Goal: Task Accomplishment & Management: Manage account settings

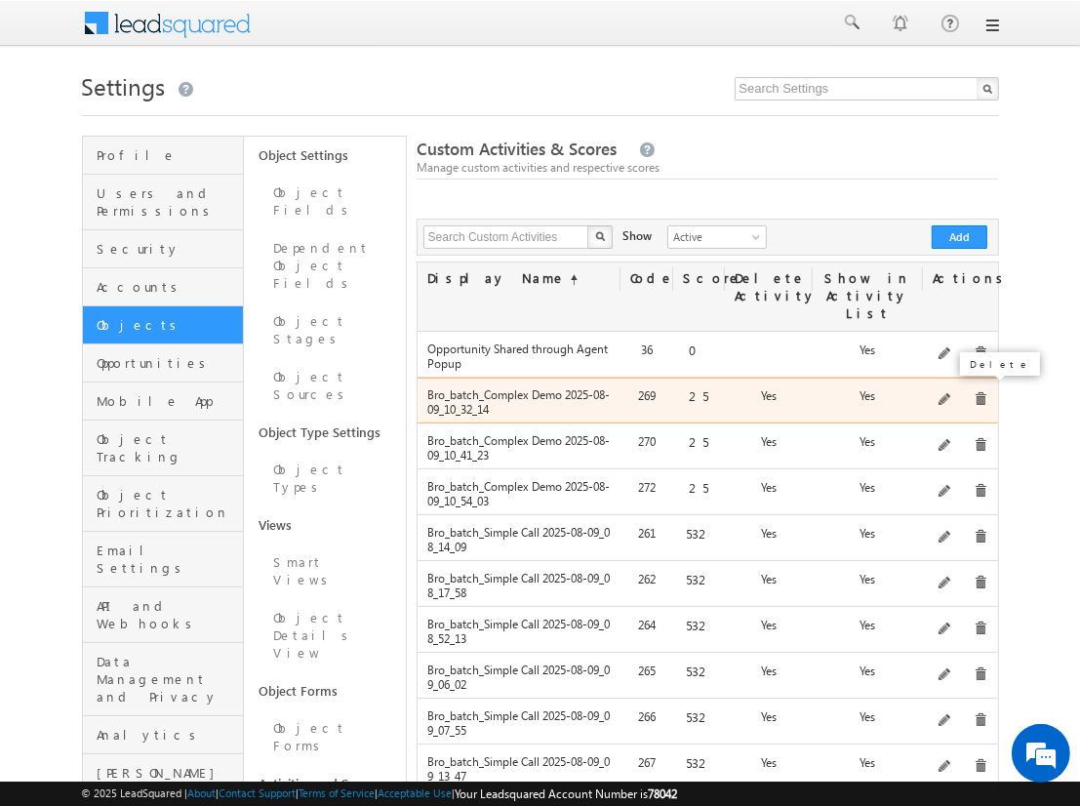
click at [977, 392] on span at bounding box center [981, 399] width 15 height 15
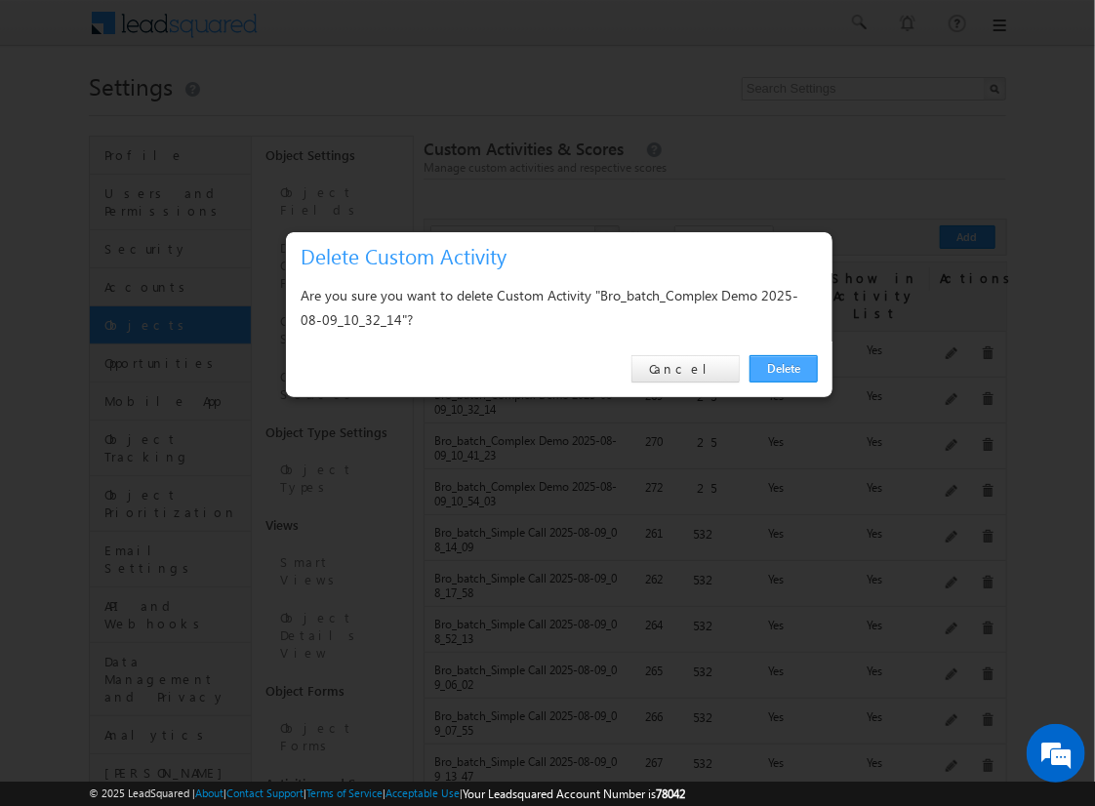
click at [779, 366] on link "Delete" at bounding box center [783, 368] width 68 height 27
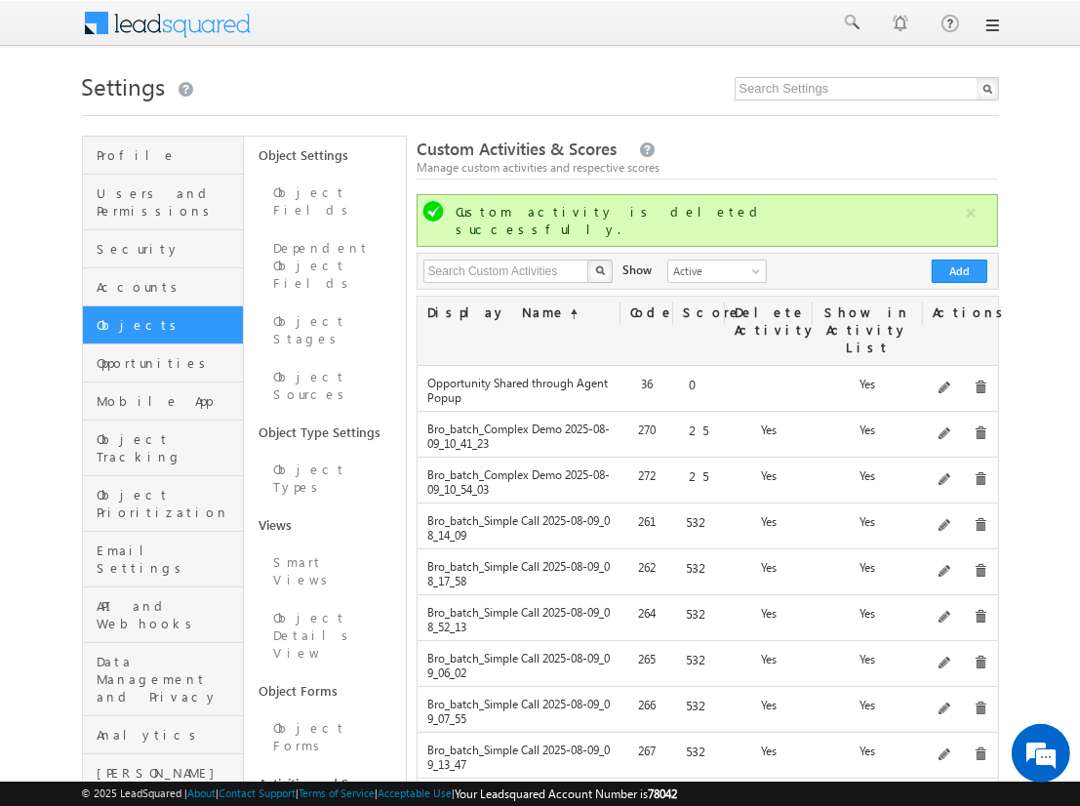
click at [974, 426] on span at bounding box center [981, 433] width 15 height 15
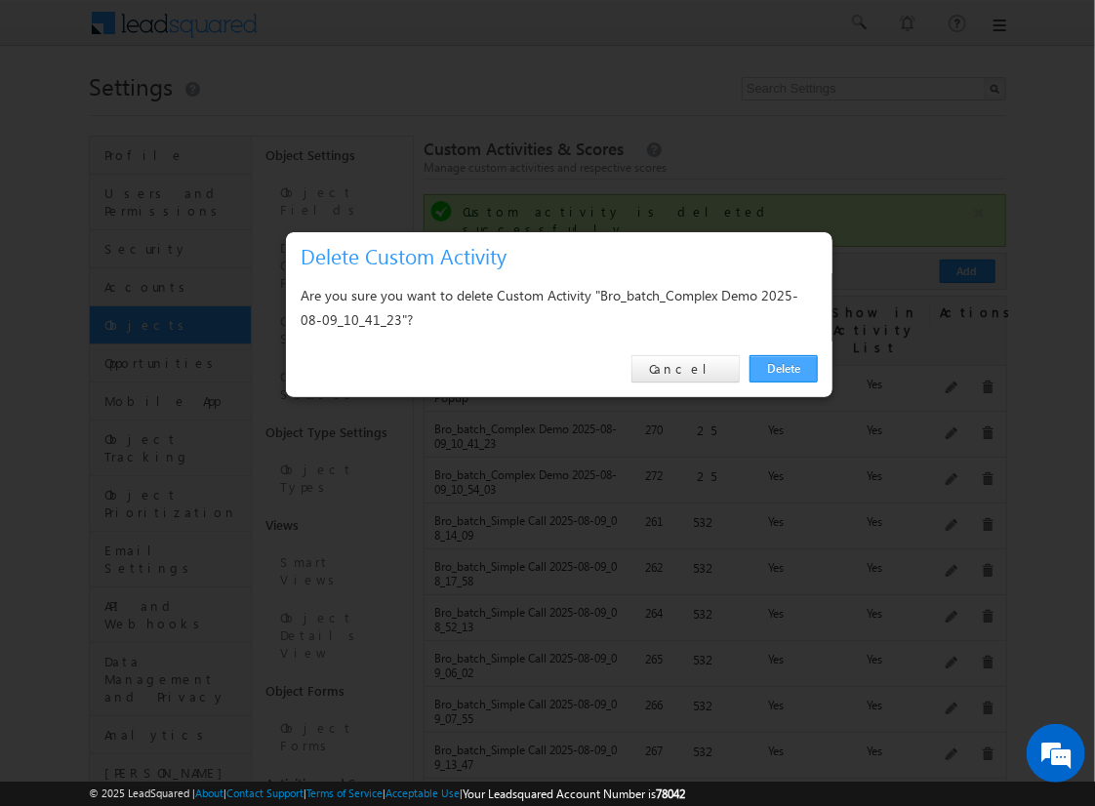
click at [796, 375] on link "Delete" at bounding box center [783, 368] width 68 height 27
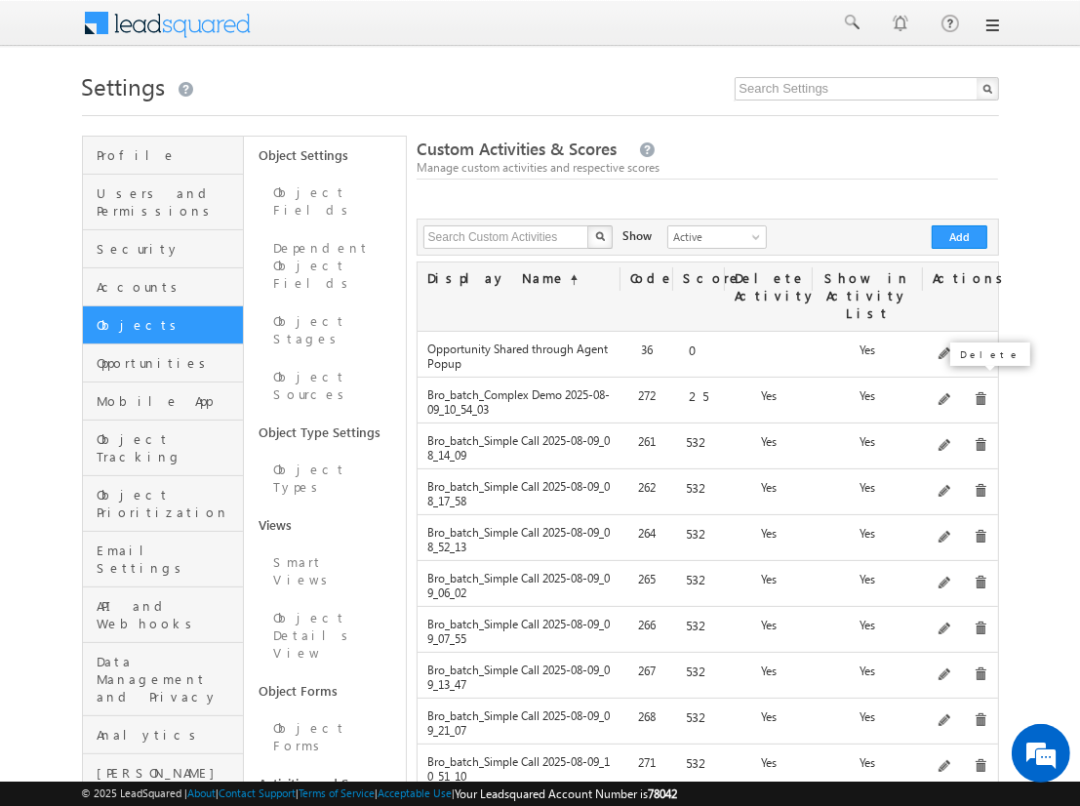
click at [974, 392] on span at bounding box center [981, 399] width 15 height 15
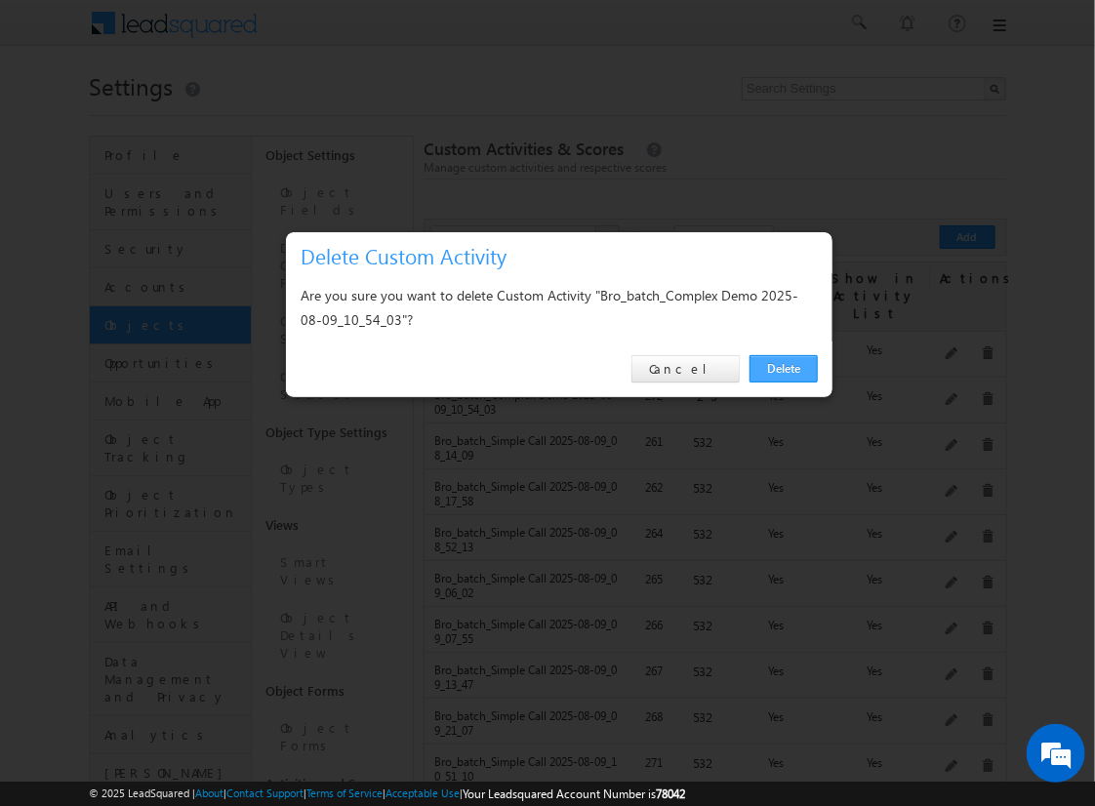
click at [777, 372] on link "Delete" at bounding box center [783, 368] width 68 height 27
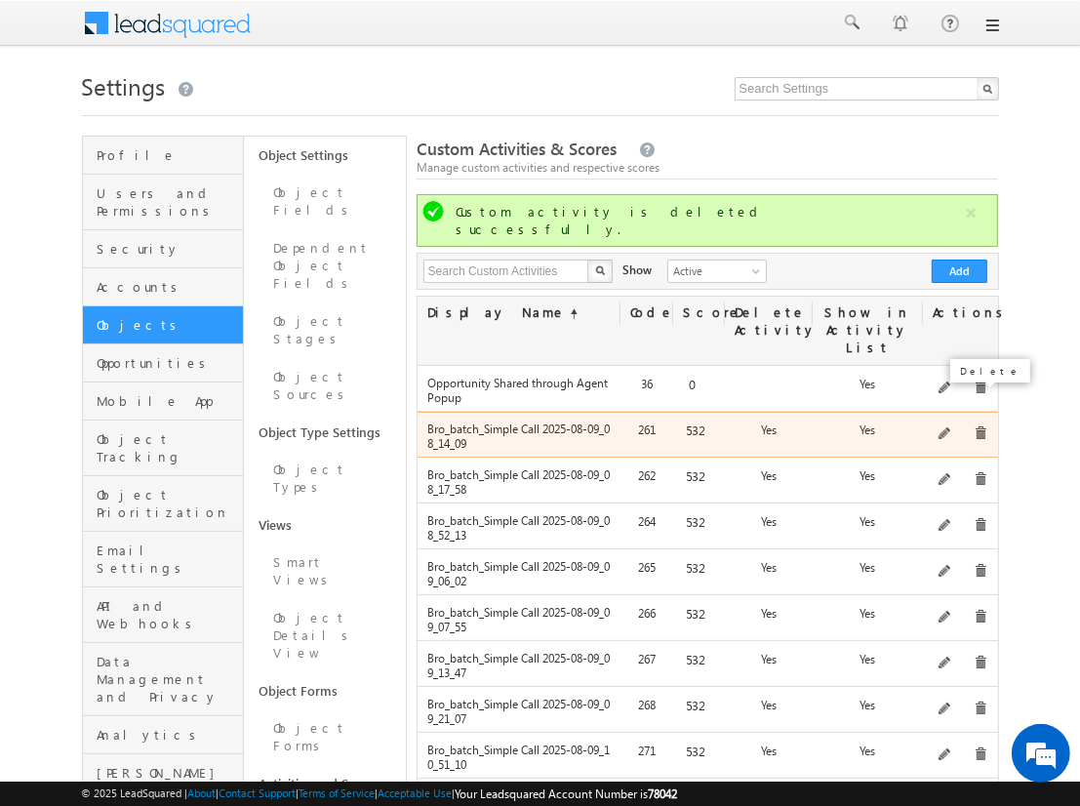
click at [974, 426] on span at bounding box center [981, 433] width 15 height 15
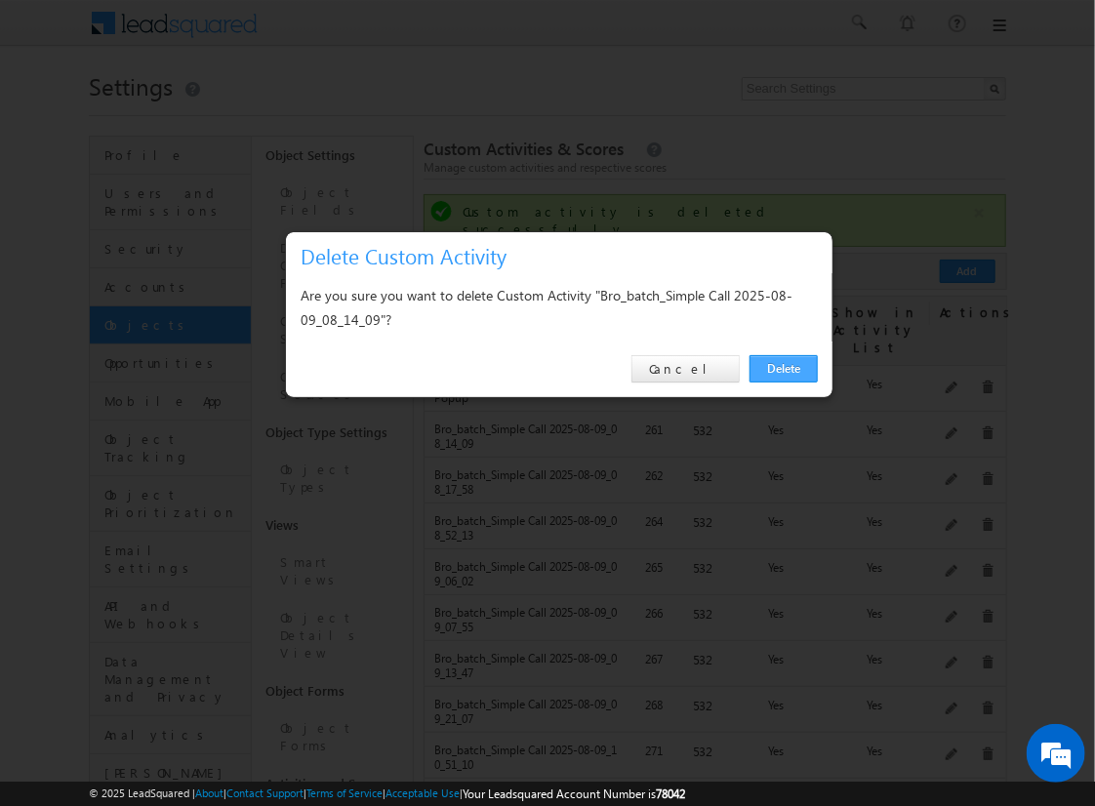
click at [772, 364] on link "Delete" at bounding box center [783, 368] width 68 height 27
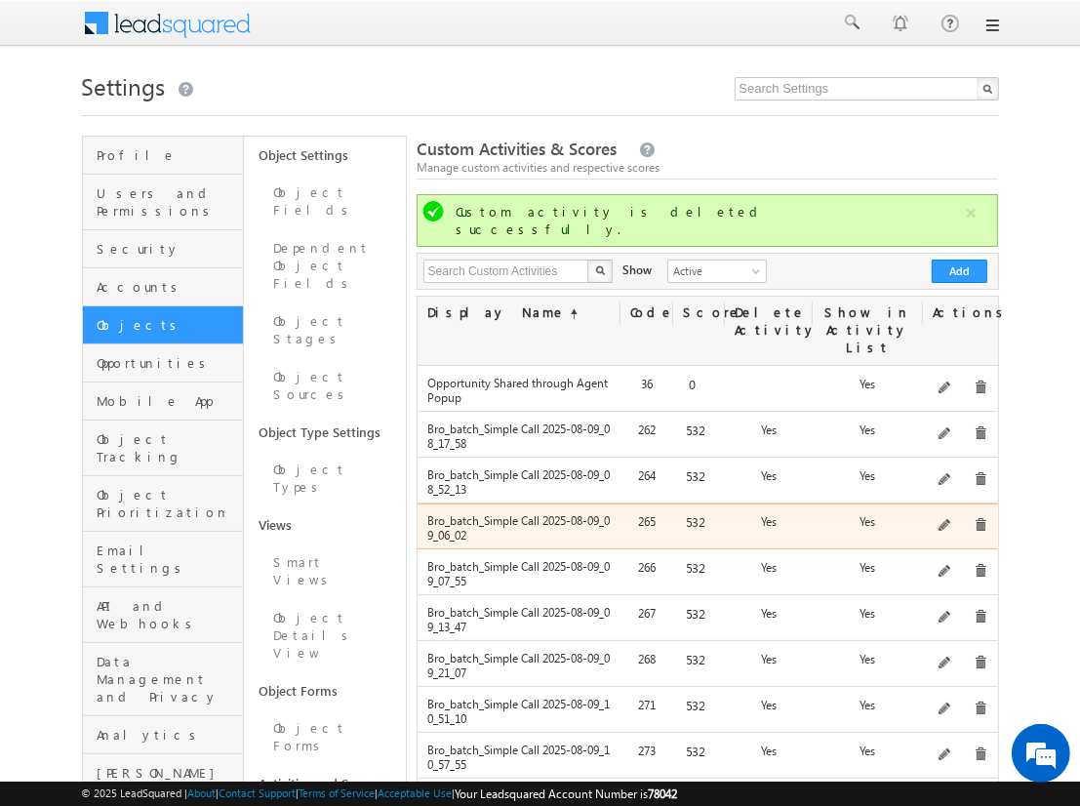
scroll to position [125, 0]
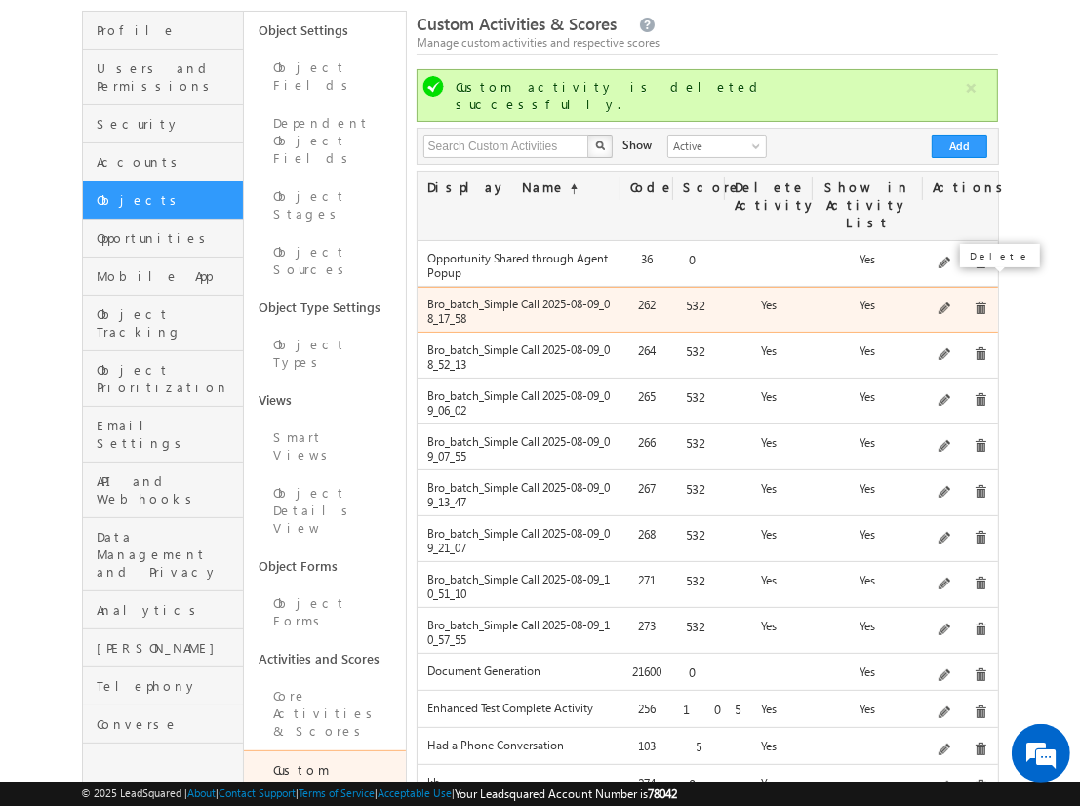
click at [981, 302] on span at bounding box center [981, 309] width 15 height 15
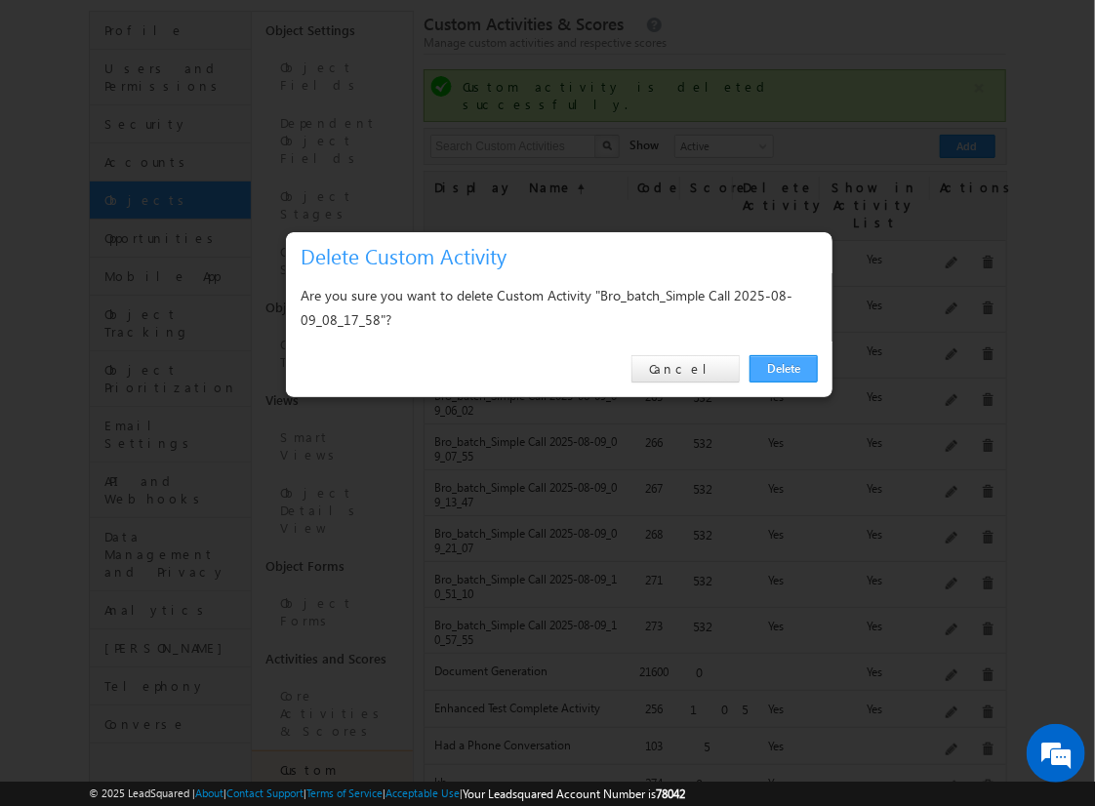
click at [782, 361] on link "Delete" at bounding box center [783, 368] width 68 height 27
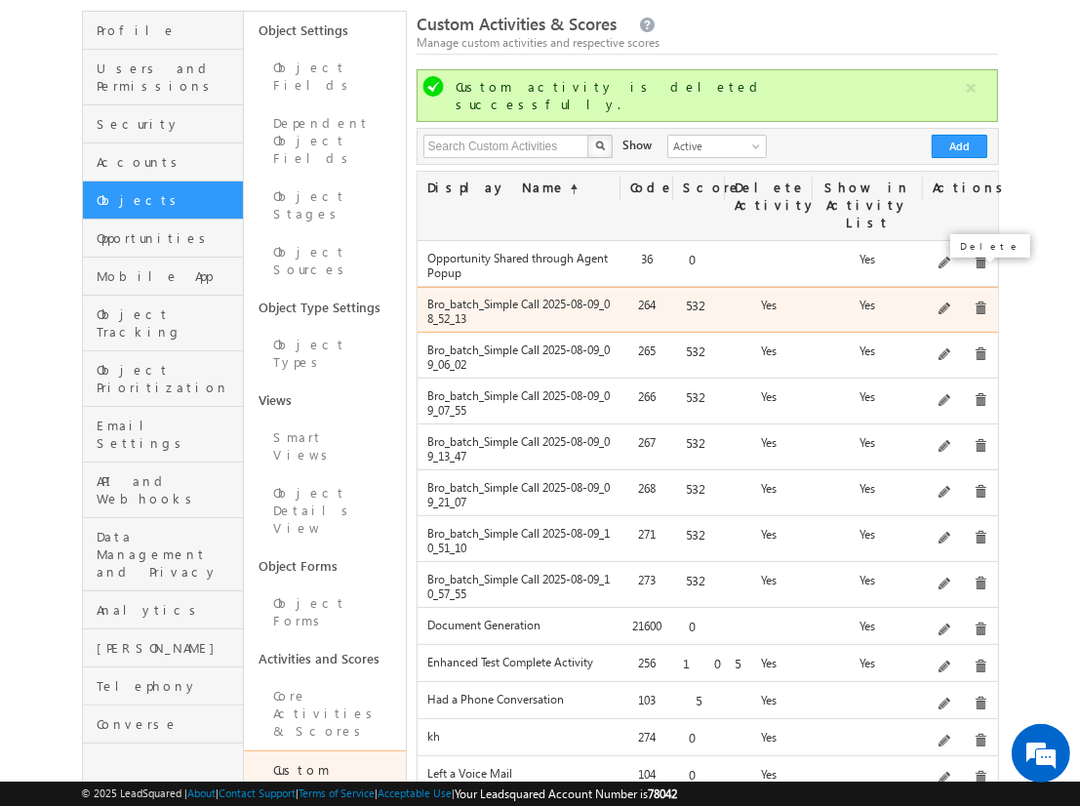
click at [980, 302] on span at bounding box center [981, 309] width 15 height 15
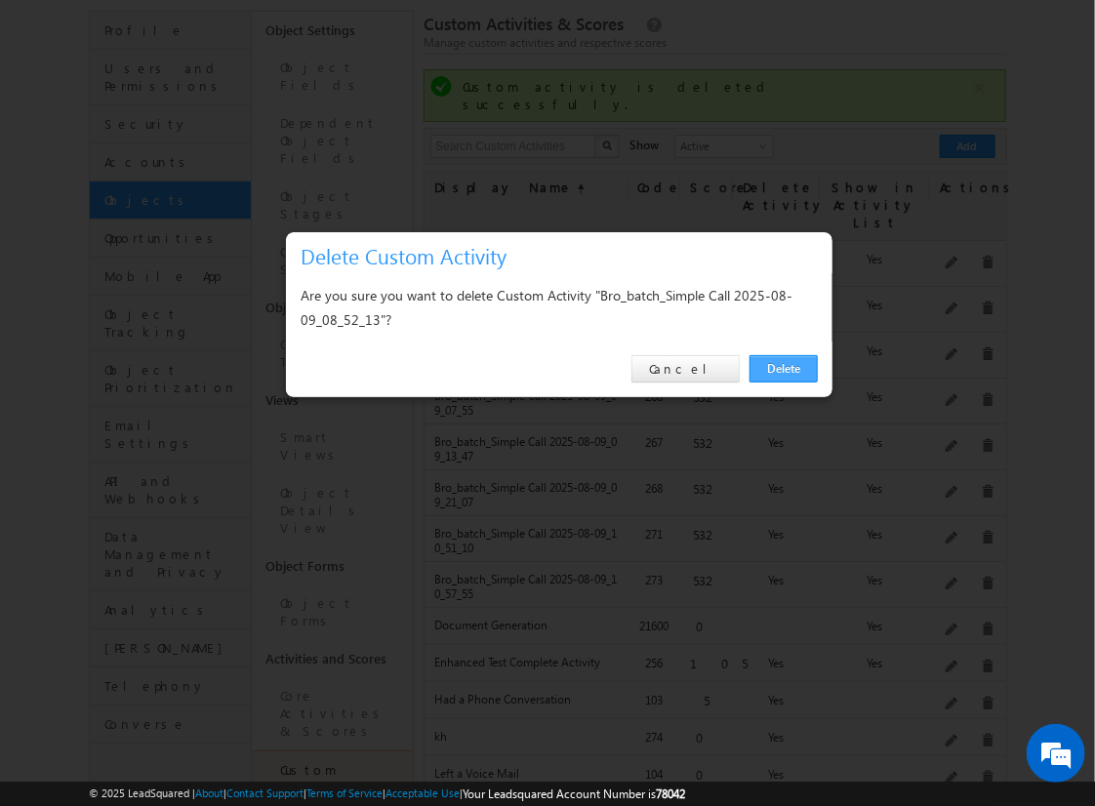
click at [792, 374] on link "Delete" at bounding box center [783, 368] width 68 height 27
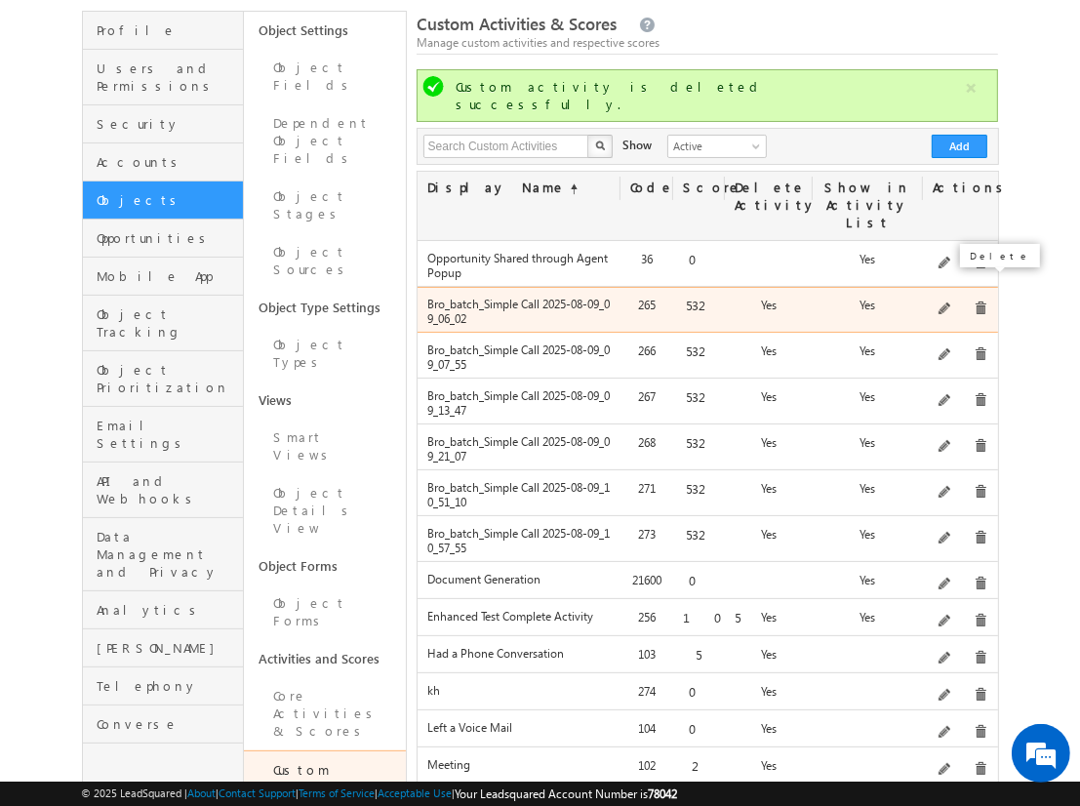
click at [977, 302] on span at bounding box center [981, 309] width 15 height 15
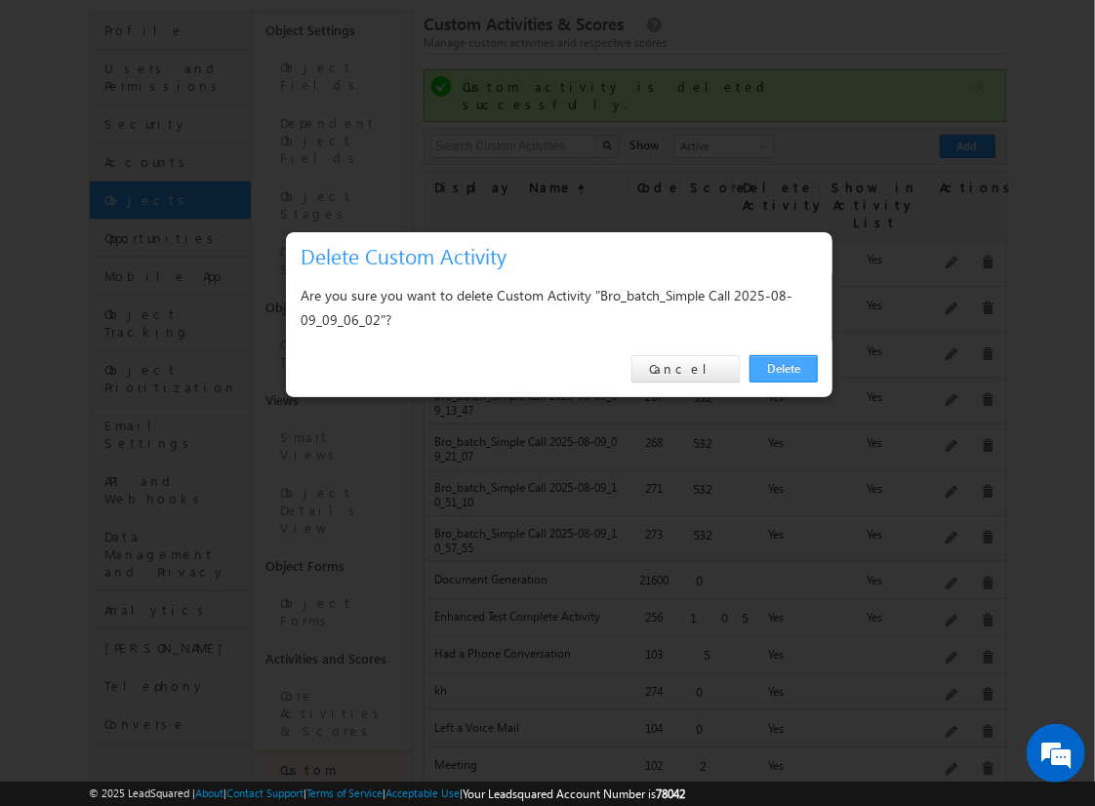
click at [798, 372] on link "Delete" at bounding box center [783, 368] width 68 height 27
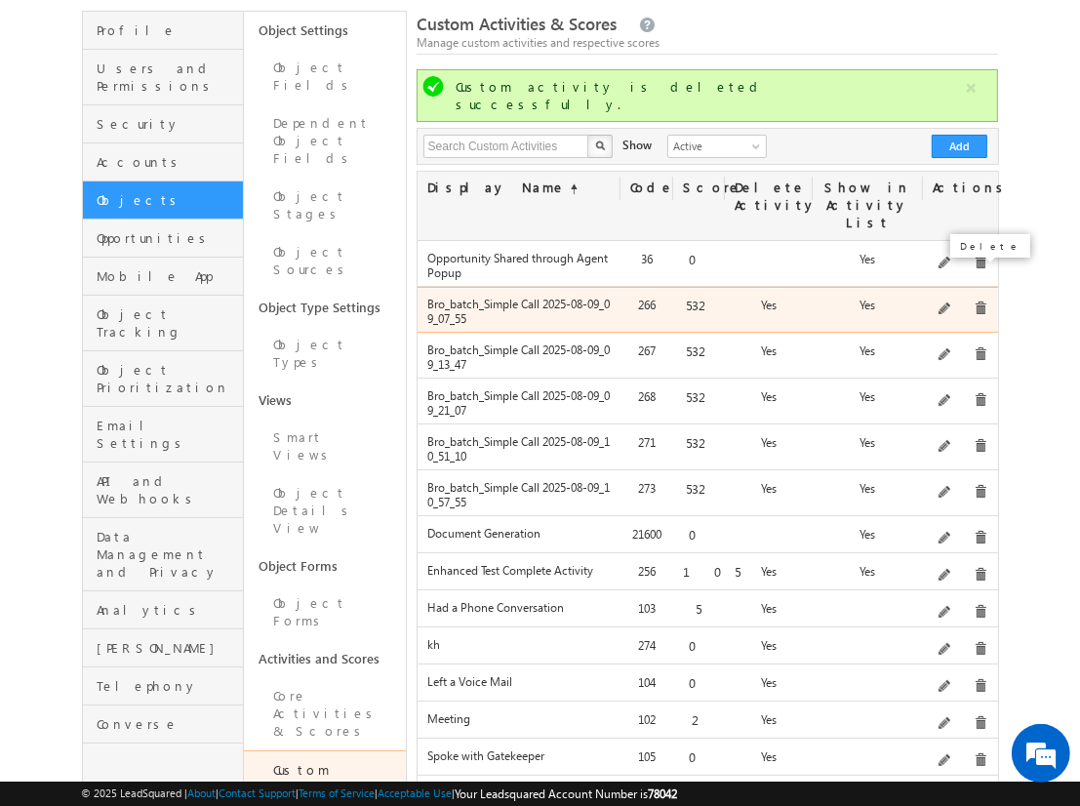
click at [978, 302] on span at bounding box center [981, 309] width 15 height 15
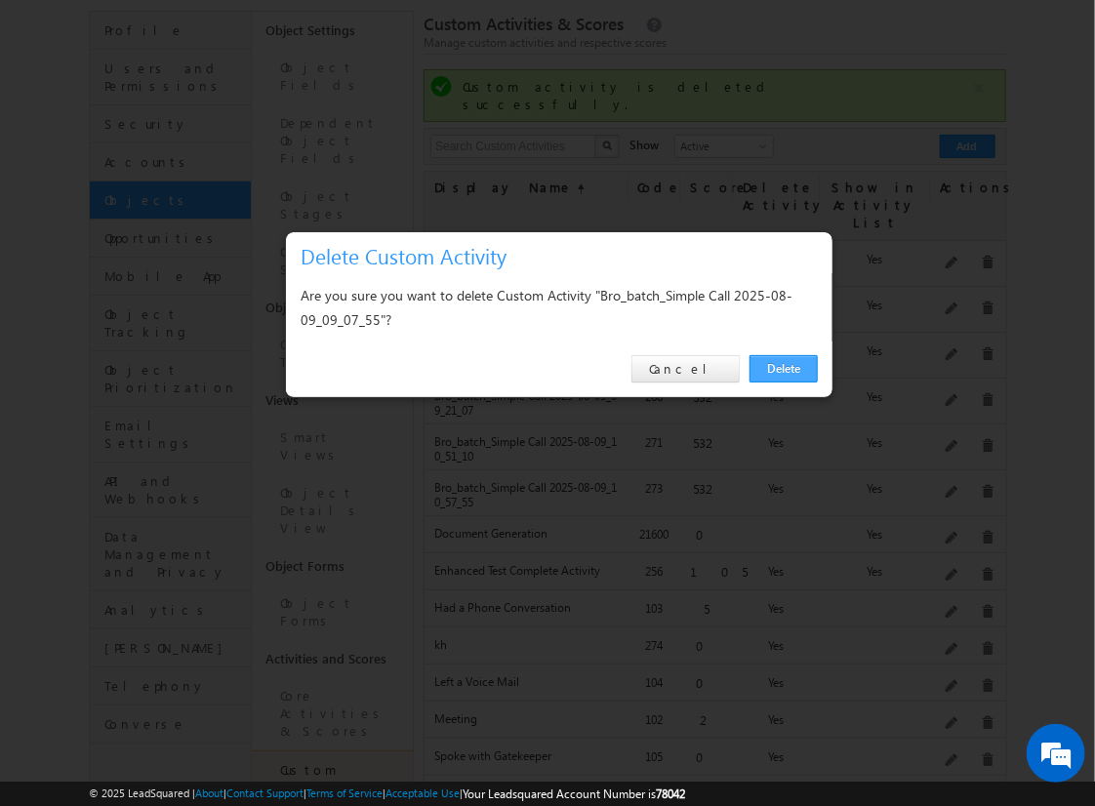
click at [791, 372] on link "Delete" at bounding box center [783, 368] width 68 height 27
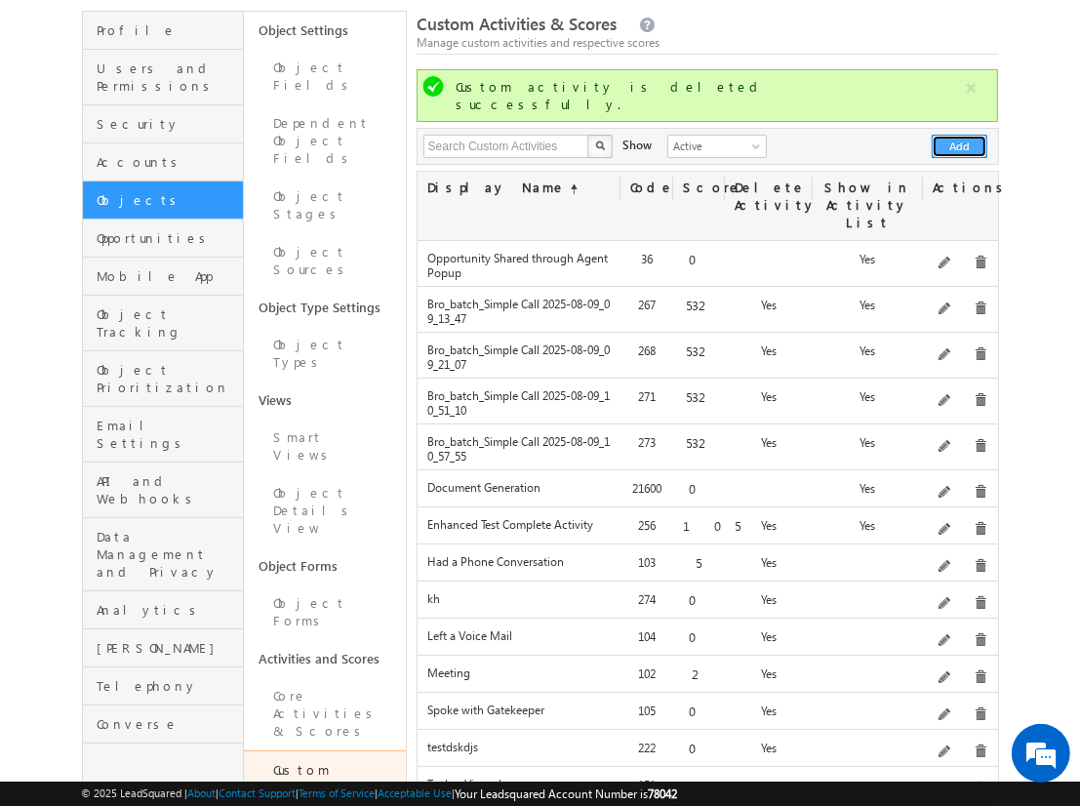
click at [960, 135] on button "Add" at bounding box center [960, 146] width 56 height 23
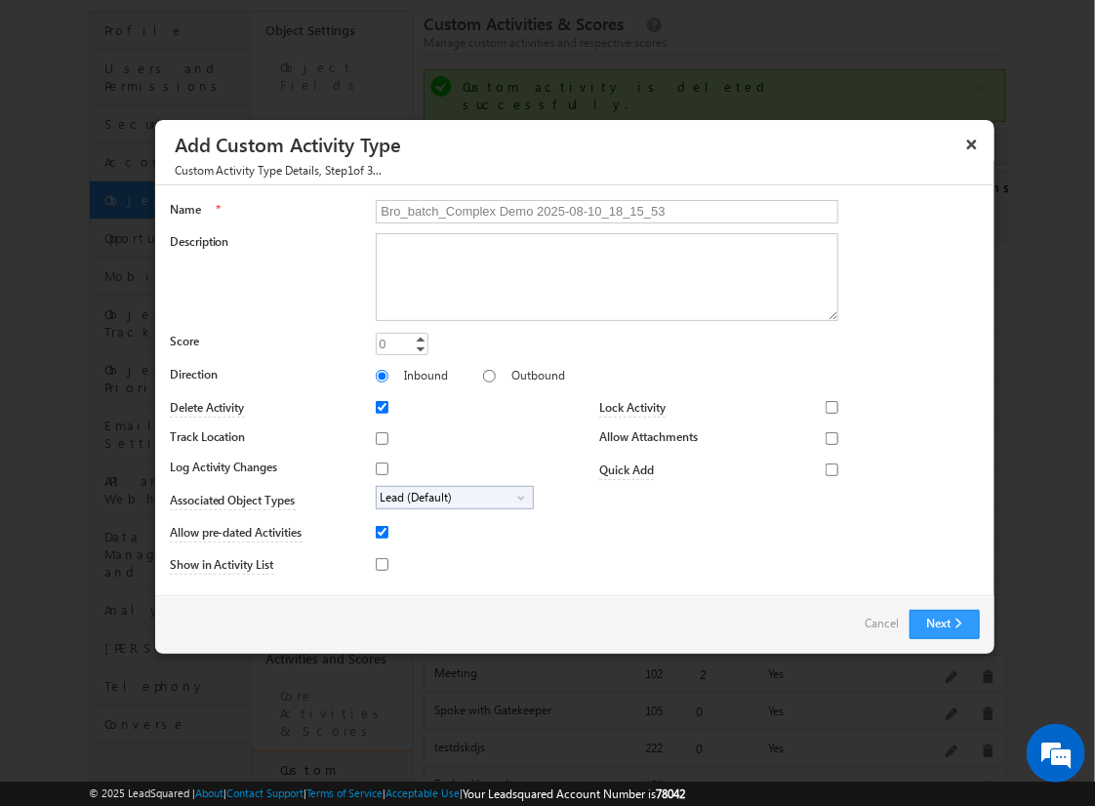
type input "Bro_batch_Complex Demo 2025-08-10_18_15_53"
type textarea "Comprehensive product demonstration with ALL activity field types & available f…"
type input "25"
click at [483, 375] on input "Outbound" at bounding box center [489, 376] width 13 height 13
radio input "true"
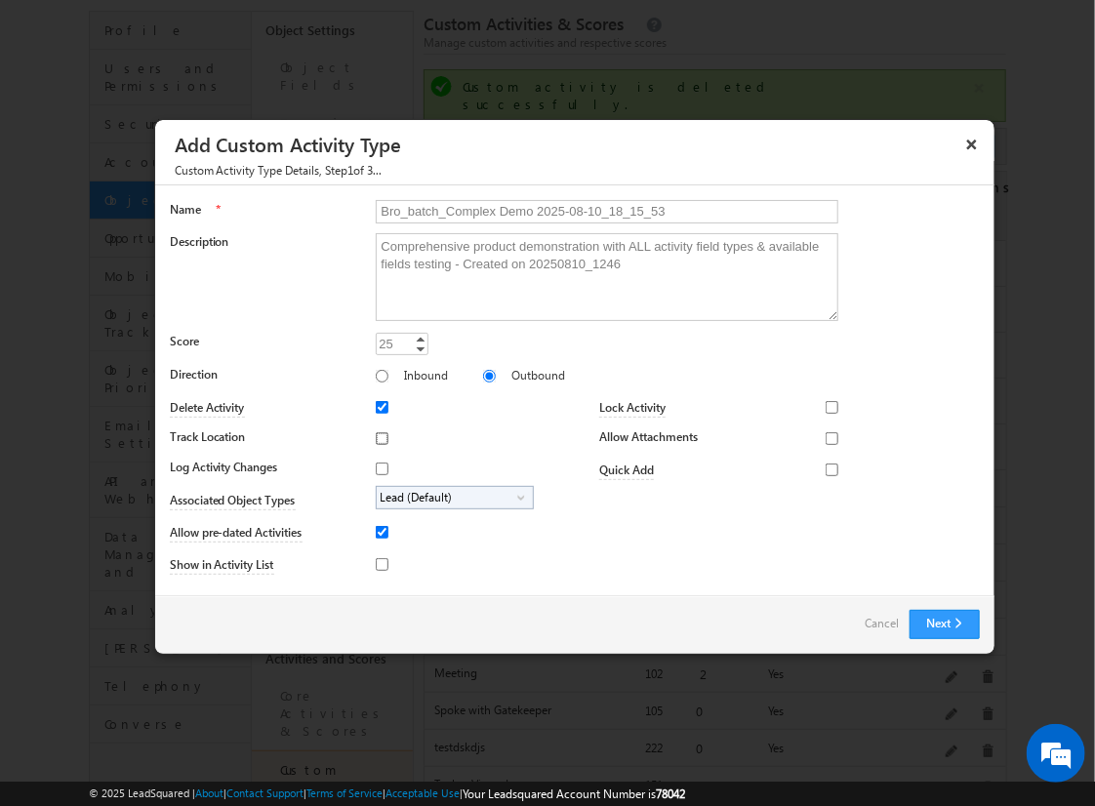
click at [379, 437] on input "Track Location" at bounding box center [382, 438] width 13 height 13
checkbox input "true"
click at [379, 467] on input "Log Activity Changes" at bounding box center [382, 469] width 13 height 13
checkbox input "true"
click at [379, 563] on input "Show in Activity List" at bounding box center [382, 564] width 13 height 13
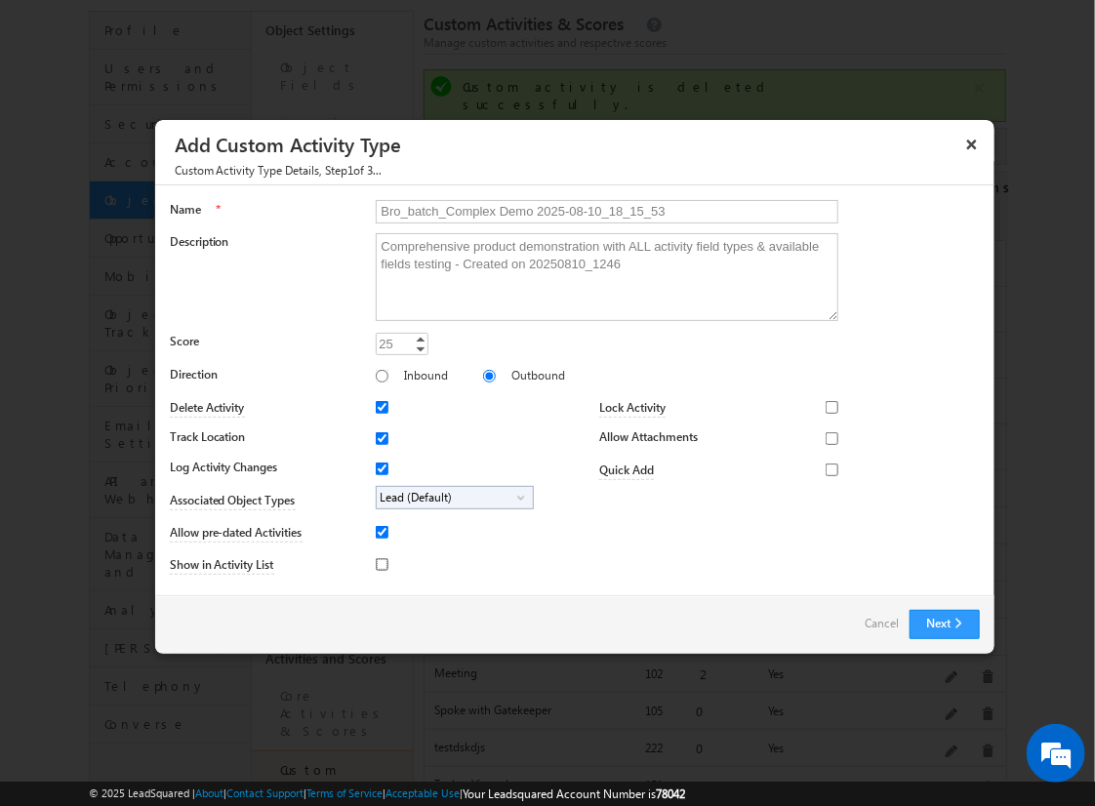
checkbox input "true"
click at [826, 437] on input "Allow Attachments" at bounding box center [832, 438] width 13 height 13
checkbox input "true"
click at [451, 496] on span "Lead (Default)" at bounding box center [447, 498] width 141 height 22
click at [390, 551] on input "Student" at bounding box center [394, 552] width 13 height 13
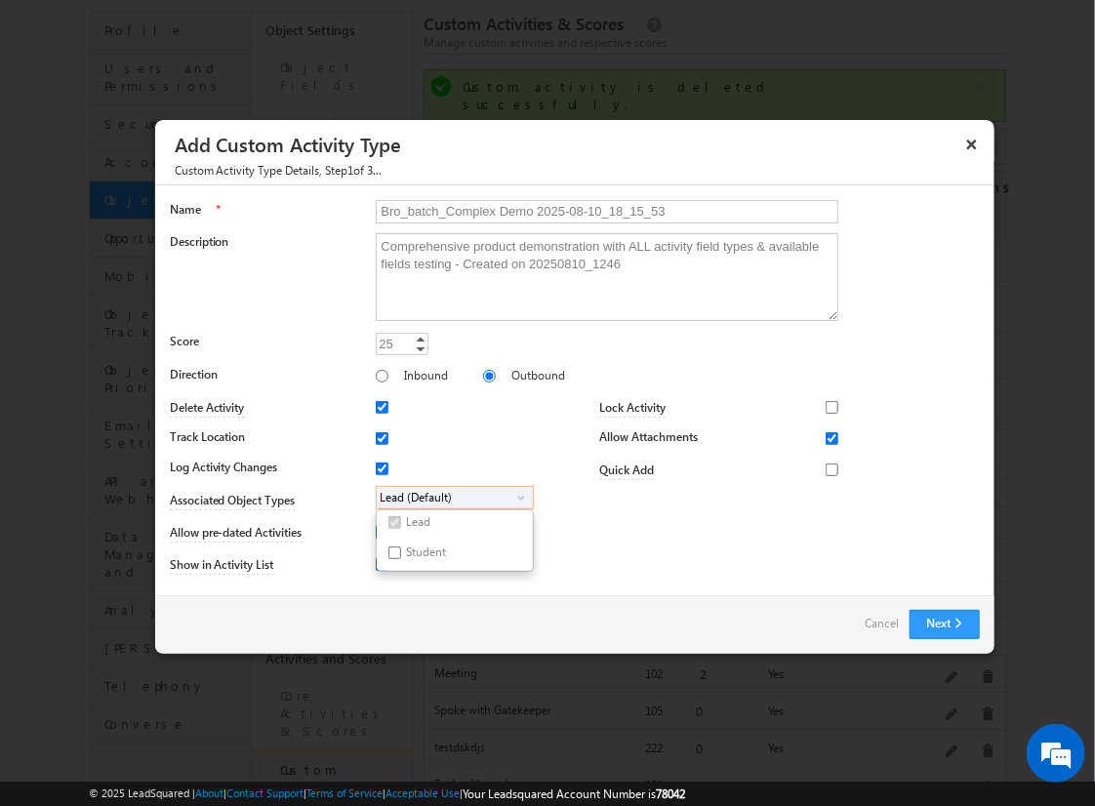
checkbox input "true"
click at [598, 210] on input "Bro_batch_Complex Demo 2025-08-10_18_15_53" at bounding box center [607, 211] width 463 height 23
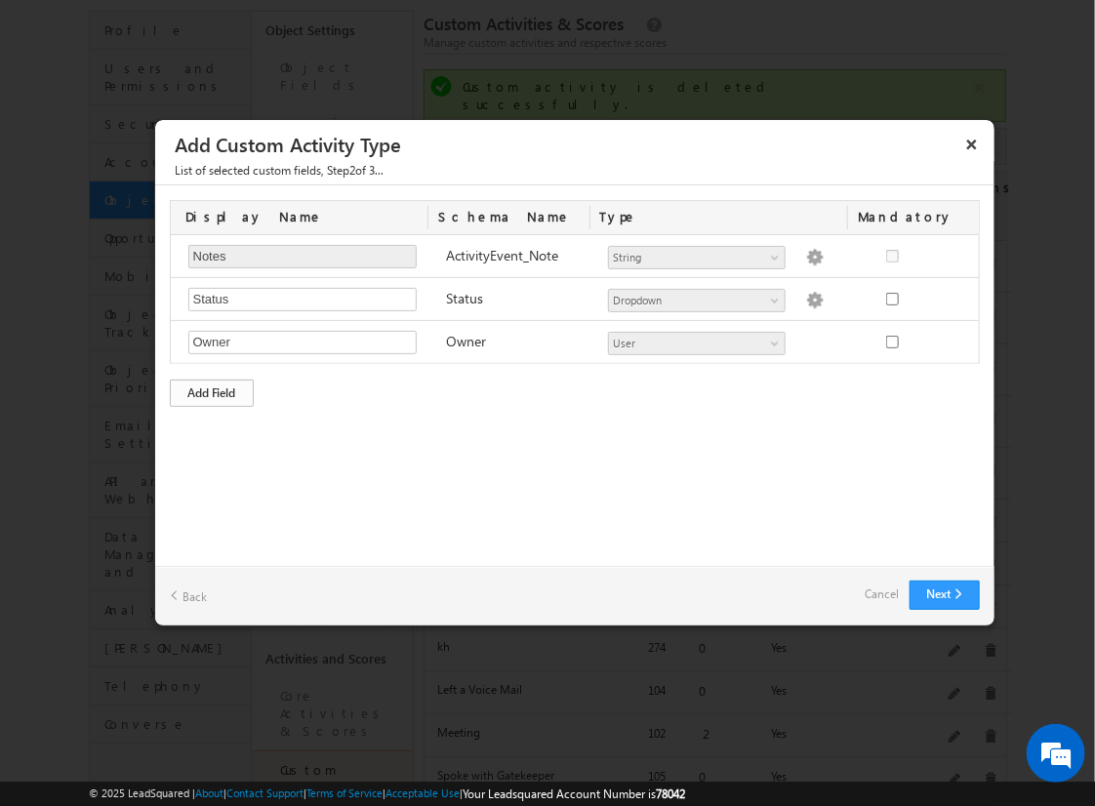
click at [212, 390] on div "Add Field" at bounding box center [212, 393] width 84 height 27
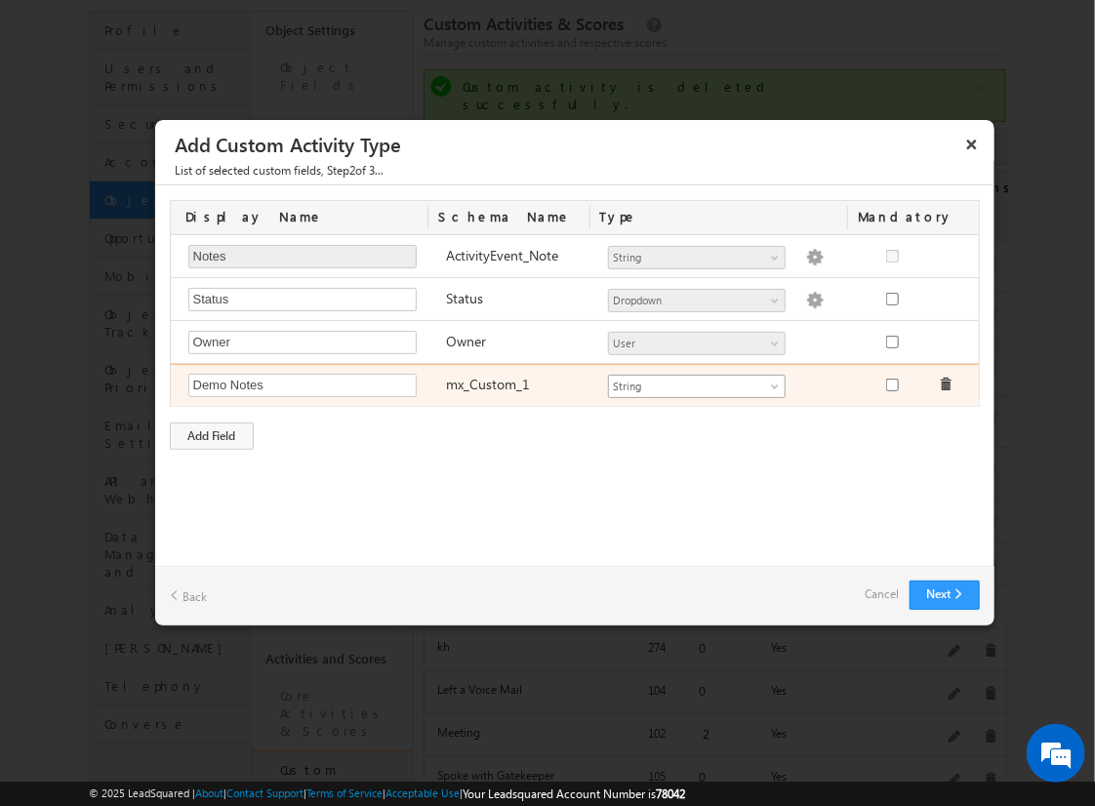
type input "Demo Notes"
click at [696, 383] on span "String" at bounding box center [688, 387] width 159 height 18
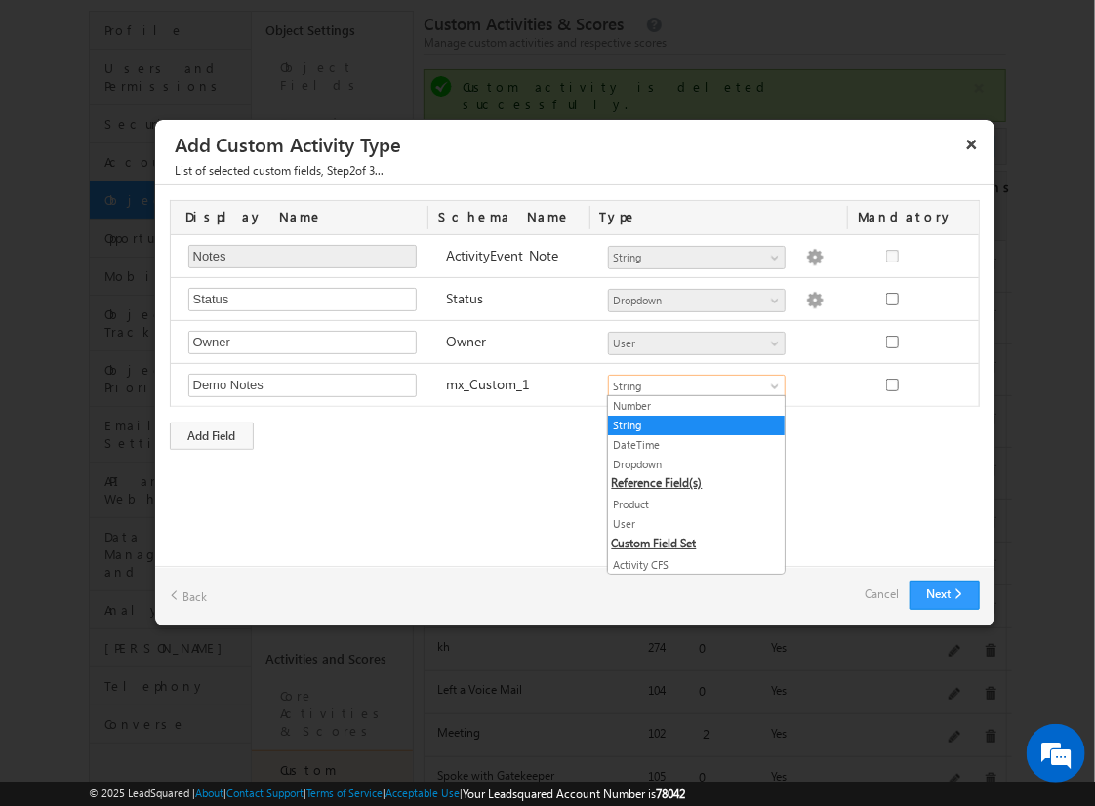
click at [689, 424] on link "String" at bounding box center [696, 426] width 177 height 18
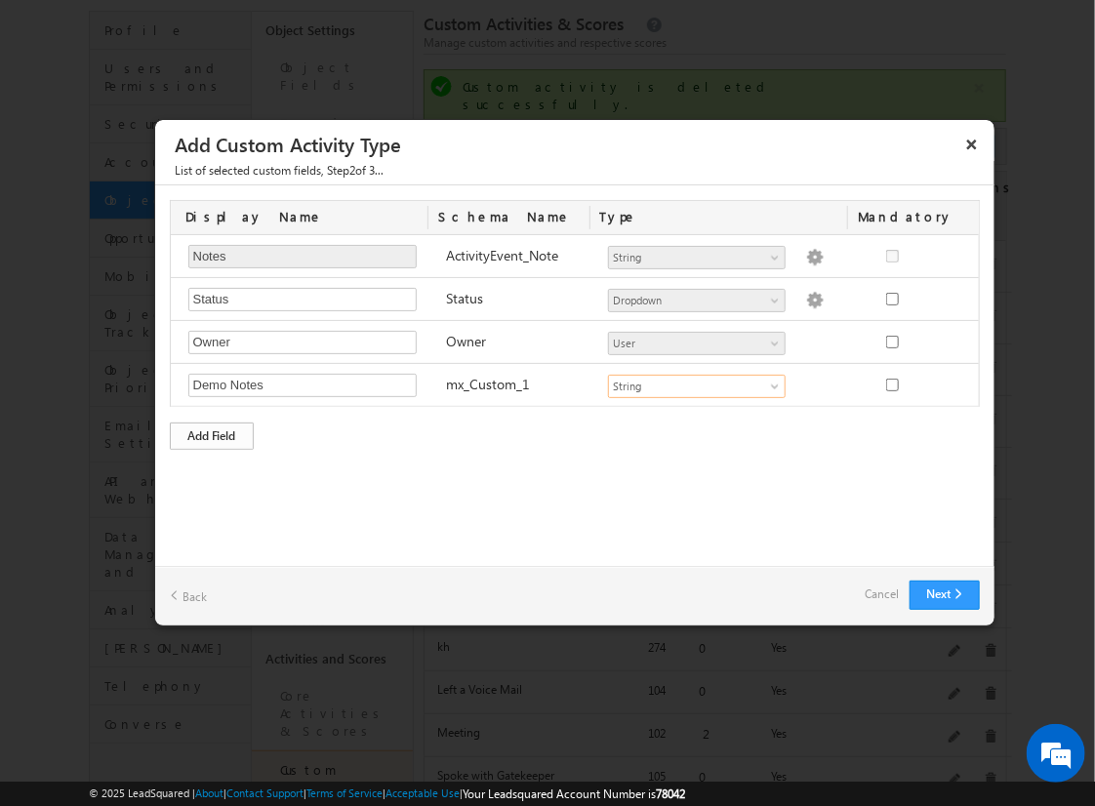
click at [212, 432] on div "Add Field" at bounding box center [212, 436] width 84 height 27
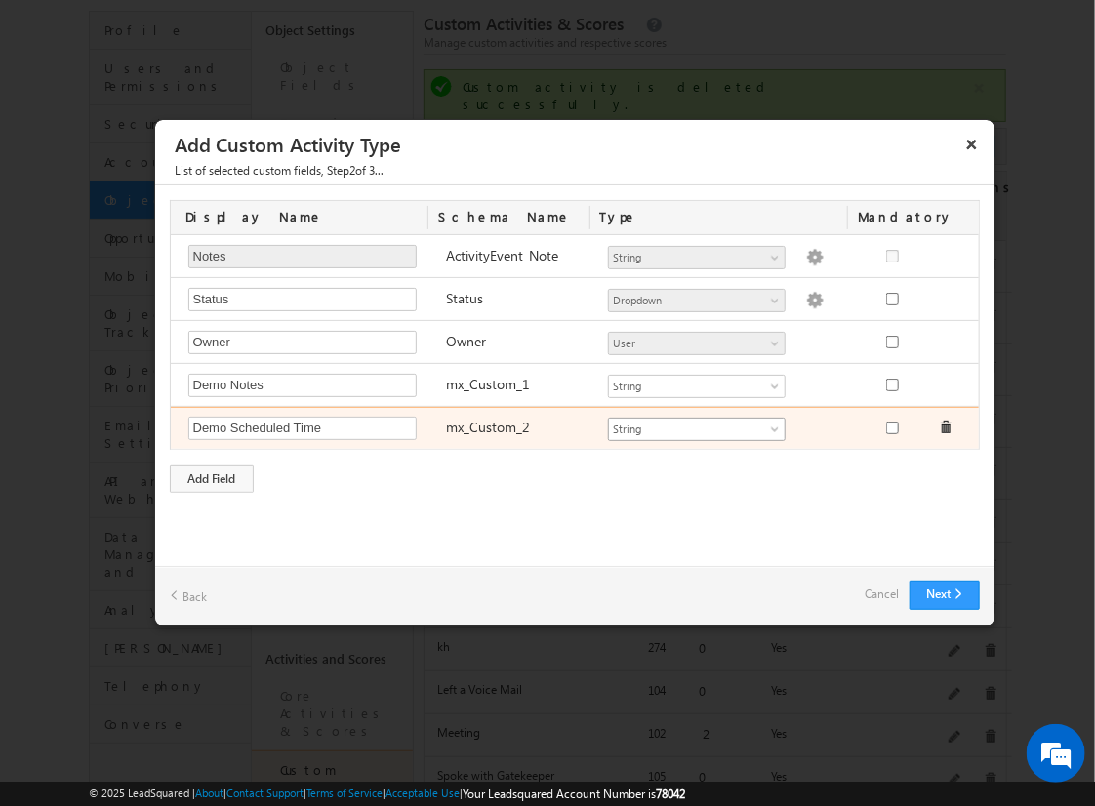
type input "Demo Scheduled Time"
click at [696, 425] on span "String" at bounding box center [688, 430] width 159 height 18
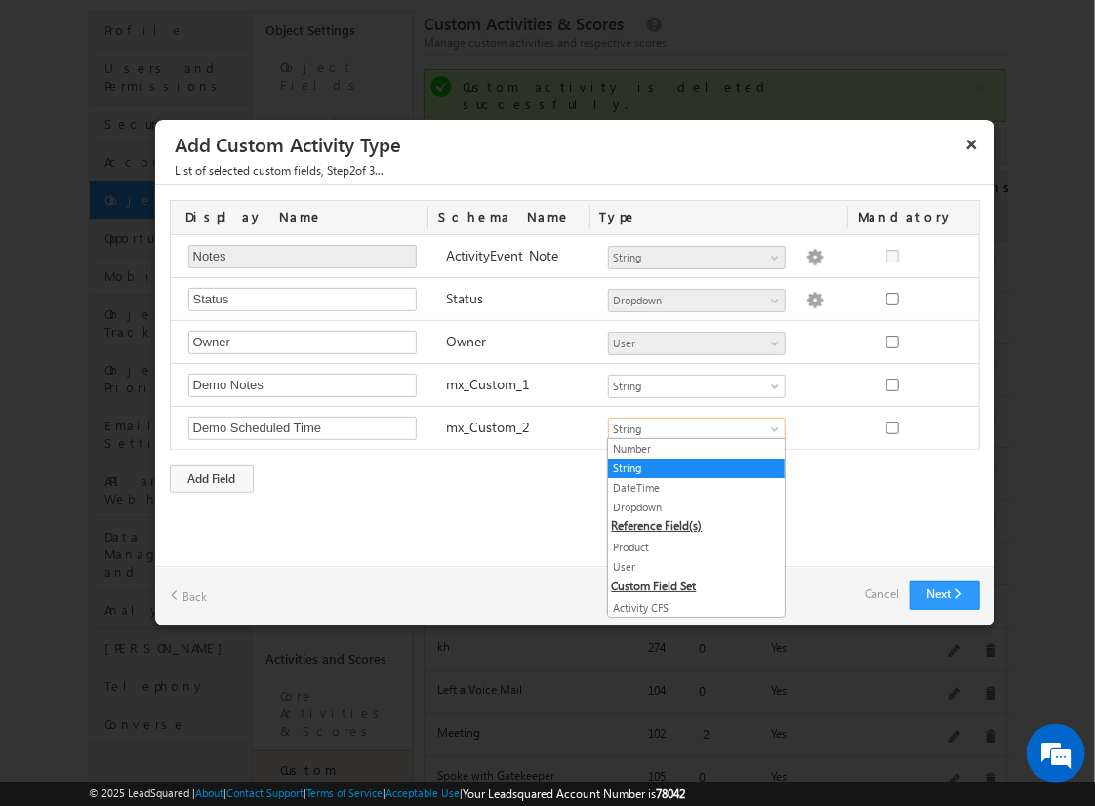
click at [689, 486] on link "DateTime" at bounding box center [696, 488] width 177 height 18
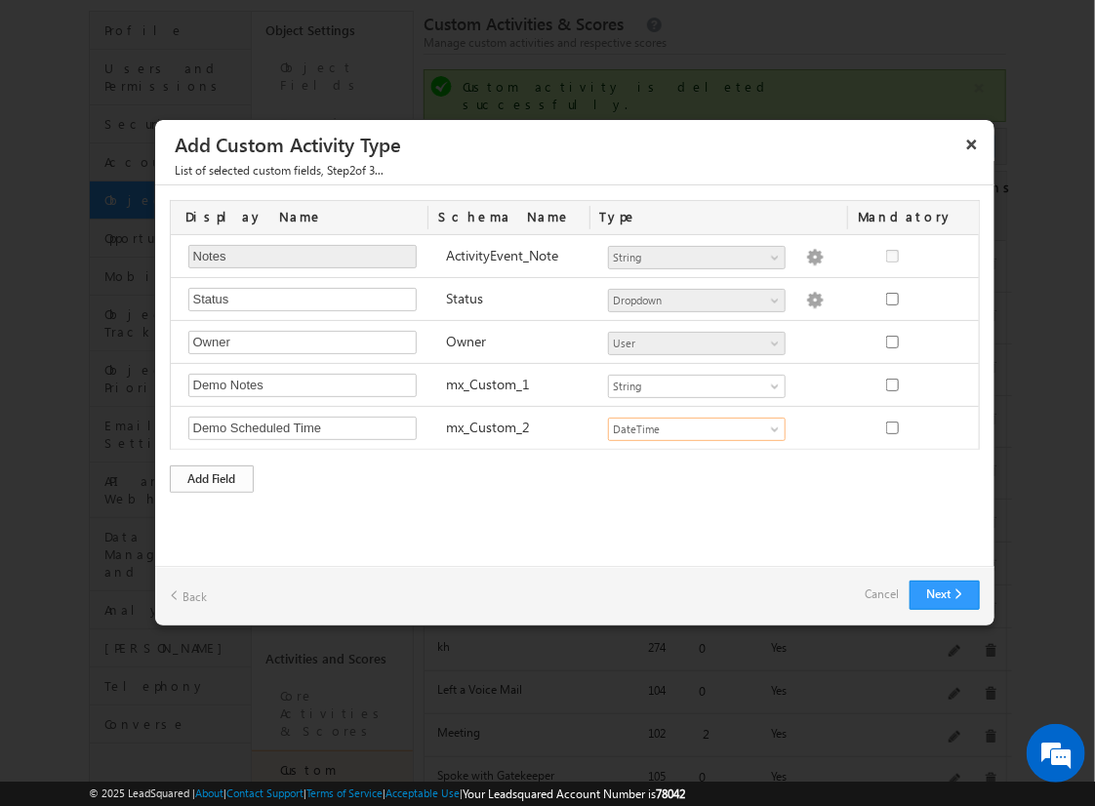
click at [212, 475] on div "Add Field" at bounding box center [212, 478] width 84 height 27
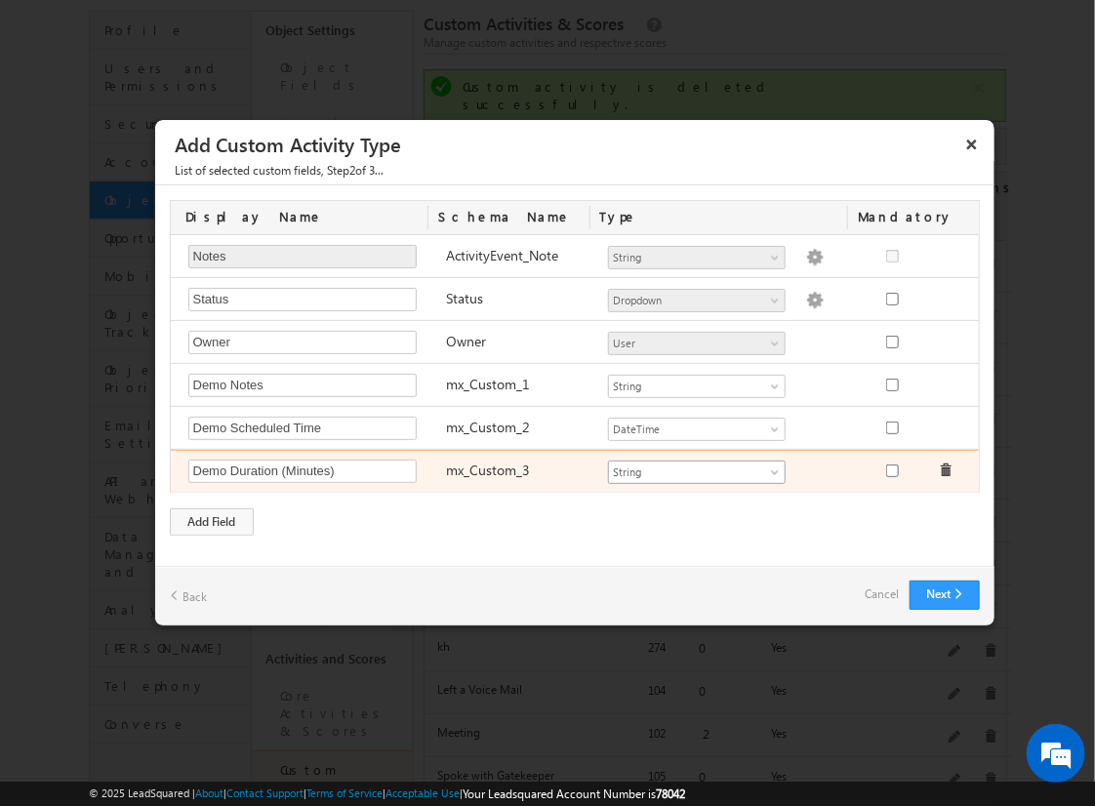
type input "Demo Duration (Minutes)"
click at [696, 468] on span "String" at bounding box center [688, 473] width 159 height 18
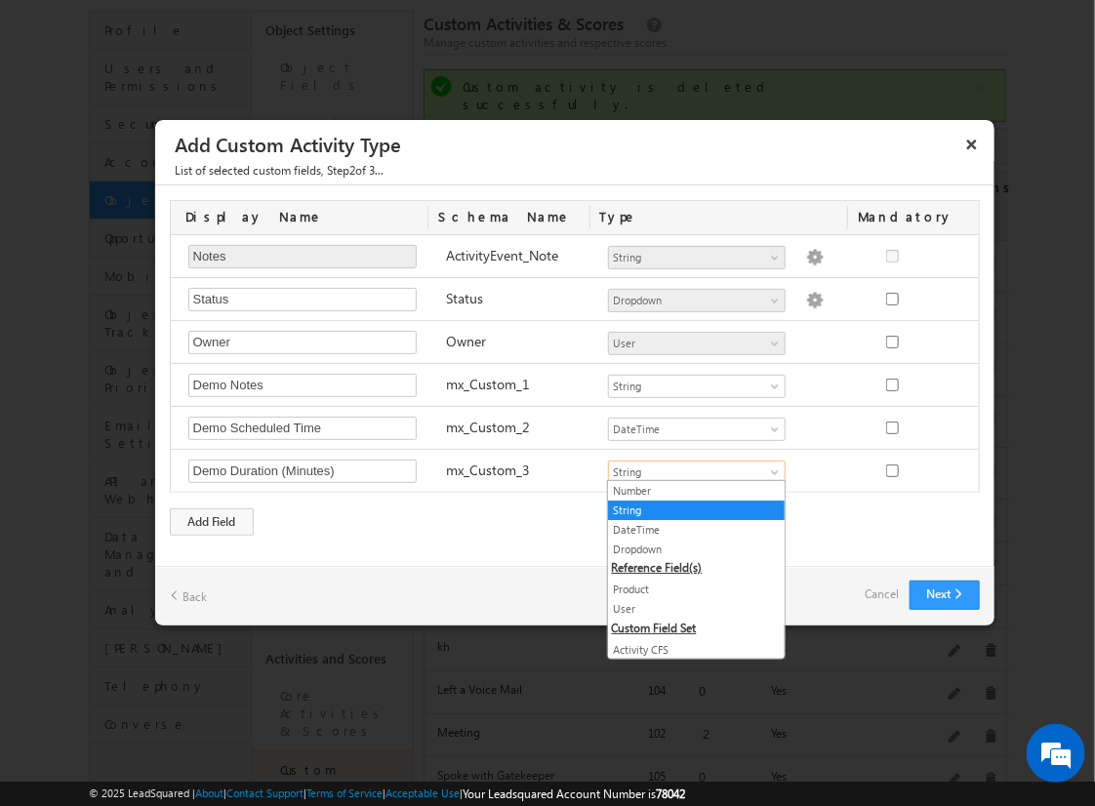
click at [689, 490] on link "Number" at bounding box center [696, 491] width 177 height 18
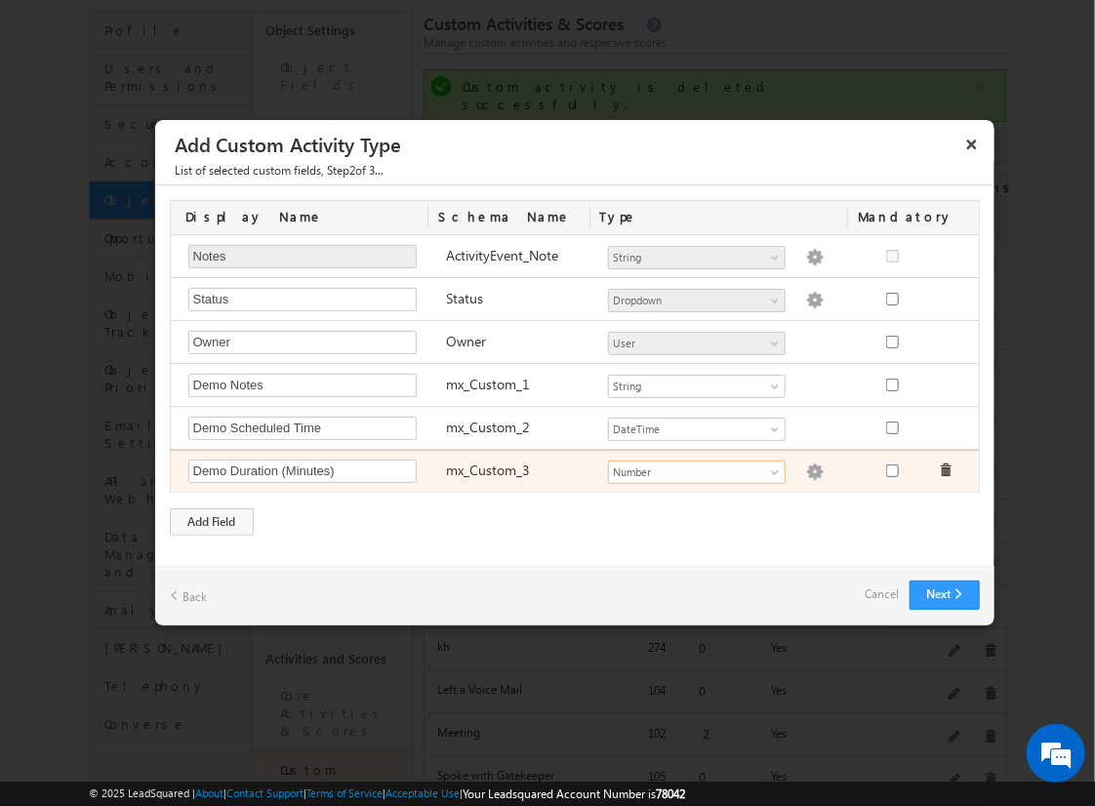
click at [806, 468] on img at bounding box center [815, 473] width 18 height 18
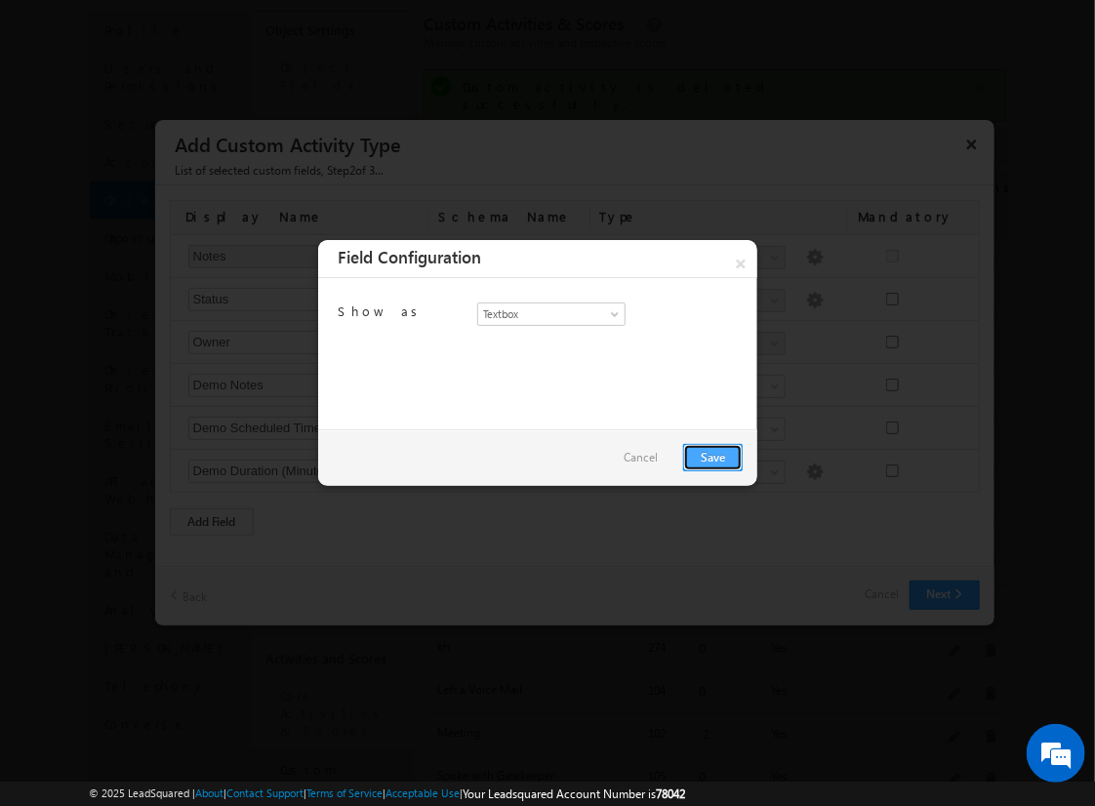
click at [712, 456] on link "Save" at bounding box center [713, 457] width 60 height 27
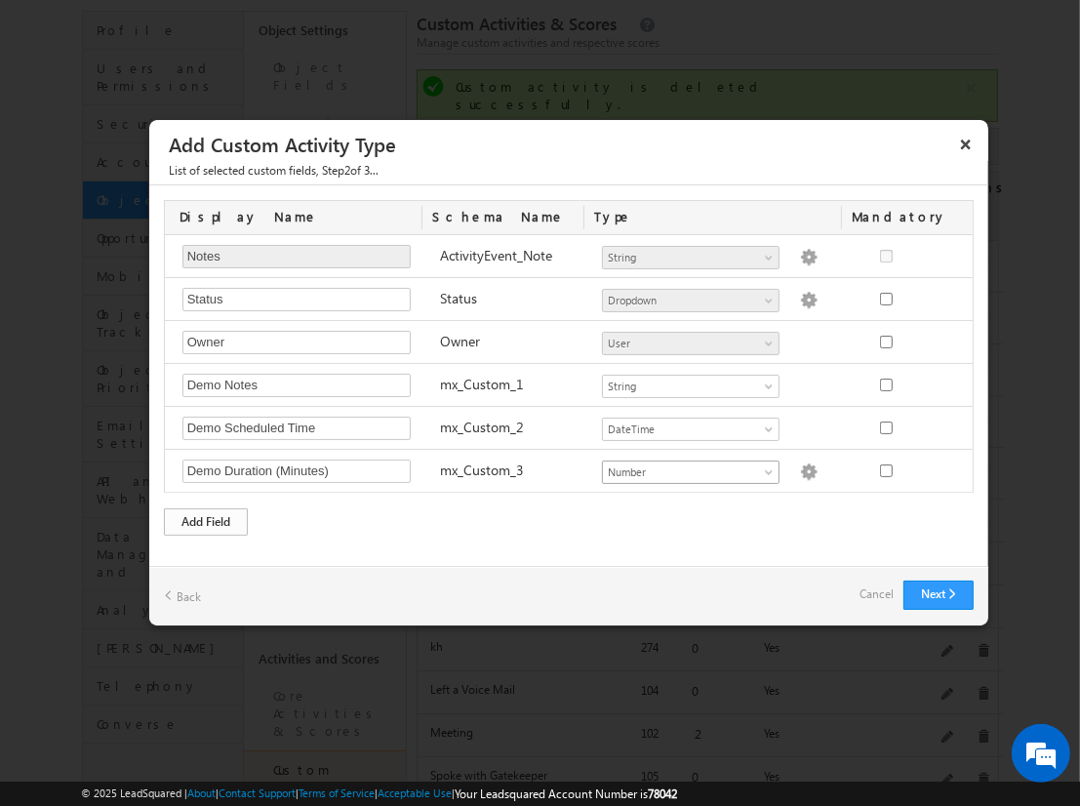
click at [206, 517] on div "Add Field" at bounding box center [206, 521] width 84 height 27
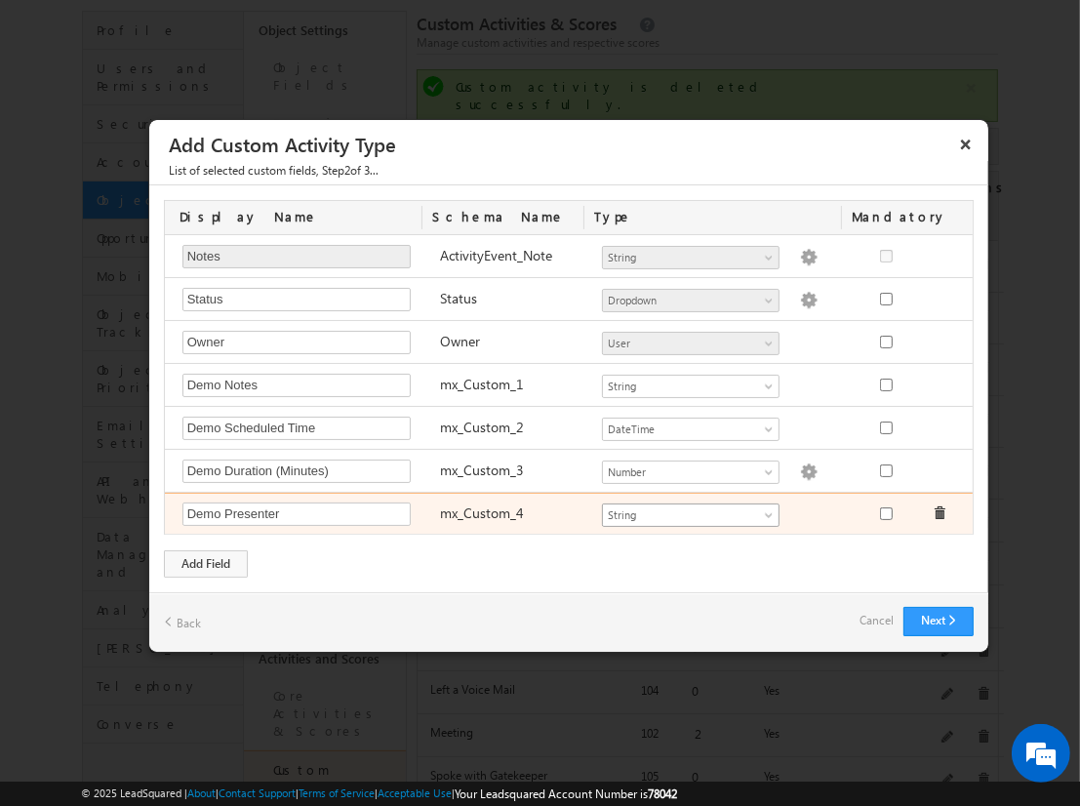
type input "Demo Presenter"
click at [690, 510] on span "String" at bounding box center [682, 515] width 159 height 18
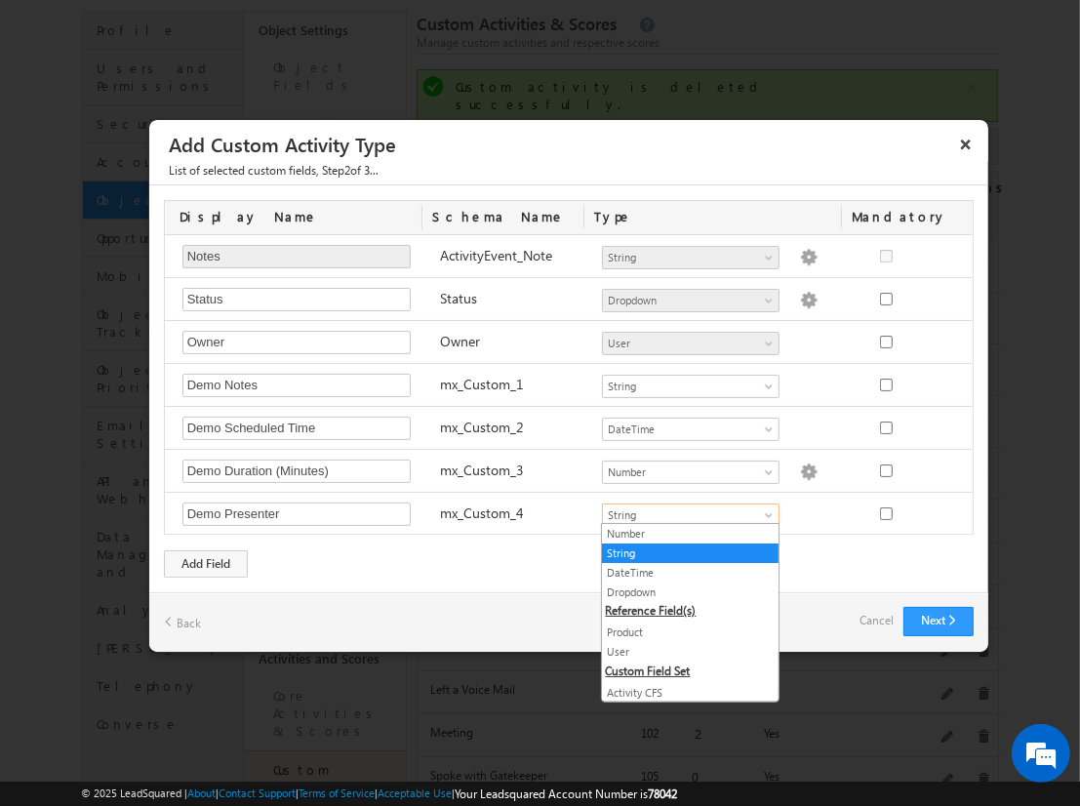
click at [683, 649] on link "User" at bounding box center [690, 652] width 177 height 18
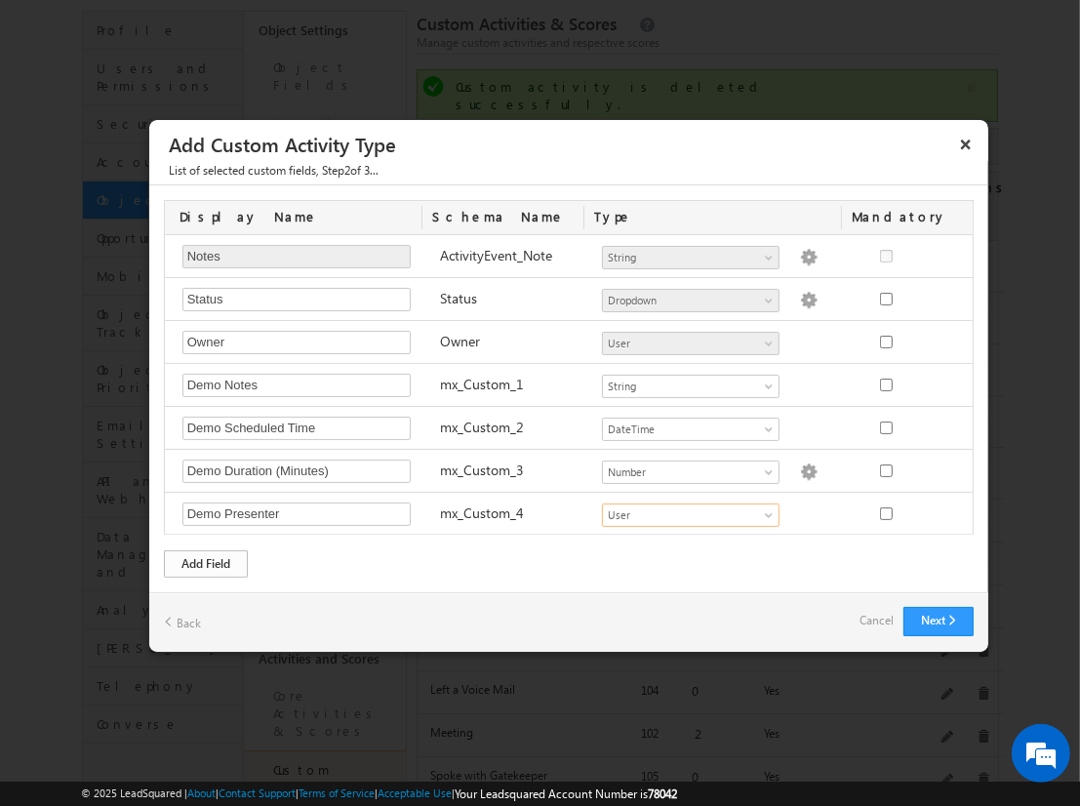
click at [206, 560] on div "Add Field" at bounding box center [206, 563] width 84 height 27
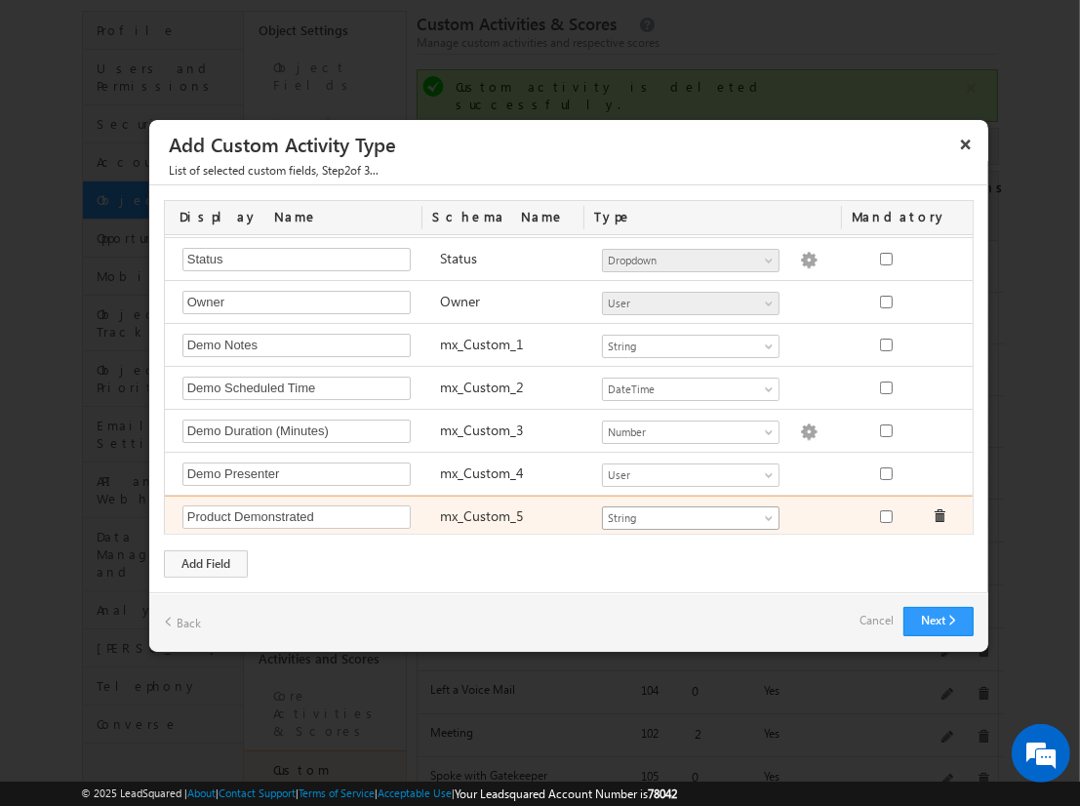
type input "Product Demonstrated"
click at [682, 512] on span "String" at bounding box center [682, 518] width 159 height 18
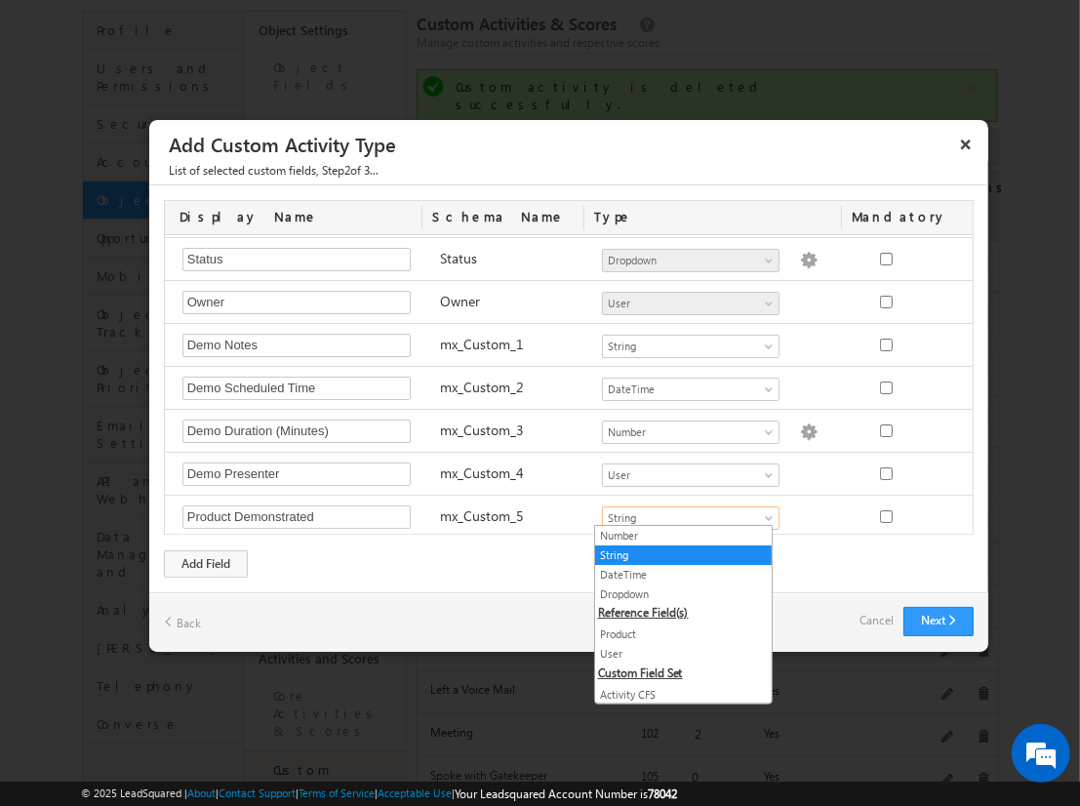
click at [675, 631] on link "Product" at bounding box center [683, 635] width 177 height 18
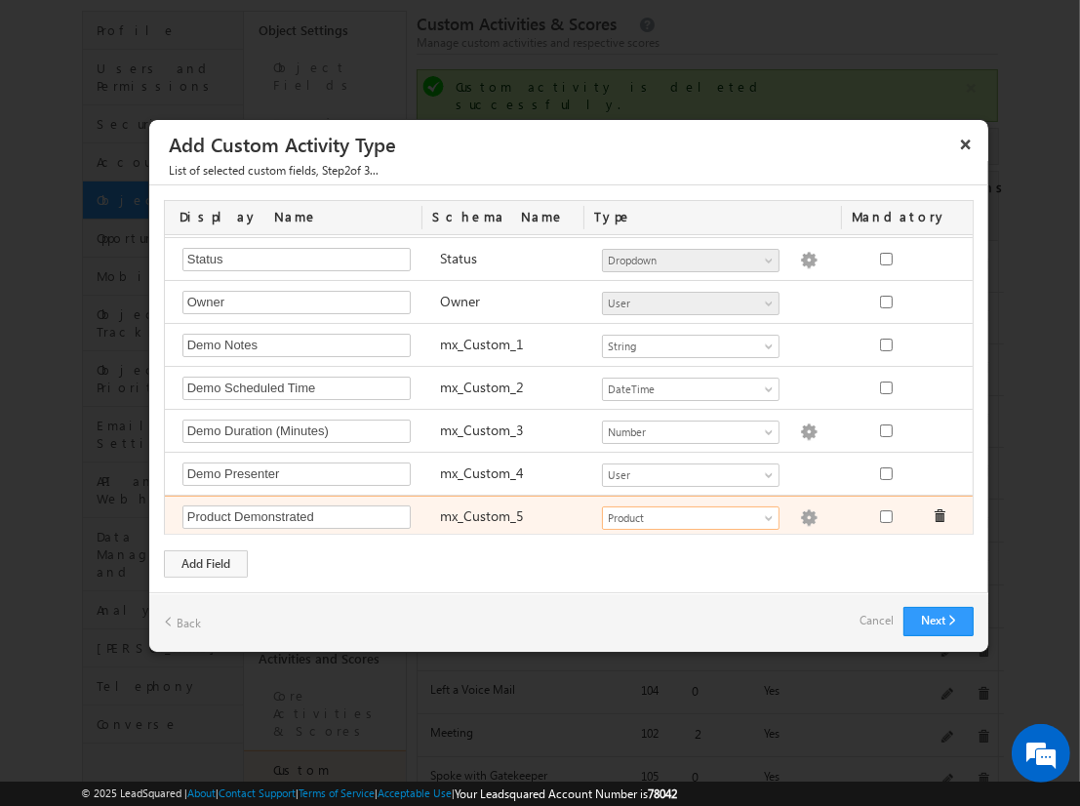
click at [800, 512] on img at bounding box center [809, 518] width 18 height 18
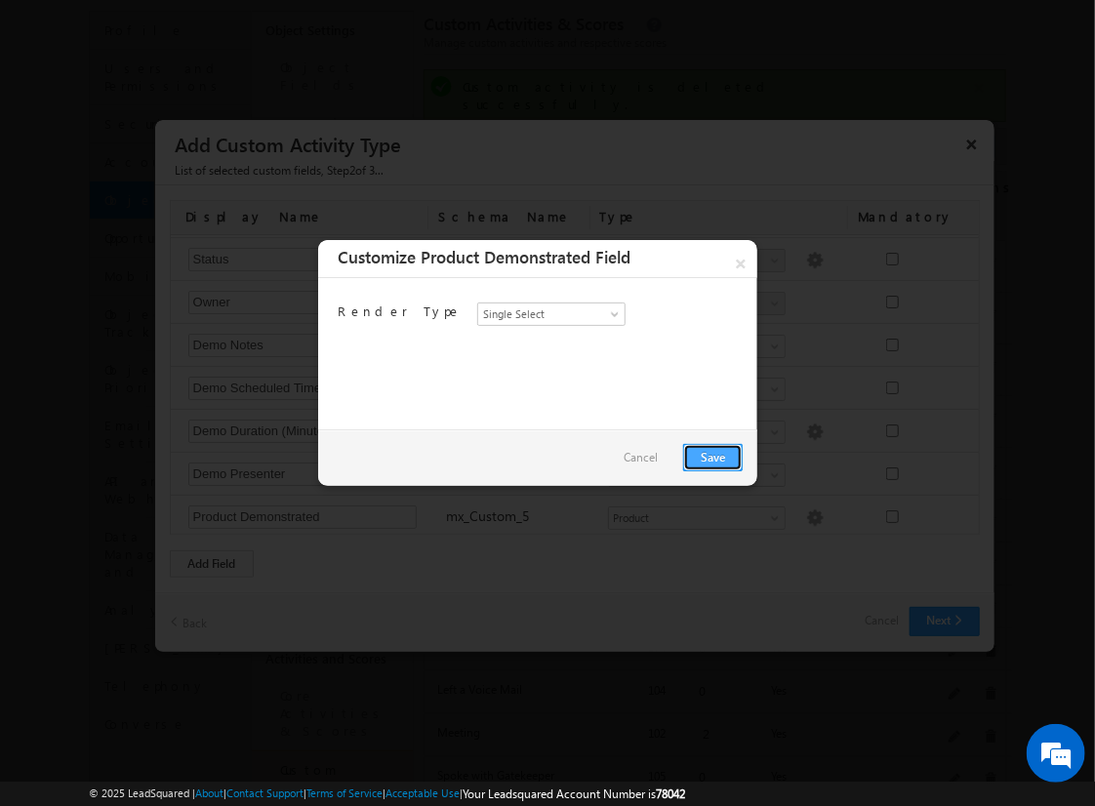
click at [712, 456] on link "Save" at bounding box center [713, 457] width 60 height 27
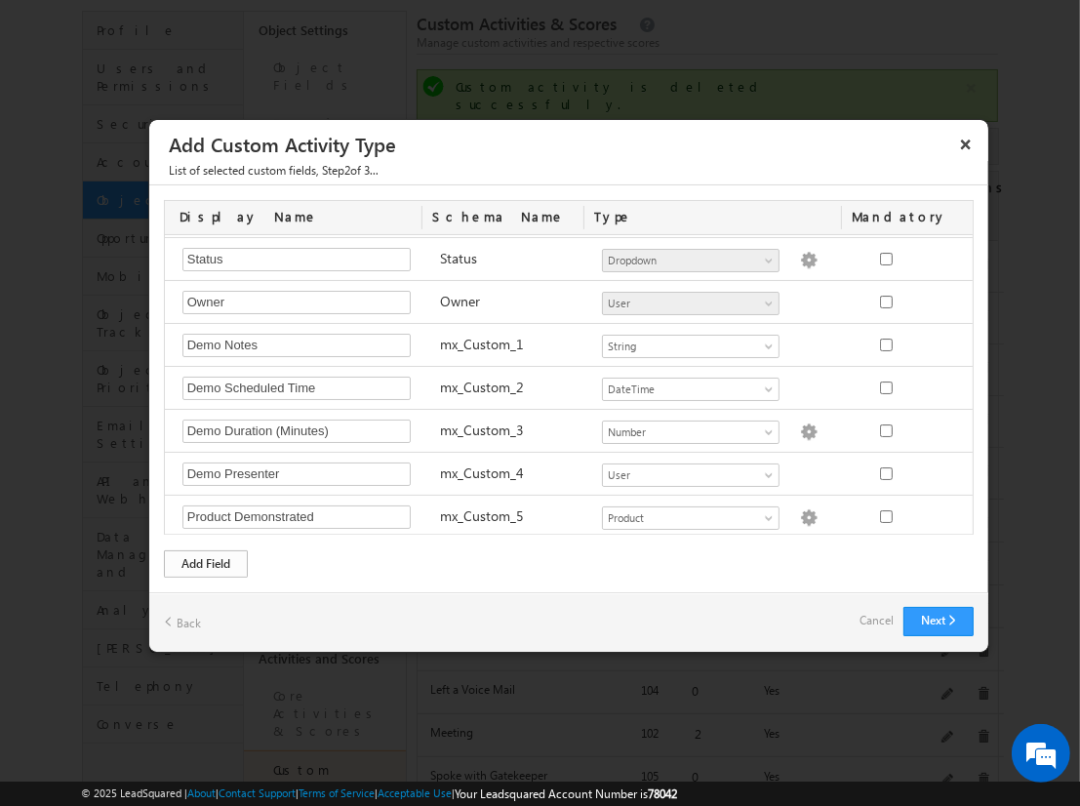
click at [206, 562] on div "Add Field" at bounding box center [206, 563] width 84 height 27
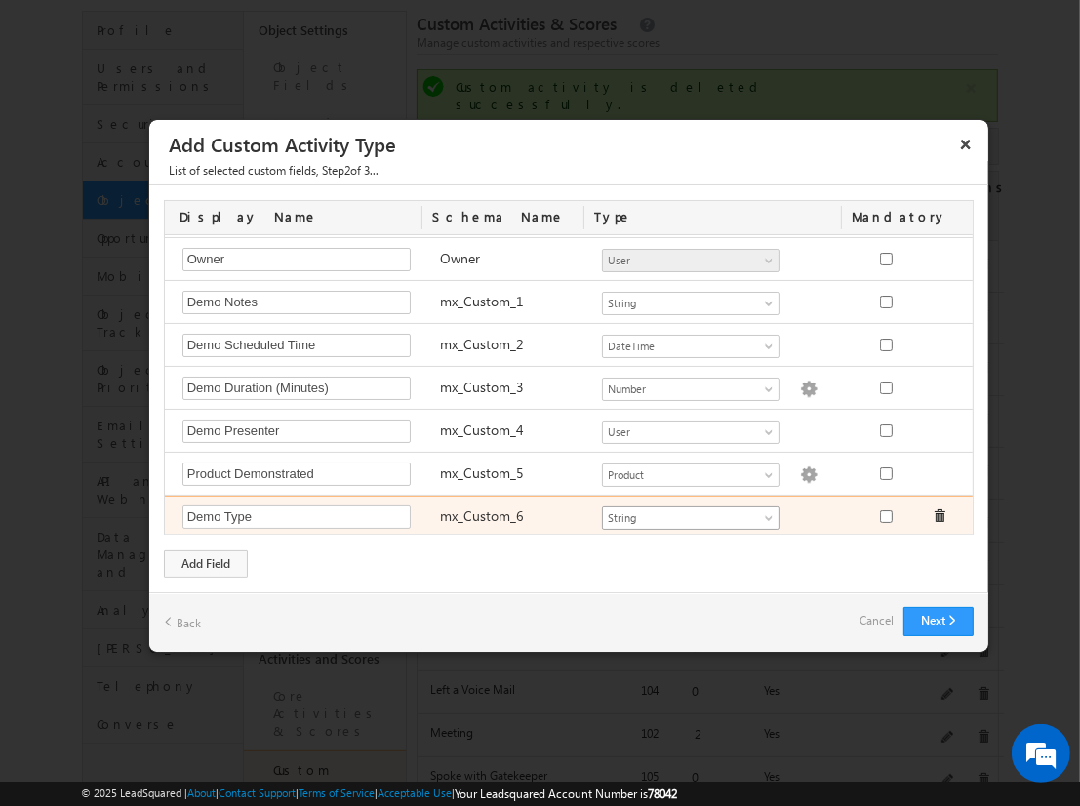
type input "Demo Type"
click at [682, 512] on span "String" at bounding box center [682, 518] width 159 height 18
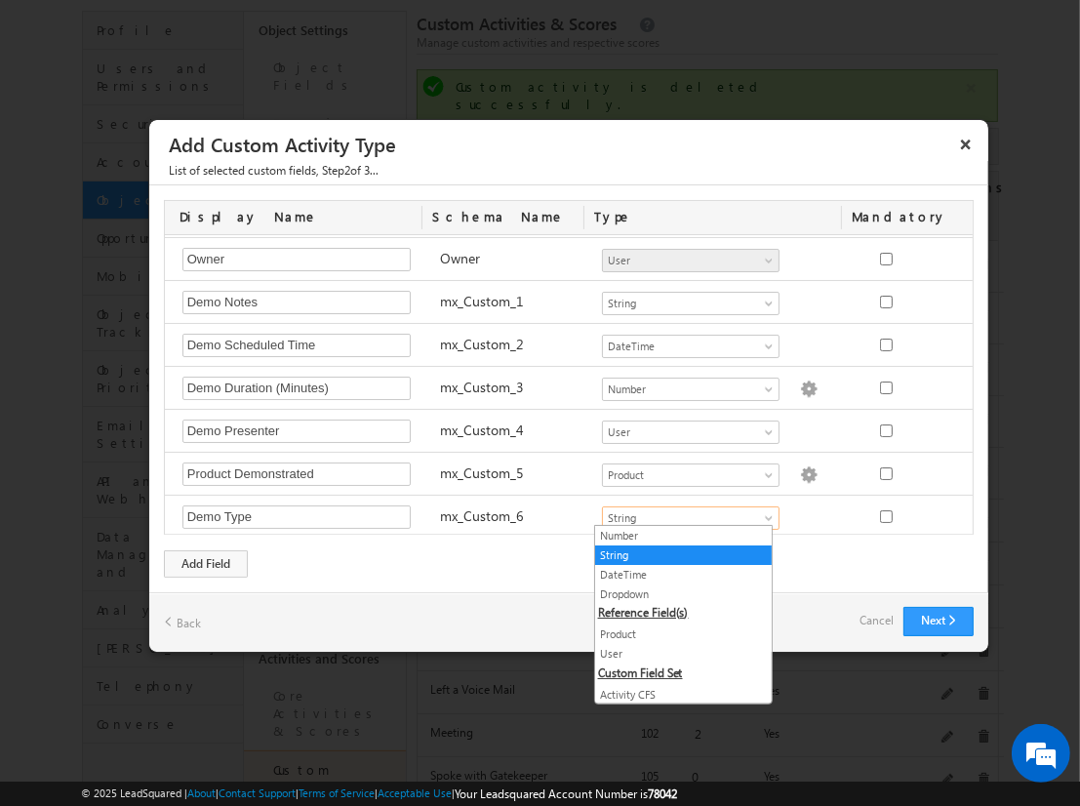
click at [675, 591] on link "Dropdown" at bounding box center [683, 595] width 177 height 18
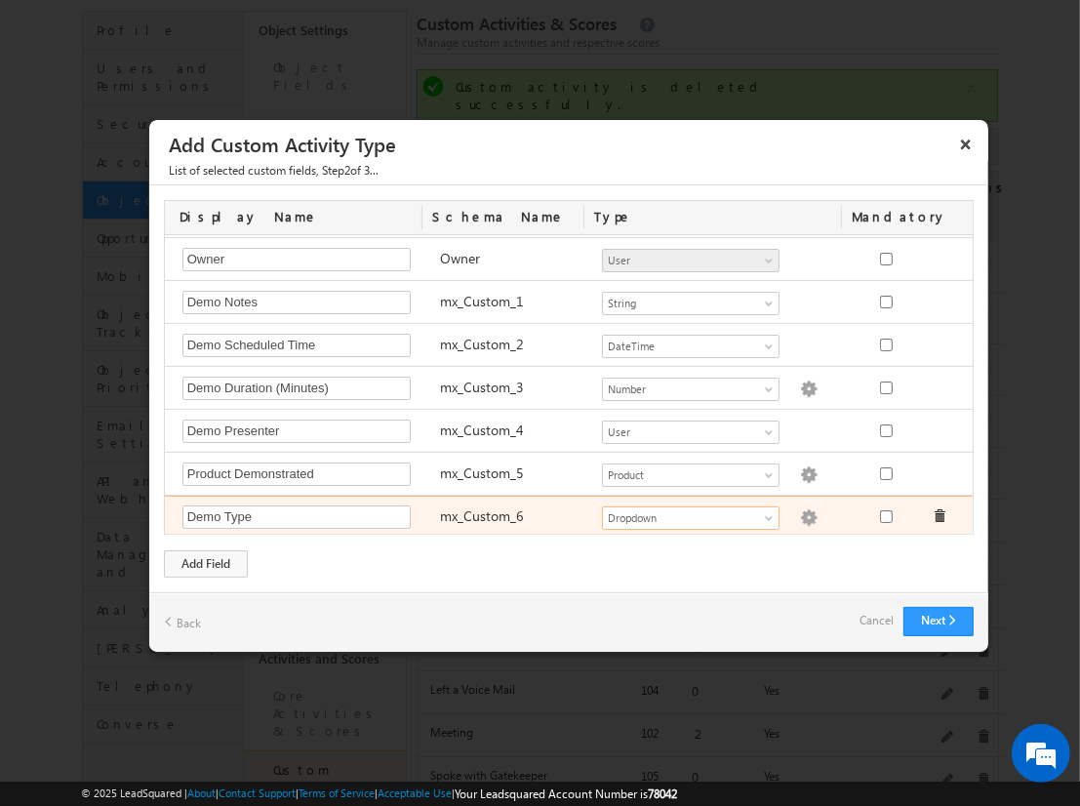
click at [800, 512] on img at bounding box center [809, 518] width 18 height 18
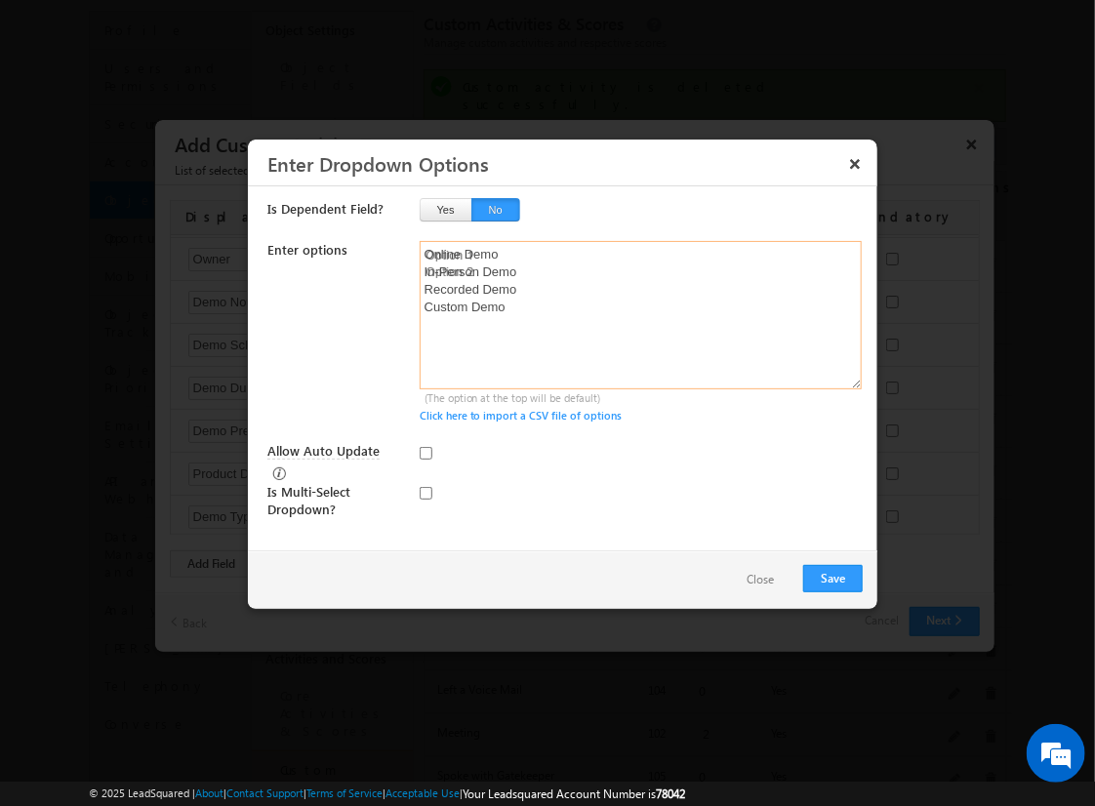
type textarea "Online Demo In-Person Demo Recorded Demo Custom Demo"
click at [425, 452] on input "Allow Auto Update" at bounding box center [426, 453] width 13 height 13
checkbox input "true"
click at [832, 576] on button "Save" at bounding box center [833, 578] width 60 height 27
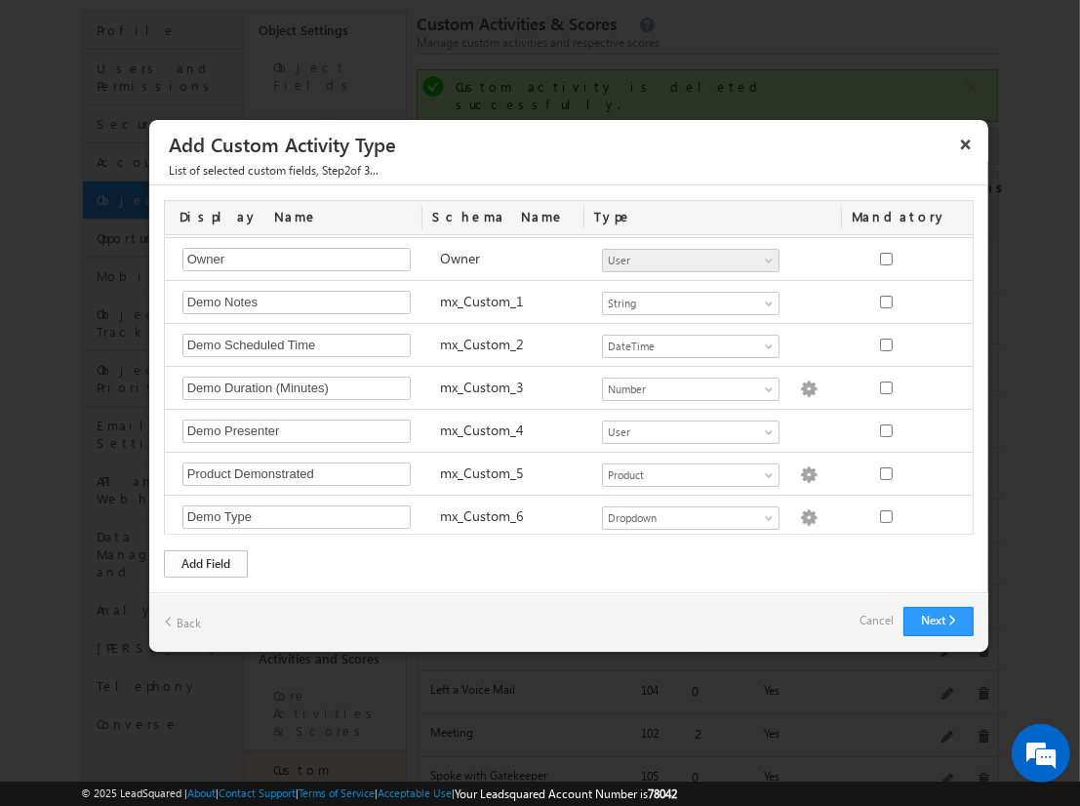
click at [206, 562] on div "Add Field" at bounding box center [206, 563] width 84 height 27
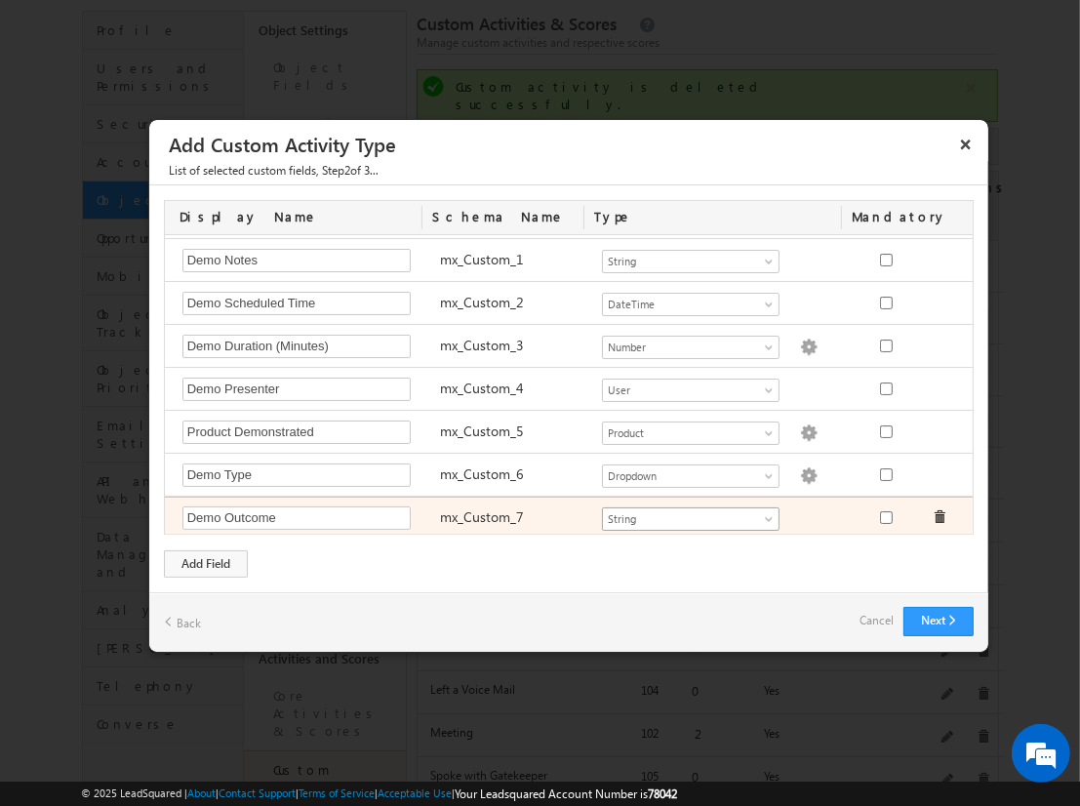
type input "Demo Outcome"
click at [682, 512] on span "String" at bounding box center [682, 519] width 159 height 18
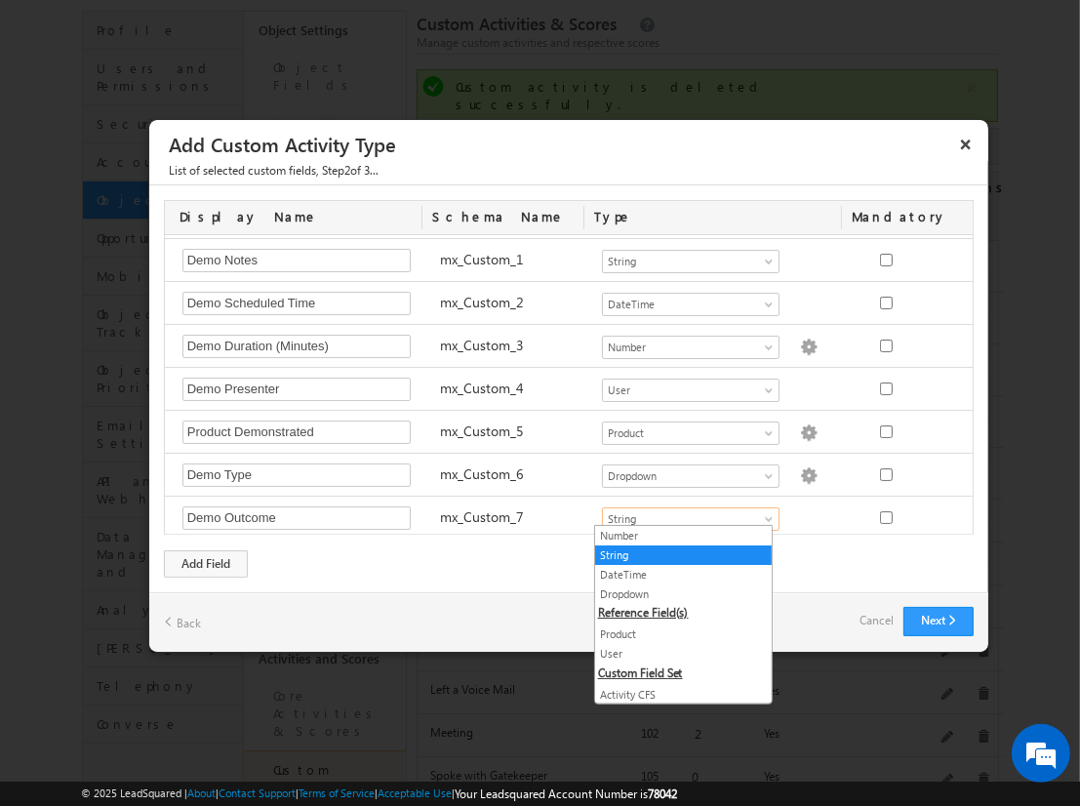
click at [675, 592] on link "Dropdown" at bounding box center [683, 595] width 177 height 18
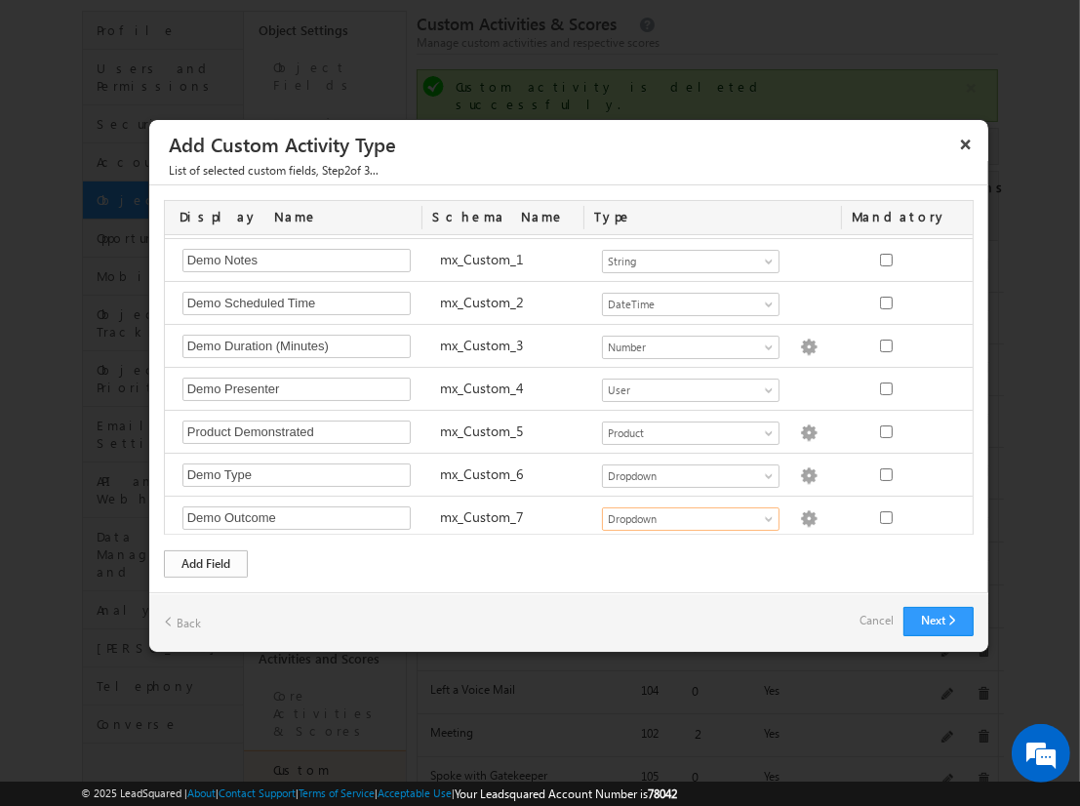
click at [206, 562] on div "Add Field" at bounding box center [206, 563] width 84 height 27
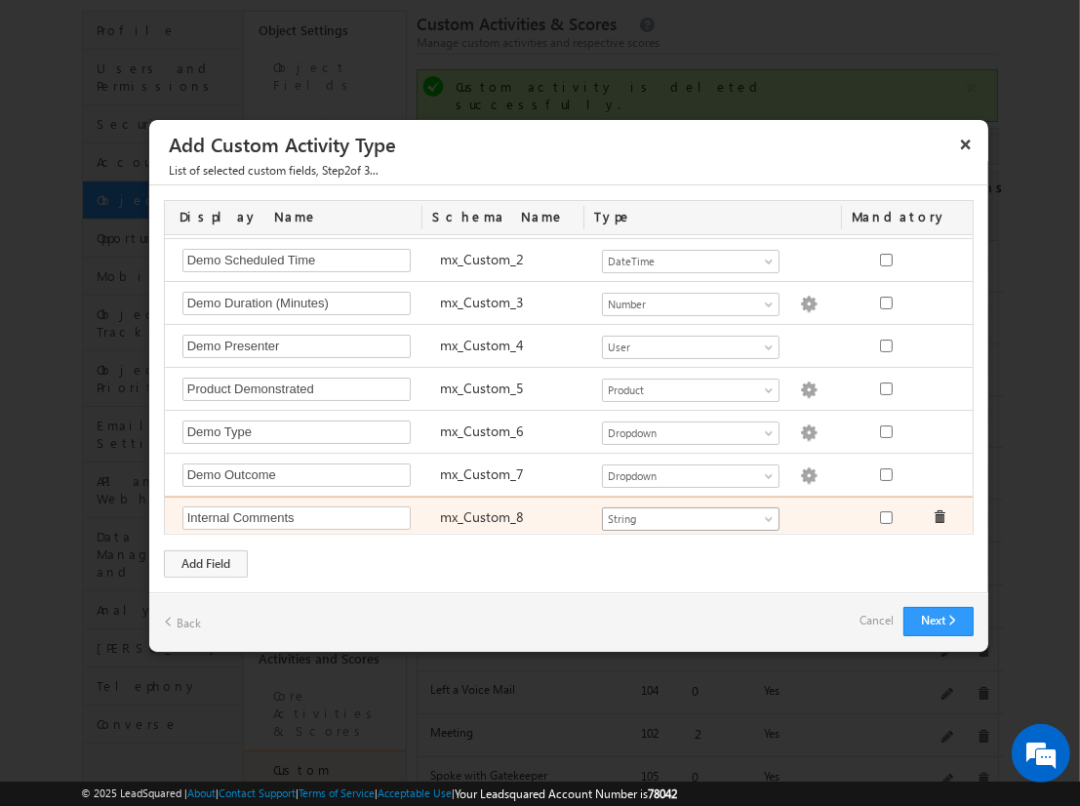
type input "Internal Comments"
click at [682, 512] on span "String" at bounding box center [682, 519] width 159 height 18
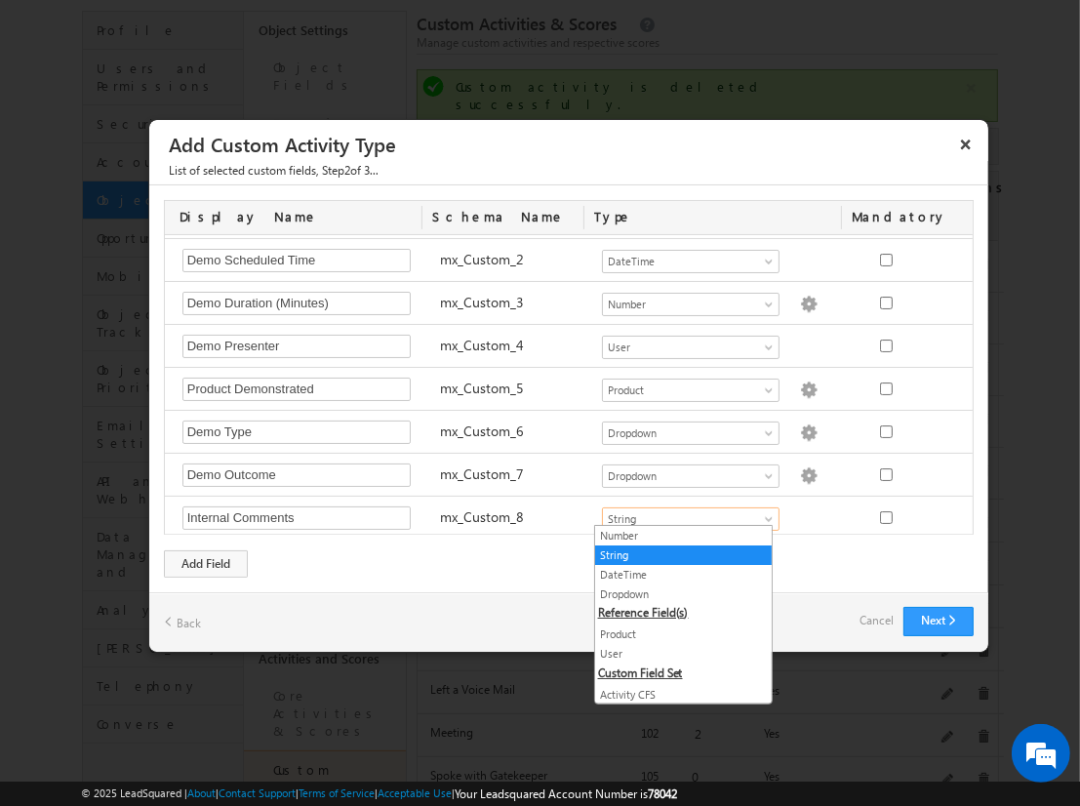
click at [675, 553] on link "String" at bounding box center [683, 555] width 177 height 18
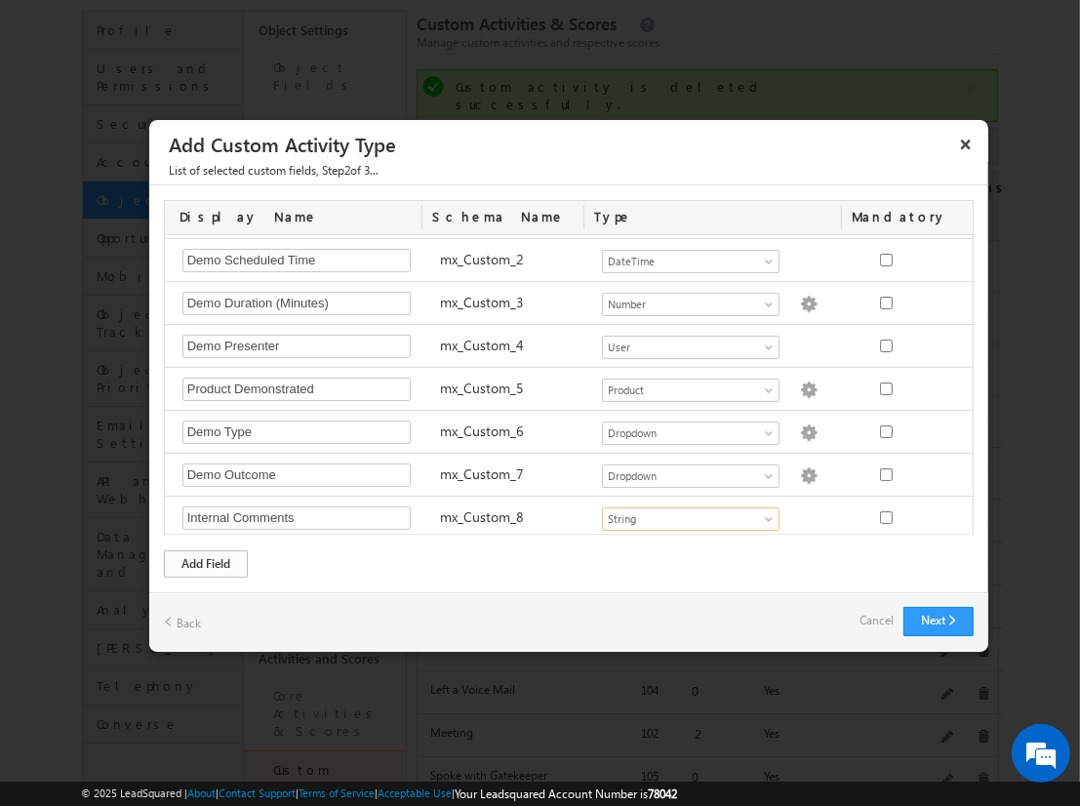
click at [206, 562] on div "Add Field" at bounding box center [206, 563] width 84 height 27
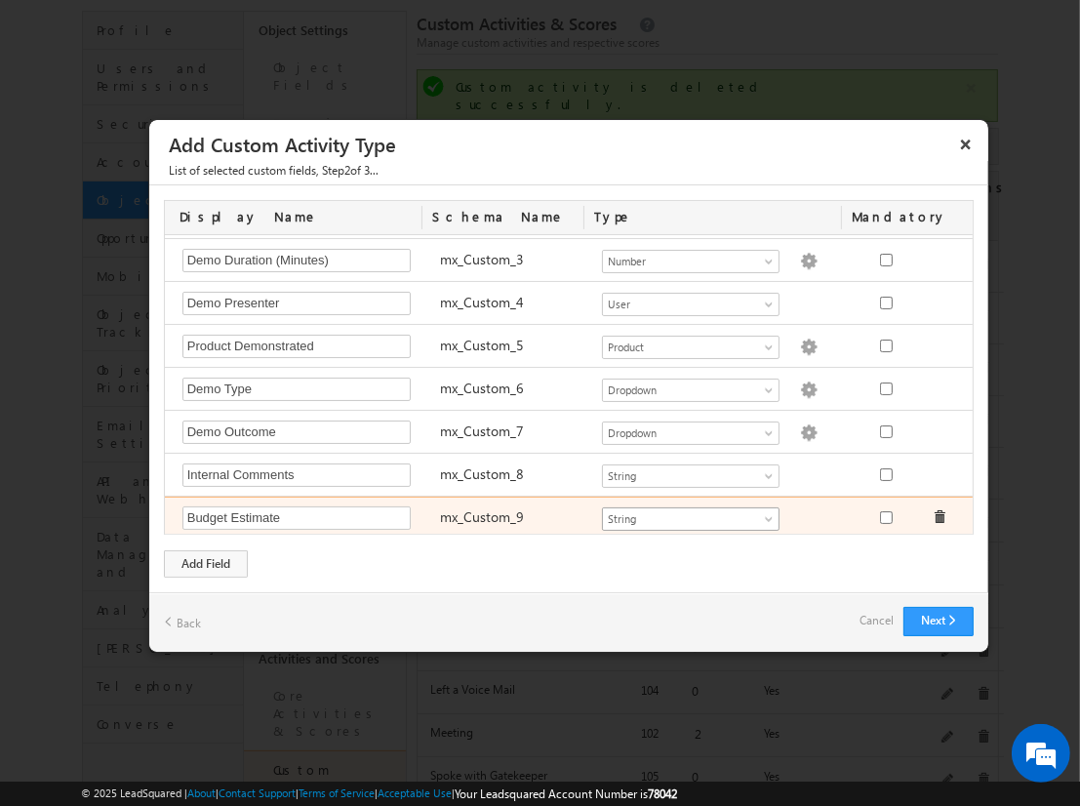
type input "Budget Estimate"
click at [682, 512] on span "String" at bounding box center [682, 519] width 159 height 18
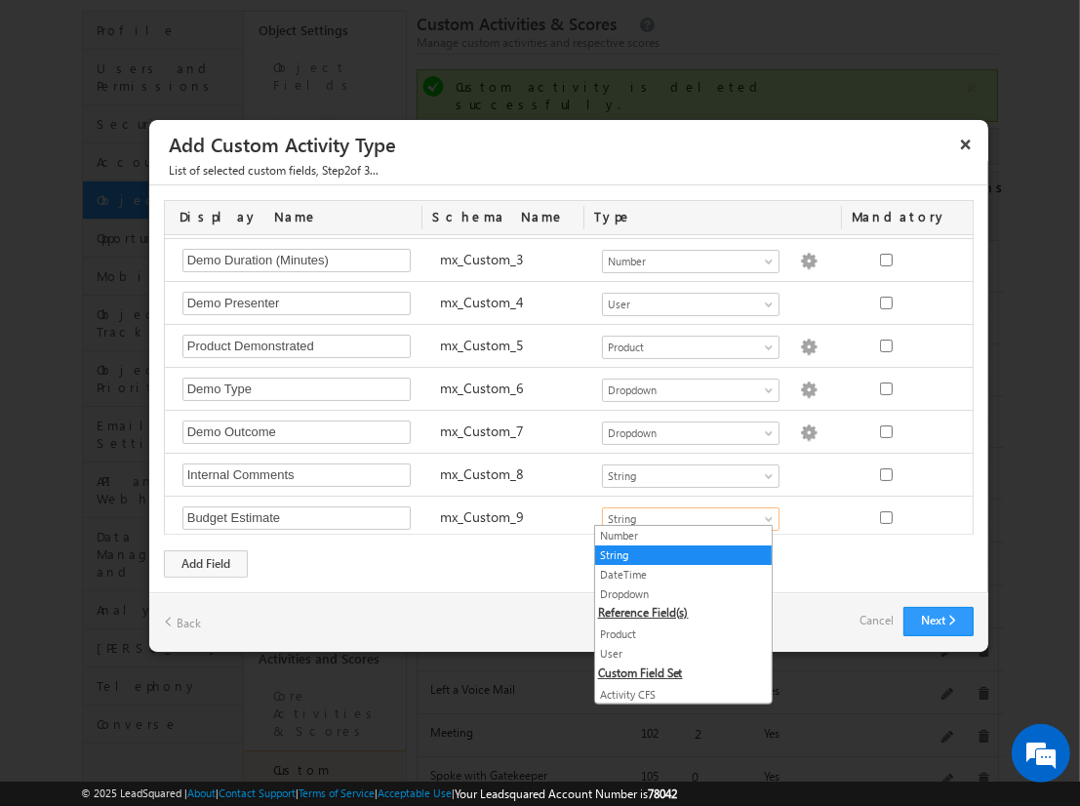
click at [675, 535] on link "Number" at bounding box center [683, 536] width 177 height 18
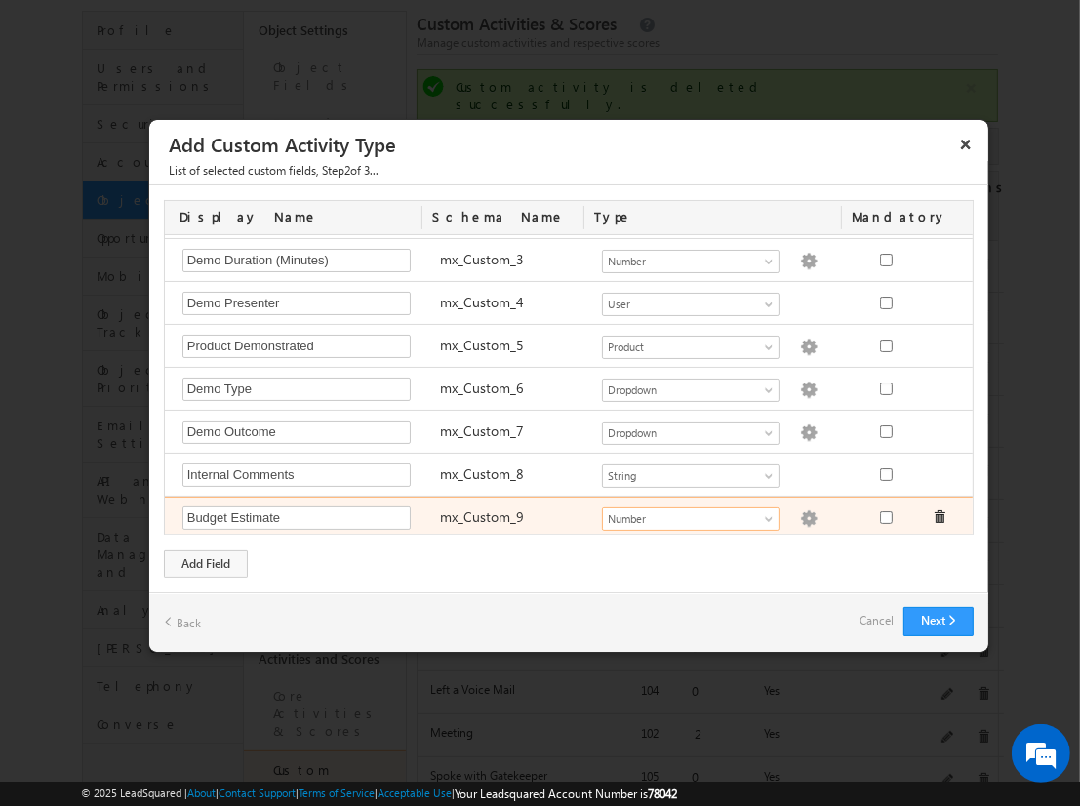
click at [800, 512] on img at bounding box center [809, 519] width 18 height 18
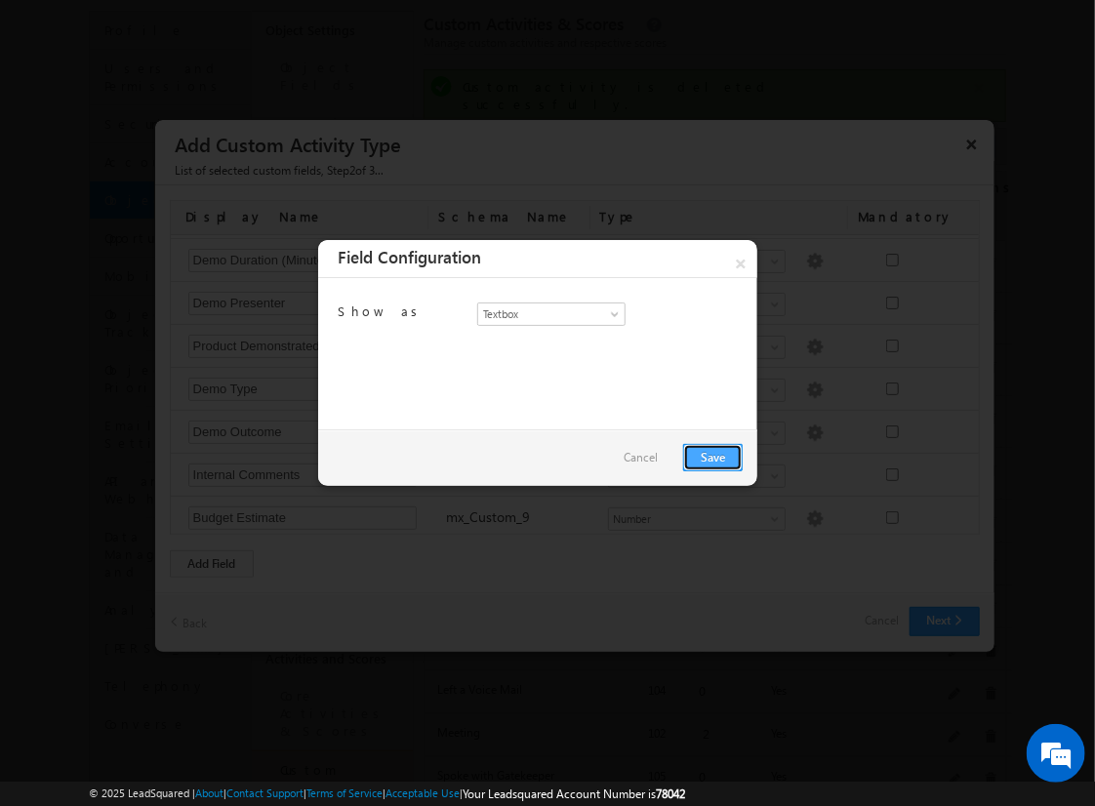
click at [712, 456] on link "Save" at bounding box center [713, 457] width 60 height 27
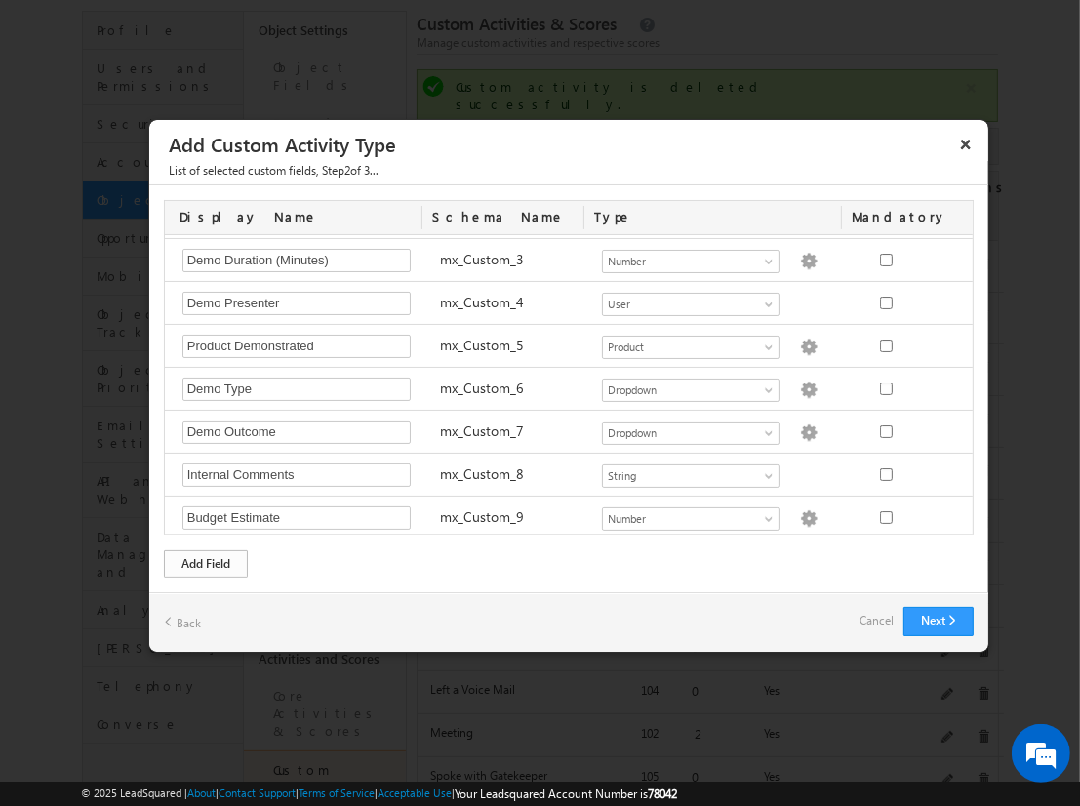
click at [206, 562] on div "Add Field" at bounding box center [206, 563] width 84 height 27
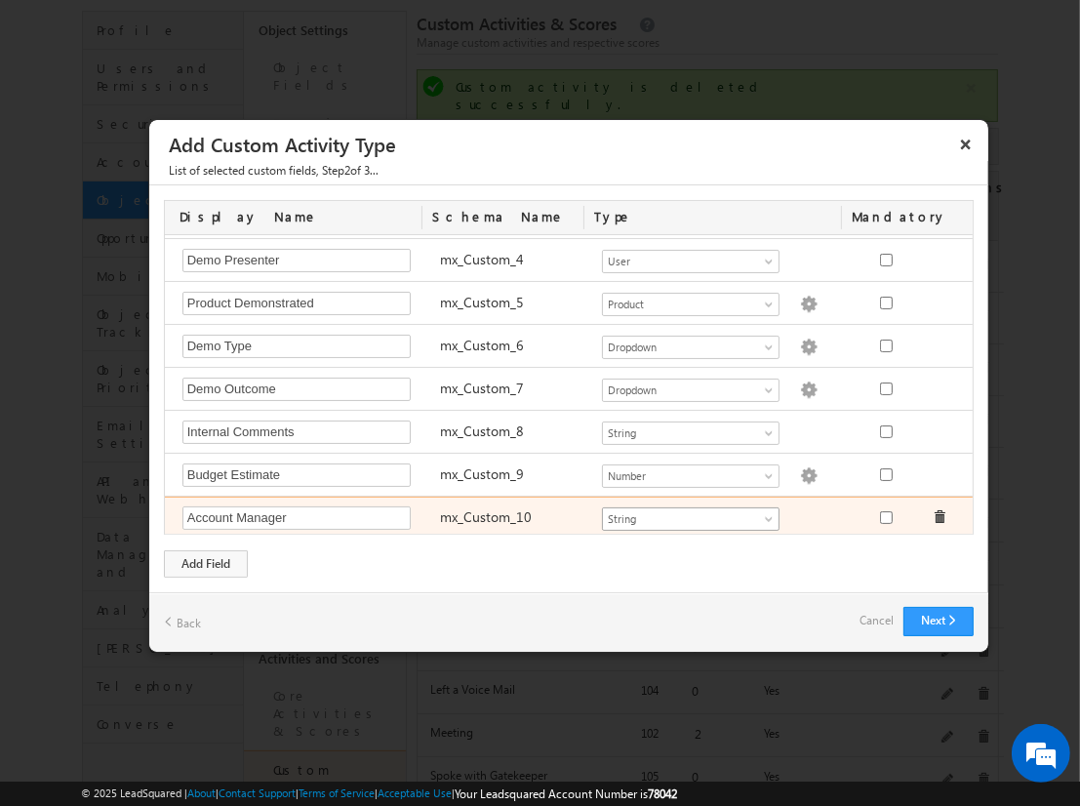
type input "Account Manager"
click at [682, 512] on span "String" at bounding box center [682, 519] width 159 height 18
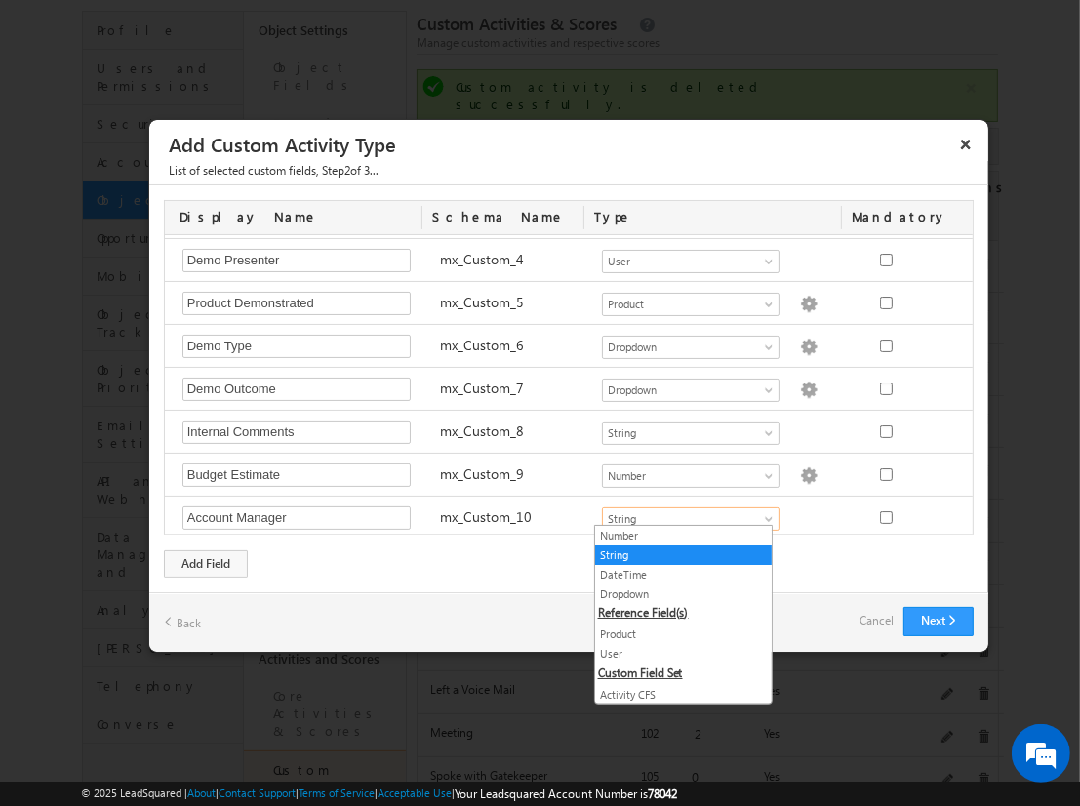
click at [675, 650] on link "User" at bounding box center [683, 654] width 177 height 18
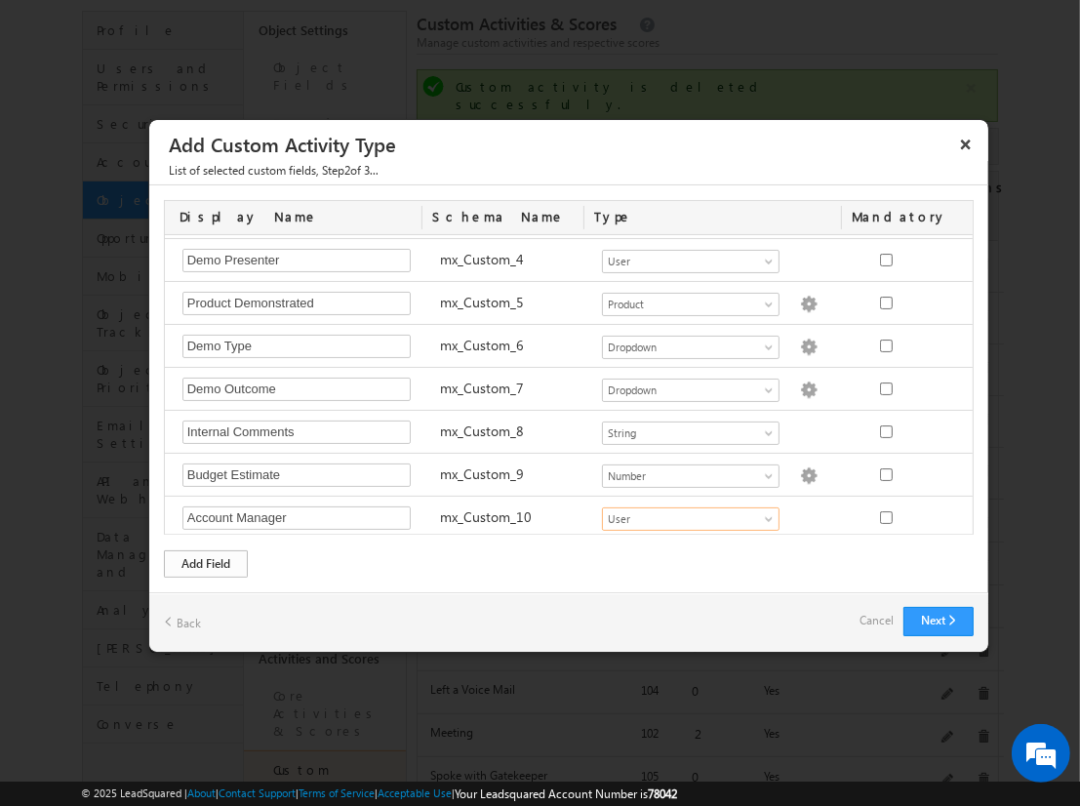
click at [206, 562] on div "Add Field" at bounding box center [206, 563] width 84 height 27
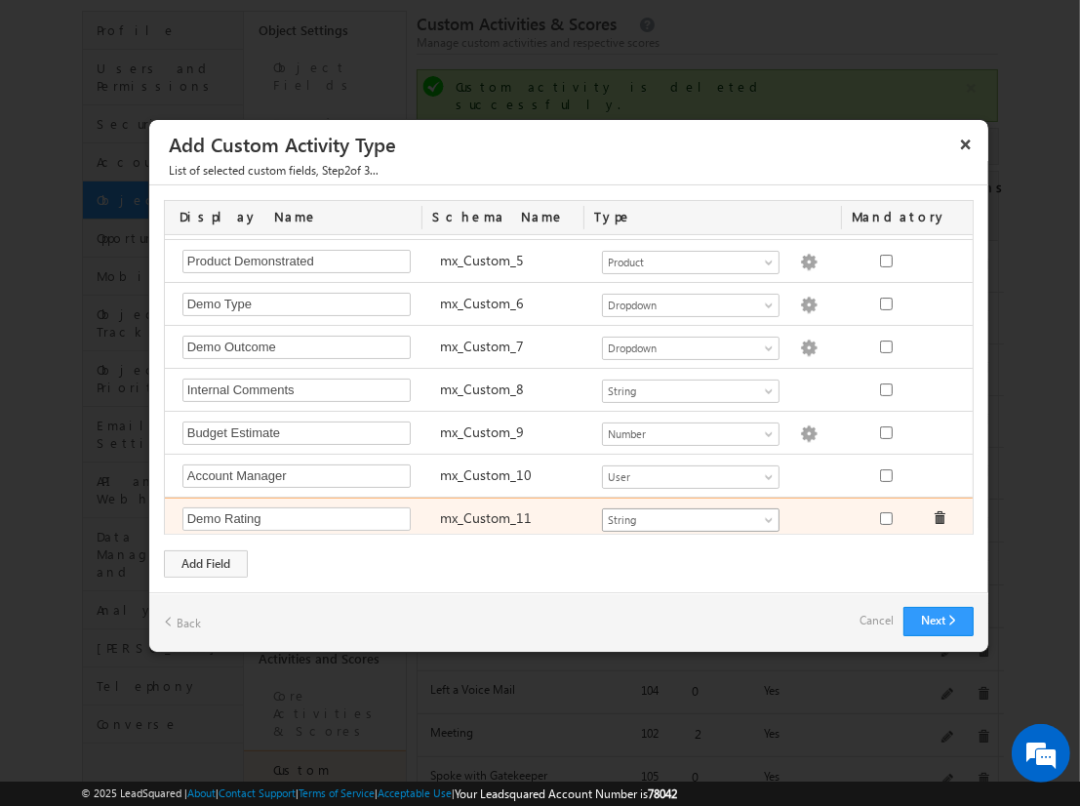
type input "Demo Rating"
click at [682, 512] on span "String" at bounding box center [682, 520] width 159 height 18
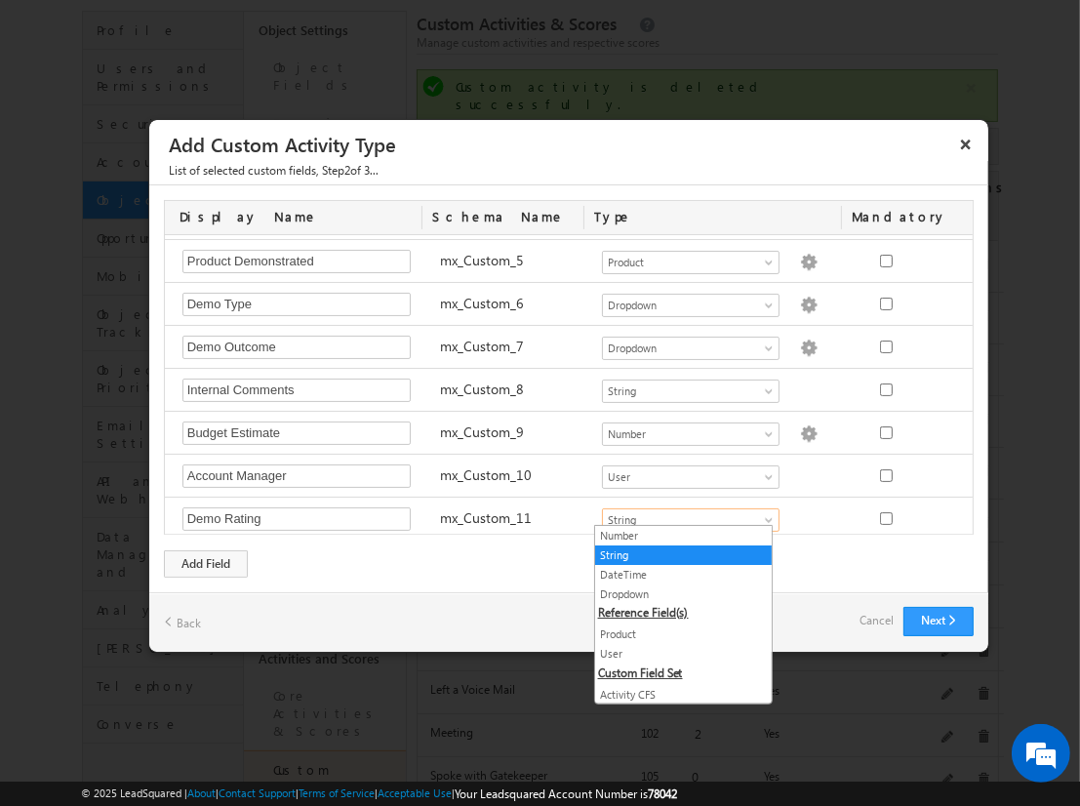
click at [675, 592] on link "Dropdown" at bounding box center [683, 595] width 177 height 18
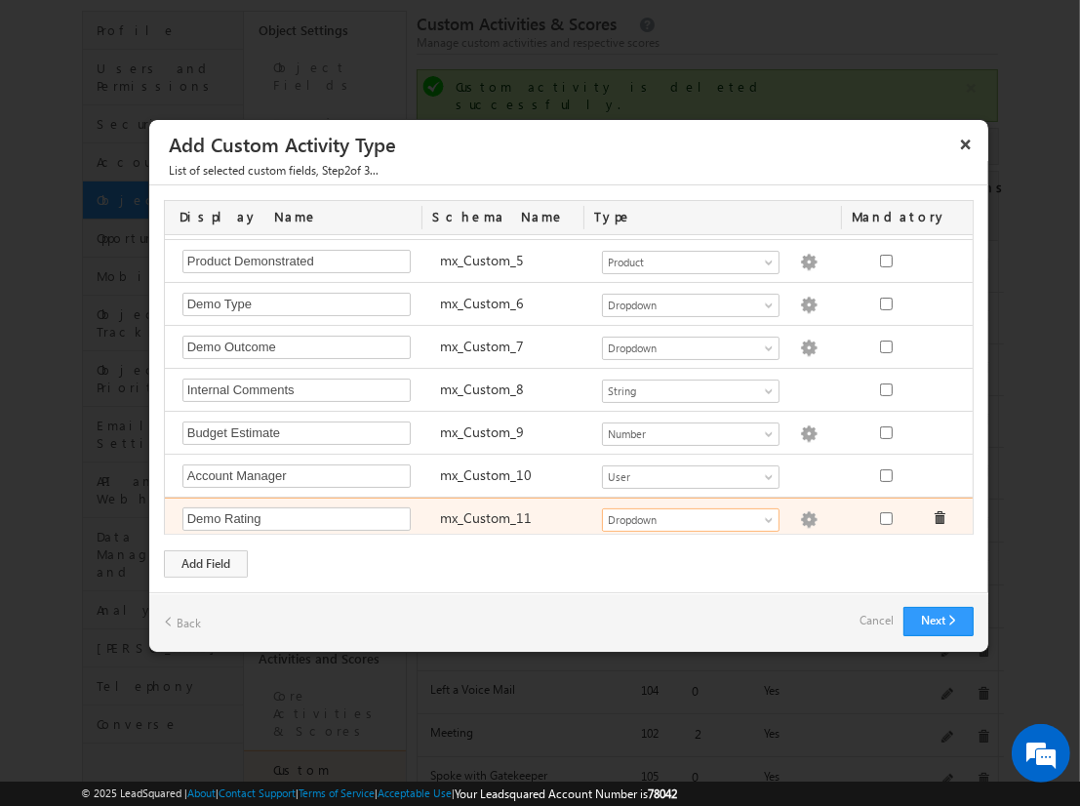
click at [800, 512] on img at bounding box center [809, 520] width 18 height 18
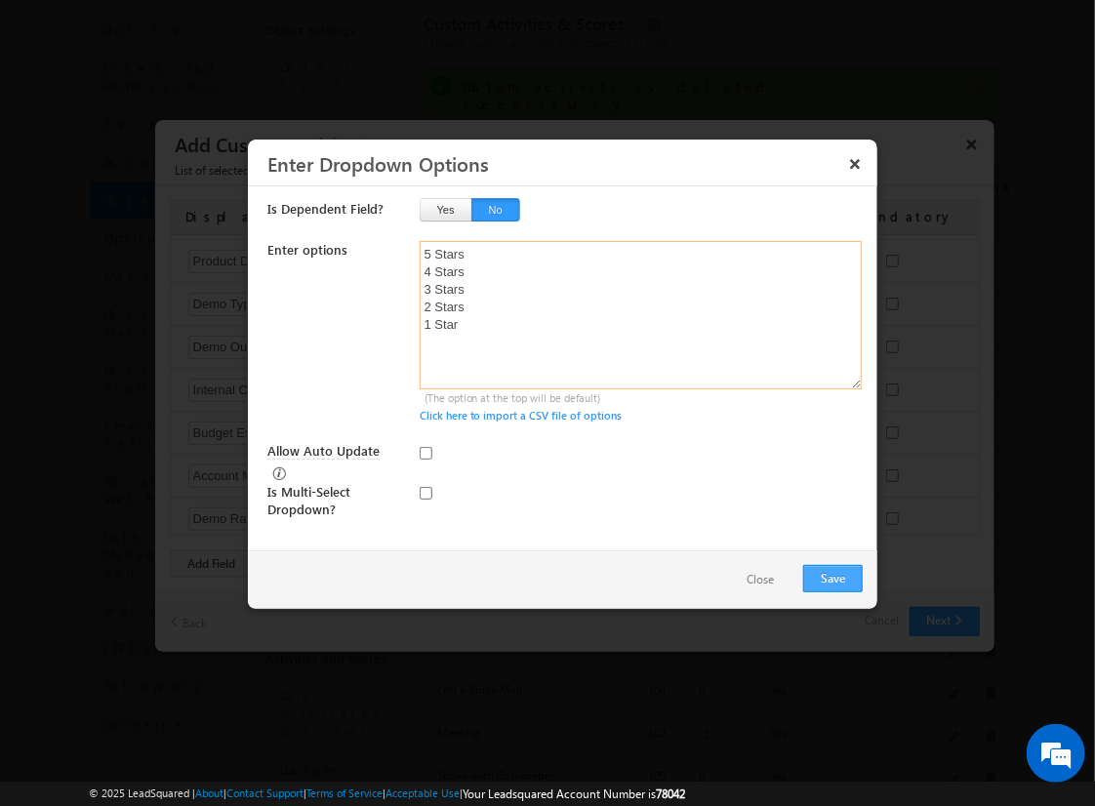
type textarea "5 Stars 4 Stars 3 Stars 2 Stars 1 Star"
click at [425, 452] on input "Allow Auto Update" at bounding box center [426, 453] width 13 height 13
checkbox input "true"
click at [832, 576] on button "Save" at bounding box center [833, 578] width 60 height 27
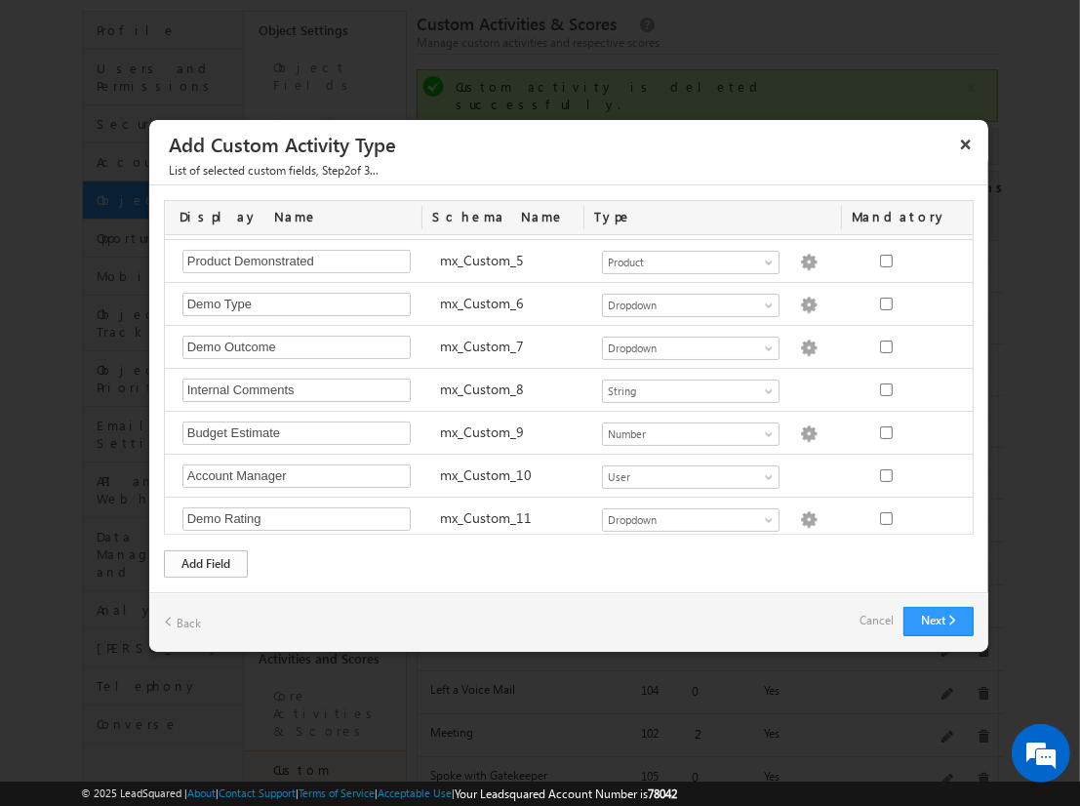
click at [206, 562] on div "Add Field" at bounding box center [206, 563] width 84 height 27
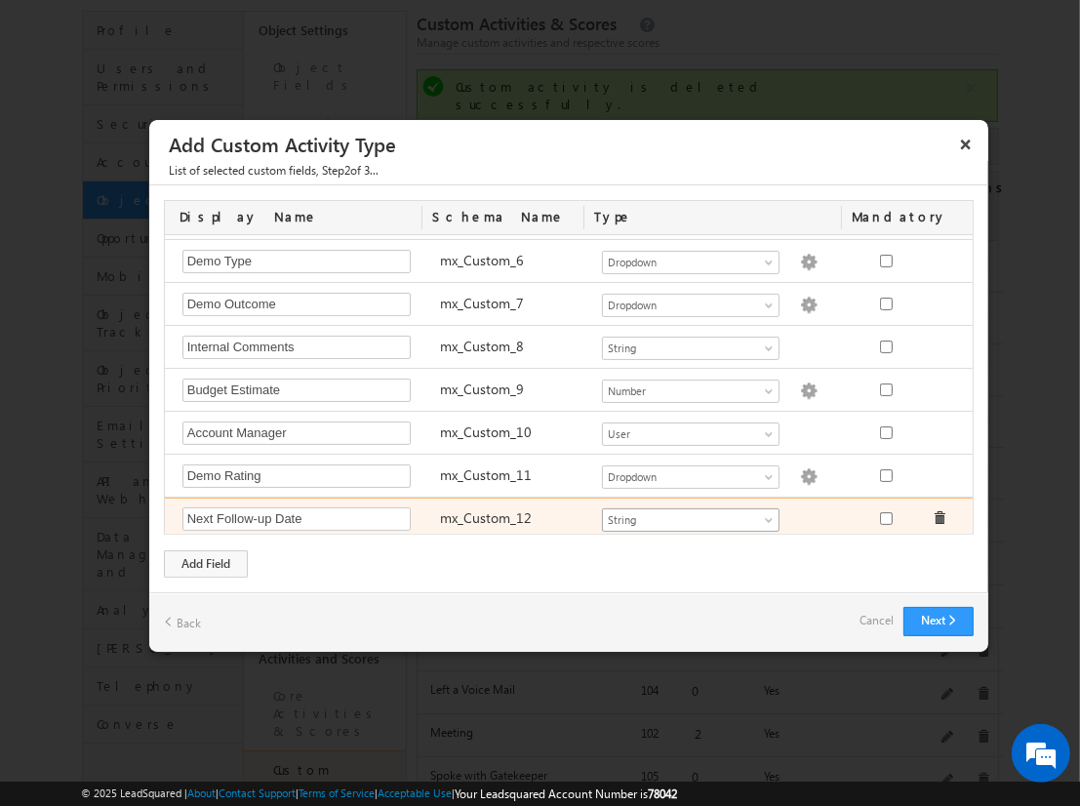
type input "Next Follow-up Date"
click at [682, 512] on span "String" at bounding box center [682, 520] width 159 height 18
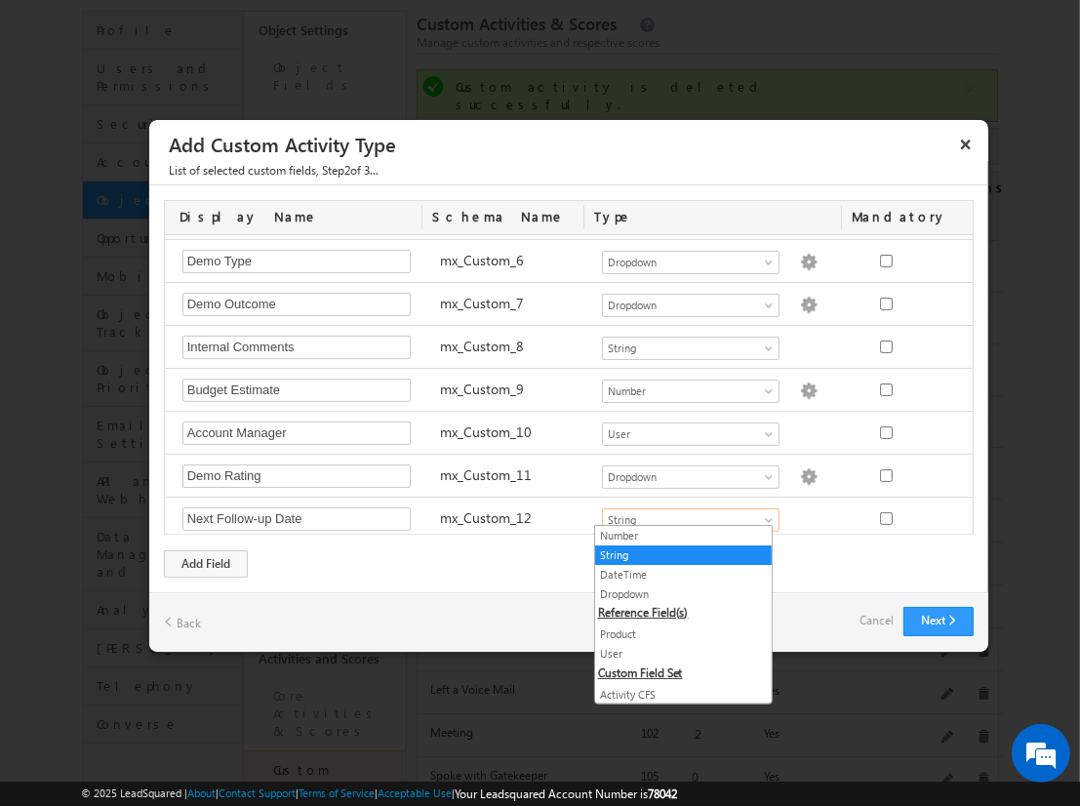
click at [675, 573] on link "DateTime" at bounding box center [683, 575] width 177 height 18
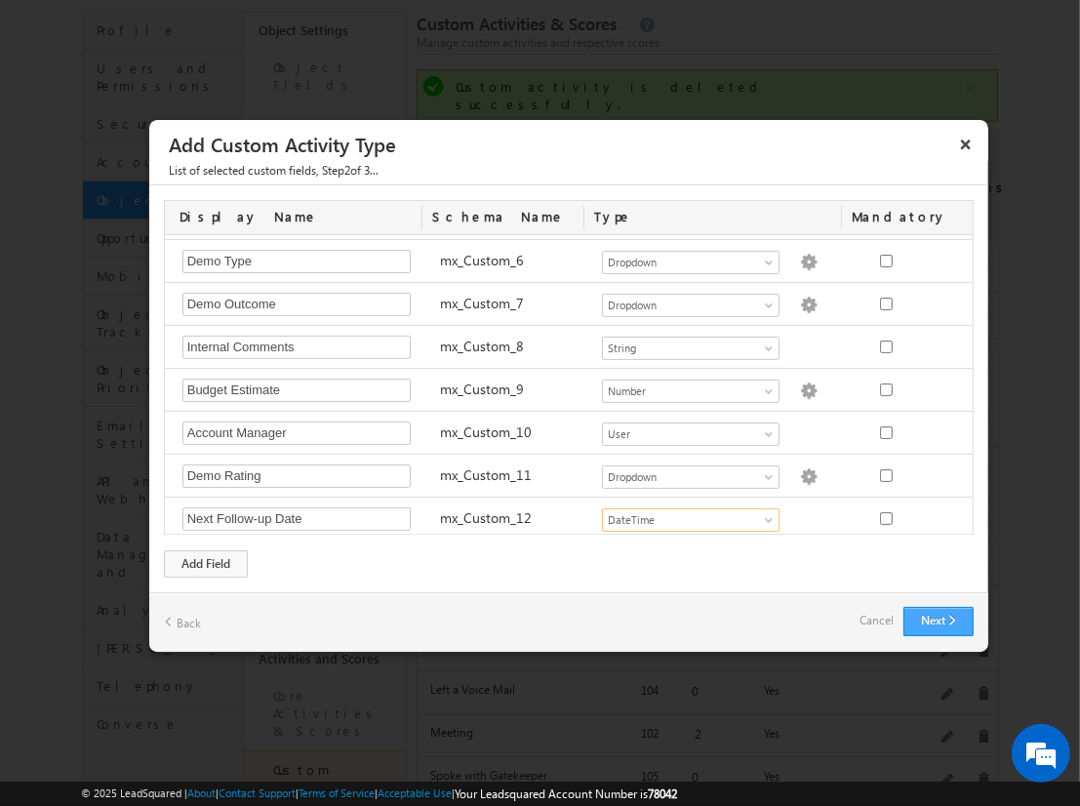
click at [938, 619] on button "Next" at bounding box center [939, 621] width 70 height 29
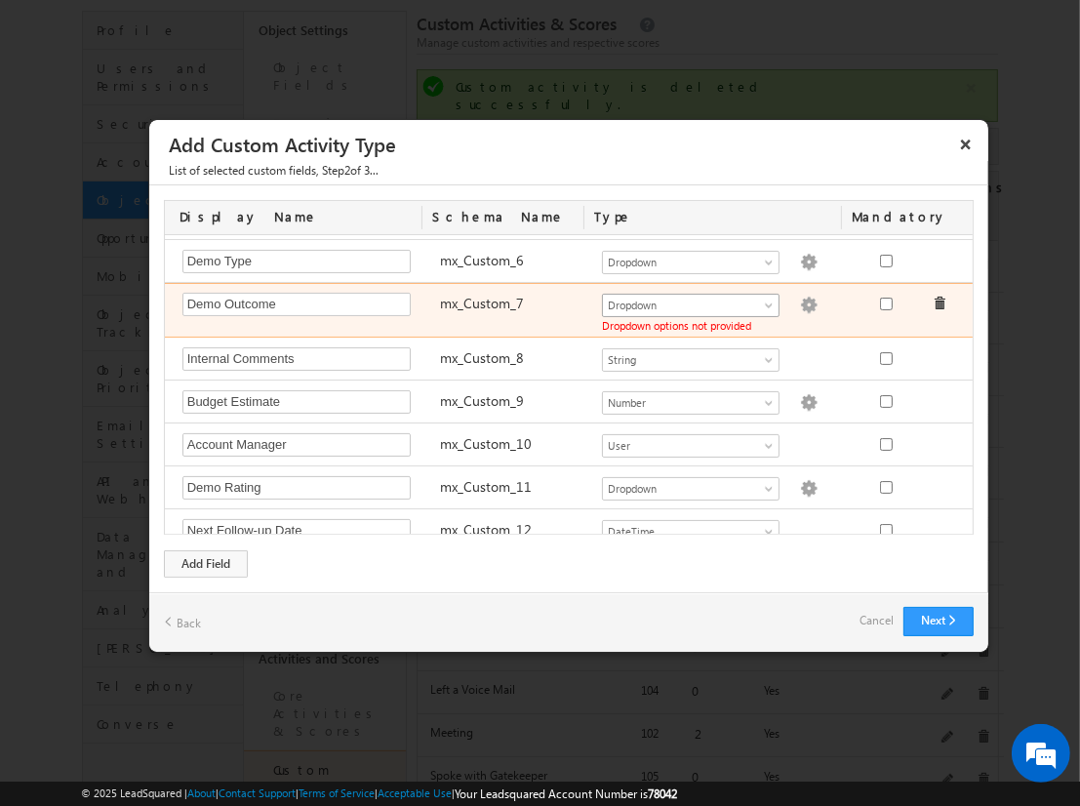
scroll to position [306, 0]
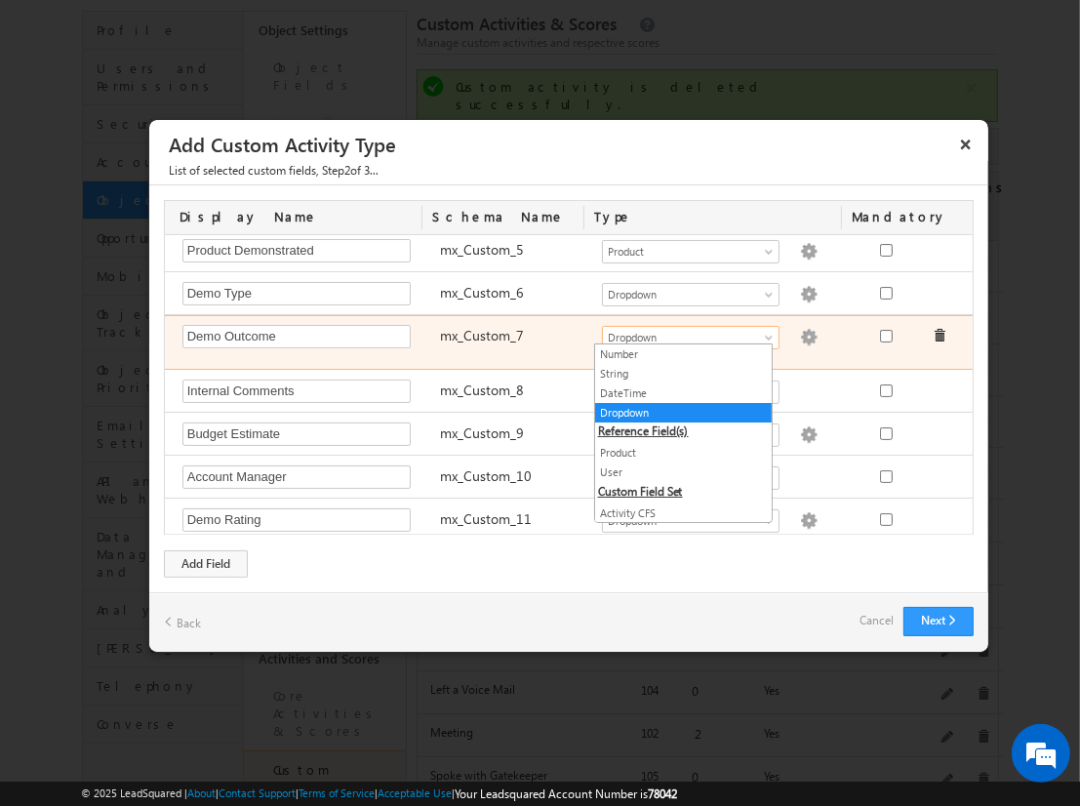
click at [667, 331] on span "Dropdown" at bounding box center [682, 338] width 159 height 18
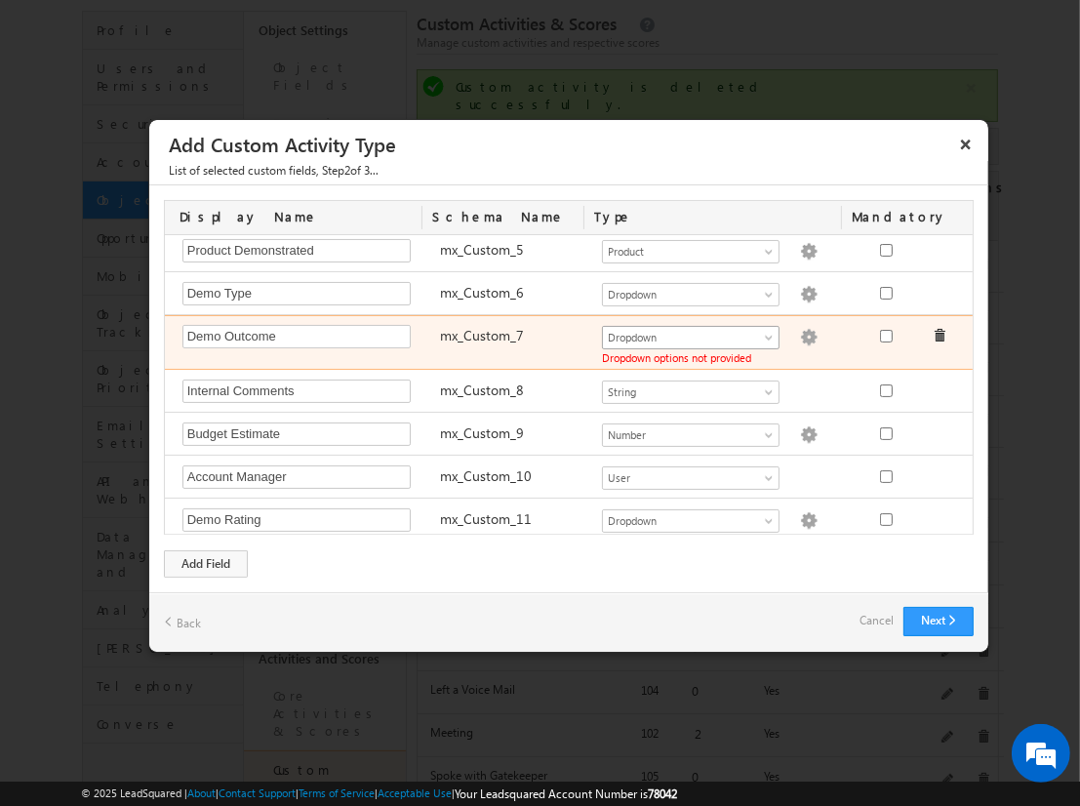
click at [667, 331] on span "Dropdown" at bounding box center [682, 338] width 159 height 18
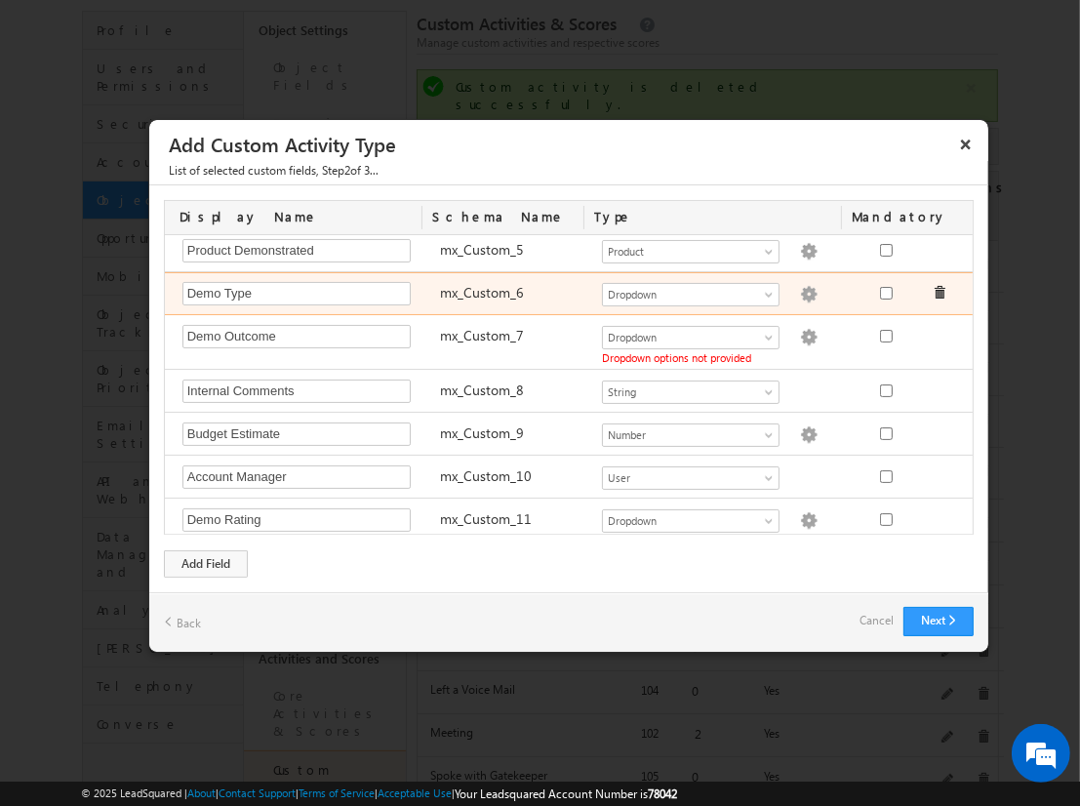
click at [800, 291] on img at bounding box center [809, 295] width 18 height 18
type textarea "Online Demo In-Person Demo Recorded Demo Custom Demo"
checkbox input "true"
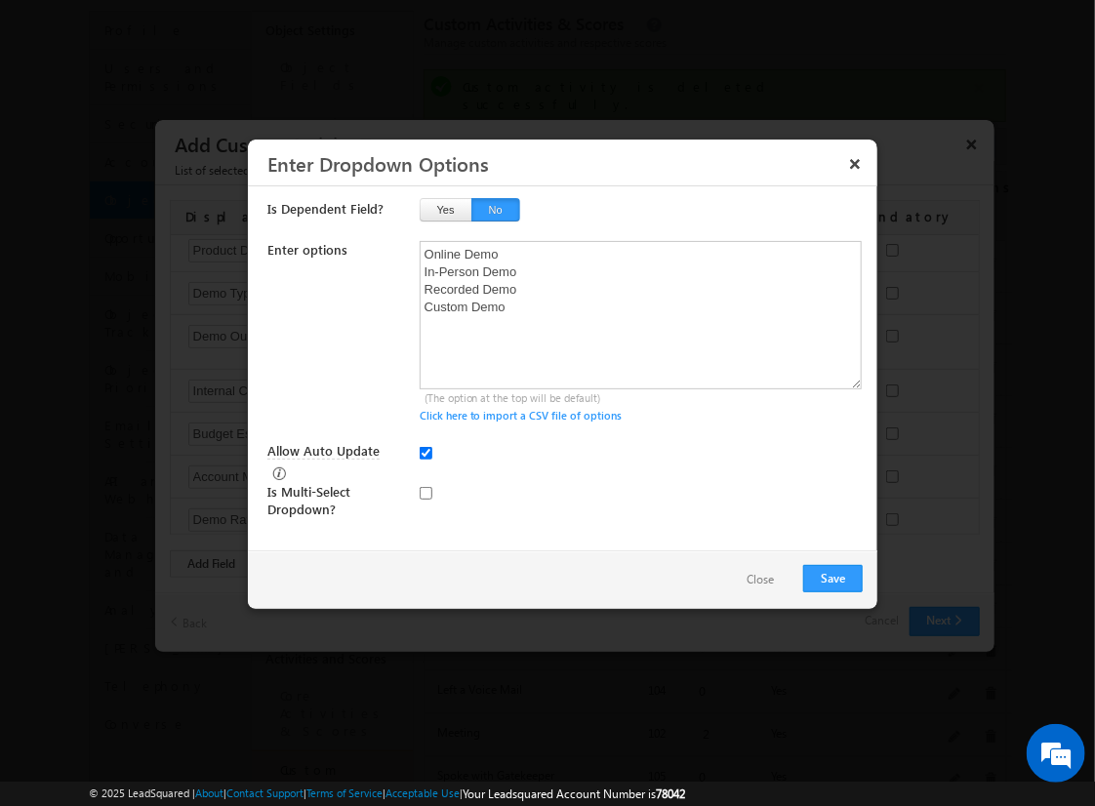
click at [754, 579] on button "Close" at bounding box center [760, 580] width 66 height 28
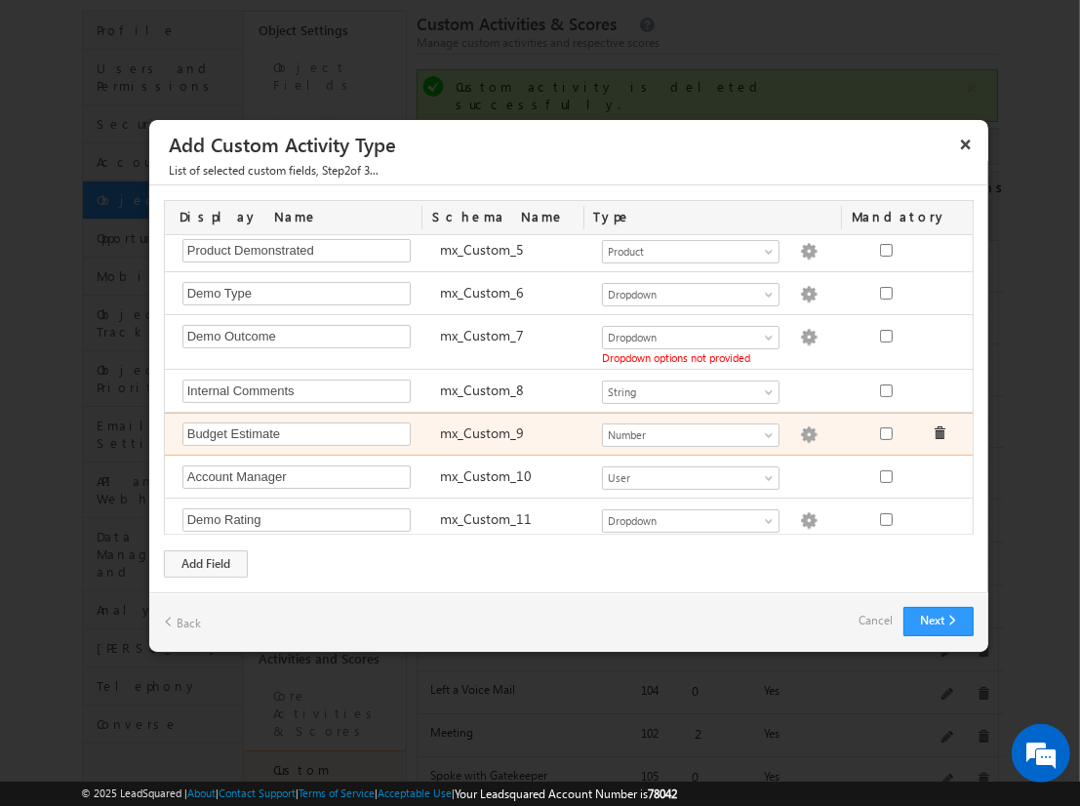
scroll to position [244, 0]
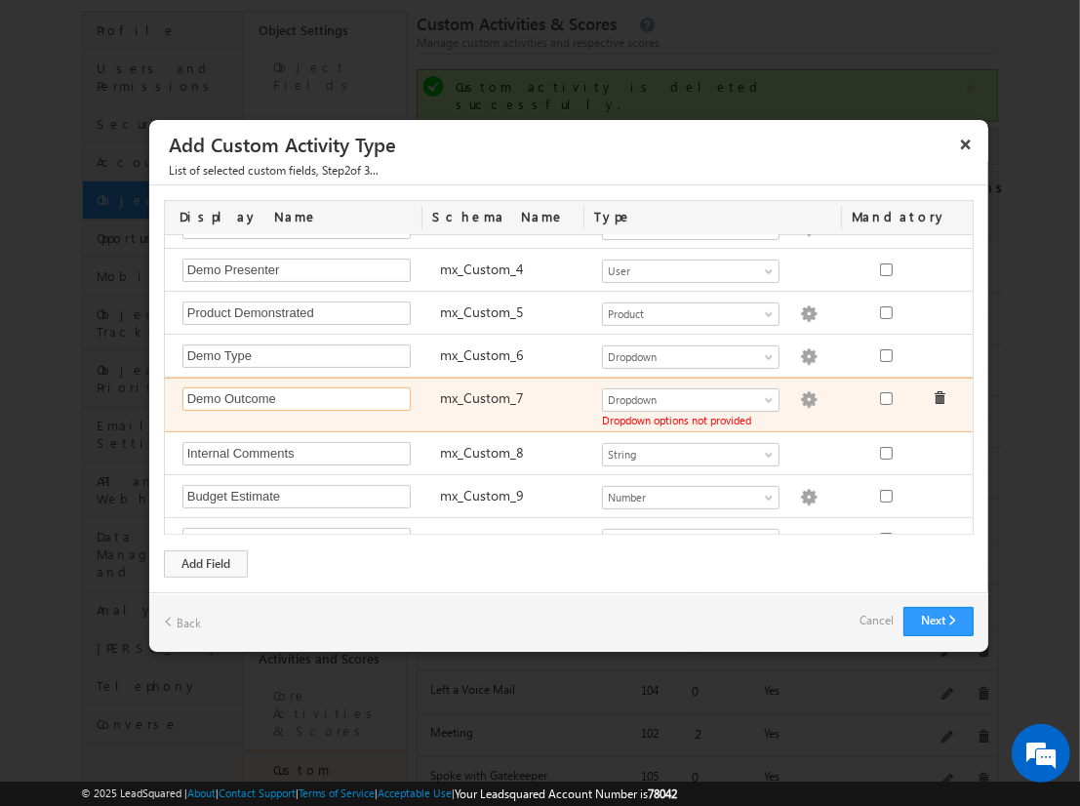
click at [339, 395] on input "Demo Outcome" at bounding box center [296, 398] width 228 height 23
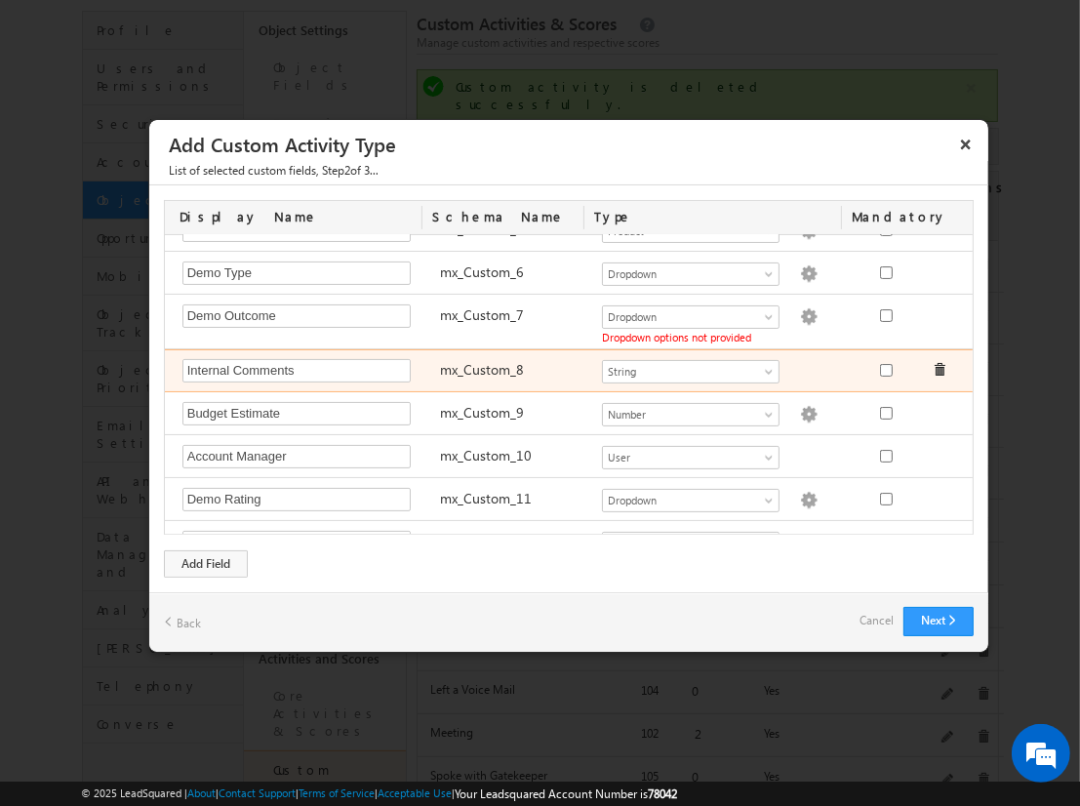
scroll to position [342, 0]
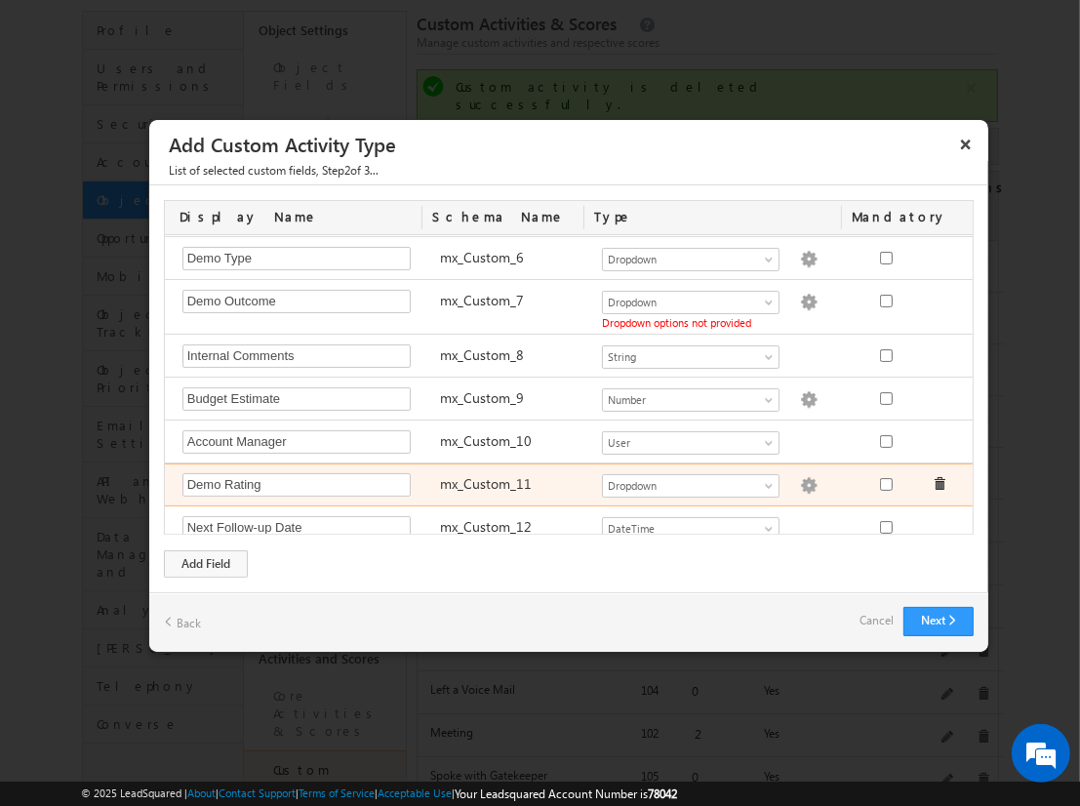
click at [800, 477] on img at bounding box center [809, 486] width 18 height 18
type textarea "5 Stars 4 Stars 3 Stars 2 Stars 1 Star"
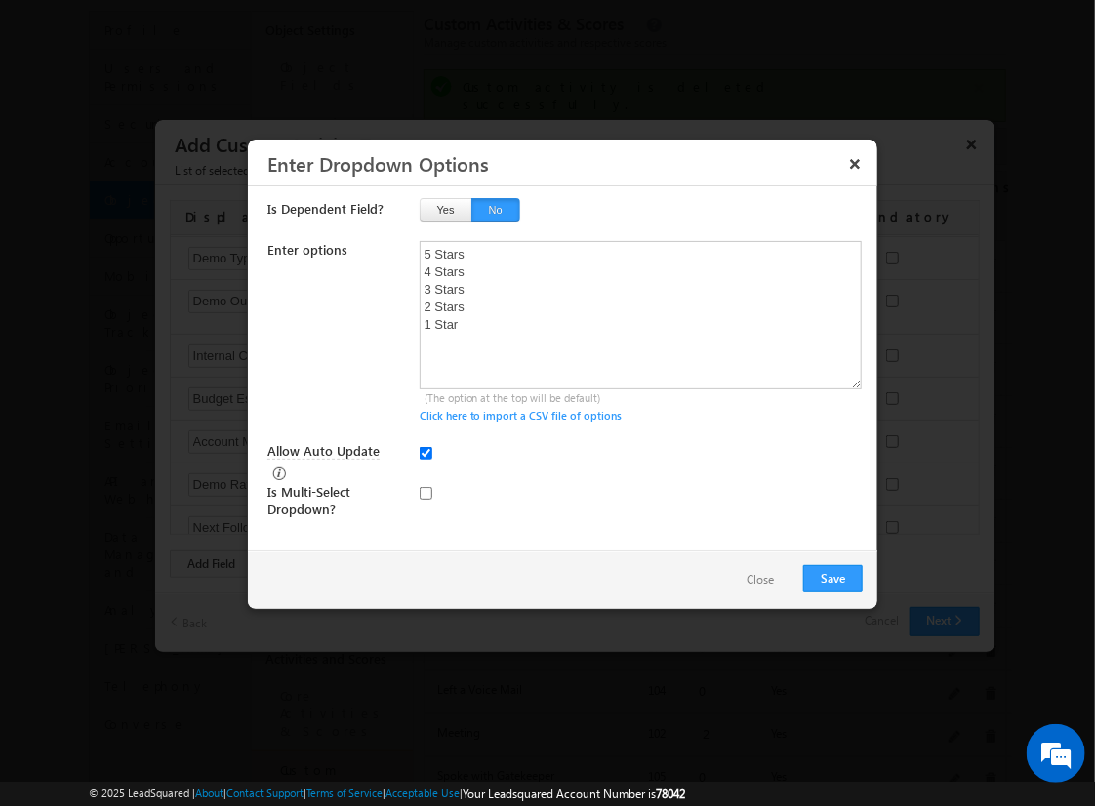
click at [757, 569] on button "Close" at bounding box center [760, 580] width 66 height 28
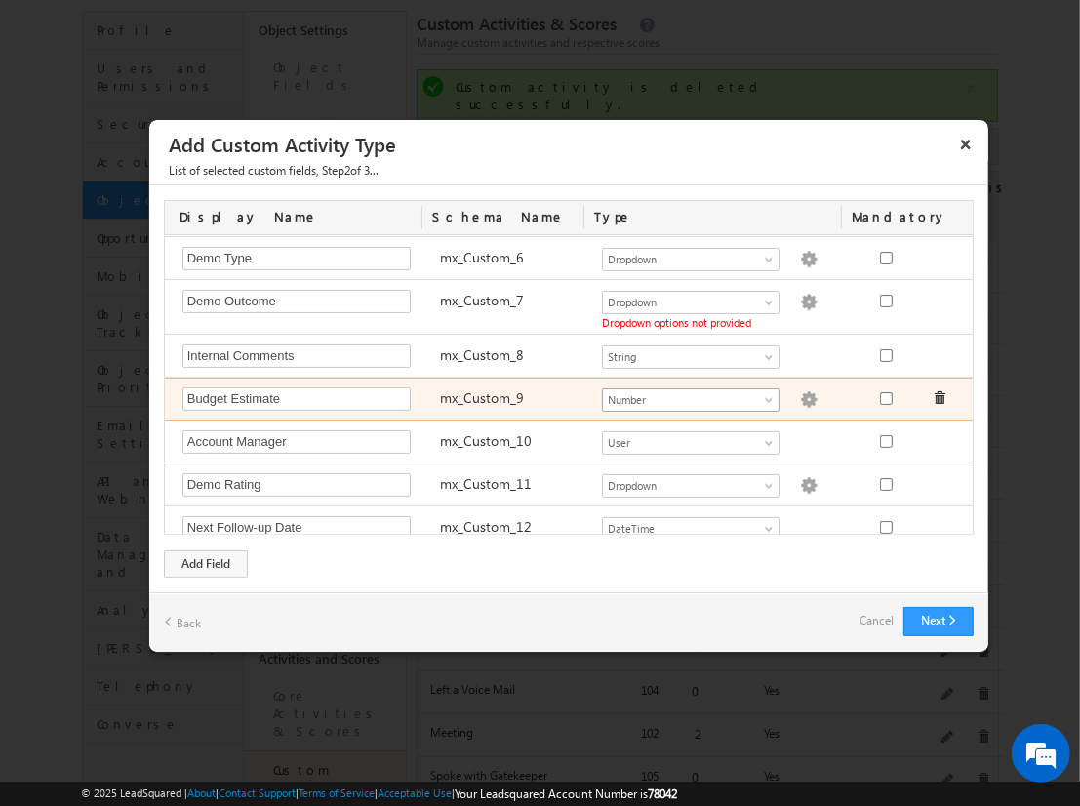
scroll to position [349, 0]
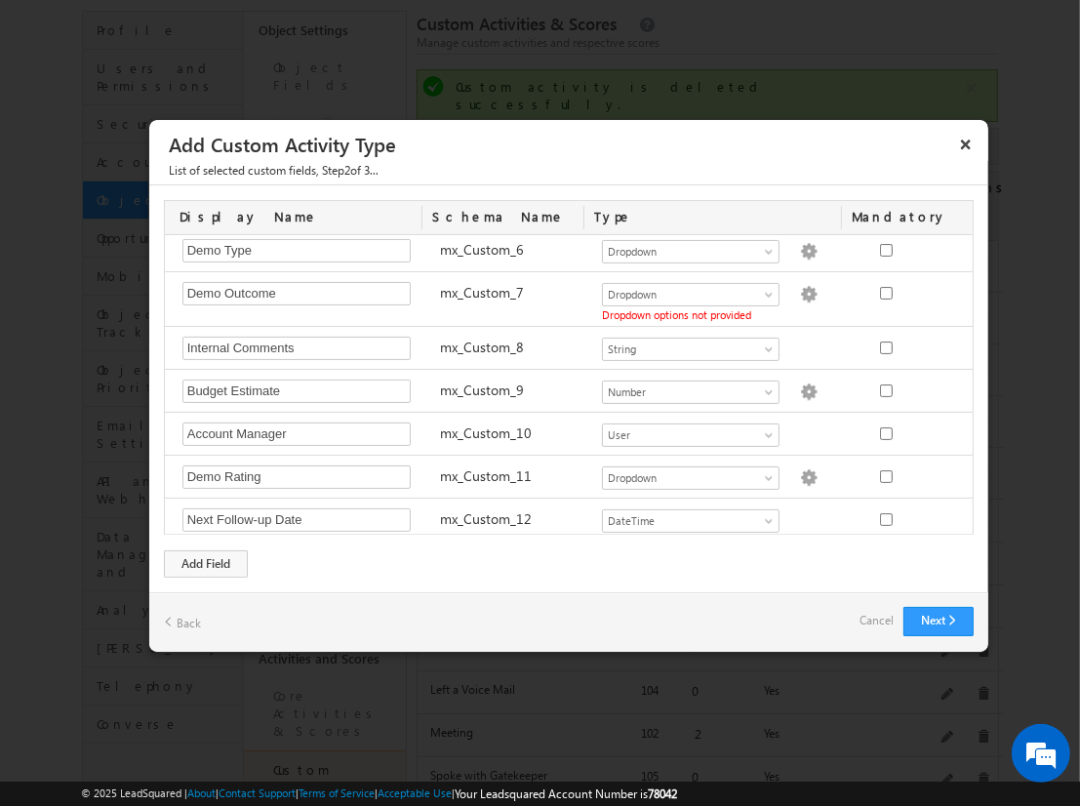
click at [887, 618] on link "Cancel" at bounding box center [877, 620] width 34 height 27
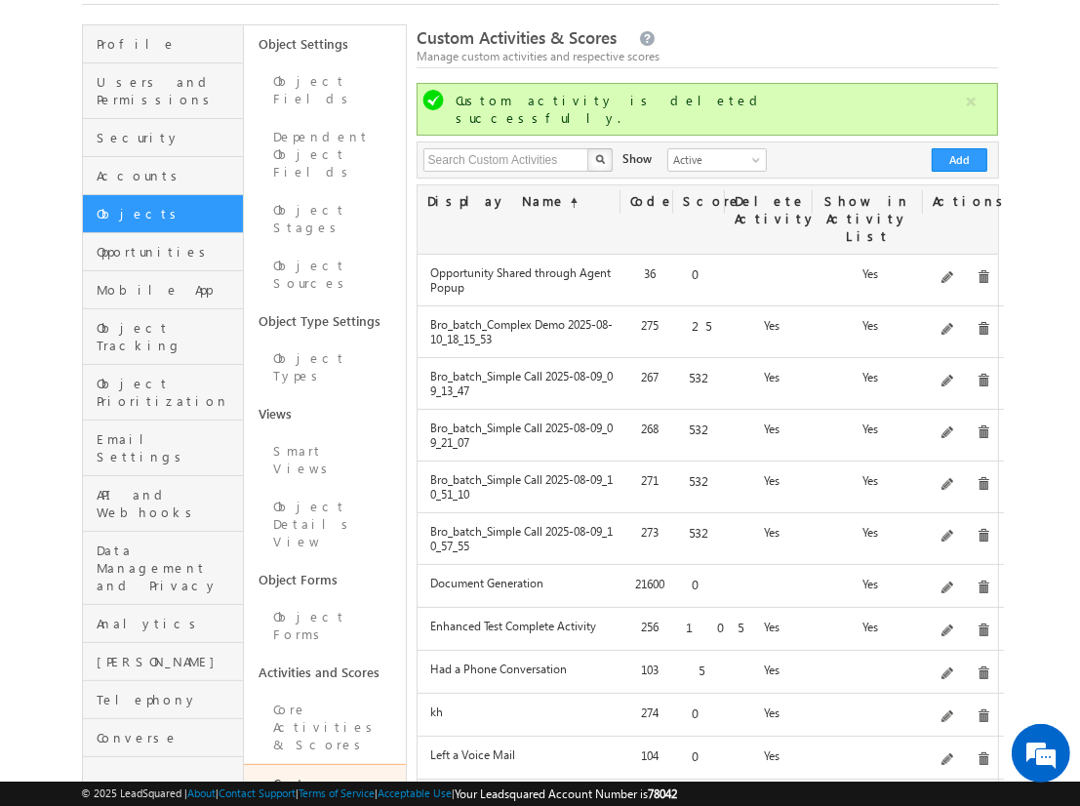
scroll to position [0, 0]
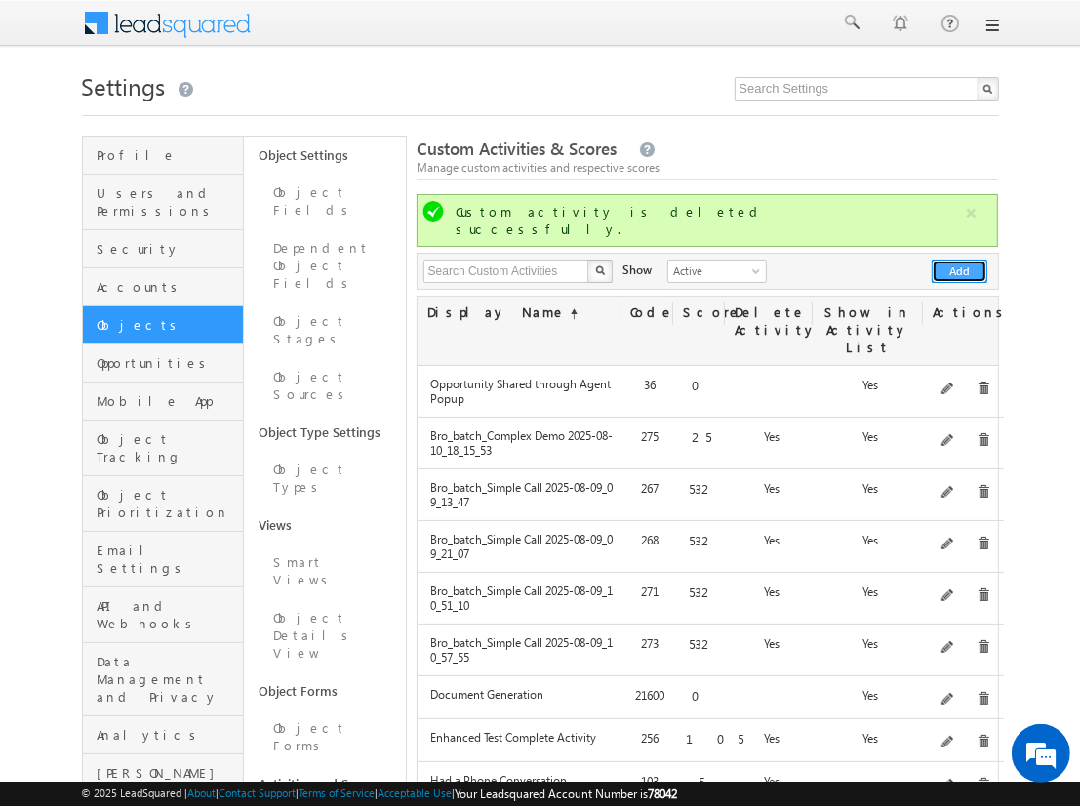
click at [960, 260] on button "Add" at bounding box center [960, 271] width 56 height 23
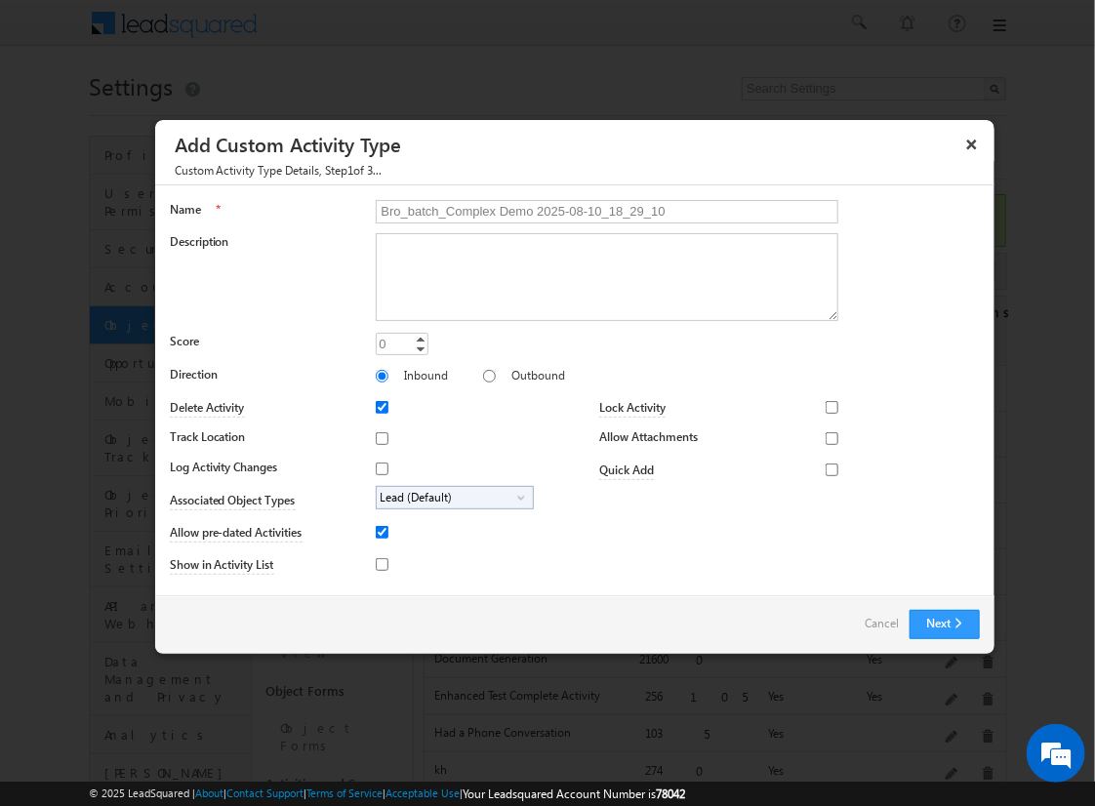
type input "Bro_batch_Complex Demo 2025-08-10_18_29_10"
type textarea "Comprehensive product demonstration with ALL activity field types & available f…"
type input "25"
click at [483, 375] on input "Outbound" at bounding box center [489, 376] width 13 height 13
radio input "true"
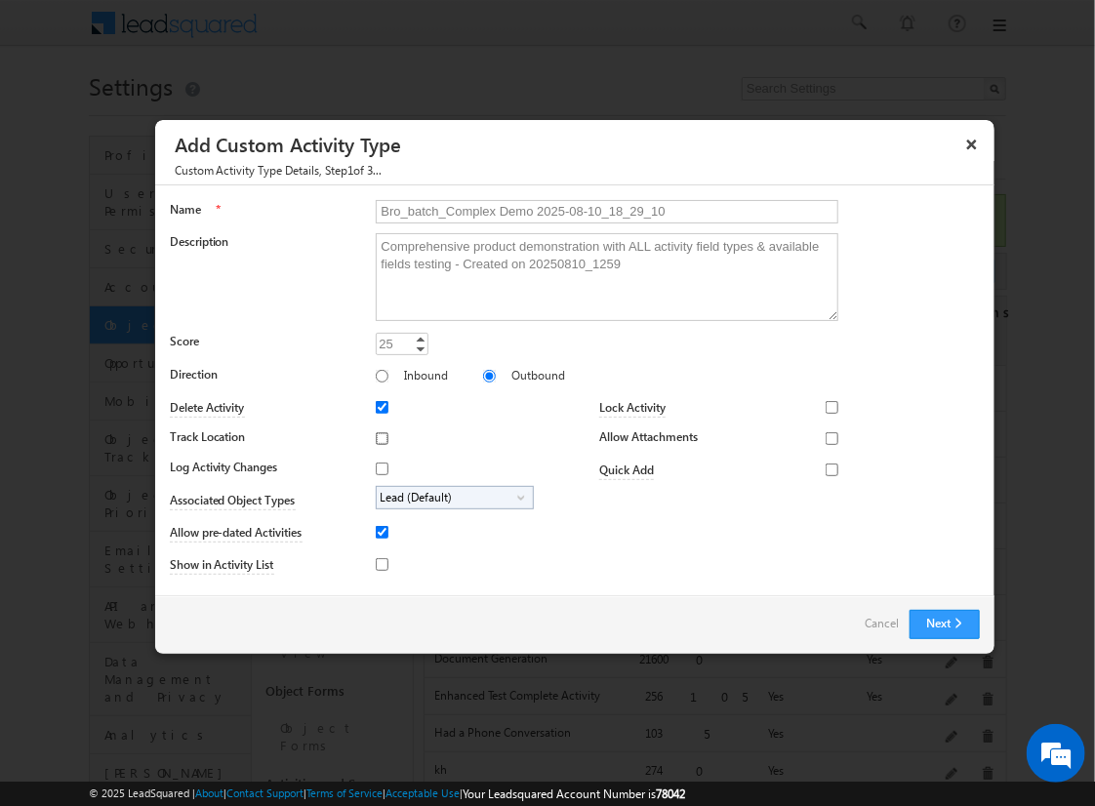
click at [379, 437] on input "Track Location" at bounding box center [382, 438] width 13 height 13
checkbox input "true"
click at [379, 467] on input "Log Activity Changes" at bounding box center [382, 469] width 13 height 13
checkbox input "true"
click at [379, 563] on input "Show in Activity List" at bounding box center [382, 564] width 13 height 13
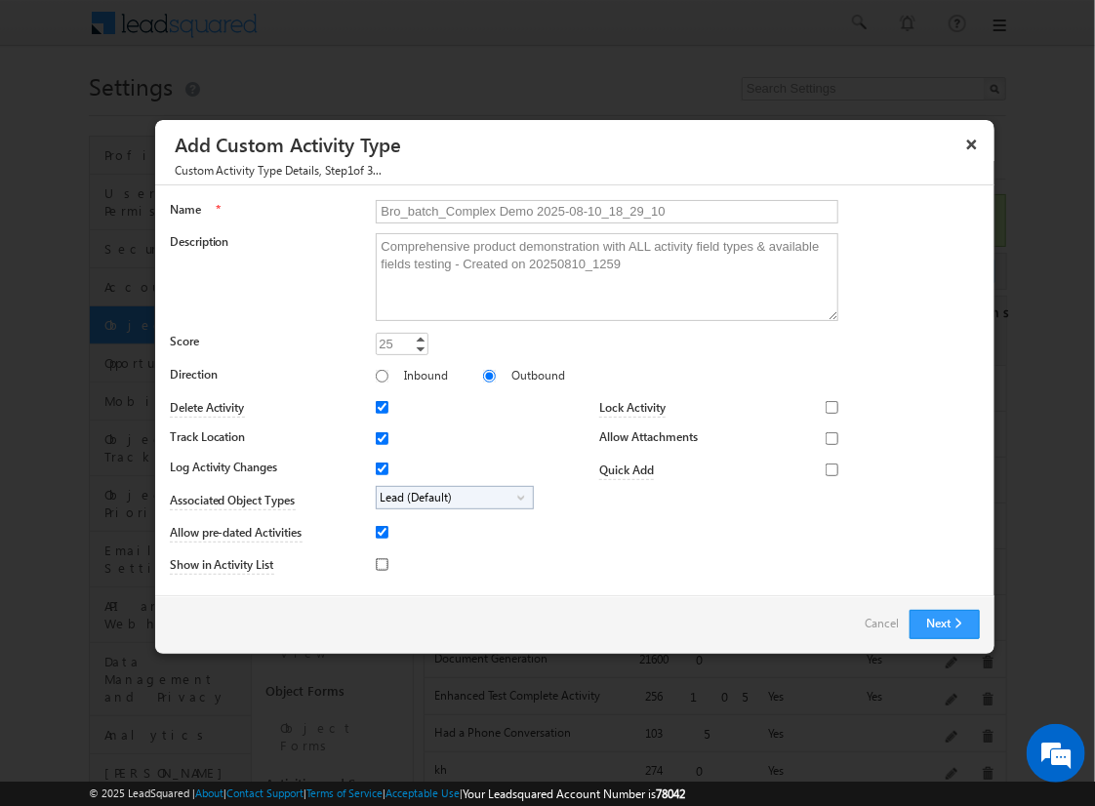
checkbox input "true"
click at [826, 437] on input "Allow Attachments" at bounding box center [832, 438] width 13 height 13
checkbox input "true"
click at [451, 496] on span "Lead (Default)" at bounding box center [447, 498] width 141 height 22
click at [390, 551] on input "Student" at bounding box center [394, 552] width 13 height 13
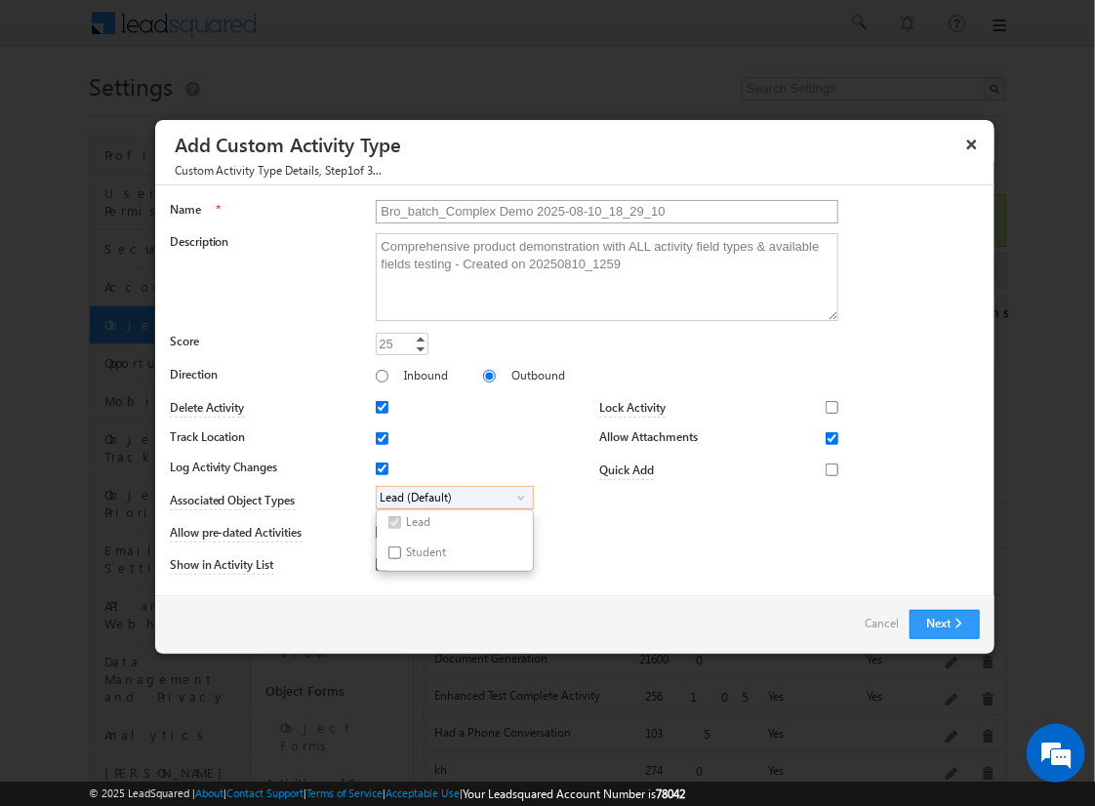
checkbox input "true"
click at [598, 210] on input "Bro_batch_Complex Demo 2025-08-10_18_29_10" at bounding box center [607, 211] width 463 height 23
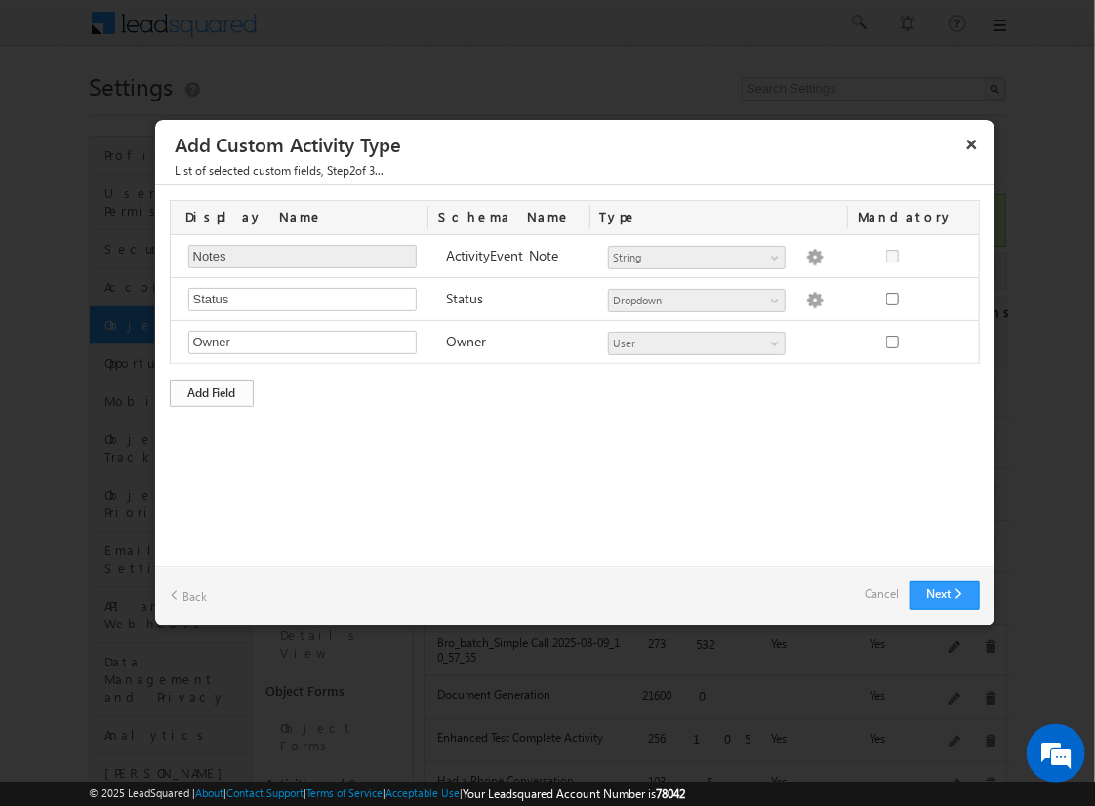
click at [212, 390] on div "Add Field" at bounding box center [212, 393] width 84 height 27
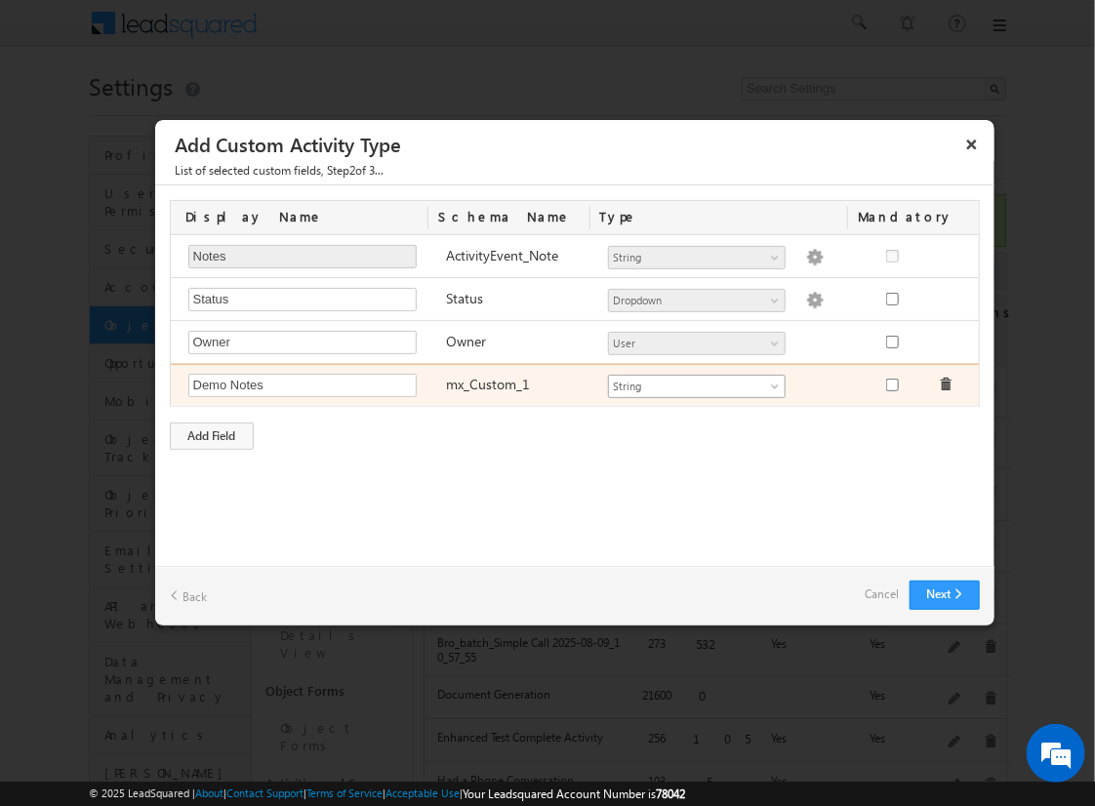
type input "Demo Notes"
click at [696, 383] on span "String" at bounding box center [688, 387] width 159 height 18
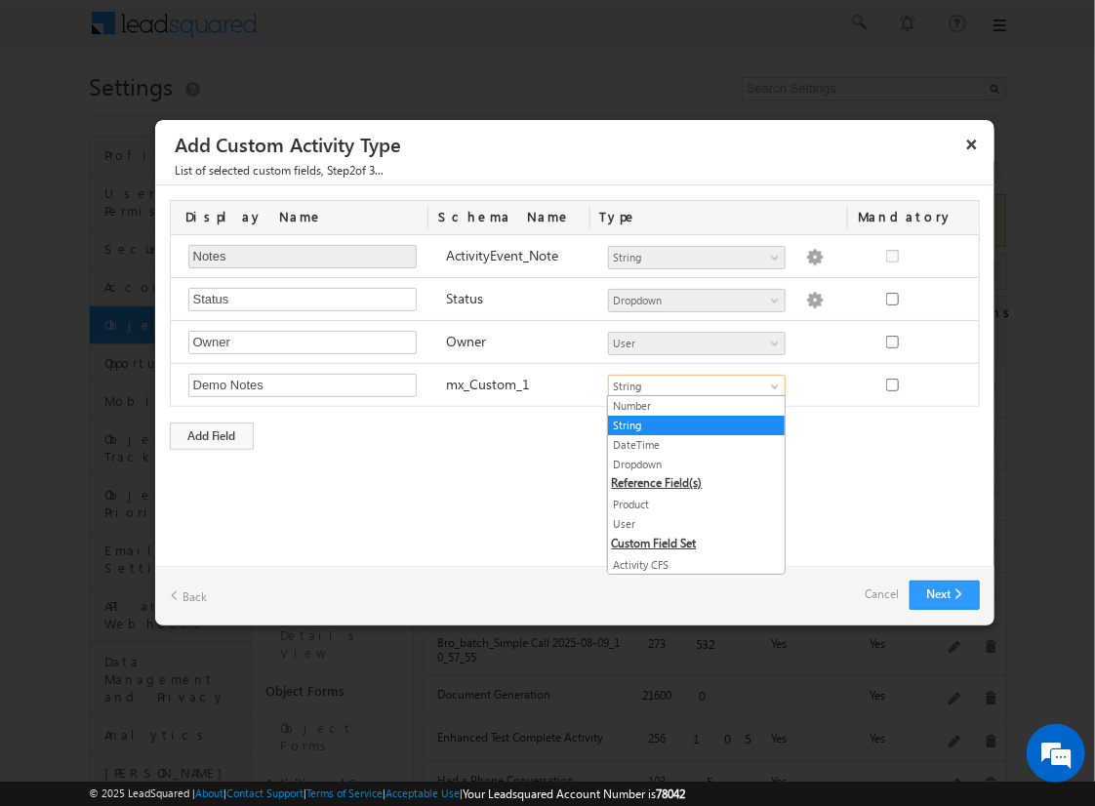
click at [689, 424] on link "String" at bounding box center [696, 426] width 177 height 18
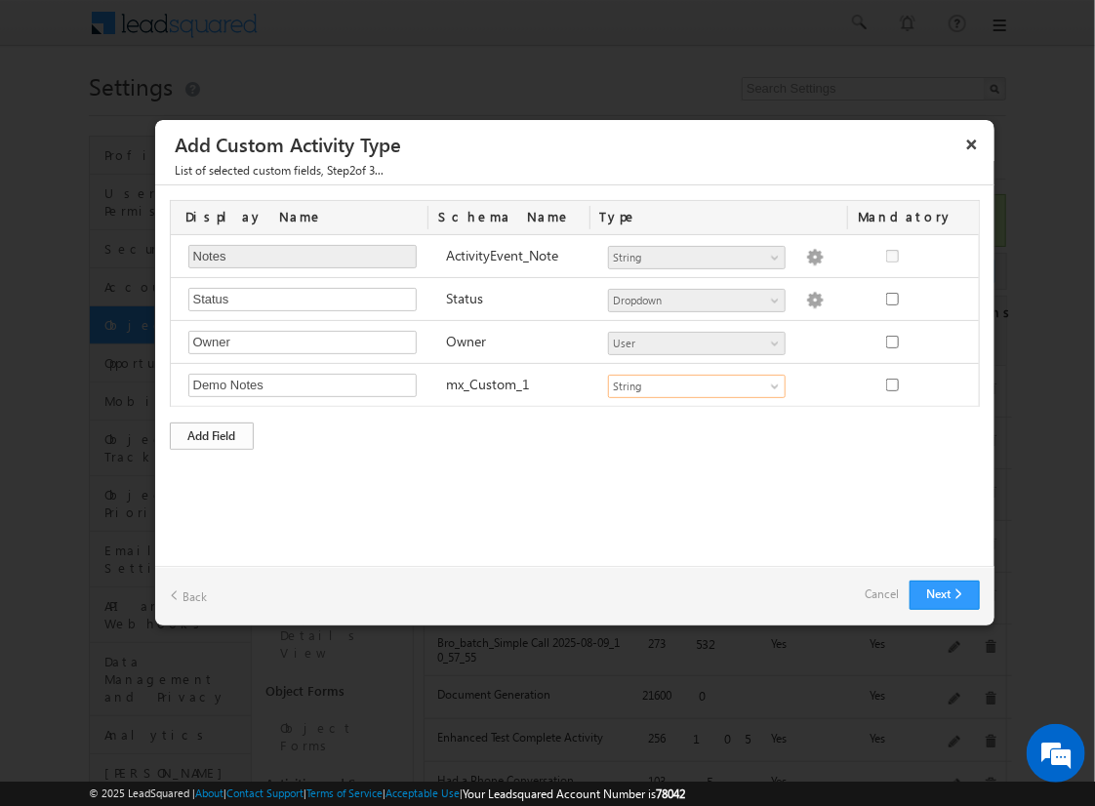
click at [212, 432] on div "Add Field" at bounding box center [212, 436] width 84 height 27
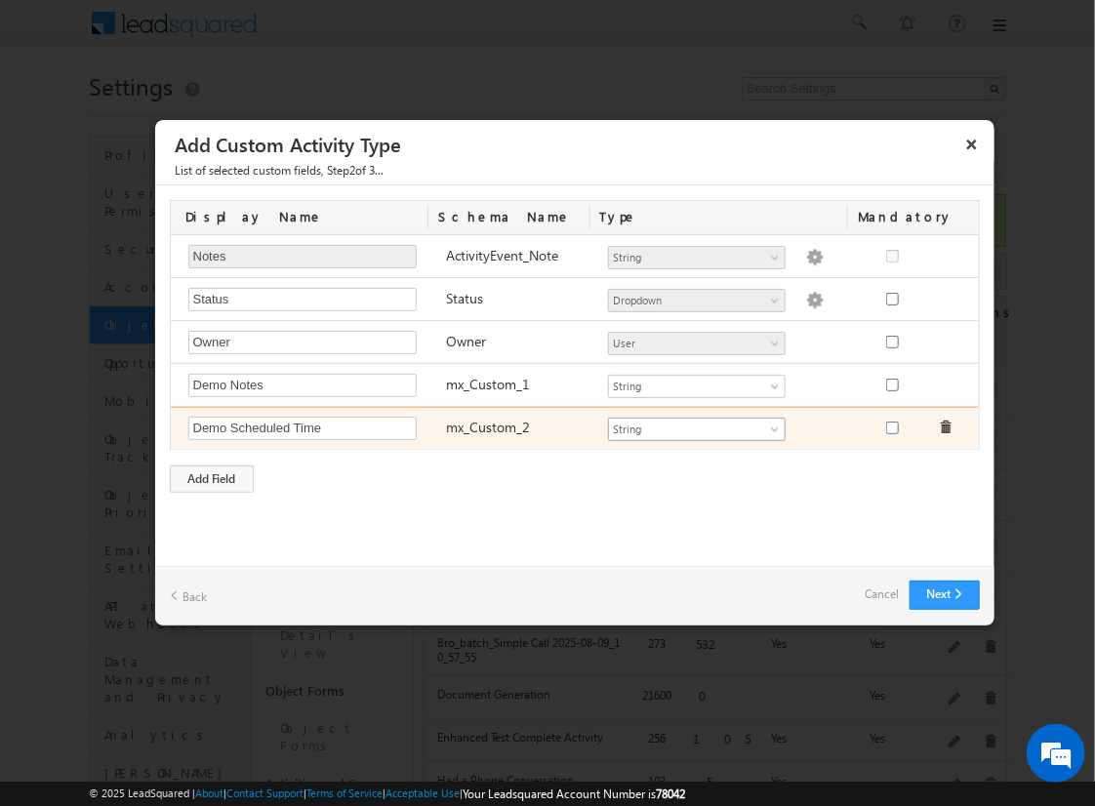
type input "Demo Scheduled Time"
click at [696, 425] on span "String" at bounding box center [688, 430] width 159 height 18
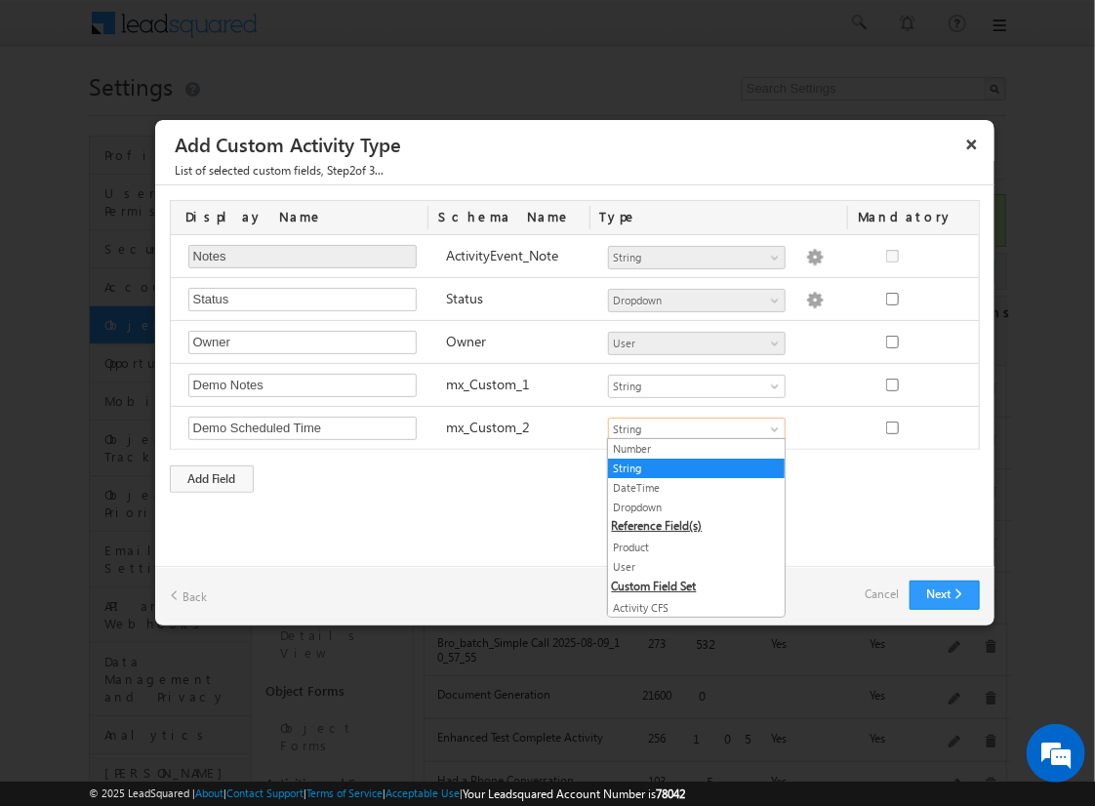
click at [689, 486] on link "DateTime" at bounding box center [696, 488] width 177 height 18
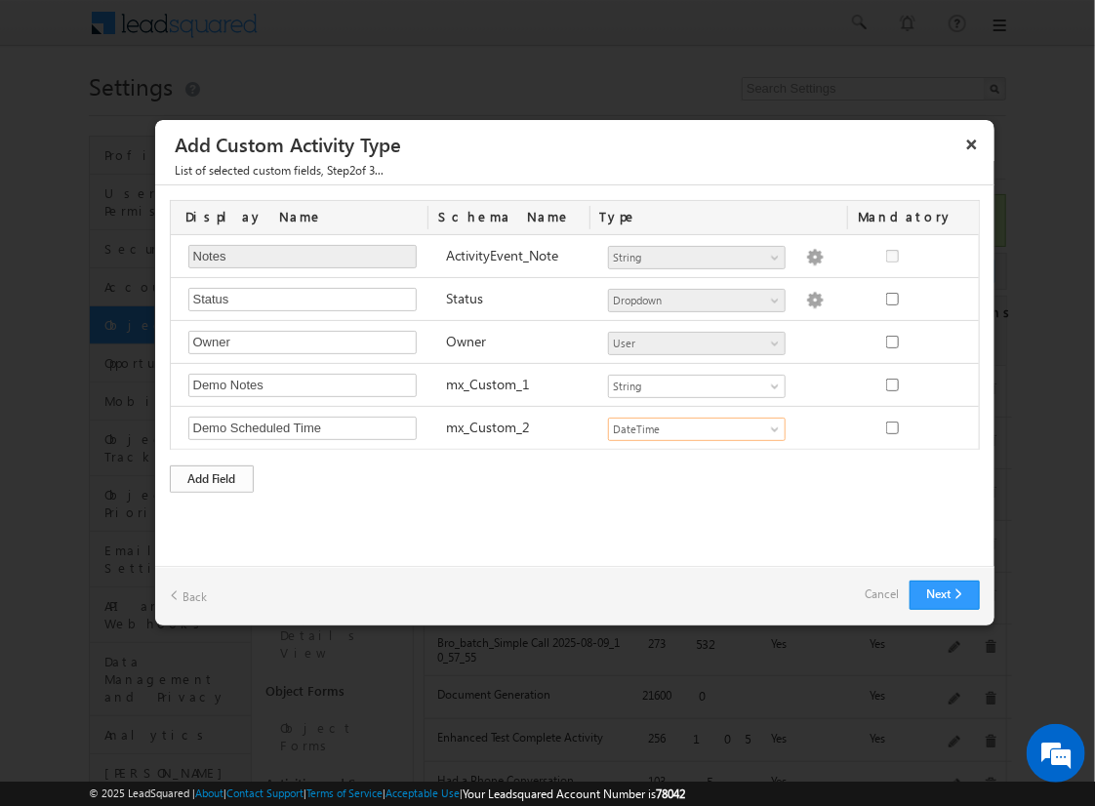
click at [212, 475] on div "Add Field" at bounding box center [212, 478] width 84 height 27
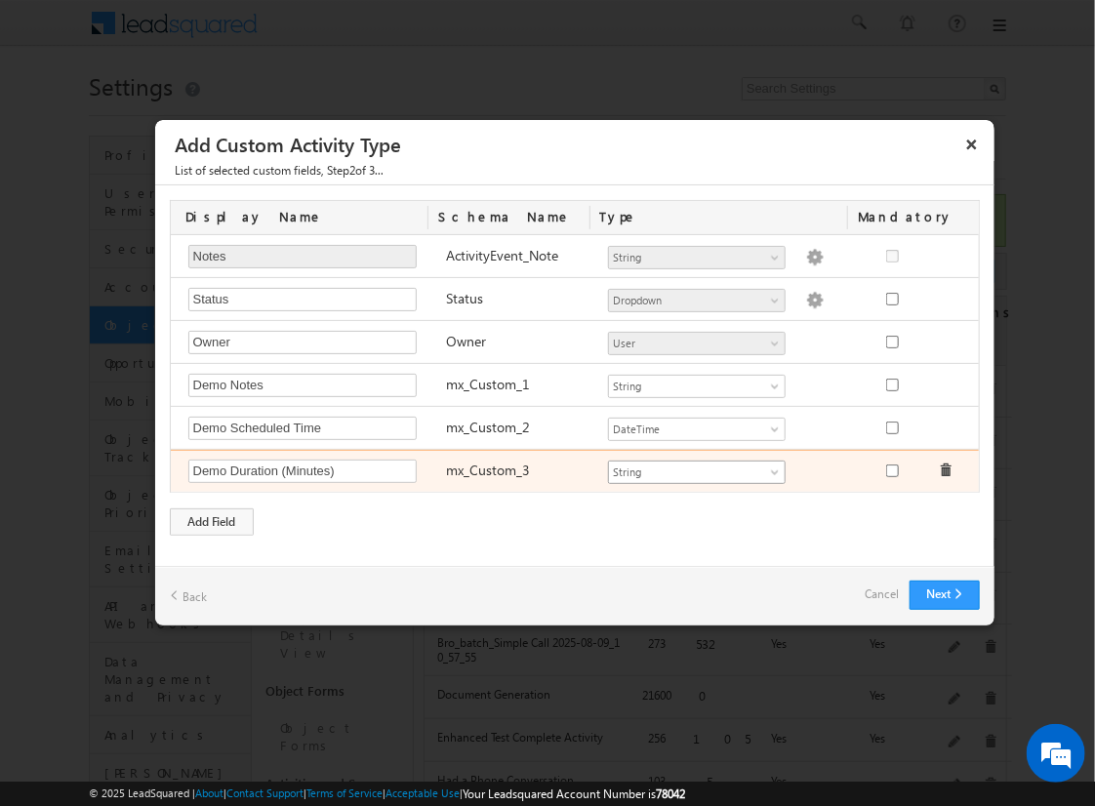
type input "Demo Duration (Minutes)"
click at [696, 468] on span "String" at bounding box center [688, 473] width 159 height 18
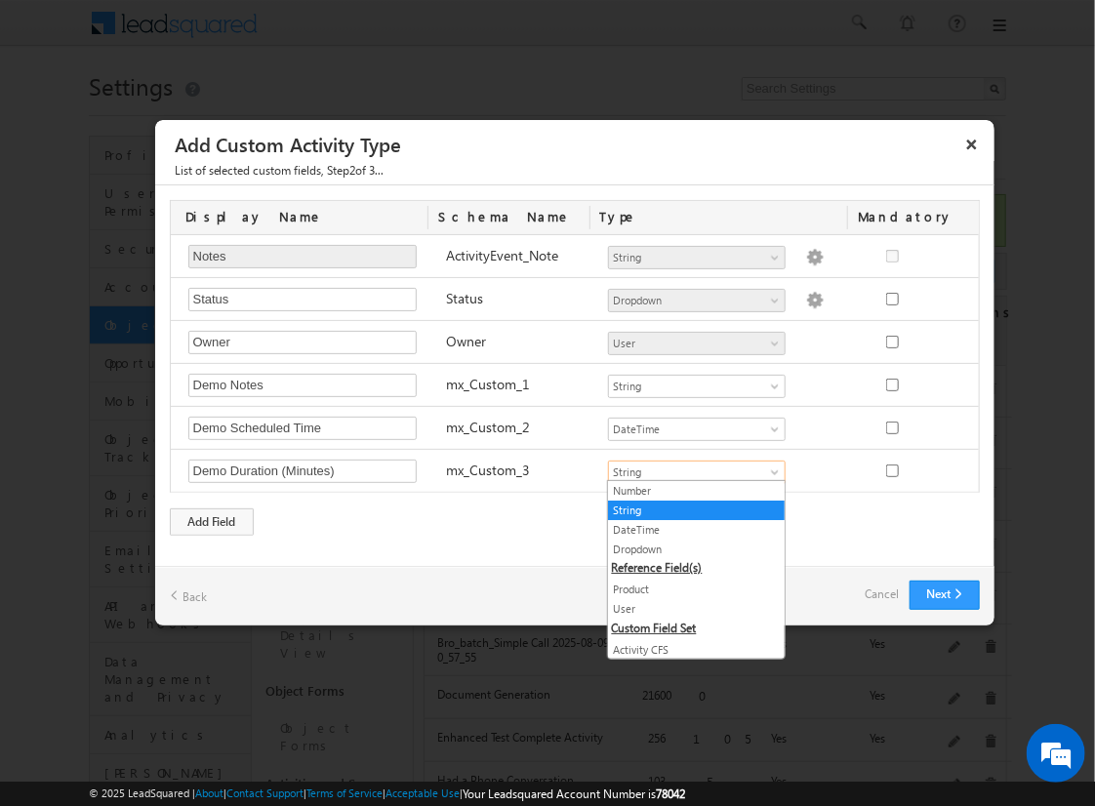
click at [689, 490] on link "Number" at bounding box center [696, 491] width 177 height 18
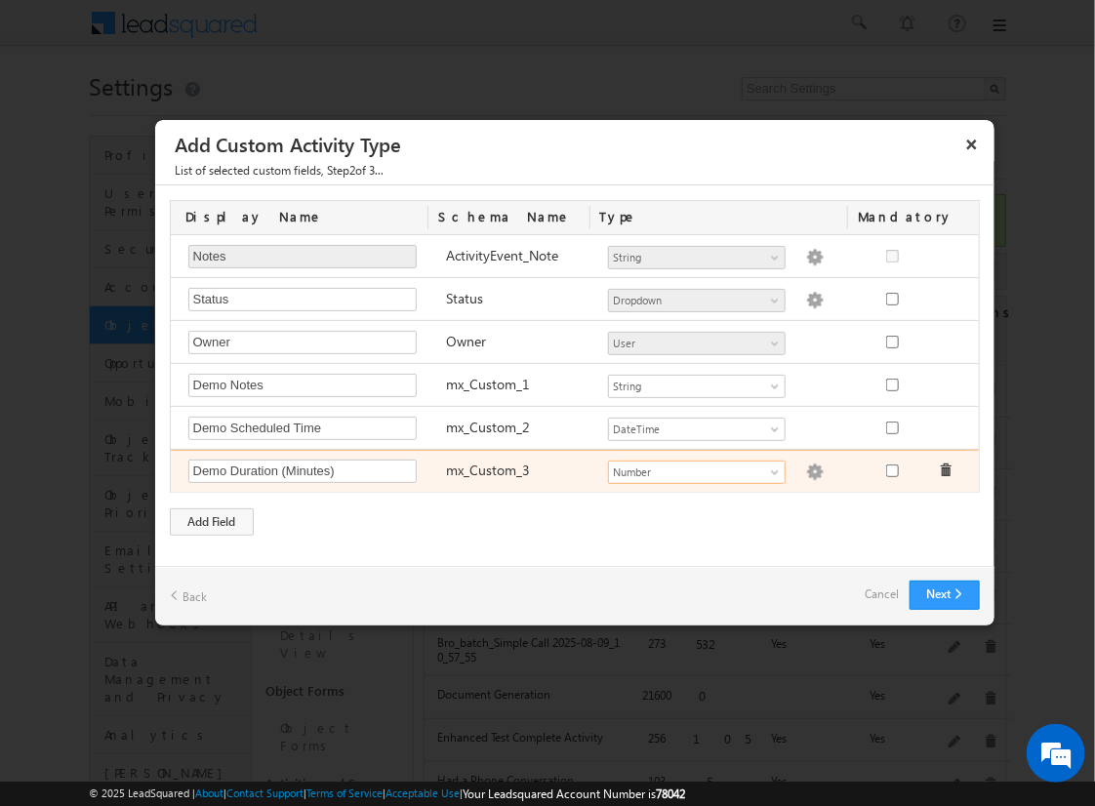
click at [806, 468] on img at bounding box center [815, 473] width 18 height 18
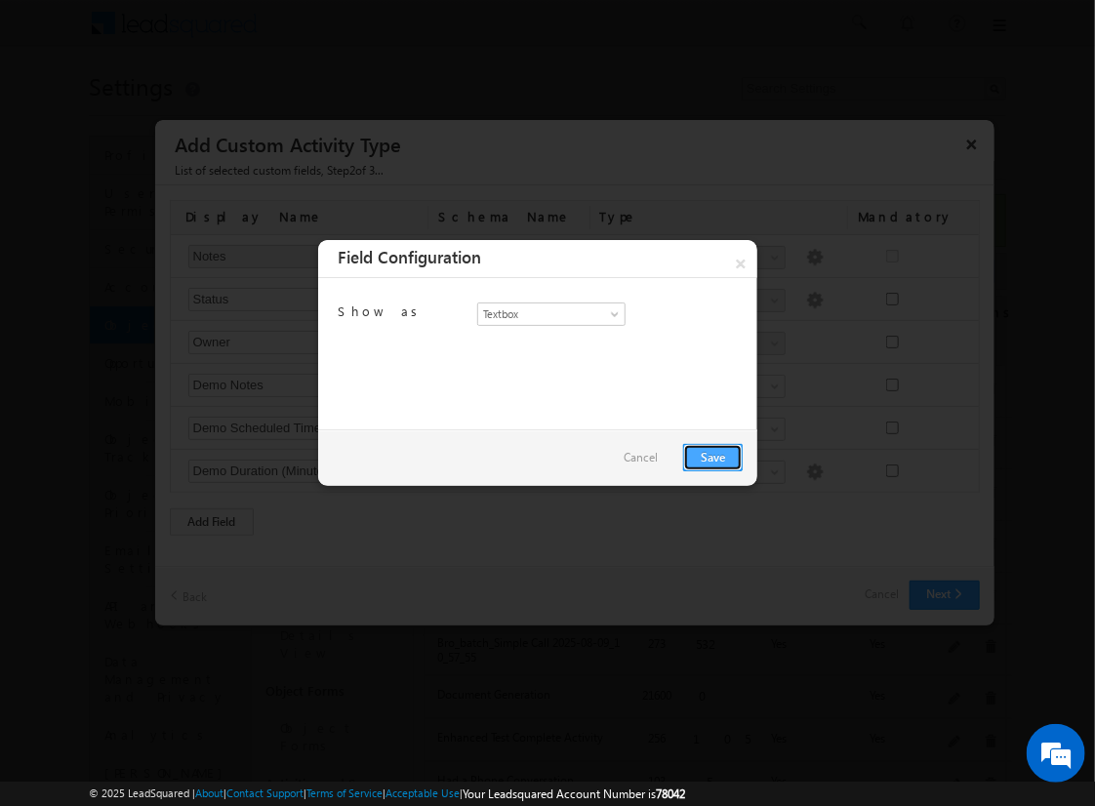
click at [712, 456] on link "Save" at bounding box center [713, 457] width 60 height 27
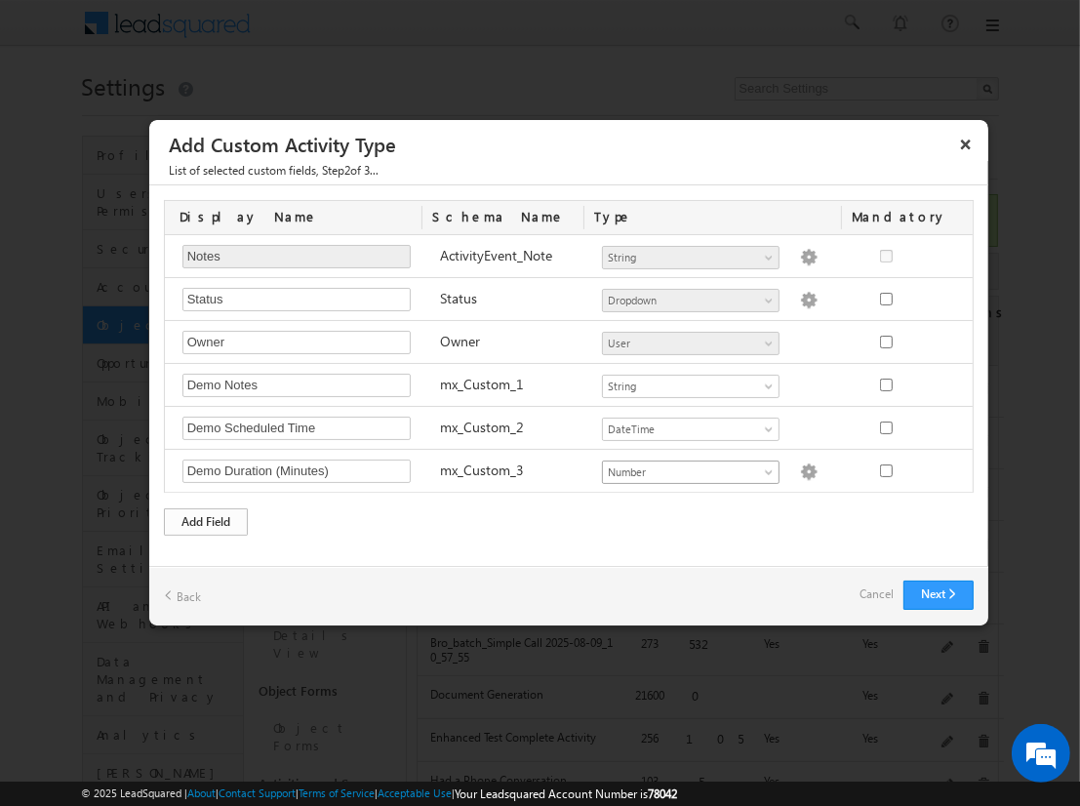
click at [206, 517] on div "Add Field" at bounding box center [206, 521] width 84 height 27
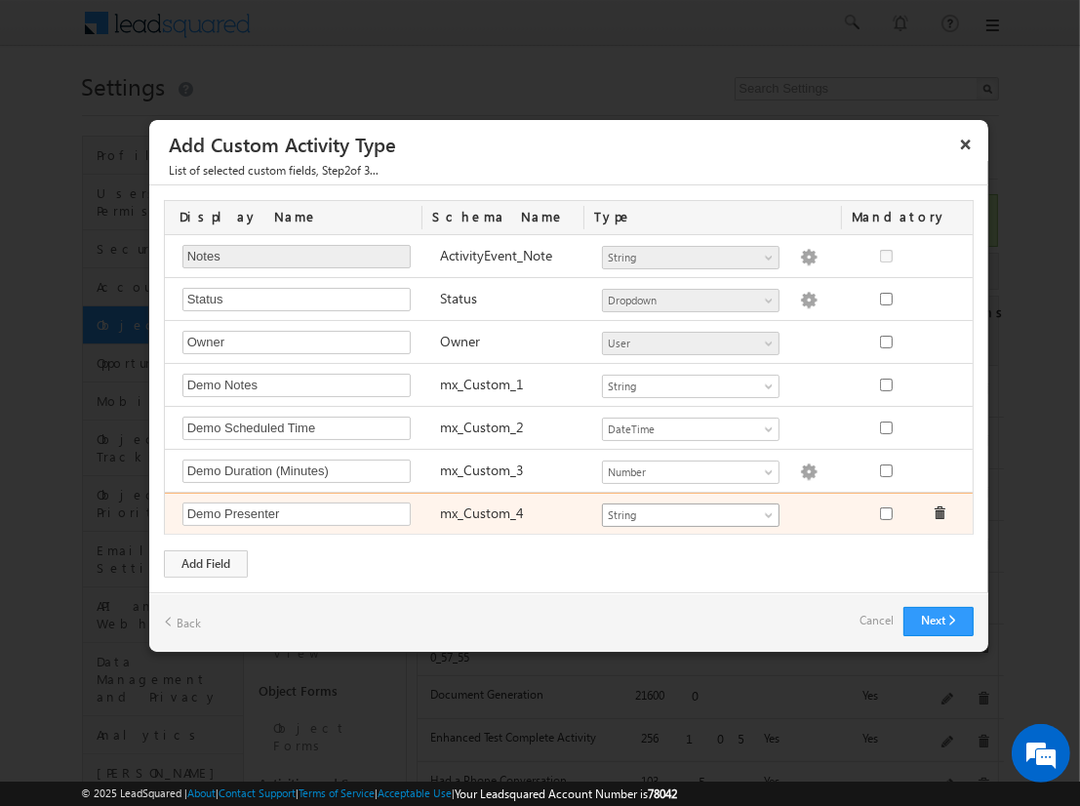
type input "Demo Presenter"
click at [690, 510] on span "String" at bounding box center [682, 515] width 159 height 18
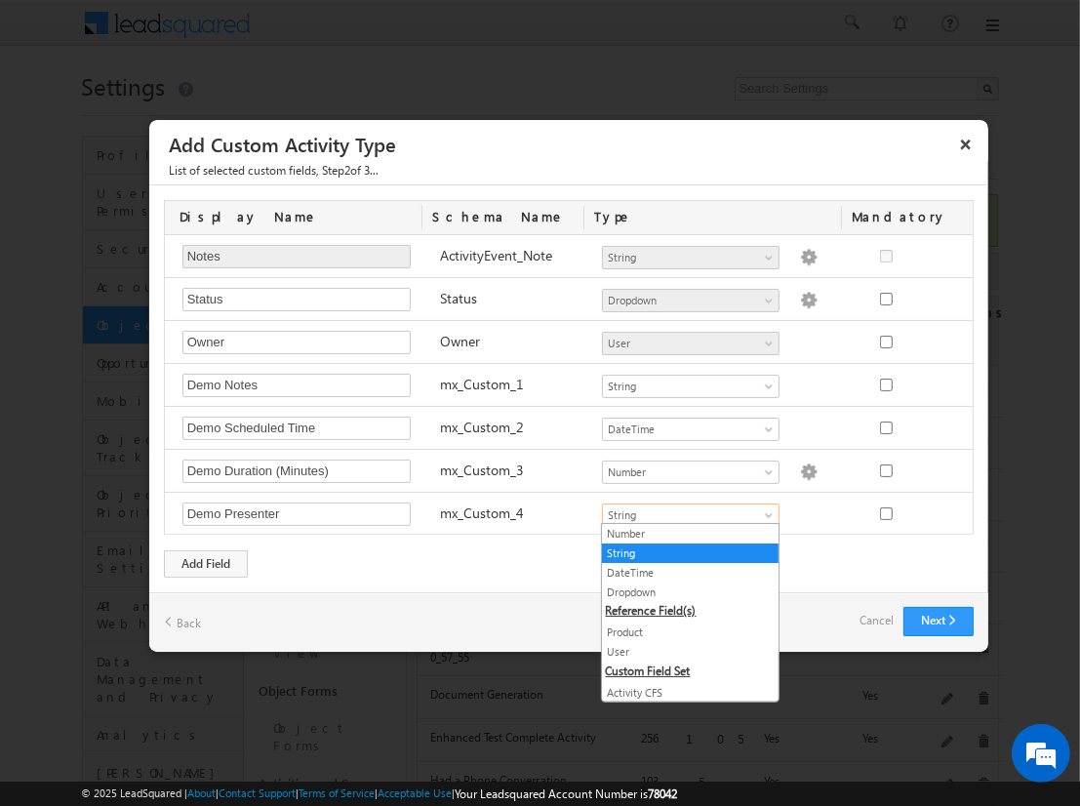
click at [683, 649] on link "User" at bounding box center [690, 652] width 177 height 18
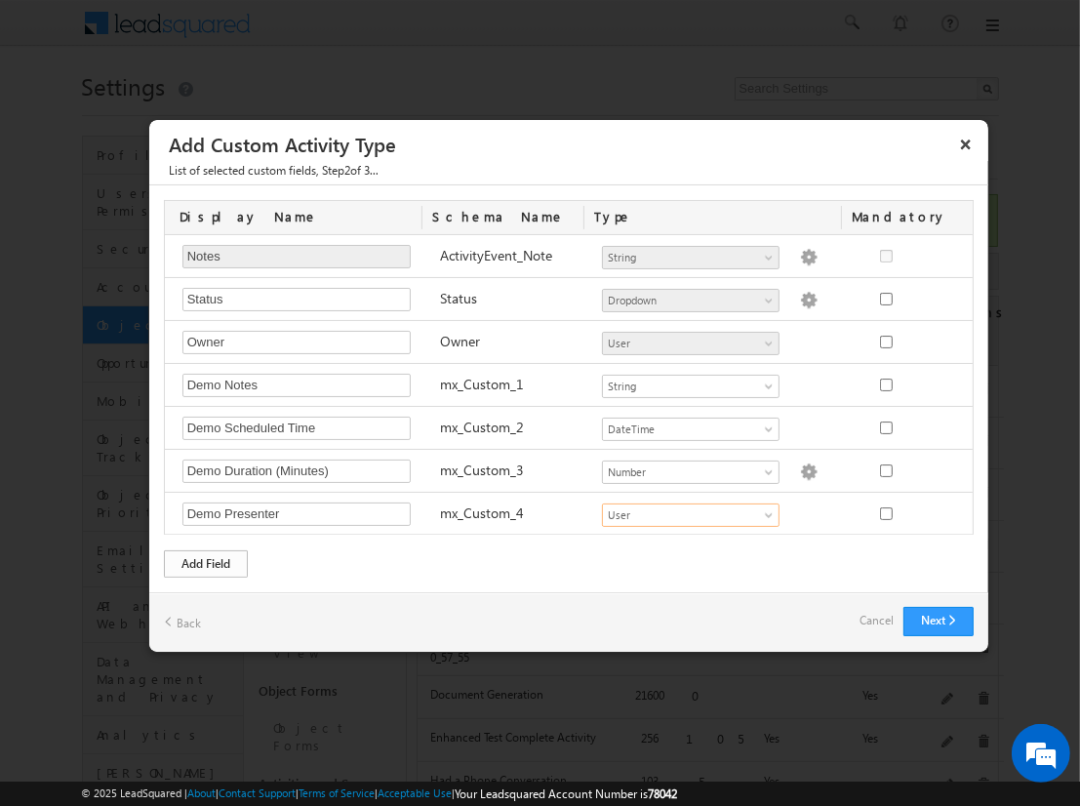
click at [206, 560] on div "Add Field" at bounding box center [206, 563] width 84 height 27
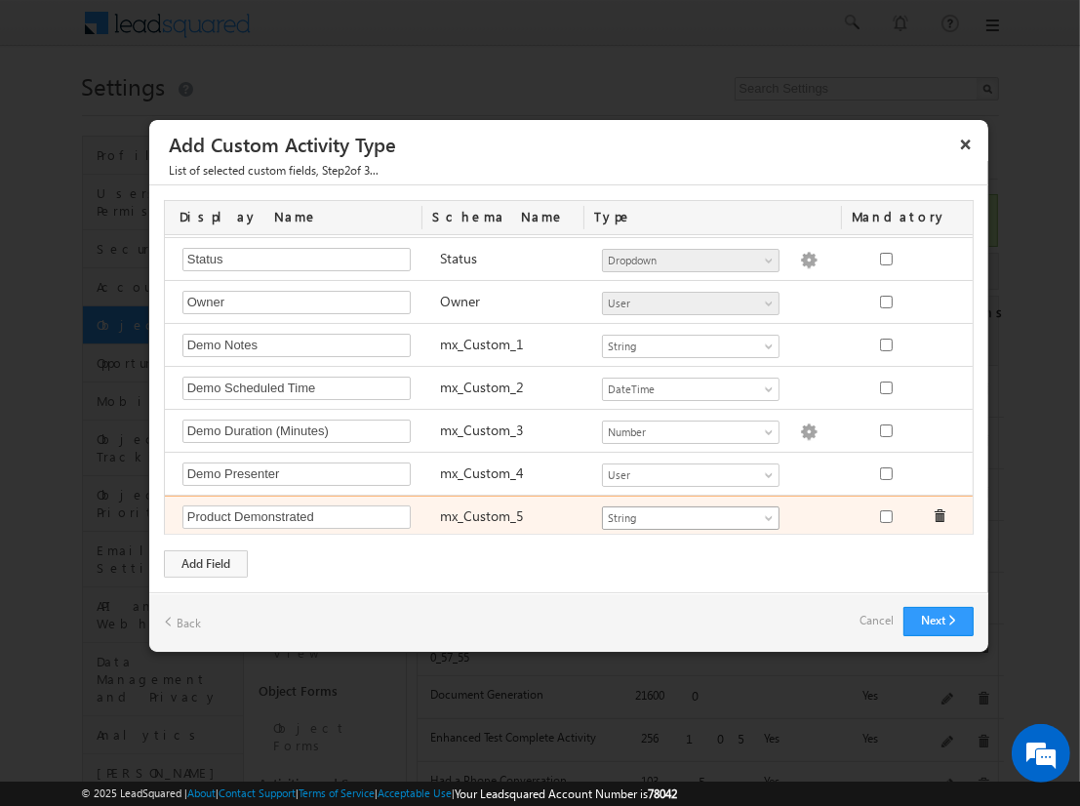
type input "Product Demonstrated"
click at [682, 512] on span "String" at bounding box center [682, 518] width 159 height 18
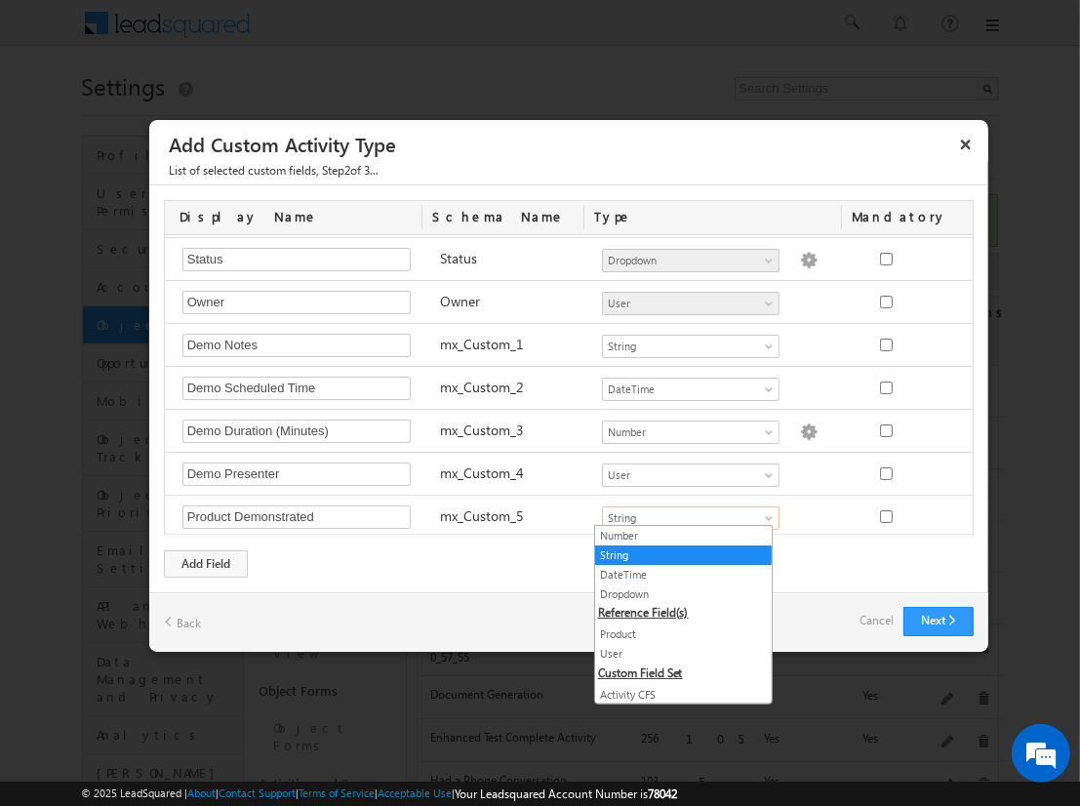
click at [675, 631] on link "Product" at bounding box center [683, 635] width 177 height 18
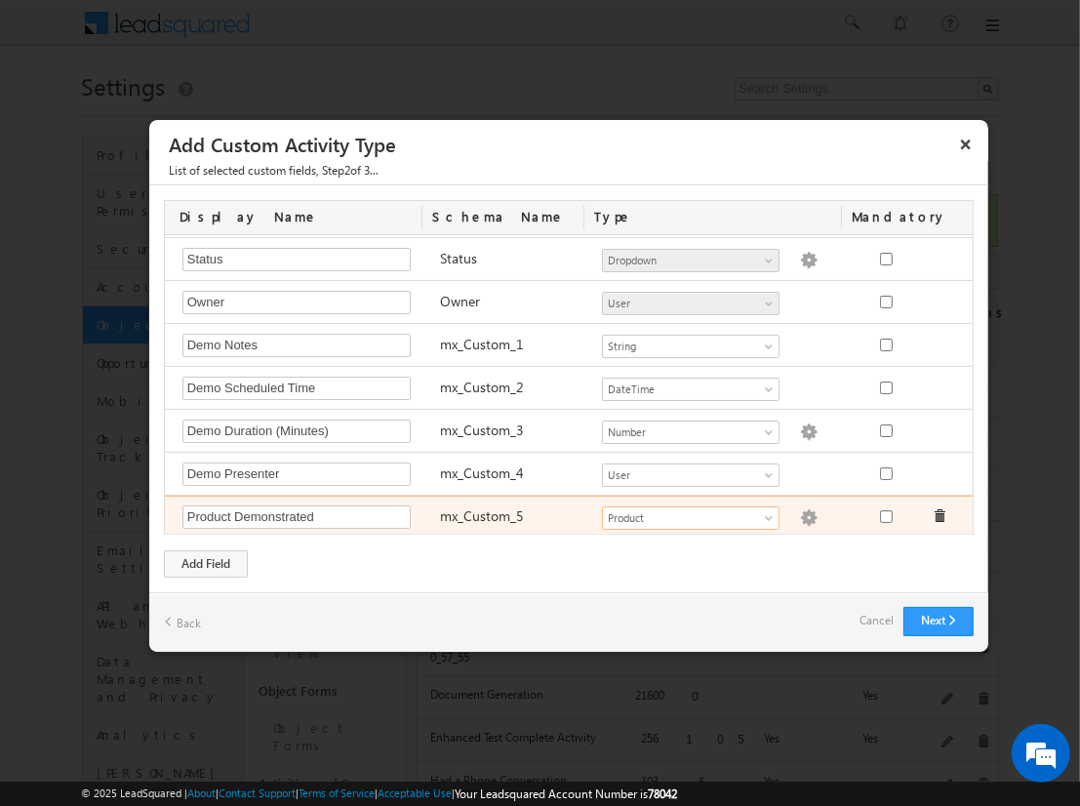
click at [800, 512] on img at bounding box center [809, 518] width 18 height 18
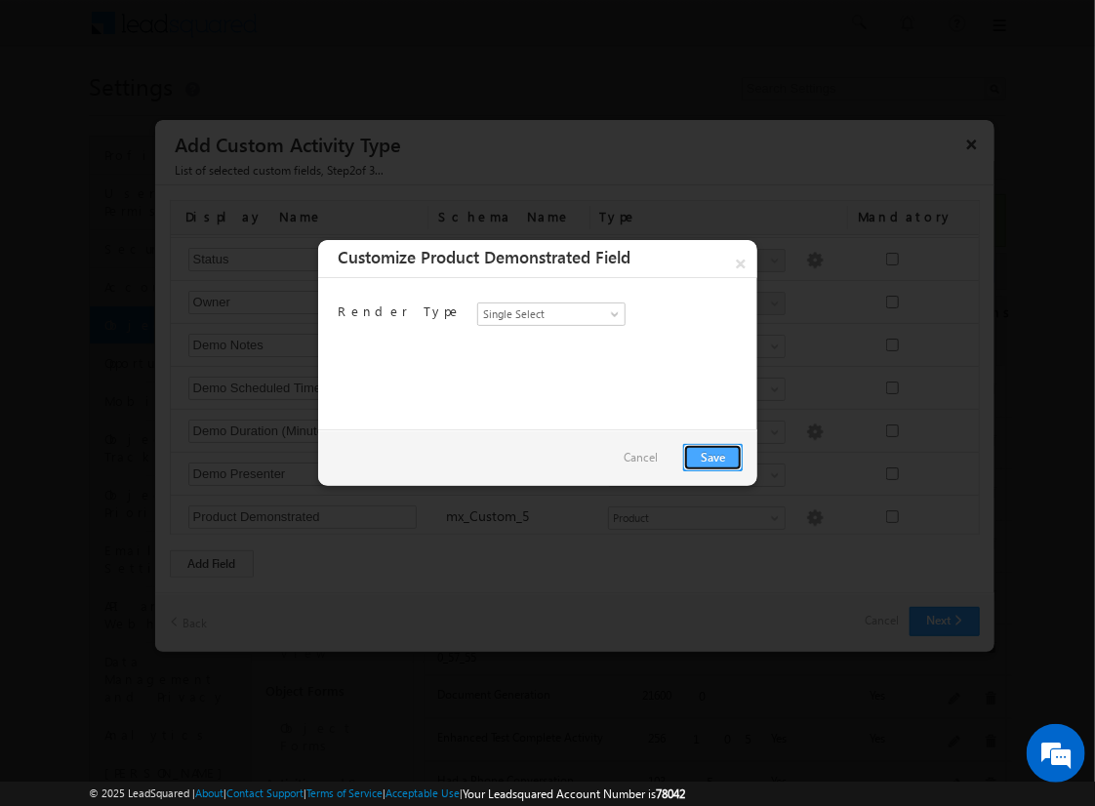
click at [712, 456] on link "Save" at bounding box center [713, 457] width 60 height 27
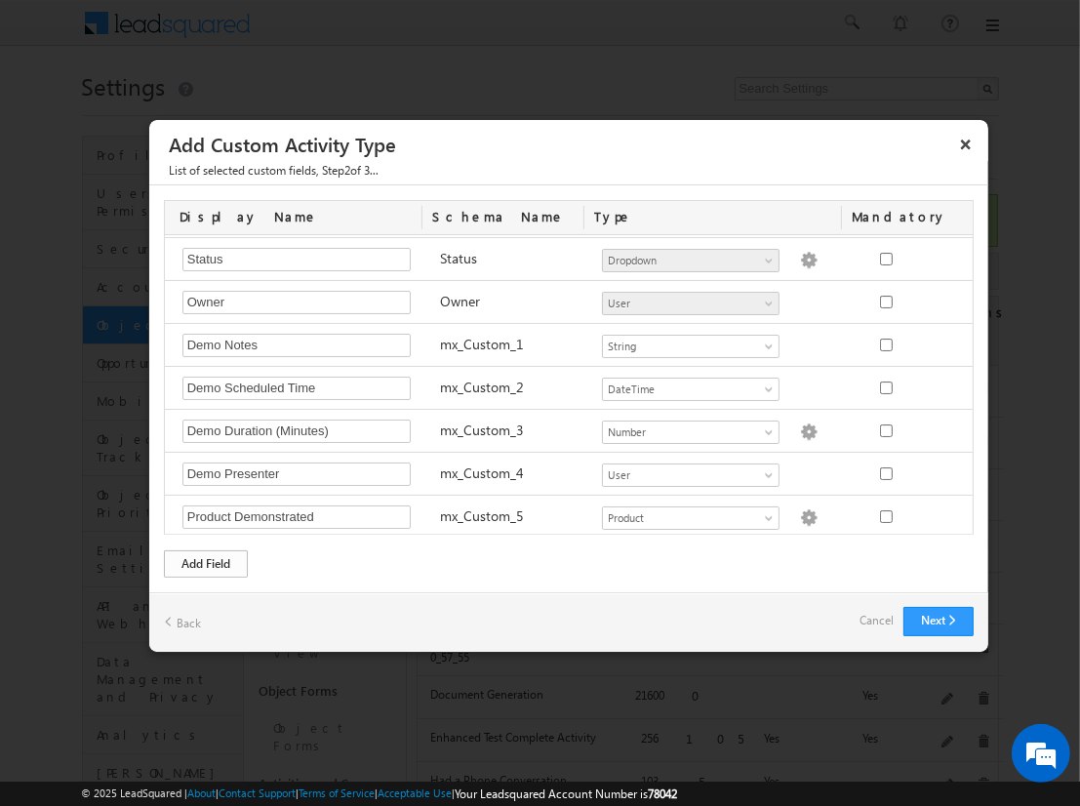
click at [206, 562] on div "Add Field" at bounding box center [206, 563] width 84 height 27
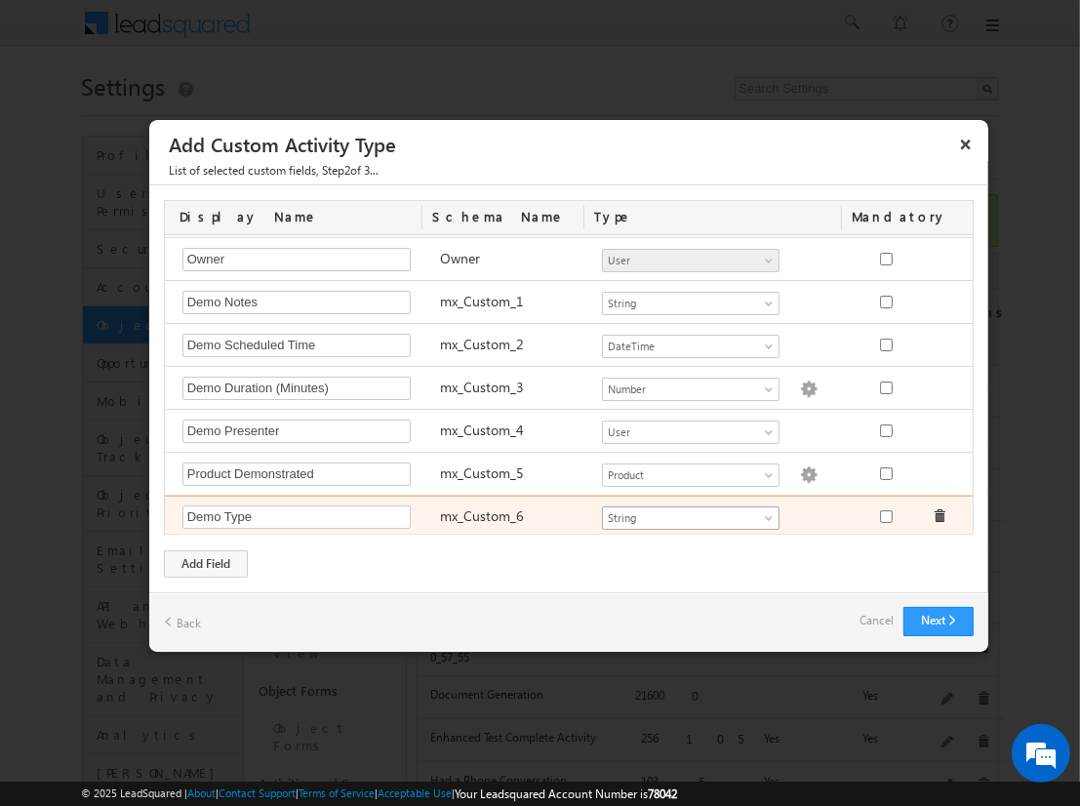
type input "Demo Type"
click at [682, 512] on span "String" at bounding box center [682, 518] width 159 height 18
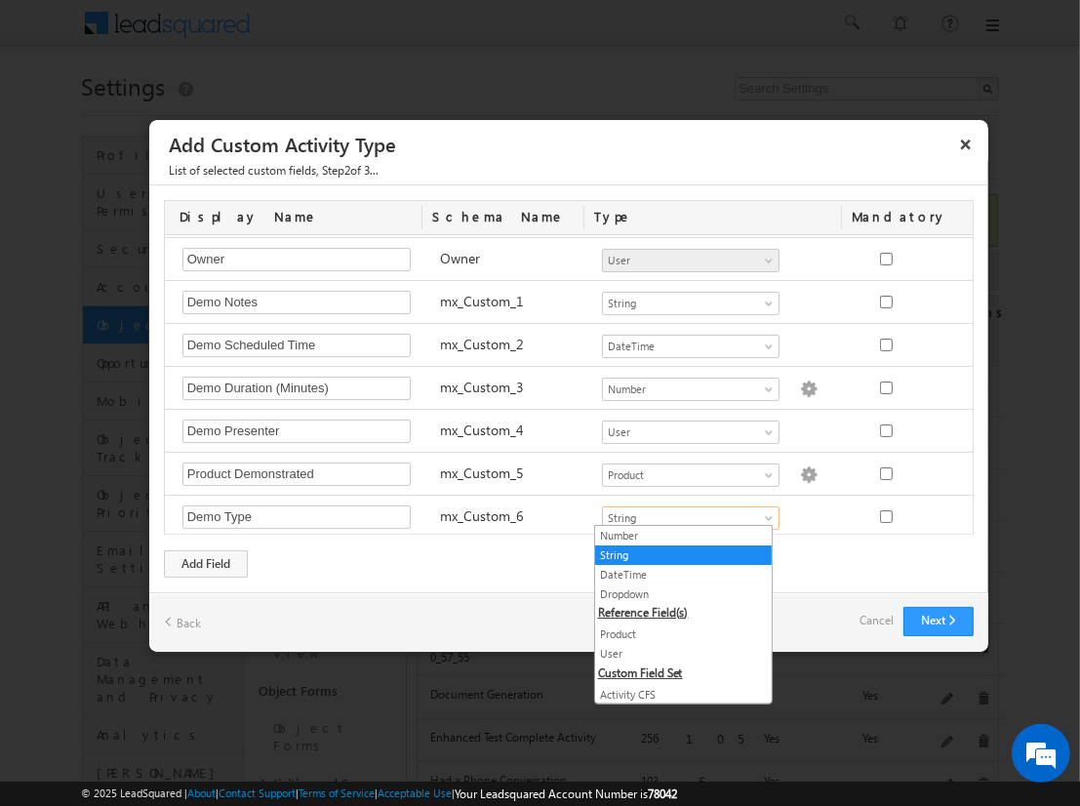
click at [675, 591] on link "Dropdown" at bounding box center [683, 595] width 177 height 18
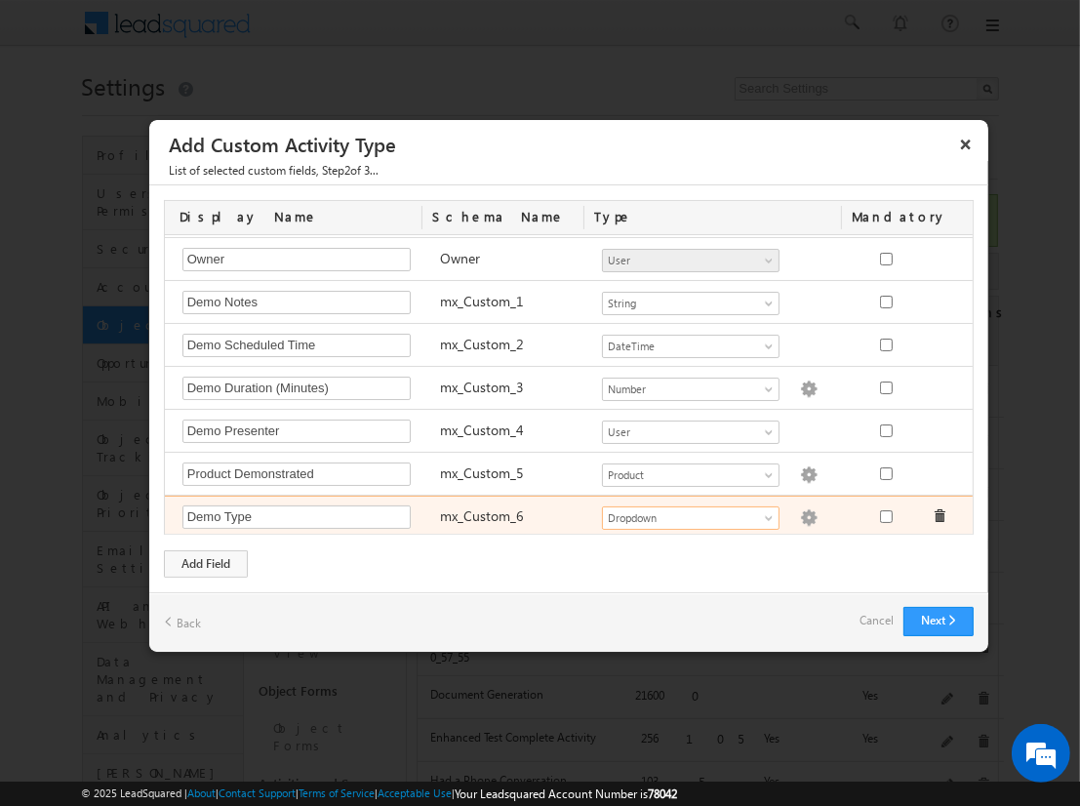
click at [800, 512] on img at bounding box center [809, 518] width 18 height 18
checkbox input "false"
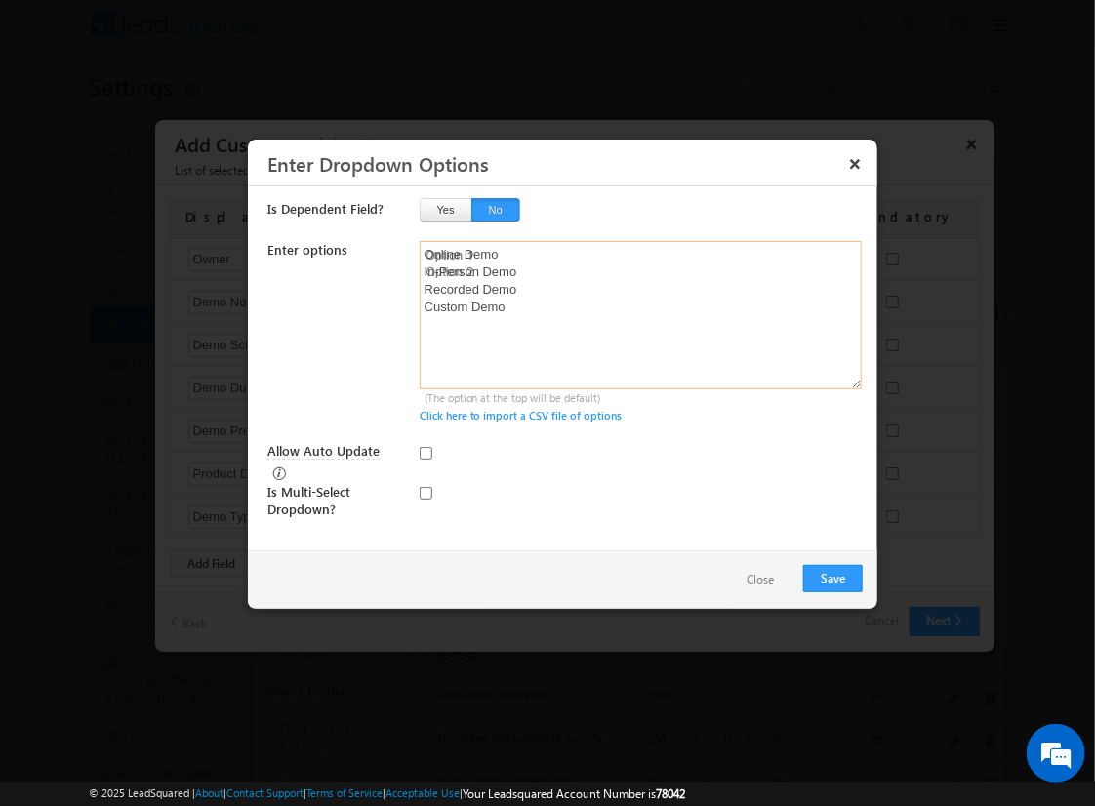
type textarea "Online Demo In-Person Demo Recorded Demo Custom Demo"
click at [425, 452] on input "Allow Auto Update" at bounding box center [426, 453] width 13 height 13
checkbox input "true"
click at [832, 576] on button "Save" at bounding box center [833, 578] width 60 height 27
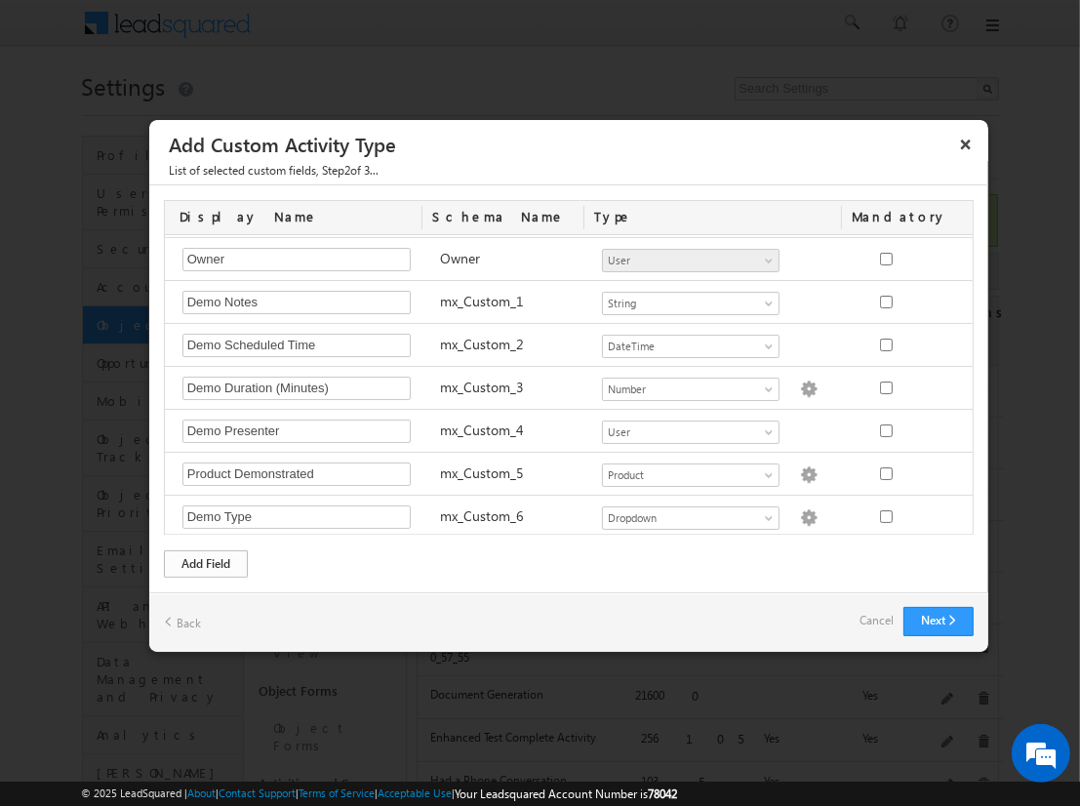
click at [206, 562] on div "Add Field" at bounding box center [206, 563] width 84 height 27
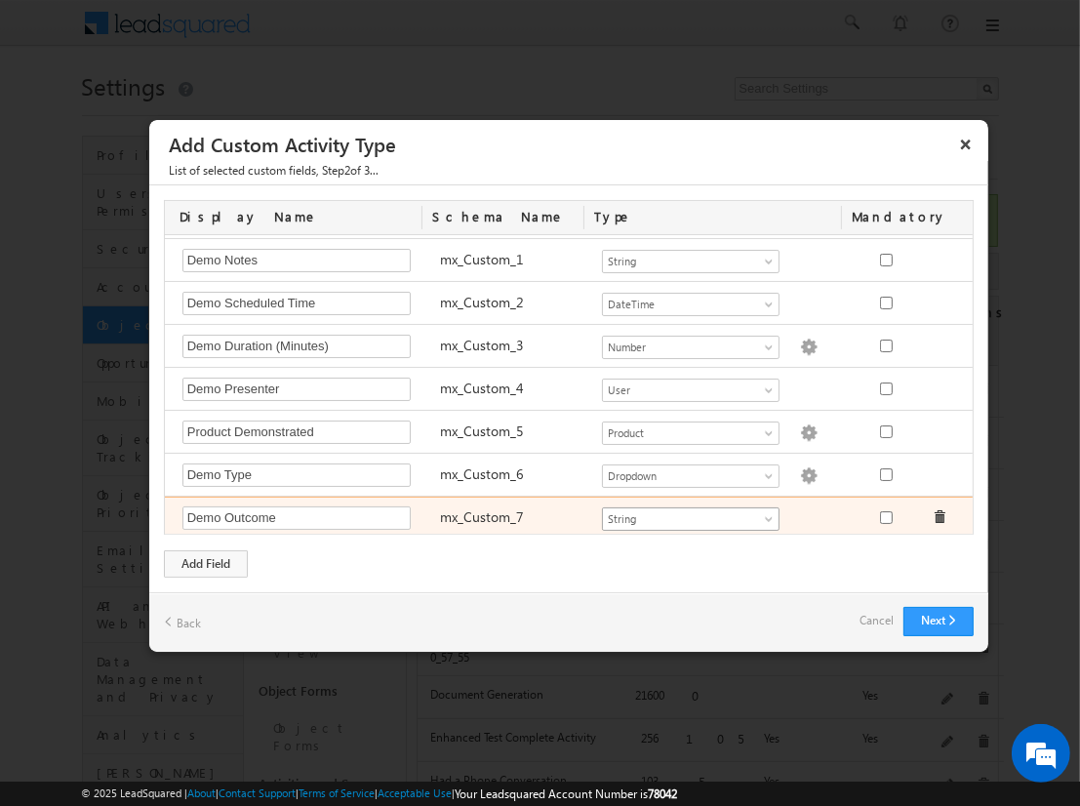
type input "Demo Outcome"
click at [682, 512] on span "String" at bounding box center [682, 519] width 159 height 18
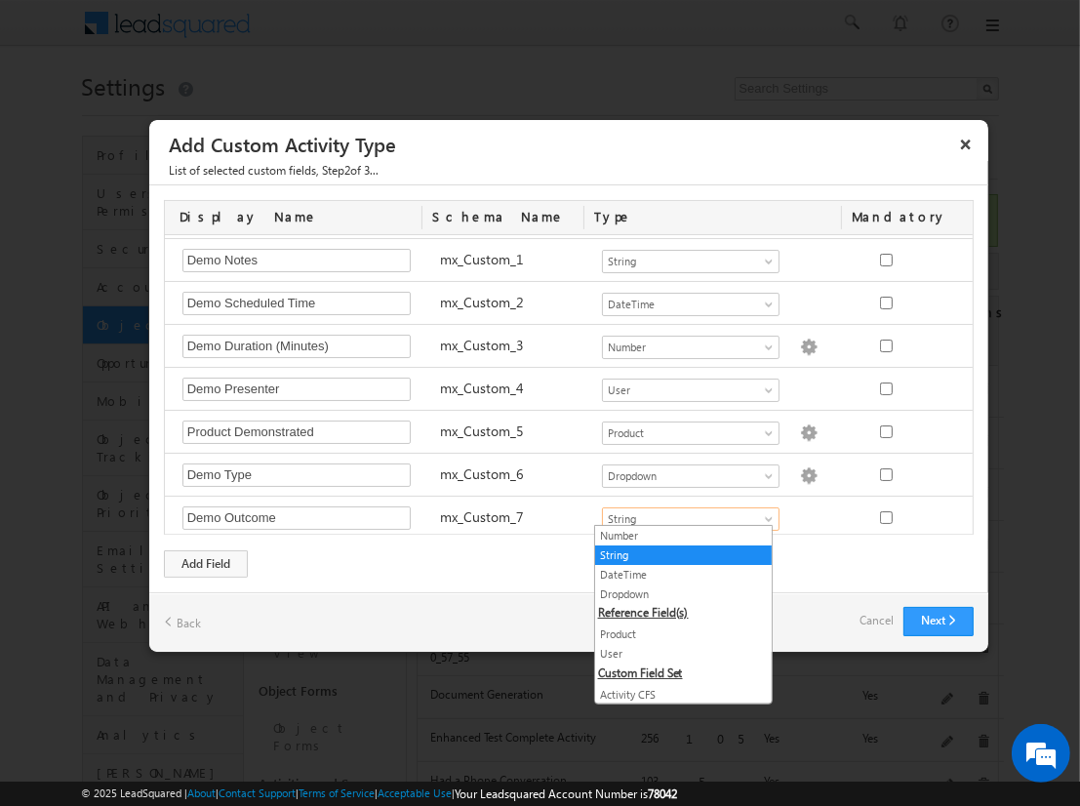
click at [675, 592] on link "Dropdown" at bounding box center [683, 595] width 177 height 18
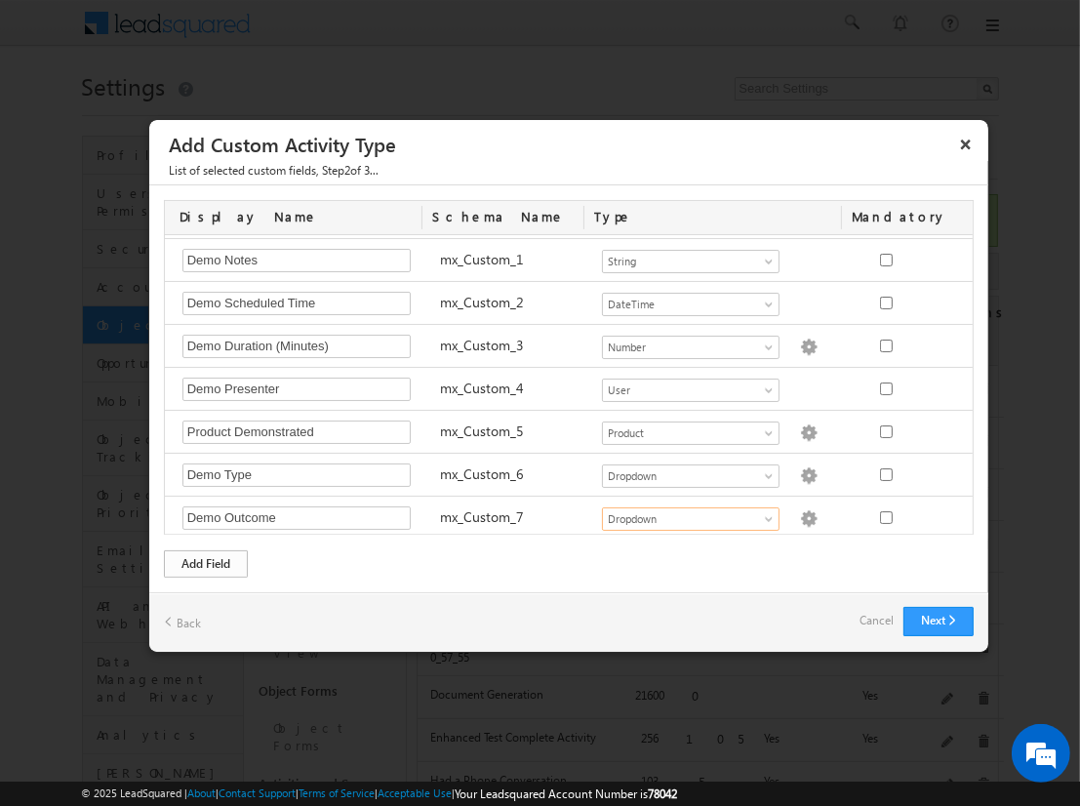
click at [206, 562] on div "Add Field" at bounding box center [206, 563] width 84 height 27
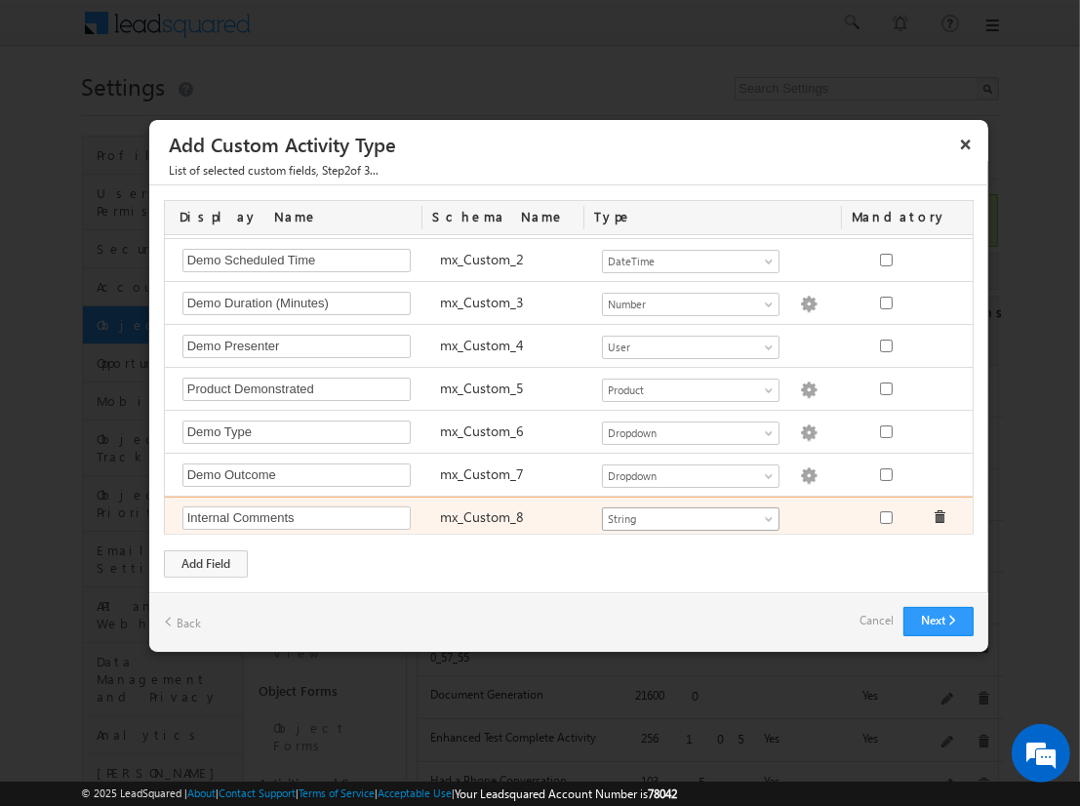
type input "Internal Comments"
click at [682, 512] on span "String" at bounding box center [682, 519] width 159 height 18
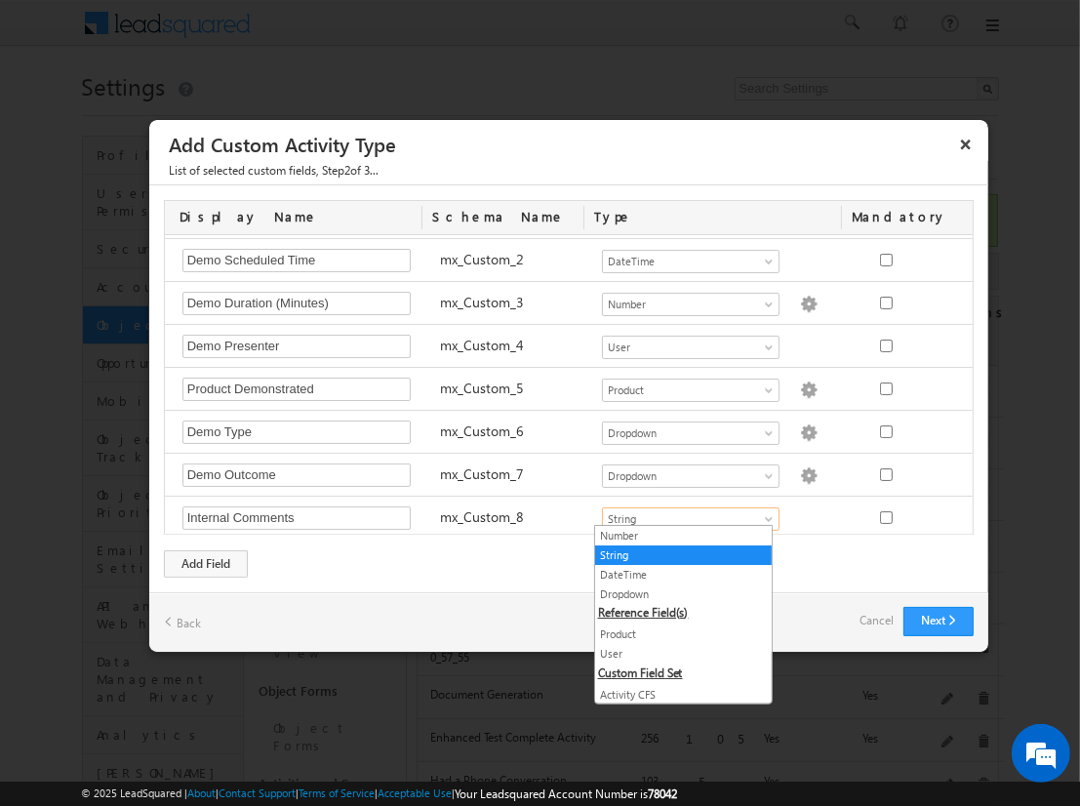
click at [675, 553] on link "String" at bounding box center [683, 555] width 177 height 18
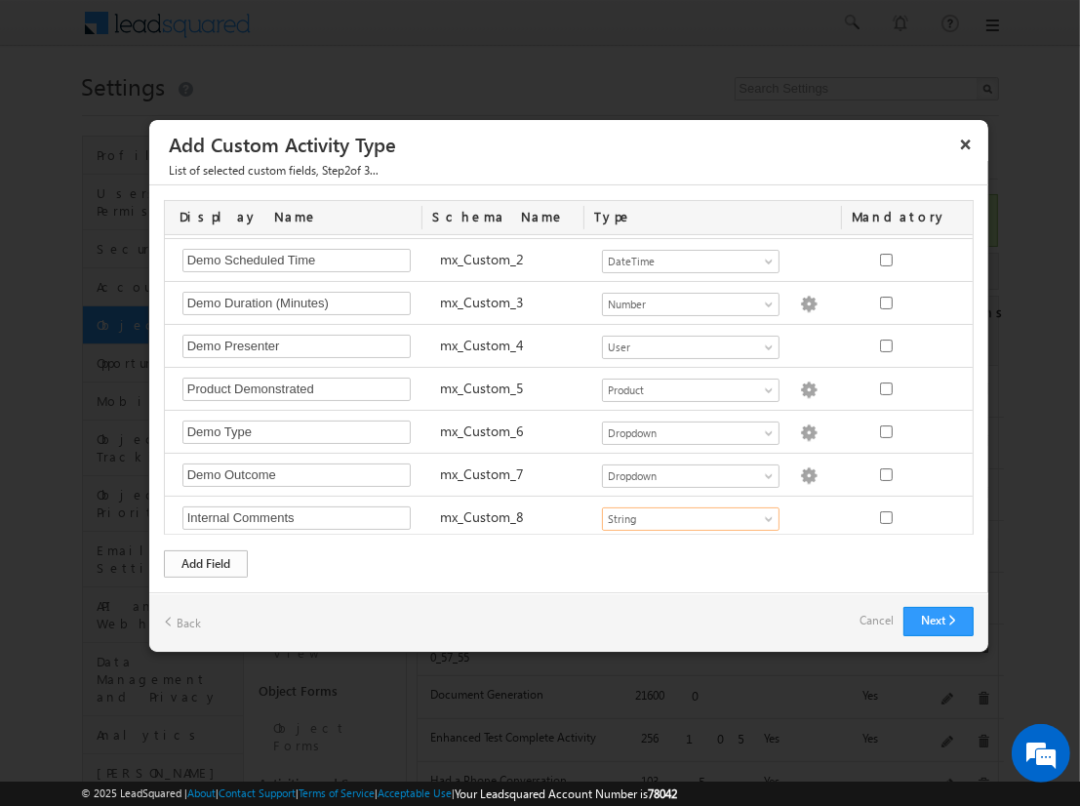
click at [206, 562] on div "Add Field" at bounding box center [206, 563] width 84 height 27
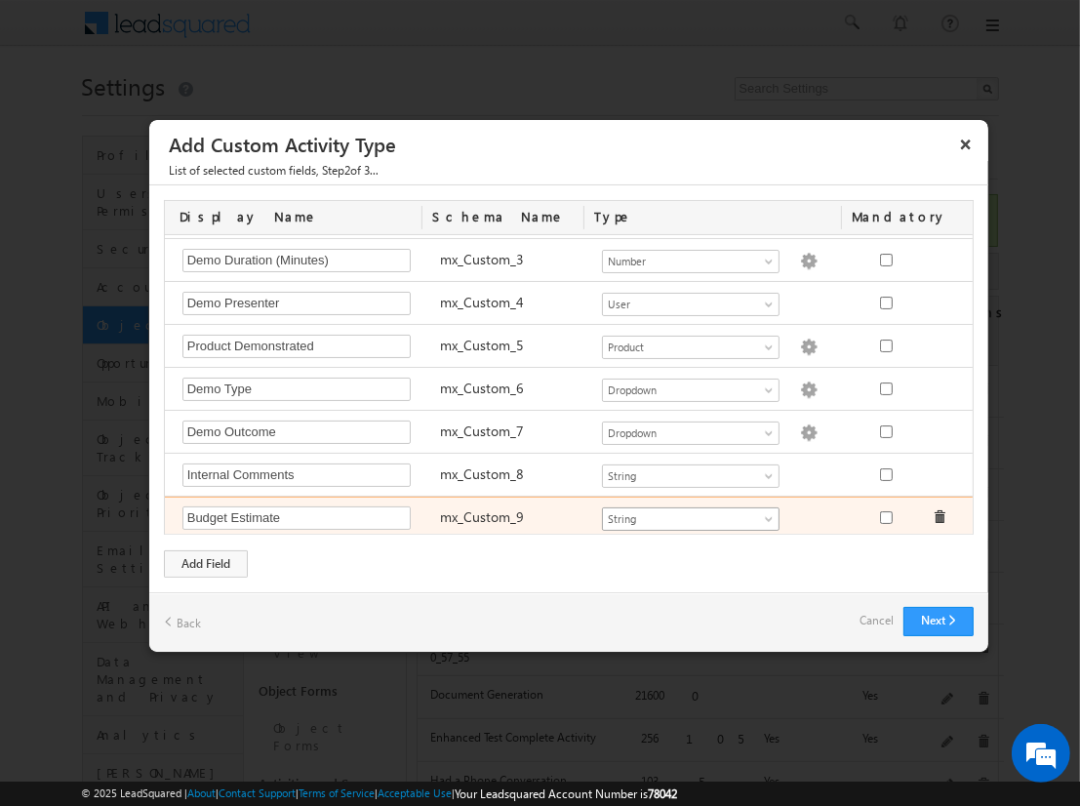
type input "Budget Estimate"
click at [682, 512] on span "String" at bounding box center [682, 519] width 159 height 18
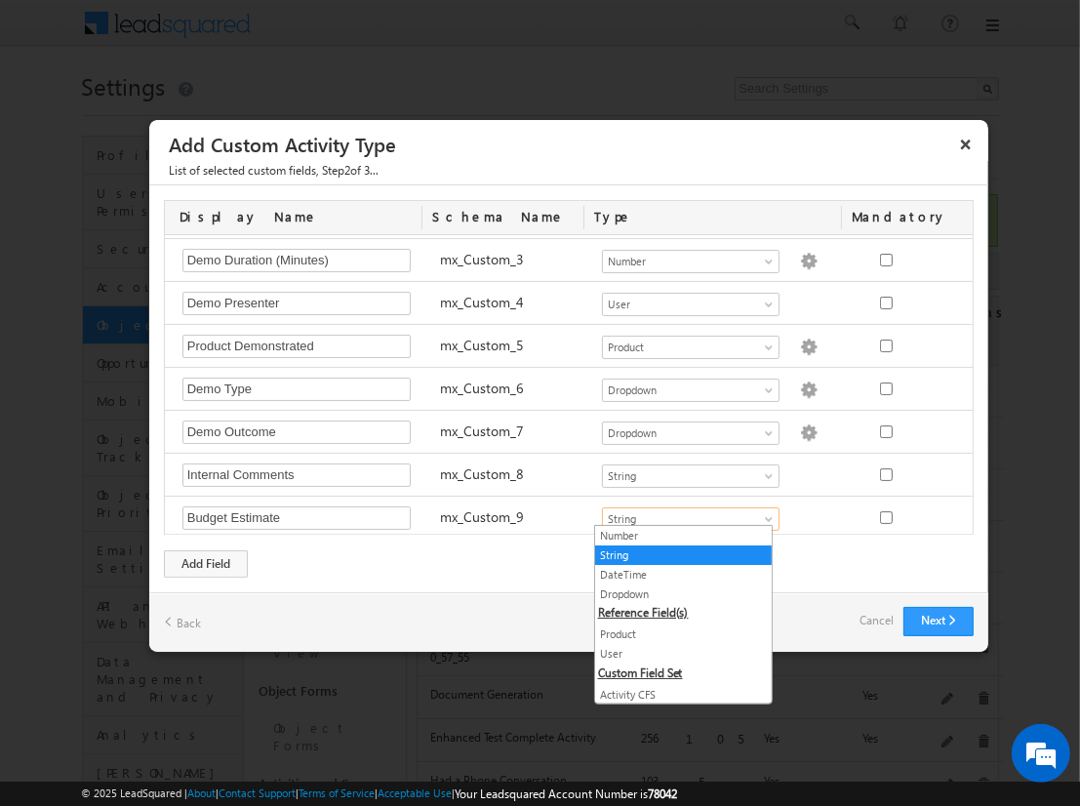
click at [675, 535] on link "Number" at bounding box center [683, 536] width 177 height 18
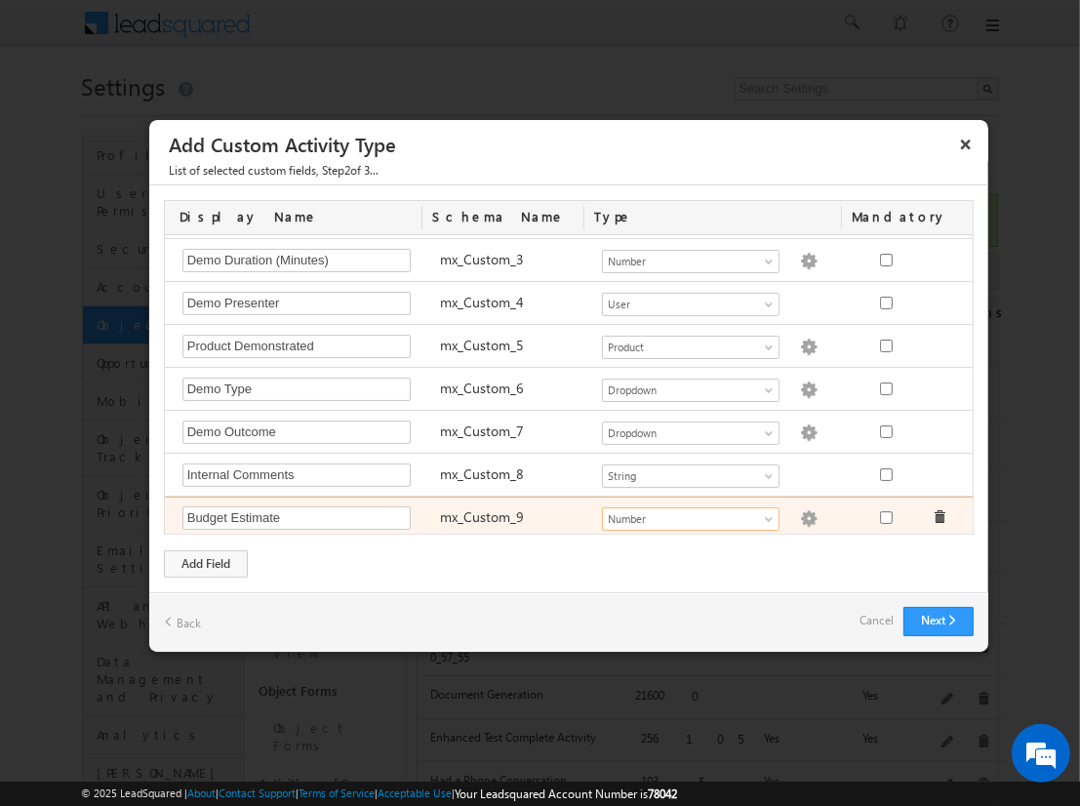
click at [800, 512] on img at bounding box center [809, 519] width 18 height 18
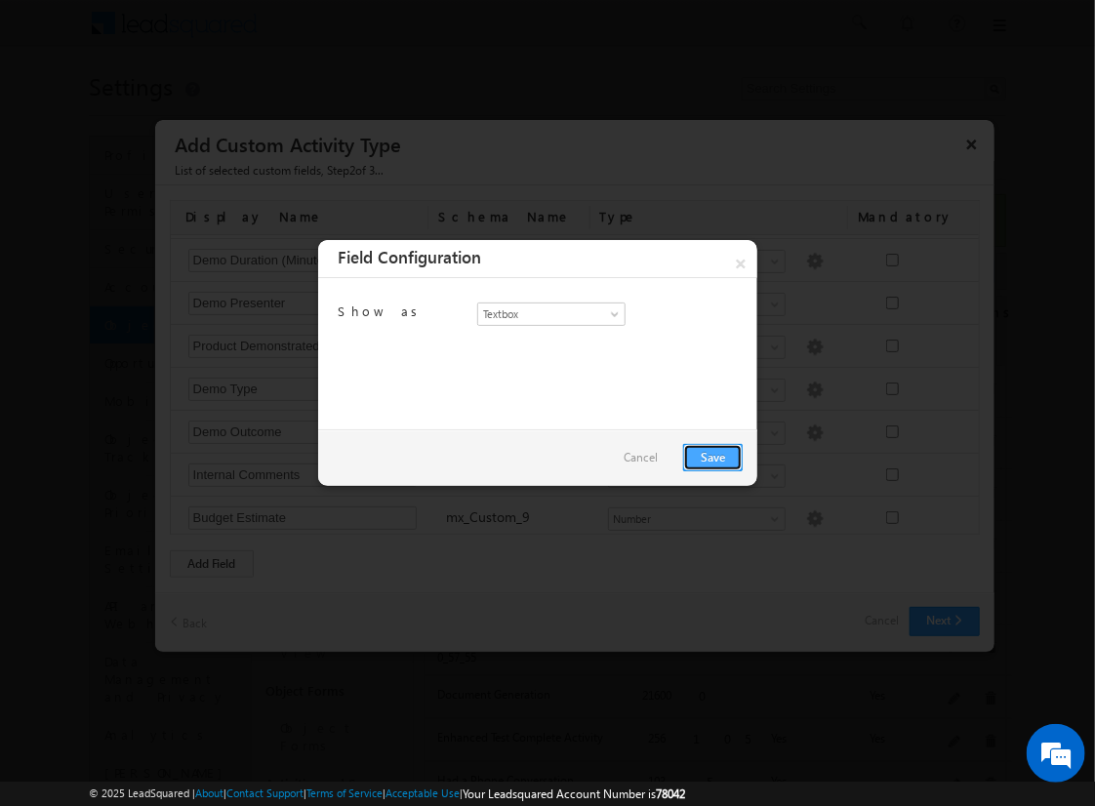
click at [712, 456] on link "Save" at bounding box center [713, 457] width 60 height 27
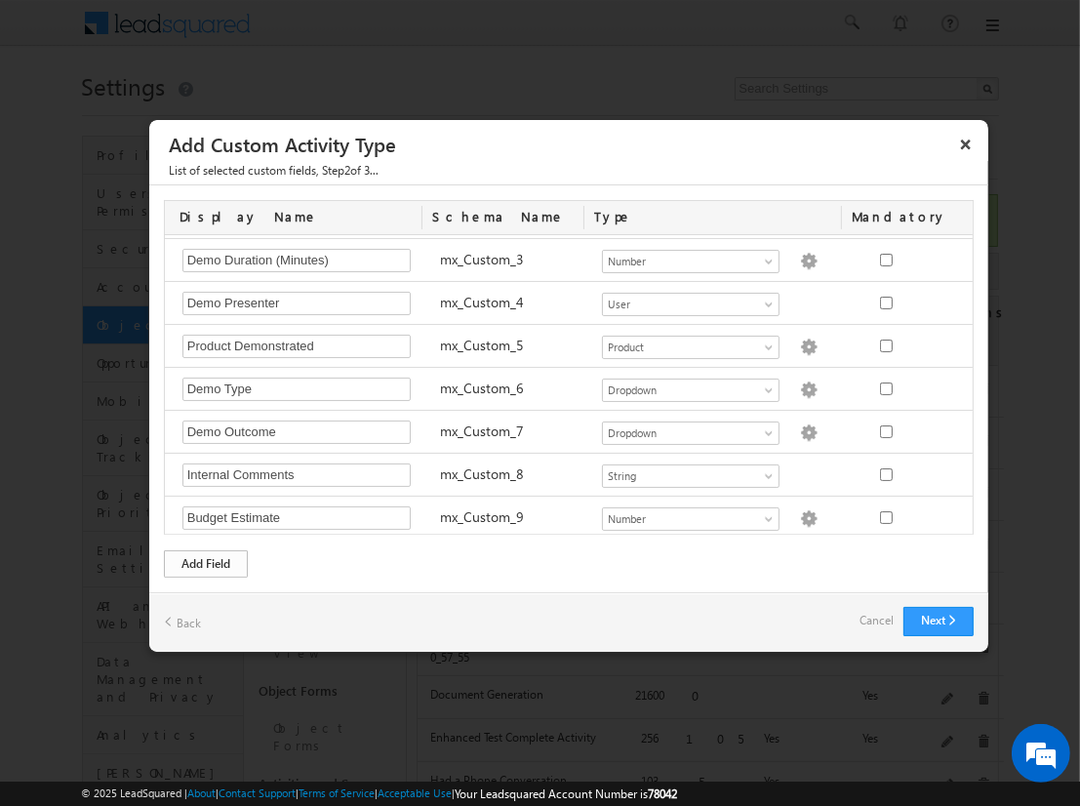
click at [206, 562] on div "Add Field" at bounding box center [206, 563] width 84 height 27
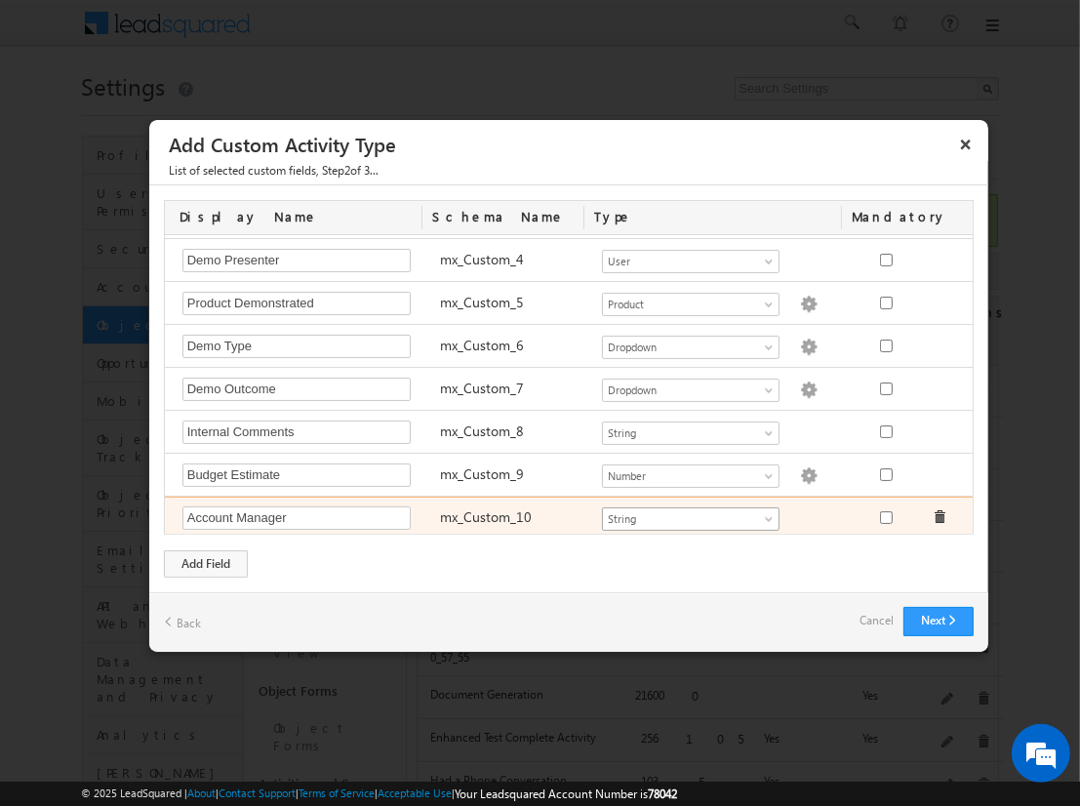
type input "Account Manager"
click at [682, 512] on span "String" at bounding box center [682, 519] width 159 height 18
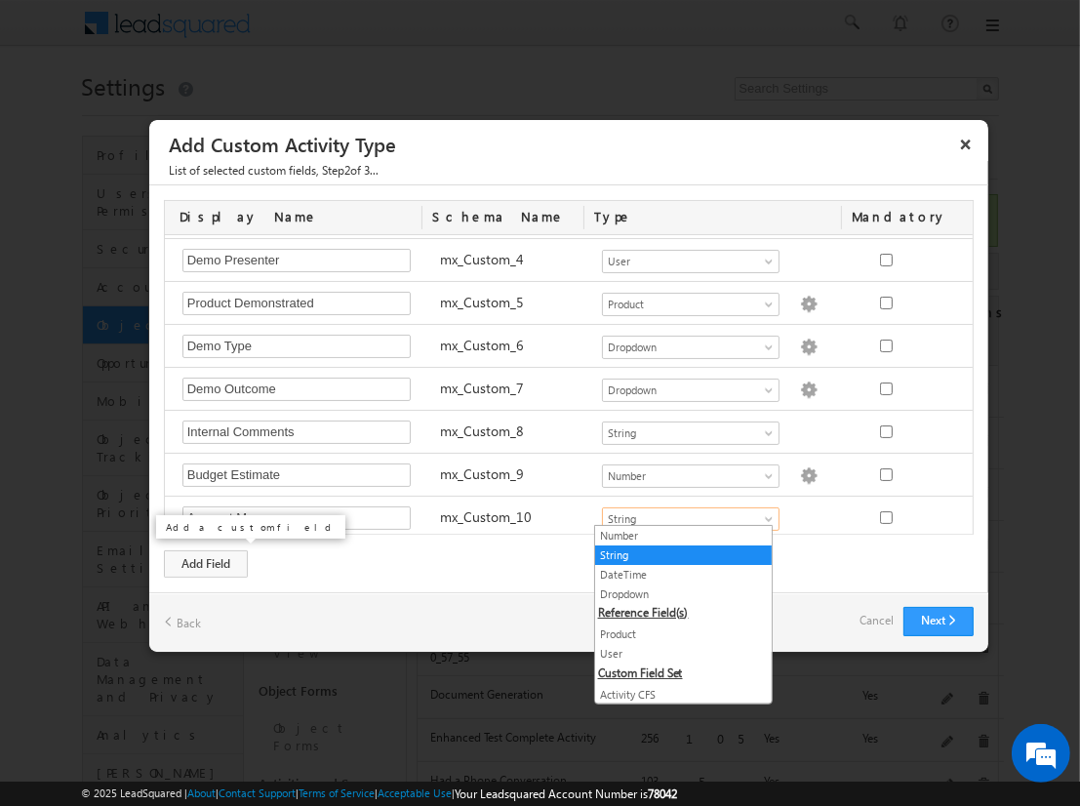
click at [675, 650] on link "User" at bounding box center [683, 654] width 177 height 18
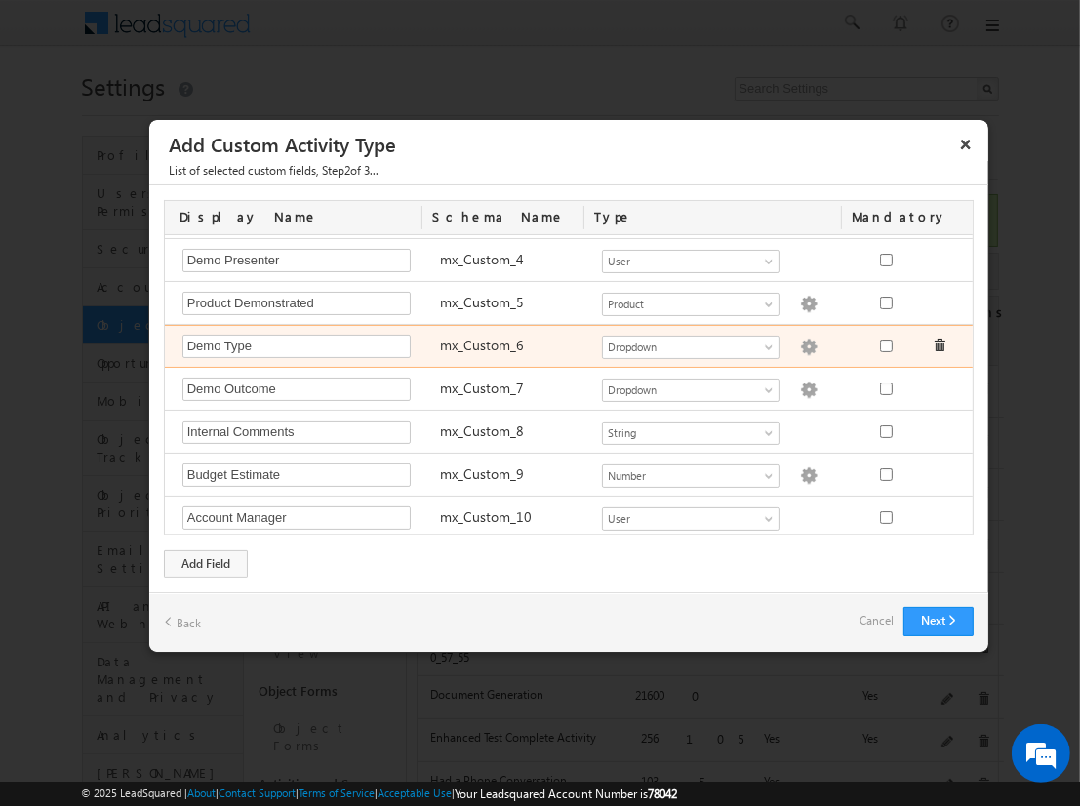
click at [800, 346] on img at bounding box center [809, 348] width 18 height 18
type textarea "Online Demo In-Person Demo Recorded Demo Custom Demo"
checkbox input "true"
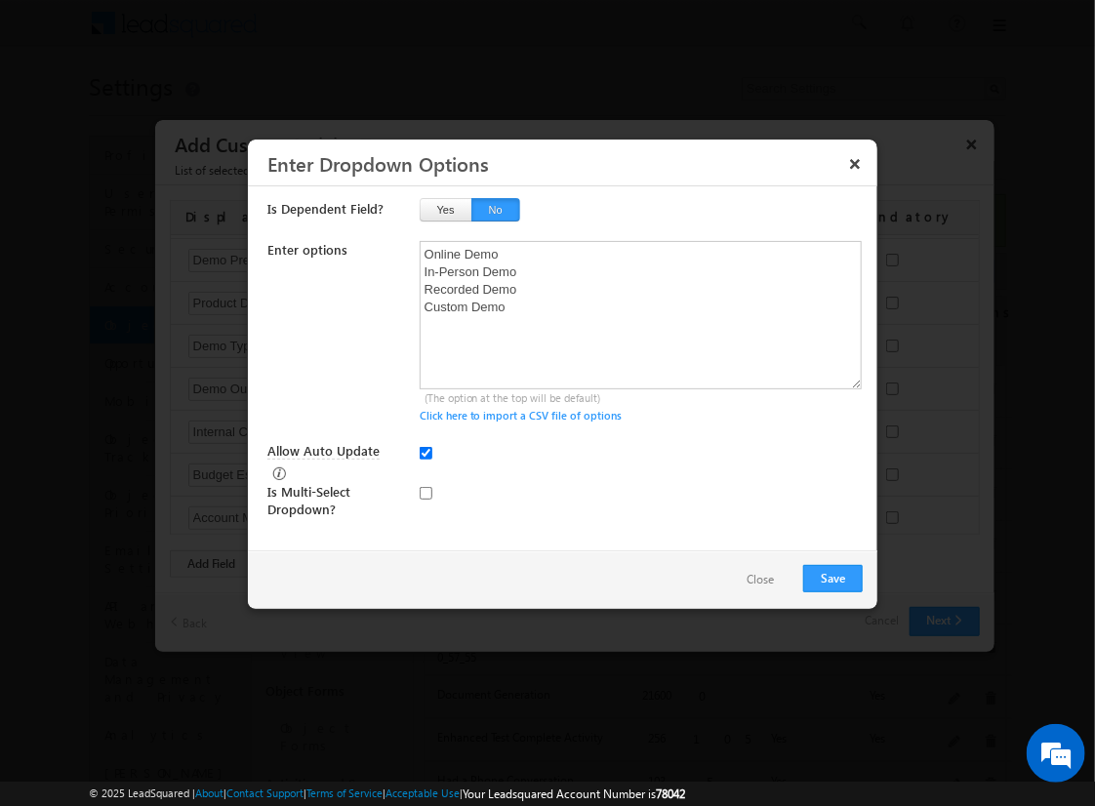
click at [736, 579] on button "Close" at bounding box center [760, 580] width 66 height 28
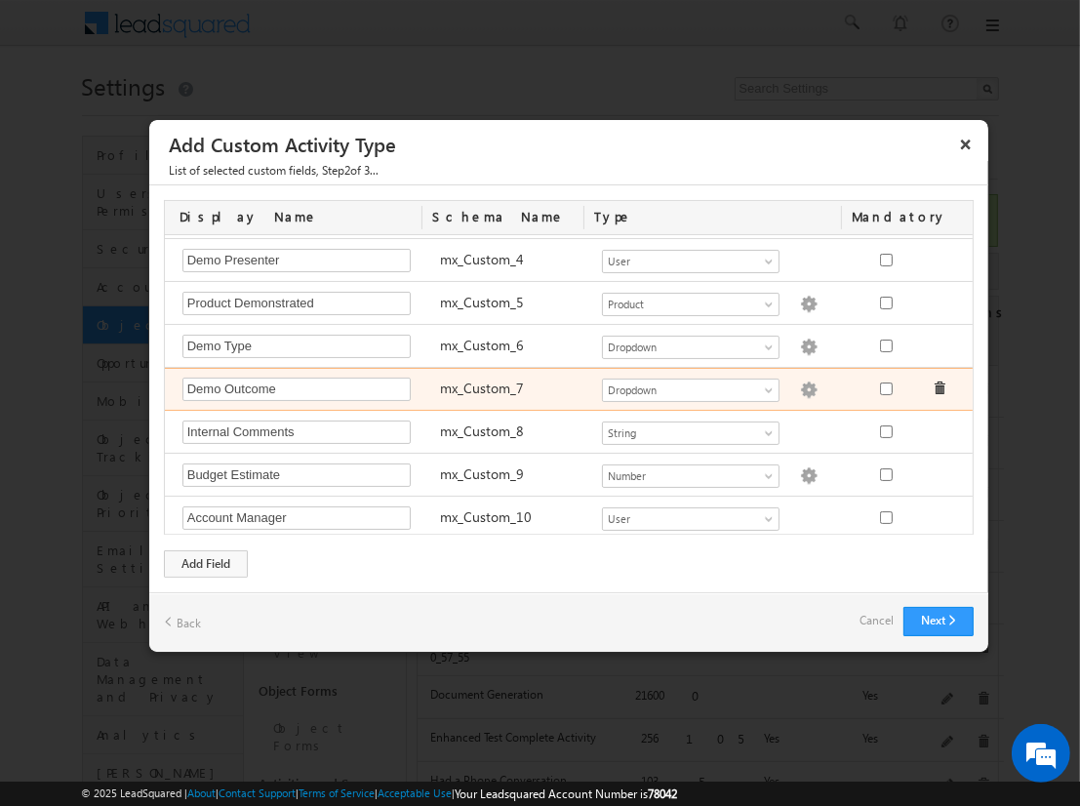
click at [800, 387] on img at bounding box center [809, 391] width 18 height 18
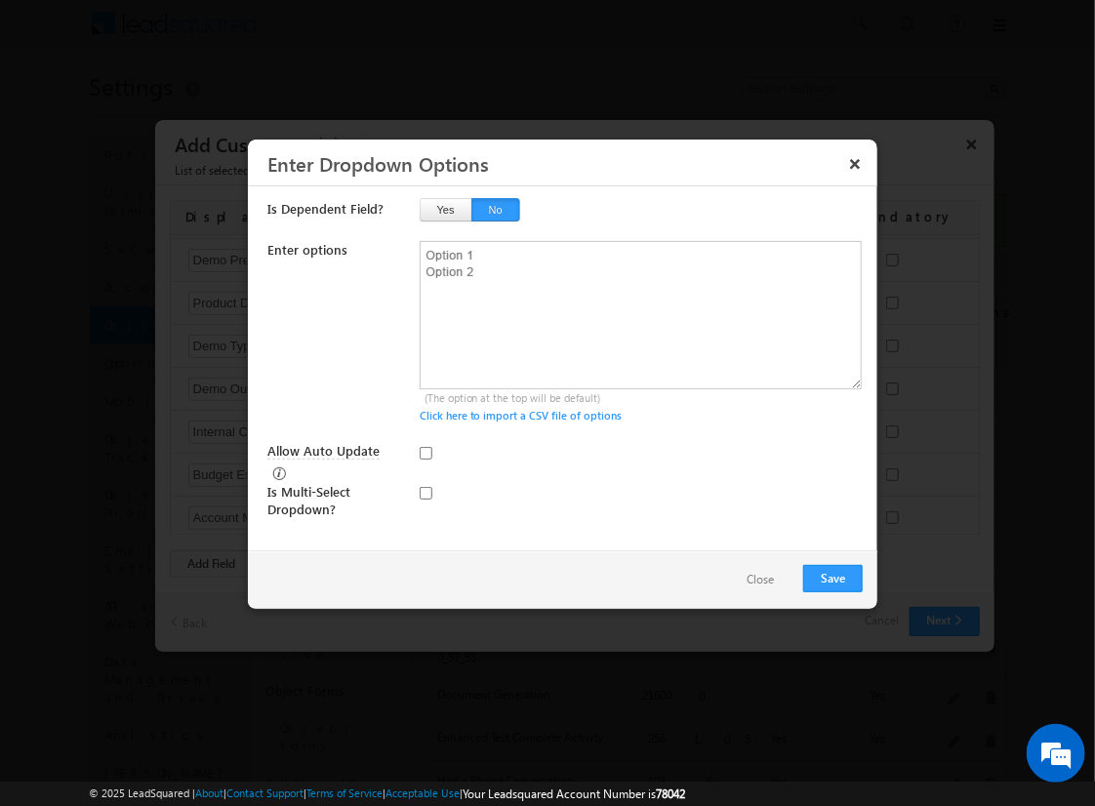
click at [775, 583] on button "Close" at bounding box center [760, 580] width 66 height 28
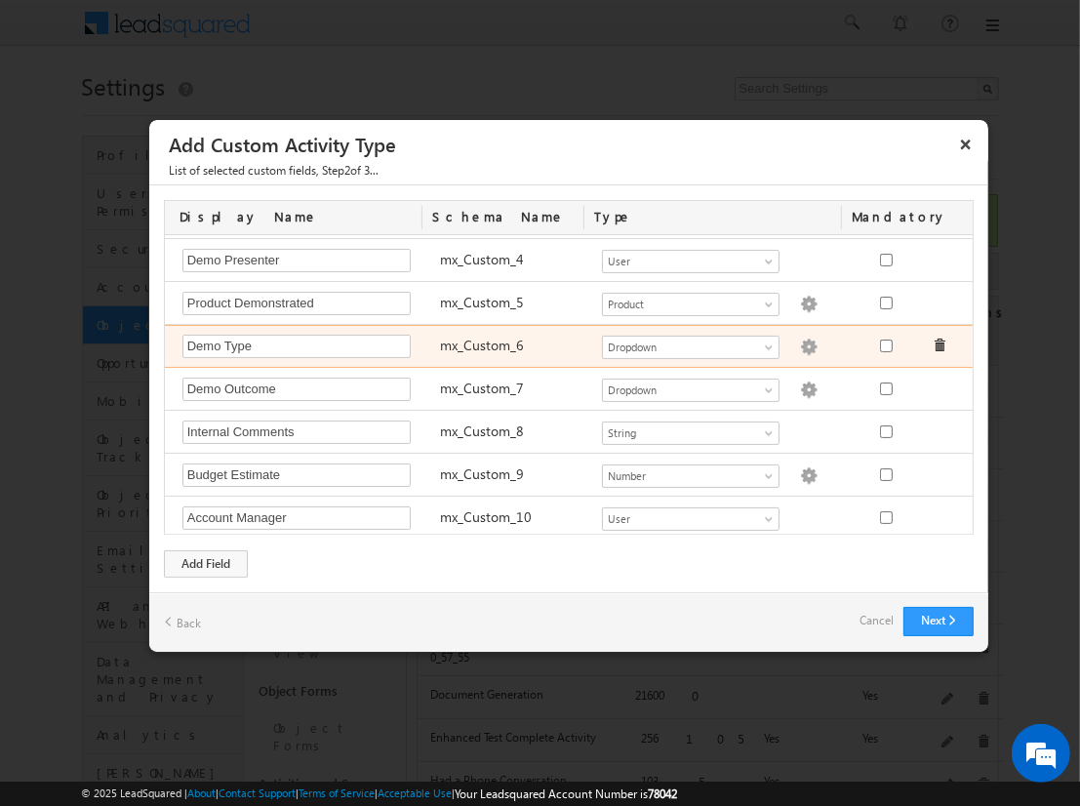
click at [800, 341] on img at bounding box center [809, 348] width 18 height 18
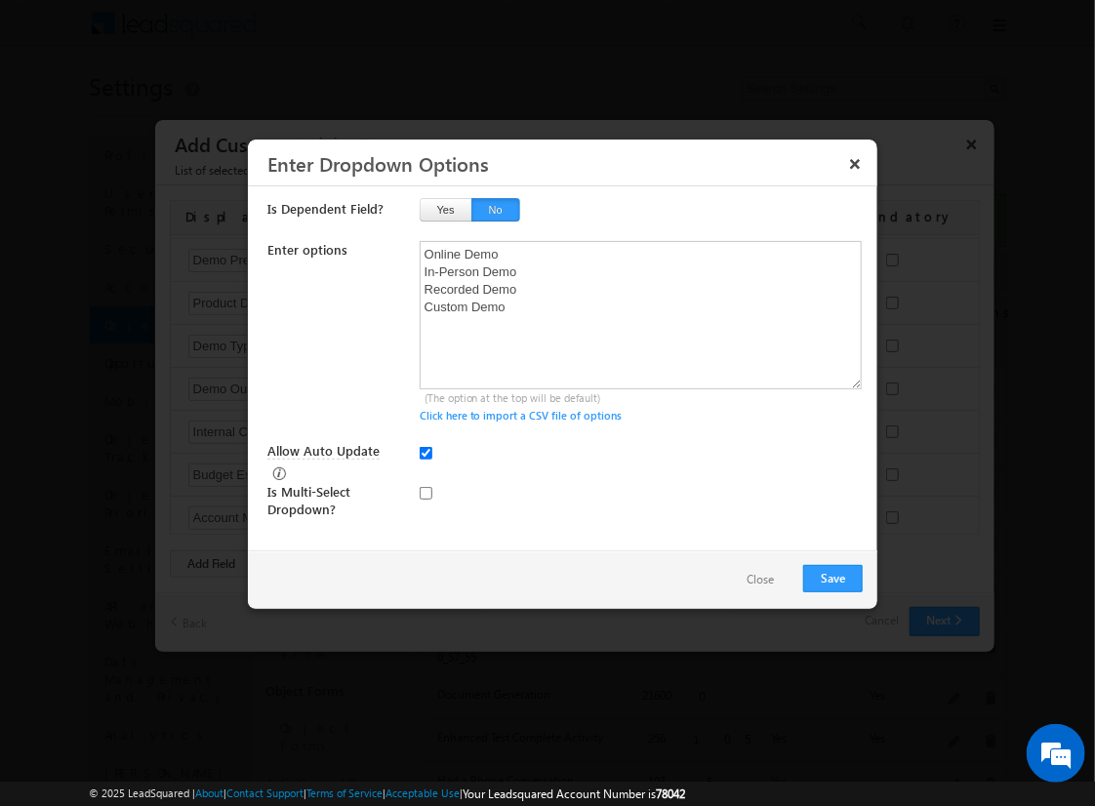
click at [753, 570] on button "Close" at bounding box center [760, 580] width 66 height 28
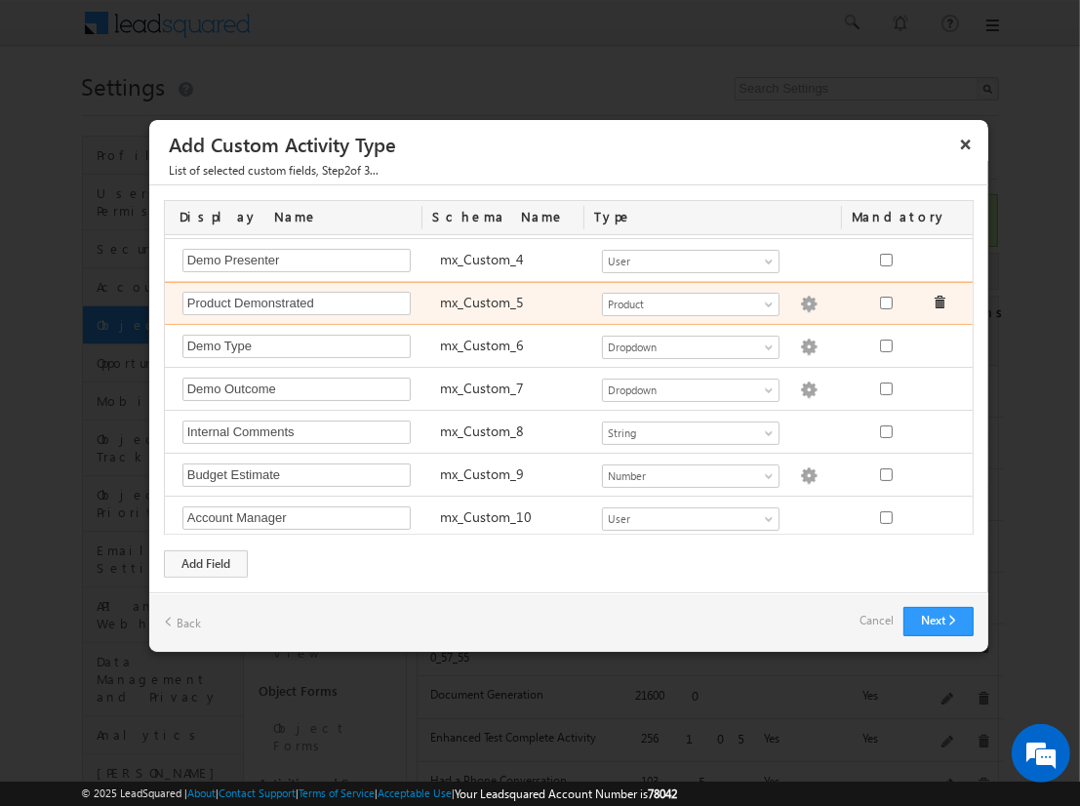
click at [785, 310] on div "Number String DateTime Dropdown Product User Activity CFS Both CFS Geolocation …" at bounding box center [721, 305] width 258 height 27
click at [800, 298] on img at bounding box center [809, 305] width 18 height 18
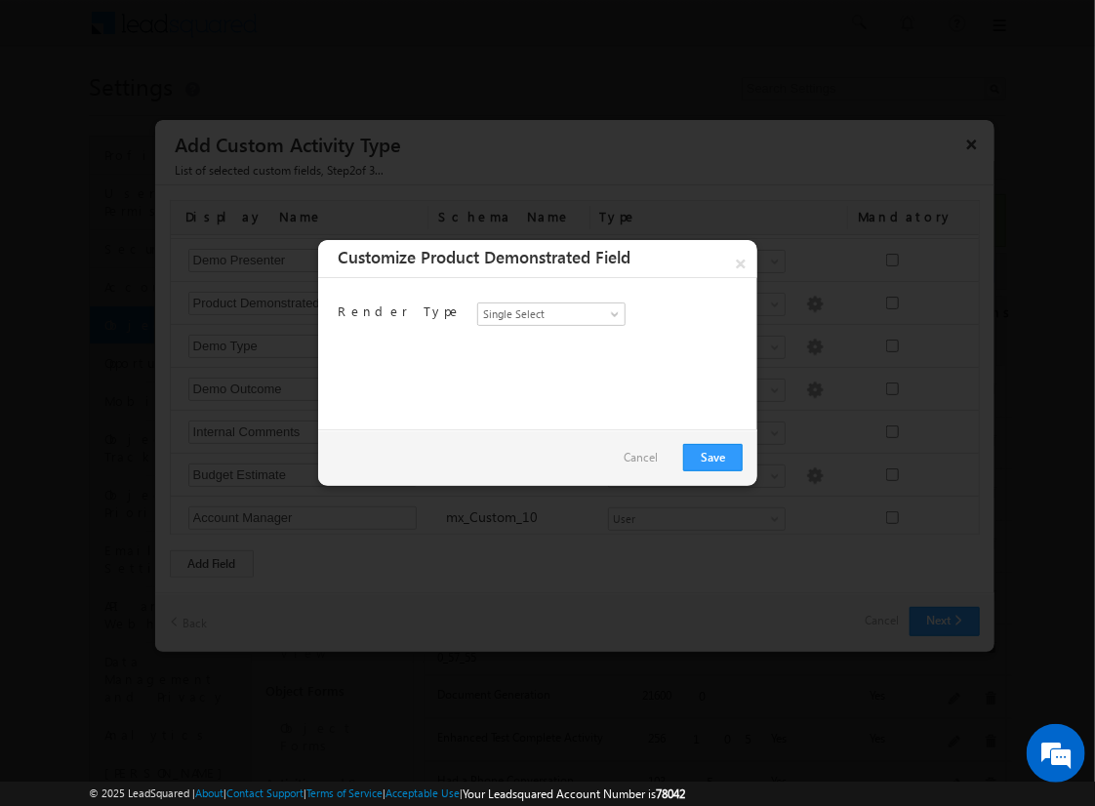
click at [652, 450] on link "Cancel" at bounding box center [641, 457] width 34 height 27
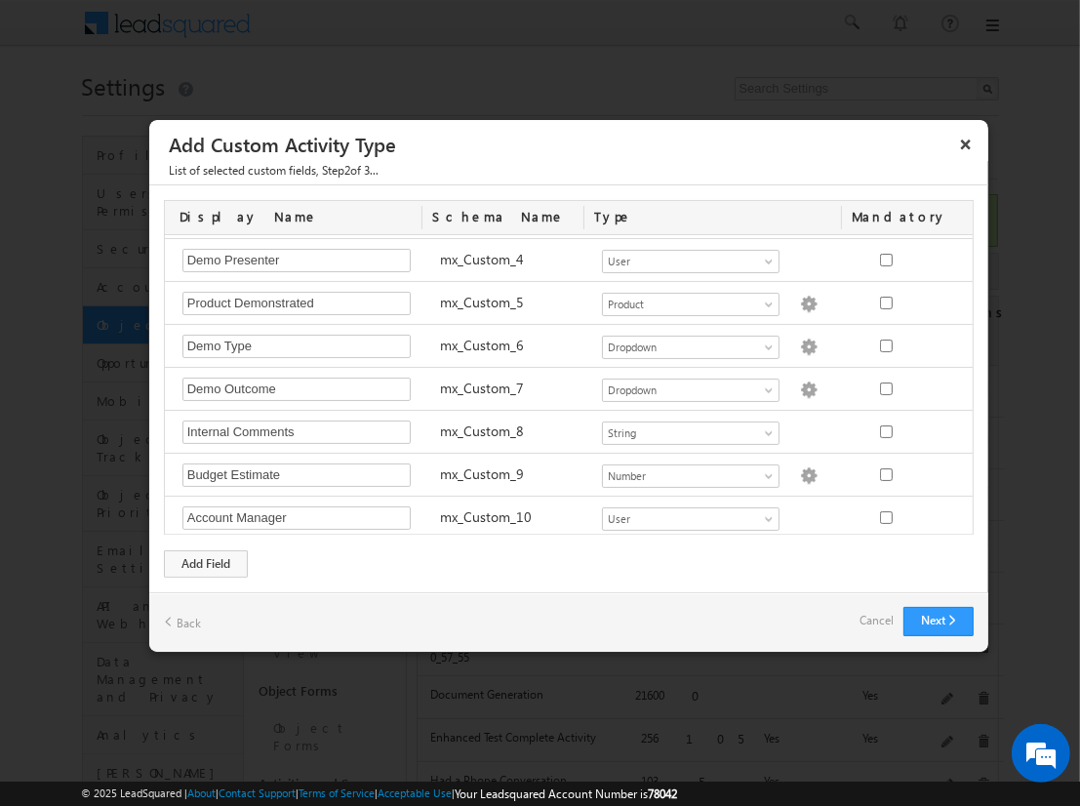
click at [876, 616] on link "Cancel" at bounding box center [877, 620] width 34 height 27
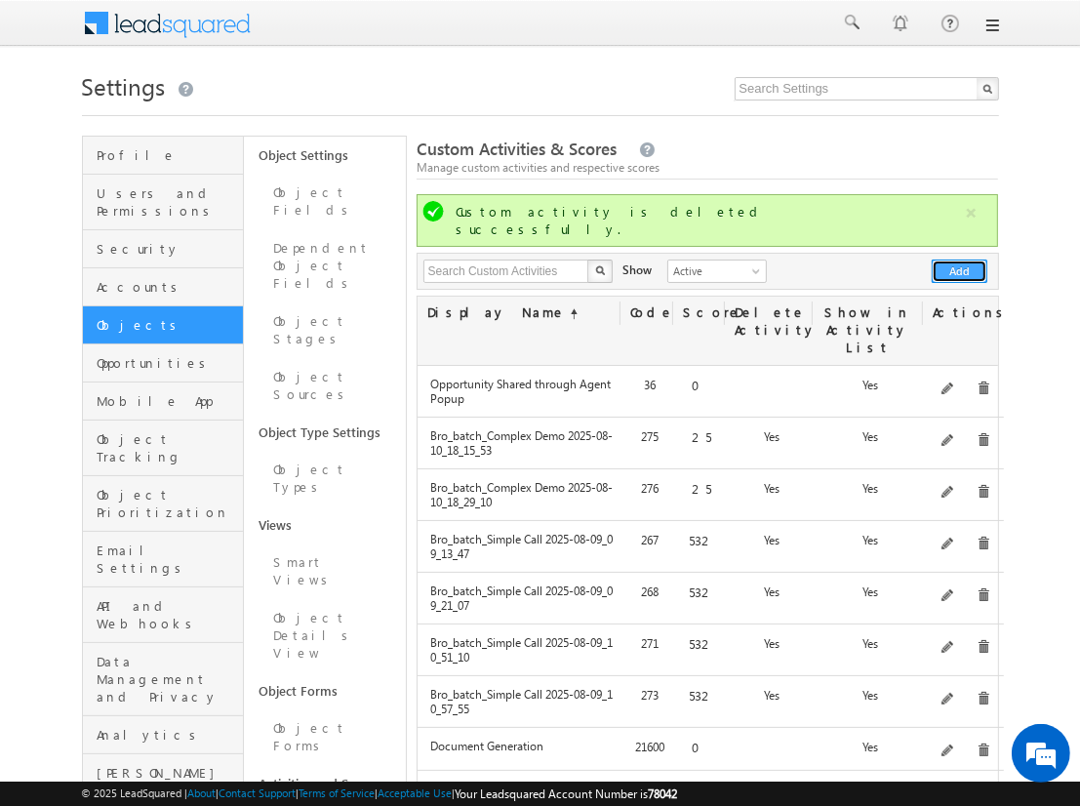
click at [960, 260] on button "Add" at bounding box center [960, 271] width 56 height 23
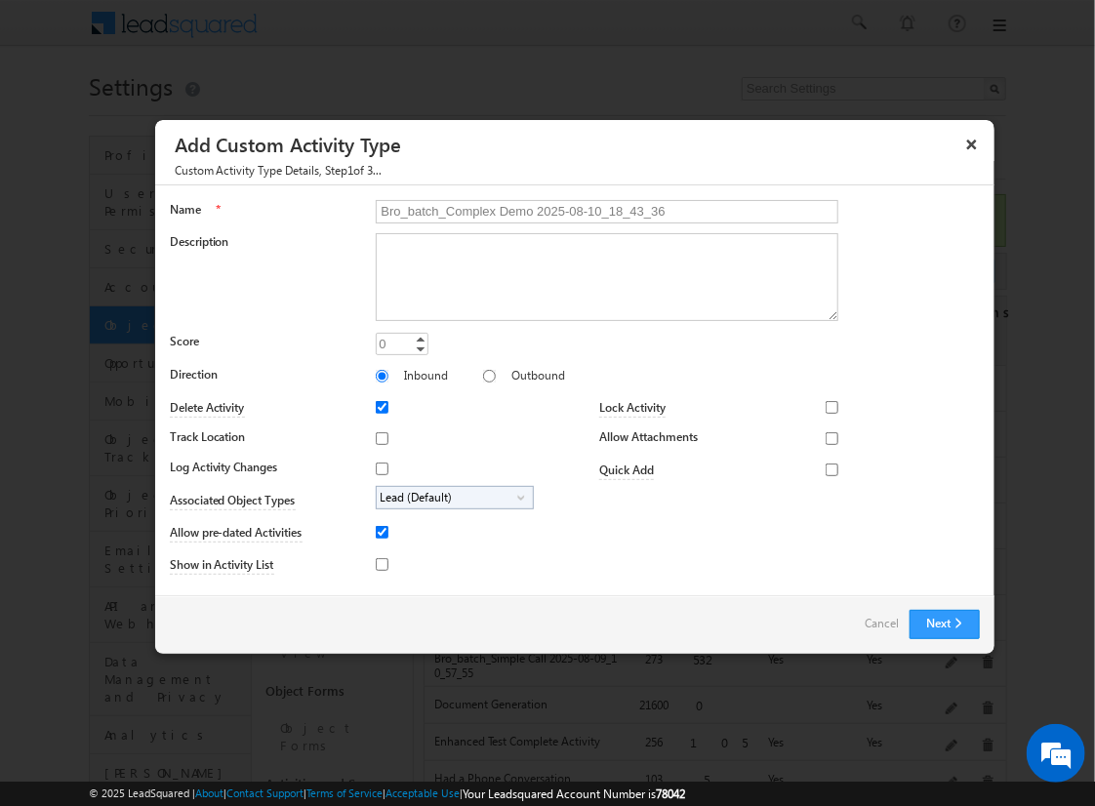
type input "Bro_batch_Complex Demo 2025-08-10_18_43_36"
type textarea "Comprehensive product demonstration with ALL activity field types & available f…"
type input "25"
click at [483, 375] on input "Outbound" at bounding box center [489, 376] width 13 height 13
radio input "true"
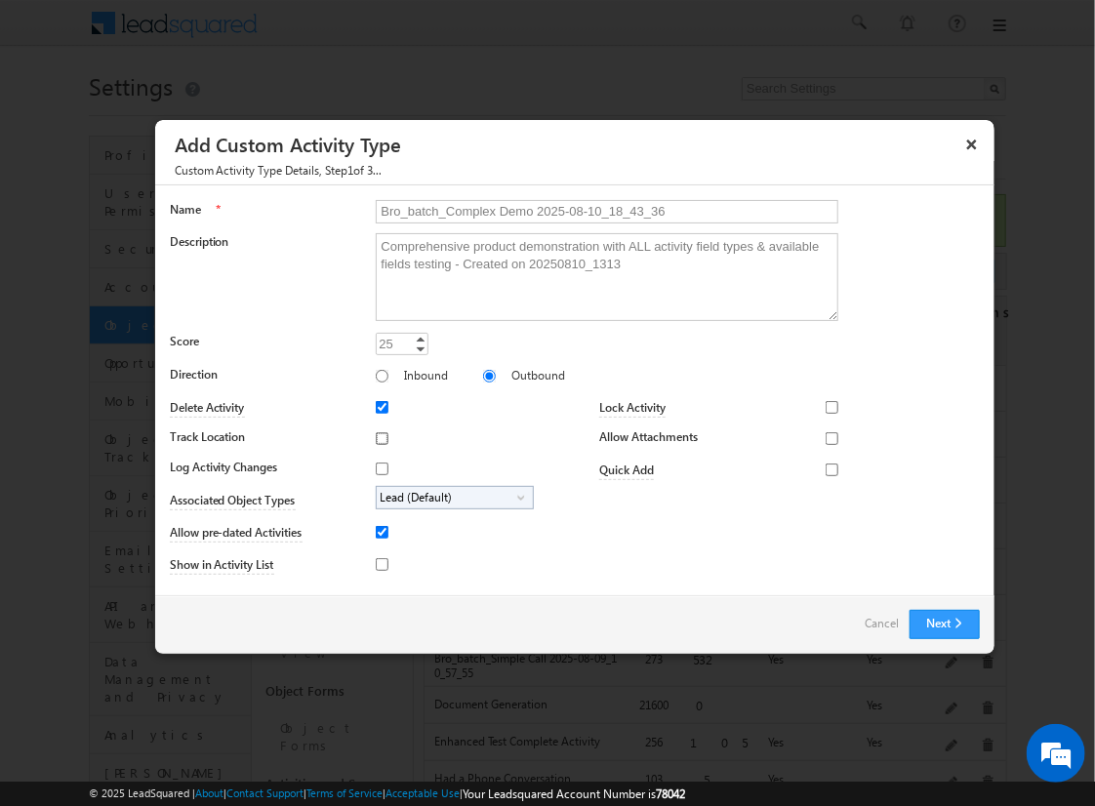
click at [379, 437] on input "Track Location" at bounding box center [382, 438] width 13 height 13
checkbox input "true"
click at [379, 467] on input "Log Activity Changes" at bounding box center [382, 469] width 13 height 13
checkbox input "true"
click at [379, 563] on input "Show in Activity List" at bounding box center [382, 564] width 13 height 13
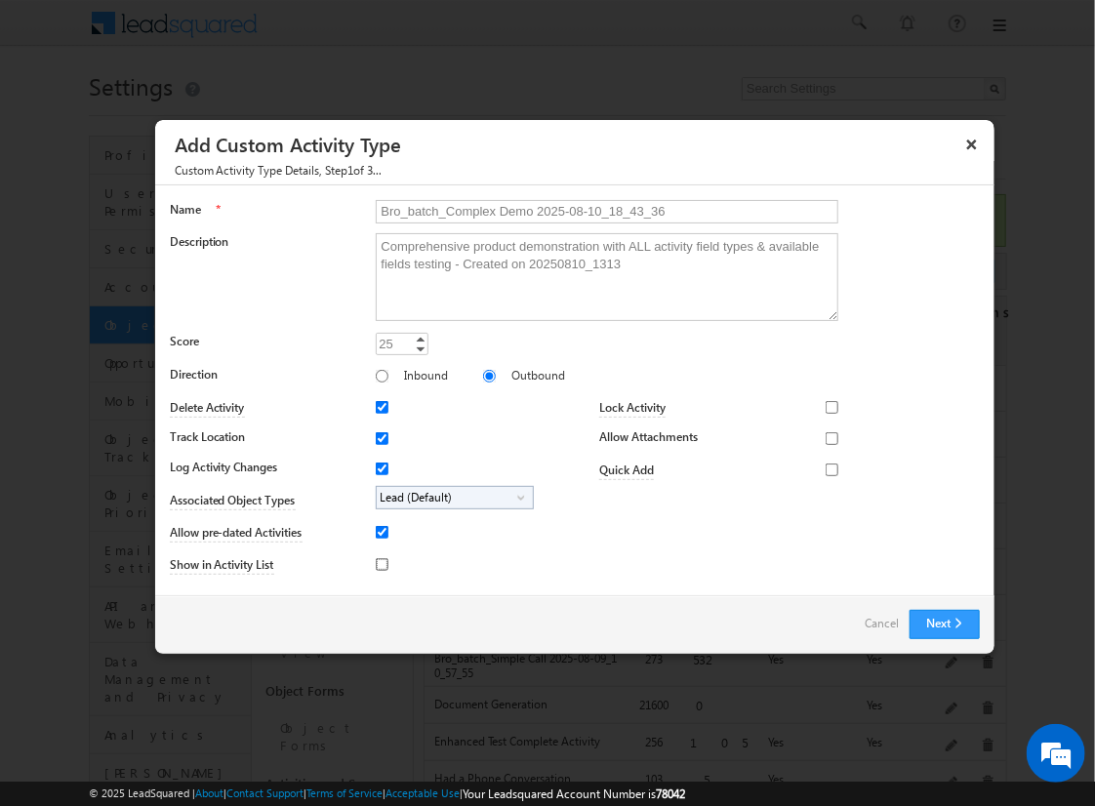
checkbox input "true"
click at [826, 437] on input "Allow Attachments" at bounding box center [832, 438] width 13 height 13
checkbox input "true"
click at [451, 496] on span "Lead (Default)" at bounding box center [447, 498] width 141 height 22
click at [390, 551] on input "Student" at bounding box center [394, 552] width 13 height 13
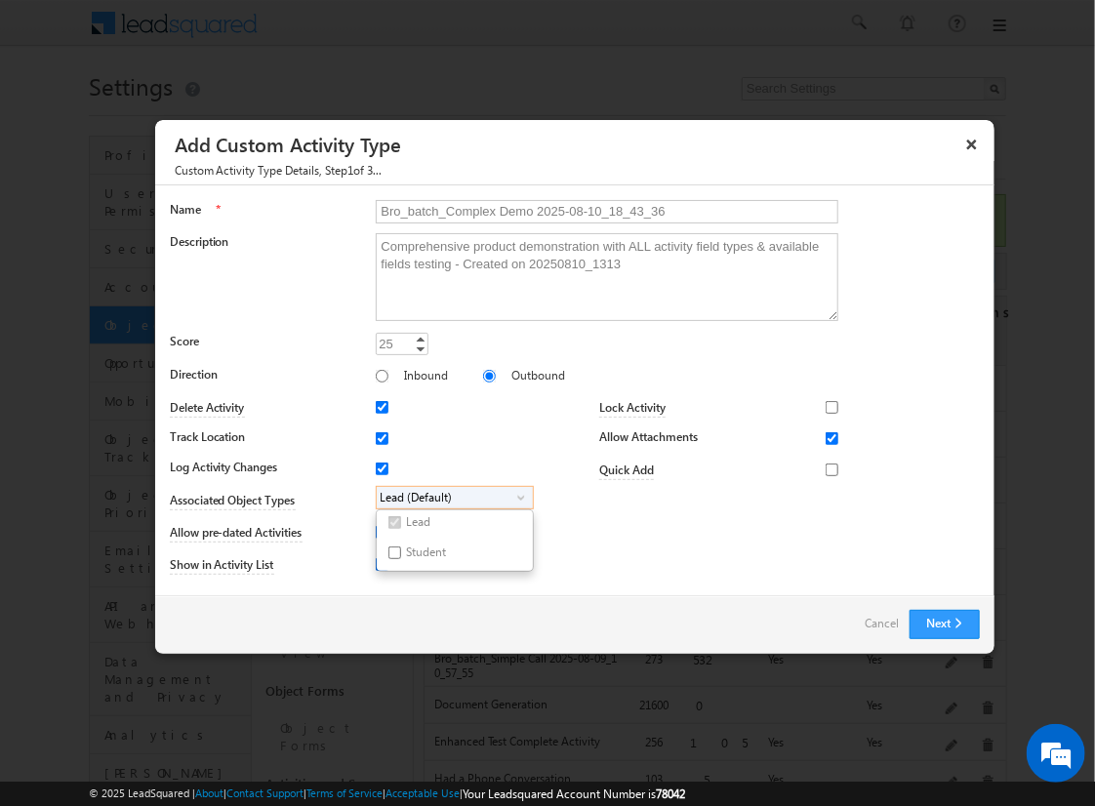
checkbox input "true"
click at [598, 210] on input "Bro_batch_Complex Demo 2025-08-10_18_43_36" at bounding box center [607, 211] width 463 height 23
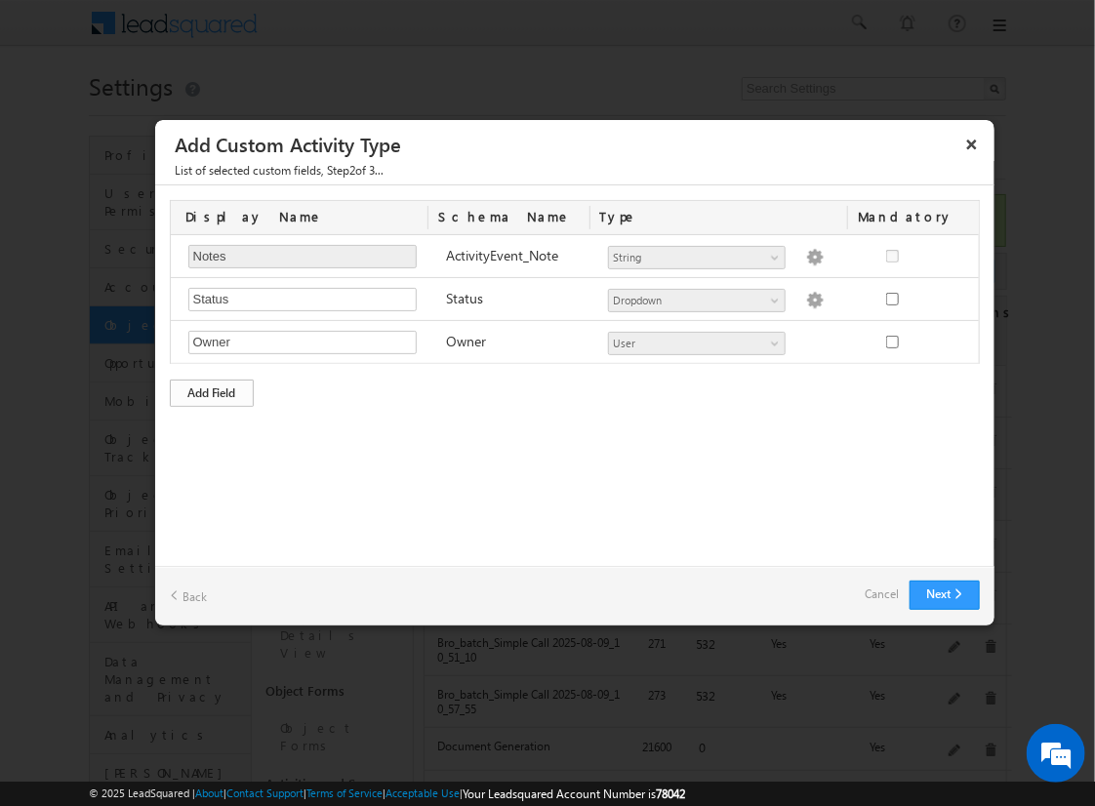
click at [212, 390] on div "Add Field" at bounding box center [212, 393] width 84 height 27
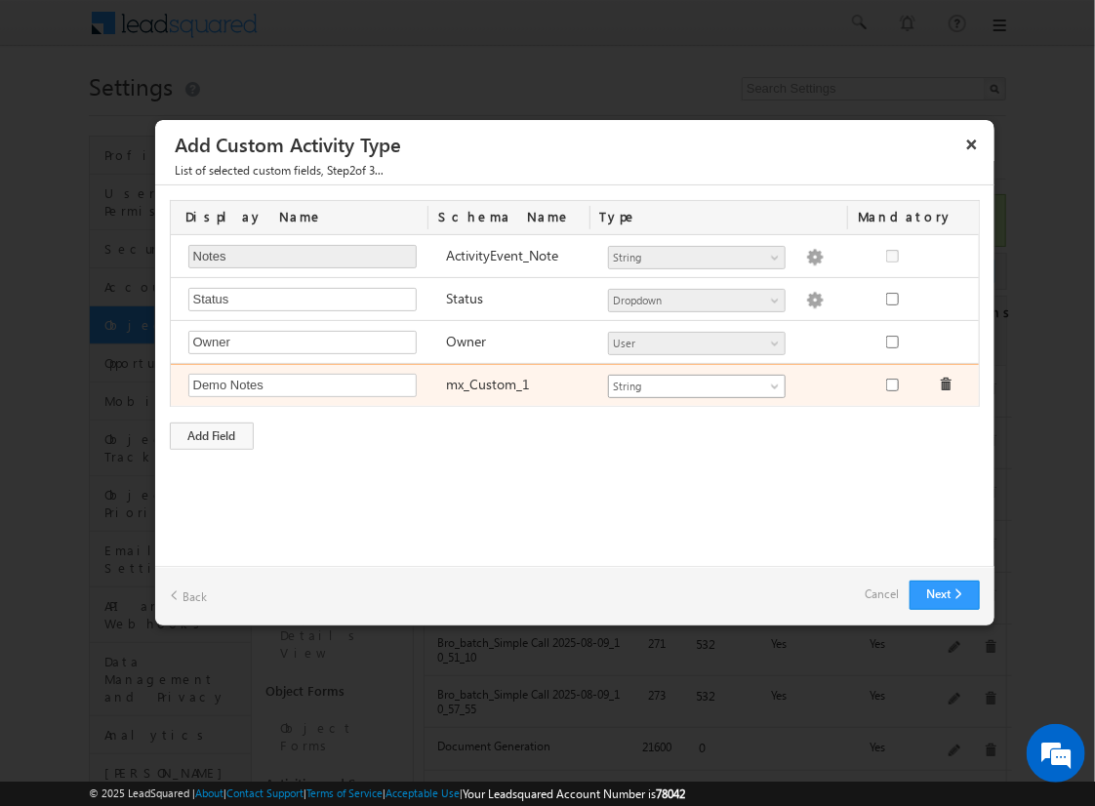
type input "Demo Notes"
click at [696, 383] on span "String" at bounding box center [688, 387] width 159 height 18
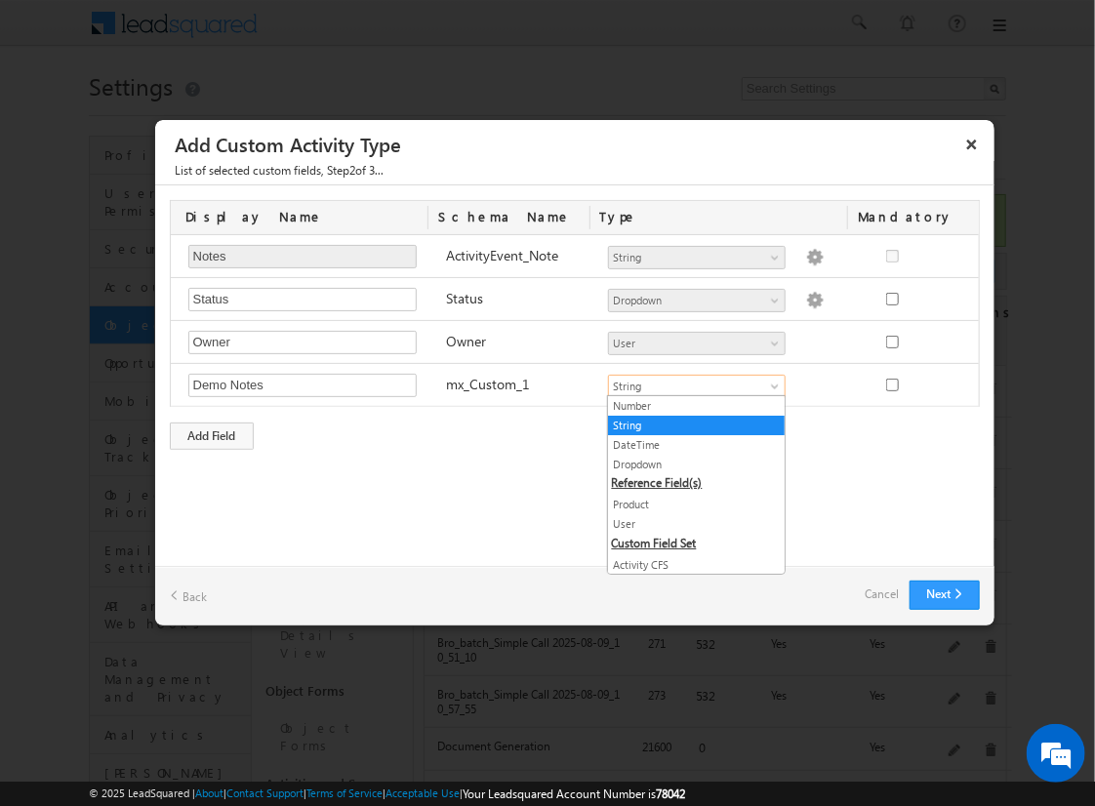
click at [689, 424] on link "String" at bounding box center [696, 426] width 177 height 18
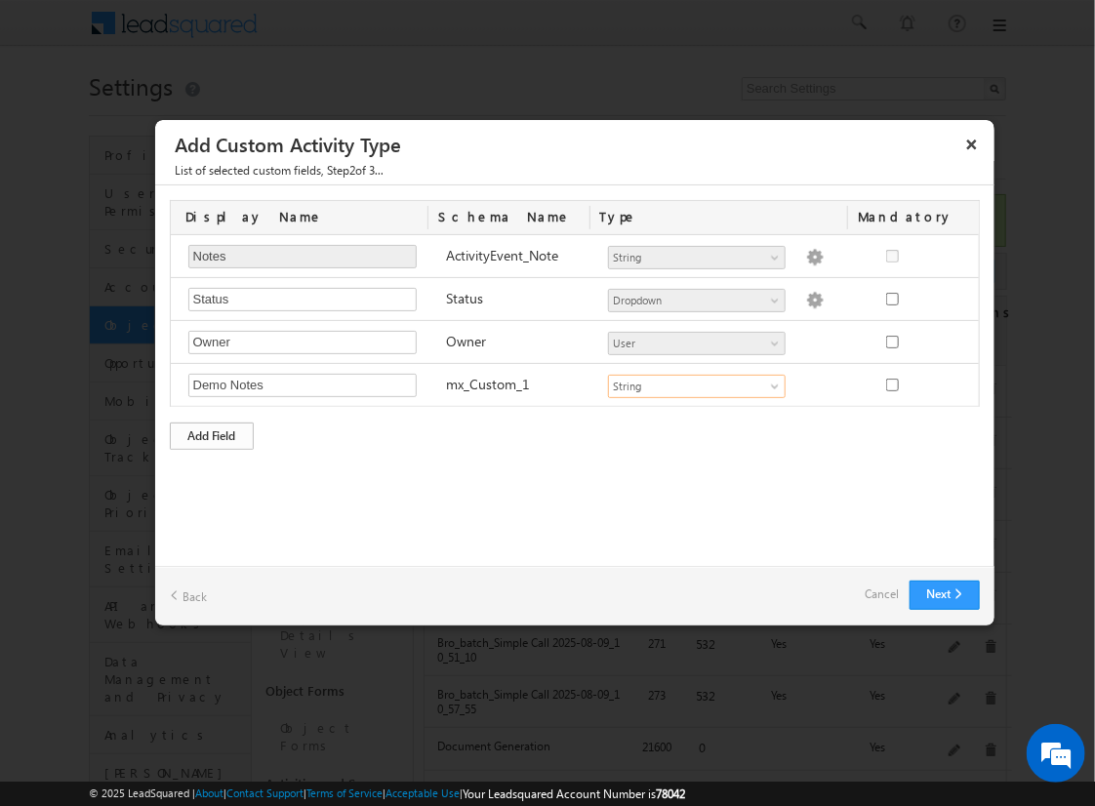
click at [212, 432] on div "Add Field" at bounding box center [212, 436] width 84 height 27
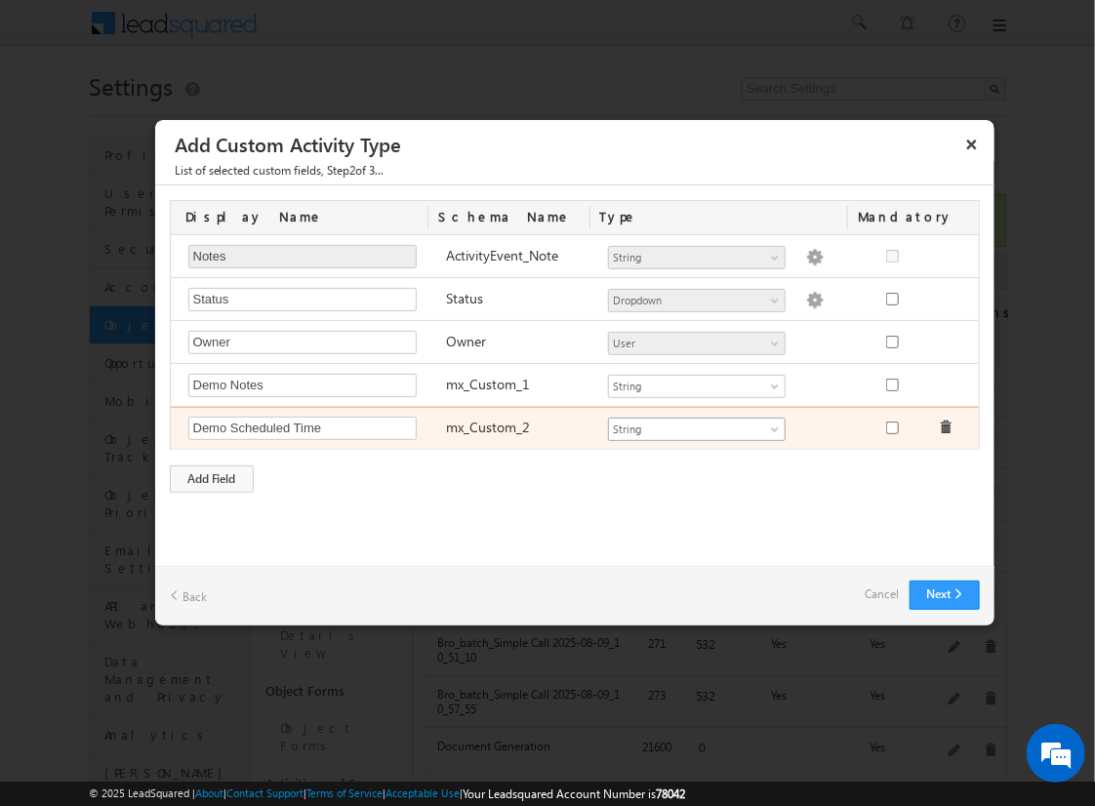
type input "Demo Scheduled Time"
click at [696, 425] on span "String" at bounding box center [688, 430] width 159 height 18
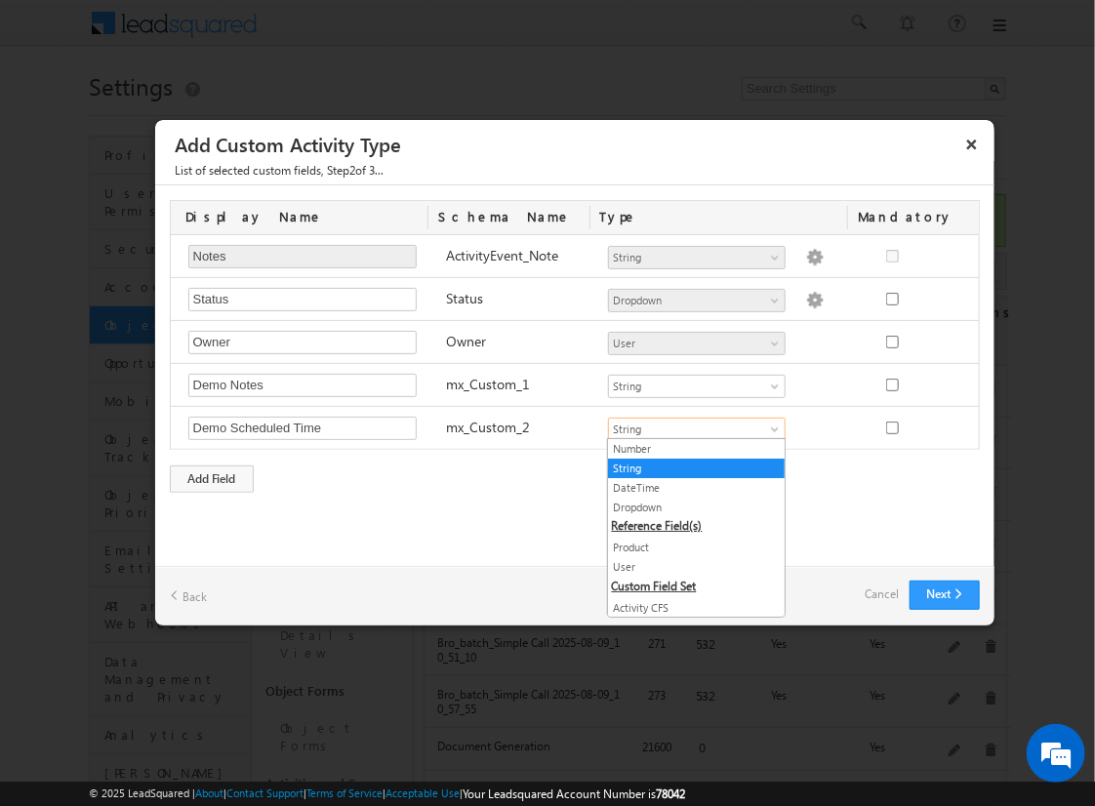
click at [689, 486] on link "DateTime" at bounding box center [696, 488] width 177 height 18
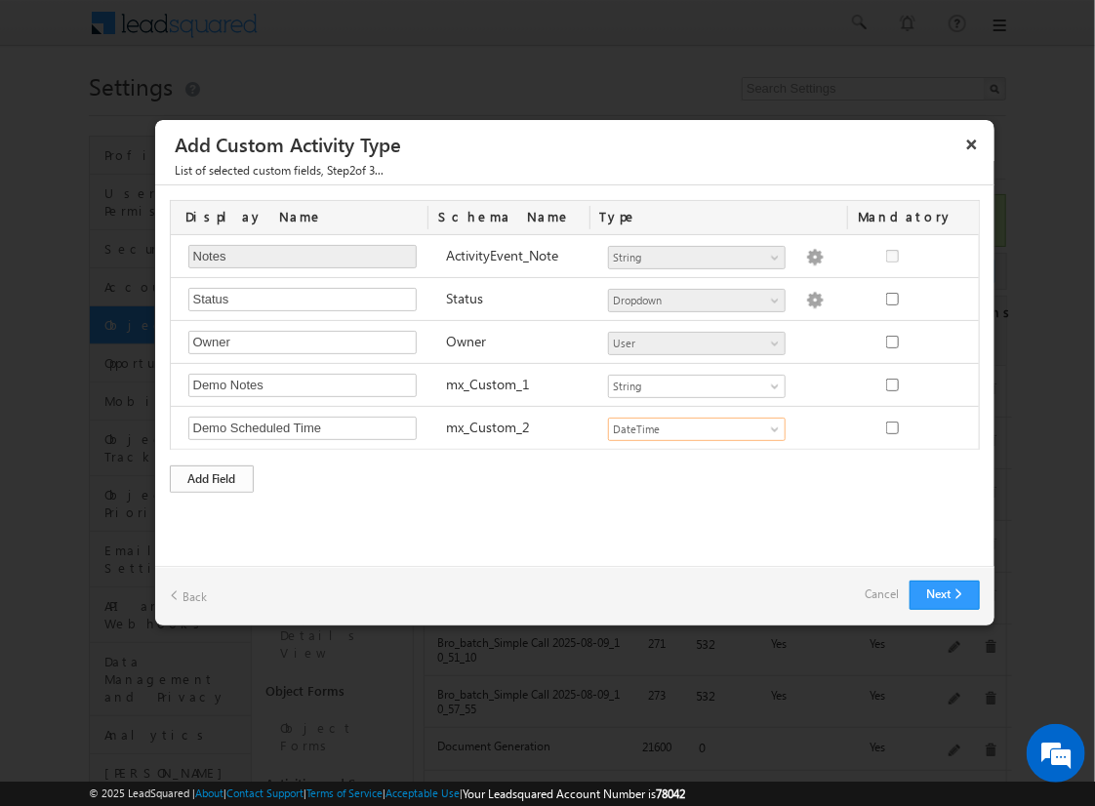
click at [212, 475] on div "Add Field" at bounding box center [212, 478] width 84 height 27
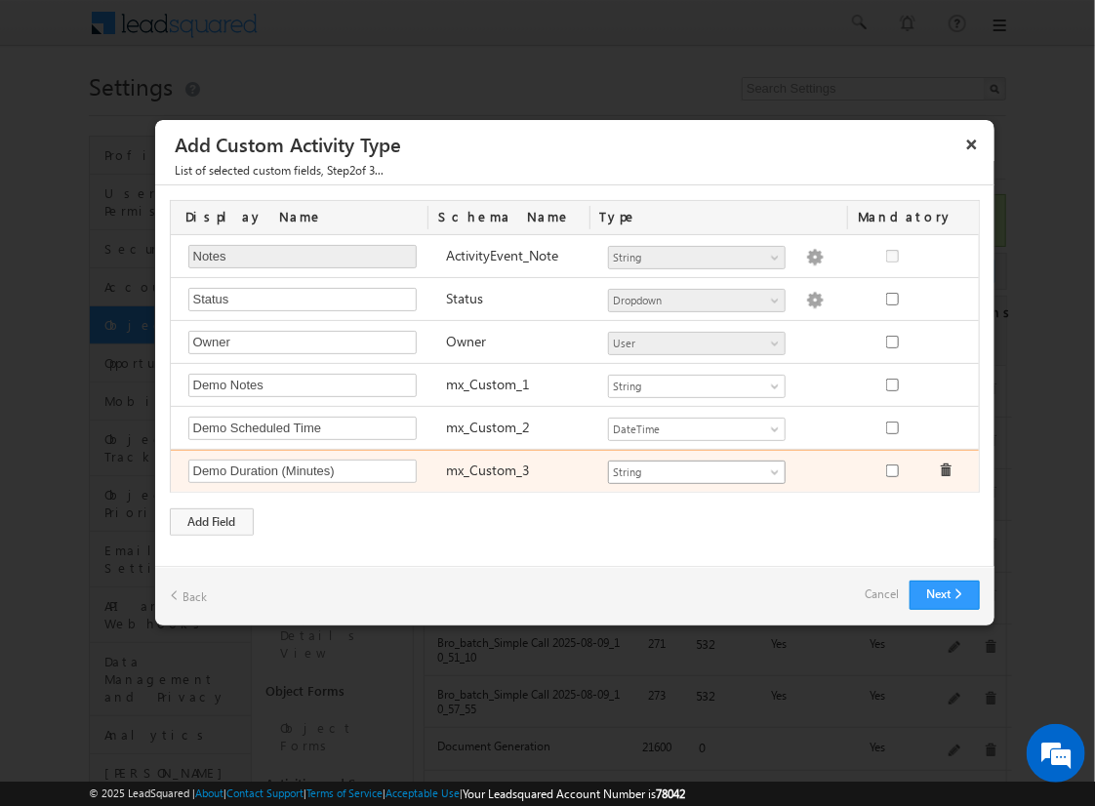
type input "Demo Duration (Minutes)"
click at [696, 468] on span "String" at bounding box center [688, 473] width 159 height 18
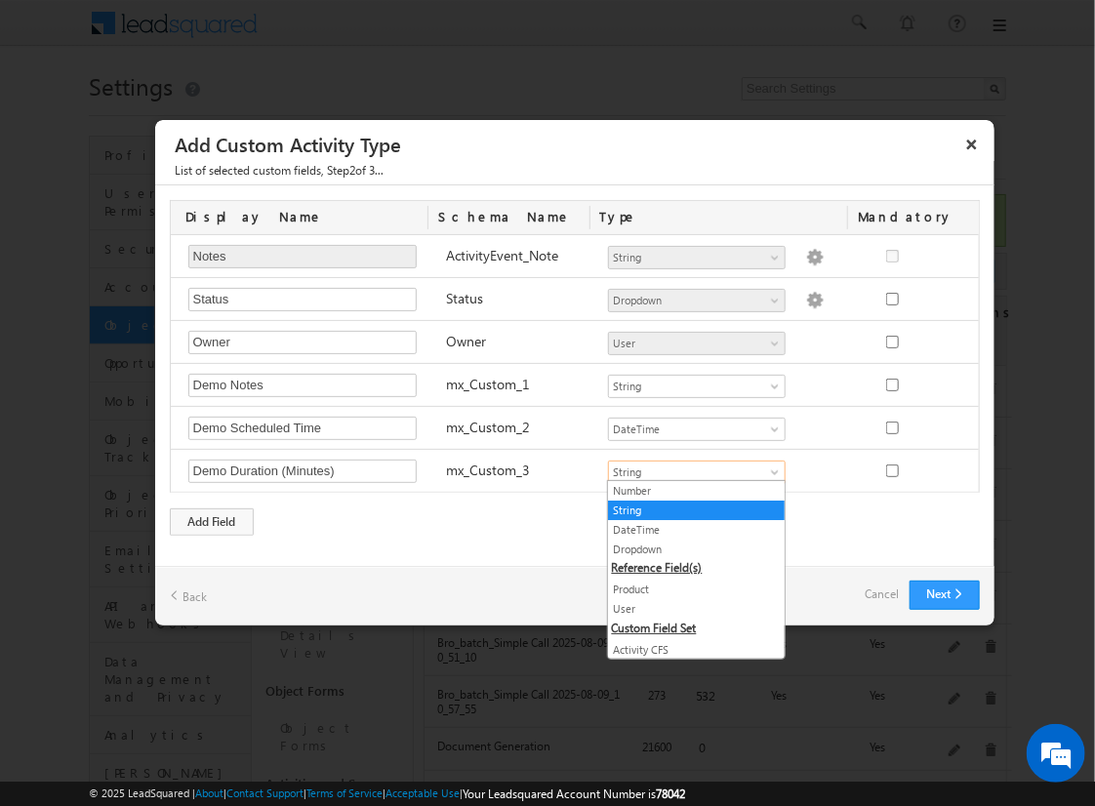
click at [689, 490] on link "Number" at bounding box center [696, 491] width 177 height 18
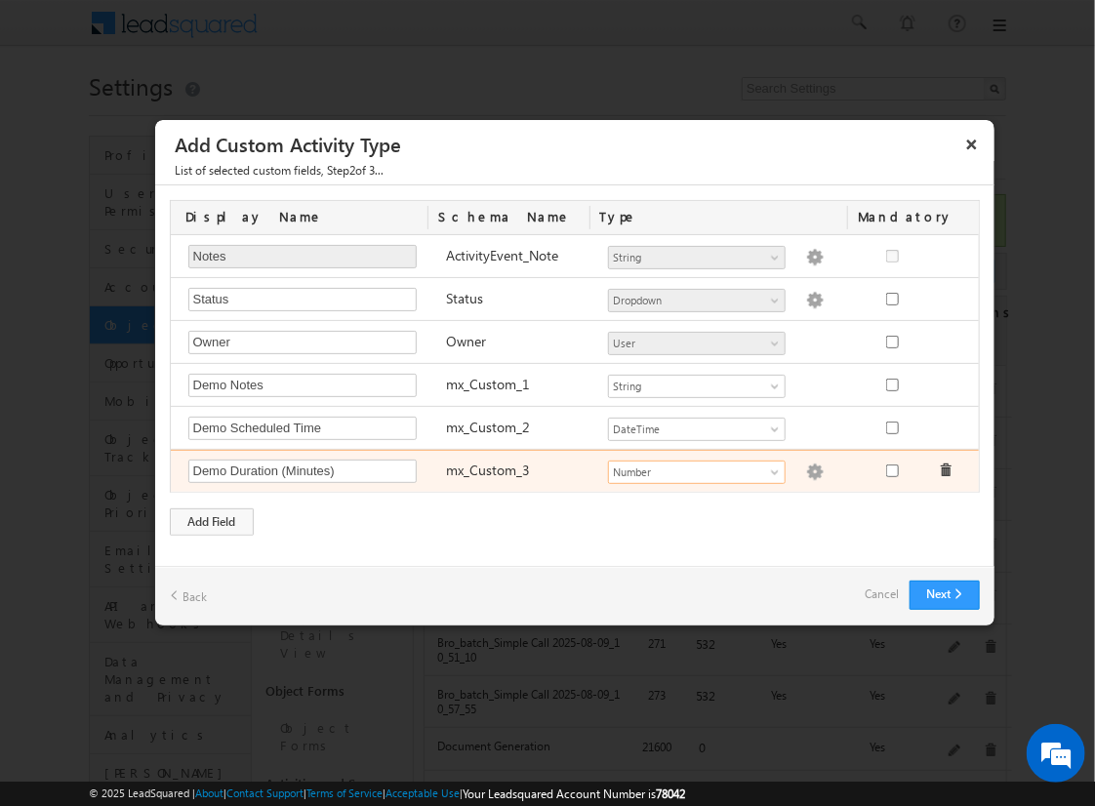
click at [806, 468] on img at bounding box center [815, 473] width 18 height 18
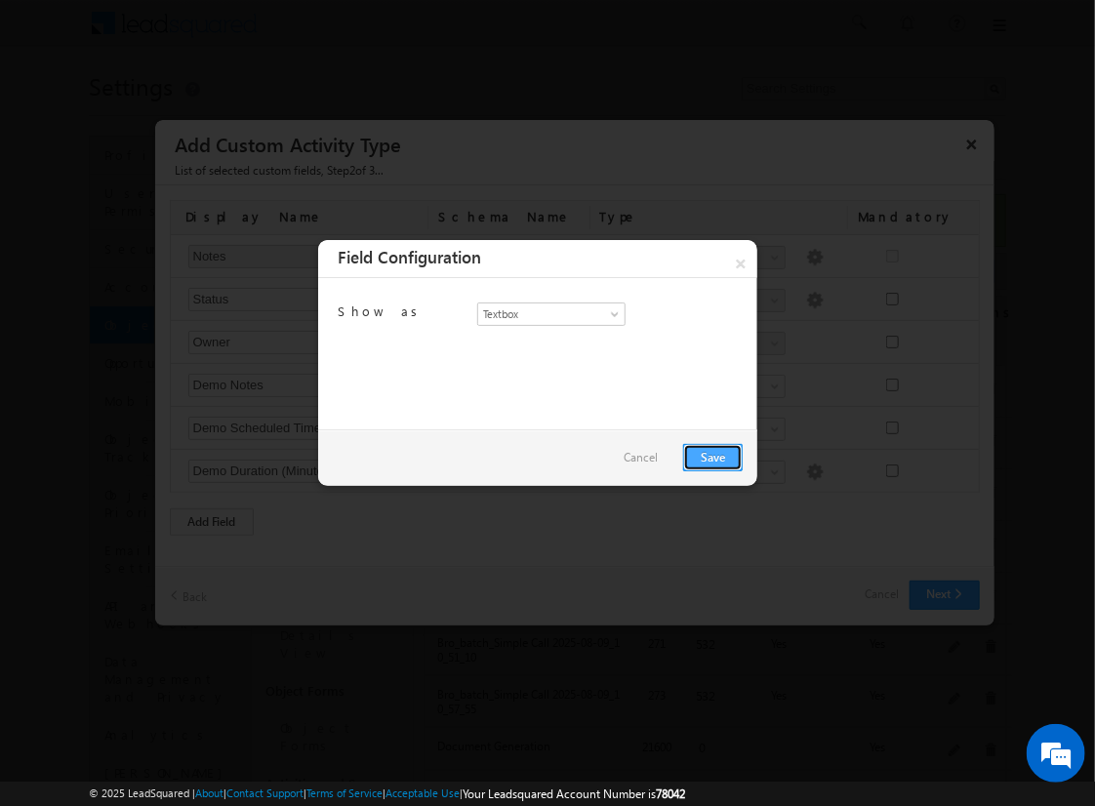
click at [712, 456] on link "Save" at bounding box center [713, 457] width 60 height 27
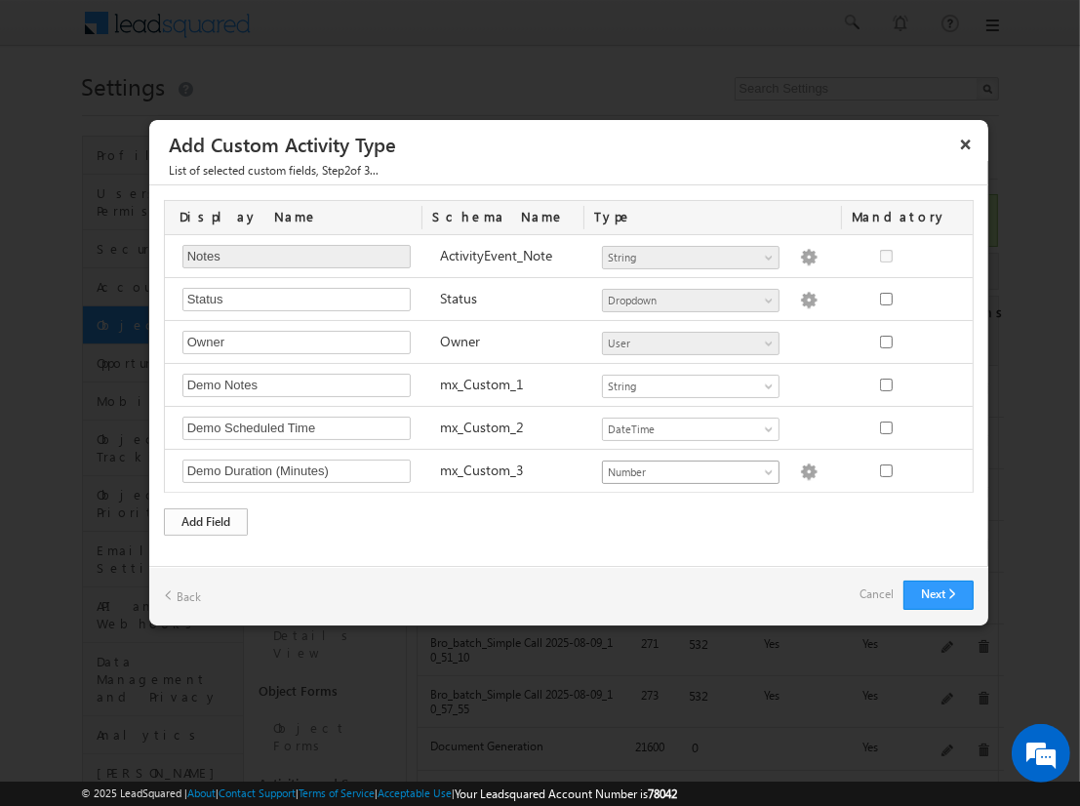
click at [206, 517] on div "Add Field" at bounding box center [206, 521] width 84 height 27
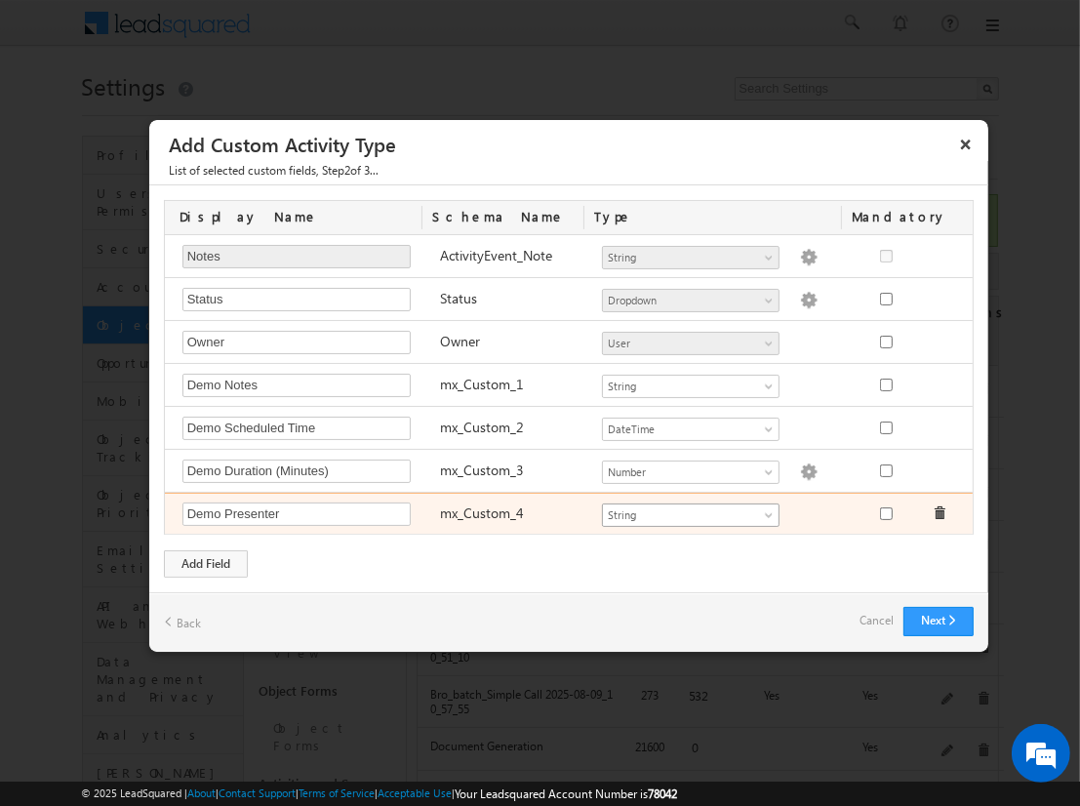
type input "Demo Presenter"
click at [690, 510] on span "String" at bounding box center [682, 515] width 159 height 18
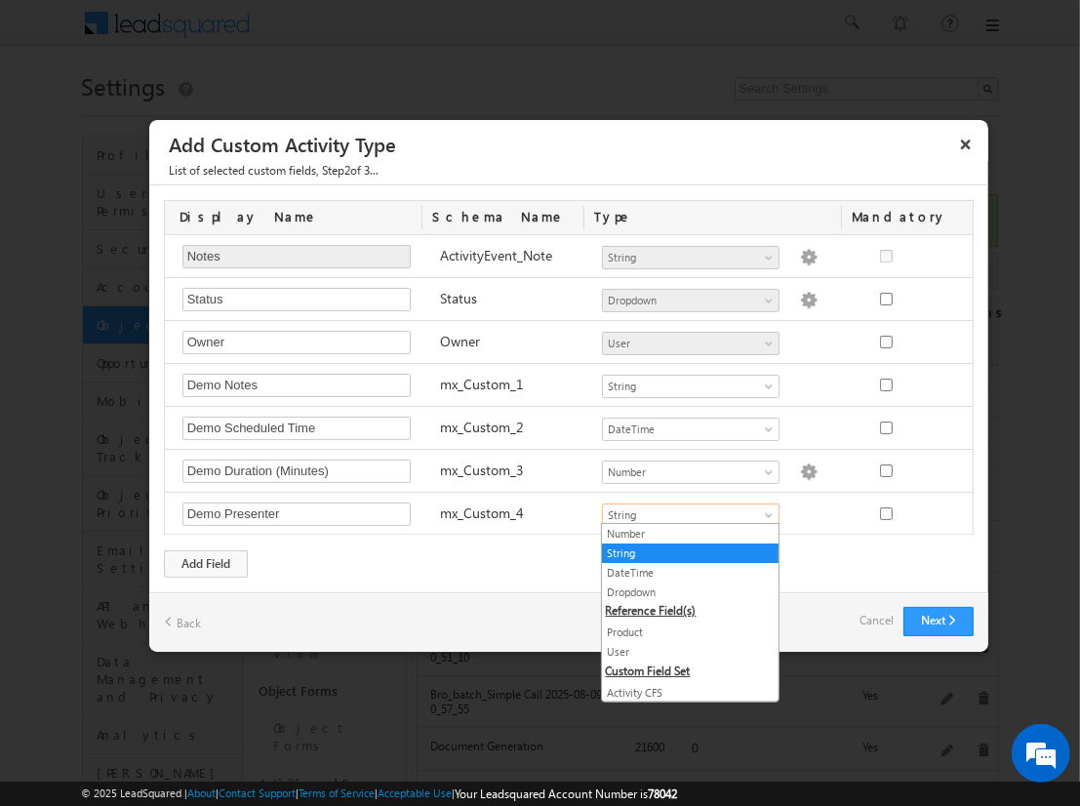
click at [683, 649] on link "User" at bounding box center [690, 652] width 177 height 18
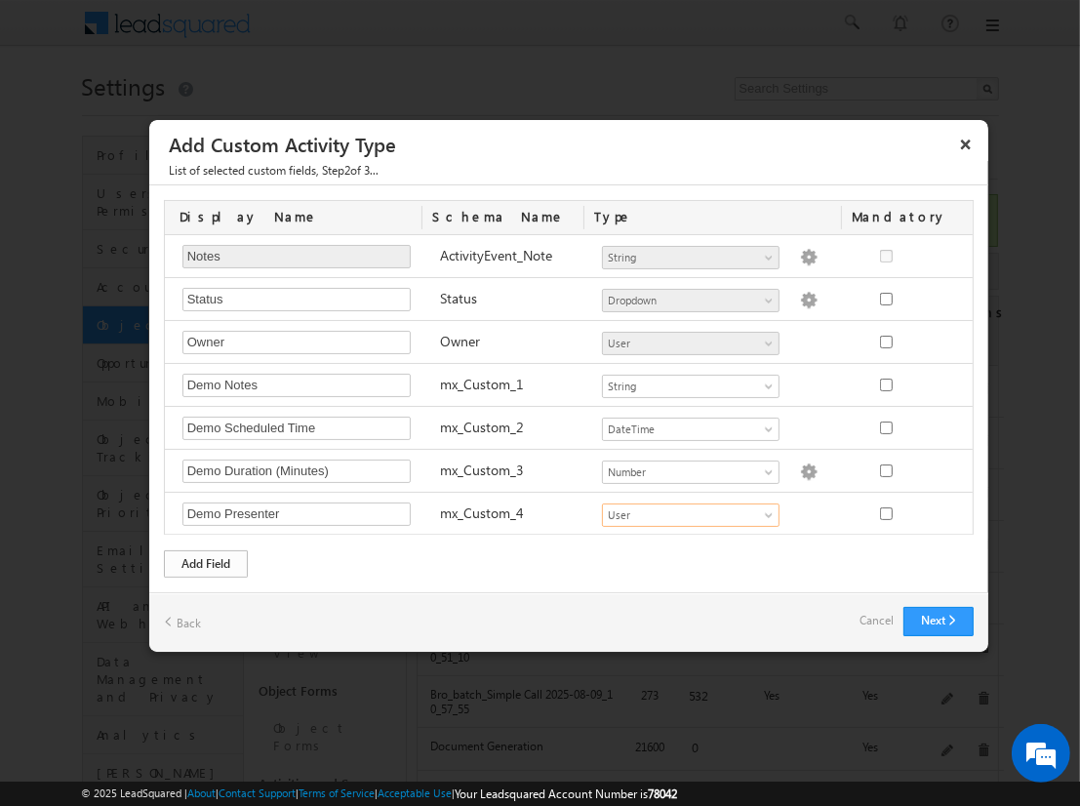
click at [206, 560] on div "Add Field" at bounding box center [206, 563] width 84 height 27
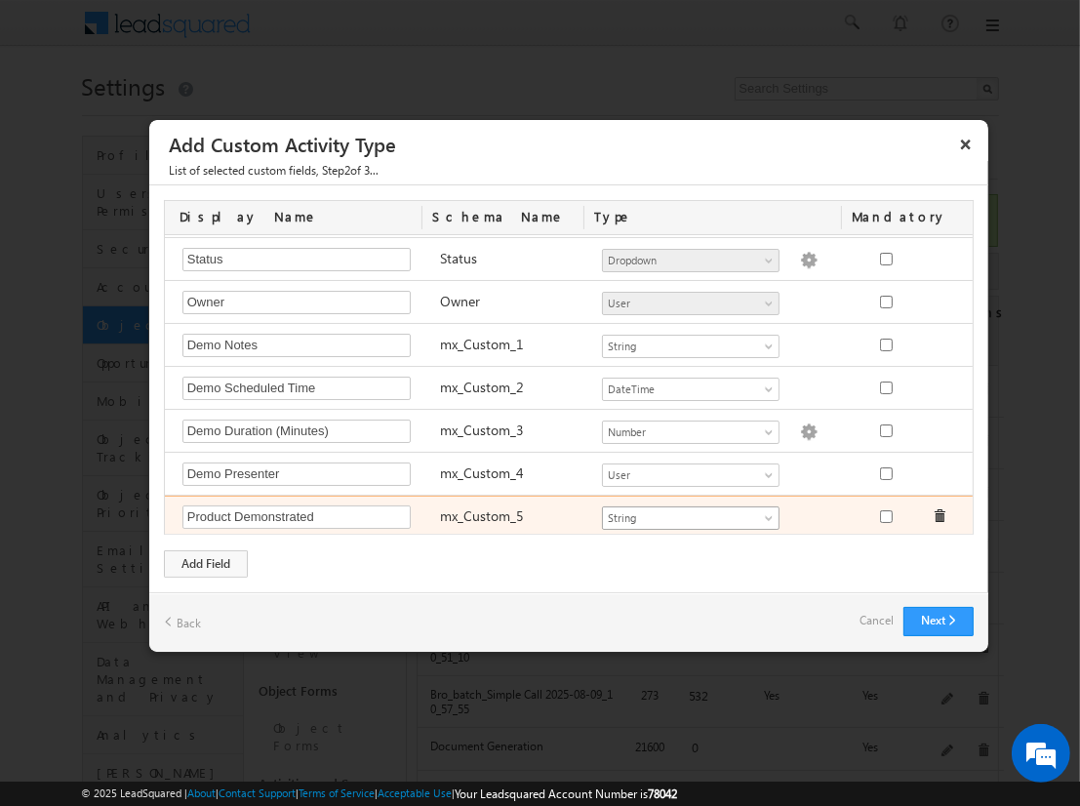
type input "Product Demonstrated"
click at [682, 512] on span "String" at bounding box center [682, 518] width 159 height 18
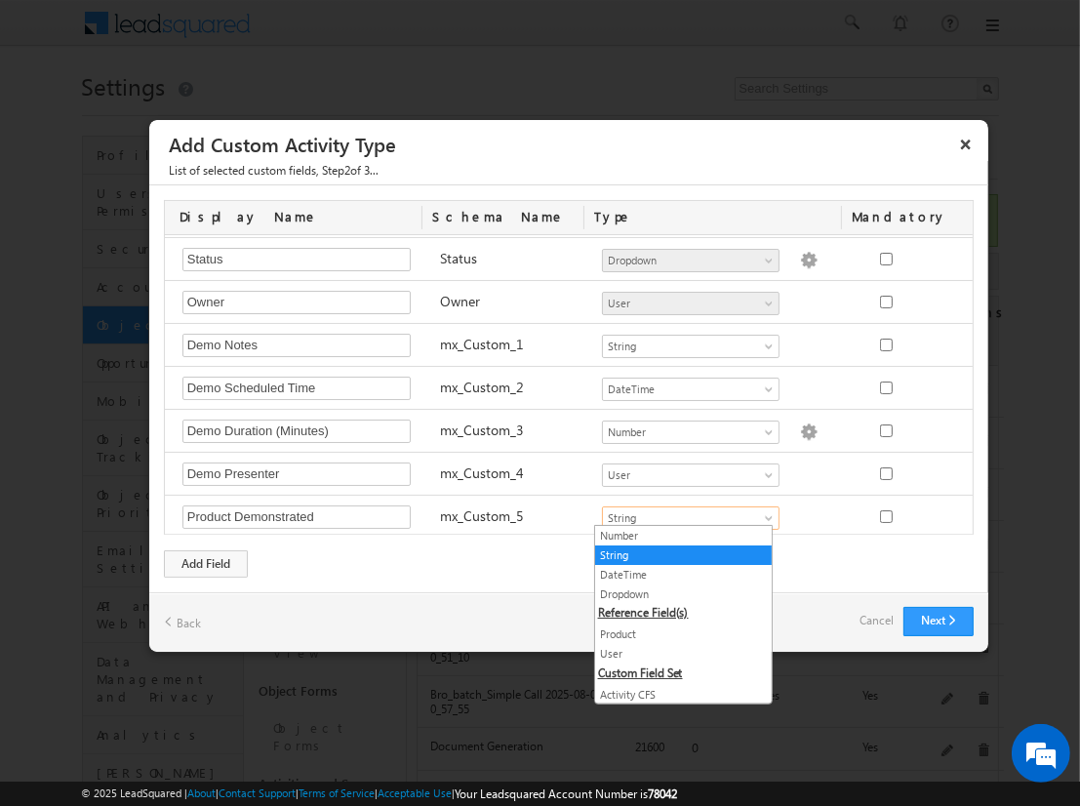
click at [675, 631] on link "Product" at bounding box center [683, 635] width 177 height 18
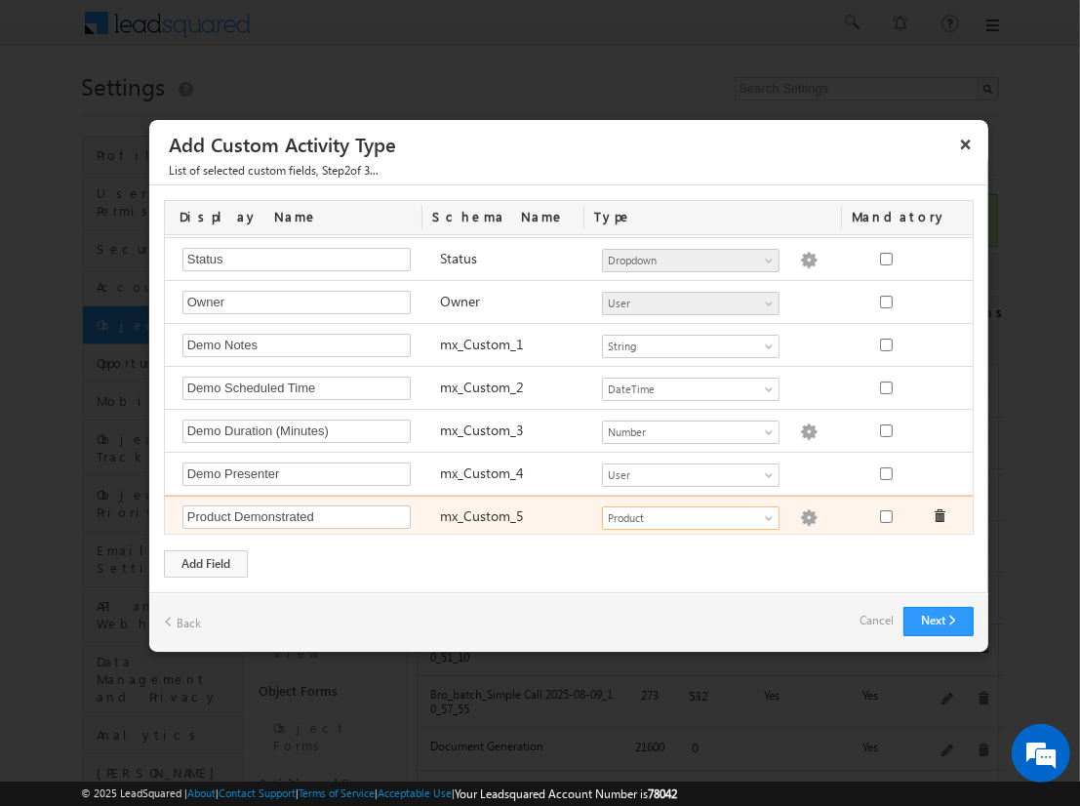
click at [800, 512] on img at bounding box center [809, 518] width 18 height 18
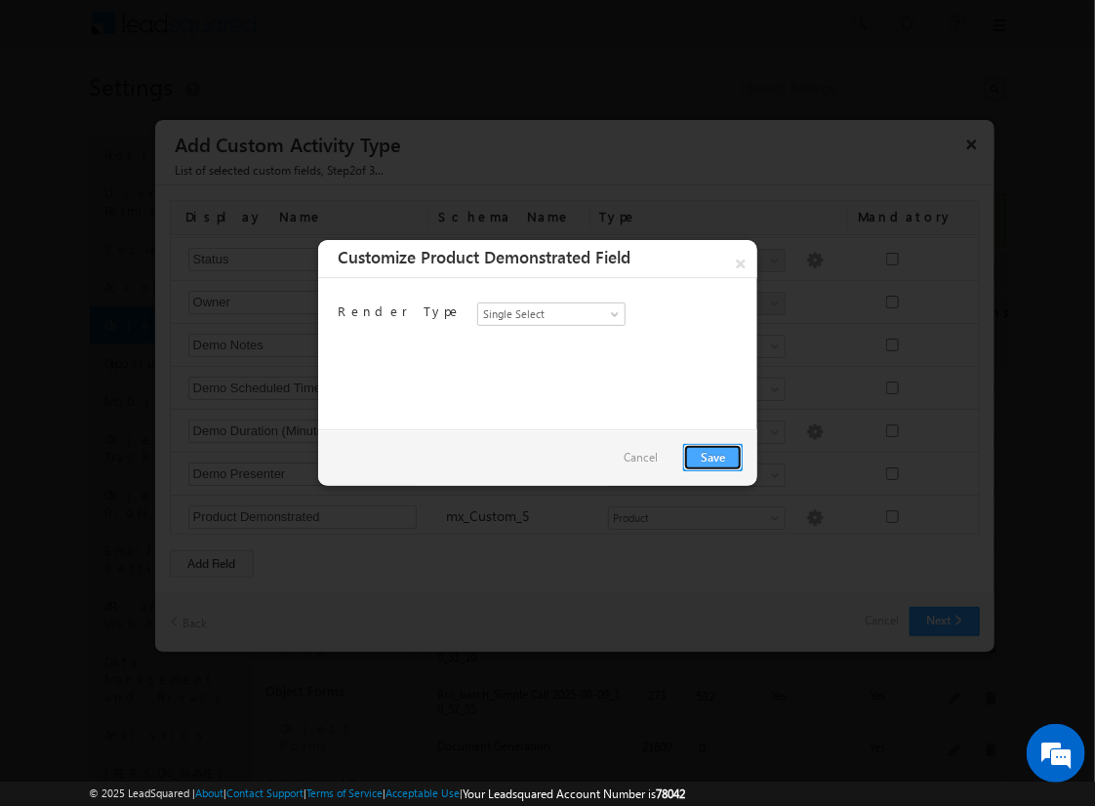
click at [712, 456] on link "Save" at bounding box center [713, 457] width 60 height 27
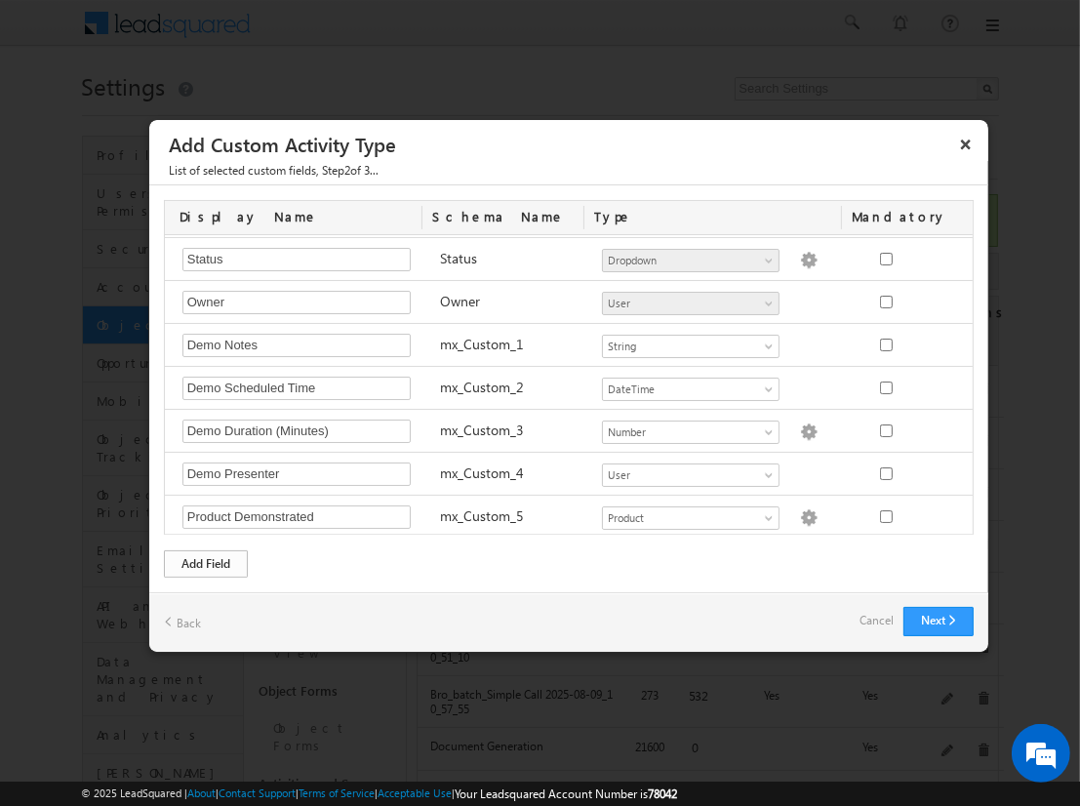
click at [206, 562] on div "Add Field" at bounding box center [206, 563] width 84 height 27
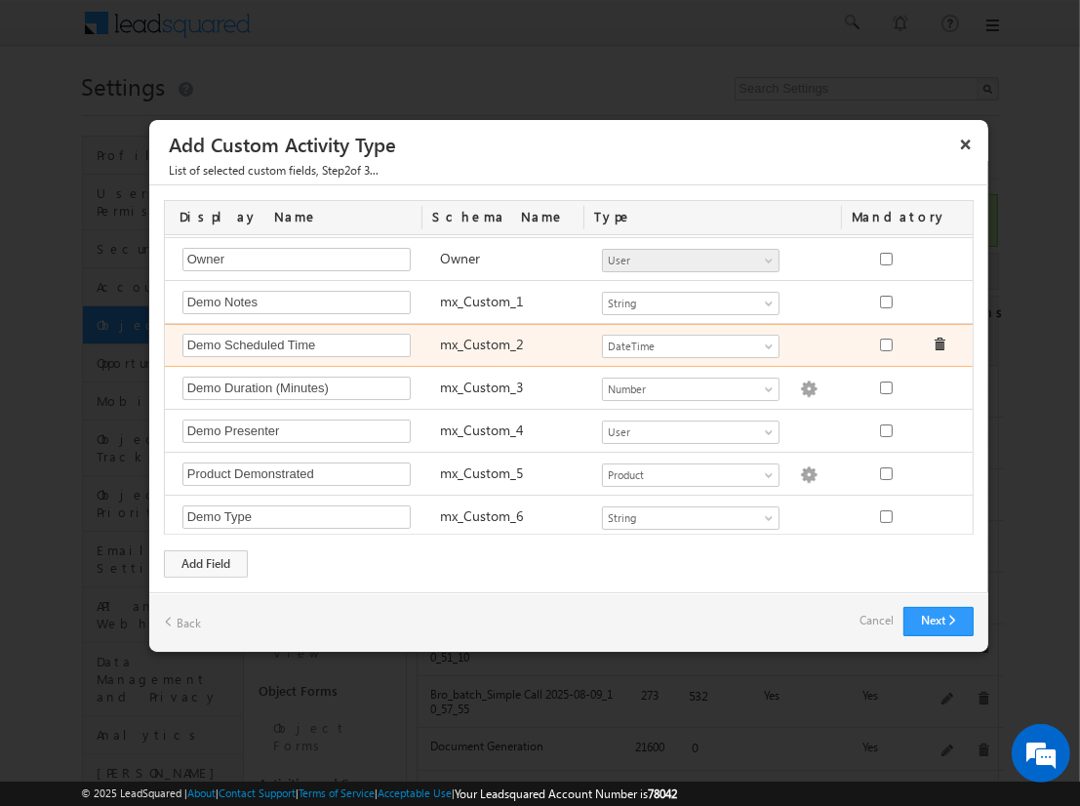
type input "Demo Type"
click at [682, 512] on span "String" at bounding box center [682, 518] width 159 height 18
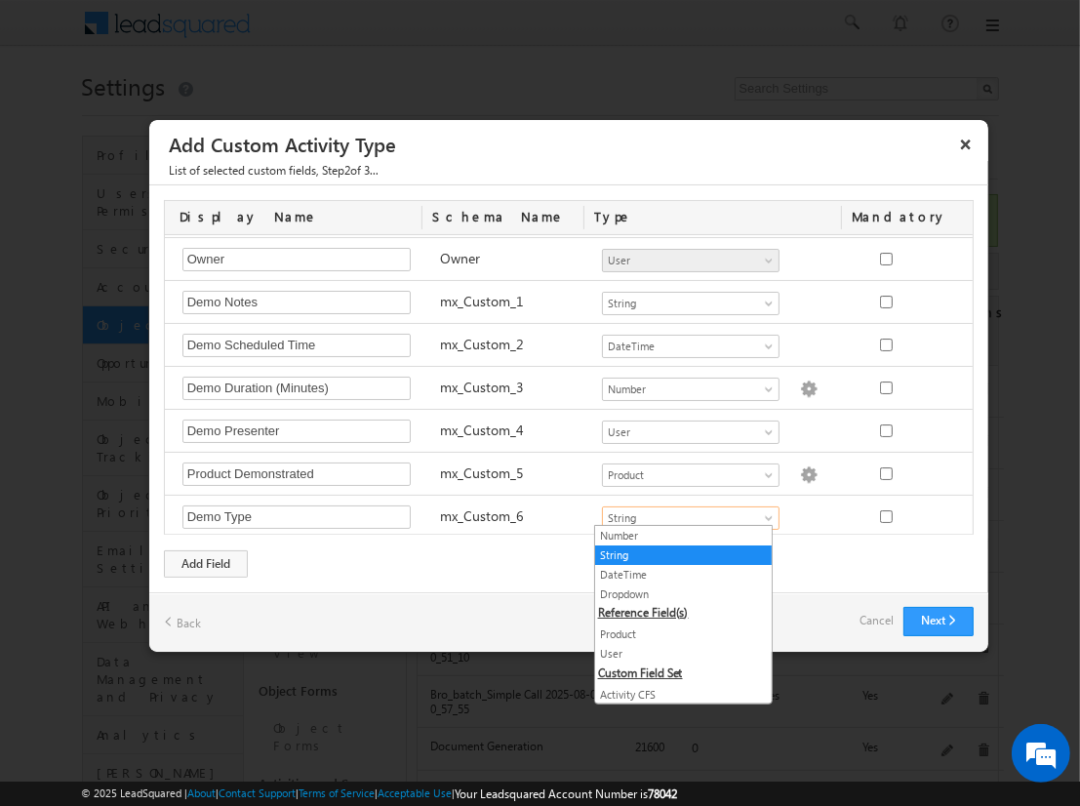
click at [675, 591] on link "Dropdown" at bounding box center [683, 595] width 177 height 18
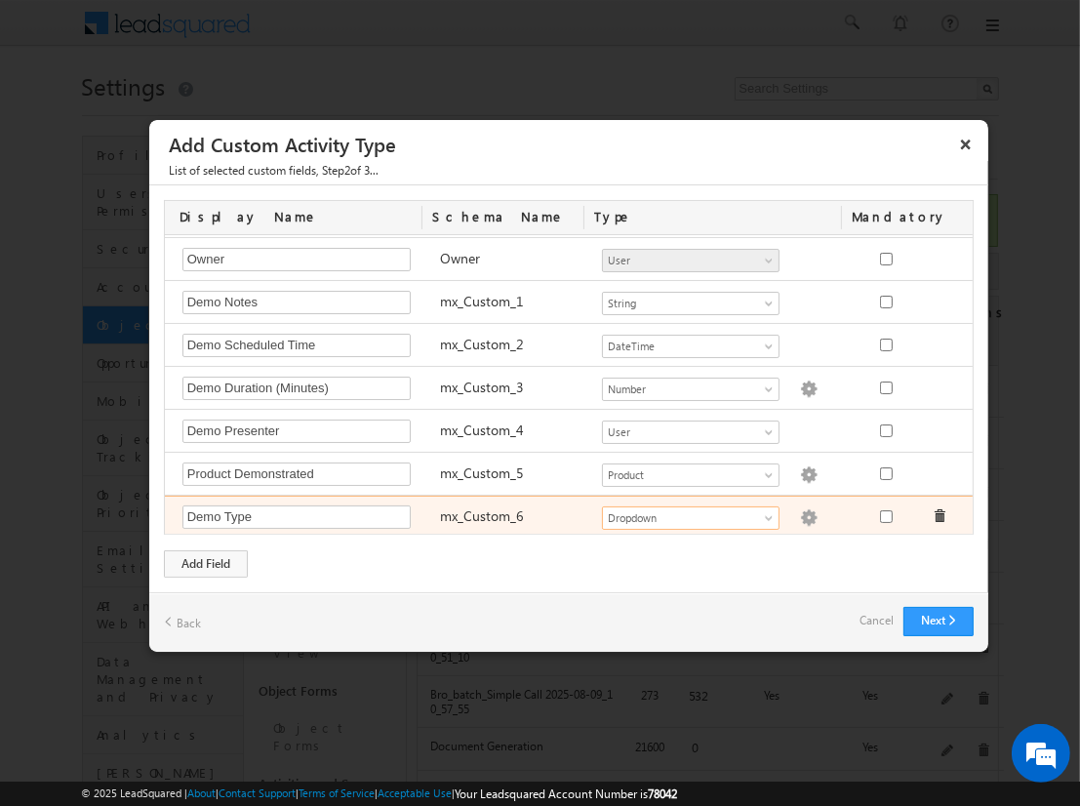
click at [800, 512] on img at bounding box center [809, 518] width 18 height 18
checkbox input "false"
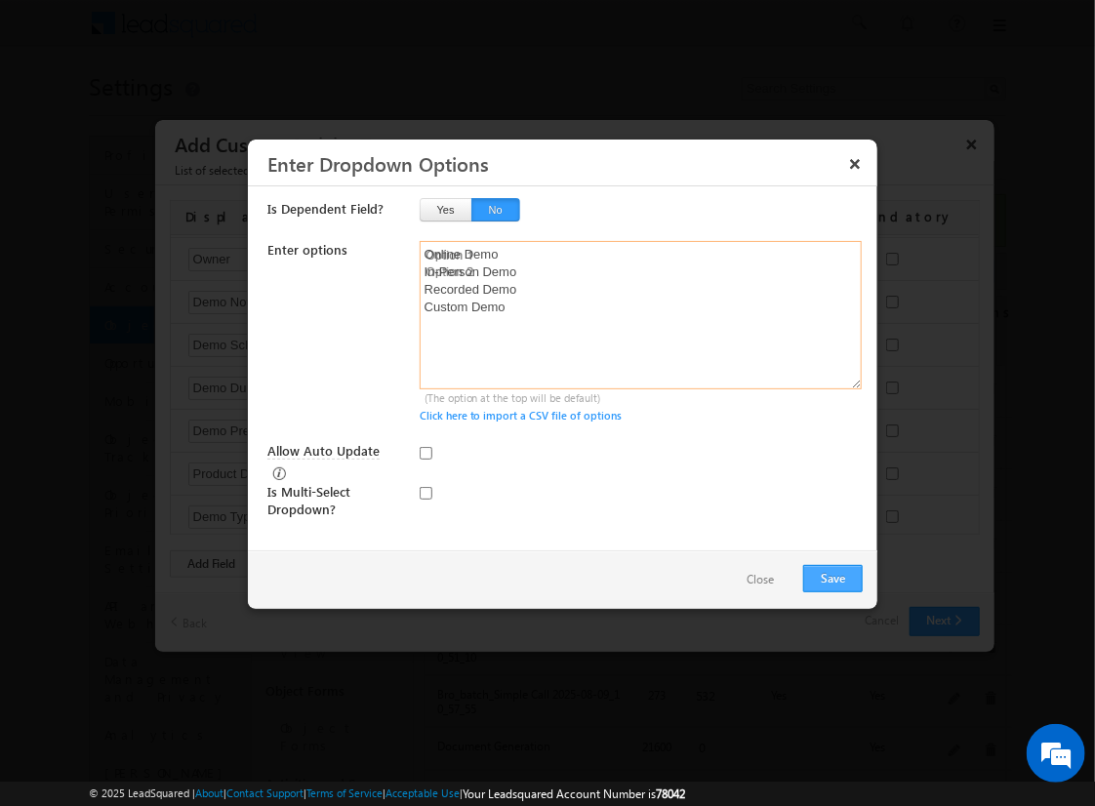
type textarea "Online Demo In-Person Demo Recorded Demo Custom Demo"
click at [425, 452] on input "Allow Auto Update" at bounding box center [426, 453] width 13 height 13
checkbox input "true"
click at [832, 576] on button "Save" at bounding box center [833, 578] width 60 height 27
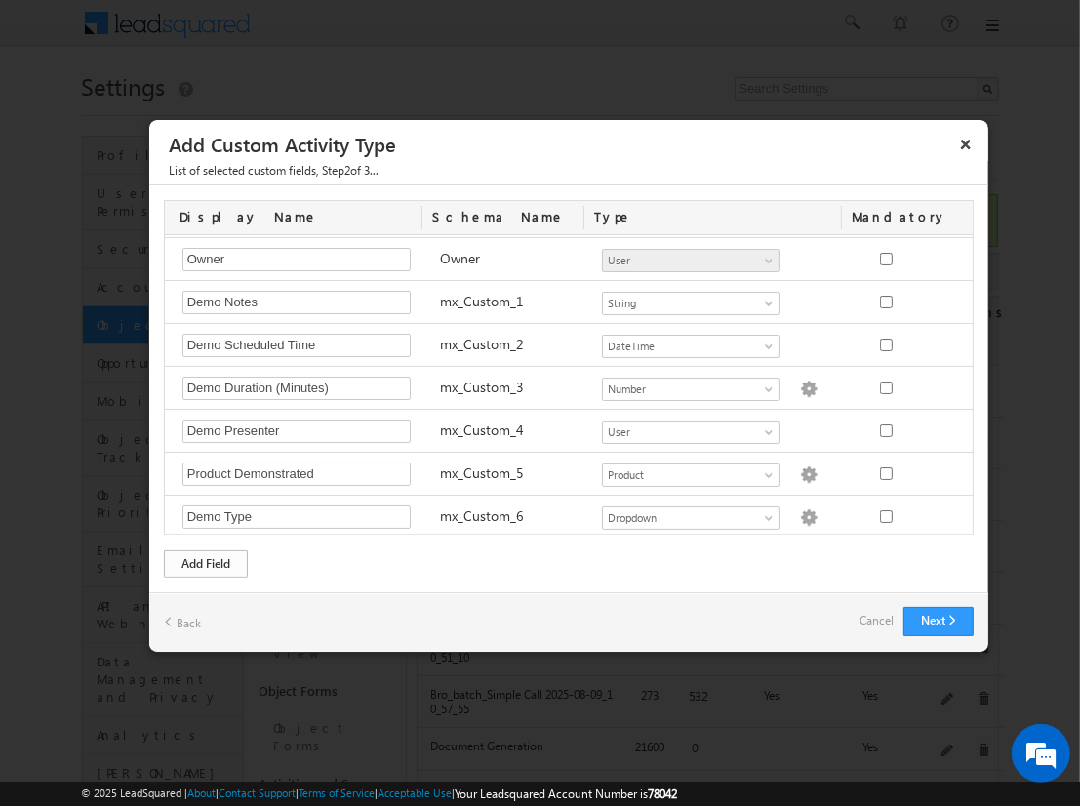
click at [206, 562] on div "Add Field" at bounding box center [206, 563] width 84 height 27
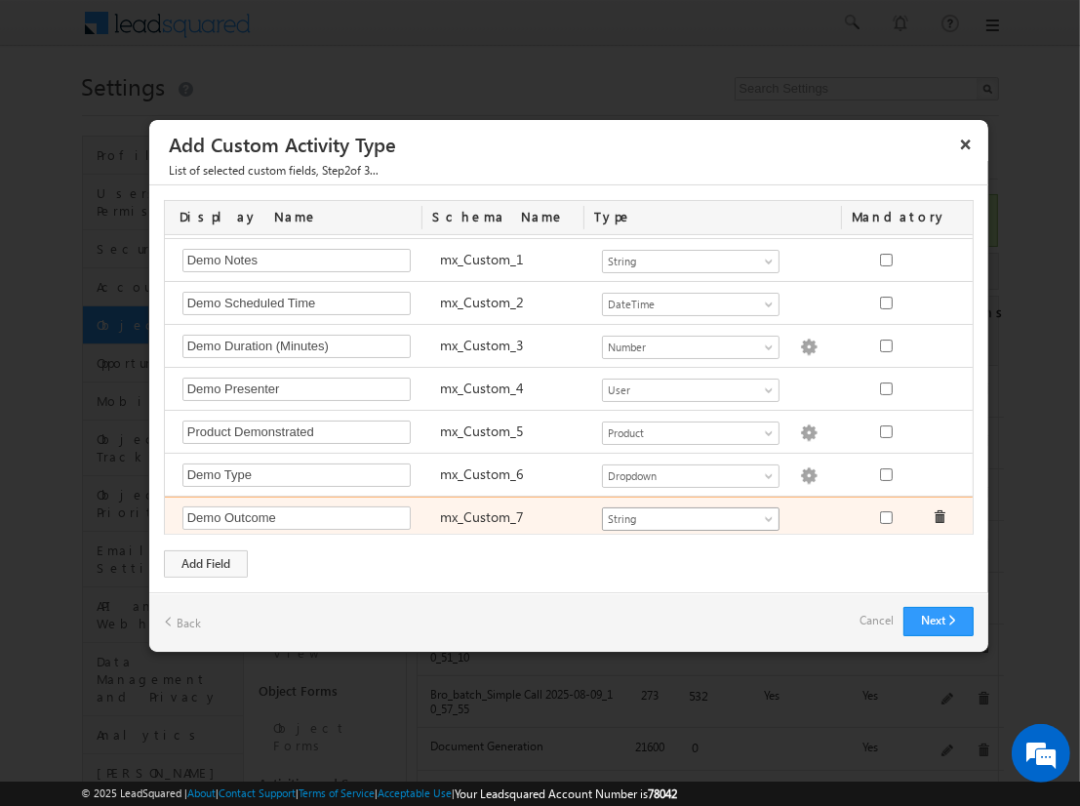
type input "Demo Outcome"
click at [682, 512] on span "String" at bounding box center [682, 519] width 159 height 18
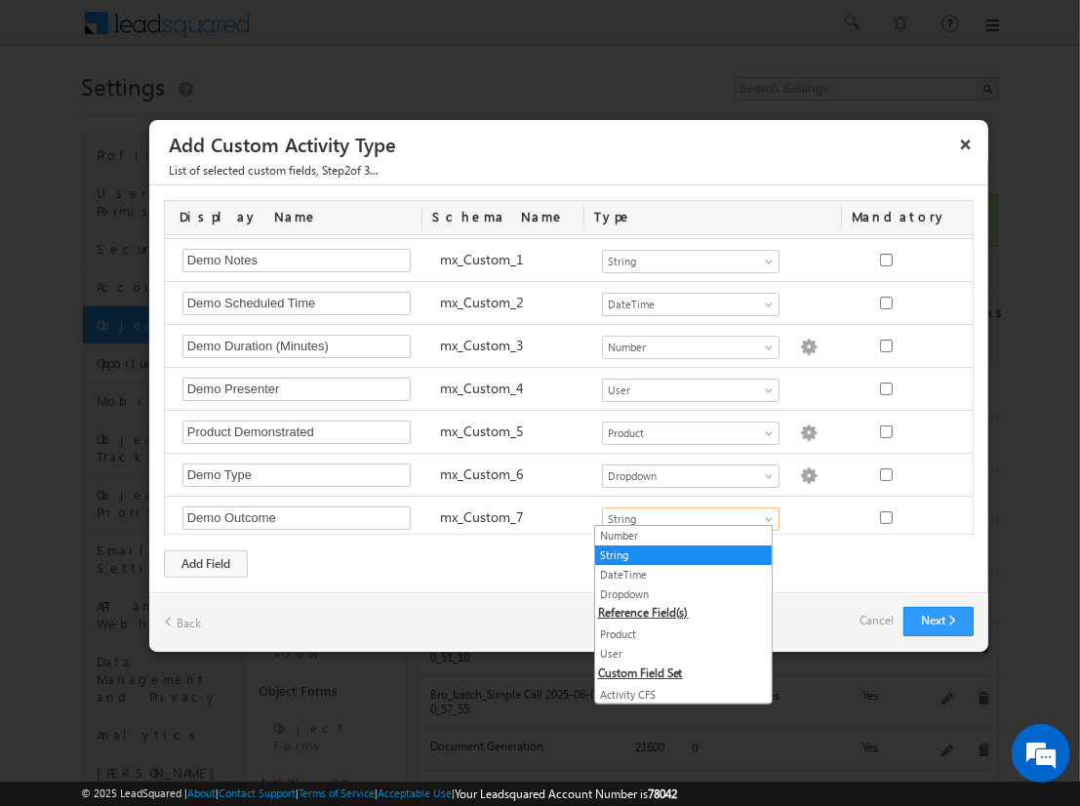
click at [675, 592] on link "Dropdown" at bounding box center [683, 595] width 177 height 18
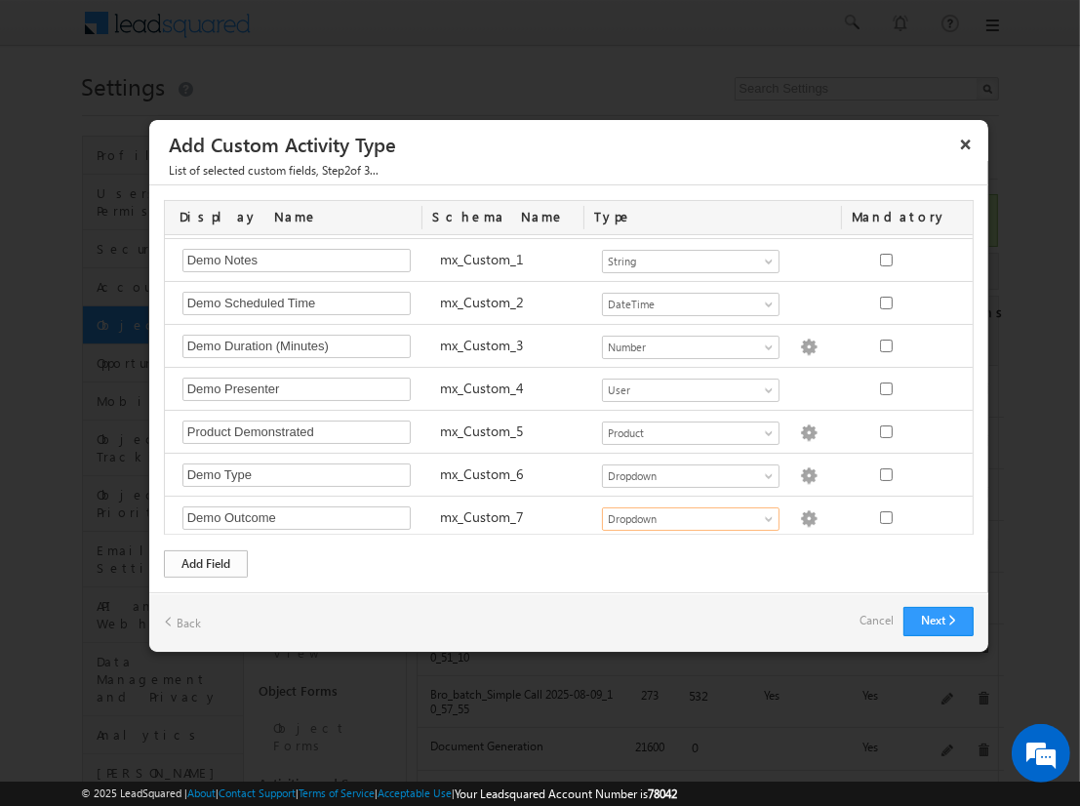
click at [206, 562] on div "Add Field" at bounding box center [206, 563] width 84 height 27
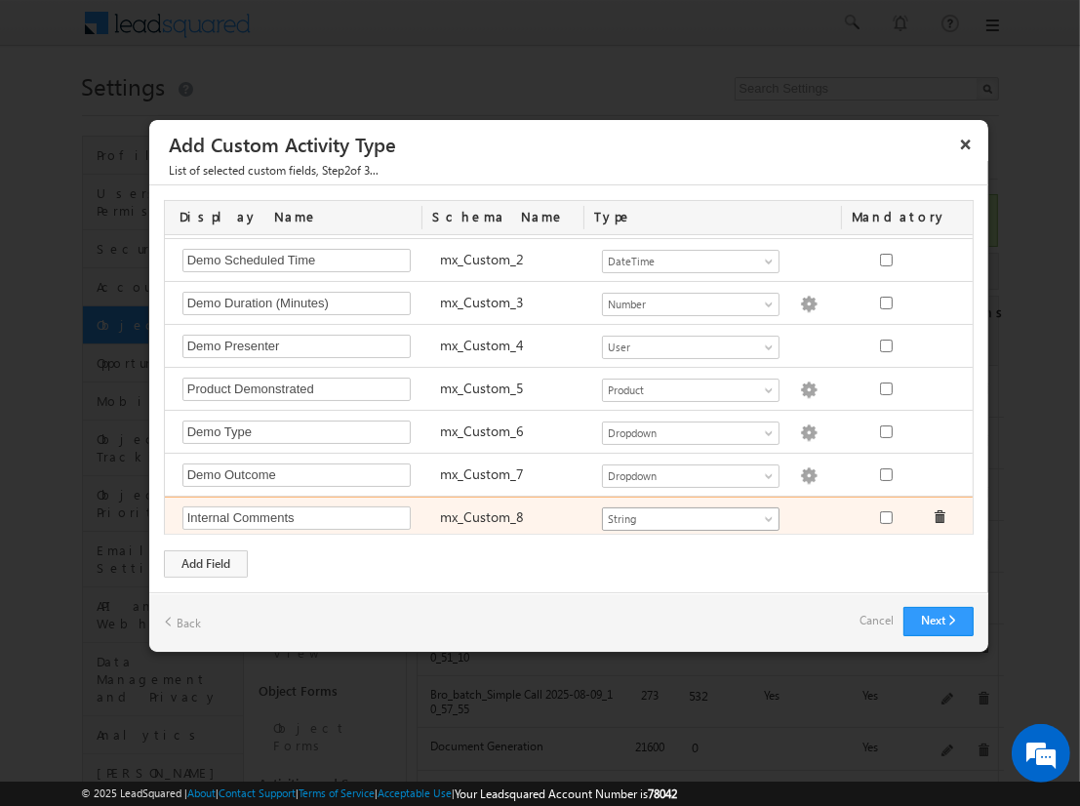
type input "Internal Comments"
click at [682, 512] on span "String" at bounding box center [682, 519] width 159 height 18
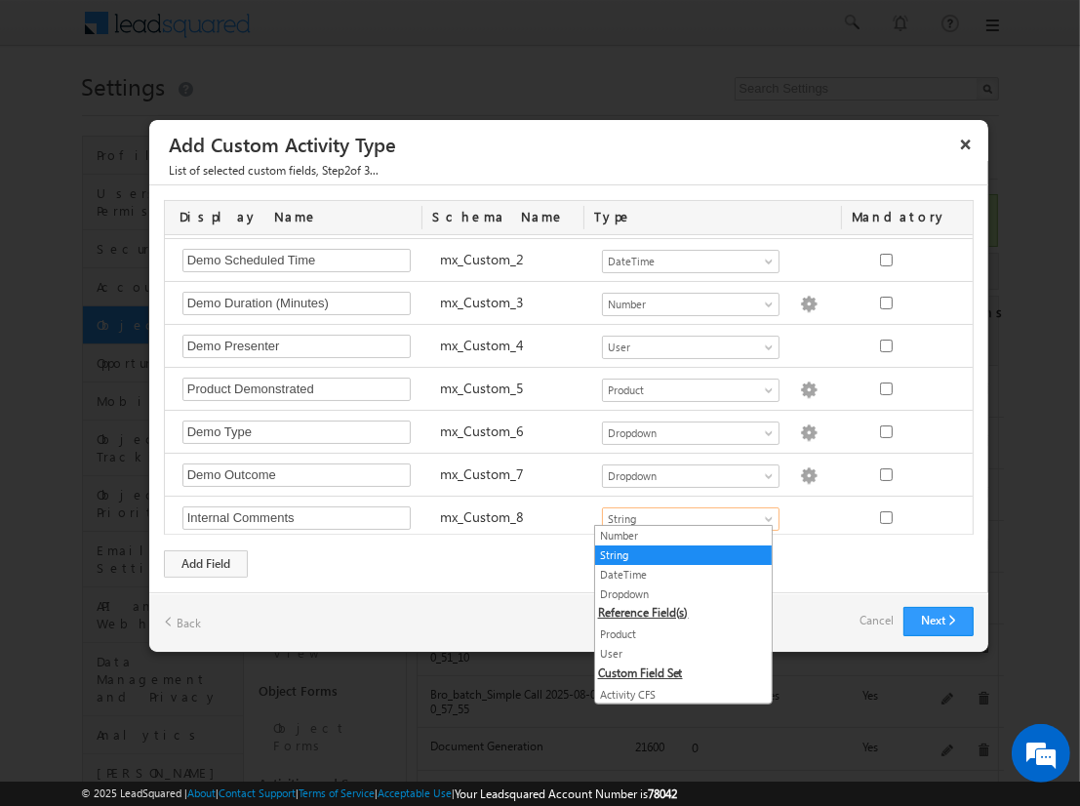
click at [675, 553] on link "String" at bounding box center [683, 555] width 177 height 18
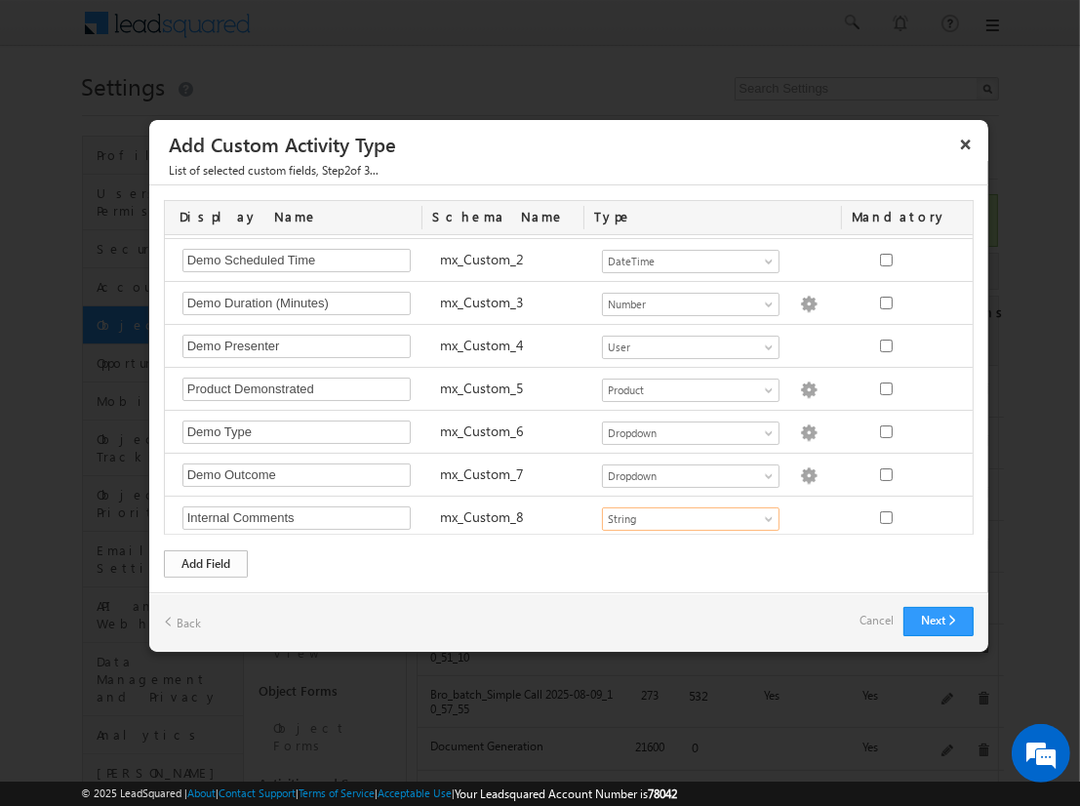
click at [206, 562] on div "Add Field" at bounding box center [206, 563] width 84 height 27
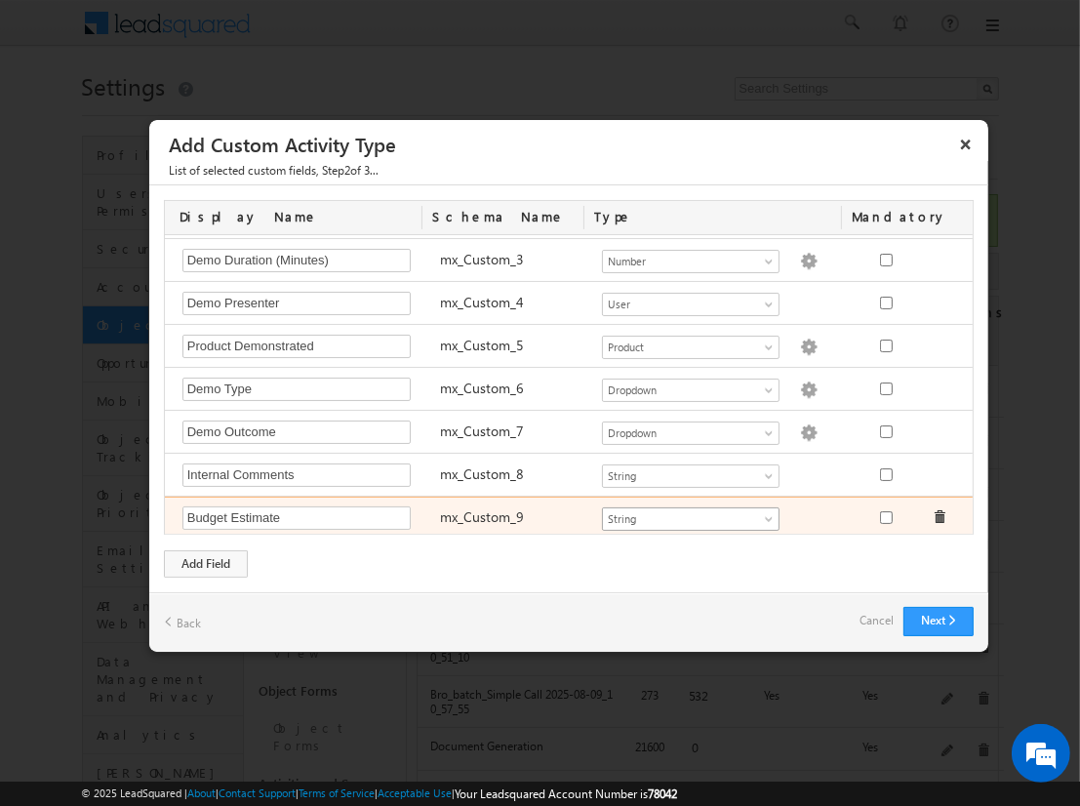
type input "Budget Estimate"
click at [682, 512] on span "String" at bounding box center [682, 519] width 159 height 18
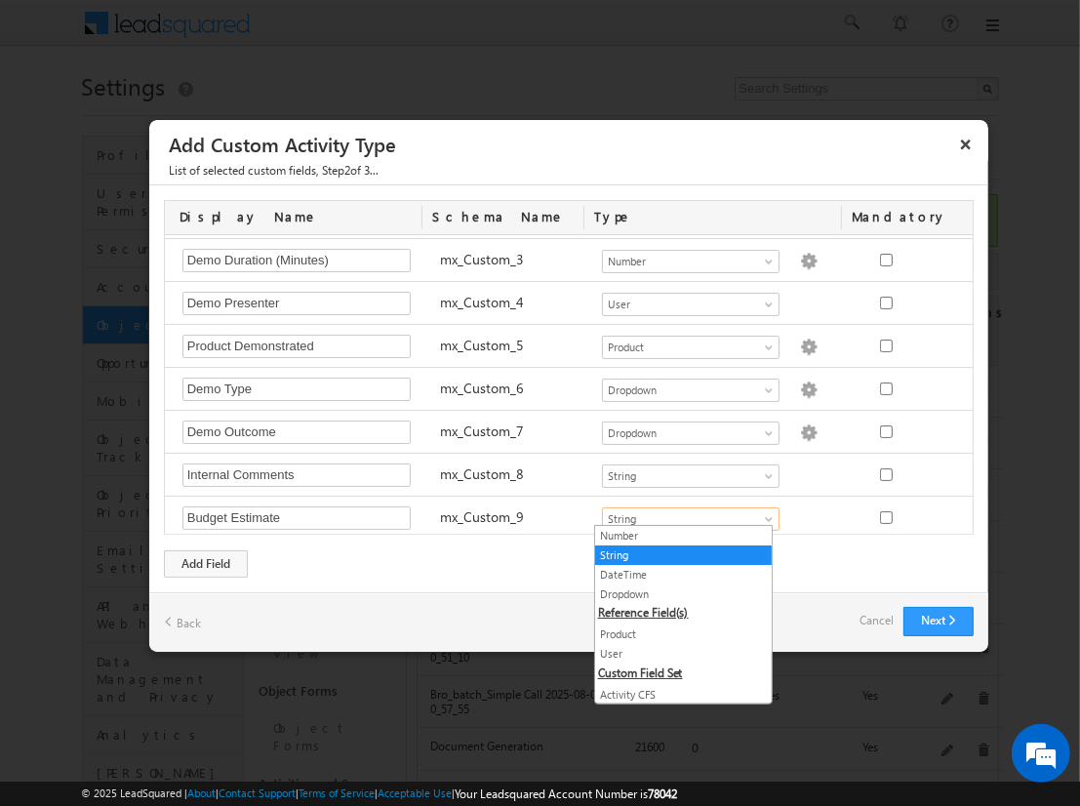
click at [675, 535] on link "Number" at bounding box center [683, 536] width 177 height 18
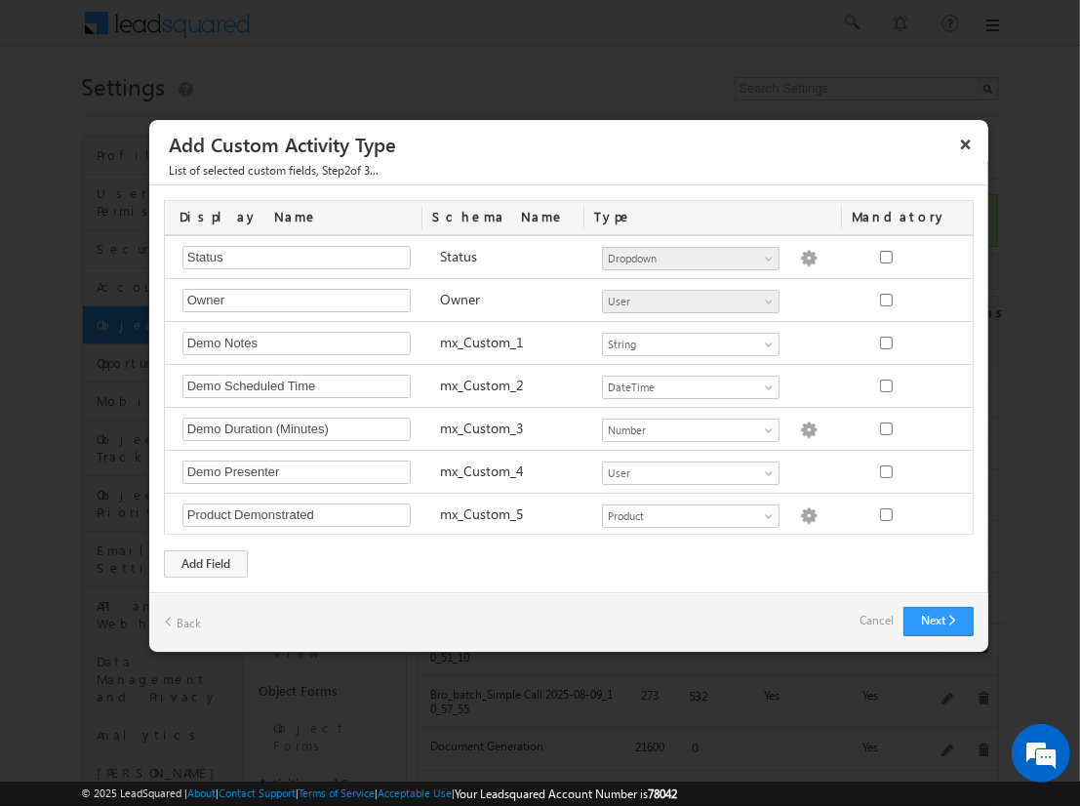
scroll to position [39, 0]
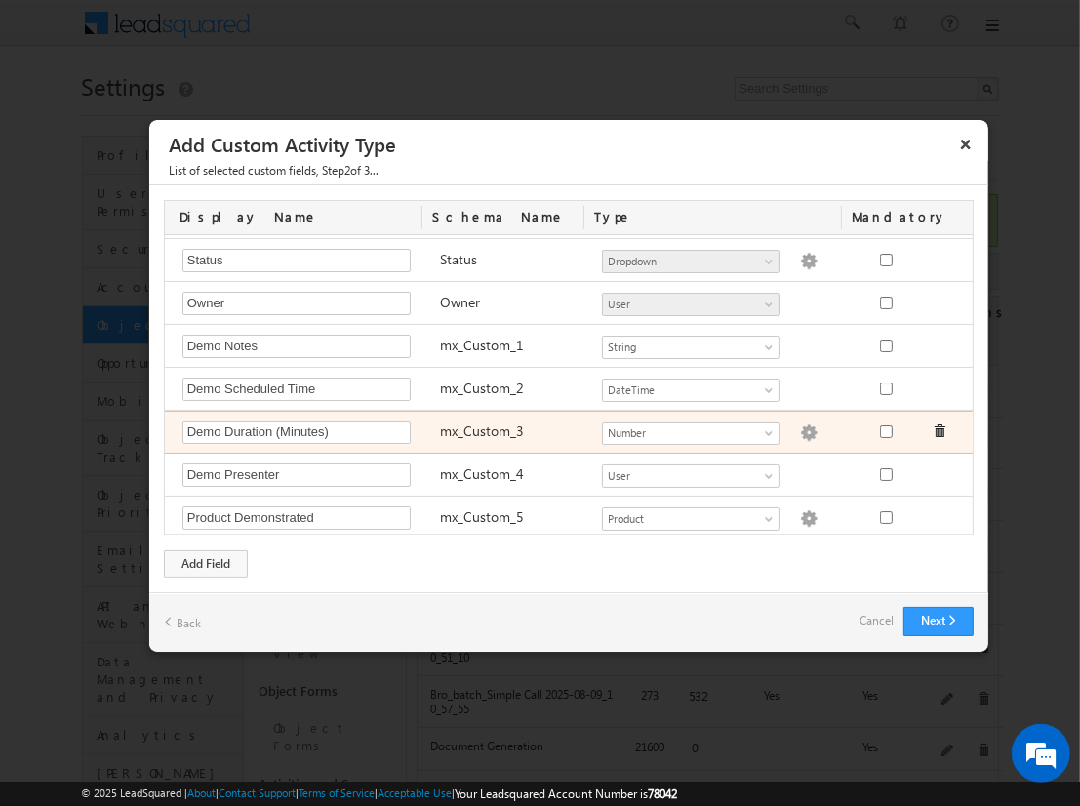
click at [800, 428] on img at bounding box center [809, 433] width 18 height 18
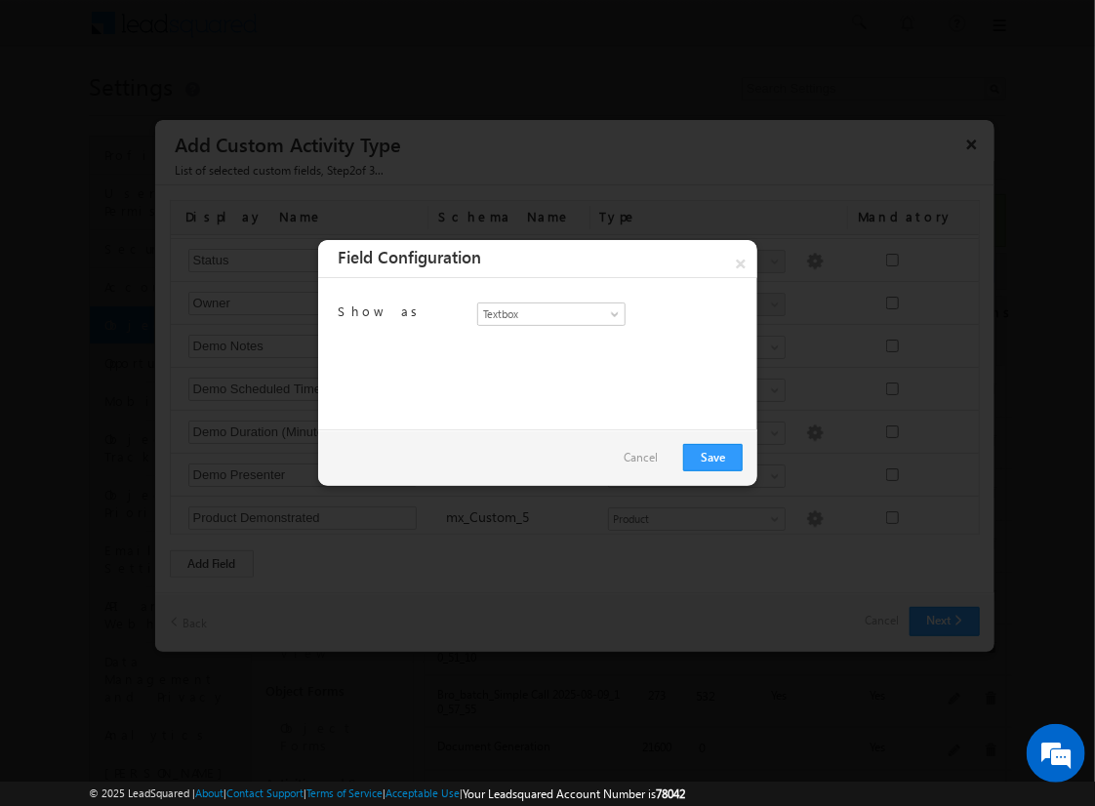
click at [641, 453] on link "Cancel" at bounding box center [641, 457] width 34 height 27
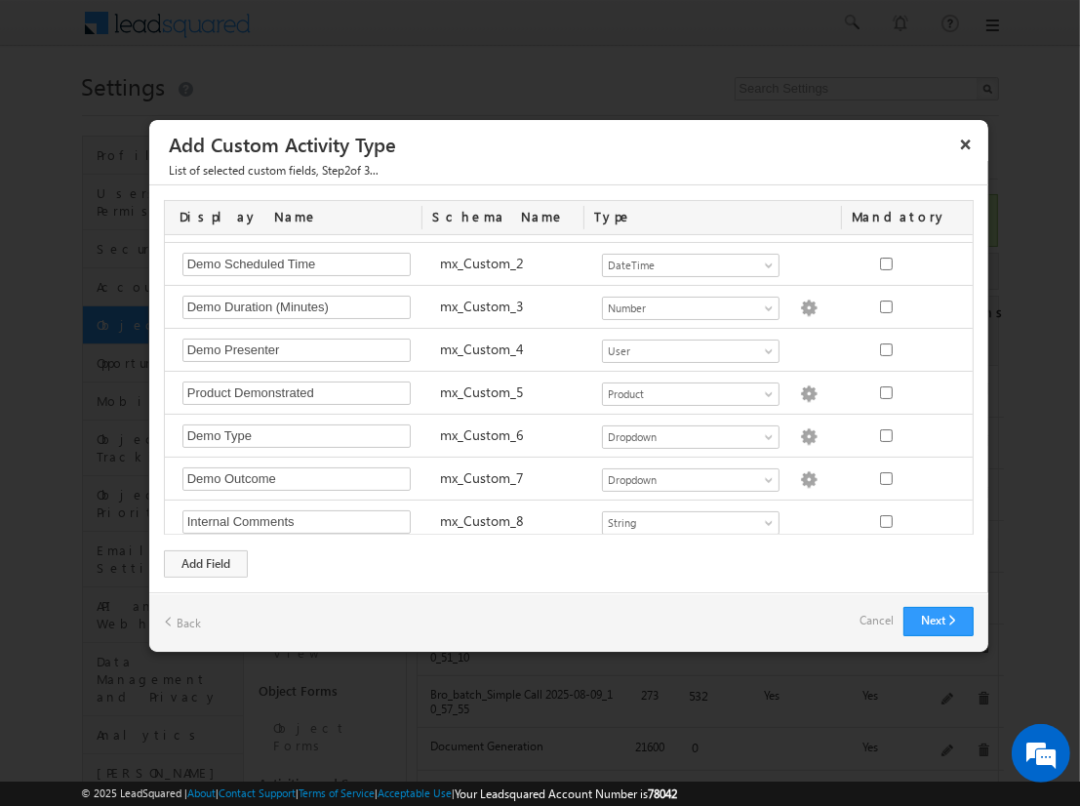
scroll to position [187, 0]
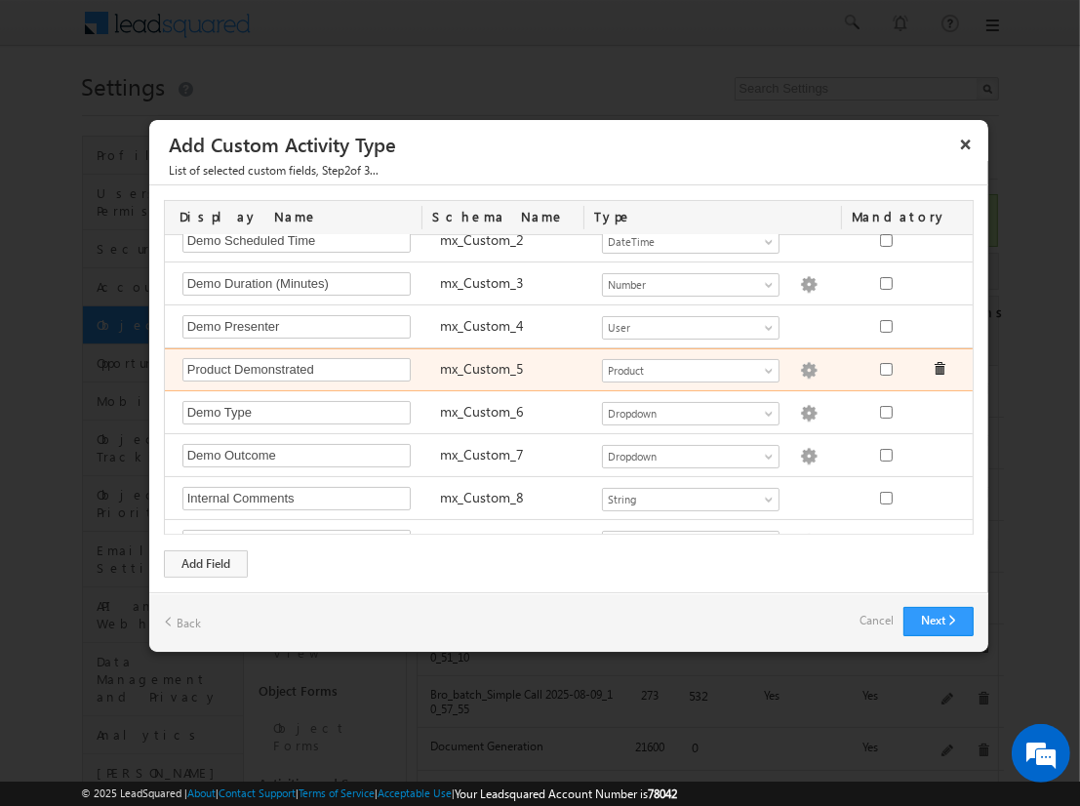
click at [800, 368] on img at bounding box center [809, 371] width 18 height 18
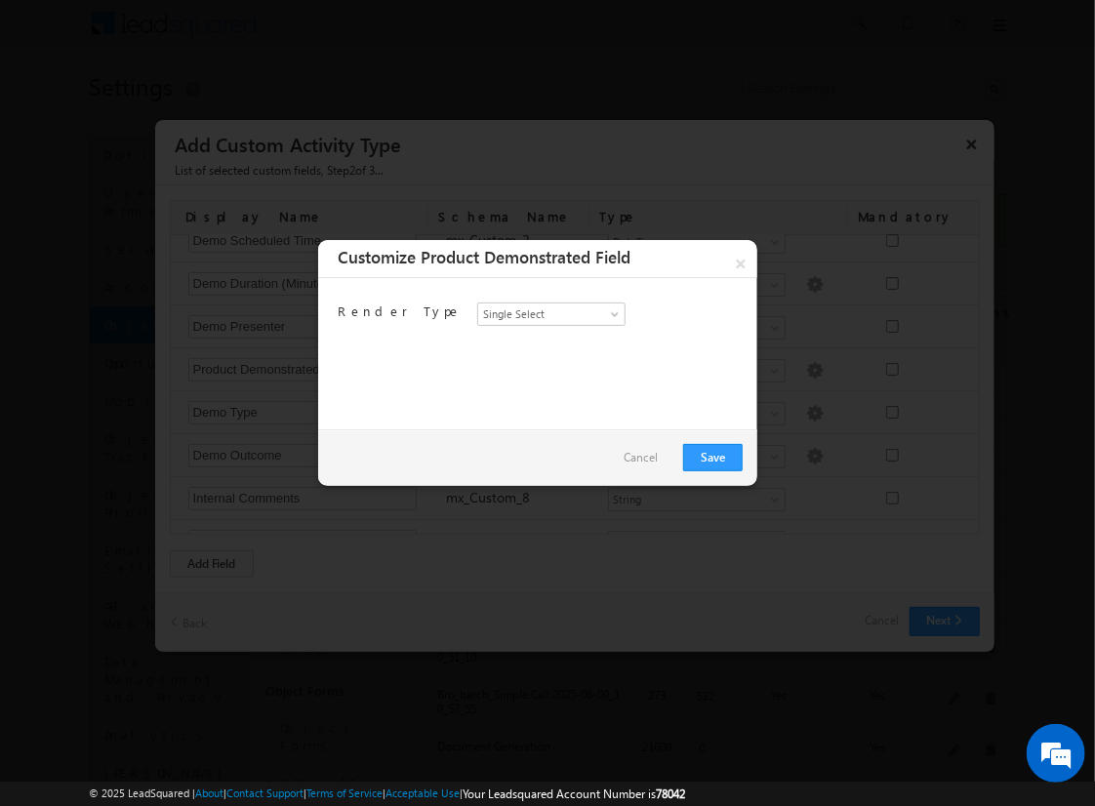
click at [658, 462] on link "Cancel" at bounding box center [641, 457] width 34 height 27
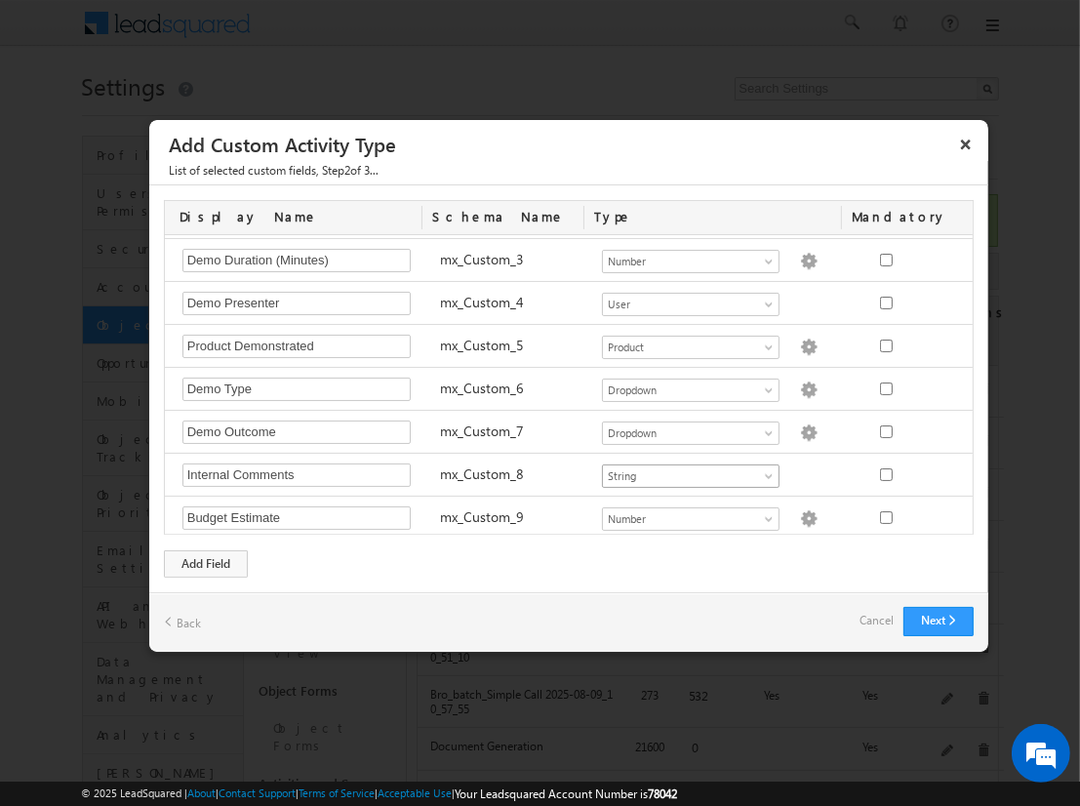
scroll to position [16, 0]
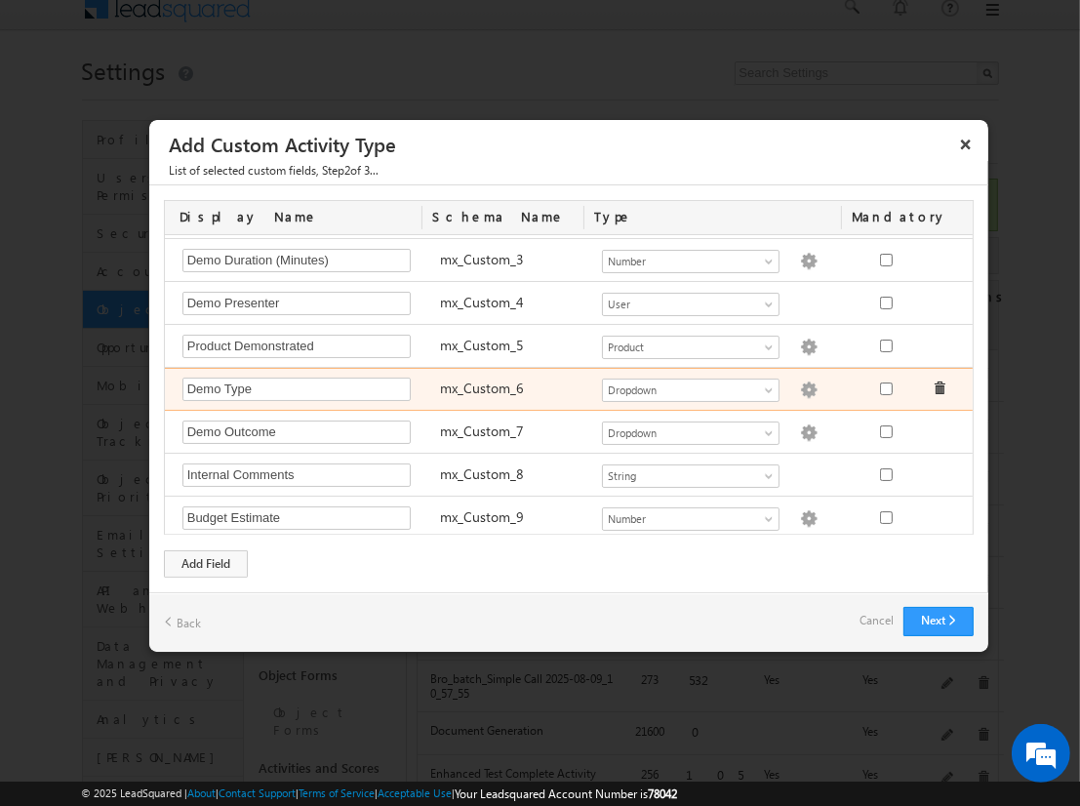
click at [676, 396] on div "Number String DateTime Dropdown Product User Activity CFS Both CFS Geolocation …" at bounding box center [721, 391] width 258 height 27
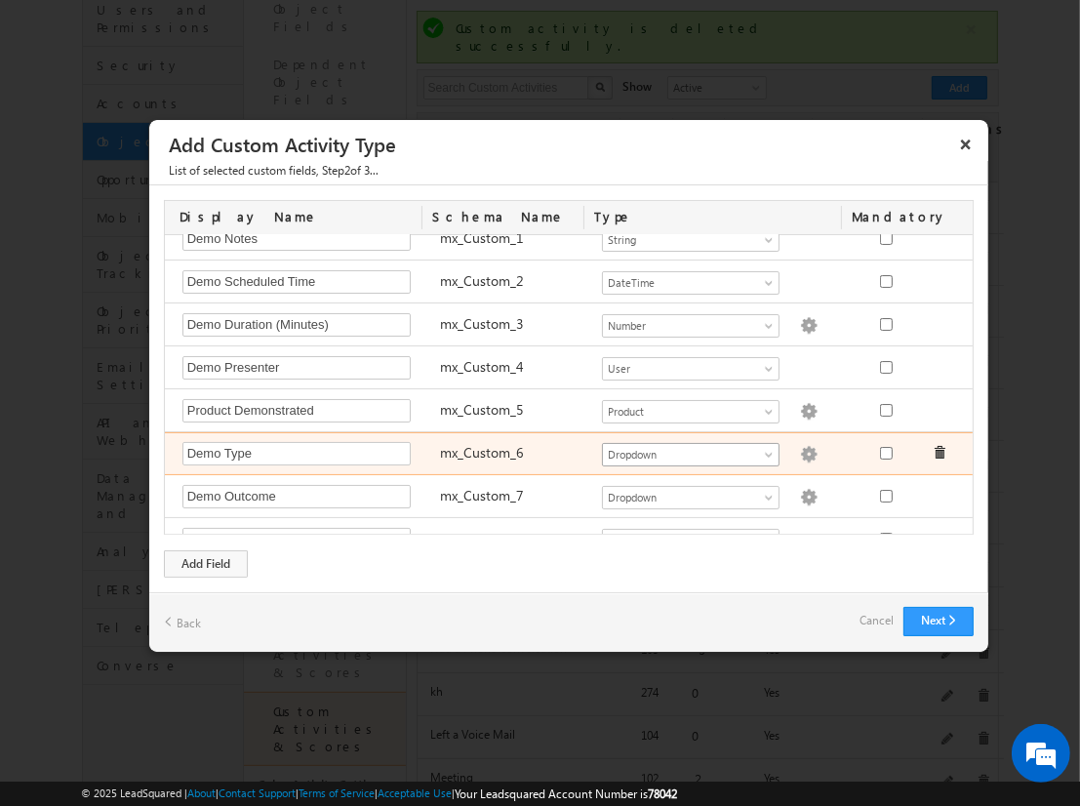
scroll to position [211, 0]
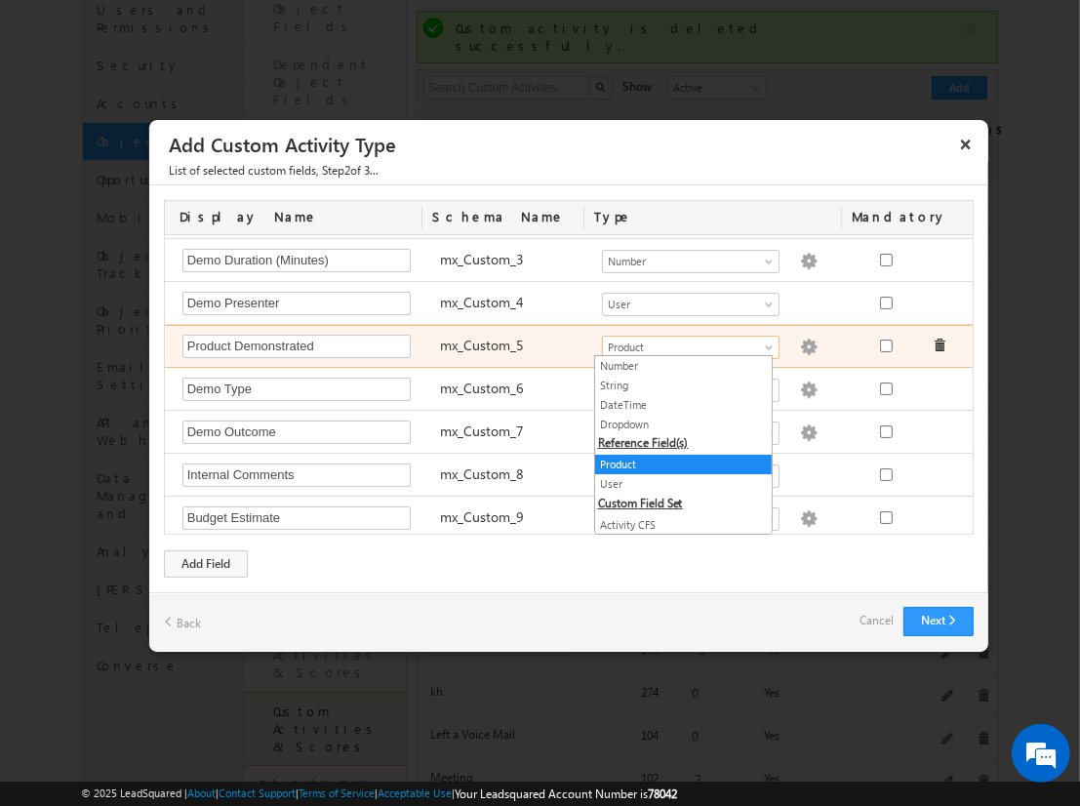
click at [663, 344] on span "Product" at bounding box center [682, 348] width 159 height 18
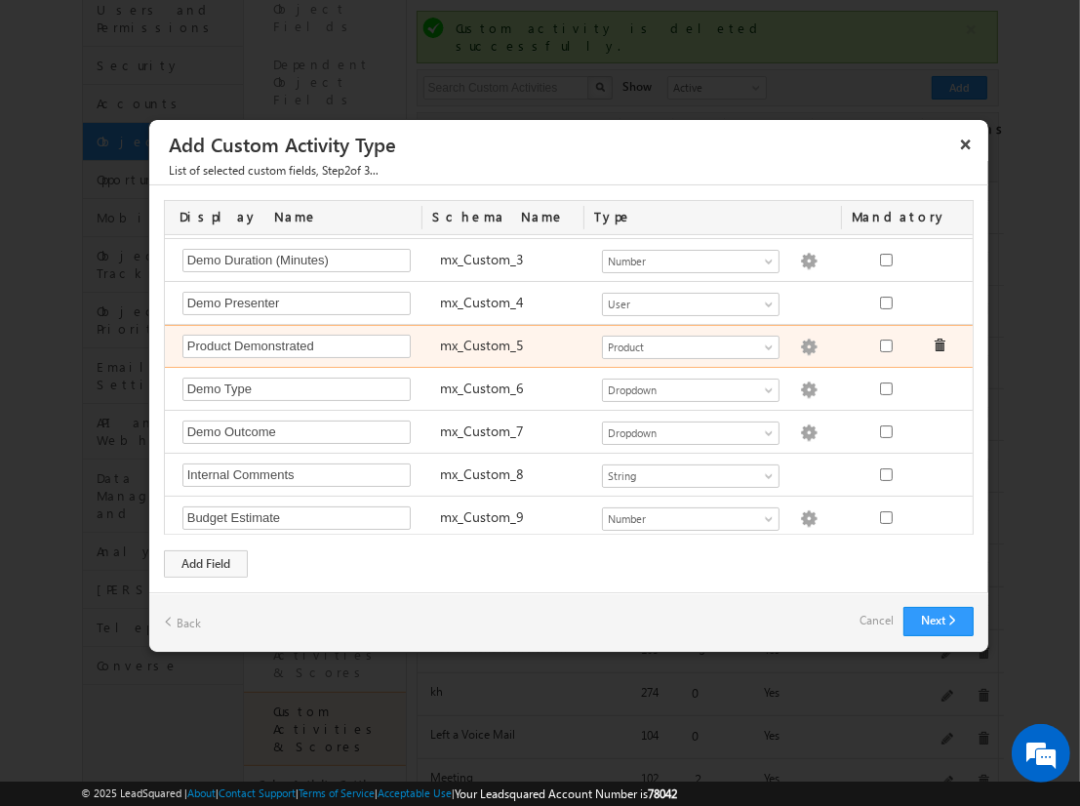
click at [800, 339] on img at bounding box center [809, 348] width 18 height 18
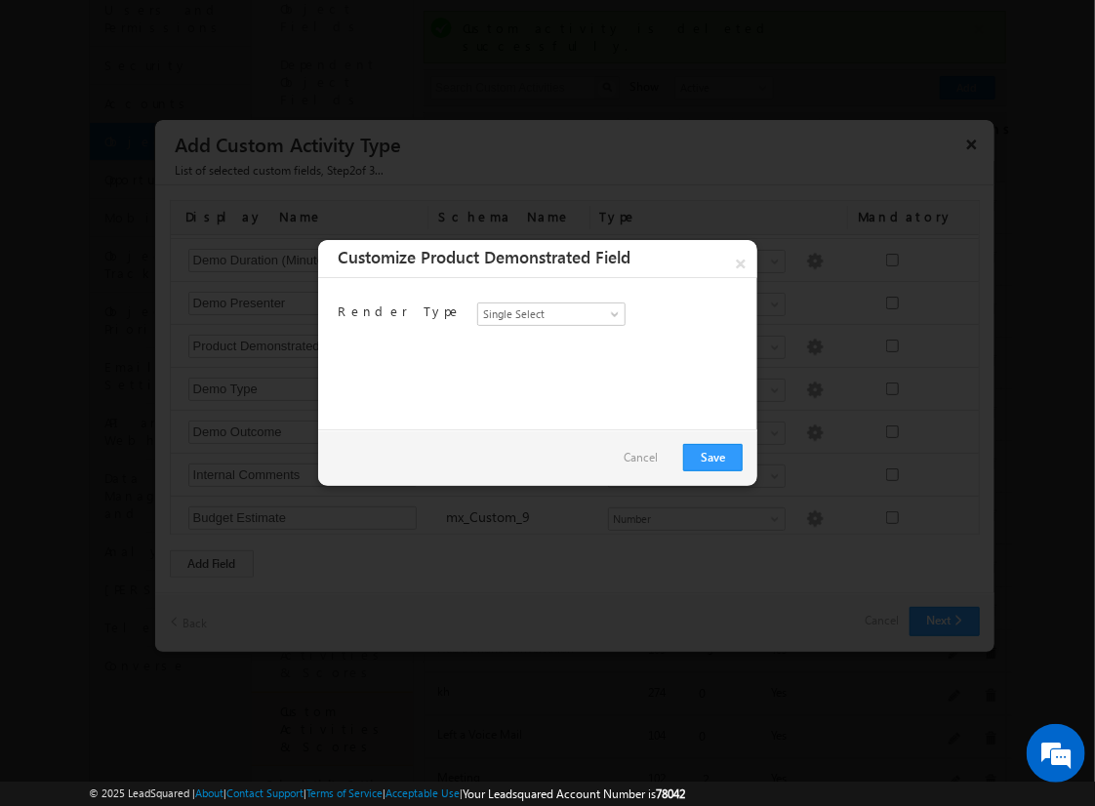
click at [655, 458] on link "Cancel" at bounding box center [641, 457] width 34 height 27
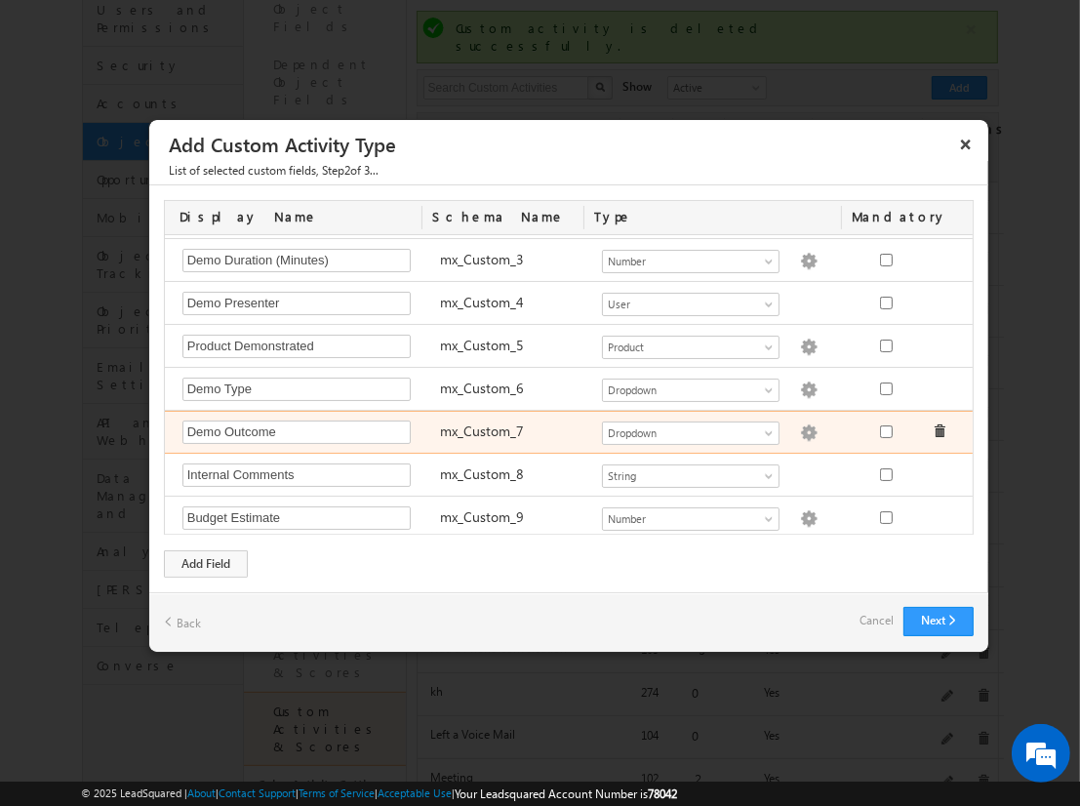
click at [800, 425] on img at bounding box center [809, 433] width 18 height 18
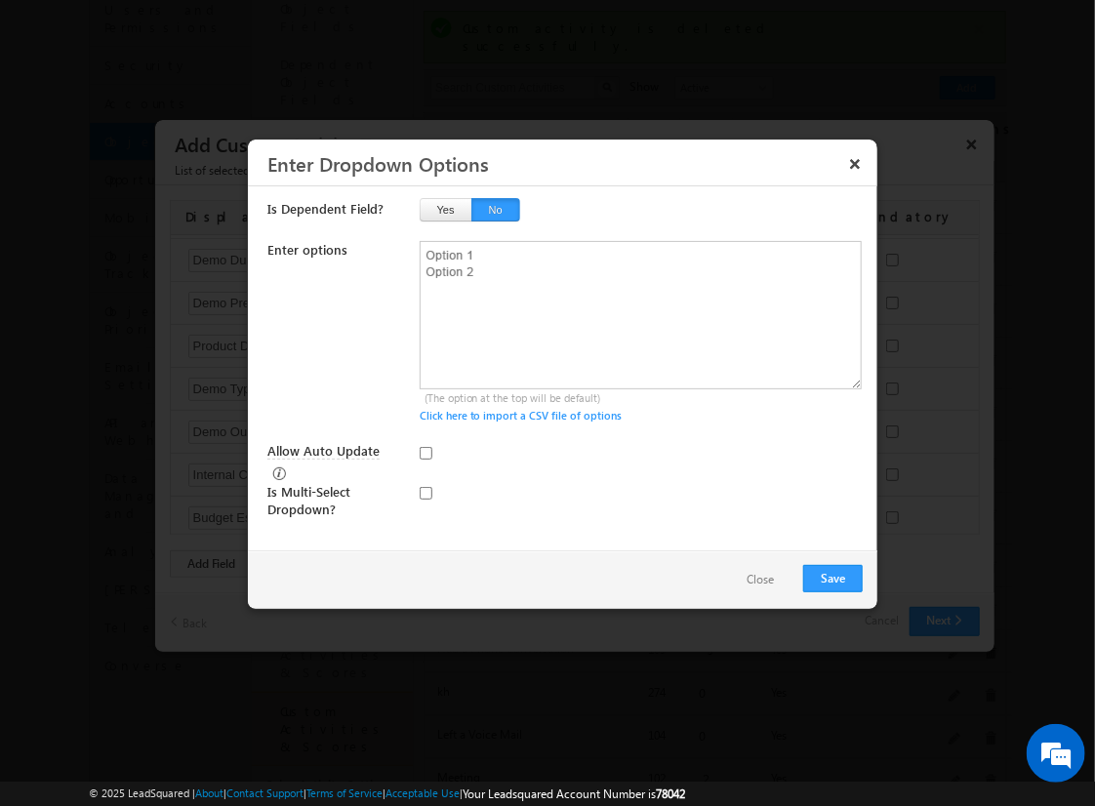
click at [751, 580] on button "Close" at bounding box center [760, 580] width 66 height 28
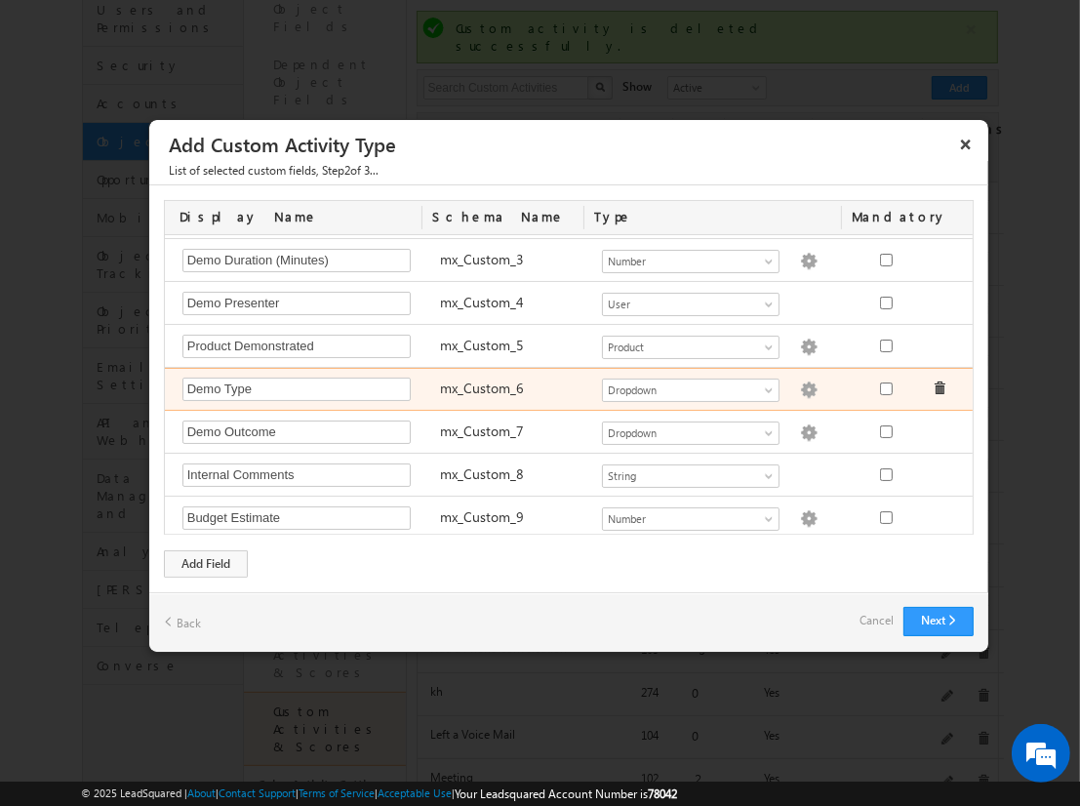
click at [800, 386] on img at bounding box center [809, 391] width 18 height 18
type textarea "Online Demo In-Person Demo Recorded Demo Custom Demo"
checkbox input "true"
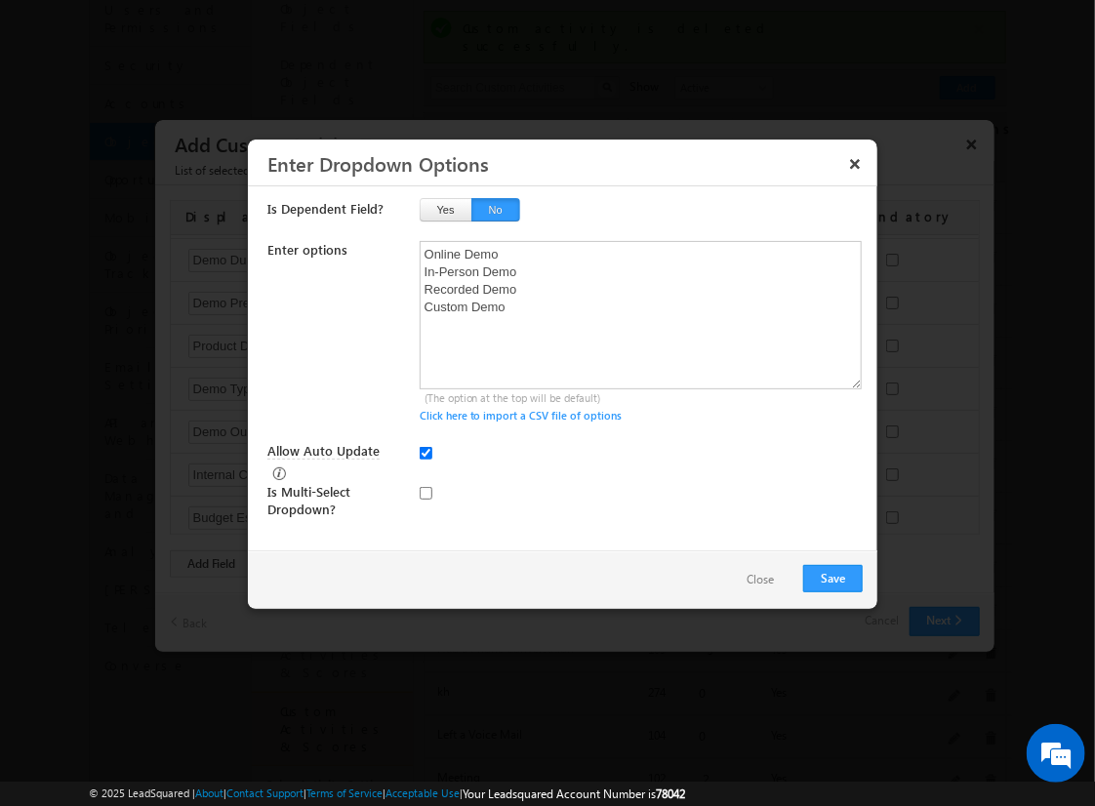
click at [748, 583] on button "Close" at bounding box center [760, 580] width 66 height 28
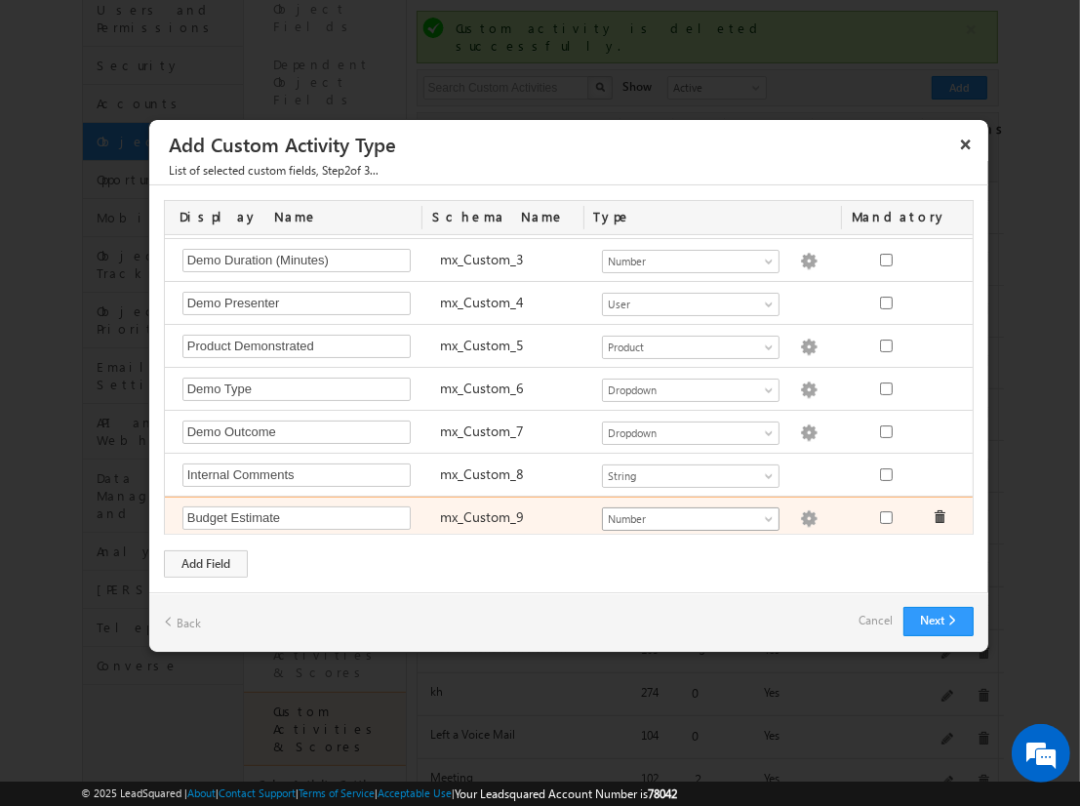
scroll to position [242, 0]
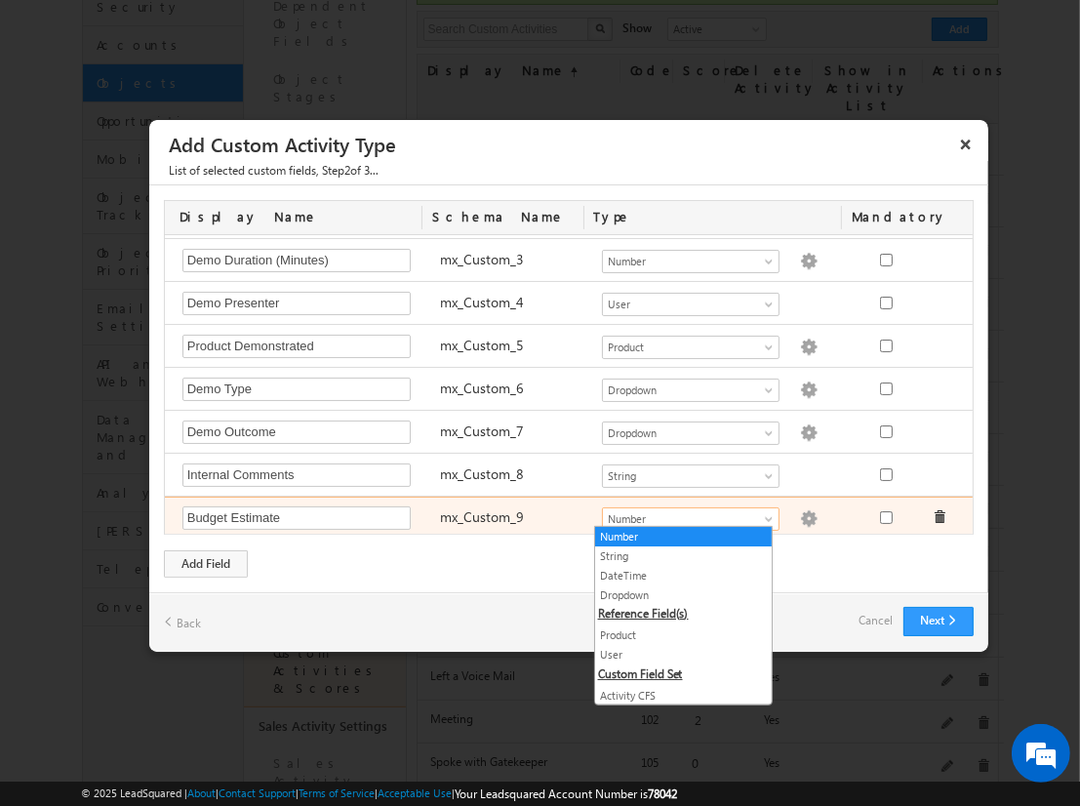
click at [726, 510] on span "Number" at bounding box center [682, 519] width 159 height 18
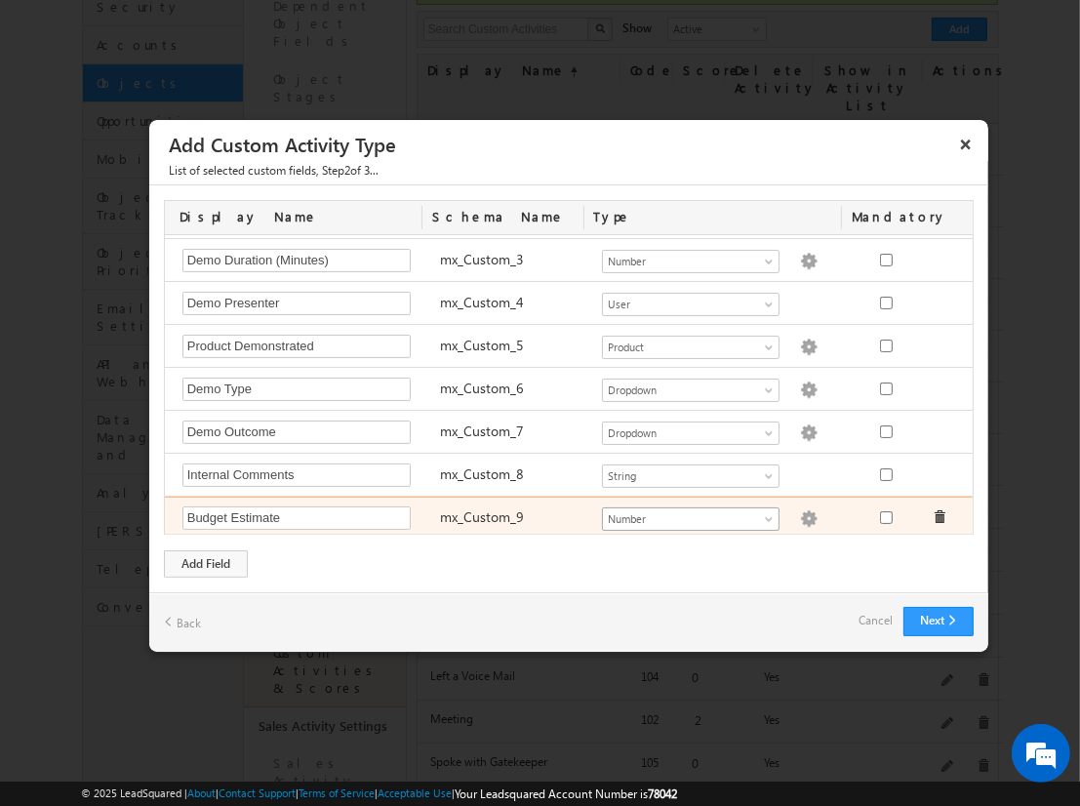
click at [726, 510] on span "Number" at bounding box center [682, 519] width 159 height 18
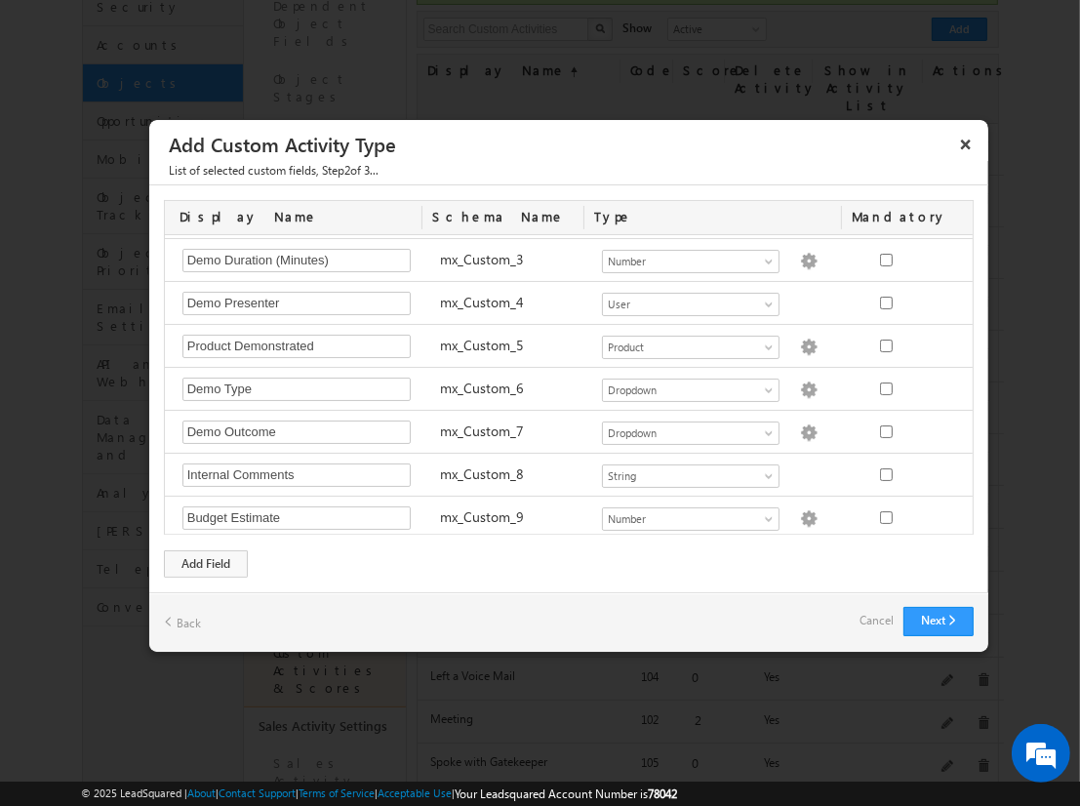
click at [873, 615] on link "Cancel" at bounding box center [877, 620] width 34 height 27
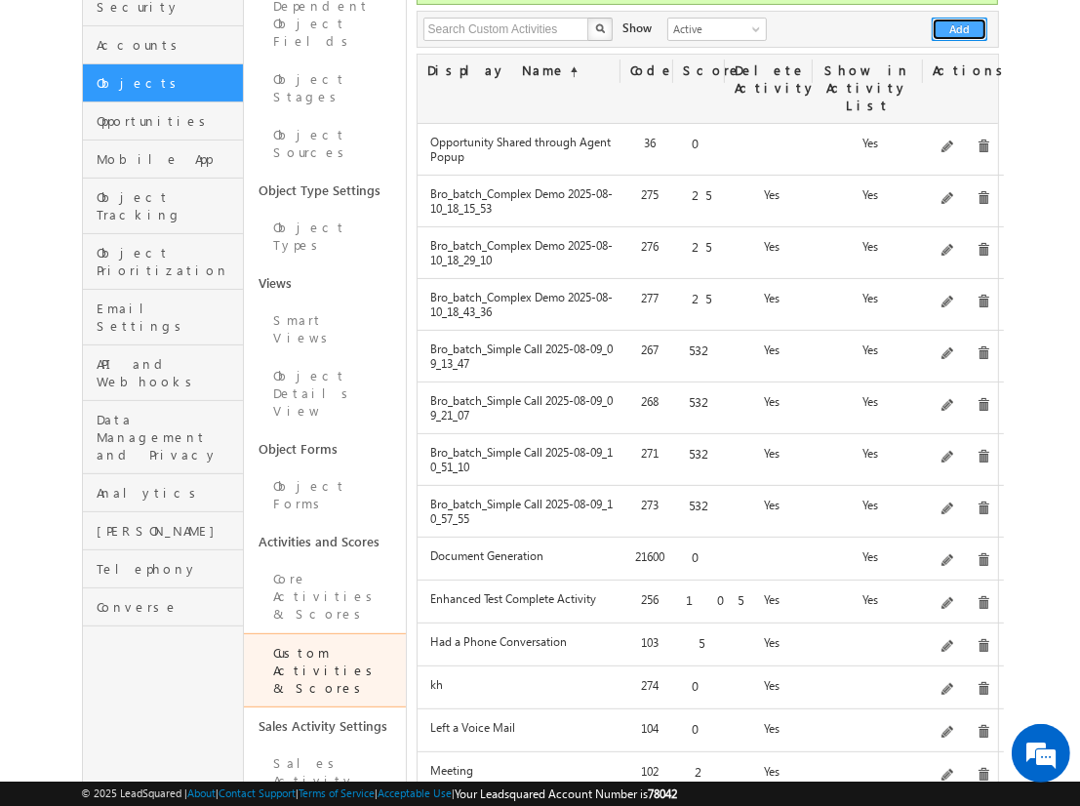
click at [960, 18] on button "Add" at bounding box center [960, 29] width 56 height 23
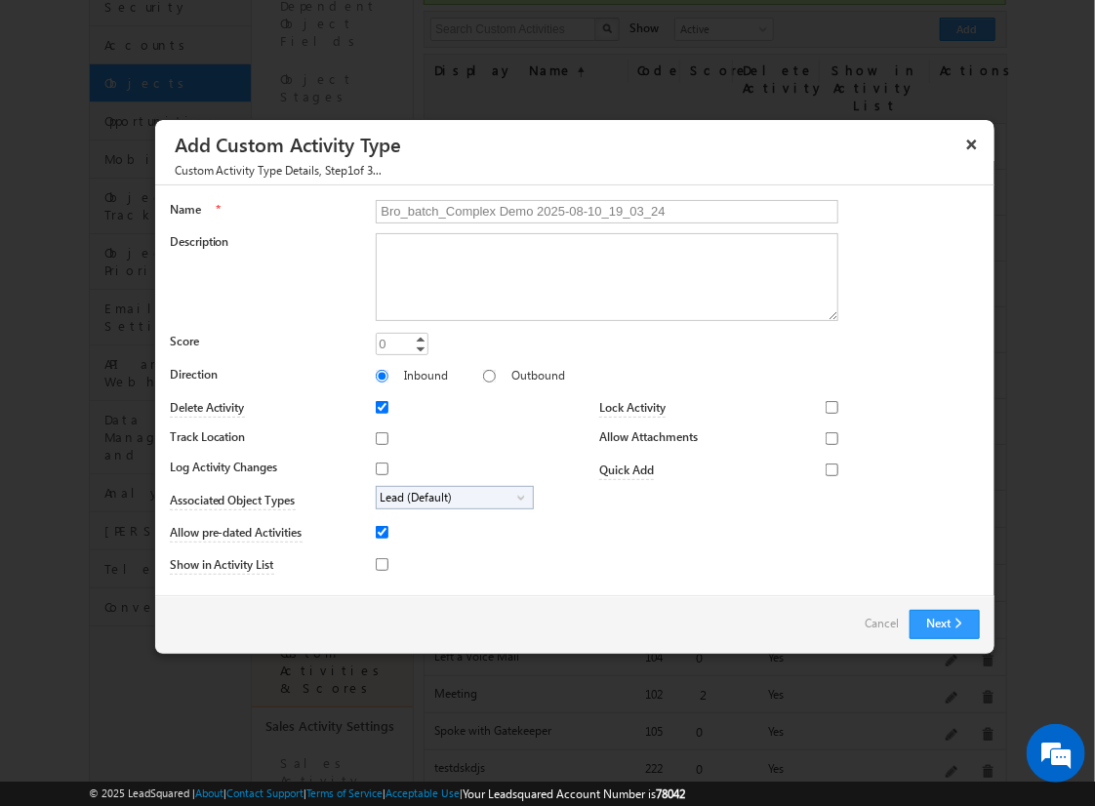
type input "Bro_batch_Complex Demo 2025-08-10_19_03_24"
type textarea "Comprehensive product demonstration with ALL activity field types & available f…"
type input "25"
click at [483, 375] on input "Outbound" at bounding box center [489, 376] width 13 height 13
radio input "true"
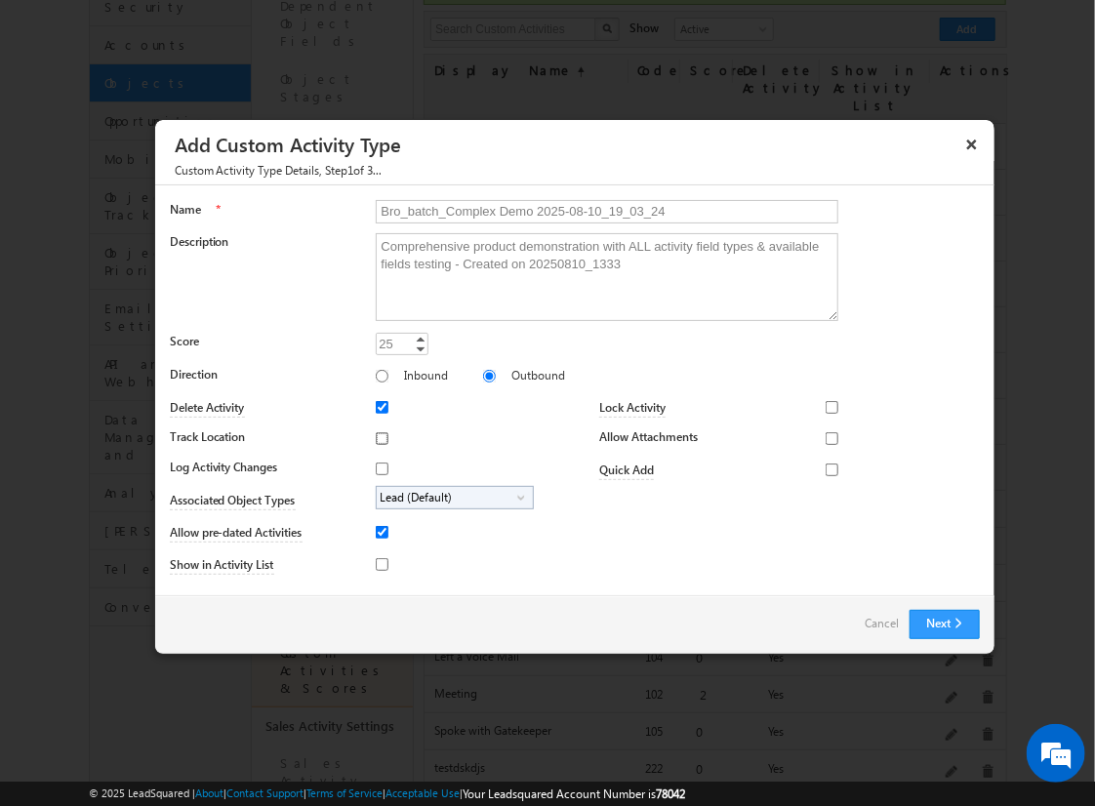
click at [379, 437] on input "Track Location" at bounding box center [382, 438] width 13 height 13
checkbox input "true"
click at [379, 467] on input "Log Activity Changes" at bounding box center [382, 469] width 13 height 13
checkbox input "true"
click at [379, 563] on input "Show in Activity List" at bounding box center [382, 564] width 13 height 13
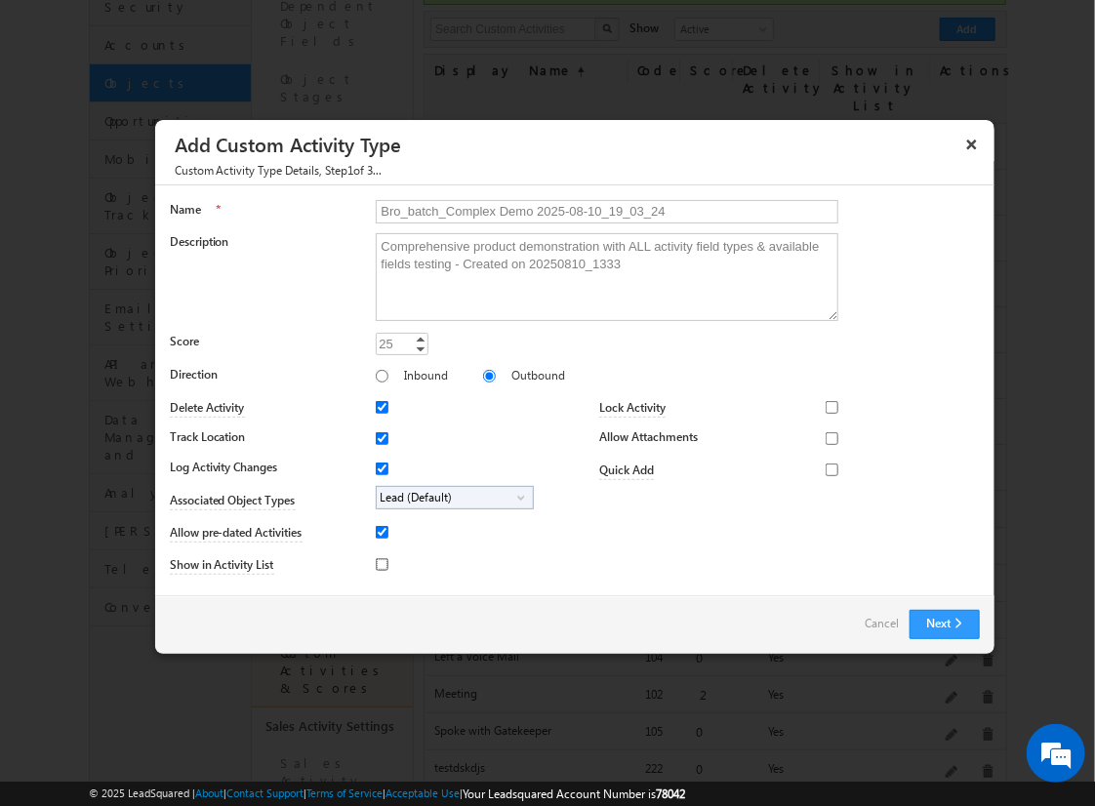
checkbox input "true"
click at [826, 437] on input "Allow Attachments" at bounding box center [832, 438] width 13 height 13
checkbox input "true"
click at [451, 496] on span "Lead (Default)" at bounding box center [447, 498] width 141 height 22
click at [390, 551] on input "Student" at bounding box center [394, 552] width 13 height 13
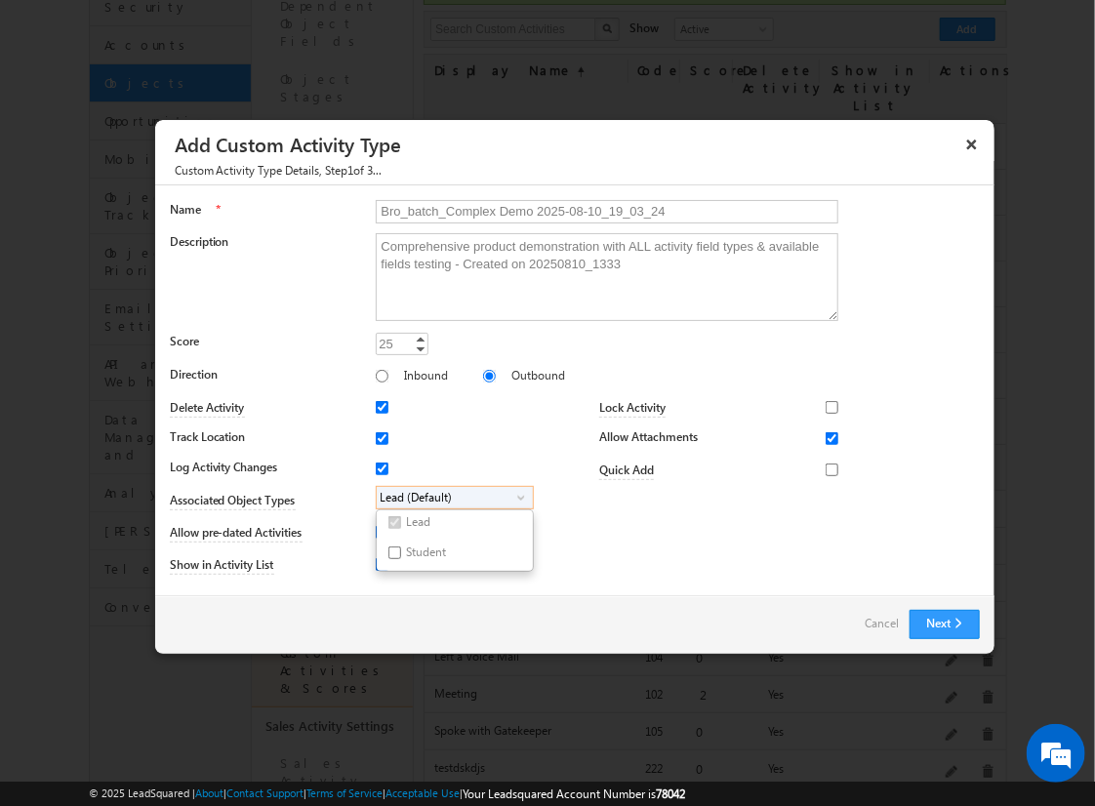
checkbox input "true"
click at [598, 210] on input "Bro_batch_Complex Demo 2025-08-10_19_03_24" at bounding box center [607, 211] width 463 height 23
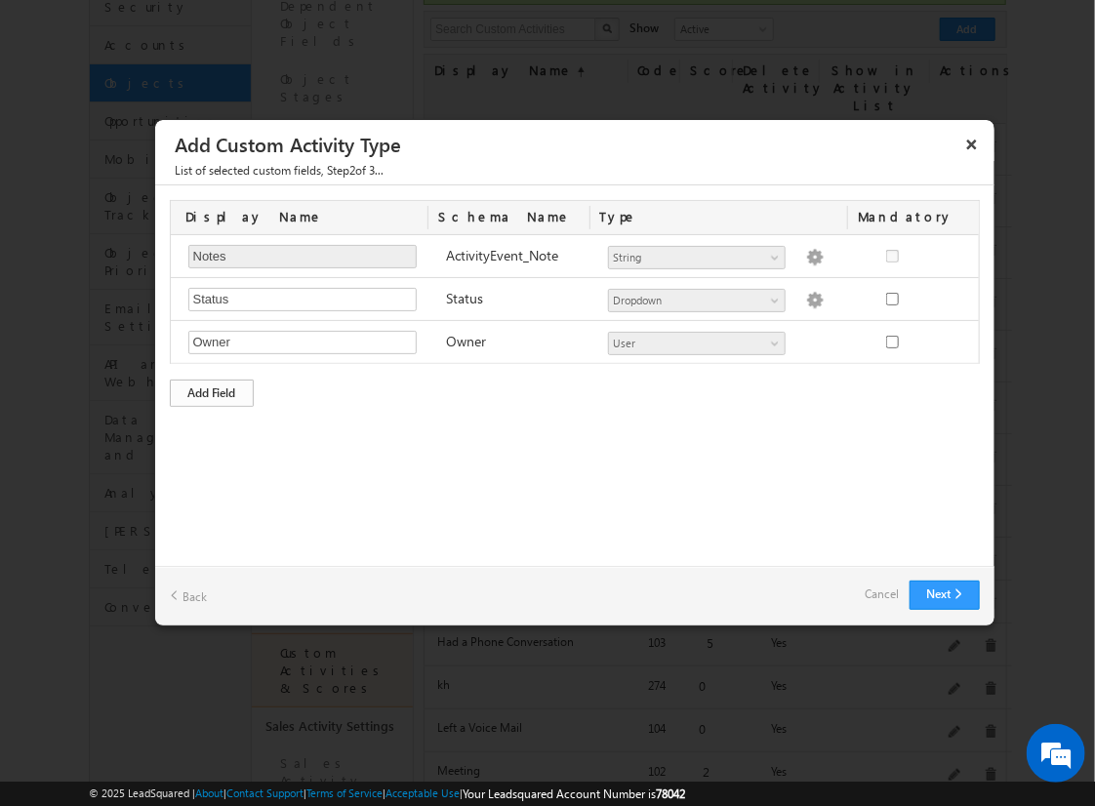
click at [212, 390] on div "Add Field" at bounding box center [212, 393] width 84 height 27
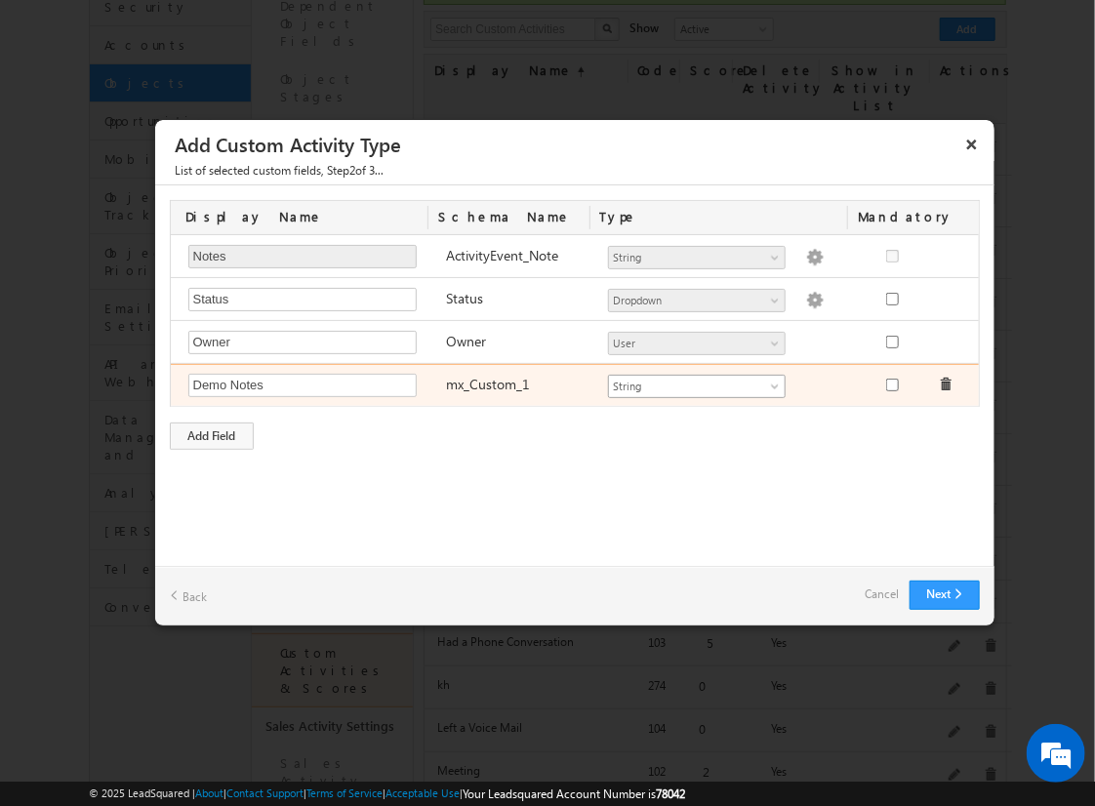
type input "Demo Notes"
click at [696, 383] on span "String" at bounding box center [688, 387] width 159 height 18
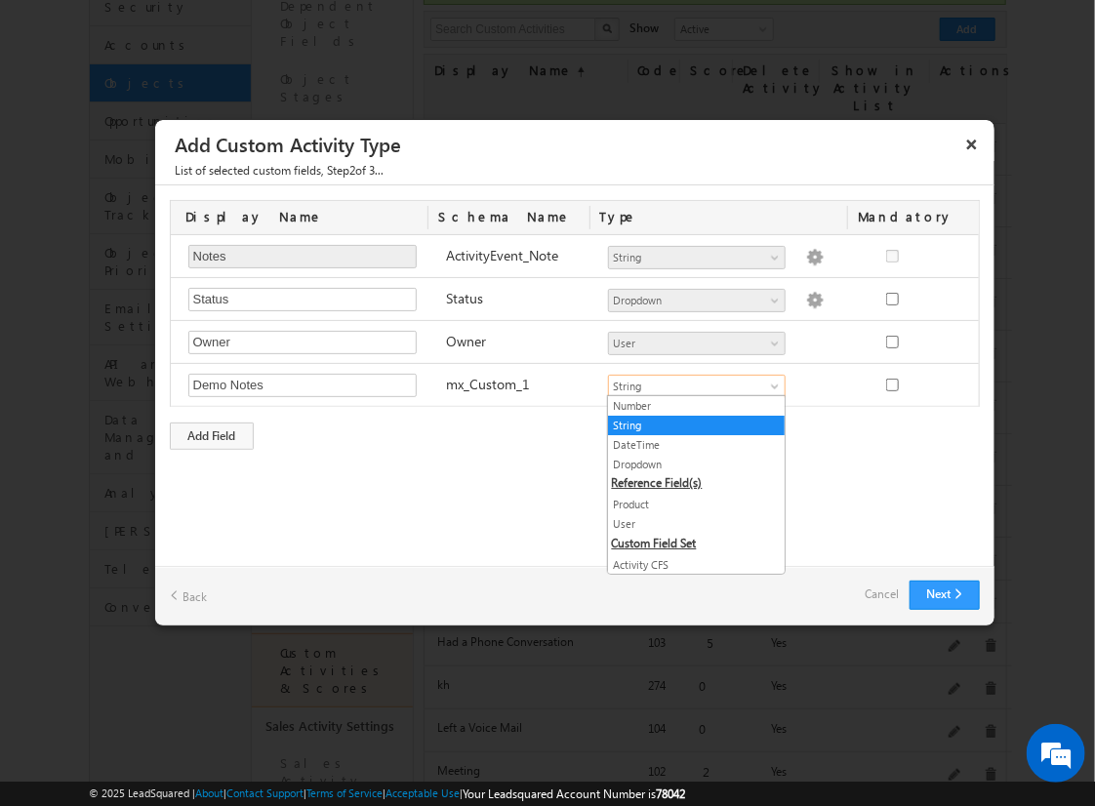
click at [689, 424] on link "String" at bounding box center [696, 426] width 177 height 18
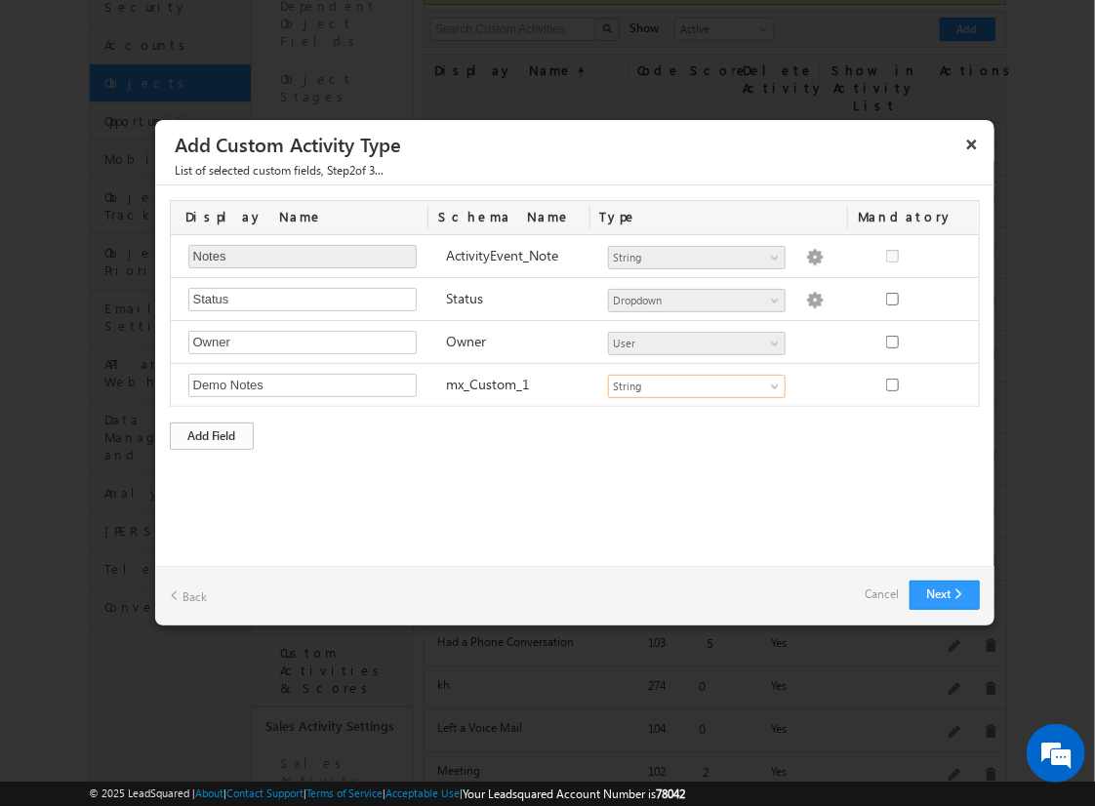
click at [212, 432] on div "Add Field" at bounding box center [212, 436] width 84 height 27
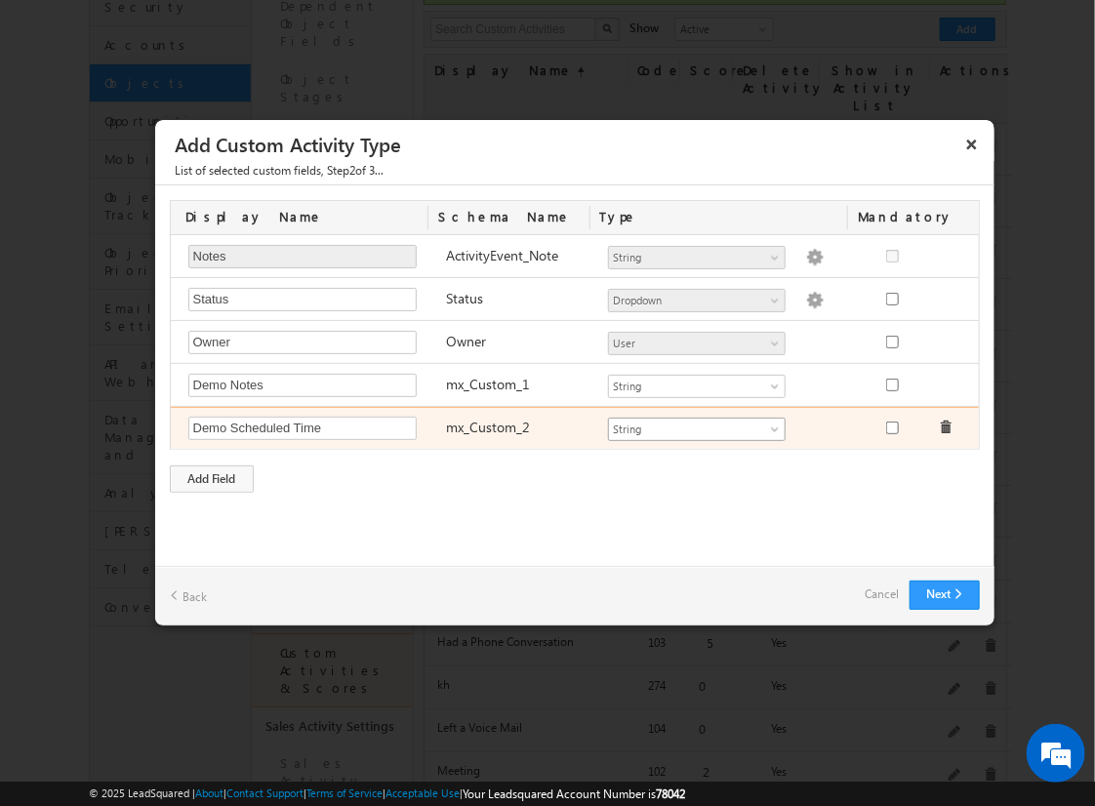
type input "Demo Scheduled Time"
click at [696, 425] on span "String" at bounding box center [688, 430] width 159 height 18
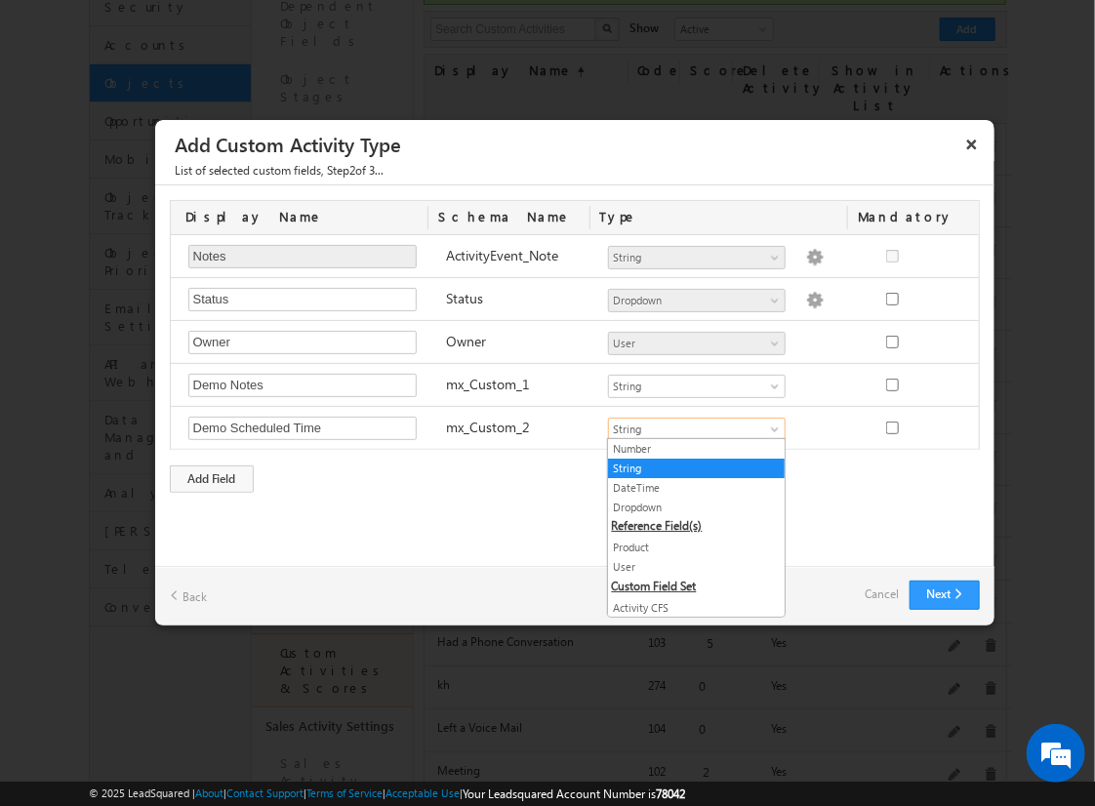
click at [689, 486] on link "DateTime" at bounding box center [696, 488] width 177 height 18
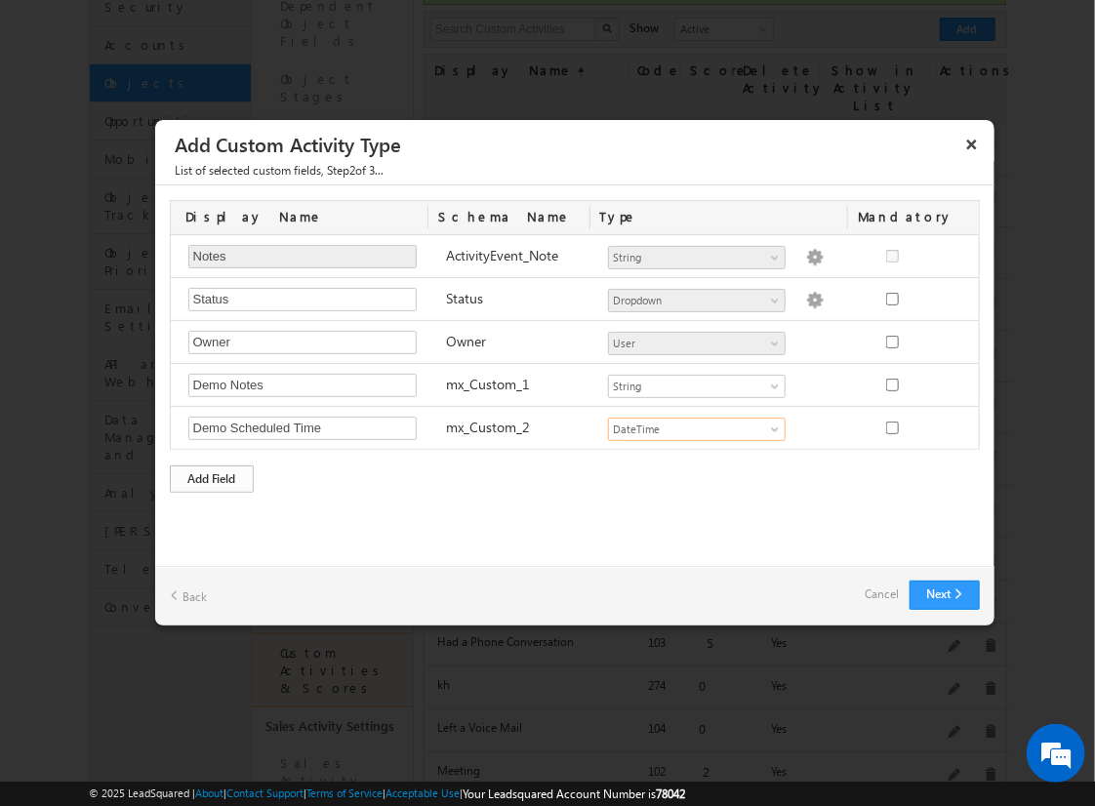
click at [212, 475] on div "Add Field" at bounding box center [212, 478] width 84 height 27
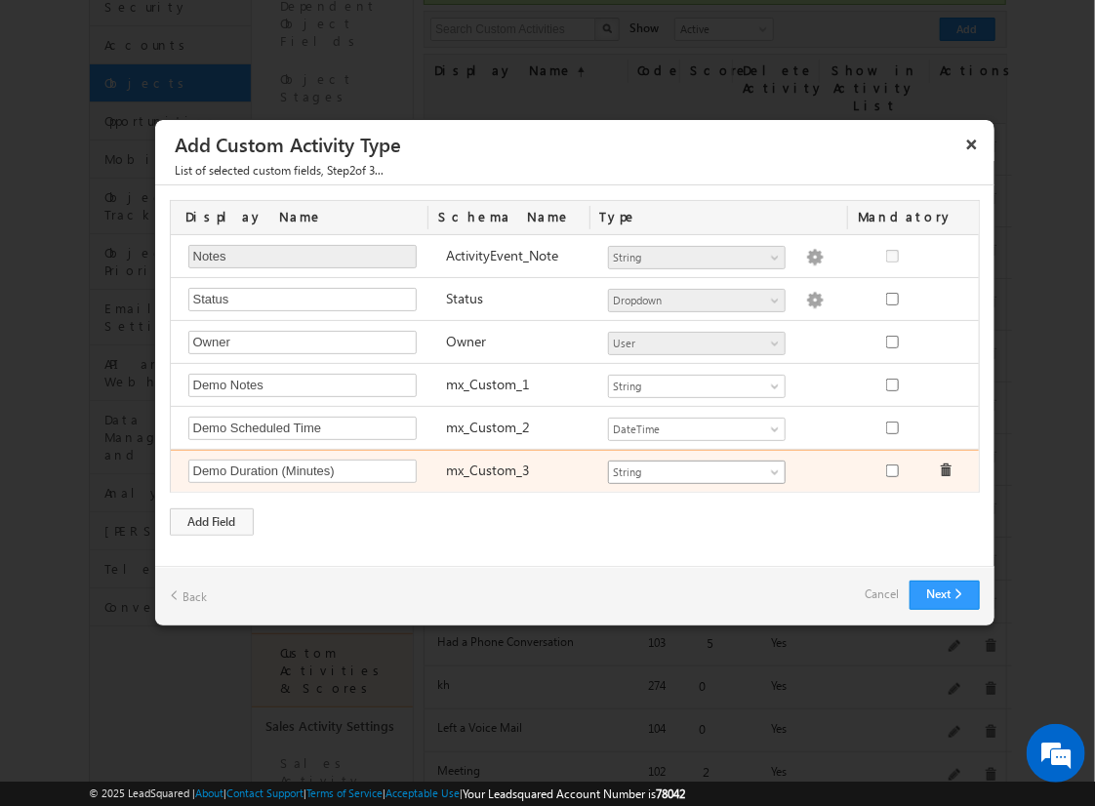
type input "Demo Duration (Minutes)"
click at [696, 468] on span "String" at bounding box center [688, 473] width 159 height 18
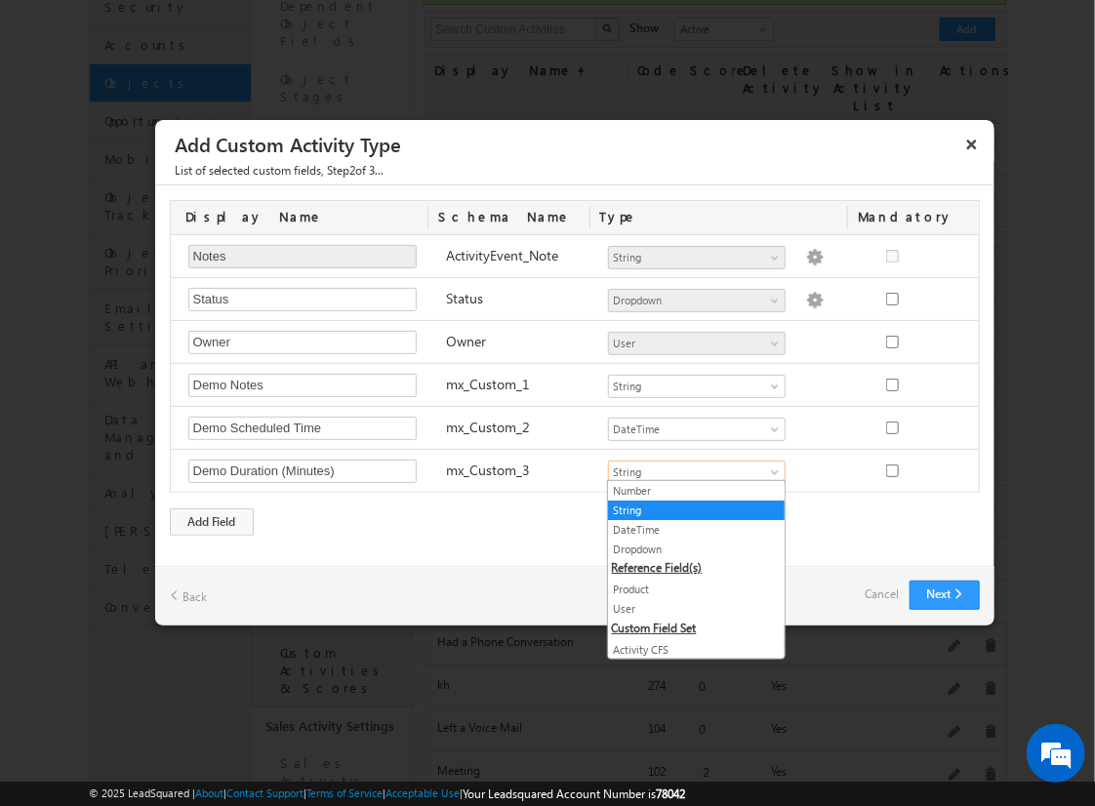
click at [689, 490] on link "Number" at bounding box center [696, 491] width 177 height 18
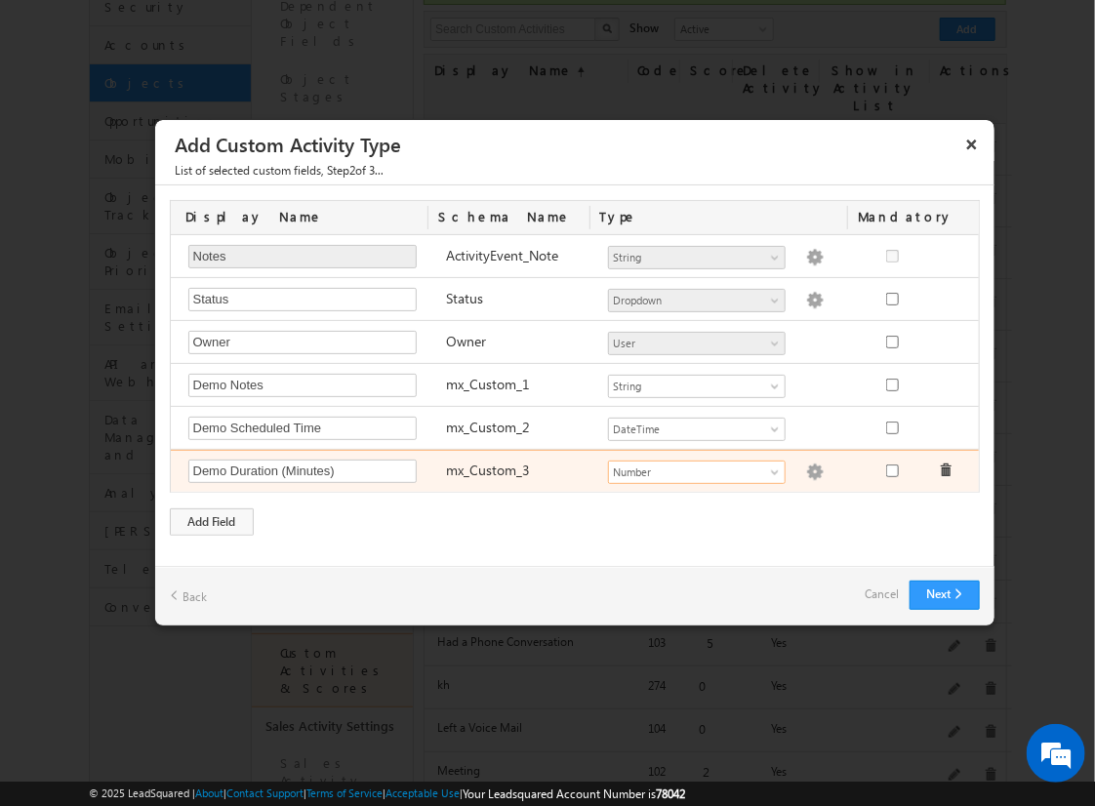
click at [806, 468] on img at bounding box center [815, 473] width 18 height 18
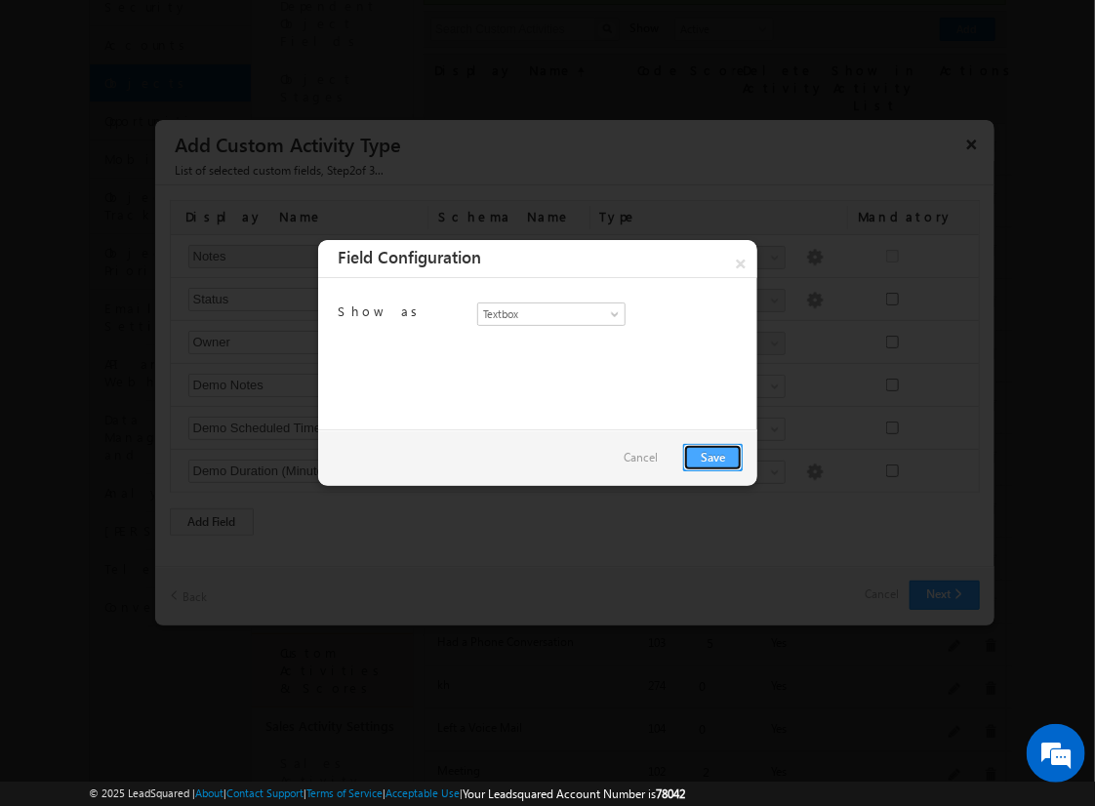
click at [712, 456] on link "Save" at bounding box center [713, 457] width 60 height 27
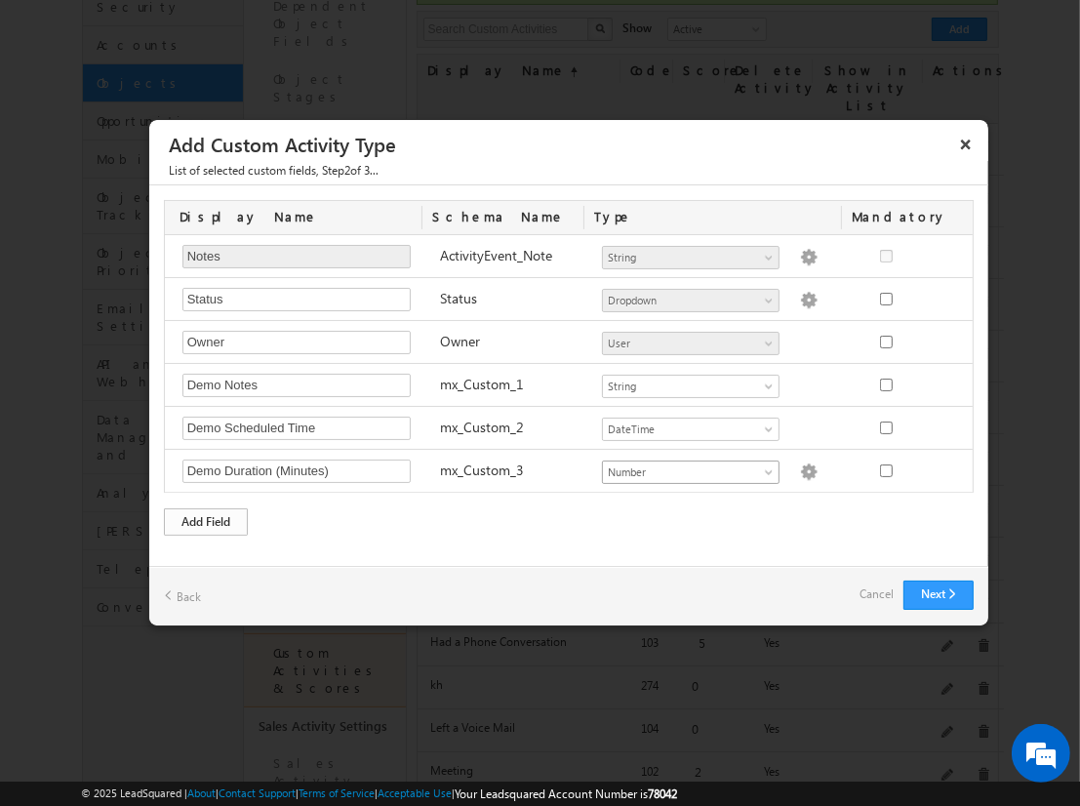
click at [206, 517] on div "Add Field" at bounding box center [206, 521] width 84 height 27
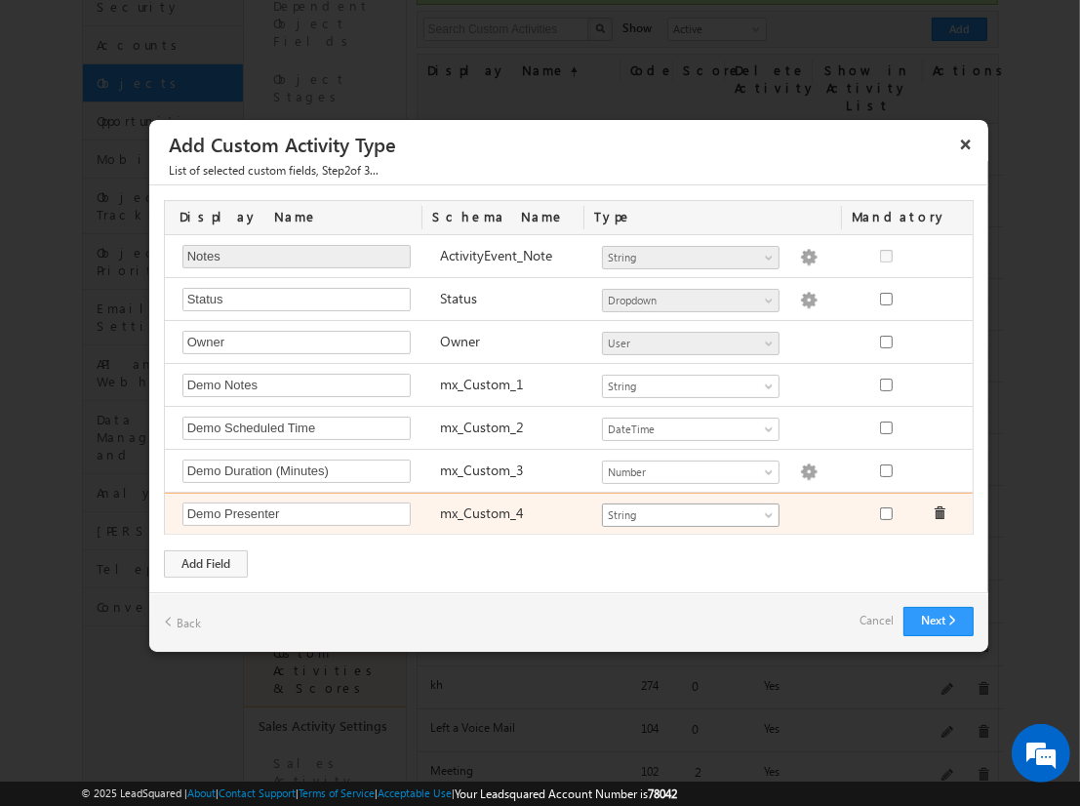
type input "Demo Presenter"
click at [690, 510] on span "String" at bounding box center [682, 515] width 159 height 18
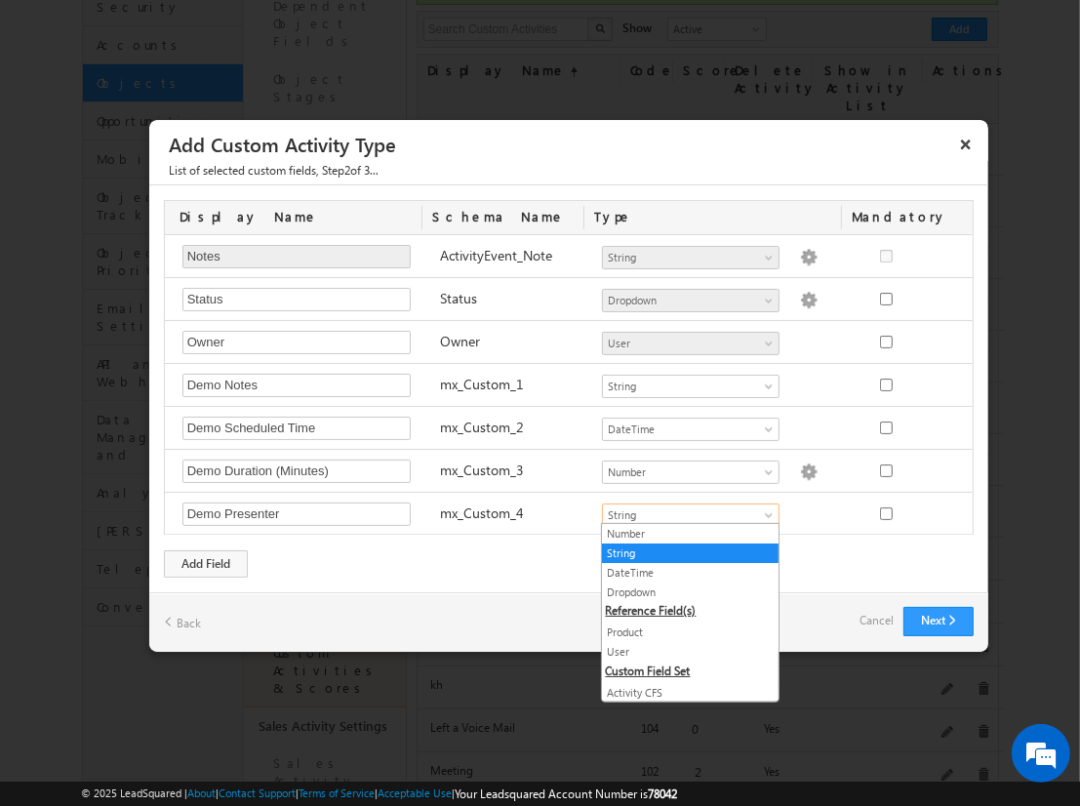
click at [683, 649] on link "User" at bounding box center [690, 652] width 177 height 18
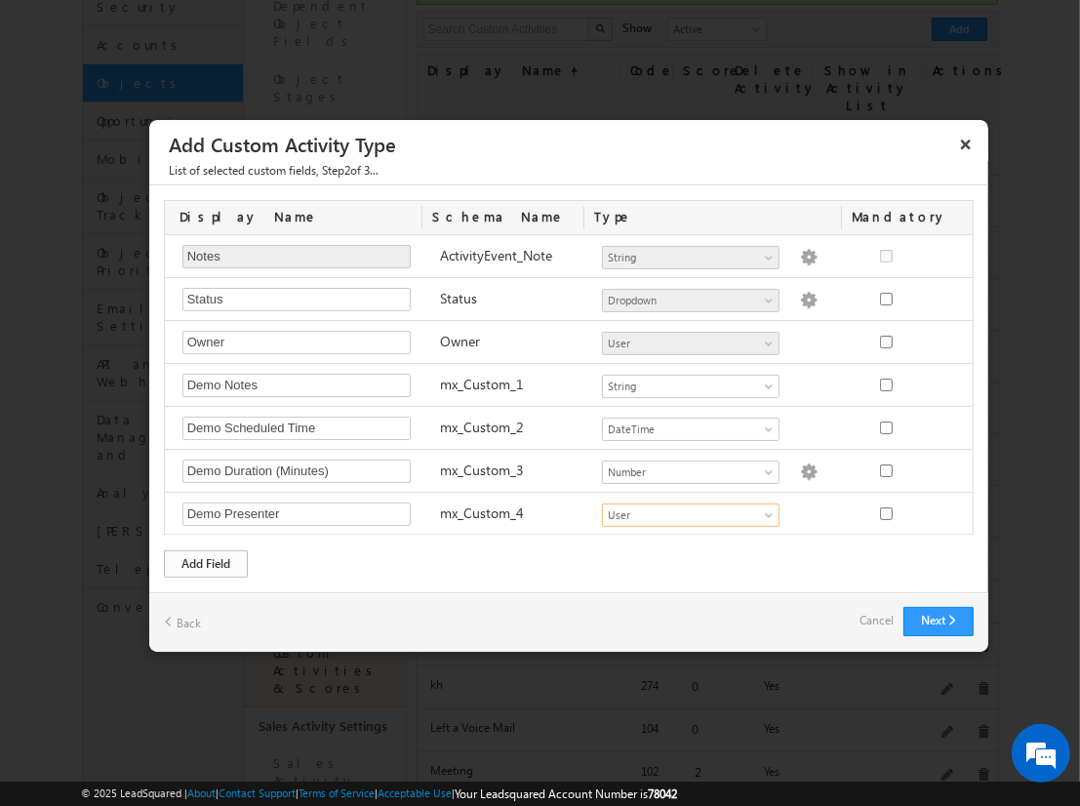
click at [206, 560] on div "Add Field" at bounding box center [206, 563] width 84 height 27
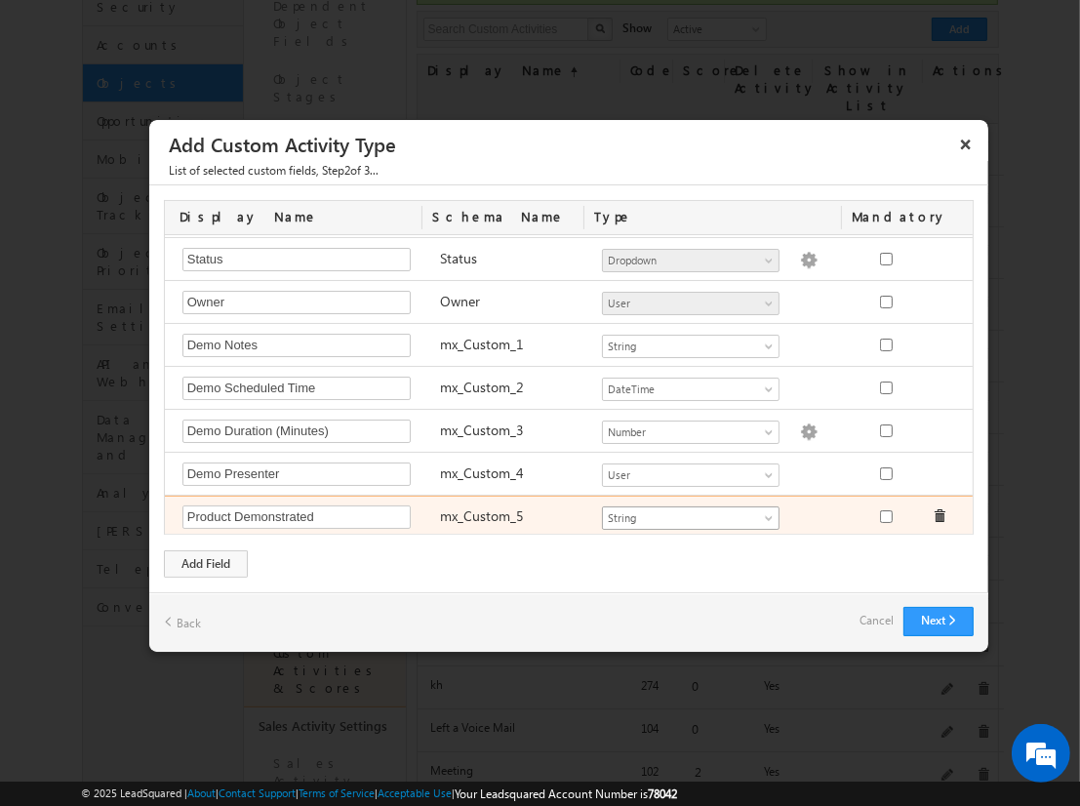
type input "Product Demonstrated"
click at [682, 512] on span "String" at bounding box center [682, 518] width 159 height 18
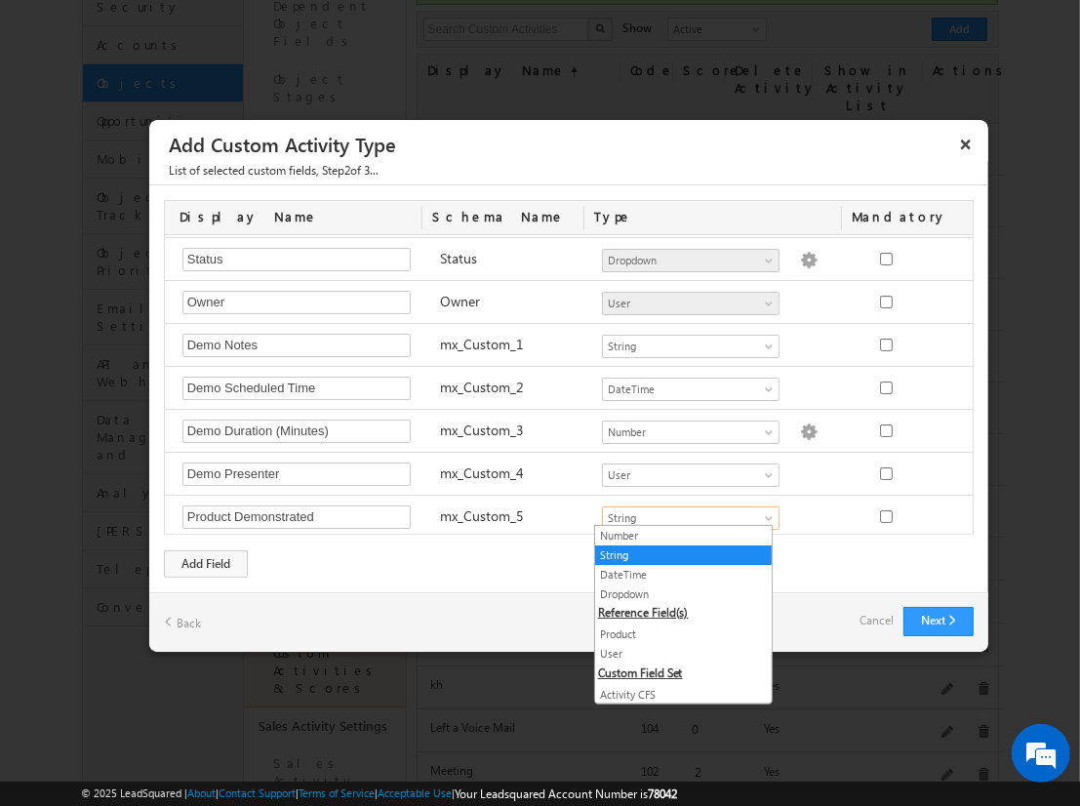
click at [675, 631] on link "Product" at bounding box center [683, 635] width 177 height 18
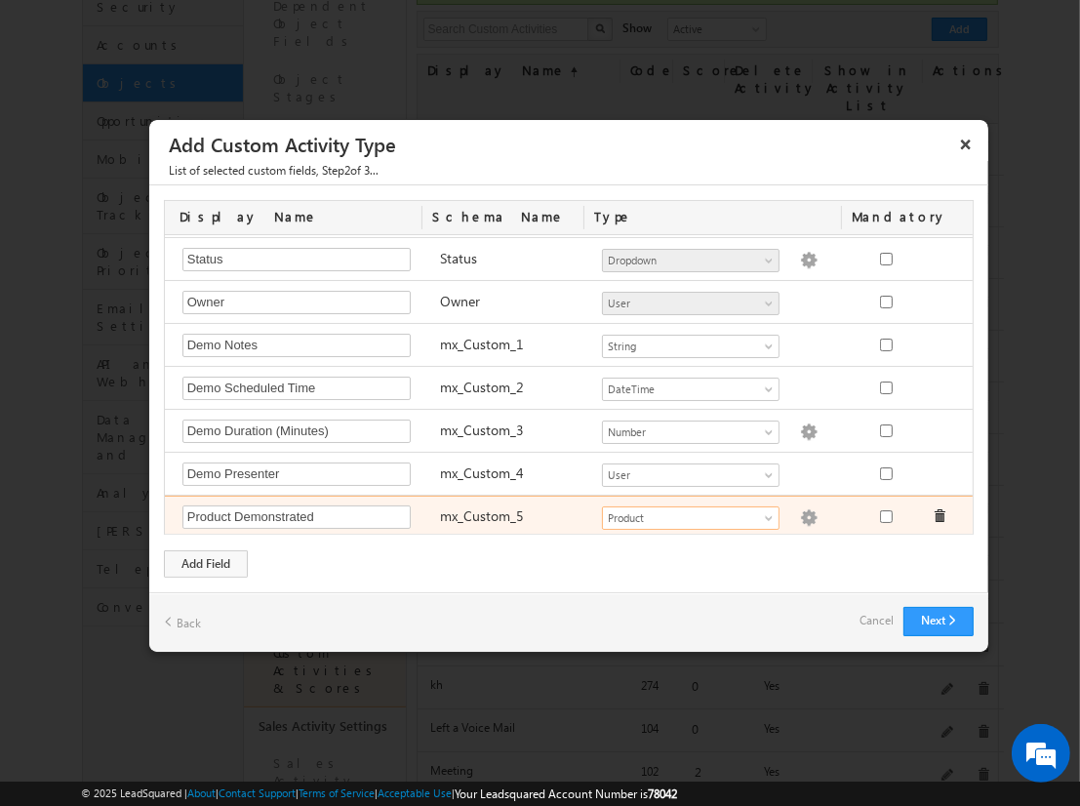
click at [800, 512] on img at bounding box center [809, 518] width 18 height 18
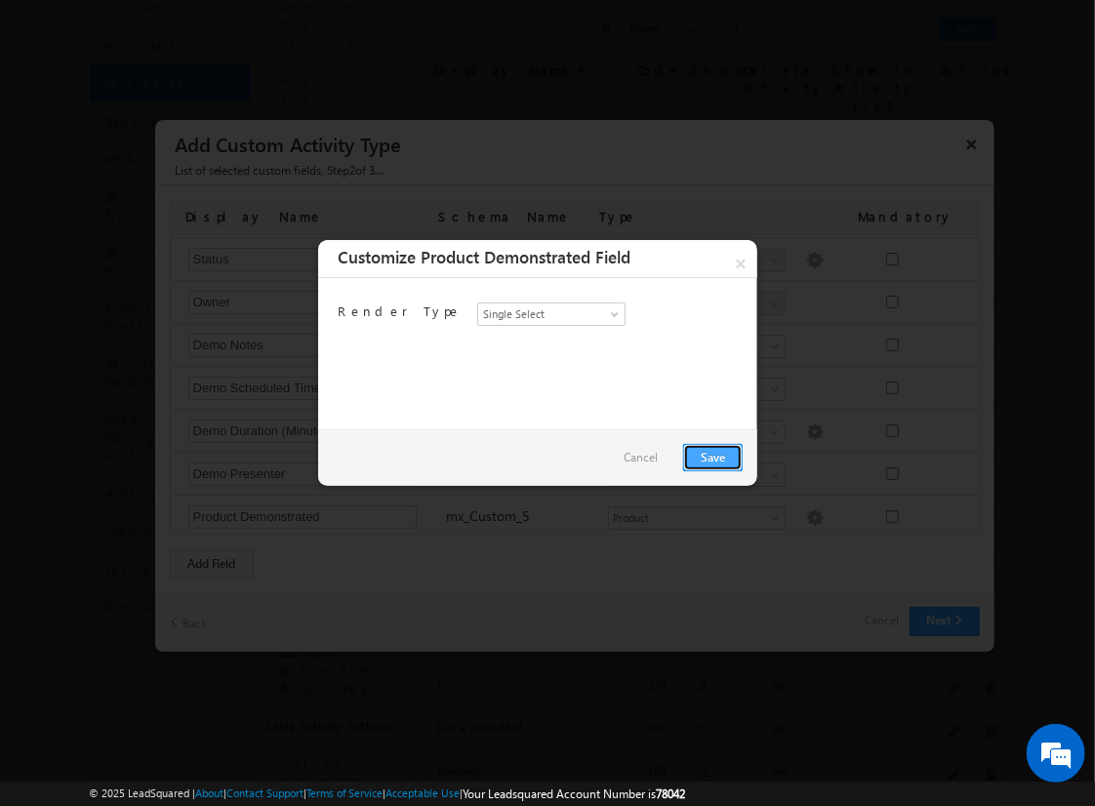
click at [712, 456] on link "Save" at bounding box center [713, 457] width 60 height 27
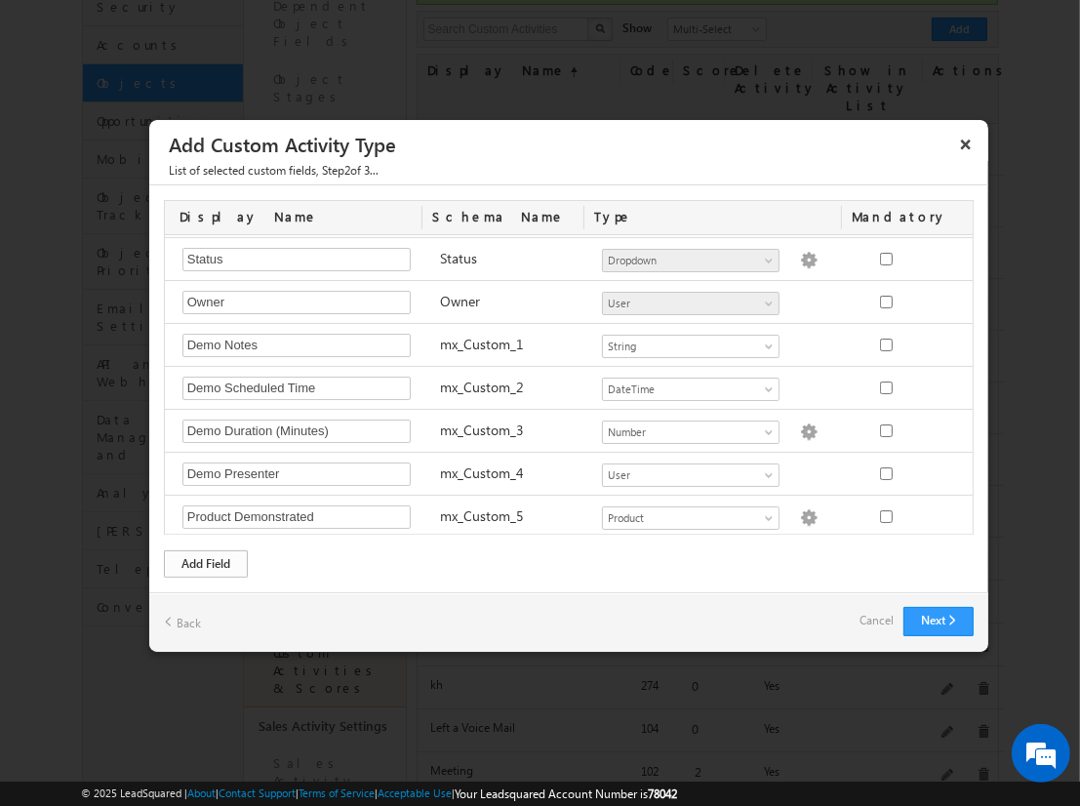
click at [206, 562] on div "Add Field" at bounding box center [206, 563] width 84 height 27
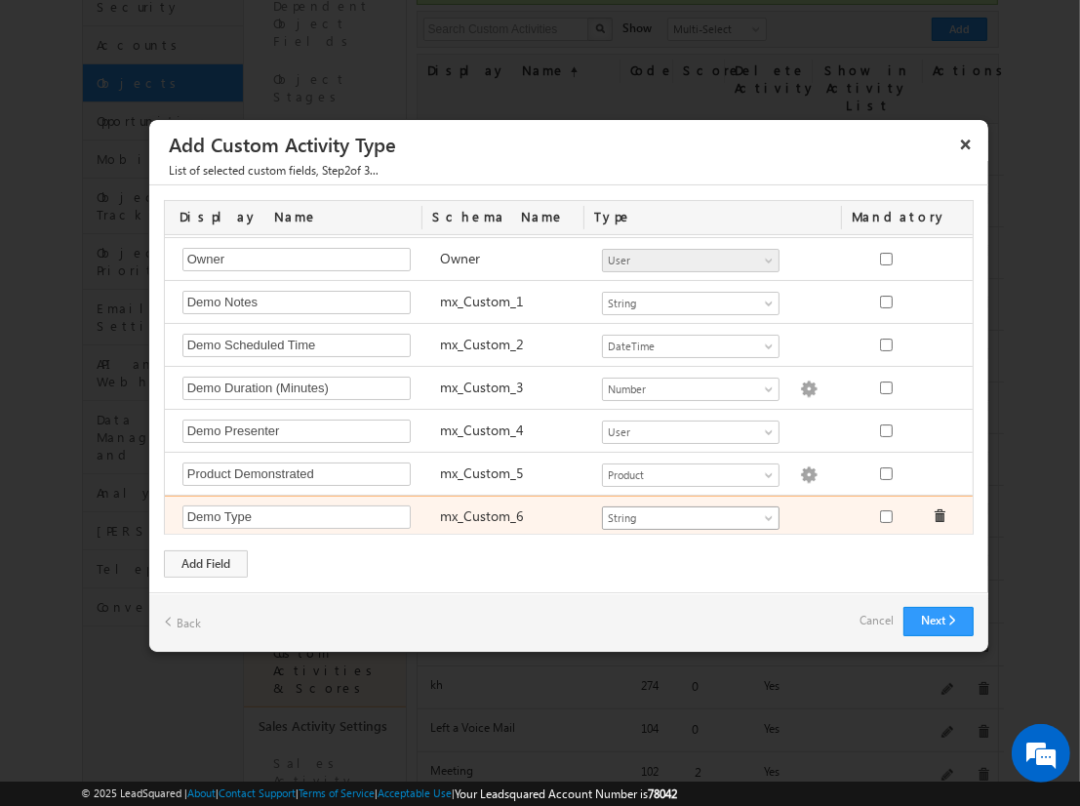
type input "Demo Type"
click at [682, 512] on span "String" at bounding box center [682, 518] width 159 height 18
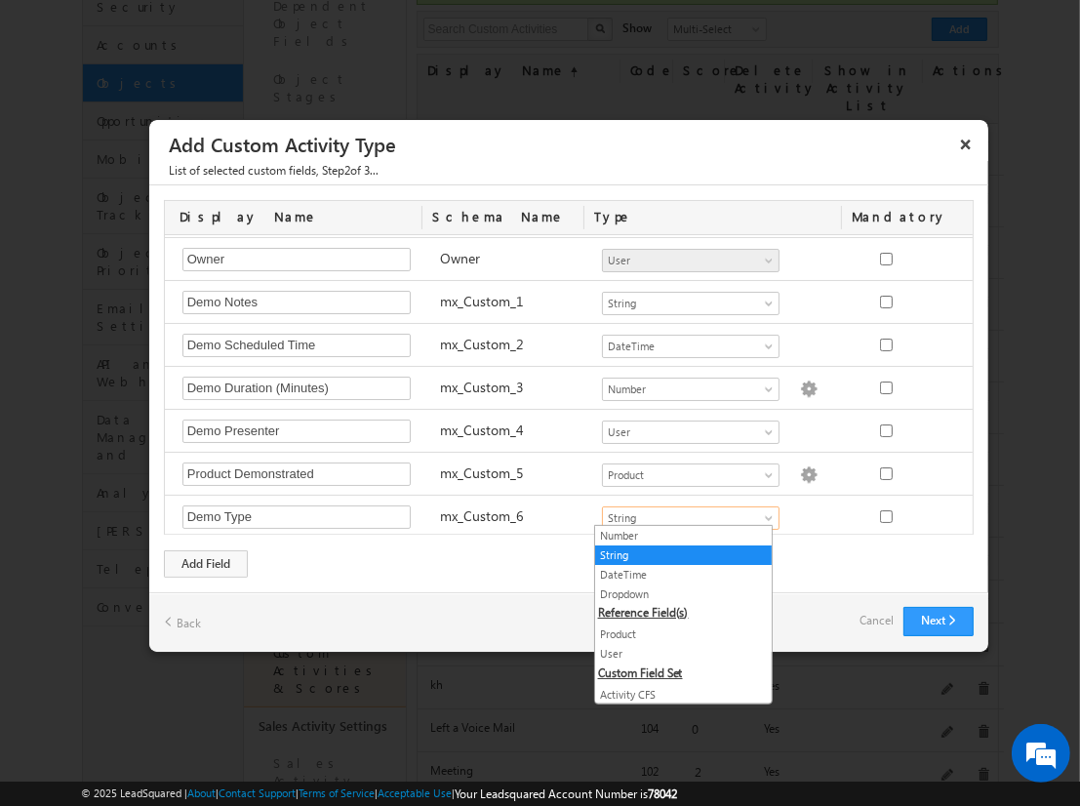
click at [675, 591] on link "Dropdown" at bounding box center [683, 595] width 177 height 18
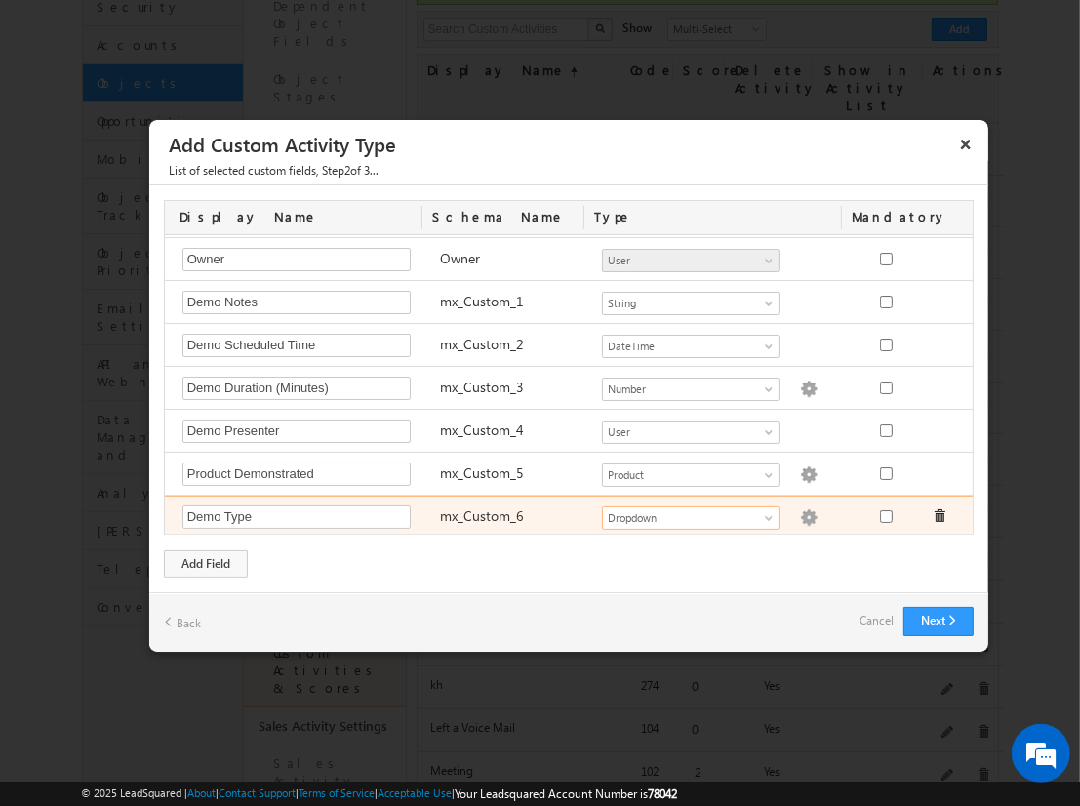
click at [800, 512] on img at bounding box center [809, 518] width 18 height 18
checkbox input "false"
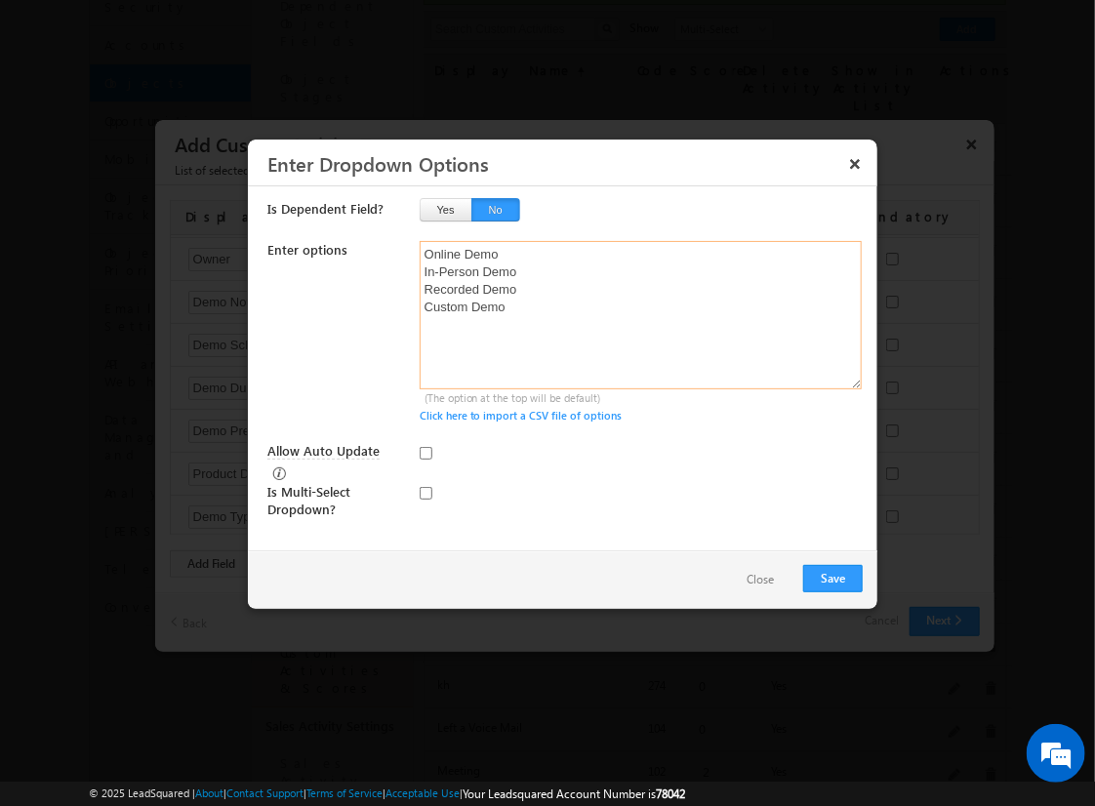
type textarea "Online Demo In-Person Demo Recorded Demo Custom Demo"
click at [425, 487] on input "checkbox" at bounding box center [426, 493] width 13 height 13
checkbox input "true"
click at [425, 452] on input "Allow Auto Update" at bounding box center [426, 453] width 13 height 13
checkbox input "true"
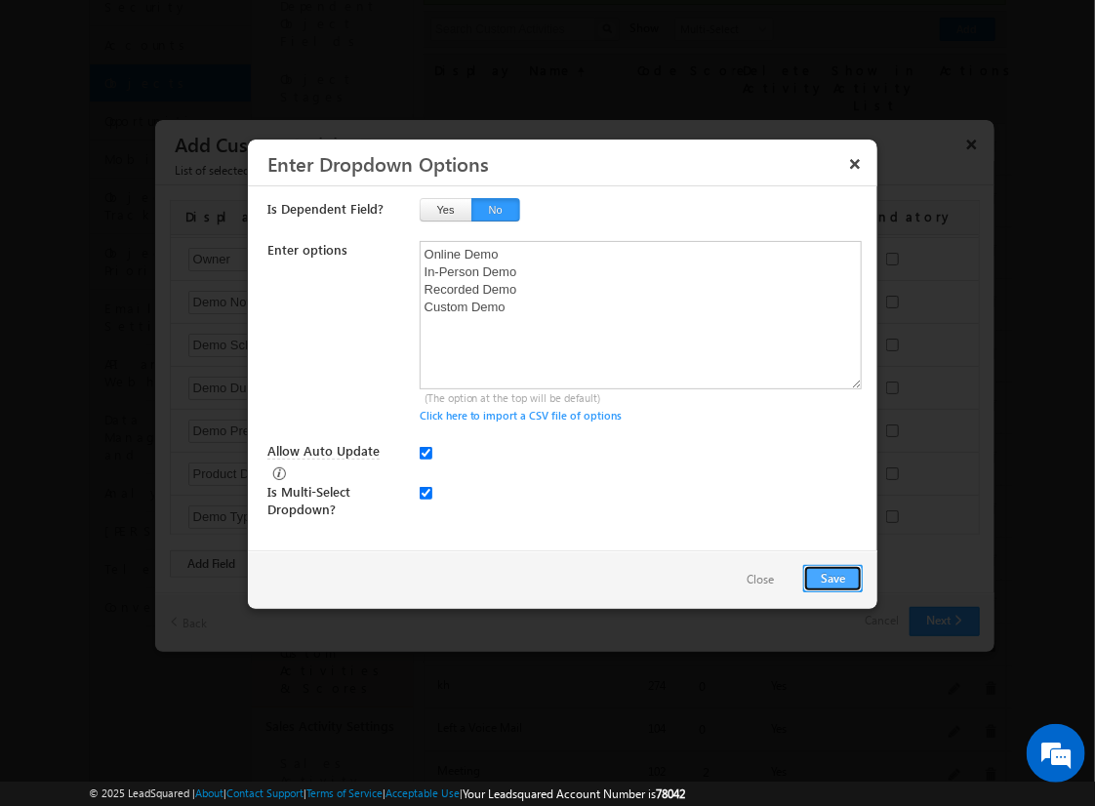
click at [832, 576] on button "Save" at bounding box center [833, 578] width 60 height 27
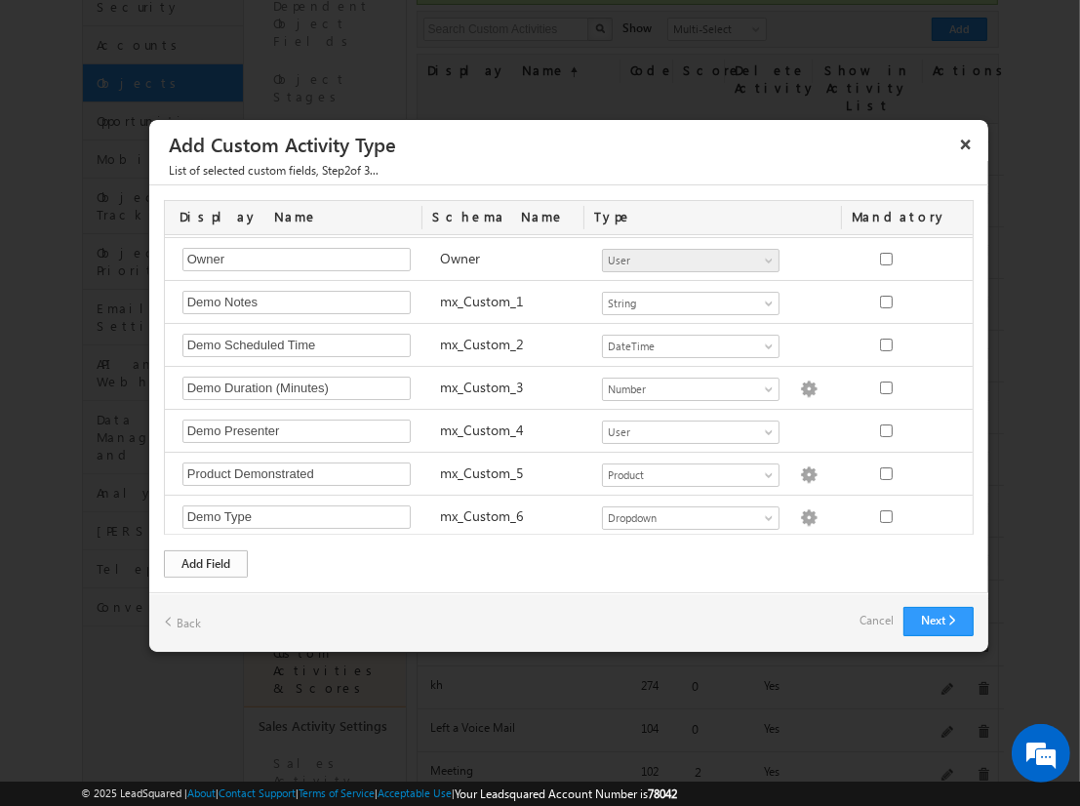
click at [206, 562] on div "Add Field" at bounding box center [206, 563] width 84 height 27
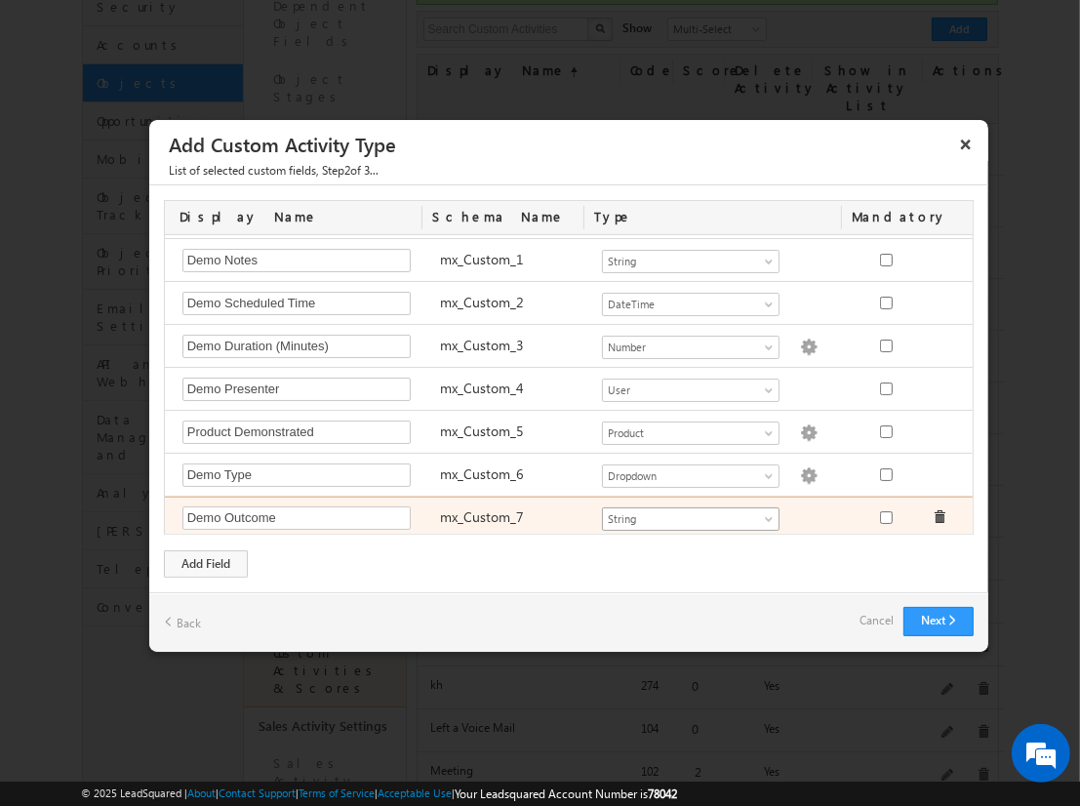
type input "Demo Outcome"
click at [682, 512] on span "String" at bounding box center [682, 519] width 159 height 18
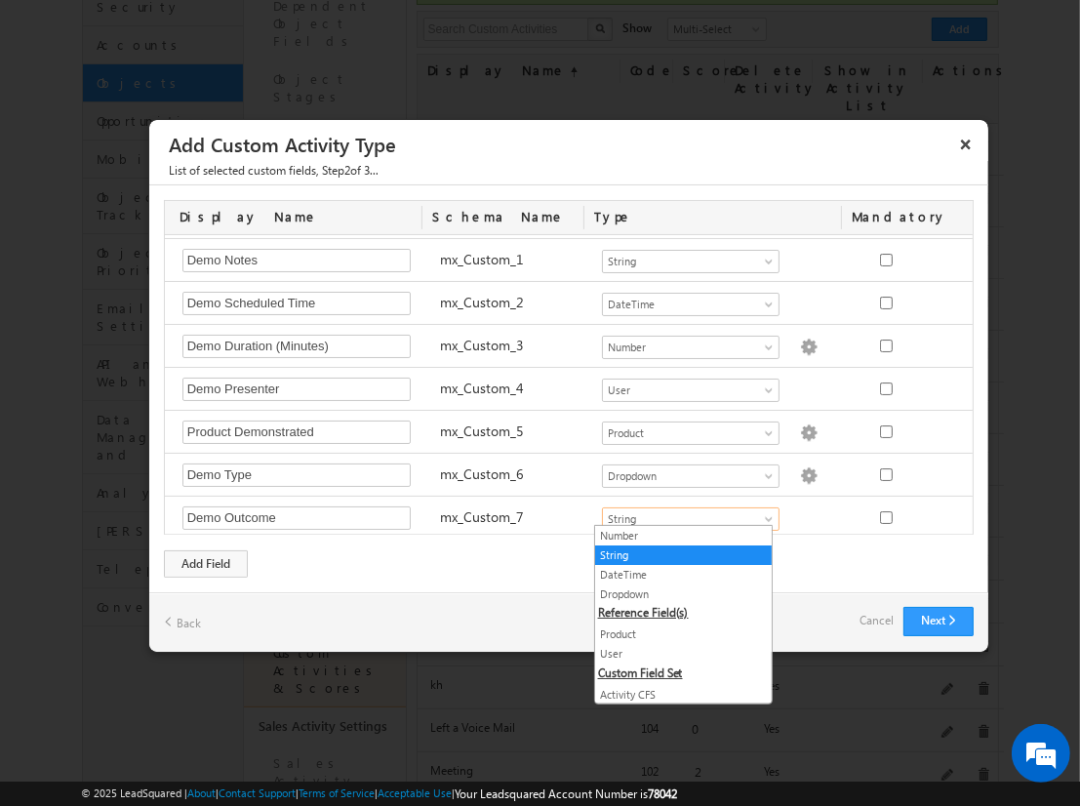
click at [675, 554] on link "String" at bounding box center [683, 555] width 177 height 18
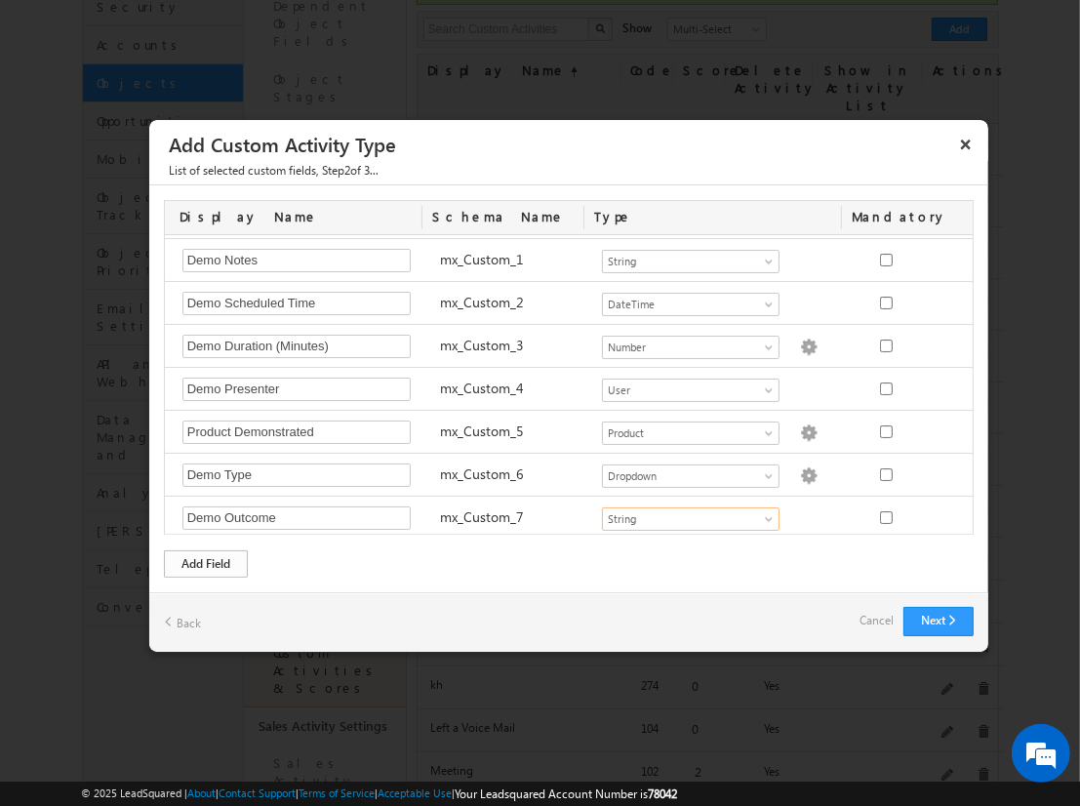
click at [206, 562] on div "Add Field" at bounding box center [206, 563] width 84 height 27
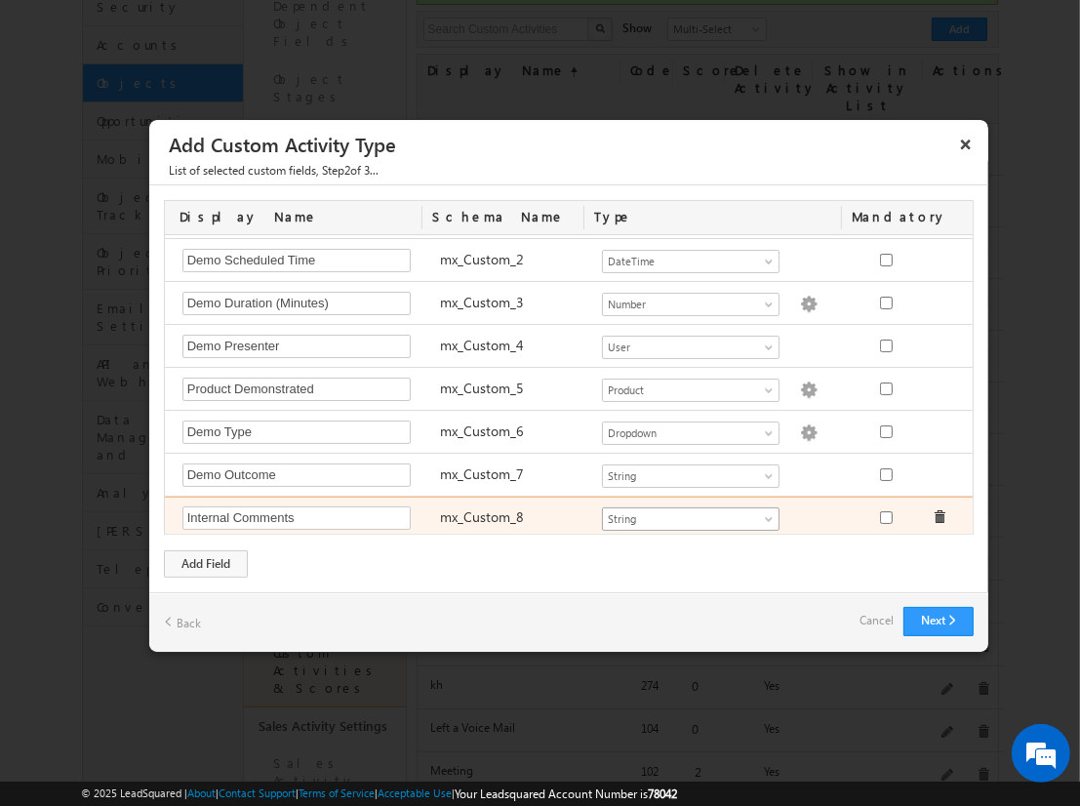
type input "Internal Comments"
click at [682, 512] on span "String" at bounding box center [682, 519] width 159 height 18
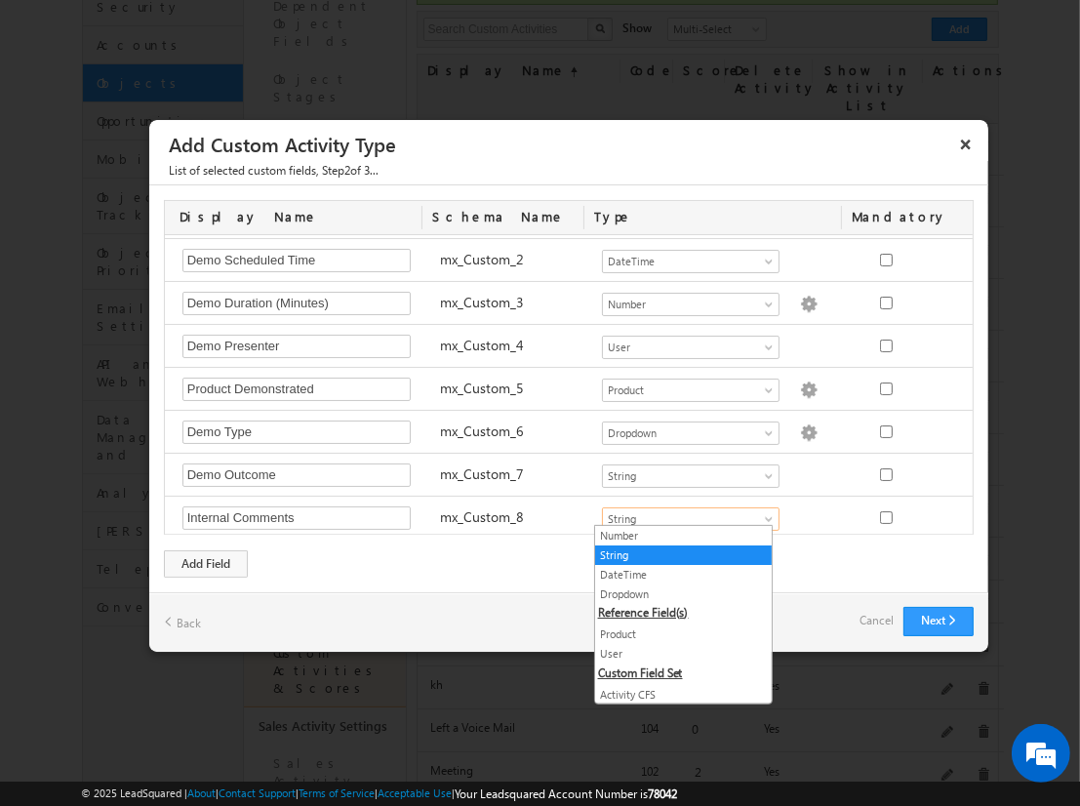
click at [675, 553] on link "String" at bounding box center [683, 555] width 177 height 18
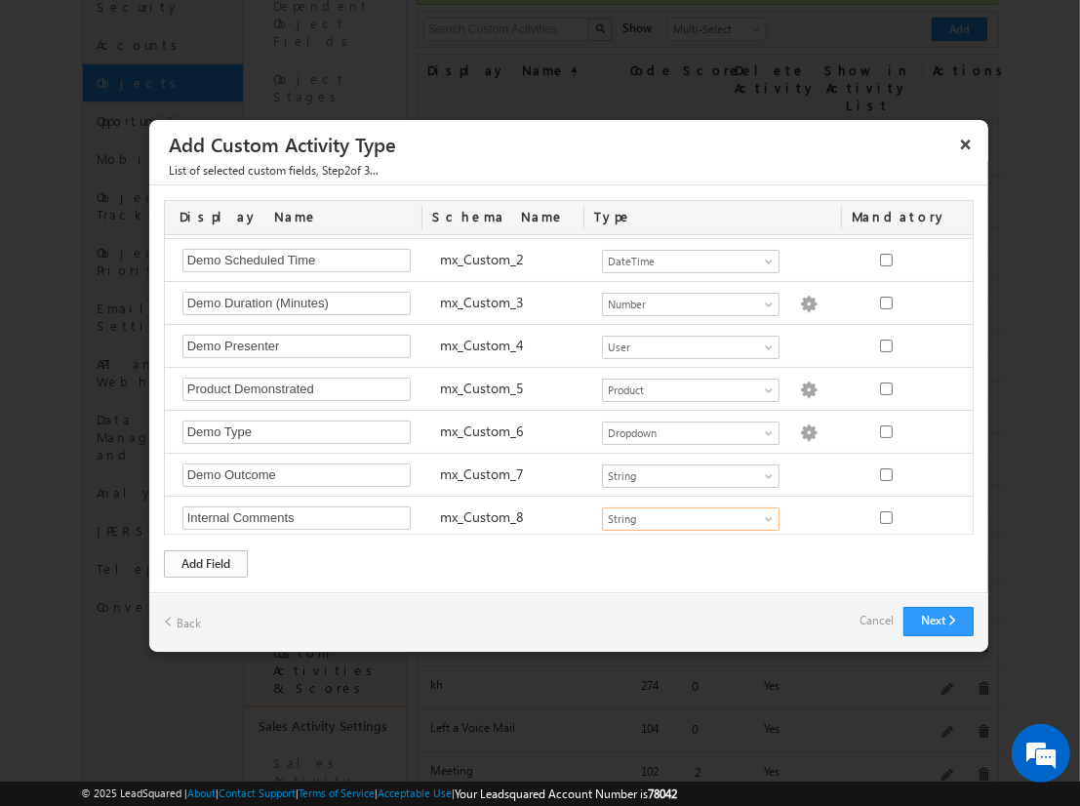
click at [206, 562] on div "Add Field" at bounding box center [206, 563] width 84 height 27
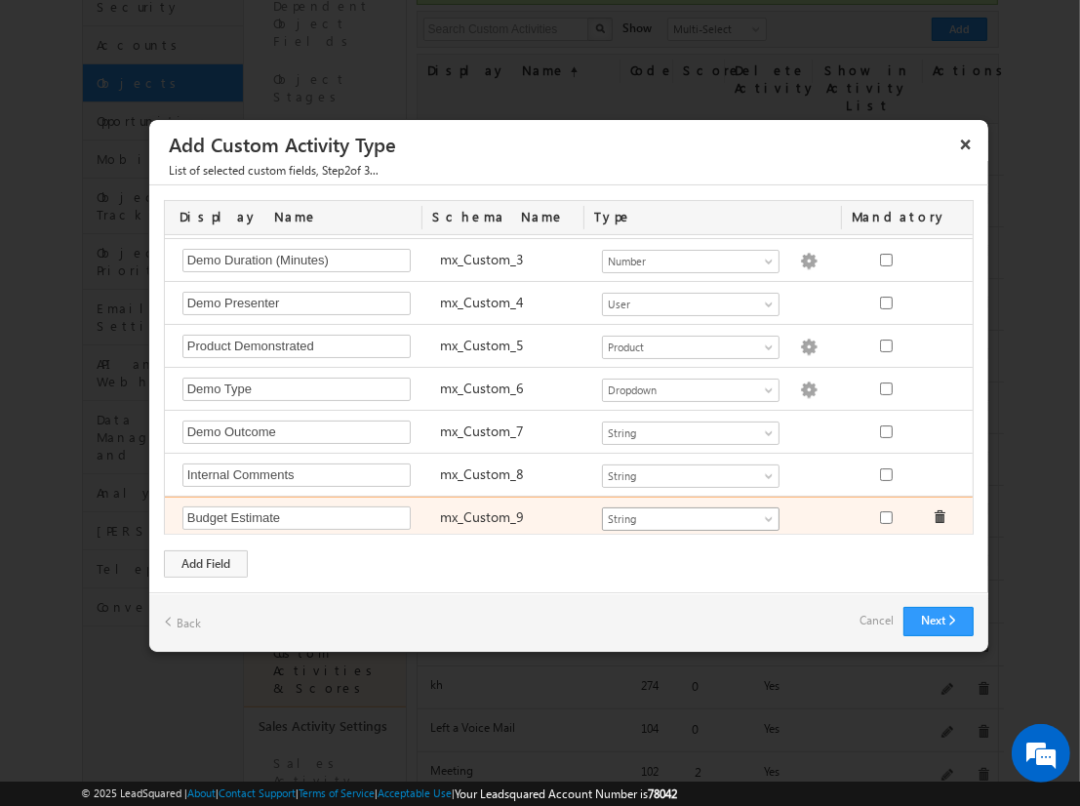
type input "Budget Estimate"
click at [682, 512] on span "String" at bounding box center [682, 519] width 159 height 18
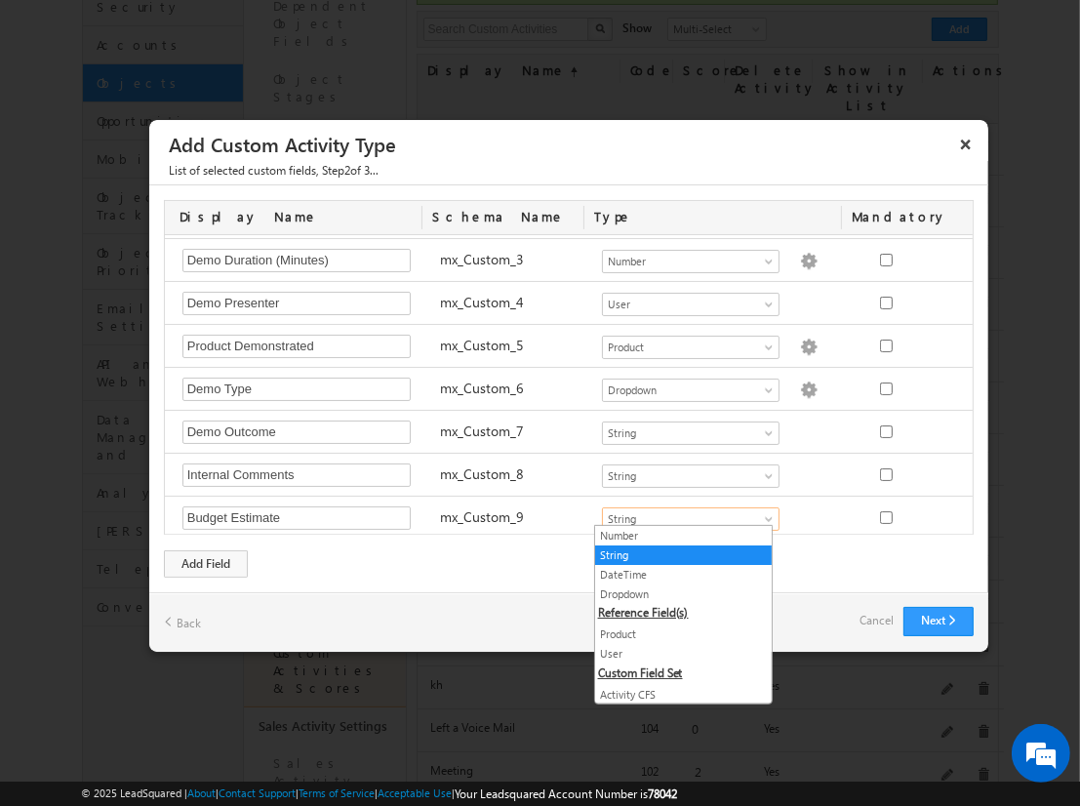
click at [675, 535] on link "Number" at bounding box center [683, 536] width 177 height 18
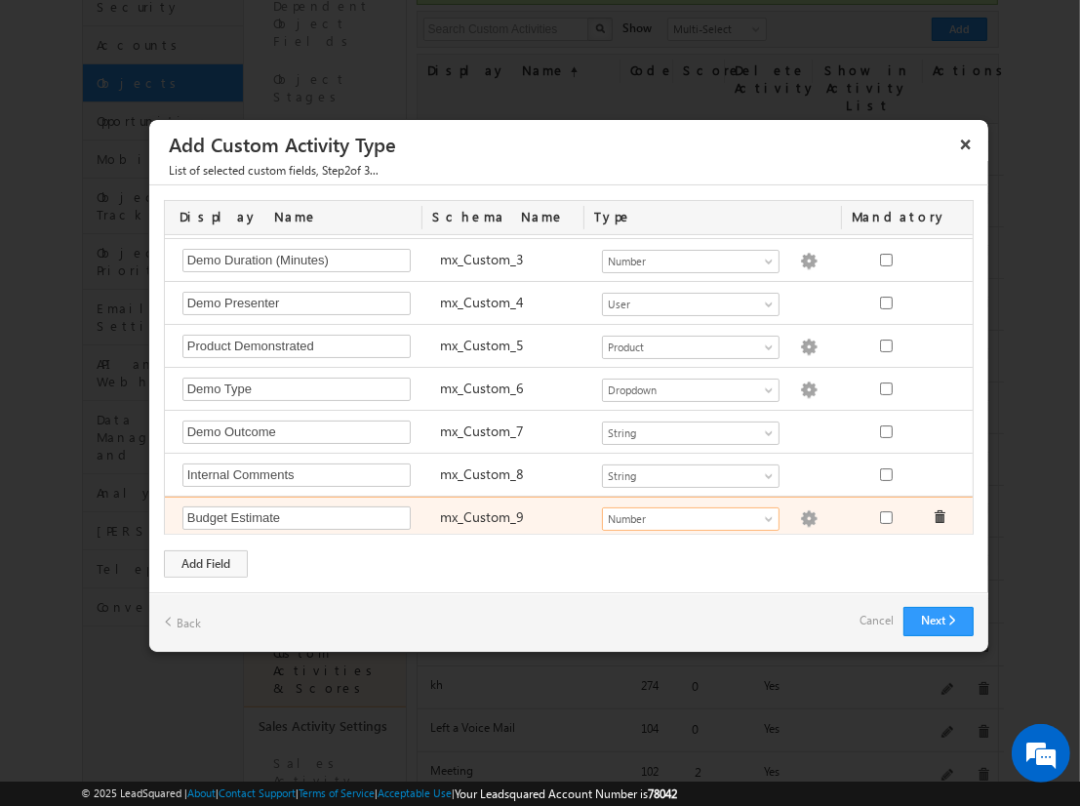
click at [800, 512] on img at bounding box center [809, 519] width 18 height 18
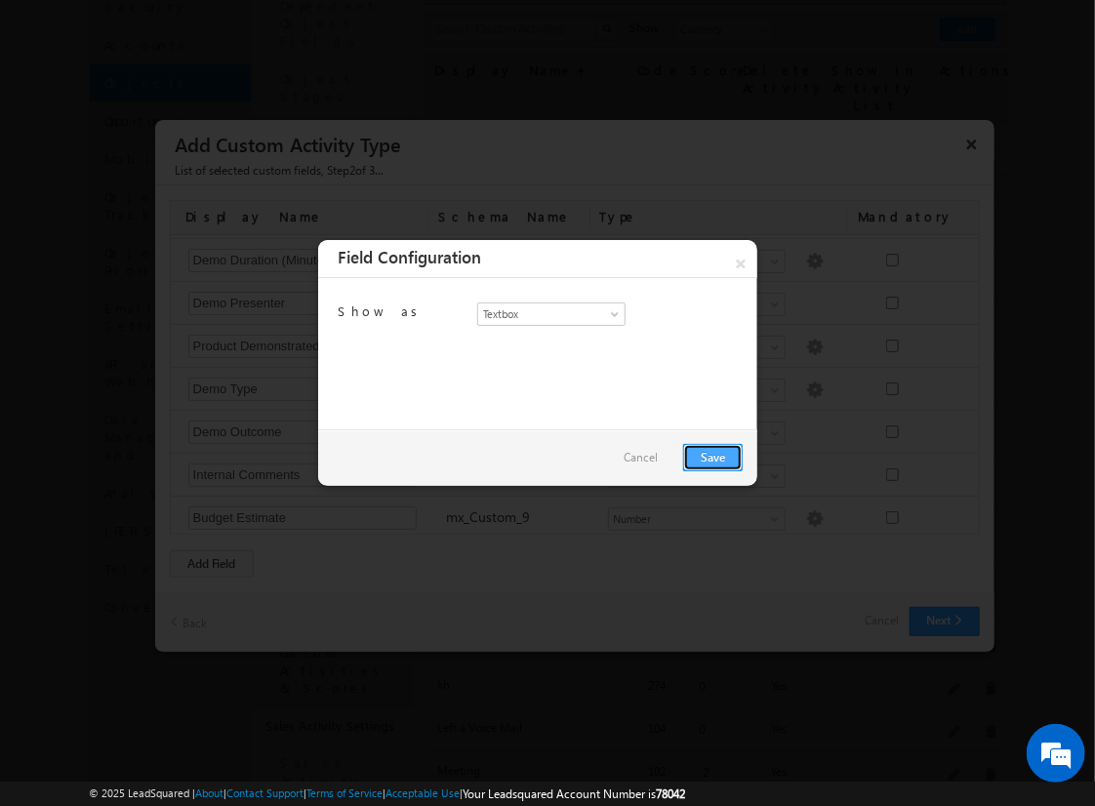
click at [712, 456] on link "Save" at bounding box center [713, 457] width 60 height 27
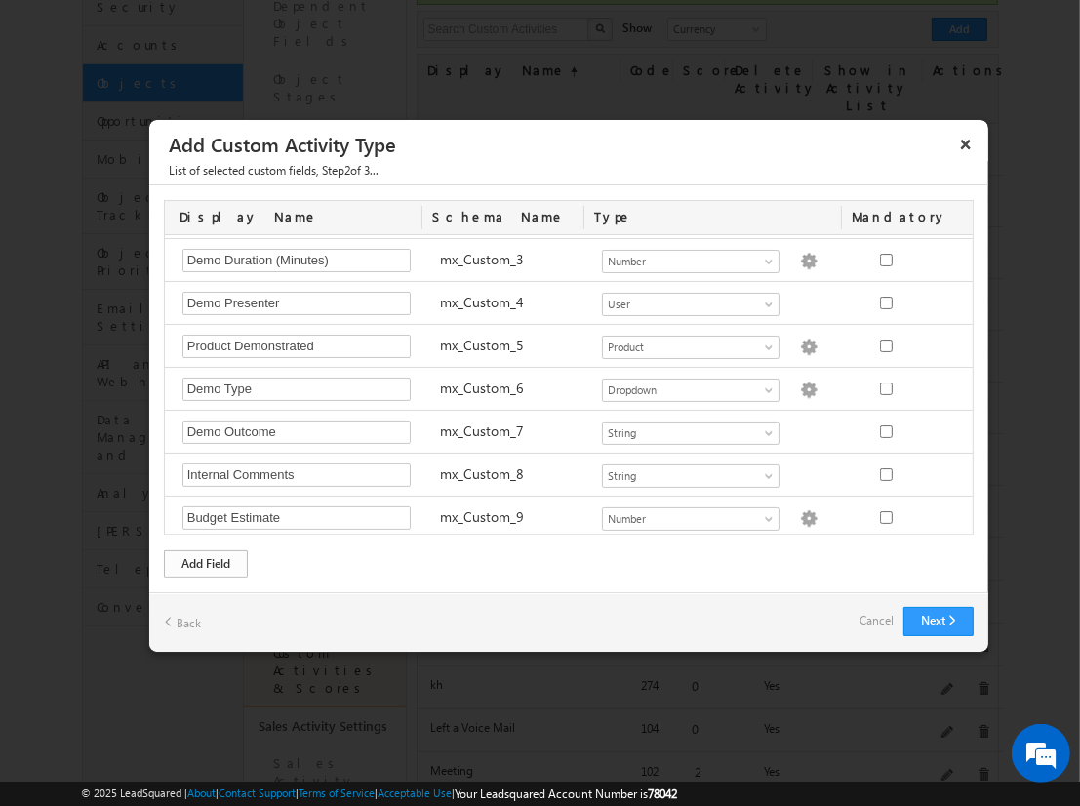
click at [206, 562] on div "Add Field" at bounding box center [206, 563] width 84 height 27
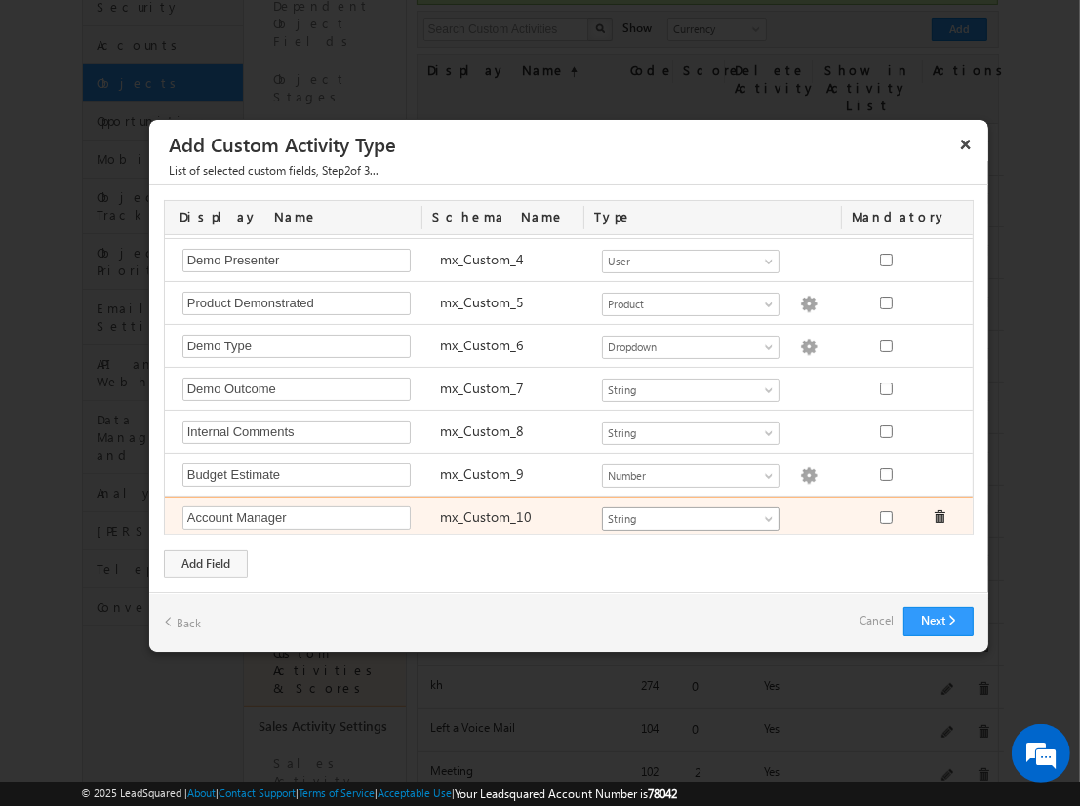
type input "Account Manager"
click at [682, 512] on span "String" at bounding box center [682, 519] width 159 height 18
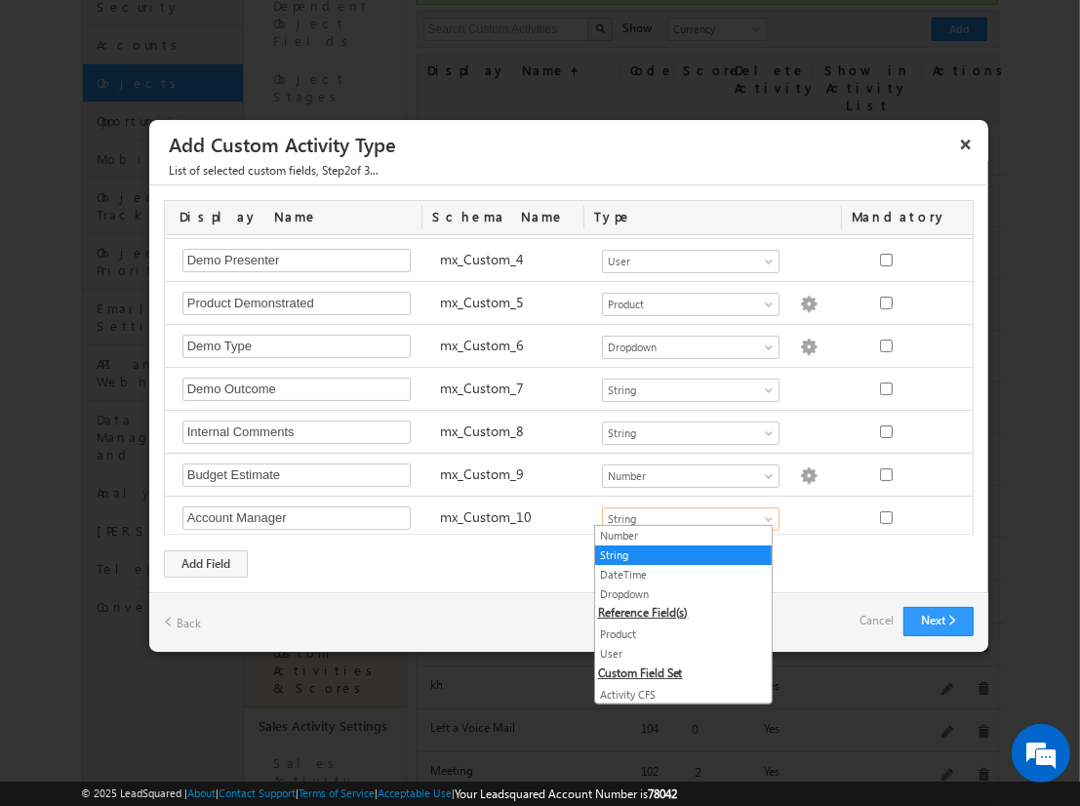
click at [675, 650] on link "User" at bounding box center [683, 654] width 177 height 18
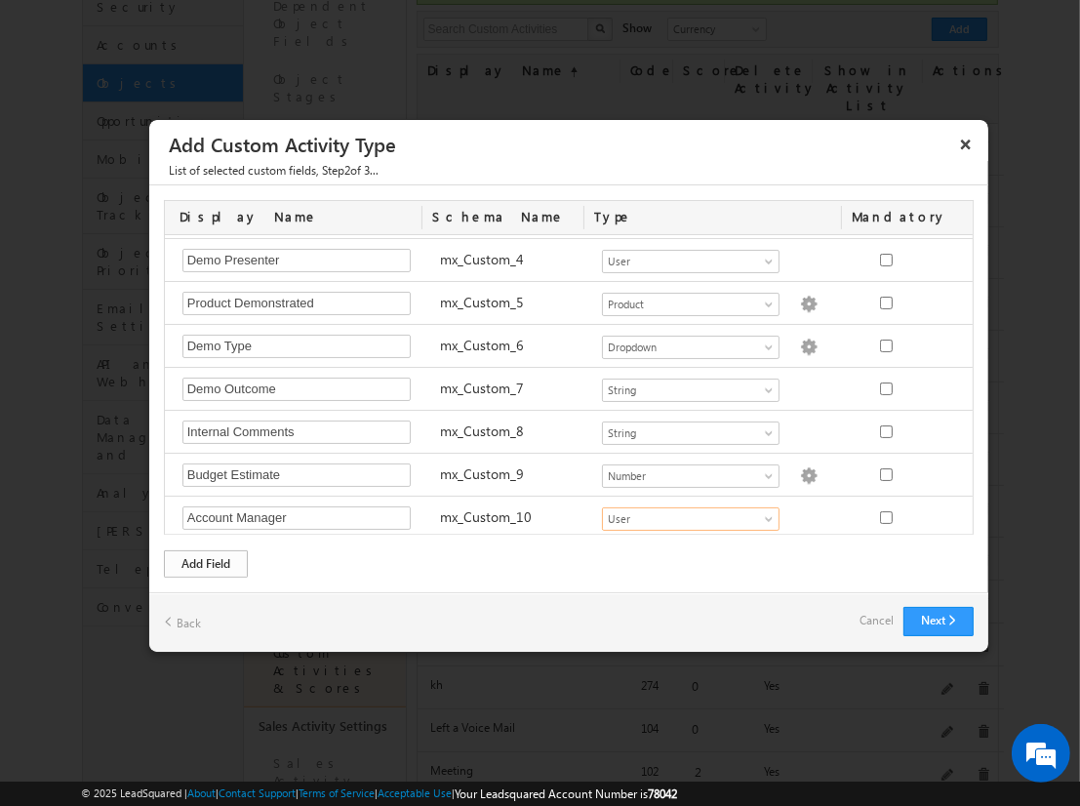
click at [206, 562] on div "Add Field" at bounding box center [206, 563] width 84 height 27
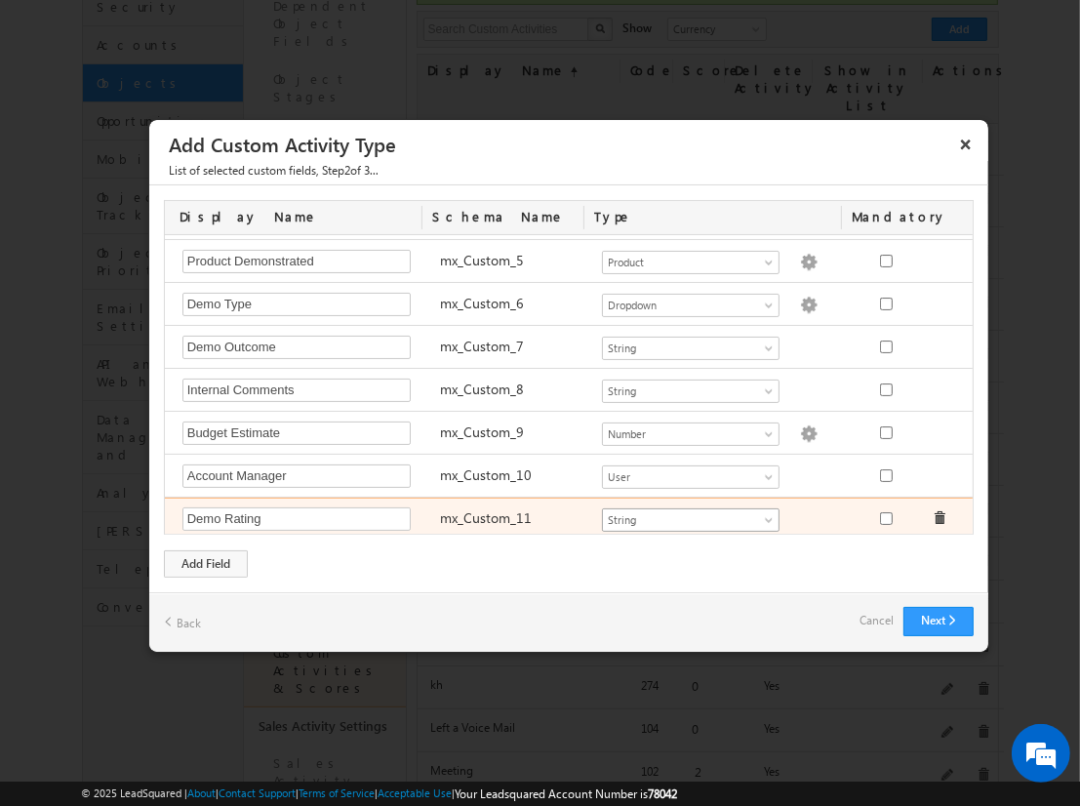
type input "Demo Rating"
click at [682, 512] on span "String" at bounding box center [682, 520] width 159 height 18
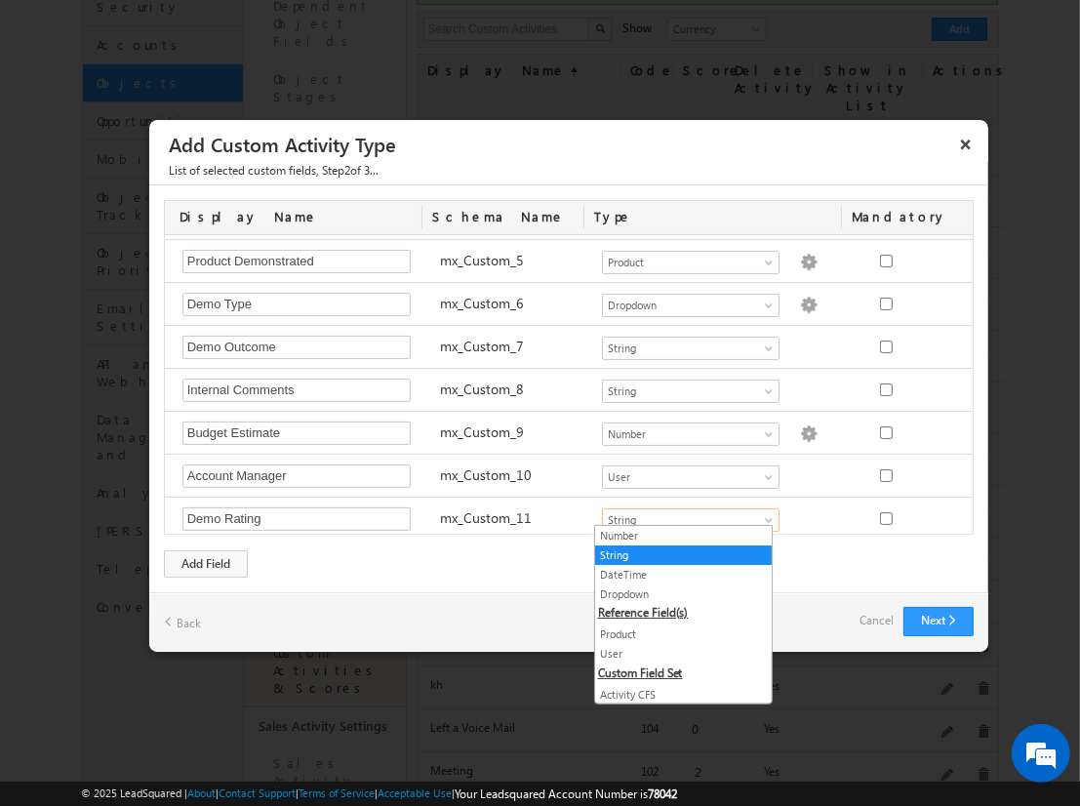
click at [675, 592] on link "Dropdown" at bounding box center [683, 595] width 177 height 18
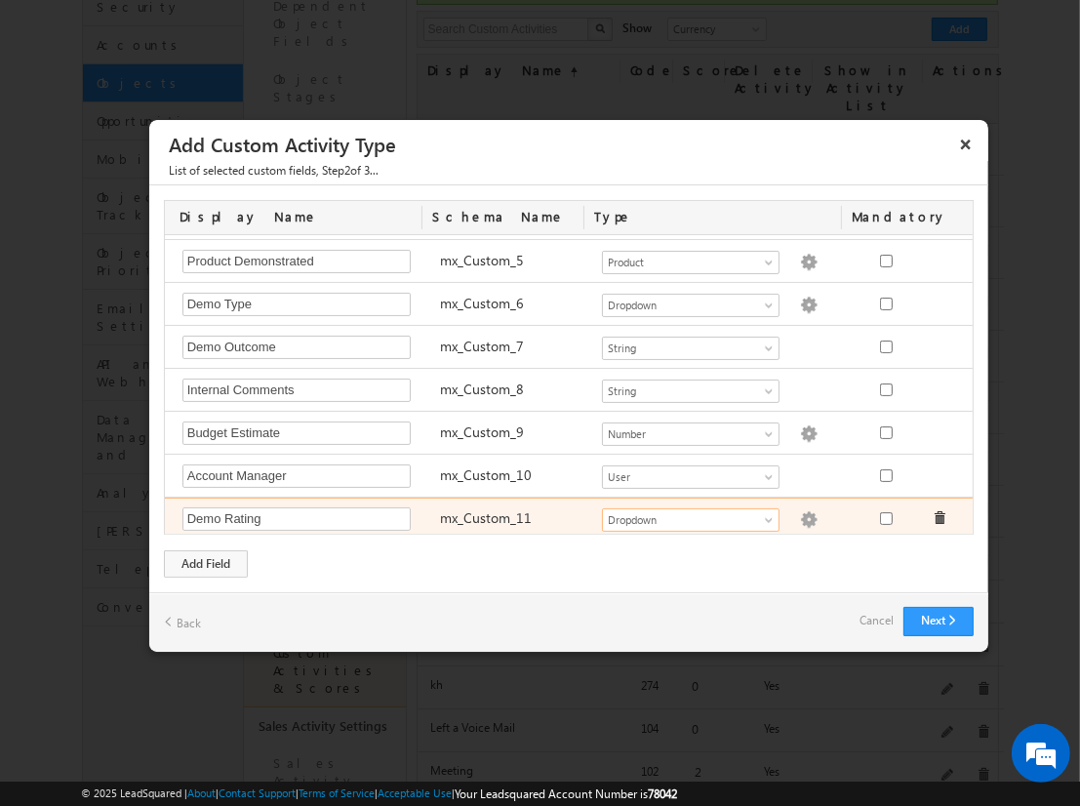
click at [800, 512] on img at bounding box center [809, 520] width 18 height 18
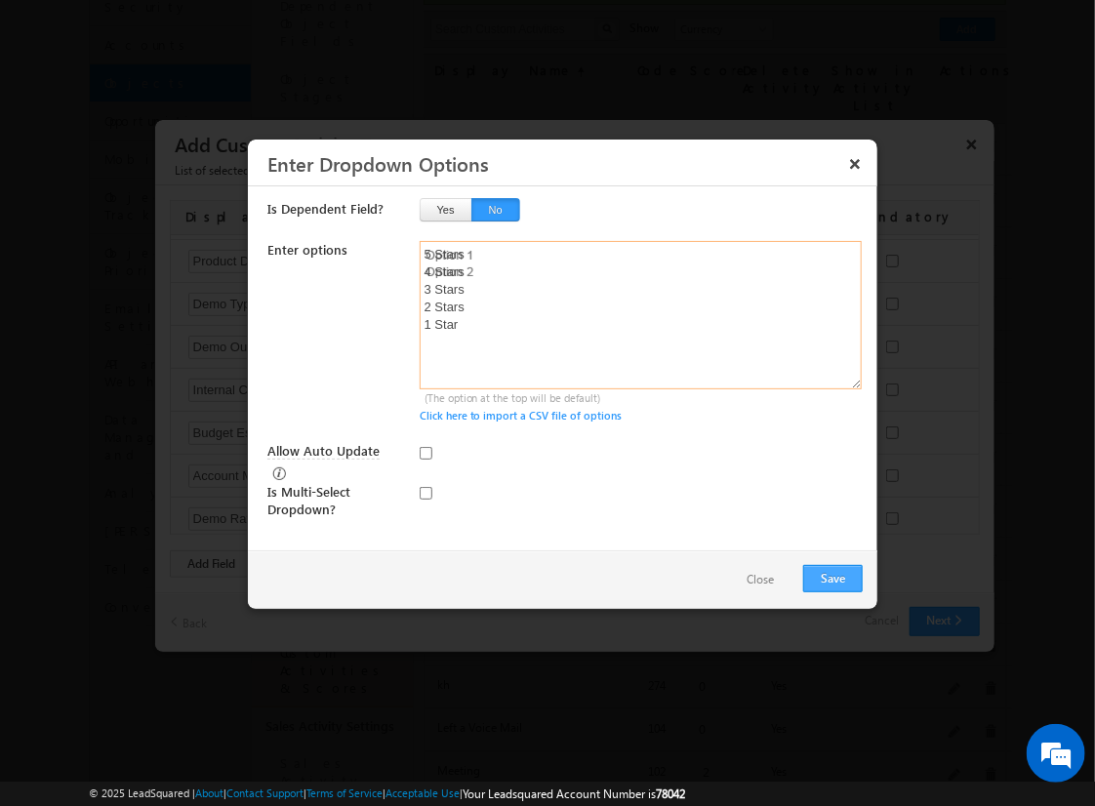
type textarea "5 Stars 4 Stars 3 Stars 2 Stars 1 Star"
click at [425, 452] on input "Allow Auto Update" at bounding box center [426, 453] width 13 height 13
checkbox input "true"
click at [832, 576] on button "Save" at bounding box center [833, 578] width 60 height 27
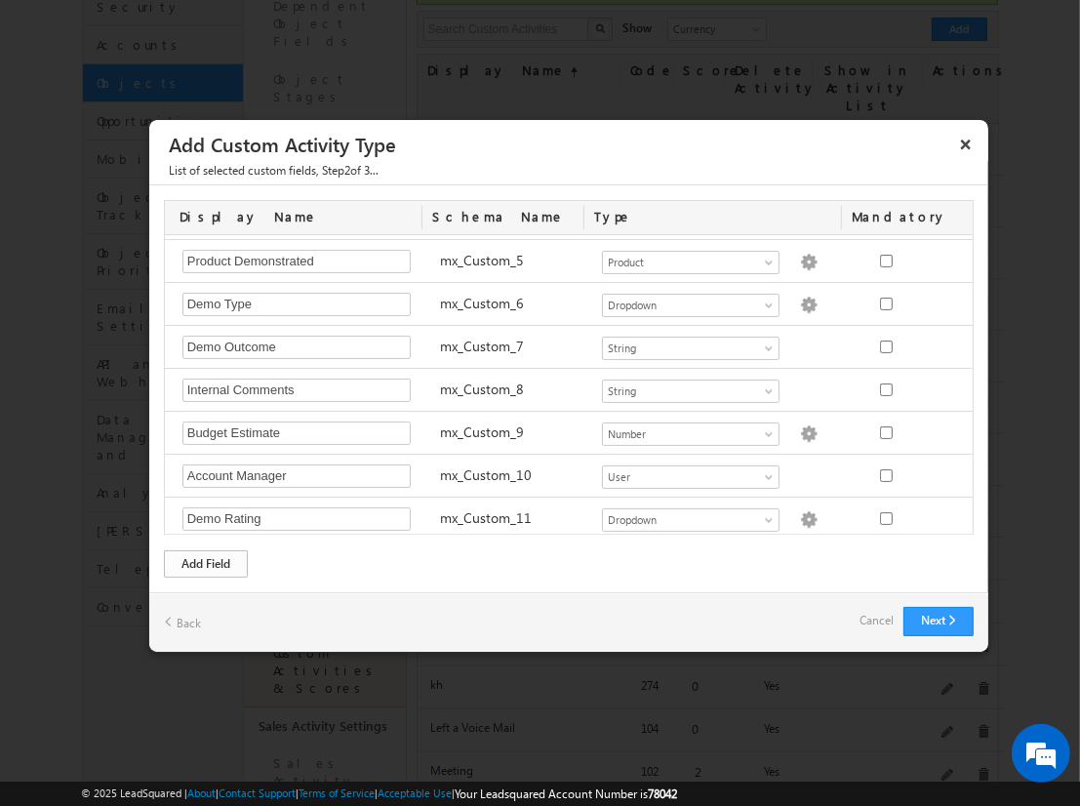
click at [206, 562] on div "Add Field" at bounding box center [206, 563] width 84 height 27
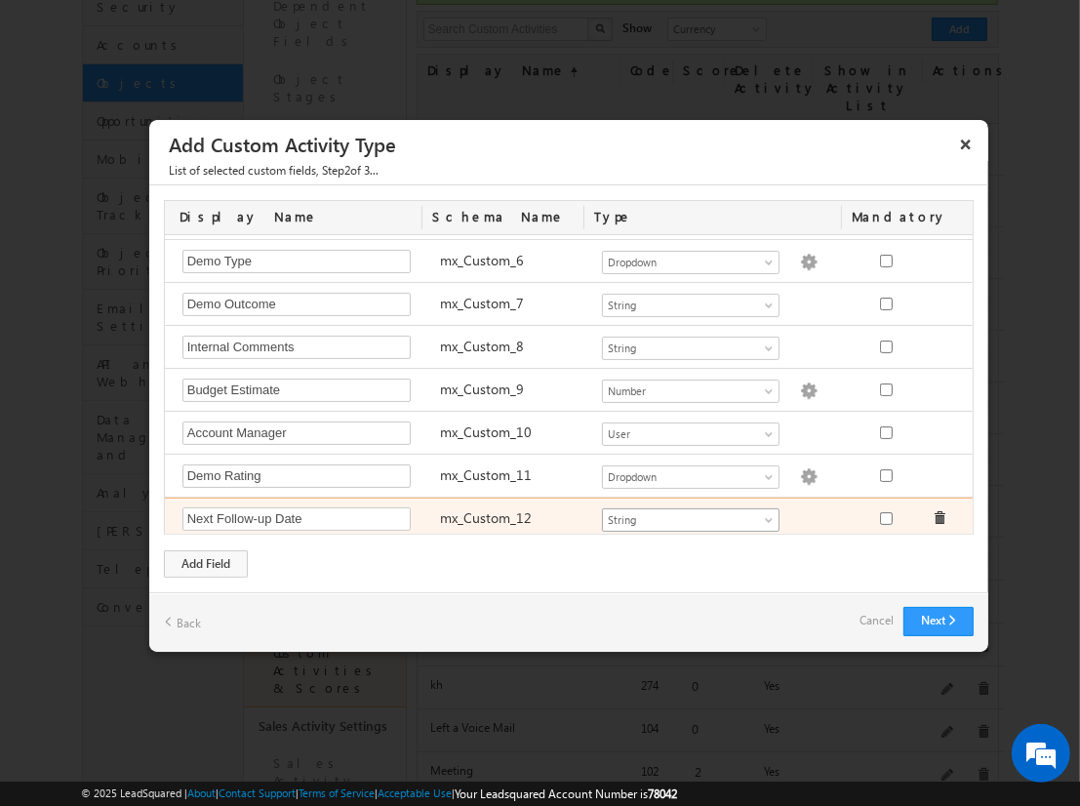
type input "Next Follow-up Date"
click at [682, 512] on span "String" at bounding box center [682, 520] width 159 height 18
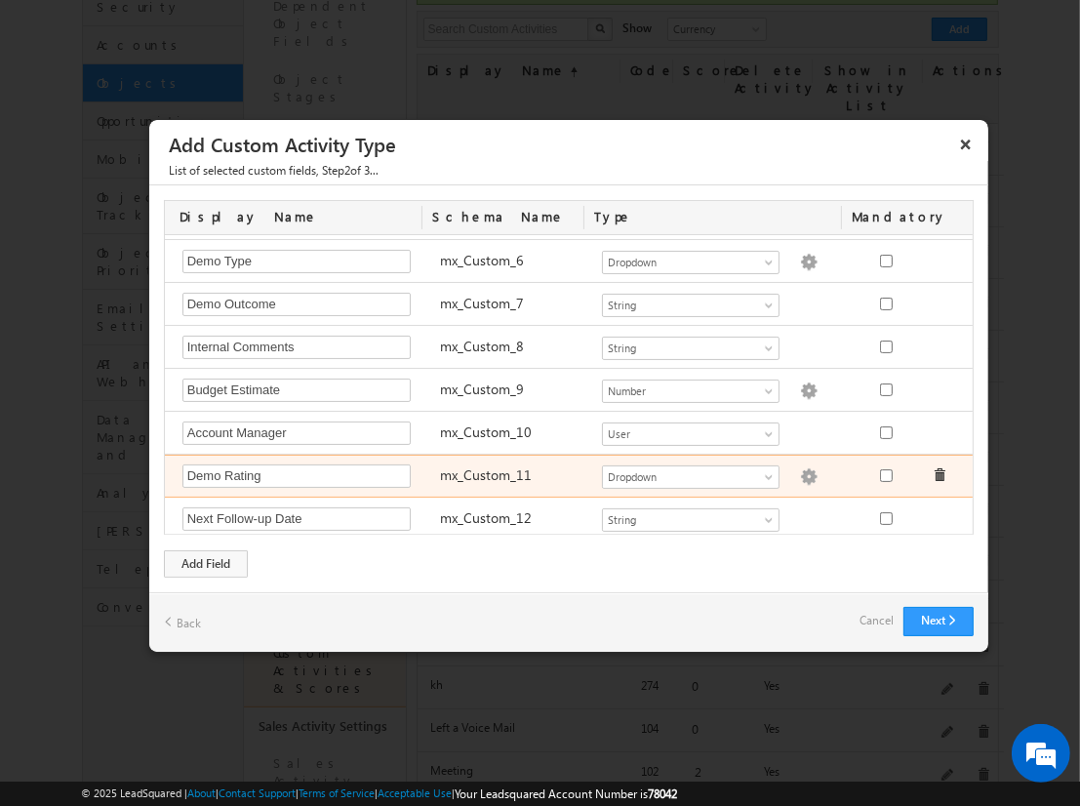
click at [800, 468] on img at bounding box center [809, 477] width 18 height 18
type textarea "5 Stars 4 Stars 3 Stars 2 Stars 1 Star"
checkbox input "true"
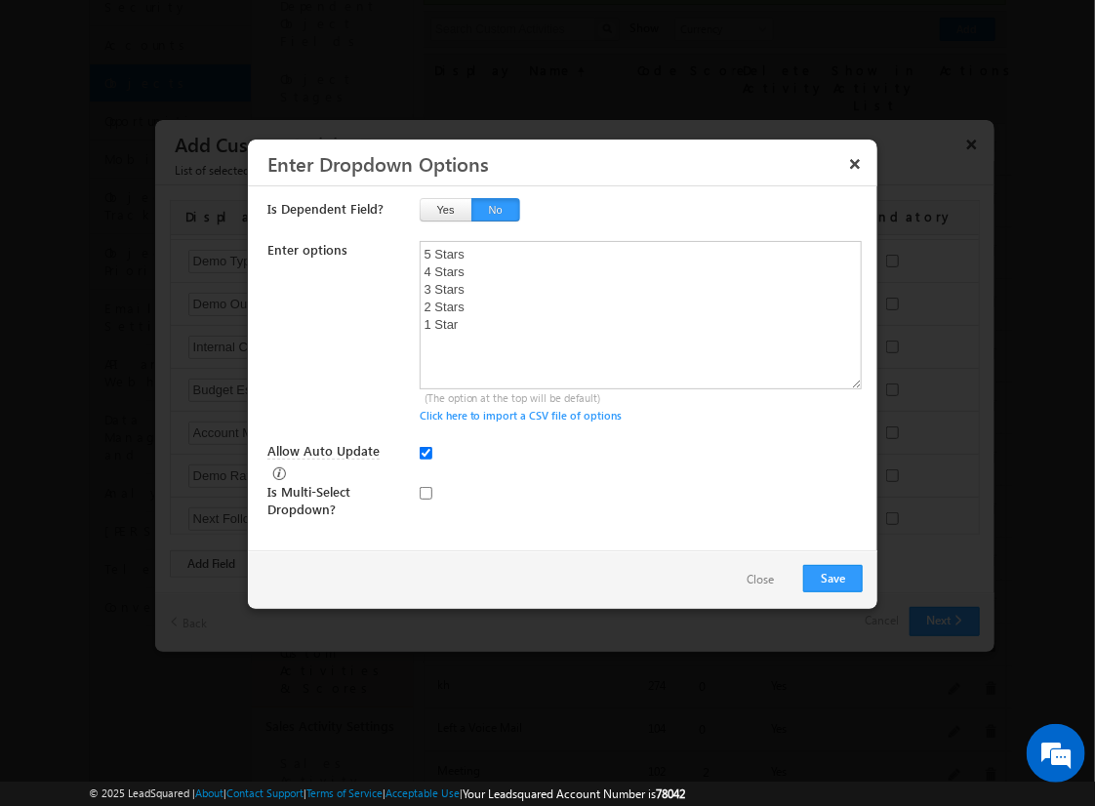
click at [753, 571] on button "Close" at bounding box center [760, 580] width 66 height 28
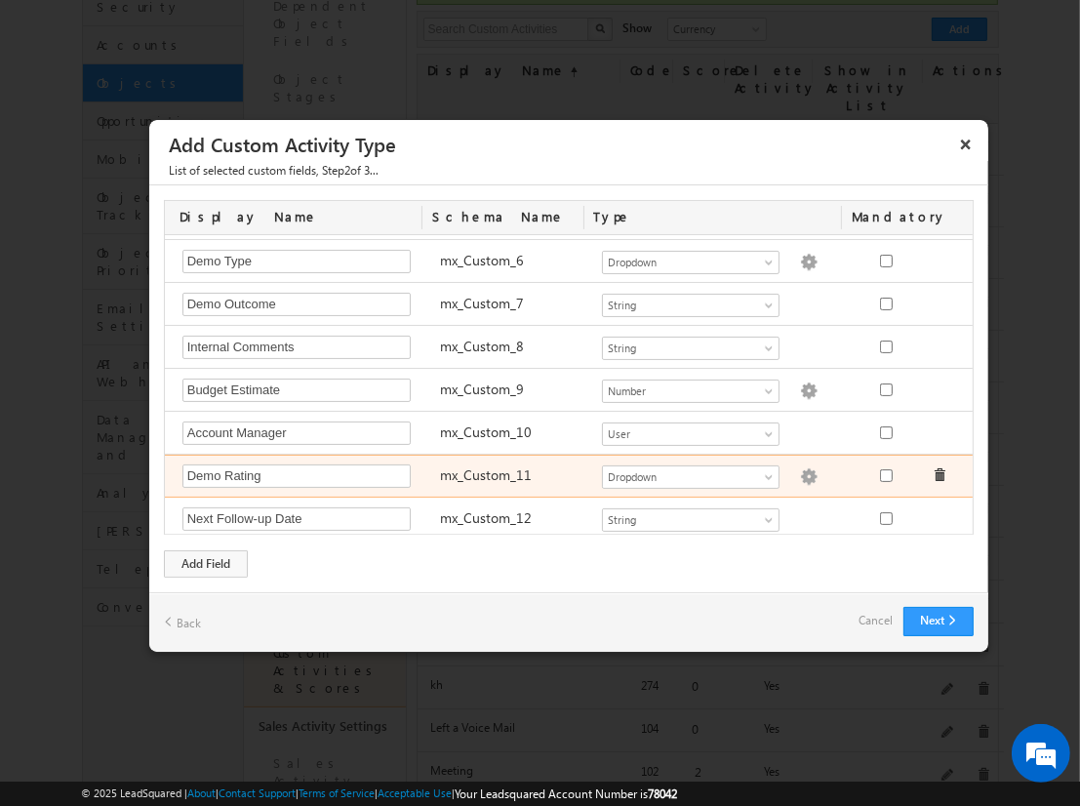
scroll to position [261, 0]
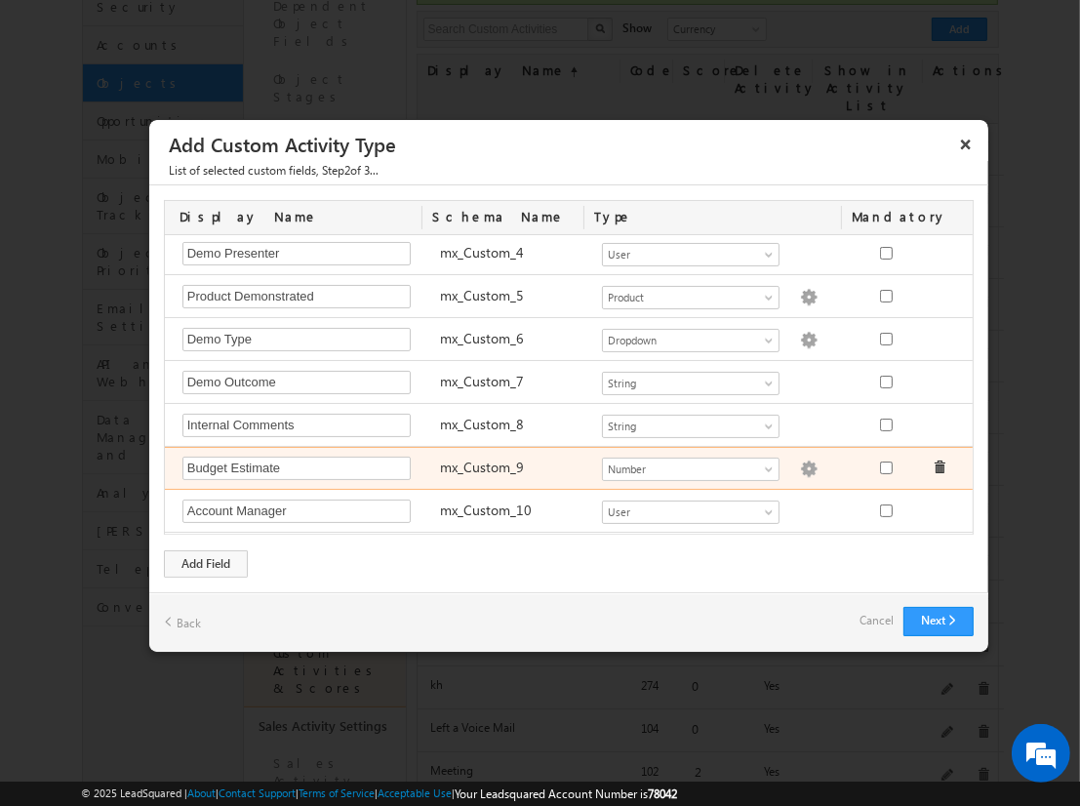
click at [800, 465] on img at bounding box center [809, 470] width 18 height 18
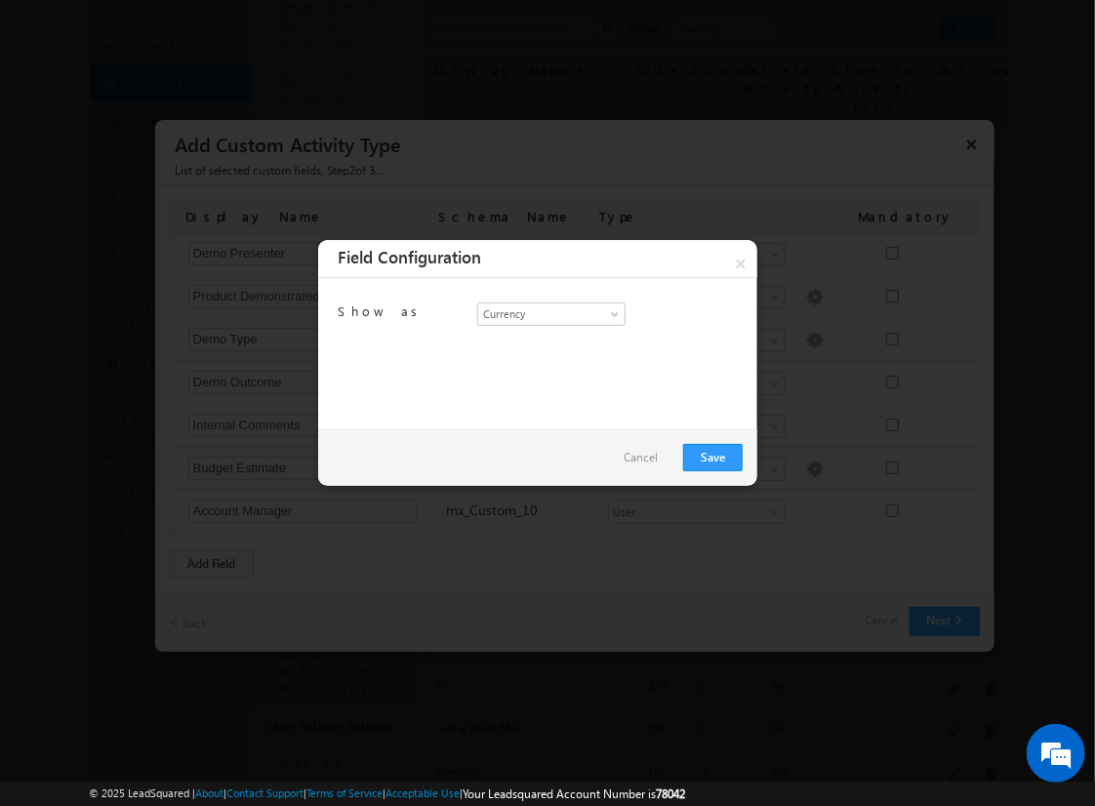
click at [654, 467] on link "Cancel" at bounding box center [641, 457] width 34 height 27
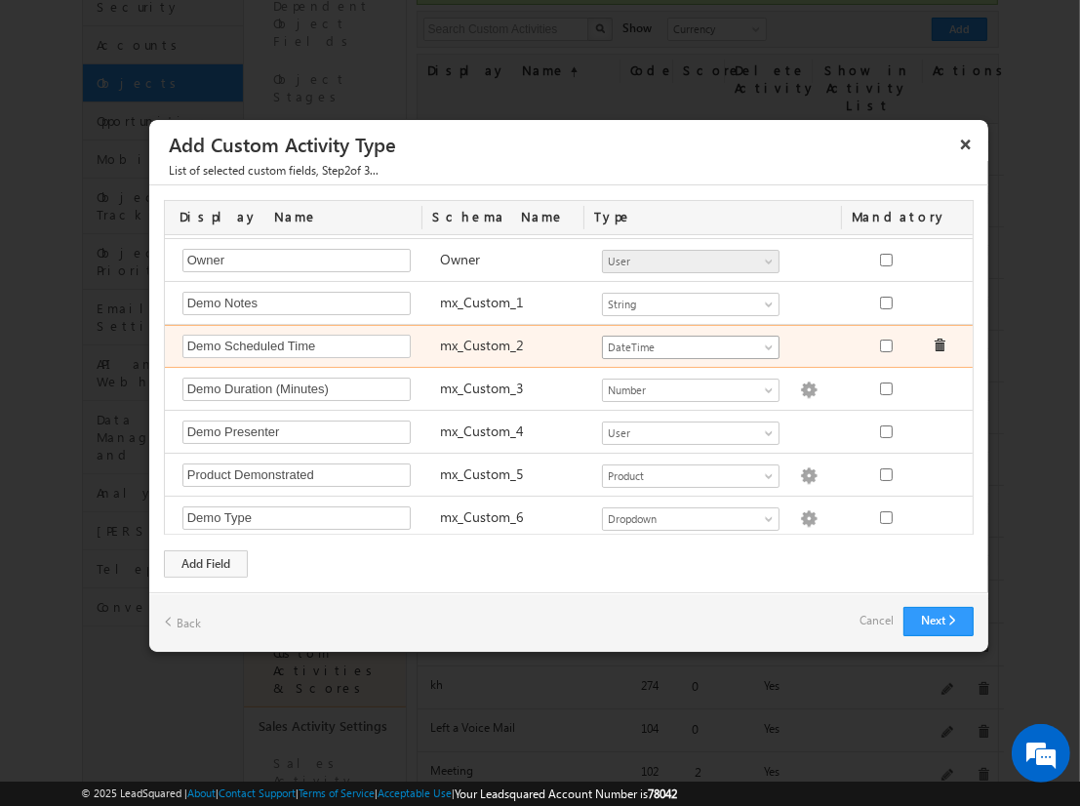
scroll to position [82, 0]
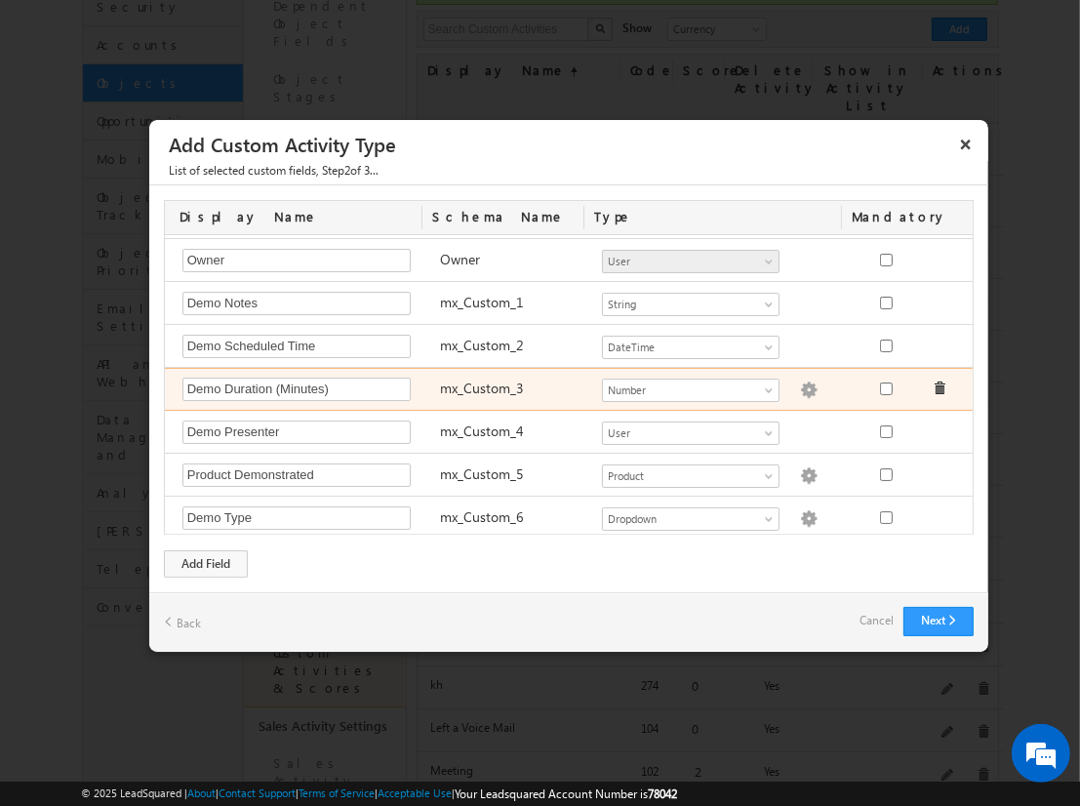
click at [800, 384] on img at bounding box center [809, 391] width 18 height 18
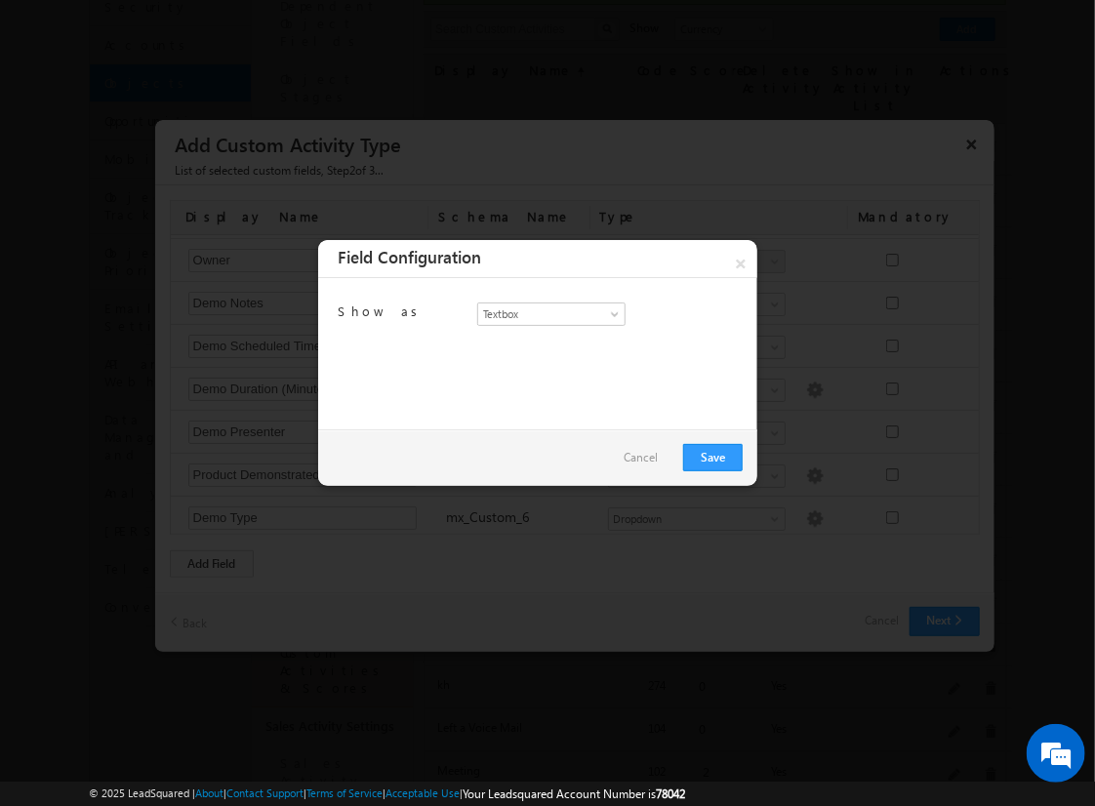
click at [644, 461] on link "Cancel" at bounding box center [641, 457] width 34 height 27
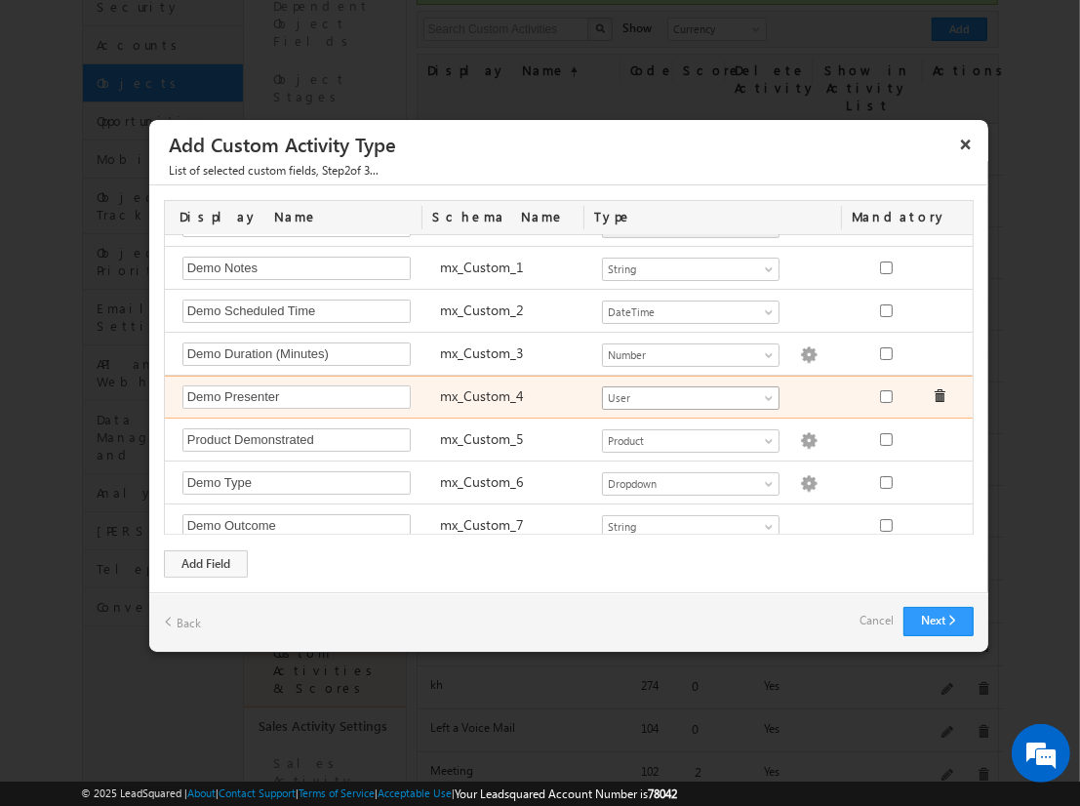
scroll to position [113, 0]
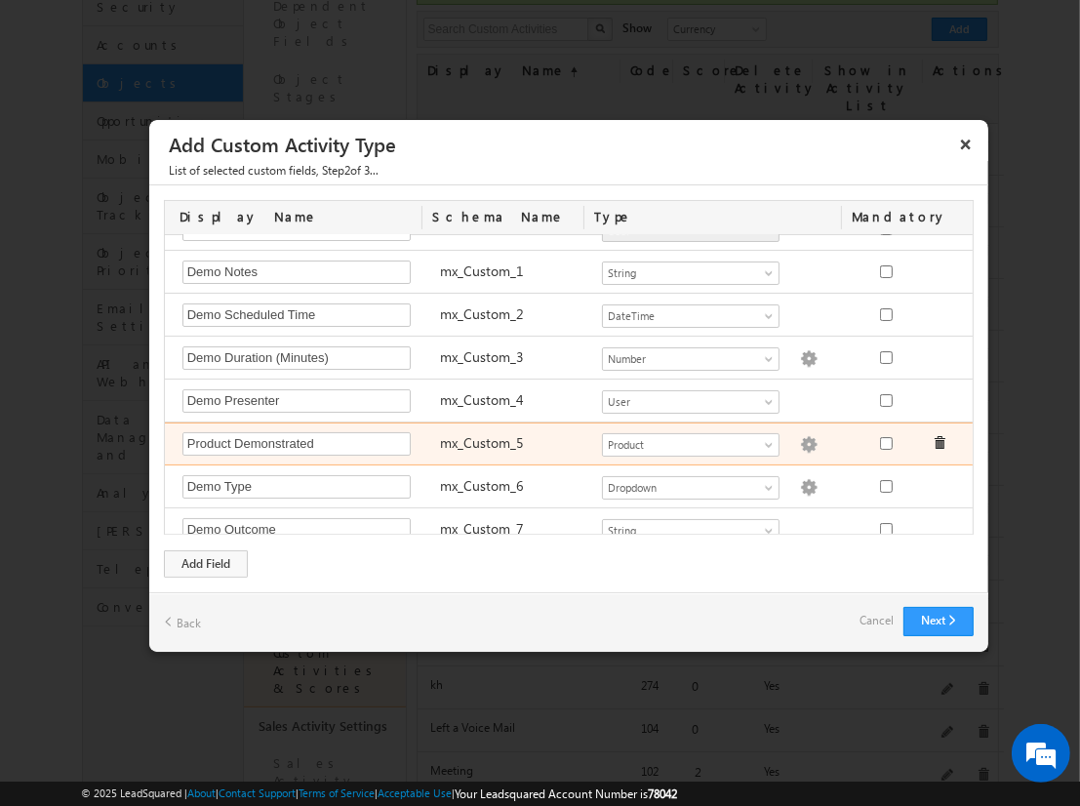
click at [800, 436] on img at bounding box center [809, 445] width 18 height 18
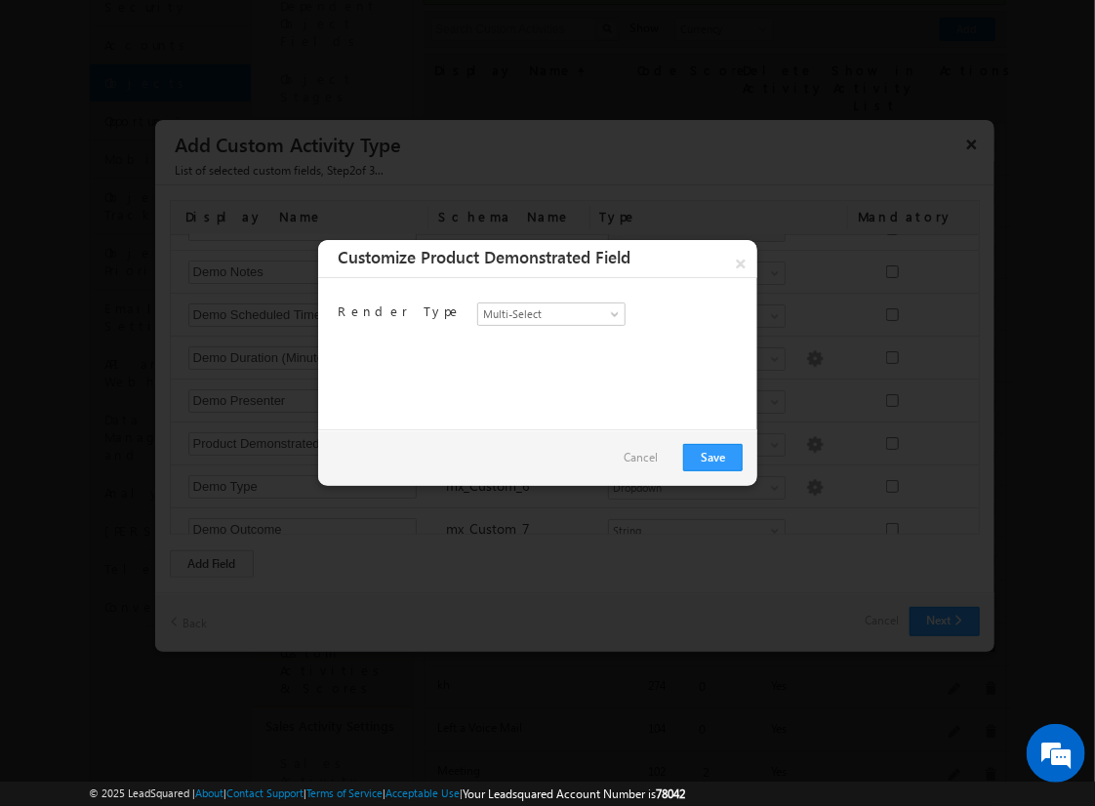
click at [656, 461] on link "Cancel" at bounding box center [641, 457] width 34 height 27
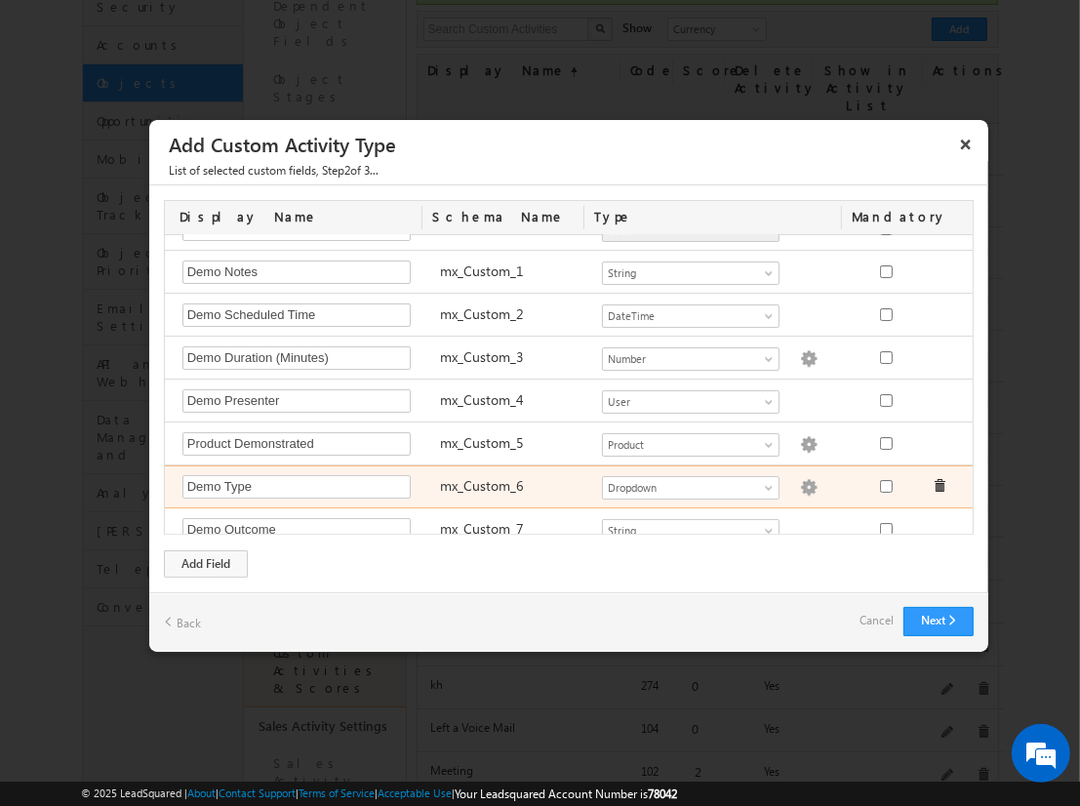
click at [800, 479] on img at bounding box center [809, 488] width 18 height 18
type textarea "Online Demo In-Person Demo Recorded Demo Custom Demo"
checkbox input "true"
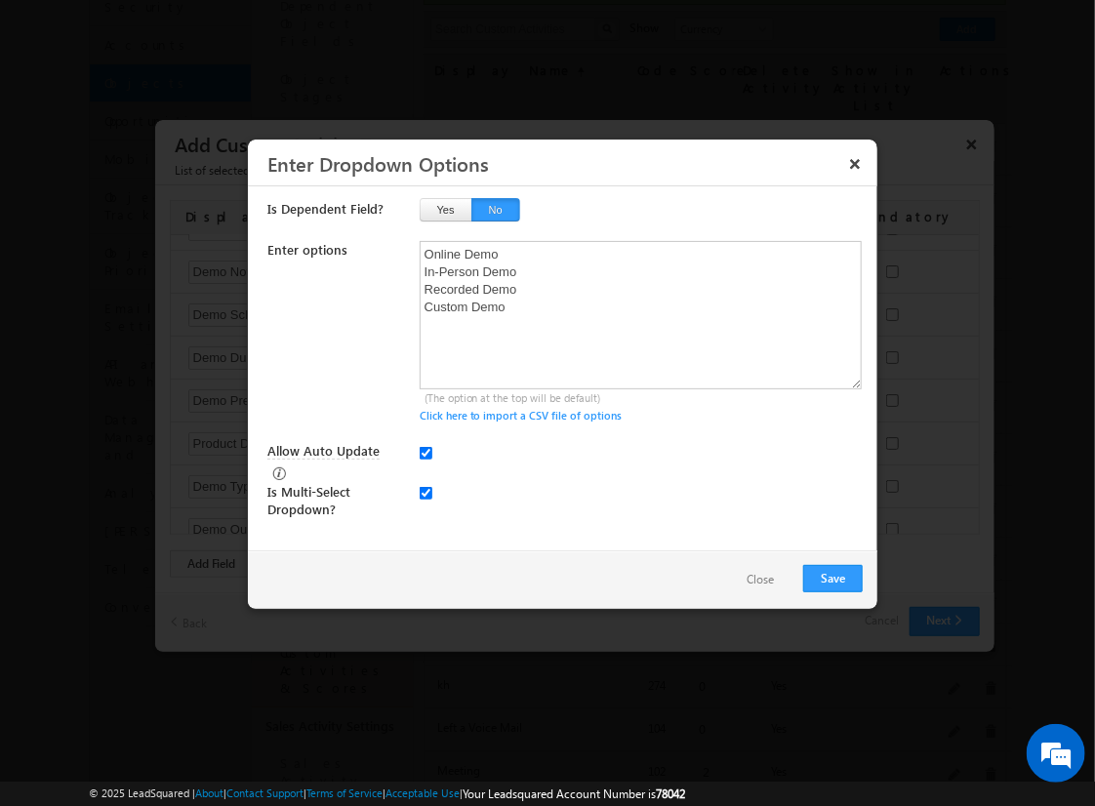
click at [753, 580] on button "Close" at bounding box center [760, 580] width 66 height 28
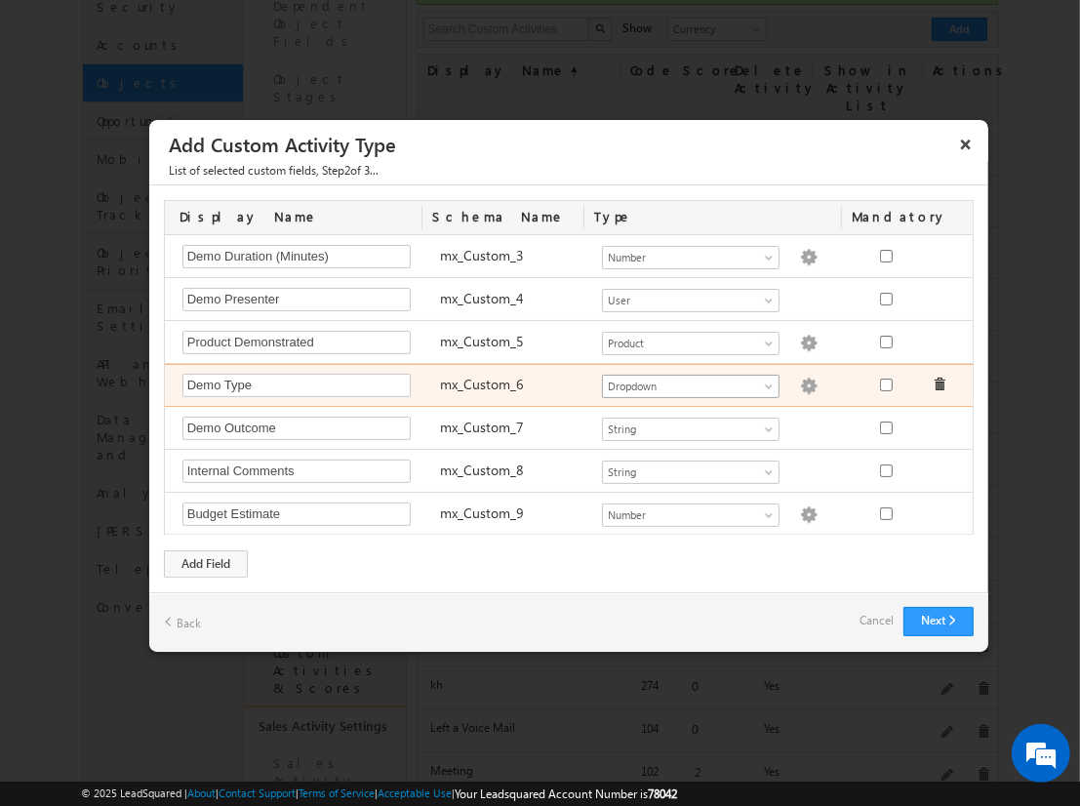
scroll to position [215, 0]
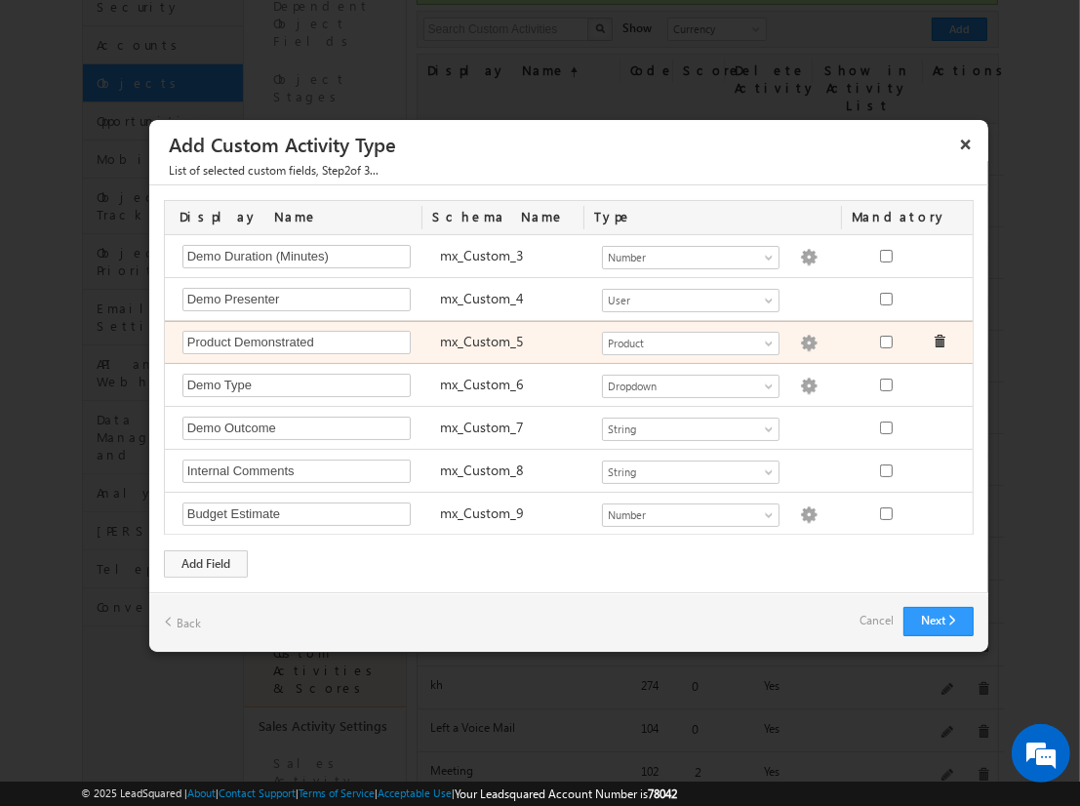
click at [800, 335] on img at bounding box center [809, 344] width 18 height 18
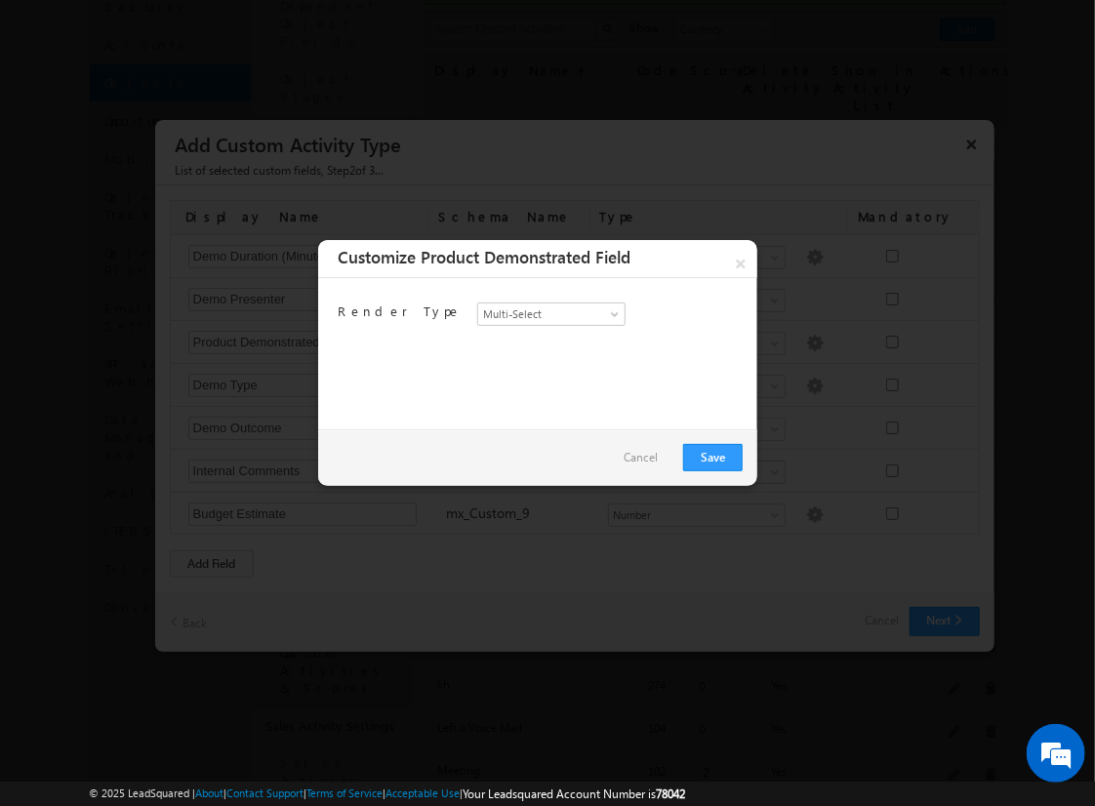
click at [648, 464] on link "Cancel" at bounding box center [641, 457] width 34 height 27
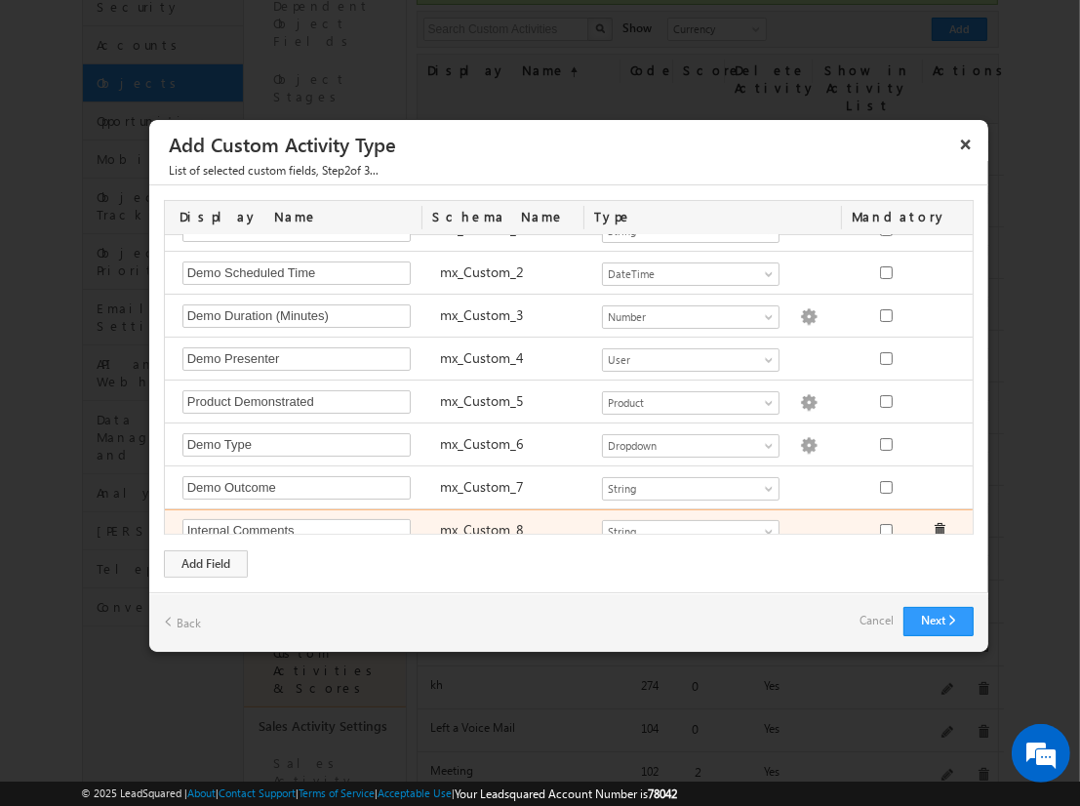
scroll to position [176, 0]
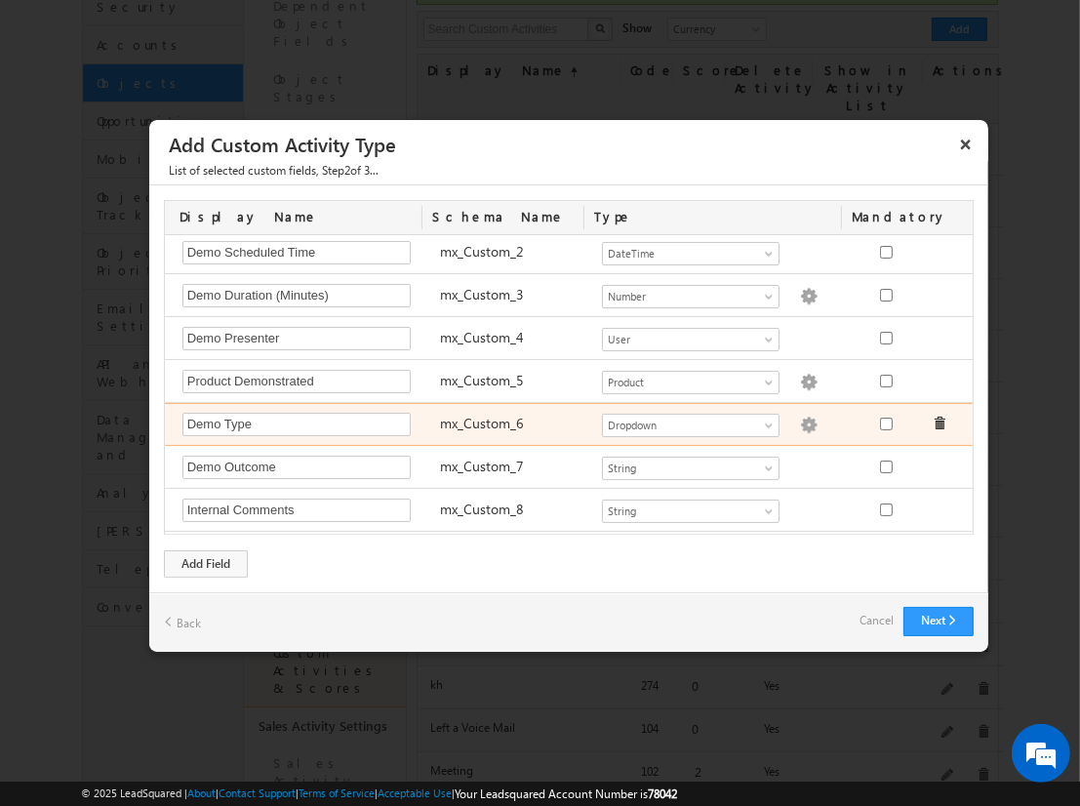
click at [800, 427] on img at bounding box center [809, 426] width 18 height 18
checkbox input "true"
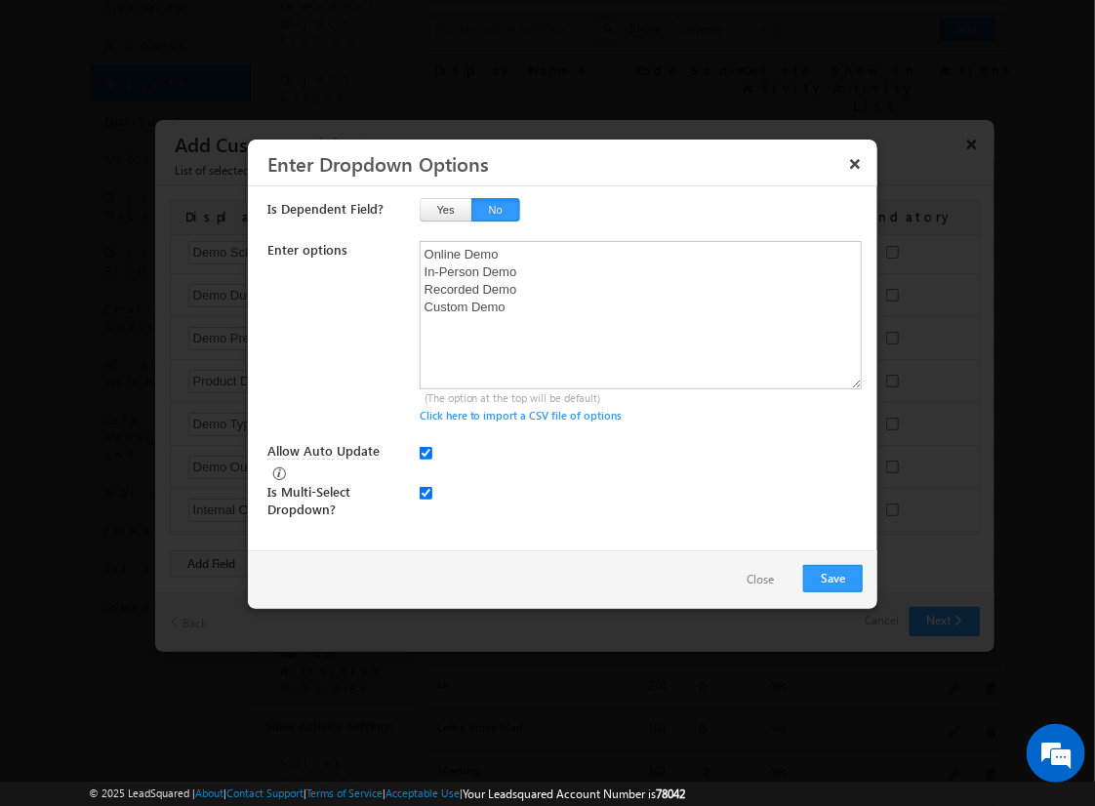
click at [752, 568] on button "Close" at bounding box center [760, 580] width 66 height 28
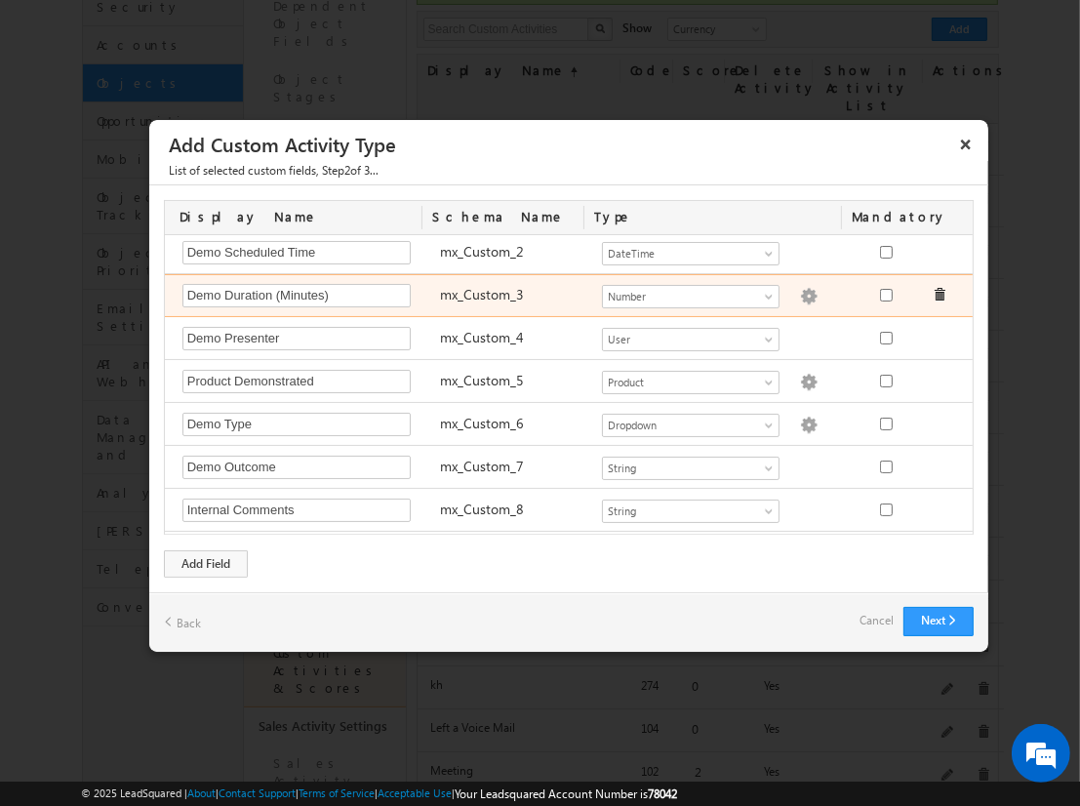
click at [786, 302] on div "Number String DateTime Dropdown Product User Activity CFS Both CFS Geolocation …" at bounding box center [721, 297] width 258 height 27
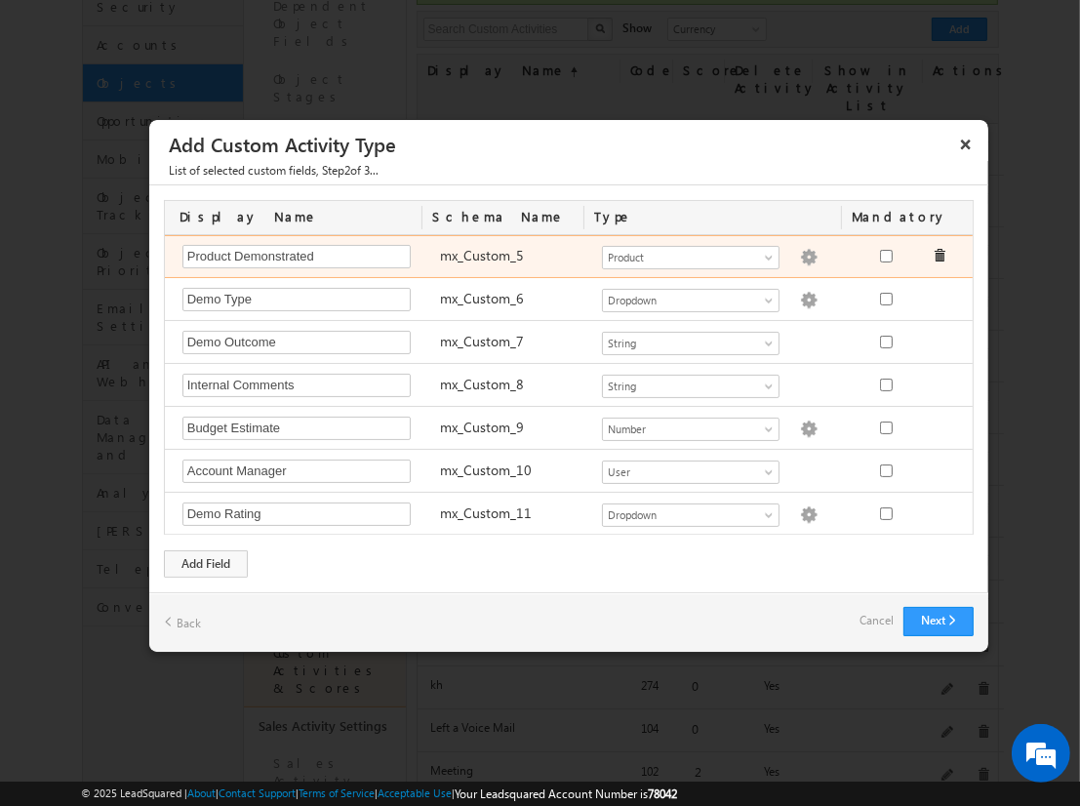
scroll to position [339, 0]
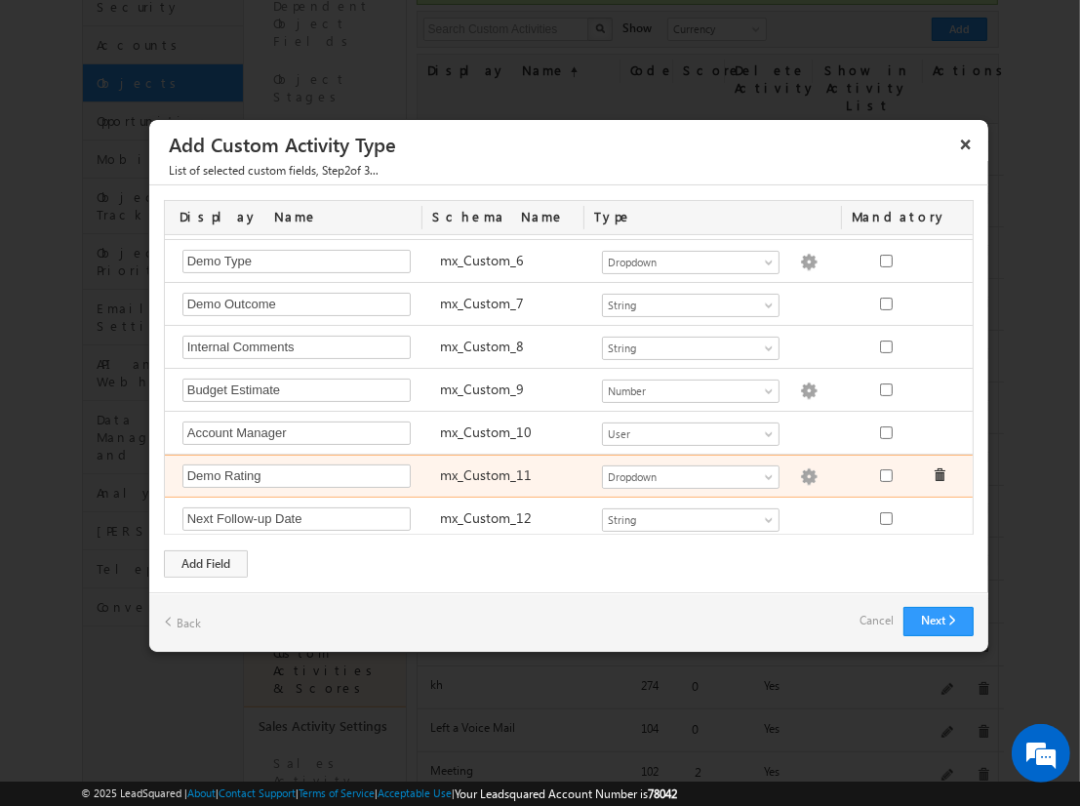
click at [800, 471] on img at bounding box center [809, 477] width 18 height 18
checkbox input "true"
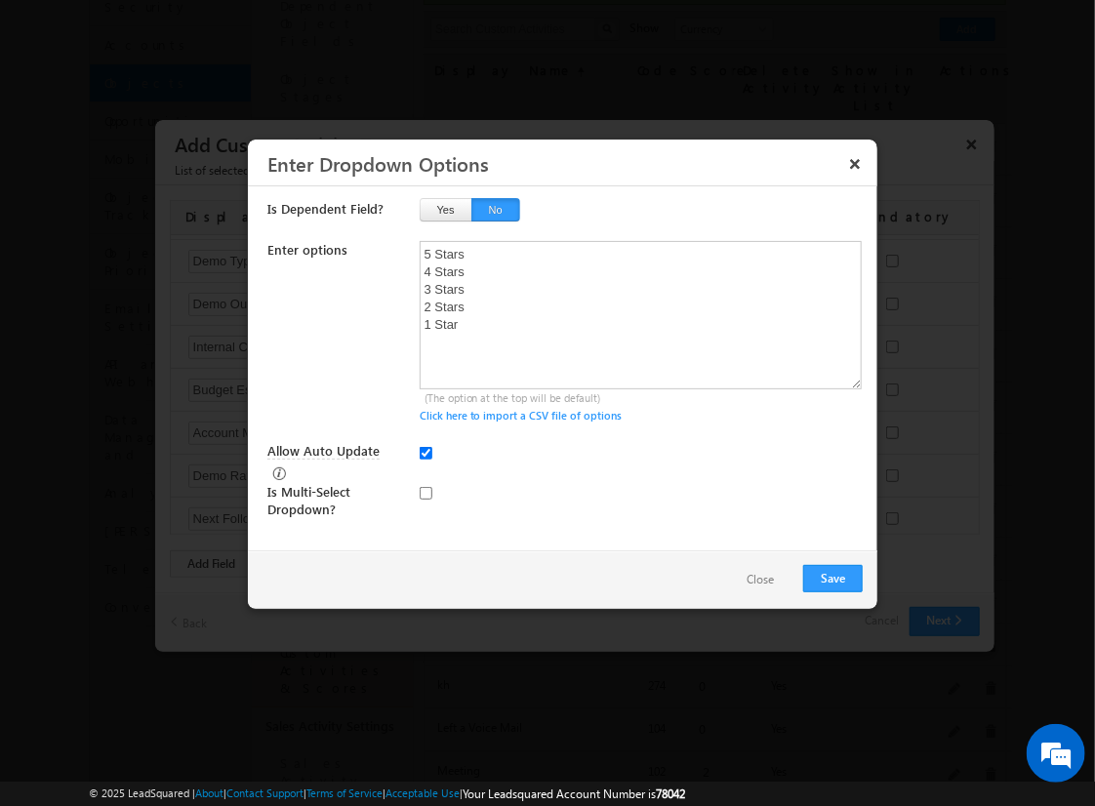
click at [749, 572] on button "Close" at bounding box center [760, 580] width 66 height 28
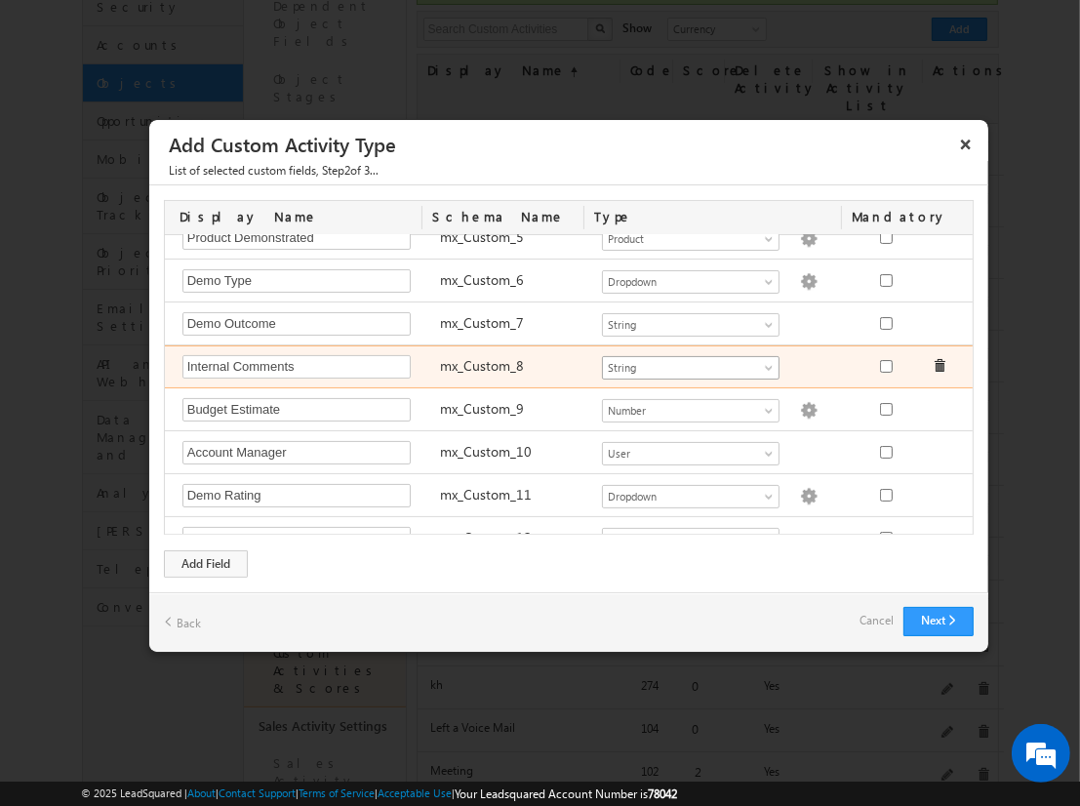
scroll to position [312, 0]
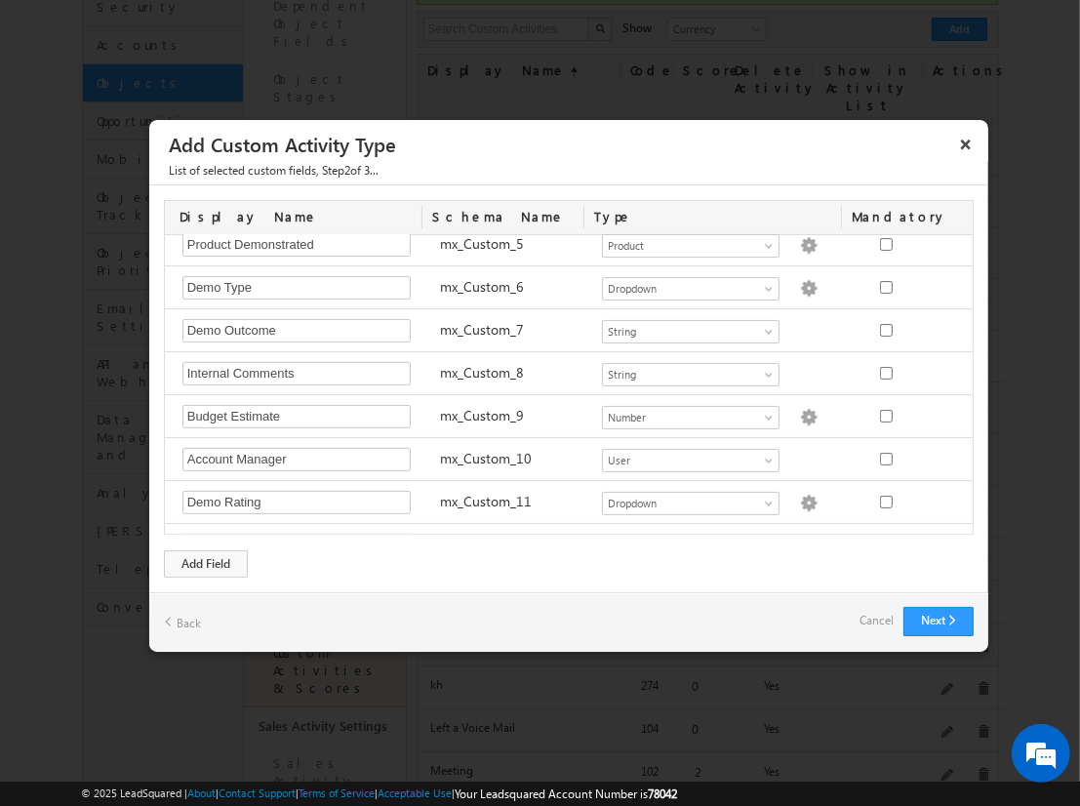
click at [880, 610] on link "Cancel" at bounding box center [877, 620] width 34 height 27
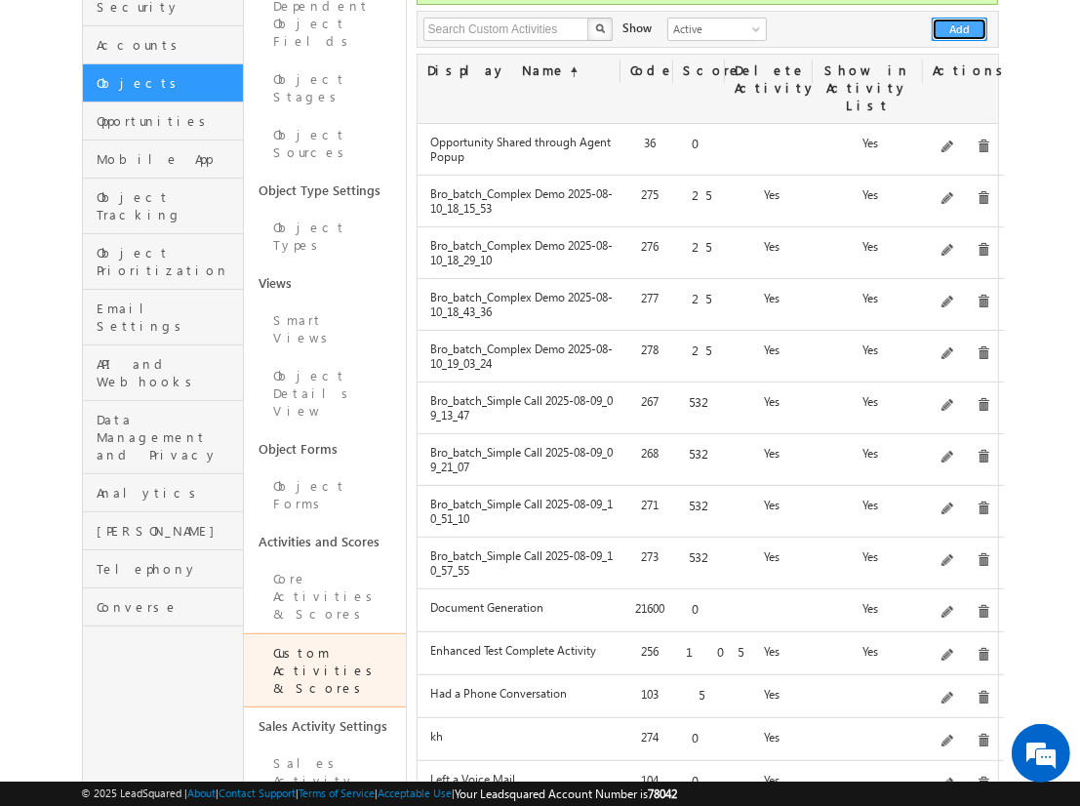
click at [960, 18] on button "Add" at bounding box center [960, 29] width 56 height 23
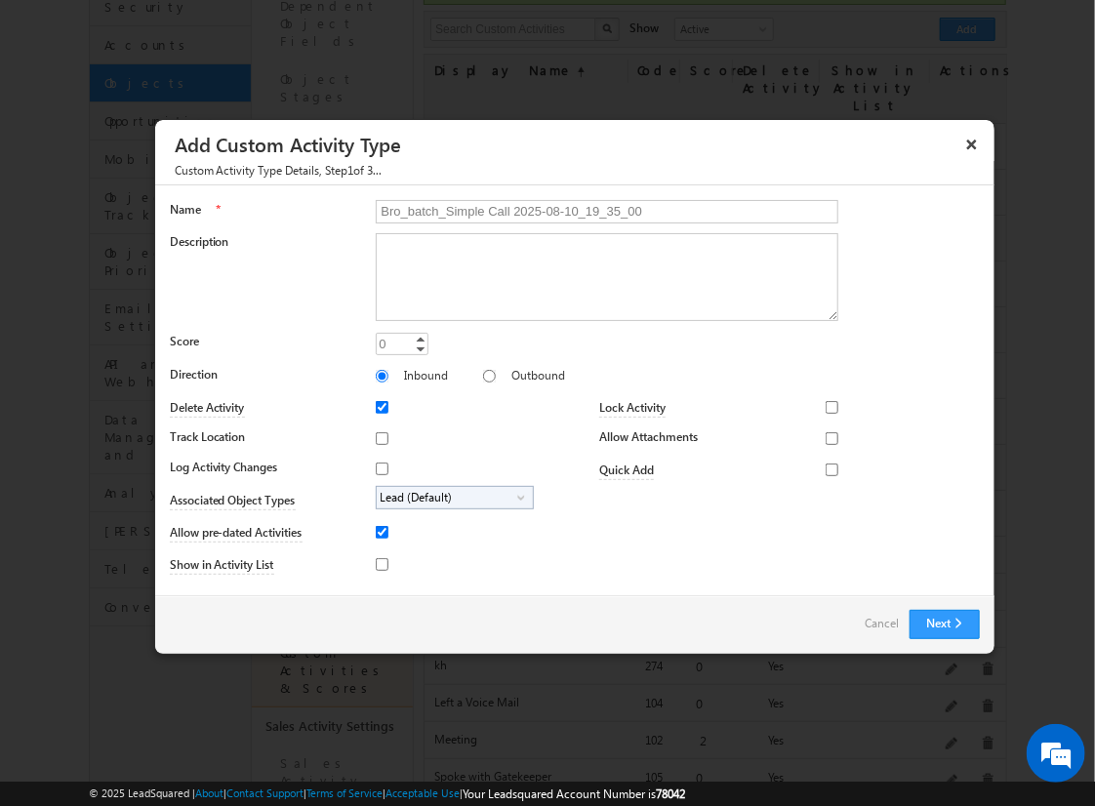
type input "Bro_batch_Simple Call 2025-08-10_19_35_00"
type textarea "Simple follow-up call activity with basic tracking and available fields testing…"
type input "532"
click at [483, 375] on input "Outbound" at bounding box center [489, 376] width 13 height 13
radio input "true"
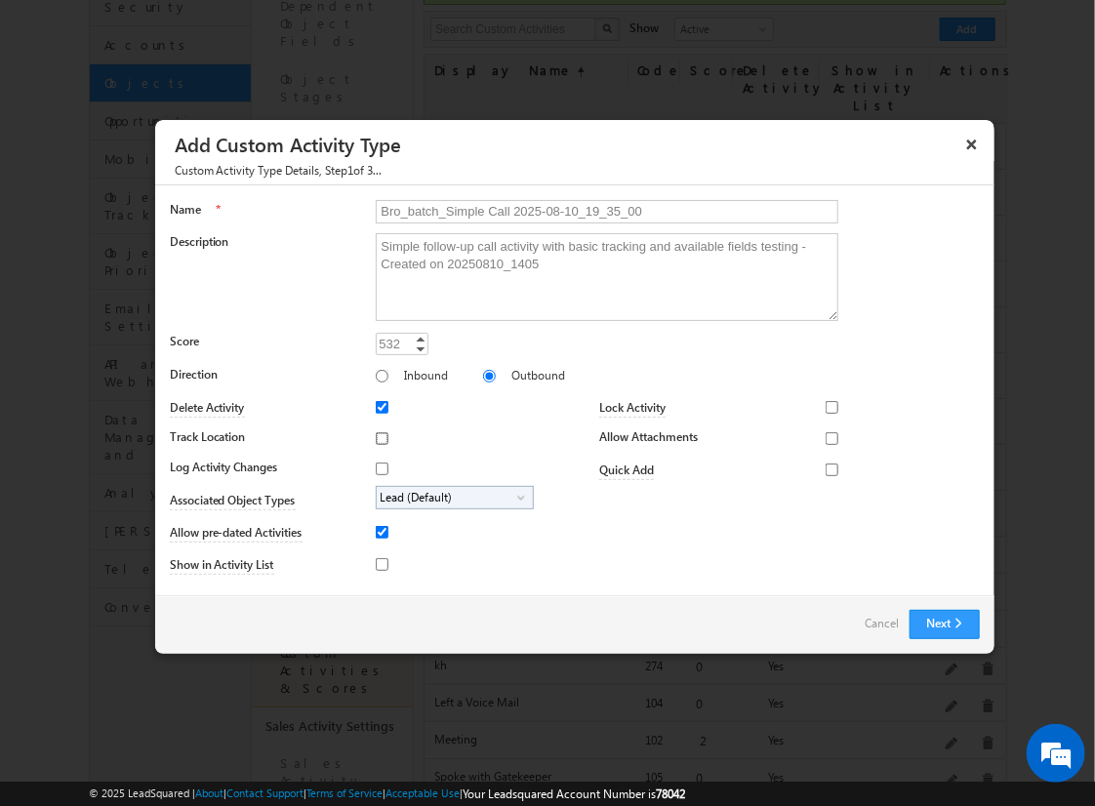
click at [379, 437] on input "Track Location" at bounding box center [382, 438] width 13 height 13
checkbox input "true"
click at [379, 467] on input "Log Activity Changes" at bounding box center [382, 469] width 13 height 13
checkbox input "true"
click at [379, 563] on input "Show in Activity List" at bounding box center [382, 564] width 13 height 13
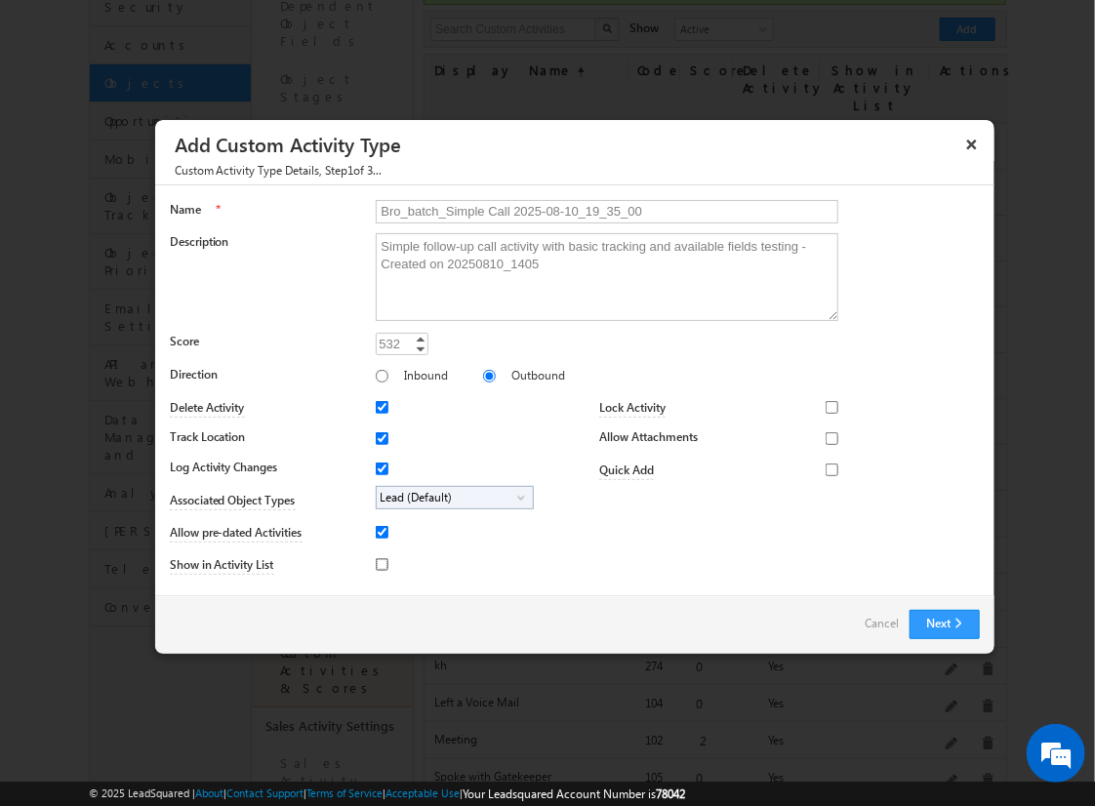
checkbox input "true"
click at [826, 437] on input "Allow Attachments" at bounding box center [832, 438] width 13 height 13
checkbox input "true"
click at [451, 496] on span "Lead (Default)" at bounding box center [447, 498] width 141 height 22
click at [390, 551] on input "Student" at bounding box center [394, 552] width 13 height 13
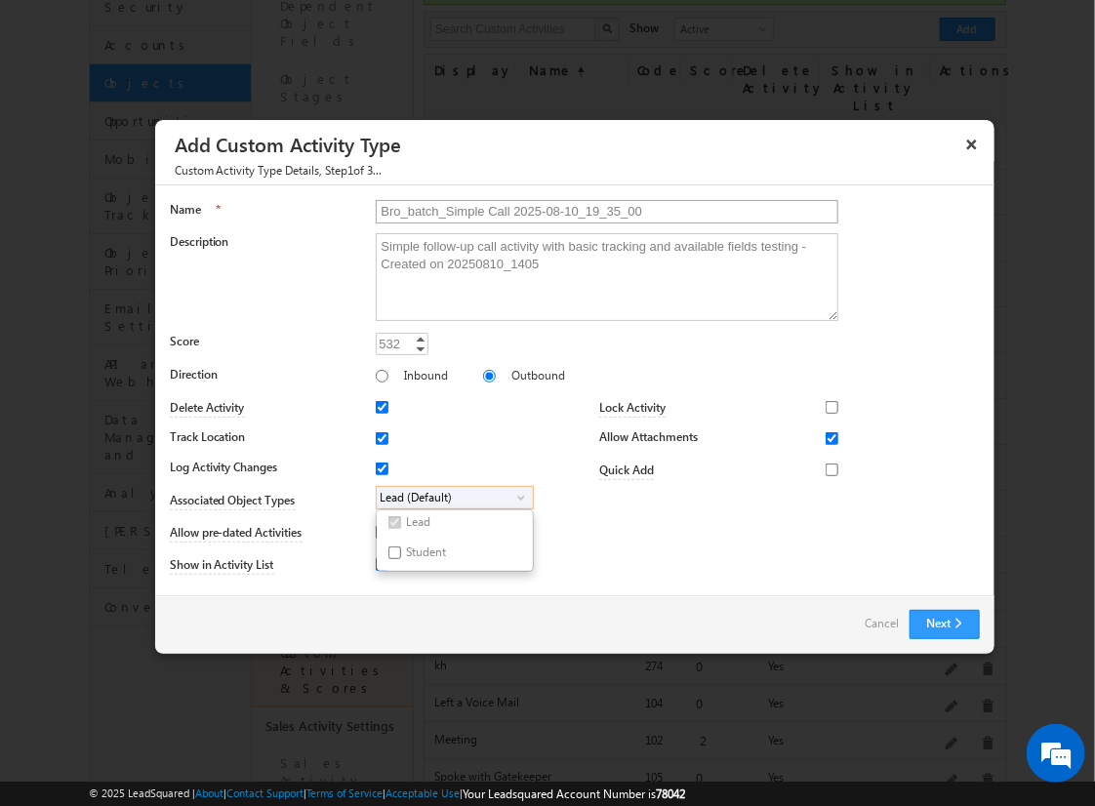
checkbox input "true"
click at [598, 210] on input "Bro_batch_Simple Call 2025-08-10_19_35_00" at bounding box center [607, 211] width 463 height 23
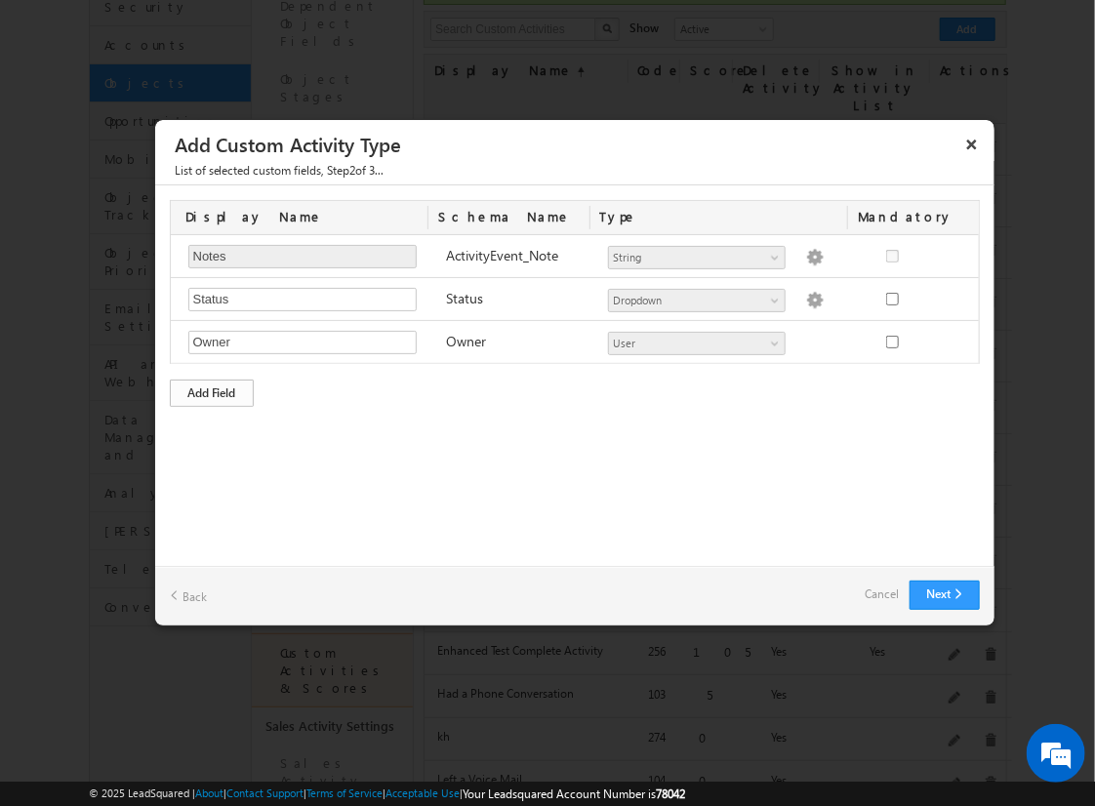
click at [212, 390] on div "Add Field" at bounding box center [212, 393] width 84 height 27
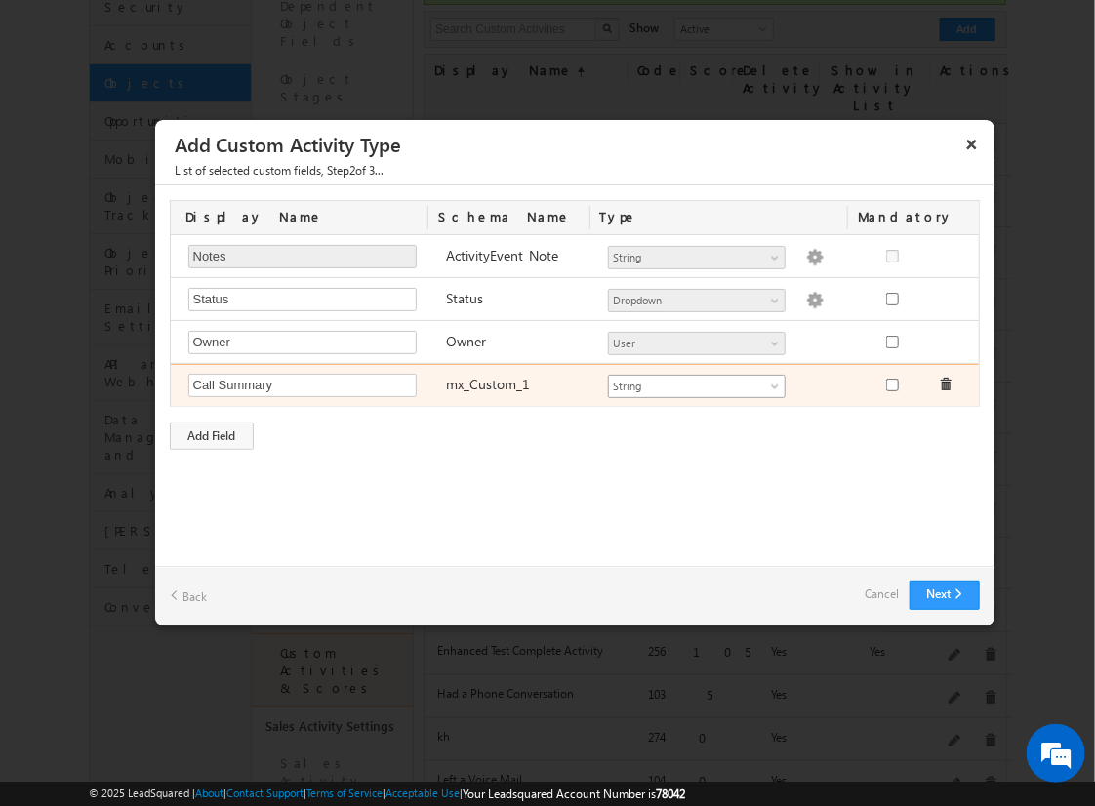
type input "Call Summary"
click at [696, 383] on span "String" at bounding box center [688, 387] width 159 height 18
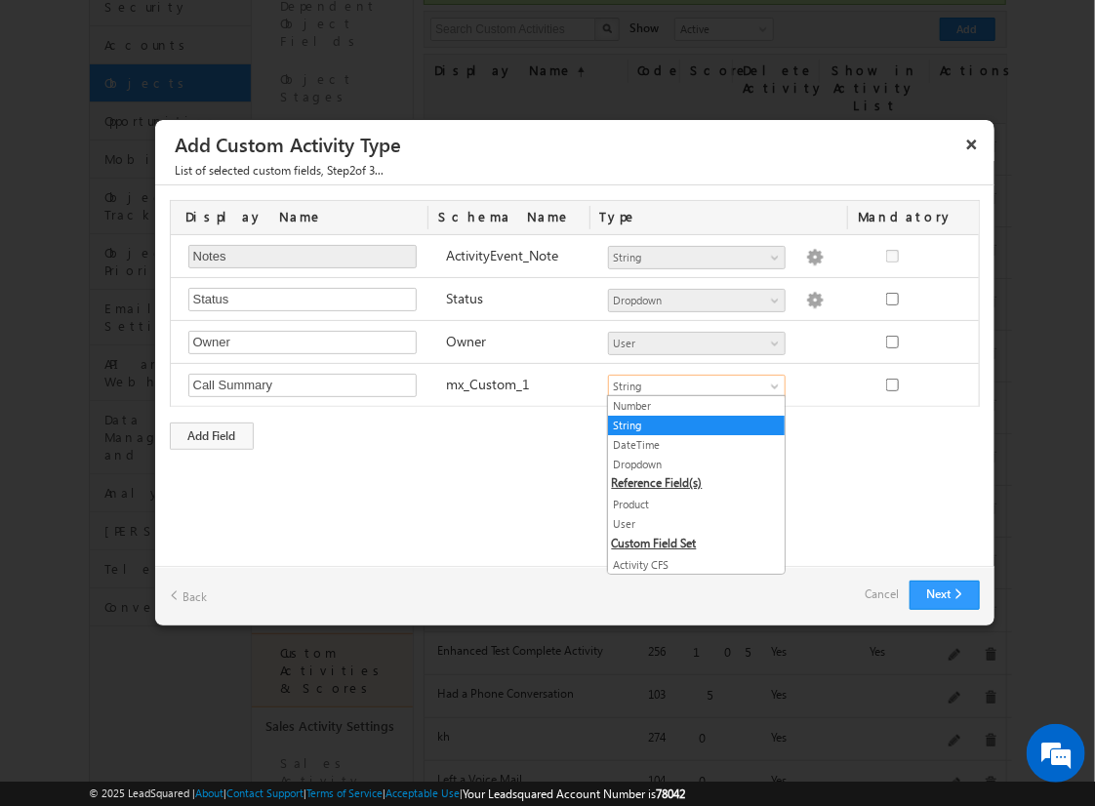
click at [689, 424] on link "String" at bounding box center [696, 426] width 177 height 18
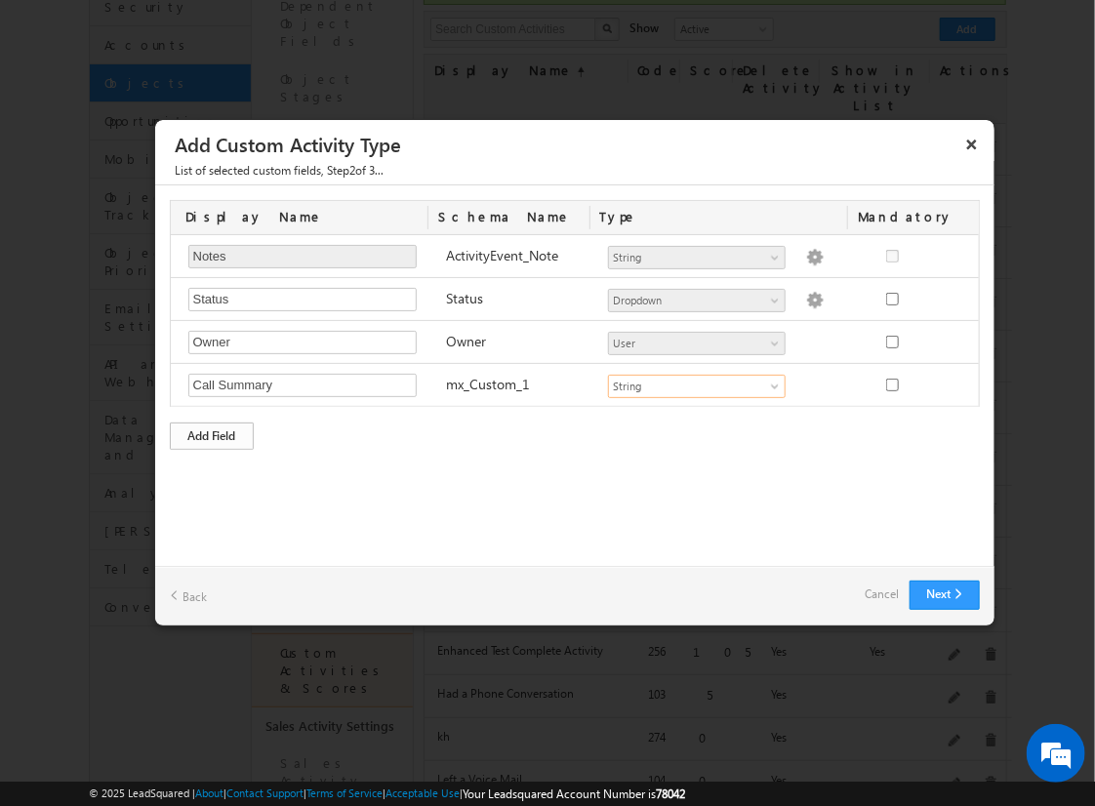
click at [212, 432] on div "Add Field" at bounding box center [212, 436] width 84 height 27
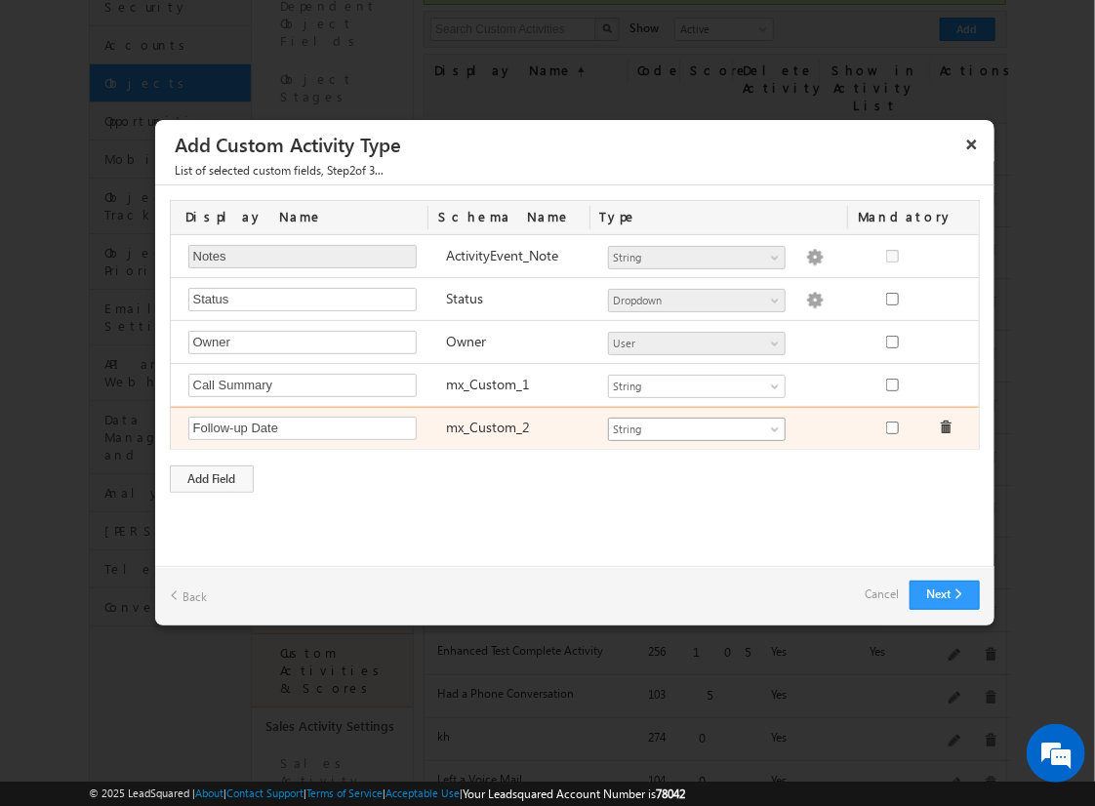
type input "Follow-up Date"
click at [696, 425] on span "String" at bounding box center [688, 430] width 159 height 18
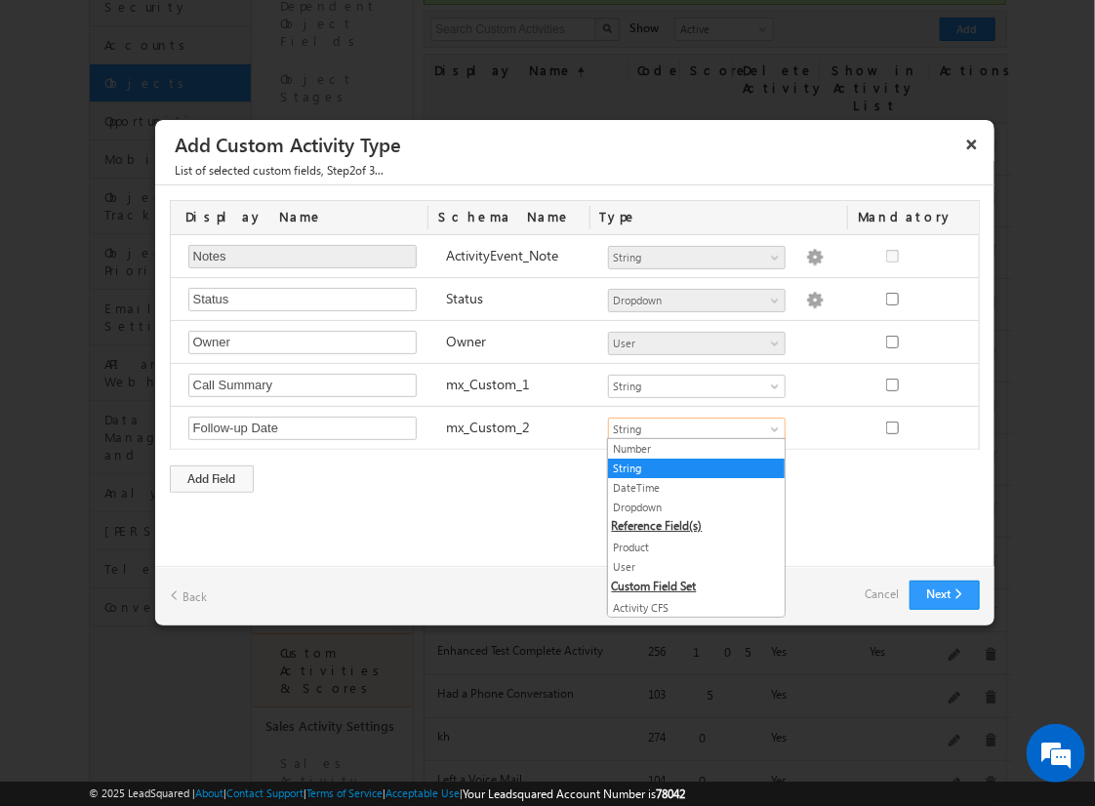
click at [689, 486] on link "DateTime" at bounding box center [696, 488] width 177 height 18
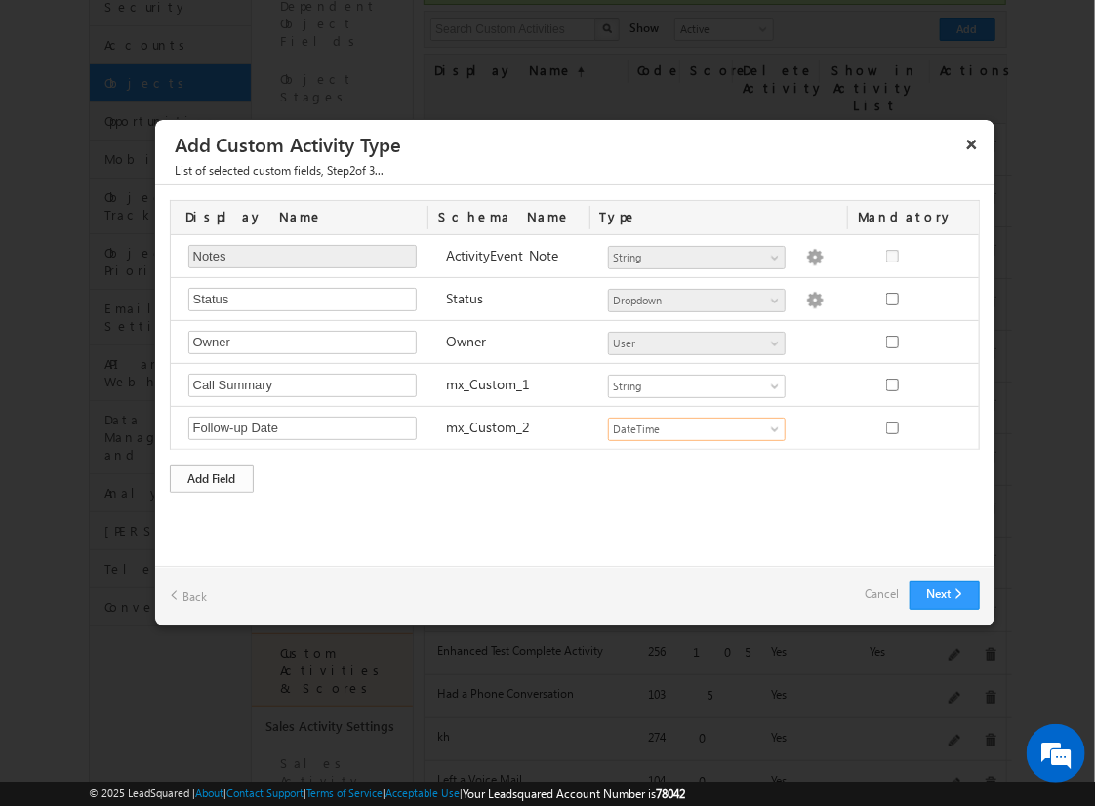
click at [212, 475] on div "Add Field" at bounding box center [212, 478] width 84 height 27
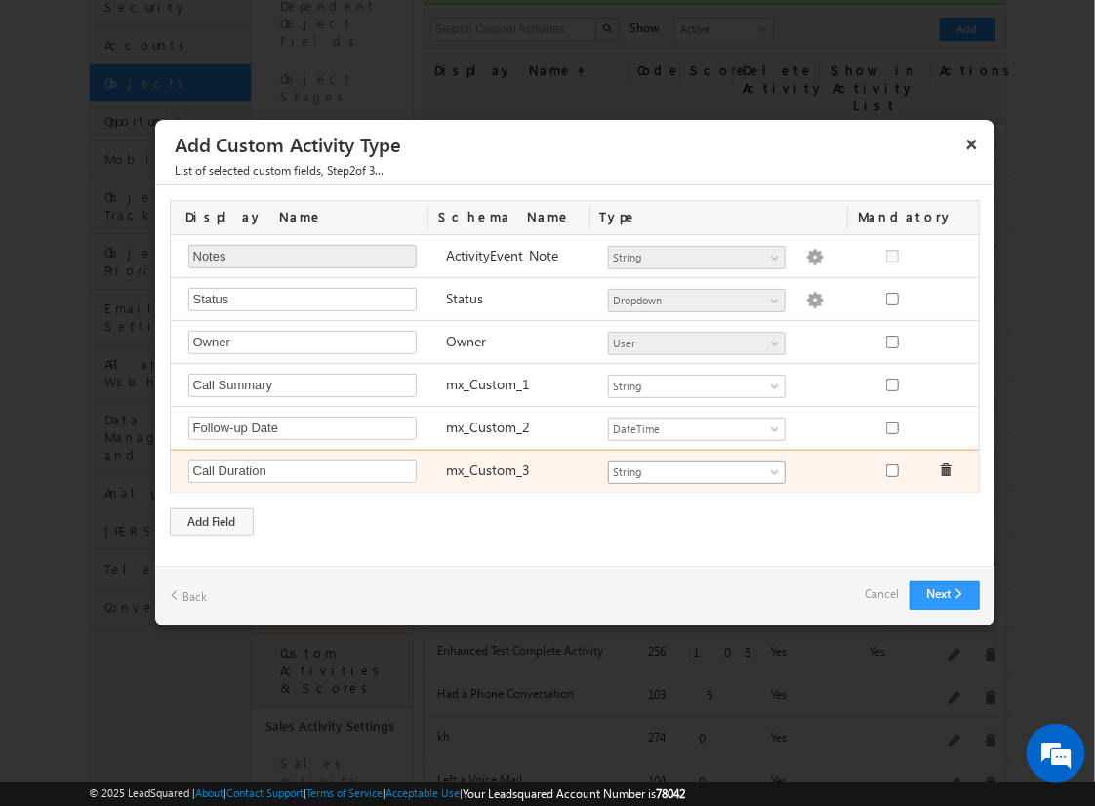
type input "Call Duration"
click at [696, 468] on span "String" at bounding box center [688, 473] width 159 height 18
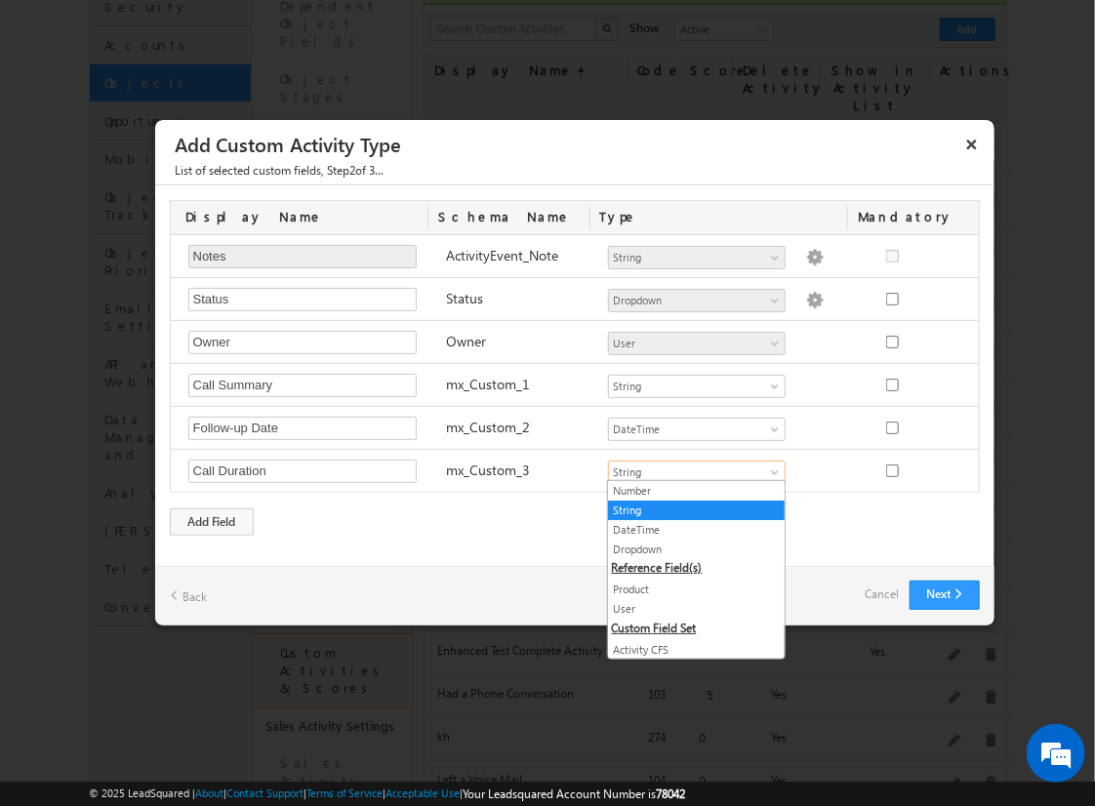
click at [689, 490] on link "Number" at bounding box center [696, 491] width 177 height 18
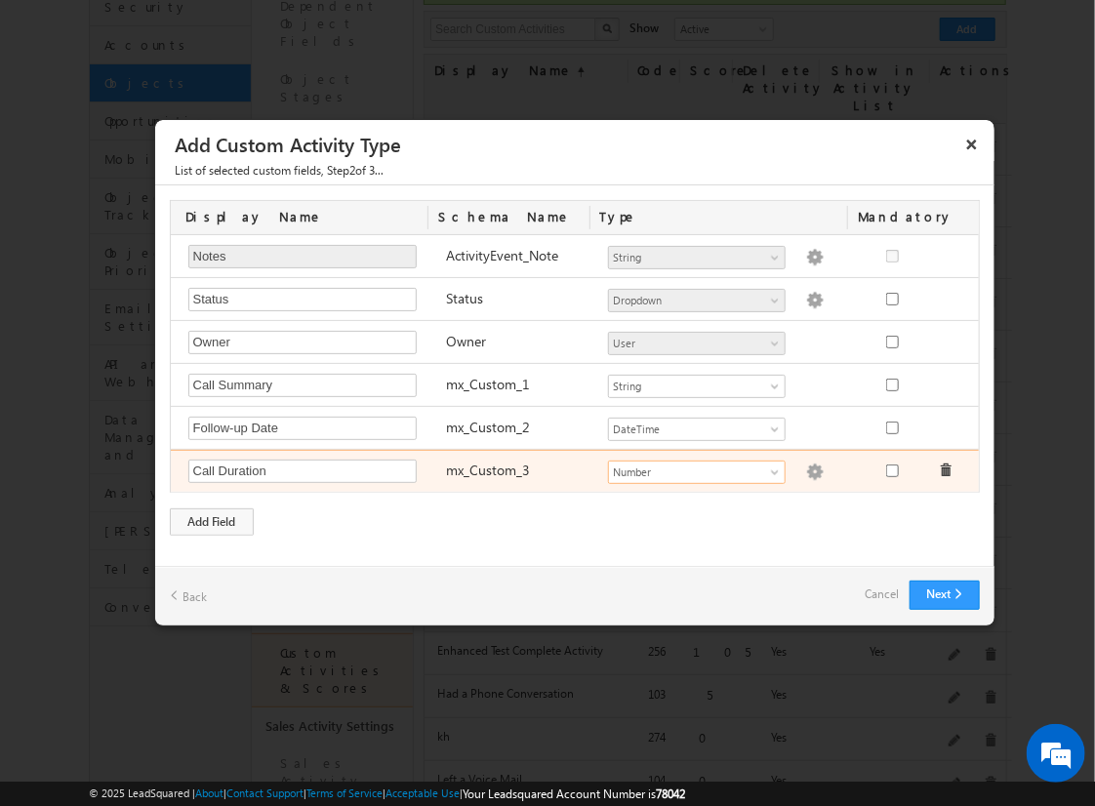
click at [806, 468] on img at bounding box center [815, 473] width 18 height 18
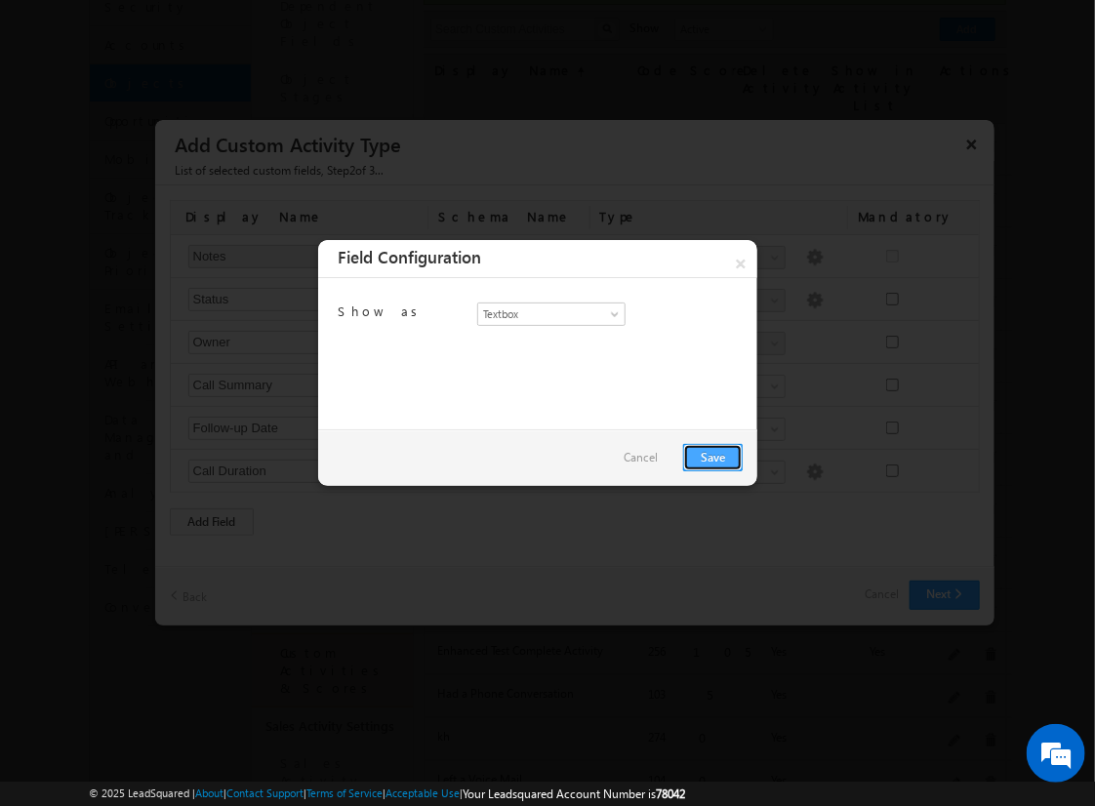
click at [712, 456] on link "Save" at bounding box center [713, 457] width 60 height 27
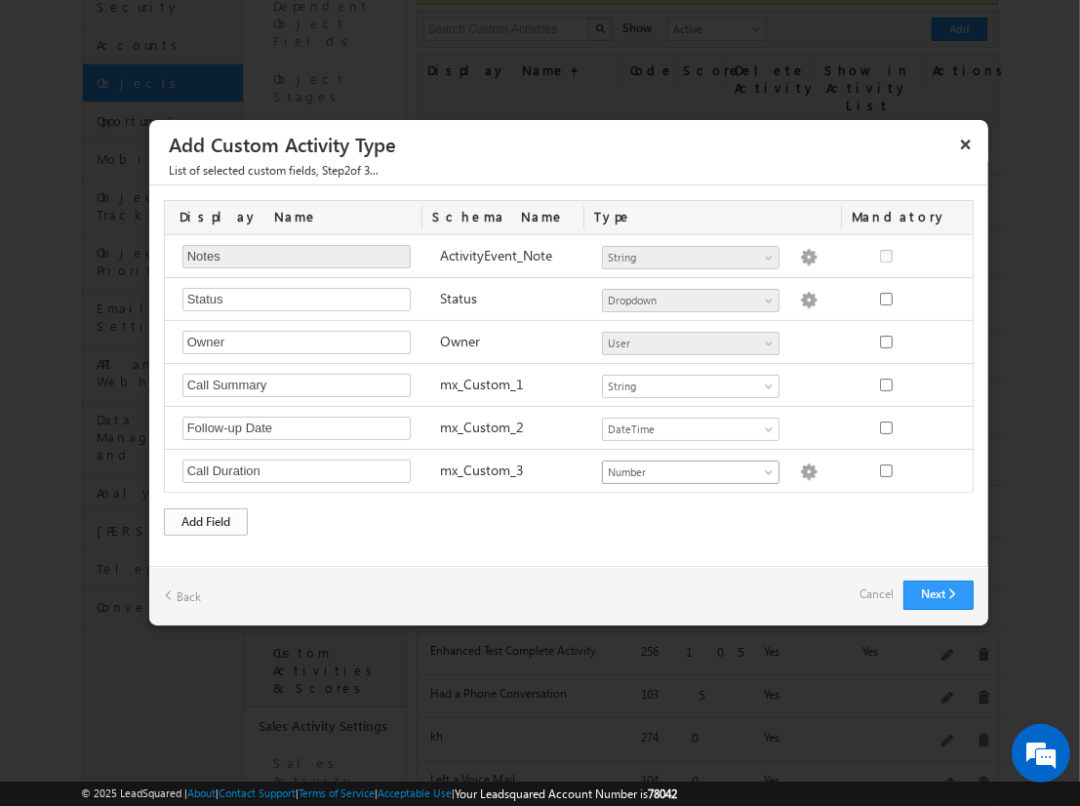
click at [206, 517] on div "Add Field" at bounding box center [206, 521] width 84 height 27
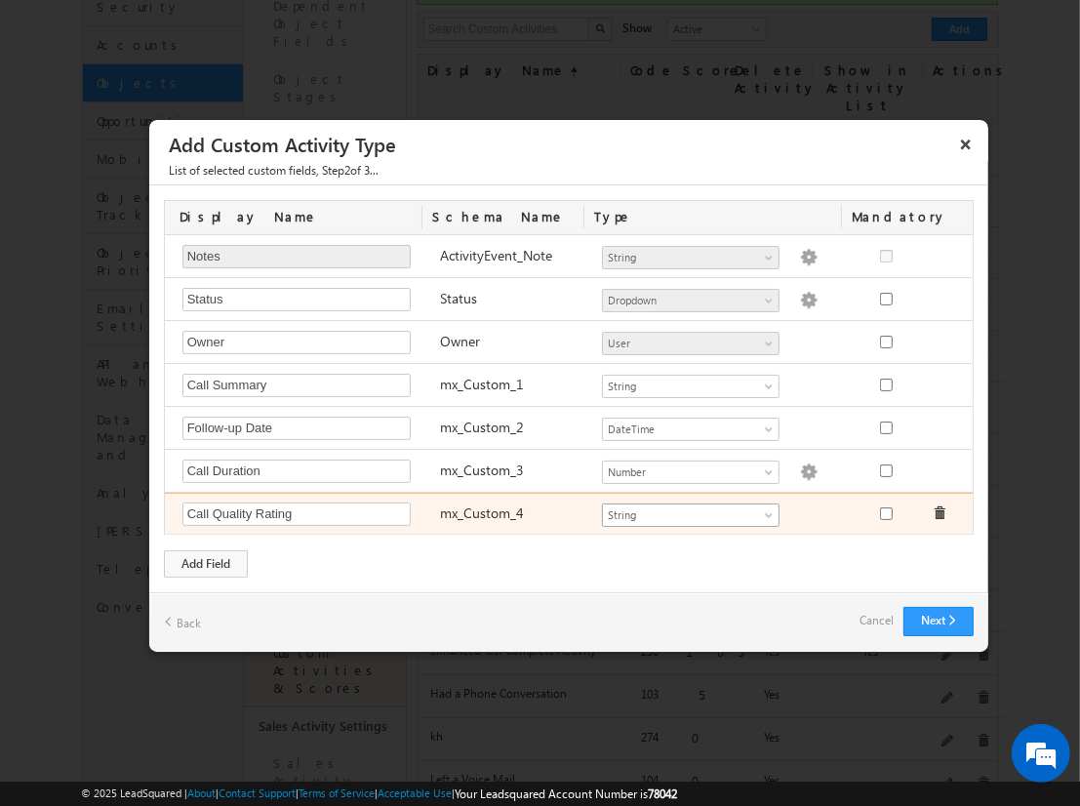
type input "Call Quality Rating"
click at [690, 510] on span "String" at bounding box center [682, 515] width 159 height 18
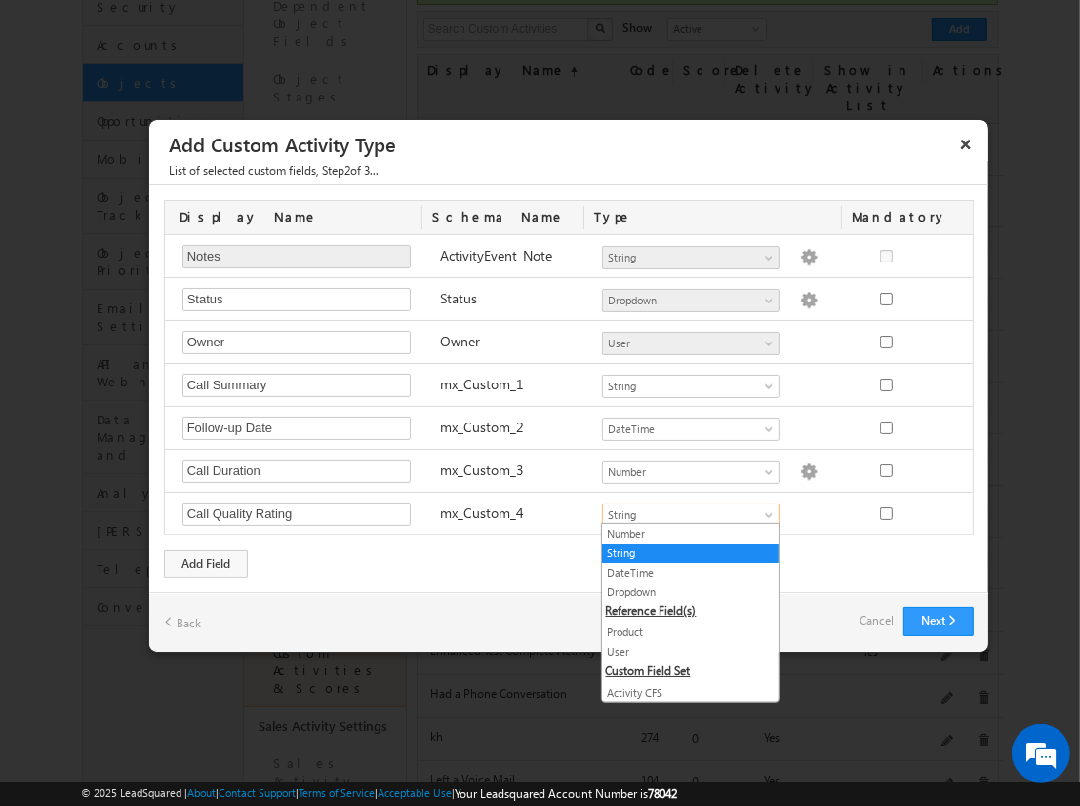
click at [683, 590] on link "Dropdown" at bounding box center [690, 593] width 177 height 18
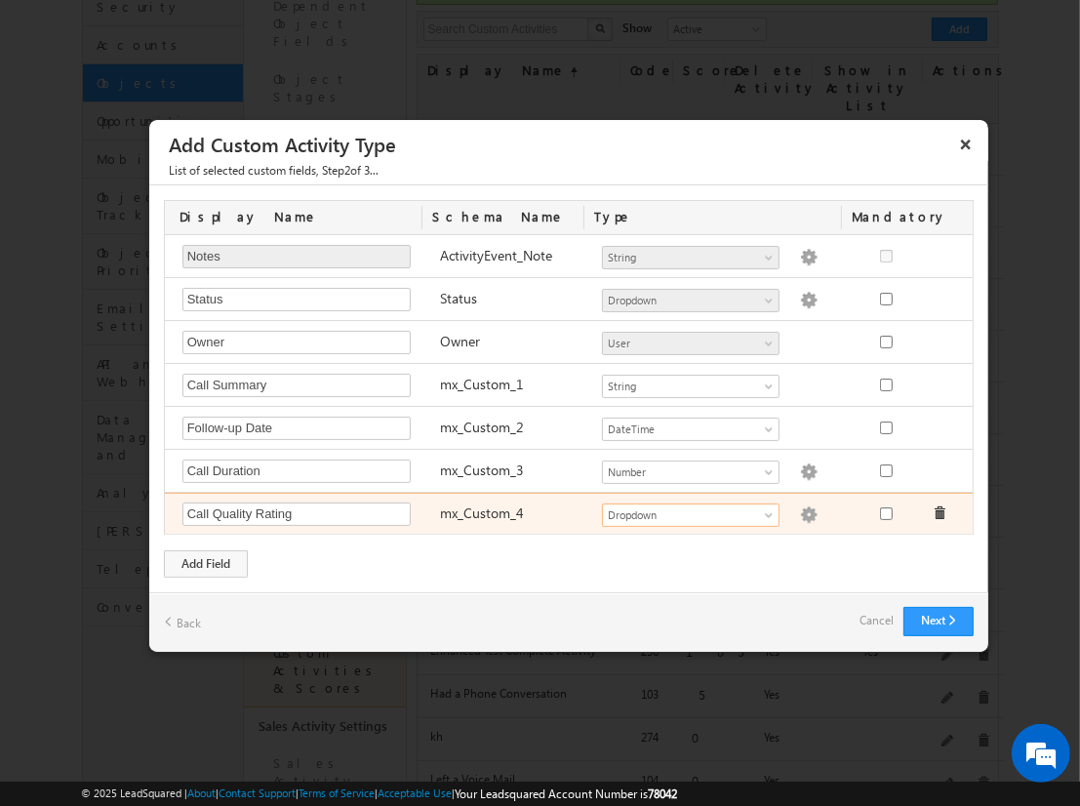
click at [800, 510] on img at bounding box center [809, 515] width 18 height 18
checkbox input "false"
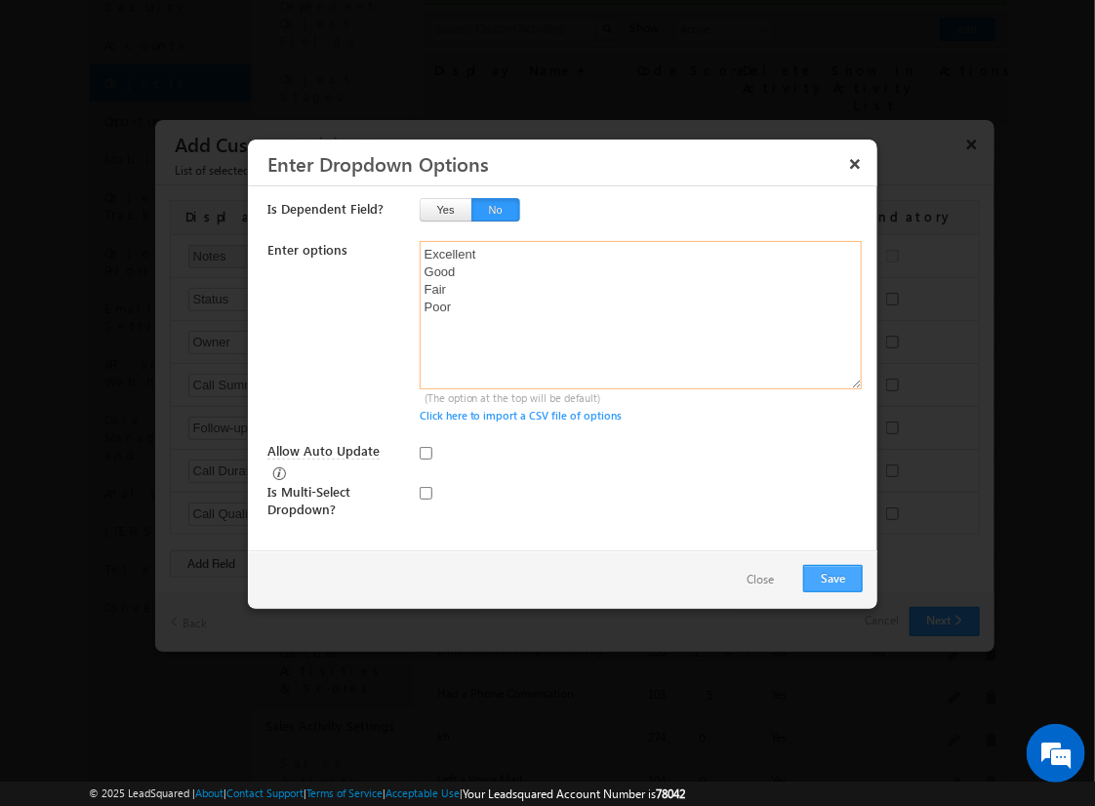
type textarea "Excellent Good Fair Poor"
click at [425, 452] on input "Allow Auto Update" at bounding box center [426, 453] width 13 height 13
checkbox input "true"
click at [832, 576] on button "Save" at bounding box center [833, 578] width 60 height 27
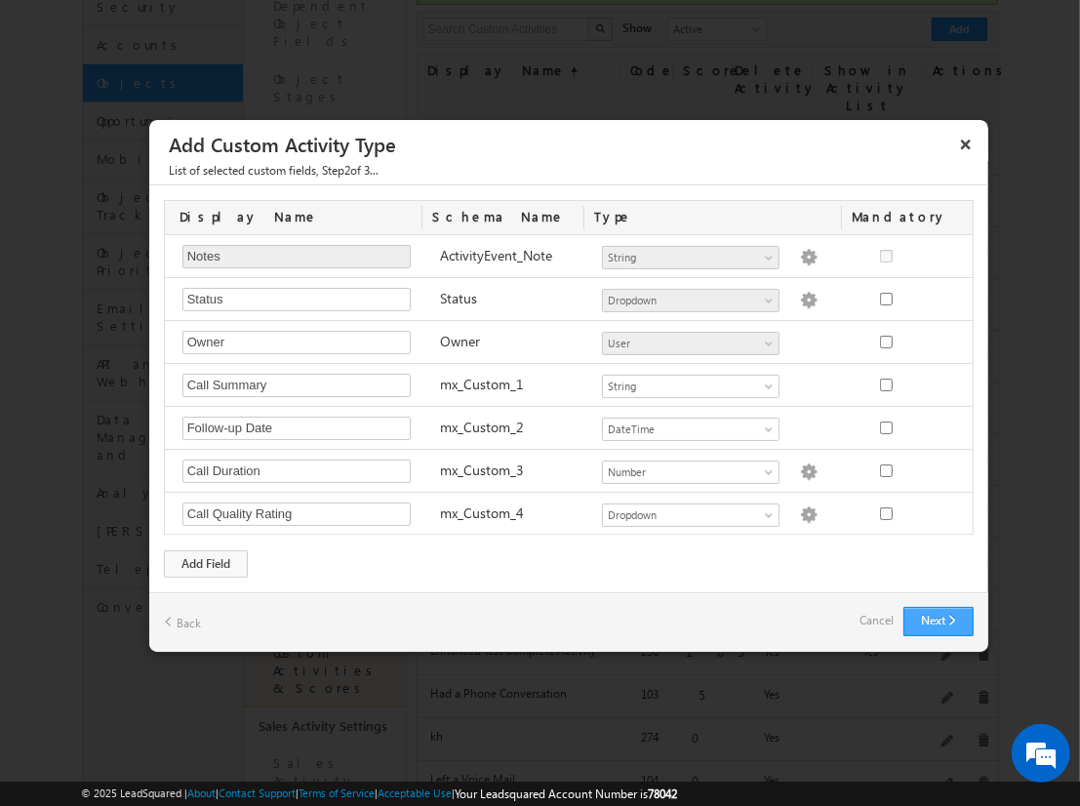
click at [938, 617] on button "Next" at bounding box center [939, 621] width 70 height 29
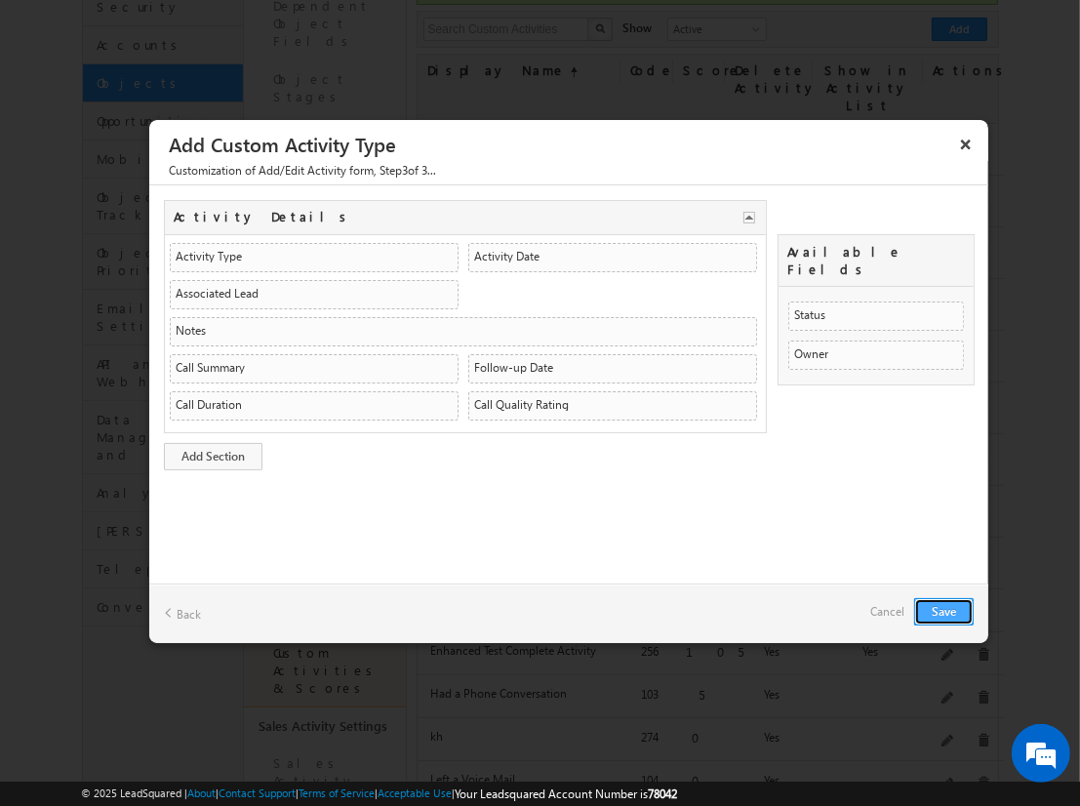
click at [944, 610] on button "Save" at bounding box center [944, 611] width 60 height 27
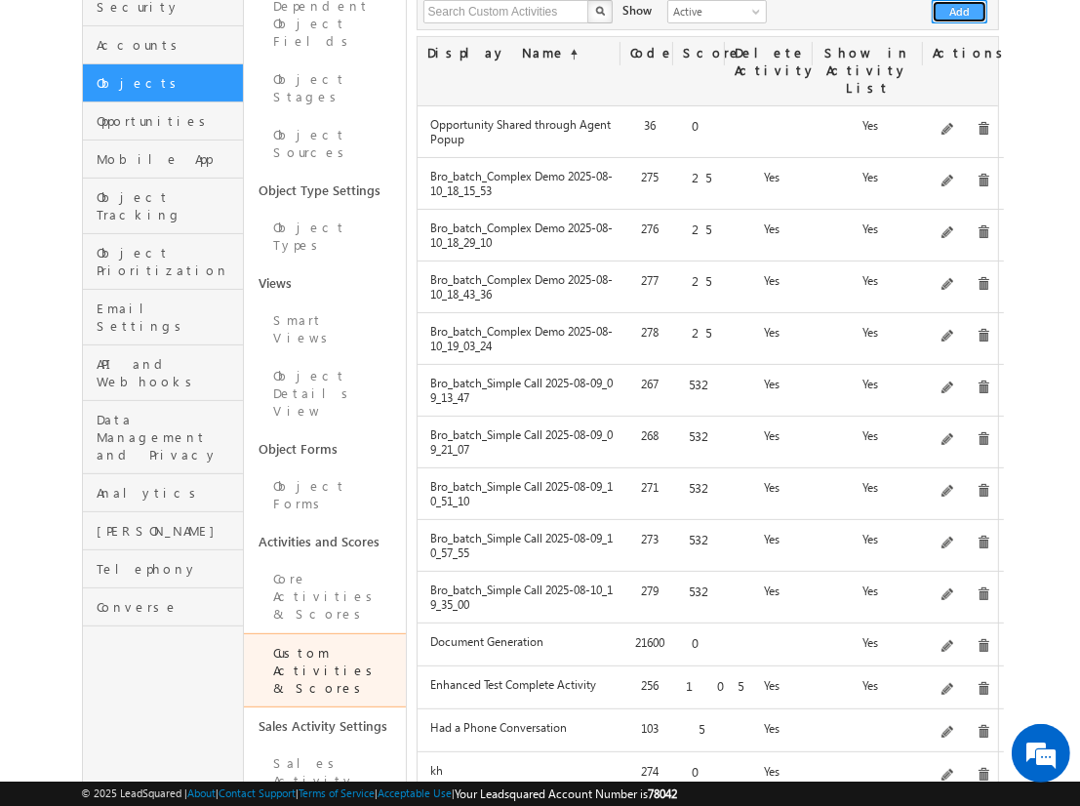
click at [960, 12] on button "Add" at bounding box center [960, 11] width 56 height 23
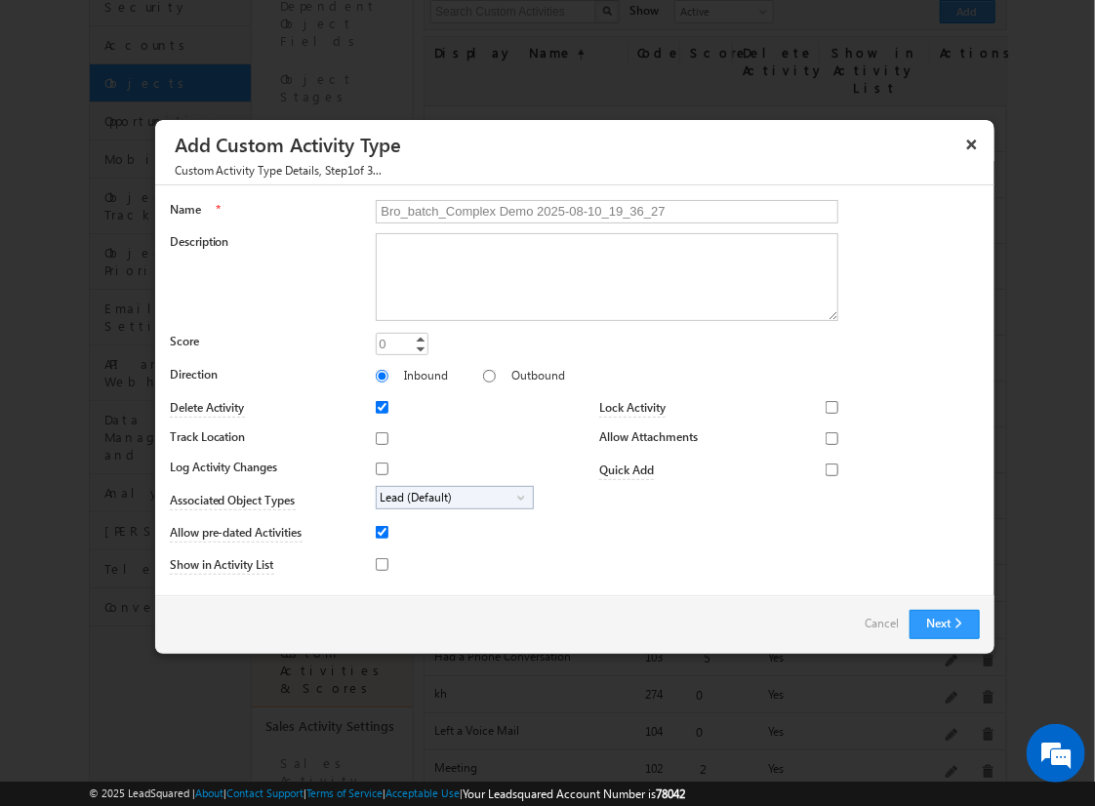
type input "Bro_batch_Complex Demo 2025-08-10_19_36_27"
type textarea "Comprehensive product demonstration with ALL activity field types & available f…"
type input "25"
click at [483, 375] on input "Outbound" at bounding box center [489, 376] width 13 height 13
radio input "true"
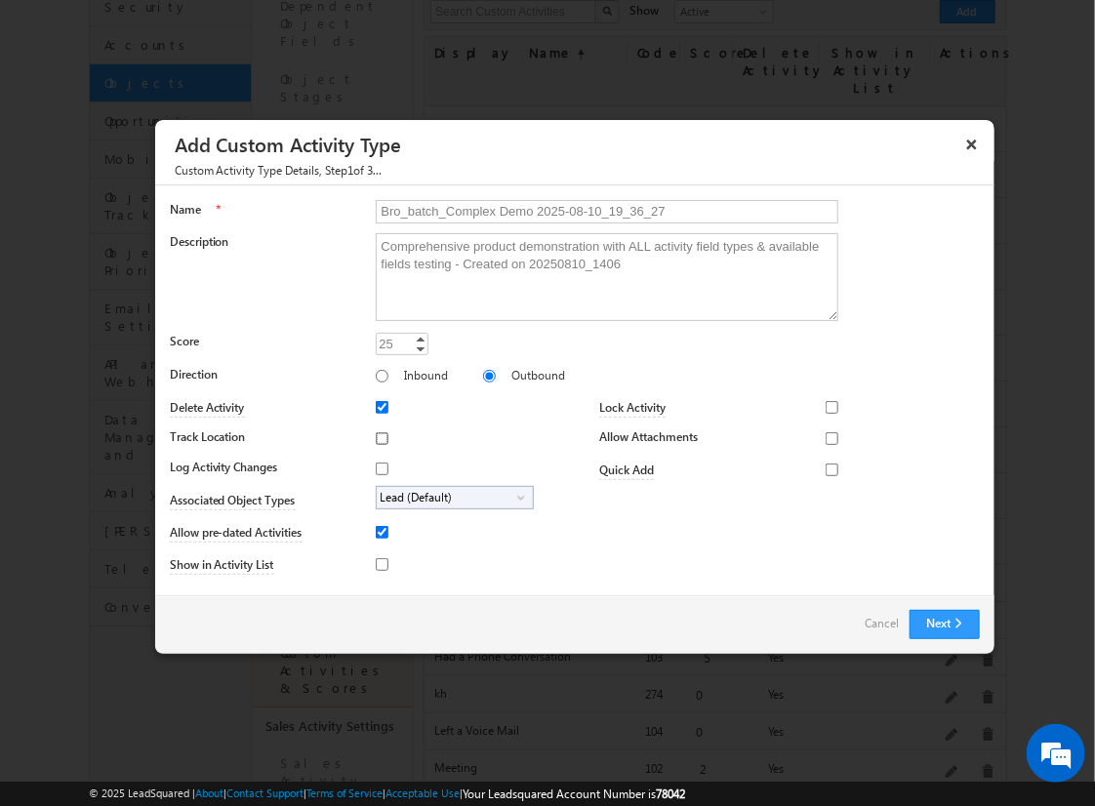
click at [379, 437] on input "Track Location" at bounding box center [382, 438] width 13 height 13
checkbox input "true"
click at [379, 467] on input "Log Activity Changes" at bounding box center [382, 469] width 13 height 13
checkbox input "true"
click at [379, 563] on input "Show in Activity List" at bounding box center [382, 564] width 13 height 13
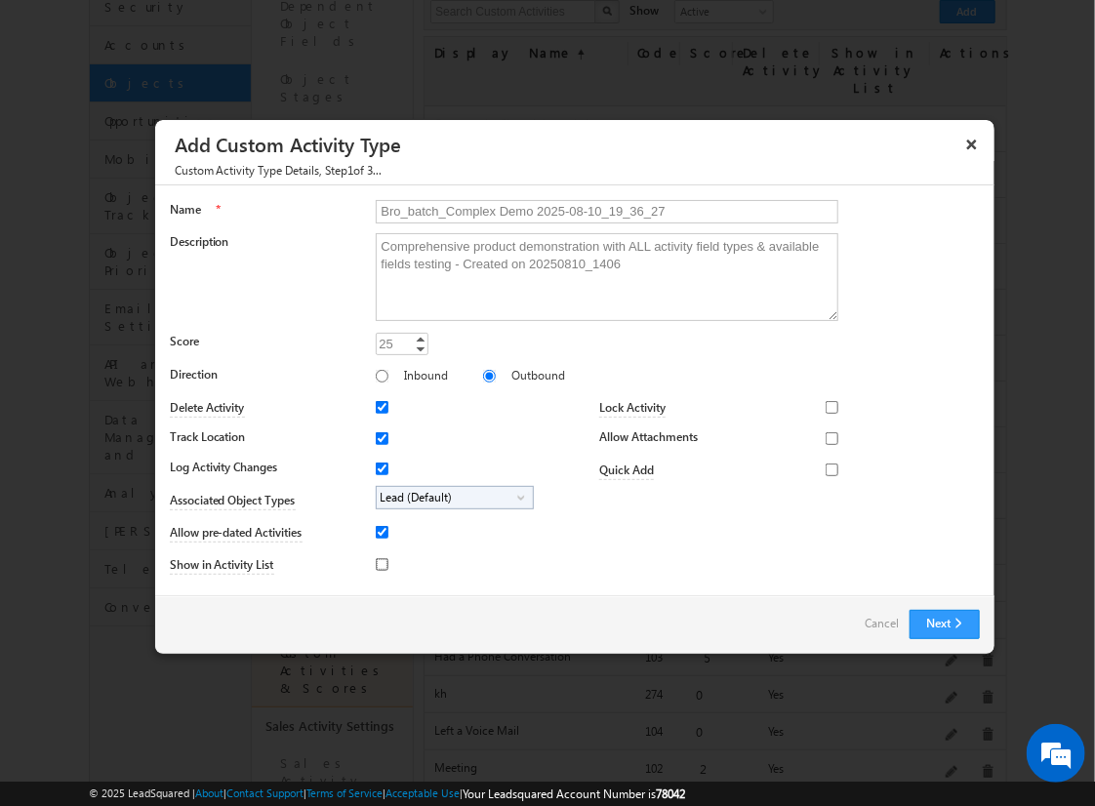
checkbox input "true"
click at [826, 437] on input "Allow Attachments" at bounding box center [832, 438] width 13 height 13
checkbox input "true"
click at [451, 496] on span "Lead (Default)" at bounding box center [447, 498] width 141 height 22
click at [390, 551] on input "Student" at bounding box center [394, 552] width 13 height 13
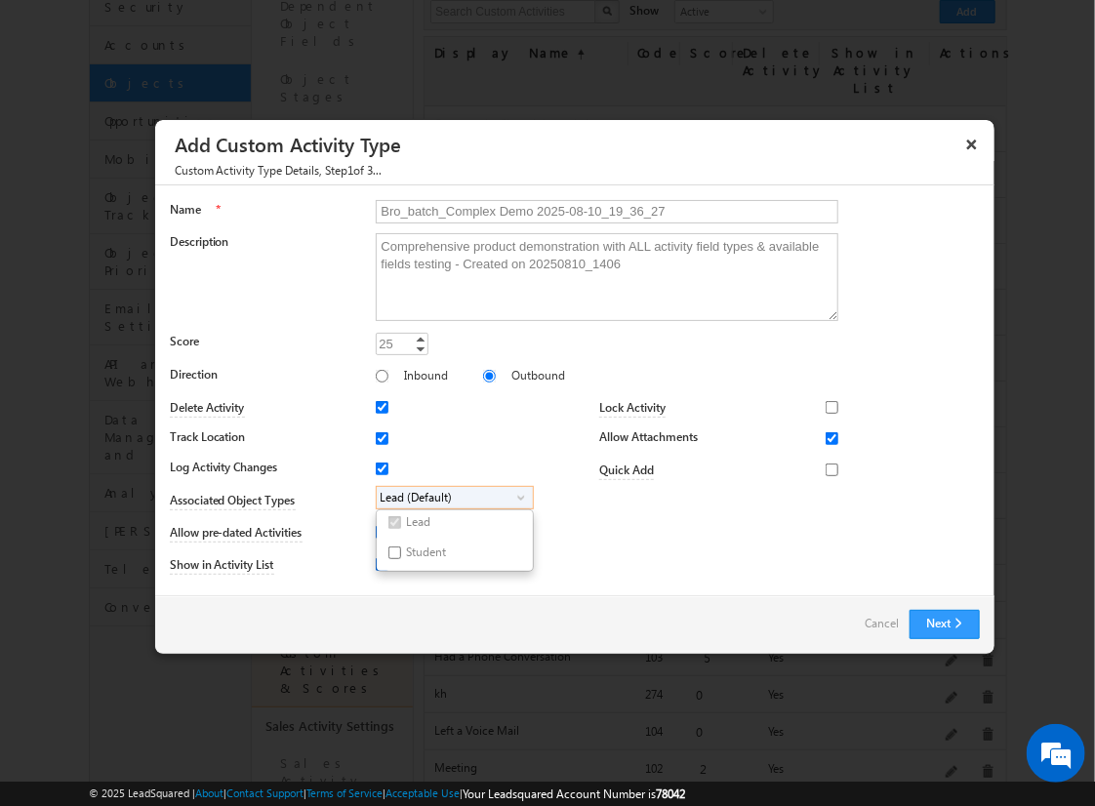
checkbox input "true"
click at [598, 210] on input "Bro_batch_Complex Demo 2025-08-10_19_36_27" at bounding box center [607, 211] width 463 height 23
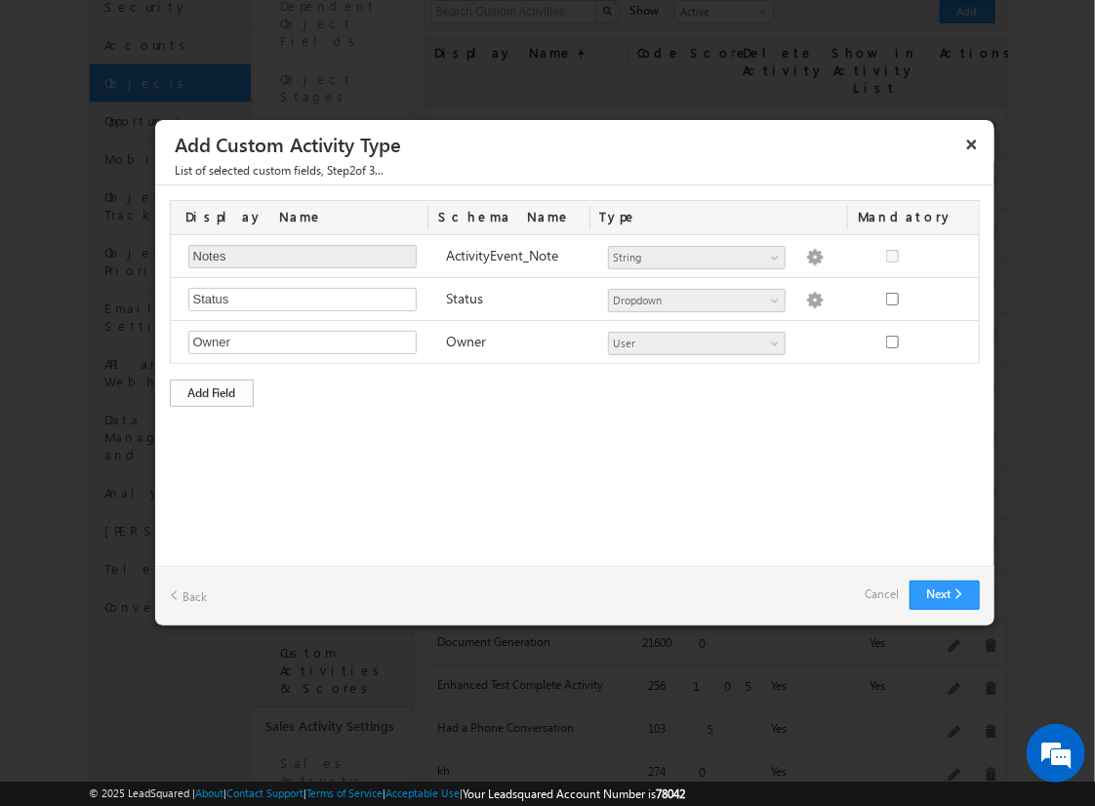
click at [212, 390] on div "Add Field" at bounding box center [212, 393] width 84 height 27
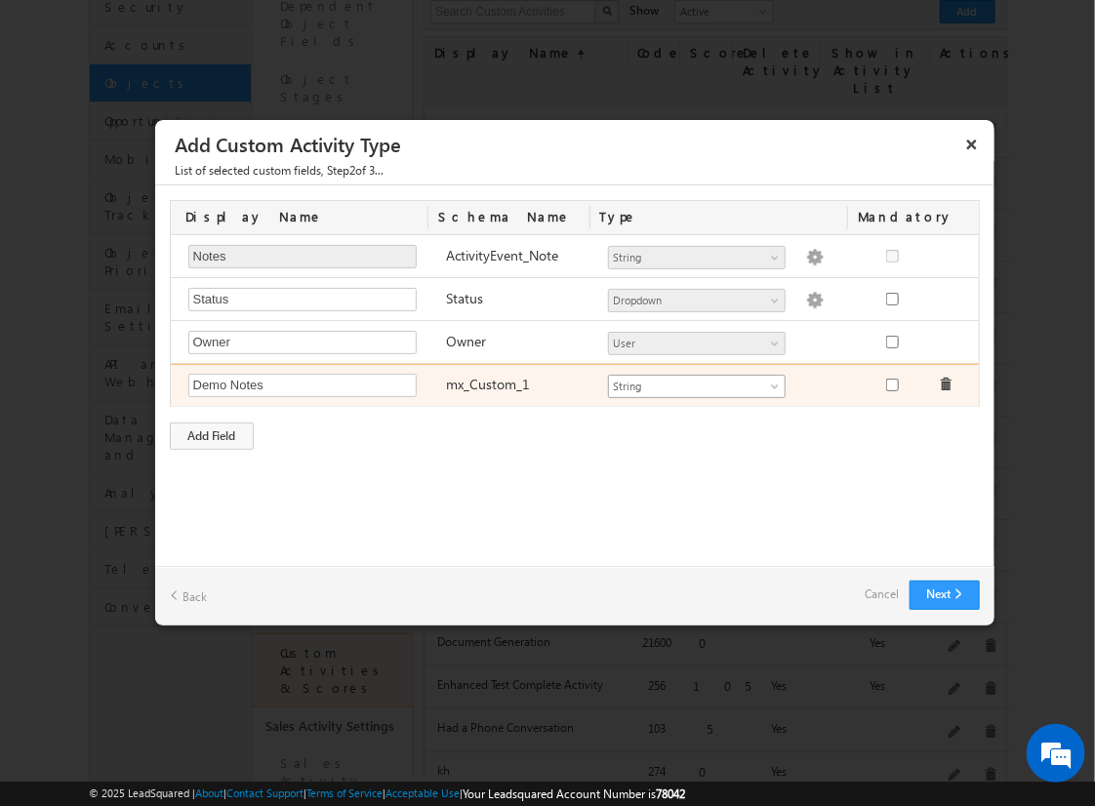
type input "Demo Notes"
click at [696, 383] on span "String" at bounding box center [688, 387] width 159 height 18
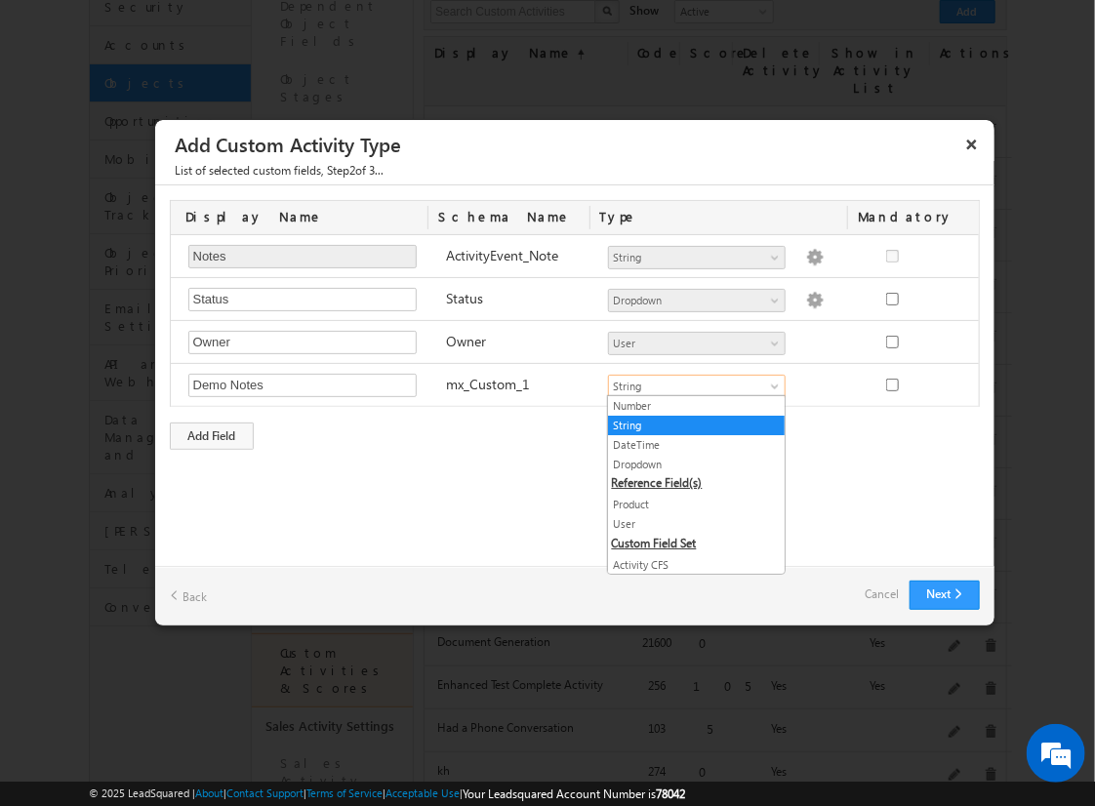
click at [689, 424] on link "String" at bounding box center [696, 426] width 177 height 18
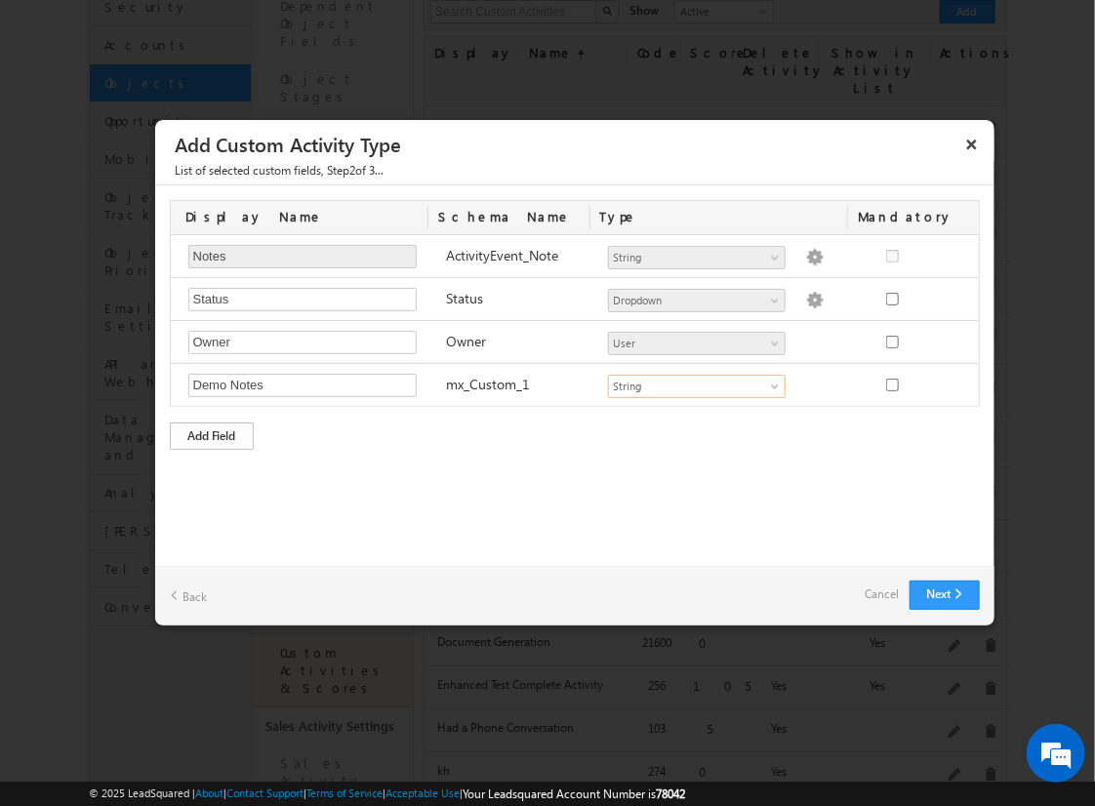
click at [212, 432] on div "Add Field" at bounding box center [212, 436] width 84 height 27
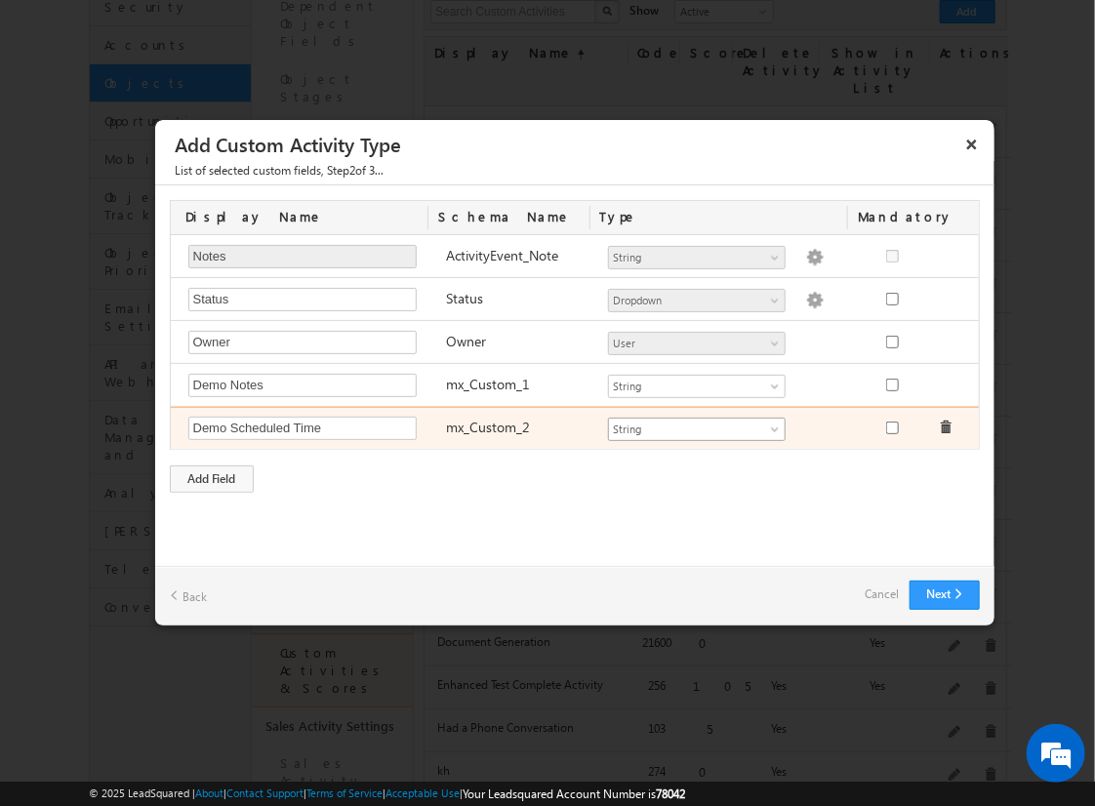
type input "Demo Scheduled Time"
click at [696, 425] on span "String" at bounding box center [688, 430] width 159 height 18
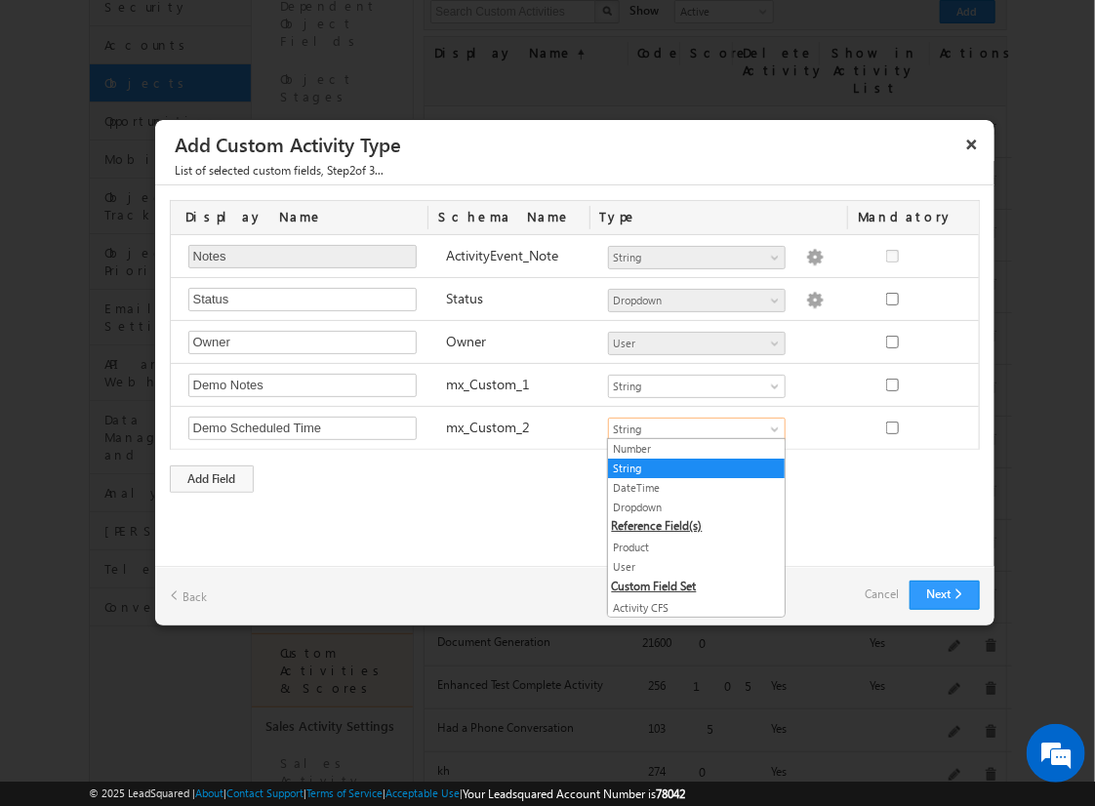
click at [689, 486] on link "DateTime" at bounding box center [696, 488] width 177 height 18
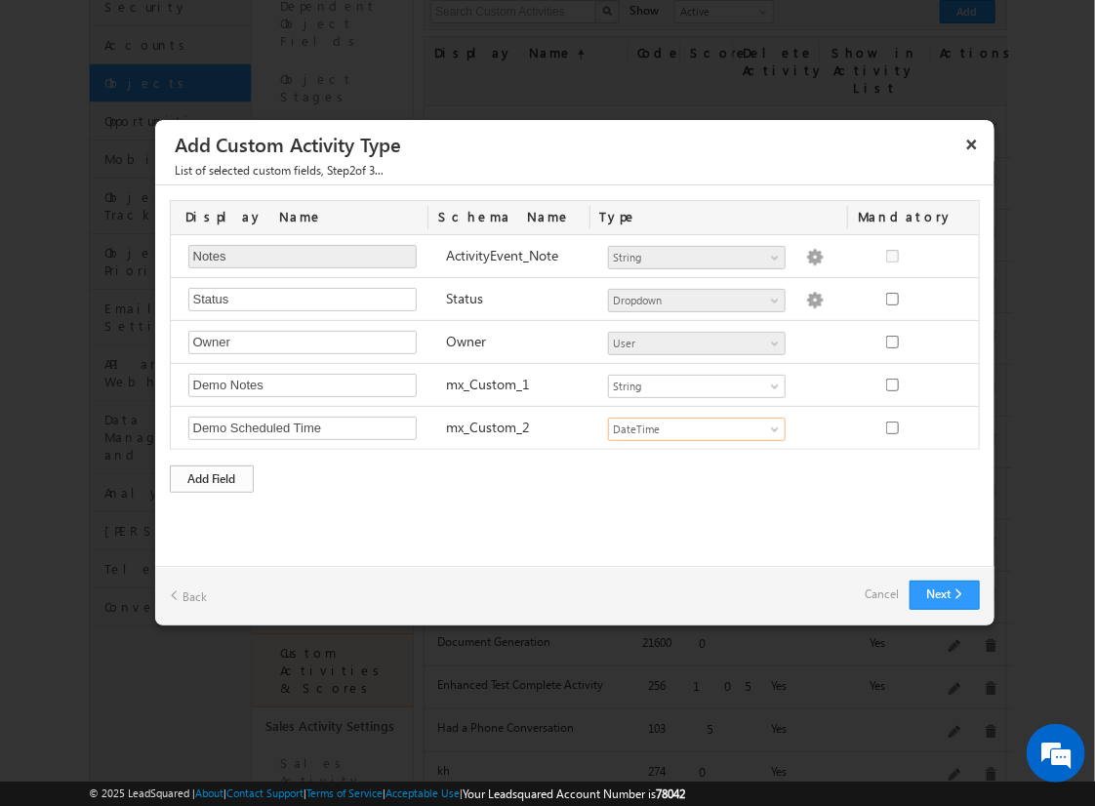
click at [212, 475] on div "Add Field" at bounding box center [212, 478] width 84 height 27
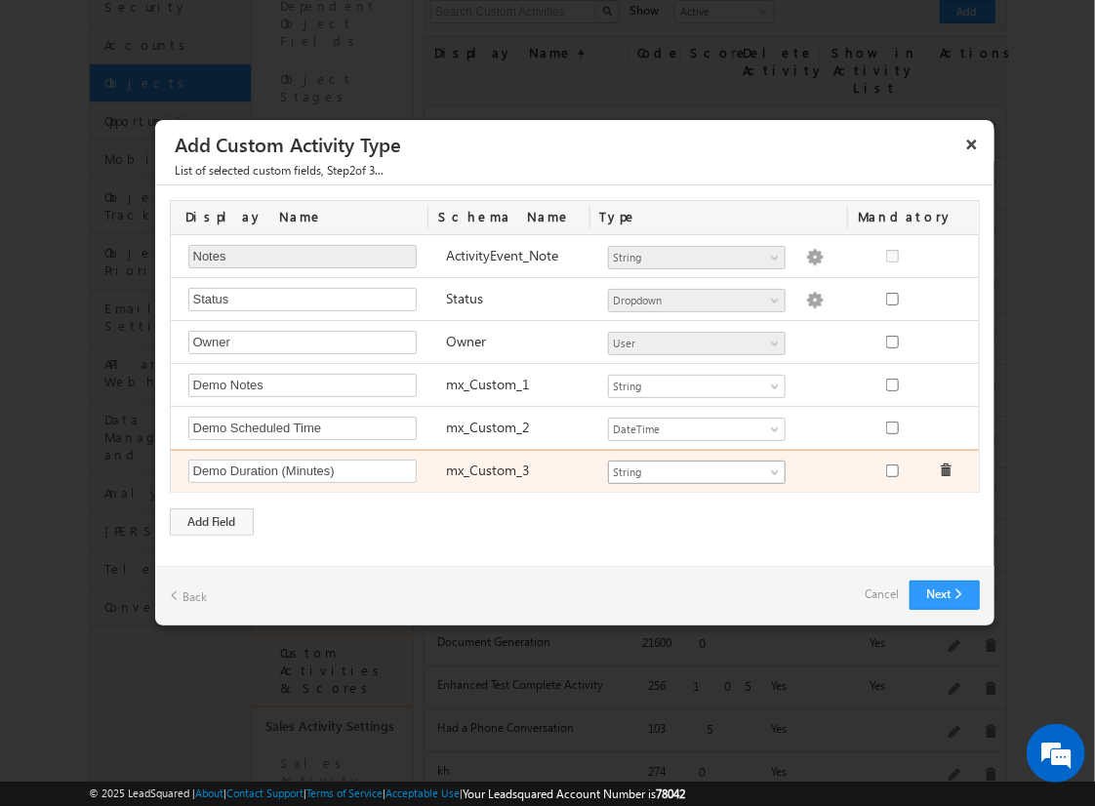
type input "Demo Duration (Minutes)"
click at [696, 468] on span "String" at bounding box center [688, 473] width 159 height 18
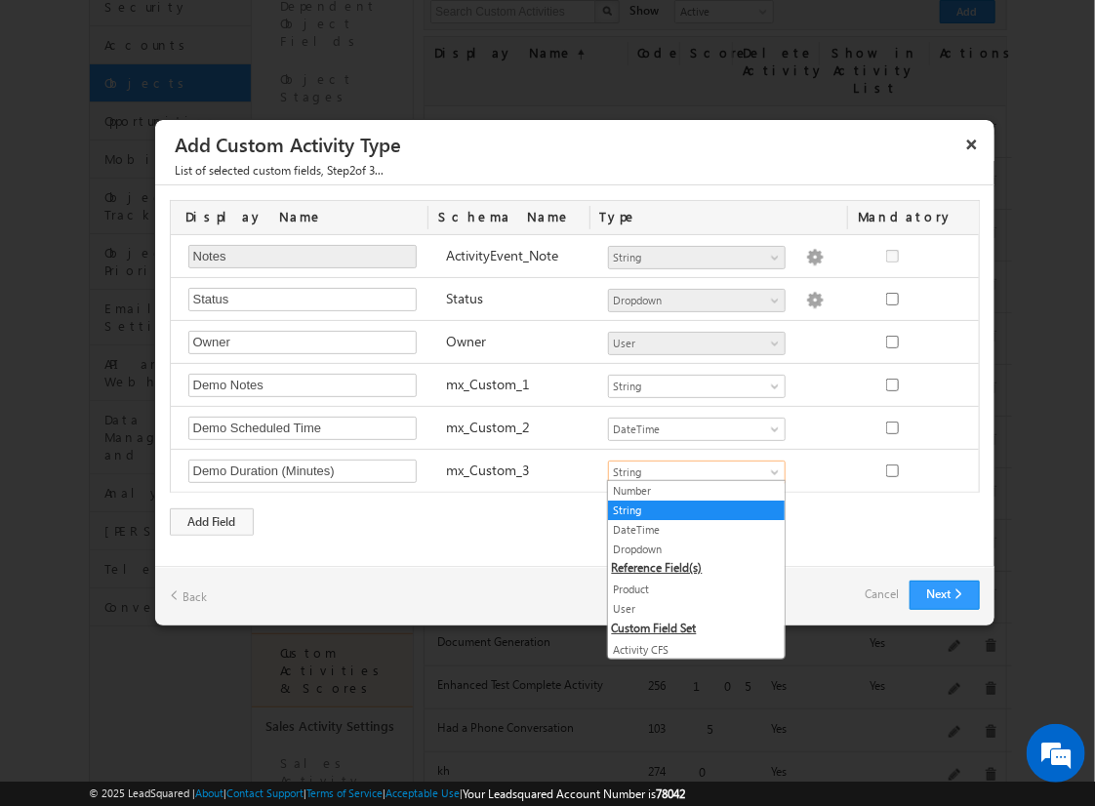
click at [689, 490] on link "Number" at bounding box center [696, 491] width 177 height 18
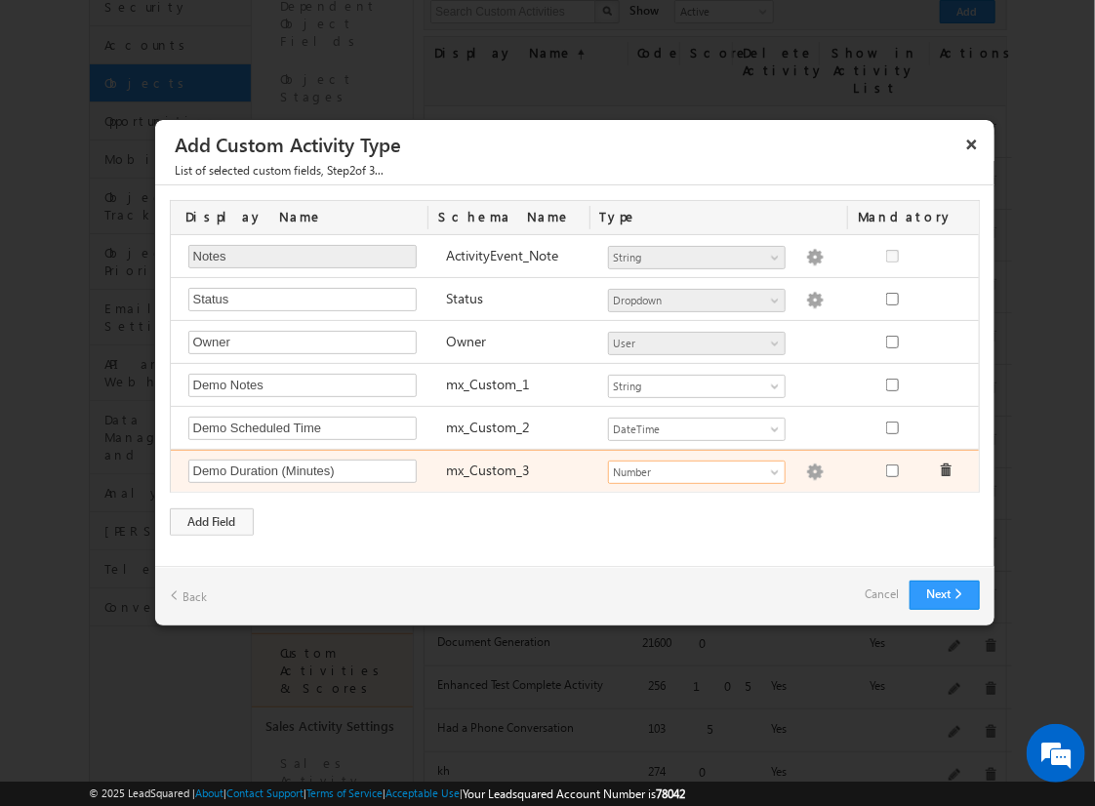
click at [806, 468] on img at bounding box center [815, 473] width 18 height 18
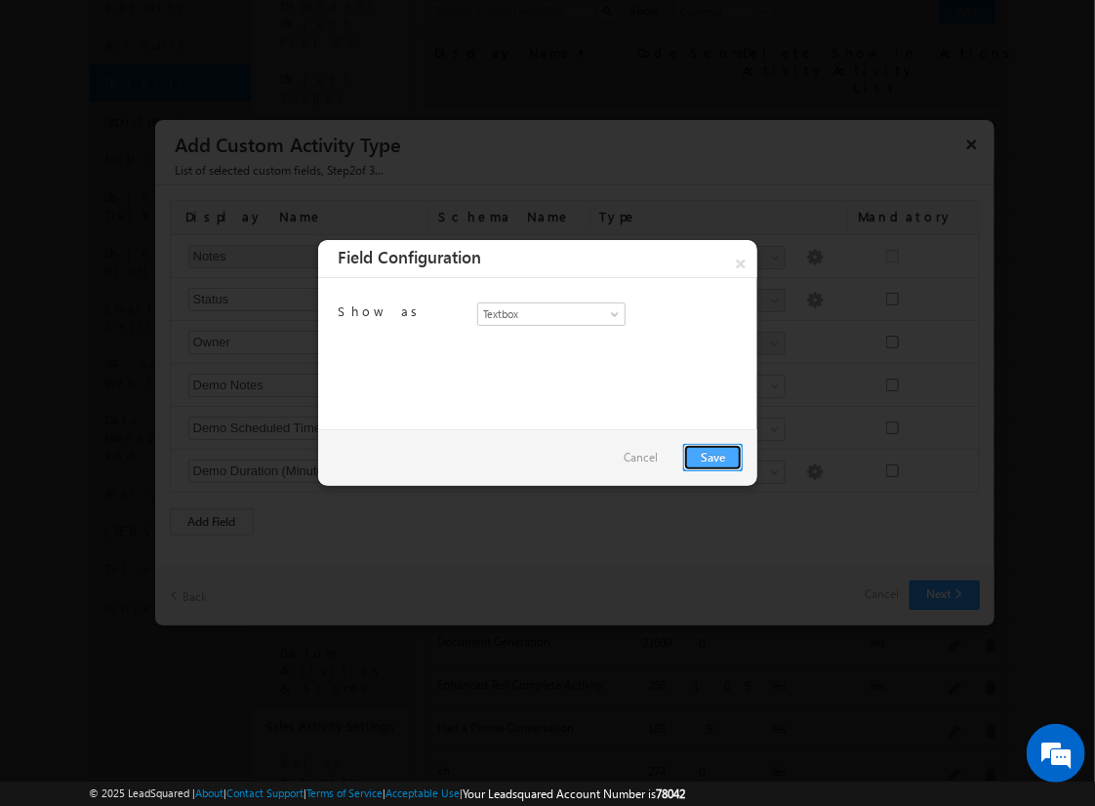
click at [712, 456] on link "Save" at bounding box center [713, 457] width 60 height 27
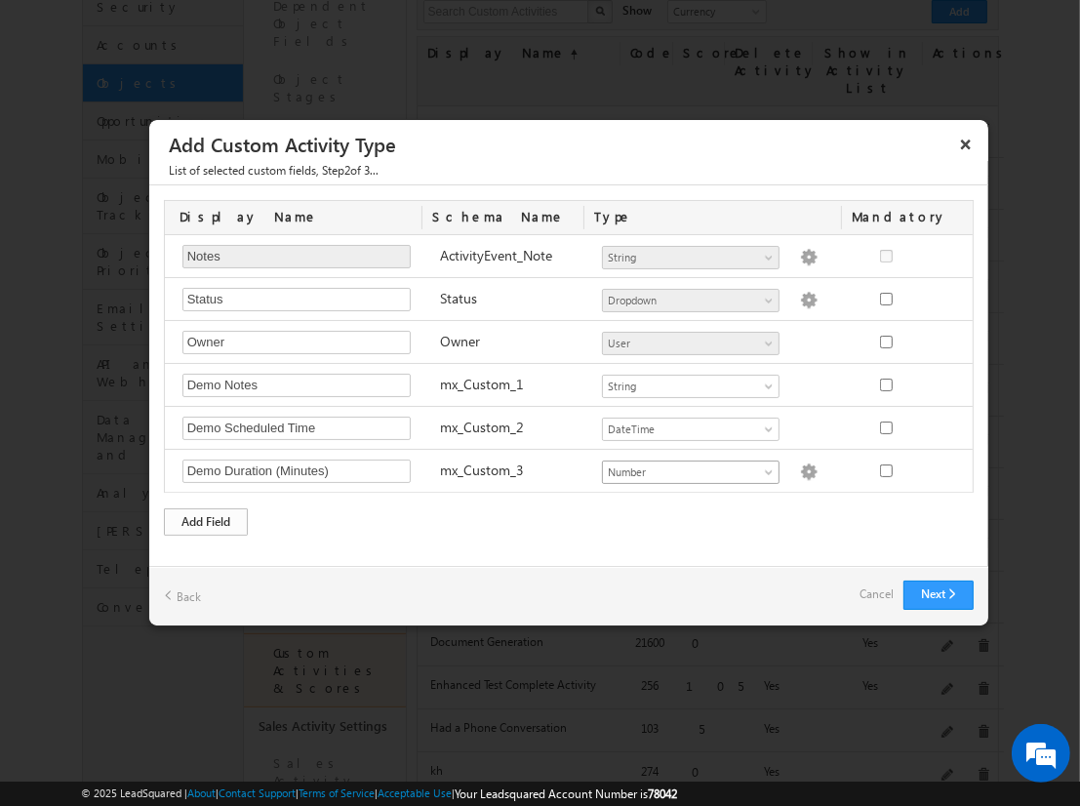
click at [206, 517] on div "Add Field" at bounding box center [206, 521] width 84 height 27
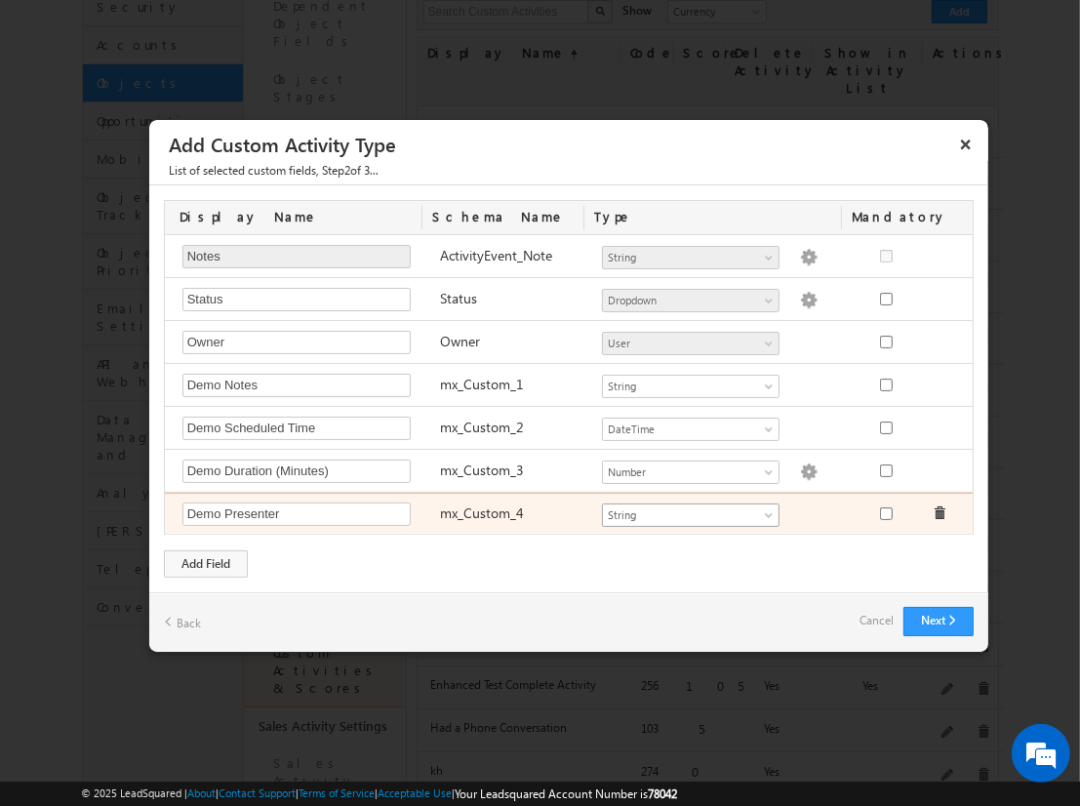
type input "Demo Presenter"
click at [690, 510] on span "String" at bounding box center [682, 515] width 159 height 18
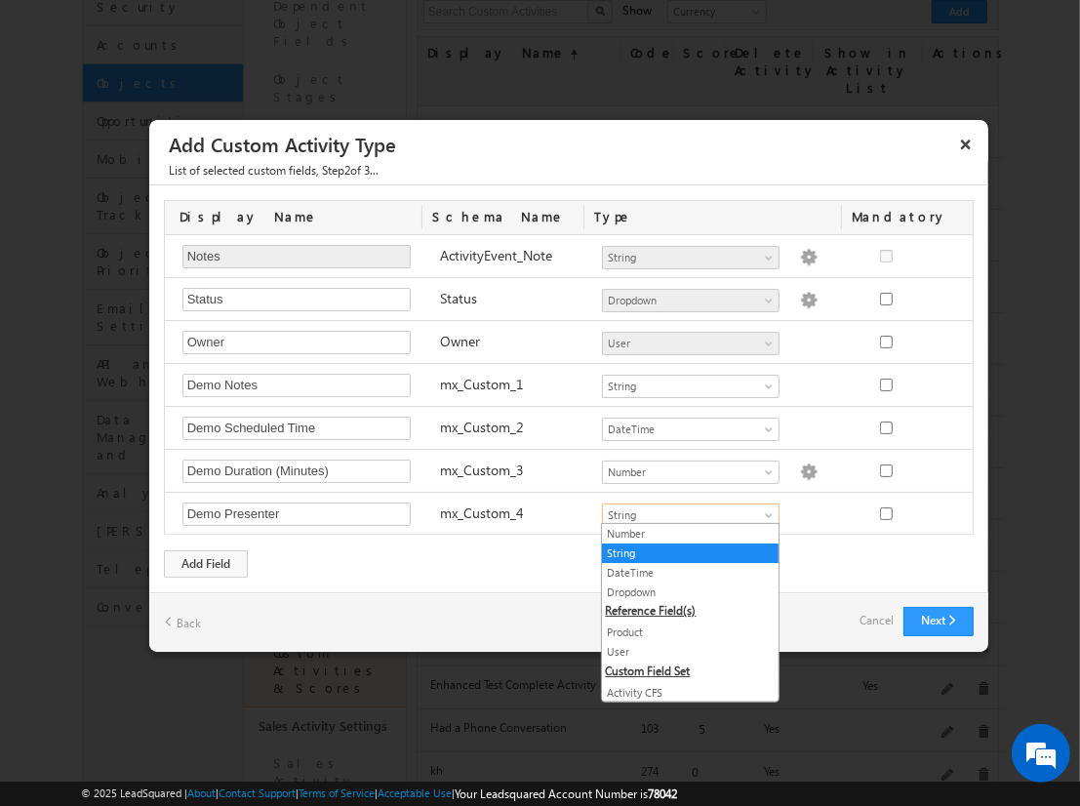
click at [683, 649] on link "User" at bounding box center [690, 652] width 177 height 18
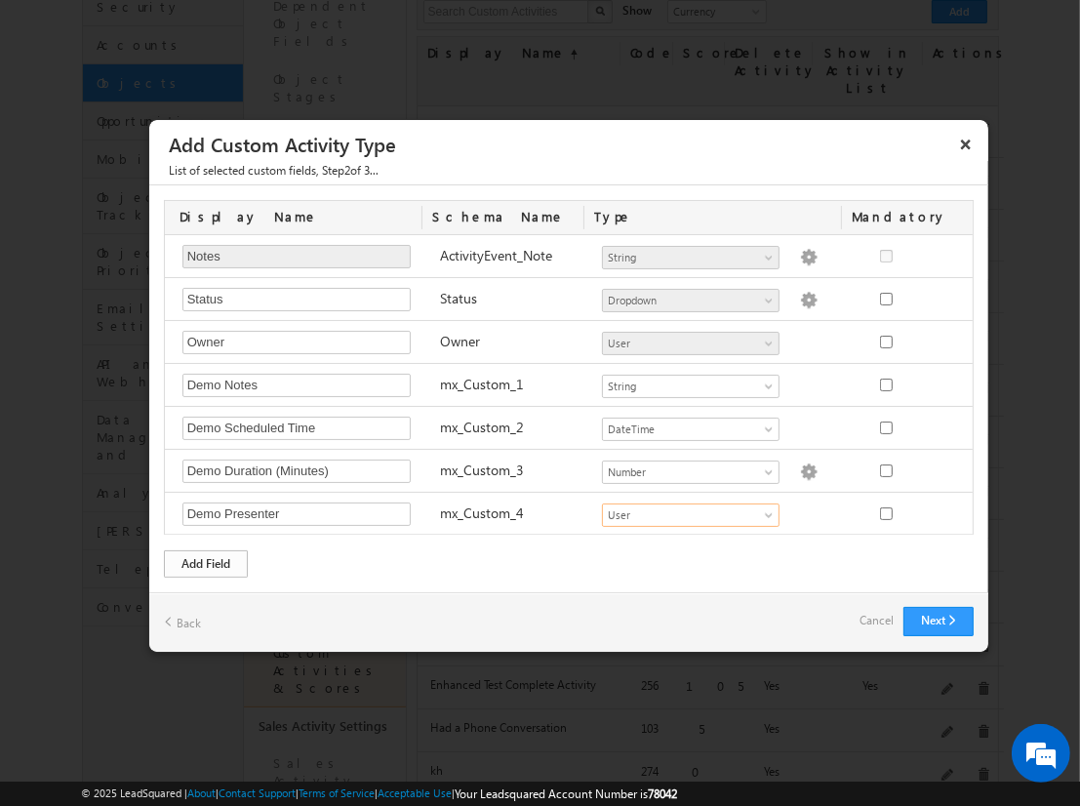
click at [206, 560] on div "Add Field" at bounding box center [206, 563] width 84 height 27
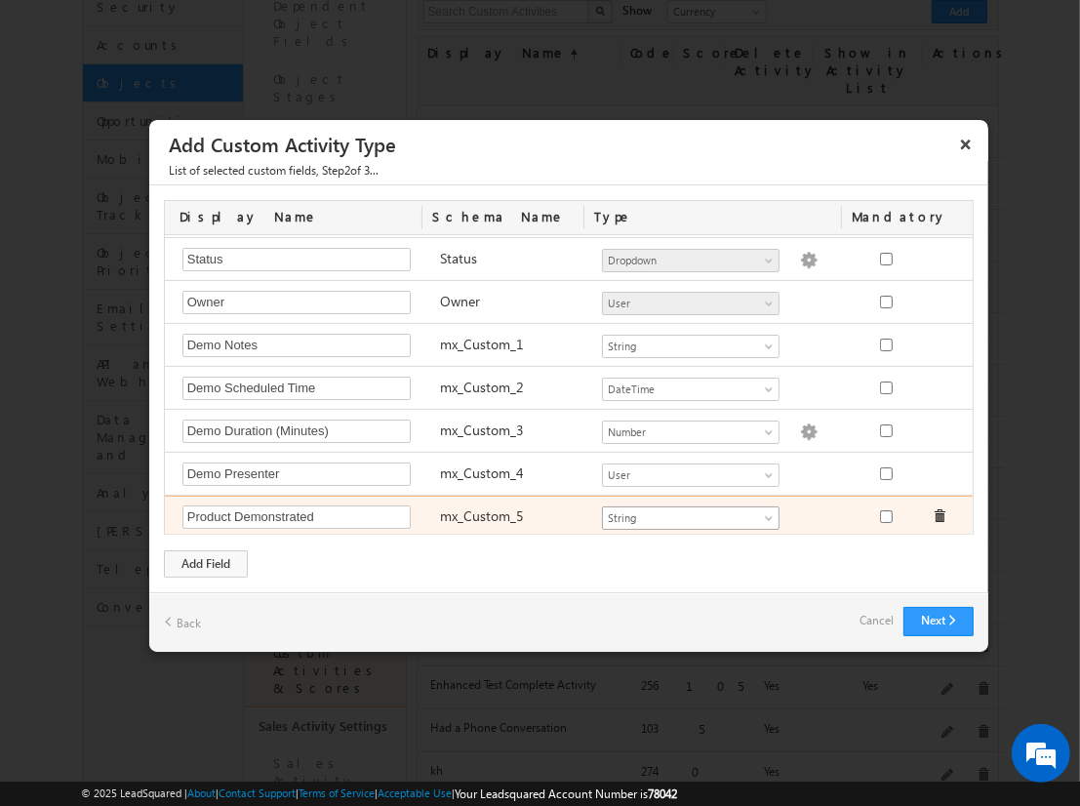
type input "Product Demonstrated"
click at [682, 512] on span "String" at bounding box center [682, 518] width 159 height 18
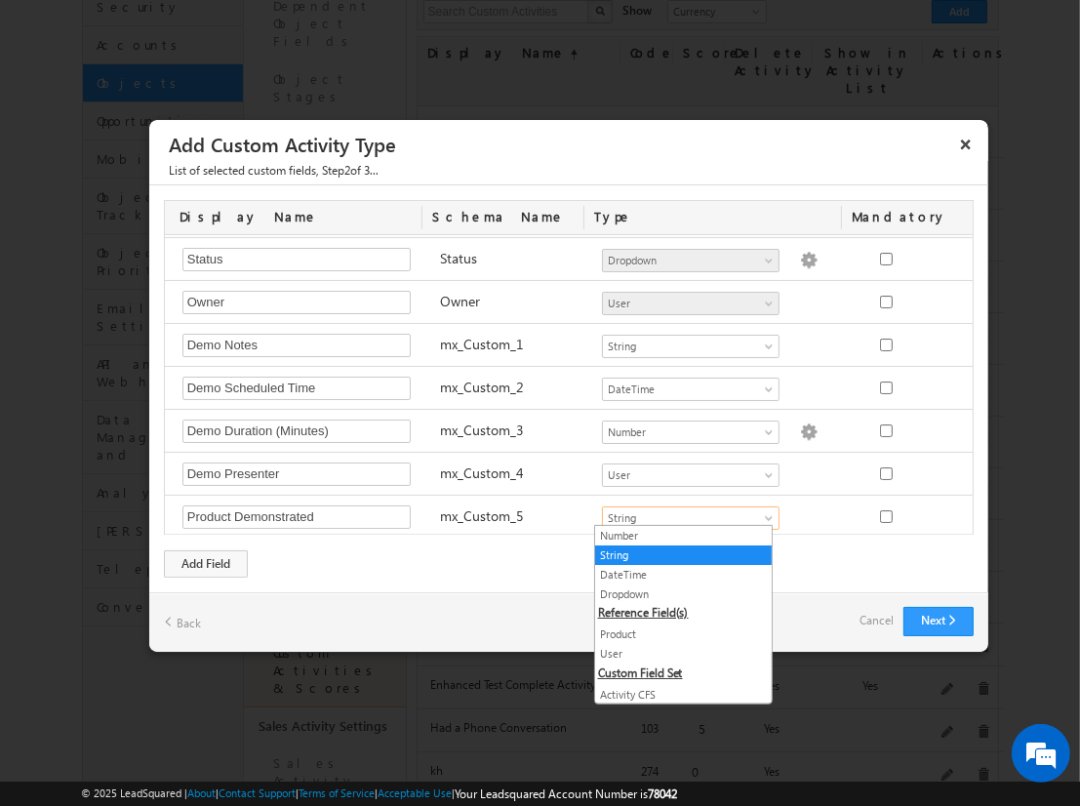
click at [675, 631] on link "Product" at bounding box center [683, 635] width 177 height 18
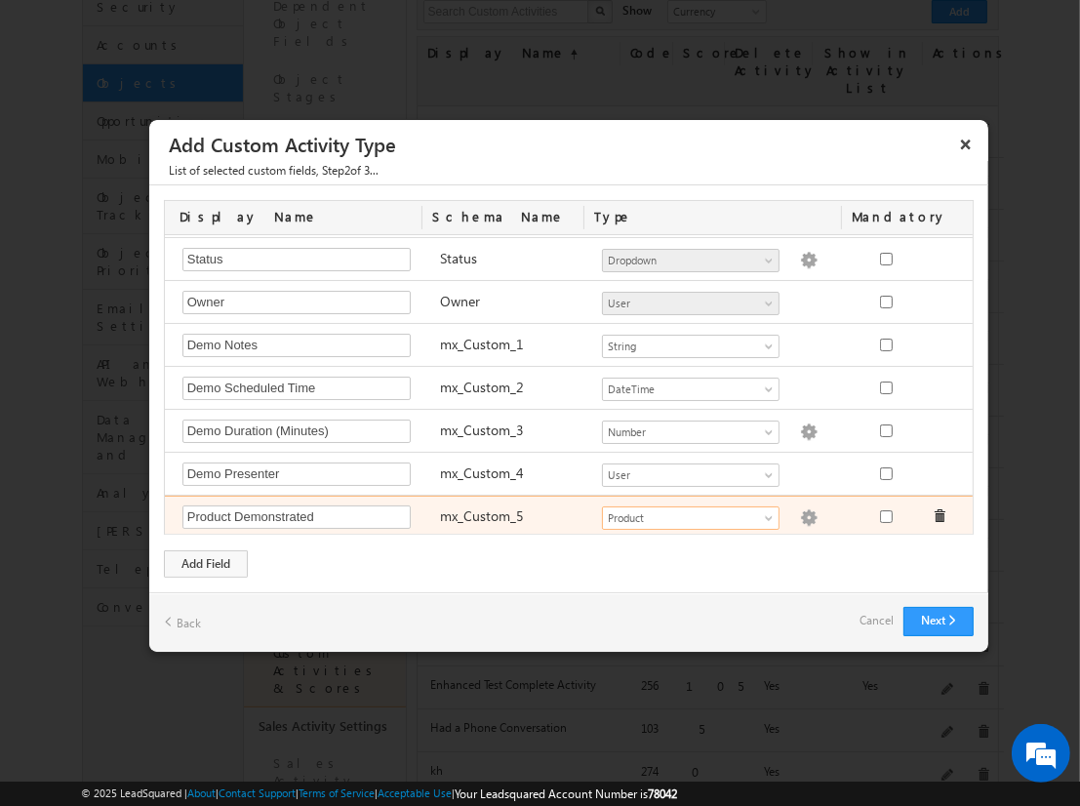
click at [800, 512] on img at bounding box center [809, 518] width 18 height 18
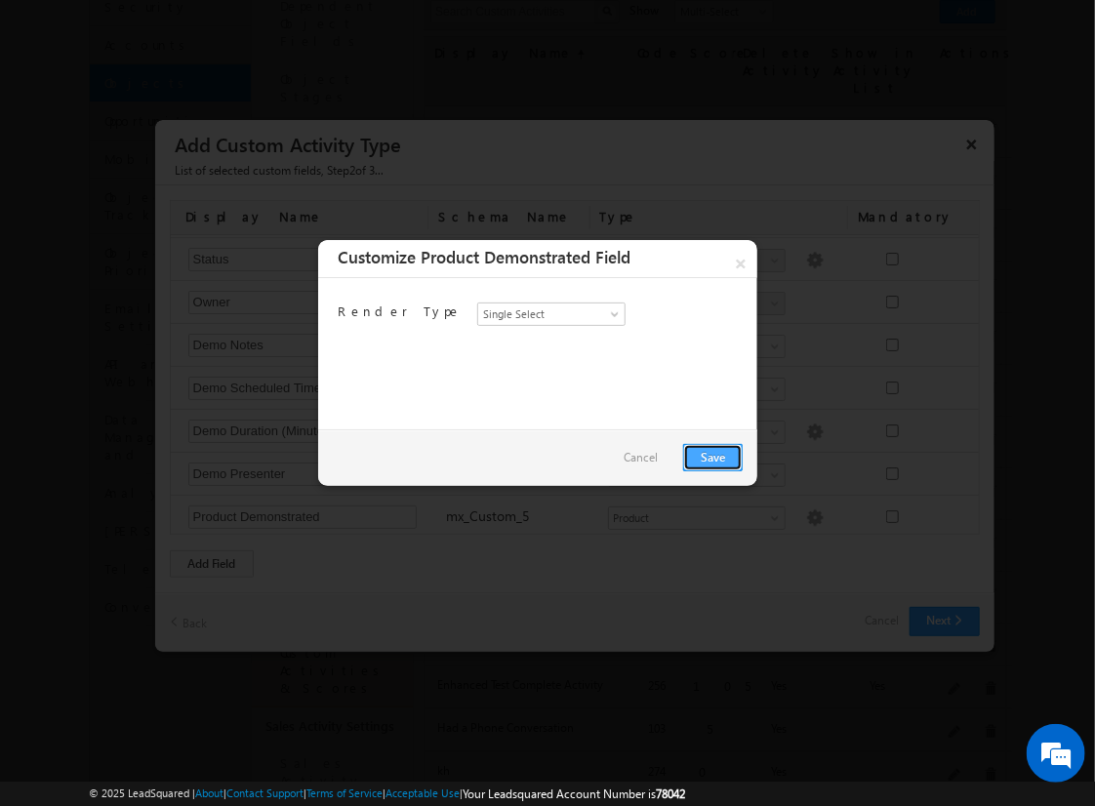
click at [712, 456] on link "Save" at bounding box center [713, 457] width 60 height 27
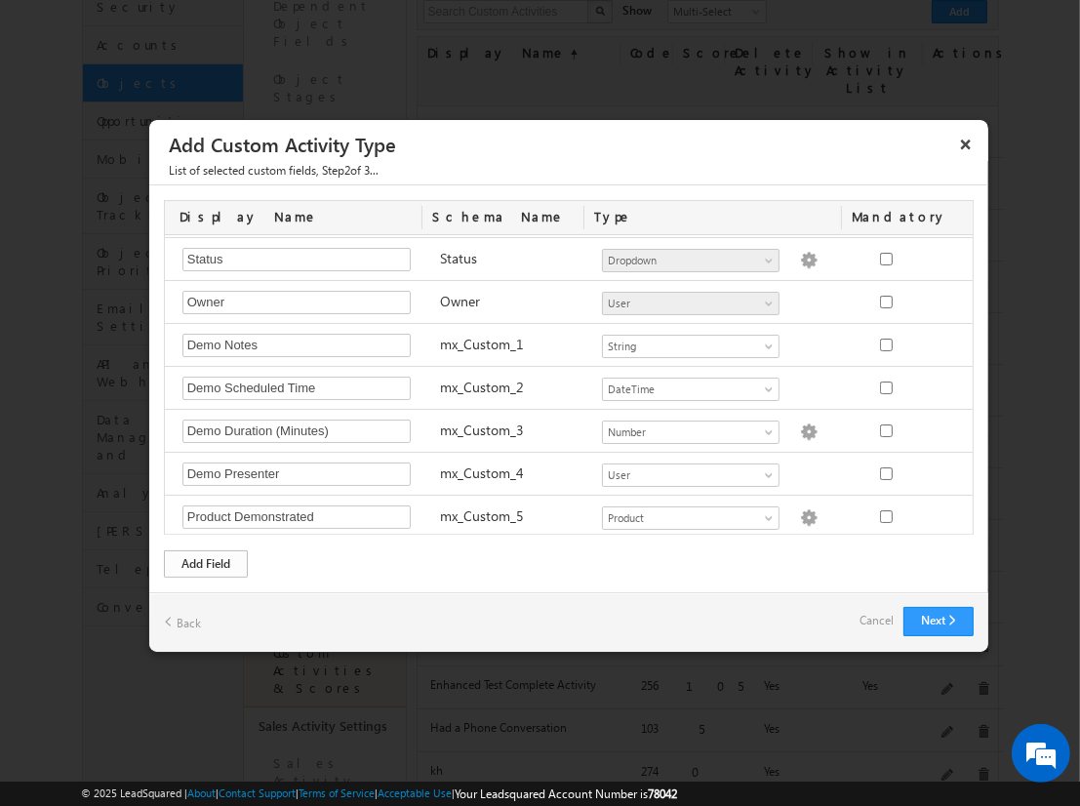
click at [206, 562] on div "Add Field" at bounding box center [206, 563] width 84 height 27
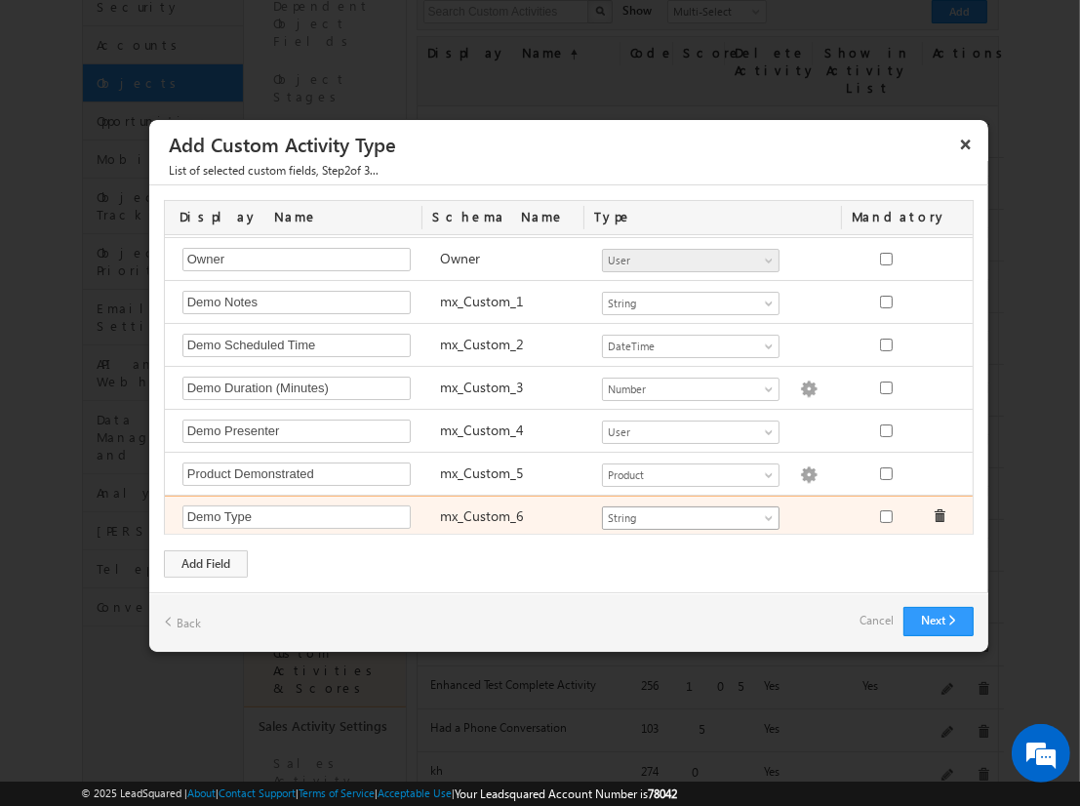
type input "Demo Type"
click at [682, 512] on span "String" at bounding box center [682, 518] width 159 height 18
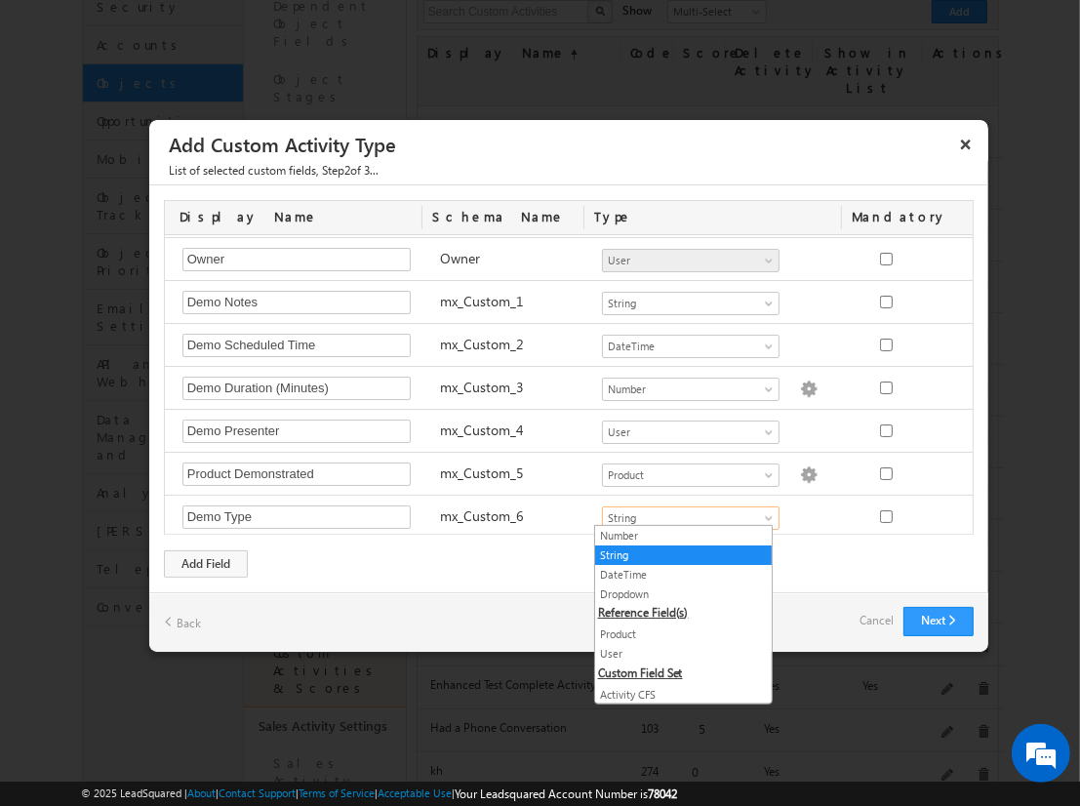
click at [675, 591] on link "Dropdown" at bounding box center [683, 595] width 177 height 18
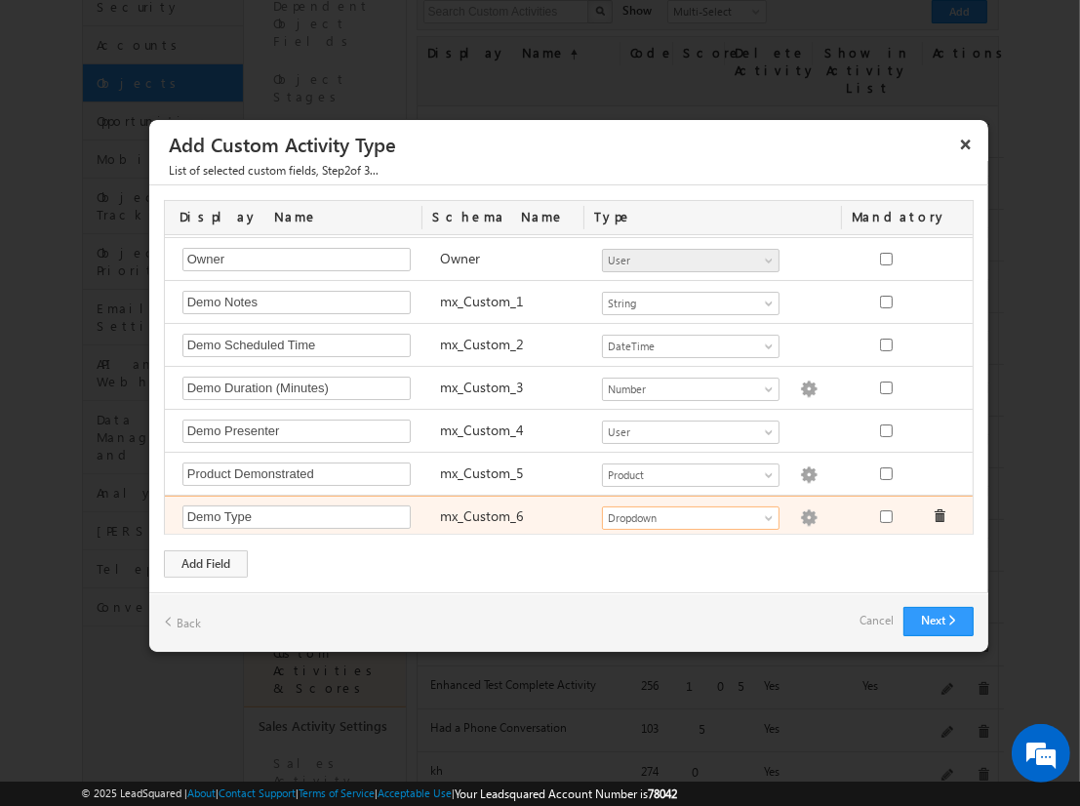
click at [800, 512] on img at bounding box center [809, 518] width 18 height 18
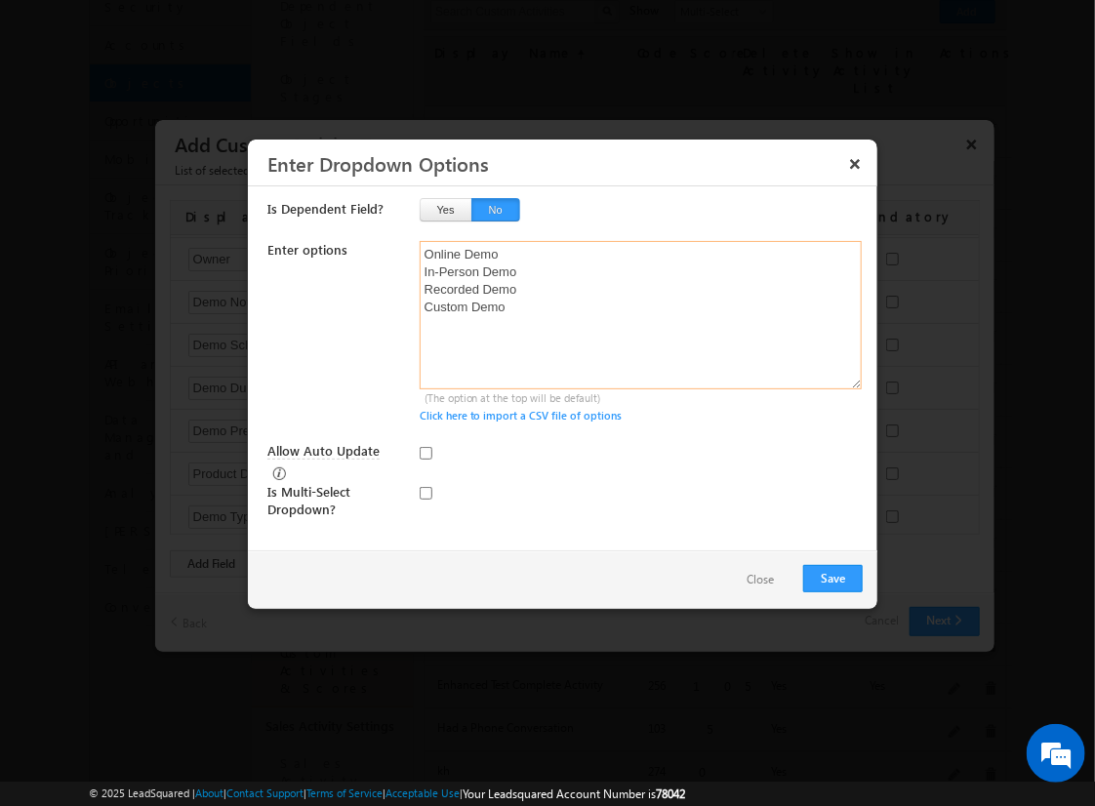
type textarea "Online Demo In-Person Demo Recorded Demo Custom Demo"
click at [425, 487] on input "checkbox" at bounding box center [426, 493] width 13 height 13
checkbox input "true"
click at [425, 452] on input "Allow Auto Update" at bounding box center [426, 453] width 13 height 13
checkbox input "true"
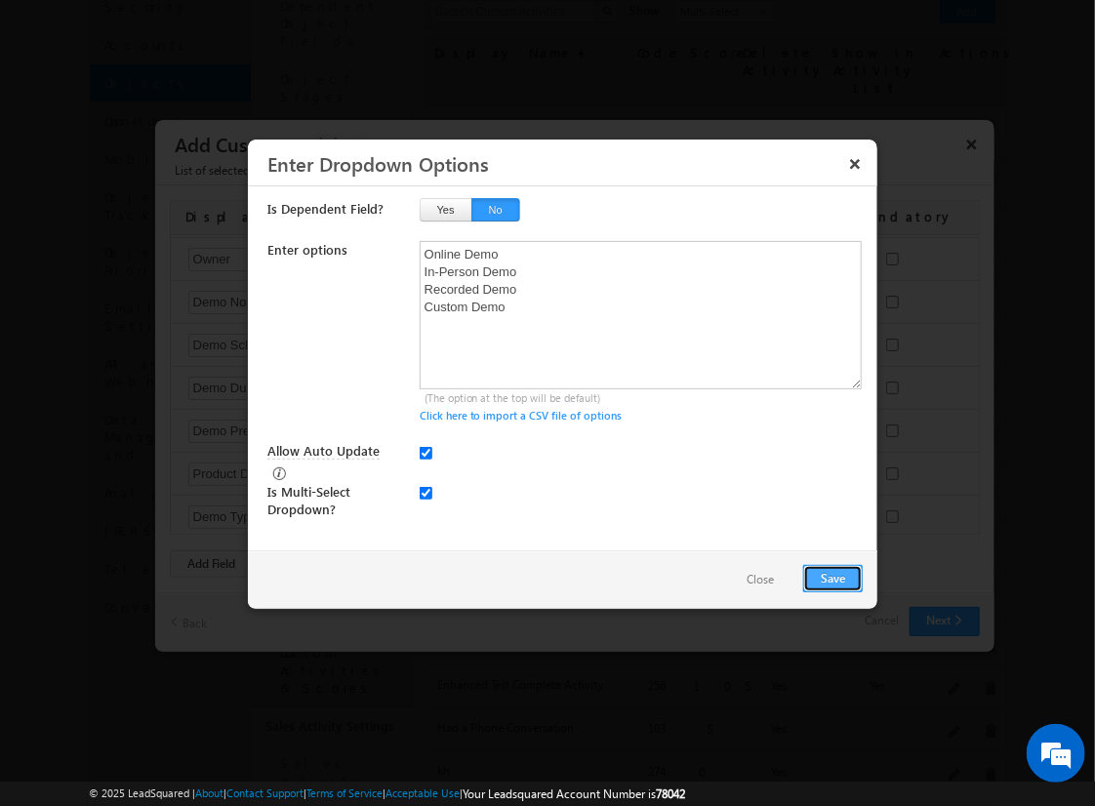
click at [832, 576] on button "Save" at bounding box center [833, 578] width 60 height 27
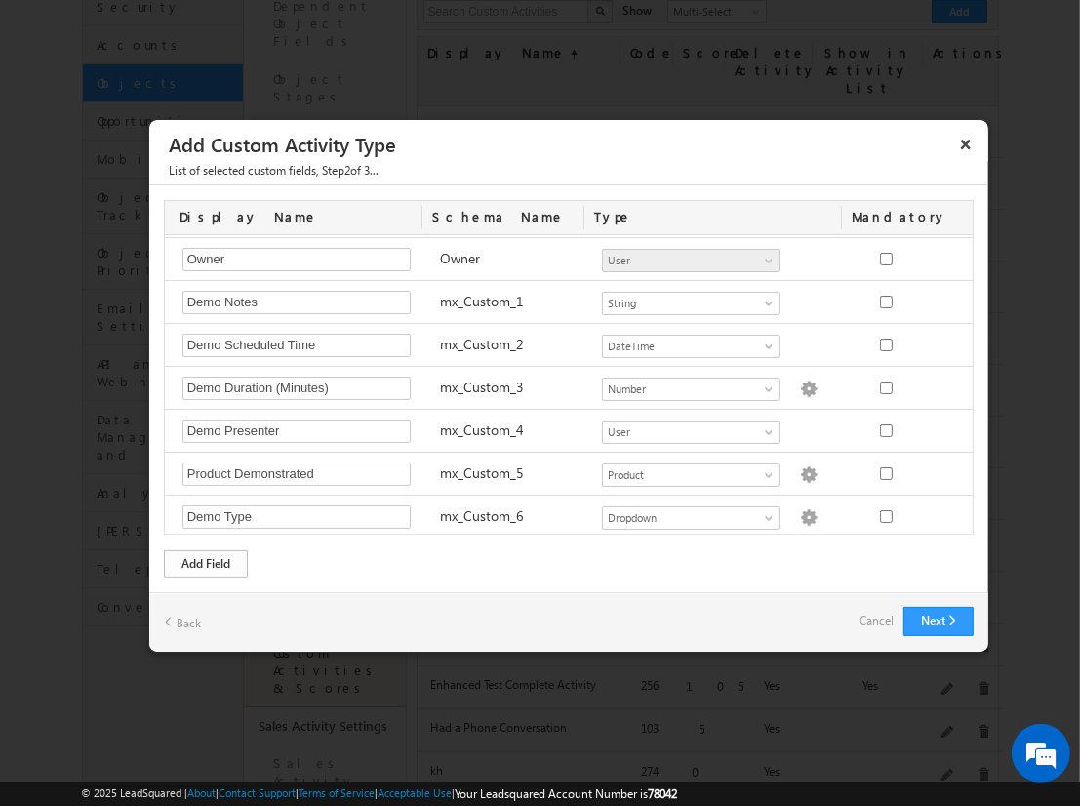
click at [206, 562] on div "Add Field" at bounding box center [206, 563] width 84 height 27
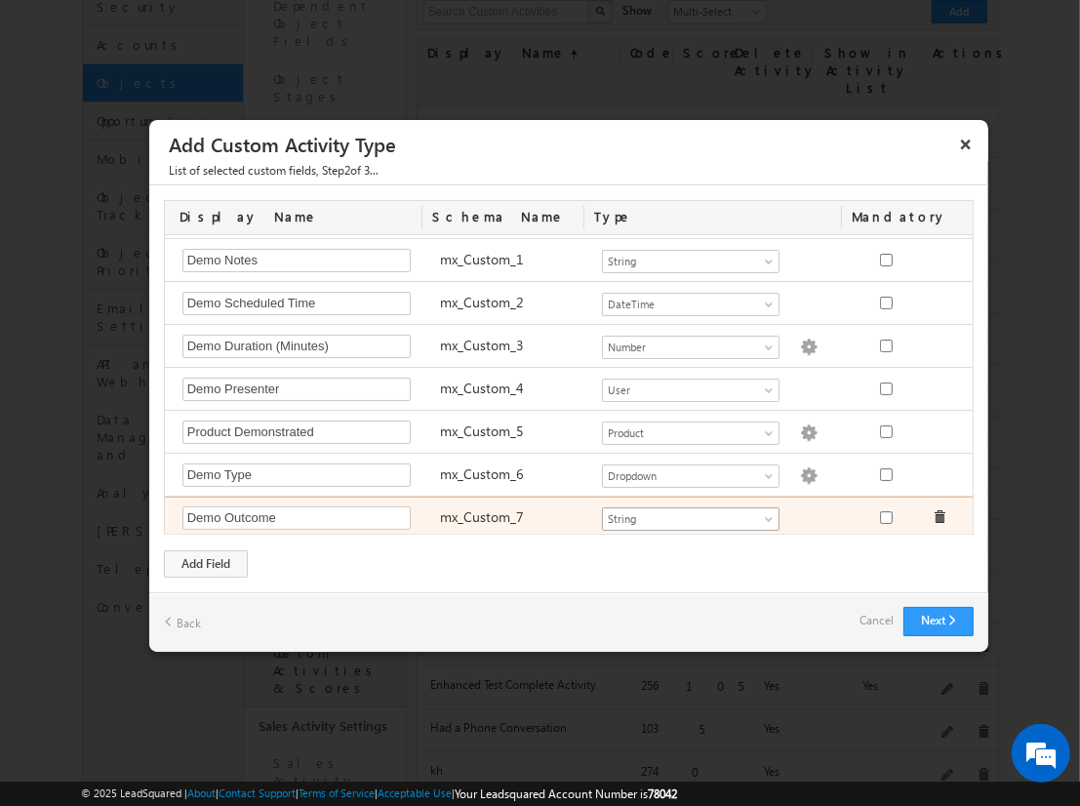
type input "Demo Outcome"
click at [682, 512] on span "String" at bounding box center [682, 519] width 159 height 18
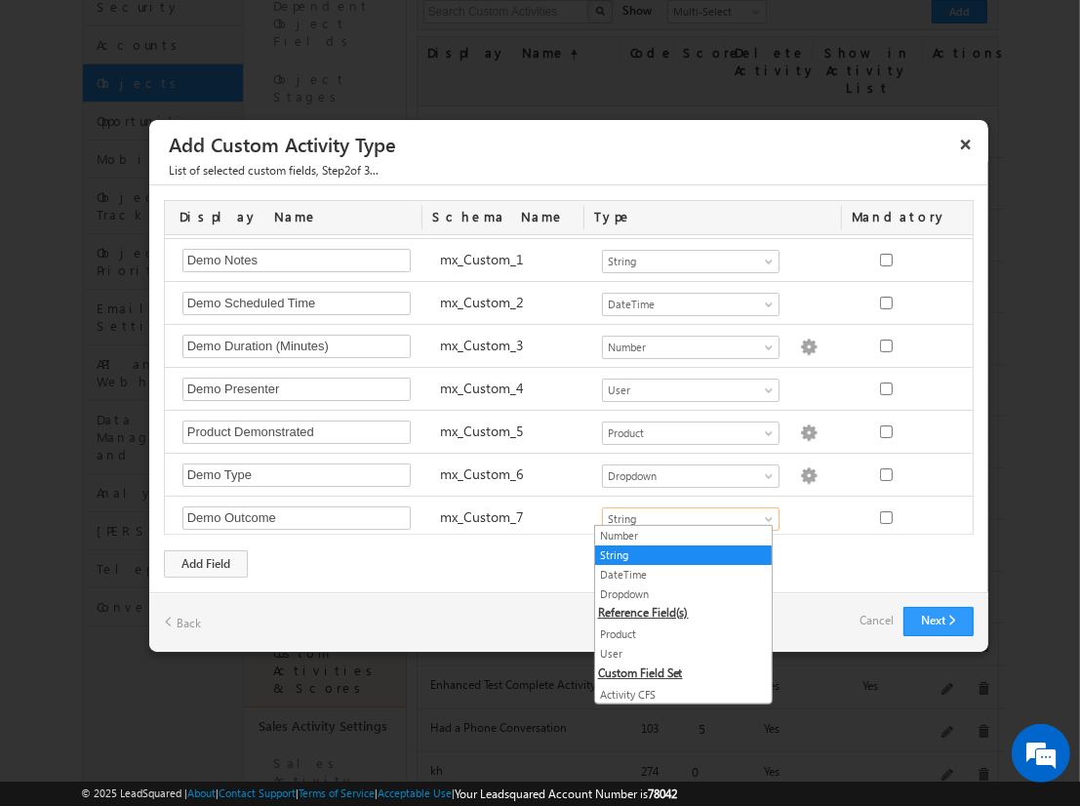
click at [675, 592] on link "Dropdown" at bounding box center [683, 595] width 177 height 18
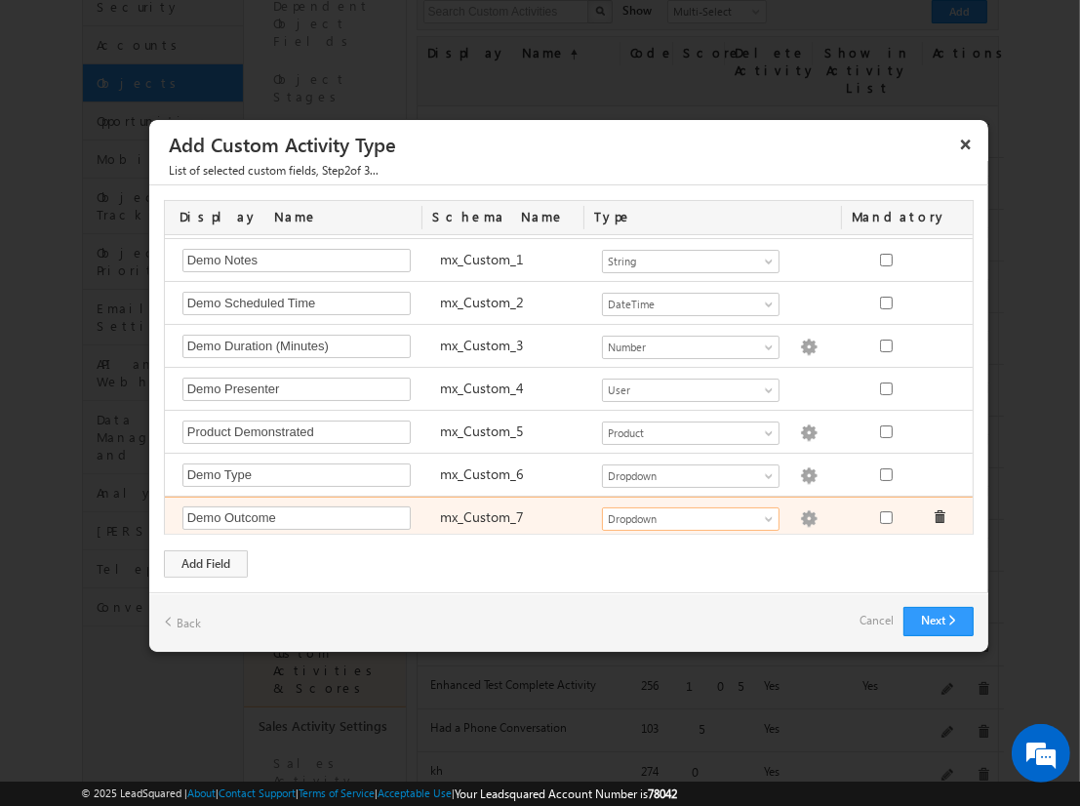
click at [800, 512] on img at bounding box center [809, 519] width 18 height 18
checkbox input "false"
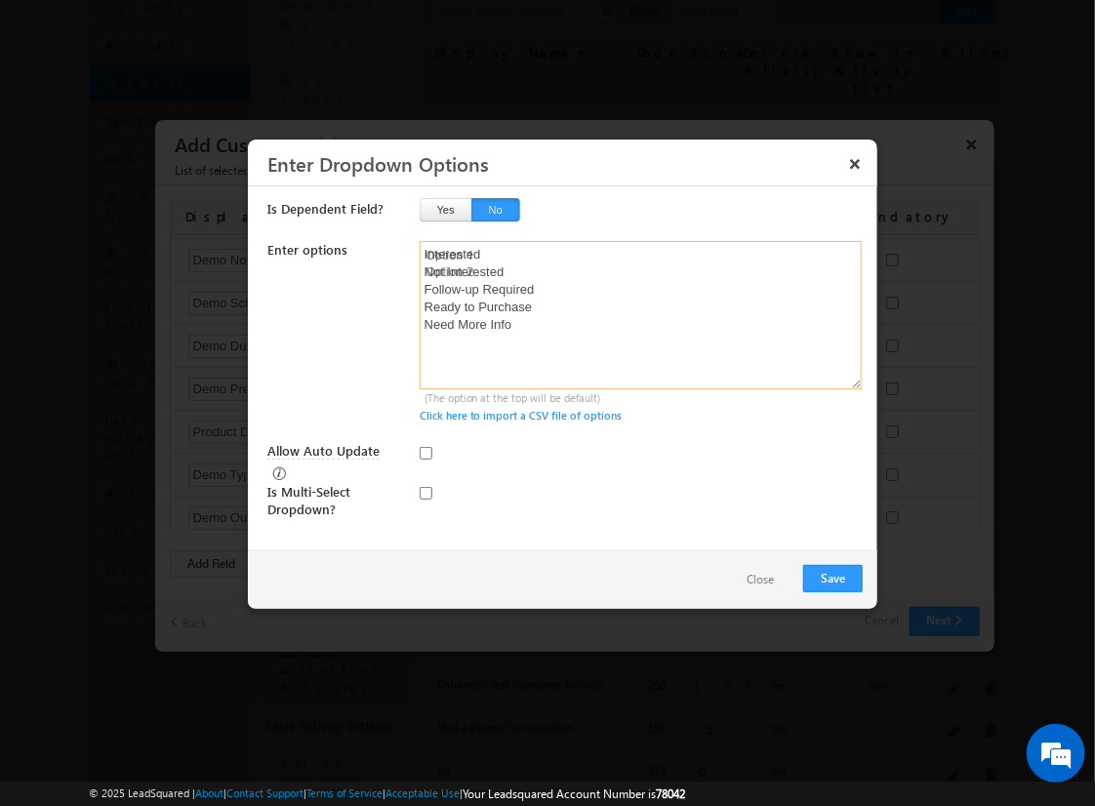
type textarea "Interested Not Interested Follow-up Required Ready to Purchase Need More Info"
click at [425, 487] on input "checkbox" at bounding box center [426, 493] width 13 height 13
checkbox input "true"
click at [425, 452] on input "Allow Auto Update" at bounding box center [426, 453] width 13 height 13
checkbox input "true"
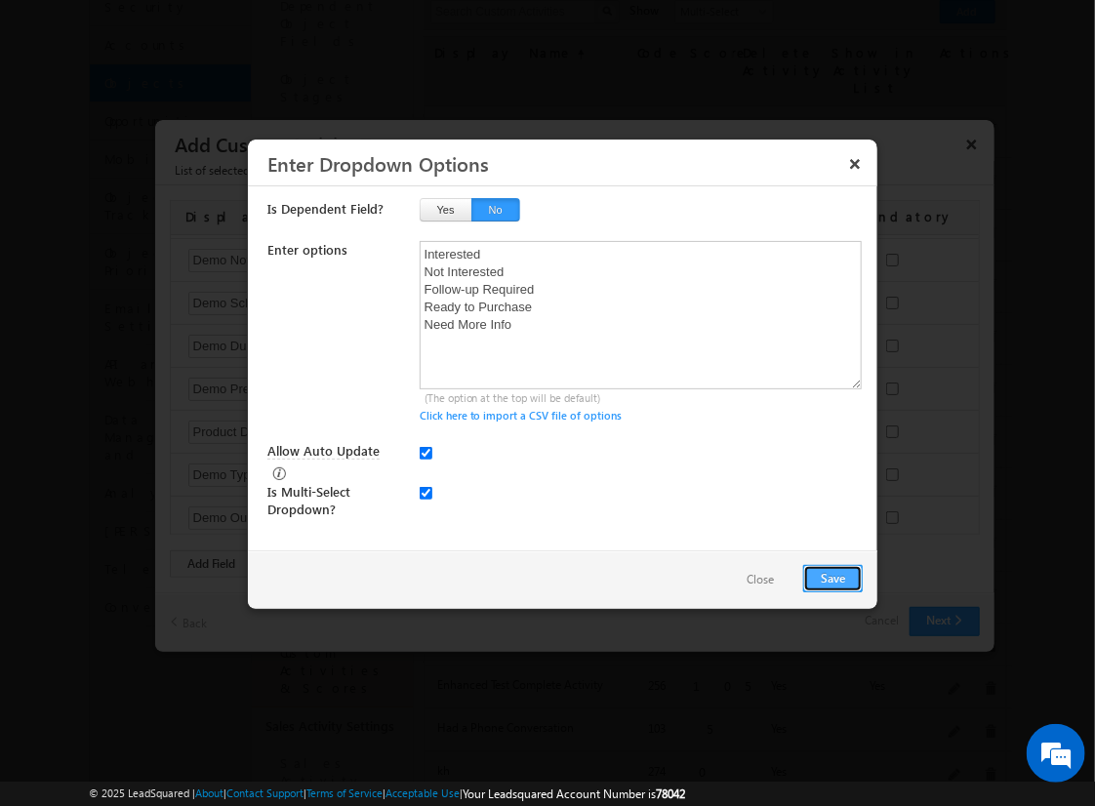
click at [832, 576] on button "Save" at bounding box center [833, 578] width 60 height 27
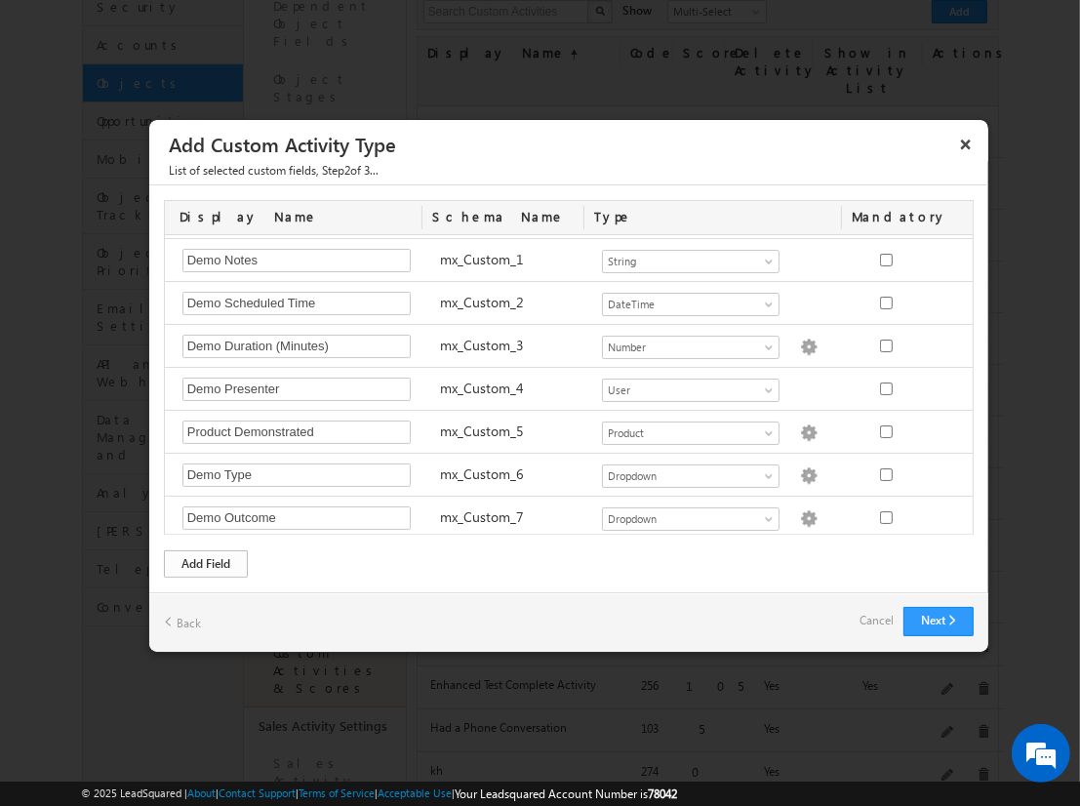
click at [206, 562] on div "Add Field" at bounding box center [206, 563] width 84 height 27
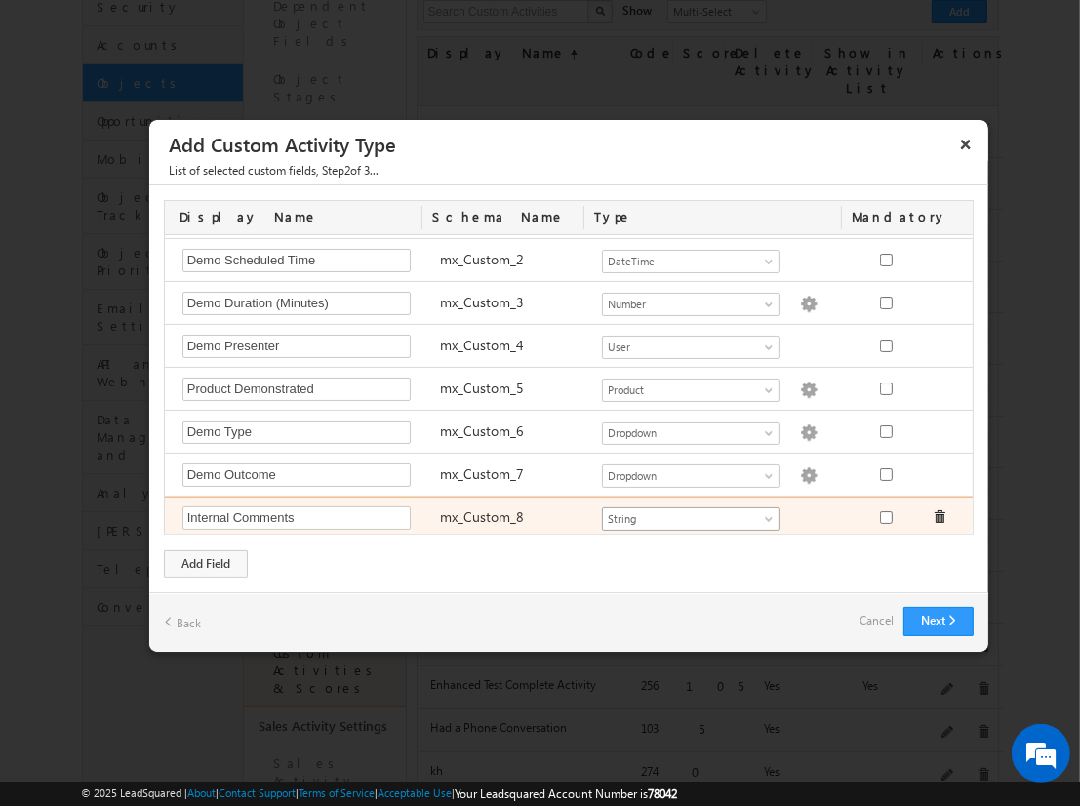
type input "Internal Comments"
click at [682, 512] on span "String" at bounding box center [682, 519] width 159 height 18
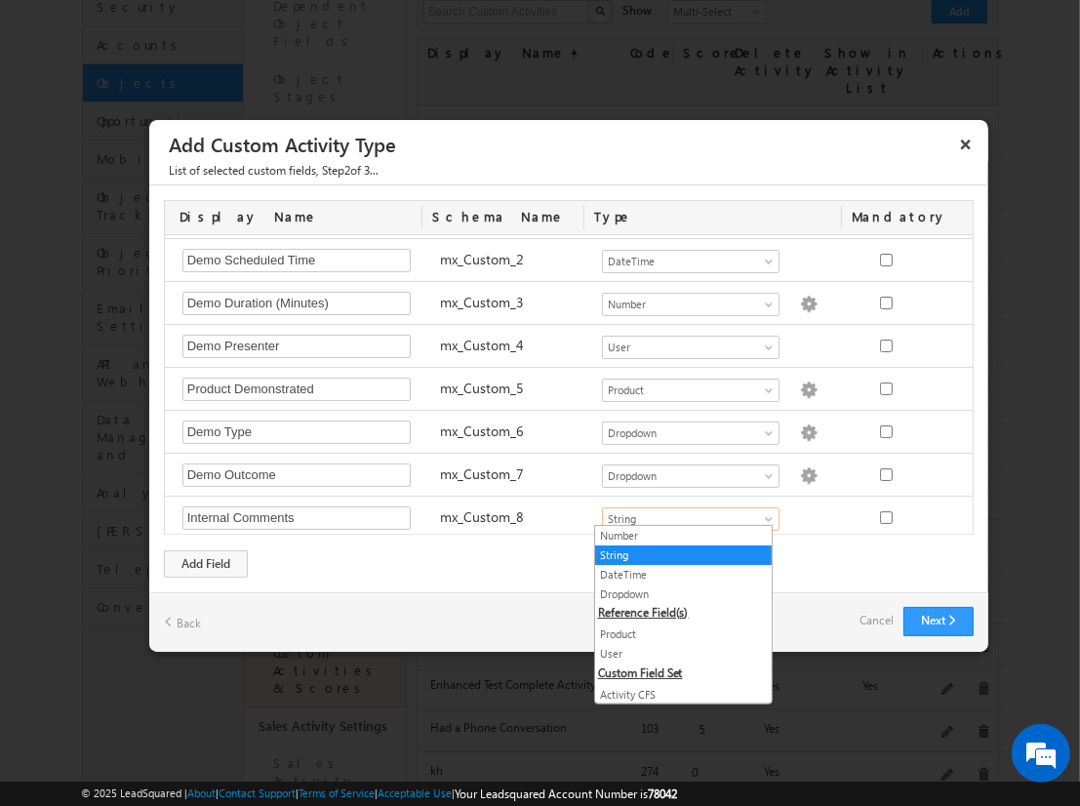
click at [675, 553] on link "String" at bounding box center [683, 555] width 177 height 18
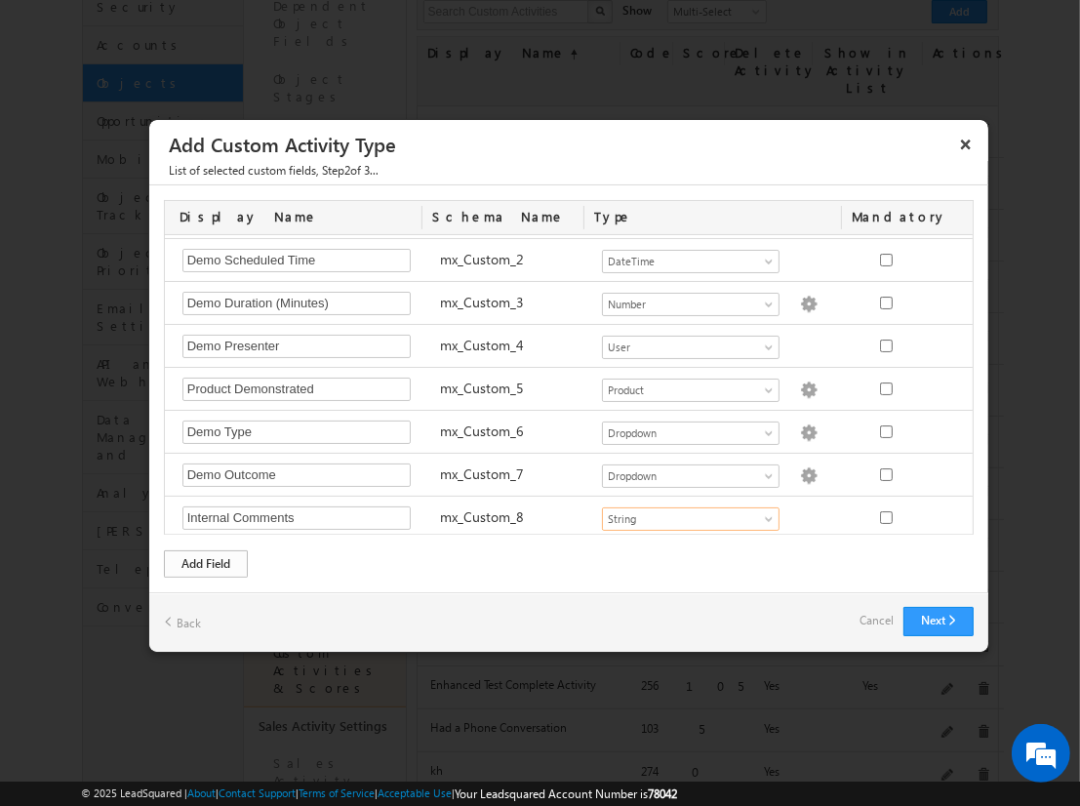
click at [206, 562] on div "Add Field" at bounding box center [206, 563] width 84 height 27
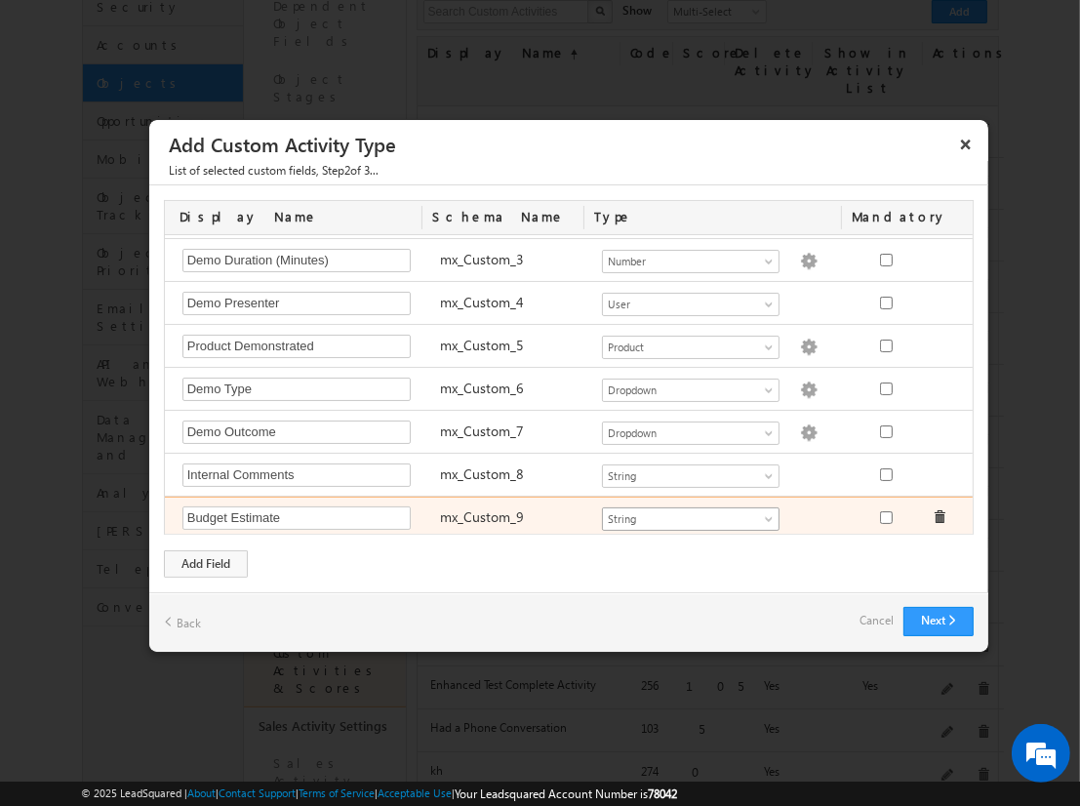
type input "Budget Estimate"
click at [682, 512] on span "String" at bounding box center [682, 519] width 159 height 18
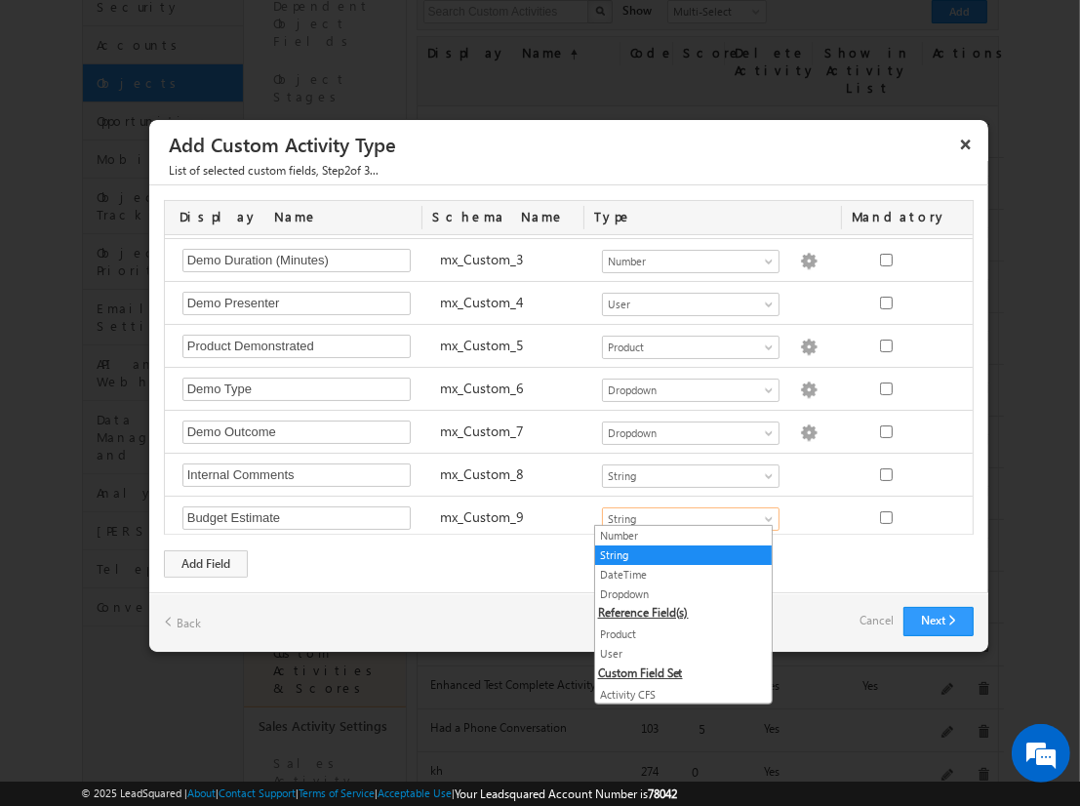
click at [675, 535] on link "Number" at bounding box center [683, 536] width 177 height 18
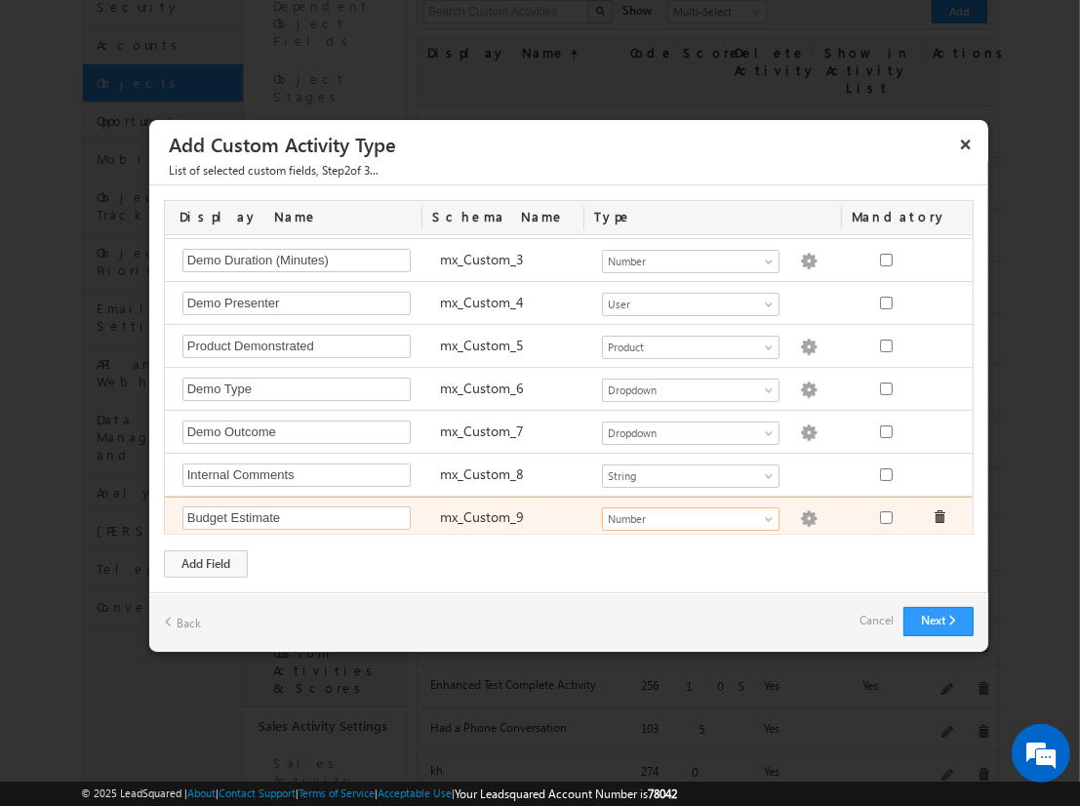
click at [800, 512] on img at bounding box center [809, 519] width 18 height 18
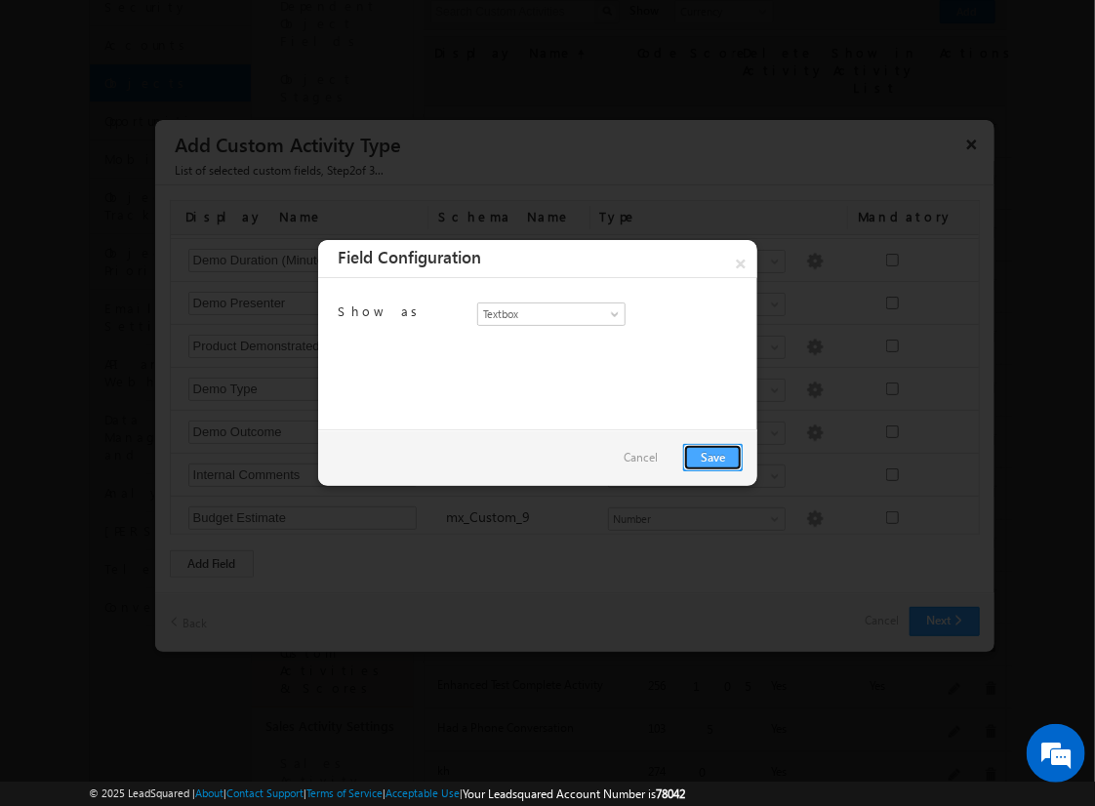
click at [712, 456] on link "Save" at bounding box center [713, 457] width 60 height 27
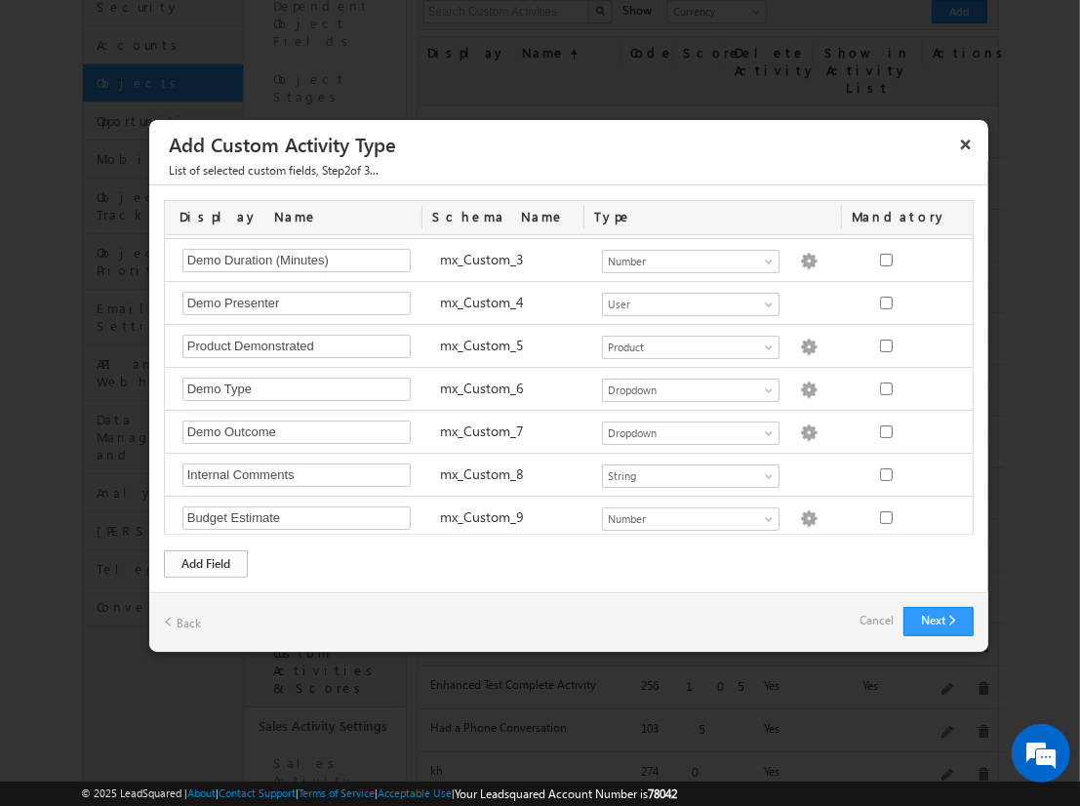
click at [206, 562] on div "Add Field" at bounding box center [206, 563] width 84 height 27
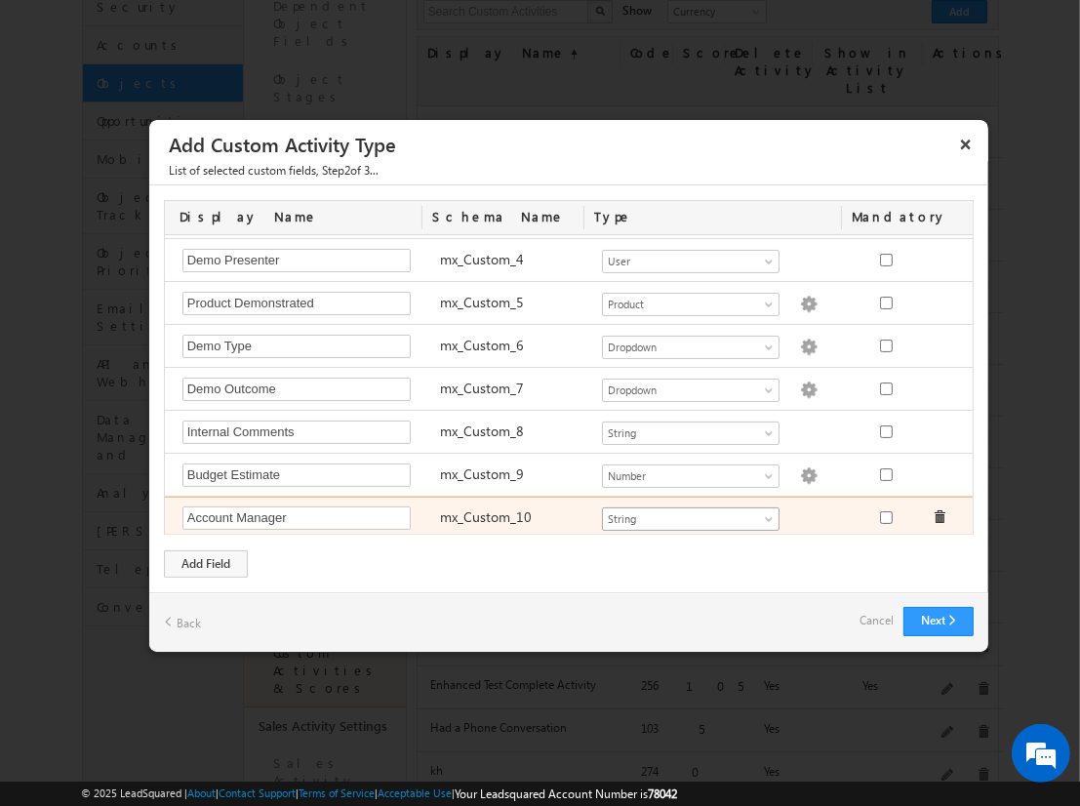
type input "Account Manager"
click at [682, 512] on span "String" at bounding box center [682, 519] width 159 height 18
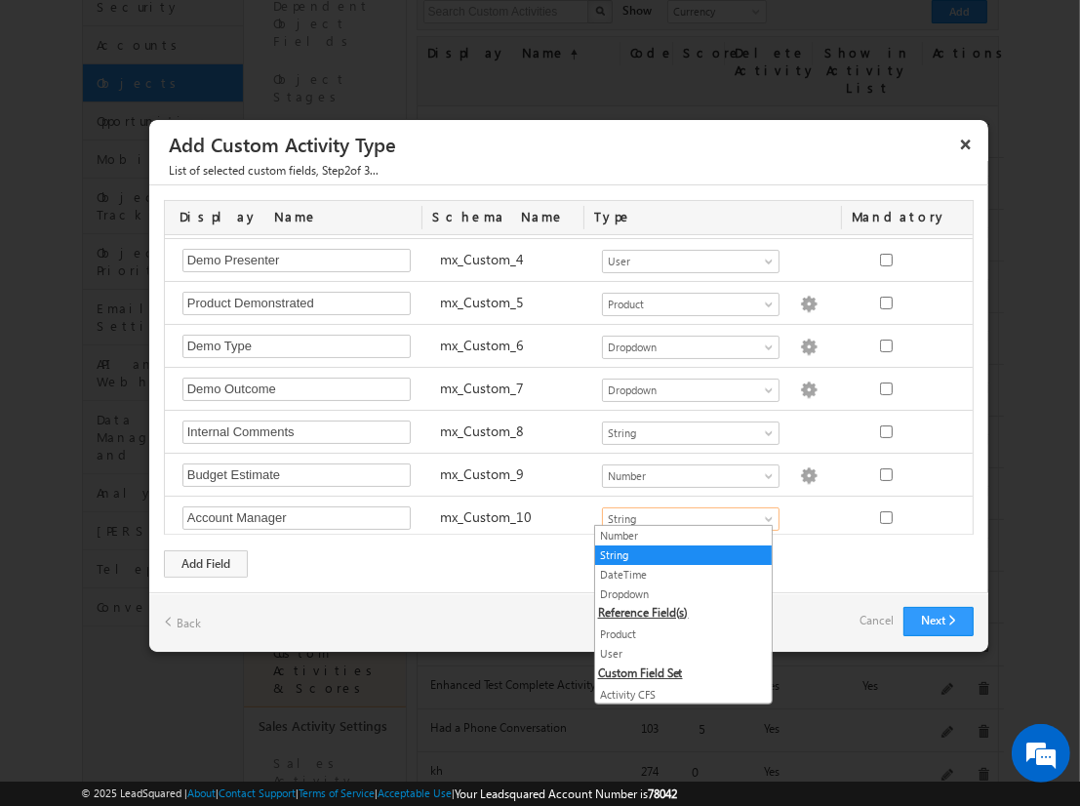
click at [675, 650] on link "User" at bounding box center [683, 654] width 177 height 18
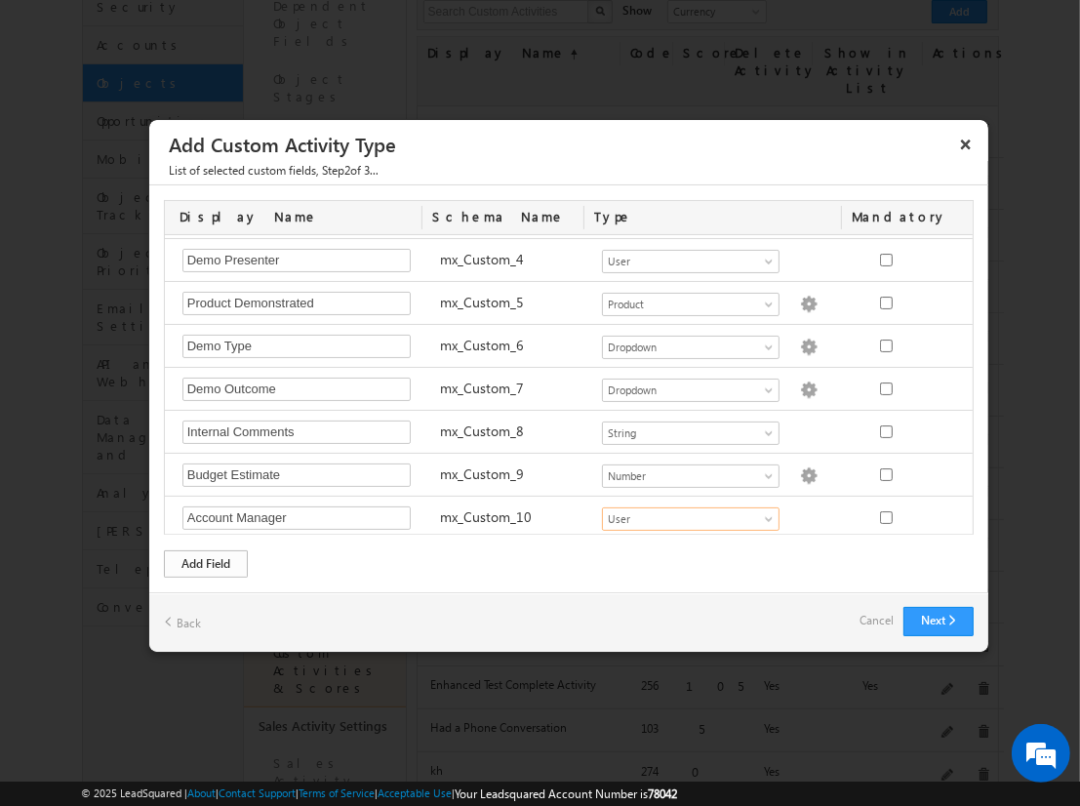
click at [206, 562] on div "Add Field" at bounding box center [206, 563] width 84 height 27
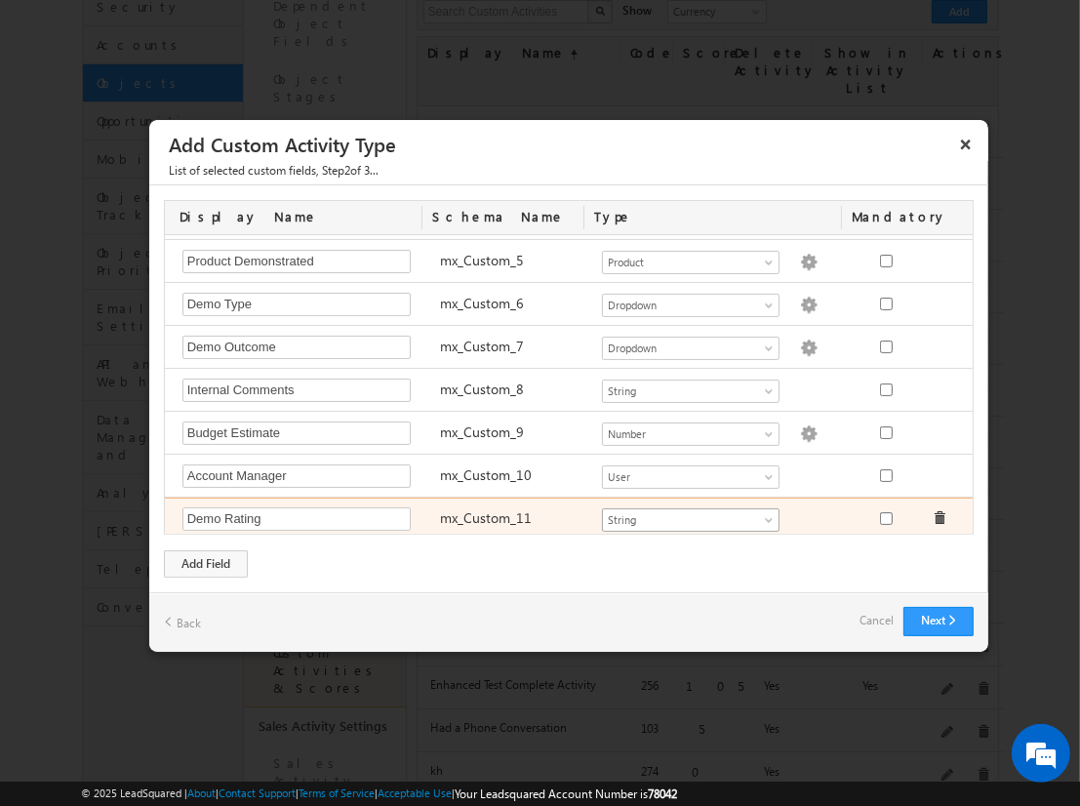
type input "Demo Rating"
click at [682, 512] on span "String" at bounding box center [682, 520] width 159 height 18
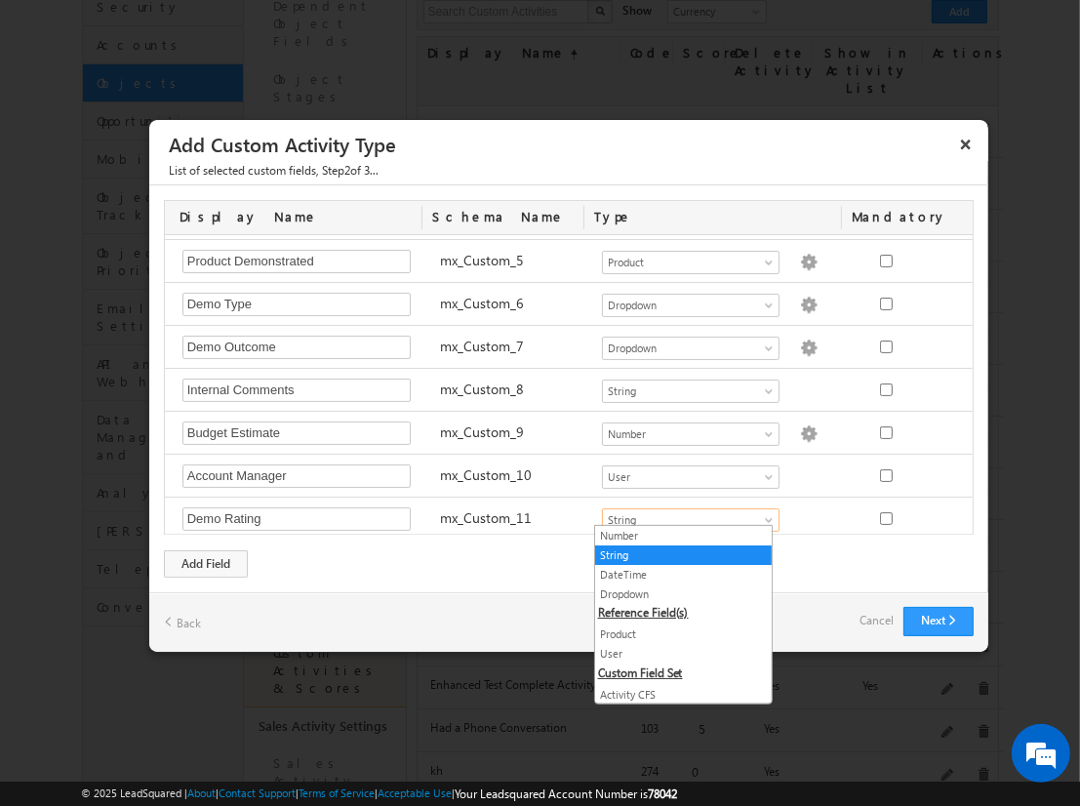
click at [675, 592] on link "Dropdown" at bounding box center [683, 595] width 177 height 18
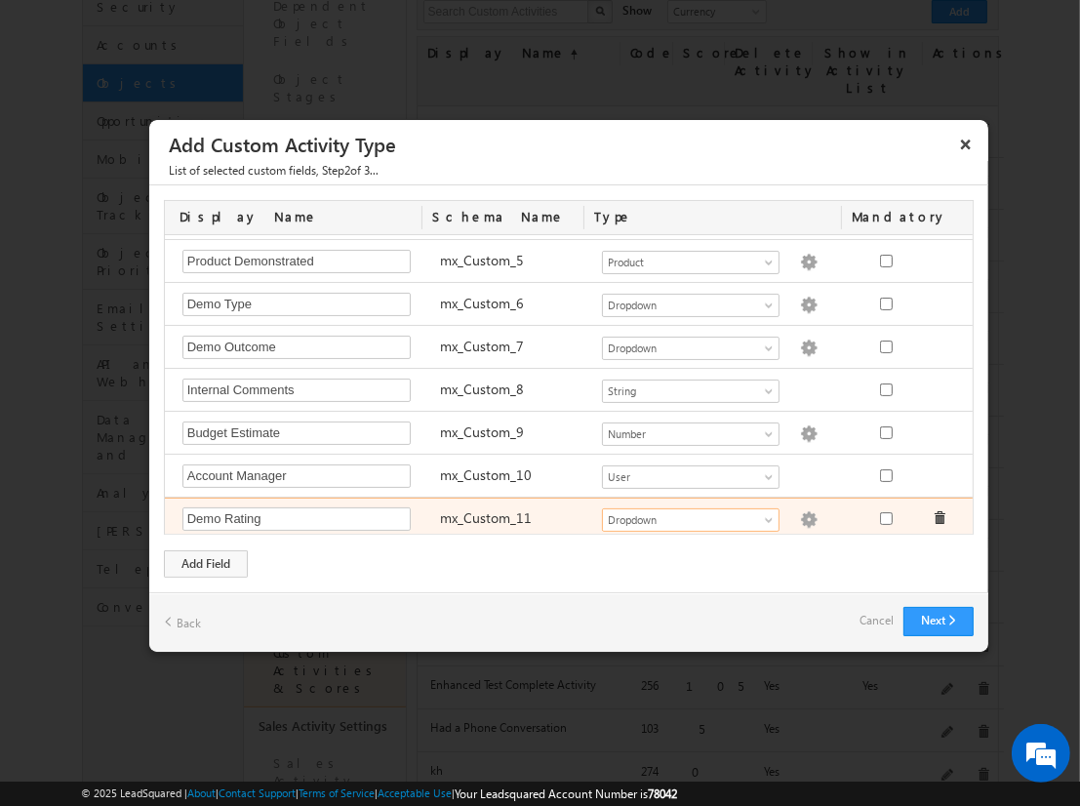
click at [800, 512] on img at bounding box center [809, 520] width 18 height 18
checkbox input "false"
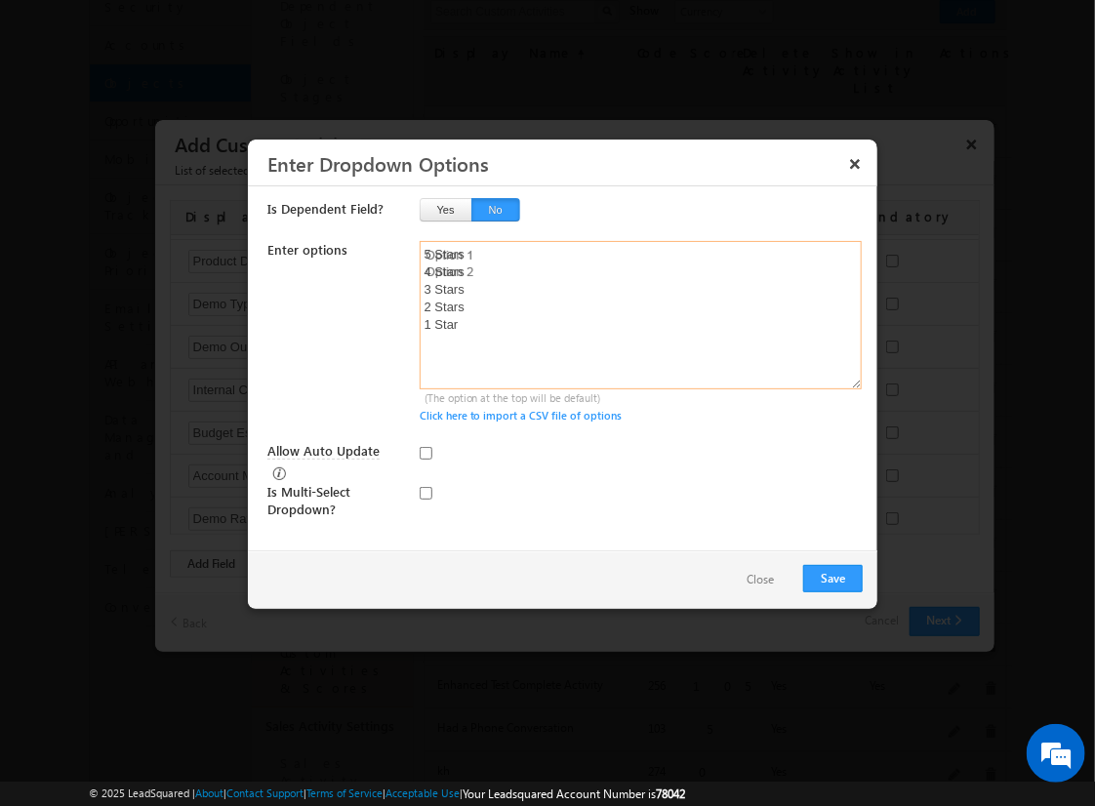
type textarea "5 Stars 4 Stars 3 Stars 2 Stars 1 Star"
click at [425, 452] on input "Allow Auto Update" at bounding box center [426, 453] width 13 height 13
checkbox input "true"
click at [832, 576] on button "Save" at bounding box center [833, 578] width 60 height 27
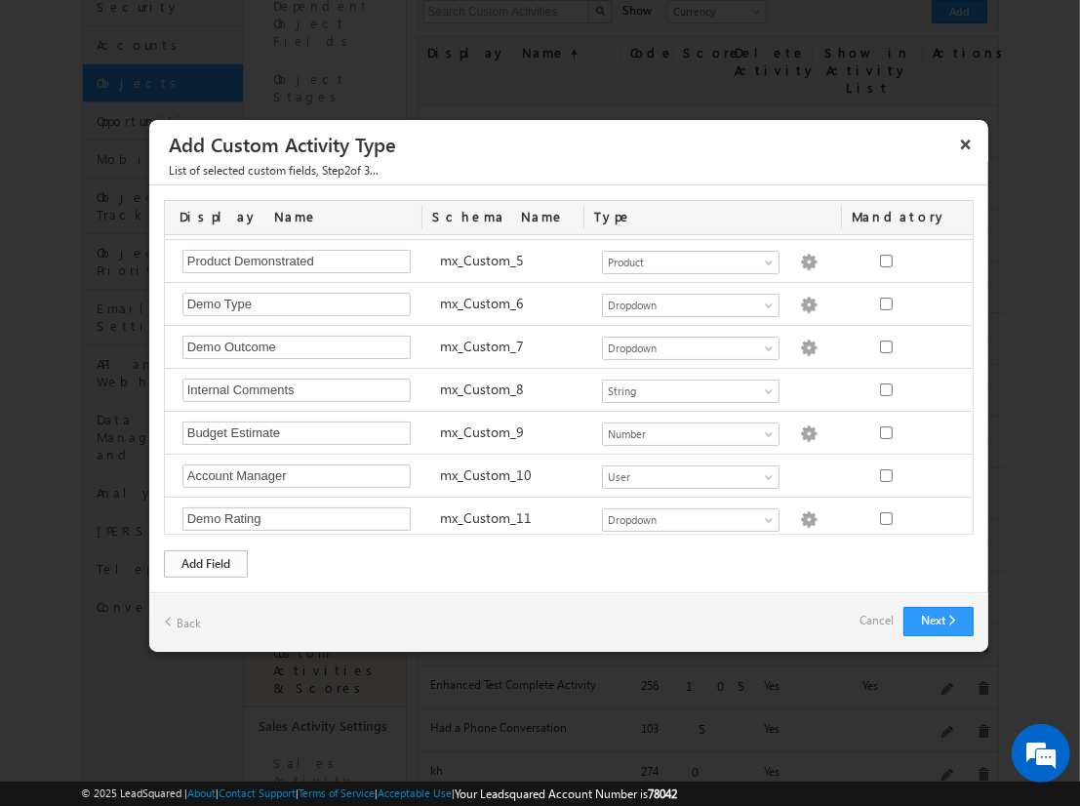
click at [206, 562] on div "Add Field" at bounding box center [206, 563] width 84 height 27
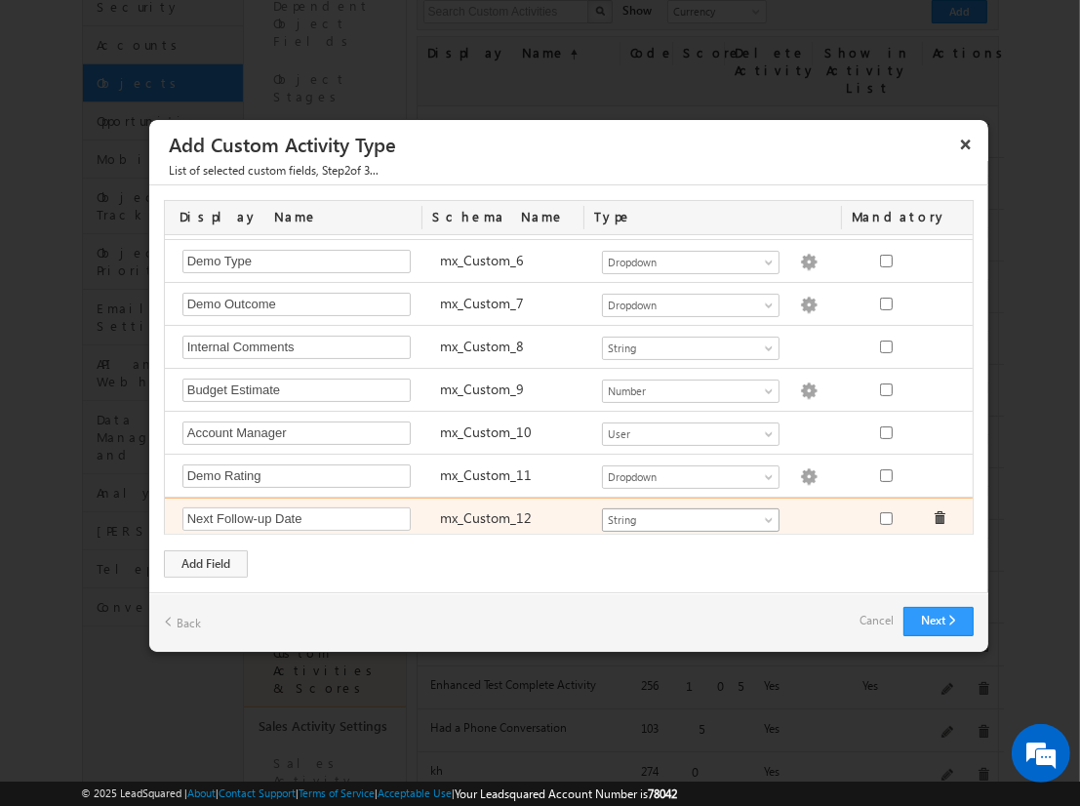
type input "Next Follow-up Date"
click at [682, 512] on span "String" at bounding box center [682, 520] width 159 height 18
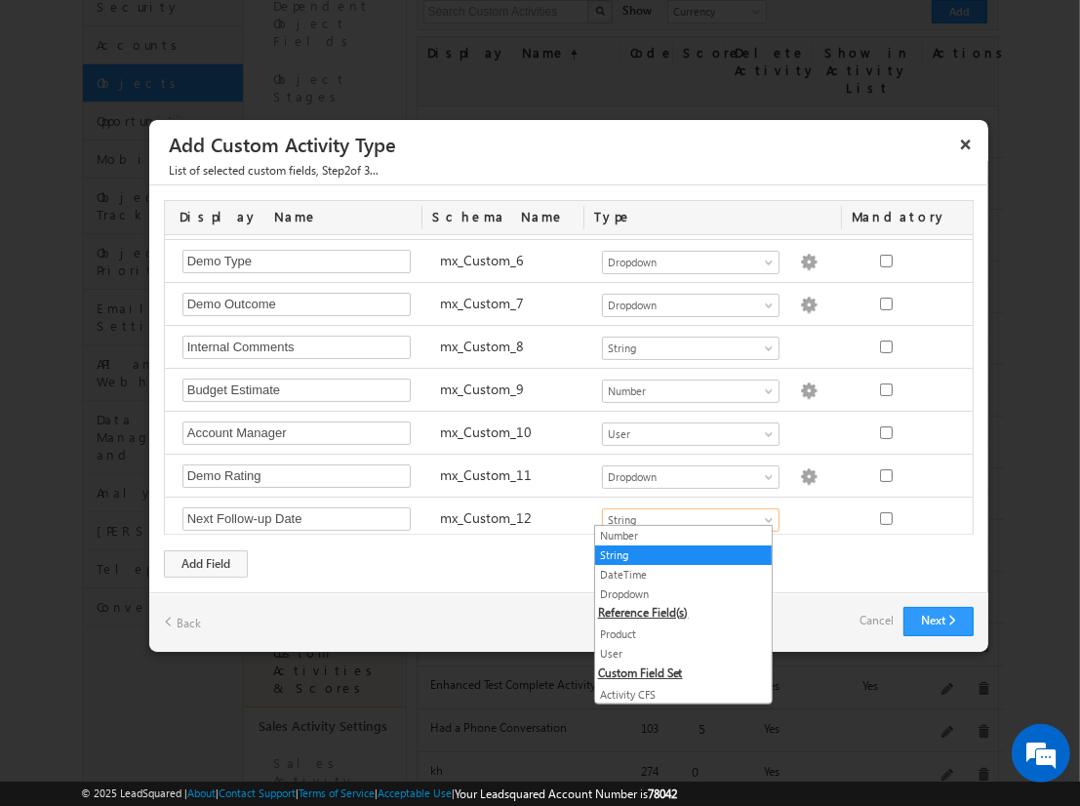
click at [675, 573] on link "DateTime" at bounding box center [683, 575] width 177 height 18
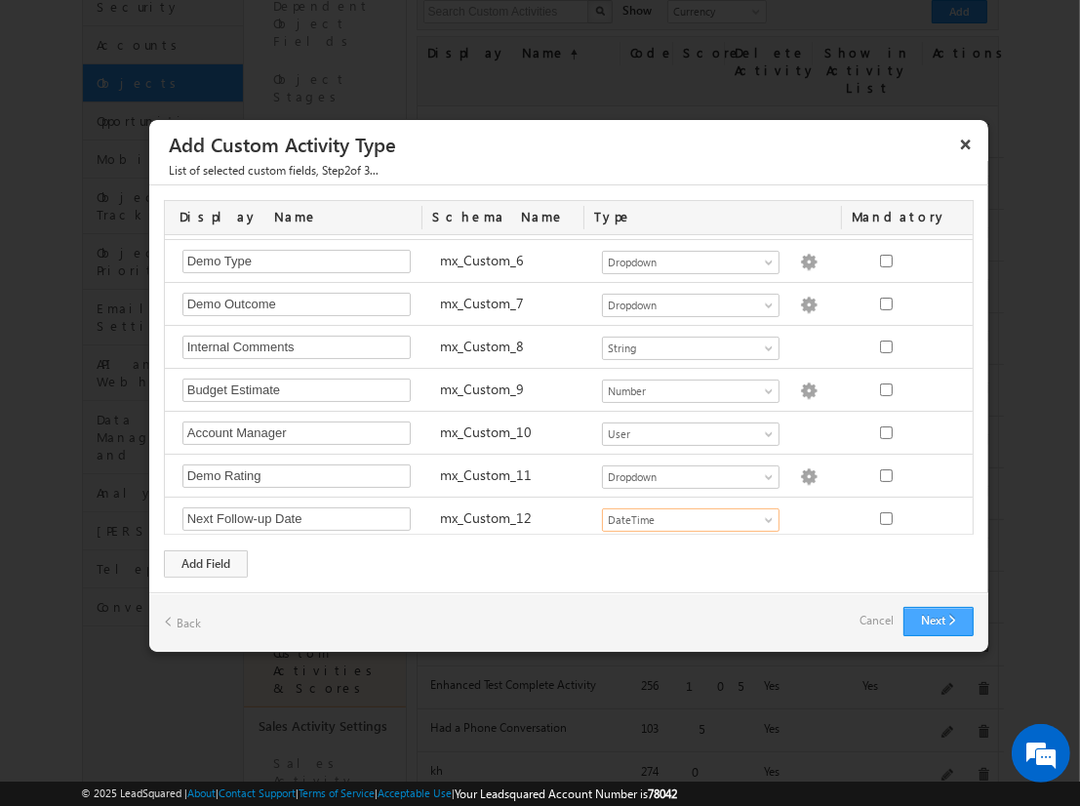
click at [938, 619] on button "Next" at bounding box center [939, 621] width 70 height 29
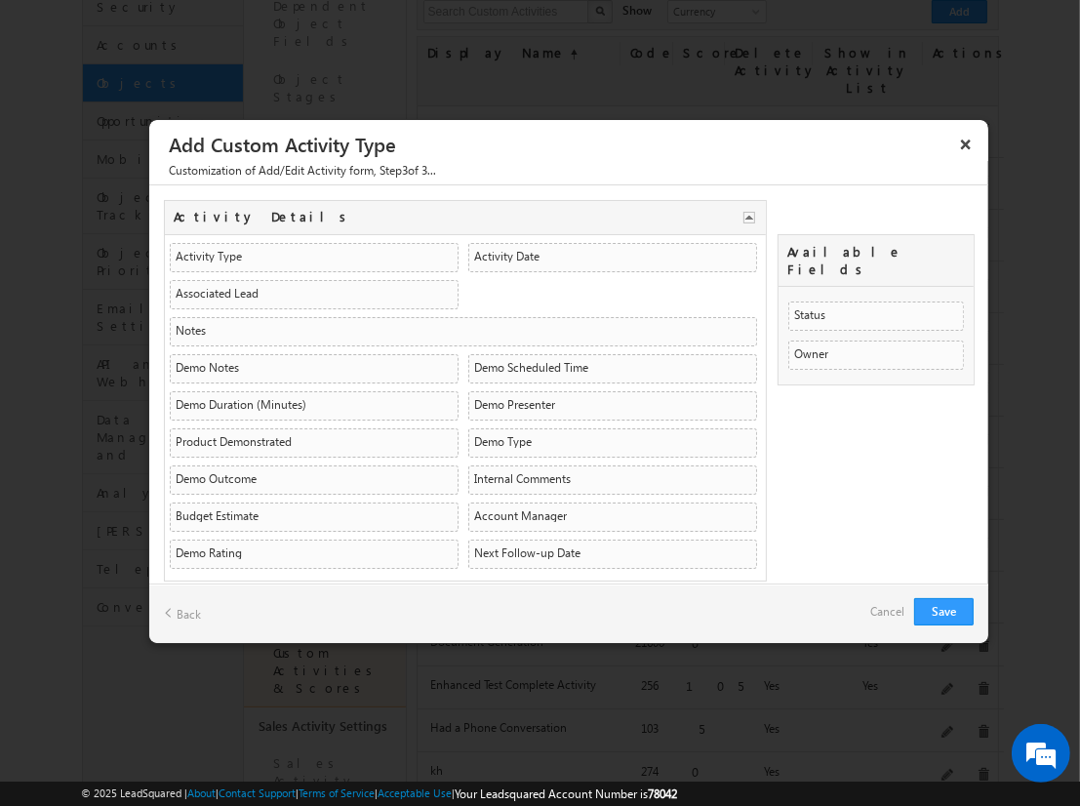
click at [213, 591] on link "Add Section" at bounding box center [213, 604] width 99 height 27
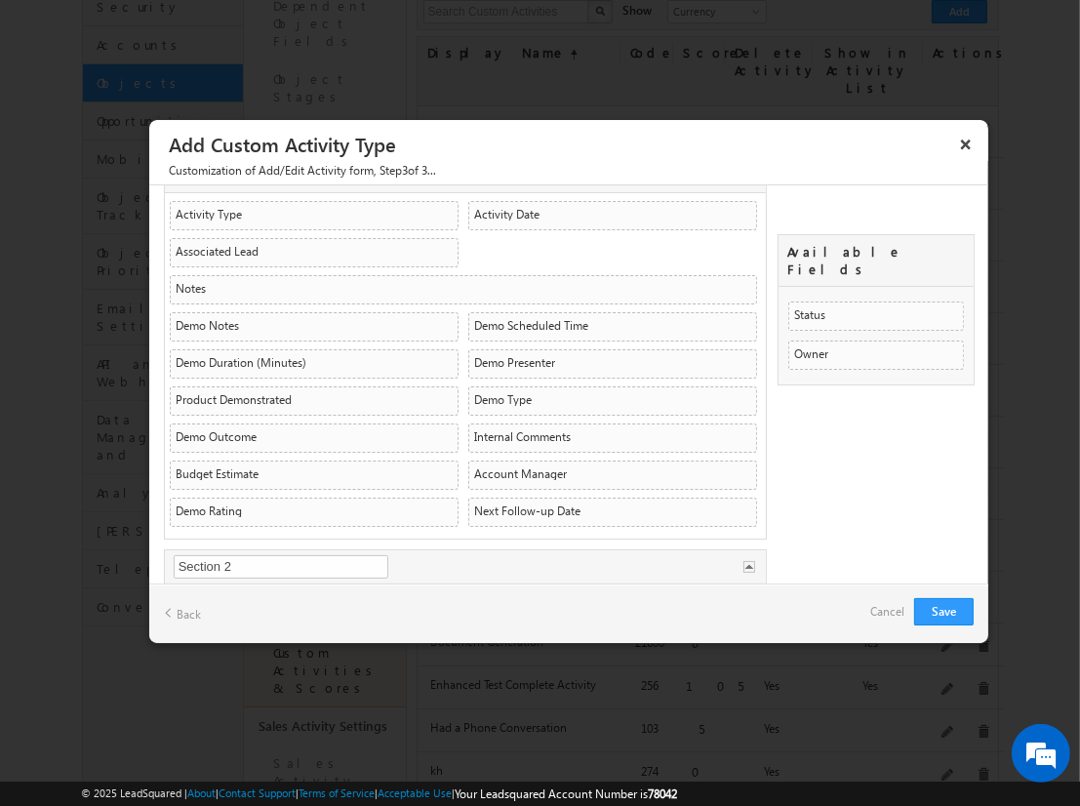
type input "Demo Information"
click at [213, 627] on link "Add Section" at bounding box center [213, 640] width 99 height 27
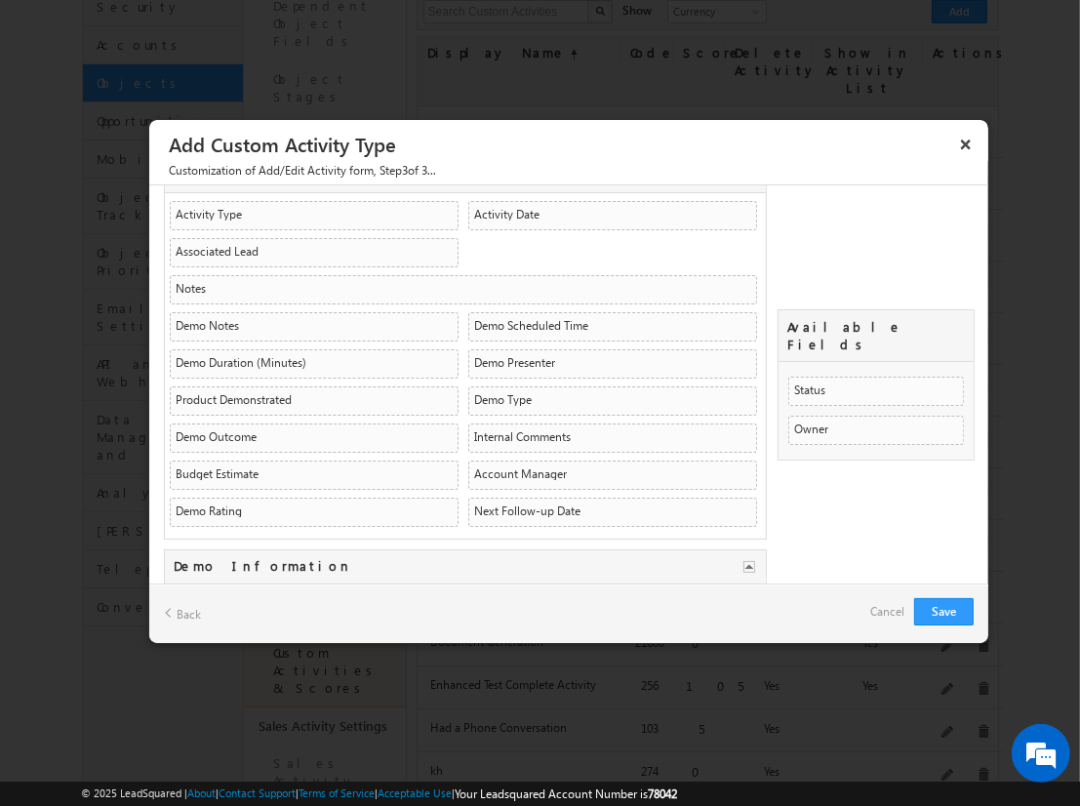
scroll to position [117, 0]
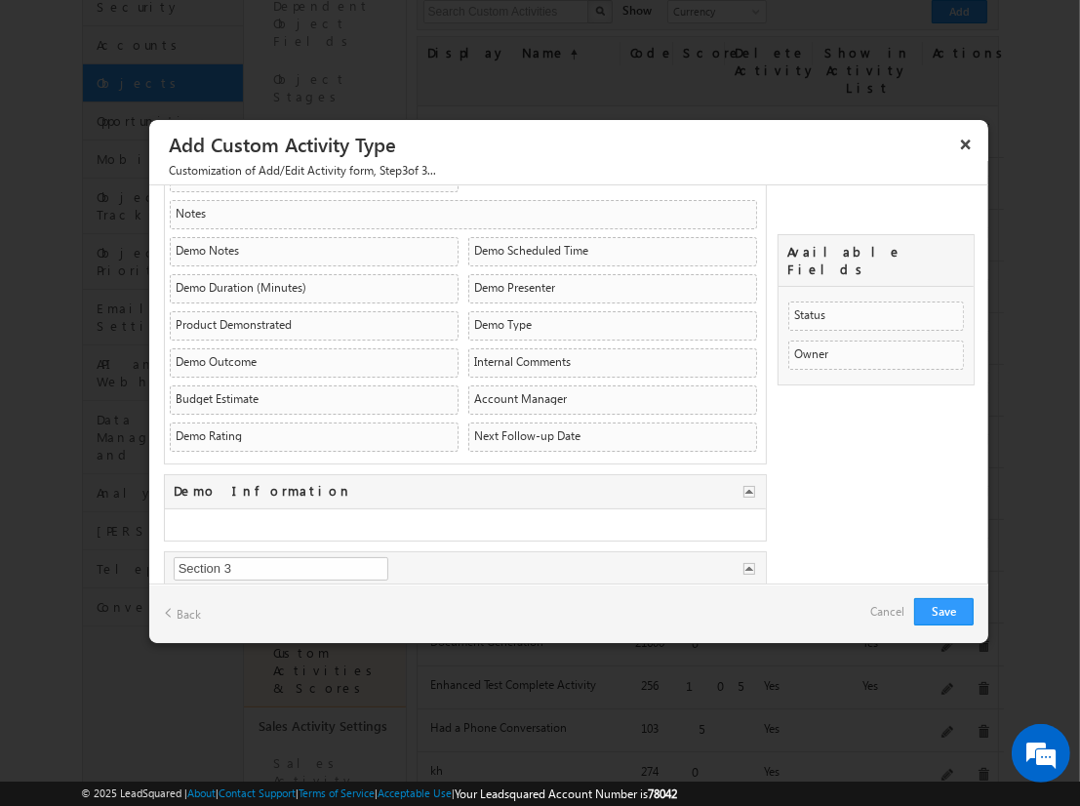
type input "Demo Results"
click at [944, 610] on button "Save" at bounding box center [944, 611] width 60 height 27
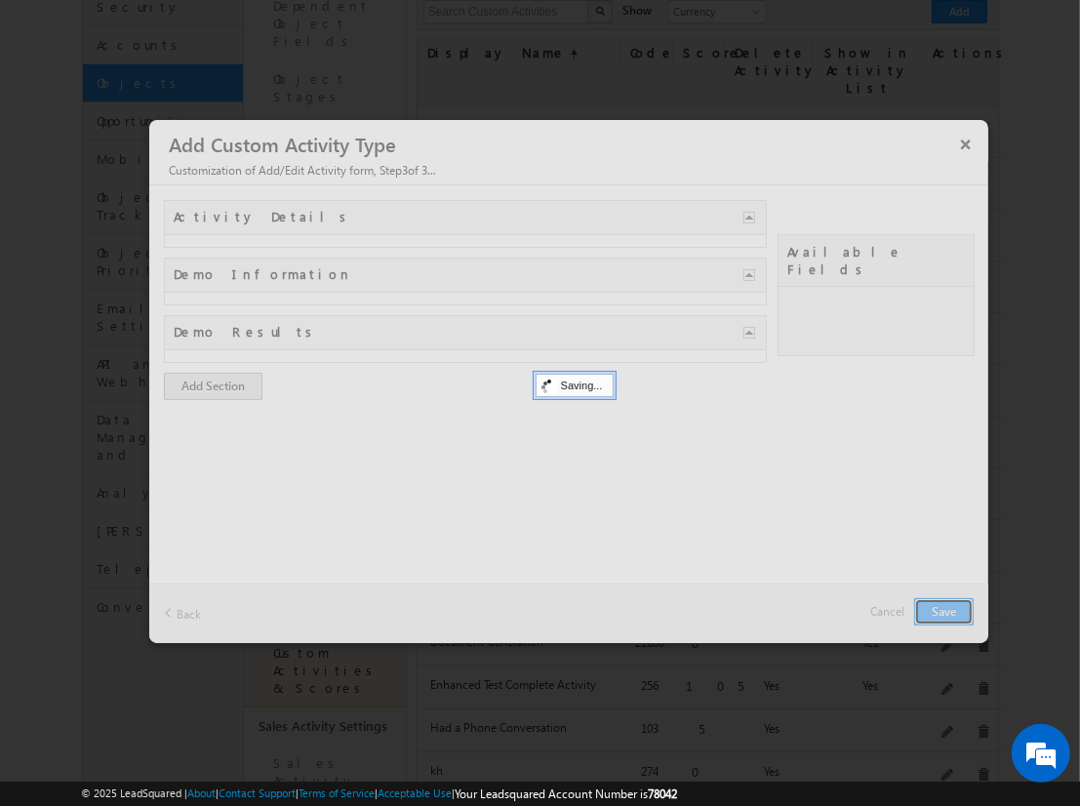
scroll to position [0, 0]
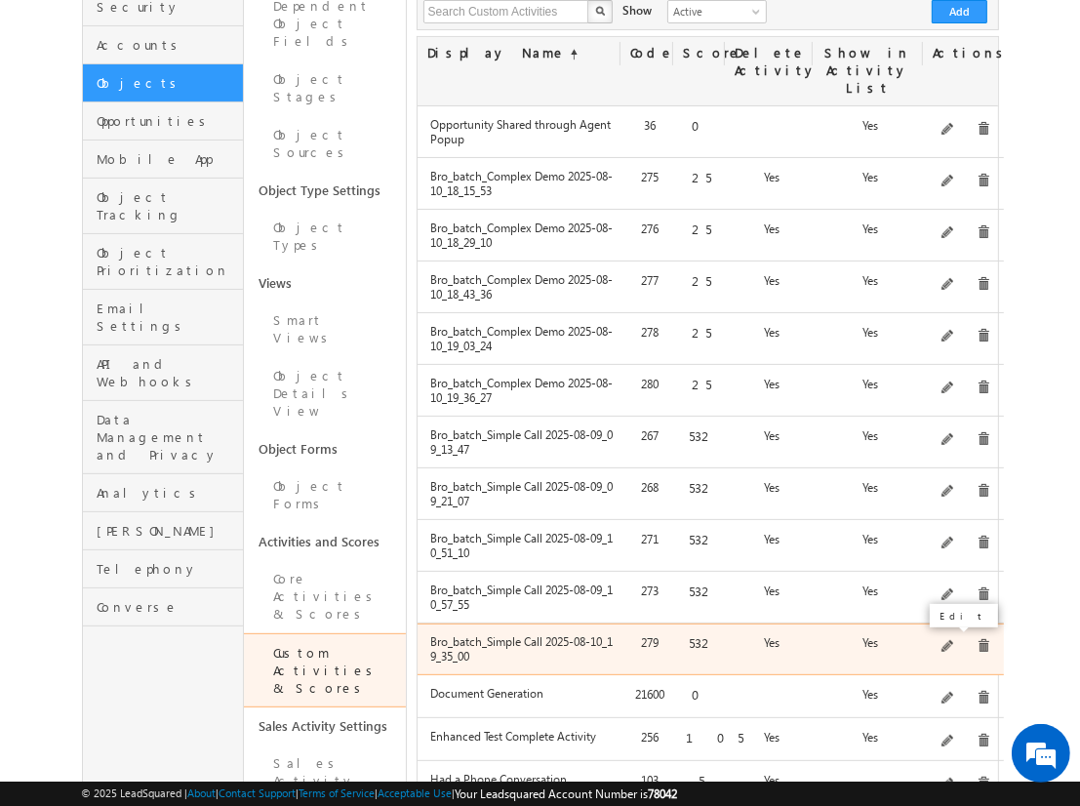
click at [954, 651] on span at bounding box center [949, 647] width 15 height 15
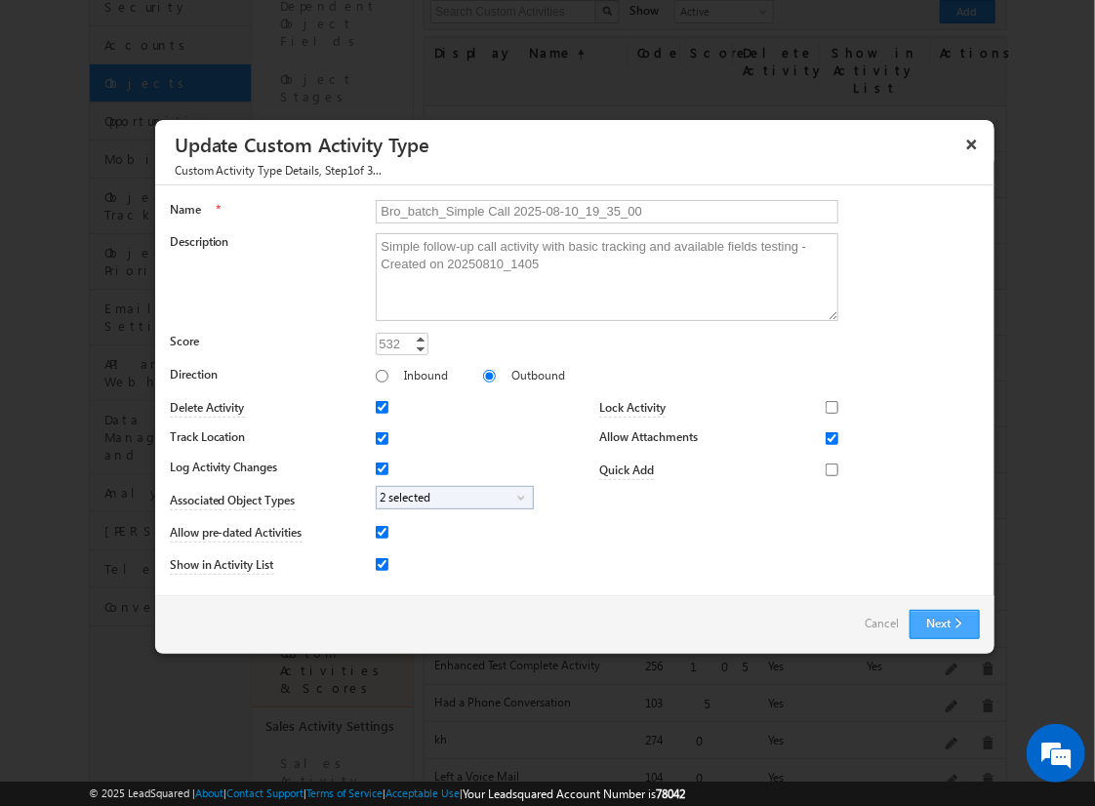
click at [942, 621] on button "Next" at bounding box center [945, 624] width 70 height 29
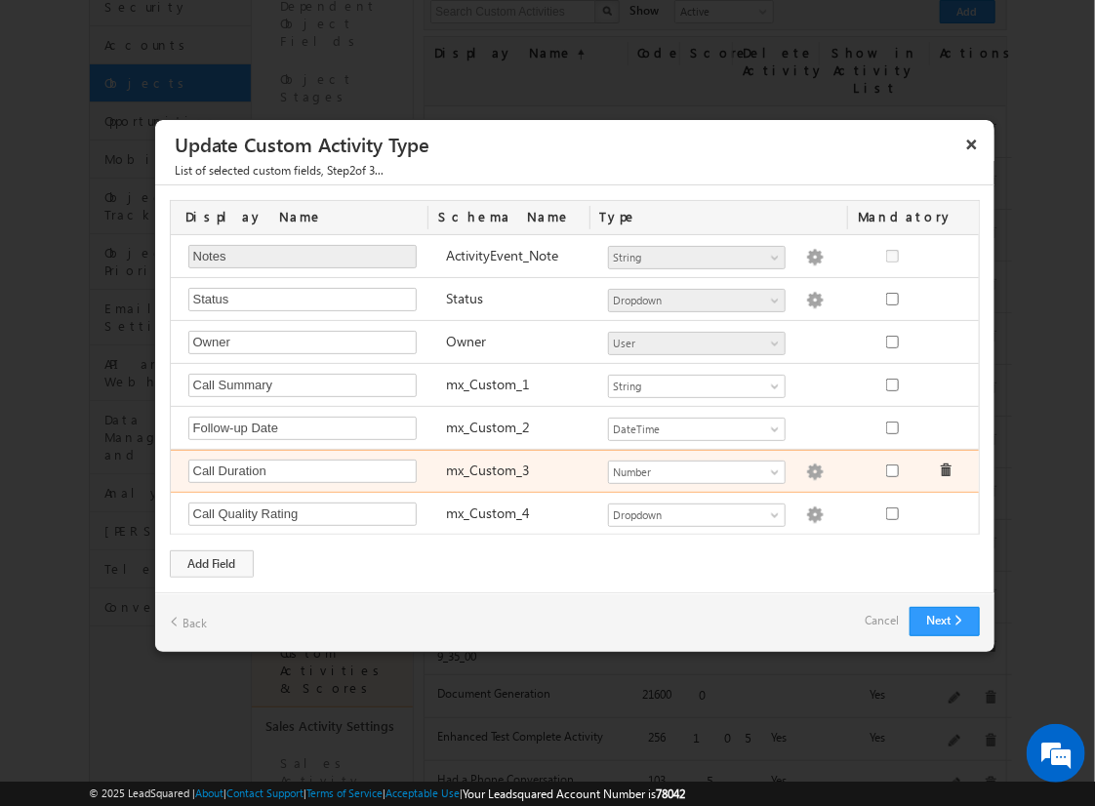
click at [806, 464] on img at bounding box center [815, 473] width 18 height 18
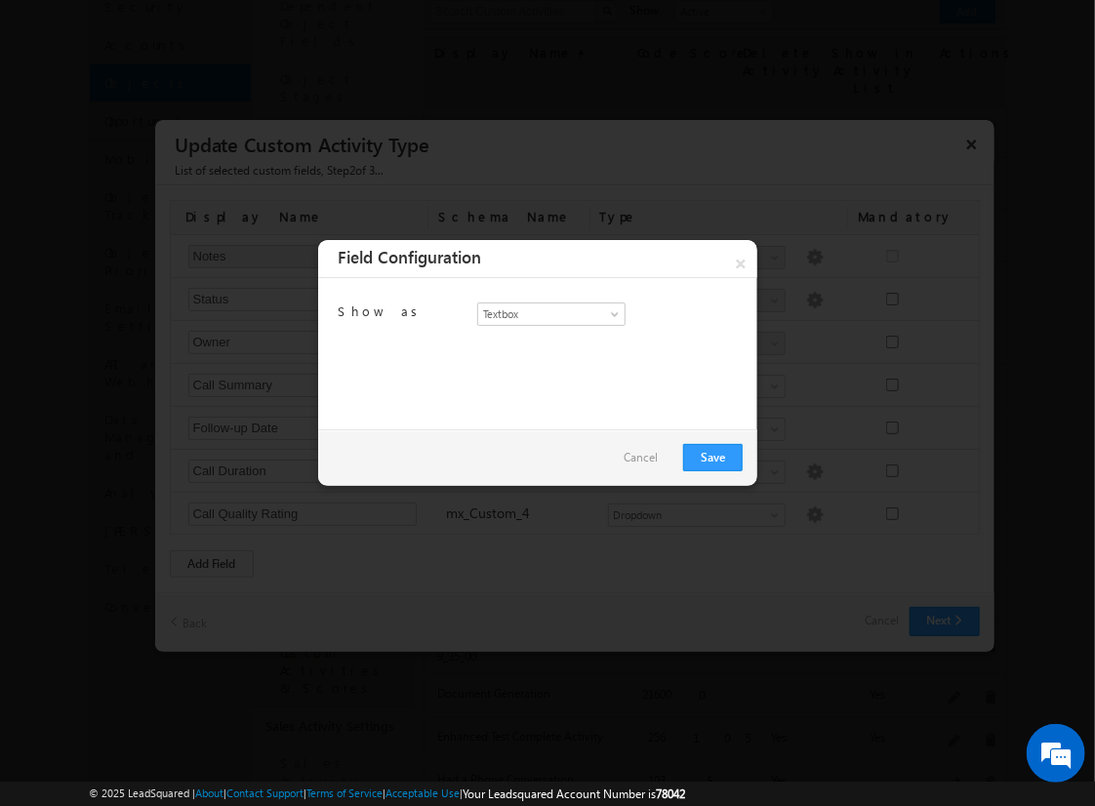
click at [657, 458] on link "Cancel" at bounding box center [641, 457] width 34 height 27
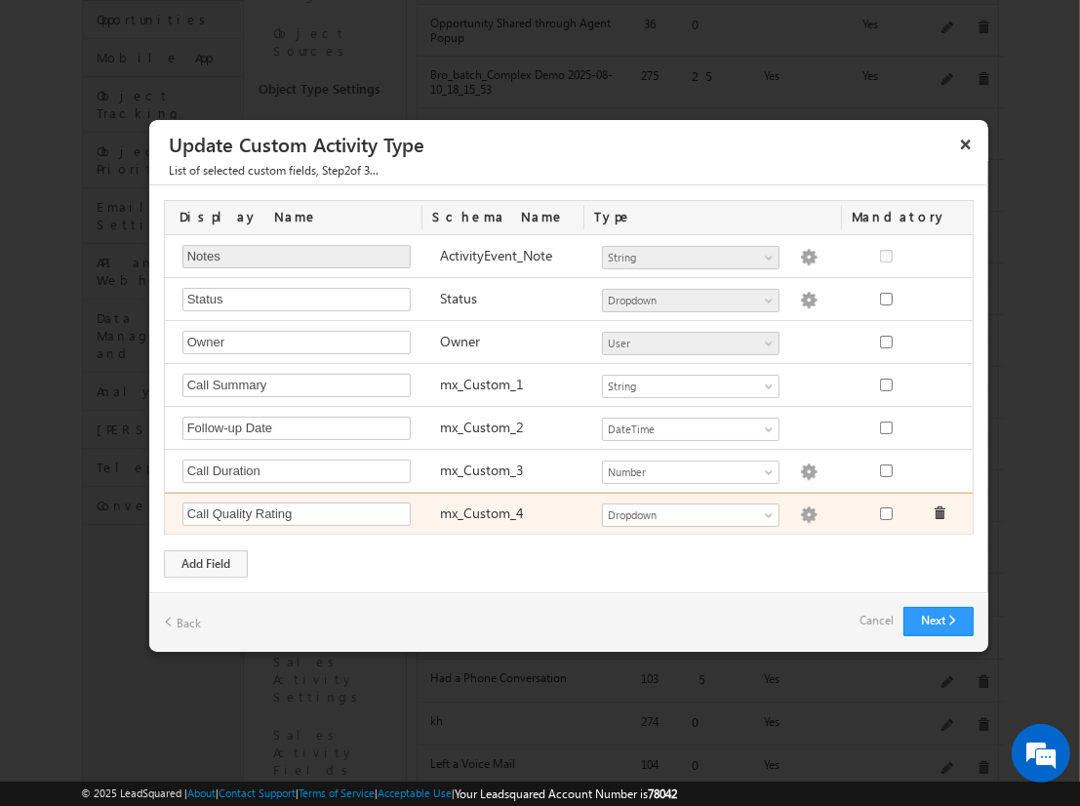
scroll to position [339, 0]
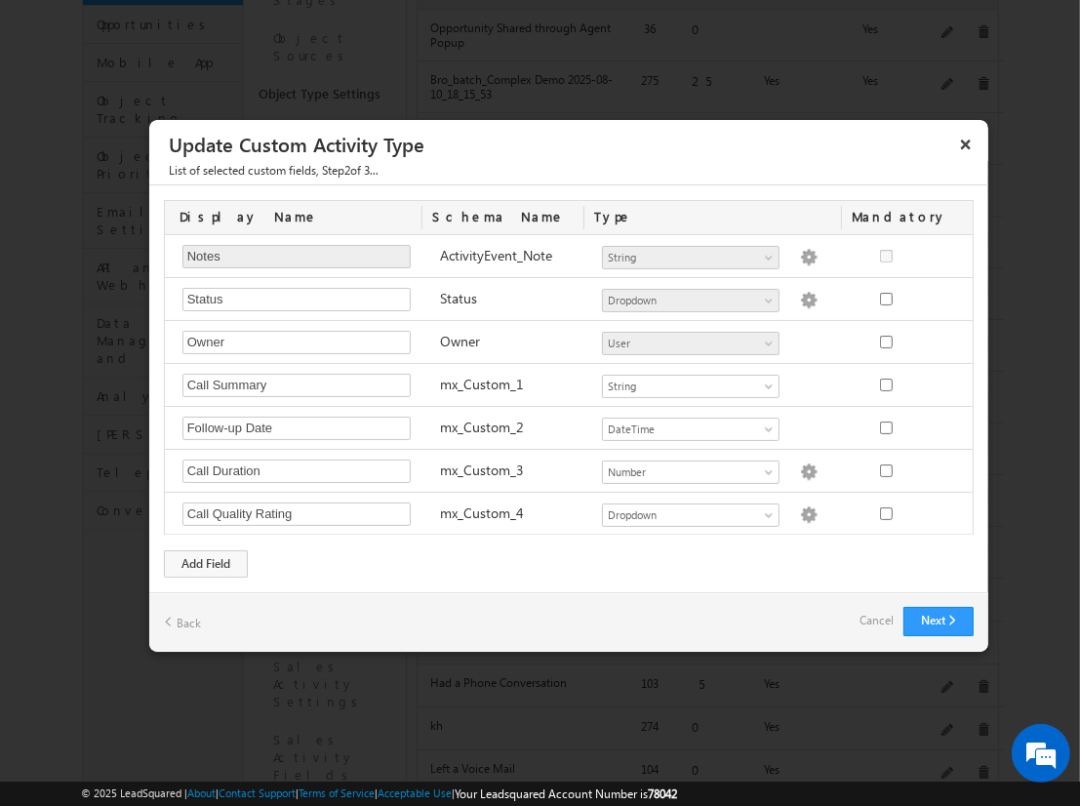
click at [870, 607] on link "Cancel" at bounding box center [877, 620] width 34 height 27
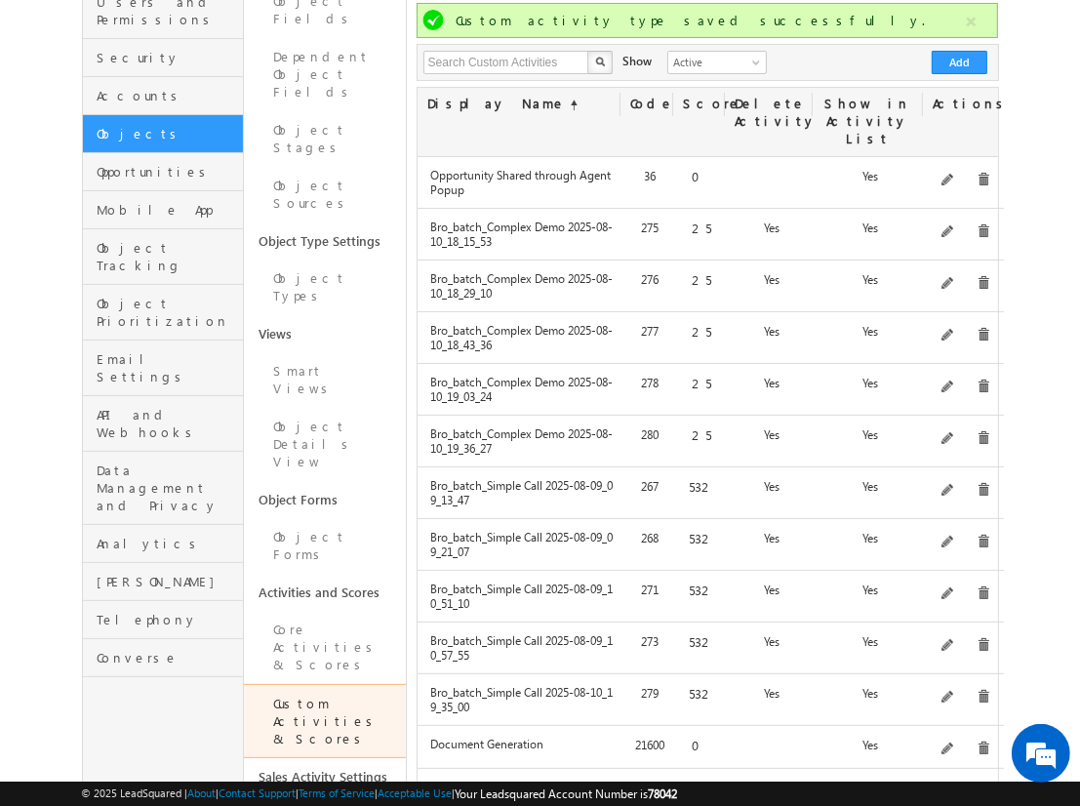
scroll to position [190, 0]
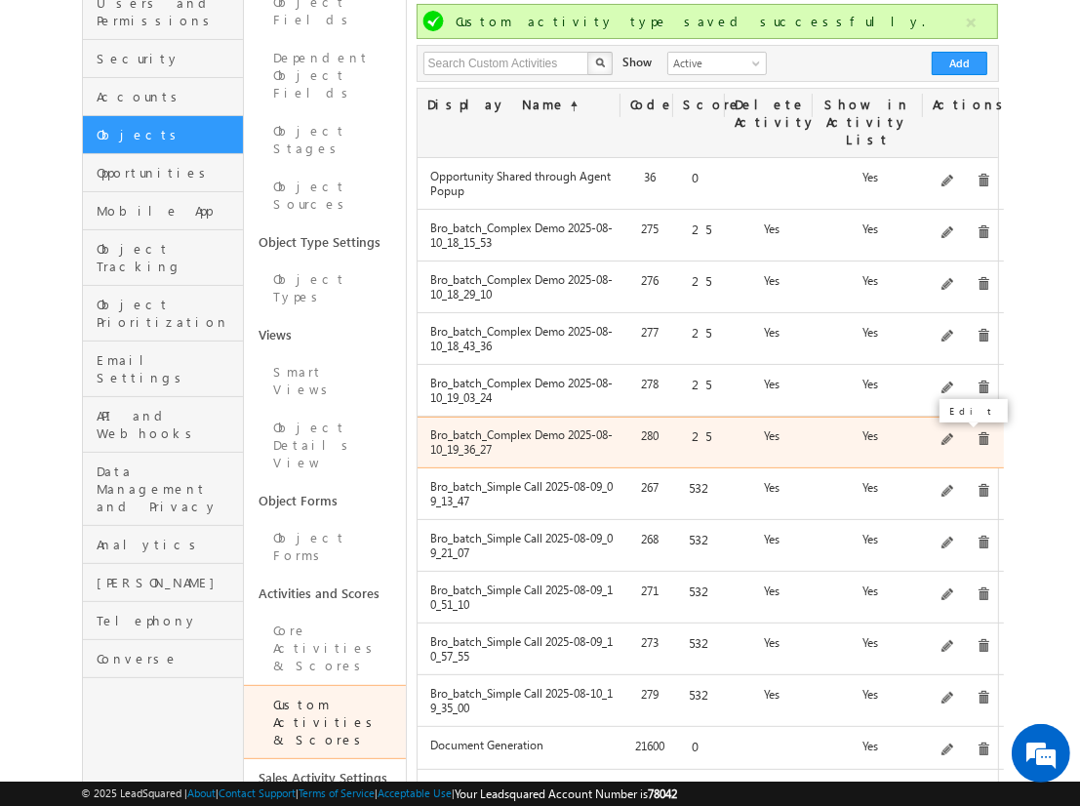
click at [952, 433] on span at bounding box center [949, 440] width 15 height 15
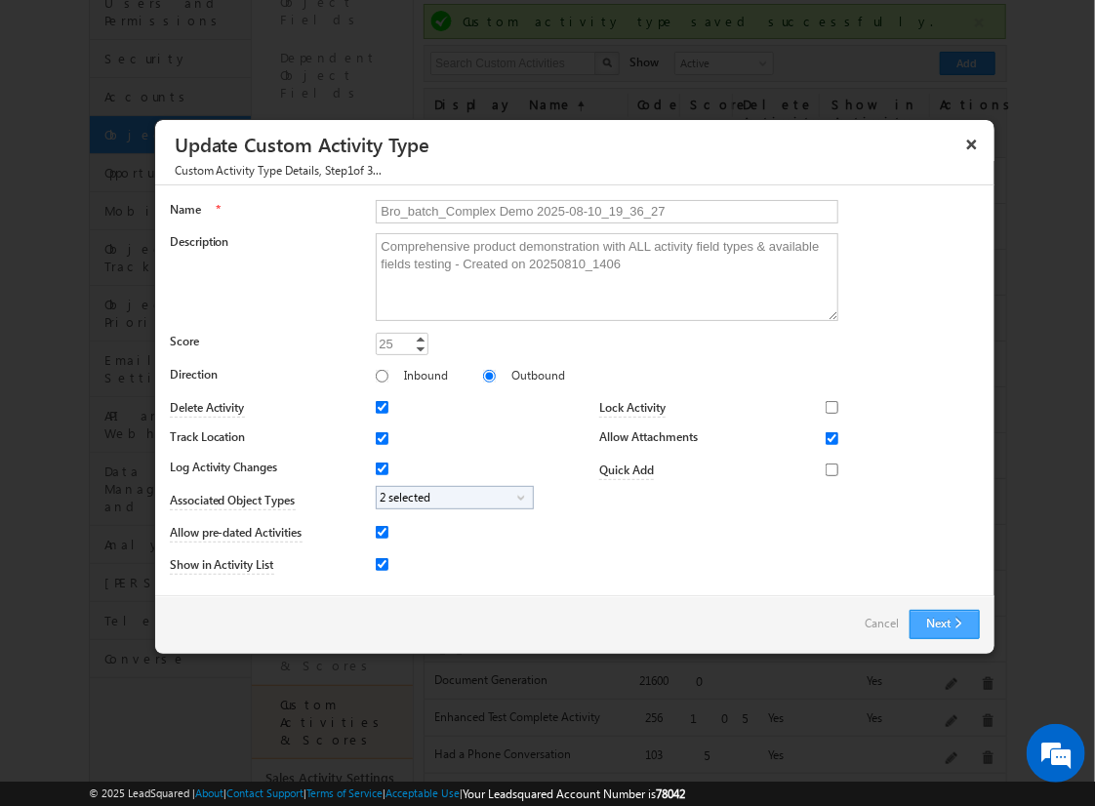
click at [915, 617] on button "Next" at bounding box center [945, 624] width 70 height 29
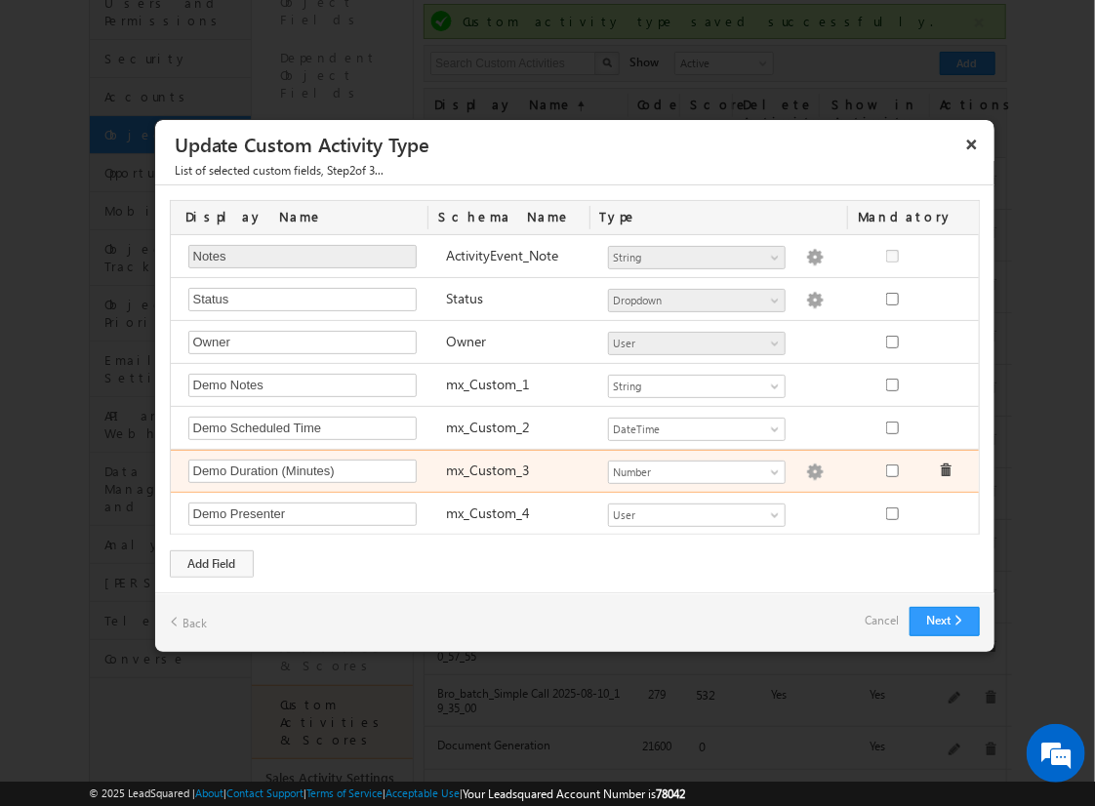
click at [806, 465] on img at bounding box center [815, 473] width 18 height 18
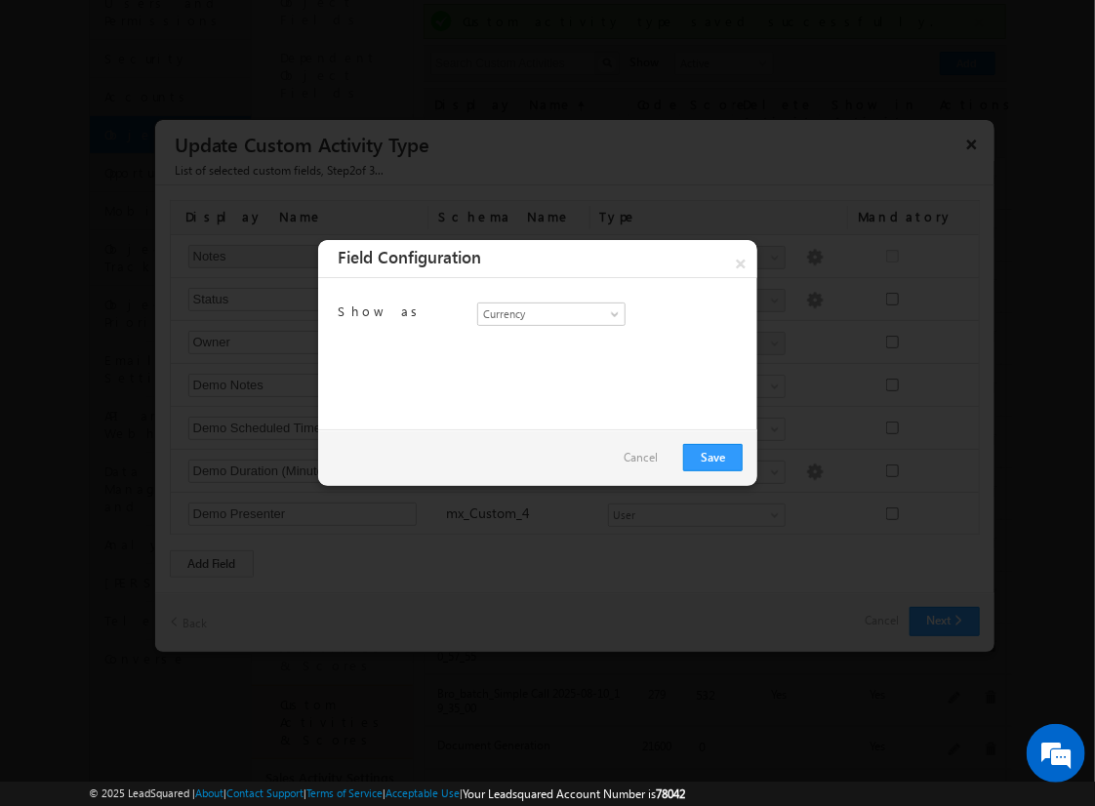
click at [644, 457] on link "Cancel" at bounding box center [641, 457] width 34 height 27
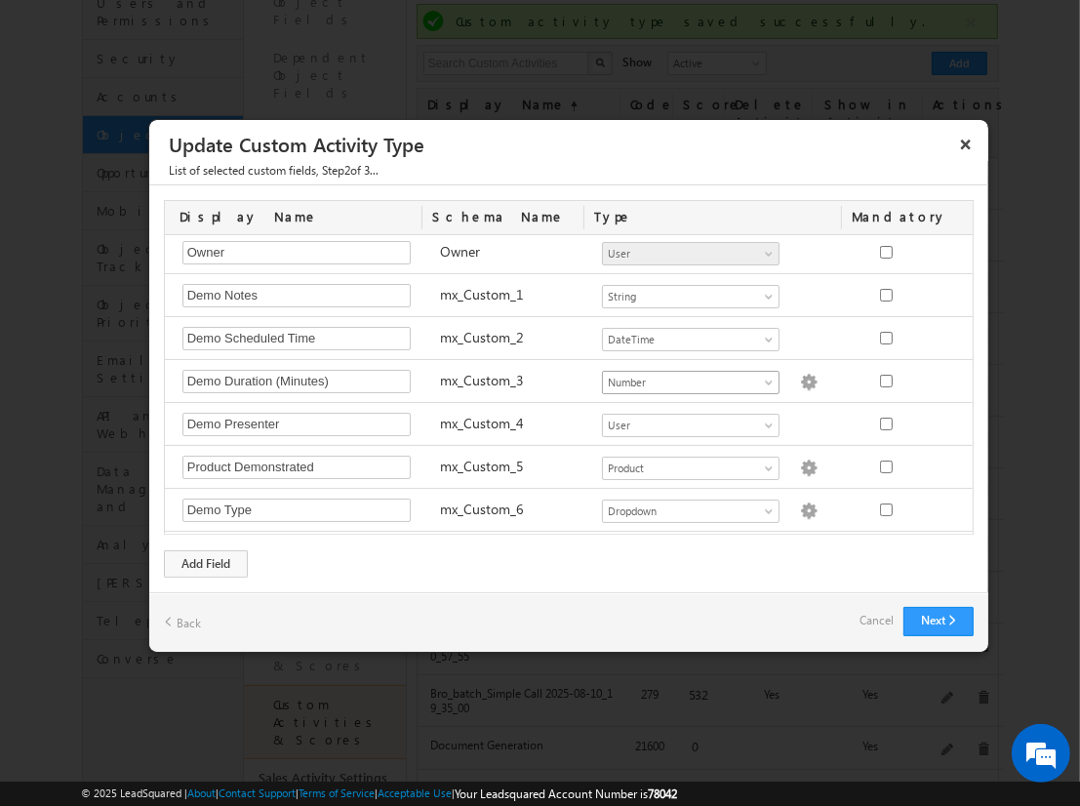
scroll to position [141, 0]
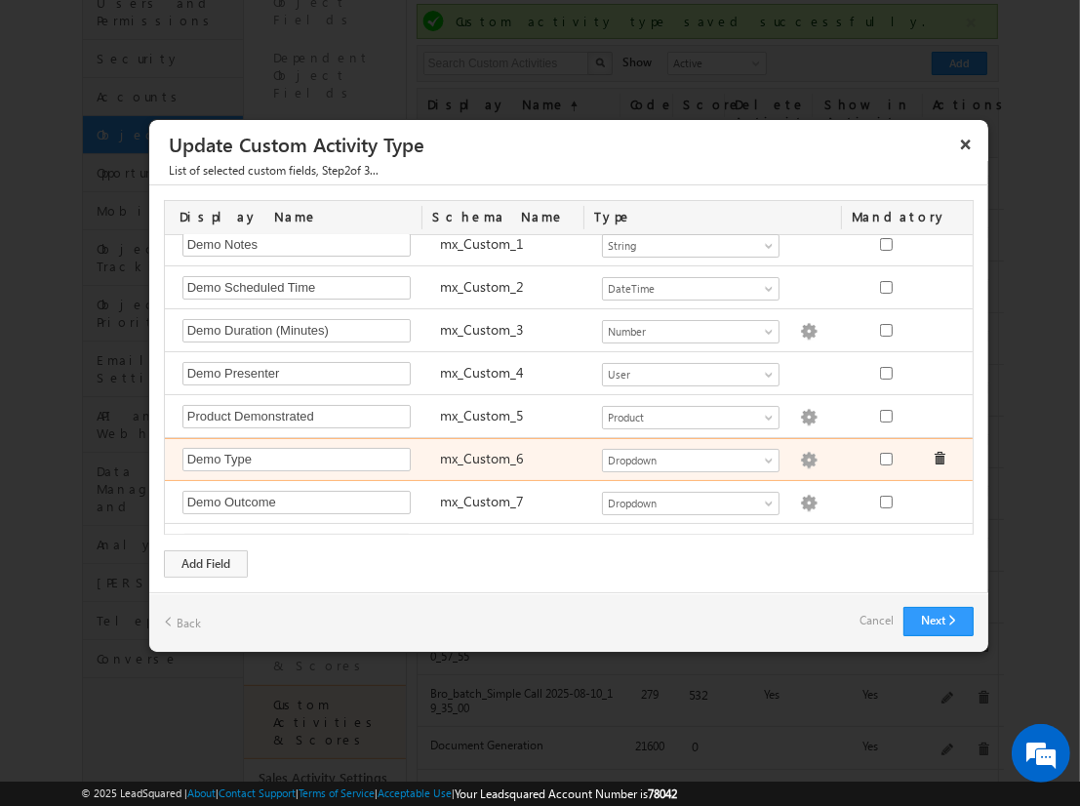
click at [800, 452] on img at bounding box center [809, 461] width 18 height 18
type textarea "Online Demo In-Person Demo Recorded Demo Custom Demo"
checkbox input "true"
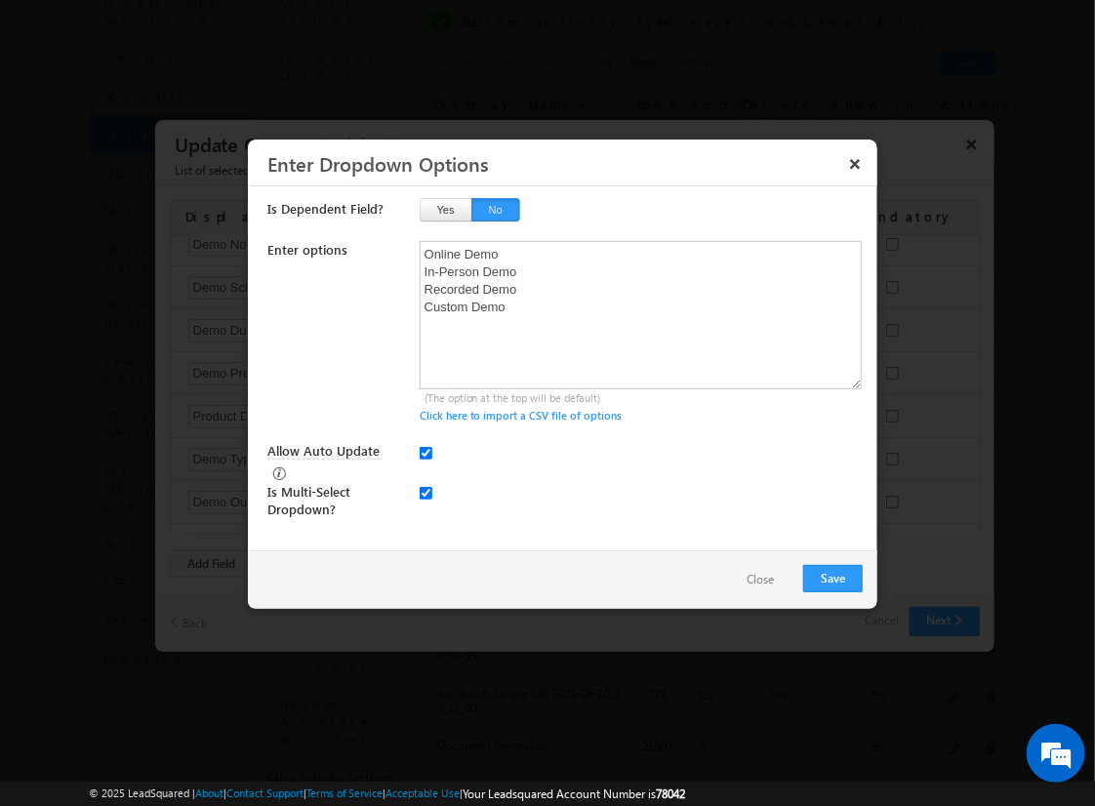
click at [768, 585] on button "Close" at bounding box center [760, 580] width 66 height 28
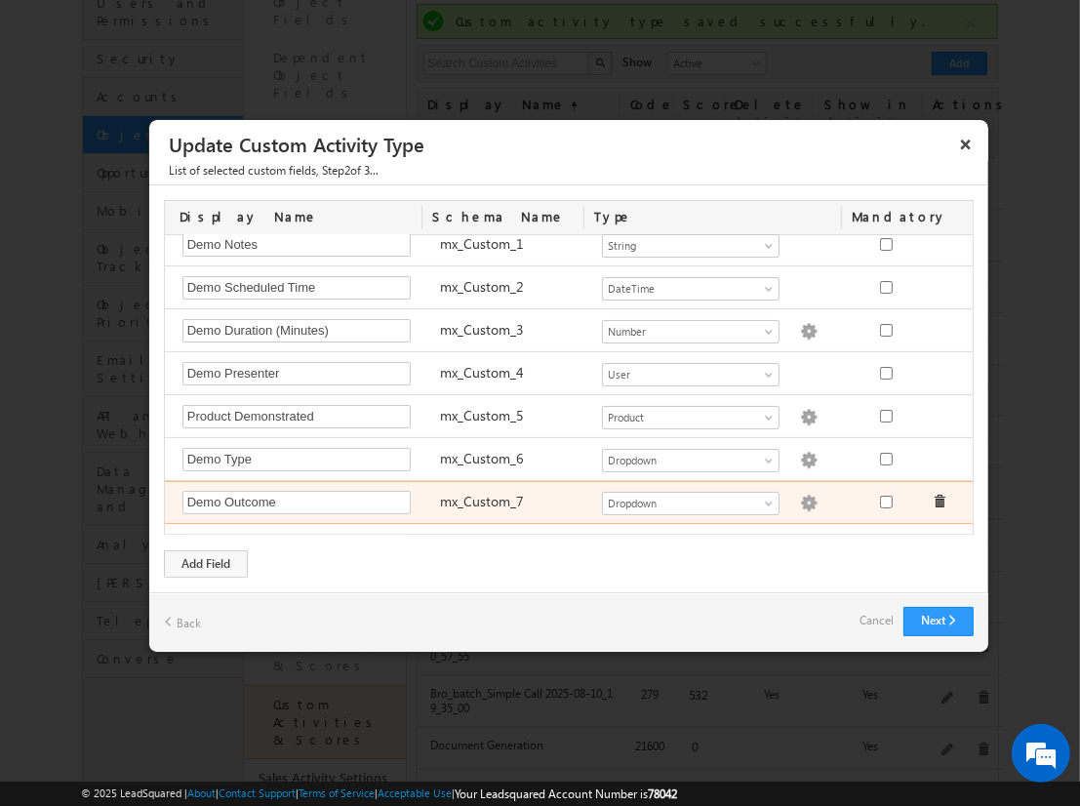
click at [800, 501] on img at bounding box center [809, 504] width 18 height 18
type textarea "Interested Not Interested Follow-up Required Ready to Purchase Need More Info"
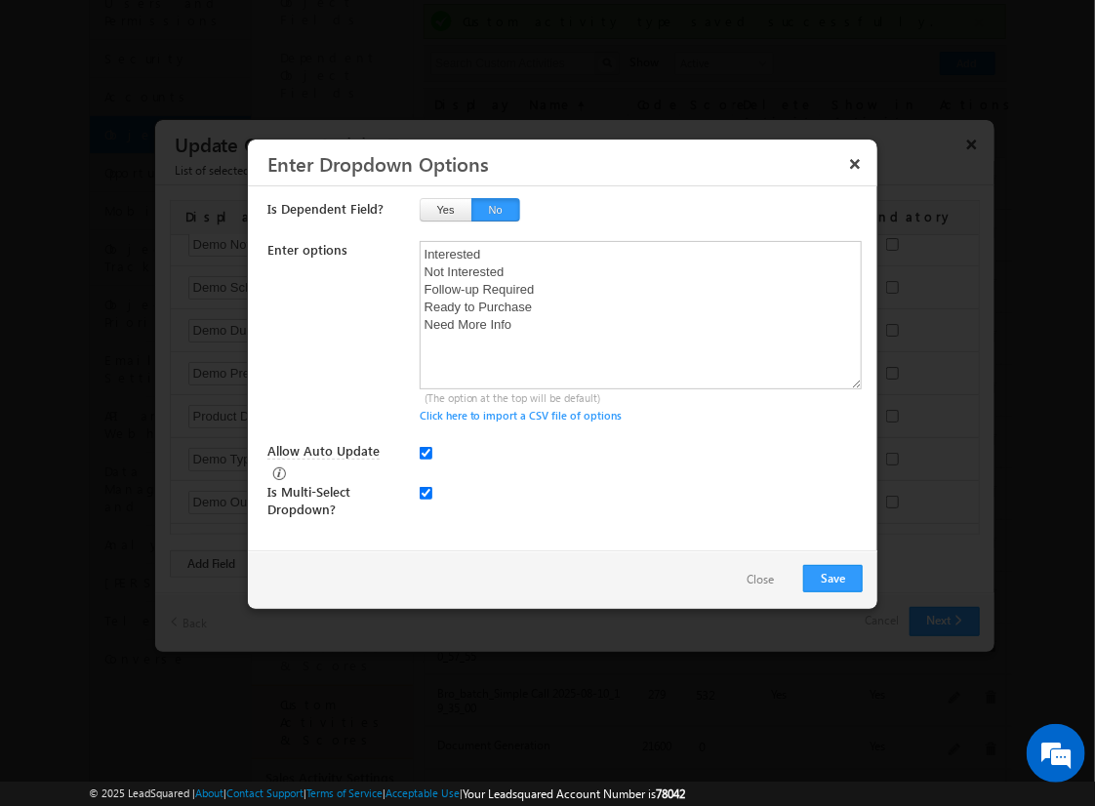
click at [732, 575] on button "Close" at bounding box center [760, 580] width 66 height 28
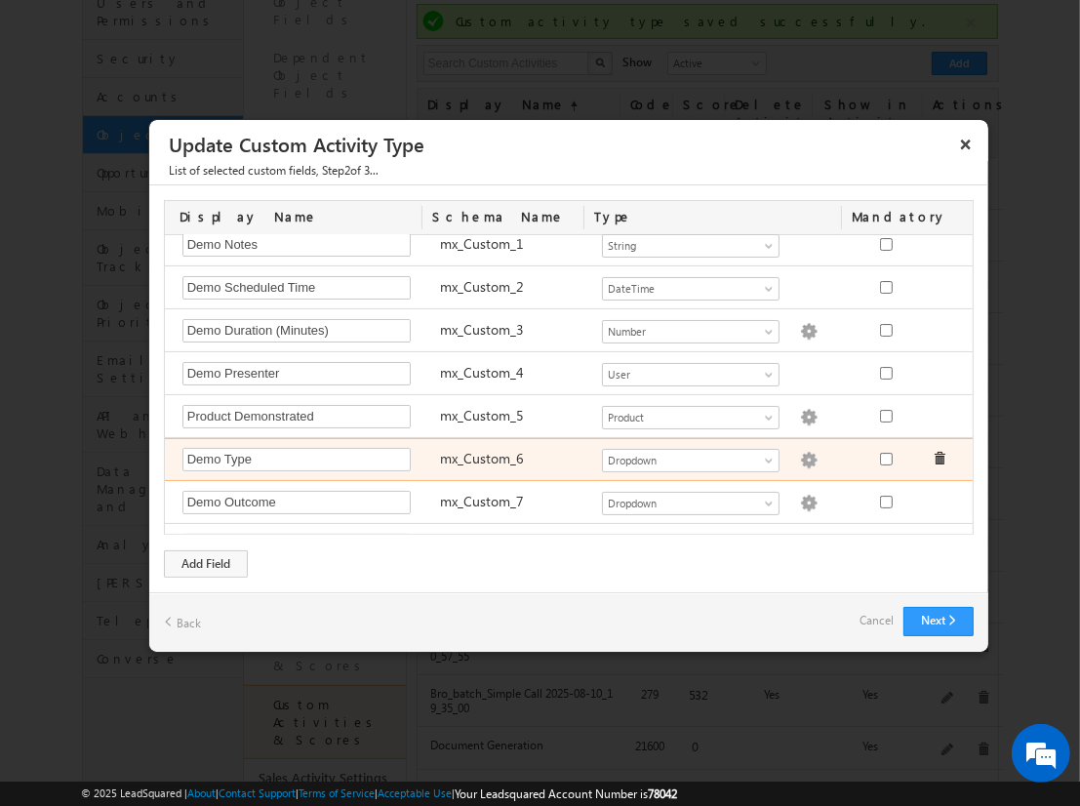
click at [800, 456] on img at bounding box center [809, 461] width 18 height 18
type textarea "Online Demo In-Person Demo Recorded Demo Custom Demo"
checkbox input "true"
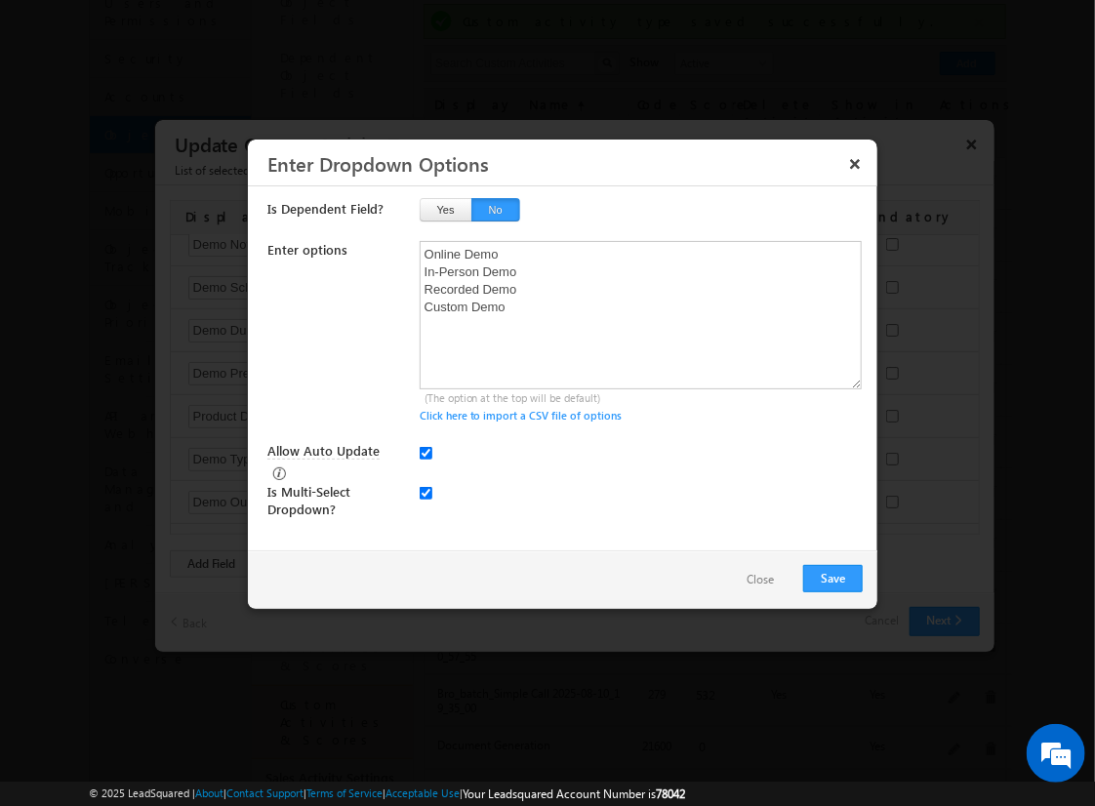
click at [761, 583] on button "Close" at bounding box center [760, 580] width 66 height 28
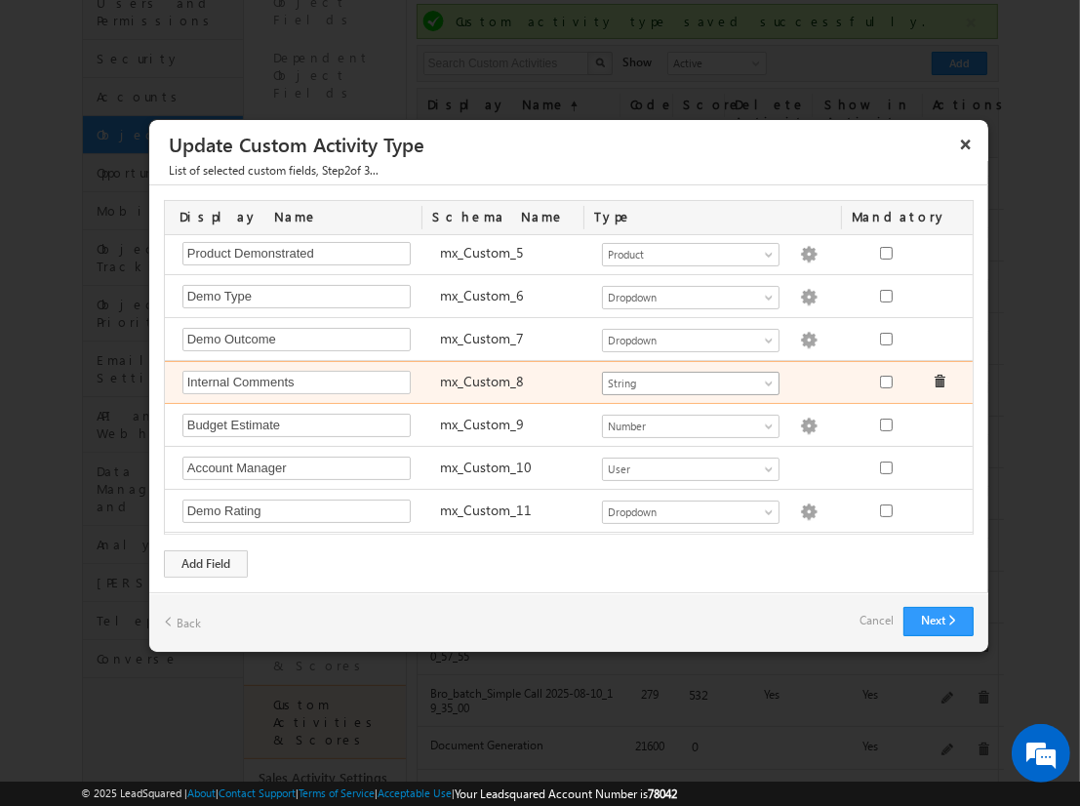
scroll to position [306, 0]
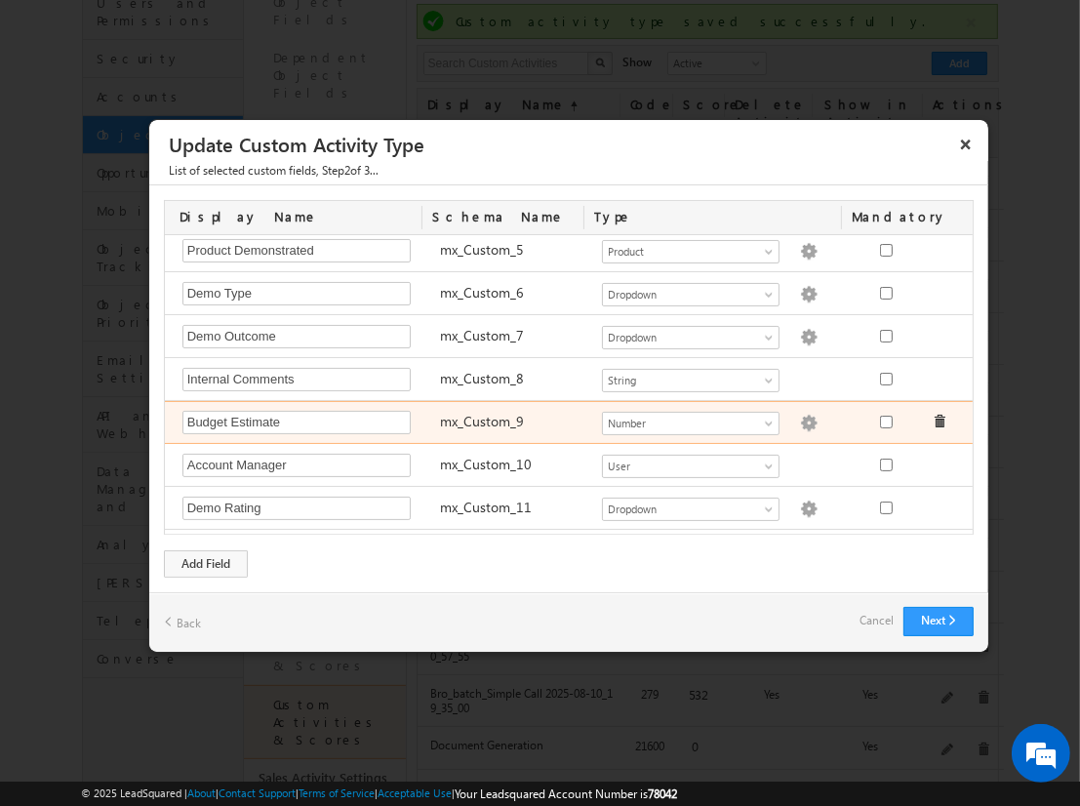
click at [800, 420] on img at bounding box center [809, 424] width 18 height 18
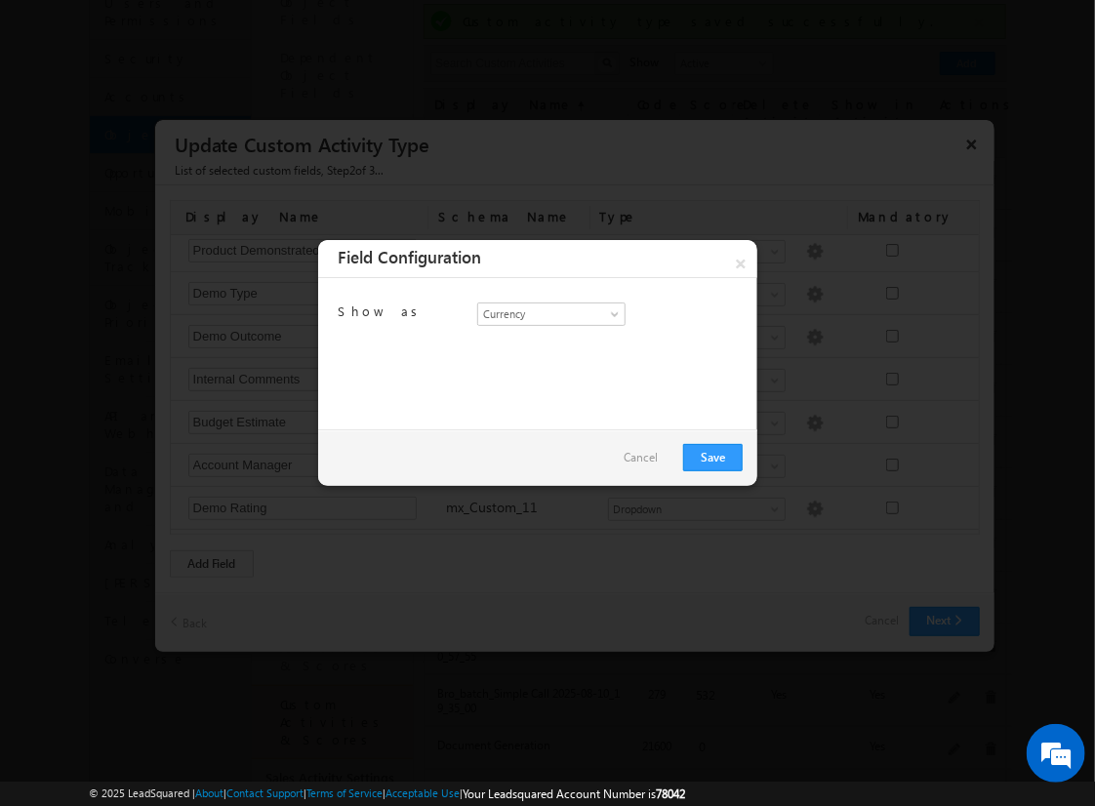
click at [658, 452] on link "Cancel" at bounding box center [641, 457] width 34 height 27
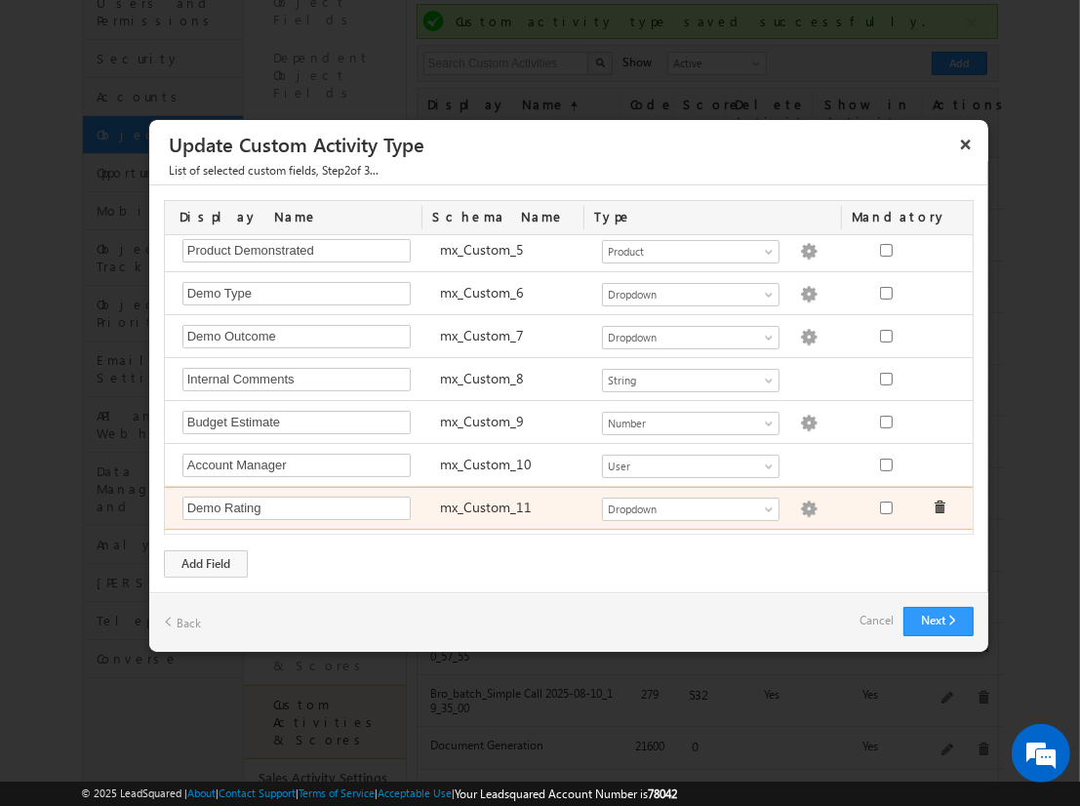
click at [800, 501] on img at bounding box center [809, 510] width 18 height 18
type textarea "5 Stars 4 Stars 3 Stars 2 Stars 1 Star"
checkbox input "true"
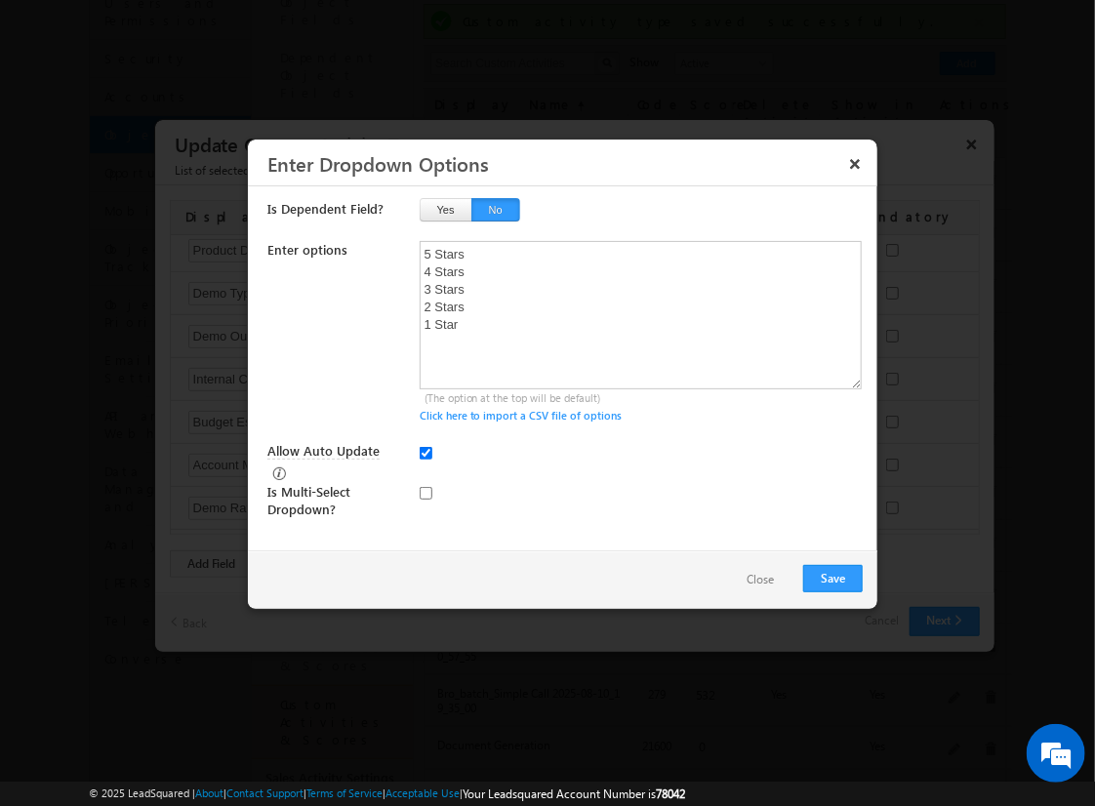
click at [753, 578] on button "Close" at bounding box center [760, 580] width 66 height 28
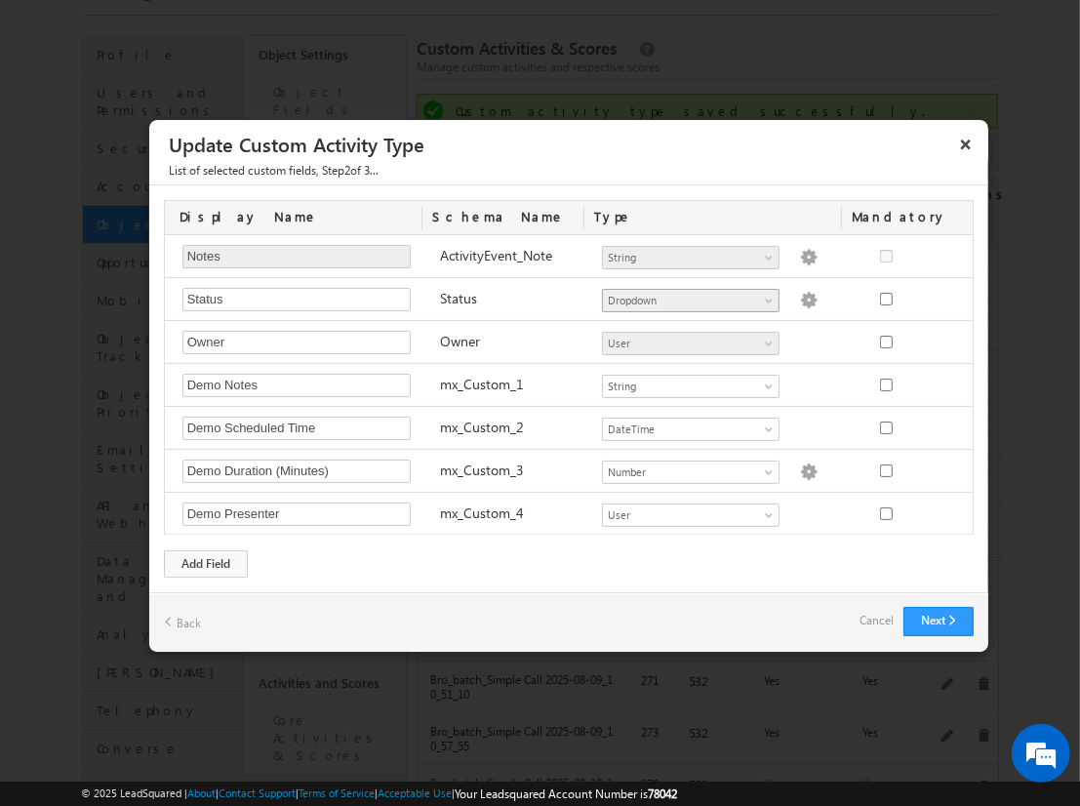
scroll to position [89, 0]
click at [960, 147] on button "×" at bounding box center [965, 144] width 31 height 34
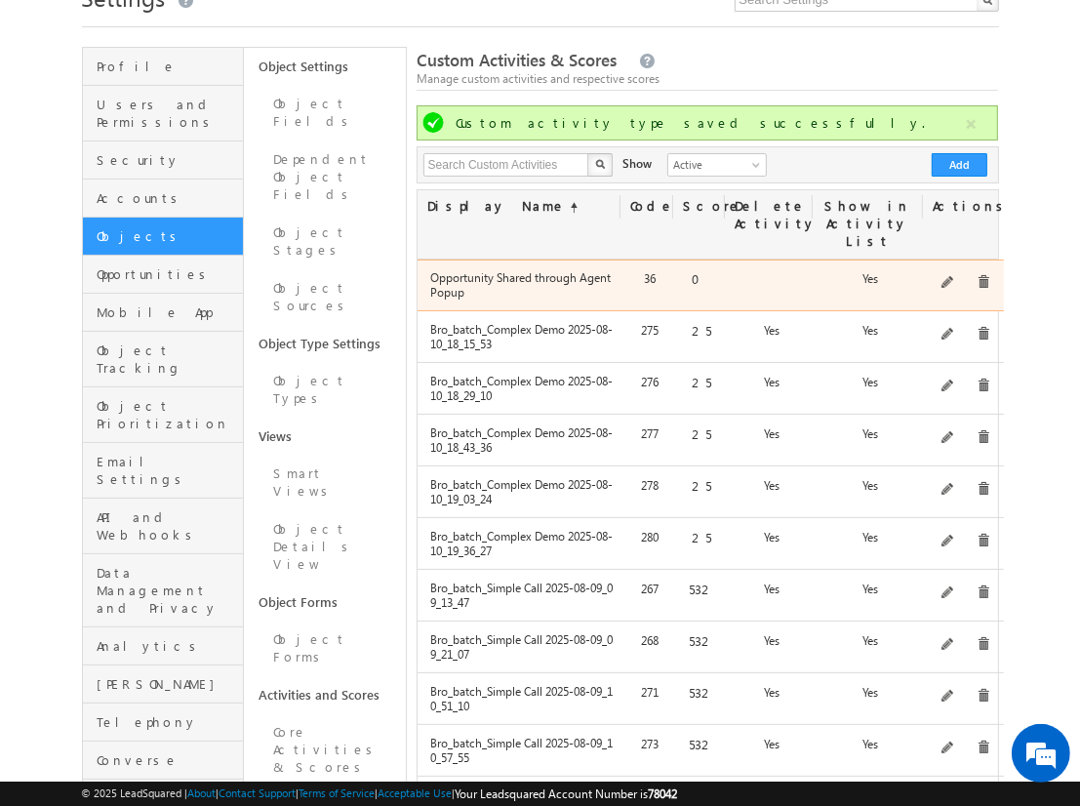
scroll to position [665, 0]
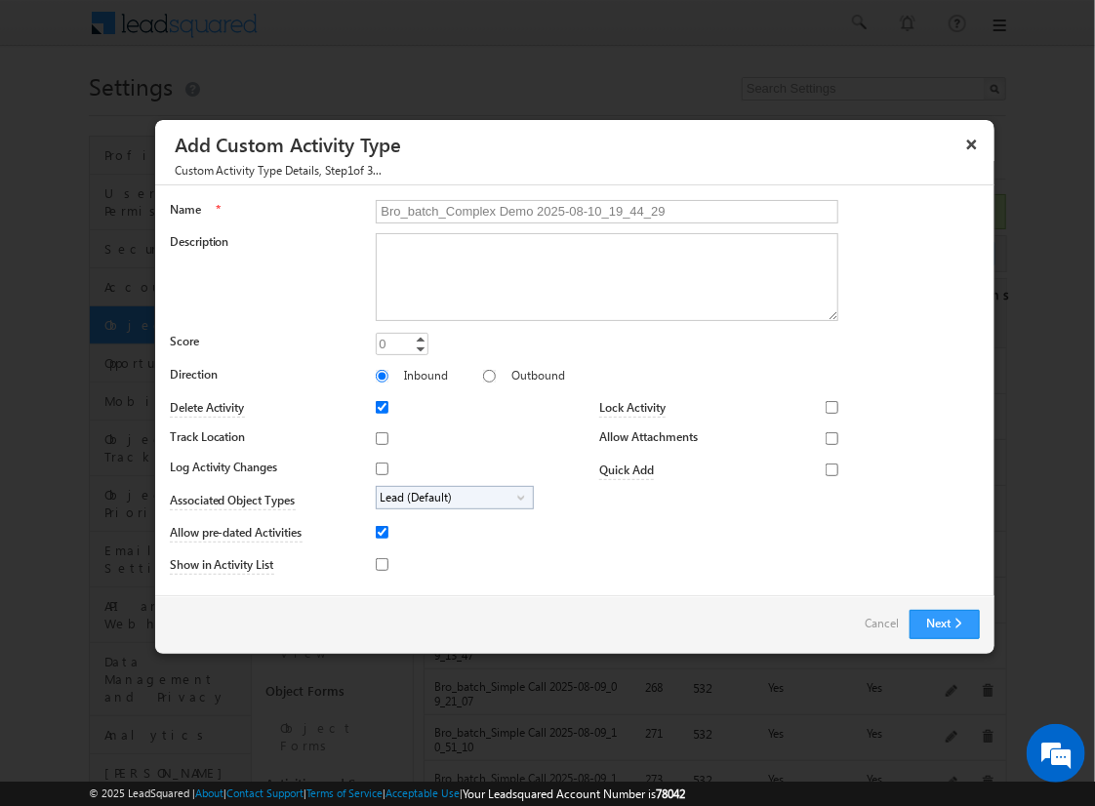
type input "Bro_batch_Complex Demo 2025-08-10_19_44_29"
type textarea "Comprehensive product demonstration with ALL activity field types & available f…"
type input "25"
click at [483, 375] on input "Outbound" at bounding box center [489, 376] width 13 height 13
radio input "true"
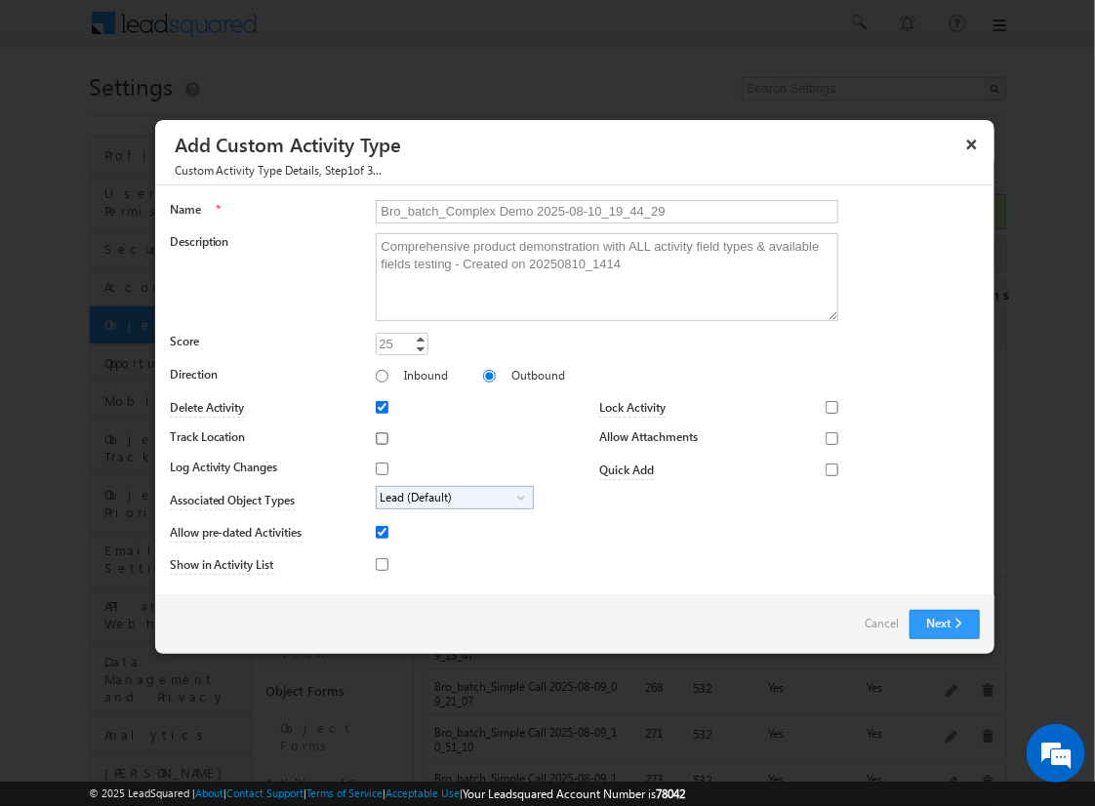
click at [379, 437] on input "Track Location" at bounding box center [382, 438] width 13 height 13
checkbox input "true"
click at [379, 467] on input "Log Activity Changes" at bounding box center [382, 469] width 13 height 13
checkbox input "true"
click at [379, 563] on input "Show in Activity List" at bounding box center [382, 564] width 13 height 13
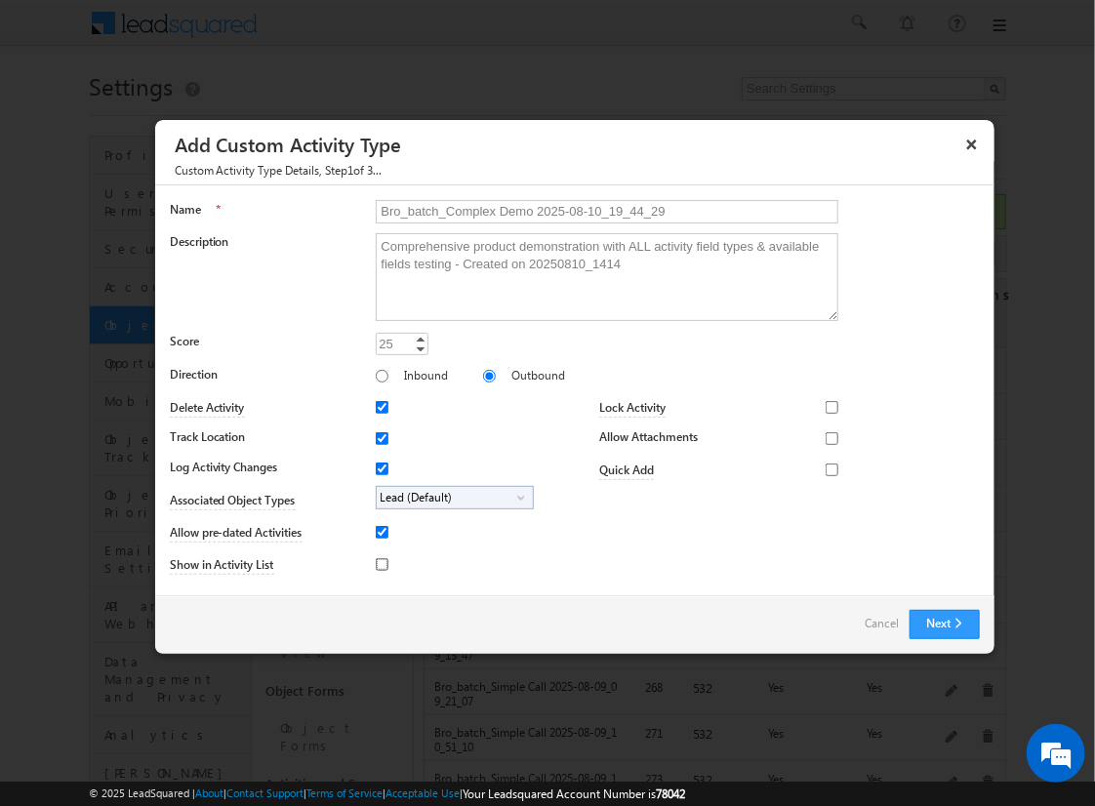
checkbox input "true"
click at [826, 437] on input "Allow Attachments" at bounding box center [832, 438] width 13 height 13
checkbox input "true"
click at [451, 496] on span "Lead (Default)" at bounding box center [447, 498] width 141 height 22
click at [390, 551] on input "Student" at bounding box center [394, 552] width 13 height 13
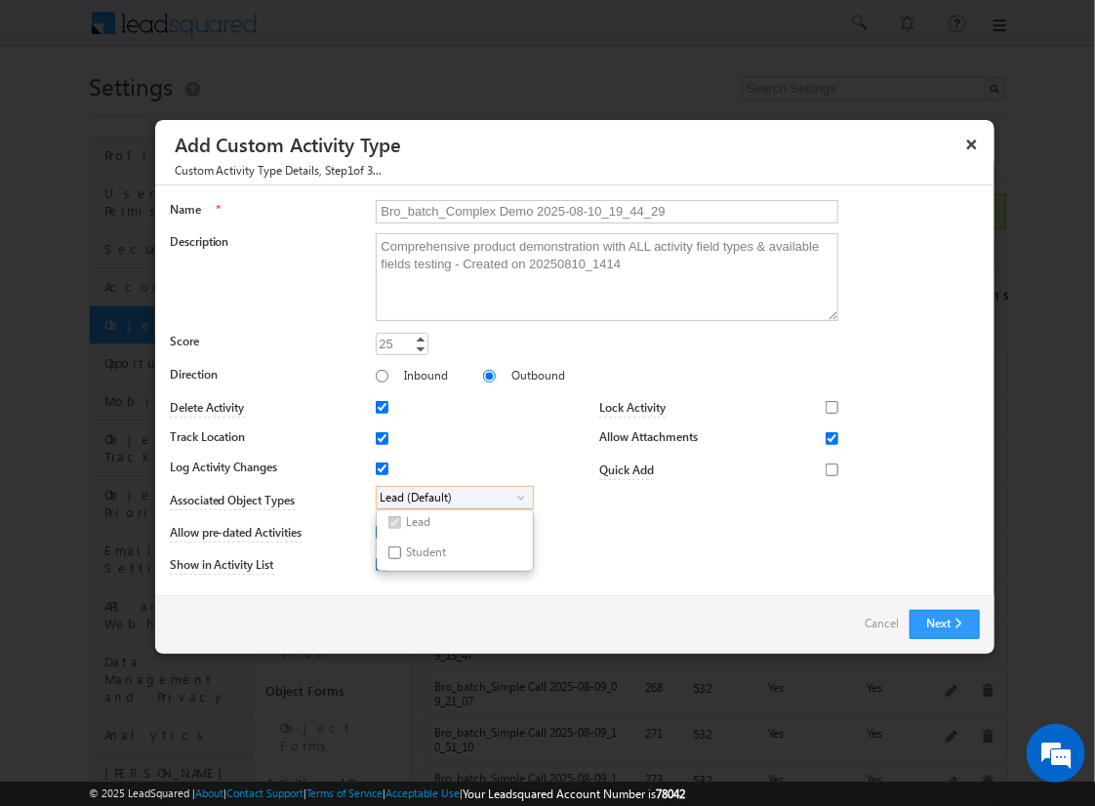
checkbox input "true"
click at [598, 210] on input "Bro_batch_Complex Demo 2025-08-10_19_44_29" at bounding box center [607, 211] width 463 height 23
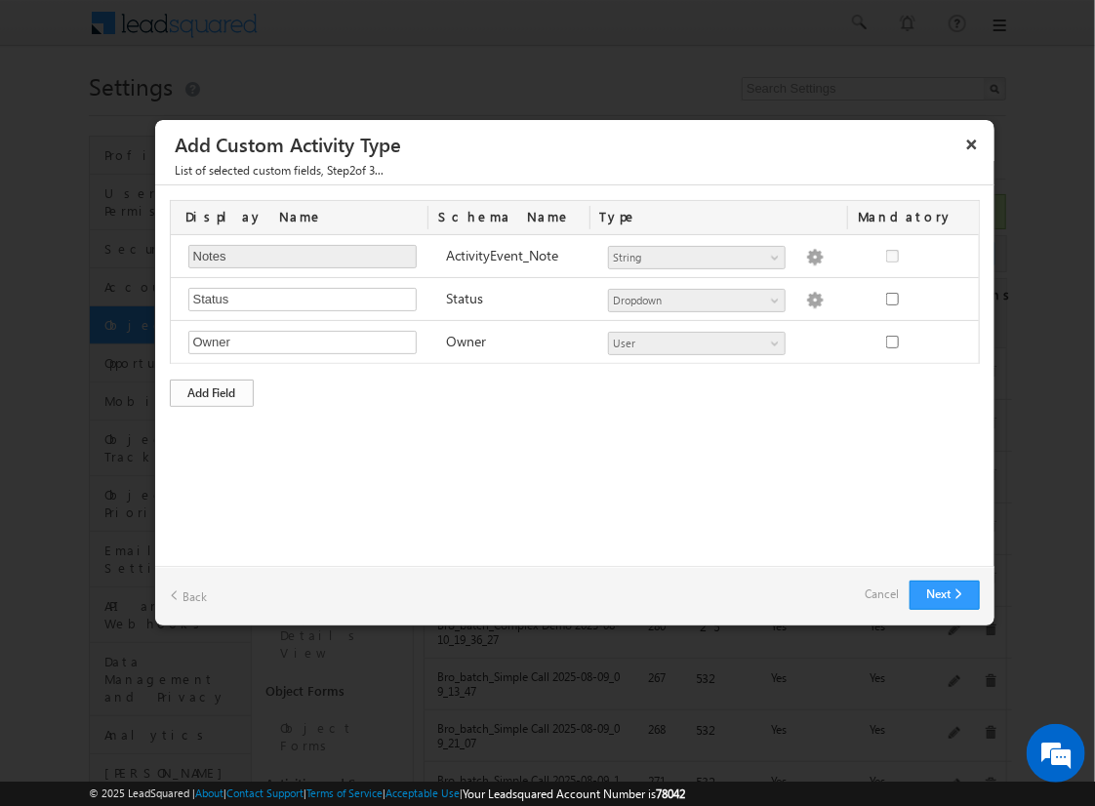
click at [212, 390] on div "Add Field" at bounding box center [212, 393] width 84 height 27
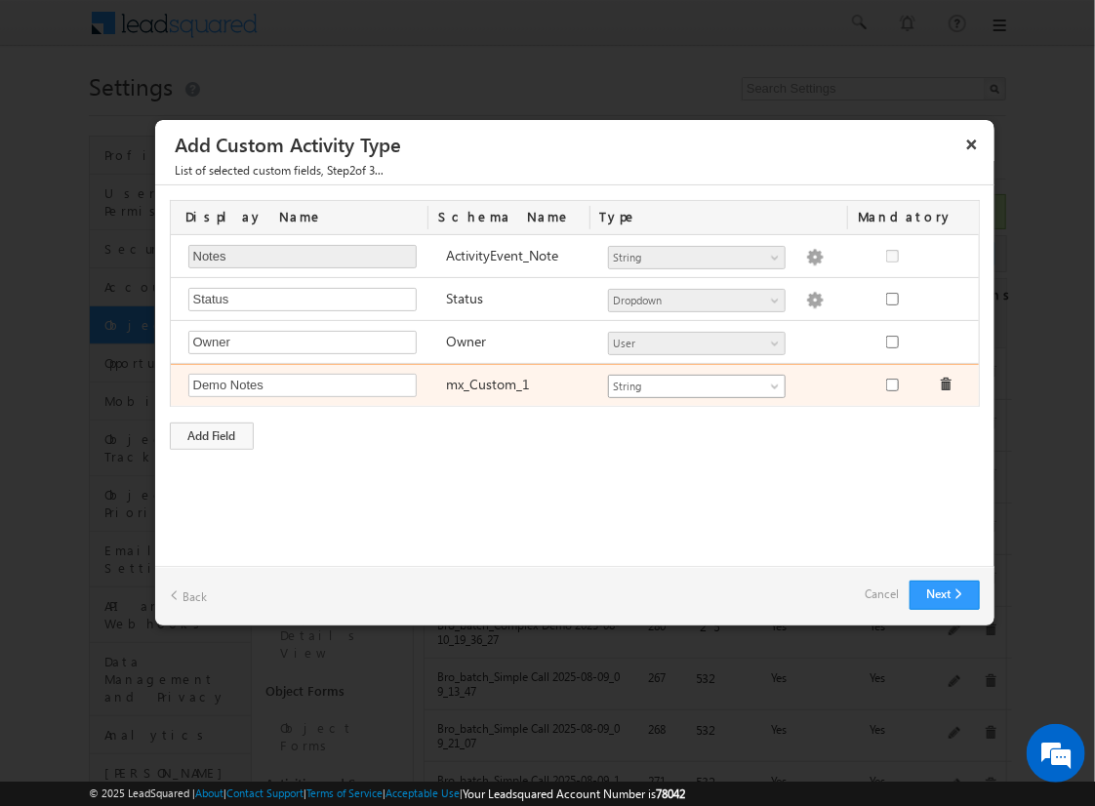
type input "Demo Notes"
click at [696, 383] on span "String" at bounding box center [688, 387] width 159 height 18
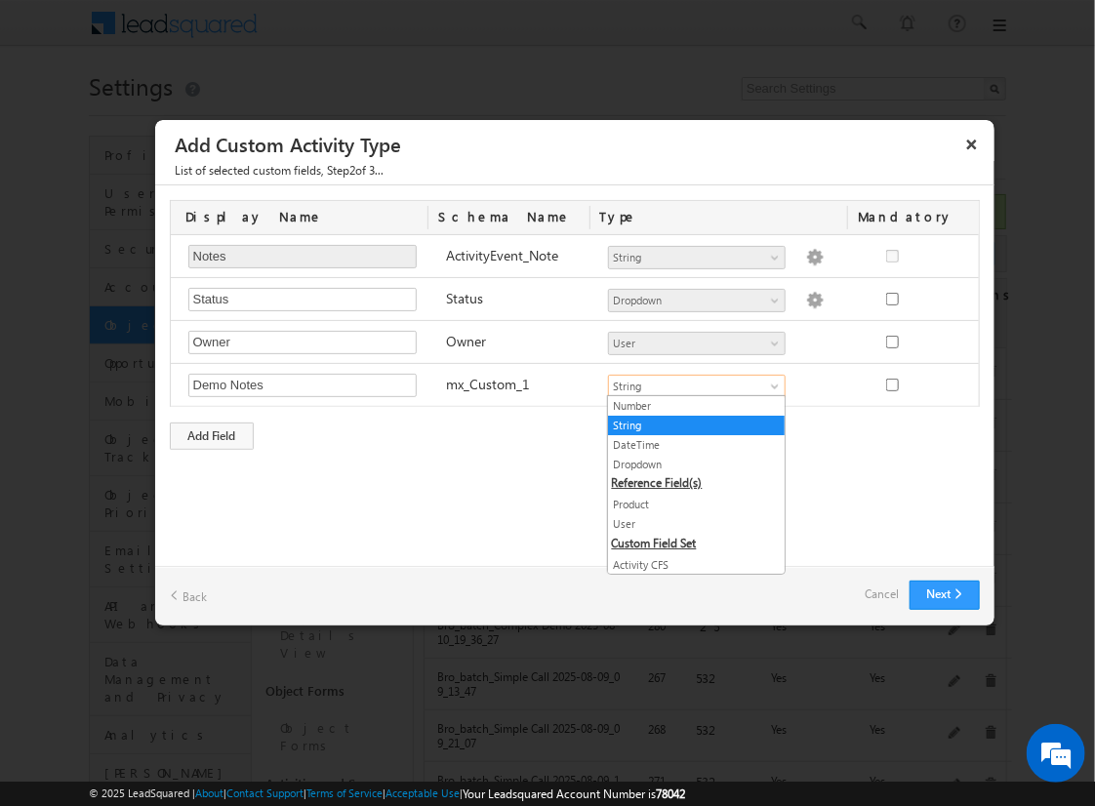
click at [689, 424] on link "String" at bounding box center [696, 426] width 177 height 18
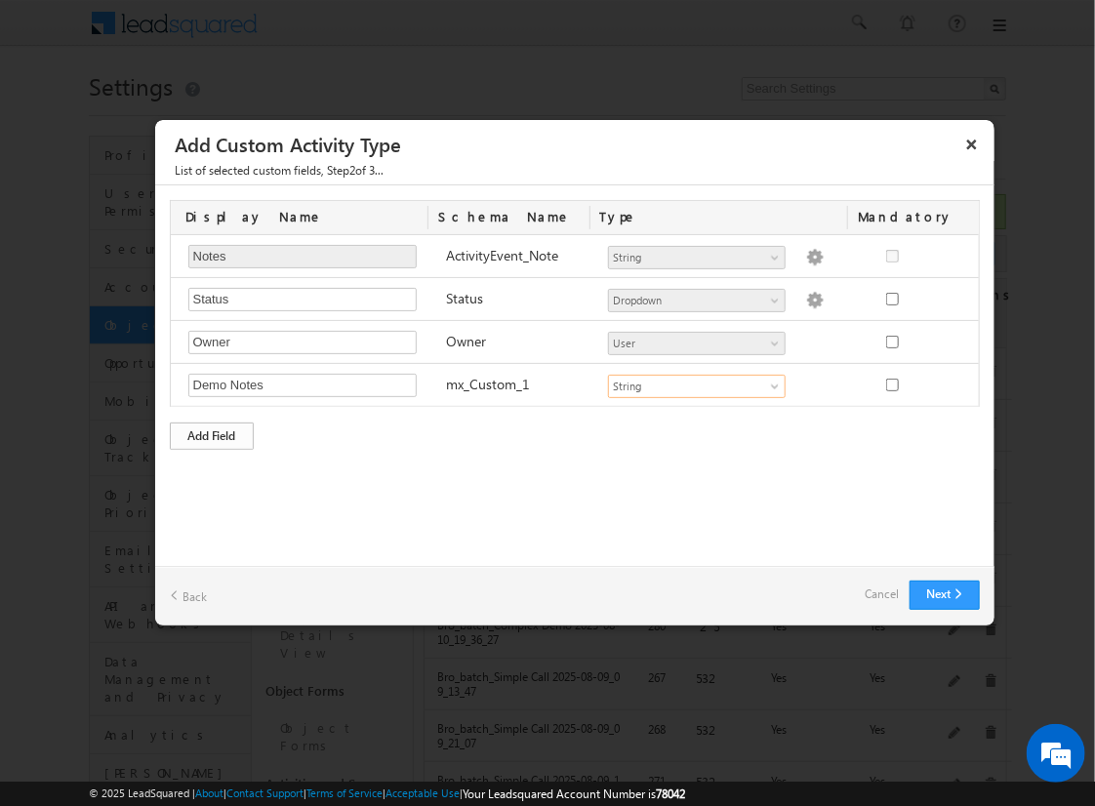
click at [212, 432] on div "Add Field" at bounding box center [212, 436] width 84 height 27
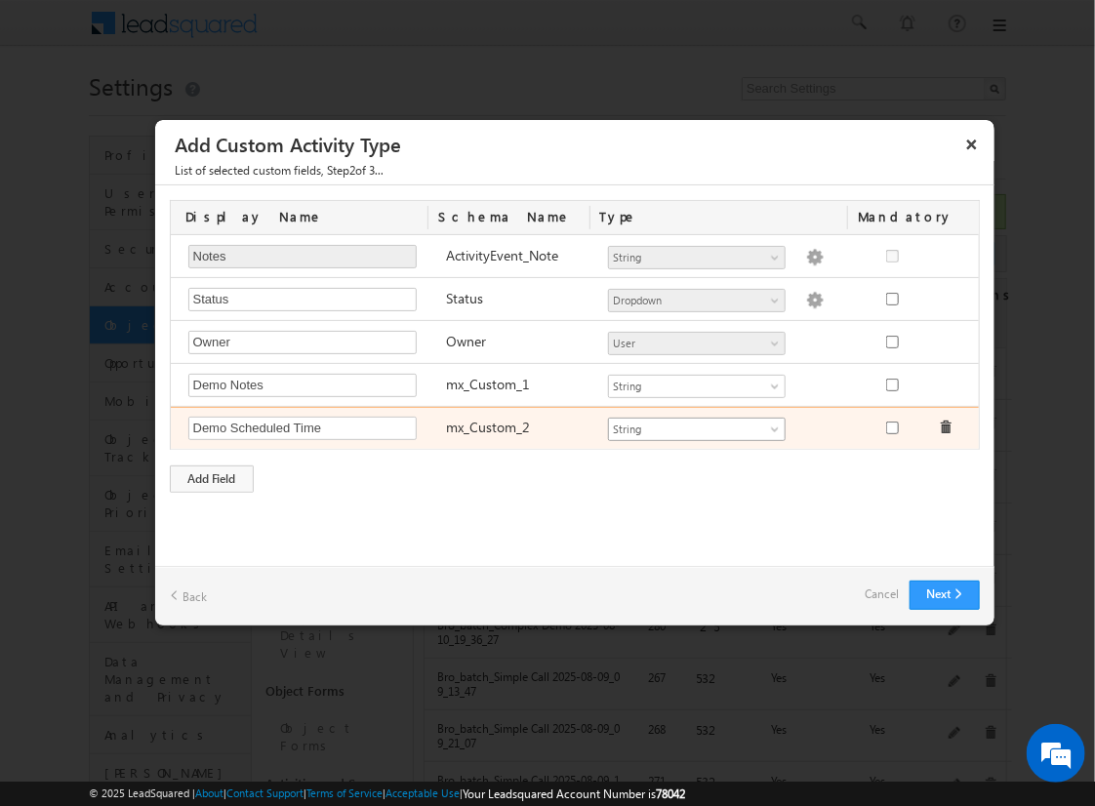
type input "Demo Scheduled Time"
click at [696, 425] on span "String" at bounding box center [688, 430] width 159 height 18
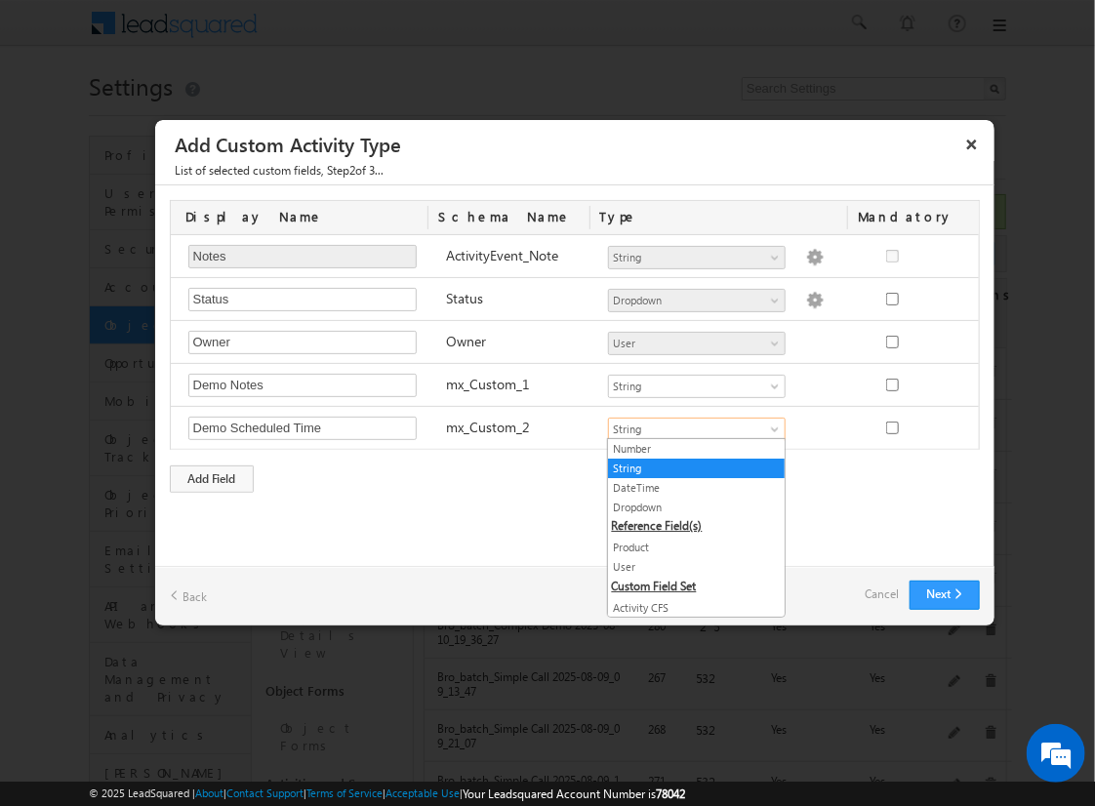
click at [689, 486] on link "DateTime" at bounding box center [696, 488] width 177 height 18
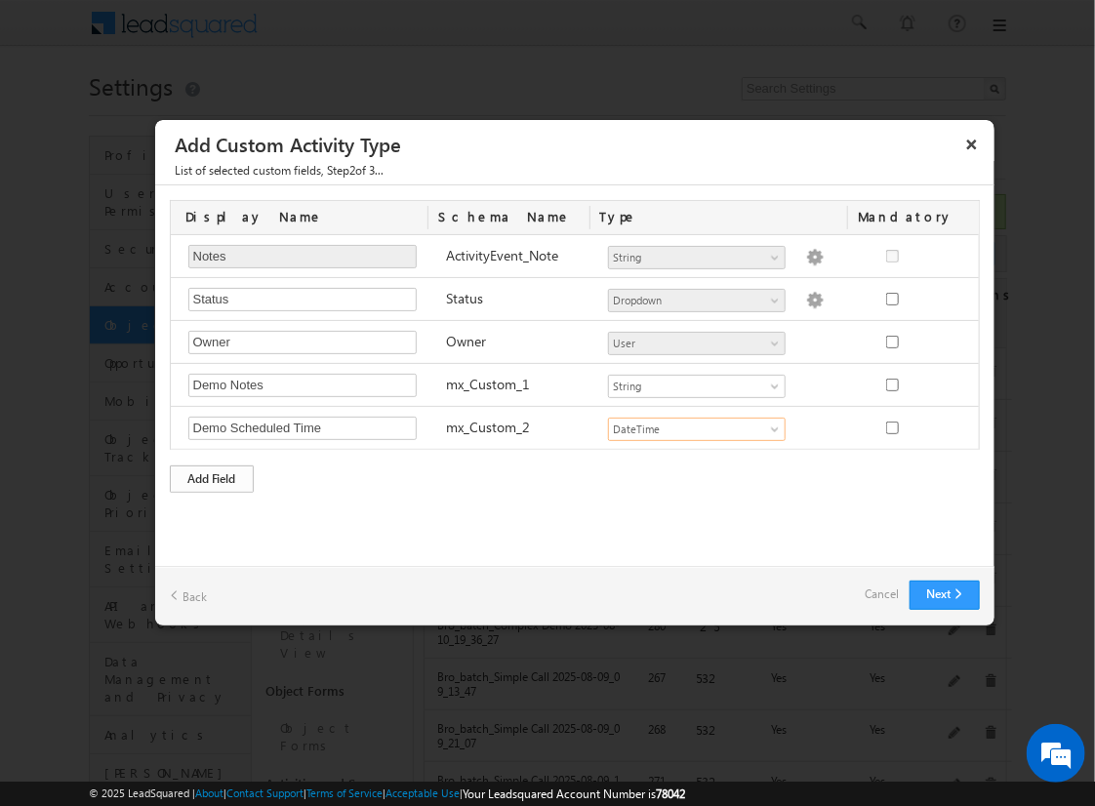
click at [212, 475] on div "Add Field" at bounding box center [212, 478] width 84 height 27
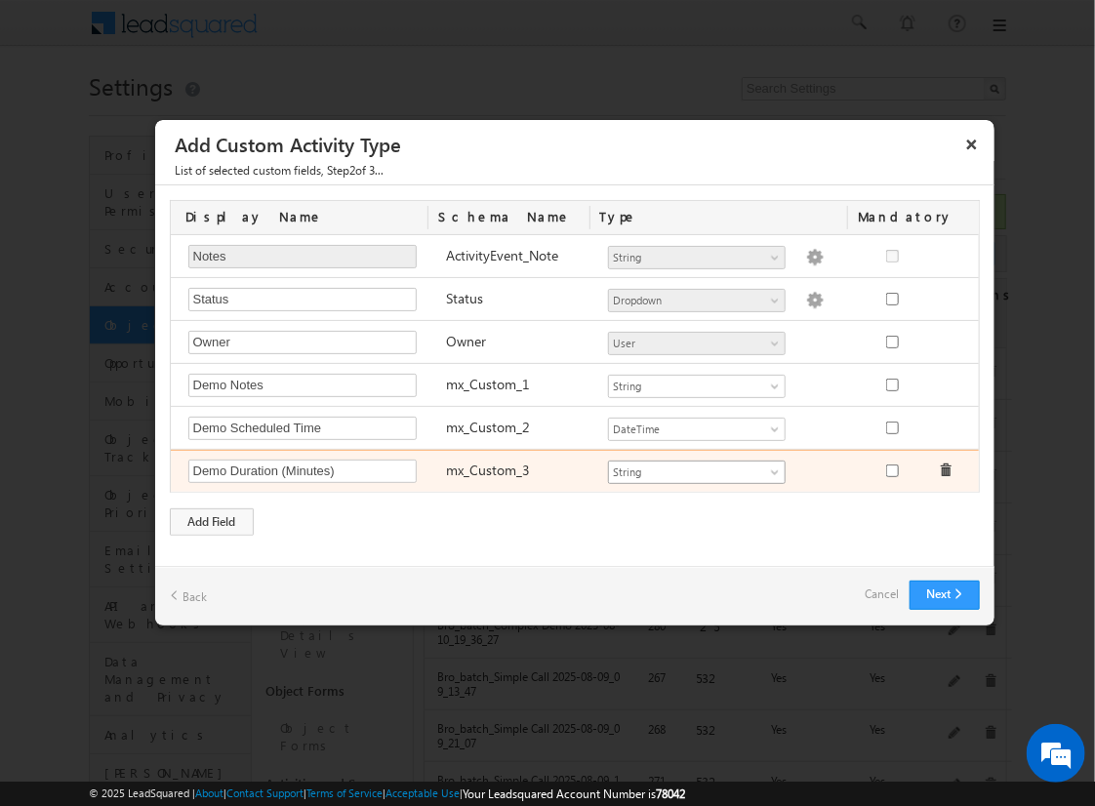
type input "Demo Duration (Minutes)"
click at [696, 468] on span "String" at bounding box center [688, 473] width 159 height 18
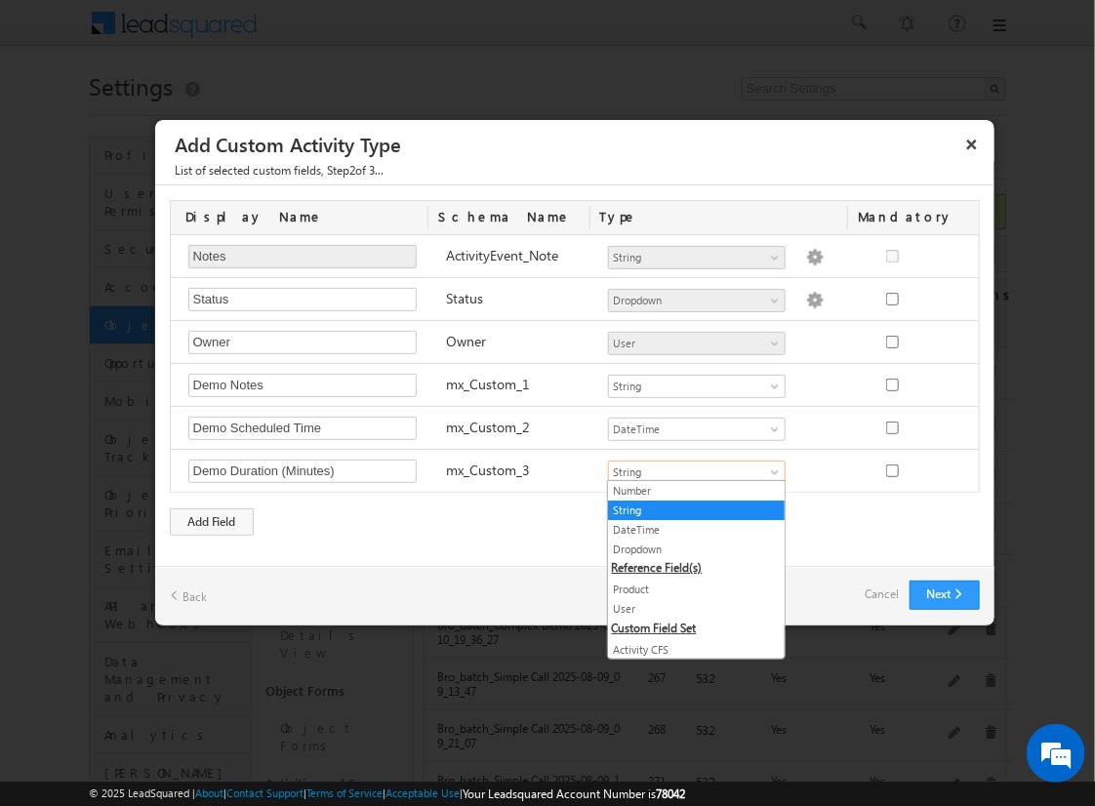
click at [689, 490] on link "Number" at bounding box center [696, 491] width 177 height 18
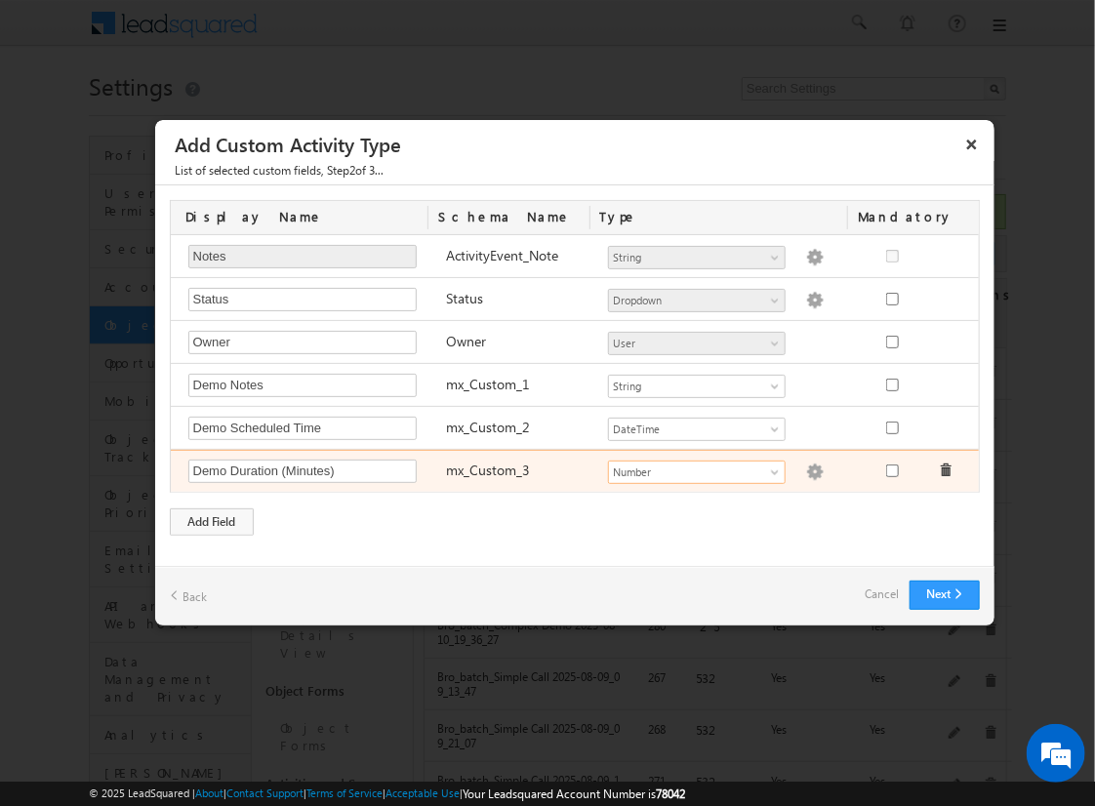
click at [806, 468] on img at bounding box center [815, 473] width 18 height 18
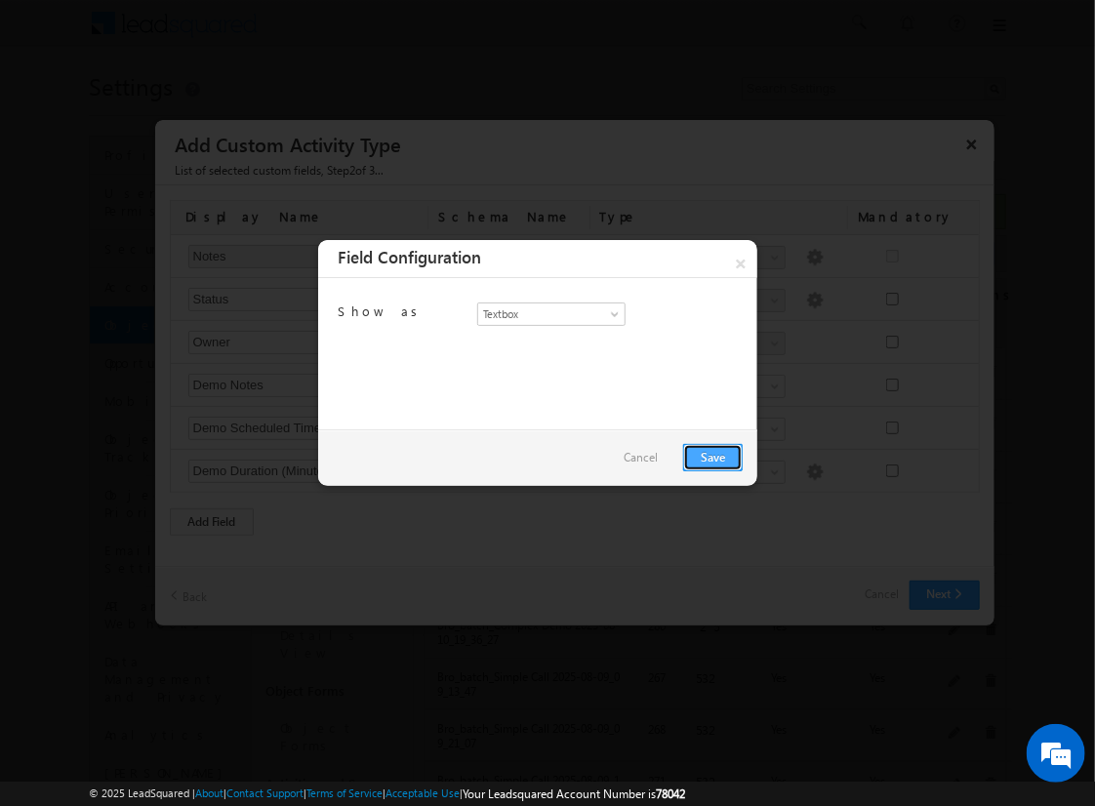
click at [712, 456] on link "Save" at bounding box center [713, 457] width 60 height 27
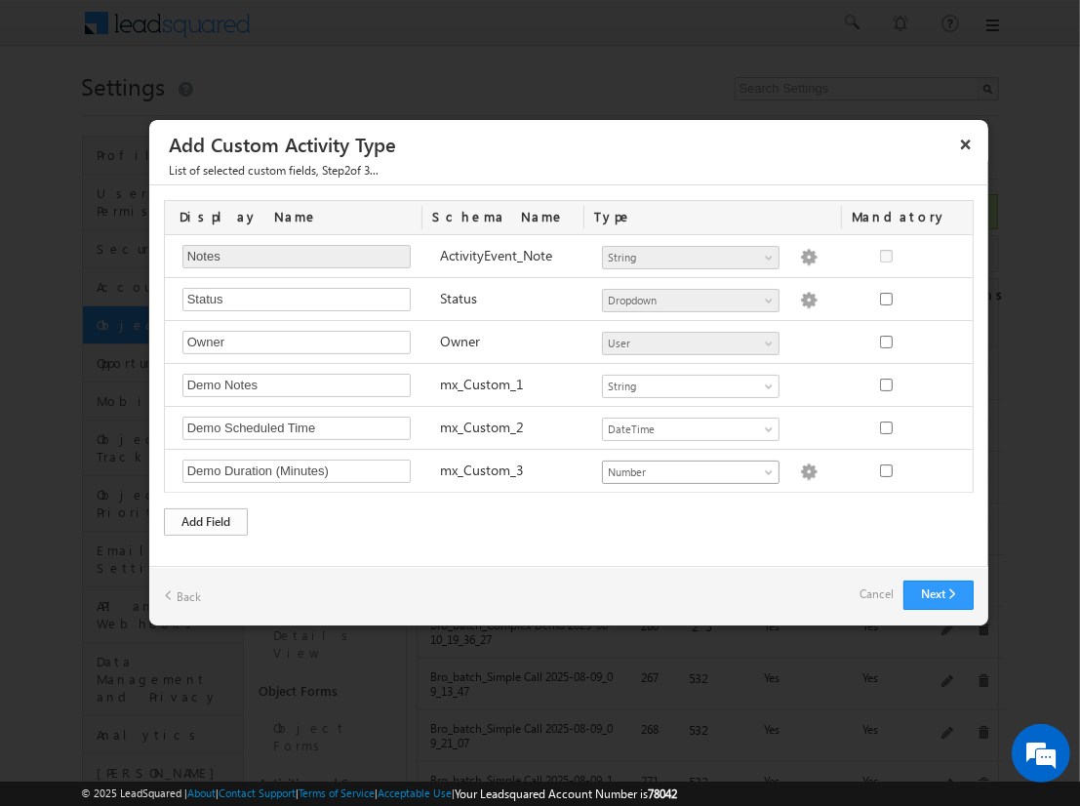
click at [206, 517] on div "Add Field" at bounding box center [206, 521] width 84 height 27
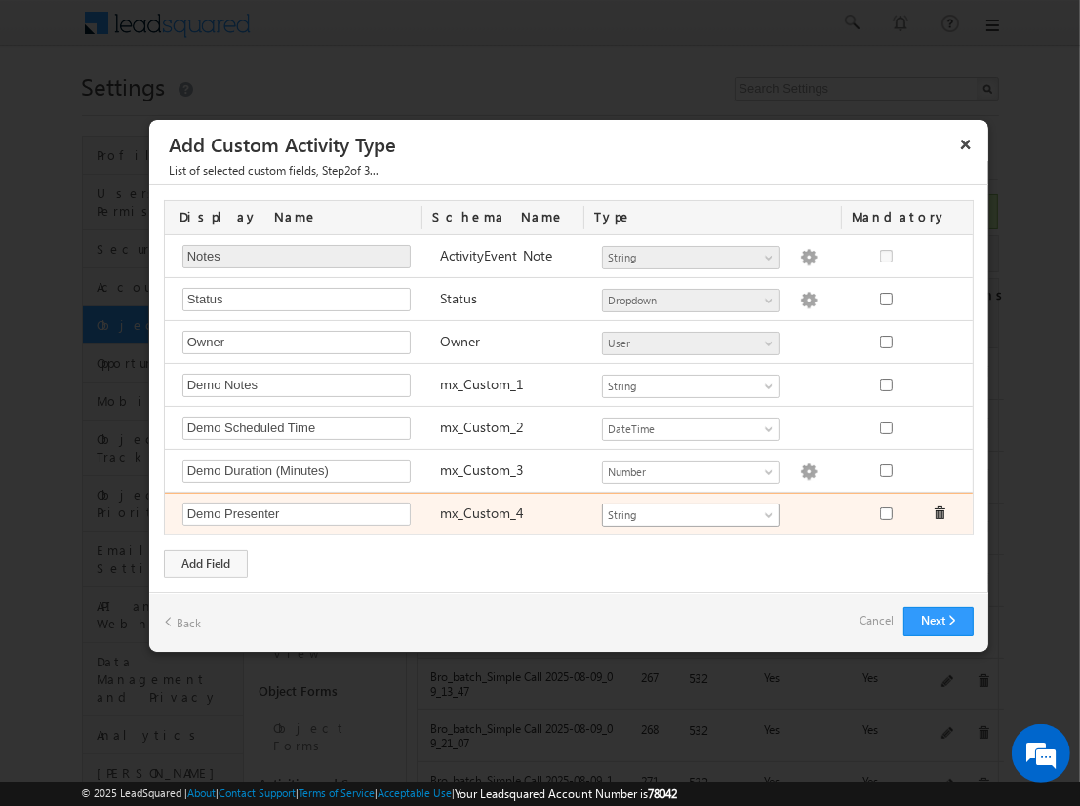
type input "Demo Presenter"
click at [690, 510] on span "String" at bounding box center [682, 515] width 159 height 18
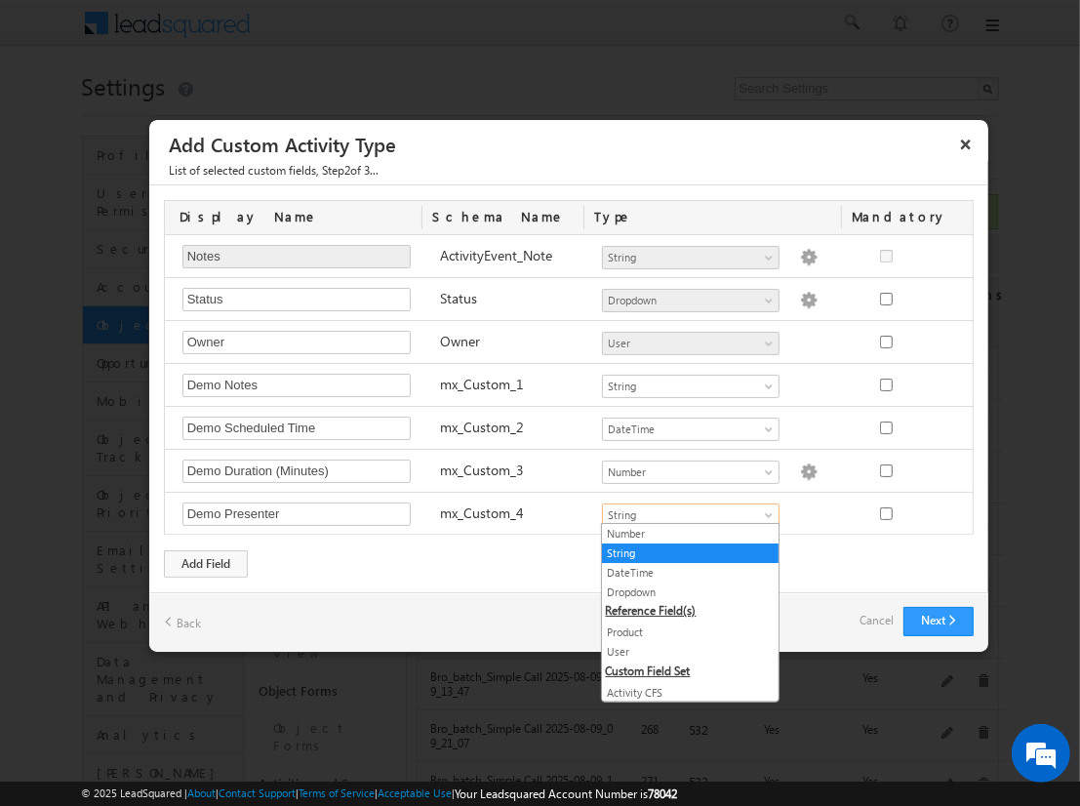
click at [683, 649] on link "User" at bounding box center [690, 652] width 177 height 18
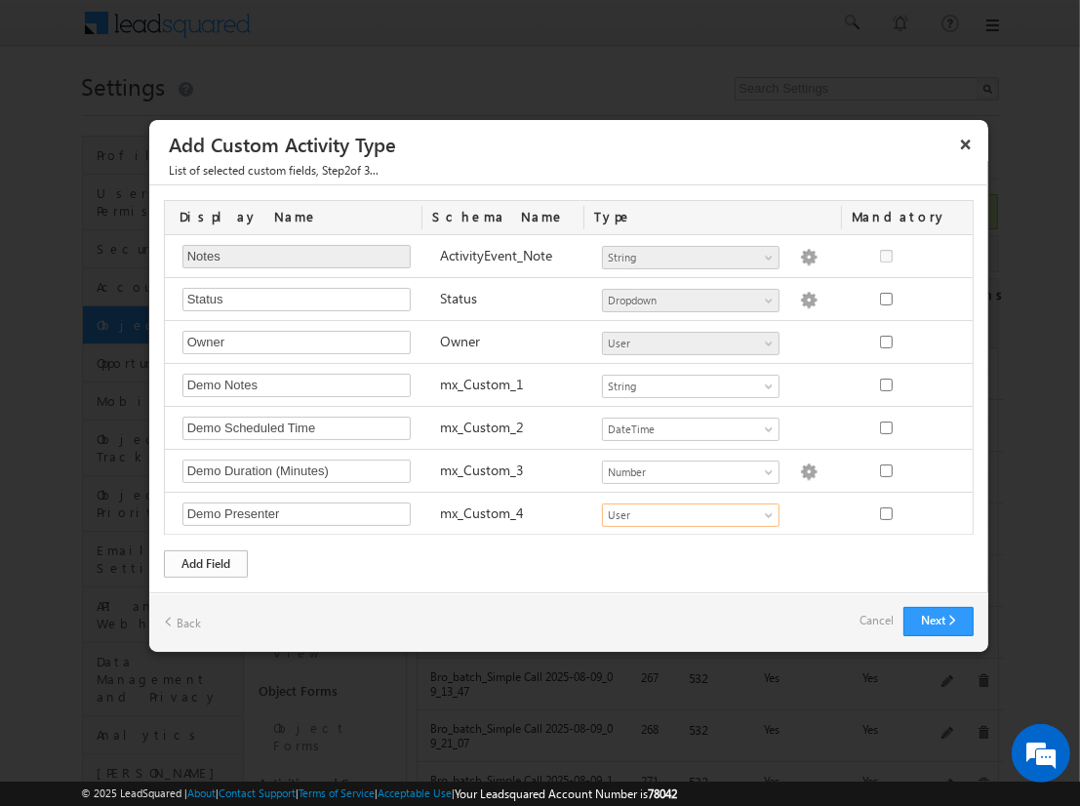
click at [206, 560] on div "Add Field" at bounding box center [206, 563] width 84 height 27
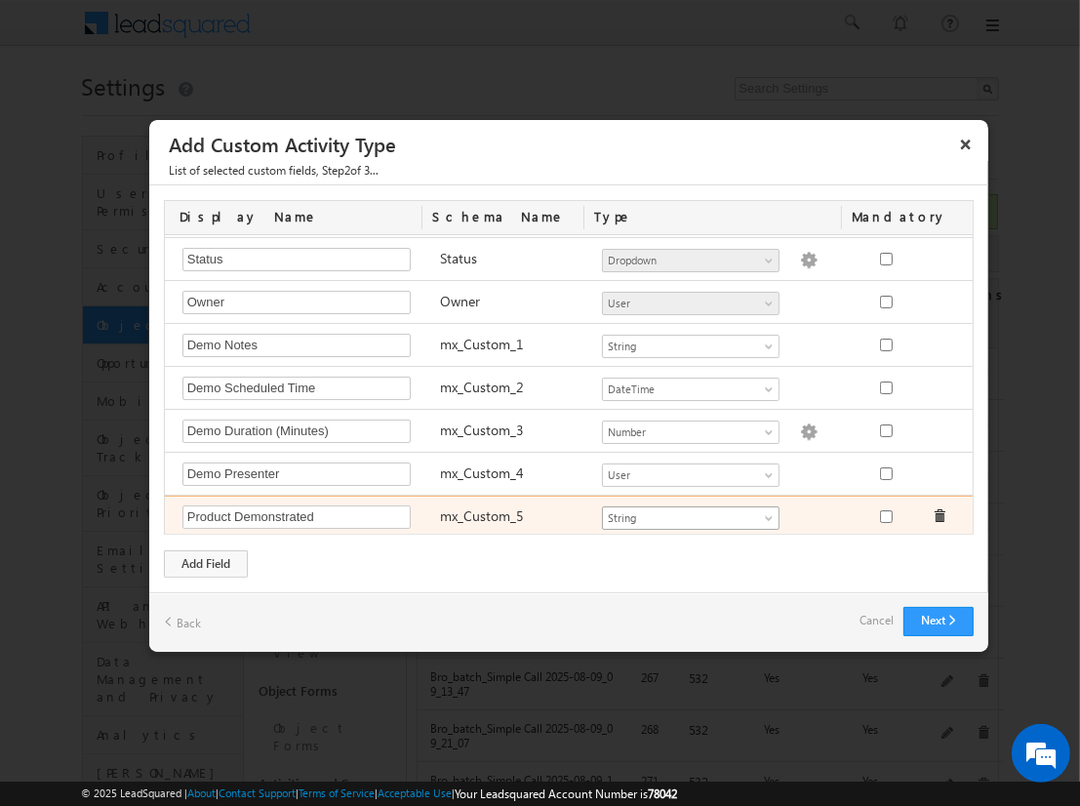
type input "Product Demonstrated"
click at [682, 512] on span "String" at bounding box center [682, 518] width 159 height 18
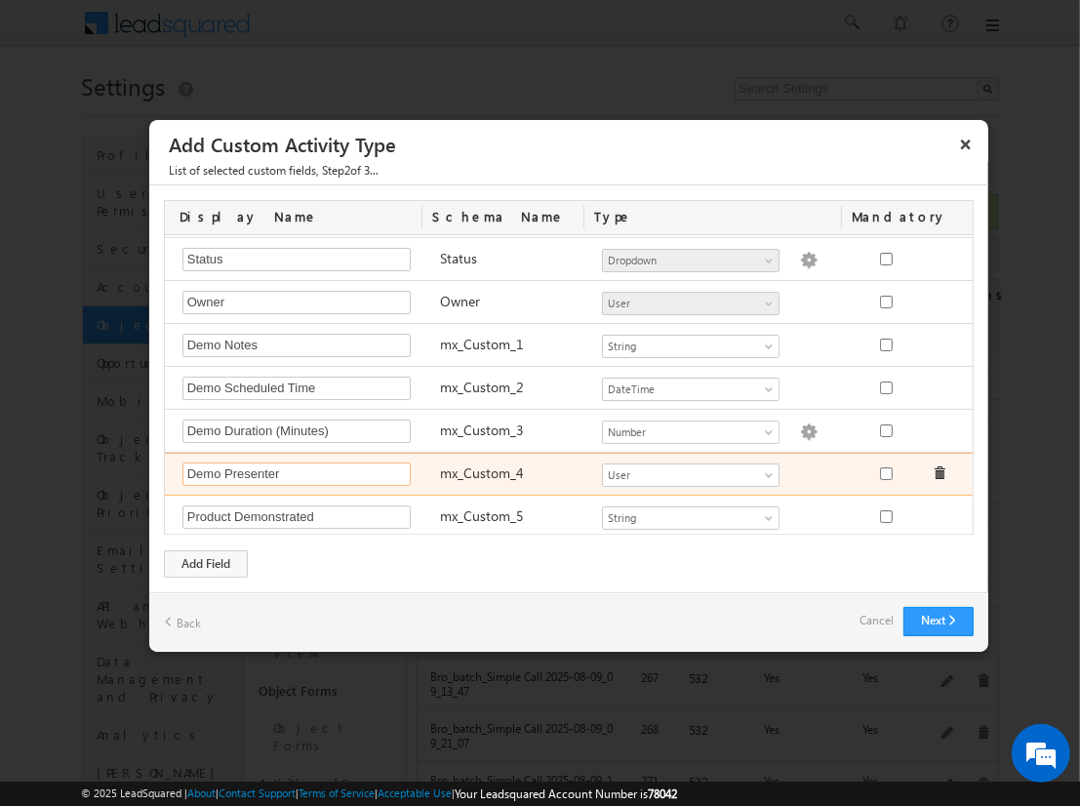
click at [289, 481] on div "Demo Presenter Required Field" at bounding box center [302, 476] width 258 height 27
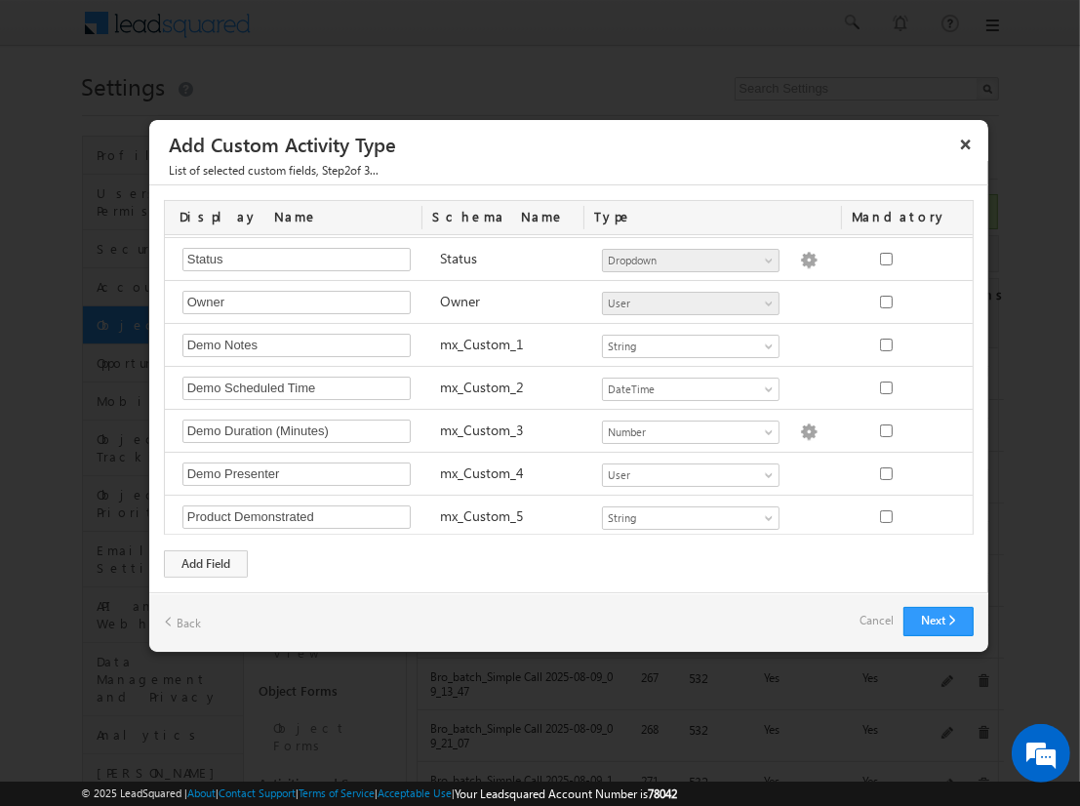
click at [880, 618] on link "Cancel" at bounding box center [877, 620] width 34 height 27
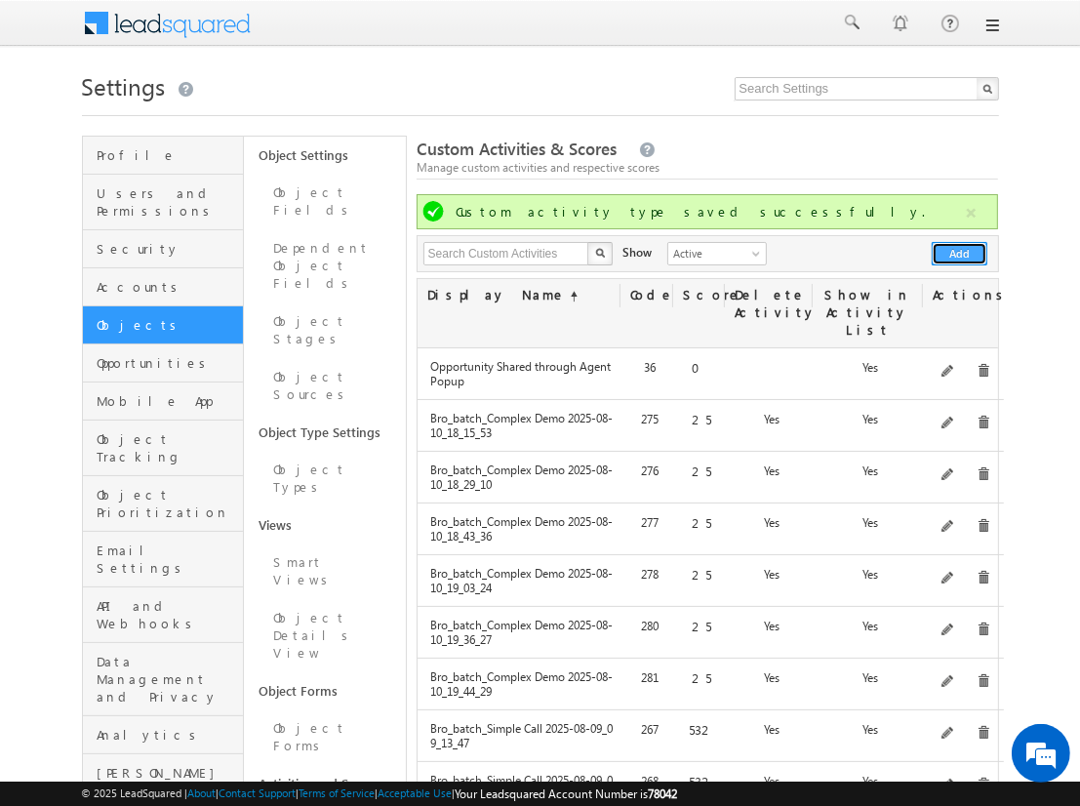
click at [960, 254] on button "Add" at bounding box center [960, 253] width 56 height 23
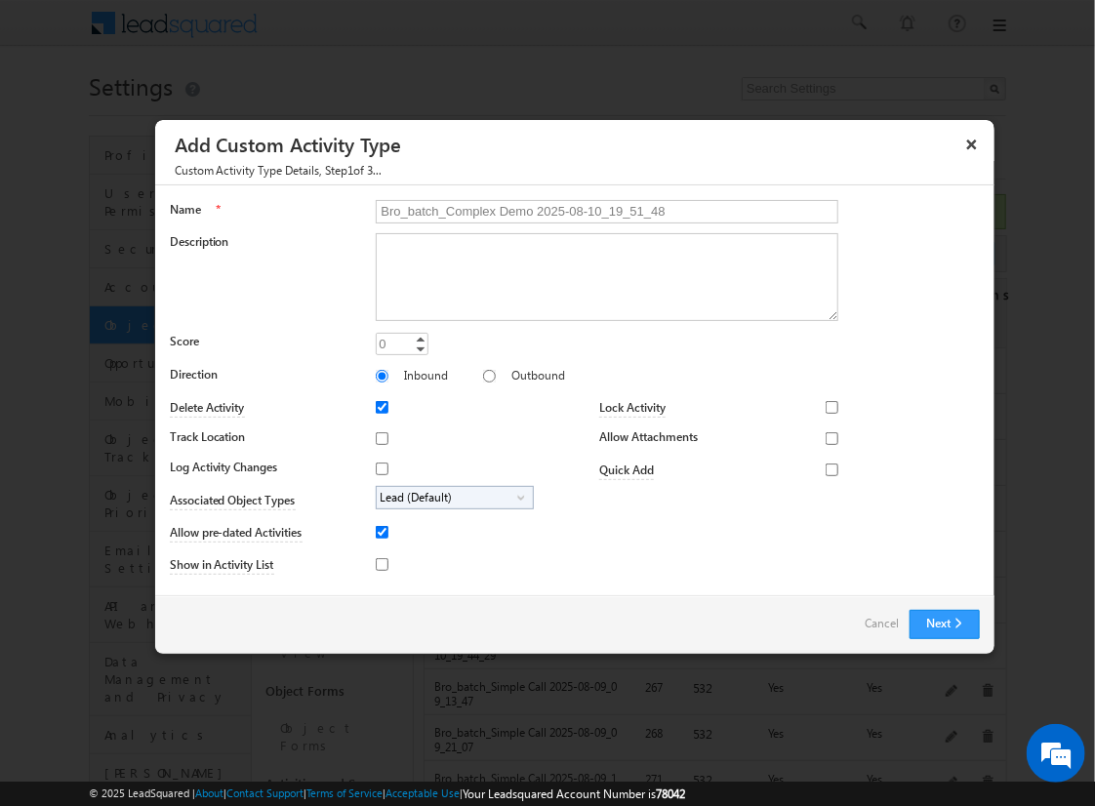
type input "Bro_batch_Complex Demo 2025-08-10_19_51_48"
type textarea "Comprehensive product demonstration with ALL activity field types & available f…"
type input "25"
click at [483, 375] on input "Outbound" at bounding box center [489, 376] width 13 height 13
radio input "true"
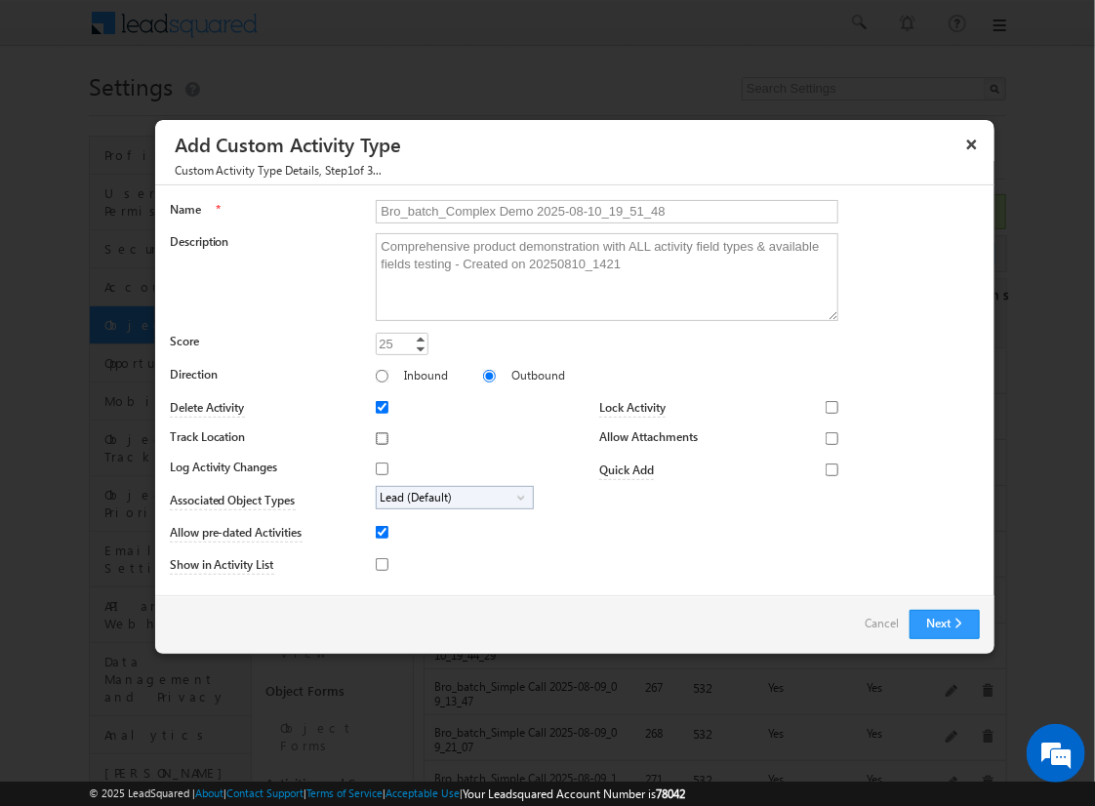
click at [379, 437] on input "Track Location" at bounding box center [382, 438] width 13 height 13
checkbox input "true"
click at [379, 467] on input "Log Activity Changes" at bounding box center [382, 469] width 13 height 13
checkbox input "true"
click at [379, 563] on input "Show in Activity List" at bounding box center [382, 564] width 13 height 13
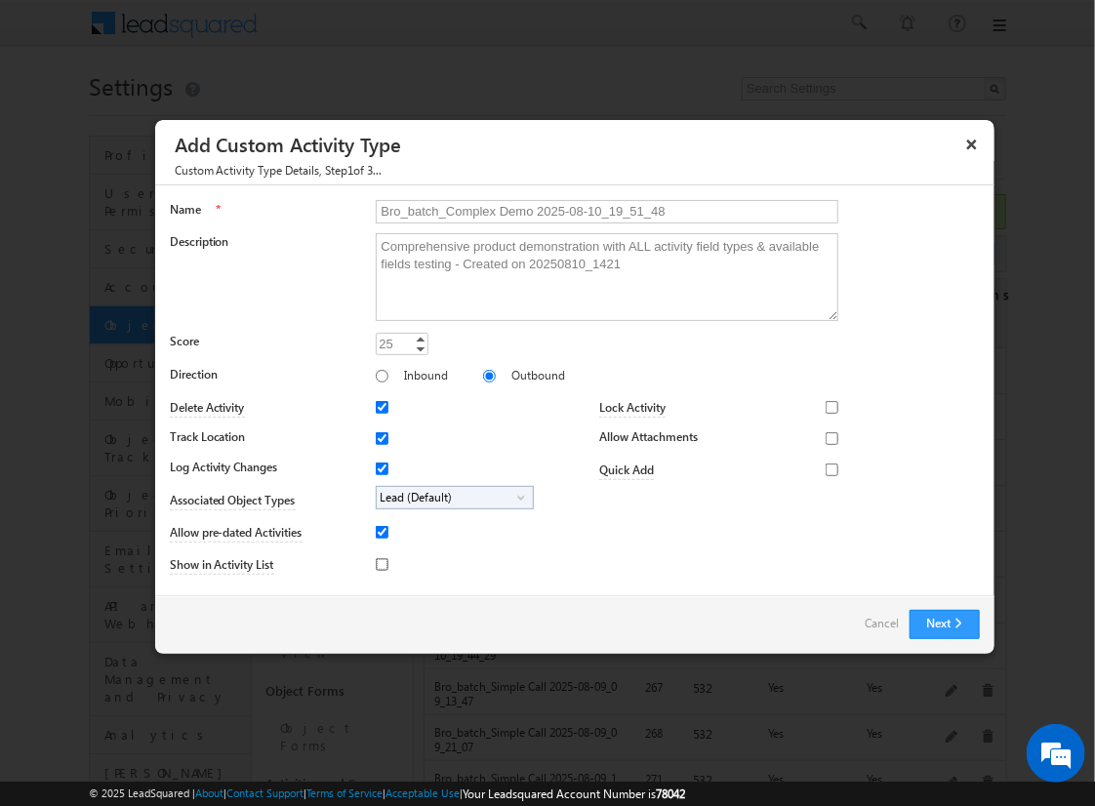
checkbox input "true"
click at [826, 437] on input "Allow Attachments" at bounding box center [832, 438] width 13 height 13
checkbox input "true"
click at [451, 496] on span "Lead (Default)" at bounding box center [447, 498] width 141 height 22
click at [390, 551] on input "Student" at bounding box center [394, 552] width 13 height 13
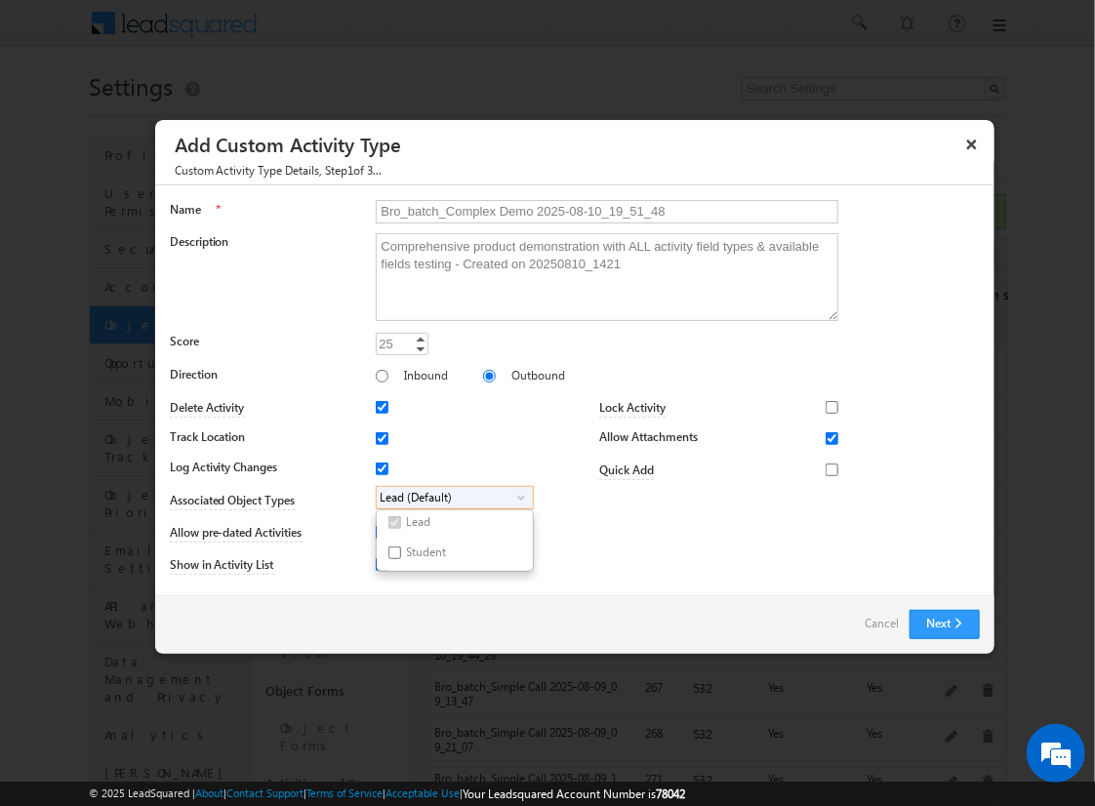
checkbox input "true"
click at [598, 210] on input "Bro_batch_Complex Demo 2025-08-10_19_51_48" at bounding box center [607, 211] width 463 height 23
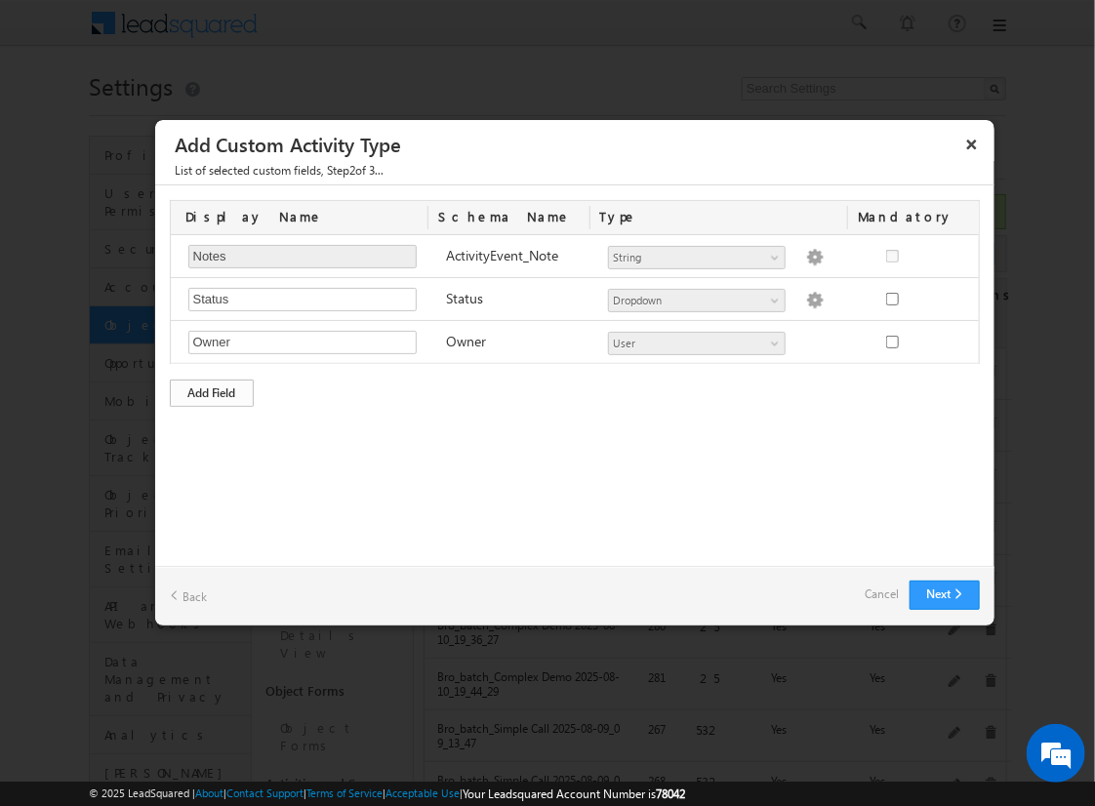
click at [212, 390] on div "Add Field" at bounding box center [212, 393] width 84 height 27
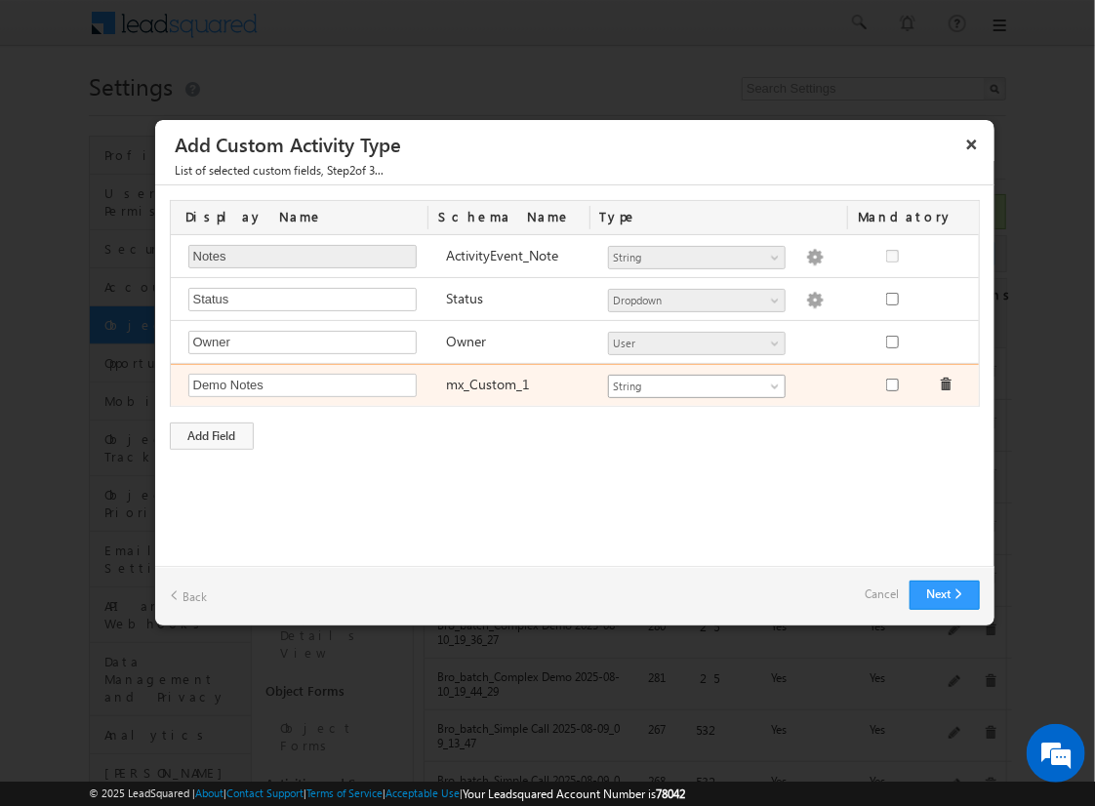
type input "Demo Notes"
click at [696, 383] on span "String" at bounding box center [688, 387] width 159 height 18
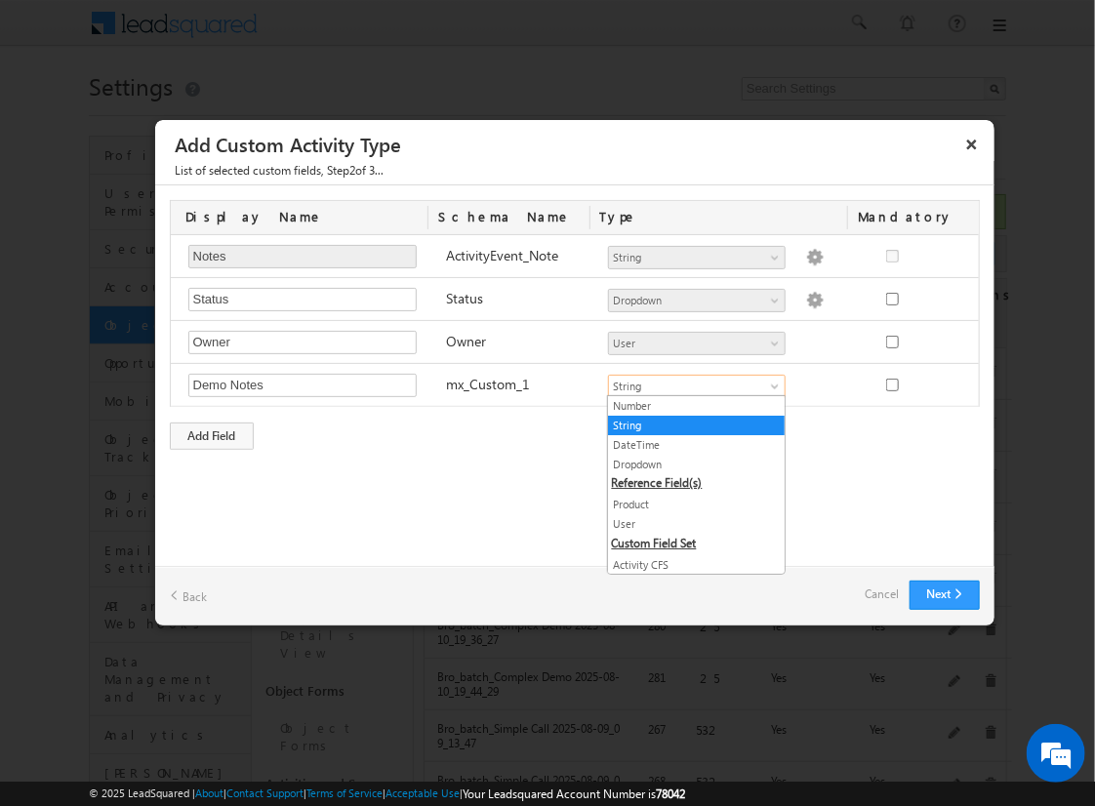
click at [689, 424] on link "String" at bounding box center [696, 426] width 177 height 18
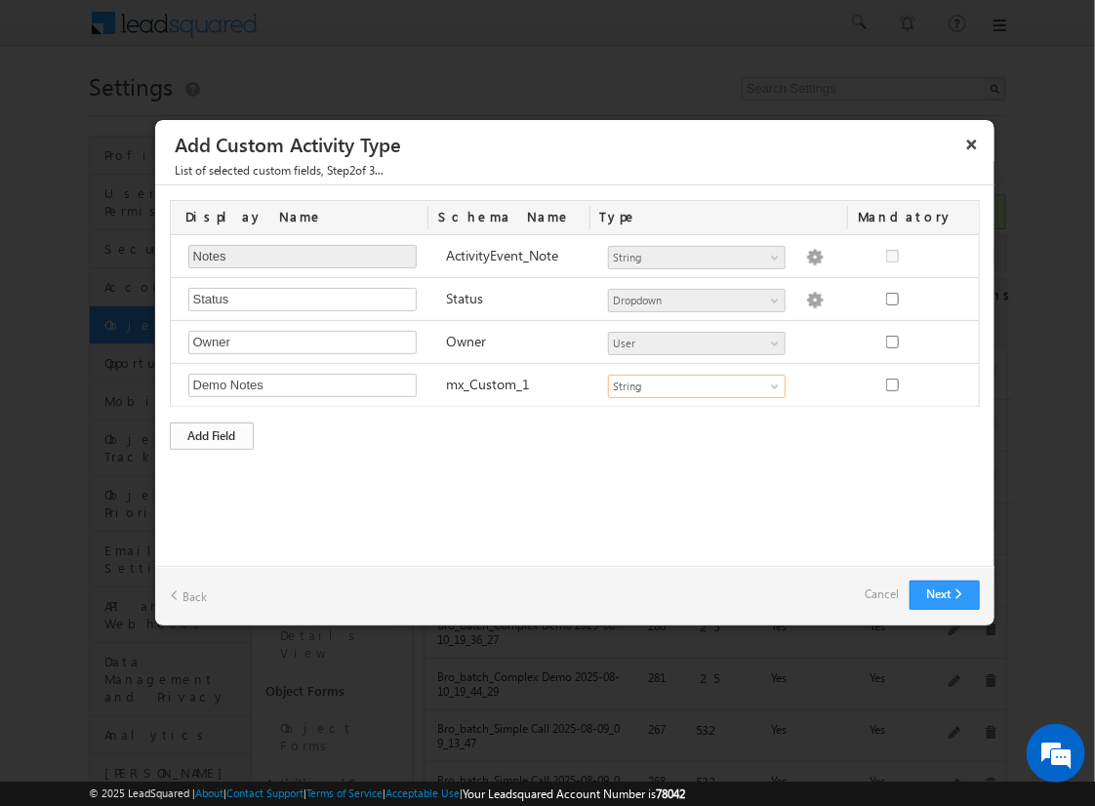
click at [212, 432] on div "Add Field" at bounding box center [212, 436] width 84 height 27
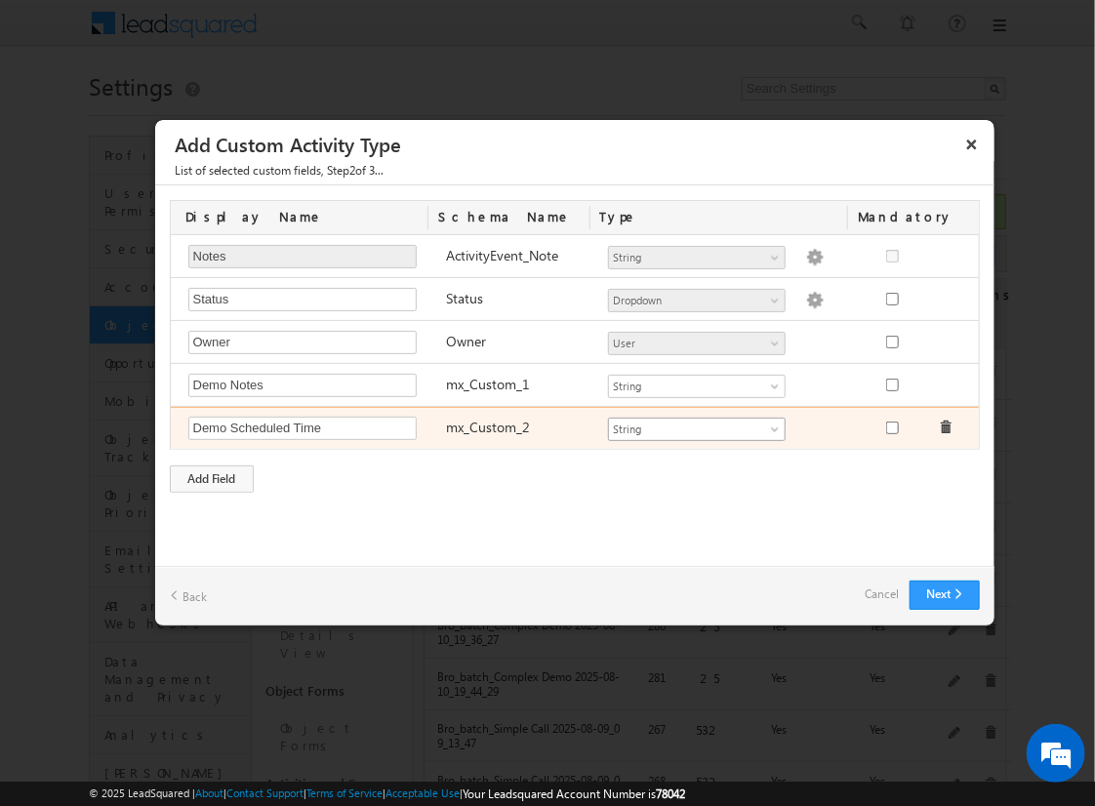
click at [696, 425] on span "String" at bounding box center [688, 430] width 159 height 18
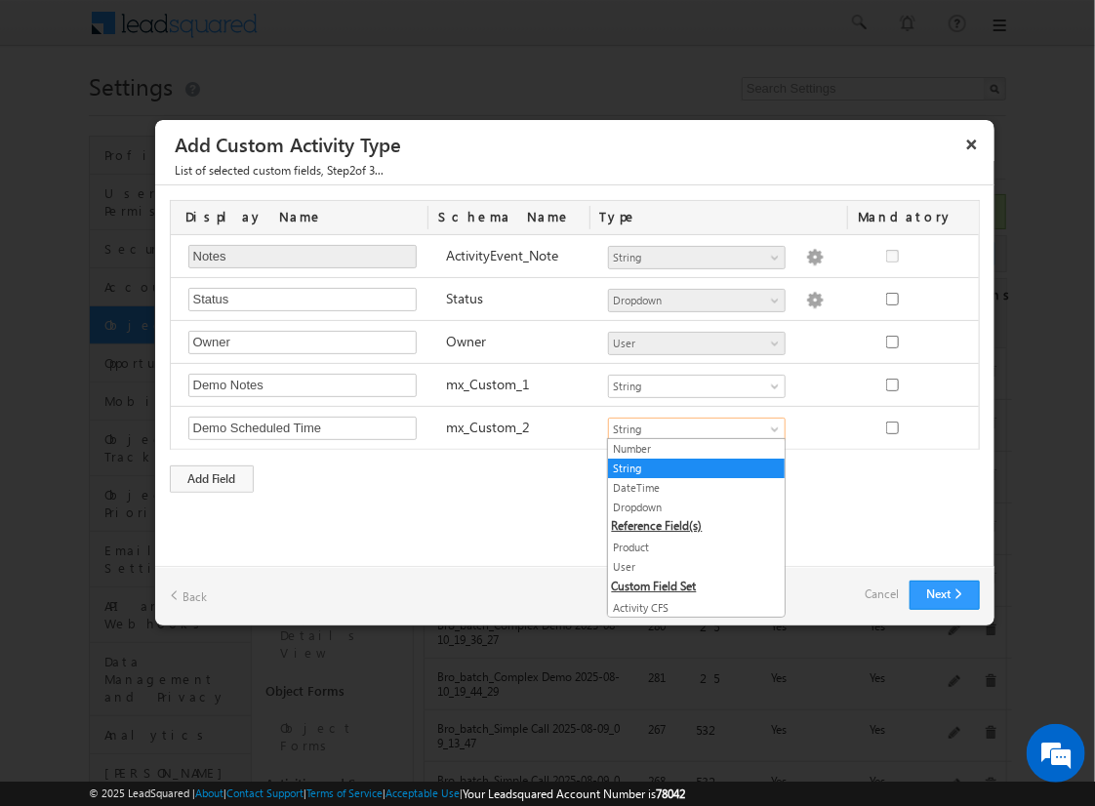
click at [689, 486] on link "DateTime" at bounding box center [696, 488] width 177 height 18
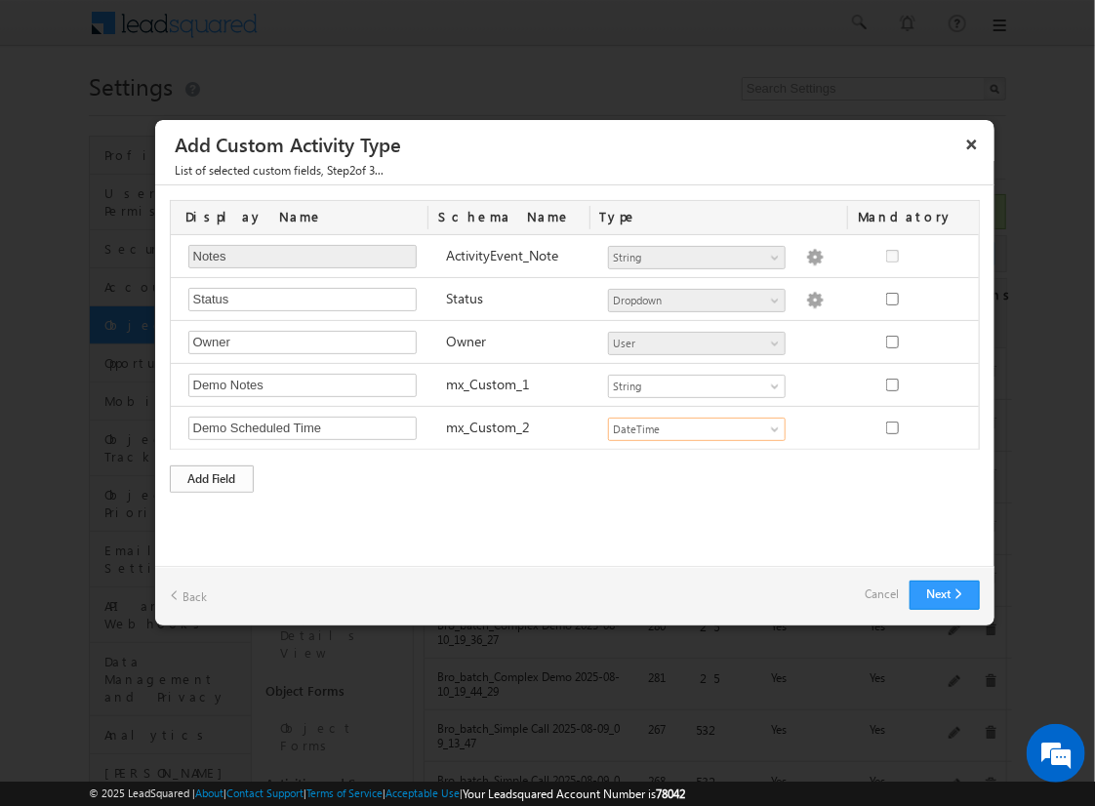
click at [212, 475] on div "Add Field" at bounding box center [212, 478] width 84 height 27
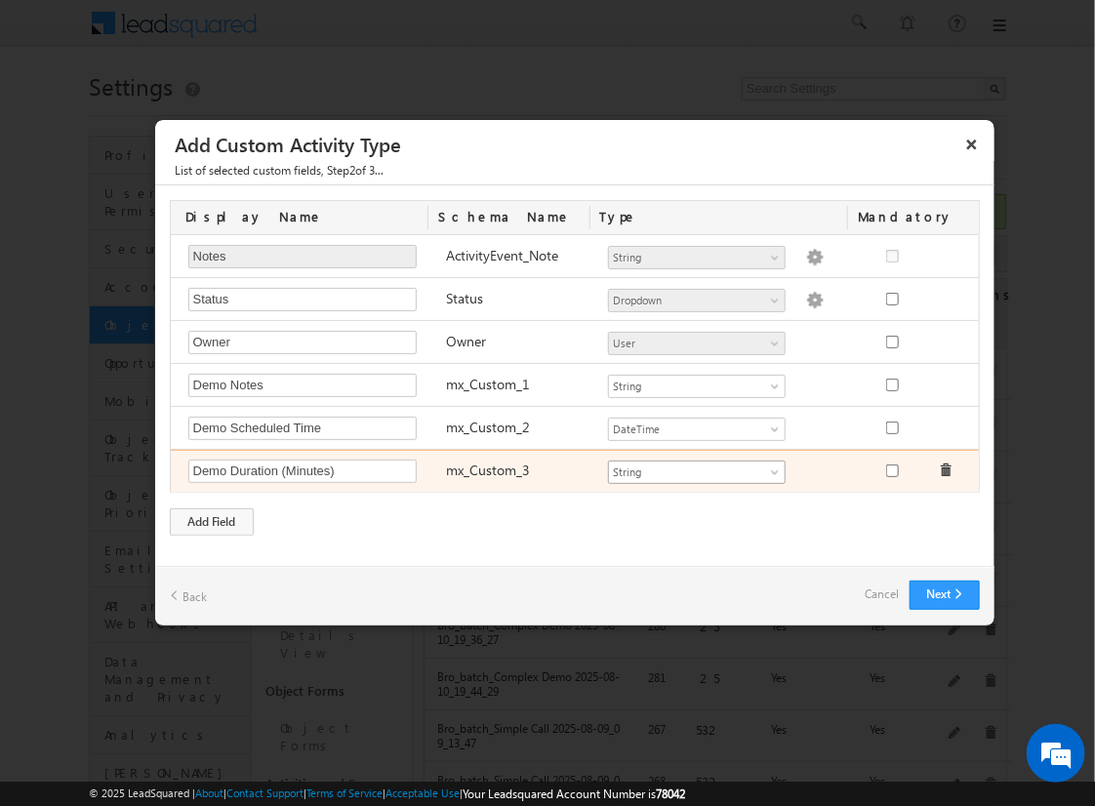
click at [696, 468] on span "String" at bounding box center [688, 473] width 159 height 18
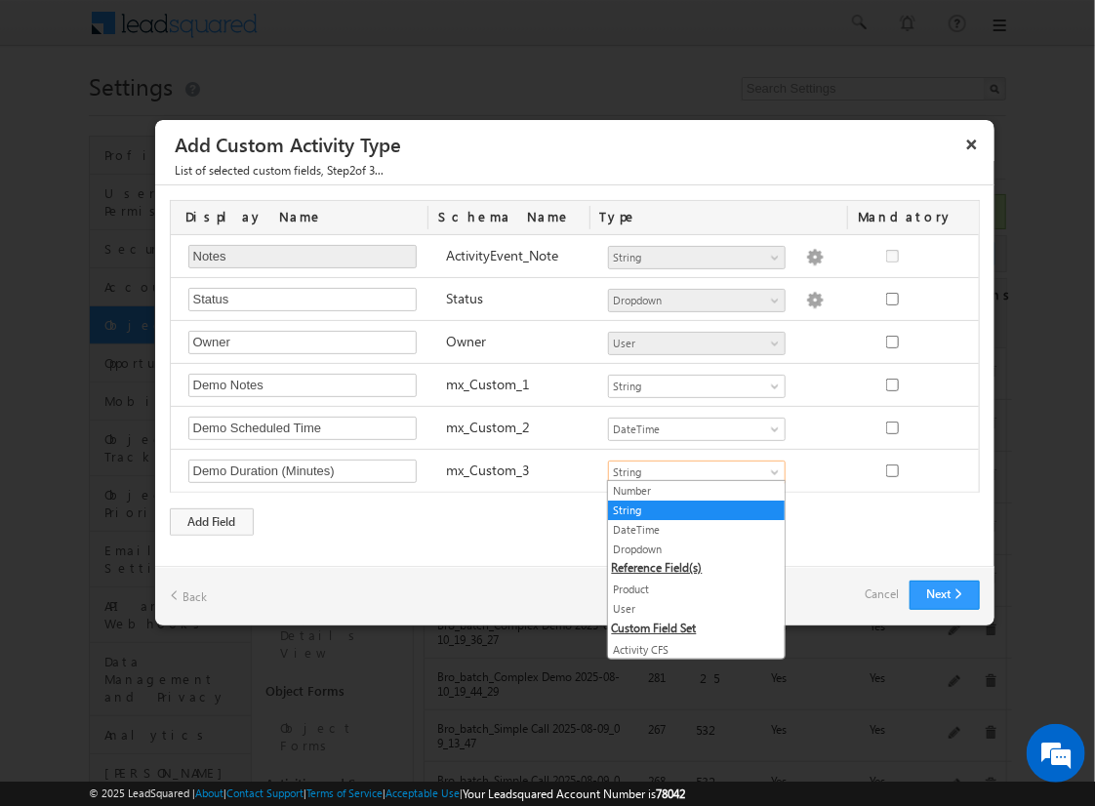
click at [689, 490] on link "Number" at bounding box center [696, 491] width 177 height 18
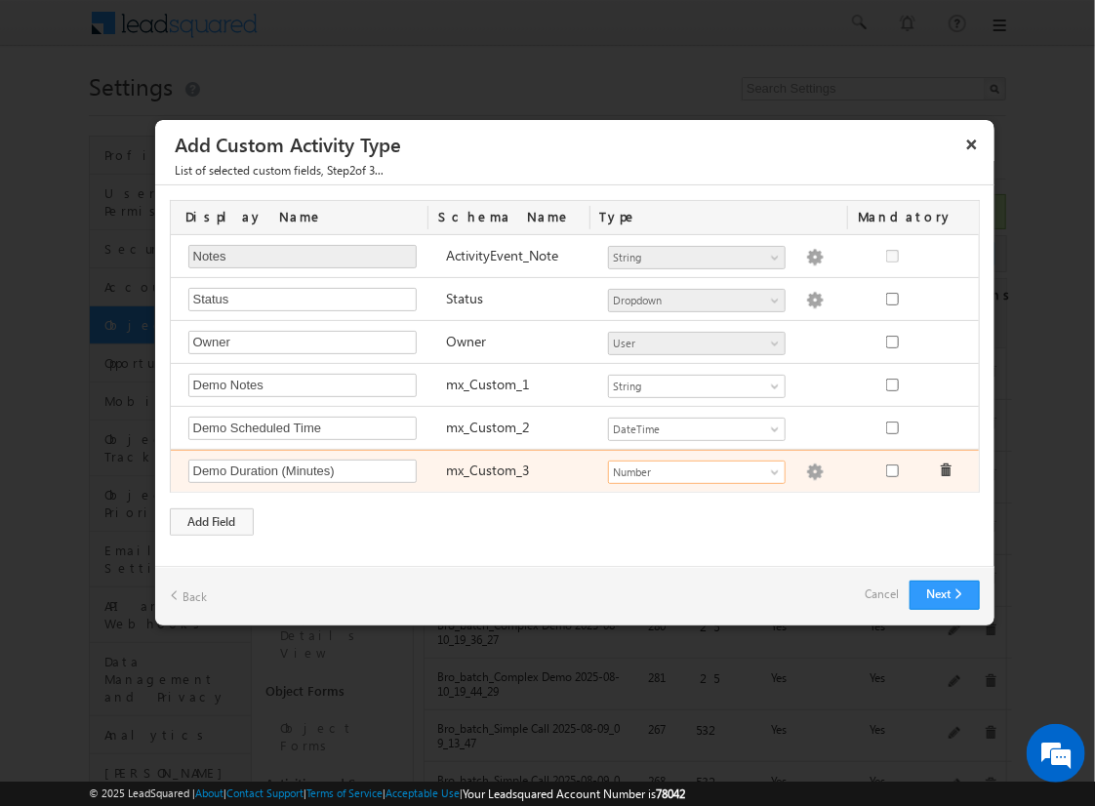
click at [806, 468] on img at bounding box center [815, 473] width 18 height 18
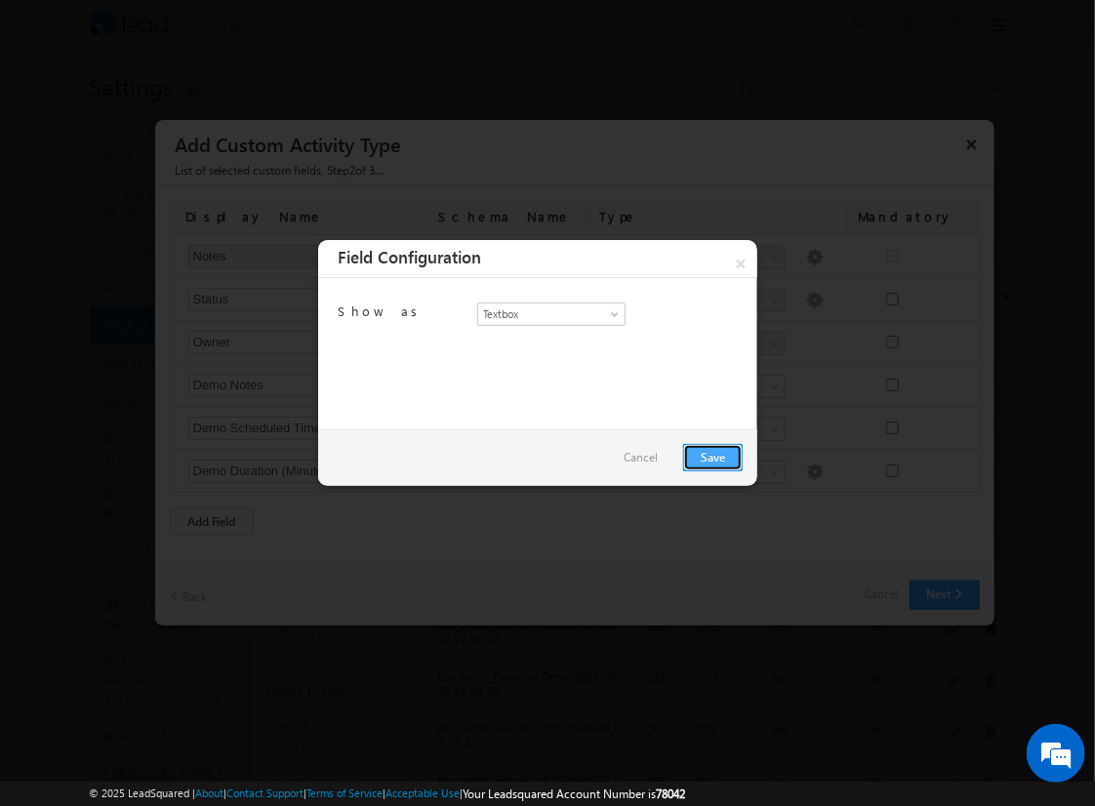
click at [712, 456] on link "Save" at bounding box center [713, 457] width 60 height 27
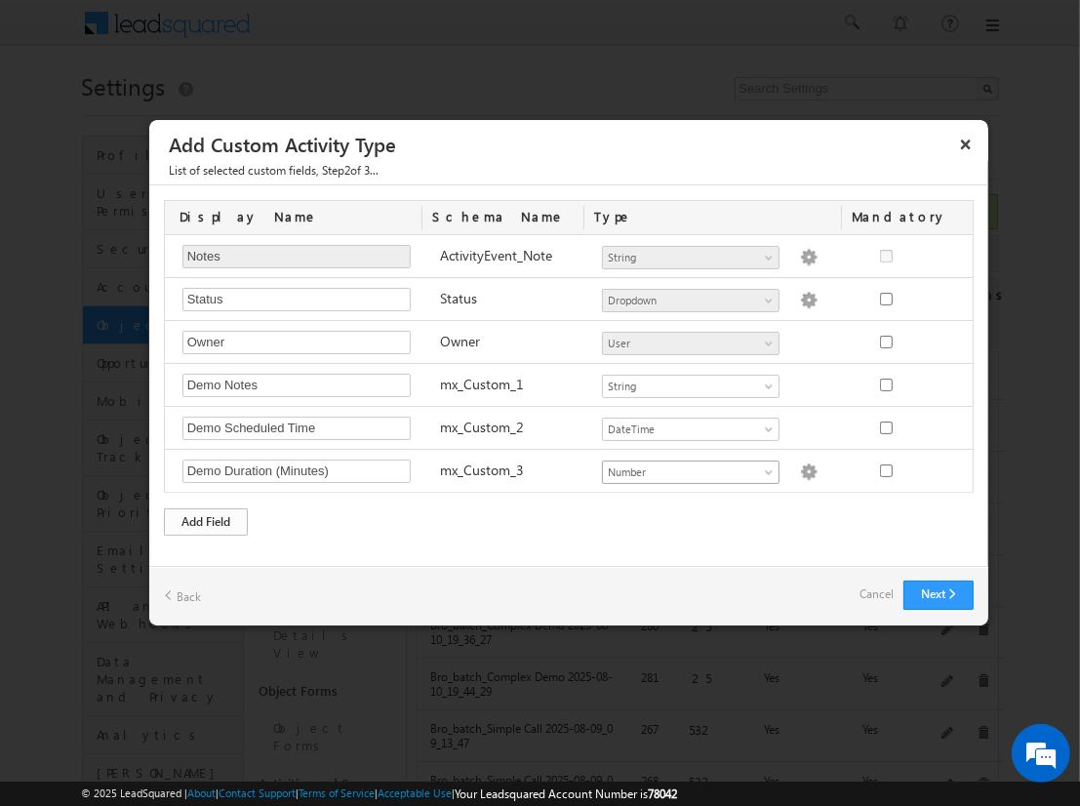
click at [206, 517] on div "Add Field" at bounding box center [206, 521] width 84 height 27
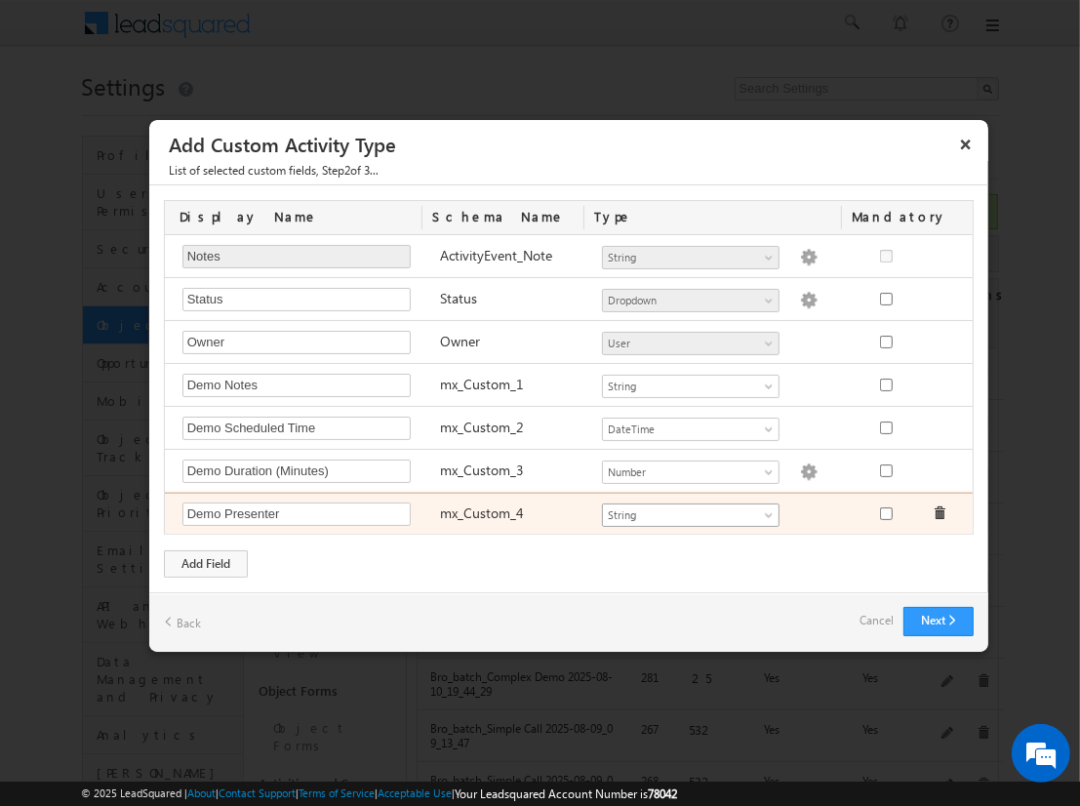
click at [690, 510] on span "String" at bounding box center [682, 515] width 159 height 18
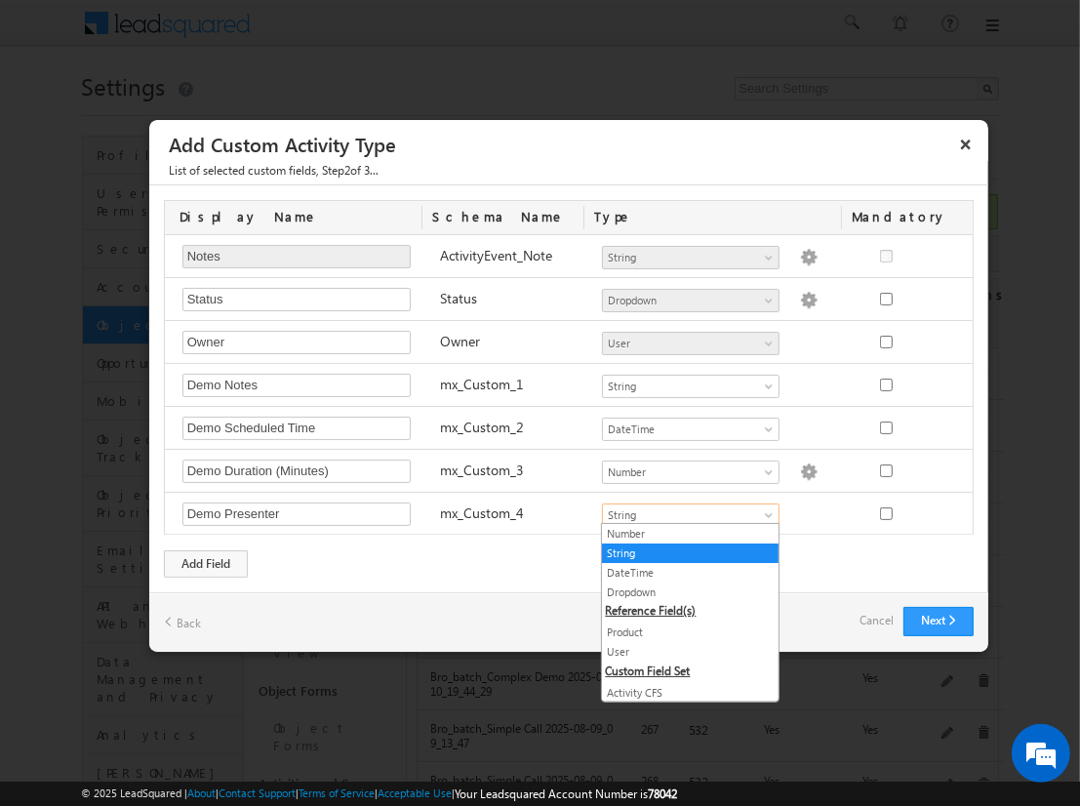
click at [683, 649] on link "User" at bounding box center [690, 652] width 177 height 18
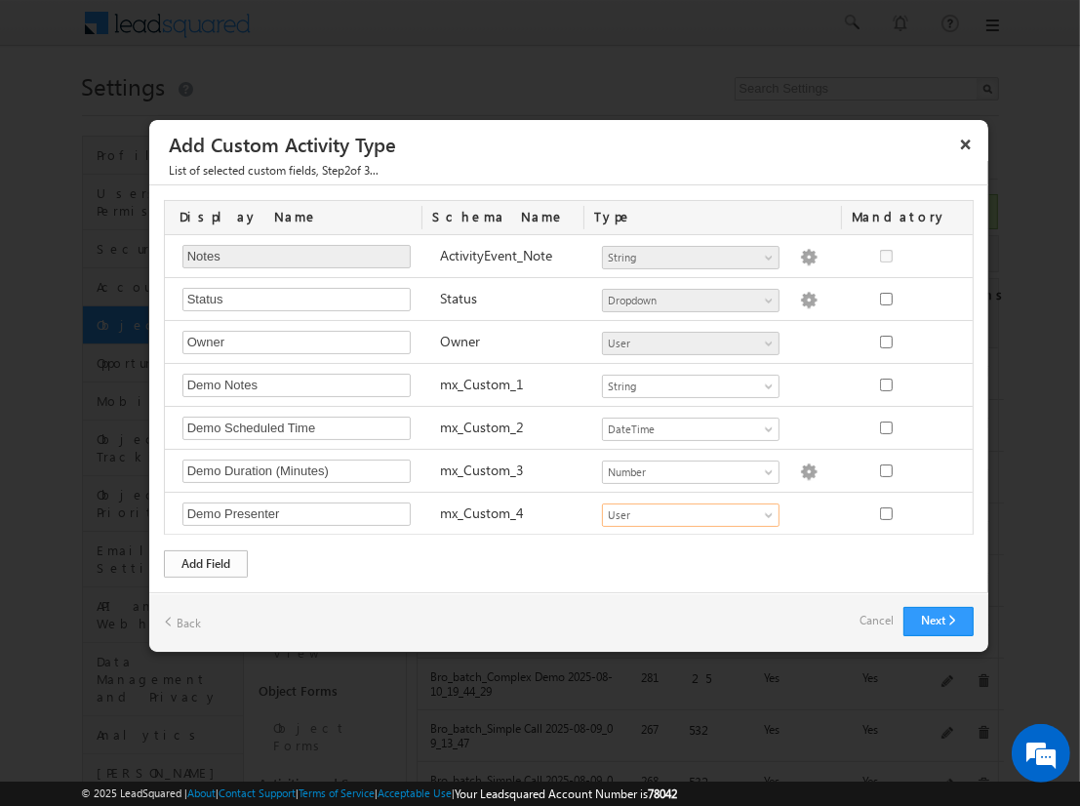
click at [206, 560] on div "Add Field" at bounding box center [206, 563] width 84 height 27
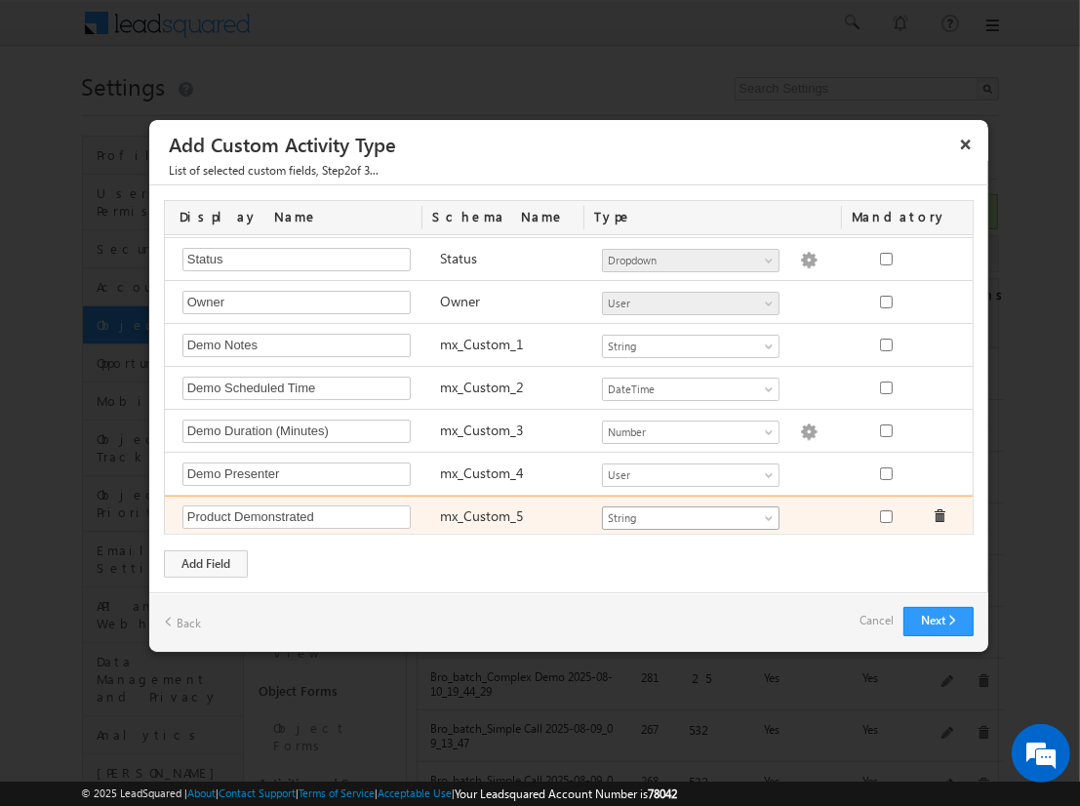
click at [682, 512] on span "String" at bounding box center [682, 518] width 159 height 18
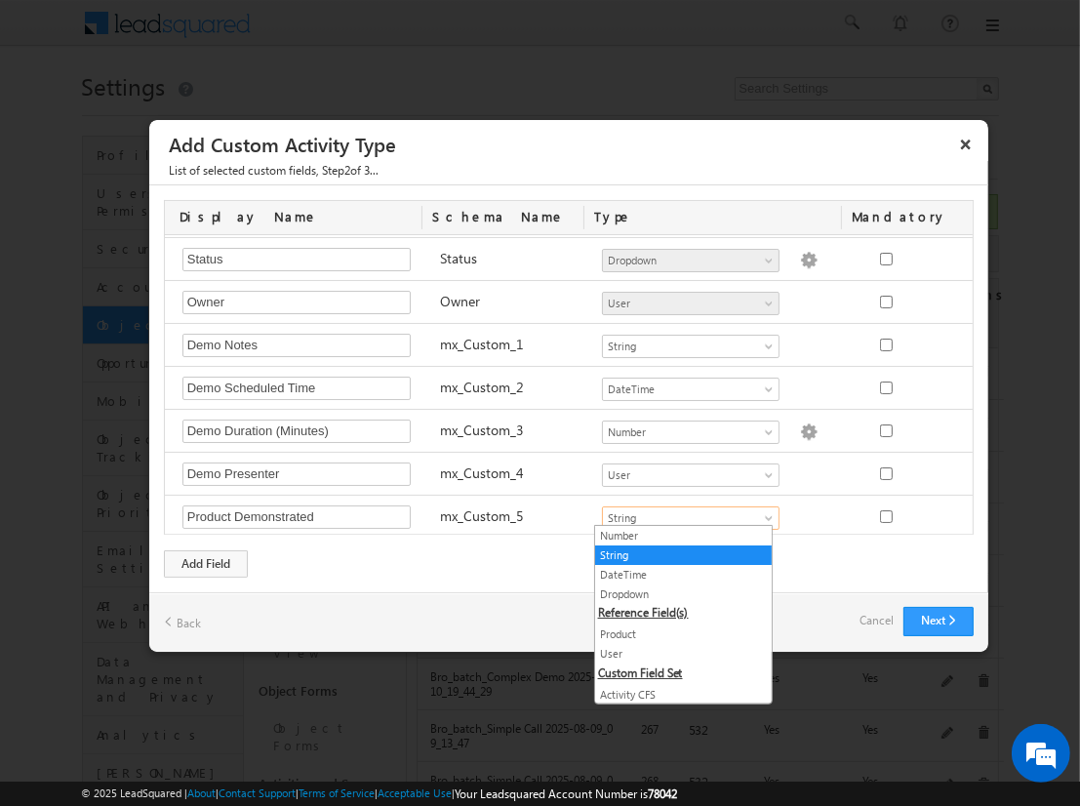
click at [675, 631] on link "Product" at bounding box center [683, 635] width 177 height 18
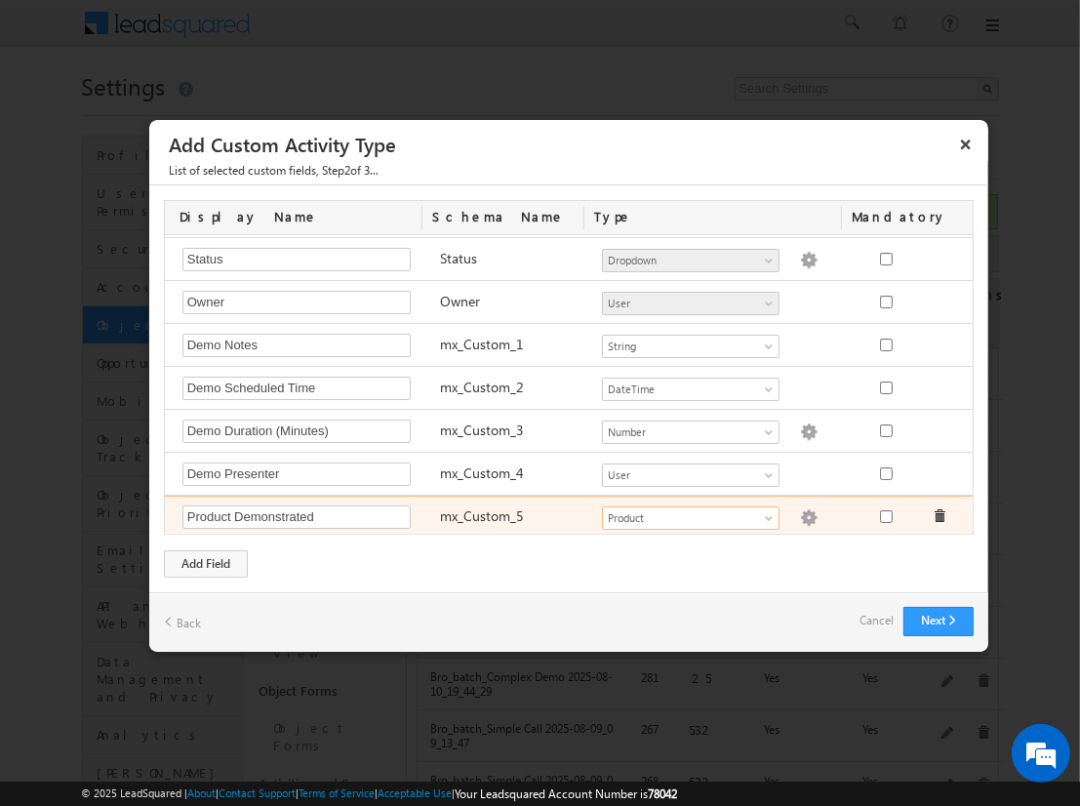
click at [800, 512] on img at bounding box center [809, 518] width 18 height 18
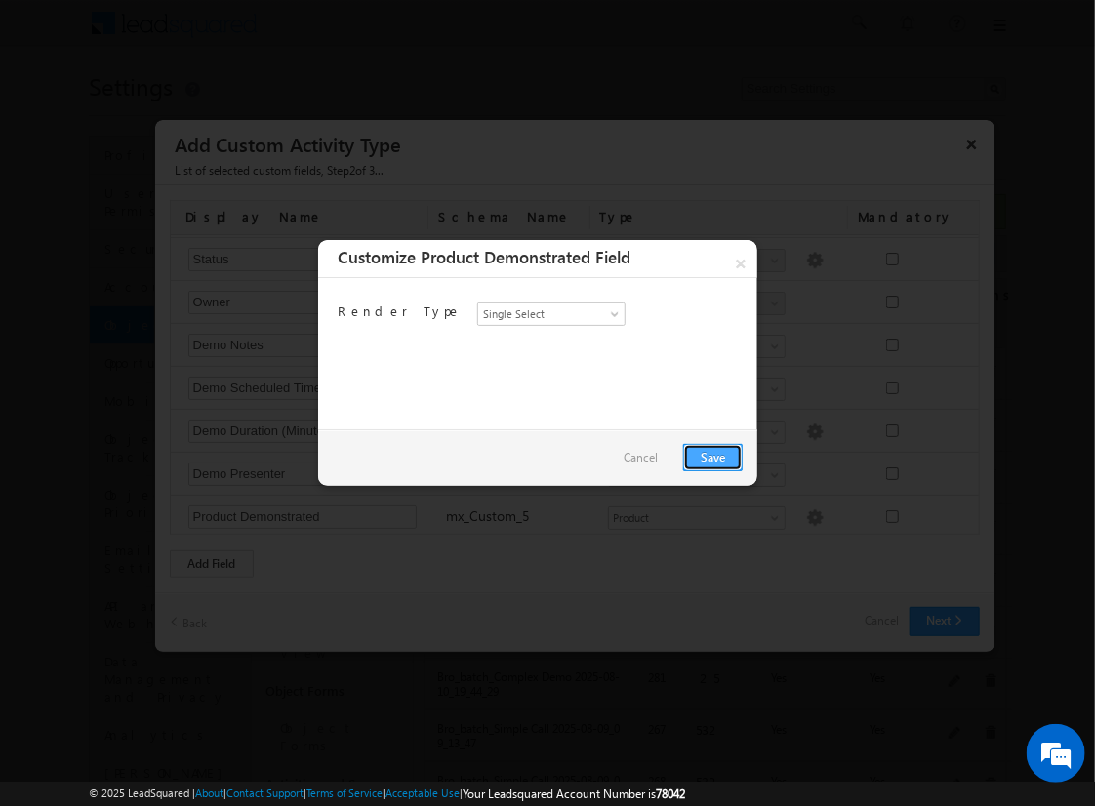
click at [712, 456] on link "Save" at bounding box center [713, 457] width 60 height 27
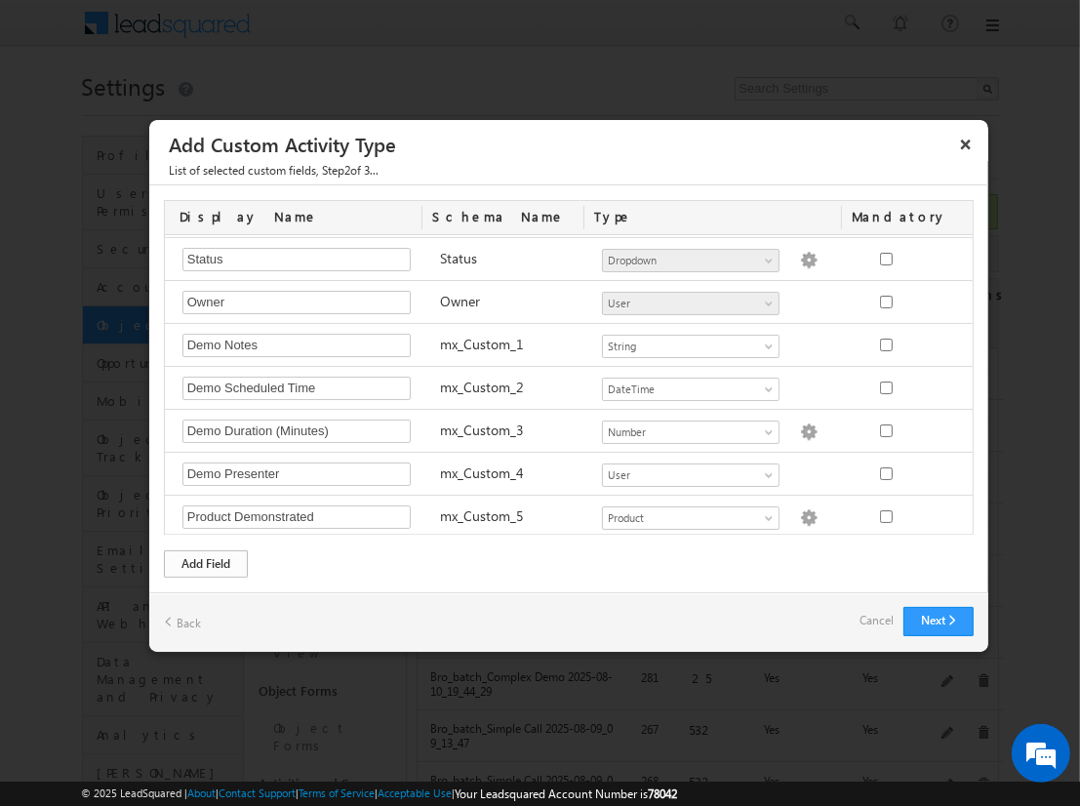
click at [206, 562] on div "Add Field" at bounding box center [206, 563] width 84 height 27
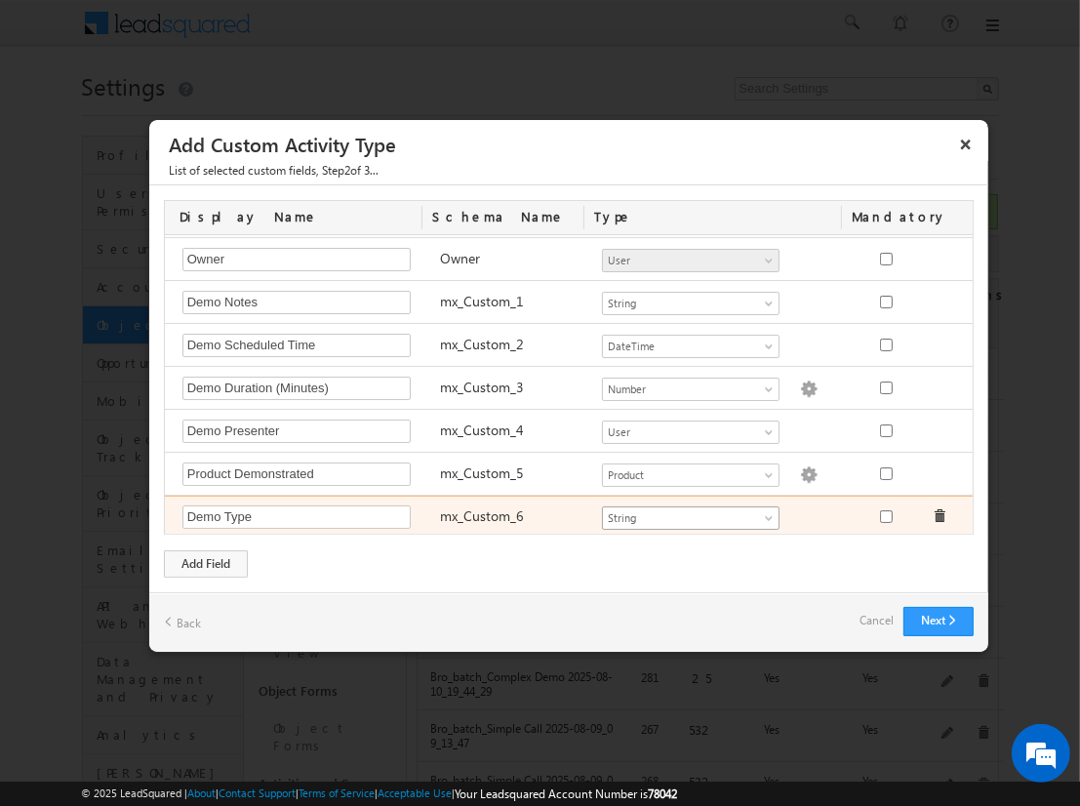
click at [682, 512] on span "String" at bounding box center [682, 518] width 159 height 18
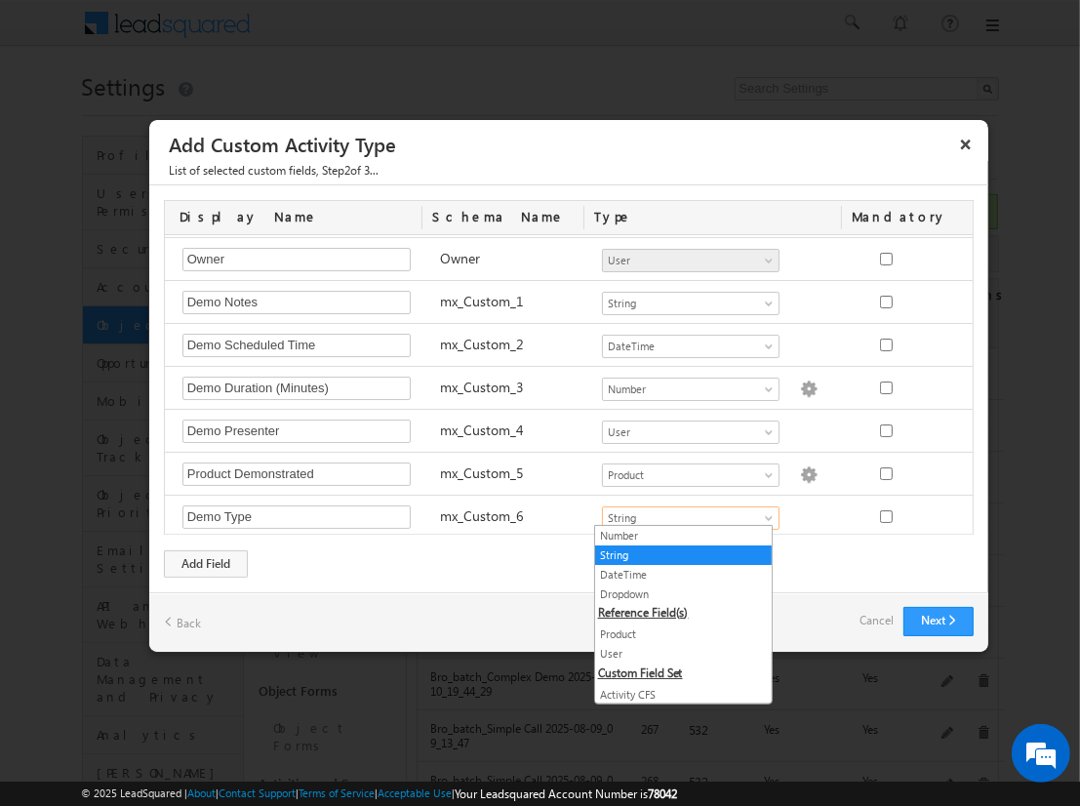
click at [675, 591] on link "Dropdown" at bounding box center [683, 595] width 177 height 18
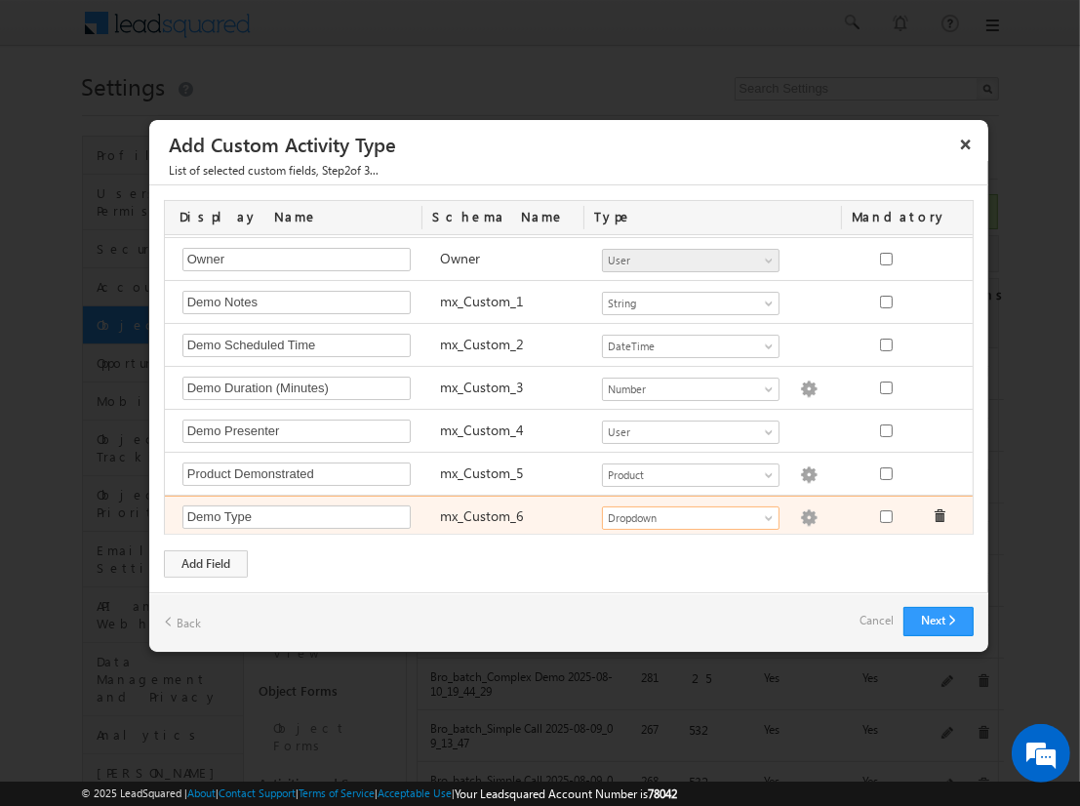
click at [800, 512] on img at bounding box center [809, 518] width 18 height 18
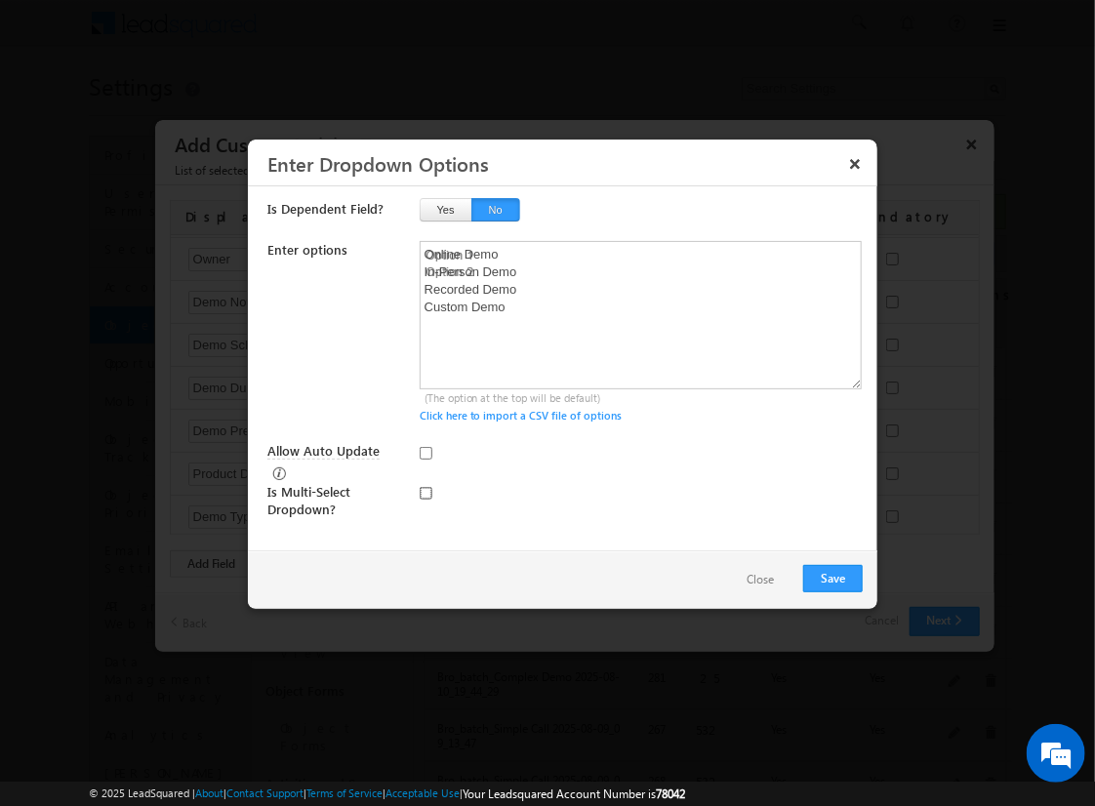
click at [425, 487] on input "checkbox" at bounding box center [426, 493] width 13 height 13
click at [425, 452] on input "Allow Auto Update" at bounding box center [426, 453] width 13 height 13
click at [832, 576] on button "Save" at bounding box center [833, 578] width 60 height 27
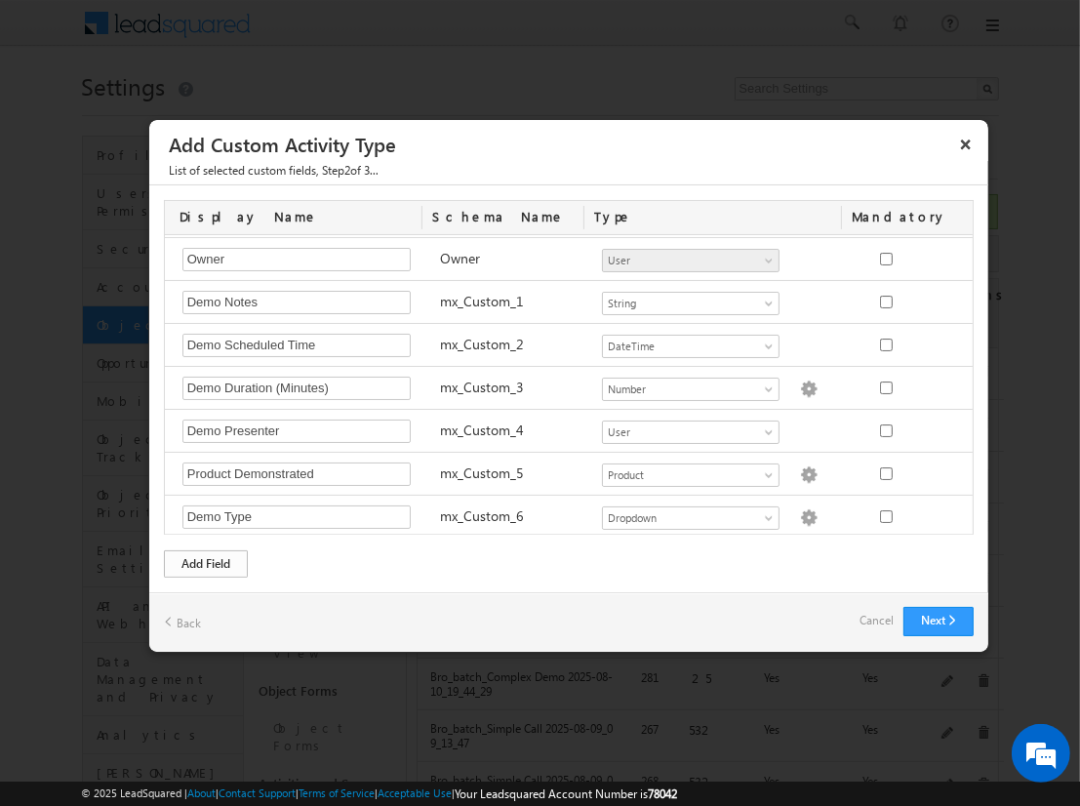
click at [206, 562] on div "Add Field" at bounding box center [206, 563] width 84 height 27
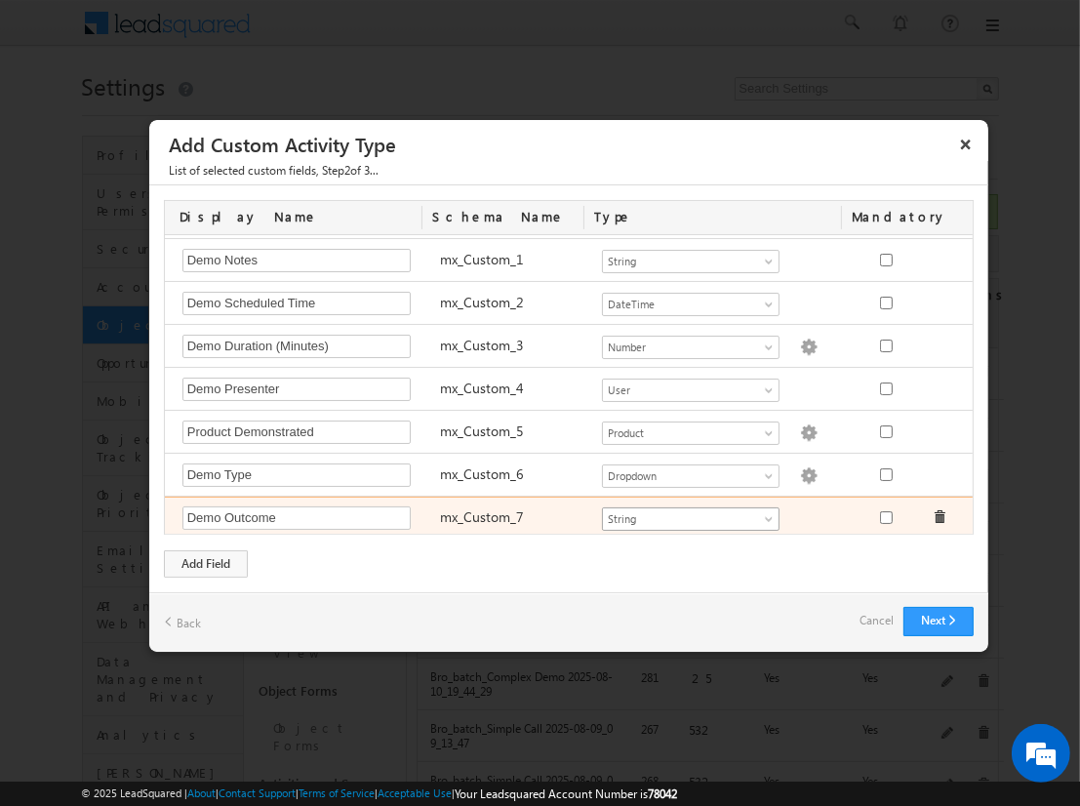
click at [682, 512] on span "String" at bounding box center [682, 519] width 159 height 18
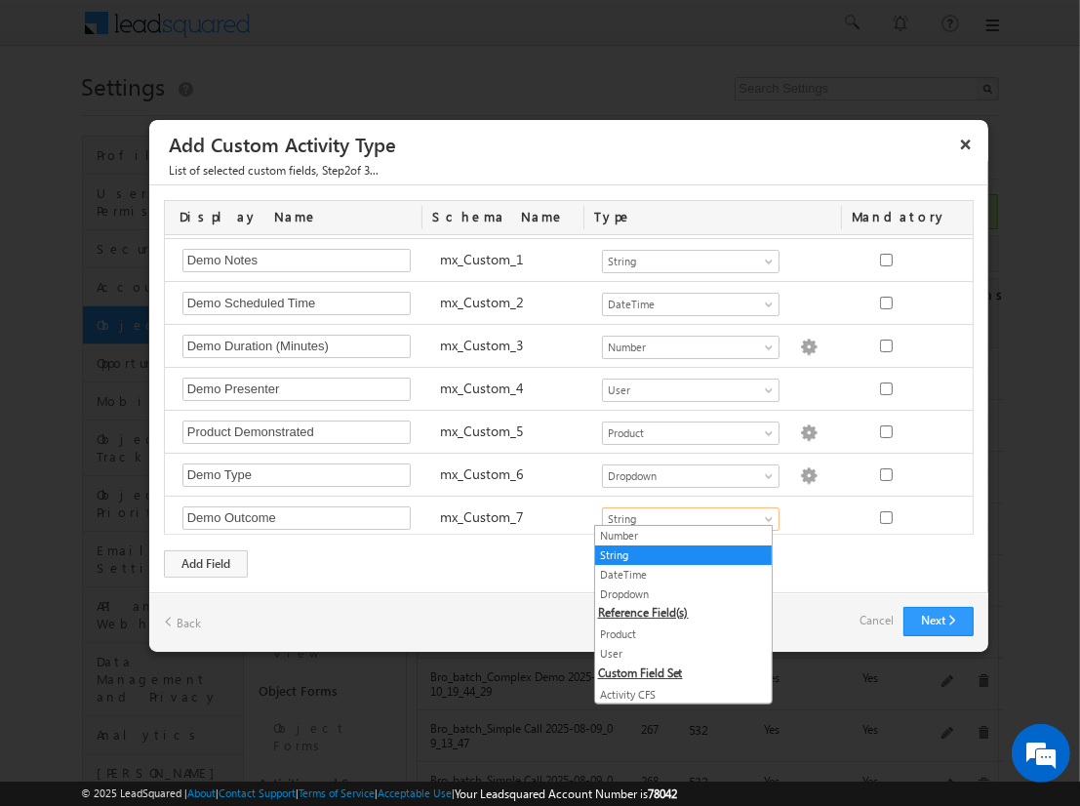
click at [675, 592] on link "Dropdown" at bounding box center [683, 595] width 177 height 18
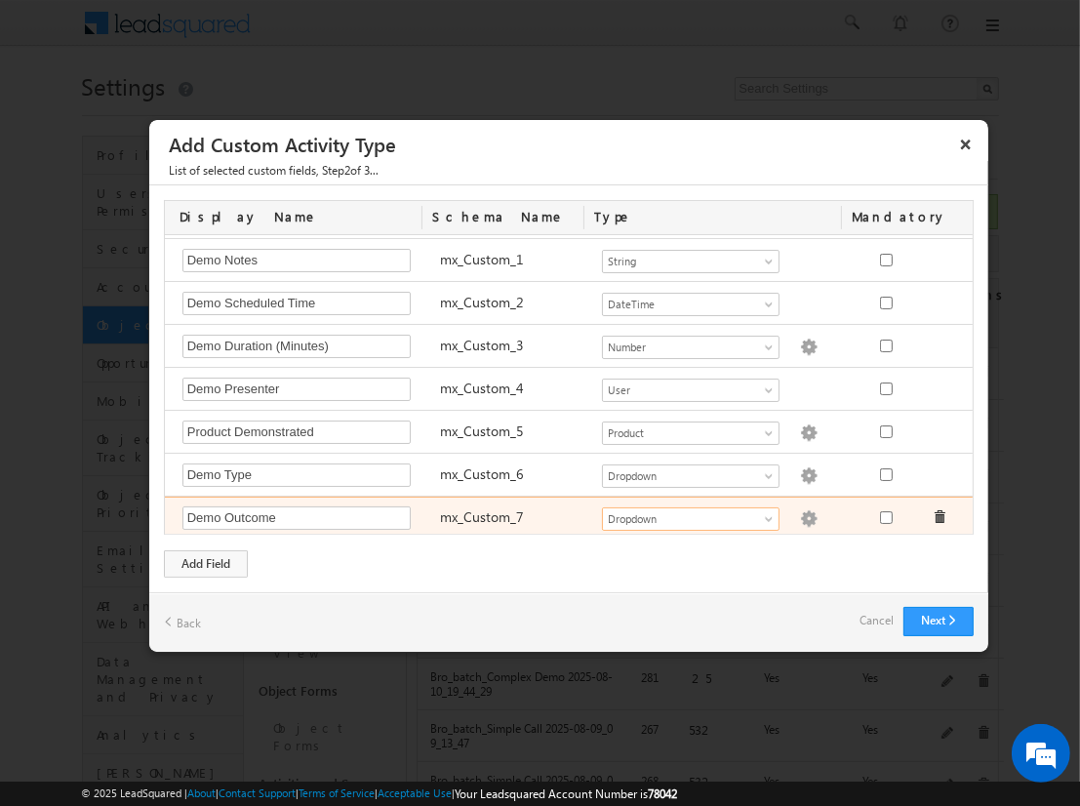
click at [800, 512] on img at bounding box center [809, 519] width 18 height 18
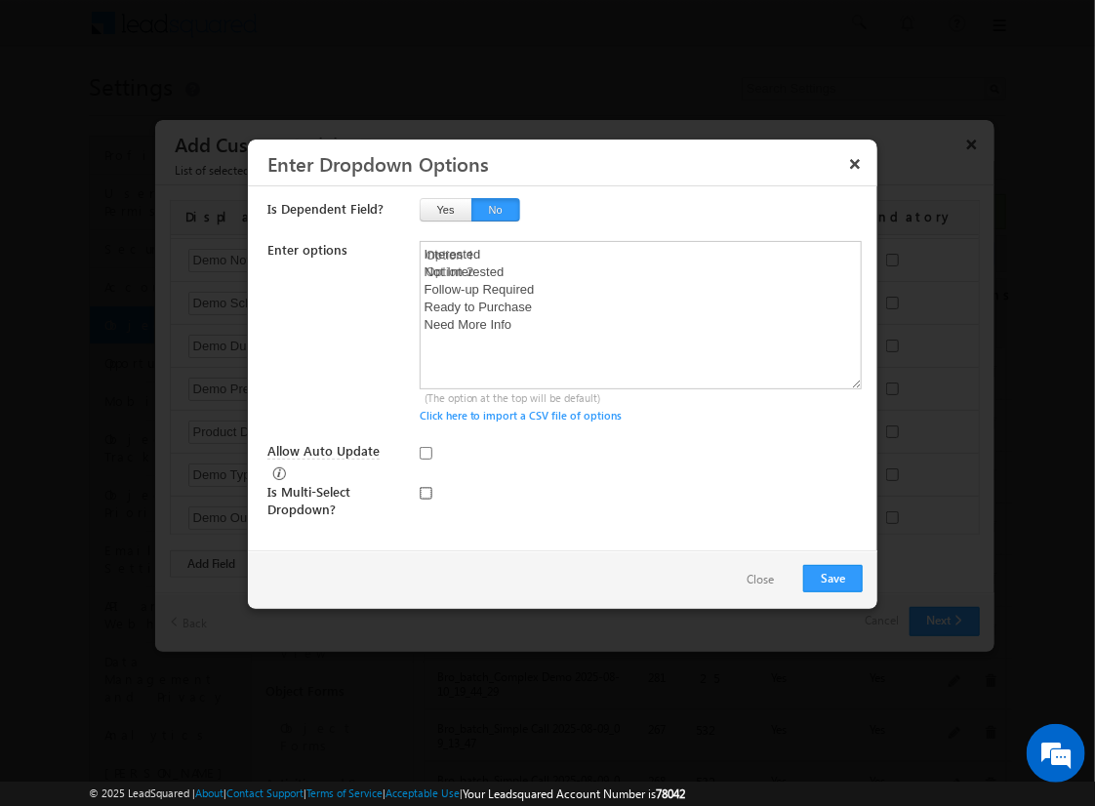
click at [425, 487] on input "checkbox" at bounding box center [426, 493] width 13 height 13
click at [425, 452] on input "Allow Auto Update" at bounding box center [426, 453] width 13 height 13
click at [832, 576] on button "Save" at bounding box center [833, 578] width 60 height 27
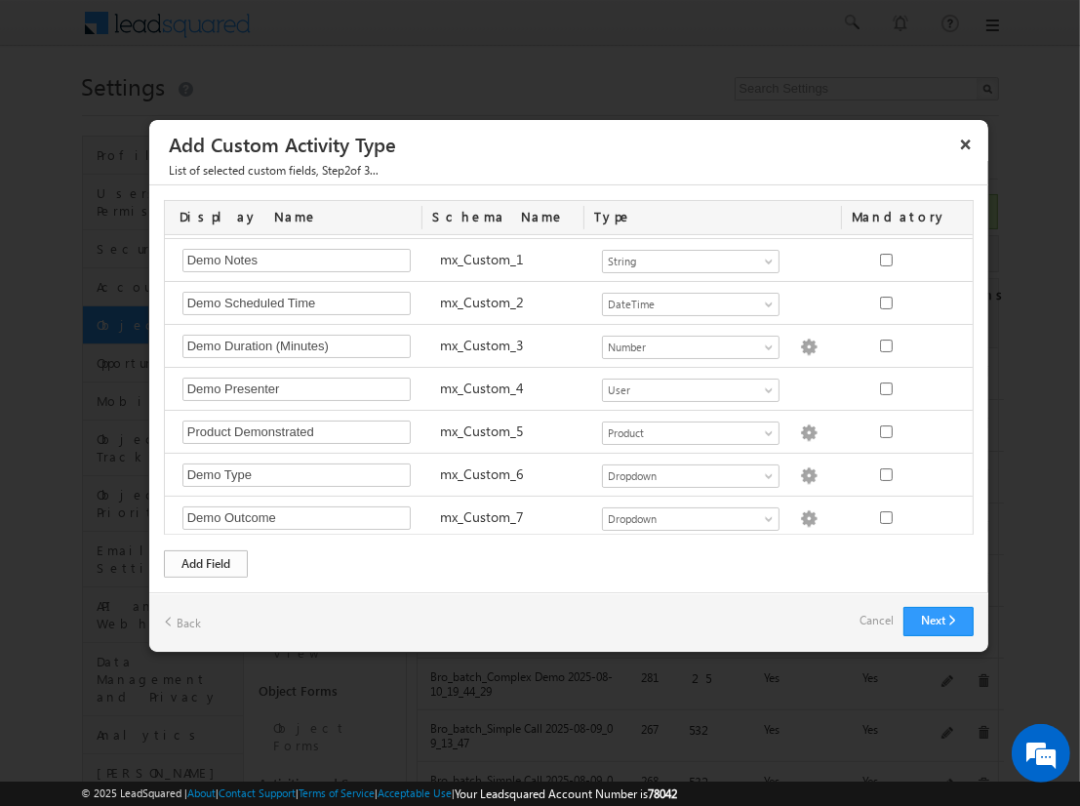
click at [206, 562] on div "Add Field" at bounding box center [206, 563] width 84 height 27
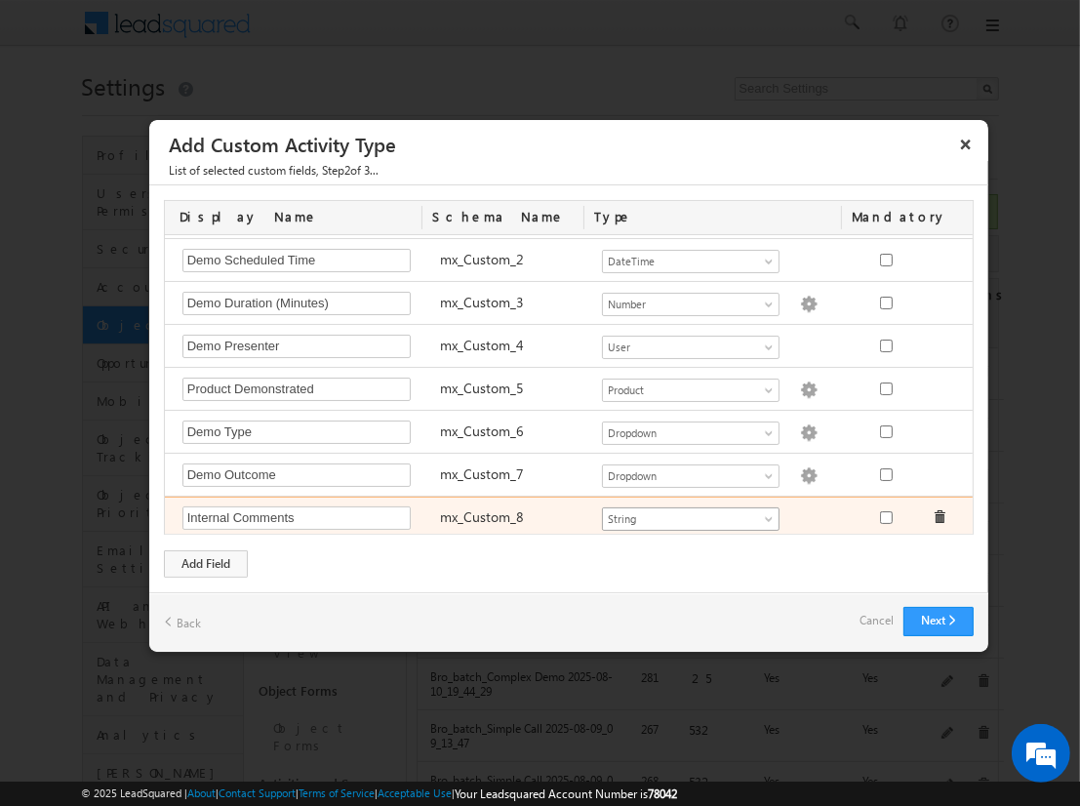
click at [682, 512] on span "String" at bounding box center [682, 519] width 159 height 18
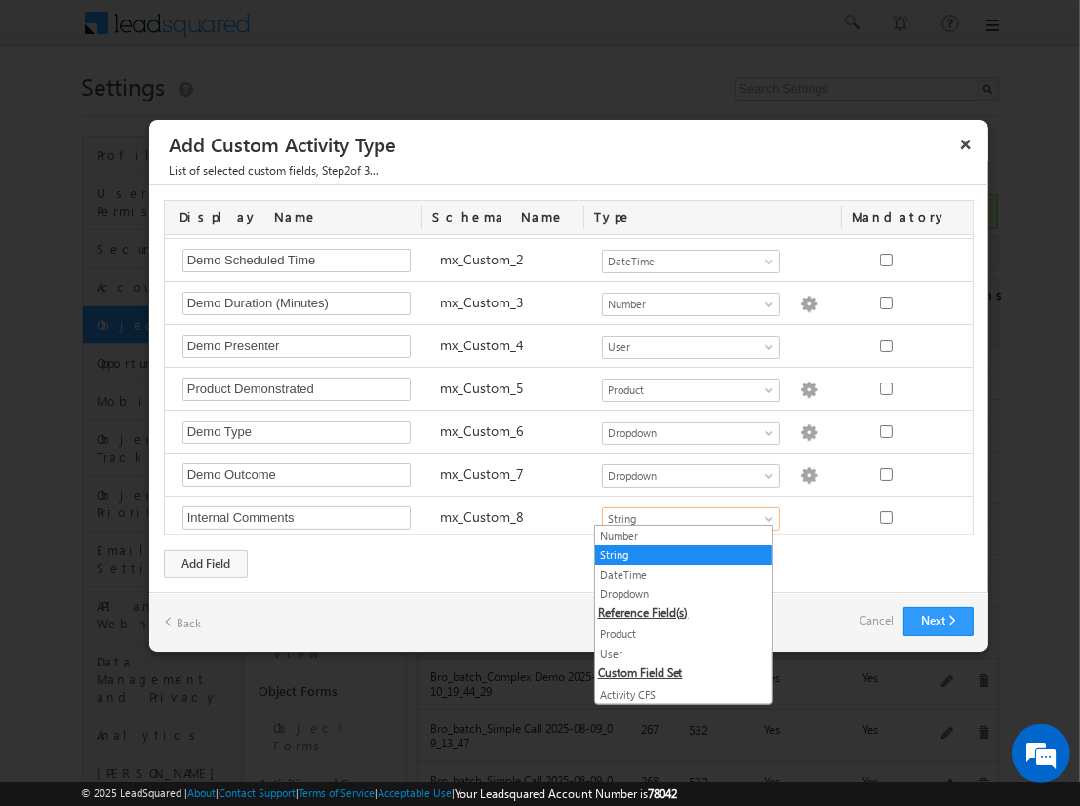
click at [675, 553] on link "String" at bounding box center [683, 555] width 177 height 18
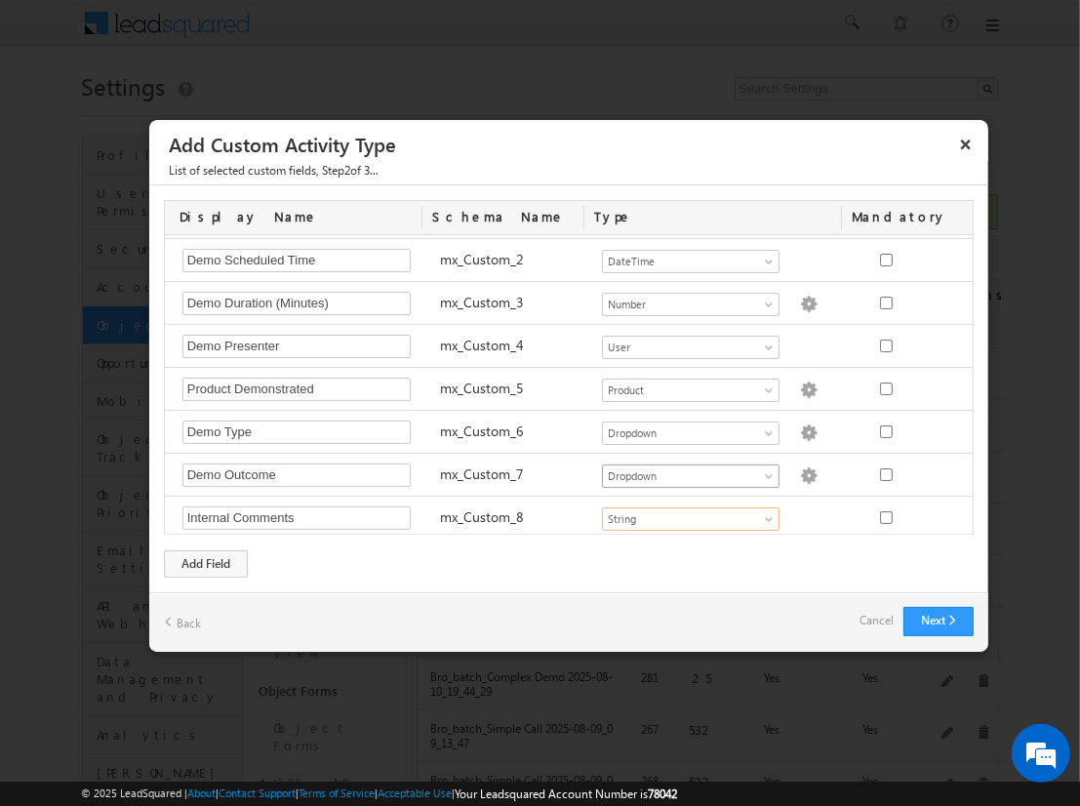
click at [206, 562] on div "Add Field" at bounding box center [206, 563] width 84 height 27
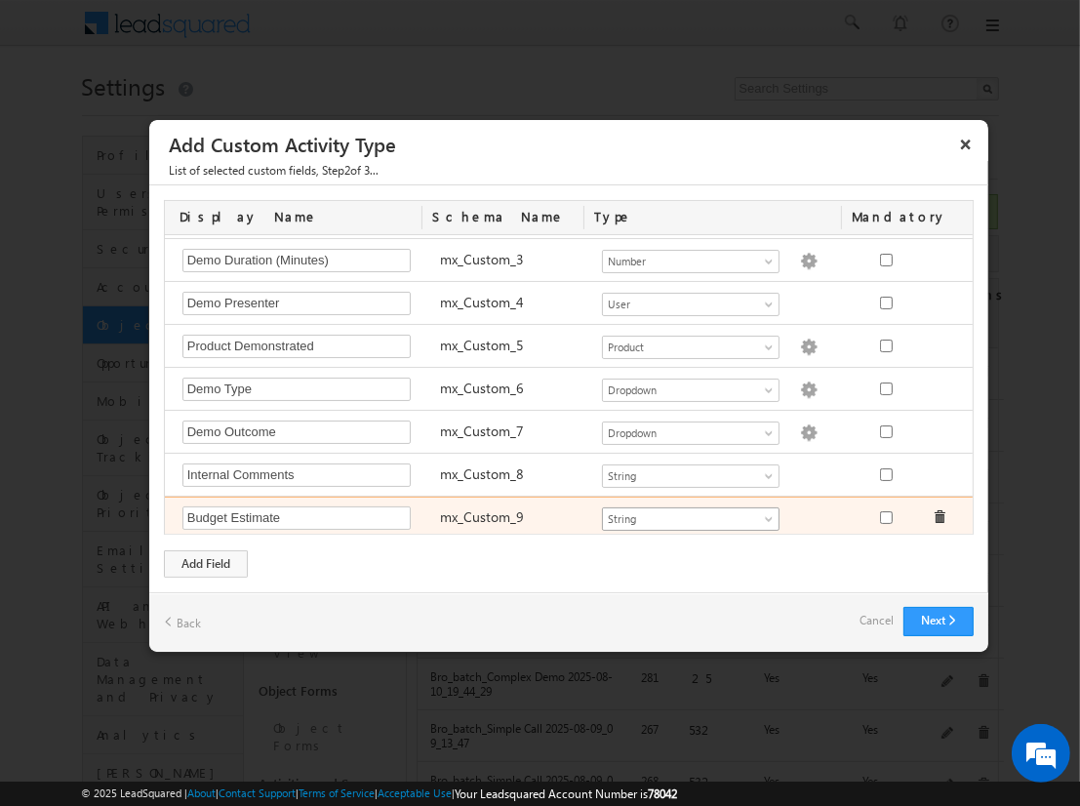
click at [682, 512] on span "String" at bounding box center [682, 519] width 159 height 18
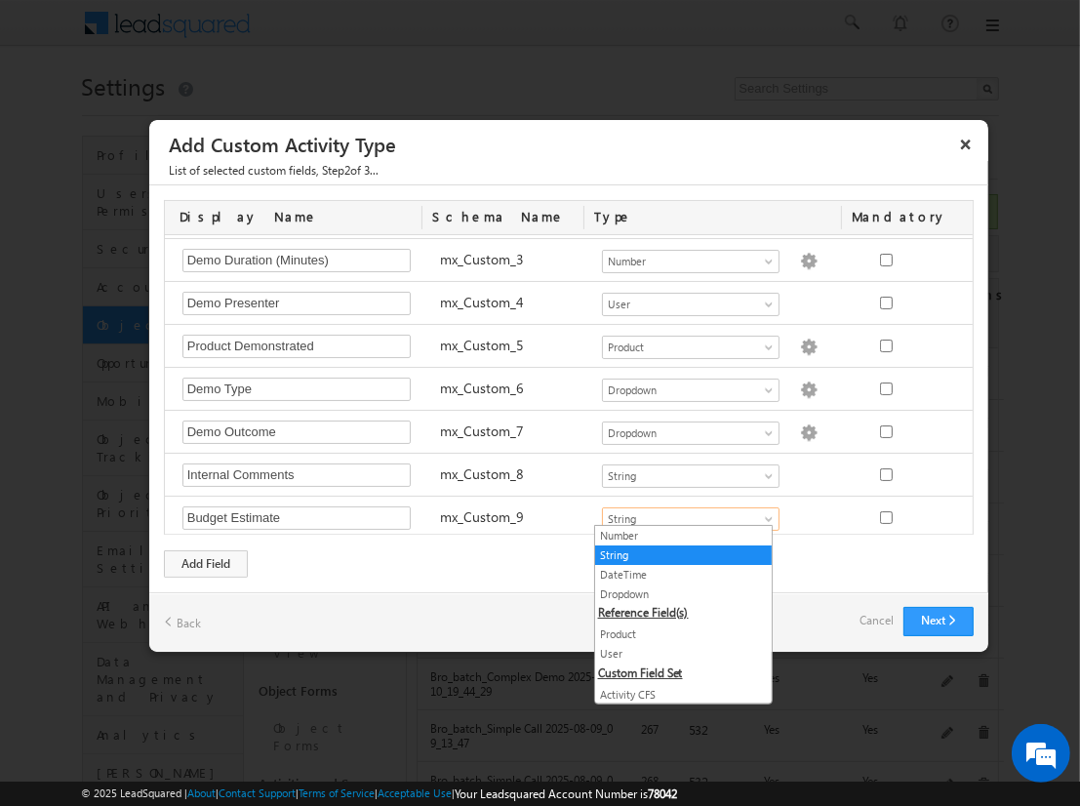
click at [892, 612] on link "Cancel" at bounding box center [877, 620] width 34 height 27
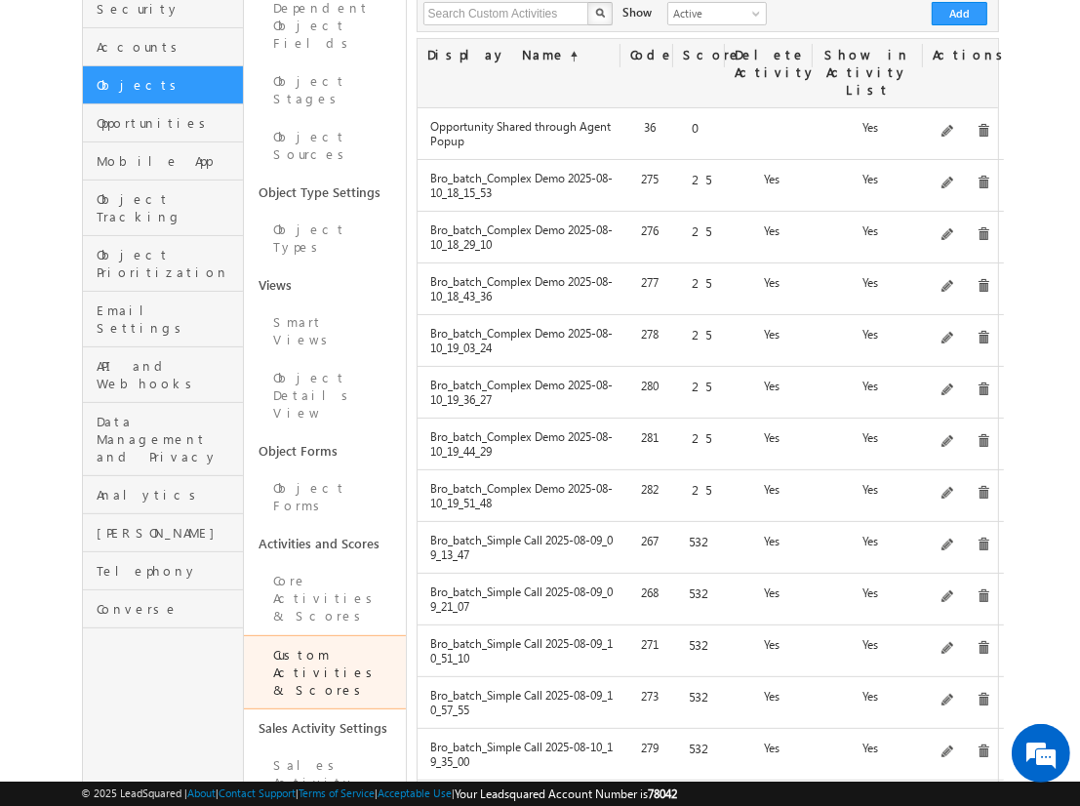
scroll to position [118, 0]
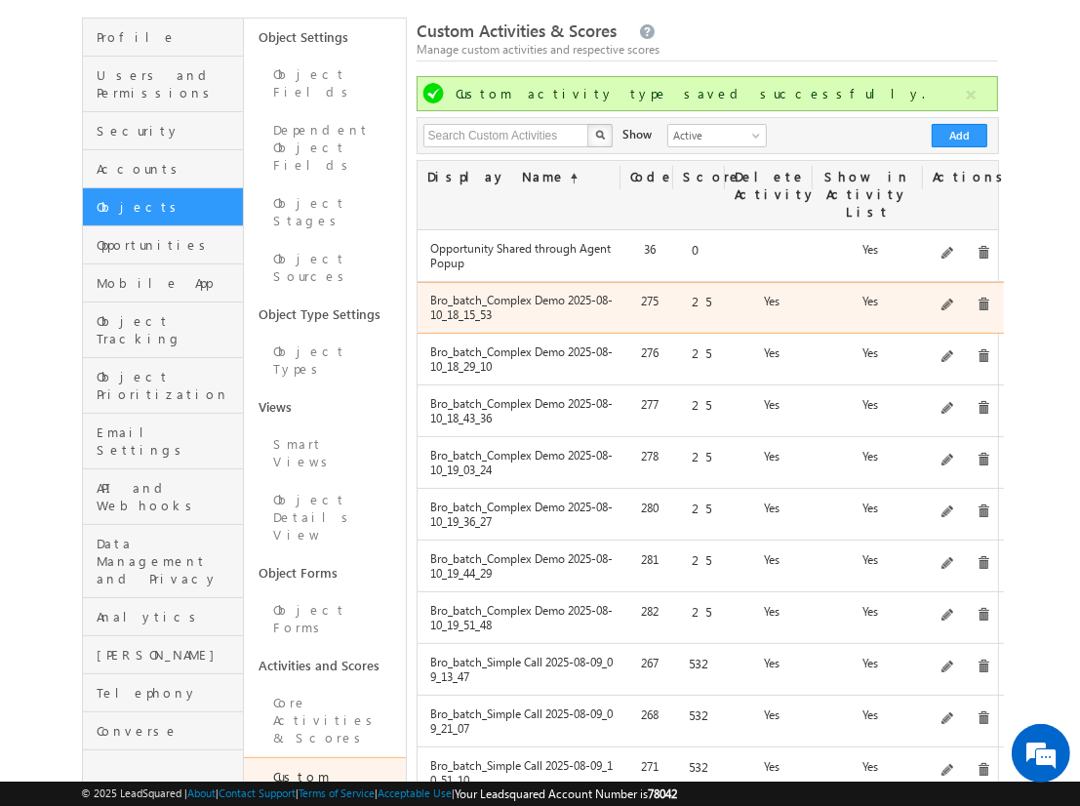
click at [976, 292] on div "Comprehensive product demonstration with ALL activity field types & available f…" at bounding box center [963, 305] width 75 height 27
click at [977, 298] on span at bounding box center [984, 305] width 15 height 15
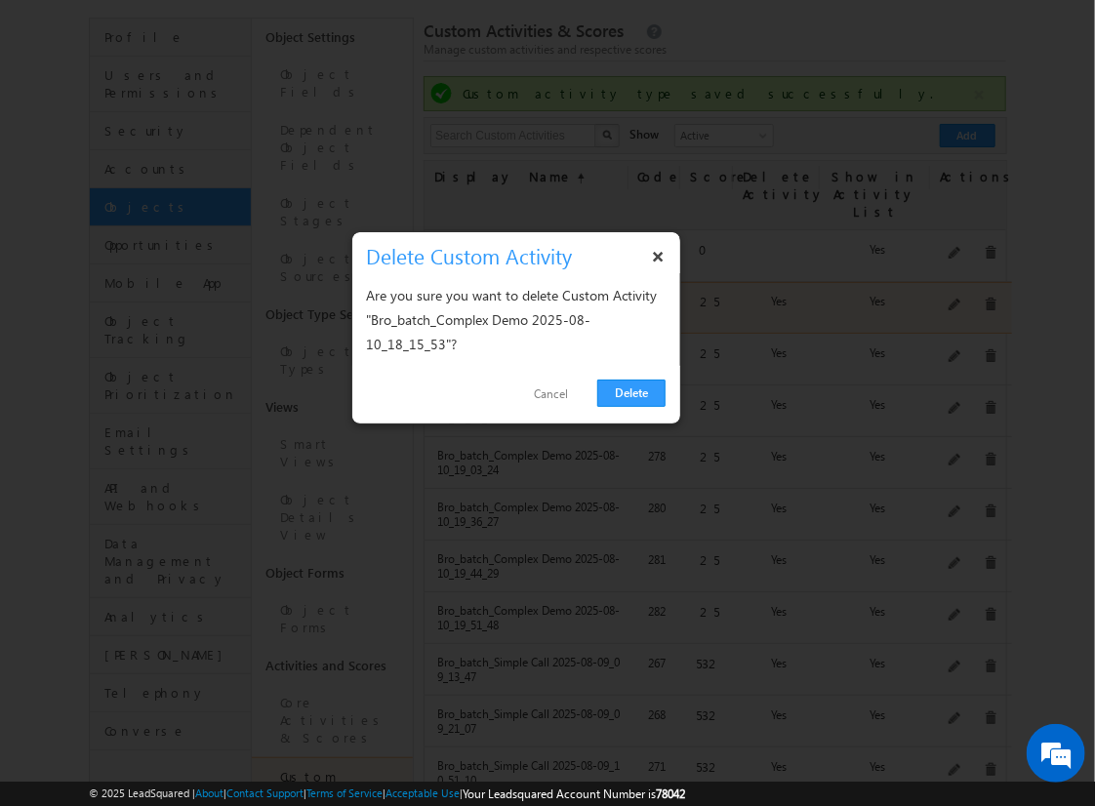
click link "Delete" at bounding box center [631, 393] width 68 height 27
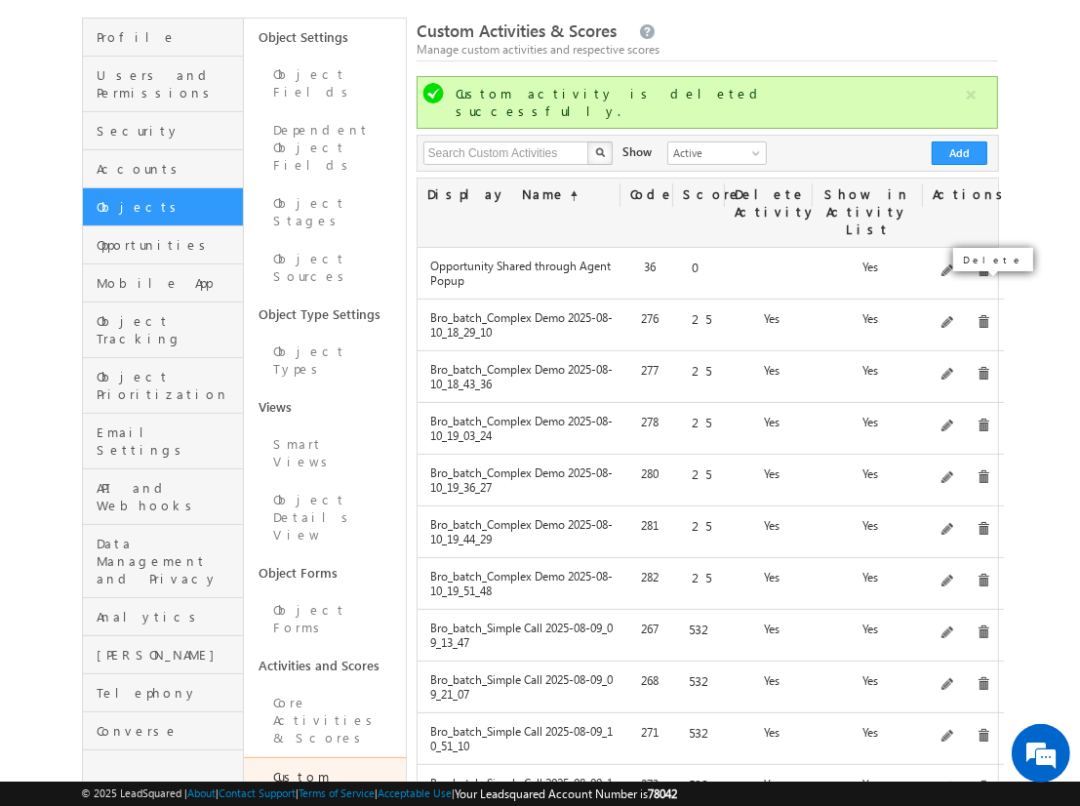
click at [977, 315] on span at bounding box center [984, 322] width 15 height 15
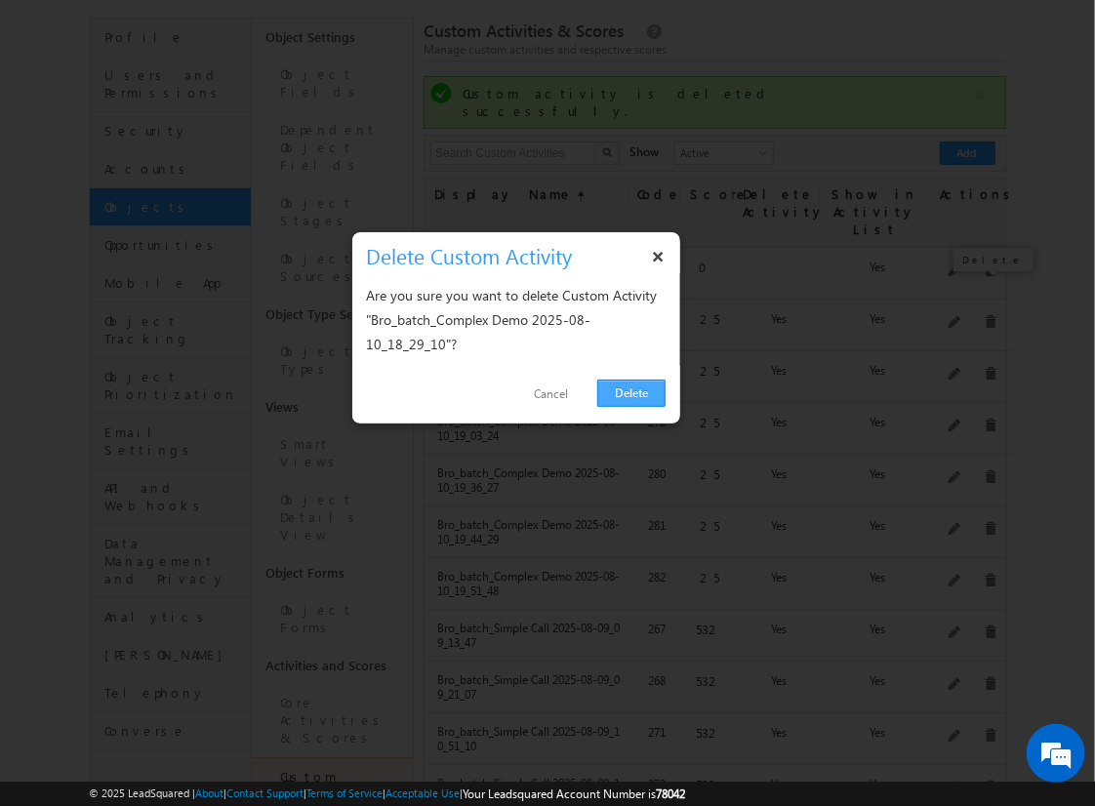
click at [637, 386] on link "Delete" at bounding box center [631, 393] width 68 height 27
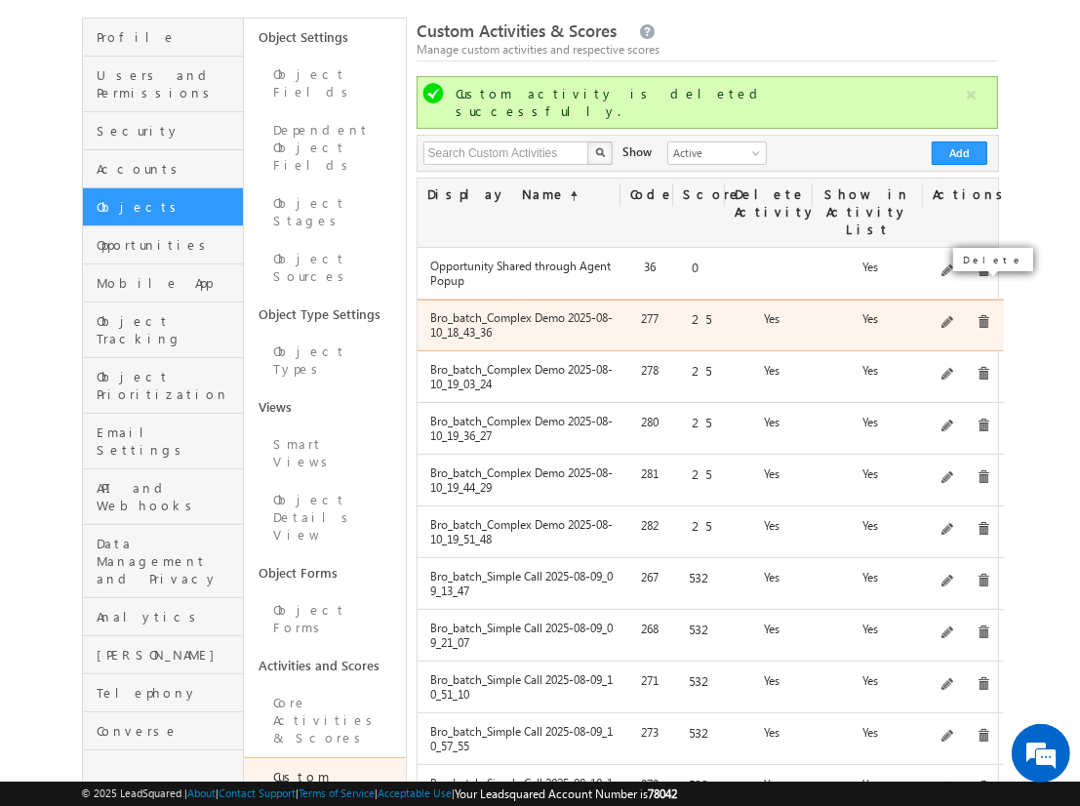
click at [977, 315] on span at bounding box center [984, 322] width 15 height 15
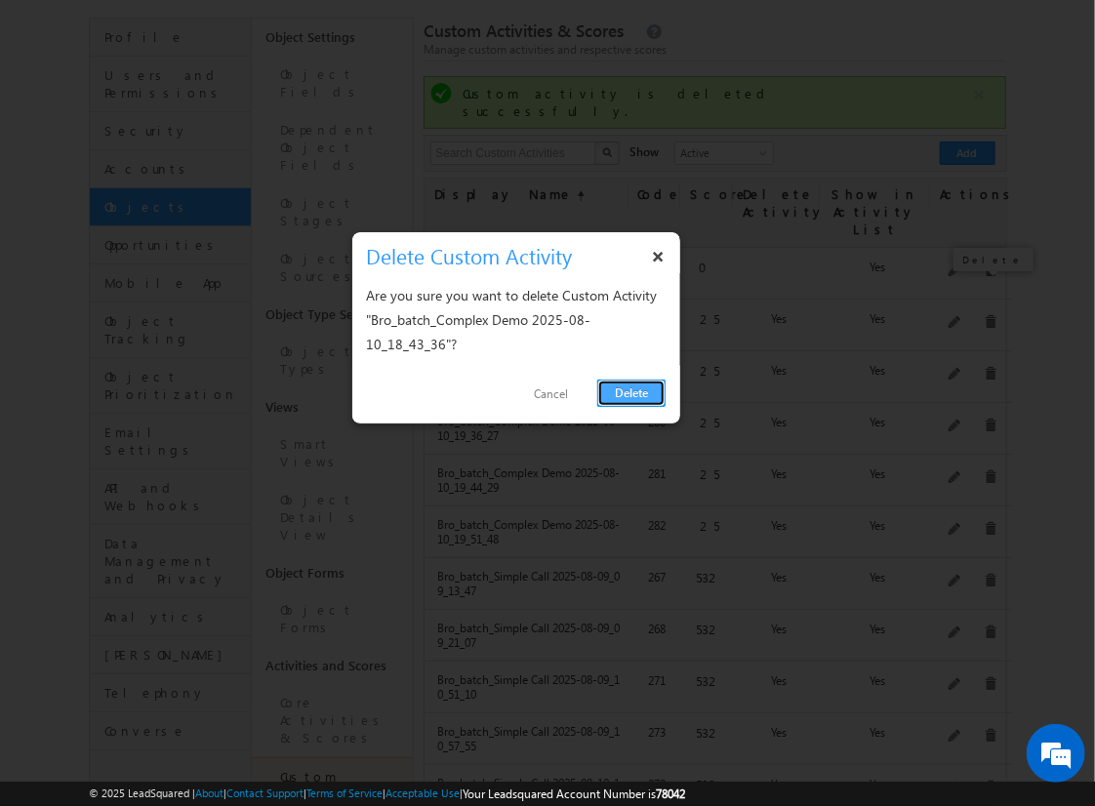
click at [607, 395] on link "Delete" at bounding box center [631, 393] width 68 height 27
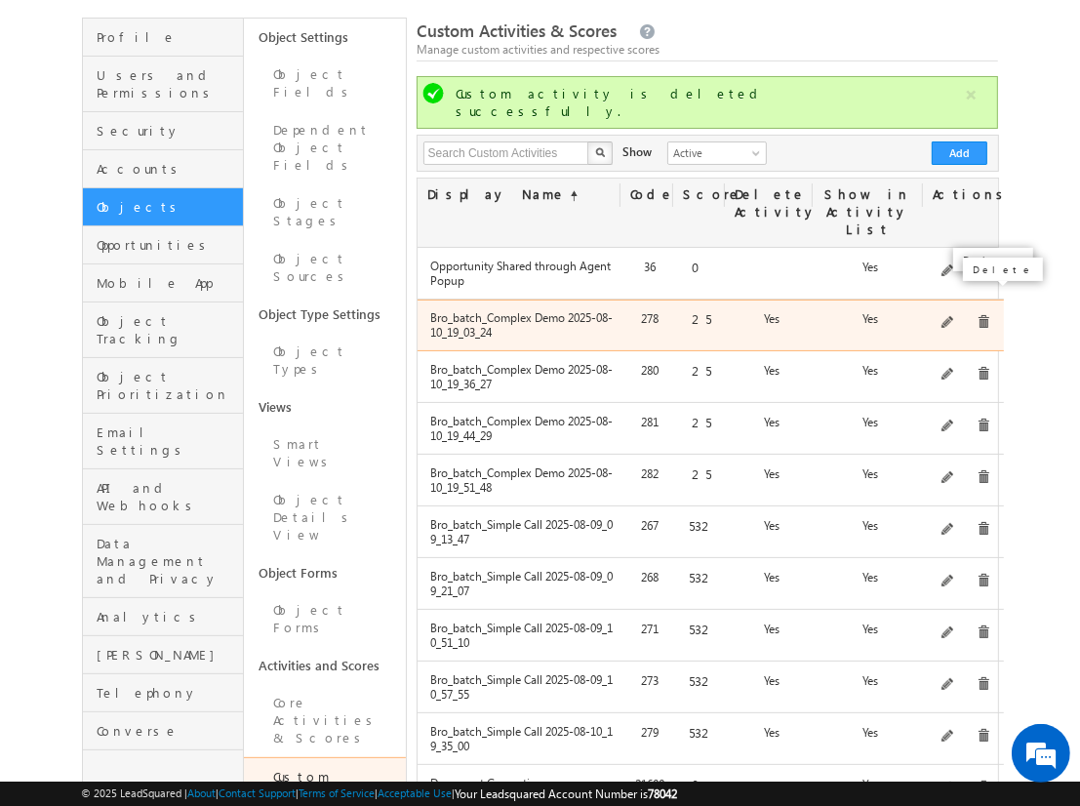
click at [984, 315] on span at bounding box center [984, 322] width 15 height 15
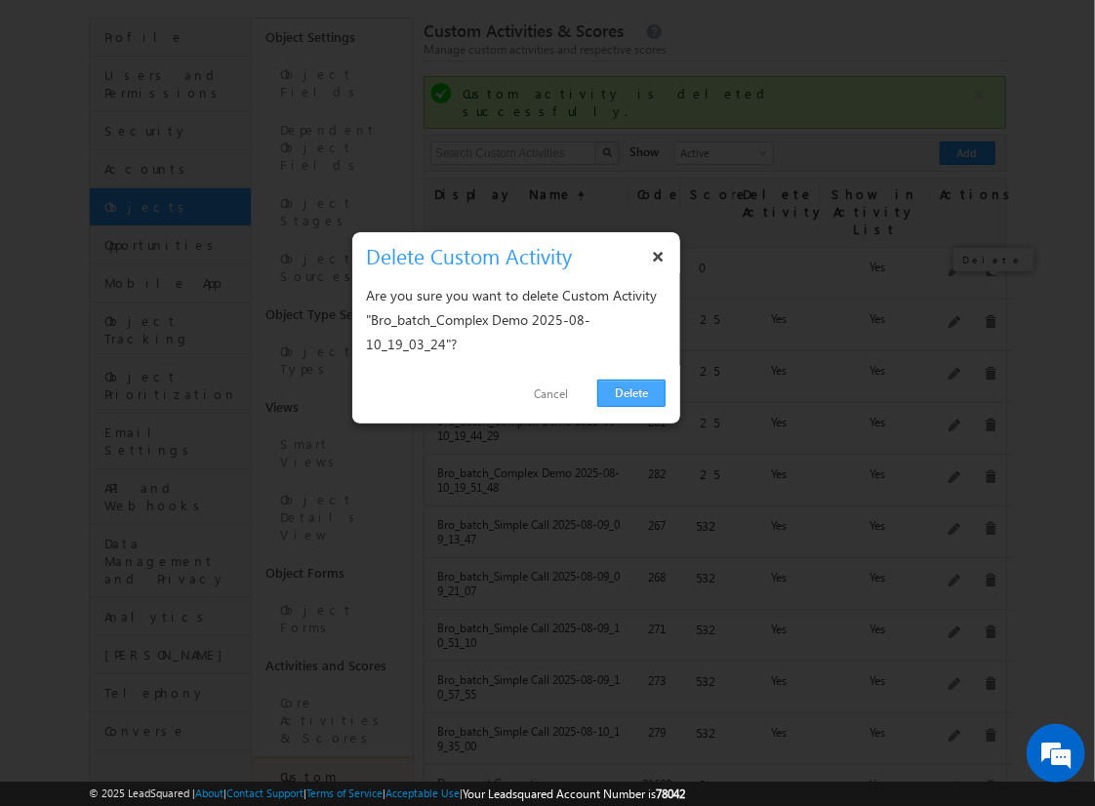
click at [632, 384] on link "Delete" at bounding box center [631, 393] width 68 height 27
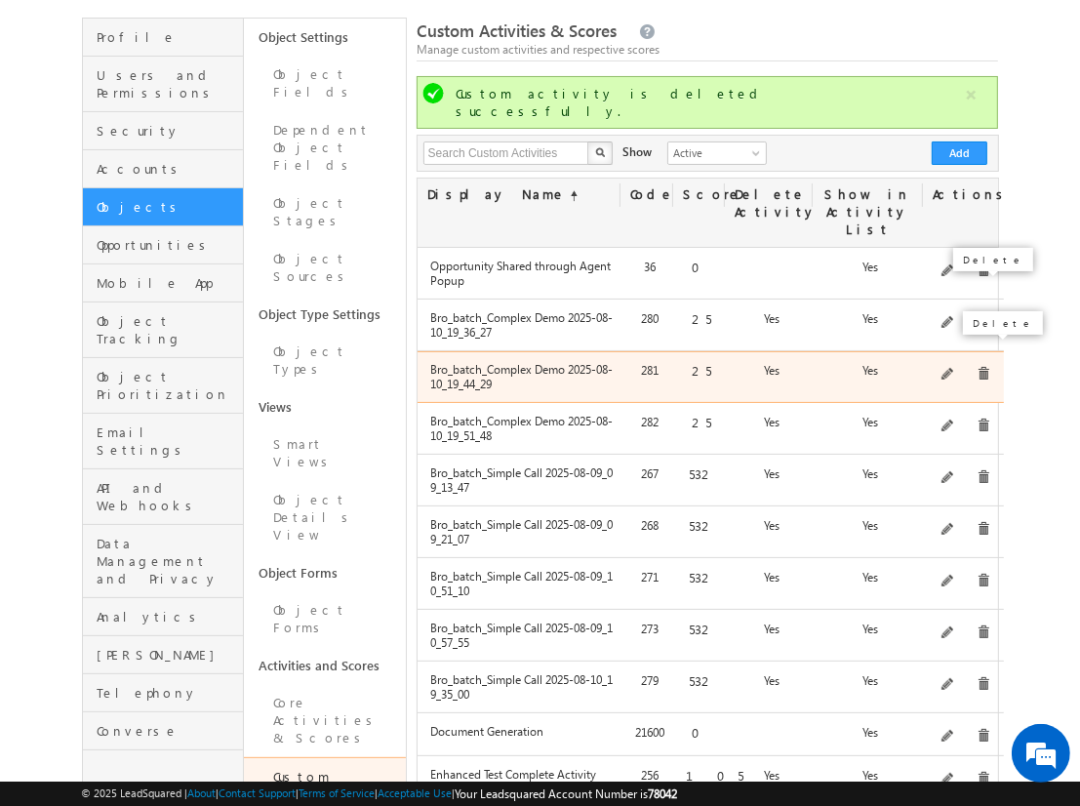
click at [977, 367] on span at bounding box center [984, 374] width 15 height 15
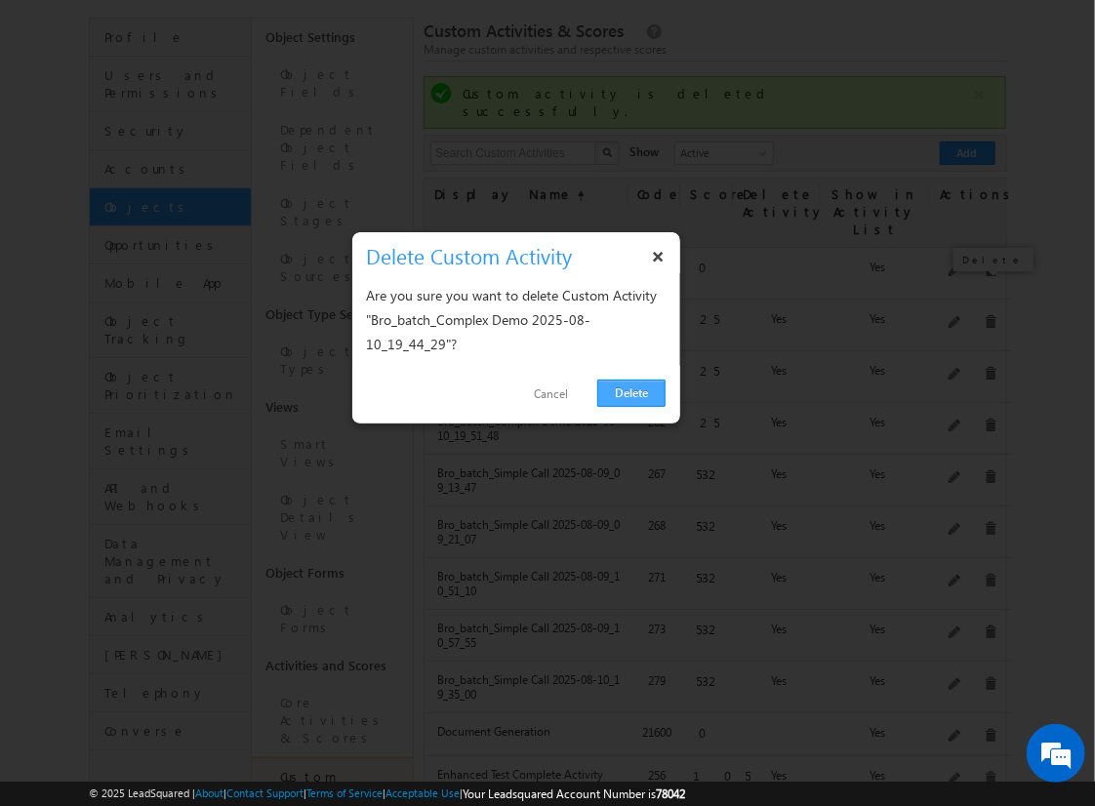
click at [643, 385] on link "Delete" at bounding box center [631, 393] width 68 height 27
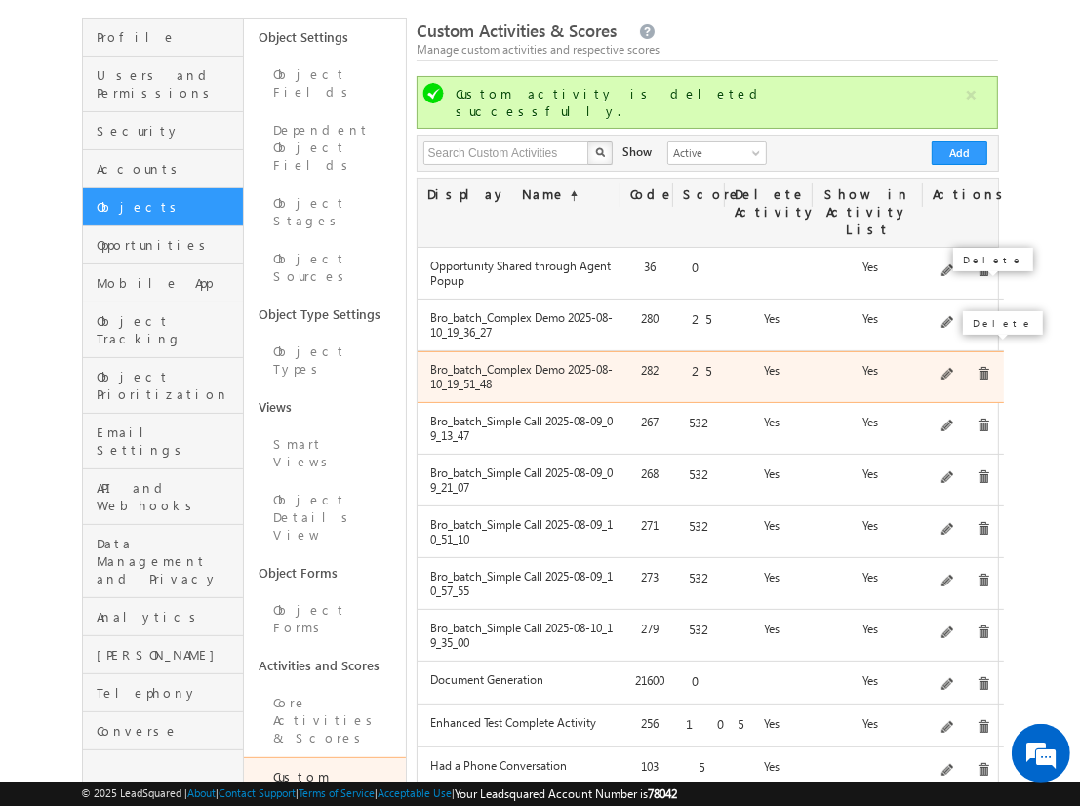
click at [977, 367] on span at bounding box center [984, 374] width 15 height 15
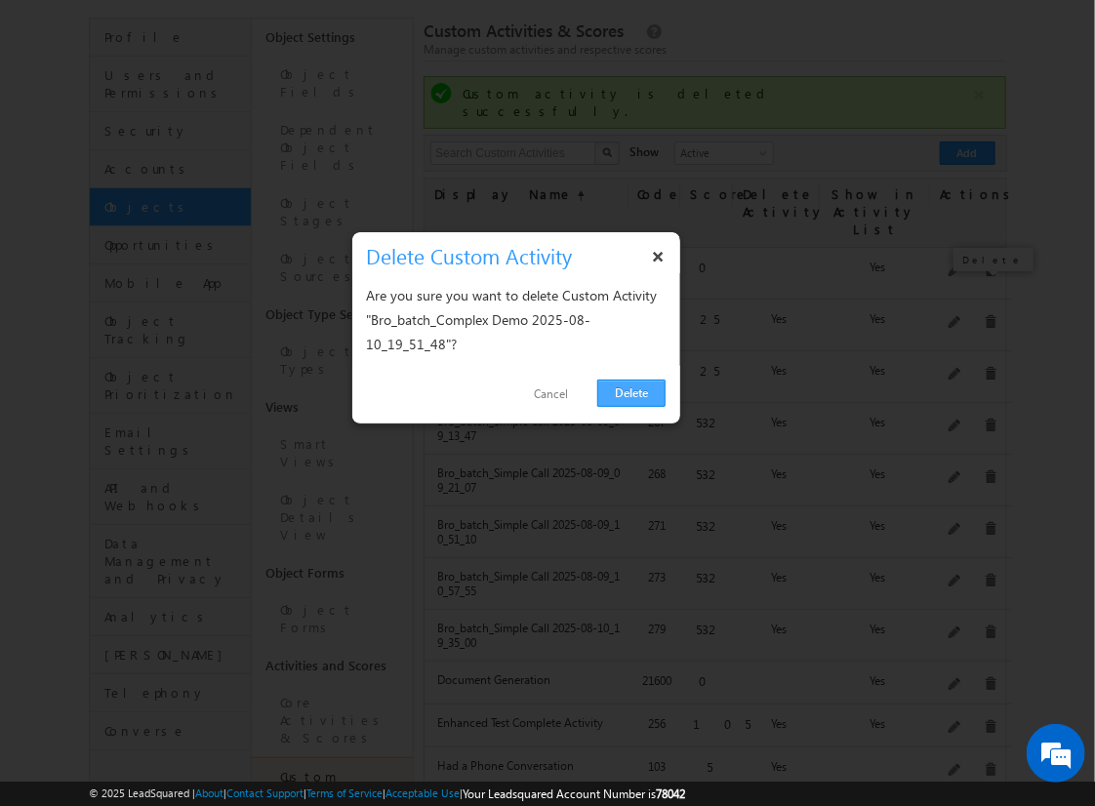
click at [652, 399] on link "Delete" at bounding box center [631, 393] width 68 height 27
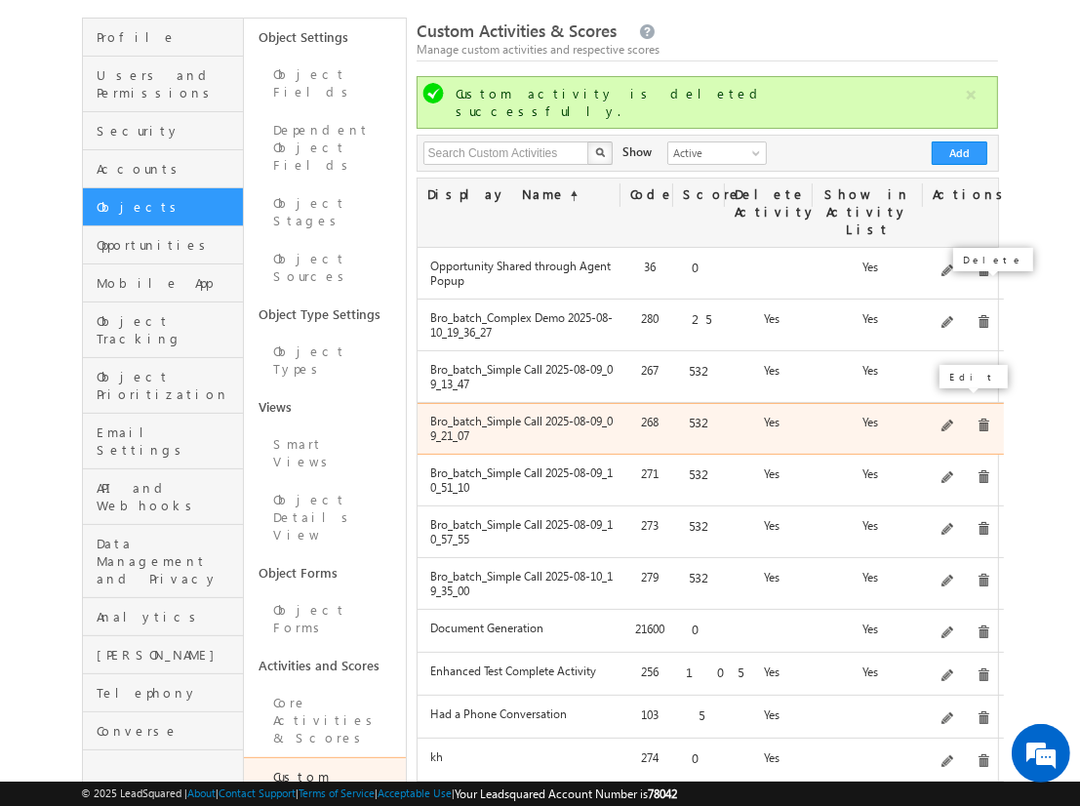
click at [953, 420] on span at bounding box center [949, 427] width 15 height 15
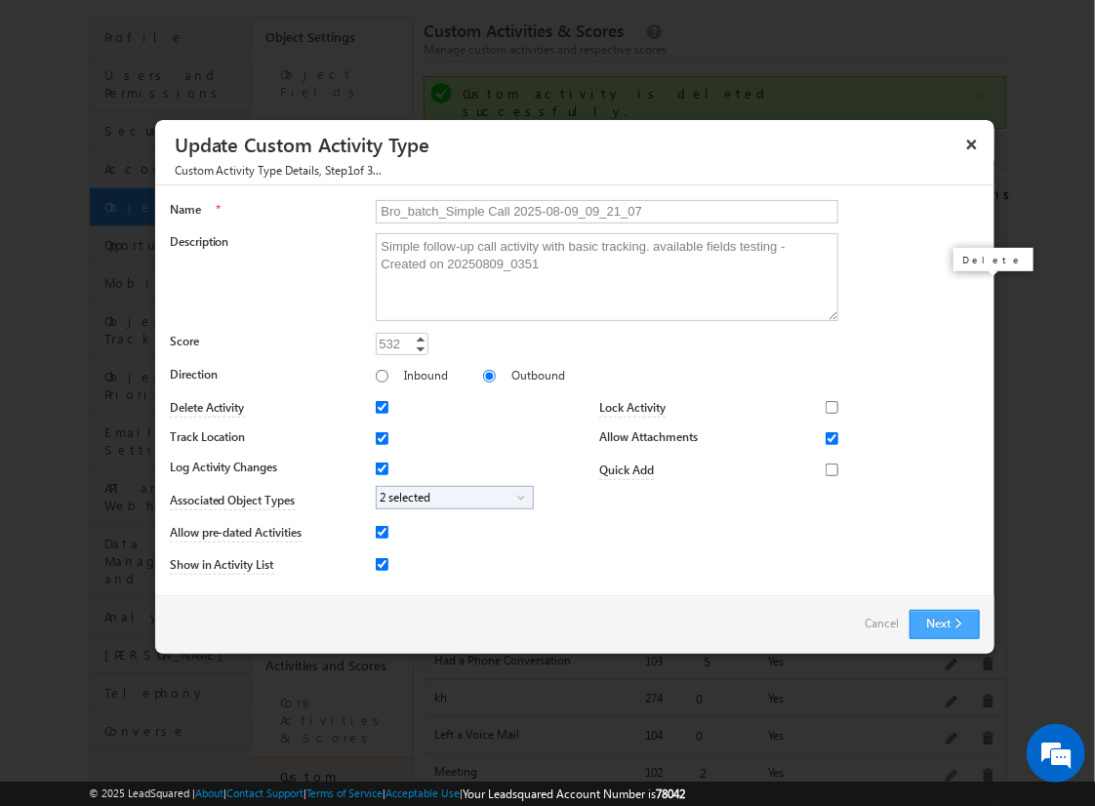
click at [954, 622] on button "Next" at bounding box center [945, 624] width 70 height 29
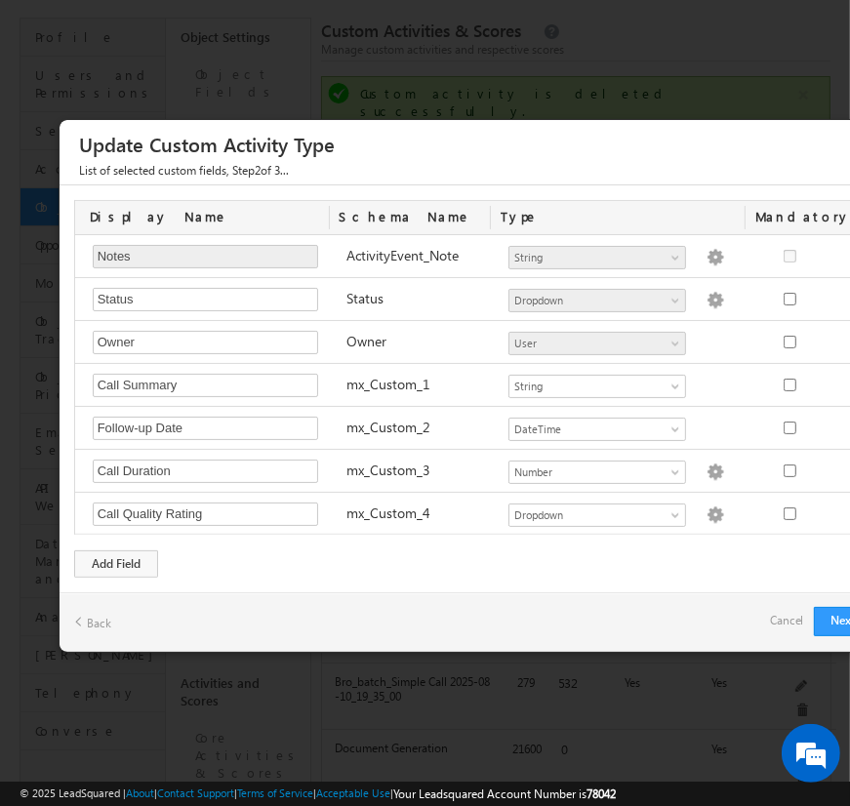
click at [797, 612] on link "Cancel" at bounding box center [787, 620] width 34 height 27
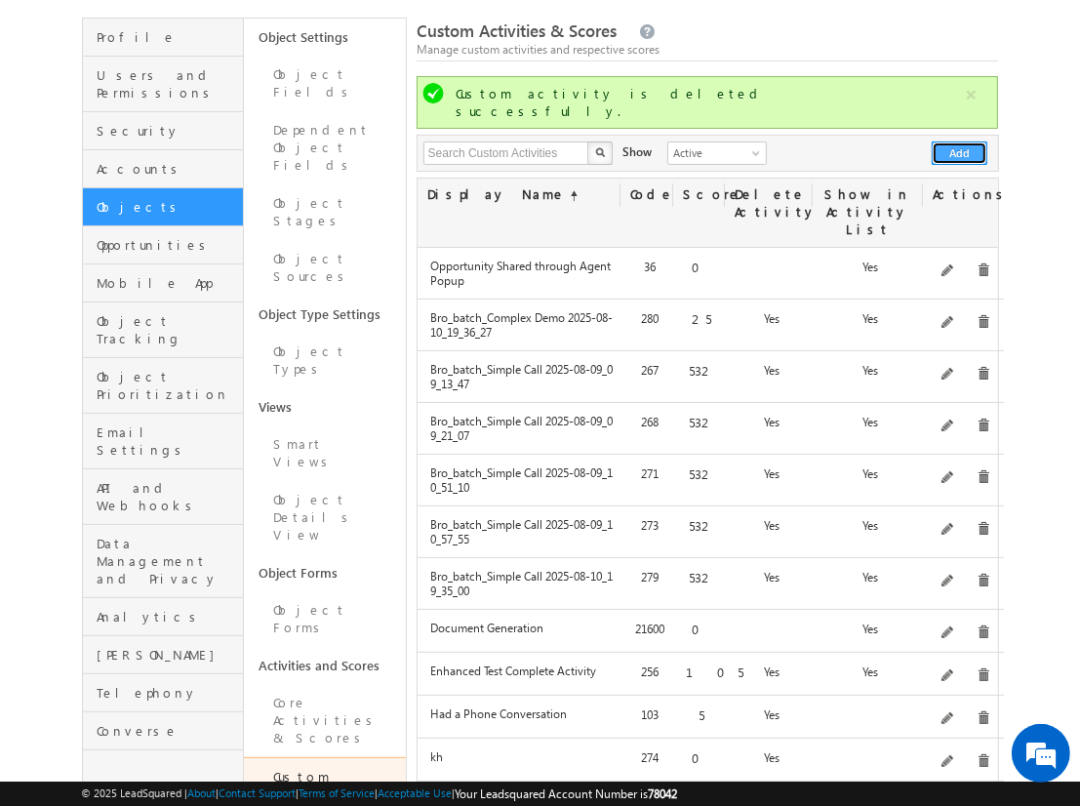
click at [960, 141] on button "Add" at bounding box center [960, 152] width 56 height 23
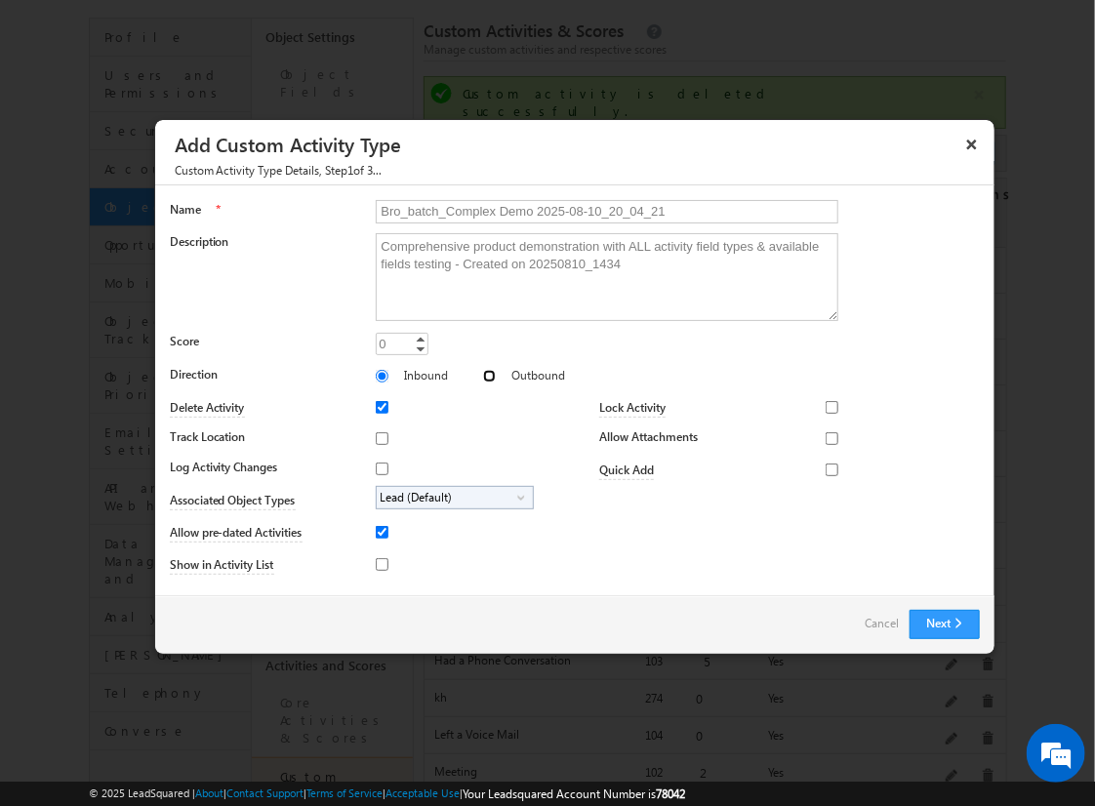
click at [483, 375] on input "Outbound" at bounding box center [489, 376] width 13 height 13
click at [379, 437] on input "Track Location" at bounding box center [382, 438] width 13 height 13
click at [379, 467] on input "Log Activity Changes" at bounding box center [382, 469] width 13 height 13
click at [379, 563] on input "Show in Activity List" at bounding box center [382, 564] width 13 height 13
click at [826, 437] on input "Allow Attachments" at bounding box center [832, 438] width 13 height 13
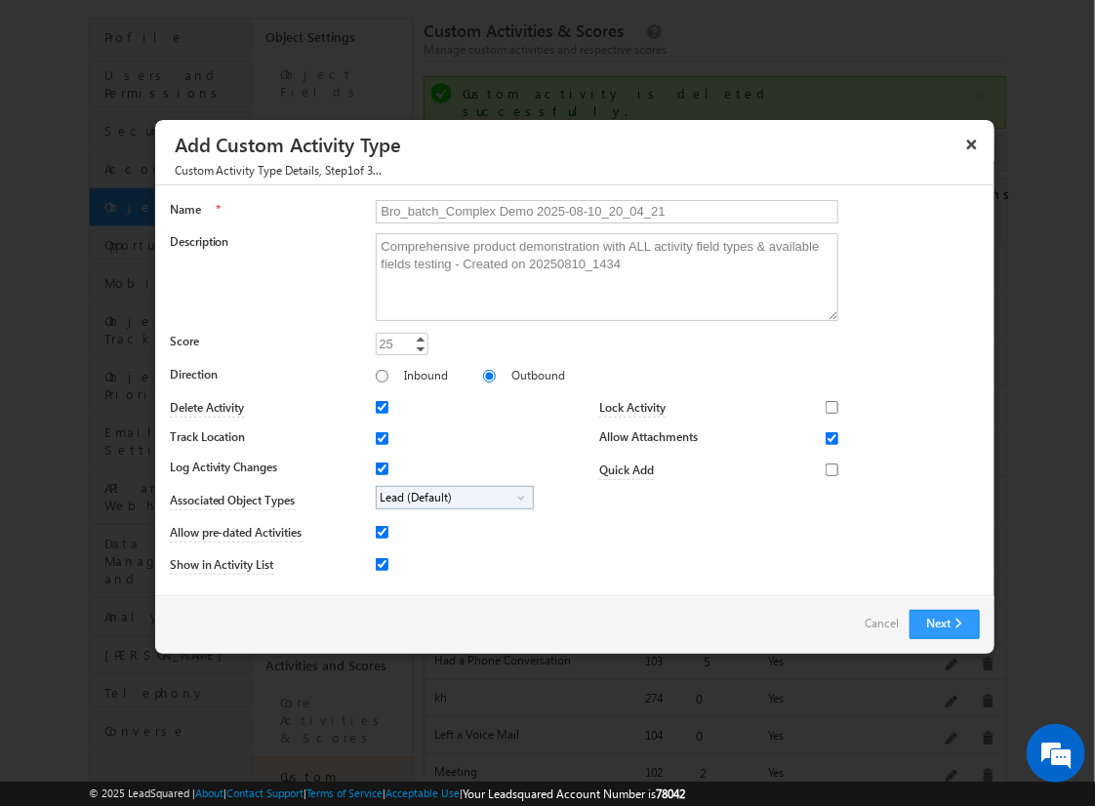
click at [451, 496] on span "Lead (Default)" at bounding box center [447, 498] width 141 height 22
click at [390, 551] on input "Student" at bounding box center [394, 552] width 13 height 13
click at [598, 210] on input "Bro_batch_Complex Demo 2025-08-10_20_04_21" at bounding box center [607, 211] width 463 height 23
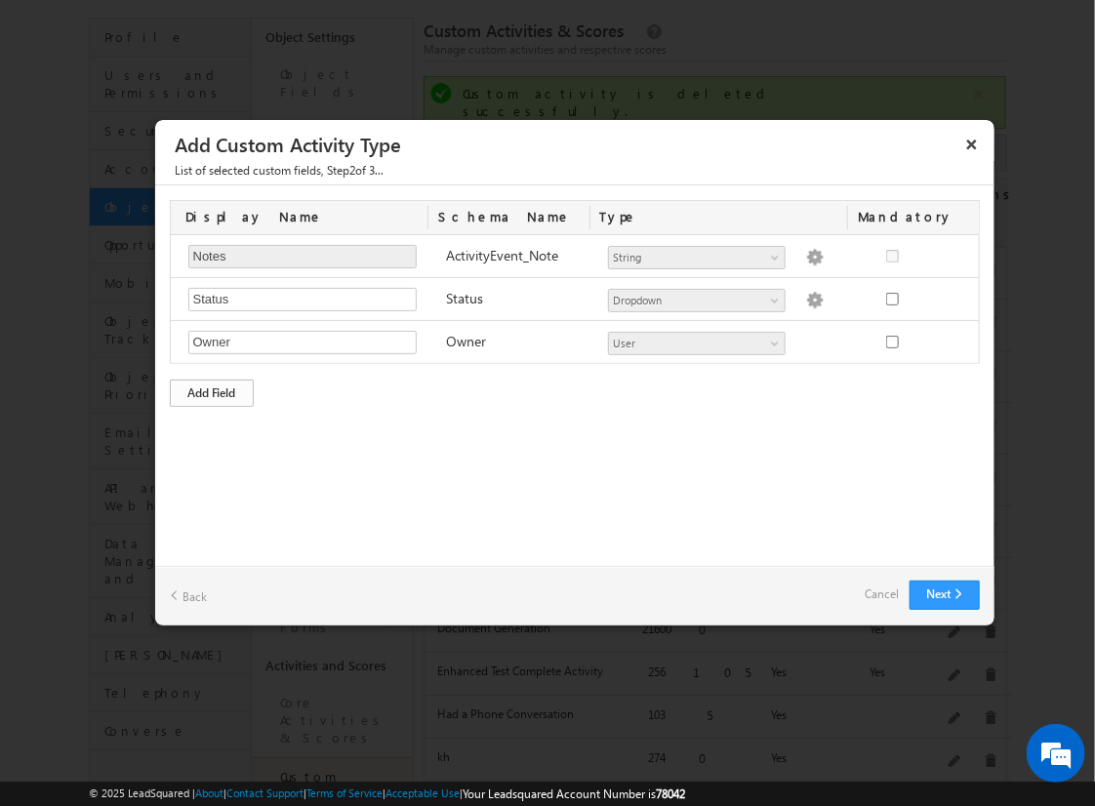
click at [212, 390] on div "Add Field" at bounding box center [212, 393] width 84 height 27
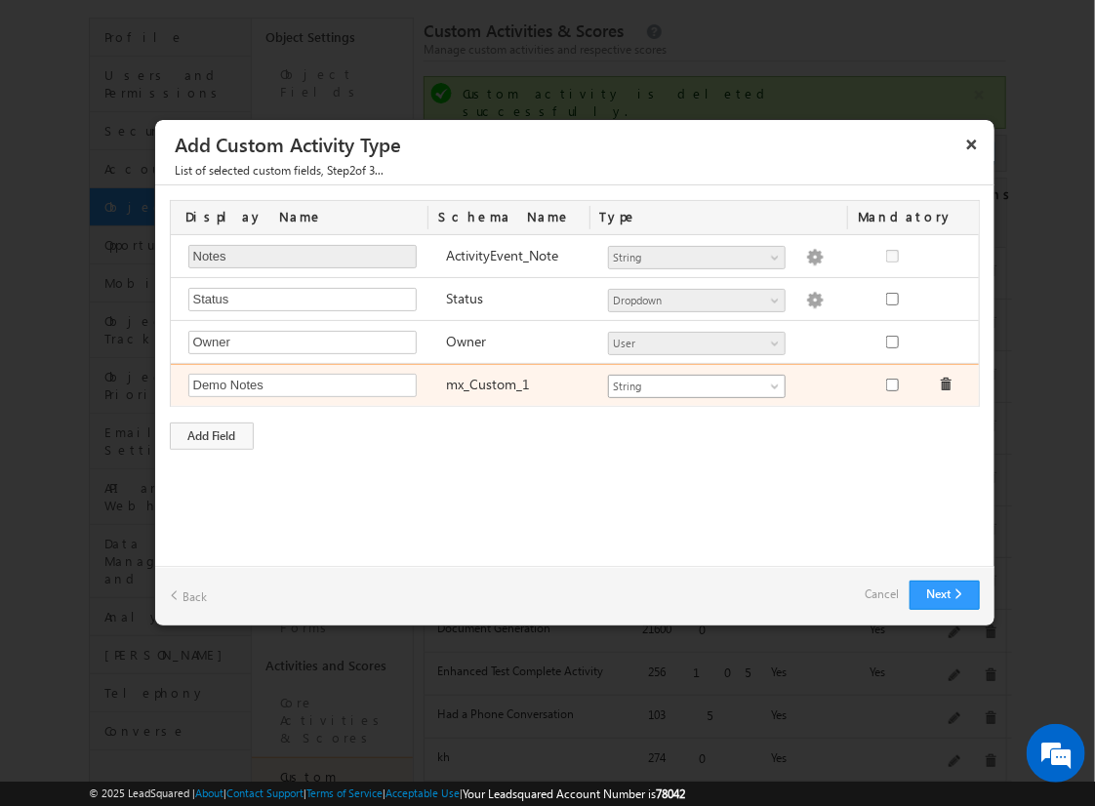
click at [696, 383] on span "String" at bounding box center [688, 387] width 159 height 18
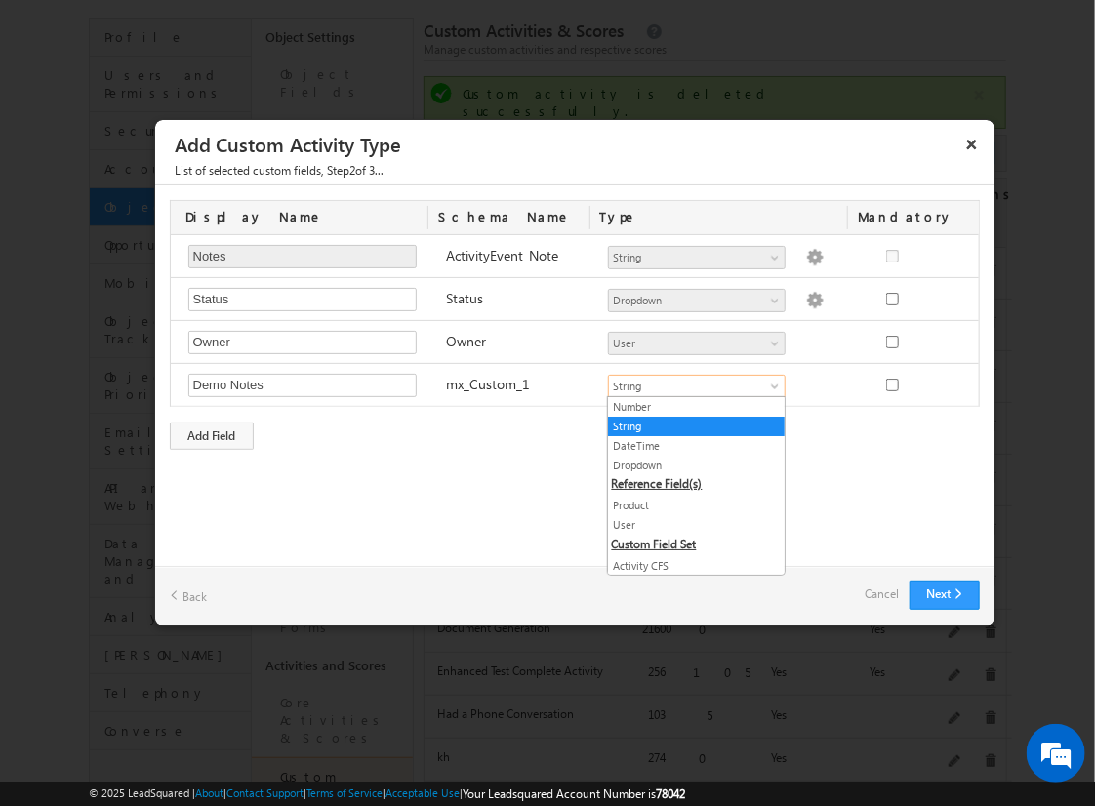
click at [689, 424] on link "String" at bounding box center [696, 427] width 177 height 18
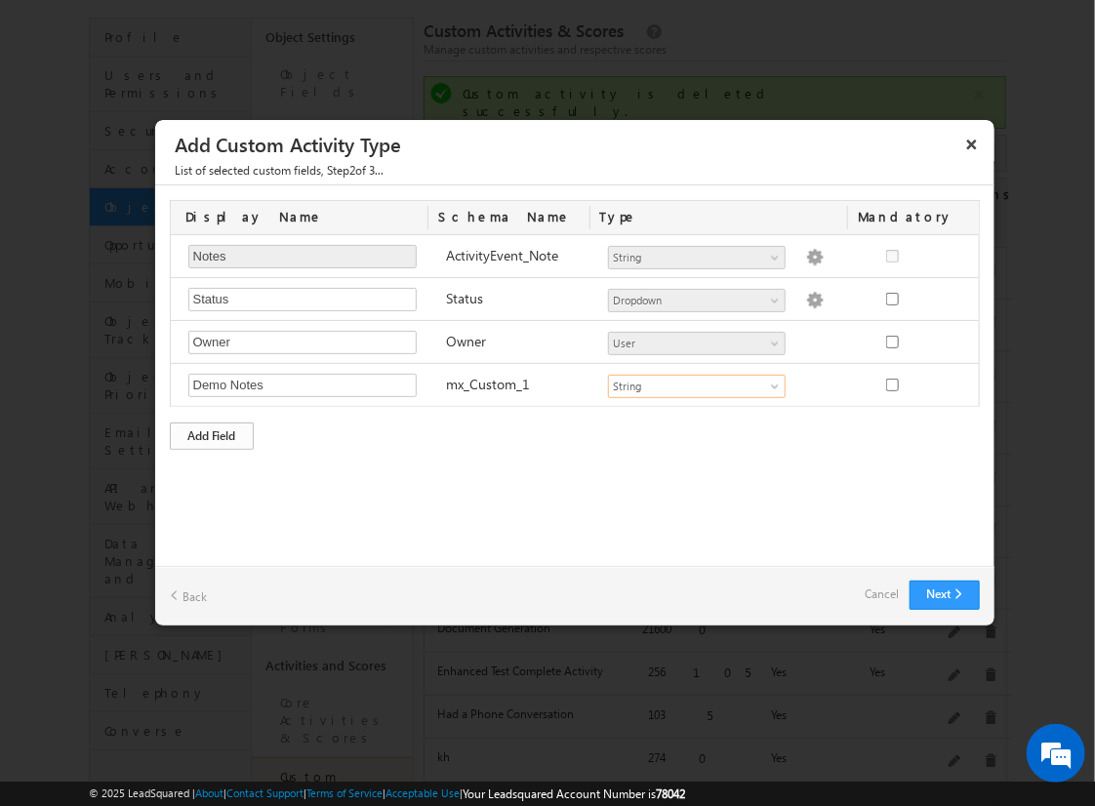
click at [212, 432] on div "Add Field" at bounding box center [212, 436] width 84 height 27
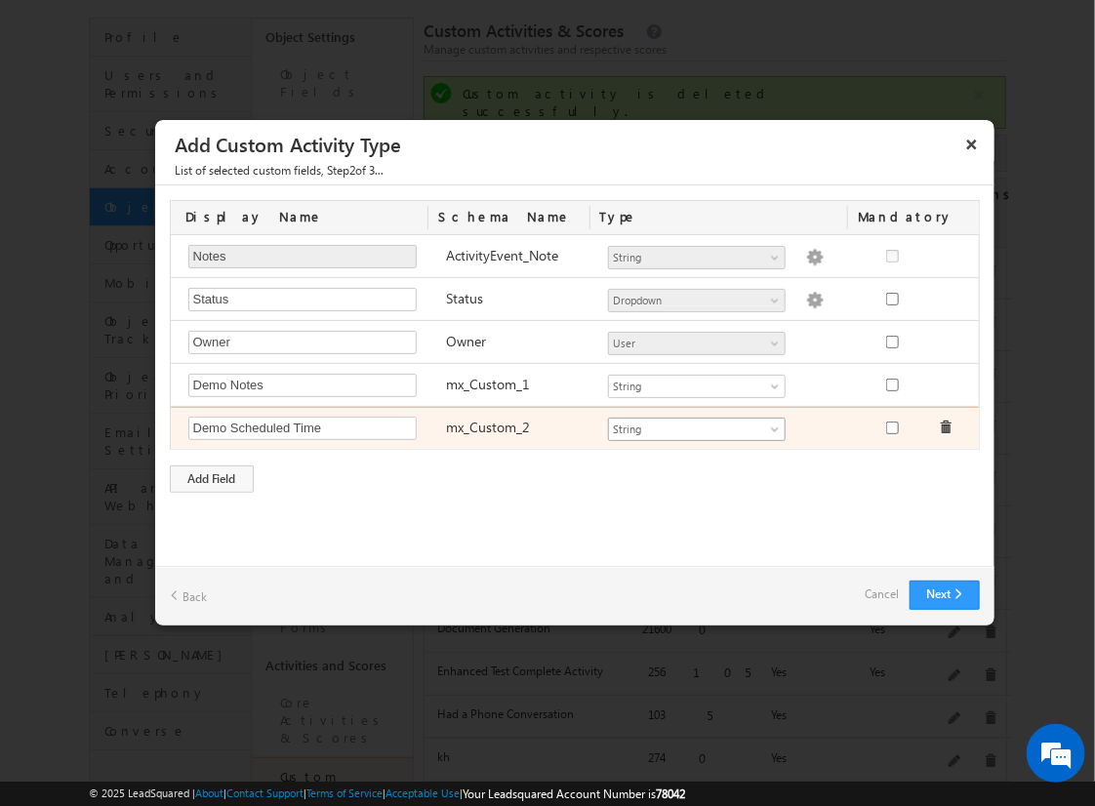
click at [696, 425] on span "String" at bounding box center [688, 430] width 159 height 18
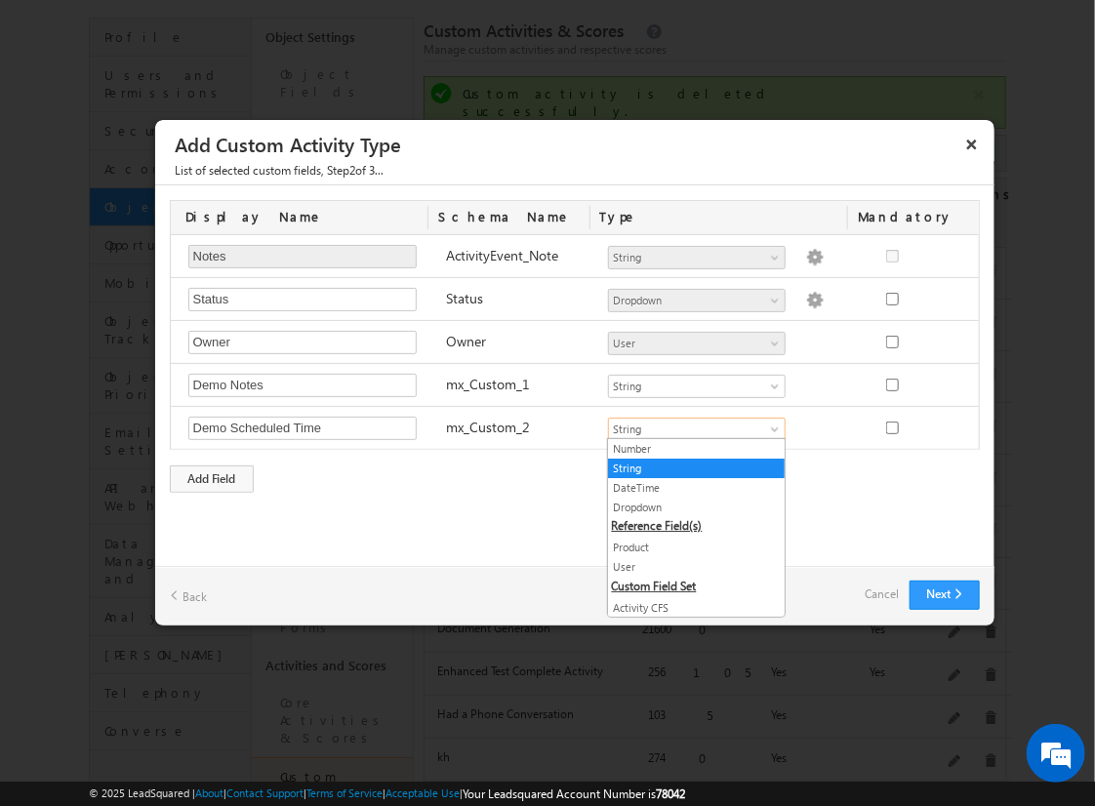
click at [689, 486] on link "DateTime" at bounding box center [696, 488] width 177 height 18
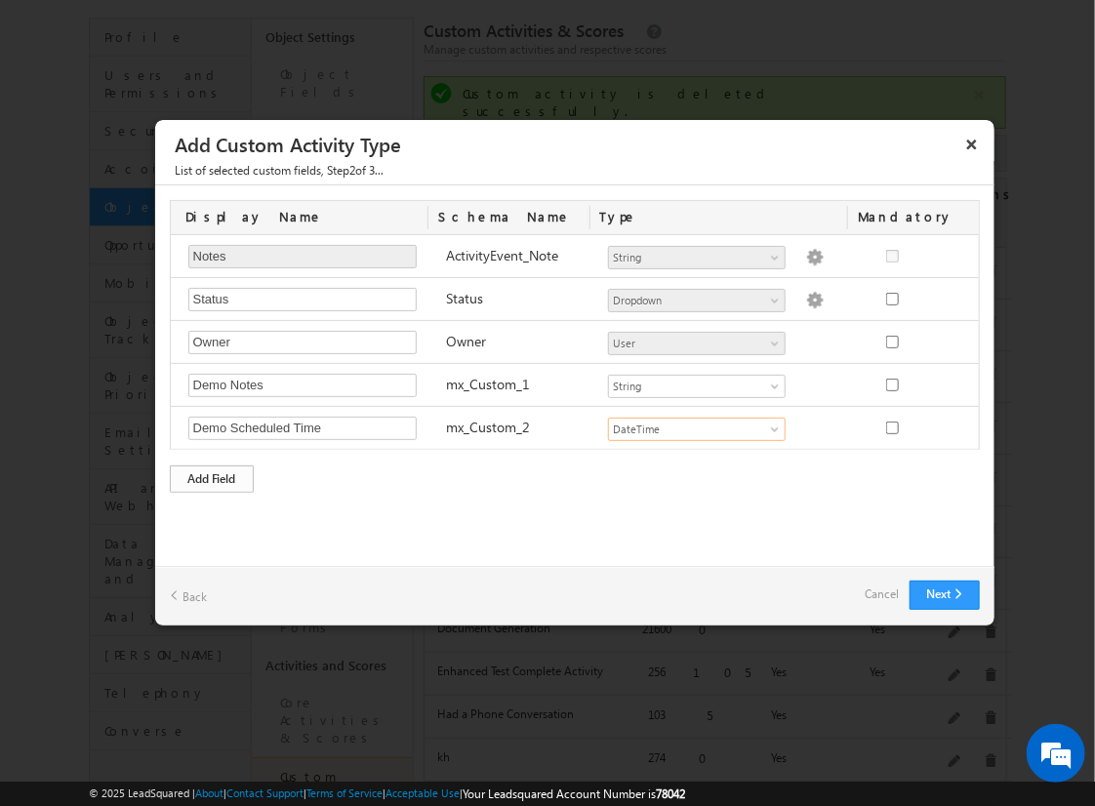
click at [212, 475] on div "Add Field" at bounding box center [212, 478] width 84 height 27
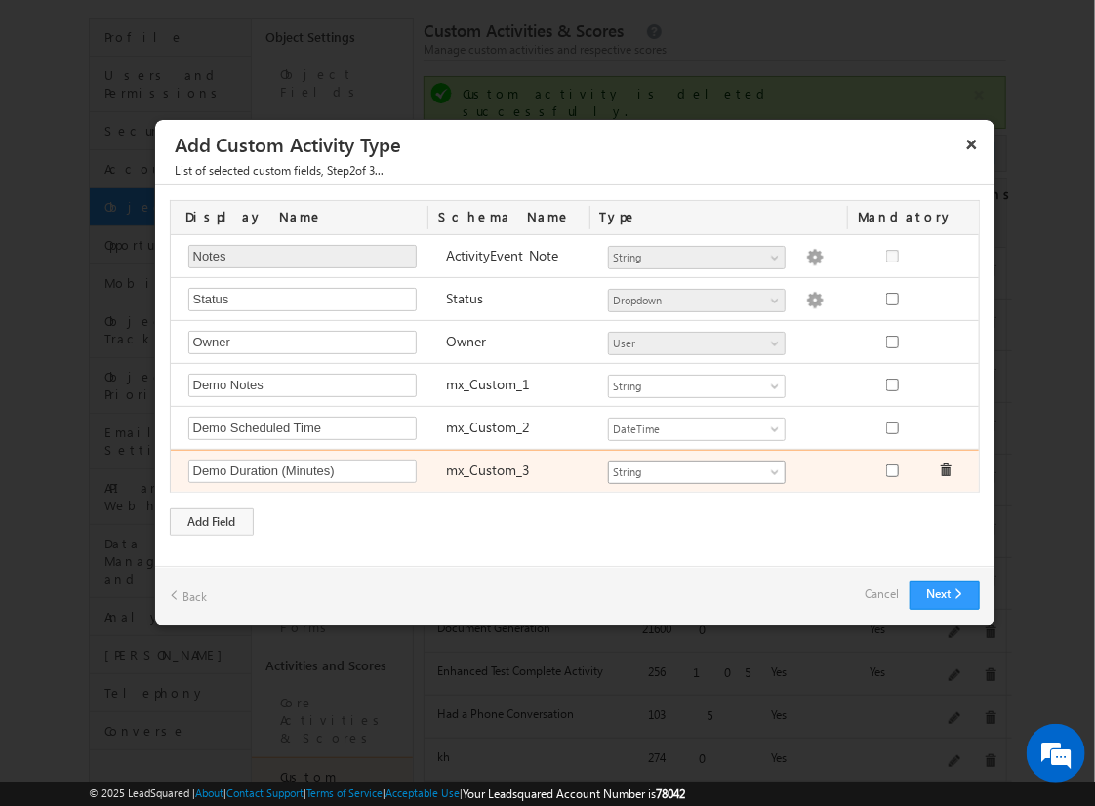
click at [696, 468] on span "String" at bounding box center [688, 473] width 159 height 18
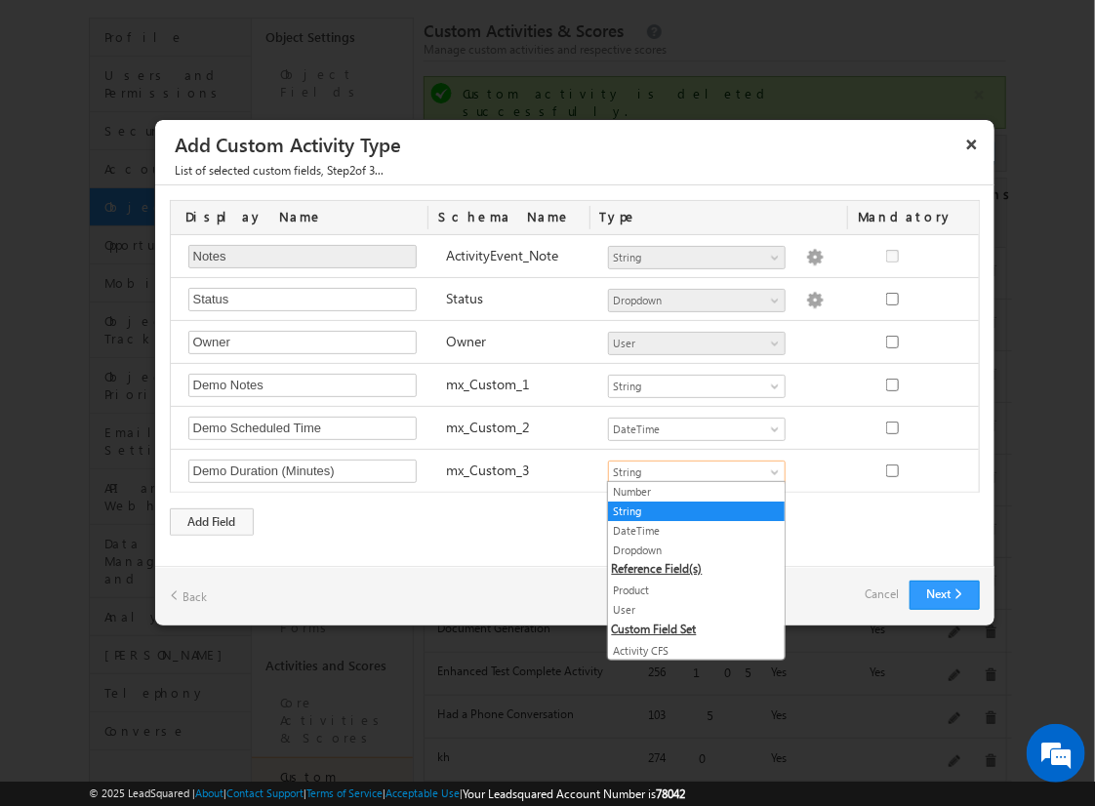
click at [689, 490] on link "Number" at bounding box center [696, 492] width 177 height 18
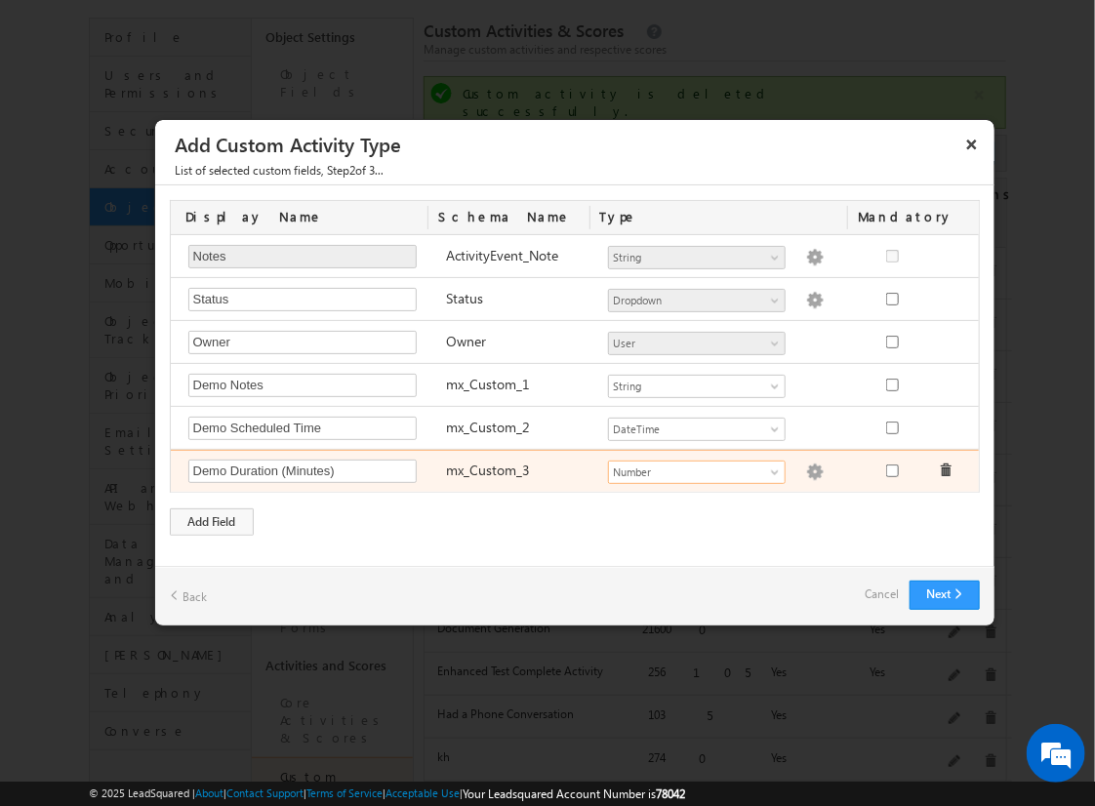
click at [806, 468] on img at bounding box center [815, 473] width 18 height 18
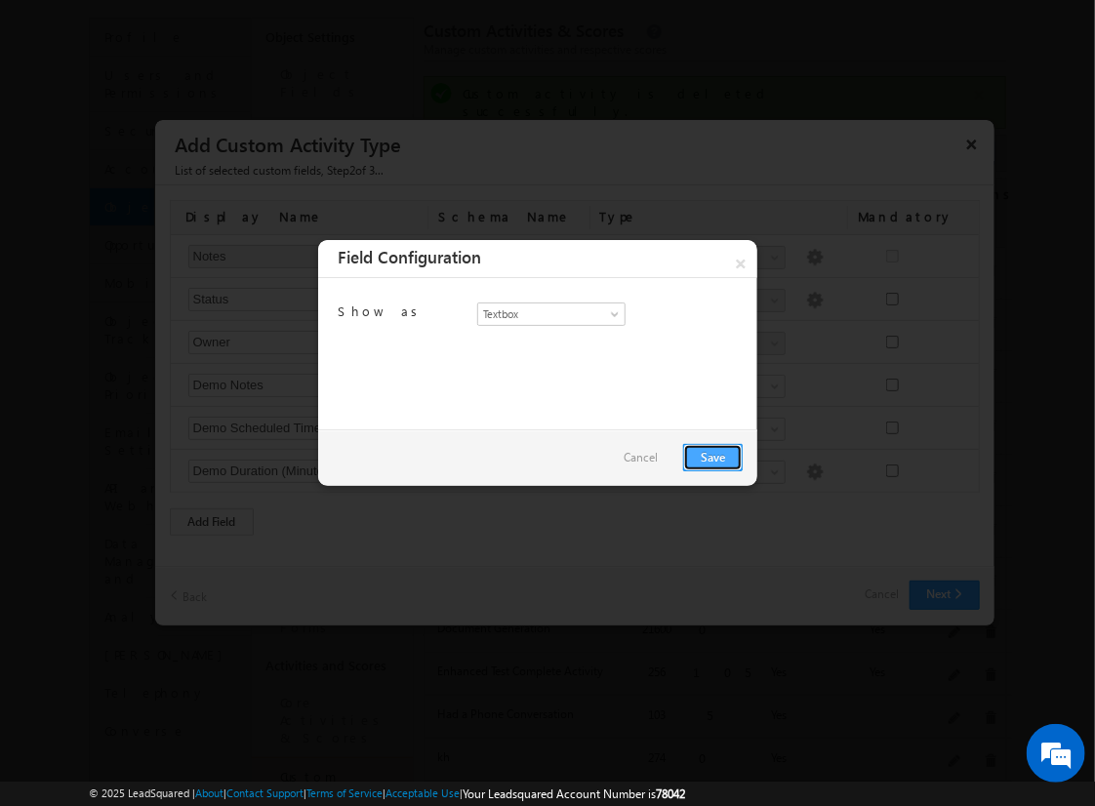
click at [712, 456] on link "Save" at bounding box center [713, 457] width 60 height 27
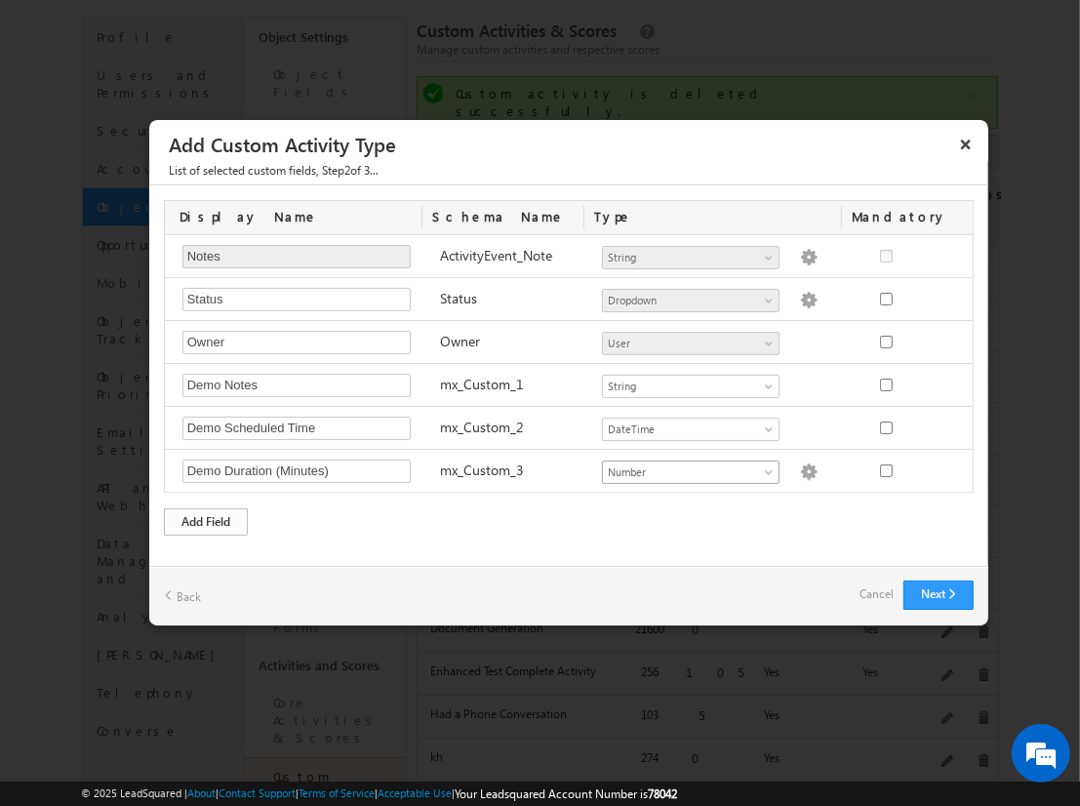
click at [206, 517] on div "Add Field" at bounding box center [206, 521] width 84 height 27
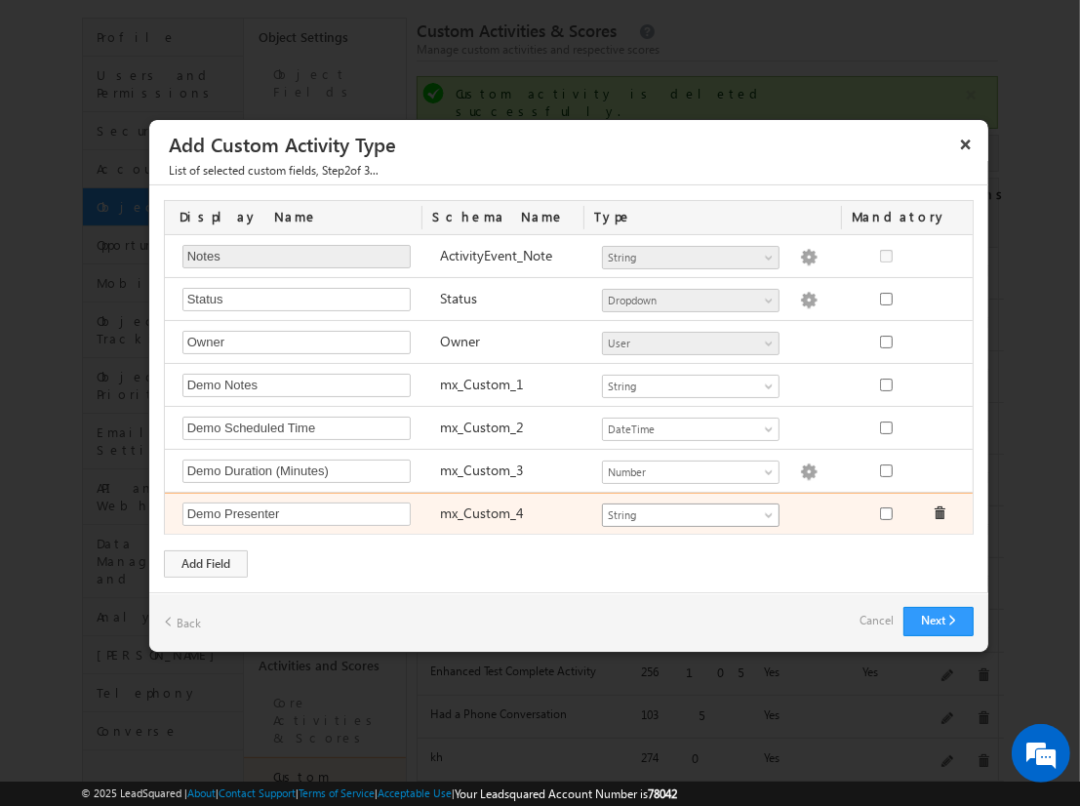
click at [690, 510] on span "String" at bounding box center [682, 515] width 159 height 18
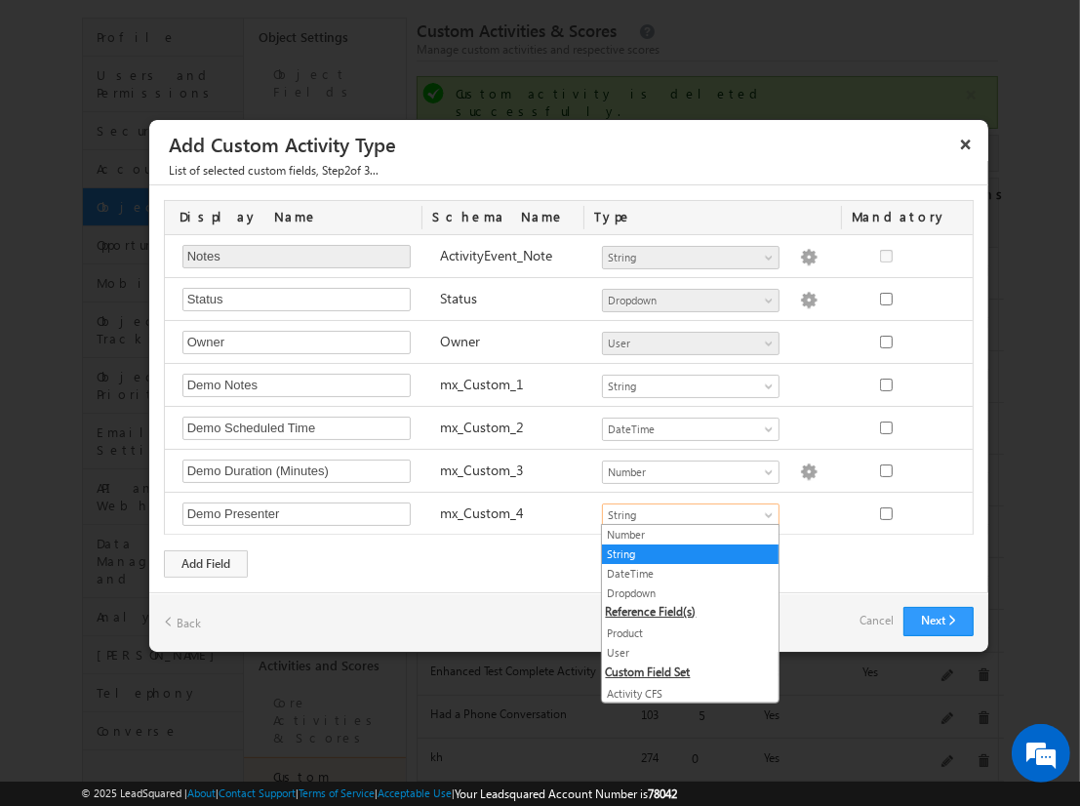
click at [683, 649] on link "User" at bounding box center [690, 653] width 177 height 18
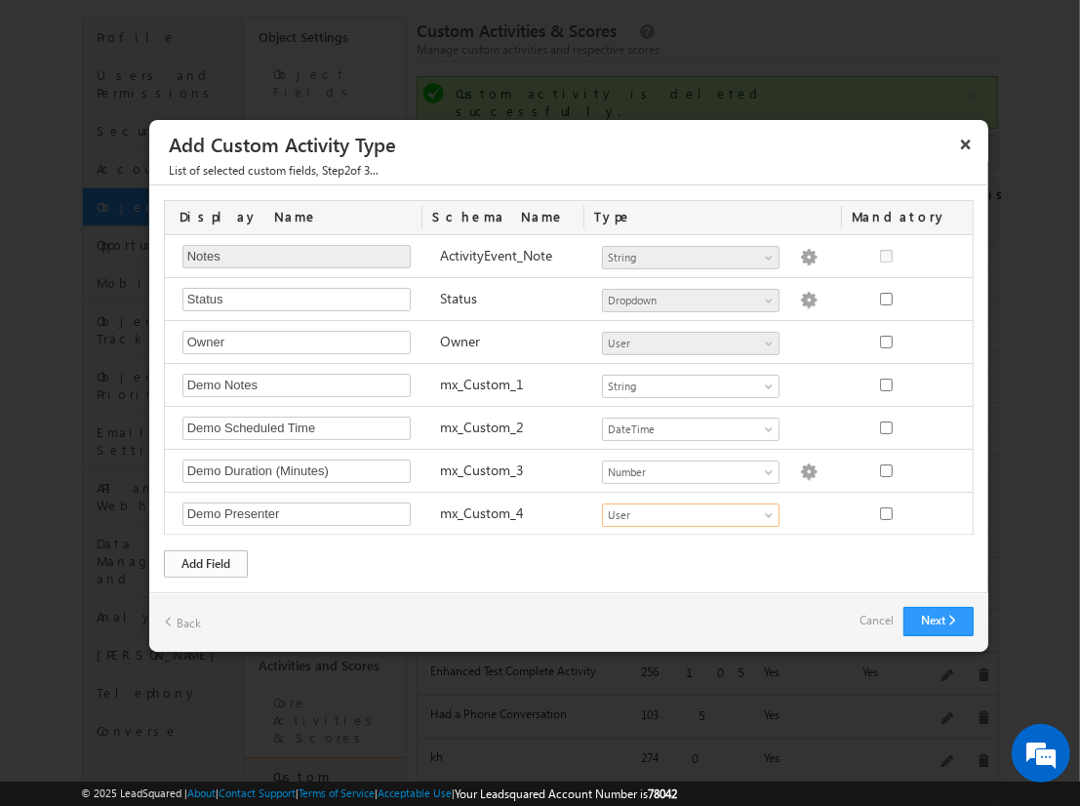
click at [206, 560] on div "Add Field" at bounding box center [206, 563] width 84 height 27
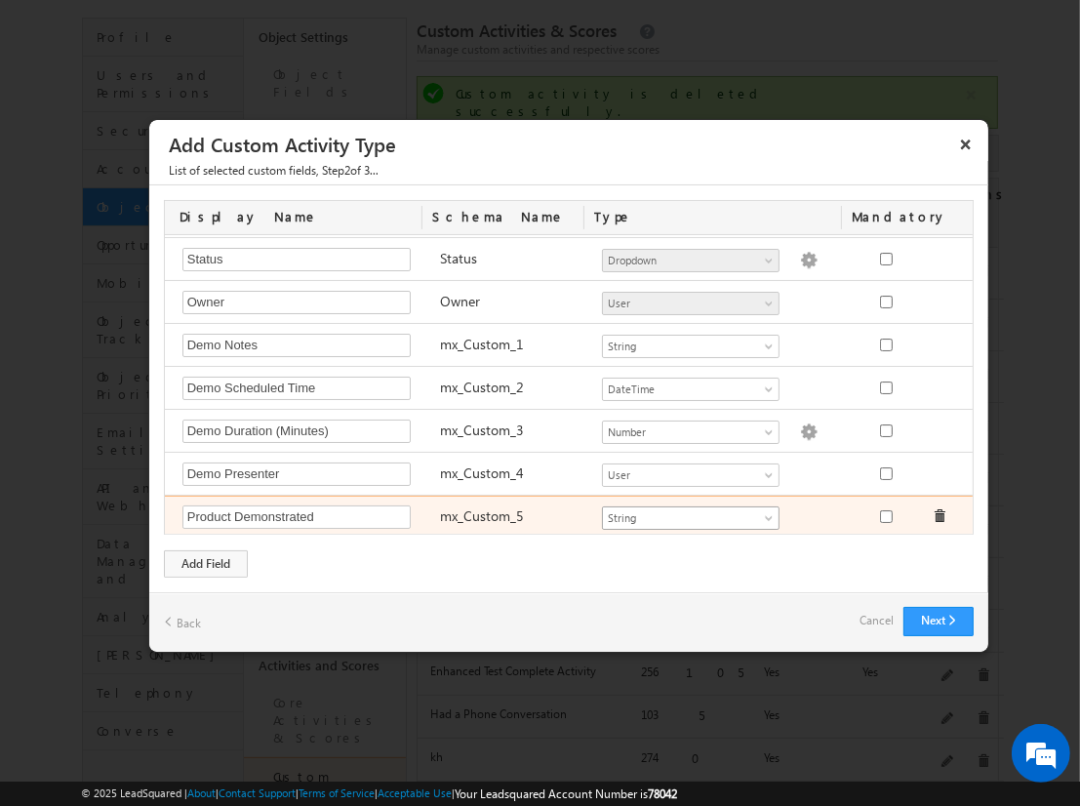
click at [682, 512] on span "String" at bounding box center [682, 518] width 159 height 18
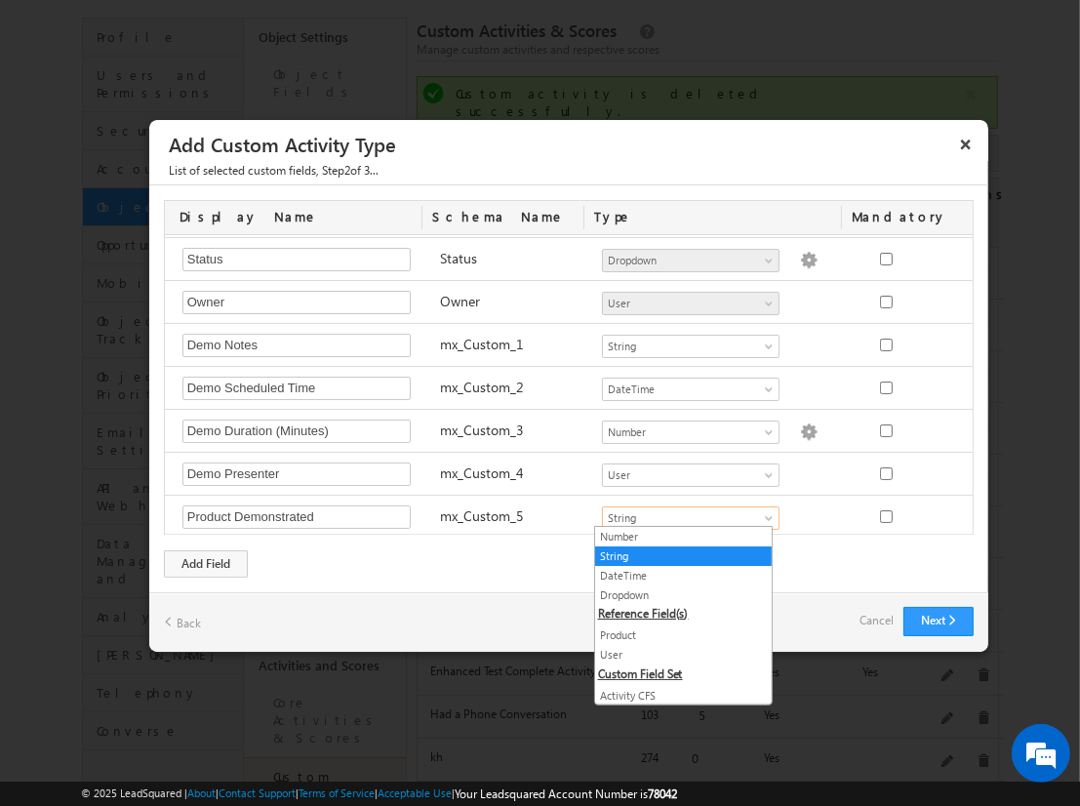
click at [675, 631] on link "Product" at bounding box center [683, 636] width 177 height 18
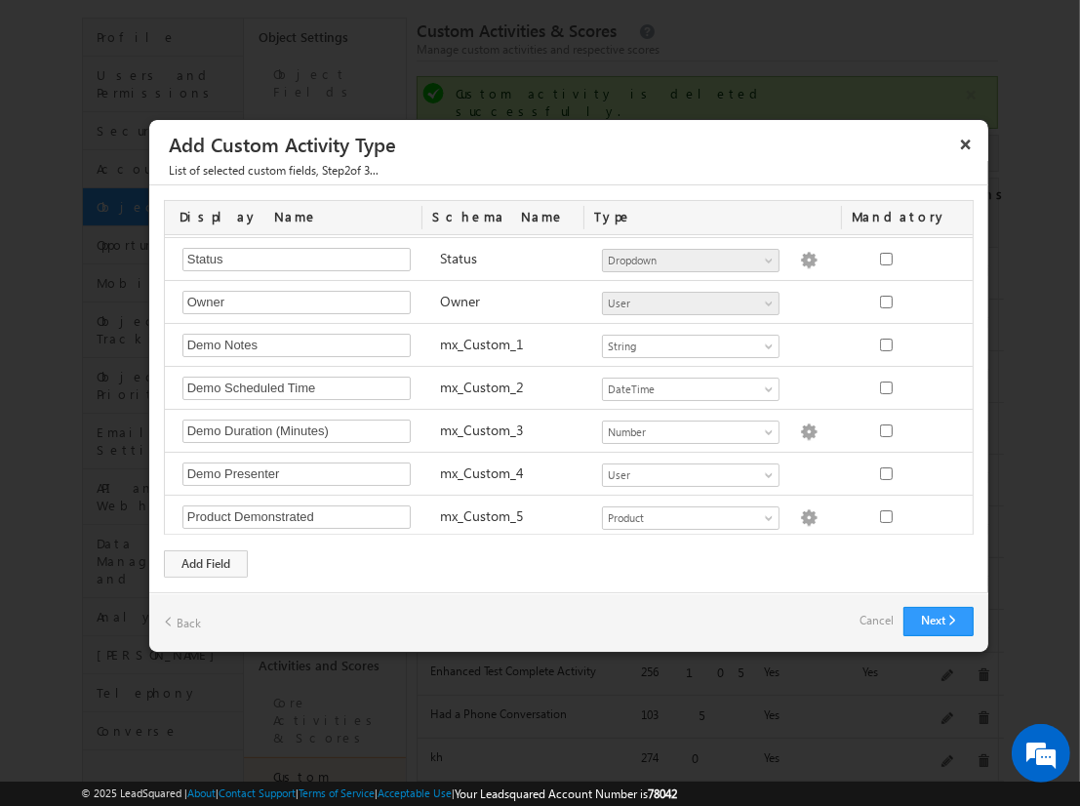
click at [874, 623] on link "Cancel" at bounding box center [877, 620] width 34 height 27
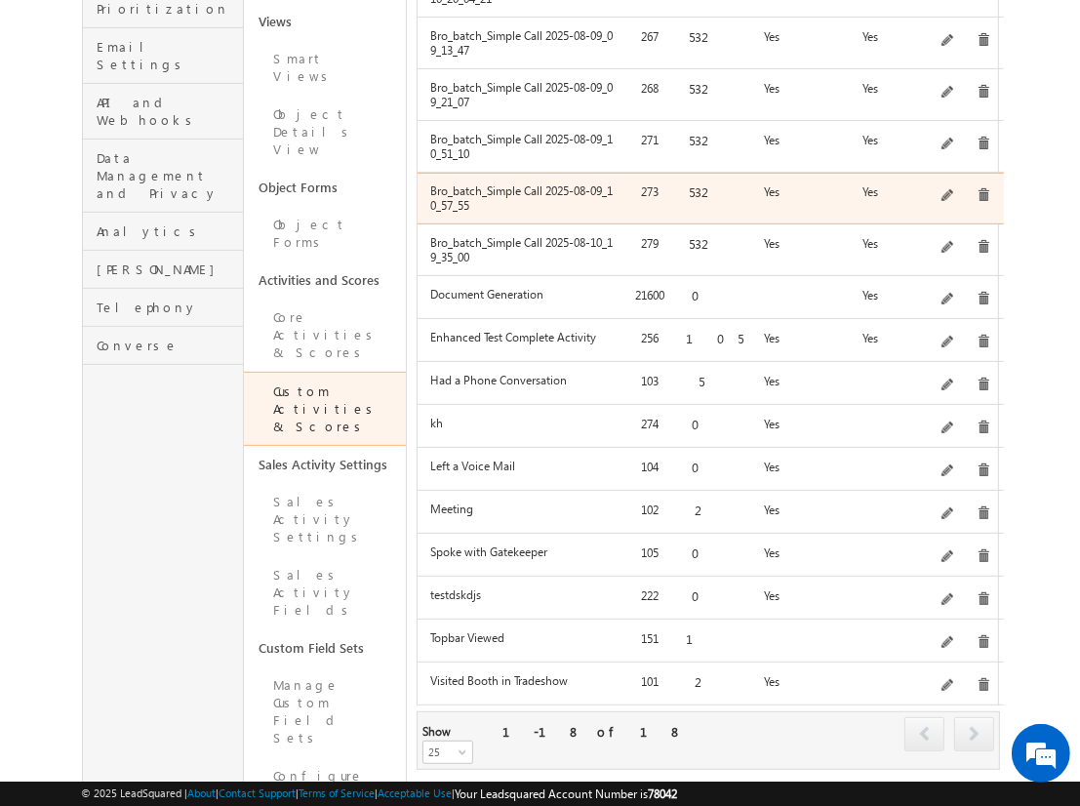
scroll to position [566, 0]
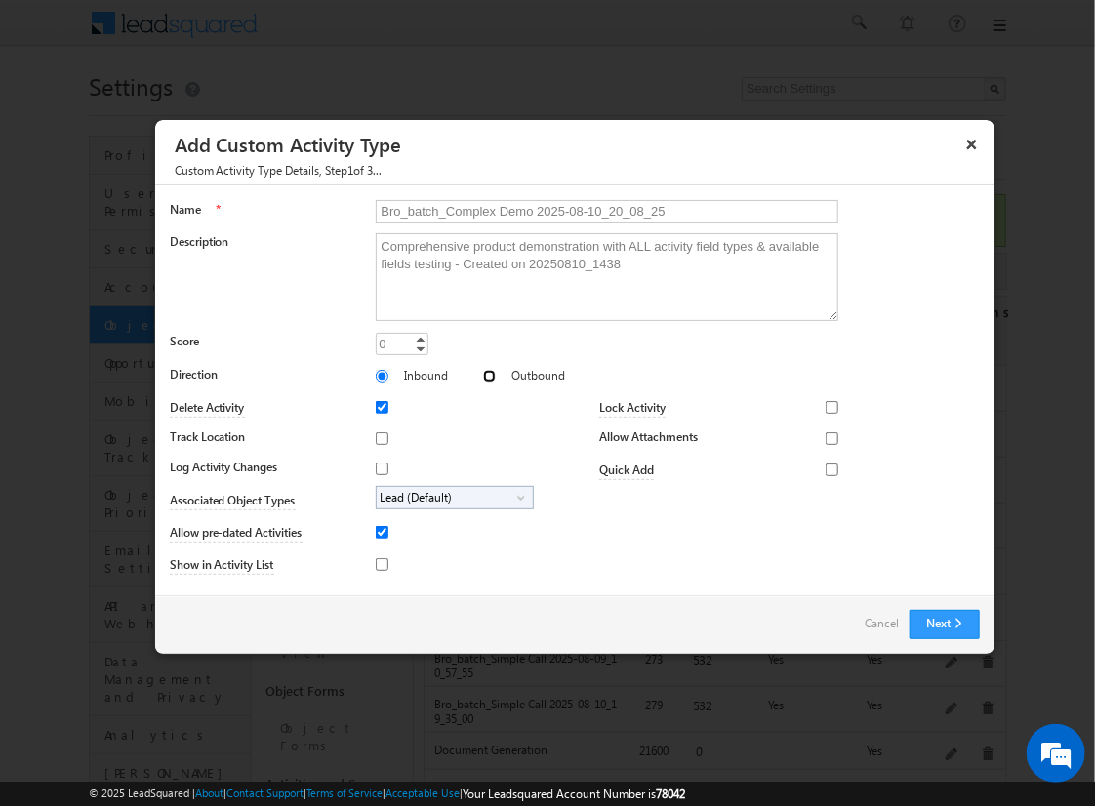
click at [483, 375] on input "Outbound" at bounding box center [489, 376] width 13 height 13
click at [379, 437] on input "Track Location" at bounding box center [382, 438] width 13 height 13
click at [379, 467] on input "Log Activity Changes" at bounding box center [382, 469] width 13 height 13
click at [379, 563] on input "Show in Activity List" at bounding box center [382, 564] width 13 height 13
click at [826, 437] on input "Allow Attachments" at bounding box center [832, 438] width 13 height 13
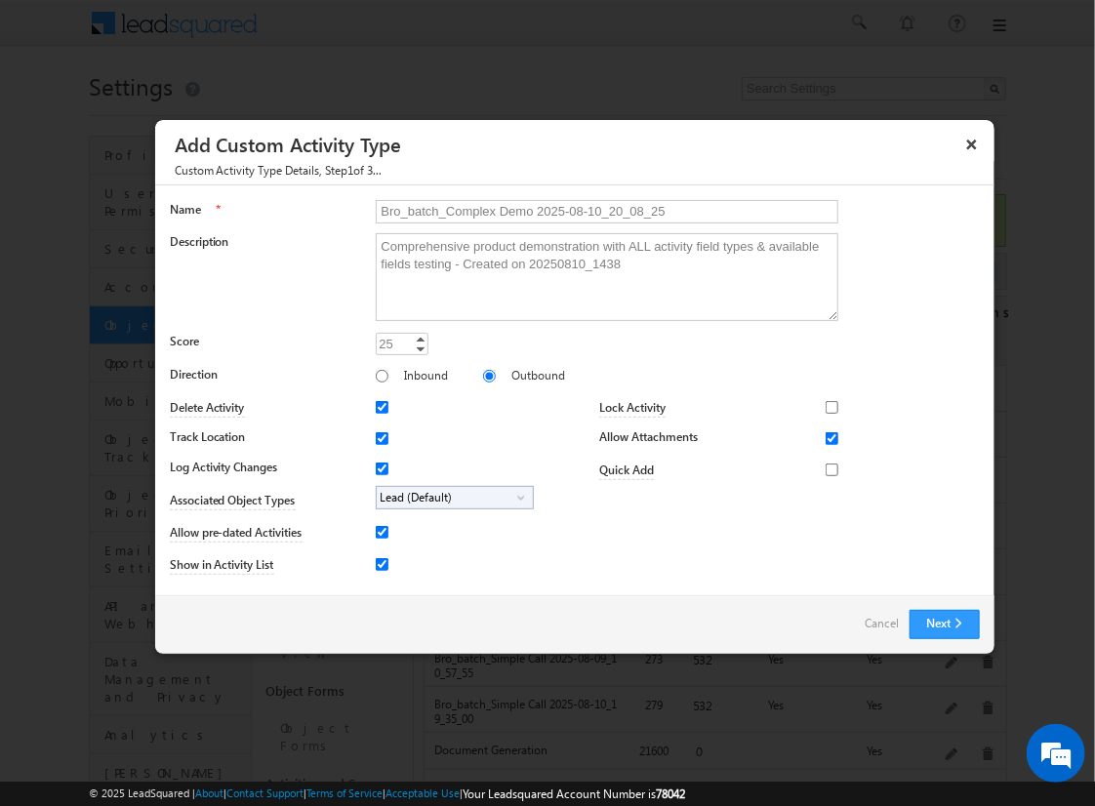
click at [451, 496] on span "Lead (Default)" at bounding box center [447, 498] width 141 height 22
click at [390, 551] on input "Student" at bounding box center [394, 552] width 13 height 13
click at [598, 210] on input "Bro_batch_Complex Demo 2025-08-10_20_08_25" at bounding box center [607, 211] width 463 height 23
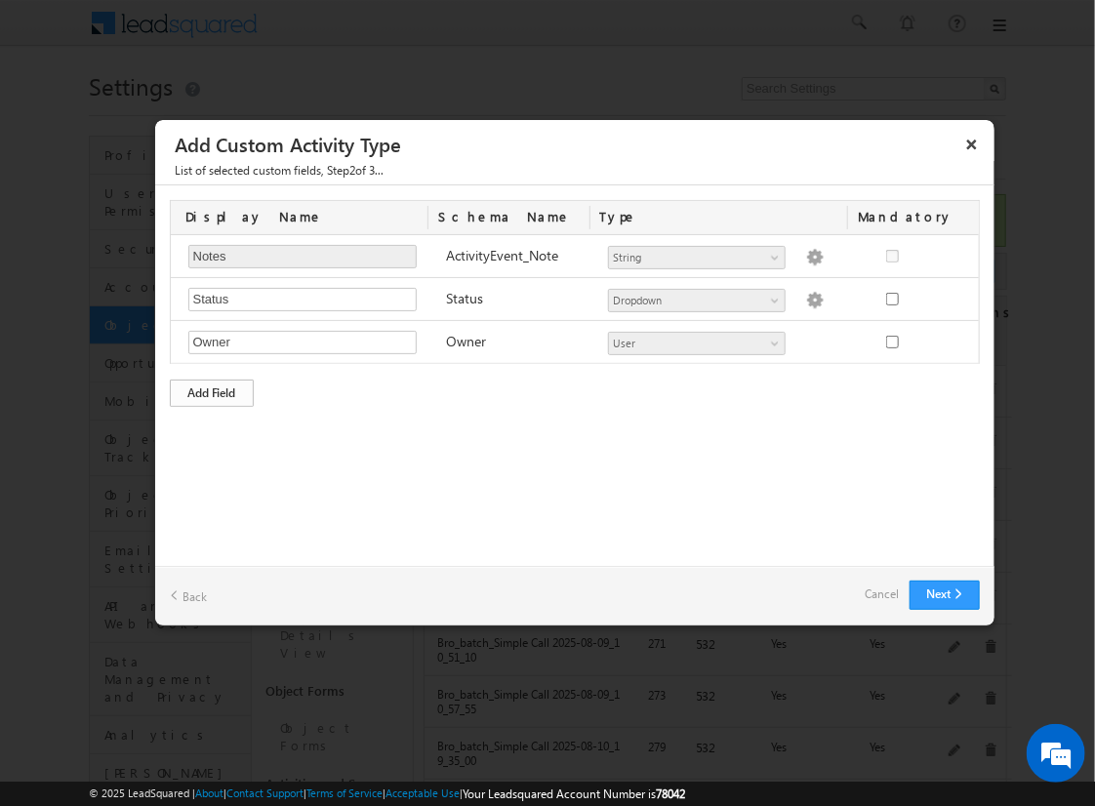
click at [212, 390] on div "Add Field" at bounding box center [212, 393] width 84 height 27
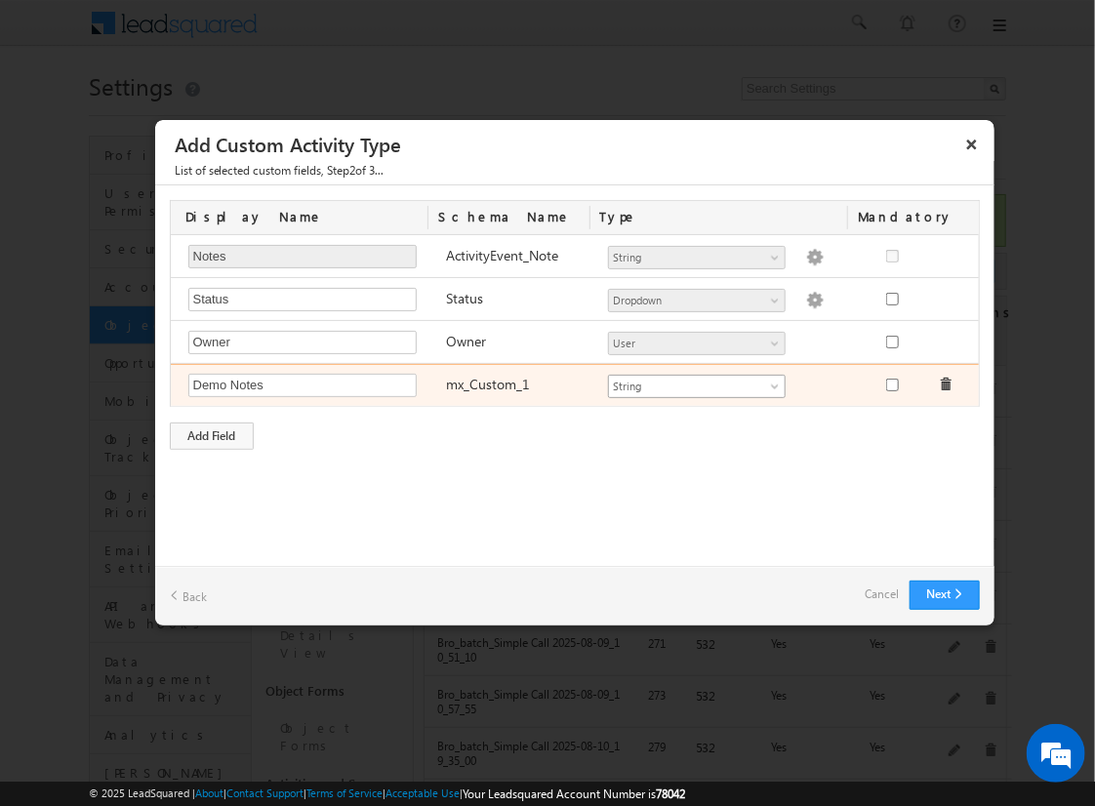
click at [696, 383] on span "String" at bounding box center [688, 387] width 159 height 18
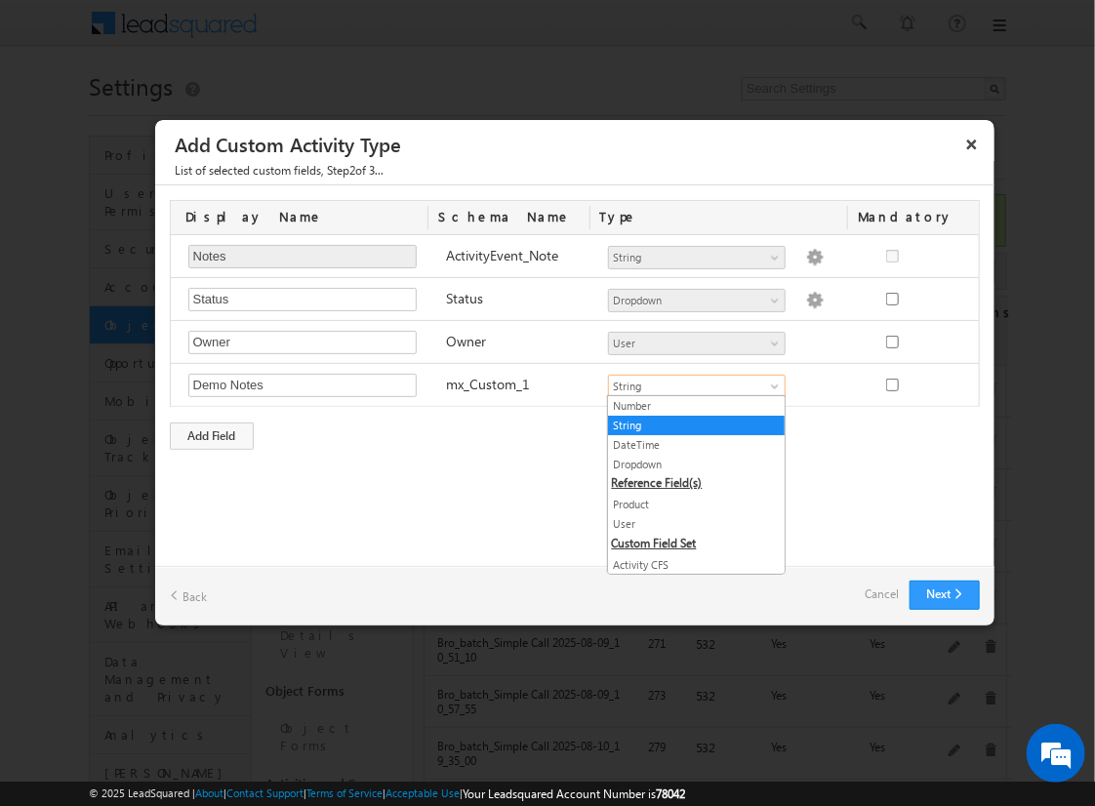
click at [689, 424] on link "String" at bounding box center [696, 426] width 177 height 18
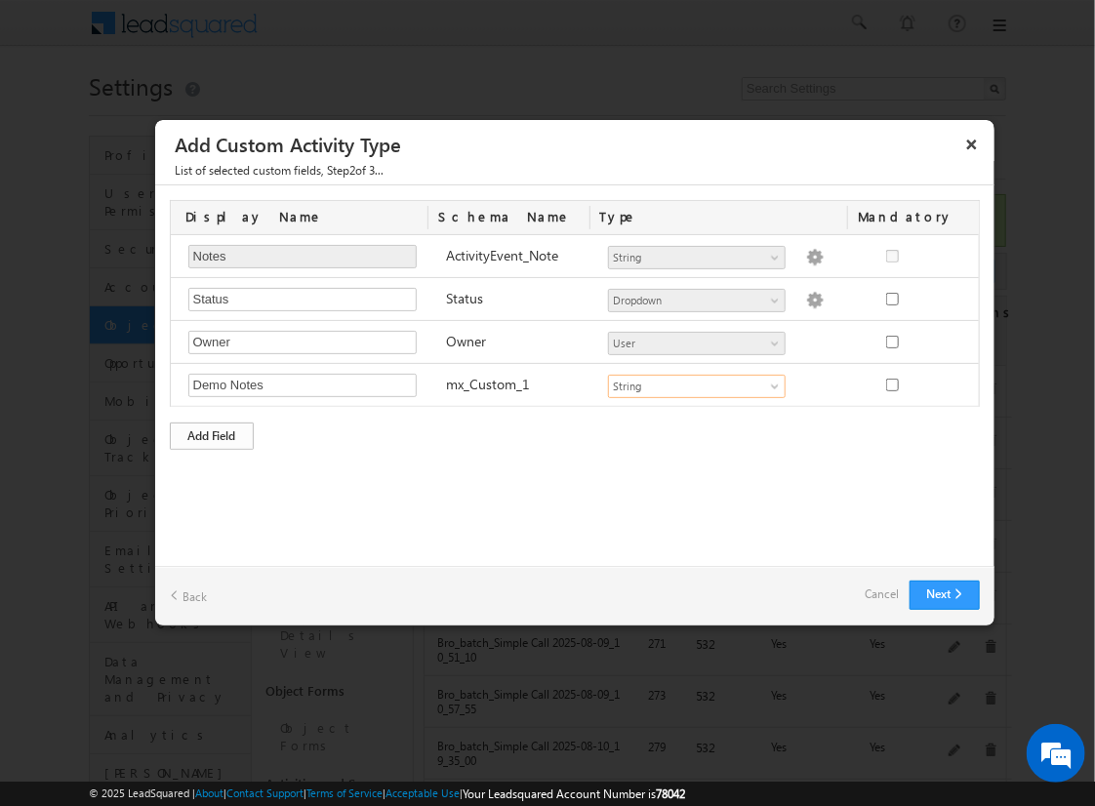
click at [212, 432] on div "Add Field" at bounding box center [212, 436] width 84 height 27
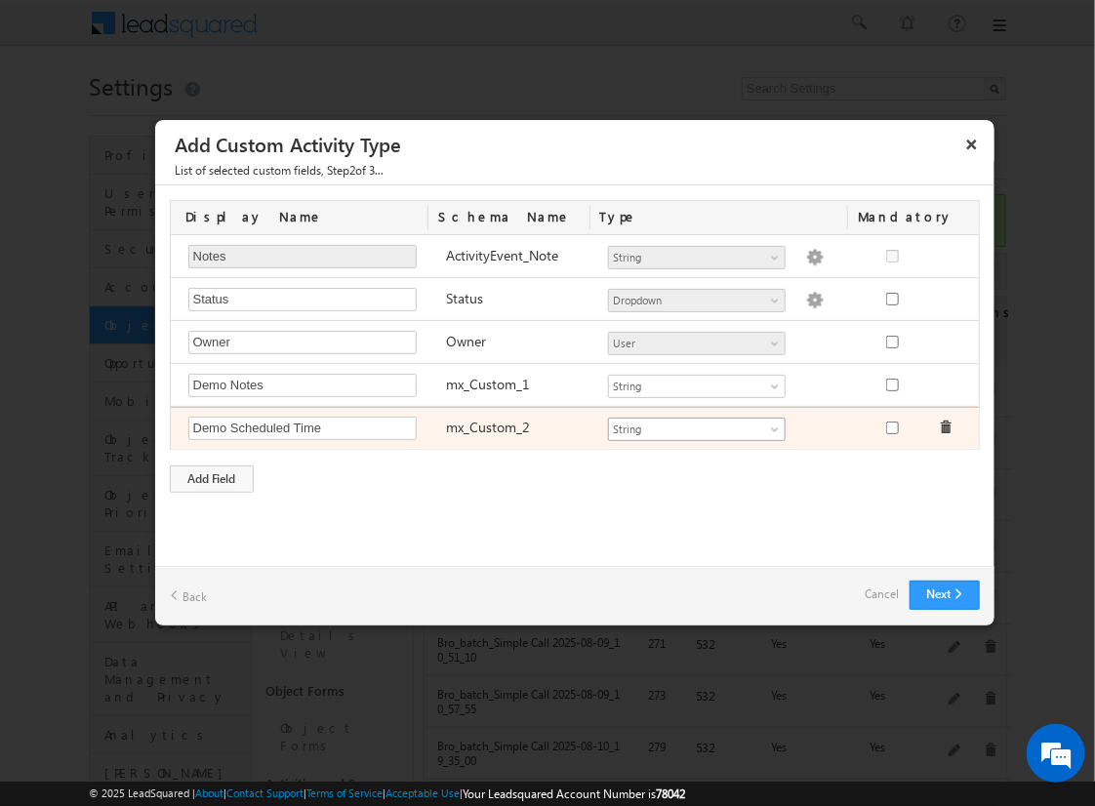
click at [696, 425] on span "String" at bounding box center [688, 430] width 159 height 18
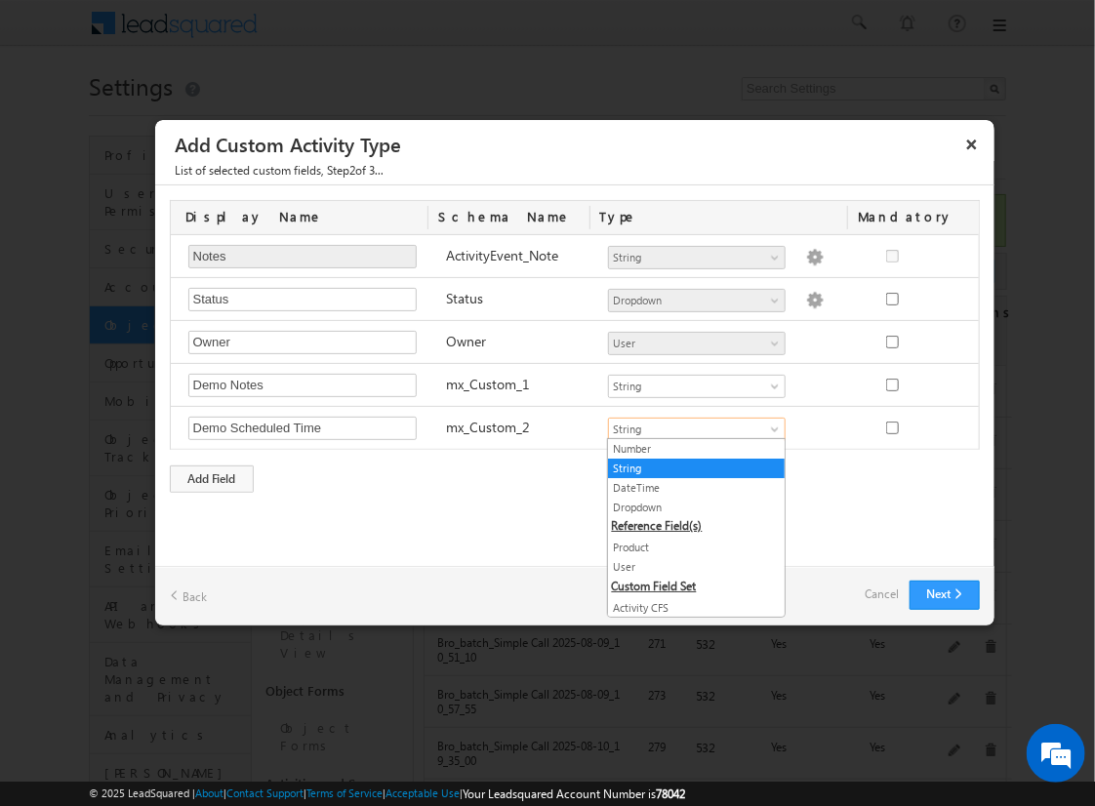
click at [689, 486] on link "DateTime" at bounding box center [696, 488] width 177 height 18
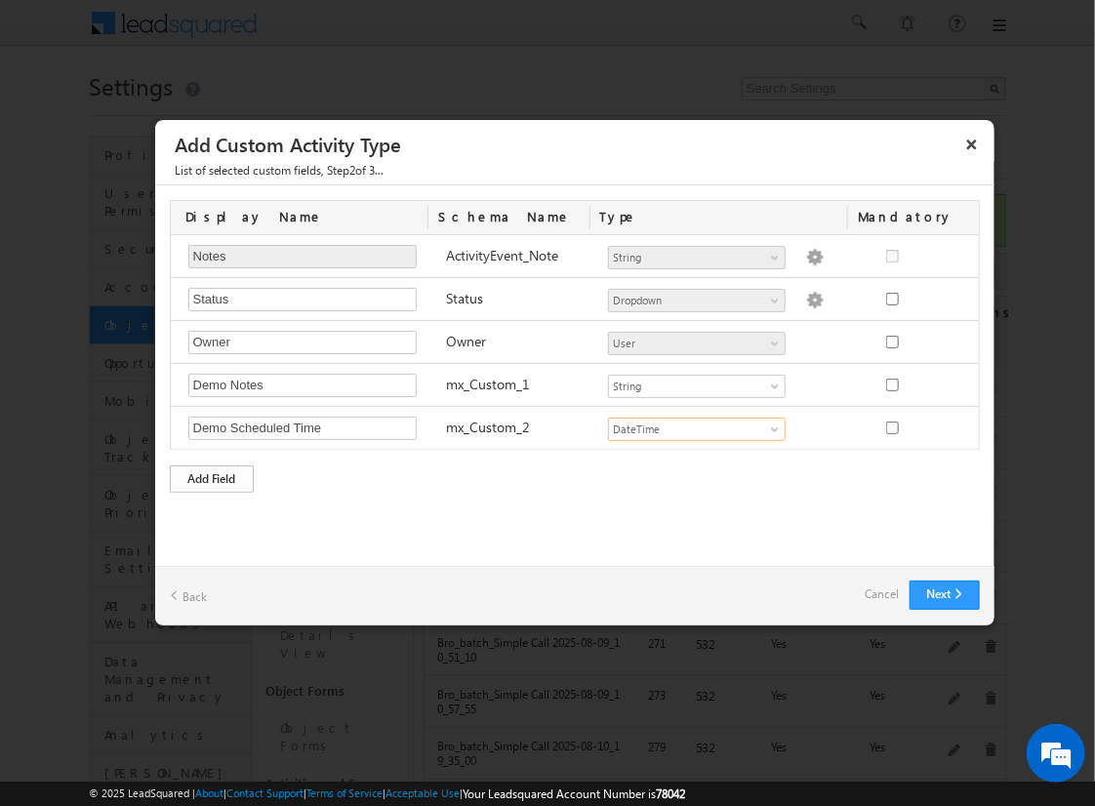
click at [212, 475] on div "Add Field" at bounding box center [212, 478] width 84 height 27
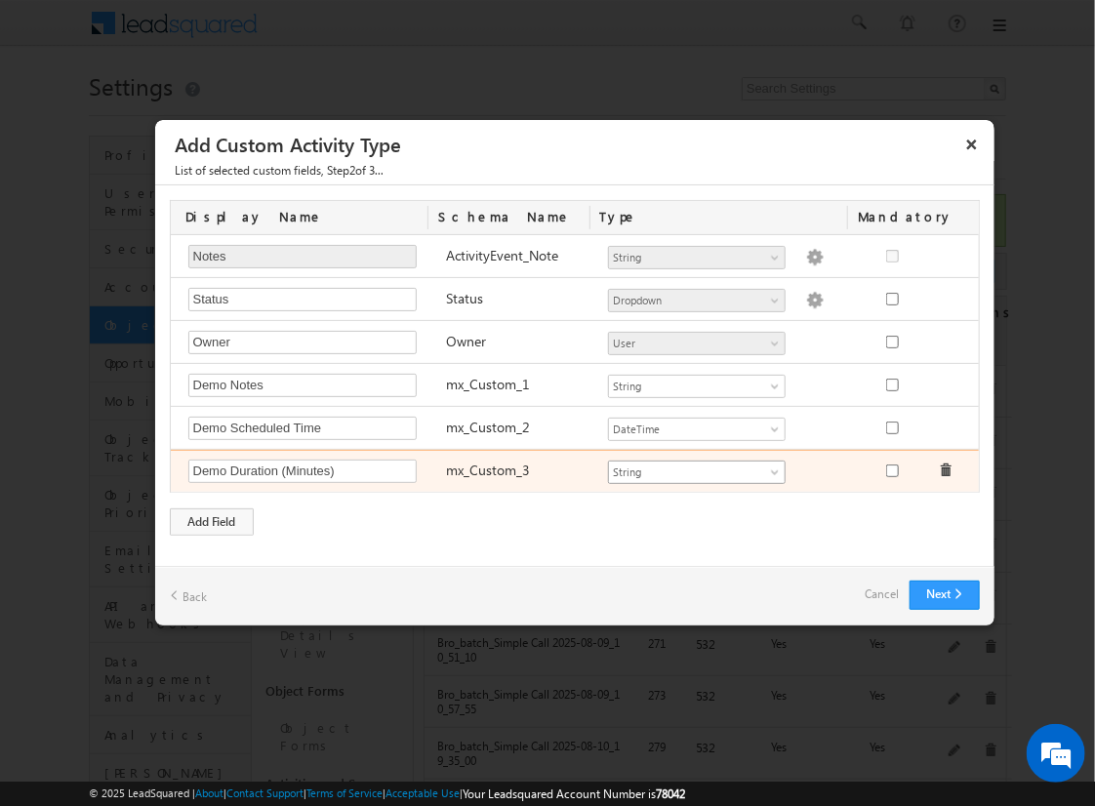
click at [696, 468] on span "String" at bounding box center [688, 473] width 159 height 18
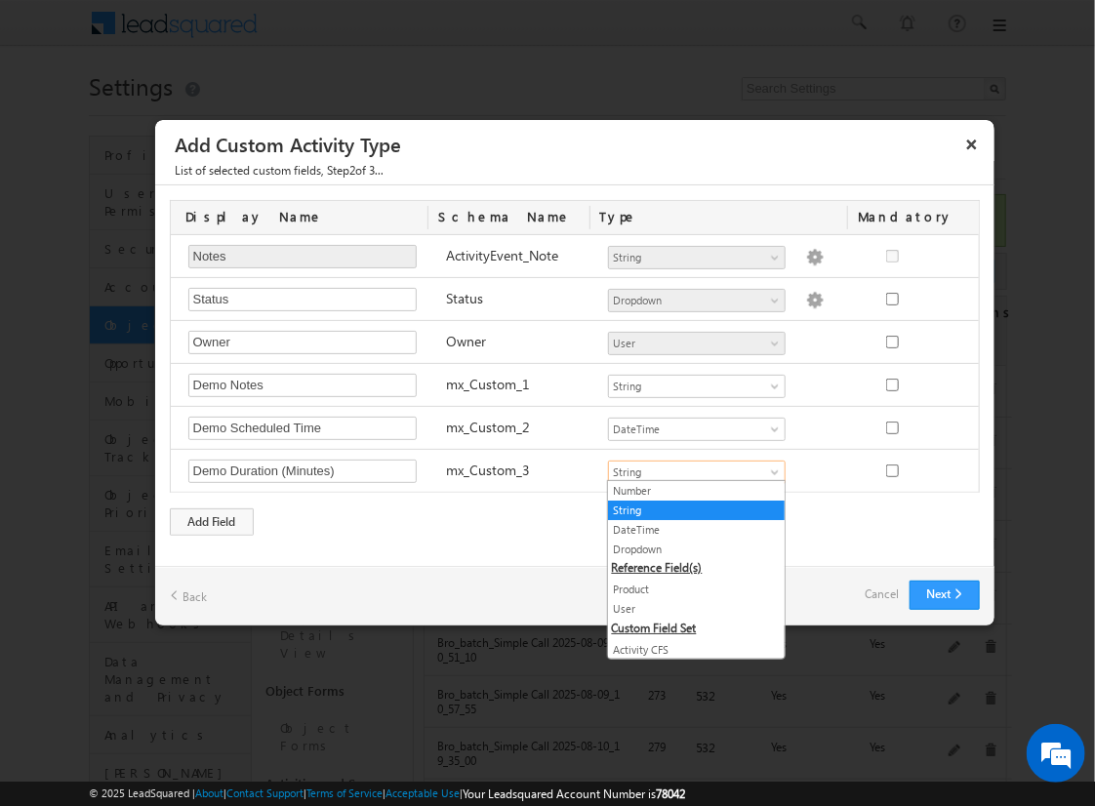
click at [689, 490] on link "Number" at bounding box center [696, 491] width 177 height 18
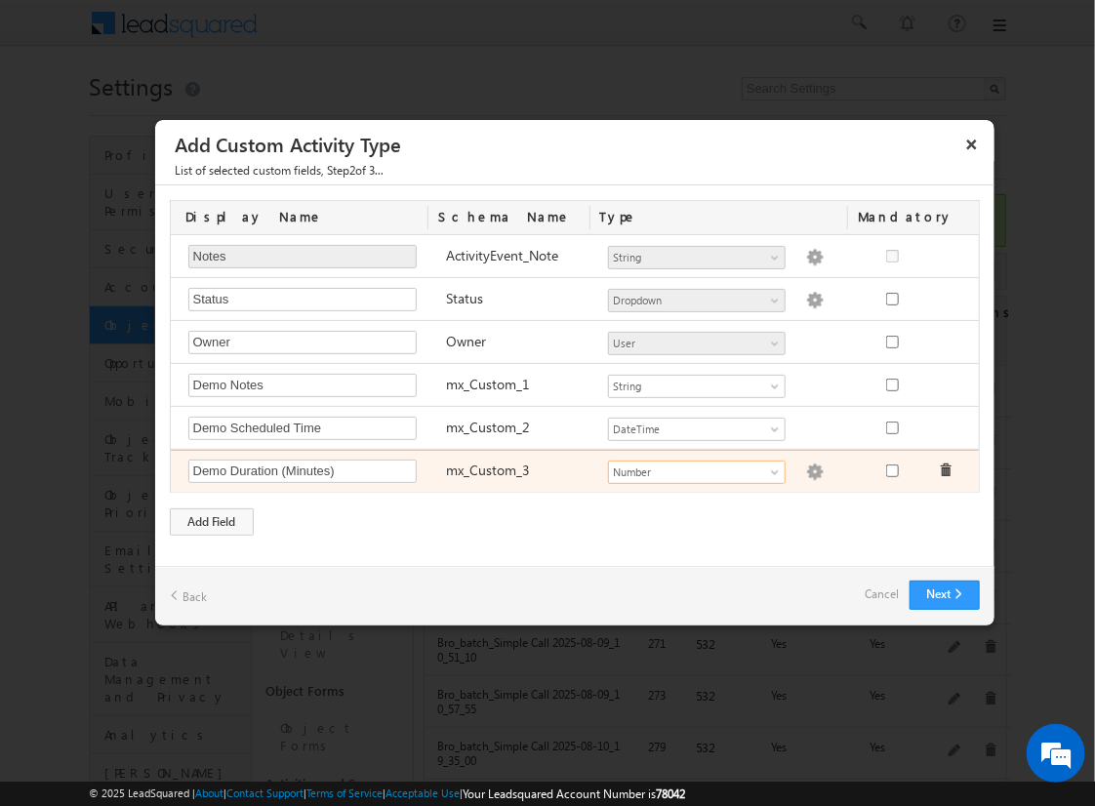
click at [806, 468] on img at bounding box center [815, 473] width 18 height 18
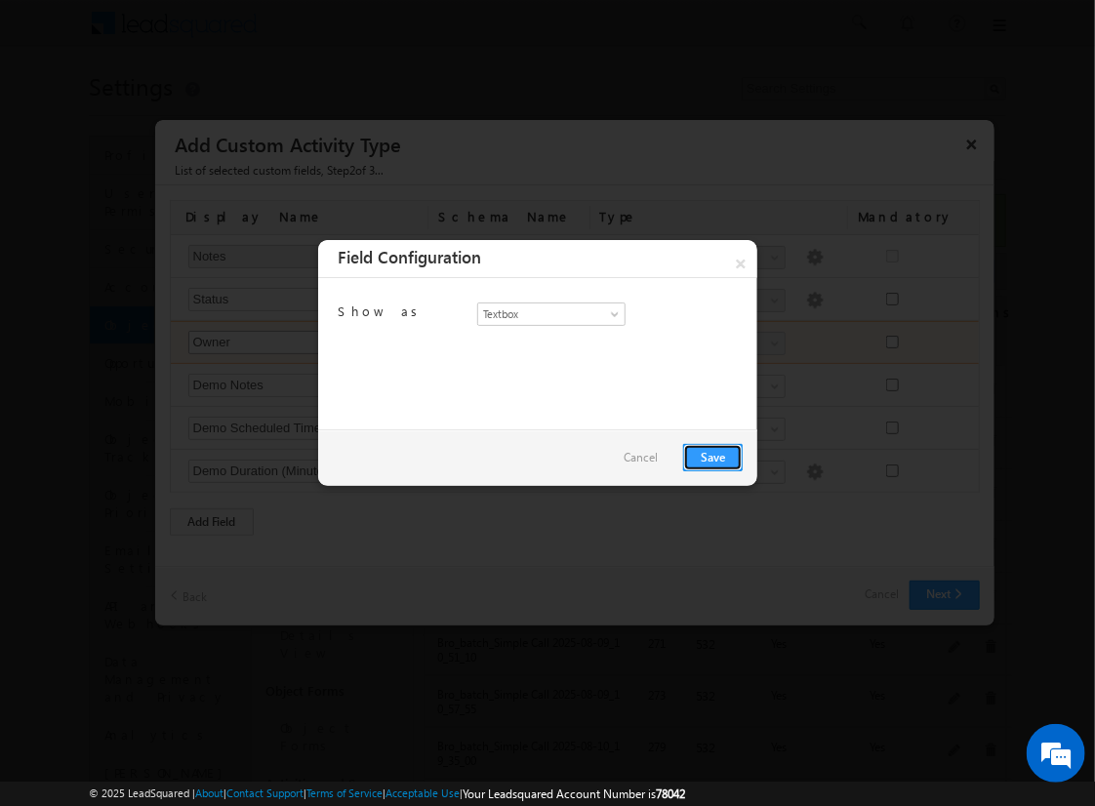
click at [712, 456] on link "Save" at bounding box center [713, 457] width 60 height 27
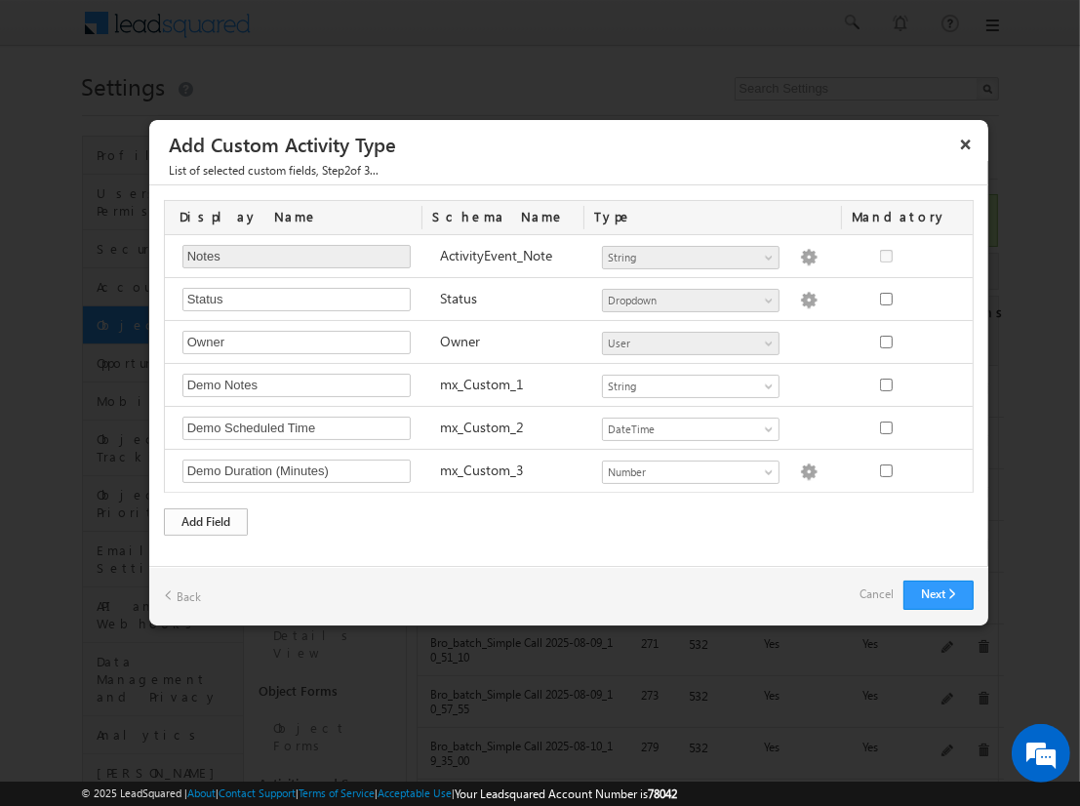
click at [206, 517] on div "Add Field" at bounding box center [206, 521] width 84 height 27
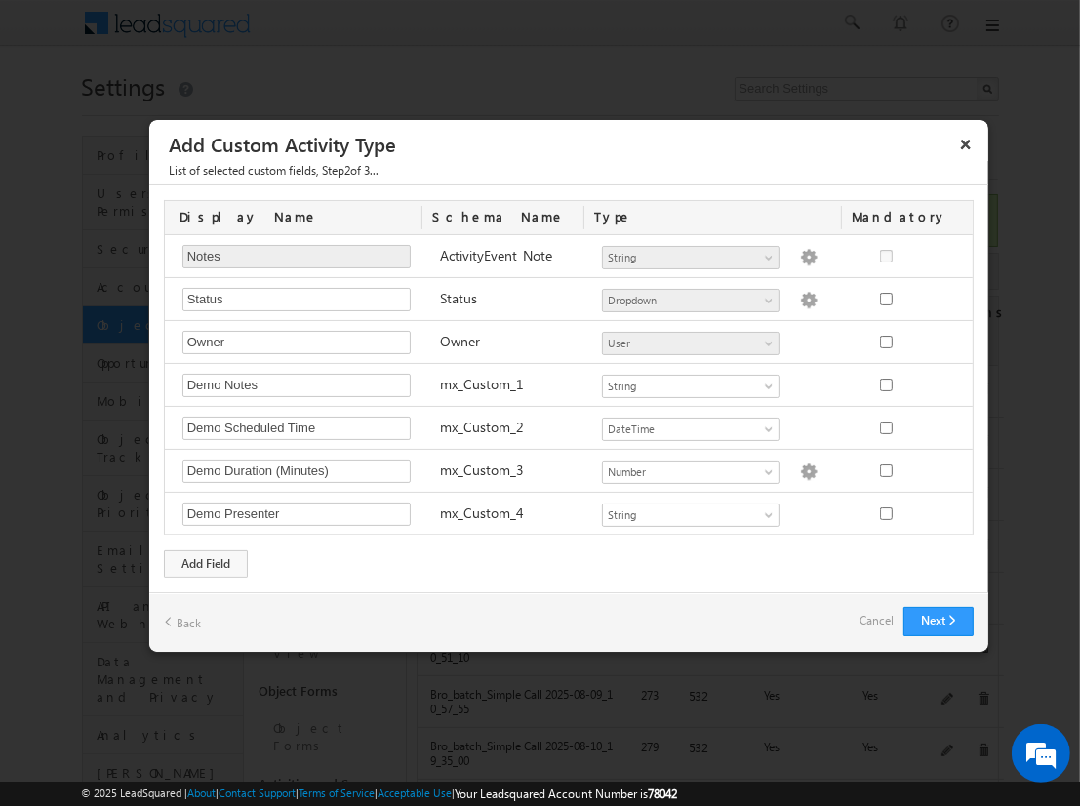
click at [878, 618] on link "Cancel" at bounding box center [877, 620] width 34 height 27
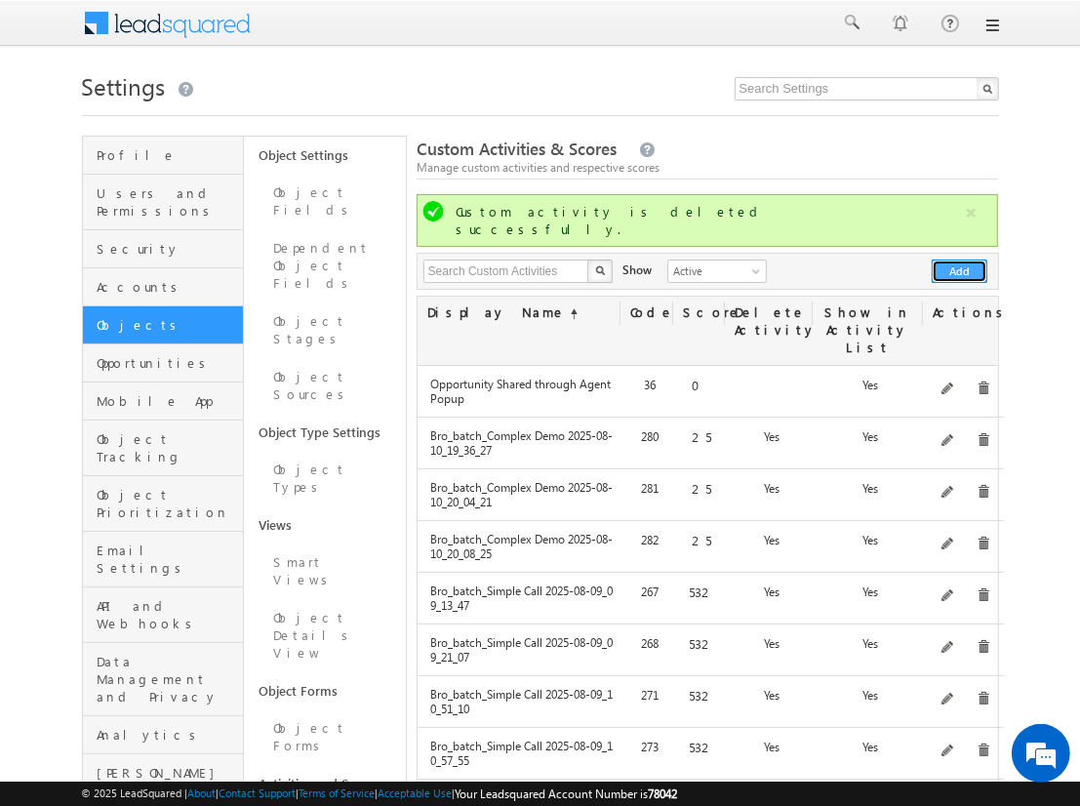
click at [960, 260] on button "Add" at bounding box center [960, 271] width 56 height 23
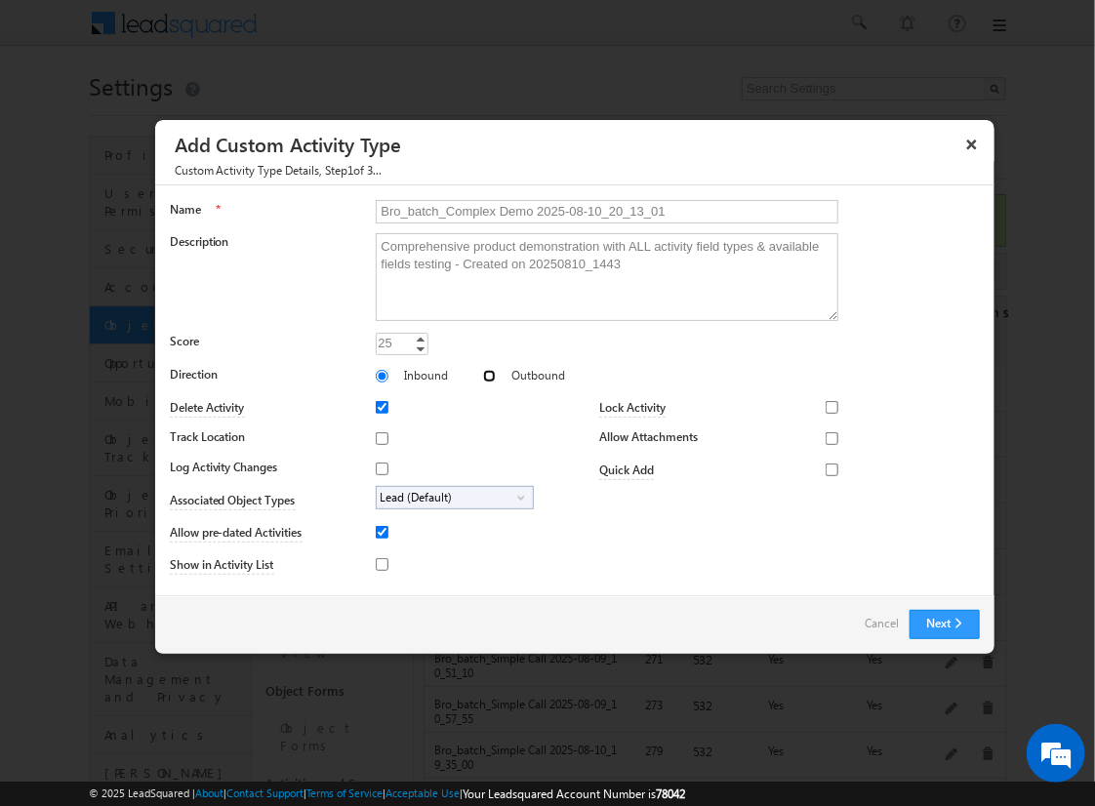
click at [483, 375] on input "Outbound" at bounding box center [489, 376] width 13 height 13
click at [379, 437] on input "Track Location" at bounding box center [382, 438] width 13 height 13
click at [379, 467] on input "Log Activity Changes" at bounding box center [382, 469] width 13 height 13
click at [379, 563] on input "Show in Activity List" at bounding box center [382, 564] width 13 height 13
click at [826, 437] on input "Allow Attachments" at bounding box center [832, 438] width 13 height 13
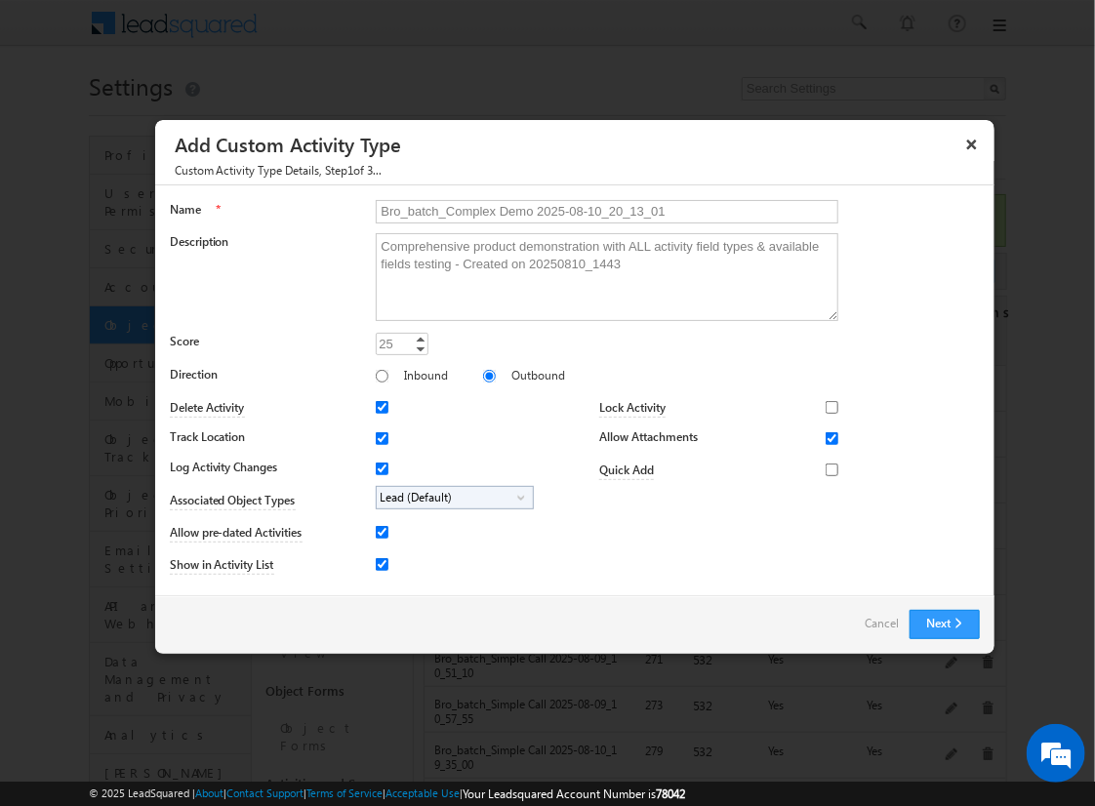
click at [451, 496] on span "Lead (Default)" at bounding box center [447, 498] width 141 height 22
click at [390, 551] on input "Student" at bounding box center [394, 552] width 13 height 13
click at [598, 210] on input "Bro_batch_Complex Demo 2025-08-10_20_13_01" at bounding box center [607, 211] width 463 height 23
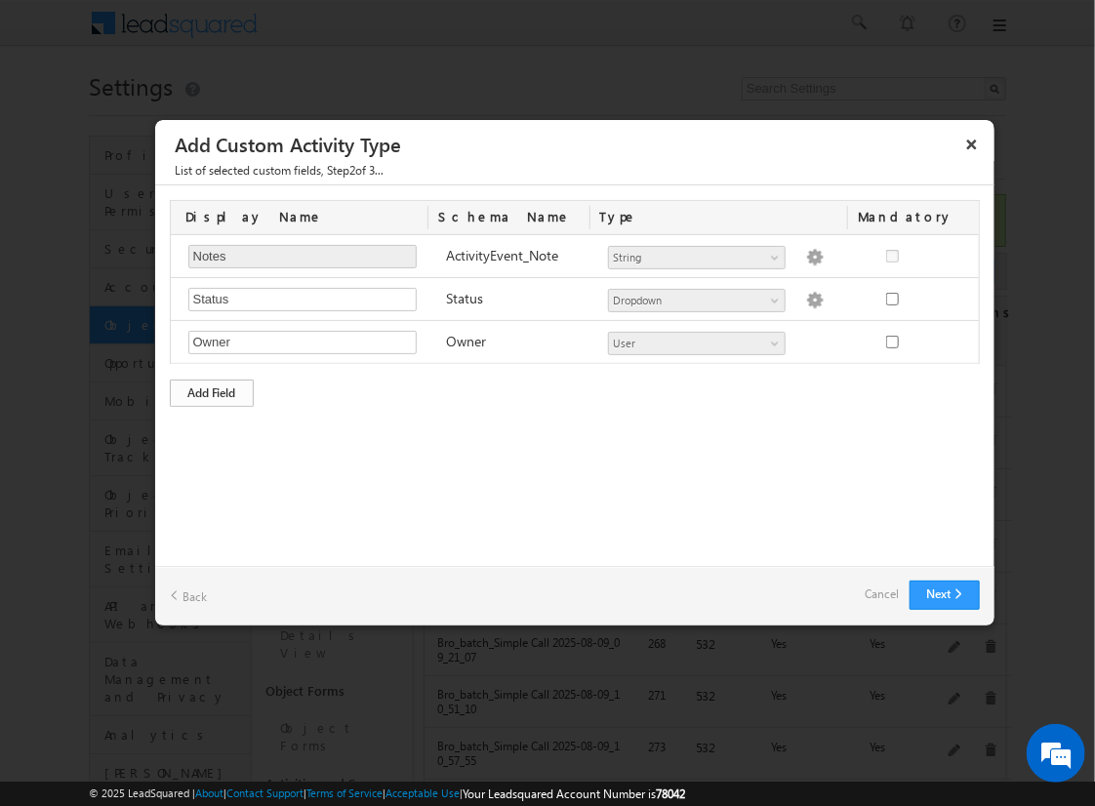
click at [212, 390] on div "Add Field" at bounding box center [212, 393] width 84 height 27
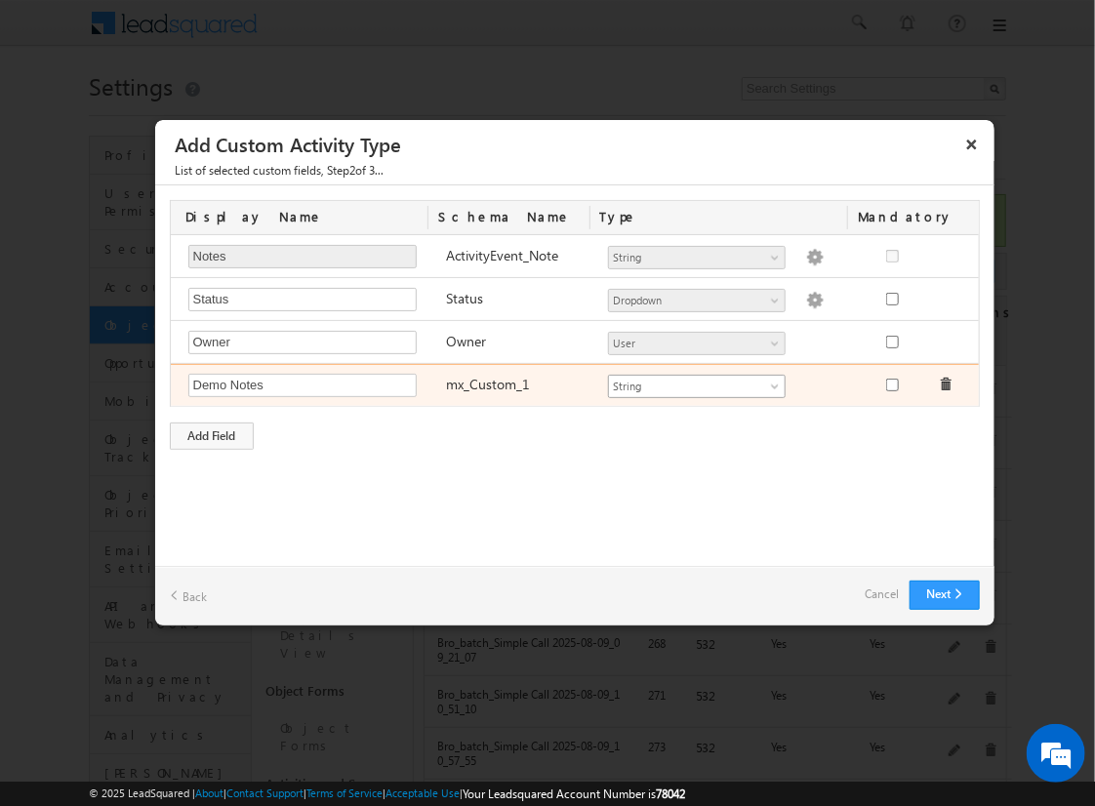
click at [696, 383] on span "String" at bounding box center [688, 387] width 159 height 18
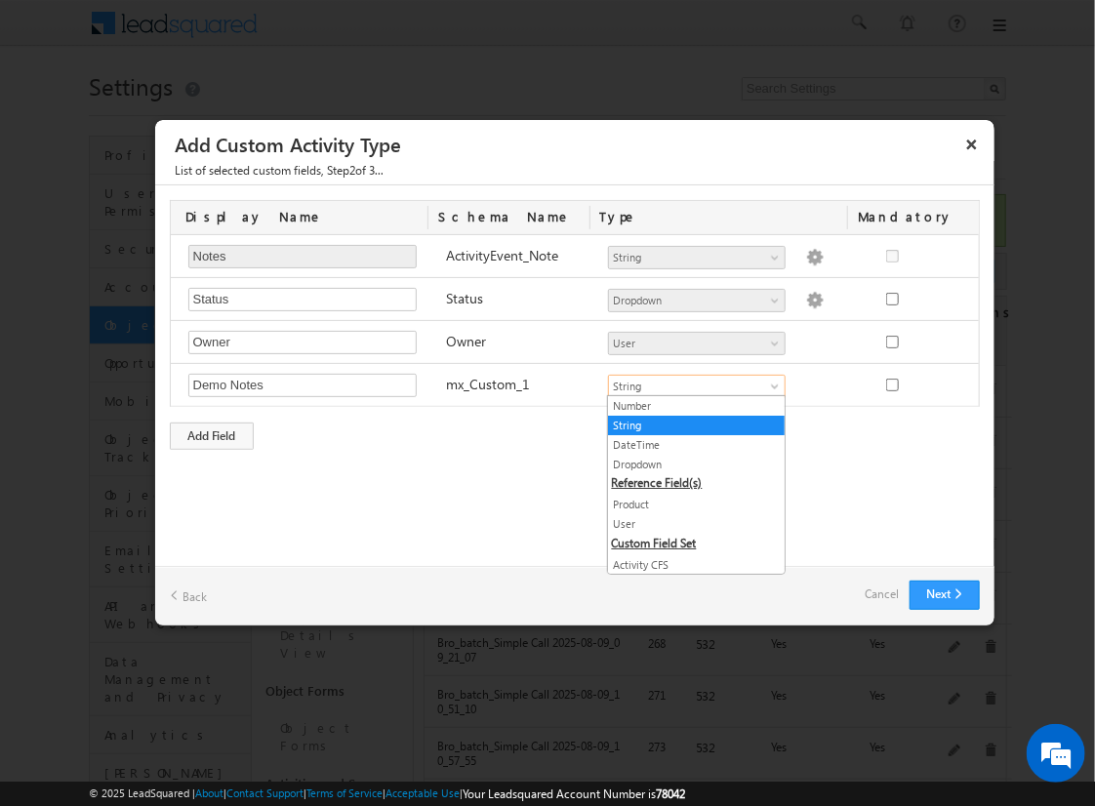
click at [689, 424] on link "String" at bounding box center [696, 426] width 177 height 18
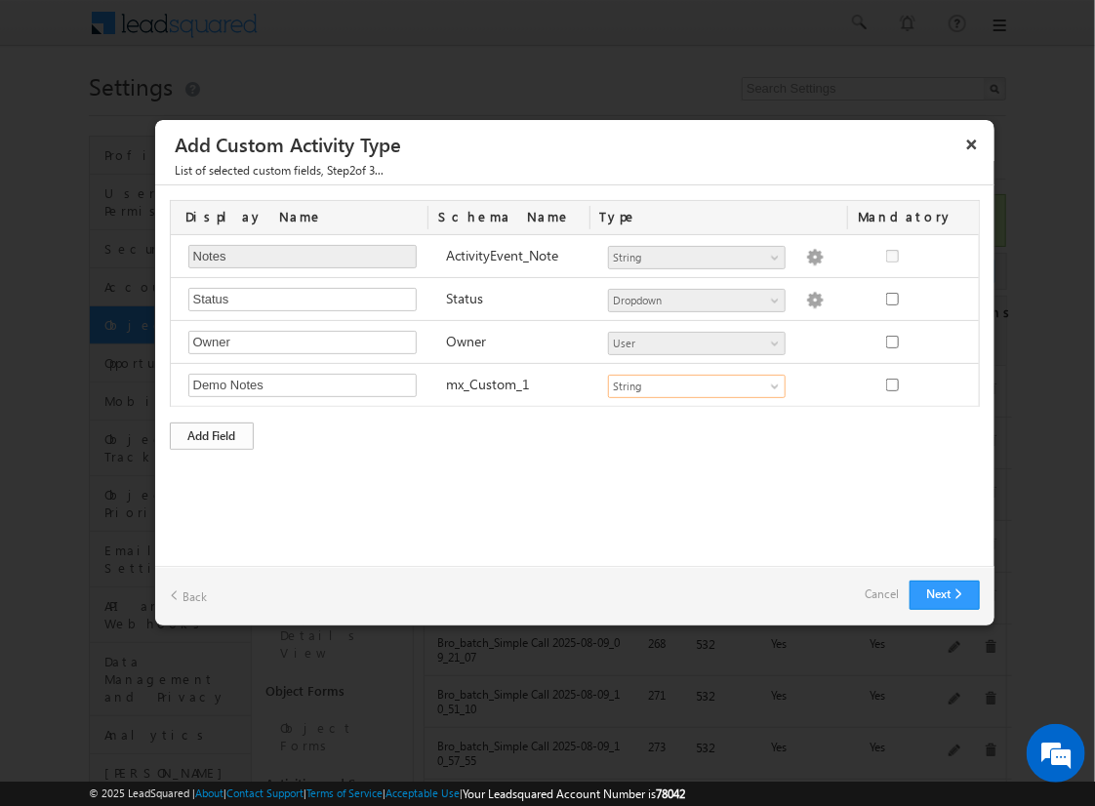
click at [212, 432] on div "Add Field" at bounding box center [212, 436] width 84 height 27
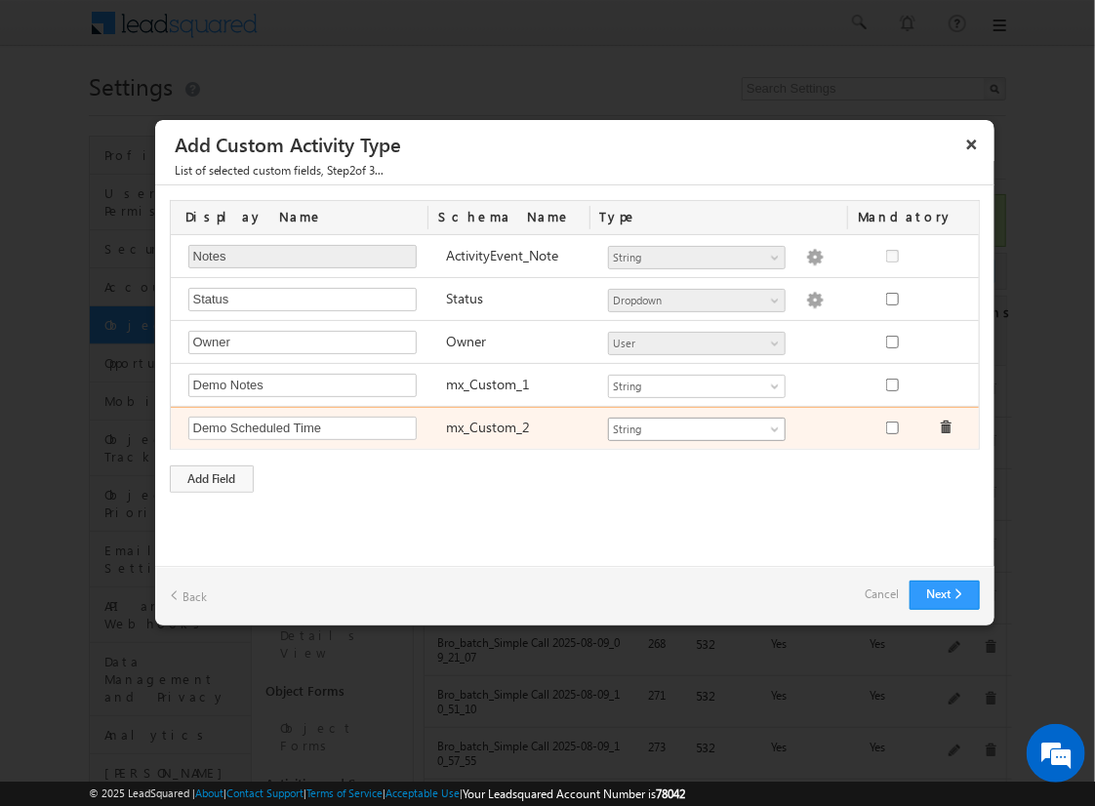
click at [696, 425] on span "String" at bounding box center [688, 430] width 159 height 18
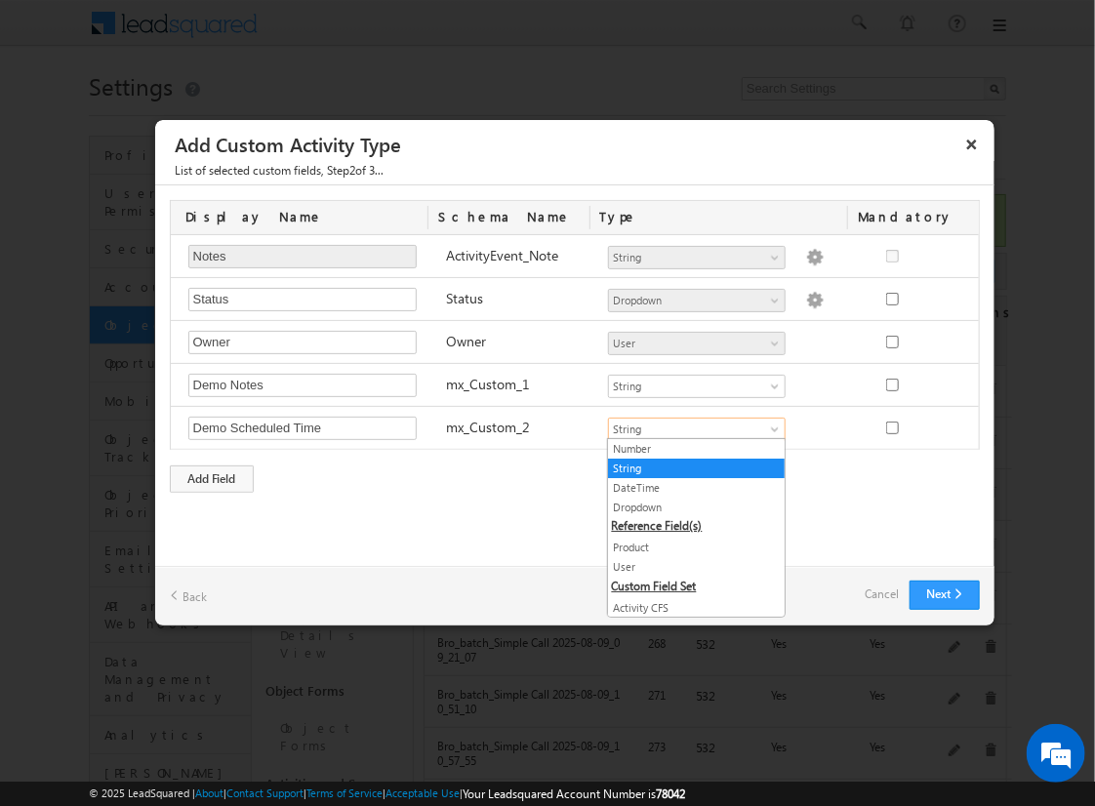
click at [689, 486] on link "DateTime" at bounding box center [696, 488] width 177 height 18
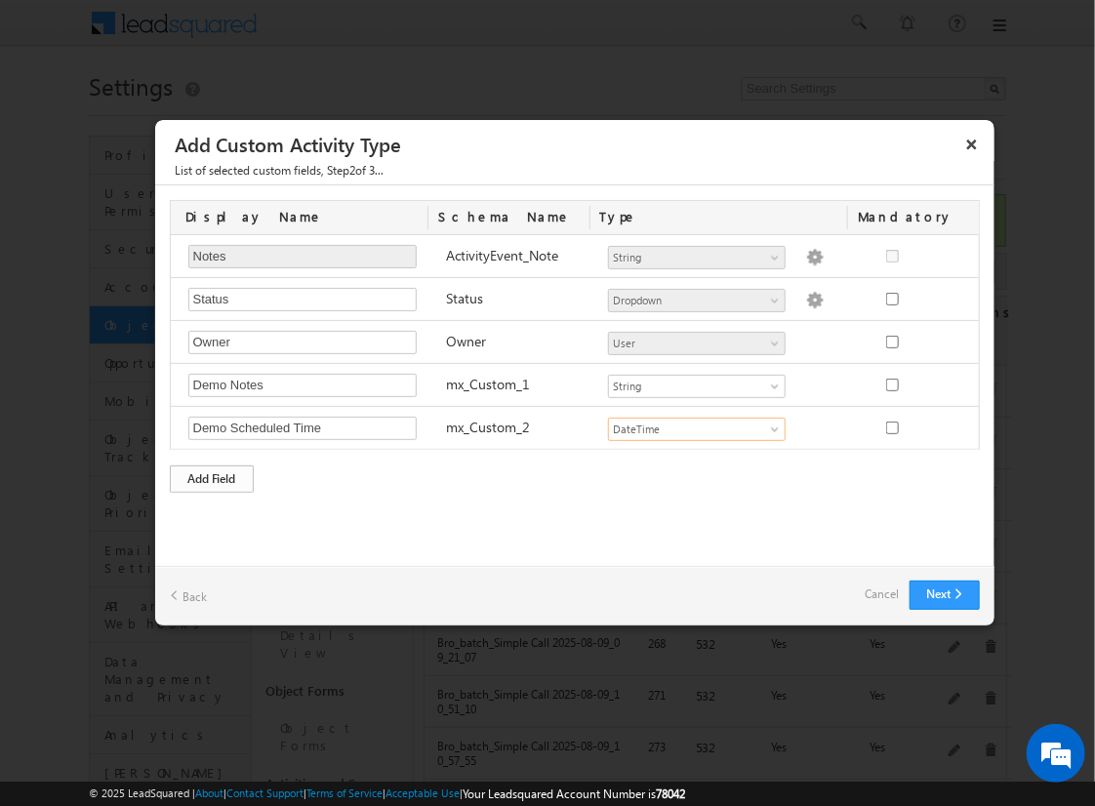
click at [212, 475] on div "Add Field" at bounding box center [212, 478] width 84 height 27
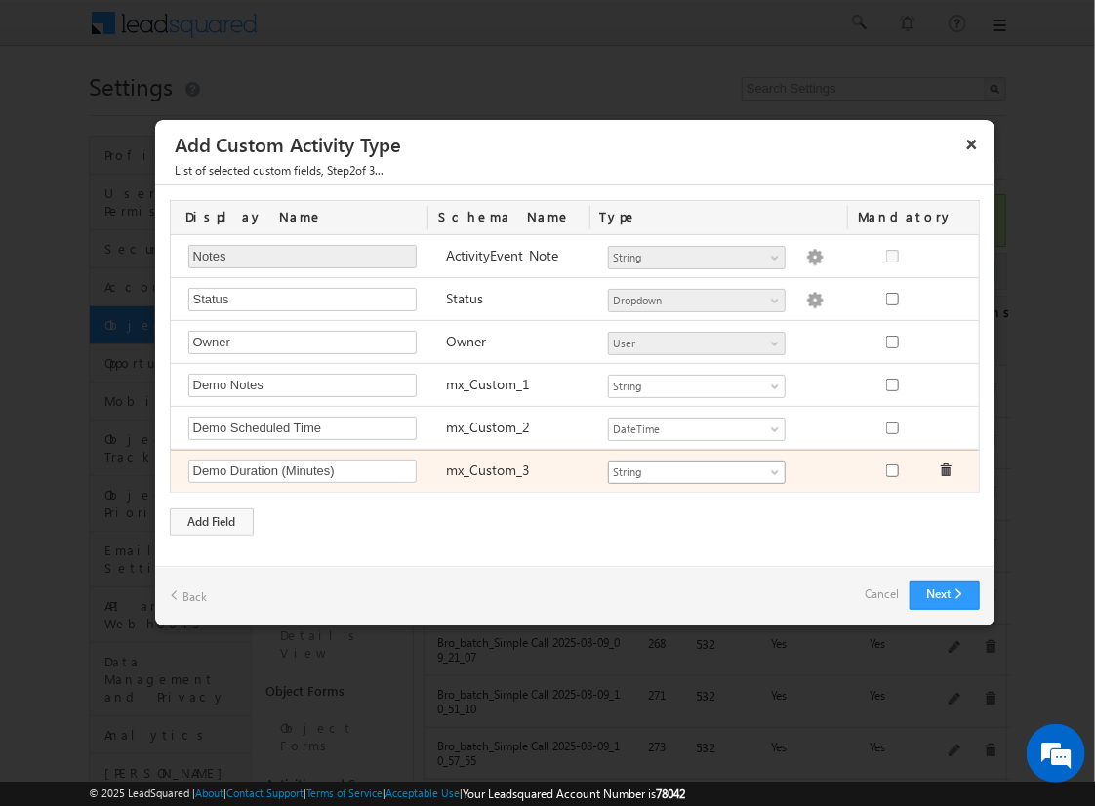
click at [696, 468] on span "String" at bounding box center [688, 473] width 159 height 18
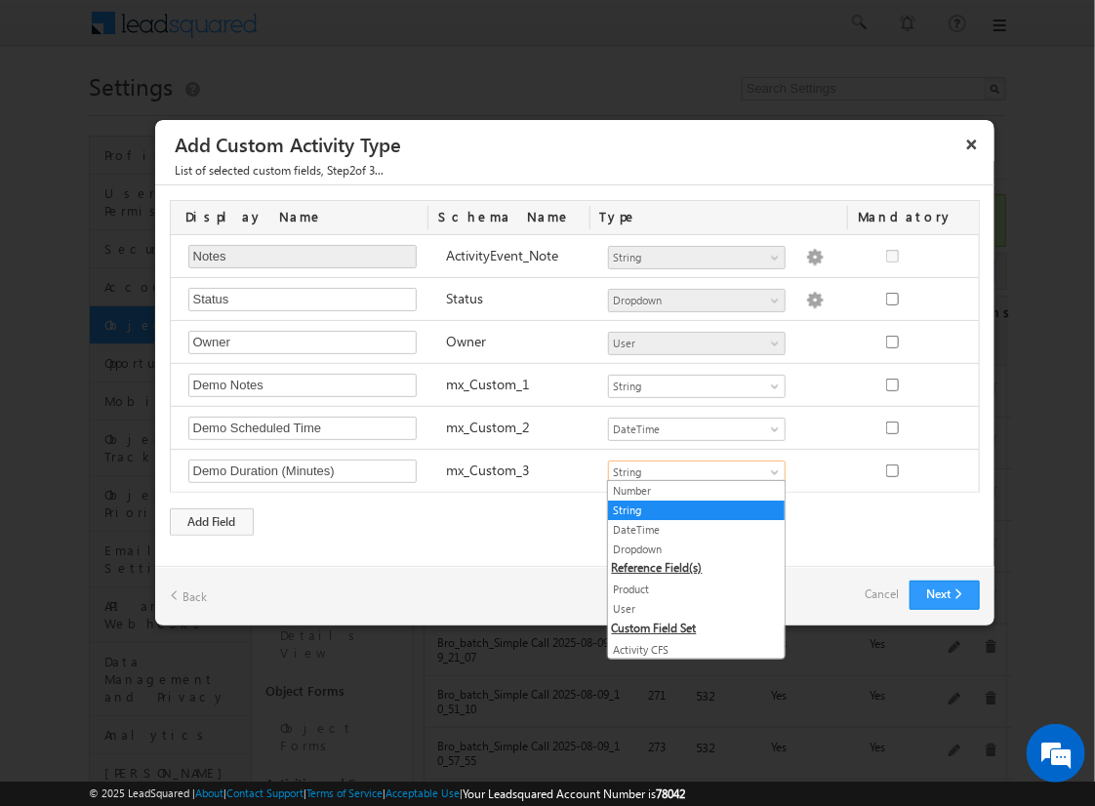
click at [689, 490] on link "Number" at bounding box center [696, 491] width 177 height 18
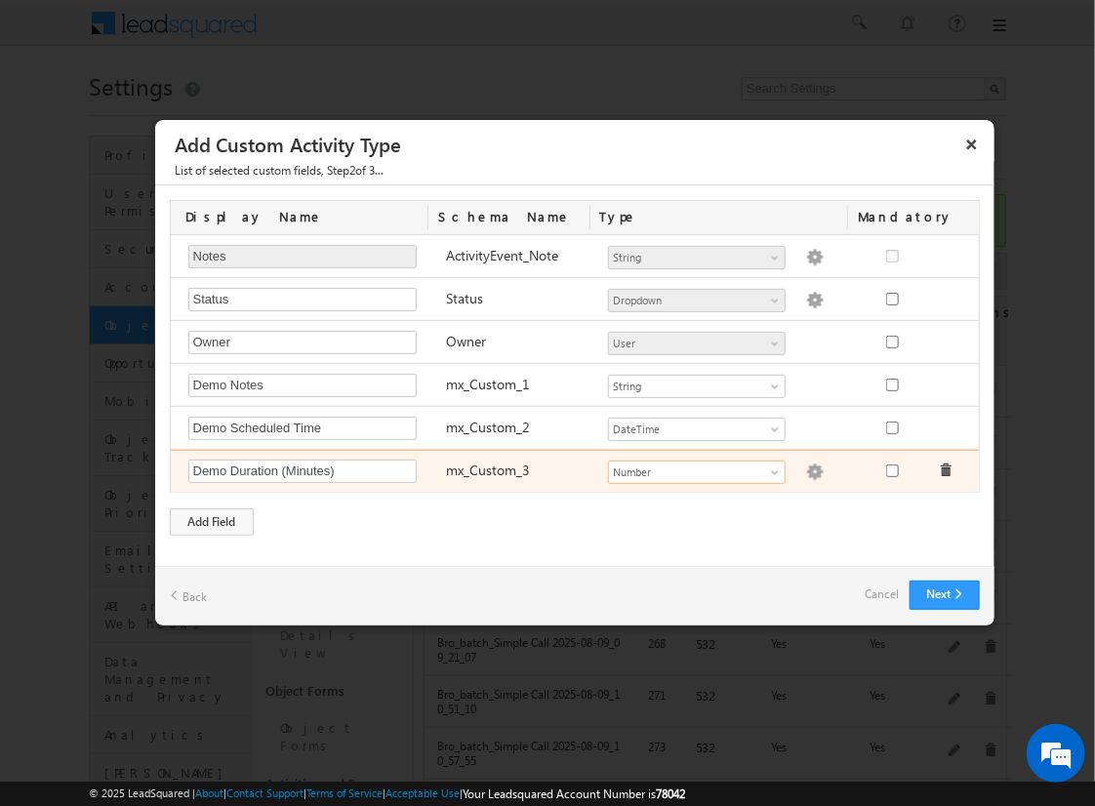
click at [806, 468] on img at bounding box center [815, 473] width 18 height 18
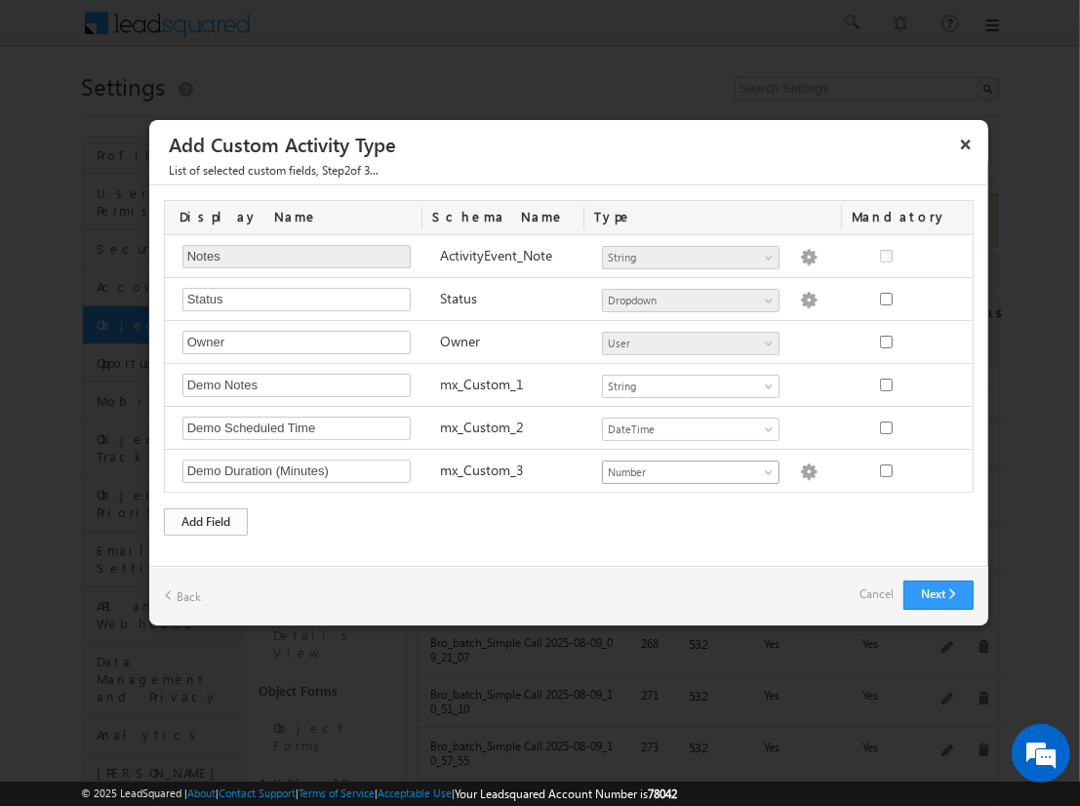
click at [206, 517] on div "Add Field" at bounding box center [206, 521] width 84 height 27
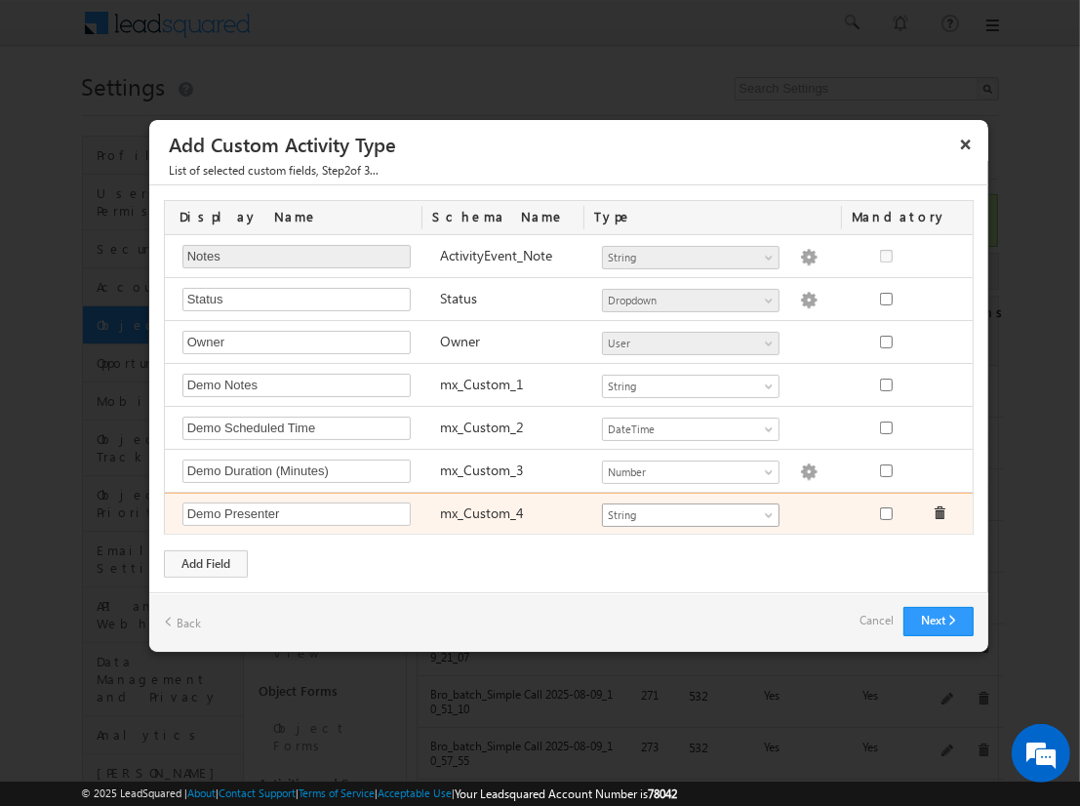
click at [690, 510] on span "String" at bounding box center [682, 515] width 159 height 18
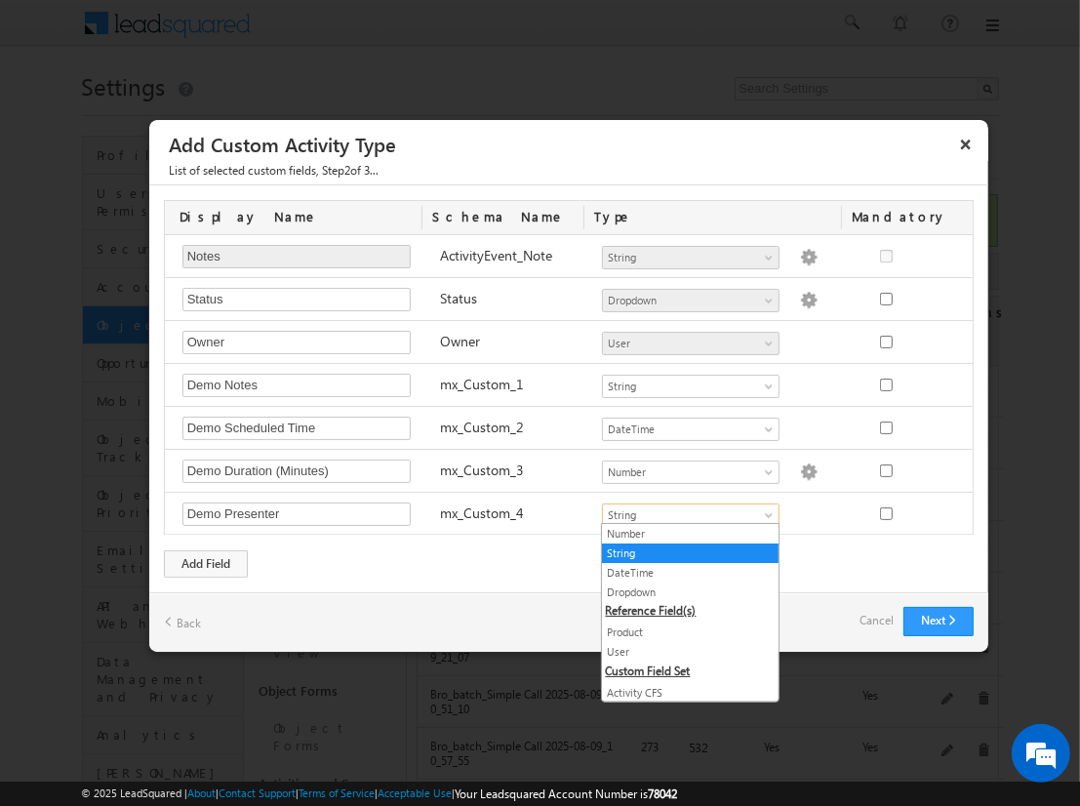
click at [683, 649] on link "User" at bounding box center [690, 652] width 177 height 18
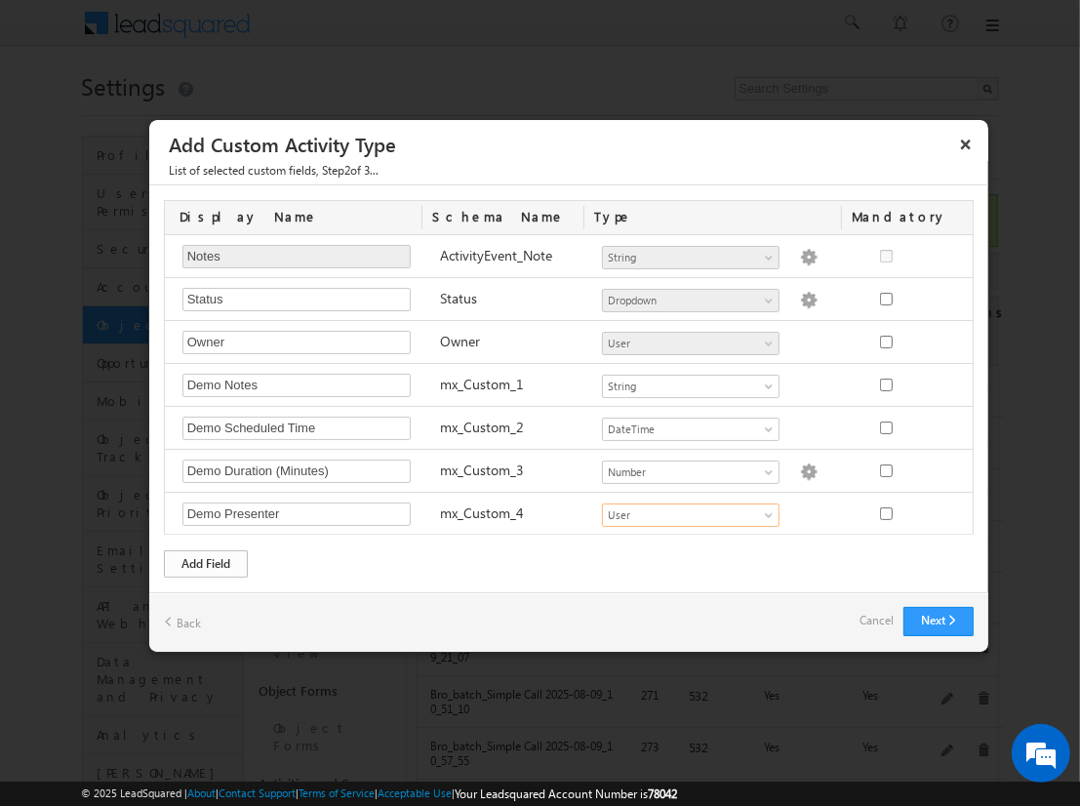
click at [206, 560] on div "Add Field" at bounding box center [206, 563] width 84 height 27
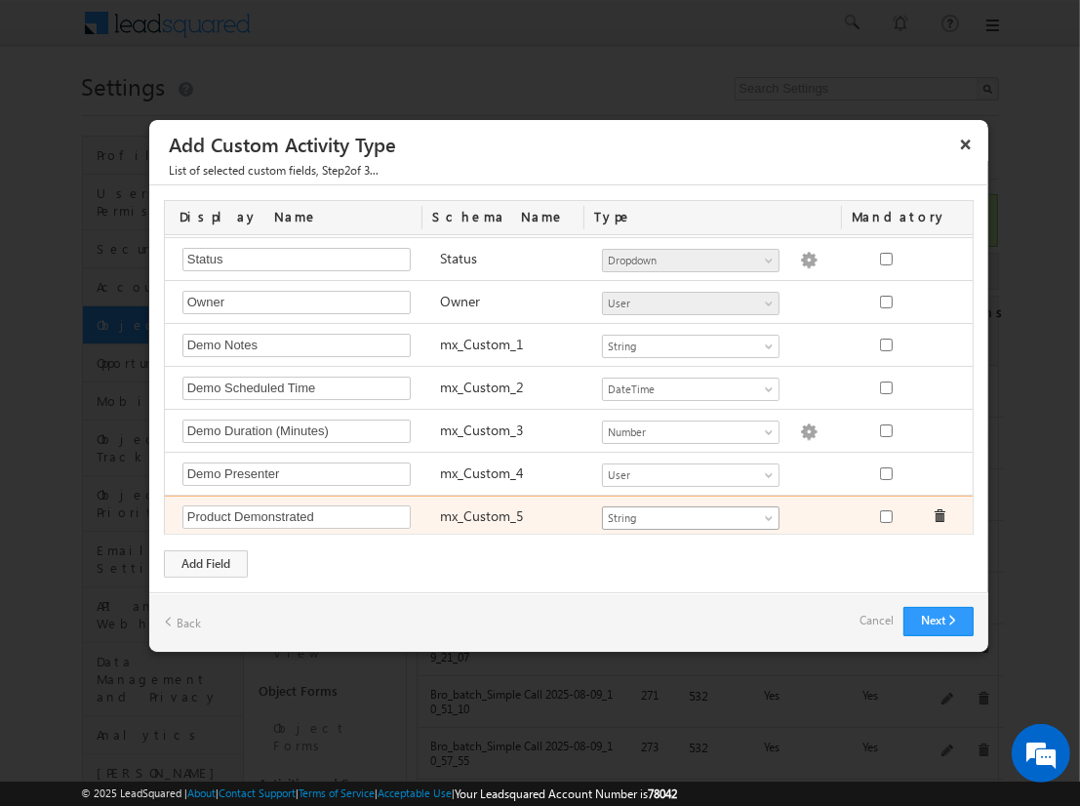
click at [682, 512] on span "String" at bounding box center [682, 518] width 159 height 18
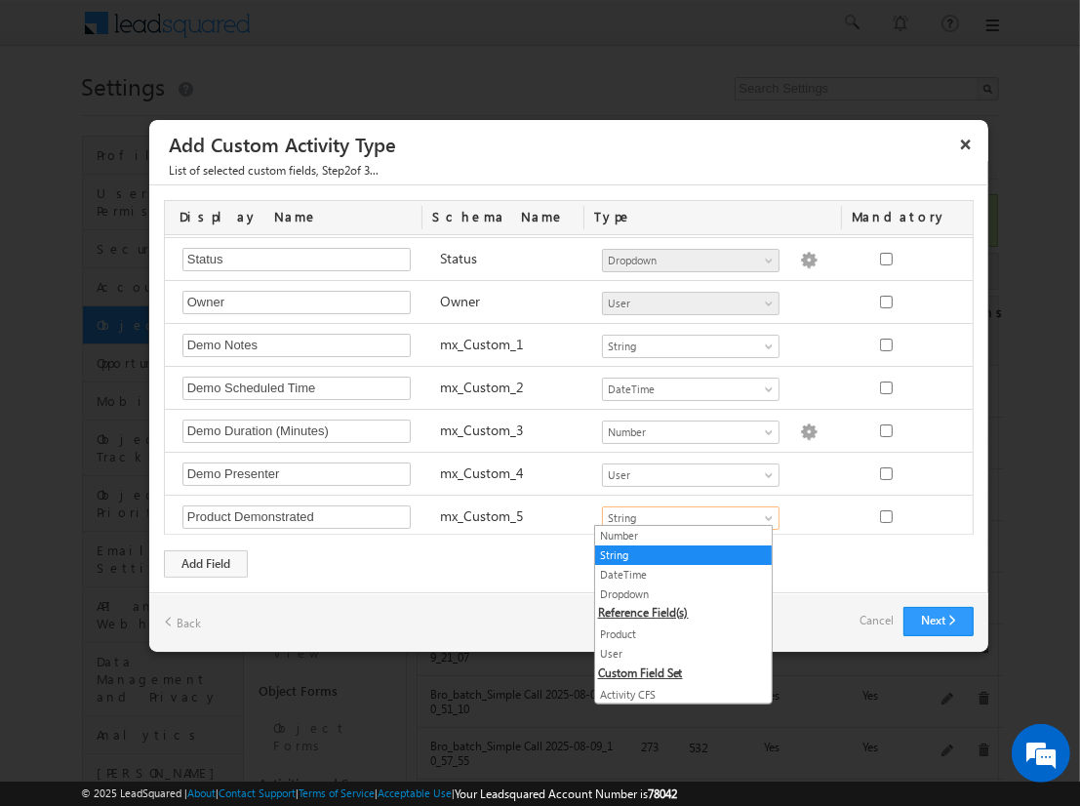
click at [675, 631] on link "Product" at bounding box center [683, 635] width 177 height 18
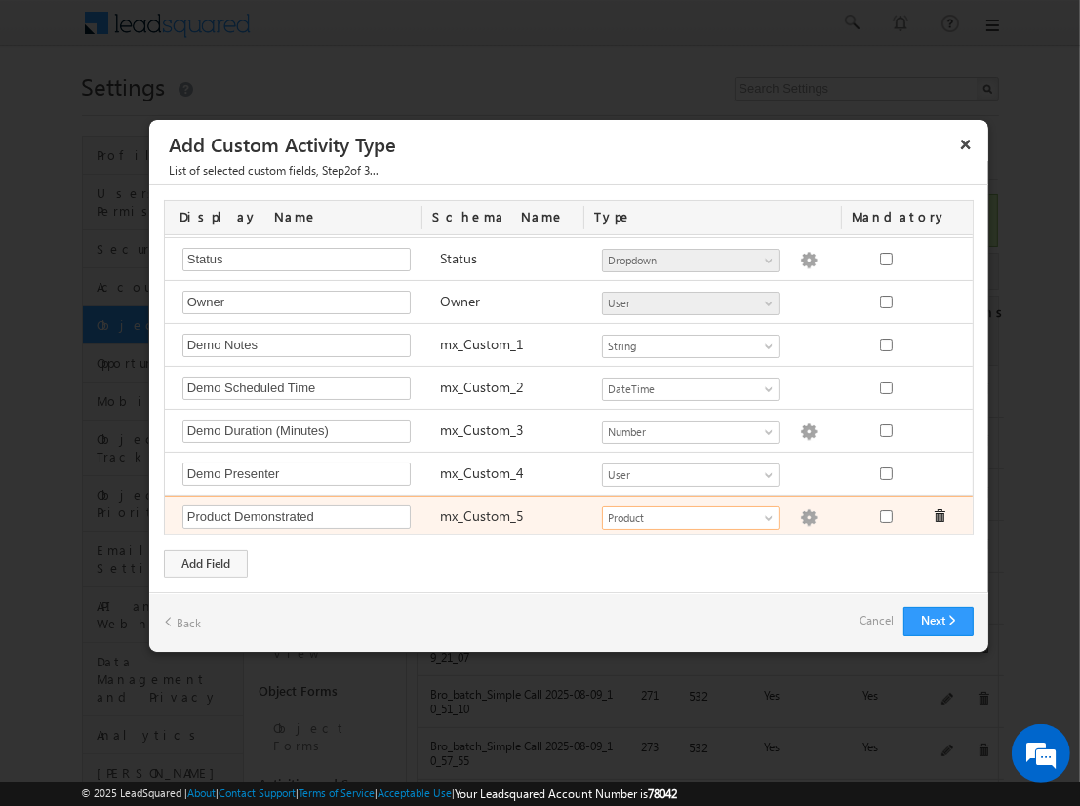
click at [800, 512] on img at bounding box center [809, 518] width 18 height 18
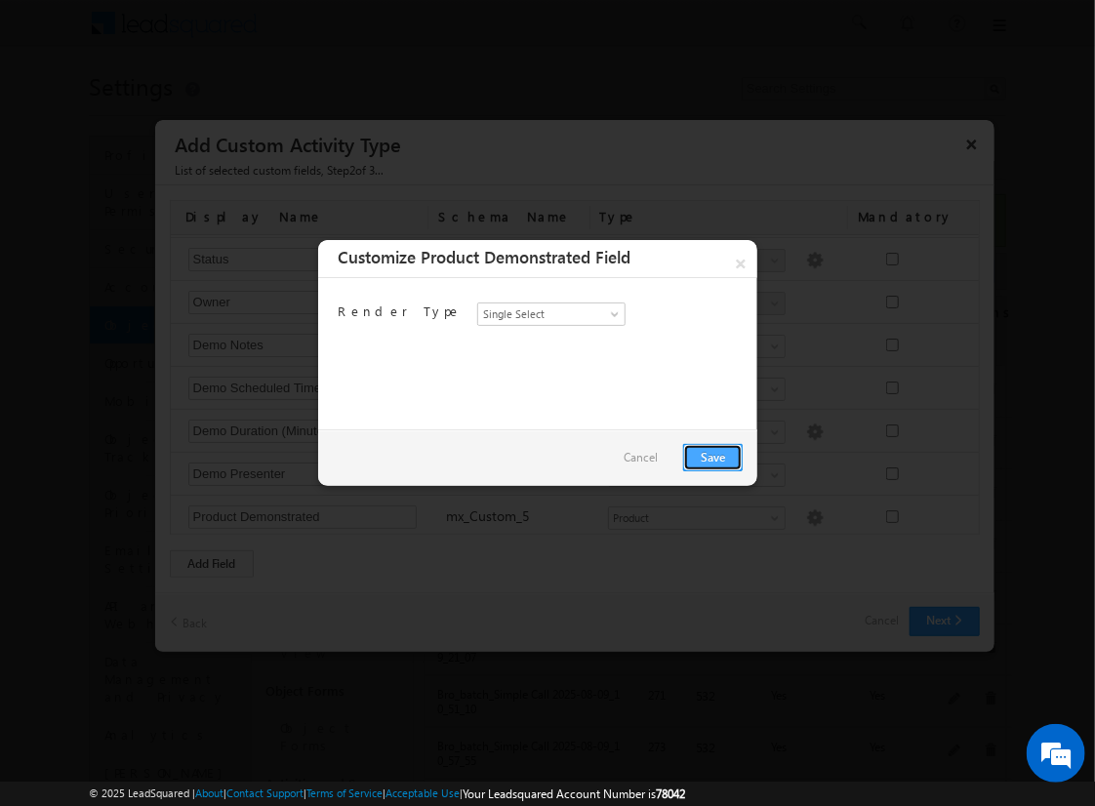
click at [712, 456] on link "Save" at bounding box center [713, 457] width 60 height 27
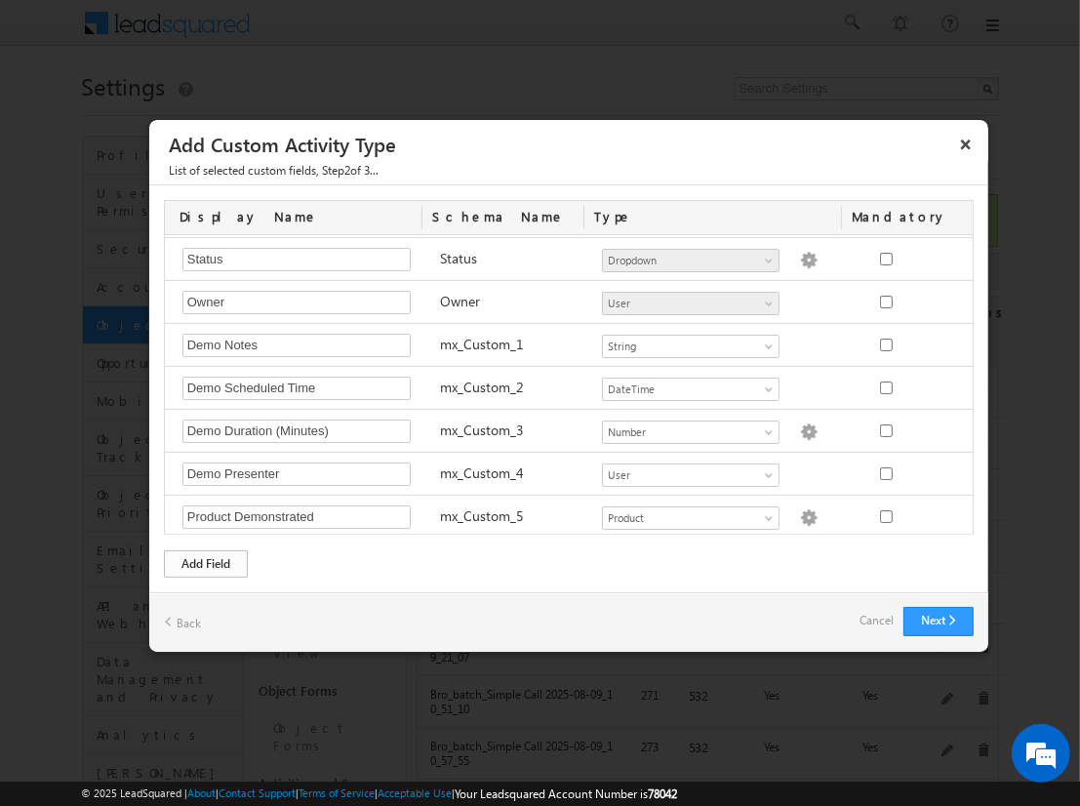
click at [206, 562] on div "Add Field" at bounding box center [206, 563] width 84 height 27
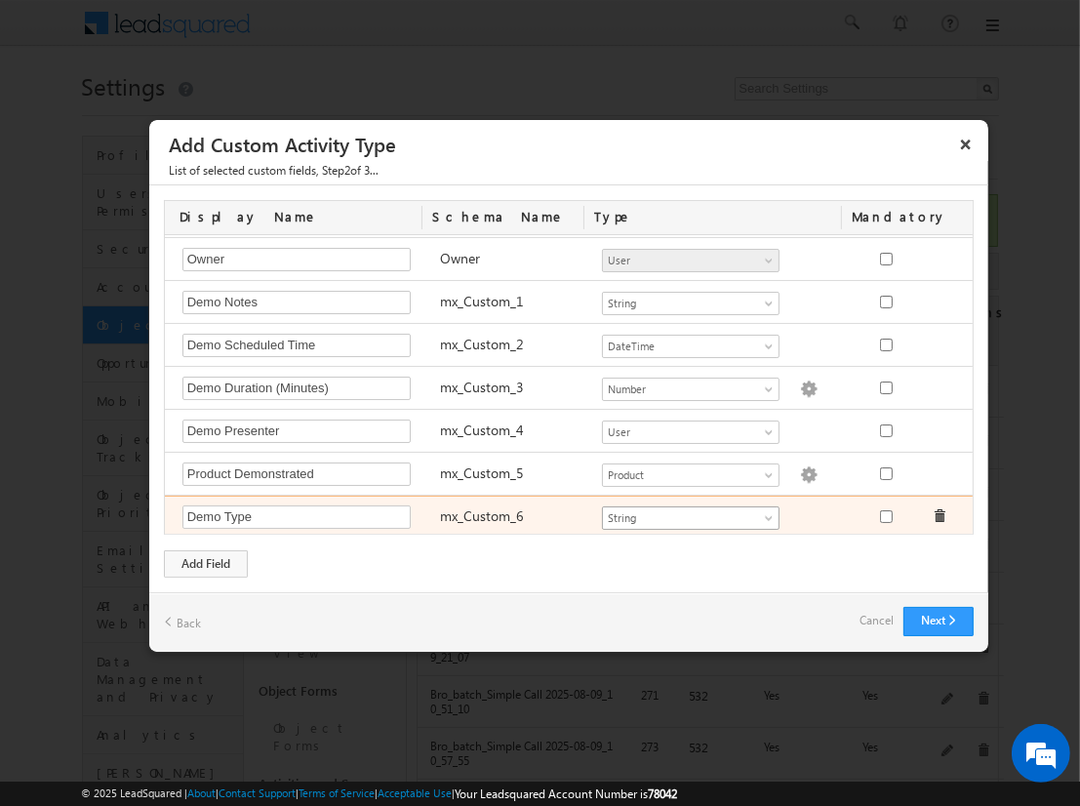
click at [682, 512] on span "String" at bounding box center [682, 518] width 159 height 18
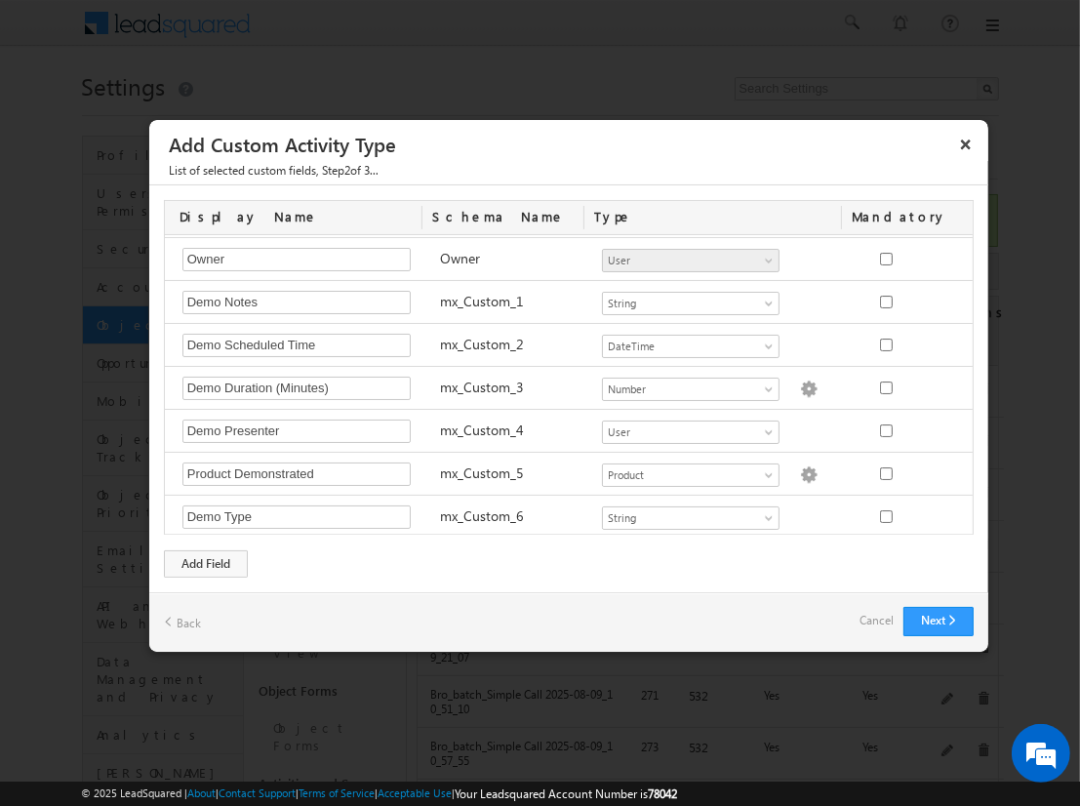
click at [492, 631] on div "Next Back Cancel" at bounding box center [568, 622] width 839 height 60
click at [864, 626] on link "Cancel" at bounding box center [877, 620] width 34 height 27
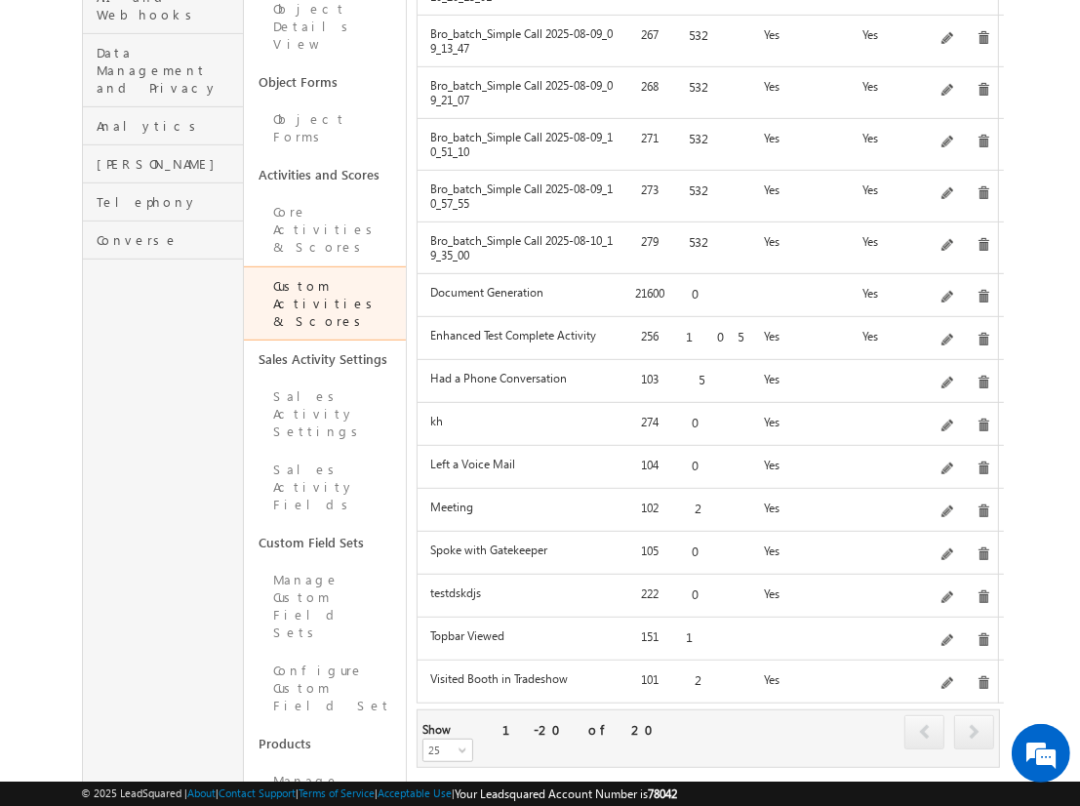
scroll to position [612, 0]
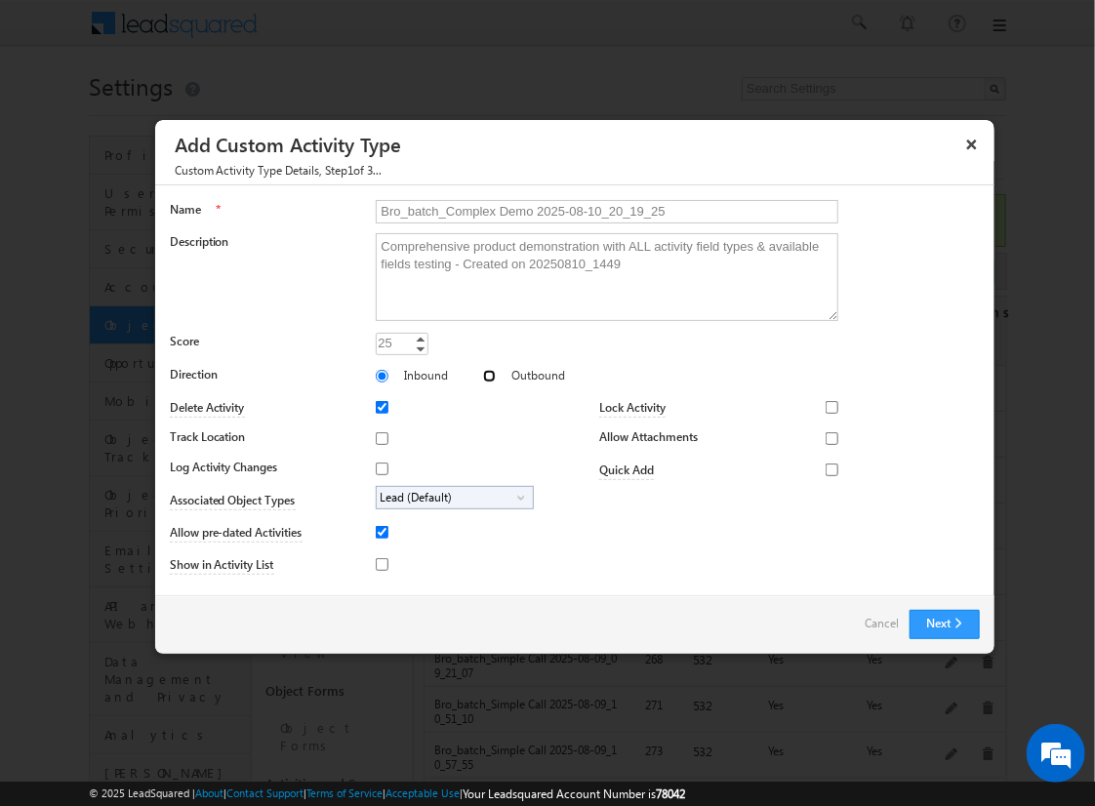
click at [483, 375] on input "Outbound" at bounding box center [489, 376] width 13 height 13
click at [379, 437] on input "Track Location" at bounding box center [382, 438] width 13 height 13
click at [379, 467] on input "Log Activity Changes" at bounding box center [382, 469] width 13 height 13
click at [379, 563] on input "Show in Activity List" at bounding box center [382, 564] width 13 height 13
click at [826, 437] on input "Allow Attachments" at bounding box center [832, 438] width 13 height 13
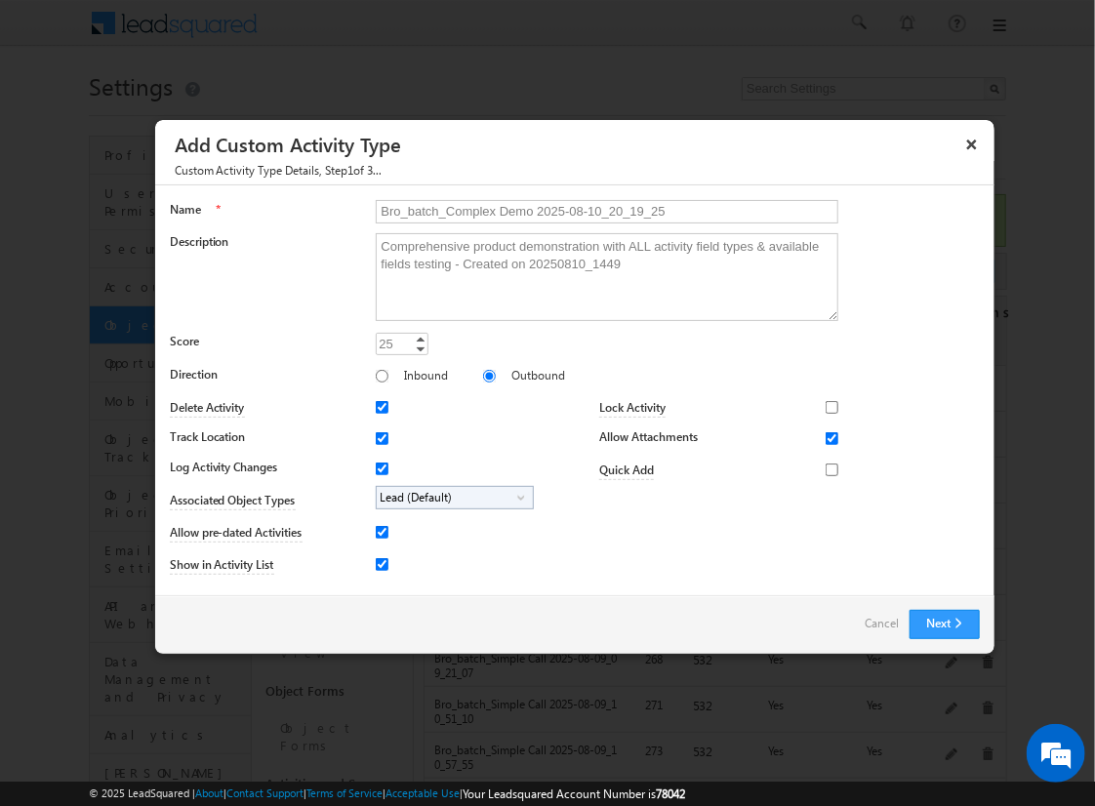
click at [451, 496] on span "Lead (Default)" at bounding box center [447, 498] width 141 height 22
click at [390, 551] on input "Student" at bounding box center [394, 552] width 13 height 13
click at [598, 210] on input "Bro_batch_Complex Demo 2025-08-10_20_19_25" at bounding box center [607, 211] width 463 height 23
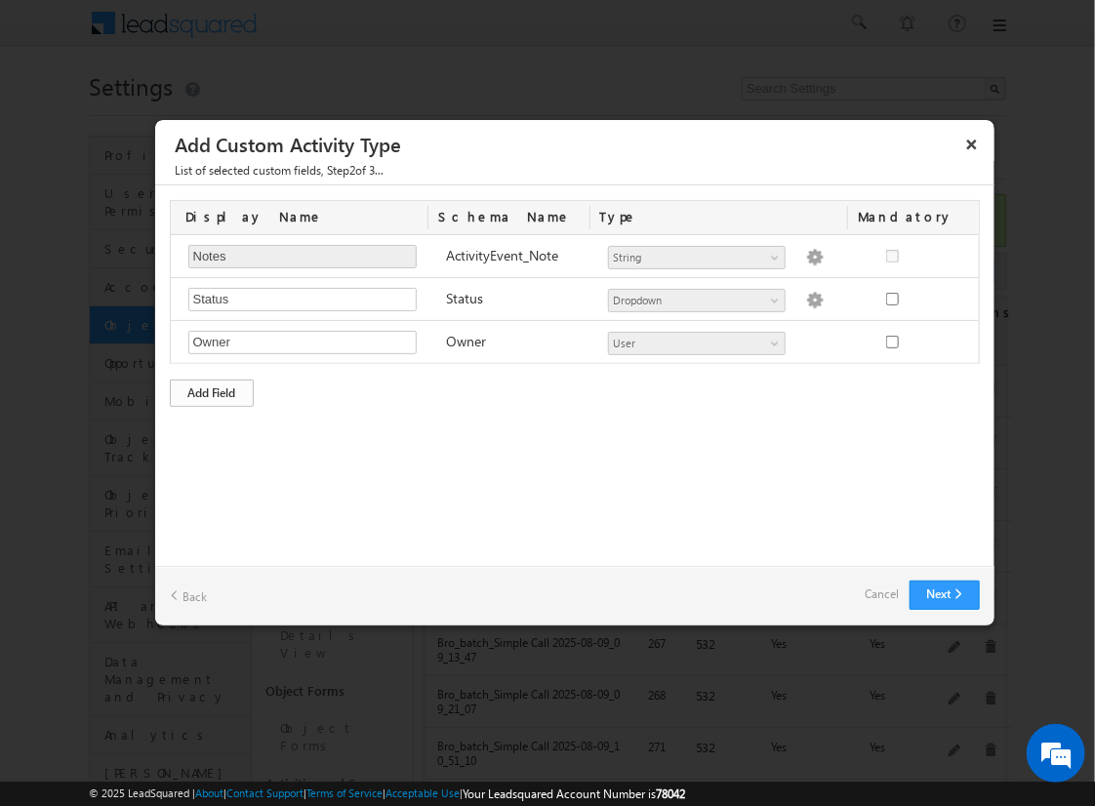
click at [212, 390] on div "Add Field" at bounding box center [212, 393] width 84 height 27
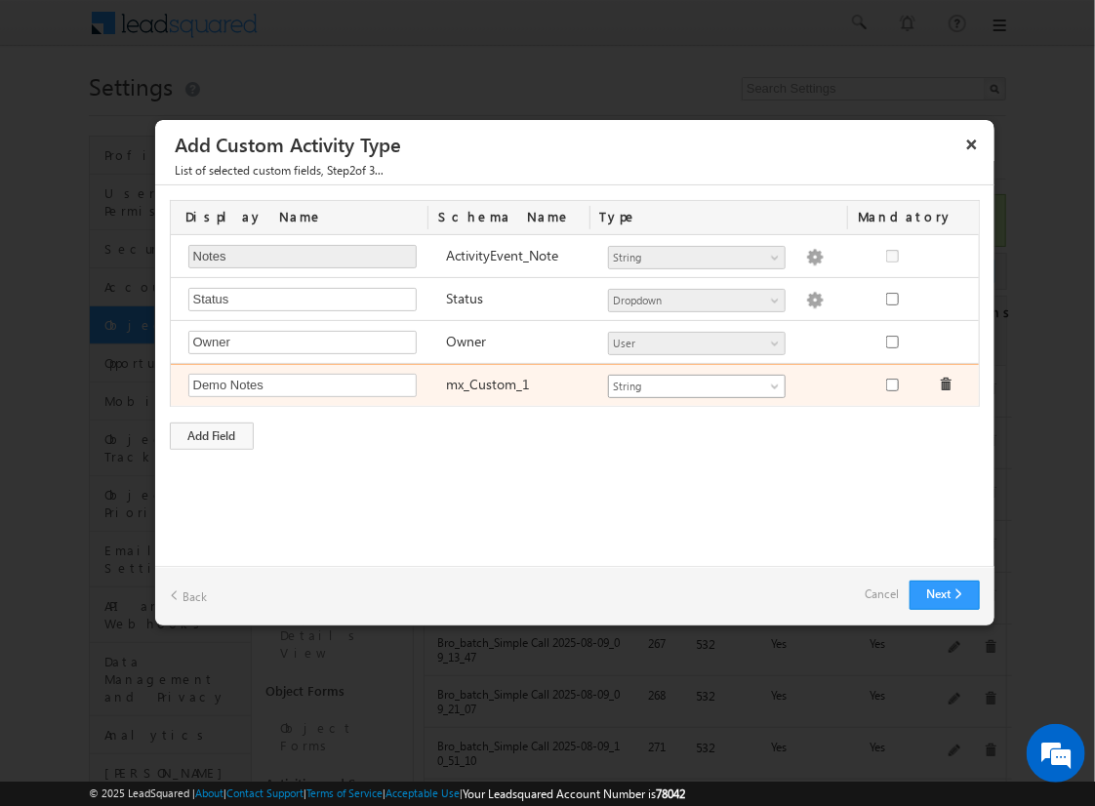
click at [696, 383] on span "String" at bounding box center [688, 387] width 159 height 18
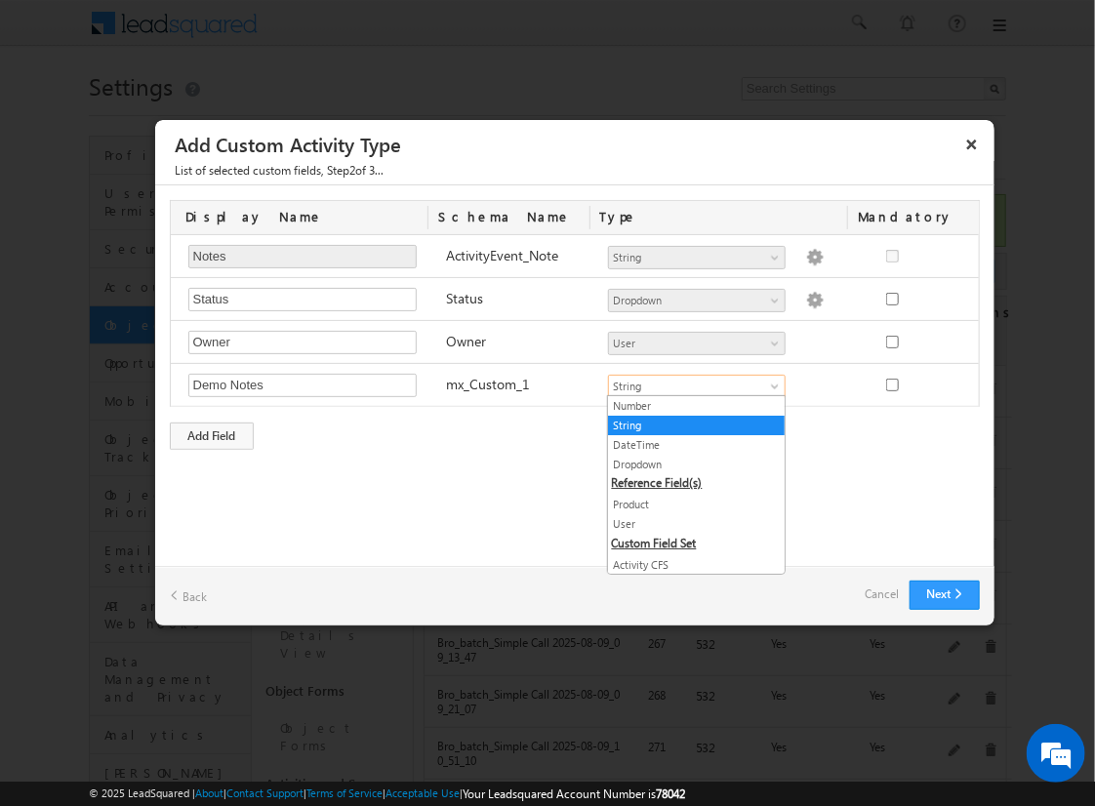
click at [689, 424] on link "String" at bounding box center [696, 426] width 177 height 18
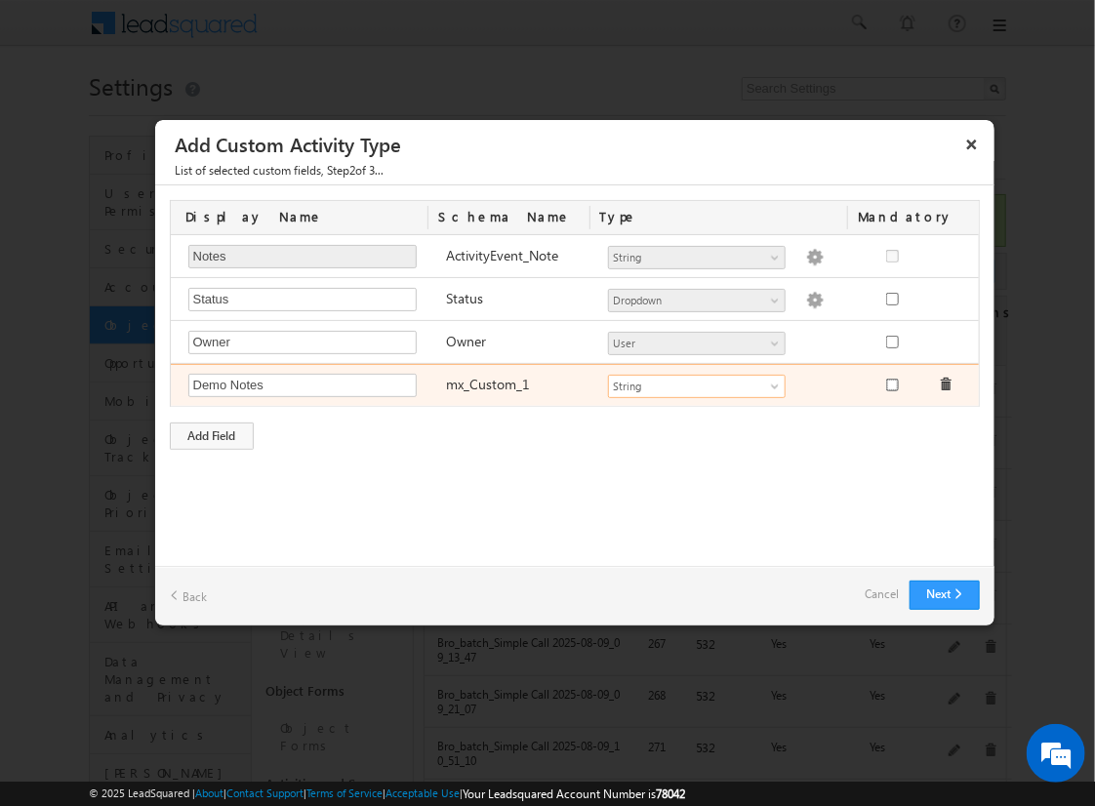
click at [891, 383] on input "checkbox" at bounding box center [892, 385] width 13 height 13
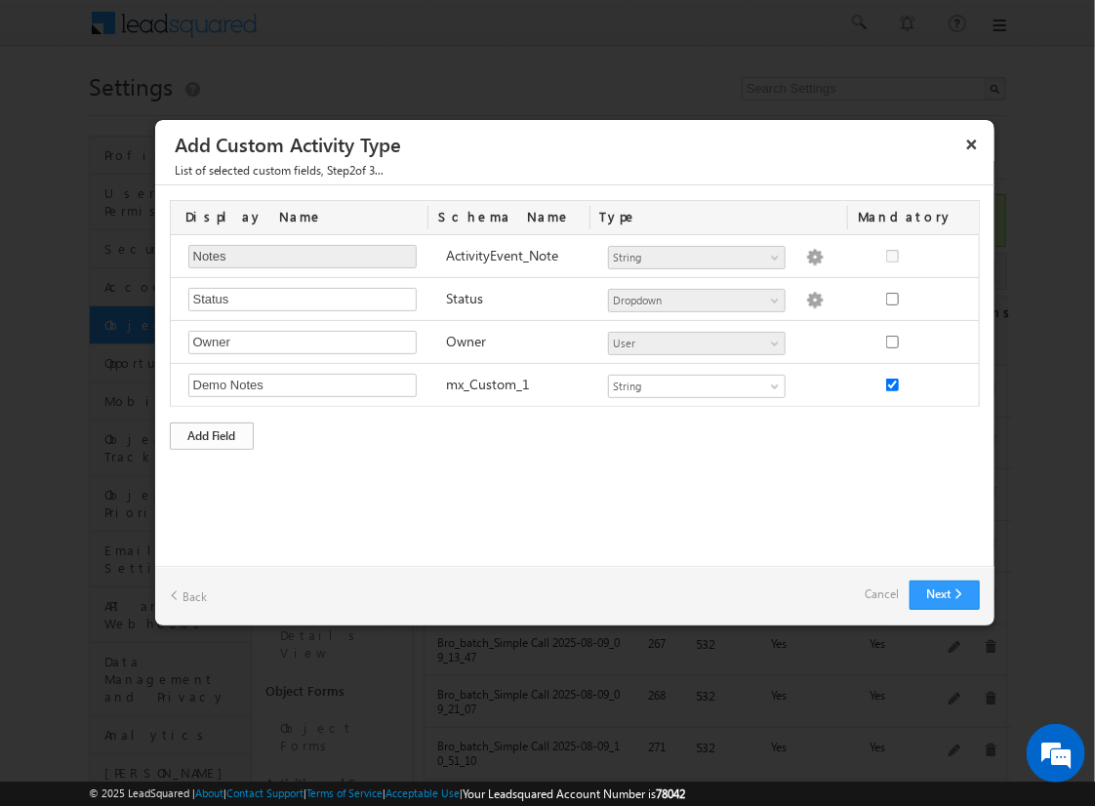
click at [212, 432] on div "Add Field" at bounding box center [212, 436] width 84 height 27
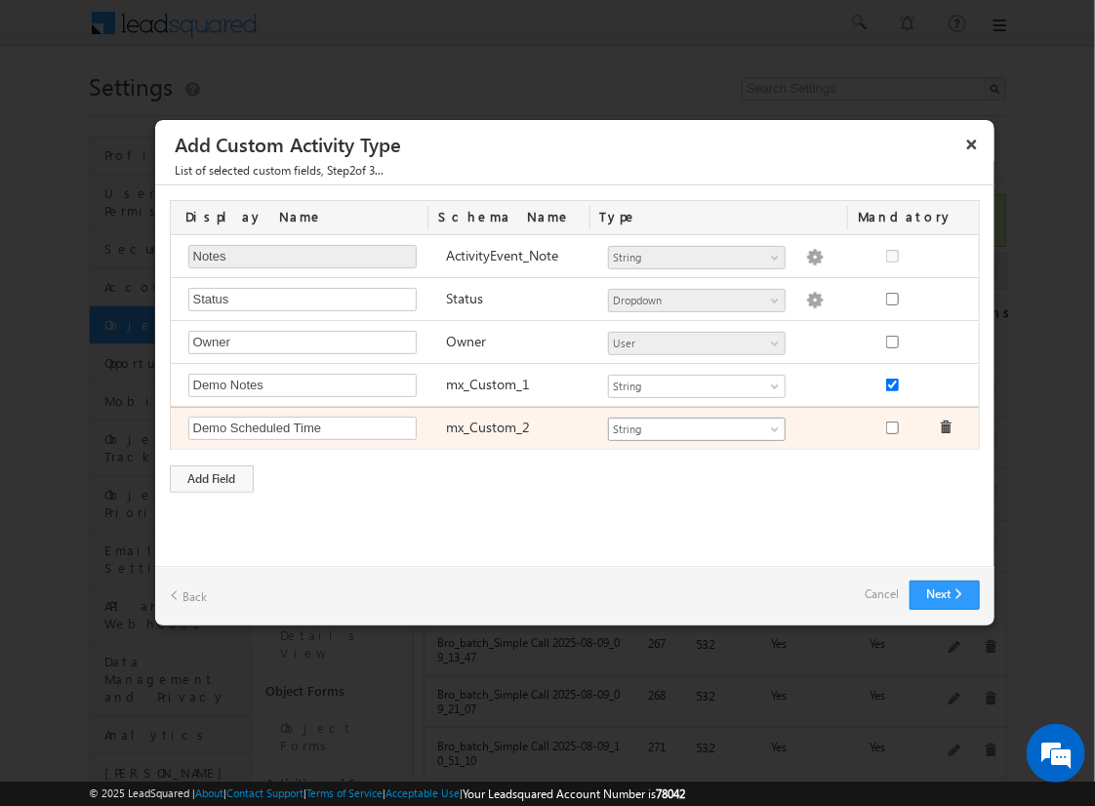
click at [696, 425] on span "String" at bounding box center [688, 430] width 159 height 18
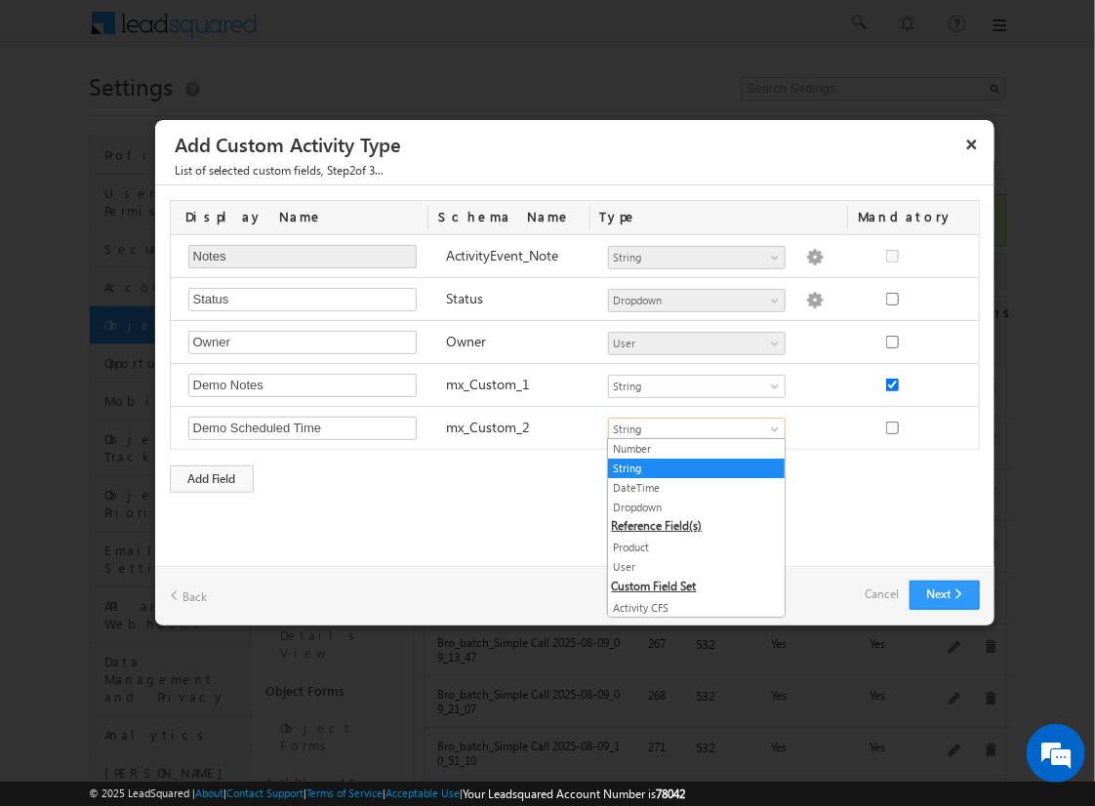
click at [689, 486] on link "DateTime" at bounding box center [696, 488] width 177 height 18
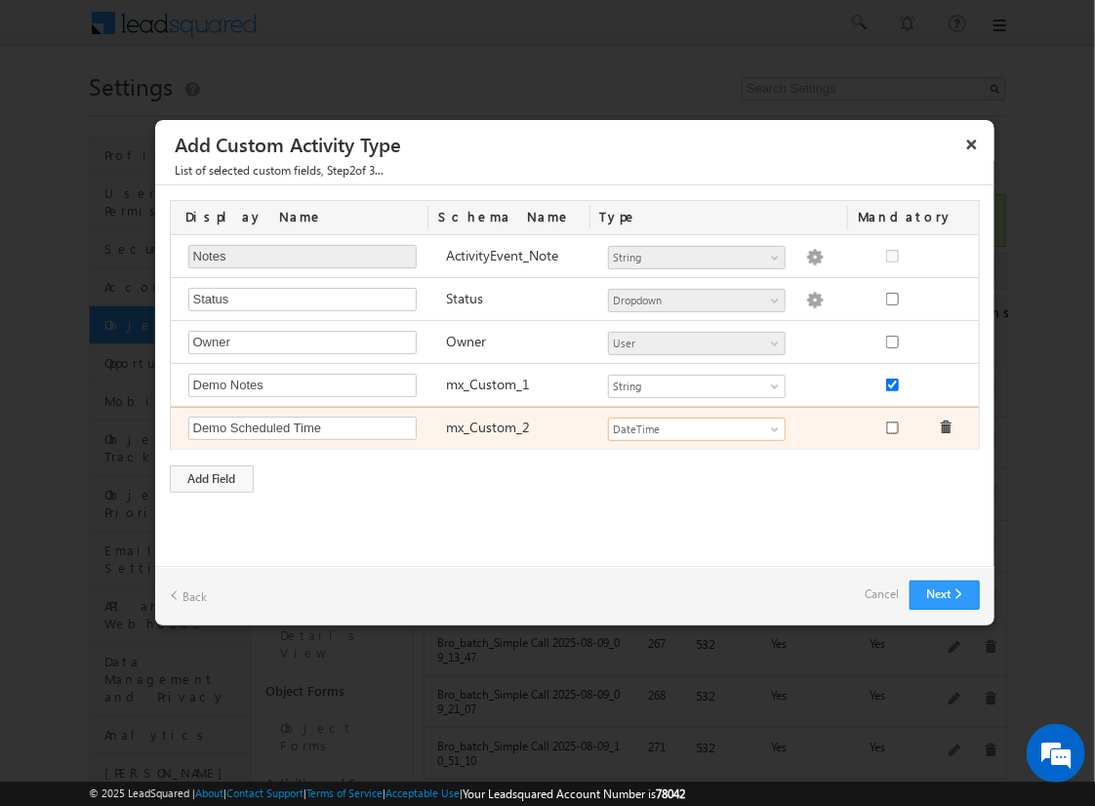
click at [891, 424] on input "checkbox" at bounding box center [892, 428] width 13 height 13
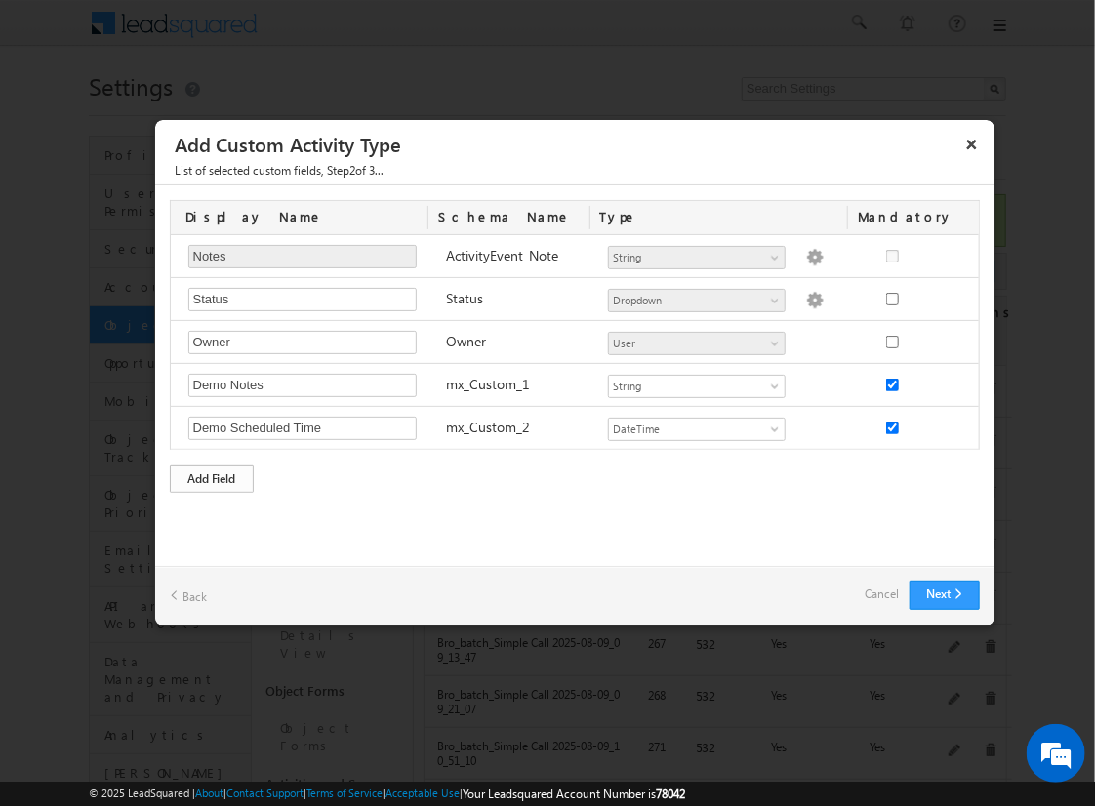
click at [212, 475] on div "Add Field" at bounding box center [212, 478] width 84 height 27
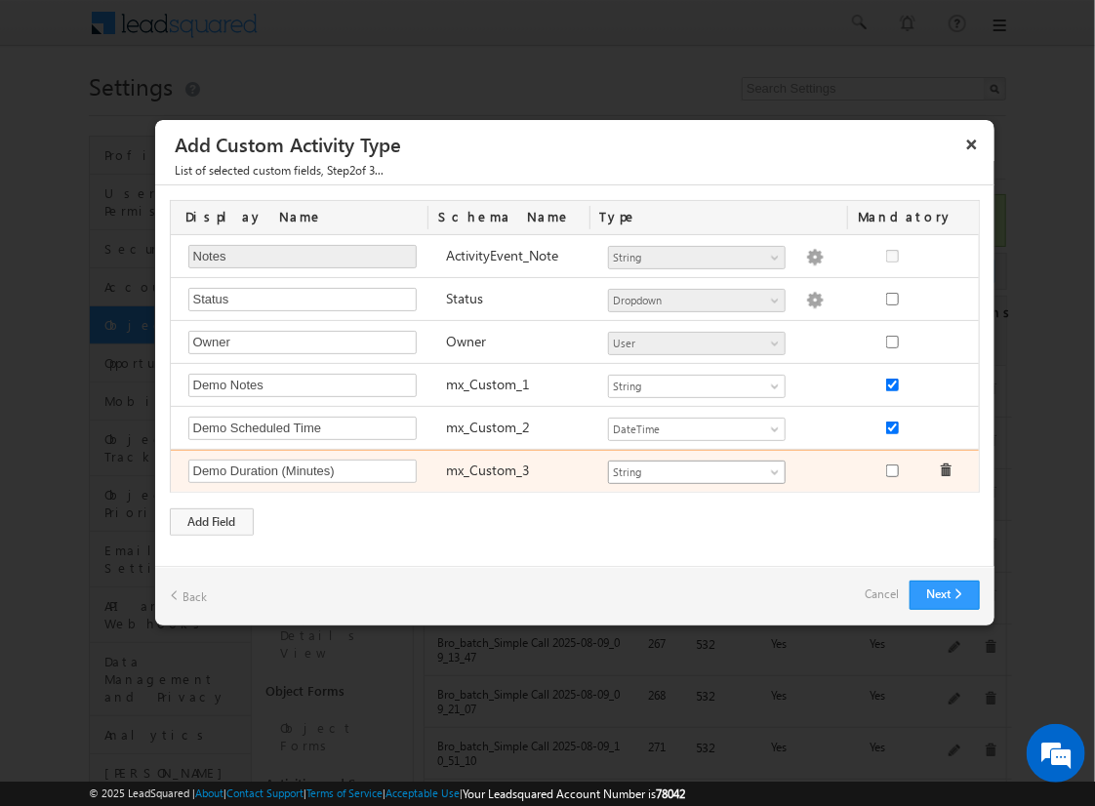
click at [696, 468] on span "String" at bounding box center [688, 473] width 159 height 18
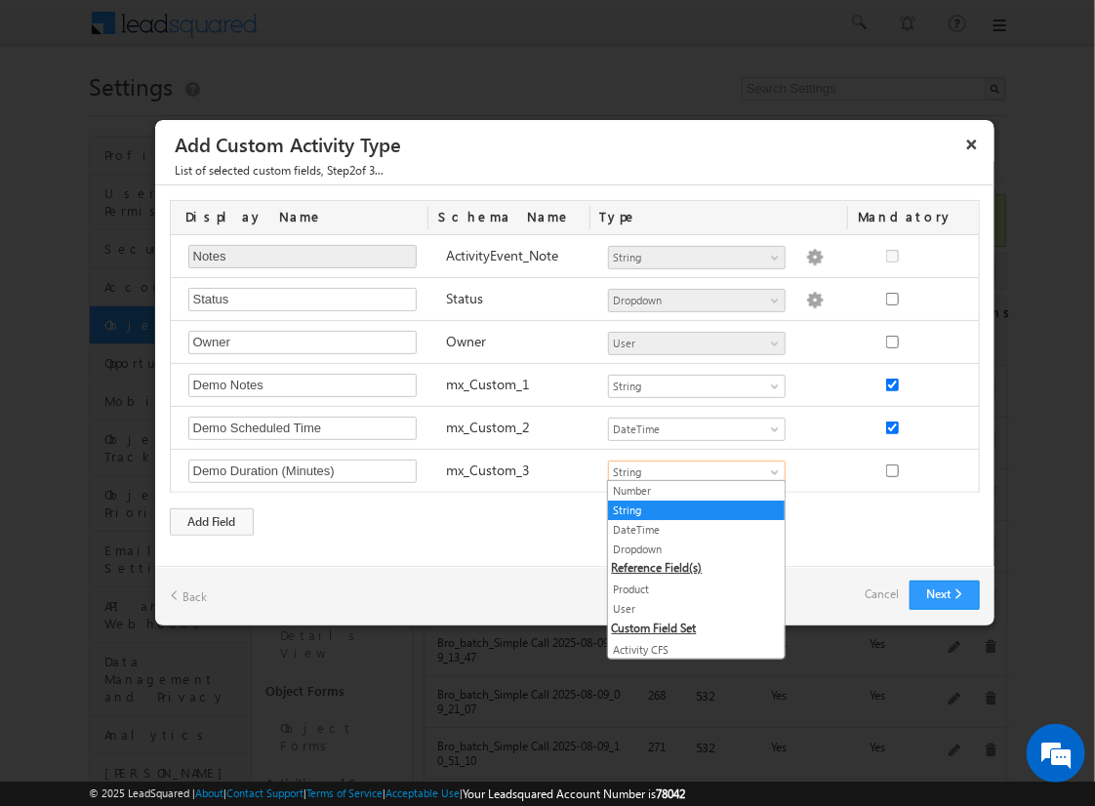
click at [689, 490] on link "Number" at bounding box center [696, 491] width 177 height 18
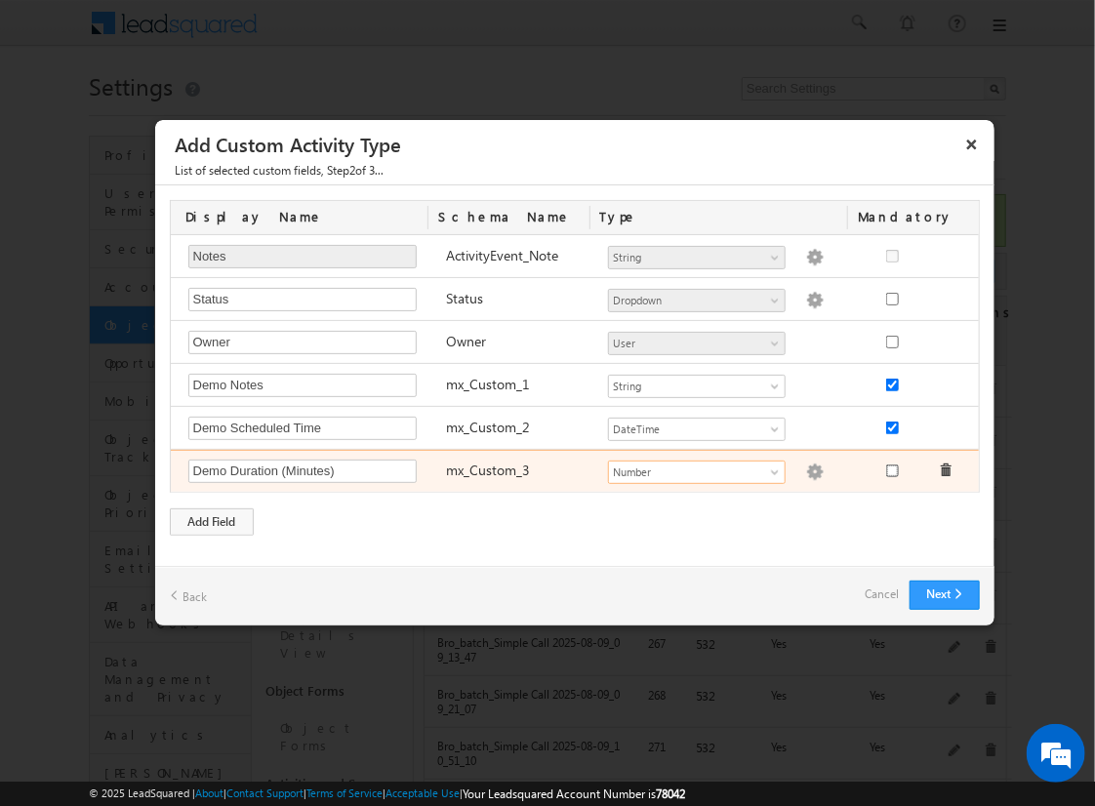
click at [891, 467] on input "checkbox" at bounding box center [892, 471] width 13 height 13
click at [806, 468] on img at bounding box center [815, 473] width 18 height 18
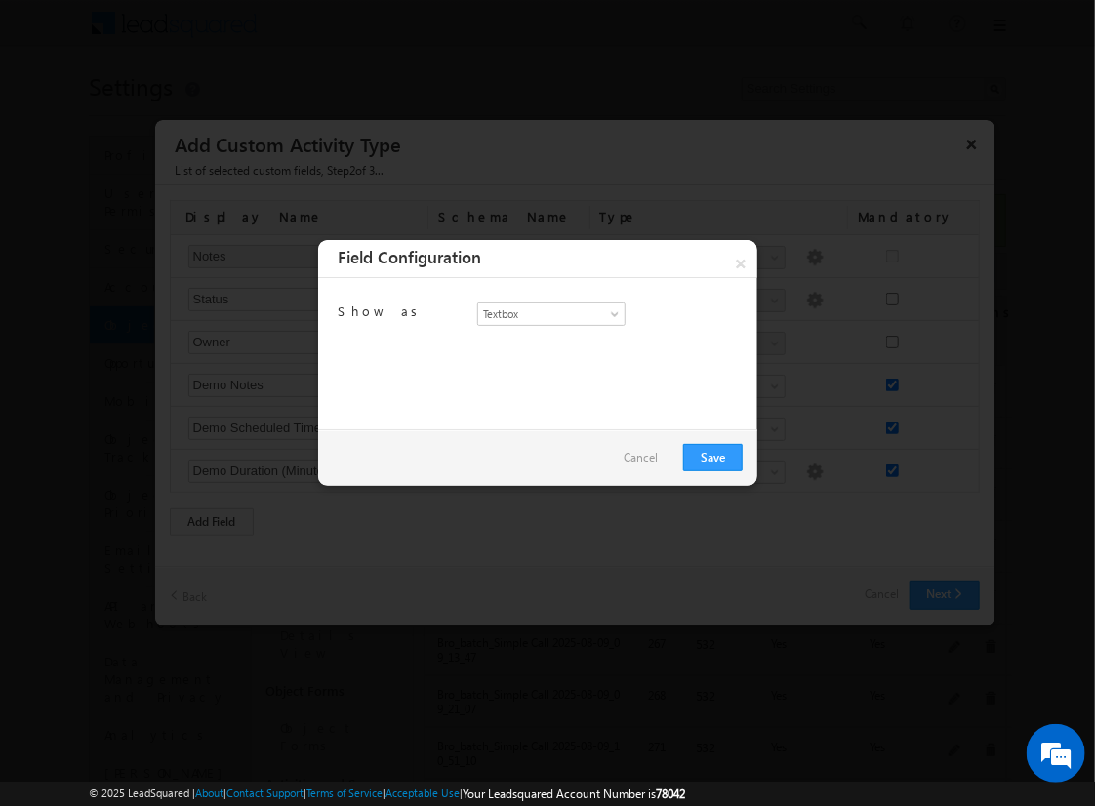
click at [652, 460] on link "Cancel" at bounding box center [641, 457] width 34 height 27
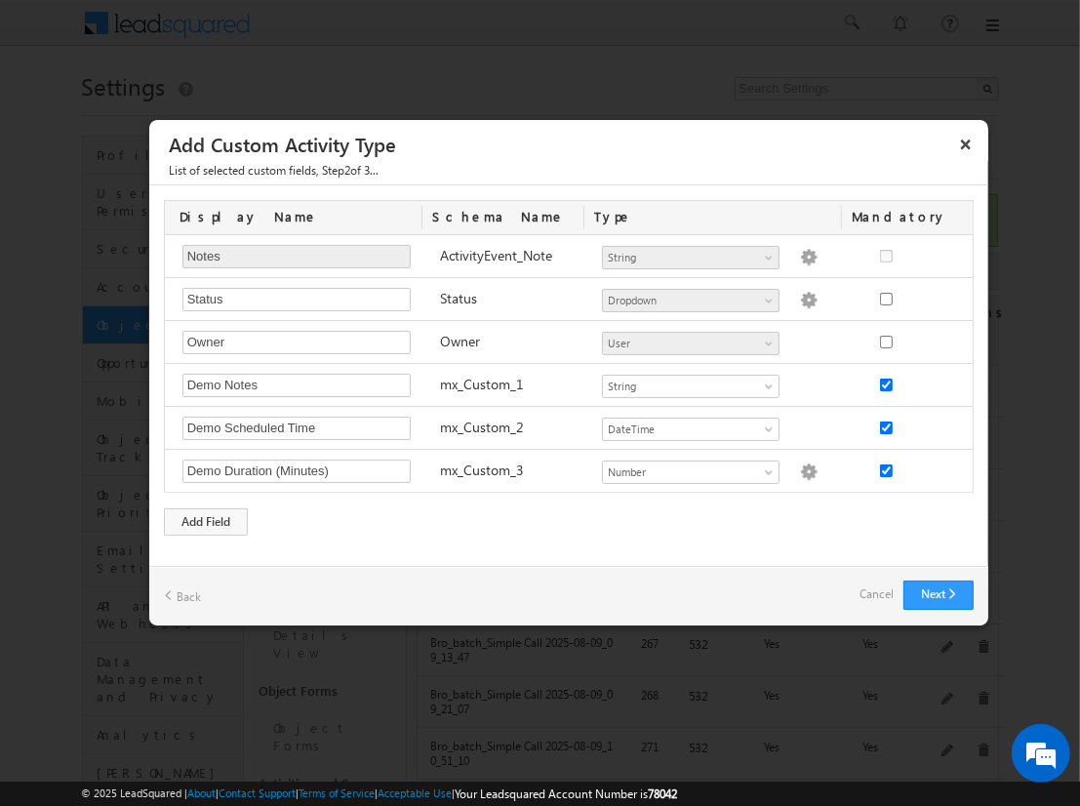
click at [869, 590] on link "Cancel" at bounding box center [877, 594] width 34 height 27
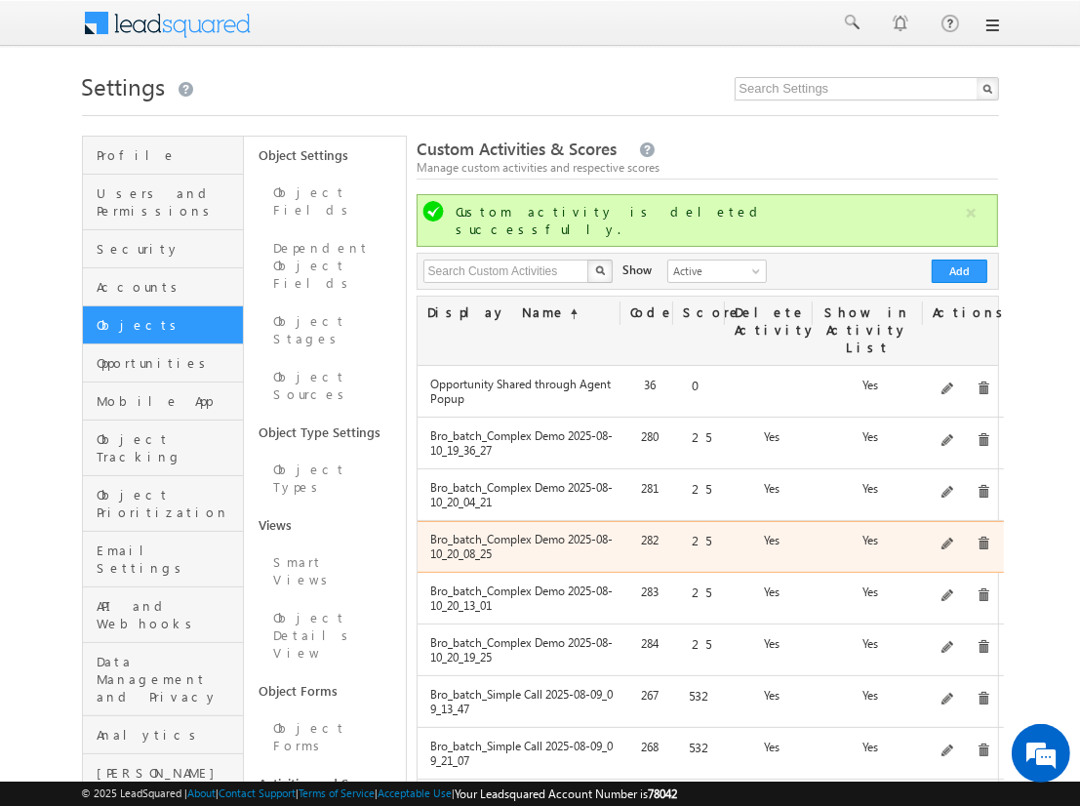
scroll to position [665, 0]
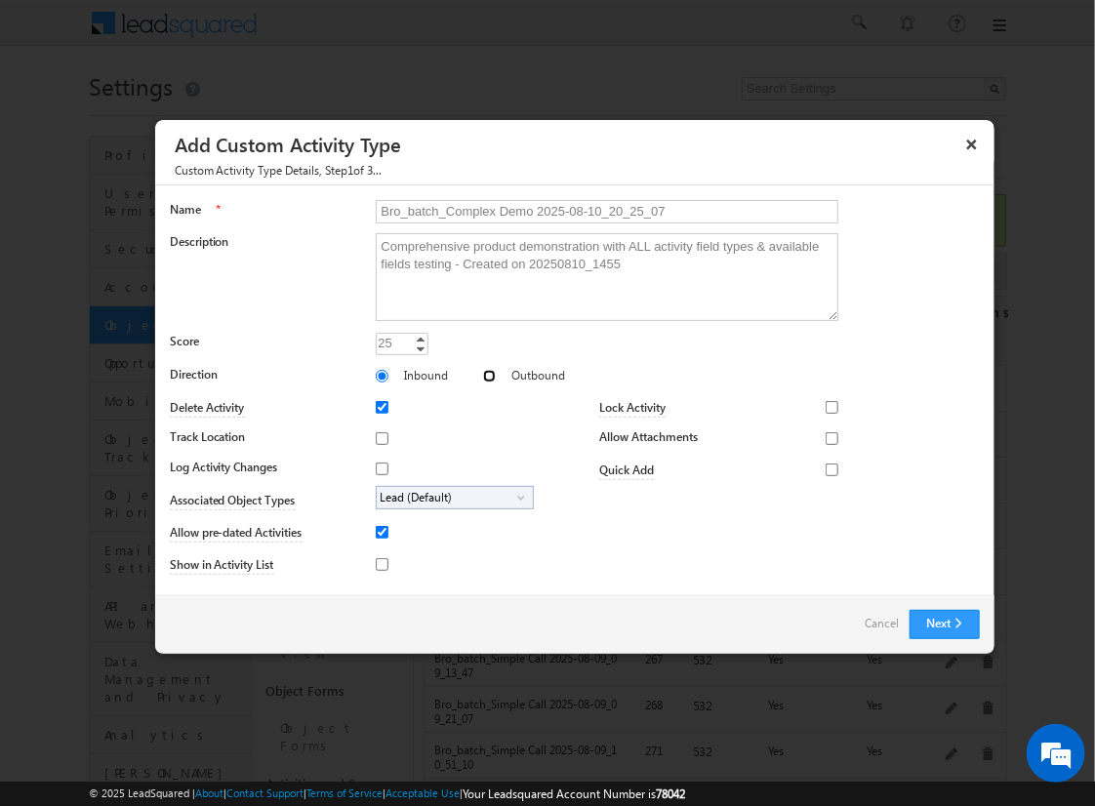
click at [483, 375] on input "Outbound" at bounding box center [489, 376] width 13 height 13
click at [379, 437] on input "Track Location" at bounding box center [382, 438] width 13 height 13
click at [379, 467] on input "Log Activity Changes" at bounding box center [382, 469] width 13 height 13
click at [379, 563] on input "Show in Activity List" at bounding box center [382, 564] width 13 height 13
click at [826, 437] on input "Allow Attachments" at bounding box center [832, 438] width 13 height 13
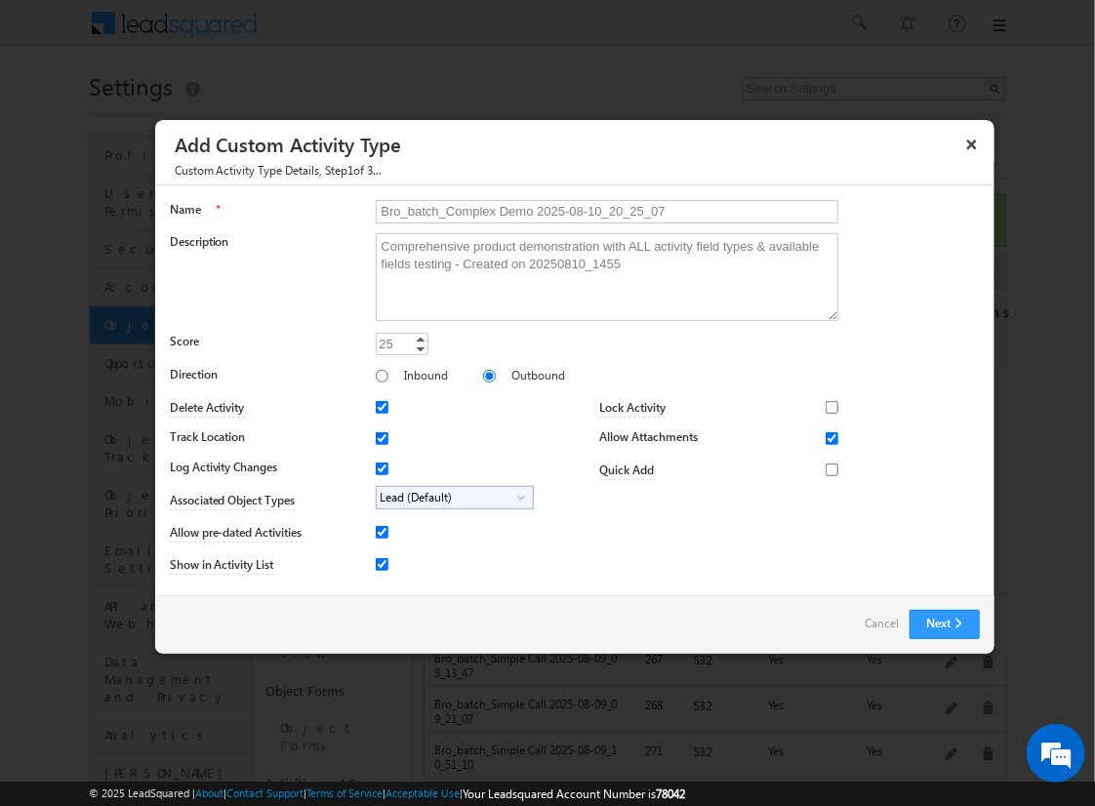
click at [451, 496] on span "Lead (Default)" at bounding box center [447, 498] width 141 height 22
click at [390, 551] on input "Student" at bounding box center [394, 552] width 13 height 13
click at [598, 210] on input "Bro_batch_Complex Demo 2025-08-10_20_25_07" at bounding box center [607, 211] width 463 height 23
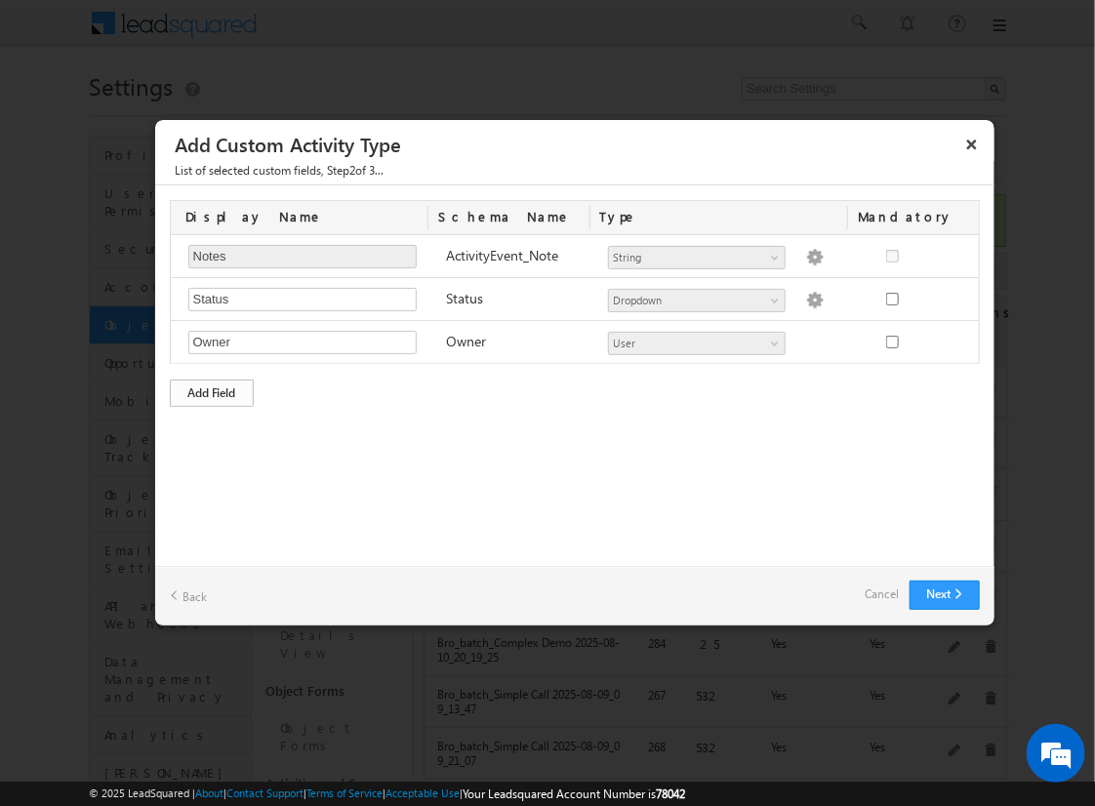
click at [212, 390] on div "Add Field" at bounding box center [212, 393] width 84 height 27
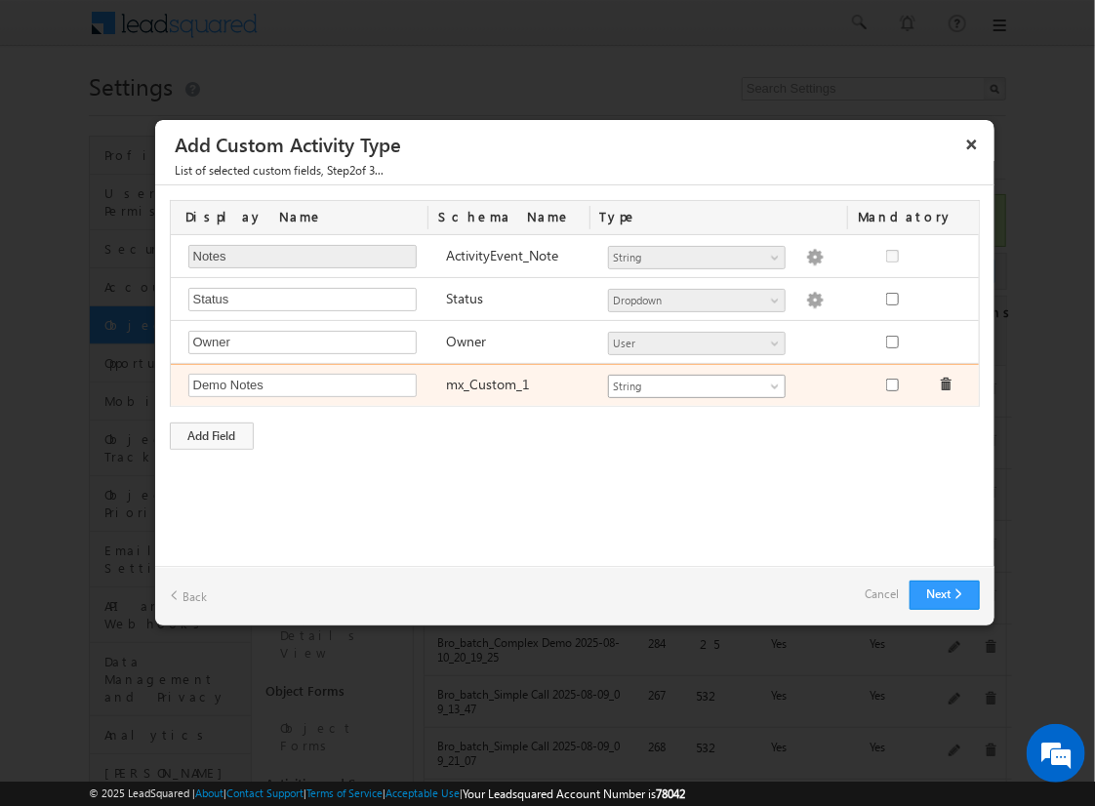
click at [696, 383] on span "String" at bounding box center [688, 387] width 159 height 18
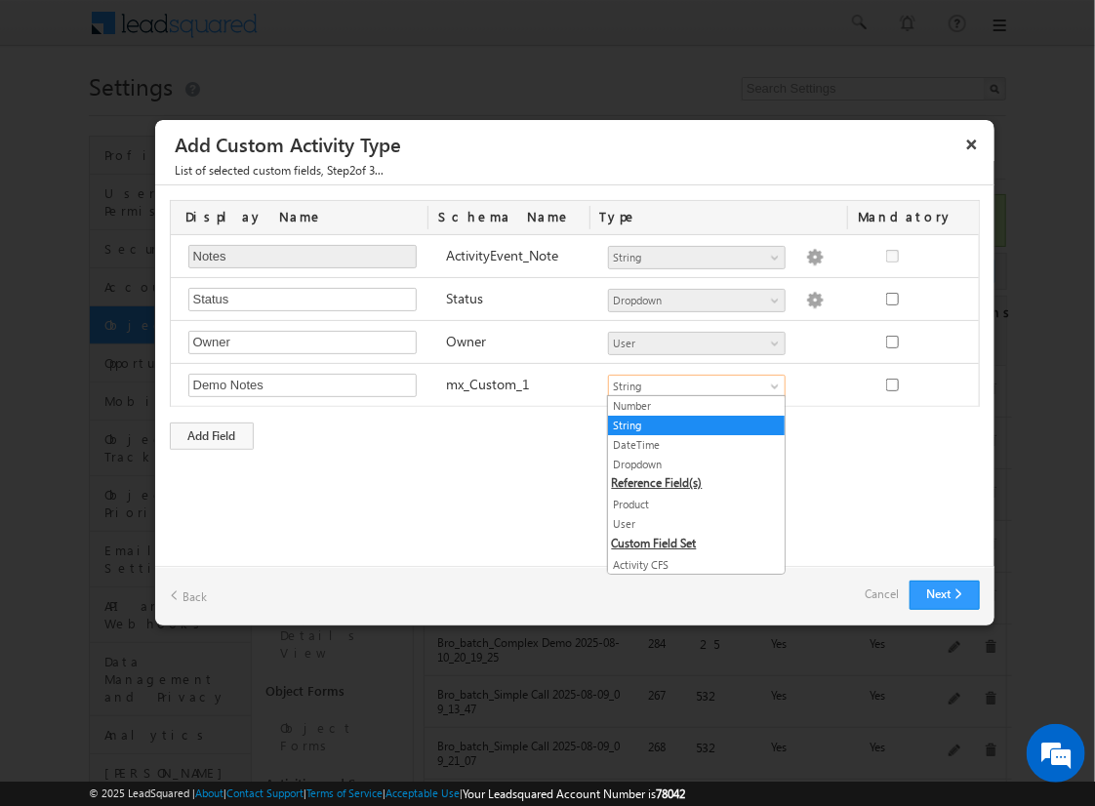
click at [689, 424] on link "String" at bounding box center [696, 426] width 177 height 18
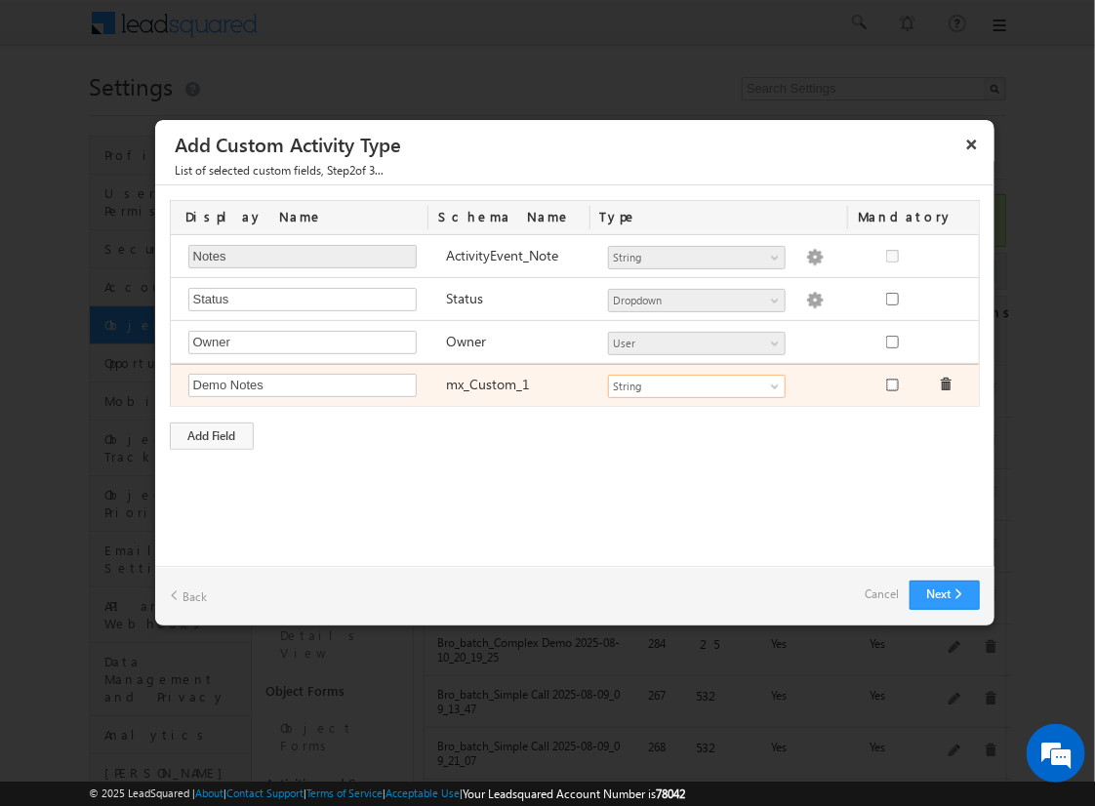
click at [891, 383] on input "checkbox" at bounding box center [892, 385] width 13 height 13
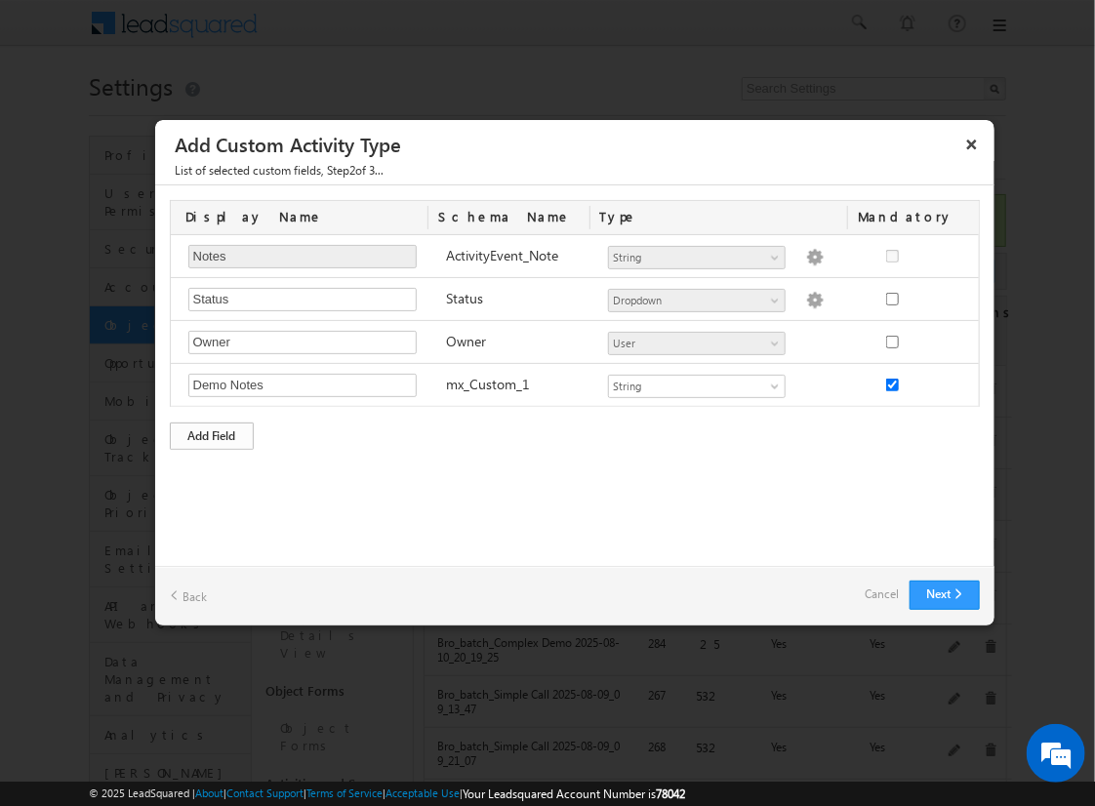
click at [212, 432] on div "Add Field" at bounding box center [212, 436] width 84 height 27
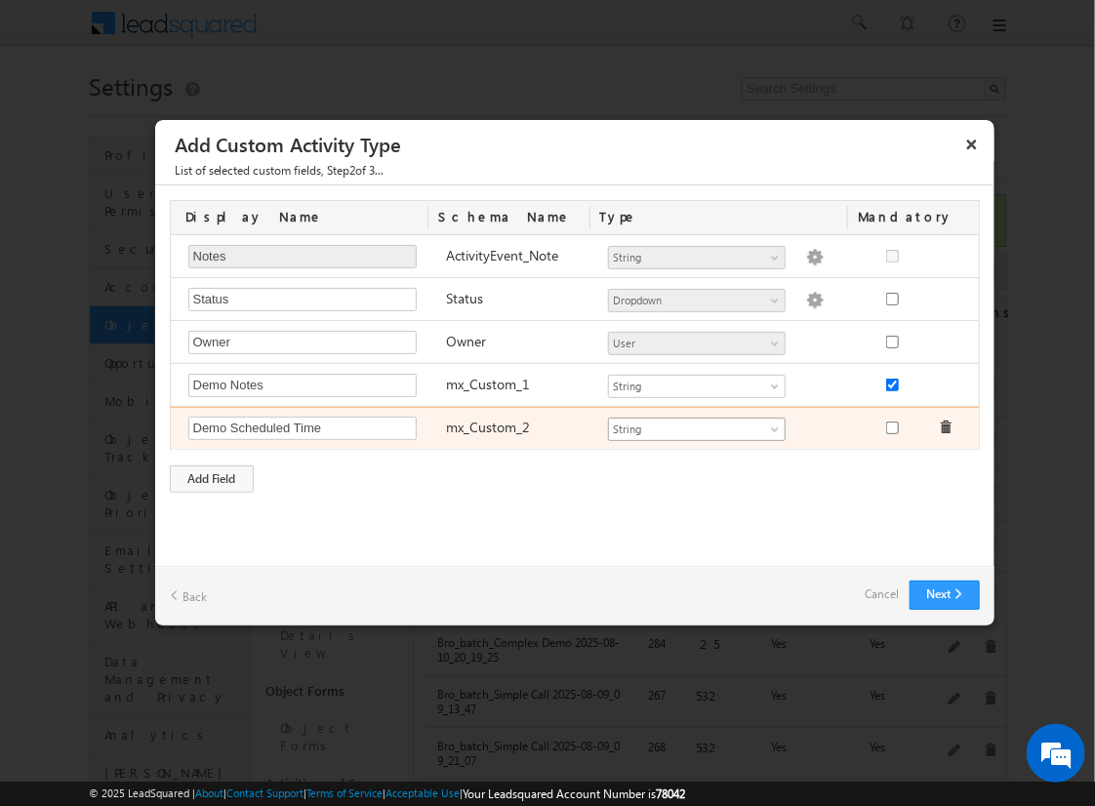
click at [696, 425] on span "String" at bounding box center [688, 430] width 159 height 18
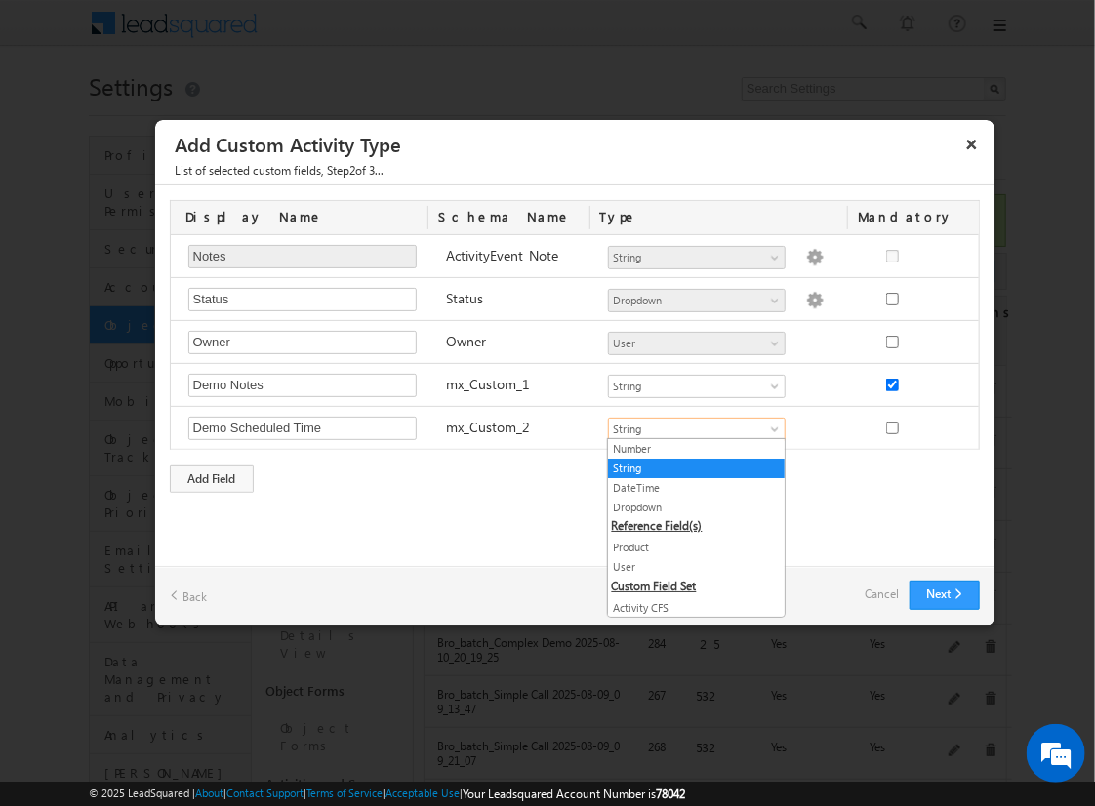
click at [689, 486] on link "DateTime" at bounding box center [696, 488] width 177 height 18
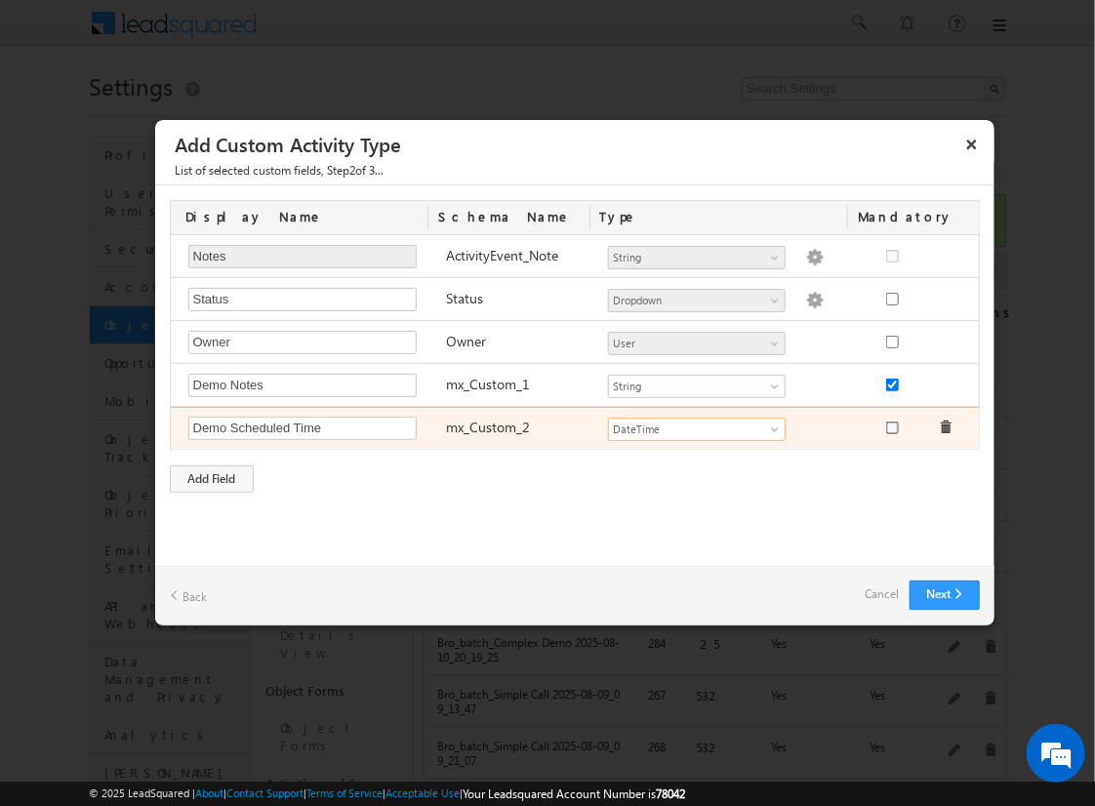
click at [891, 424] on input "checkbox" at bounding box center [892, 428] width 13 height 13
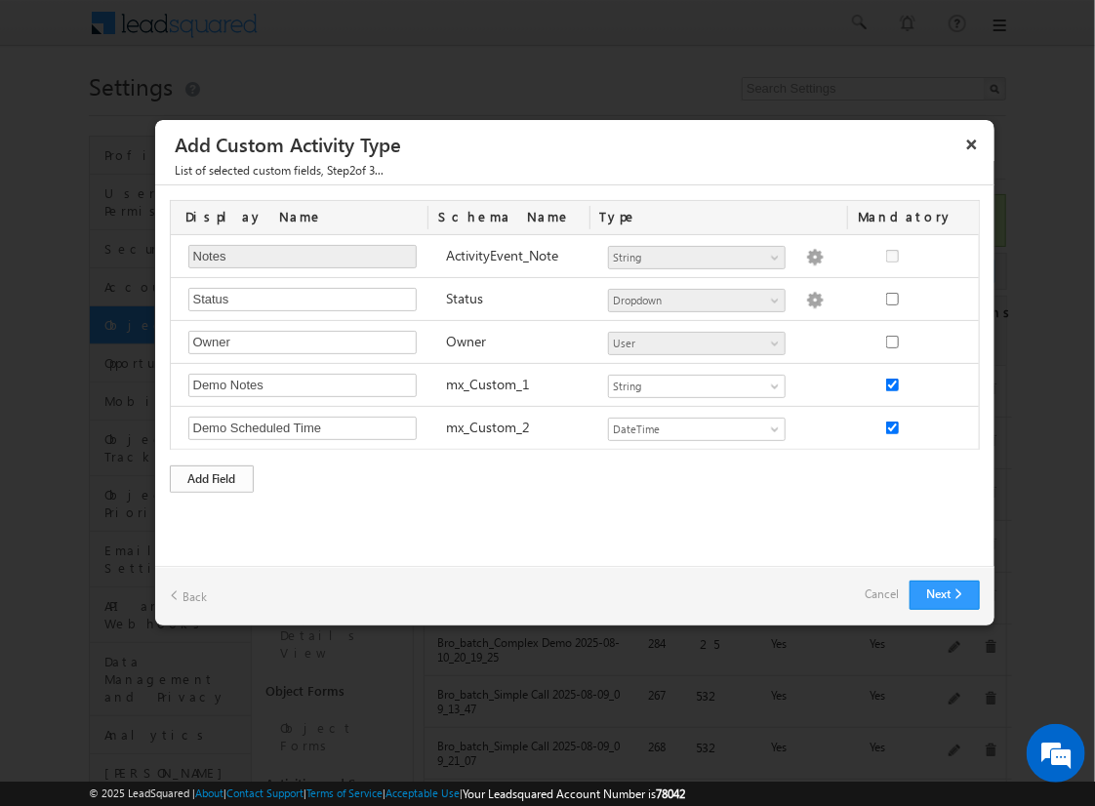
click at [212, 475] on div "Add Field" at bounding box center [212, 478] width 84 height 27
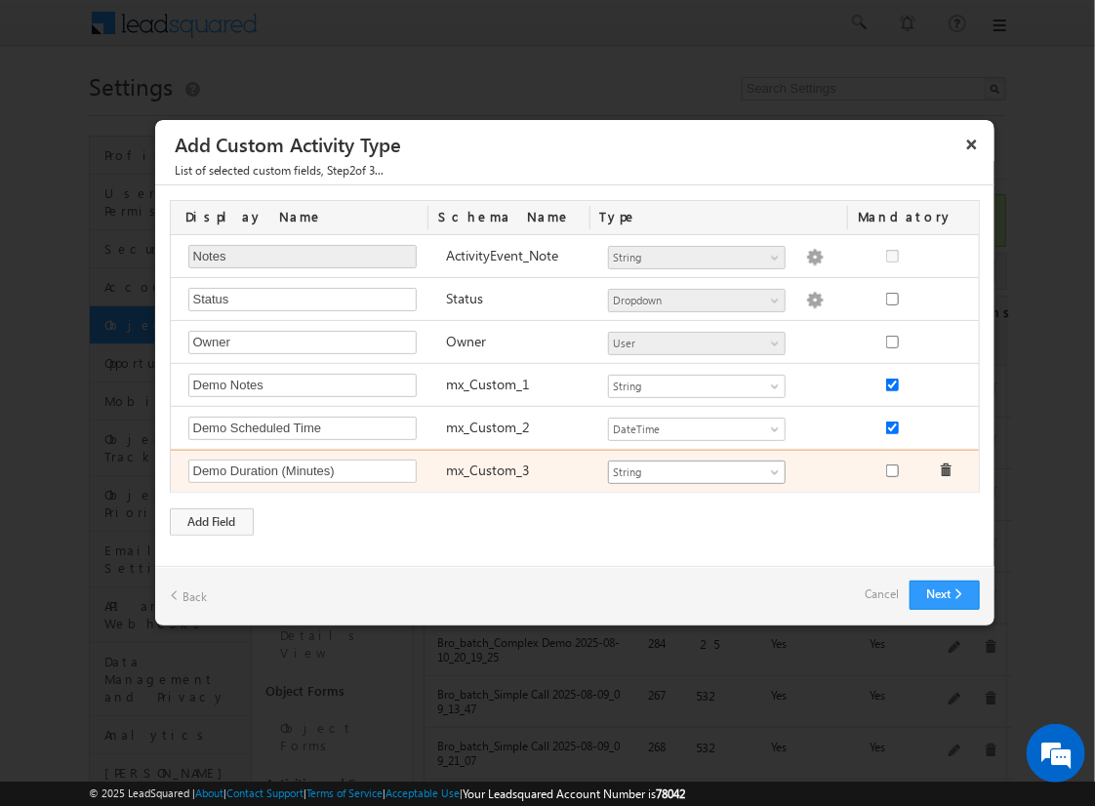
click at [696, 468] on span "String" at bounding box center [688, 473] width 159 height 18
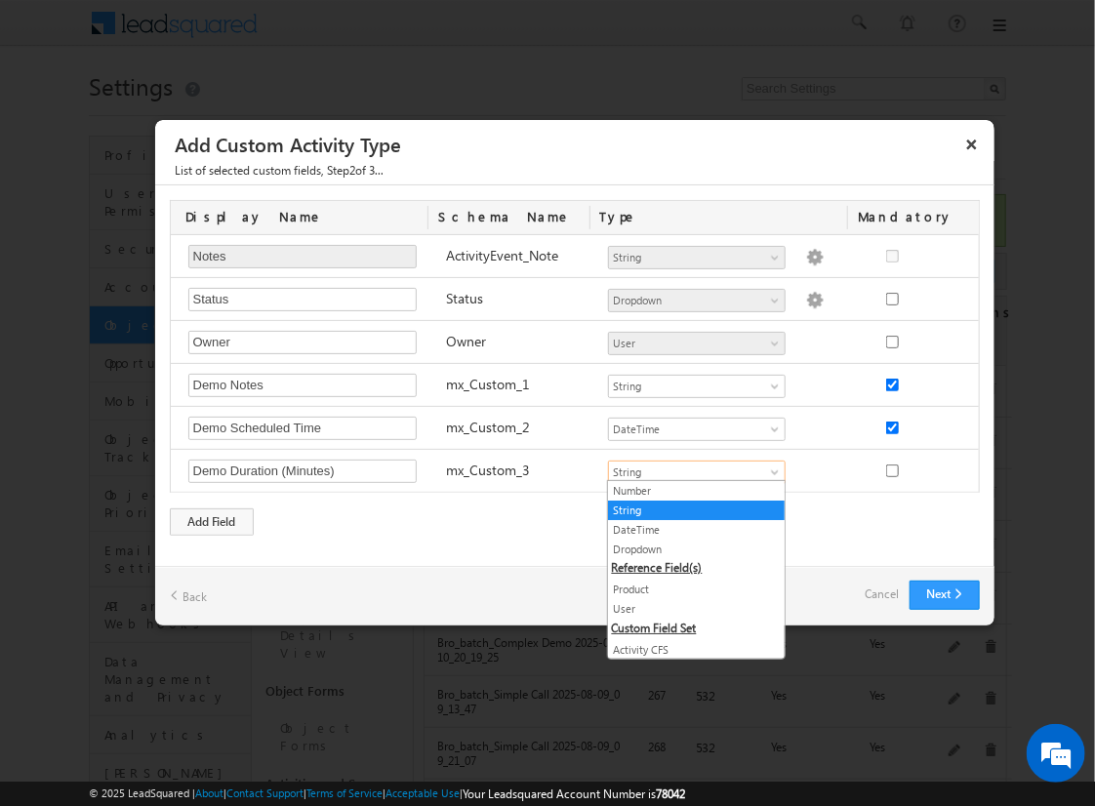
click at [689, 490] on link "Number" at bounding box center [696, 491] width 177 height 18
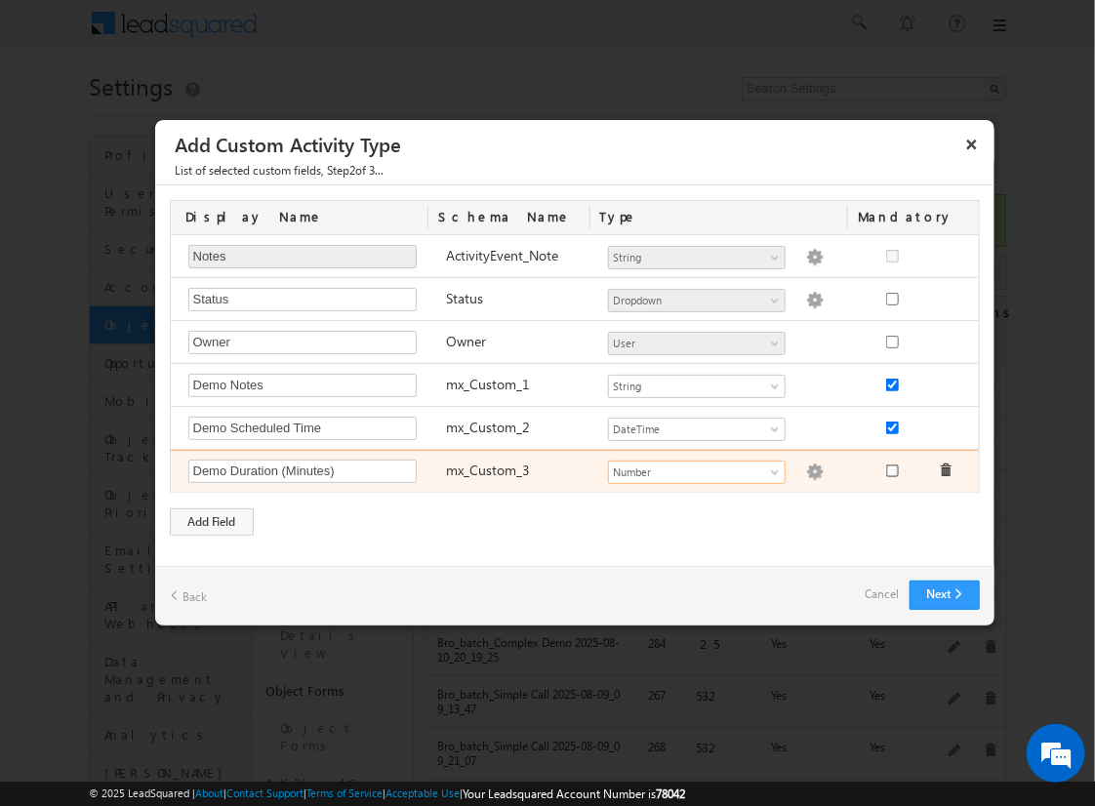
click at [891, 467] on input "checkbox" at bounding box center [892, 471] width 13 height 13
click at [806, 468] on img at bounding box center [815, 473] width 18 height 18
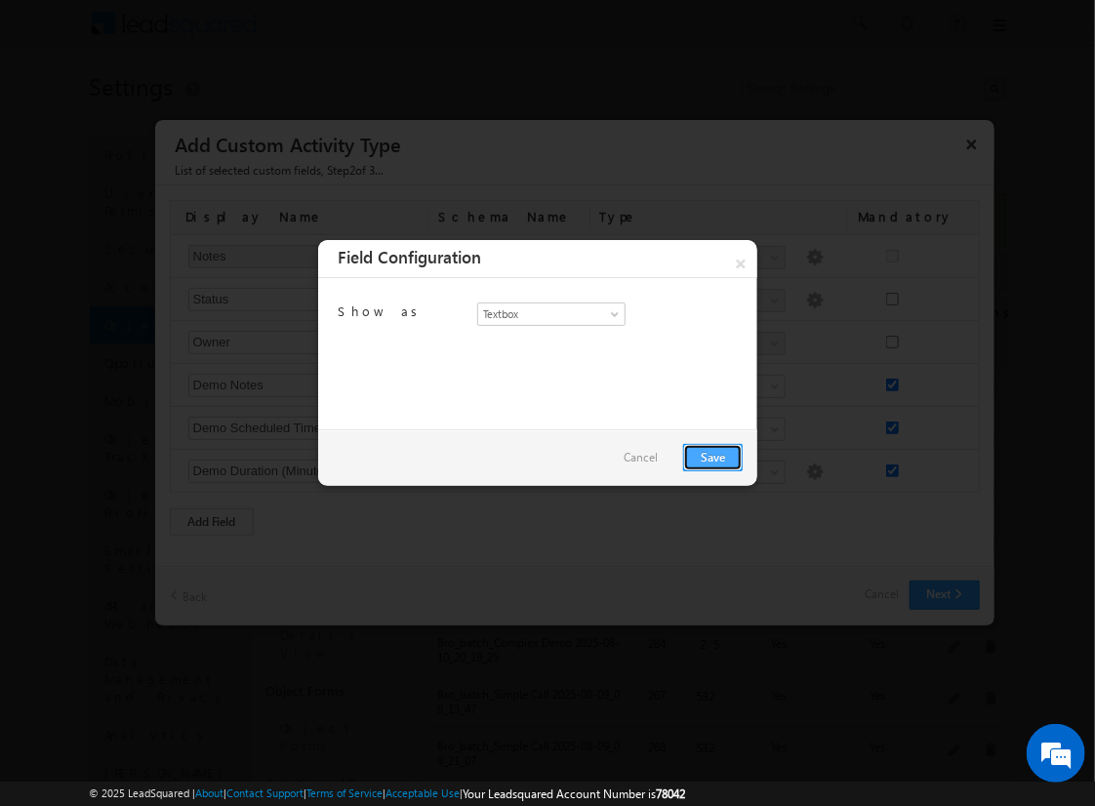
click at [712, 456] on link "Save" at bounding box center [713, 457] width 60 height 27
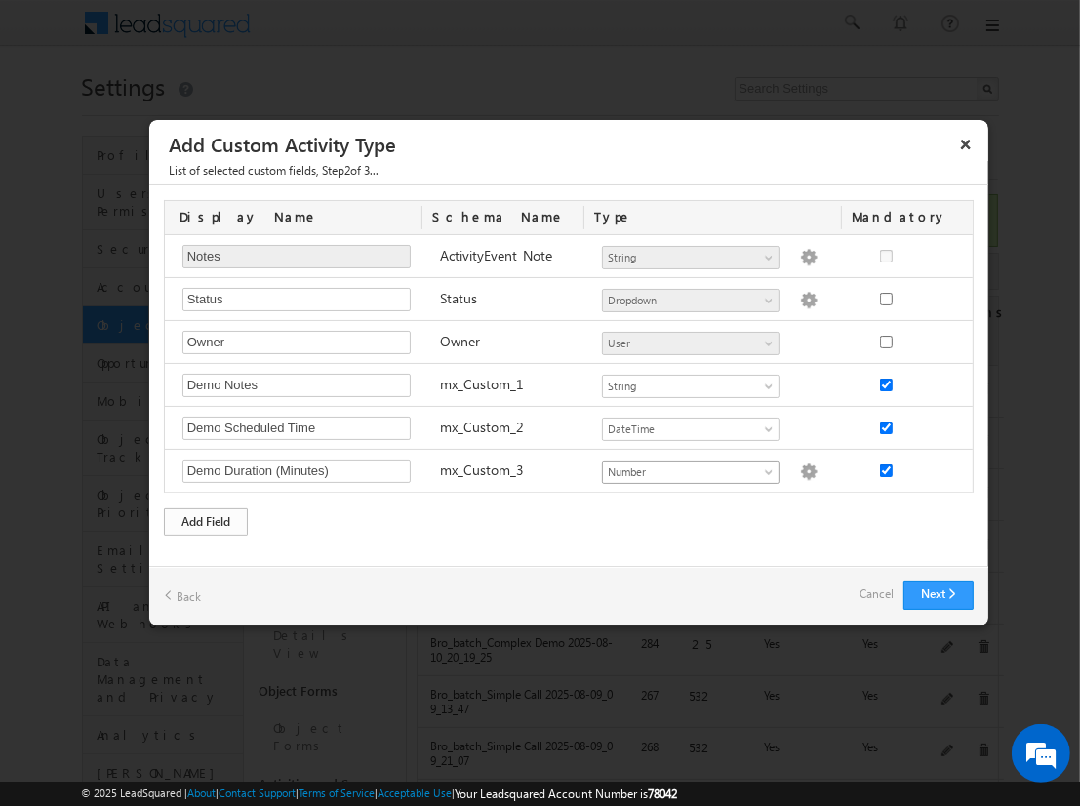
click at [206, 517] on div "Add Field" at bounding box center [206, 521] width 84 height 27
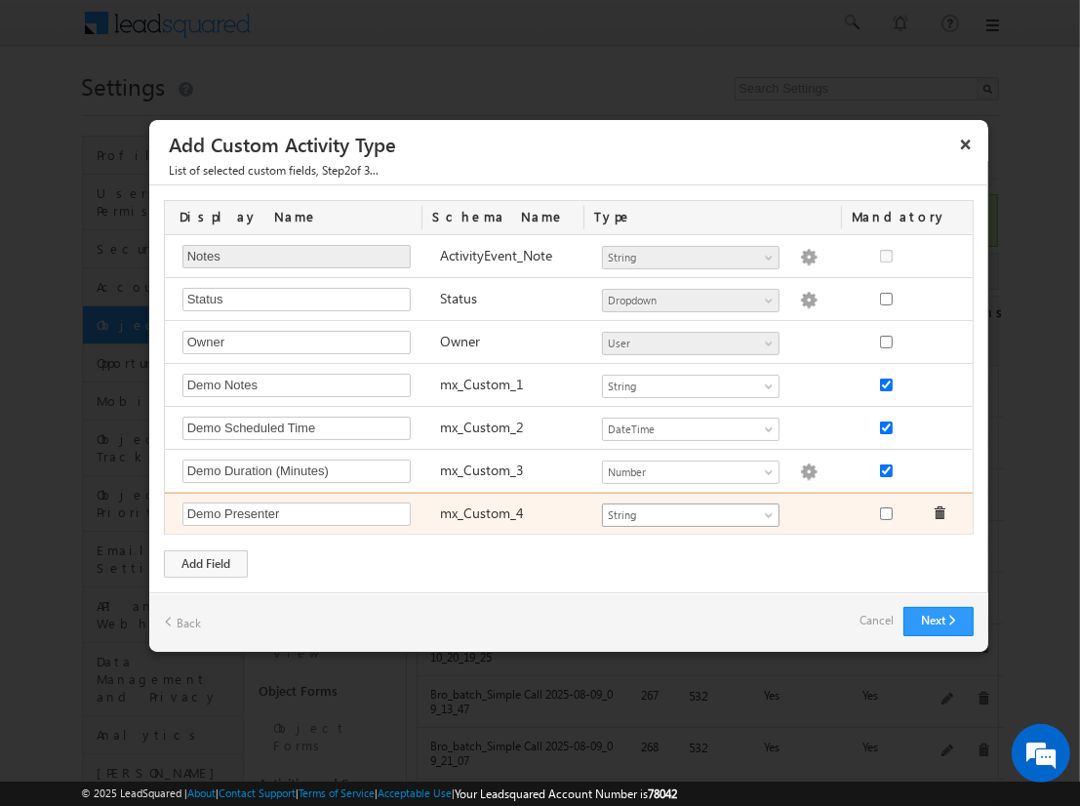
click at [690, 510] on span "String" at bounding box center [682, 515] width 159 height 18
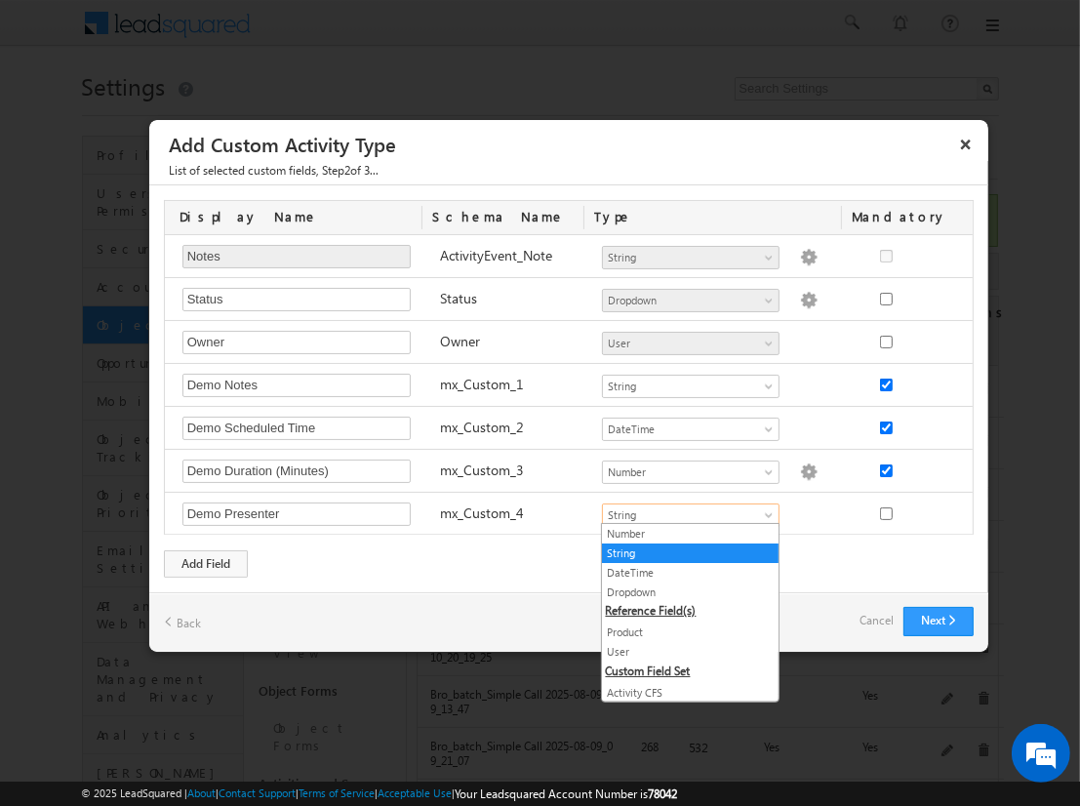
click at [683, 649] on link "User" at bounding box center [690, 652] width 177 height 18
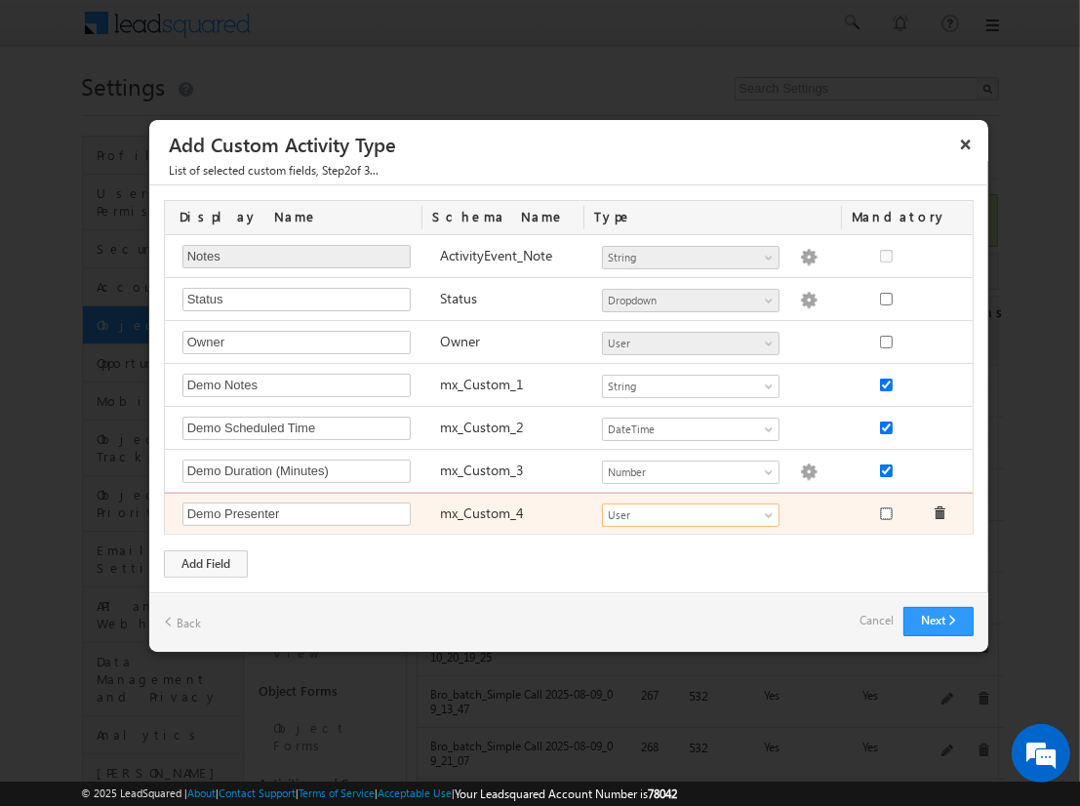
click at [886, 510] on input "checkbox" at bounding box center [886, 513] width 13 height 13
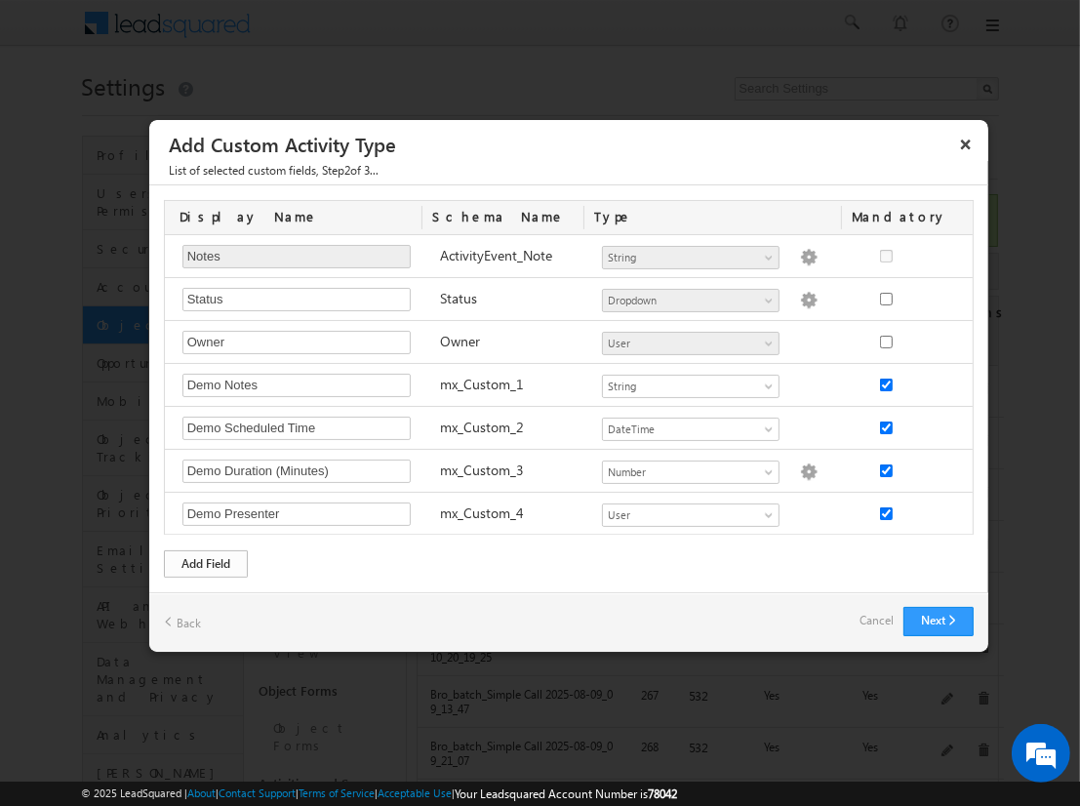
click at [206, 560] on div "Add Field" at bounding box center [206, 563] width 84 height 27
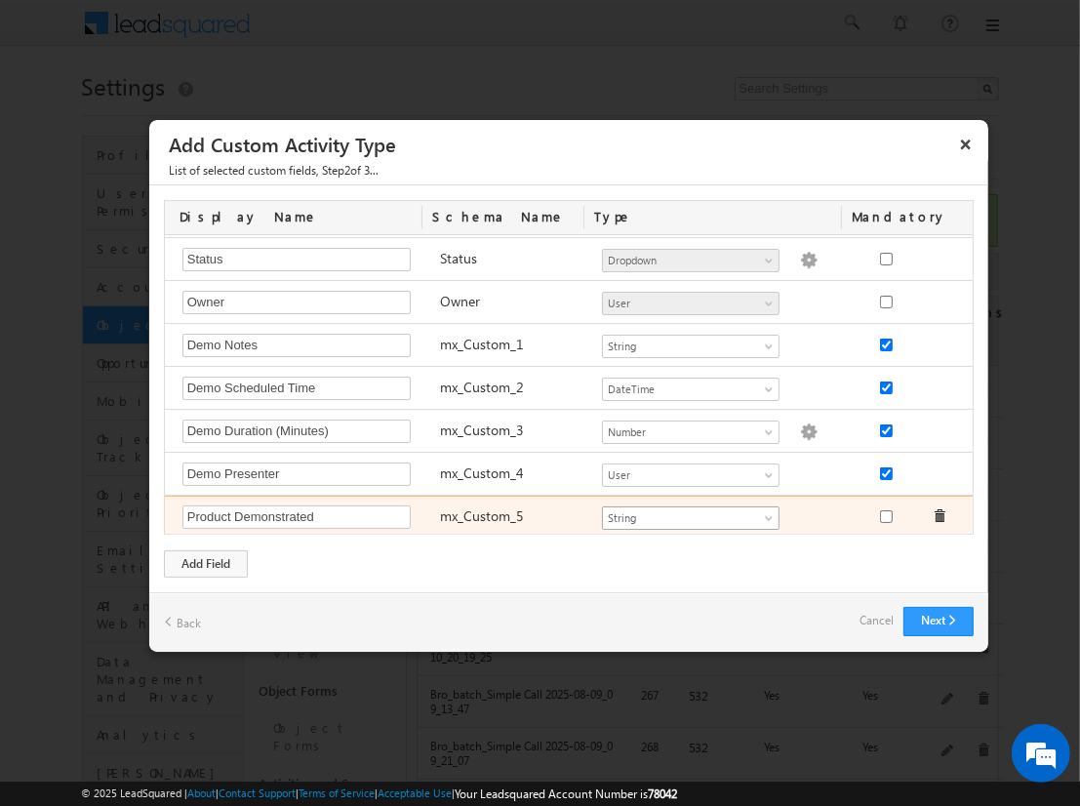
click at [682, 512] on span "String" at bounding box center [682, 518] width 159 height 18
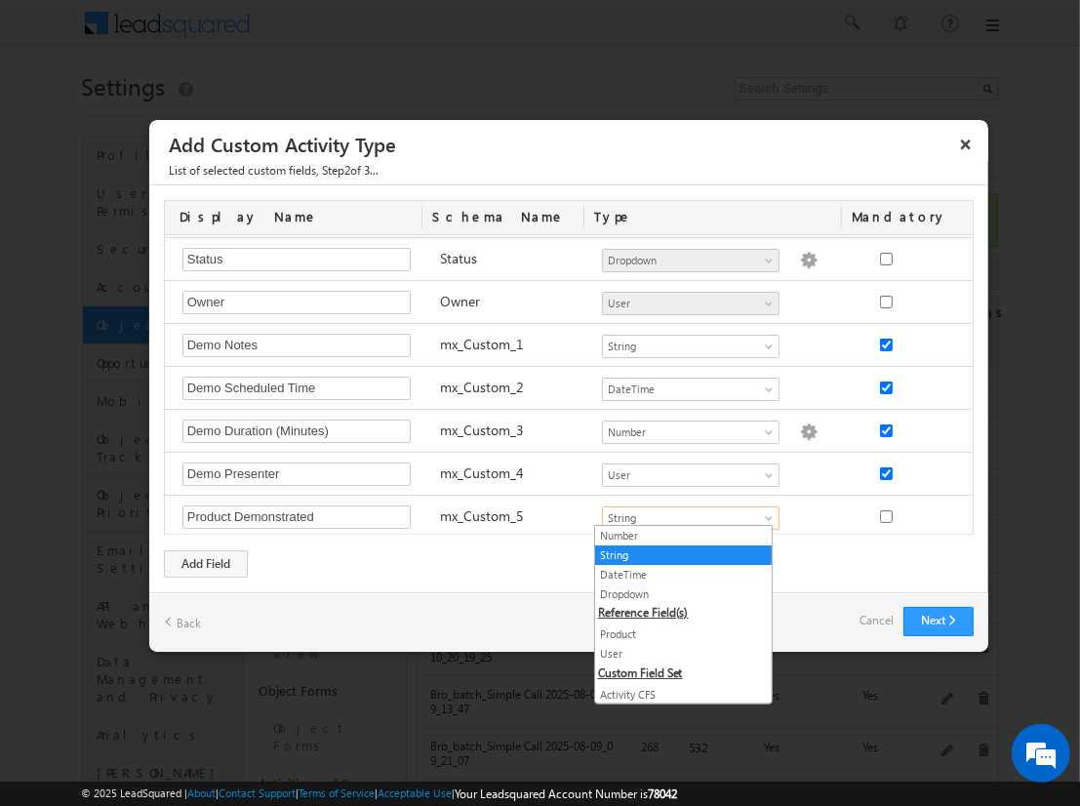
click at [675, 631] on link "Product" at bounding box center [683, 635] width 177 height 18
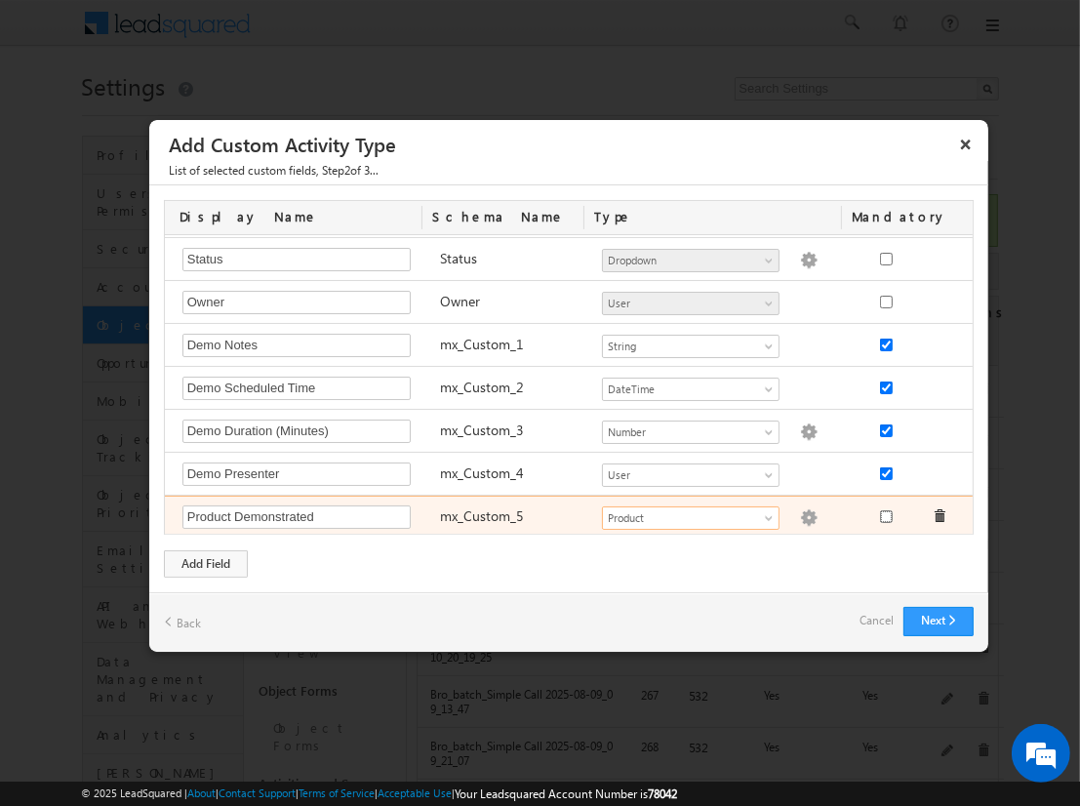
click at [880, 512] on input "checkbox" at bounding box center [886, 516] width 13 height 13
click at [800, 512] on img at bounding box center [809, 518] width 18 height 18
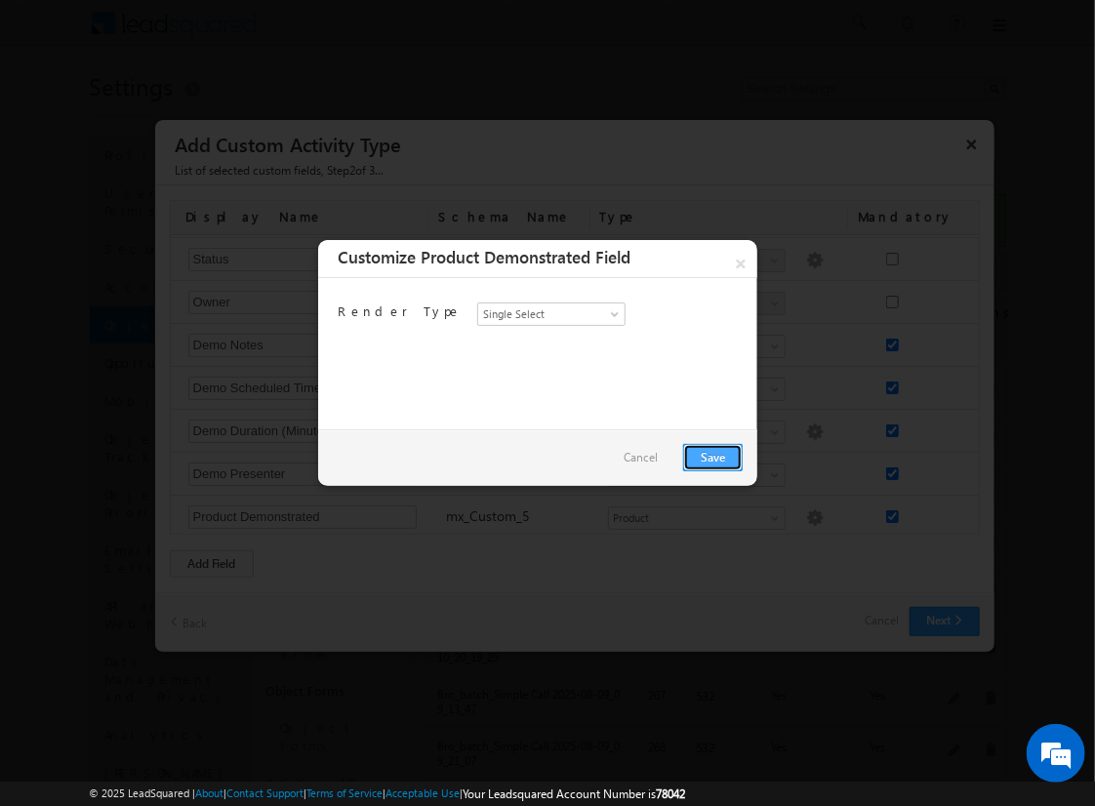
click at [712, 456] on link "Save" at bounding box center [713, 457] width 60 height 27
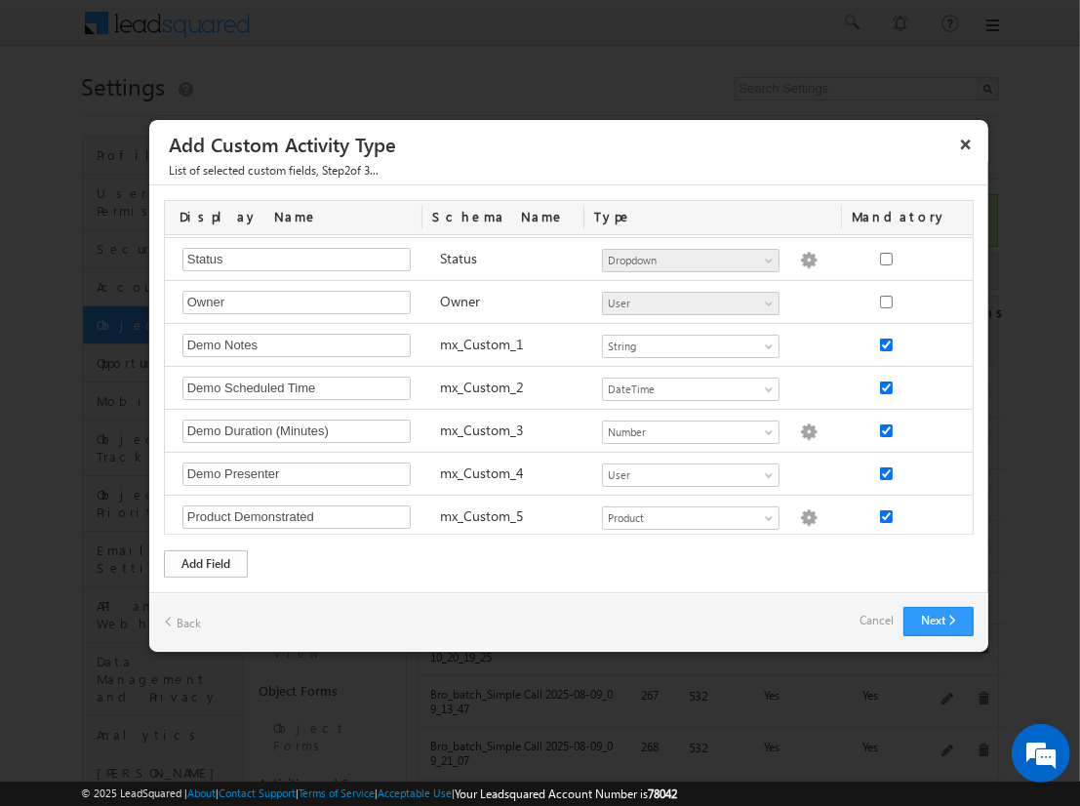
click at [206, 562] on div "Add Field" at bounding box center [206, 563] width 84 height 27
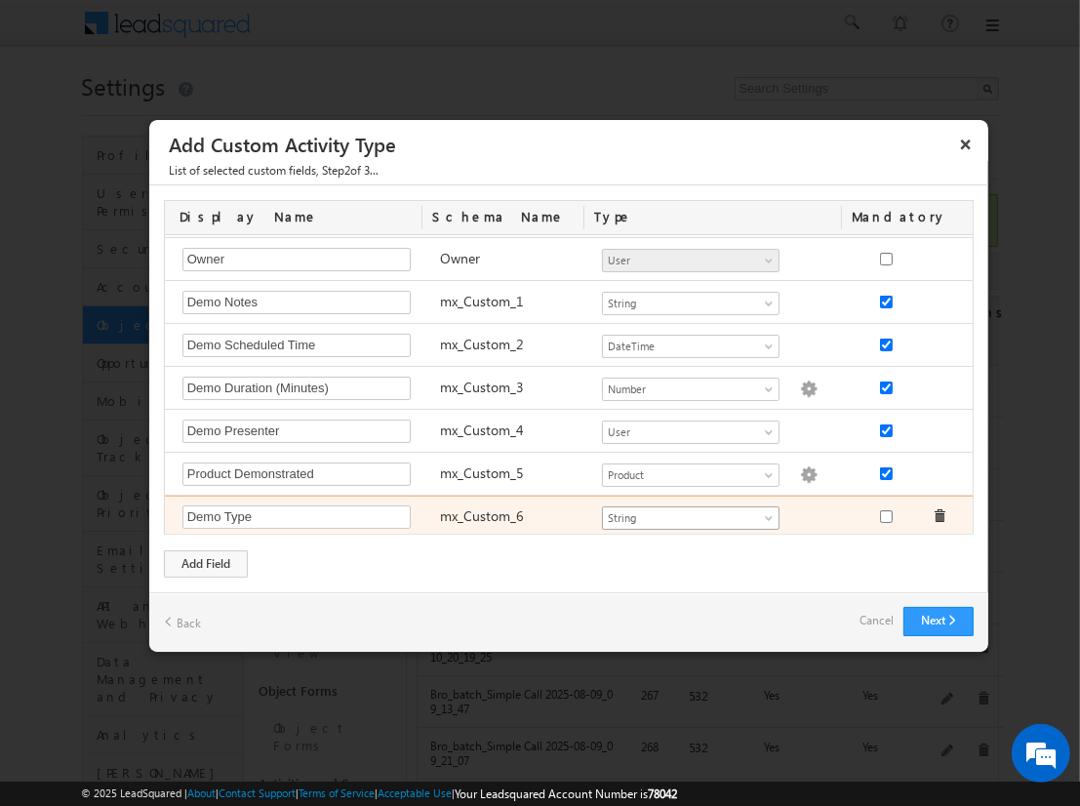
click at [682, 512] on span "String" at bounding box center [682, 518] width 159 height 18
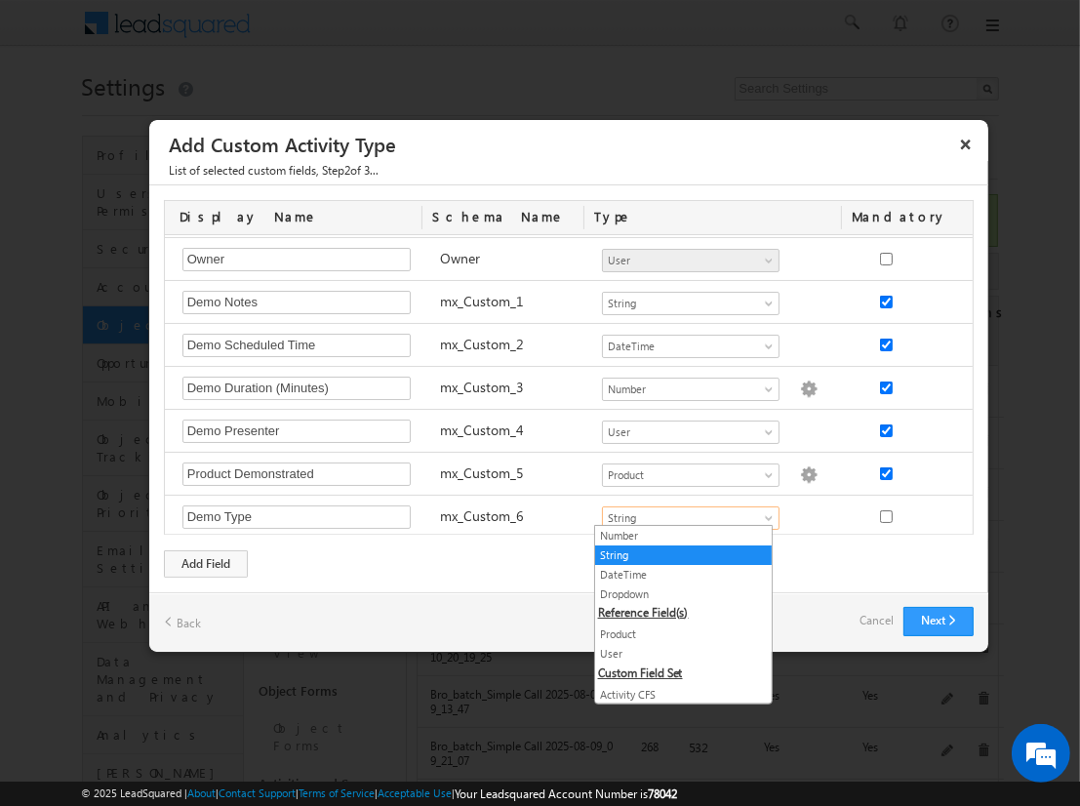
click at [675, 591] on link "Dropdown" at bounding box center [683, 595] width 177 height 18
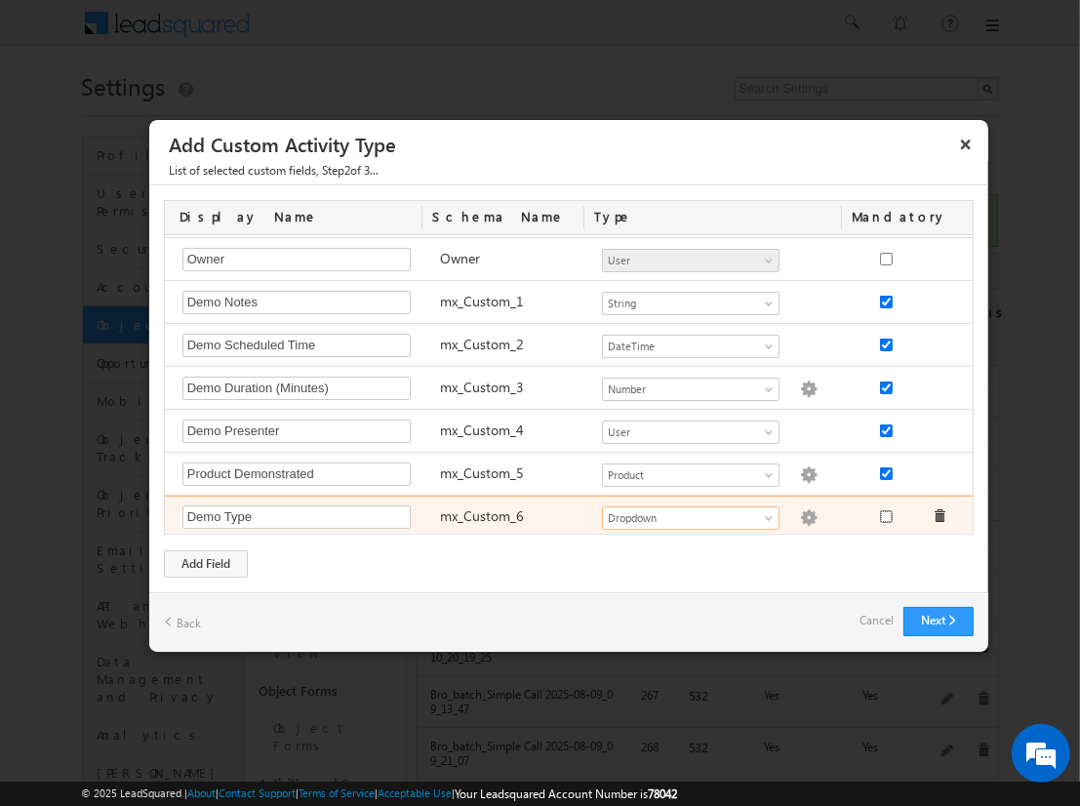
click at [880, 511] on input "checkbox" at bounding box center [886, 516] width 13 height 13
click at [800, 512] on img at bounding box center [809, 518] width 18 height 18
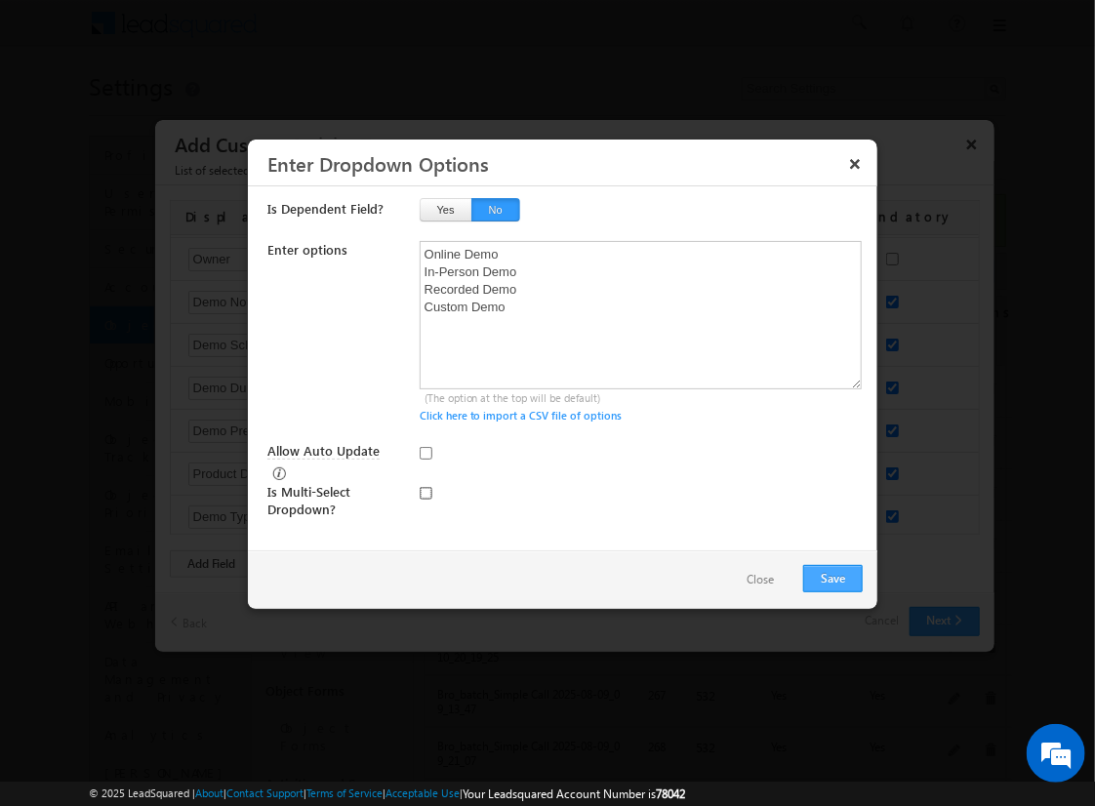
click at [425, 487] on input "checkbox" at bounding box center [426, 493] width 13 height 13
click at [425, 452] on input "Allow Auto Update" at bounding box center [426, 453] width 13 height 13
click at [832, 576] on button "Save" at bounding box center [833, 578] width 60 height 27
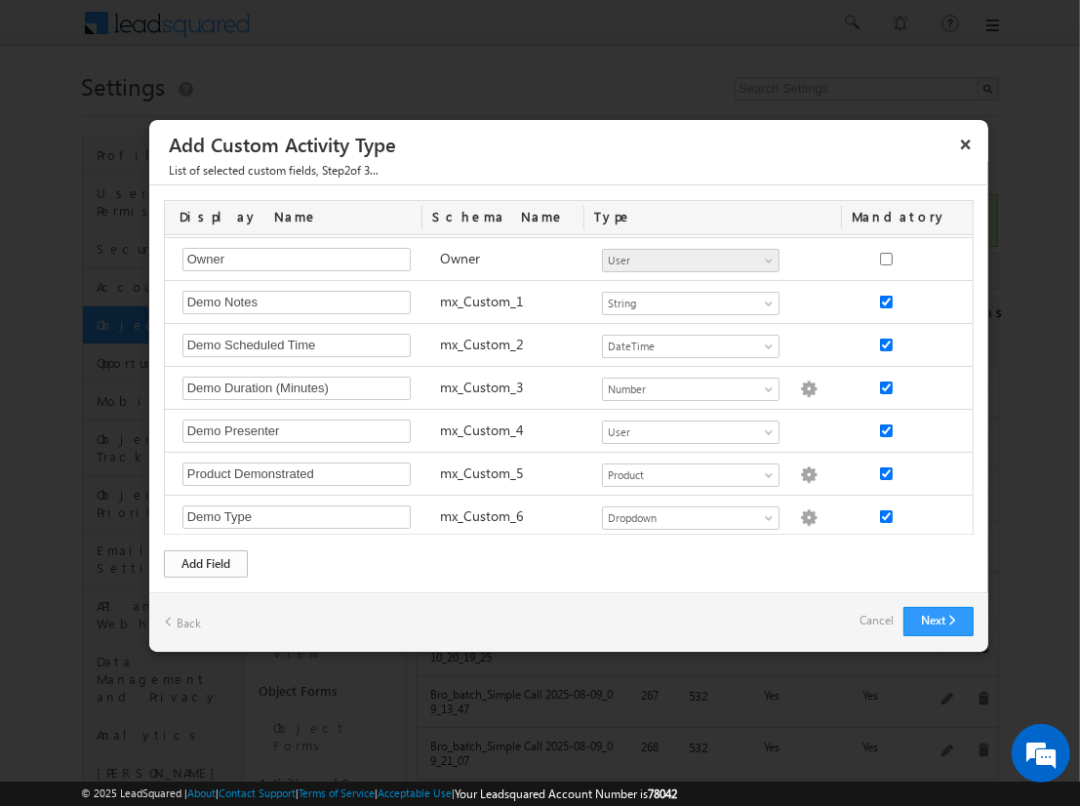
click at [206, 562] on div "Add Field" at bounding box center [206, 563] width 84 height 27
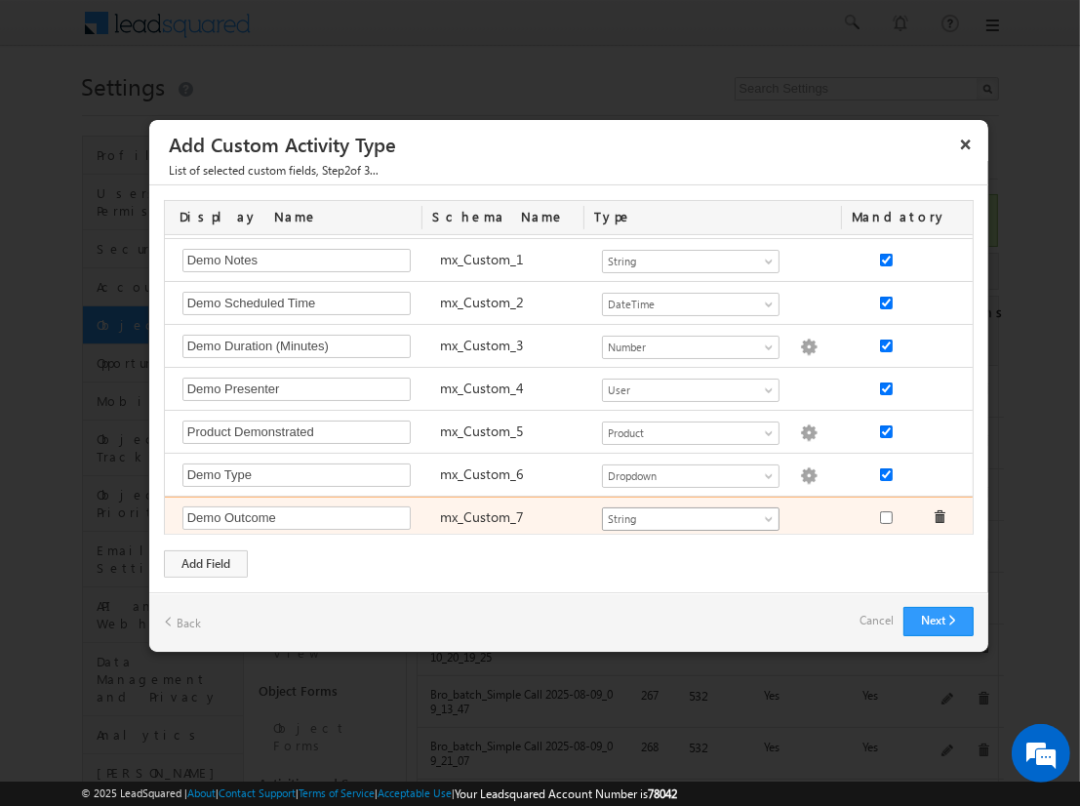
click at [682, 512] on span "String" at bounding box center [682, 519] width 159 height 18
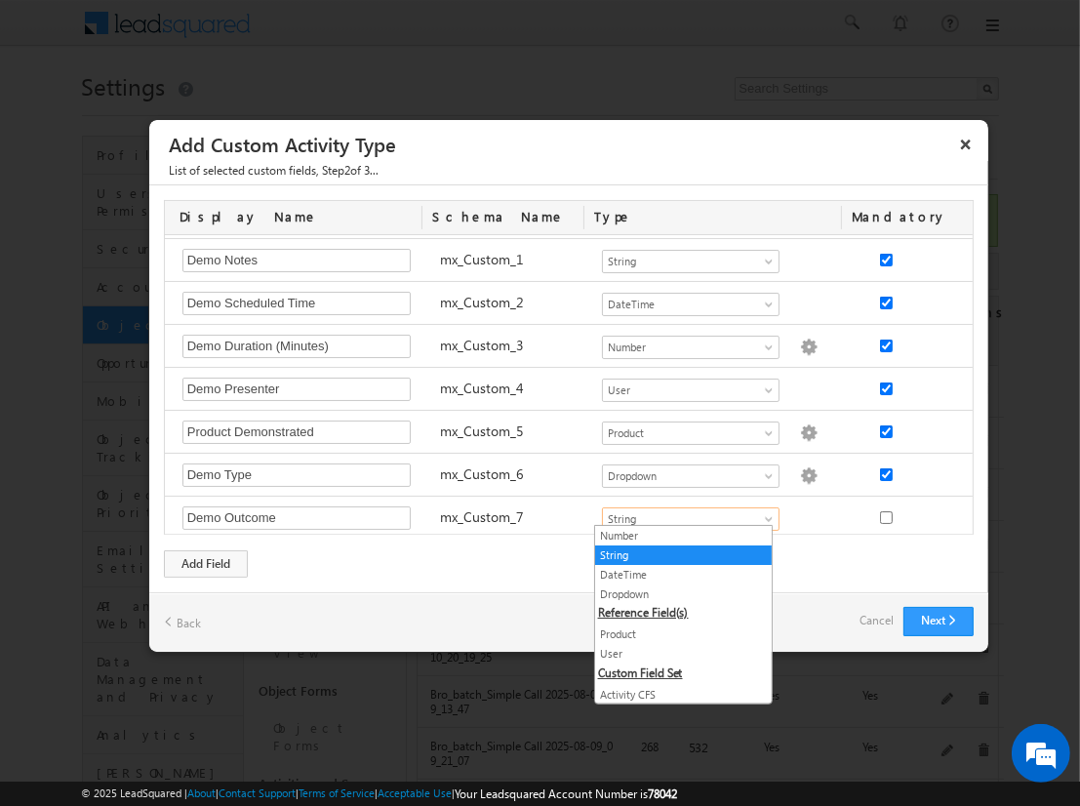
click at [675, 592] on link "Dropdown" at bounding box center [683, 595] width 177 height 18
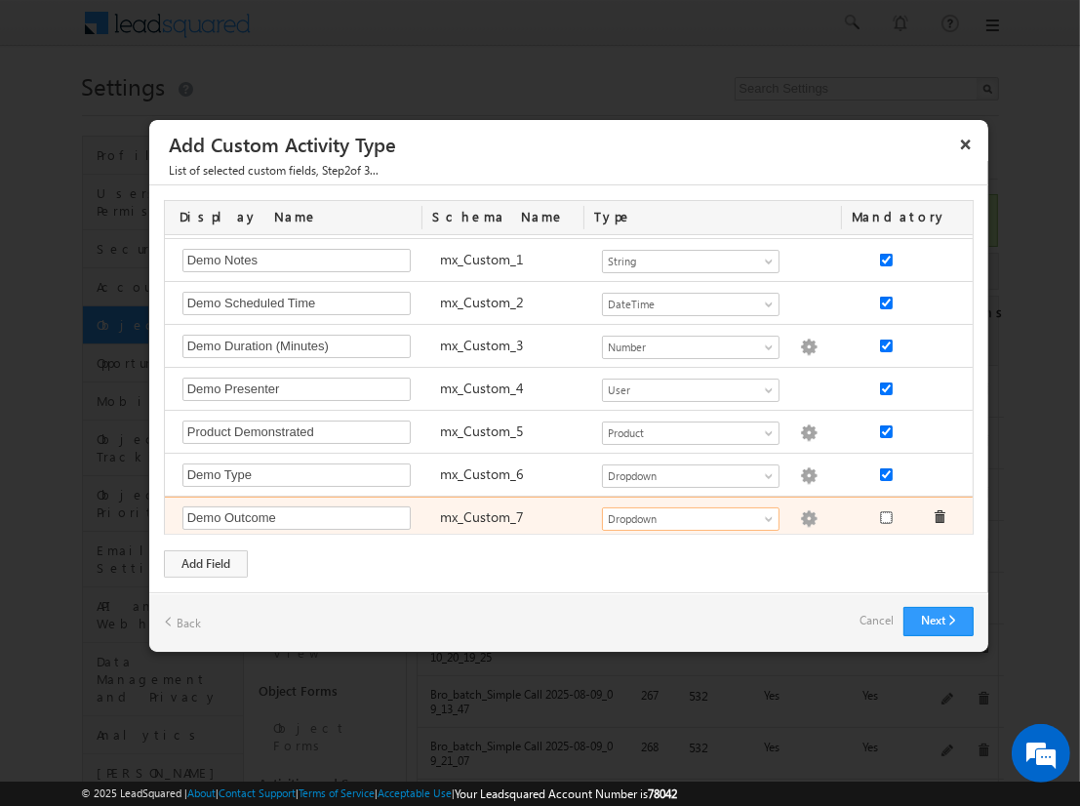
click at [880, 512] on input "checkbox" at bounding box center [886, 517] width 13 height 13
click at [800, 512] on img at bounding box center [809, 519] width 18 height 18
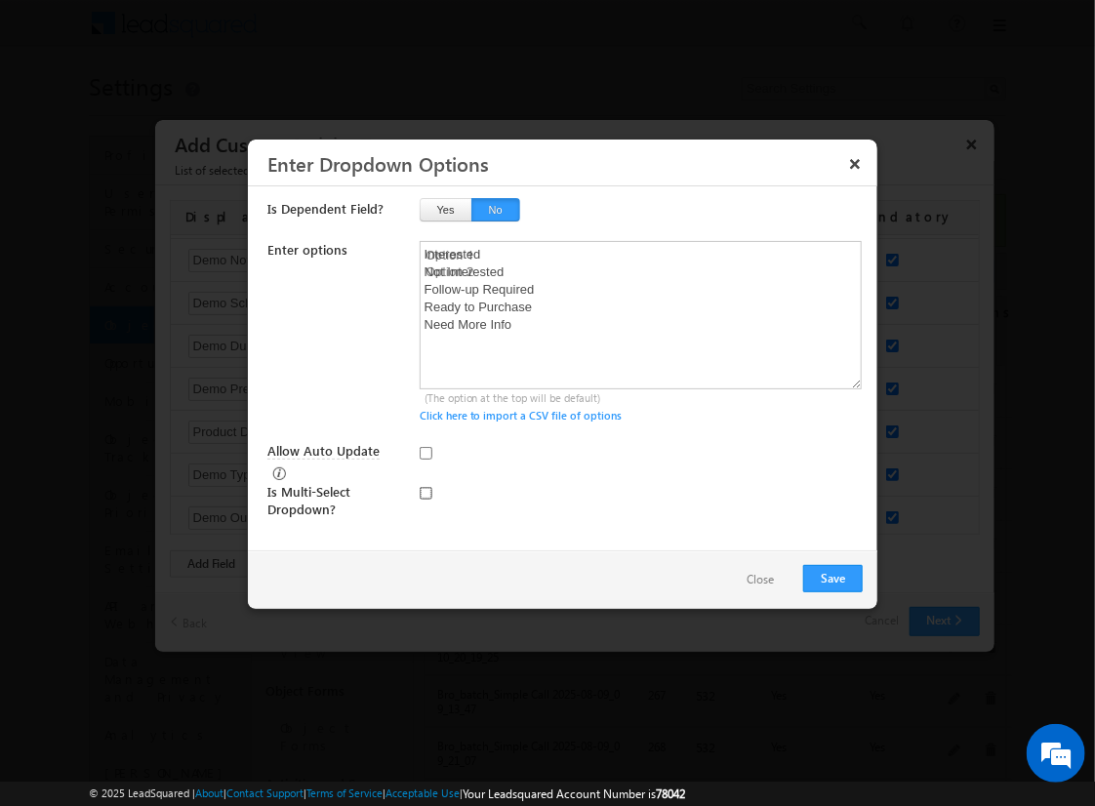
click at [425, 487] on input "checkbox" at bounding box center [426, 493] width 13 height 13
click at [425, 452] on input "Allow Auto Update" at bounding box center [426, 453] width 13 height 13
click at [832, 576] on button "Save" at bounding box center [833, 578] width 60 height 27
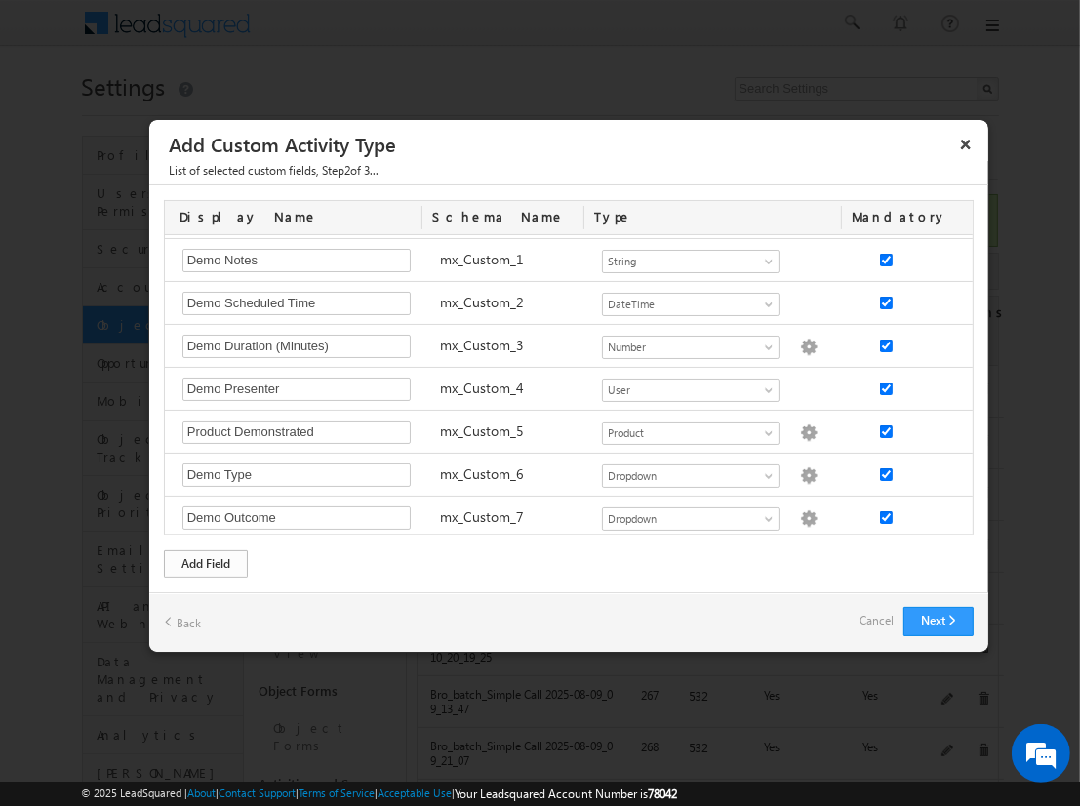
click at [206, 562] on div "Add Field" at bounding box center [206, 563] width 84 height 27
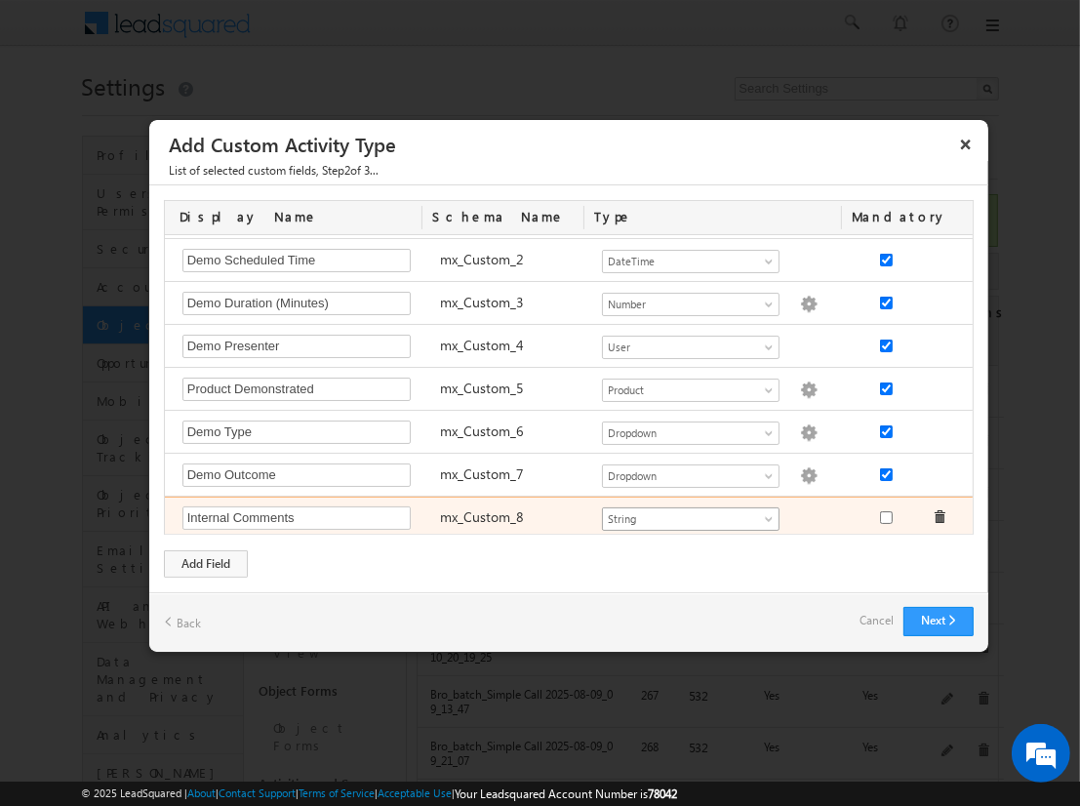
click at [682, 512] on span "String" at bounding box center [682, 519] width 159 height 18
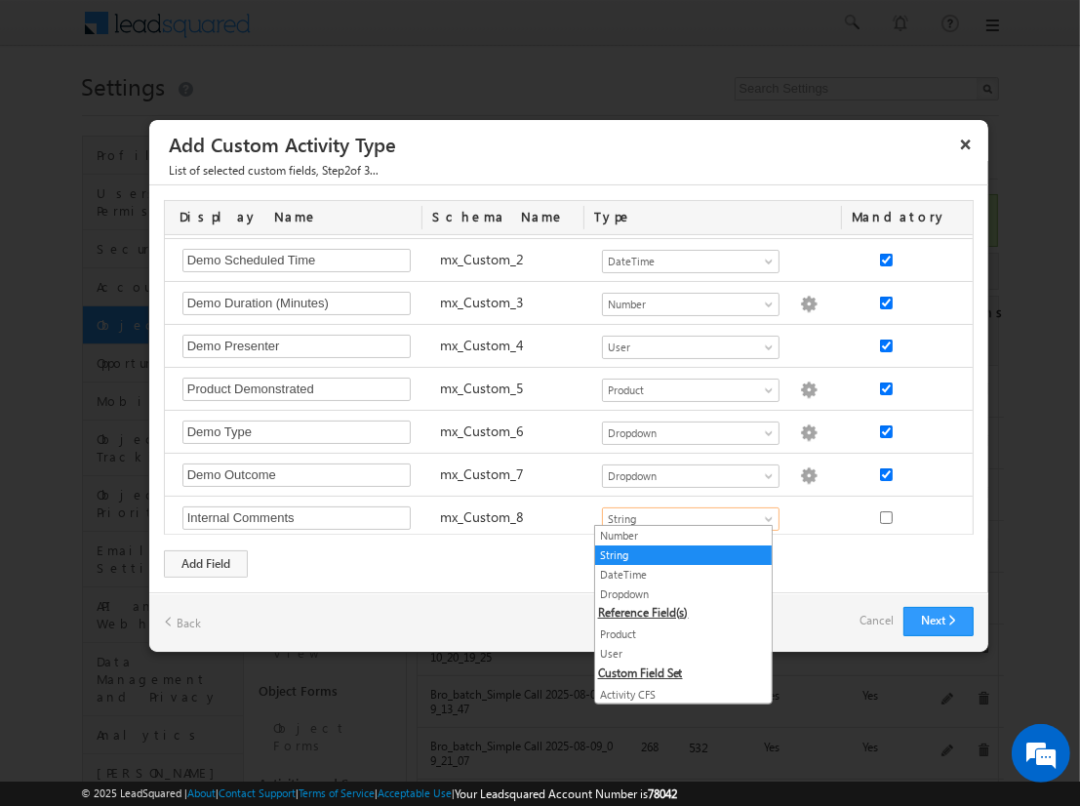
click at [675, 553] on link "String" at bounding box center [683, 555] width 177 height 18
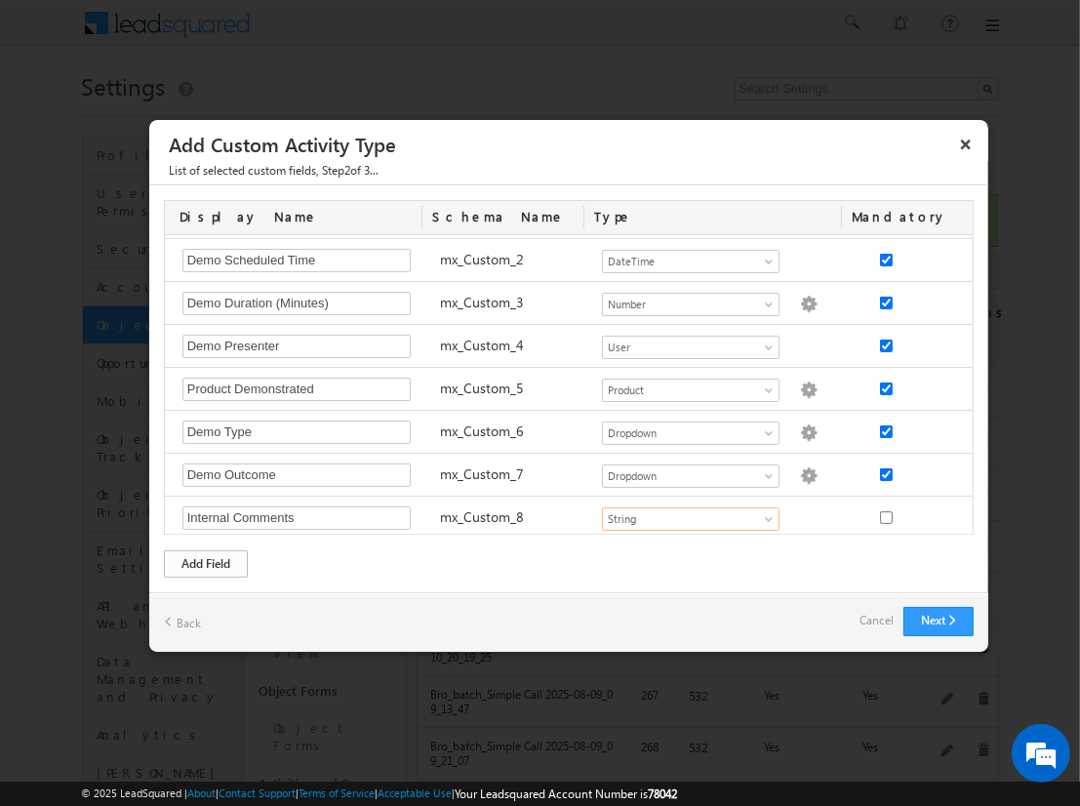
click at [206, 562] on div "Add Field" at bounding box center [206, 563] width 84 height 27
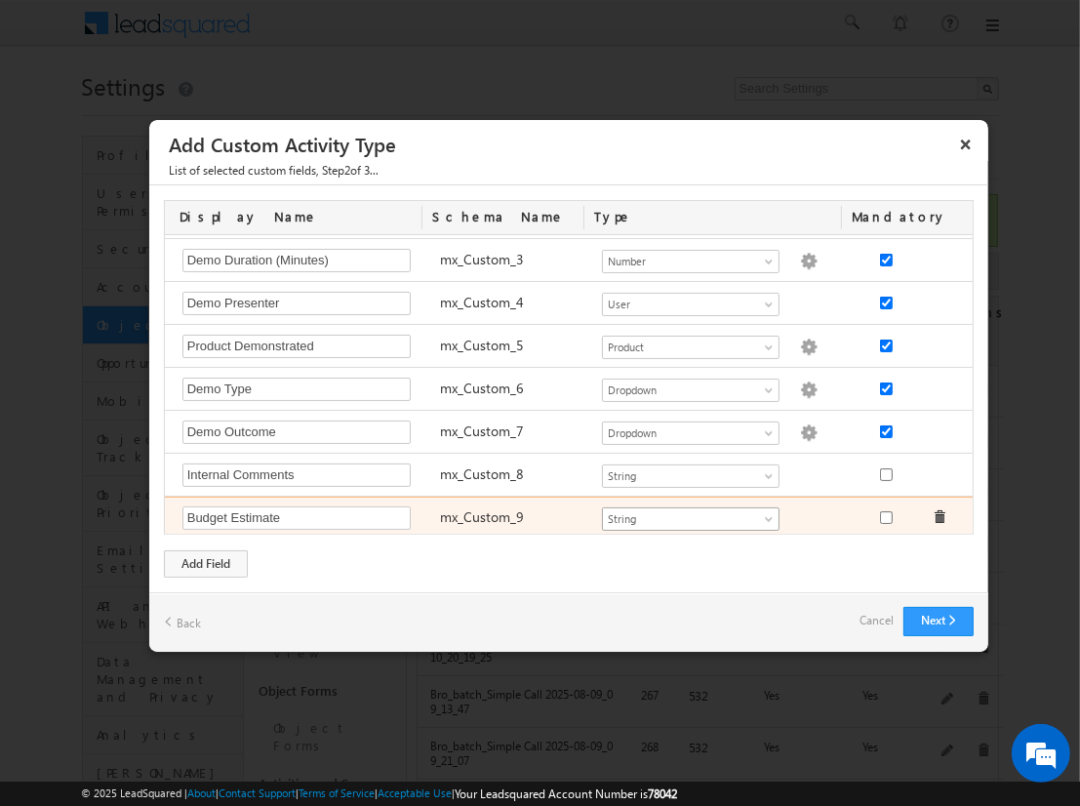
click at [682, 512] on span "String" at bounding box center [682, 519] width 159 height 18
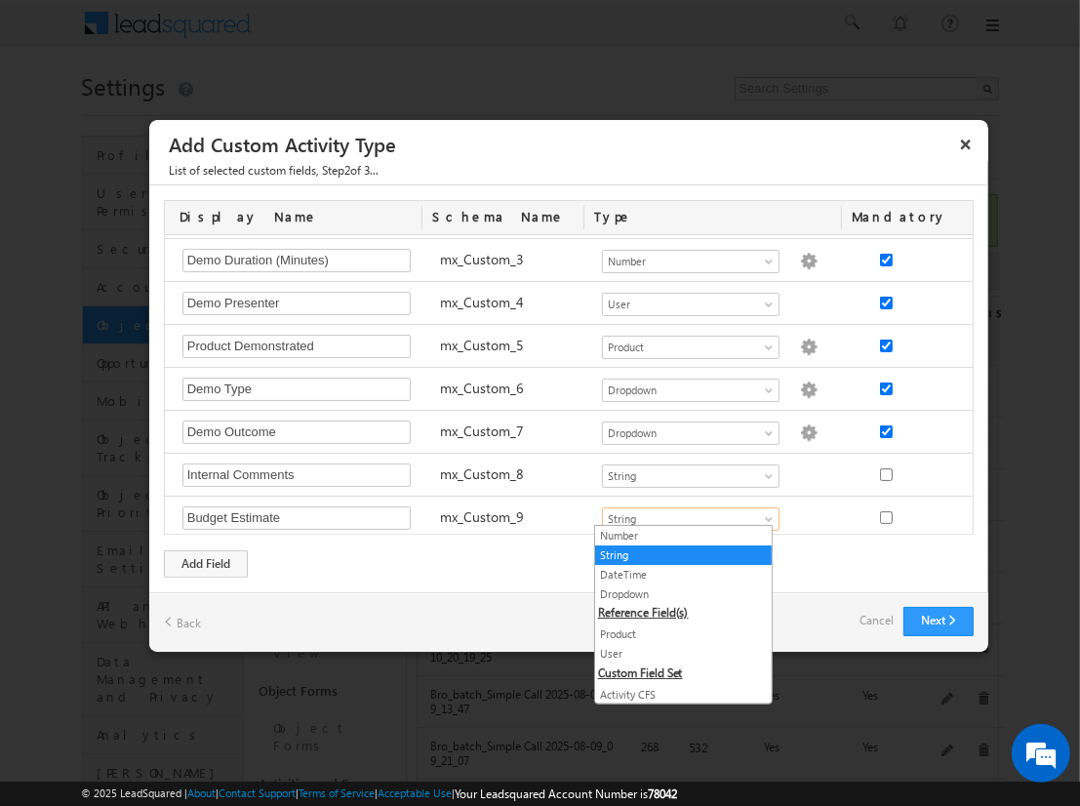
click at [675, 535] on link "Number" at bounding box center [683, 536] width 177 height 18
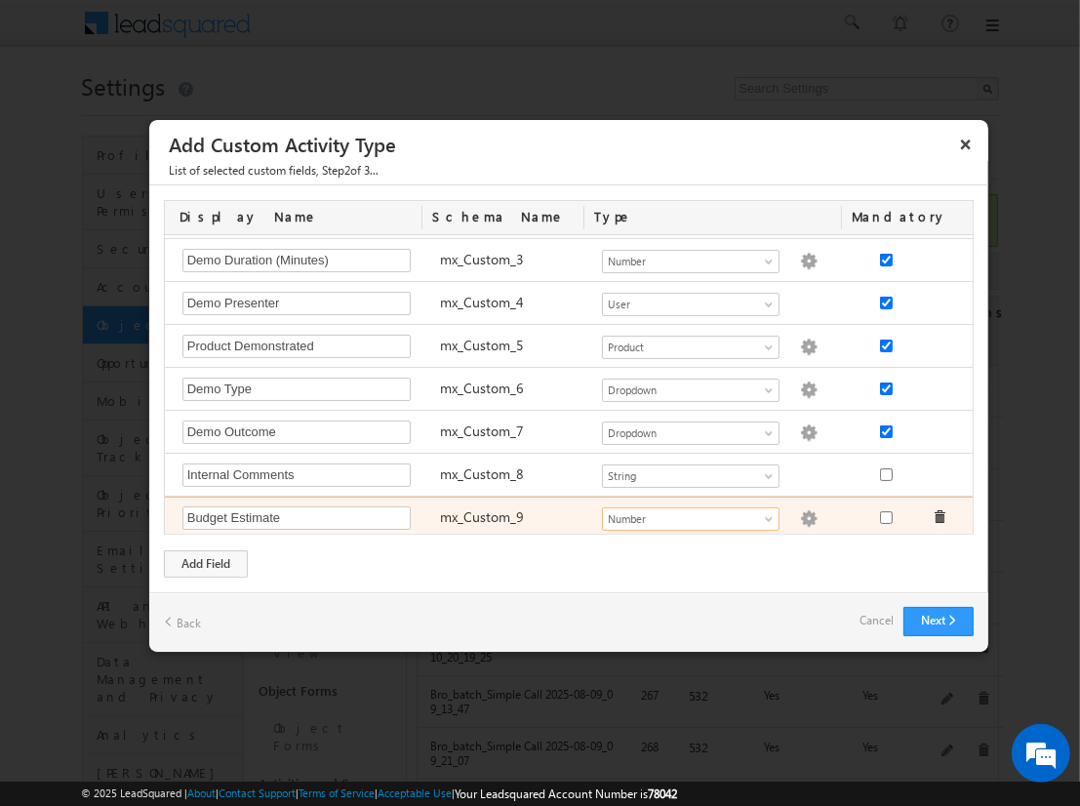
click at [800, 512] on img at bounding box center [809, 519] width 18 height 18
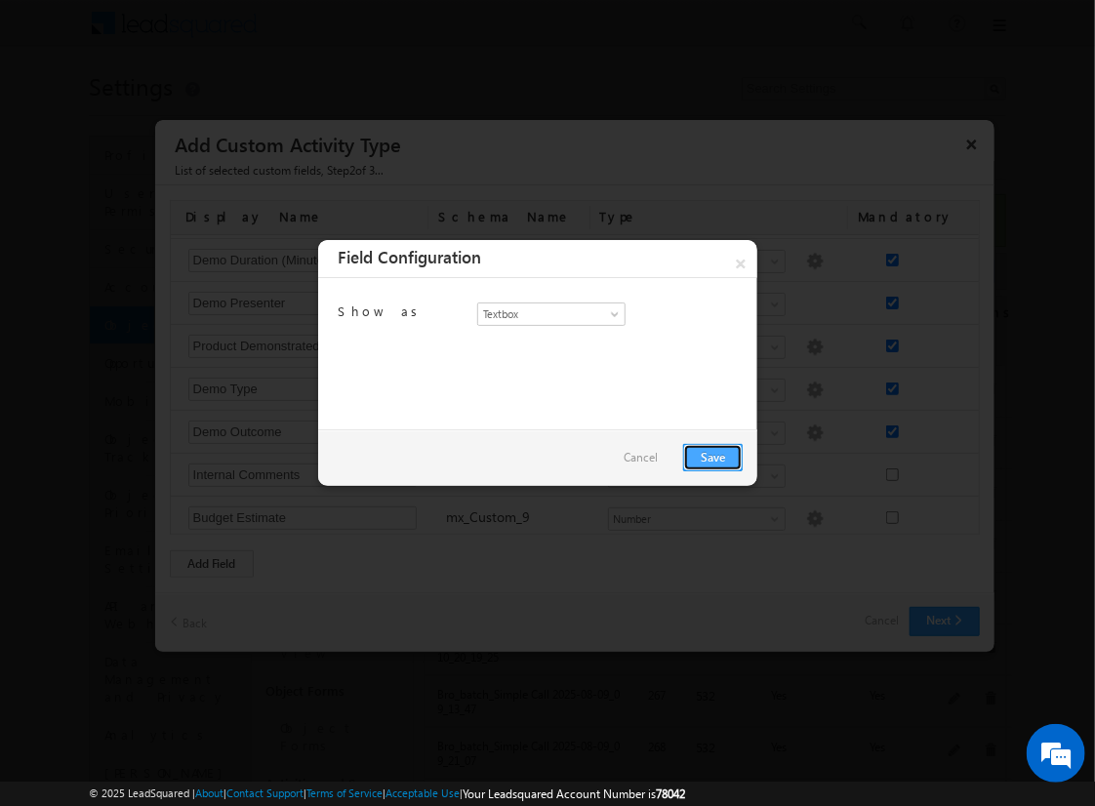
click at [712, 456] on link "Save" at bounding box center [713, 457] width 60 height 27
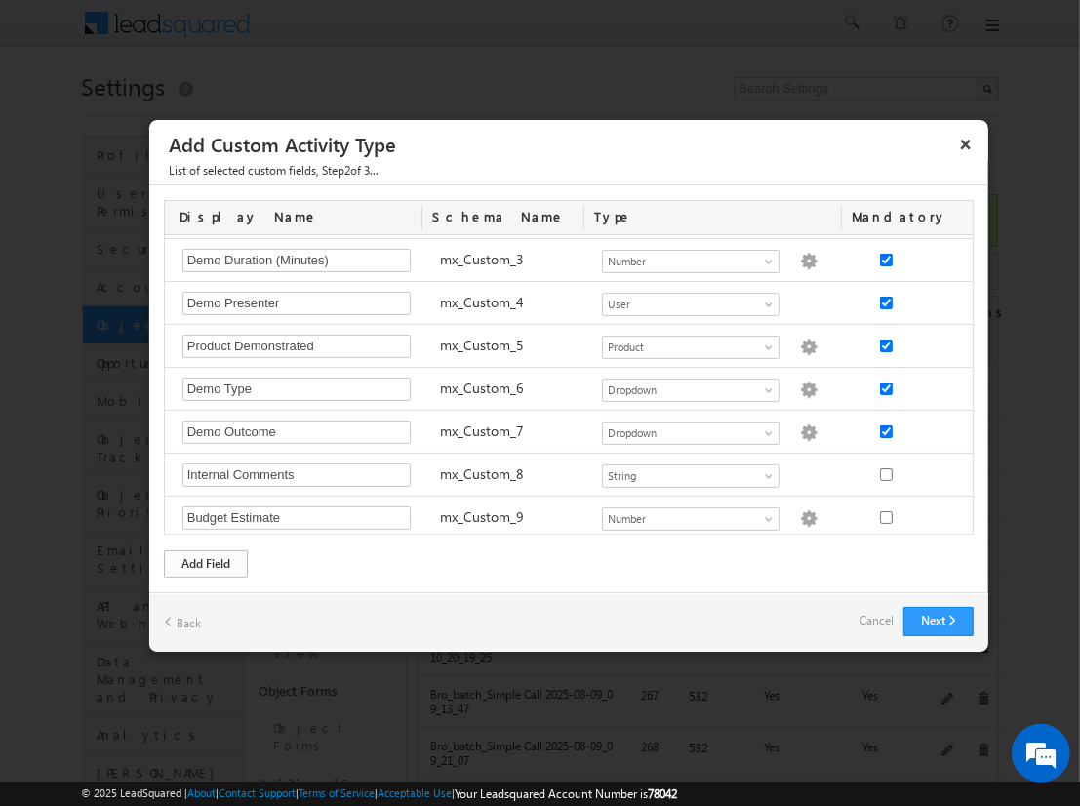
click at [206, 562] on div "Add Field" at bounding box center [206, 563] width 84 height 27
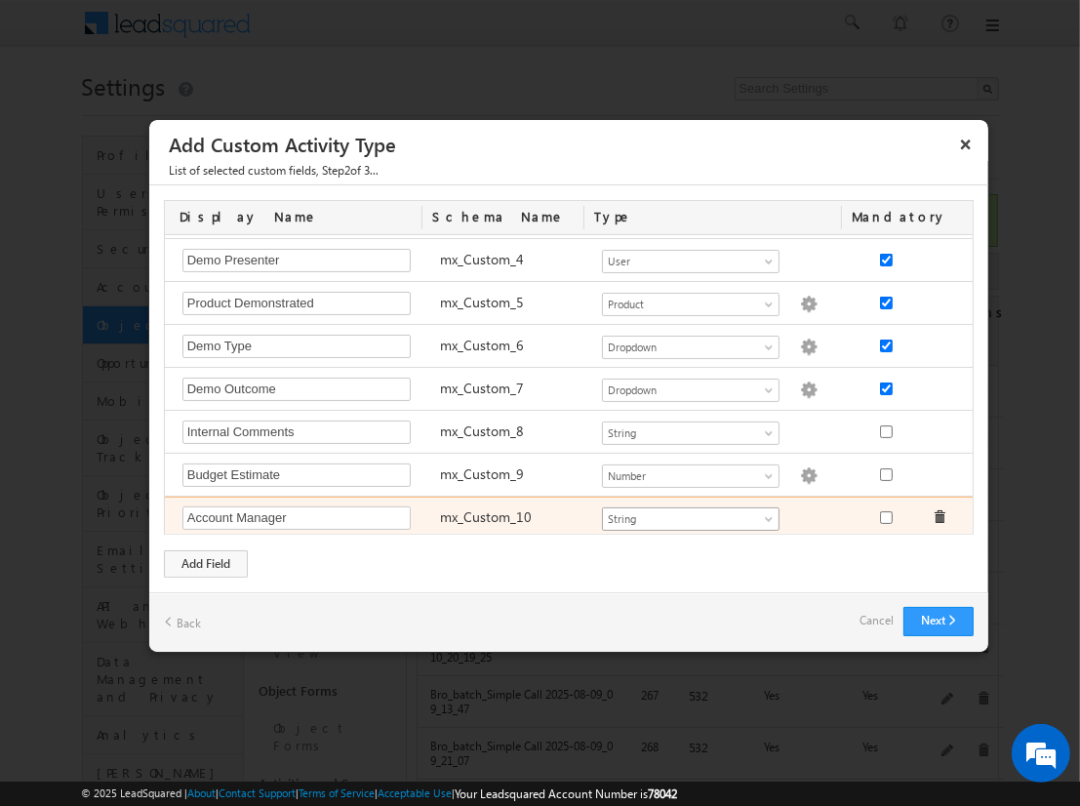
click at [682, 512] on span "String" at bounding box center [682, 519] width 159 height 18
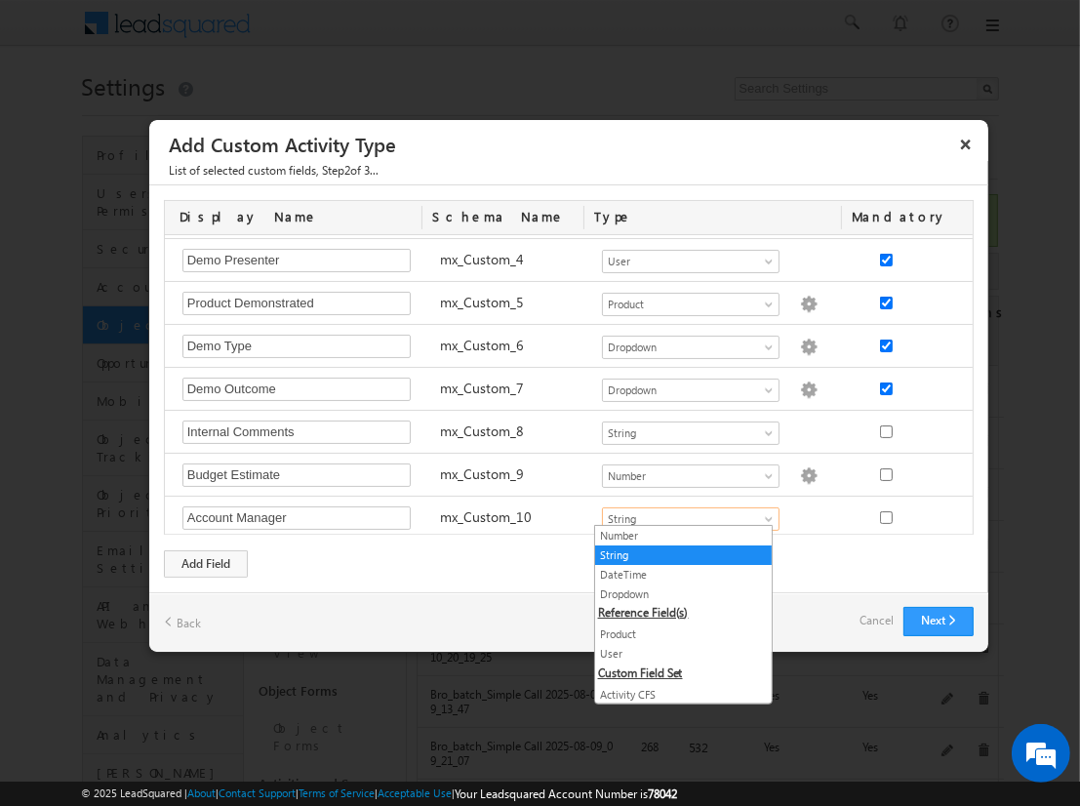
click at [675, 650] on link "User" at bounding box center [683, 654] width 177 height 18
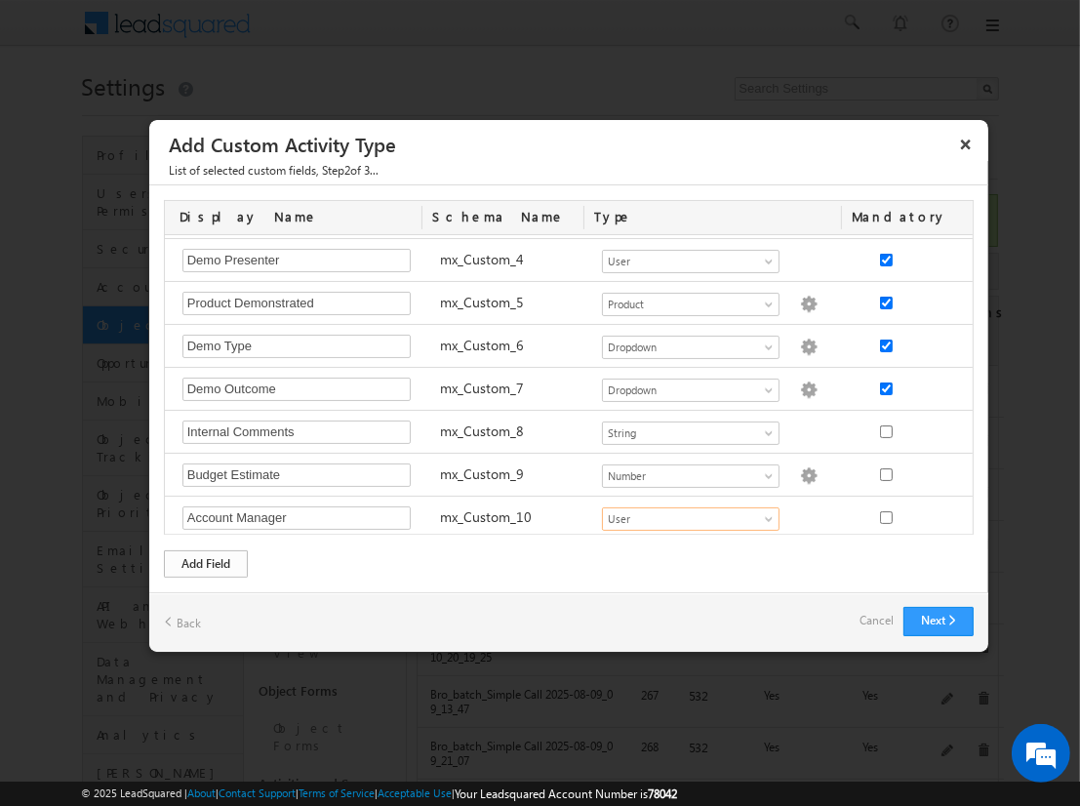
click at [206, 562] on div "Add Field" at bounding box center [206, 563] width 84 height 27
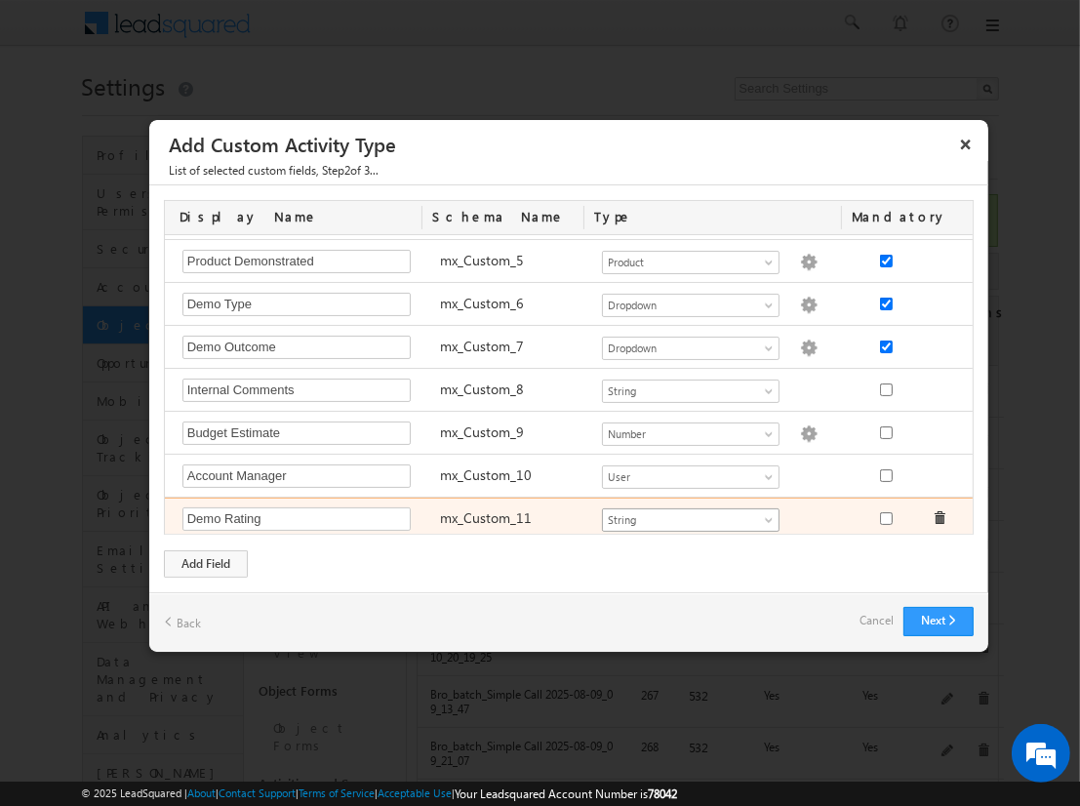
click at [682, 512] on span "String" at bounding box center [682, 520] width 159 height 18
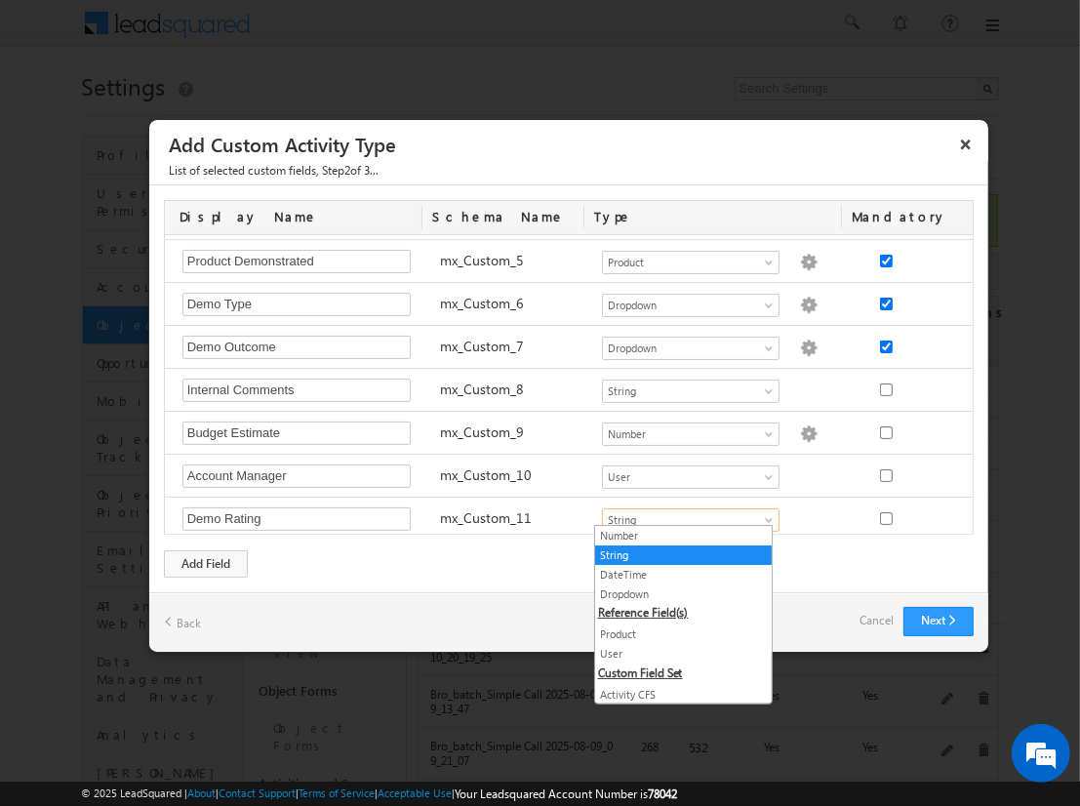
click at [675, 592] on link "Dropdown" at bounding box center [683, 595] width 177 height 18
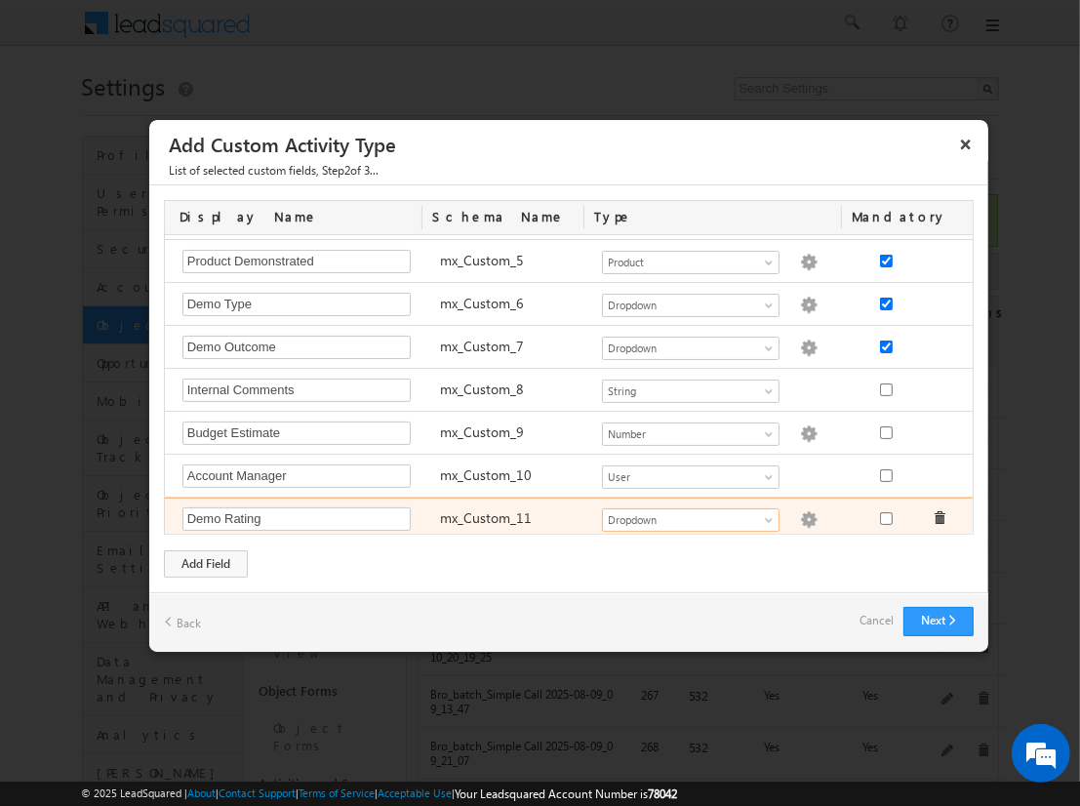
click at [800, 512] on img at bounding box center [809, 520] width 18 height 18
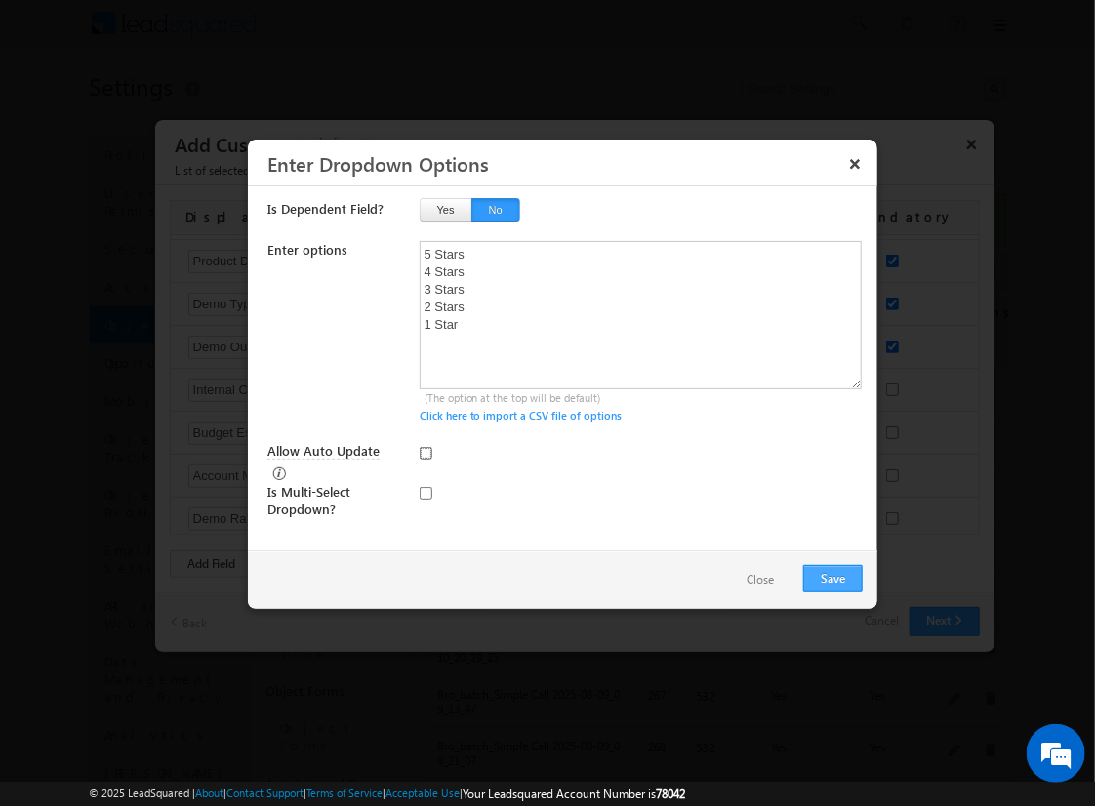
click at [425, 452] on input "Allow Auto Update" at bounding box center [426, 453] width 13 height 13
click at [832, 576] on button "Save" at bounding box center [833, 578] width 60 height 27
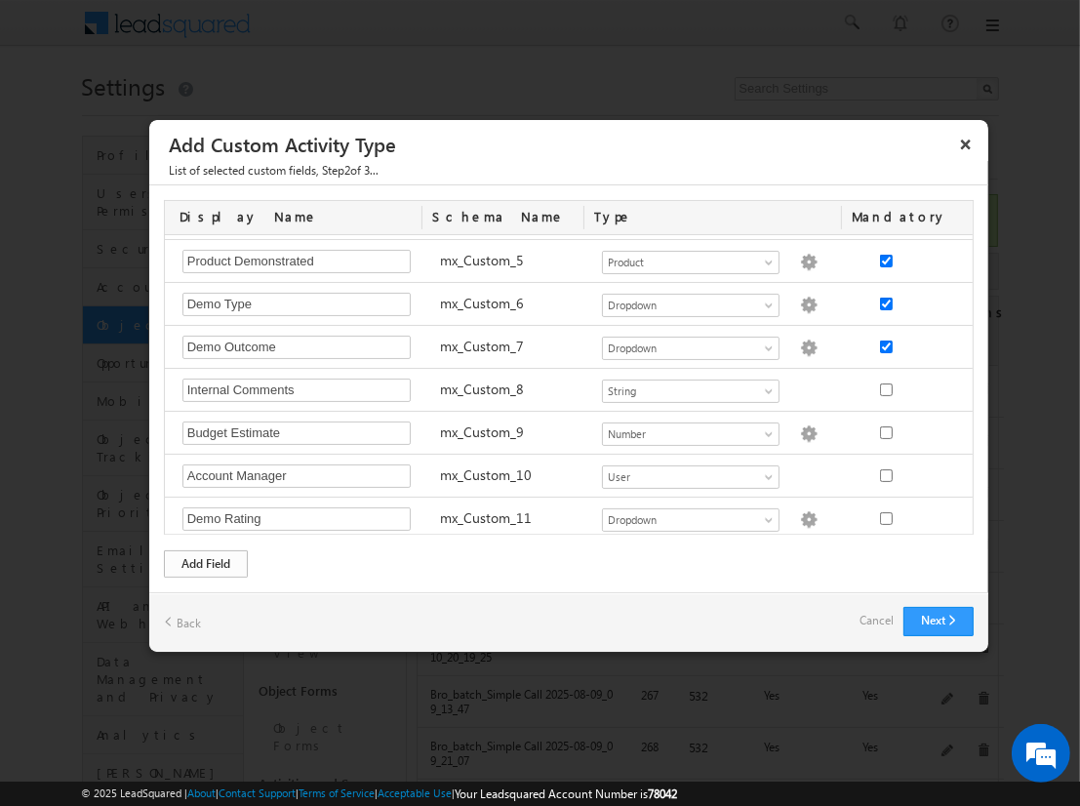
click at [206, 562] on div "Add Field" at bounding box center [206, 563] width 84 height 27
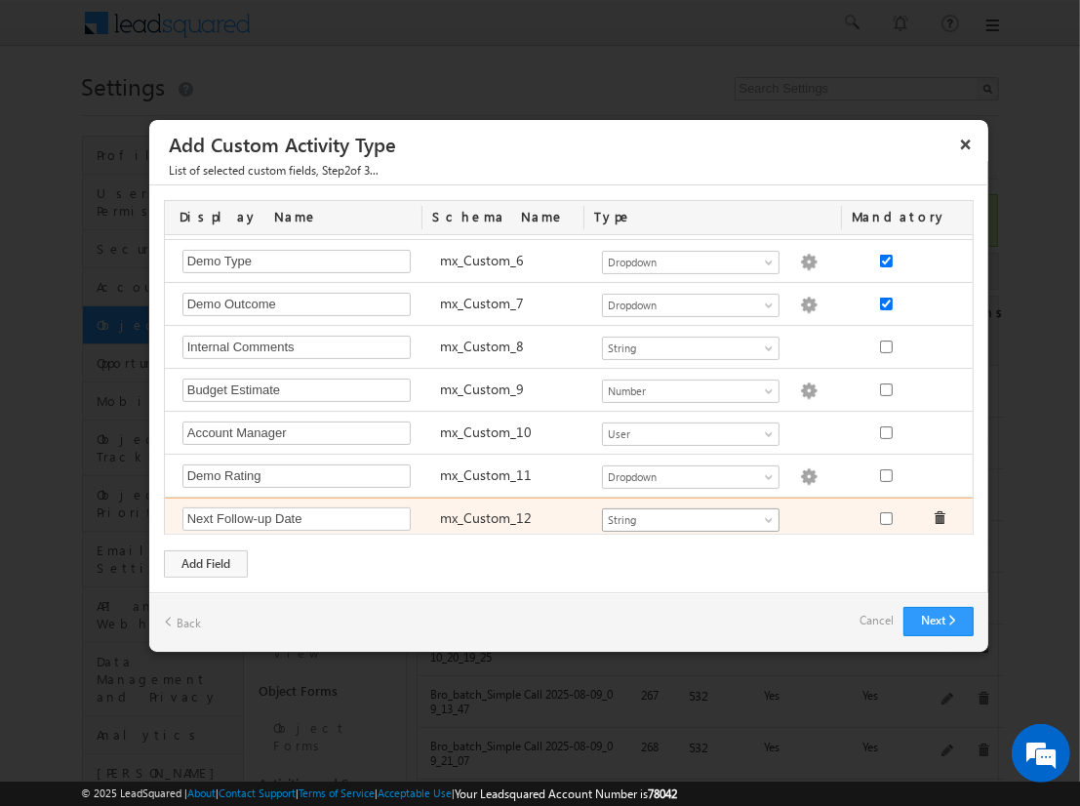
click at [682, 512] on span "String" at bounding box center [682, 520] width 159 height 18
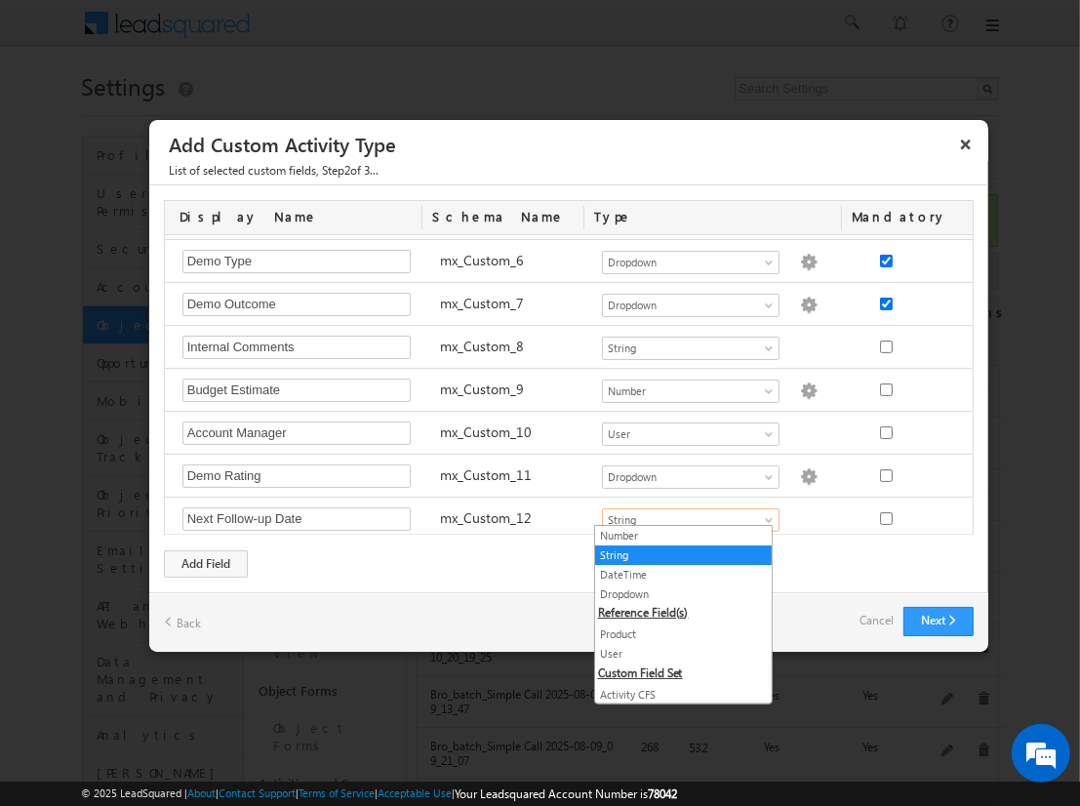
click at [675, 573] on link "DateTime" at bounding box center [683, 575] width 177 height 18
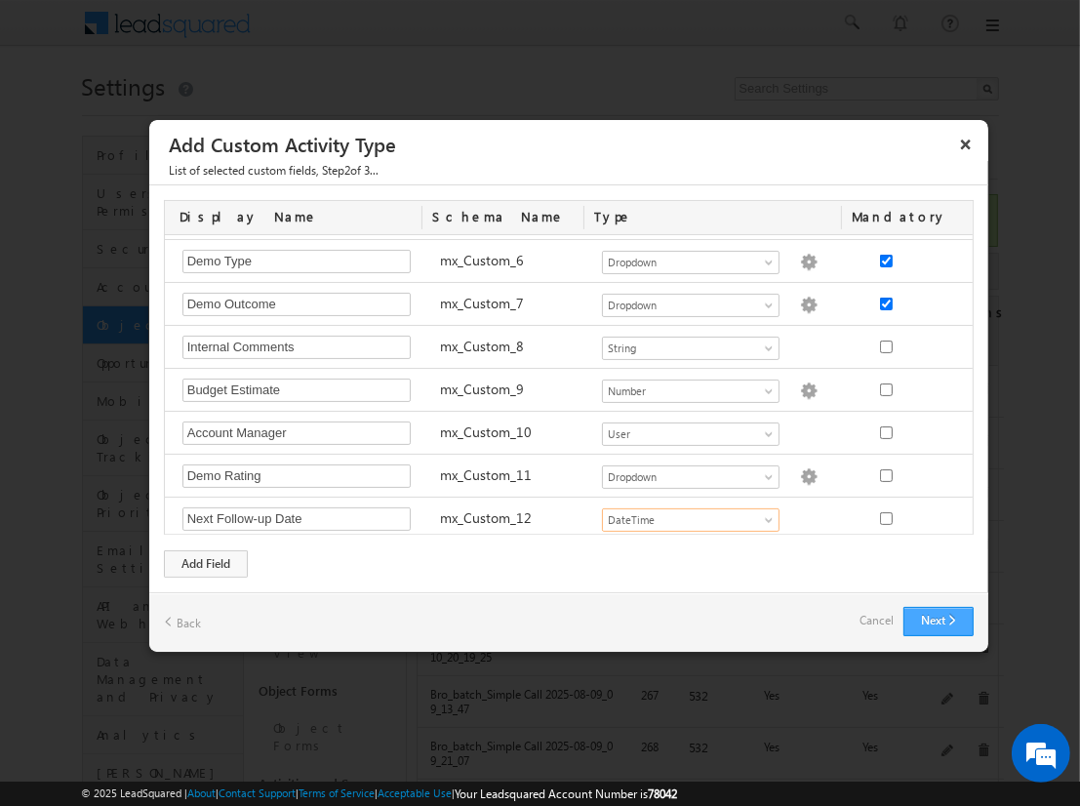
click at [938, 619] on button "Next" at bounding box center [939, 621] width 70 height 29
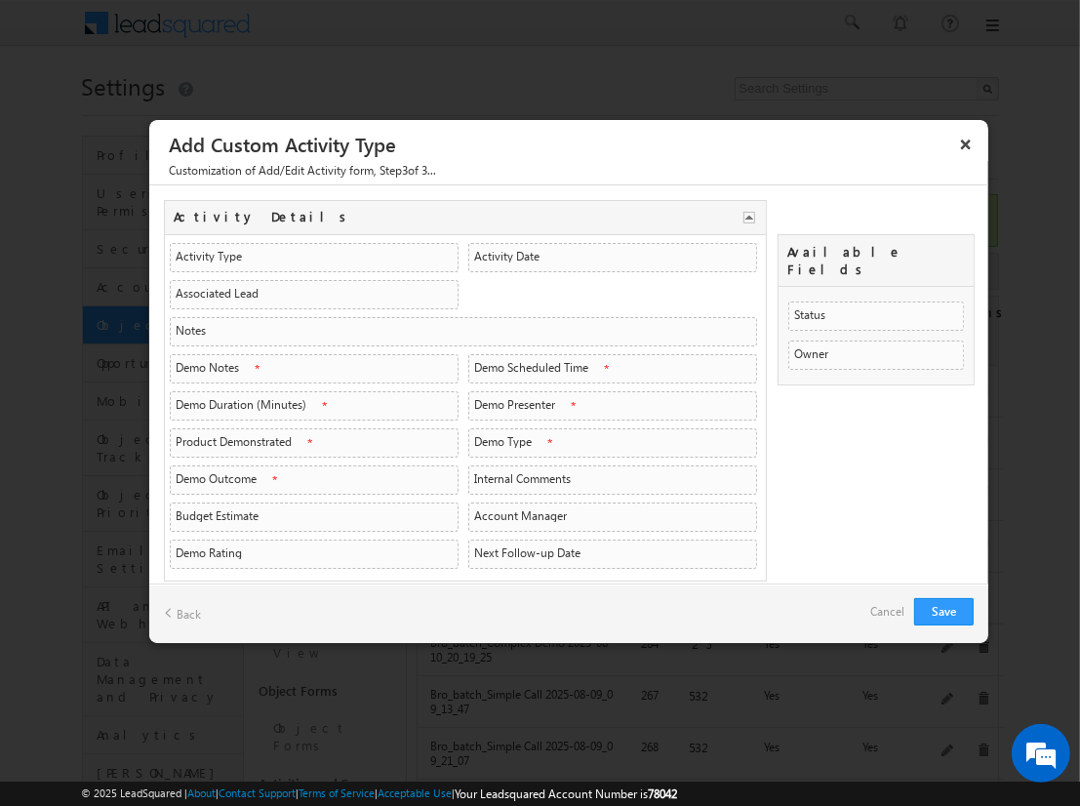
click at [213, 591] on link "Add Section" at bounding box center [213, 604] width 99 height 27
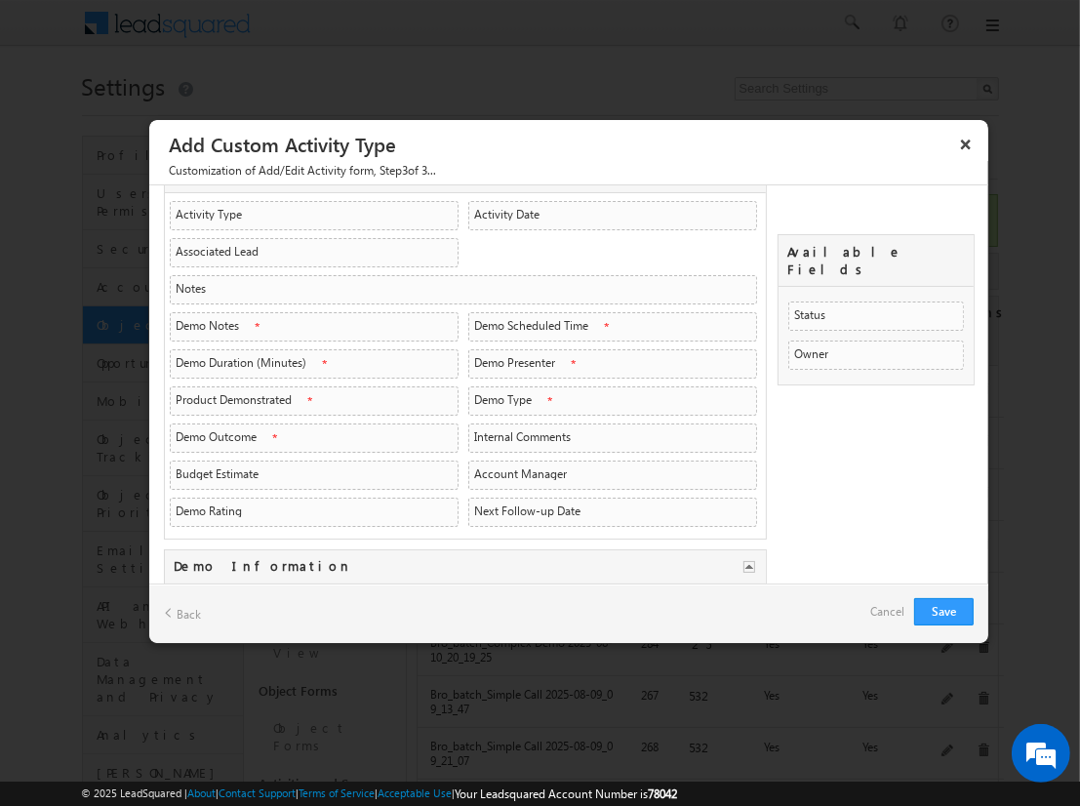
click at [213, 627] on link "Add Section" at bounding box center [213, 640] width 99 height 27
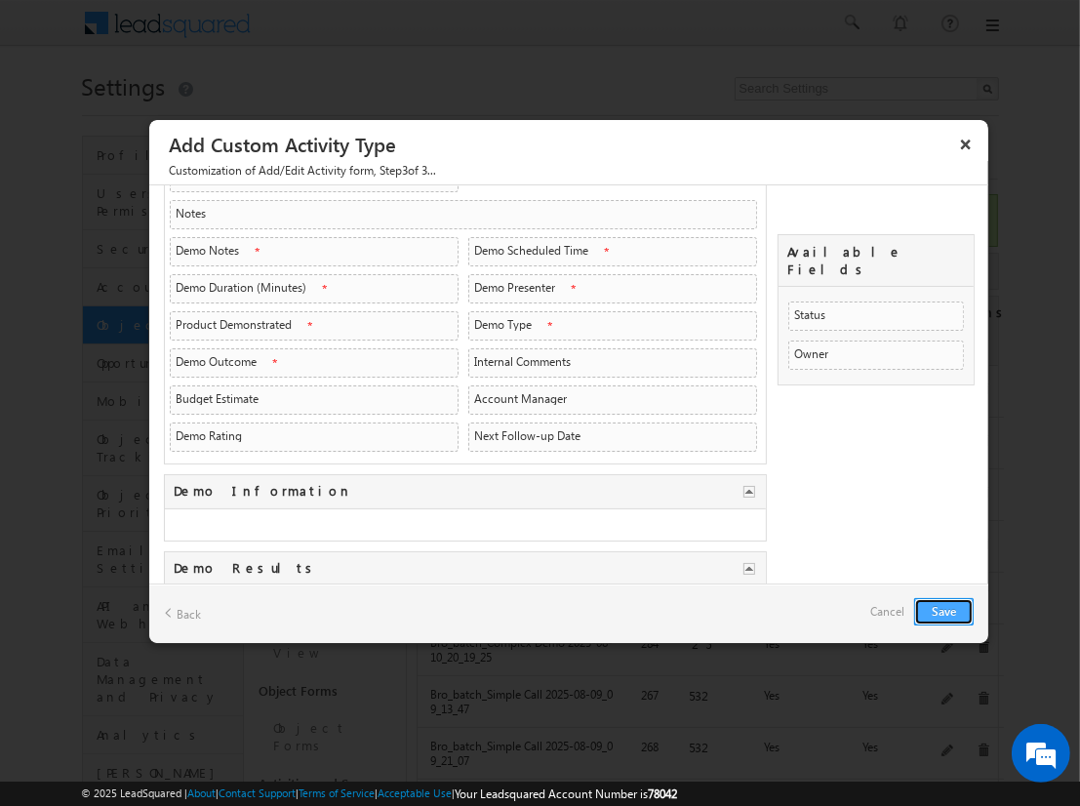
click at [944, 610] on button "Save" at bounding box center [944, 611] width 60 height 27
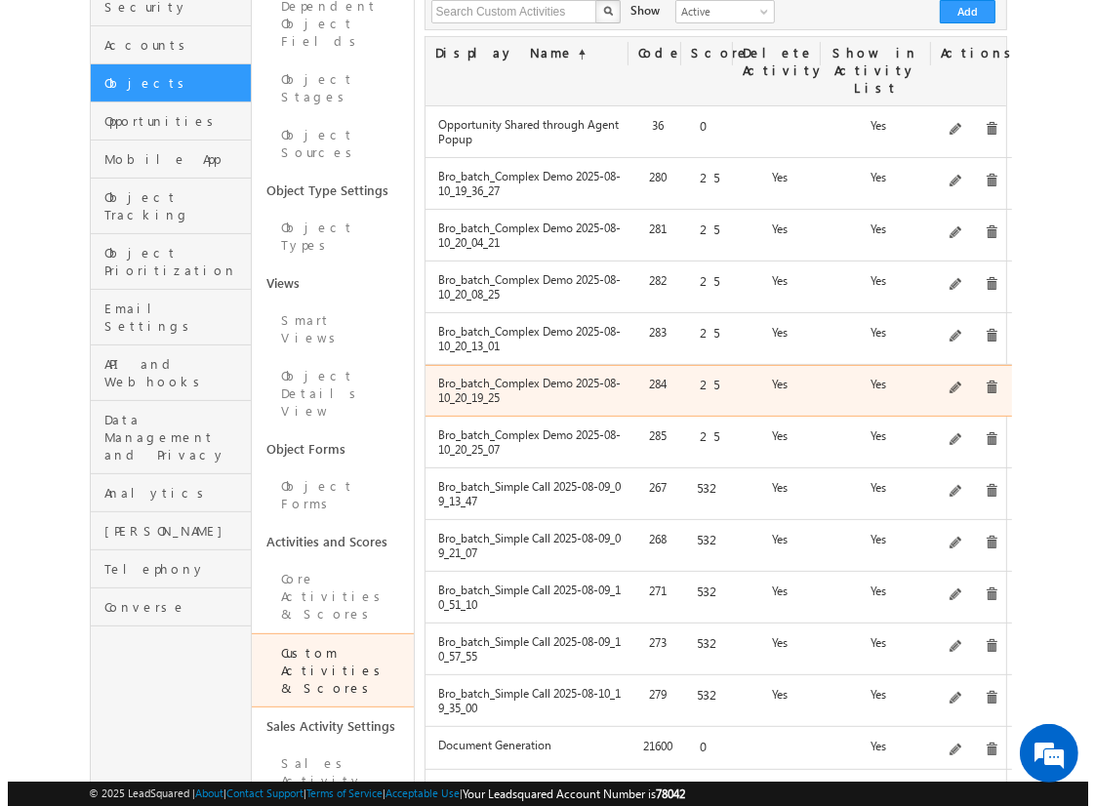
scroll to position [245, 0]
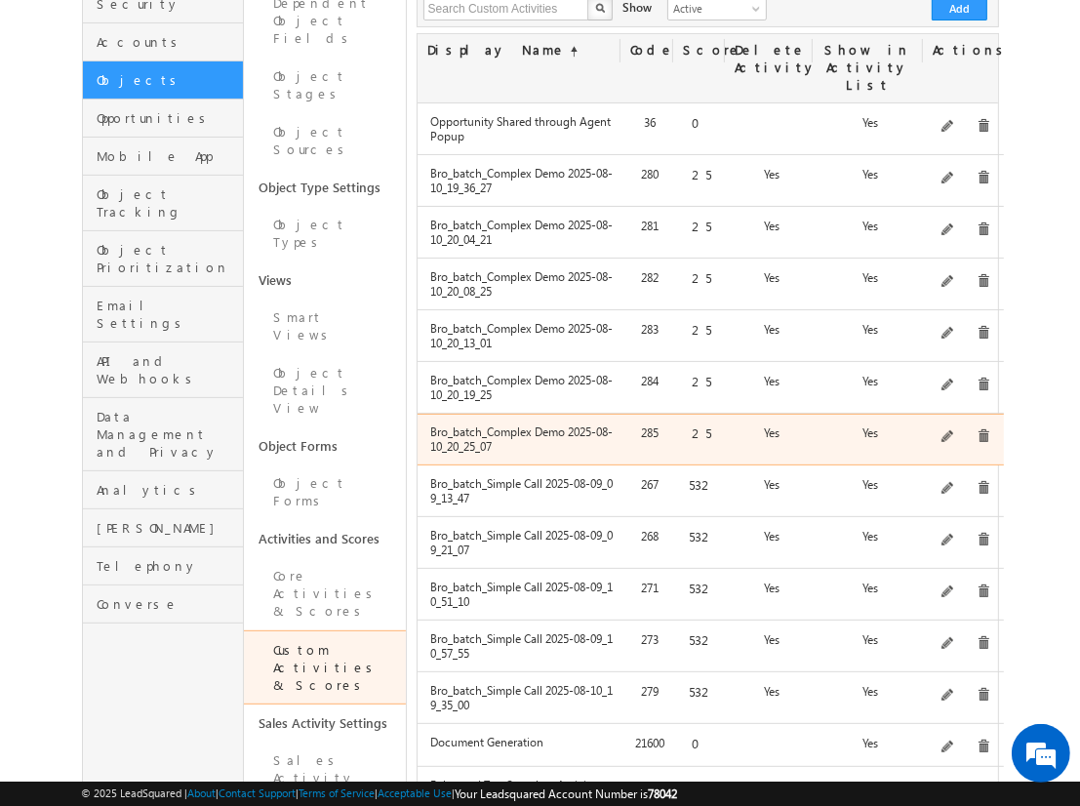
click at [949, 430] on span at bounding box center [949, 437] width 15 height 15
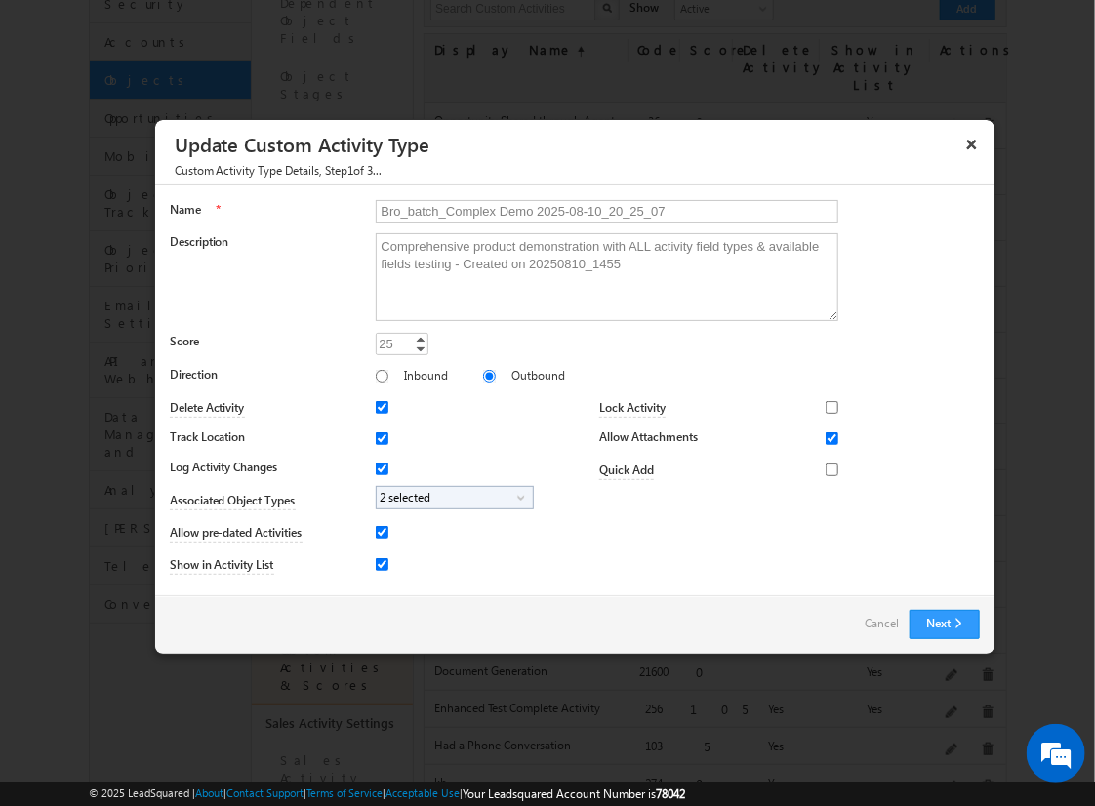
click at [924, 606] on div "Next Back Cancel" at bounding box center [574, 624] width 839 height 59
click at [932, 614] on button "Next" at bounding box center [945, 624] width 70 height 29
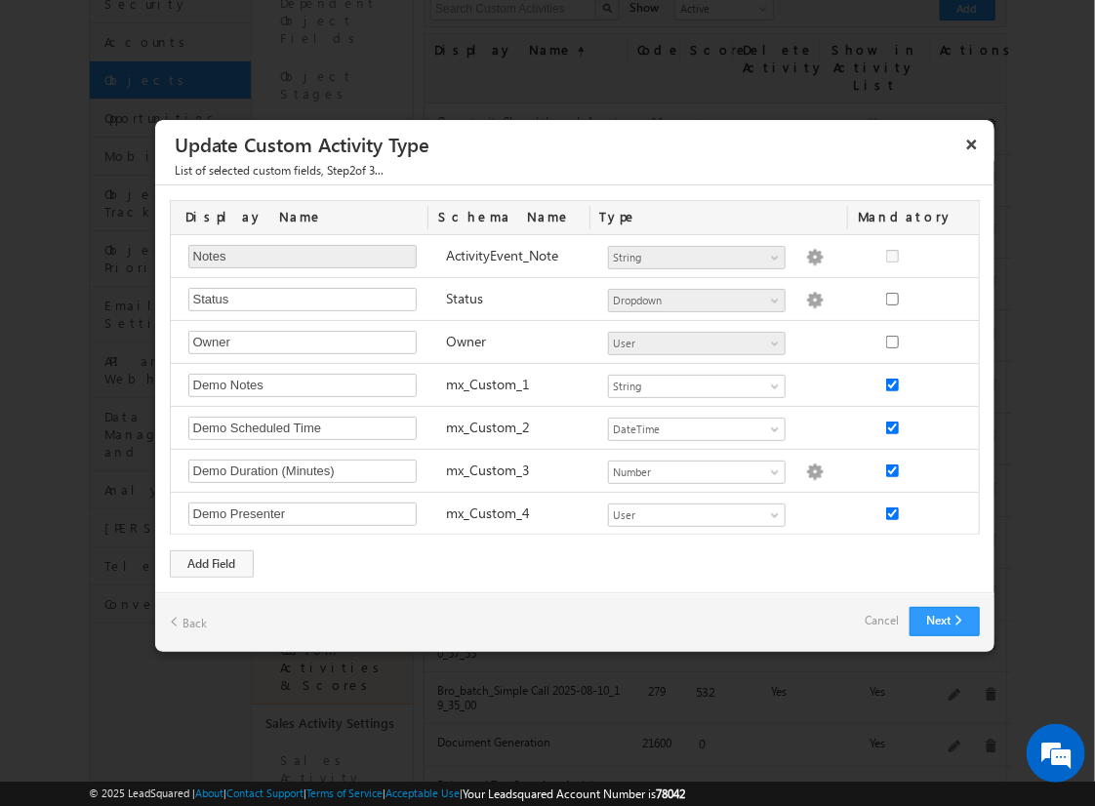
click at [945, 592] on div "Next Back Cancel" at bounding box center [574, 622] width 839 height 60
click at [949, 616] on button "Next" at bounding box center [945, 621] width 70 height 29
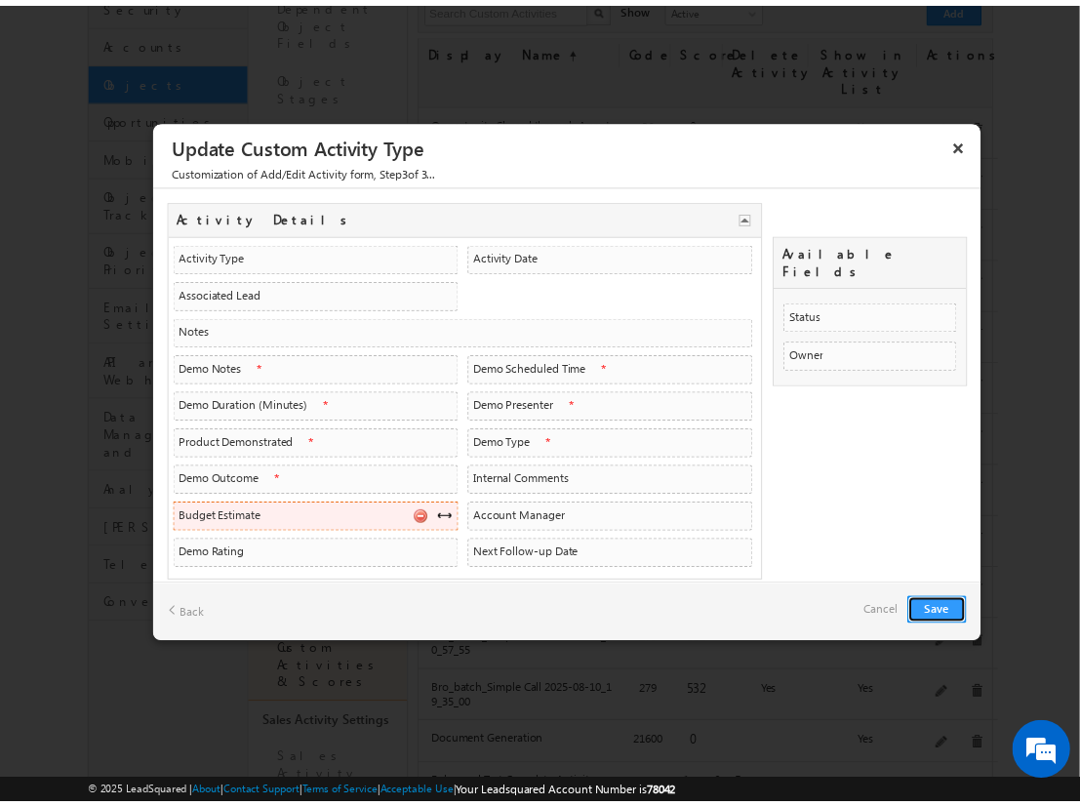
scroll to position [42, 0]
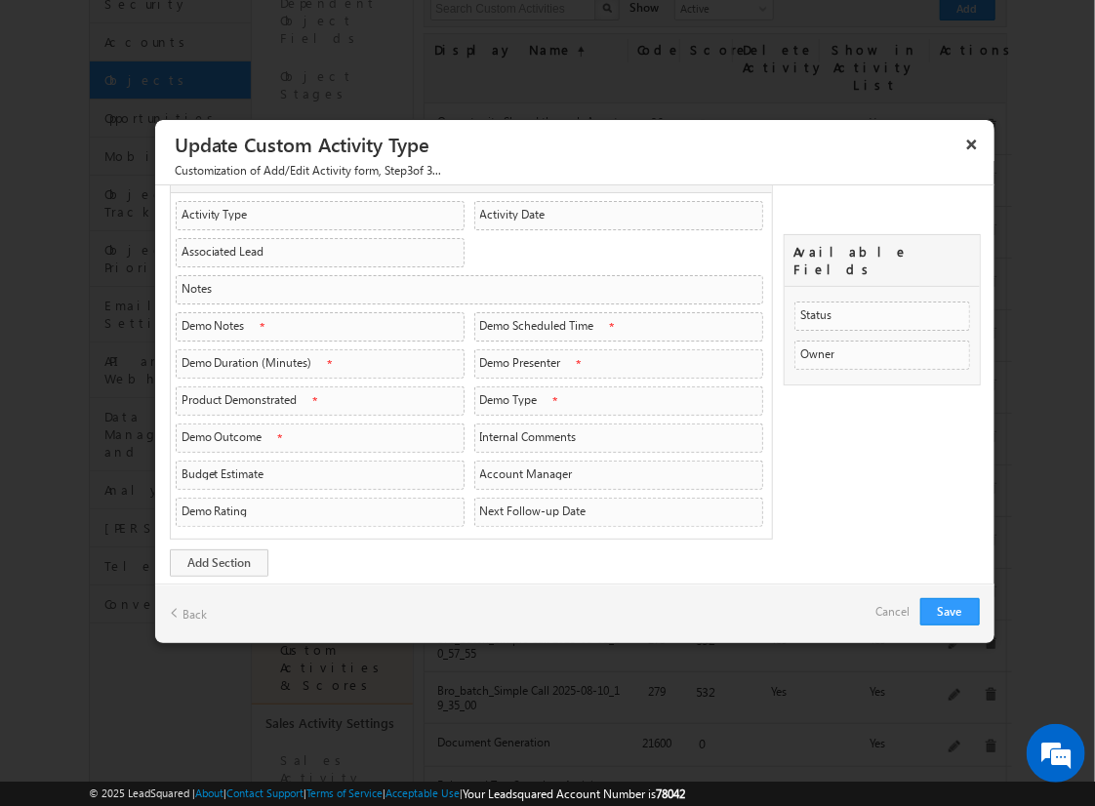
click at [886, 610] on link "Cancel" at bounding box center [893, 611] width 34 height 27
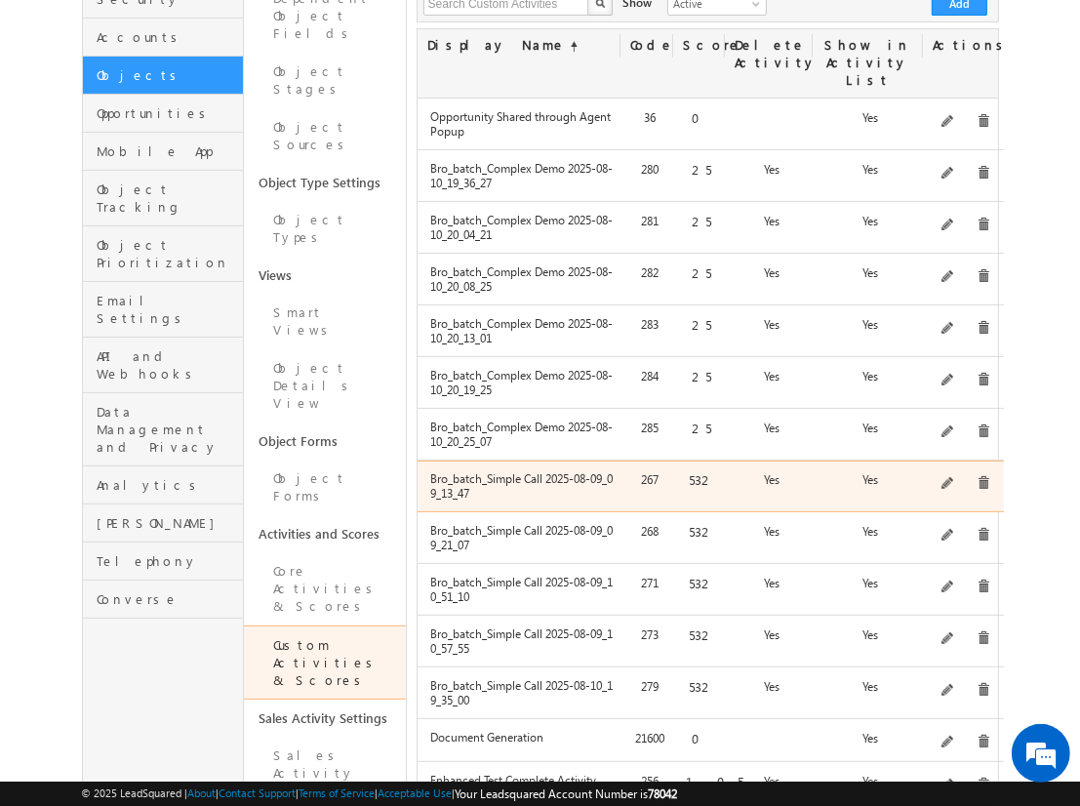
scroll to position [0, 0]
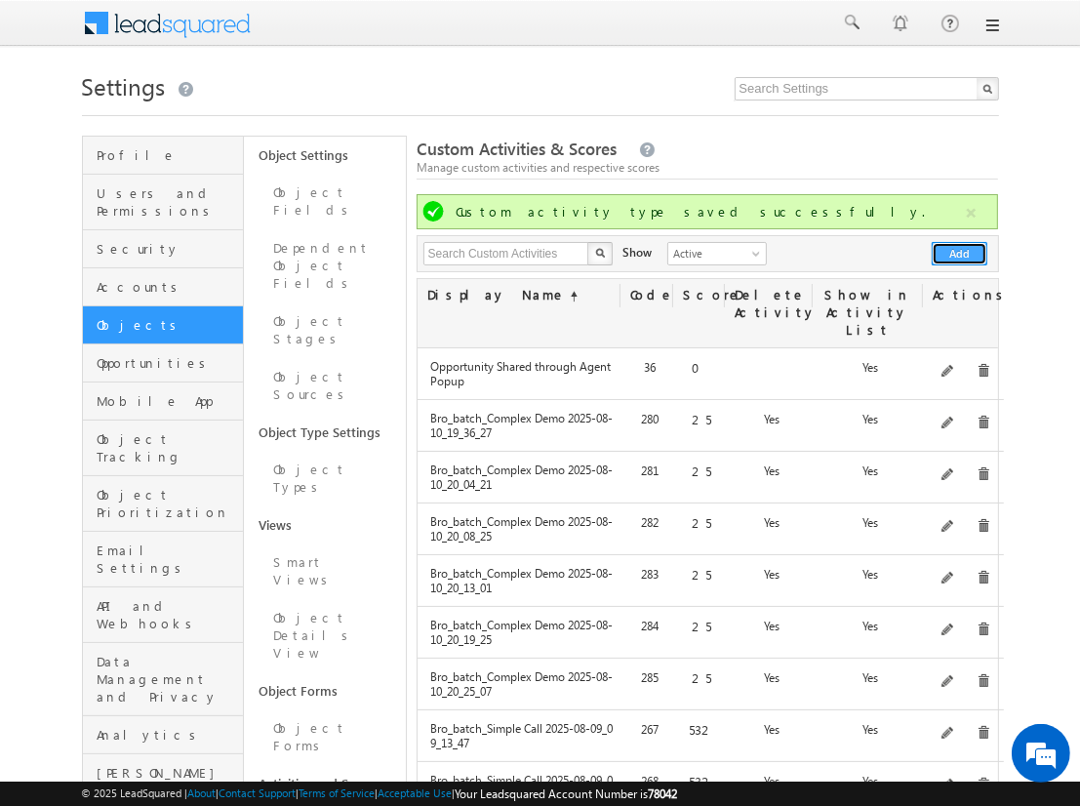
click at [960, 254] on button "Add" at bounding box center [960, 253] width 56 height 23
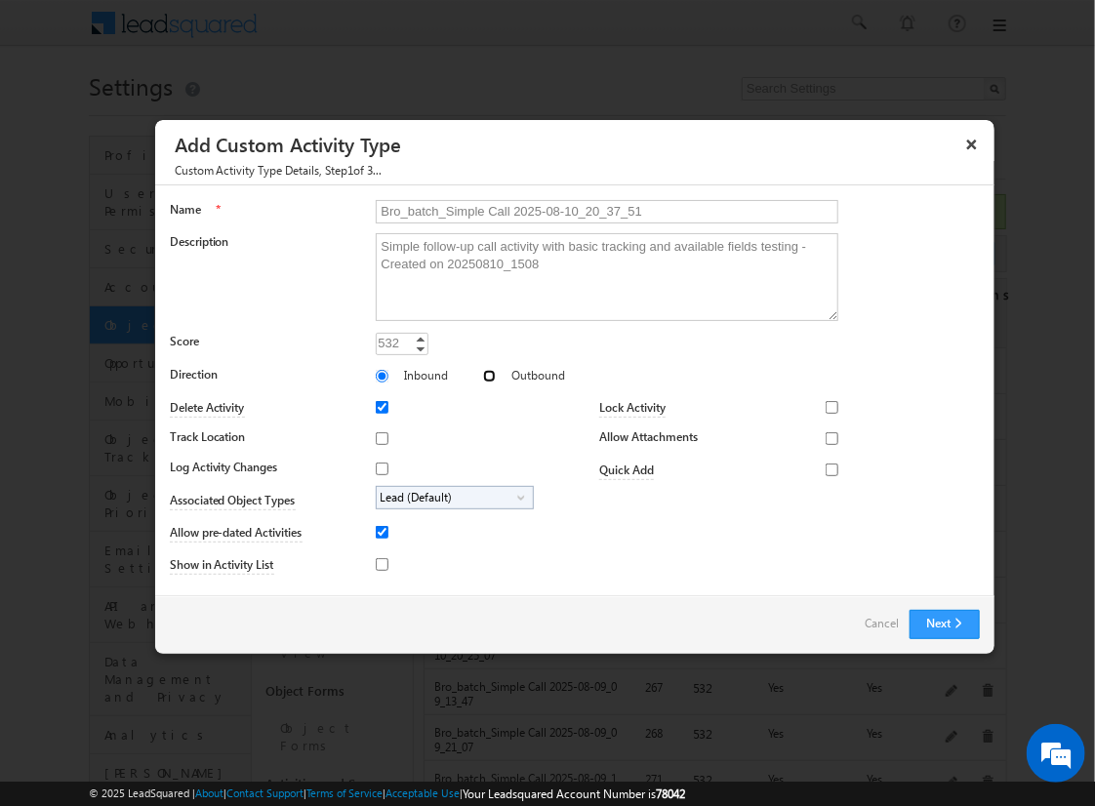
click at [483, 375] on input "Outbound" at bounding box center [489, 376] width 13 height 13
click at [379, 437] on input "Track Location" at bounding box center [382, 438] width 13 height 13
click at [379, 467] on input "Log Activity Changes" at bounding box center [382, 469] width 13 height 13
click at [379, 563] on input "Show in Activity List" at bounding box center [382, 564] width 13 height 13
click at [826, 437] on input "Allow Attachments" at bounding box center [832, 438] width 13 height 13
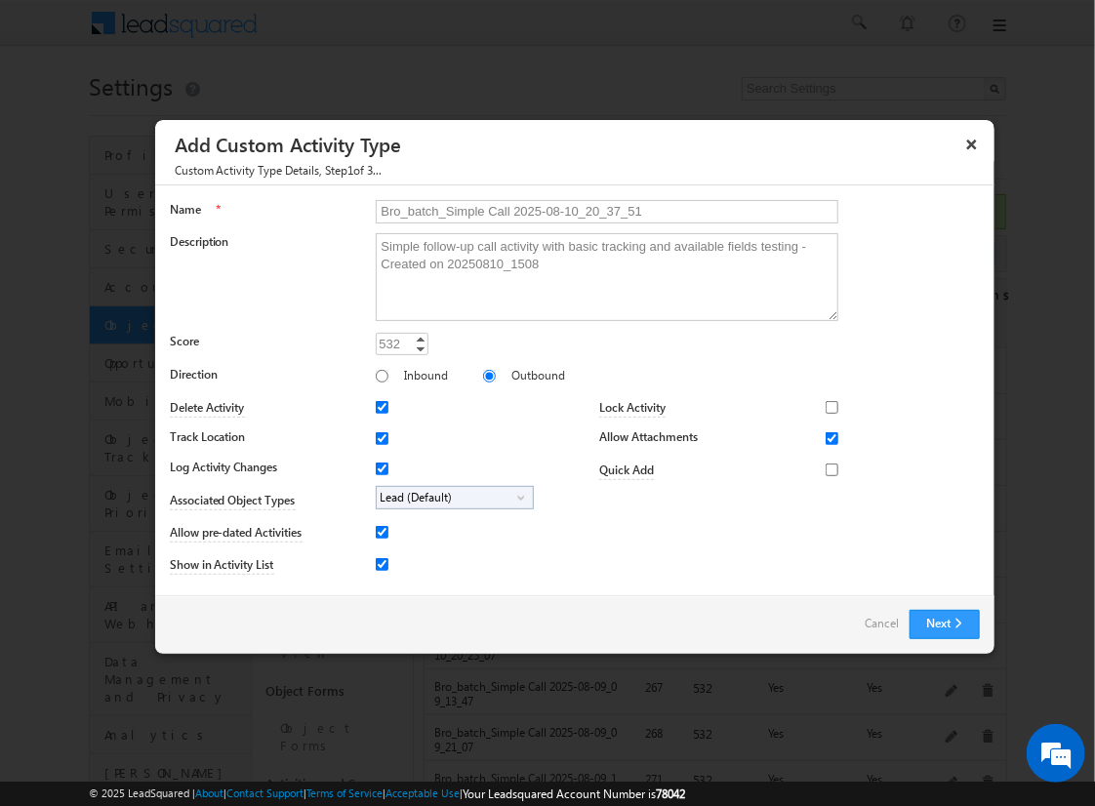
click at [451, 496] on span "Lead (Default)" at bounding box center [447, 498] width 141 height 22
click at [390, 551] on input "Student" at bounding box center [394, 552] width 13 height 13
click at [598, 210] on input "Bro_batch_Simple Call 2025-08-10_20_37_51" at bounding box center [607, 211] width 463 height 23
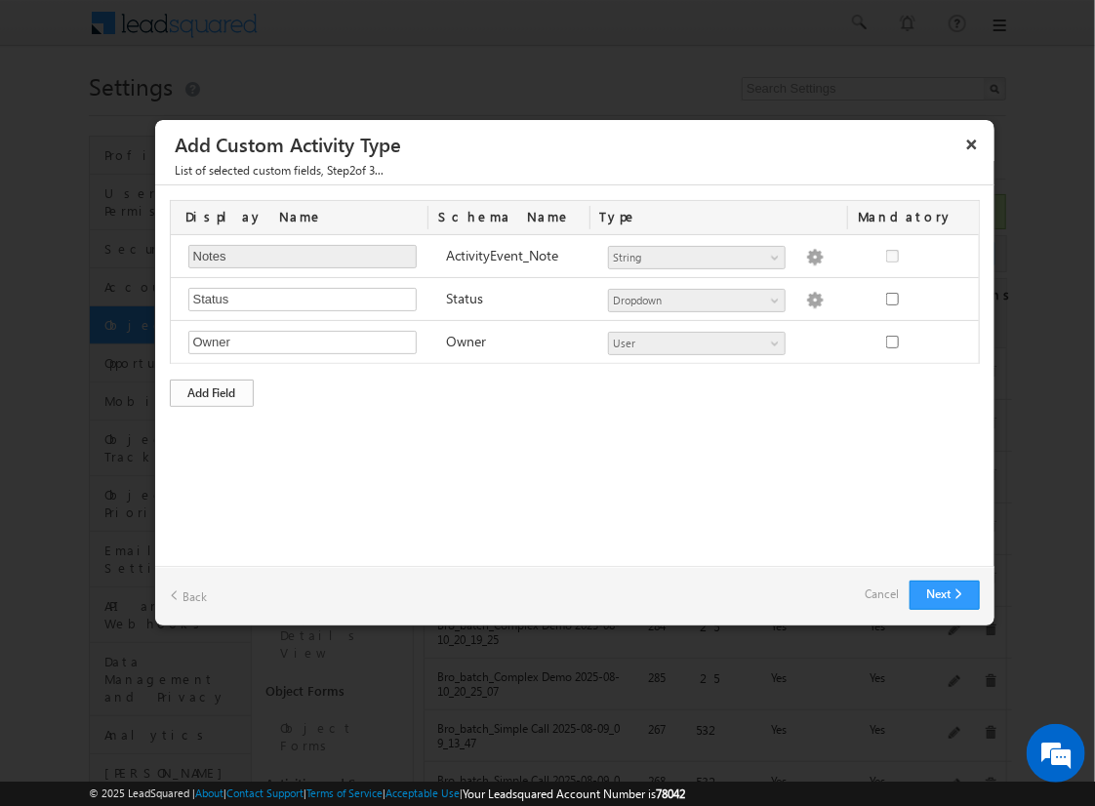
click at [212, 390] on div "Add Field" at bounding box center [212, 393] width 84 height 27
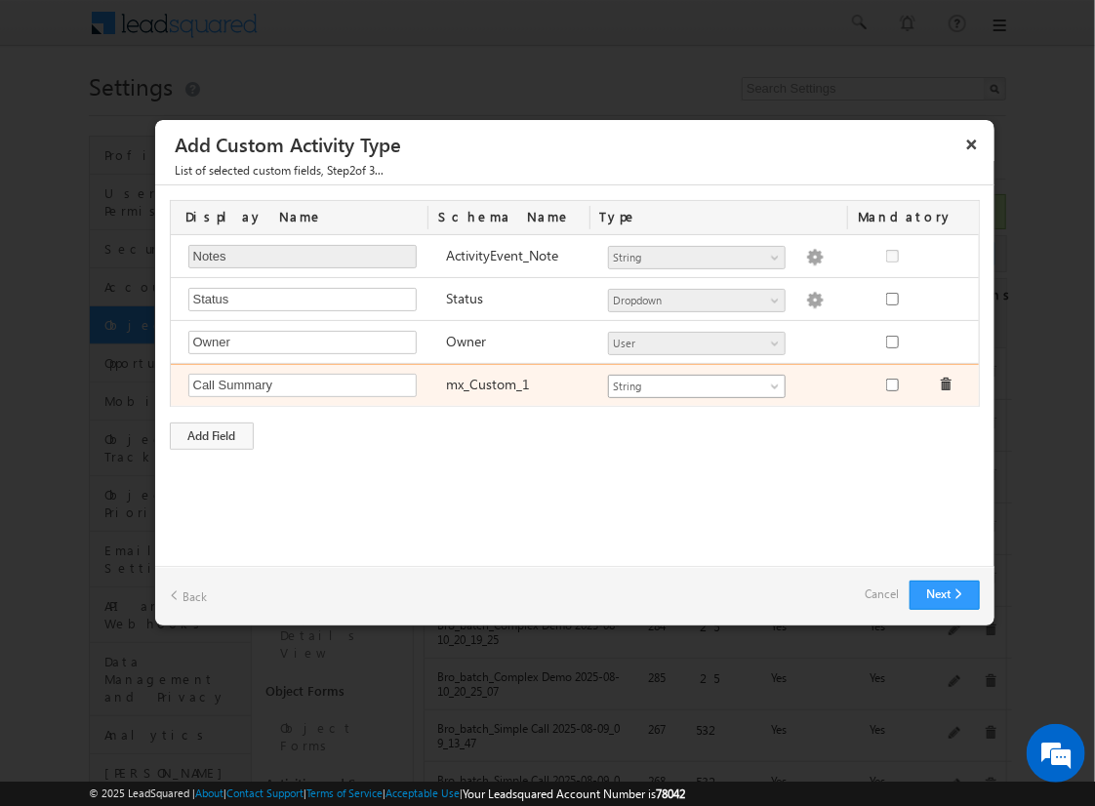
click at [696, 383] on span "String" at bounding box center [688, 387] width 159 height 18
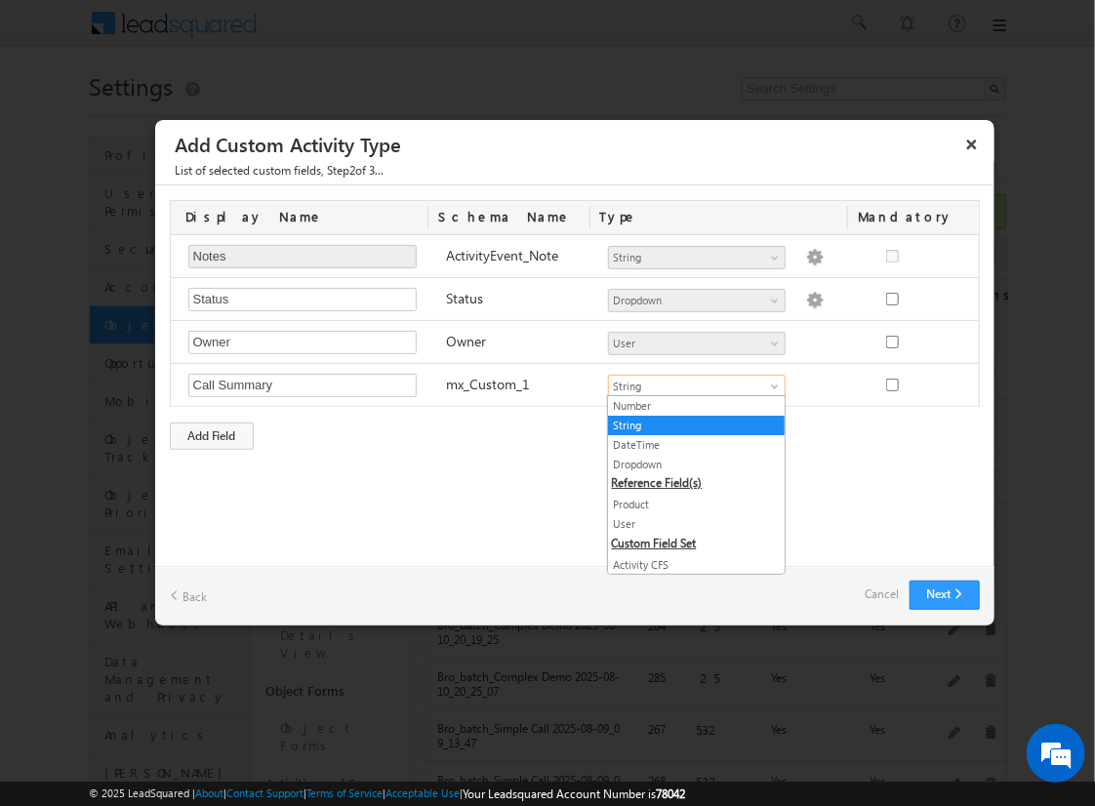
click at [689, 424] on link "String" at bounding box center [696, 426] width 177 height 18
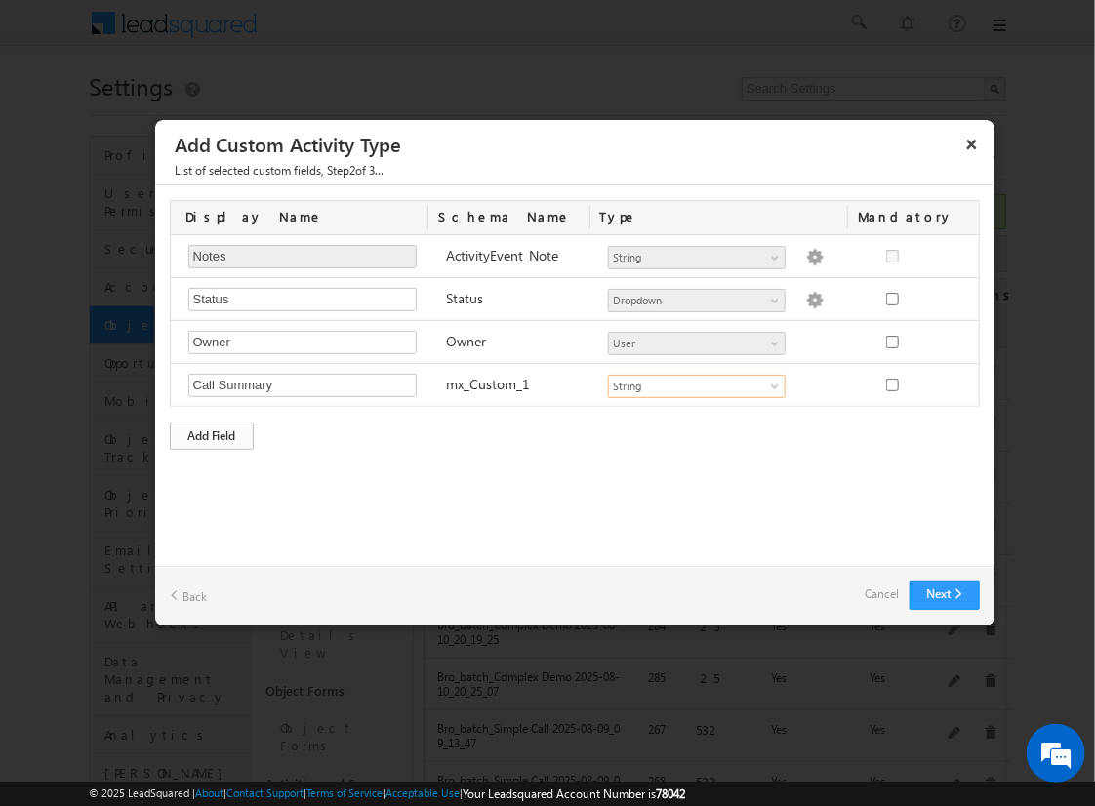
click at [212, 432] on div "Add Field" at bounding box center [212, 436] width 84 height 27
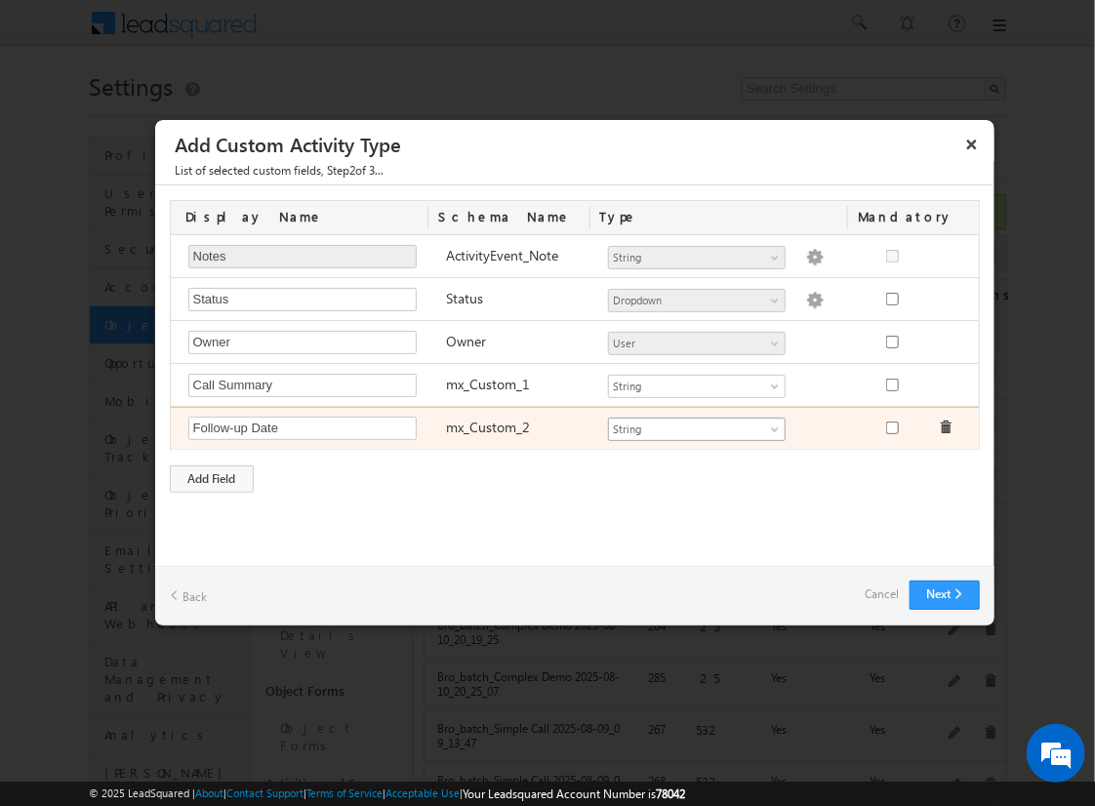
click at [696, 425] on span "String" at bounding box center [688, 430] width 159 height 18
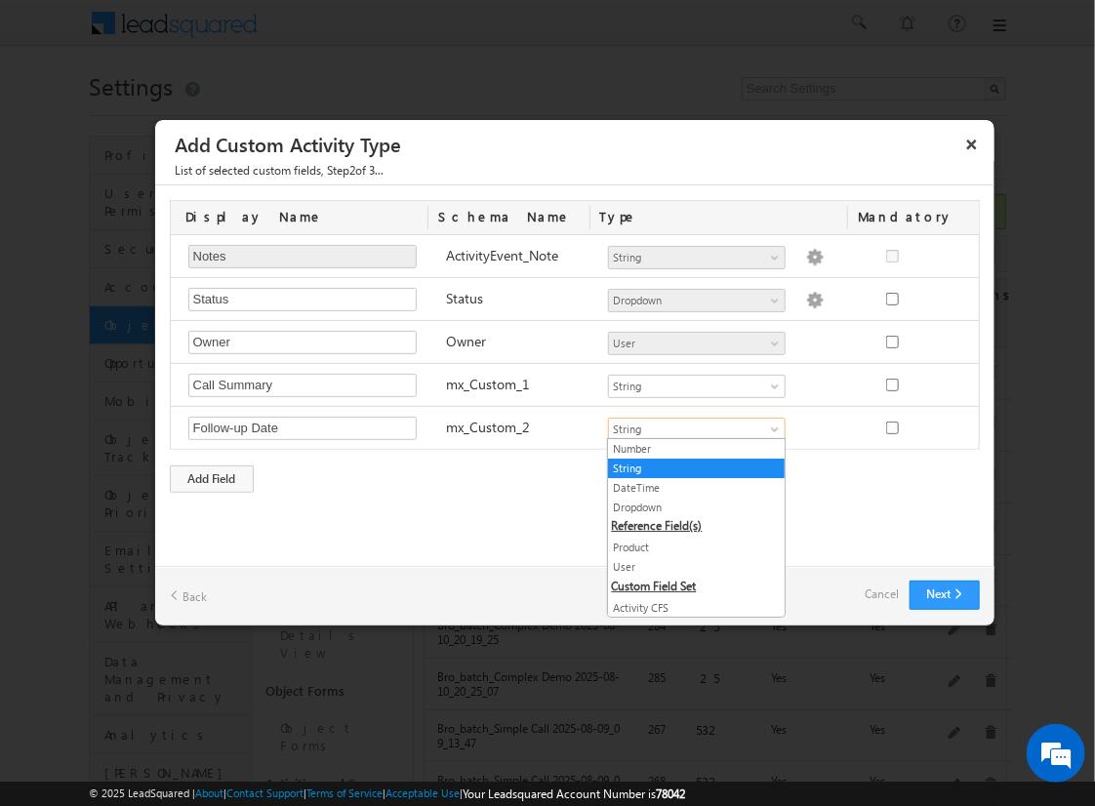
click at [689, 486] on link "DateTime" at bounding box center [696, 488] width 177 height 18
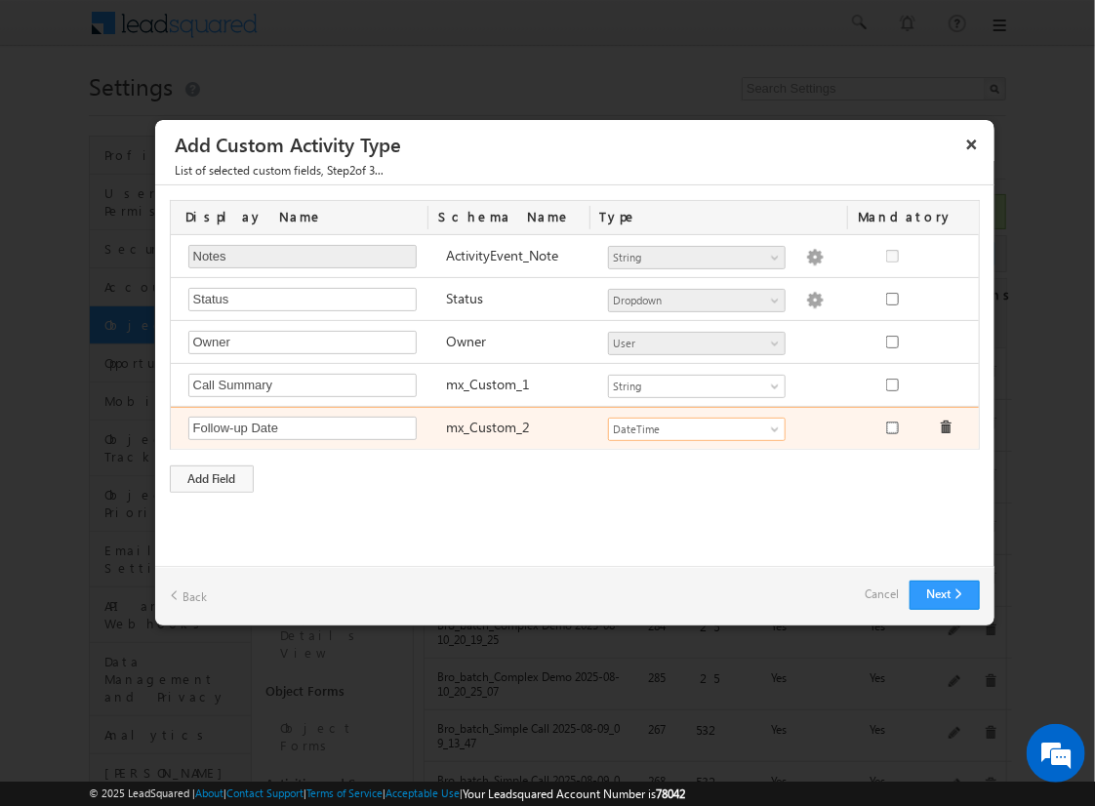
click at [891, 424] on input "checkbox" at bounding box center [892, 428] width 13 height 13
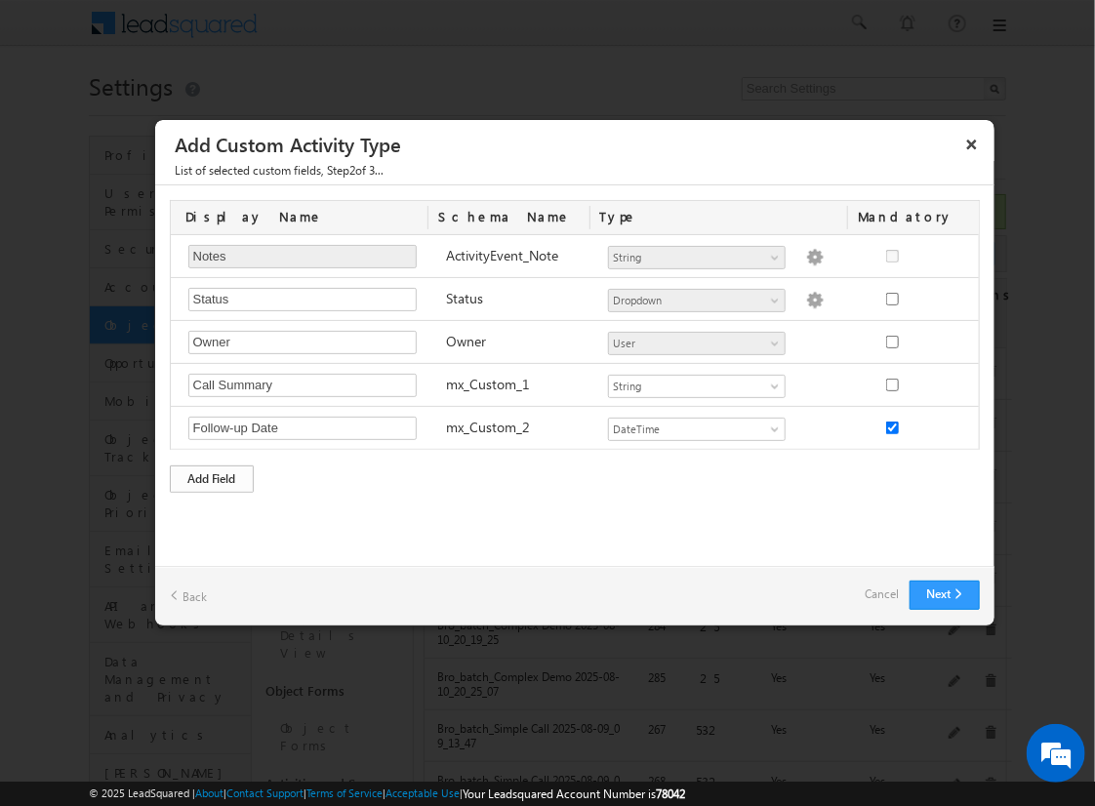
click at [212, 475] on div "Add Field" at bounding box center [212, 478] width 84 height 27
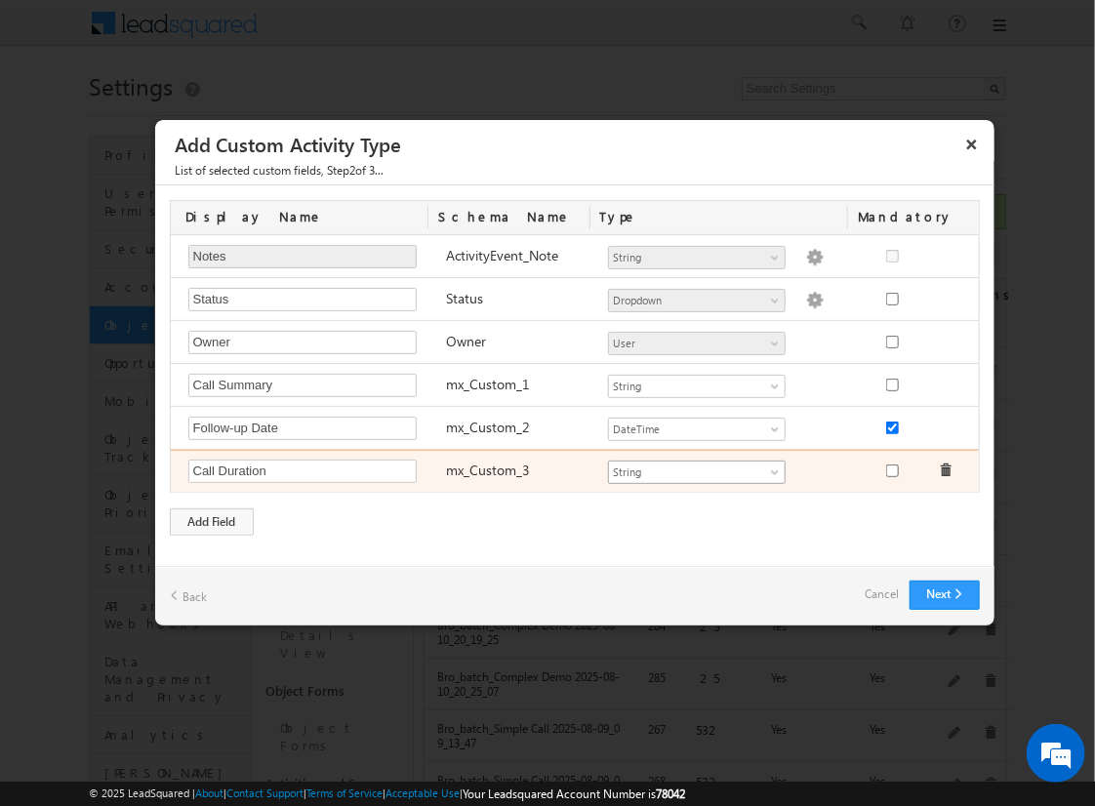
click at [696, 468] on span "String" at bounding box center [688, 473] width 159 height 18
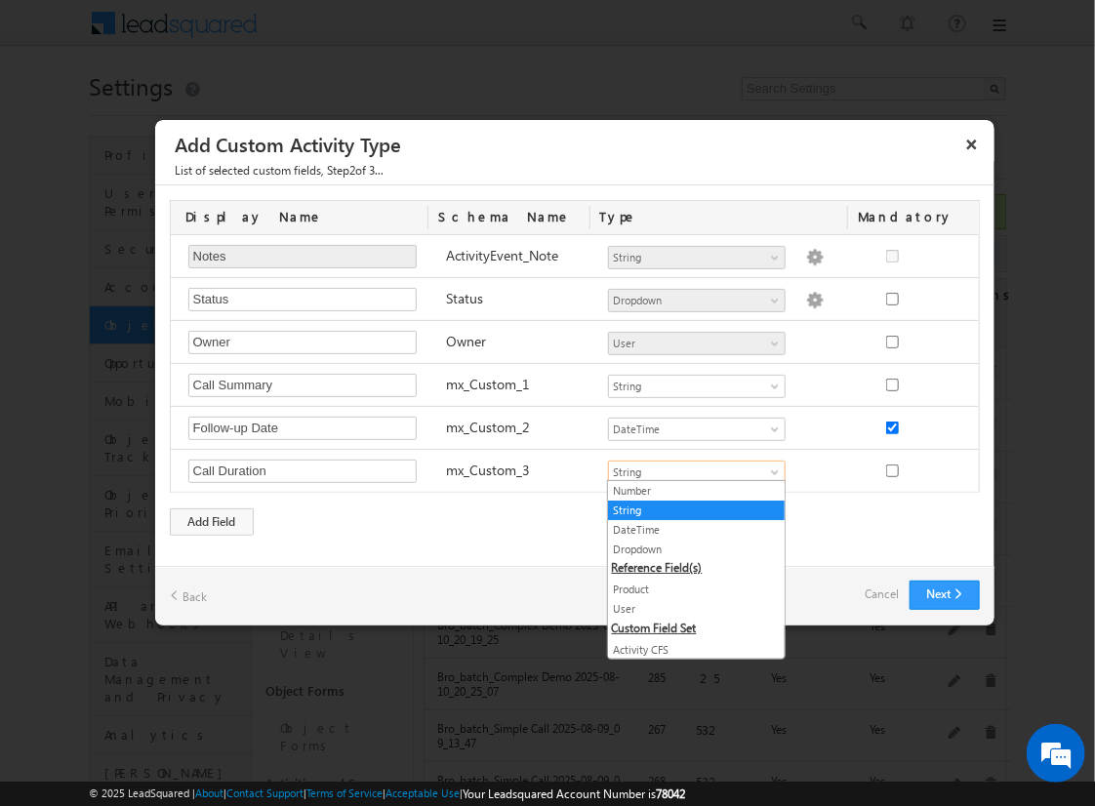
click at [689, 490] on link "Number" at bounding box center [696, 491] width 177 height 18
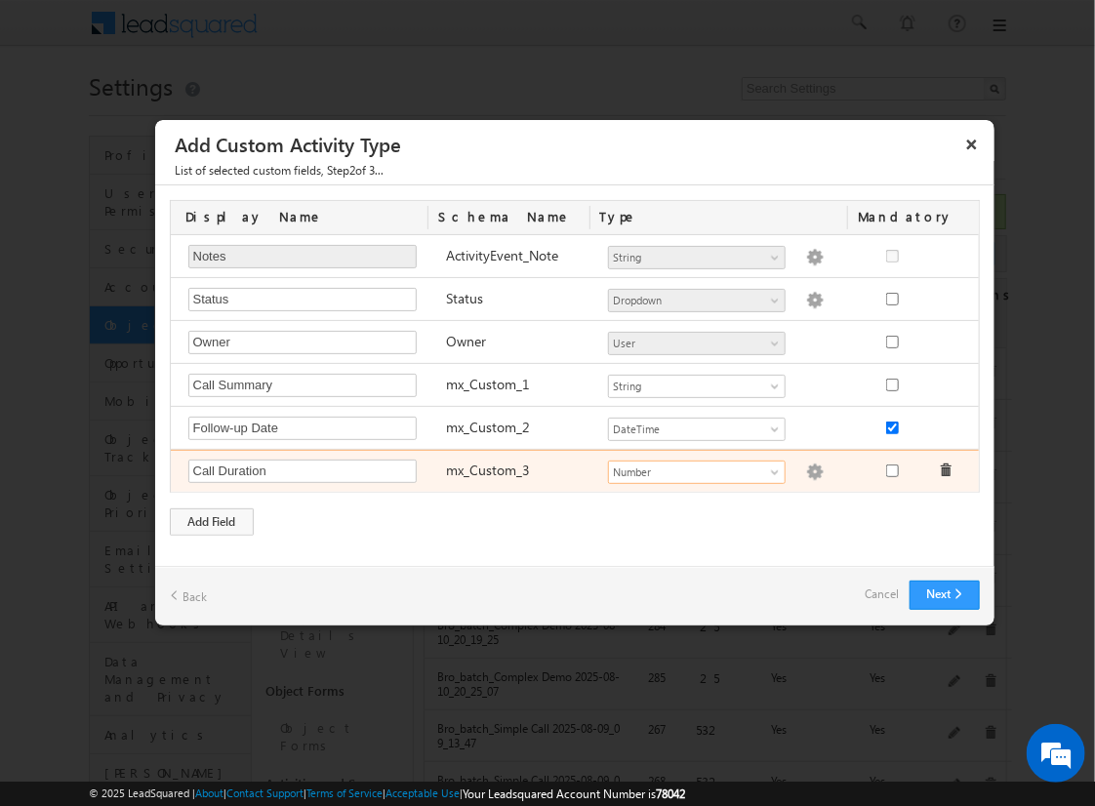
click at [806, 468] on img at bounding box center [815, 473] width 18 height 18
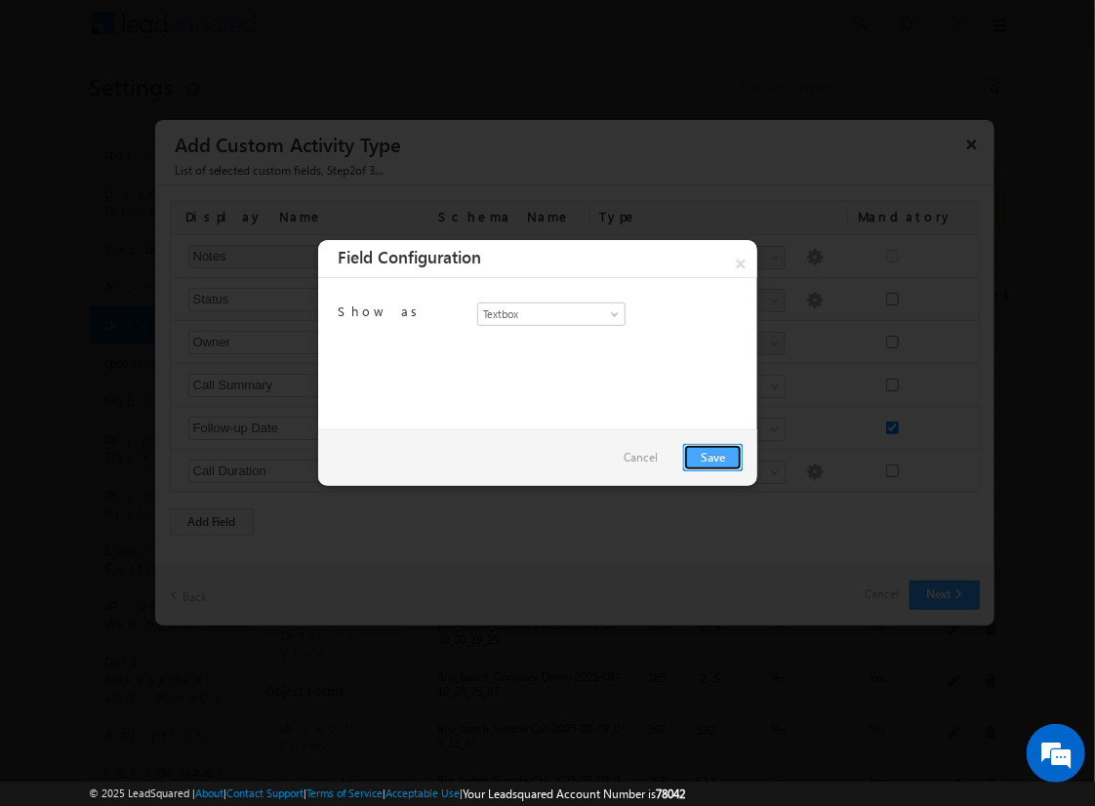
click at [712, 456] on link "Save" at bounding box center [713, 457] width 60 height 27
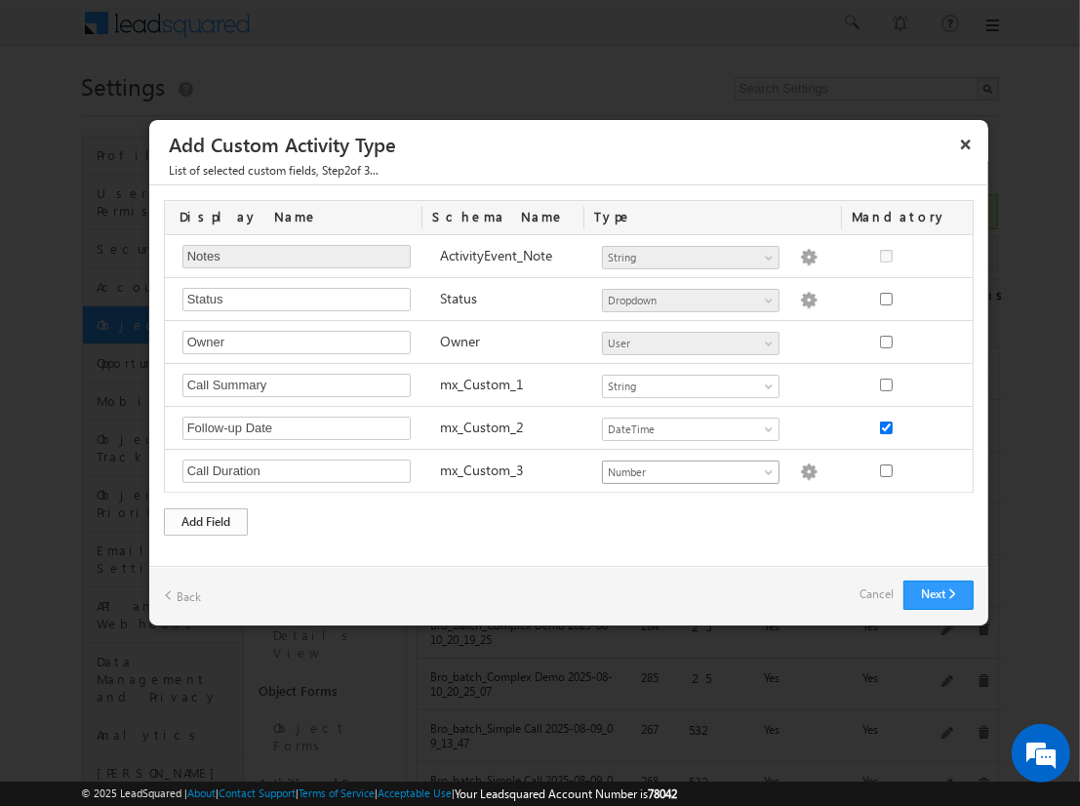
click at [206, 517] on div "Add Field" at bounding box center [206, 521] width 84 height 27
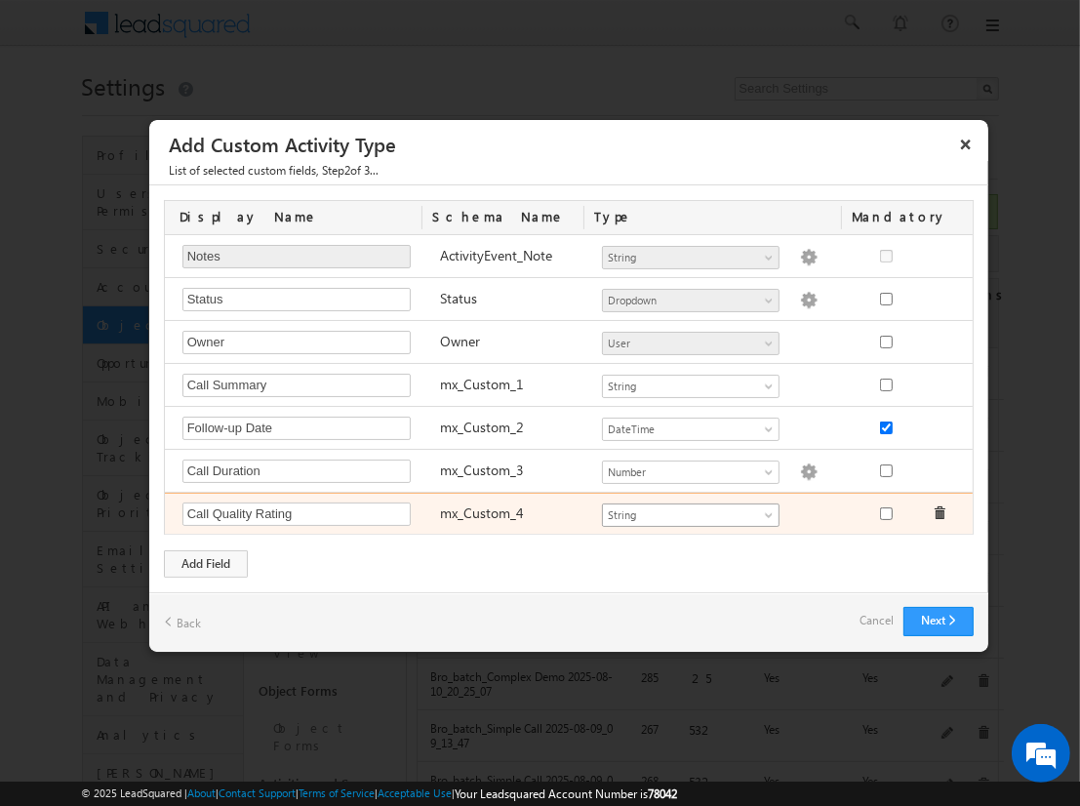
click at [690, 510] on span "String" at bounding box center [682, 515] width 159 height 18
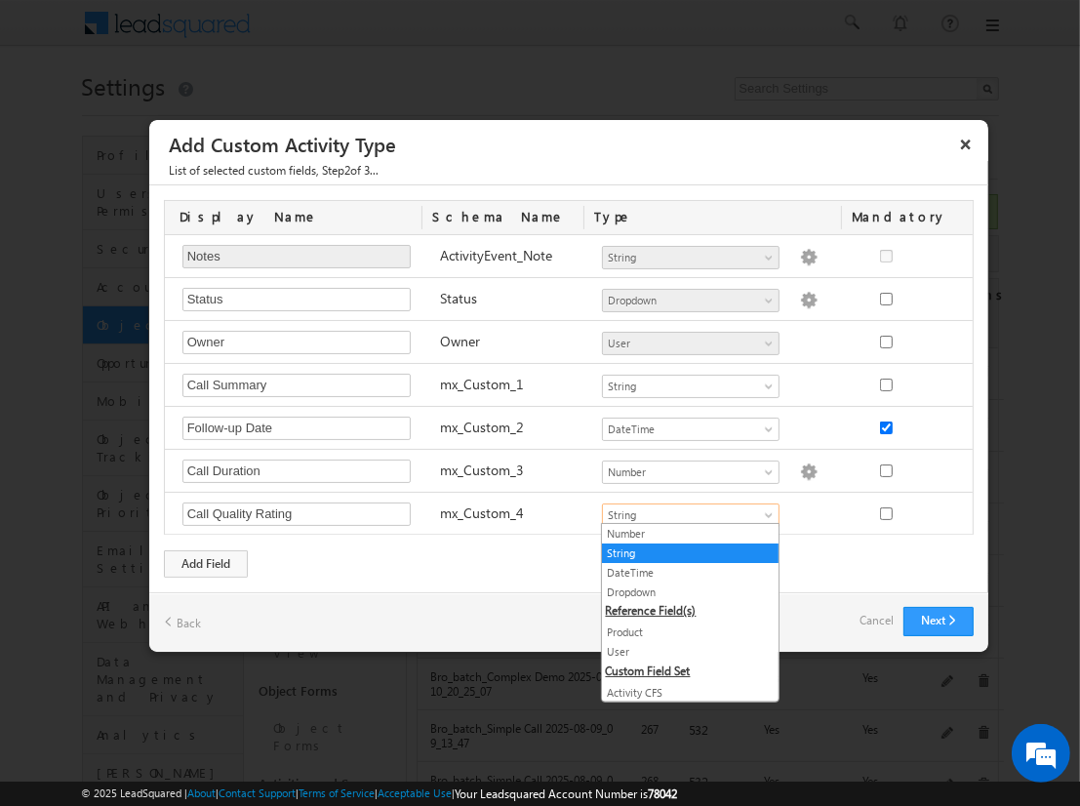
click at [683, 590] on link "Dropdown" at bounding box center [690, 593] width 177 height 18
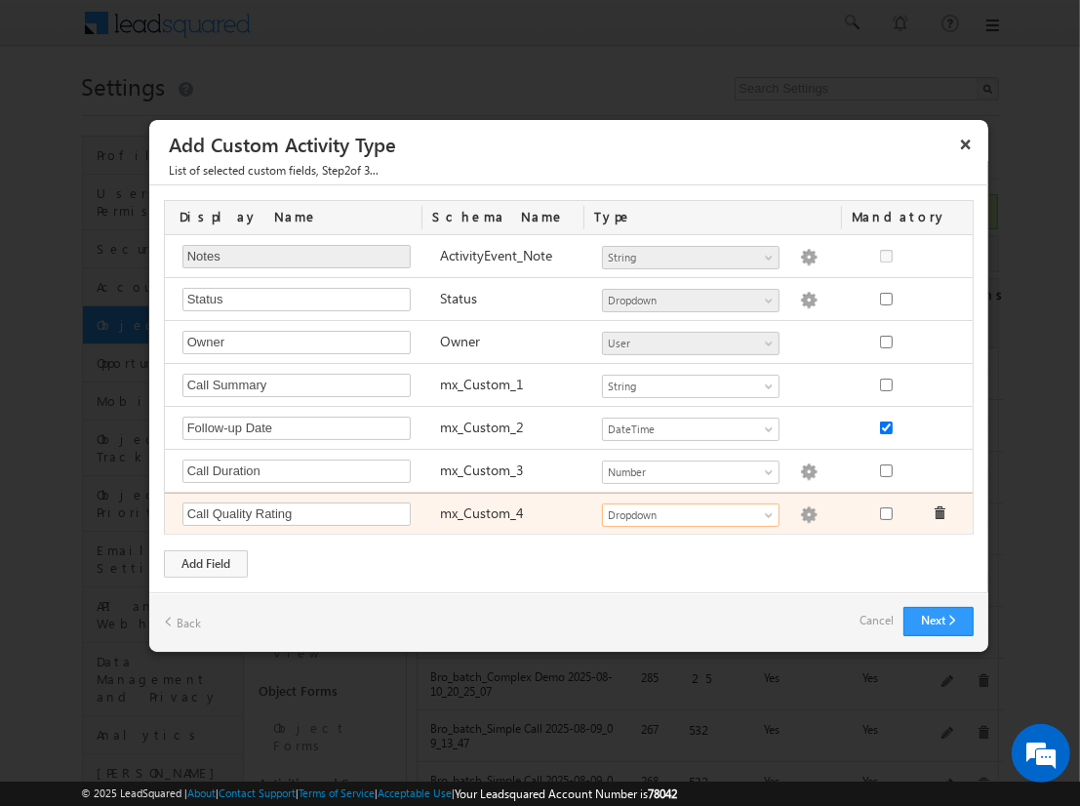
click at [800, 510] on img at bounding box center [809, 515] width 18 height 18
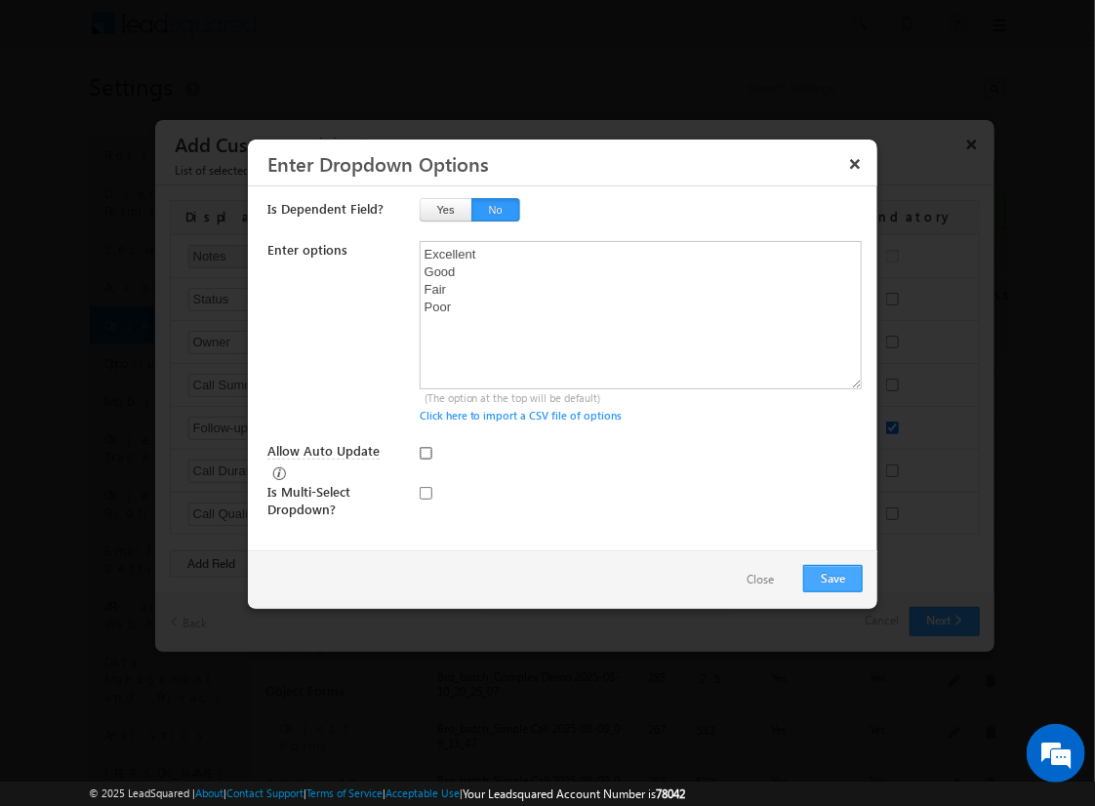
click at [425, 452] on input "Allow Auto Update" at bounding box center [426, 453] width 13 height 13
click at [832, 576] on button "Save" at bounding box center [833, 578] width 60 height 27
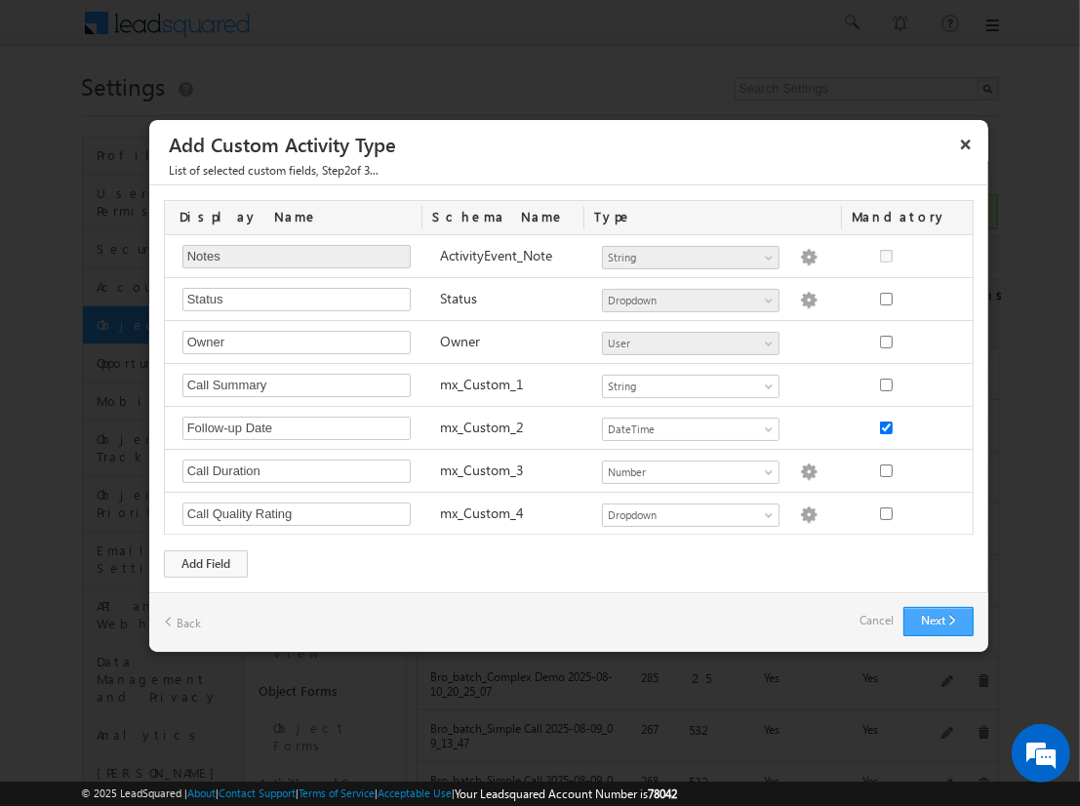
click at [938, 617] on button "Next" at bounding box center [939, 621] width 70 height 29
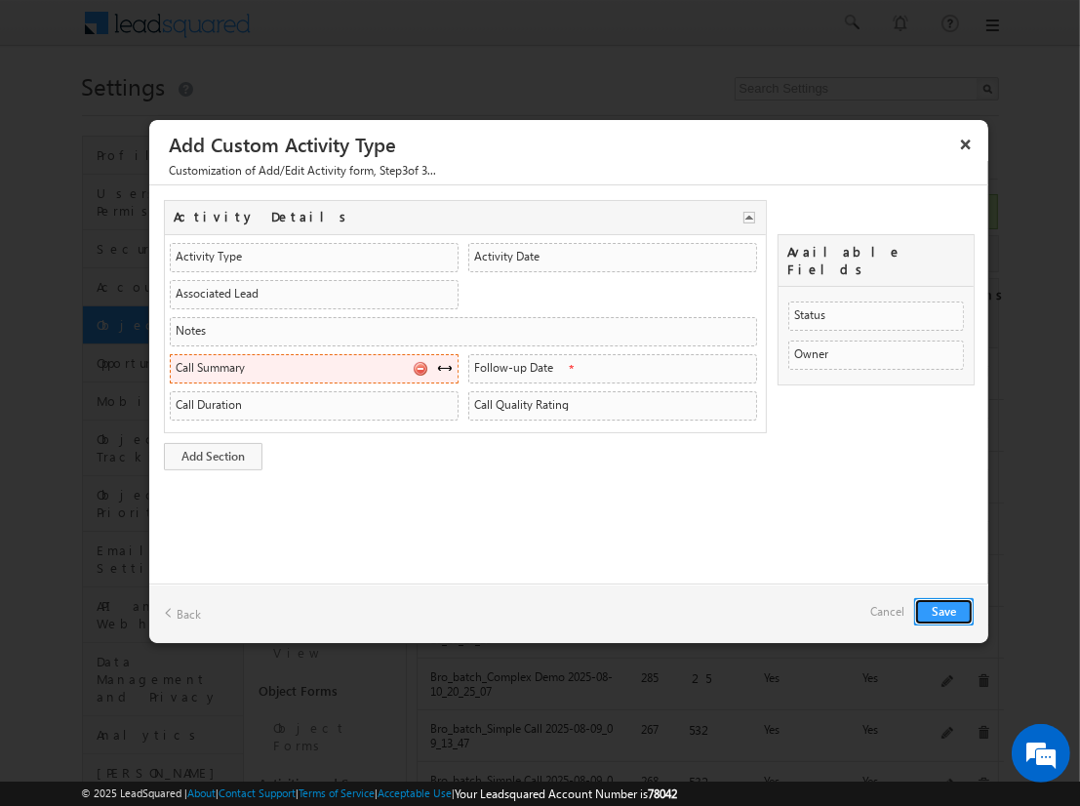
click at [444, 364] on span at bounding box center [445, 368] width 16 height 16
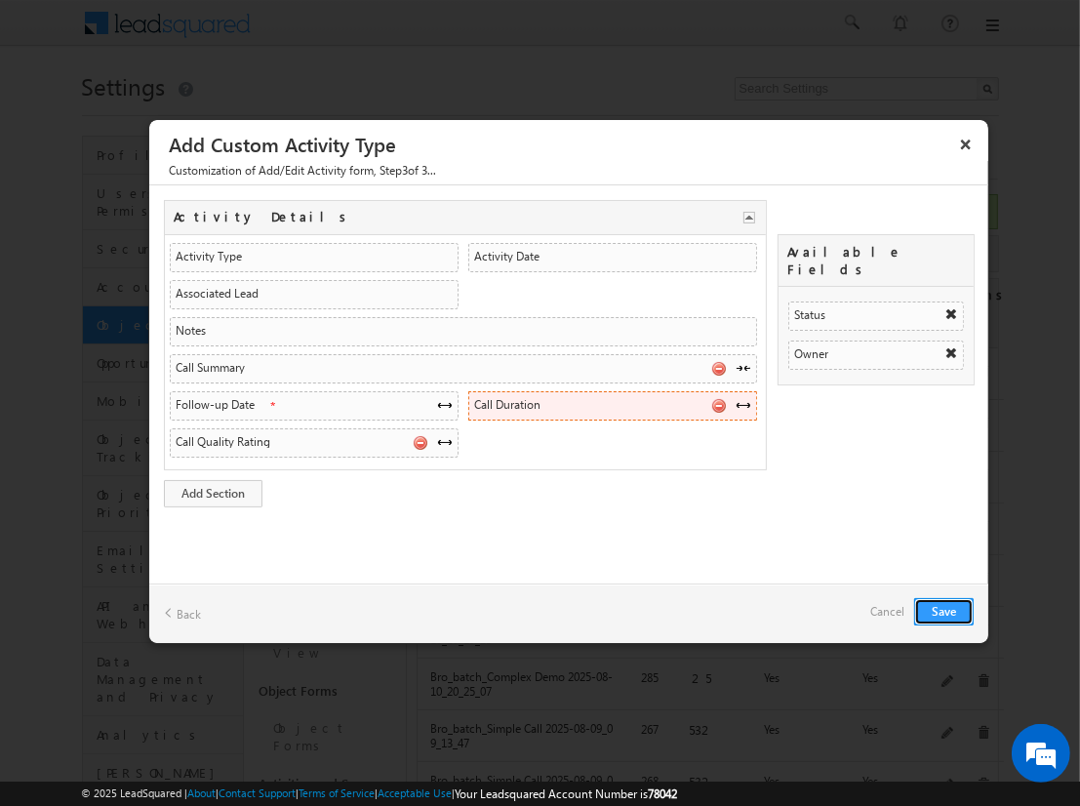
click at [717, 401] on span at bounding box center [718, 405] width 15 height 15
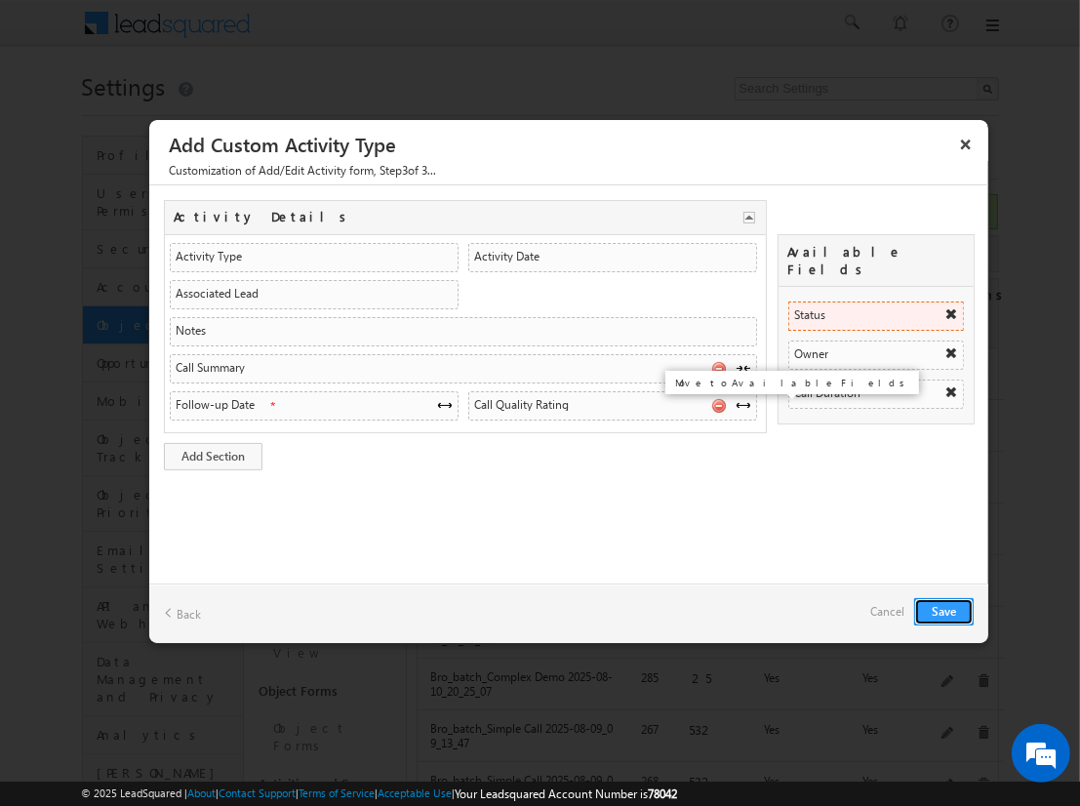
click at [950, 307] on span at bounding box center [952, 314] width 14 height 14
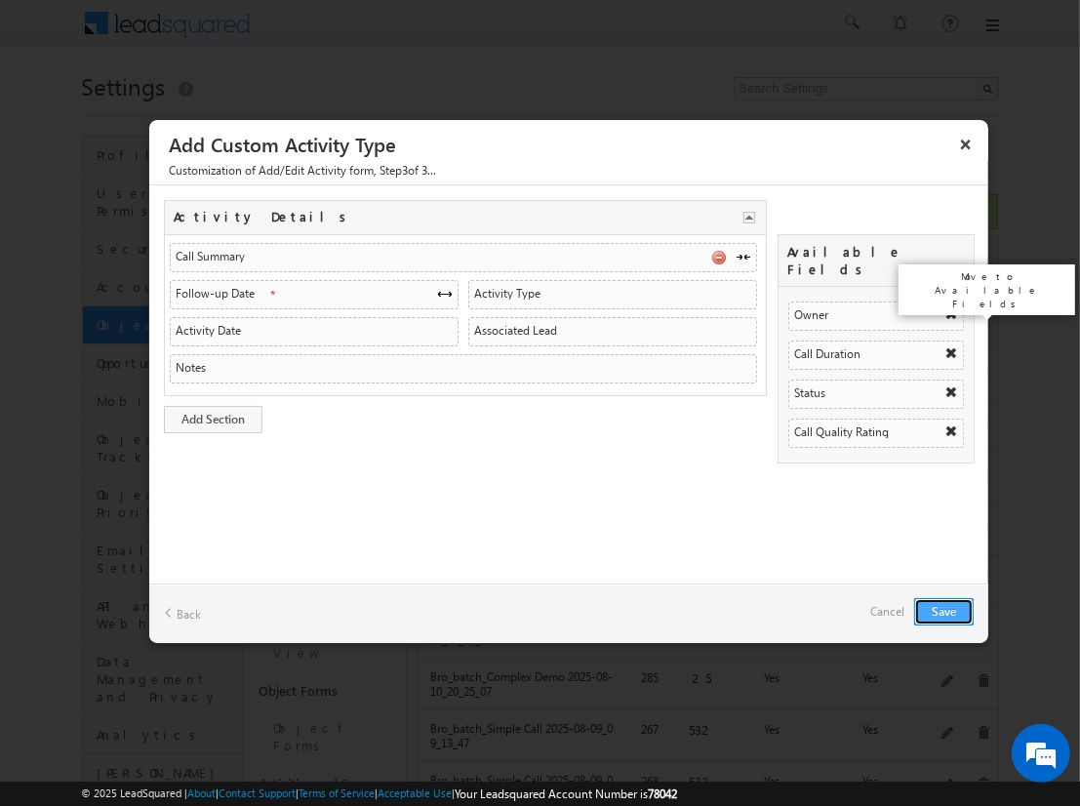
click at [944, 610] on button "Save" at bounding box center [944, 611] width 60 height 27
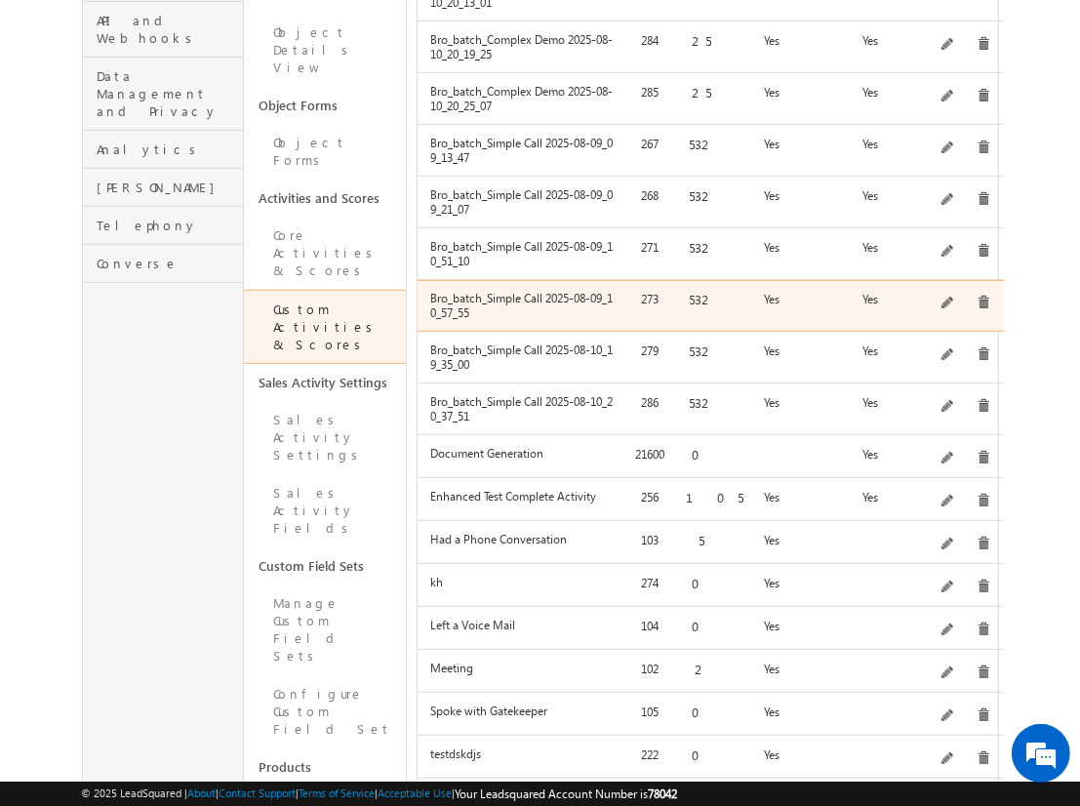
scroll to position [586, 0]
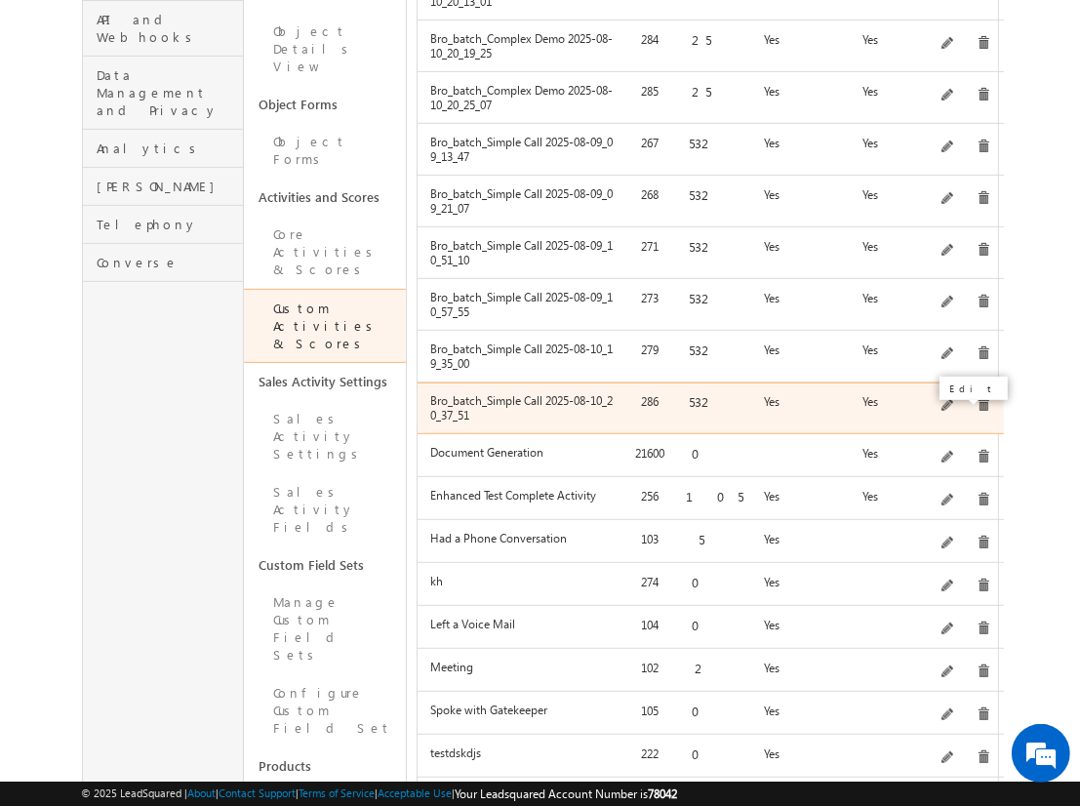
click at [956, 408] on span at bounding box center [949, 406] width 15 height 15
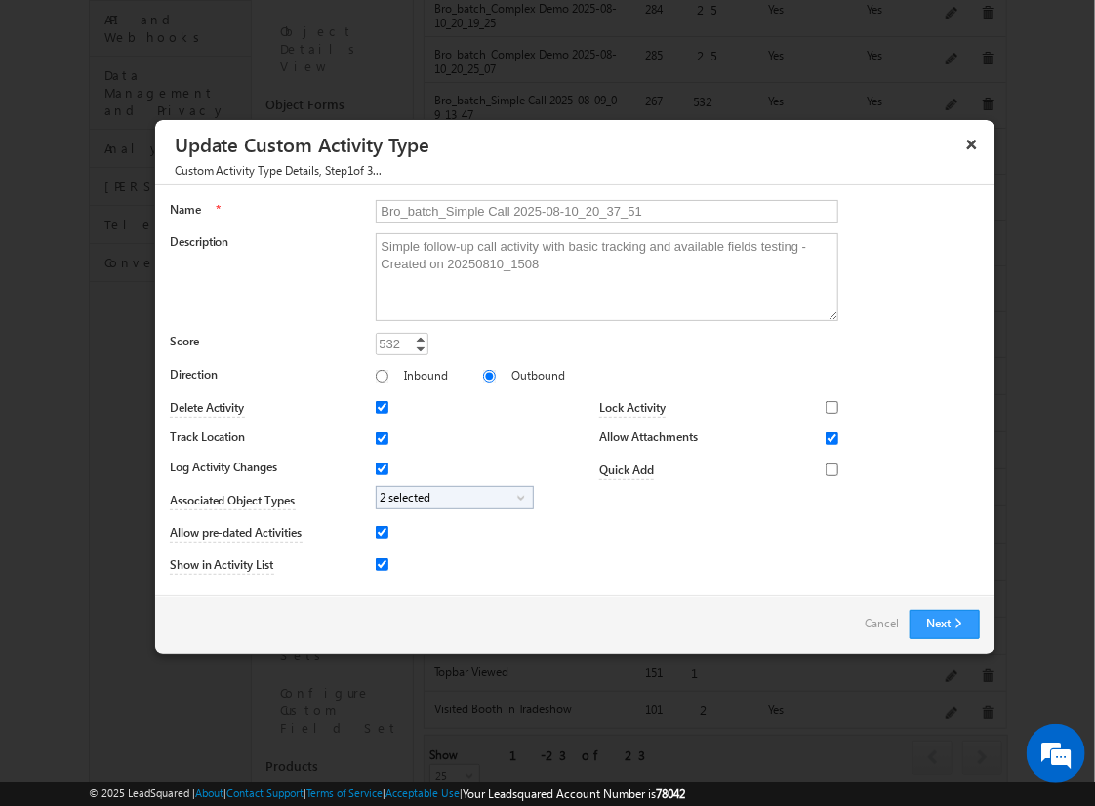
click at [937, 606] on div "Next Back Cancel" at bounding box center [574, 624] width 839 height 59
click at [929, 638] on div "Next Back Cancel" at bounding box center [574, 624] width 839 height 59
click at [931, 635] on button "Next" at bounding box center [945, 624] width 70 height 29
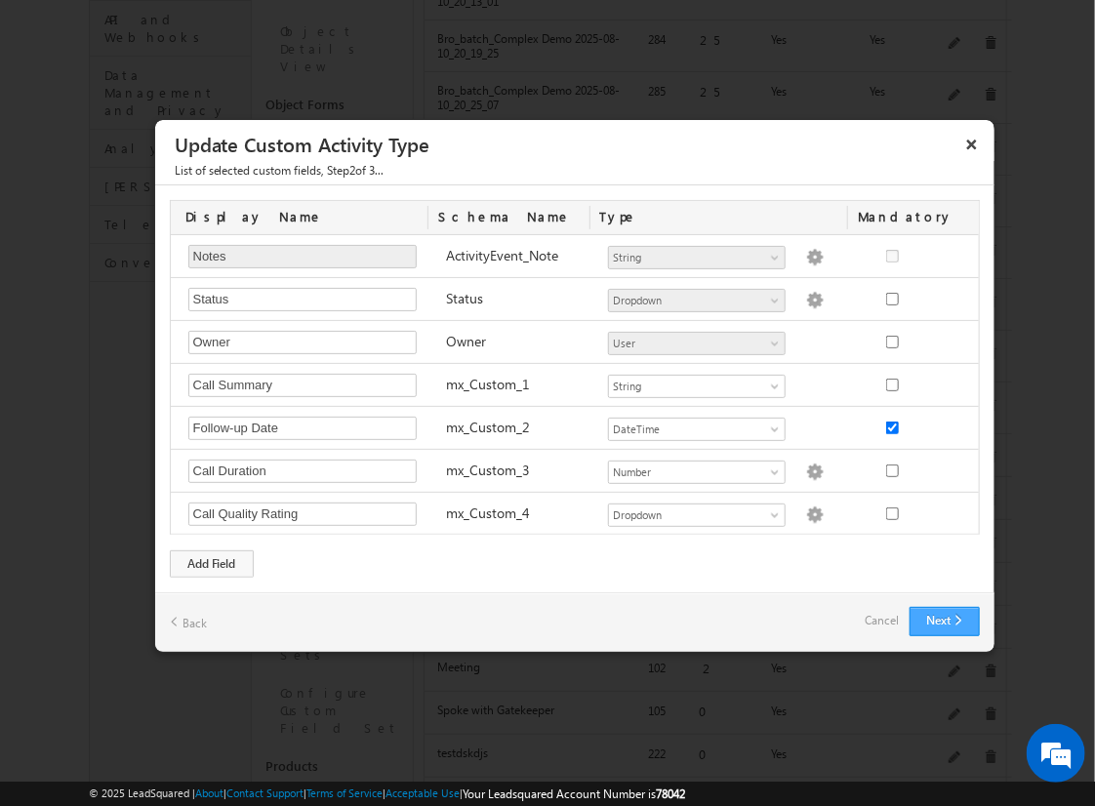
click at [937, 607] on button "Next" at bounding box center [945, 621] width 70 height 29
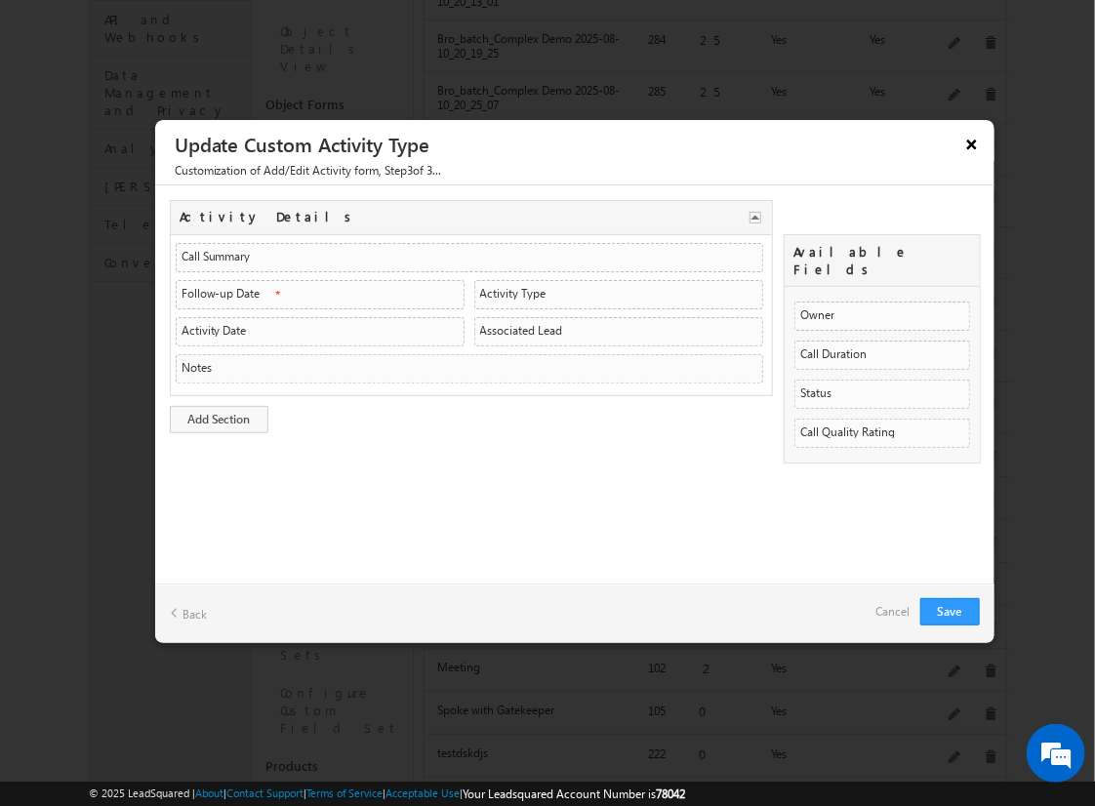
click at [965, 141] on button "×" at bounding box center [971, 144] width 31 height 34
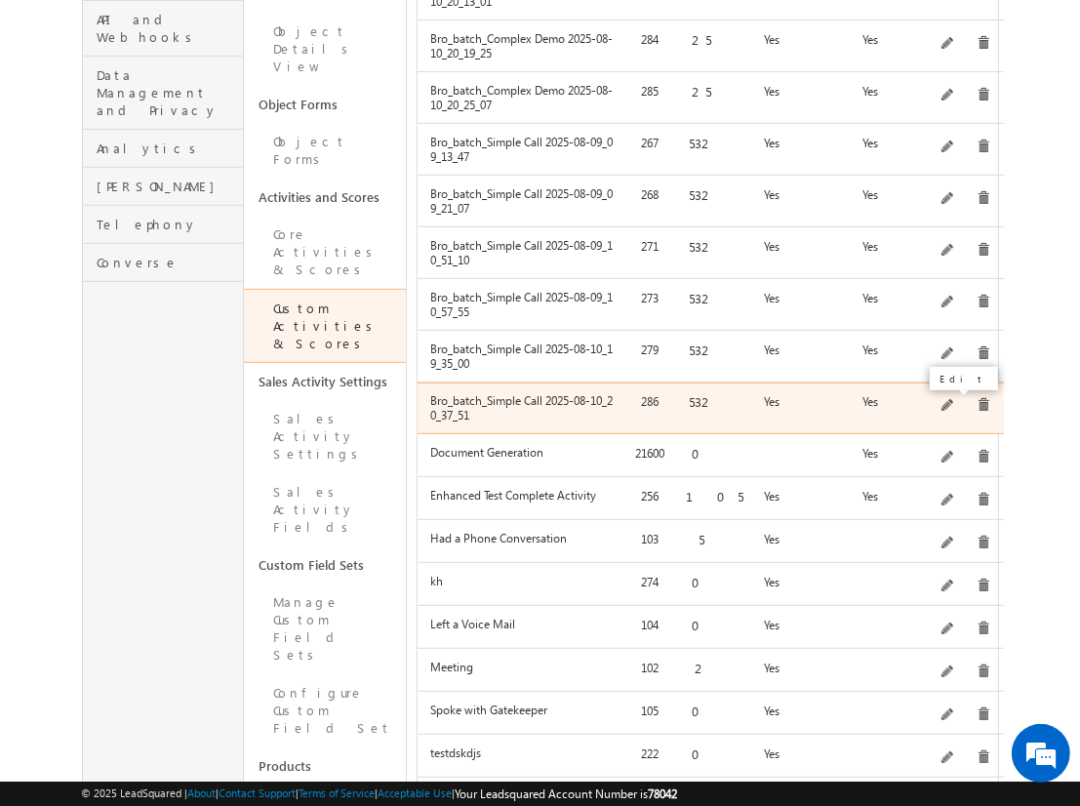
click at [951, 402] on span at bounding box center [949, 406] width 15 height 15
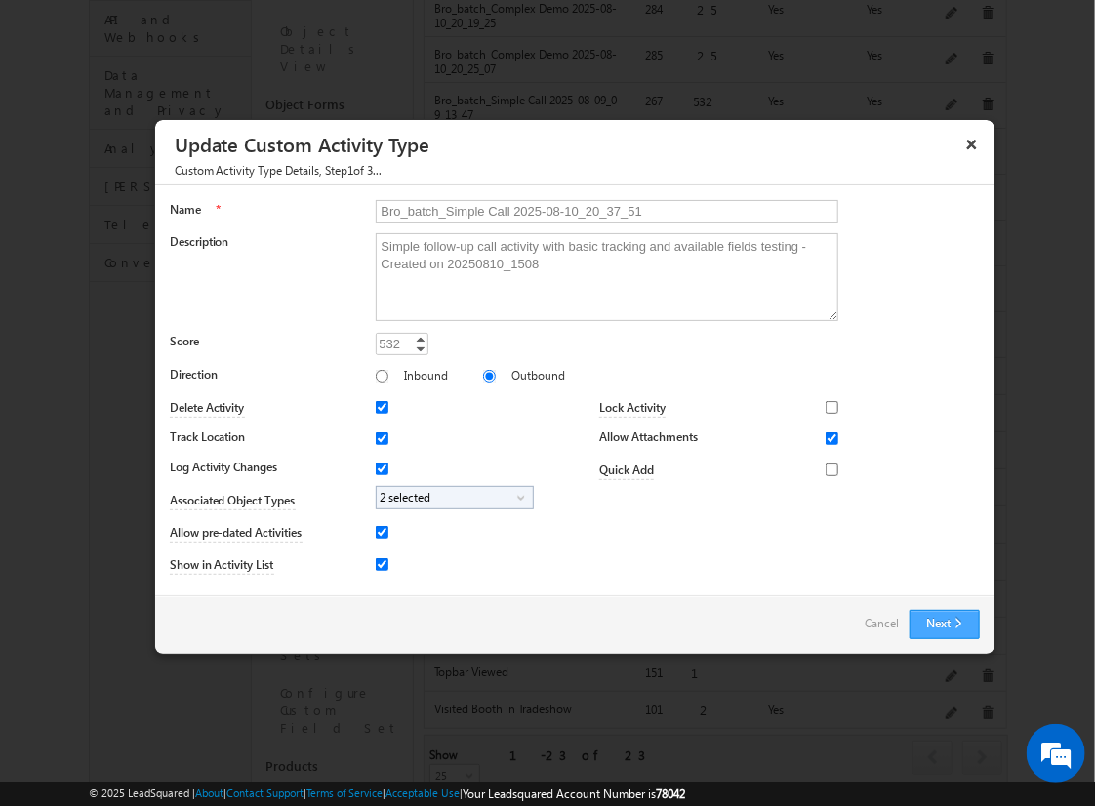
click at [924, 614] on button "Next" at bounding box center [945, 624] width 70 height 29
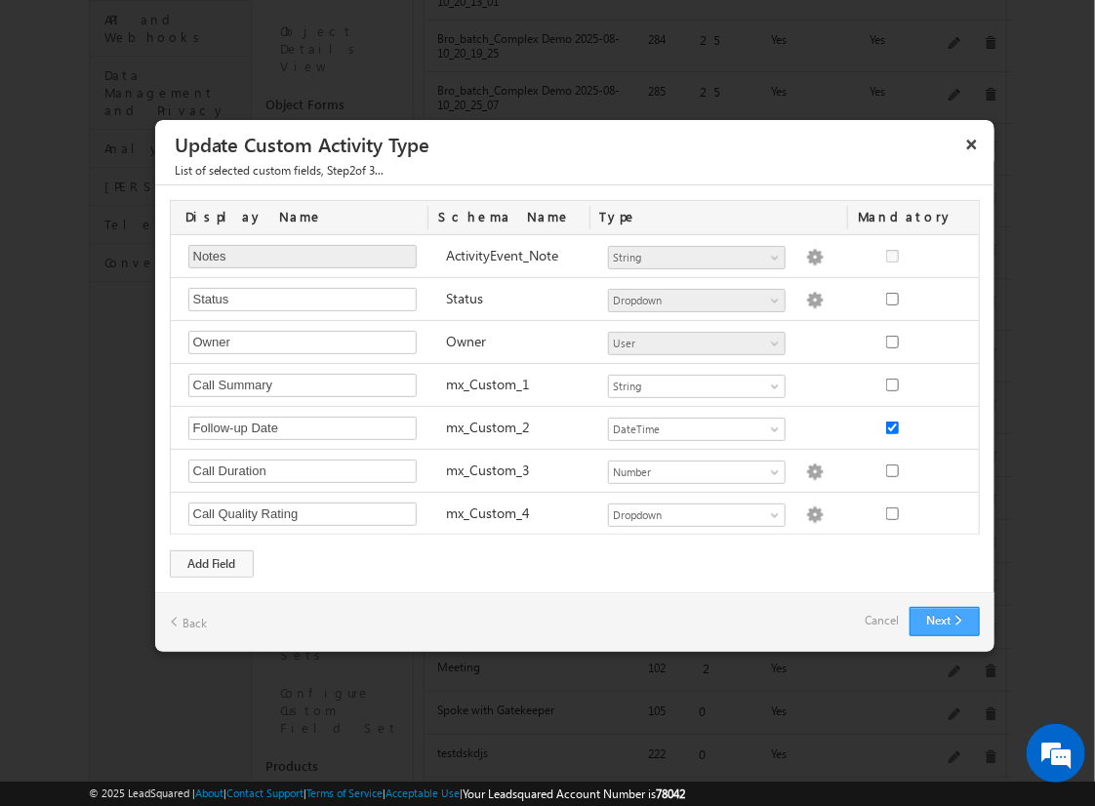
click at [945, 622] on button "Next" at bounding box center [945, 621] width 70 height 29
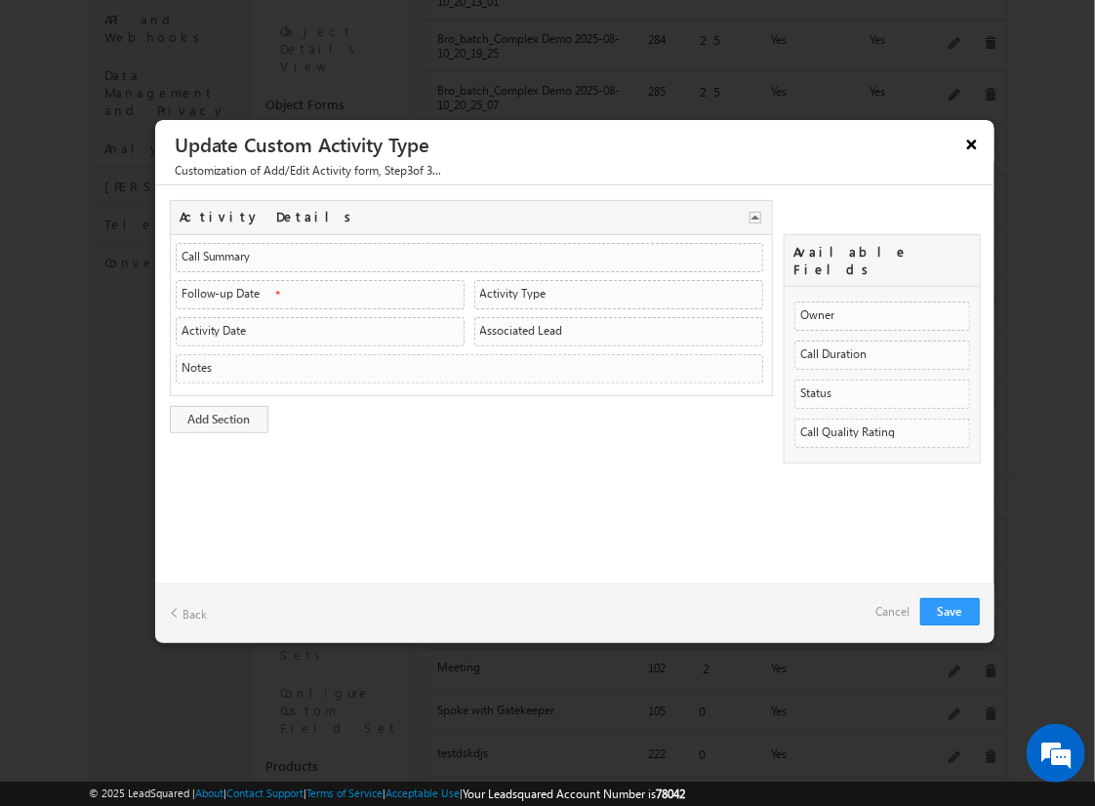
click at [970, 143] on button "×" at bounding box center [971, 144] width 31 height 34
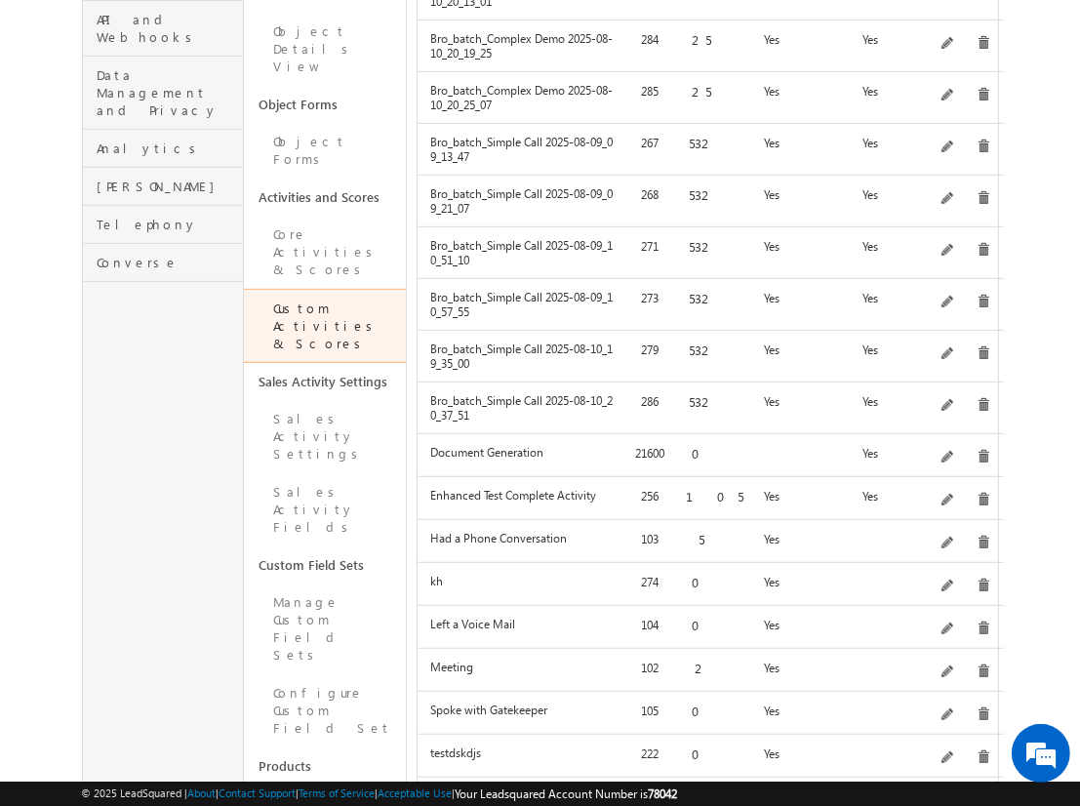
drag, startPoint x: 947, startPoint y: 358, endPoint x: 952, endPoint y: 349, distance: 10.6
click at [952, 349] on div "Edit" at bounding box center [974, 334] width 78 height 33
click at [952, 349] on span at bounding box center [949, 354] width 15 height 15
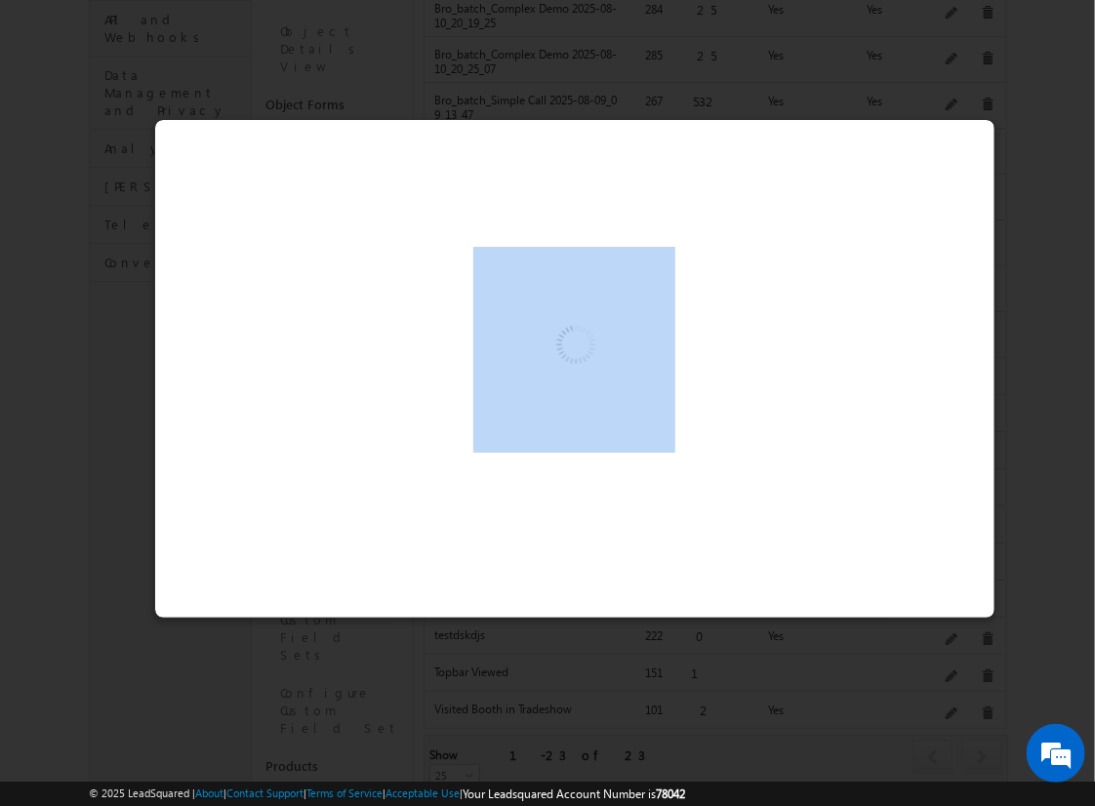
click at [952, 349] on div at bounding box center [574, 350] width 839 height 206
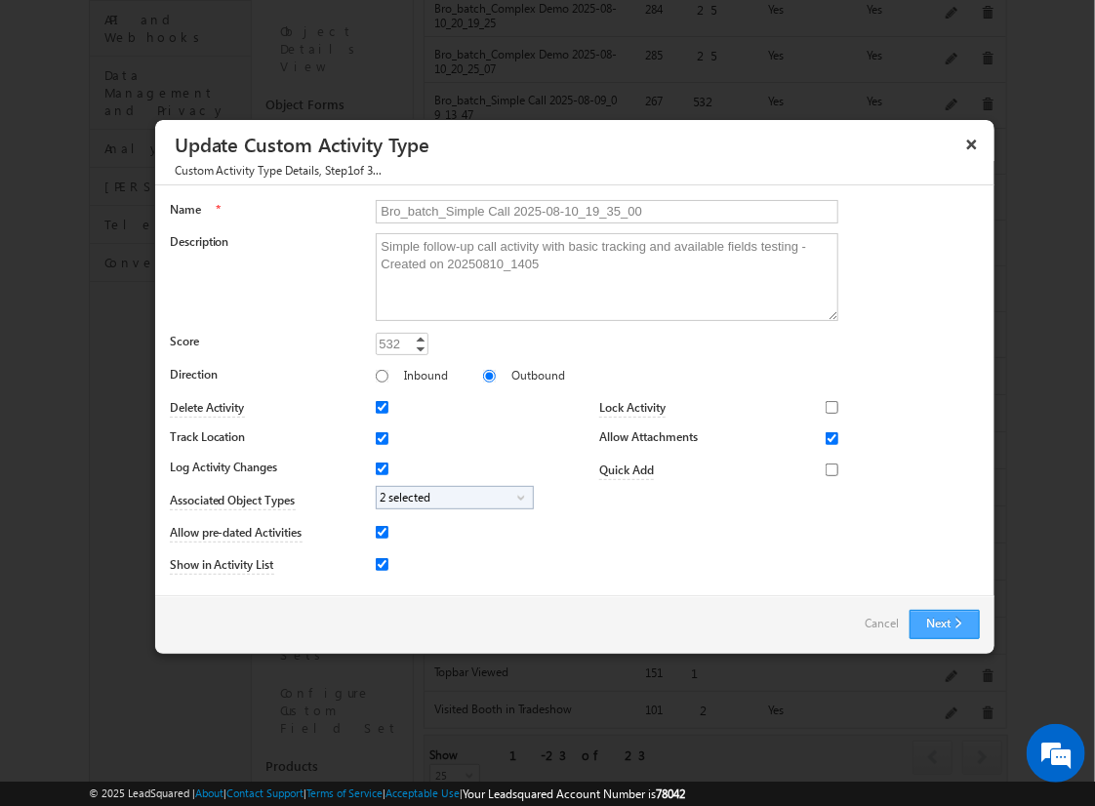
click at [921, 631] on button "Next" at bounding box center [945, 624] width 70 height 29
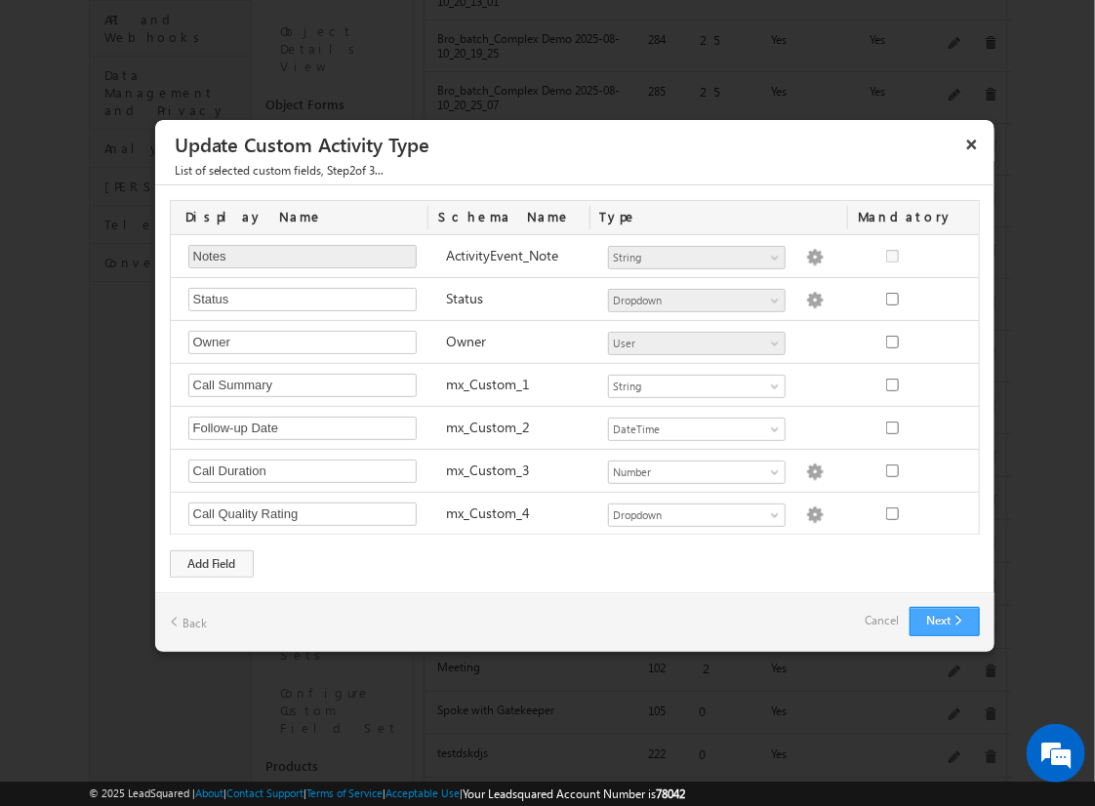
click at [941, 596] on div "Next Back Cancel" at bounding box center [574, 622] width 839 height 60
click at [951, 618] on button "Next" at bounding box center [945, 621] width 70 height 29
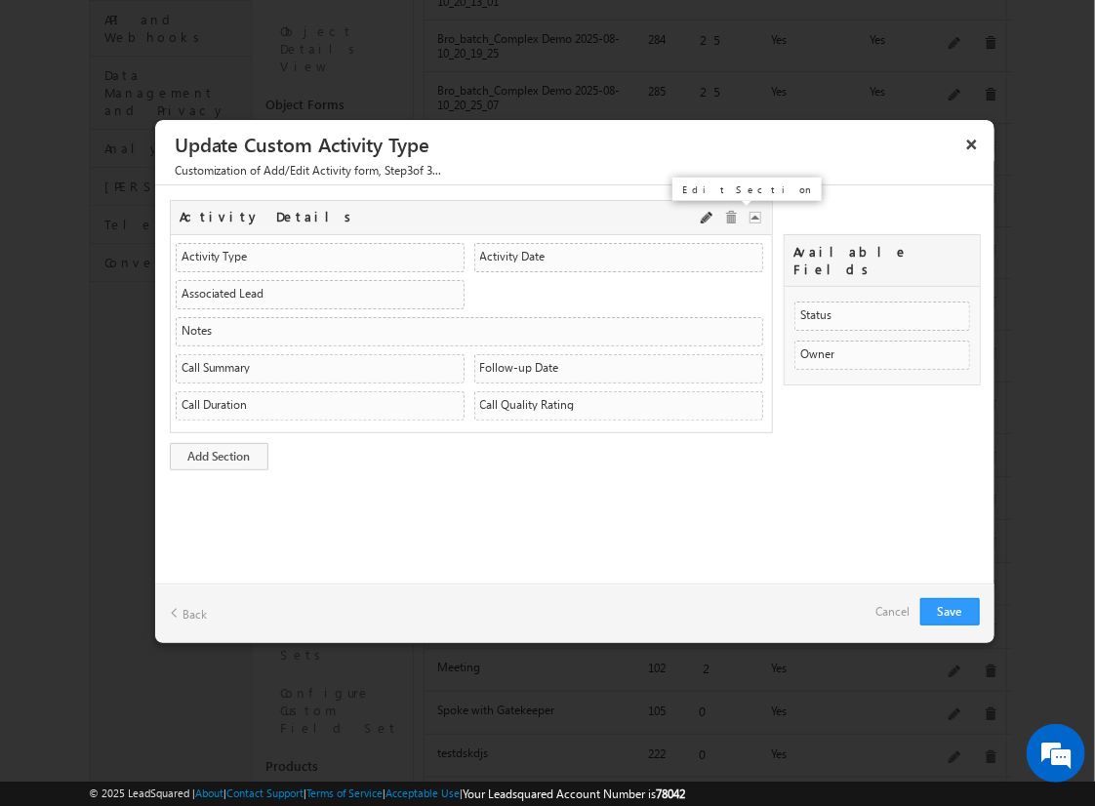
click at [711, 216] on span at bounding box center [708, 219] width 14 height 14
click at [356, 216] on input "Activity Details" at bounding box center [287, 217] width 215 height 23
click at [903, 622] on link "Cancel" at bounding box center [893, 611] width 34 height 27
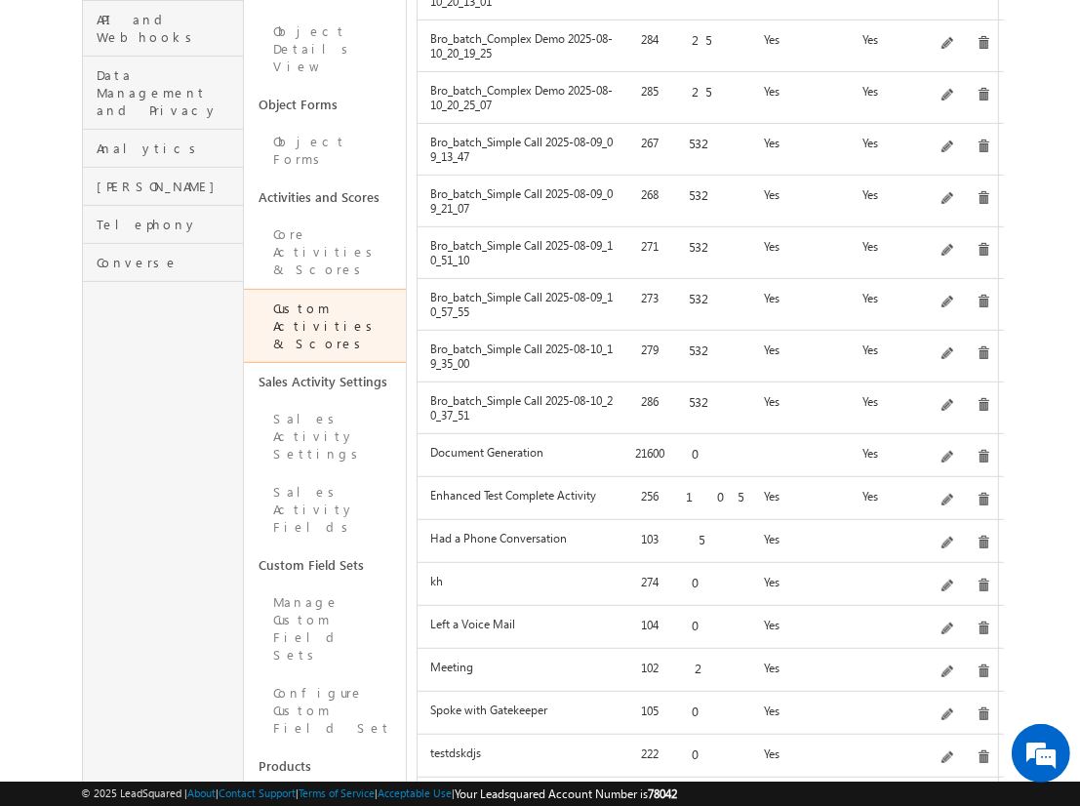
scroll to position [771, 0]
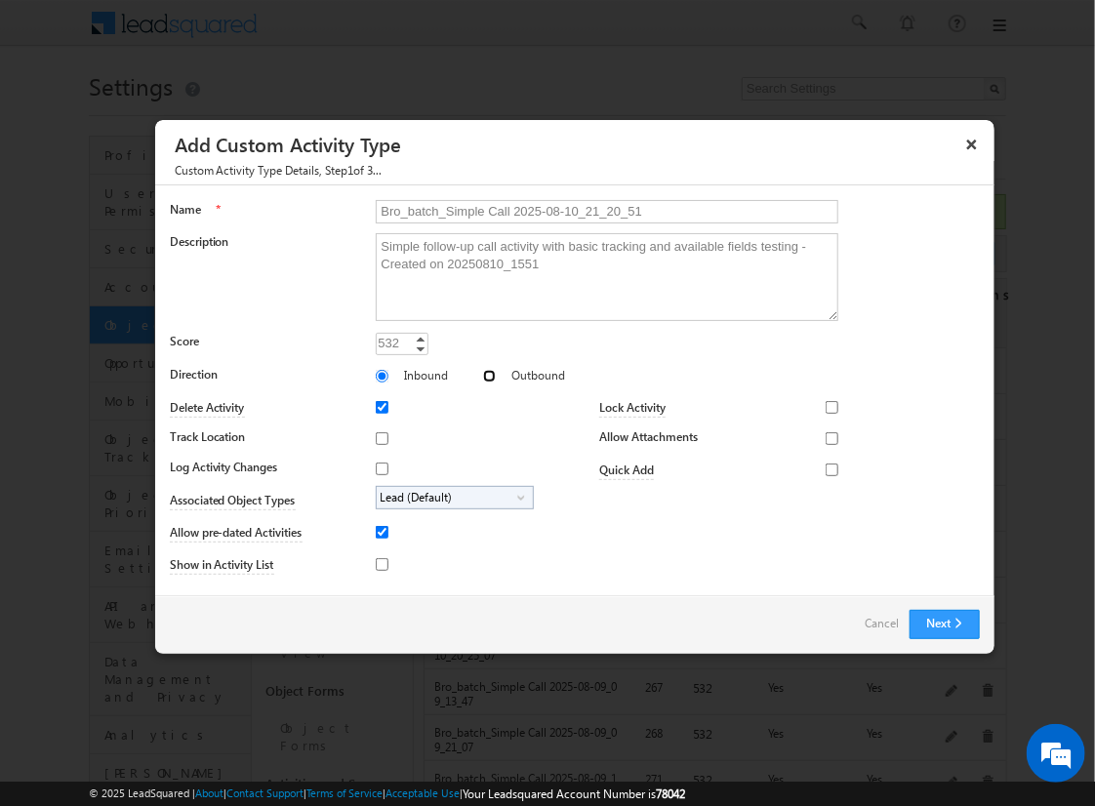
click at [483, 375] on input "Outbound" at bounding box center [489, 376] width 13 height 13
click at [379, 437] on input "Track Location" at bounding box center [382, 438] width 13 height 13
click at [379, 467] on input "Log Activity Changes" at bounding box center [382, 469] width 13 height 13
click at [379, 563] on input "Show in Activity List" at bounding box center [382, 564] width 13 height 13
click at [826, 437] on input "Allow Attachments" at bounding box center [832, 438] width 13 height 13
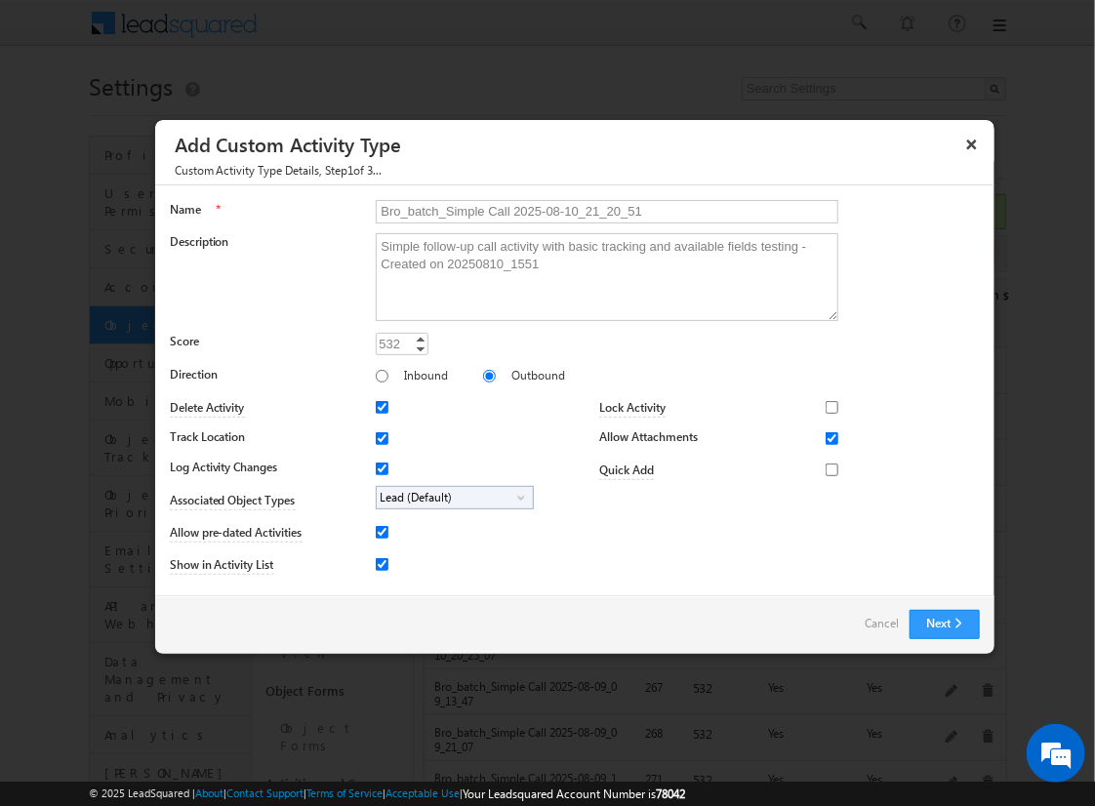
click at [451, 496] on span "Lead (Default)" at bounding box center [447, 498] width 141 height 22
click at [390, 551] on input "Student" at bounding box center [394, 552] width 13 height 13
click at [598, 210] on input "Bro_batch_Simple Call 2025-08-10_21_20_51" at bounding box center [607, 211] width 463 height 23
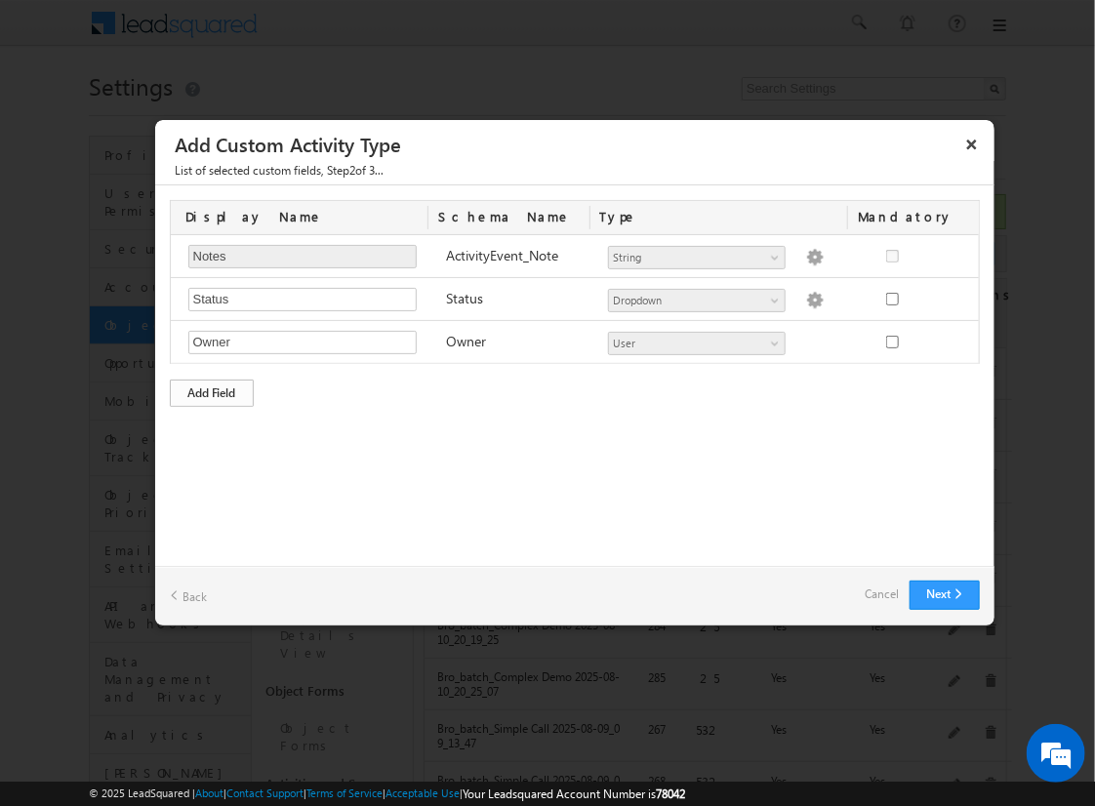
click at [212, 390] on div "Add Field" at bounding box center [212, 393] width 84 height 27
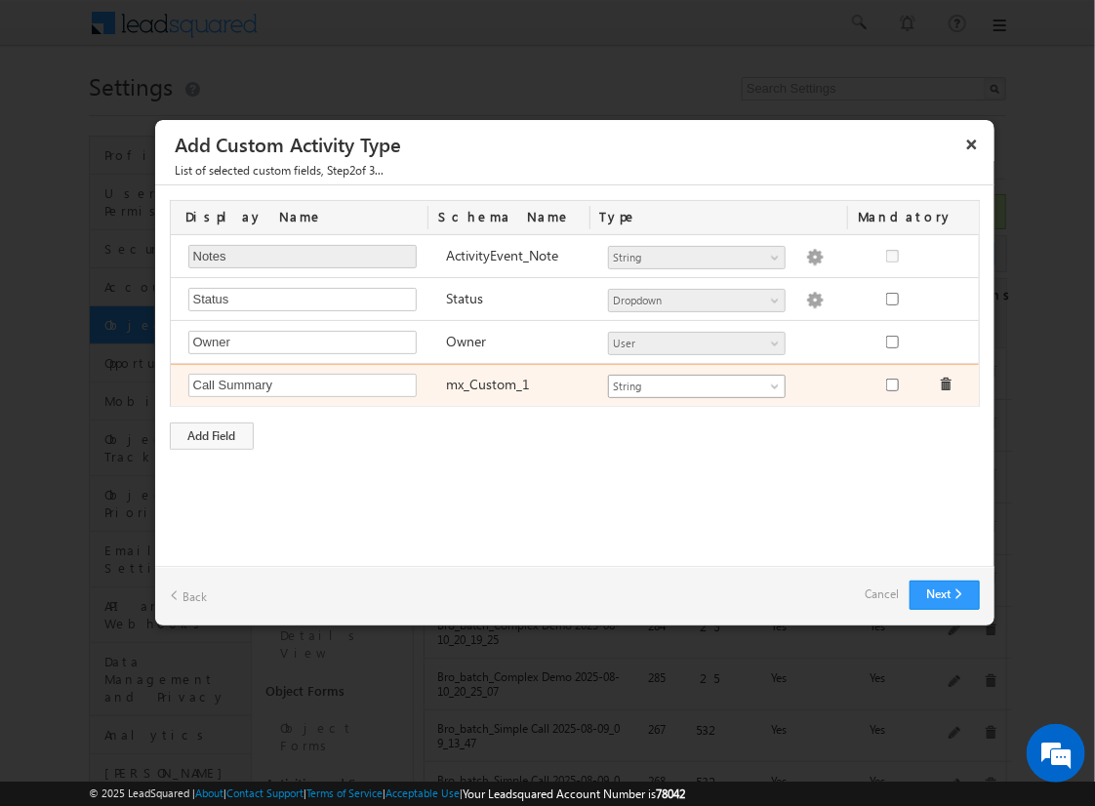
click at [696, 383] on span "String" at bounding box center [688, 387] width 159 height 18
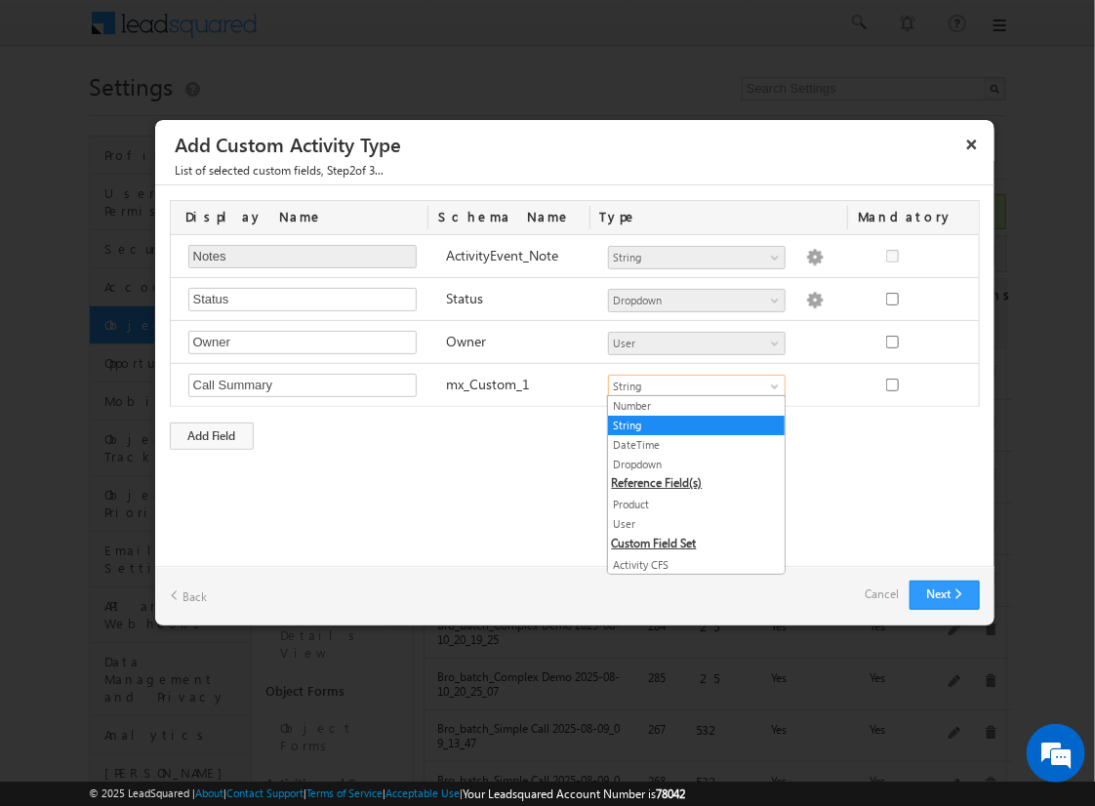
click at [689, 424] on link "String" at bounding box center [696, 426] width 177 height 18
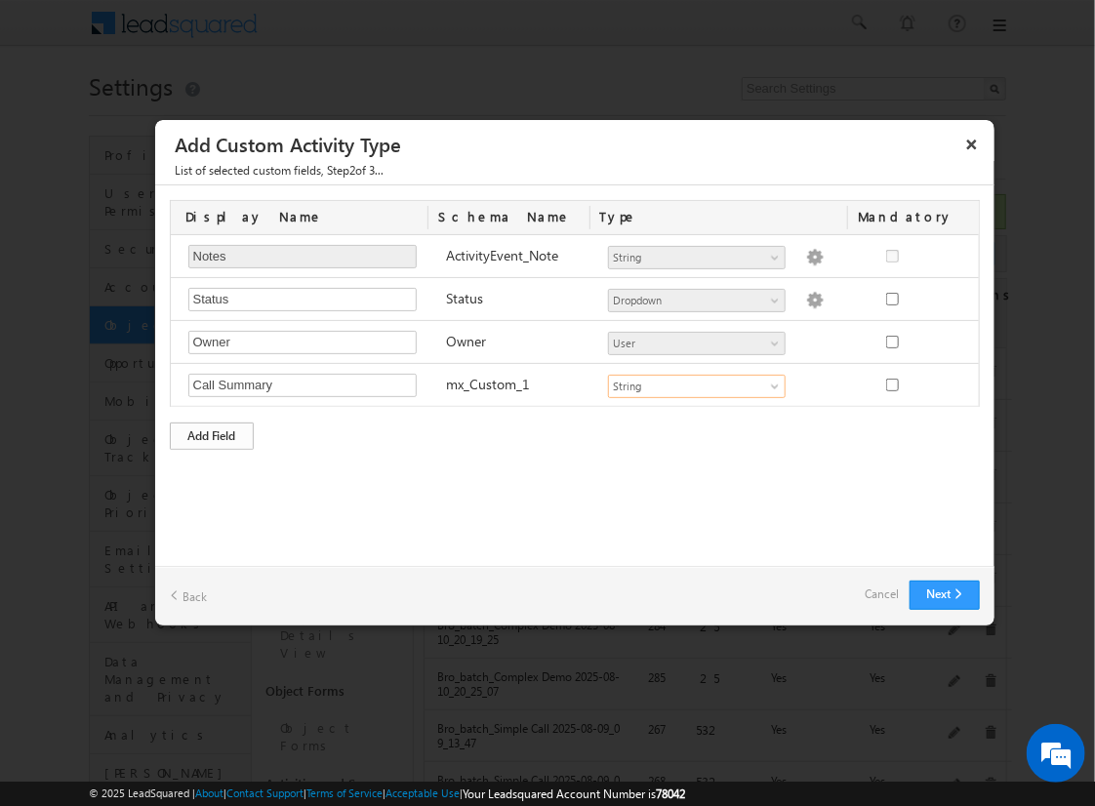
click at [212, 432] on div "Add Field" at bounding box center [212, 436] width 84 height 27
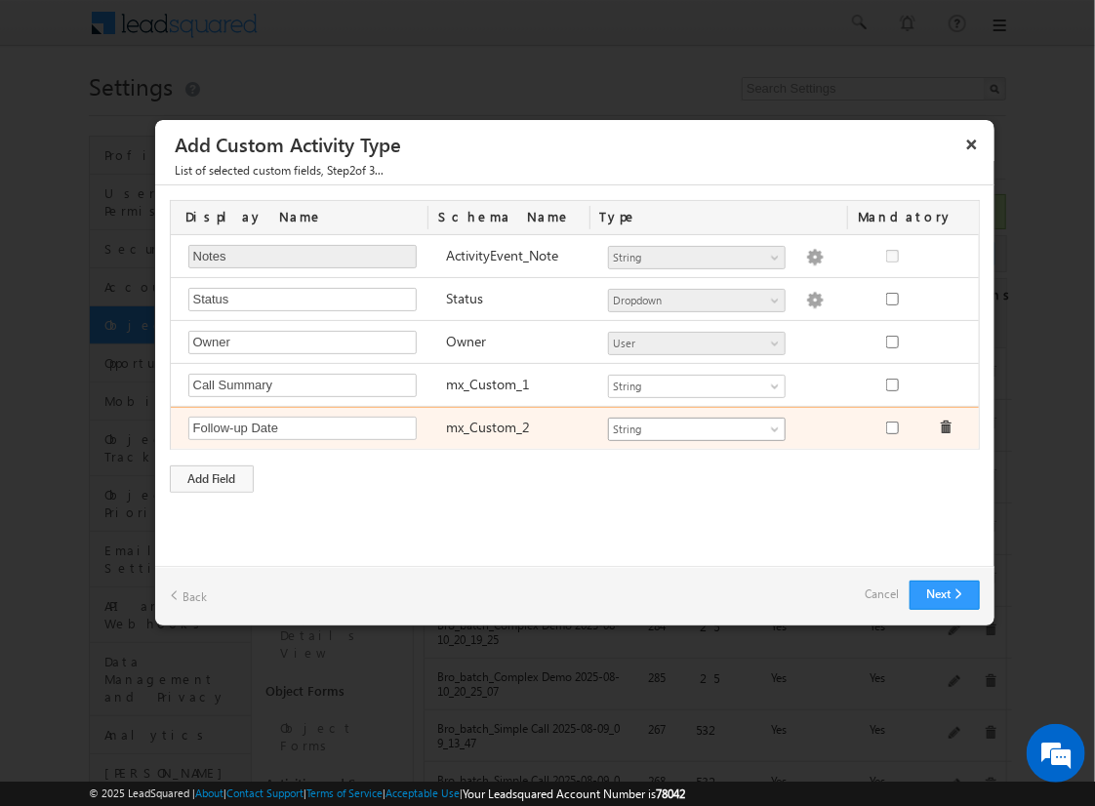
click at [696, 425] on span "String" at bounding box center [688, 430] width 159 height 18
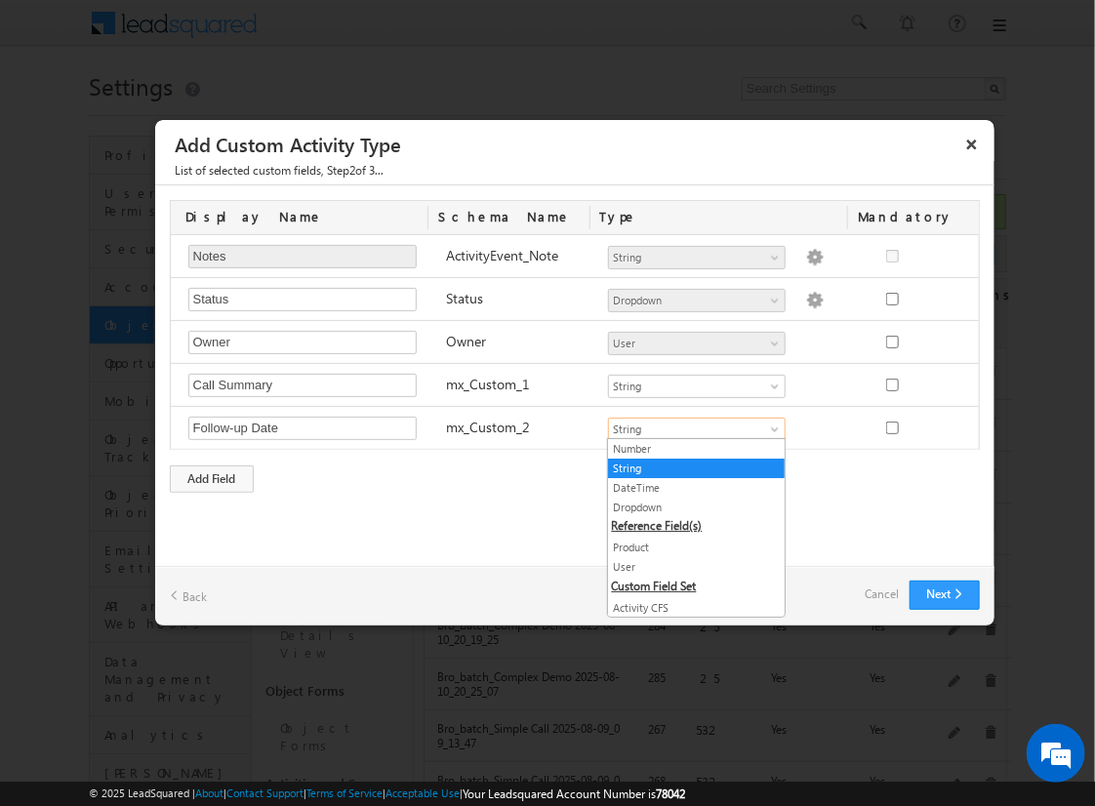
click at [689, 486] on link "DateTime" at bounding box center [696, 488] width 177 height 18
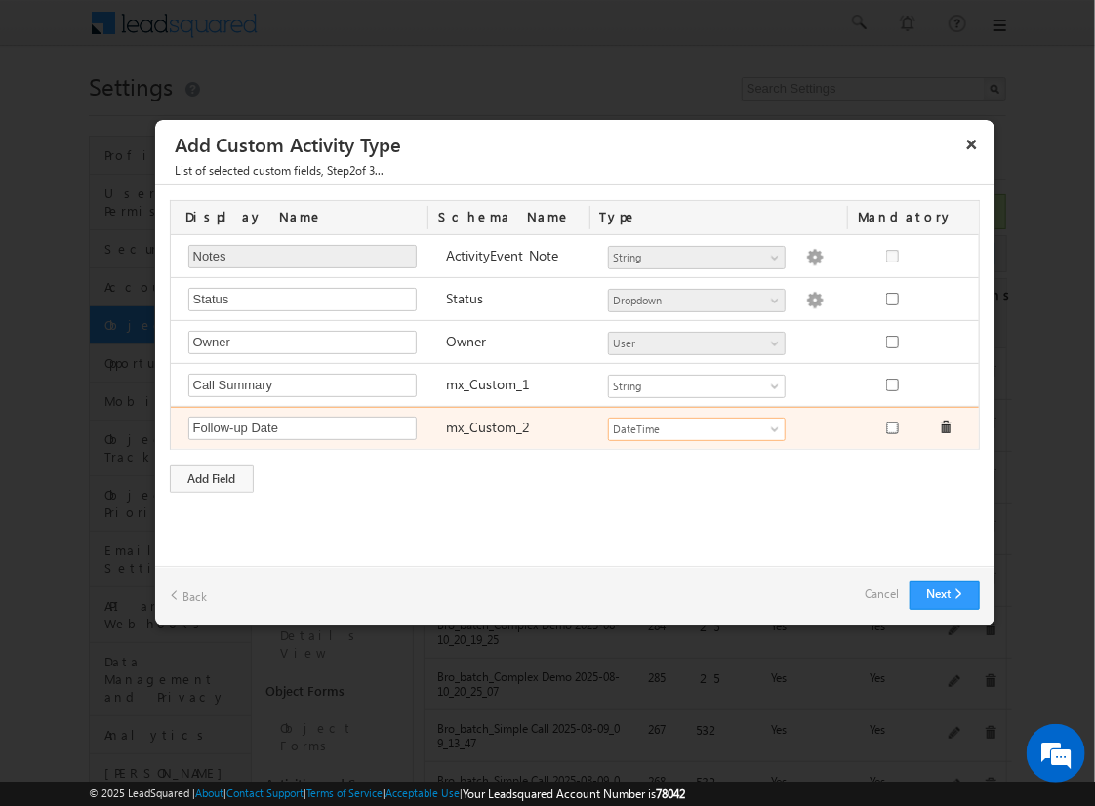
click at [891, 424] on input "checkbox" at bounding box center [892, 428] width 13 height 13
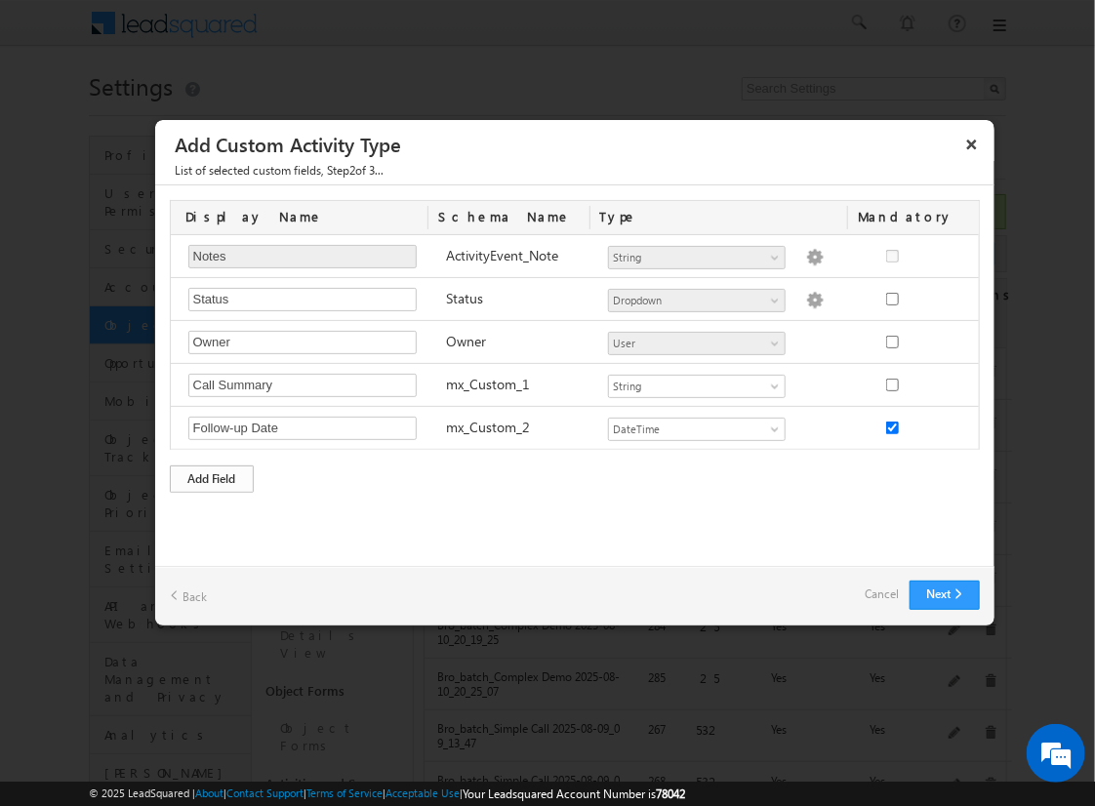
click at [212, 475] on div "Add Field" at bounding box center [212, 478] width 84 height 27
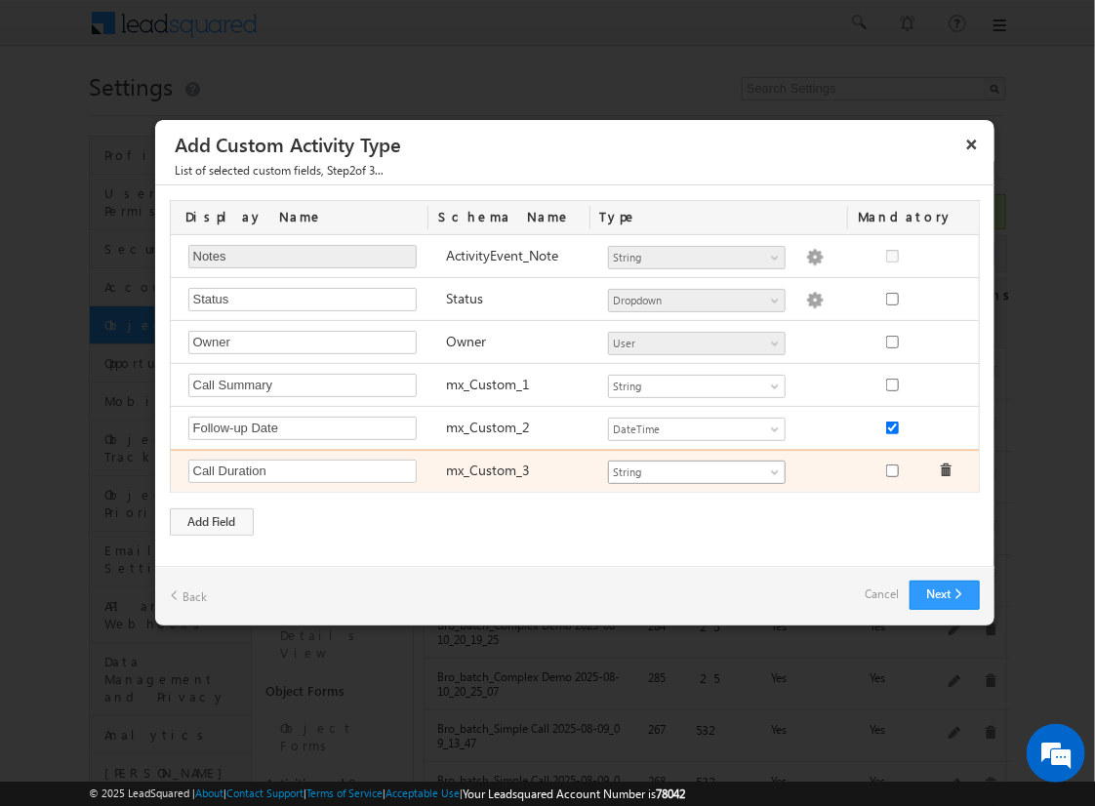
click at [696, 468] on span "String" at bounding box center [688, 473] width 159 height 18
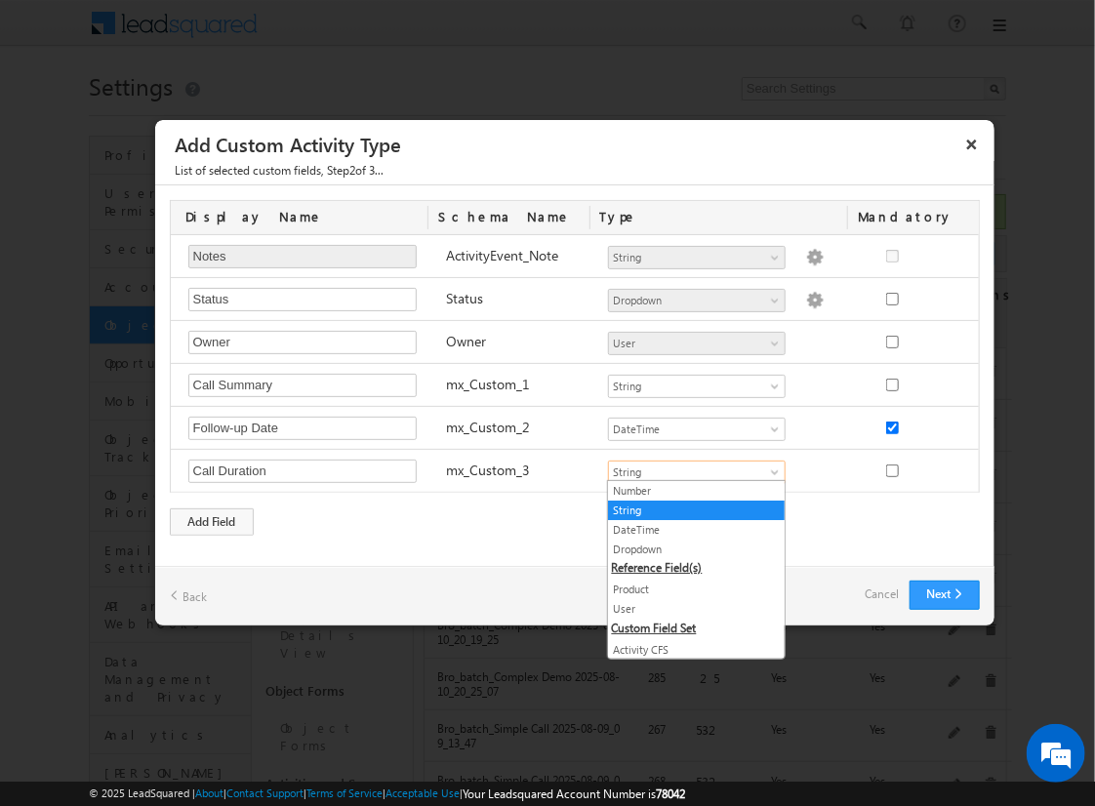
click at [689, 490] on link "Number" at bounding box center [696, 491] width 177 height 18
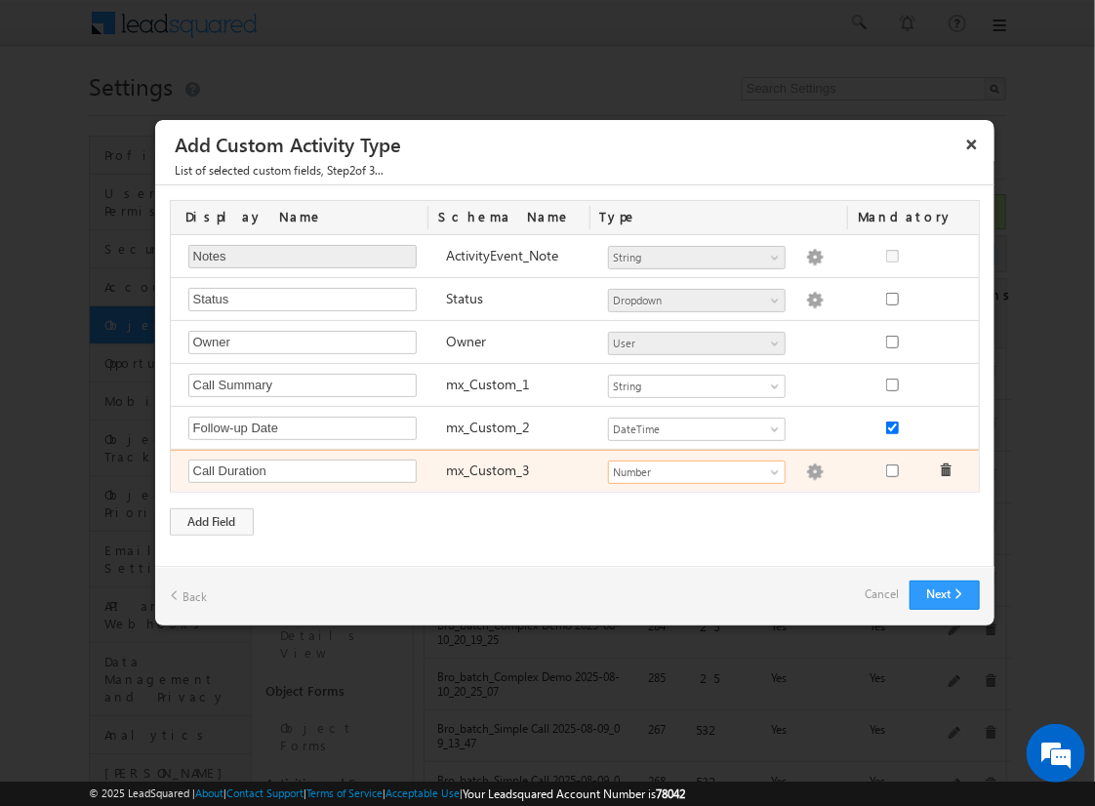
click at [806, 468] on img at bounding box center [815, 473] width 18 height 18
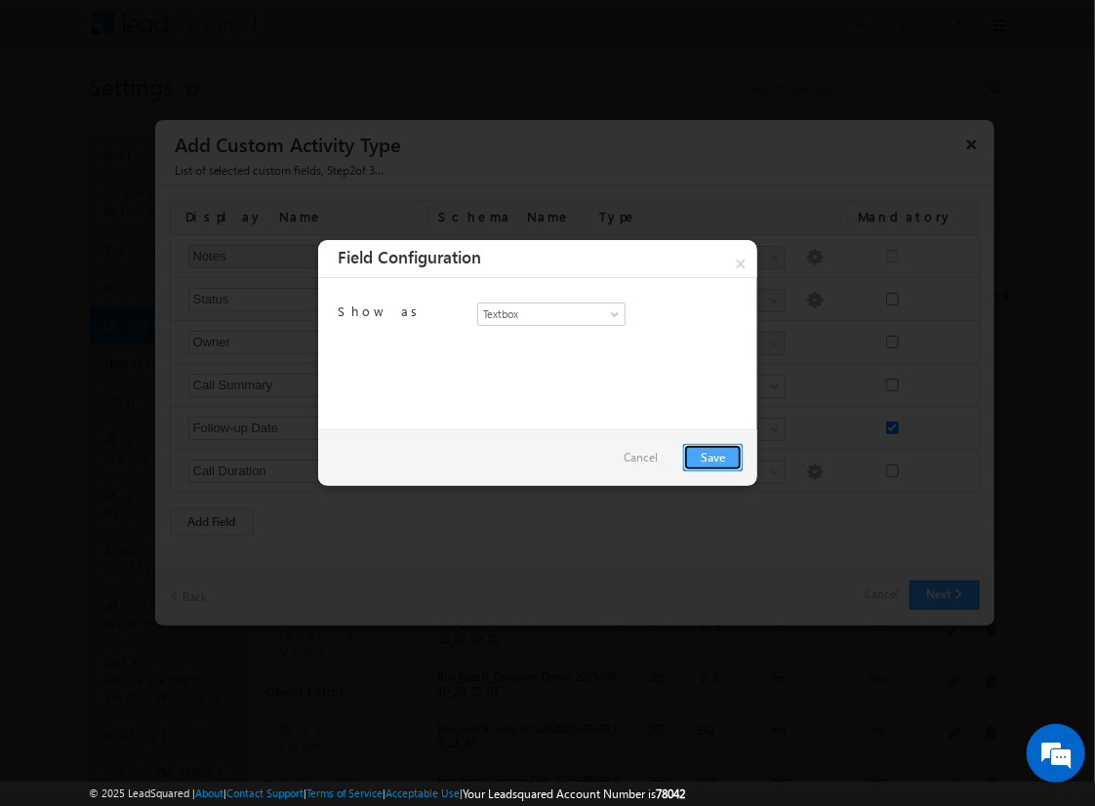
click at [712, 456] on link "Save" at bounding box center [713, 457] width 60 height 27
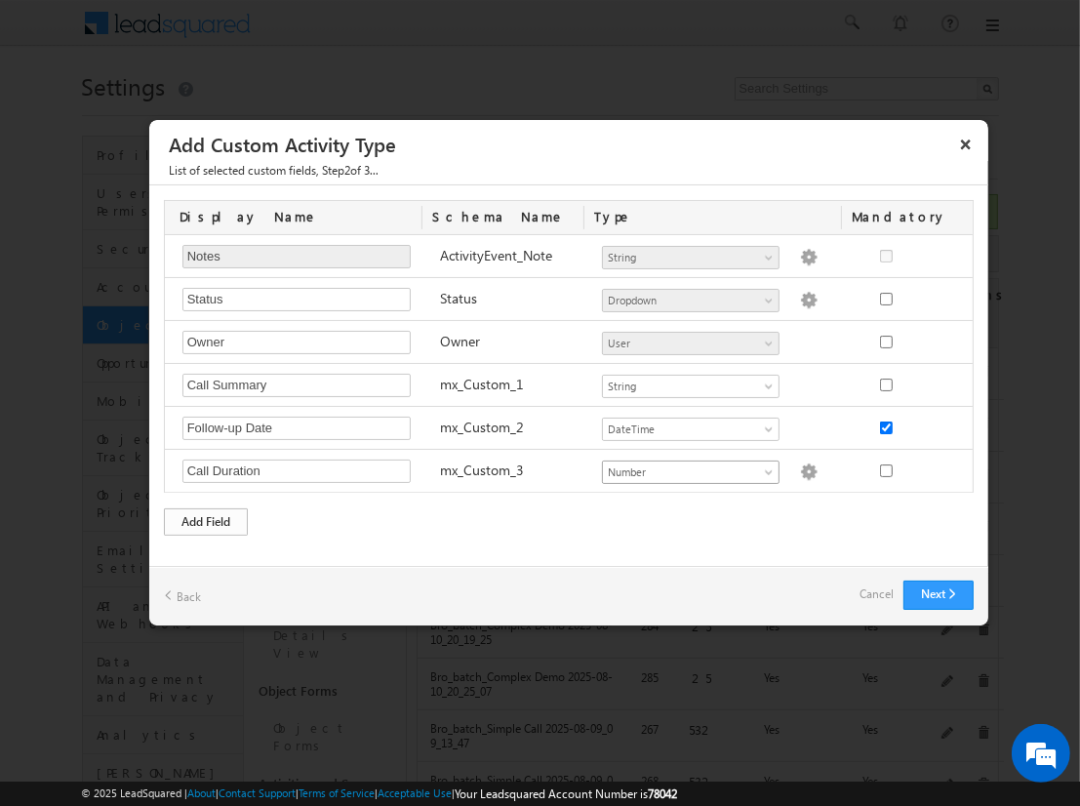
click at [206, 517] on div "Add Field" at bounding box center [206, 521] width 84 height 27
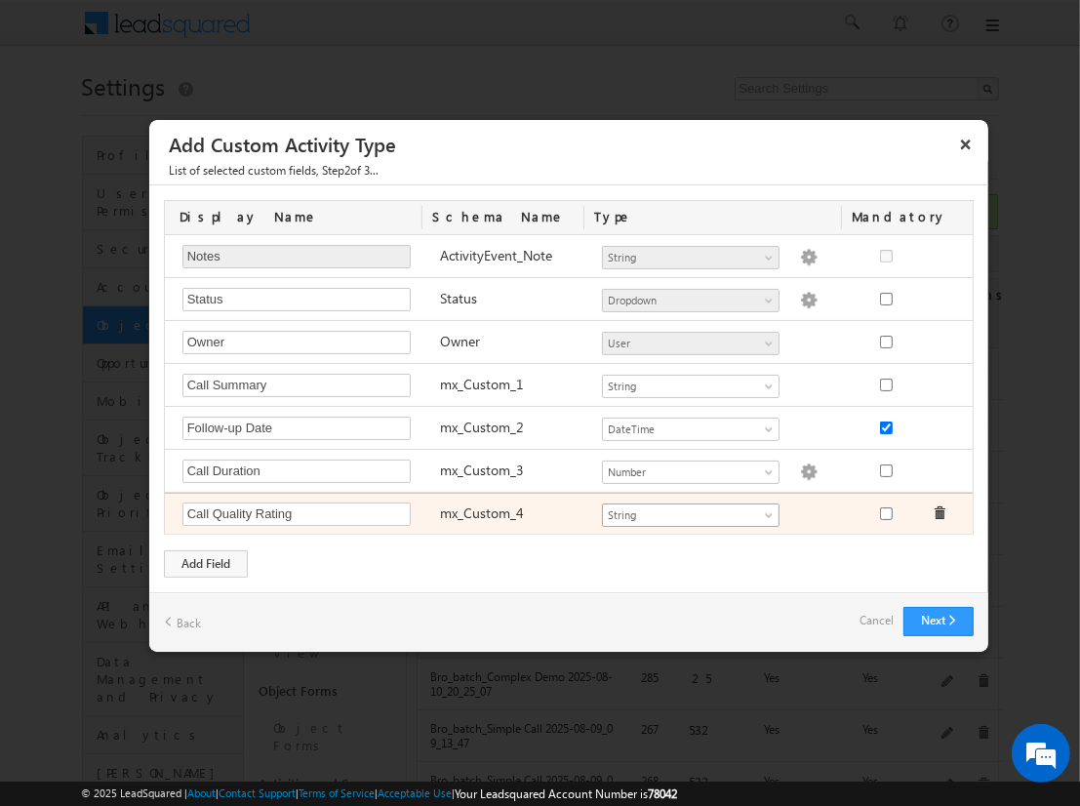
click at [690, 510] on span "String" at bounding box center [682, 515] width 159 height 18
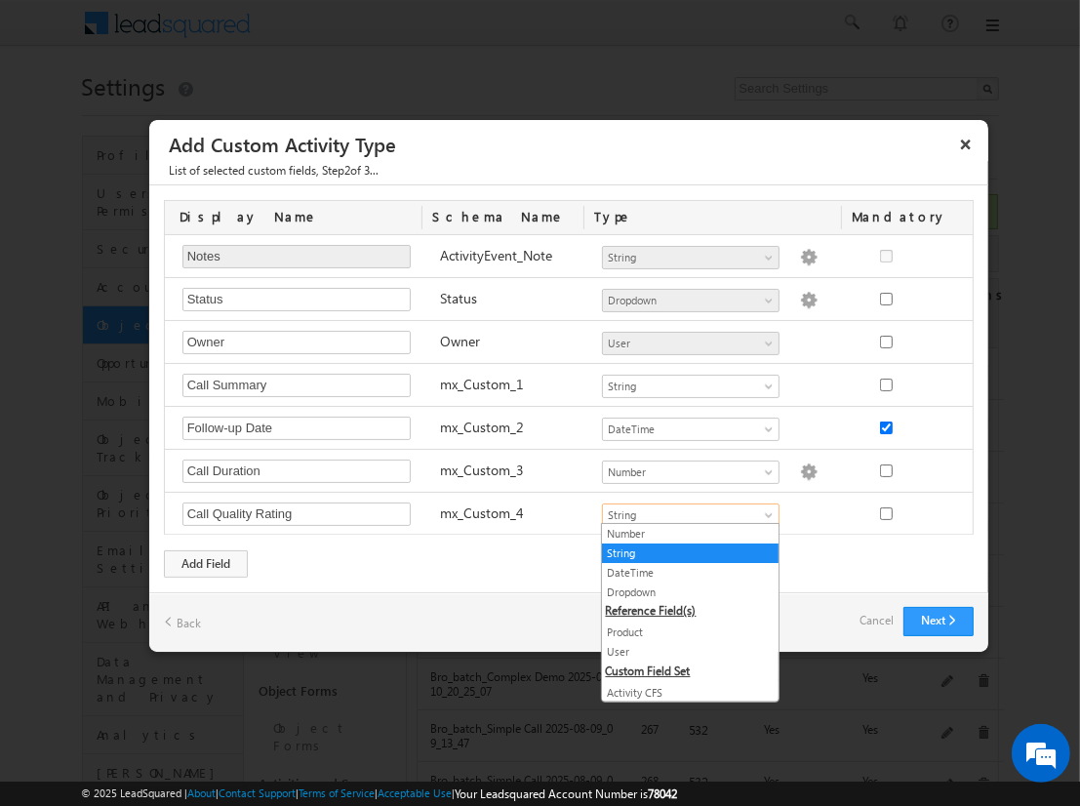
click at [683, 590] on link "Dropdown" at bounding box center [690, 593] width 177 height 18
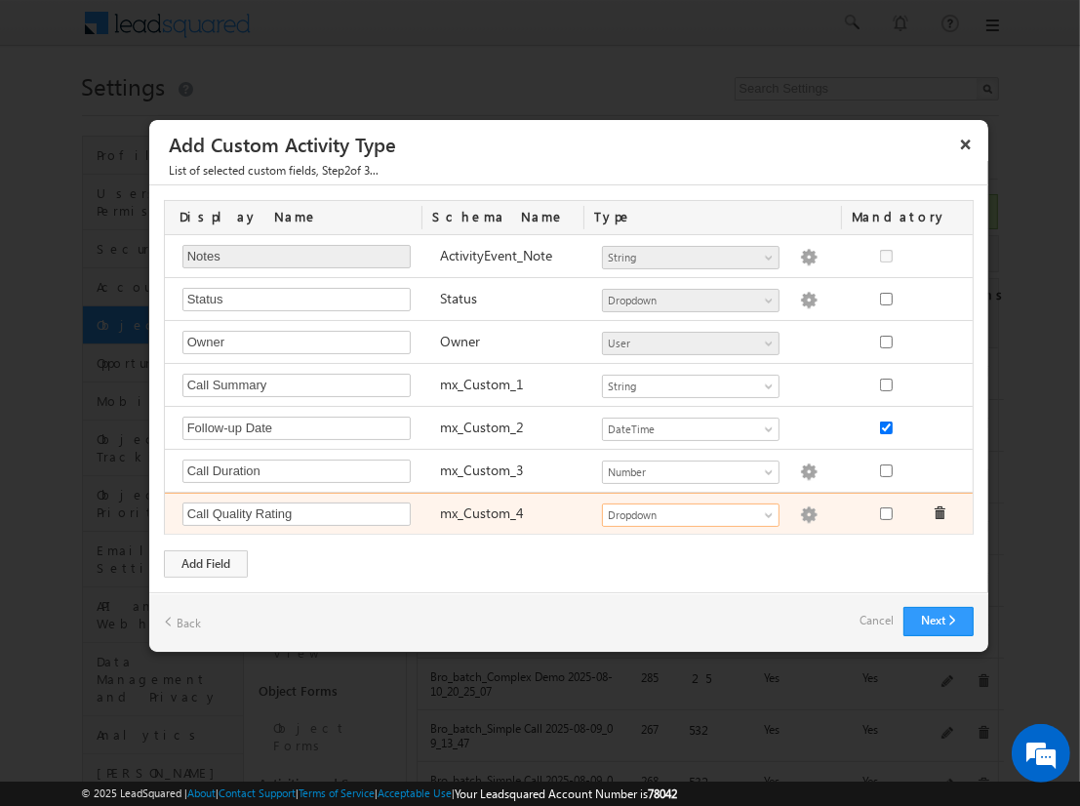
click at [800, 510] on img at bounding box center [809, 515] width 18 height 18
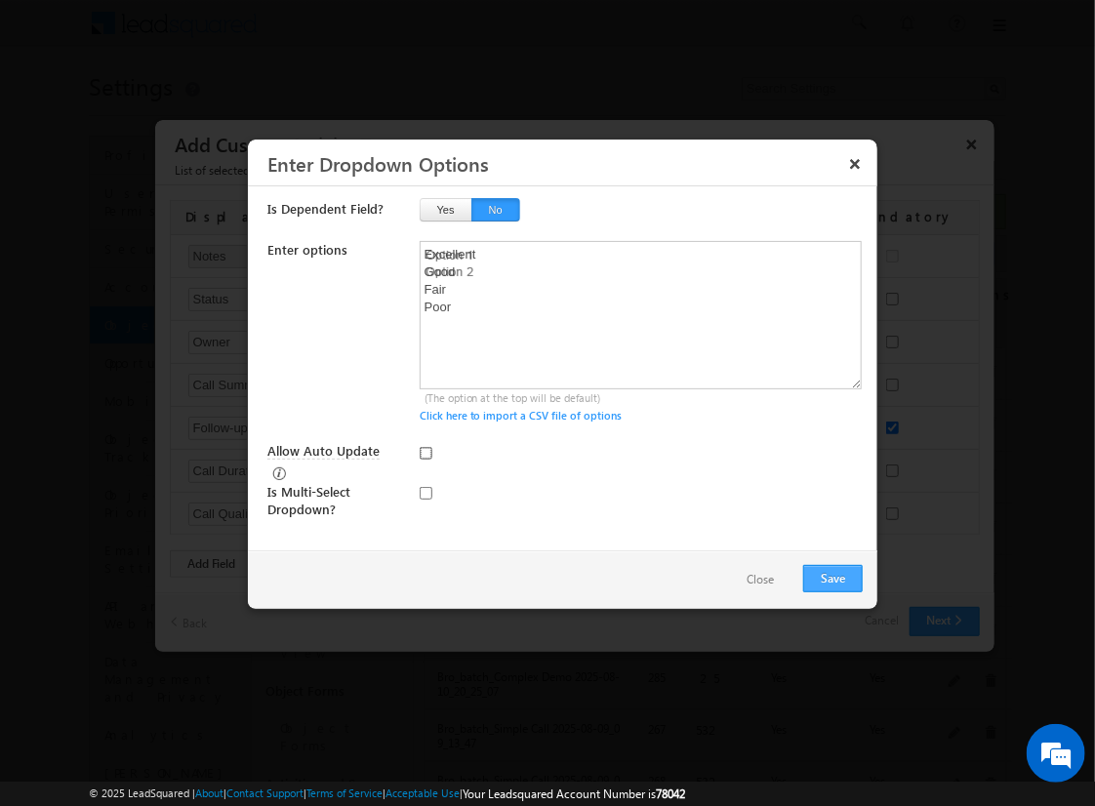
click at [425, 452] on input "Allow Auto Update" at bounding box center [426, 453] width 13 height 13
click at [832, 576] on button "Save" at bounding box center [833, 578] width 60 height 27
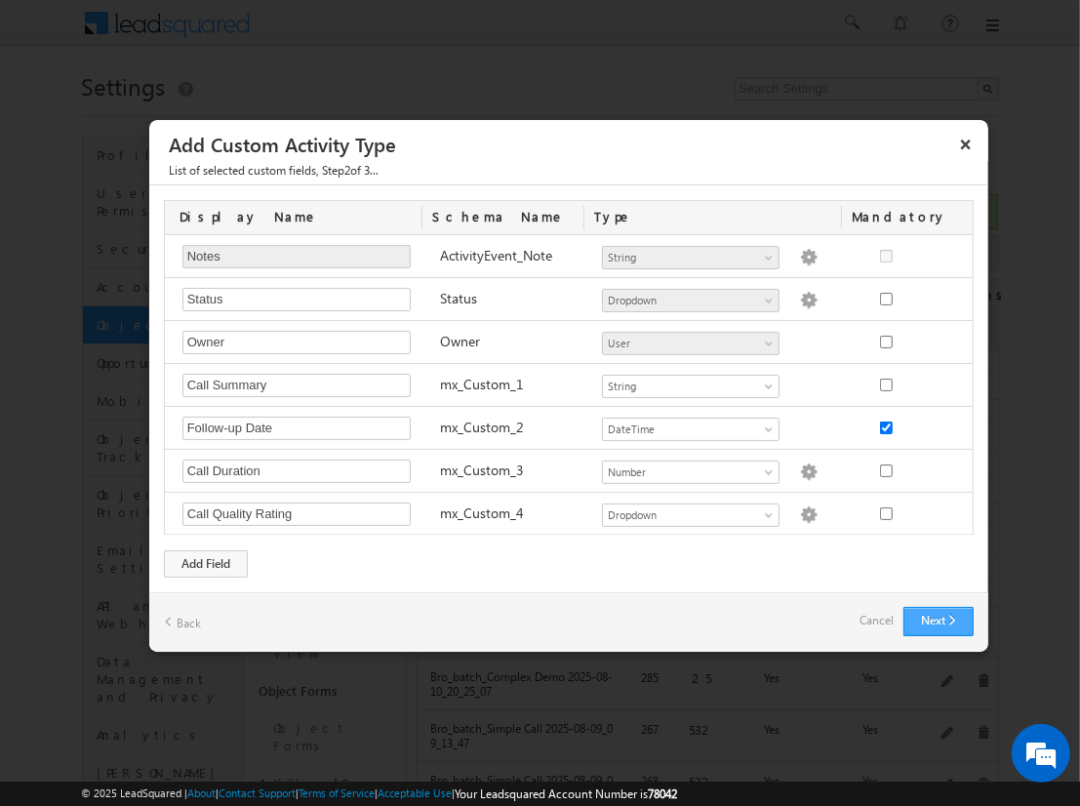
click at [938, 617] on button "Next" at bounding box center [939, 621] width 70 height 29
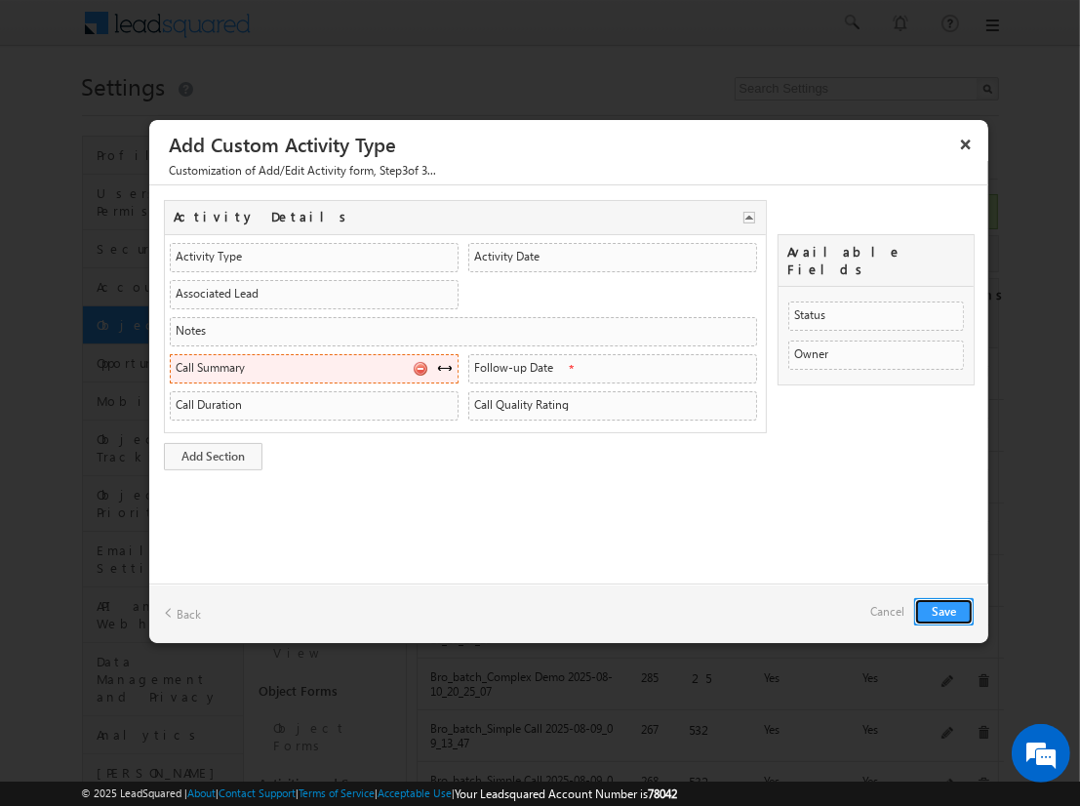
click at [444, 364] on span at bounding box center [445, 368] width 16 height 16
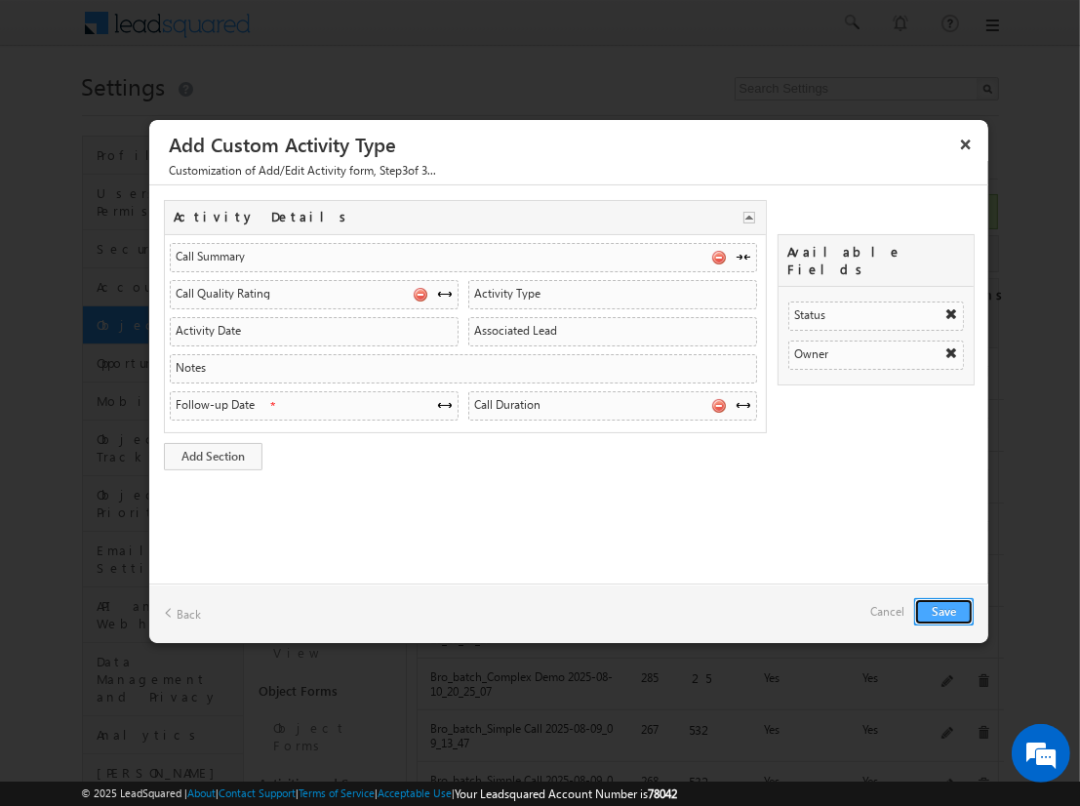
click at [944, 610] on button "Save" at bounding box center [944, 611] width 60 height 27
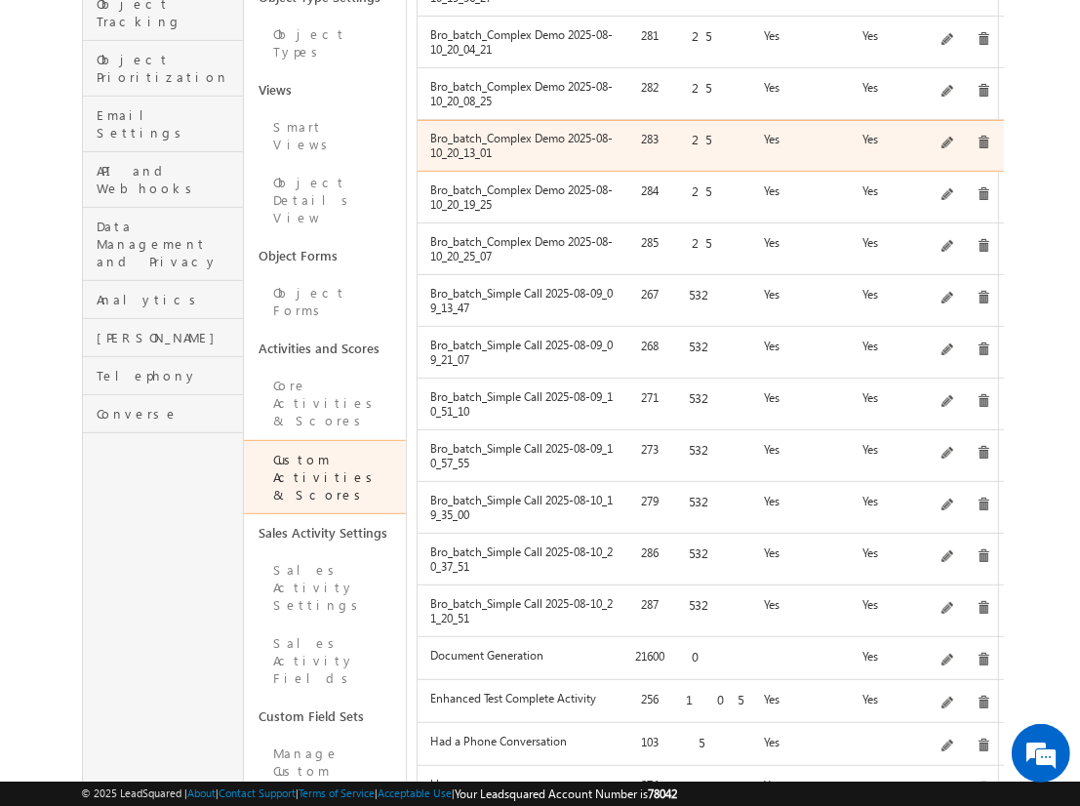
scroll to position [455, 0]
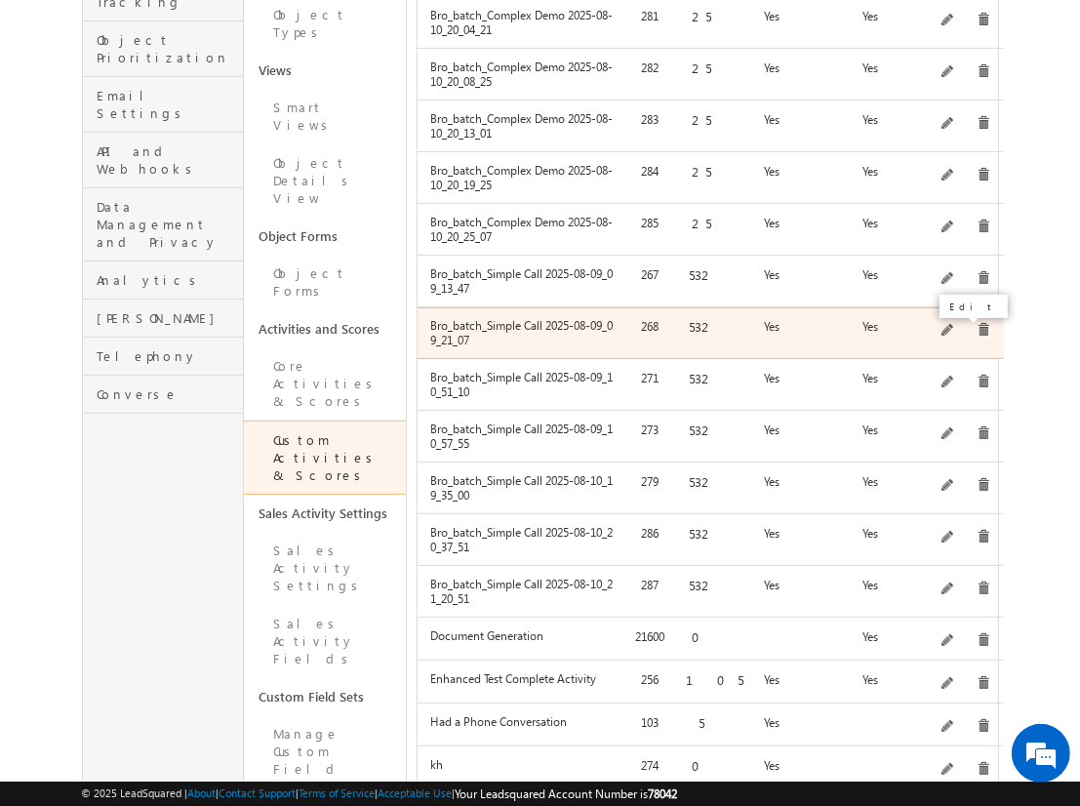
click at [956, 329] on span at bounding box center [949, 331] width 15 height 15
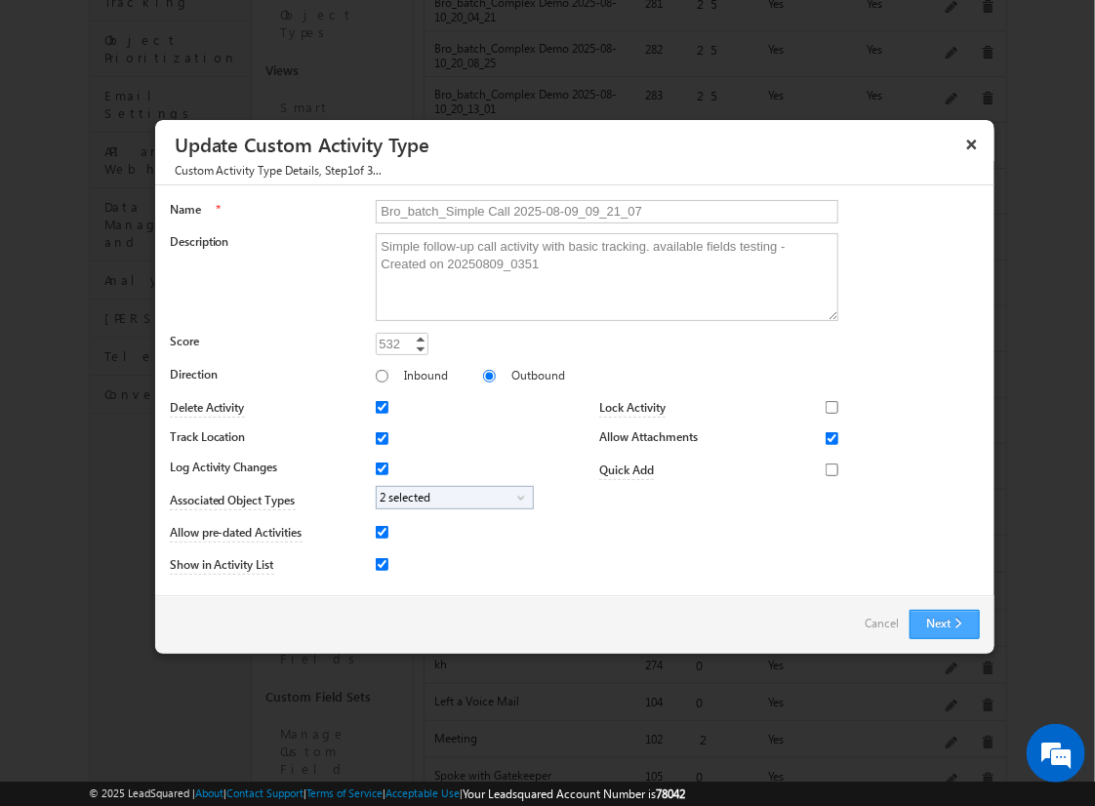
click at [944, 630] on button "Next" at bounding box center [945, 624] width 70 height 29
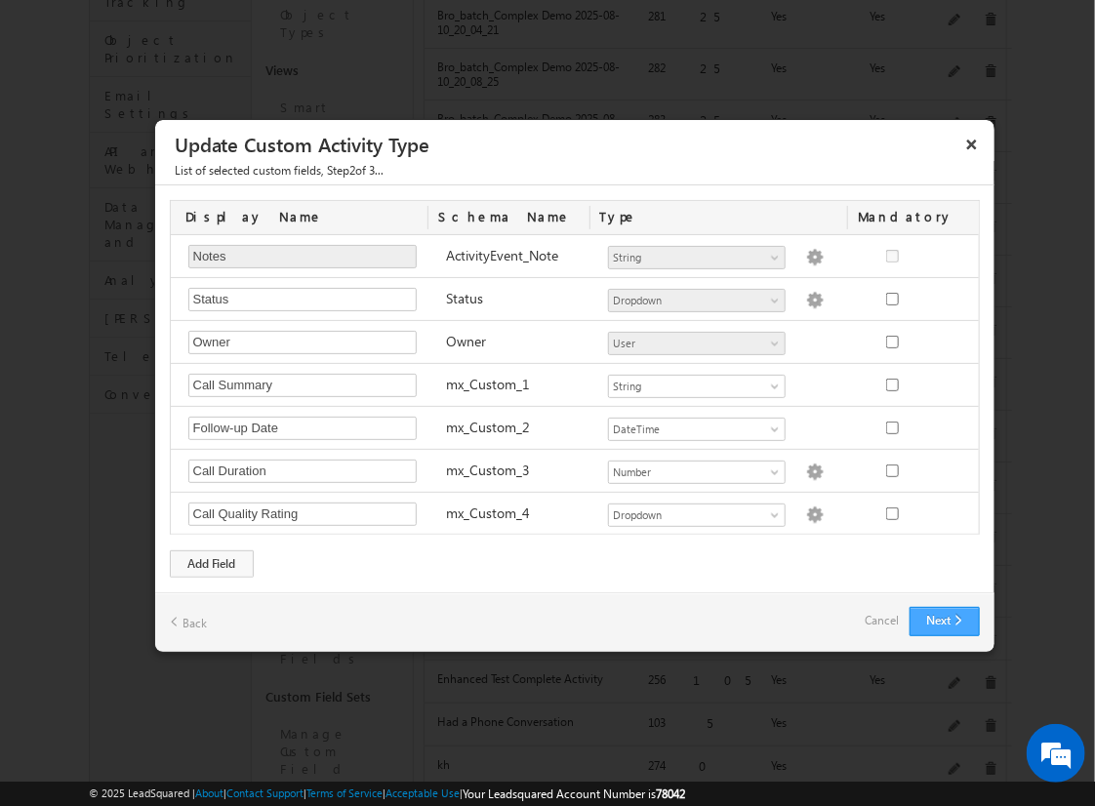
click at [924, 612] on button "Next" at bounding box center [945, 621] width 70 height 29
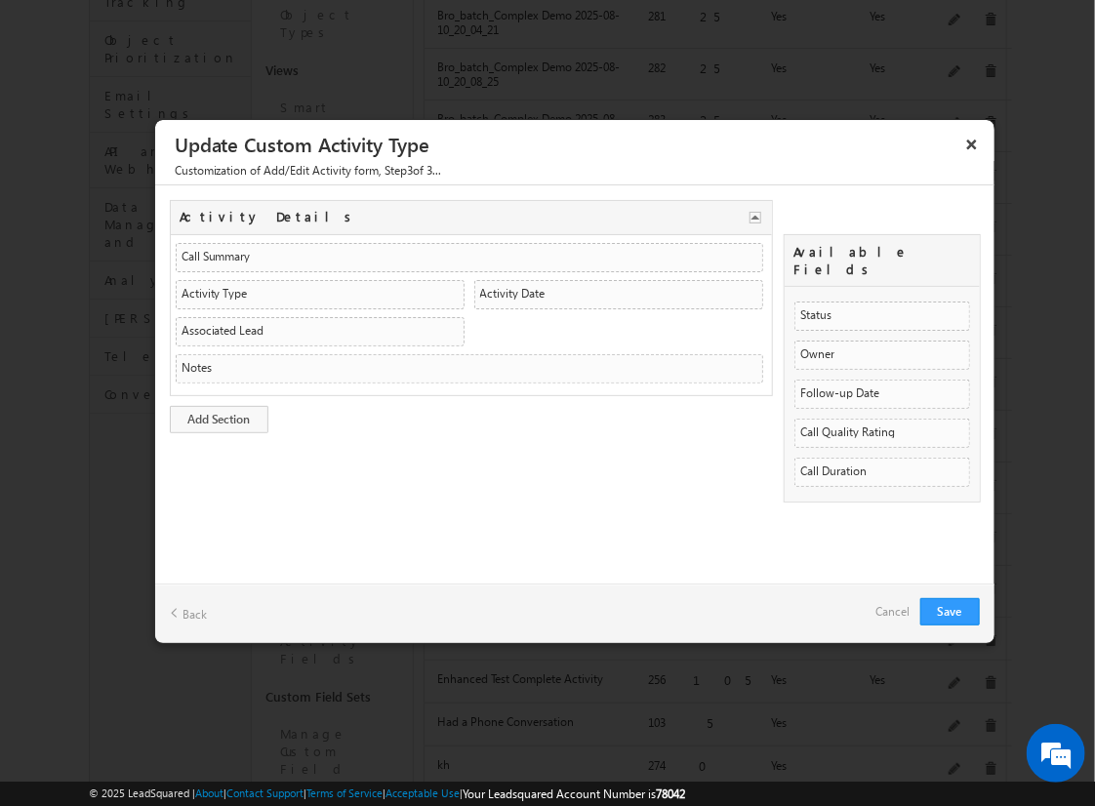
click at [886, 602] on link "Cancel" at bounding box center [893, 611] width 34 height 27
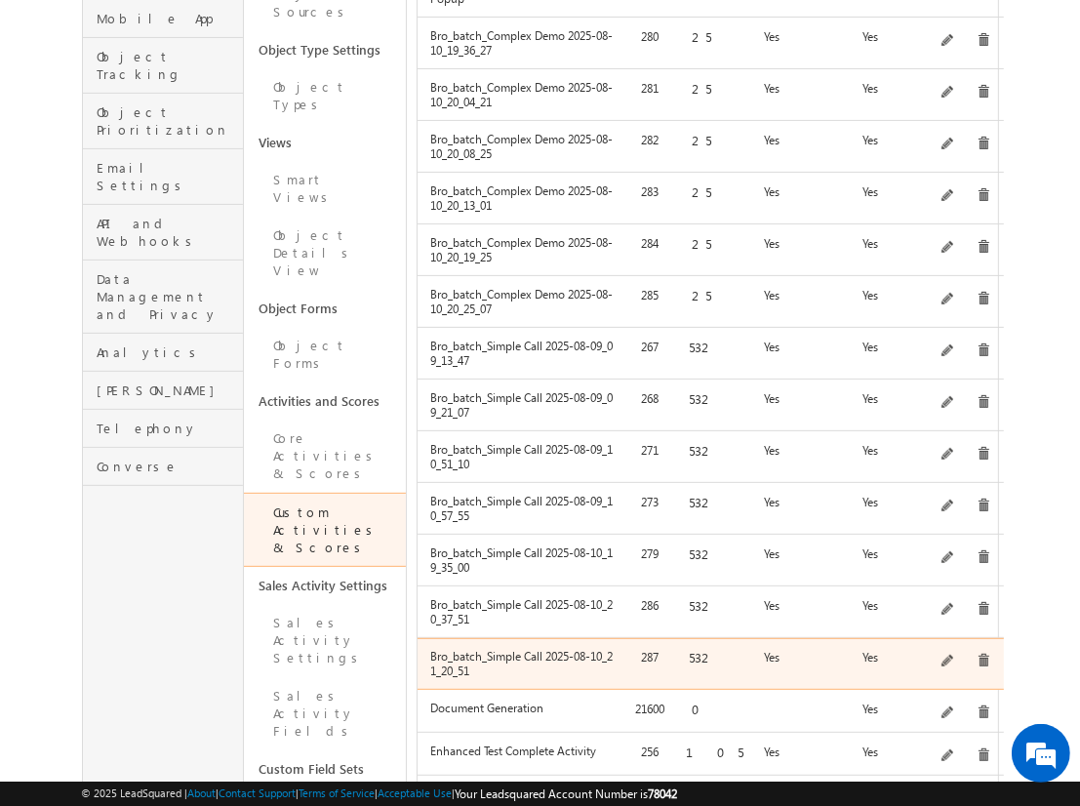
scroll to position [265, 0]
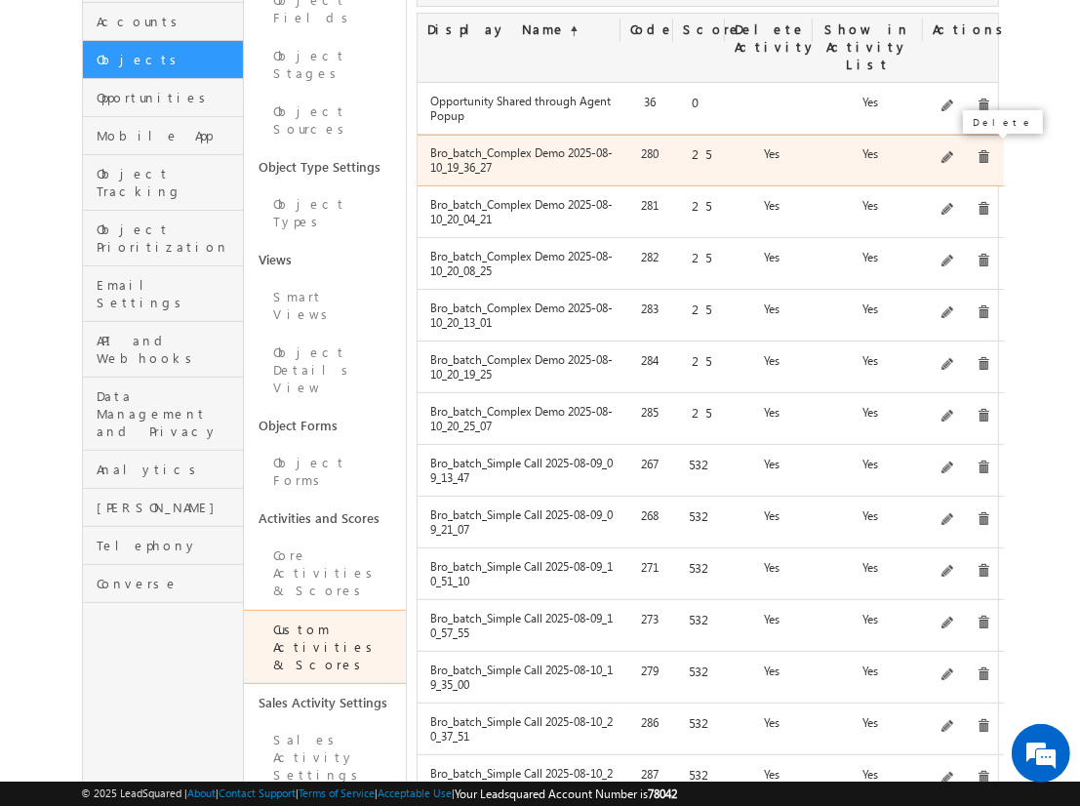
click at [978, 150] on span at bounding box center [984, 157] width 15 height 15
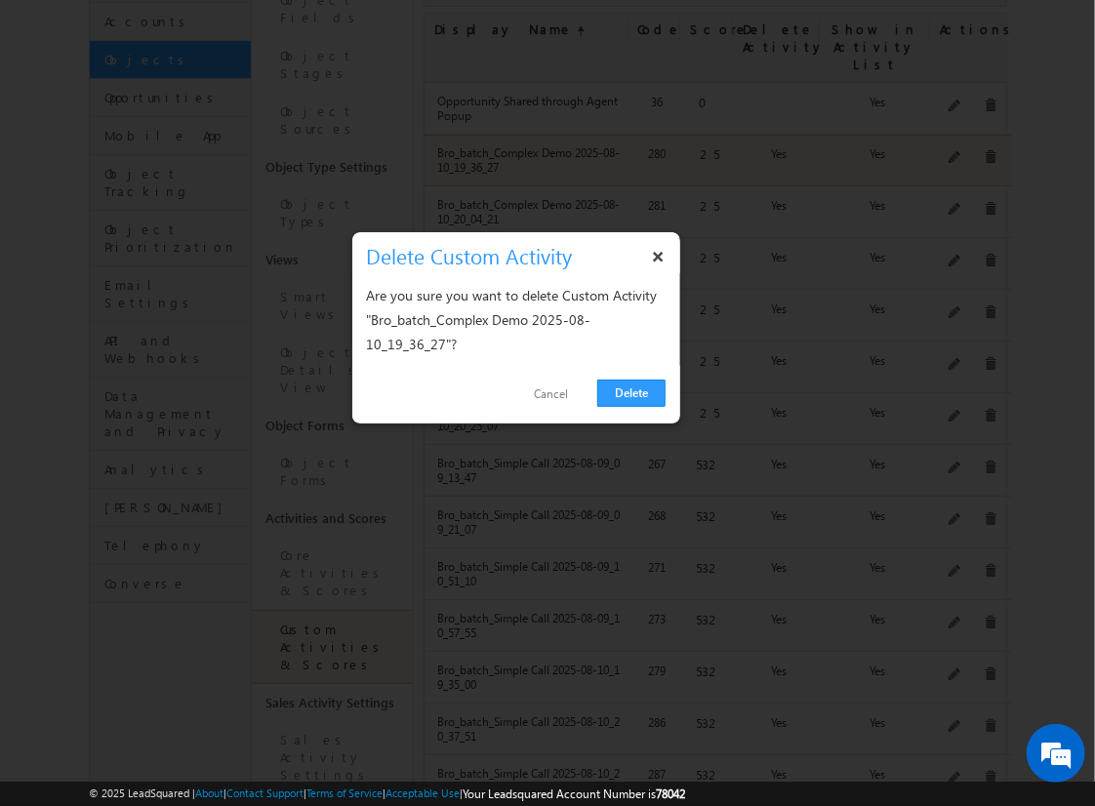
click link "Delete" at bounding box center [631, 393] width 68 height 27
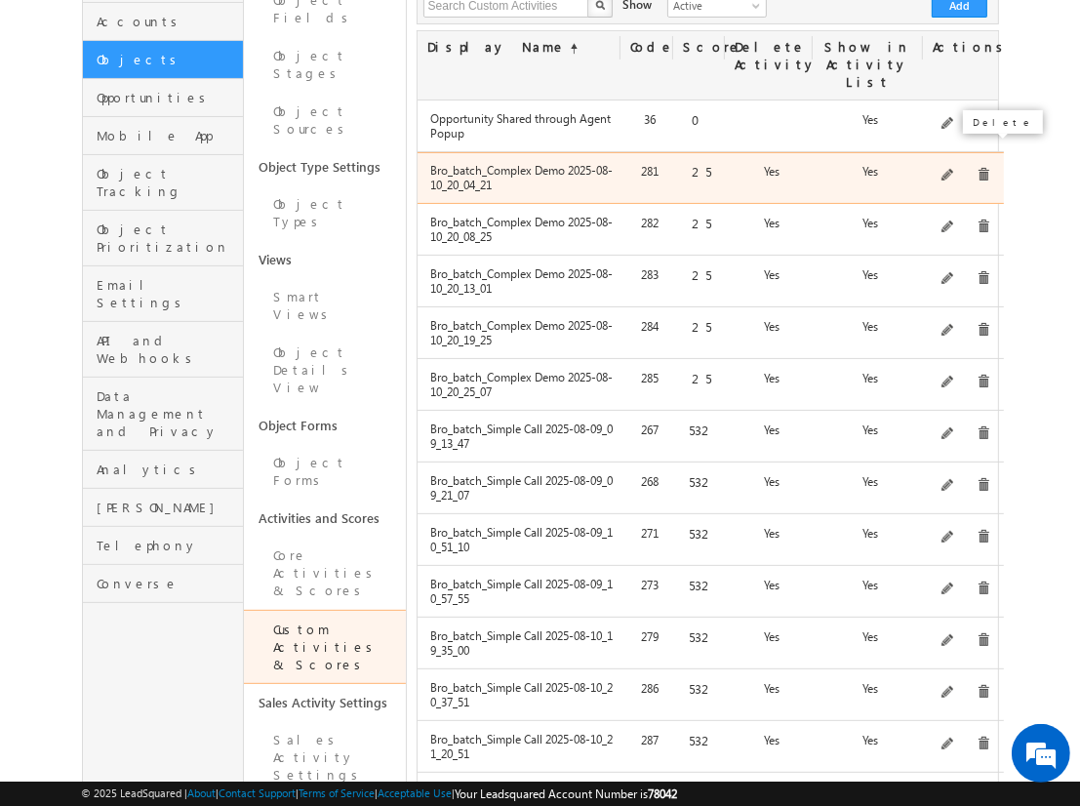
click at [983, 168] on span at bounding box center [984, 175] width 15 height 15
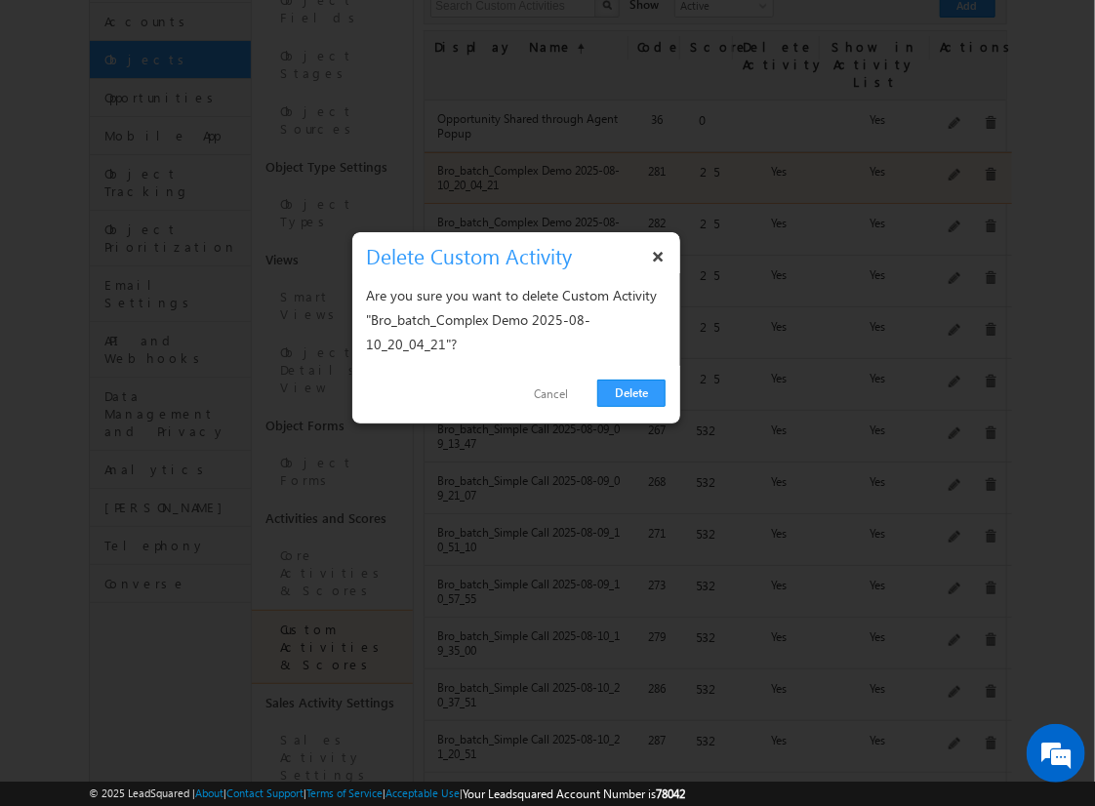
click link "Delete" at bounding box center [631, 393] width 68 height 27
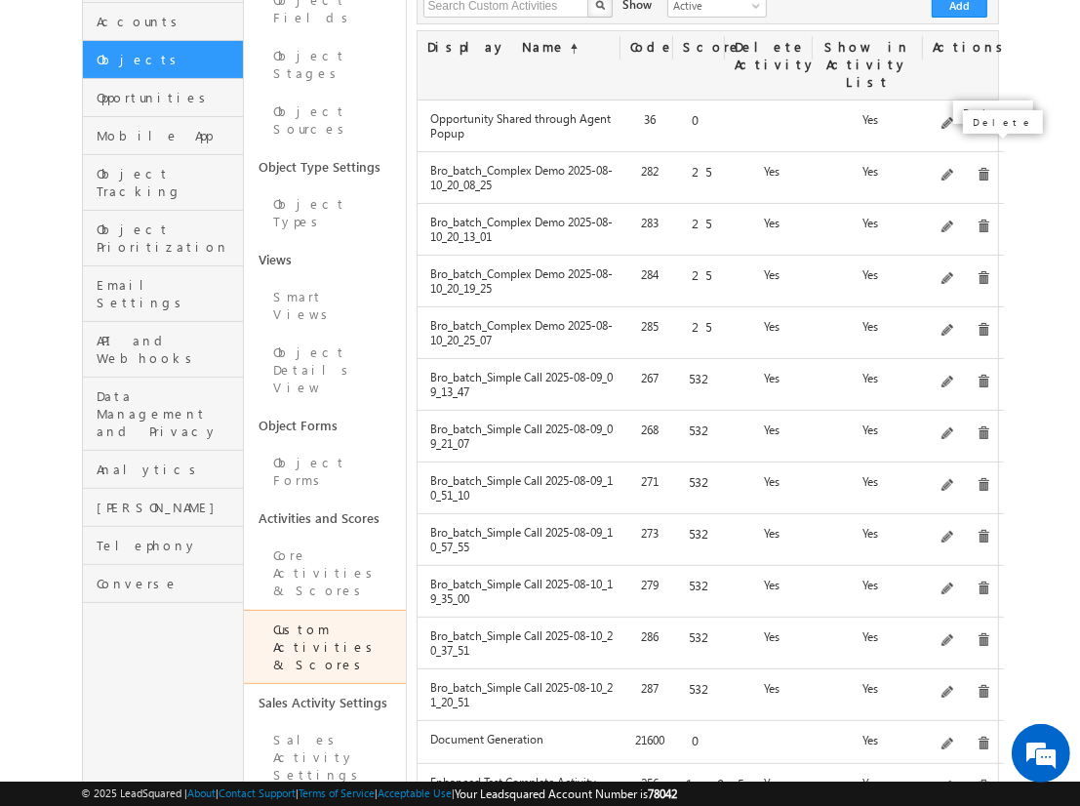
click at [983, 168] on span at bounding box center [984, 175] width 15 height 15
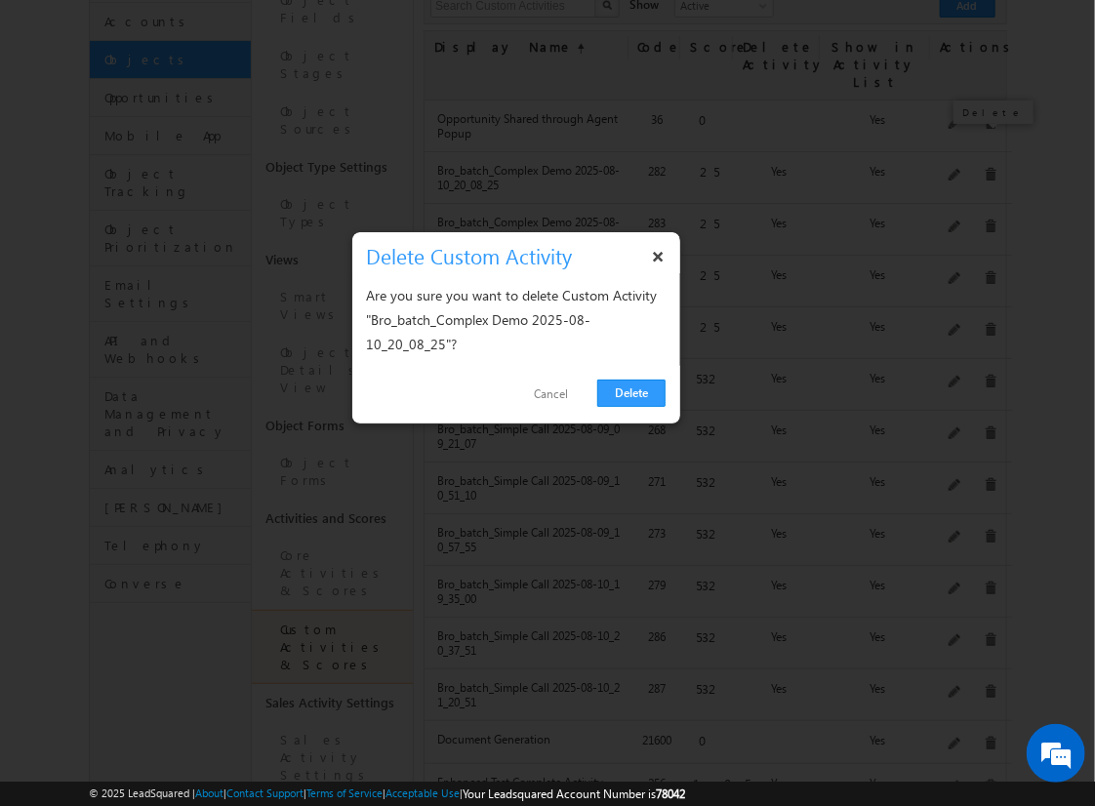
click link "Delete" at bounding box center [631, 393] width 68 height 27
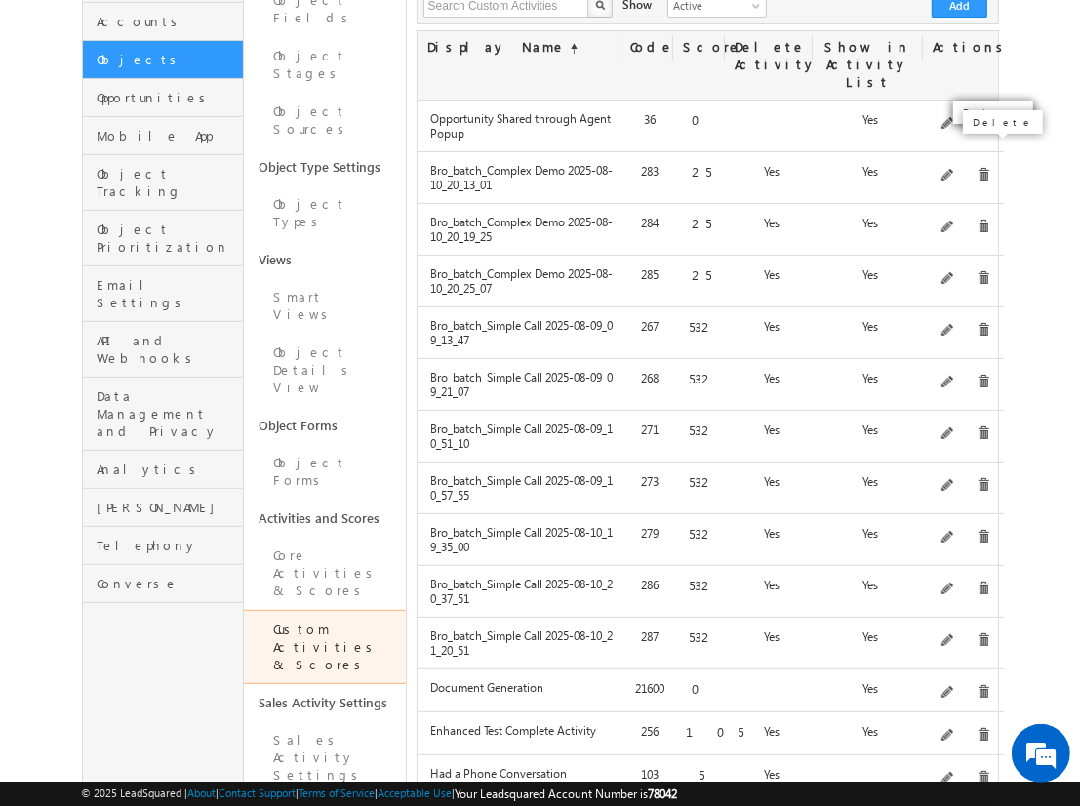
click at [983, 168] on span at bounding box center [984, 175] width 15 height 15
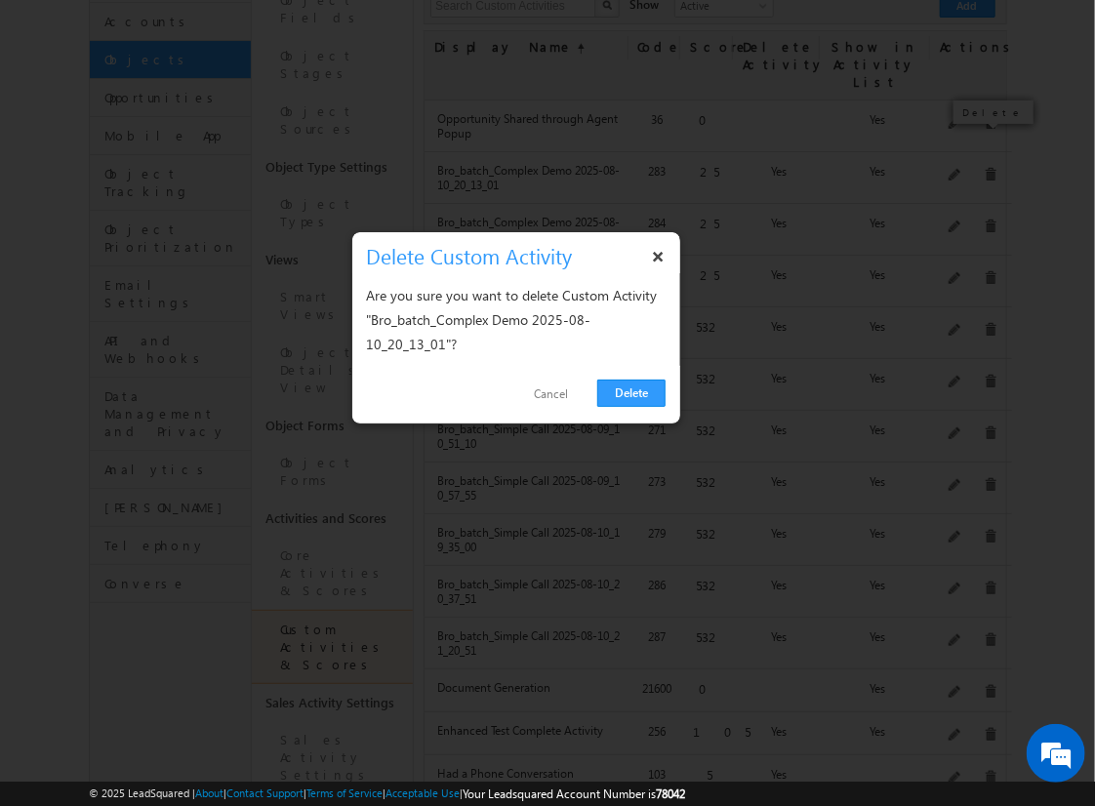
click link "Delete" at bounding box center [631, 393] width 68 height 27
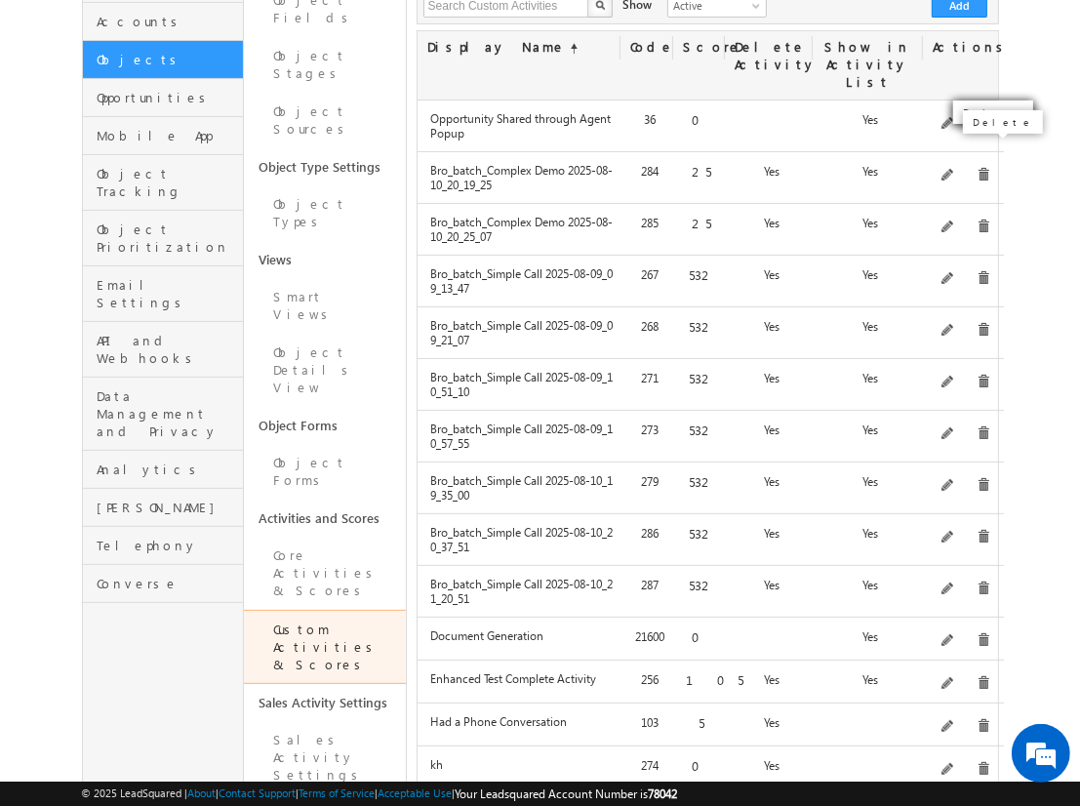
click at [983, 168] on span at bounding box center [984, 175] width 15 height 15
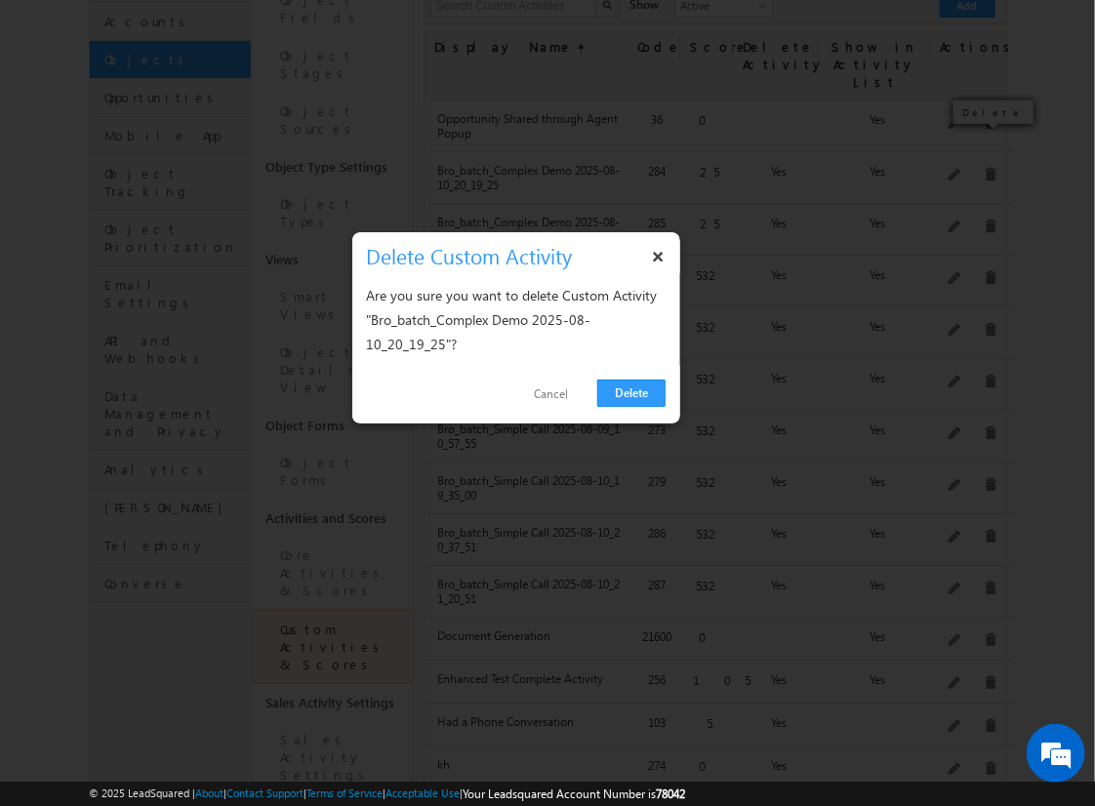
click link "Delete" at bounding box center [631, 393] width 68 height 27
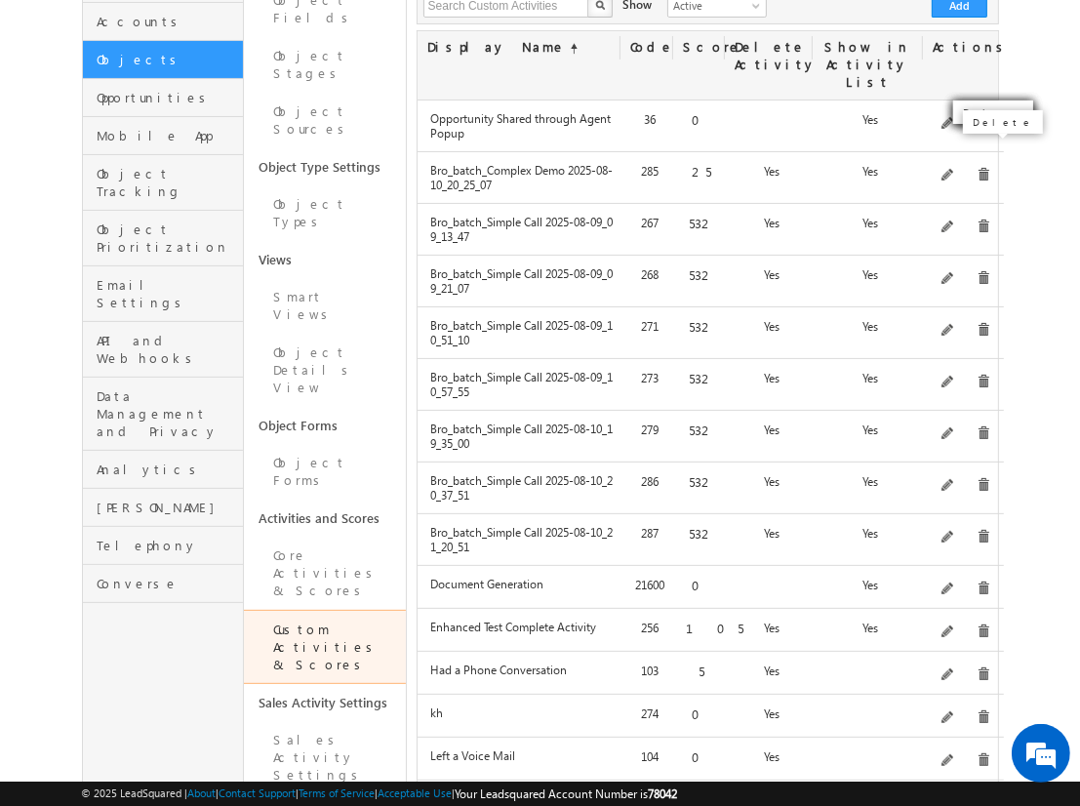
click at [983, 168] on span at bounding box center [984, 175] width 15 height 15
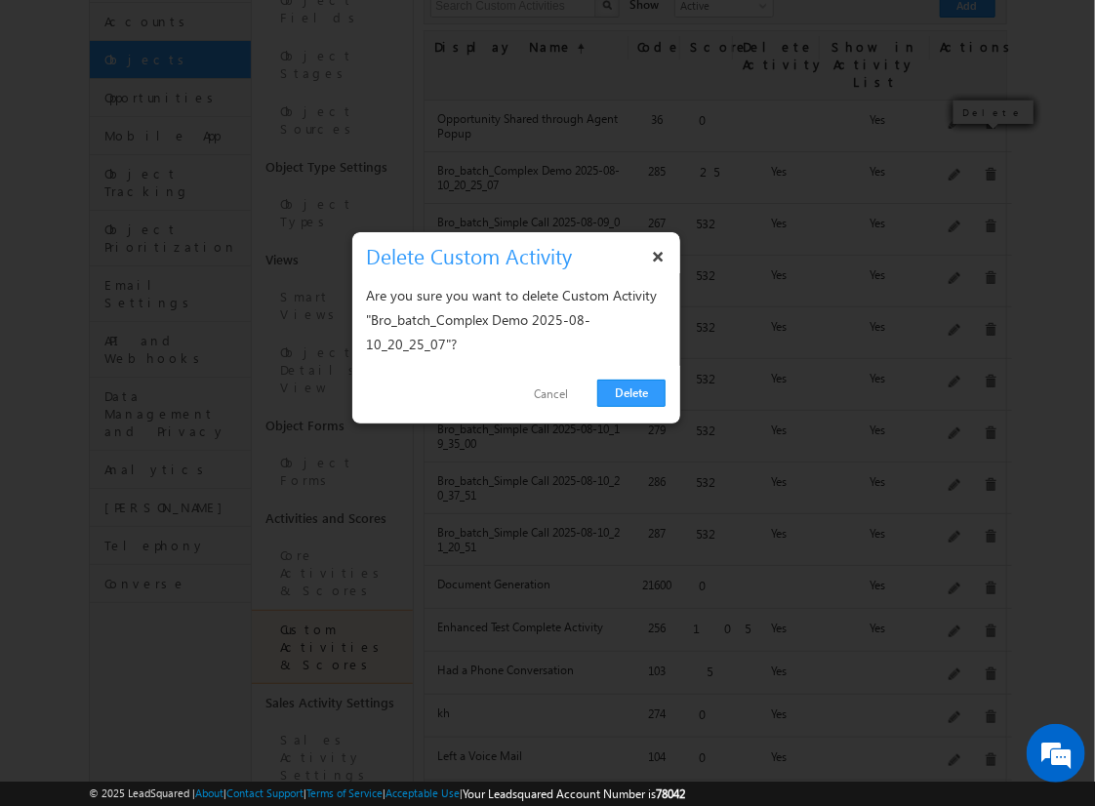
click link "Delete" at bounding box center [631, 393] width 68 height 27
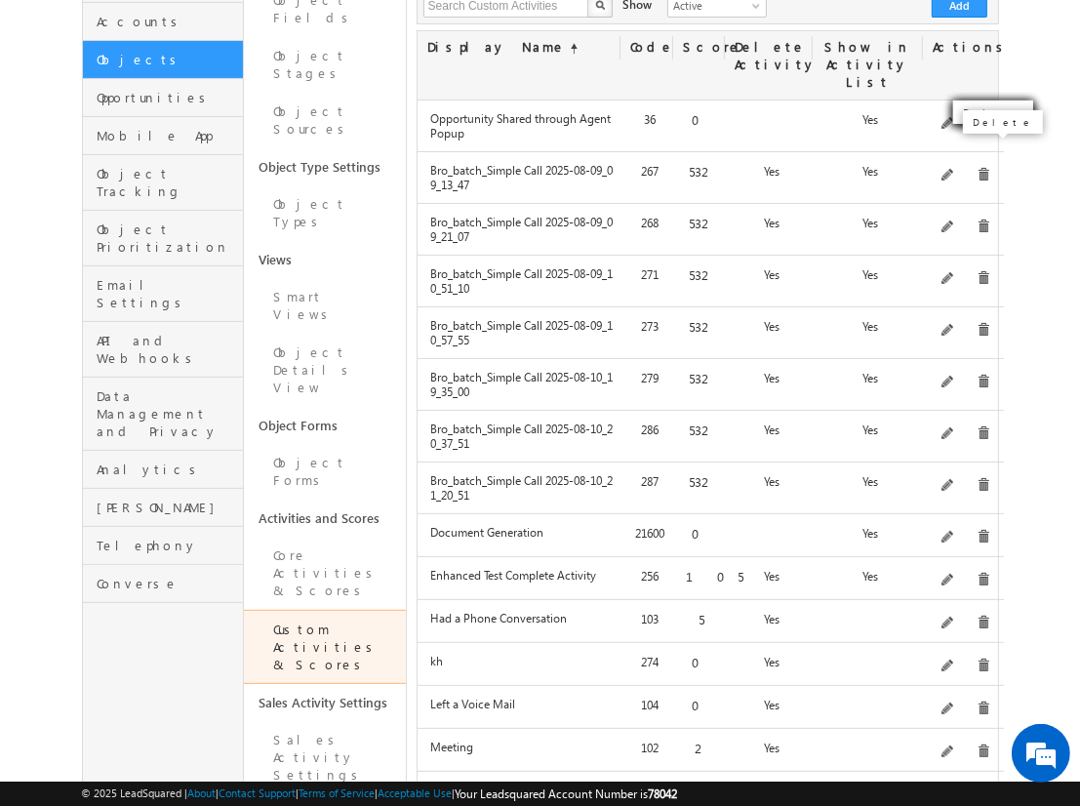
click at [983, 168] on span at bounding box center [984, 175] width 15 height 15
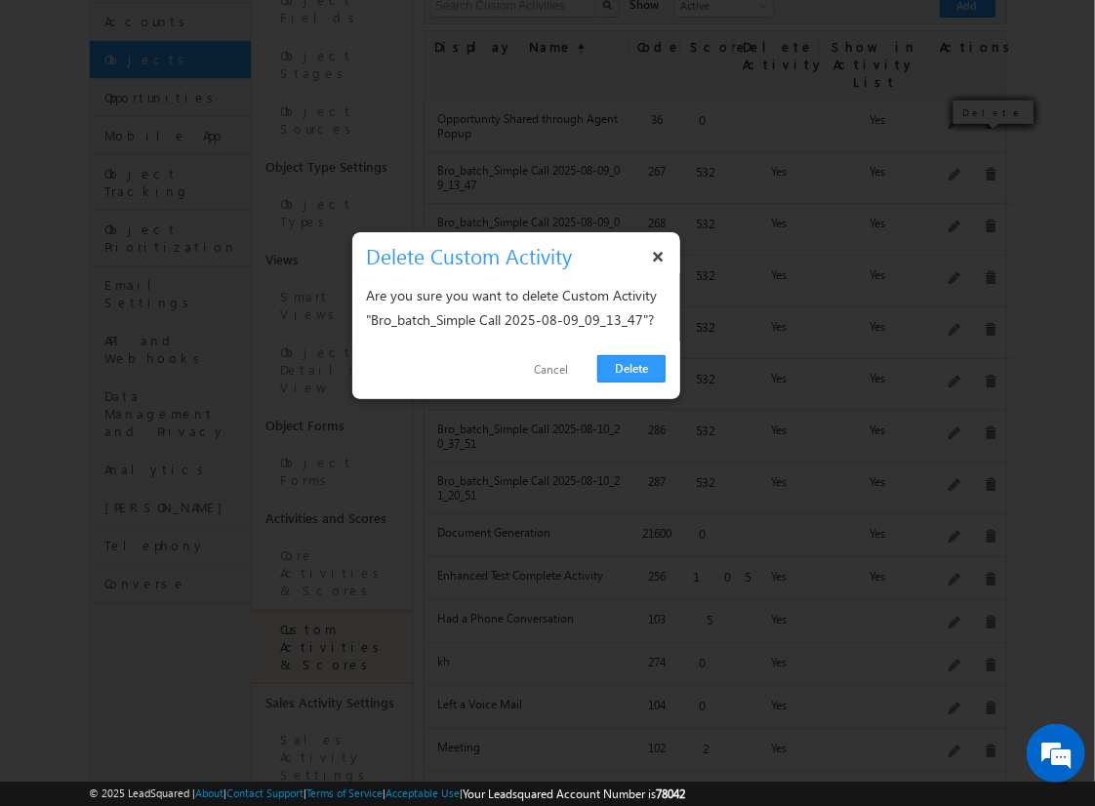
click link "Delete" at bounding box center [631, 368] width 68 height 27
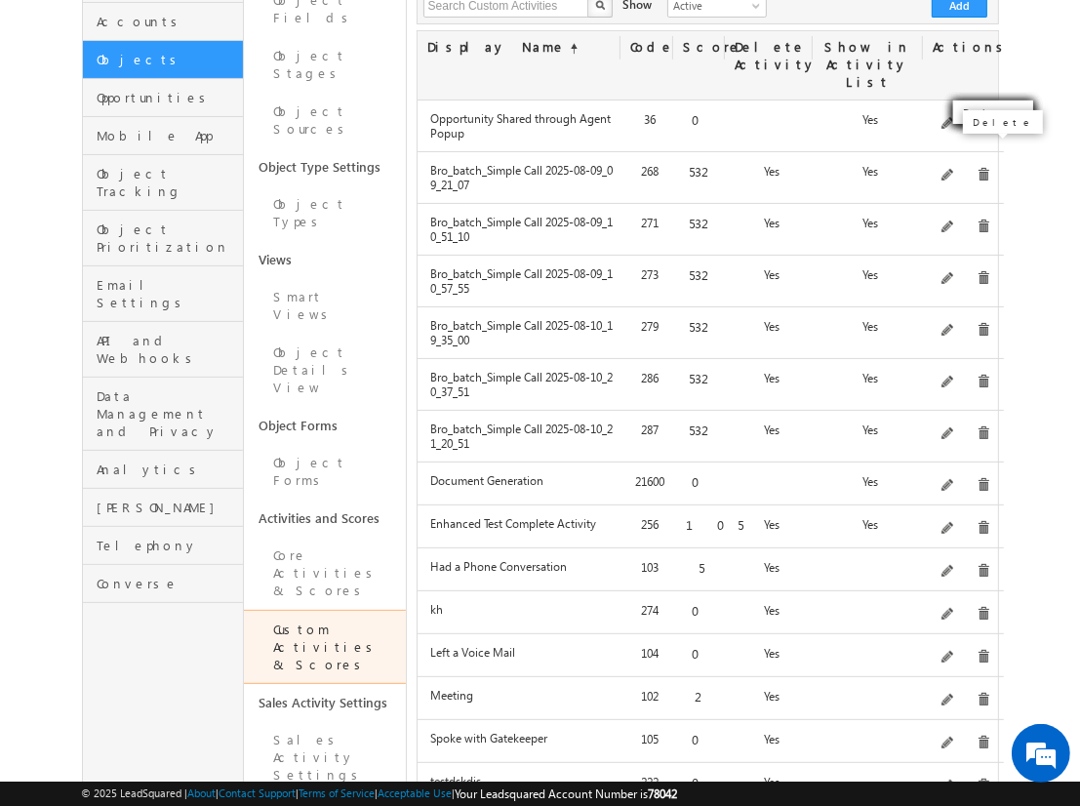
click at [983, 168] on span at bounding box center [984, 175] width 15 height 15
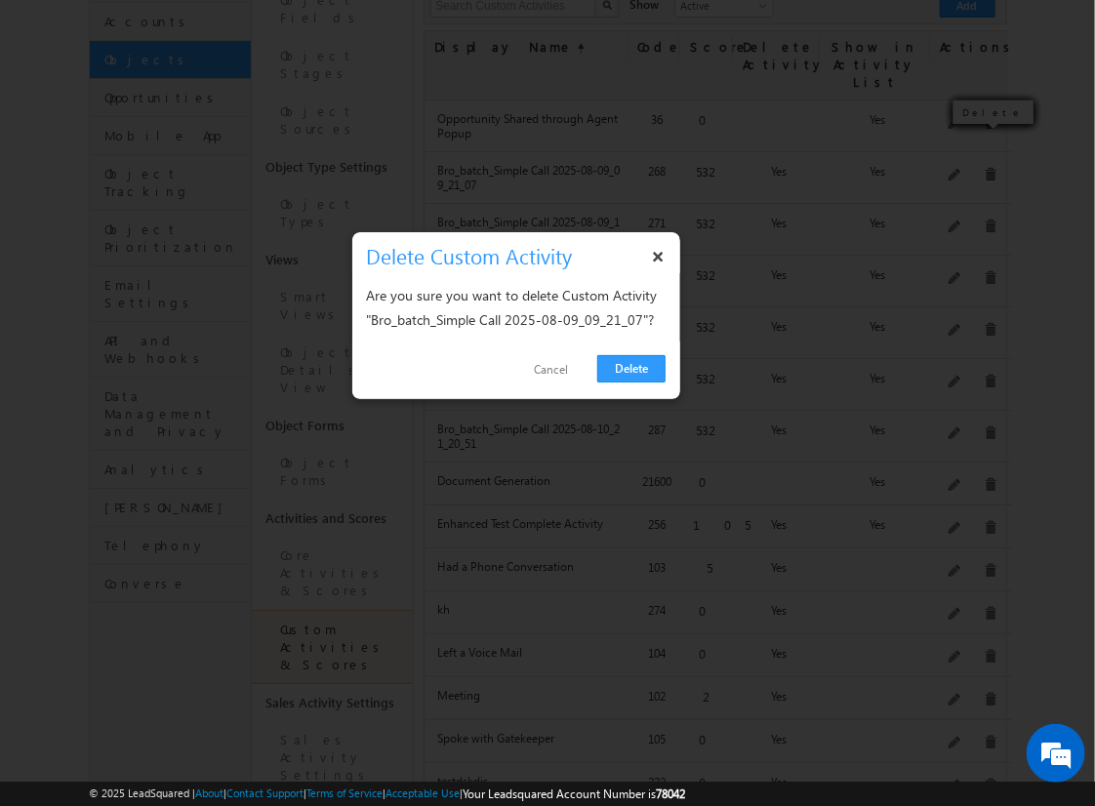
click link "Delete" at bounding box center [631, 368] width 68 height 27
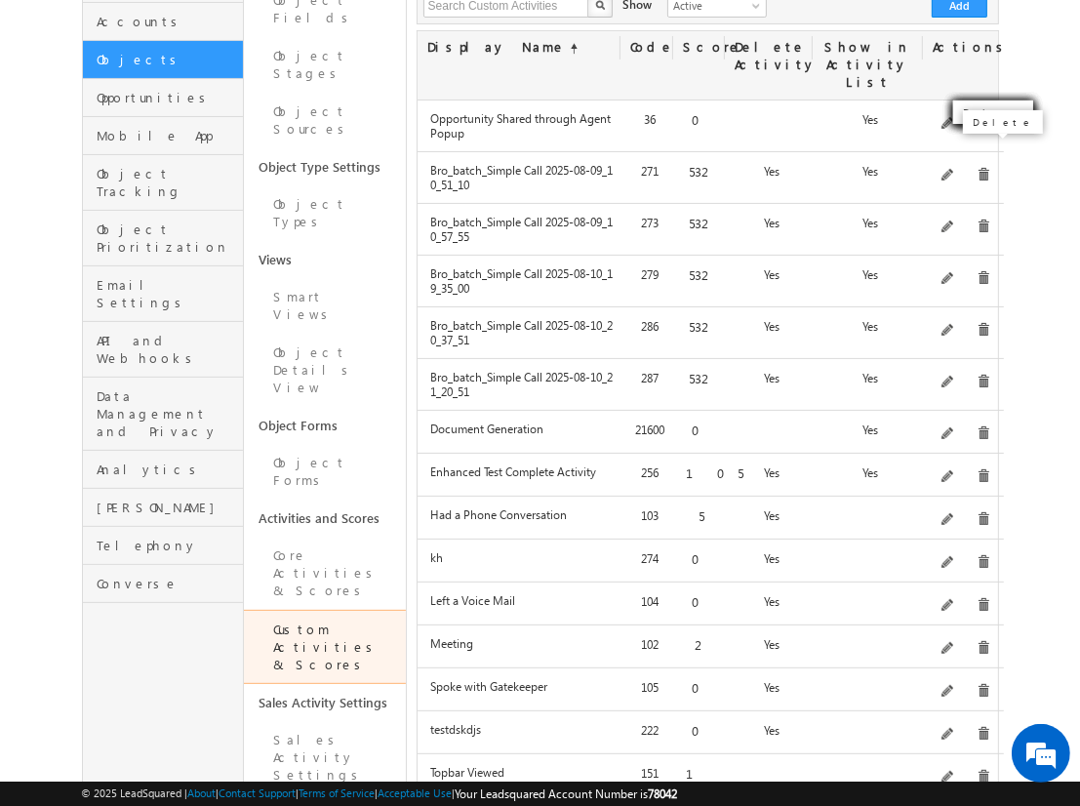
click at [983, 168] on span at bounding box center [984, 175] width 15 height 15
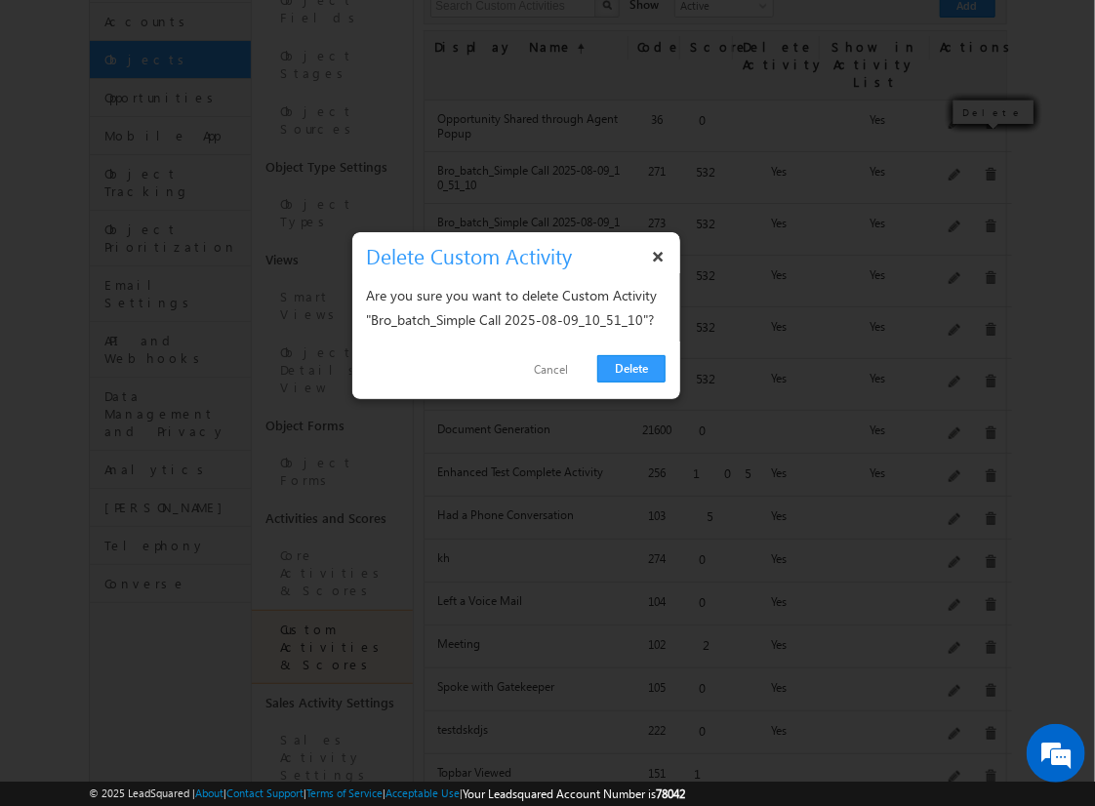
click link "Delete" at bounding box center [631, 368] width 68 height 27
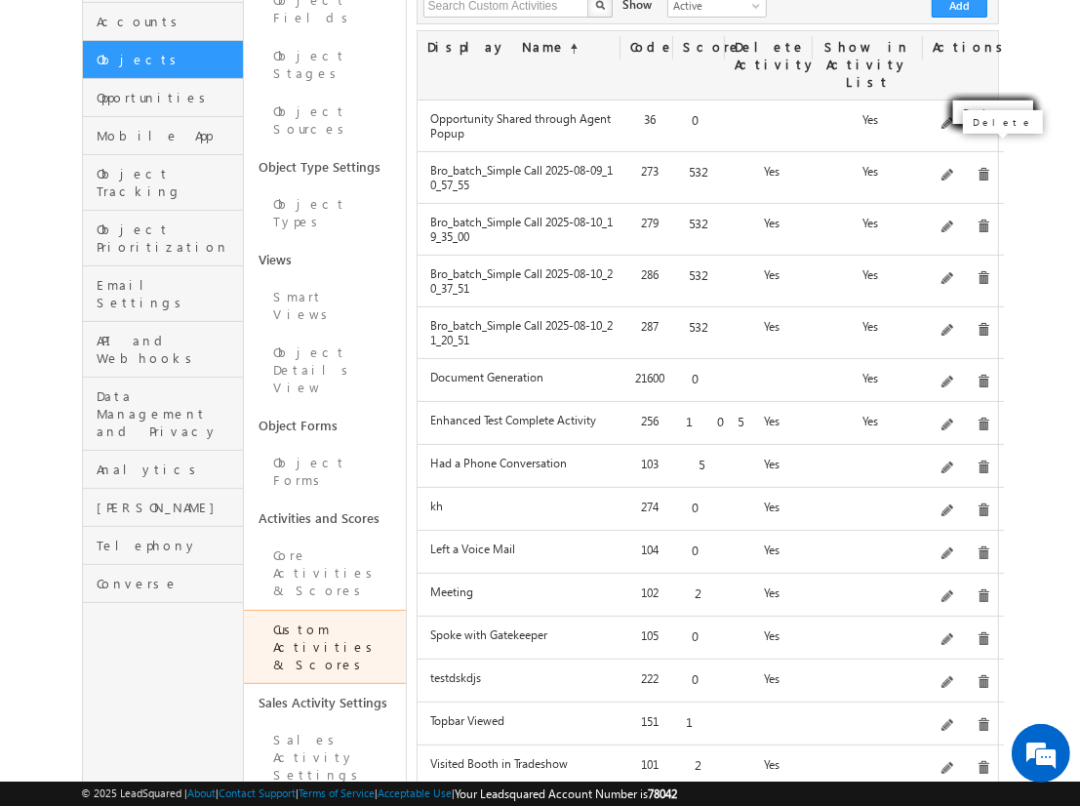
click at [983, 168] on span at bounding box center [984, 175] width 15 height 15
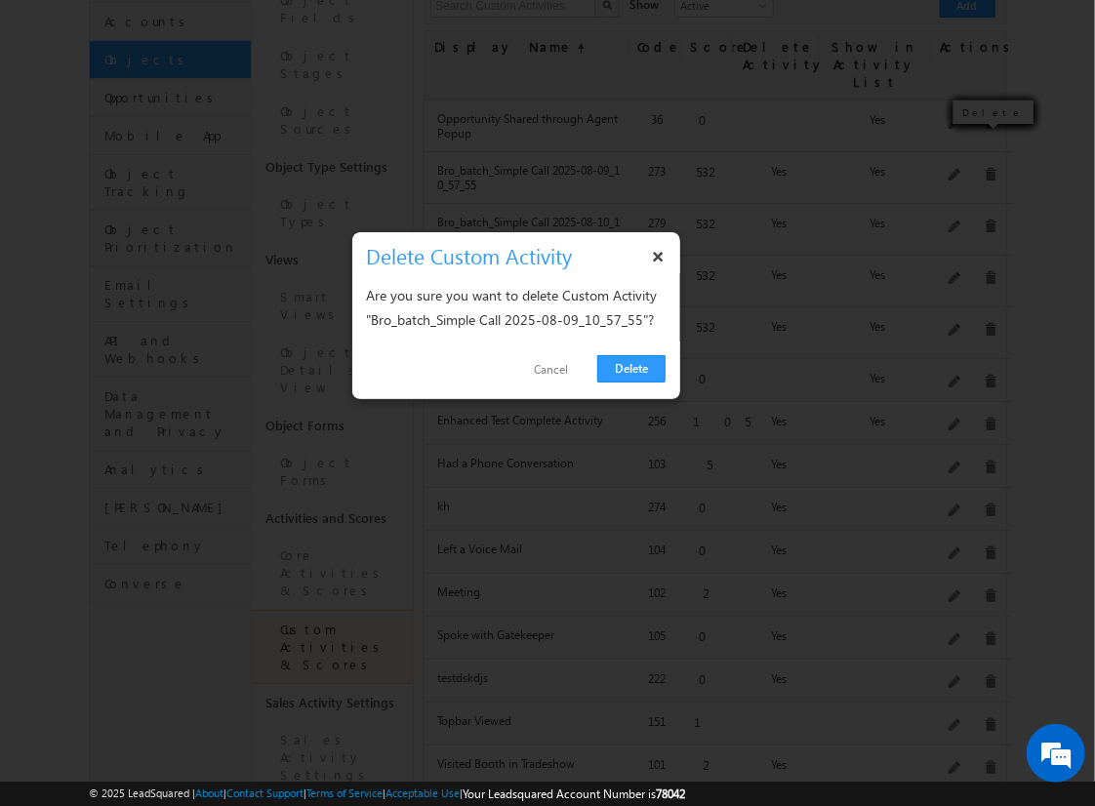
click link "Delete" at bounding box center [631, 368] width 68 height 27
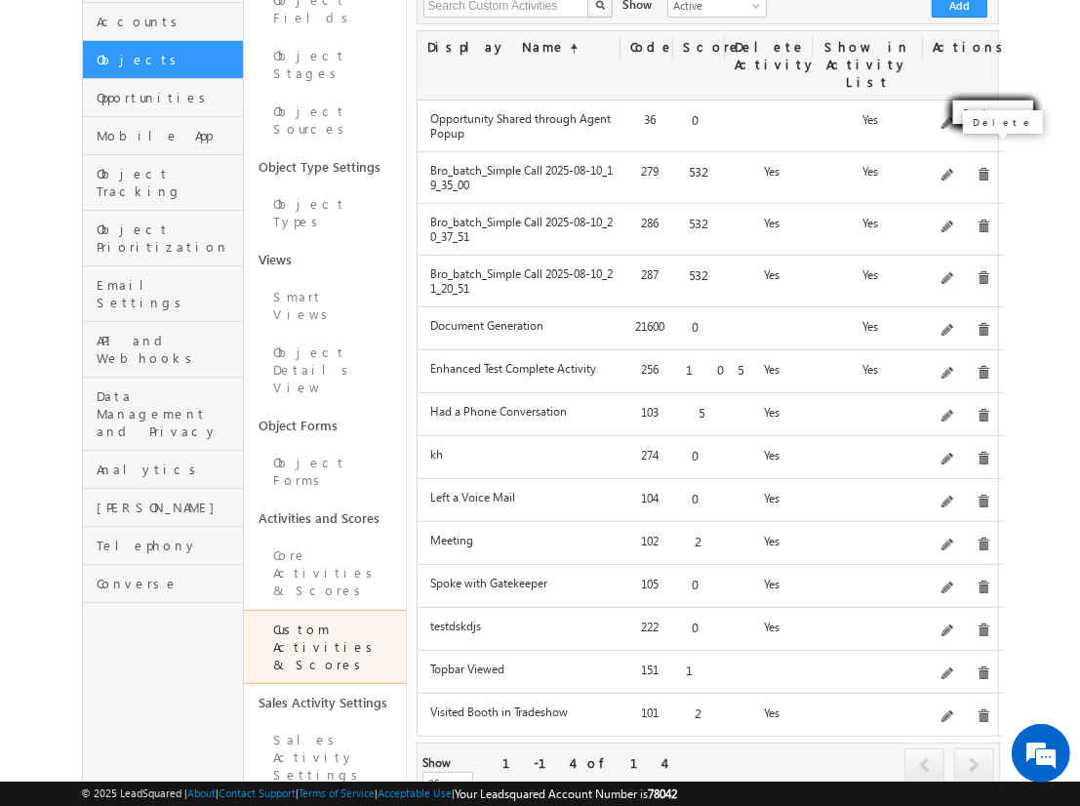
click at [983, 168] on span at bounding box center [984, 175] width 15 height 15
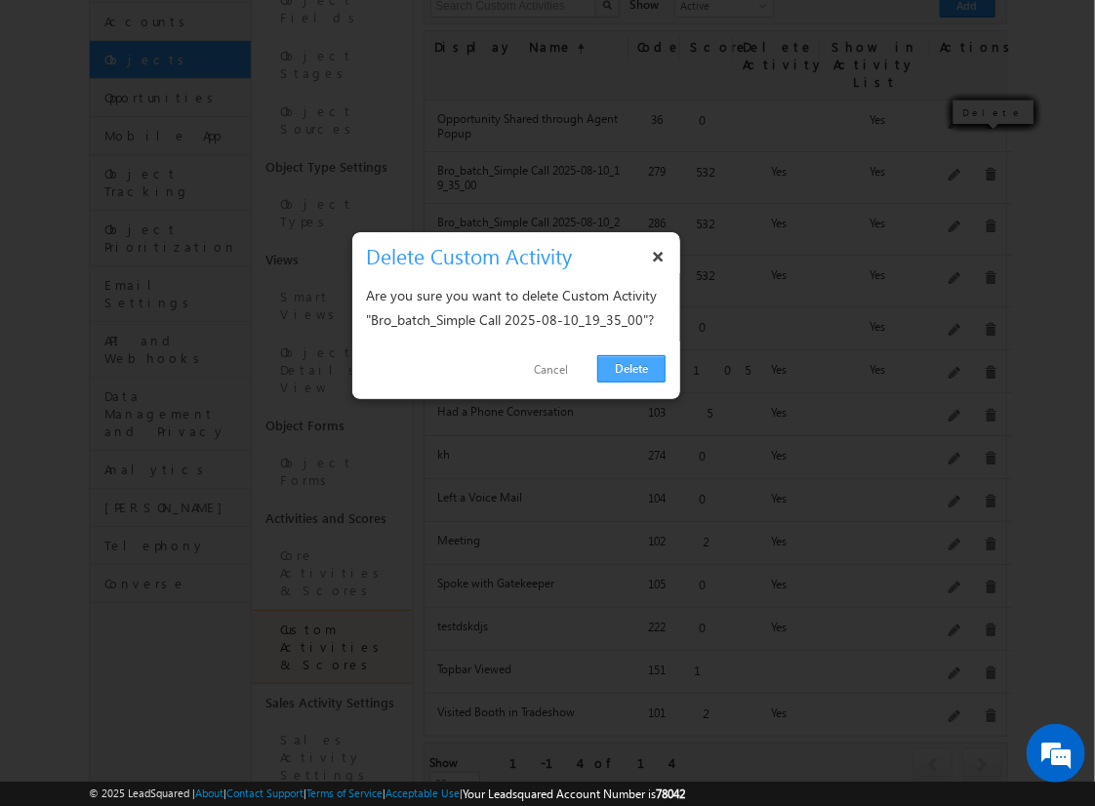
click at [608, 361] on link "Delete" at bounding box center [631, 368] width 68 height 27
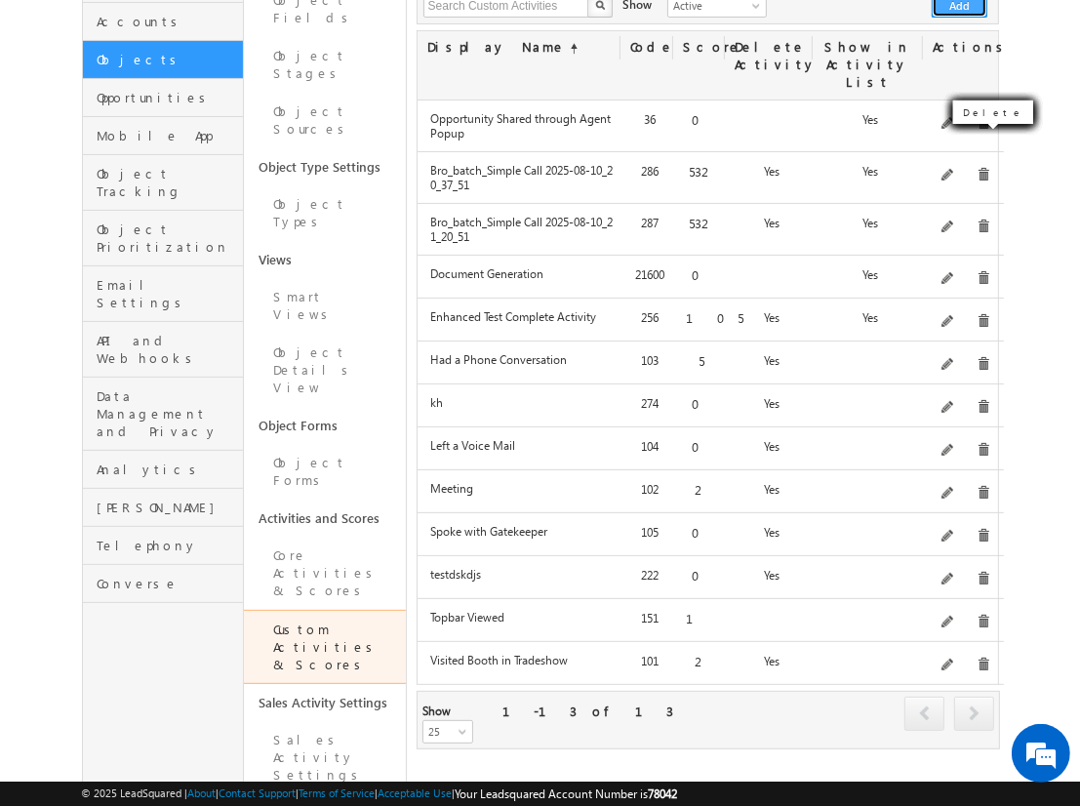
click at [960, 18] on button "Add" at bounding box center [960, 5] width 56 height 23
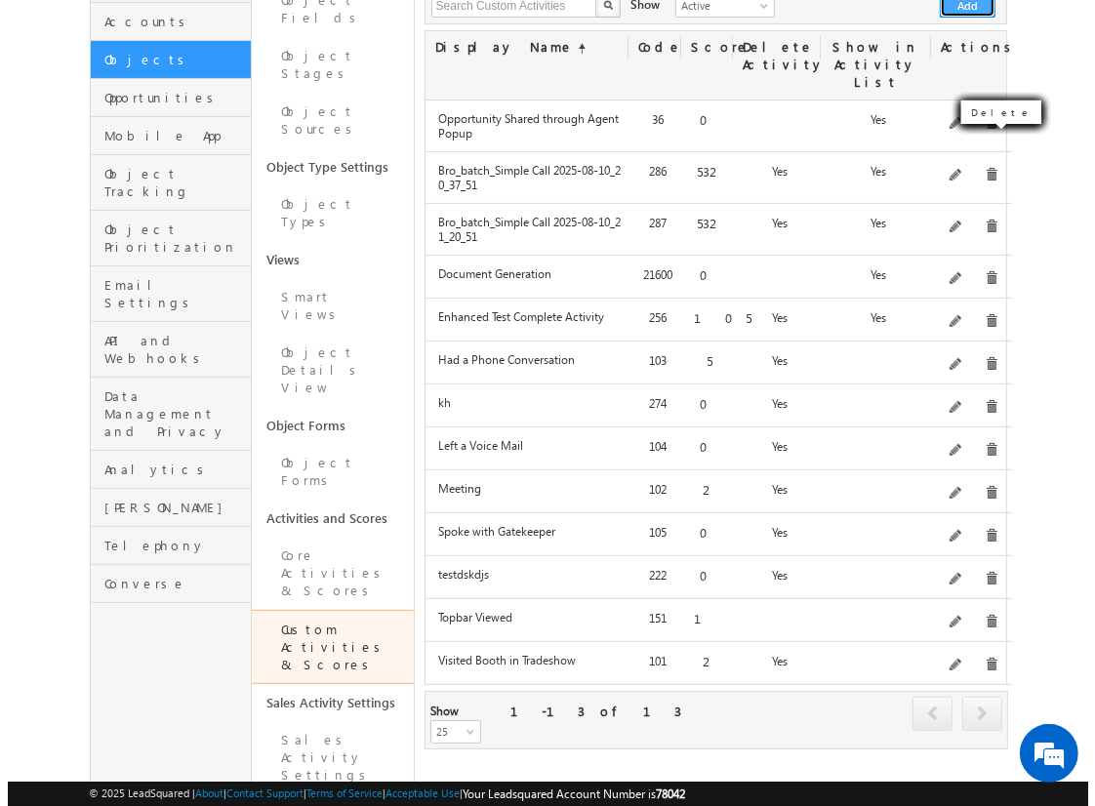
scroll to position [0, 0]
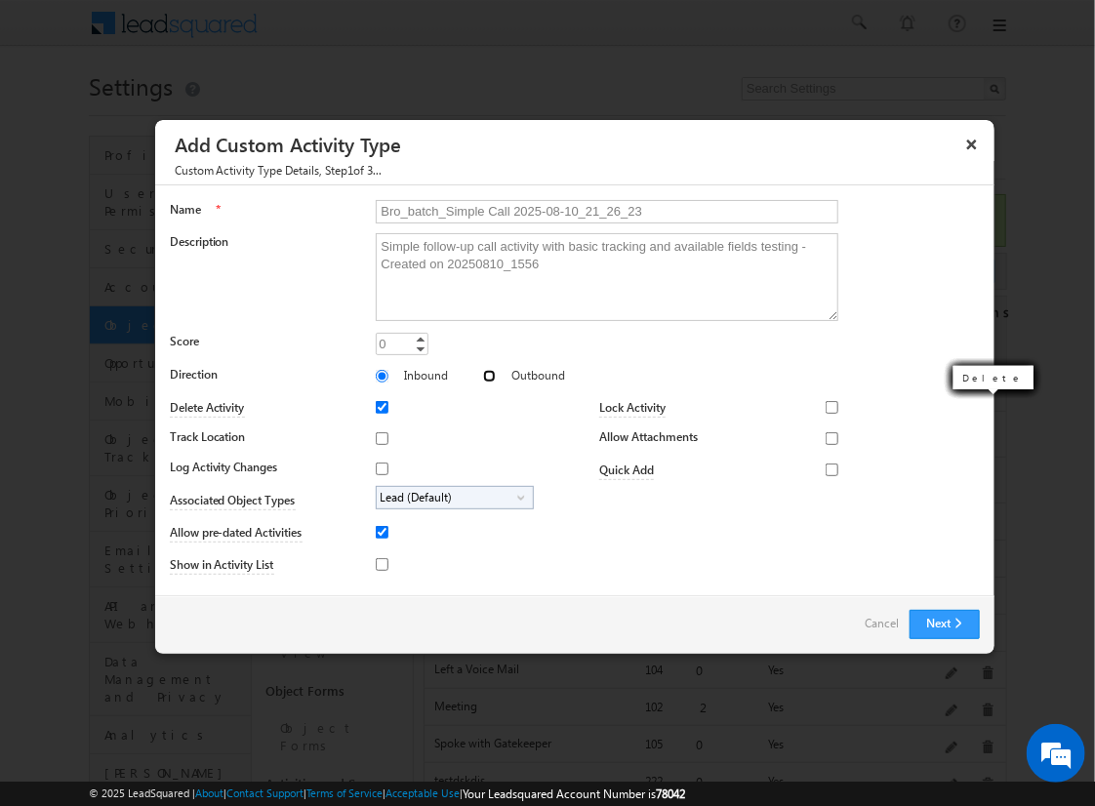
click at [483, 375] on input "Outbound" at bounding box center [489, 376] width 13 height 13
click at [379, 437] on input "Track Location" at bounding box center [382, 438] width 13 height 13
click at [379, 467] on input "Log Activity Changes" at bounding box center [382, 469] width 13 height 13
click at [379, 563] on input "Show in Activity List" at bounding box center [382, 564] width 13 height 13
click at [826, 437] on input "Allow Attachments" at bounding box center [832, 438] width 13 height 13
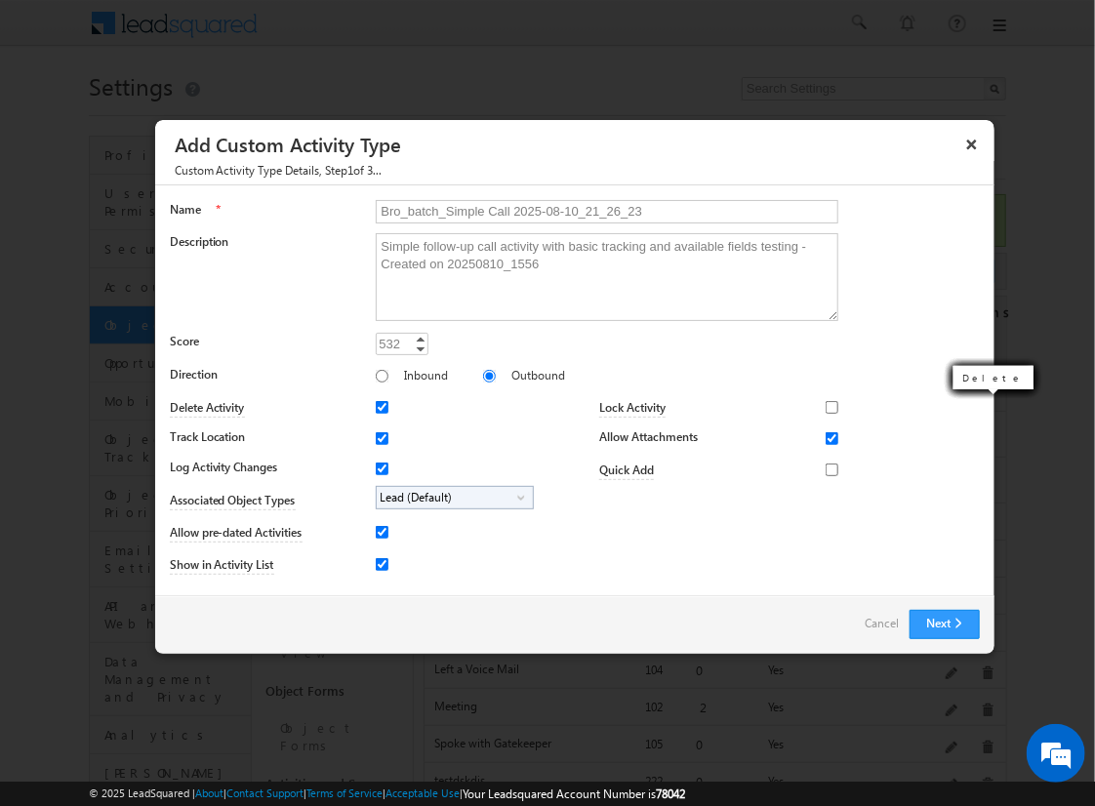
click at [451, 496] on span "Lead (Default)" at bounding box center [447, 498] width 141 height 22
click at [390, 551] on input "Student" at bounding box center [394, 552] width 13 height 13
click at [598, 210] on input "Bro_batch_Simple Call 2025-08-10_21_26_23" at bounding box center [607, 211] width 463 height 23
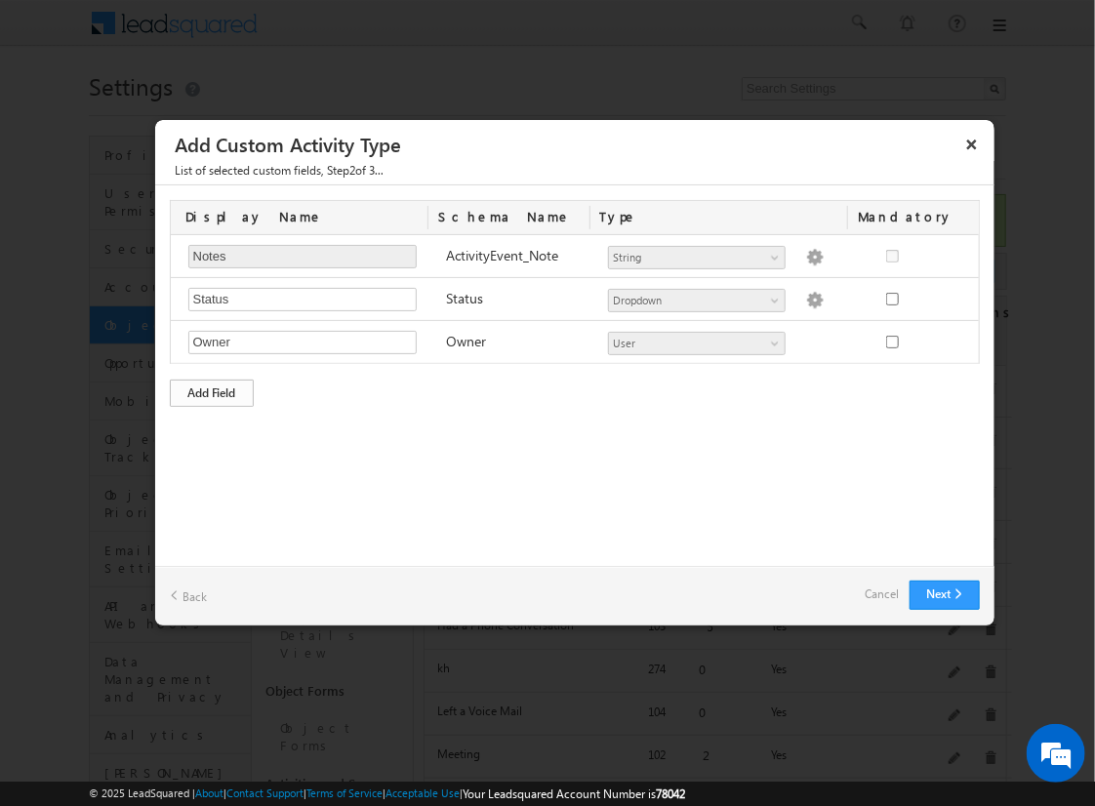
click at [212, 390] on div "Add Field" at bounding box center [212, 393] width 84 height 27
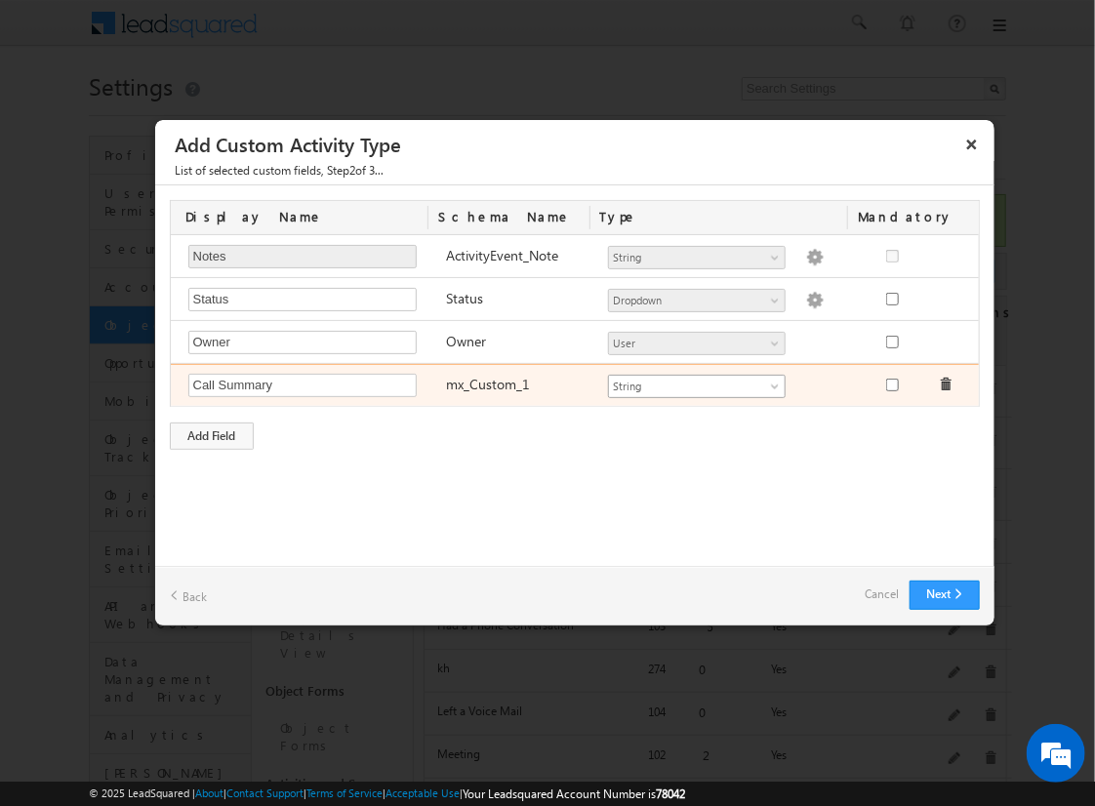
click at [696, 383] on span "String" at bounding box center [688, 387] width 159 height 18
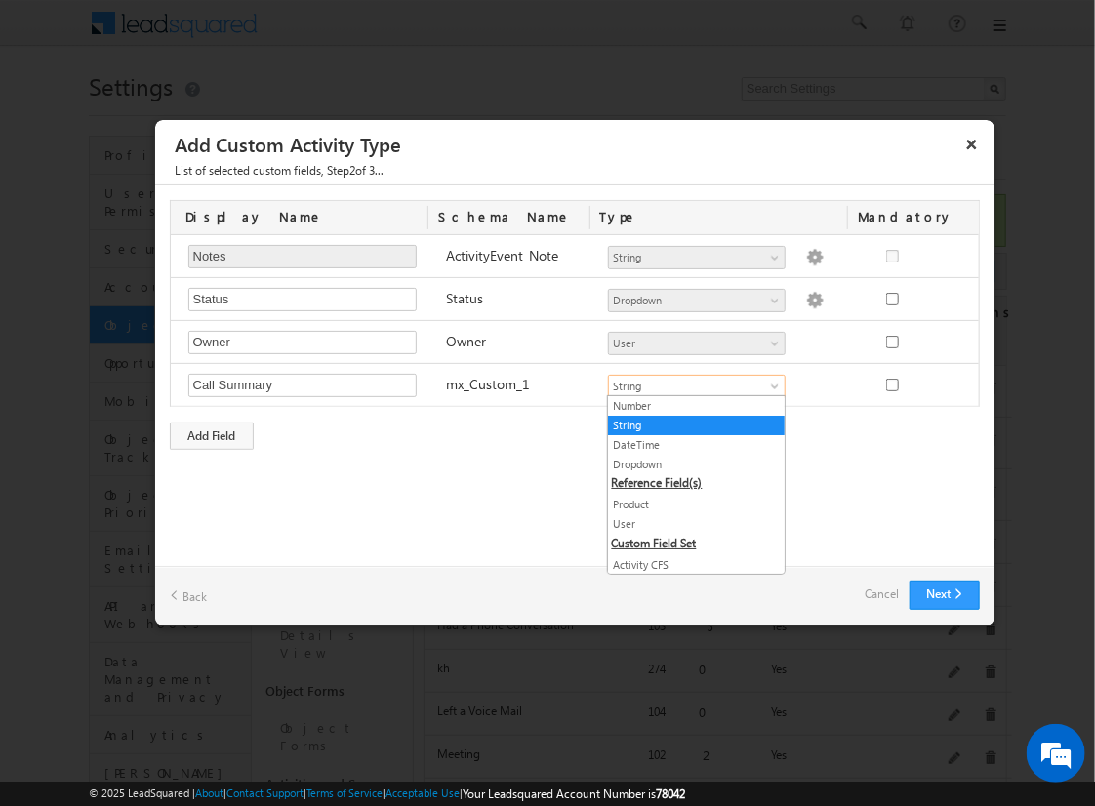
click at [689, 424] on link "String" at bounding box center [696, 426] width 177 height 18
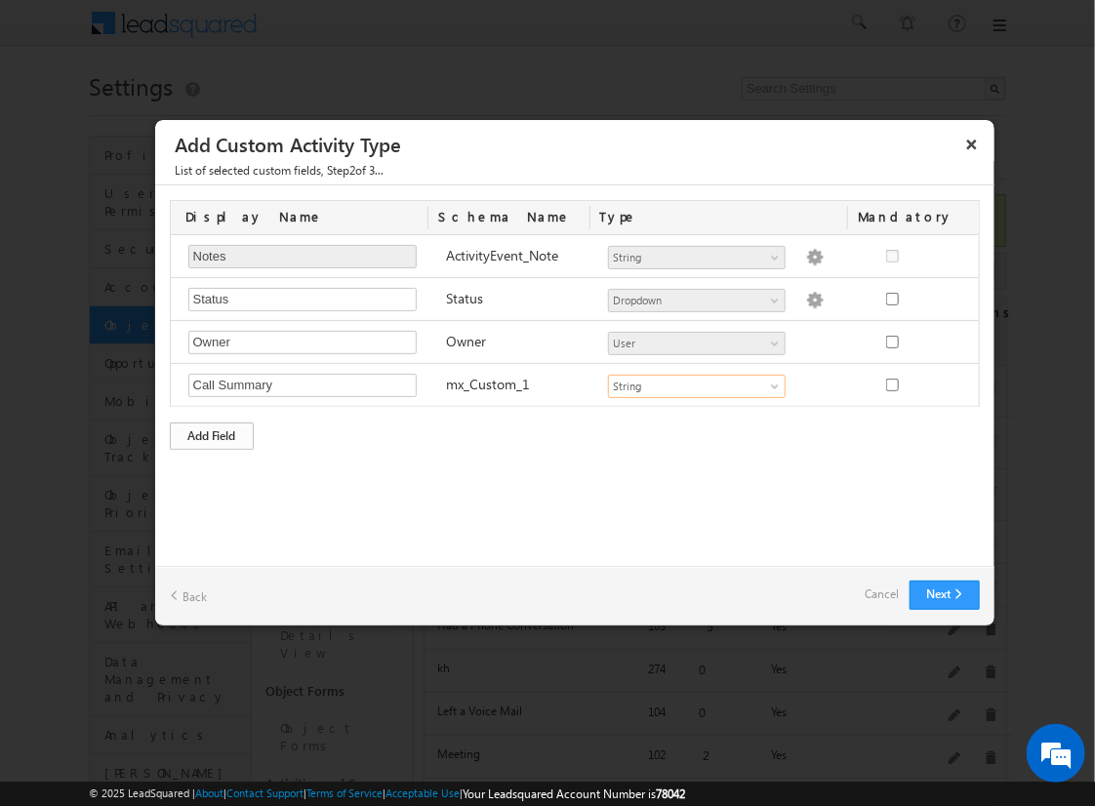
click at [212, 432] on div "Add Field" at bounding box center [212, 436] width 84 height 27
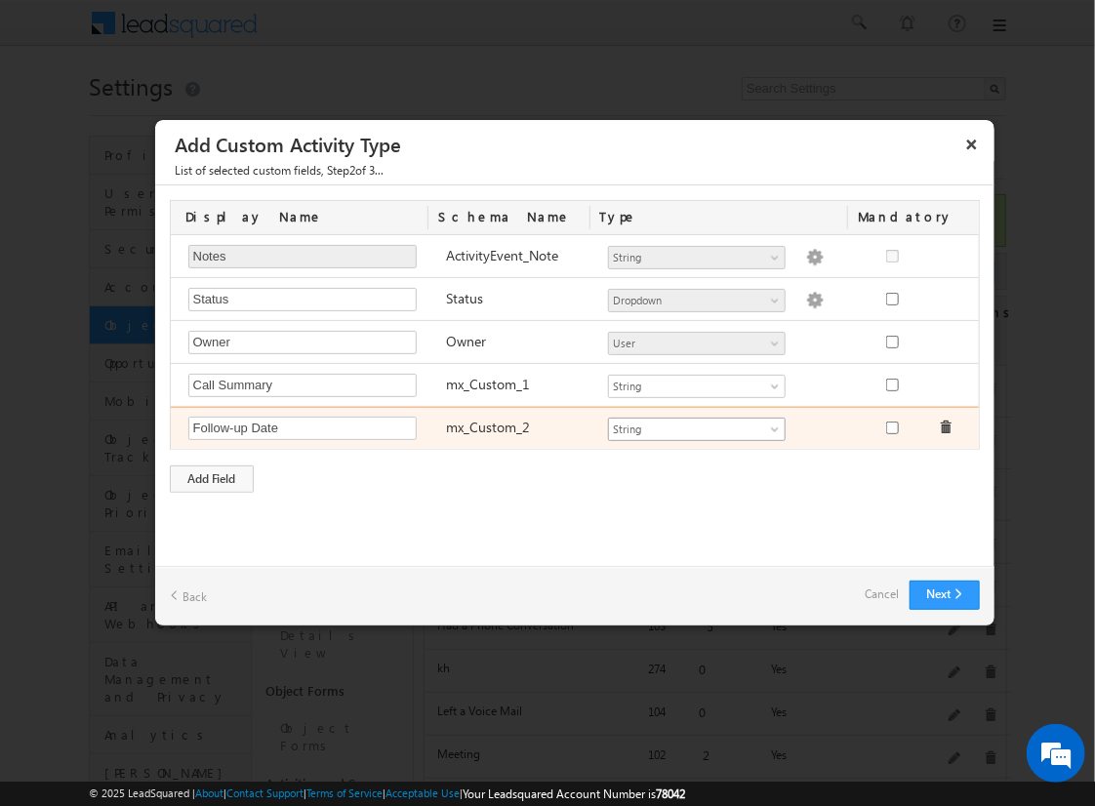
click at [696, 425] on span "String" at bounding box center [688, 430] width 159 height 18
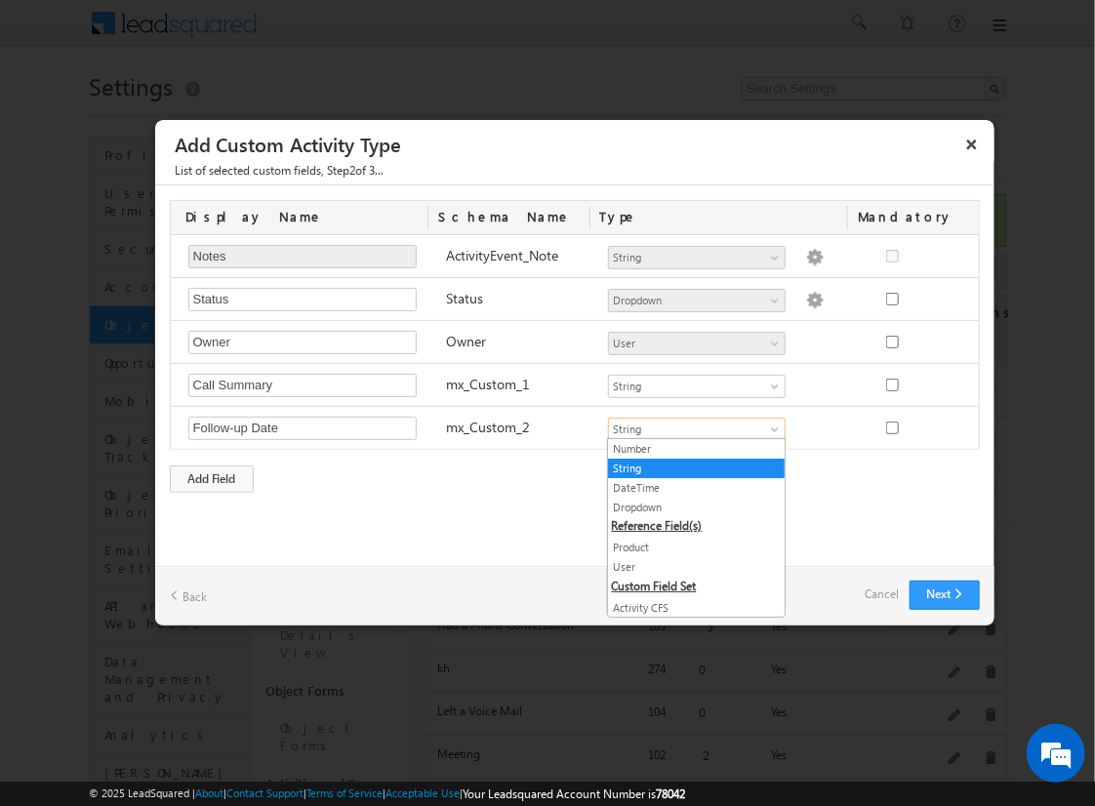
click at [689, 486] on link "DateTime" at bounding box center [696, 488] width 177 height 18
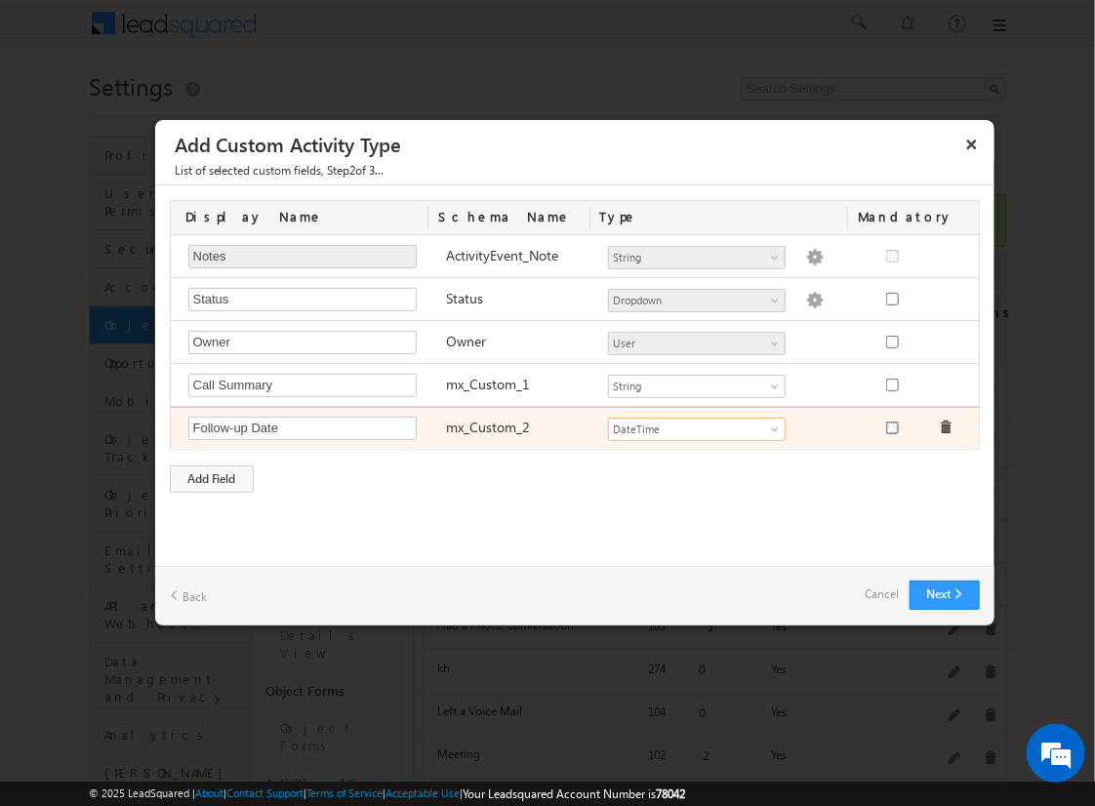
click at [891, 424] on input "checkbox" at bounding box center [892, 428] width 13 height 13
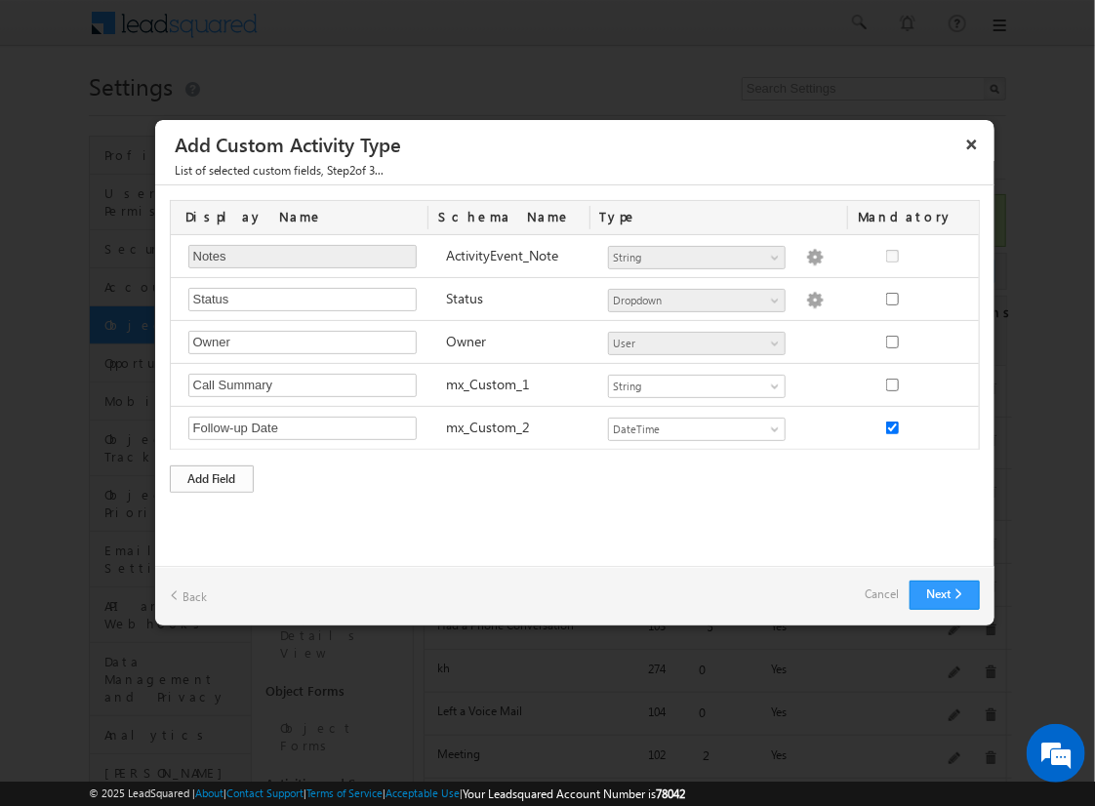
click at [212, 475] on div "Add Field" at bounding box center [212, 478] width 84 height 27
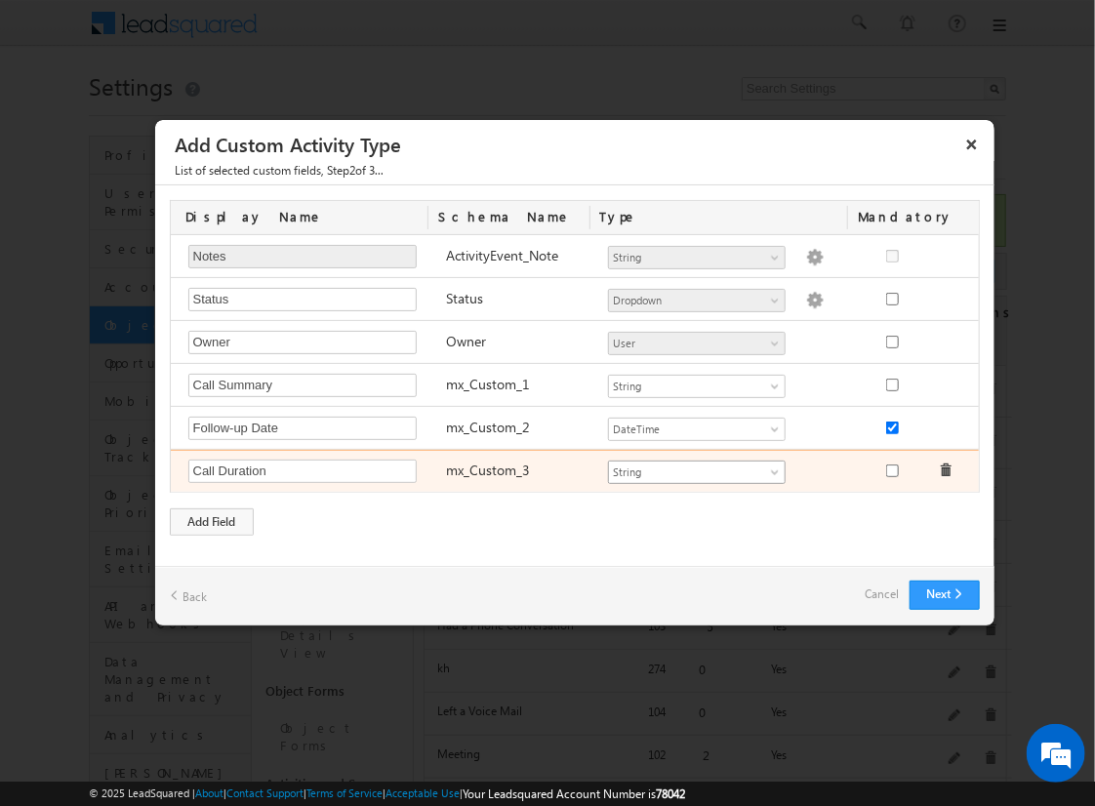
click at [696, 468] on span "String" at bounding box center [688, 473] width 159 height 18
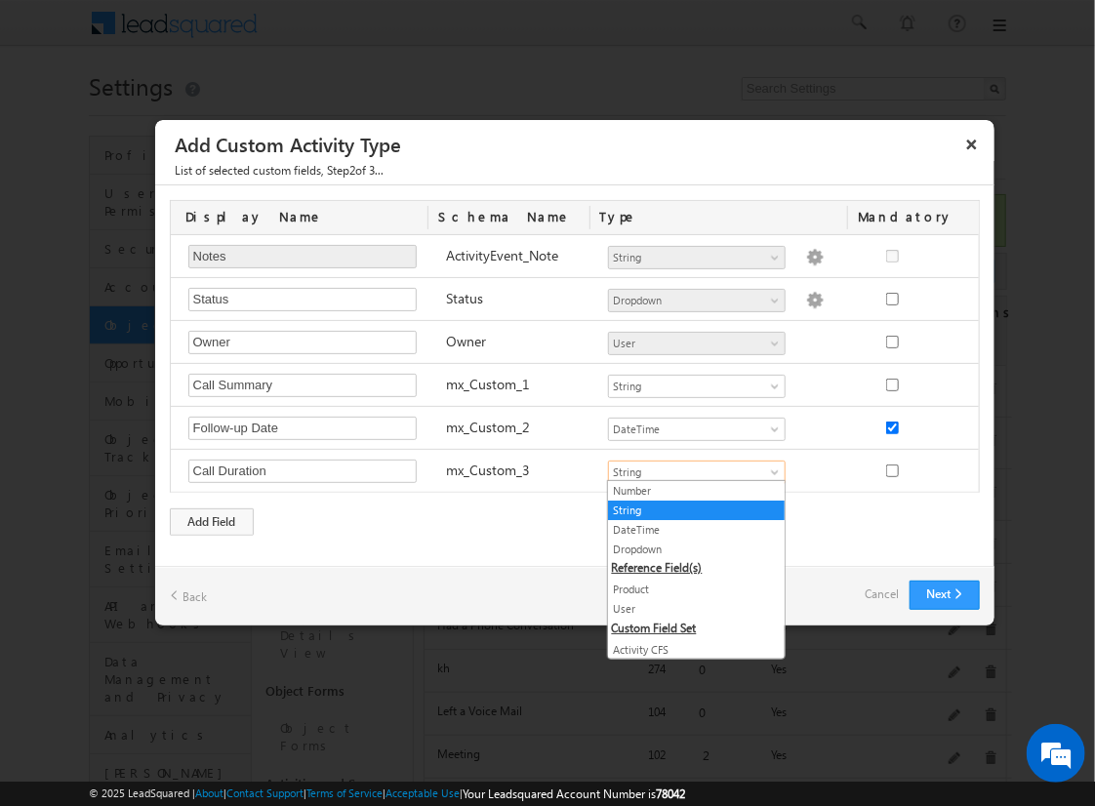
click at [689, 490] on link "Number" at bounding box center [696, 491] width 177 height 18
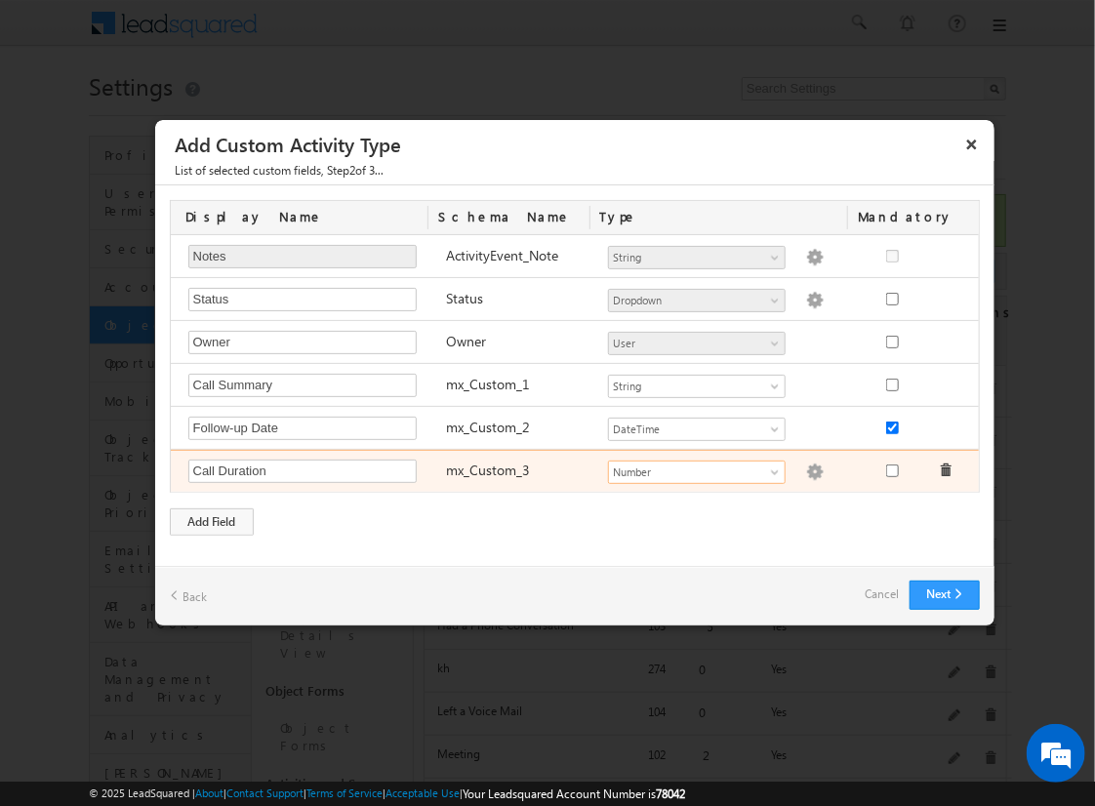
click at [806, 468] on img at bounding box center [815, 473] width 18 height 18
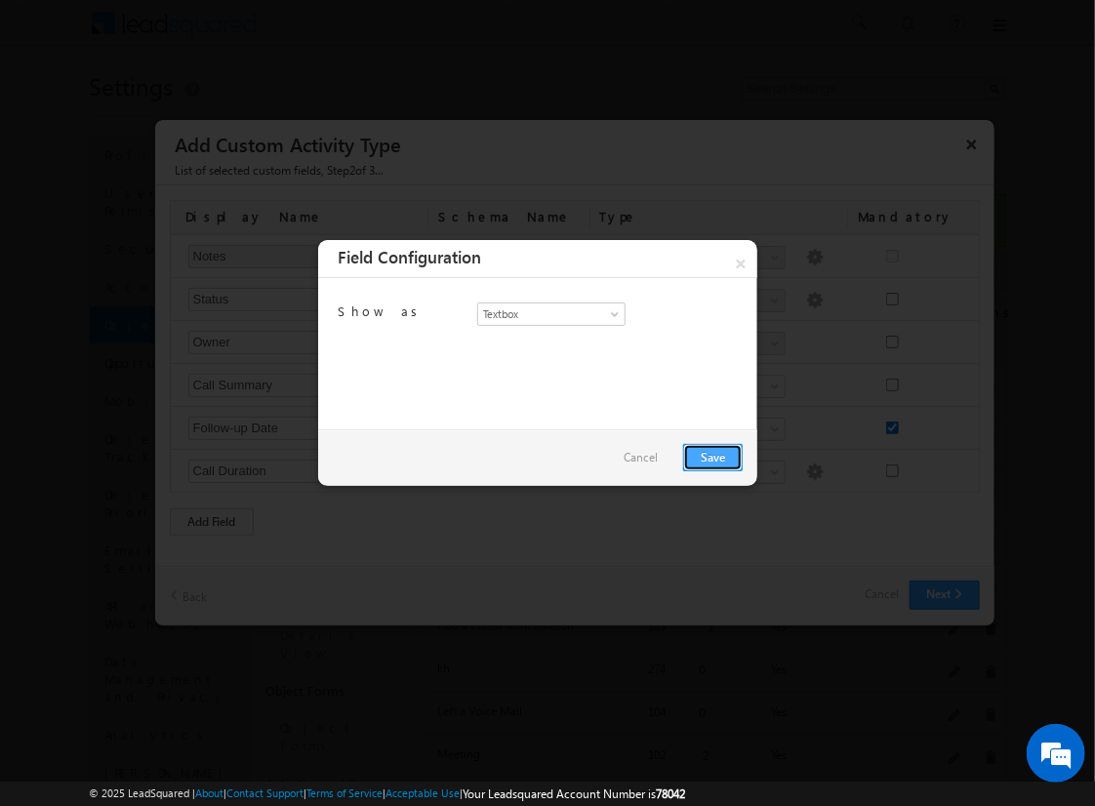
click at [712, 456] on link "Save" at bounding box center [713, 457] width 60 height 27
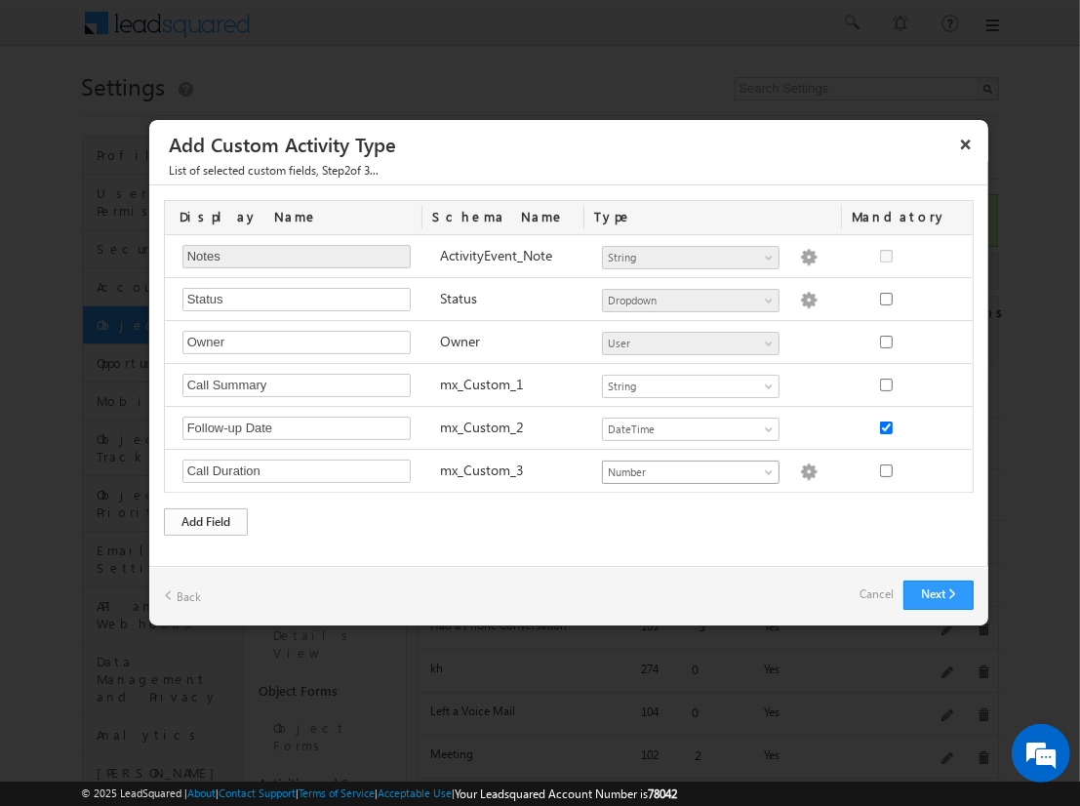
click at [206, 517] on div "Add Field" at bounding box center [206, 521] width 84 height 27
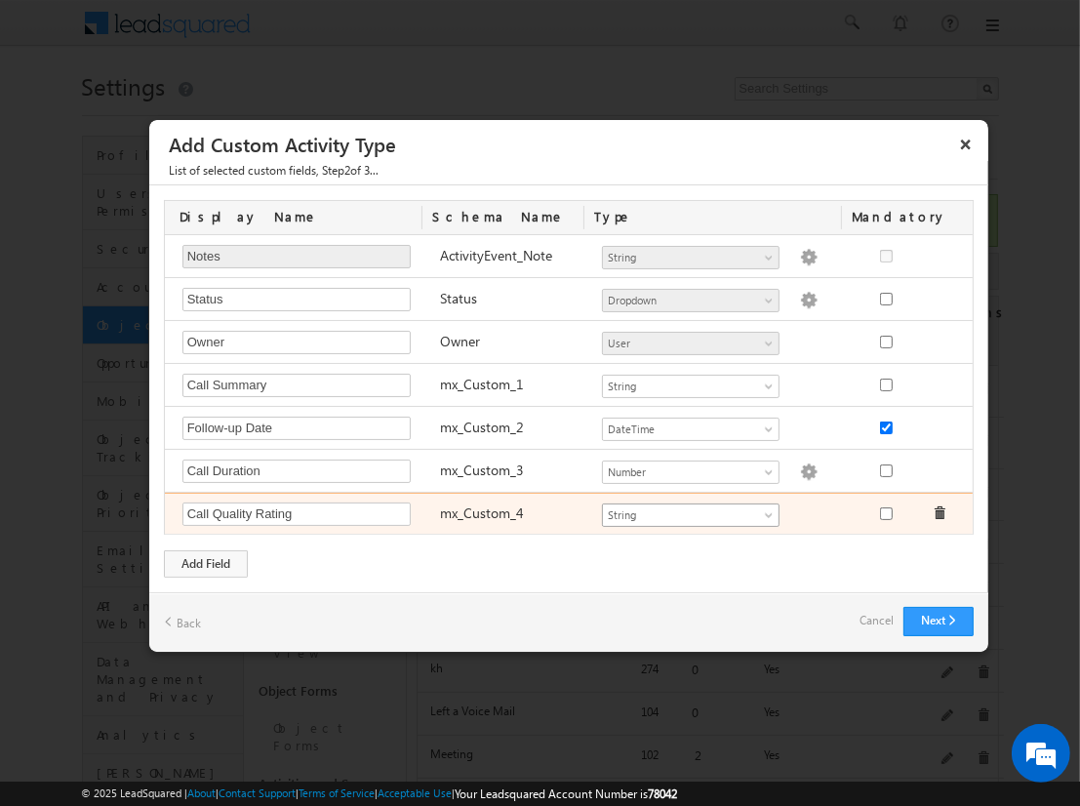
click at [690, 510] on span "String" at bounding box center [682, 515] width 159 height 18
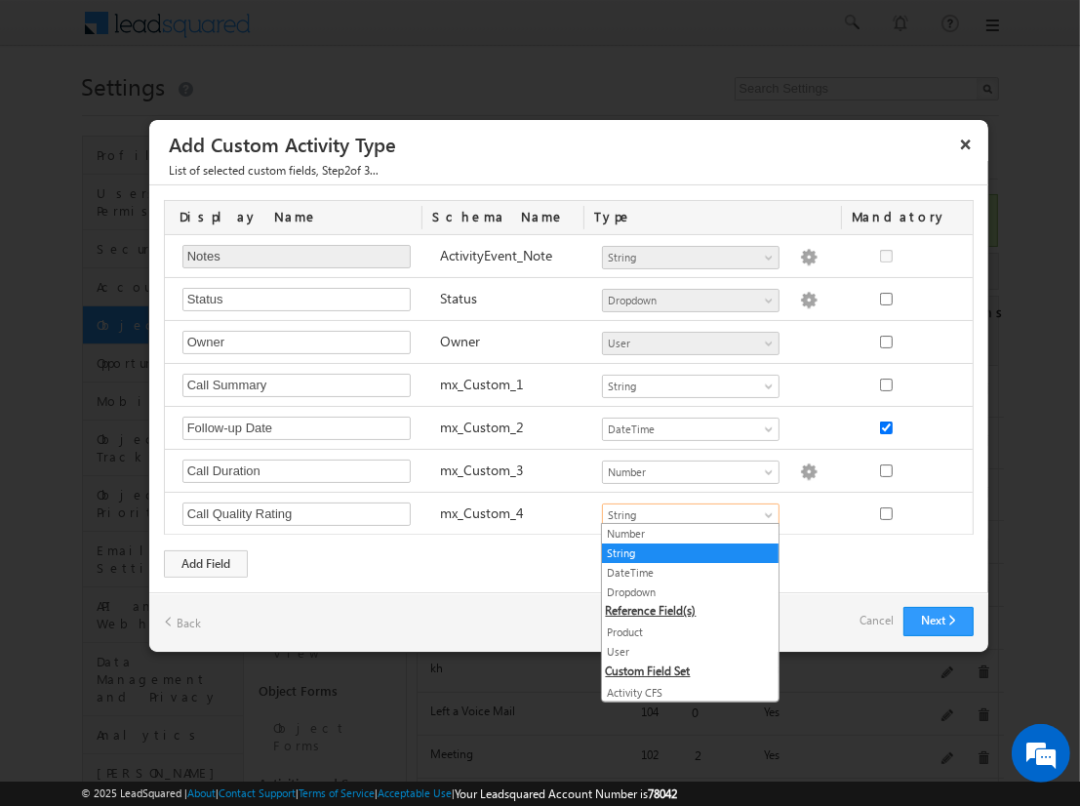
click at [683, 590] on link "Dropdown" at bounding box center [690, 593] width 177 height 18
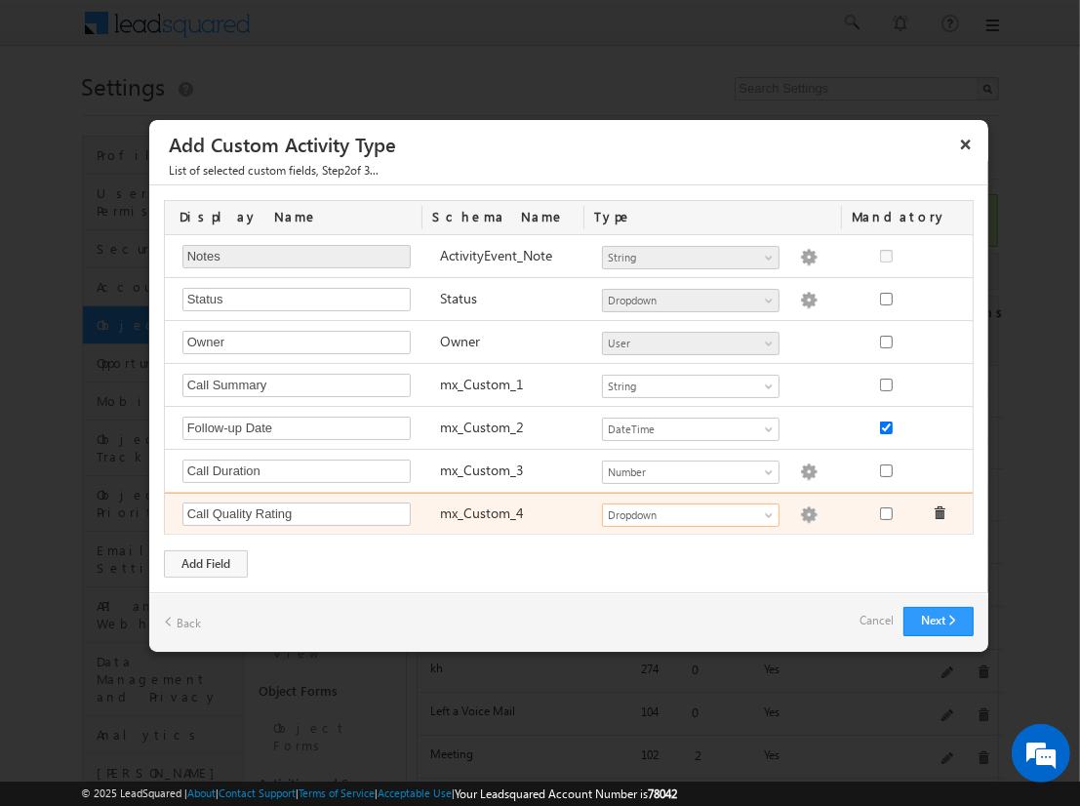
click at [800, 510] on img at bounding box center [809, 515] width 18 height 18
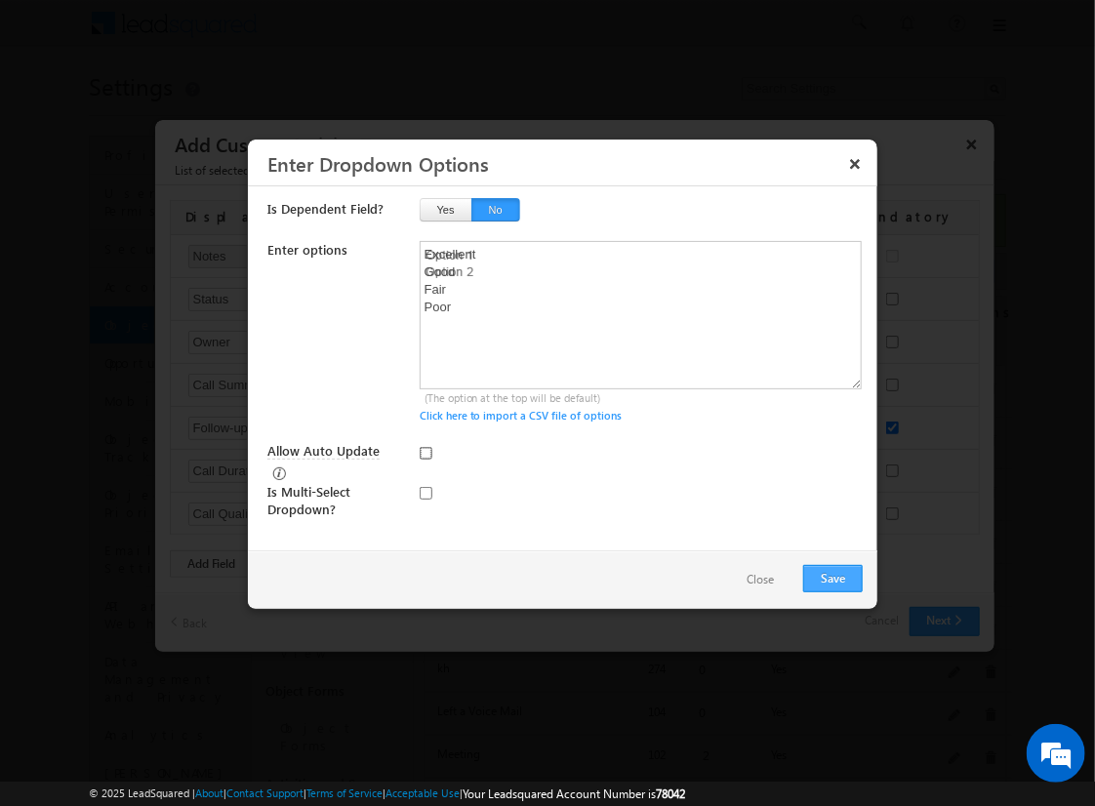
click at [425, 452] on input "Allow Auto Update" at bounding box center [426, 453] width 13 height 13
click at [832, 576] on button "Save" at bounding box center [833, 578] width 60 height 27
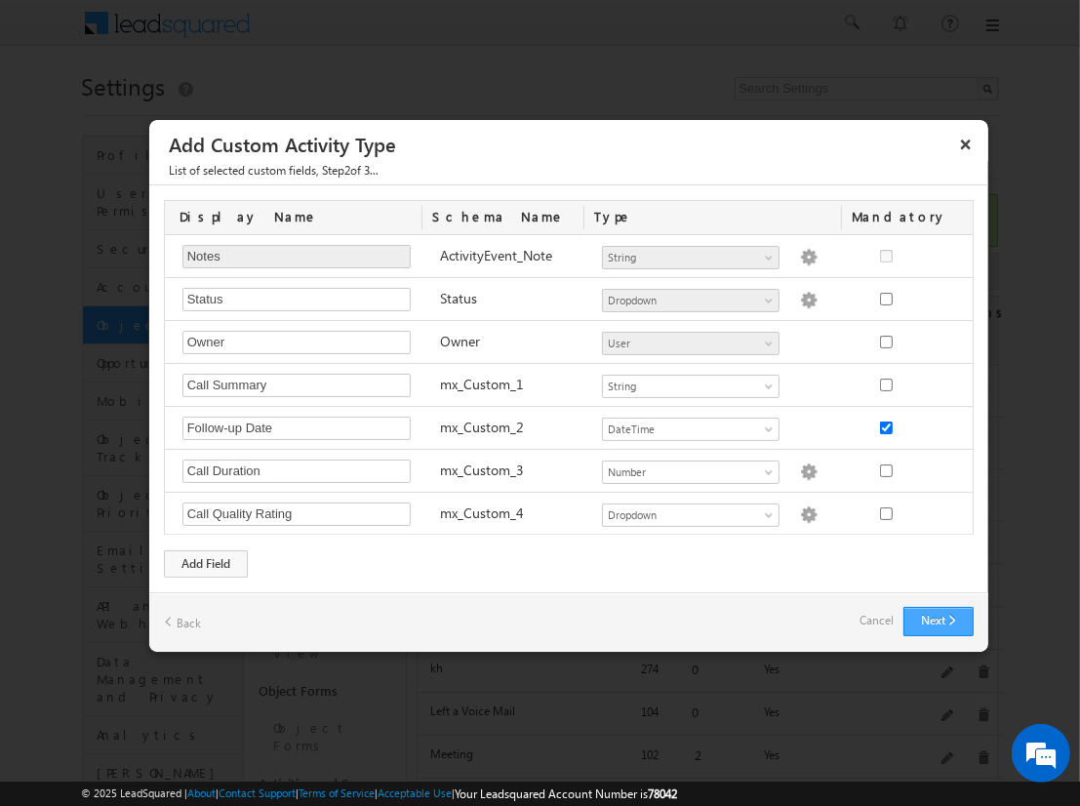
click at [938, 617] on button "Next" at bounding box center [939, 621] width 70 height 29
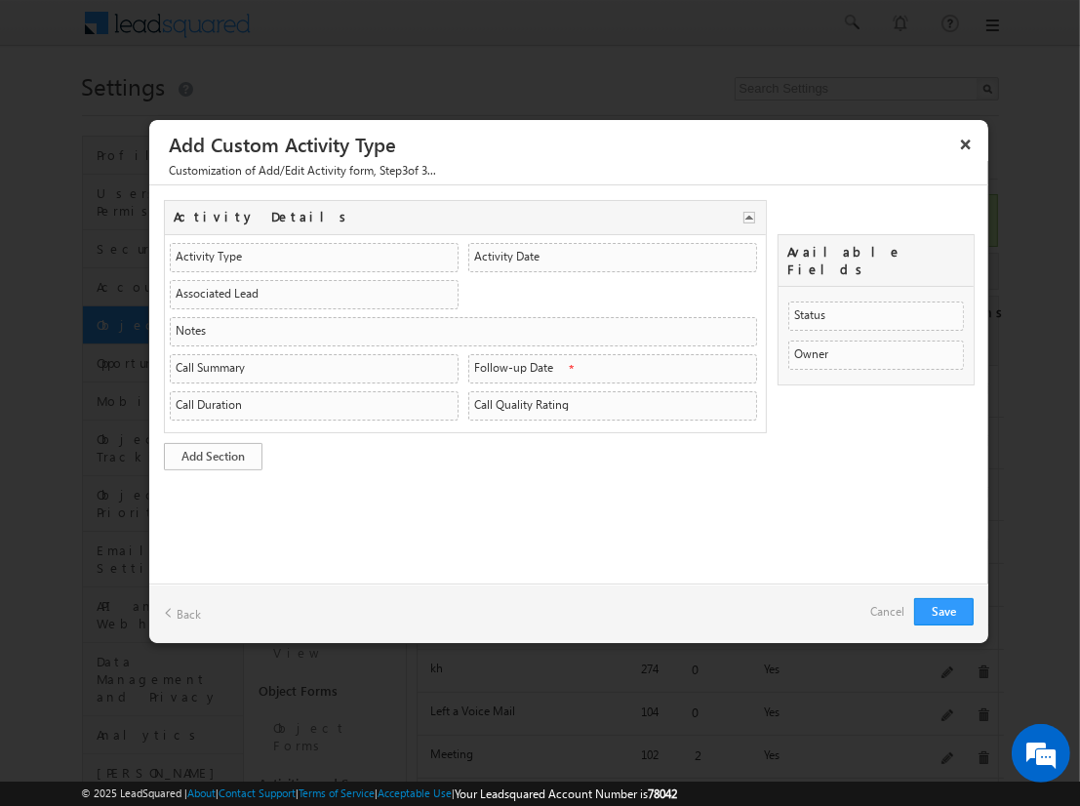
click at [213, 452] on link "Add Section" at bounding box center [213, 456] width 99 height 27
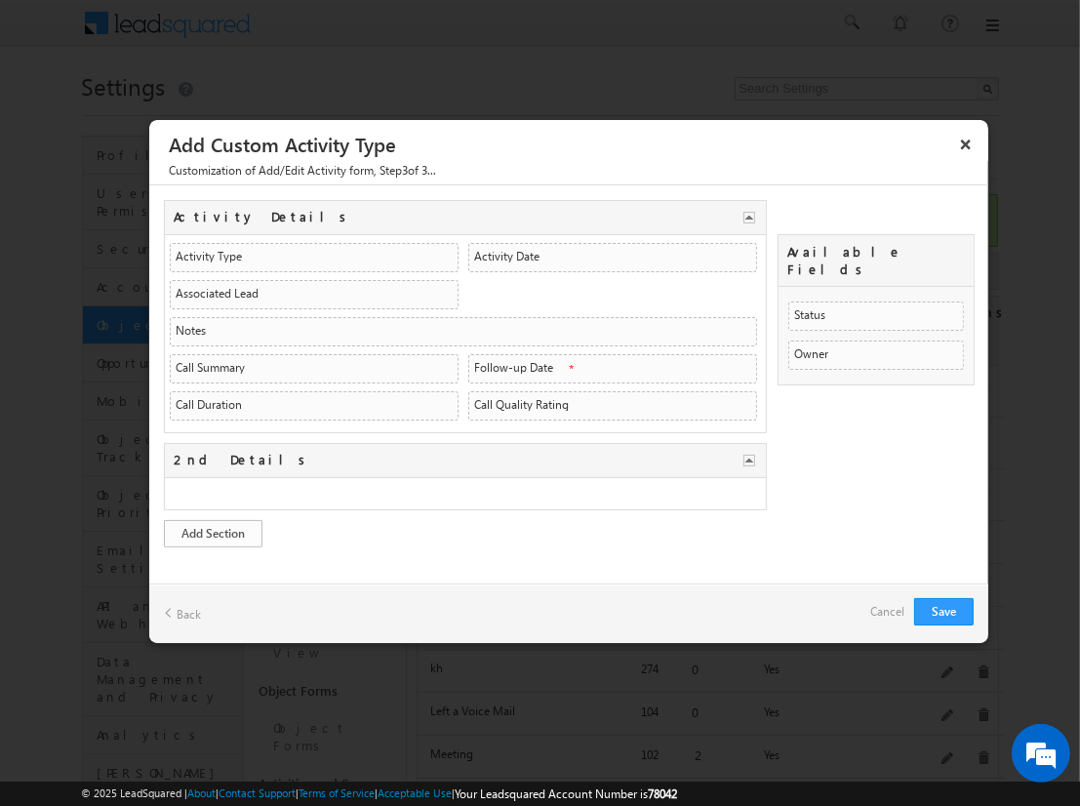
click at [213, 528] on link "Add Section" at bounding box center [213, 533] width 99 height 27
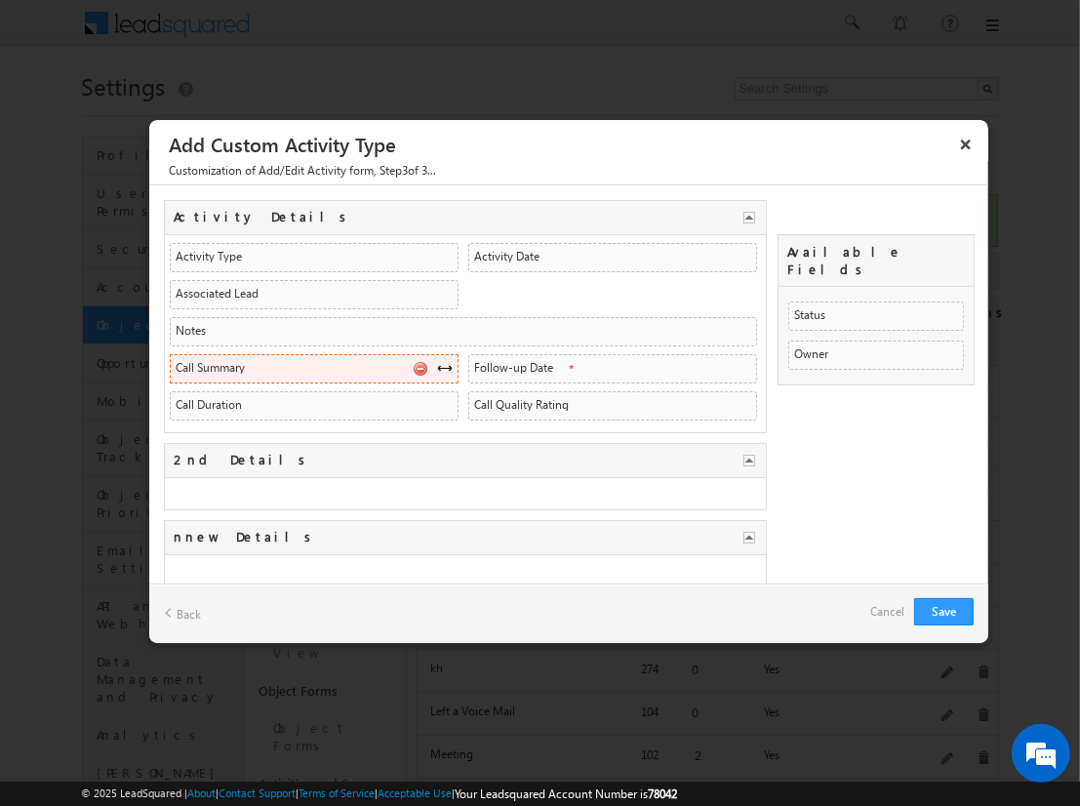
click at [438, 364] on span at bounding box center [445, 368] width 16 height 16
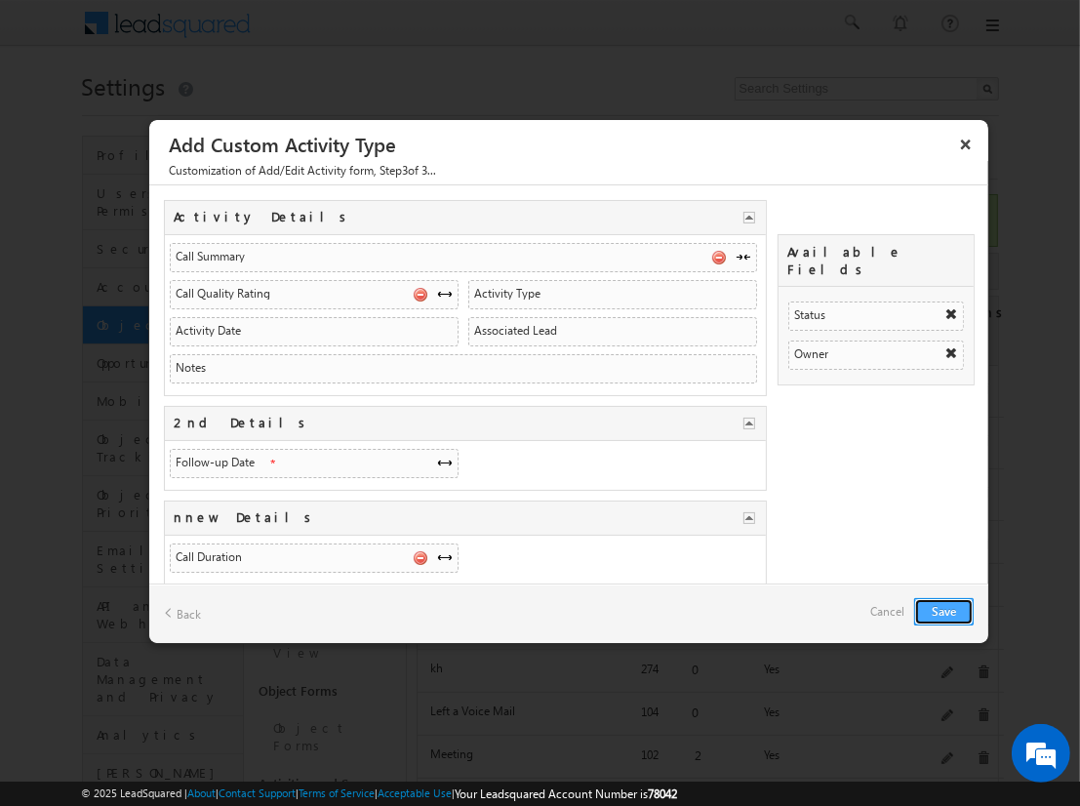
click at [944, 610] on button "Save" at bounding box center [944, 611] width 60 height 27
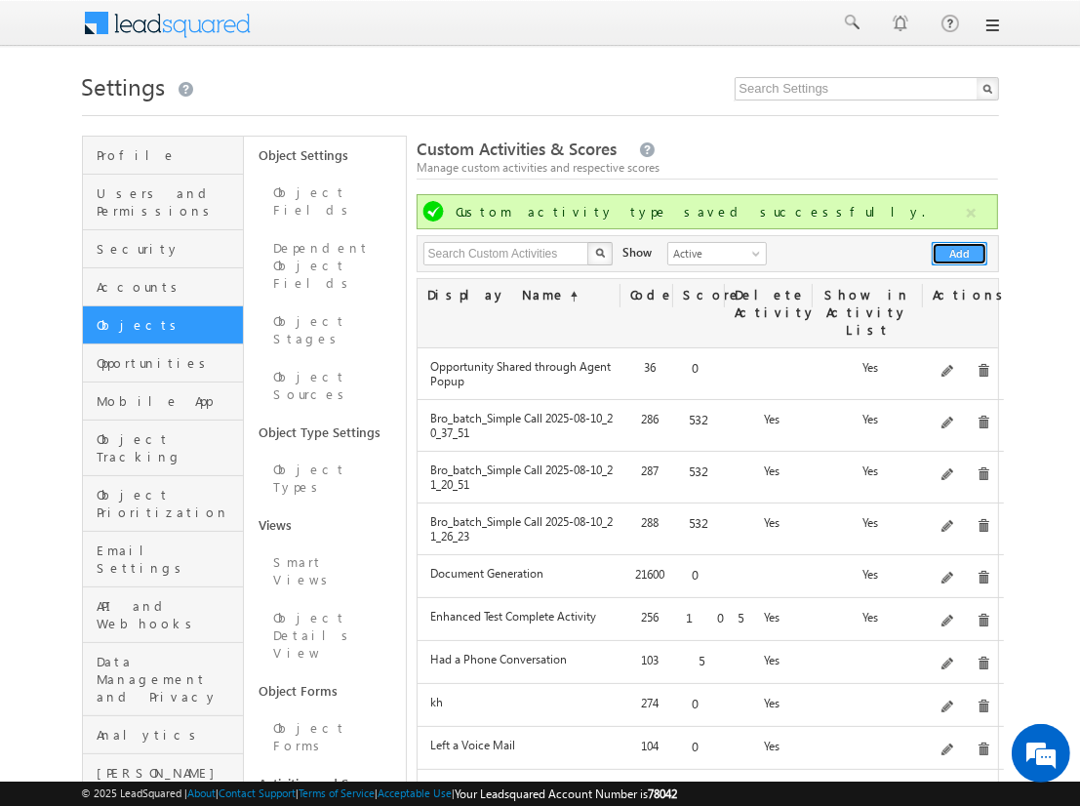
click at [960, 254] on button "Add" at bounding box center [960, 253] width 56 height 23
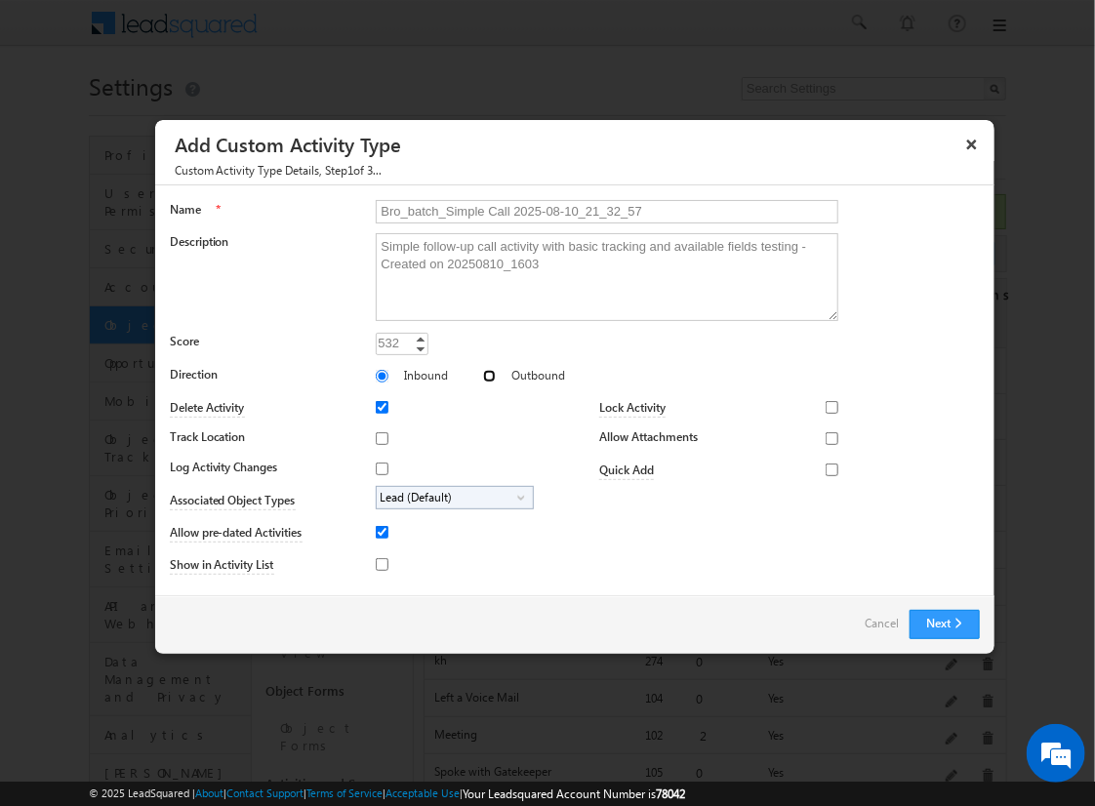
click at [483, 375] on input "Outbound" at bounding box center [489, 376] width 13 height 13
click at [379, 437] on input "Track Location" at bounding box center [382, 438] width 13 height 13
click at [379, 467] on input "Log Activity Changes" at bounding box center [382, 469] width 13 height 13
click at [379, 563] on input "Show in Activity List" at bounding box center [382, 564] width 13 height 13
click at [826, 437] on input "Allow Attachments" at bounding box center [832, 438] width 13 height 13
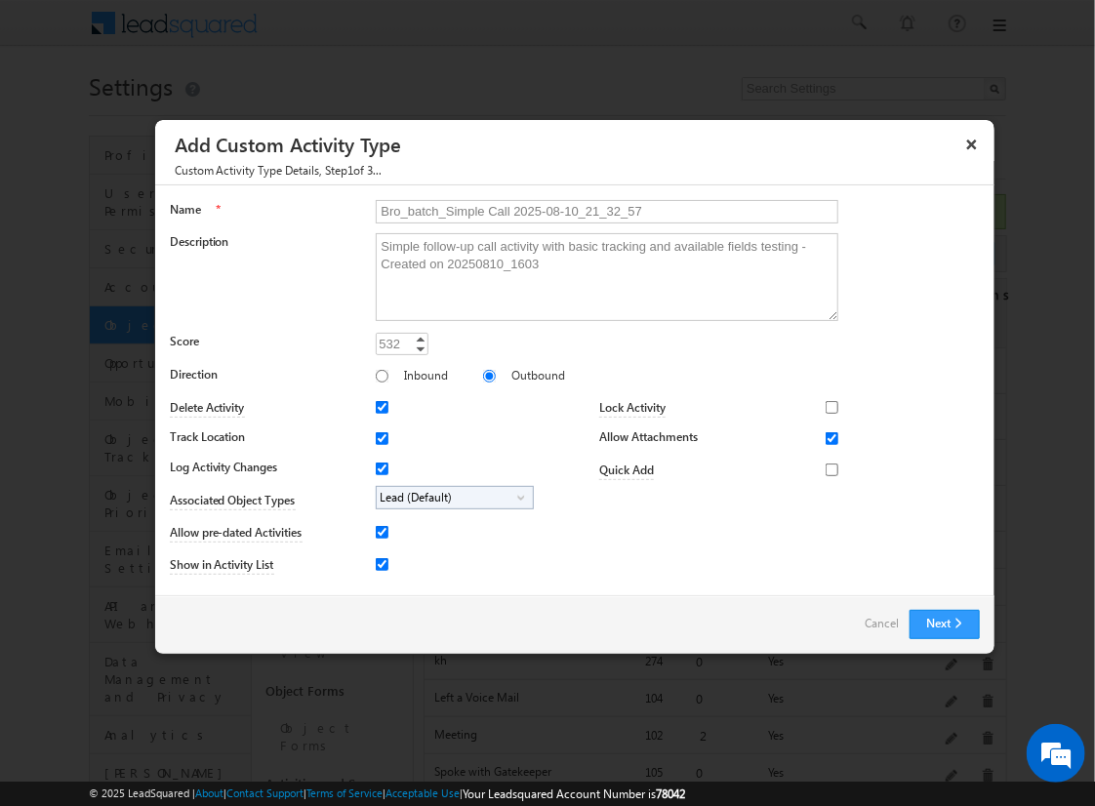
click at [451, 496] on span "Lead (Default)" at bounding box center [447, 498] width 141 height 22
click at [390, 551] on input "Student" at bounding box center [394, 552] width 13 height 13
click at [598, 210] on input "Bro_batch_Simple Call 2025-08-10_21_32_57" at bounding box center [607, 211] width 463 height 23
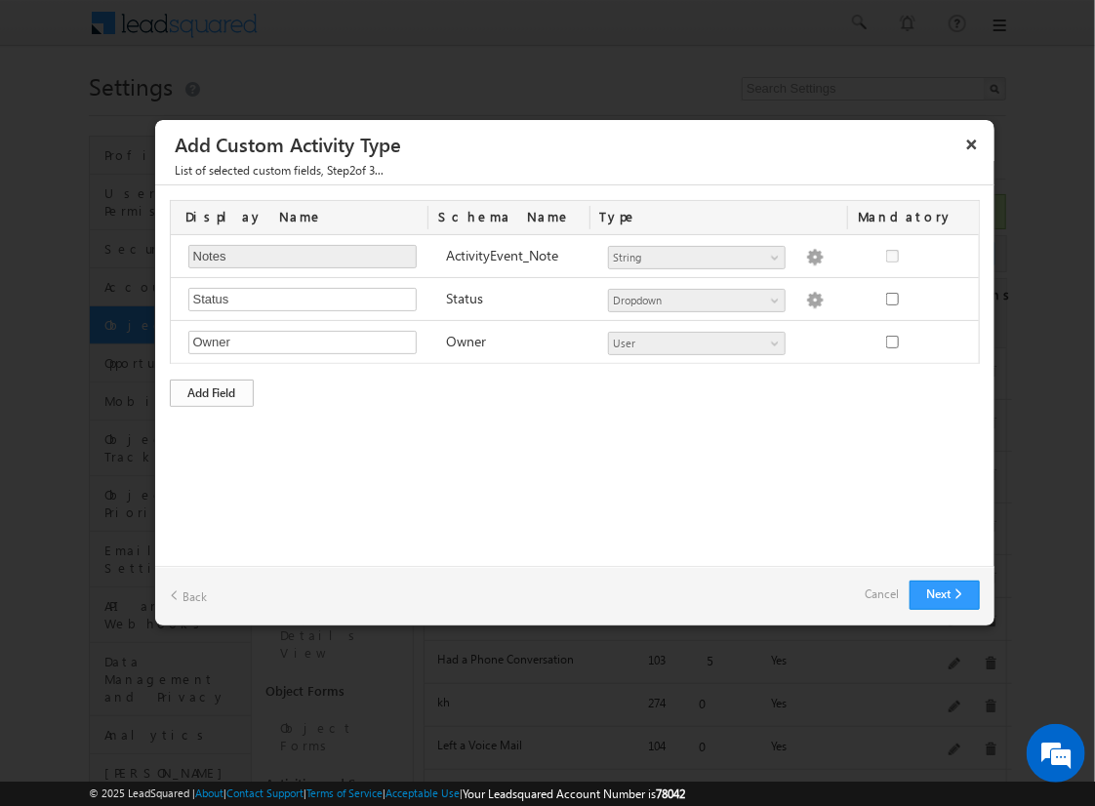
click at [212, 390] on div "Add Field" at bounding box center [212, 393] width 84 height 27
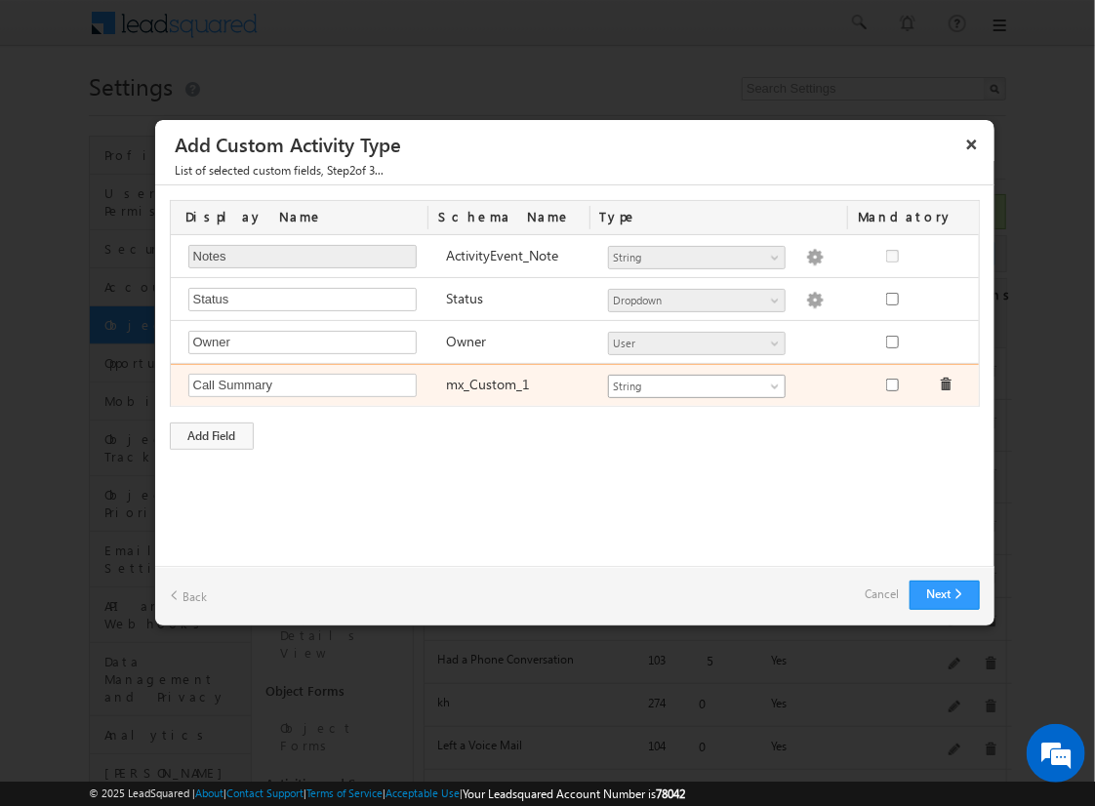
click at [696, 383] on span "String" at bounding box center [688, 387] width 159 height 18
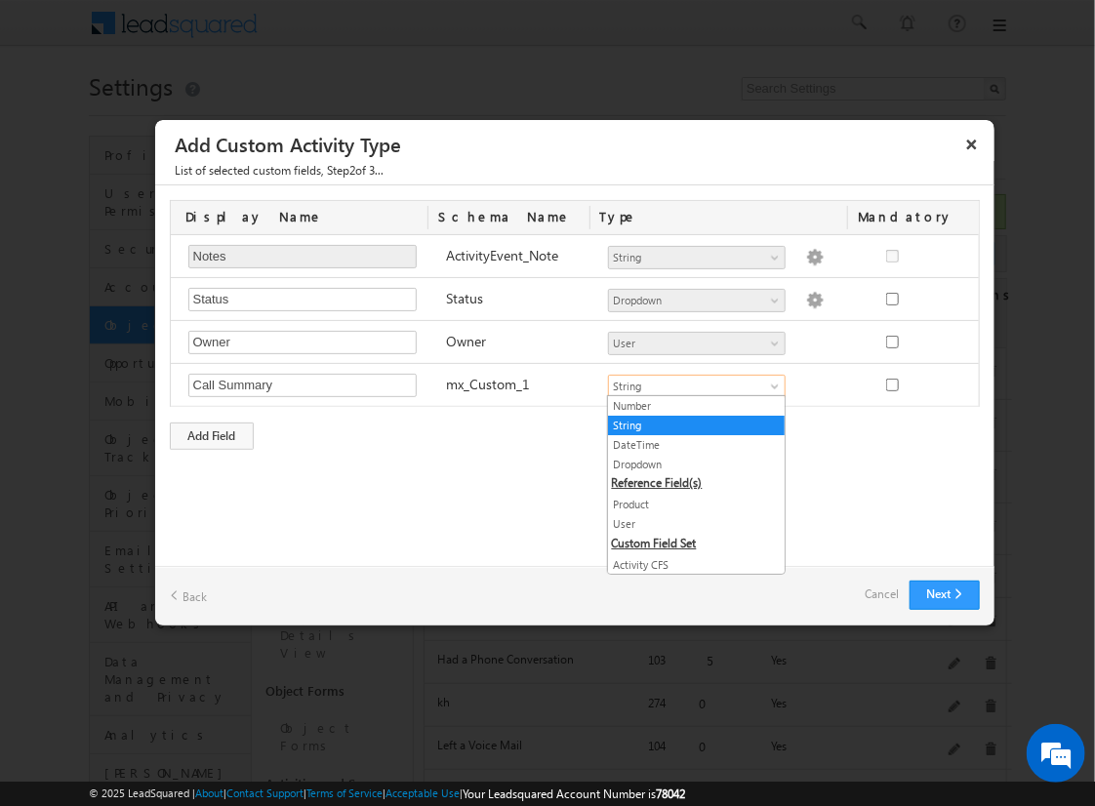
click at [689, 424] on link "String" at bounding box center [696, 426] width 177 height 18
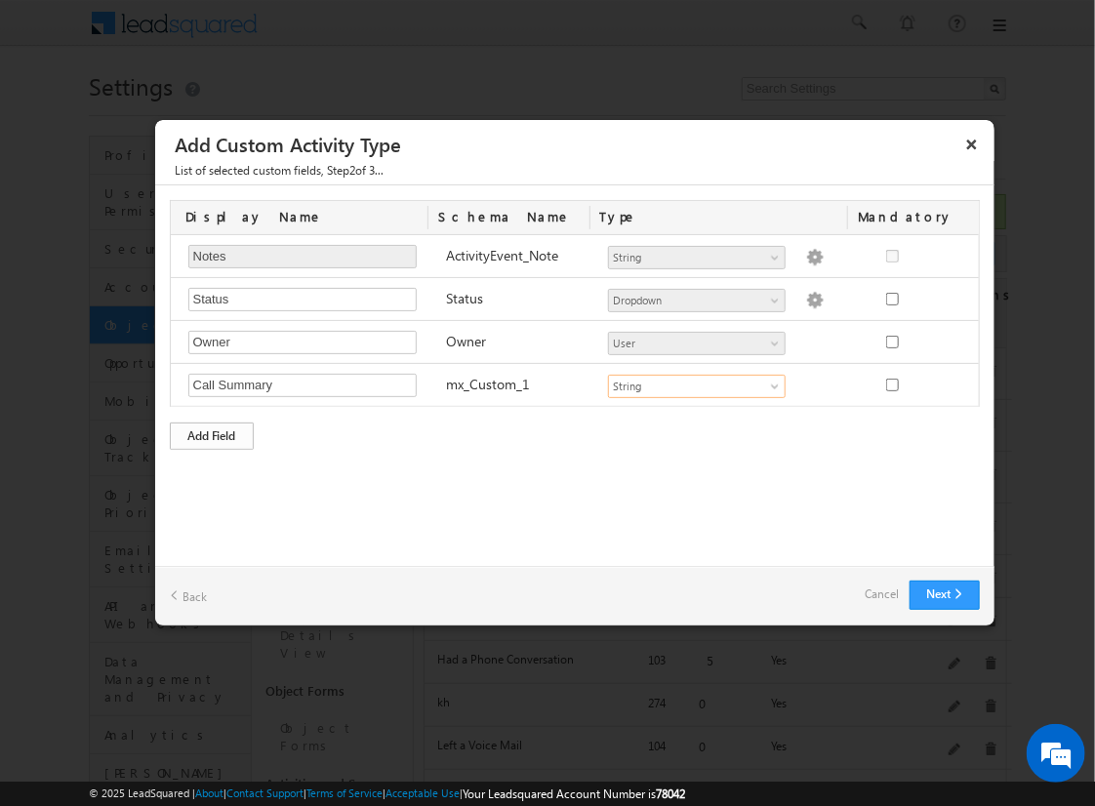
click at [212, 432] on div "Add Field" at bounding box center [212, 436] width 84 height 27
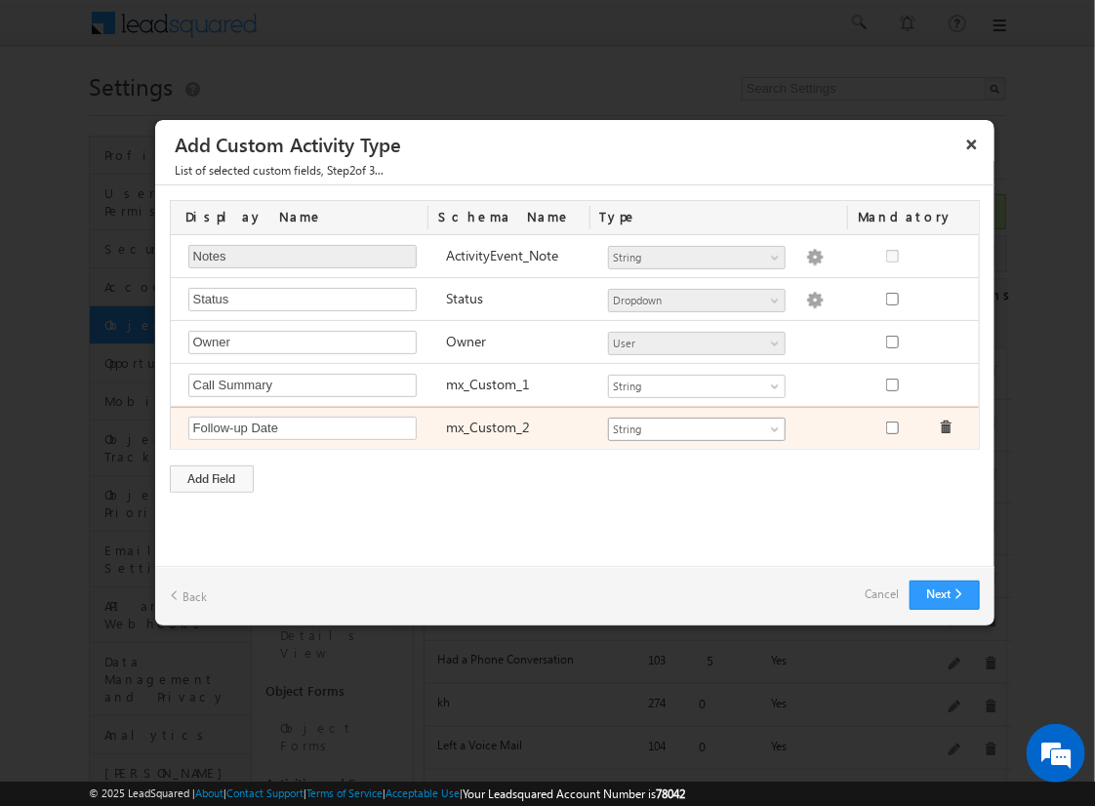
click at [696, 425] on span "String" at bounding box center [688, 430] width 159 height 18
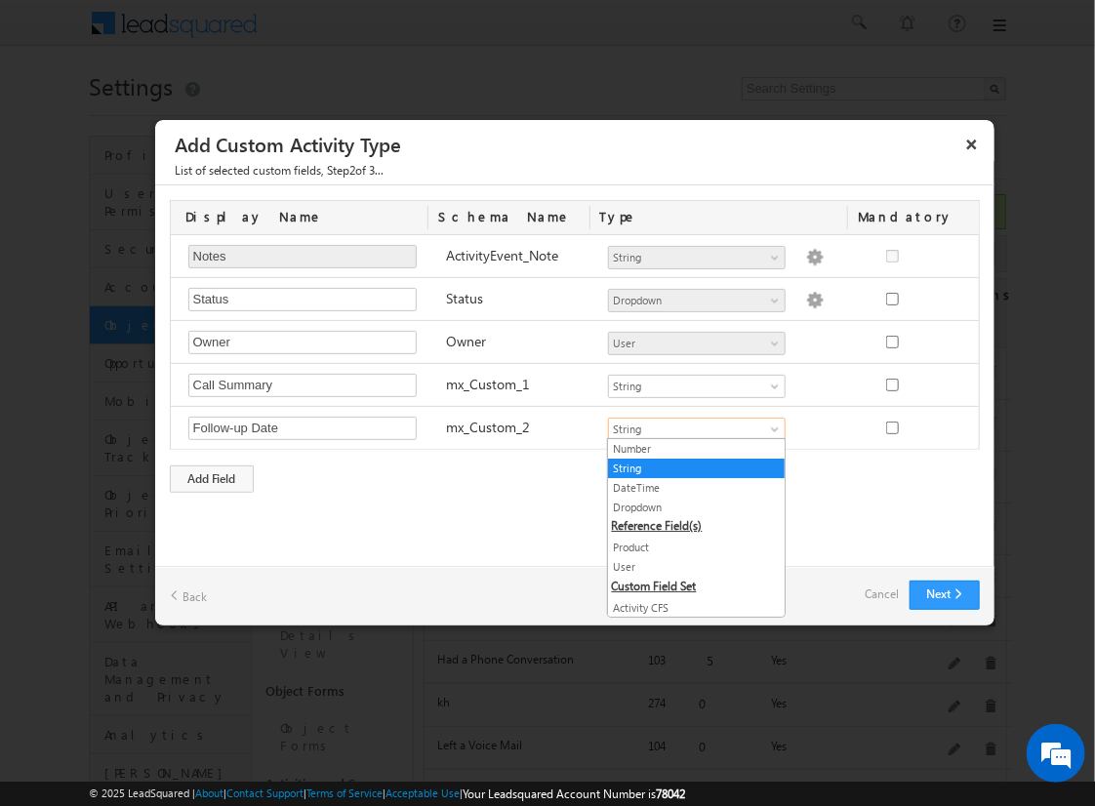
click at [689, 486] on link "DateTime" at bounding box center [696, 488] width 177 height 18
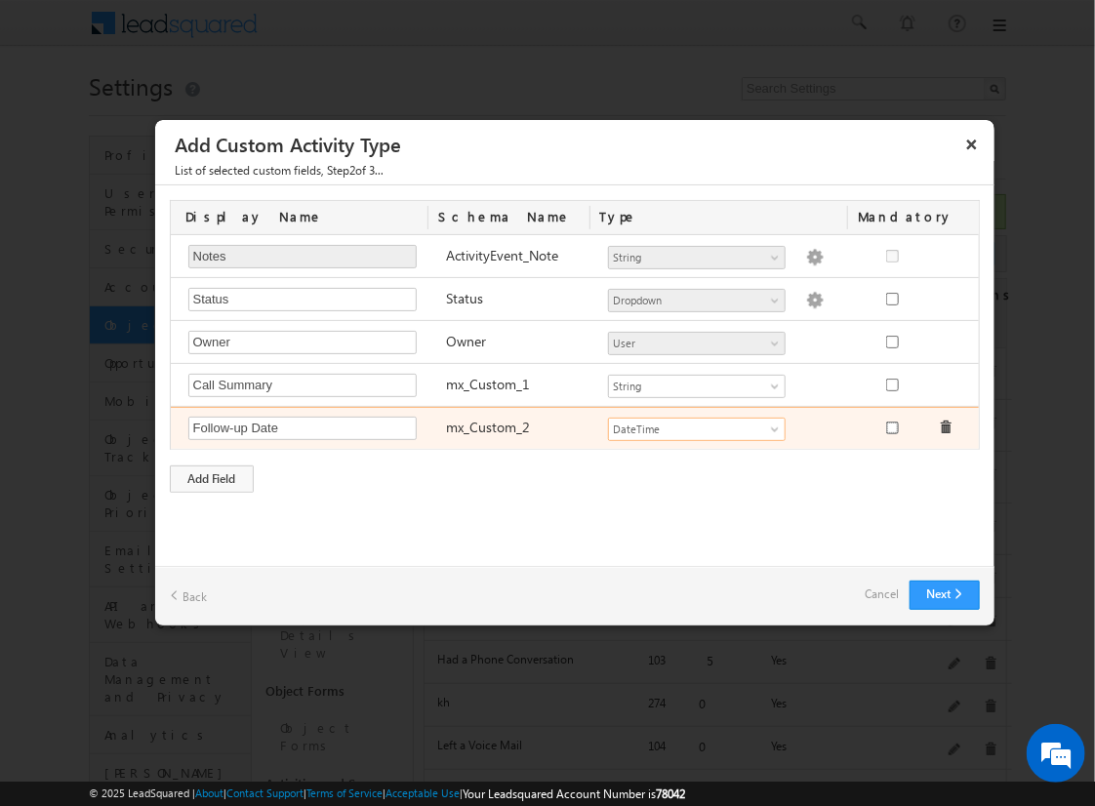
click at [891, 424] on input "checkbox" at bounding box center [892, 428] width 13 height 13
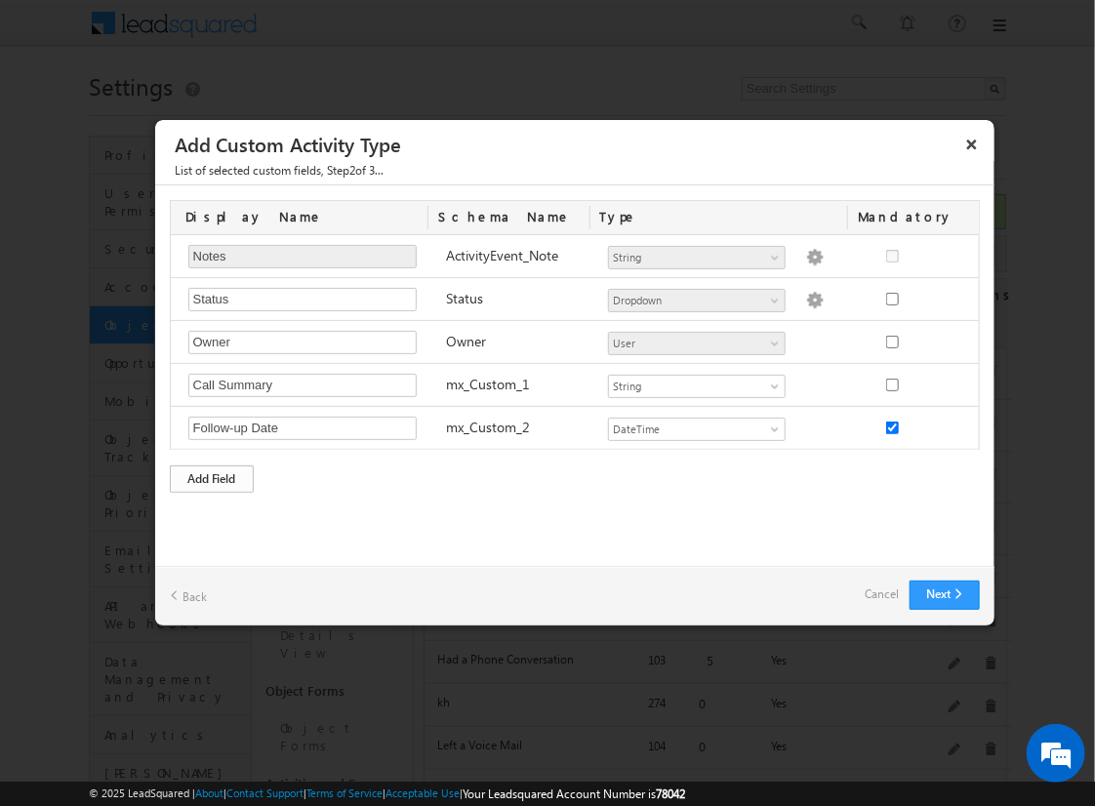
click at [212, 475] on div "Add Field" at bounding box center [212, 478] width 84 height 27
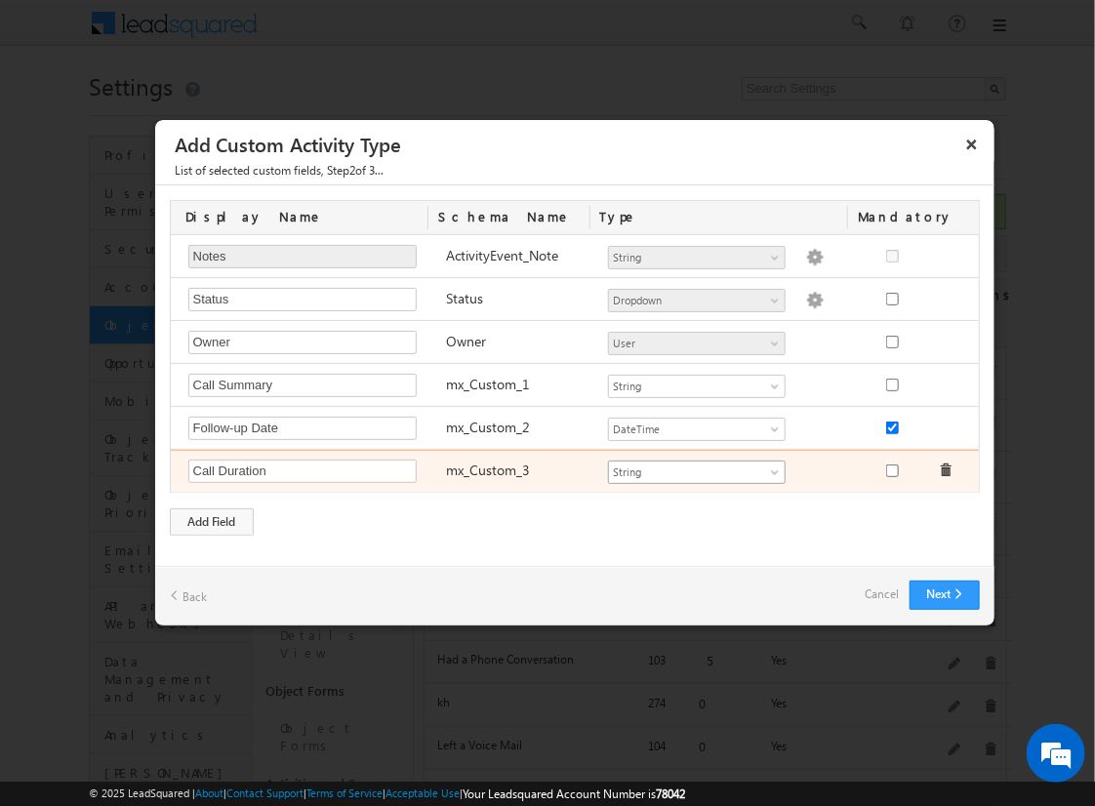
click at [696, 468] on span "String" at bounding box center [688, 473] width 159 height 18
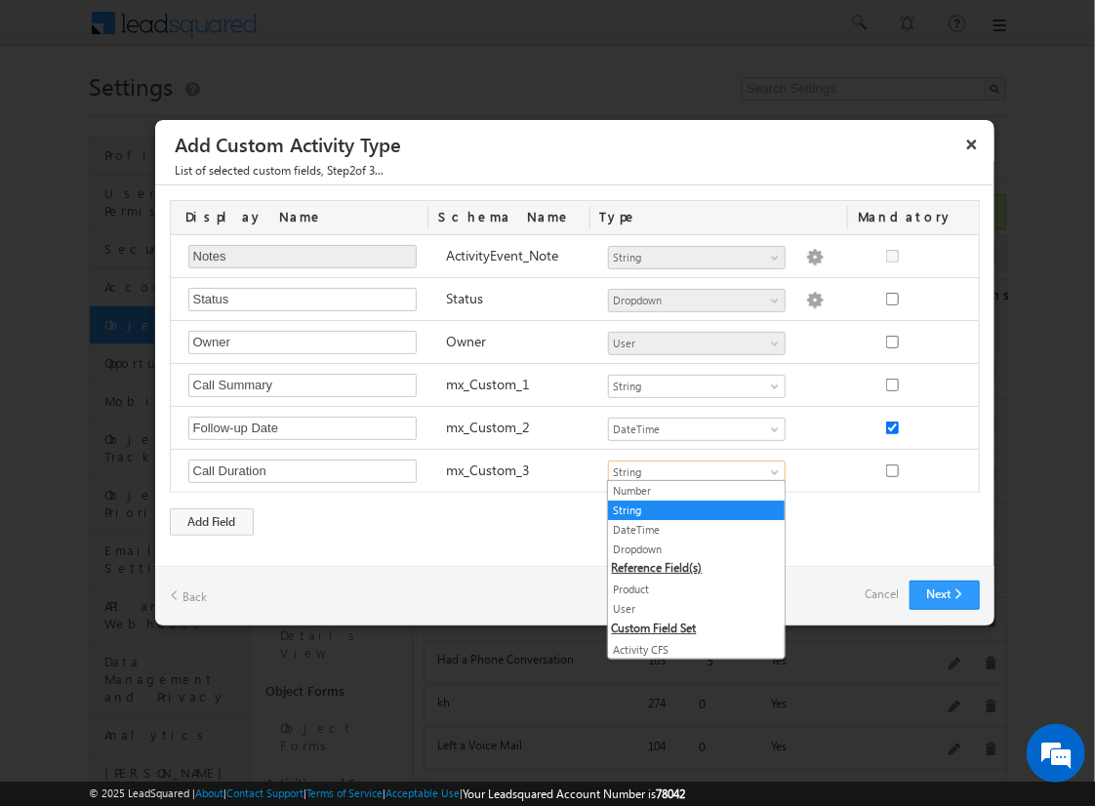
click at [689, 490] on link "Number" at bounding box center [696, 491] width 177 height 18
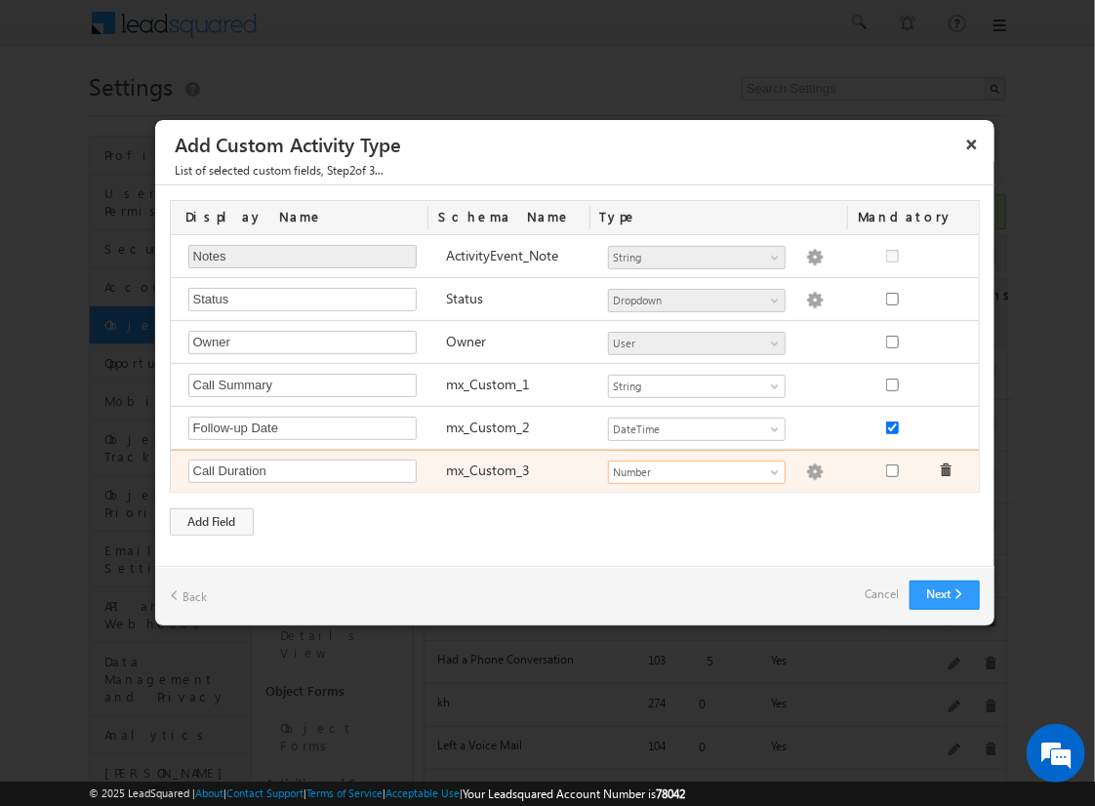
click at [806, 468] on img at bounding box center [815, 473] width 18 height 18
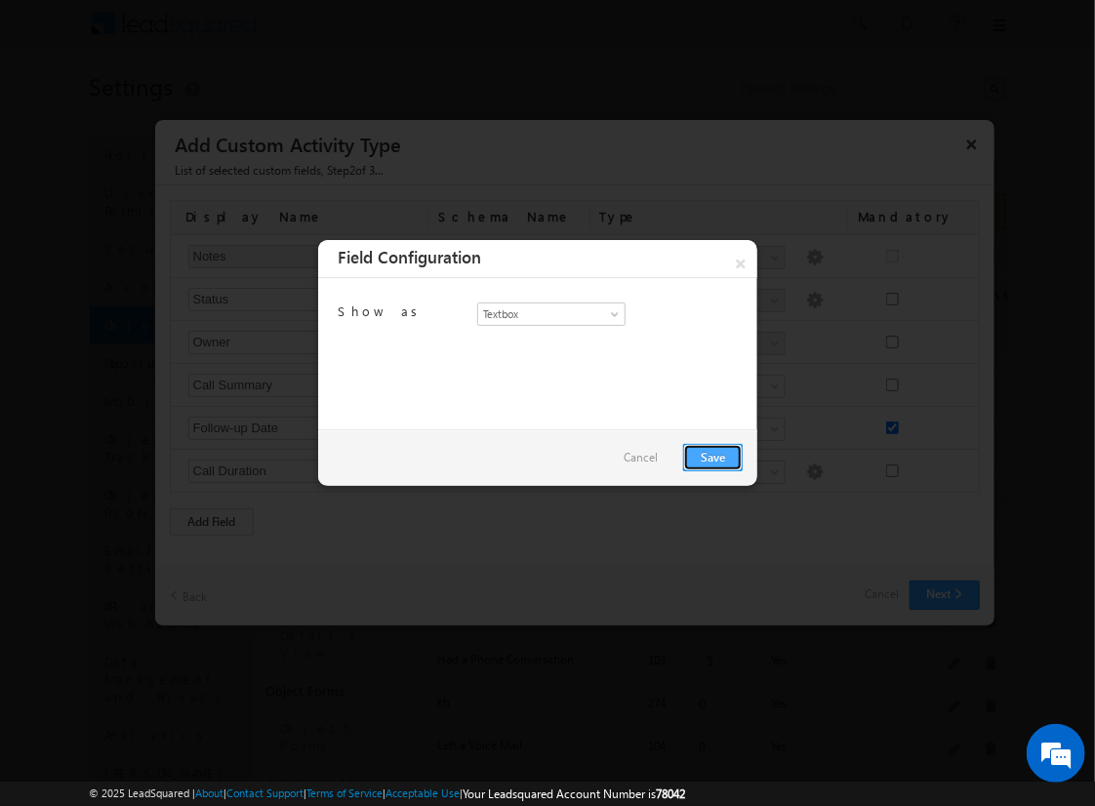
click at [712, 456] on link "Save" at bounding box center [713, 457] width 60 height 27
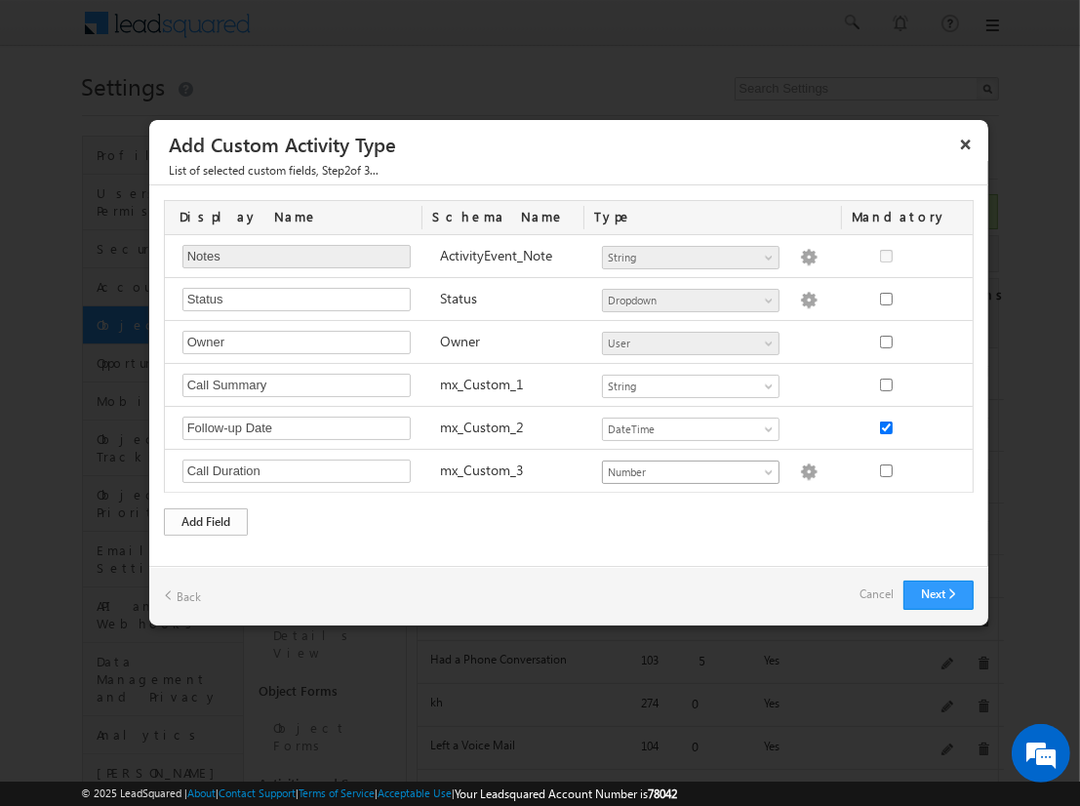
click at [206, 517] on div "Add Field" at bounding box center [206, 521] width 84 height 27
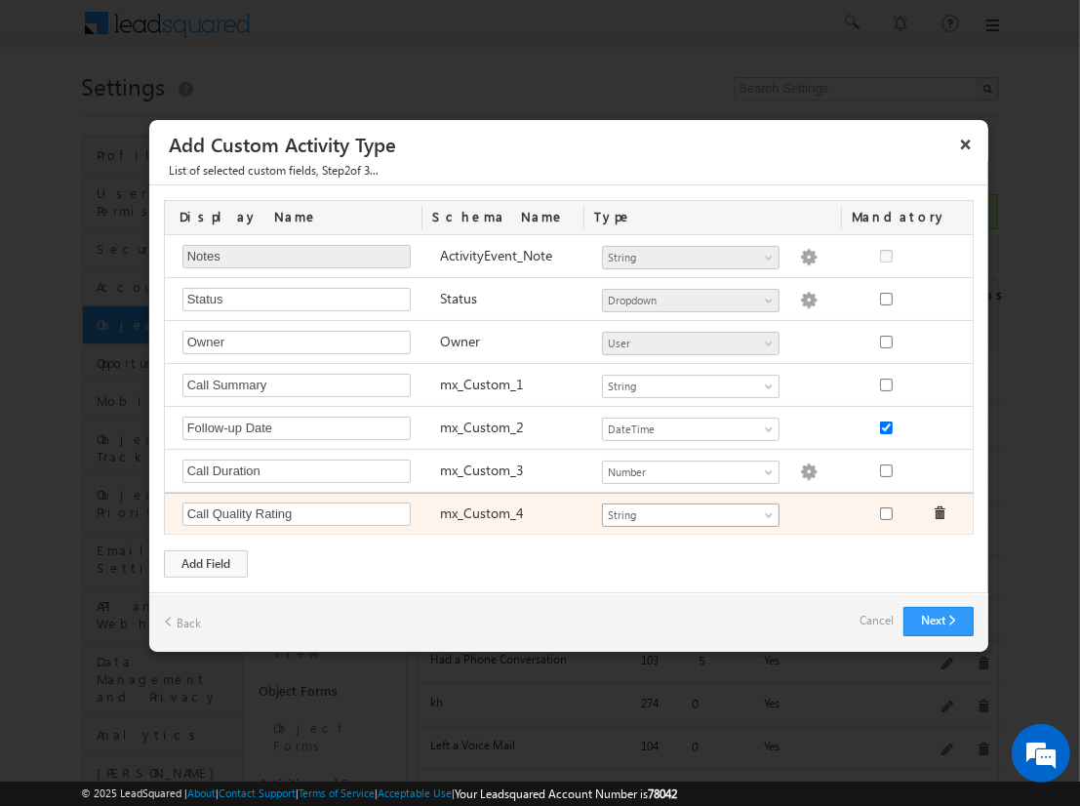
click at [690, 510] on span "String" at bounding box center [682, 515] width 159 height 18
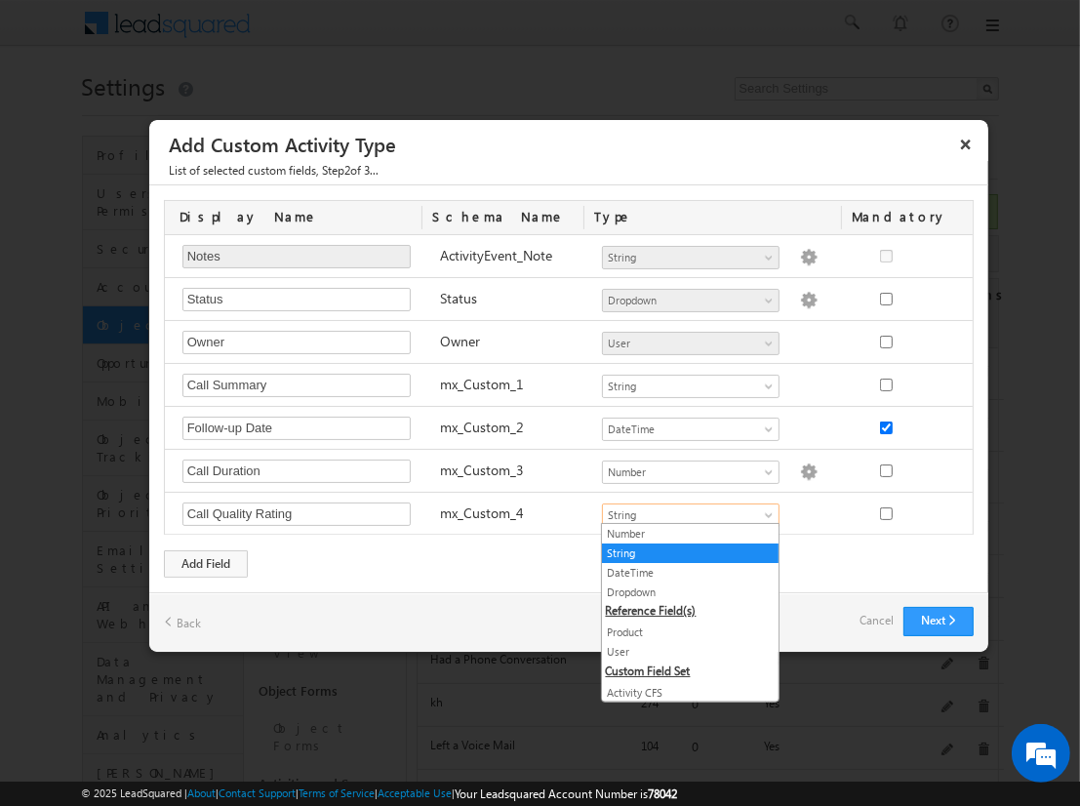
click at [683, 590] on link "Dropdown" at bounding box center [690, 593] width 177 height 18
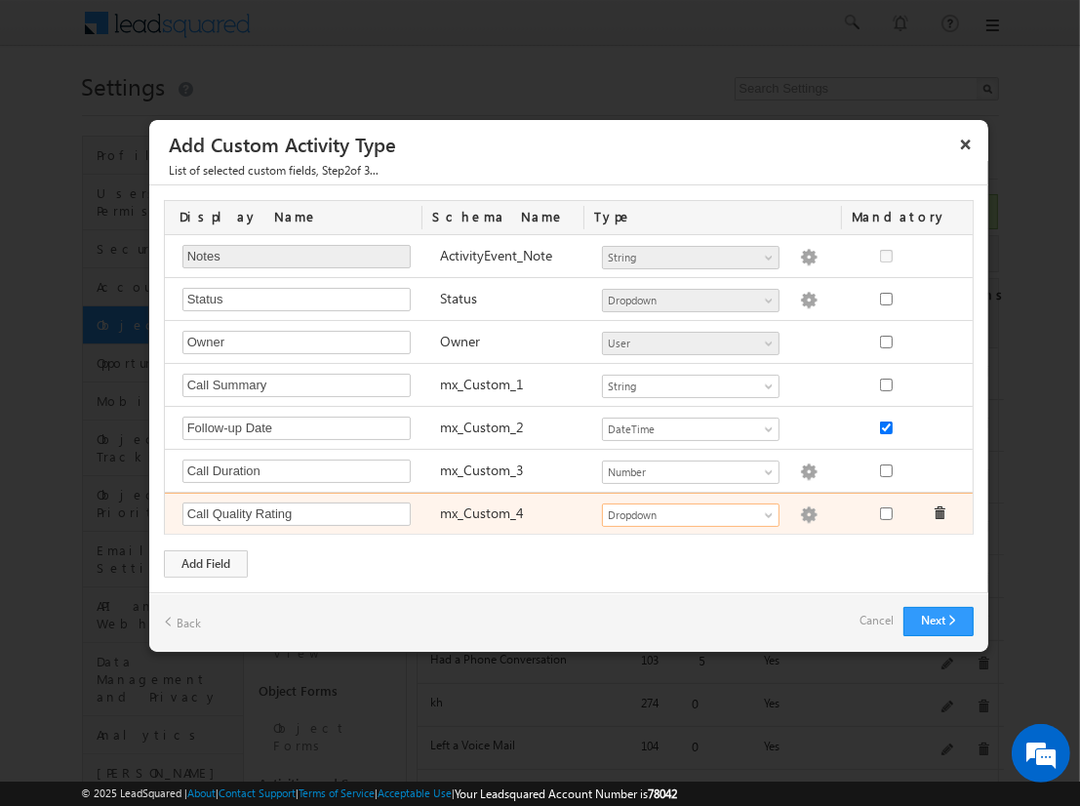
click at [800, 510] on img at bounding box center [809, 515] width 18 height 18
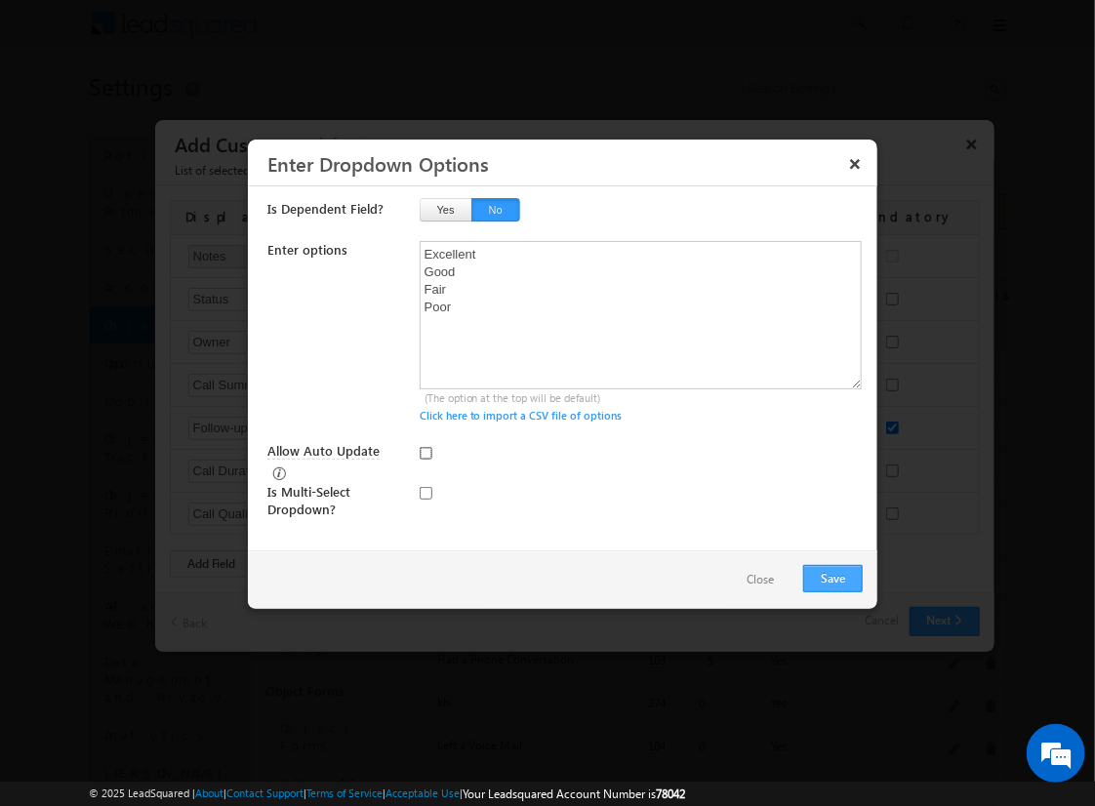
click at [425, 452] on input "Allow Auto Update" at bounding box center [426, 453] width 13 height 13
click at [832, 576] on button "Save" at bounding box center [833, 578] width 60 height 27
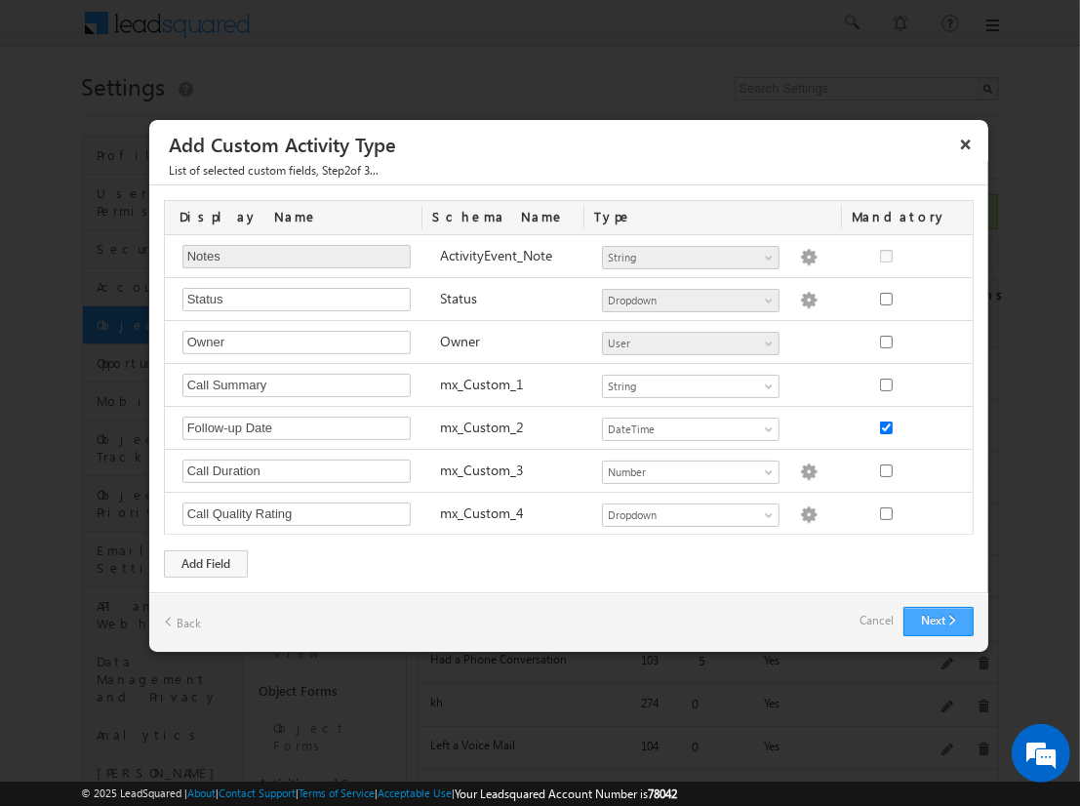
click at [938, 617] on button "Next" at bounding box center [939, 621] width 70 height 29
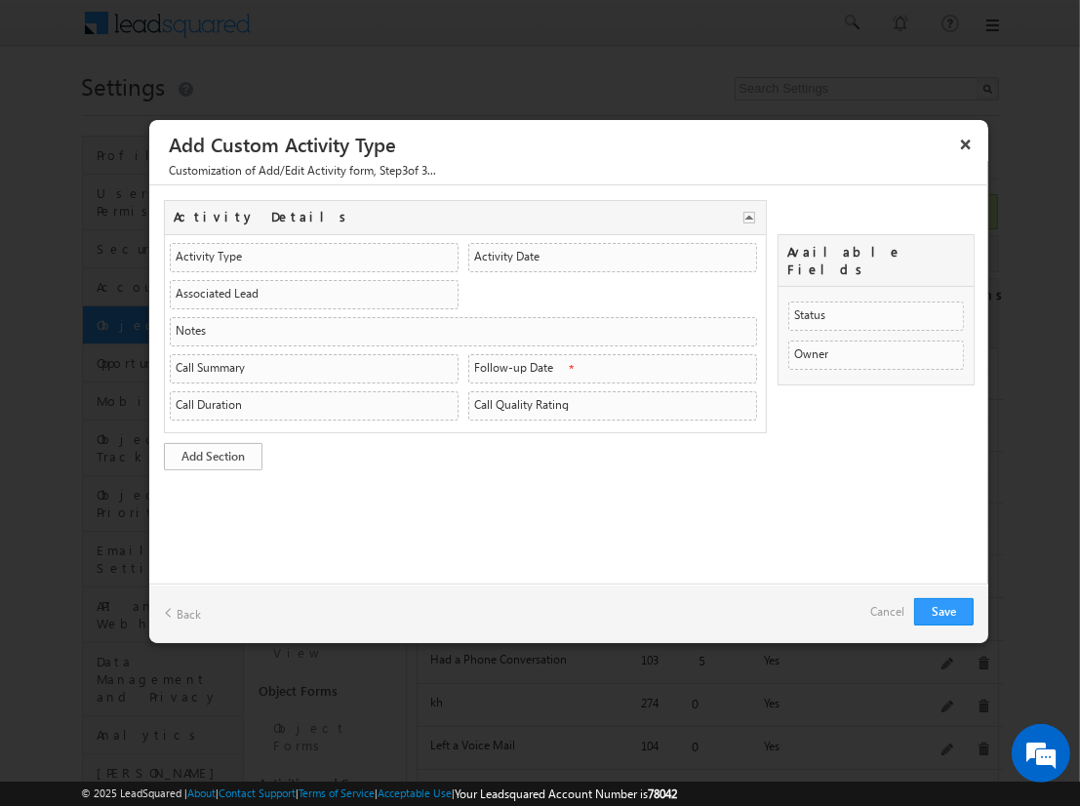
click at [213, 452] on link "Add Section" at bounding box center [213, 456] width 99 height 27
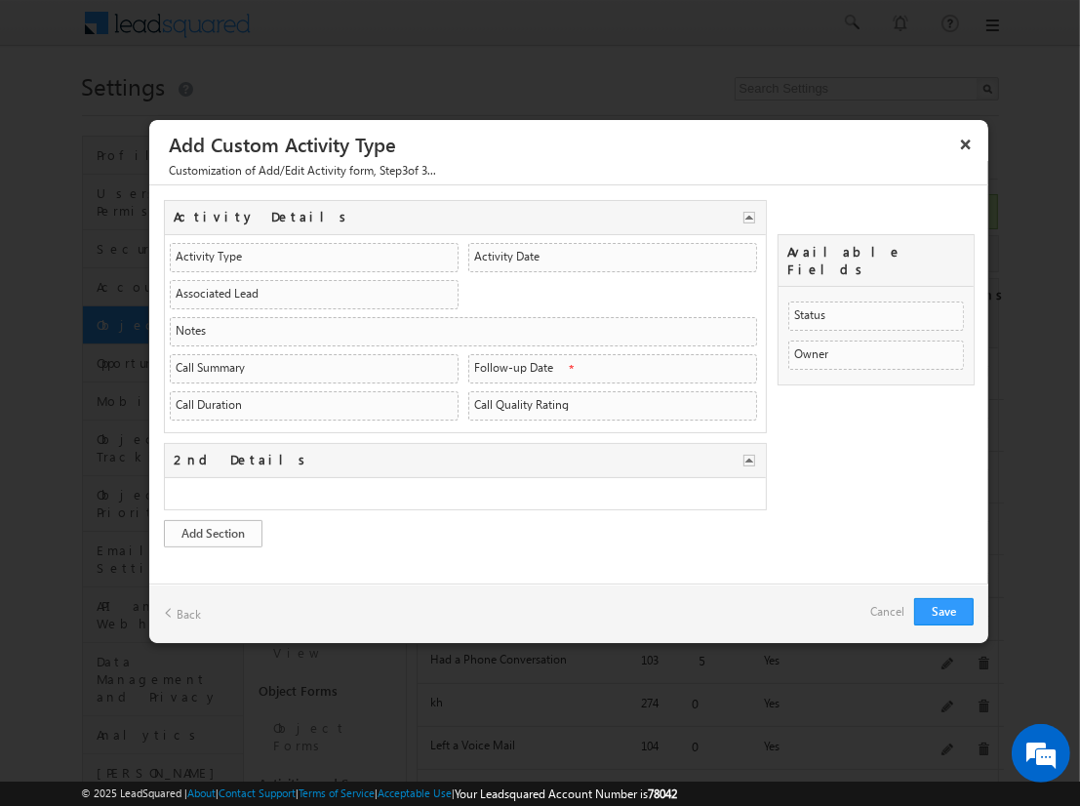
click at [213, 528] on link "Add Section" at bounding box center [213, 533] width 99 height 27
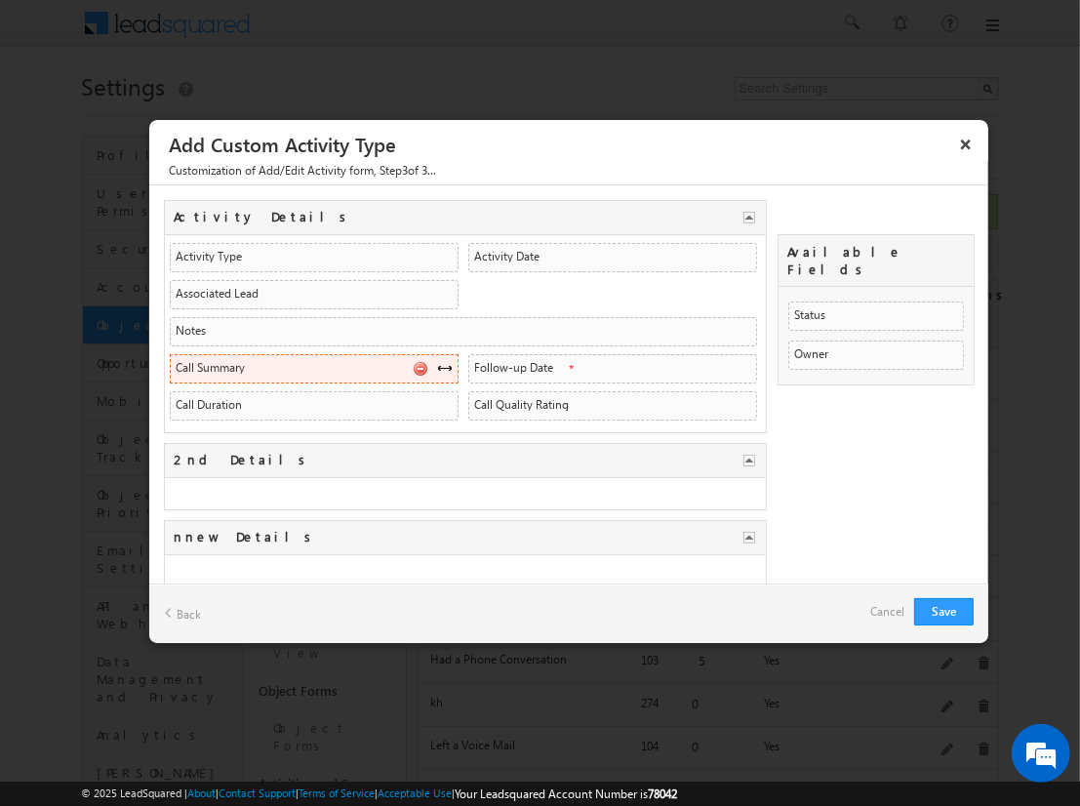
click at [438, 364] on span at bounding box center [445, 368] width 16 height 16
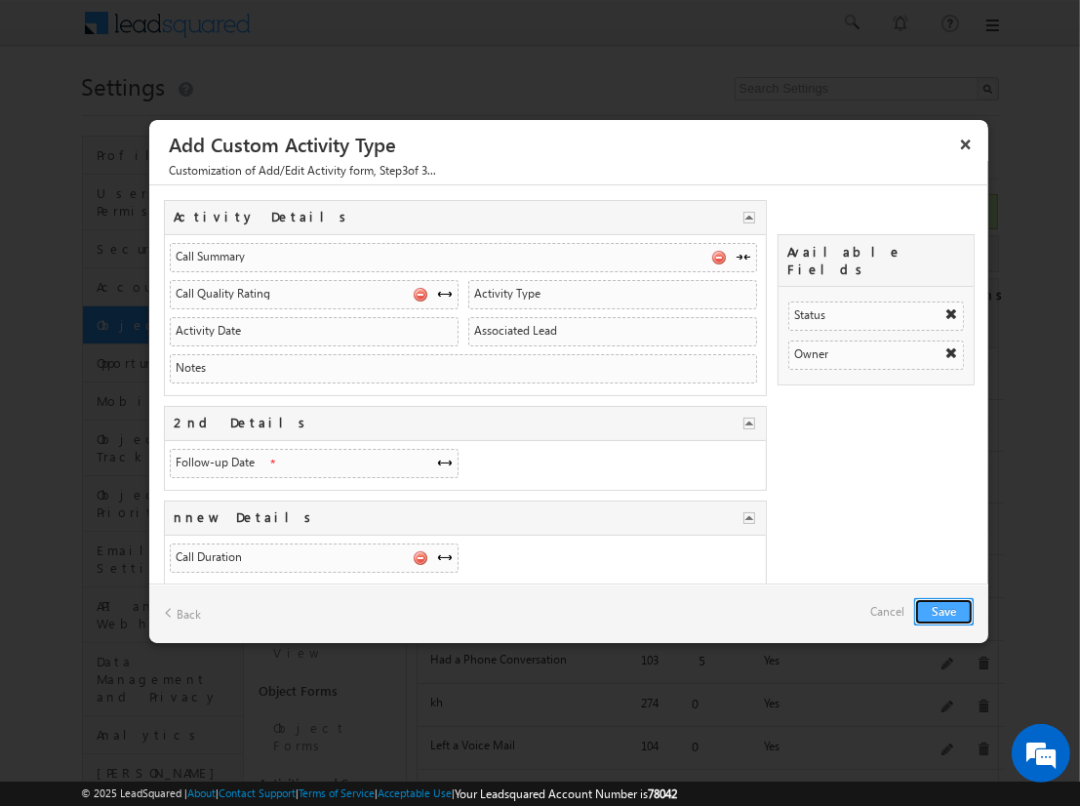
click at [944, 610] on button "Save" at bounding box center [944, 611] width 60 height 27
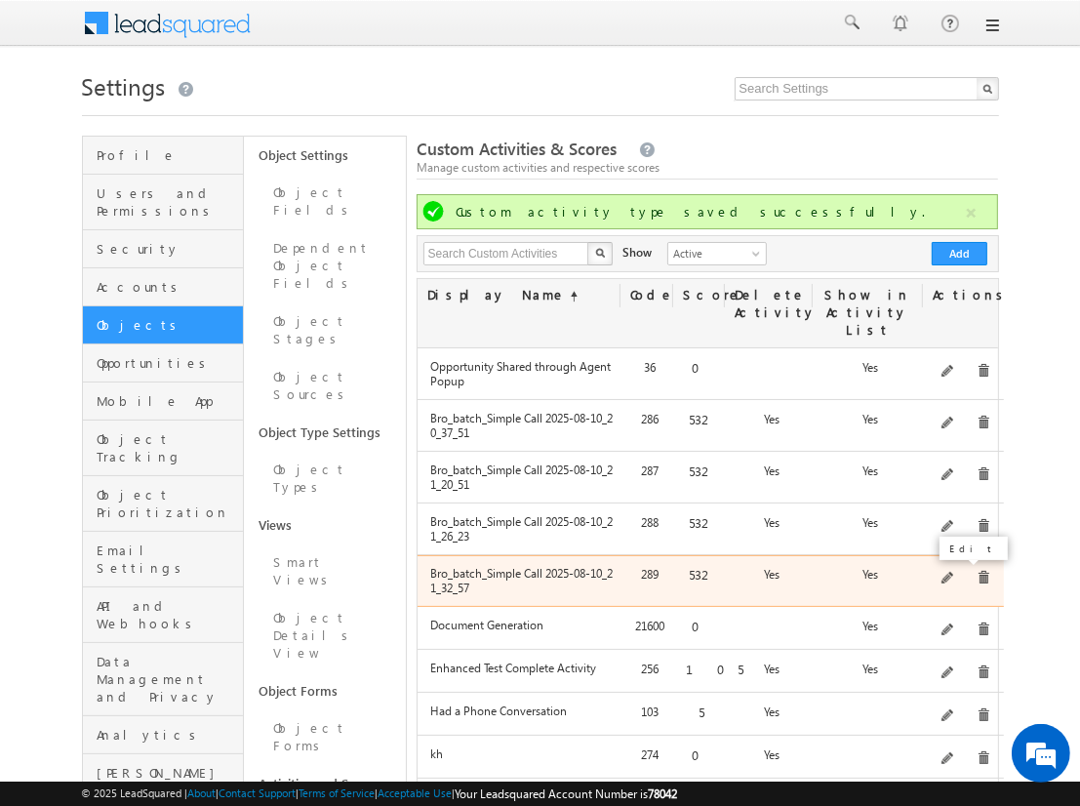
click at [949, 572] on span at bounding box center [949, 579] width 15 height 15
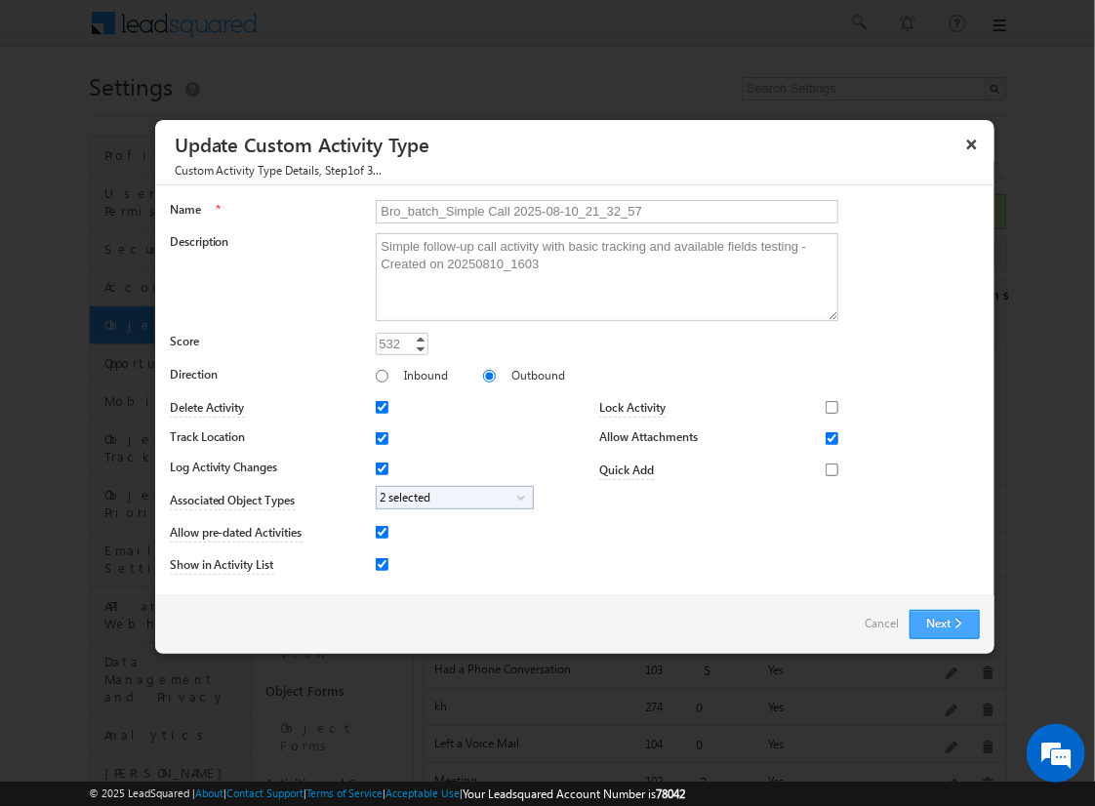
click at [938, 610] on button "Next" at bounding box center [945, 624] width 70 height 29
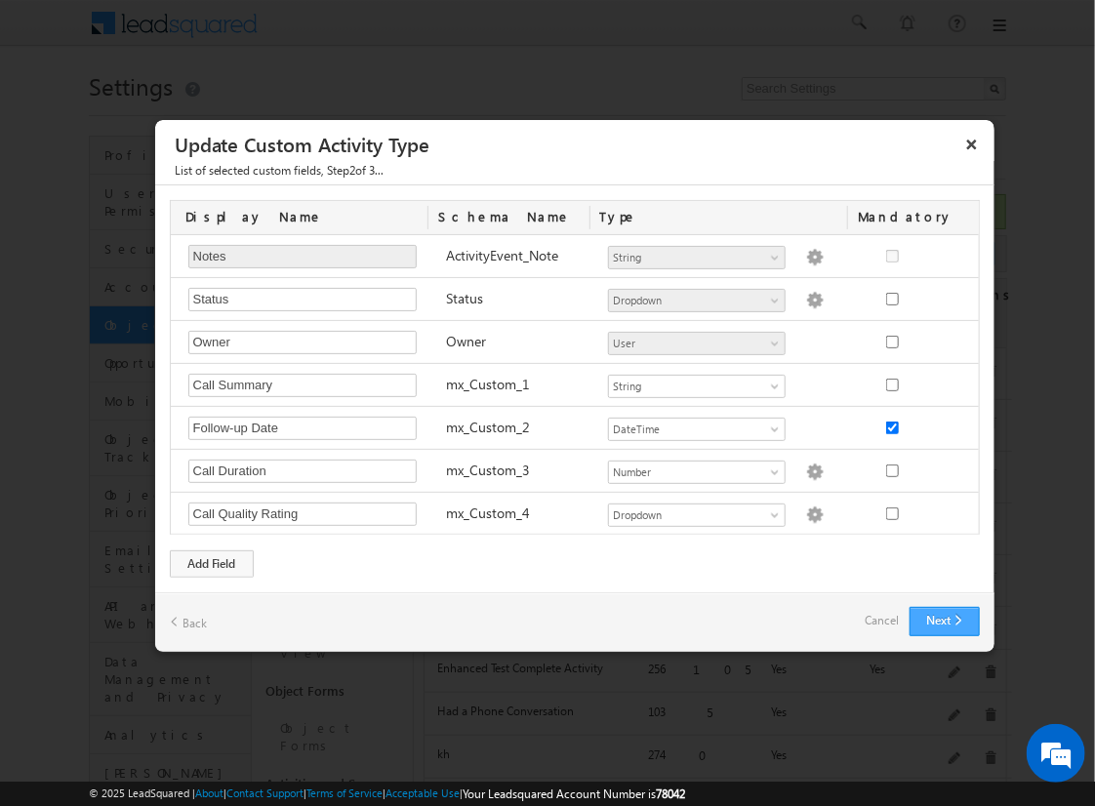
click at [941, 617] on button "Next" at bounding box center [945, 621] width 70 height 29
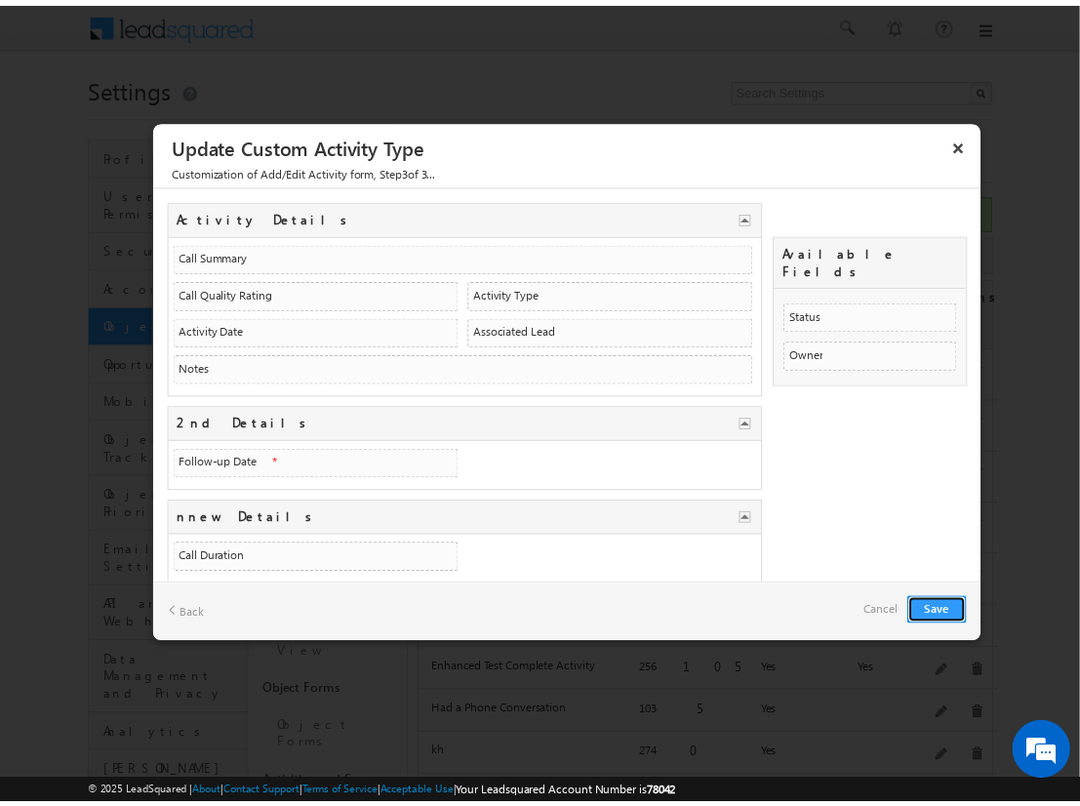
scroll to position [45, 0]
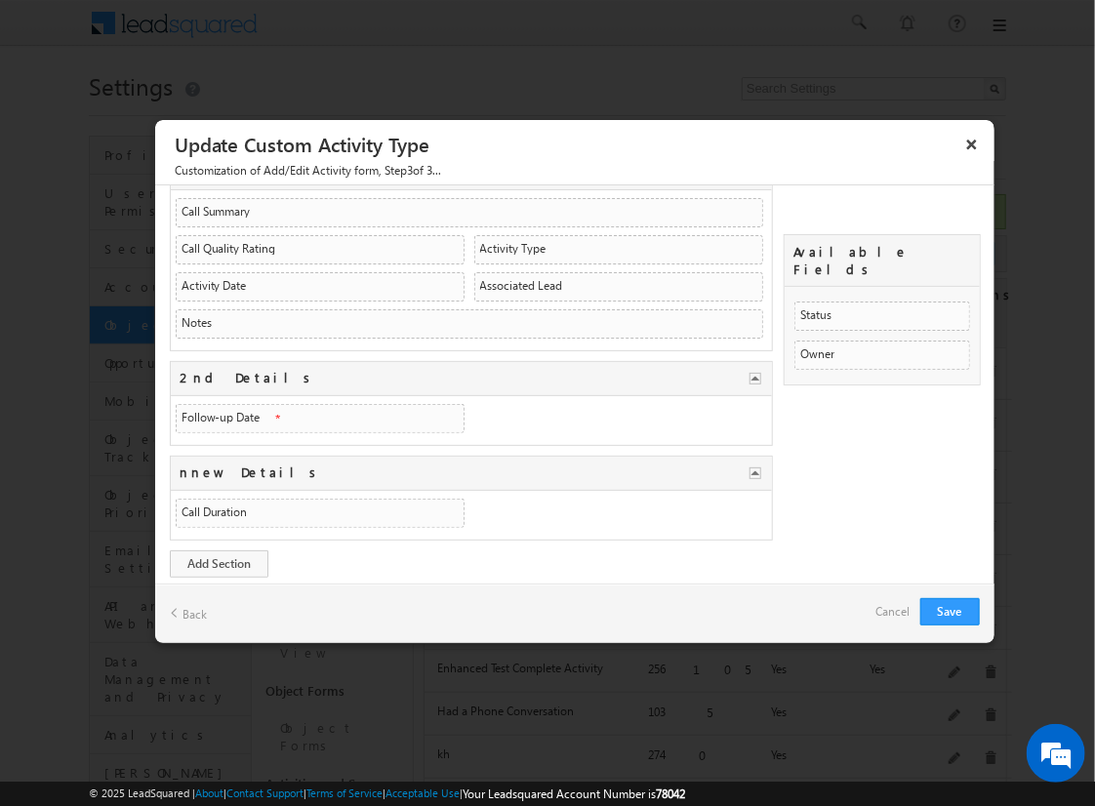
click at [893, 605] on link "Cancel" at bounding box center [893, 611] width 34 height 27
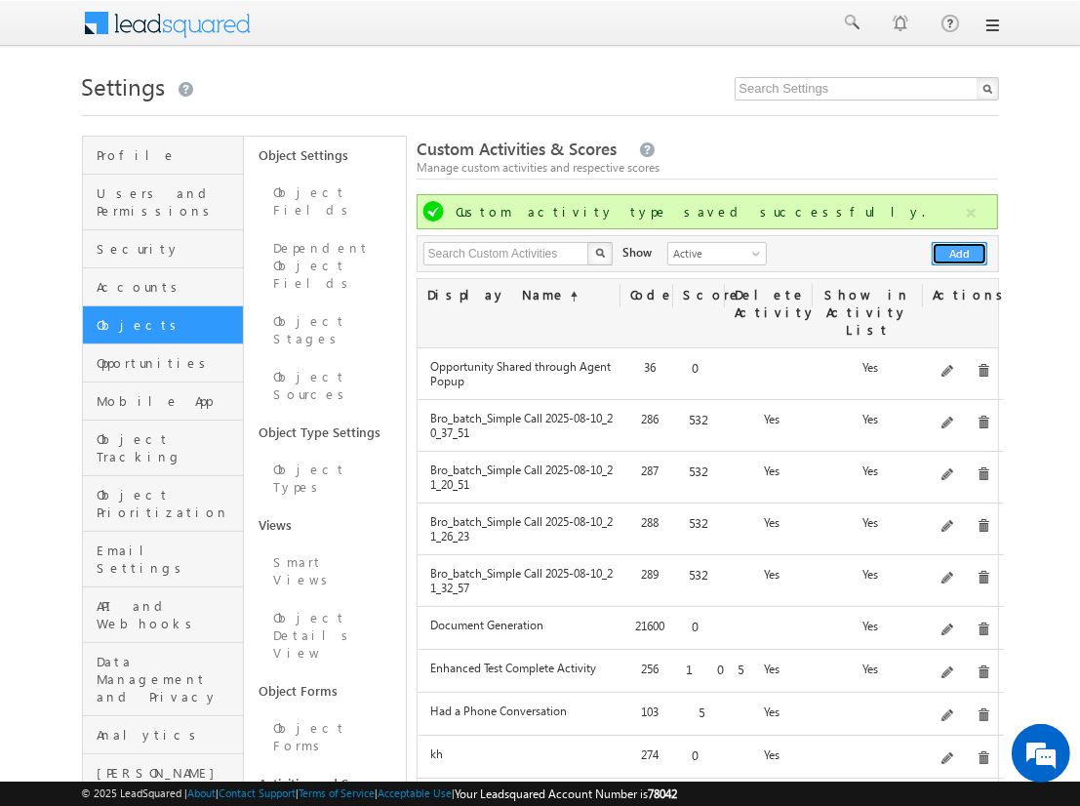
click at [960, 254] on button "Add" at bounding box center [960, 253] width 56 height 23
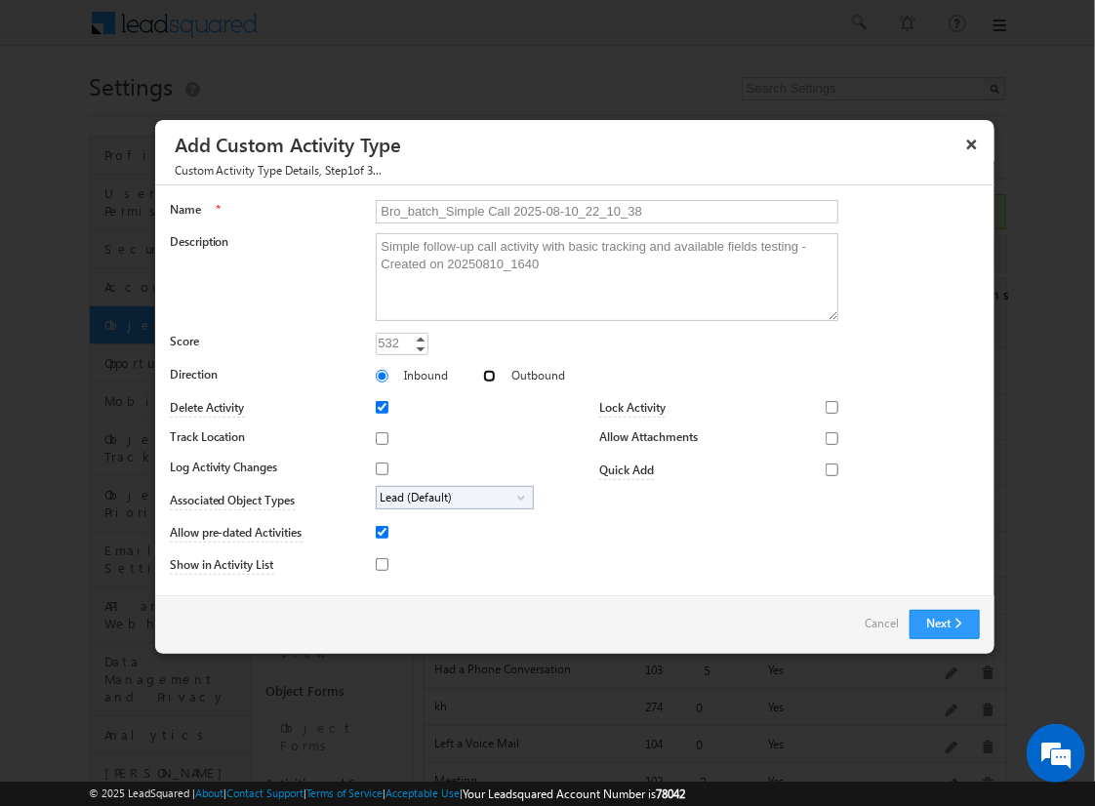
click at [483, 375] on input "Outbound" at bounding box center [489, 376] width 13 height 13
click at [379, 437] on input "Track Location" at bounding box center [382, 438] width 13 height 13
click at [379, 467] on input "Log Activity Changes" at bounding box center [382, 469] width 13 height 13
click at [379, 563] on input "Show in Activity List" at bounding box center [382, 564] width 13 height 13
click at [826, 437] on input "Allow Attachments" at bounding box center [832, 438] width 13 height 13
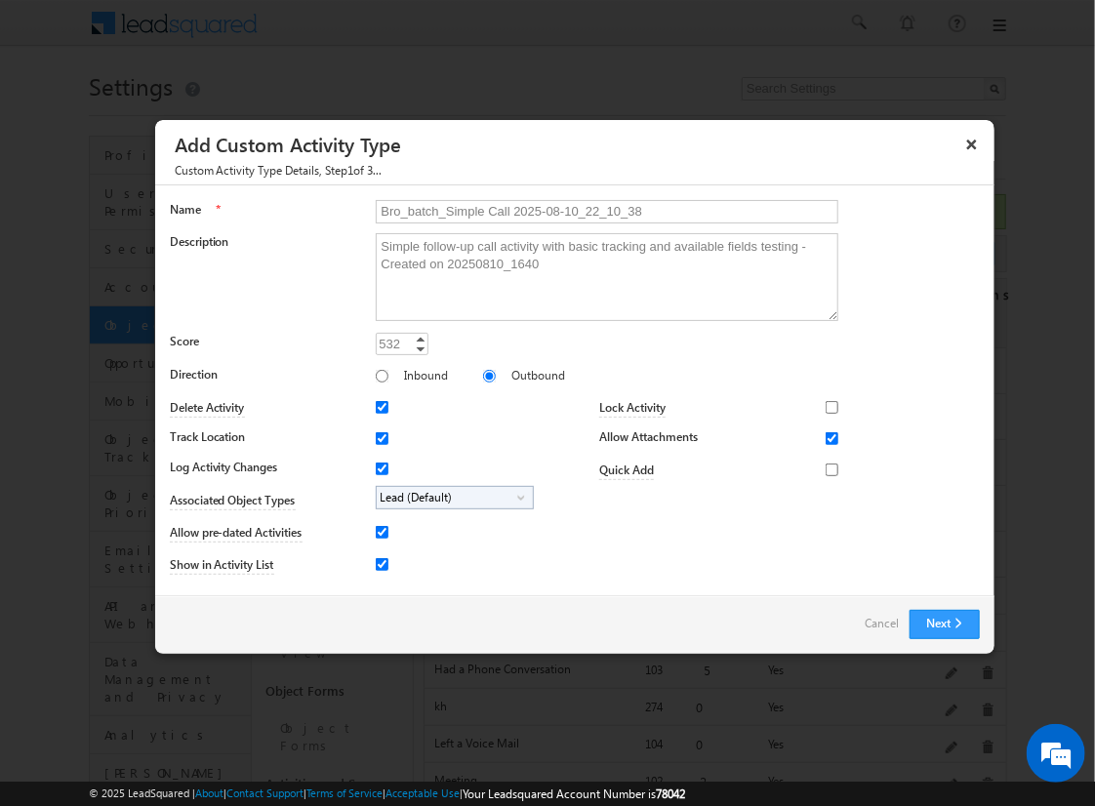
click at [451, 496] on span "Lead (Default)" at bounding box center [447, 498] width 141 height 22
click at [390, 551] on input "Student" at bounding box center [394, 552] width 13 height 13
click at [598, 210] on input "Bro_batch_Simple Call 2025-08-10_22_10_38" at bounding box center [607, 211] width 463 height 23
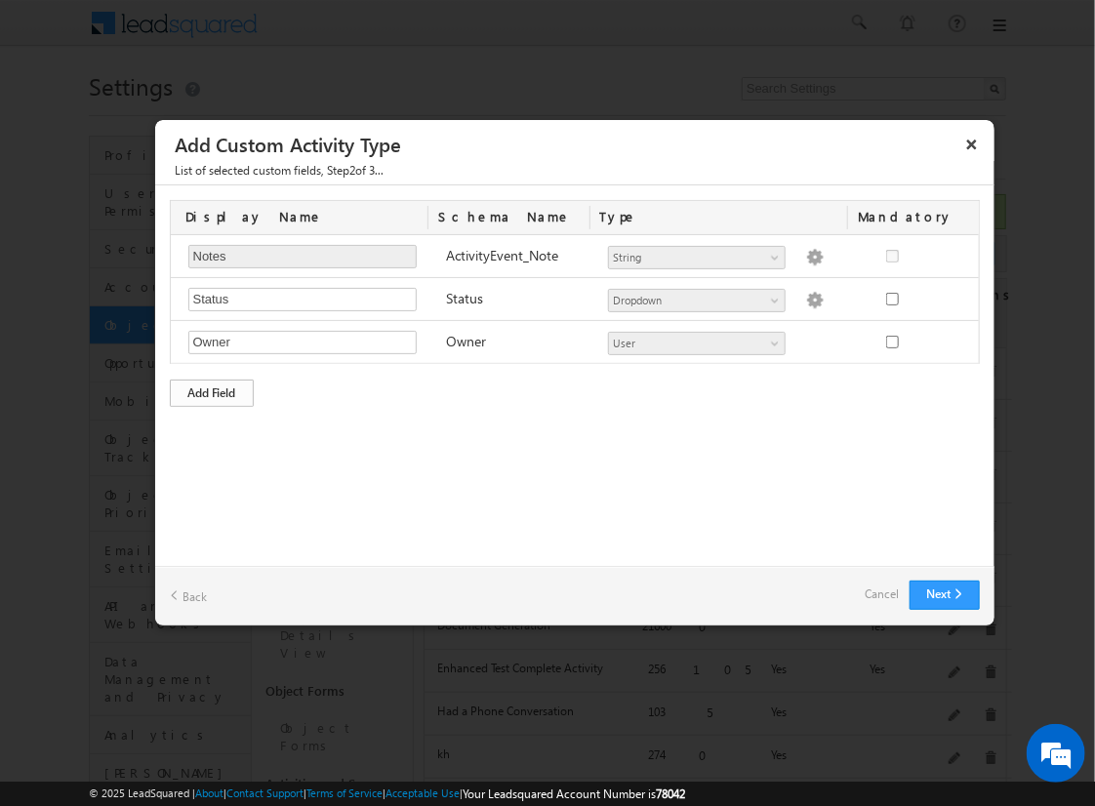
click at [212, 390] on div "Add Field" at bounding box center [212, 393] width 84 height 27
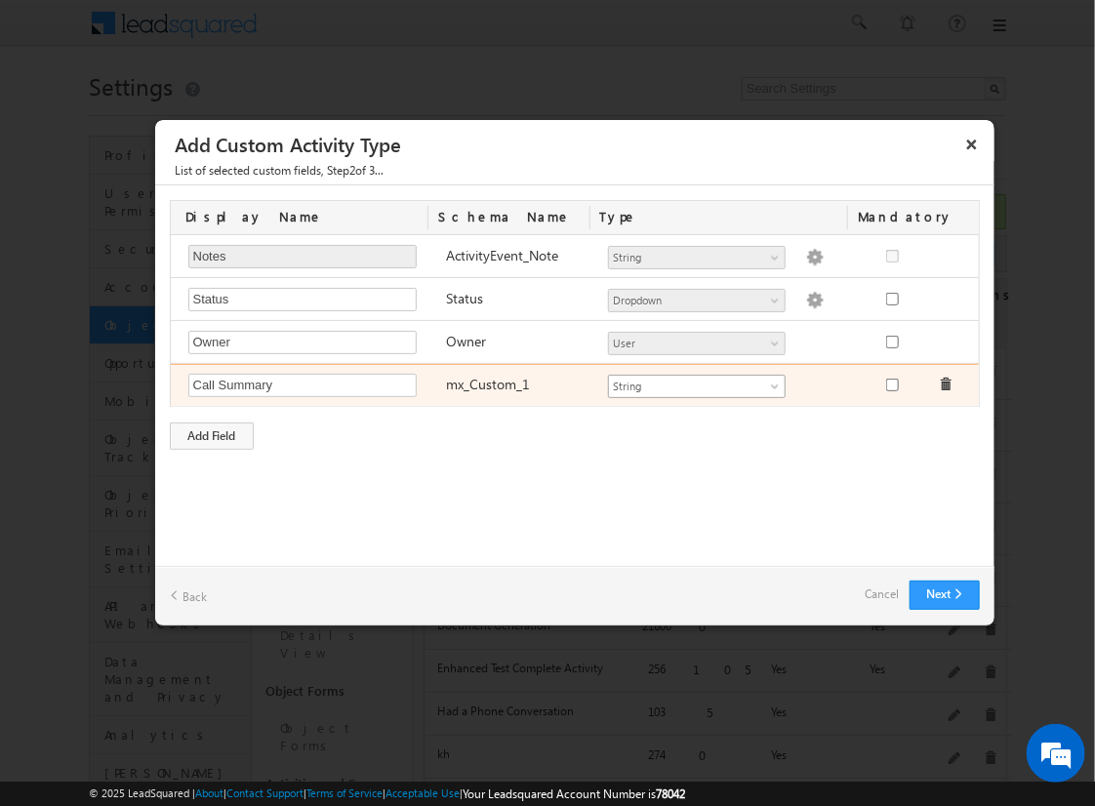
click at [696, 383] on span "String" at bounding box center [688, 387] width 159 height 18
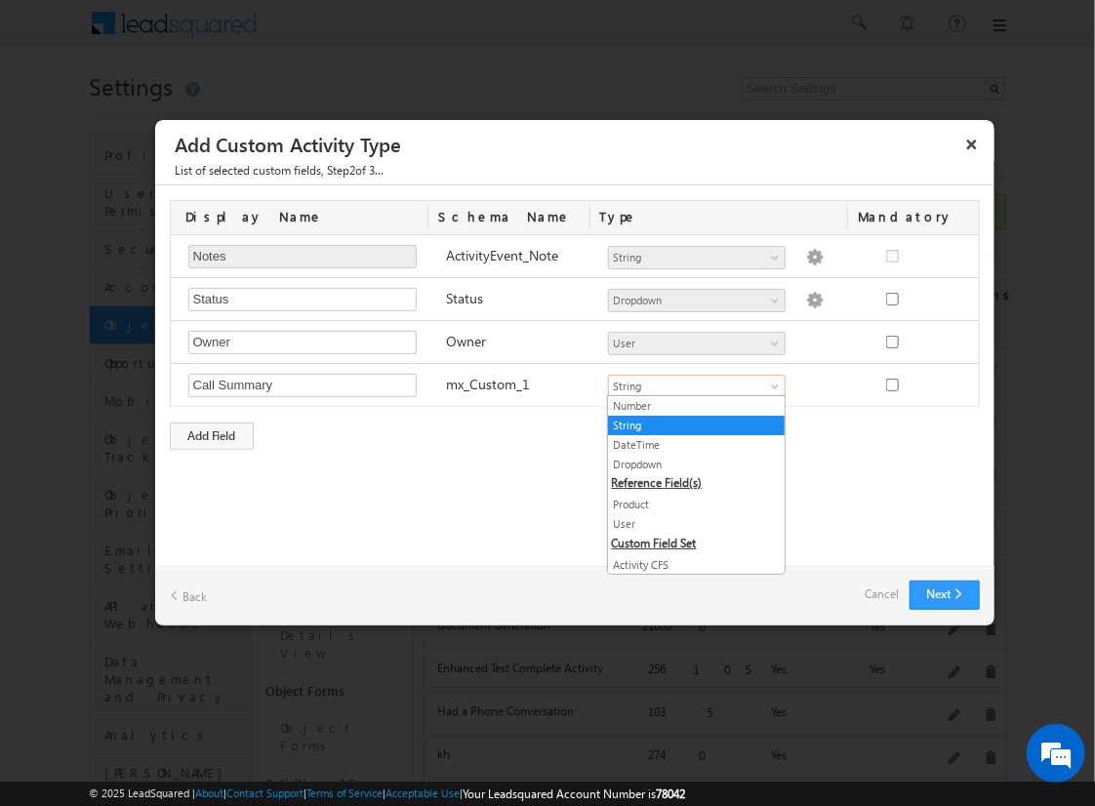
click at [689, 424] on link "String" at bounding box center [696, 426] width 177 height 18
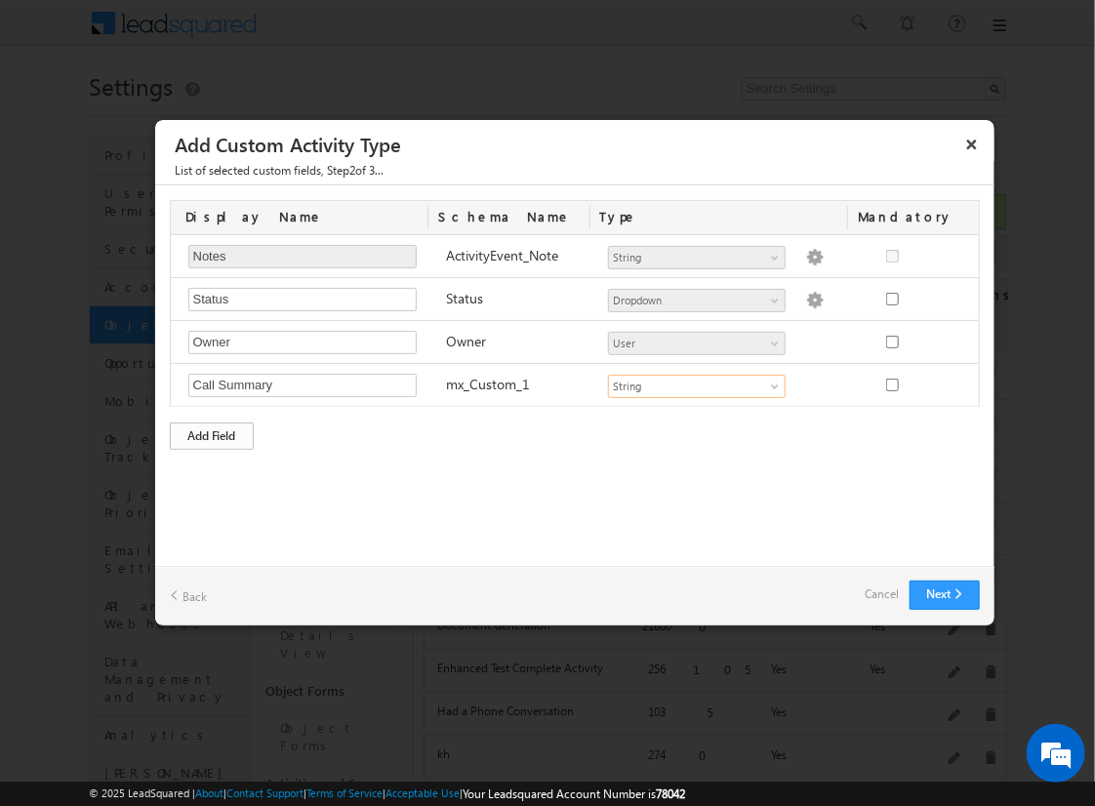
click at [212, 432] on div "Add Field" at bounding box center [212, 436] width 84 height 27
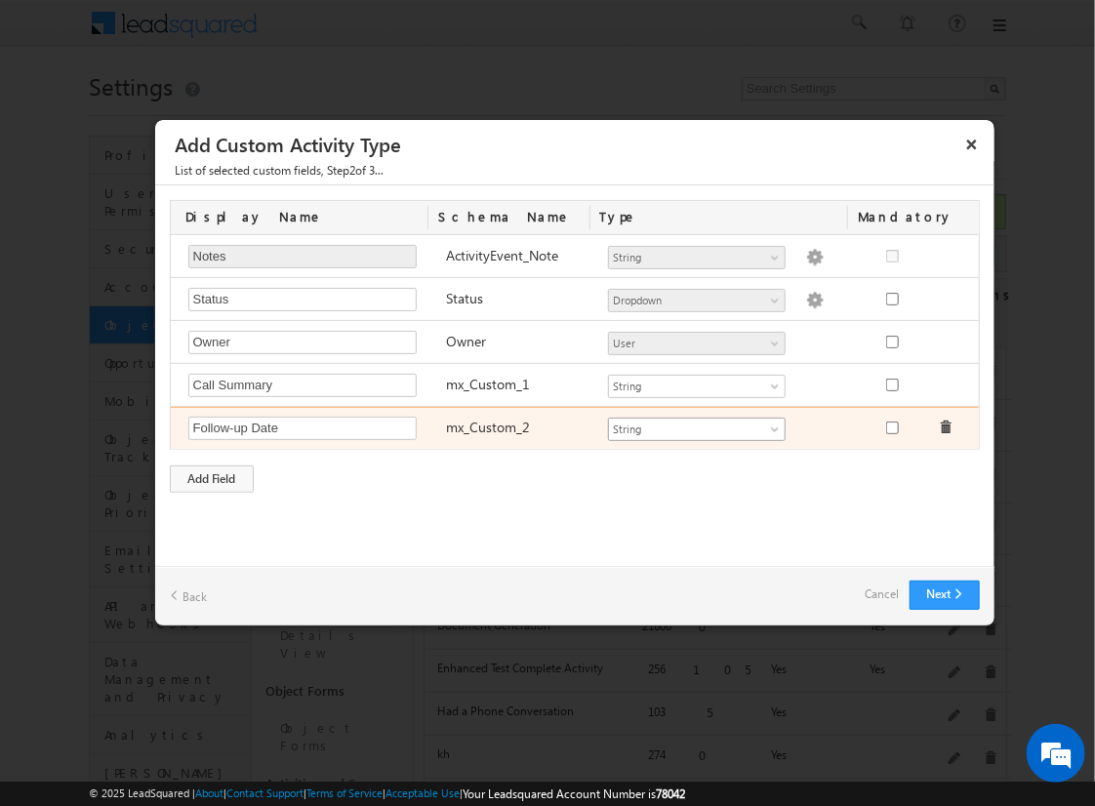
click at [696, 425] on span "String" at bounding box center [688, 430] width 159 height 18
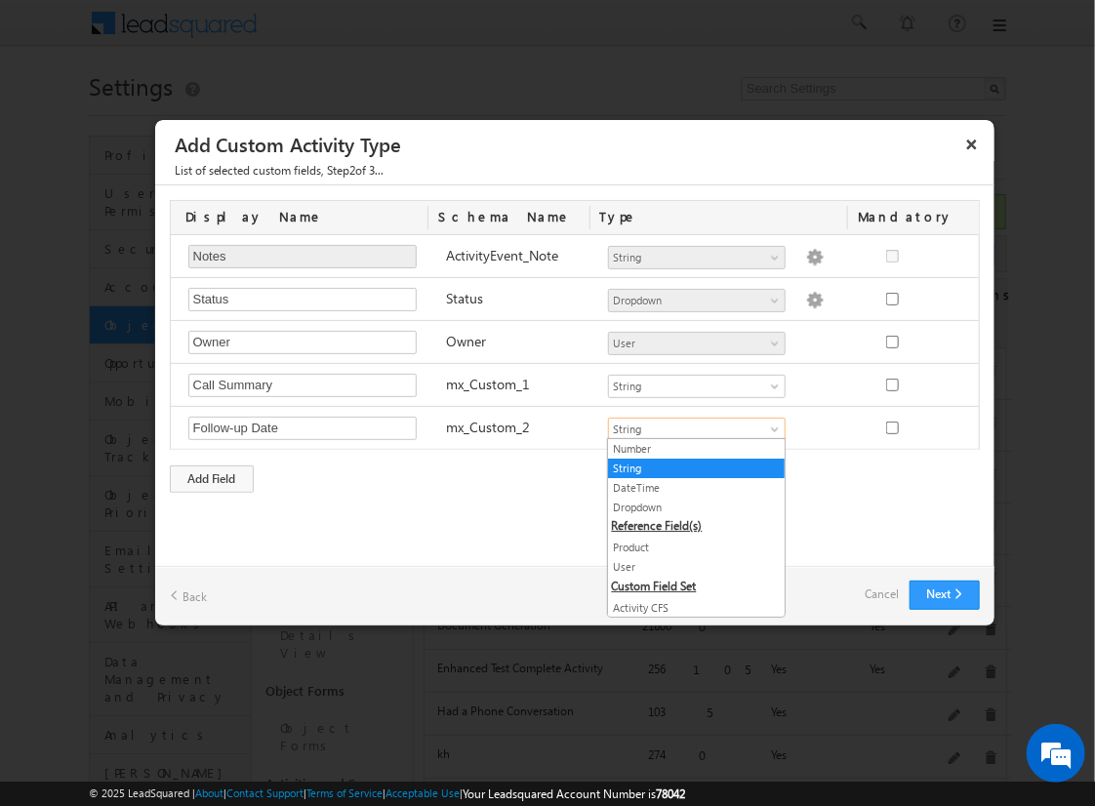
click at [689, 486] on link "DateTime" at bounding box center [696, 488] width 177 height 18
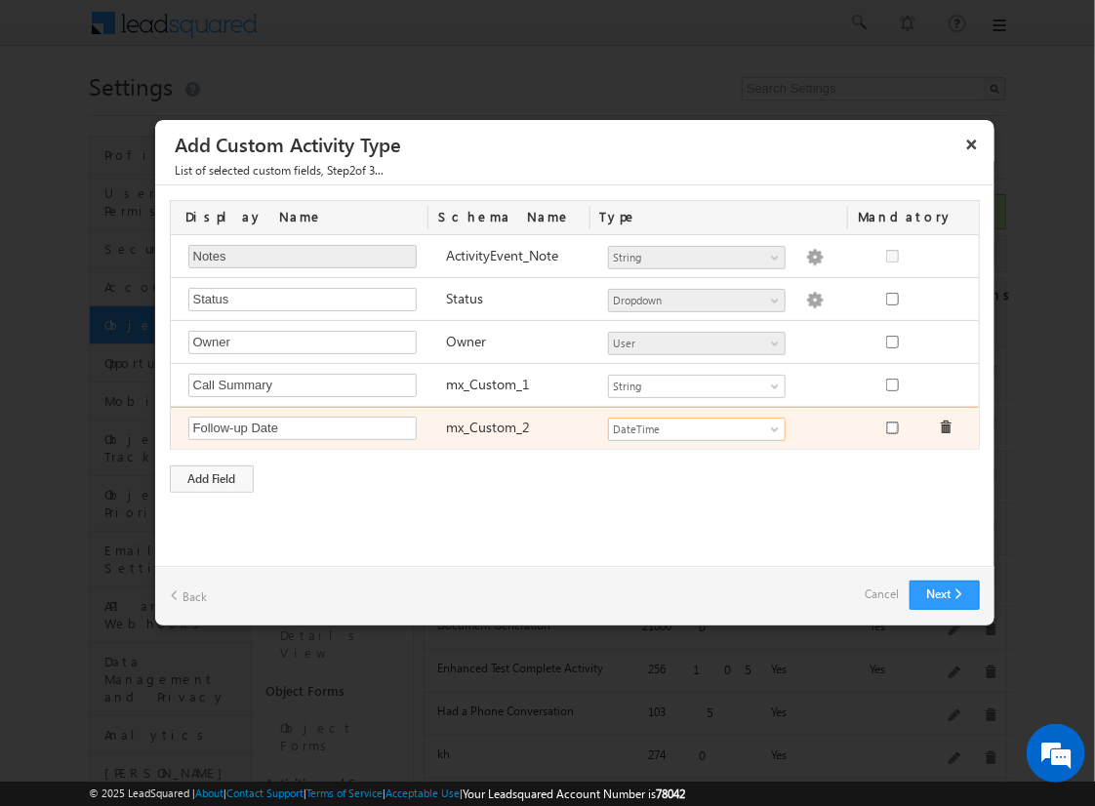
click at [891, 424] on input "checkbox" at bounding box center [892, 428] width 13 height 13
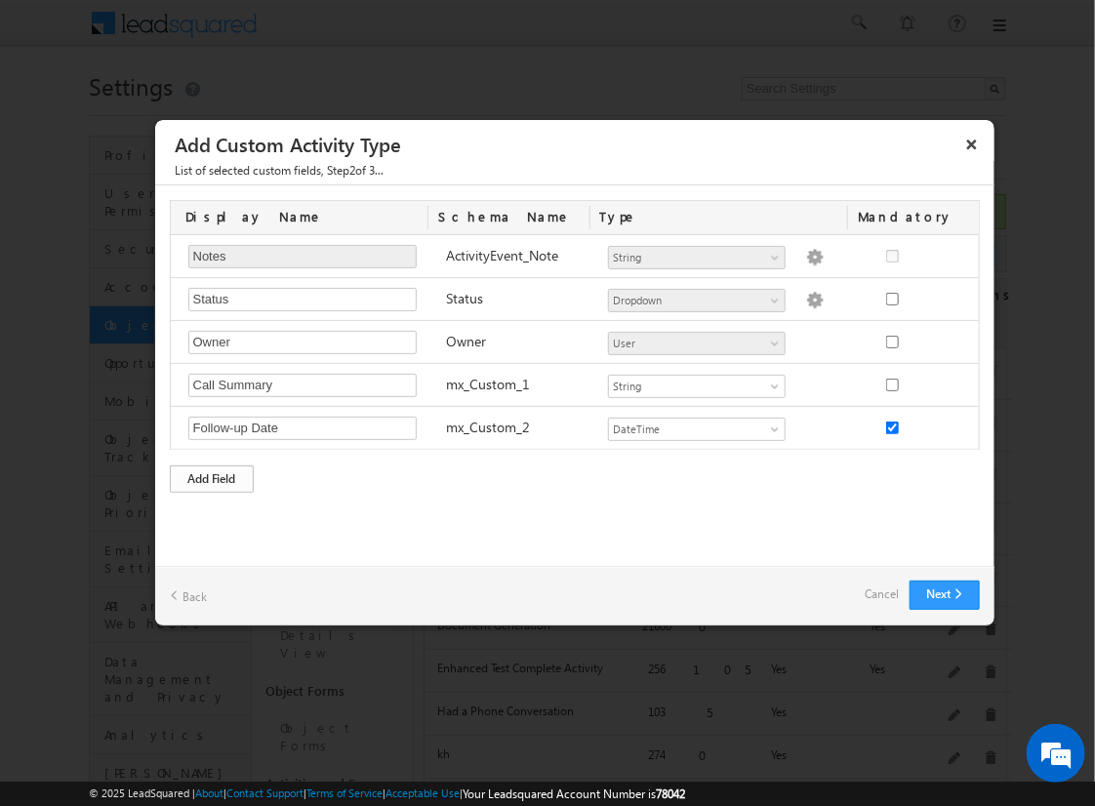
click at [212, 475] on div "Add Field" at bounding box center [212, 478] width 84 height 27
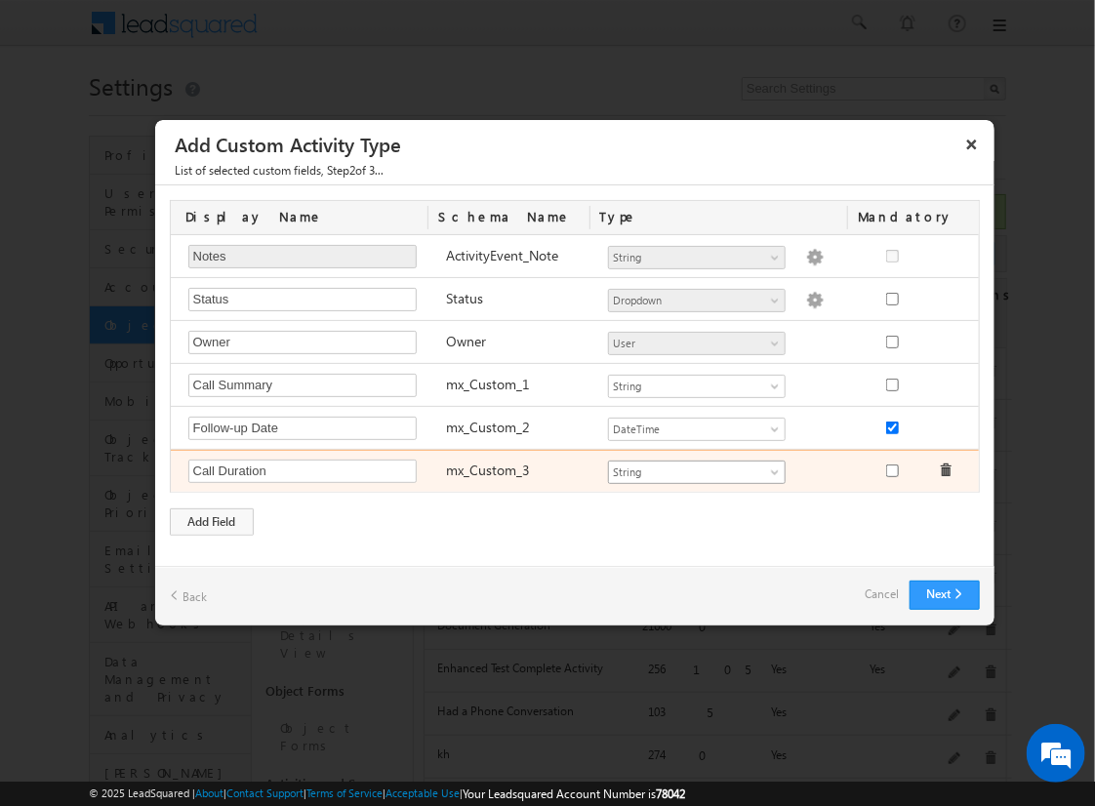
click at [696, 468] on span "String" at bounding box center [688, 473] width 159 height 18
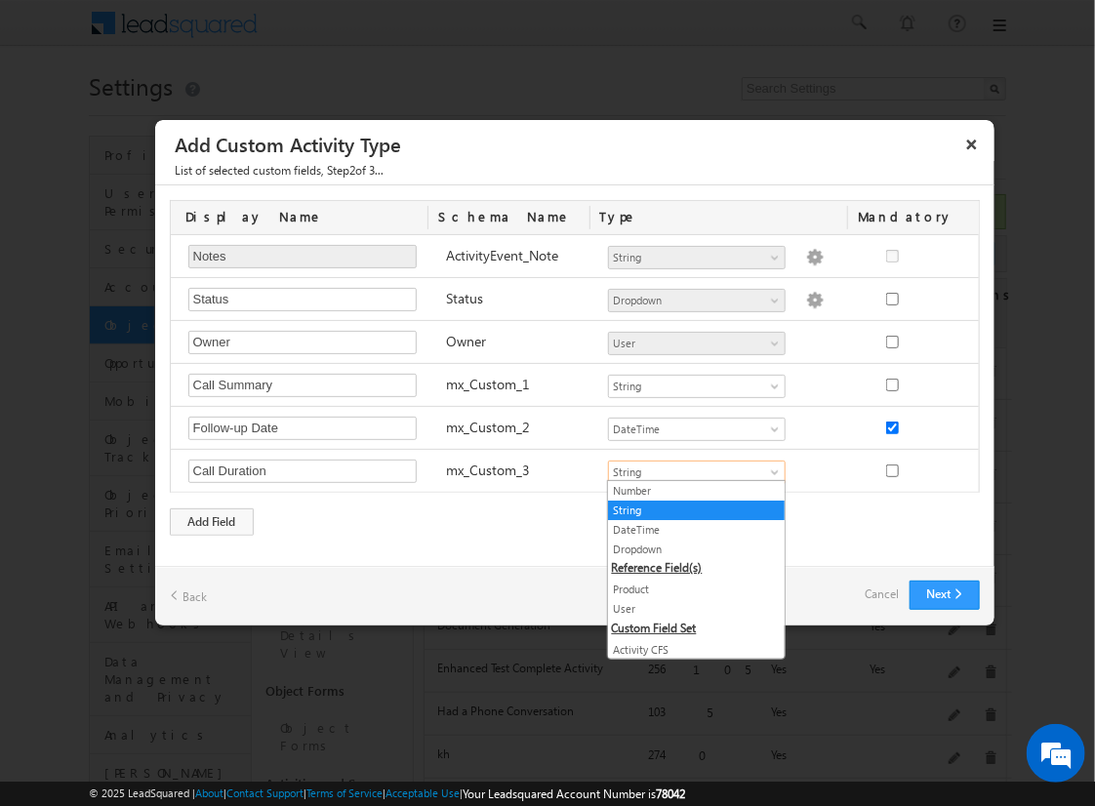
click at [689, 490] on link "Number" at bounding box center [696, 491] width 177 height 18
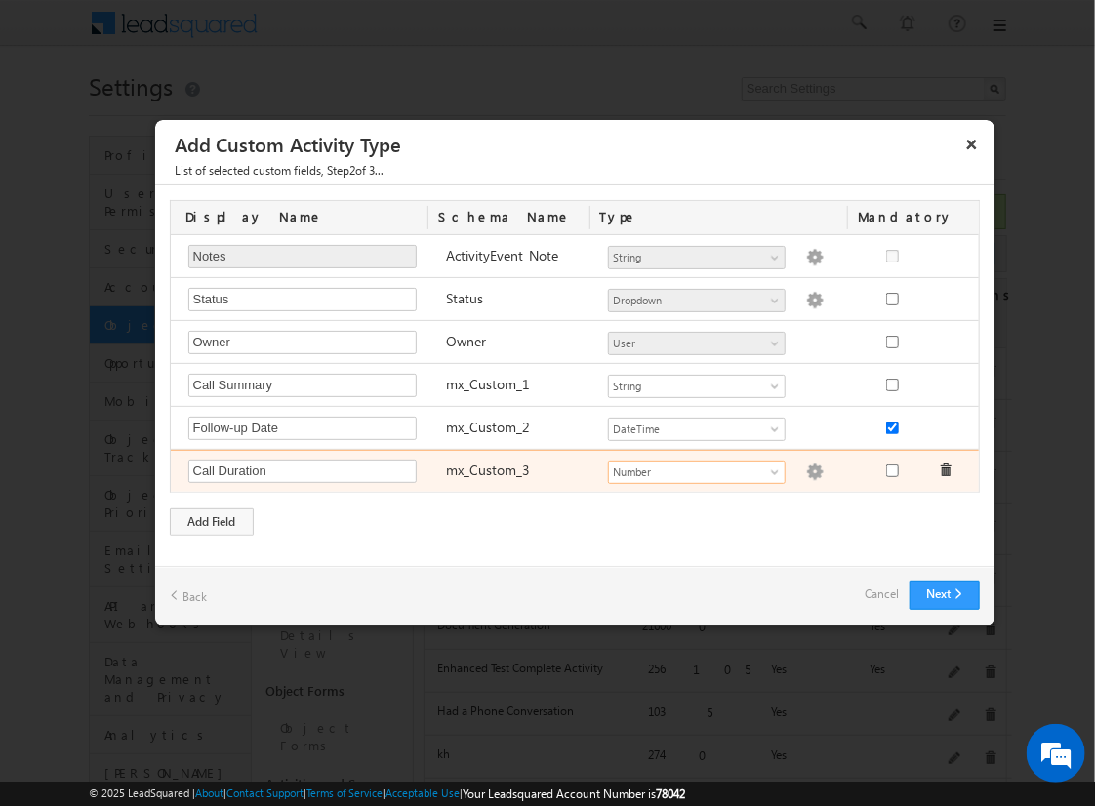
click at [806, 468] on img at bounding box center [815, 473] width 18 height 18
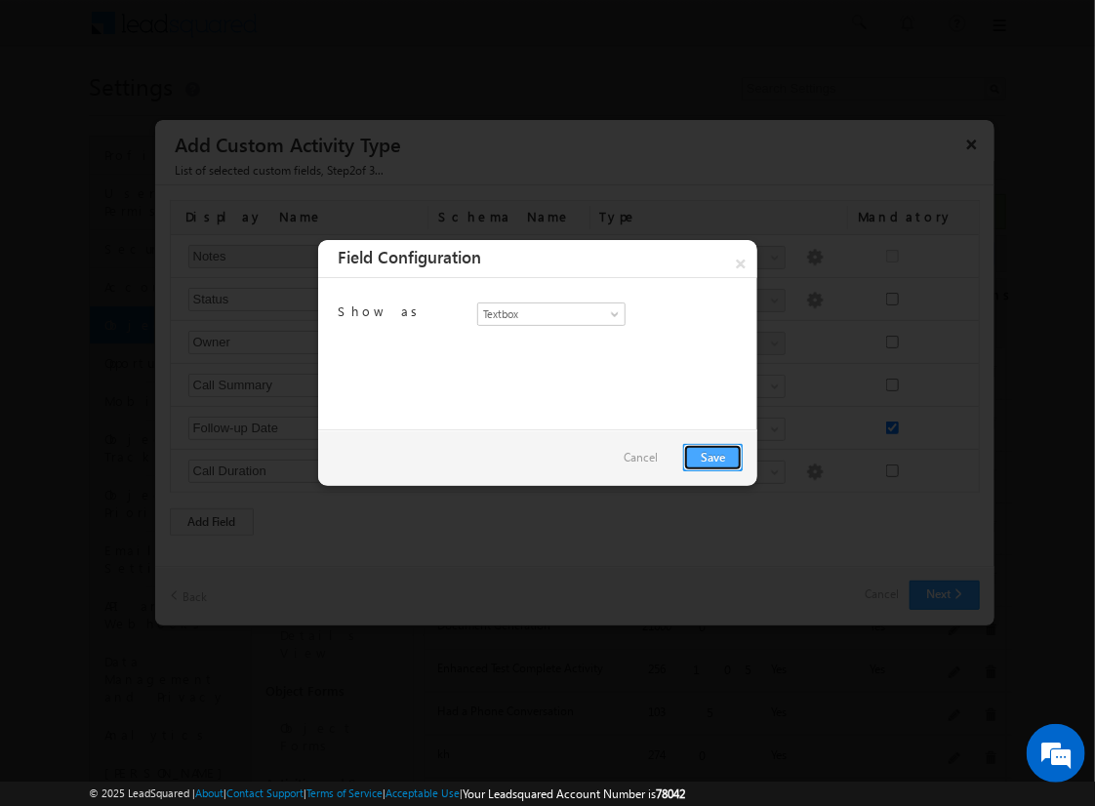
click at [712, 456] on link "Save" at bounding box center [713, 457] width 60 height 27
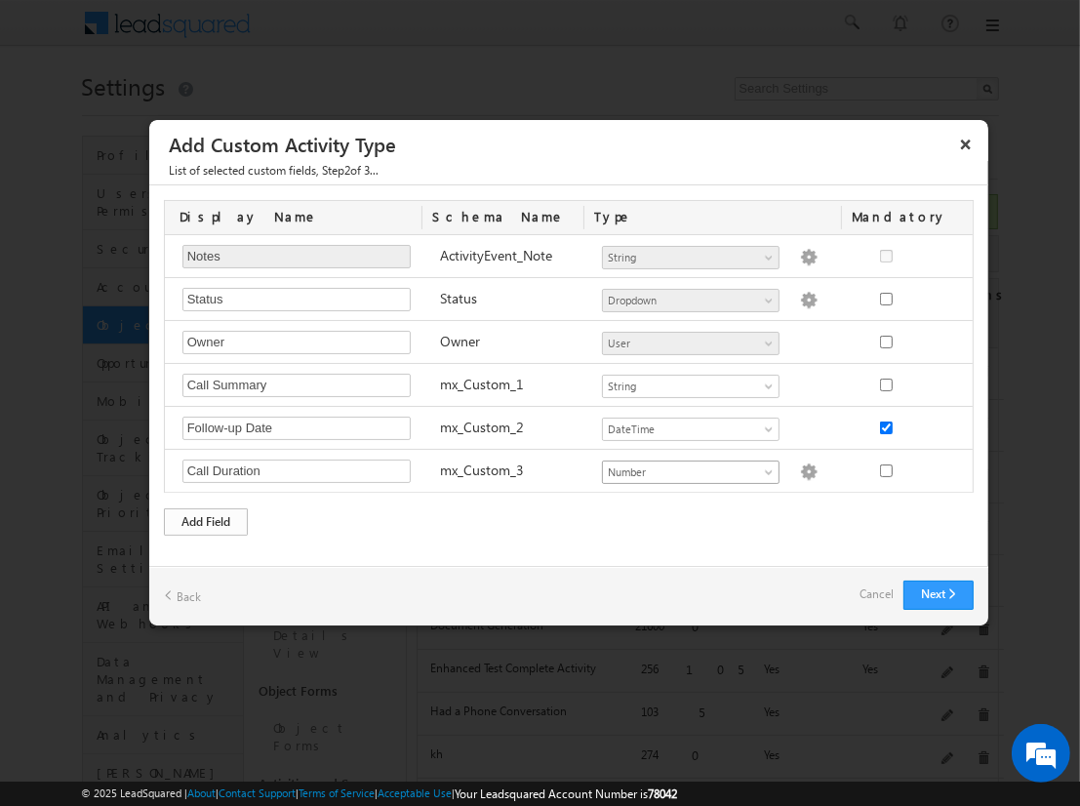
click at [206, 517] on div "Add Field" at bounding box center [206, 521] width 84 height 27
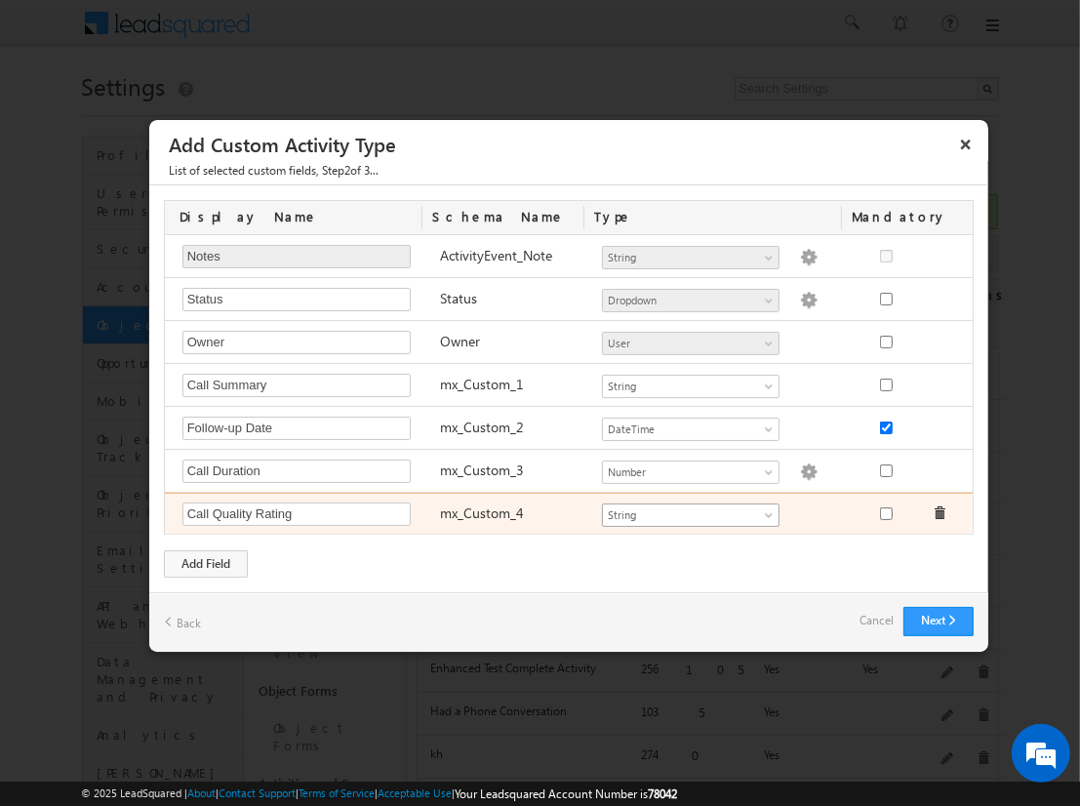
click at [690, 510] on span "String" at bounding box center [682, 515] width 159 height 18
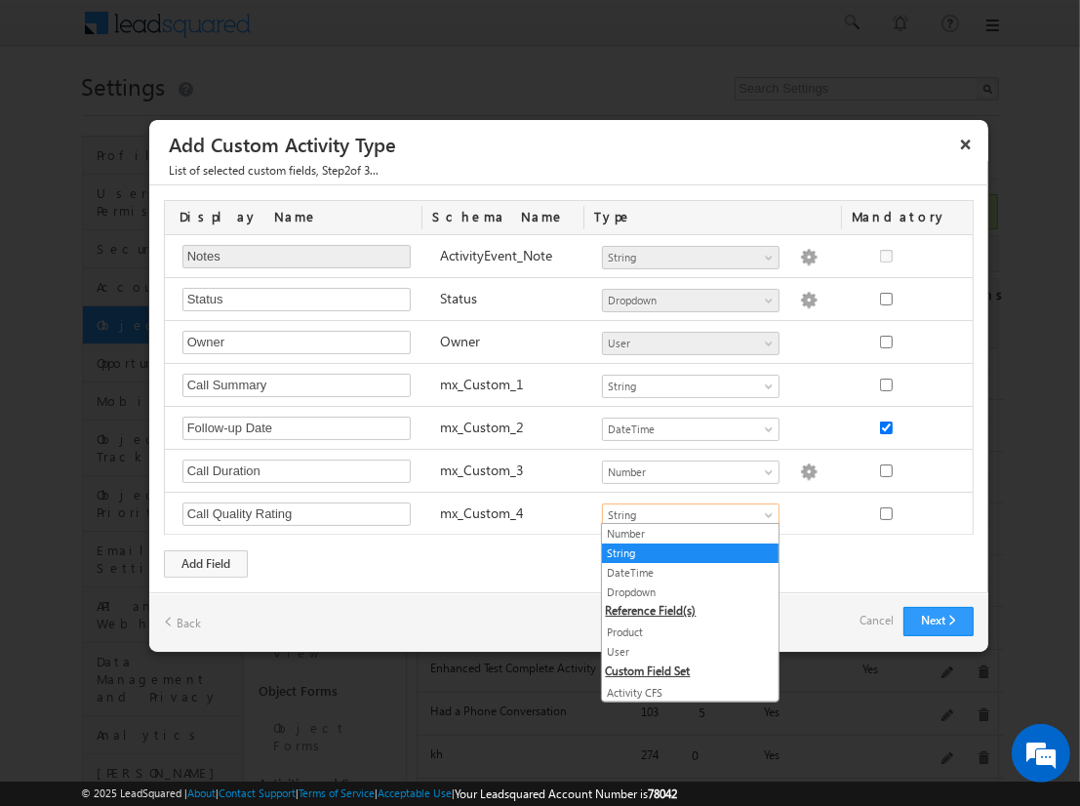
click at [683, 590] on link "Dropdown" at bounding box center [690, 593] width 177 height 18
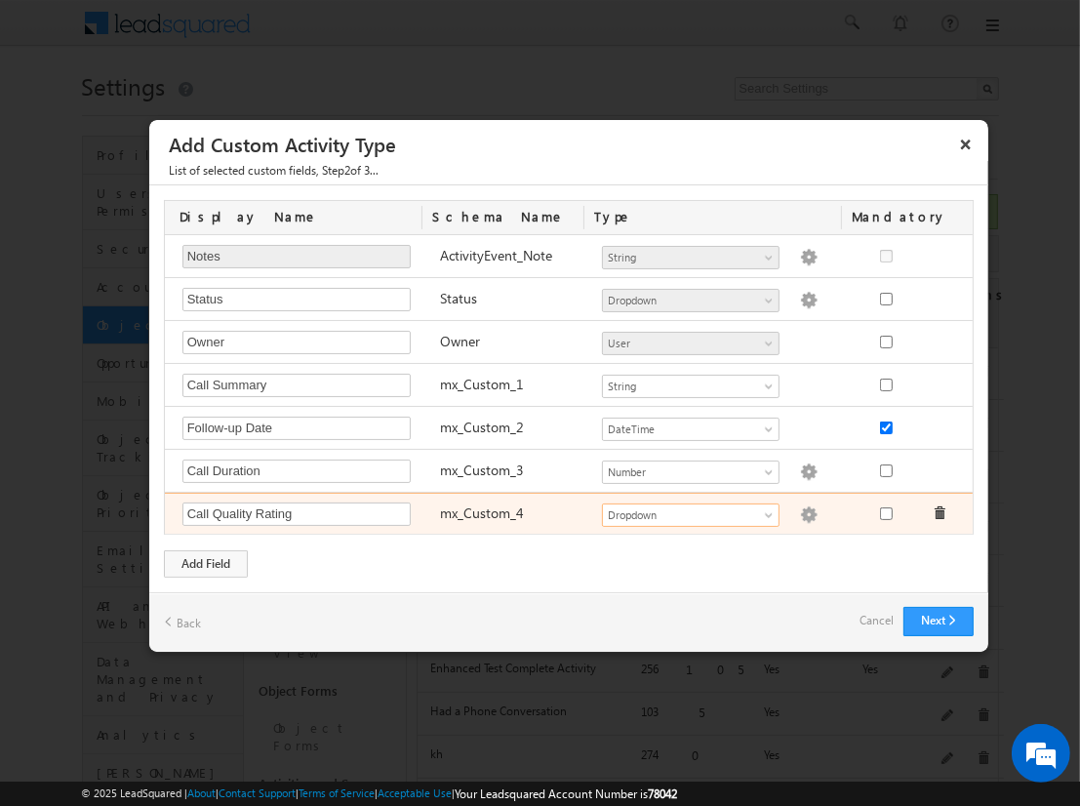
click at [800, 510] on img at bounding box center [809, 515] width 18 height 18
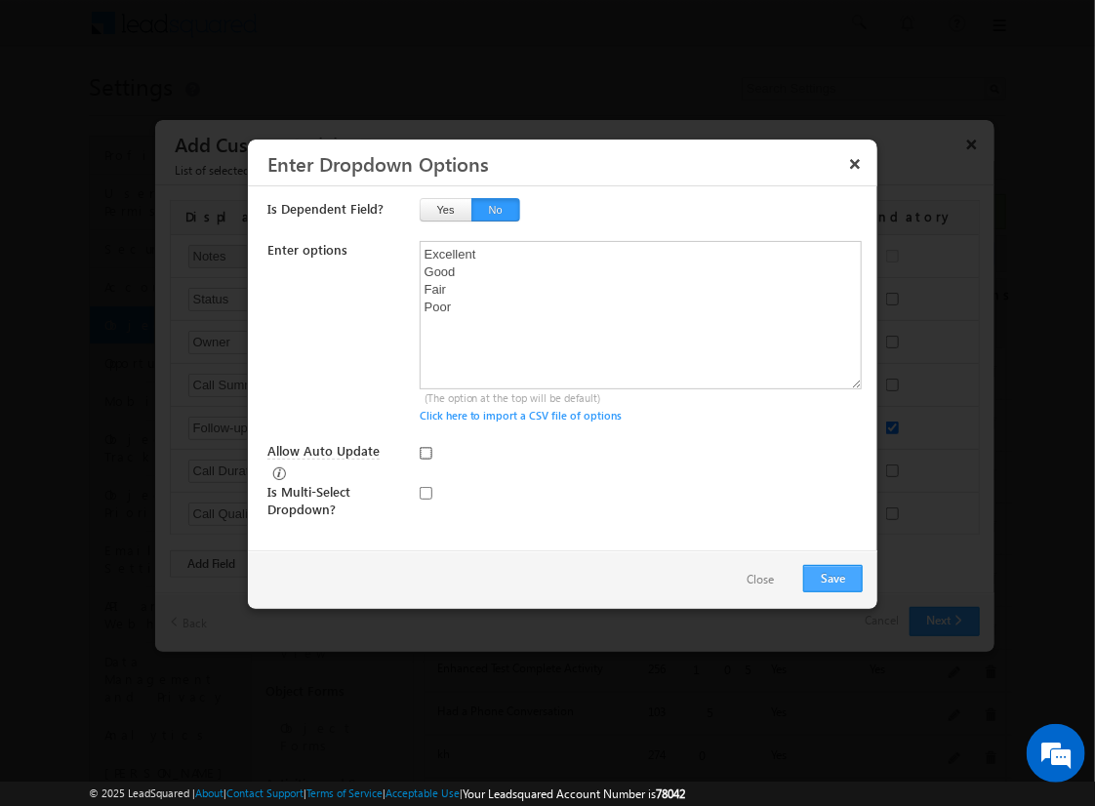
click at [425, 452] on input "Allow Auto Update" at bounding box center [426, 453] width 13 height 13
click at [832, 576] on button "Save" at bounding box center [833, 578] width 60 height 27
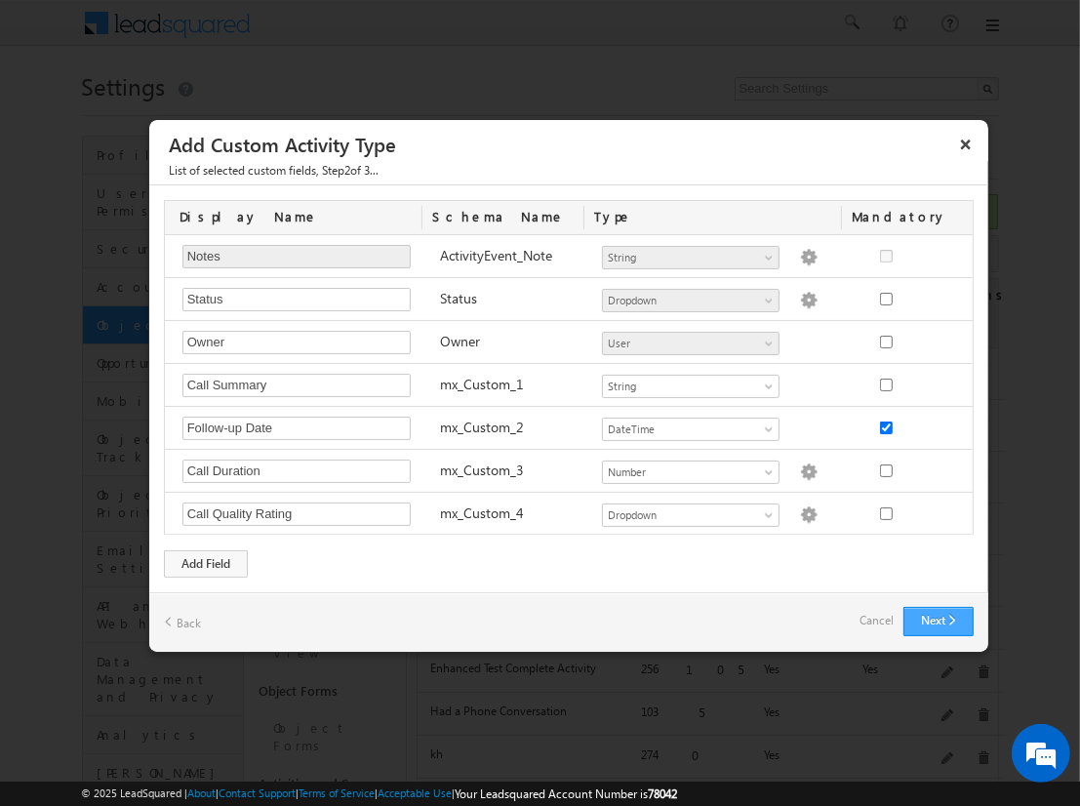
click at [938, 617] on button "Next" at bounding box center [939, 621] width 70 height 29
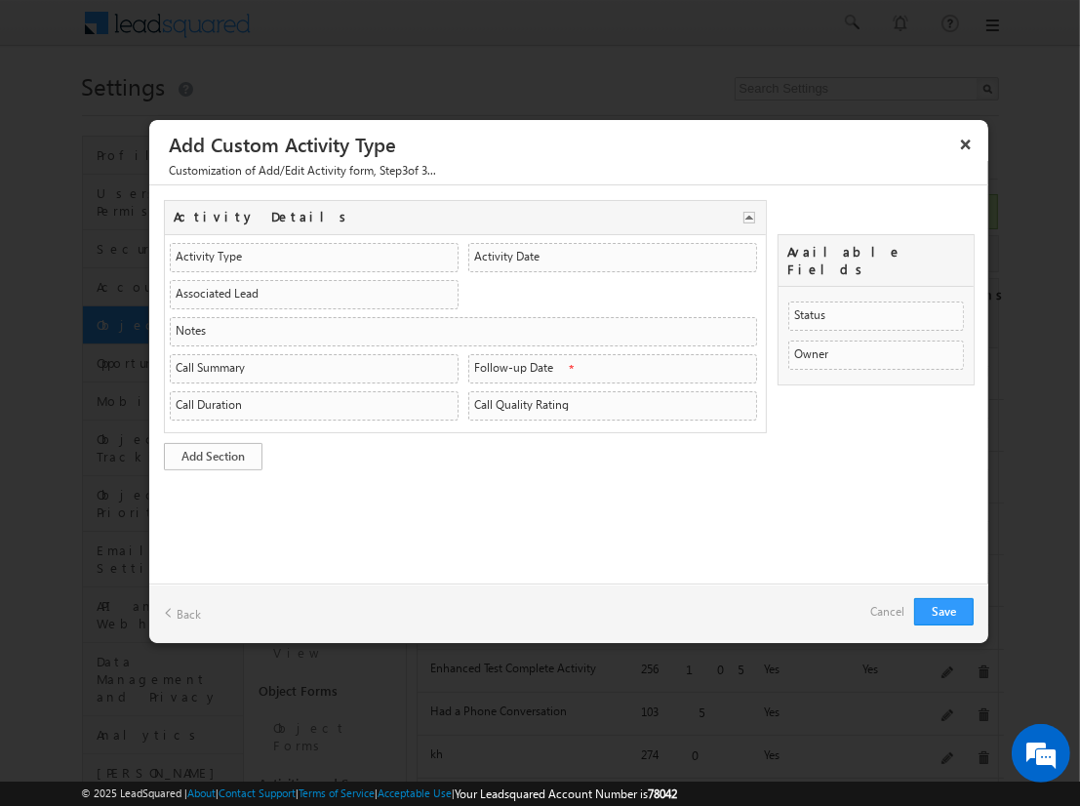
click at [213, 452] on link "Add Section" at bounding box center [213, 456] width 99 height 27
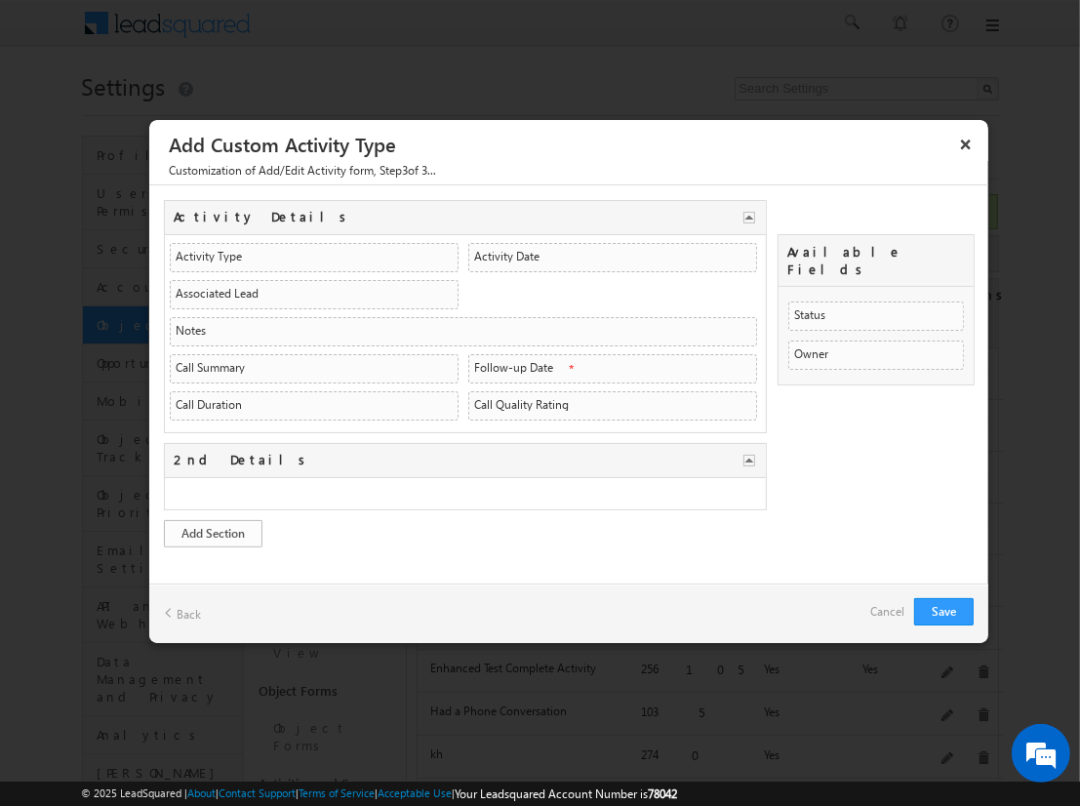
click at [213, 528] on link "Add Section" at bounding box center [213, 533] width 99 height 27
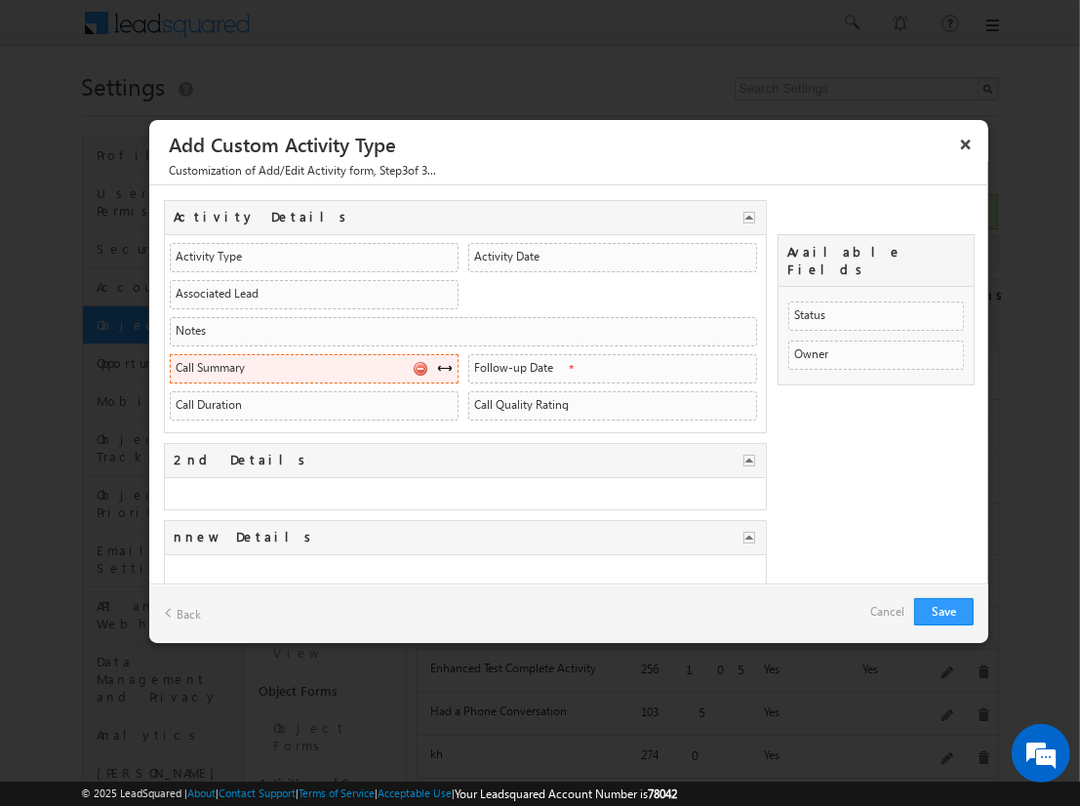
click at [438, 364] on span at bounding box center [445, 368] width 16 height 16
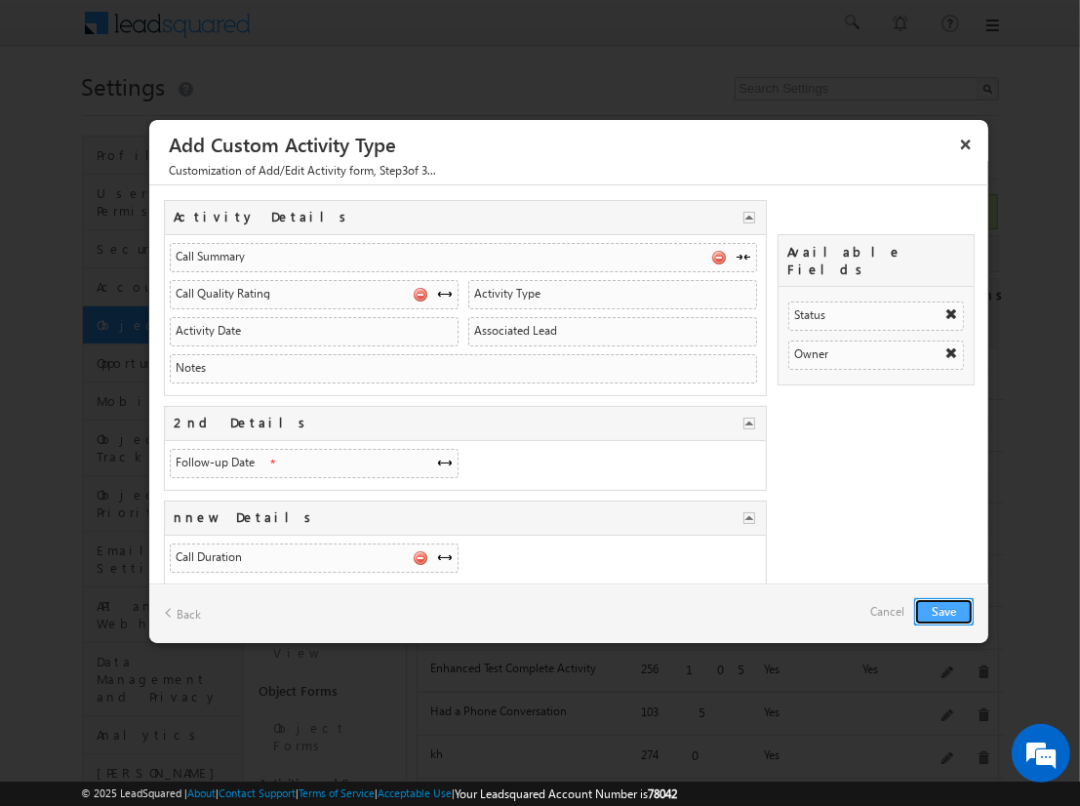
click at [944, 610] on button "Save" at bounding box center [944, 611] width 60 height 27
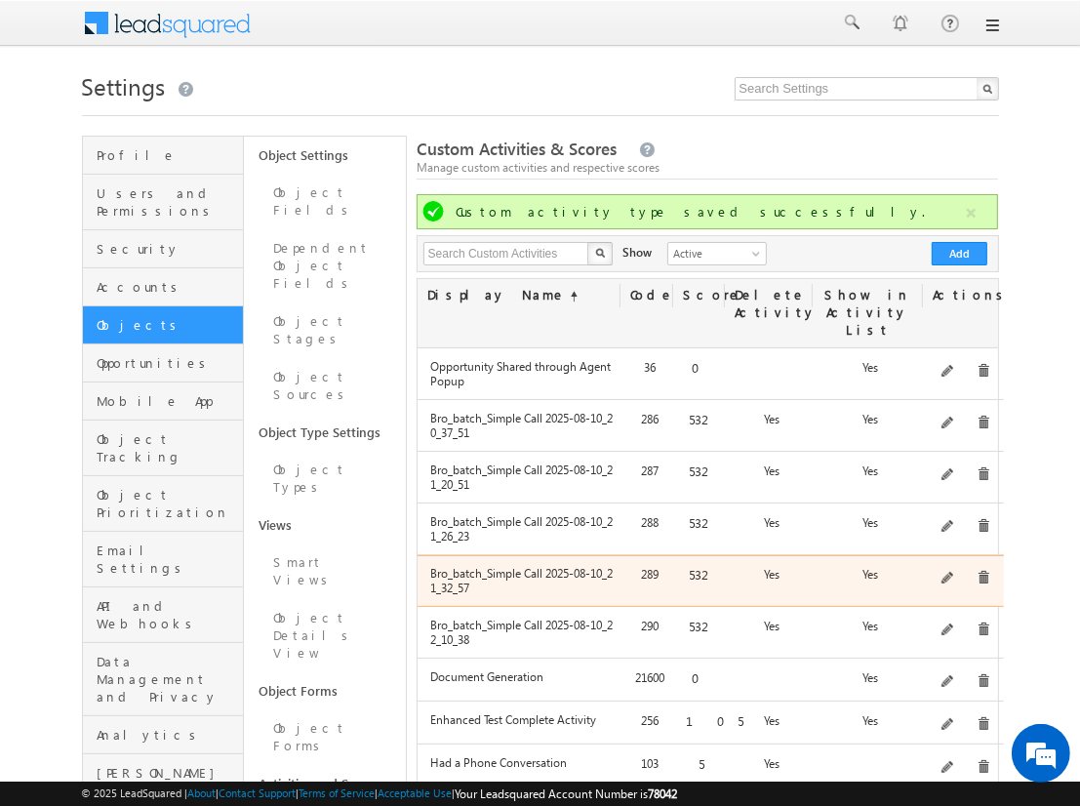
scroll to position [566, 0]
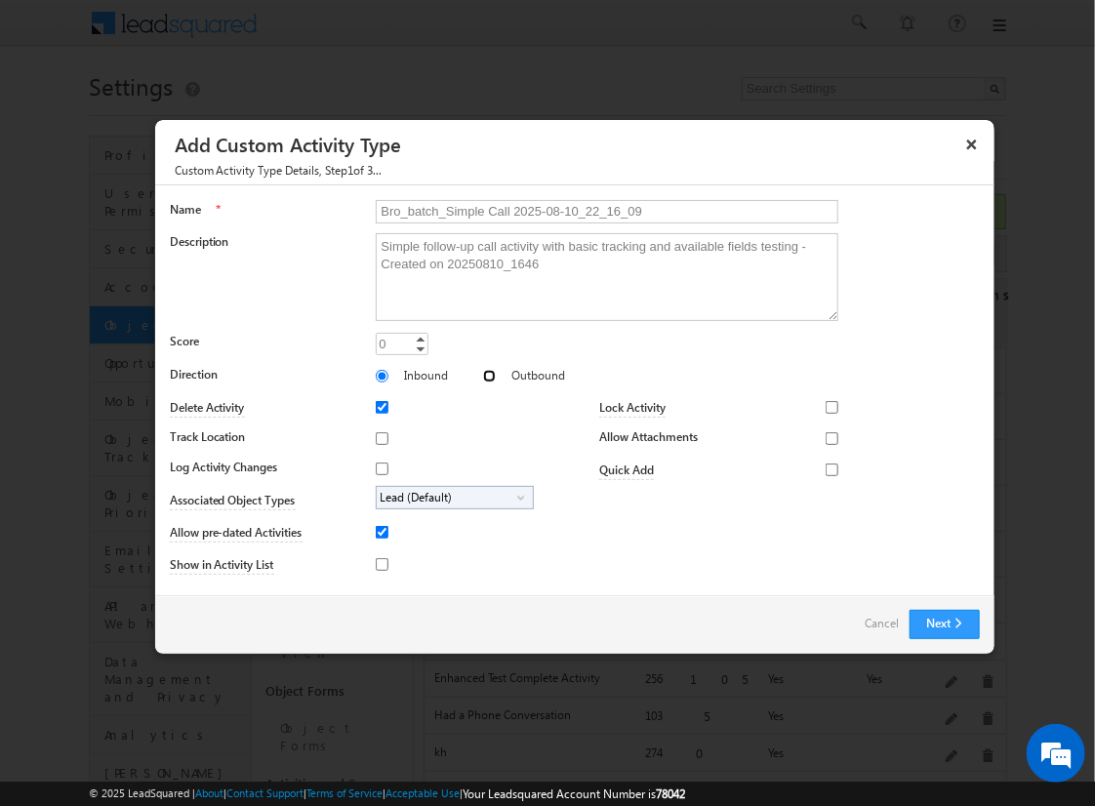
click at [483, 375] on input "Outbound" at bounding box center [489, 376] width 13 height 13
click at [379, 437] on input "Track Location" at bounding box center [382, 438] width 13 height 13
click at [379, 467] on input "Log Activity Changes" at bounding box center [382, 469] width 13 height 13
click at [379, 563] on input "Show in Activity List" at bounding box center [382, 564] width 13 height 13
click at [826, 437] on input "Allow Attachments" at bounding box center [832, 438] width 13 height 13
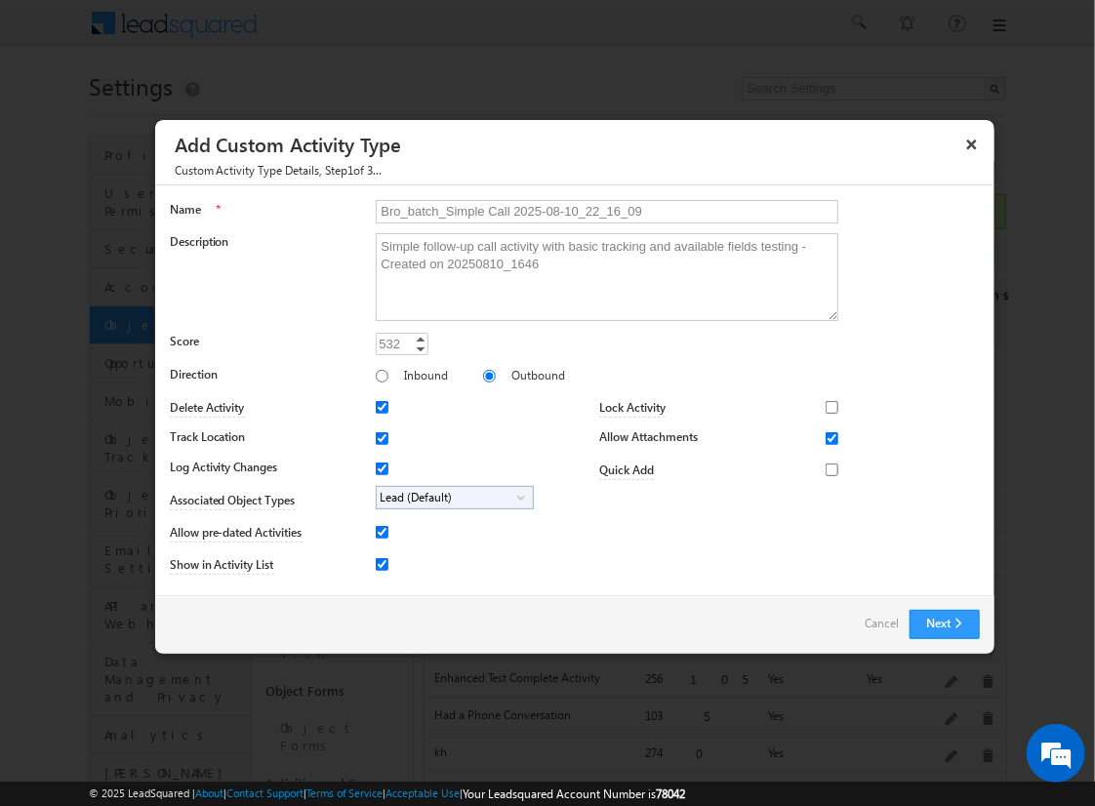
click at [451, 496] on span "Lead (Default)" at bounding box center [447, 498] width 141 height 22
click at [390, 551] on input "Student" at bounding box center [394, 552] width 13 height 13
click at [598, 210] on input "Bro_batch_Simple Call 2025-08-10_22_16_09" at bounding box center [607, 211] width 463 height 23
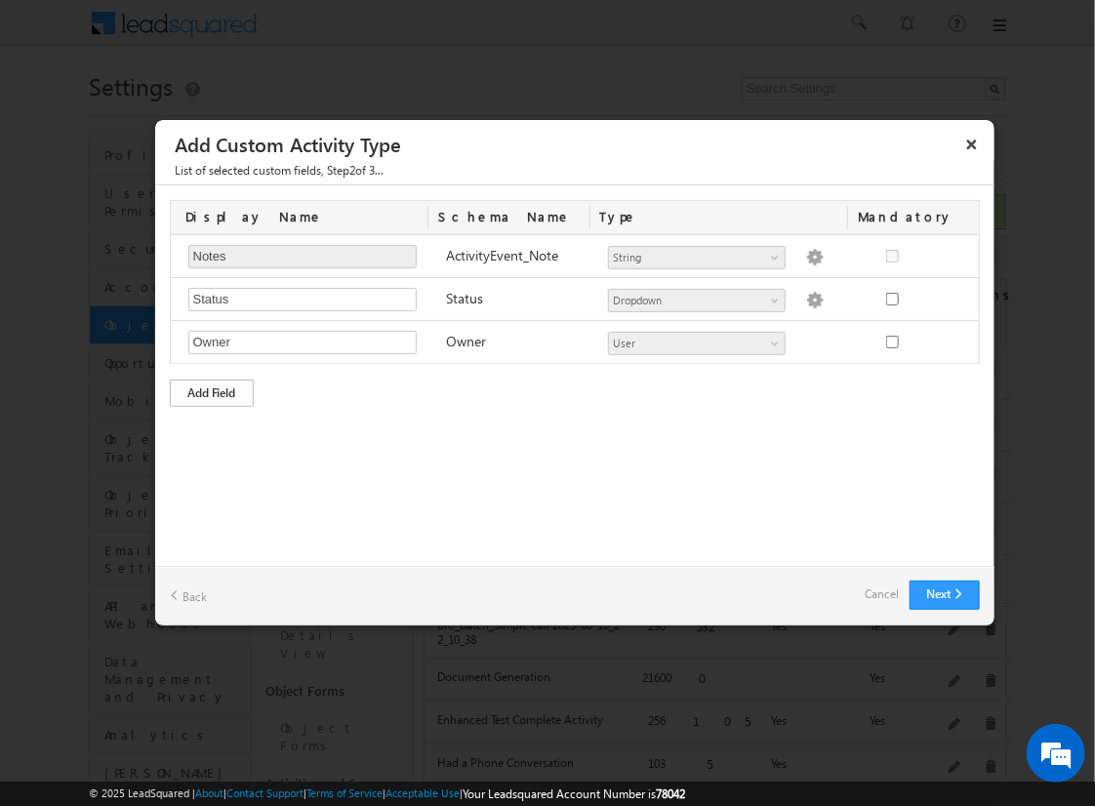
click at [212, 390] on div "Add Field" at bounding box center [212, 393] width 84 height 27
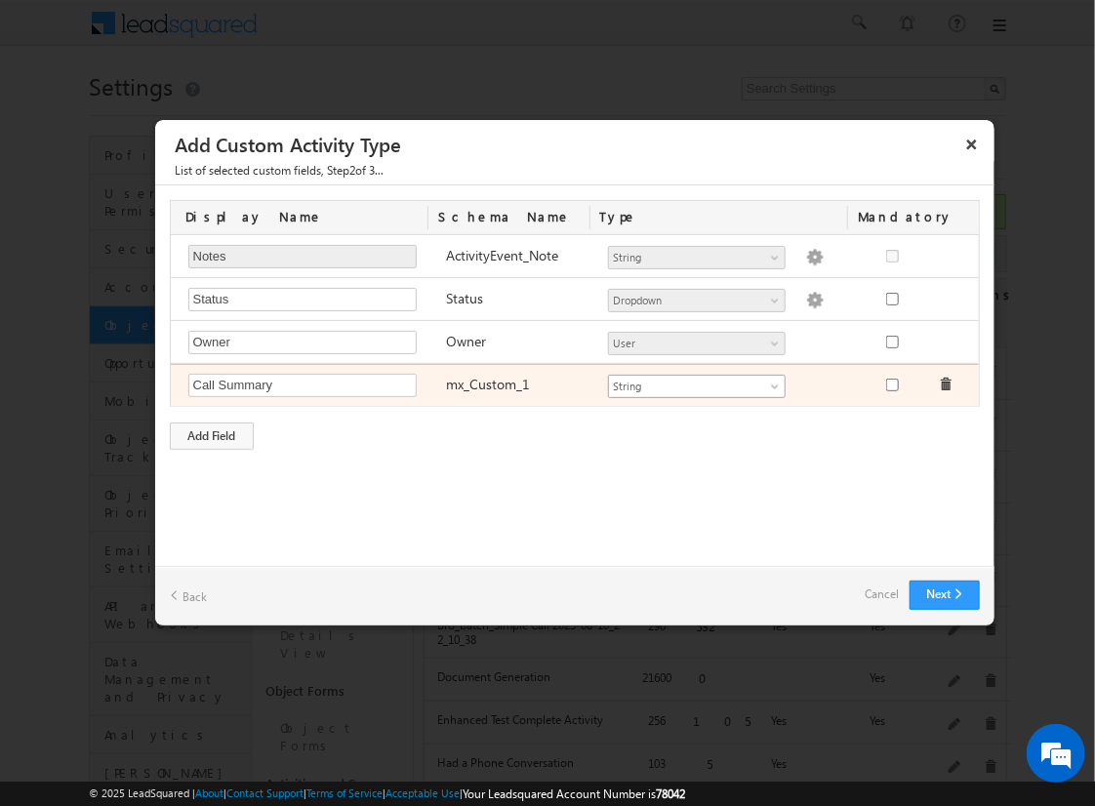
click at [696, 383] on span "String" at bounding box center [688, 387] width 159 height 18
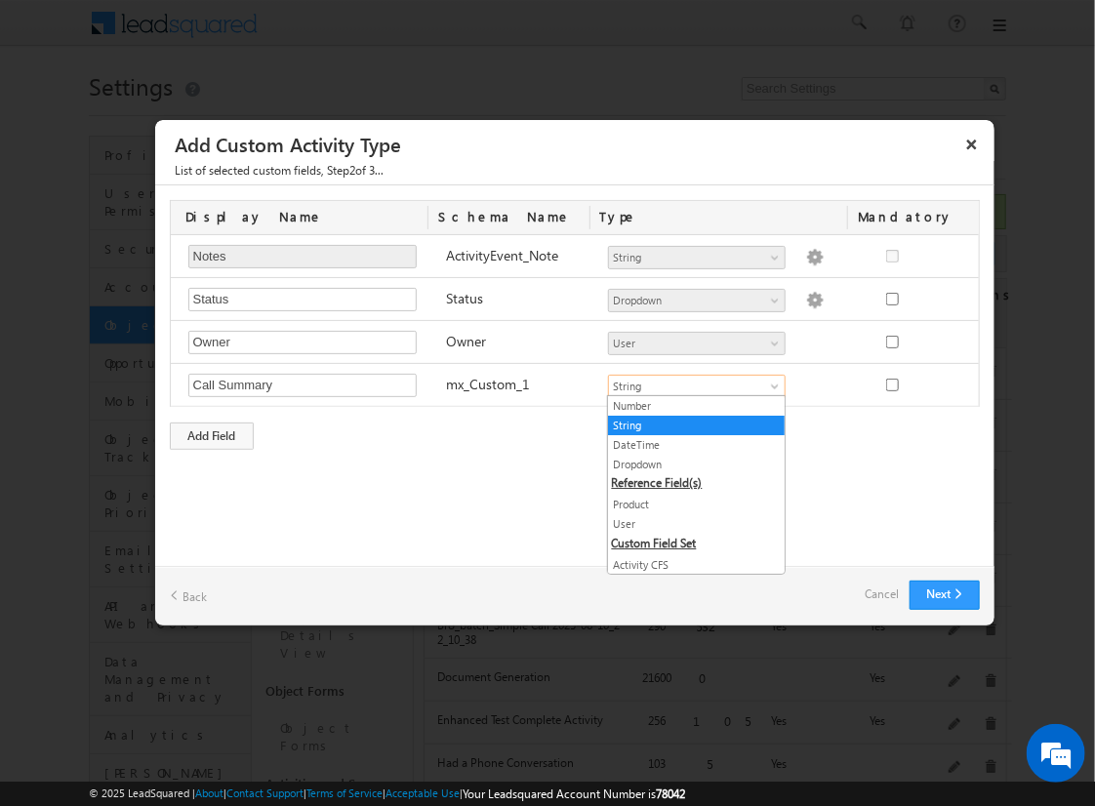
click at [689, 424] on link "String" at bounding box center [696, 426] width 177 height 18
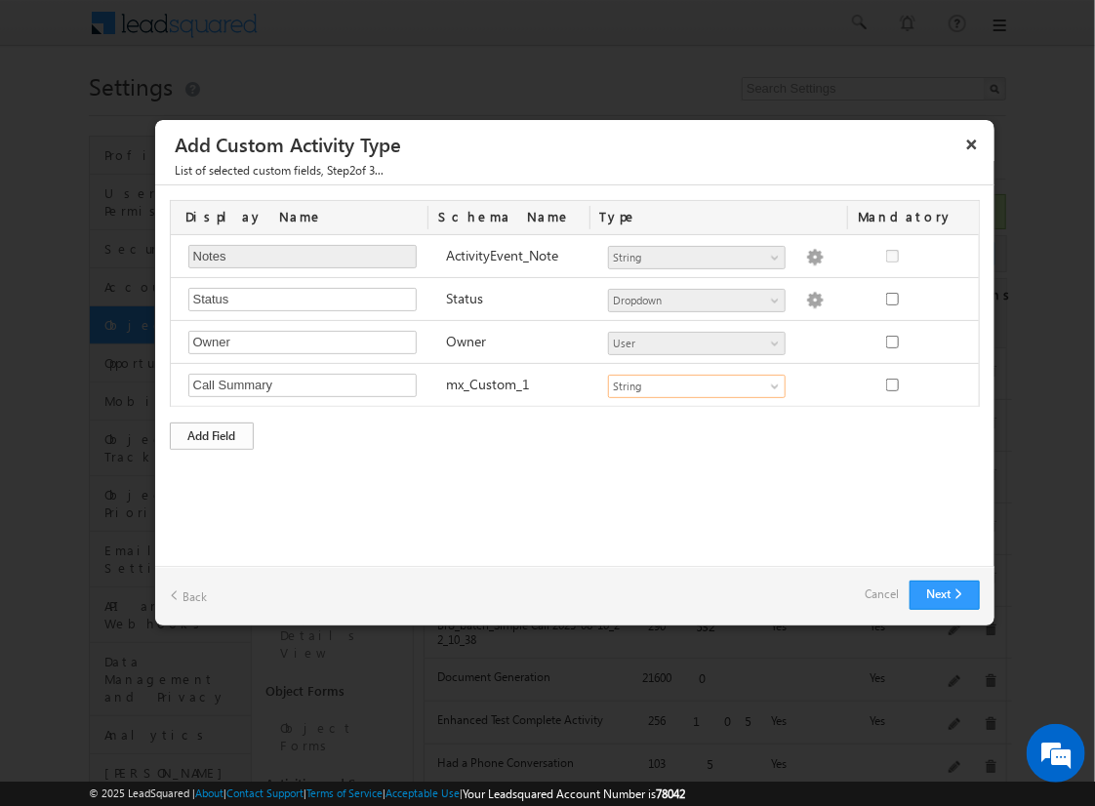
click at [212, 432] on div "Add Field" at bounding box center [212, 436] width 84 height 27
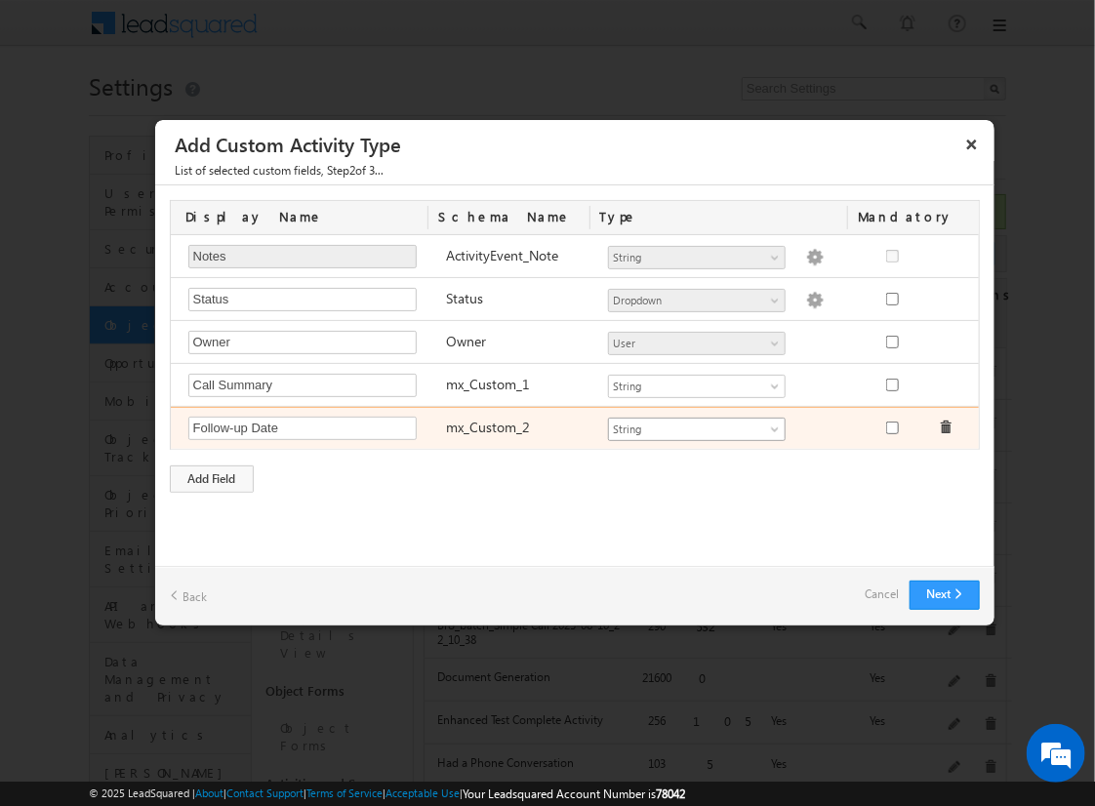
click at [696, 425] on span "String" at bounding box center [688, 430] width 159 height 18
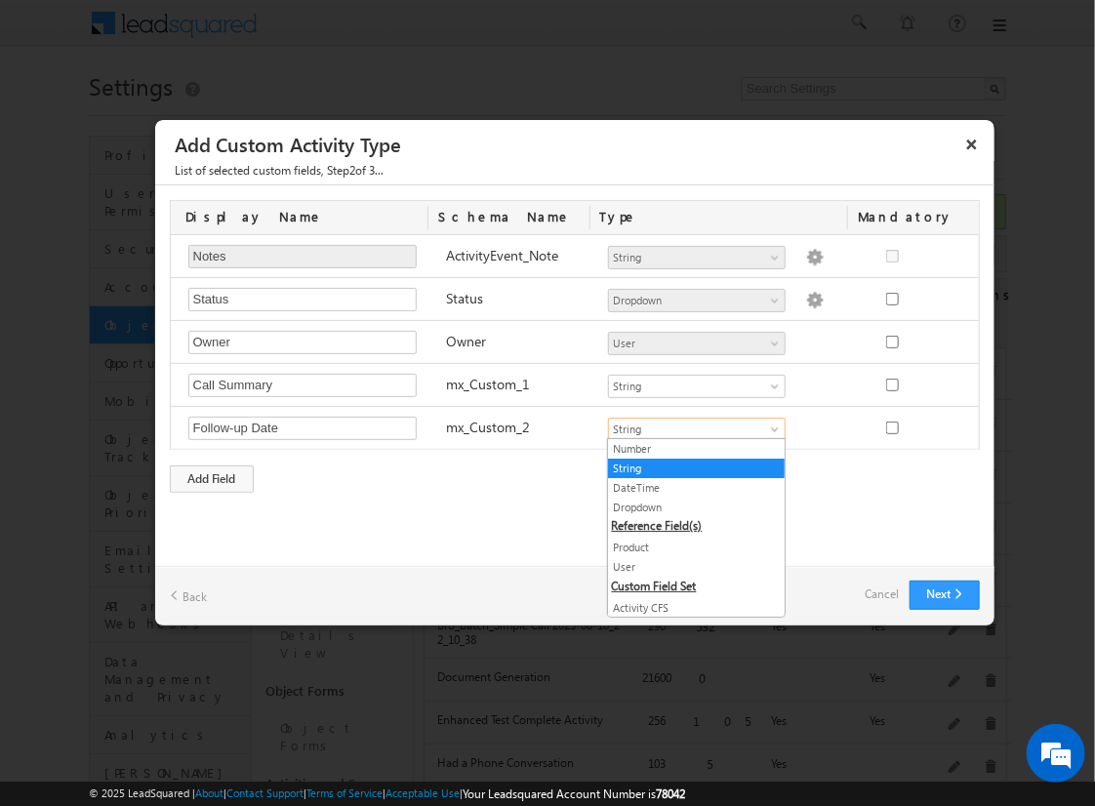
click at [689, 486] on link "DateTime" at bounding box center [696, 488] width 177 height 18
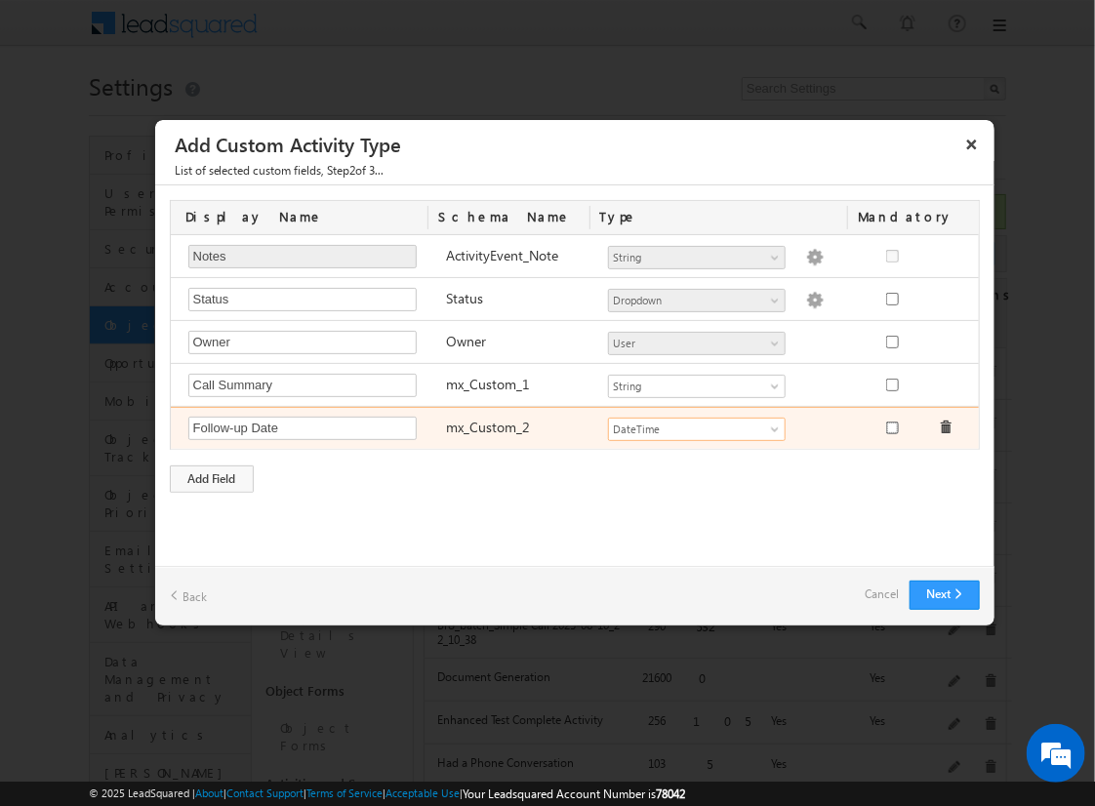
click at [891, 424] on input "checkbox" at bounding box center [892, 428] width 13 height 13
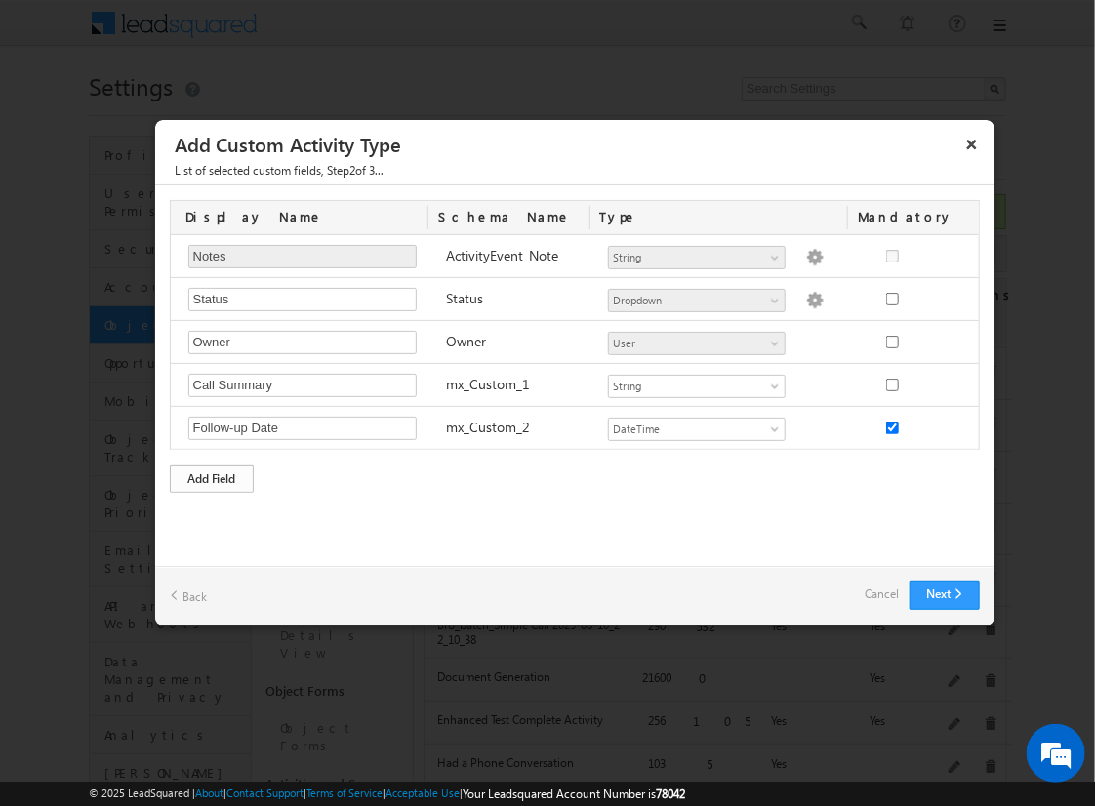
click at [212, 475] on div "Add Field" at bounding box center [212, 478] width 84 height 27
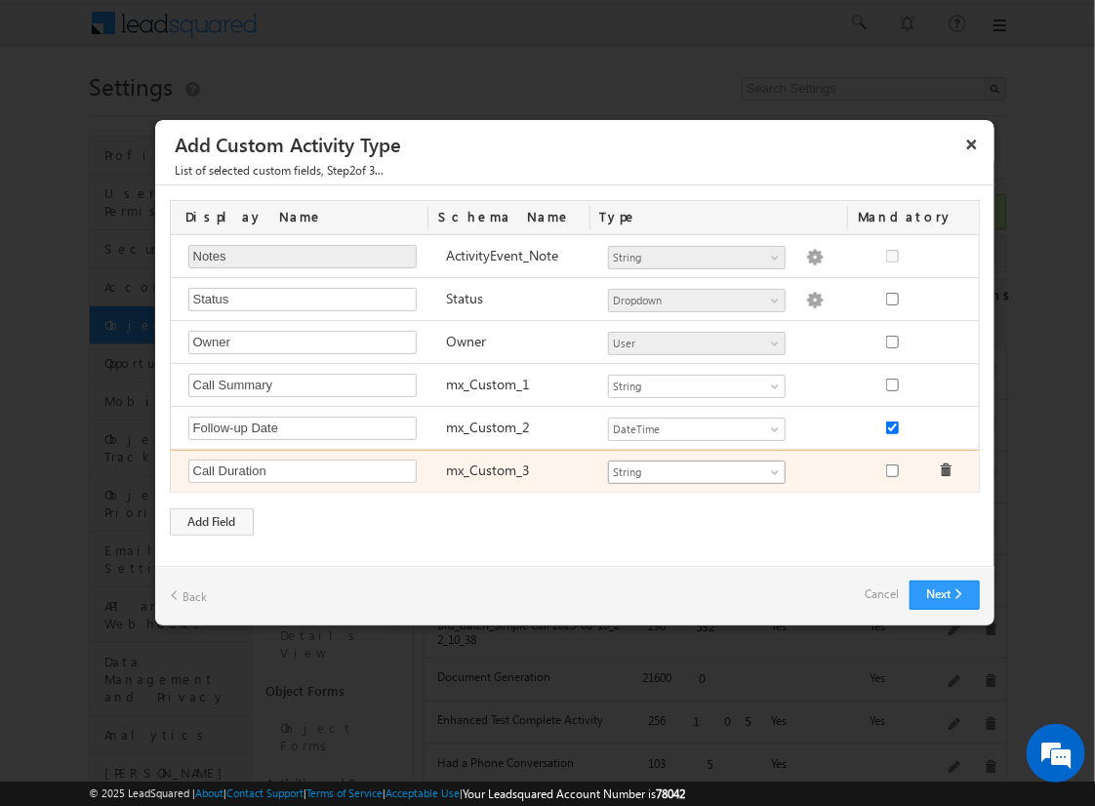
click at [696, 468] on span "String" at bounding box center [688, 473] width 159 height 18
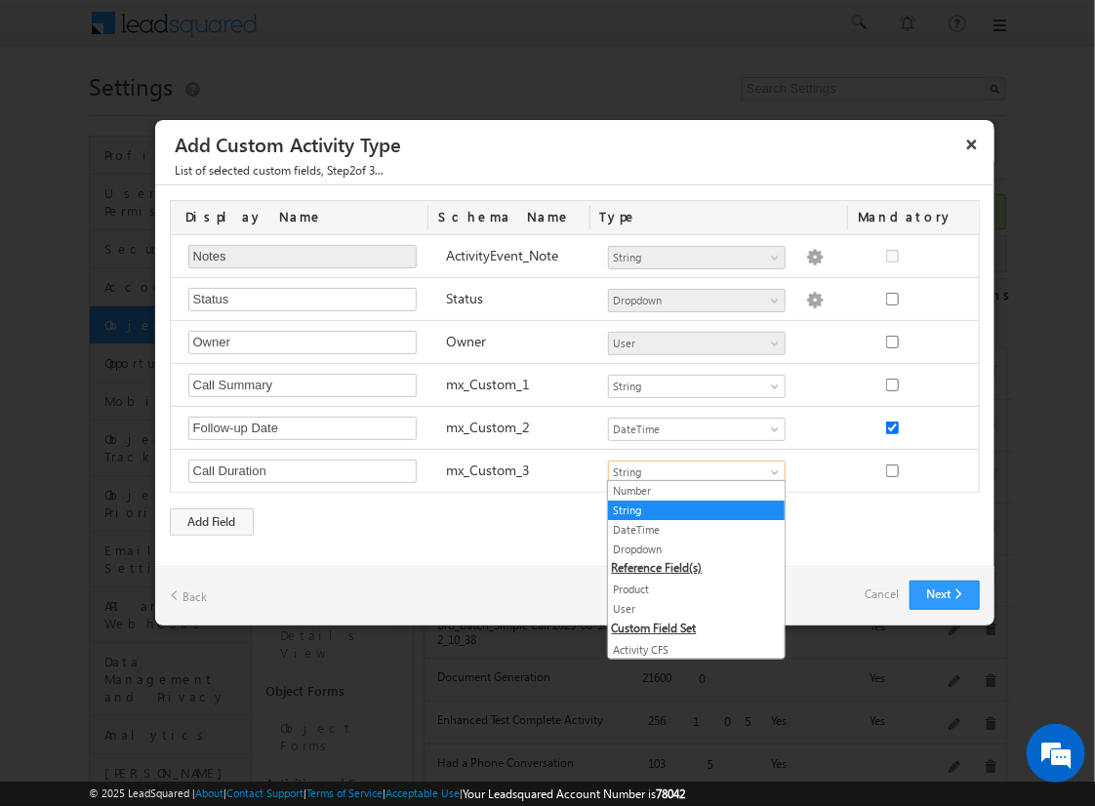
click at [689, 490] on link "Number" at bounding box center [696, 491] width 177 height 18
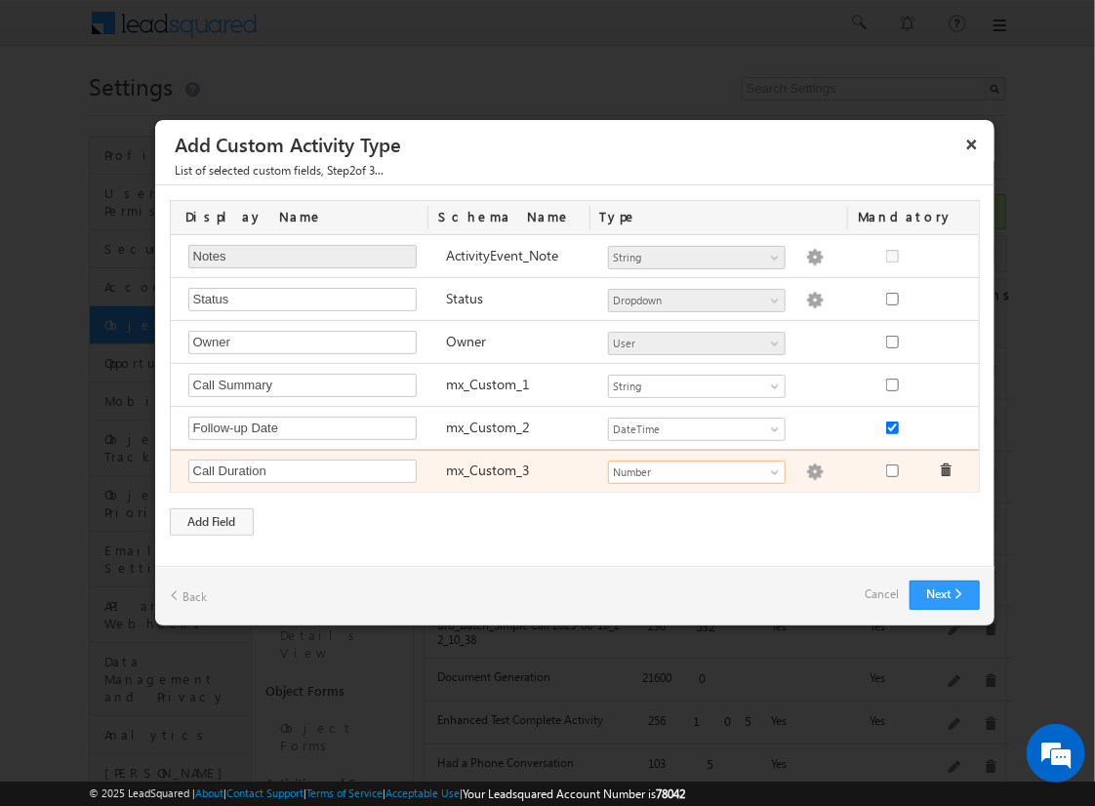
click at [806, 468] on img at bounding box center [815, 473] width 18 height 18
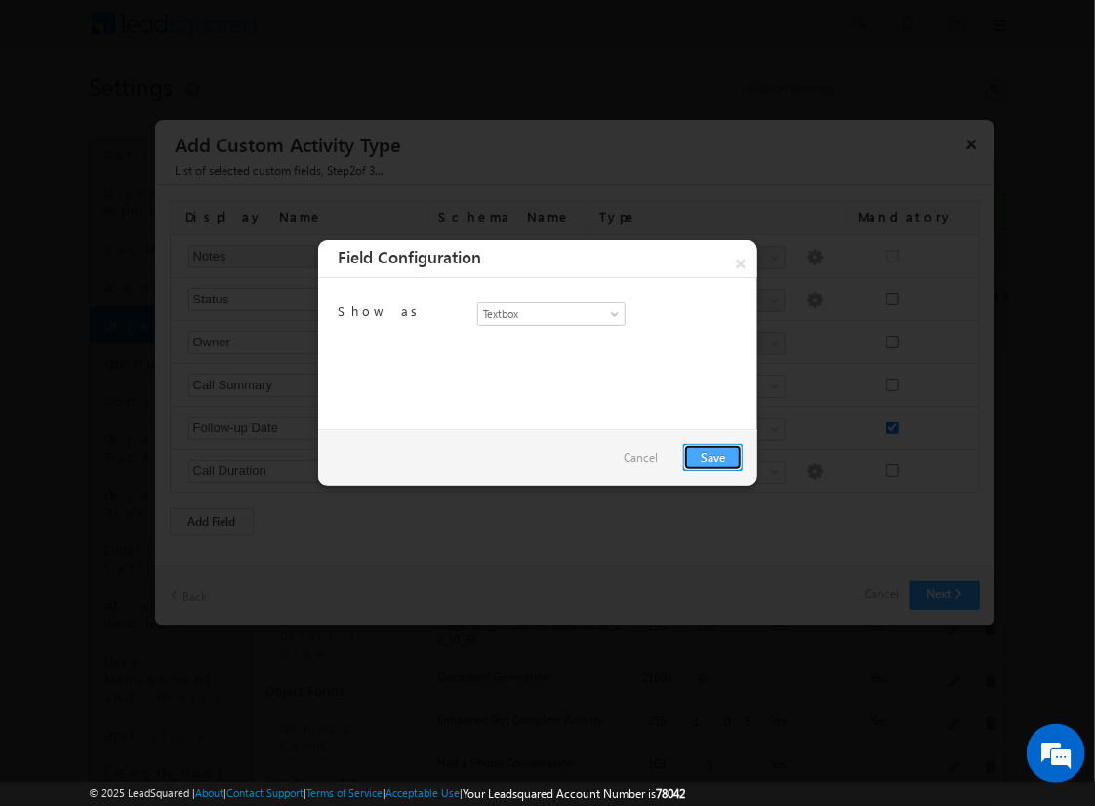
click at [712, 456] on link "Save" at bounding box center [713, 457] width 60 height 27
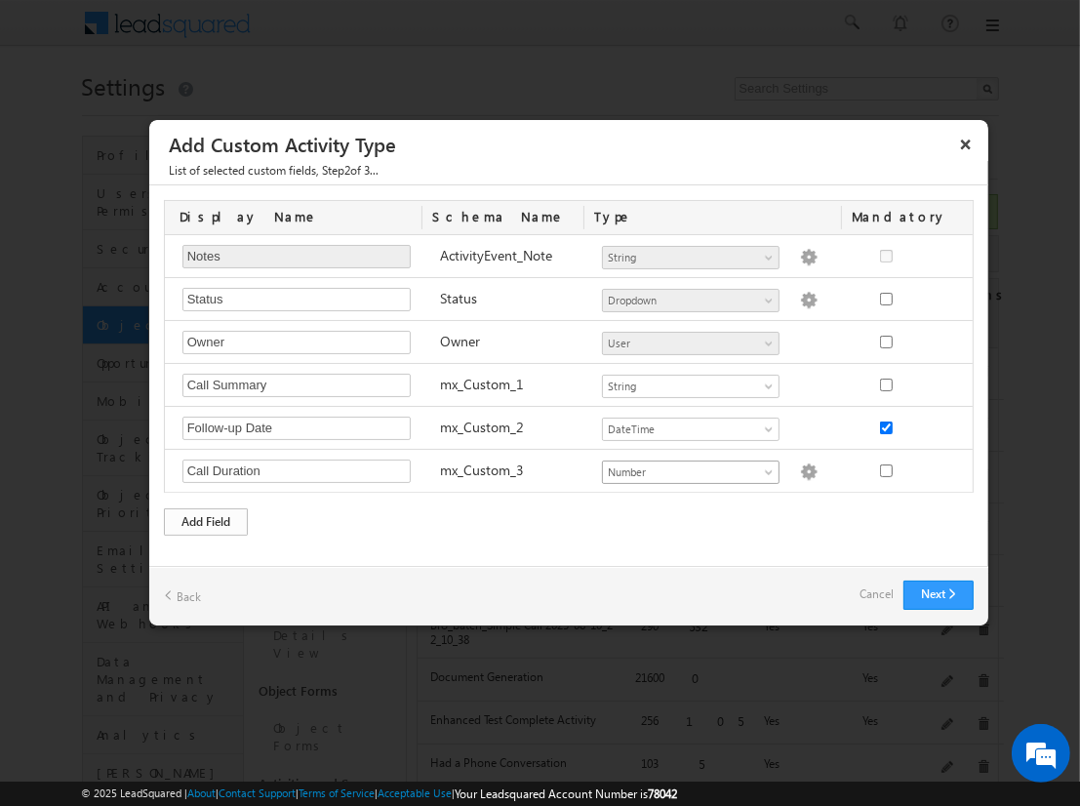
click at [206, 517] on div "Add Field" at bounding box center [206, 521] width 84 height 27
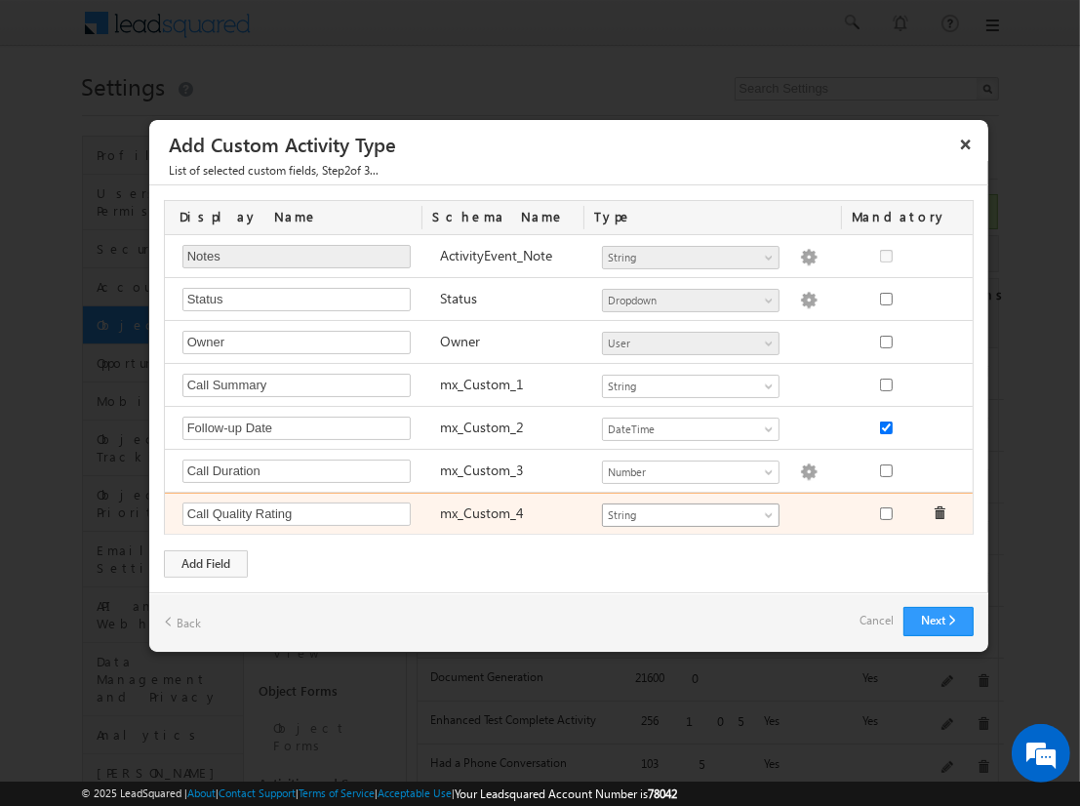
click at [690, 510] on span "String" at bounding box center [682, 515] width 159 height 18
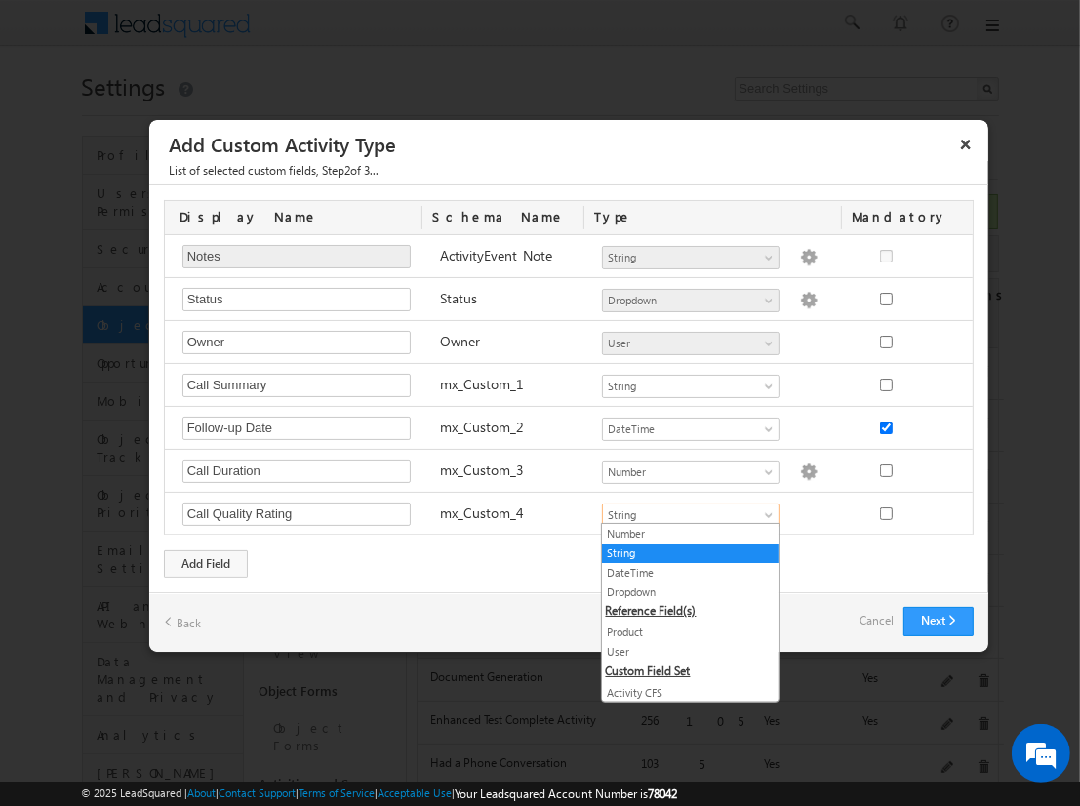
click at [683, 590] on link "Dropdown" at bounding box center [690, 593] width 177 height 18
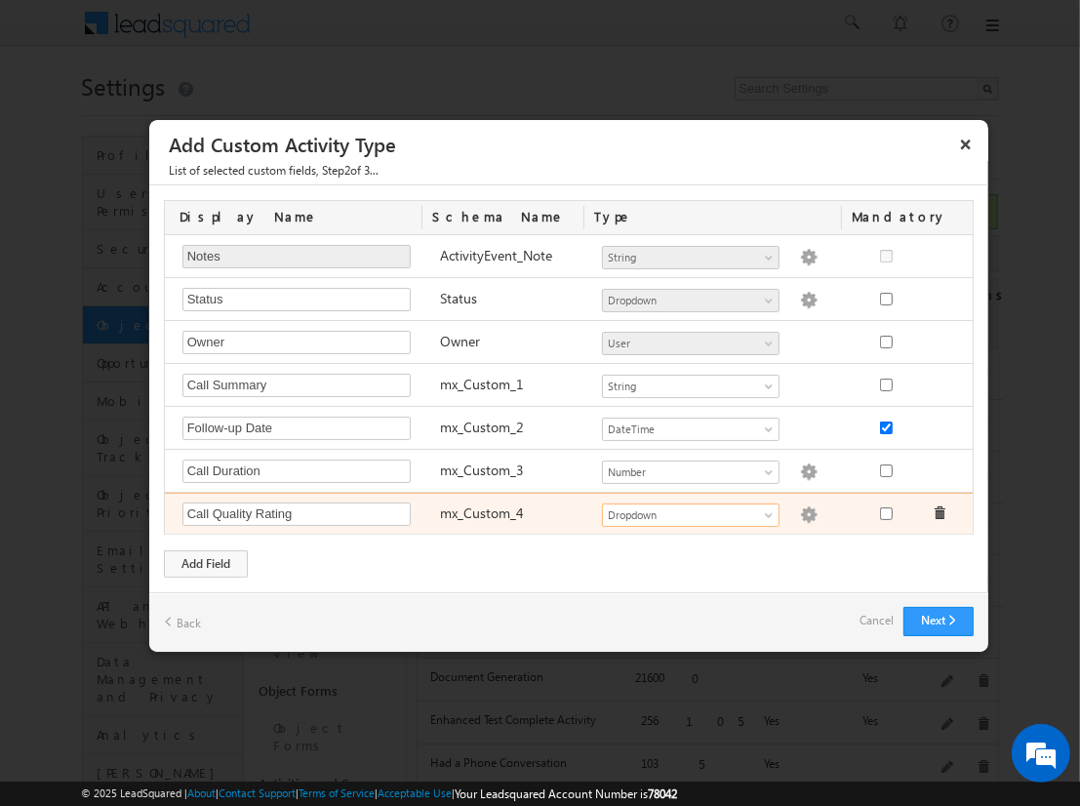
click at [800, 510] on img at bounding box center [809, 515] width 18 height 18
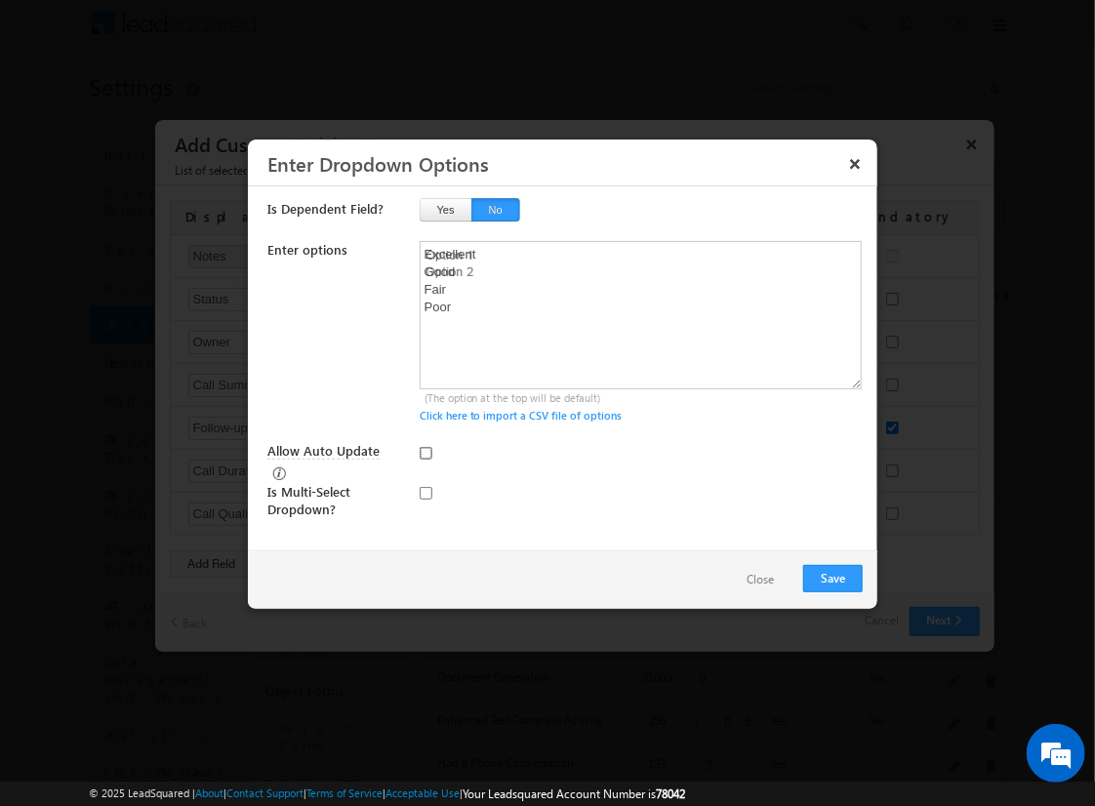
click at [425, 452] on input "Allow Auto Update" at bounding box center [426, 453] width 13 height 13
click at [832, 576] on button "Save" at bounding box center [833, 578] width 60 height 27
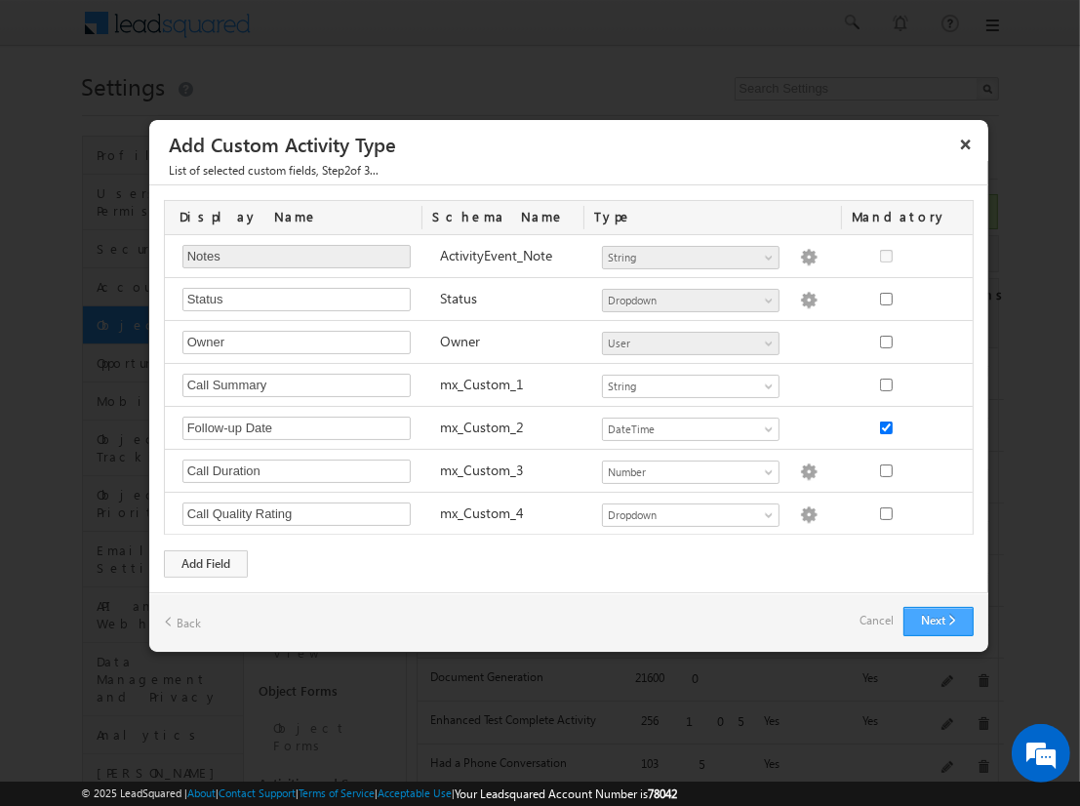
click at [938, 617] on button "Next" at bounding box center [939, 621] width 70 height 29
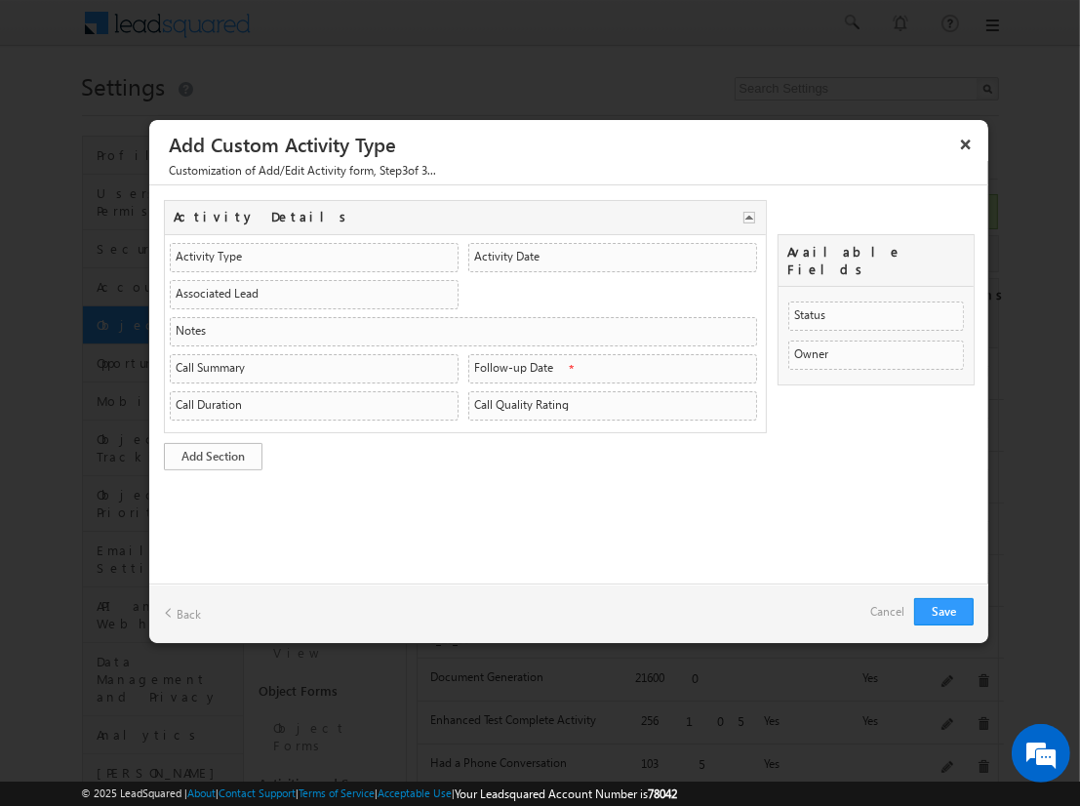
click at [213, 452] on link "Add Section" at bounding box center [213, 456] width 99 height 27
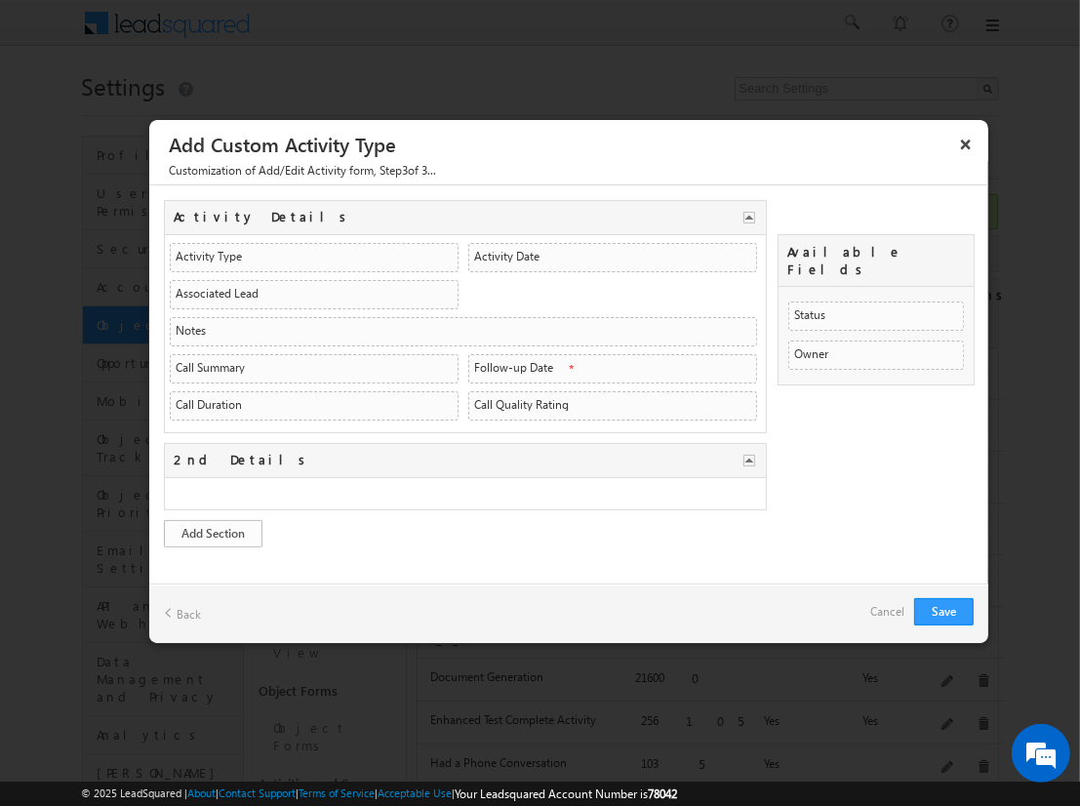
click at [213, 528] on link "Add Section" at bounding box center [213, 533] width 99 height 27
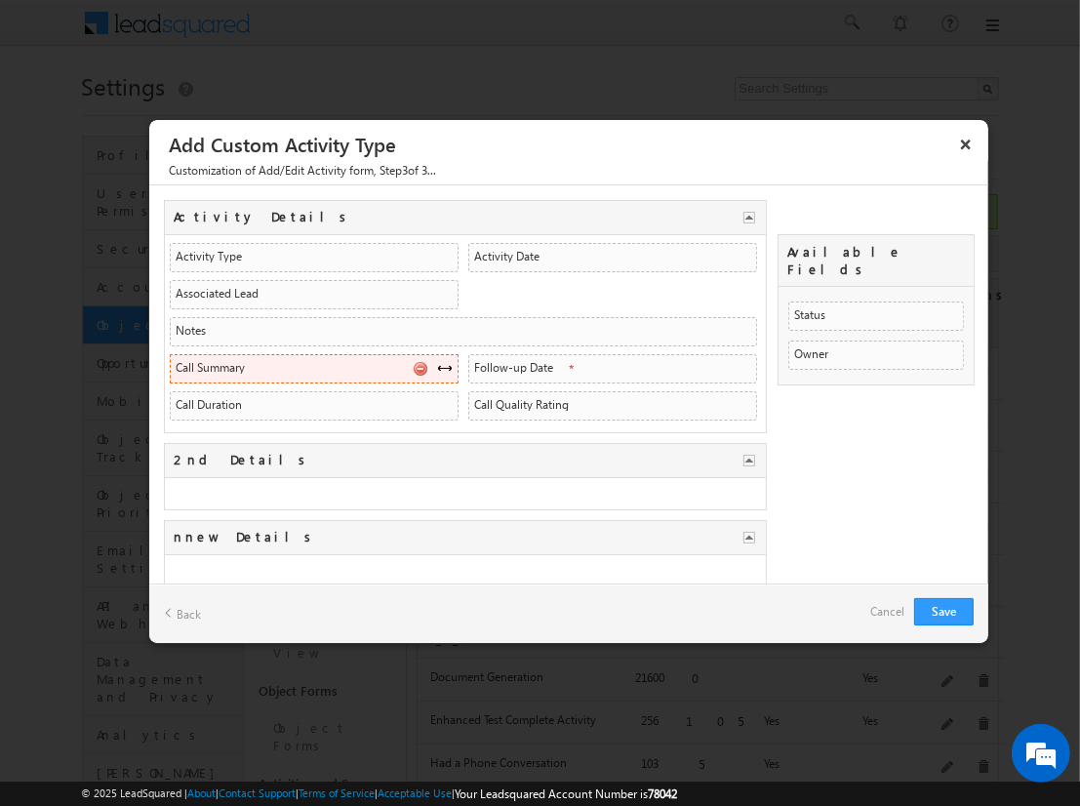
click at [438, 364] on span at bounding box center [445, 368] width 16 height 16
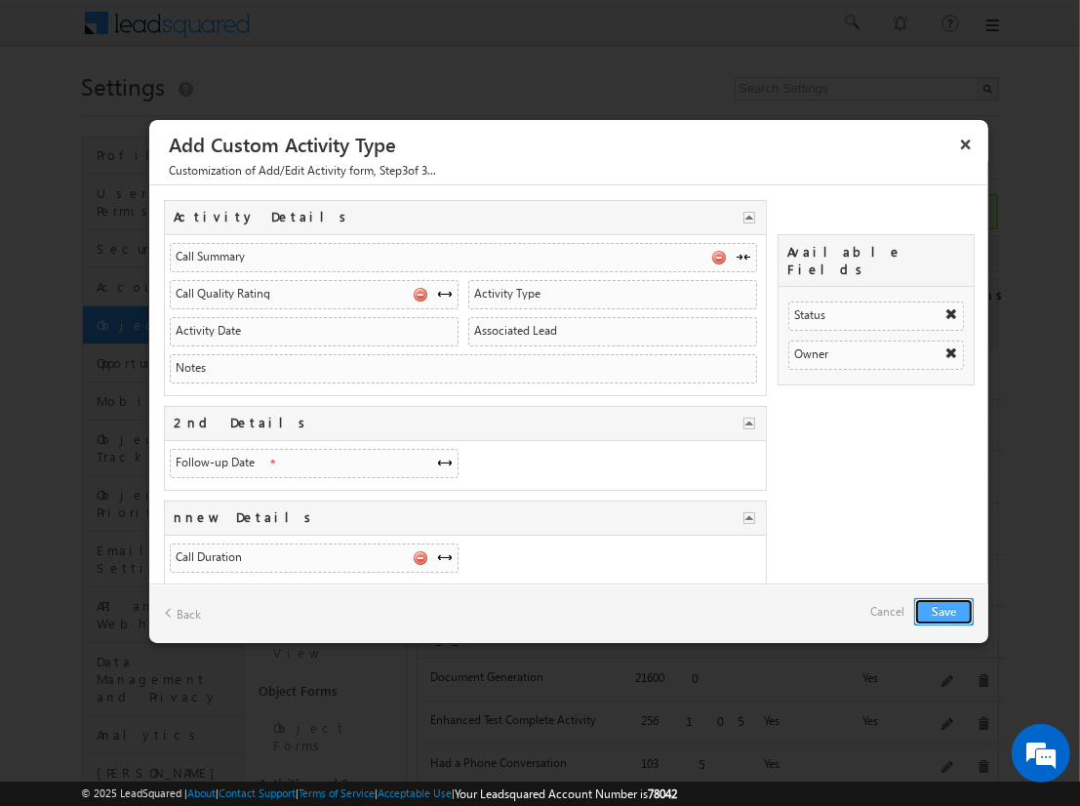
click at [944, 610] on button "Save" at bounding box center [944, 611] width 60 height 27
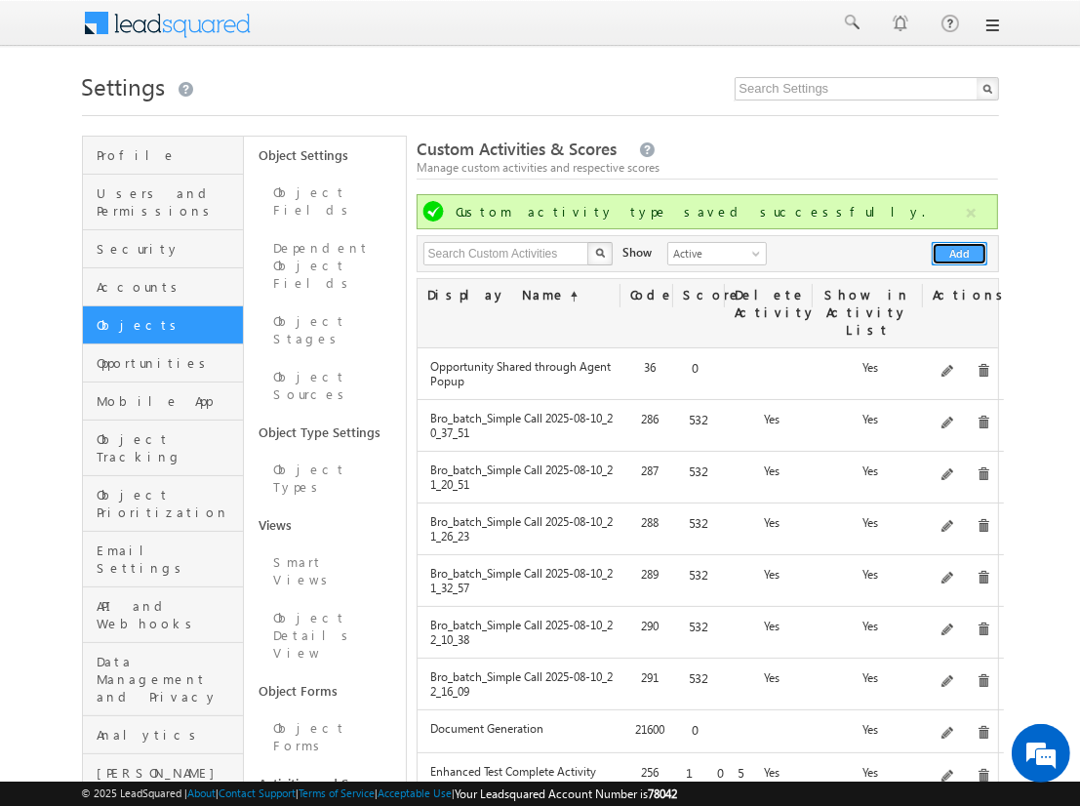
click at [960, 254] on button "Add" at bounding box center [960, 253] width 56 height 23
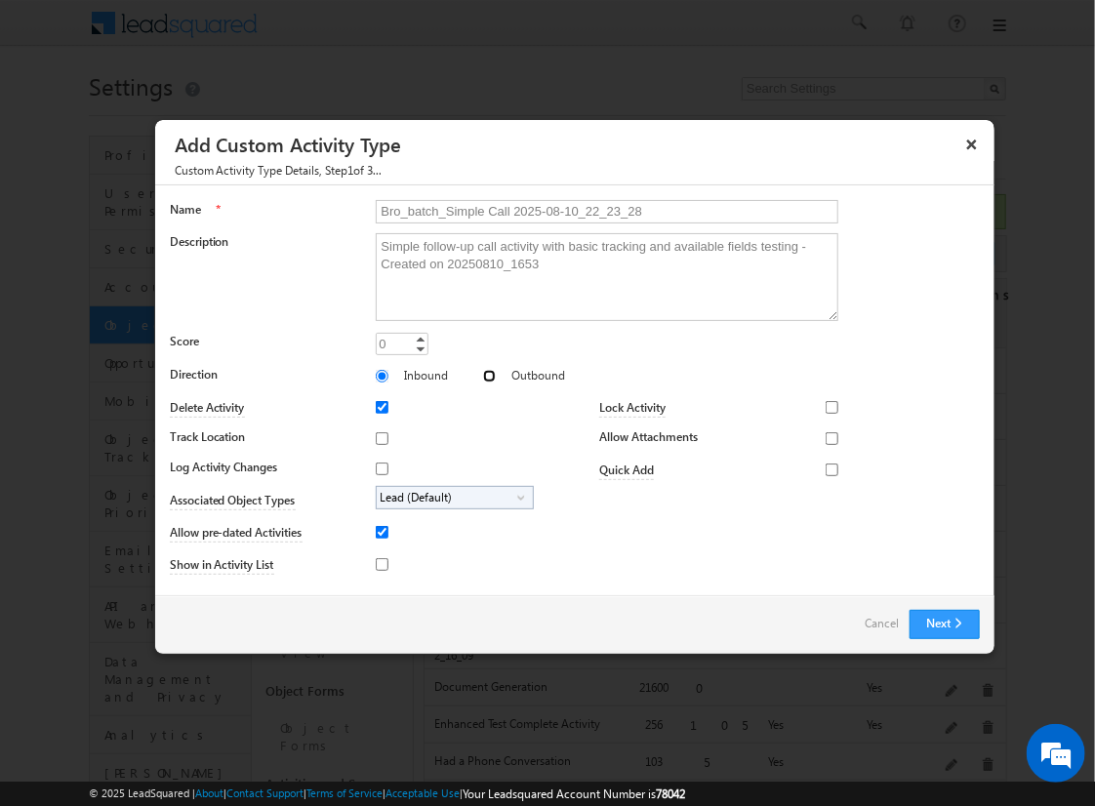
click at [483, 375] on input "Outbound" at bounding box center [489, 376] width 13 height 13
click at [379, 437] on input "Track Location" at bounding box center [382, 438] width 13 height 13
click at [379, 467] on input "Log Activity Changes" at bounding box center [382, 469] width 13 height 13
click at [379, 563] on input "Show in Activity List" at bounding box center [382, 564] width 13 height 13
click at [826, 437] on input "Allow Attachments" at bounding box center [832, 438] width 13 height 13
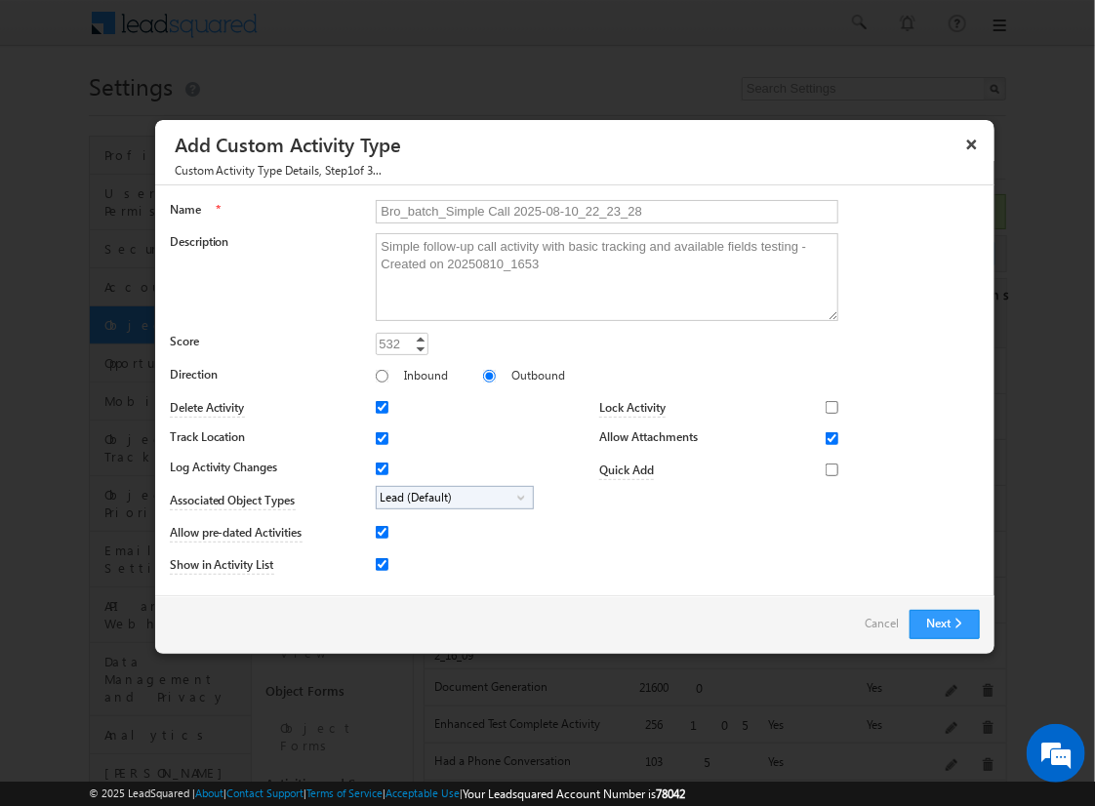
click at [451, 496] on span "Lead (Default)" at bounding box center [447, 498] width 141 height 22
click at [390, 551] on input "Student" at bounding box center [394, 552] width 13 height 13
click at [598, 210] on input "Bro_batch_Simple Call 2025-08-10_22_23_28" at bounding box center [607, 211] width 463 height 23
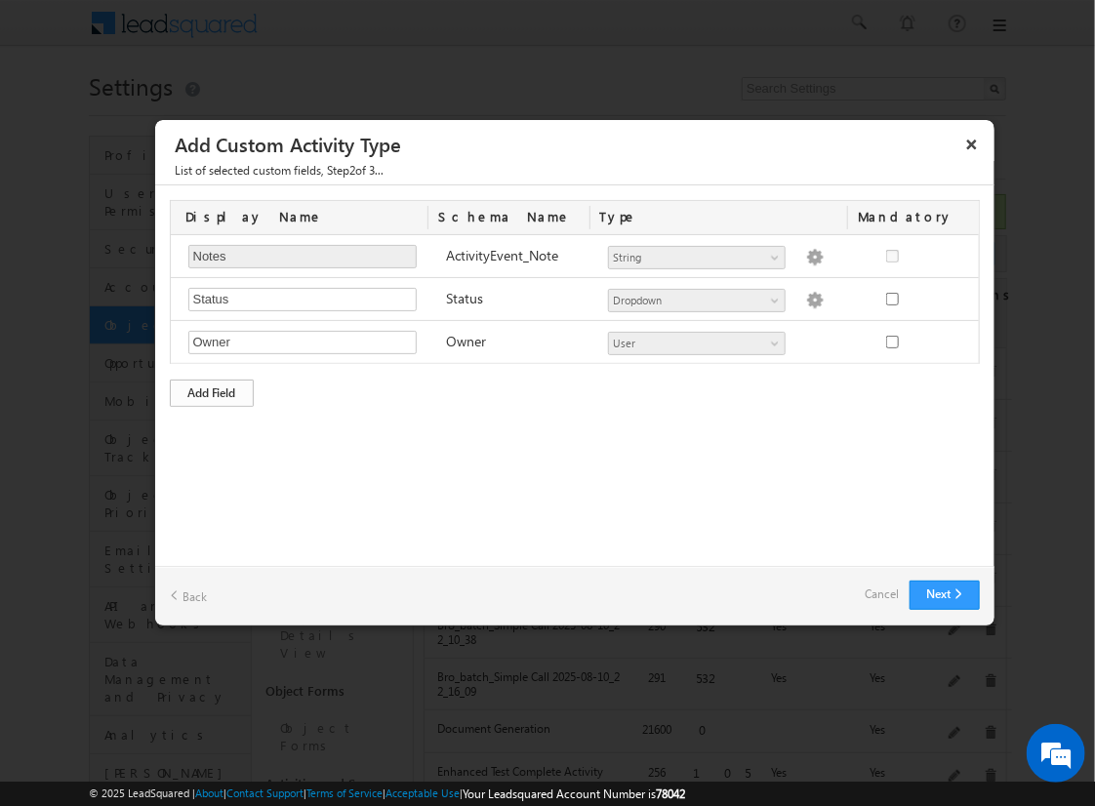
click at [212, 390] on div "Add Field" at bounding box center [212, 393] width 84 height 27
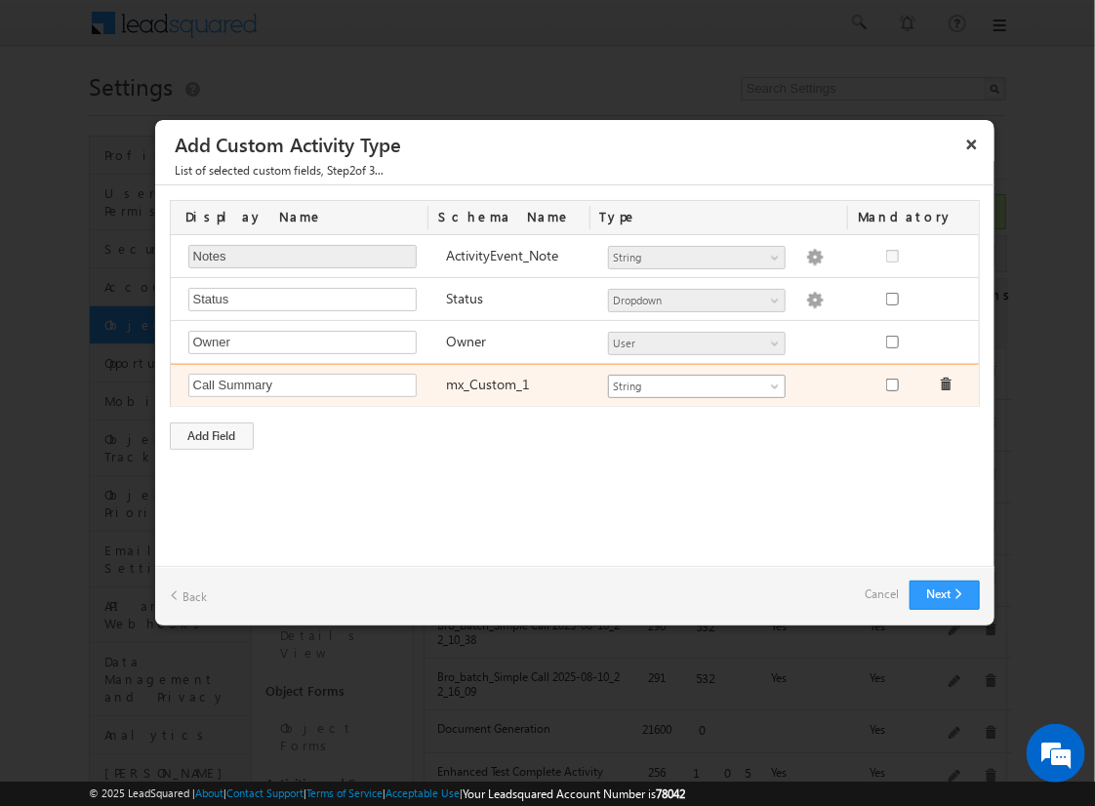
click at [696, 383] on span "String" at bounding box center [688, 387] width 159 height 18
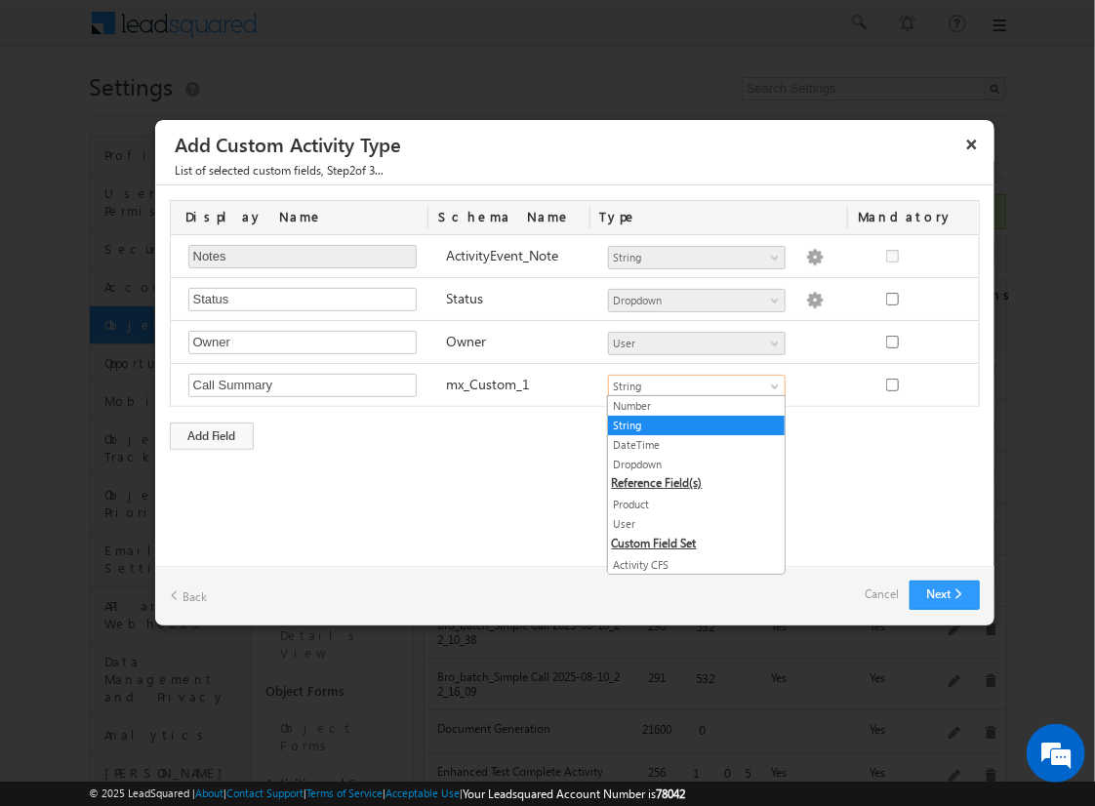
click at [689, 424] on link "String" at bounding box center [696, 426] width 177 height 18
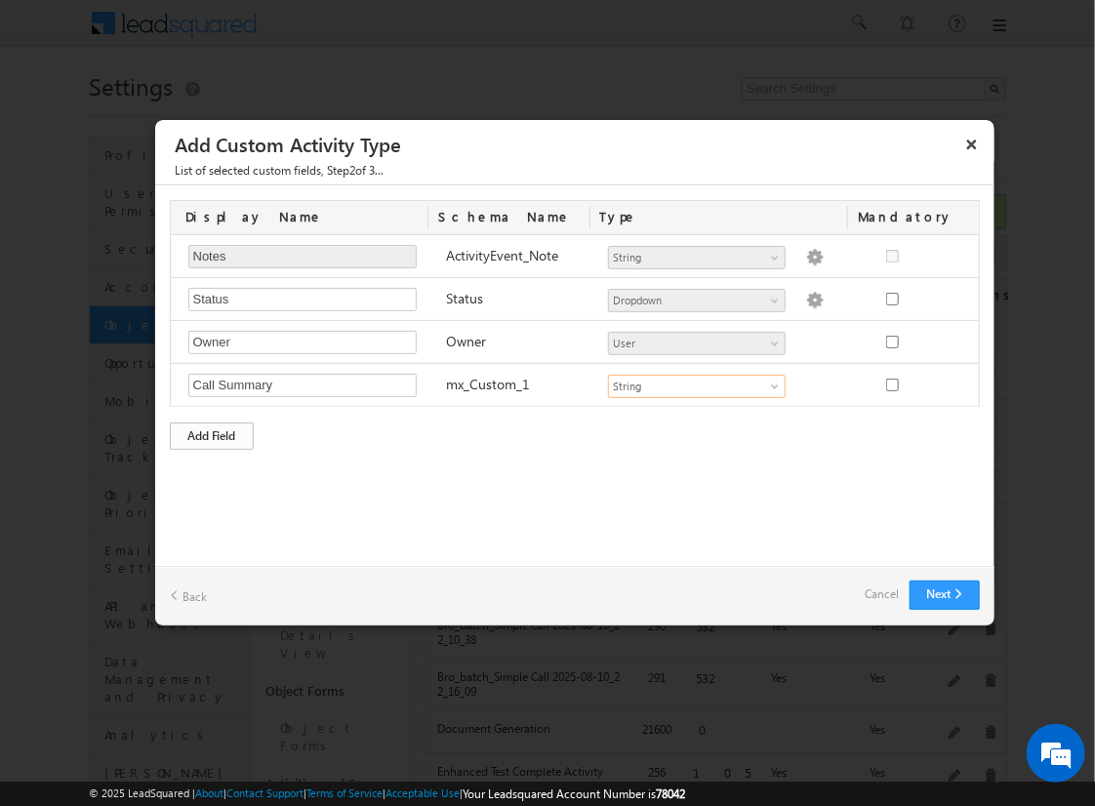
click at [212, 432] on div "Add Field" at bounding box center [212, 436] width 84 height 27
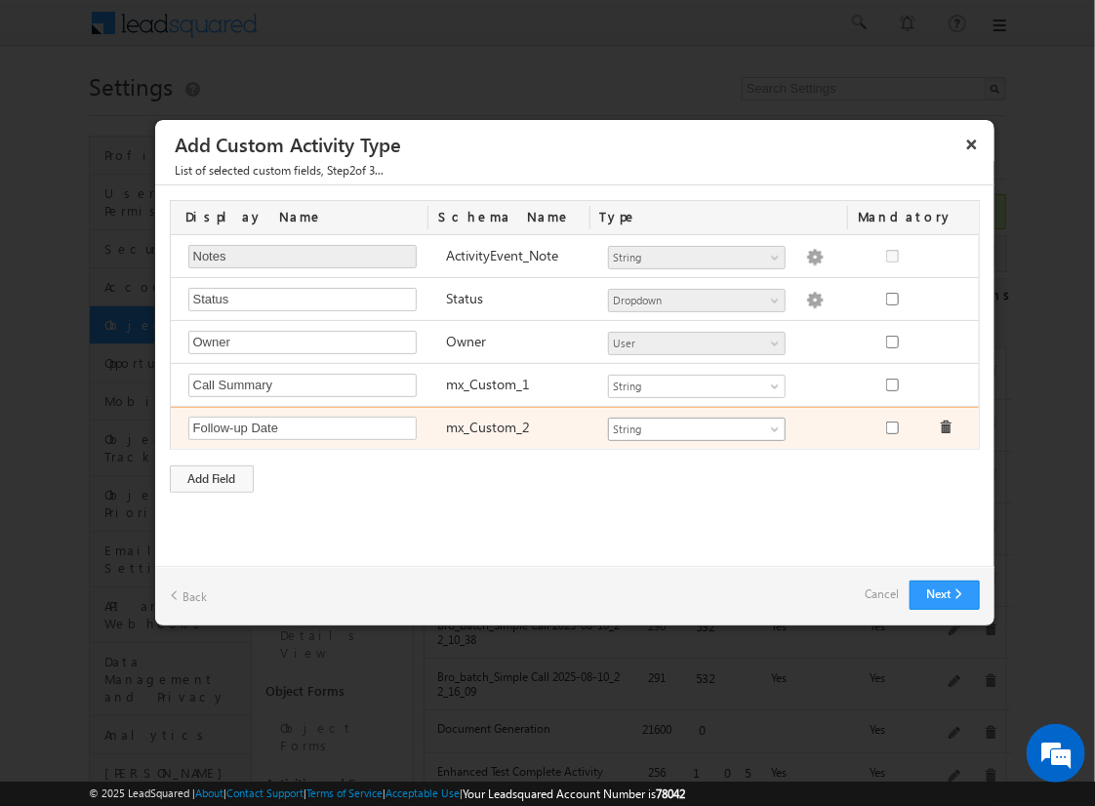
click at [696, 425] on span "String" at bounding box center [688, 430] width 159 height 18
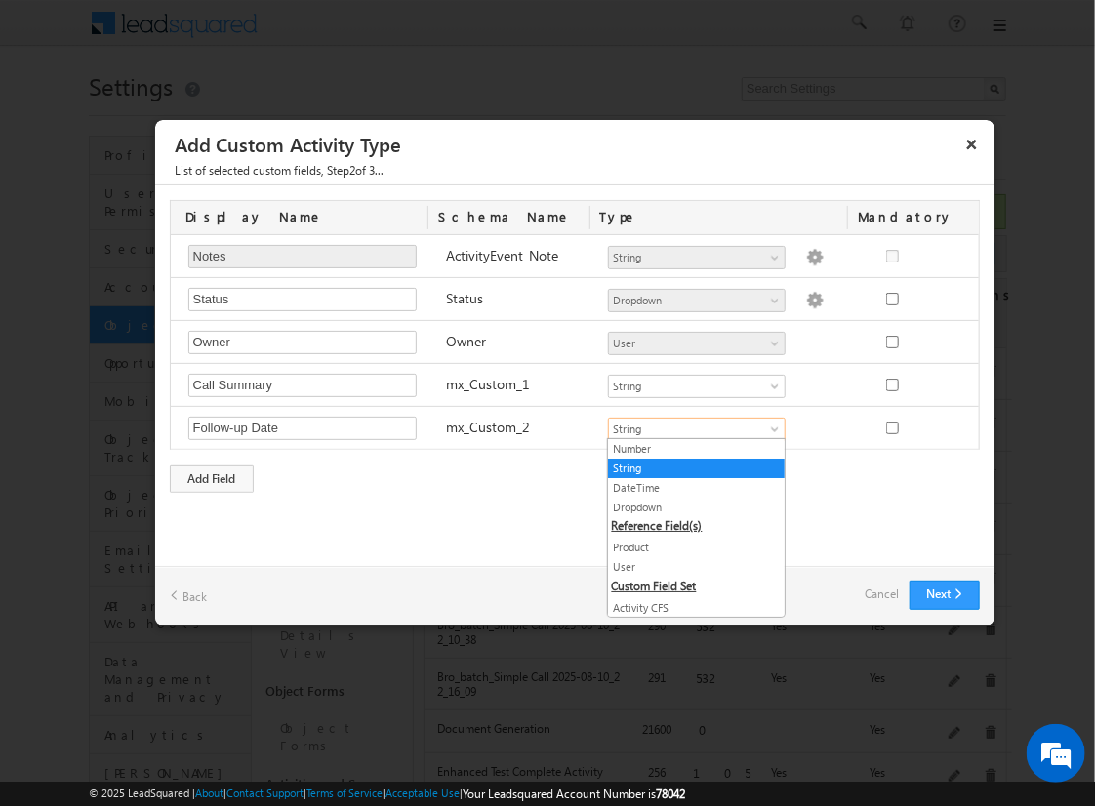
click at [689, 486] on link "DateTime" at bounding box center [696, 488] width 177 height 18
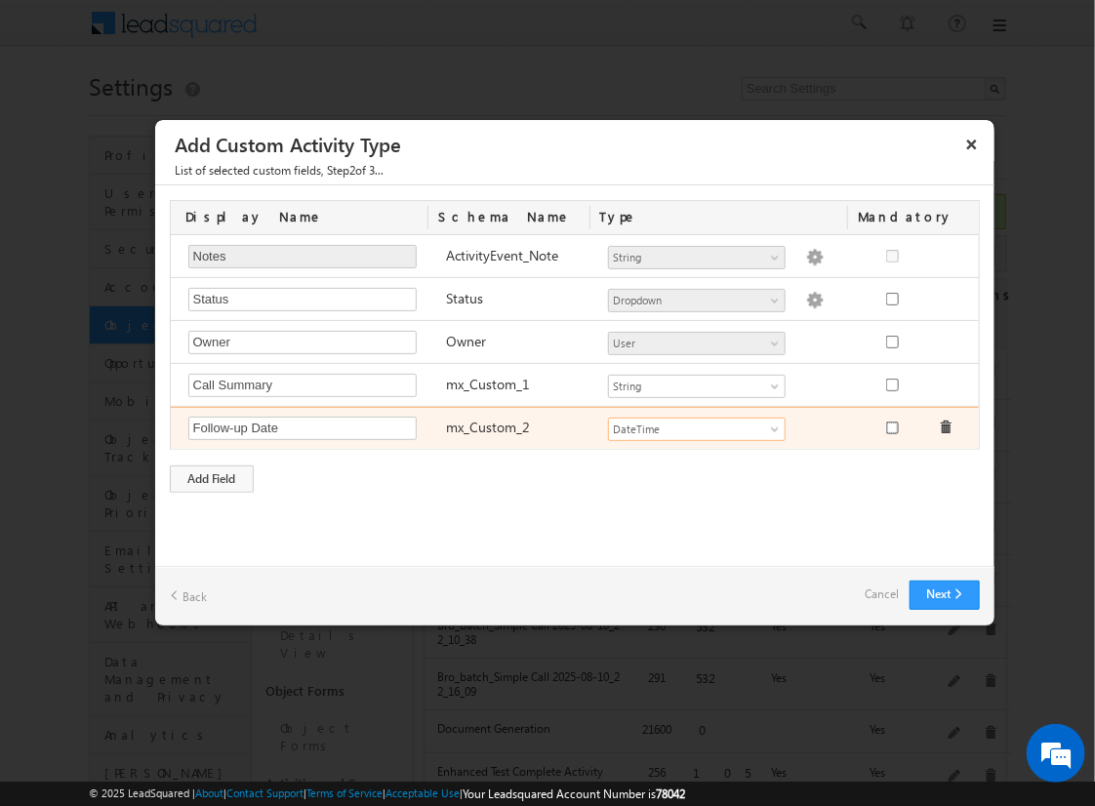
click at [891, 424] on input "checkbox" at bounding box center [892, 428] width 13 height 13
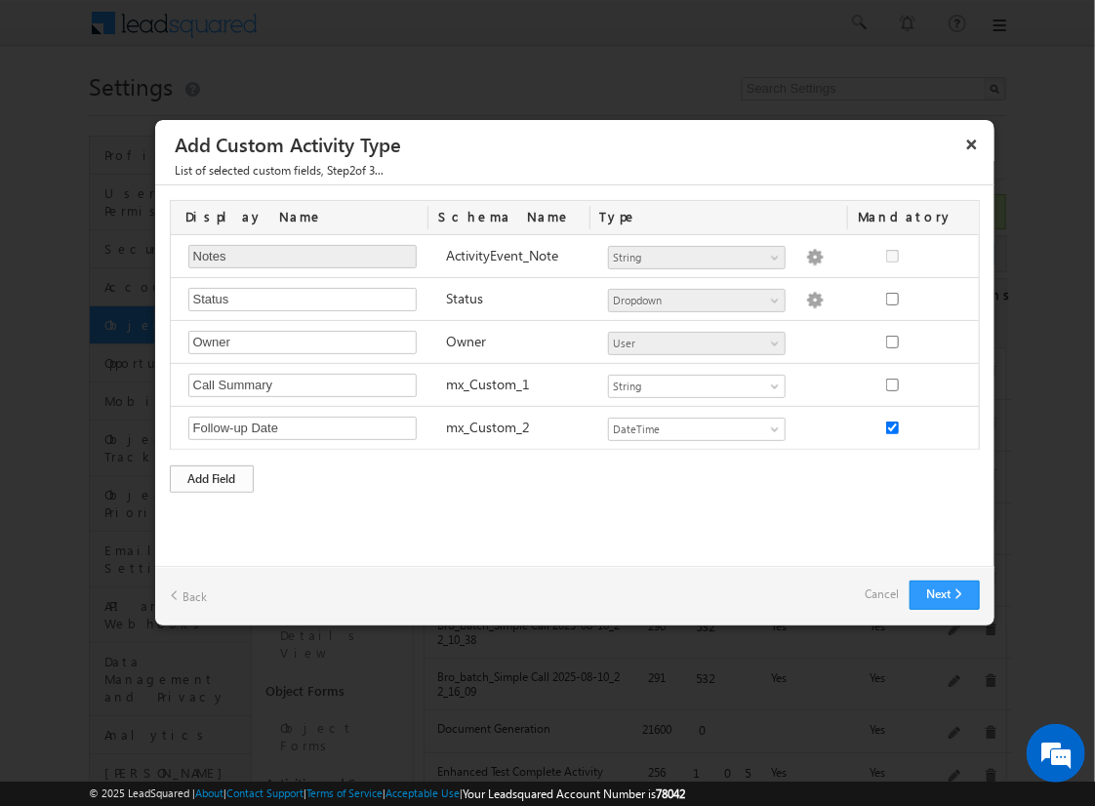
click at [212, 475] on div "Add Field" at bounding box center [212, 478] width 84 height 27
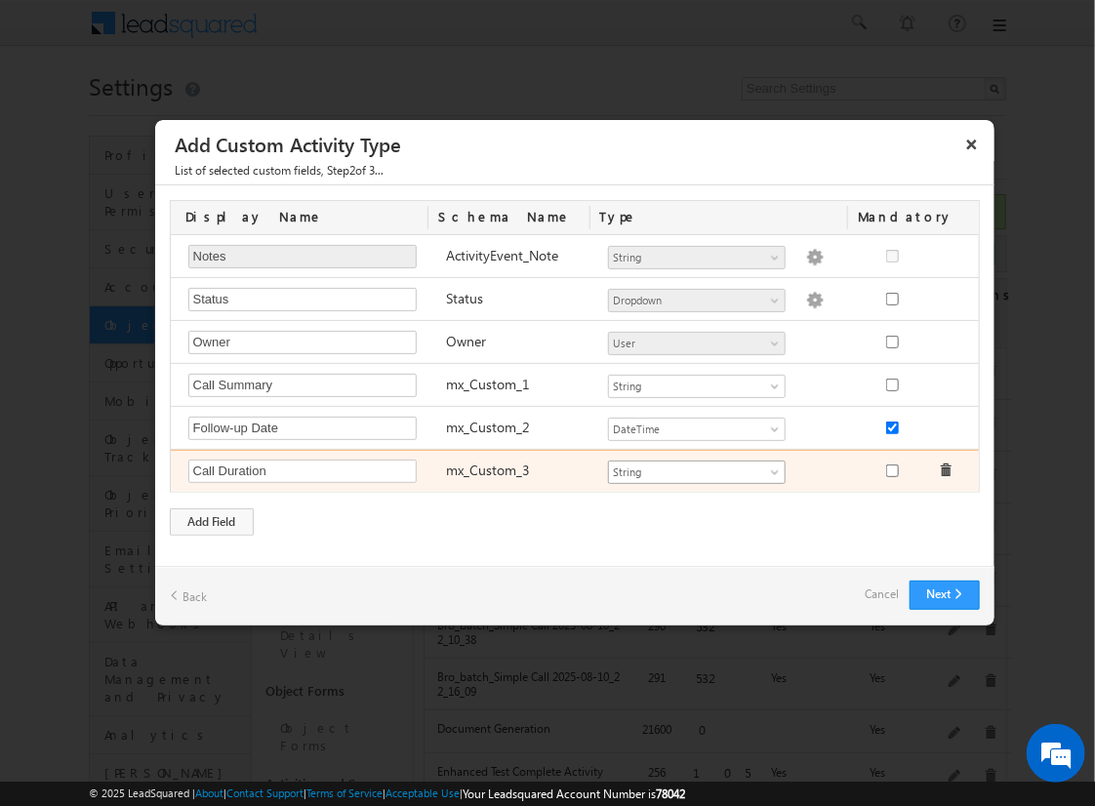
click at [696, 468] on span "String" at bounding box center [688, 473] width 159 height 18
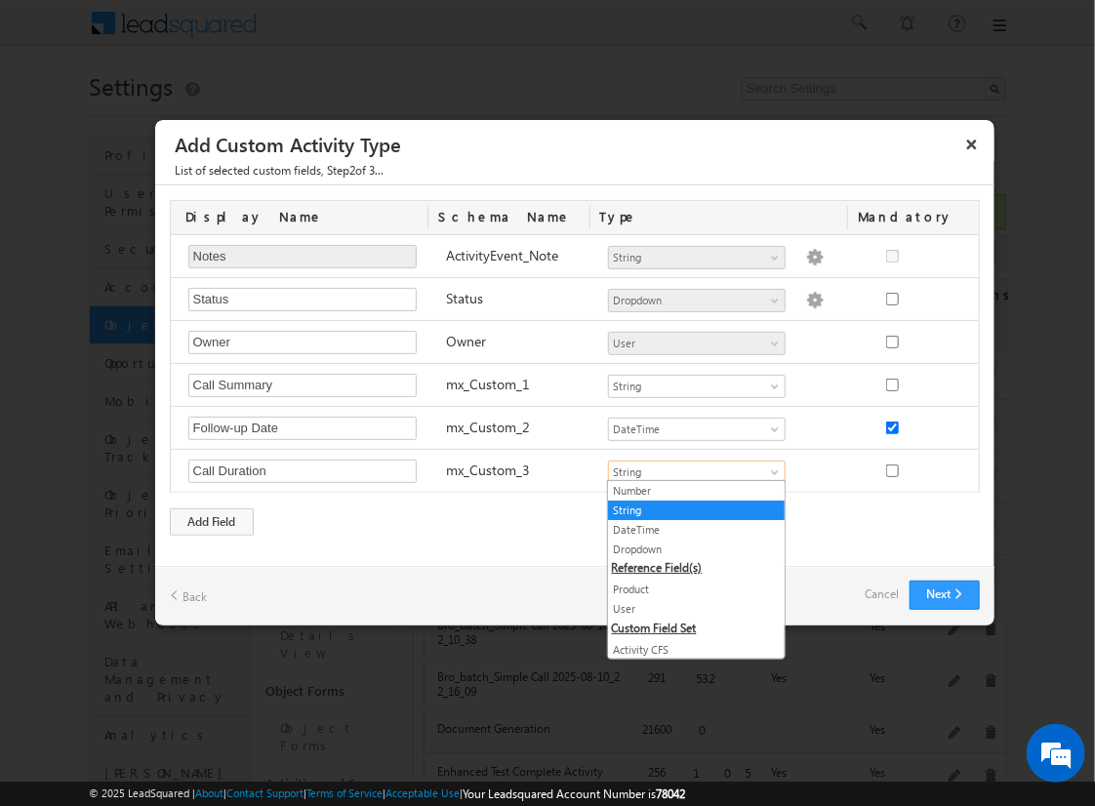
click at [689, 490] on link "Number" at bounding box center [696, 491] width 177 height 18
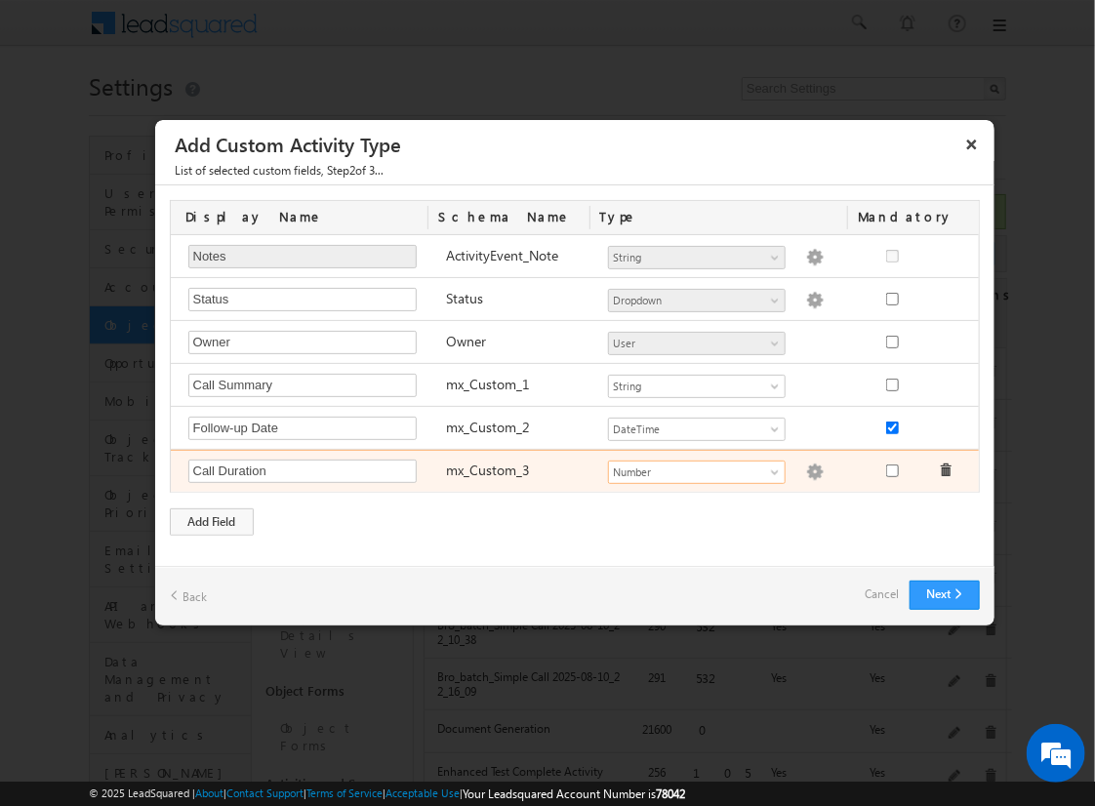
click at [806, 468] on img at bounding box center [815, 473] width 18 height 18
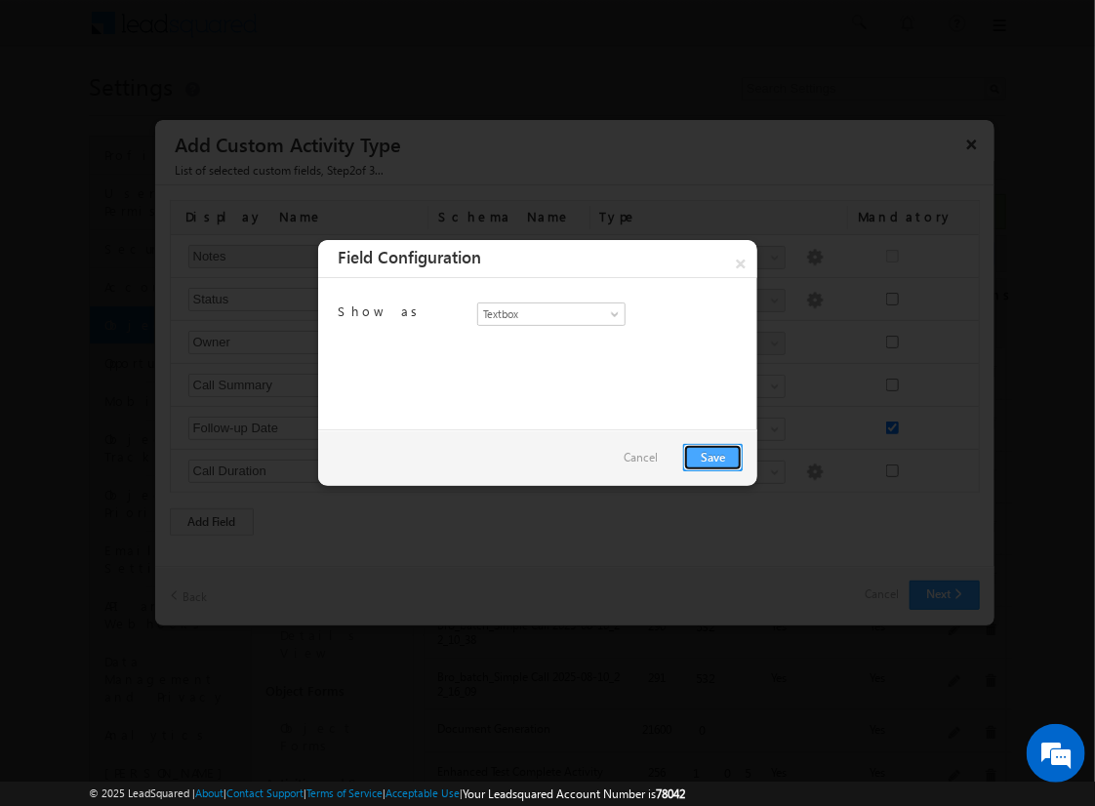
click at [712, 456] on link "Save" at bounding box center [713, 457] width 60 height 27
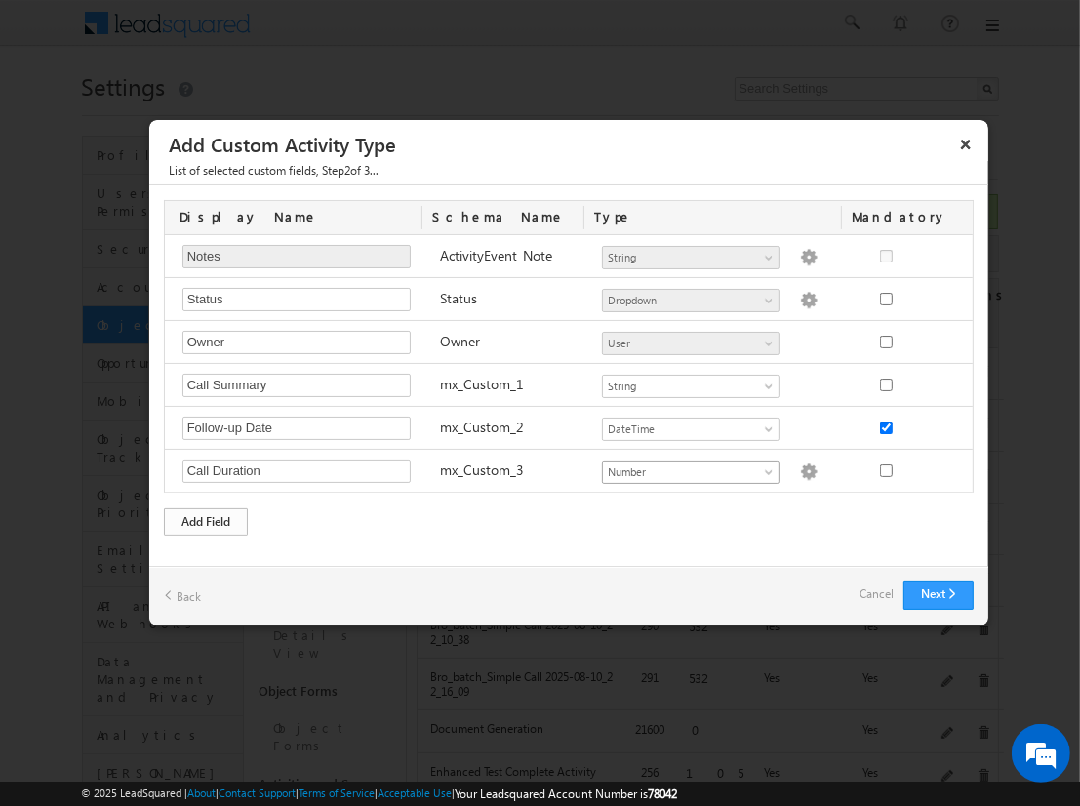
click at [206, 517] on div "Add Field" at bounding box center [206, 521] width 84 height 27
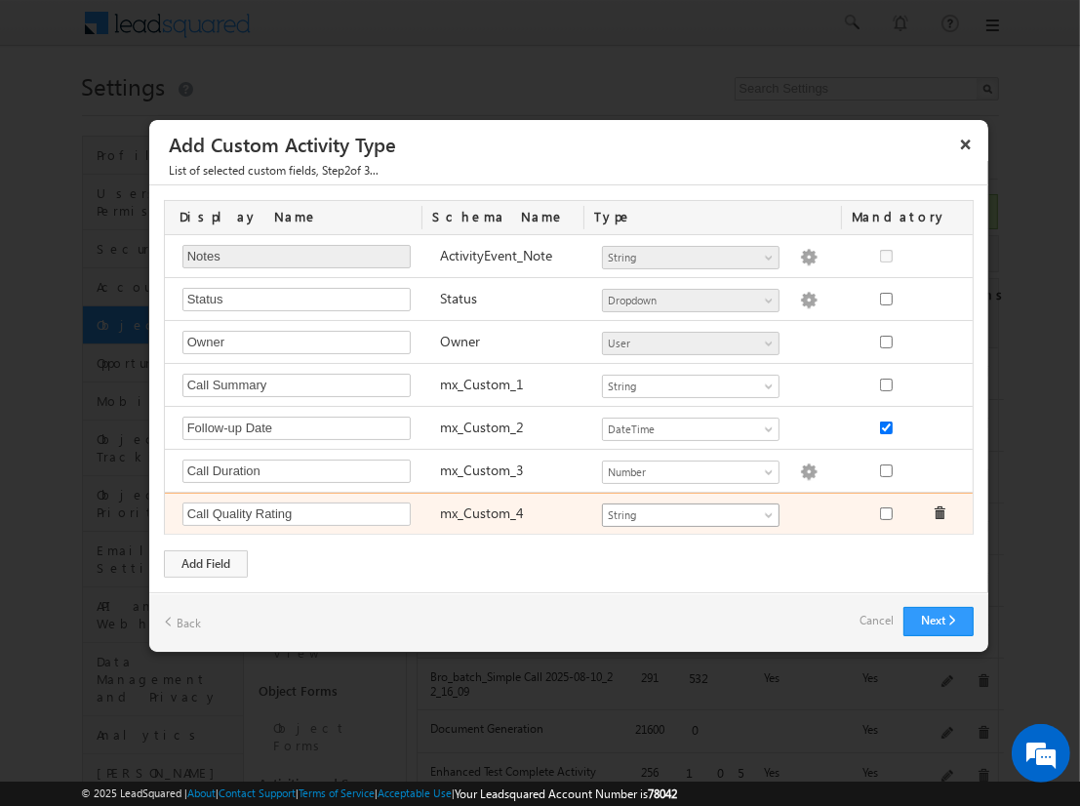
click at [690, 510] on span "String" at bounding box center [682, 515] width 159 height 18
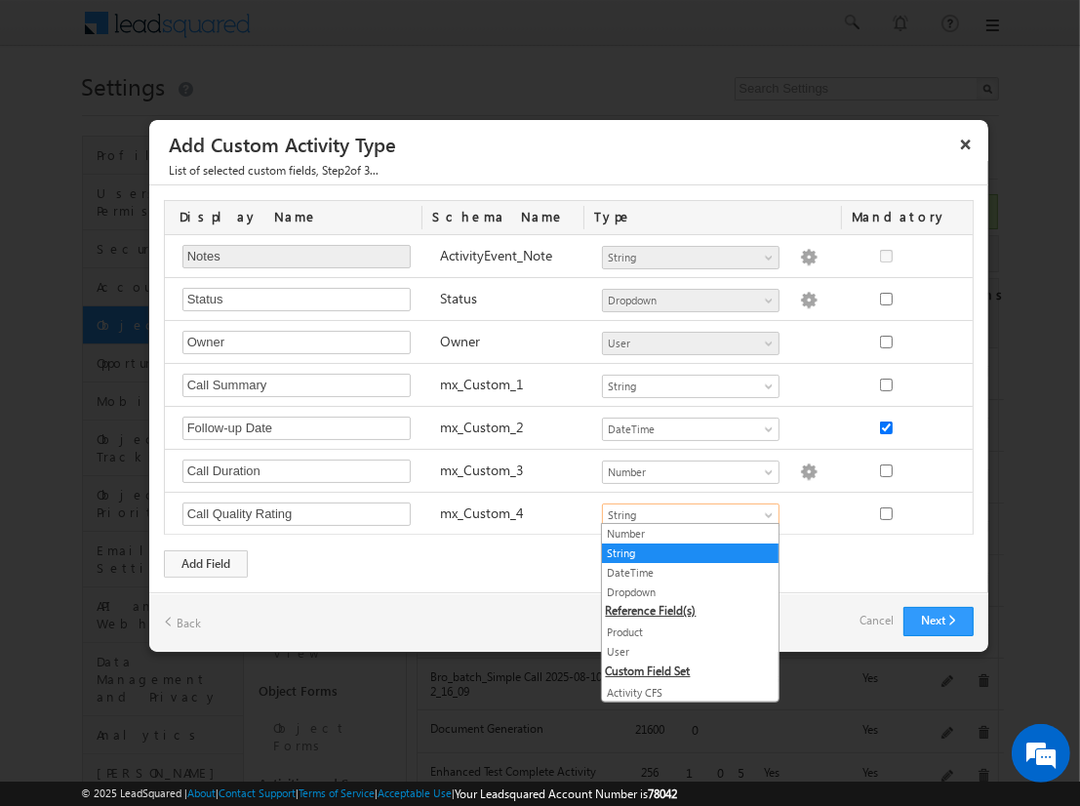
click at [683, 590] on link "Dropdown" at bounding box center [690, 593] width 177 height 18
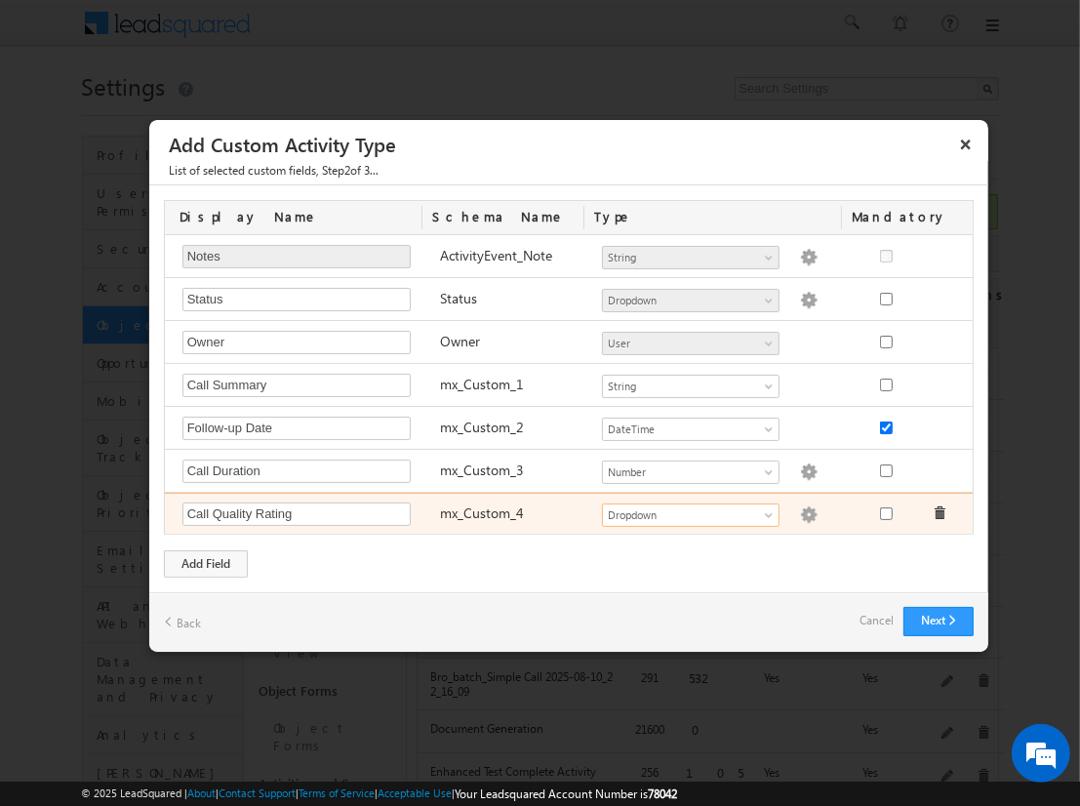
click at [800, 510] on img at bounding box center [809, 515] width 18 height 18
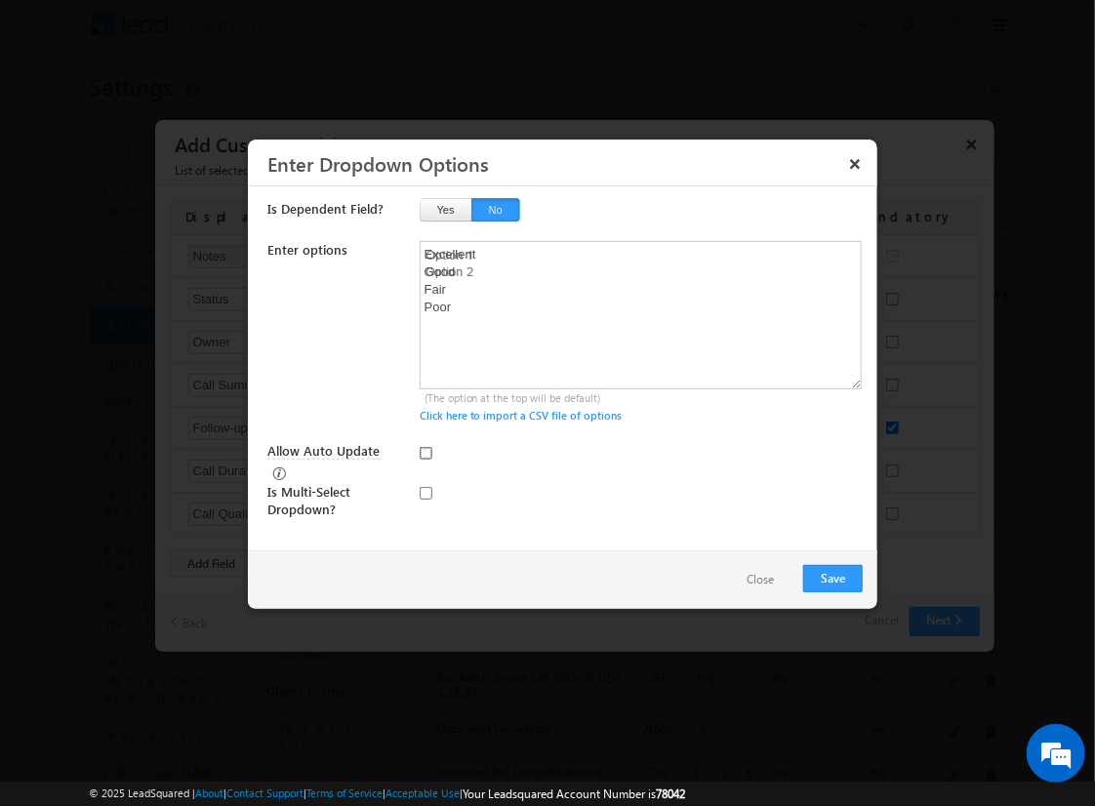
click at [425, 452] on input "Allow Auto Update" at bounding box center [426, 453] width 13 height 13
click at [832, 576] on button "Save" at bounding box center [833, 578] width 60 height 27
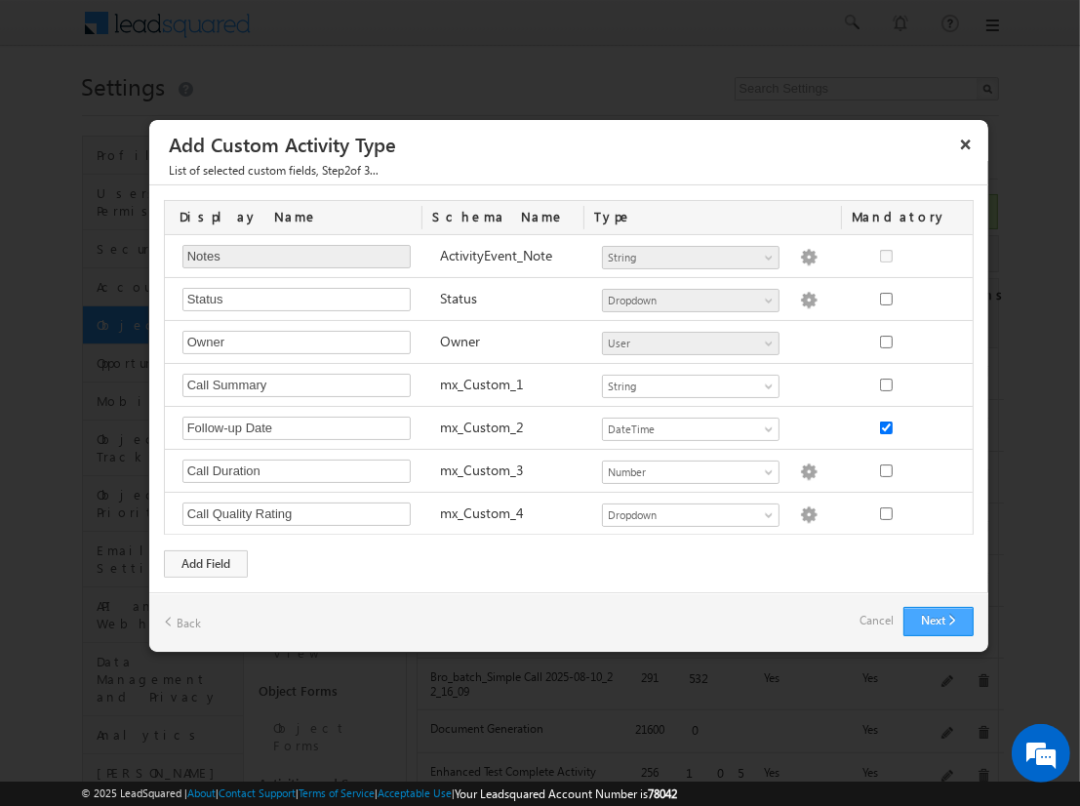
click at [938, 617] on button "Next" at bounding box center [939, 621] width 70 height 29
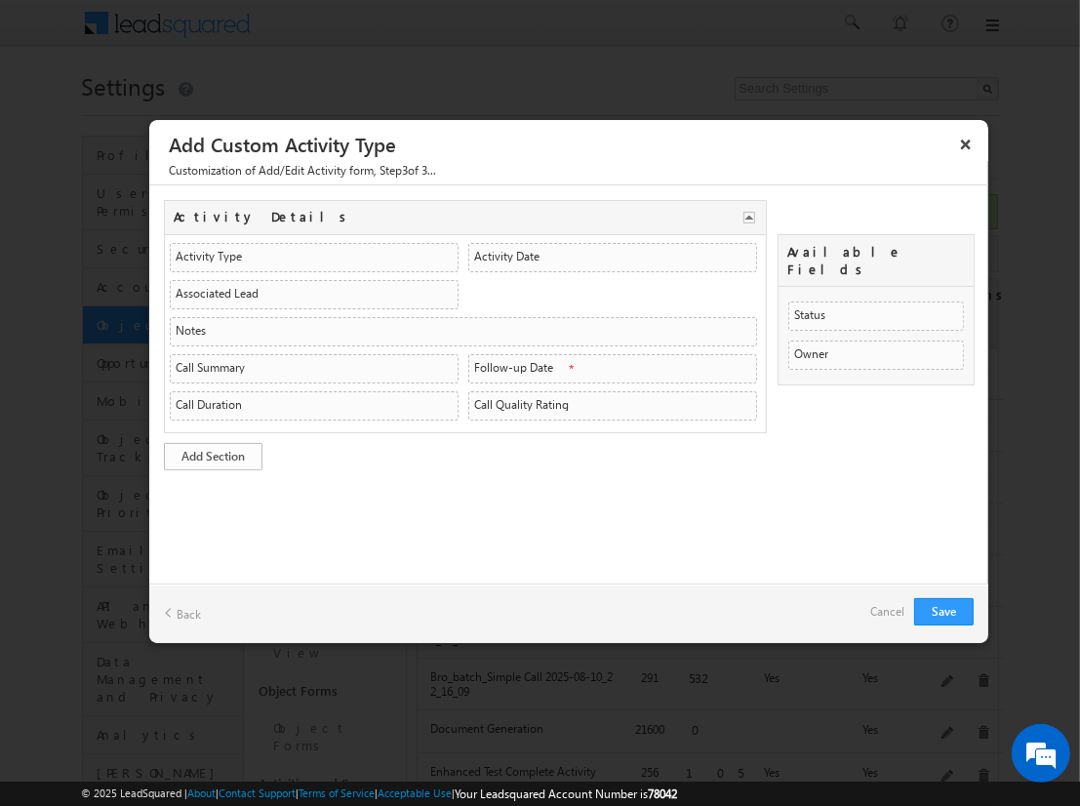
click at [213, 452] on link "Add Section" at bounding box center [213, 456] width 99 height 27
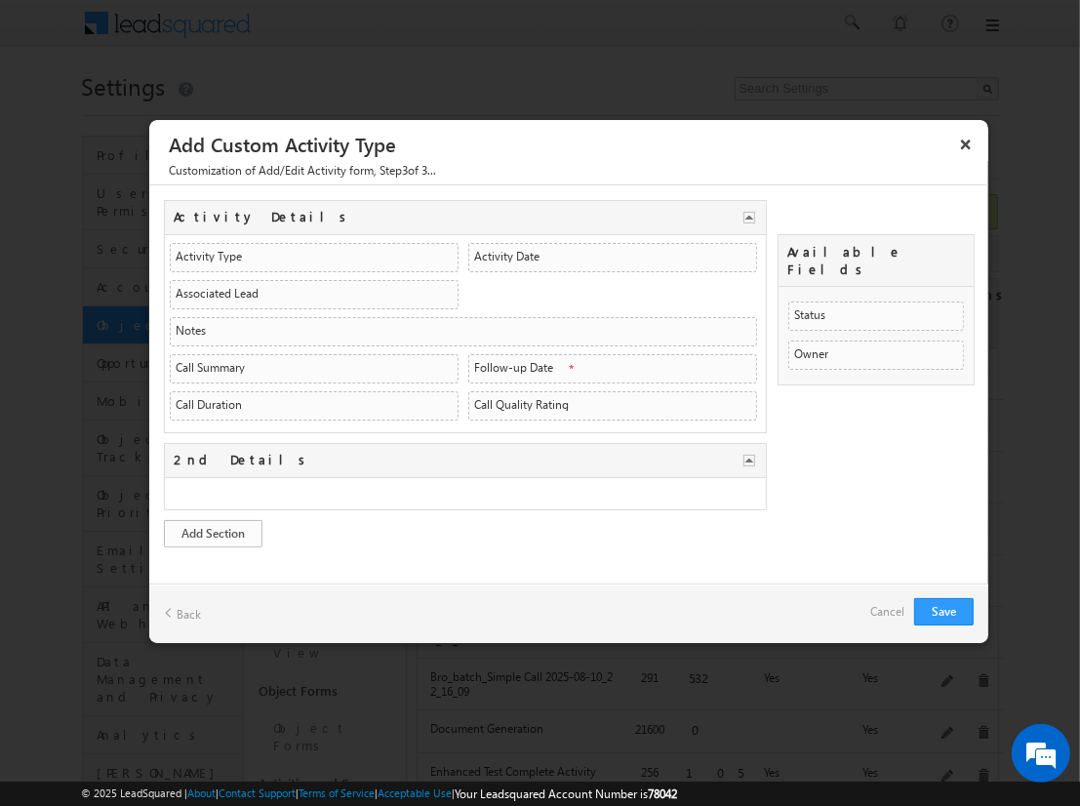
click at [213, 528] on link "Add Section" at bounding box center [213, 533] width 99 height 27
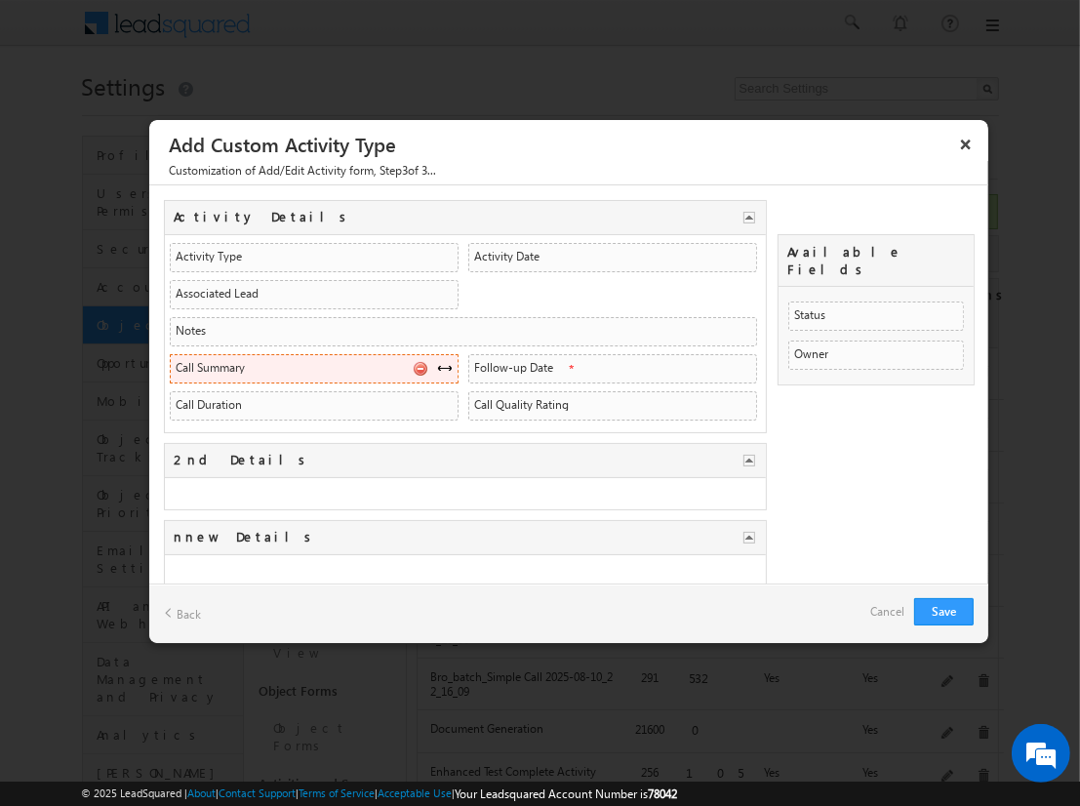
click at [438, 364] on span at bounding box center [445, 368] width 16 height 16
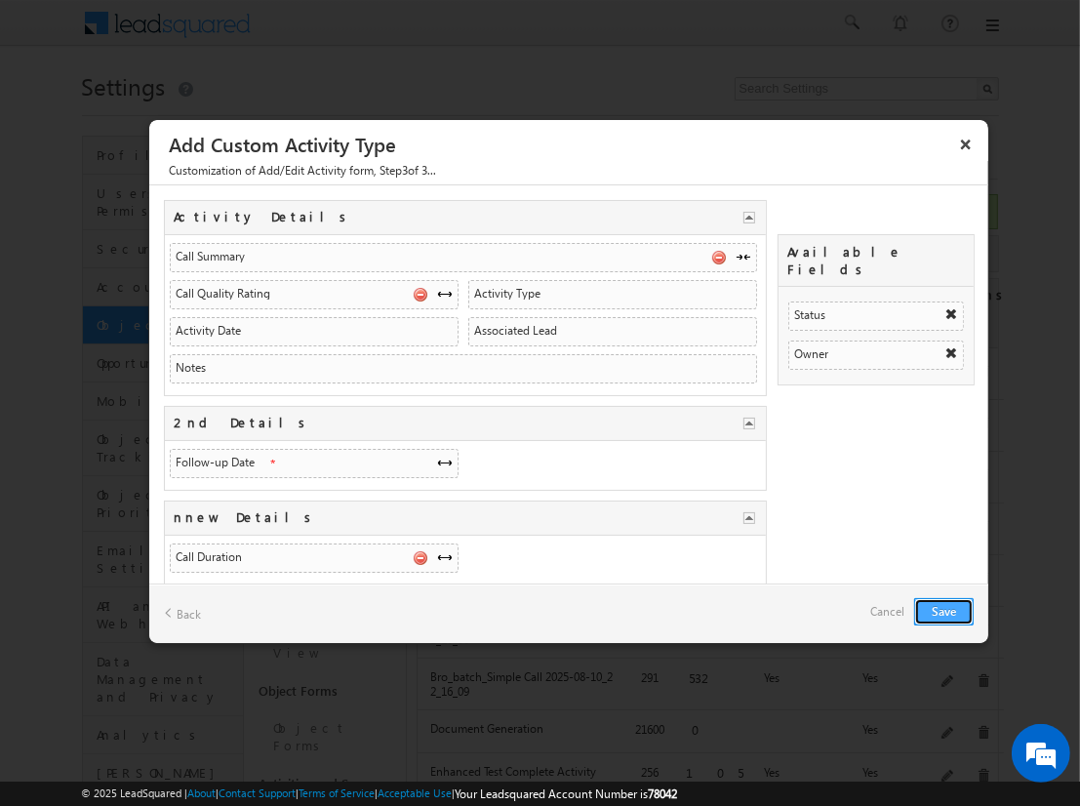
click at [944, 610] on button "Save" at bounding box center [944, 611] width 60 height 27
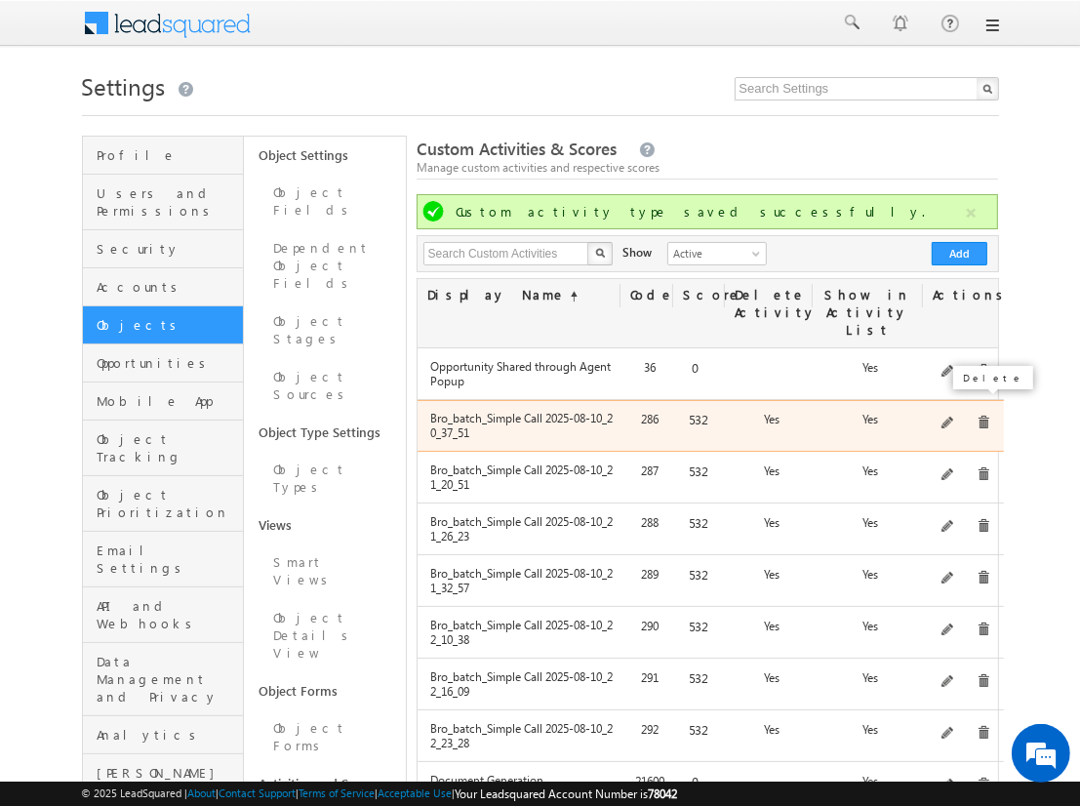
click at [978, 416] on span at bounding box center [984, 423] width 15 height 15
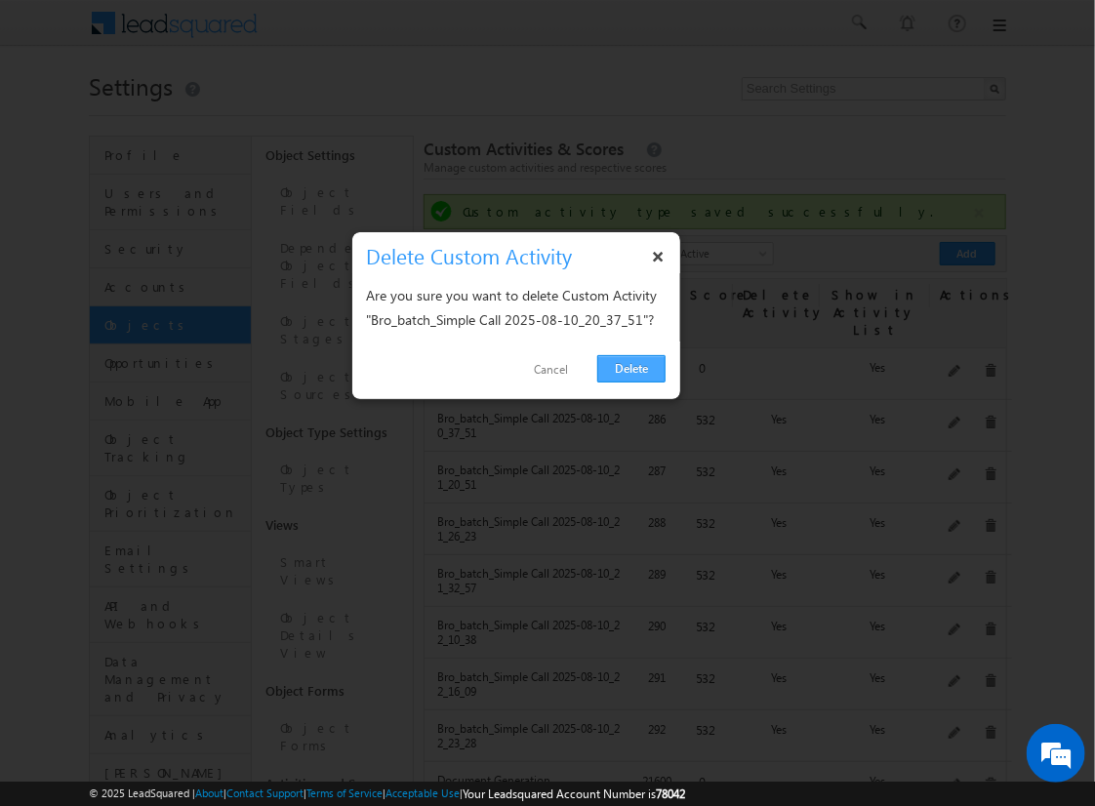
click at [642, 368] on link "Delete" at bounding box center [631, 368] width 68 height 27
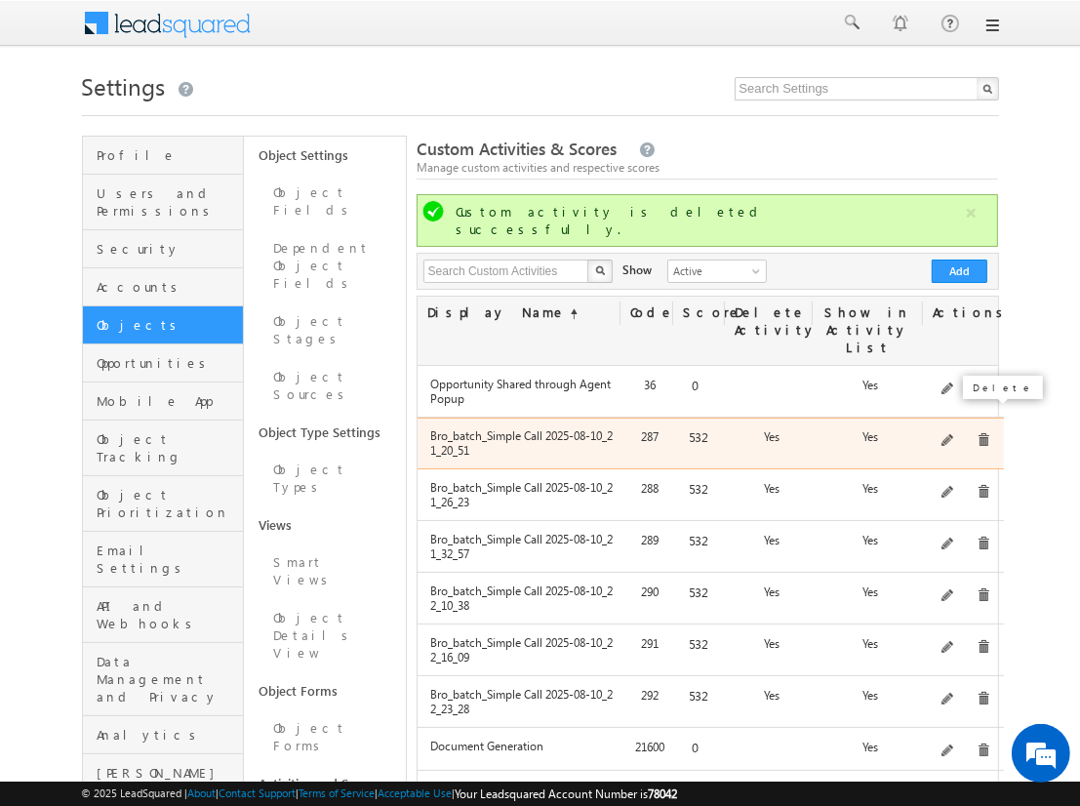
click at [977, 433] on span at bounding box center [984, 440] width 15 height 15
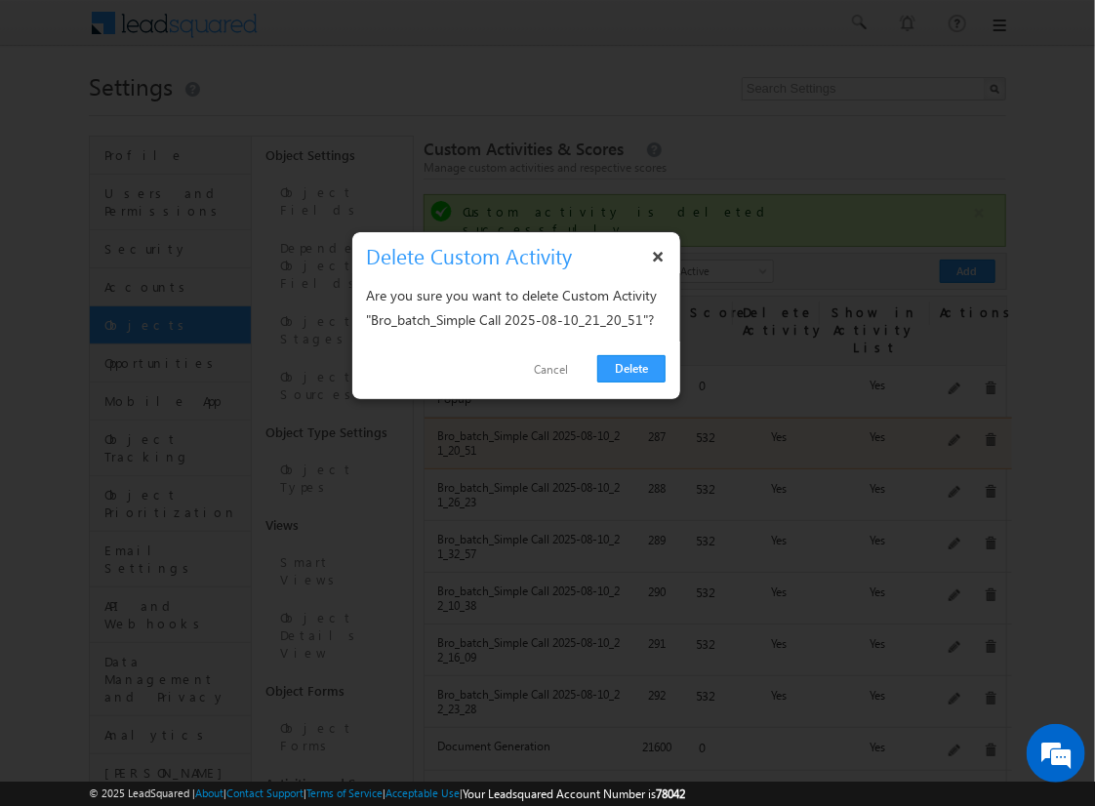
click link "Delete" at bounding box center [631, 368] width 68 height 27
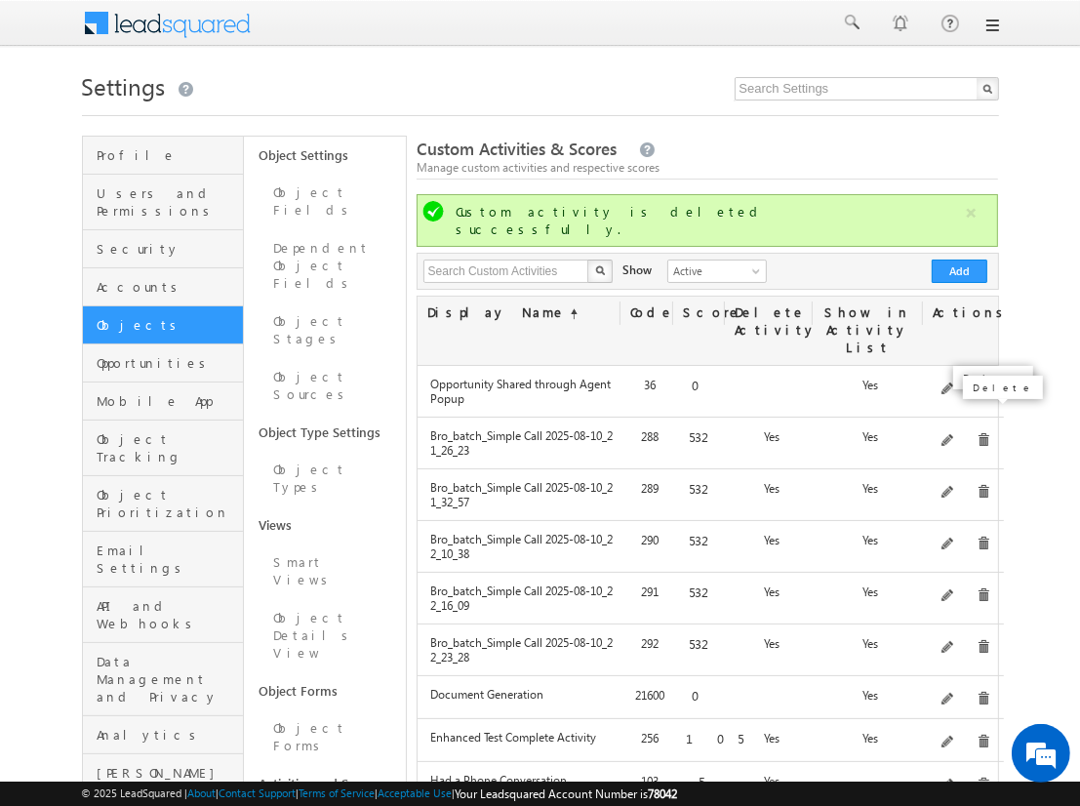
click at [977, 433] on span at bounding box center [984, 440] width 15 height 15
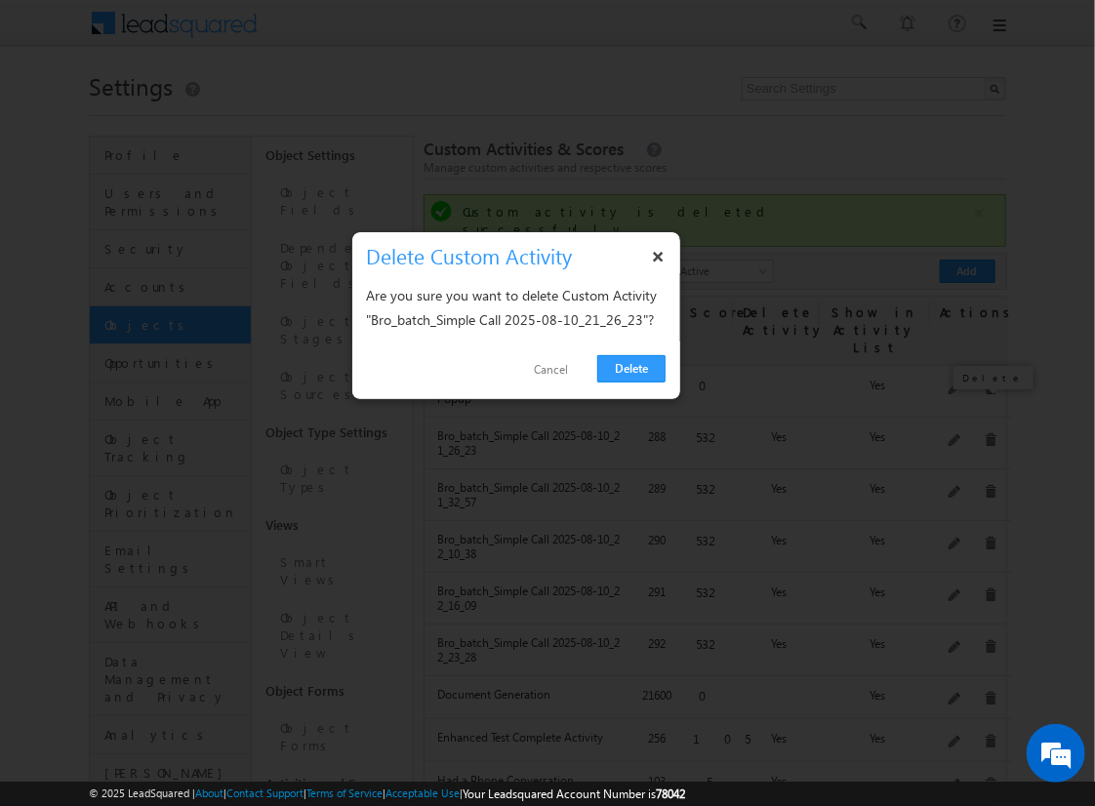
click link "Delete" at bounding box center [631, 368] width 68 height 27
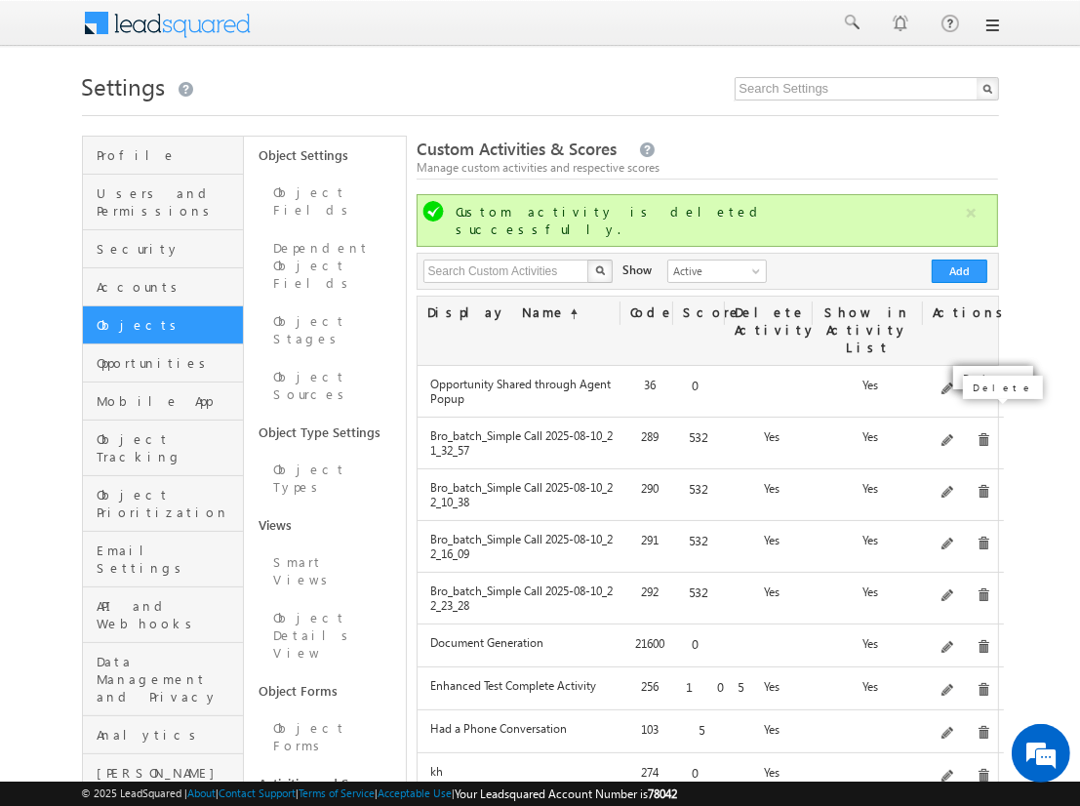
click at [977, 433] on span at bounding box center [984, 440] width 15 height 15
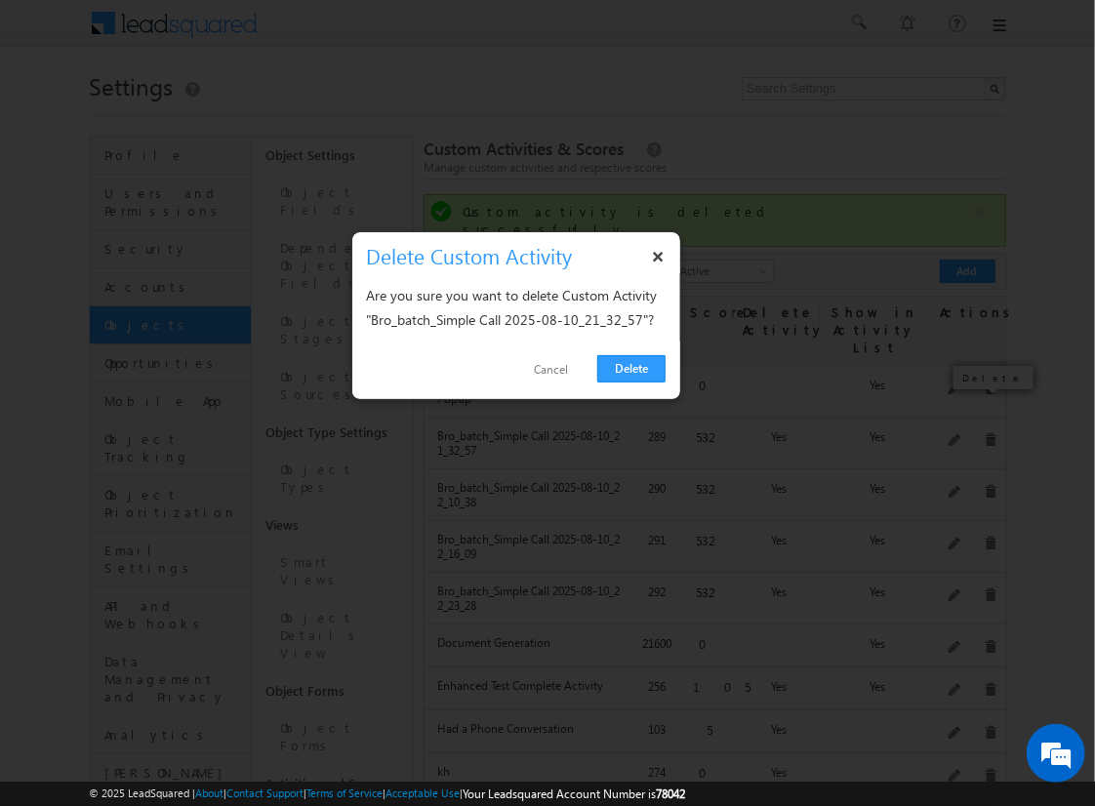
click link "Delete" at bounding box center [631, 368] width 68 height 27
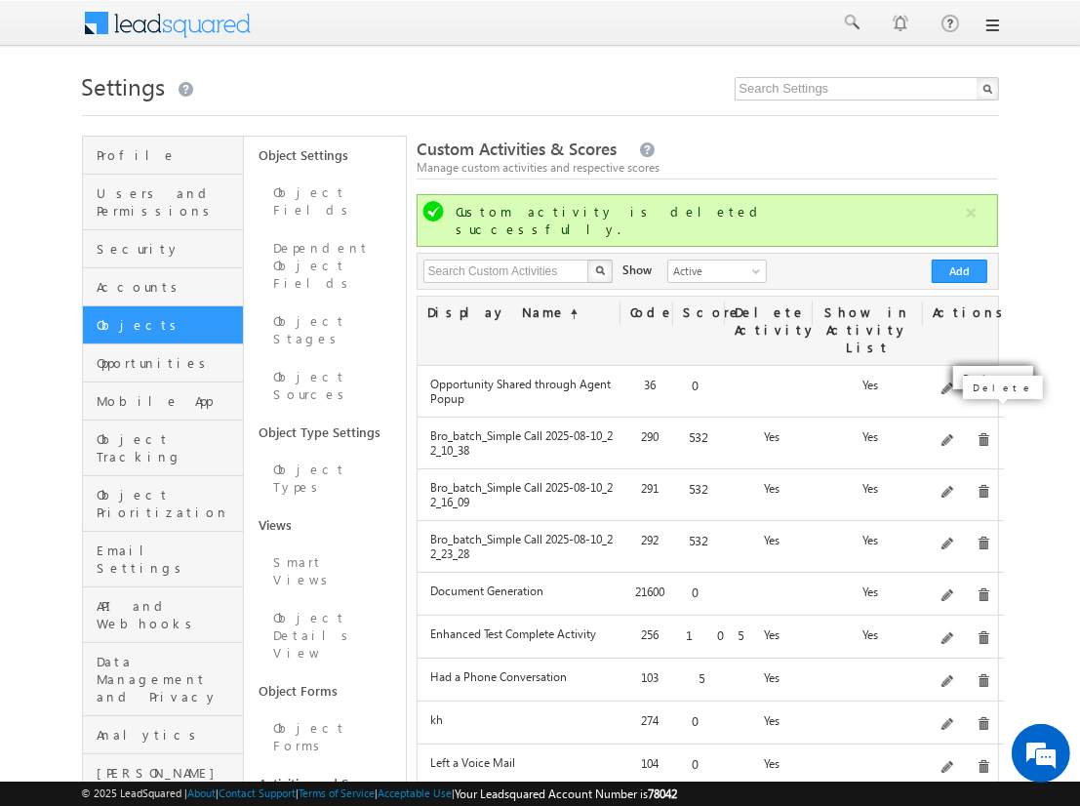
click at [977, 433] on span at bounding box center [984, 440] width 15 height 15
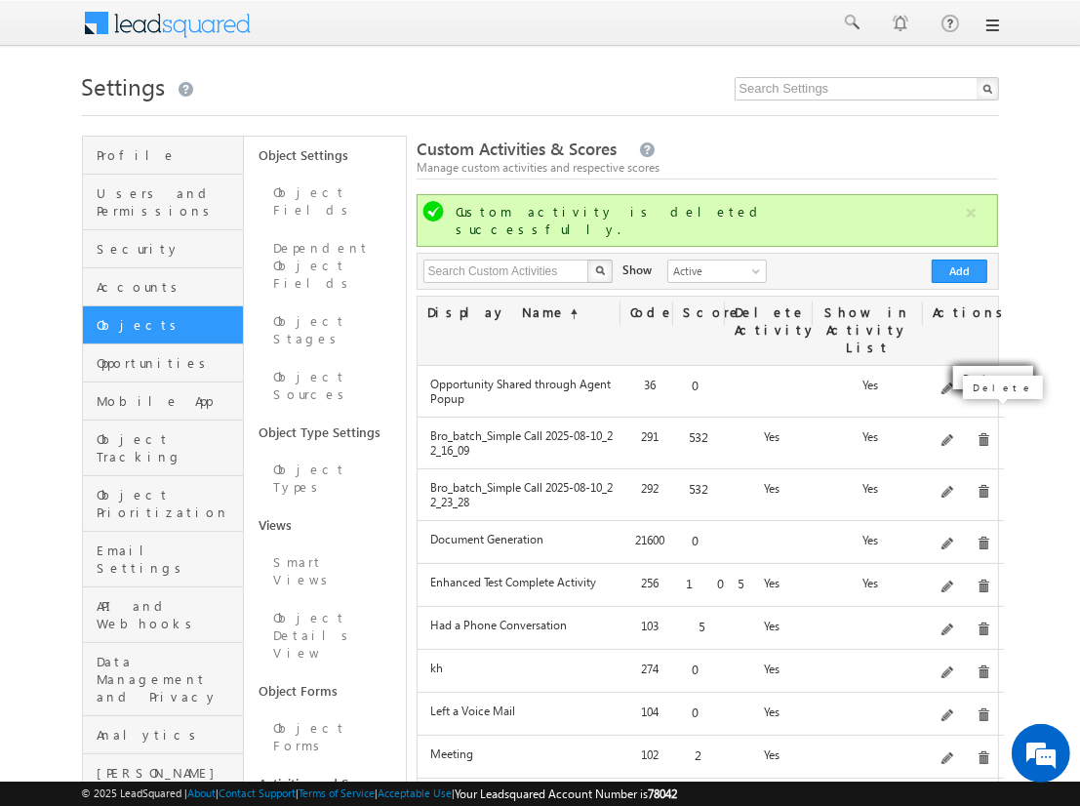
click at [977, 433] on span at bounding box center [984, 440] width 15 height 15
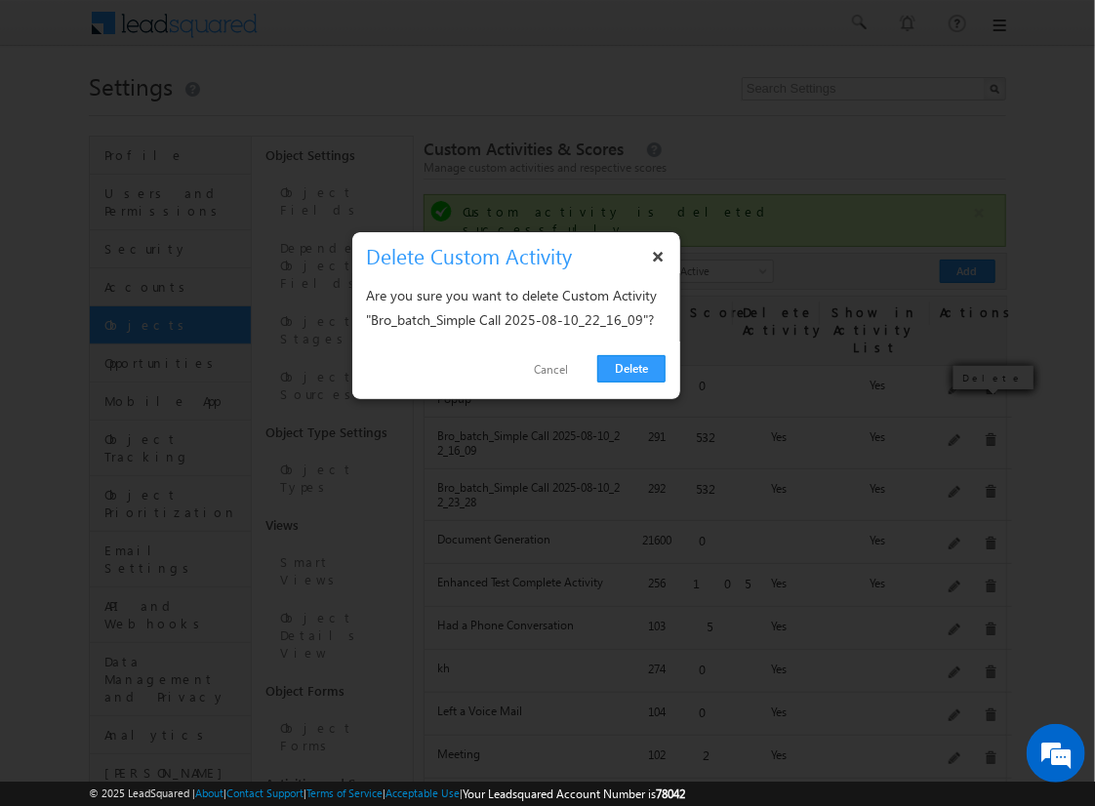
click link "Delete" at bounding box center [631, 368] width 68 height 27
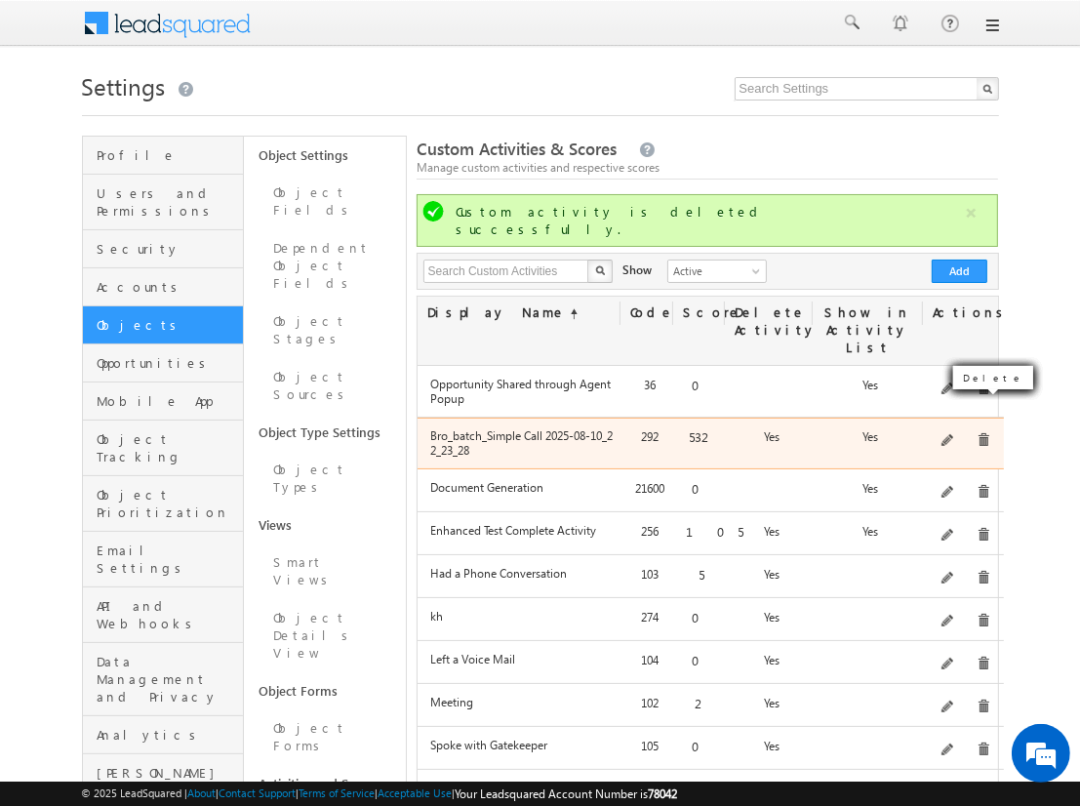
click at [980, 433] on span at bounding box center [984, 440] width 15 height 15
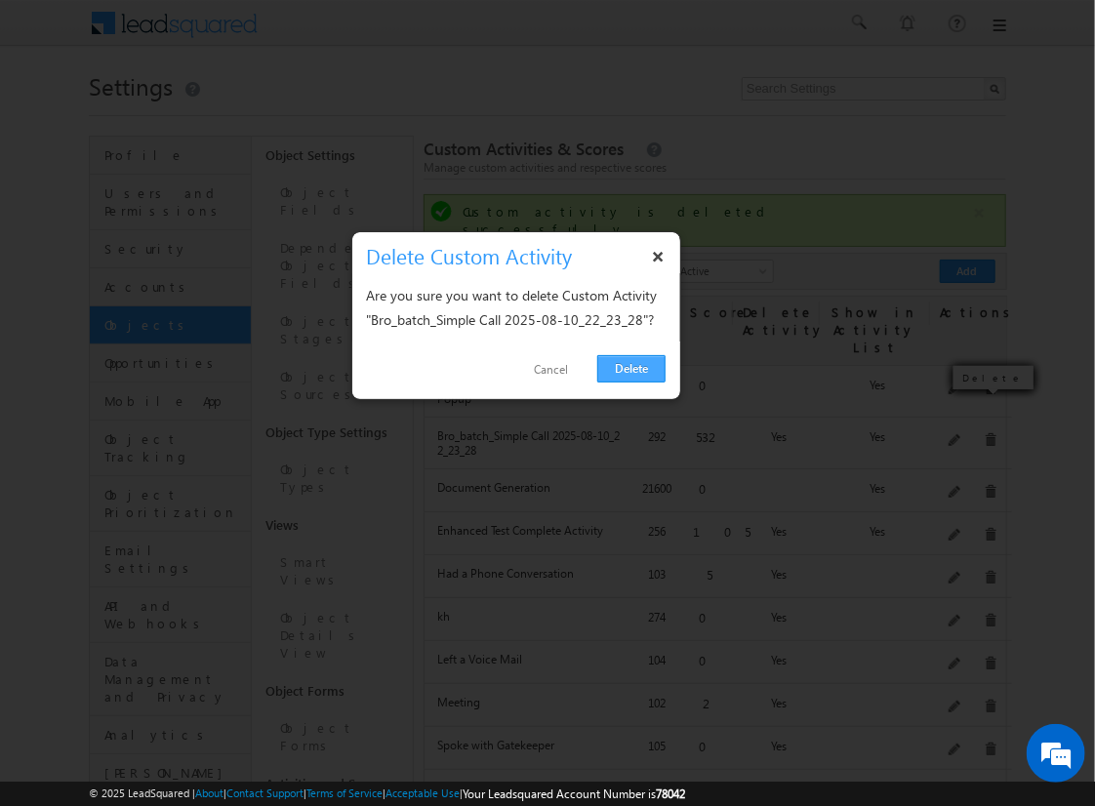
click at [629, 376] on link "Delete" at bounding box center [631, 368] width 68 height 27
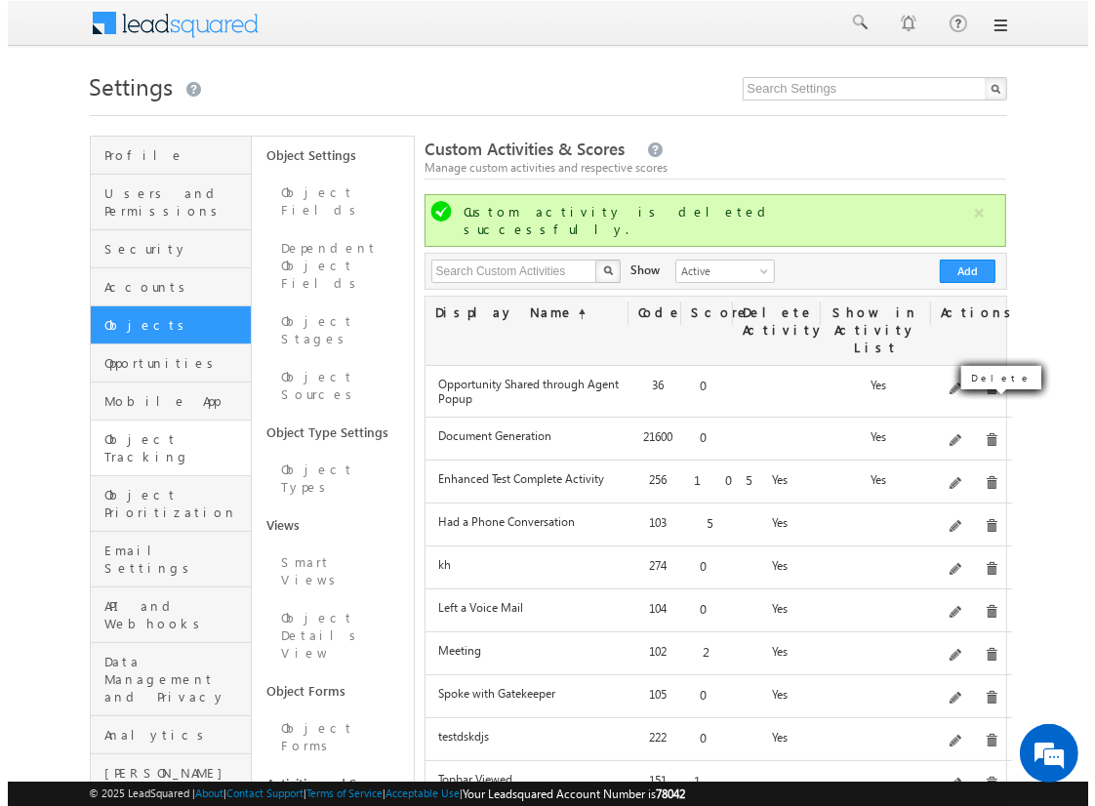
scroll to position [185, 0]
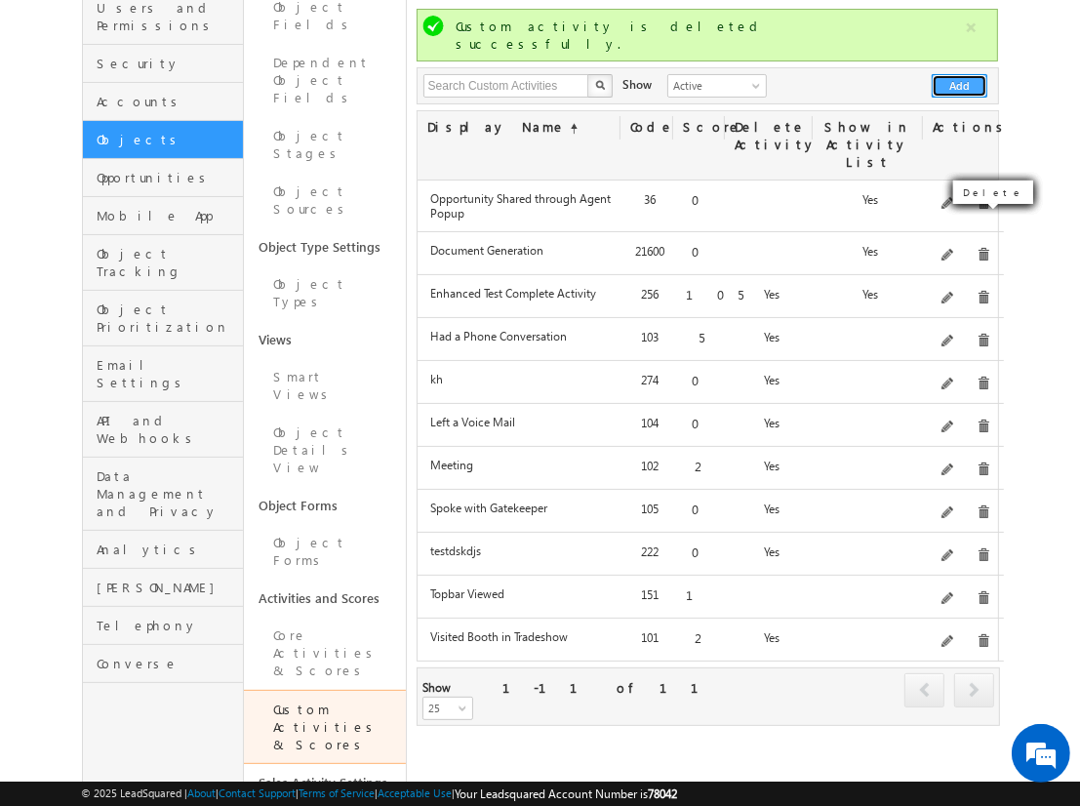
click at [960, 74] on button "Add" at bounding box center [960, 85] width 56 height 23
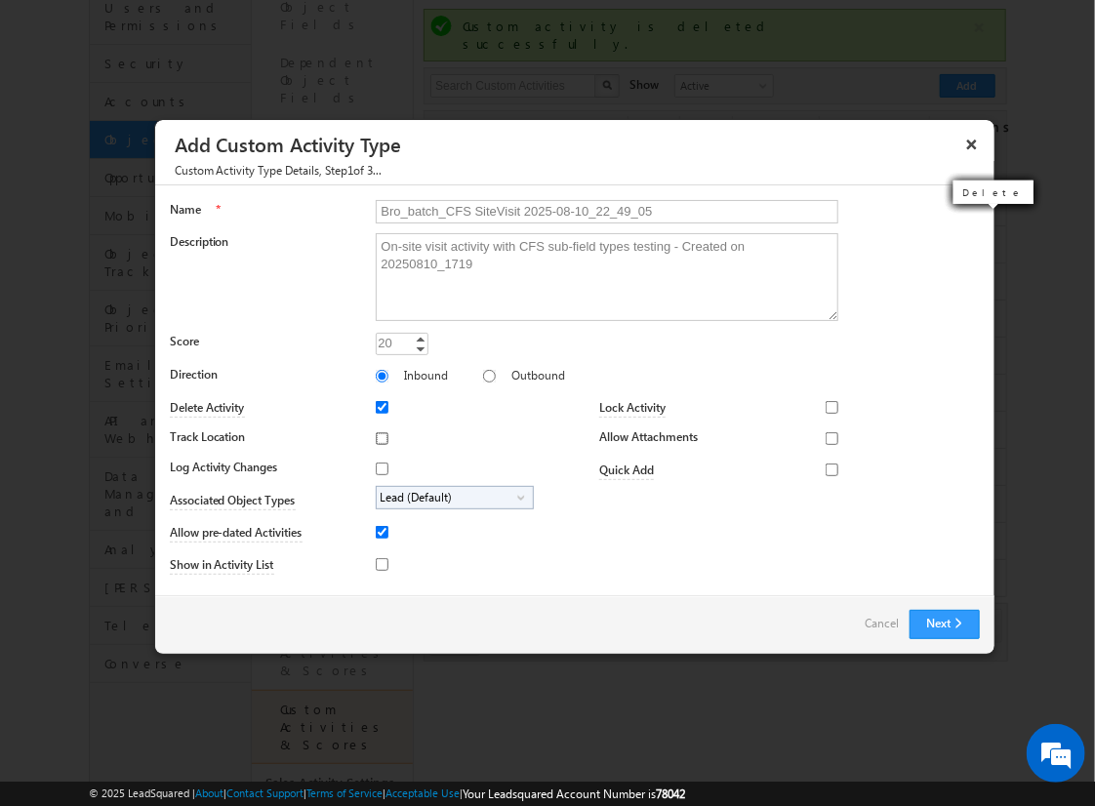
click at [379, 437] on input "Track Location" at bounding box center [382, 438] width 13 height 13
click at [379, 467] on input "Log Activity Changes" at bounding box center [382, 469] width 13 height 13
click at [379, 563] on input "Show in Activity List" at bounding box center [382, 564] width 13 height 13
click at [826, 437] on input "Allow Attachments" at bounding box center [832, 438] width 13 height 13
click at [451, 496] on span "Lead (Default)" at bounding box center [447, 498] width 141 height 22
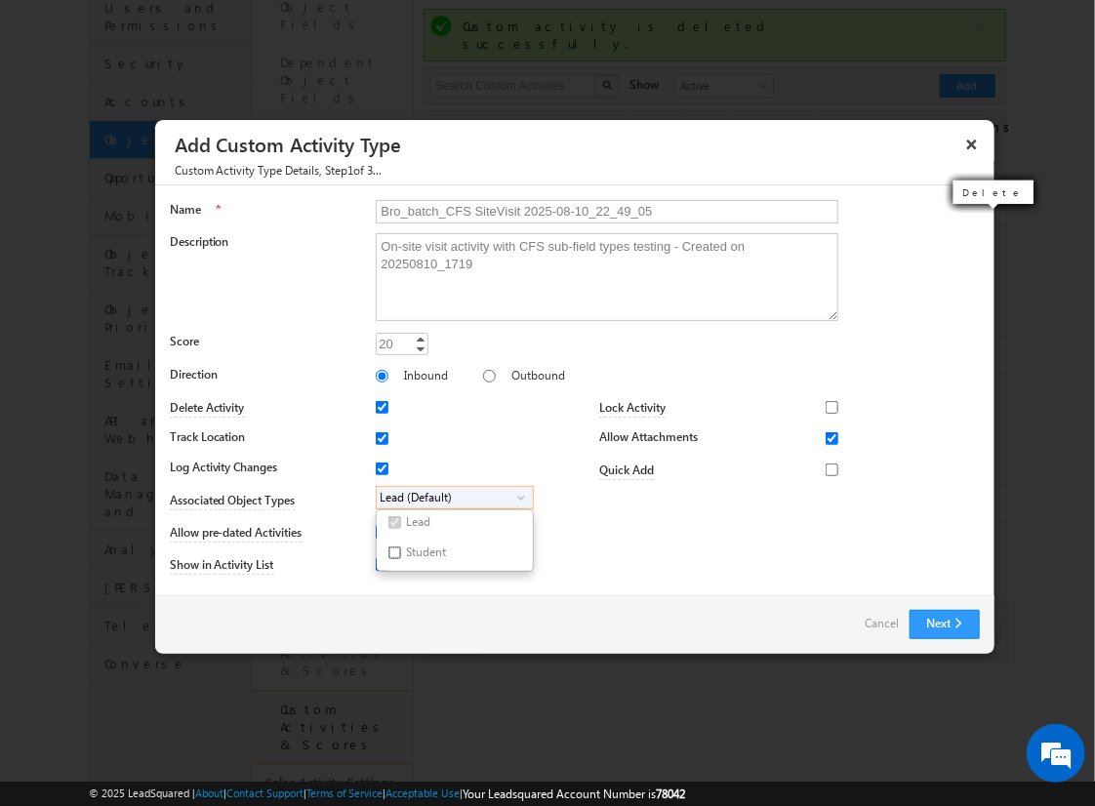
click at [390, 551] on input "Student" at bounding box center [394, 552] width 13 height 13
click at [598, 210] on input "Bro_batch_CFS SiteVisit 2025-08-10_22_49_05" at bounding box center [607, 211] width 463 height 23
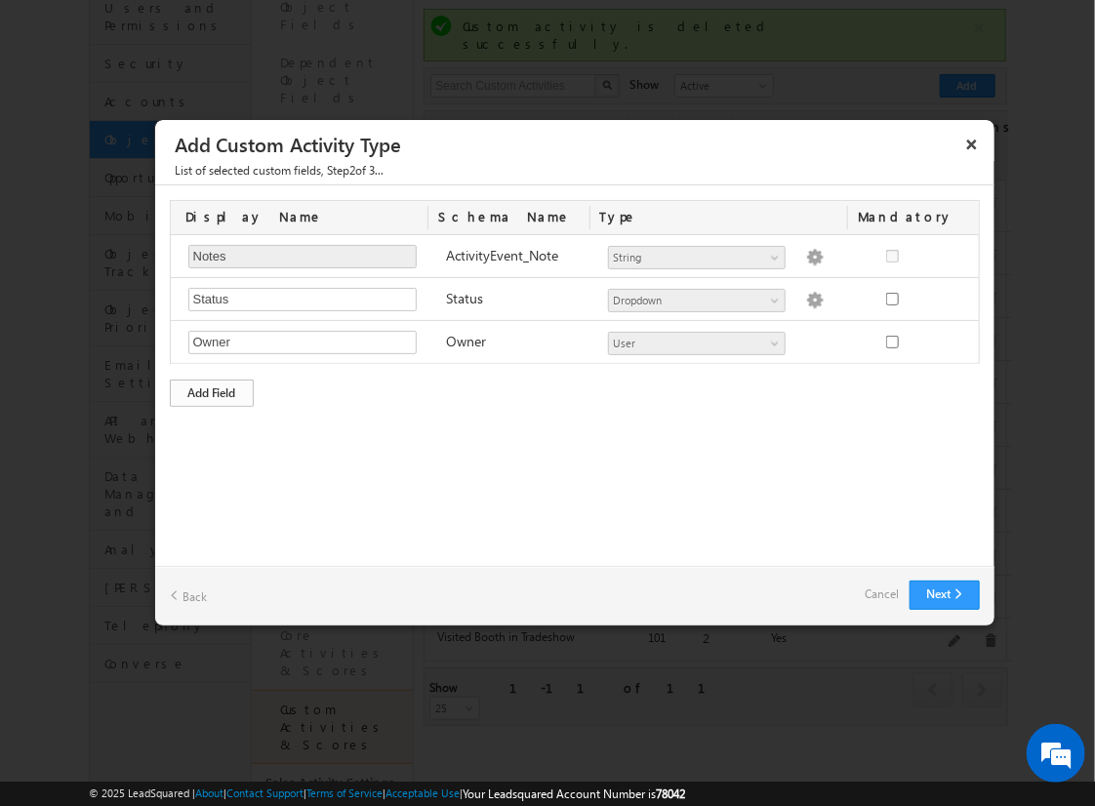
click at [212, 390] on div "Add Field" at bounding box center [212, 393] width 84 height 27
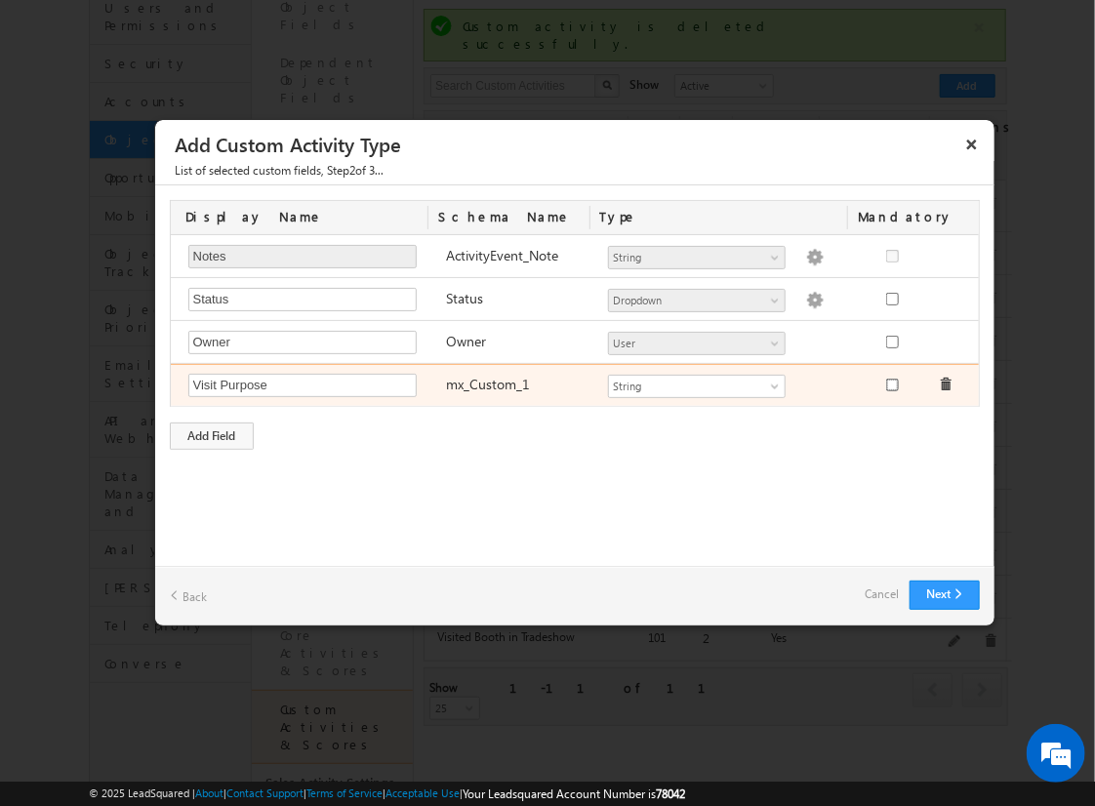
click at [891, 383] on input "checkbox" at bounding box center [892, 385] width 13 height 13
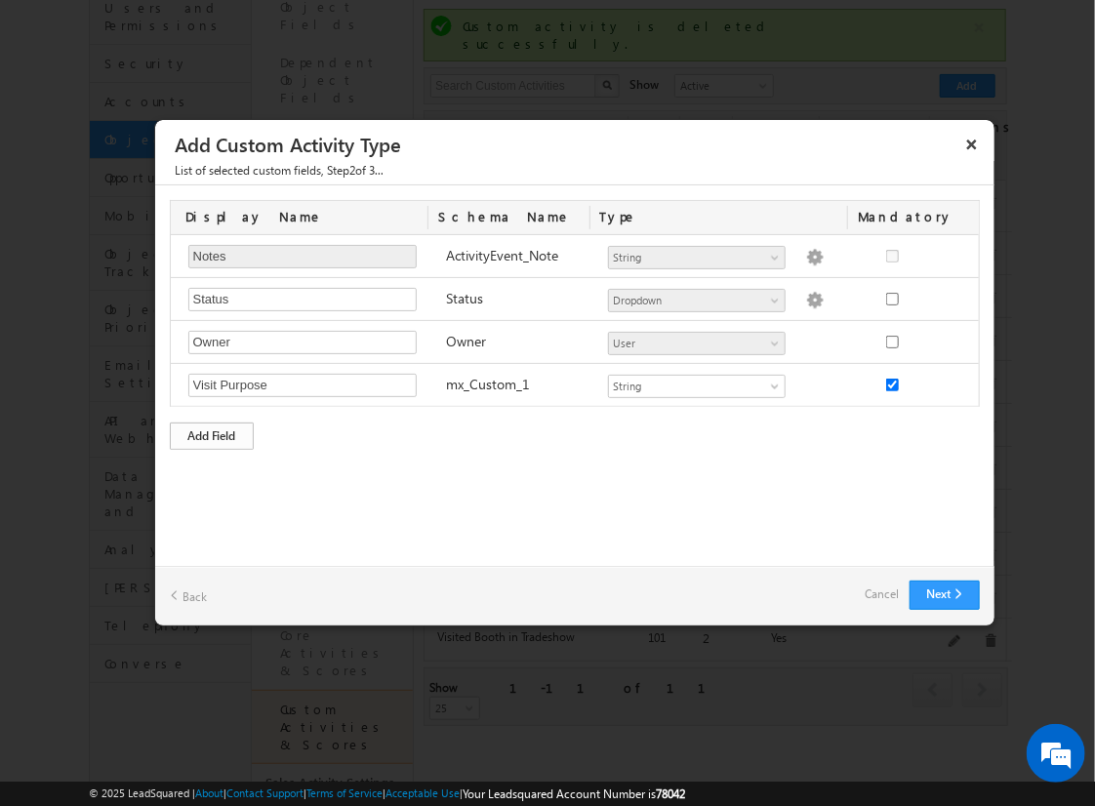
click at [212, 432] on div "Add Field" at bounding box center [212, 436] width 84 height 27
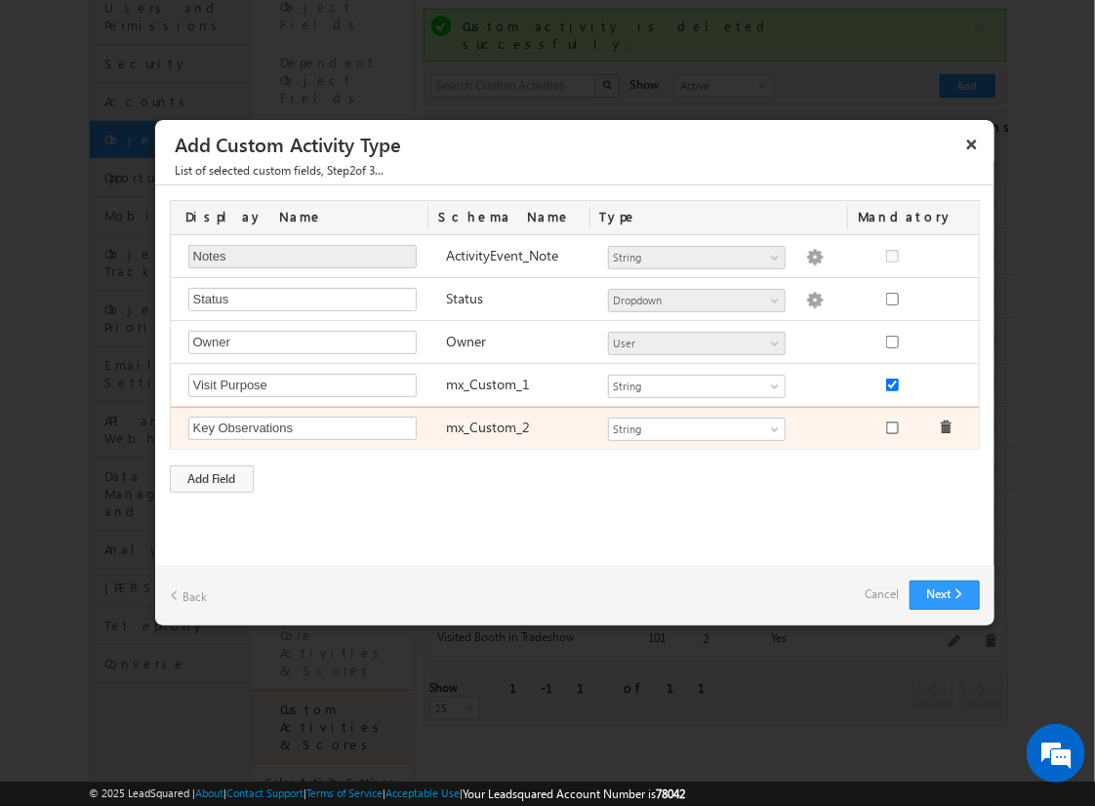
click at [891, 424] on input "checkbox" at bounding box center [892, 428] width 13 height 13
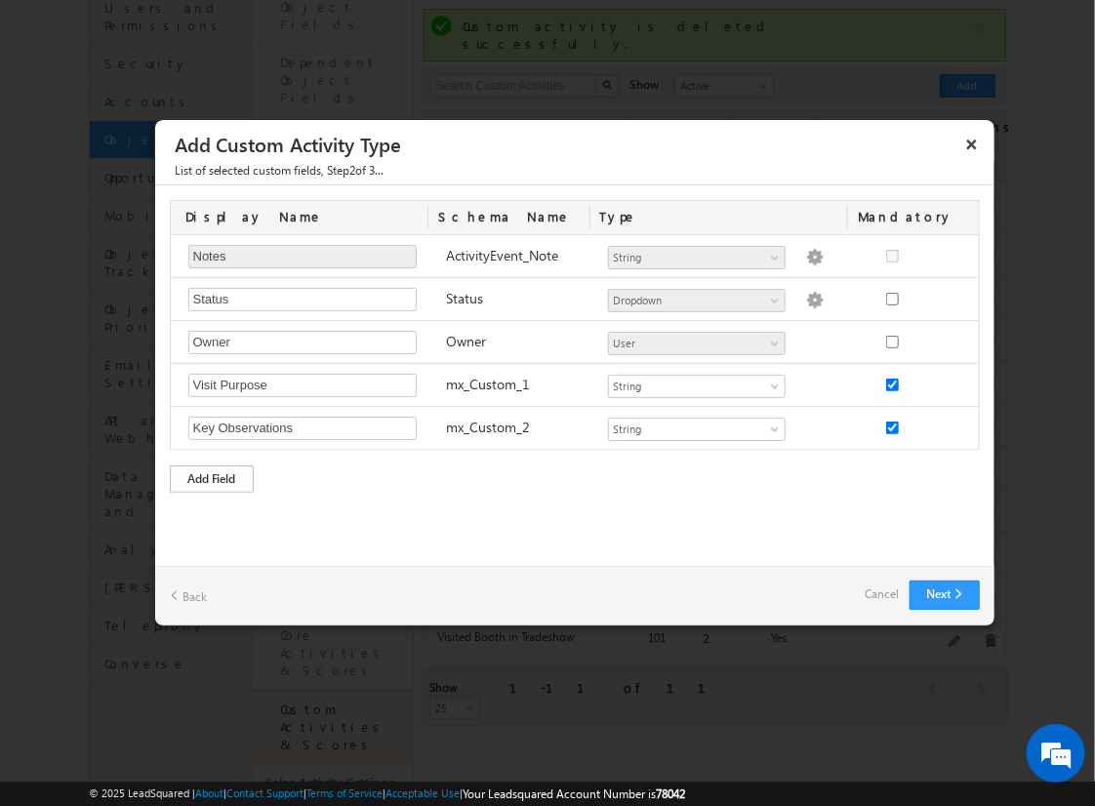
click at [212, 475] on div "Add Field" at bounding box center [212, 478] width 84 height 27
click at [944, 593] on button "Next" at bounding box center [945, 595] width 70 height 29
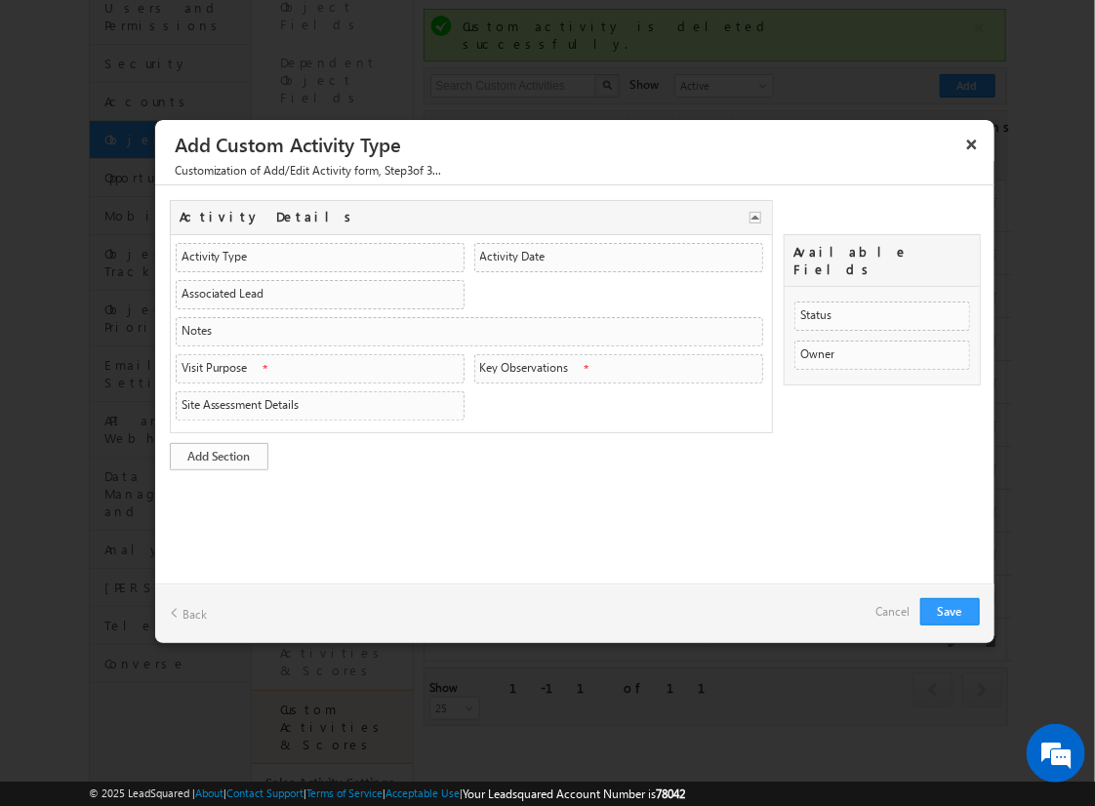
click at [219, 452] on link "Add Section" at bounding box center [219, 456] width 99 height 27
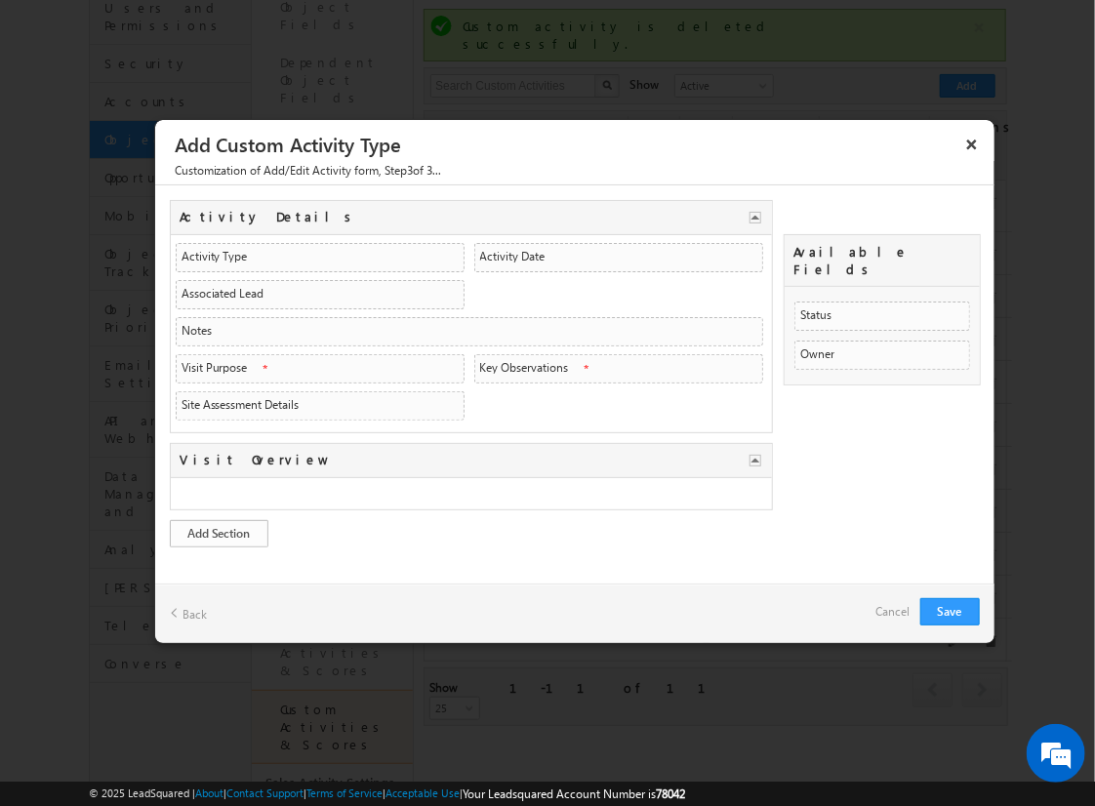
click at [219, 528] on link "Add Section" at bounding box center [219, 533] width 99 height 27
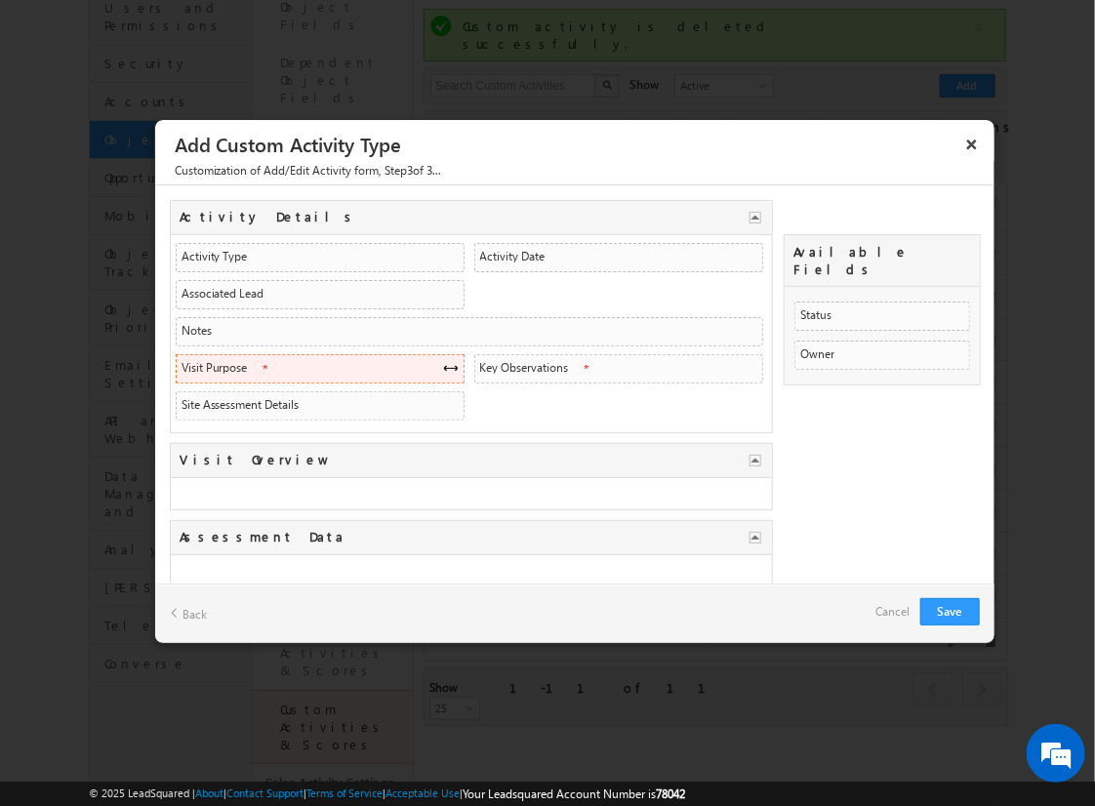
click at [444, 364] on span at bounding box center [451, 368] width 16 height 16
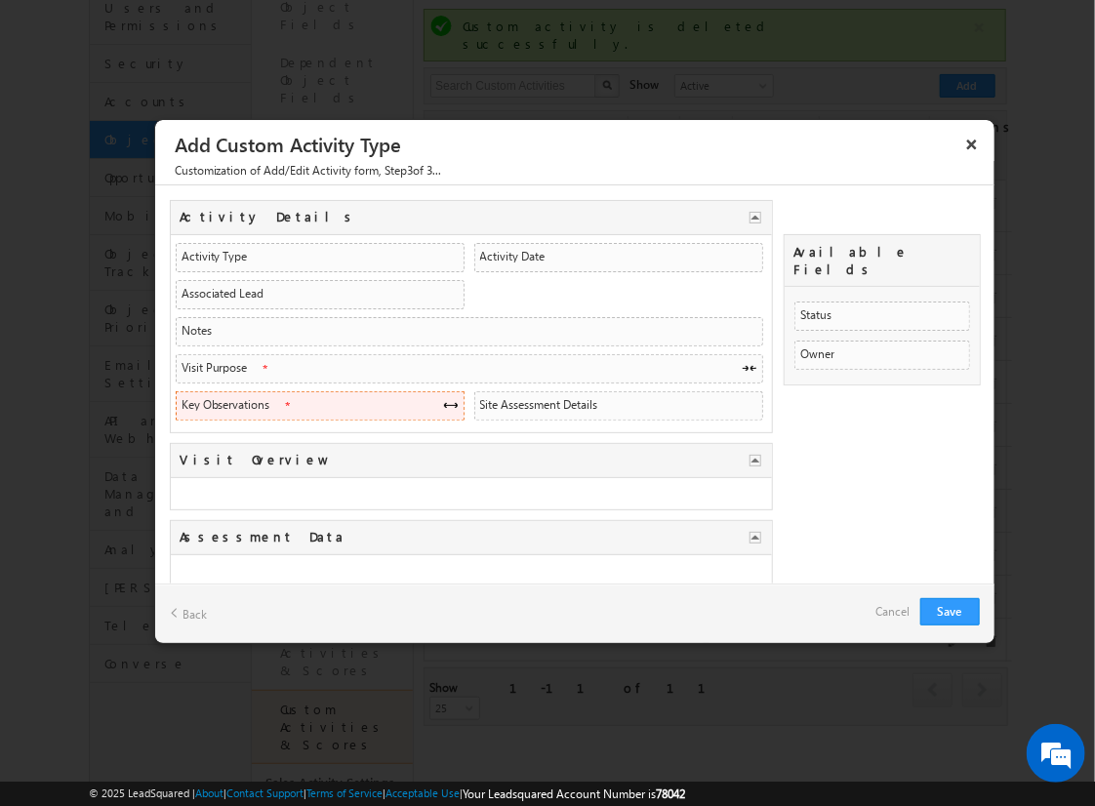
click at [444, 401] on span at bounding box center [451, 405] width 16 height 16
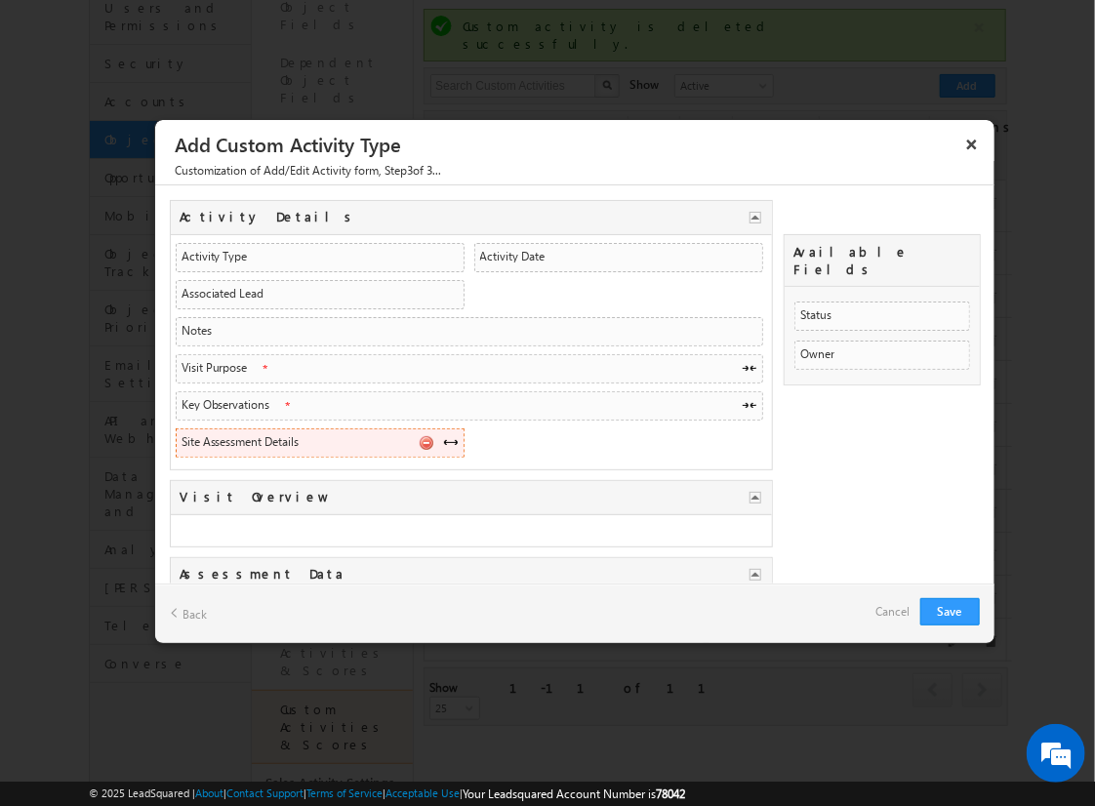
click at [444, 437] on span at bounding box center [451, 442] width 16 height 16
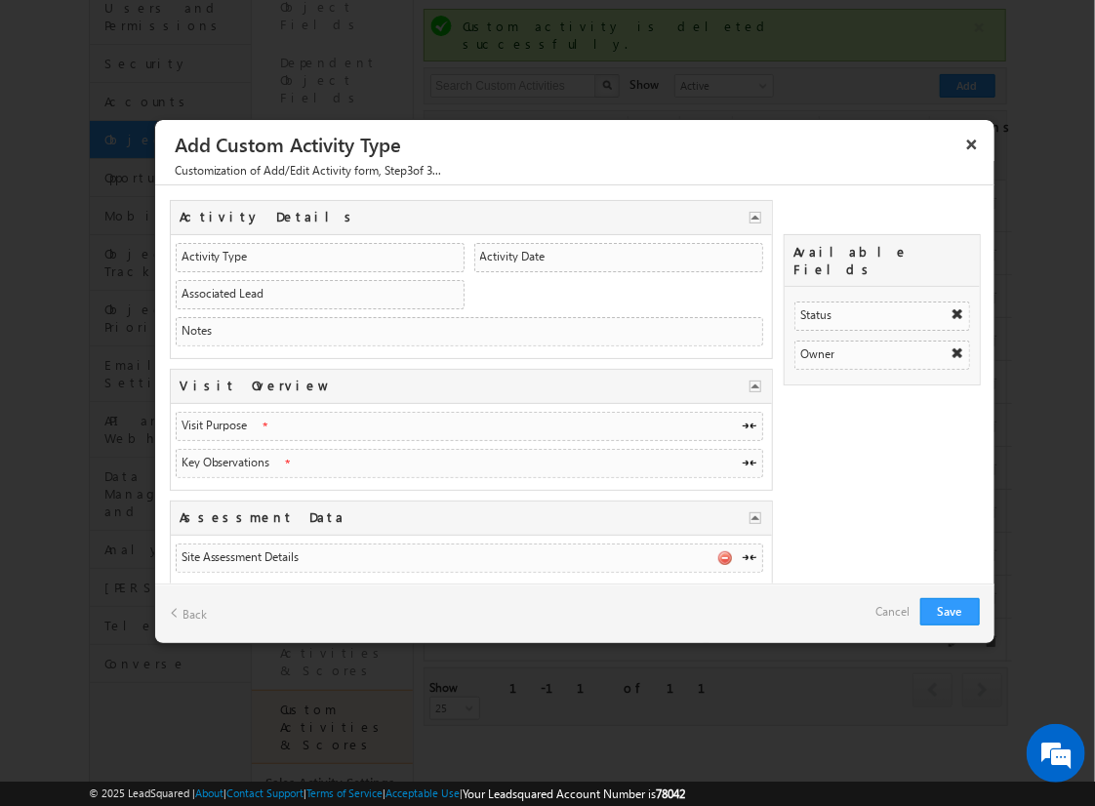
click at [890, 601] on link "Cancel" at bounding box center [893, 611] width 34 height 27
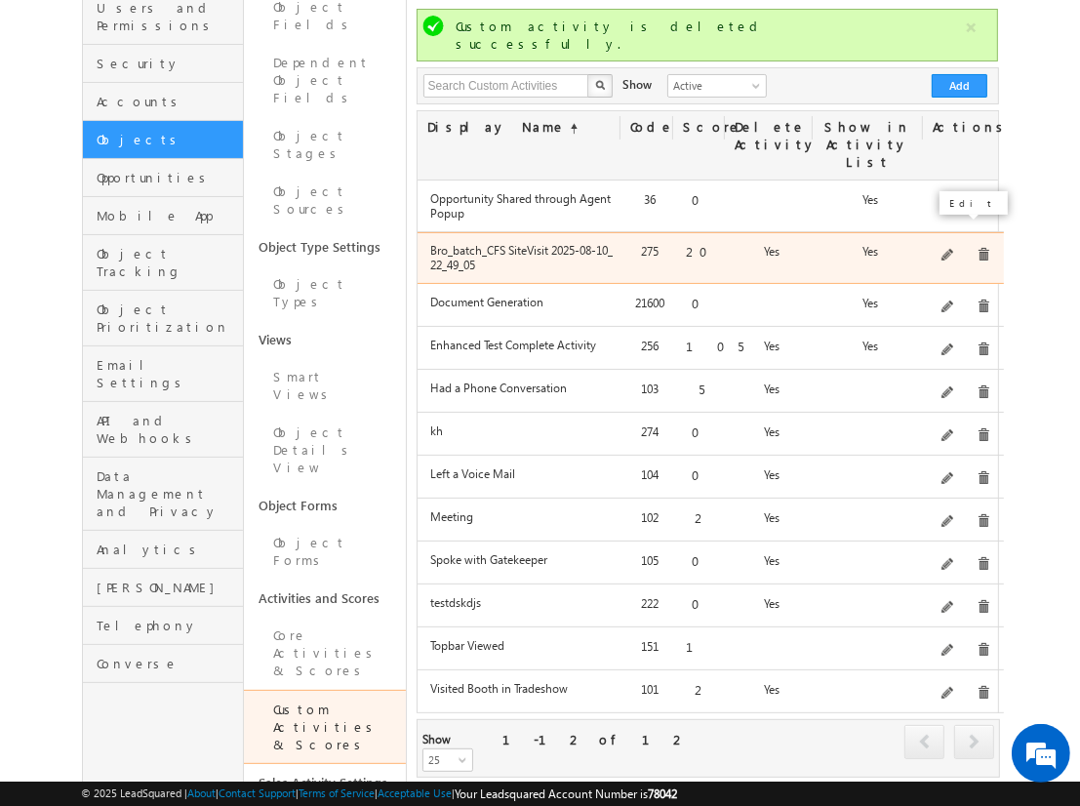
click at [953, 249] on span at bounding box center [949, 256] width 15 height 15
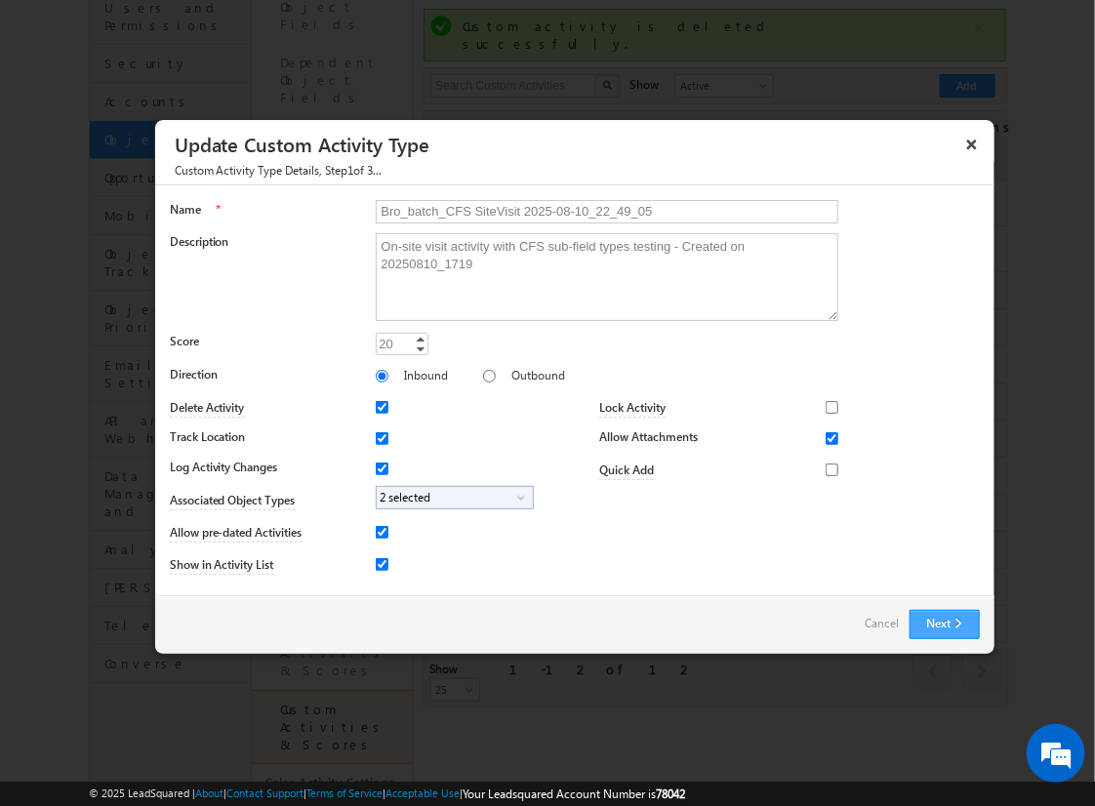
click at [934, 610] on button "Next" at bounding box center [945, 624] width 70 height 29
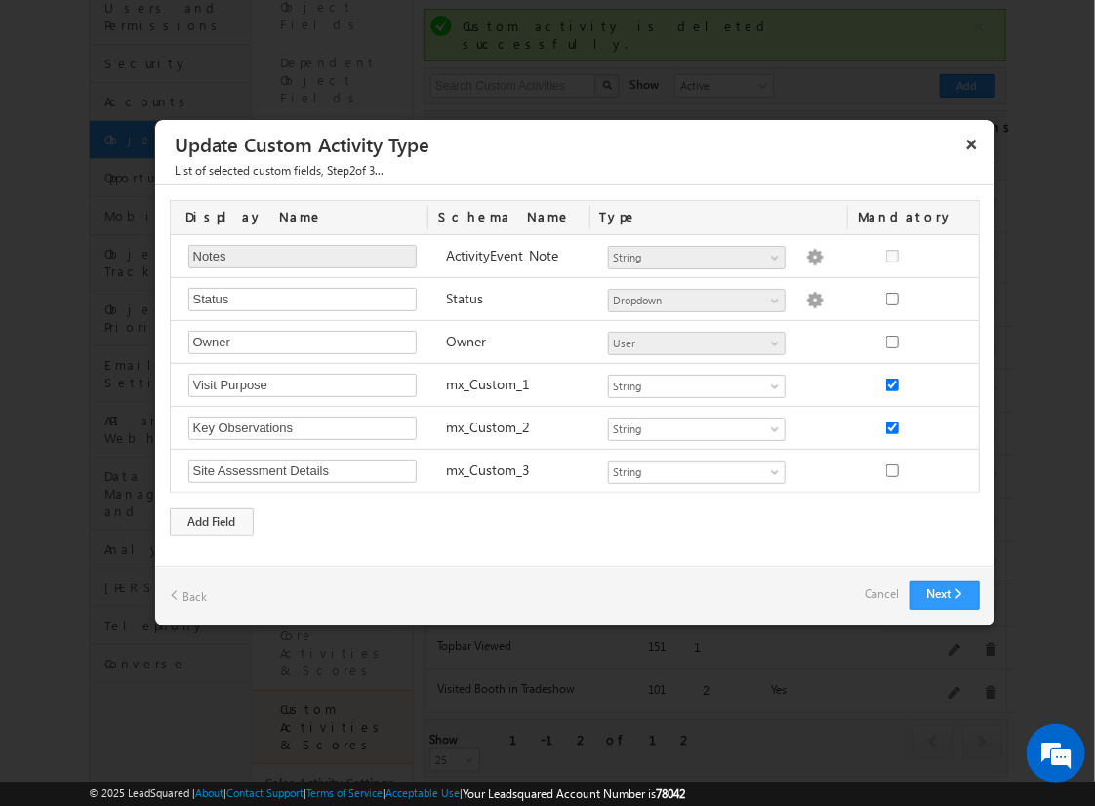
click at [876, 590] on link "Cancel" at bounding box center [883, 594] width 34 height 27
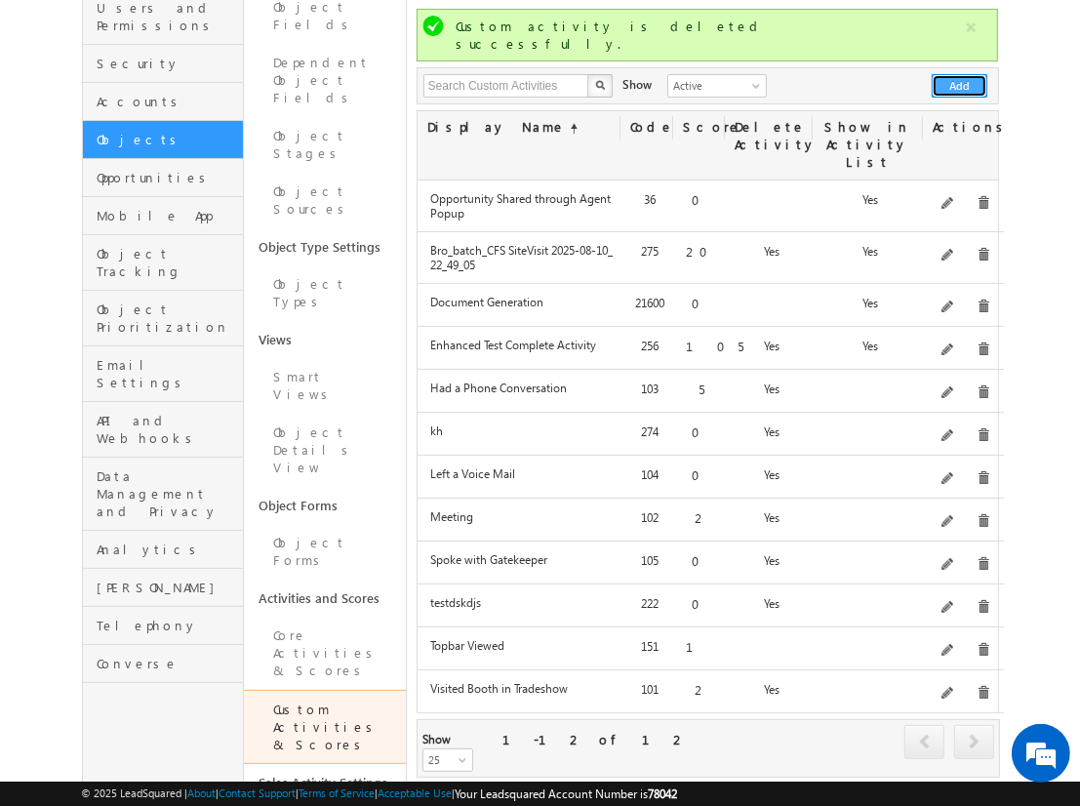
click at [960, 74] on button "Add" at bounding box center [960, 85] width 56 height 23
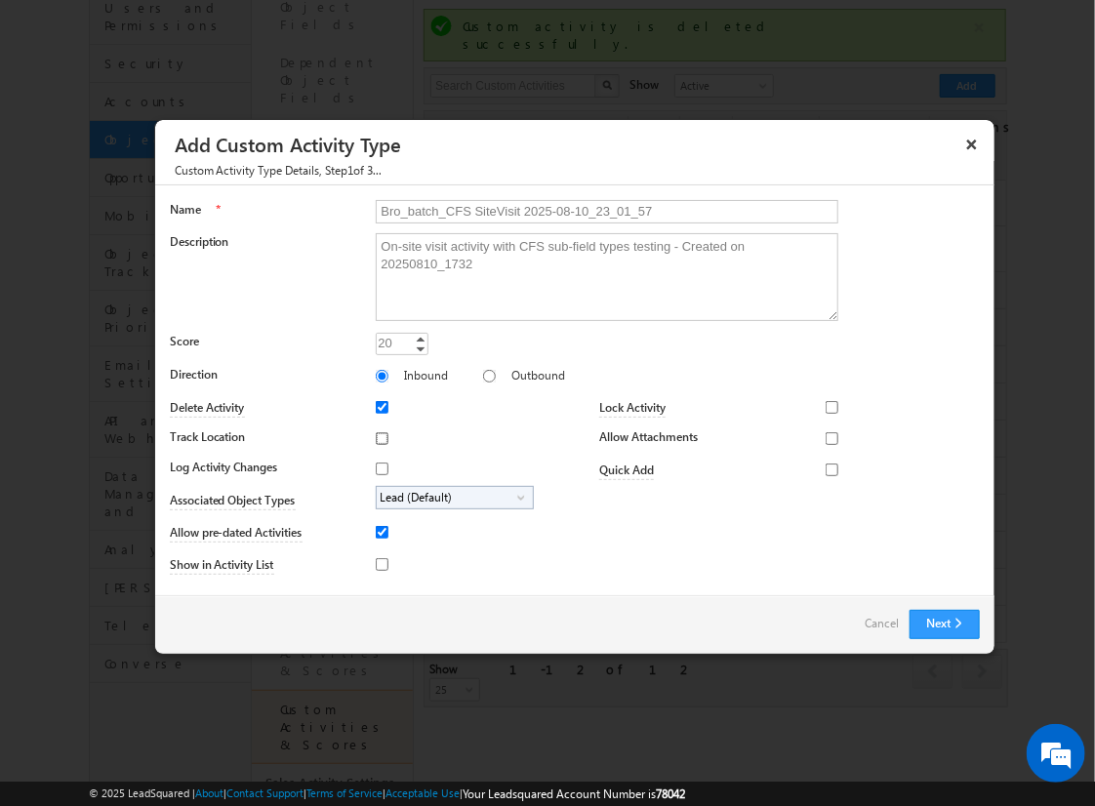
click at [379, 437] on input "Track Location" at bounding box center [382, 438] width 13 height 13
click at [379, 467] on input "Log Activity Changes" at bounding box center [382, 469] width 13 height 13
click at [379, 563] on input "Show in Activity List" at bounding box center [382, 564] width 13 height 13
click at [826, 437] on input "Allow Attachments" at bounding box center [832, 438] width 13 height 13
click at [451, 496] on span "Lead (Default)" at bounding box center [447, 498] width 141 height 22
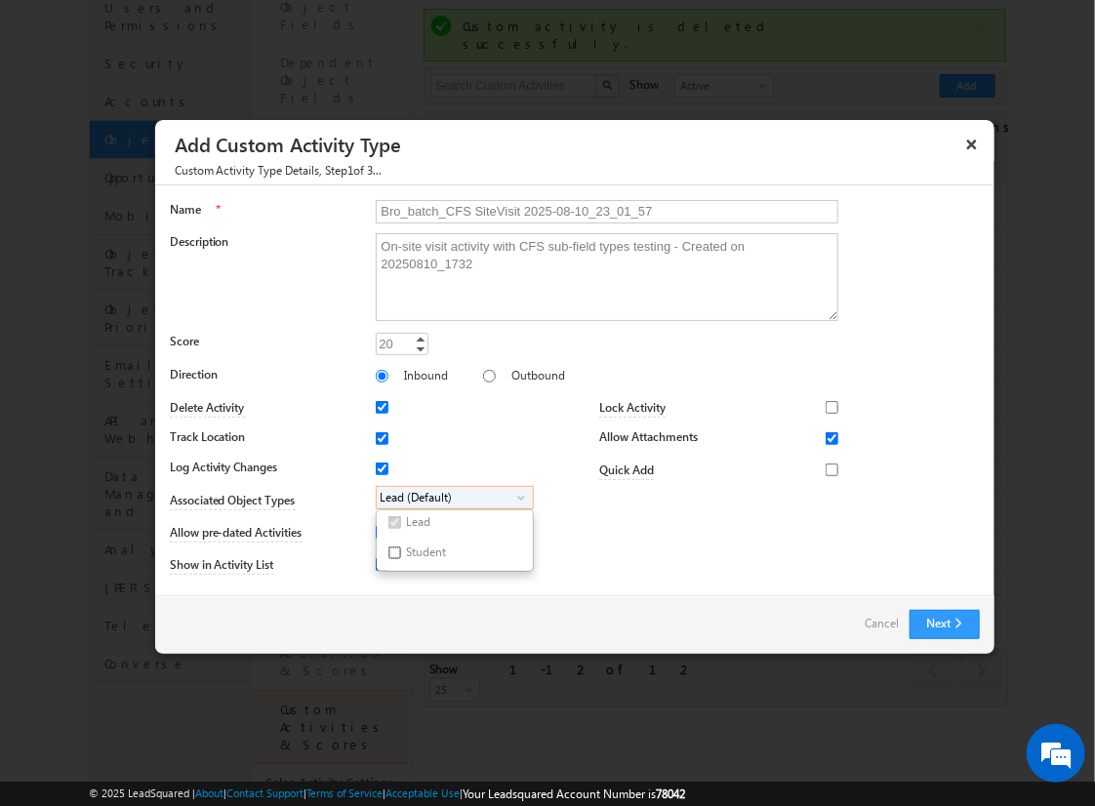
click at [390, 551] on input "Student" at bounding box center [394, 552] width 13 height 13
click at [598, 210] on input "Bro_batch_CFS SiteVisit 2025-08-10_23_01_57" at bounding box center [607, 211] width 463 height 23
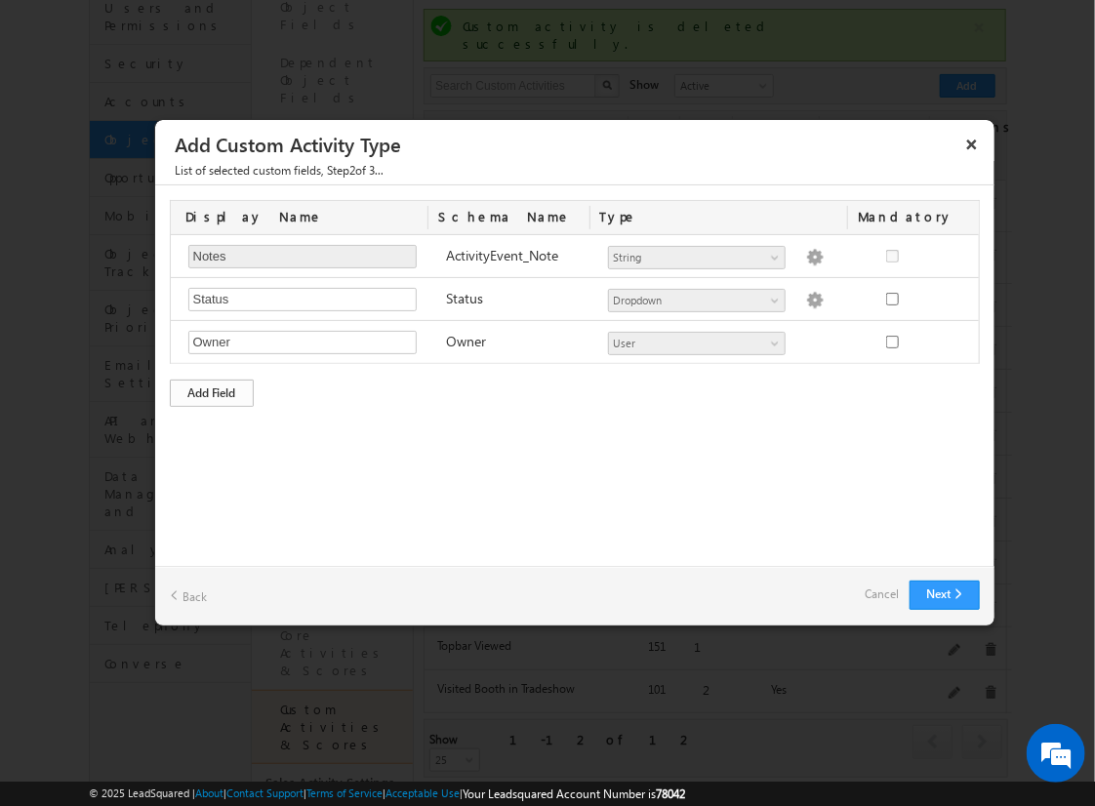
click at [212, 390] on div "Add Field" at bounding box center [212, 393] width 84 height 27
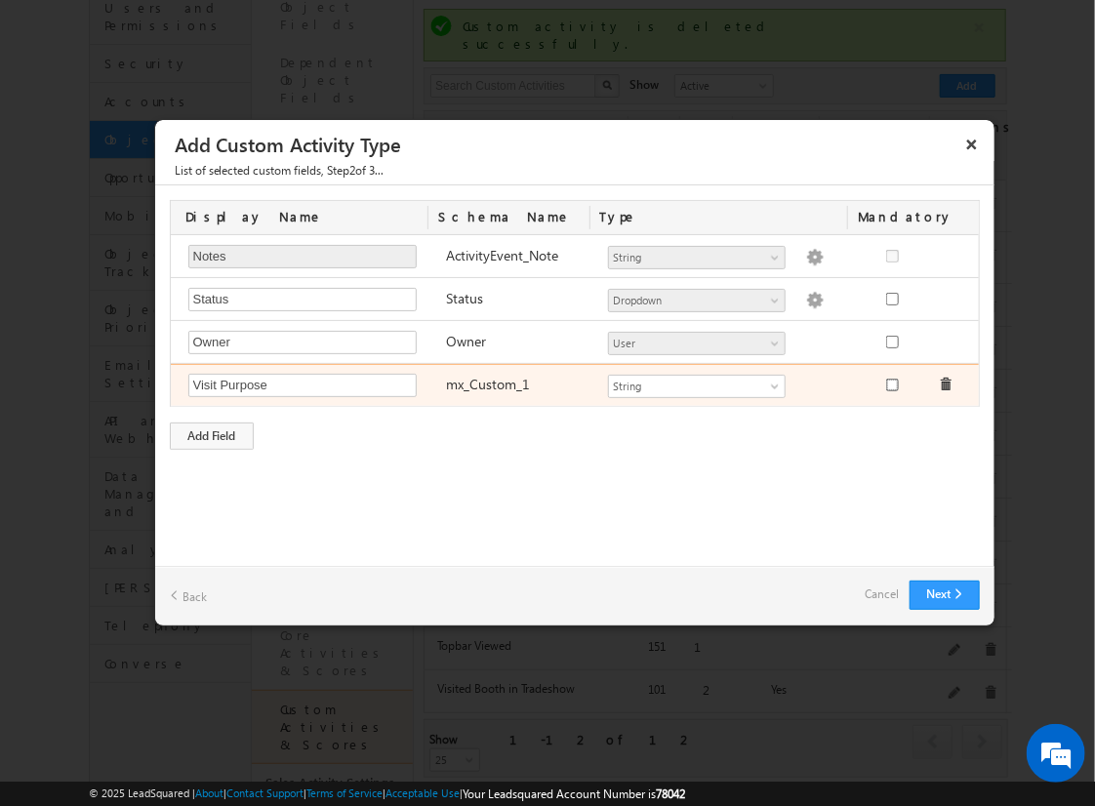
click at [891, 383] on input "checkbox" at bounding box center [892, 385] width 13 height 13
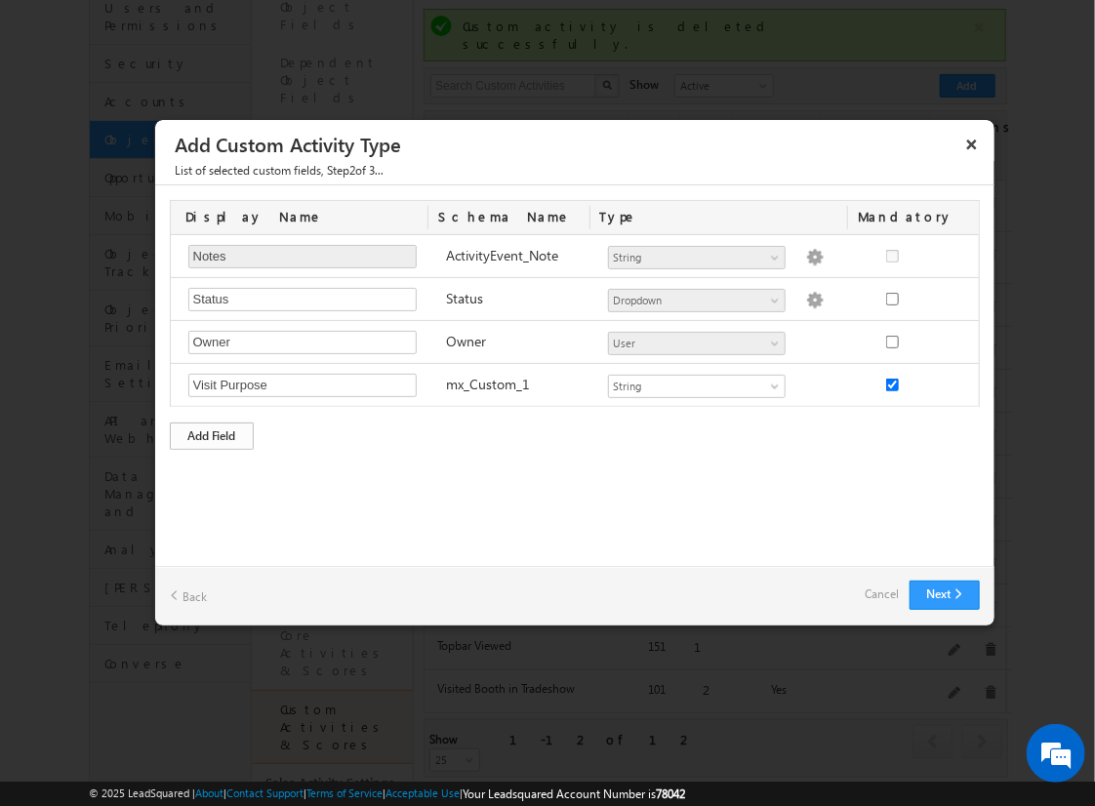
click at [212, 432] on div "Add Field" at bounding box center [212, 436] width 84 height 27
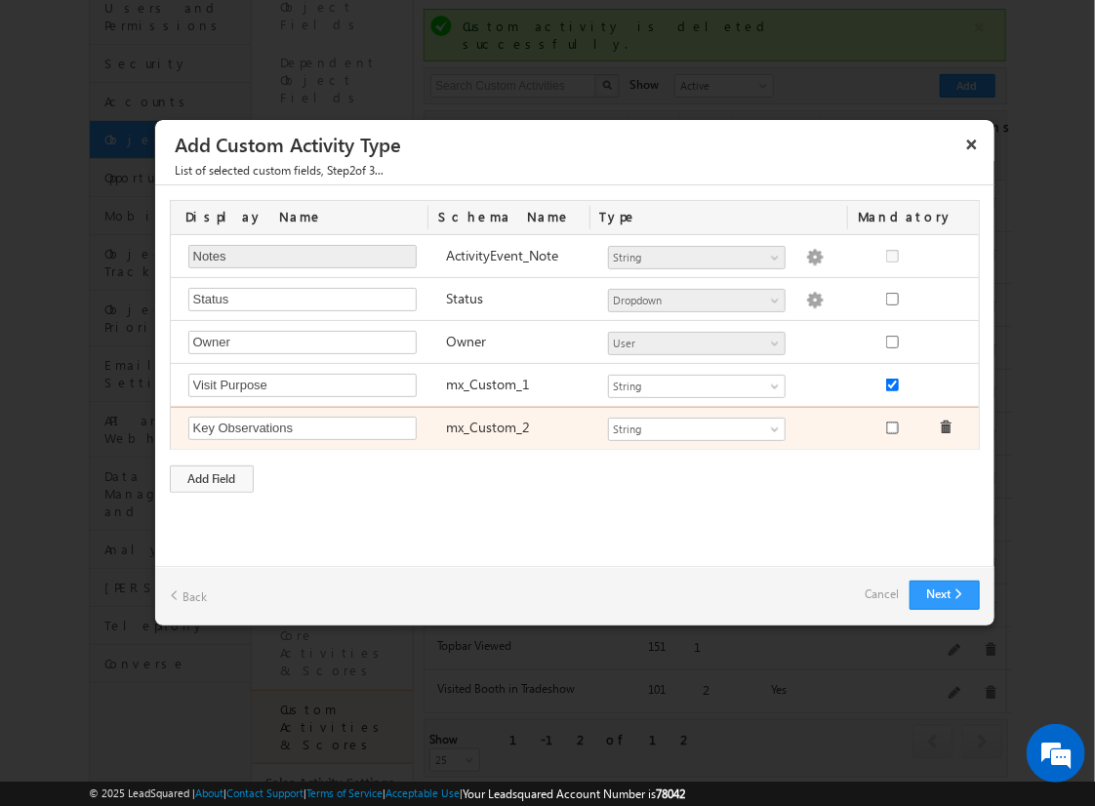
click at [891, 424] on input "checkbox" at bounding box center [892, 428] width 13 height 13
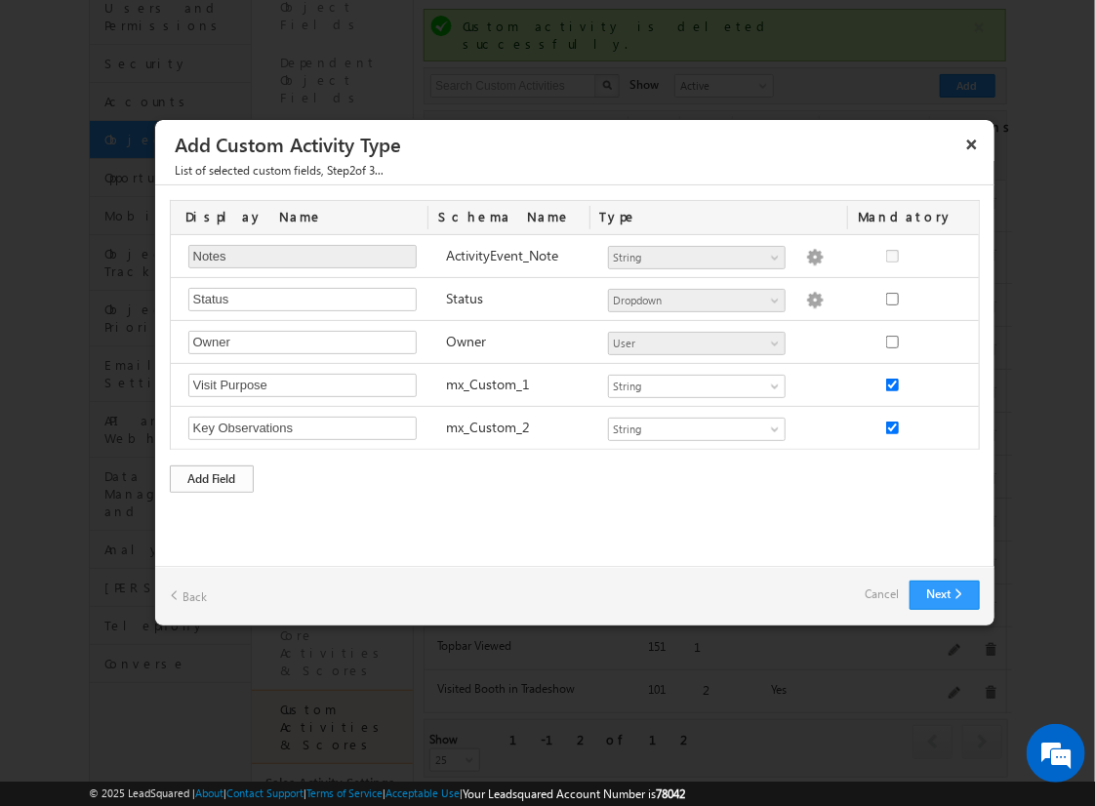
click at [212, 475] on div "Add Field" at bounding box center [212, 478] width 84 height 27
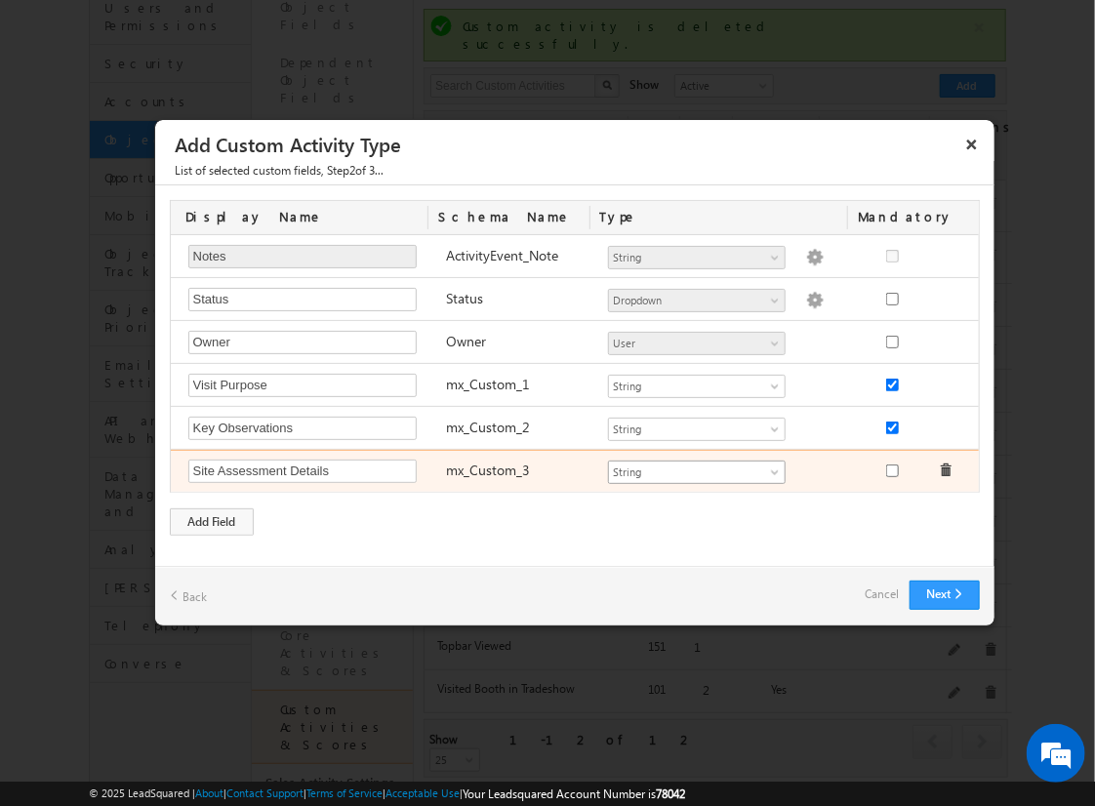
click at [731, 469] on span "String" at bounding box center [688, 473] width 159 height 18
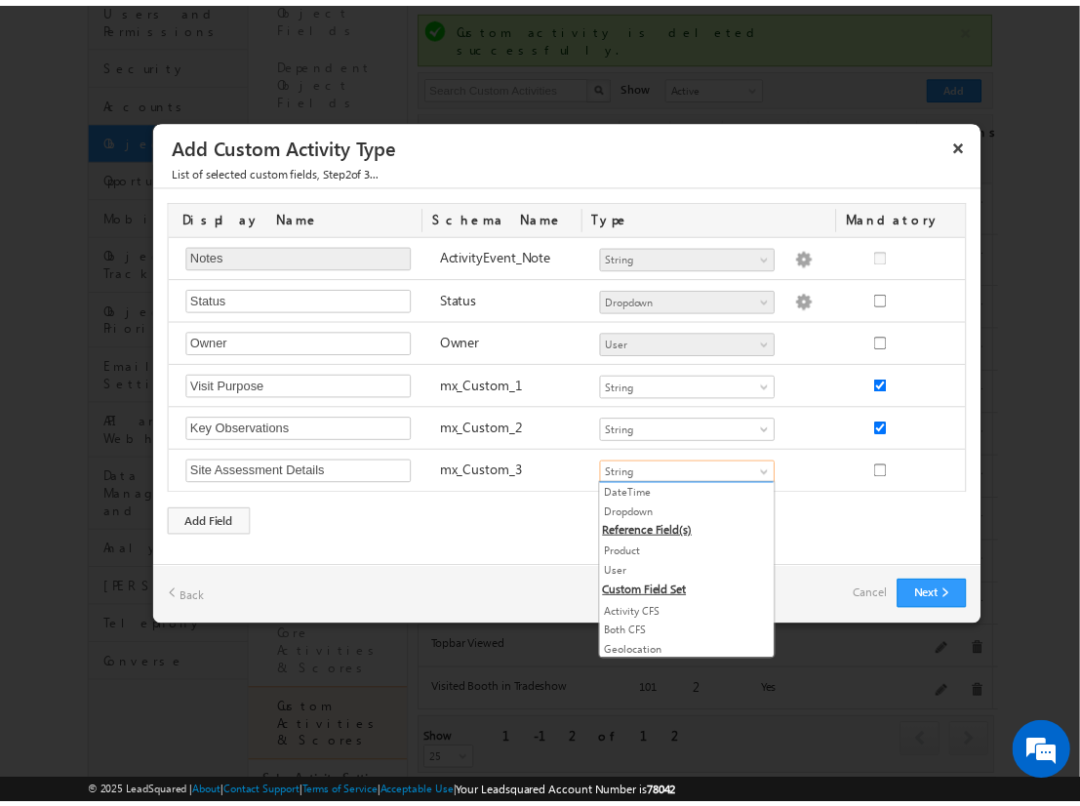
scroll to position [39, 0]
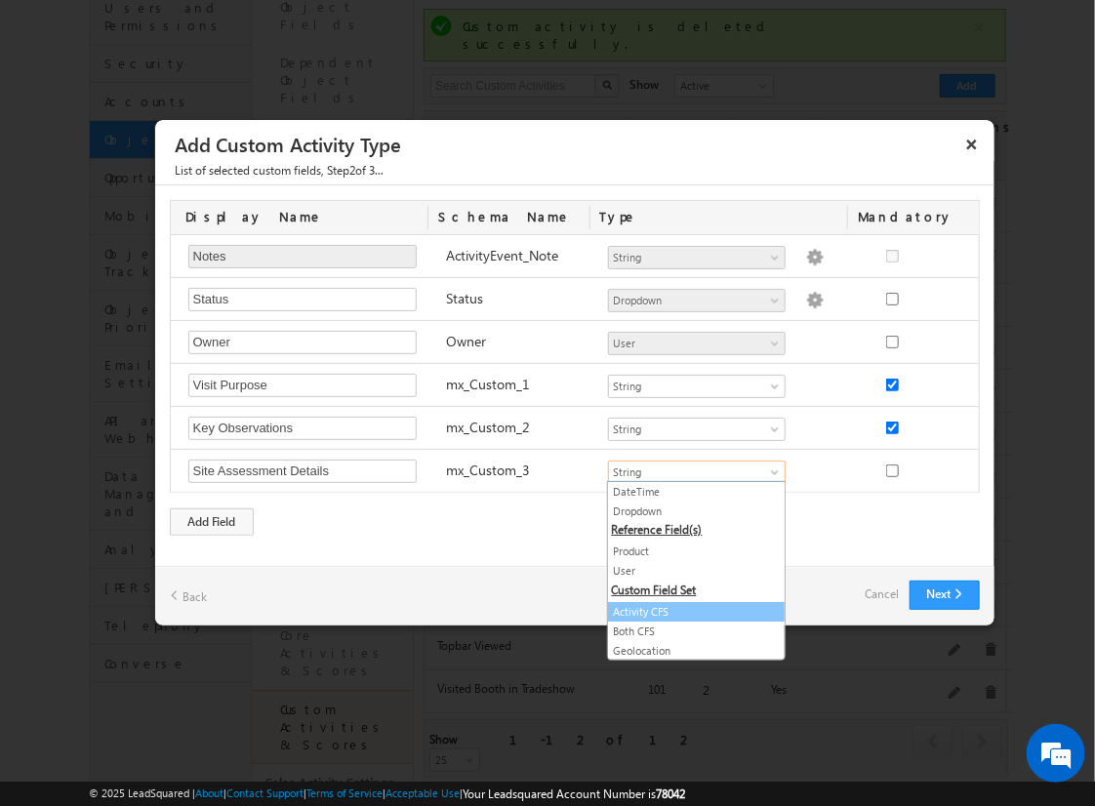
click at [671, 607] on link "Activity CFS" at bounding box center [696, 612] width 177 height 18
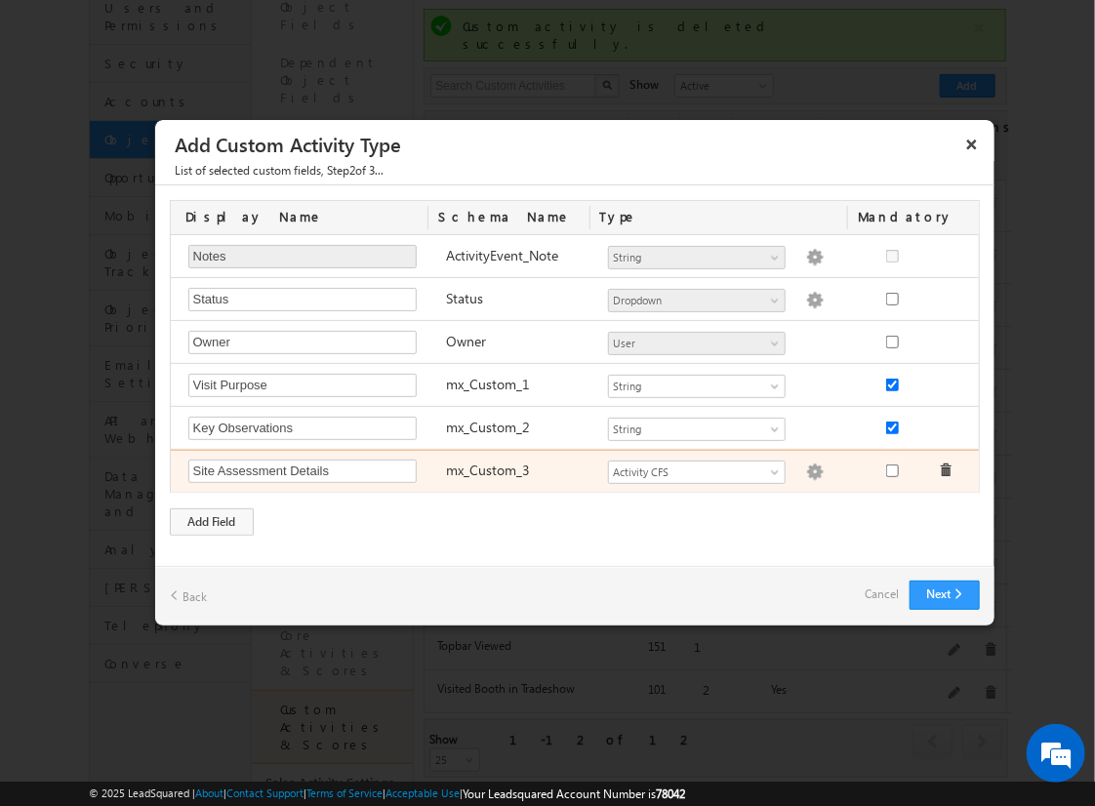
click at [806, 465] on img at bounding box center [815, 473] width 18 height 18
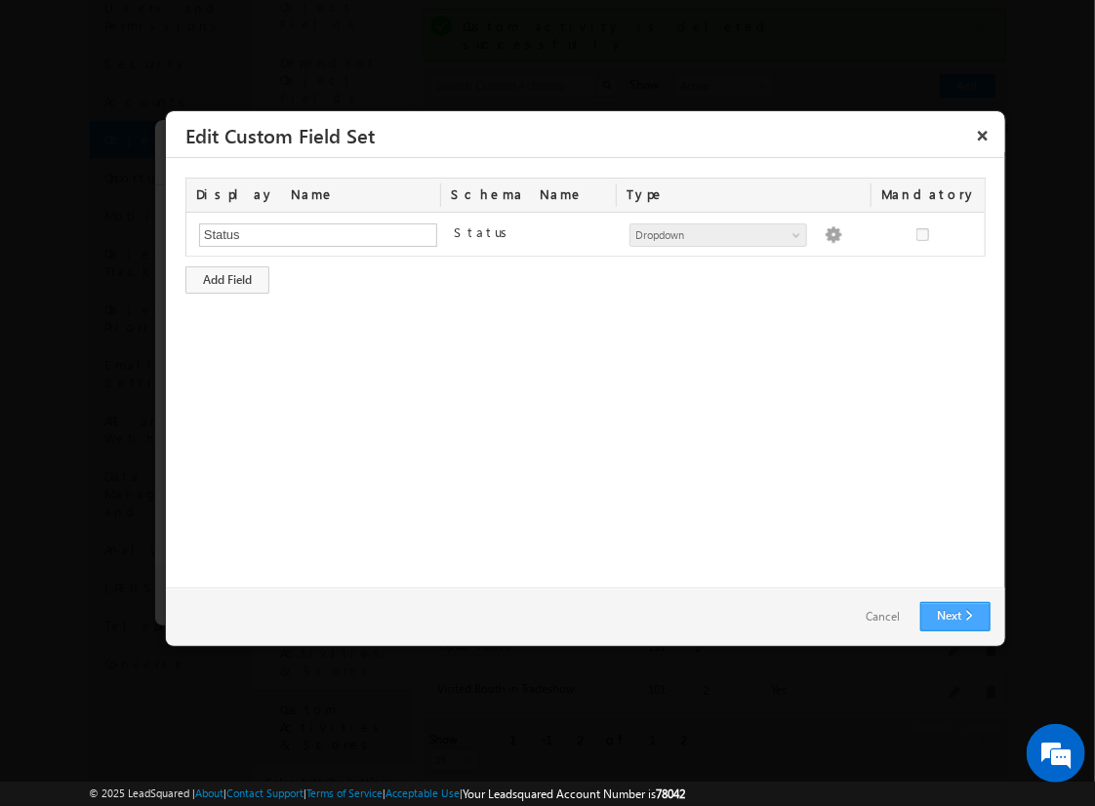
click at [954, 616] on link "Next" at bounding box center [955, 616] width 70 height 29
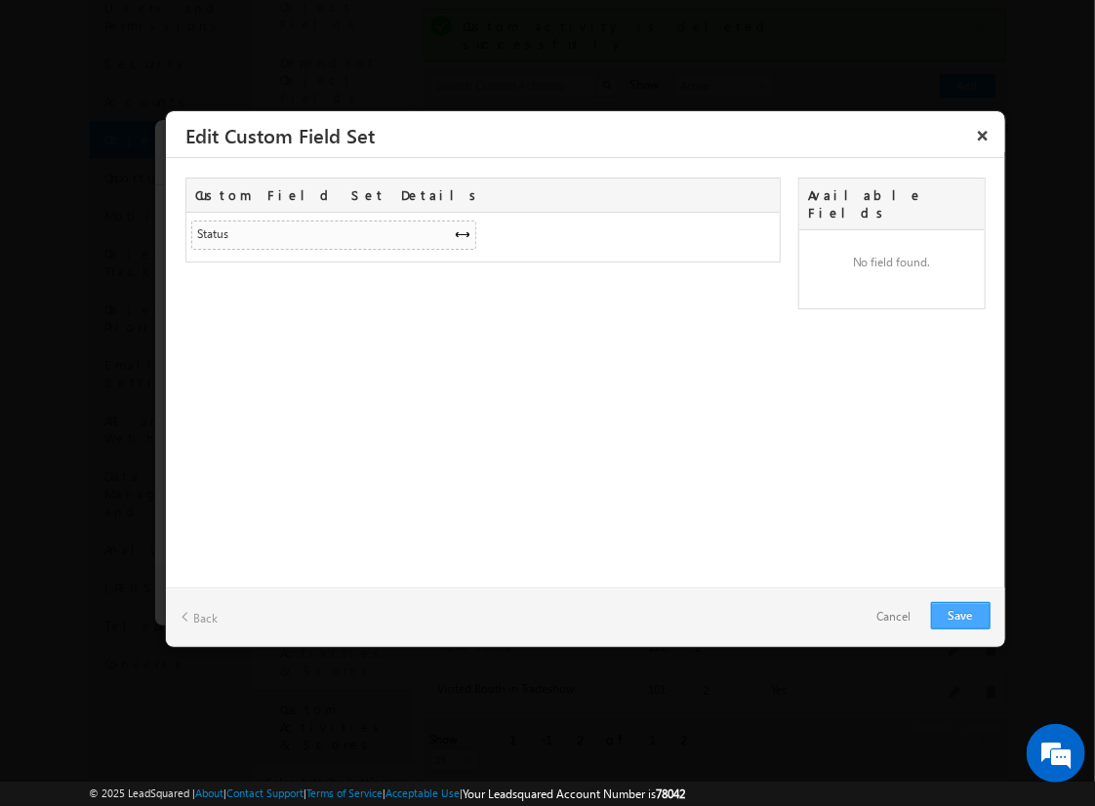
click at [960, 615] on link "Save" at bounding box center [961, 615] width 60 height 27
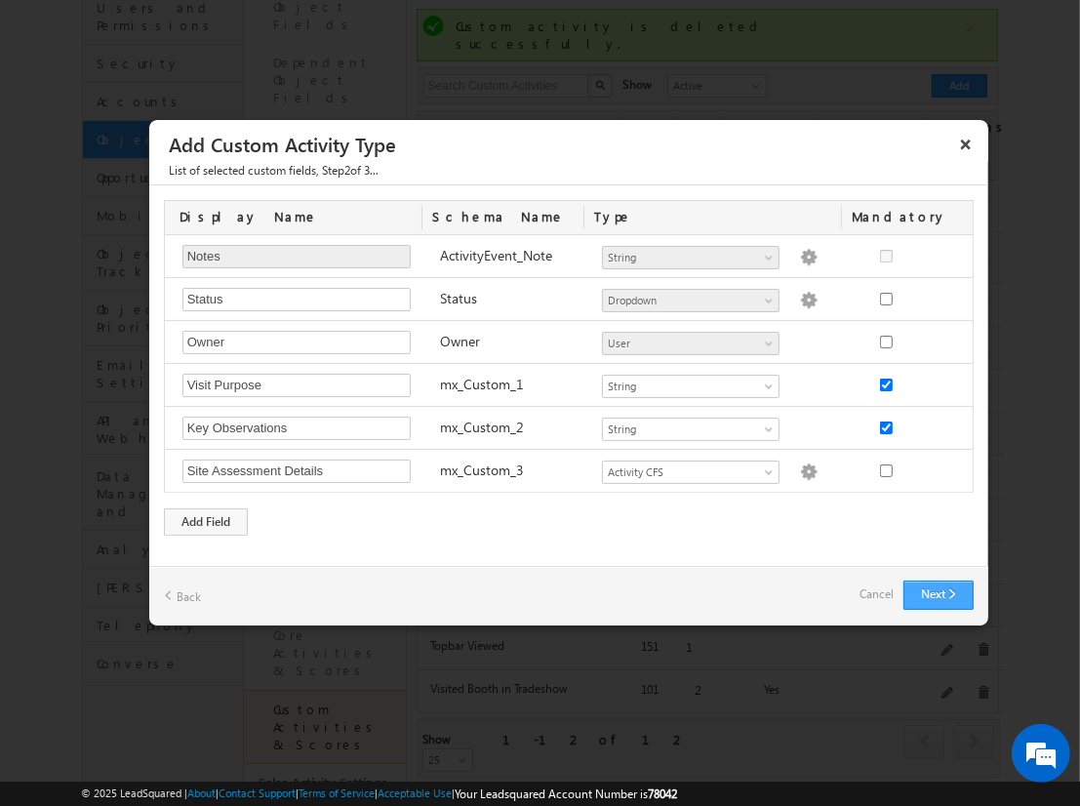
click at [938, 593] on button "Next" at bounding box center [939, 595] width 70 height 29
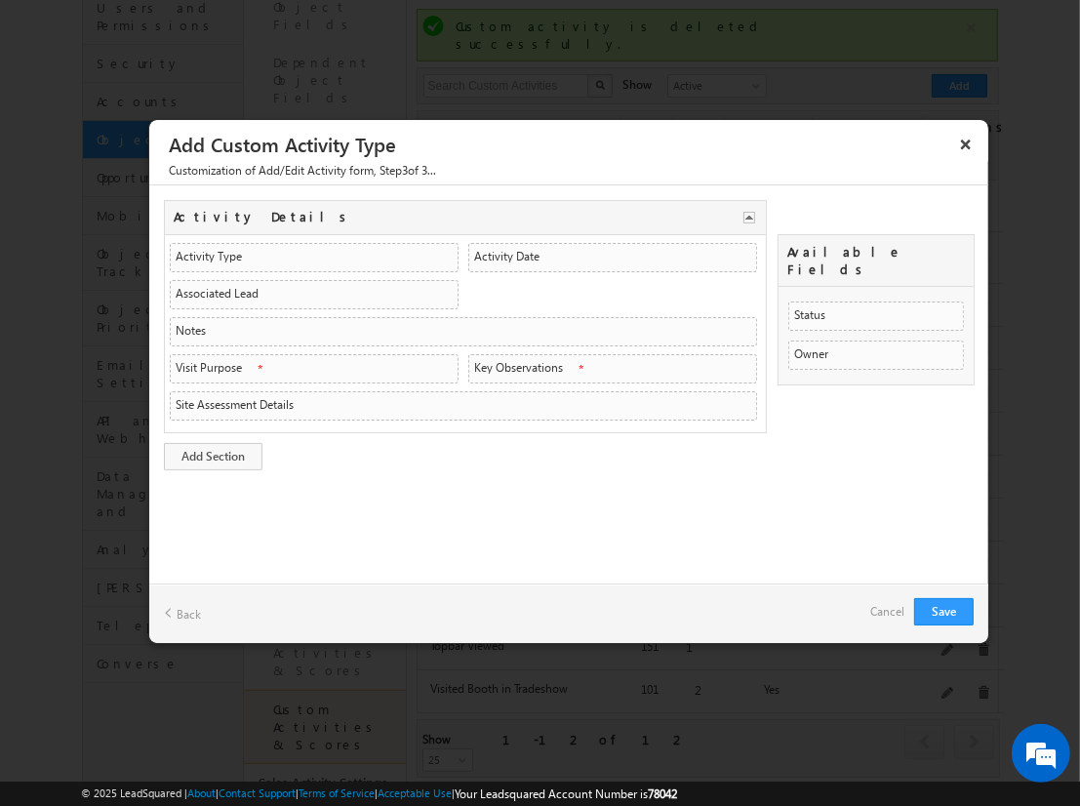
click at [881, 598] on link "Cancel" at bounding box center [887, 611] width 34 height 27
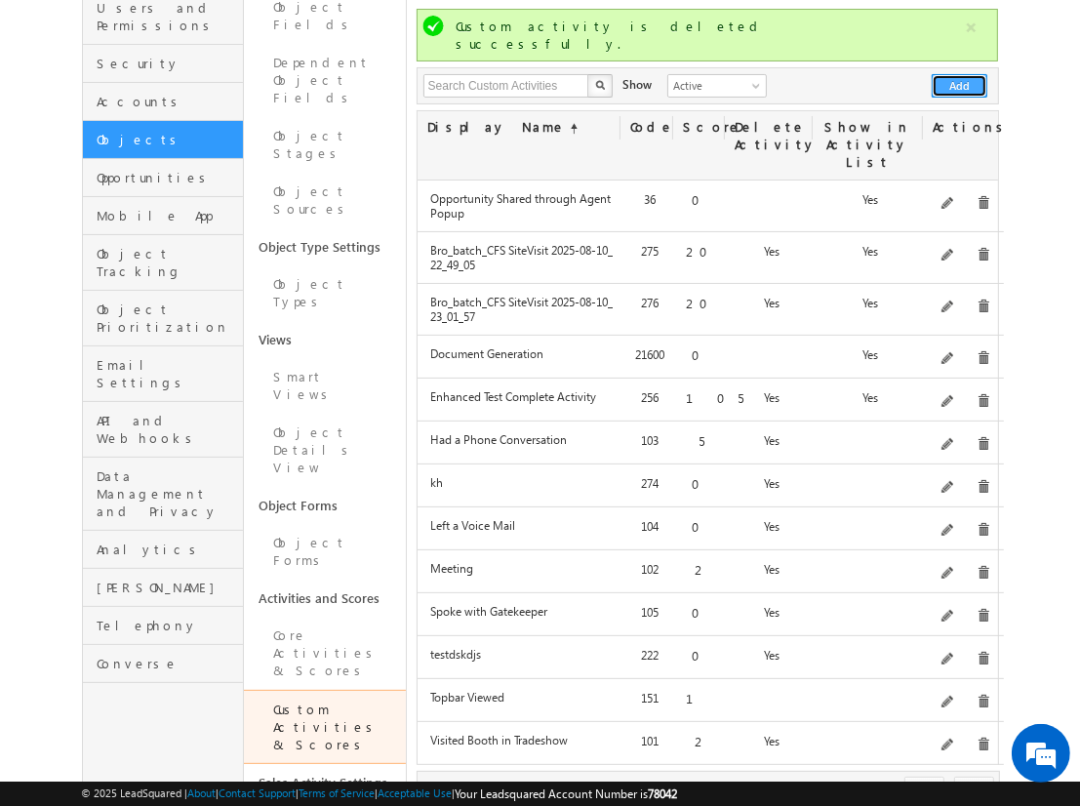
click at [960, 74] on button "Add" at bounding box center [960, 85] width 56 height 23
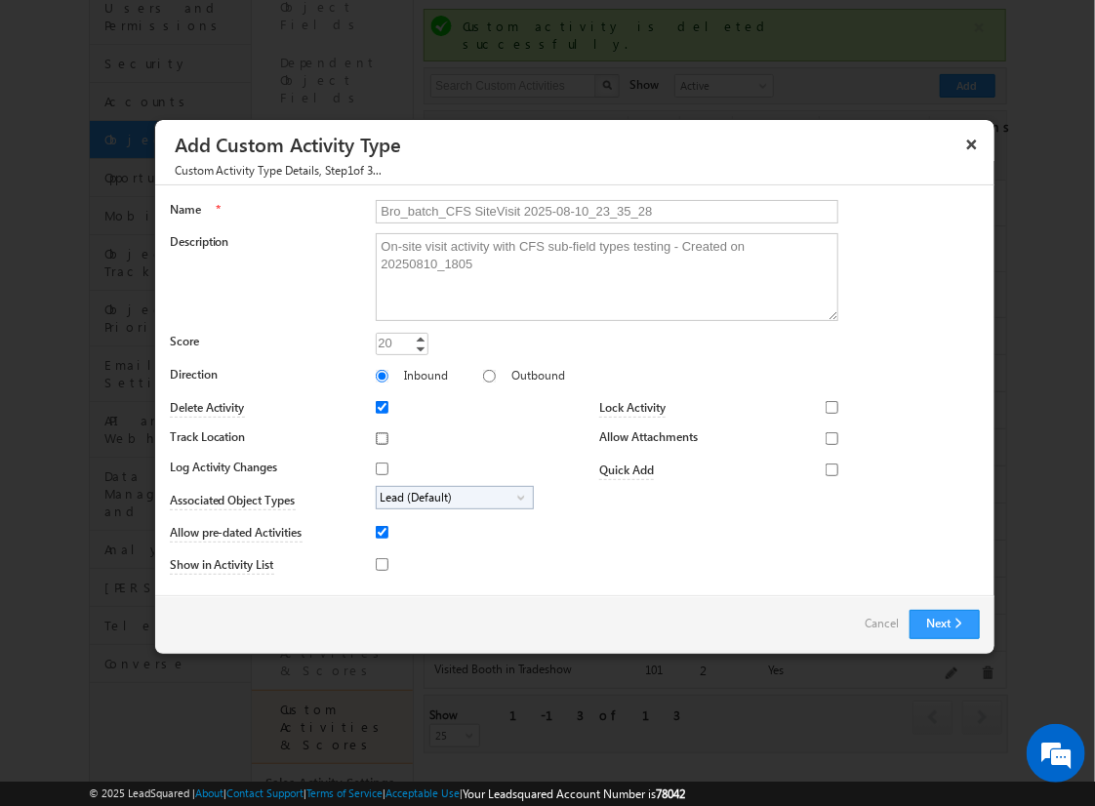
click at [379, 437] on input "Track Location" at bounding box center [382, 438] width 13 height 13
click at [379, 467] on input "Log Activity Changes" at bounding box center [382, 469] width 13 height 13
click at [379, 563] on input "Show in Activity List" at bounding box center [382, 564] width 13 height 13
click at [826, 437] on input "Allow Attachments" at bounding box center [832, 438] width 13 height 13
click at [451, 496] on span "Lead (Default)" at bounding box center [447, 498] width 141 height 22
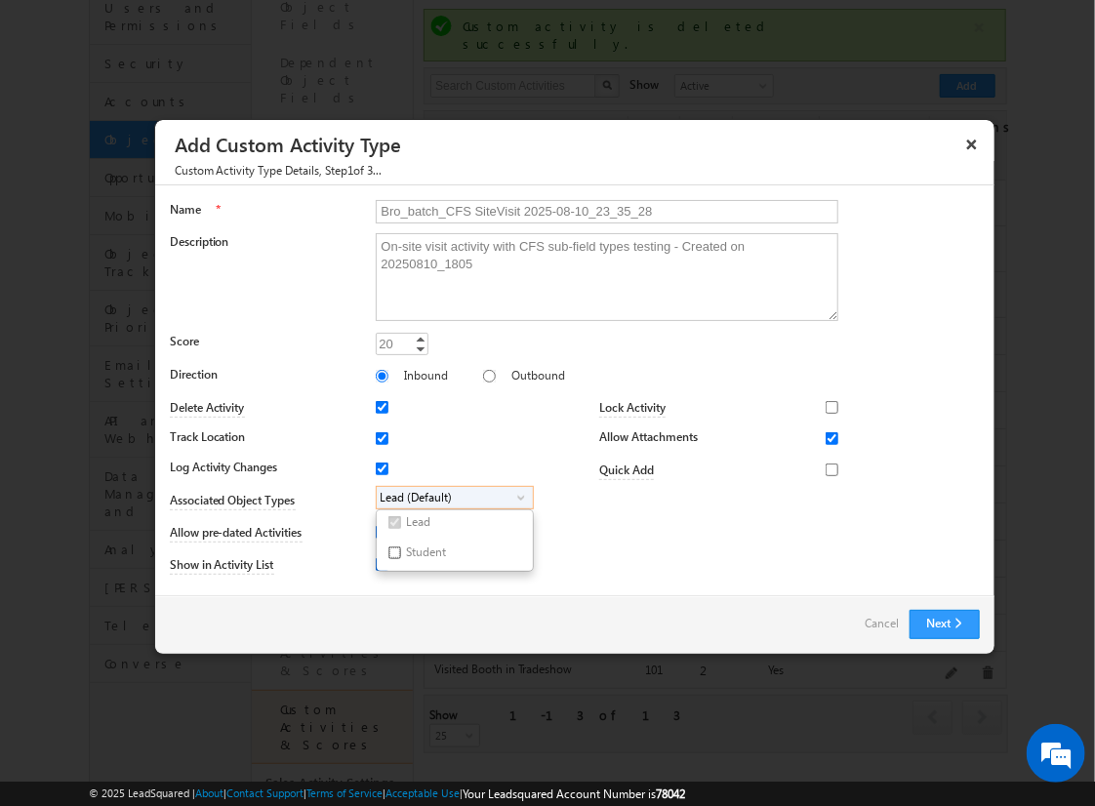
click at [390, 551] on input "Student" at bounding box center [394, 552] width 13 height 13
click at [598, 210] on input "Bro_batch_CFS SiteVisit 2025-08-10_23_35_28" at bounding box center [607, 211] width 463 height 23
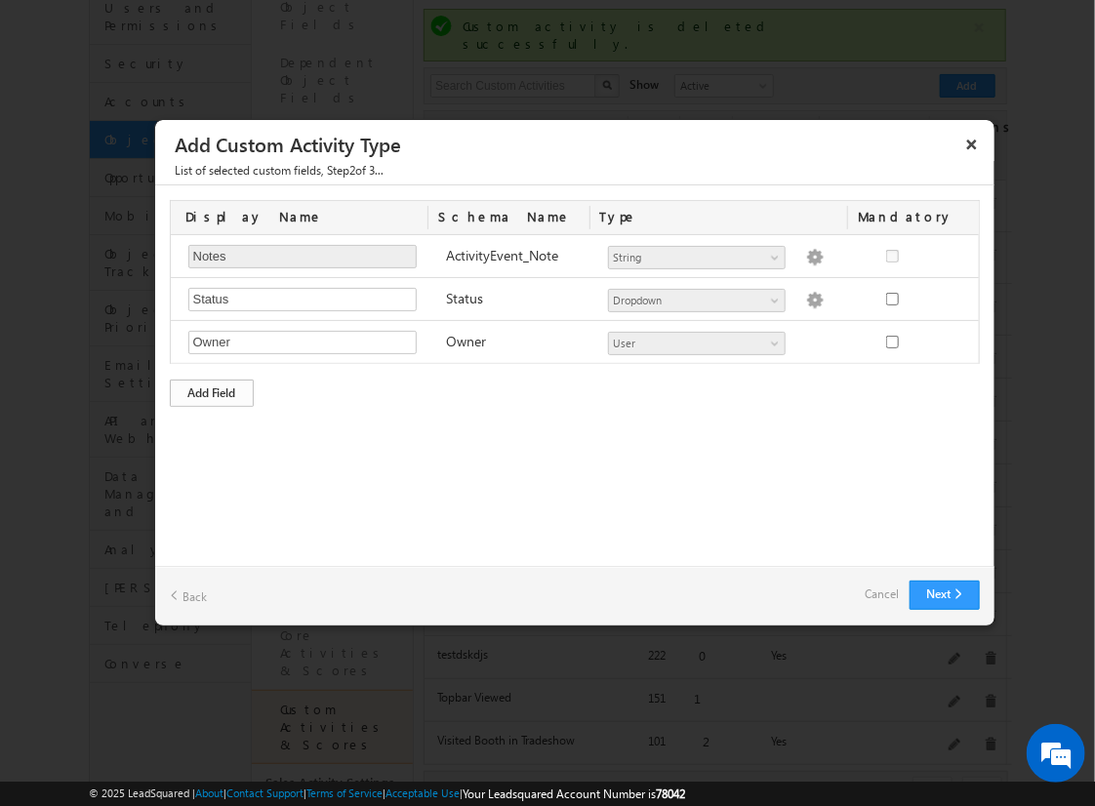
click at [212, 390] on div "Add Field" at bounding box center [212, 393] width 84 height 27
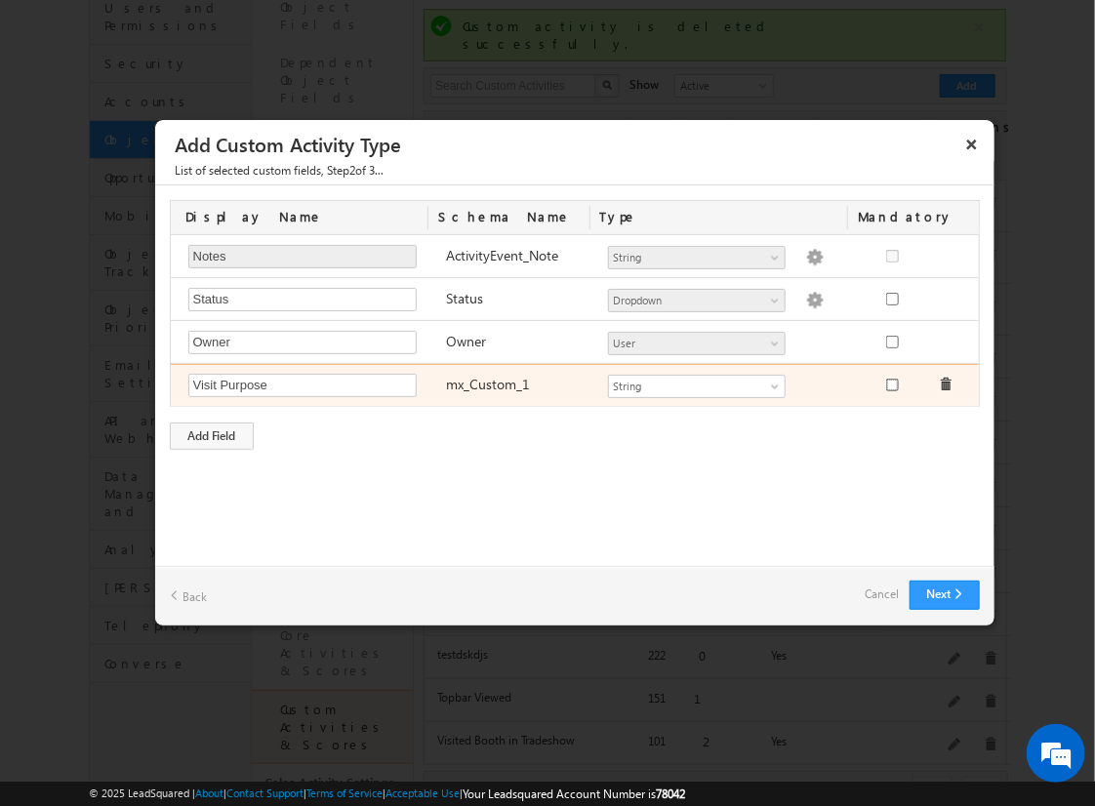
click at [891, 383] on input "checkbox" at bounding box center [892, 385] width 13 height 13
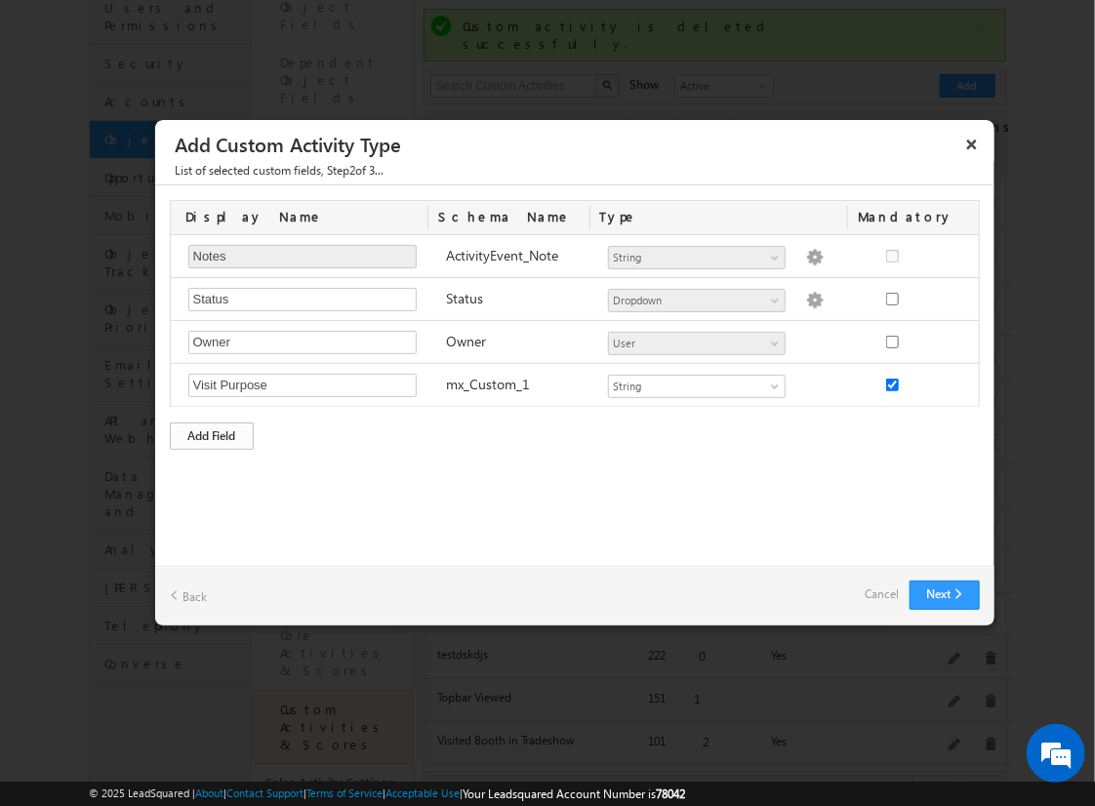
click at [212, 432] on div "Add Field" at bounding box center [212, 436] width 84 height 27
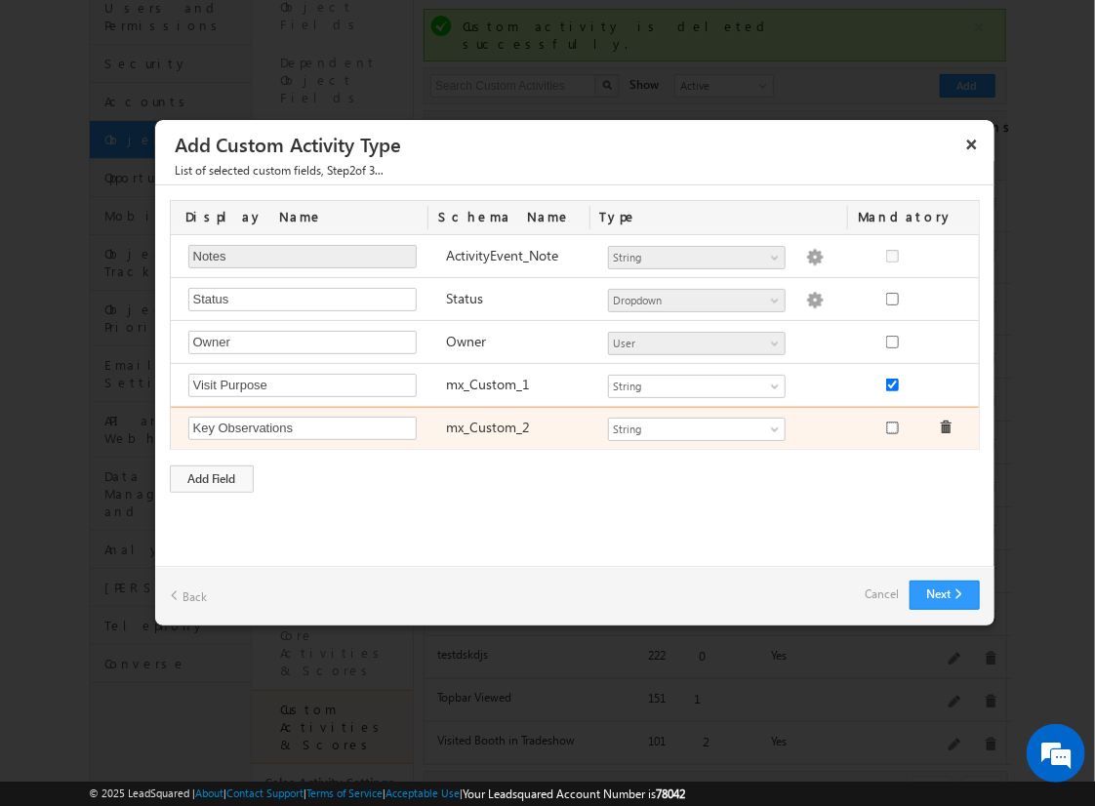
click at [891, 424] on input "checkbox" at bounding box center [892, 428] width 13 height 13
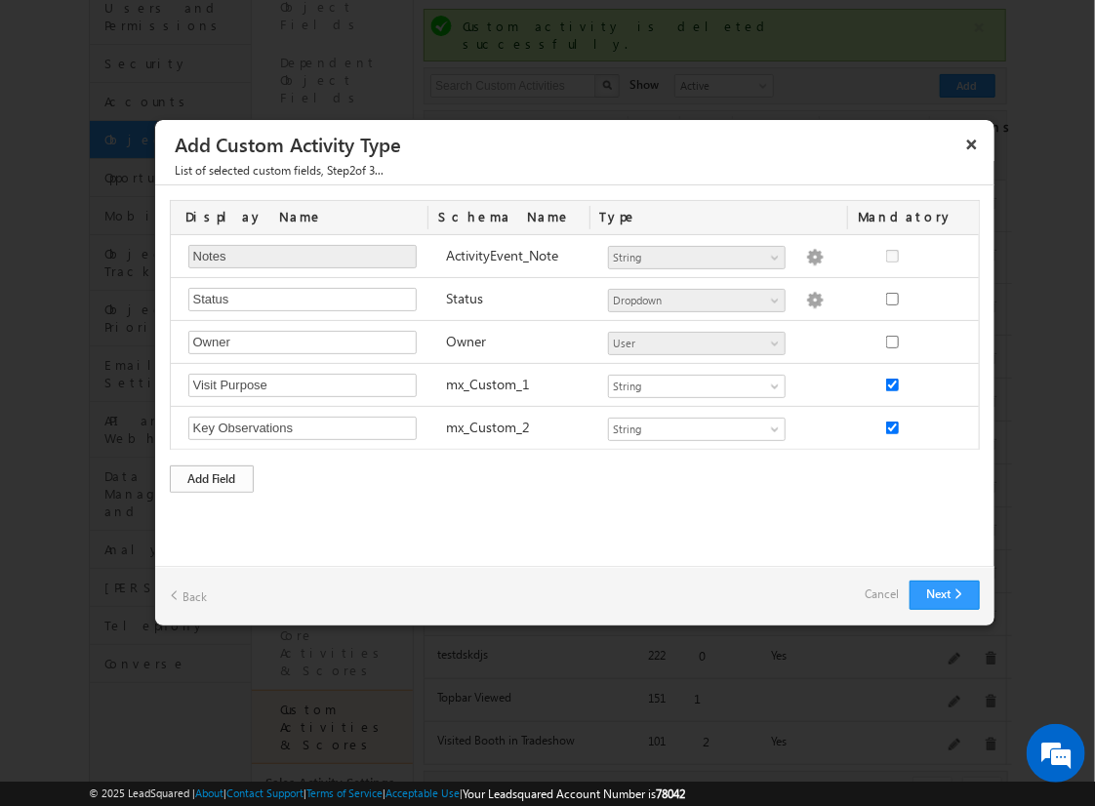
click at [212, 475] on div "Add Field" at bounding box center [212, 478] width 84 height 27
click at [884, 598] on link "Cancel" at bounding box center [883, 594] width 34 height 27
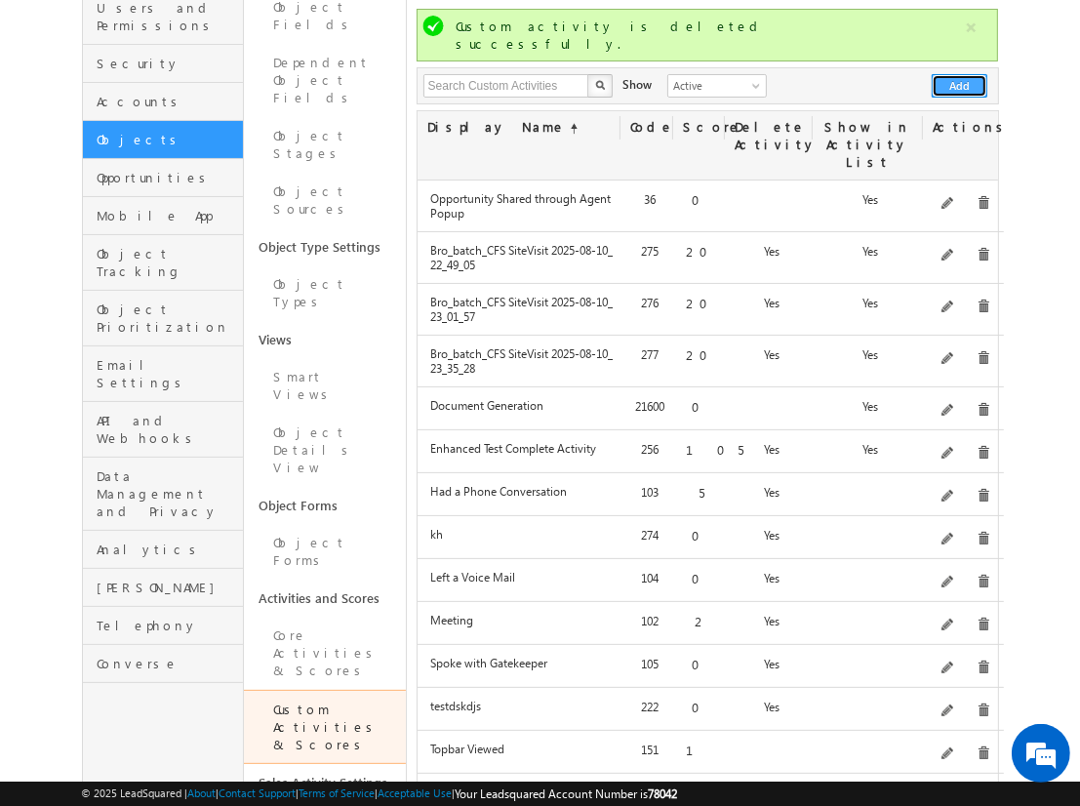
click at [960, 74] on button "Add" at bounding box center [960, 85] width 56 height 23
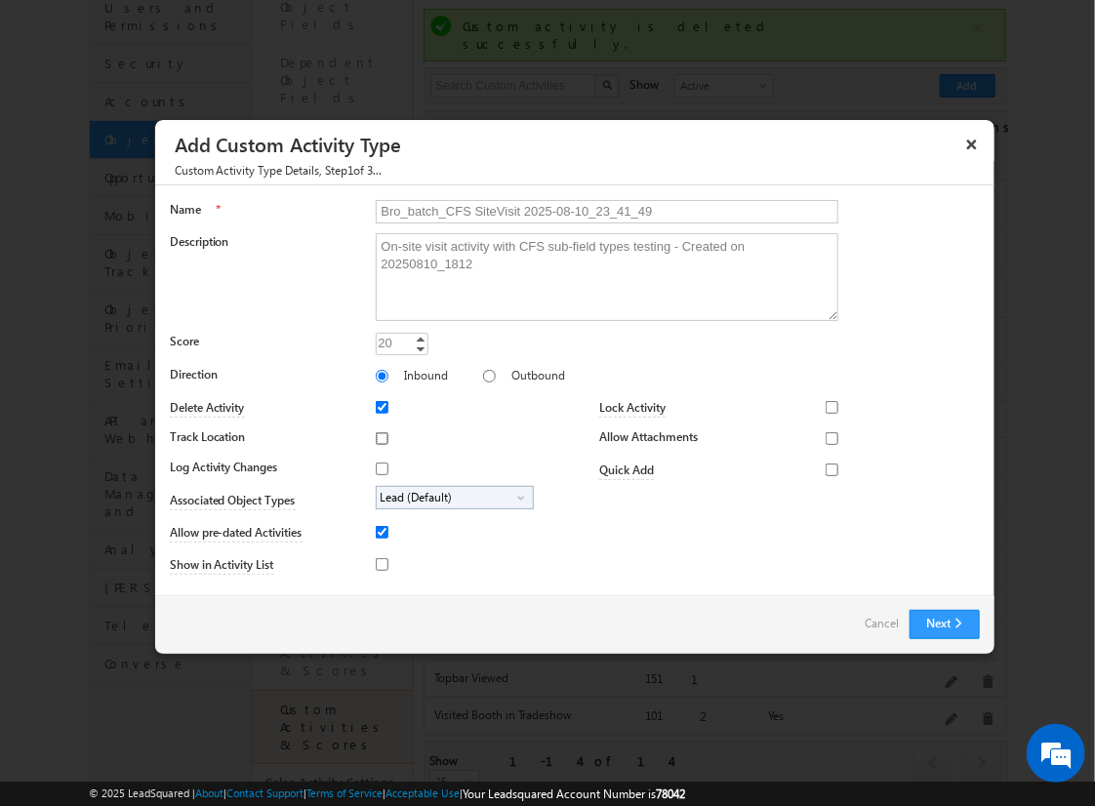
click at [379, 437] on input "Track Location" at bounding box center [382, 438] width 13 height 13
click at [379, 467] on input "Log Activity Changes" at bounding box center [382, 469] width 13 height 13
click at [379, 563] on input "Show in Activity List" at bounding box center [382, 564] width 13 height 13
click at [826, 437] on input "Allow Attachments" at bounding box center [832, 438] width 13 height 13
click at [451, 496] on span "Lead (Default)" at bounding box center [447, 498] width 141 height 22
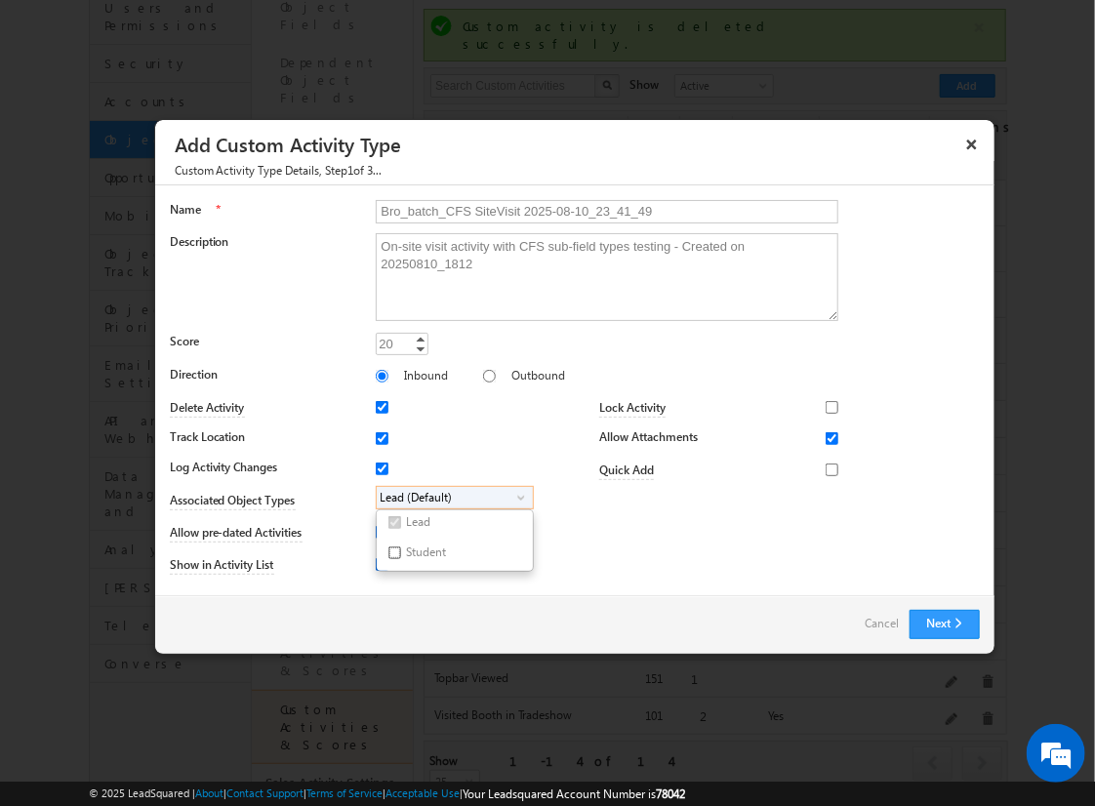
click at [390, 551] on input "Student" at bounding box center [394, 552] width 13 height 13
click at [598, 210] on input "Bro_batch_CFS SiteVisit 2025-08-10_23_41_49" at bounding box center [607, 211] width 463 height 23
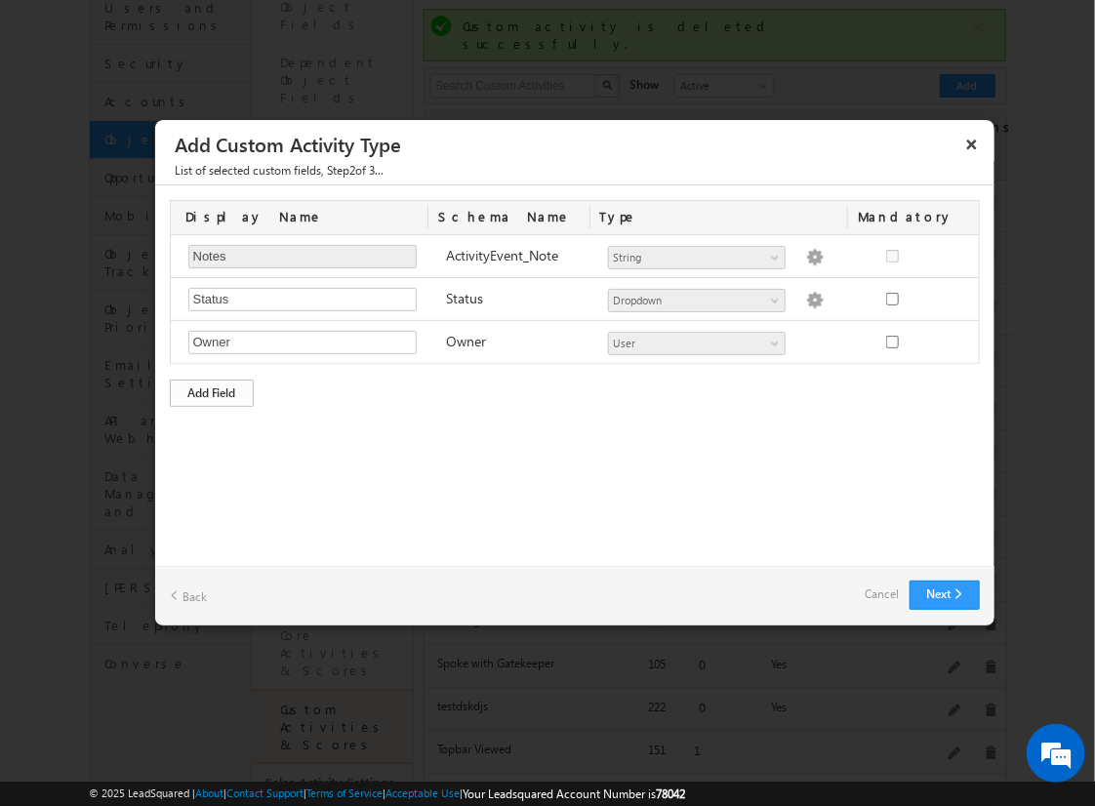
click at [212, 390] on div "Add Field" at bounding box center [212, 393] width 84 height 27
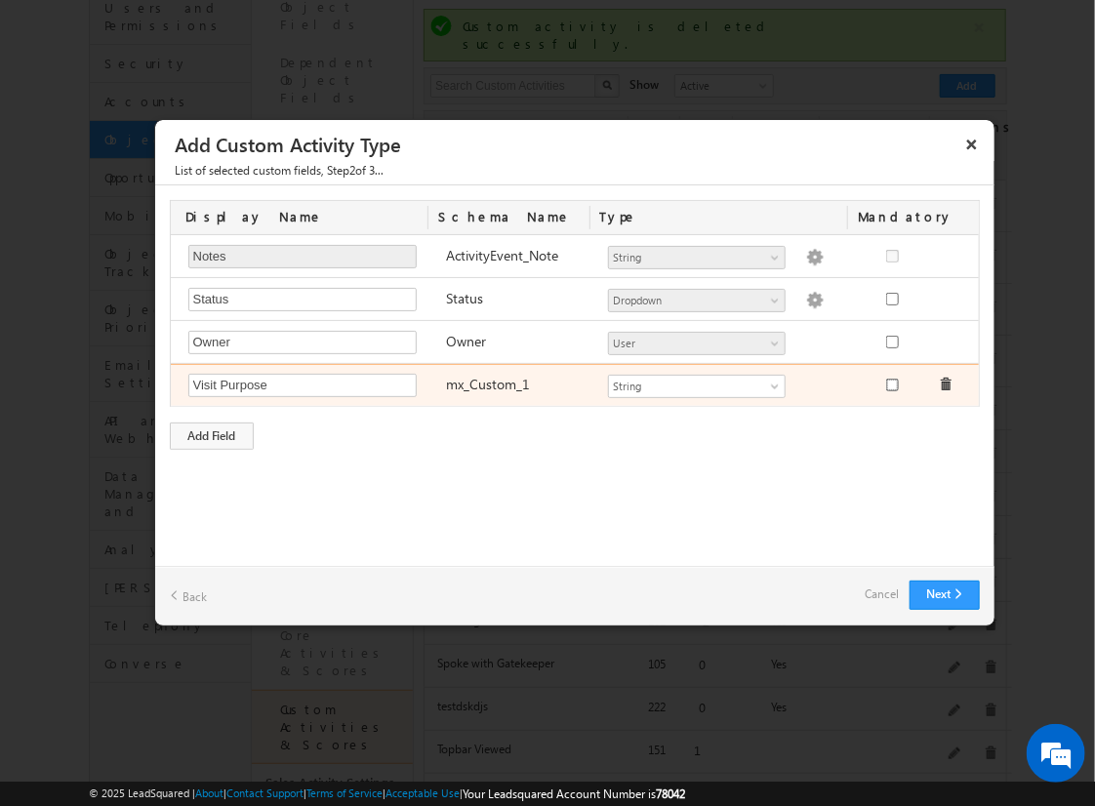
click at [891, 383] on input "checkbox" at bounding box center [892, 385] width 13 height 13
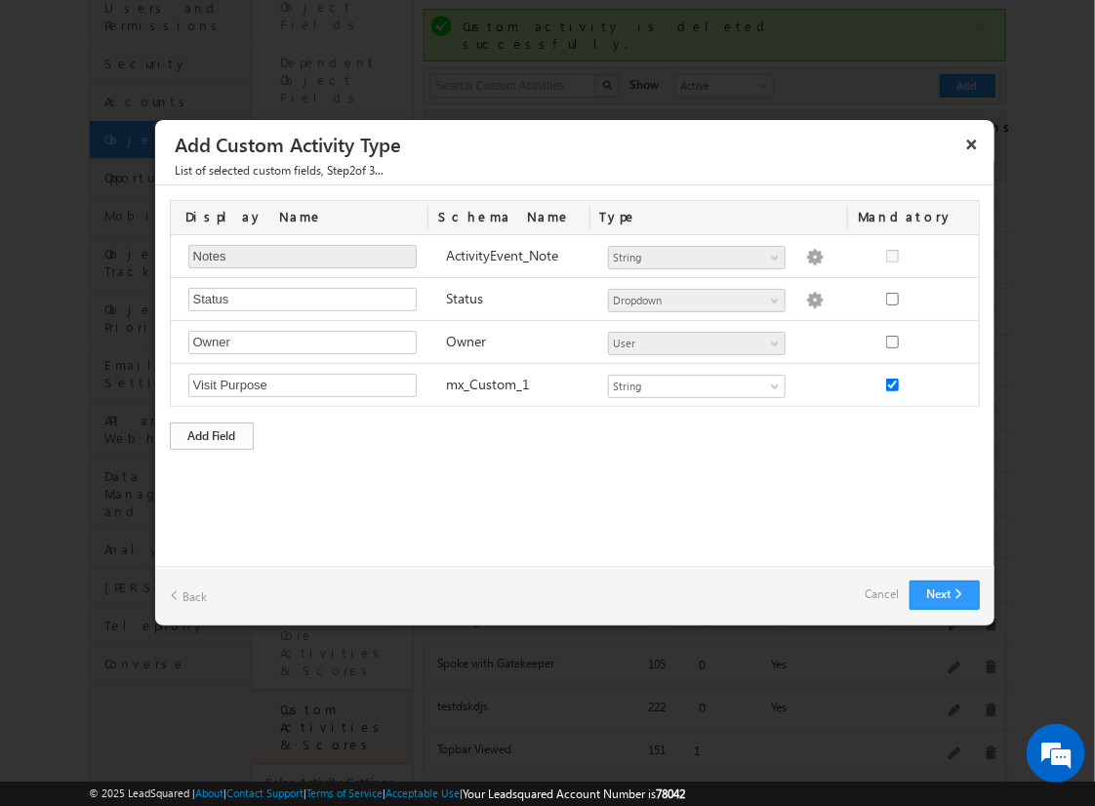
click at [212, 432] on div "Add Field" at bounding box center [212, 436] width 84 height 27
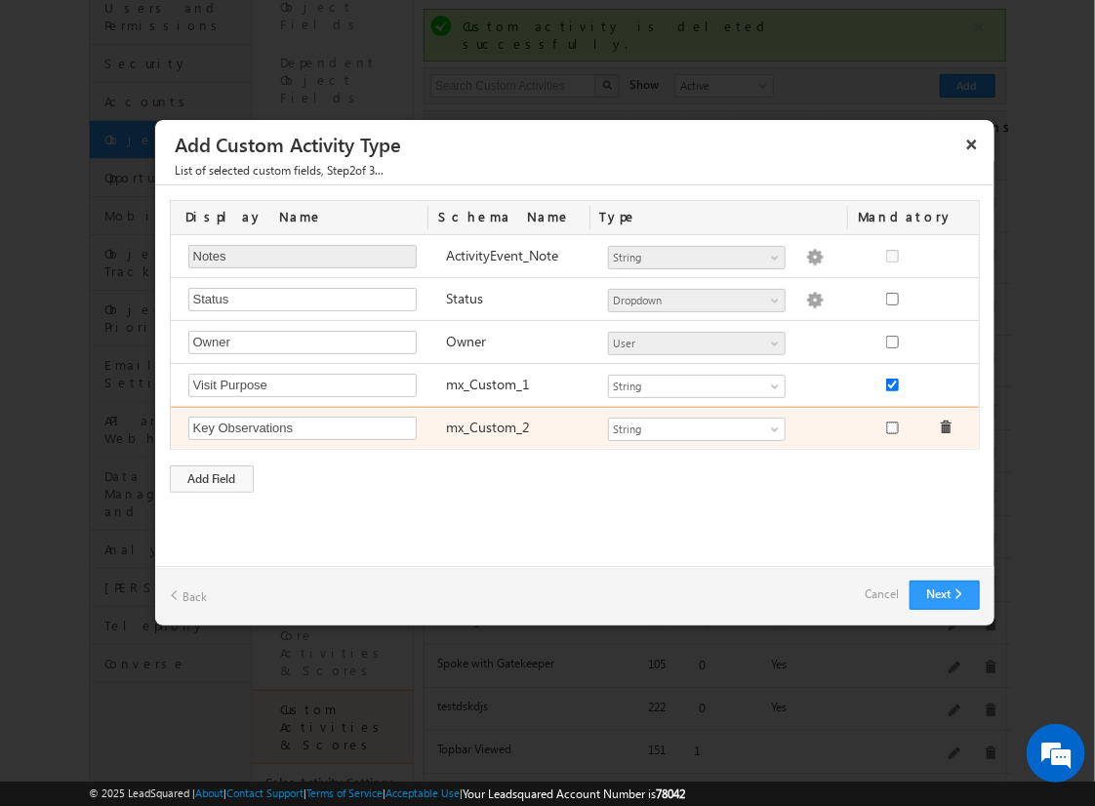
click at [891, 424] on input "checkbox" at bounding box center [892, 428] width 13 height 13
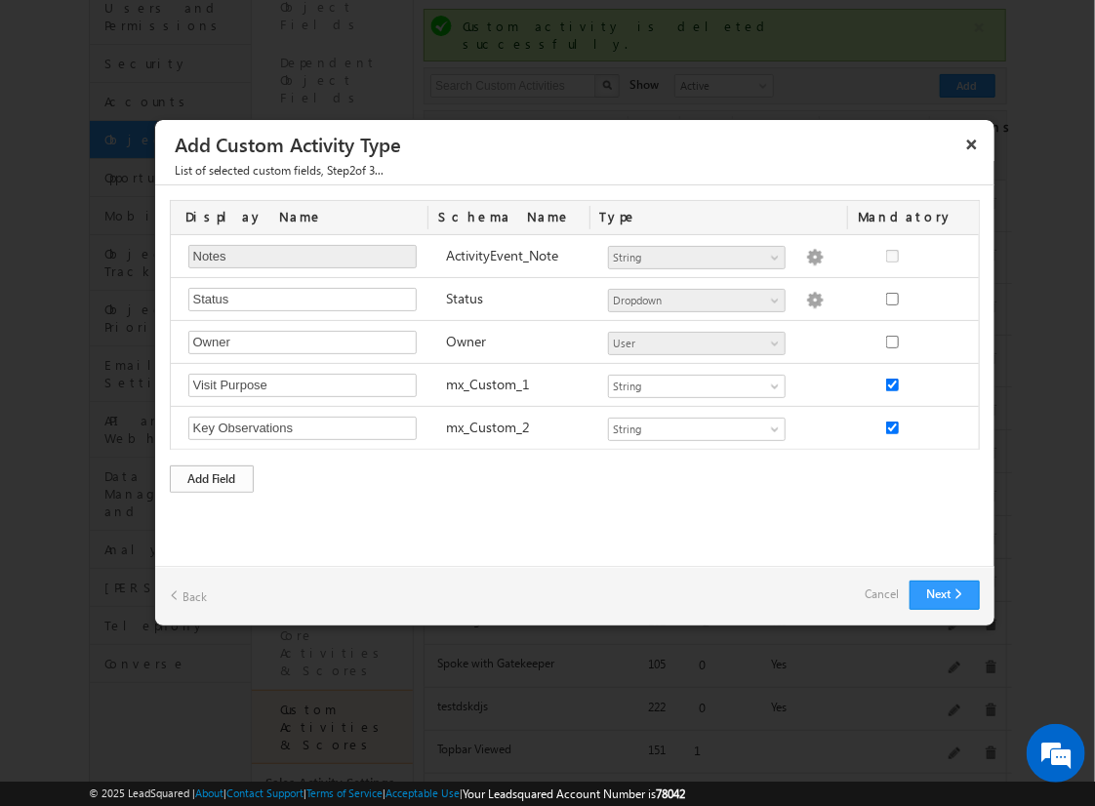
click at [212, 475] on div "Add Field" at bounding box center [212, 478] width 84 height 27
click at [886, 600] on link "Cancel" at bounding box center [883, 594] width 34 height 27
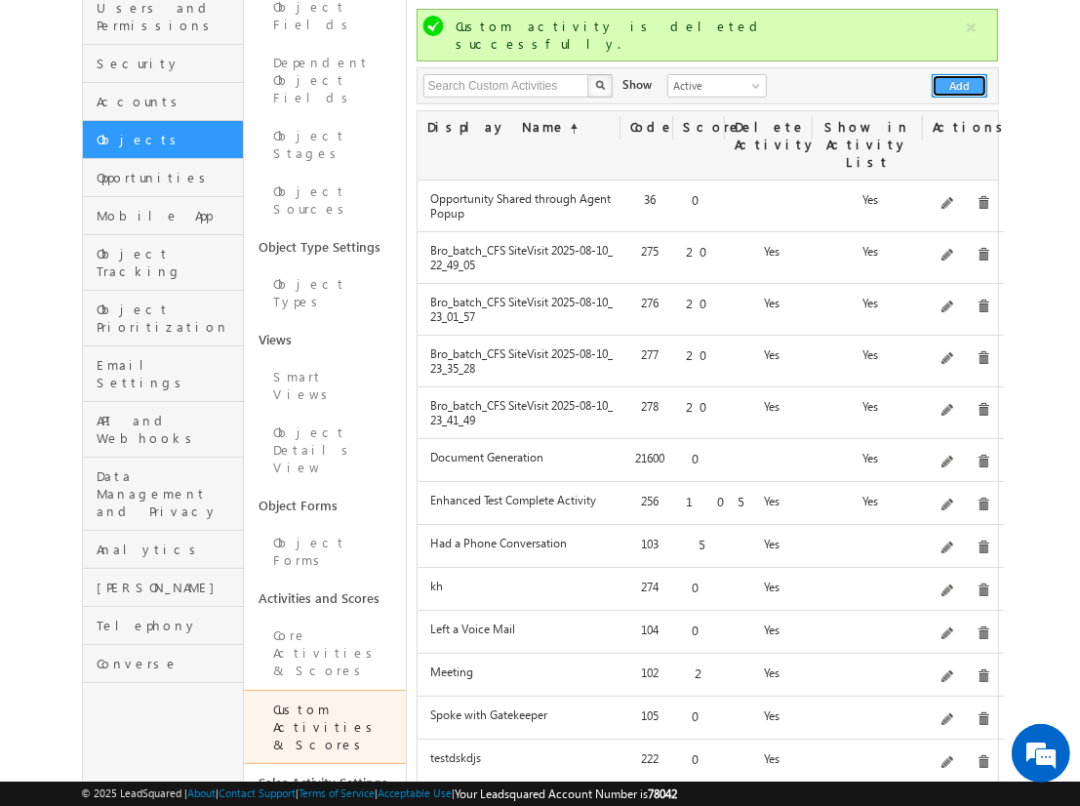
click at [960, 74] on button "Add" at bounding box center [960, 85] width 56 height 23
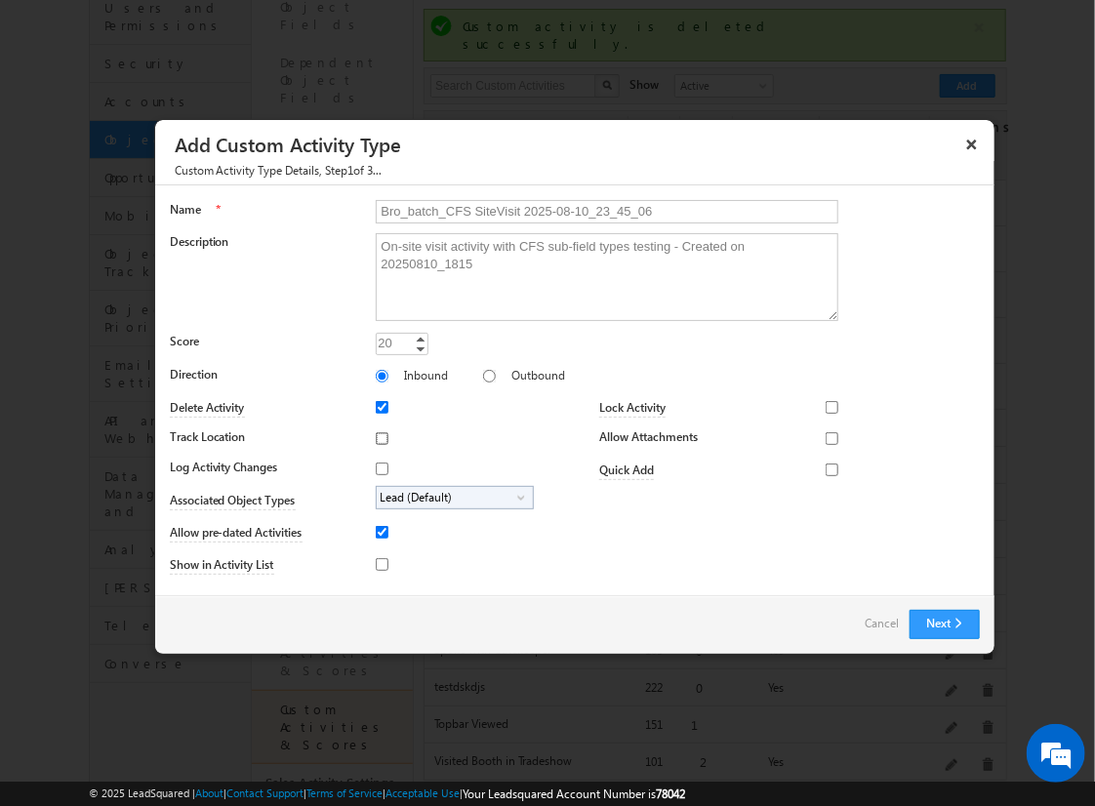
click at [379, 437] on input "Track Location" at bounding box center [382, 438] width 13 height 13
click at [379, 467] on input "Log Activity Changes" at bounding box center [382, 469] width 13 height 13
click at [379, 563] on input "Show in Activity List" at bounding box center [382, 564] width 13 height 13
click at [826, 437] on input "Allow Attachments" at bounding box center [832, 438] width 13 height 13
click at [451, 496] on span "Lead (Default)" at bounding box center [447, 498] width 141 height 22
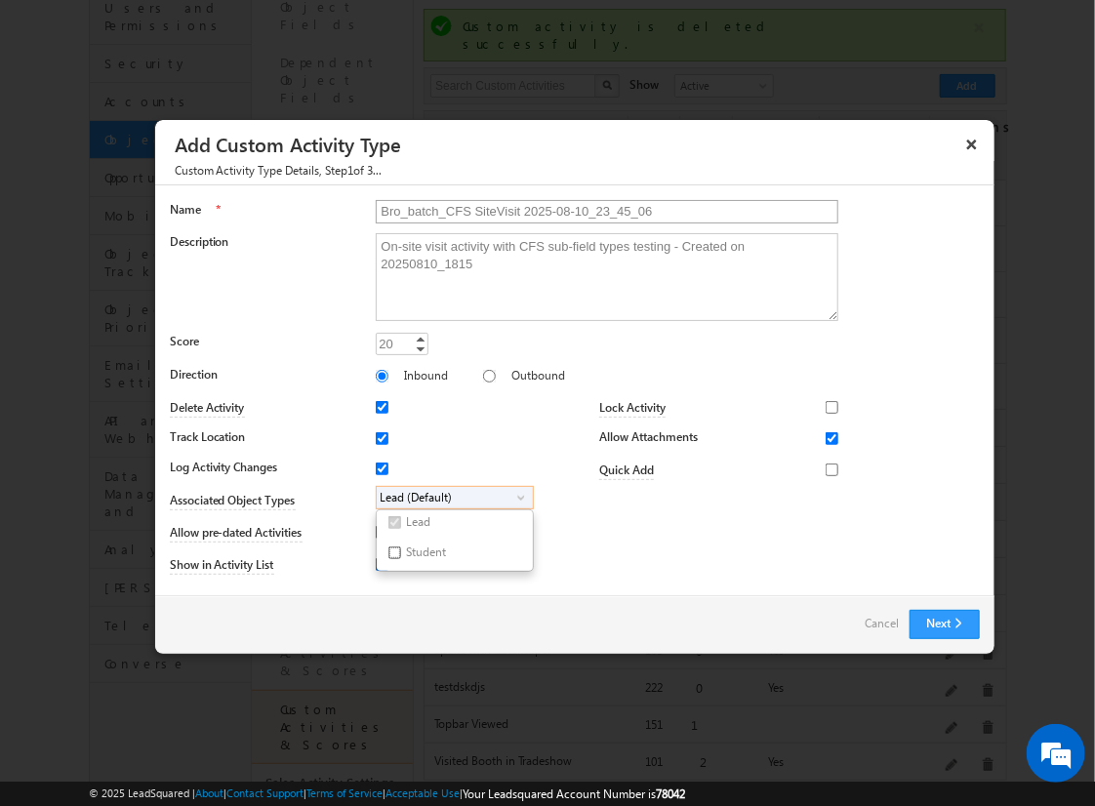
click at [390, 551] on input "Student" at bounding box center [394, 552] width 13 height 13
click at [598, 210] on input "Bro_batch_CFS SiteVisit 2025-08-10_23_45_06" at bounding box center [607, 211] width 463 height 23
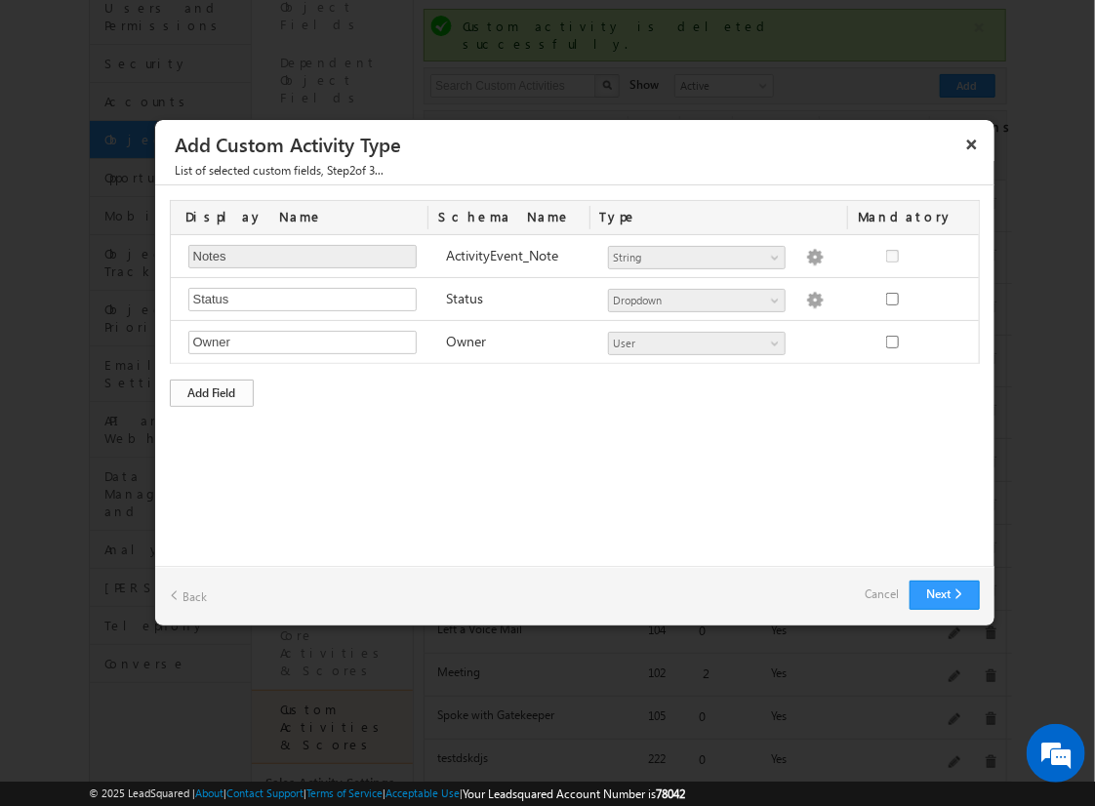
click at [212, 390] on div "Add Field" at bounding box center [212, 393] width 84 height 27
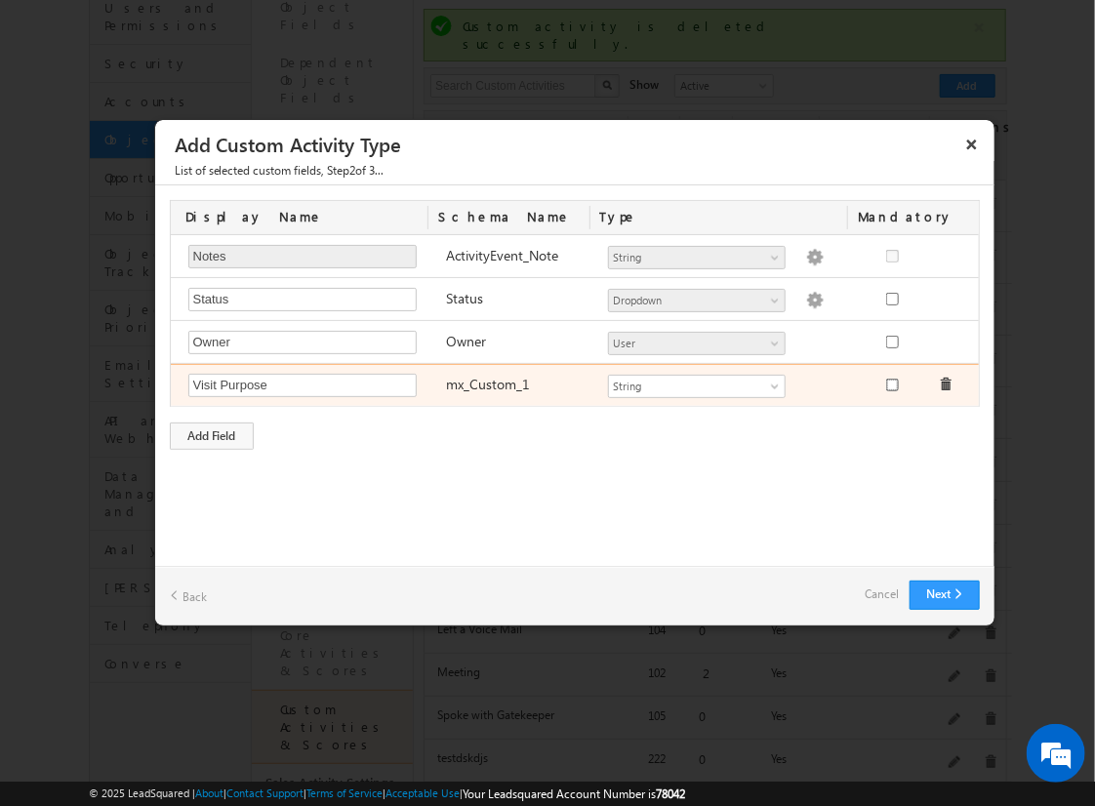
click at [891, 383] on input "checkbox" at bounding box center [892, 385] width 13 height 13
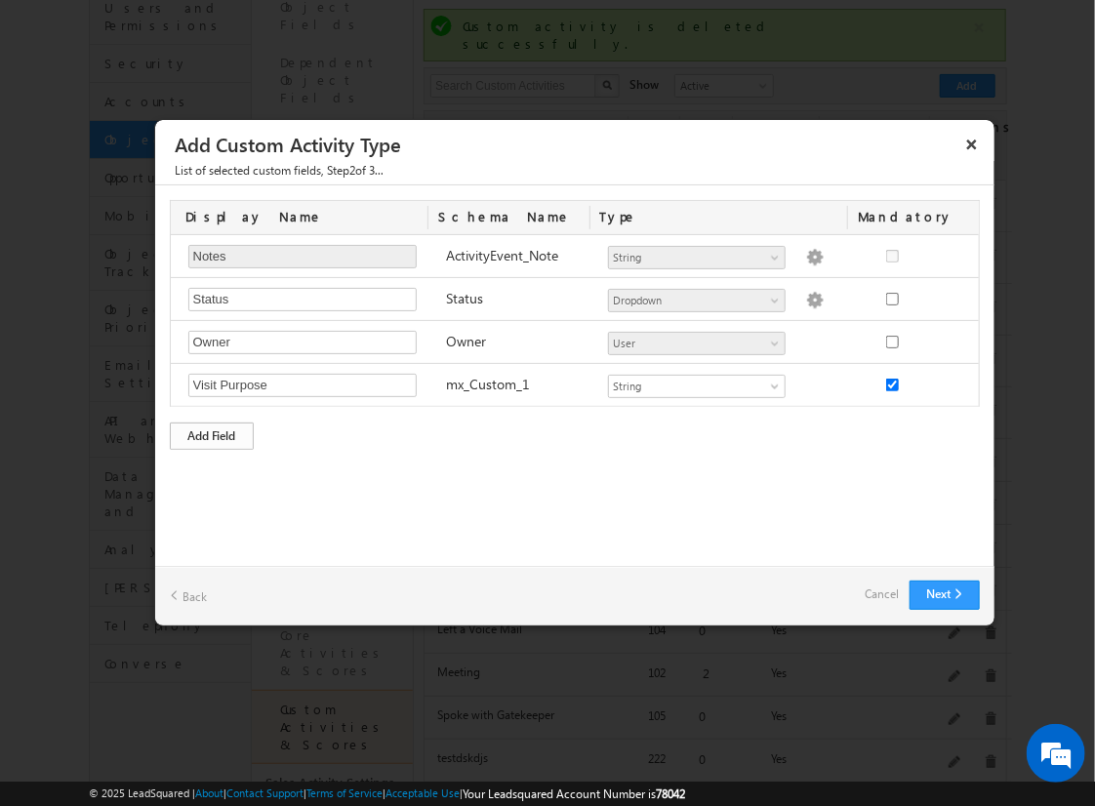
click at [212, 432] on div "Add Field" at bounding box center [212, 436] width 84 height 27
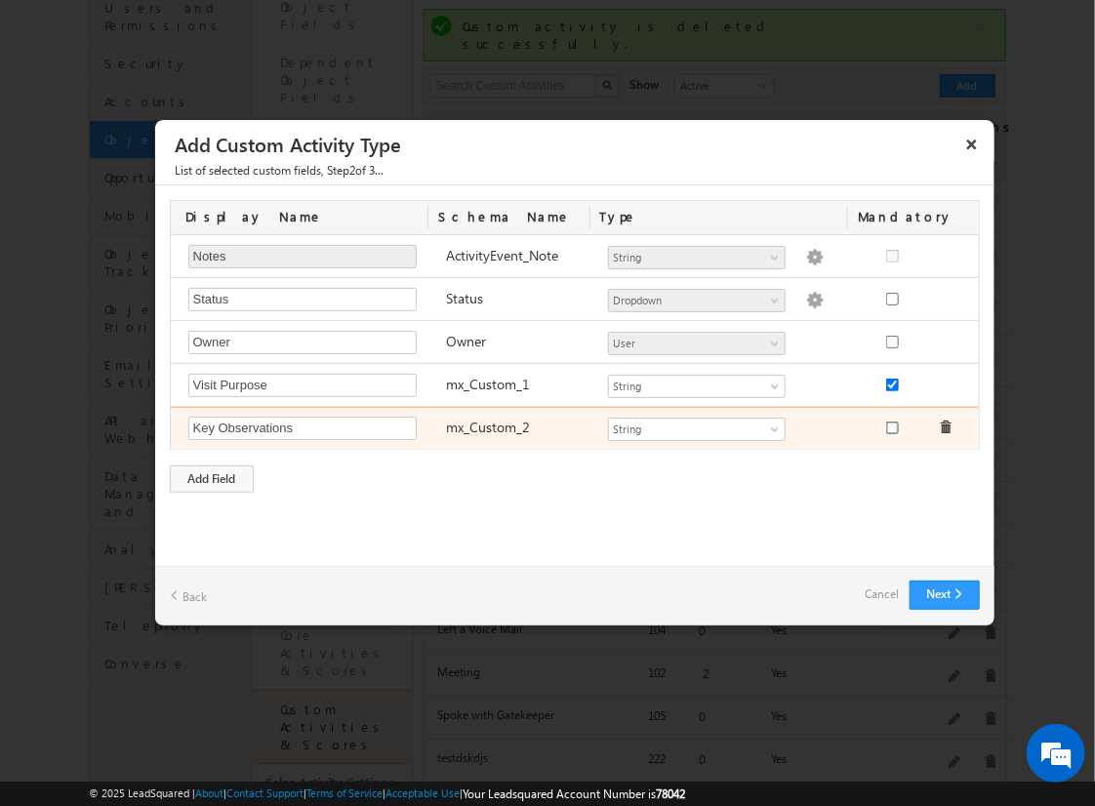
click at [891, 424] on input "checkbox" at bounding box center [892, 428] width 13 height 13
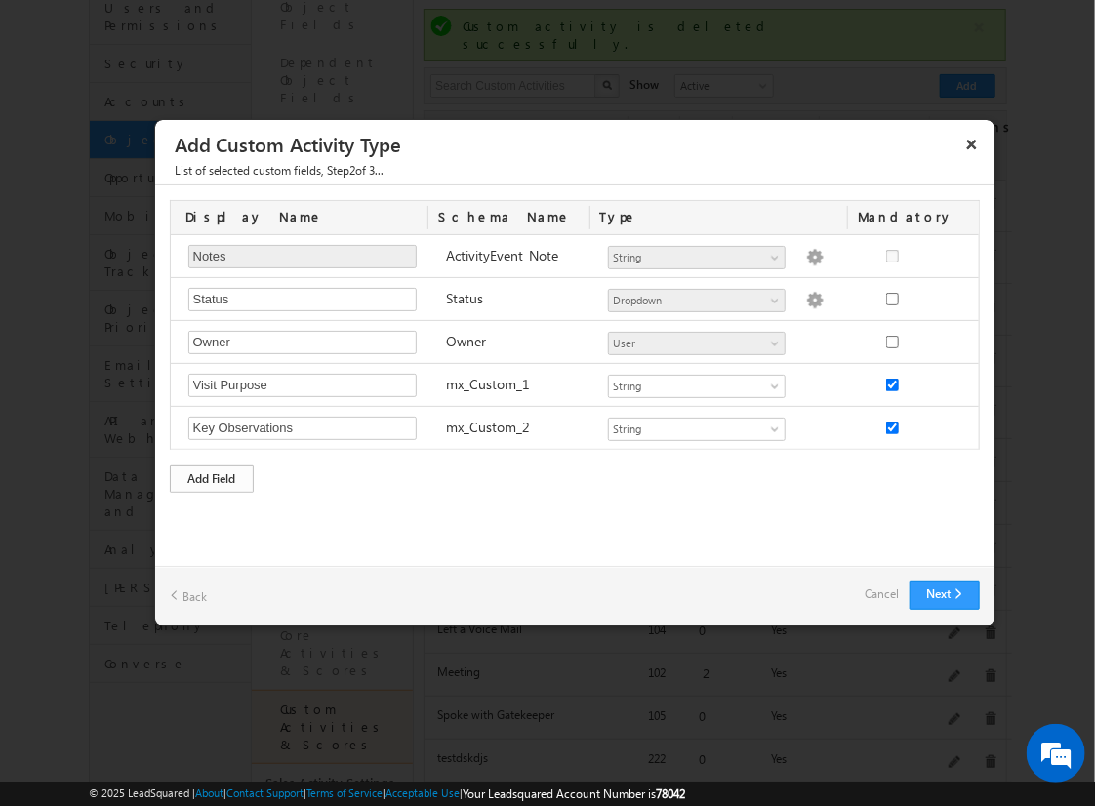
click at [212, 475] on div "Add Field" at bounding box center [212, 478] width 84 height 27
click at [880, 599] on link "Cancel" at bounding box center [883, 594] width 34 height 27
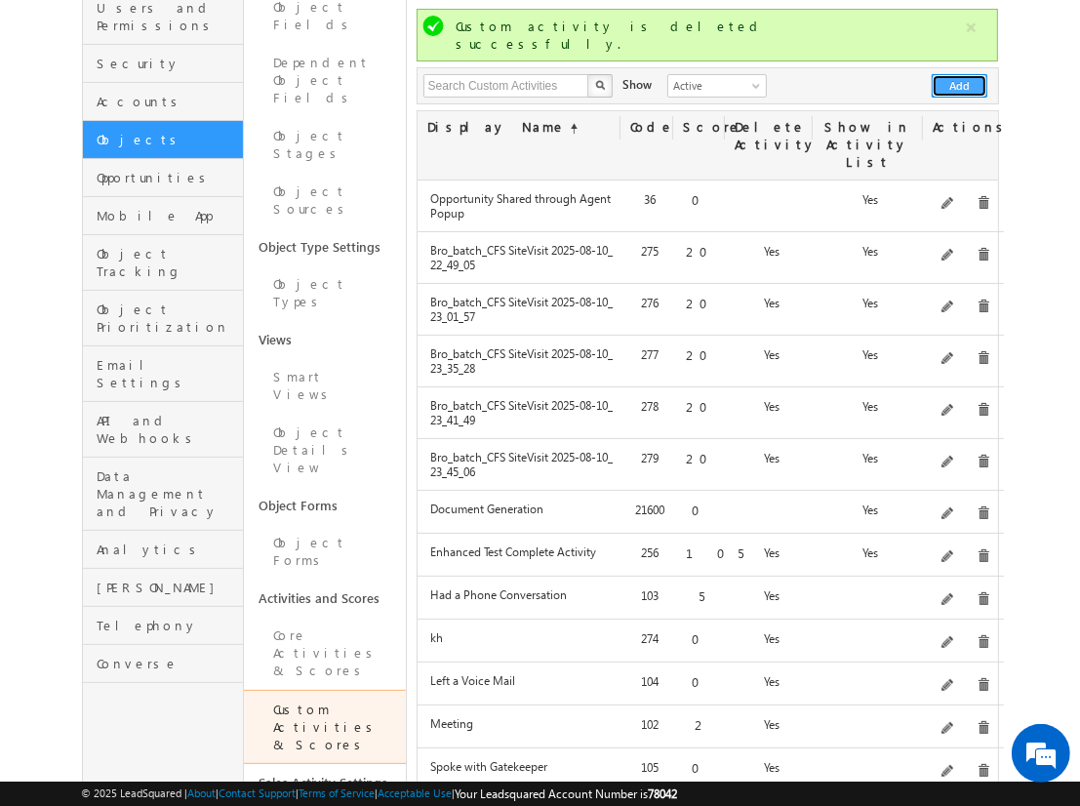
click at [960, 74] on button "Add" at bounding box center [960, 85] width 56 height 23
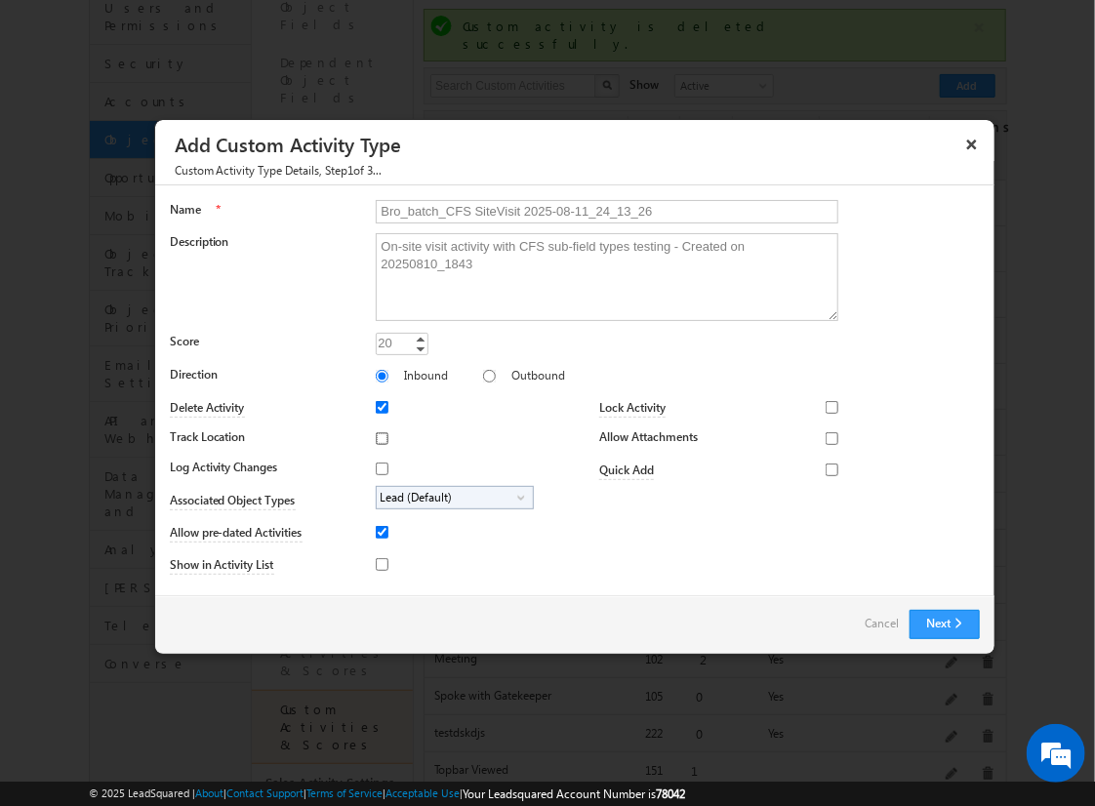
click at [379, 437] on input "Track Location" at bounding box center [382, 438] width 13 height 13
click at [379, 467] on input "Log Activity Changes" at bounding box center [382, 469] width 13 height 13
click at [379, 563] on input "Show in Activity List" at bounding box center [382, 564] width 13 height 13
click at [826, 437] on input "Allow Attachments" at bounding box center [832, 438] width 13 height 13
click at [451, 496] on span "Lead (Default)" at bounding box center [447, 498] width 141 height 22
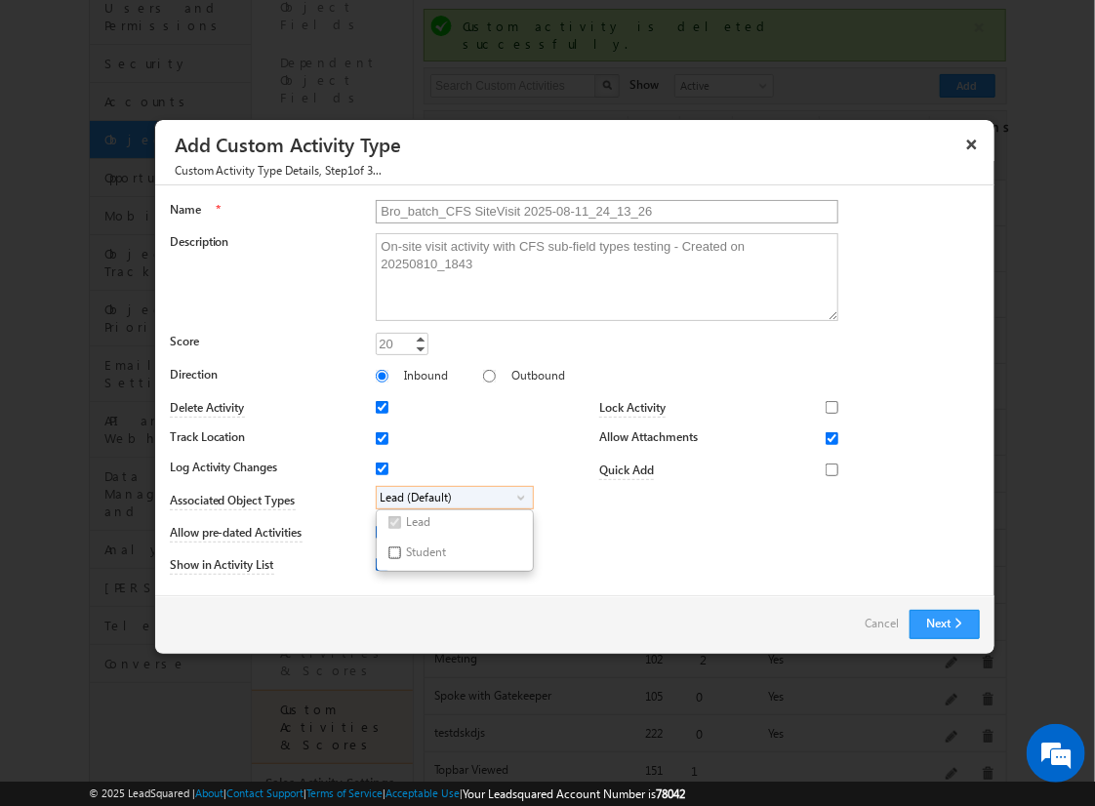
click at [390, 551] on input "Student" at bounding box center [394, 552] width 13 height 13
click at [598, 210] on input "Bro_batch_CFS SiteVisit 2025-08-11_24_13_26" at bounding box center [607, 211] width 463 height 23
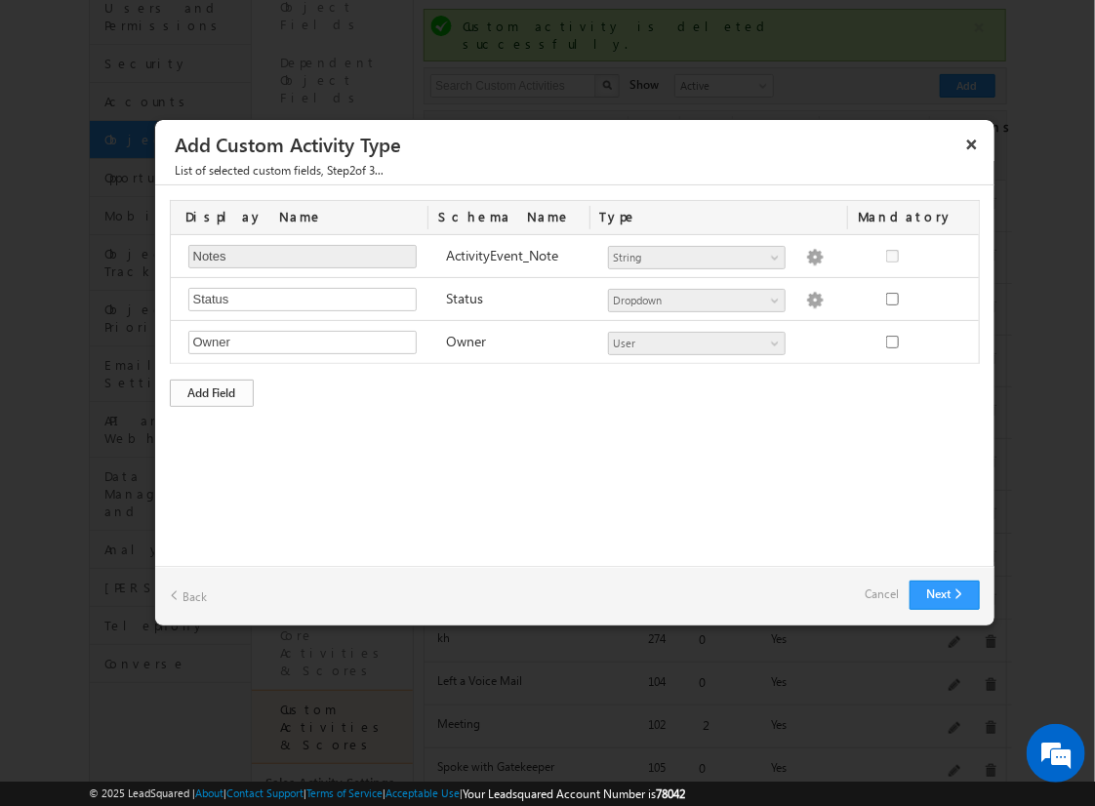
click at [212, 390] on div "Add Field" at bounding box center [212, 393] width 84 height 27
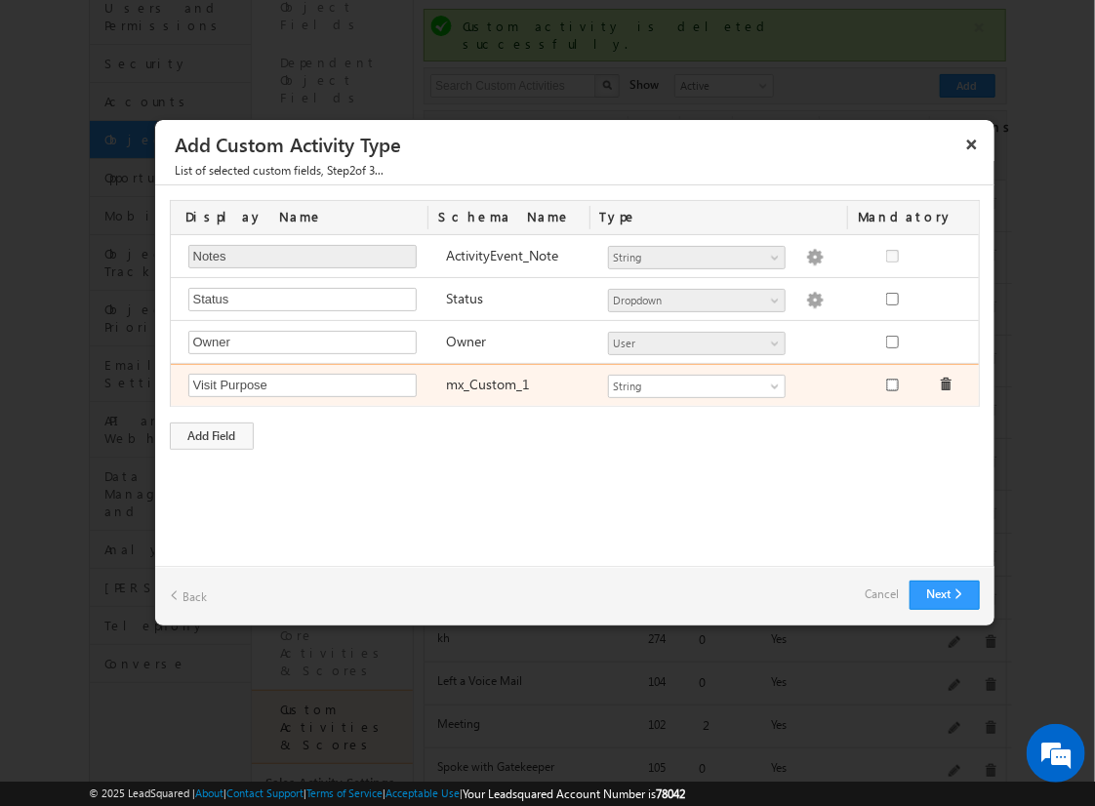
click at [891, 383] on input "checkbox" at bounding box center [892, 385] width 13 height 13
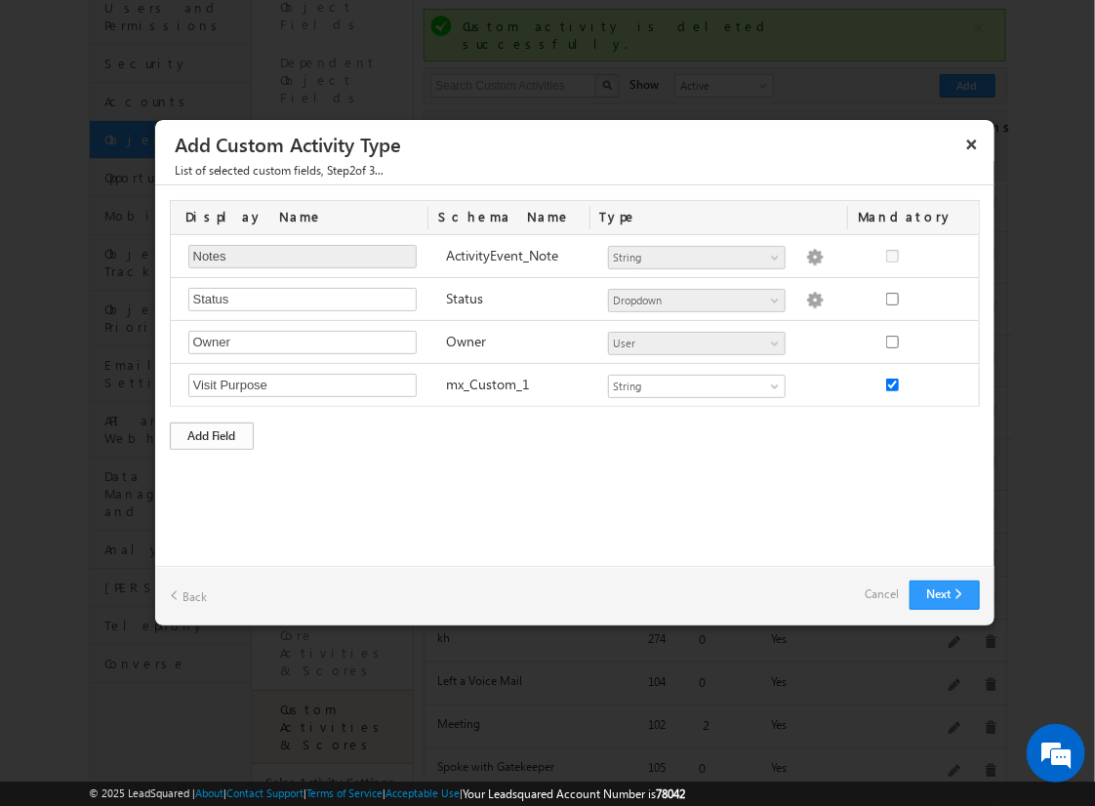
click at [212, 432] on div "Add Field" at bounding box center [212, 436] width 84 height 27
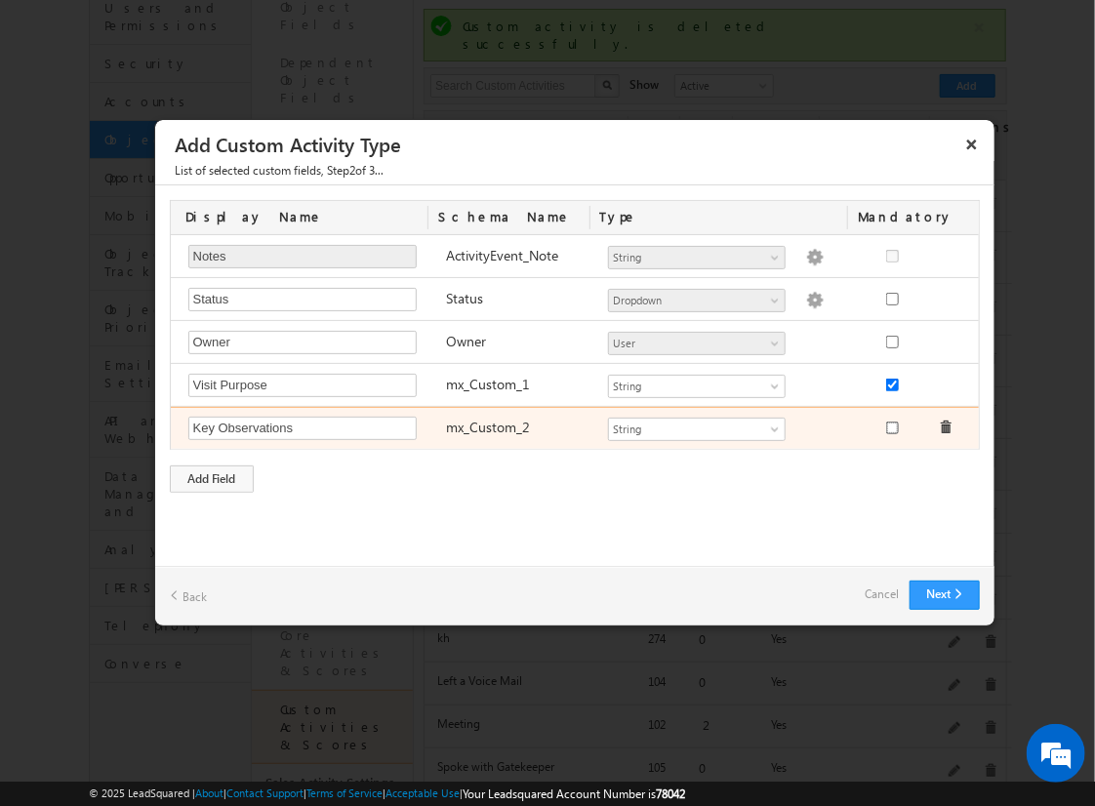
click at [891, 424] on input "checkbox" at bounding box center [892, 428] width 13 height 13
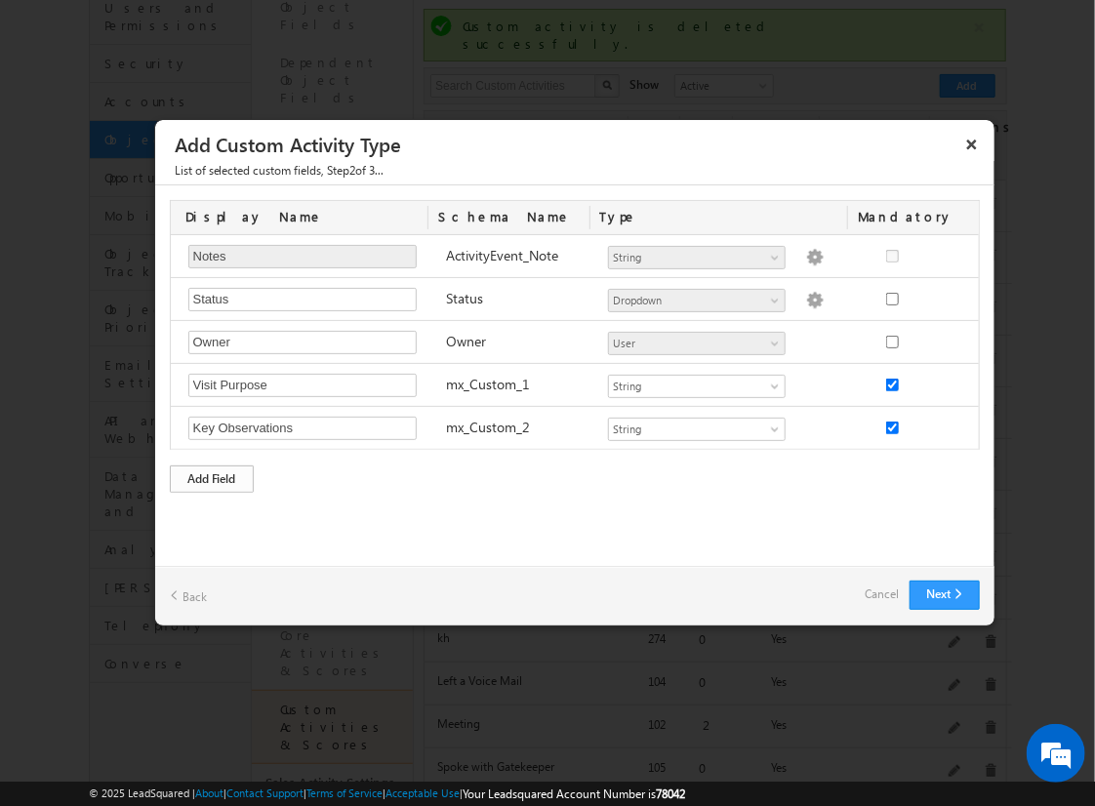
click at [212, 475] on div "Add Field" at bounding box center [212, 478] width 84 height 27
click at [879, 598] on link "Cancel" at bounding box center [883, 594] width 34 height 27
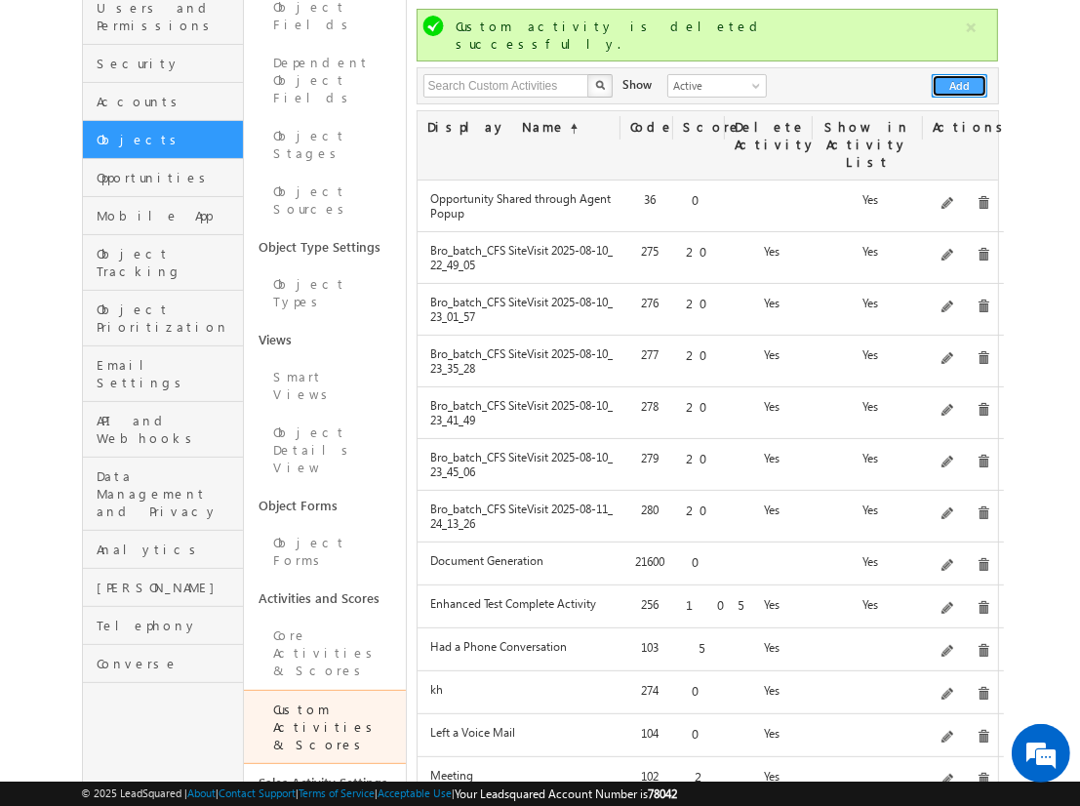
click at [960, 74] on button "Add" at bounding box center [960, 85] width 56 height 23
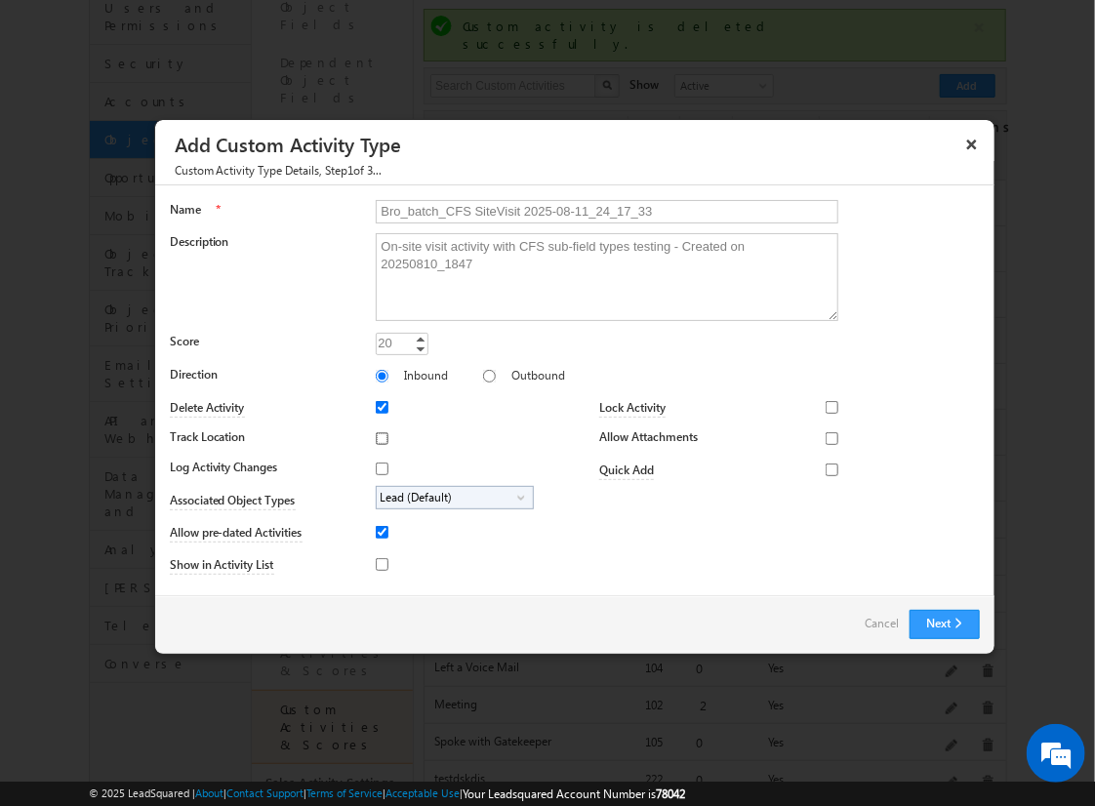
click at [379, 437] on input "Track Location" at bounding box center [382, 438] width 13 height 13
click at [379, 467] on input "Log Activity Changes" at bounding box center [382, 469] width 13 height 13
click at [379, 563] on input "Show in Activity List" at bounding box center [382, 564] width 13 height 13
click at [826, 437] on input "Allow Attachments" at bounding box center [832, 438] width 13 height 13
click at [451, 496] on span "Lead (Default)" at bounding box center [447, 498] width 141 height 22
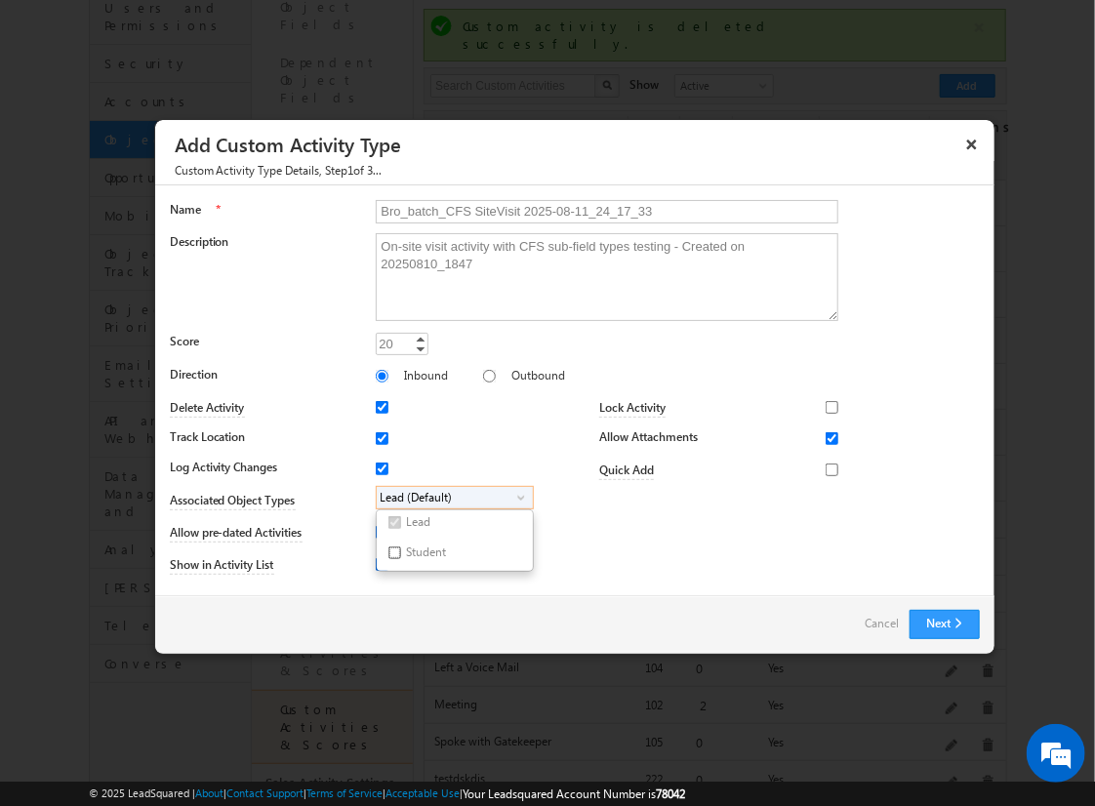
click at [390, 551] on input "Student" at bounding box center [394, 552] width 13 height 13
click at [598, 210] on input "Bro_batch_CFS SiteVisit 2025-08-11_24_17_33" at bounding box center [607, 211] width 463 height 23
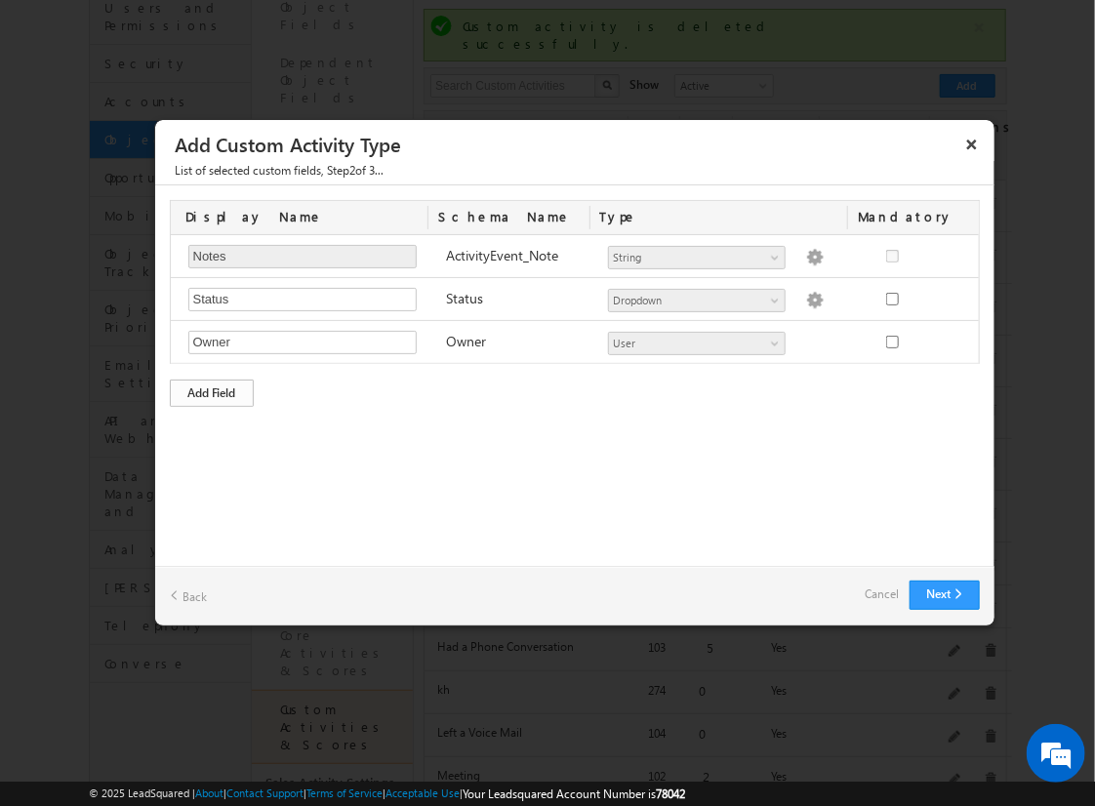
click at [212, 390] on div "Add Field" at bounding box center [212, 393] width 84 height 27
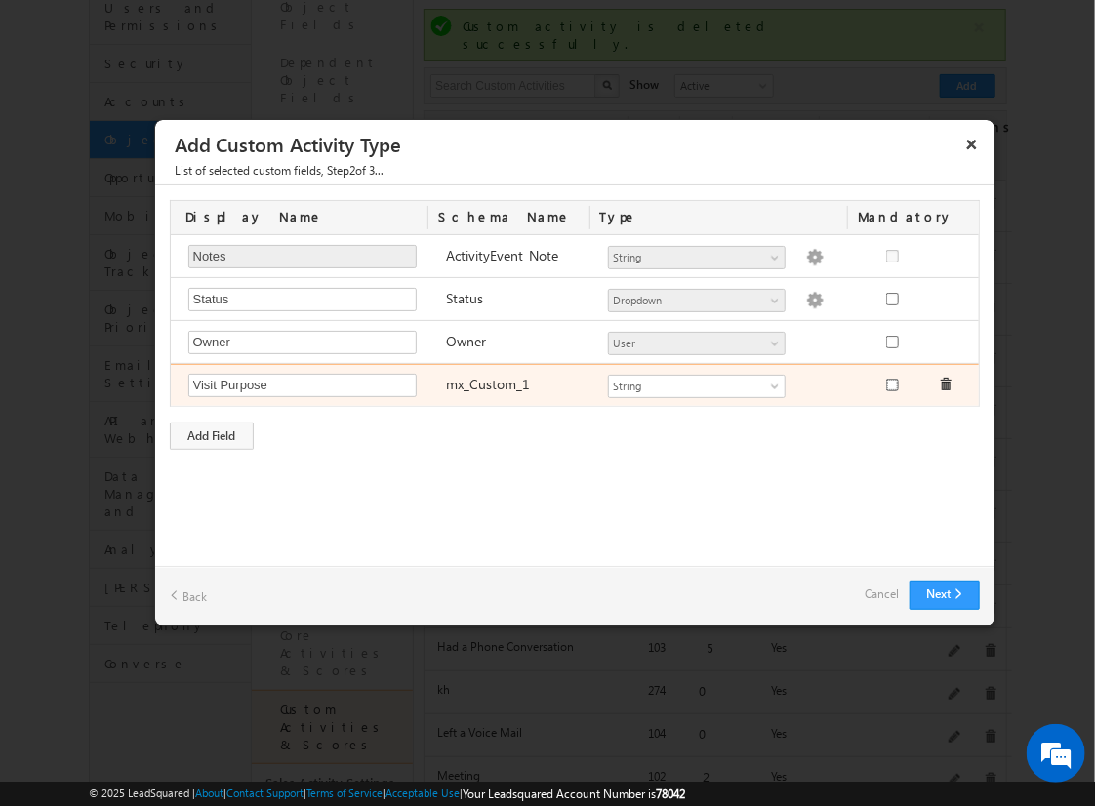
click at [891, 383] on input "checkbox" at bounding box center [892, 385] width 13 height 13
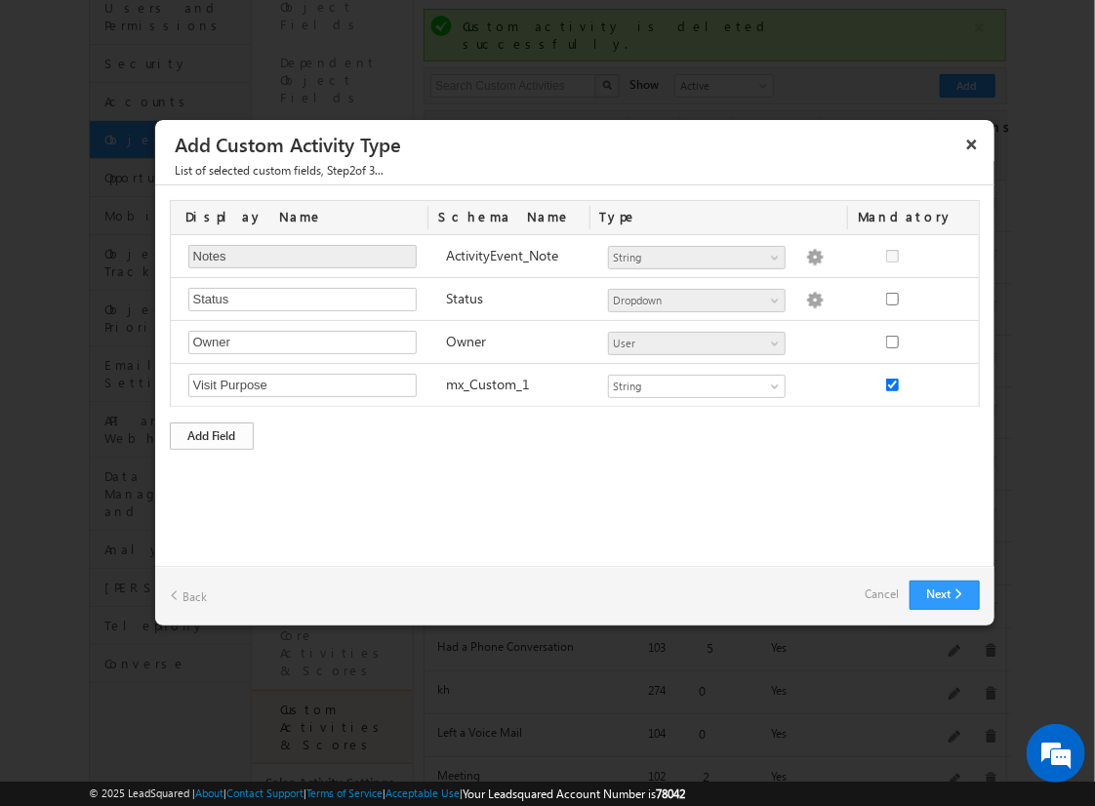
click at [212, 432] on div "Add Field" at bounding box center [212, 436] width 84 height 27
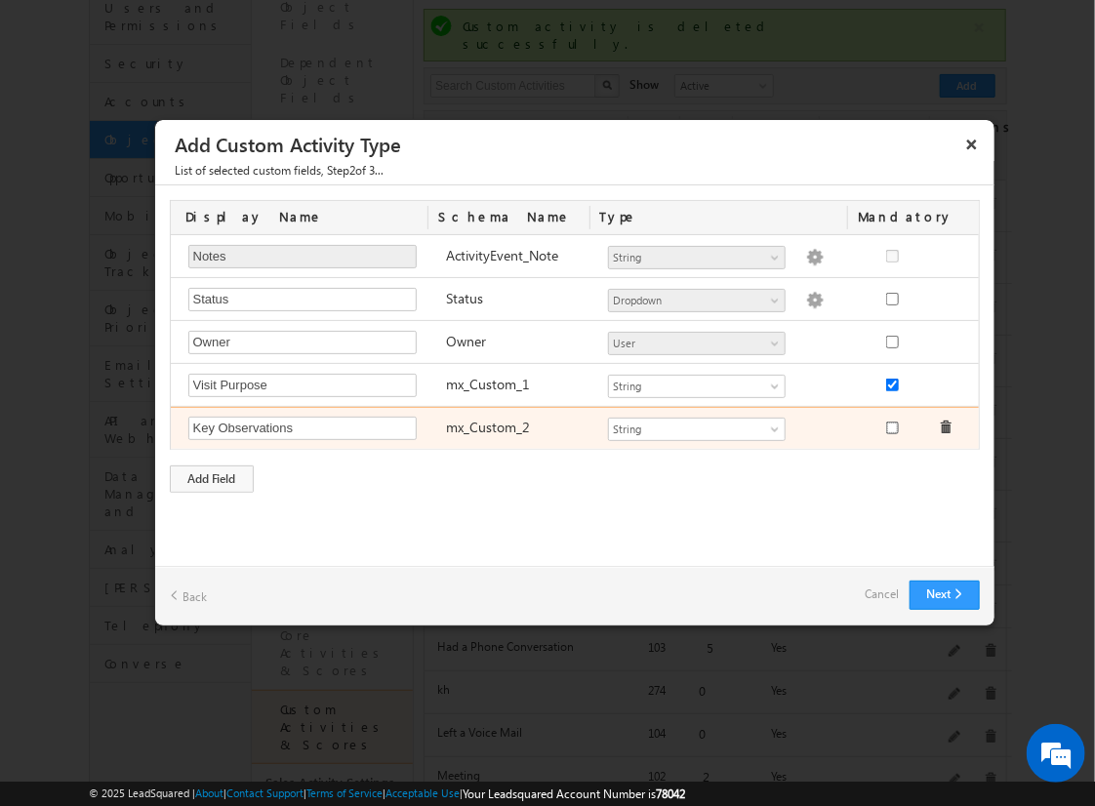
click at [891, 424] on input "checkbox" at bounding box center [892, 428] width 13 height 13
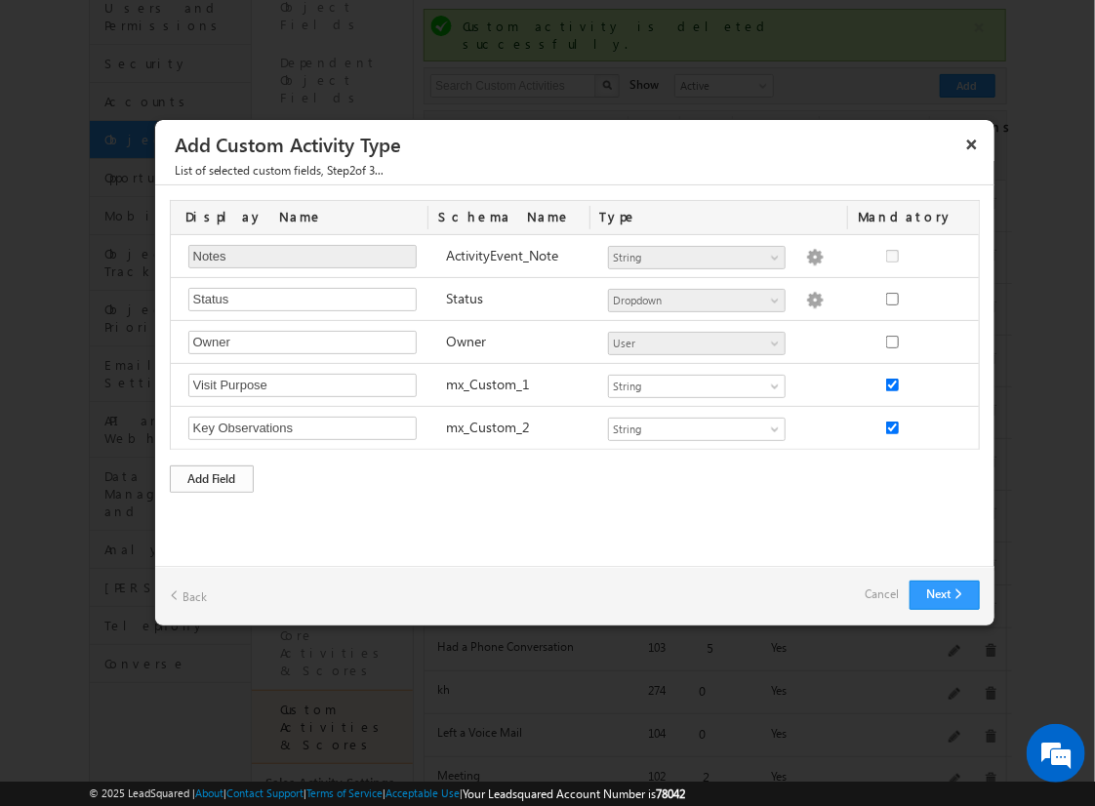
click at [212, 475] on div "Add Field" at bounding box center [212, 478] width 84 height 27
click at [881, 587] on link "Cancel" at bounding box center [883, 594] width 34 height 27
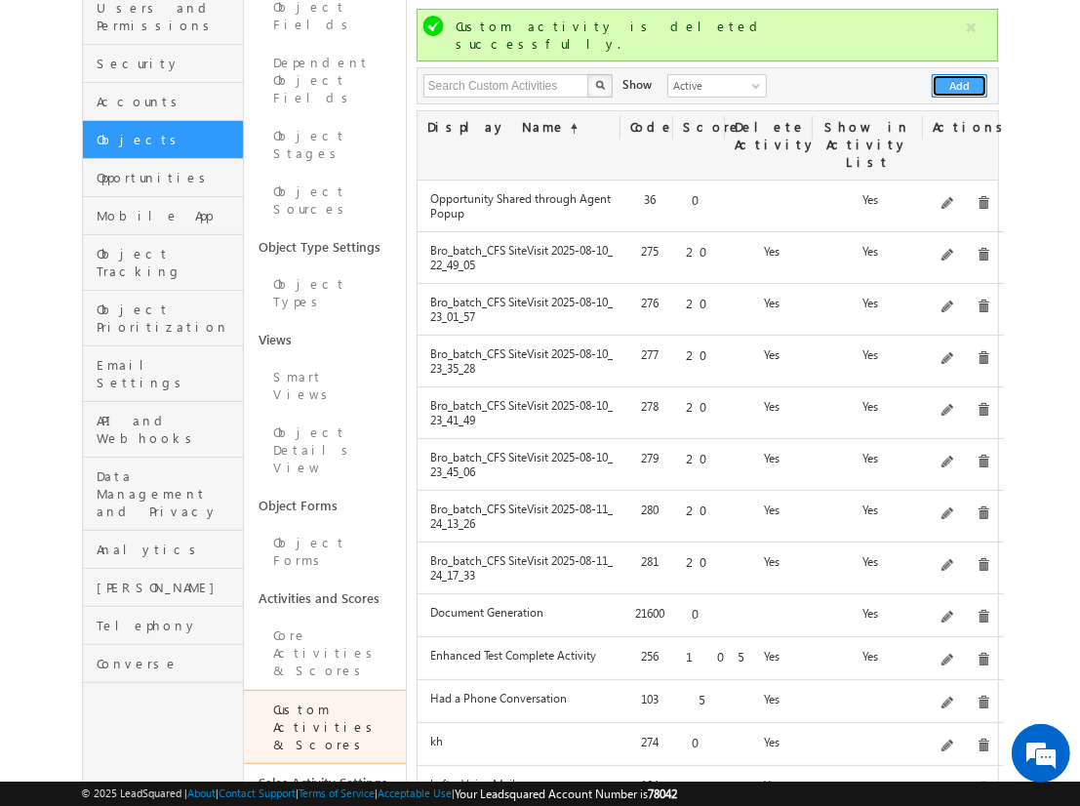
click at [960, 74] on button "Add" at bounding box center [960, 85] width 56 height 23
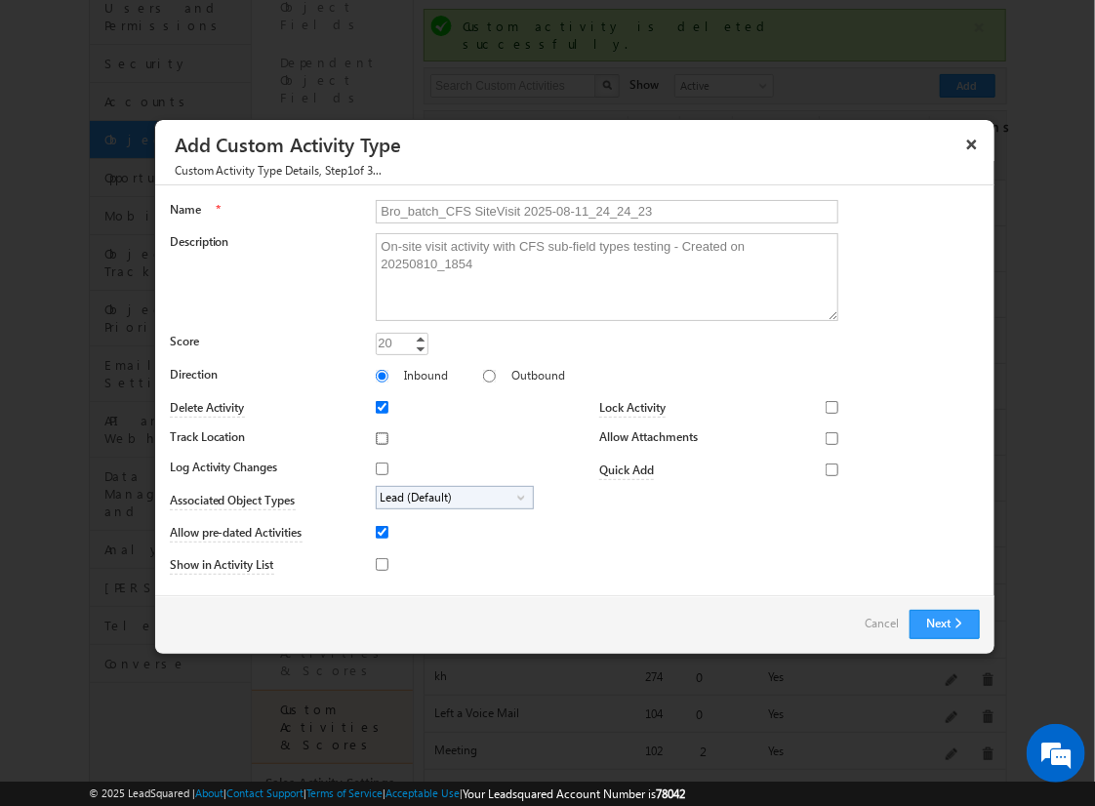
click at [379, 437] on input "Track Location" at bounding box center [382, 438] width 13 height 13
click at [379, 467] on input "Log Activity Changes" at bounding box center [382, 469] width 13 height 13
click at [379, 563] on input "Show in Activity List" at bounding box center [382, 564] width 13 height 13
click at [826, 437] on input "Allow Attachments" at bounding box center [832, 438] width 13 height 13
click at [451, 496] on span "Lead (Default)" at bounding box center [447, 498] width 141 height 22
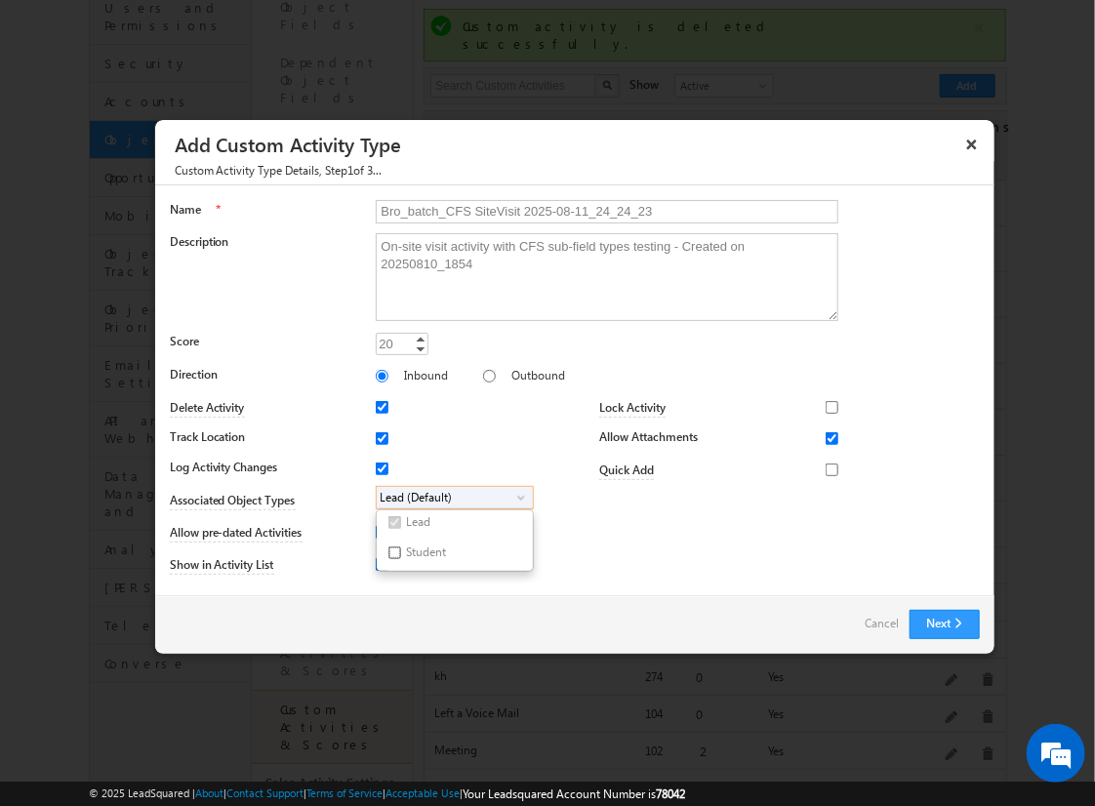
click at [390, 551] on input "Student" at bounding box center [394, 552] width 13 height 13
click at [598, 210] on input "Bro_batch_CFS SiteVisit 2025-08-11_24_24_23" at bounding box center [607, 211] width 463 height 23
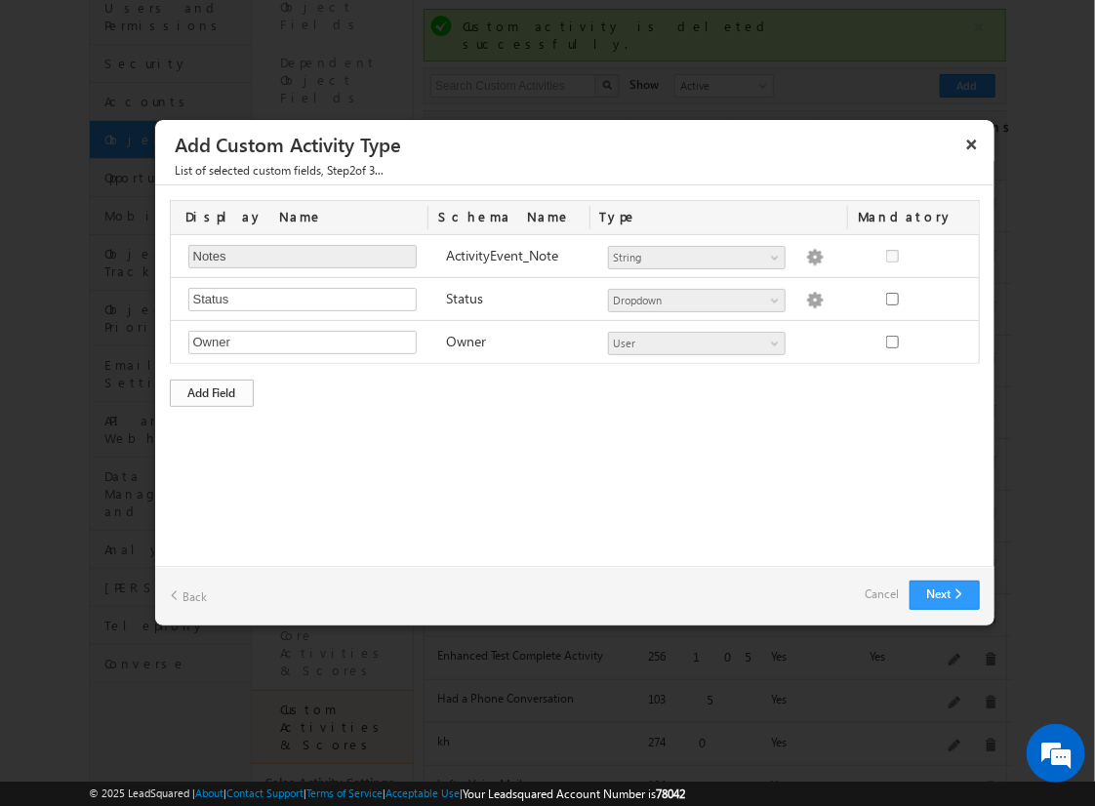
click at [212, 390] on div "Add Field" at bounding box center [212, 393] width 84 height 27
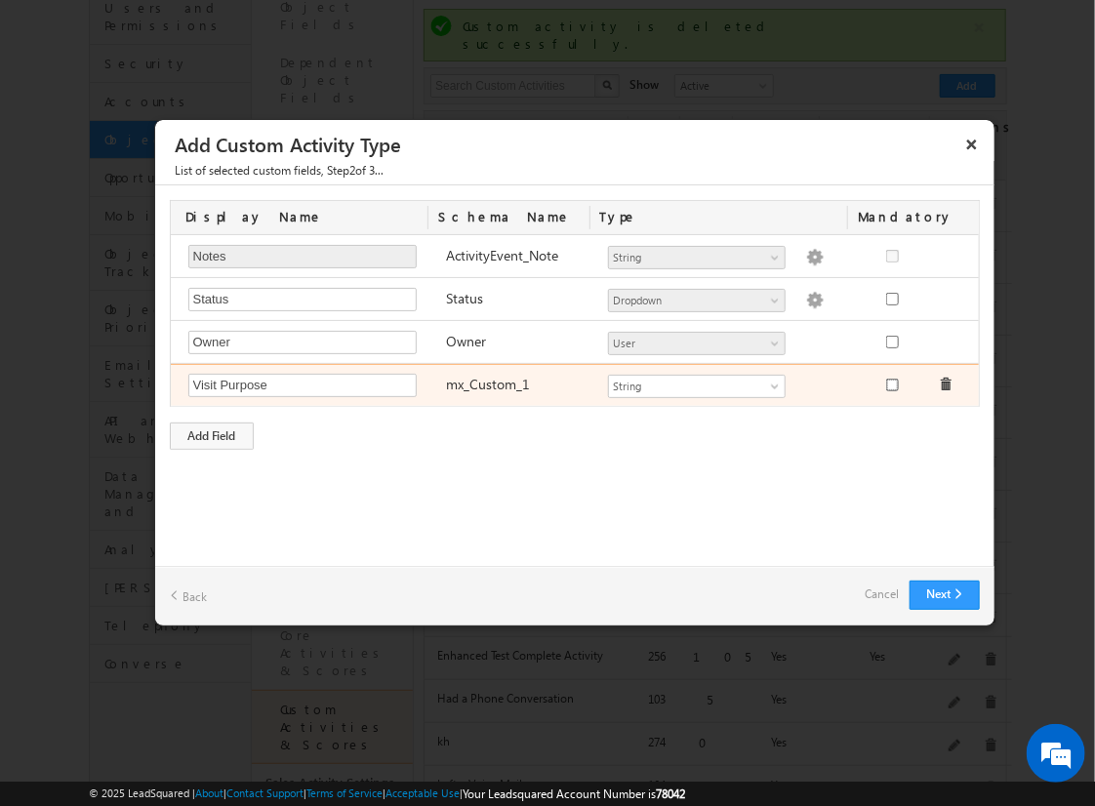
click at [891, 383] on input "checkbox" at bounding box center [892, 385] width 13 height 13
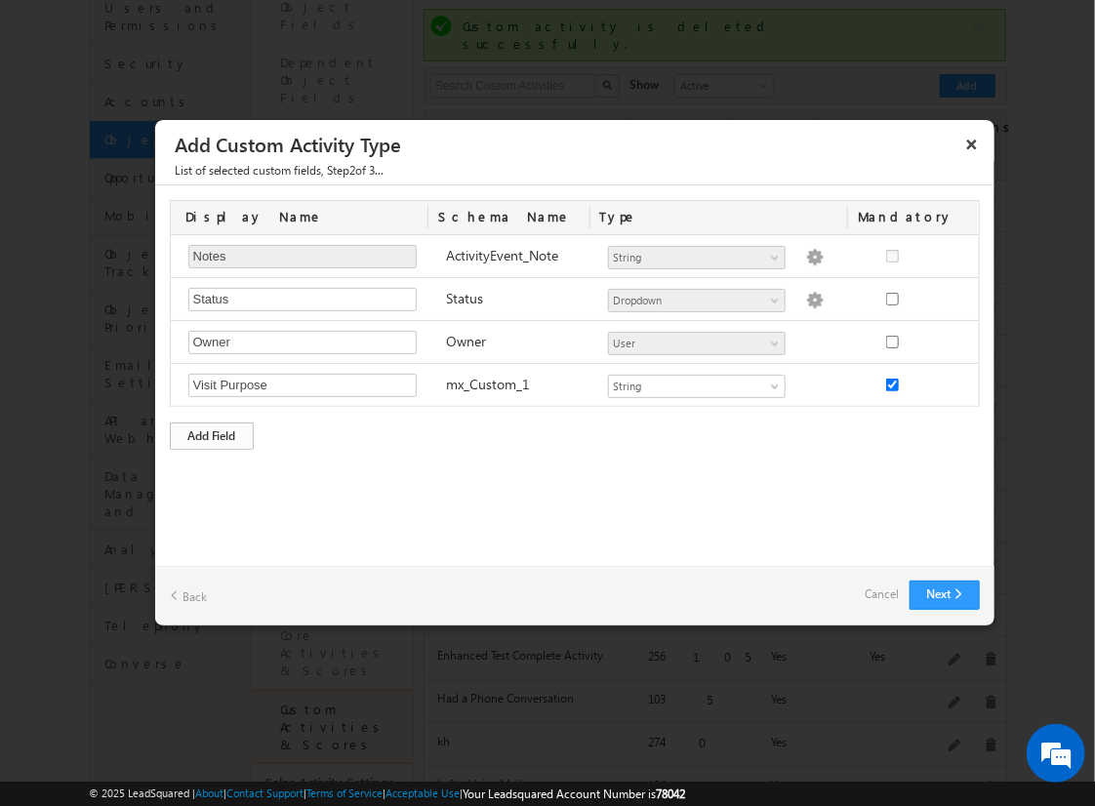
click at [212, 432] on div "Add Field" at bounding box center [212, 436] width 84 height 27
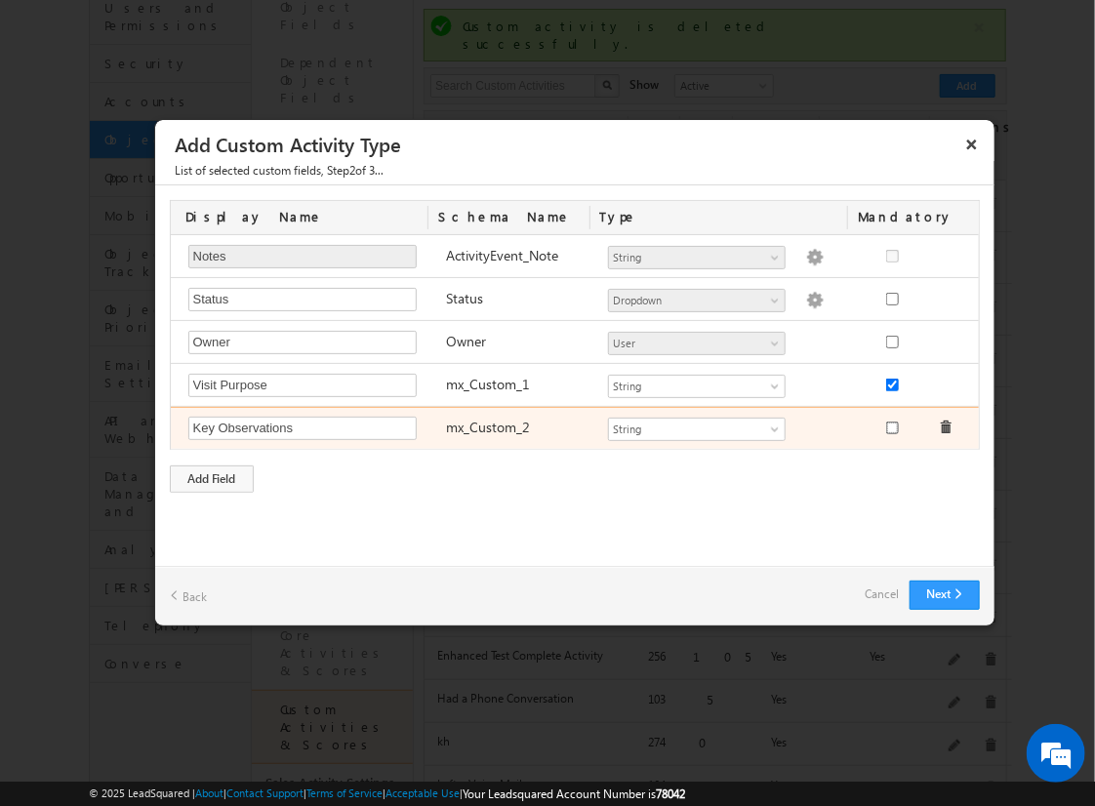
click at [891, 424] on input "checkbox" at bounding box center [892, 428] width 13 height 13
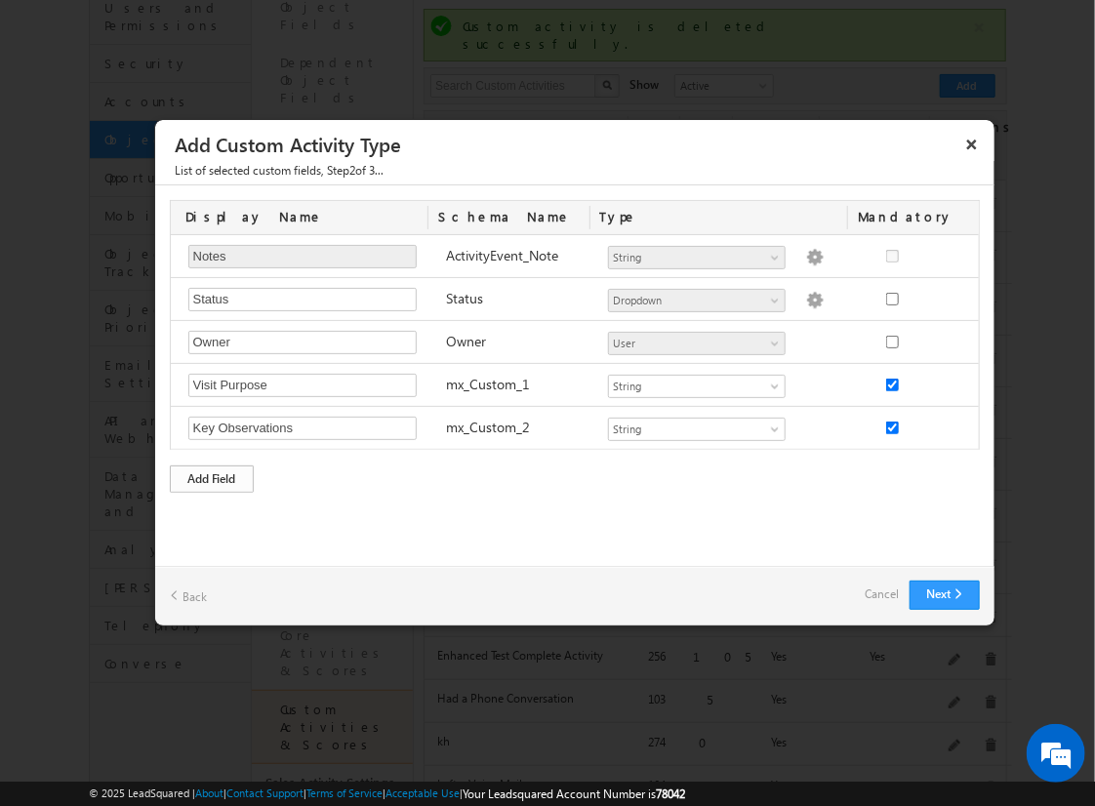
click at [212, 475] on div "Add Field" at bounding box center [212, 478] width 84 height 27
click at [944, 593] on button "Next" at bounding box center [945, 595] width 70 height 29
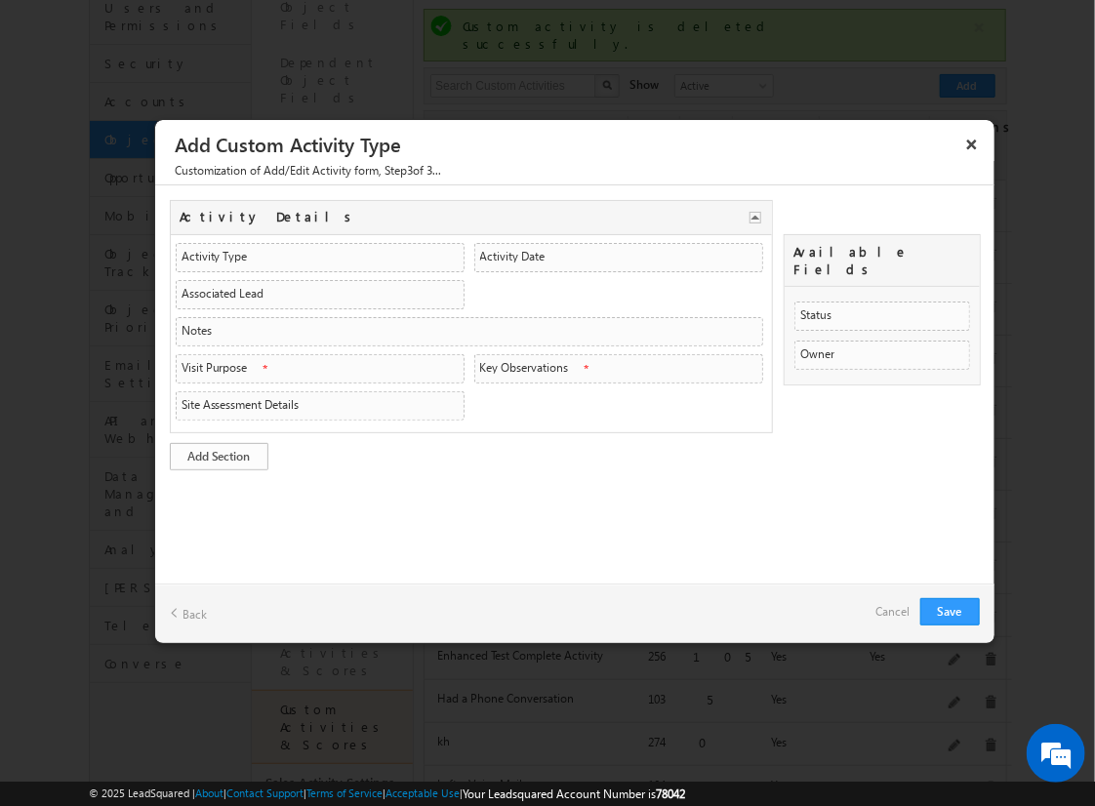
click at [219, 452] on link "Add Section" at bounding box center [219, 456] width 99 height 27
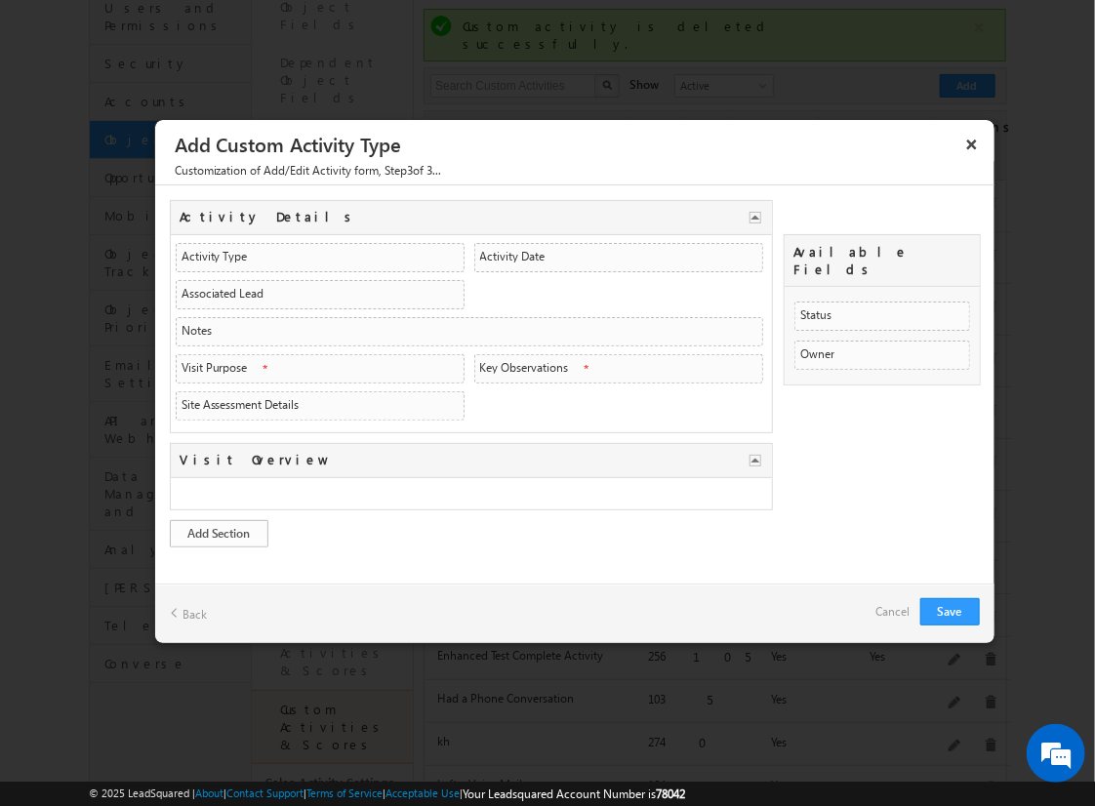
click at [219, 528] on link "Add Section" at bounding box center [219, 533] width 99 height 27
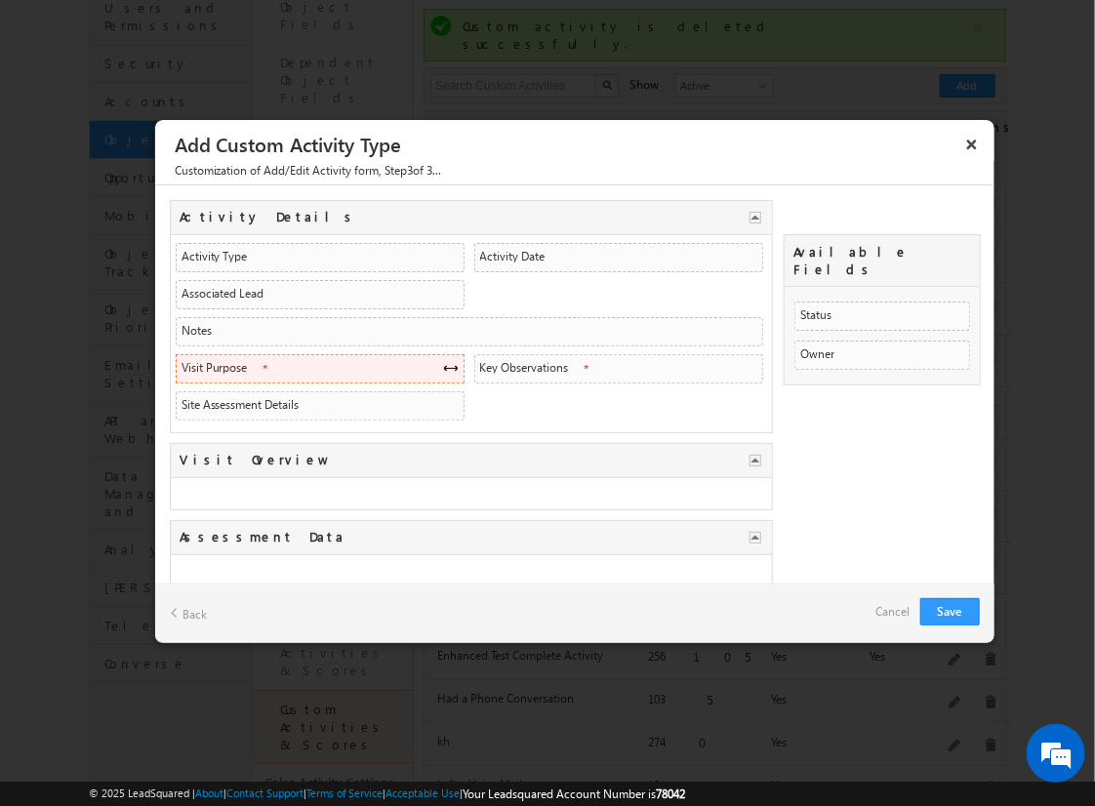
click at [444, 364] on span at bounding box center [451, 368] width 16 height 16
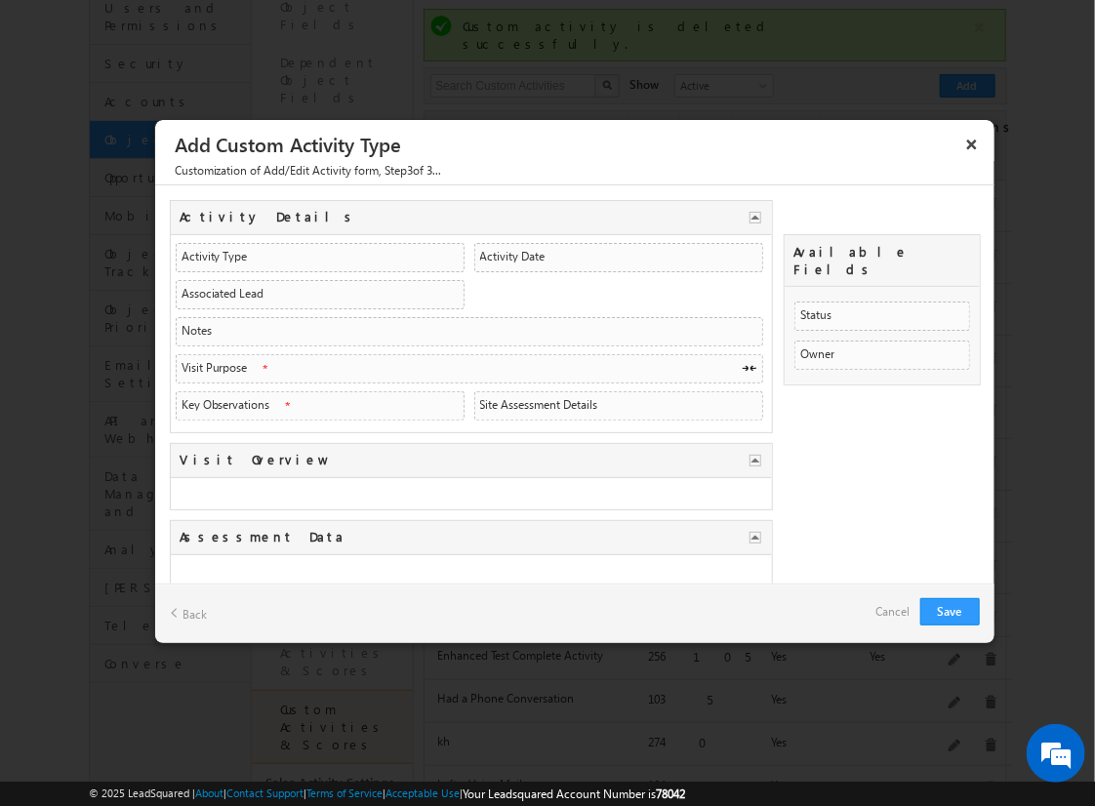
click at [187, 622] on link "Back" at bounding box center [188, 613] width 37 height 30
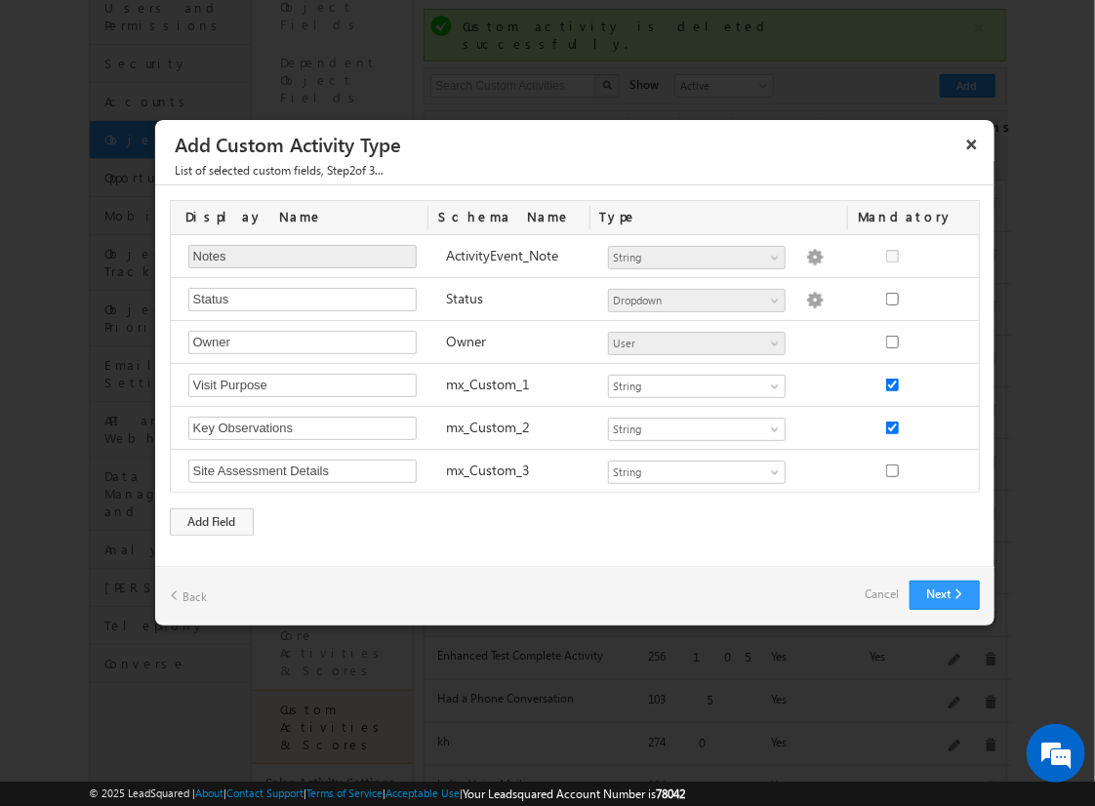
click at [895, 607] on div "Next Back Cancel" at bounding box center [574, 596] width 839 height 60
click at [888, 593] on link "Cancel" at bounding box center [883, 594] width 34 height 27
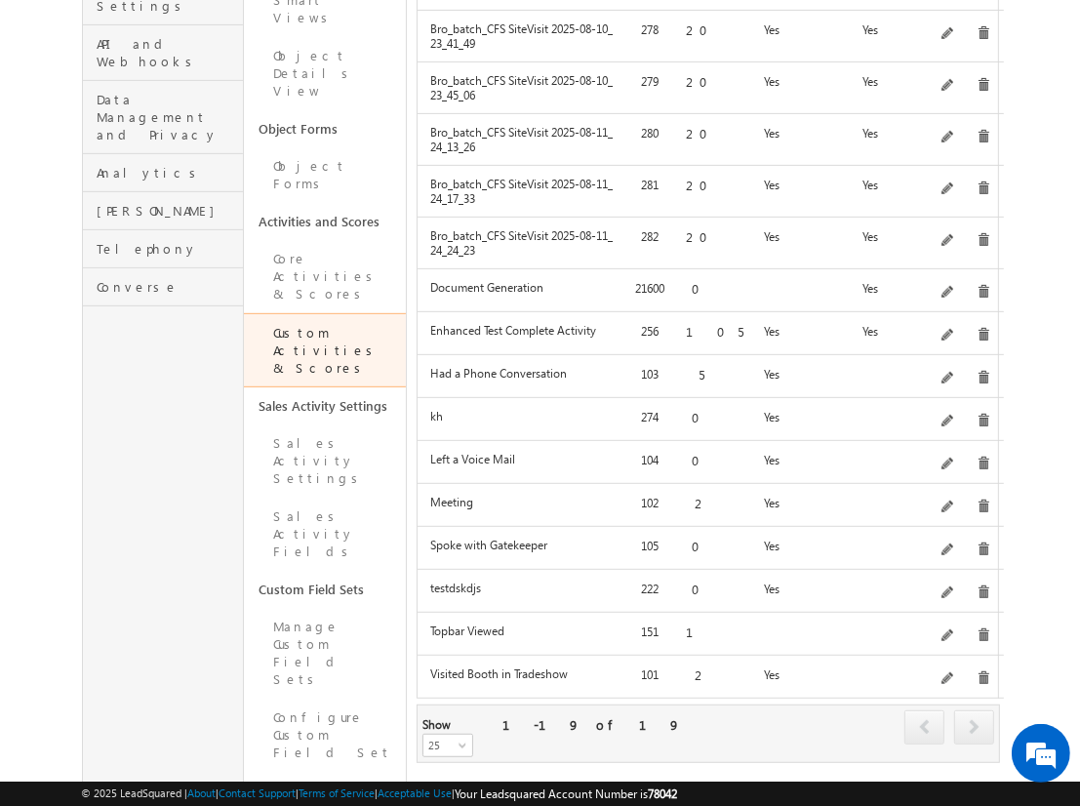
scroll to position [566, 0]
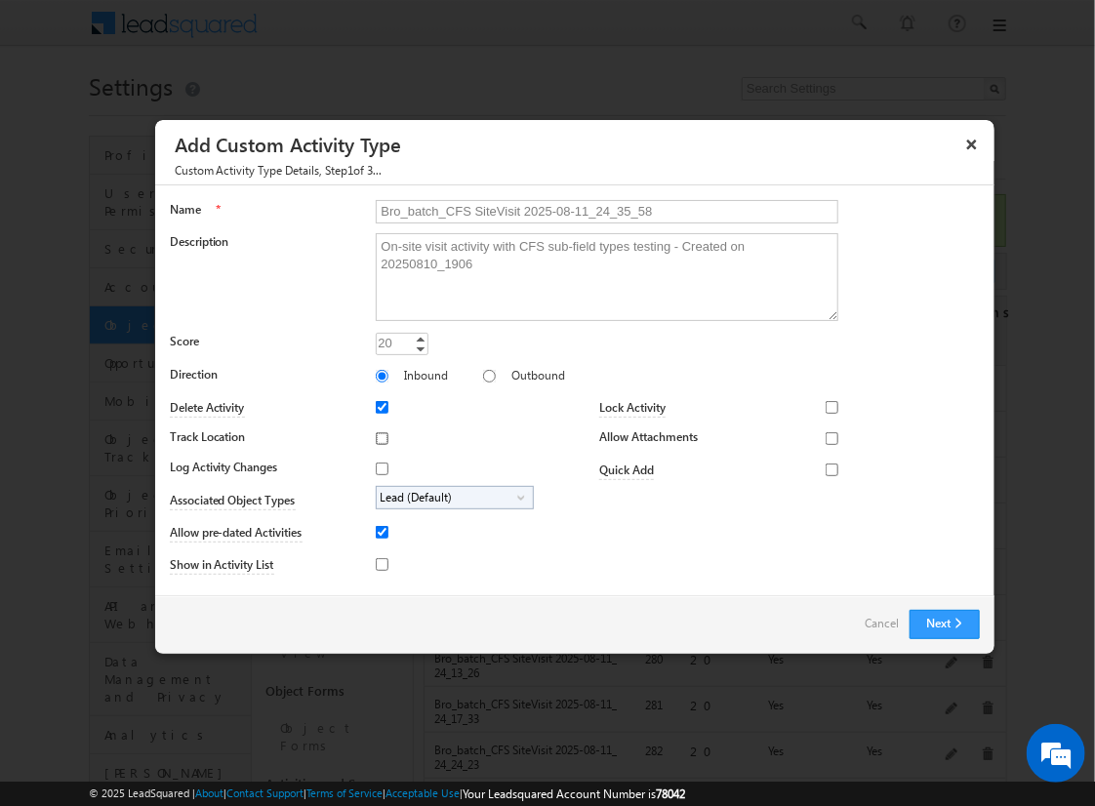
click at [379, 437] on input "Track Location" at bounding box center [382, 438] width 13 height 13
click at [379, 467] on input "Log Activity Changes" at bounding box center [382, 469] width 13 height 13
click at [379, 563] on input "Show in Activity List" at bounding box center [382, 564] width 13 height 13
click at [826, 437] on input "Allow Attachments" at bounding box center [832, 438] width 13 height 13
click at [451, 496] on span "Lead (Default)" at bounding box center [447, 498] width 141 height 22
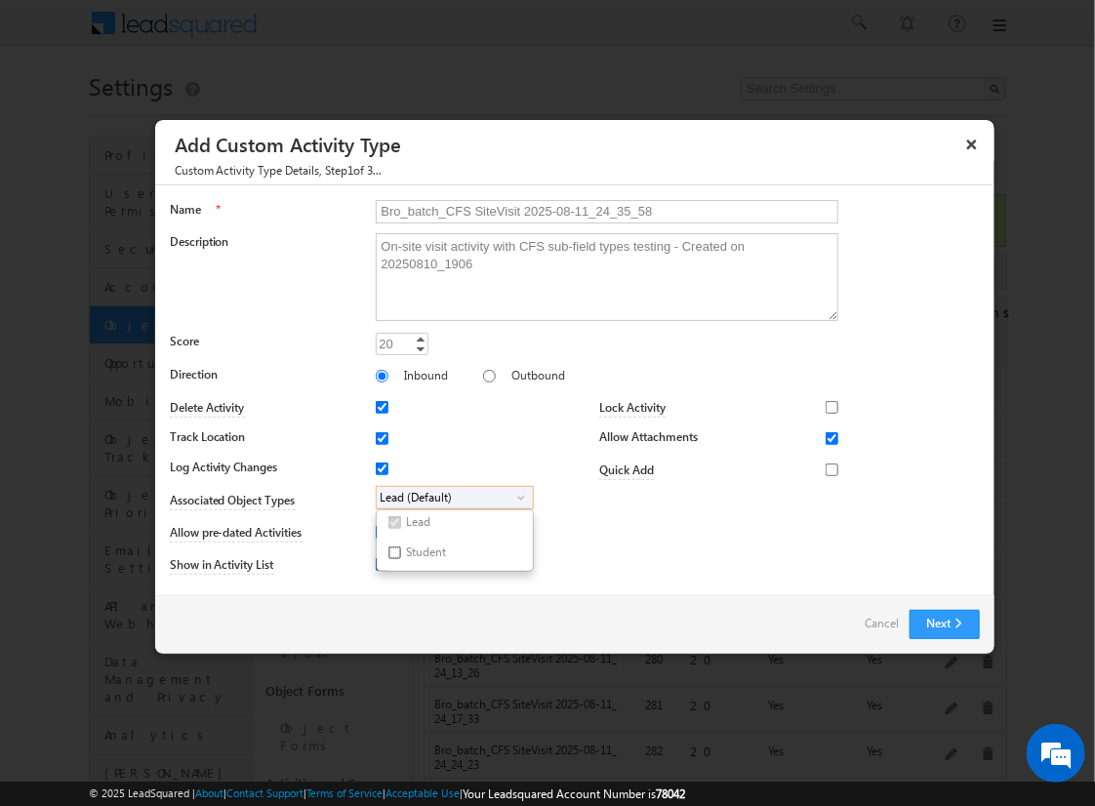
click at [390, 551] on input "Student" at bounding box center [394, 552] width 13 height 13
click at [598, 210] on input "Bro_batch_CFS SiteVisit 2025-08-11_24_35_58" at bounding box center [607, 211] width 463 height 23
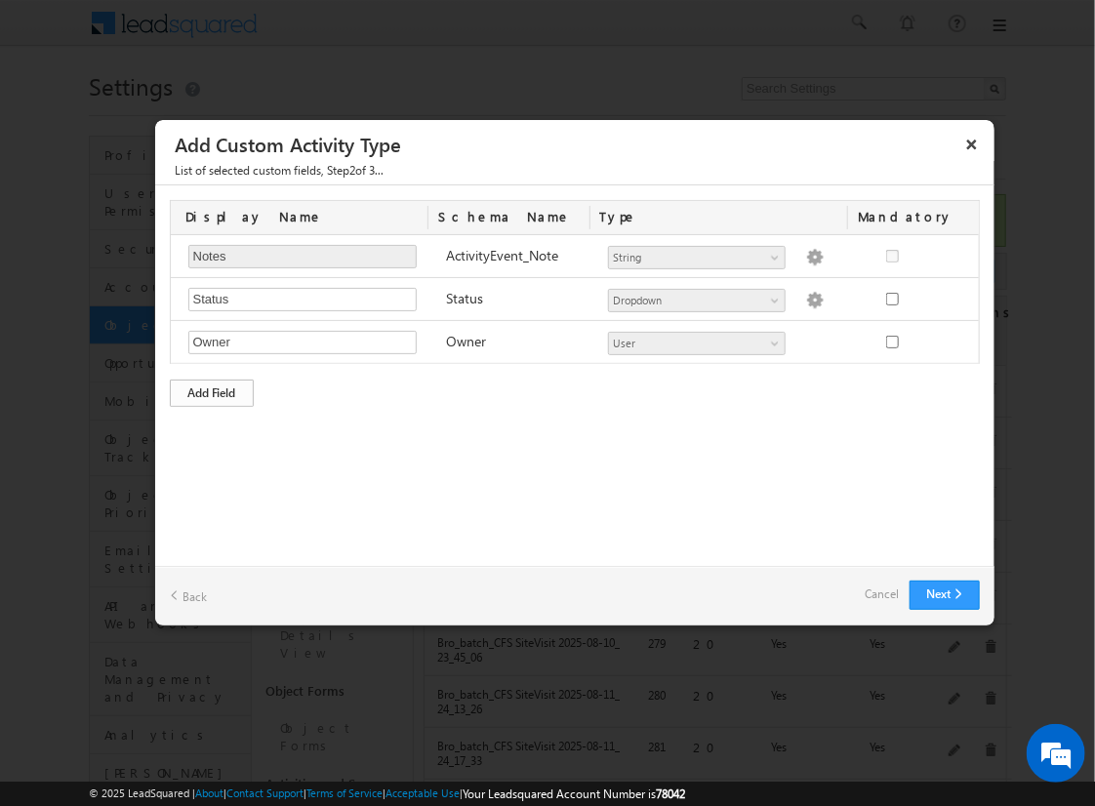
click at [212, 390] on div "Add Field" at bounding box center [212, 393] width 84 height 27
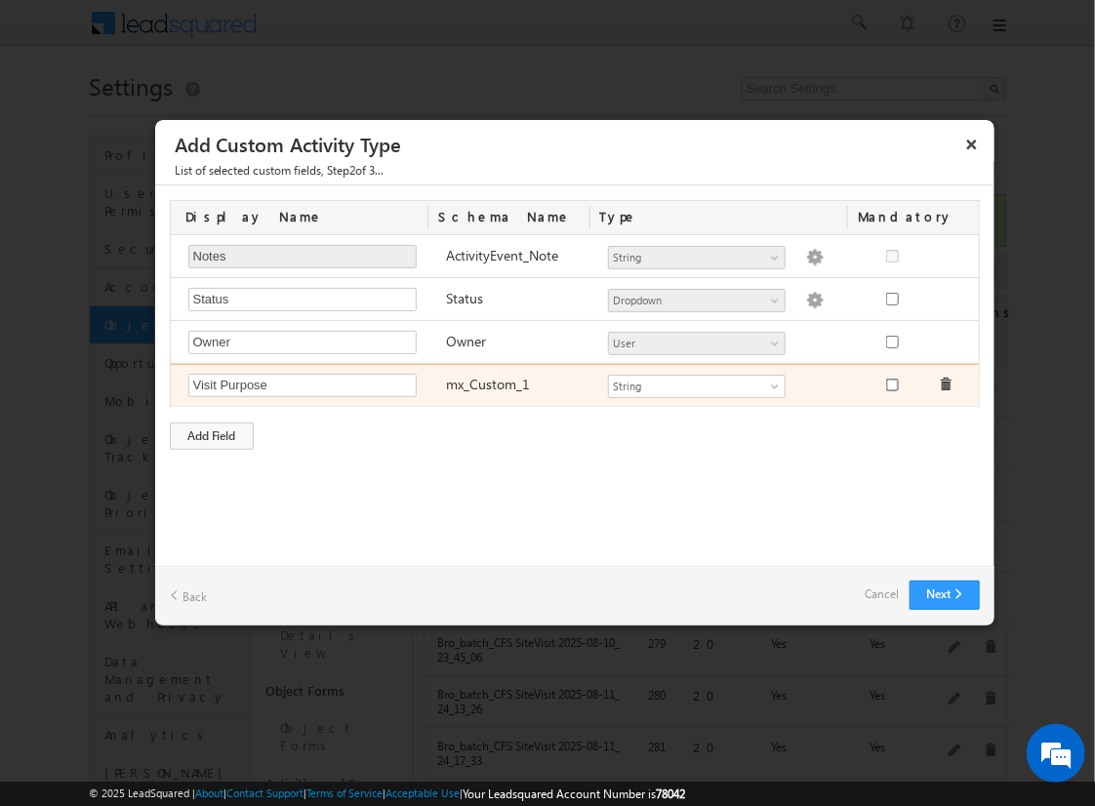
click at [891, 383] on input "checkbox" at bounding box center [892, 385] width 13 height 13
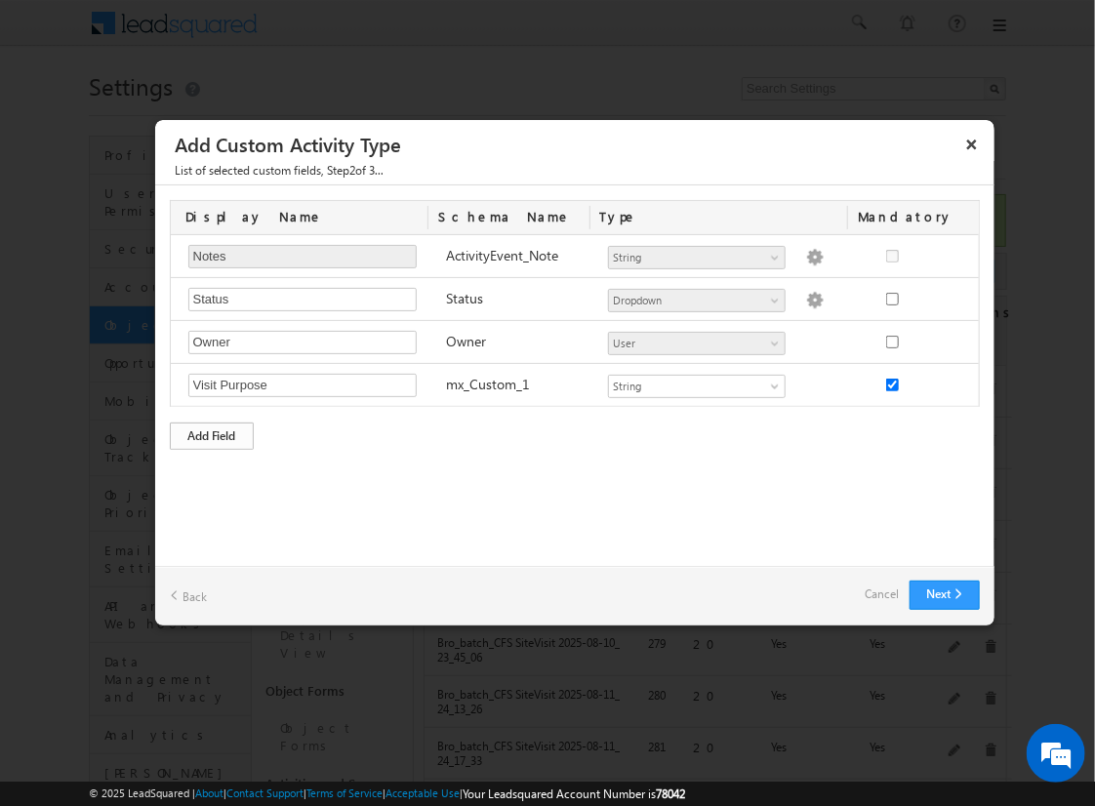
click at [212, 432] on div "Add Field" at bounding box center [212, 436] width 84 height 27
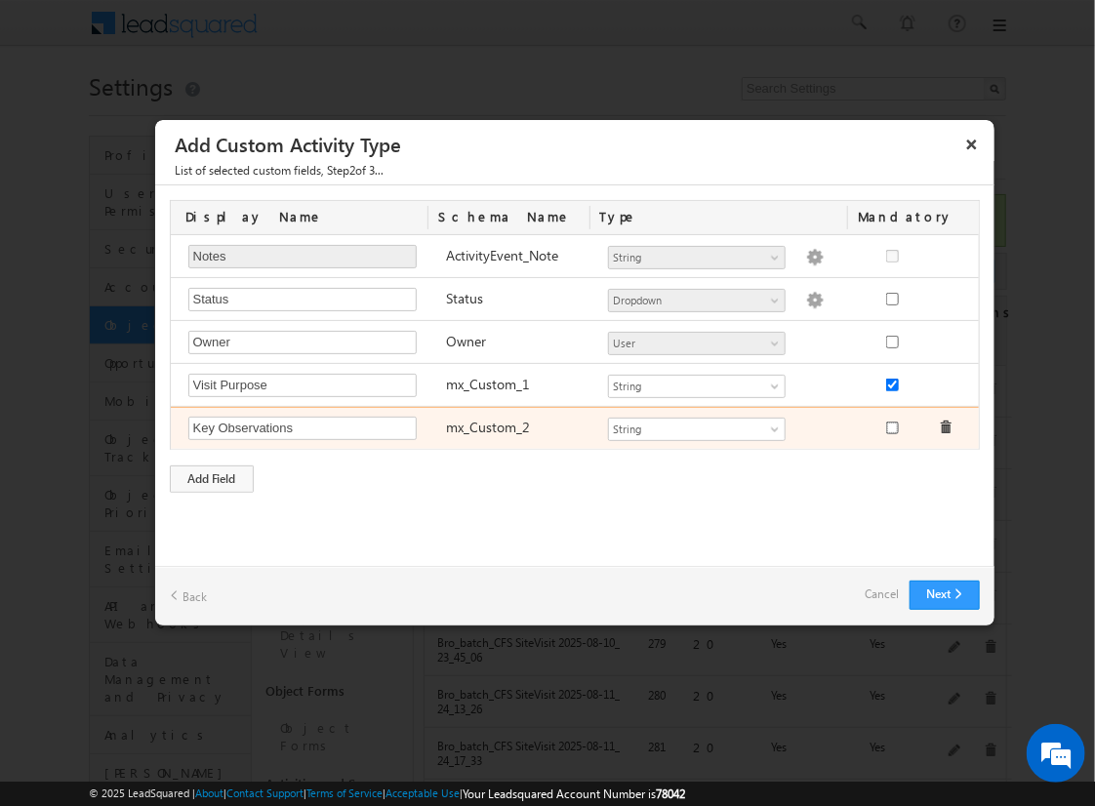
click at [891, 424] on input "checkbox" at bounding box center [892, 428] width 13 height 13
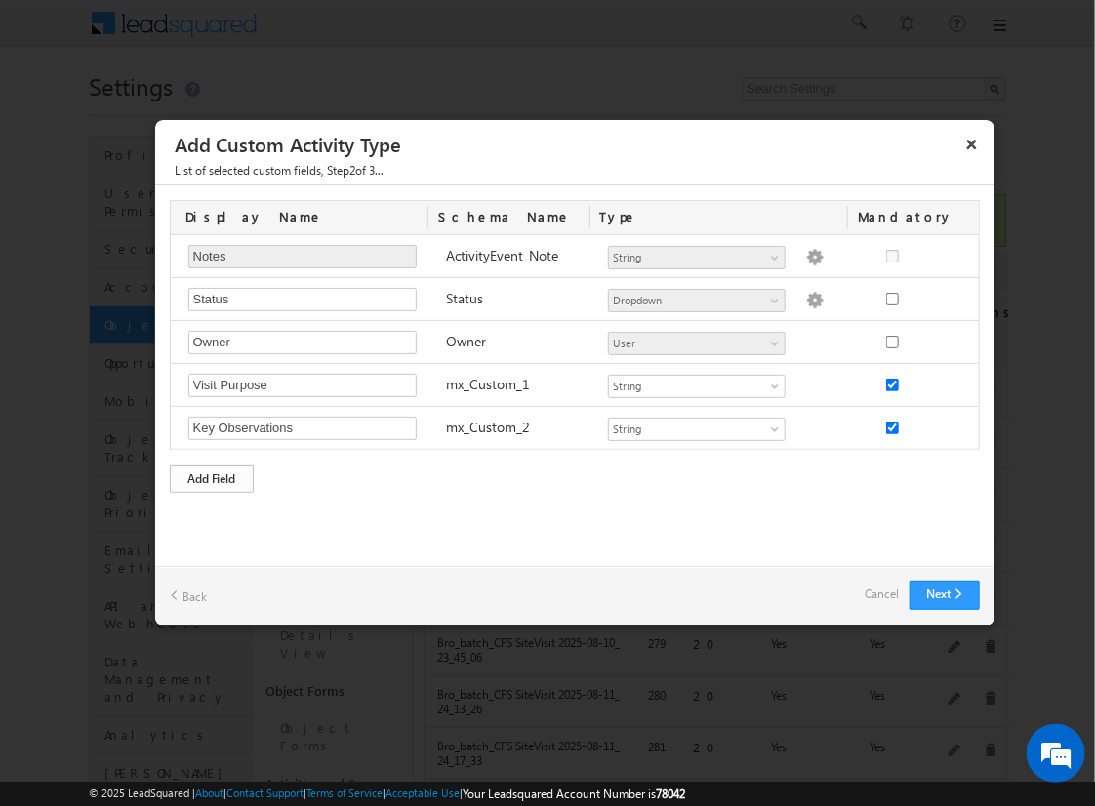
click at [212, 475] on div "Add Field" at bounding box center [212, 478] width 84 height 27
click at [944, 593] on button "Next" at bounding box center [945, 595] width 70 height 29
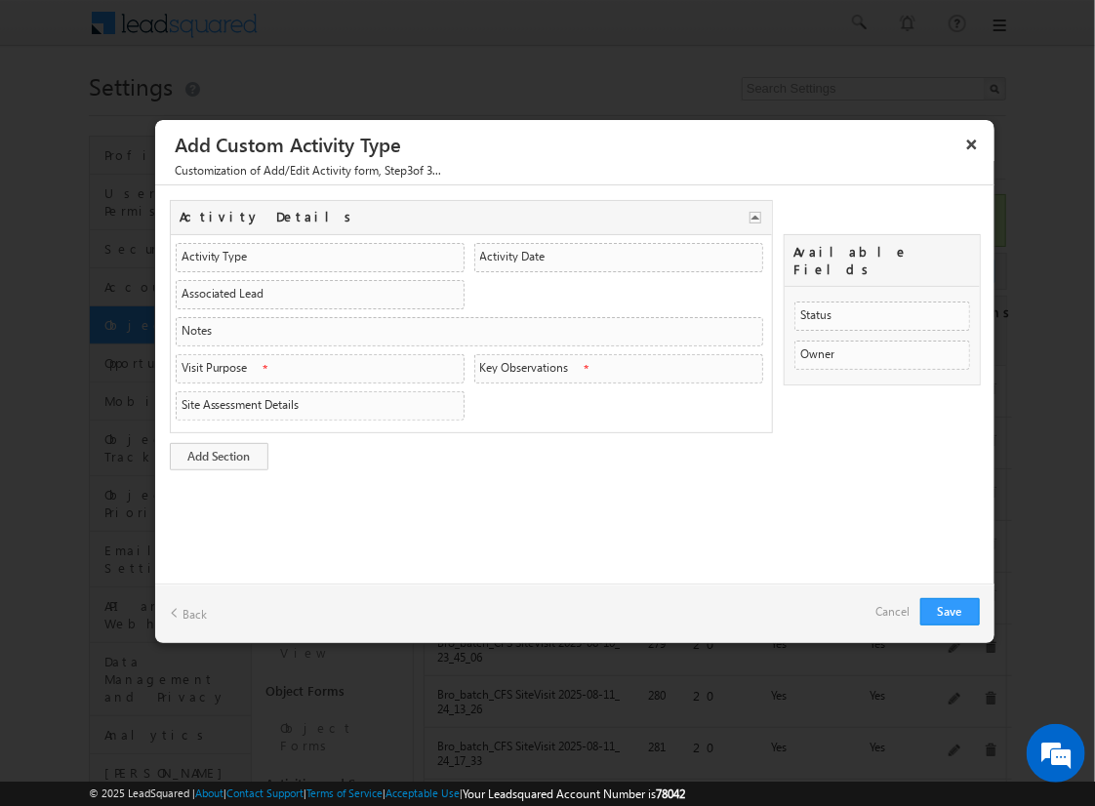
click at [887, 606] on link "Cancel" at bounding box center [893, 611] width 34 height 27
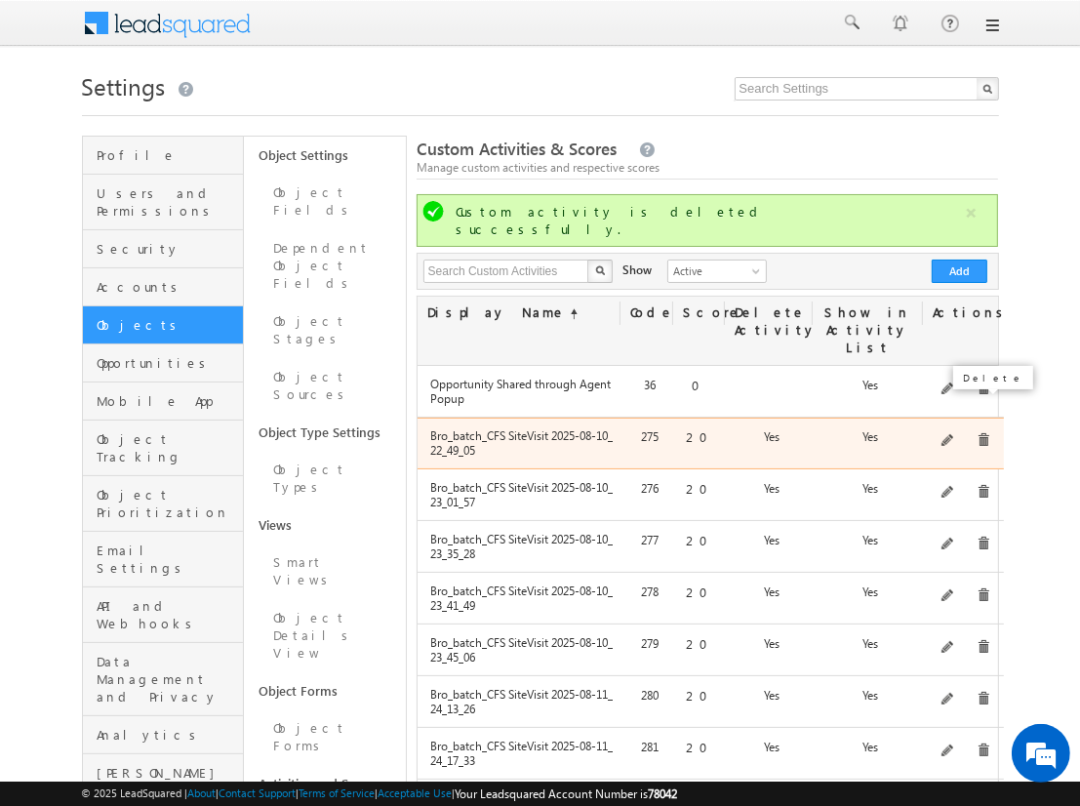
click at [977, 433] on span at bounding box center [984, 440] width 15 height 15
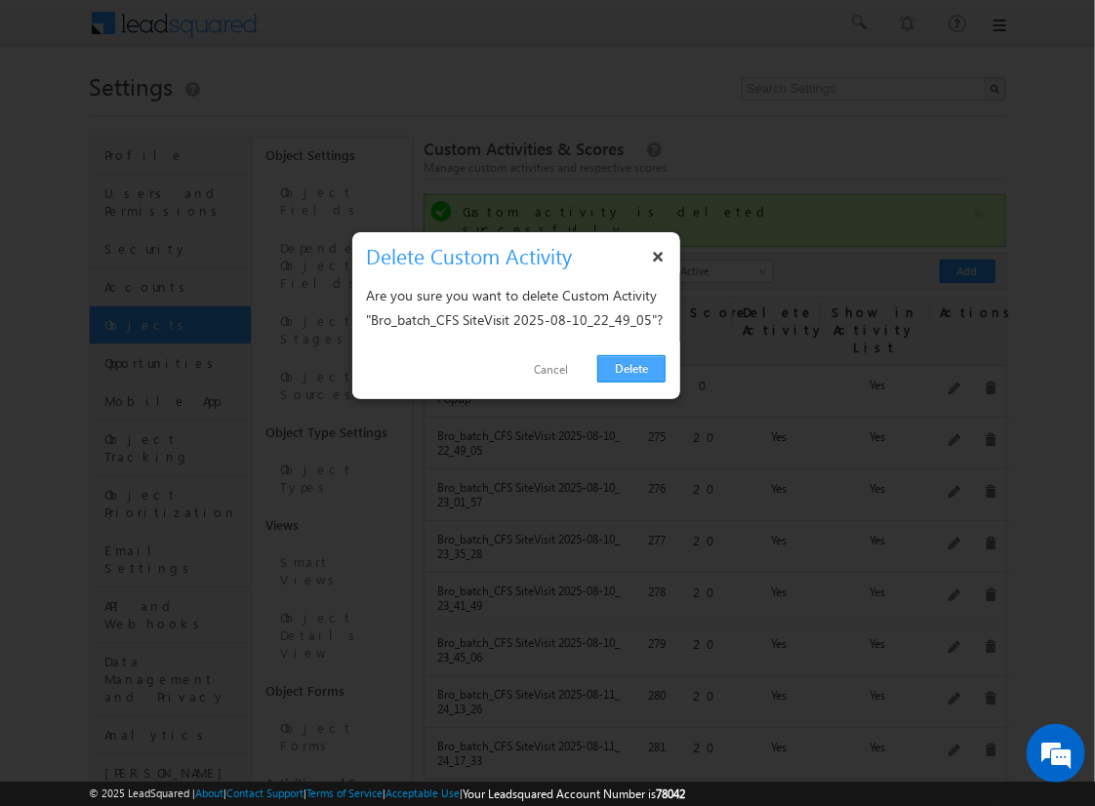
click at [640, 372] on link "Delete" at bounding box center [631, 368] width 68 height 27
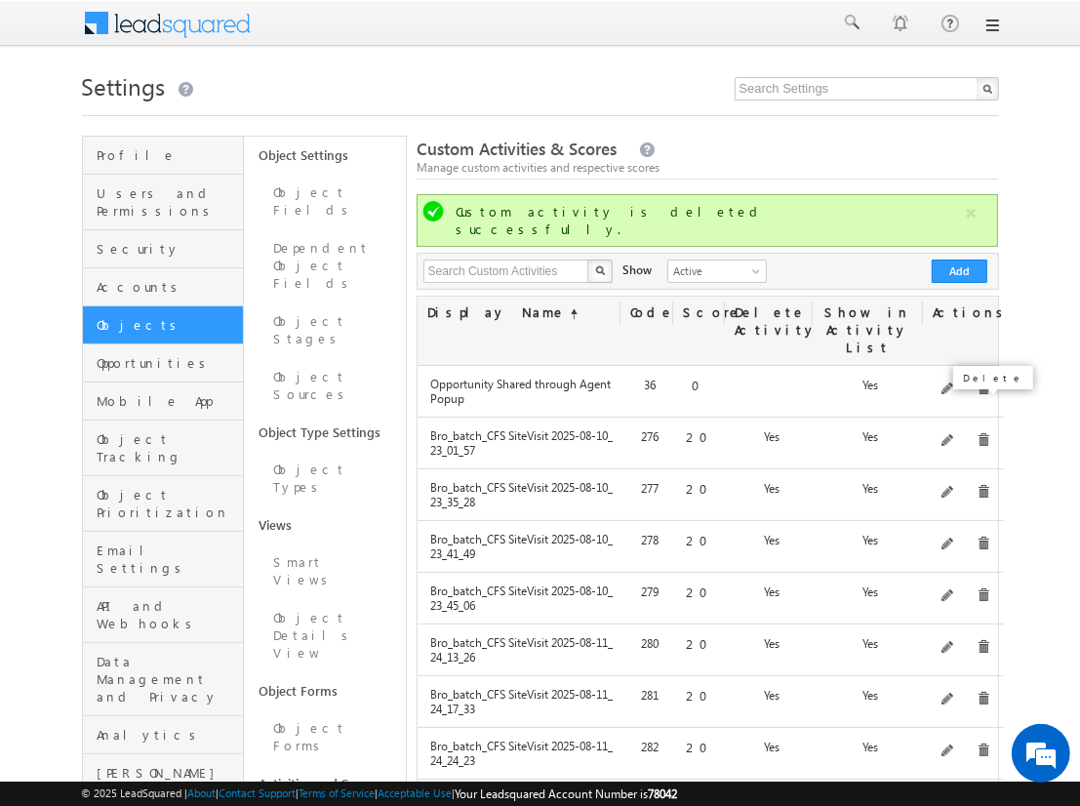
click at [977, 433] on span at bounding box center [984, 440] width 15 height 15
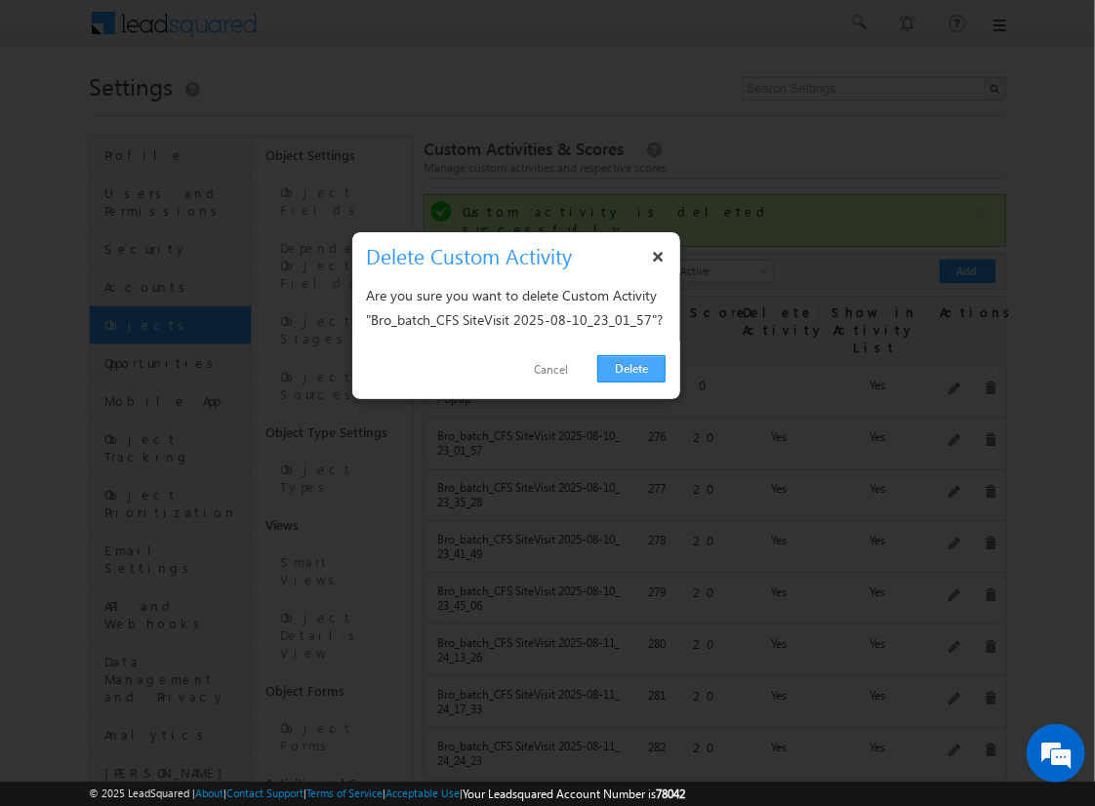
click at [620, 371] on link "Delete" at bounding box center [631, 368] width 68 height 27
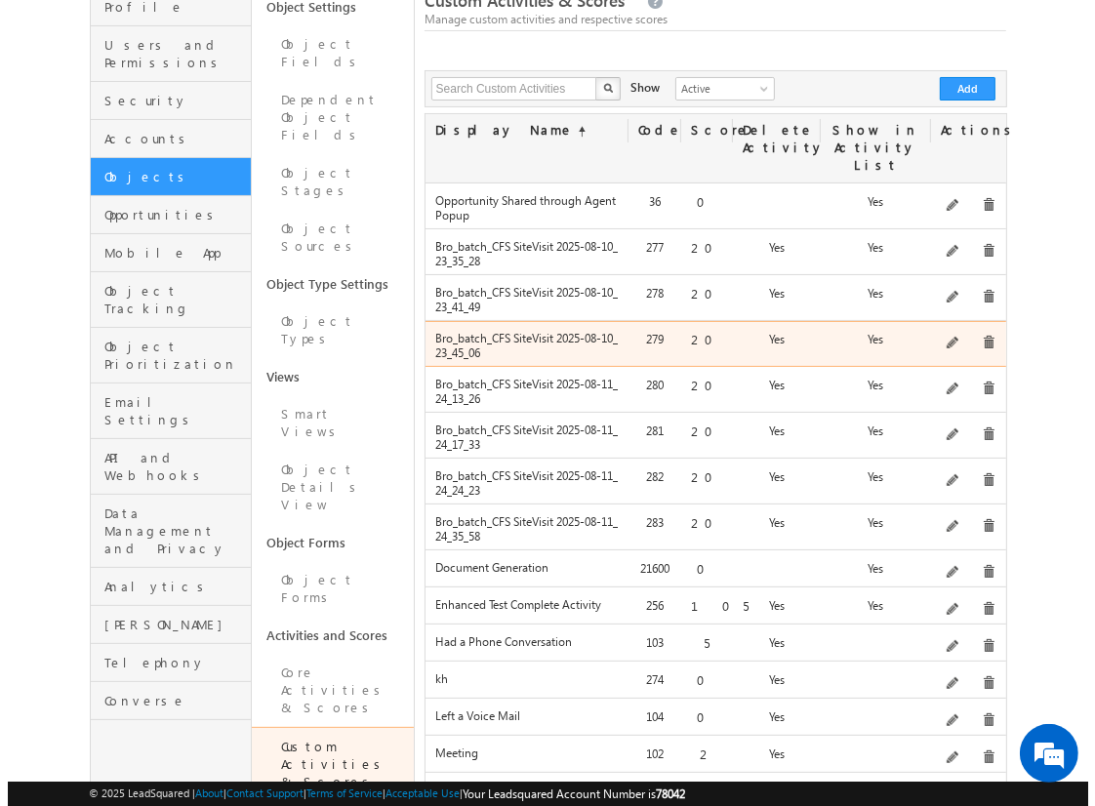
scroll to position [148, 0]
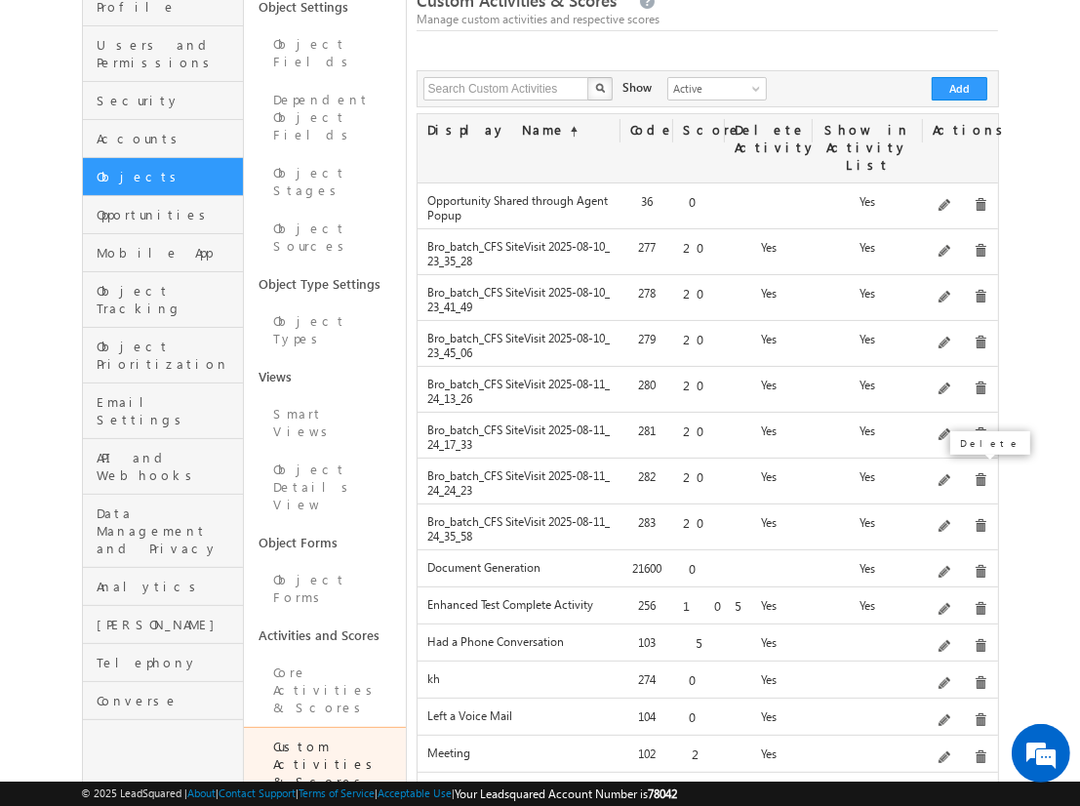
click at [974, 473] on span at bounding box center [981, 480] width 15 height 15
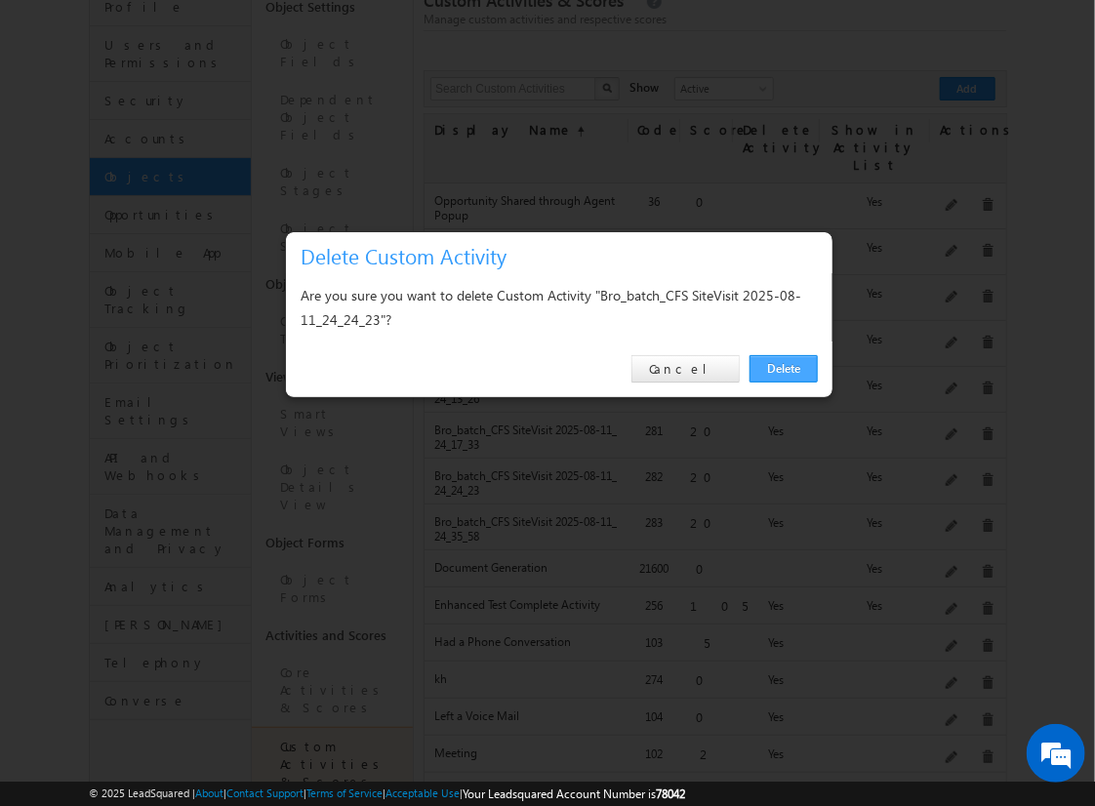
click at [777, 368] on link "Delete" at bounding box center [783, 368] width 68 height 27
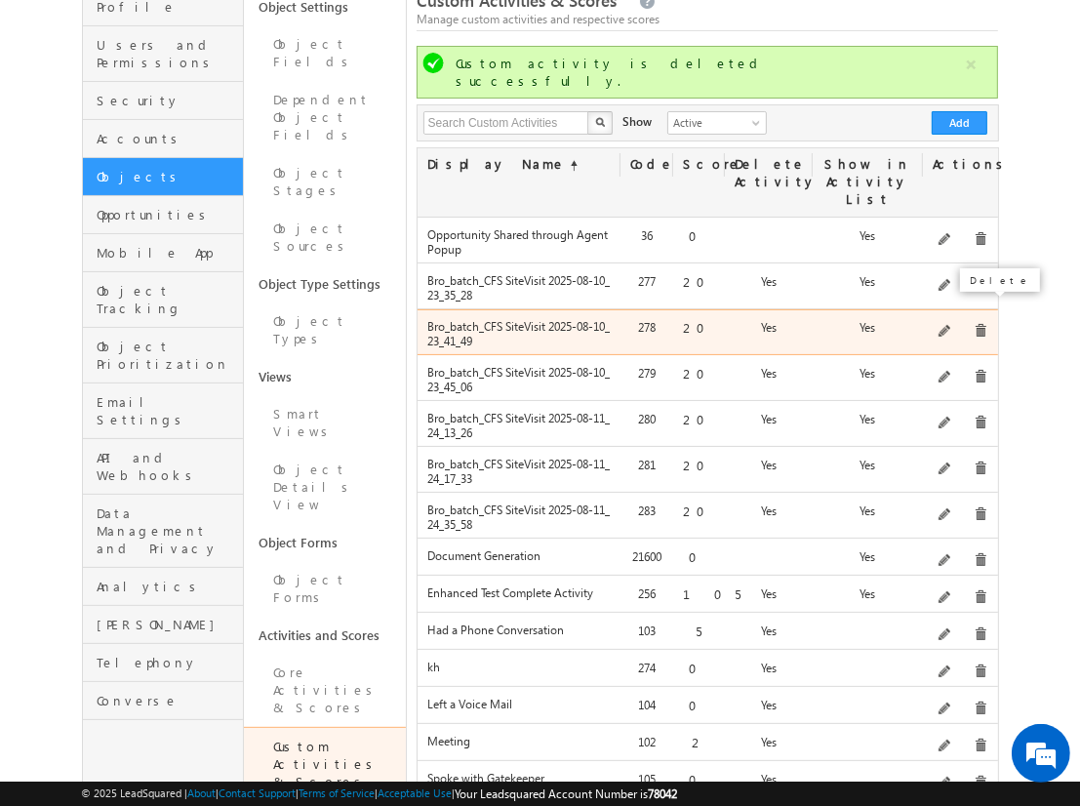
click at [974, 324] on span at bounding box center [981, 331] width 15 height 15
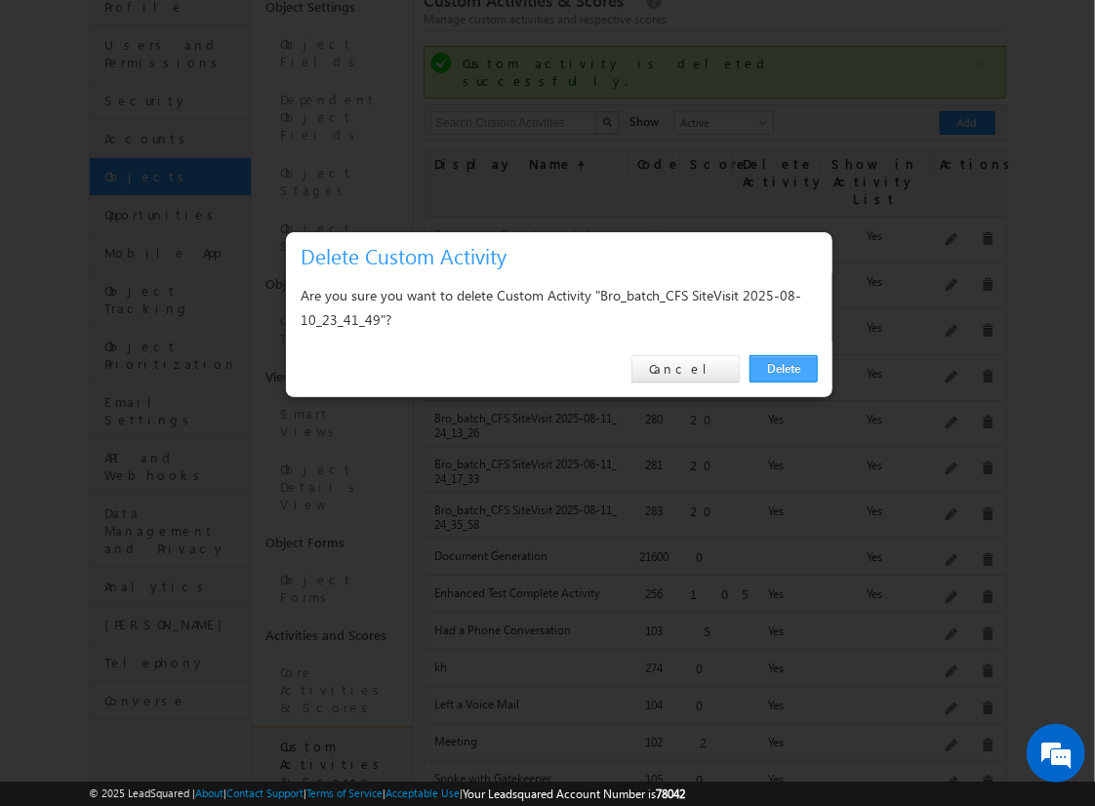
scroll to position [0, 0]
click at [775, 360] on link "Delete" at bounding box center [783, 368] width 68 height 27
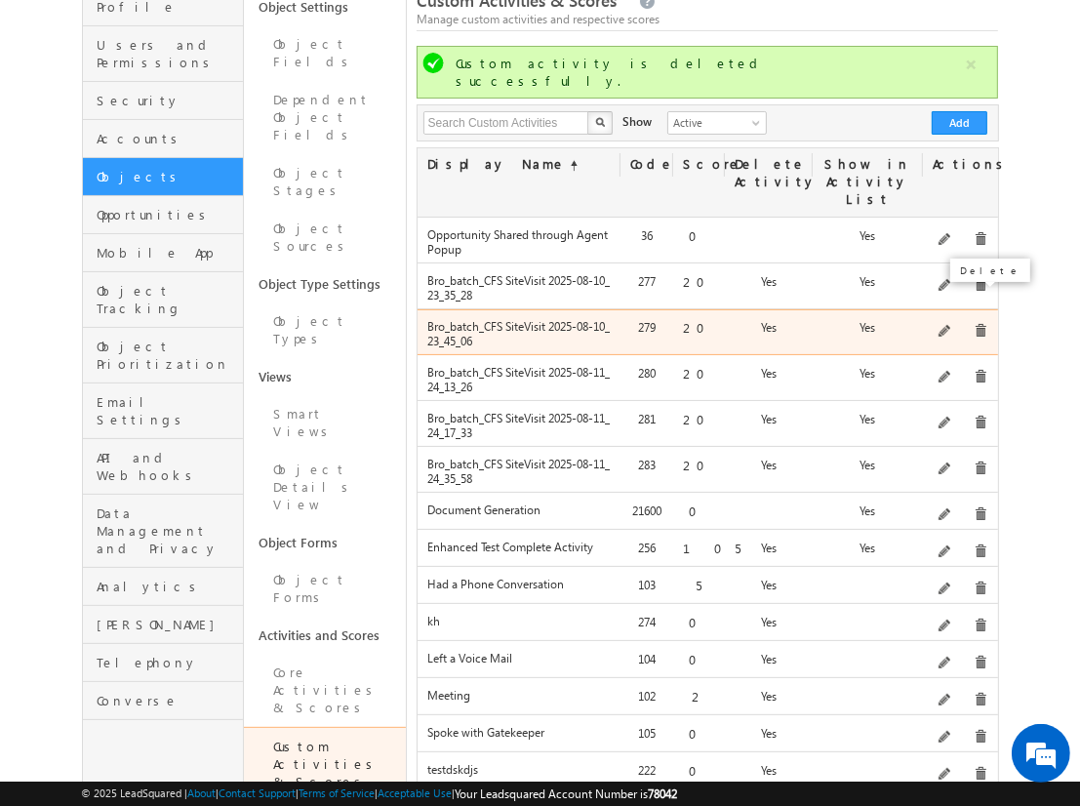
click at [974, 324] on span at bounding box center [981, 331] width 15 height 15
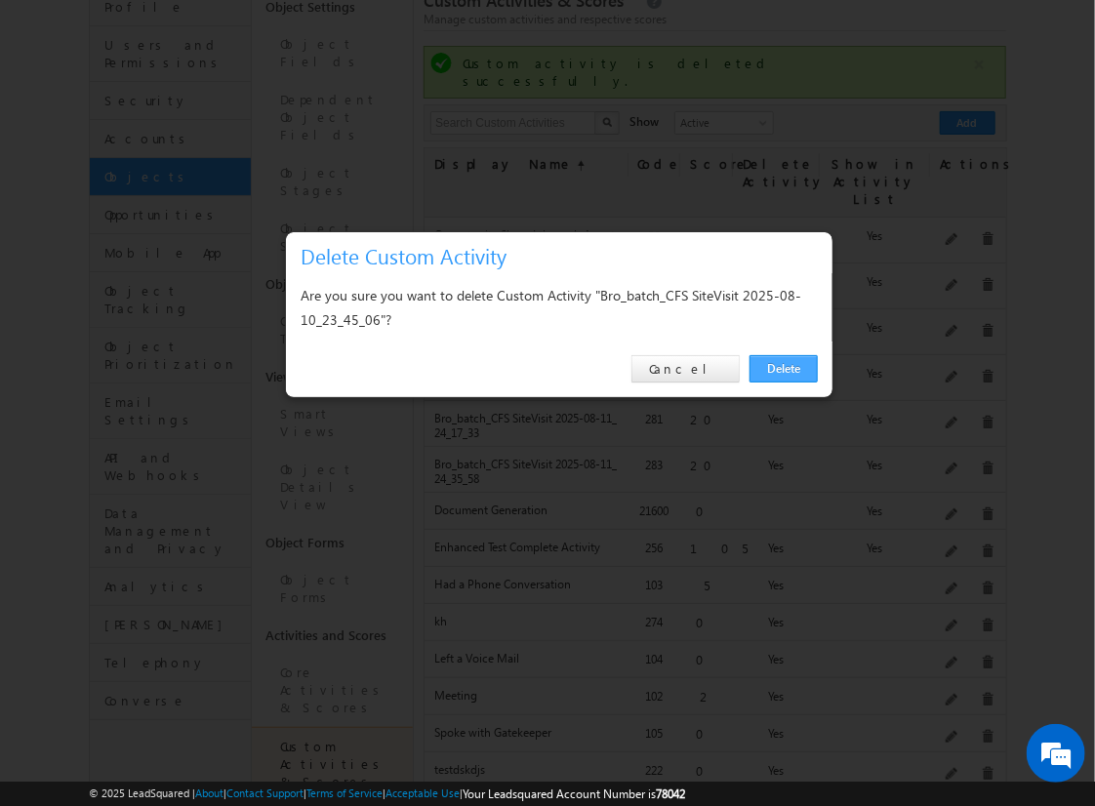
click at [809, 364] on link "Delete" at bounding box center [783, 368] width 68 height 27
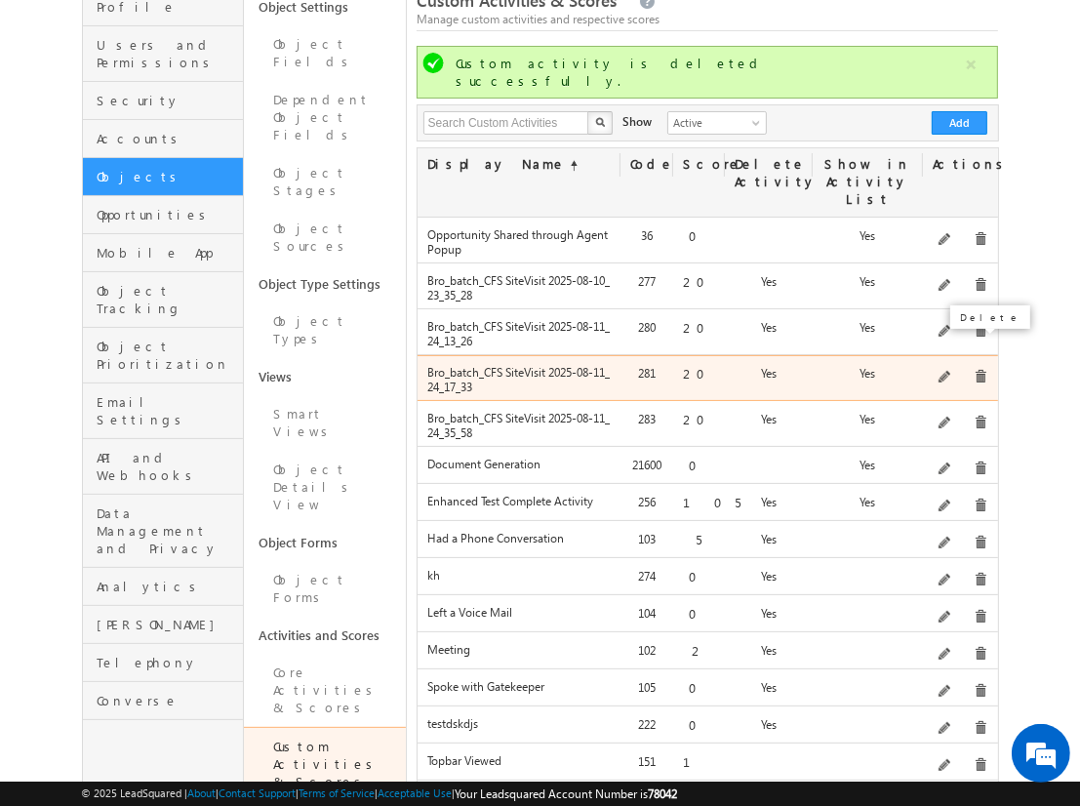
click at [979, 370] on span at bounding box center [981, 377] width 15 height 15
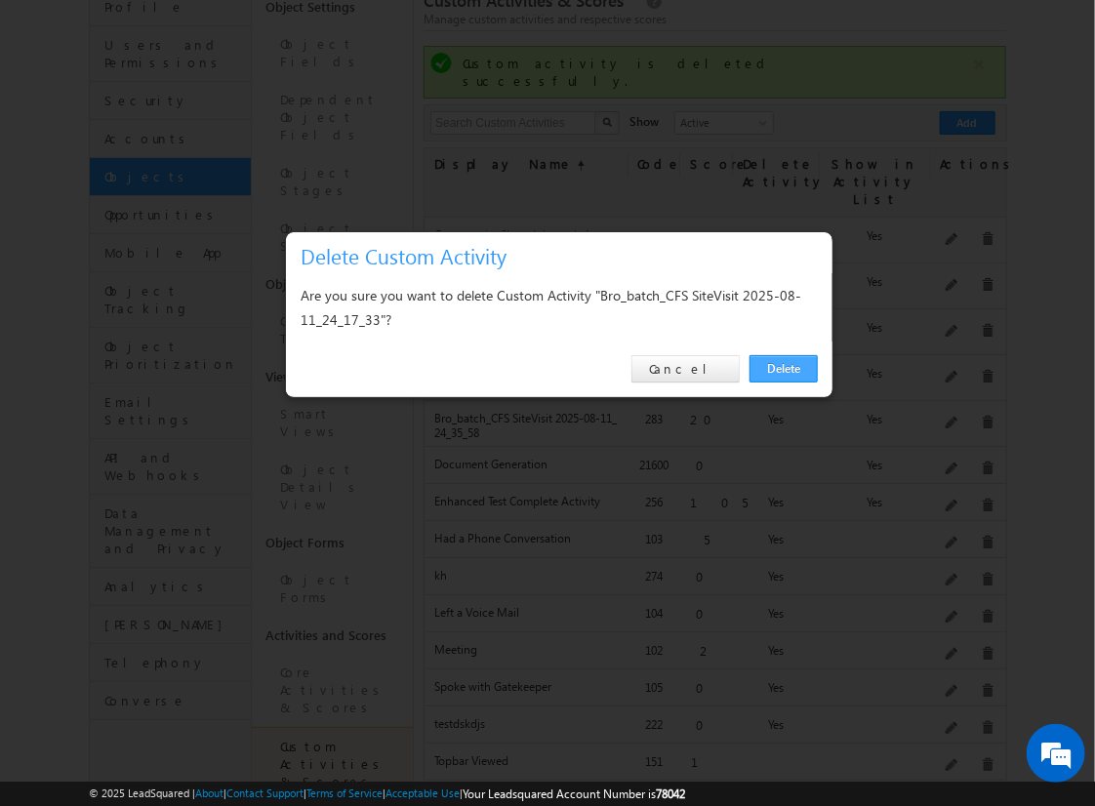
click at [792, 367] on link "Delete" at bounding box center [783, 368] width 68 height 27
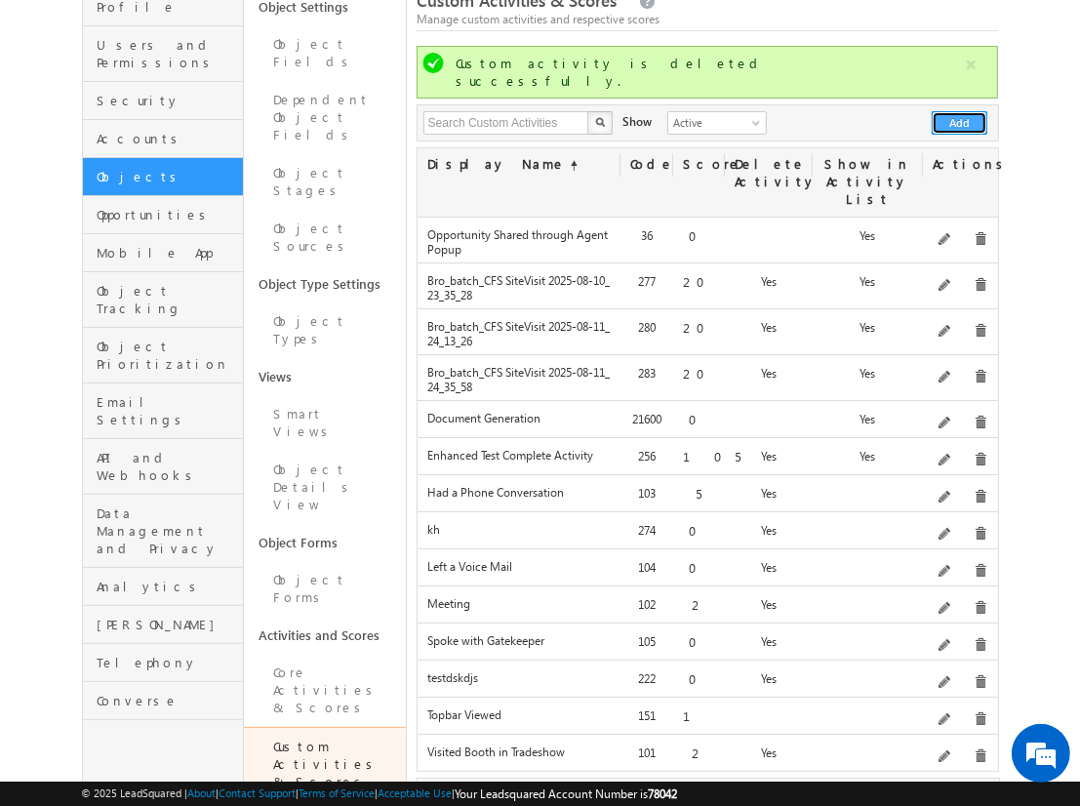
click at [960, 111] on button "Add" at bounding box center [960, 122] width 56 height 23
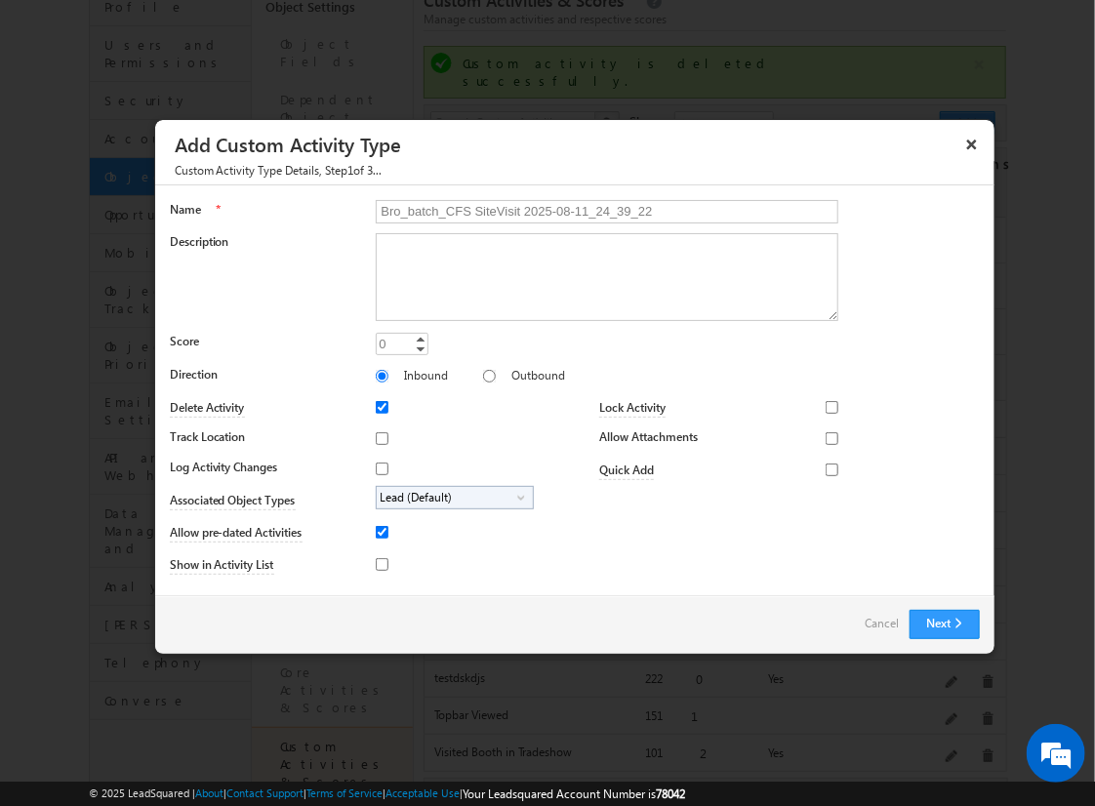
type input "Bro_batch_CFS SiteVisit 2025-08-11_24_39_22"
type textarea "On-site visit activity with CFS sub-field types testing - Created on 20250810_1…"
type input "20"
click at [379, 437] on input "Track Location" at bounding box center [382, 438] width 13 height 13
checkbox input "true"
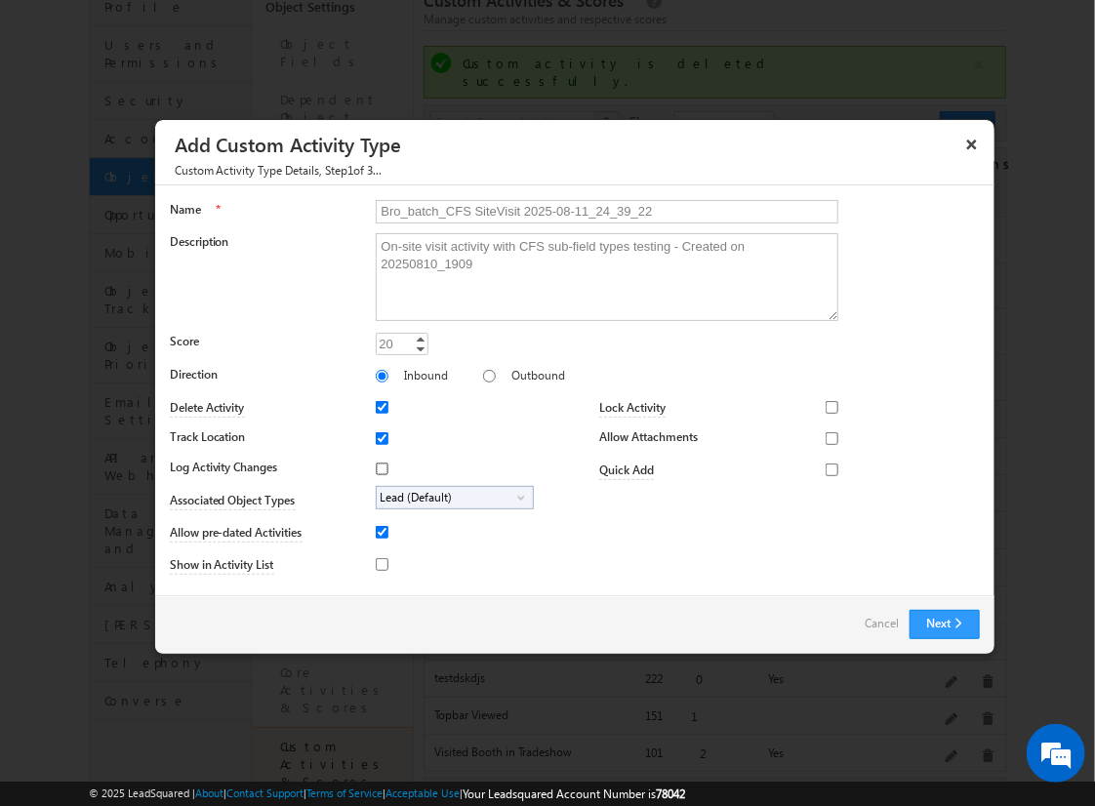
click at [379, 467] on input "Log Activity Changes" at bounding box center [382, 469] width 13 height 13
checkbox input "true"
click at [379, 563] on input "Show in Activity List" at bounding box center [382, 564] width 13 height 13
checkbox input "true"
click at [826, 437] on input "Allow Attachments" at bounding box center [832, 438] width 13 height 13
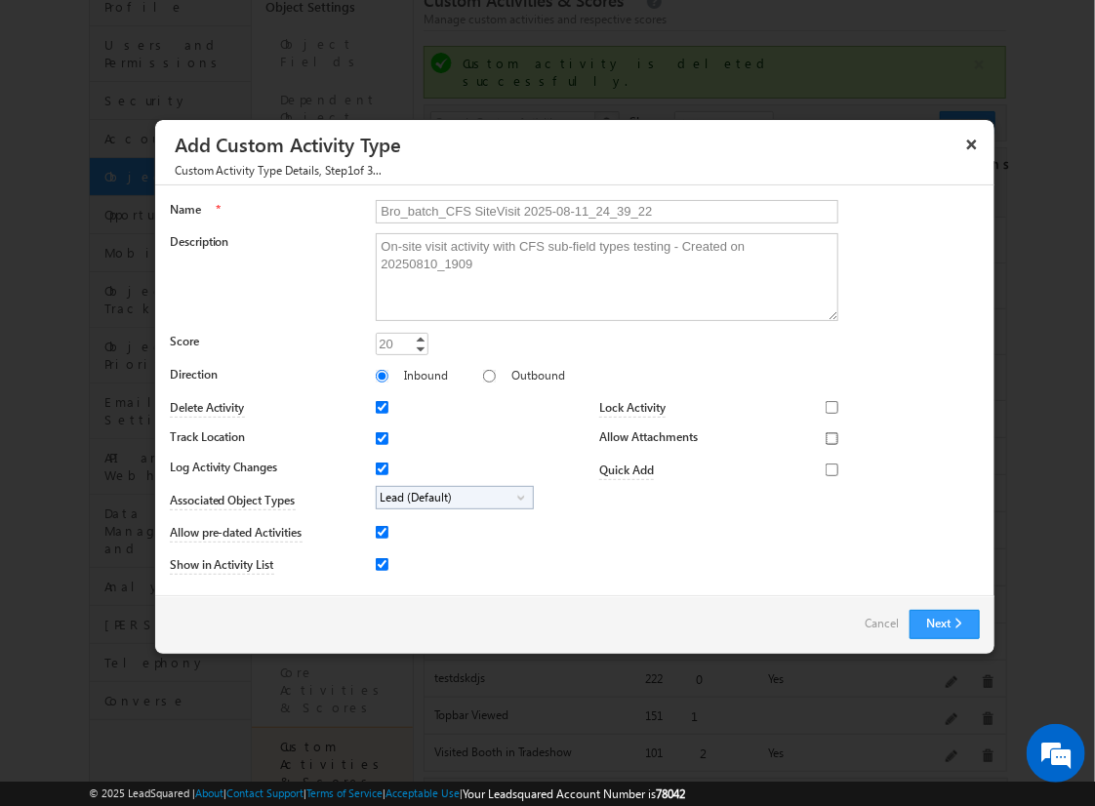
checkbox input "true"
click at [451, 496] on span "Lead (Default)" at bounding box center [447, 498] width 141 height 22
click at [390, 551] on input "Student" at bounding box center [394, 552] width 13 height 13
checkbox input "true"
click at [598, 210] on input "Bro_batch_CFS SiteVisit 2025-08-11_24_39_22" at bounding box center [607, 211] width 463 height 23
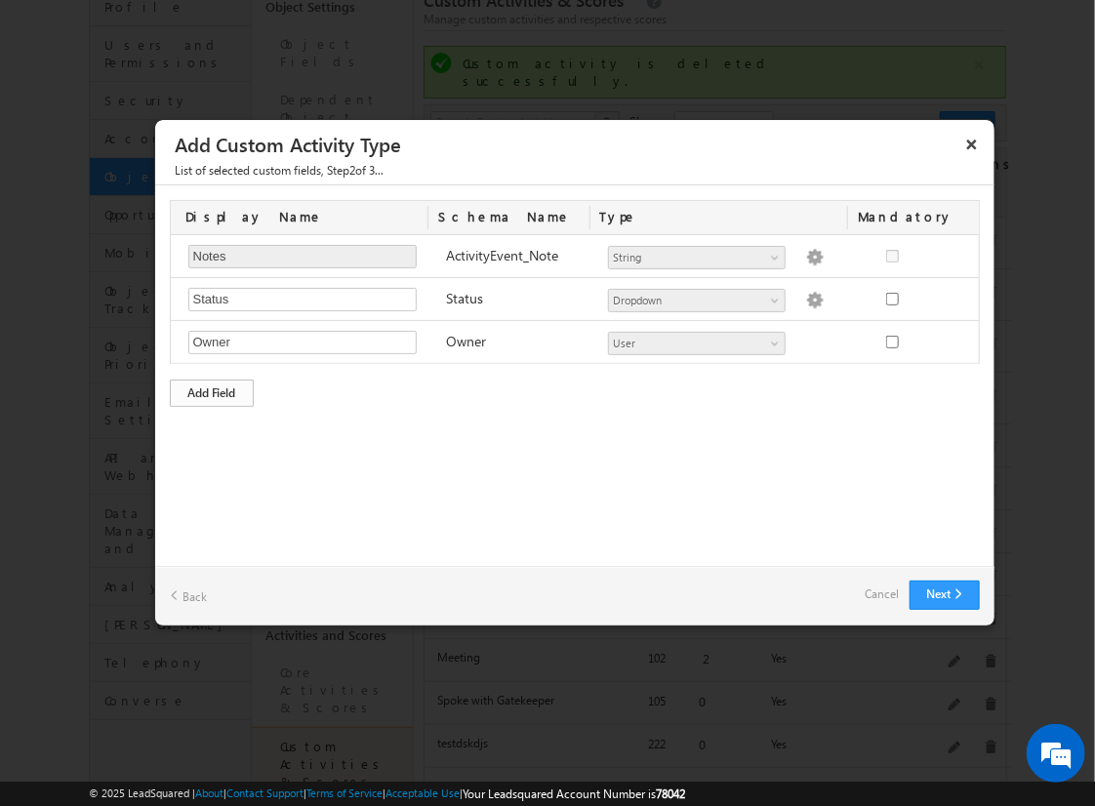
click at [212, 390] on div "Add Field" at bounding box center [212, 393] width 84 height 27
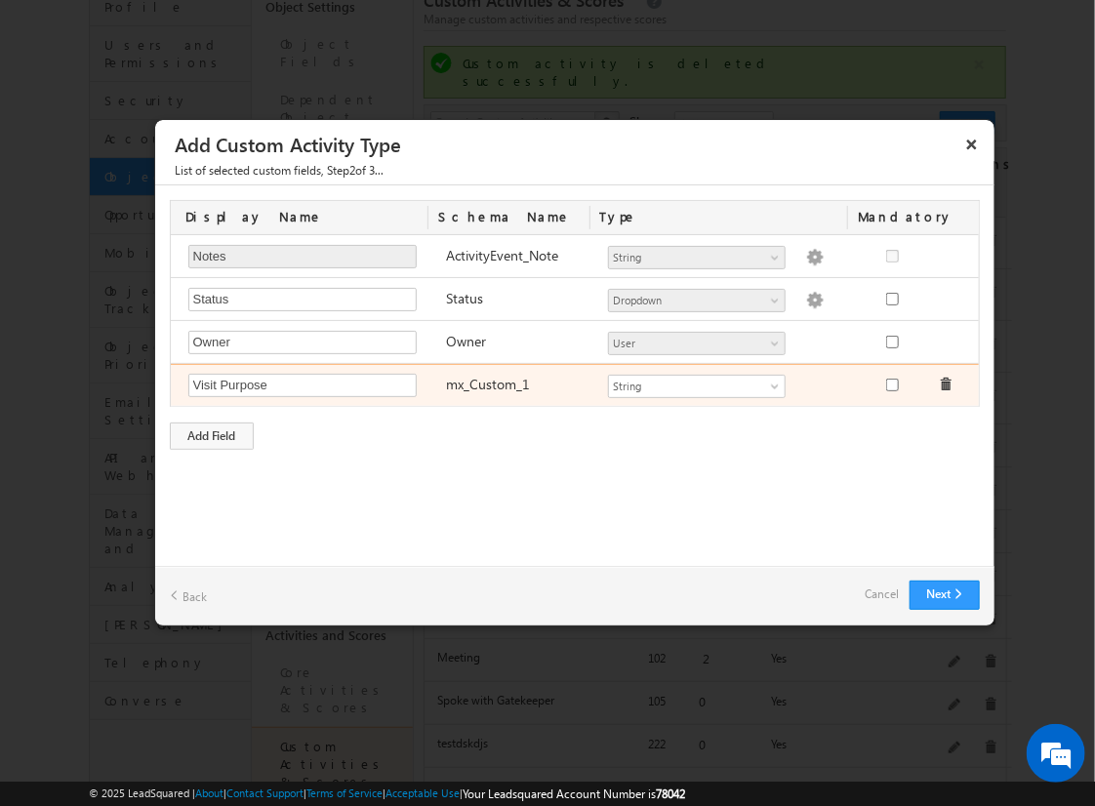
type input "Visit Purpose"
click at [891, 383] on input "checkbox" at bounding box center [892, 385] width 13 height 13
checkbox input "true"
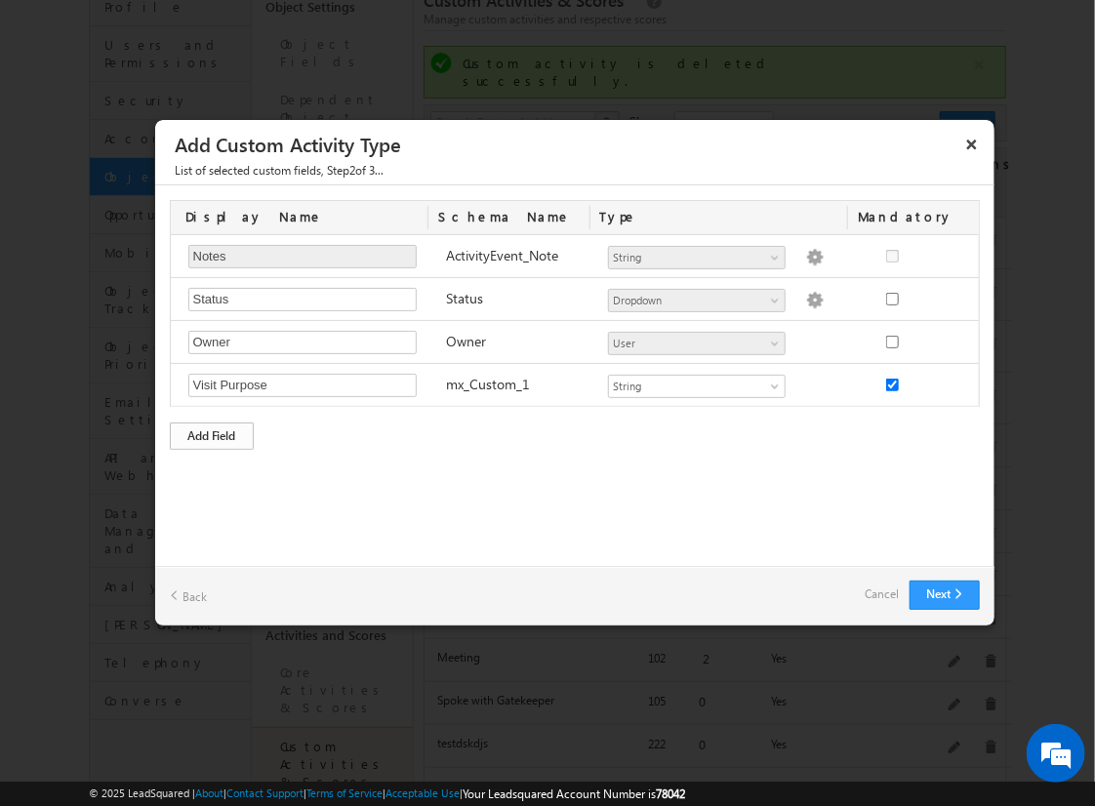
click at [212, 432] on div "Add Field" at bounding box center [212, 436] width 84 height 27
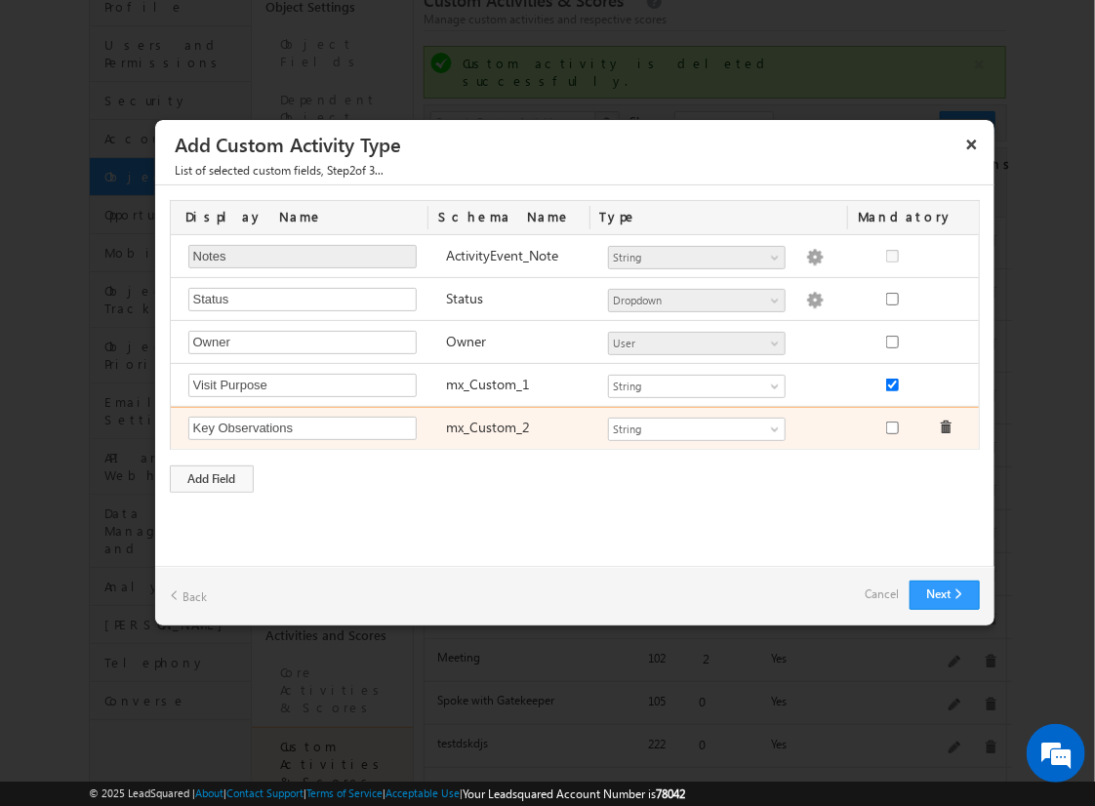
type input "Key Observations"
click at [891, 424] on input "checkbox" at bounding box center [892, 428] width 13 height 13
checkbox input "true"
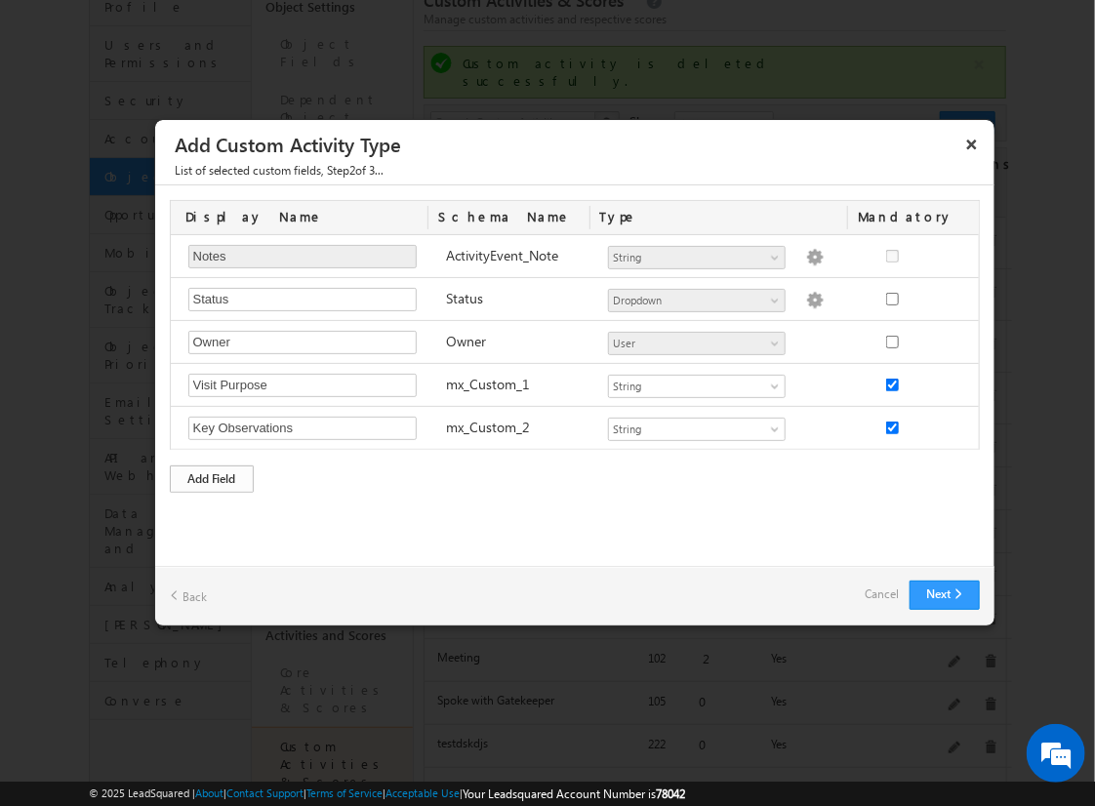
click at [212, 475] on div "Add Field" at bounding box center [212, 478] width 84 height 27
type input "Site Assessment Details"
click at [944, 593] on button "Next" at bounding box center [945, 595] width 70 height 29
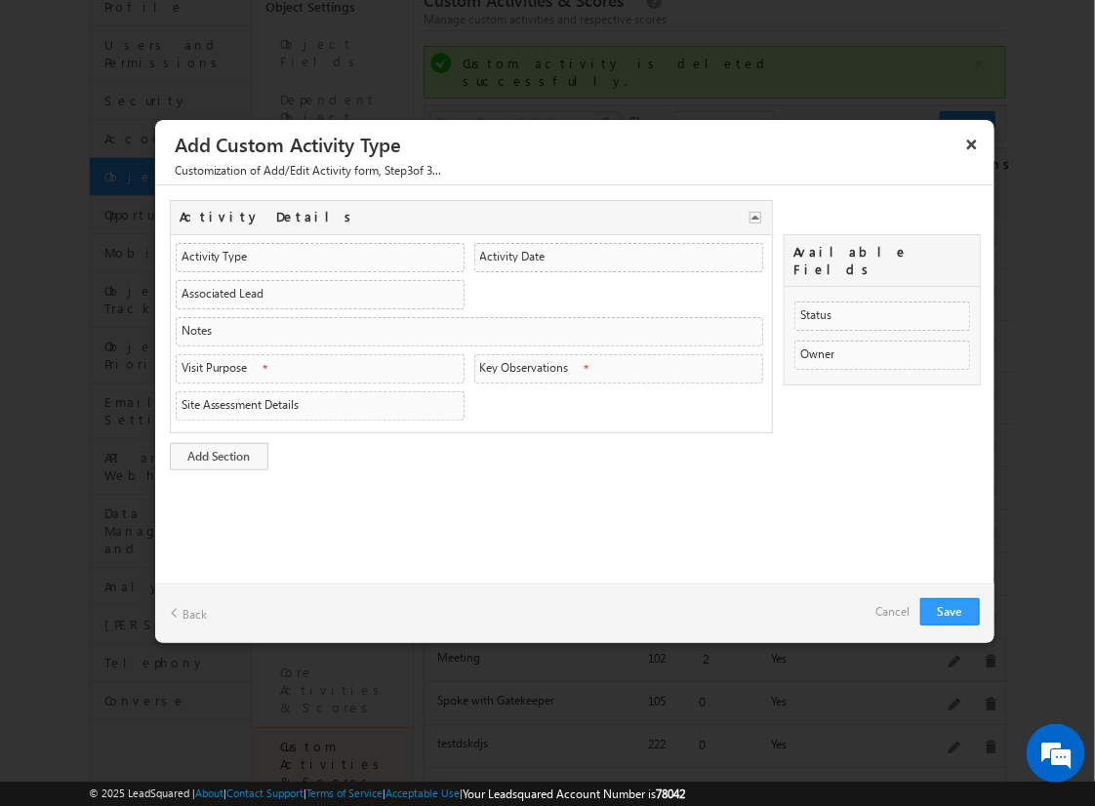
click at [898, 611] on link "Cancel" at bounding box center [893, 611] width 34 height 27
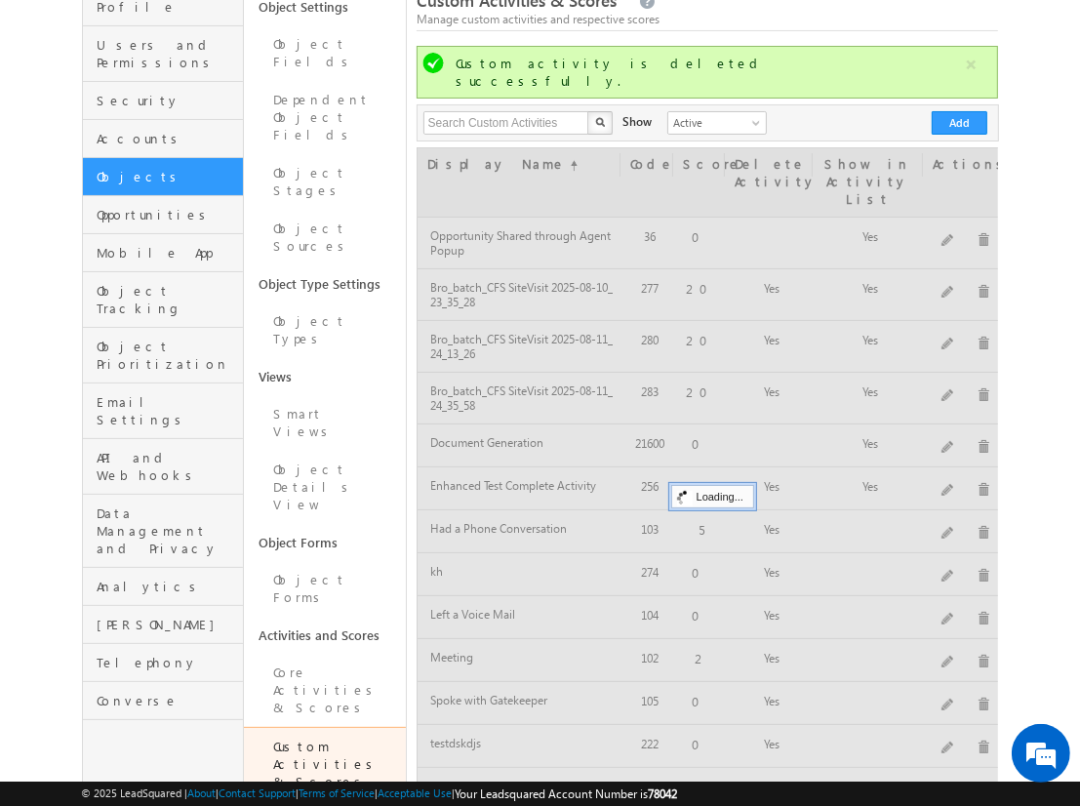
click at [5, 593] on body "Menu Admin r2pra shant @gmai" at bounding box center [540, 683] width 1080 height 1663
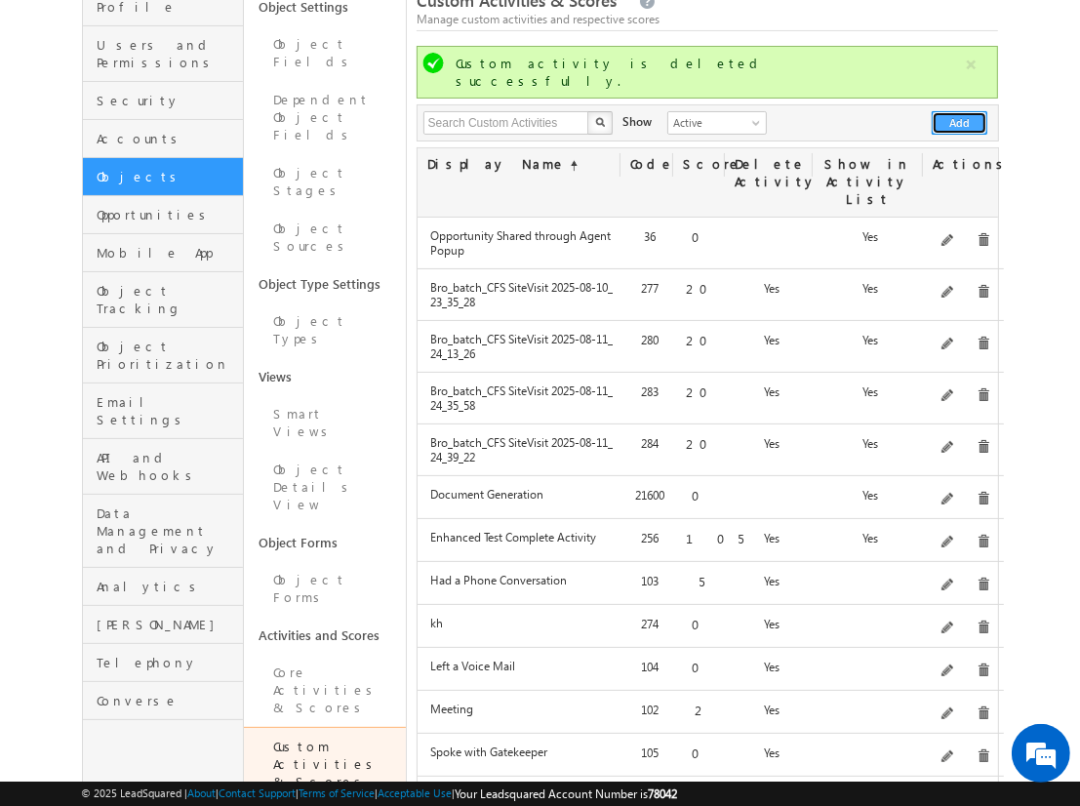
click at [960, 111] on button "Add" at bounding box center [960, 122] width 56 height 23
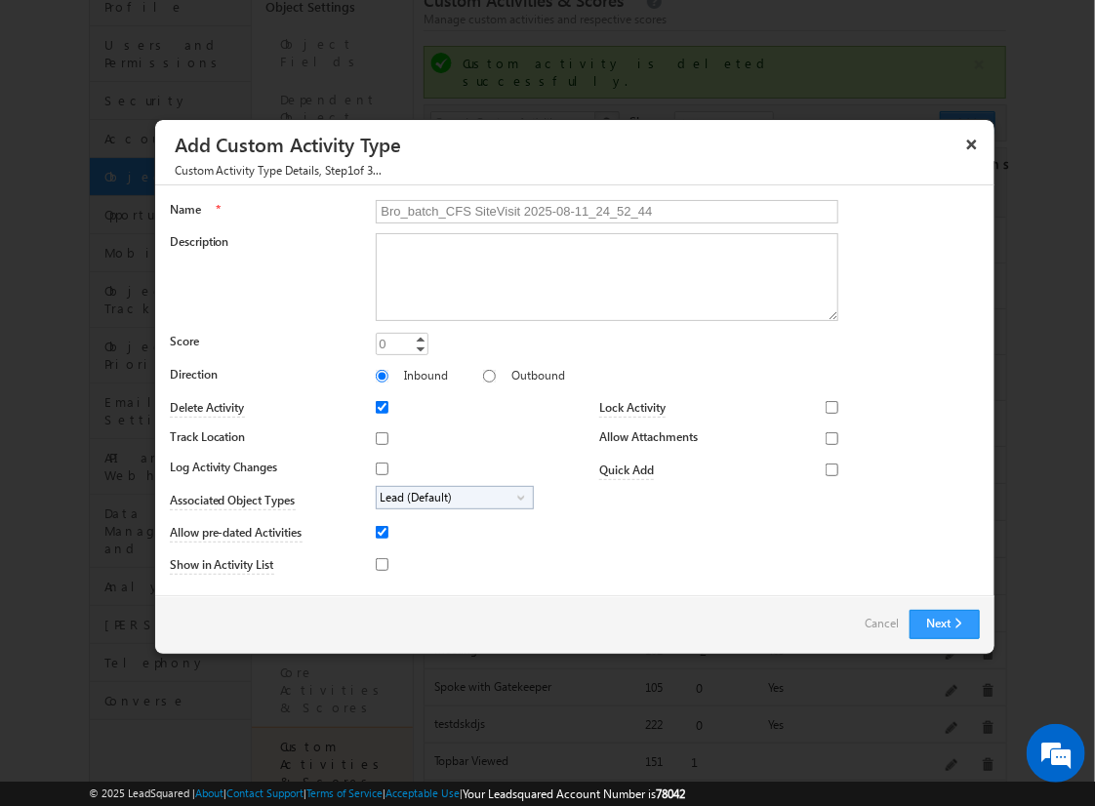
type input "Bro_batch_CFS SiteVisit 2025-08-11_24_52_44"
type textarea "On-site visit activity with CFS sub-field types testing - Created on 20250810_1…"
type input "20"
click at [379, 437] on input "Track Location" at bounding box center [382, 438] width 13 height 13
checkbox input "true"
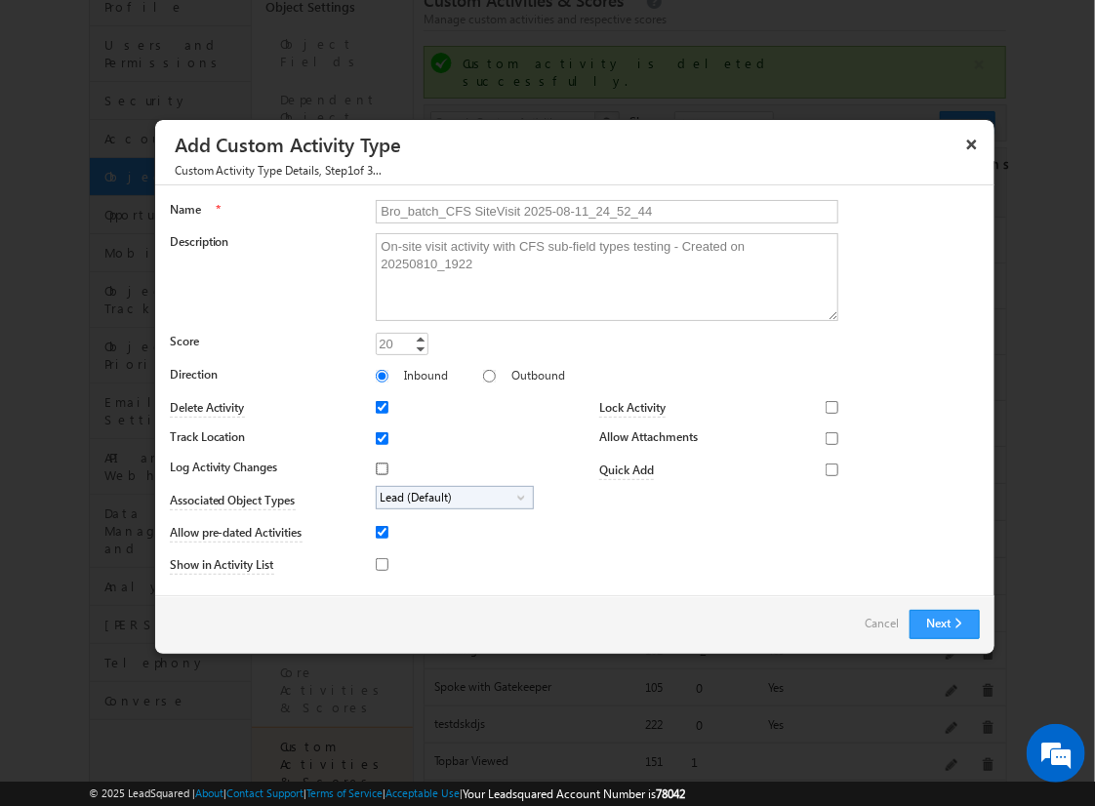
click at [379, 467] on input "Log Activity Changes" at bounding box center [382, 469] width 13 height 13
checkbox input "true"
click at [379, 563] on input "Show in Activity List" at bounding box center [382, 564] width 13 height 13
checkbox input "true"
click at [826, 437] on input "Allow Attachments" at bounding box center [832, 438] width 13 height 13
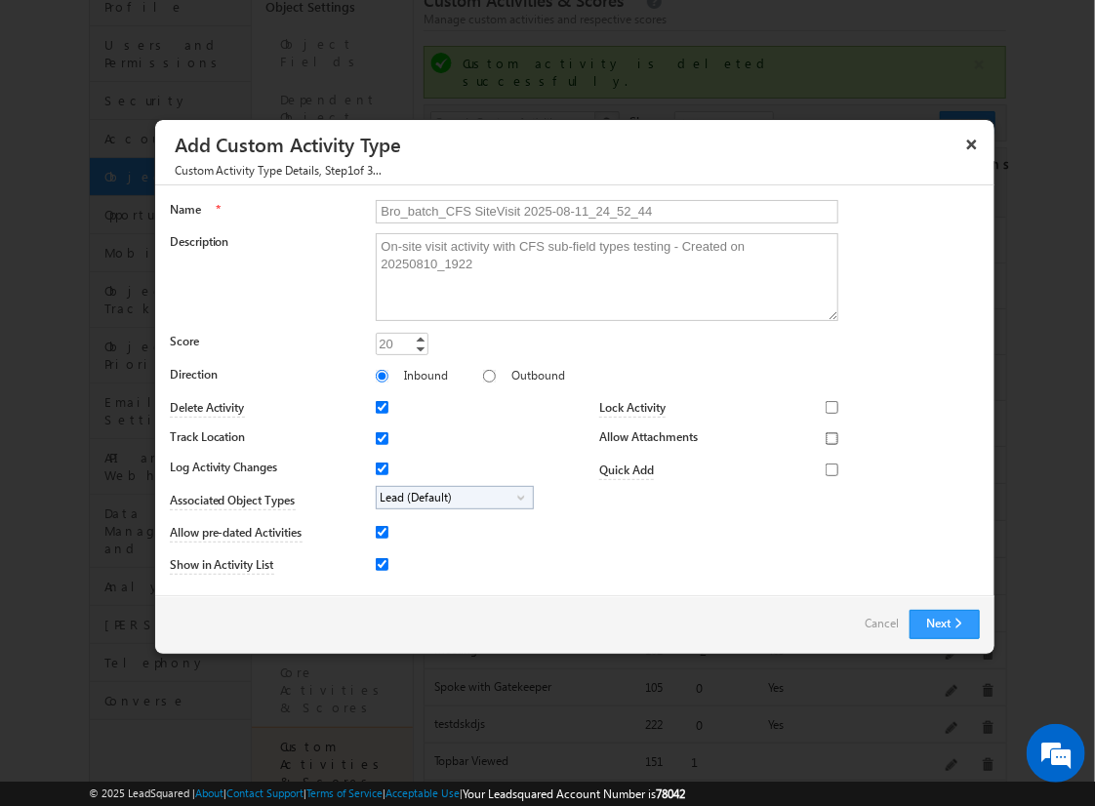
checkbox input "true"
click at [451, 496] on span "Lead (Default)" at bounding box center [447, 498] width 141 height 22
click at [390, 551] on input "Student" at bounding box center [394, 552] width 13 height 13
checkbox input "true"
click at [598, 210] on input "Bro_batch_CFS SiteVisit 2025-08-11_24_52_44" at bounding box center [607, 211] width 463 height 23
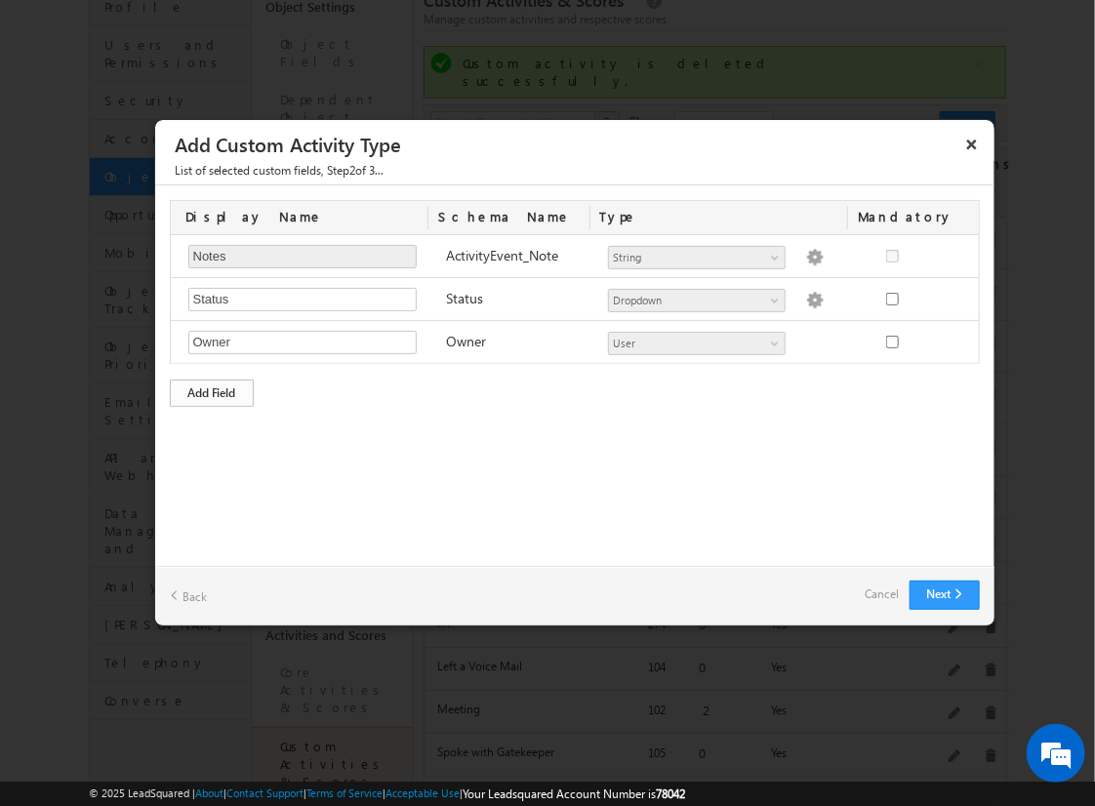
click at [212, 390] on div "Add Field" at bounding box center [212, 393] width 84 height 27
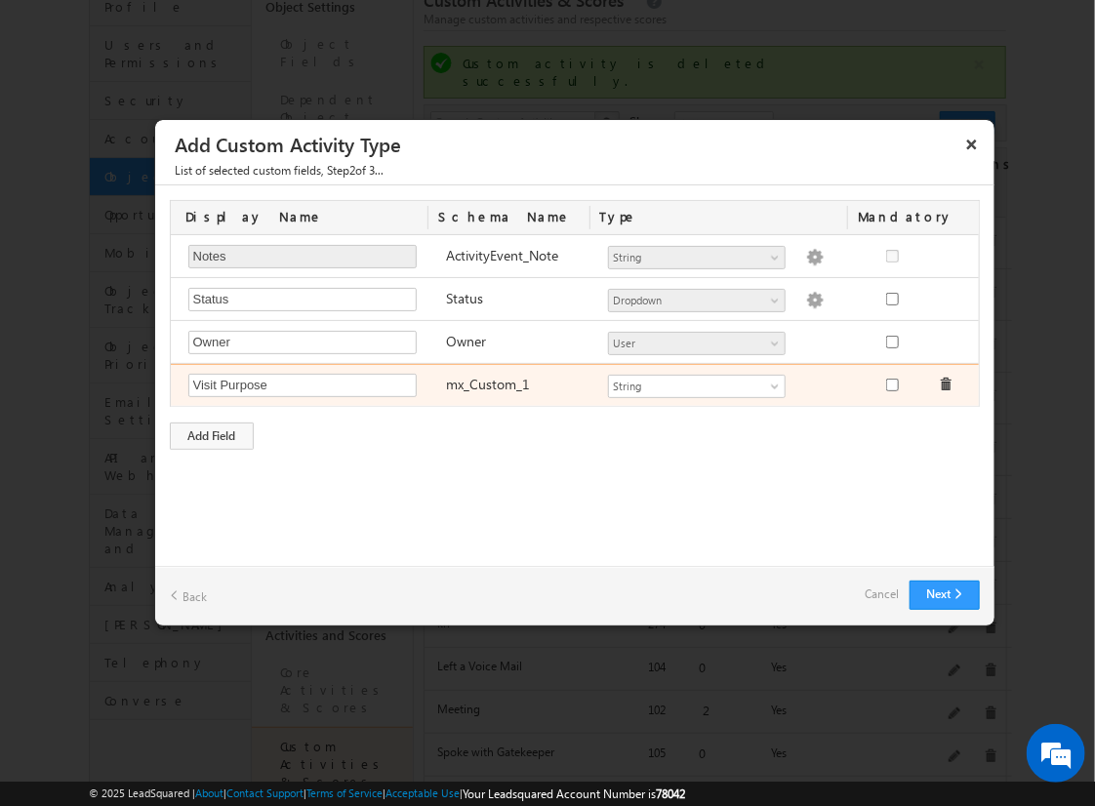
type input "Visit Purpose"
click at [891, 383] on input "checkbox" at bounding box center [892, 385] width 13 height 13
checkbox input "true"
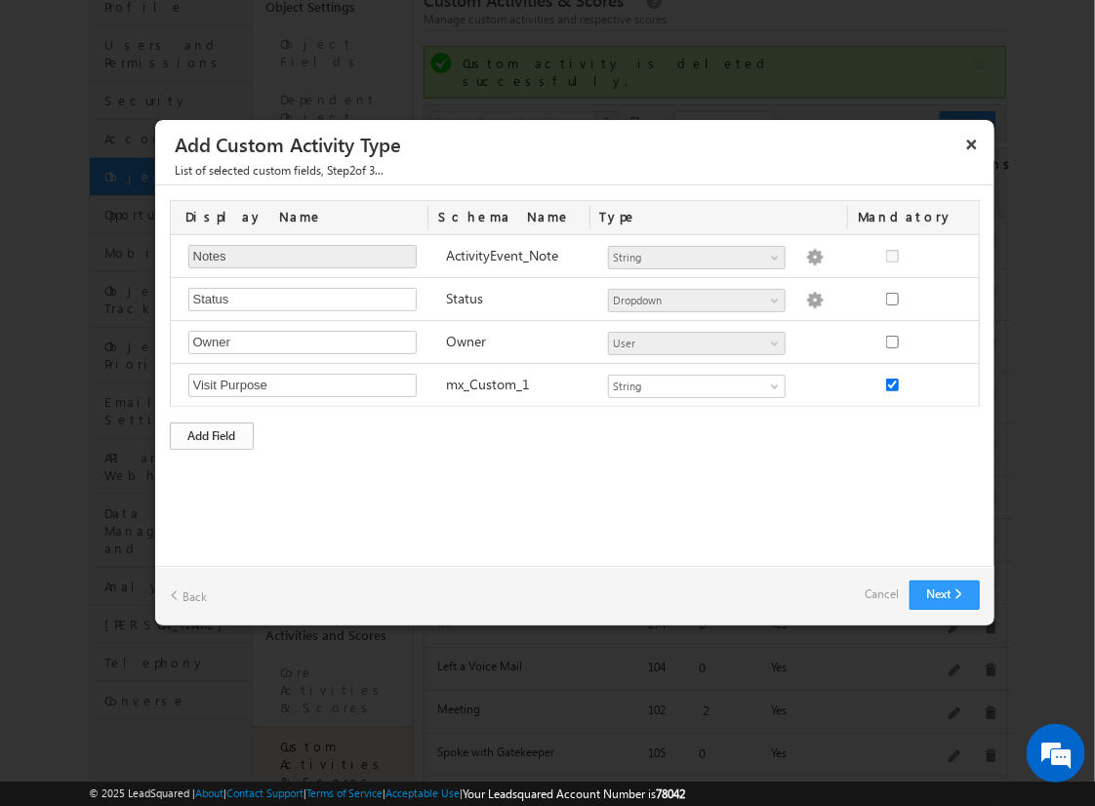
click at [212, 432] on div "Add Field" at bounding box center [212, 436] width 84 height 27
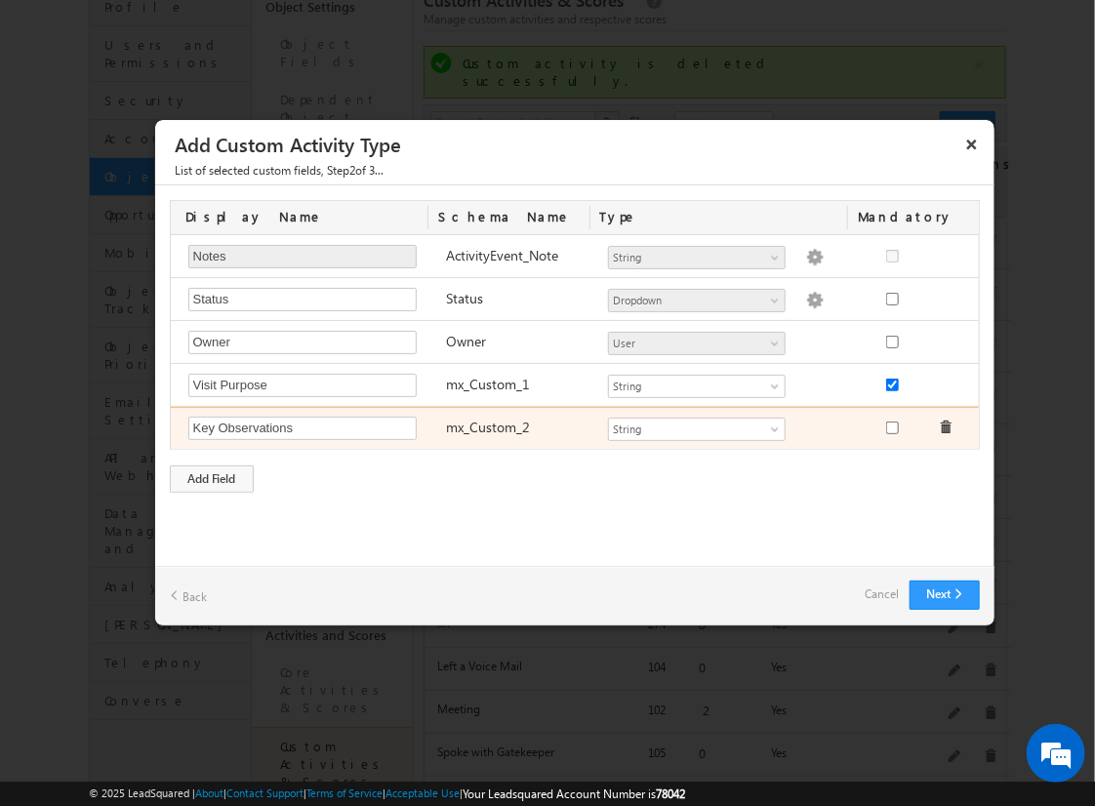
type input "Key Observations"
click at [891, 424] on input "checkbox" at bounding box center [892, 428] width 13 height 13
checkbox input "true"
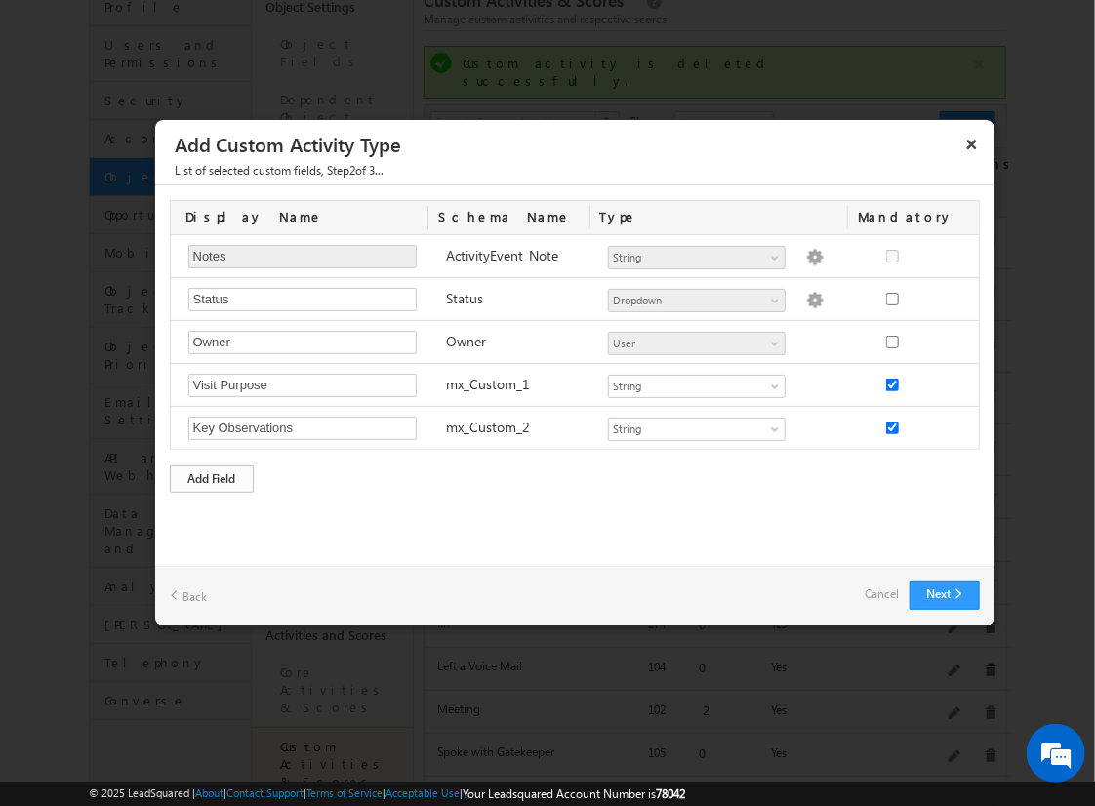
click at [212, 475] on div "Add Field" at bounding box center [212, 478] width 84 height 27
type input "Site Assessment Details"
click at [944, 593] on button "Next" at bounding box center [945, 595] width 70 height 29
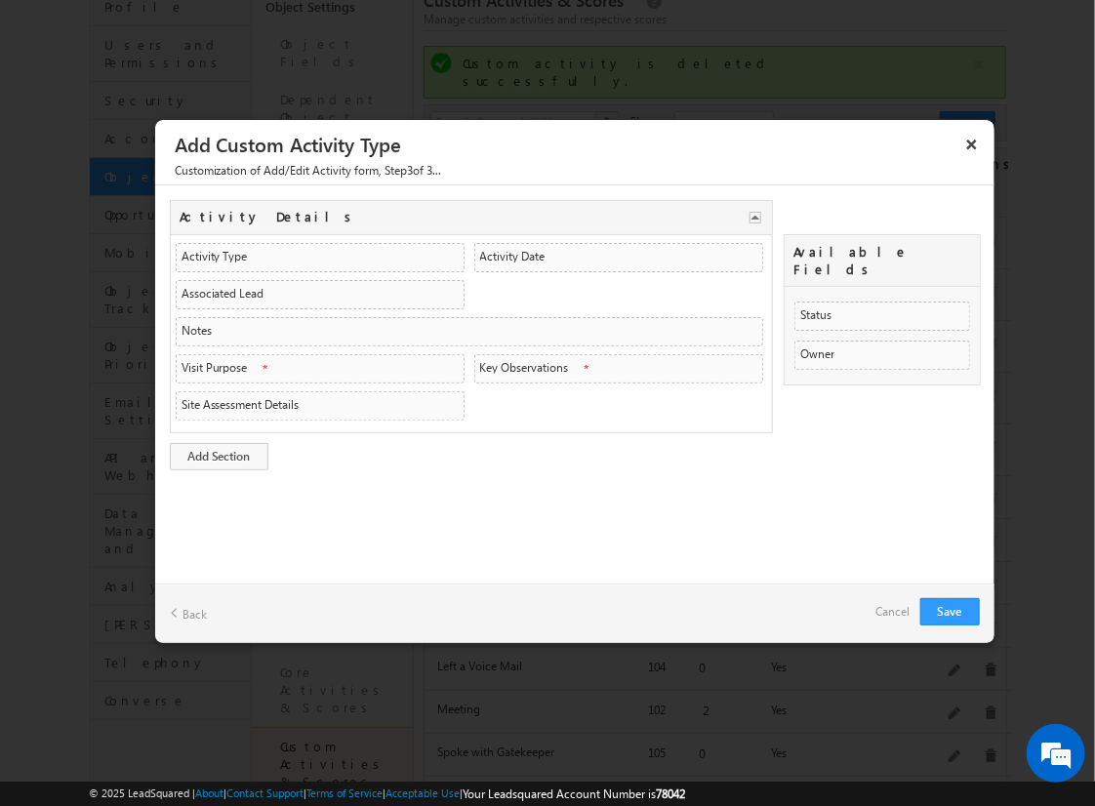
click at [880, 598] on link "Cancel" at bounding box center [893, 611] width 34 height 27
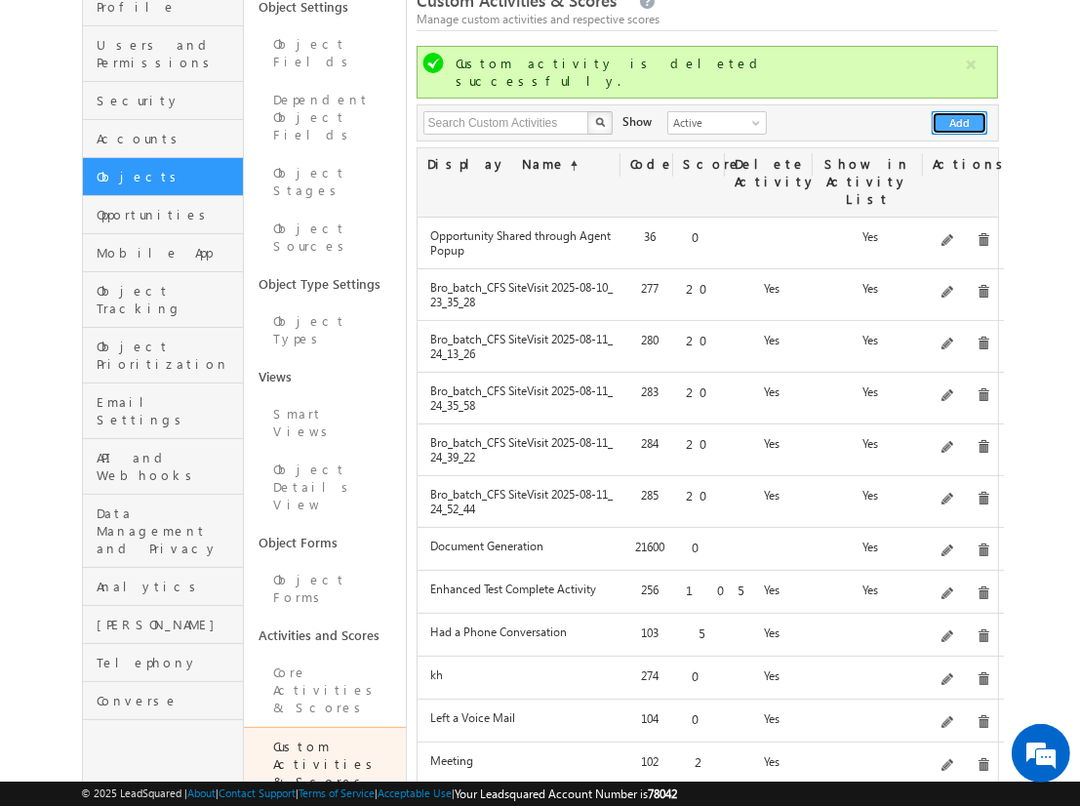
click at [960, 111] on button "Add" at bounding box center [960, 122] width 56 height 23
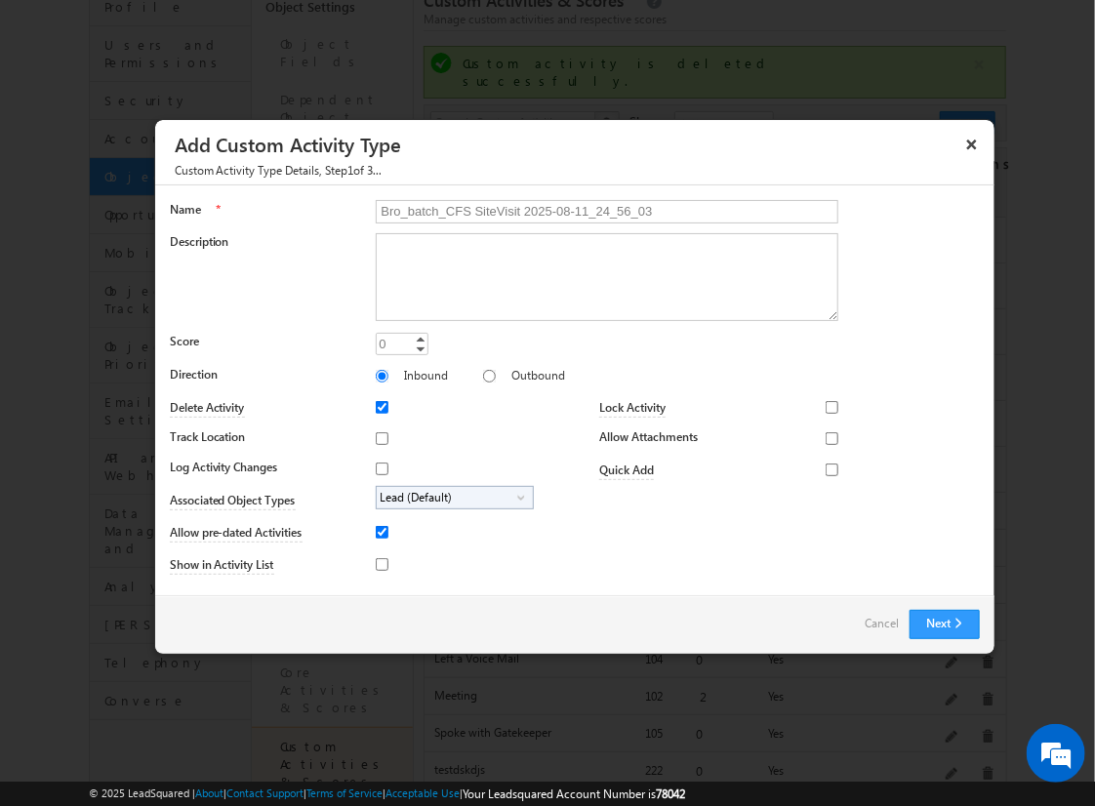
type input "Bro_batch_CFS SiteVisit 2025-08-11_24_56_03"
type textarea "On-site visit activity with CFS sub-field types testing - Created on 20250810_1…"
type input "20"
click at [379, 437] on input "Track Location" at bounding box center [382, 438] width 13 height 13
checkbox input "true"
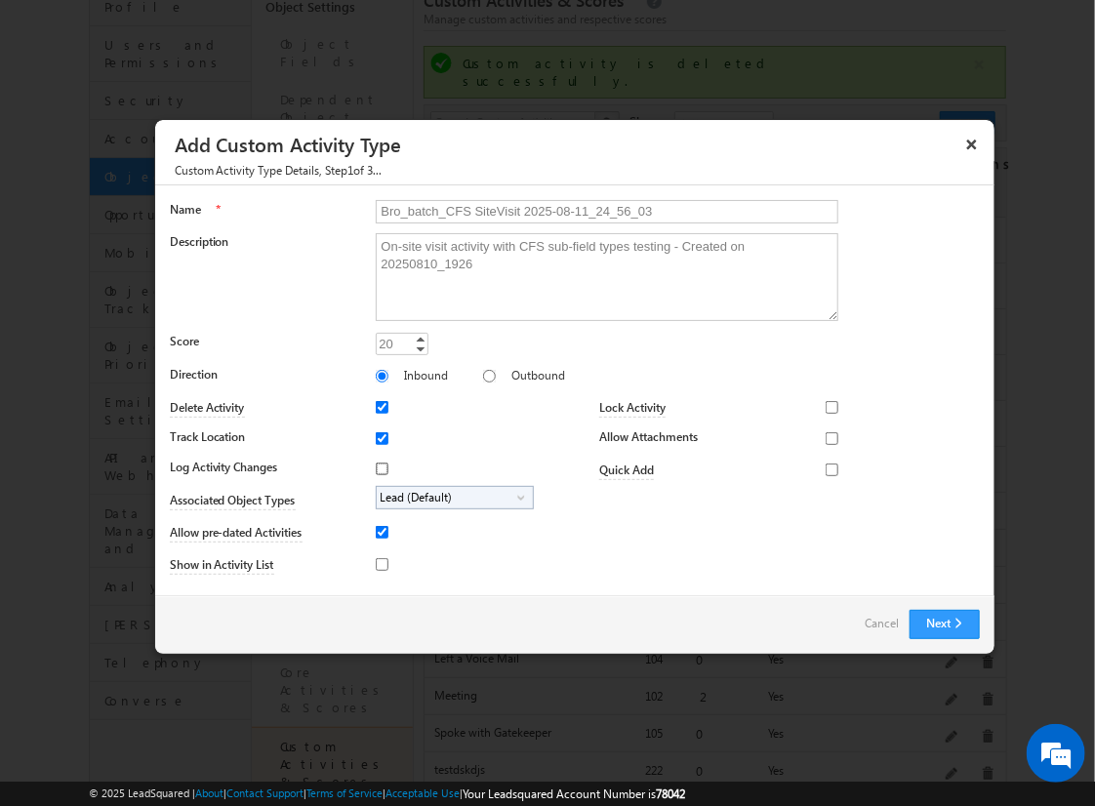
click at [379, 467] on input "Log Activity Changes" at bounding box center [382, 469] width 13 height 13
checkbox input "true"
click at [379, 563] on input "Show in Activity List" at bounding box center [382, 564] width 13 height 13
checkbox input "true"
click at [826, 437] on input "Allow Attachments" at bounding box center [832, 438] width 13 height 13
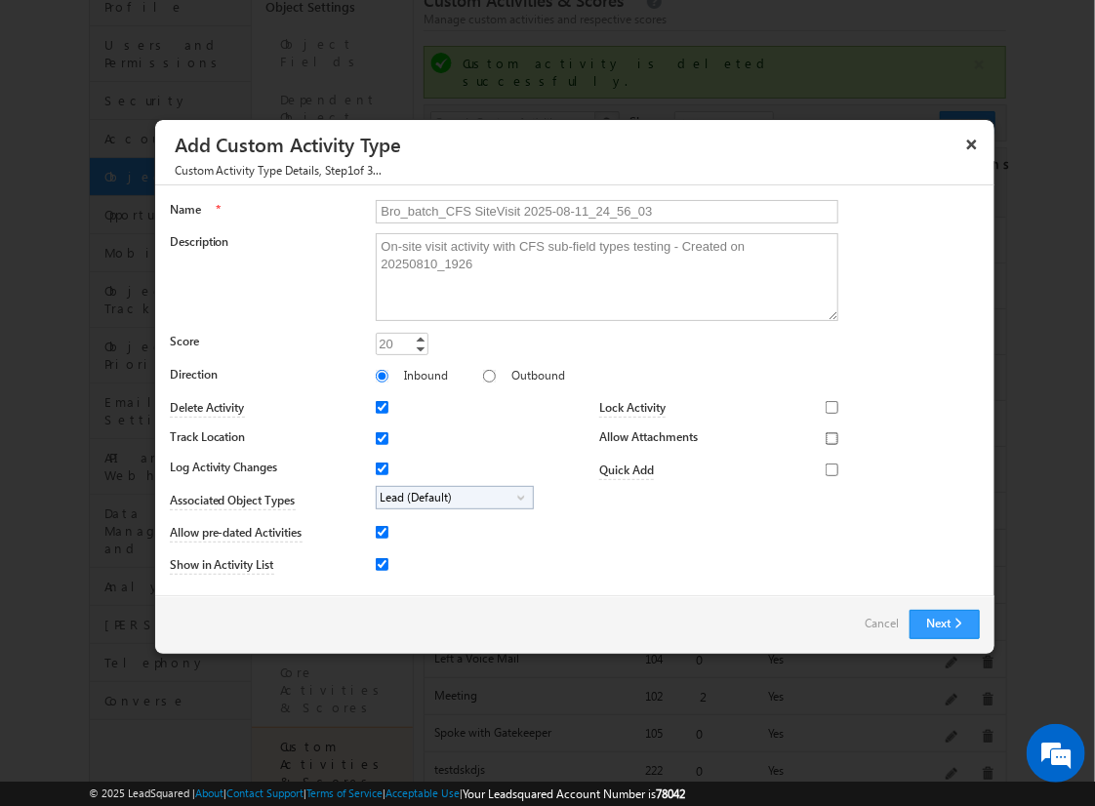
checkbox input "true"
click at [451, 496] on span "Lead (Default)" at bounding box center [447, 498] width 141 height 22
click at [390, 551] on input "Student" at bounding box center [394, 552] width 13 height 13
checkbox input "true"
click at [598, 210] on input "Bro_batch_CFS SiteVisit 2025-08-11_24_56_03" at bounding box center [607, 211] width 463 height 23
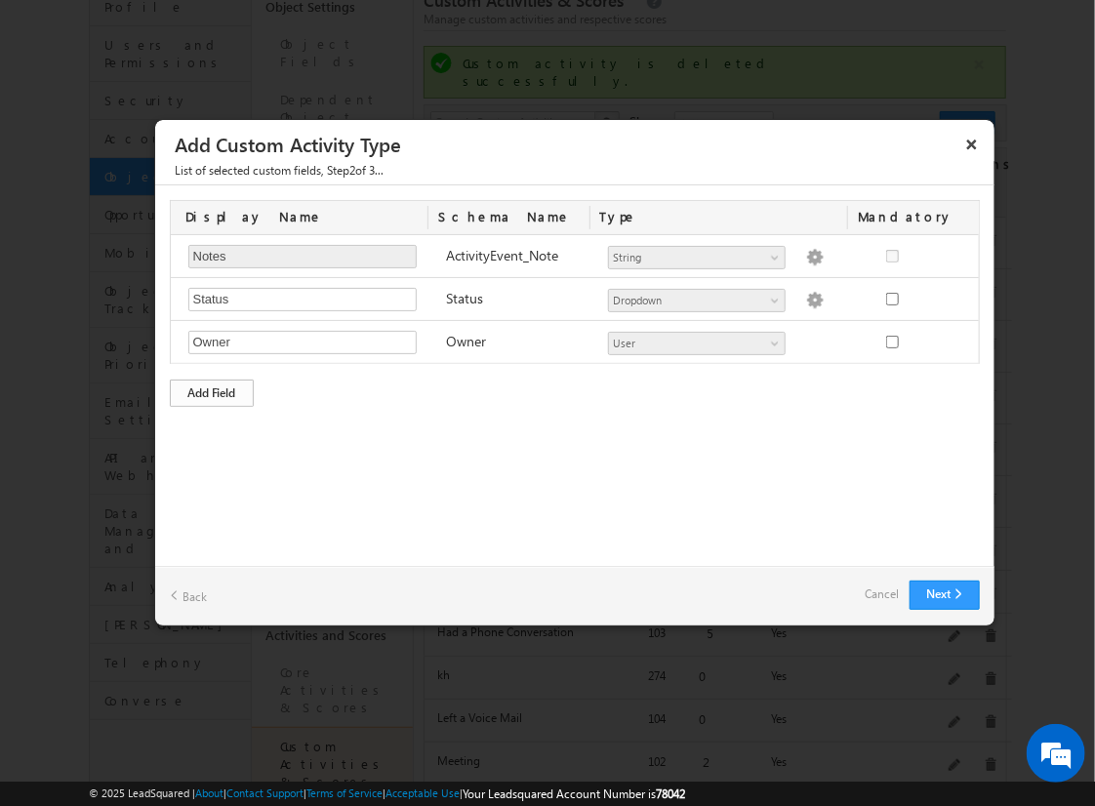
click at [212, 390] on div "Add Field" at bounding box center [212, 393] width 84 height 27
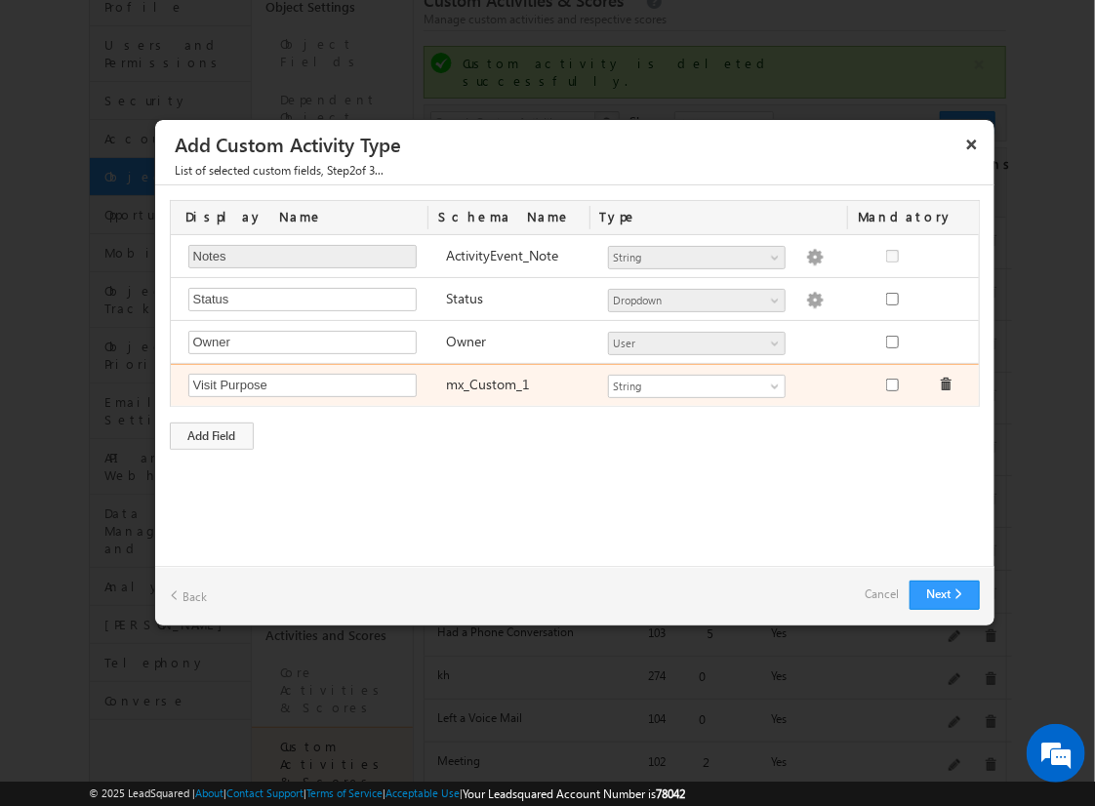
type input "Visit Purpose"
click at [891, 383] on input "checkbox" at bounding box center [892, 385] width 13 height 13
checkbox input "true"
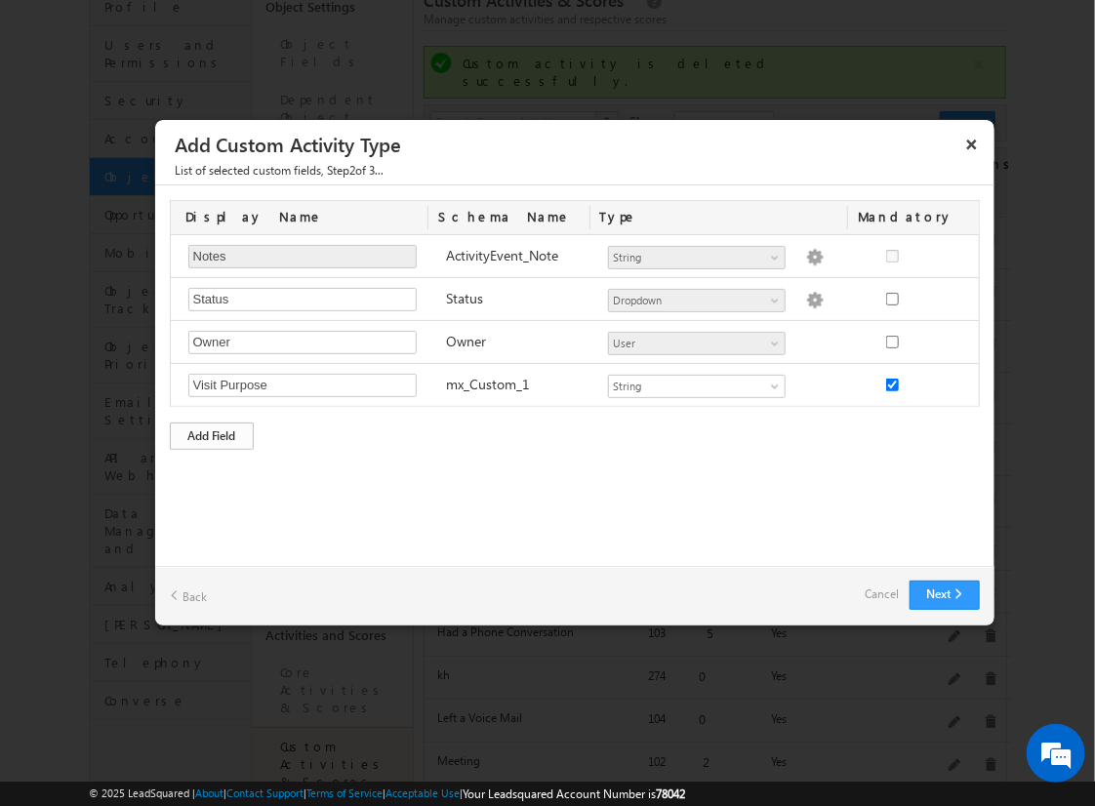
click at [212, 432] on div "Add Field" at bounding box center [212, 436] width 84 height 27
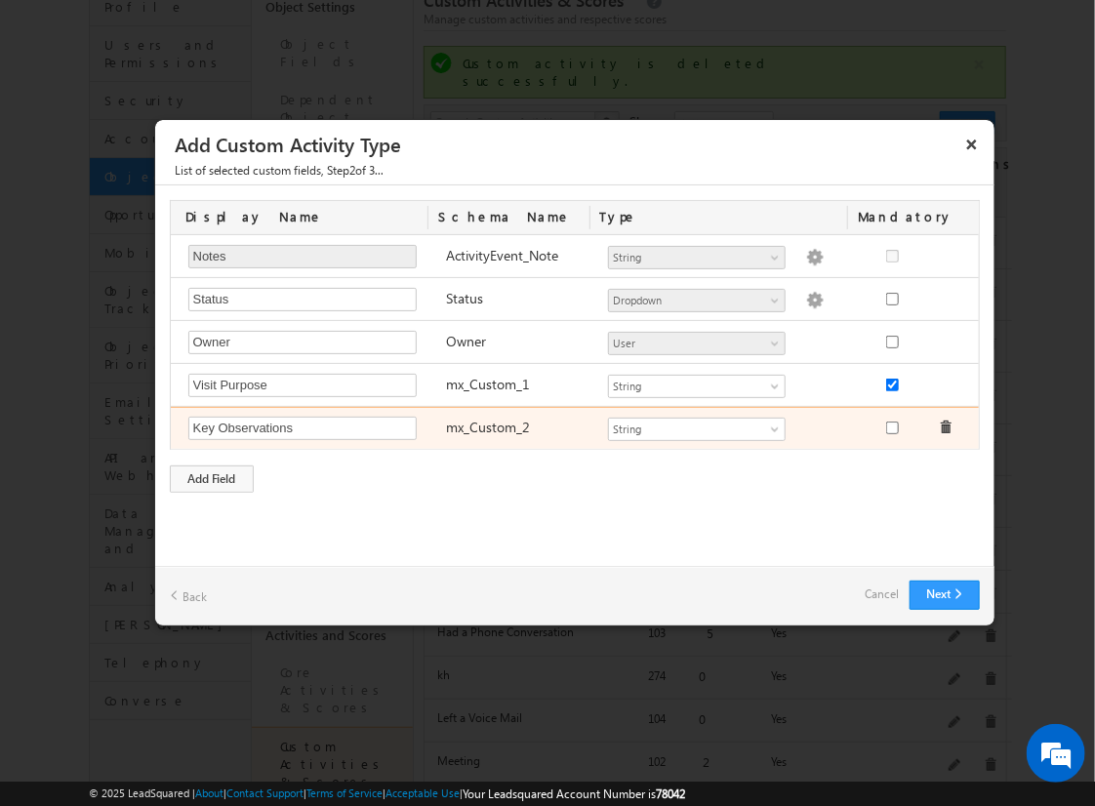
type input "Key Observations"
click at [891, 424] on input "checkbox" at bounding box center [892, 428] width 13 height 13
checkbox input "true"
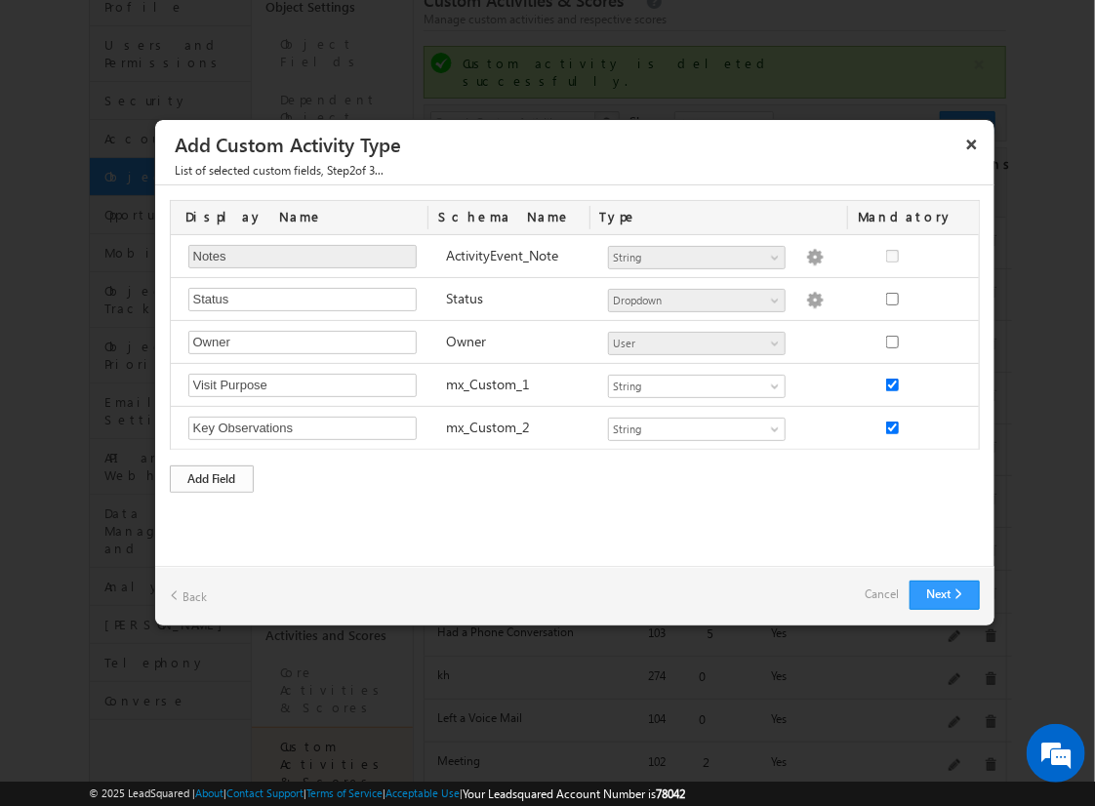
click at [212, 475] on div "Add Field" at bounding box center [212, 478] width 84 height 27
type input "Site Assessment Details"
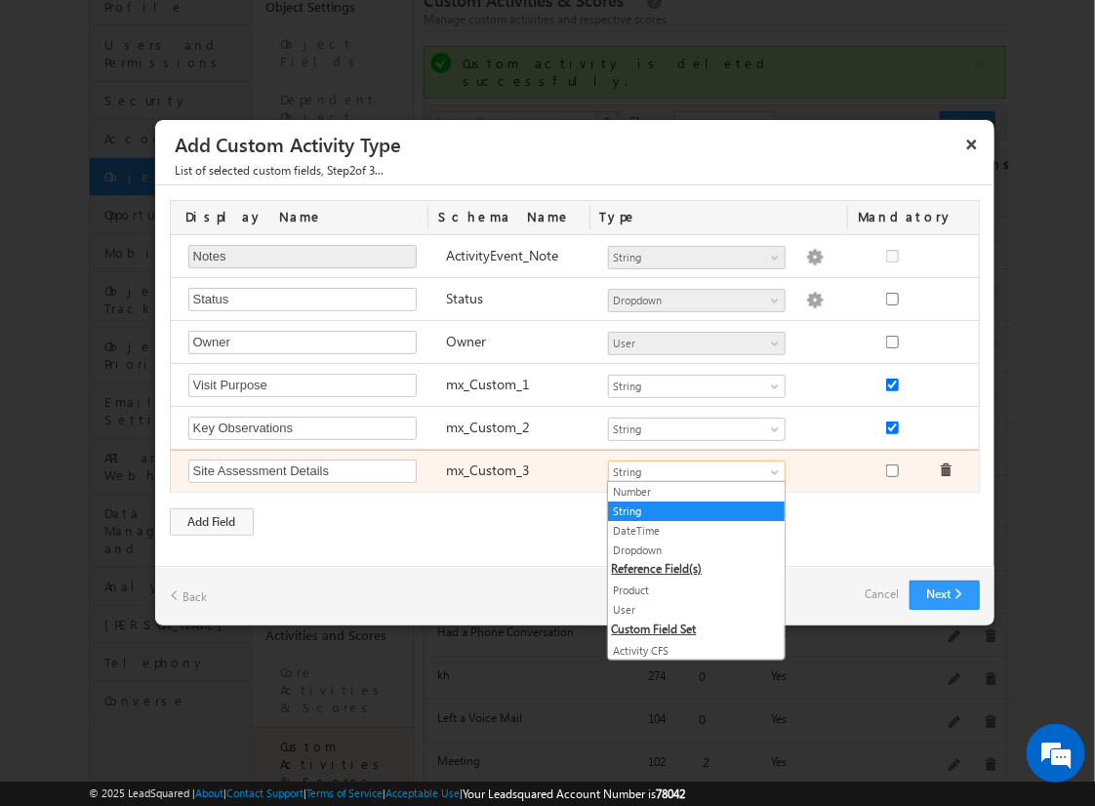
click at [656, 472] on span "String" at bounding box center [688, 473] width 159 height 18
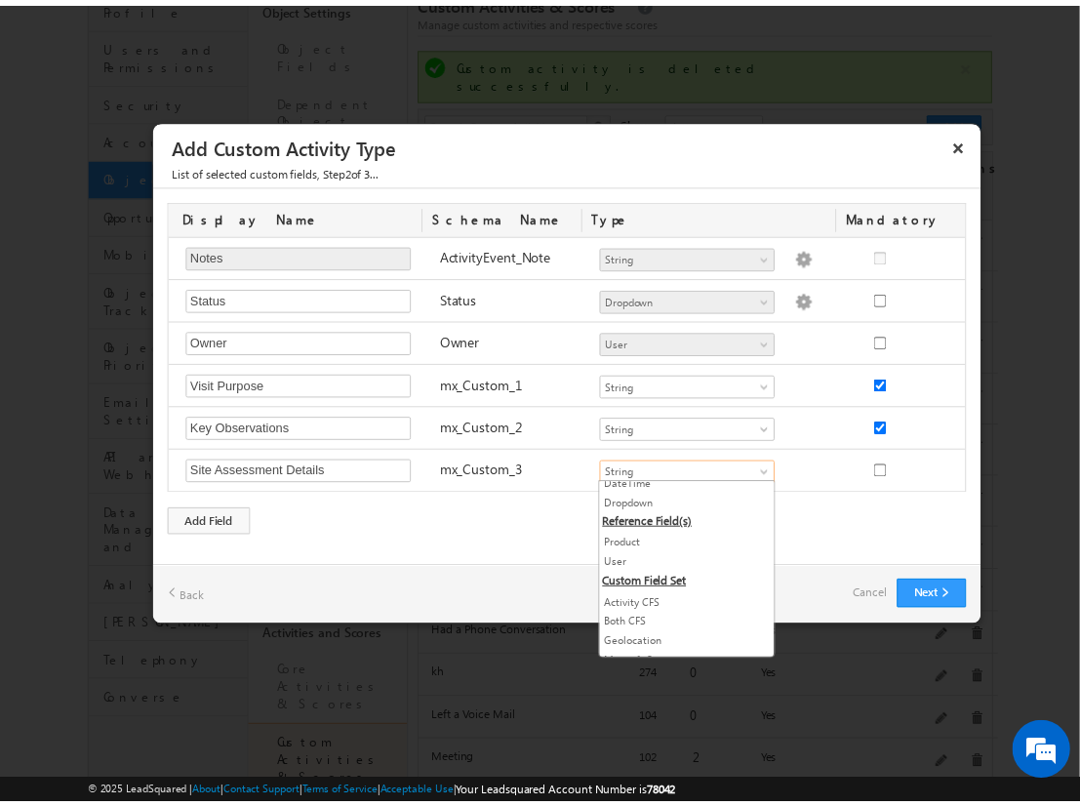
scroll to position [94, 0]
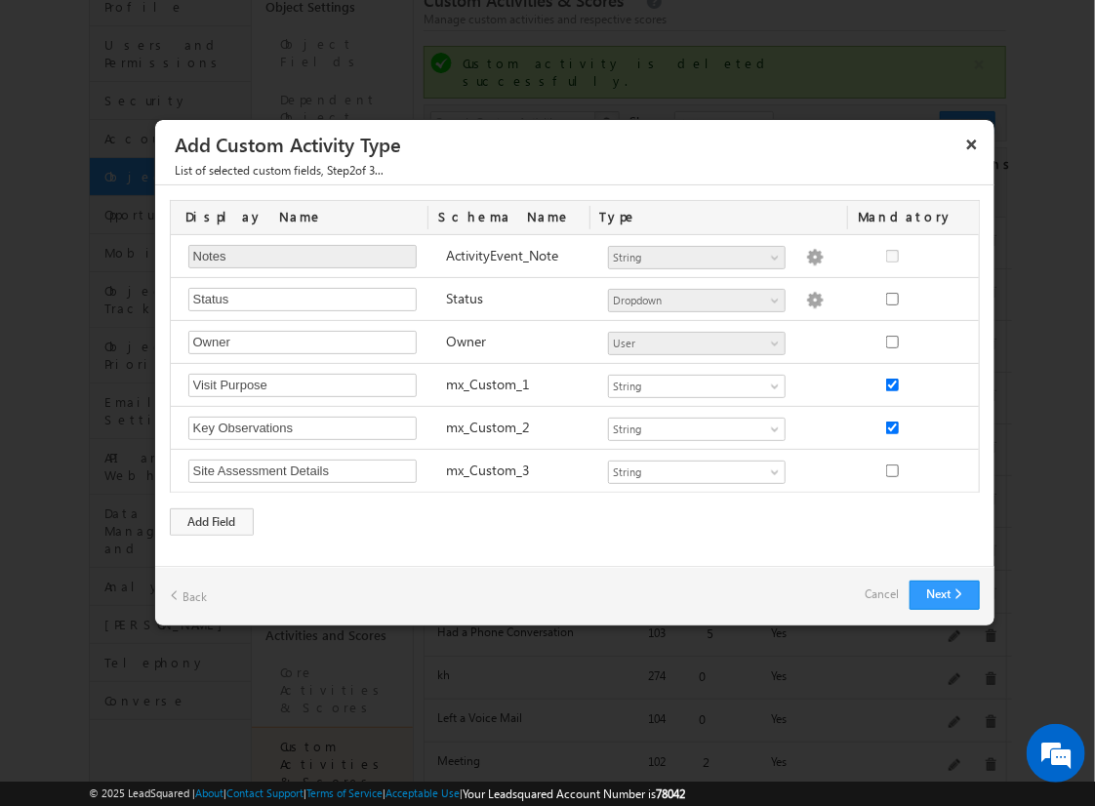
click at [879, 586] on link "Cancel" at bounding box center [883, 594] width 34 height 27
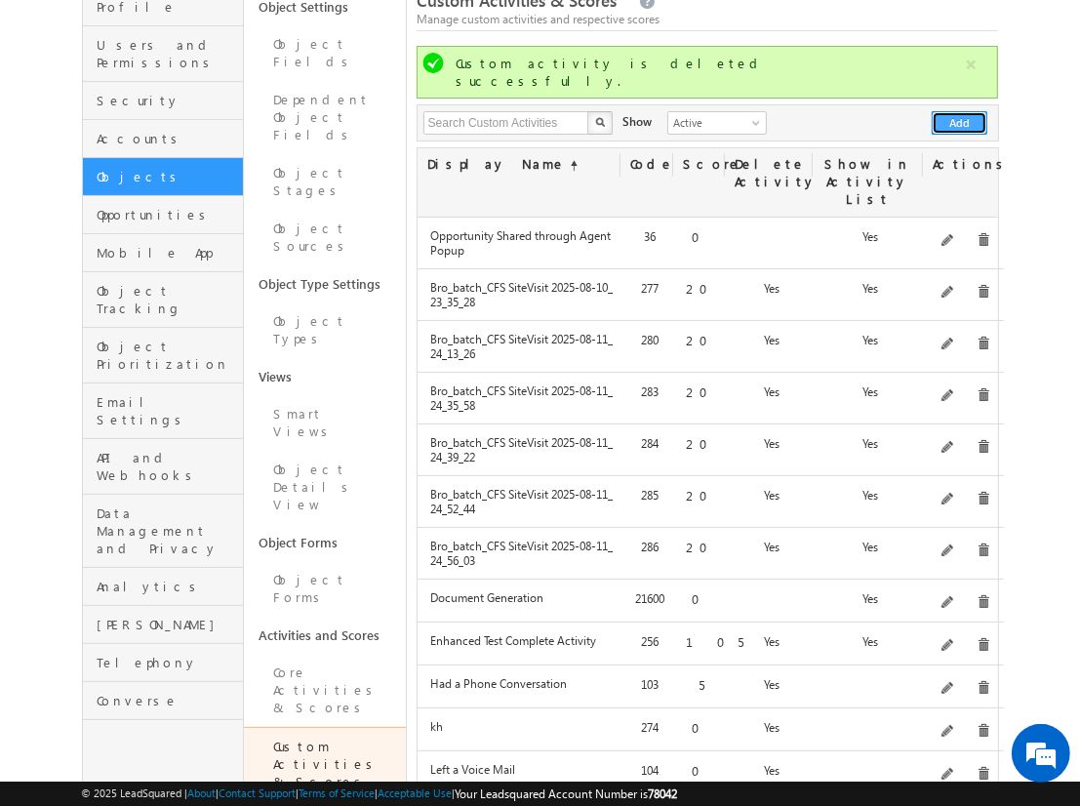
click at [960, 111] on button "Add" at bounding box center [960, 122] width 56 height 23
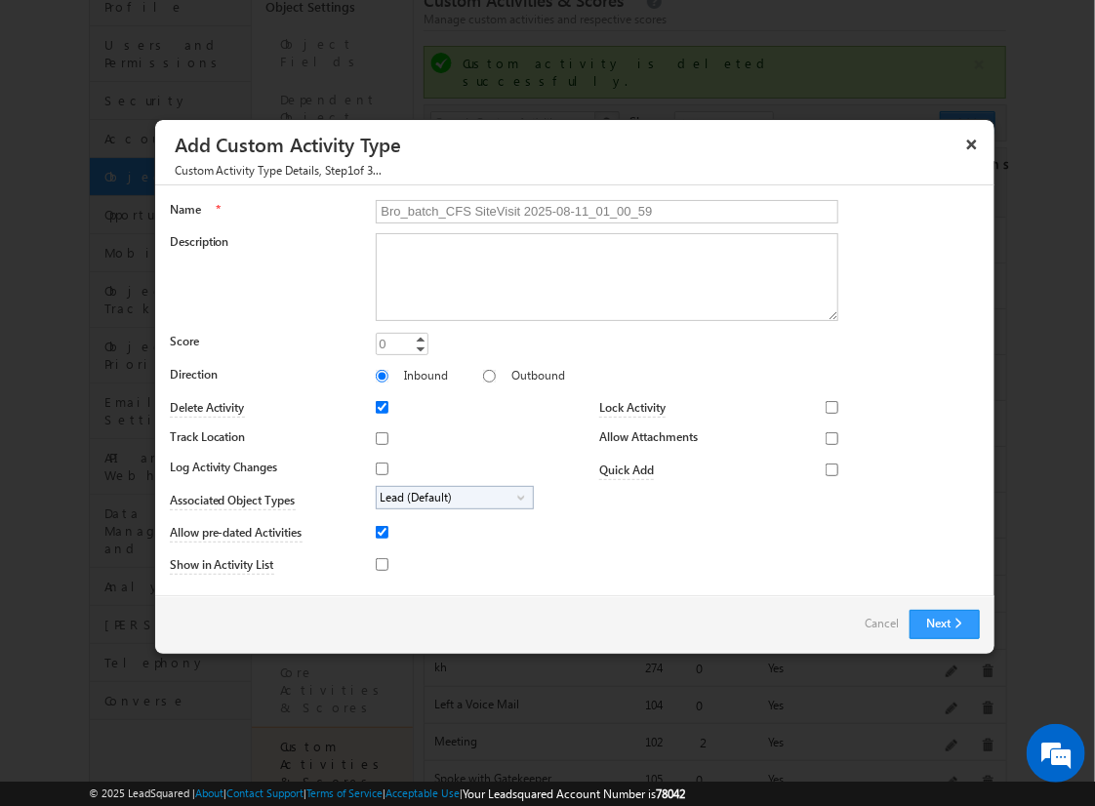
type input "Bro_batch_CFS SiteVisit 2025-08-11_01_00_59"
type textarea "On-site visit activity with CFS sub-field types testing - Created on 20250810_1…"
type input "20"
click at [379, 437] on input "Track Location" at bounding box center [382, 438] width 13 height 13
checkbox input "true"
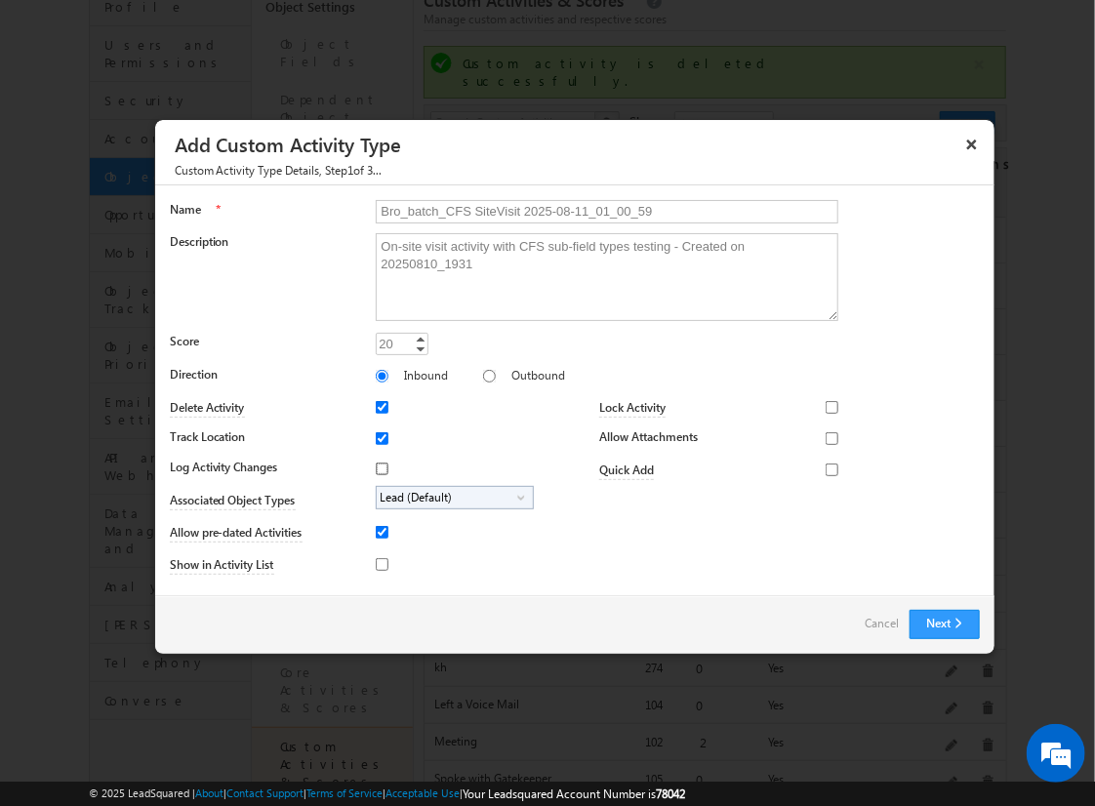
click at [379, 467] on input "Log Activity Changes" at bounding box center [382, 469] width 13 height 13
checkbox input "true"
click at [379, 563] on input "Show in Activity List" at bounding box center [382, 564] width 13 height 13
checkbox input "true"
click at [826, 437] on input "Allow Attachments" at bounding box center [832, 438] width 13 height 13
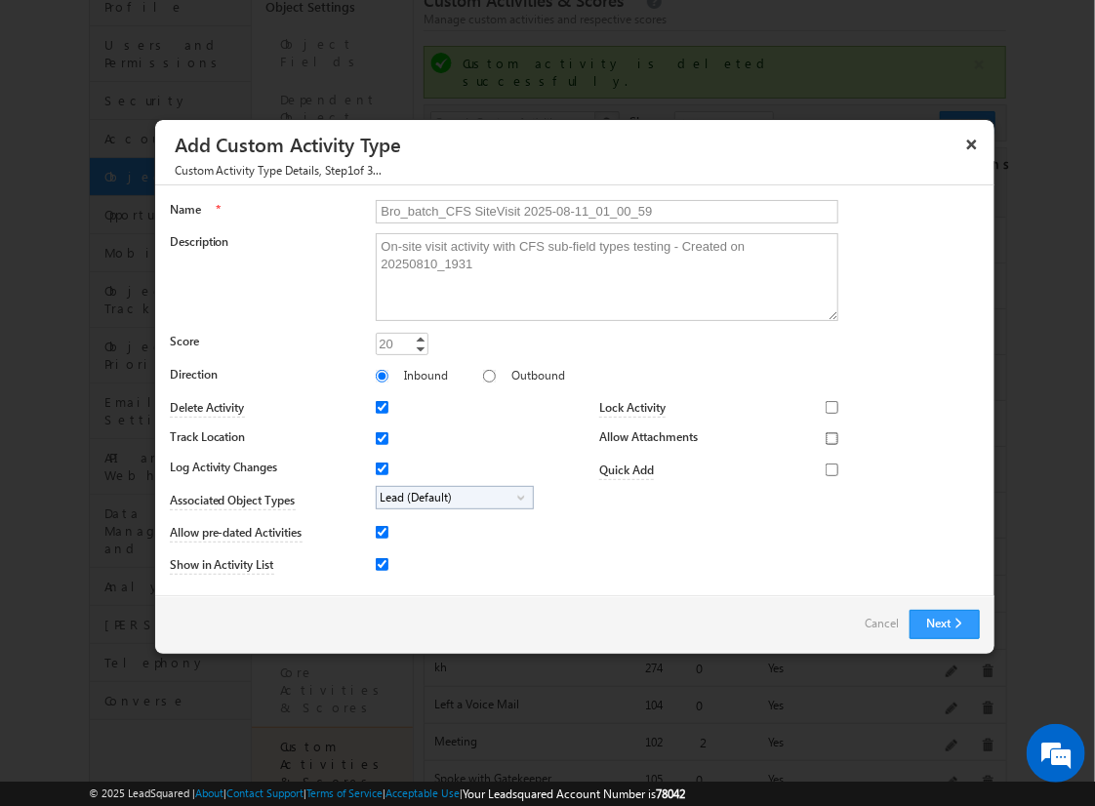
checkbox input "true"
click at [451, 496] on span "Lead (Default)" at bounding box center [447, 498] width 141 height 22
click at [390, 551] on input "Student" at bounding box center [394, 552] width 13 height 13
checkbox input "true"
click at [598, 210] on input "Bro_batch_CFS SiteVisit 2025-08-11_01_00_59" at bounding box center [607, 211] width 463 height 23
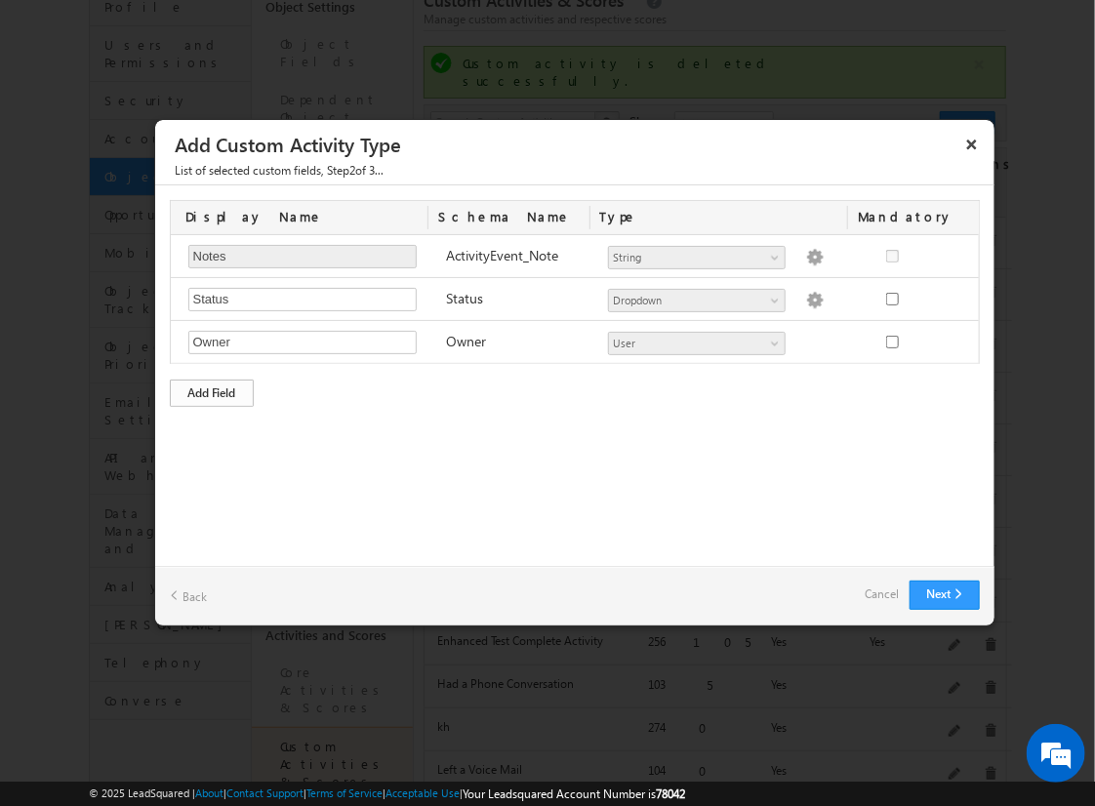
click at [212, 390] on div "Add Field" at bounding box center [212, 393] width 84 height 27
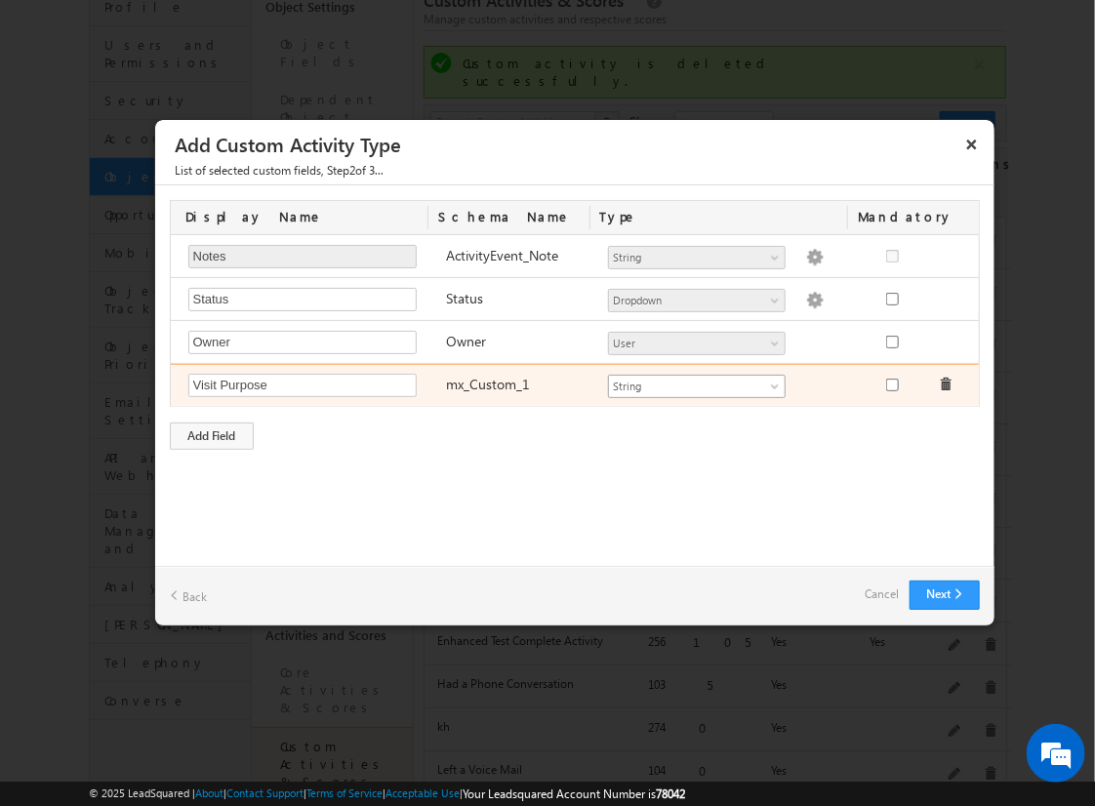
type input "Visit Purpose"
click at [696, 383] on span "String" at bounding box center [688, 387] width 159 height 18
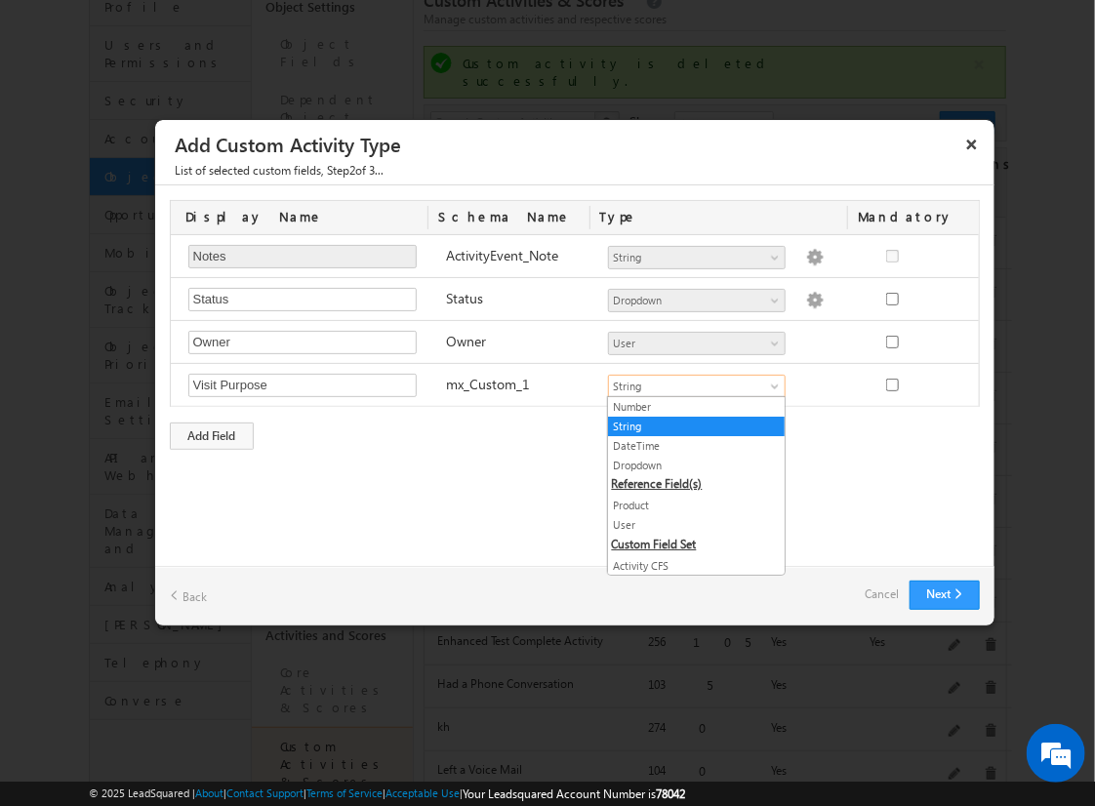
click at [689, 424] on link "String" at bounding box center [696, 427] width 177 height 18
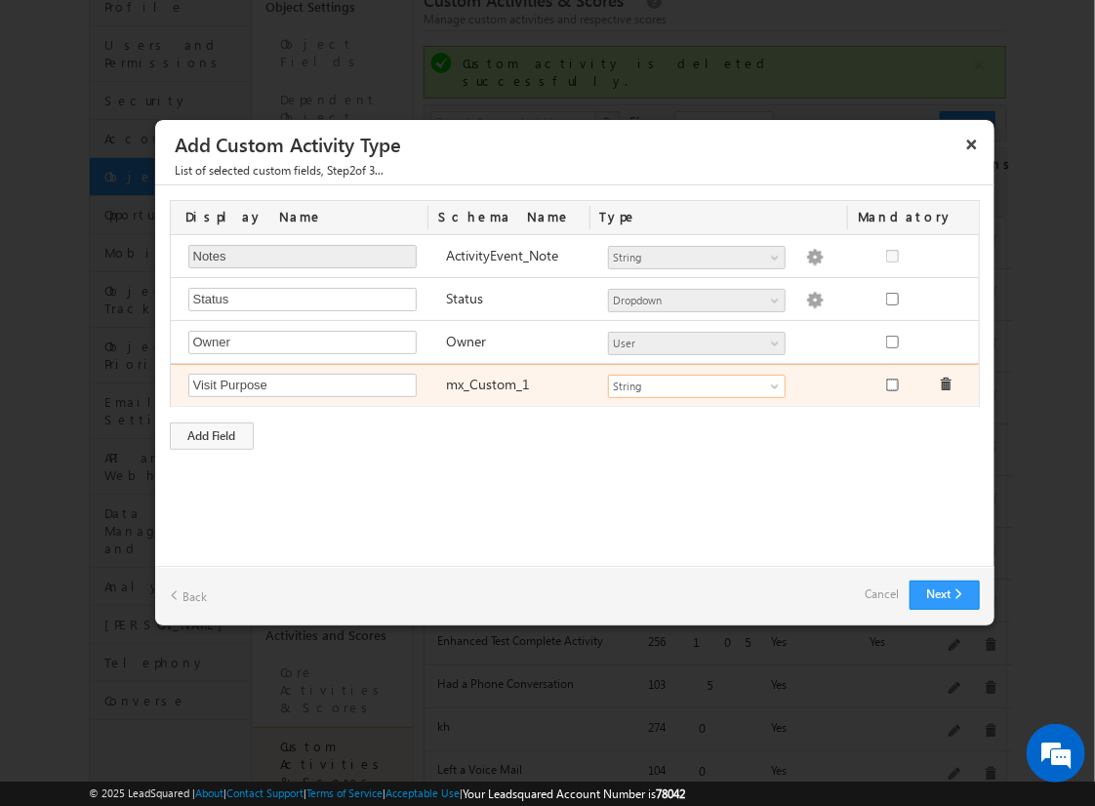
click at [891, 383] on input "checkbox" at bounding box center [892, 385] width 13 height 13
checkbox input "true"
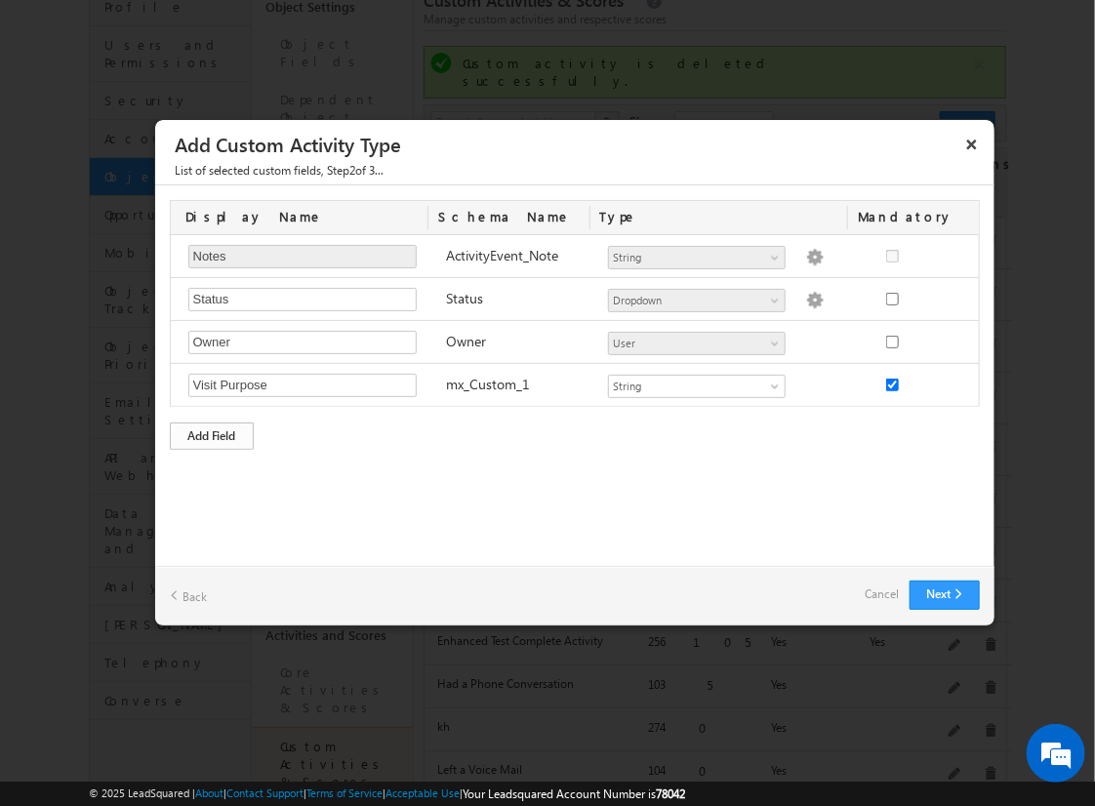
click at [212, 432] on div "Add Field" at bounding box center [212, 436] width 84 height 27
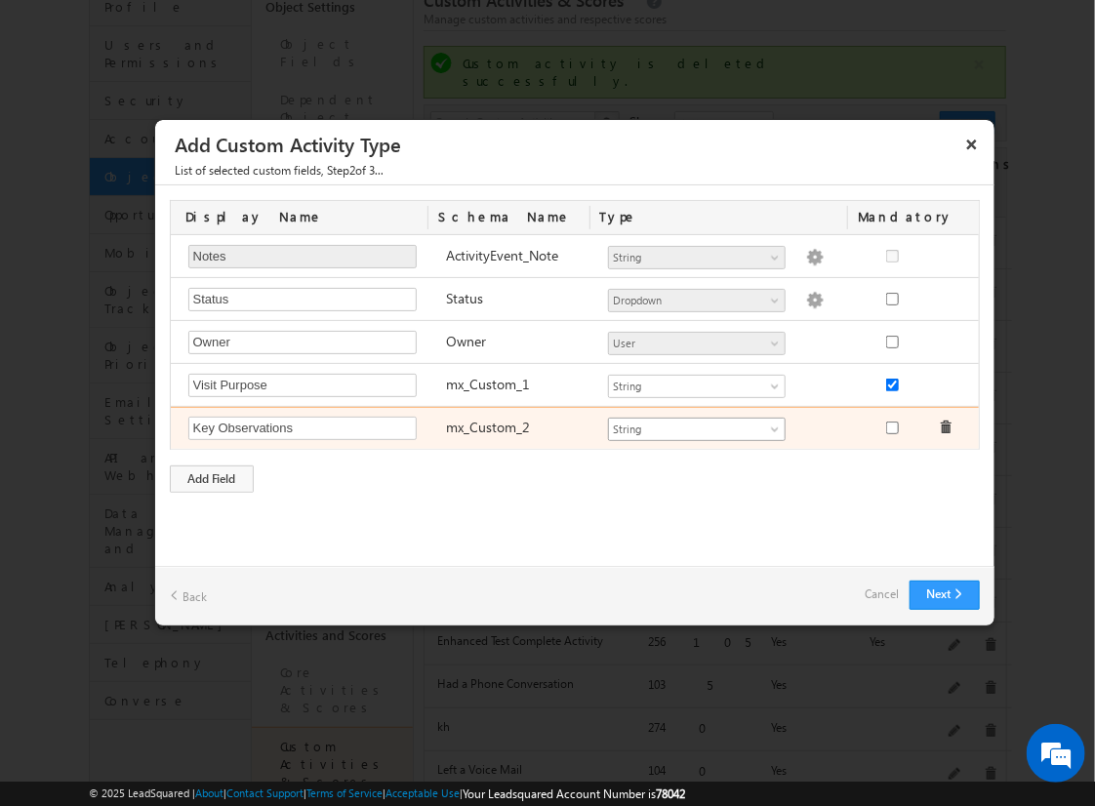
type input "Key Observations"
click at [696, 425] on span "String" at bounding box center [688, 430] width 159 height 18
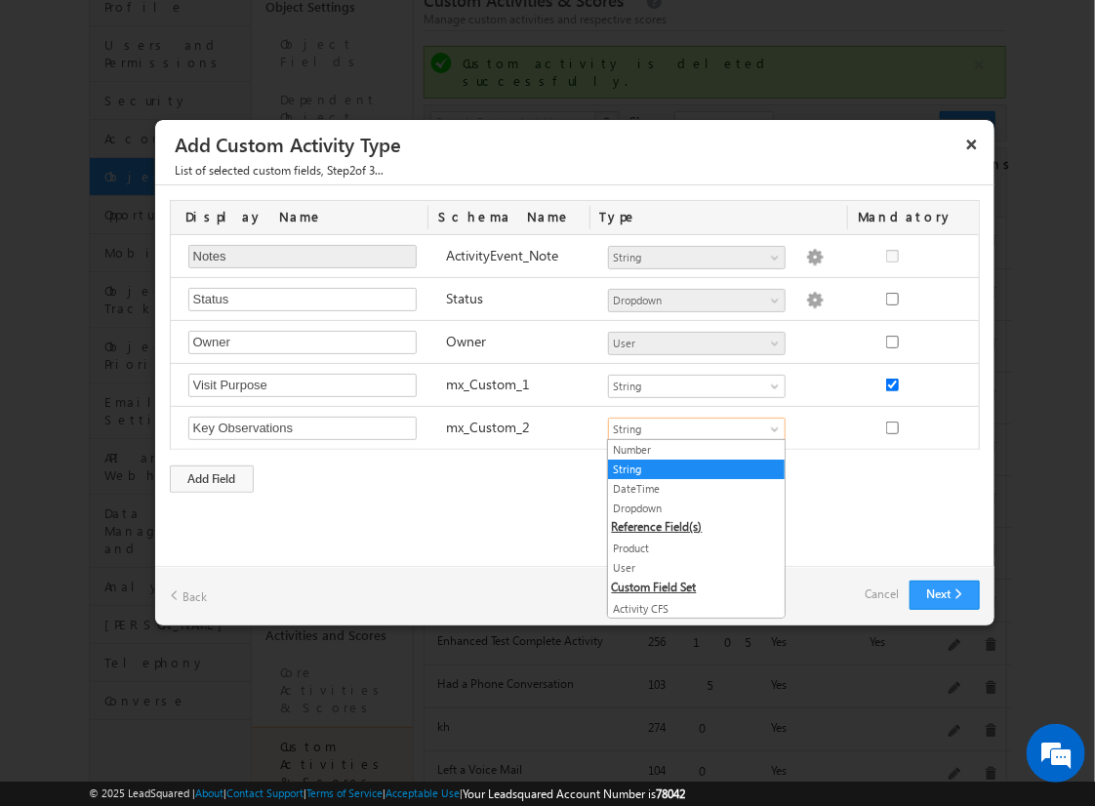
click at [689, 466] on link "String" at bounding box center [696, 470] width 177 height 18
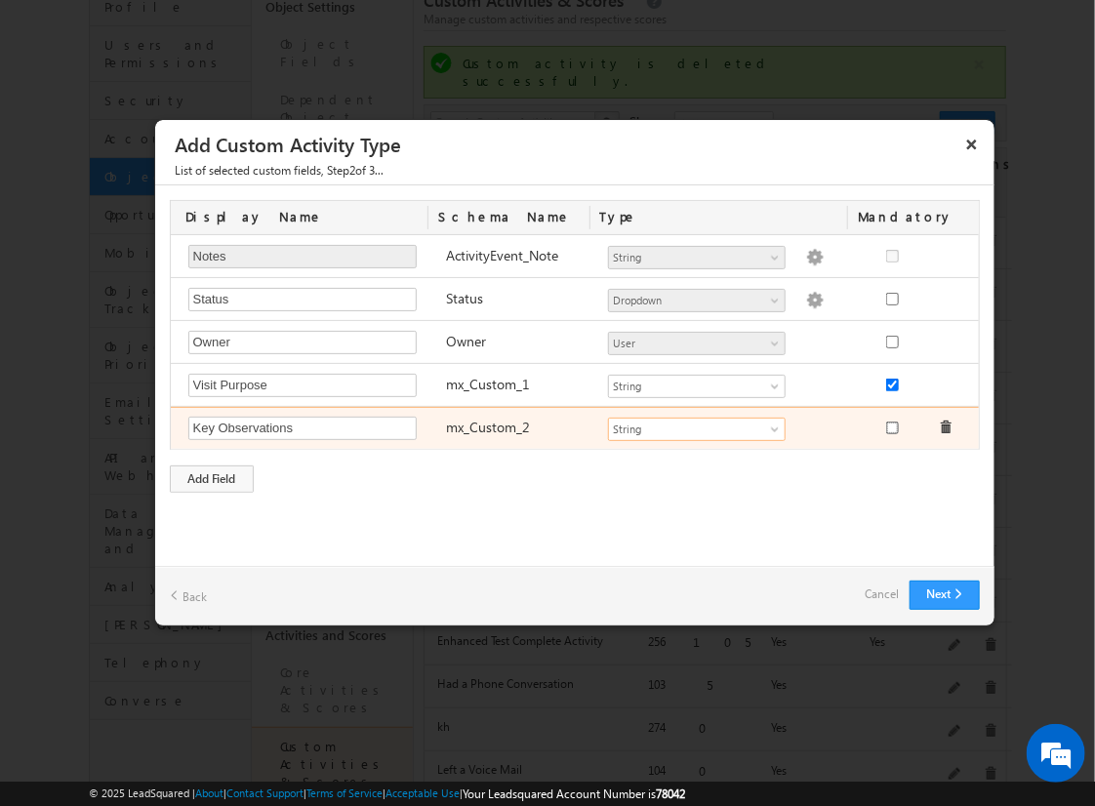
click at [891, 424] on input "checkbox" at bounding box center [892, 428] width 13 height 13
checkbox input "true"
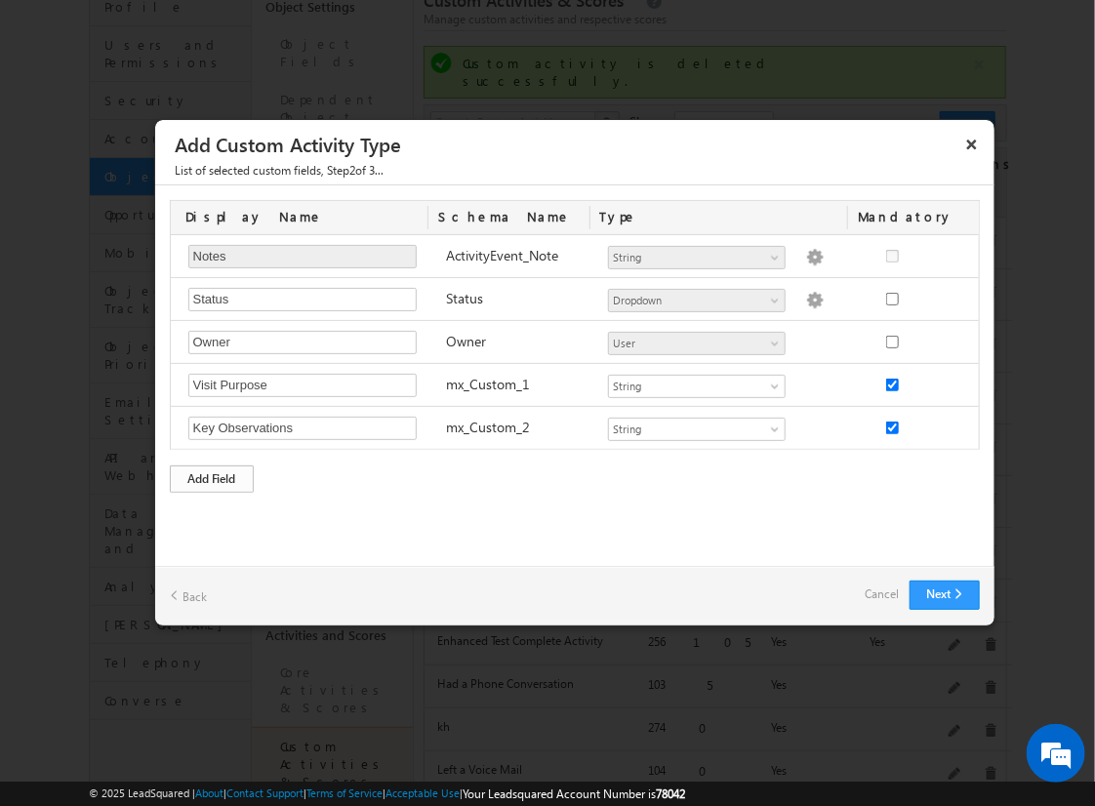
click at [212, 475] on div "Add Field" at bounding box center [212, 478] width 84 height 27
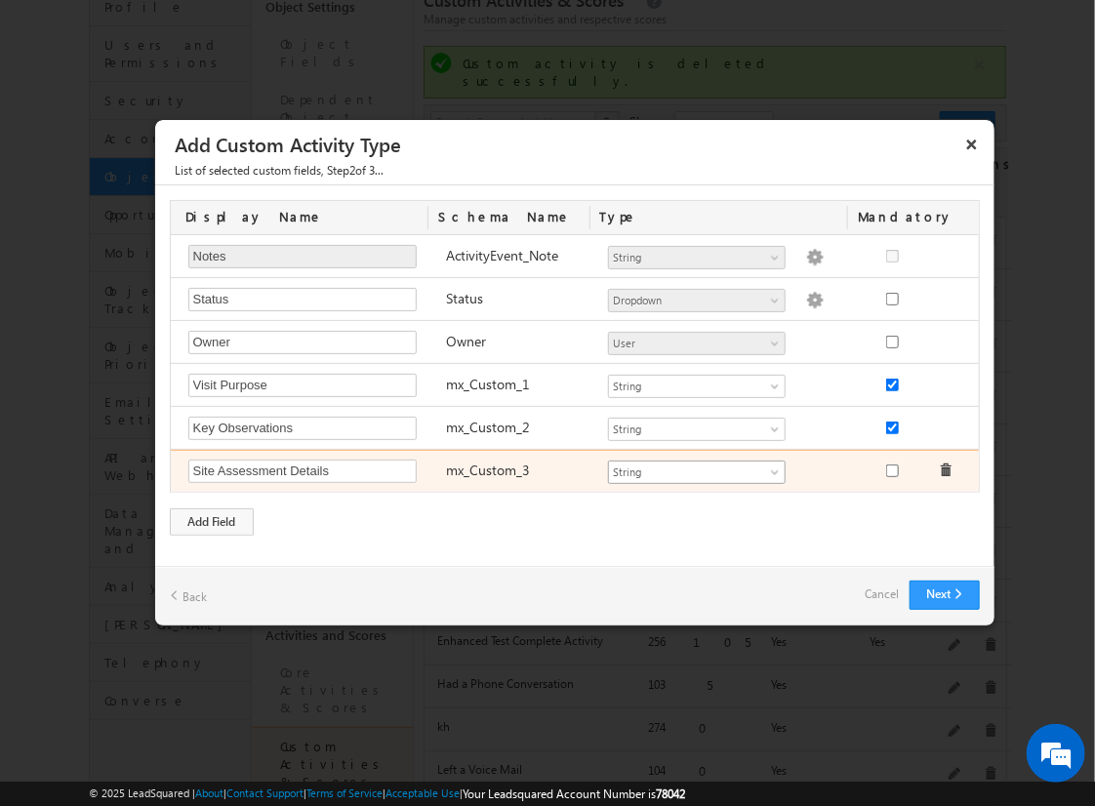
type input "Site Assessment Details"
click at [696, 468] on span "String" at bounding box center [688, 473] width 159 height 18
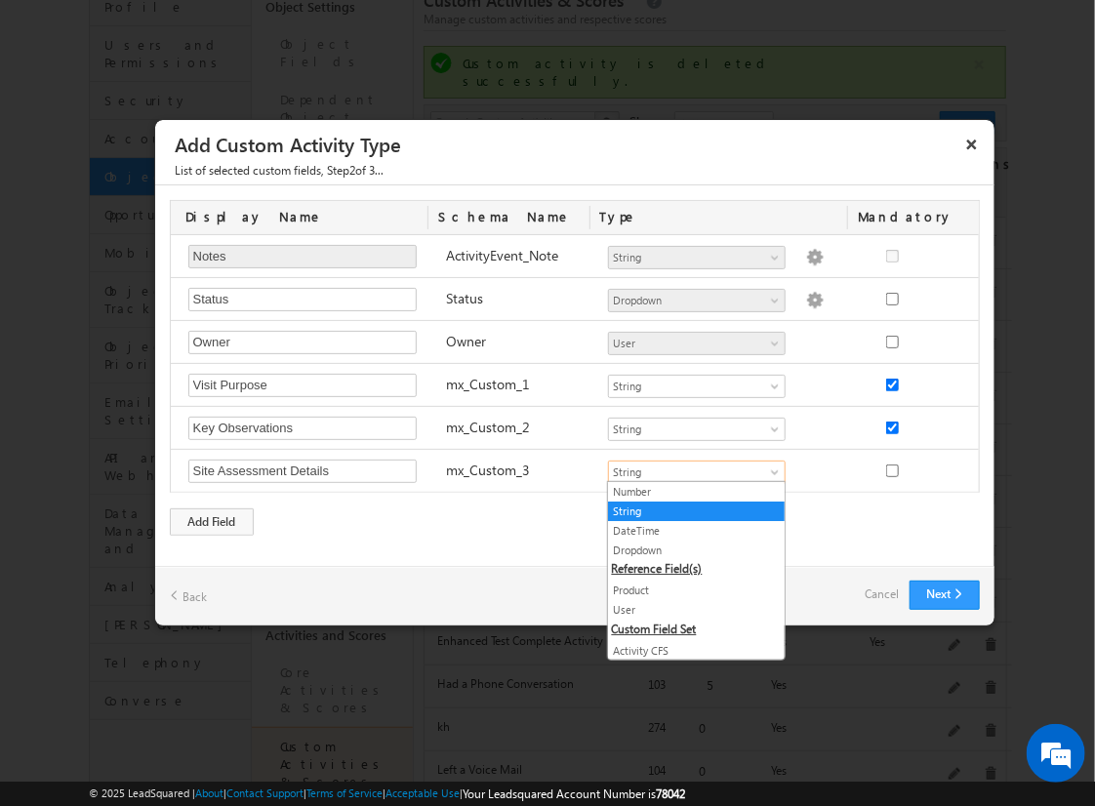
click at [689, 509] on link "String" at bounding box center [696, 512] width 177 height 18
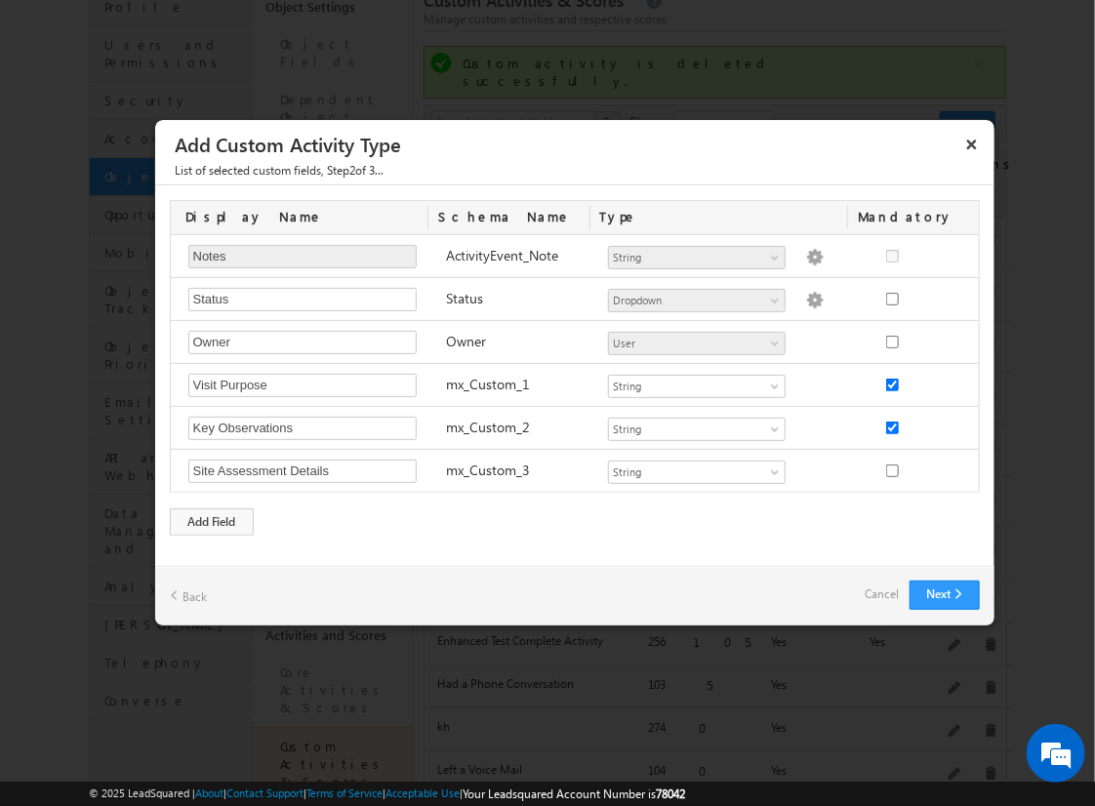
click at [891, 598] on link "Cancel" at bounding box center [883, 594] width 34 height 27
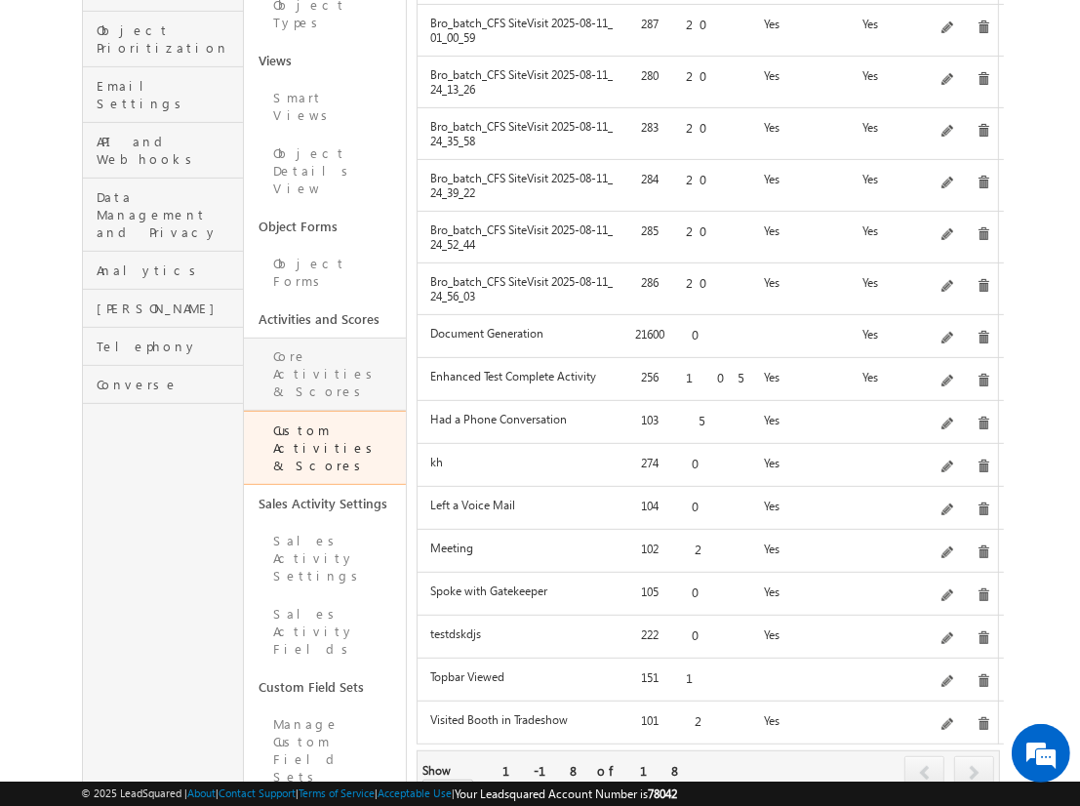
scroll to position [566, 0]
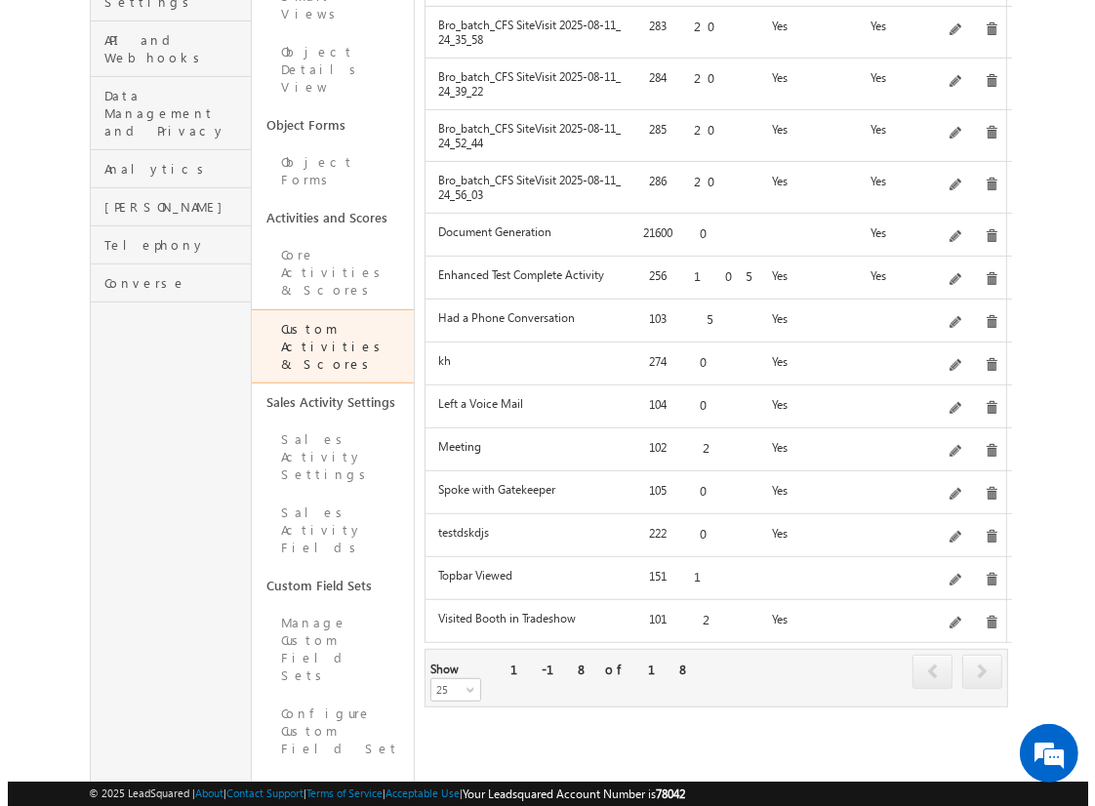
scroll to position [0, 0]
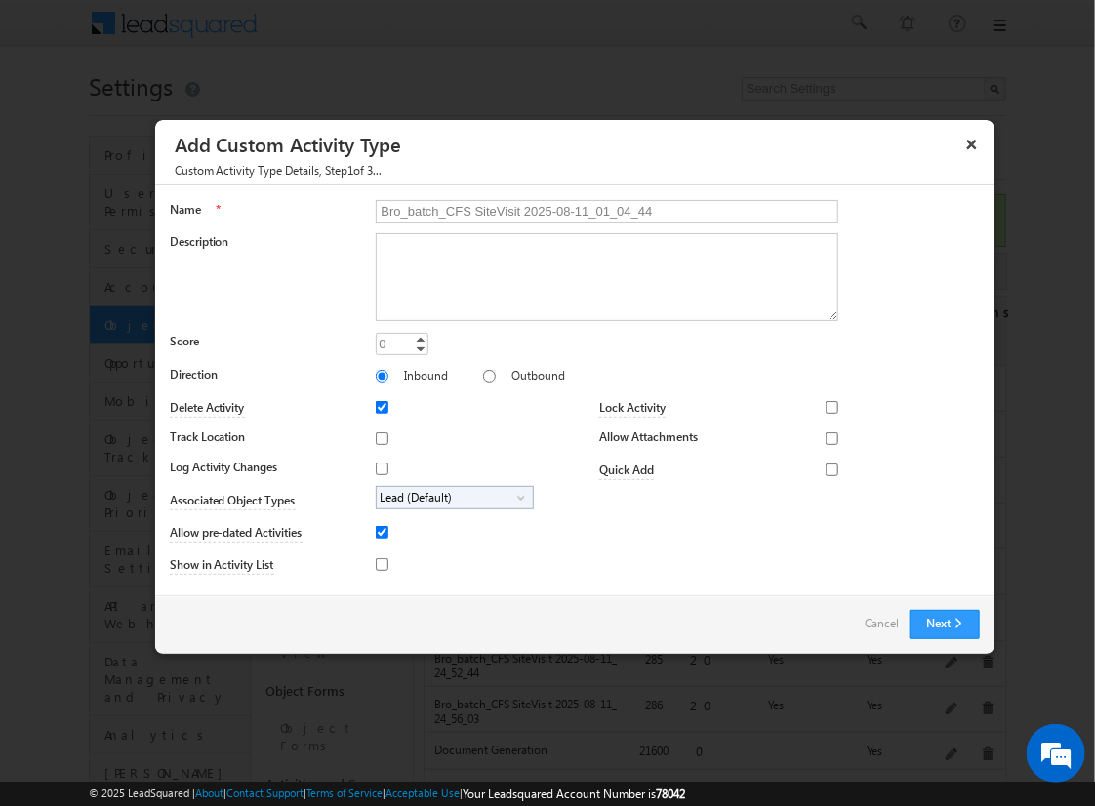
type input "Bro_batch_CFS SiteVisit 2025-08-11_01_04_44"
type textarea "On-site visit activity with CFS sub-field types testing - Created on 20250810_1…"
type input "20"
click at [379, 437] on input "Track Location" at bounding box center [382, 438] width 13 height 13
checkbox input "true"
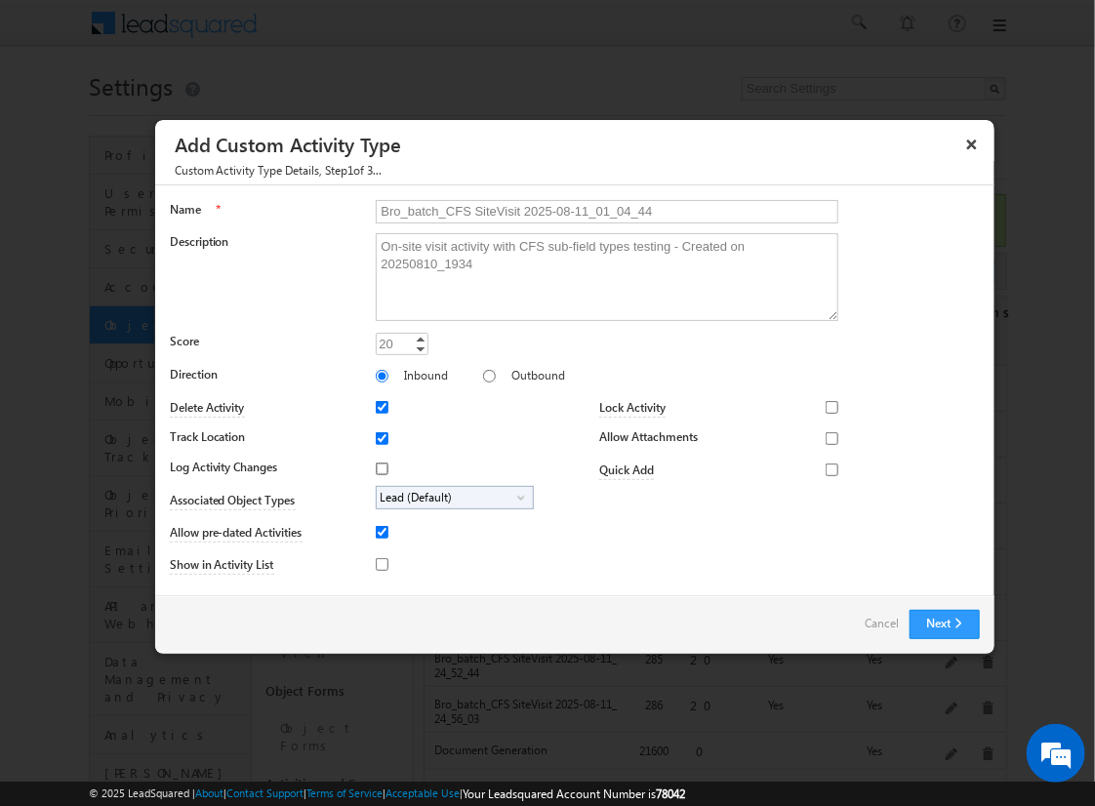
click at [379, 467] on input "Log Activity Changes" at bounding box center [382, 469] width 13 height 13
checkbox input "true"
click at [379, 563] on input "Show in Activity List" at bounding box center [382, 564] width 13 height 13
checkbox input "true"
click at [826, 437] on input "Allow Attachments" at bounding box center [832, 438] width 13 height 13
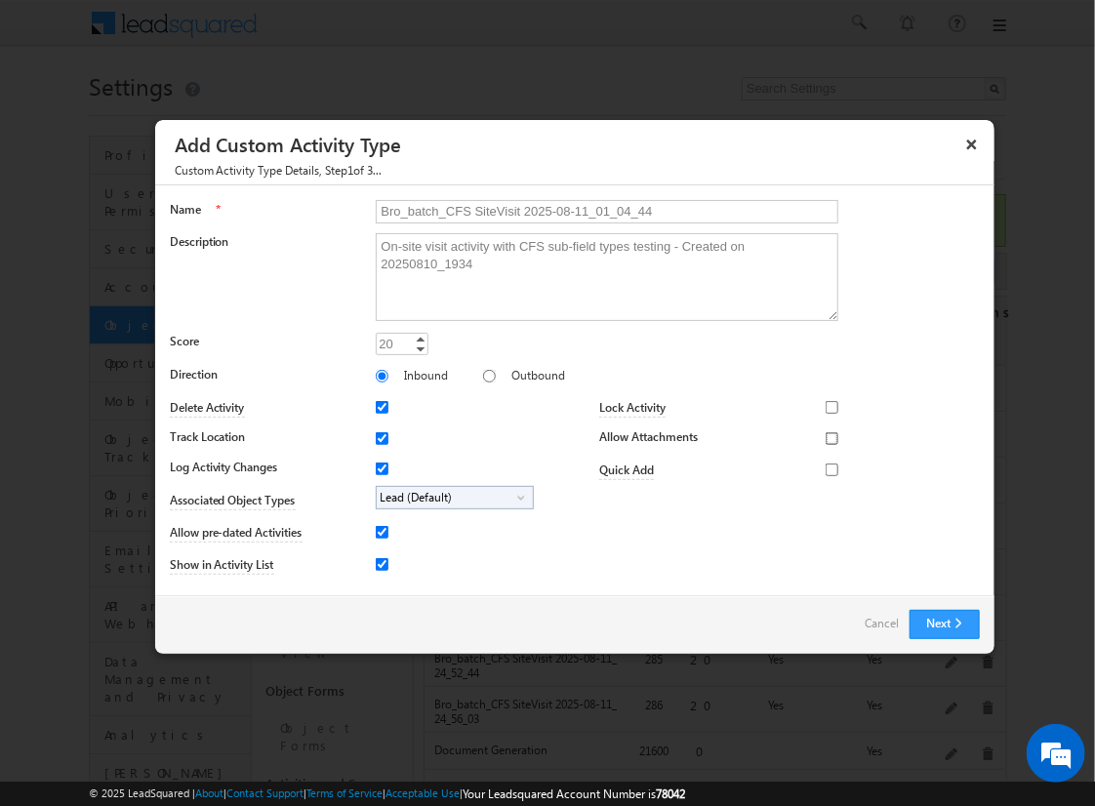
checkbox input "true"
click at [451, 496] on span "Lead (Default)" at bounding box center [447, 498] width 141 height 22
click at [390, 551] on input "Student" at bounding box center [394, 552] width 13 height 13
checkbox input "true"
click at [598, 210] on input "Bro_batch_CFS SiteVisit 2025-08-11_01_04_44" at bounding box center [607, 211] width 463 height 23
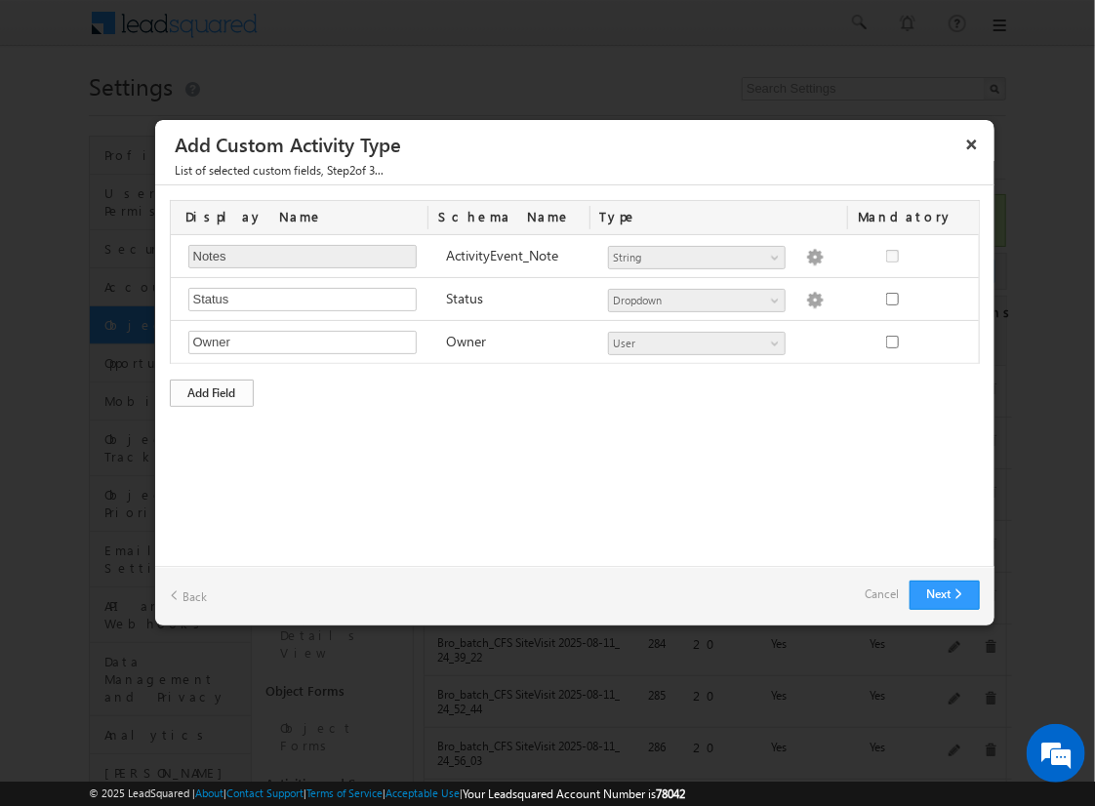
click at [212, 390] on div "Add Field" at bounding box center [212, 393] width 84 height 27
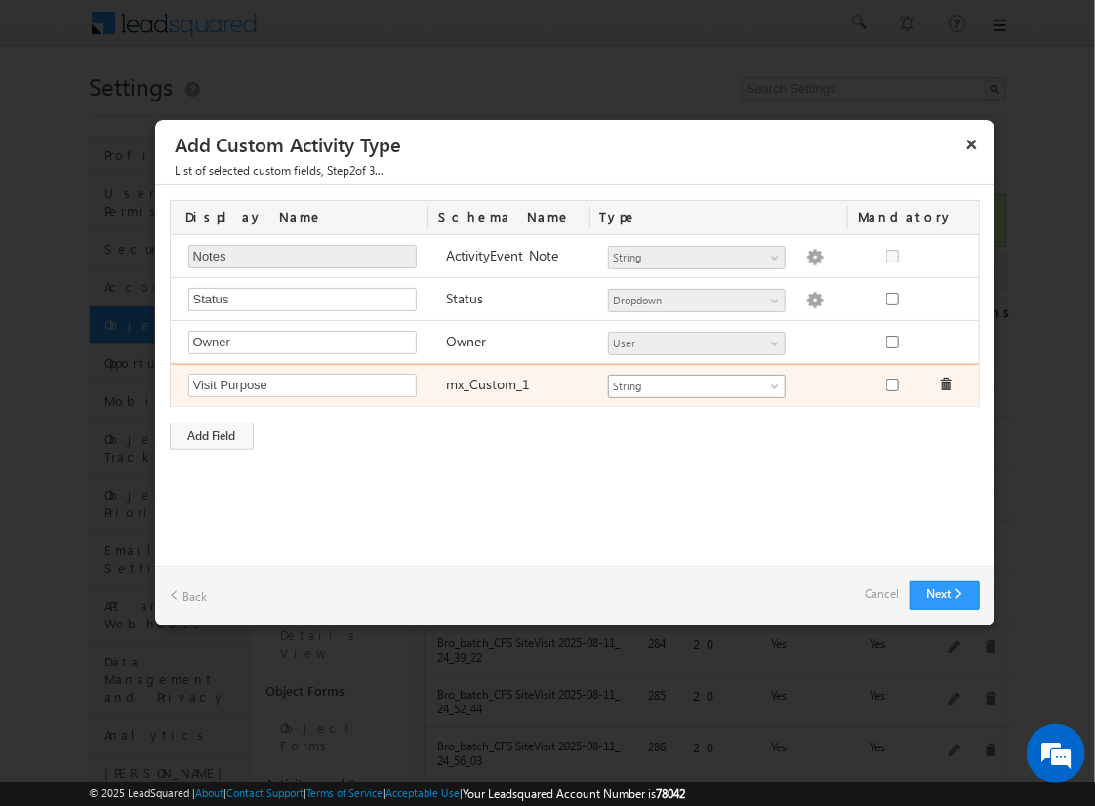
type input "Visit Purpose"
click at [696, 383] on span "String" at bounding box center [688, 387] width 159 height 18
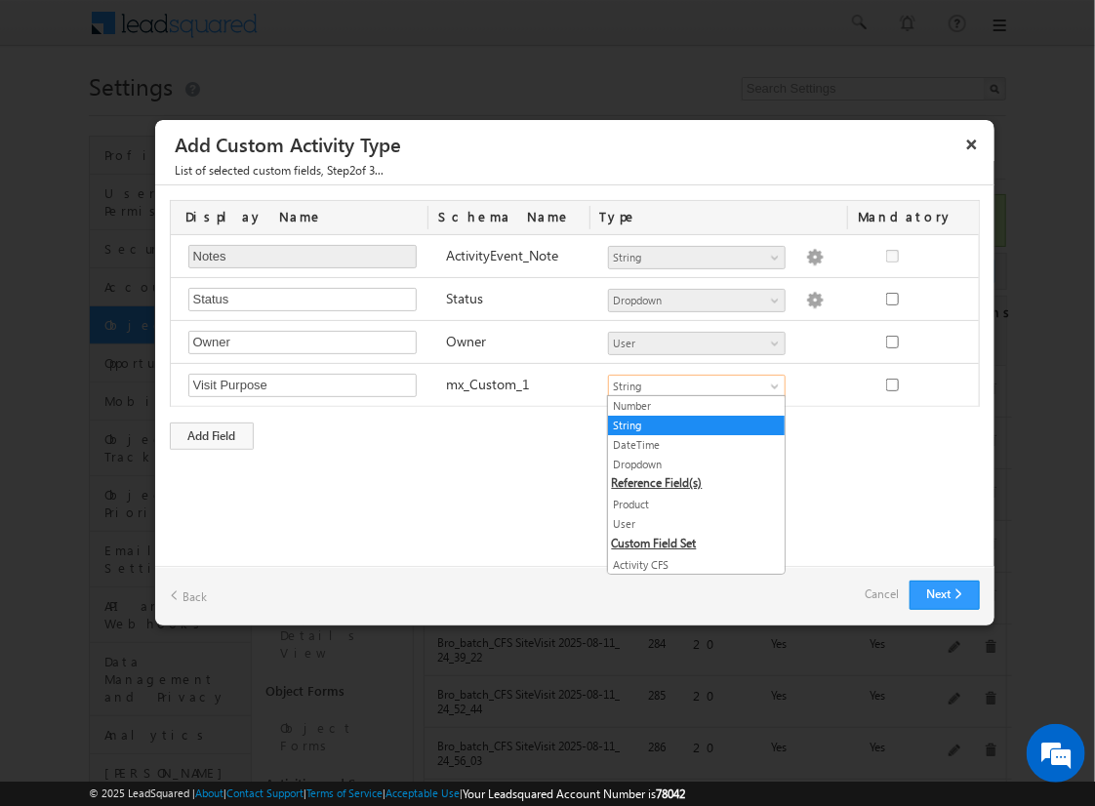
click at [689, 424] on link "String" at bounding box center [696, 426] width 177 height 18
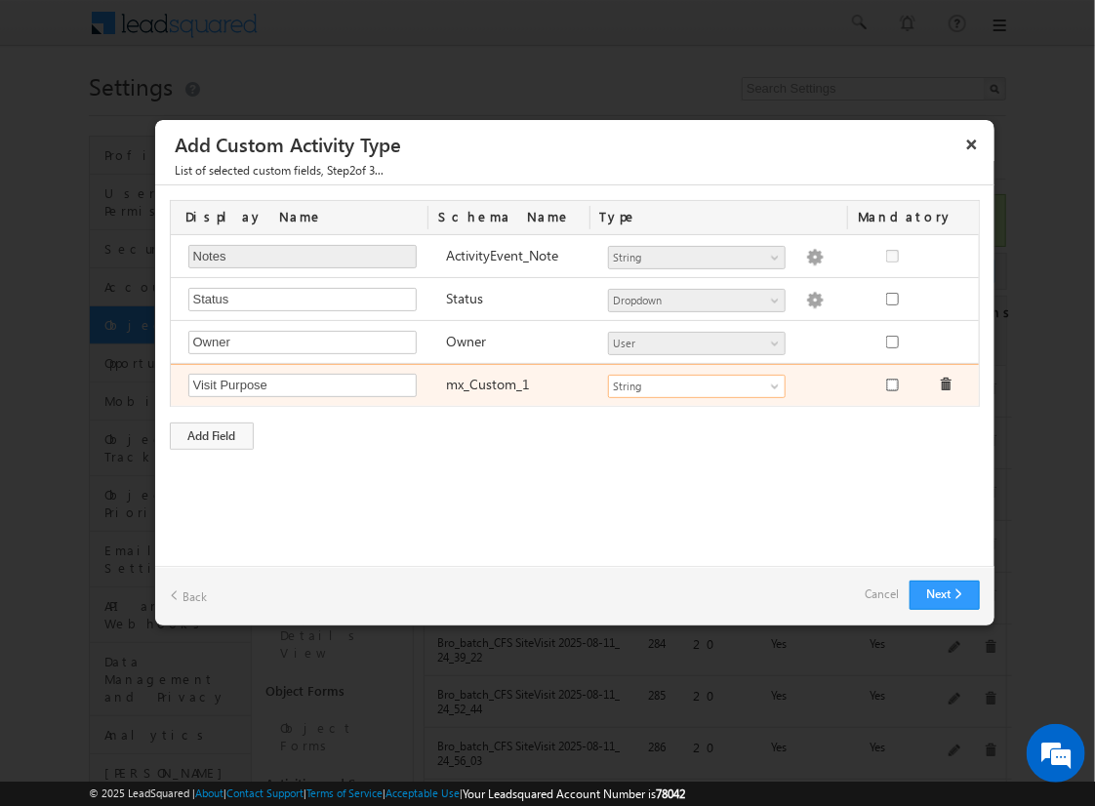
click at [891, 383] on input "checkbox" at bounding box center [892, 385] width 13 height 13
checkbox input "true"
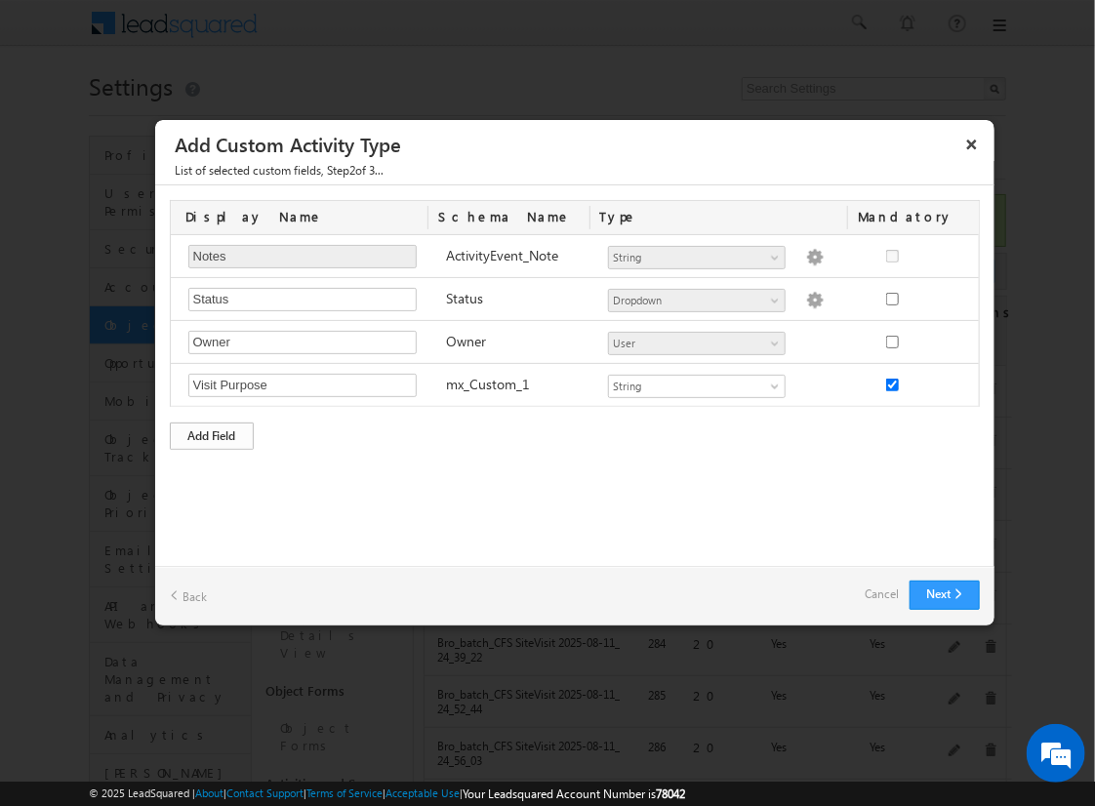
click at [212, 432] on div "Add Field" at bounding box center [212, 436] width 84 height 27
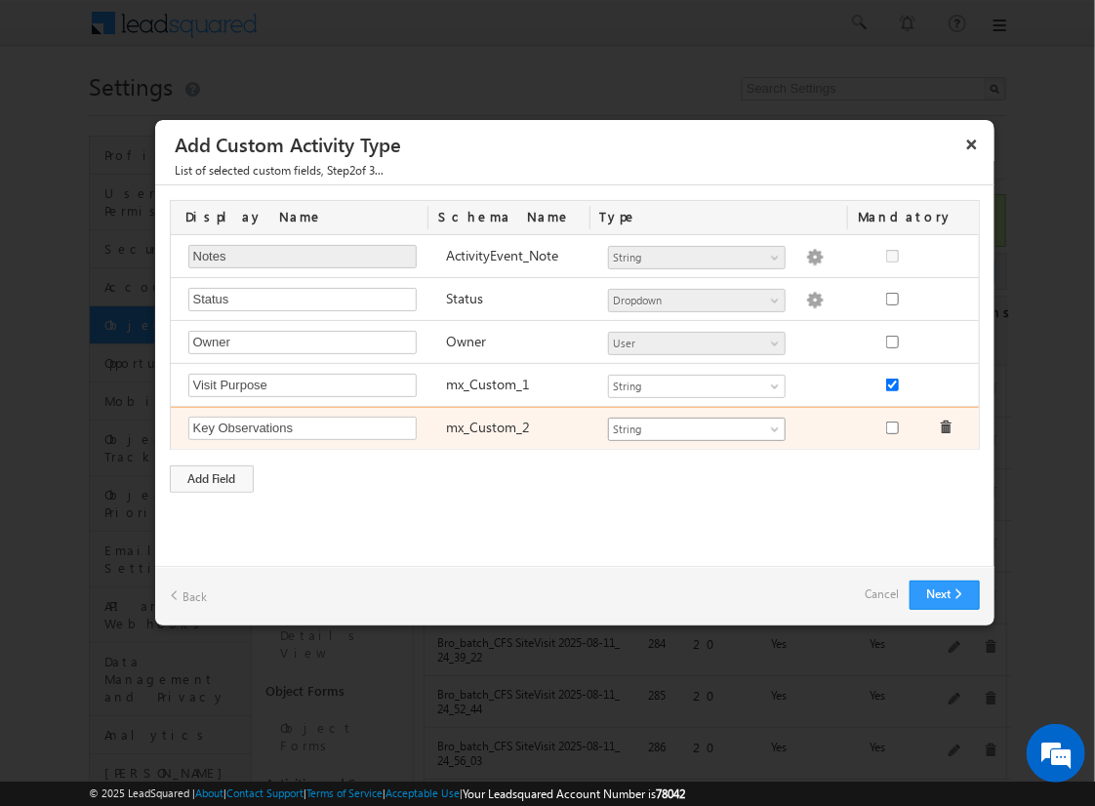
type input "Key Observations"
click at [696, 425] on span "String" at bounding box center [688, 430] width 159 height 18
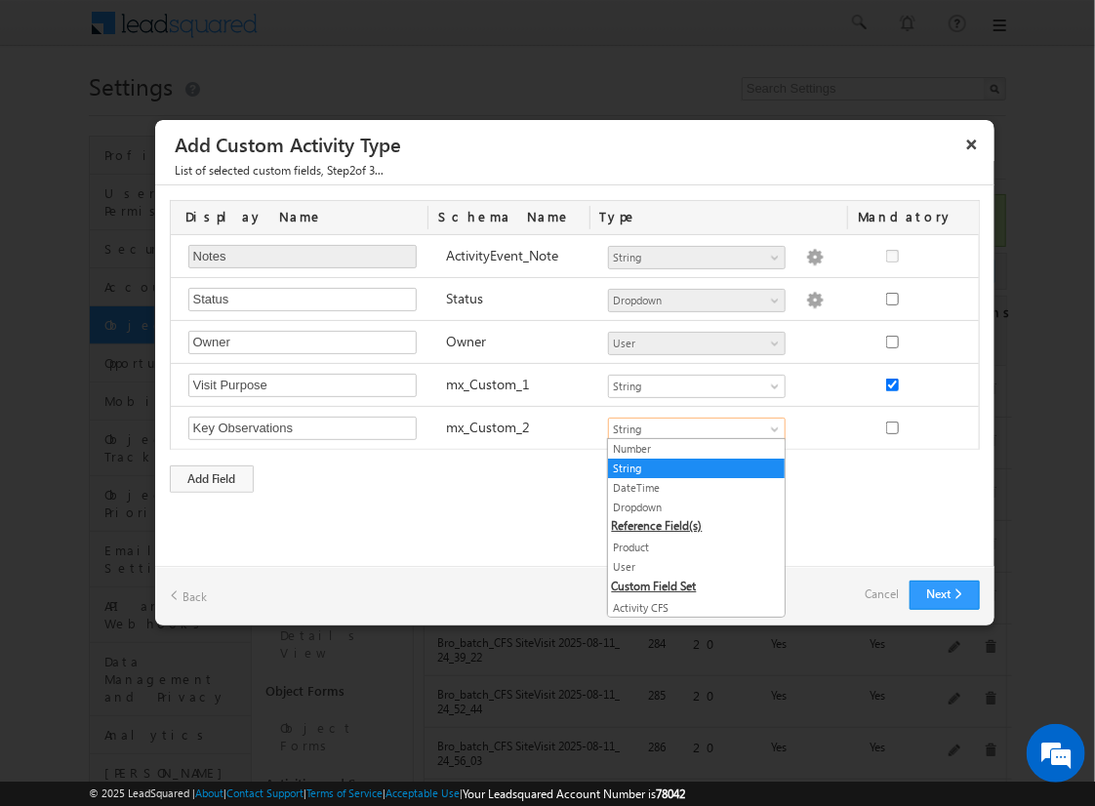
click at [689, 466] on link "String" at bounding box center [696, 469] width 177 height 18
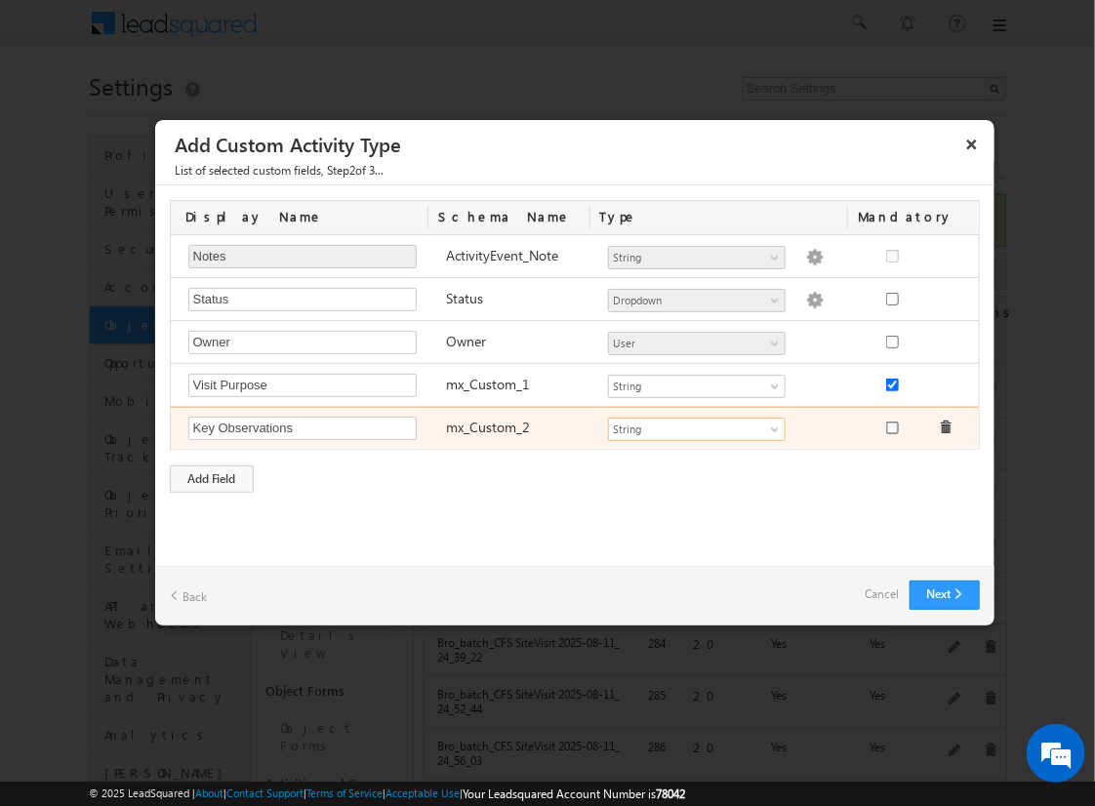
click at [891, 424] on input "checkbox" at bounding box center [892, 428] width 13 height 13
checkbox input "true"
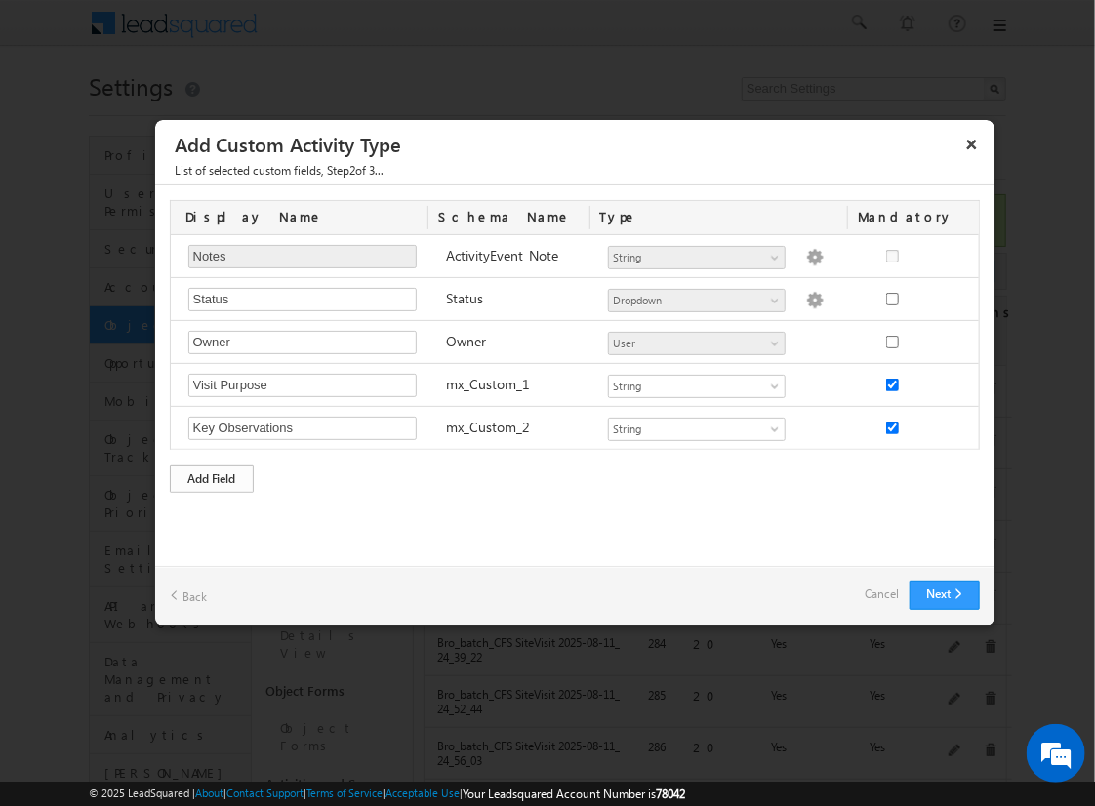
click at [212, 475] on div "Add Field" at bounding box center [212, 478] width 84 height 27
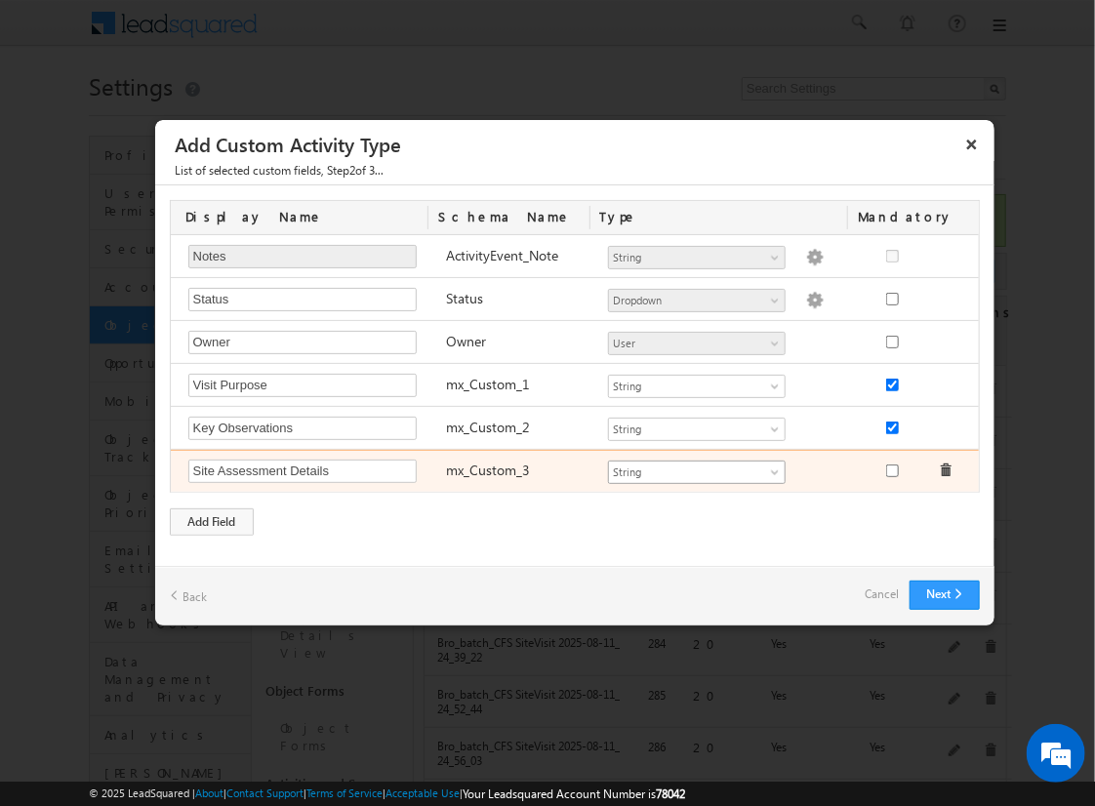
type input "Site Assessment Details"
click at [696, 468] on span "String" at bounding box center [688, 473] width 159 height 18
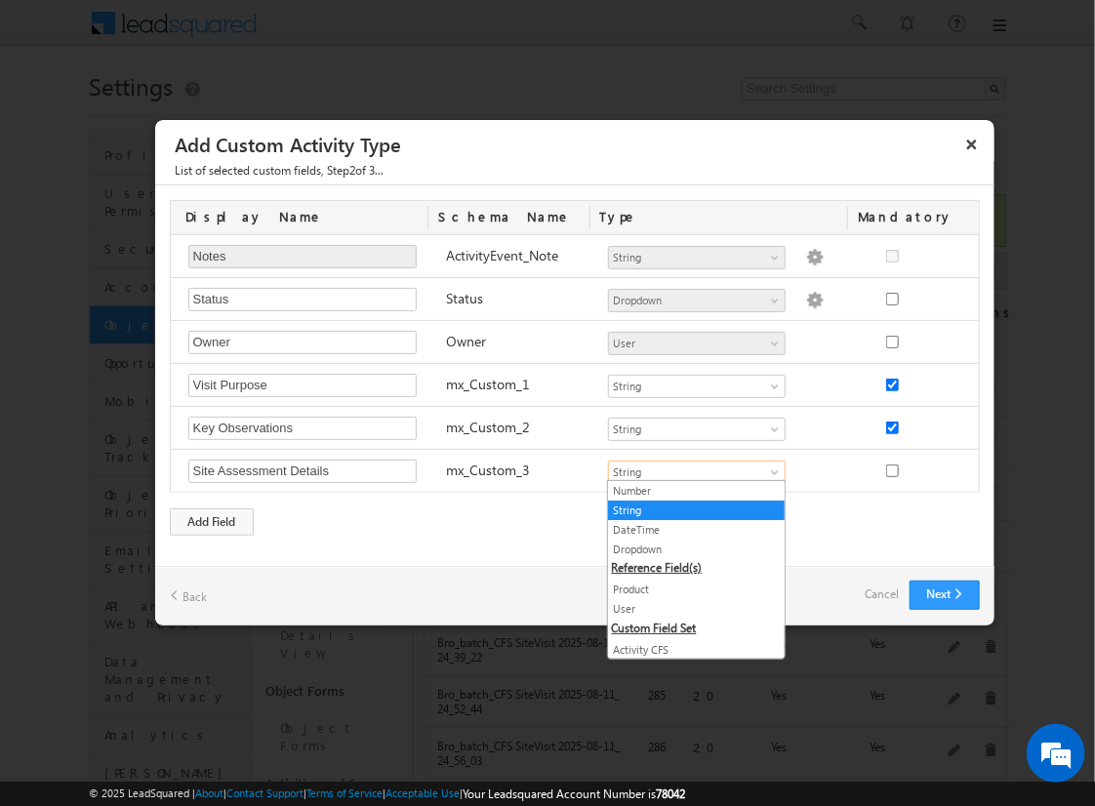
click at [689, 680] on link "Geolocation" at bounding box center [696, 689] width 177 height 18
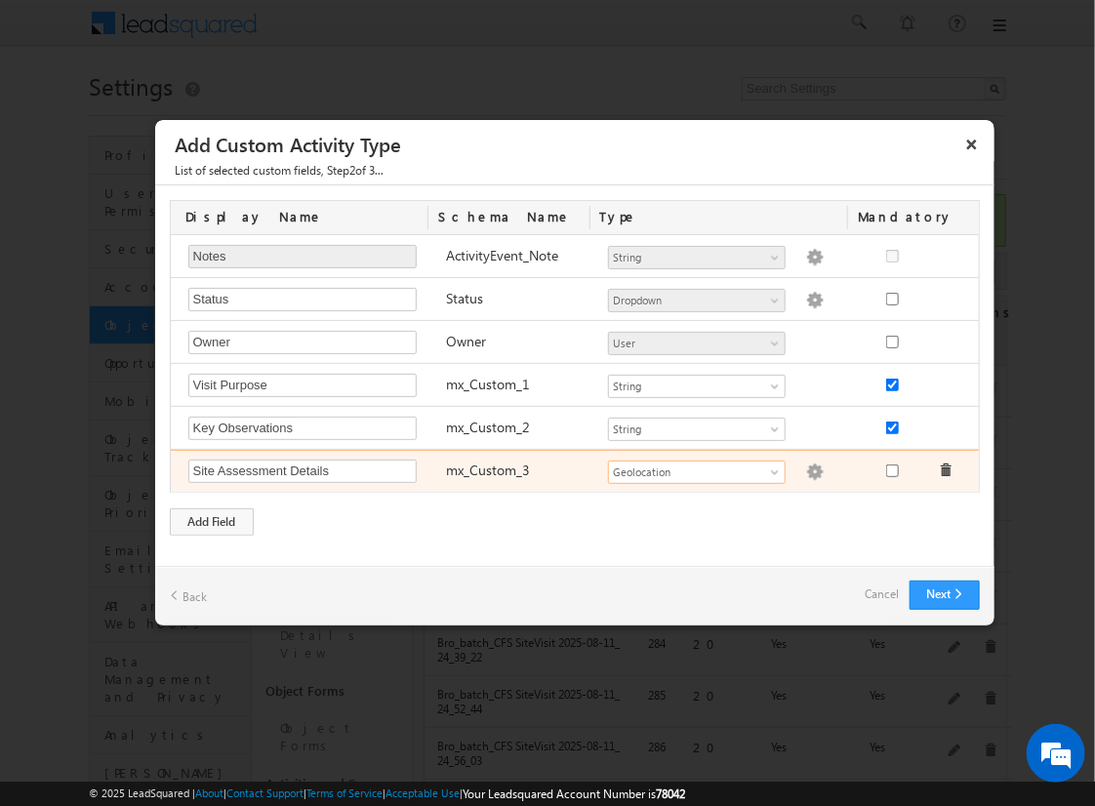
click at [806, 468] on img at bounding box center [815, 473] width 18 height 18
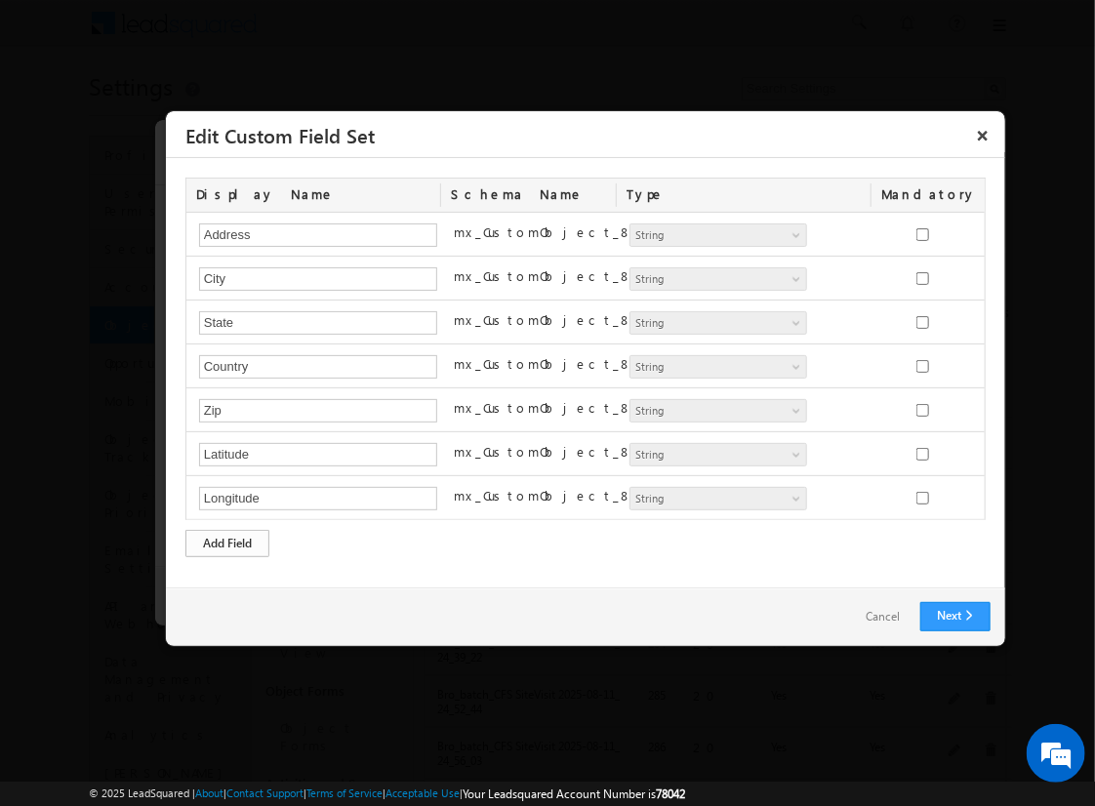
click at [227, 540] on div "Add Field" at bounding box center [227, 543] width 84 height 27
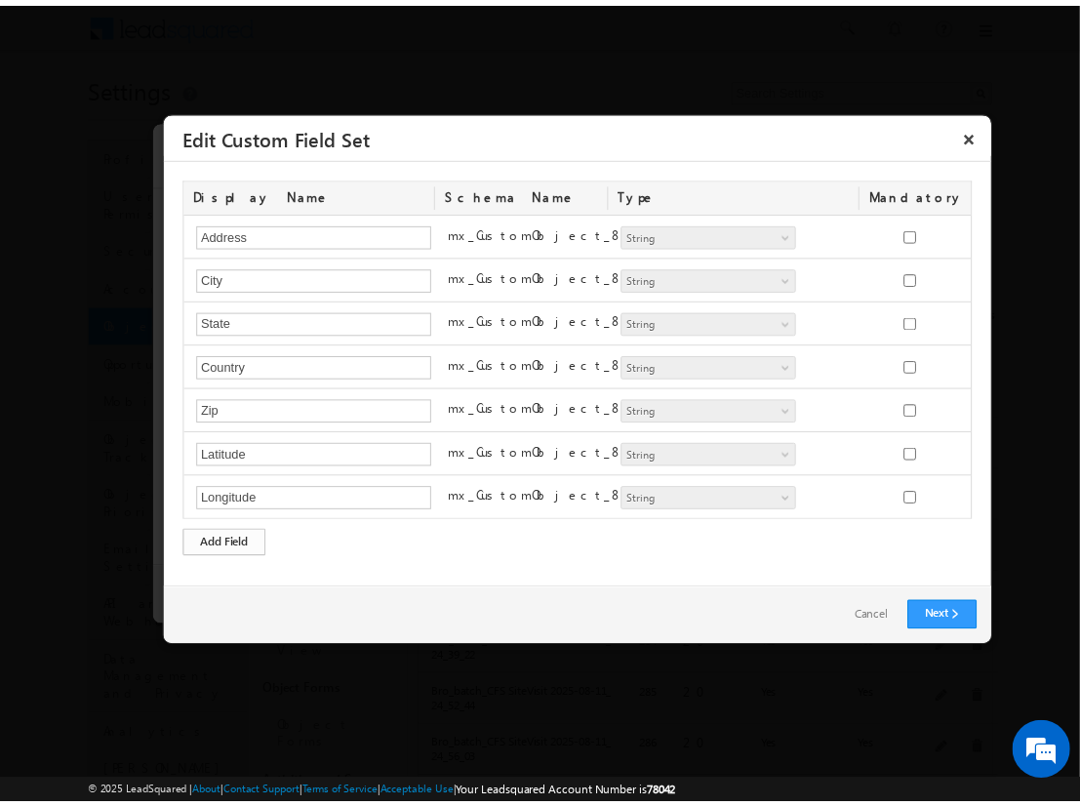
scroll to position [35, 0]
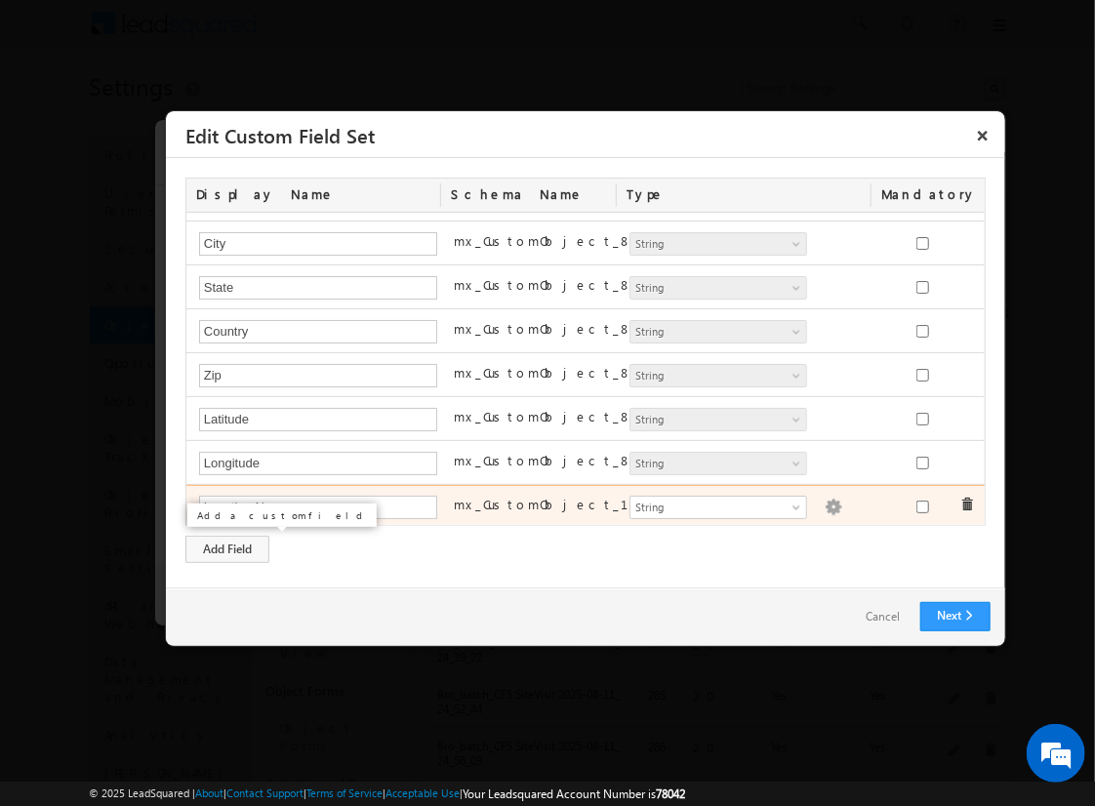
type input "Location Name"
click at [825, 503] on img at bounding box center [834, 508] width 18 height 18
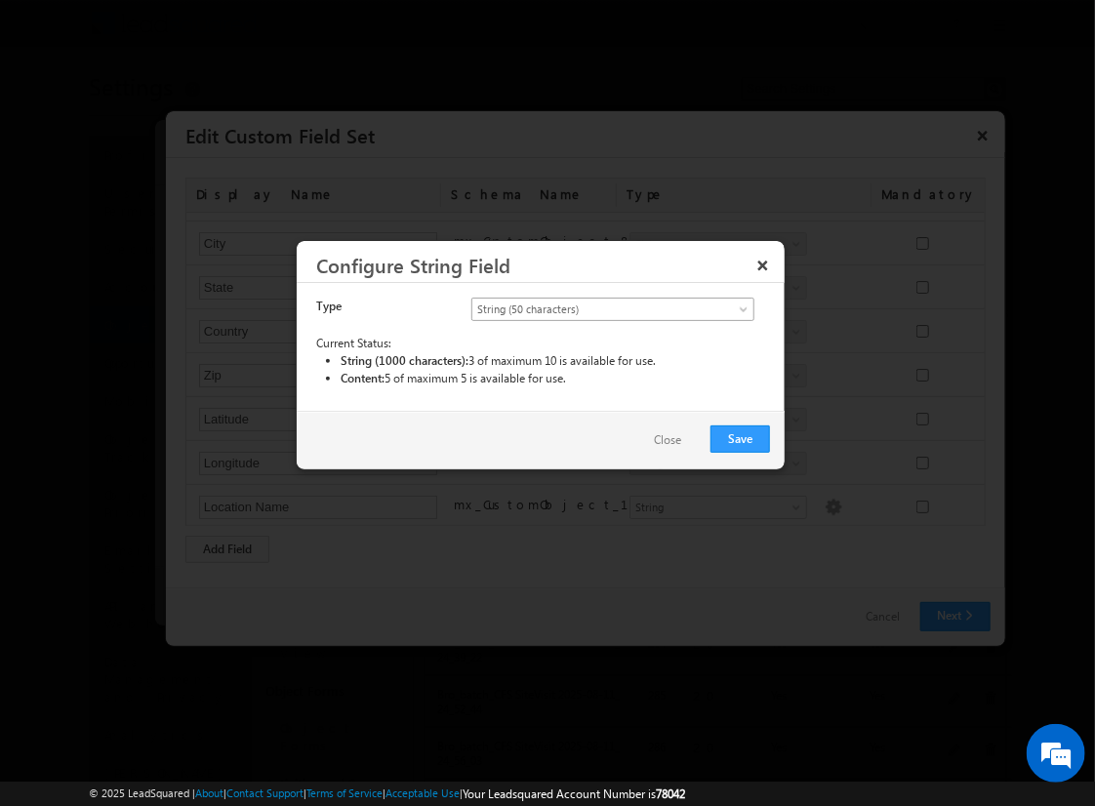
click at [612, 307] on span "String (50 characters)" at bounding box center [596, 310] width 249 height 18
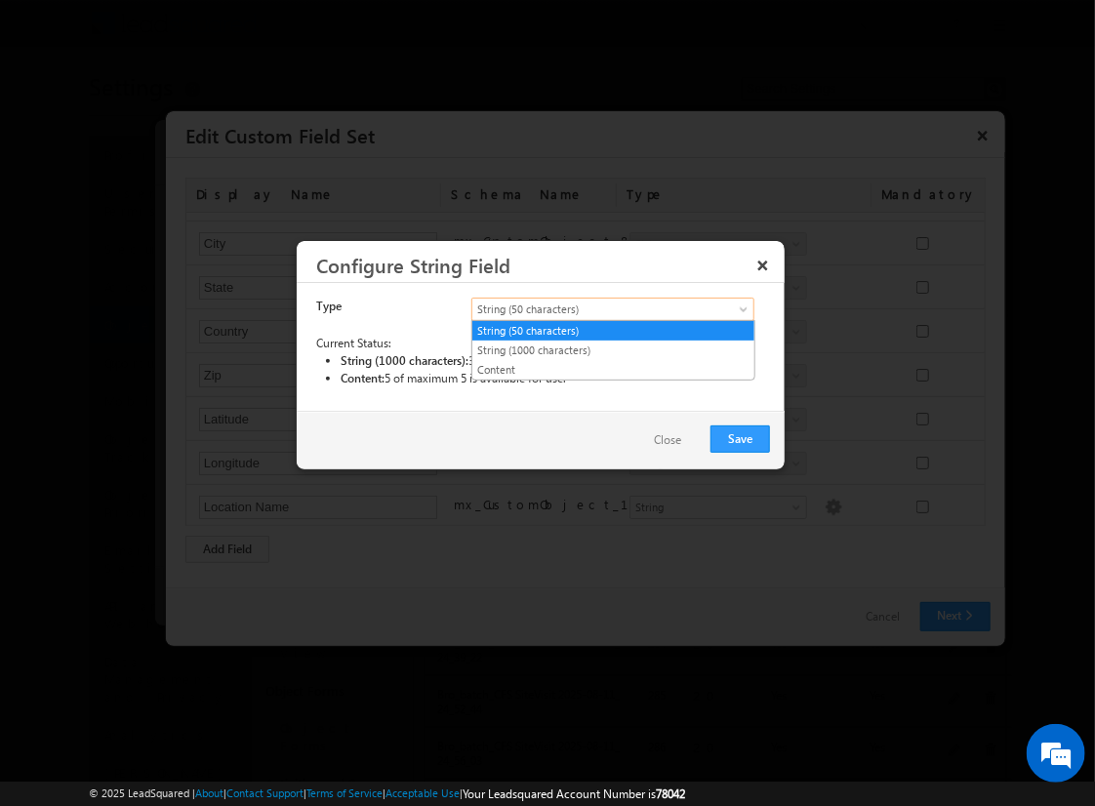
click at [613, 330] on link "String (50 characters)" at bounding box center [613, 331] width 282 height 18
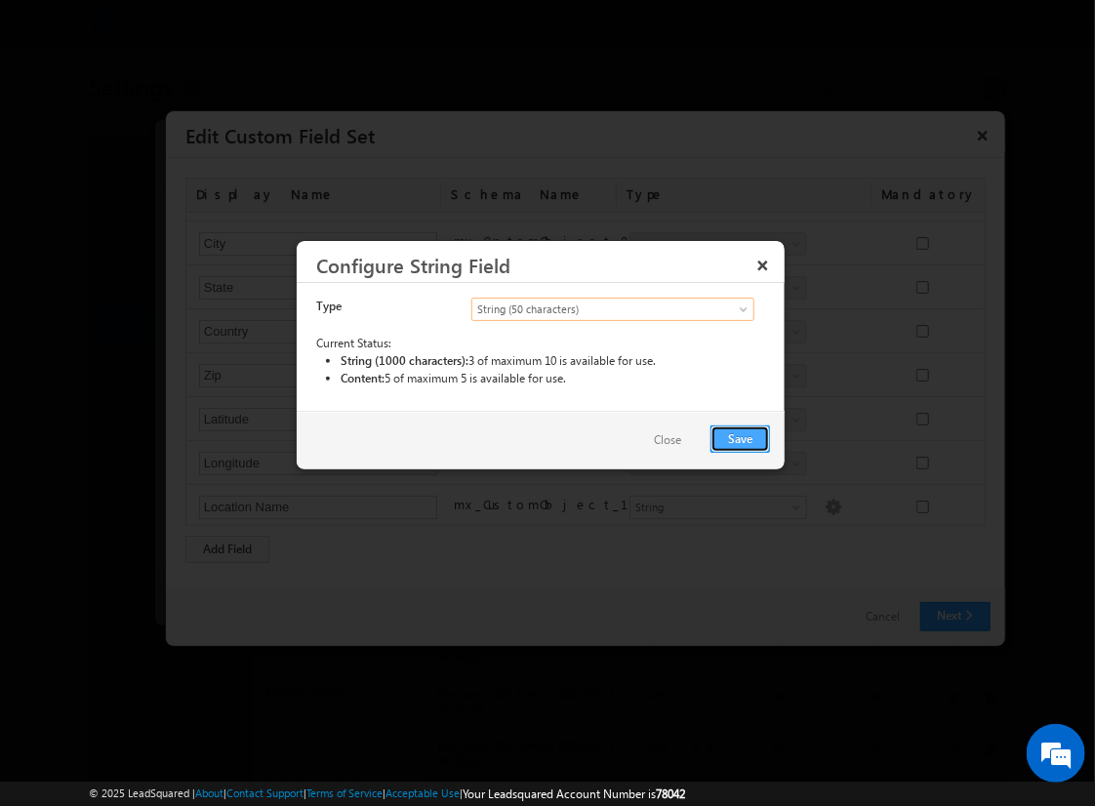
click at [741, 437] on button "Save" at bounding box center [740, 438] width 60 height 27
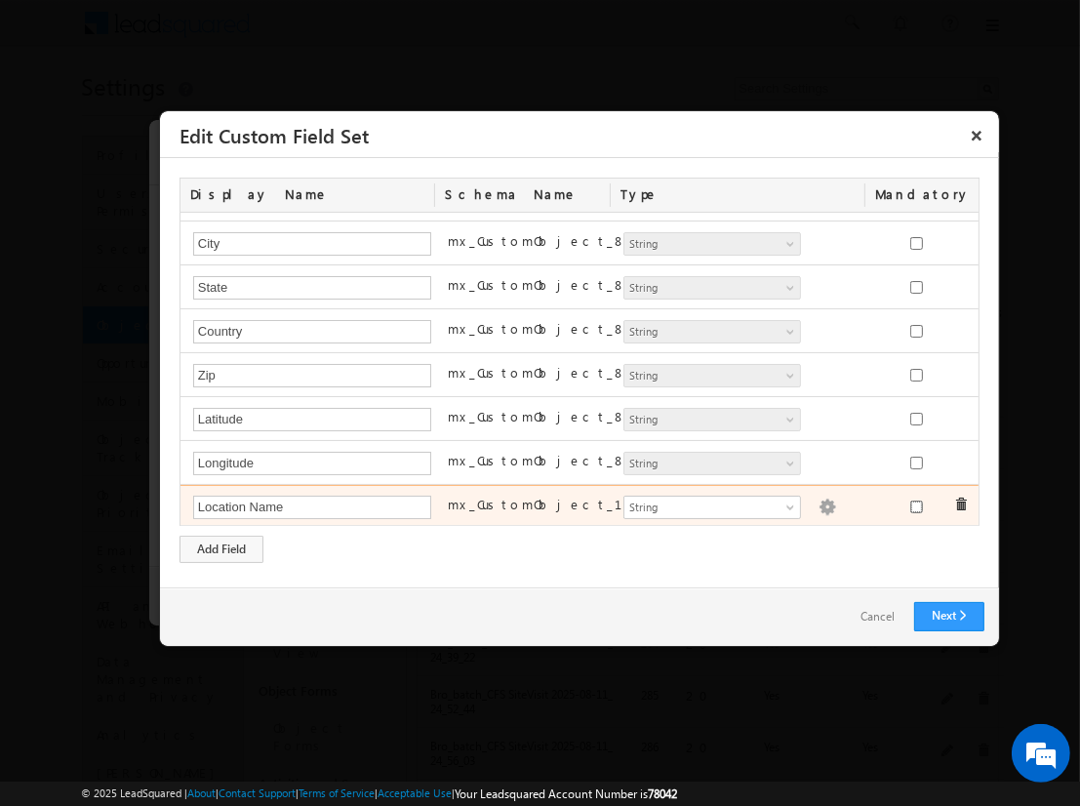
click at [910, 503] on input "checkbox" at bounding box center [916, 507] width 13 height 13
checkbox input "true"
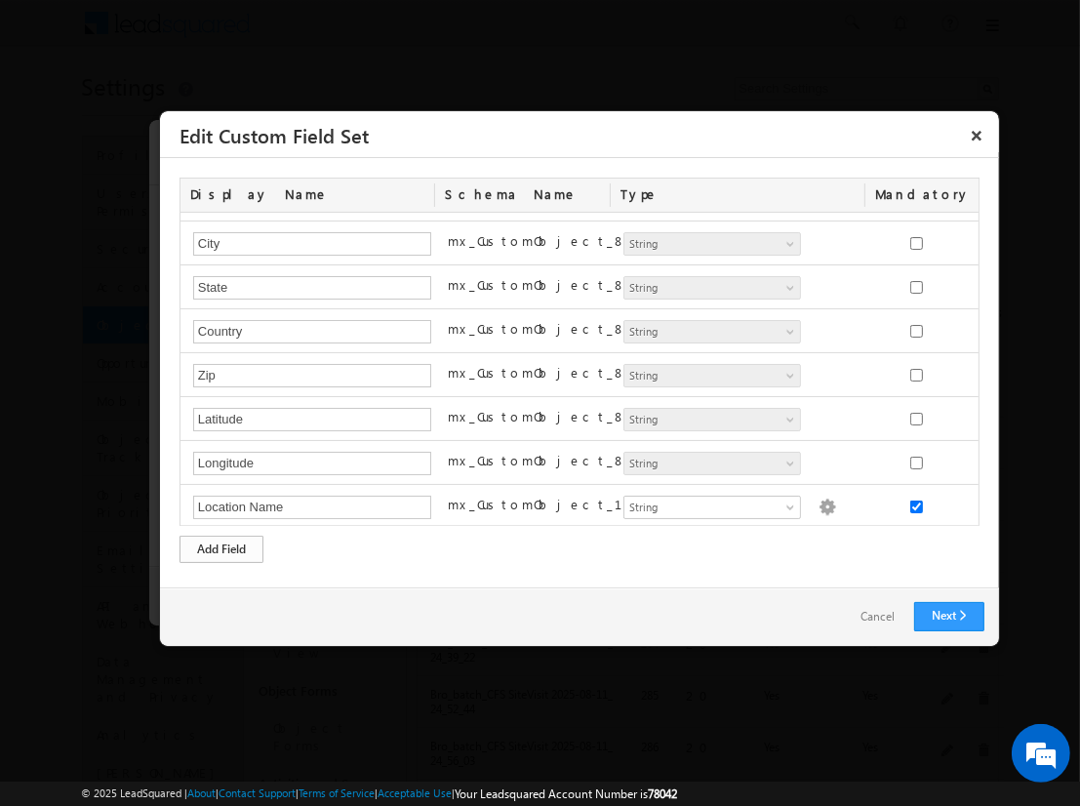
click at [222, 548] on div "Add Field" at bounding box center [222, 549] width 84 height 27
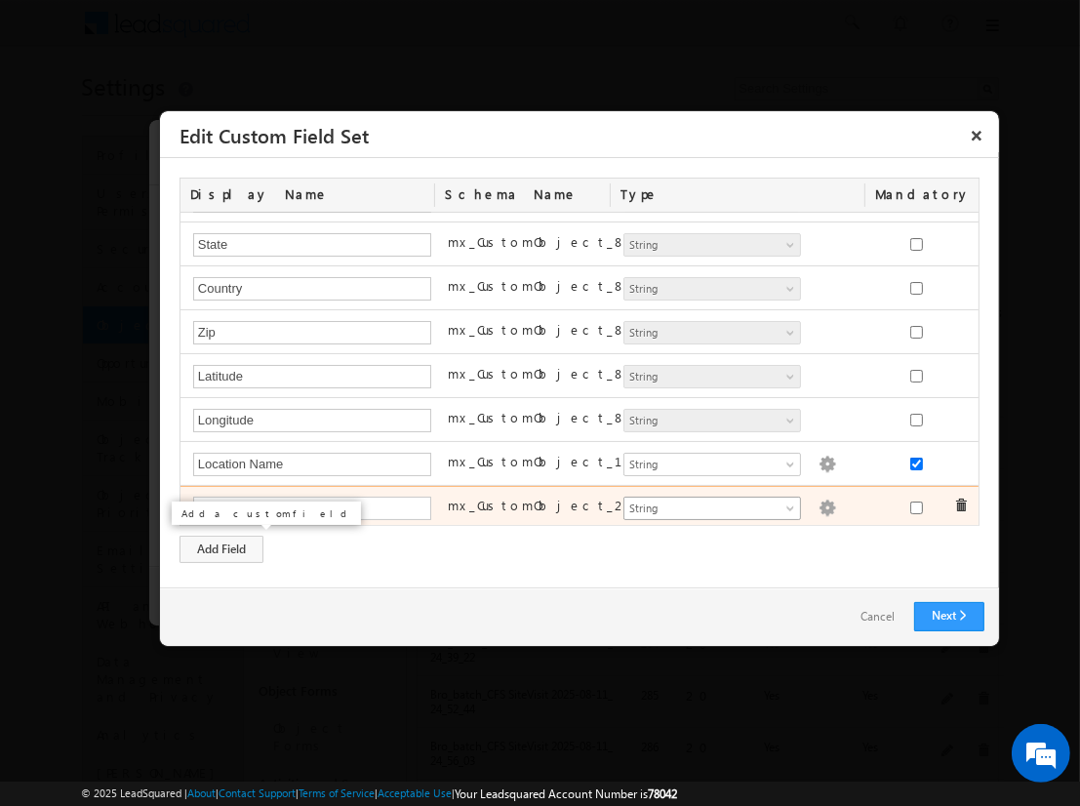
type input "Assessment Start Time"
click at [704, 504] on span "String" at bounding box center [704, 509] width 159 height 18
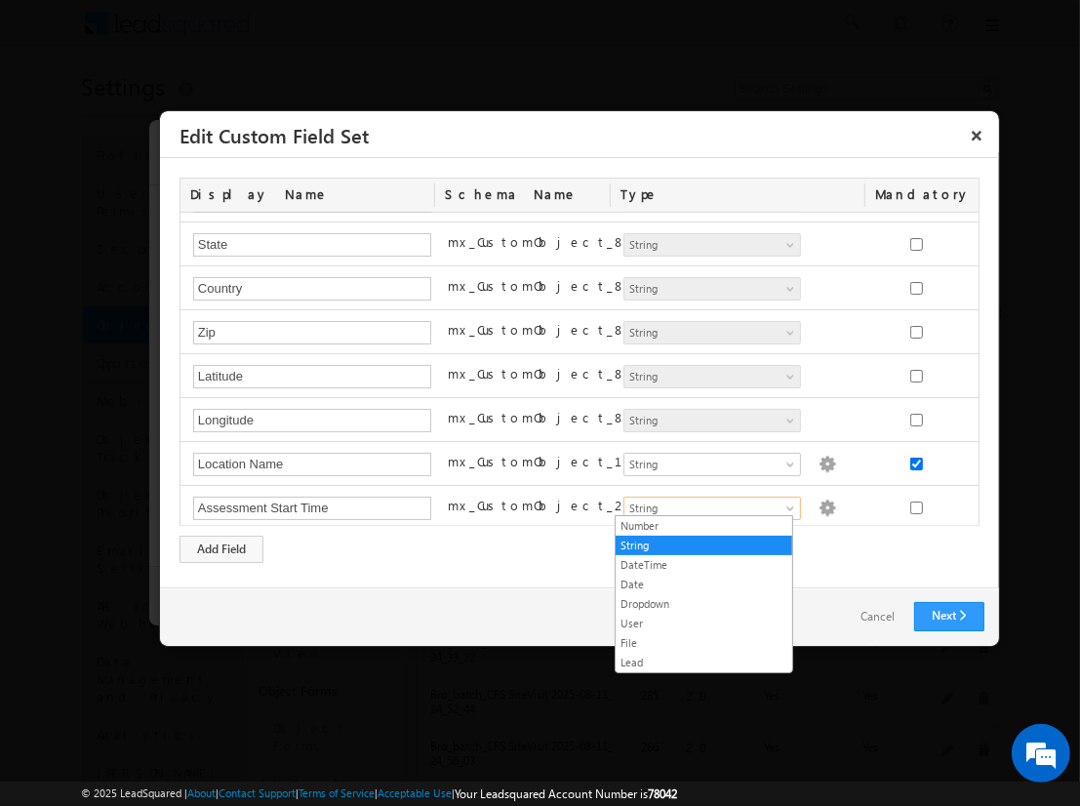
click at [704, 564] on link "DateTime" at bounding box center [704, 565] width 177 height 18
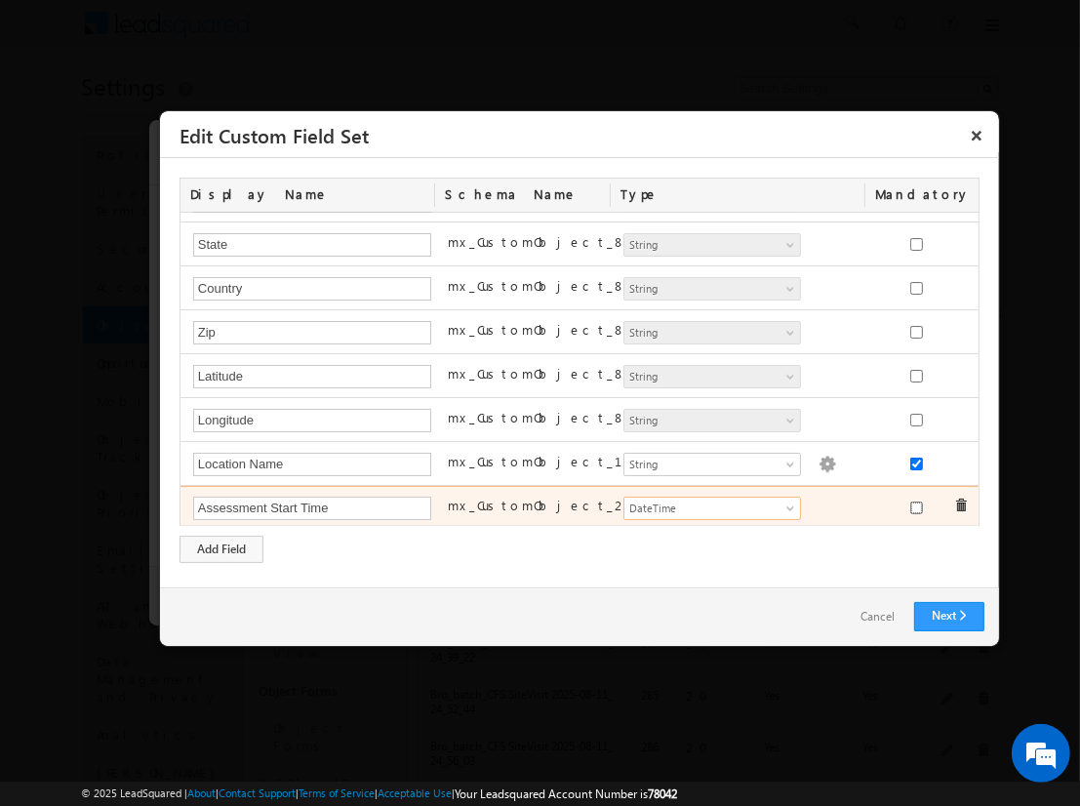
click at [910, 503] on input "checkbox" at bounding box center [916, 508] width 13 height 13
checkbox input "true"
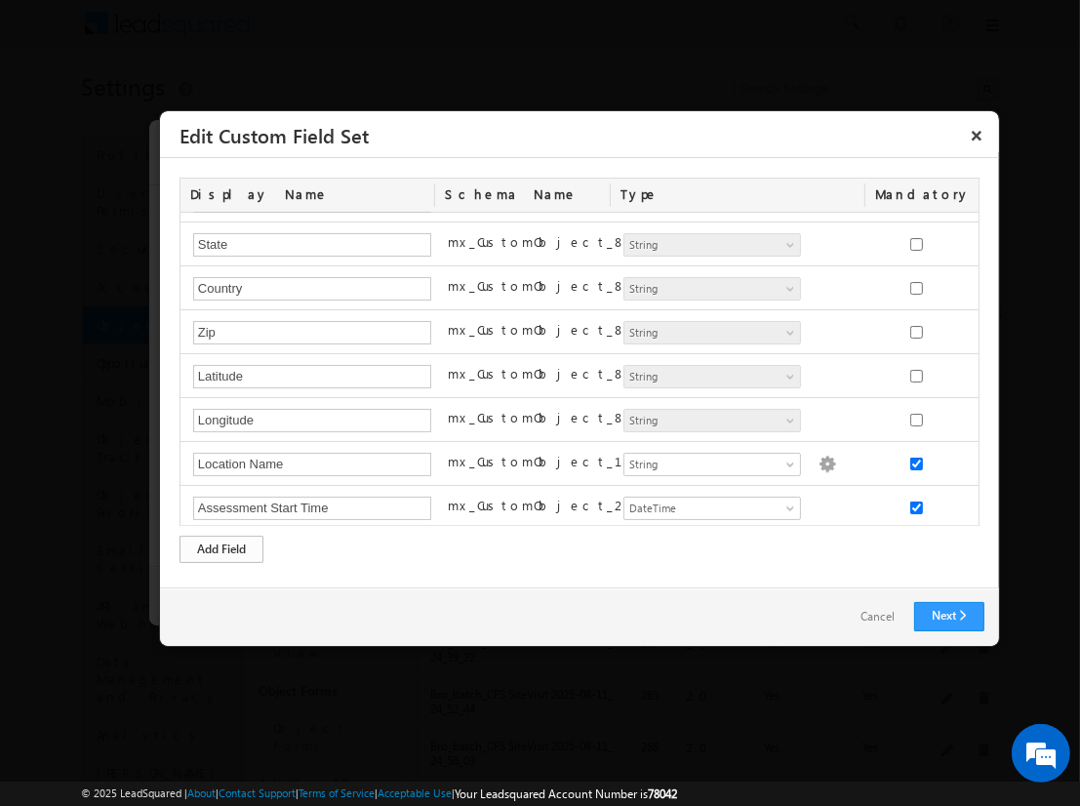
click at [222, 548] on div "Add Field" at bounding box center [222, 549] width 84 height 27
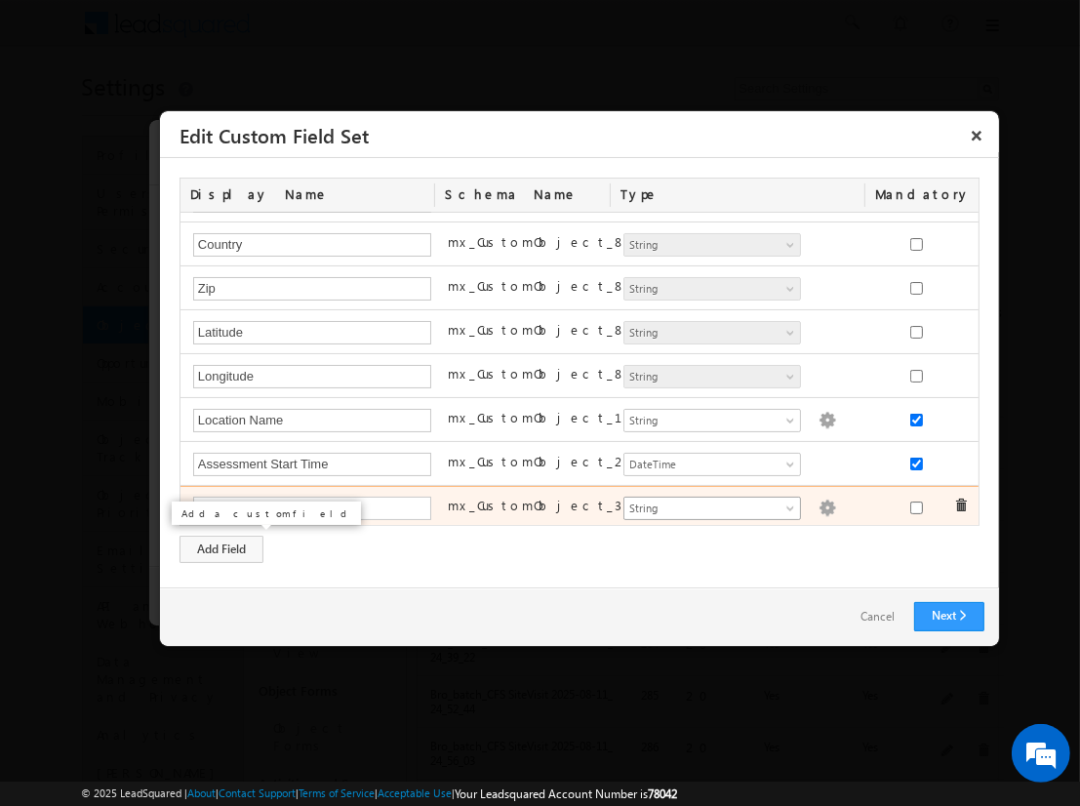
type input "Assessment Score"
click at [704, 503] on span "String" at bounding box center [704, 509] width 159 height 18
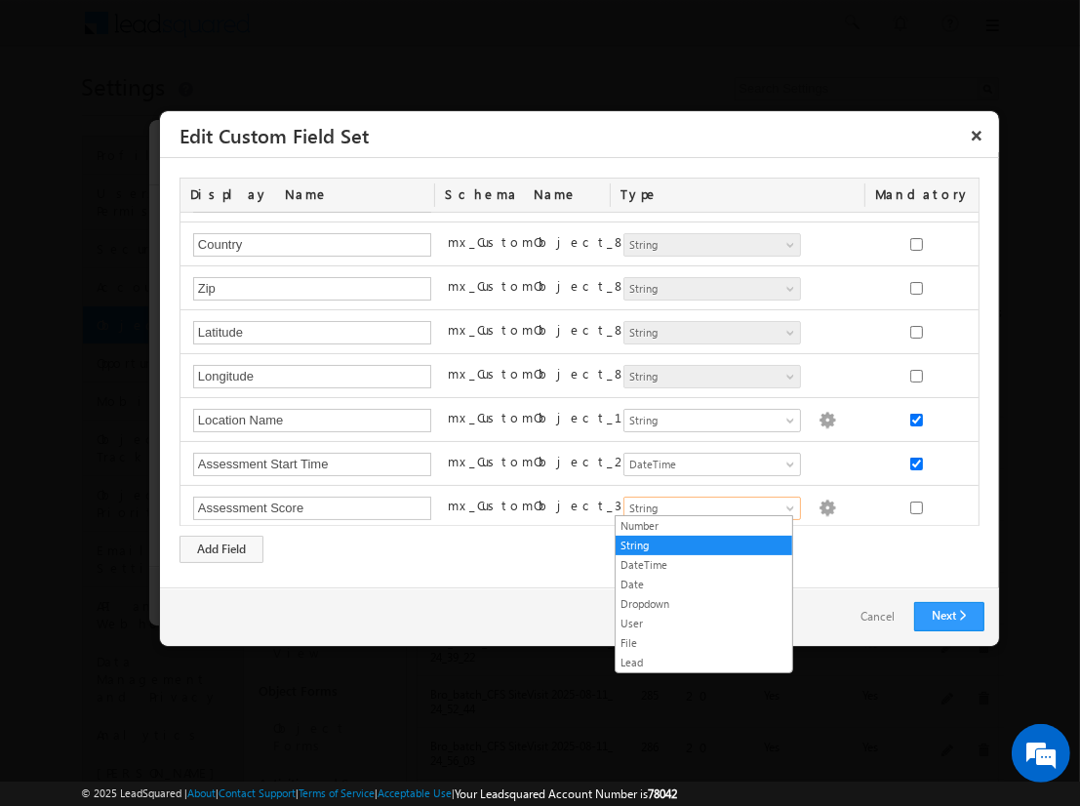
click at [704, 525] on link "Number" at bounding box center [704, 526] width 177 height 18
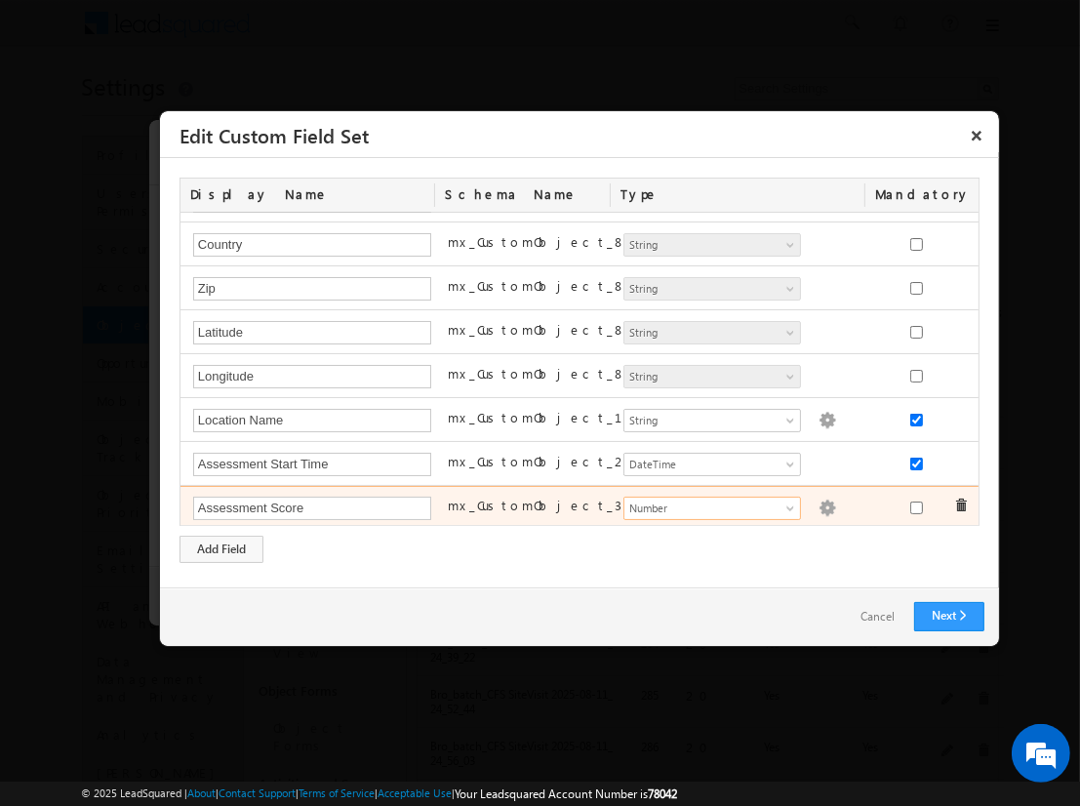
click at [819, 503] on img at bounding box center [828, 509] width 18 height 18
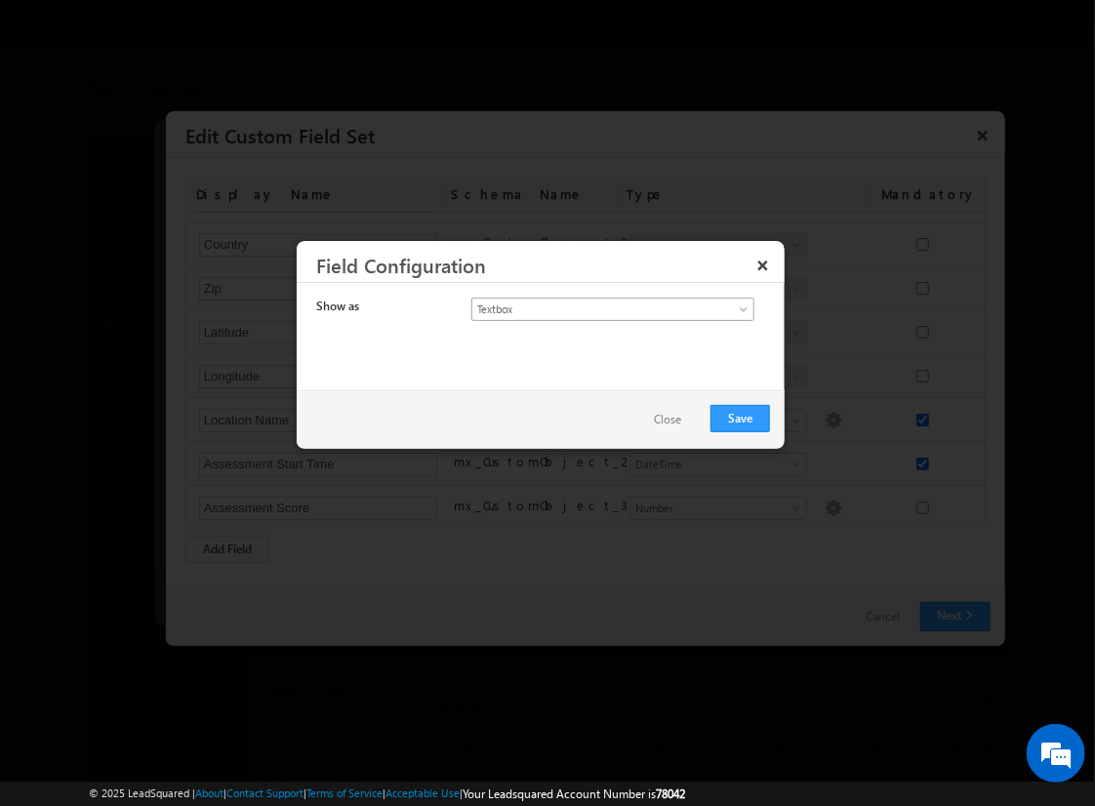
click at [595, 307] on span "Textbox" at bounding box center [596, 310] width 249 height 18
click at [613, 349] on link "Currency" at bounding box center [613, 351] width 282 height 18
click at [741, 417] on button "Save" at bounding box center [740, 418] width 60 height 27
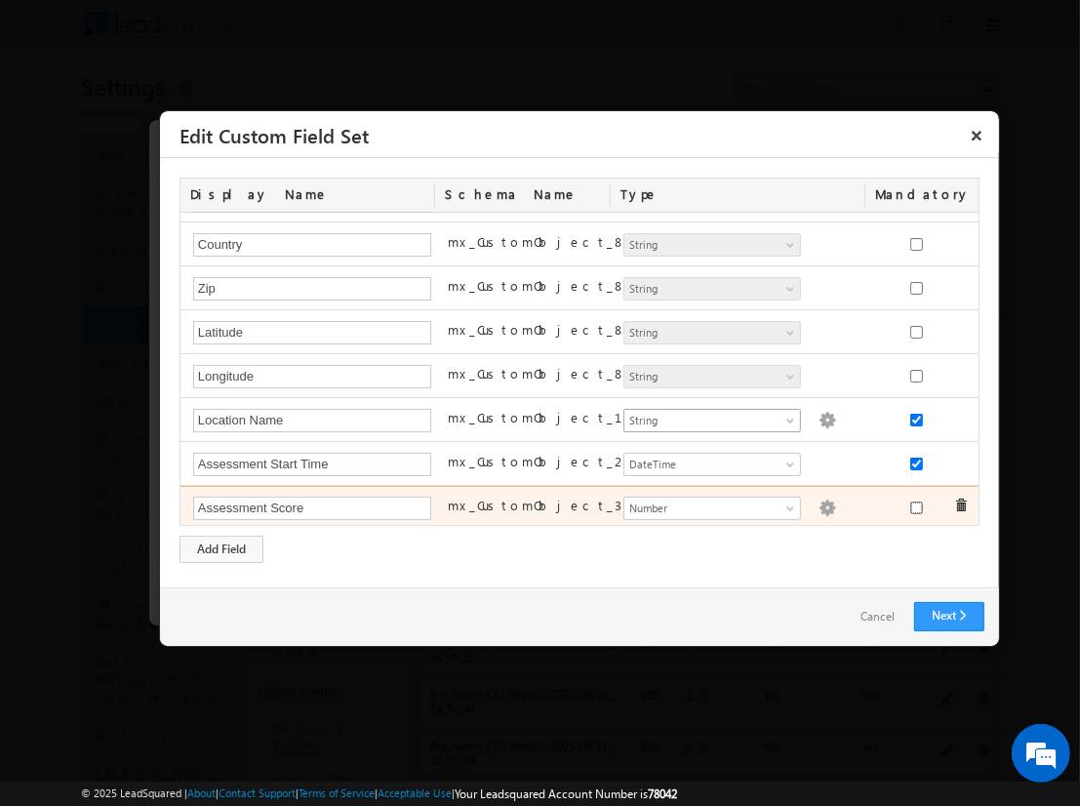
click at [910, 503] on input "checkbox" at bounding box center [916, 508] width 13 height 13
checkbox input "true"
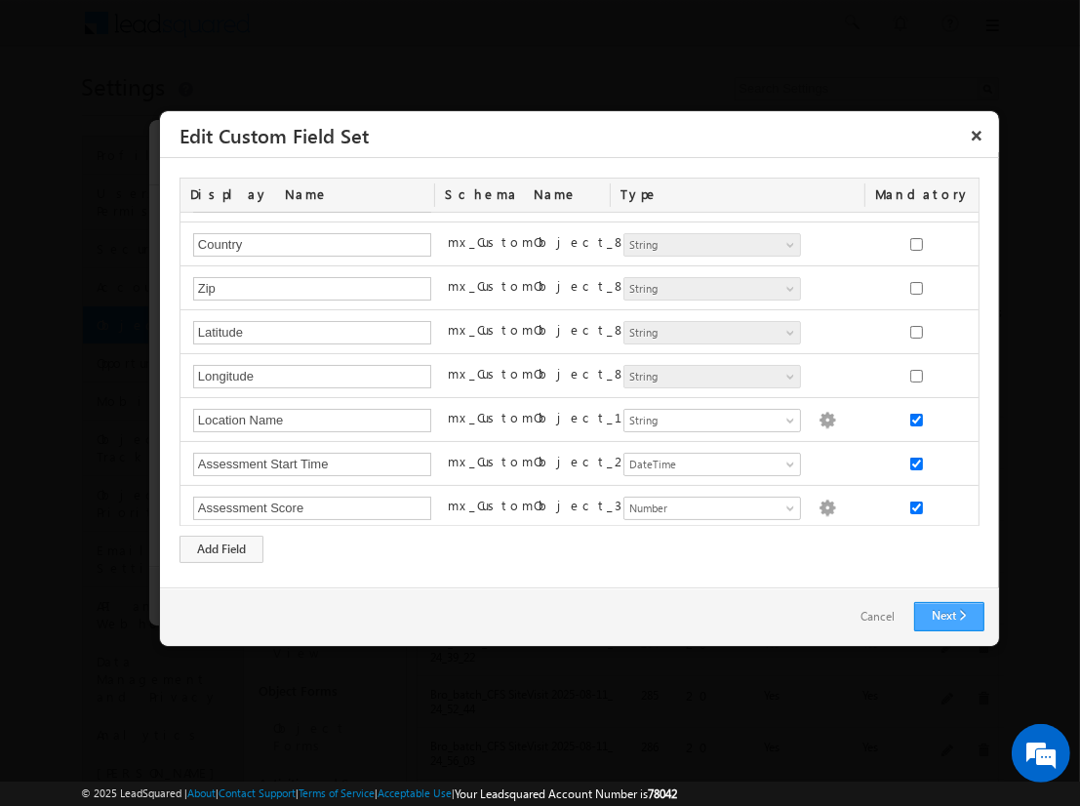
click at [949, 616] on link "Next" at bounding box center [949, 616] width 70 height 29
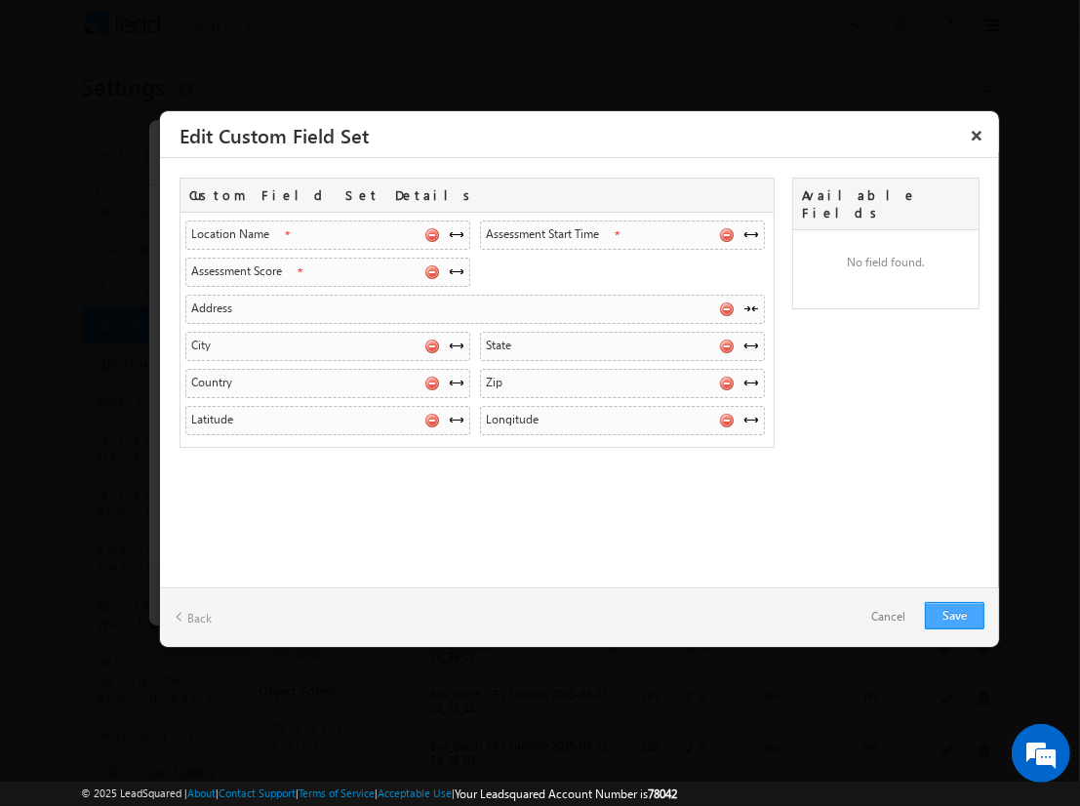
click at [954, 615] on link "Save" at bounding box center [955, 615] width 60 height 27
checkbox input "true"
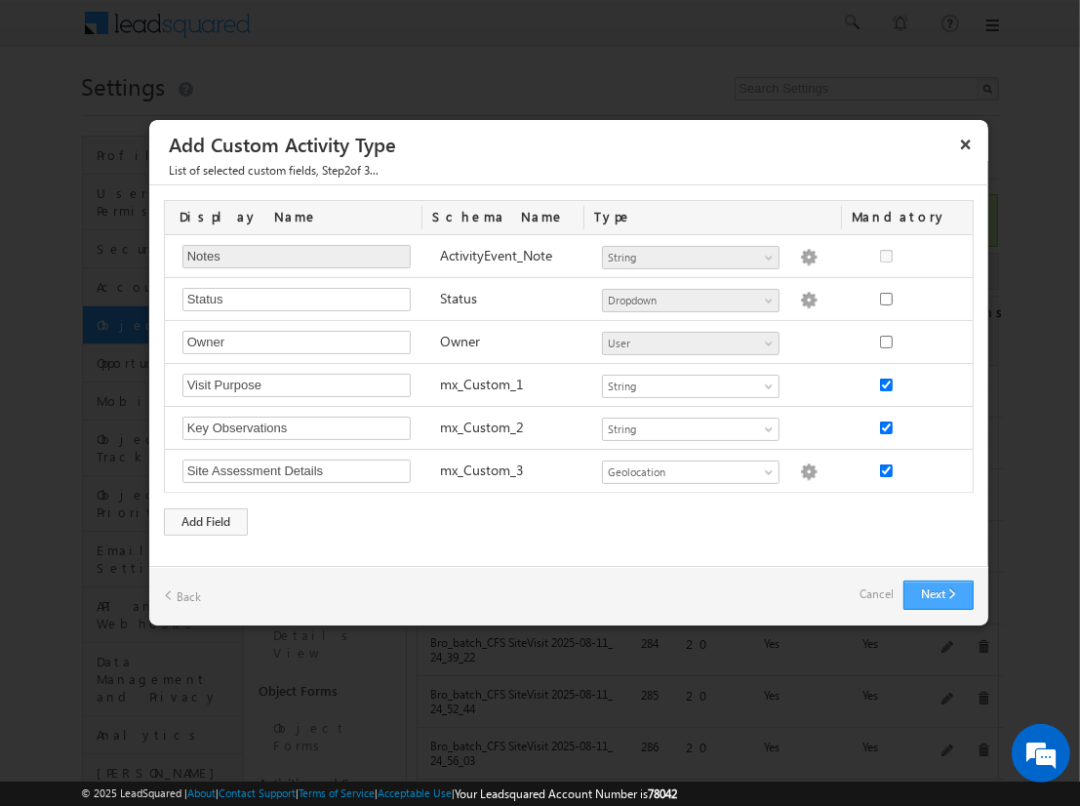
click at [938, 593] on button "Next" at bounding box center [939, 595] width 70 height 29
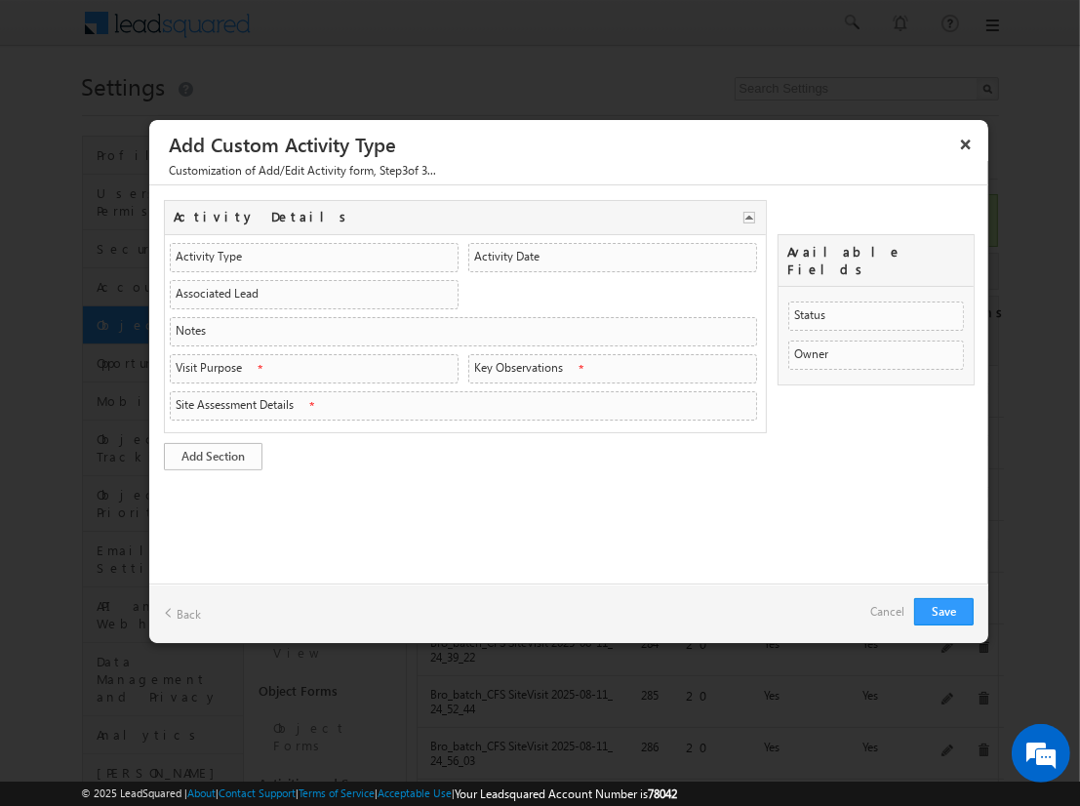
click at [213, 452] on link "Add Section" at bounding box center [213, 456] width 99 height 27
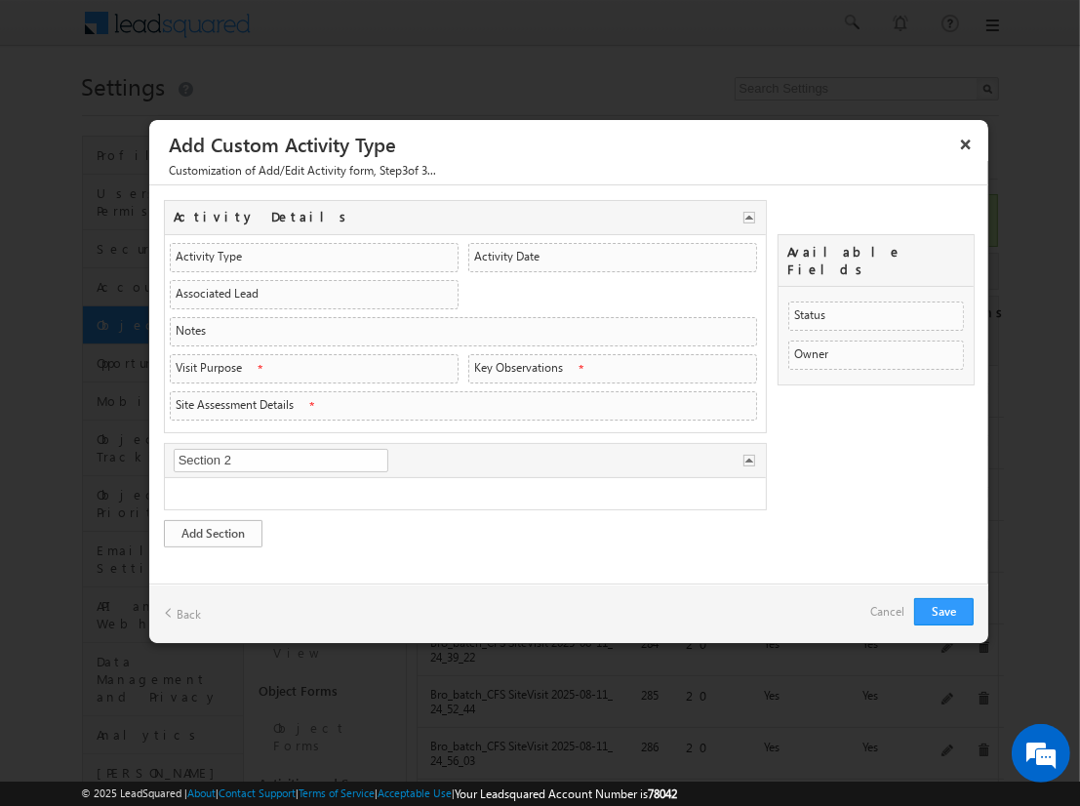
type input "Visit Overview"
click at [213, 528] on link "Add Section" at bounding box center [213, 533] width 99 height 27
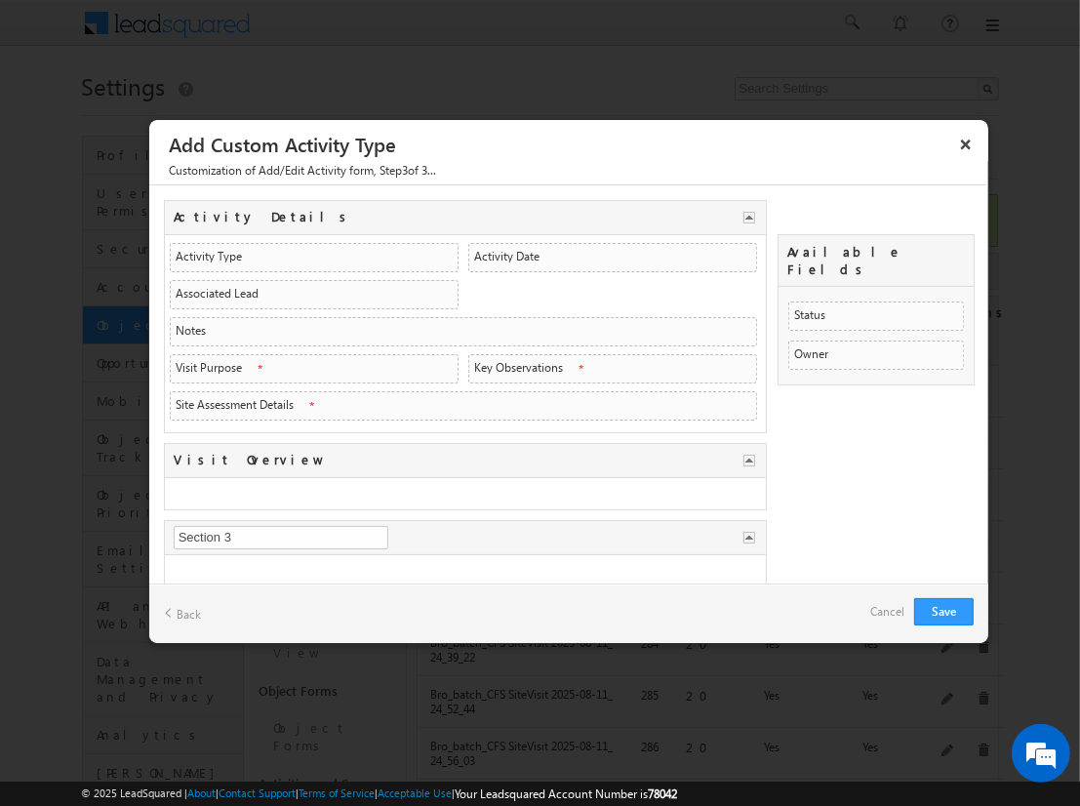
type input "Assessment Data"
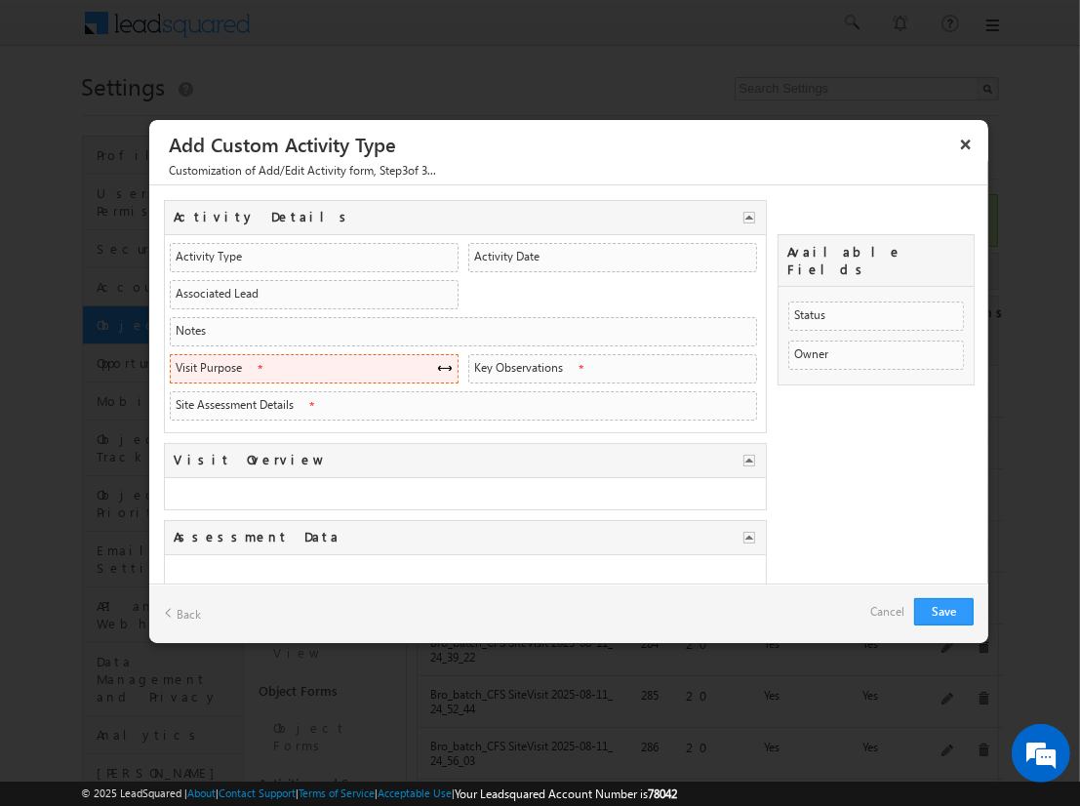
click at [438, 364] on span at bounding box center [445, 368] width 16 height 16
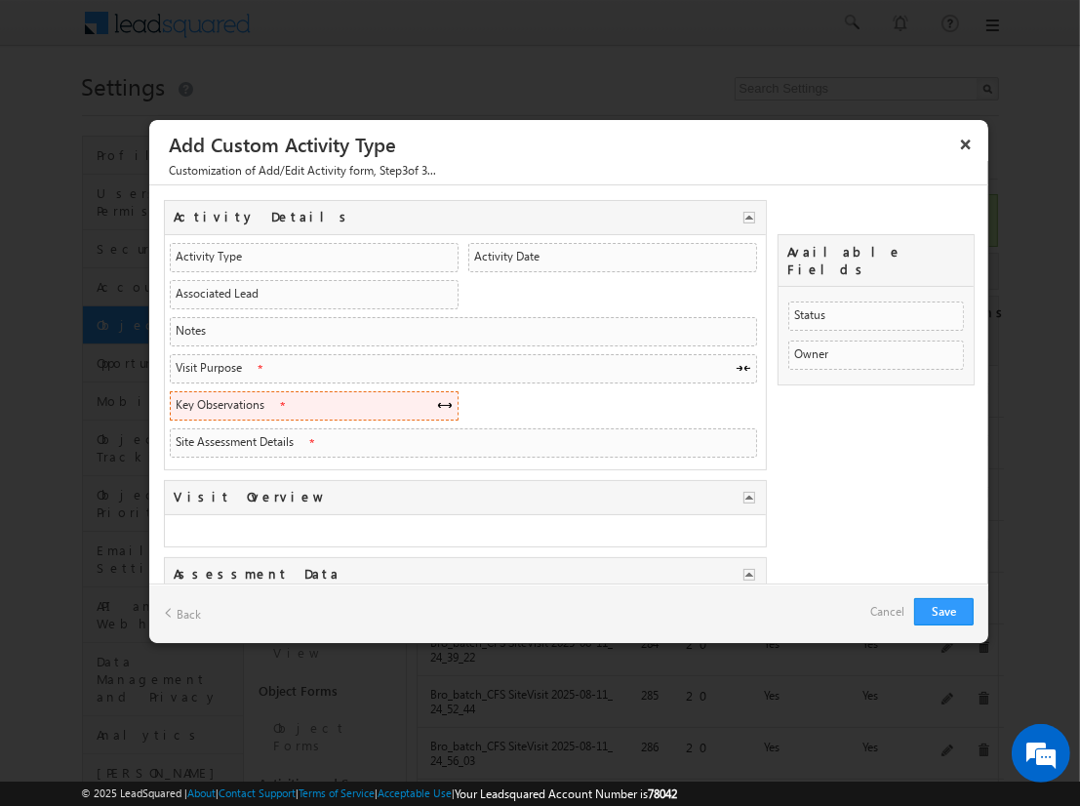
click at [438, 401] on span at bounding box center [445, 405] width 16 height 16
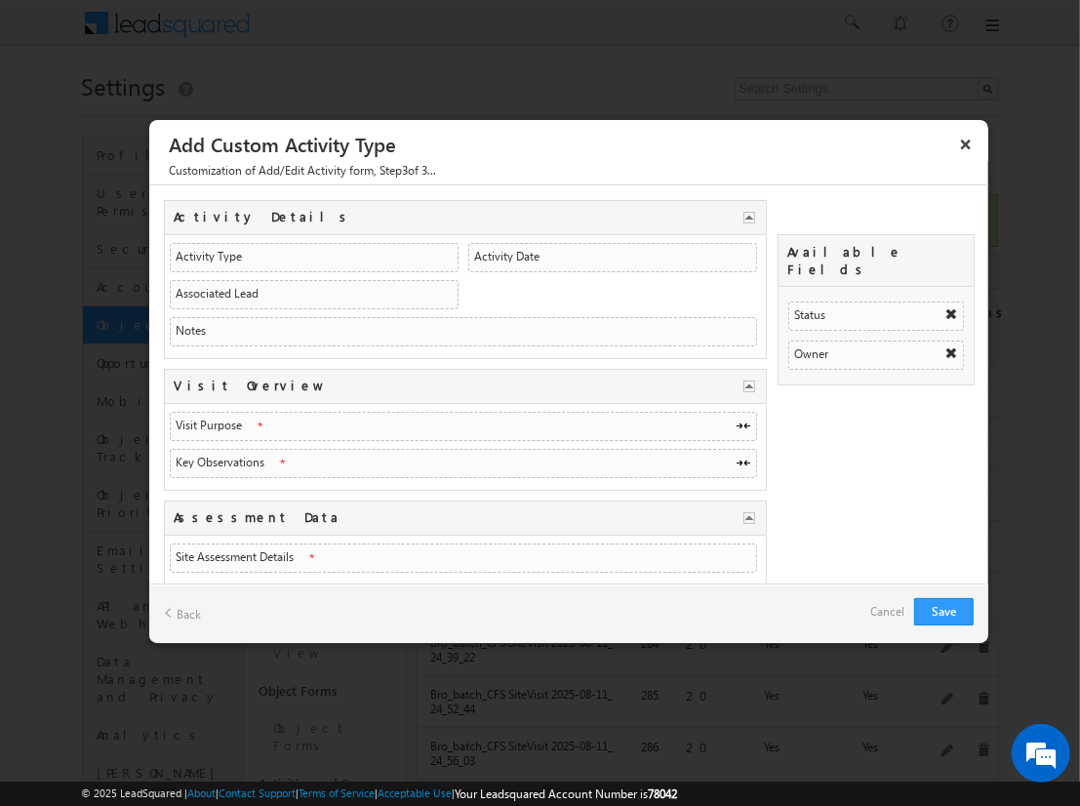
click at [183, 610] on link "Back" at bounding box center [182, 613] width 37 height 30
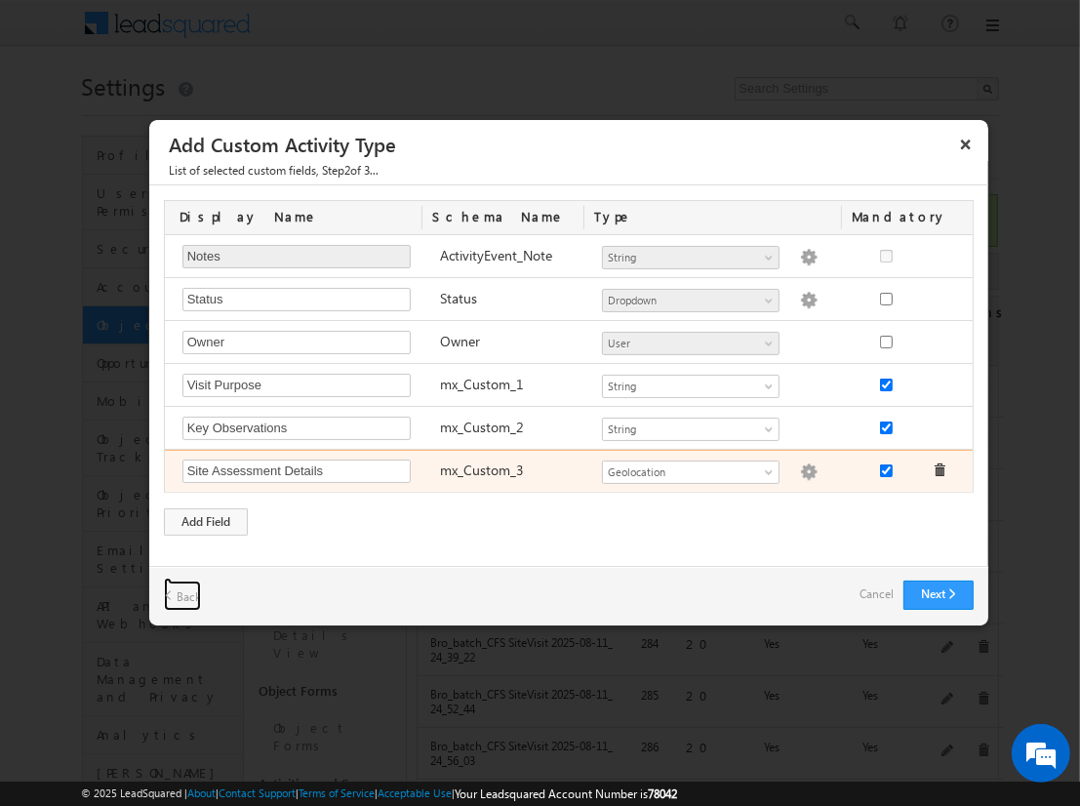
scroll to position [51, 0]
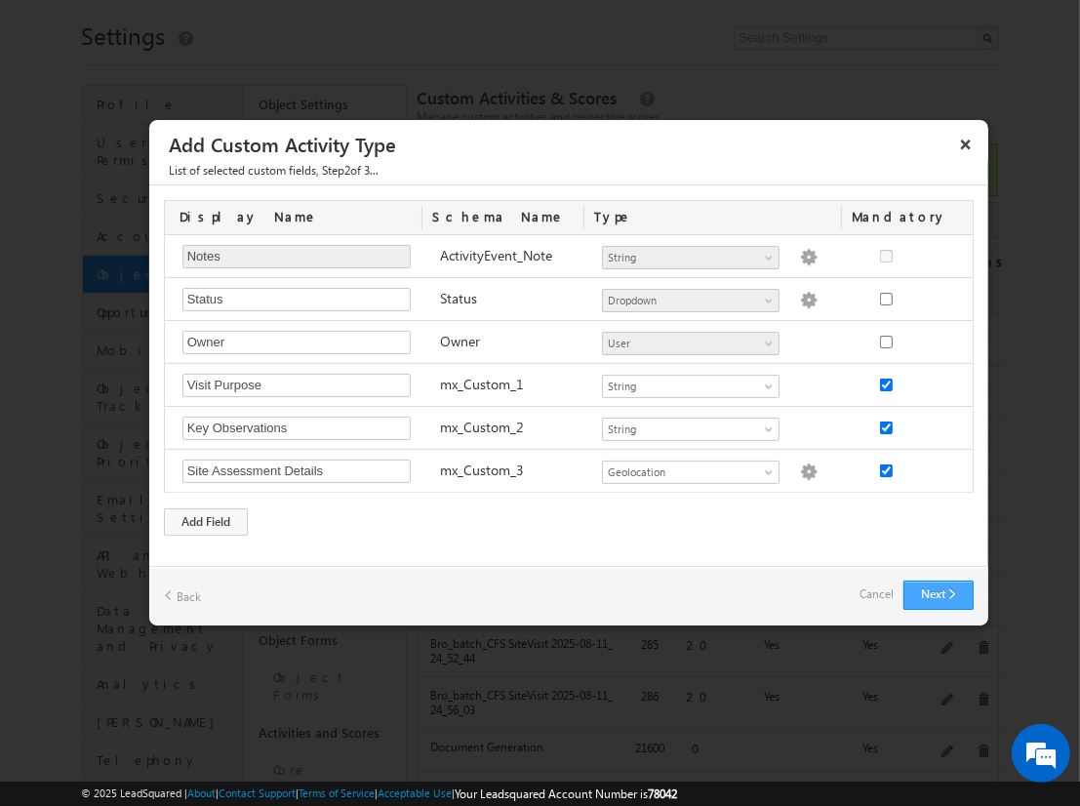
click at [937, 588] on button "Next" at bounding box center [939, 595] width 70 height 29
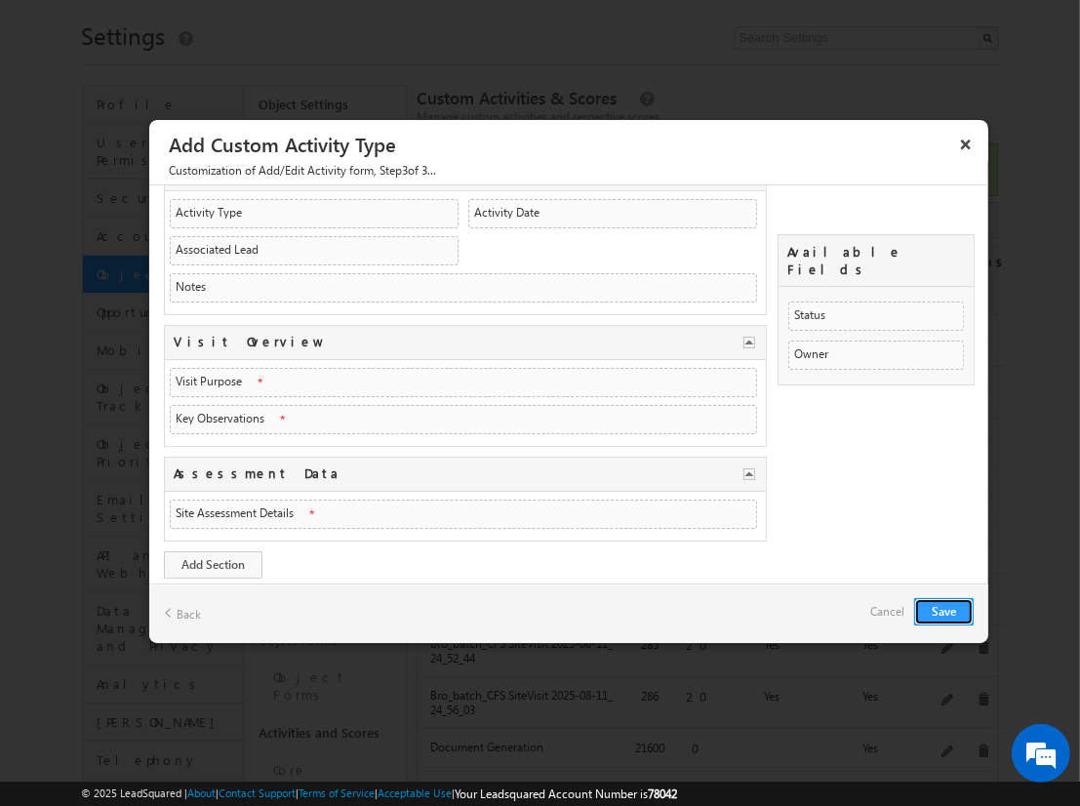
scroll to position [45, 0]
click at [187, 602] on link "Back" at bounding box center [182, 613] width 37 height 30
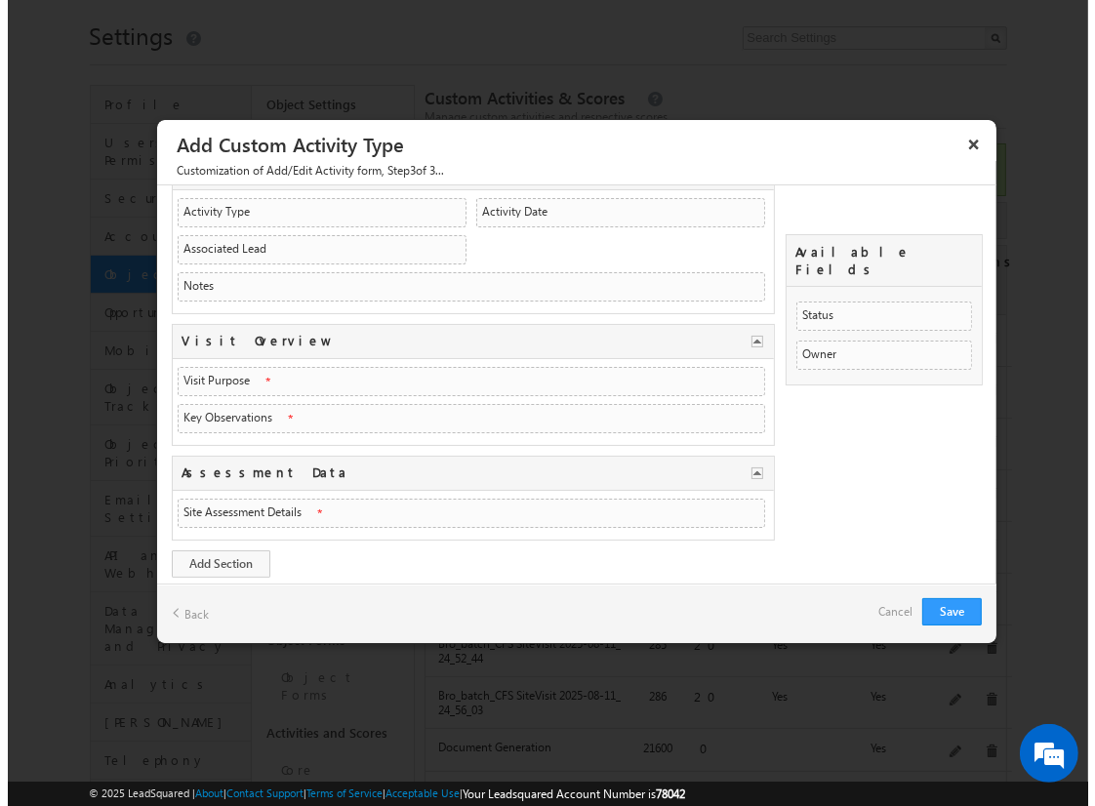
scroll to position [0, 0]
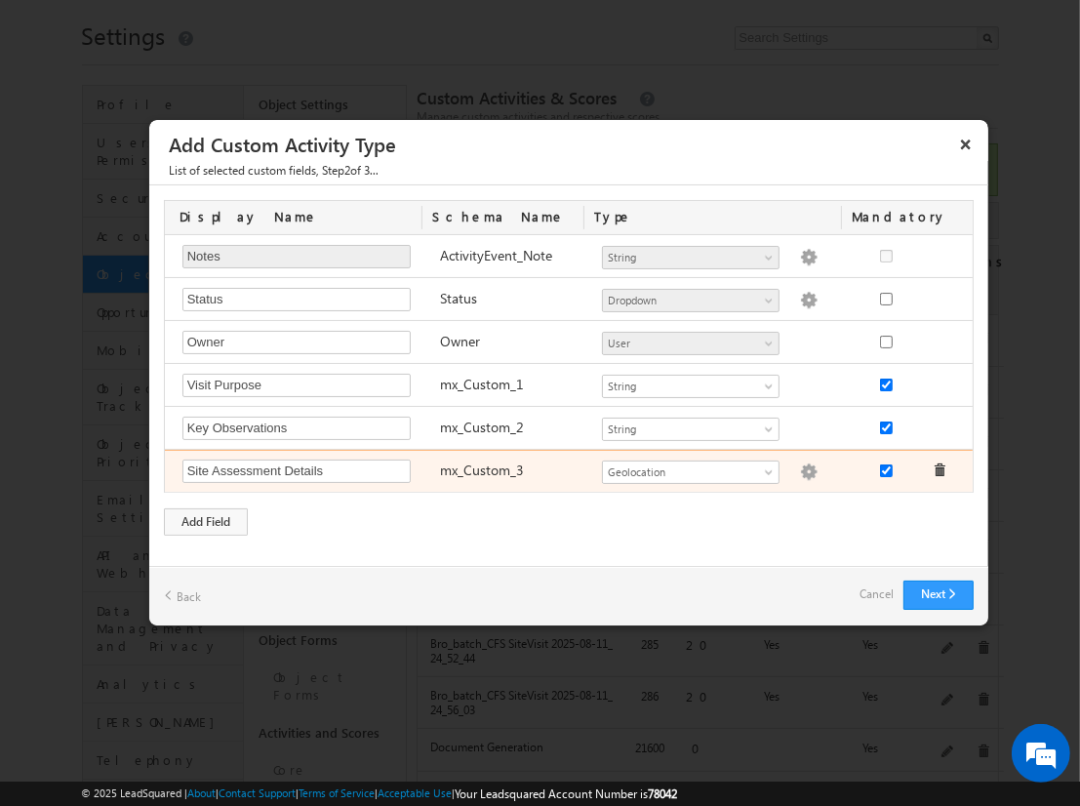
click at [800, 468] on img at bounding box center [809, 473] width 18 height 18
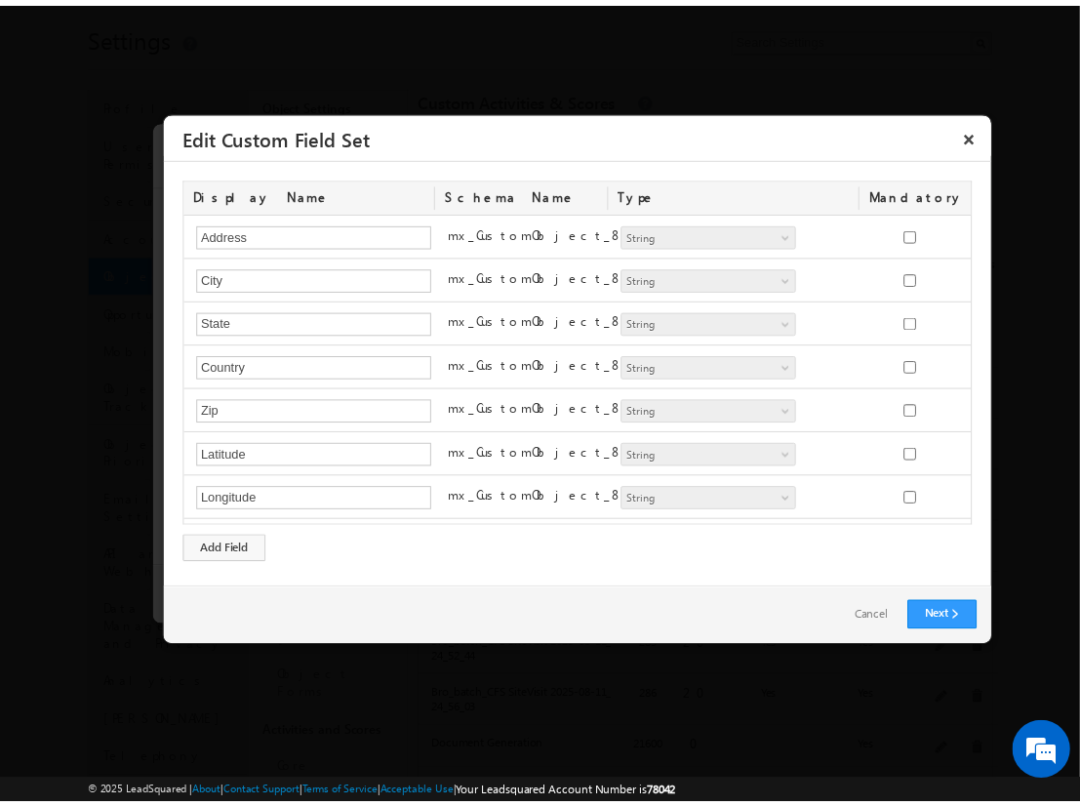
scroll to position [122, 0]
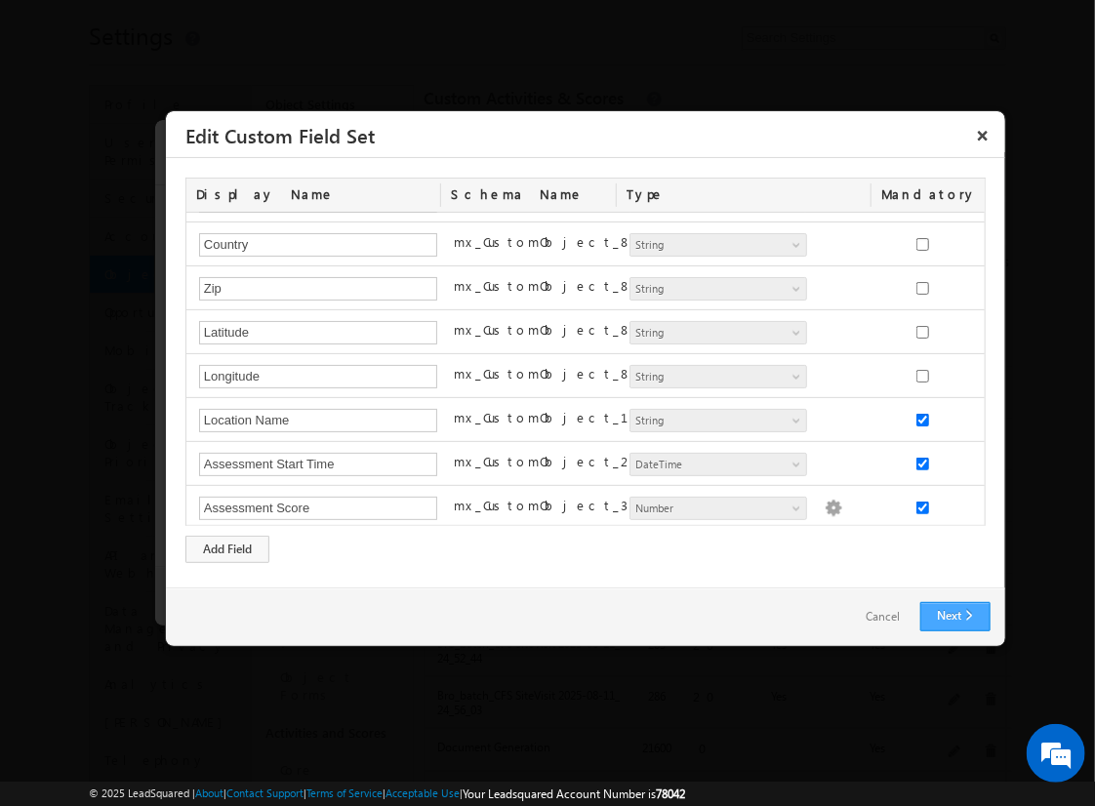
click at [950, 612] on link "Next" at bounding box center [955, 616] width 70 height 29
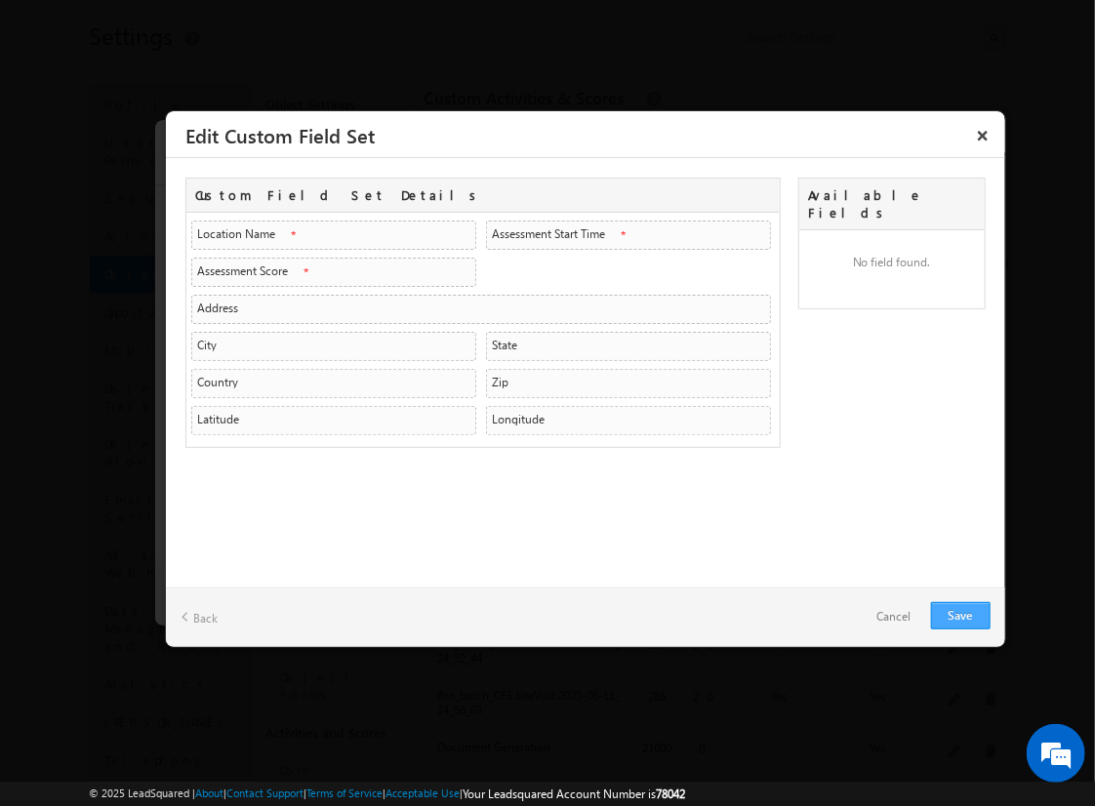
click at [937, 622] on link "Save" at bounding box center [961, 615] width 60 height 27
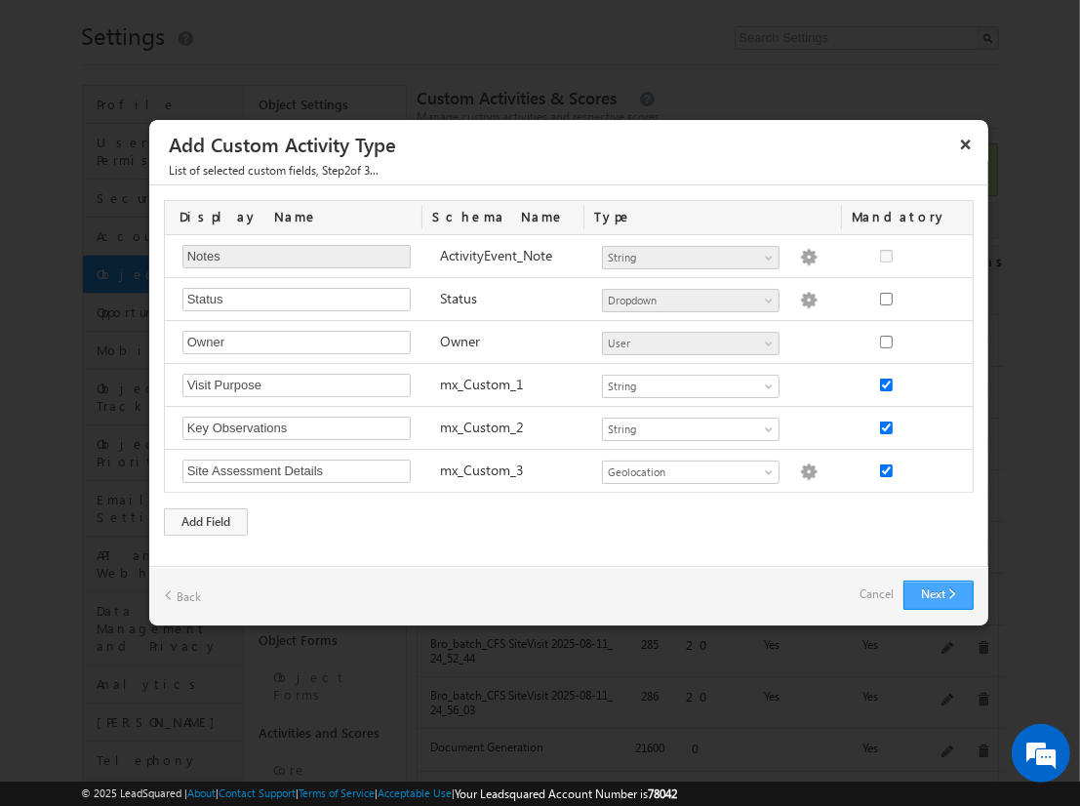
click at [940, 601] on button "Next" at bounding box center [939, 595] width 70 height 29
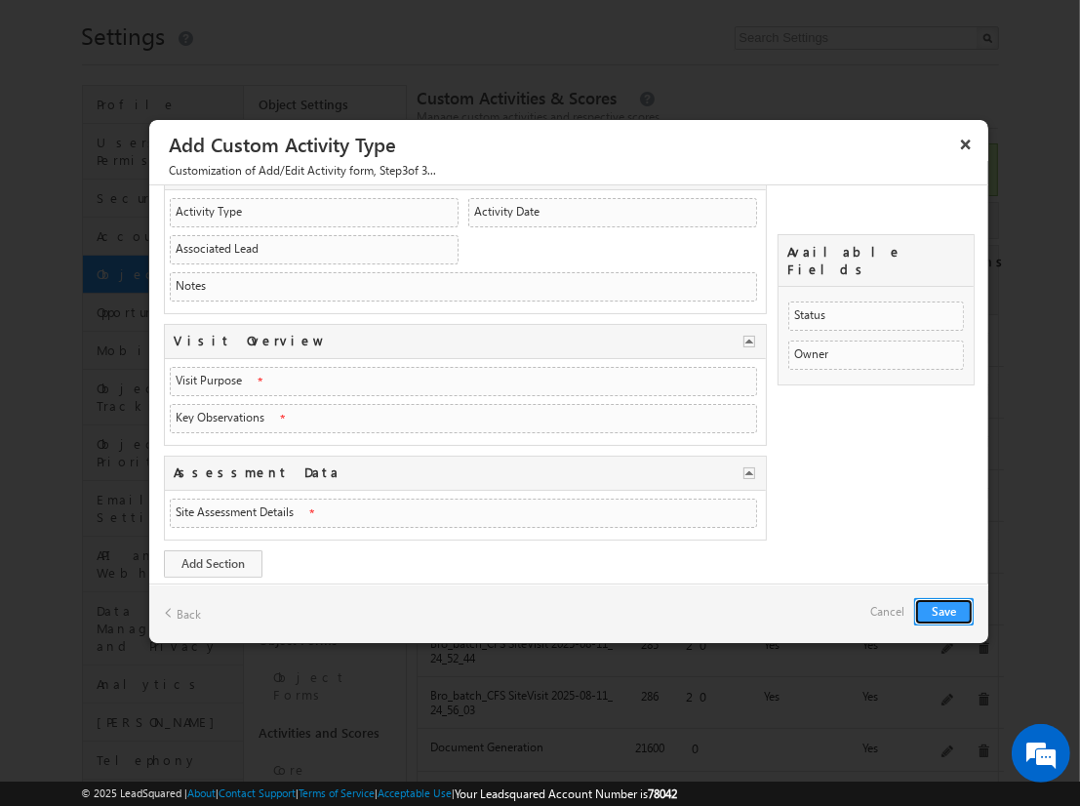
scroll to position [160, 0]
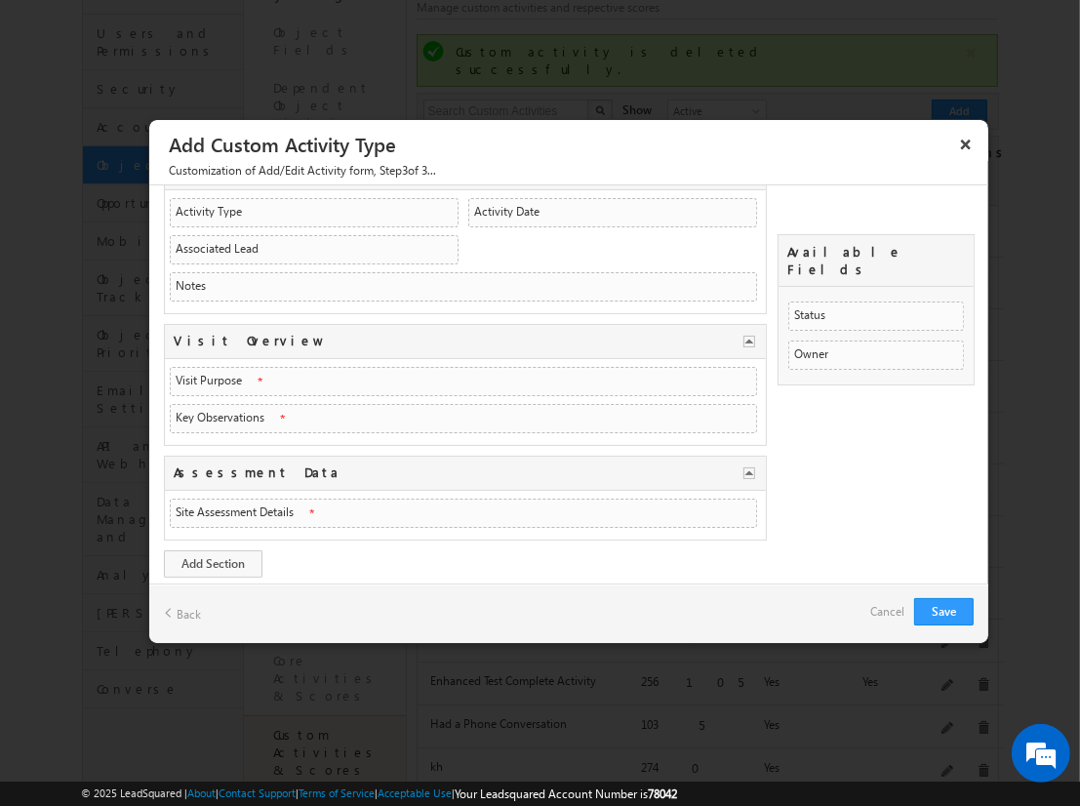
click at [887, 610] on link "Cancel" at bounding box center [887, 611] width 34 height 27
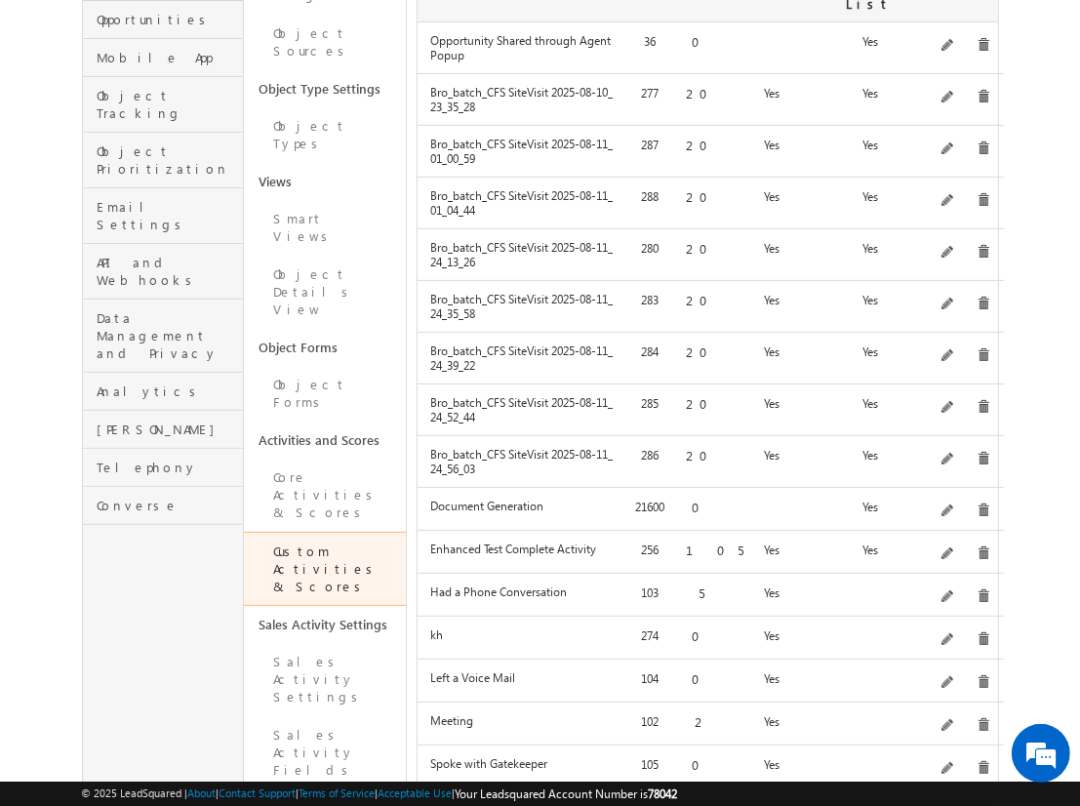
scroll to position [566, 0]
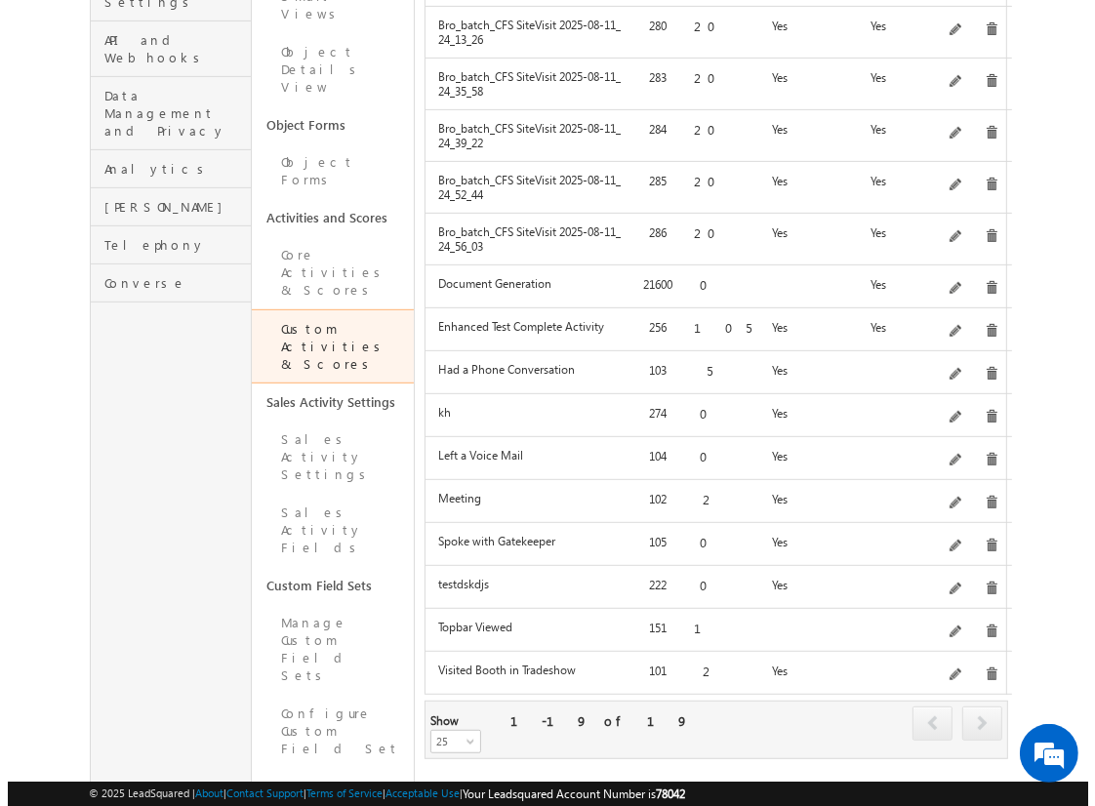
scroll to position [0, 0]
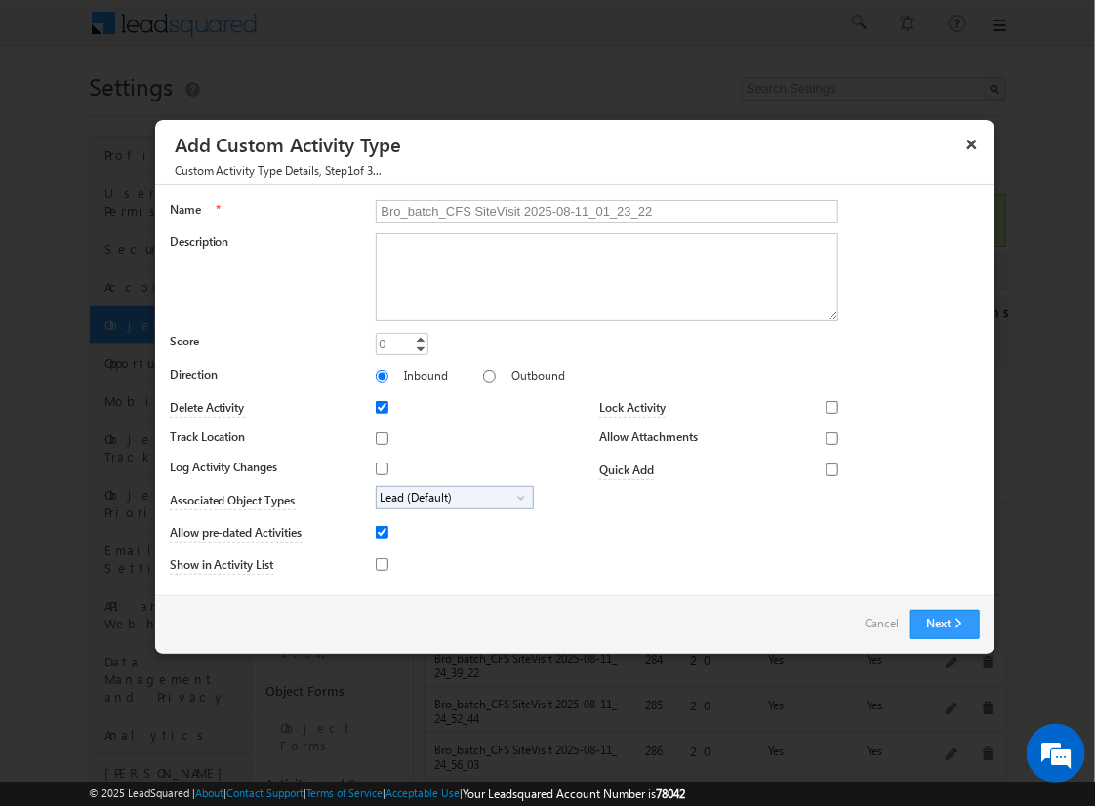
type input "Bro_batch_CFS SiteVisit 2025-08-11_01_23_22"
type textarea "On-site visit activity with CFS sub-field types testing - Created on 20250810_1…"
type input "20"
click at [379, 437] on input "Track Location" at bounding box center [382, 438] width 13 height 13
checkbox input "true"
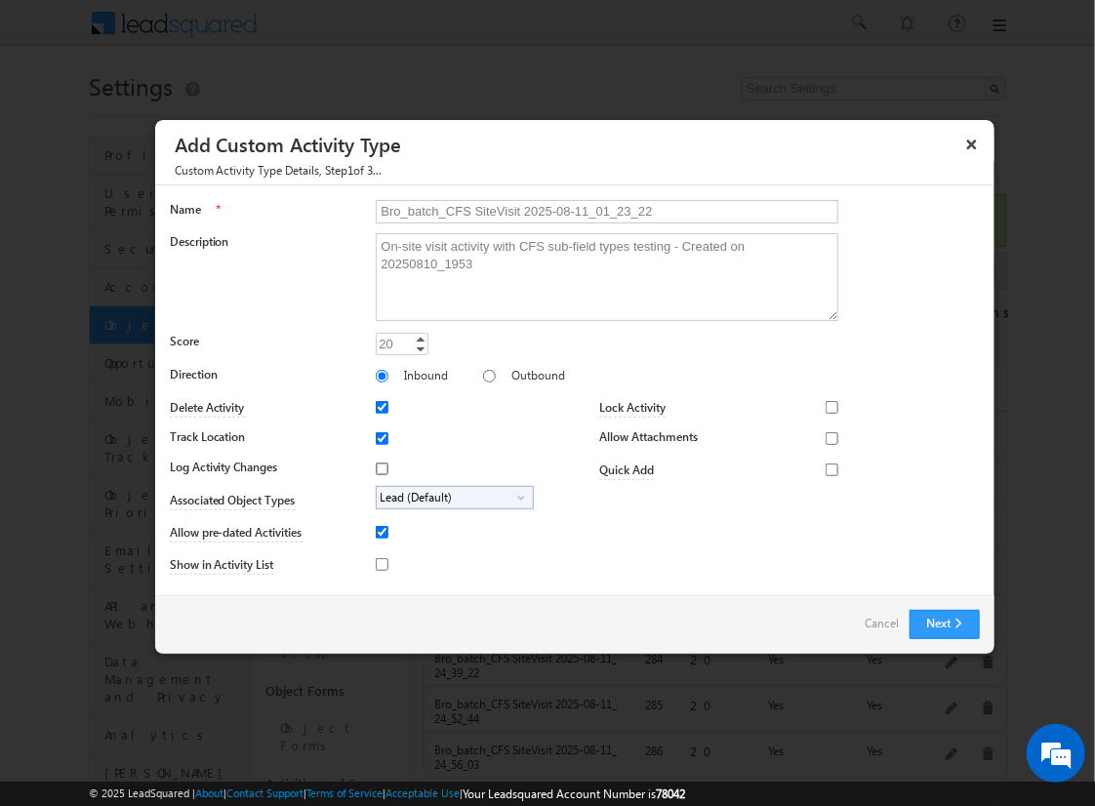
click at [379, 467] on input "Log Activity Changes" at bounding box center [382, 469] width 13 height 13
checkbox input "true"
click at [379, 563] on input "Show in Activity List" at bounding box center [382, 564] width 13 height 13
checkbox input "true"
click at [826, 437] on input "Allow Attachments" at bounding box center [832, 438] width 13 height 13
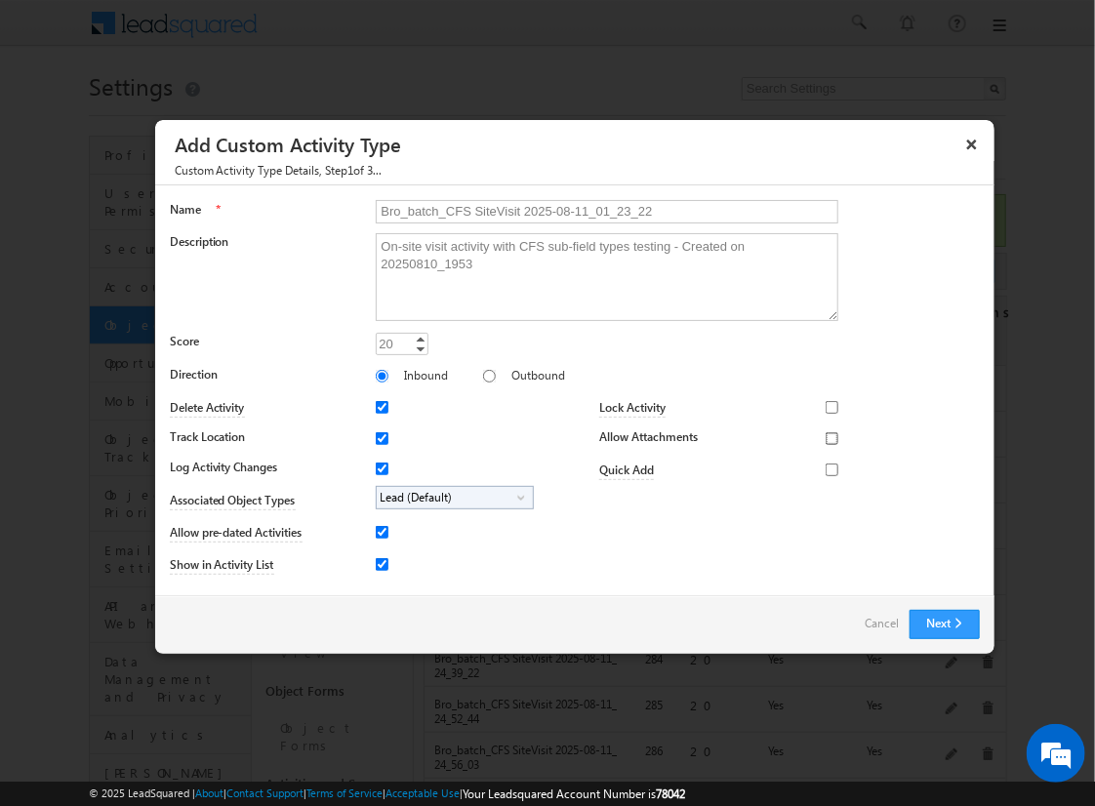
checkbox input "true"
click at [451, 496] on span "Lead (Default)" at bounding box center [447, 498] width 141 height 22
click at [390, 551] on input "Student" at bounding box center [394, 552] width 13 height 13
checkbox input "true"
click at [598, 210] on input "Bro_batch_CFS SiteVisit 2025-08-11_01_23_22" at bounding box center [607, 211] width 463 height 23
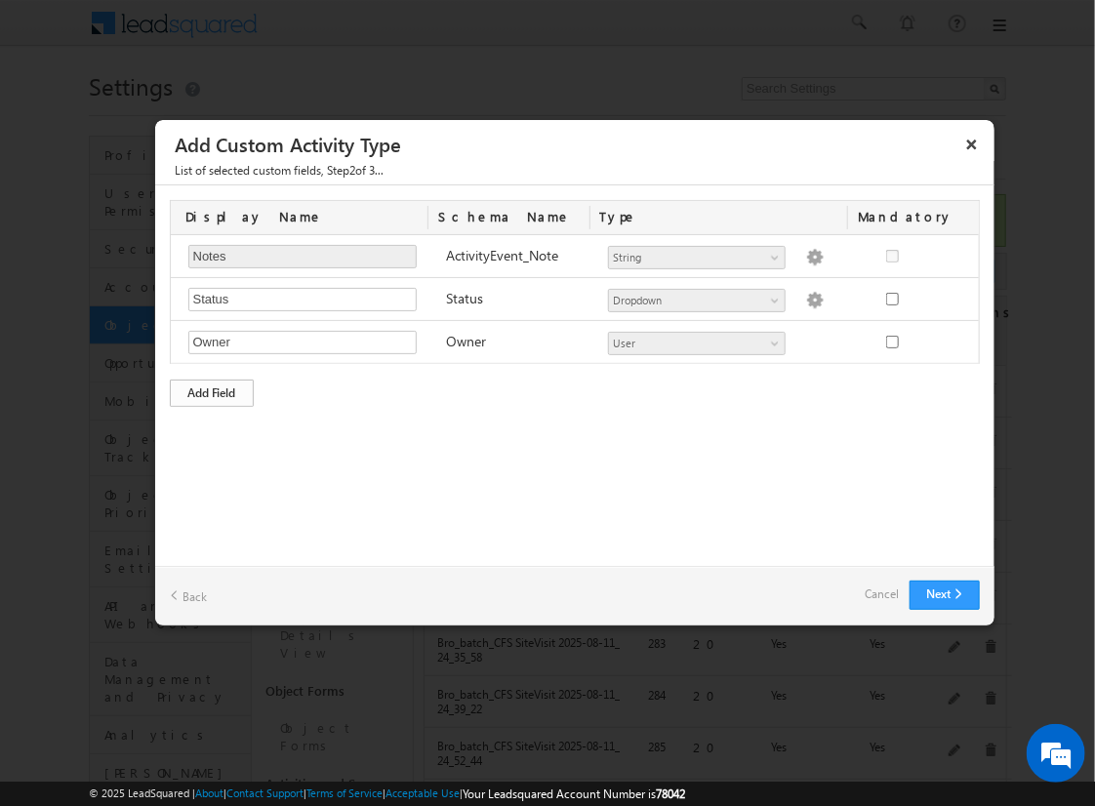
click at [212, 390] on div "Add Field" at bounding box center [212, 393] width 84 height 27
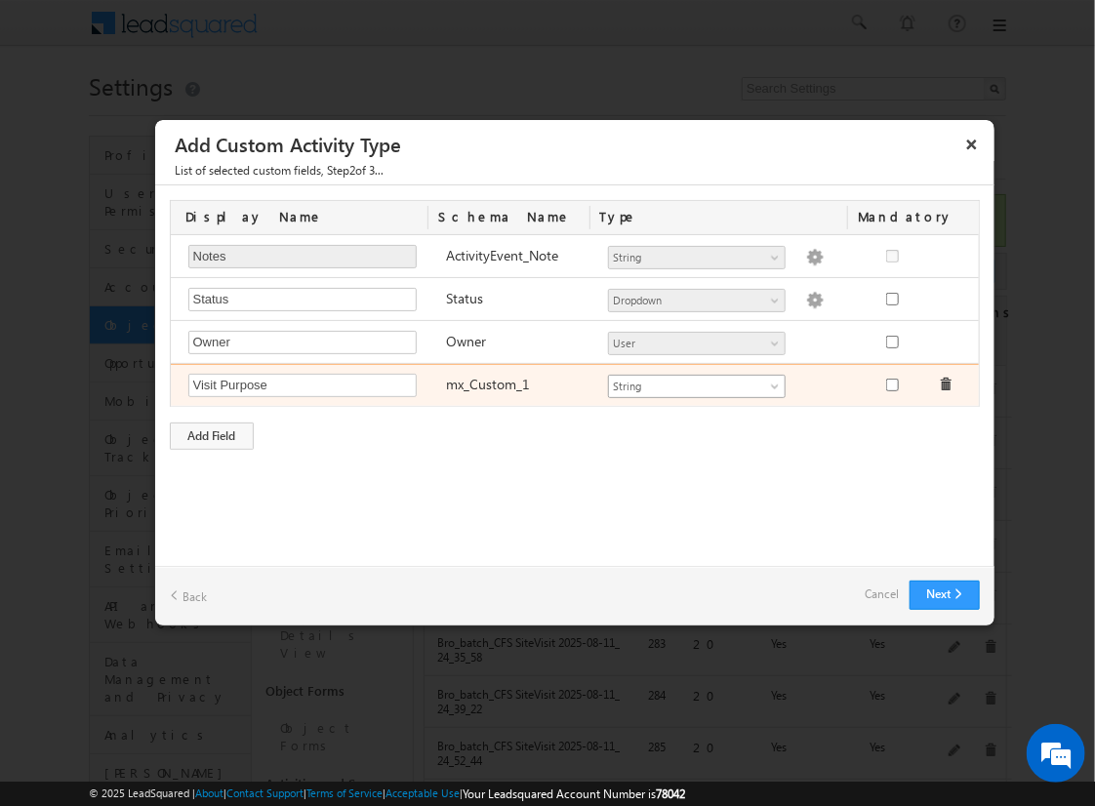
type input "Visit Purpose"
click at [696, 383] on span "String" at bounding box center [688, 387] width 159 height 18
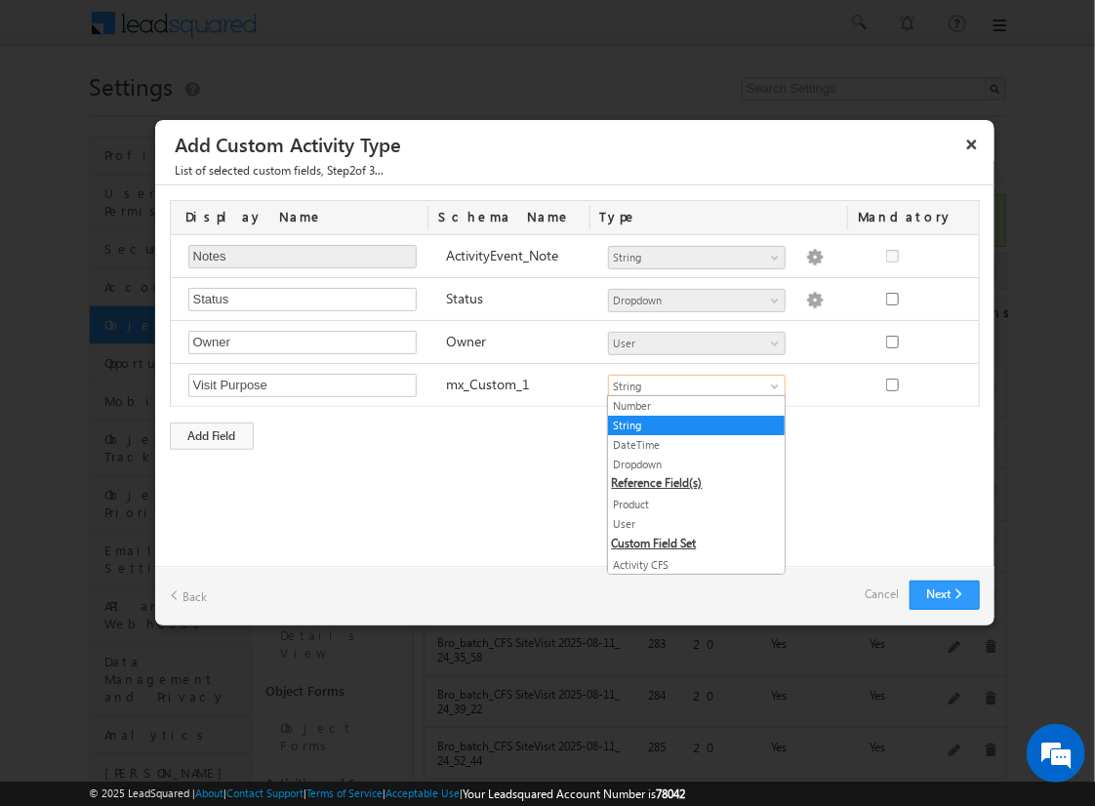
click at [689, 424] on link "String" at bounding box center [696, 426] width 177 height 18
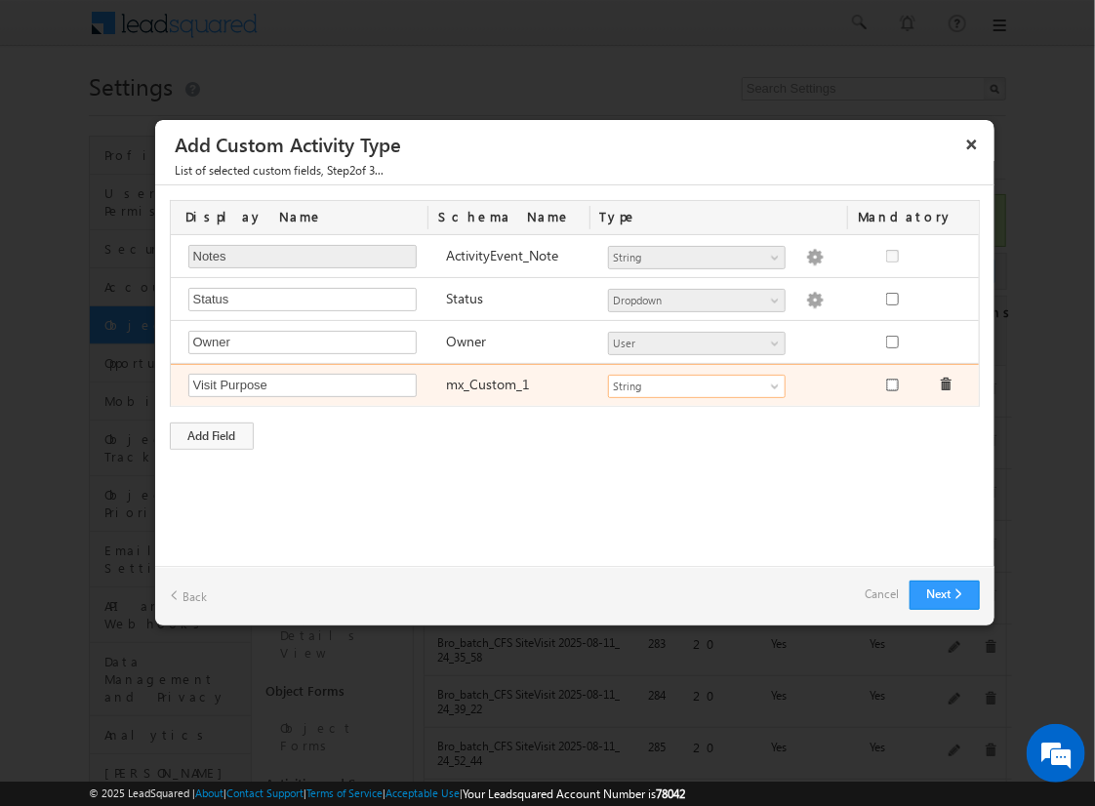
click at [891, 383] on input "checkbox" at bounding box center [892, 385] width 13 height 13
checkbox input "true"
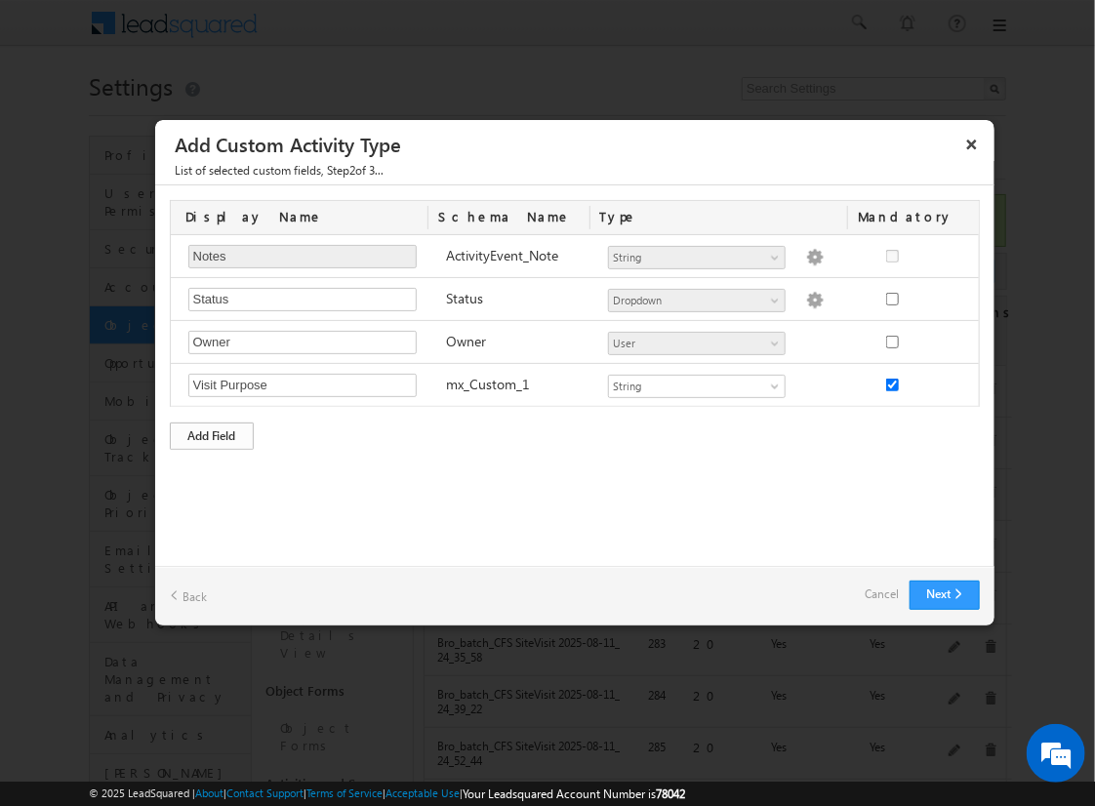
click at [212, 432] on div "Add Field" at bounding box center [212, 436] width 84 height 27
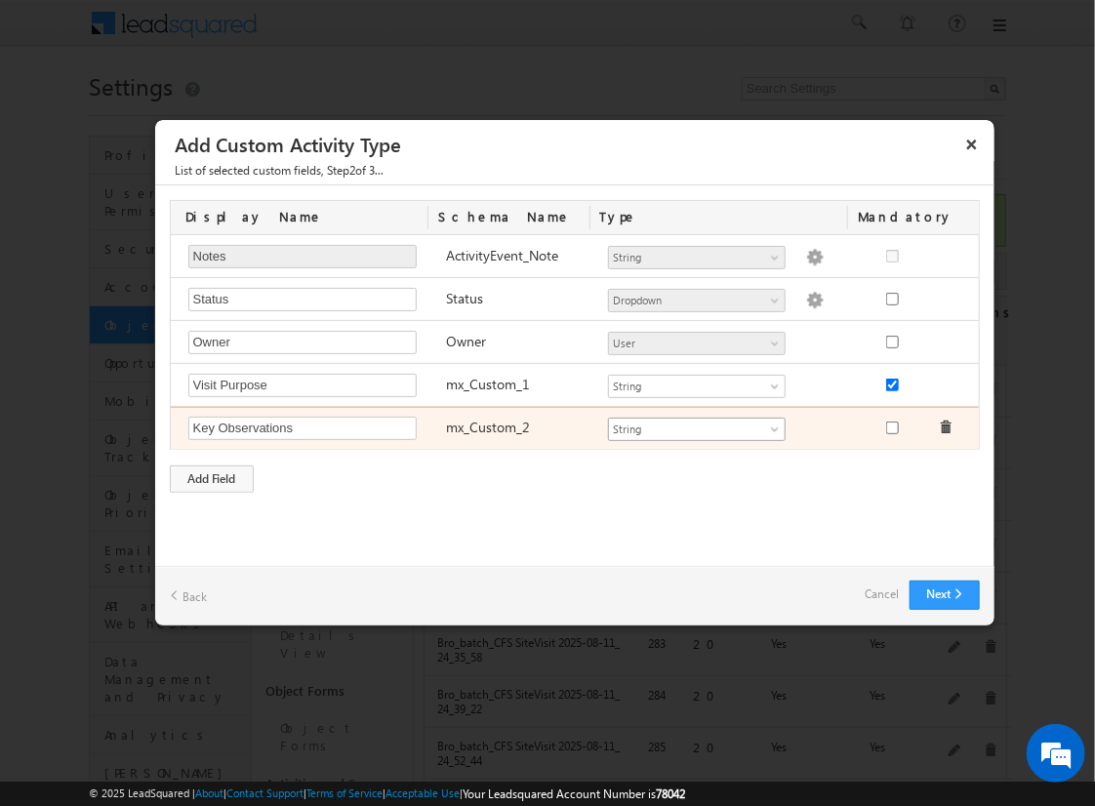
type input "Key Observations"
click at [696, 425] on span "String" at bounding box center [688, 430] width 159 height 18
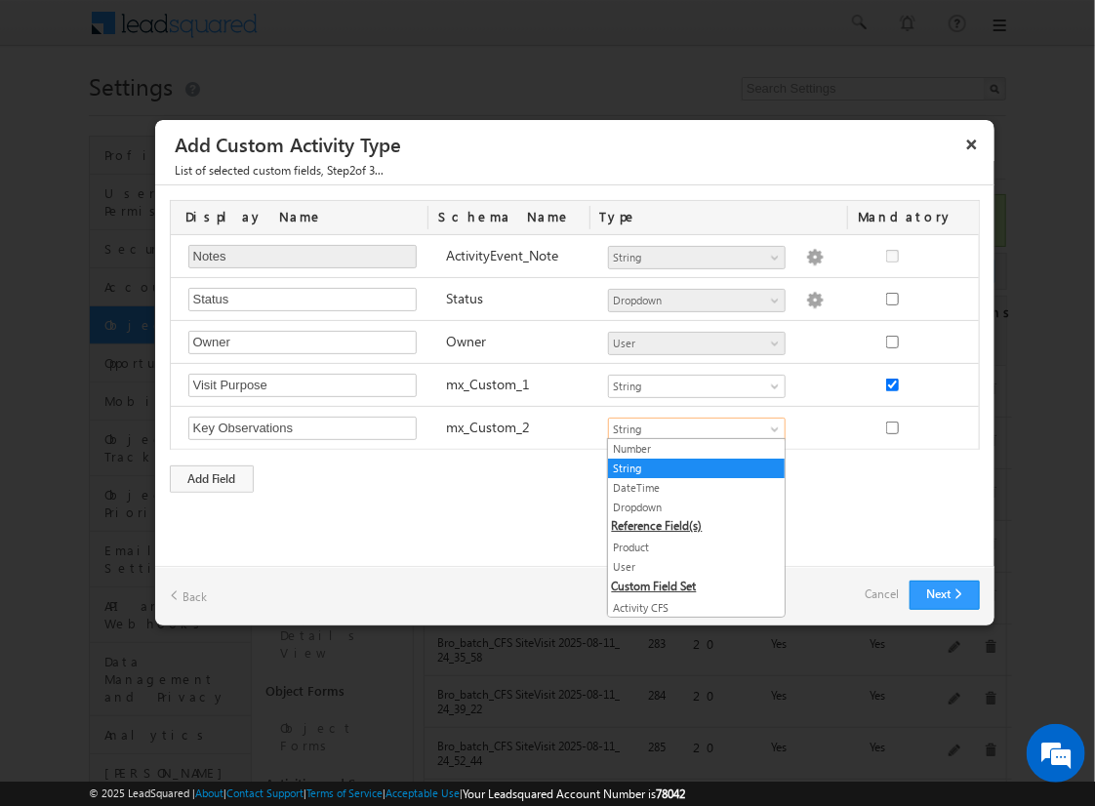
click at [689, 466] on link "String" at bounding box center [696, 469] width 177 height 18
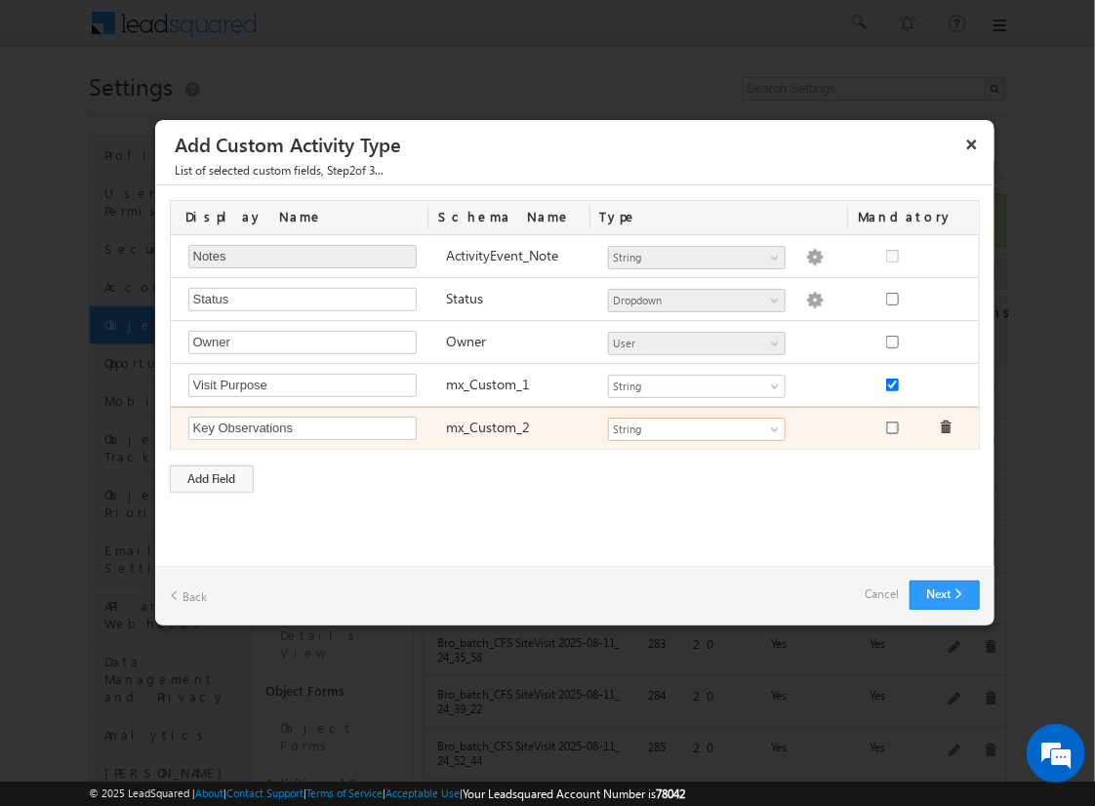
click at [891, 424] on input "checkbox" at bounding box center [892, 428] width 13 height 13
checkbox input "true"
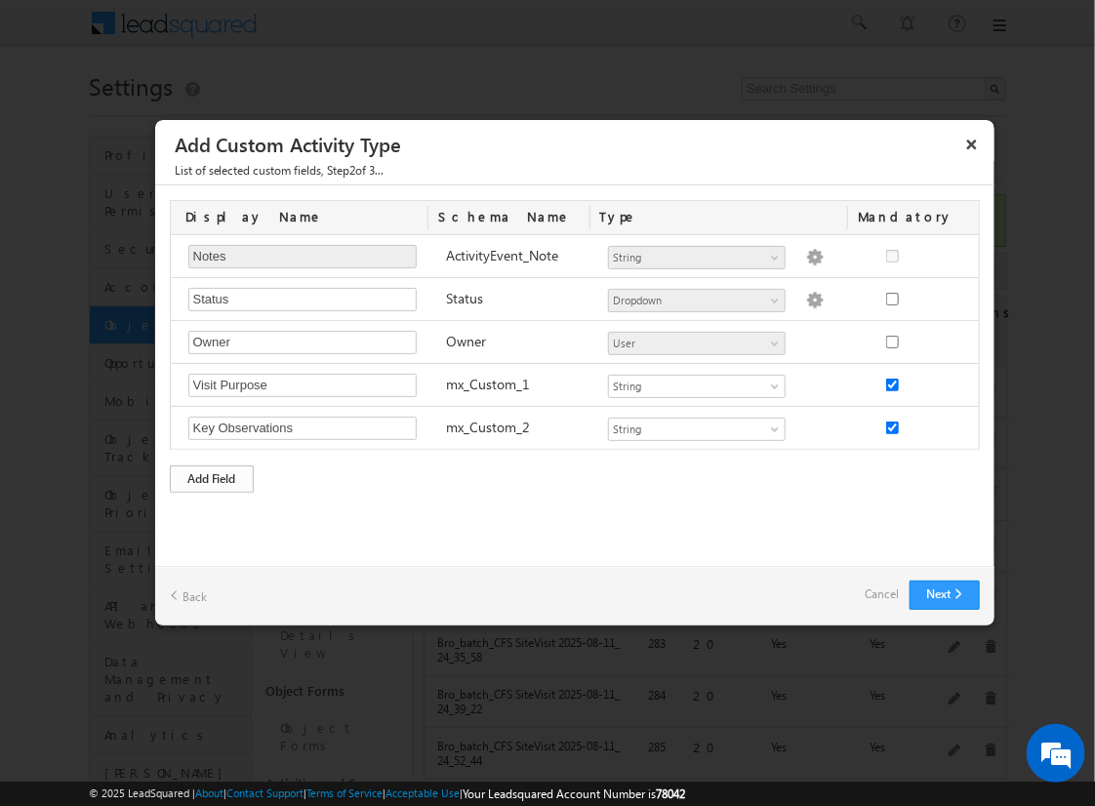
click at [212, 475] on div "Add Field" at bounding box center [212, 478] width 84 height 27
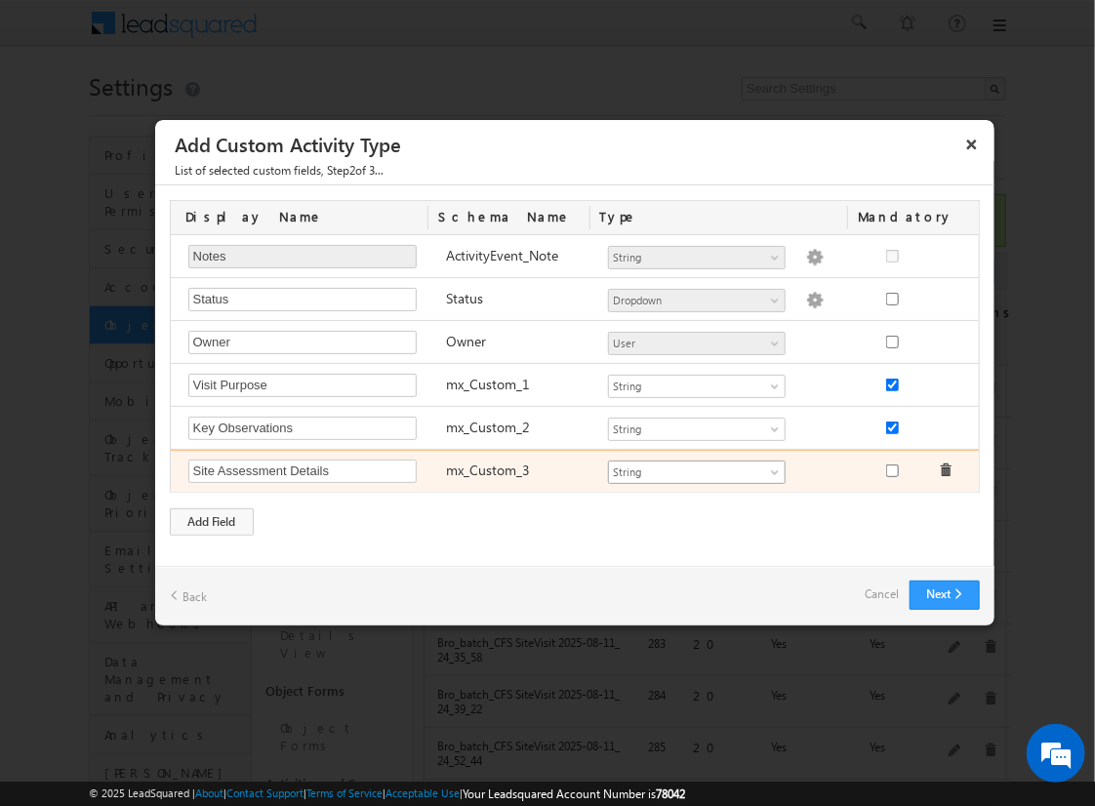
type input "Site Assessment Details"
click at [696, 468] on span "String" at bounding box center [688, 473] width 159 height 18
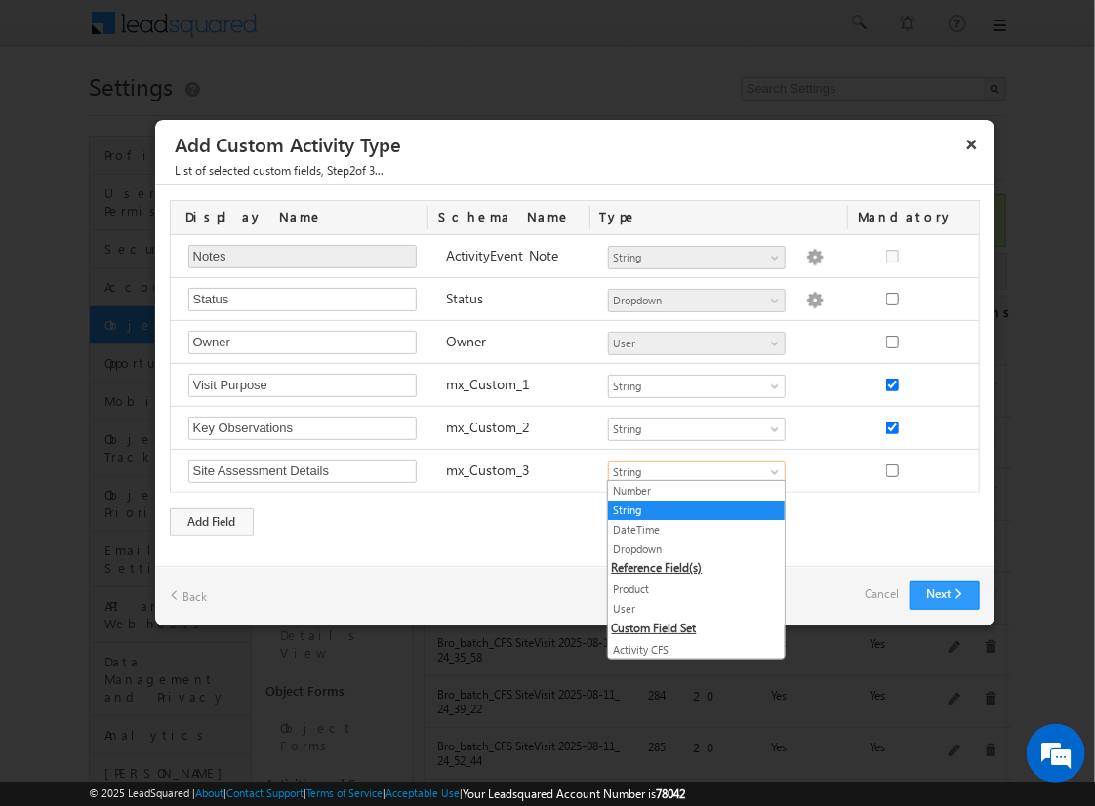
click at [689, 680] on link "Geolocation" at bounding box center [696, 689] width 177 height 18
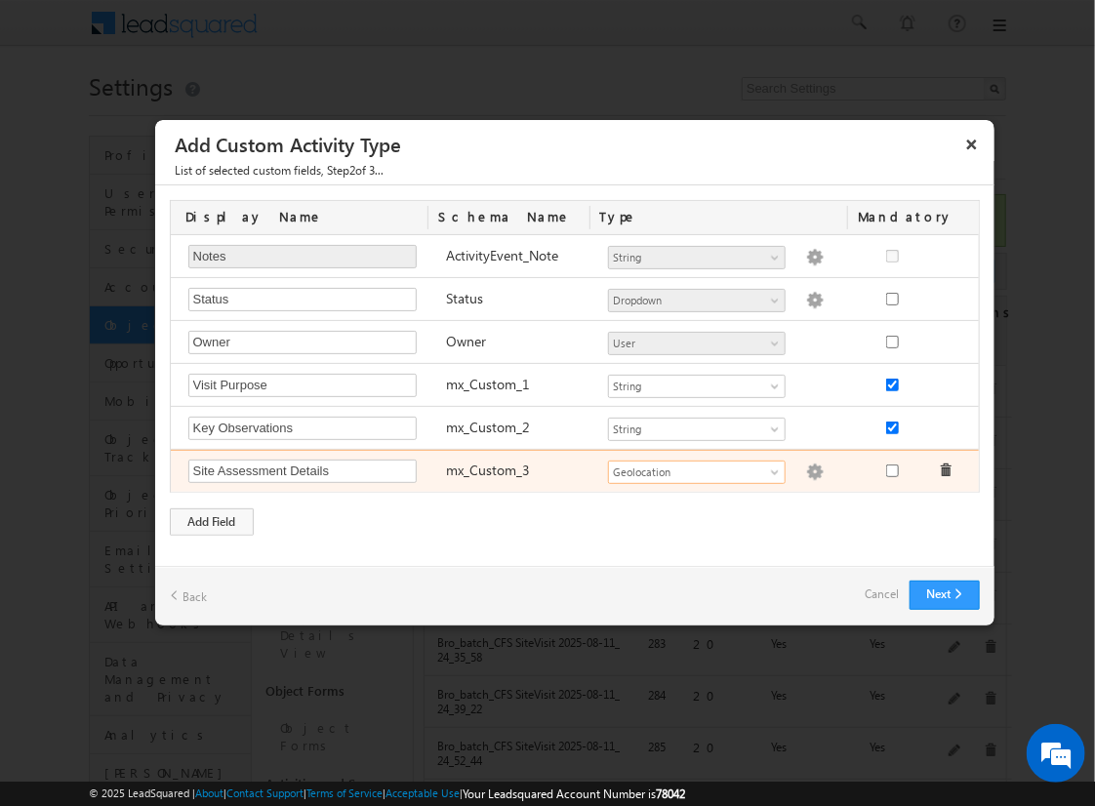
click at [806, 468] on img at bounding box center [815, 473] width 18 height 18
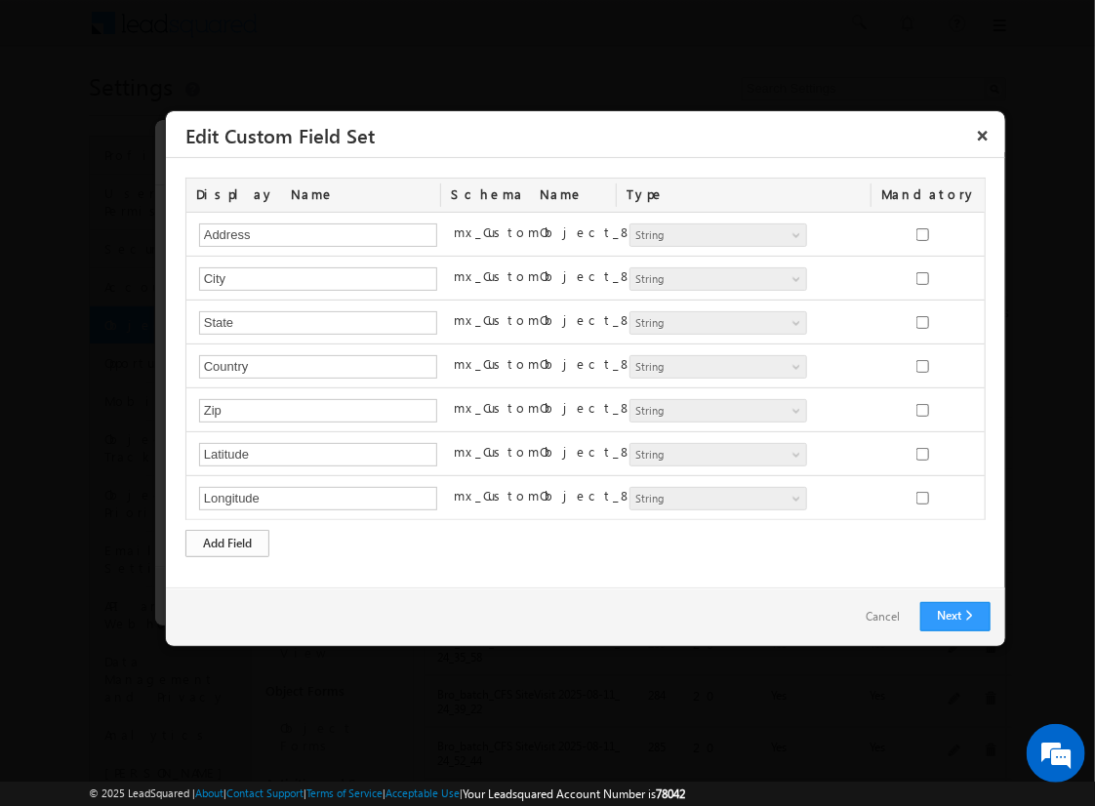
click at [227, 540] on div "Add Field" at bounding box center [227, 543] width 84 height 27
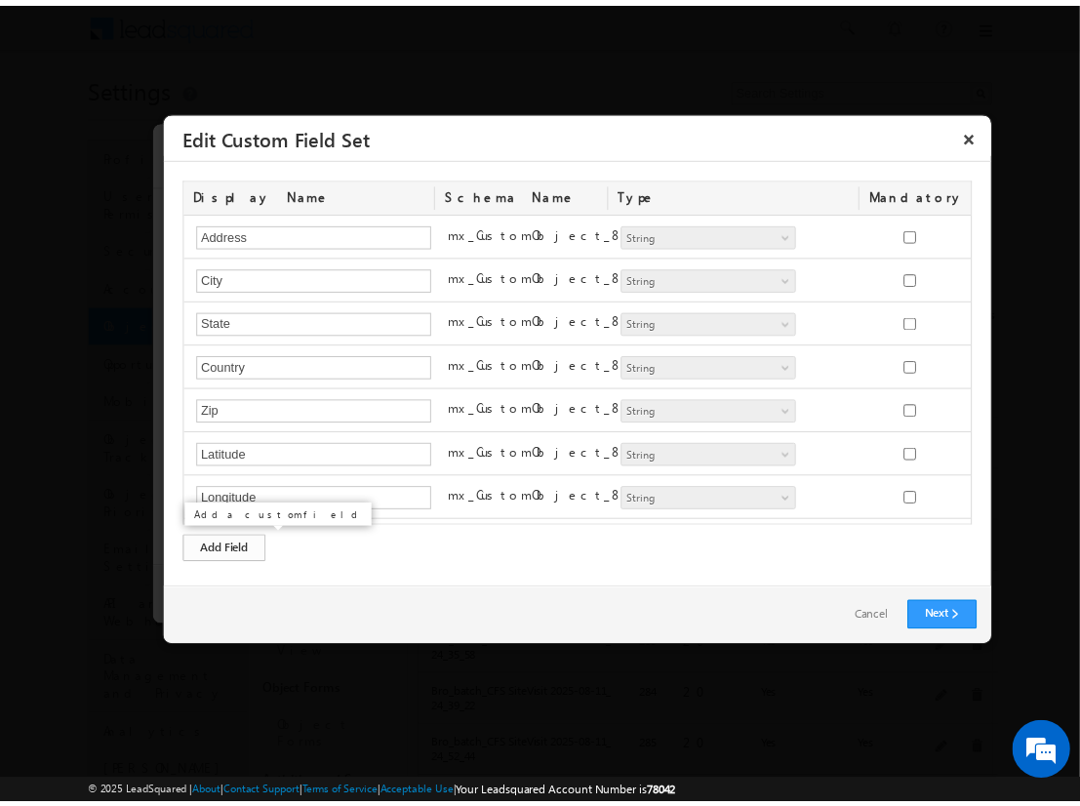
scroll to position [35, 0]
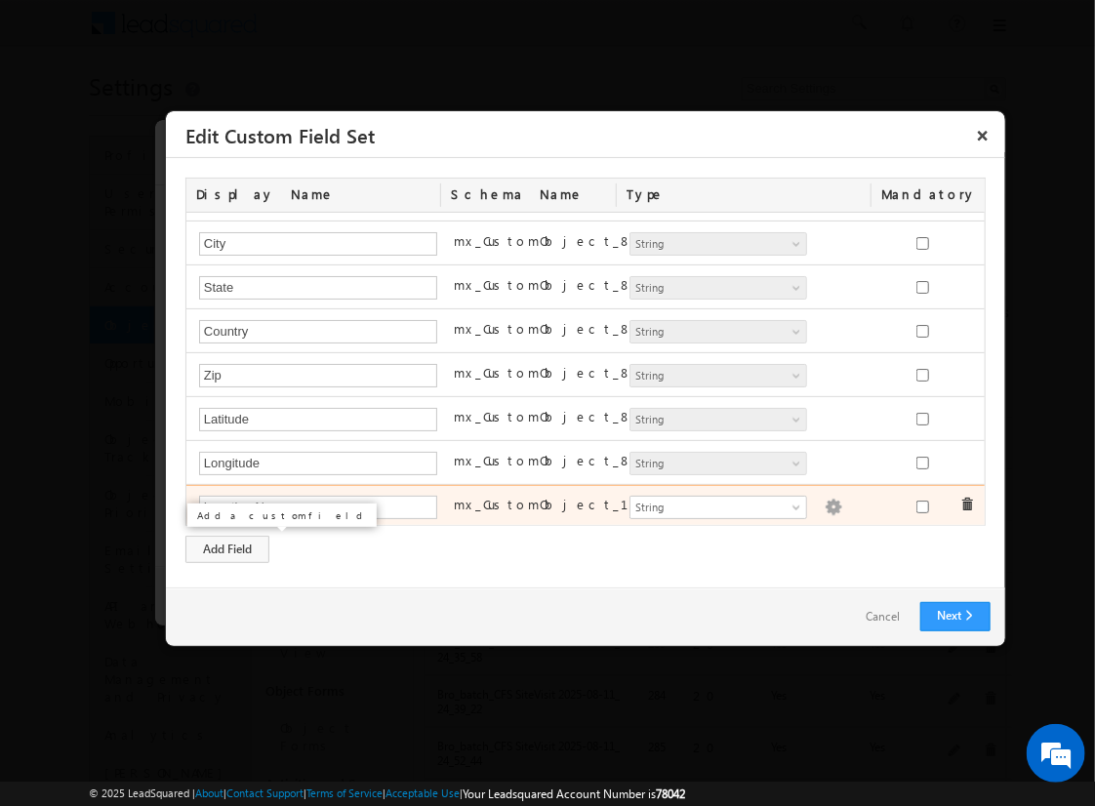
type input "Location Name"
click at [825, 503] on img at bounding box center [834, 508] width 18 height 18
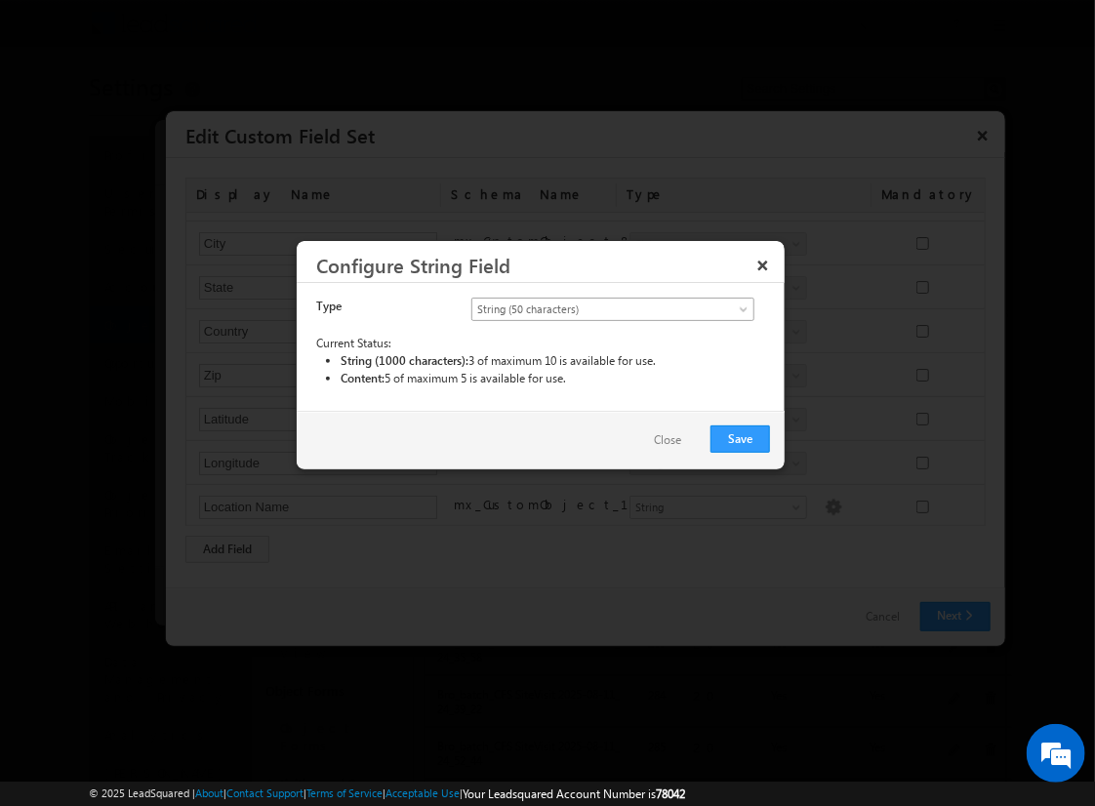
click at [612, 307] on span "String (50 characters)" at bounding box center [596, 310] width 249 height 18
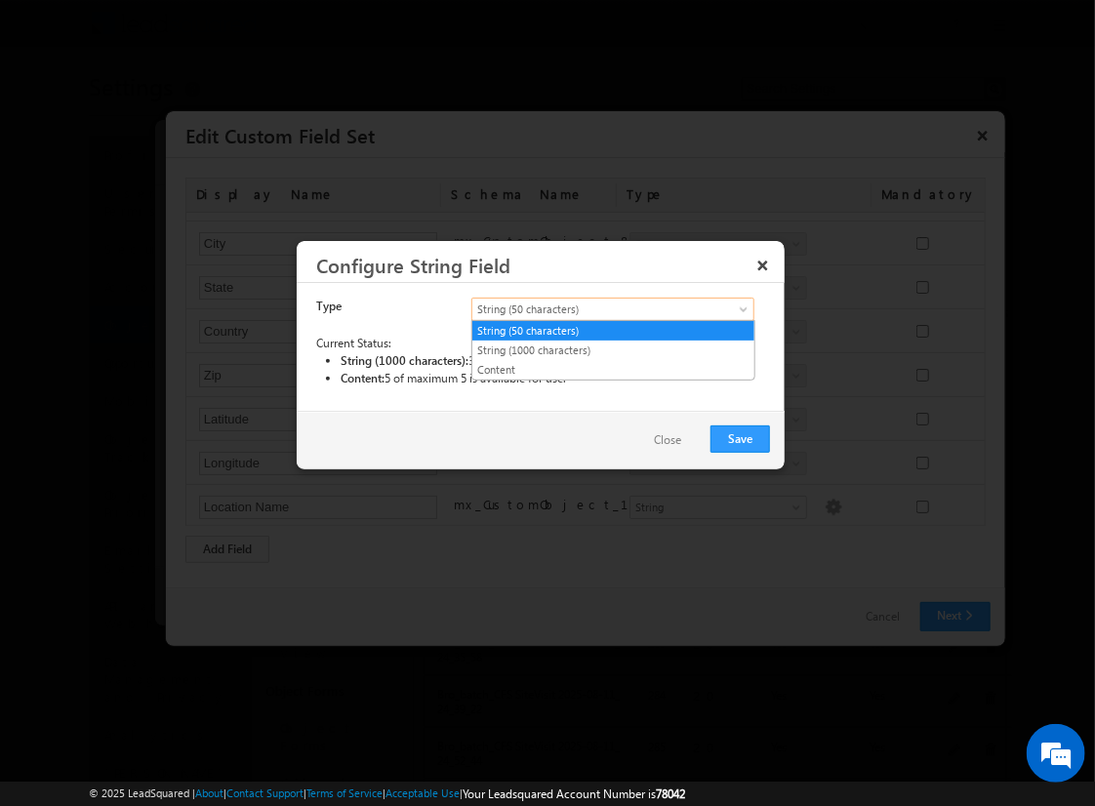
click at [613, 330] on link "String (50 characters)" at bounding box center [613, 331] width 282 height 18
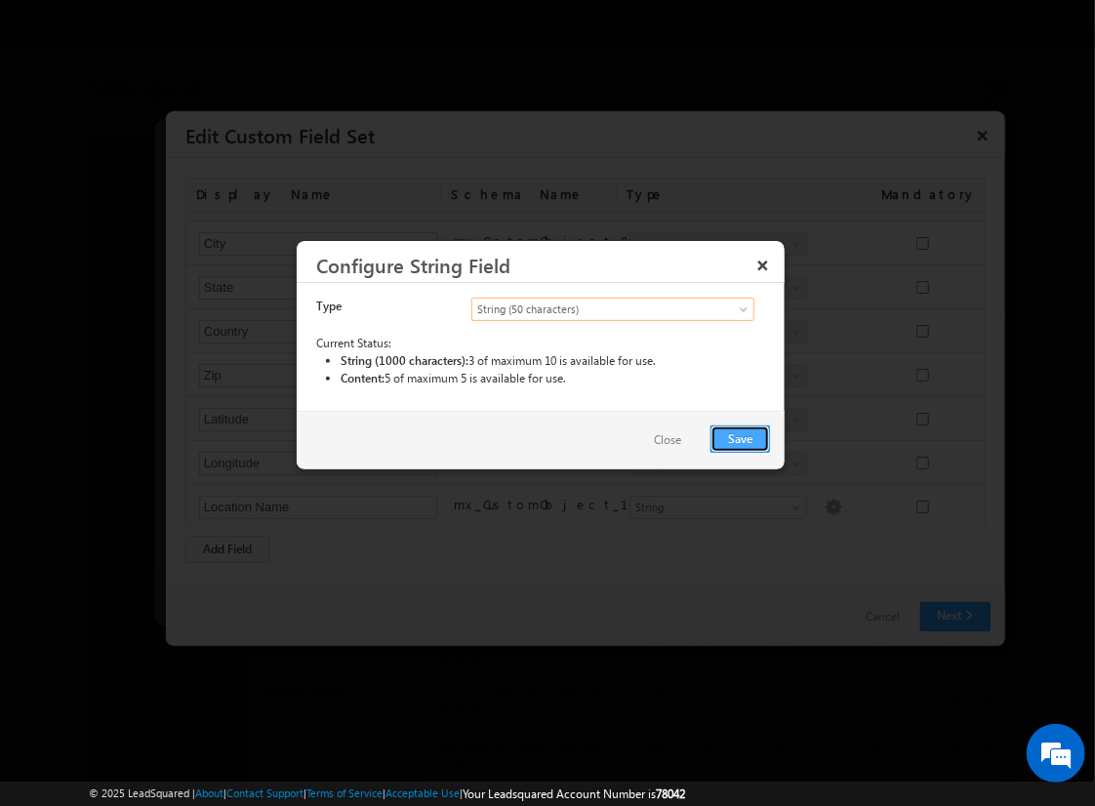
click at [741, 437] on button "Save" at bounding box center [740, 438] width 60 height 27
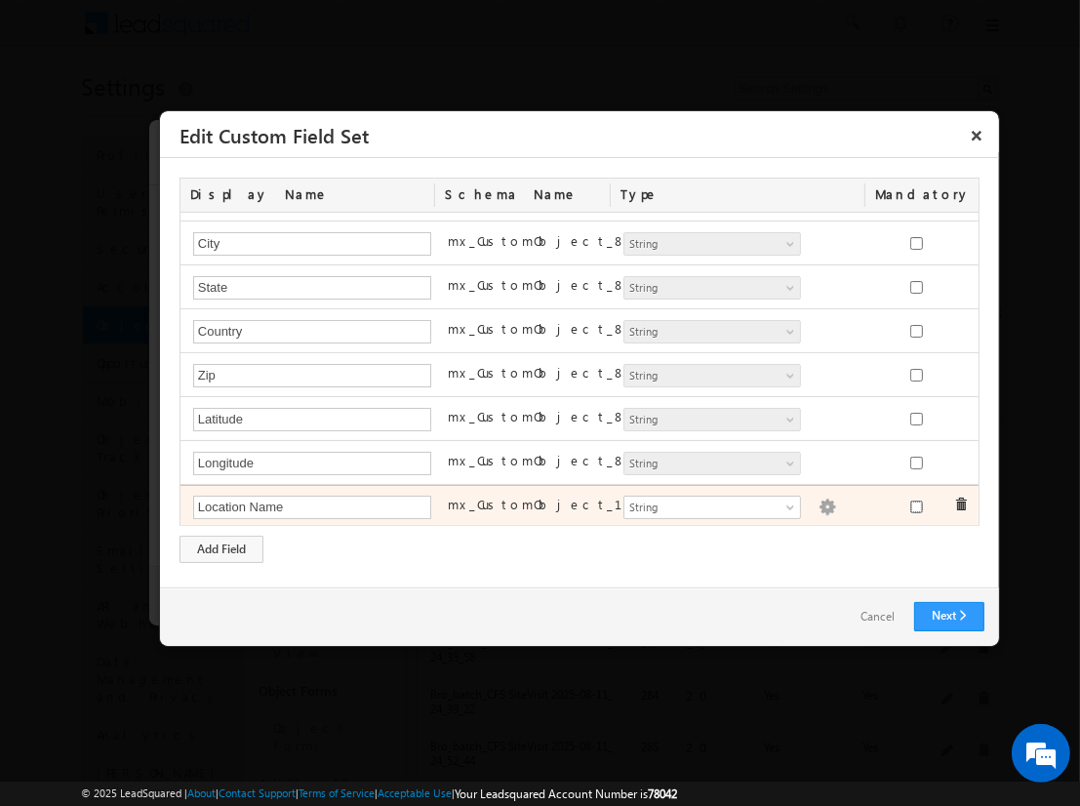
click at [910, 503] on input "checkbox" at bounding box center [916, 507] width 13 height 13
checkbox input "true"
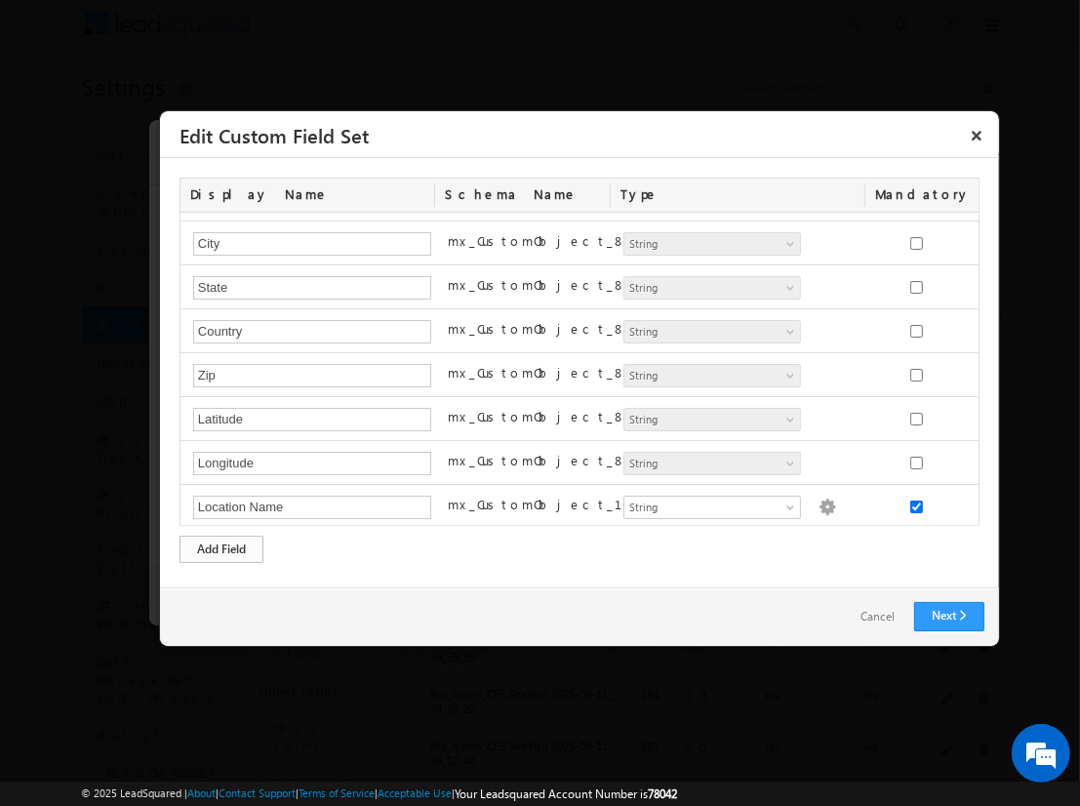
click at [222, 548] on div "Add Field" at bounding box center [222, 549] width 84 height 27
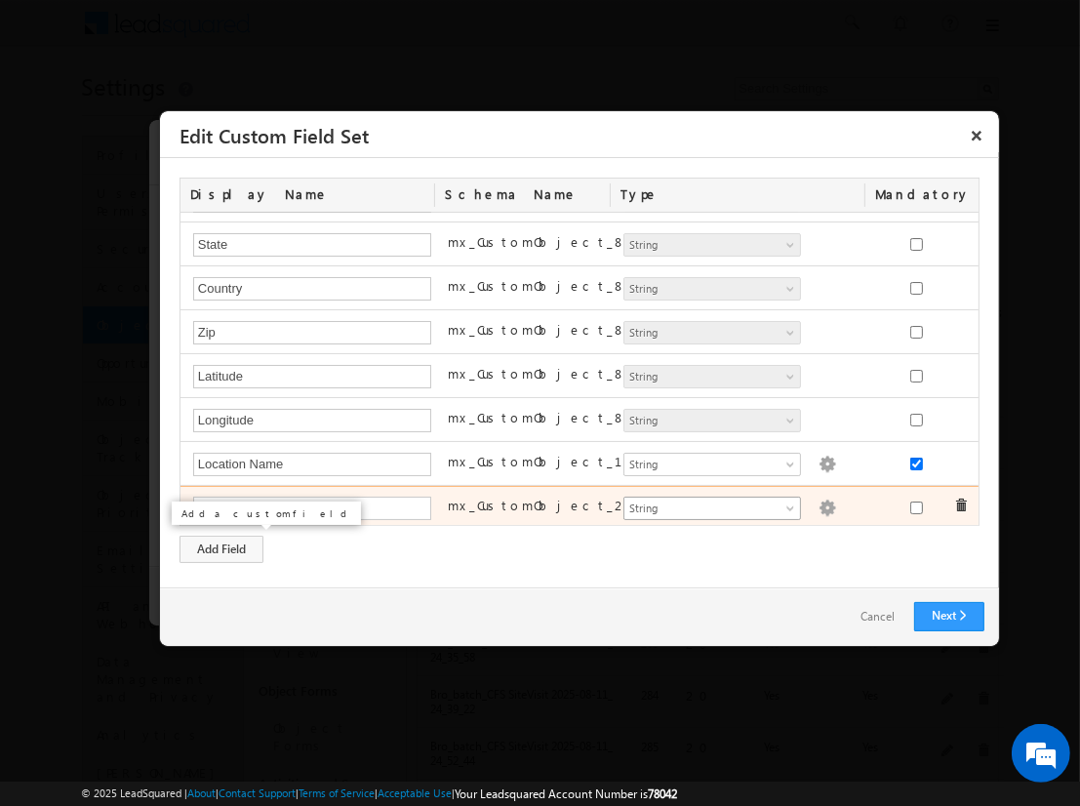
type input "Assessment Start Time"
click at [704, 504] on span "String" at bounding box center [704, 509] width 159 height 18
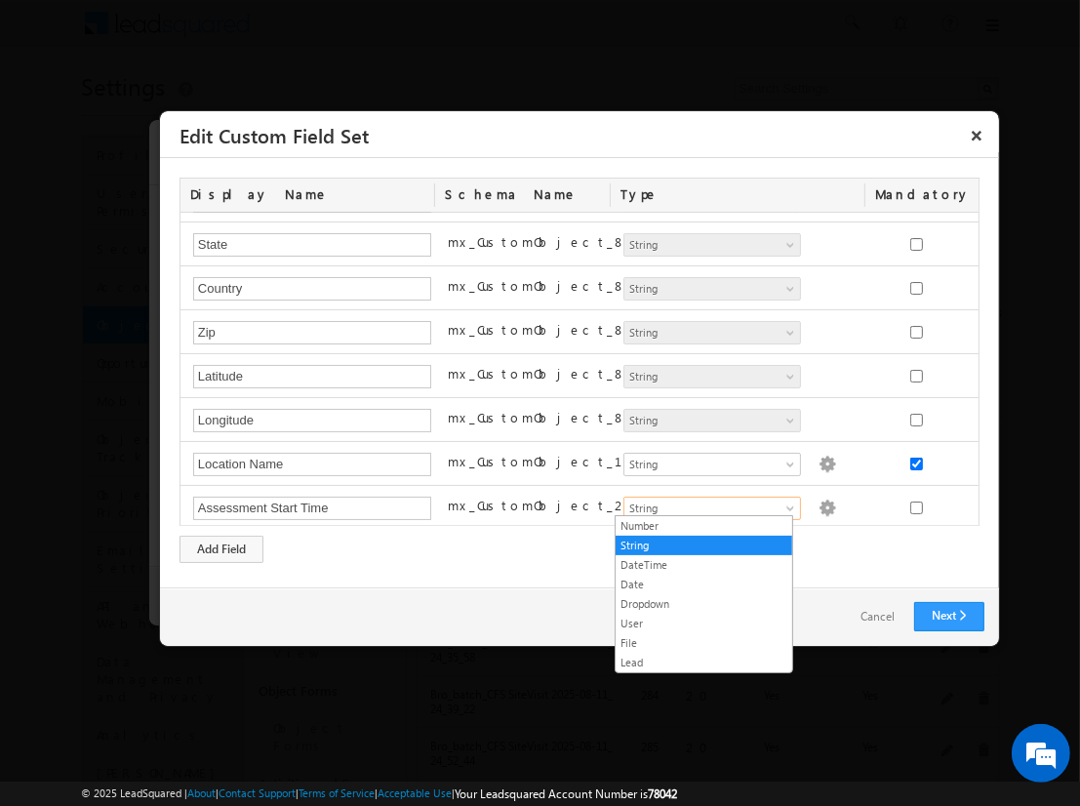
click at [704, 564] on link "DateTime" at bounding box center [704, 565] width 177 height 18
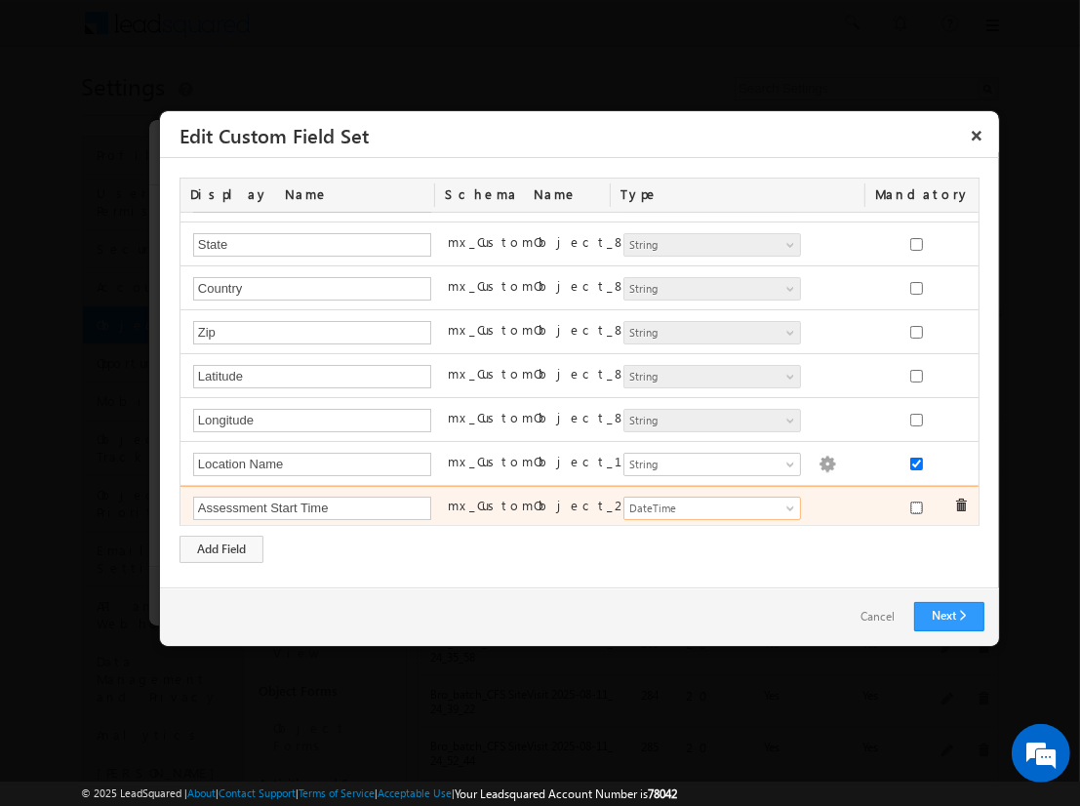
click at [910, 503] on input "checkbox" at bounding box center [916, 508] width 13 height 13
checkbox input "true"
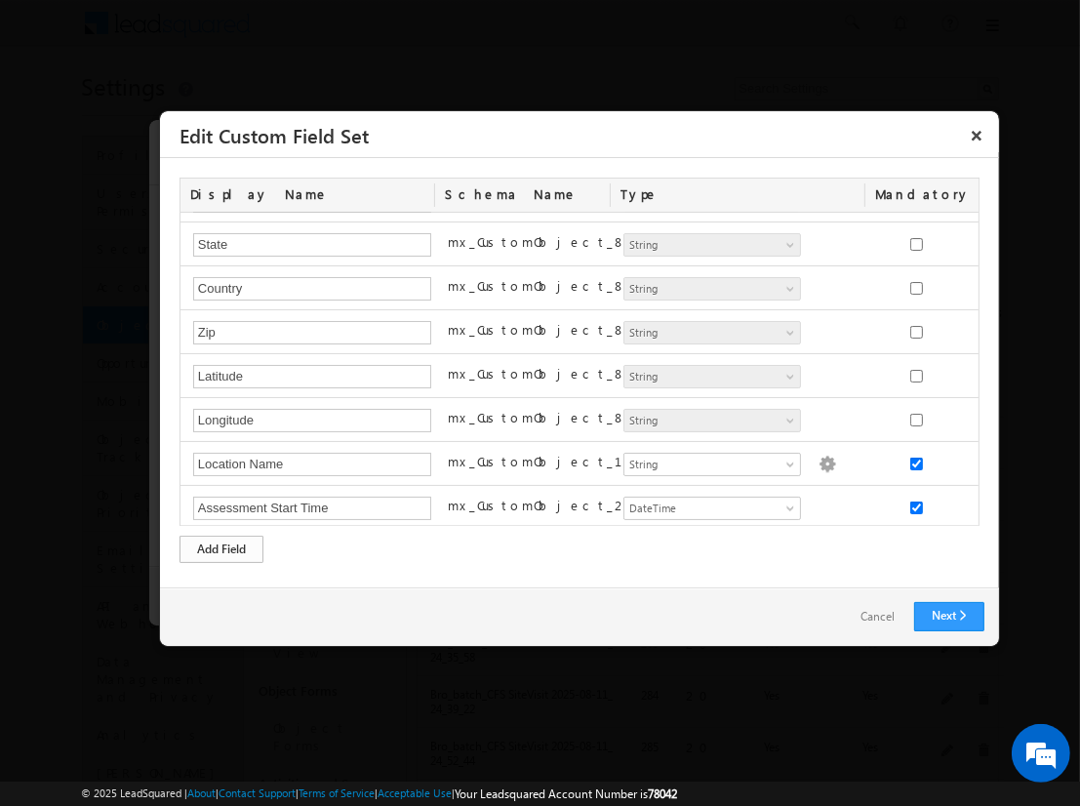
click at [222, 548] on div "Add Field" at bounding box center [222, 549] width 84 height 27
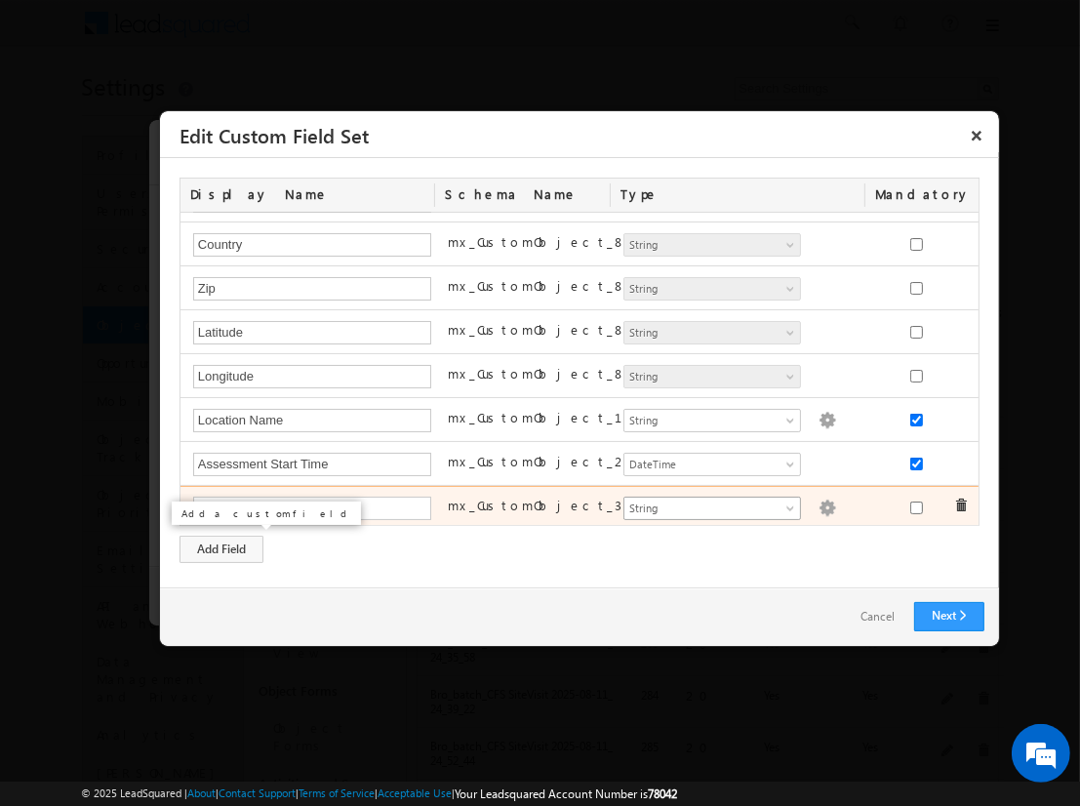
type input "Assessment Score"
click at [704, 503] on span "String" at bounding box center [704, 509] width 159 height 18
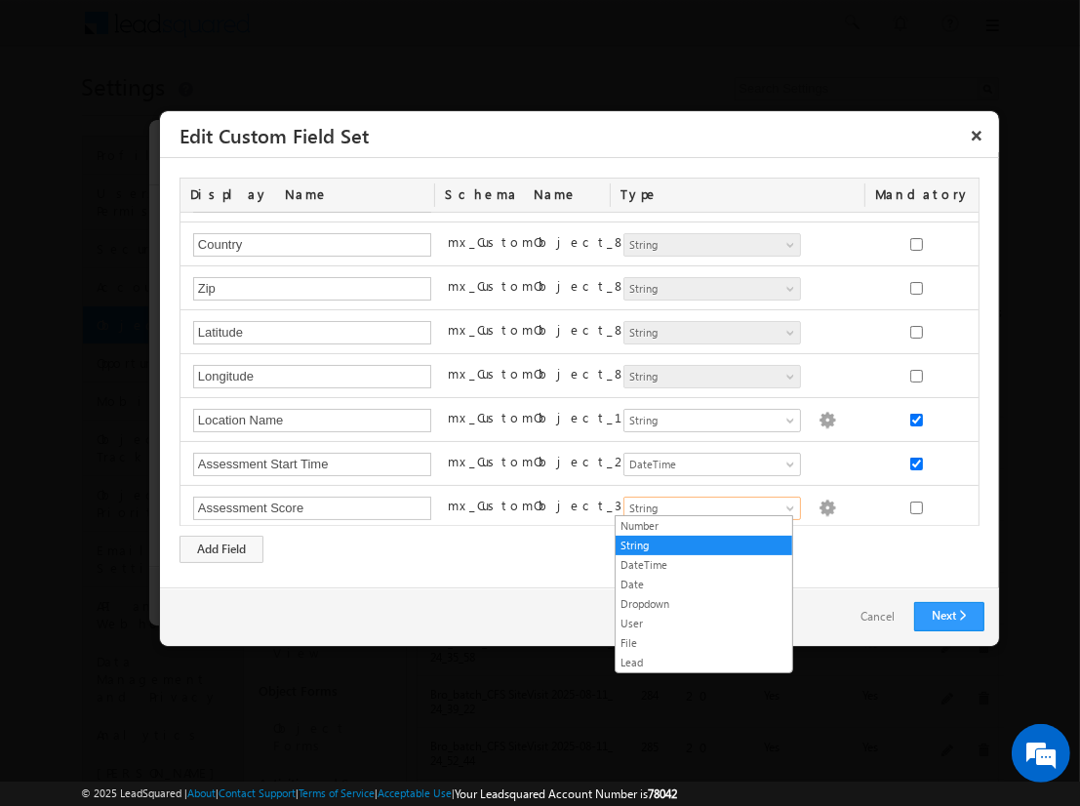
click at [704, 525] on link "Number" at bounding box center [704, 526] width 177 height 18
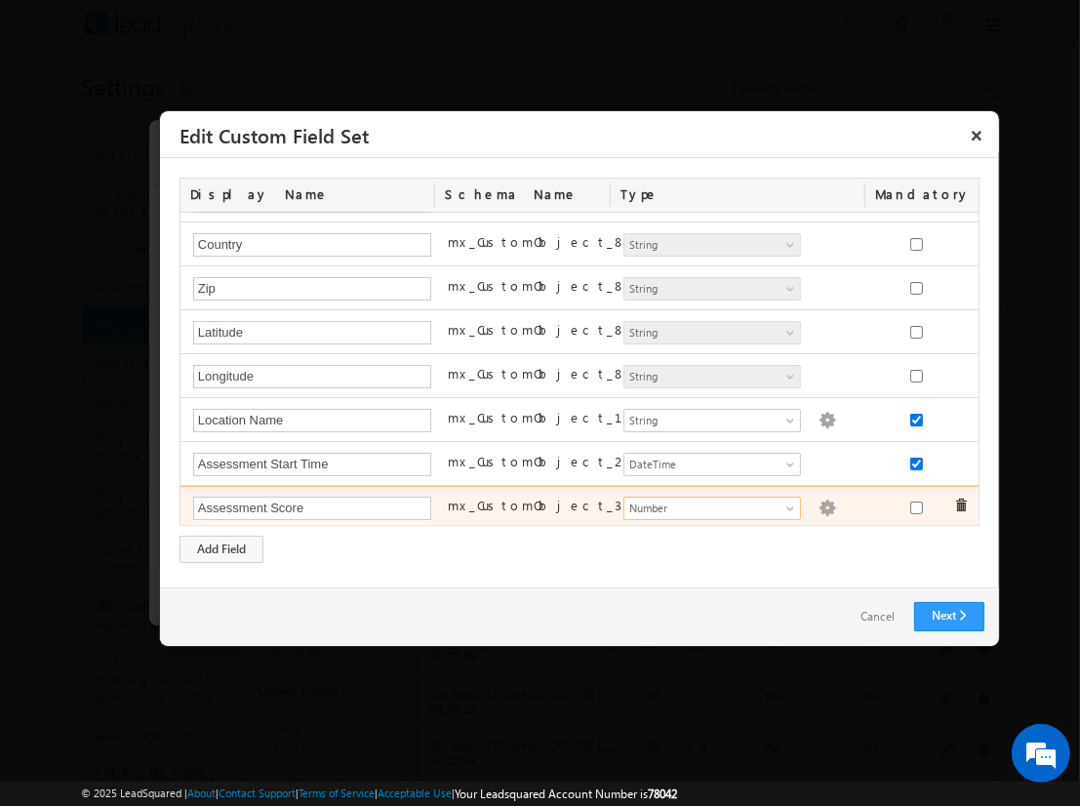
click at [819, 503] on img at bounding box center [828, 509] width 18 height 18
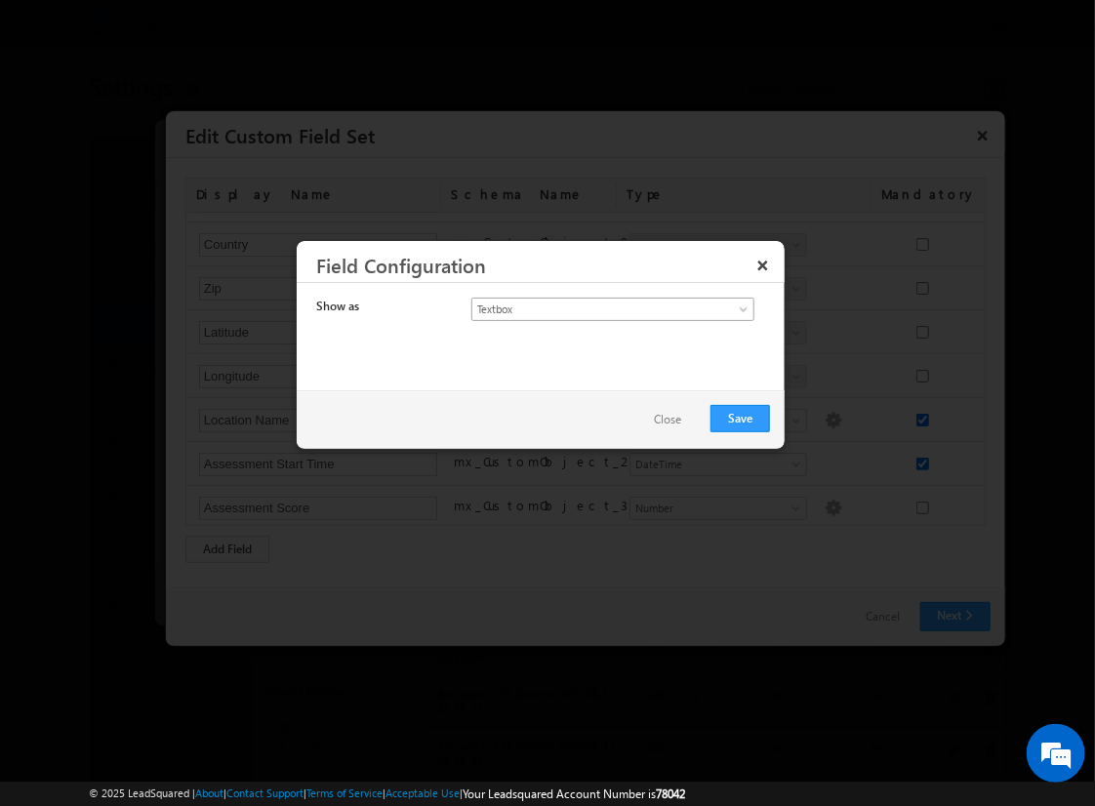
click at [595, 307] on span "Textbox" at bounding box center [596, 310] width 249 height 18
click at [613, 349] on link "Currency" at bounding box center [613, 351] width 282 height 18
click at [741, 417] on button "Save" at bounding box center [740, 418] width 60 height 27
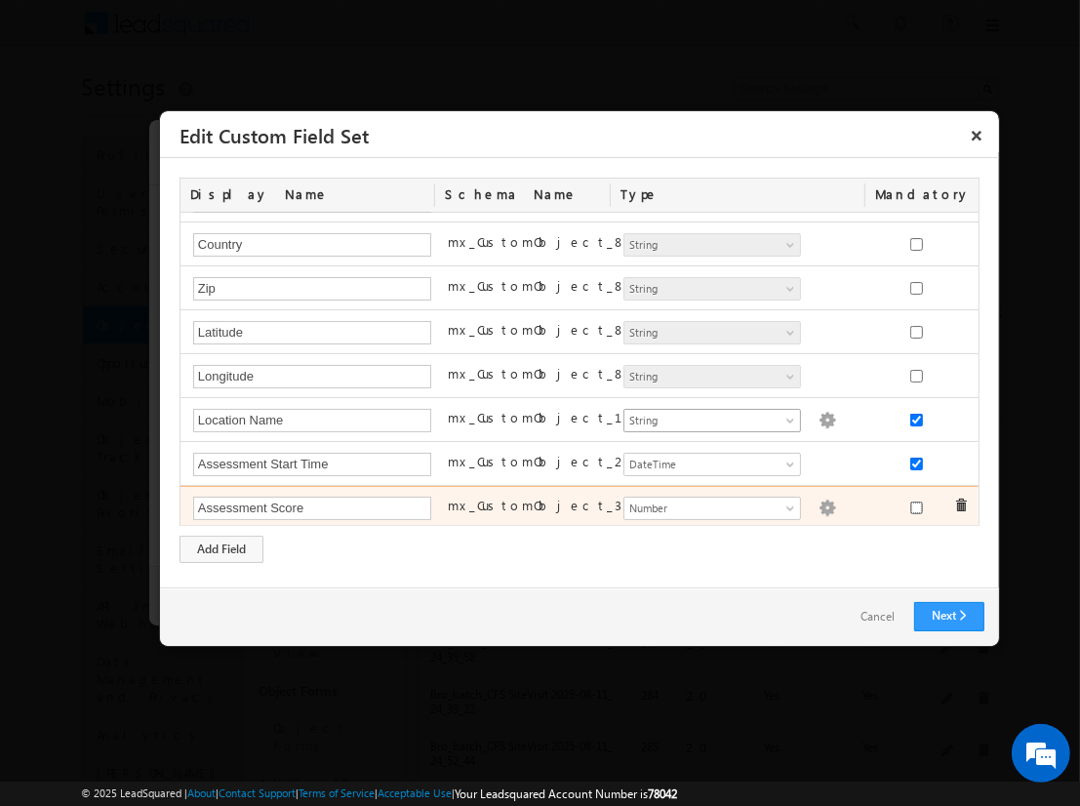
click at [910, 503] on input "checkbox" at bounding box center [916, 508] width 13 height 13
checkbox input "true"
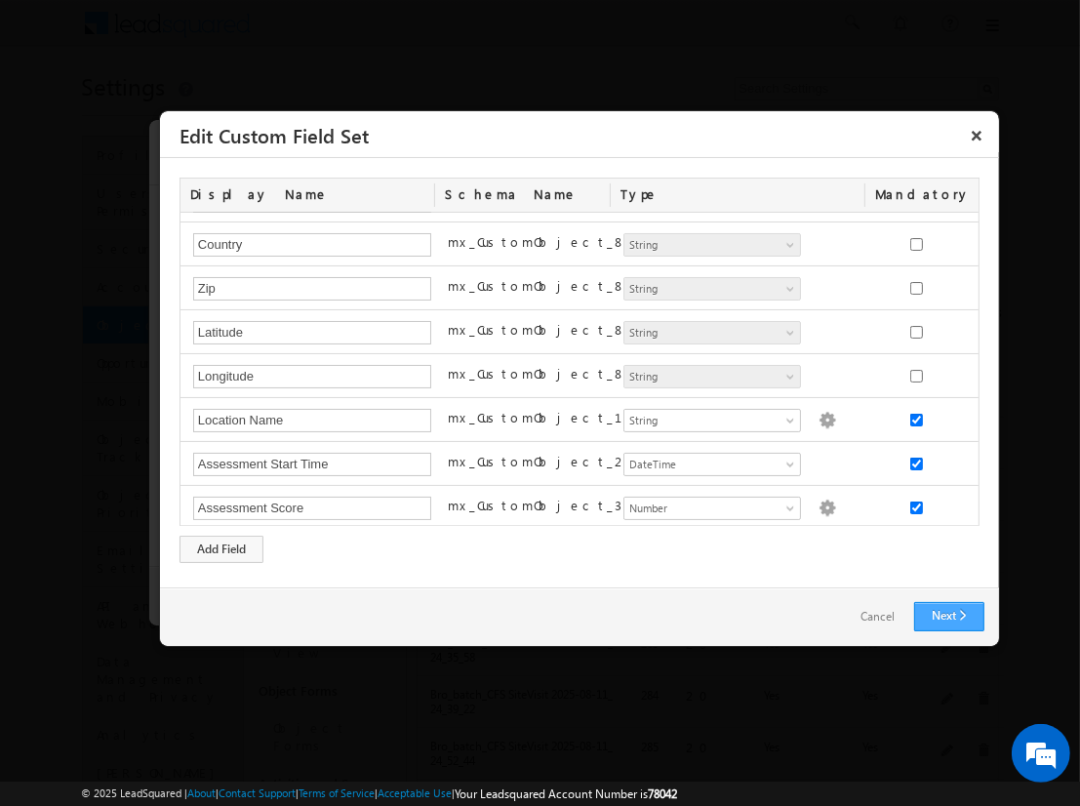
click at [949, 616] on link "Next" at bounding box center [949, 616] width 70 height 29
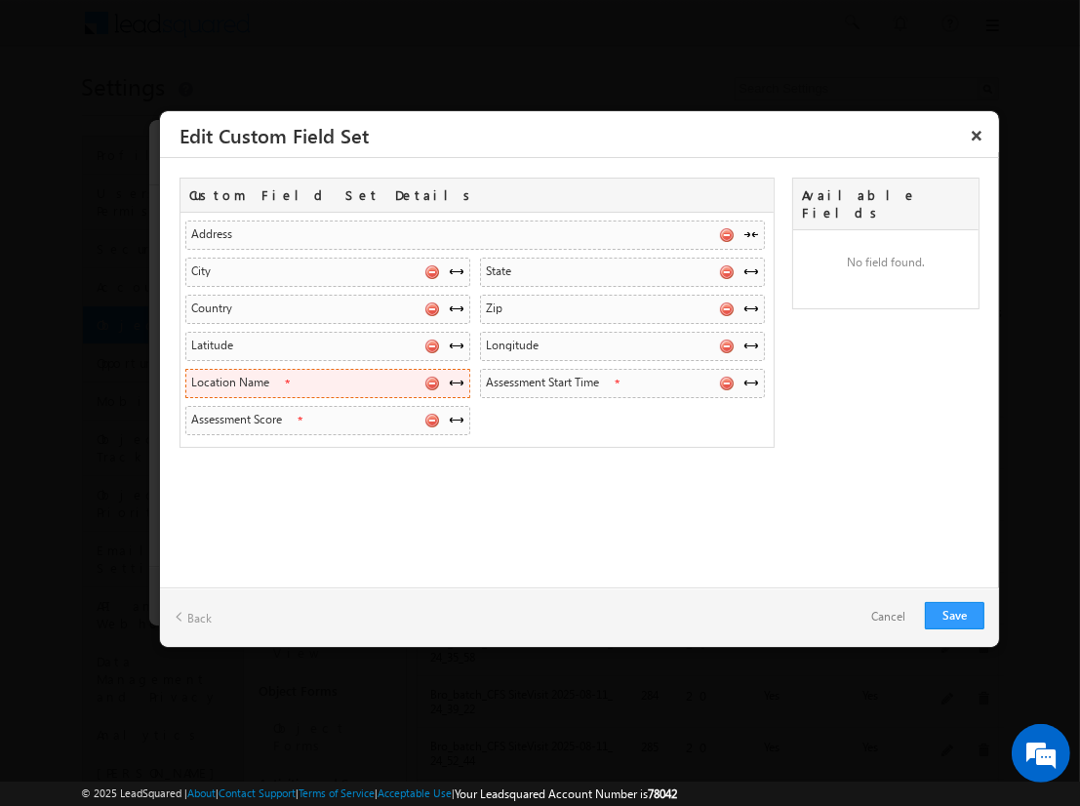
click at [456, 380] on span at bounding box center [457, 383] width 16 height 16
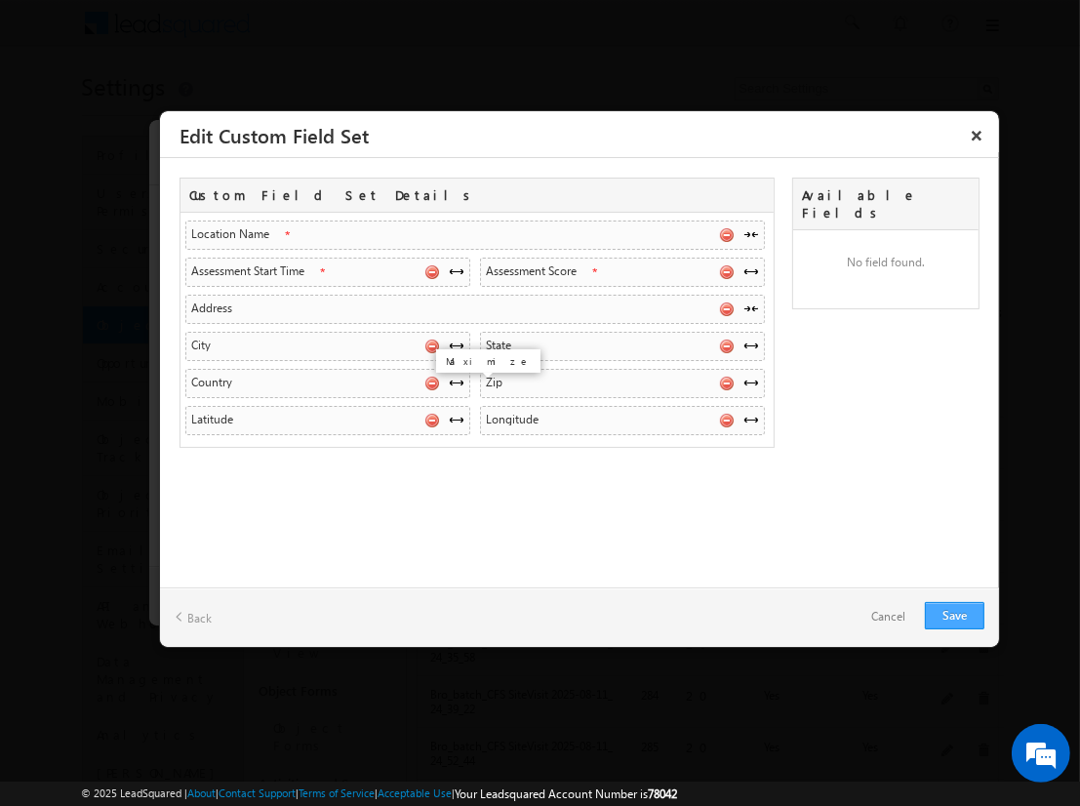
click at [954, 615] on link "Save" at bounding box center [955, 615] width 60 height 27
checkbox input "true"
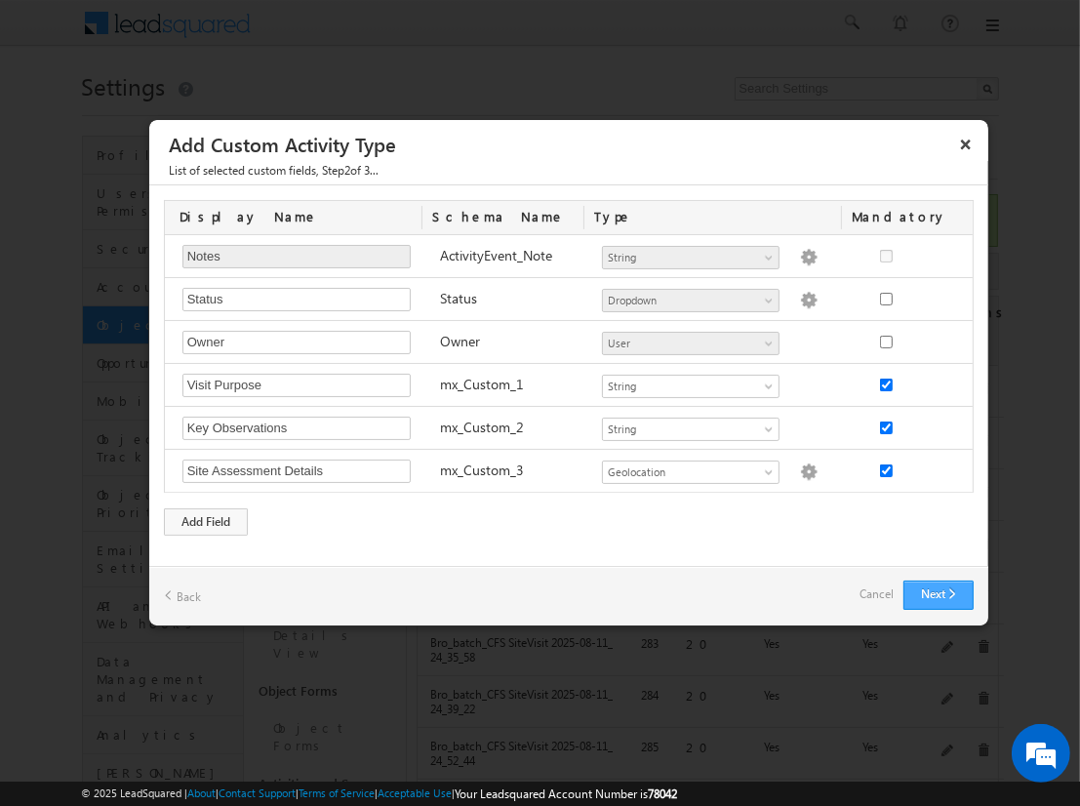
click at [938, 593] on button "Next" at bounding box center [939, 595] width 70 height 29
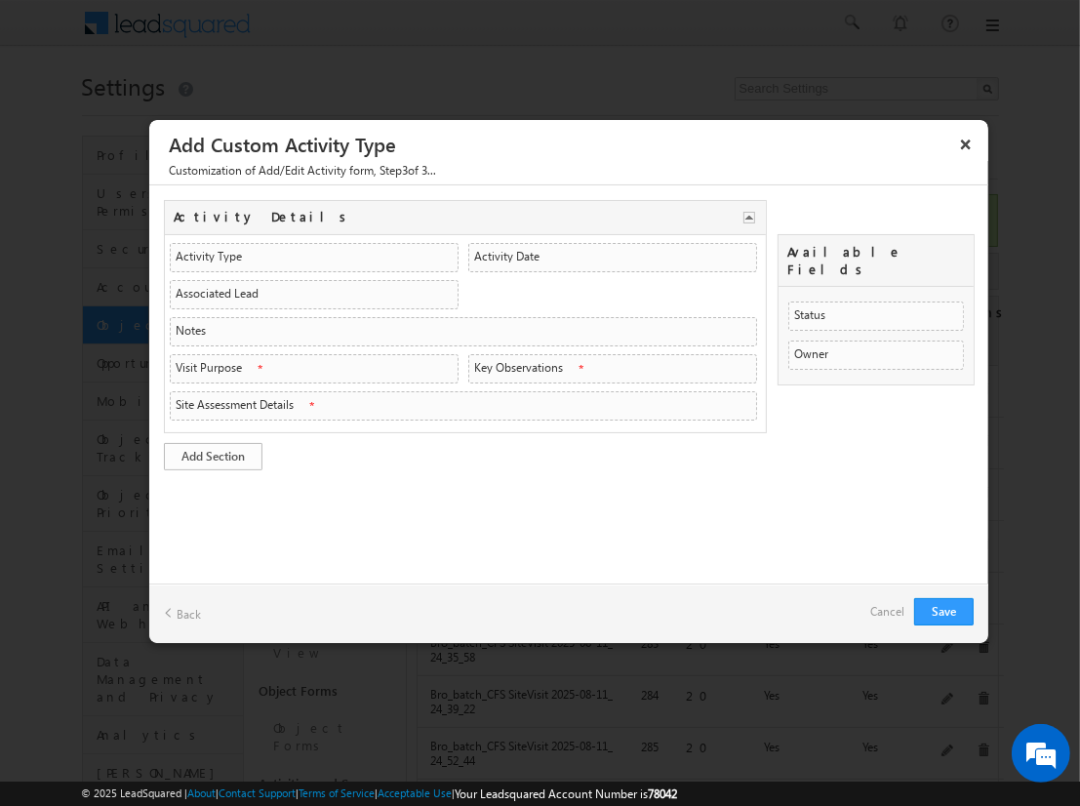
click at [213, 452] on link "Add Section" at bounding box center [213, 456] width 99 height 27
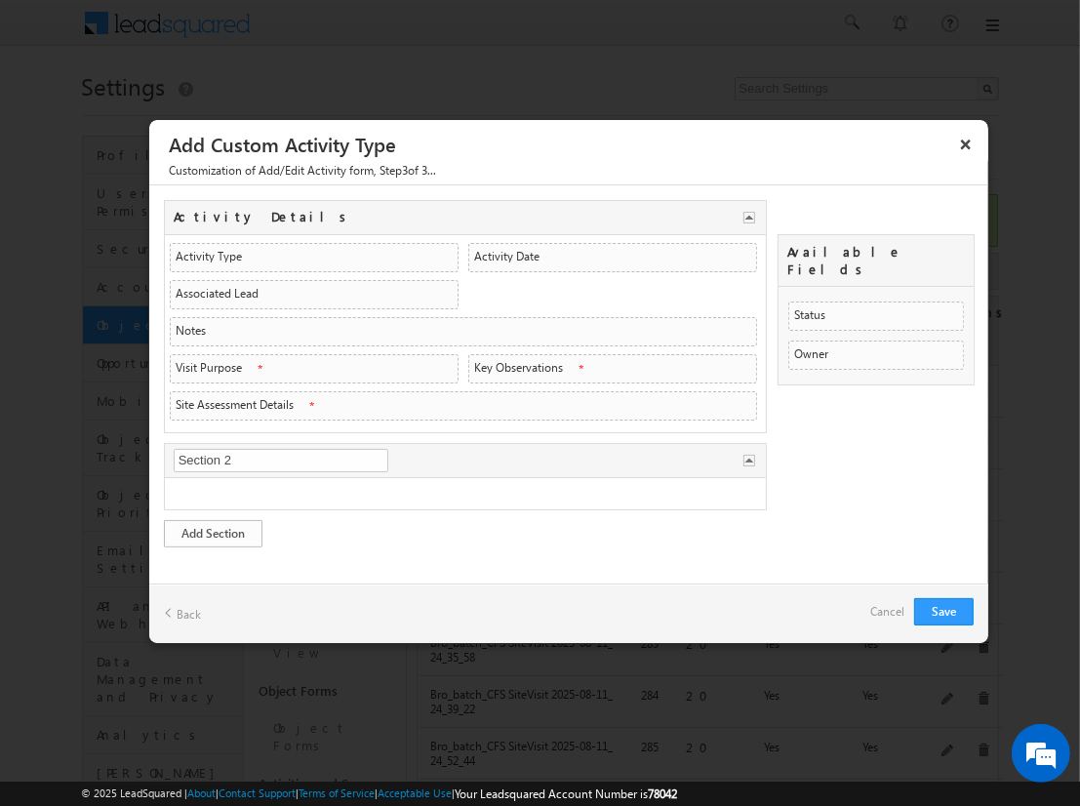
type input "Visit Overview"
click at [213, 528] on link "Add Section" at bounding box center [213, 533] width 99 height 27
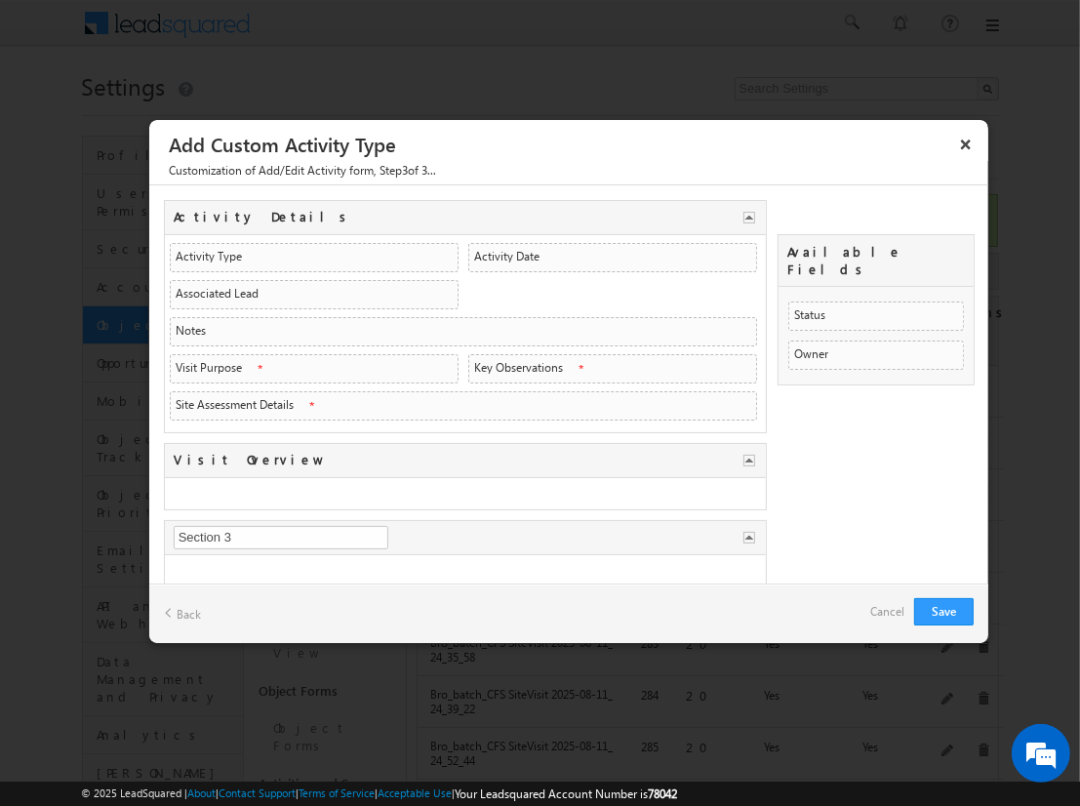
type input "Assessment Data"
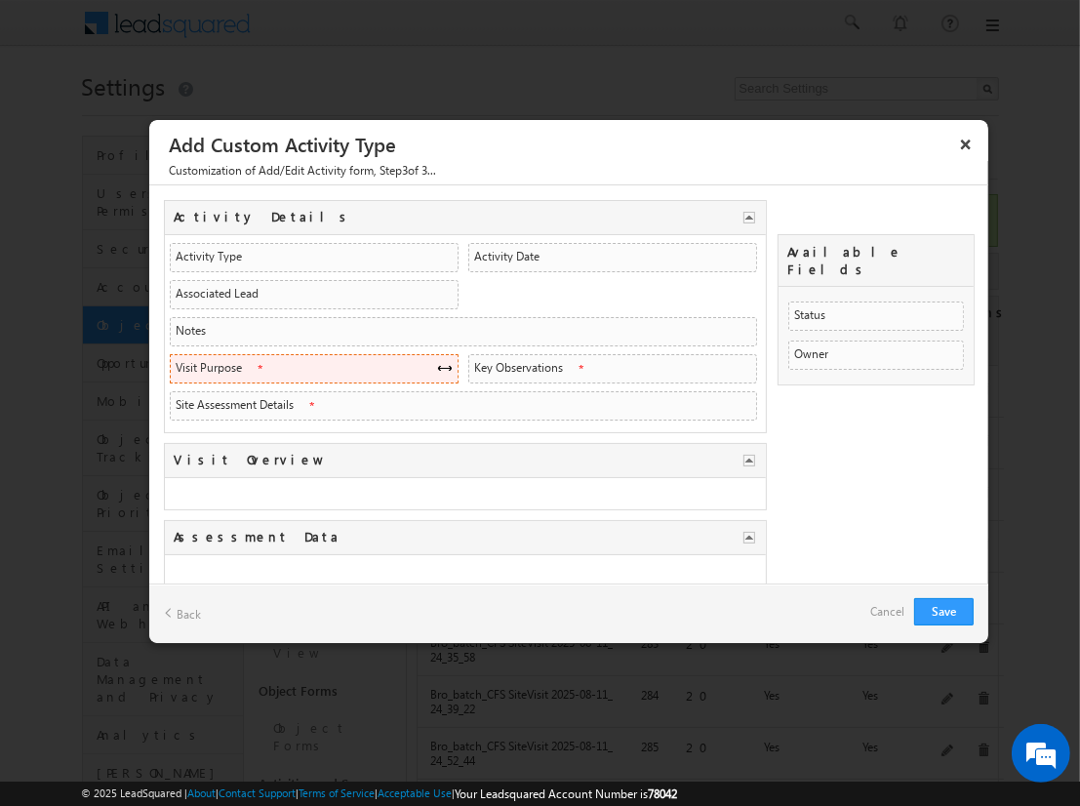
click at [438, 364] on span at bounding box center [445, 368] width 16 height 16
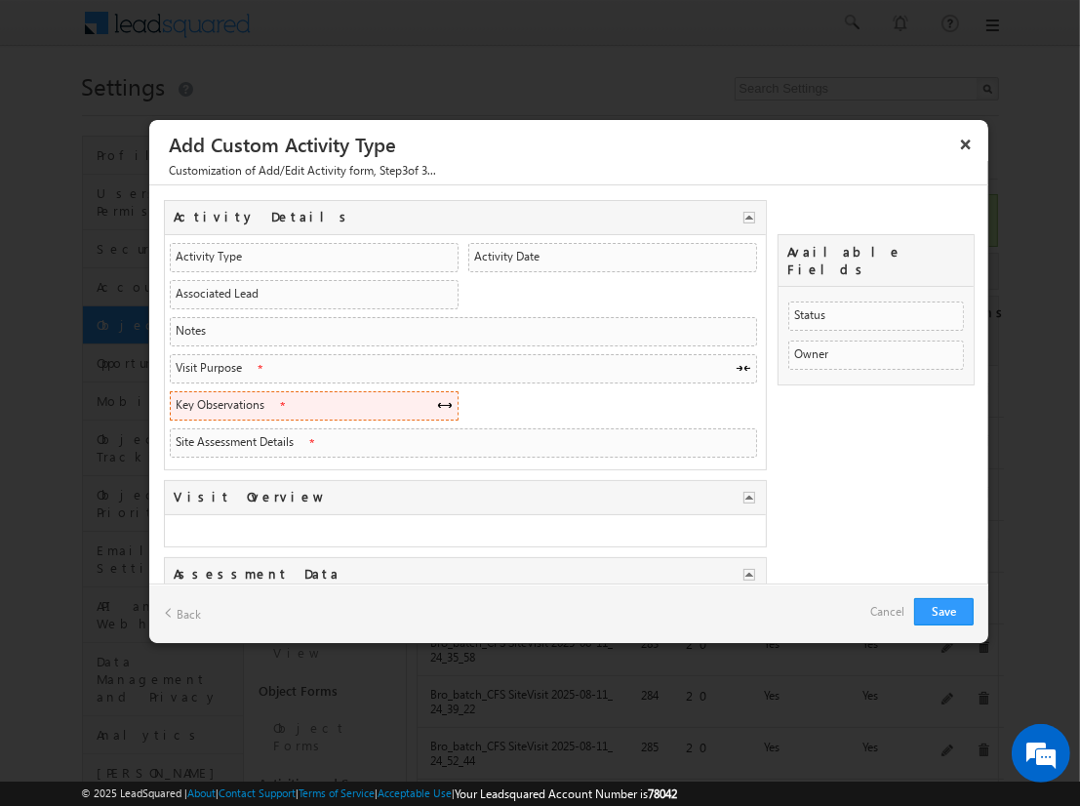
click at [438, 401] on span at bounding box center [445, 405] width 16 height 16
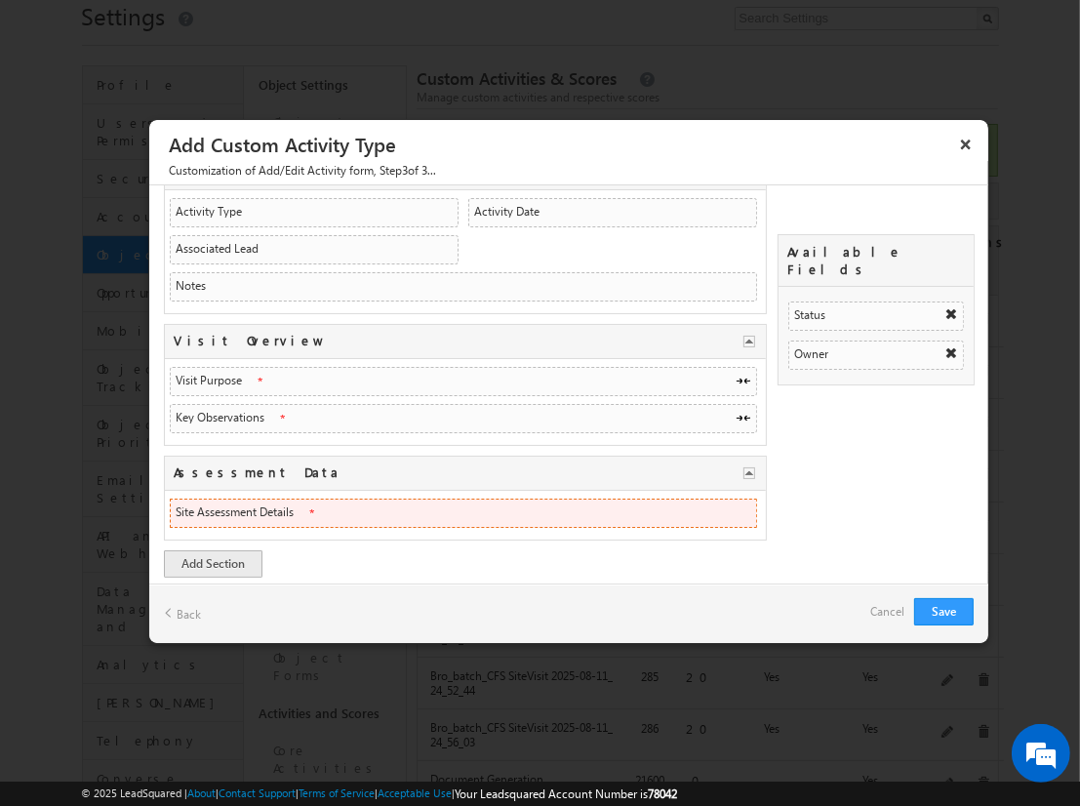
scroll to position [70, 0]
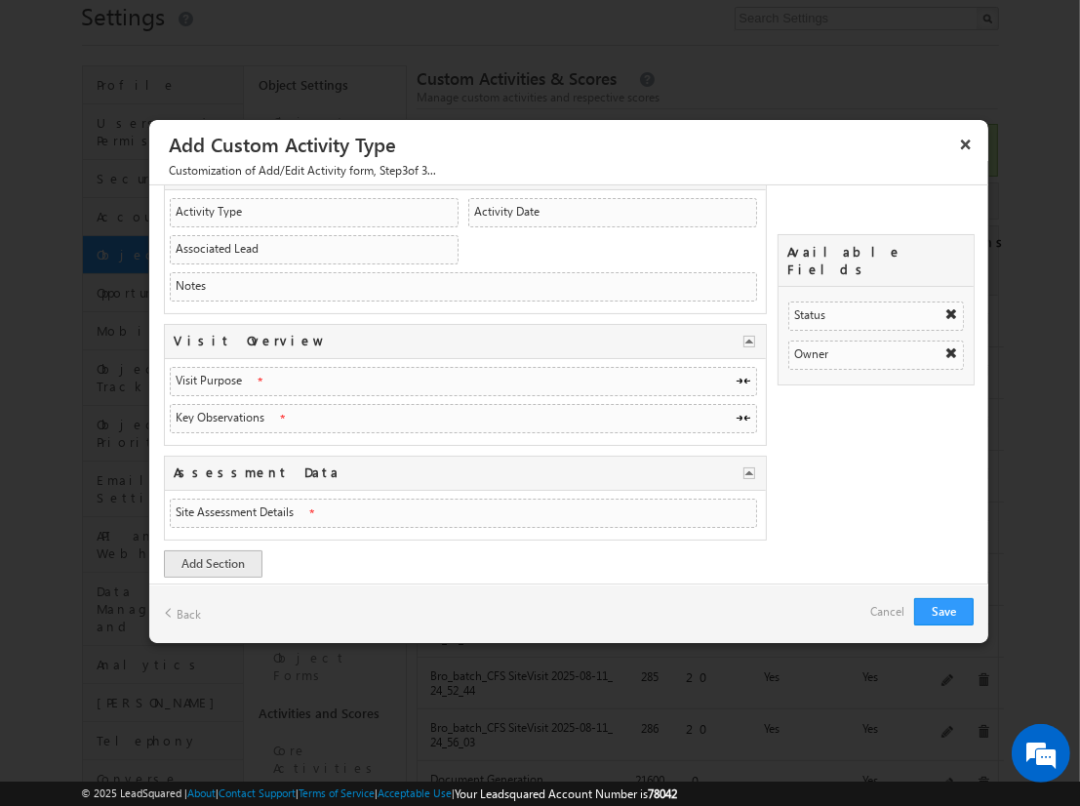
click at [892, 612] on link "Cancel" at bounding box center [887, 611] width 34 height 27
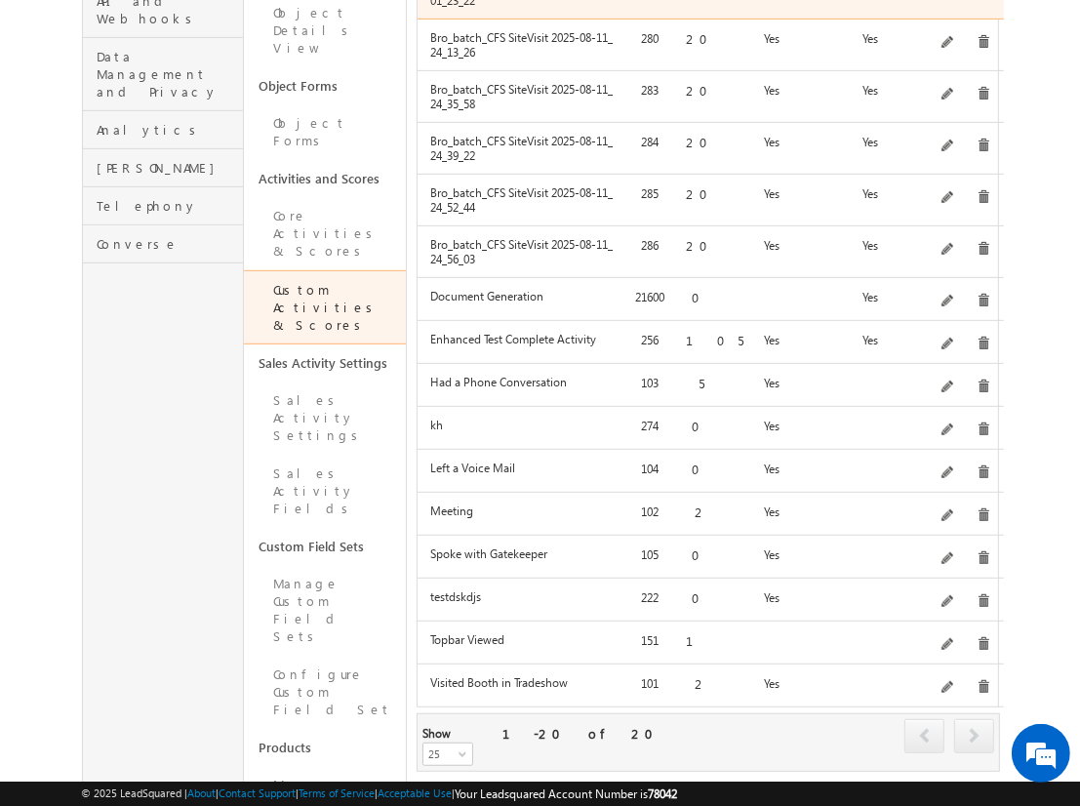
scroll to position [612, 0]
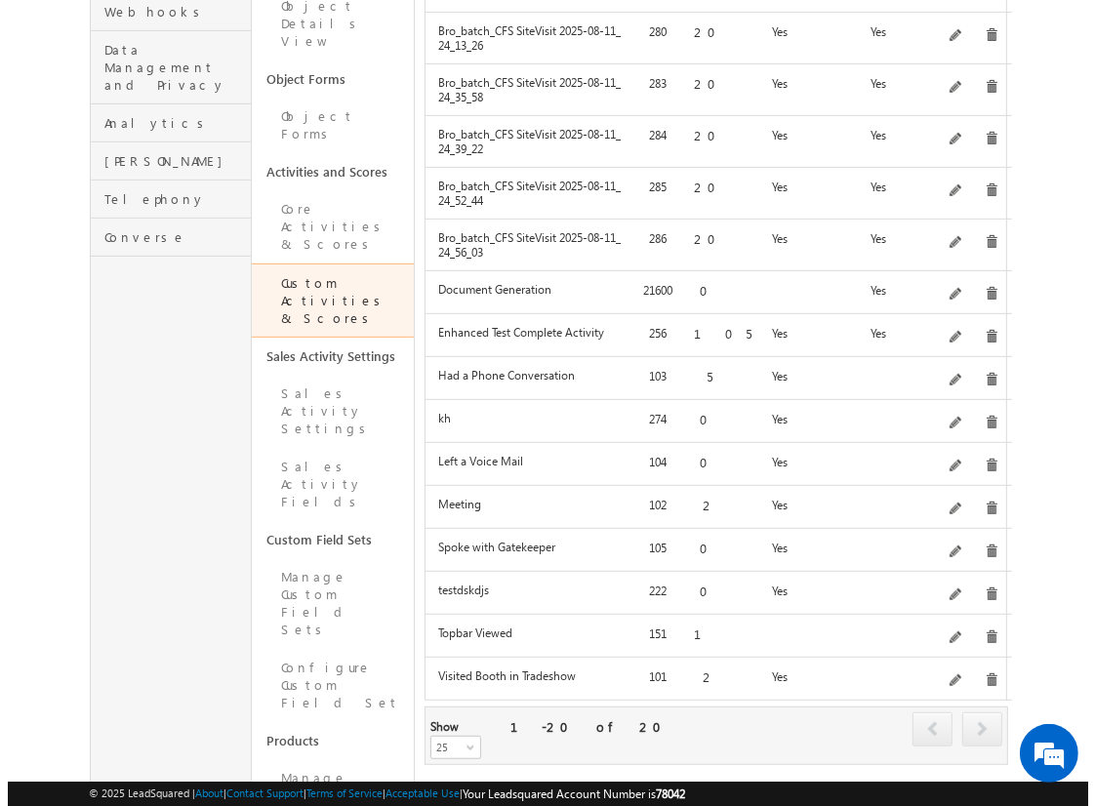
scroll to position [0, 0]
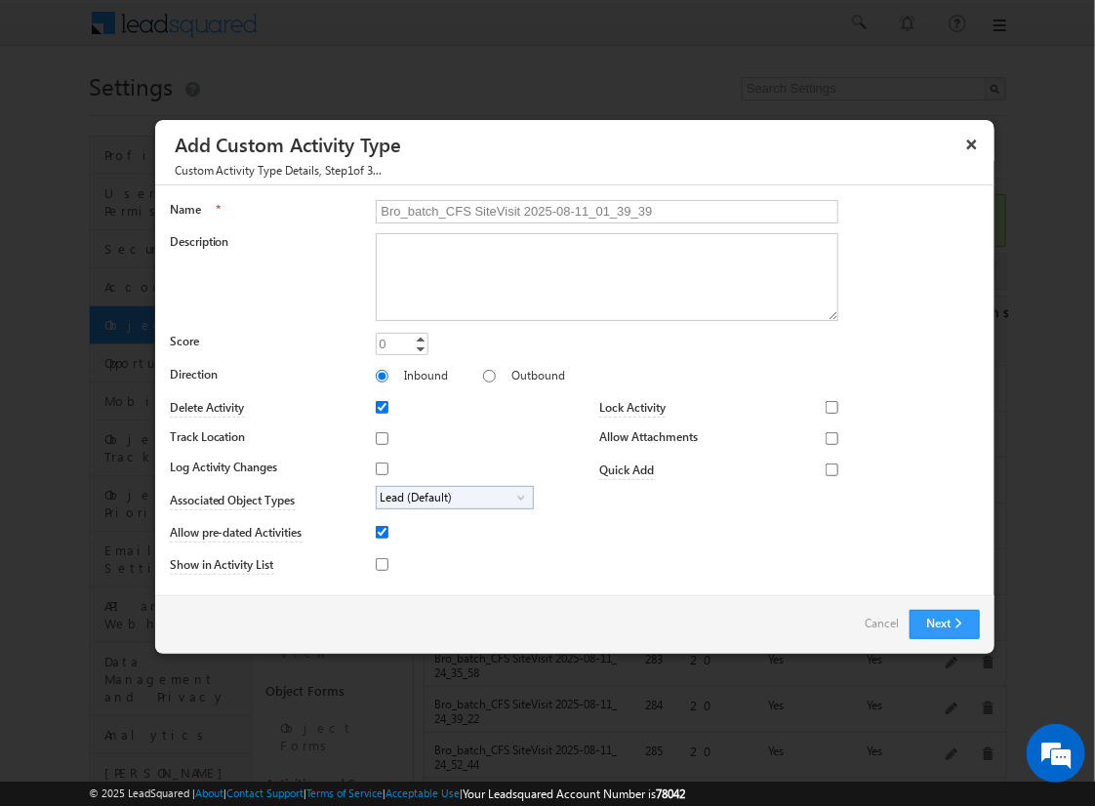
type input "Bro_batch_CFS SiteVisit 2025-08-11_01_39_39"
type textarea "On-site visit activity with CFS sub-field types testing - Created on 20250810_2…"
type input "20"
click at [379, 437] on input "Track Location" at bounding box center [382, 438] width 13 height 13
checkbox input "true"
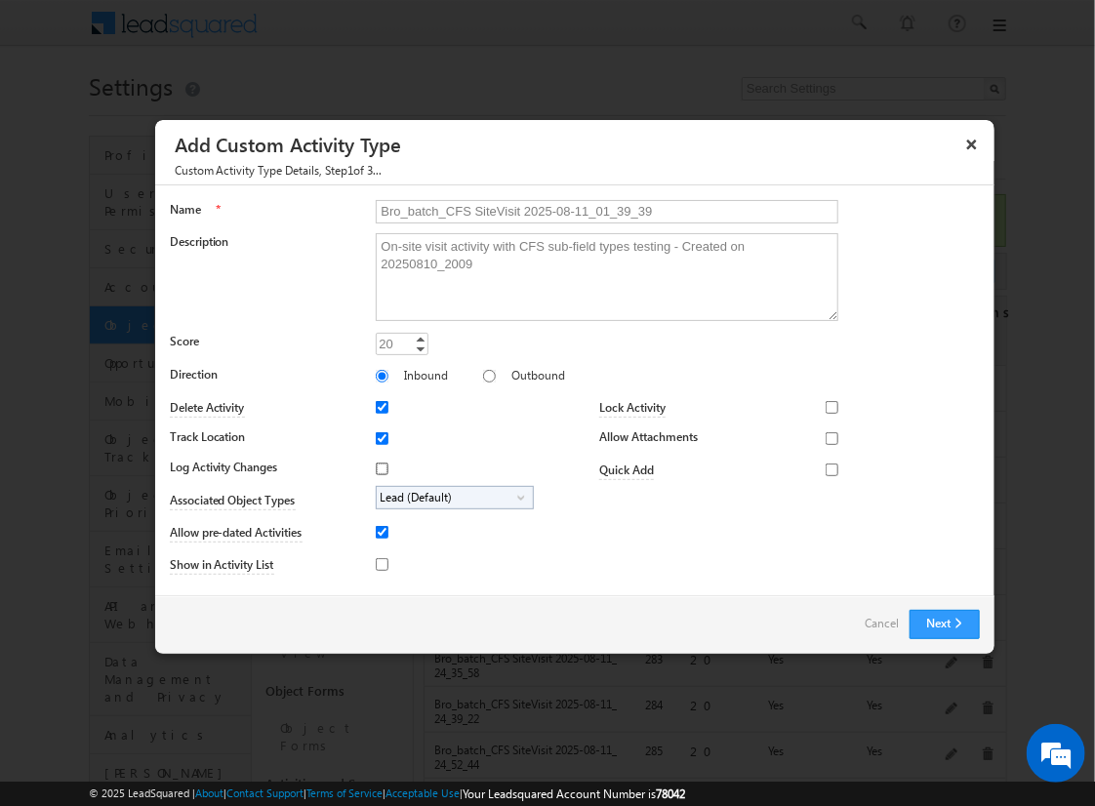
click at [379, 467] on input "Log Activity Changes" at bounding box center [382, 469] width 13 height 13
checkbox input "true"
click at [379, 563] on input "Show in Activity List" at bounding box center [382, 564] width 13 height 13
checkbox input "true"
click at [826, 437] on input "Allow Attachments" at bounding box center [832, 438] width 13 height 13
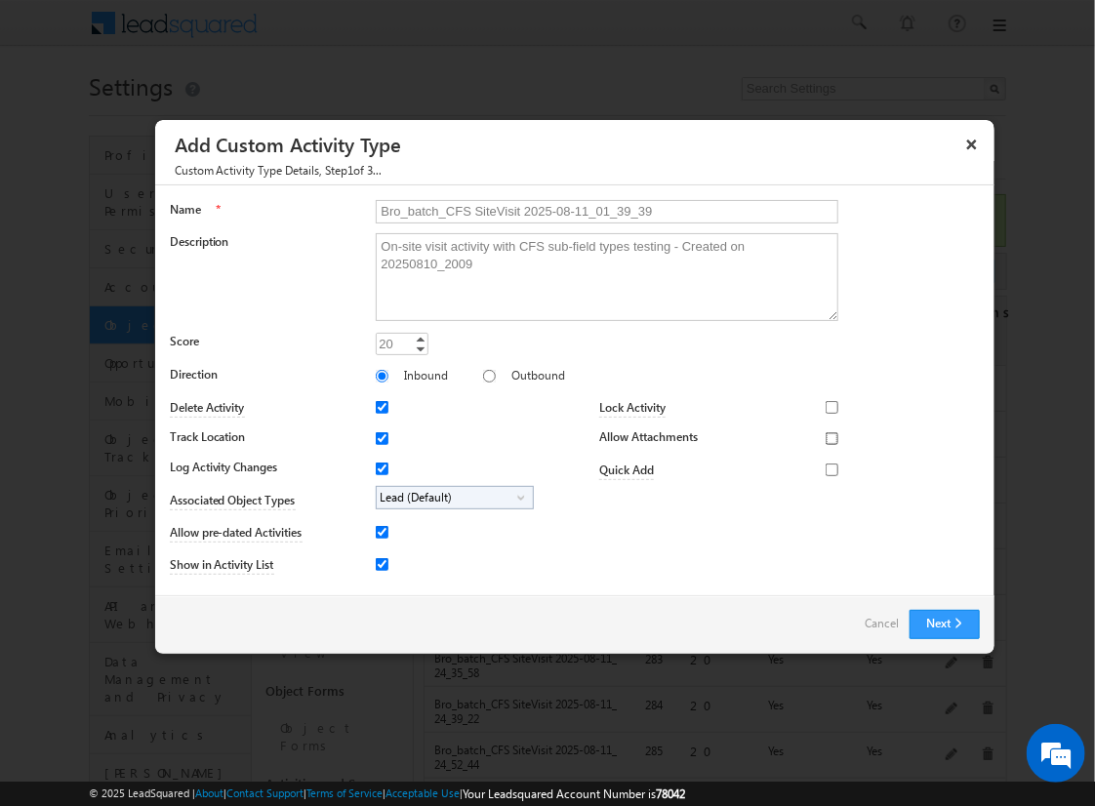
checkbox input "true"
click at [451, 496] on span "Lead (Default)" at bounding box center [447, 498] width 141 height 22
click at [390, 551] on input "Student" at bounding box center [394, 552] width 13 height 13
checkbox input "true"
click at [598, 210] on input "Bro_batch_CFS SiteVisit 2025-08-11_01_39_39" at bounding box center [607, 211] width 463 height 23
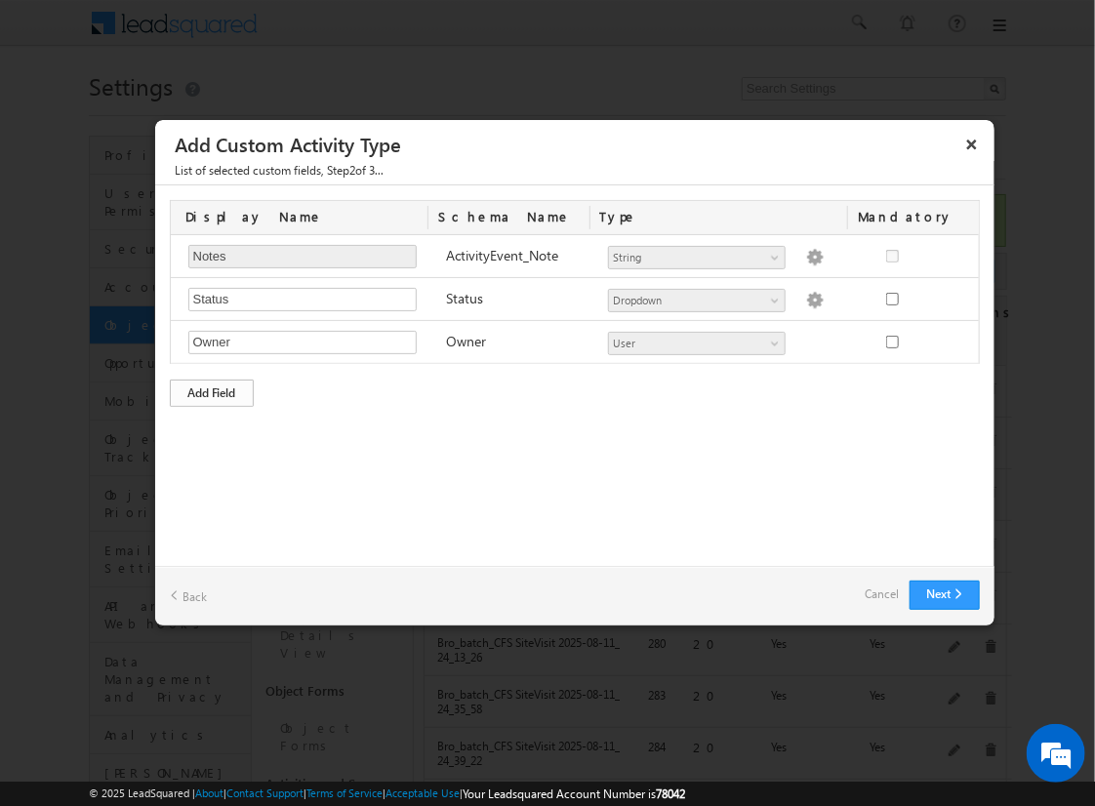
click at [212, 390] on div "Add Field" at bounding box center [212, 393] width 84 height 27
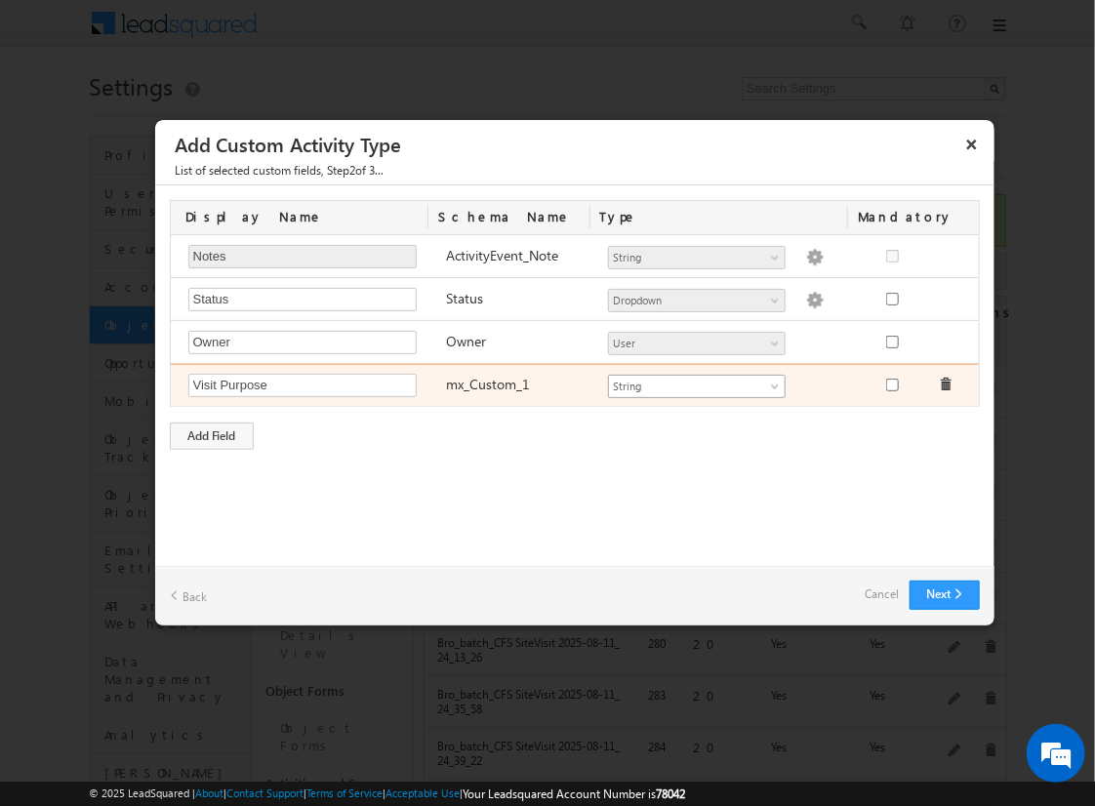
type input "Visit Purpose"
click at [696, 383] on span "String" at bounding box center [688, 387] width 159 height 18
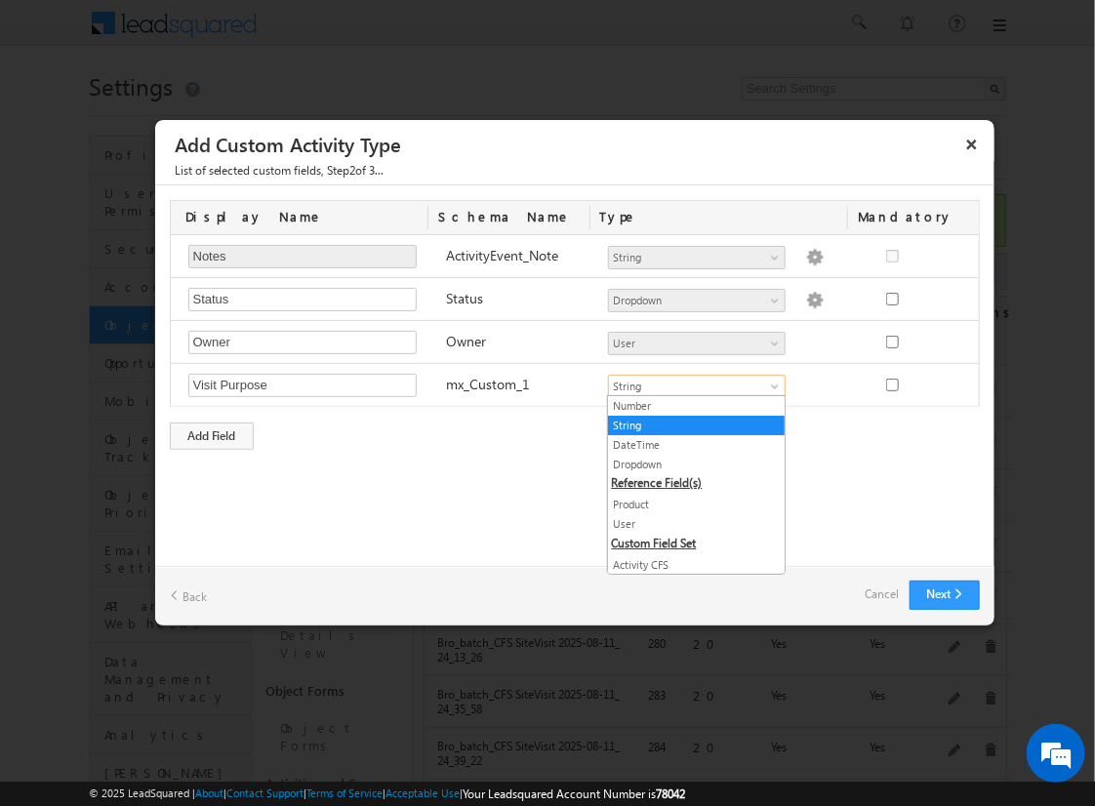
click at [689, 424] on link "String" at bounding box center [696, 426] width 177 height 18
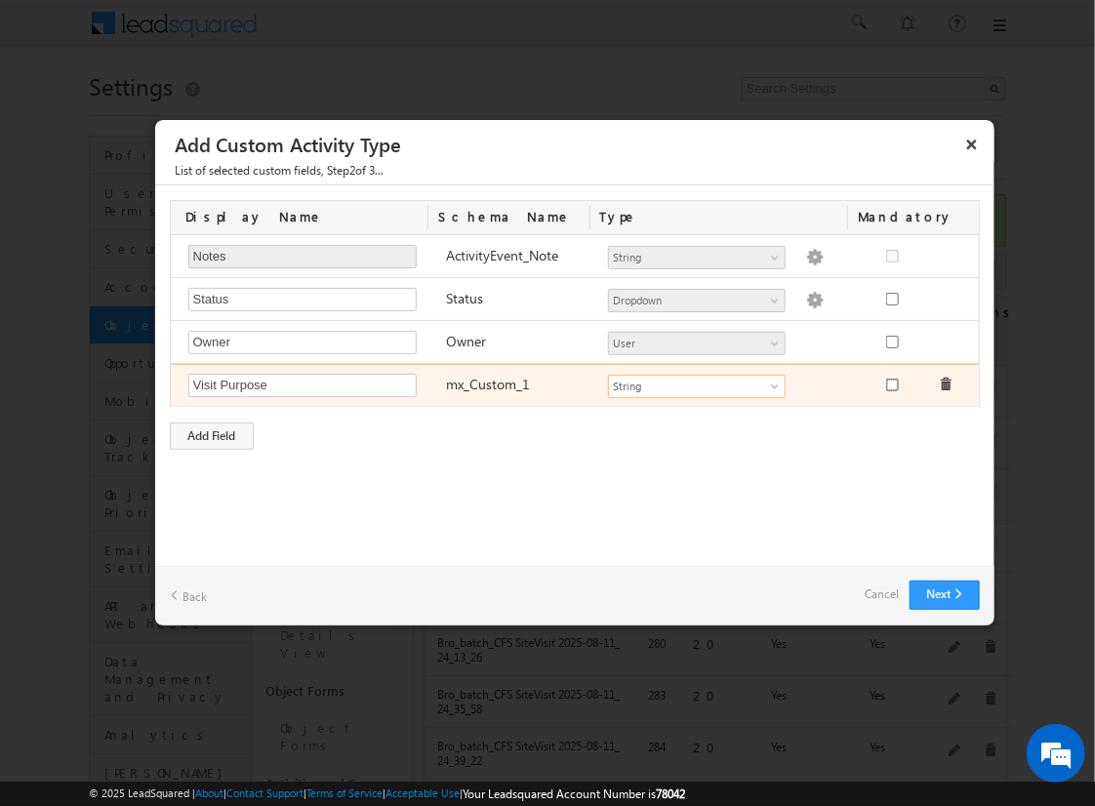
click at [891, 383] on input "checkbox" at bounding box center [892, 385] width 13 height 13
checkbox input "true"
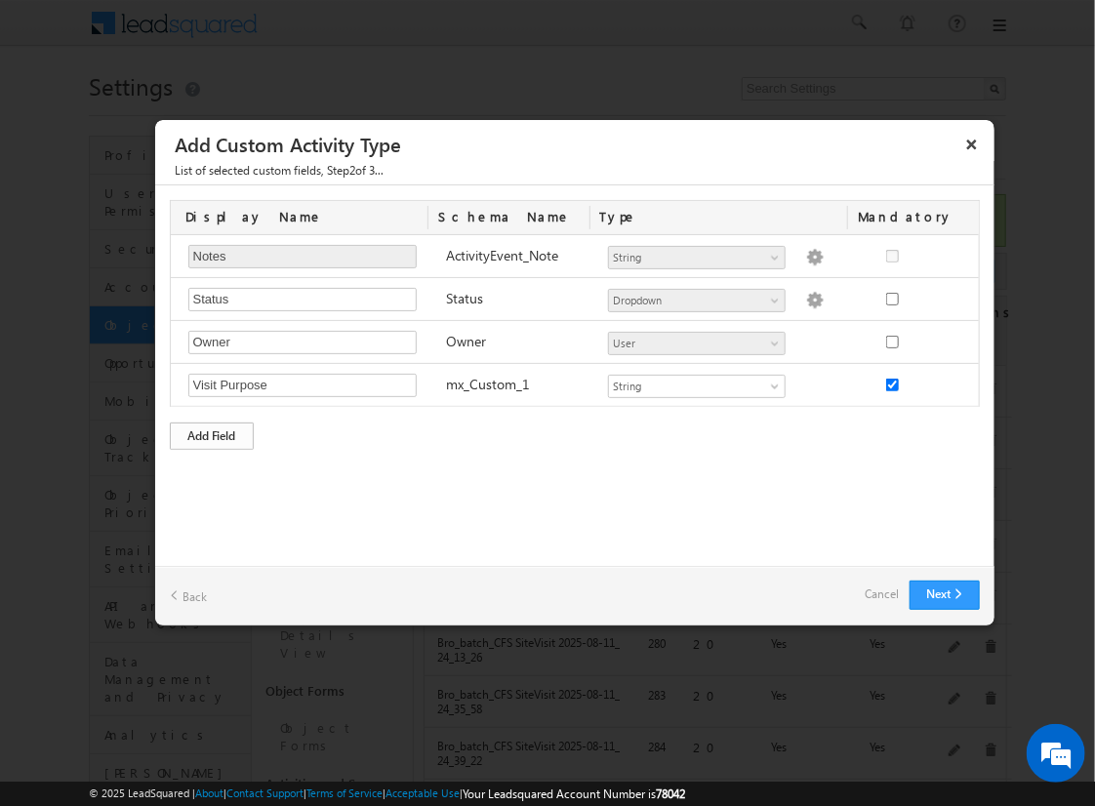
click at [212, 432] on div "Add Field" at bounding box center [212, 436] width 84 height 27
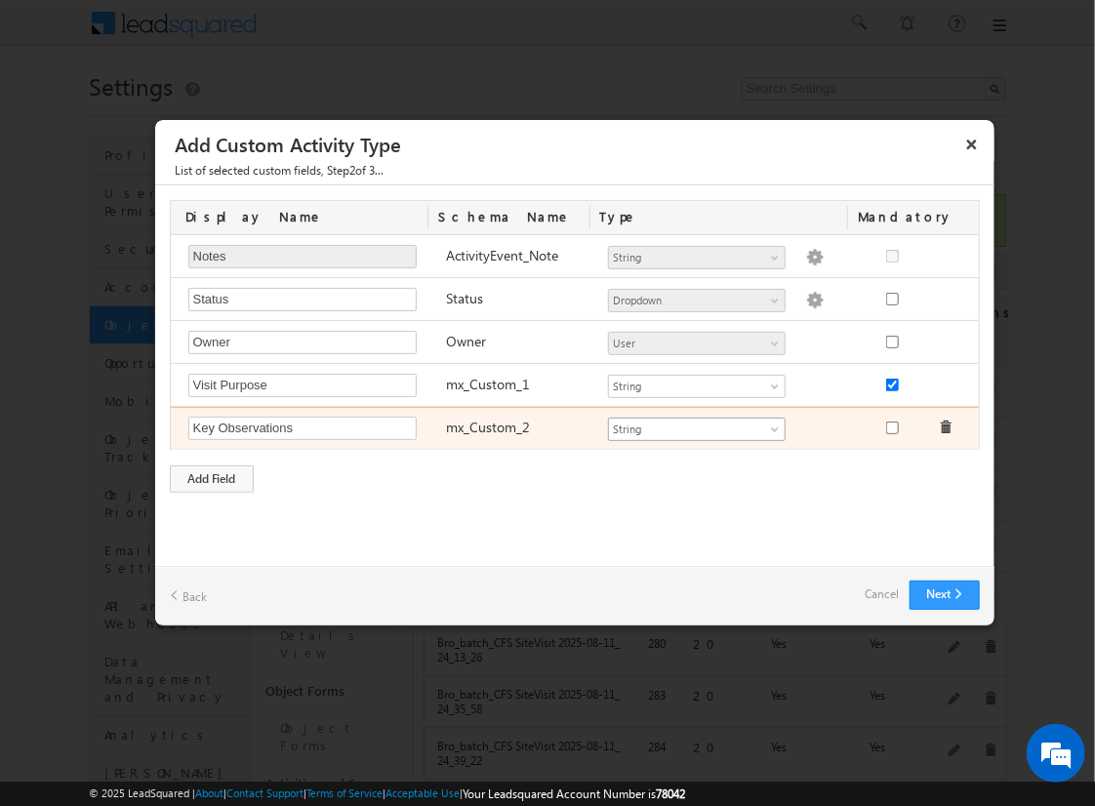
type input "Key Observations"
click at [696, 425] on span "String" at bounding box center [688, 430] width 159 height 18
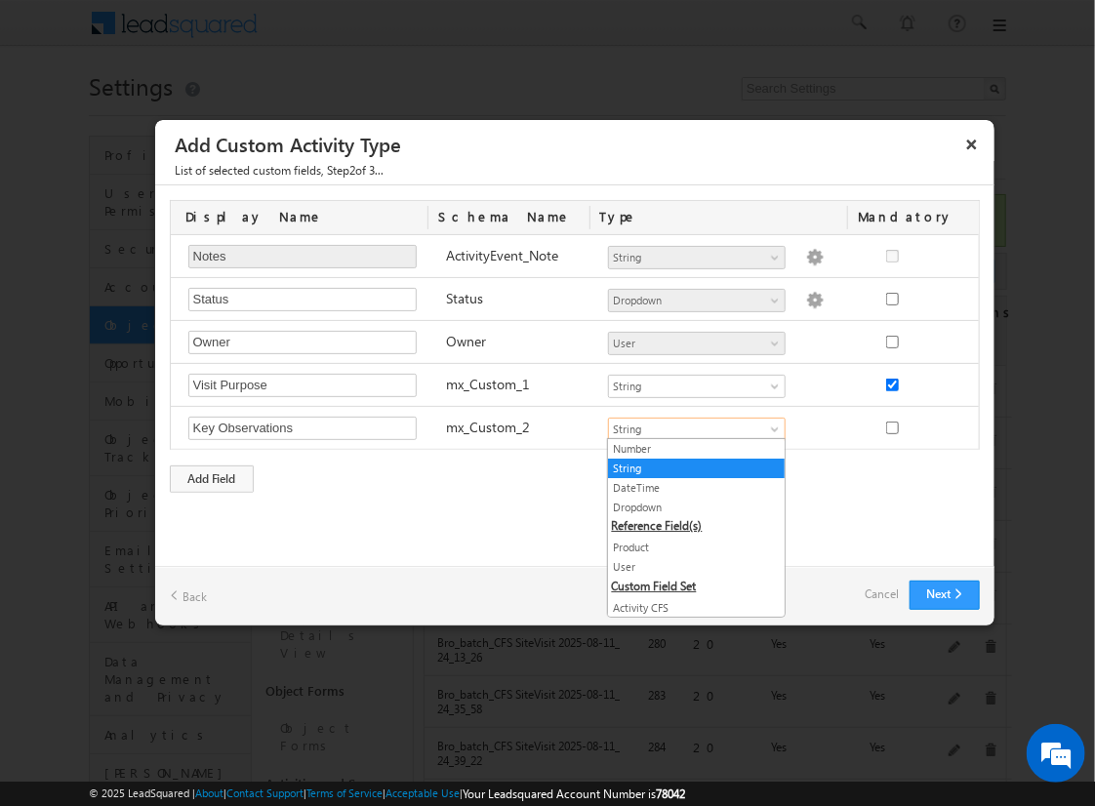
click at [689, 466] on link "String" at bounding box center [696, 469] width 177 height 18
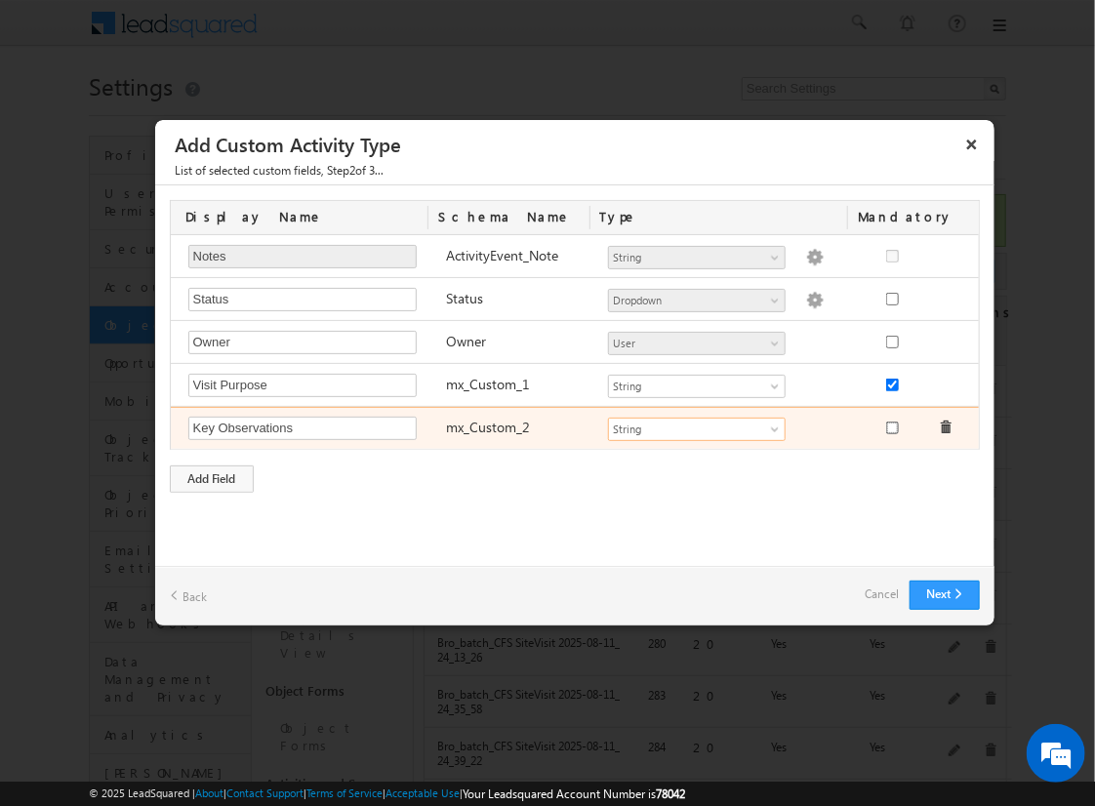
click at [891, 424] on input "checkbox" at bounding box center [892, 428] width 13 height 13
checkbox input "true"
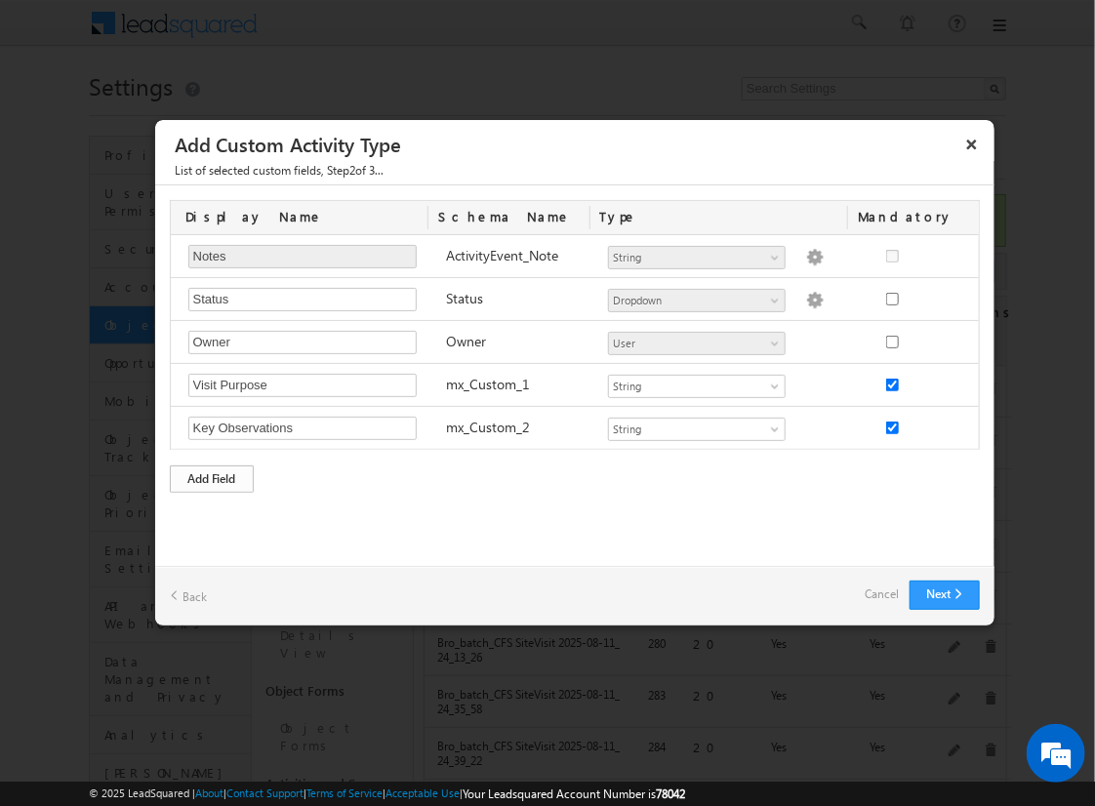
click at [212, 475] on div "Add Field" at bounding box center [212, 478] width 84 height 27
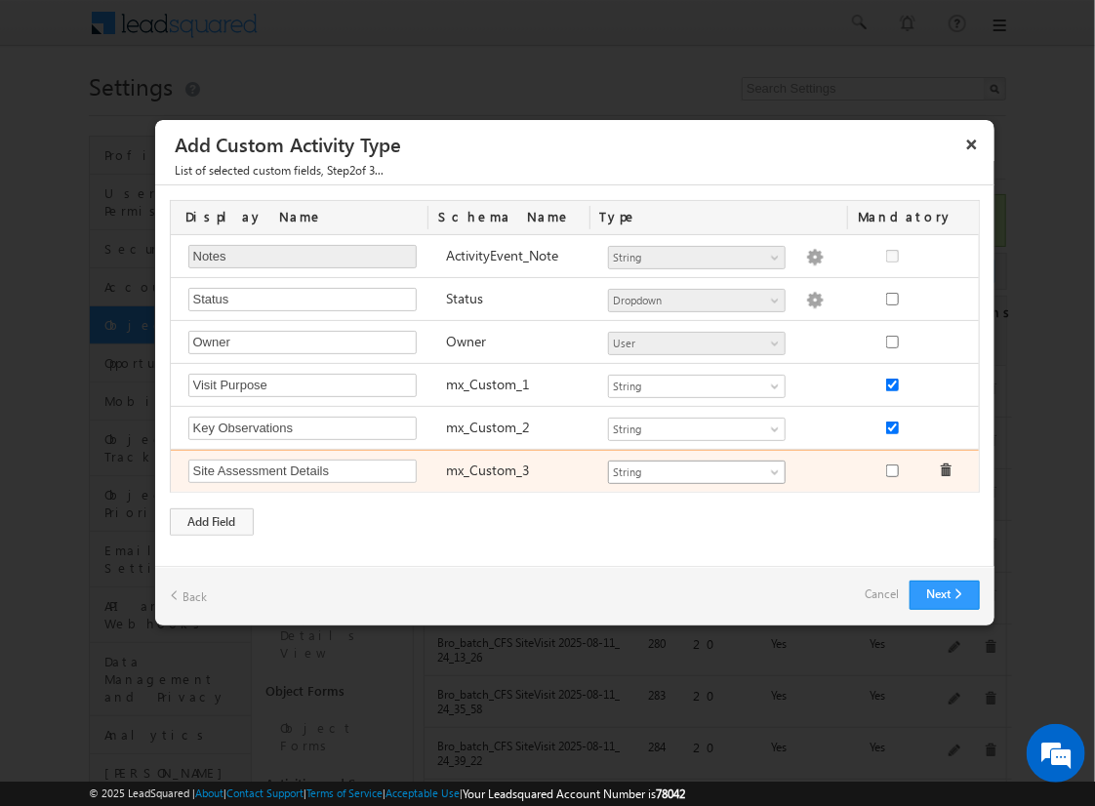
type input "Site Assessment Details"
click at [696, 468] on span "String" at bounding box center [688, 473] width 159 height 18
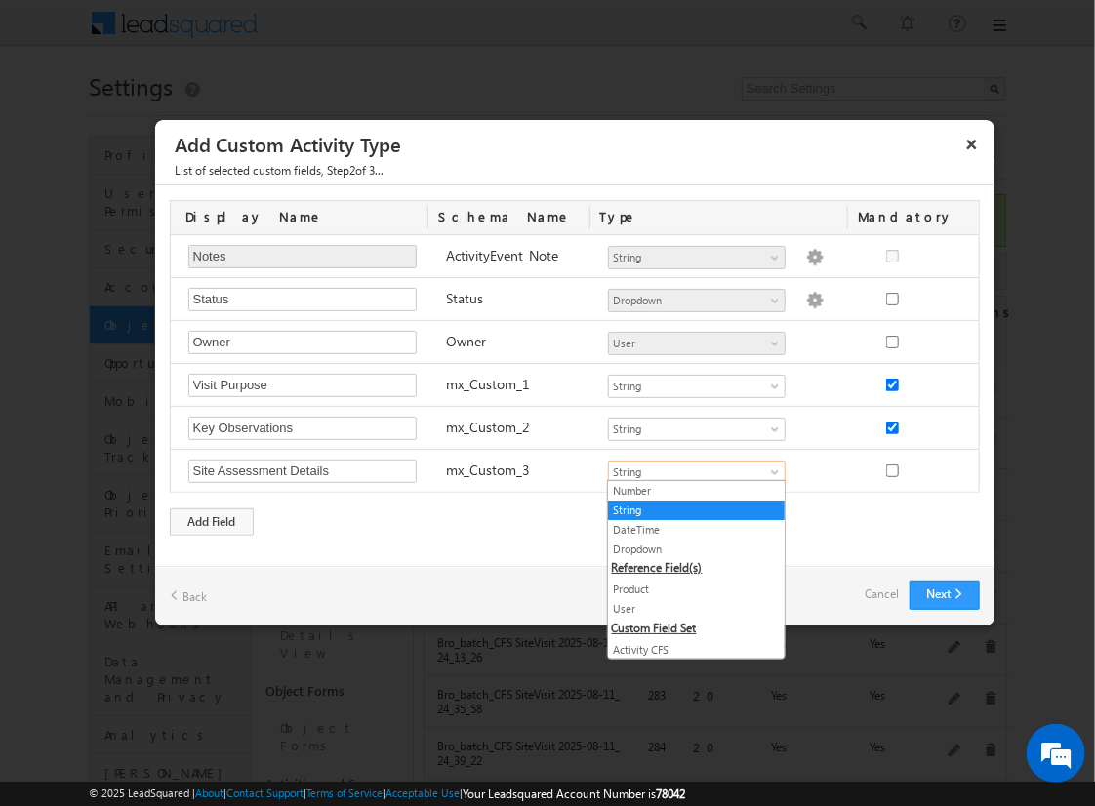
click at [689, 680] on link "Geolocation" at bounding box center [696, 689] width 177 height 18
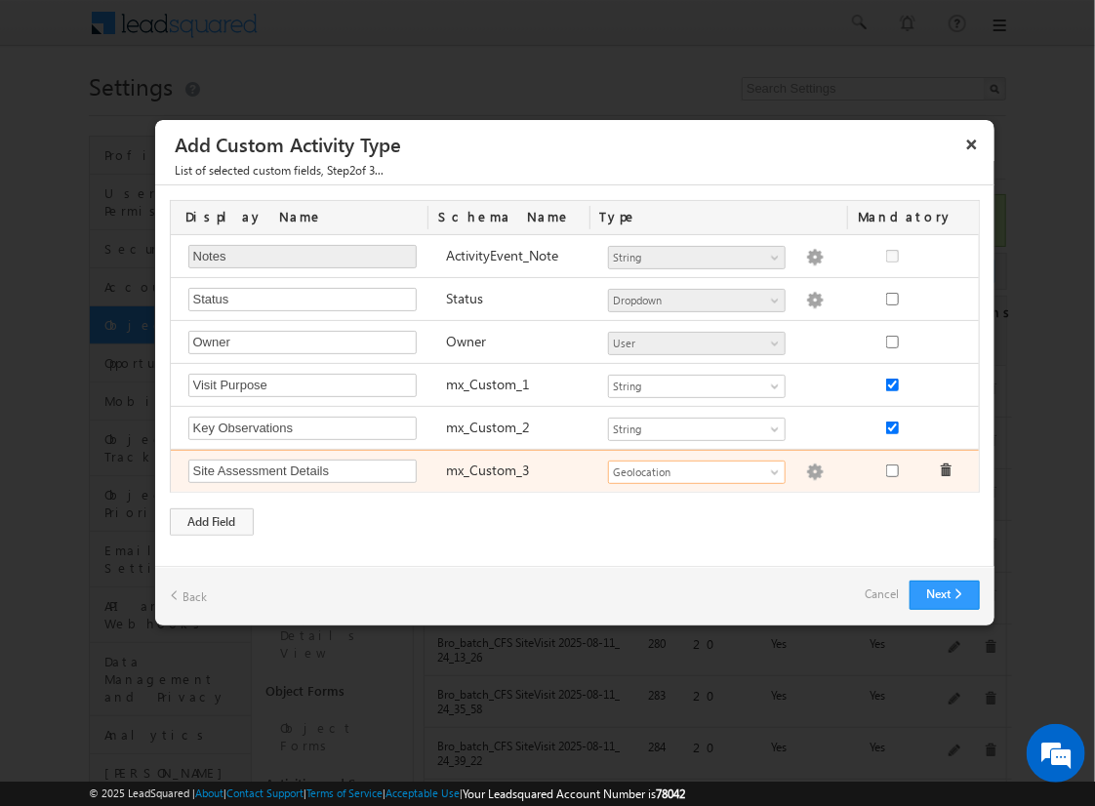
click at [806, 468] on img at bounding box center [815, 473] width 18 height 18
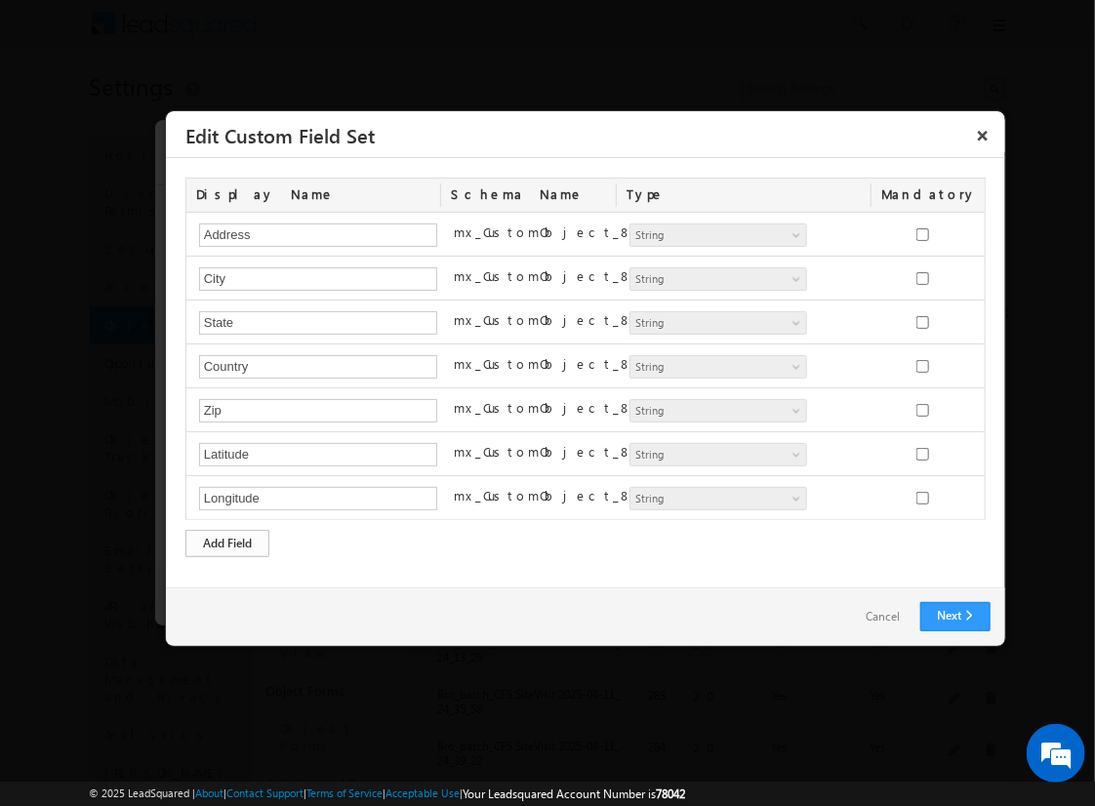
click at [227, 540] on div "Add Field" at bounding box center [227, 543] width 84 height 27
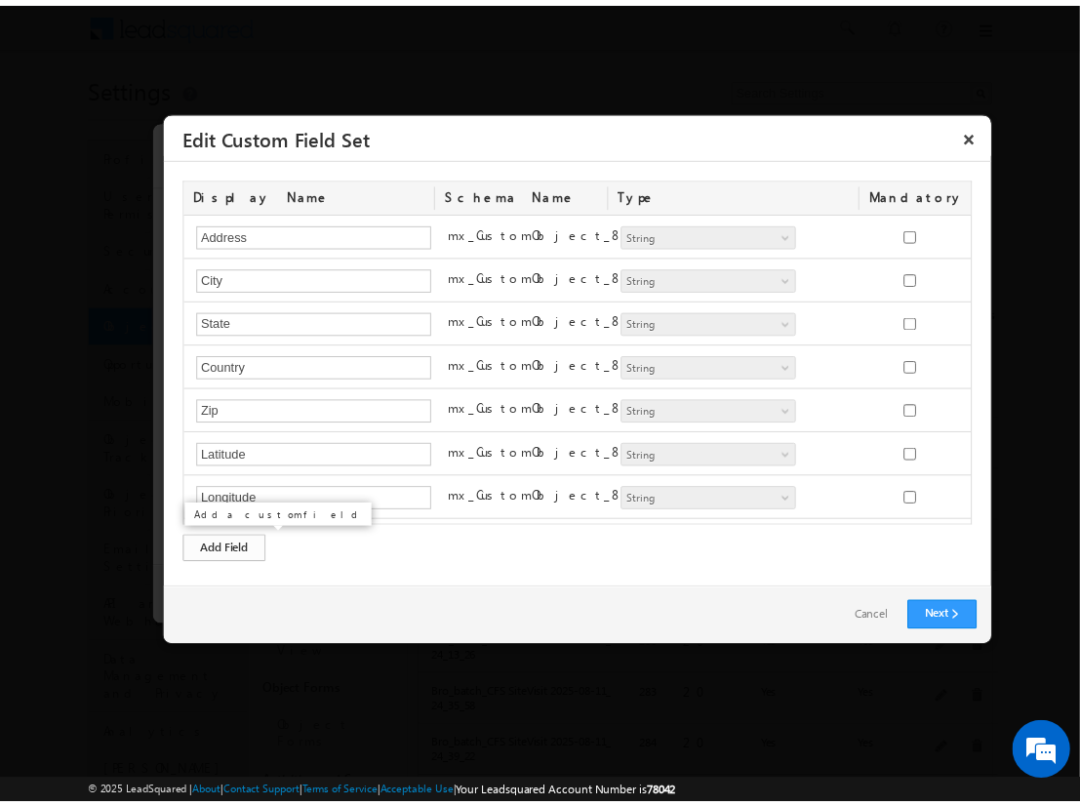
scroll to position [35, 0]
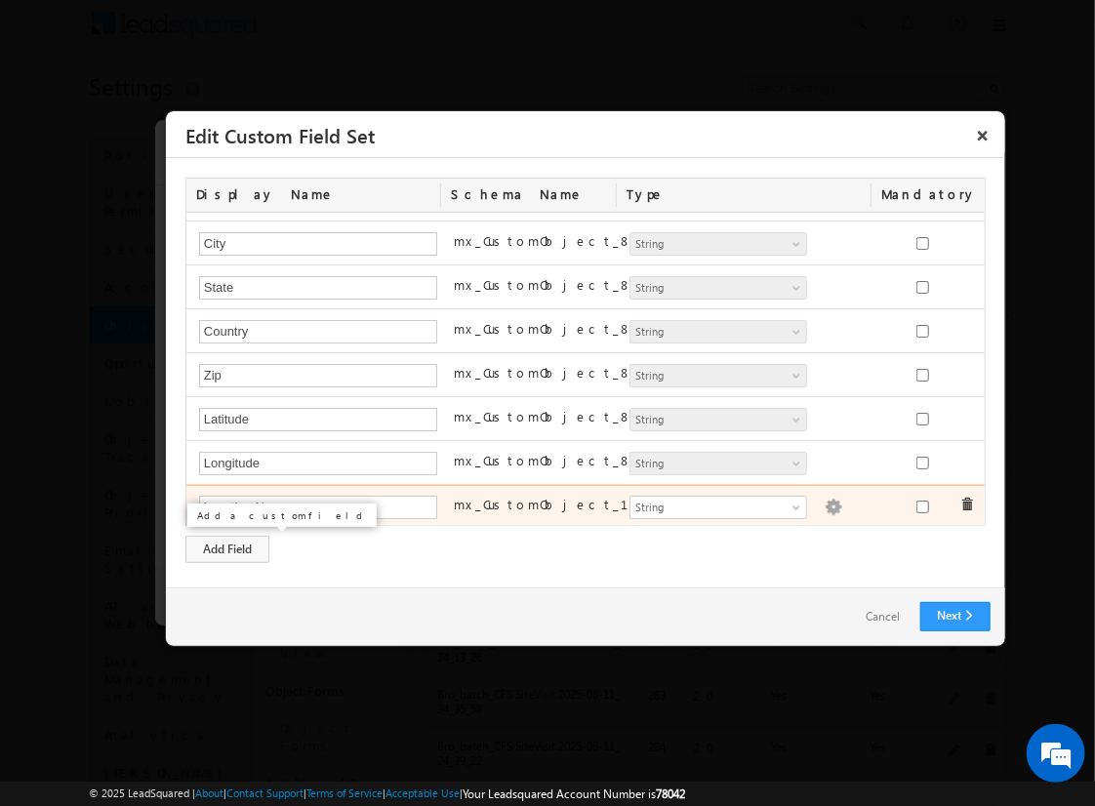
type input "Location Name"
click at [825, 503] on img at bounding box center [834, 508] width 18 height 18
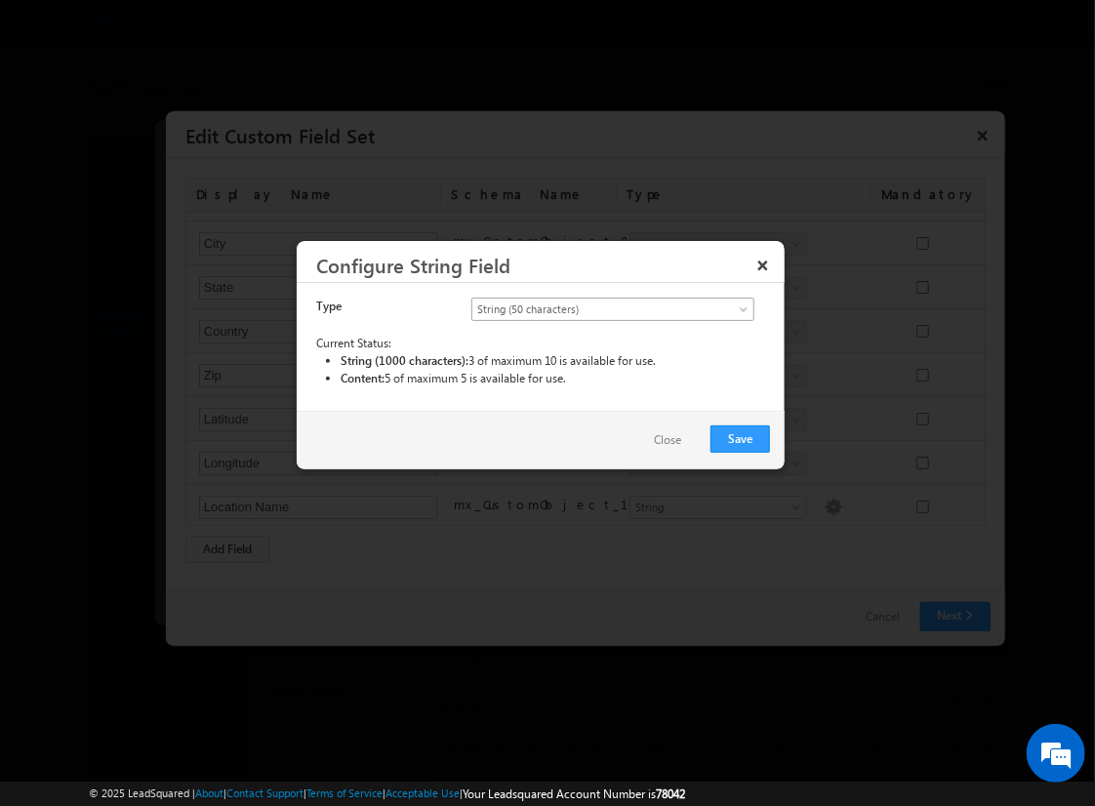
click at [612, 307] on span "String (50 characters)" at bounding box center [596, 310] width 249 height 18
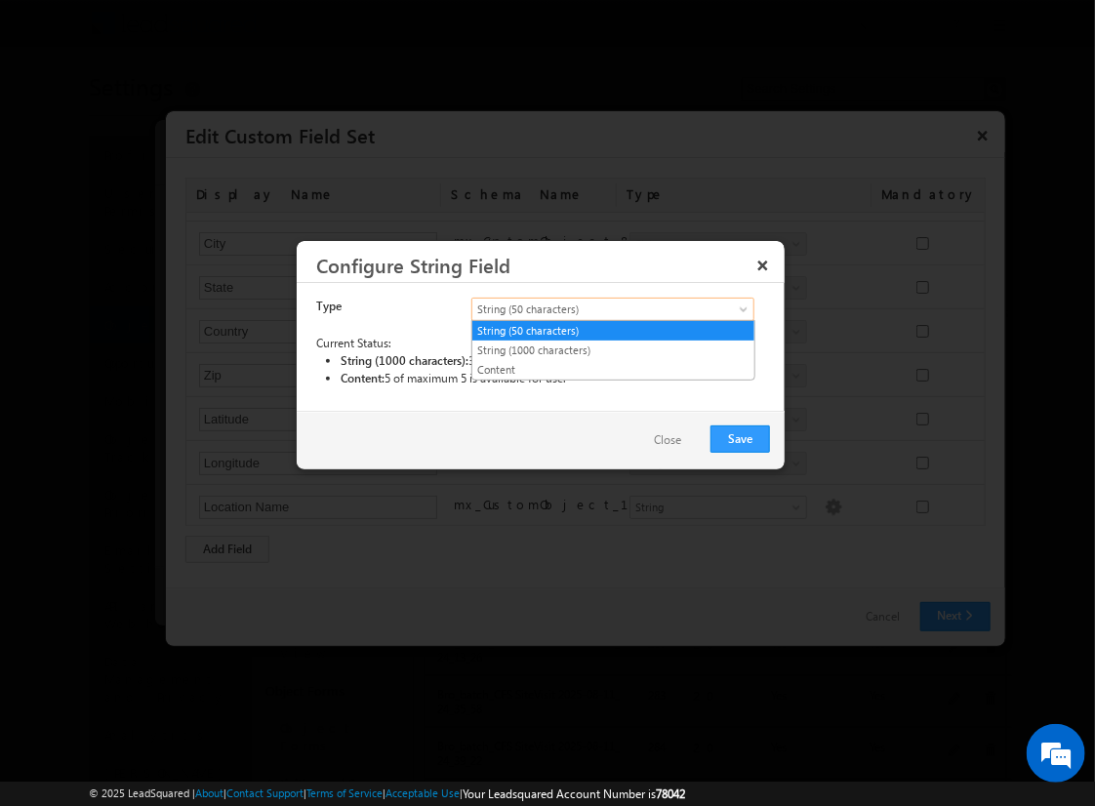
click at [613, 330] on link "String (50 characters)" at bounding box center [613, 331] width 282 height 18
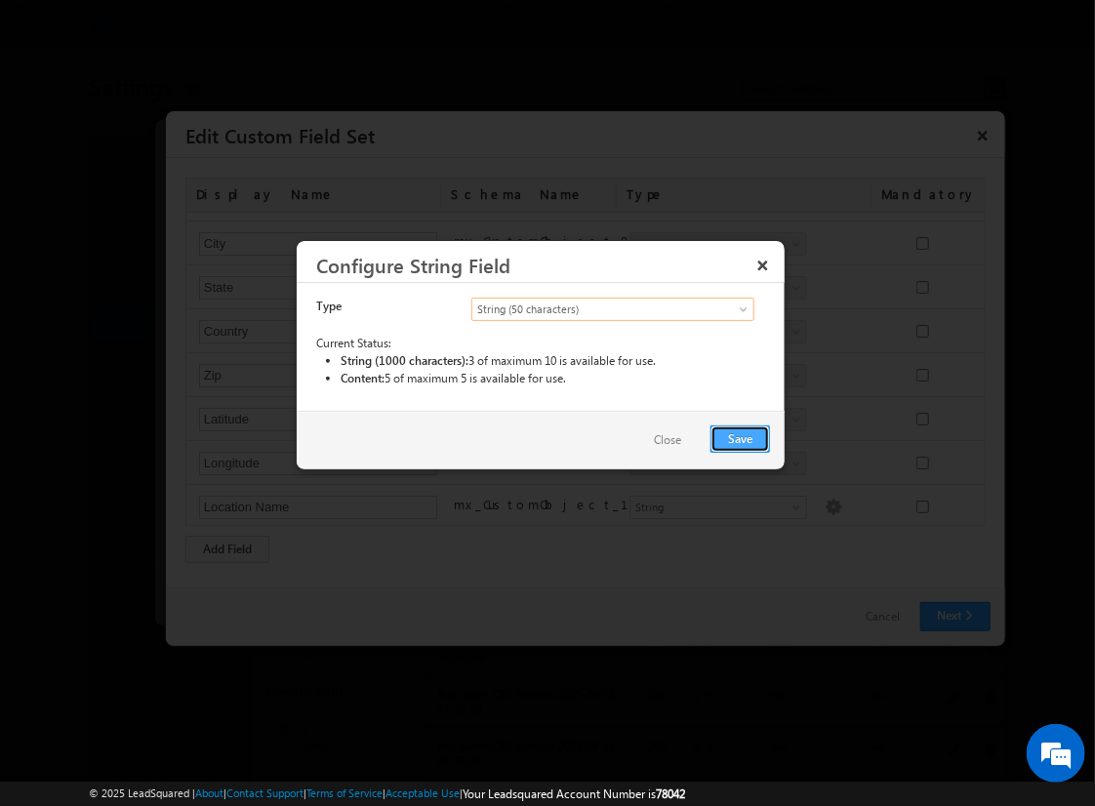
click at [741, 437] on button "Save" at bounding box center [740, 438] width 60 height 27
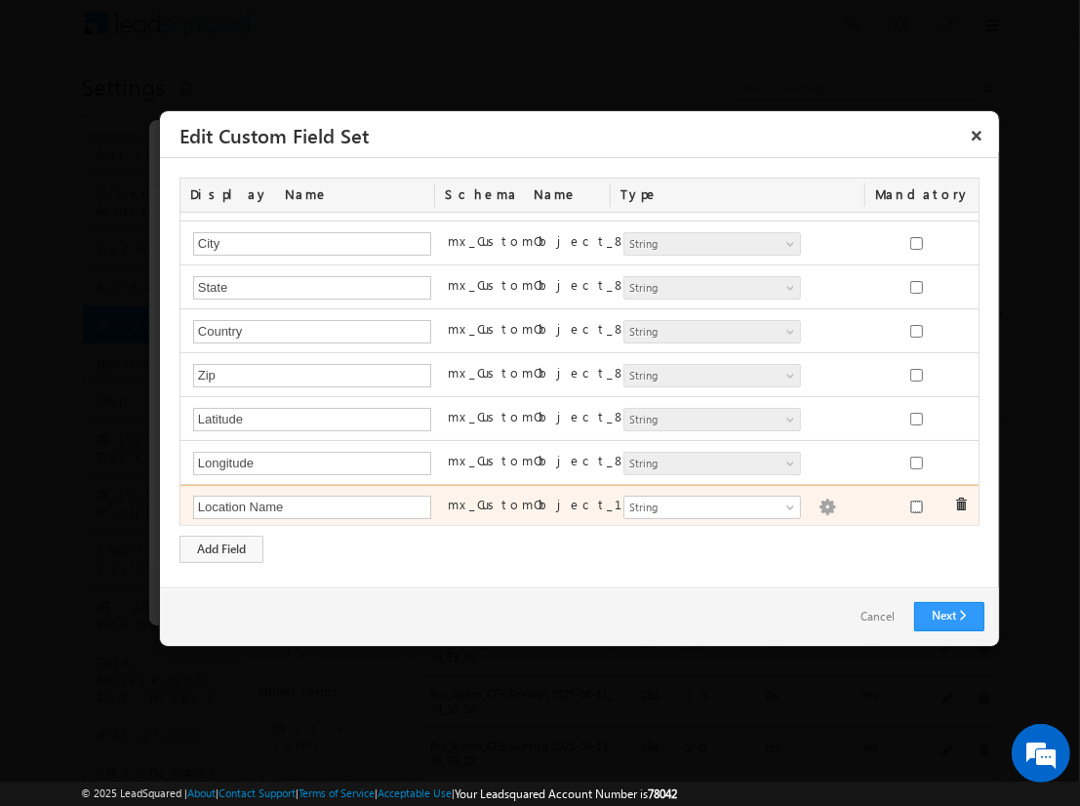
click at [910, 503] on input "checkbox" at bounding box center [916, 507] width 13 height 13
checkbox input "true"
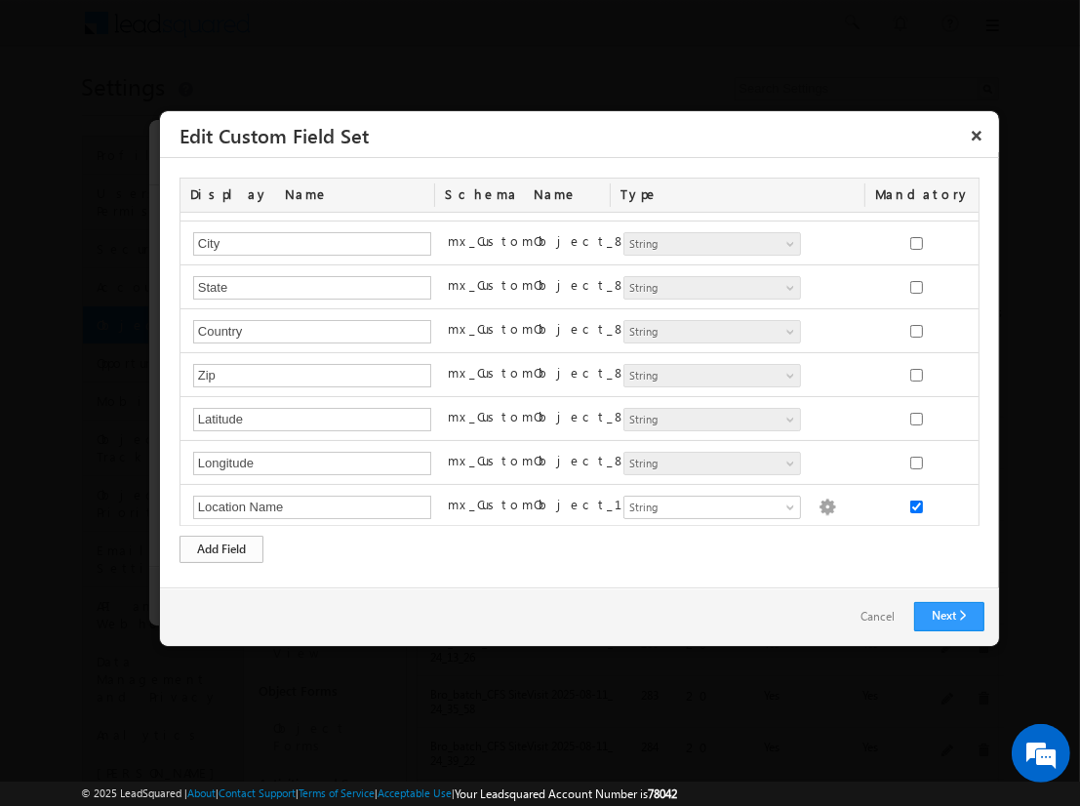
click at [222, 548] on div "Add Field" at bounding box center [222, 549] width 84 height 27
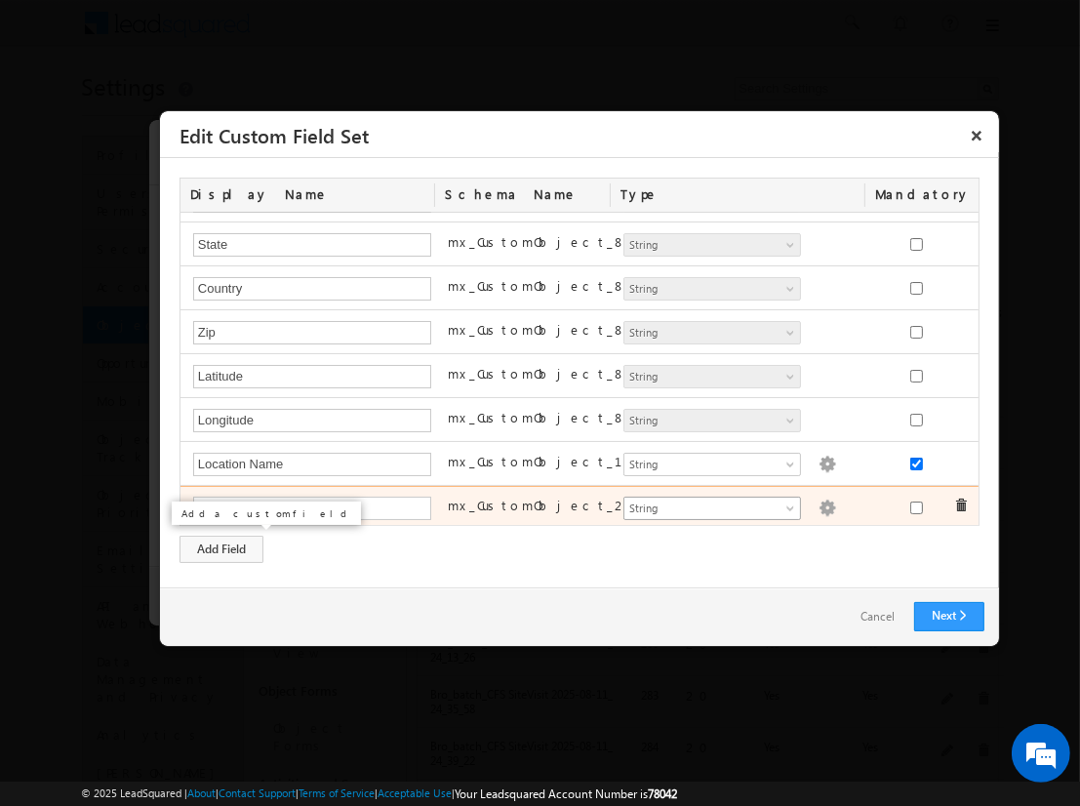
type input "Assessment Start Time"
click at [704, 504] on span "String" at bounding box center [704, 509] width 159 height 18
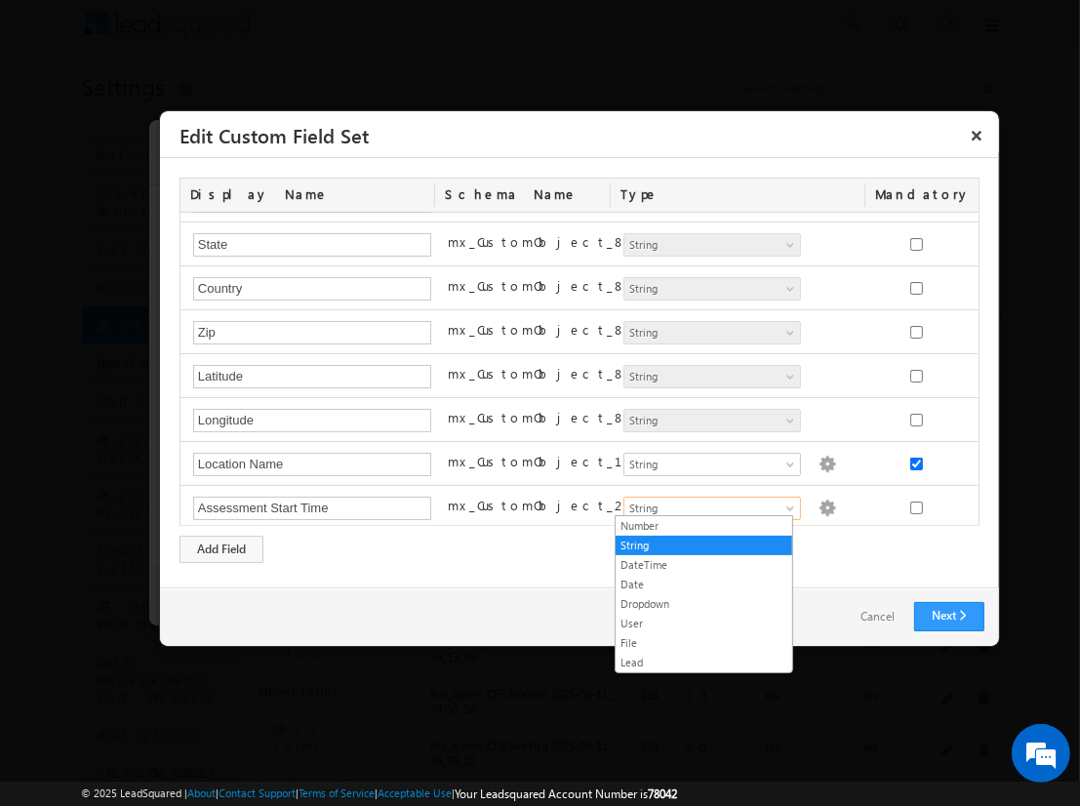
click at [704, 564] on link "DateTime" at bounding box center [704, 565] width 177 height 18
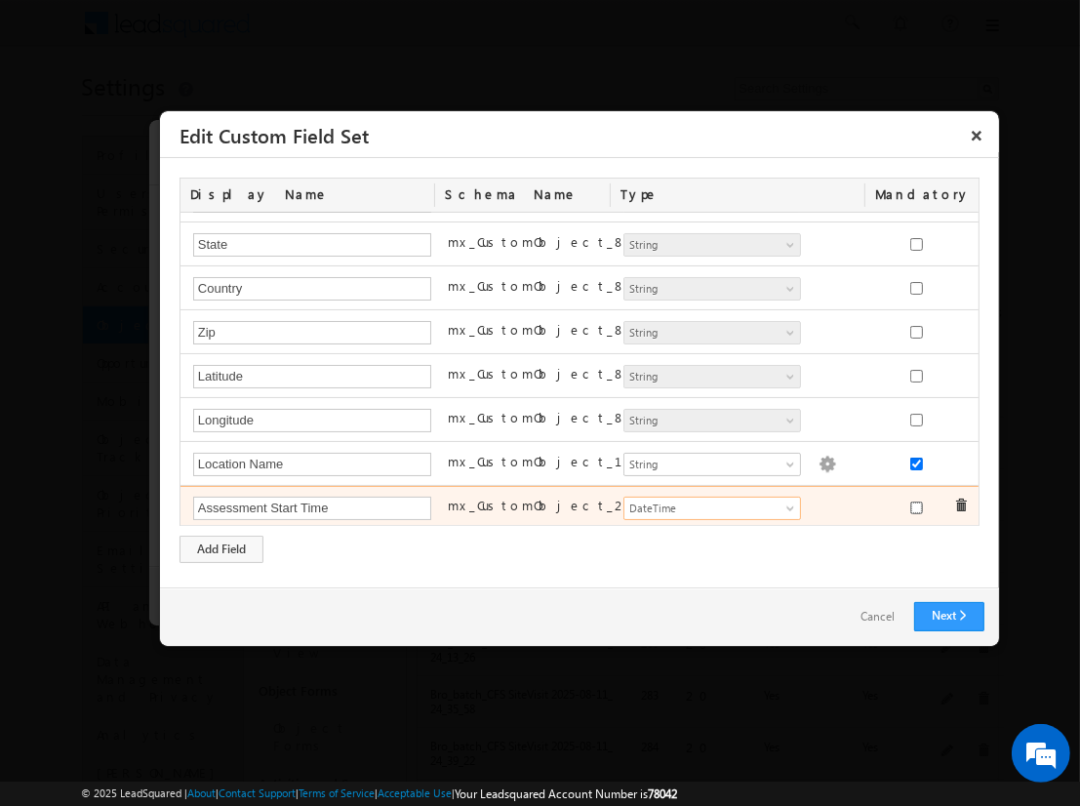
click at [910, 503] on input "checkbox" at bounding box center [916, 508] width 13 height 13
checkbox input "true"
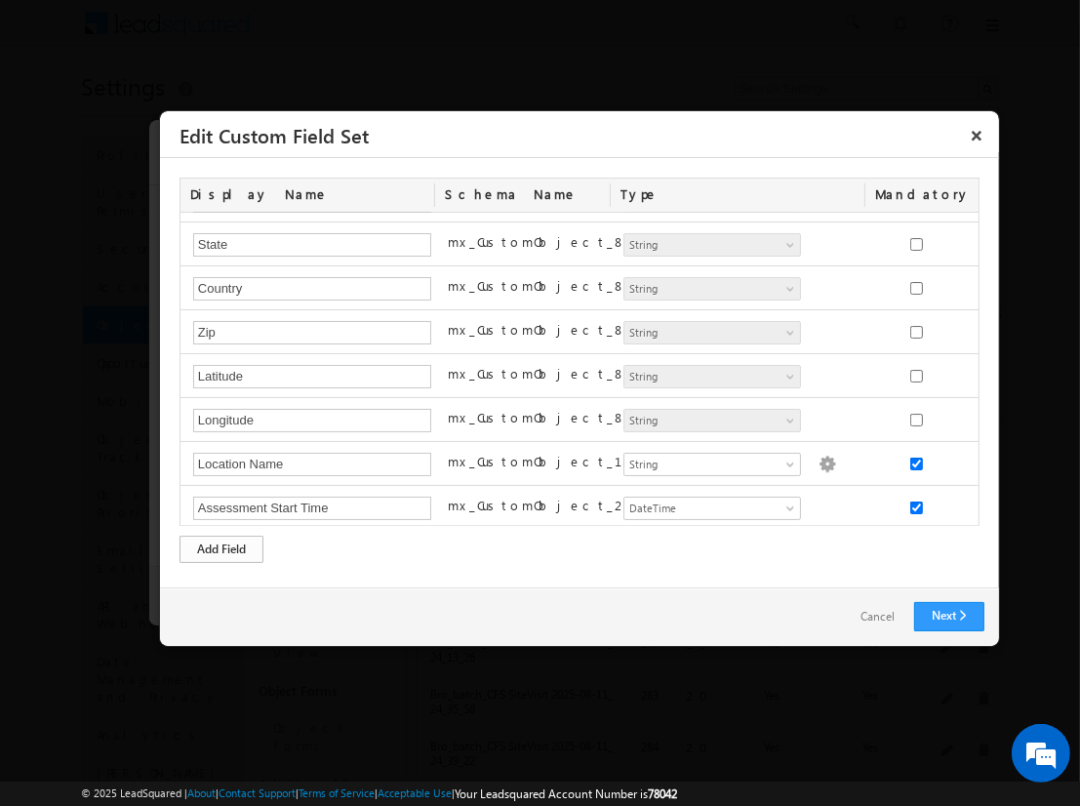
click at [222, 548] on div "Add Field" at bounding box center [222, 549] width 84 height 27
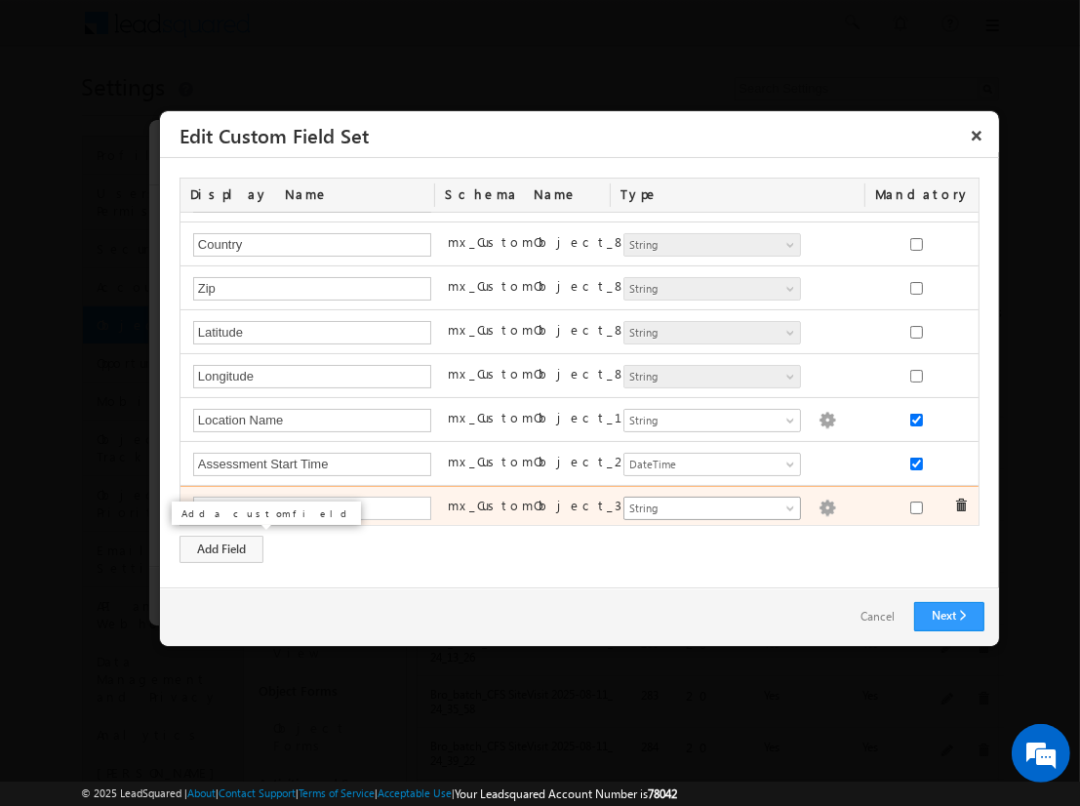
type input "Assessment Score"
click at [704, 503] on span "String" at bounding box center [704, 509] width 159 height 18
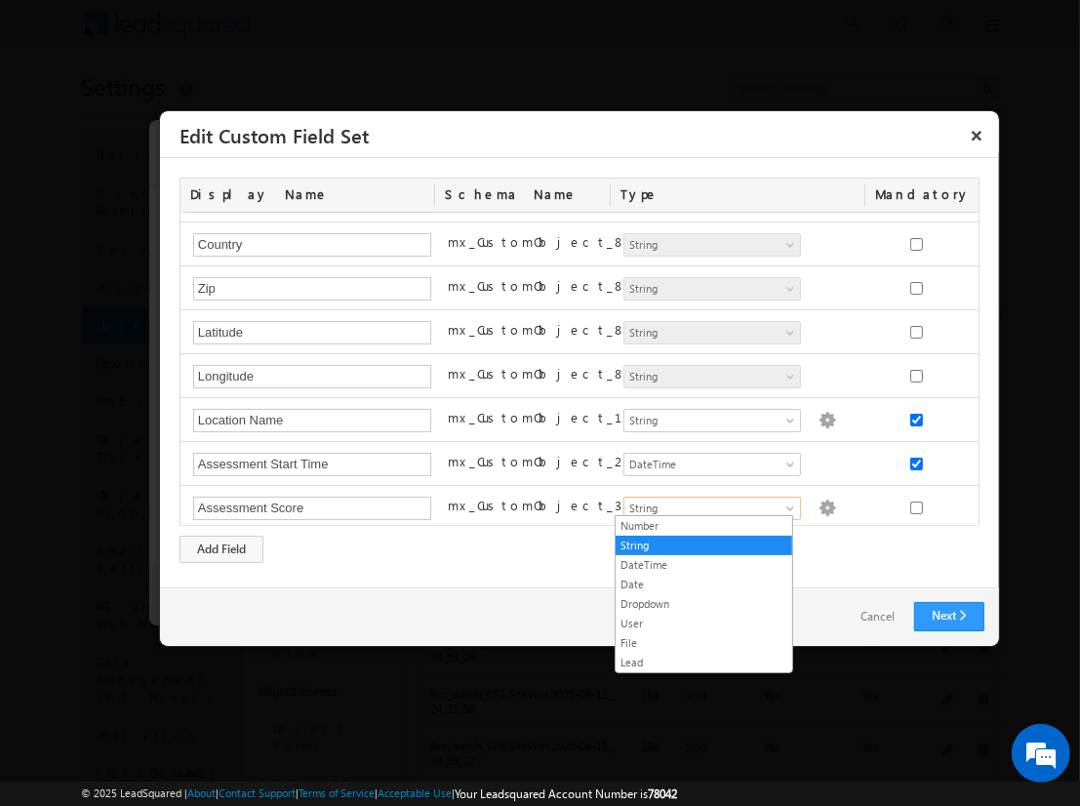
click at [704, 525] on link "Number" at bounding box center [704, 526] width 177 height 18
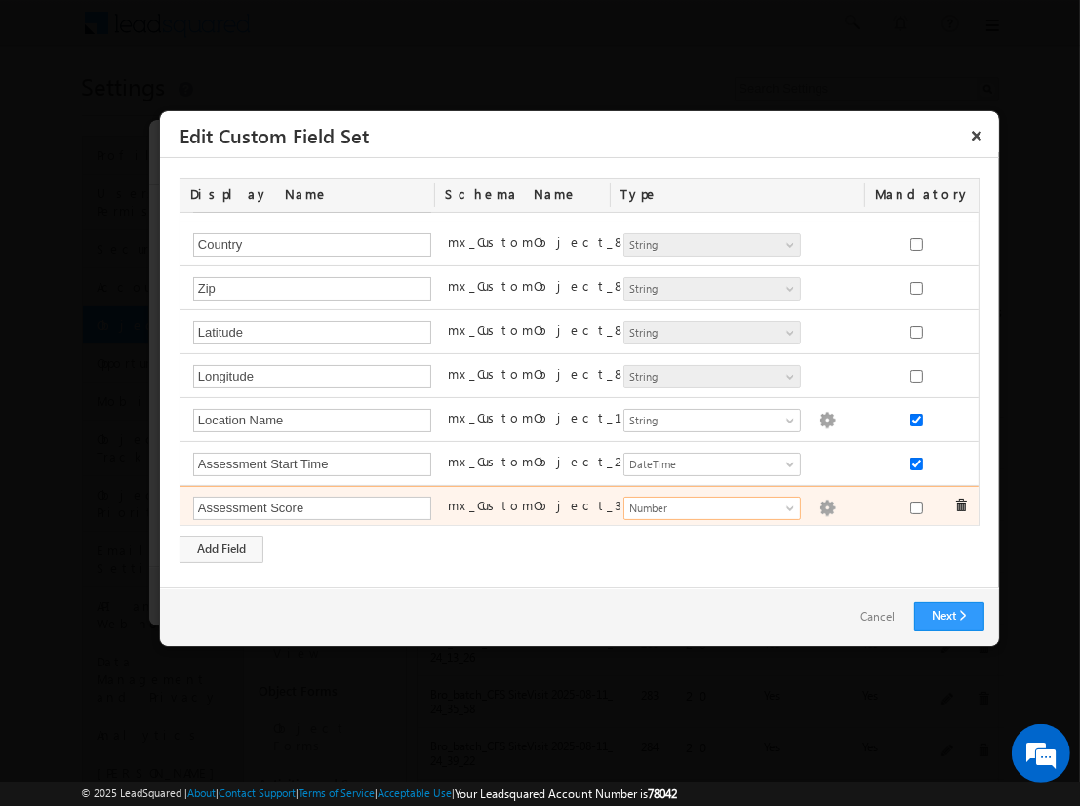
click at [819, 503] on img at bounding box center [828, 509] width 18 height 18
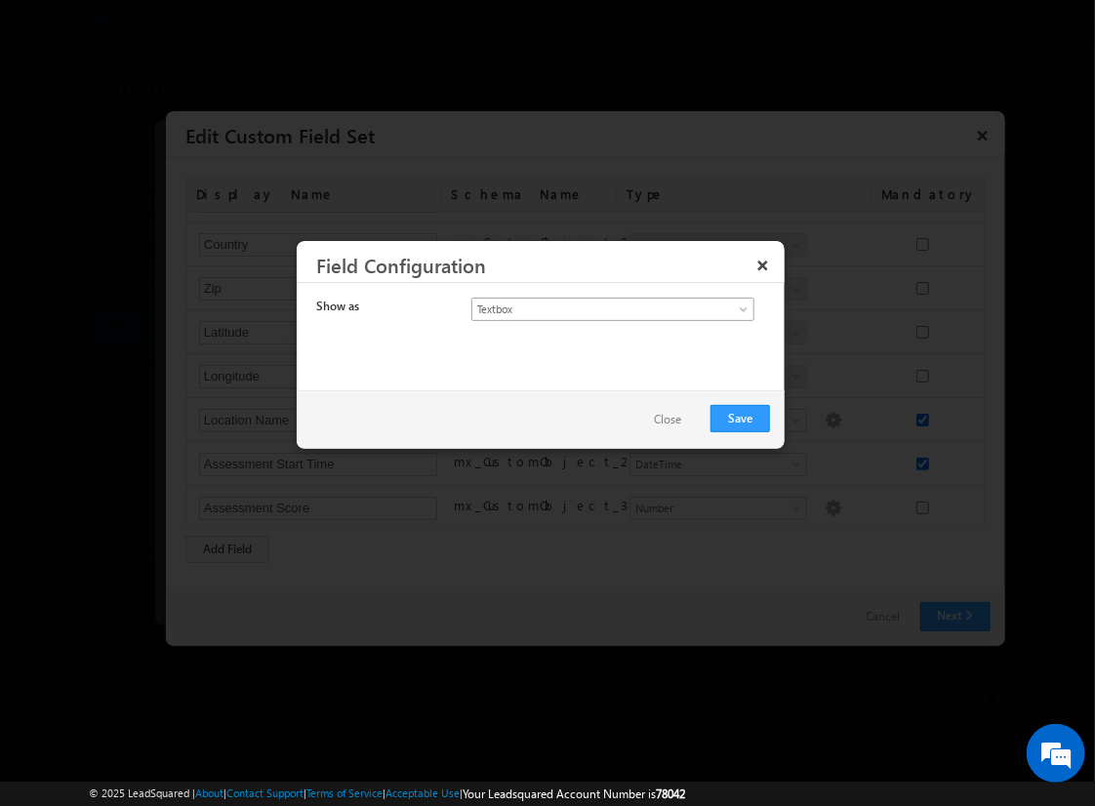
click at [595, 307] on span "Textbox" at bounding box center [596, 310] width 249 height 18
click at [613, 349] on link "Currency" at bounding box center [613, 351] width 282 height 18
click at [741, 417] on button "Save" at bounding box center [740, 418] width 60 height 27
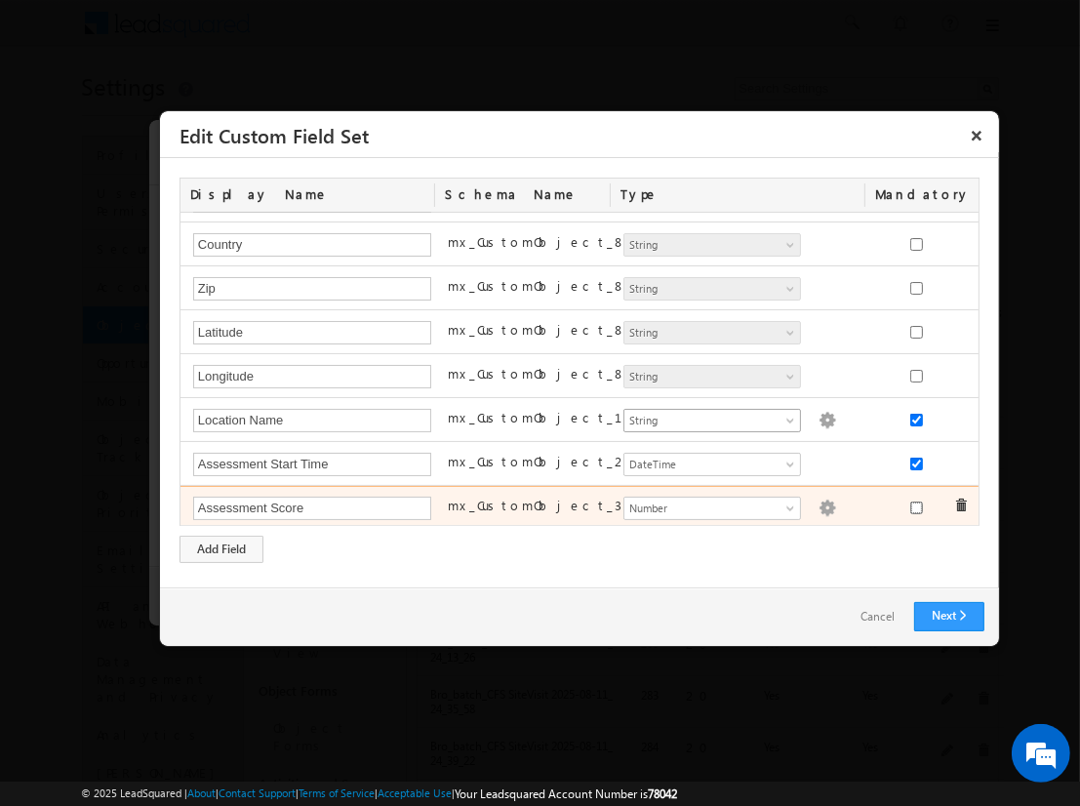
click at [910, 503] on input "checkbox" at bounding box center [916, 508] width 13 height 13
checkbox input "true"
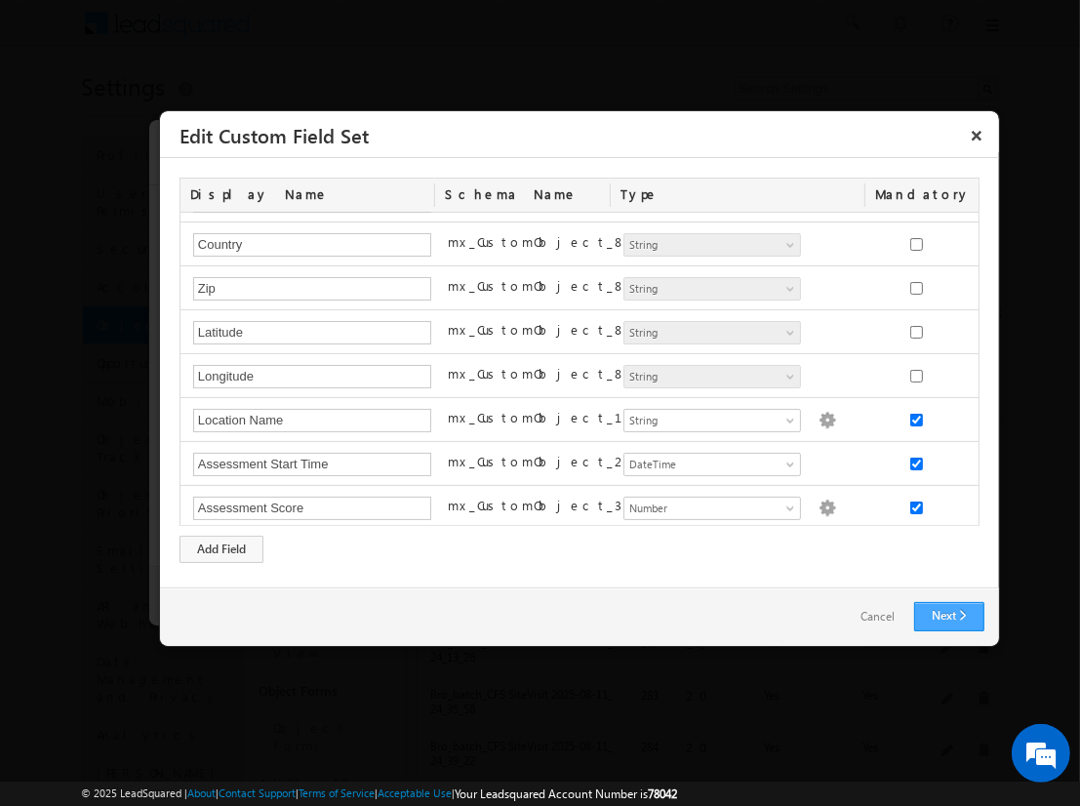
click at [949, 616] on link "Next" at bounding box center [949, 616] width 70 height 29
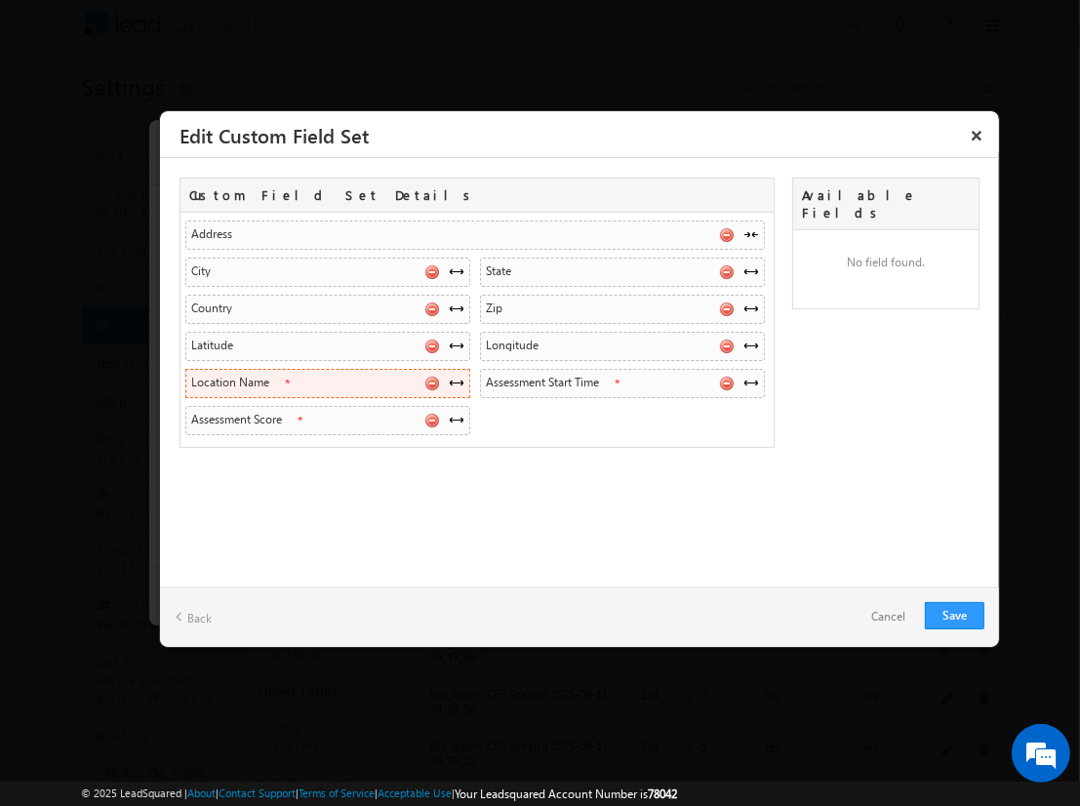
click at [456, 380] on span at bounding box center [457, 383] width 16 height 16
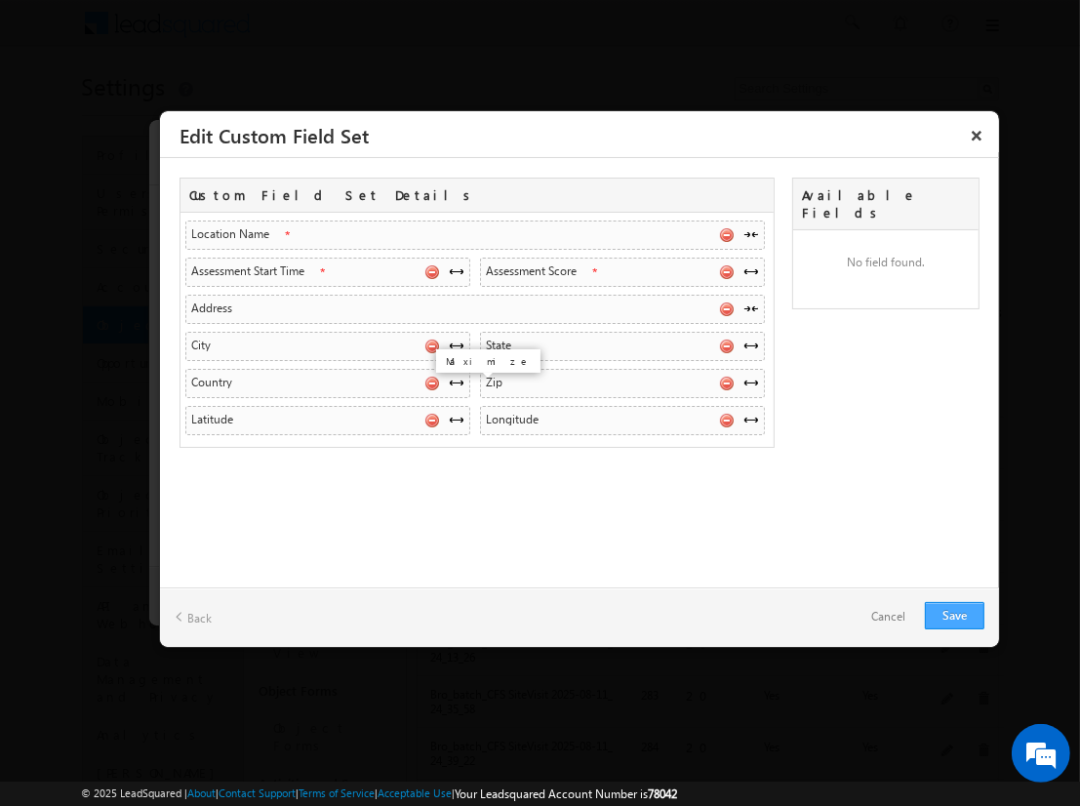
click at [954, 615] on link "Save" at bounding box center [955, 615] width 60 height 27
checkbox input "true"
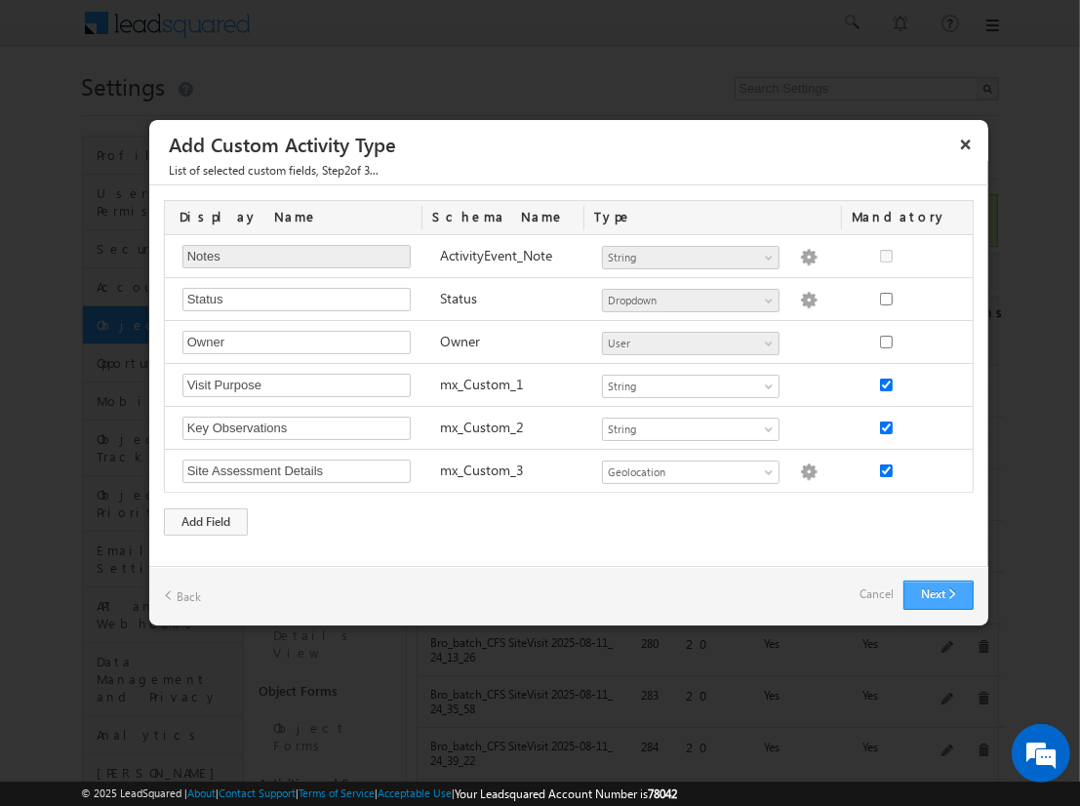
click at [938, 593] on button "Next" at bounding box center [939, 595] width 70 height 29
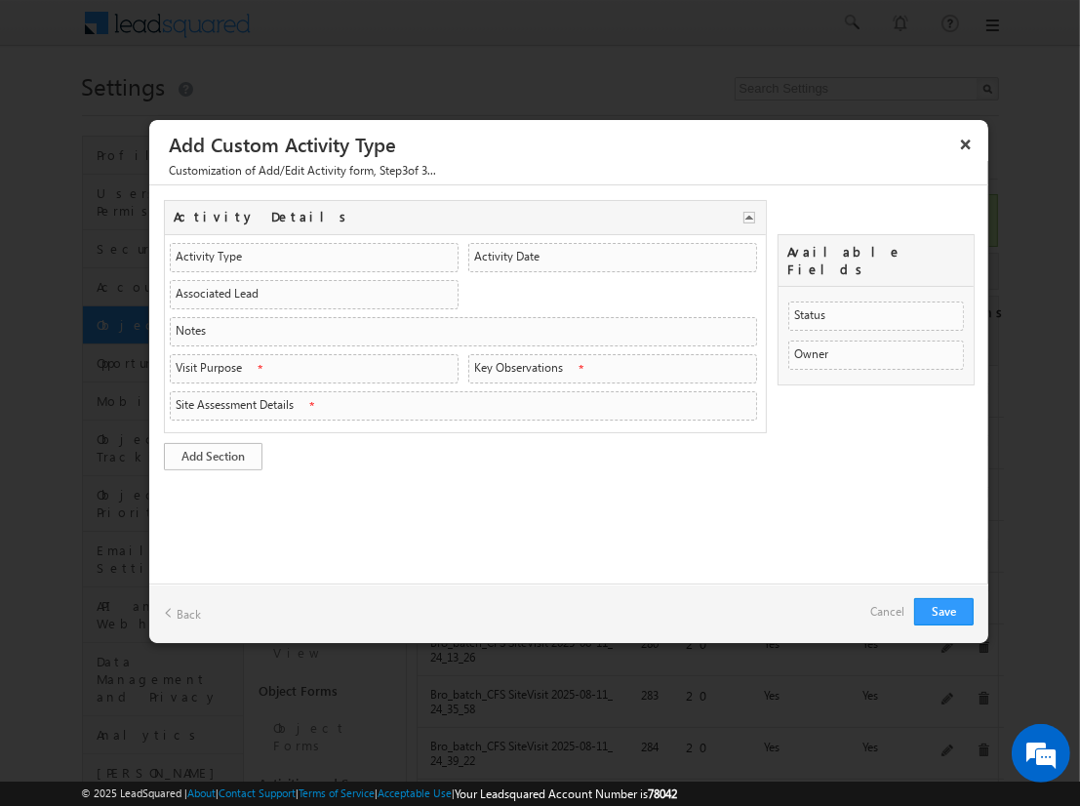
click at [213, 452] on link "Add Section" at bounding box center [213, 456] width 99 height 27
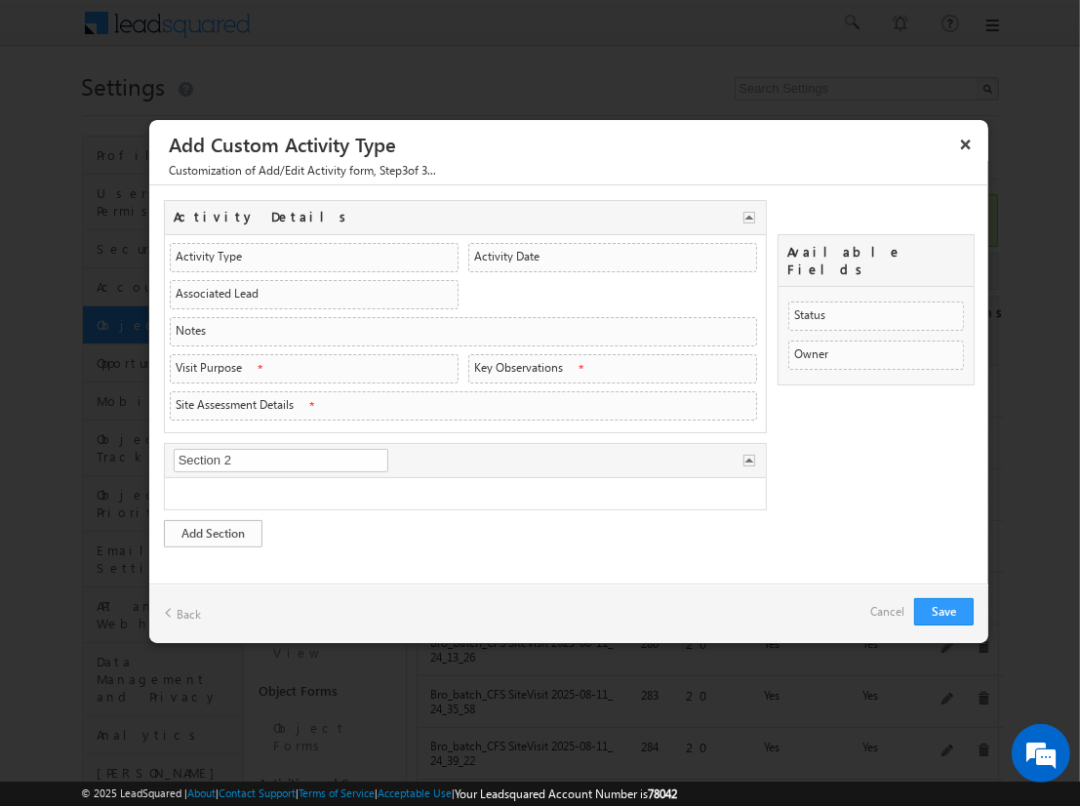
type input "Visit Overview"
click at [213, 528] on link "Add Section" at bounding box center [213, 533] width 99 height 27
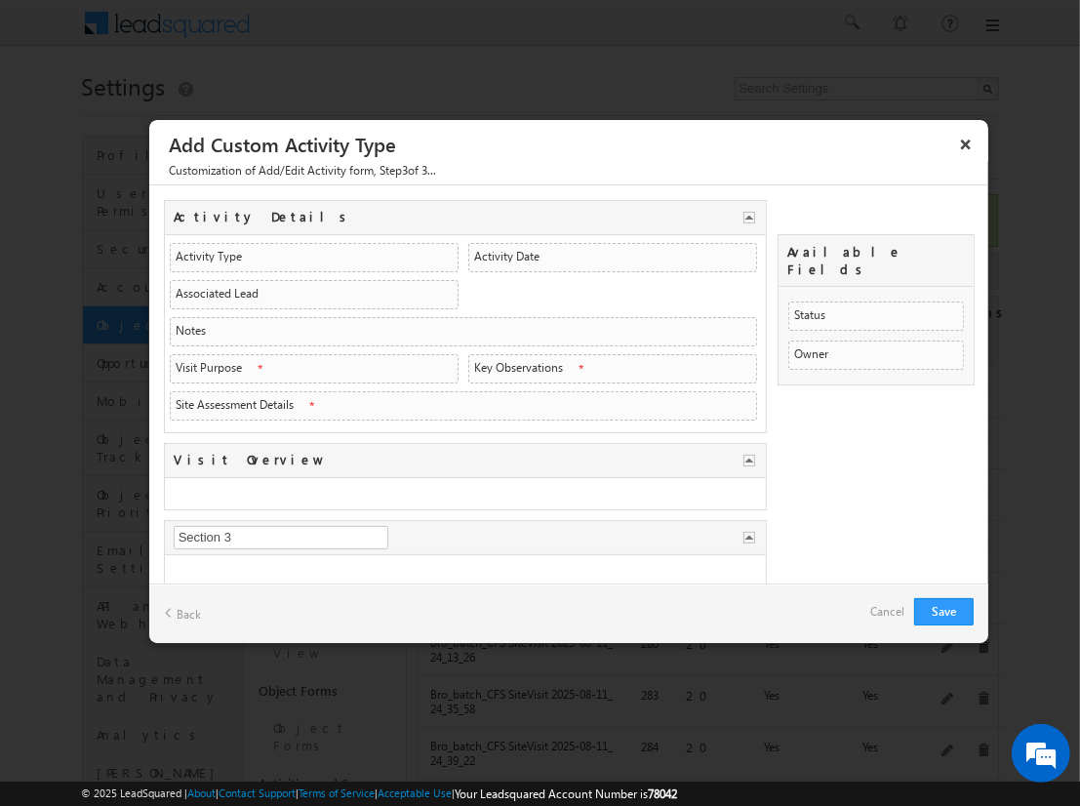
type input "Assessment Data"
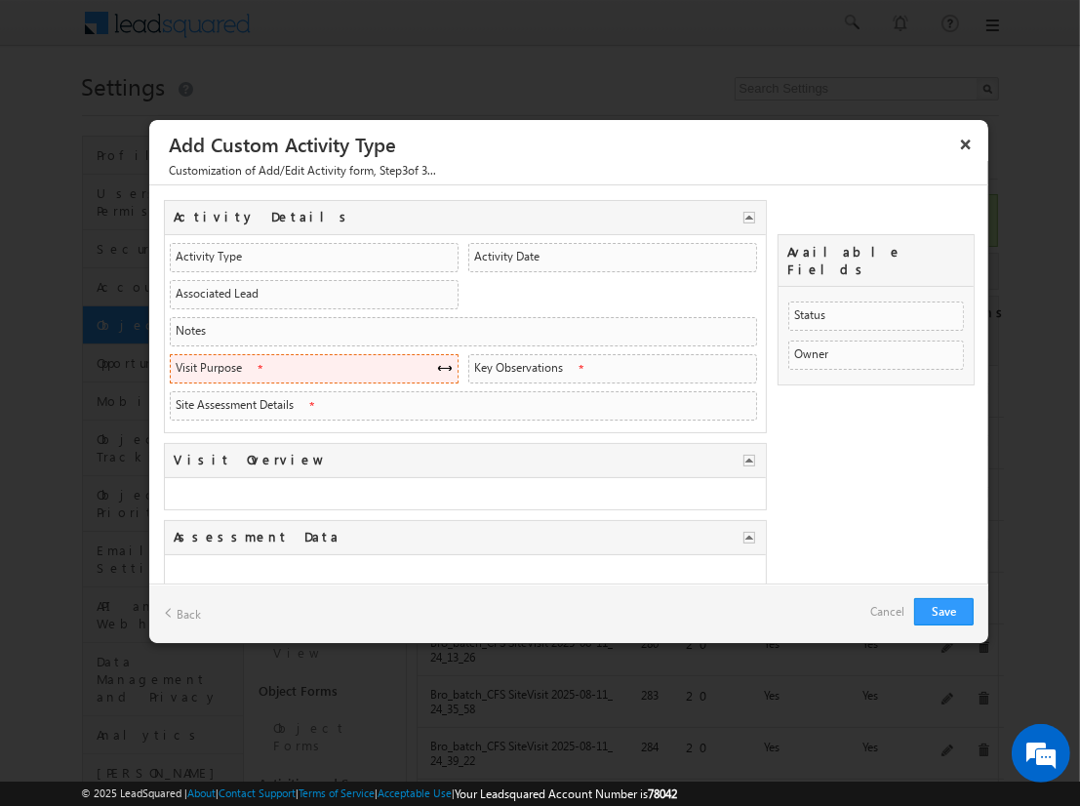
click at [438, 364] on span at bounding box center [445, 368] width 16 height 16
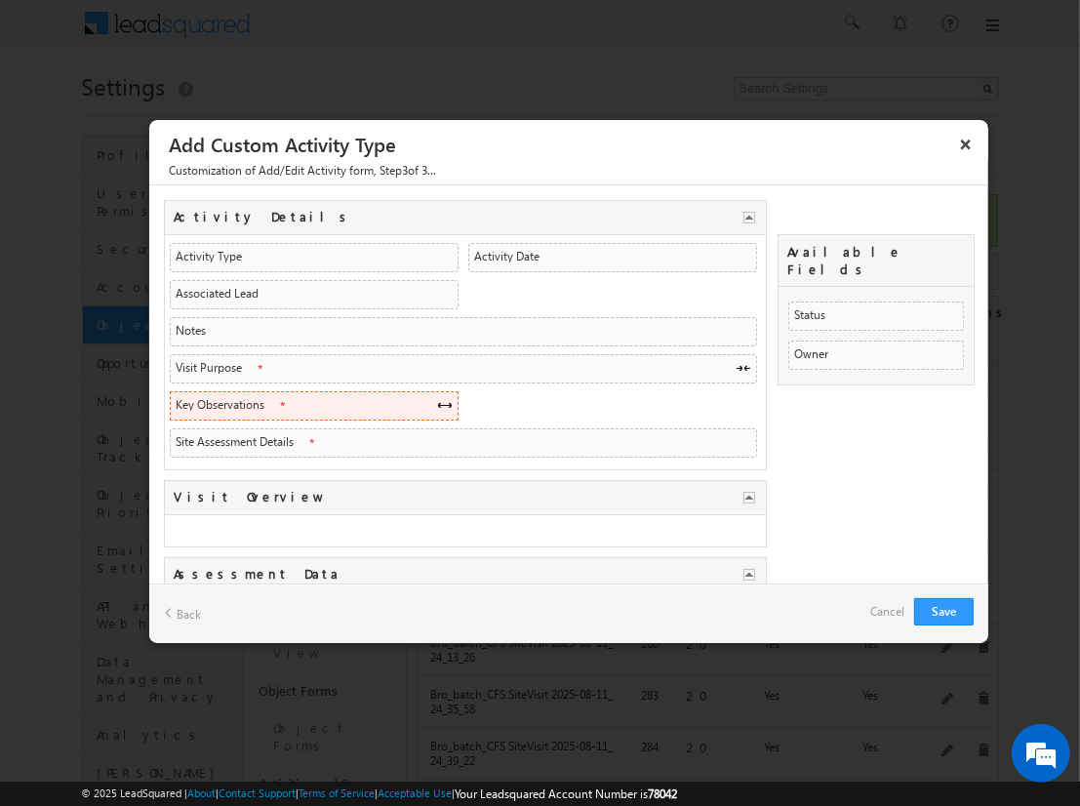
click at [438, 401] on span at bounding box center [445, 405] width 16 height 16
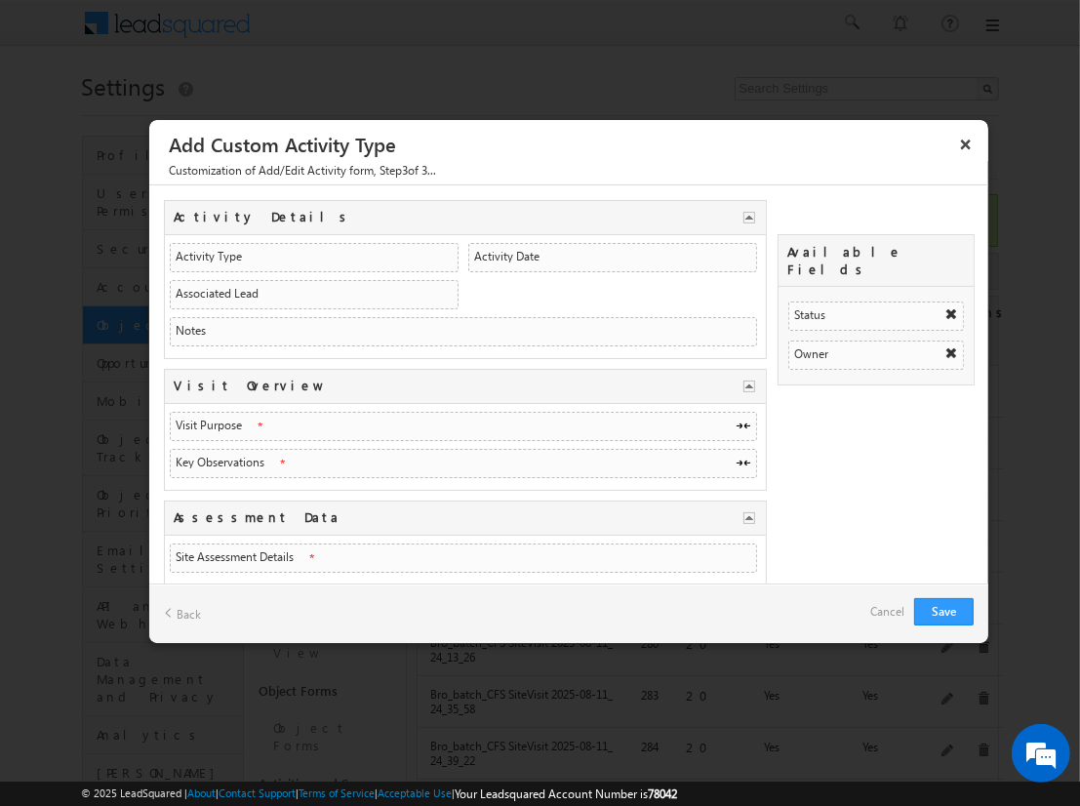
click at [882, 619] on link "Cancel" at bounding box center [887, 611] width 34 height 27
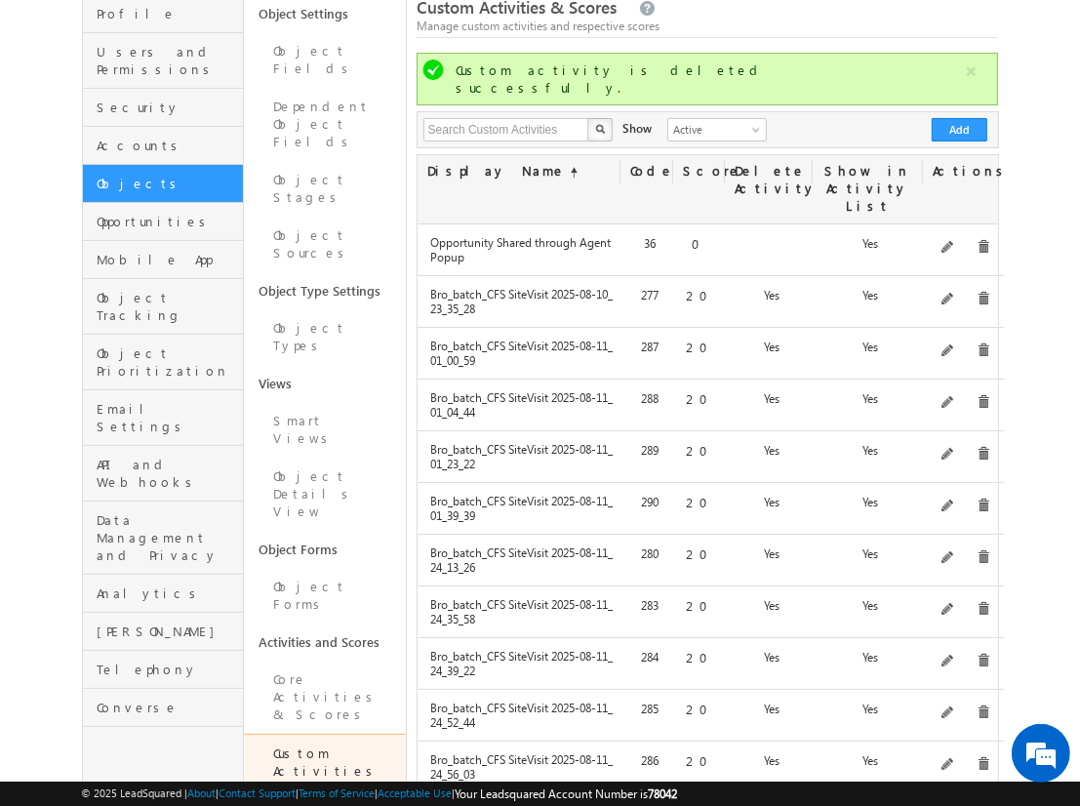
scroll to position [100, 0]
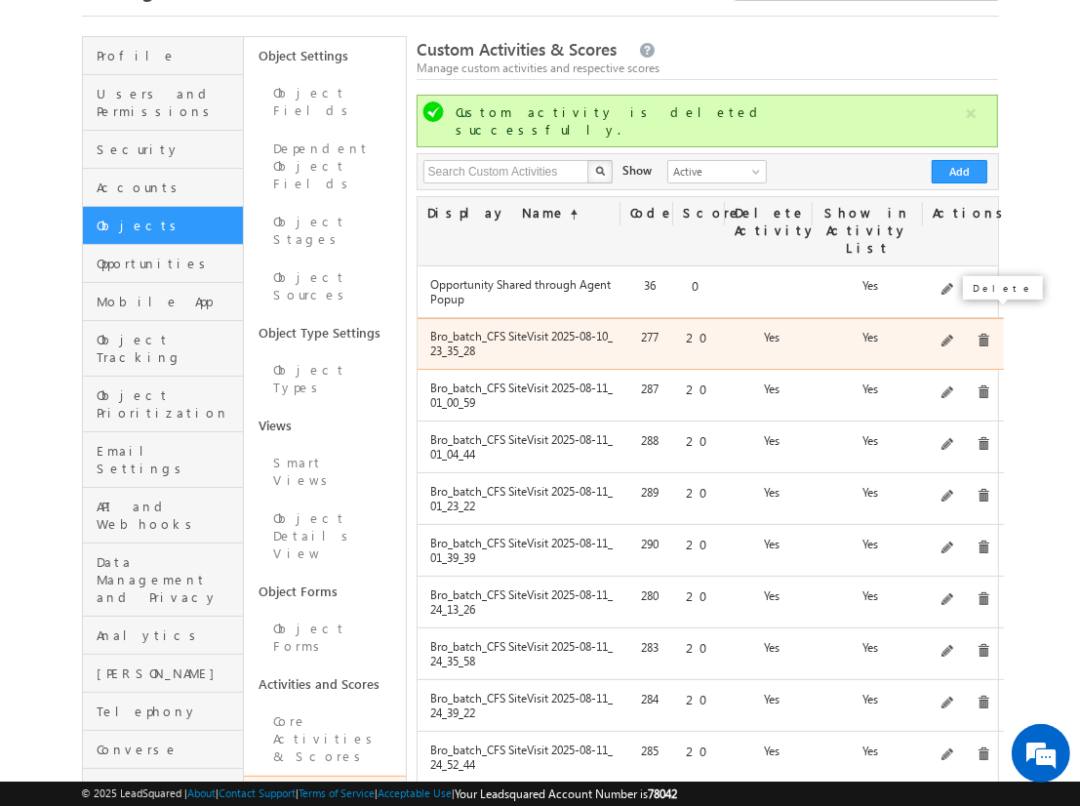
click at [977, 334] on span at bounding box center [984, 341] width 15 height 15
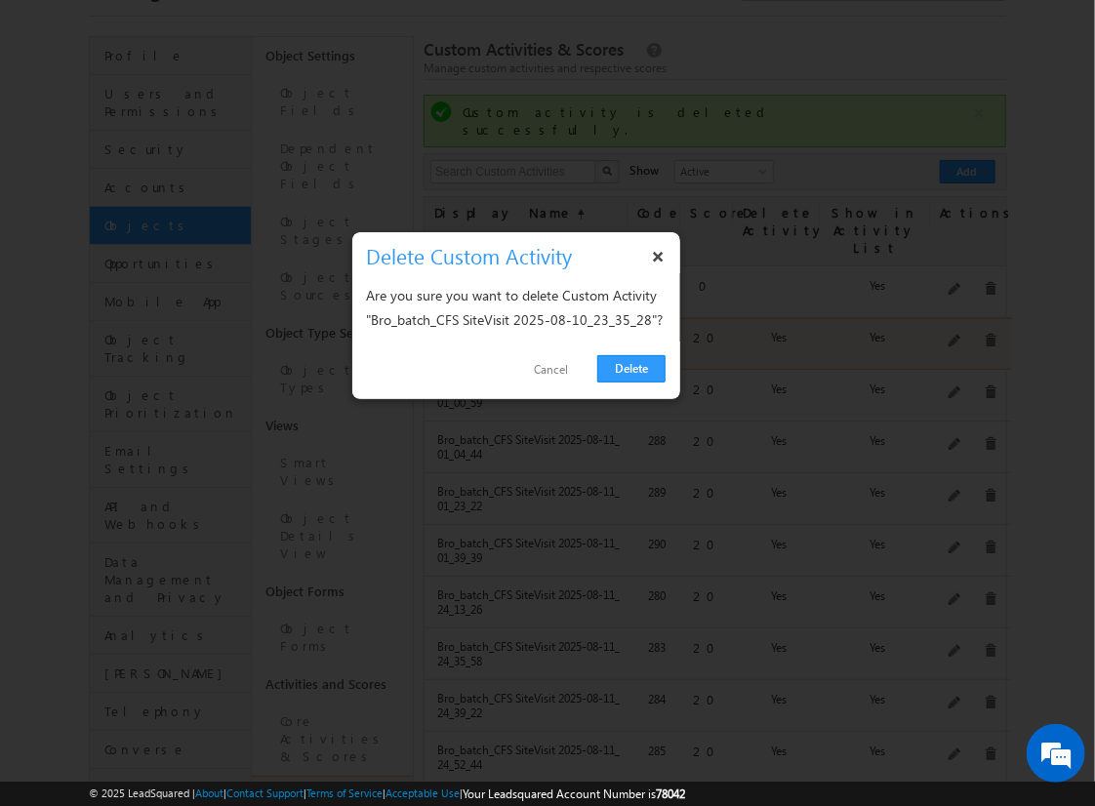
click link "Delete" at bounding box center [631, 368] width 68 height 27
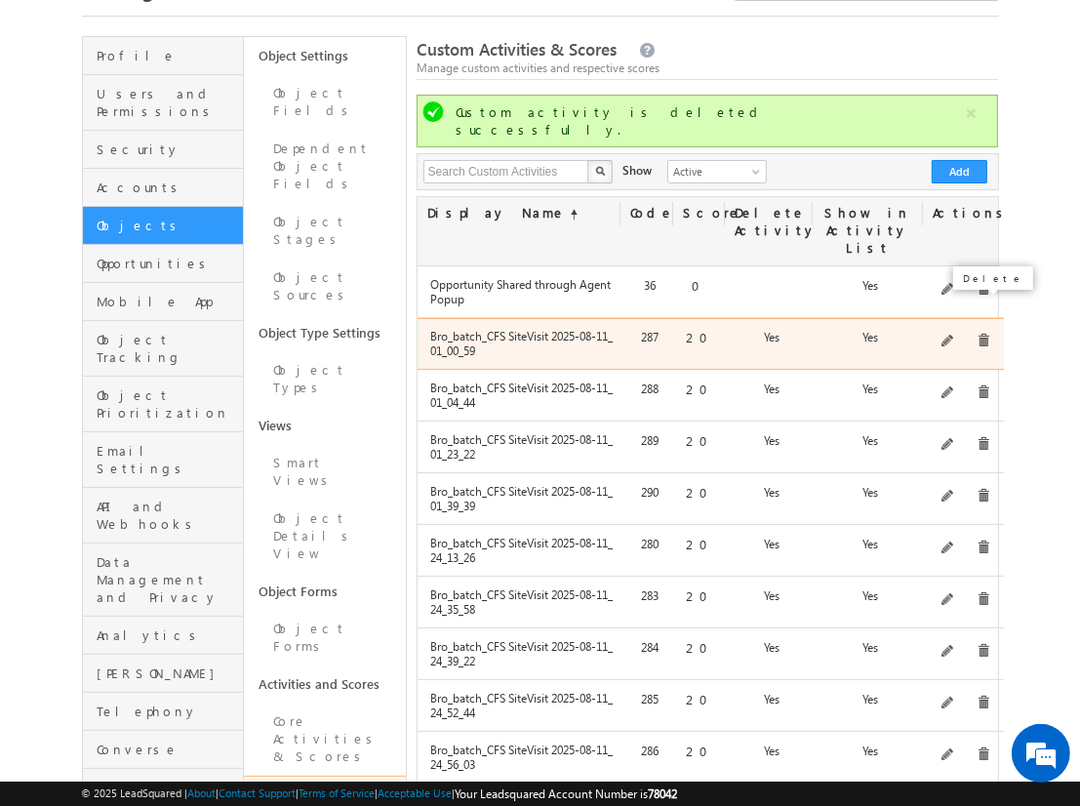
click at [979, 334] on span at bounding box center [984, 341] width 15 height 15
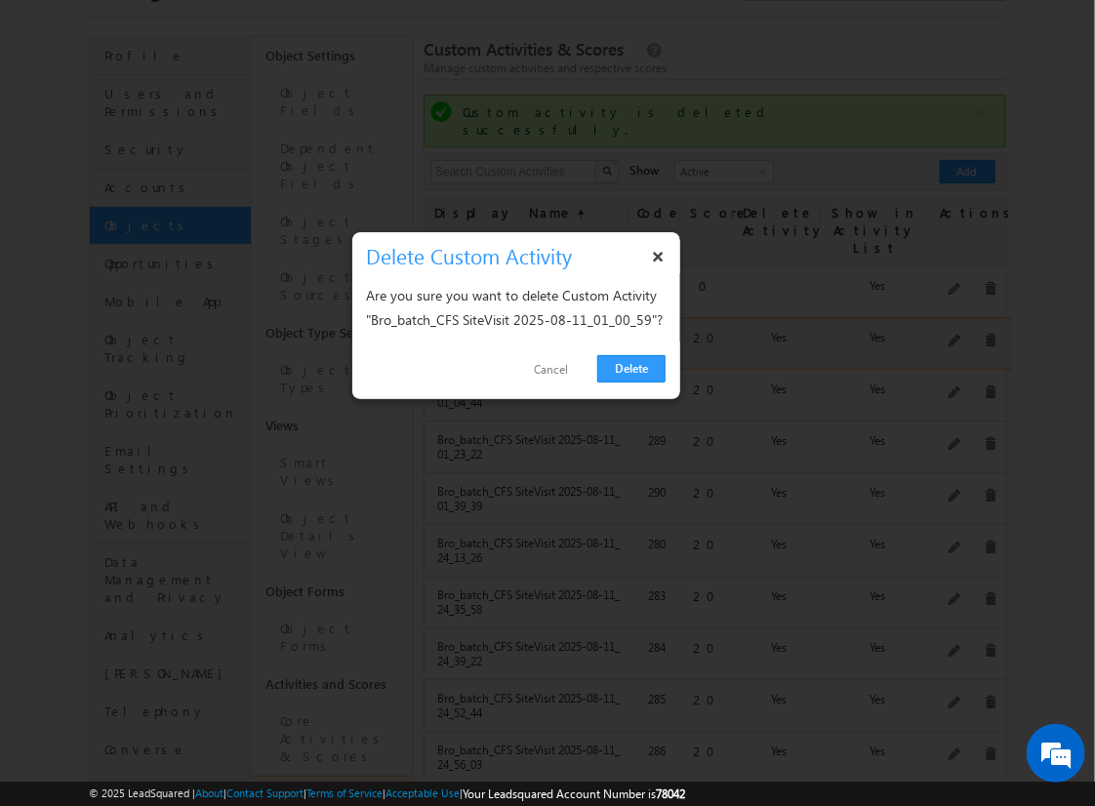
click link "Delete" at bounding box center [631, 368] width 68 height 27
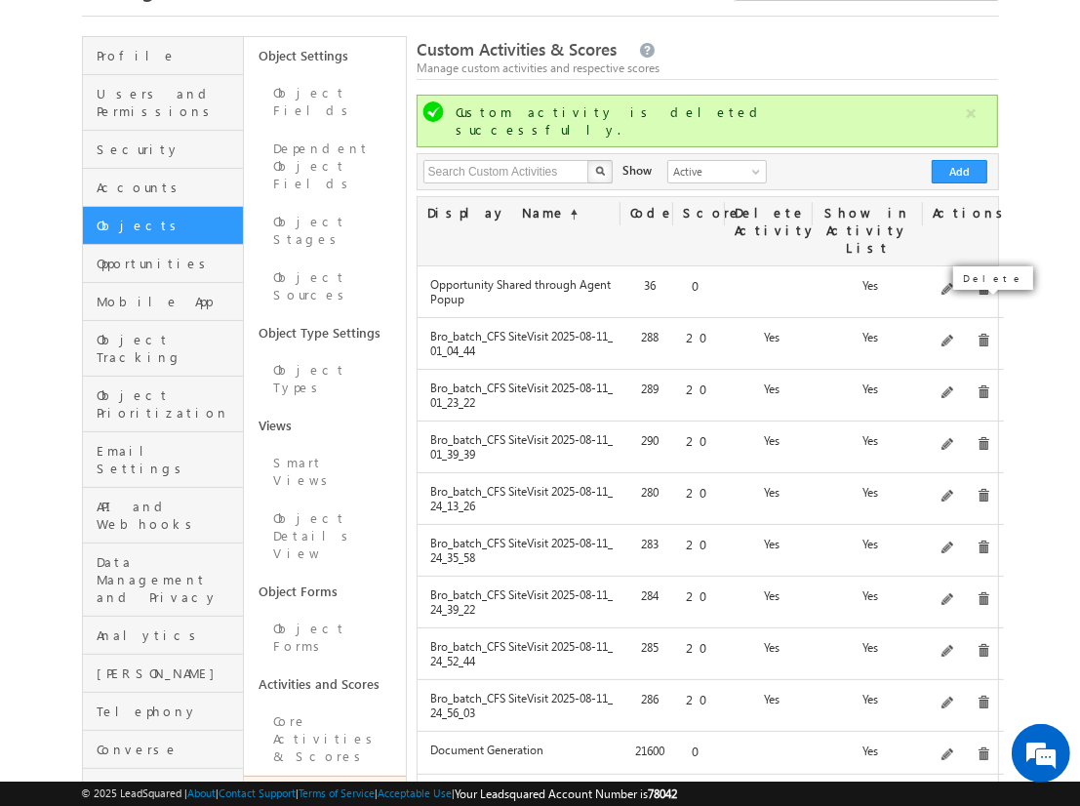
click at [979, 334] on span at bounding box center [984, 341] width 15 height 15
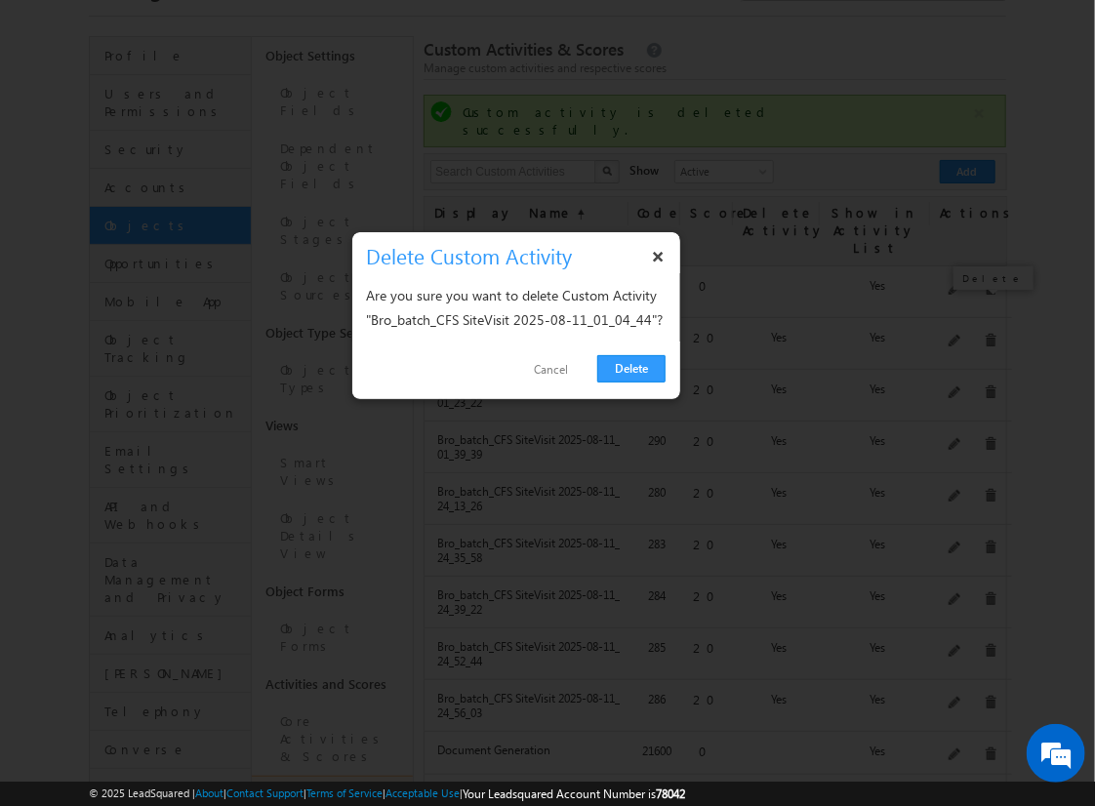
click link "Delete" at bounding box center [631, 368] width 68 height 27
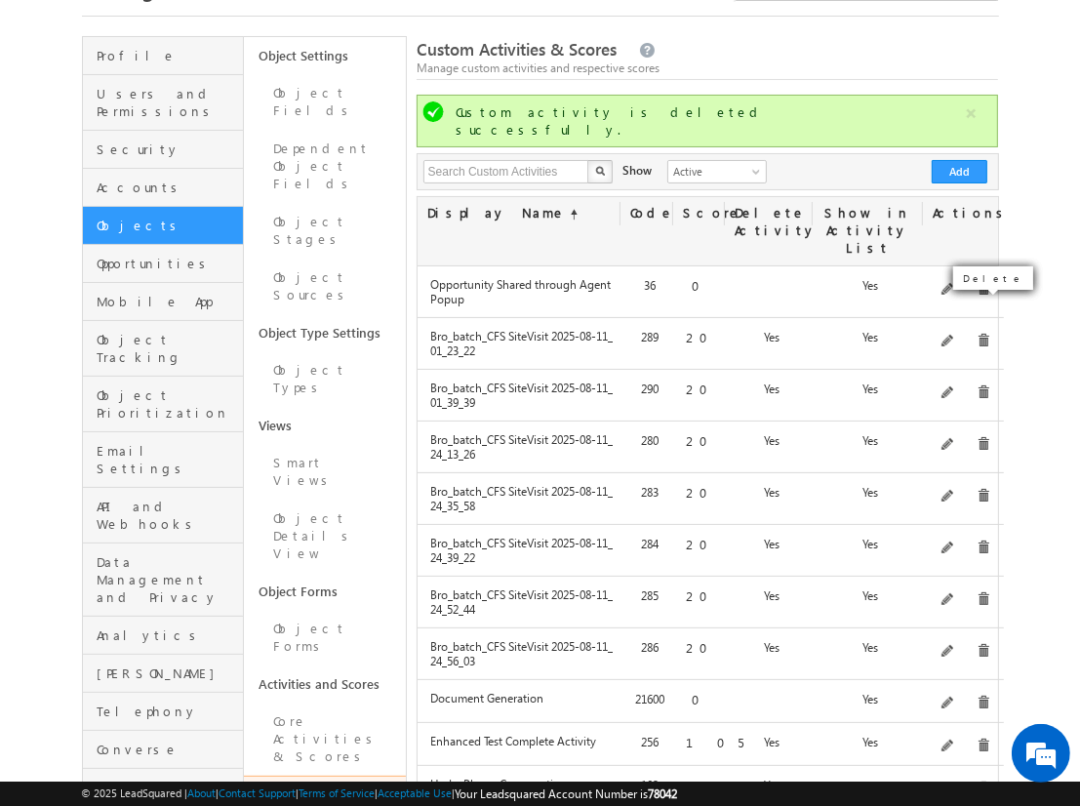
click at [979, 334] on span at bounding box center [984, 341] width 15 height 15
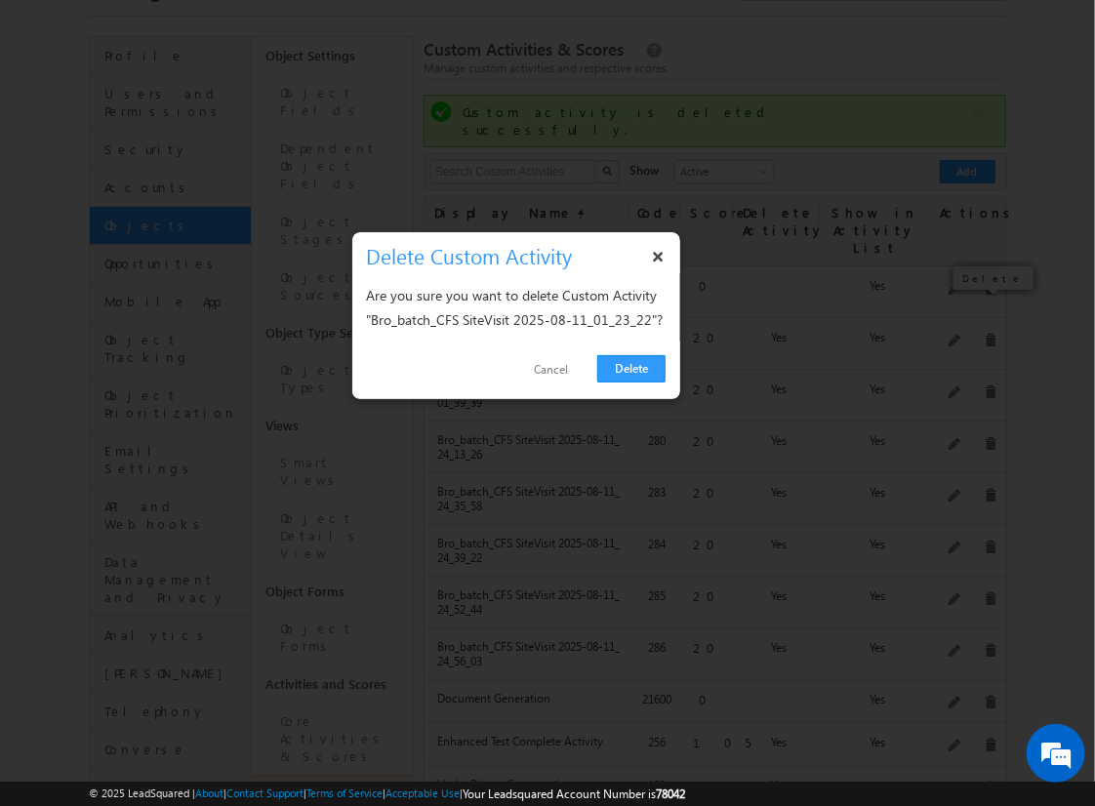
click link "Delete" at bounding box center [631, 368] width 68 height 27
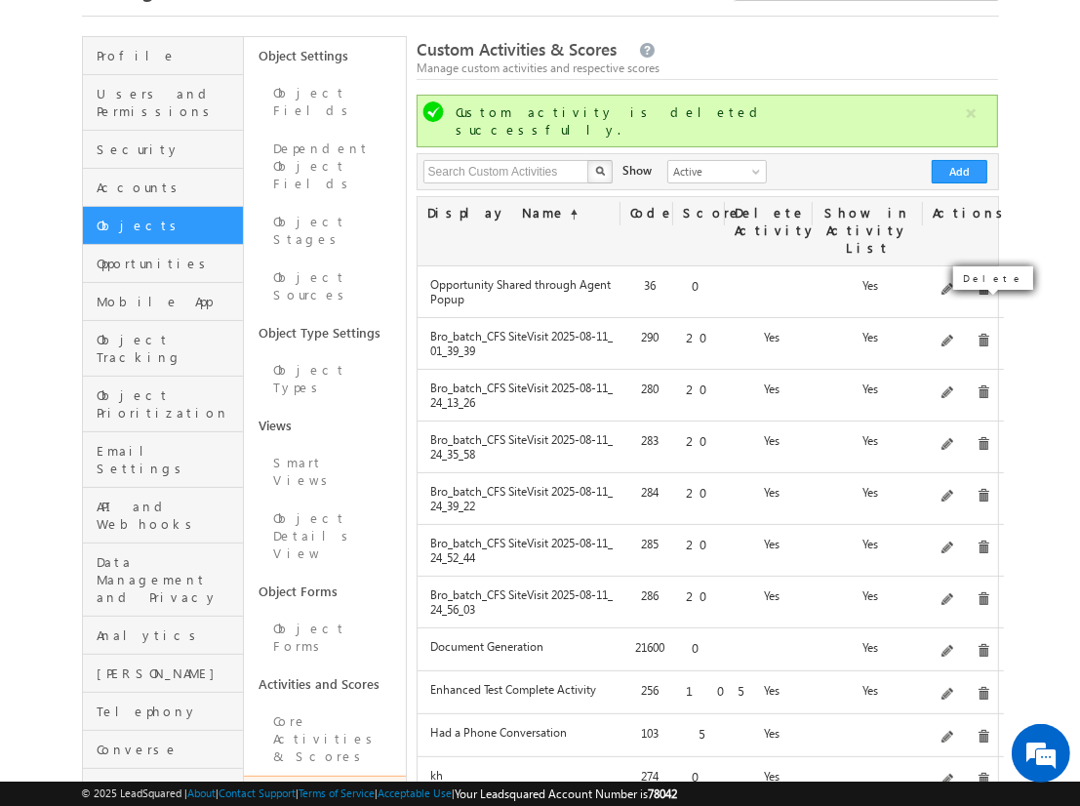
click at [979, 334] on span at bounding box center [984, 341] width 15 height 15
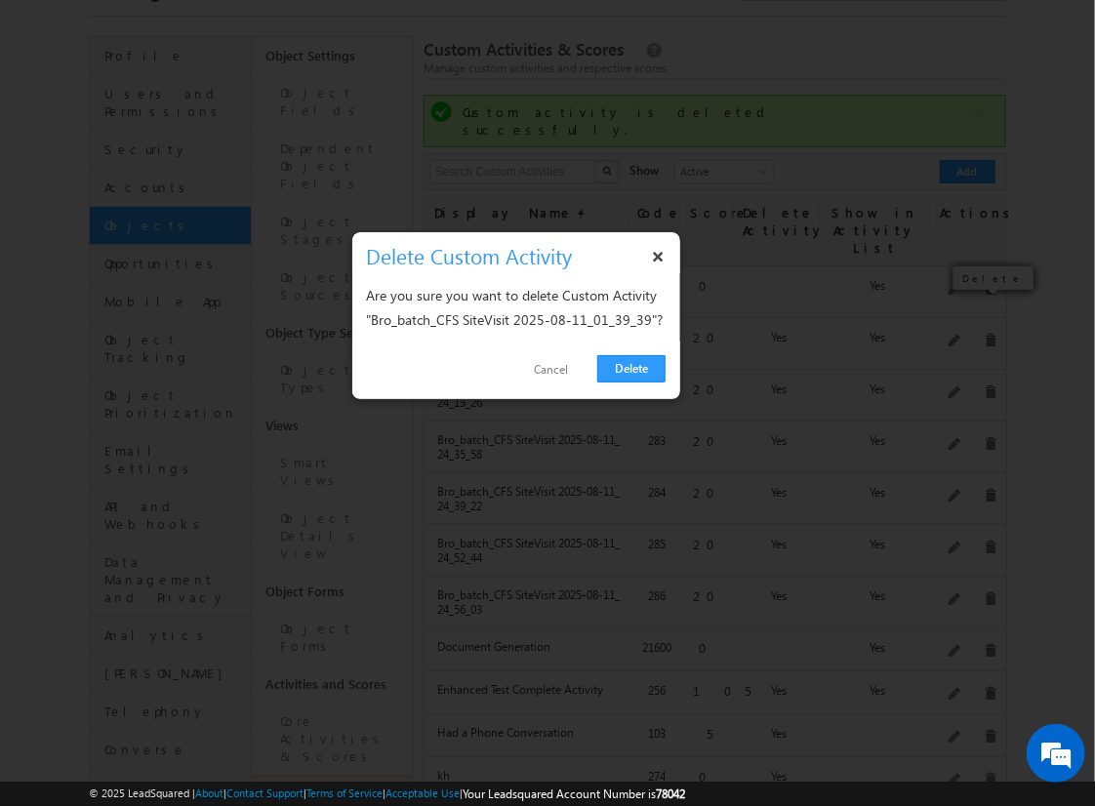
click link "Delete" at bounding box center [631, 368] width 68 height 27
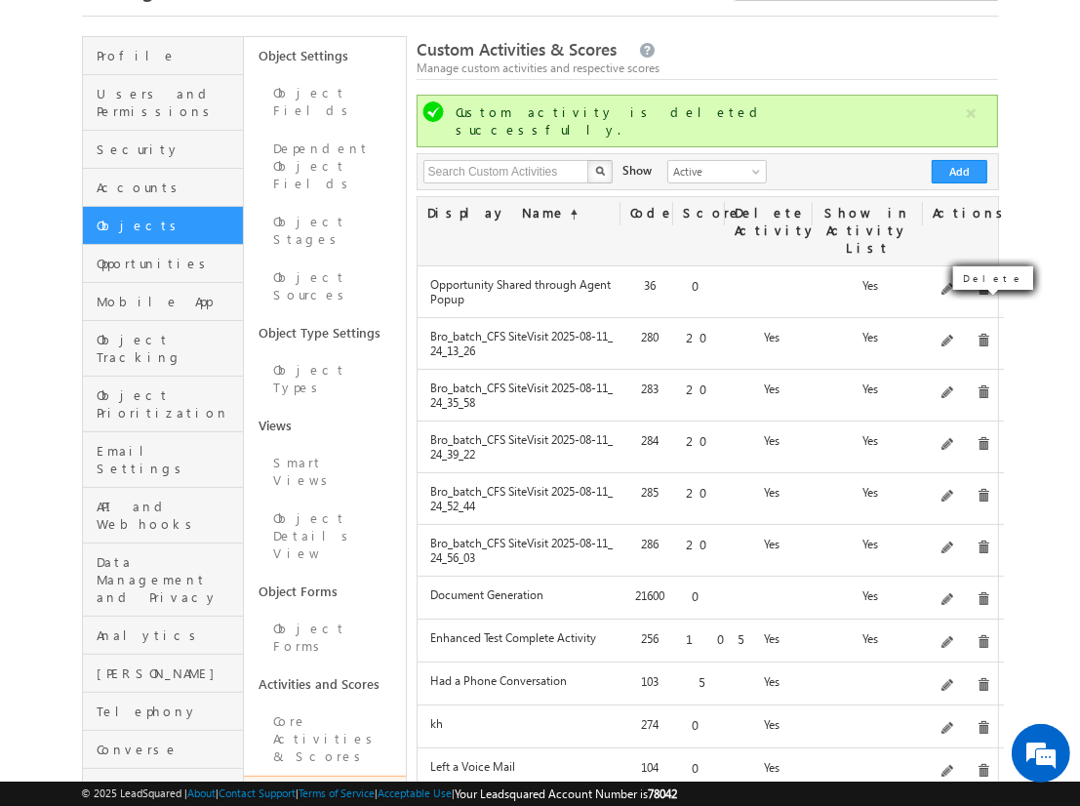
click at [979, 334] on span at bounding box center [984, 341] width 15 height 15
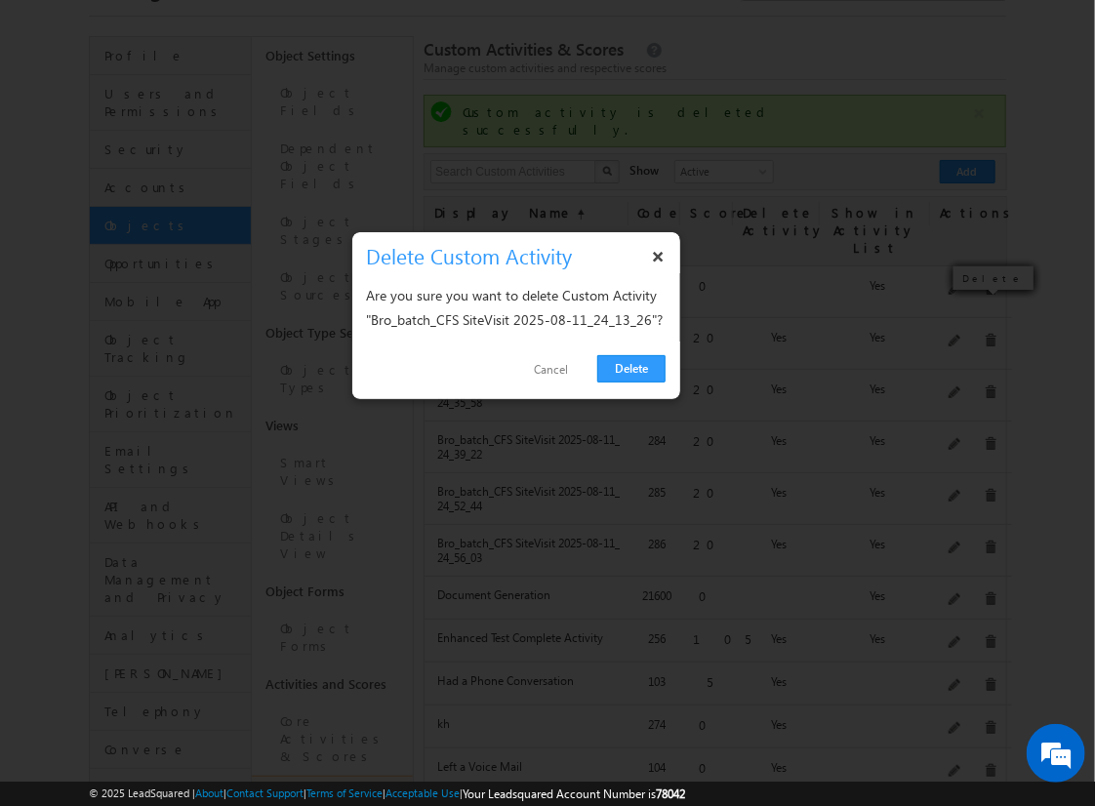
click link "Delete" at bounding box center [631, 368] width 68 height 27
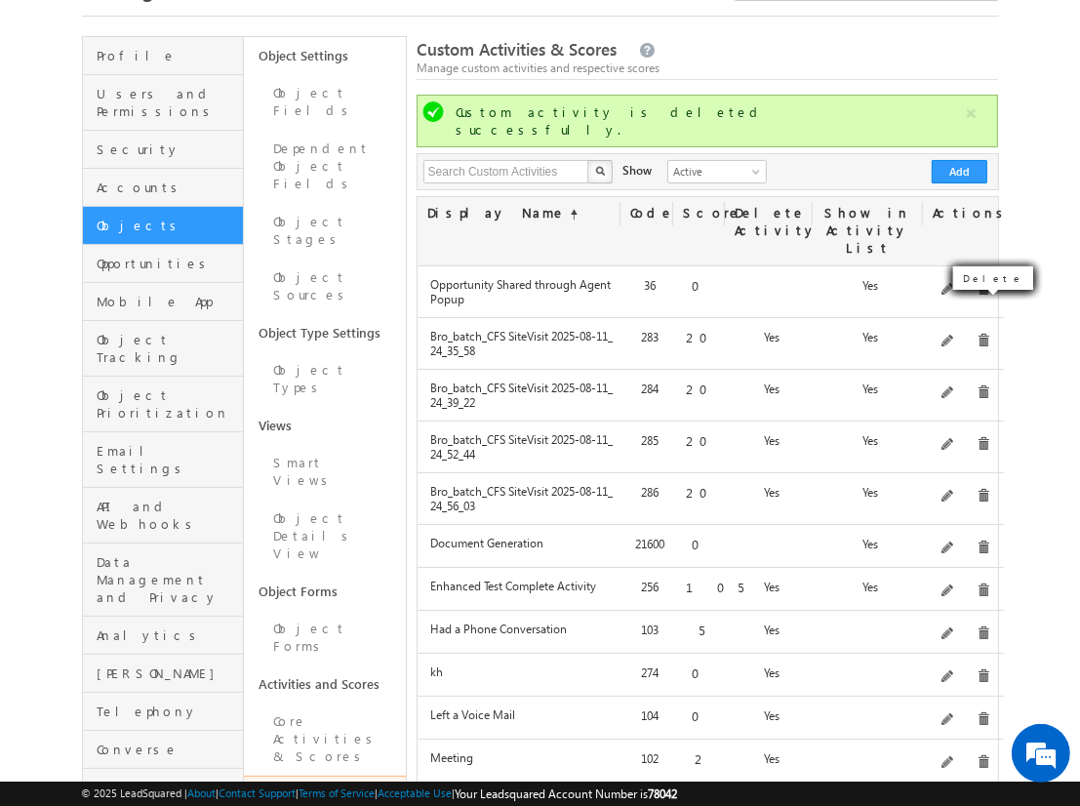
click at [979, 334] on span at bounding box center [984, 341] width 15 height 15
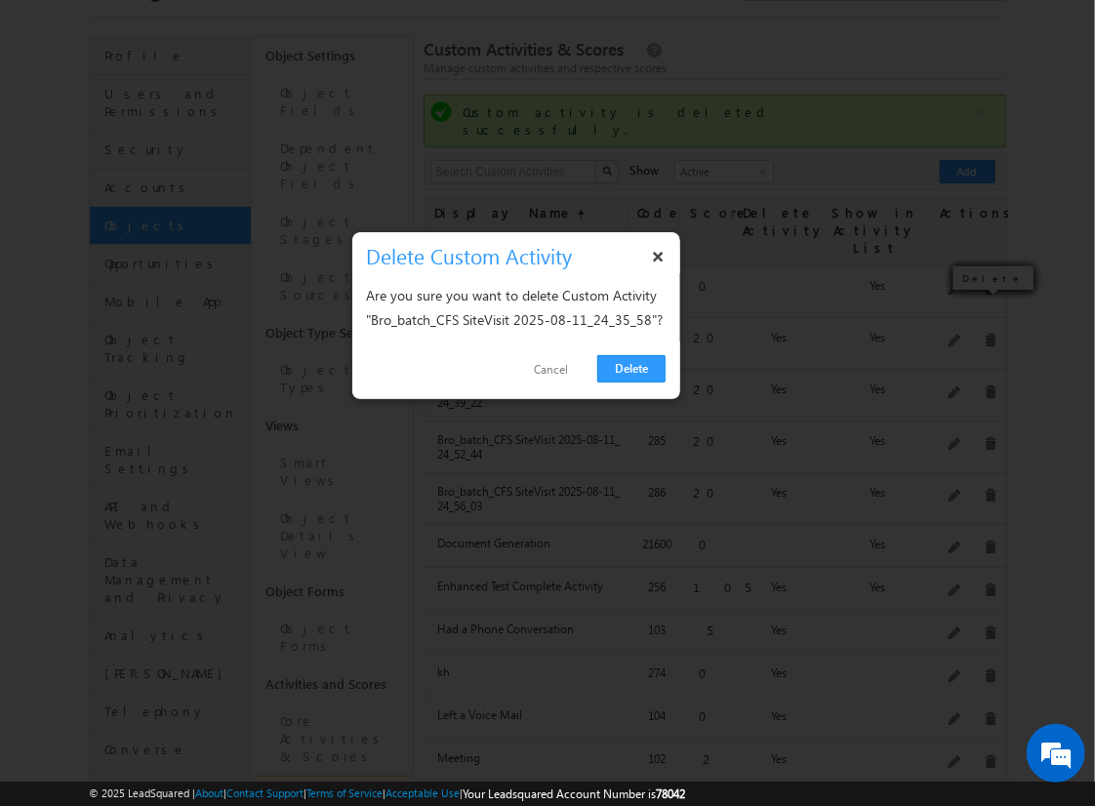
click link "Delete" at bounding box center [631, 368] width 68 height 27
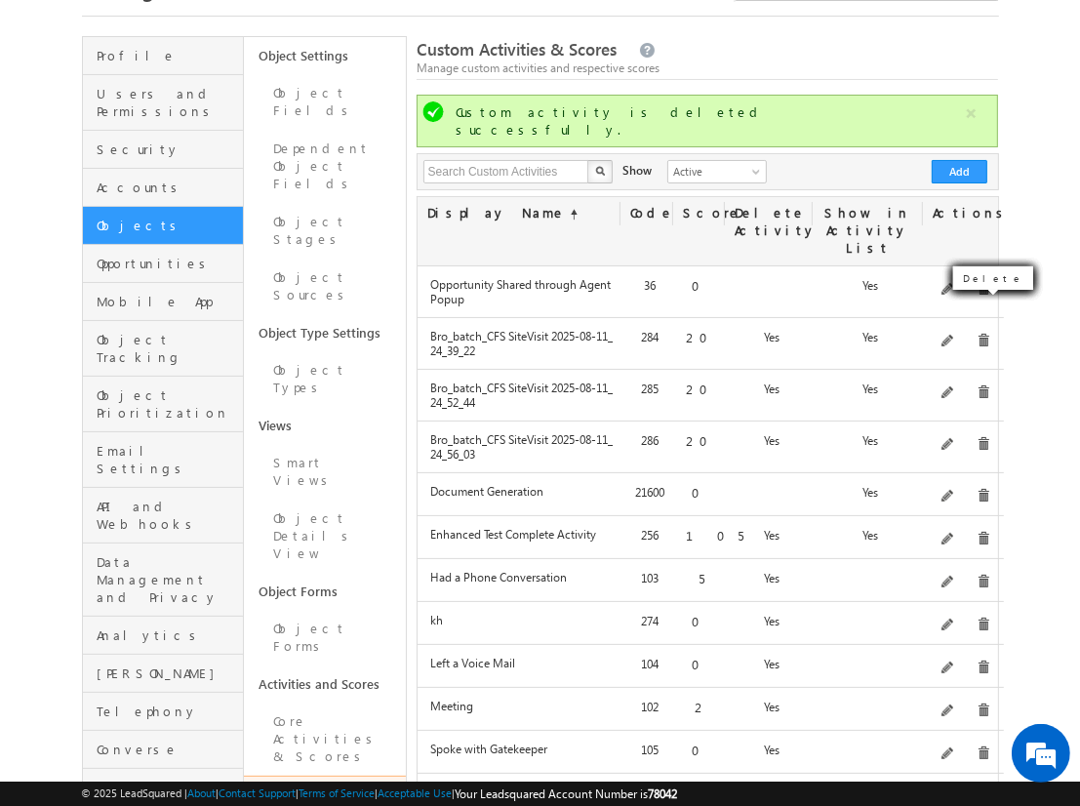
click at [979, 334] on span at bounding box center [984, 341] width 15 height 15
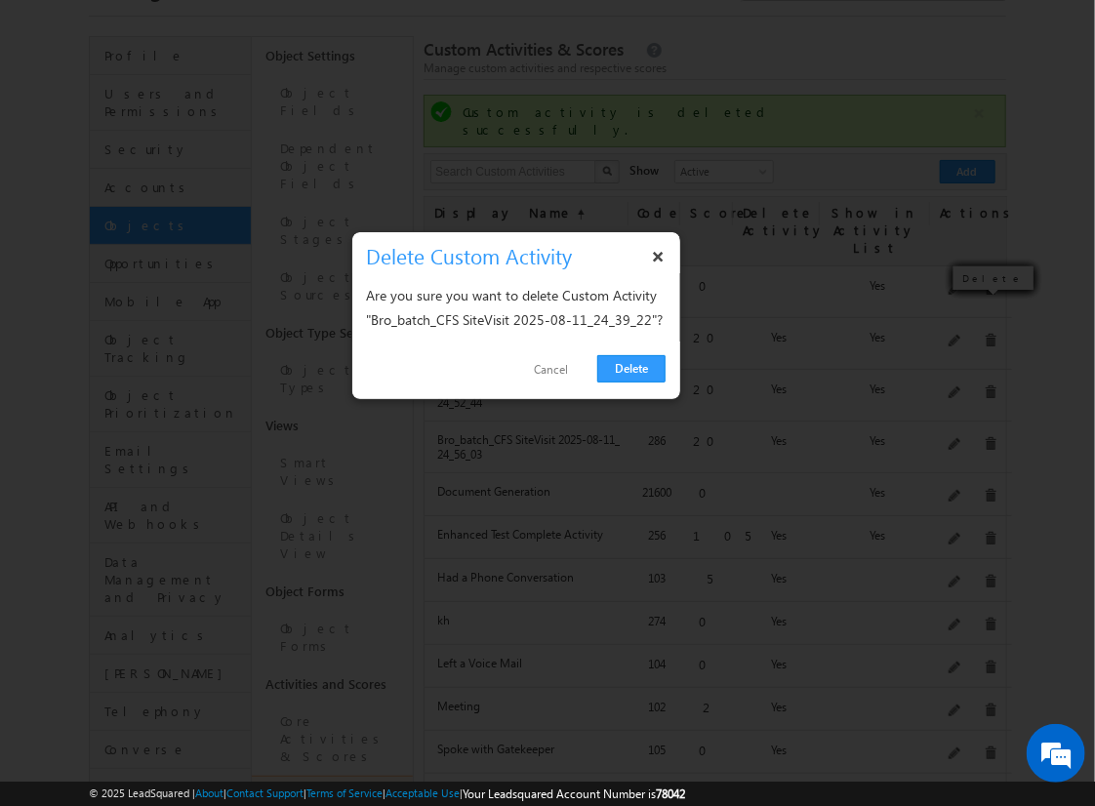
click link "Delete" at bounding box center [631, 368] width 68 height 27
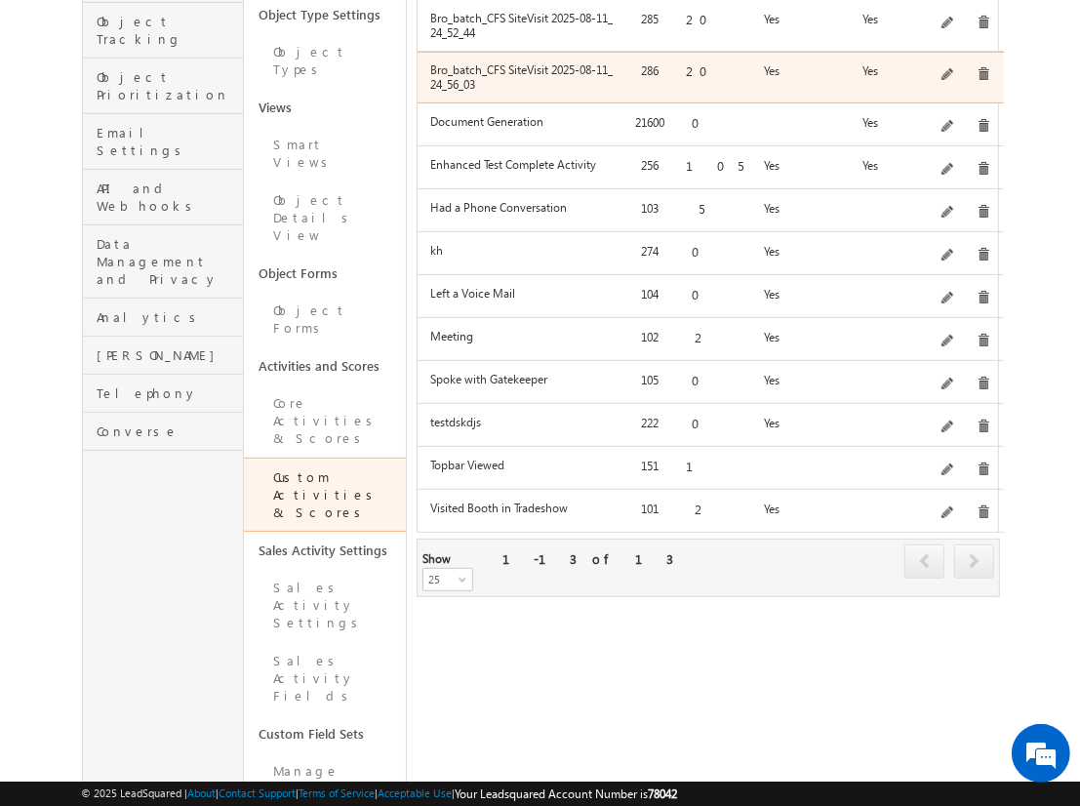
scroll to position [540, 0]
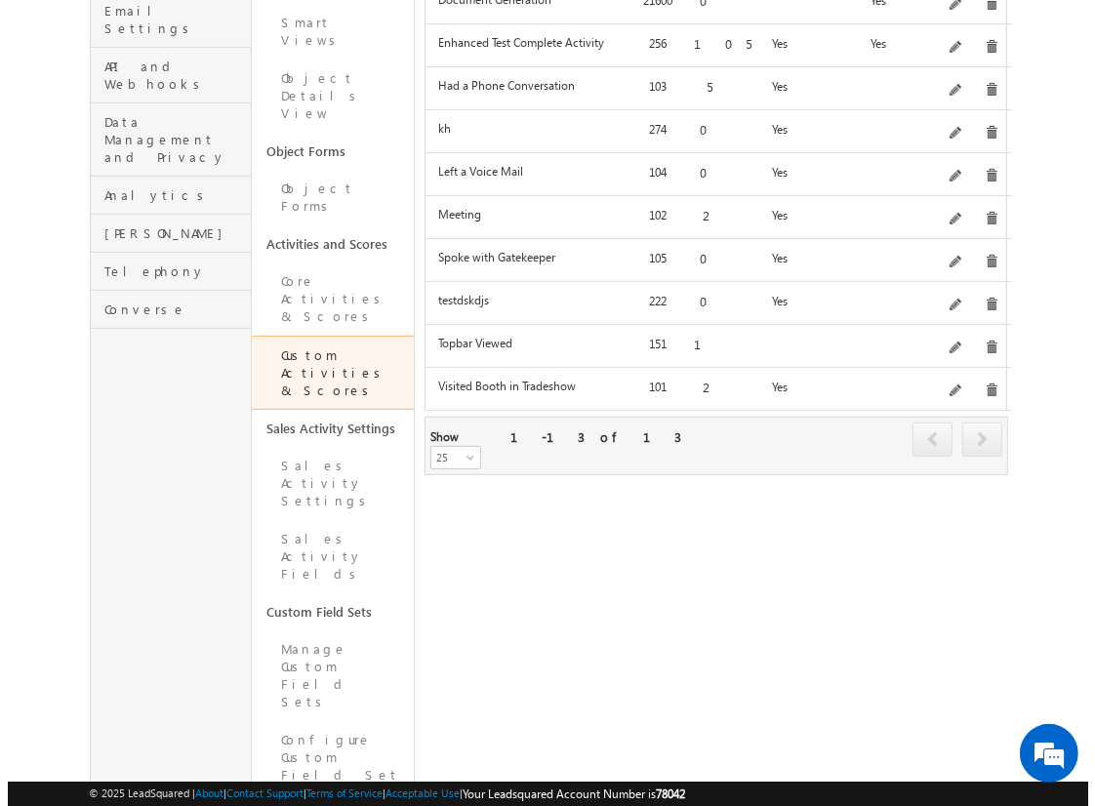
scroll to position [0, 0]
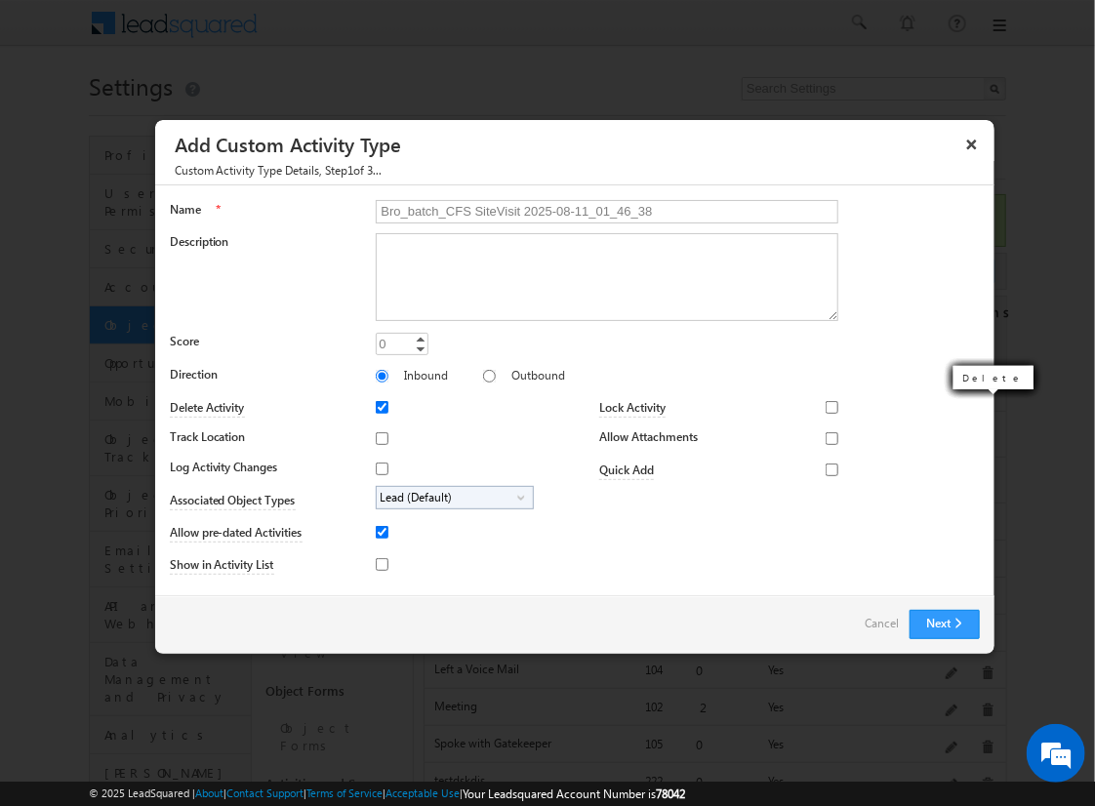
type input "Bro_batch_CFS SiteVisit 2025-08-11_01_46_38"
type textarea "On-site visit activity with CFS sub-field types testing - Created on 20250810_2…"
type input "20"
click at [379, 437] on input "Track Location" at bounding box center [382, 438] width 13 height 13
checkbox input "true"
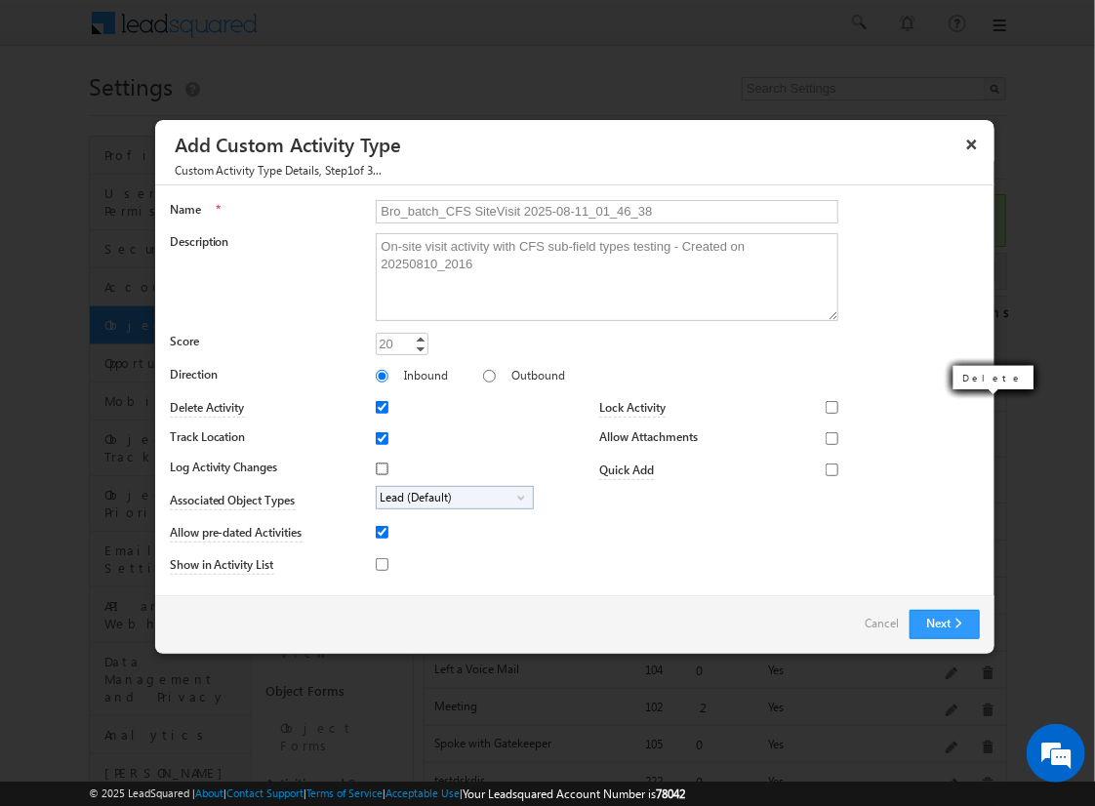
click at [379, 467] on input "Log Activity Changes" at bounding box center [382, 469] width 13 height 13
checkbox input "true"
click at [379, 563] on input "Show in Activity List" at bounding box center [382, 564] width 13 height 13
checkbox input "true"
click at [826, 437] on input "Allow Attachments" at bounding box center [832, 438] width 13 height 13
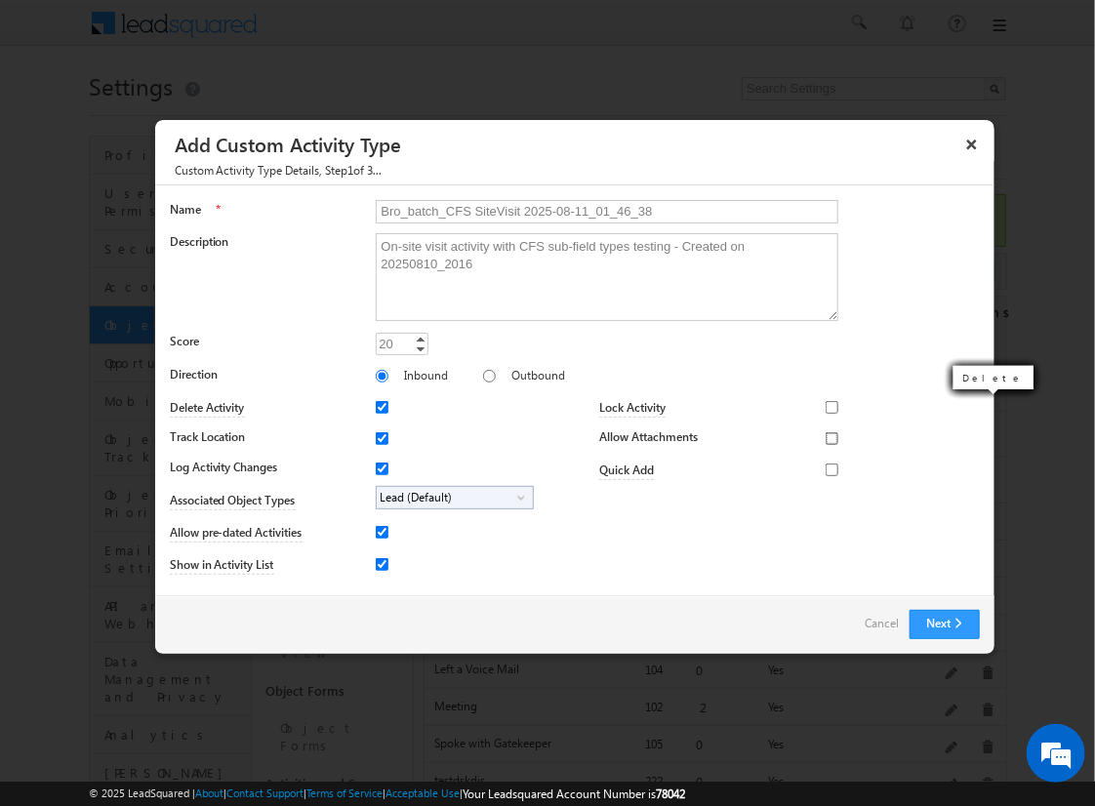
checkbox input "true"
click at [451, 496] on span "Lead (Default)" at bounding box center [447, 498] width 141 height 22
click at [390, 551] on input "Student" at bounding box center [394, 552] width 13 height 13
checkbox input "true"
click at [598, 210] on input "Bro_batch_CFS SiteVisit 2025-08-11_01_46_38" at bounding box center [607, 211] width 463 height 23
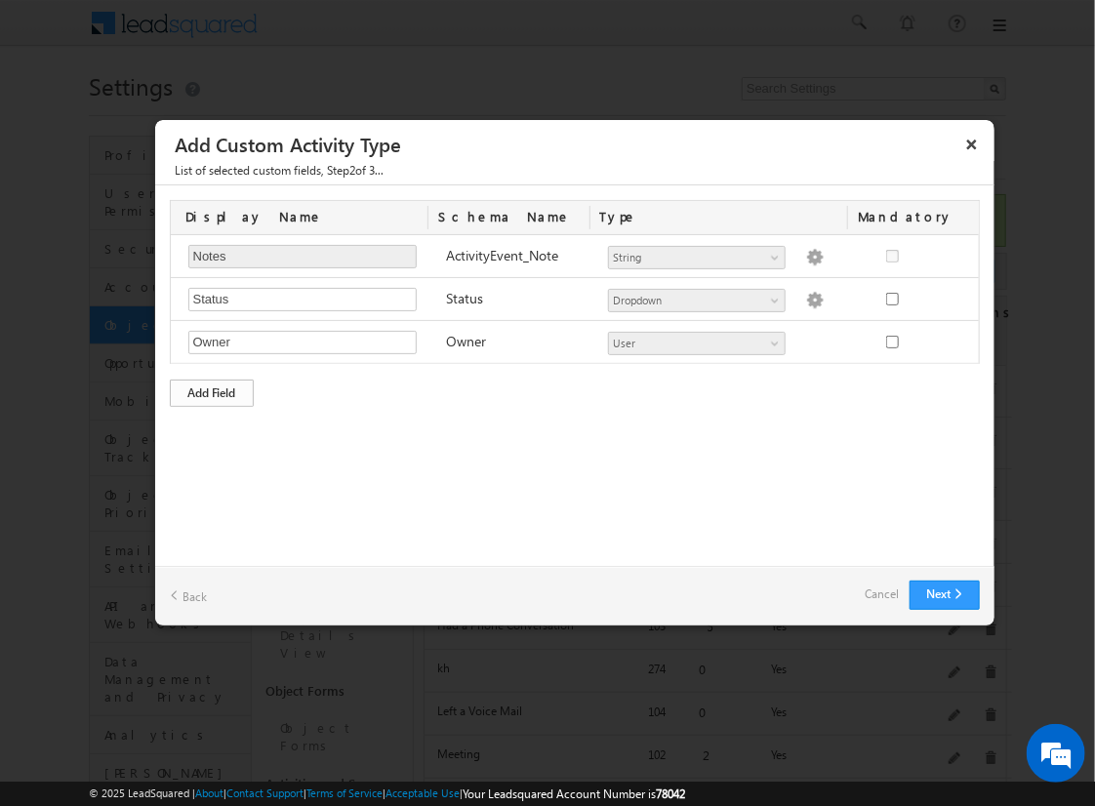
click at [212, 390] on div "Add Field" at bounding box center [212, 393] width 84 height 27
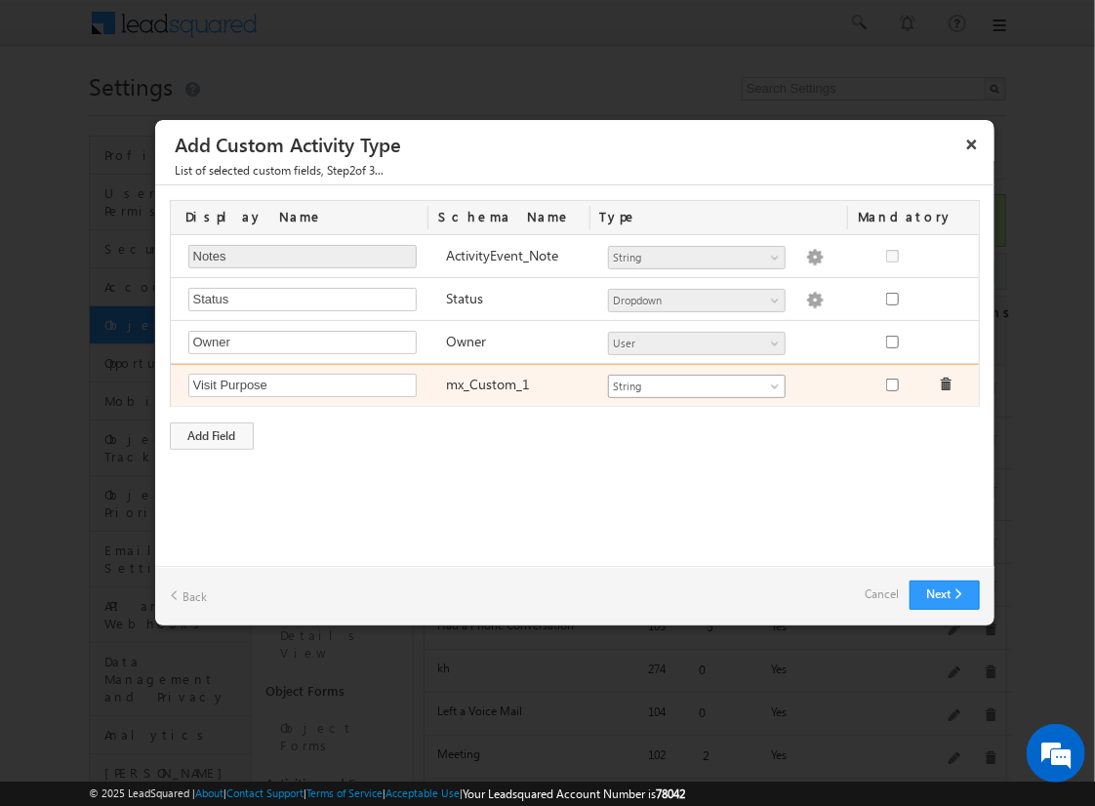
type input "Visit Purpose"
click at [696, 383] on span "String" at bounding box center [688, 387] width 159 height 18
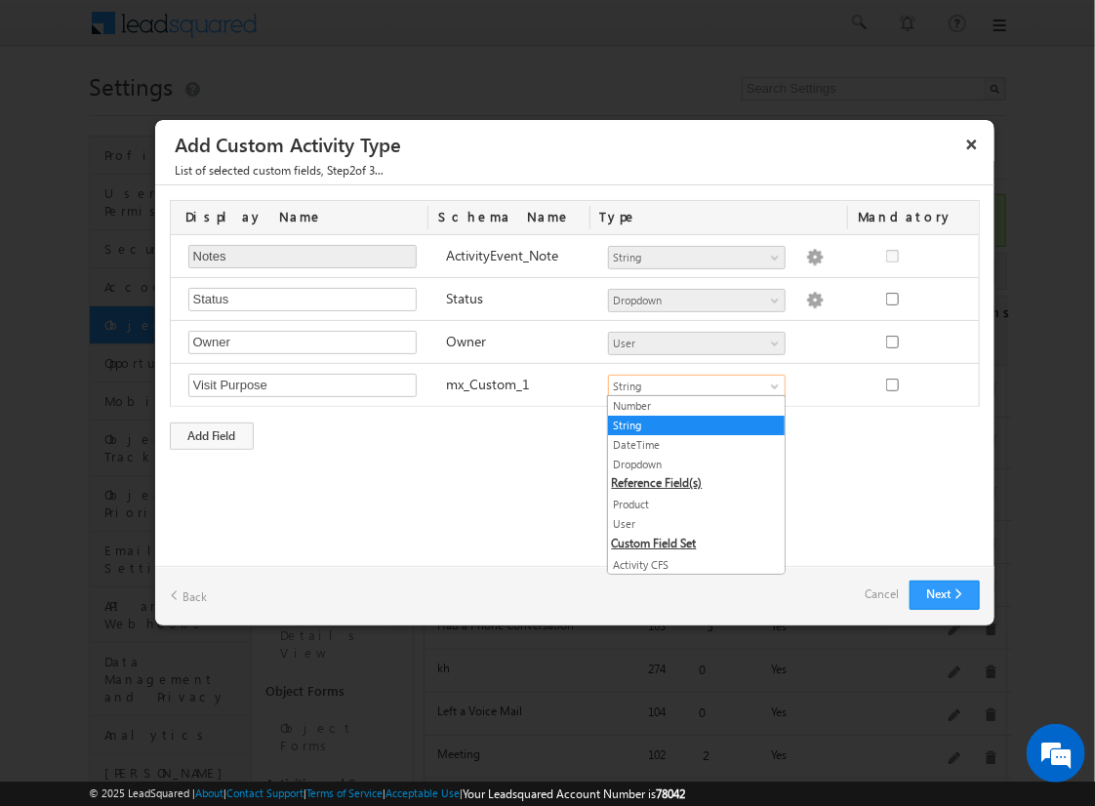
click at [689, 424] on link "String" at bounding box center [696, 426] width 177 height 18
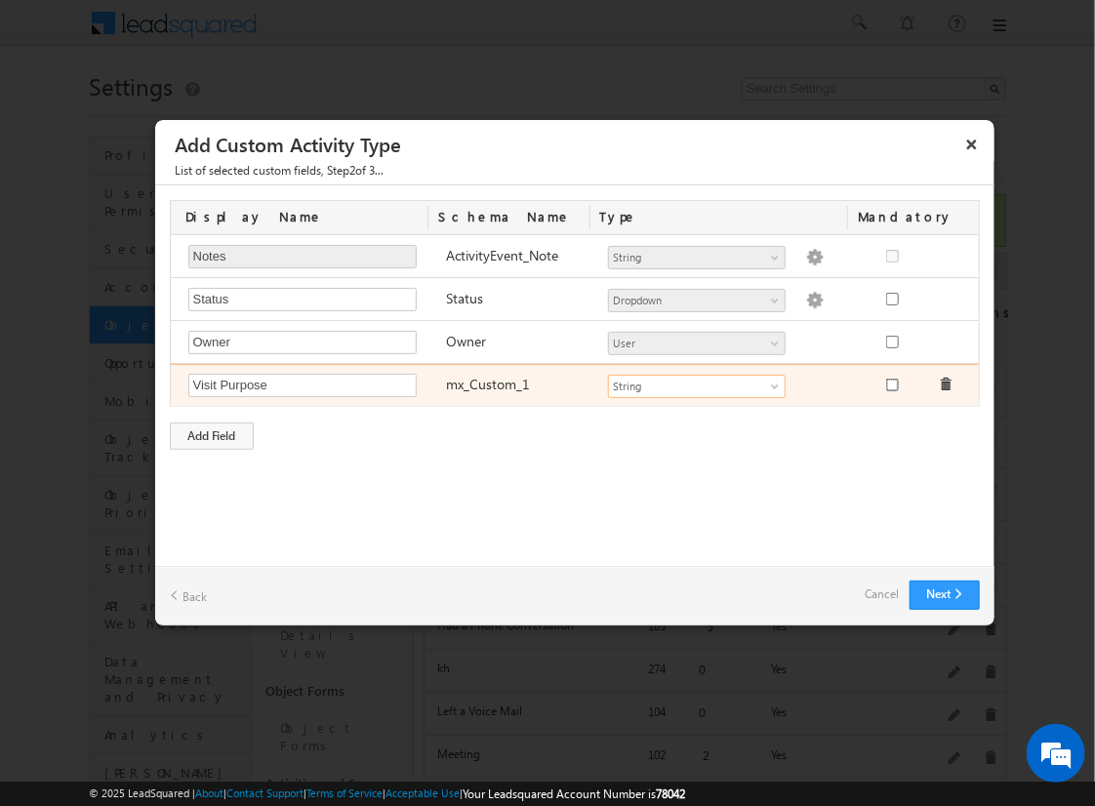
click at [891, 383] on input "checkbox" at bounding box center [892, 385] width 13 height 13
checkbox input "true"
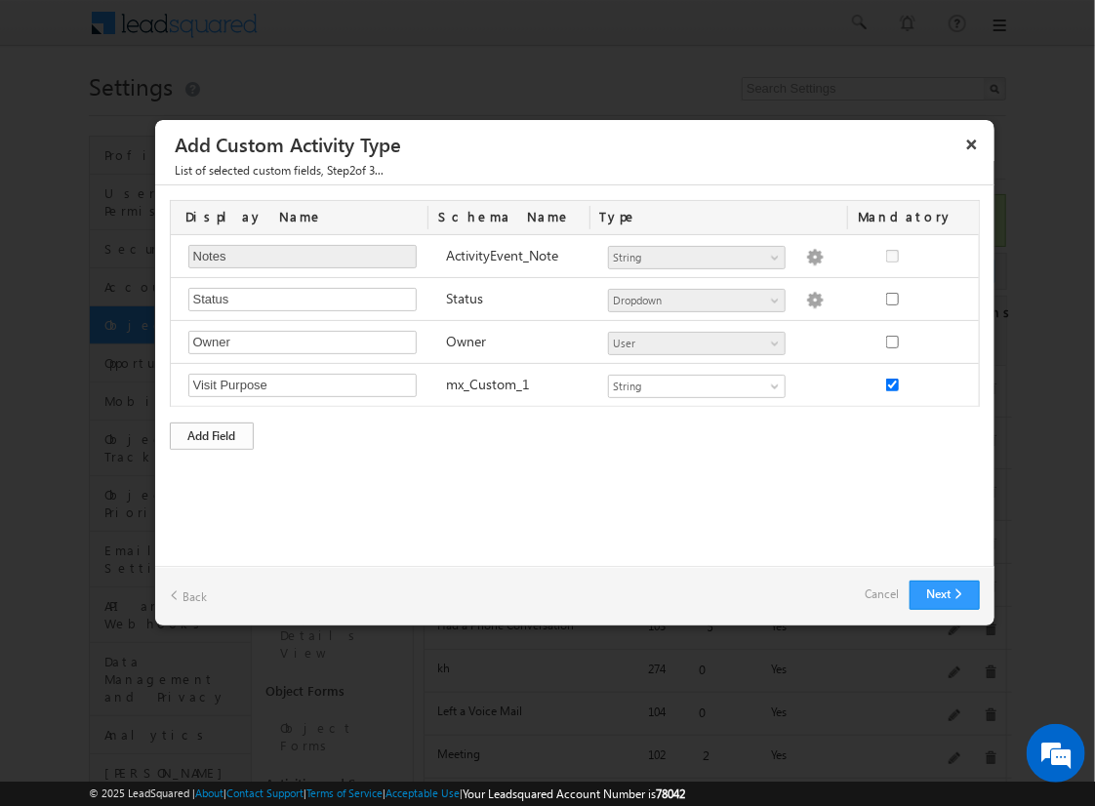
click at [212, 432] on div "Add Field" at bounding box center [212, 436] width 84 height 27
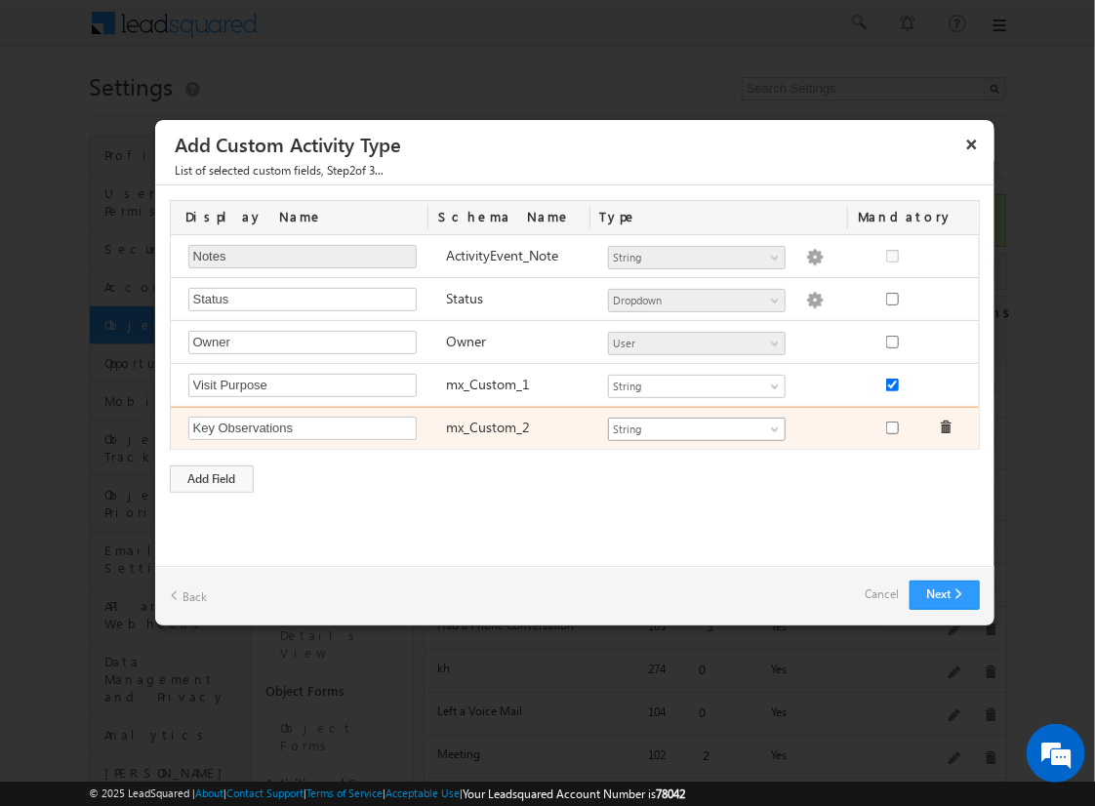
type input "Key Observations"
click at [696, 425] on span "String" at bounding box center [688, 430] width 159 height 18
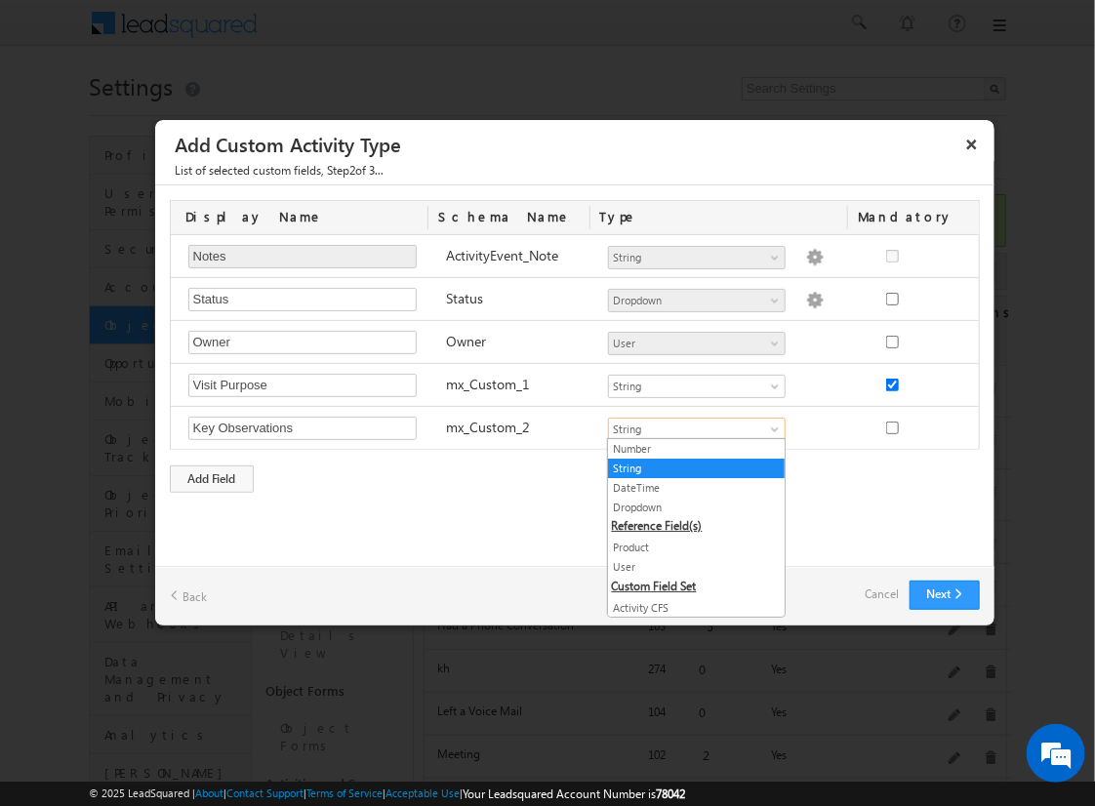
click at [689, 466] on link "String" at bounding box center [696, 469] width 177 height 18
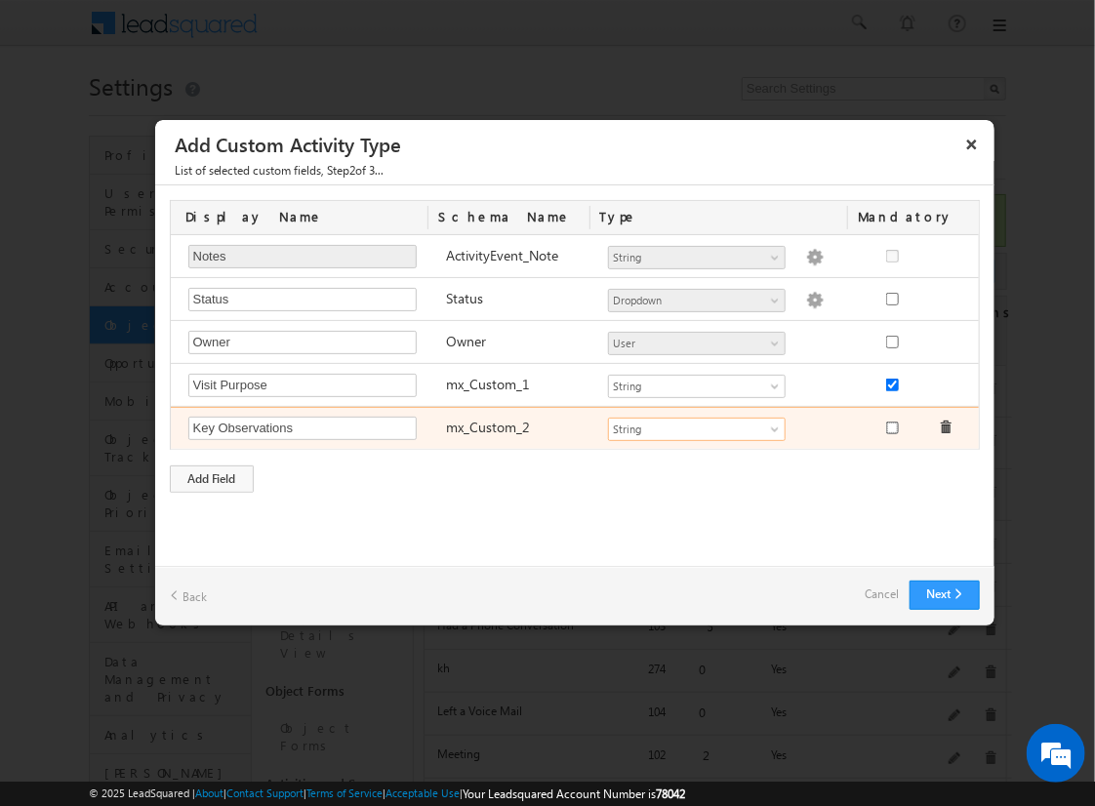
click at [891, 424] on input "checkbox" at bounding box center [892, 428] width 13 height 13
checkbox input "true"
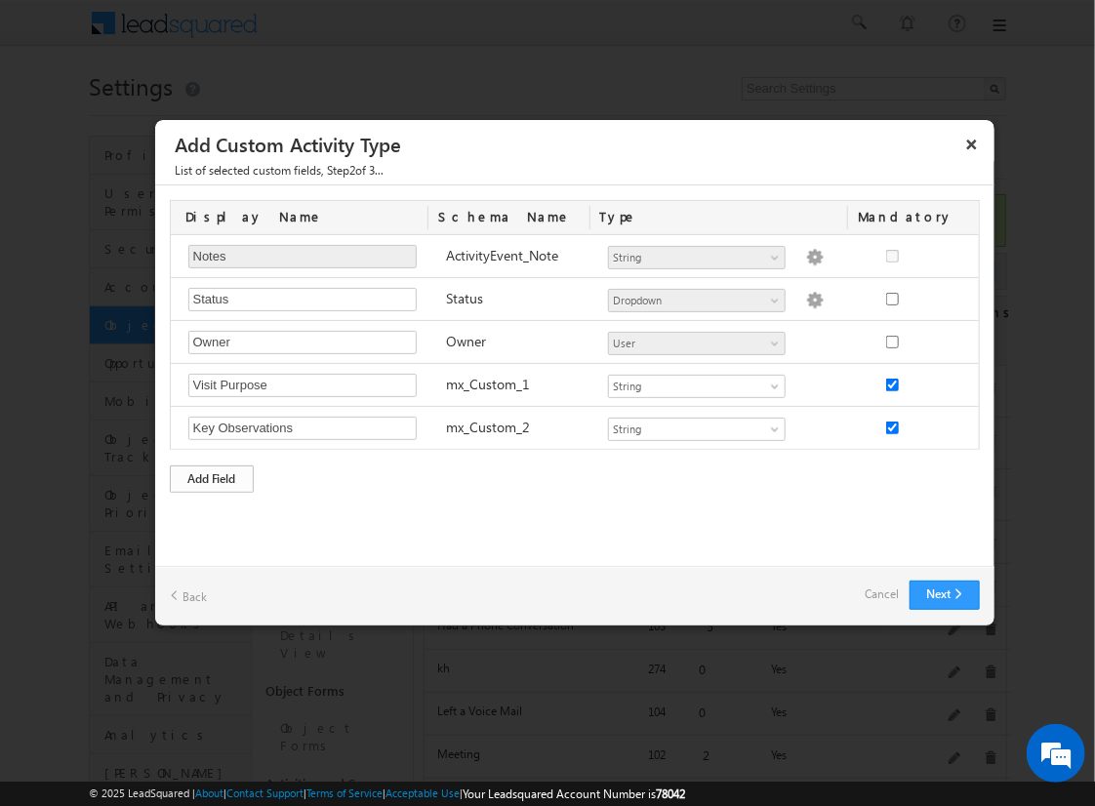
click at [212, 475] on div "Add Field" at bounding box center [212, 478] width 84 height 27
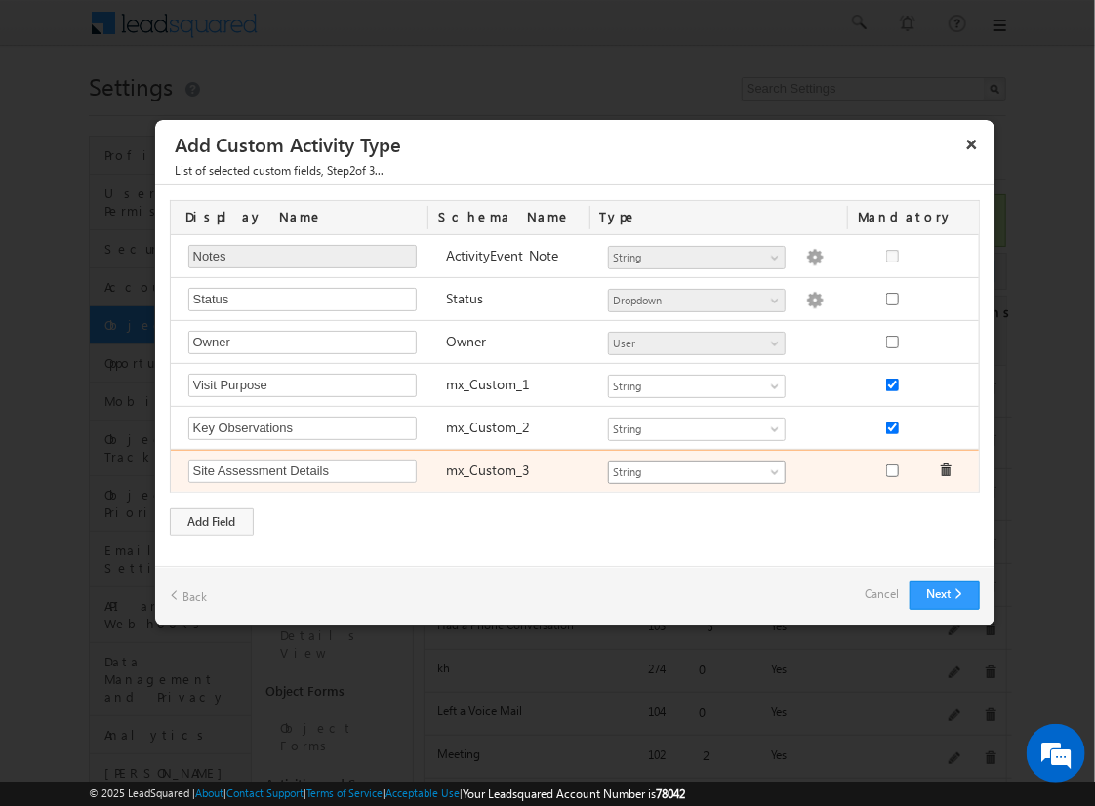
type input "Site Assessment Details"
click at [696, 468] on span "String" at bounding box center [688, 473] width 159 height 18
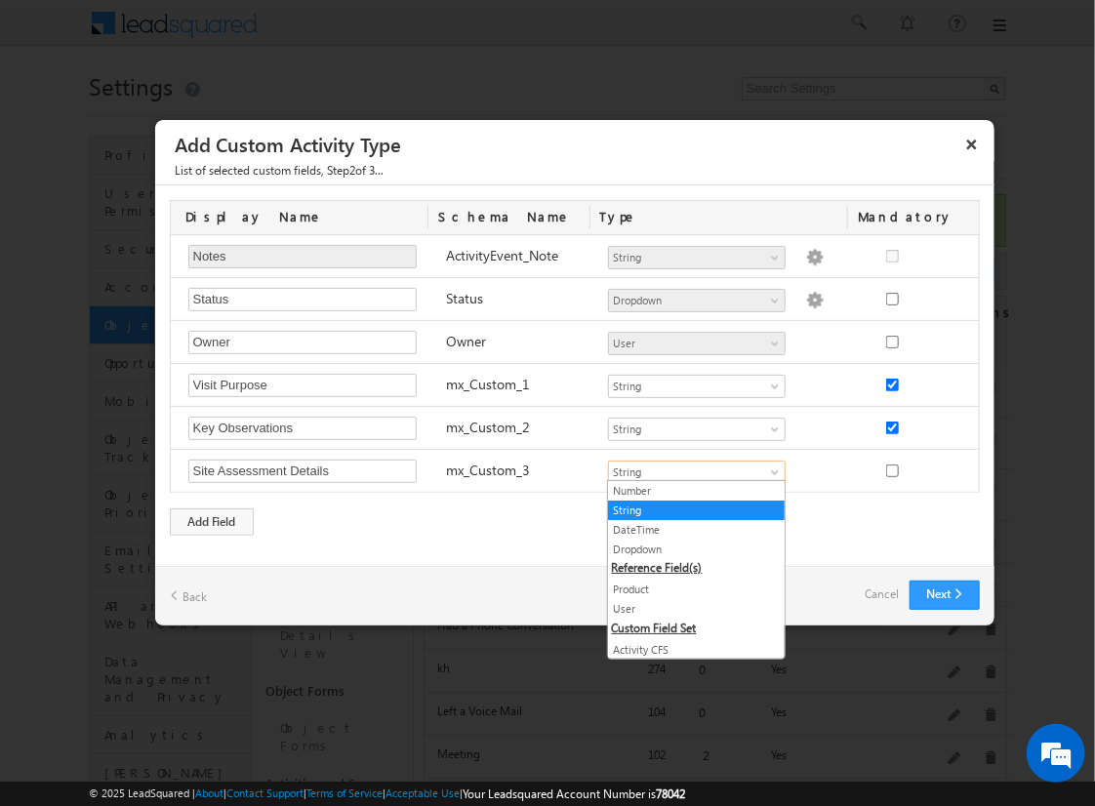
click at [689, 680] on link "Geolocation" at bounding box center [696, 689] width 177 height 18
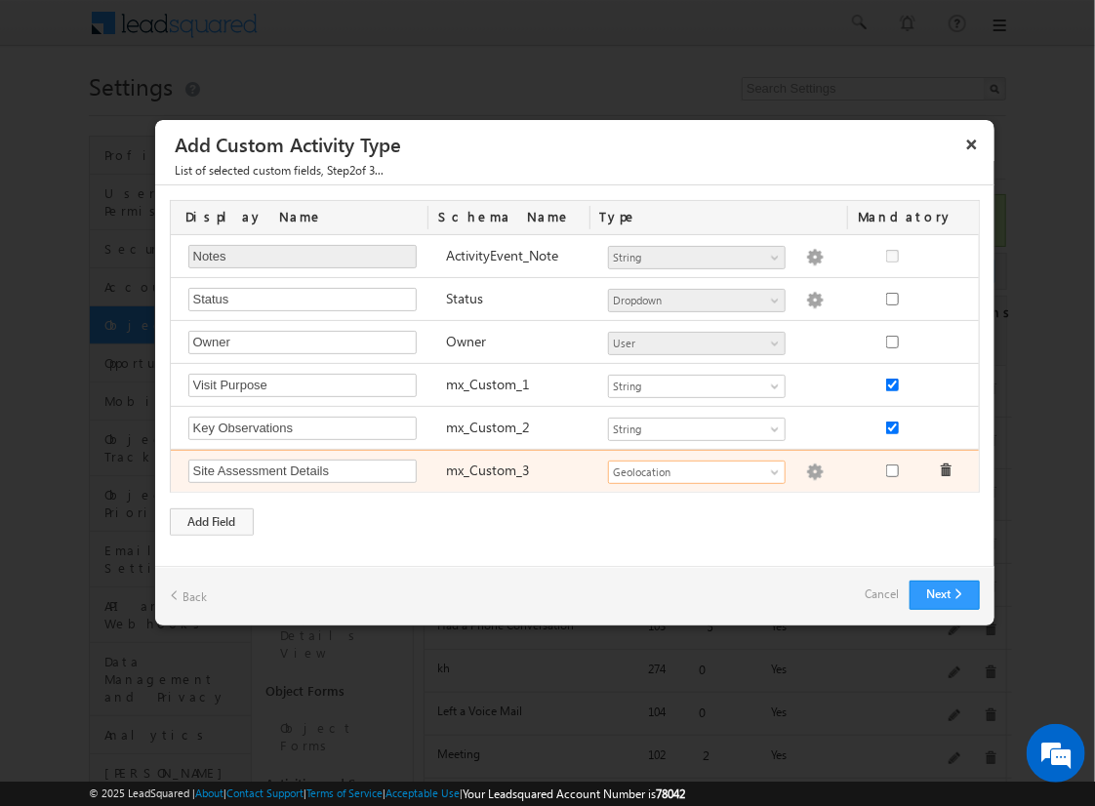
click at [806, 468] on img at bounding box center [815, 473] width 18 height 18
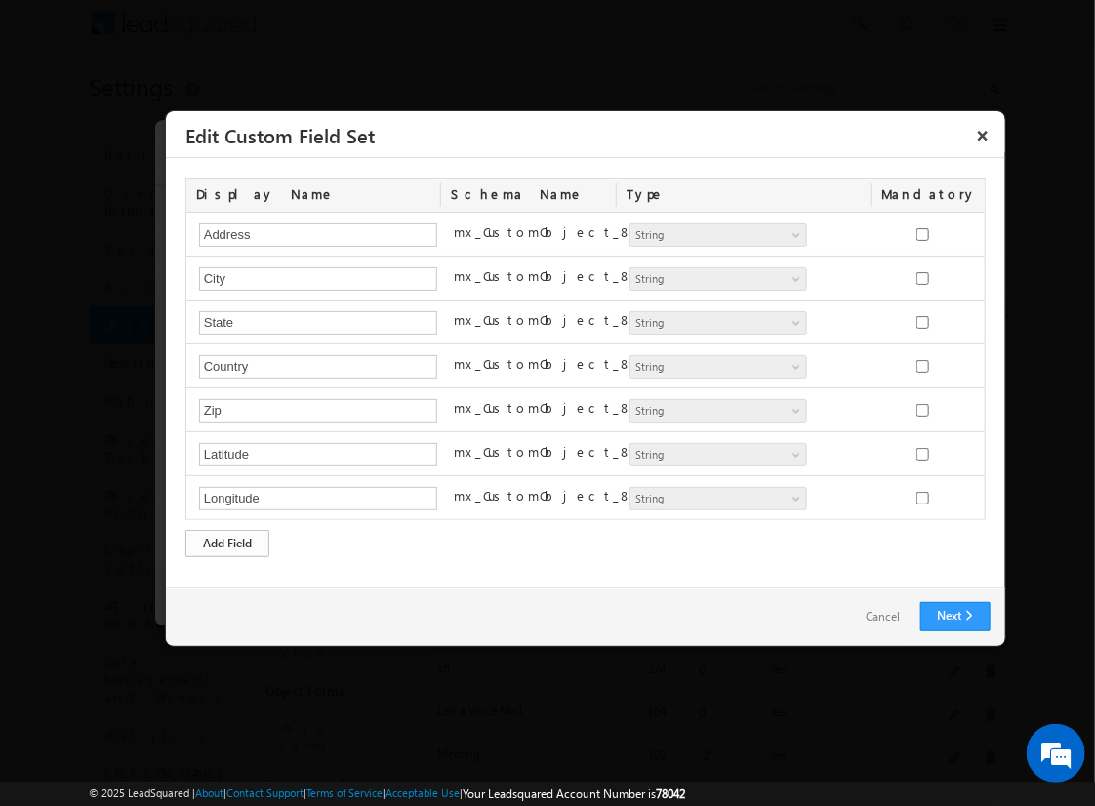
click at [227, 540] on div "Add Field" at bounding box center [227, 543] width 84 height 27
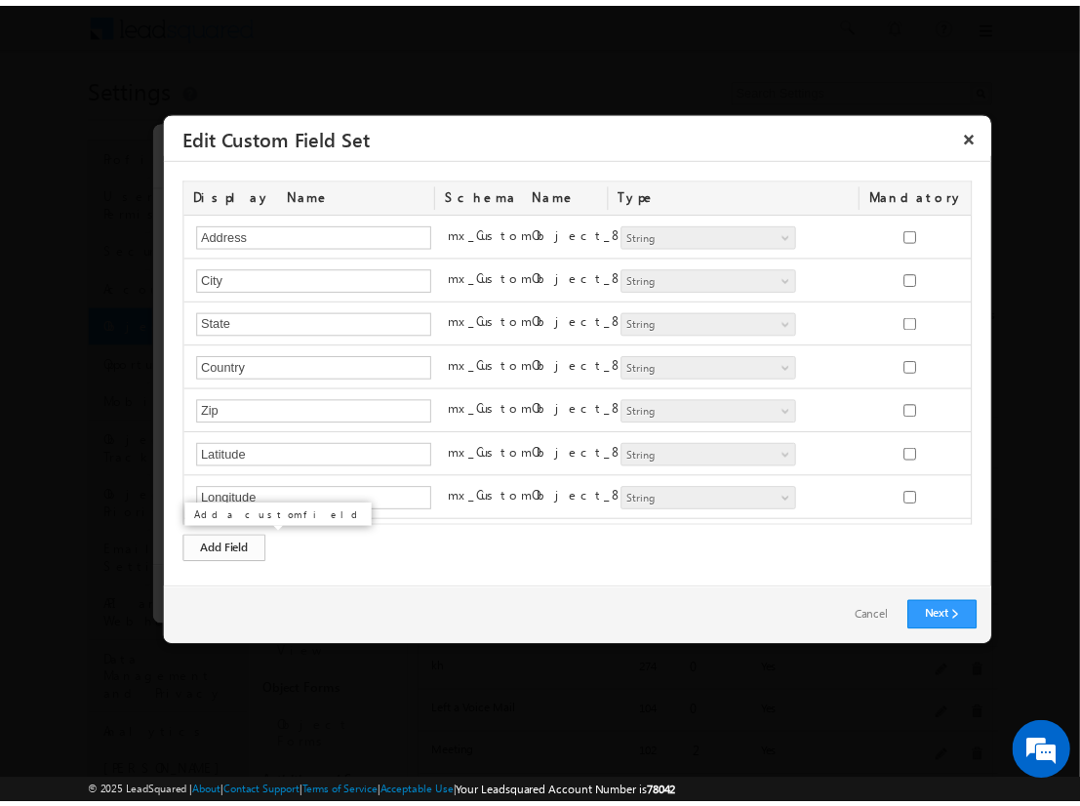
scroll to position [35, 0]
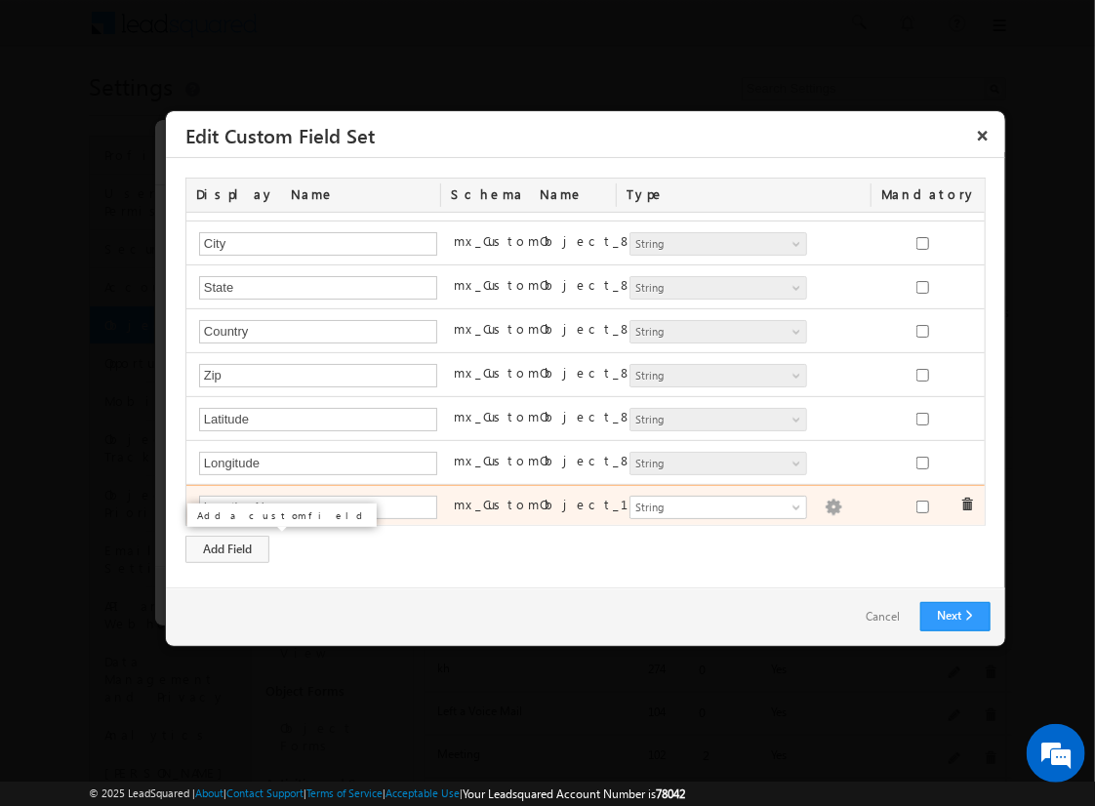
type input "Location Name"
click at [825, 503] on img at bounding box center [834, 508] width 18 height 18
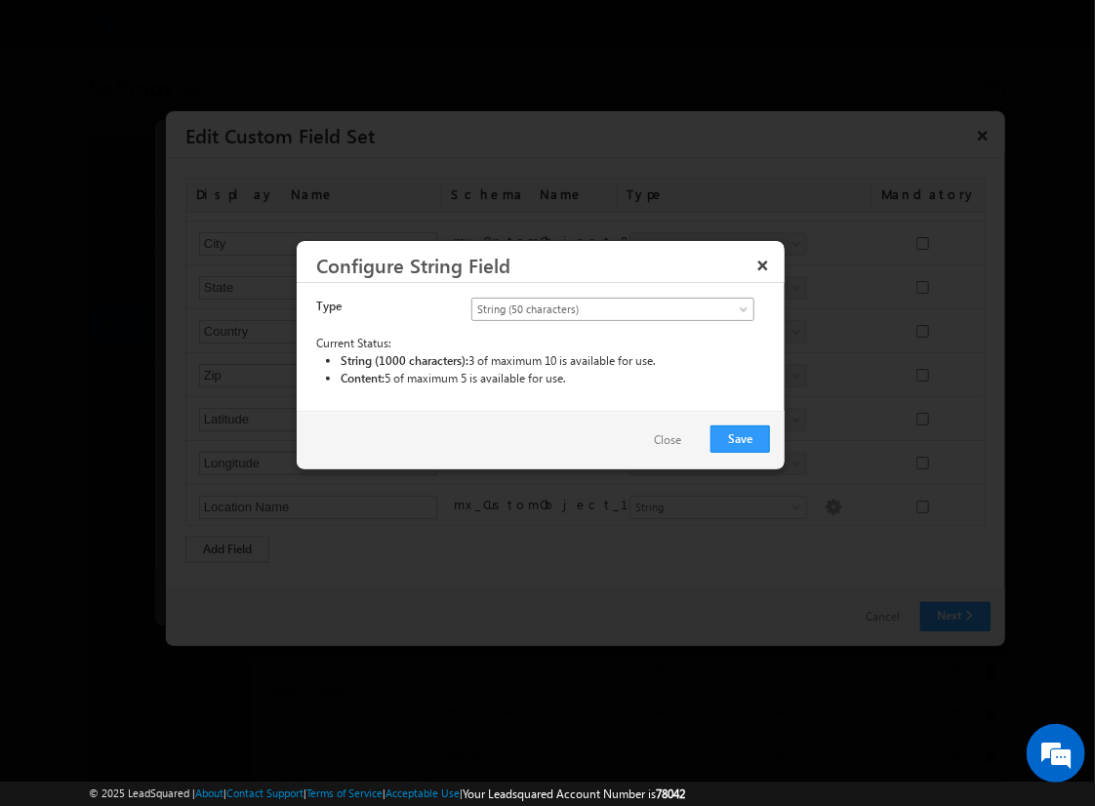
click at [612, 307] on span "String (50 characters)" at bounding box center [596, 310] width 249 height 18
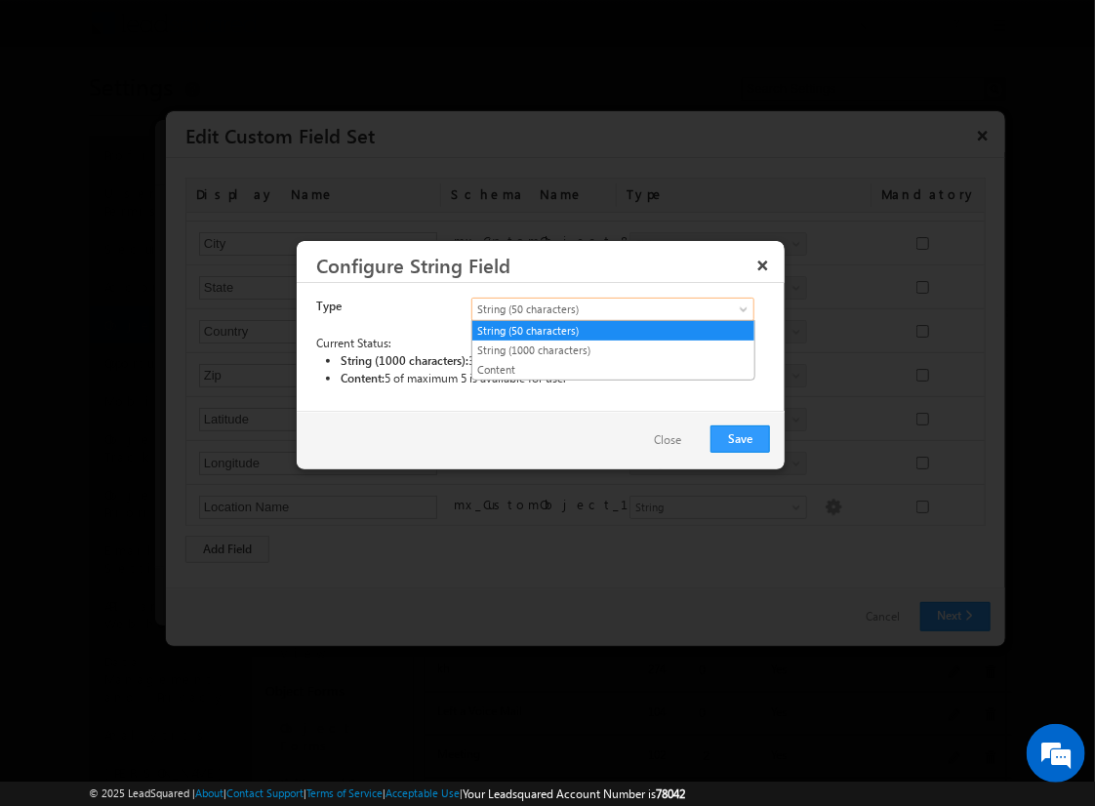
click at [613, 330] on link "String (50 characters)" at bounding box center [613, 331] width 282 height 18
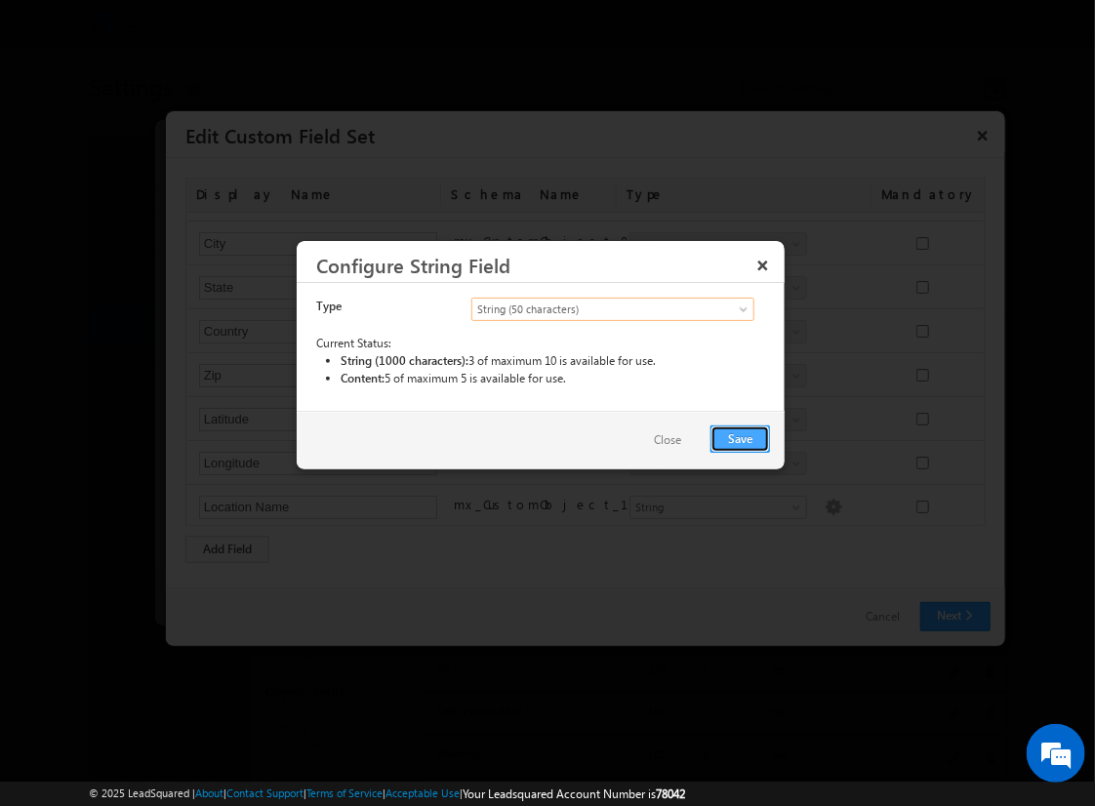
click at [741, 437] on button "Save" at bounding box center [740, 438] width 60 height 27
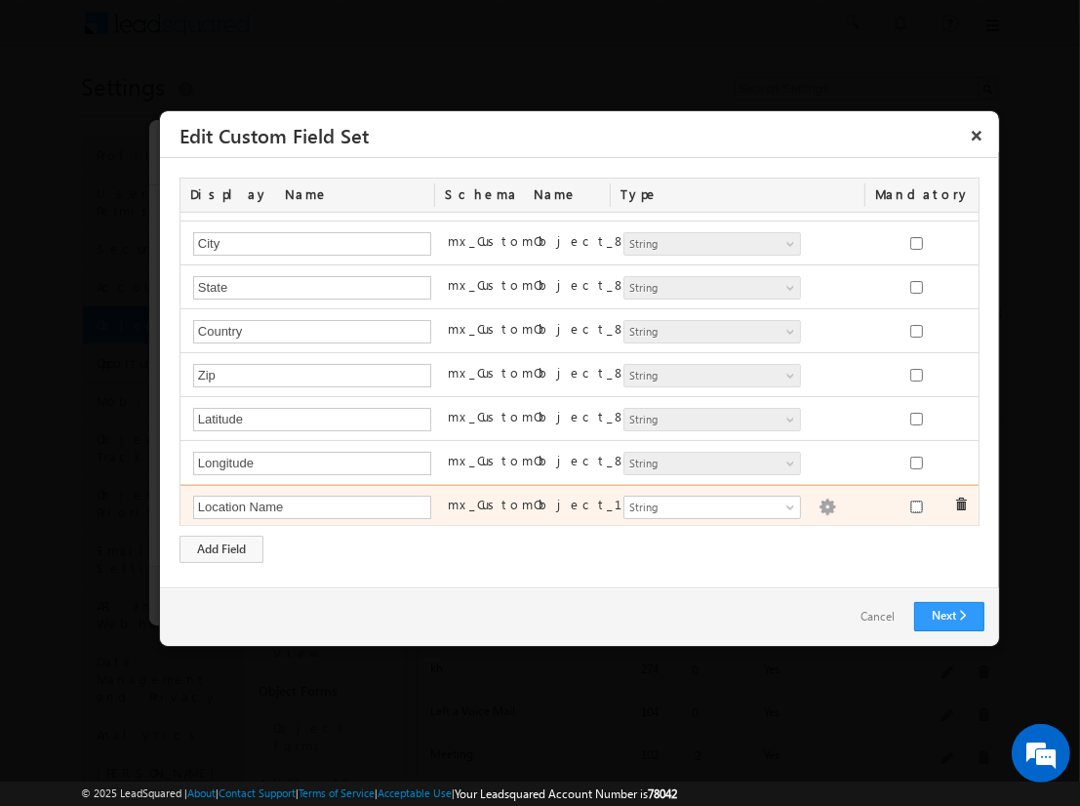
click at [910, 503] on input "checkbox" at bounding box center [916, 507] width 13 height 13
checkbox input "true"
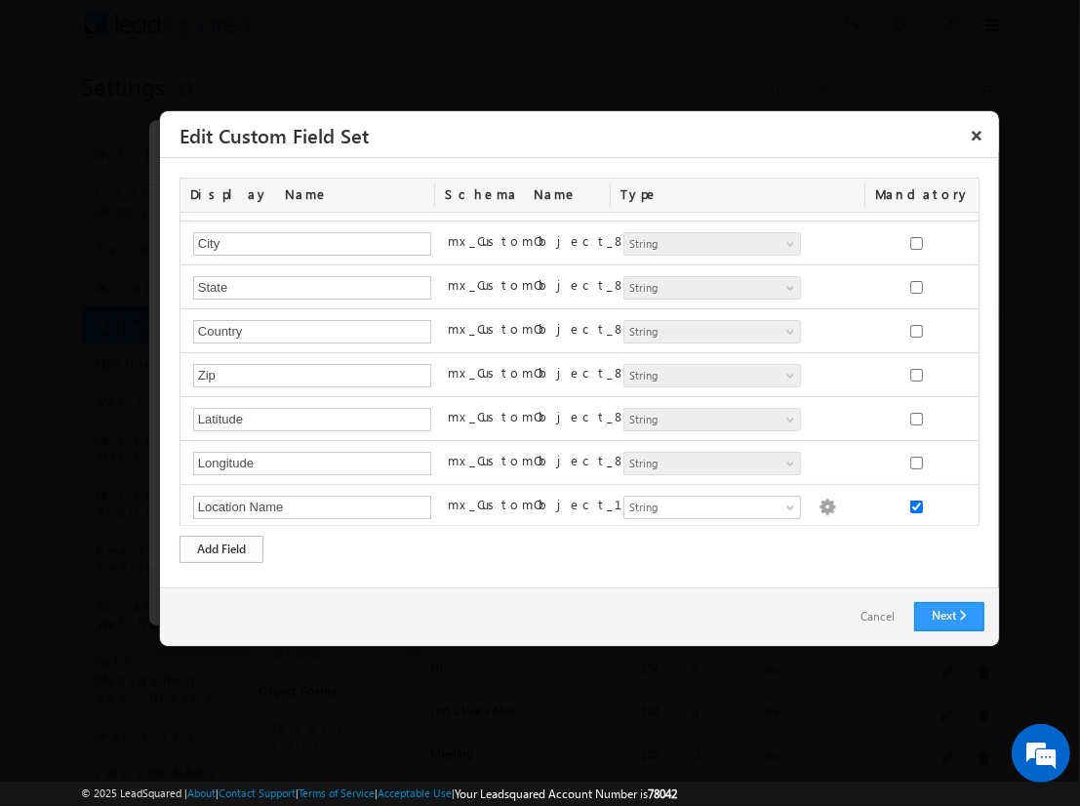
click at [222, 548] on div "Add Field" at bounding box center [222, 549] width 84 height 27
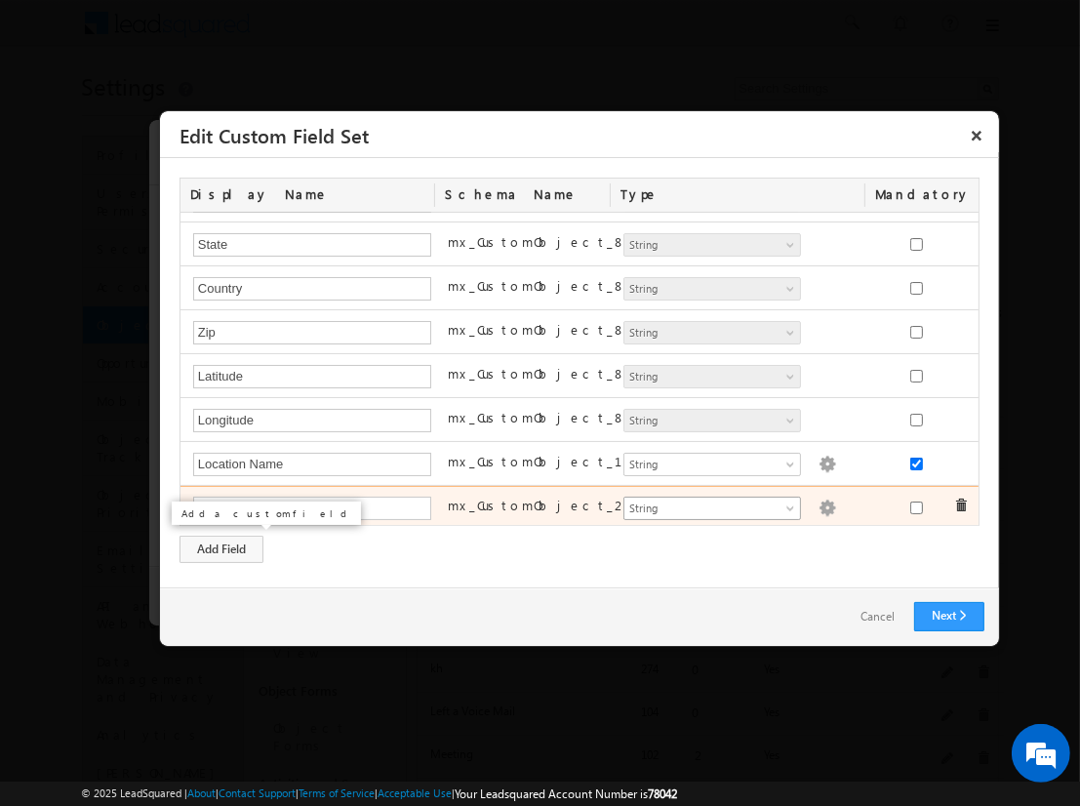
type input "Assessment Start Time"
click at [704, 504] on span "String" at bounding box center [704, 509] width 159 height 18
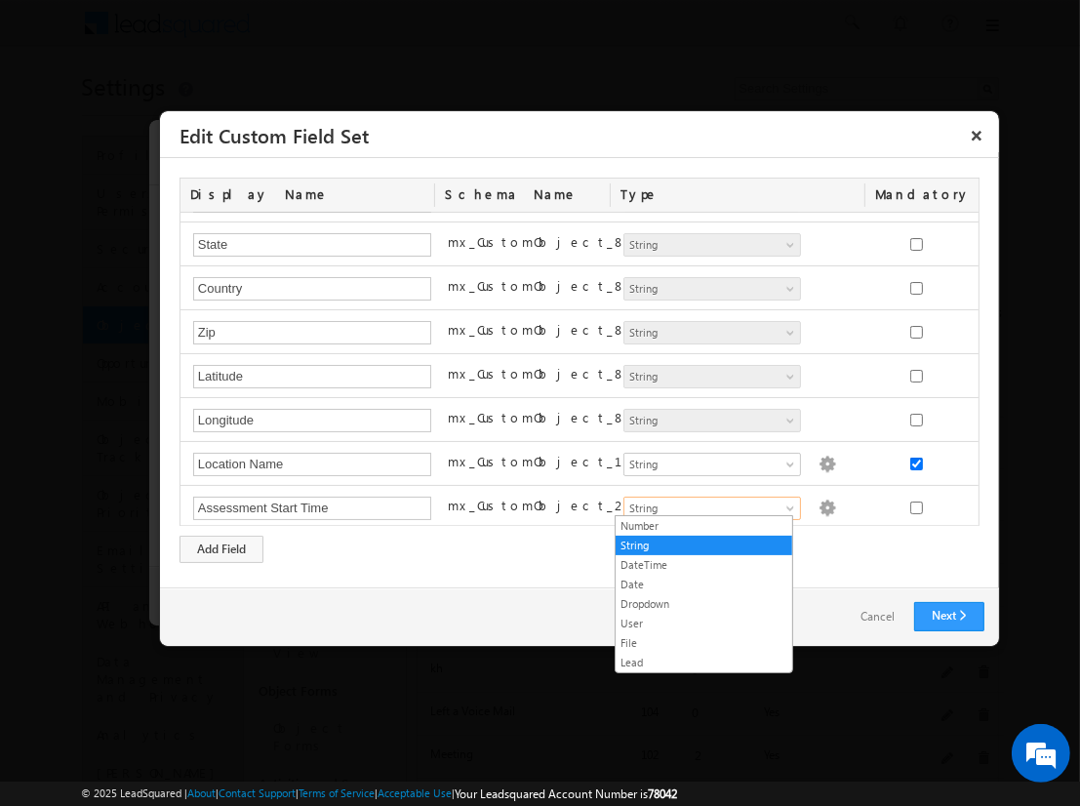
click at [704, 564] on link "DateTime" at bounding box center [704, 565] width 177 height 18
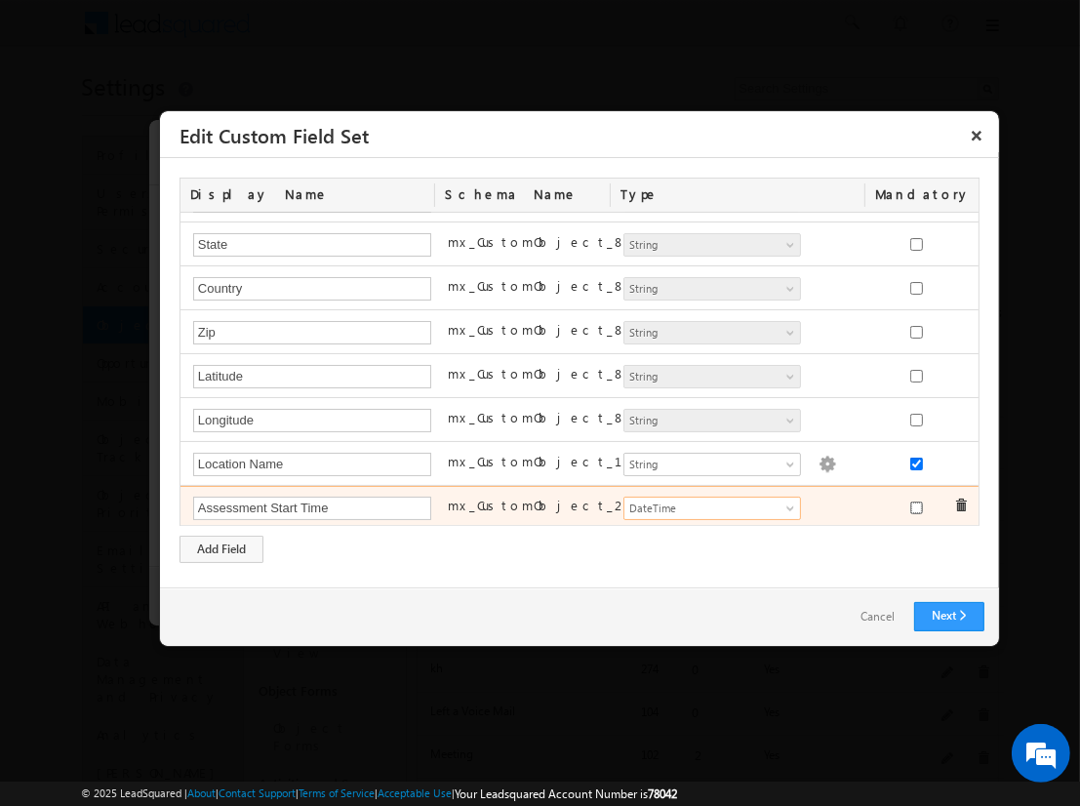
click at [910, 503] on input "checkbox" at bounding box center [916, 508] width 13 height 13
checkbox input "true"
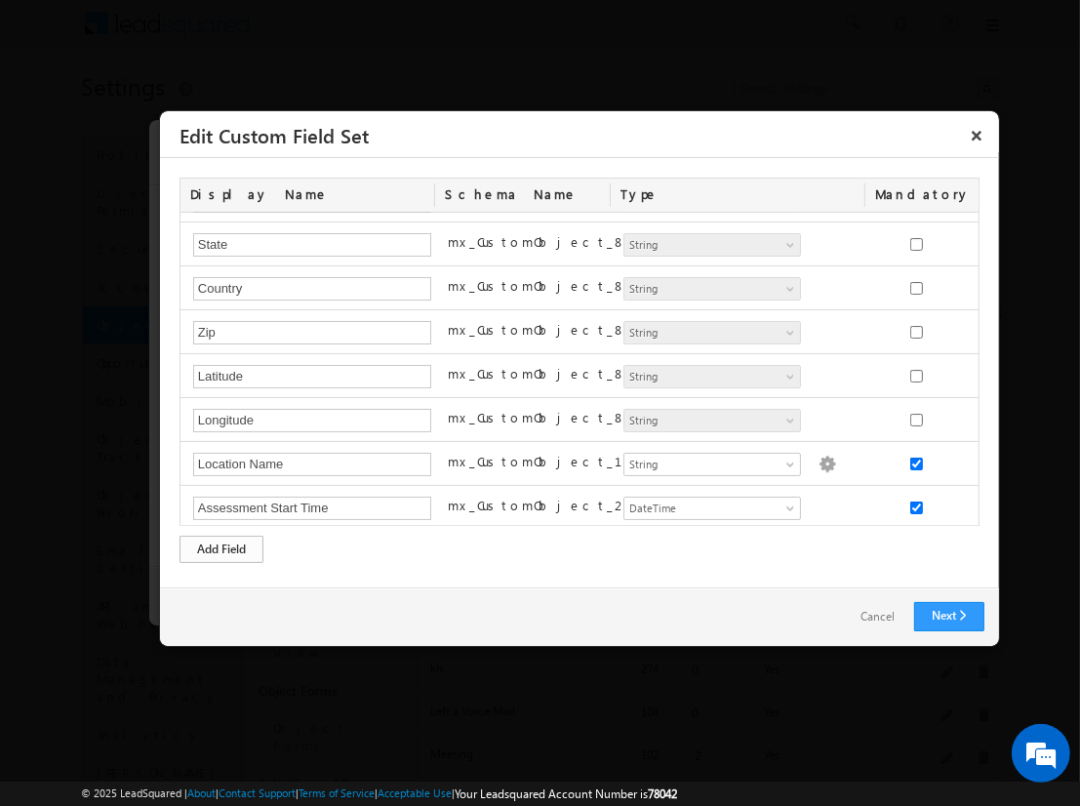
click at [222, 548] on div "Add Field" at bounding box center [222, 549] width 84 height 27
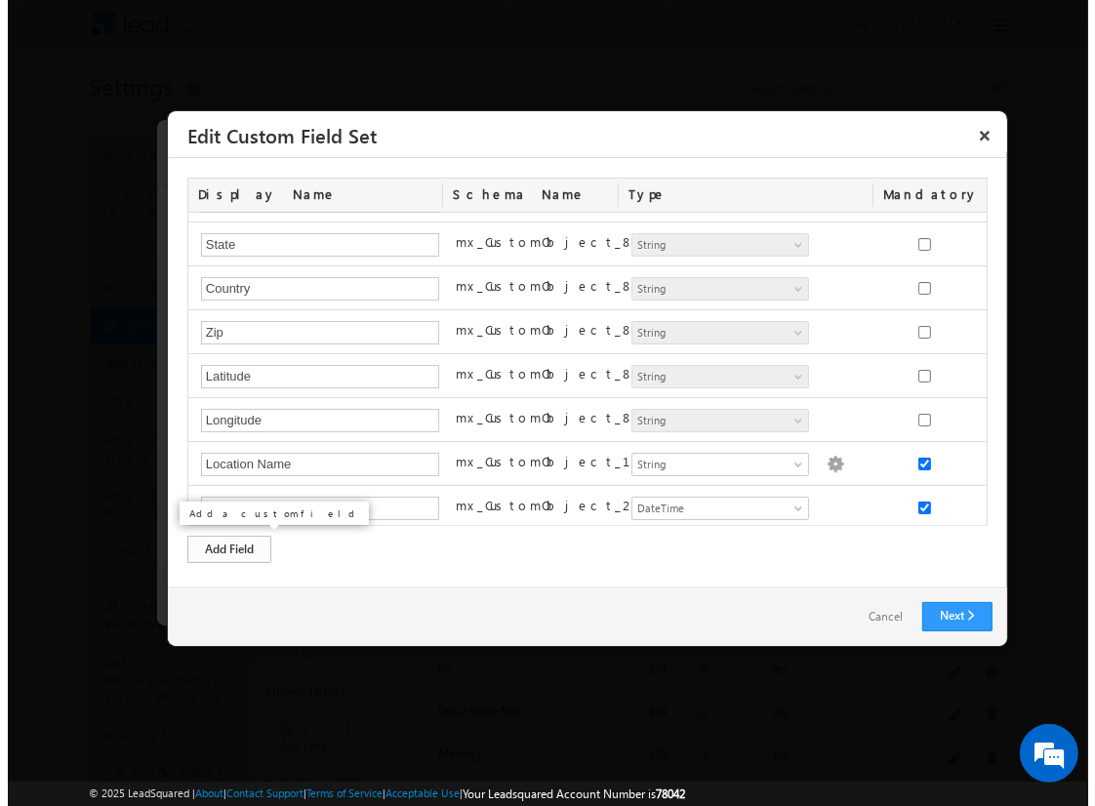
scroll to position [122, 0]
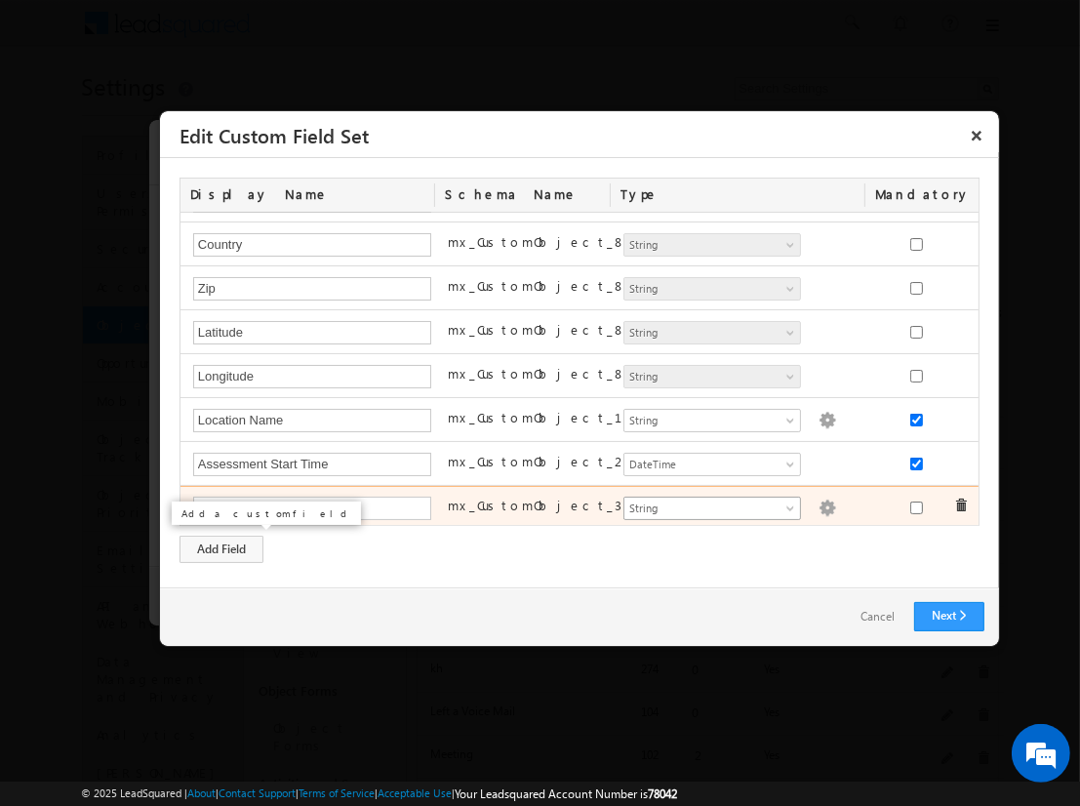
type input "Assessment Score"
click at [704, 503] on span "String" at bounding box center [704, 509] width 159 height 18
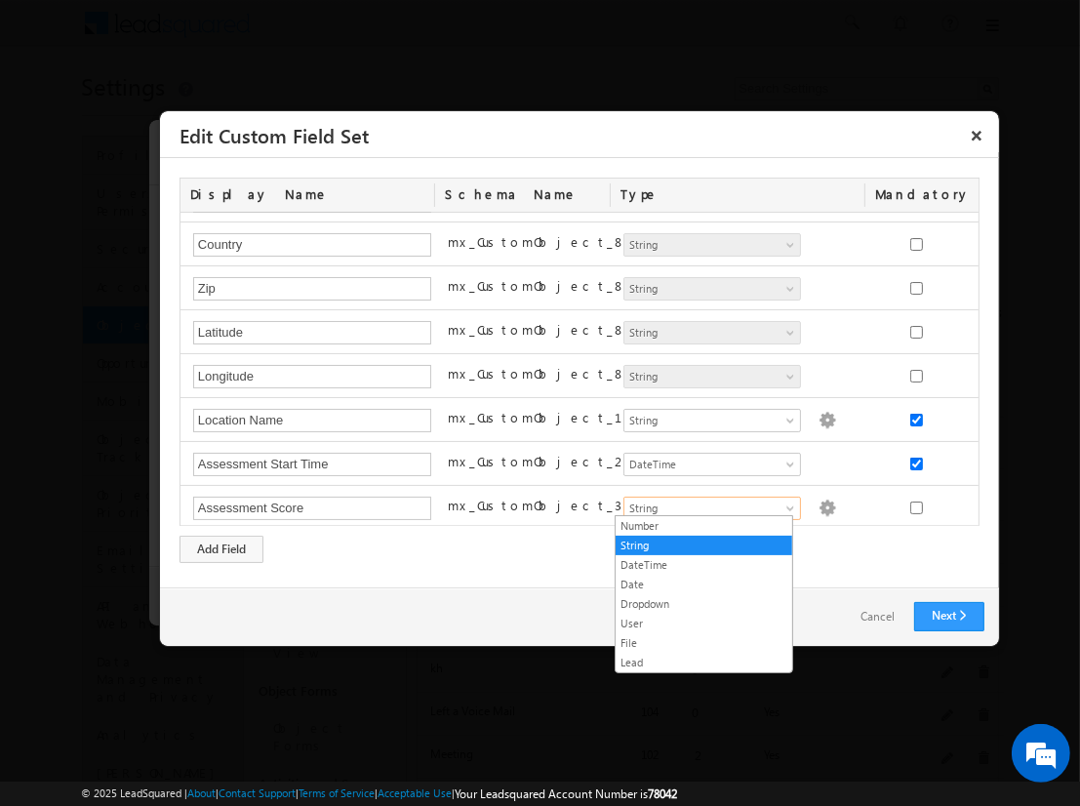
click at [704, 525] on link "Number" at bounding box center [704, 526] width 177 height 18
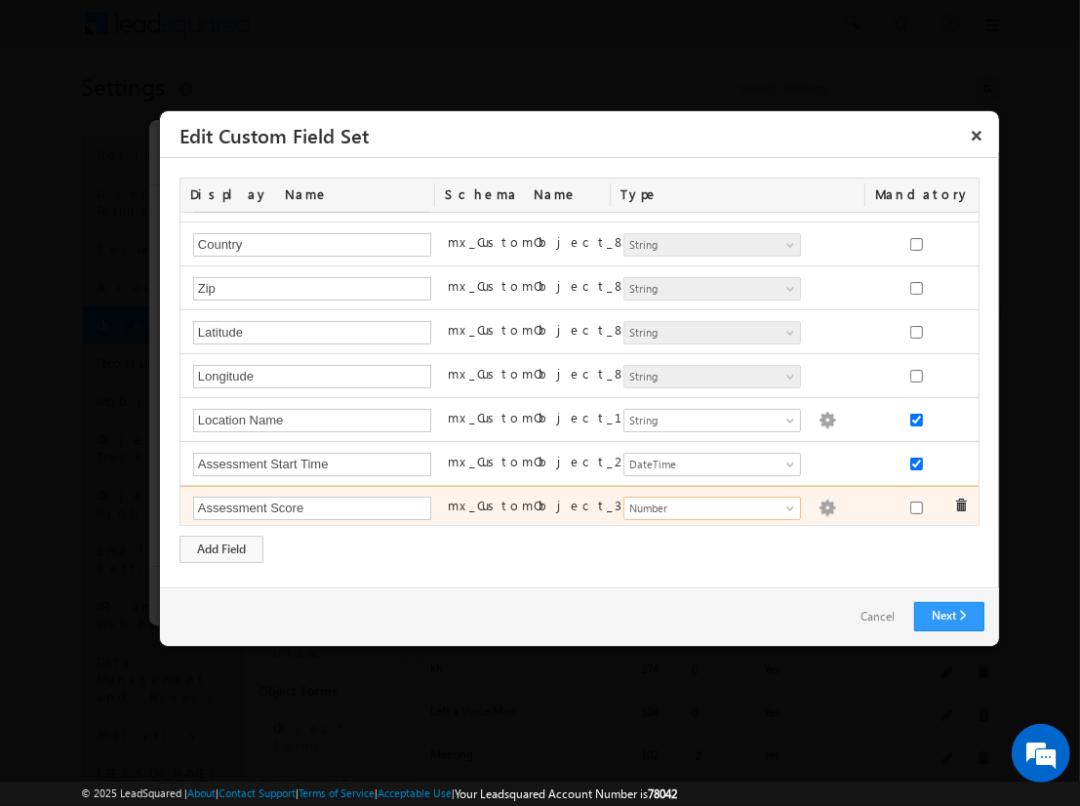
click at [819, 503] on img at bounding box center [828, 509] width 18 height 18
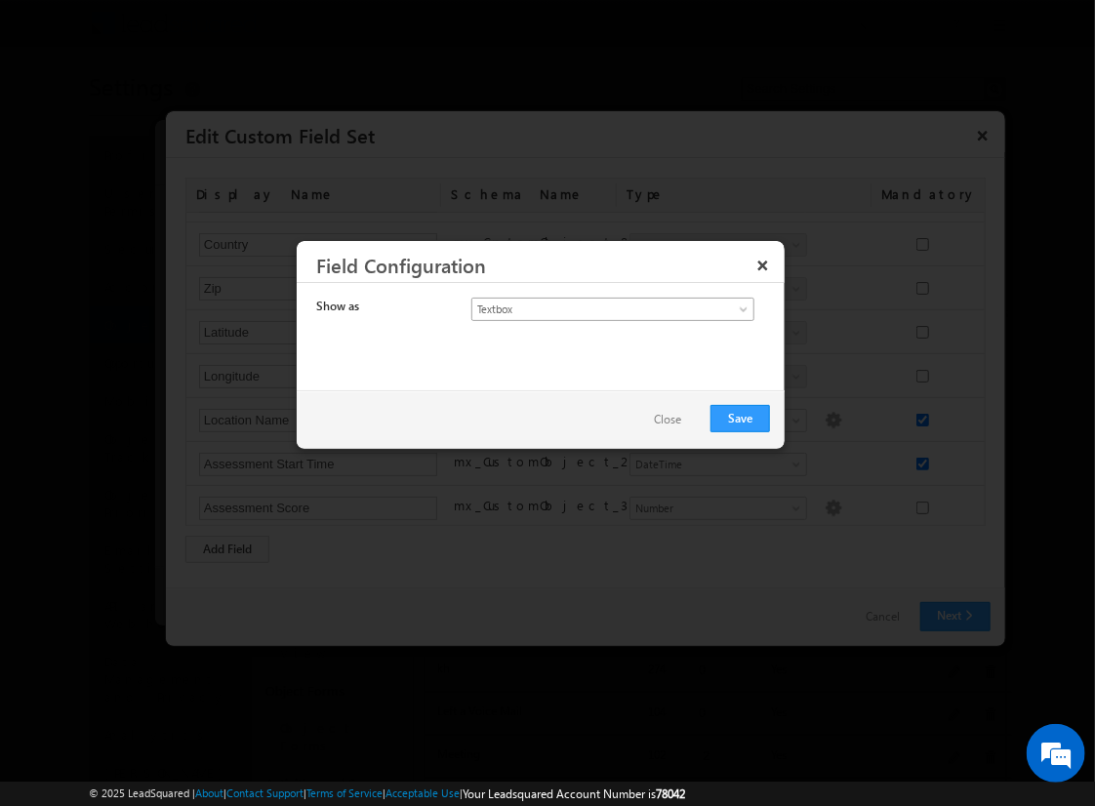
click at [595, 307] on span "Textbox" at bounding box center [596, 310] width 249 height 18
click at [613, 349] on link "Currency" at bounding box center [613, 351] width 282 height 18
click at [741, 417] on button "Save" at bounding box center [740, 418] width 60 height 27
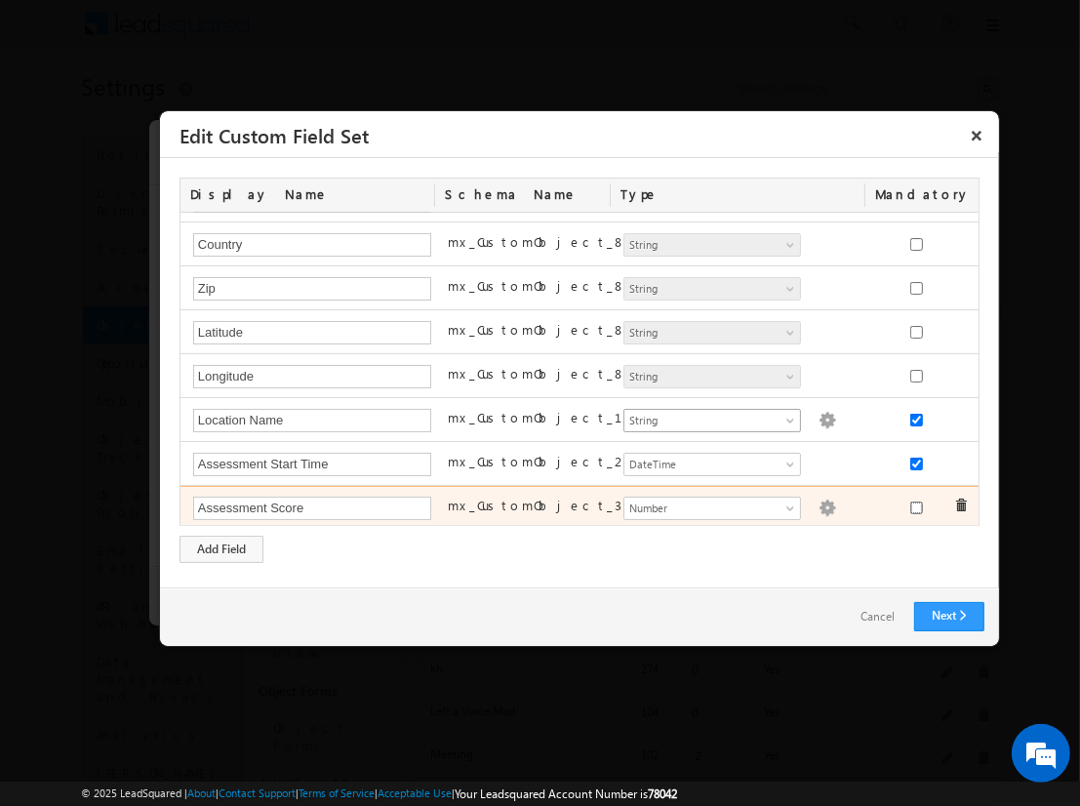
click at [910, 503] on input "checkbox" at bounding box center [916, 508] width 13 height 13
checkbox input "true"
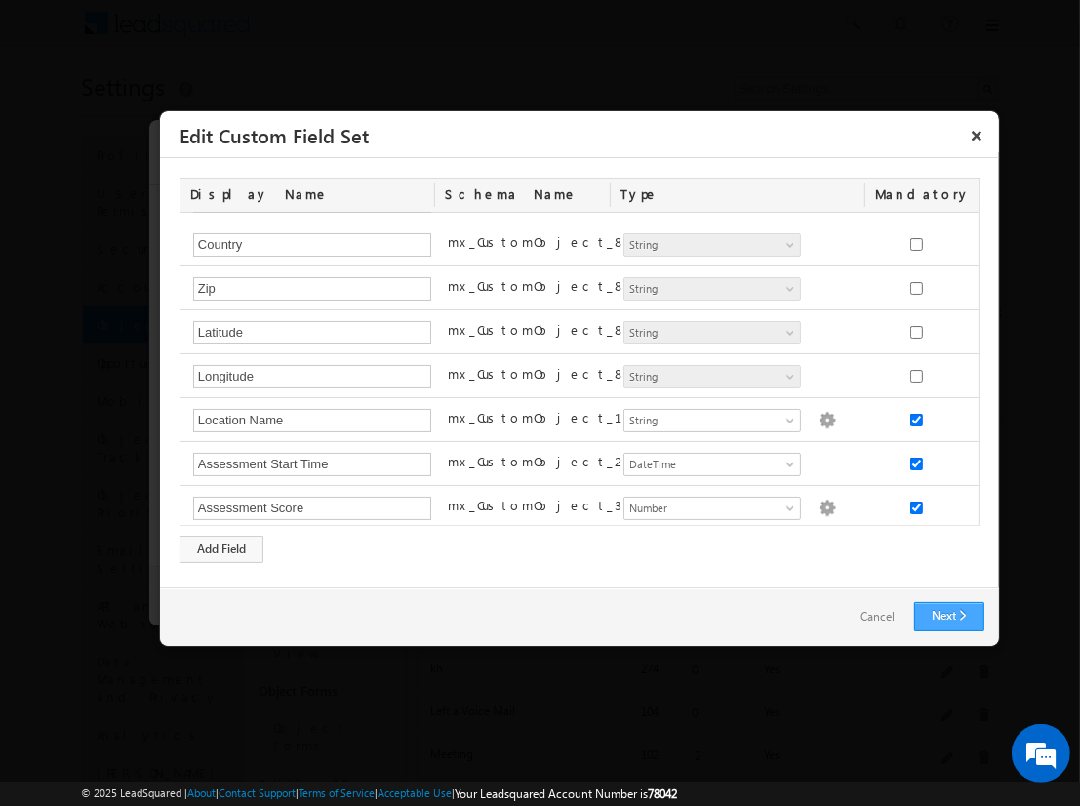
click at [949, 616] on link "Next" at bounding box center [949, 616] width 70 height 29
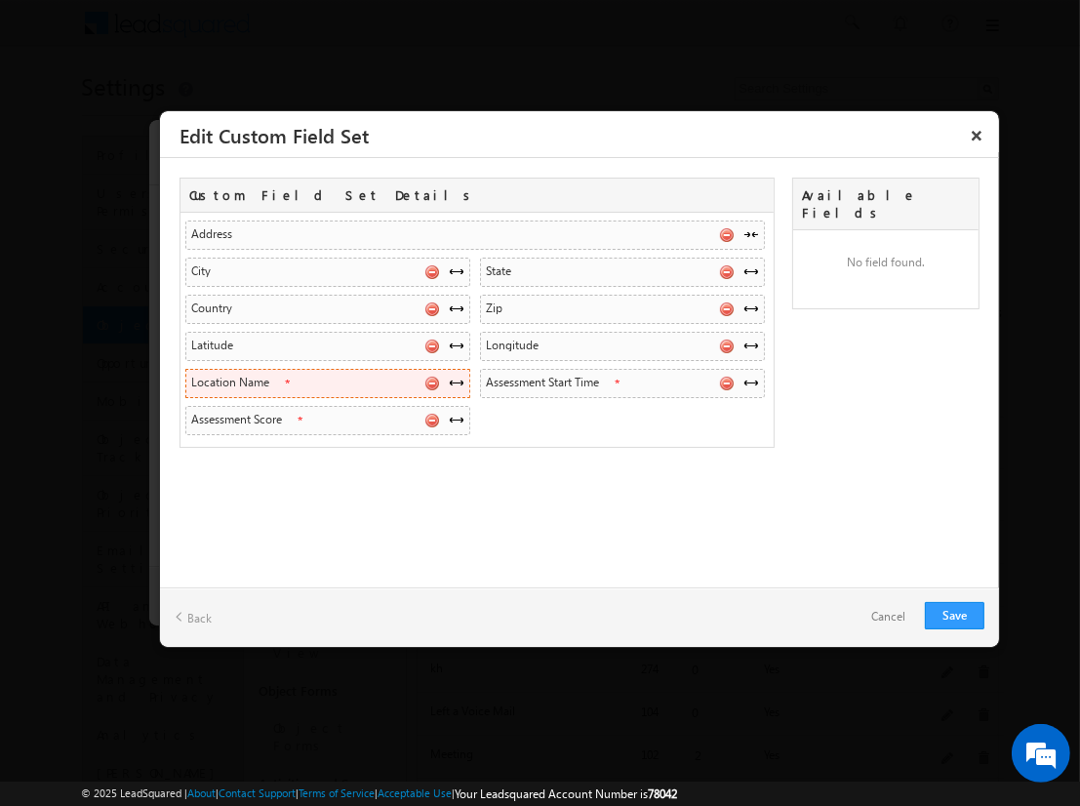
click at [456, 380] on span at bounding box center [457, 383] width 16 height 16
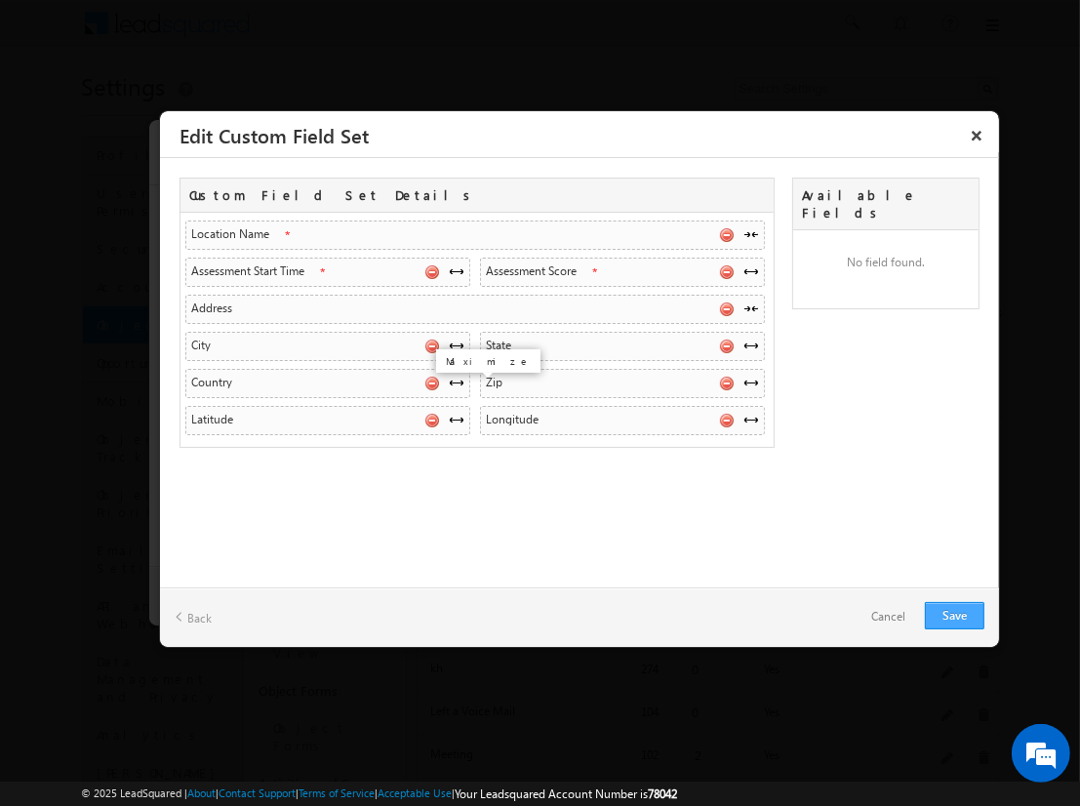
click at [954, 615] on link "Save" at bounding box center [955, 615] width 60 height 27
checkbox input "true"
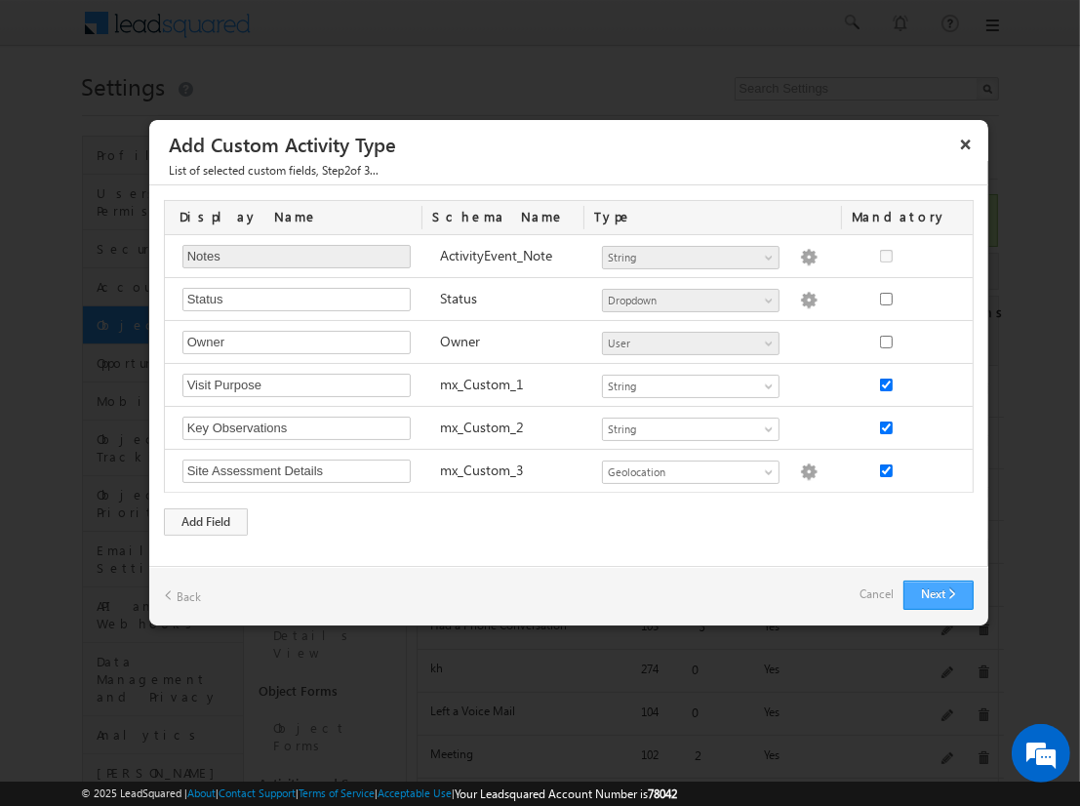
click at [938, 593] on button "Next" at bounding box center [939, 595] width 70 height 29
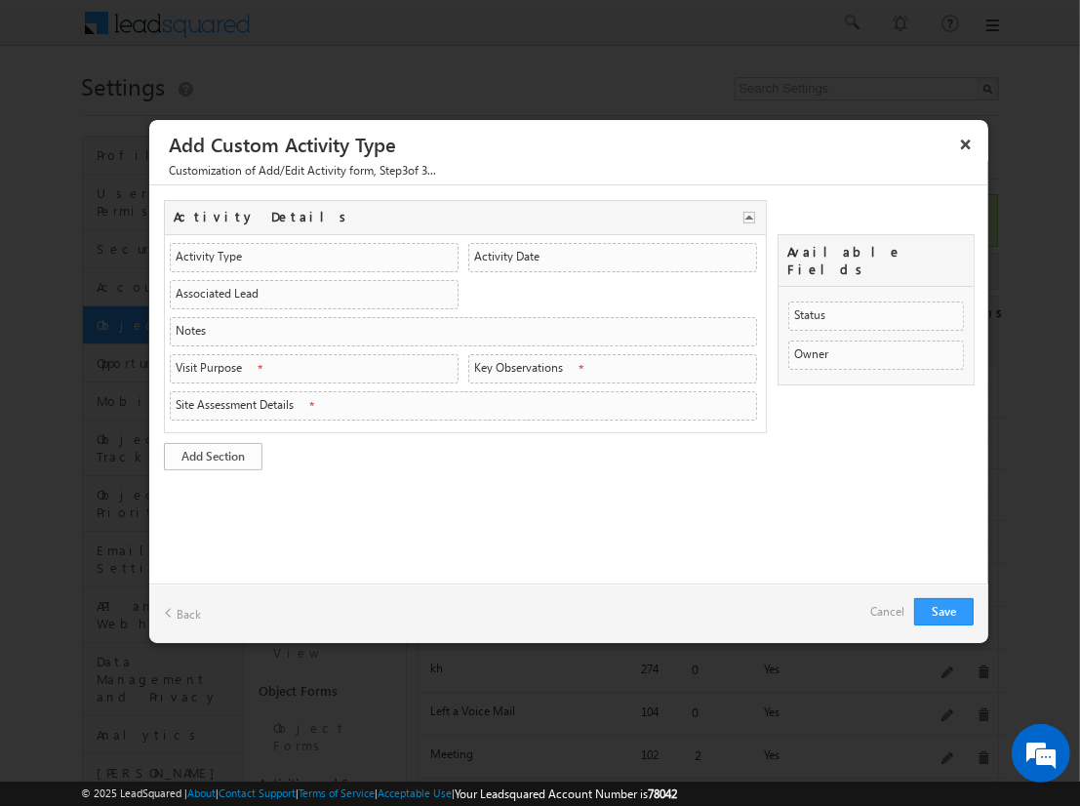
click at [213, 452] on link "Add Section" at bounding box center [213, 456] width 99 height 27
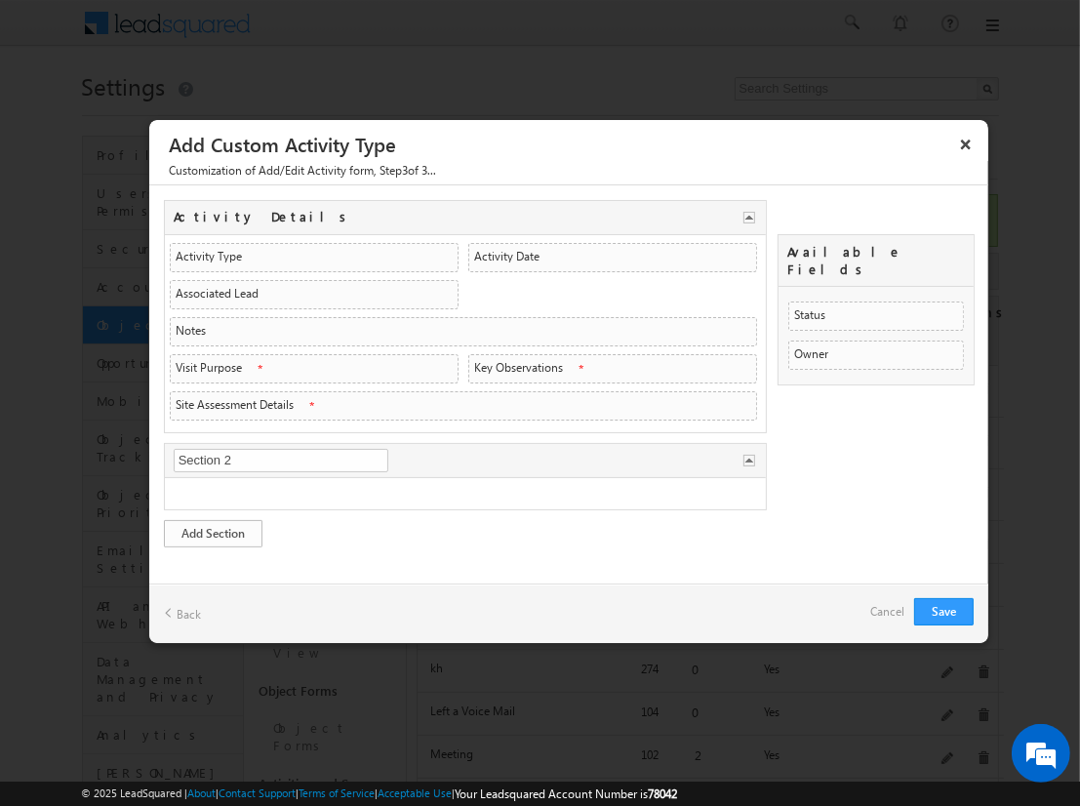
type input "Visit Overview"
click at [213, 528] on link "Add Section" at bounding box center [213, 533] width 99 height 27
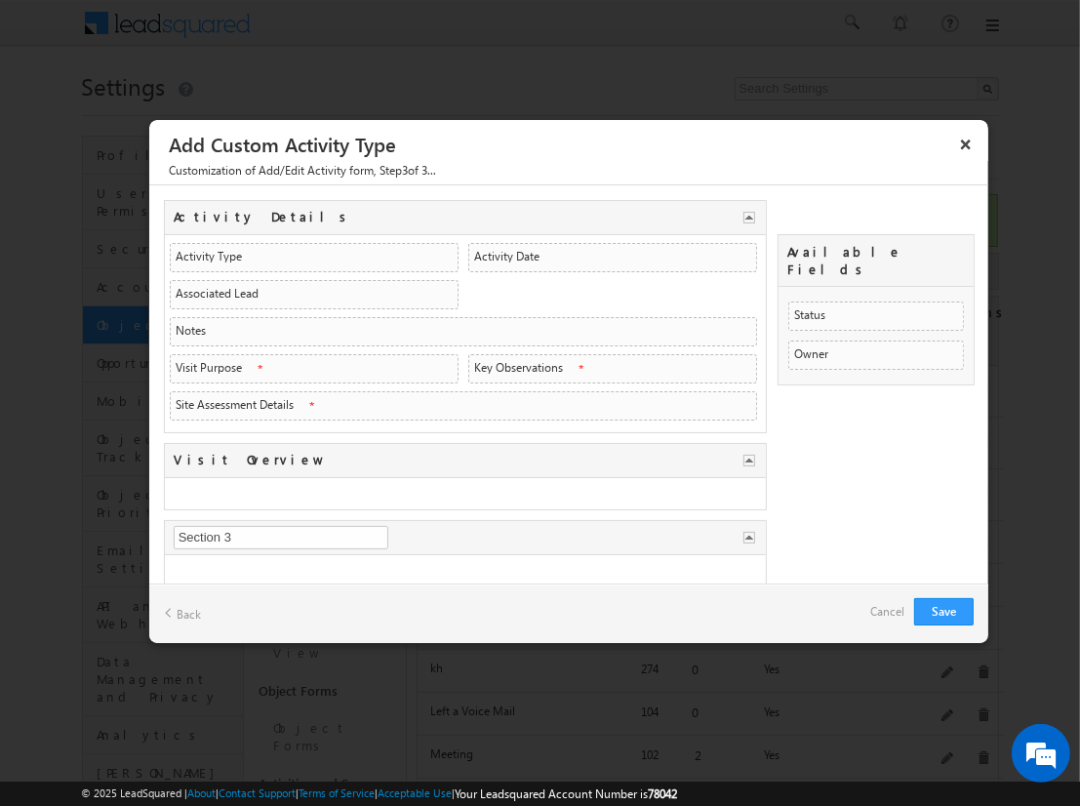
type input "Assessment Data"
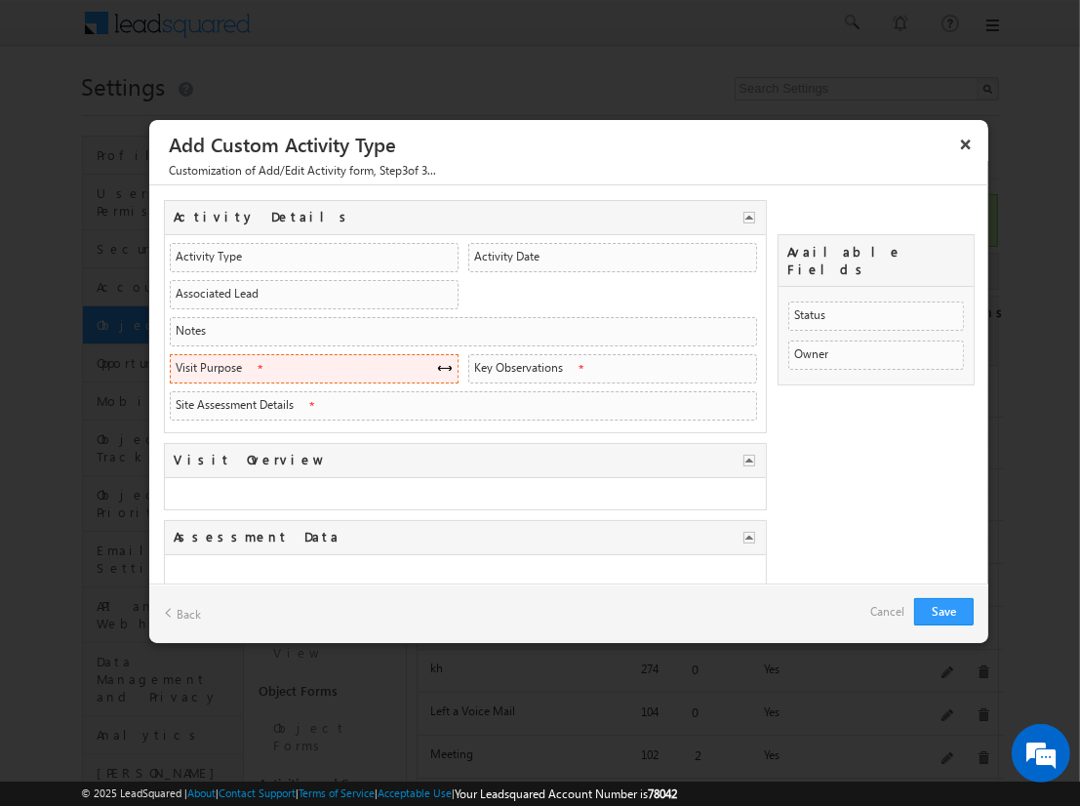
click at [438, 364] on span at bounding box center [445, 368] width 16 height 16
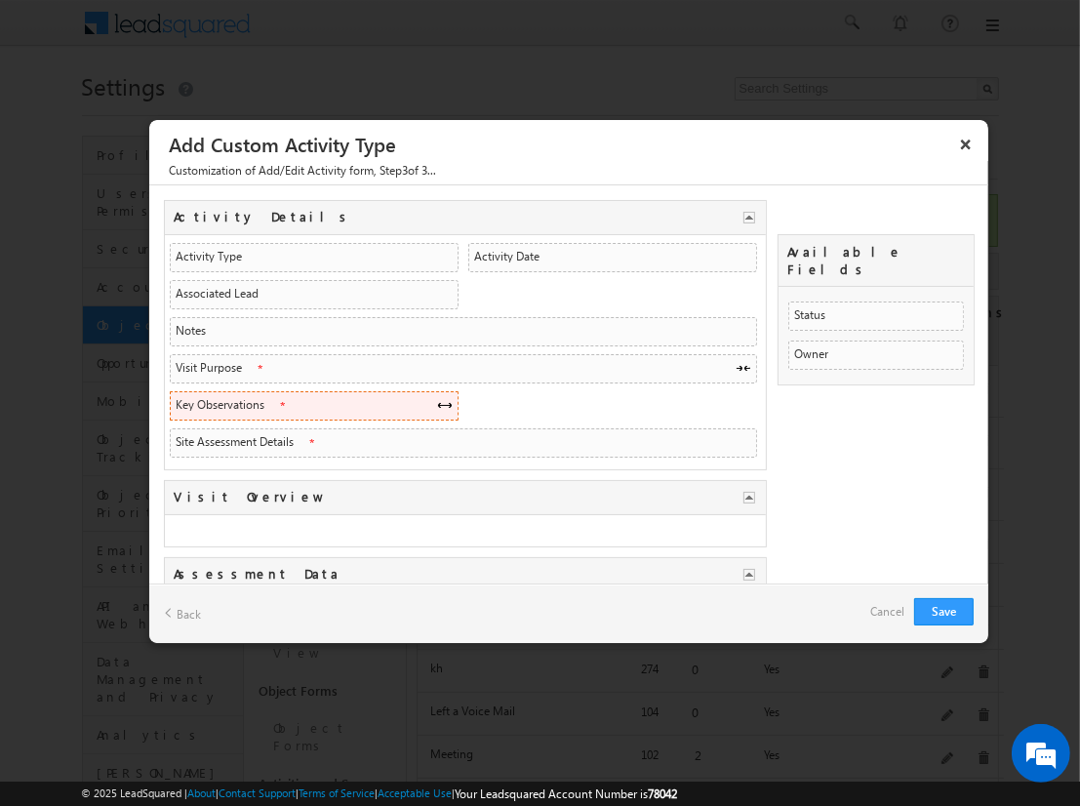
click at [438, 401] on span at bounding box center [445, 405] width 16 height 16
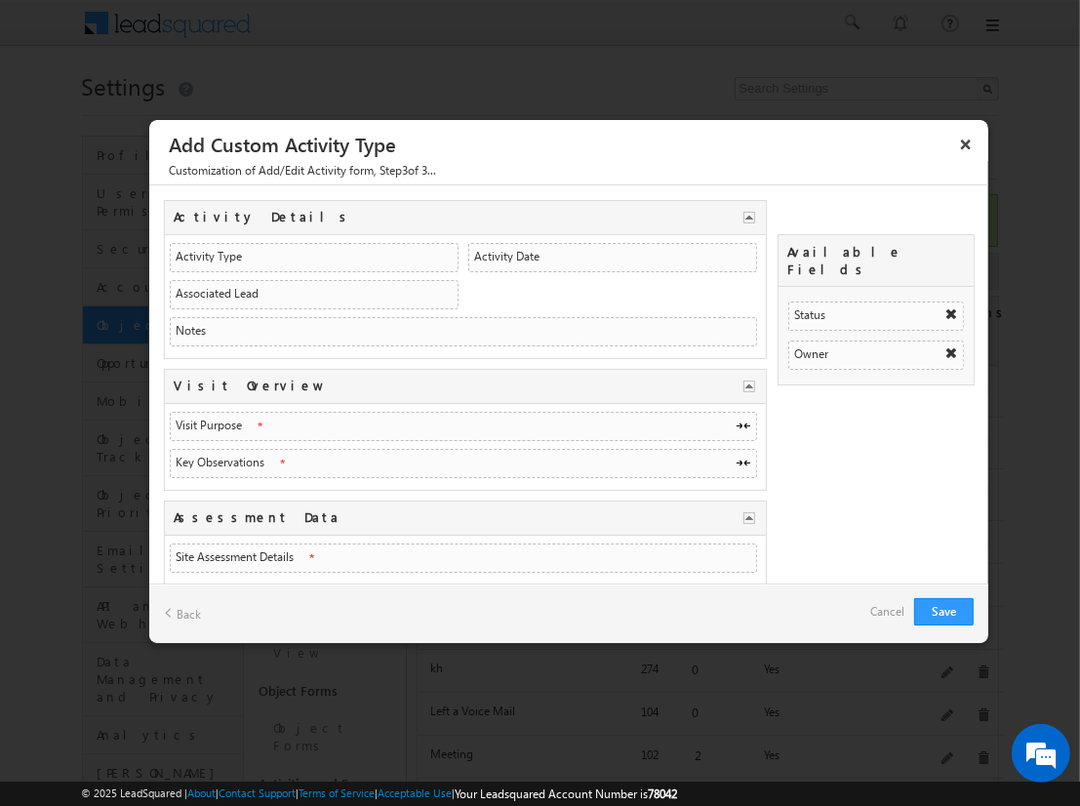
click at [884, 607] on link "Cancel" at bounding box center [887, 611] width 34 height 27
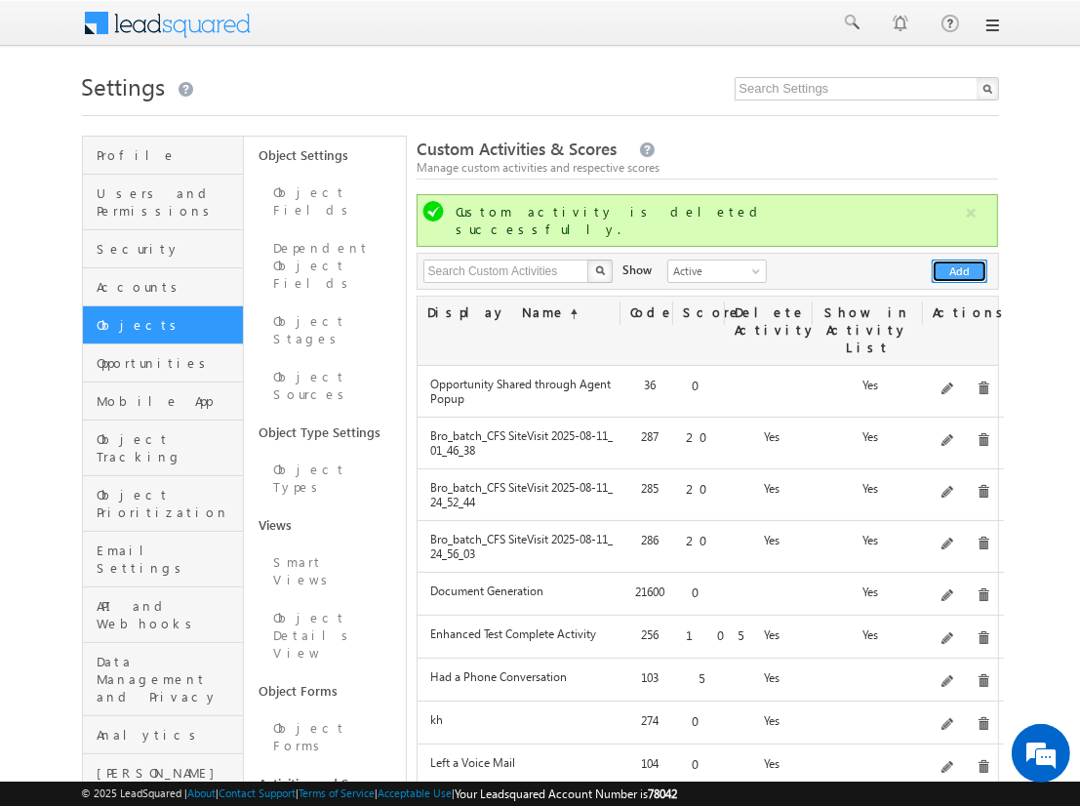
click at [960, 260] on button "Add" at bounding box center [960, 271] width 56 height 23
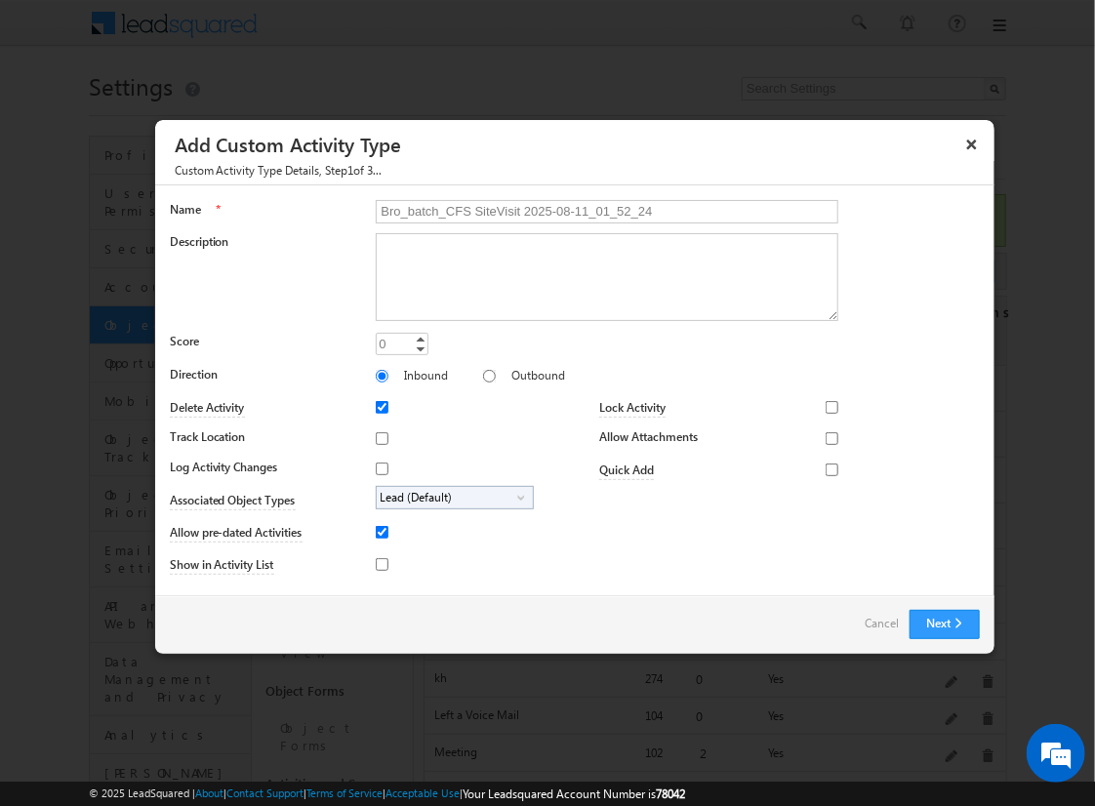
type input "Bro_batch_CFS SiteVisit 2025-08-11_01_52_24"
type textarea "On-site visit activity with CFS sub-field types testing - Created on 20250810_2…"
type input "20"
click at [379, 437] on input "Track Location" at bounding box center [382, 438] width 13 height 13
checkbox input "true"
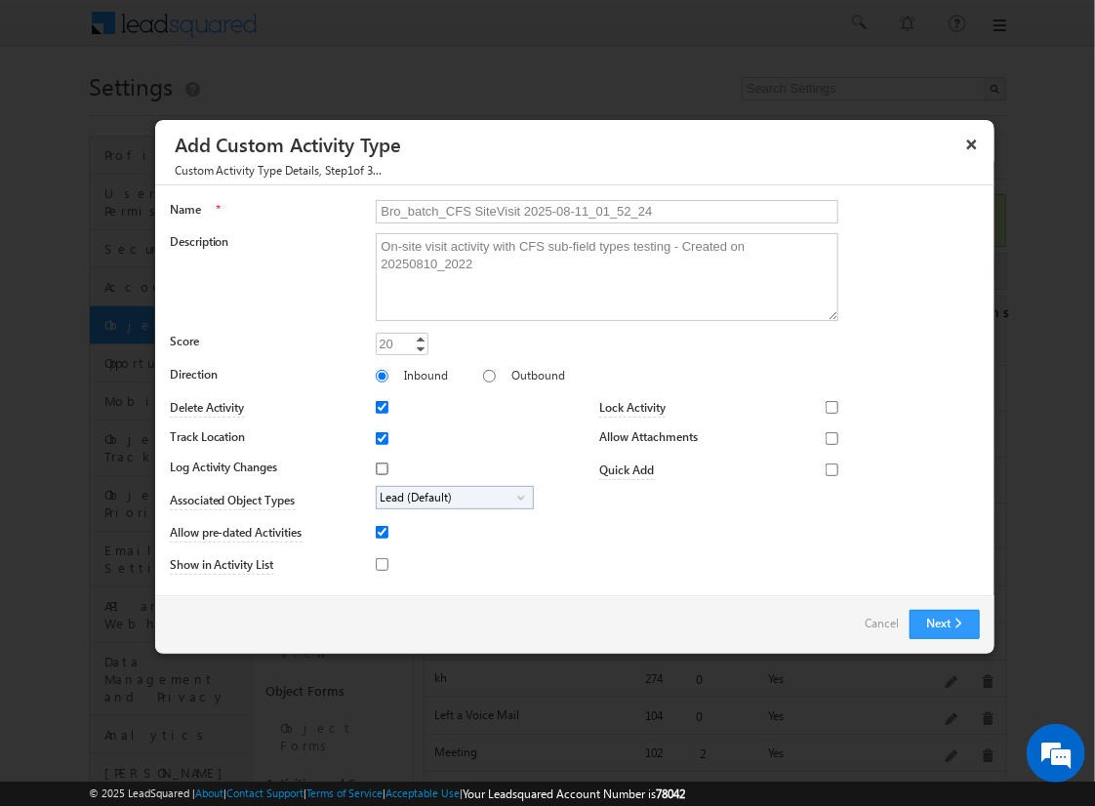
click at [379, 467] on input "Log Activity Changes" at bounding box center [382, 469] width 13 height 13
checkbox input "true"
click at [379, 563] on input "Show in Activity List" at bounding box center [382, 564] width 13 height 13
checkbox input "true"
click at [826, 437] on input "Allow Attachments" at bounding box center [832, 438] width 13 height 13
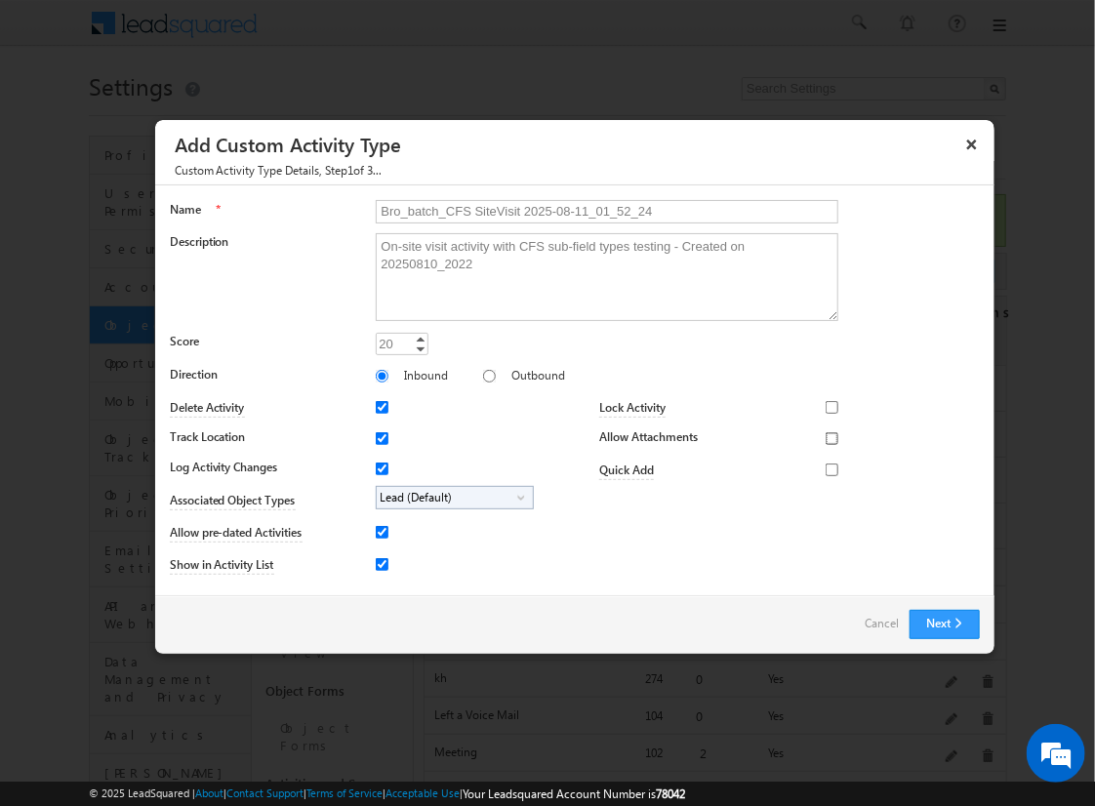
checkbox input "true"
click at [451, 496] on span "Lead (Default)" at bounding box center [447, 498] width 141 height 22
click at [390, 551] on input "Student" at bounding box center [394, 552] width 13 height 13
checkbox input "true"
click at [598, 210] on input "Bro_batch_CFS SiteVisit 2025-08-11_01_52_24" at bounding box center [607, 211] width 463 height 23
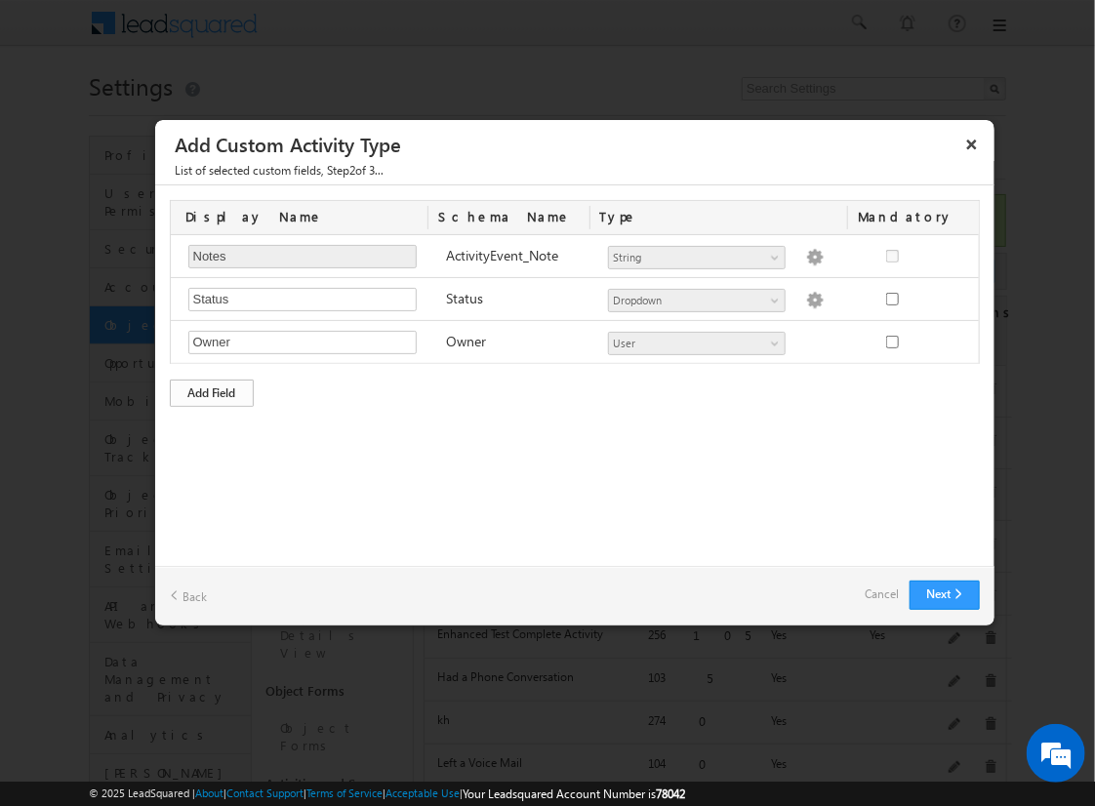
click at [212, 390] on div "Add Field" at bounding box center [212, 393] width 84 height 27
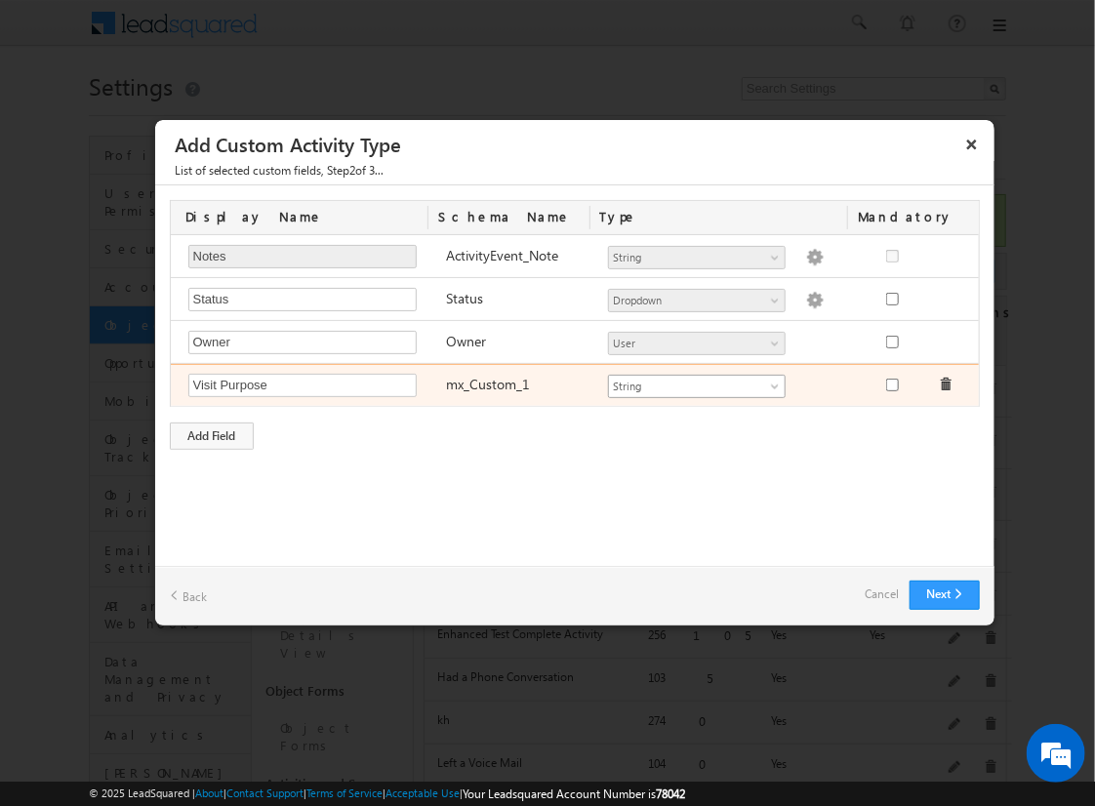
type input "Visit Purpose"
click at [696, 383] on span "String" at bounding box center [688, 387] width 159 height 18
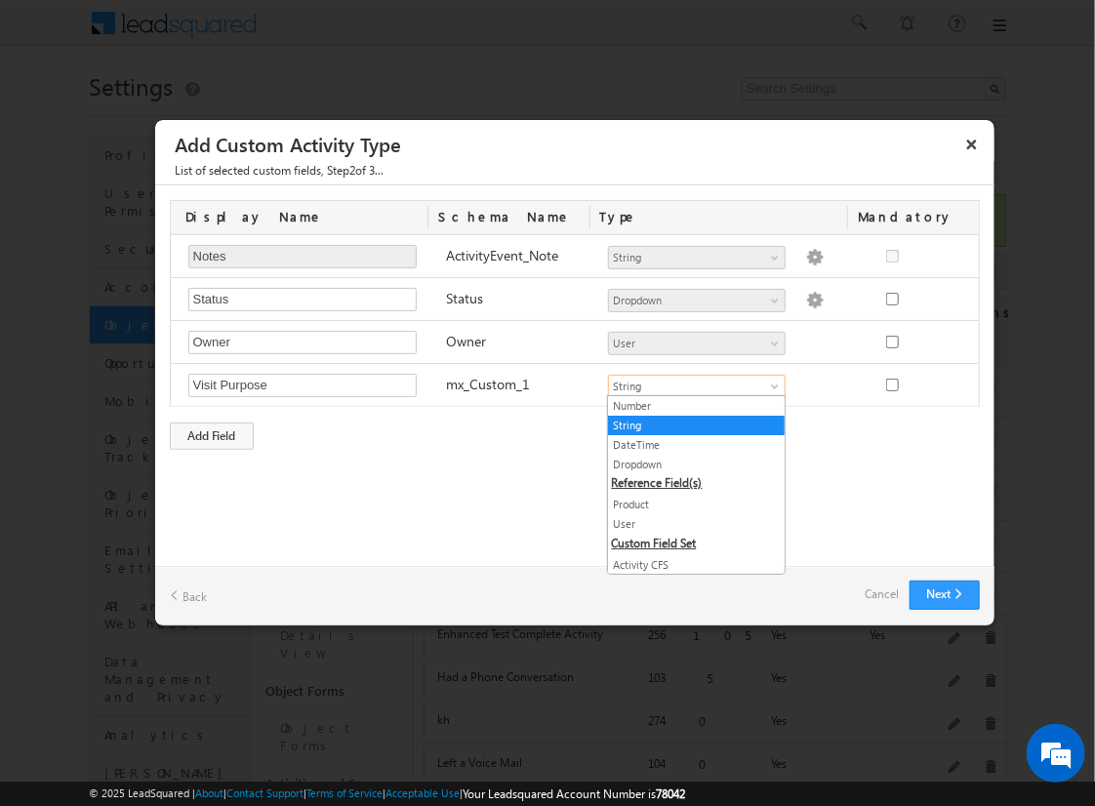
click at [689, 424] on link "String" at bounding box center [696, 426] width 177 height 18
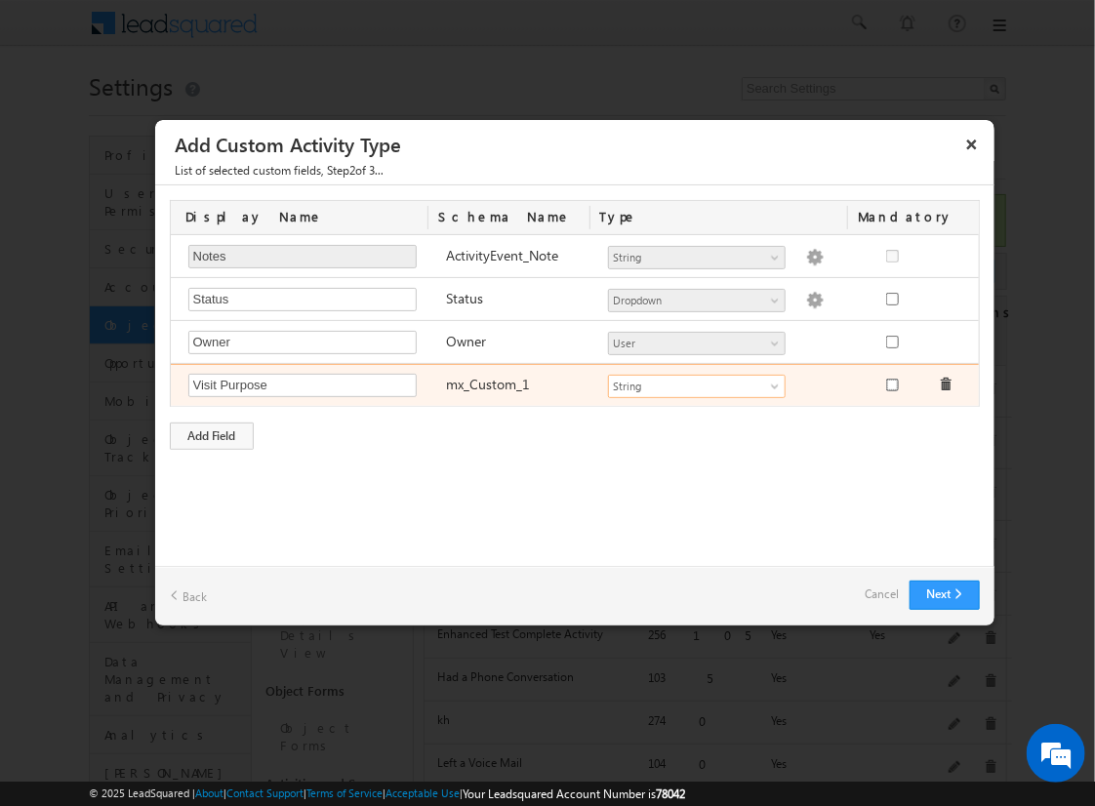
click at [891, 383] on input "checkbox" at bounding box center [892, 385] width 13 height 13
checkbox input "true"
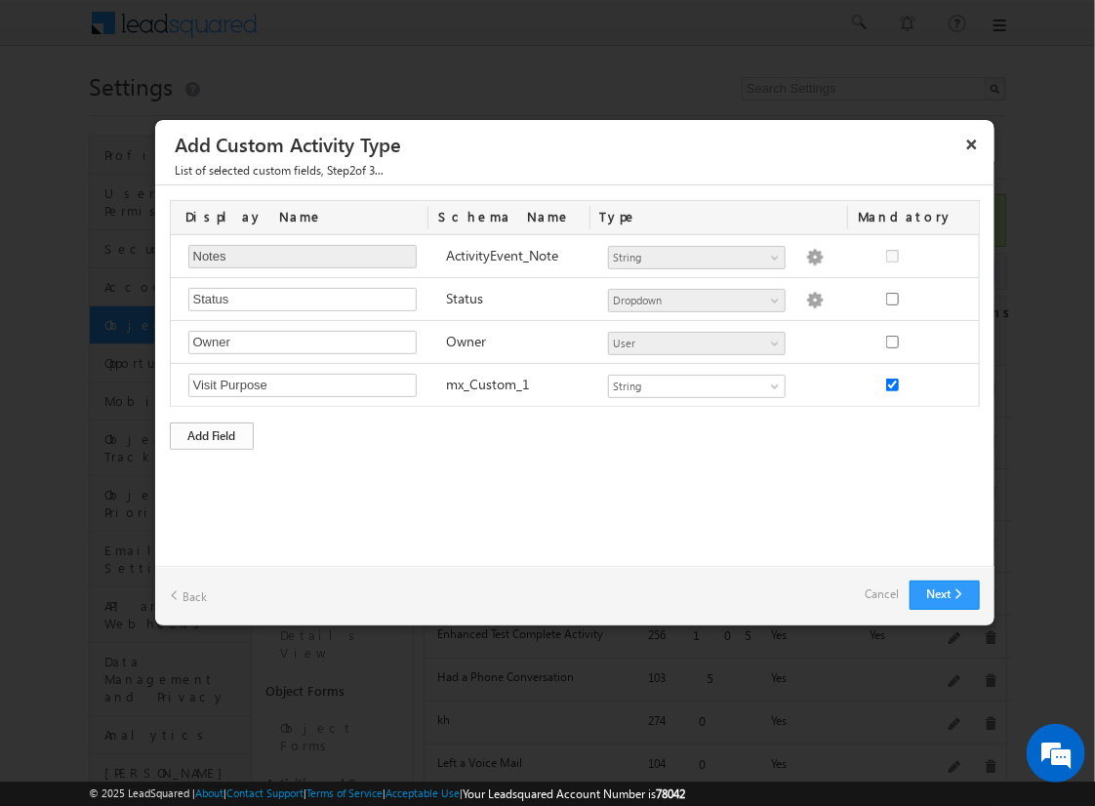
click at [212, 432] on div "Add Field" at bounding box center [212, 436] width 84 height 27
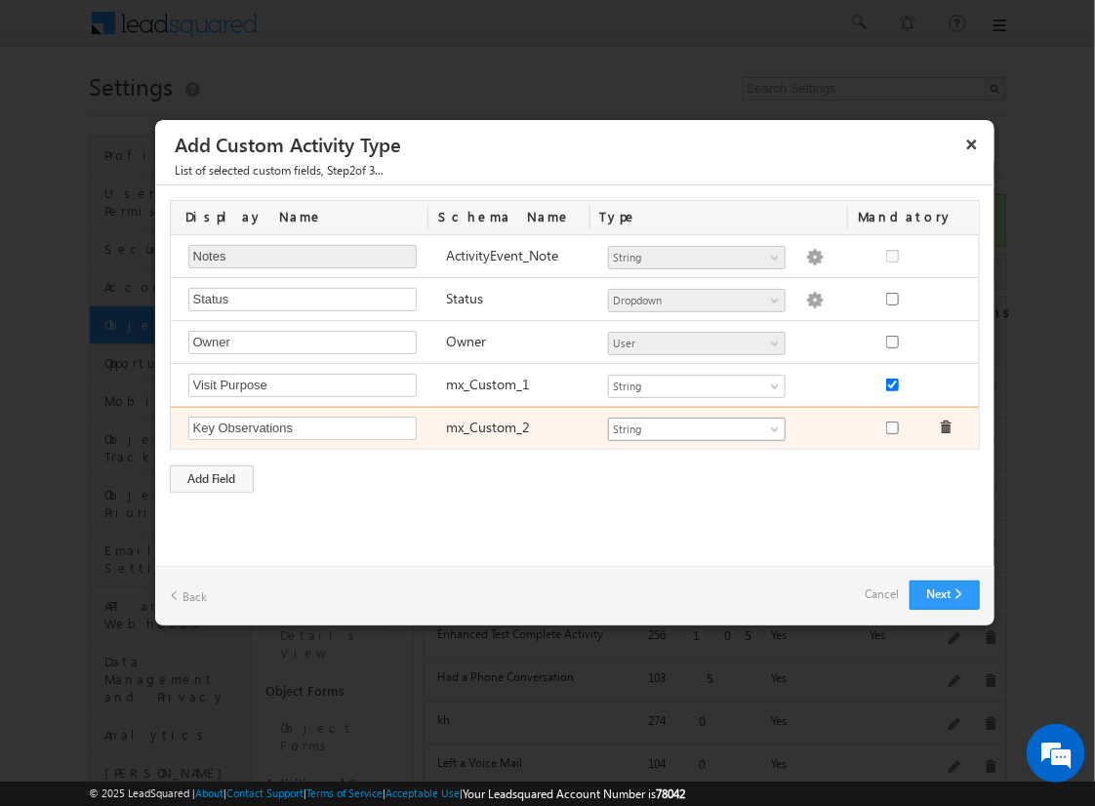
type input "Key Observations"
click at [696, 425] on span "String" at bounding box center [688, 430] width 159 height 18
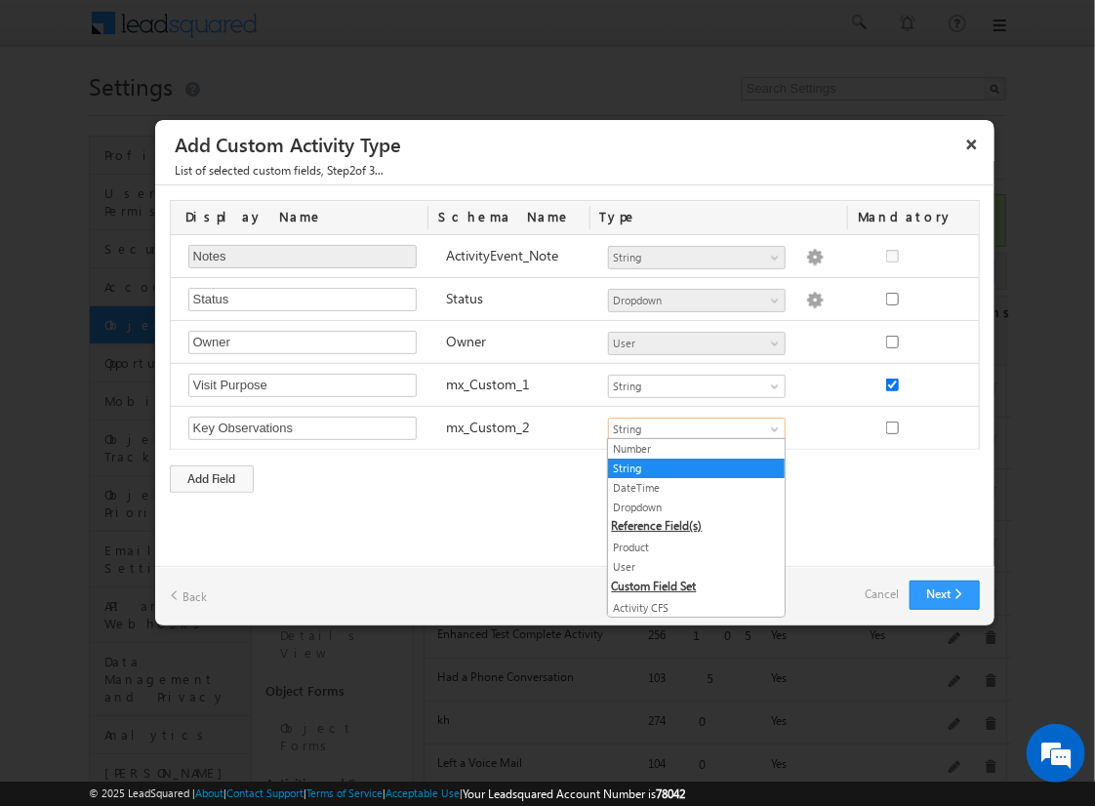
click at [689, 466] on link "String" at bounding box center [696, 469] width 177 height 18
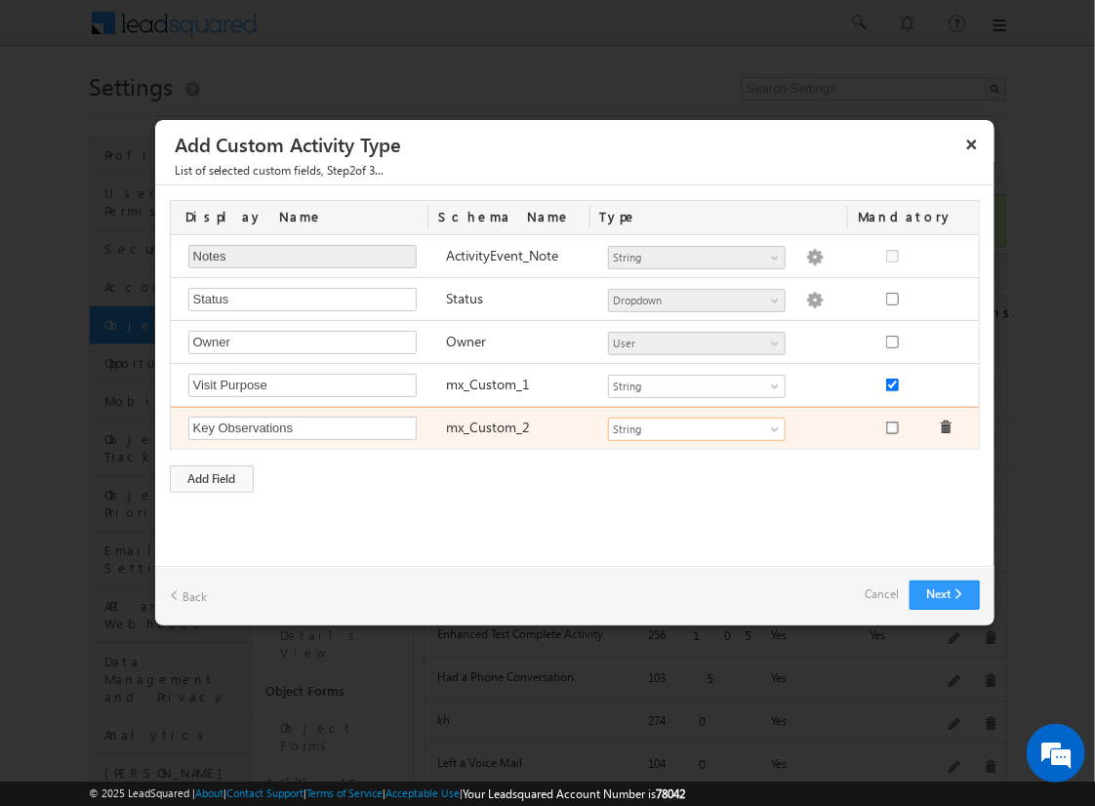
click at [891, 424] on input "checkbox" at bounding box center [892, 428] width 13 height 13
checkbox input "true"
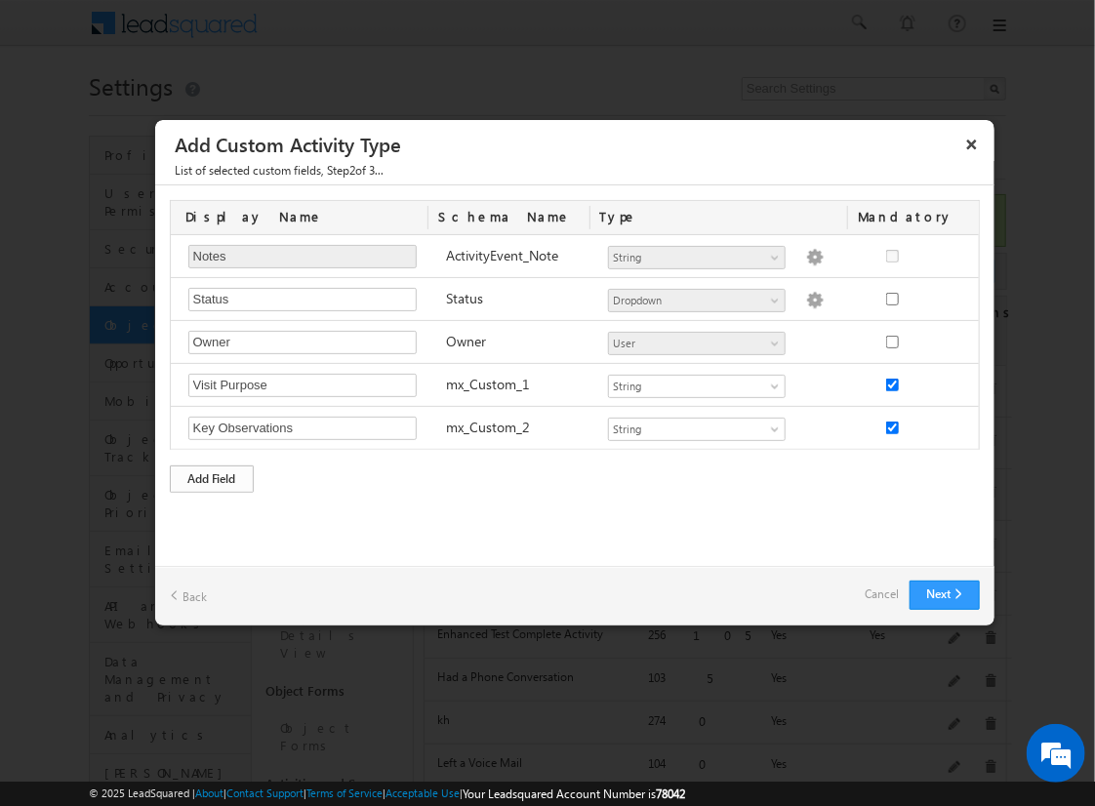
click at [212, 475] on div "Add Field" at bounding box center [212, 478] width 84 height 27
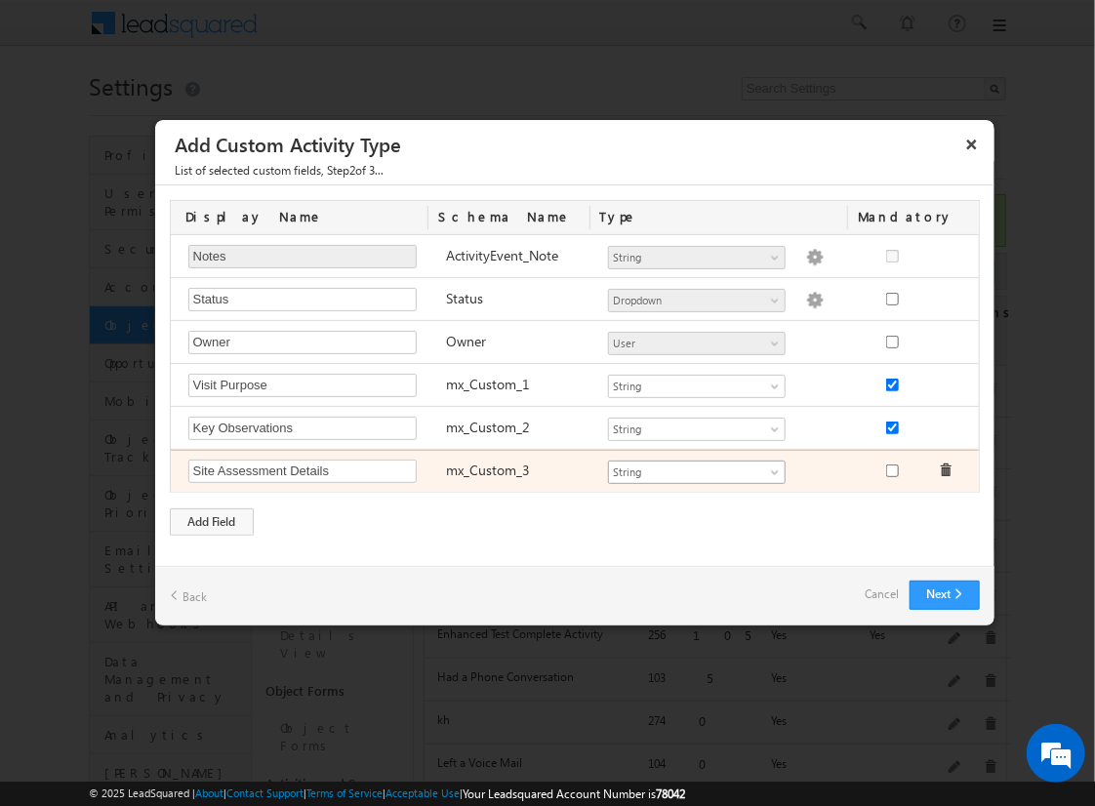
type input "Site Assessment Details"
click at [696, 468] on span "String" at bounding box center [688, 473] width 159 height 18
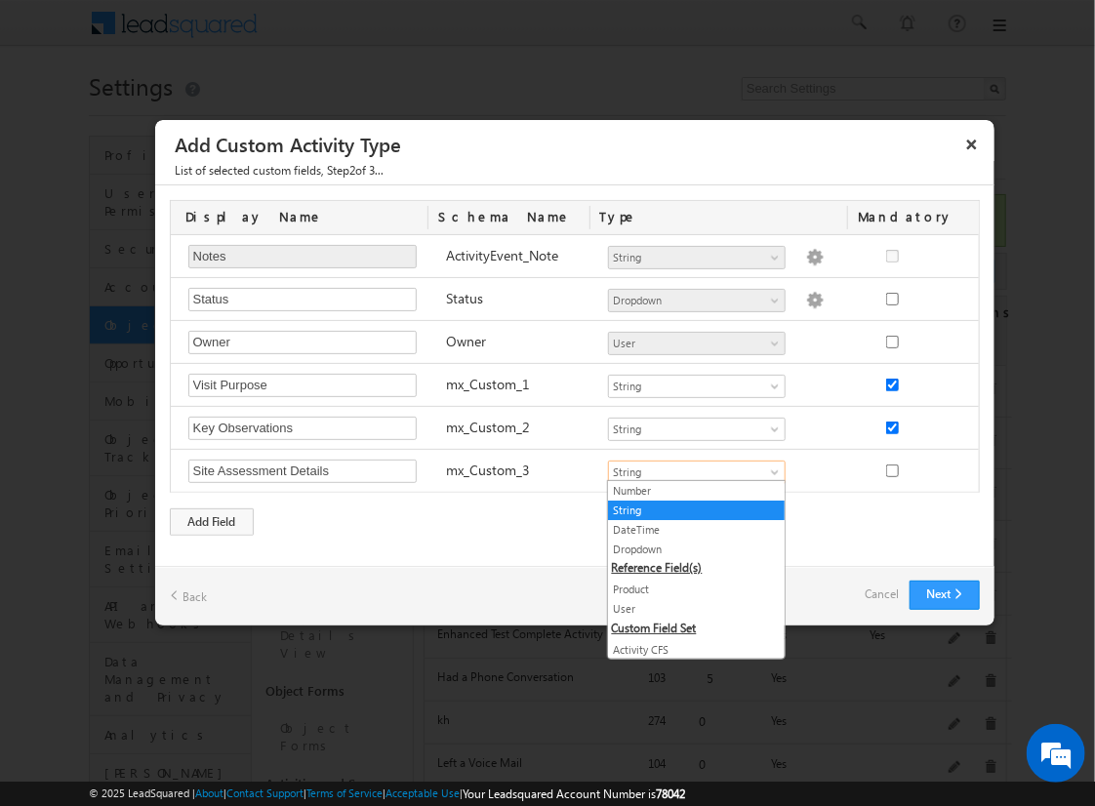
click at [689, 680] on link "Geolocation" at bounding box center [696, 689] width 177 height 18
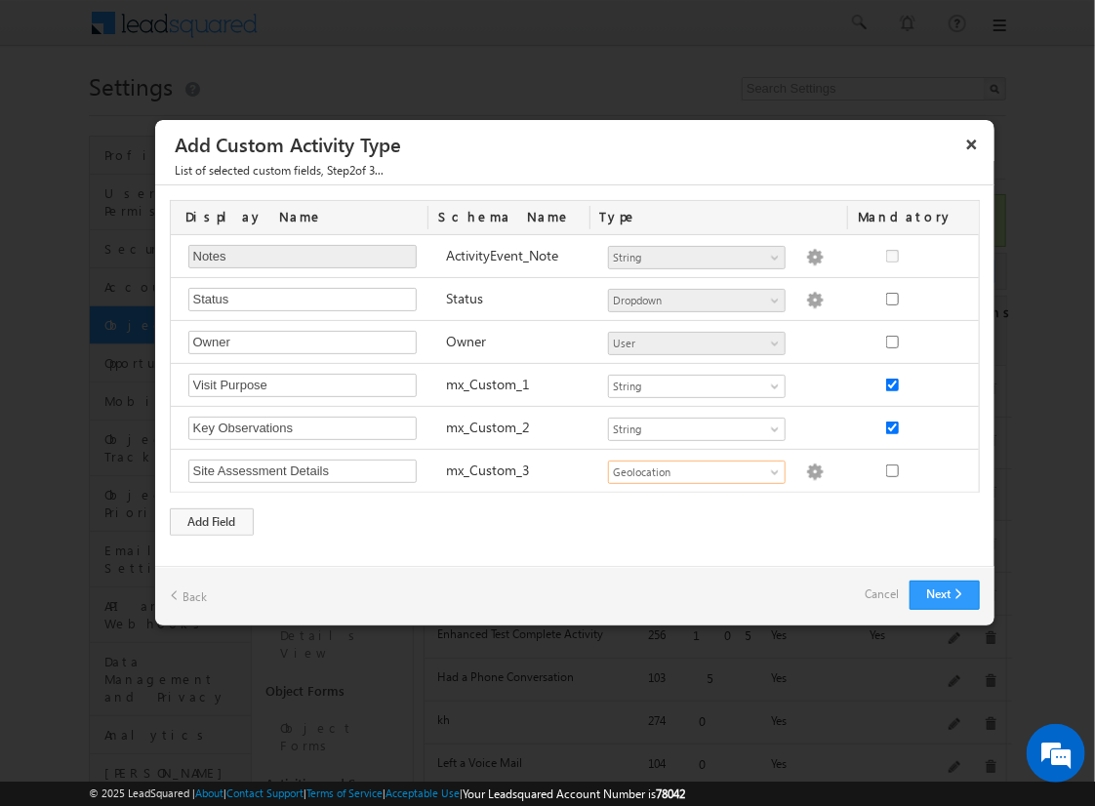
scroll to position [0, 0]
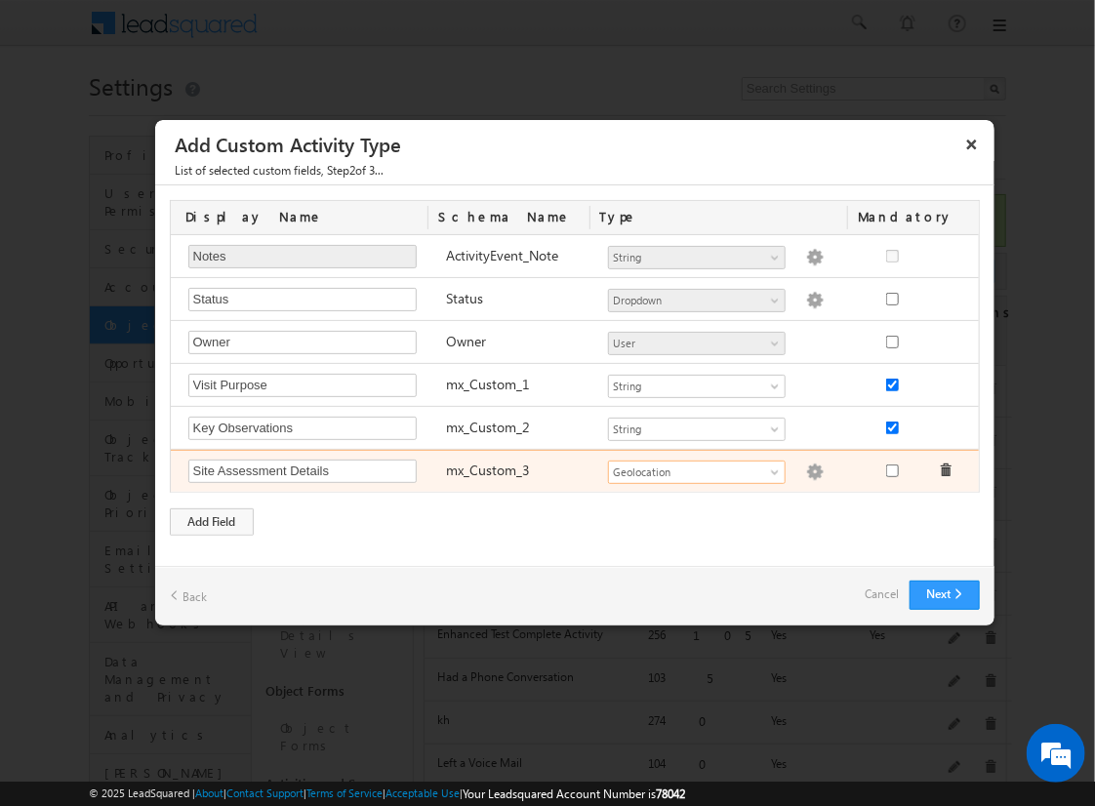
click at [806, 468] on img at bounding box center [815, 473] width 18 height 18
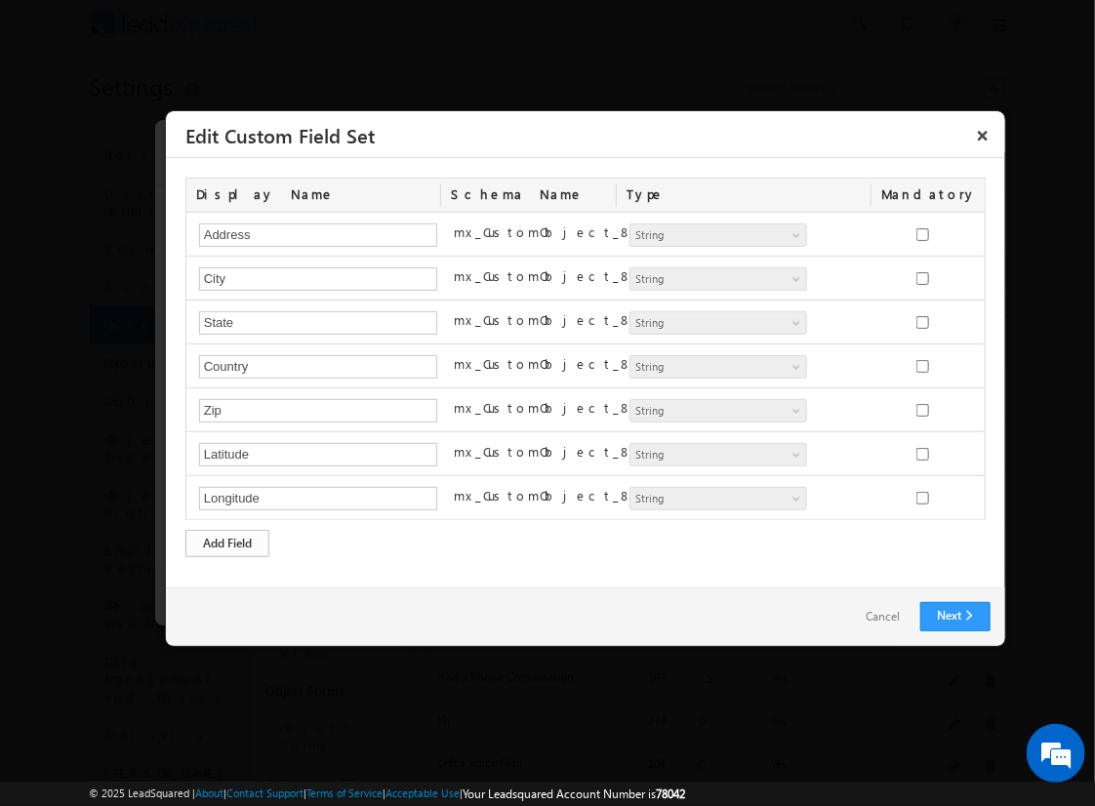
click at [227, 540] on div "Add Field" at bounding box center [227, 543] width 84 height 27
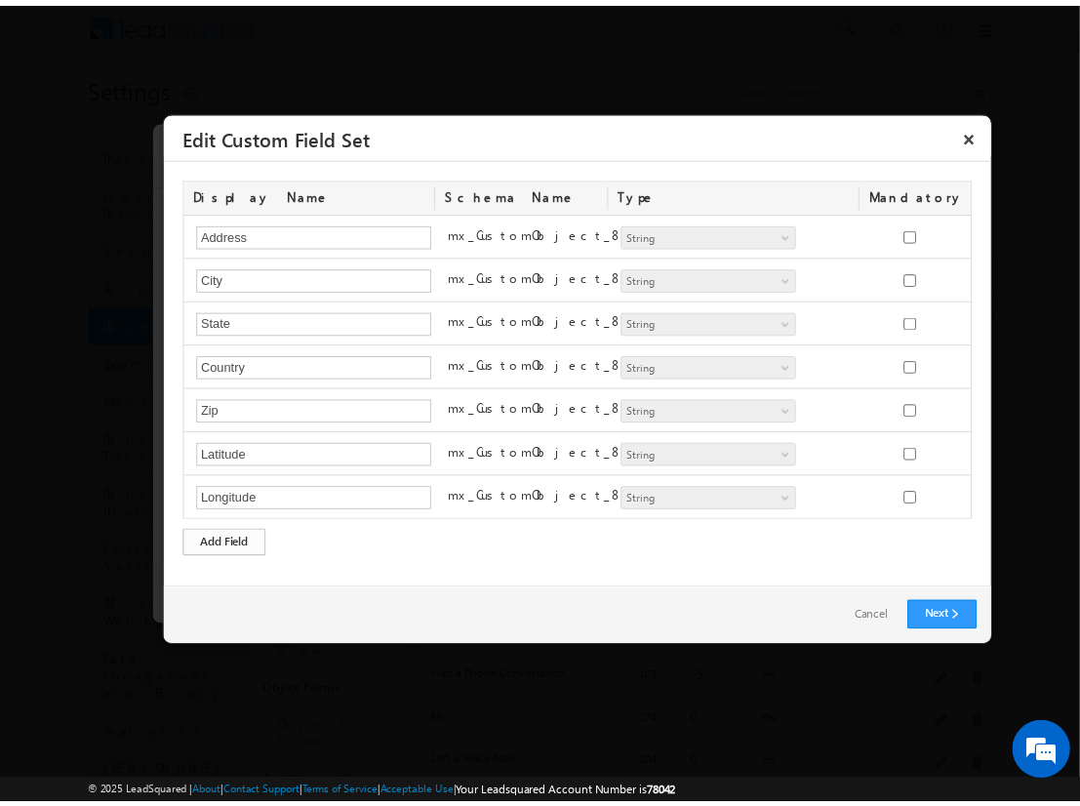
scroll to position [35, 0]
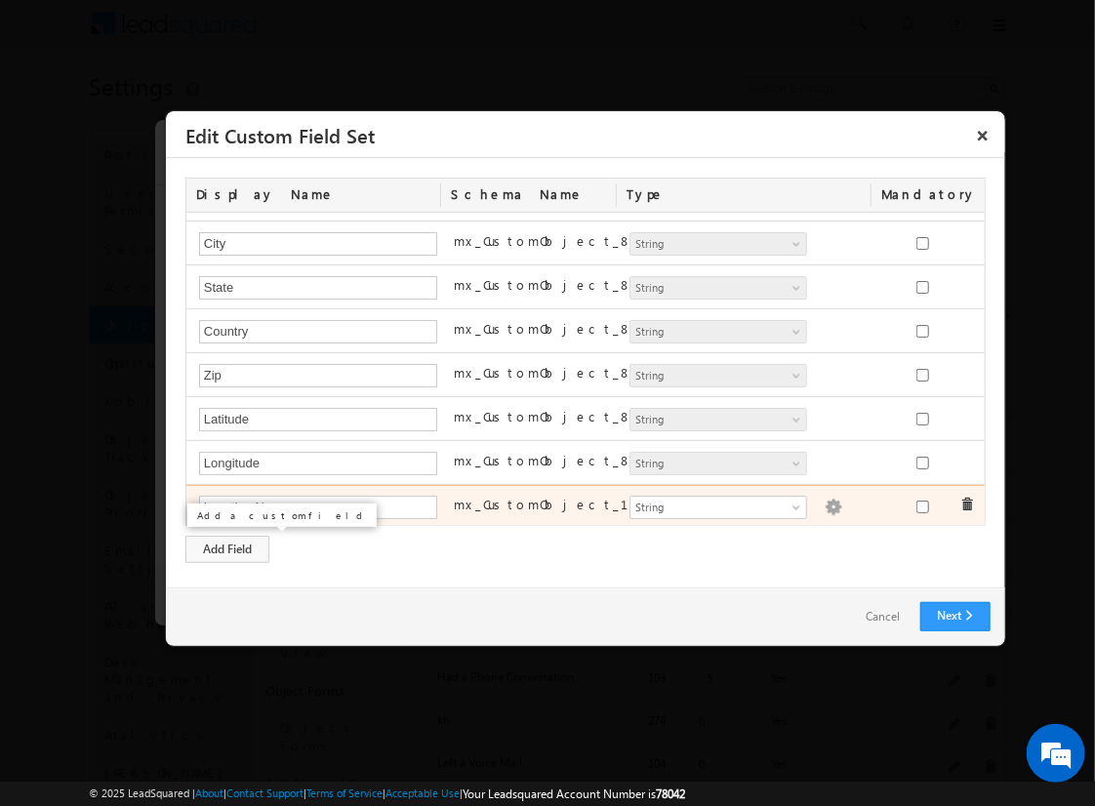
type input "Location Name"
click at [825, 503] on img at bounding box center [834, 508] width 18 height 18
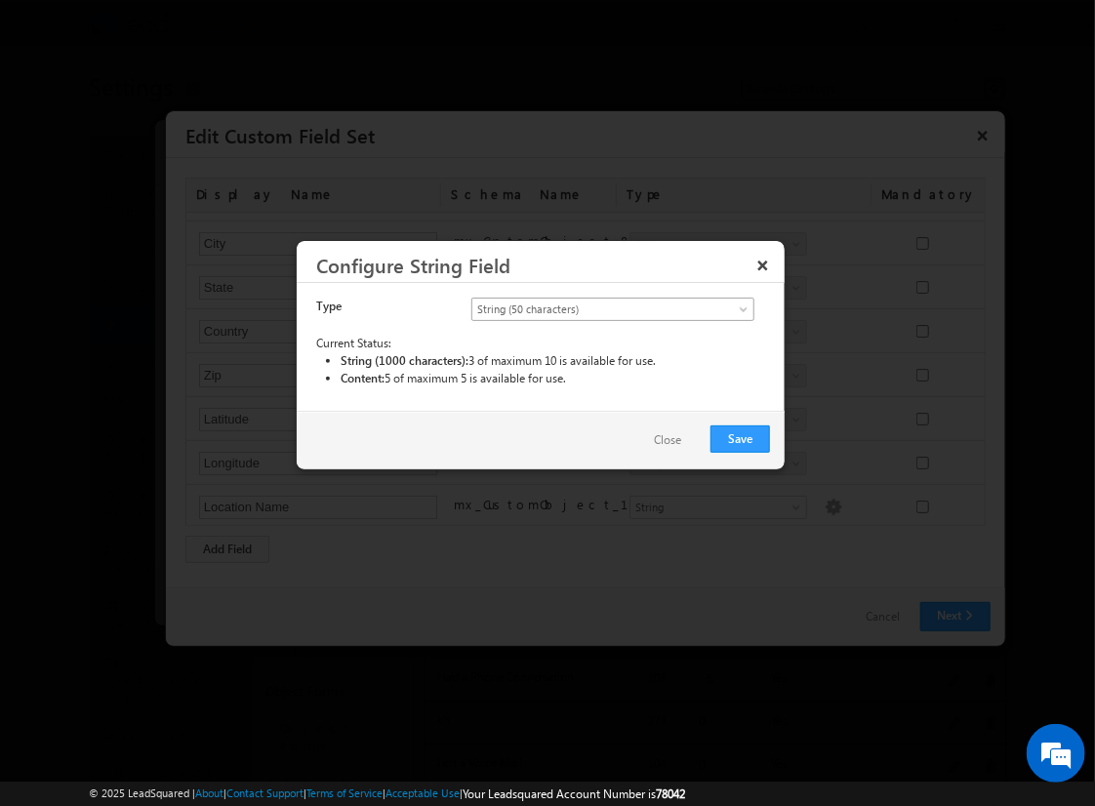
click at [612, 307] on span "String (50 characters)" at bounding box center [596, 310] width 249 height 18
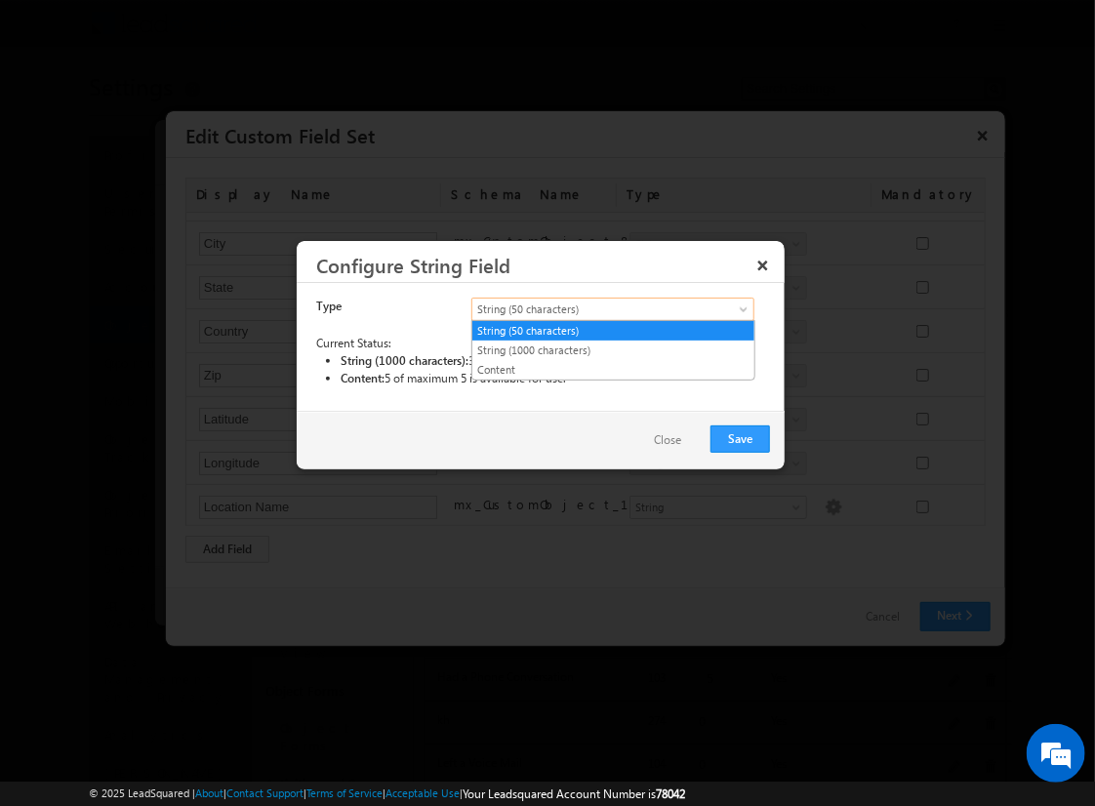
click at [613, 330] on link "String (50 characters)" at bounding box center [613, 331] width 282 height 18
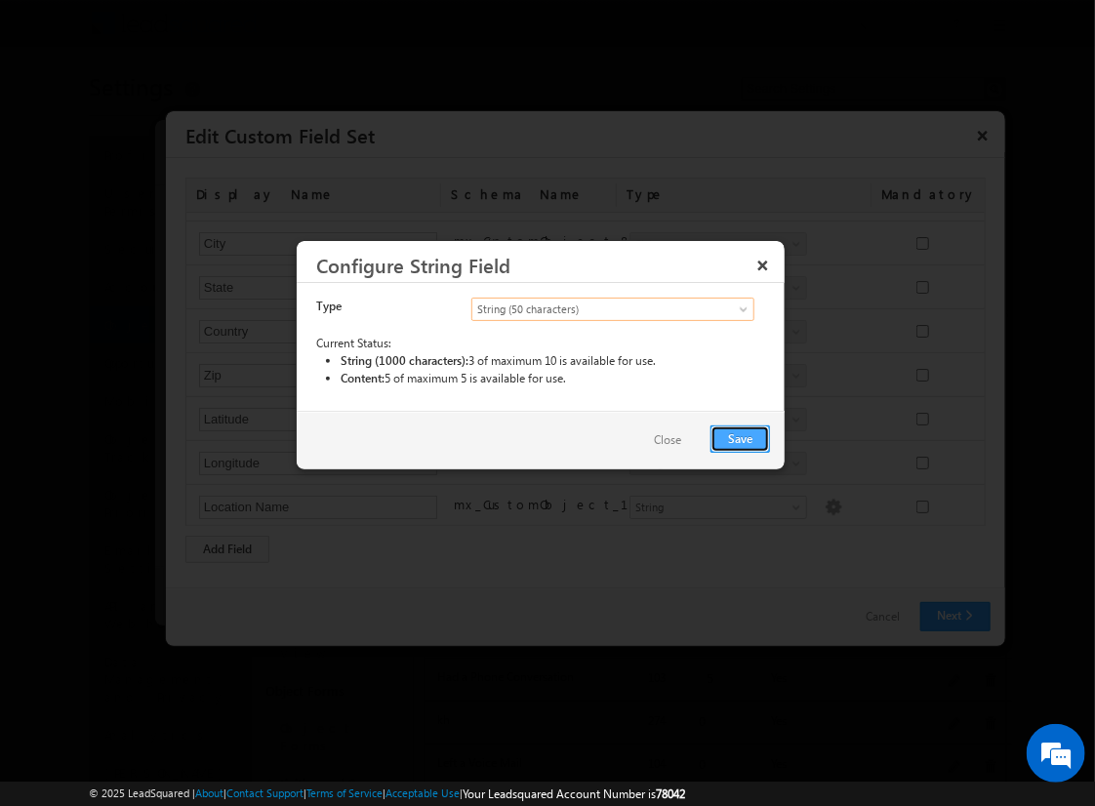
click at [741, 437] on button "Save" at bounding box center [740, 438] width 60 height 27
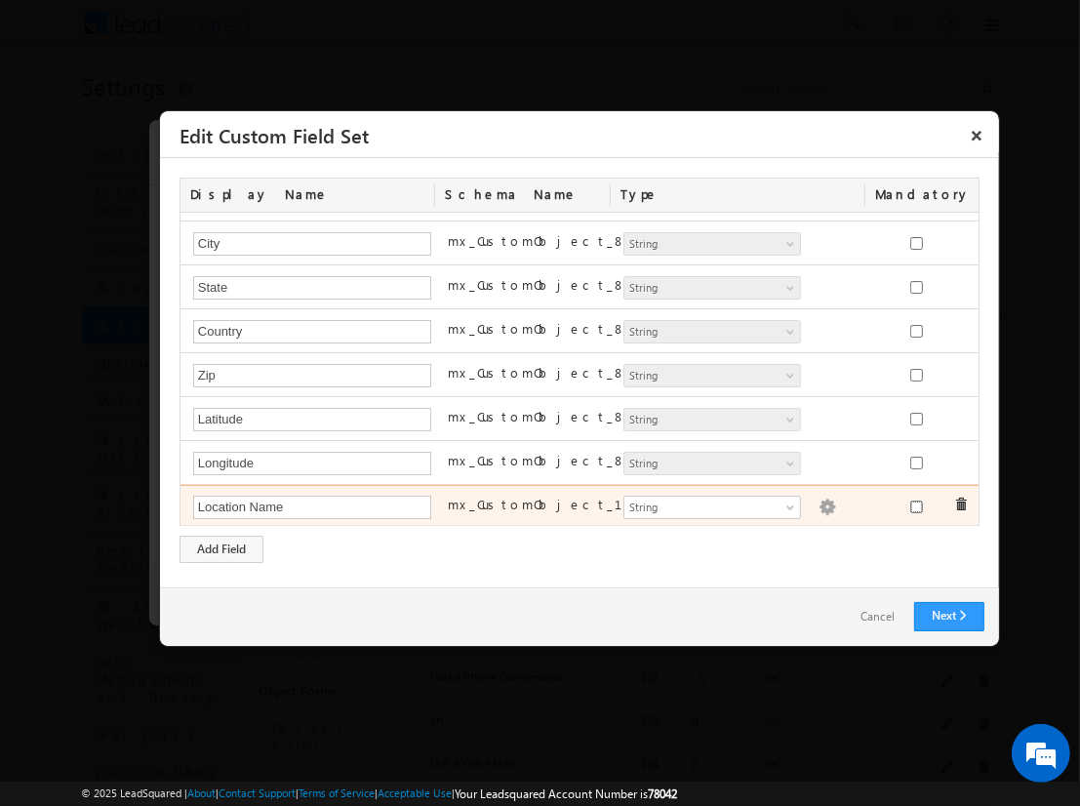
click at [910, 503] on input "checkbox" at bounding box center [916, 507] width 13 height 13
checkbox input "true"
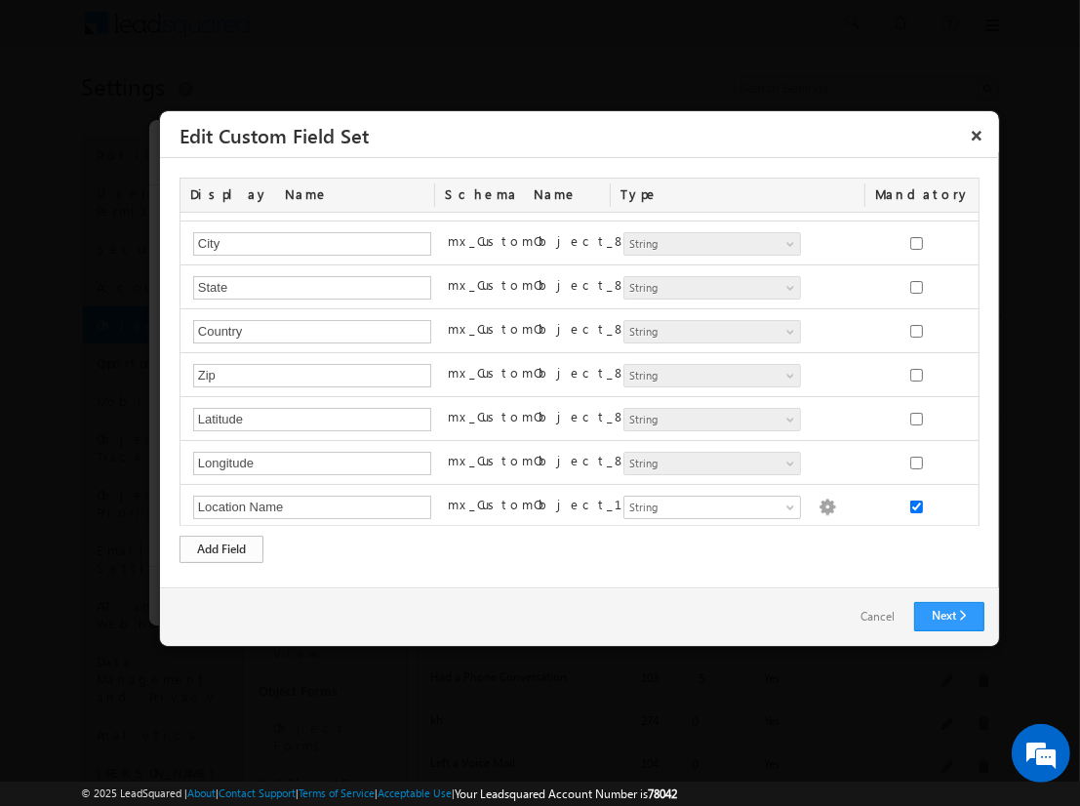
click at [222, 548] on div "Add Field" at bounding box center [222, 549] width 84 height 27
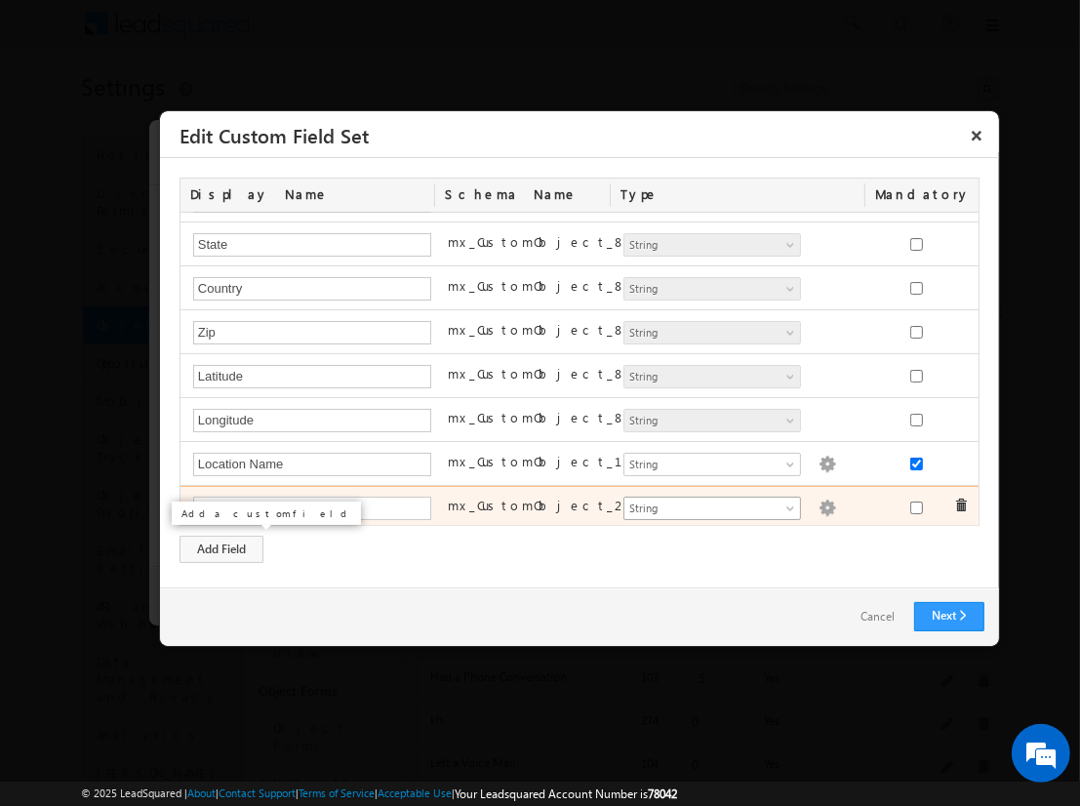
type input "Assessment Start Time"
click at [704, 504] on span "String" at bounding box center [704, 509] width 159 height 18
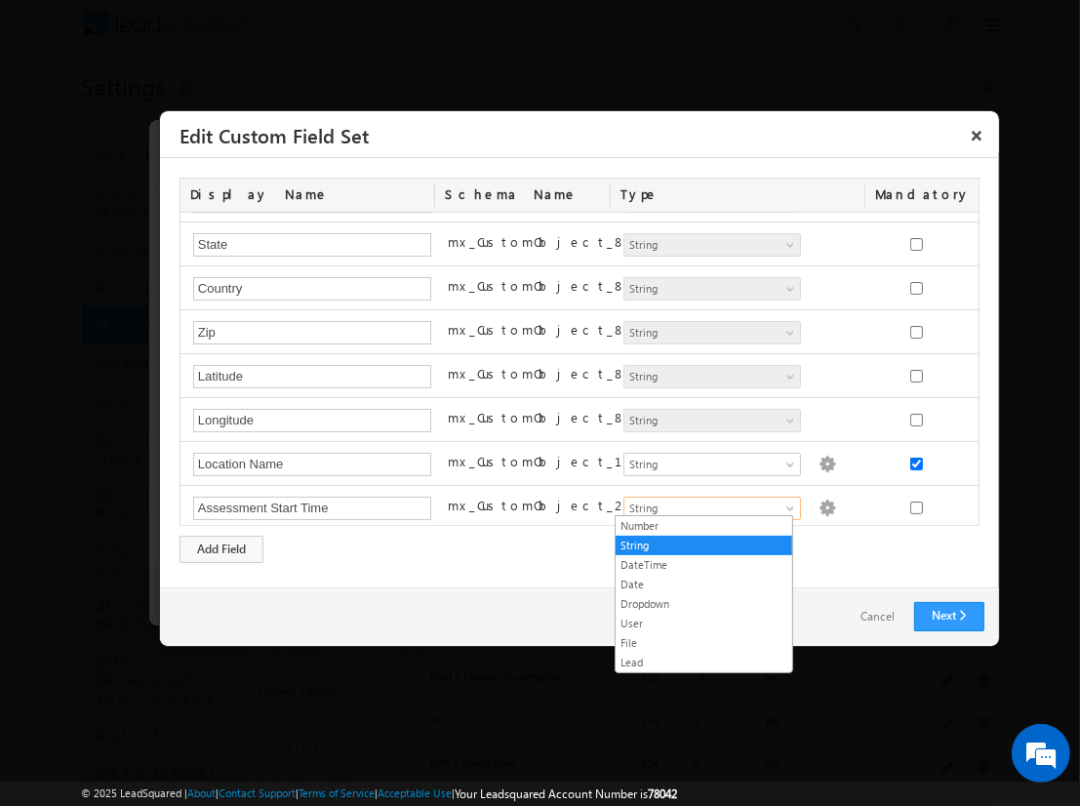
click at [704, 564] on link "DateTime" at bounding box center [704, 565] width 177 height 18
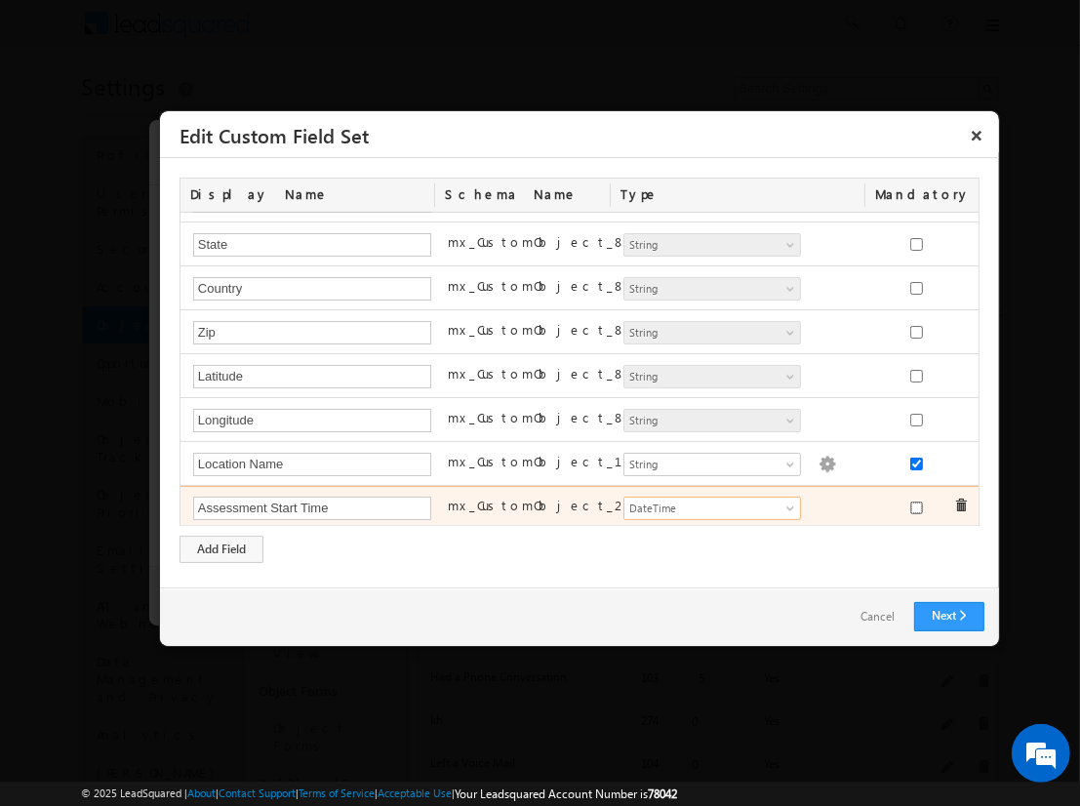
click at [910, 503] on input "checkbox" at bounding box center [916, 508] width 13 height 13
checkbox input "true"
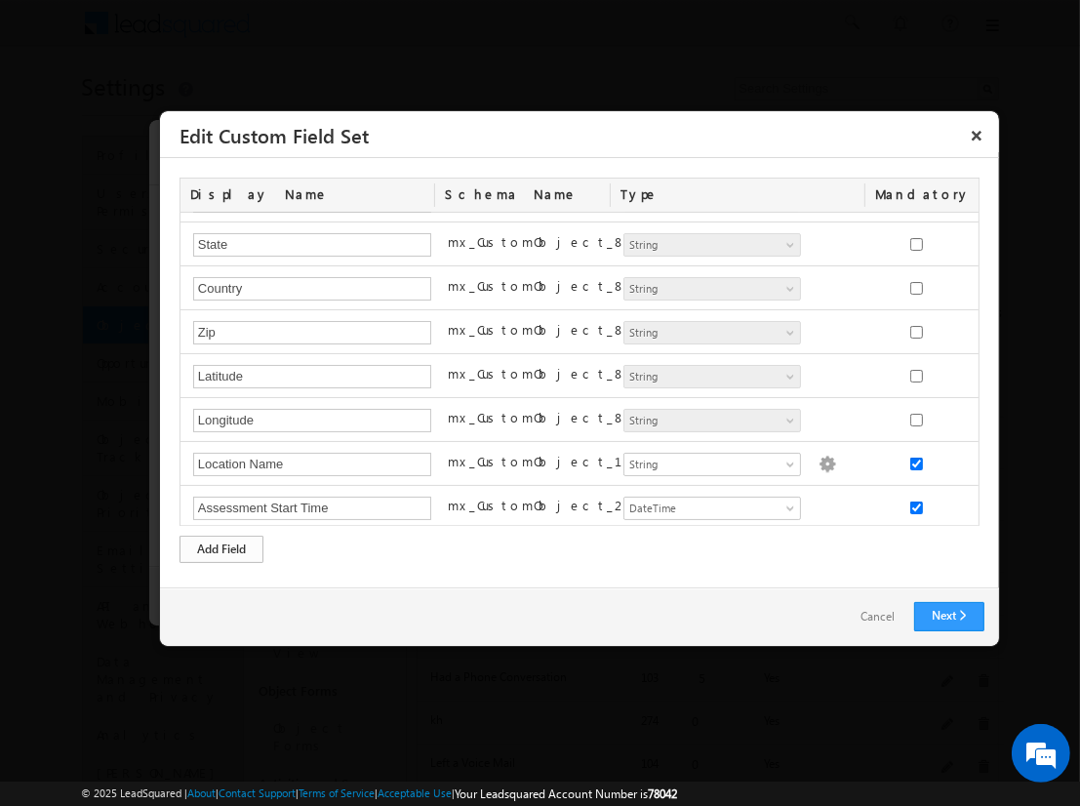
click at [222, 548] on div "Add Field" at bounding box center [222, 549] width 84 height 27
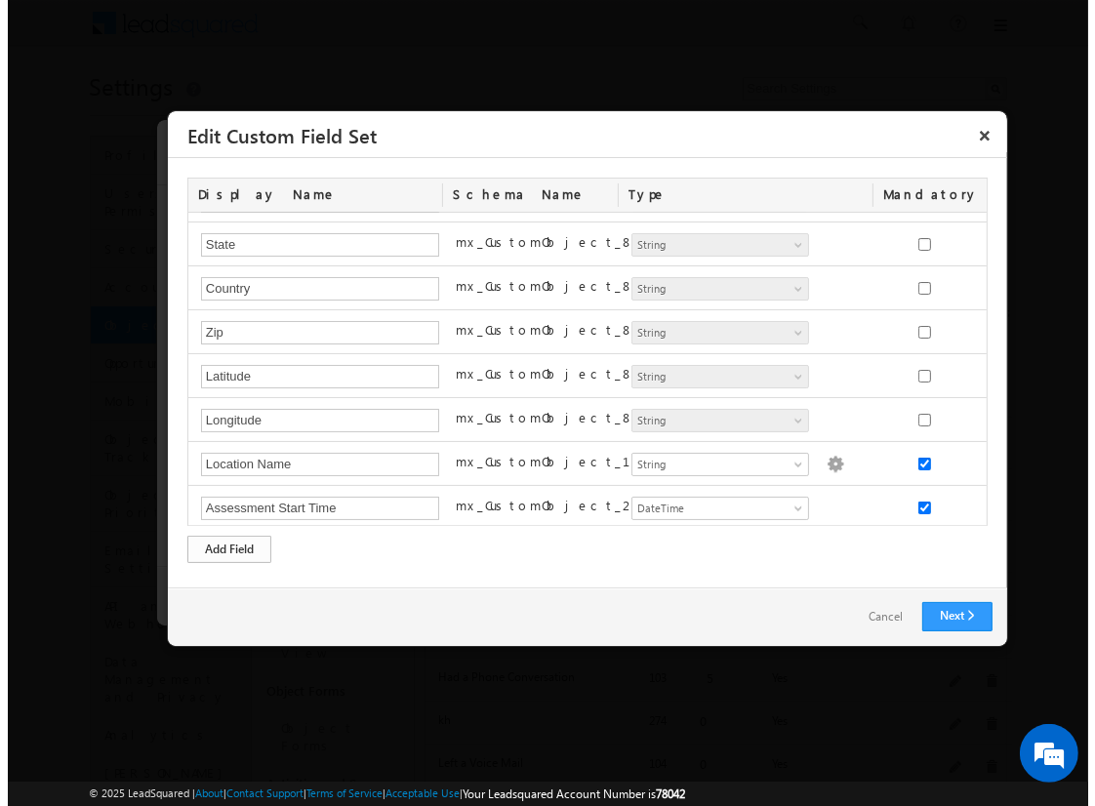
scroll to position [122, 0]
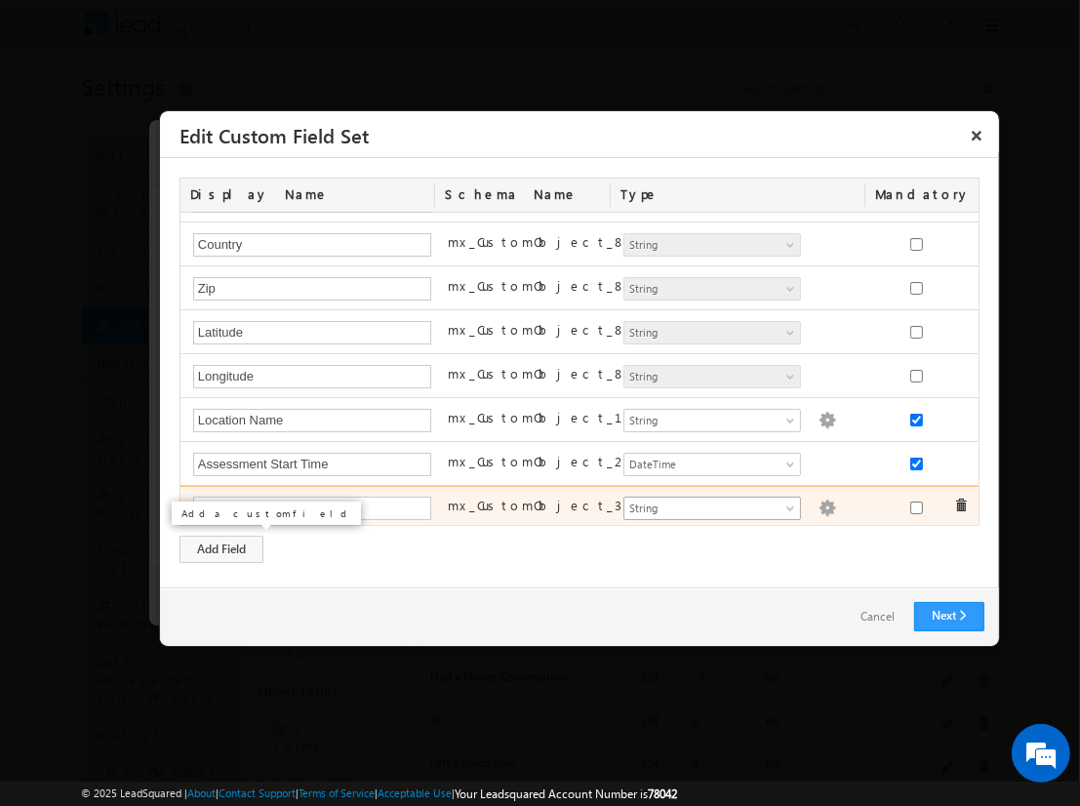
type input "Assessment Score"
click at [704, 503] on span "String" at bounding box center [704, 509] width 159 height 18
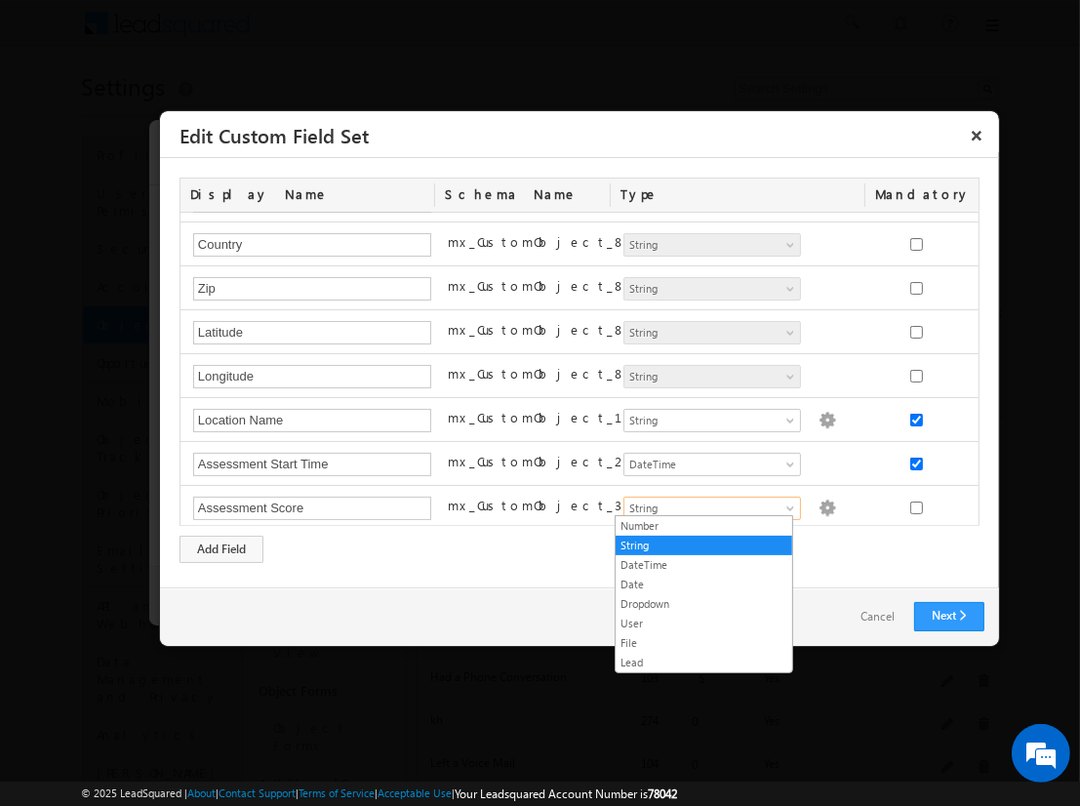
click at [704, 525] on link "Number" at bounding box center [704, 526] width 177 height 18
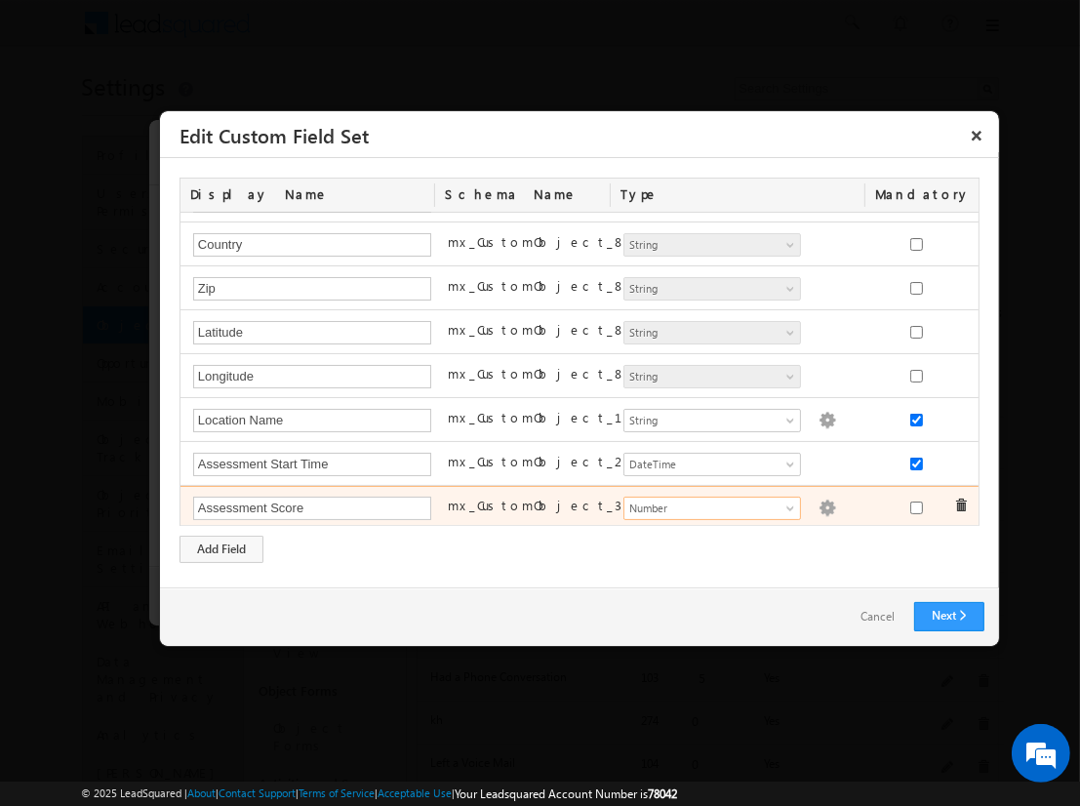
click at [819, 503] on img at bounding box center [828, 509] width 18 height 18
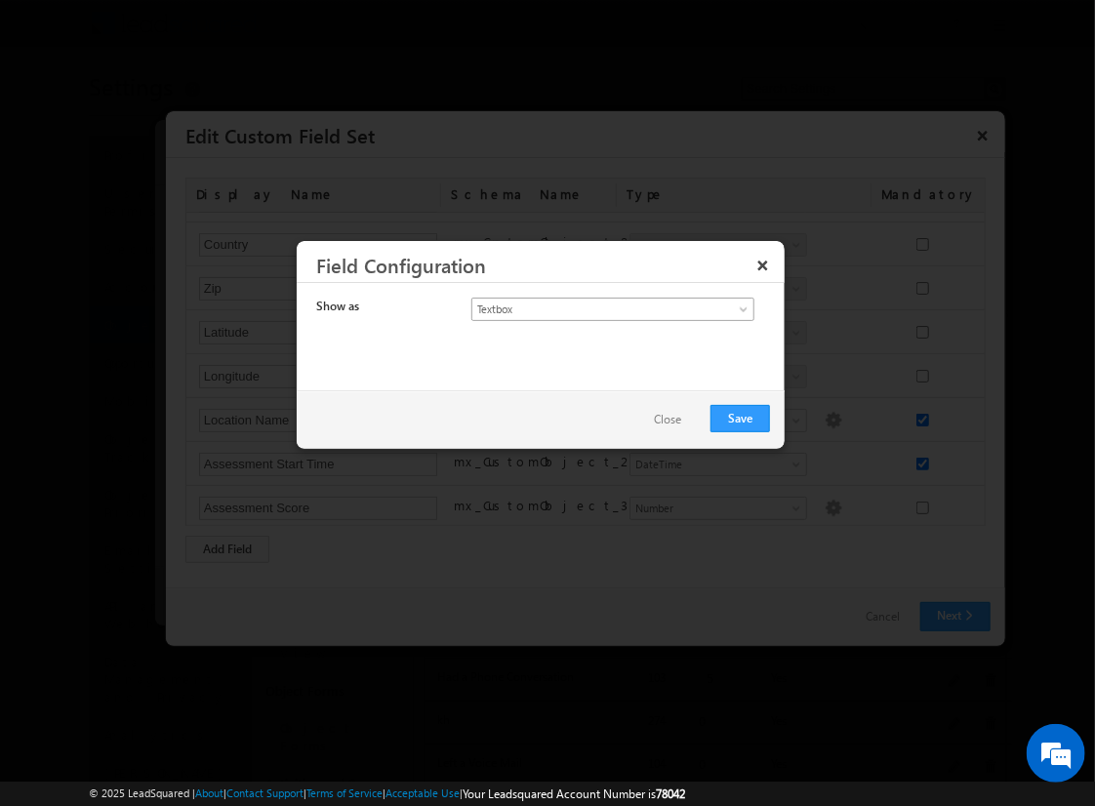
click at [595, 307] on span "Textbox" at bounding box center [596, 310] width 249 height 18
click at [613, 349] on link "Currency" at bounding box center [613, 351] width 282 height 18
click at [741, 417] on button "Save" at bounding box center [740, 418] width 60 height 27
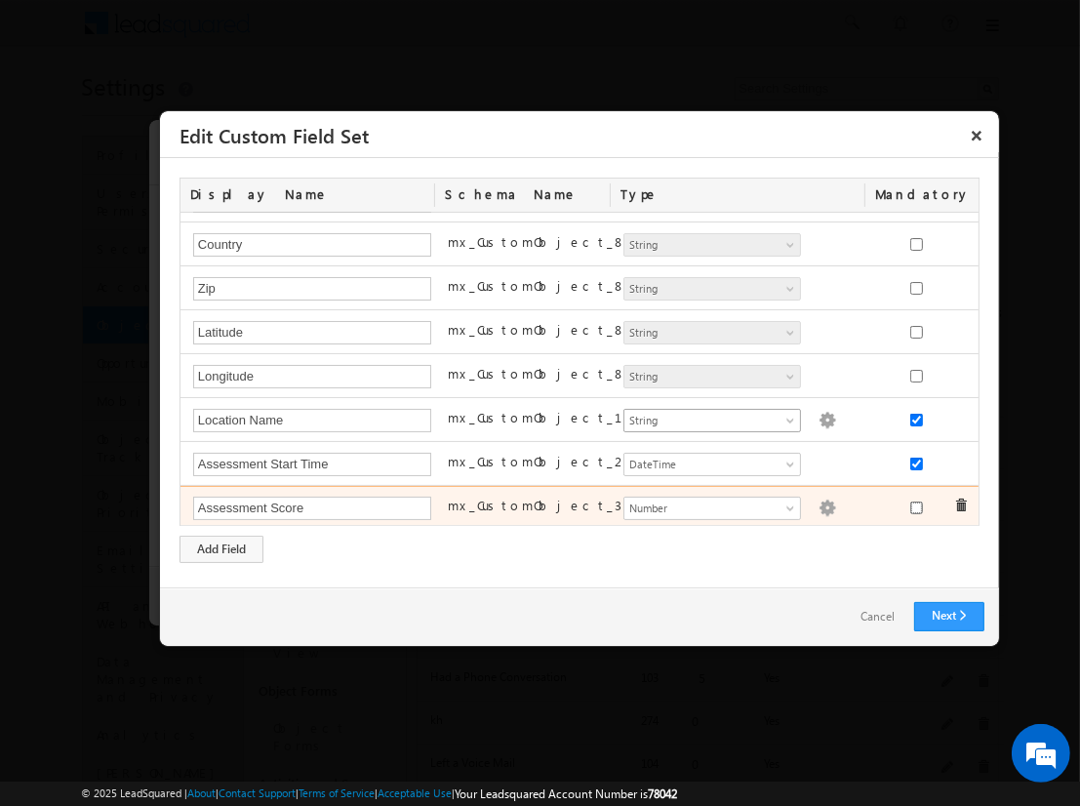
click at [910, 503] on input "checkbox" at bounding box center [916, 508] width 13 height 13
checkbox input "true"
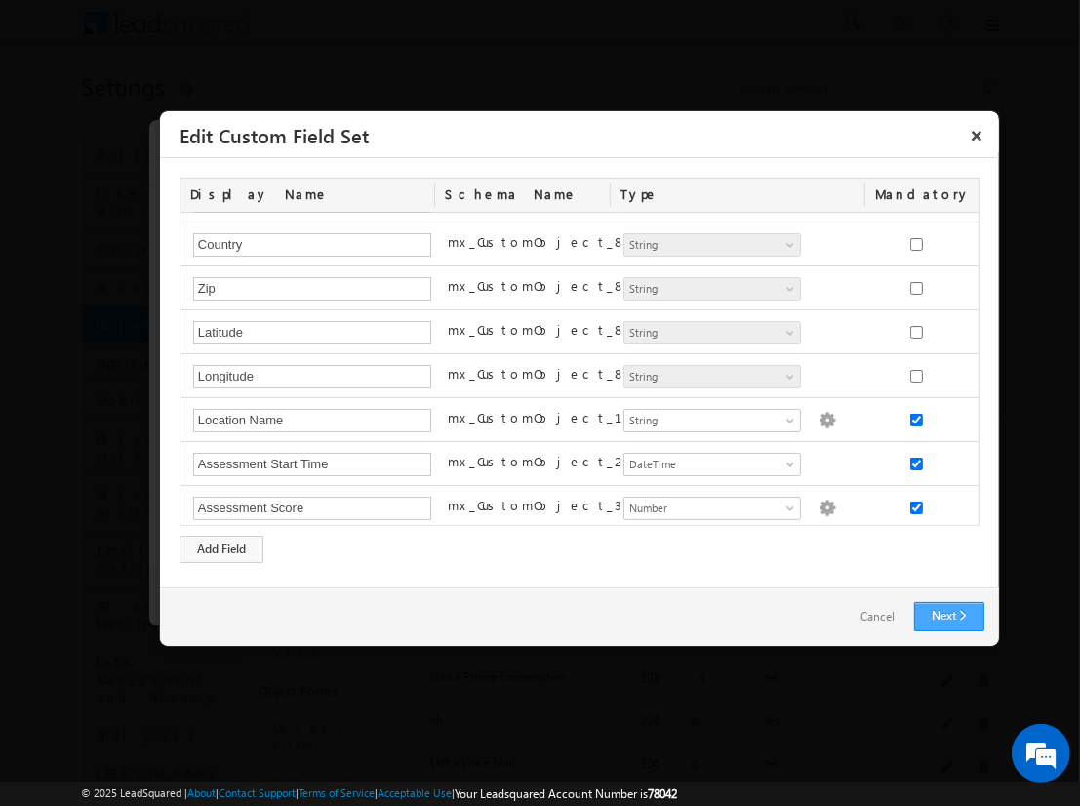
click at [949, 616] on link "Next" at bounding box center [949, 616] width 70 height 29
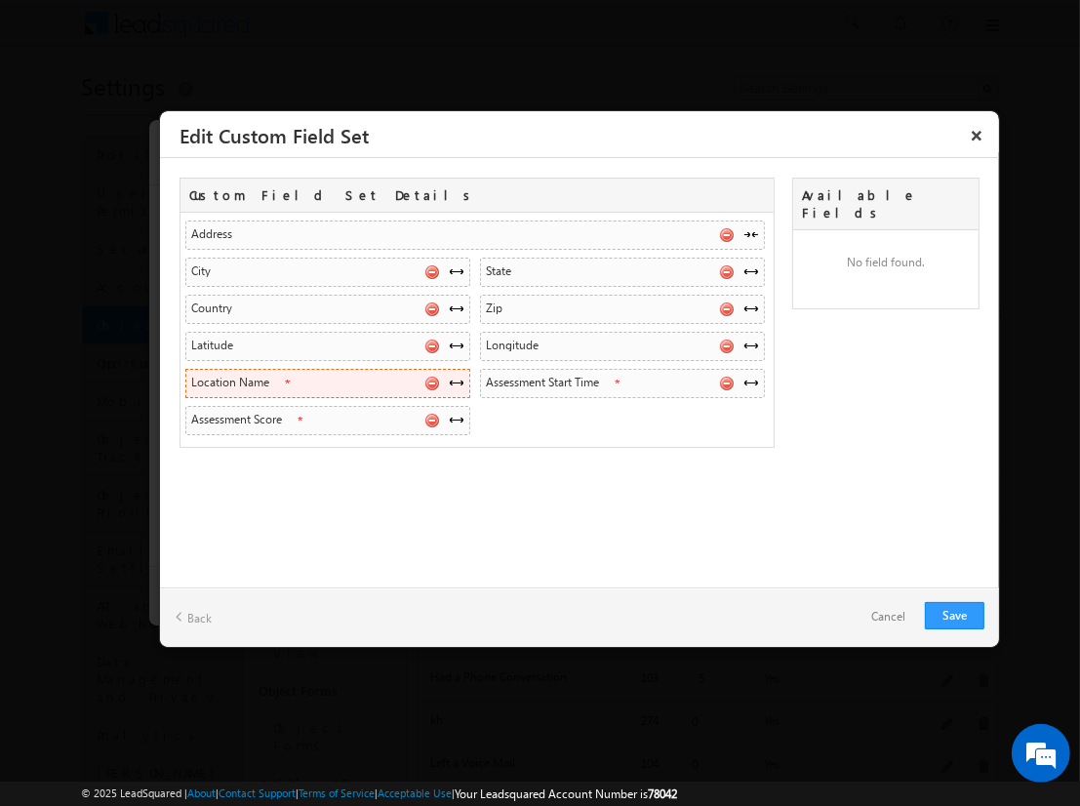
click at [456, 380] on span at bounding box center [457, 383] width 16 height 16
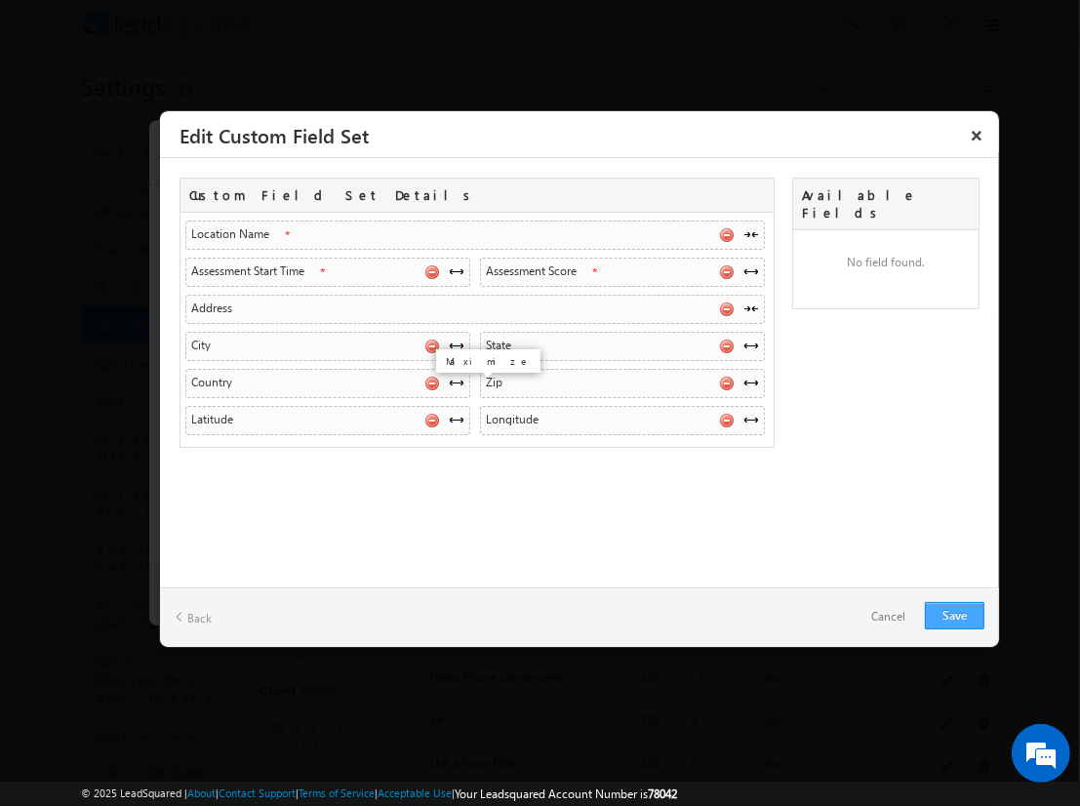
click at [954, 615] on link "Save" at bounding box center [955, 615] width 60 height 27
checkbox input "true"
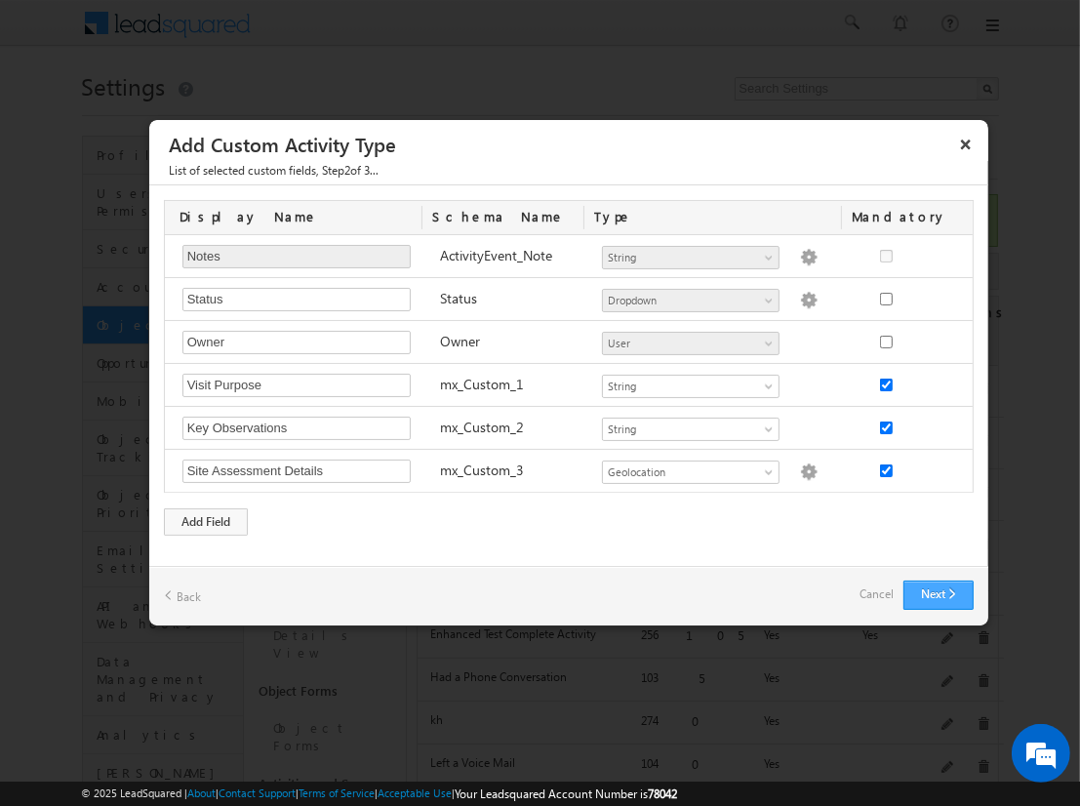
click at [938, 593] on button "Next" at bounding box center [939, 595] width 70 height 29
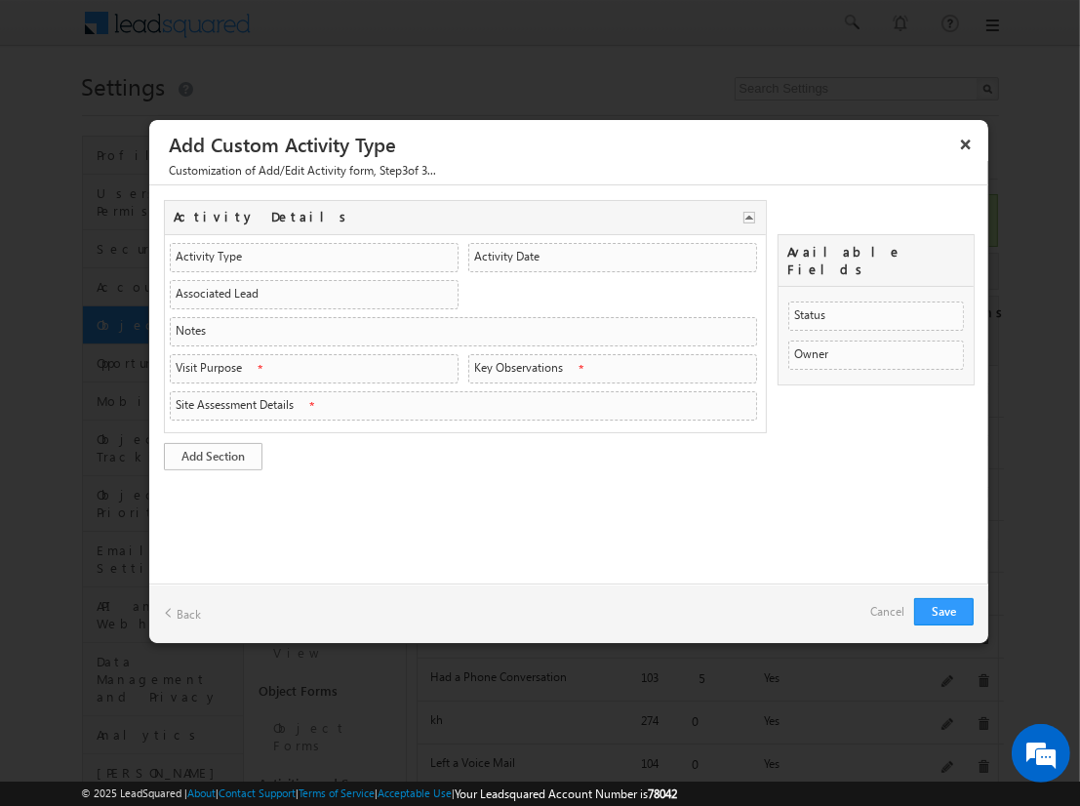
click at [213, 452] on link "Add Section" at bounding box center [213, 456] width 99 height 27
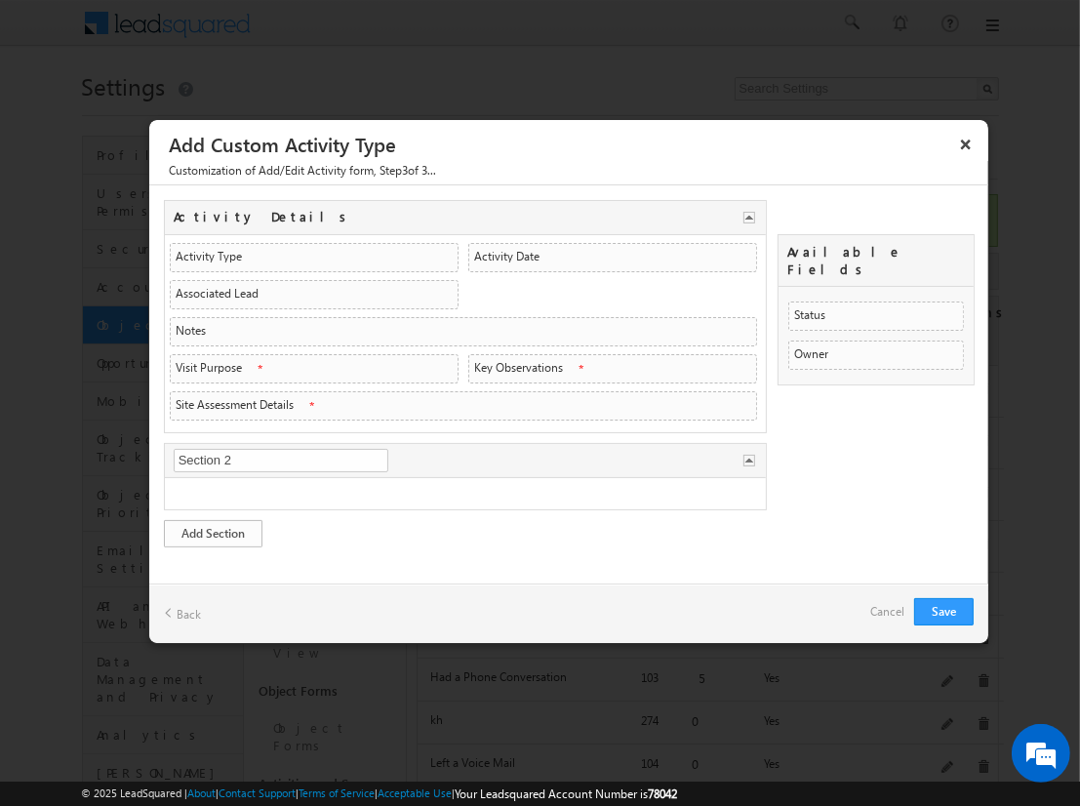
type input "Visit Overview"
click at [213, 528] on link "Add Section" at bounding box center [213, 533] width 99 height 27
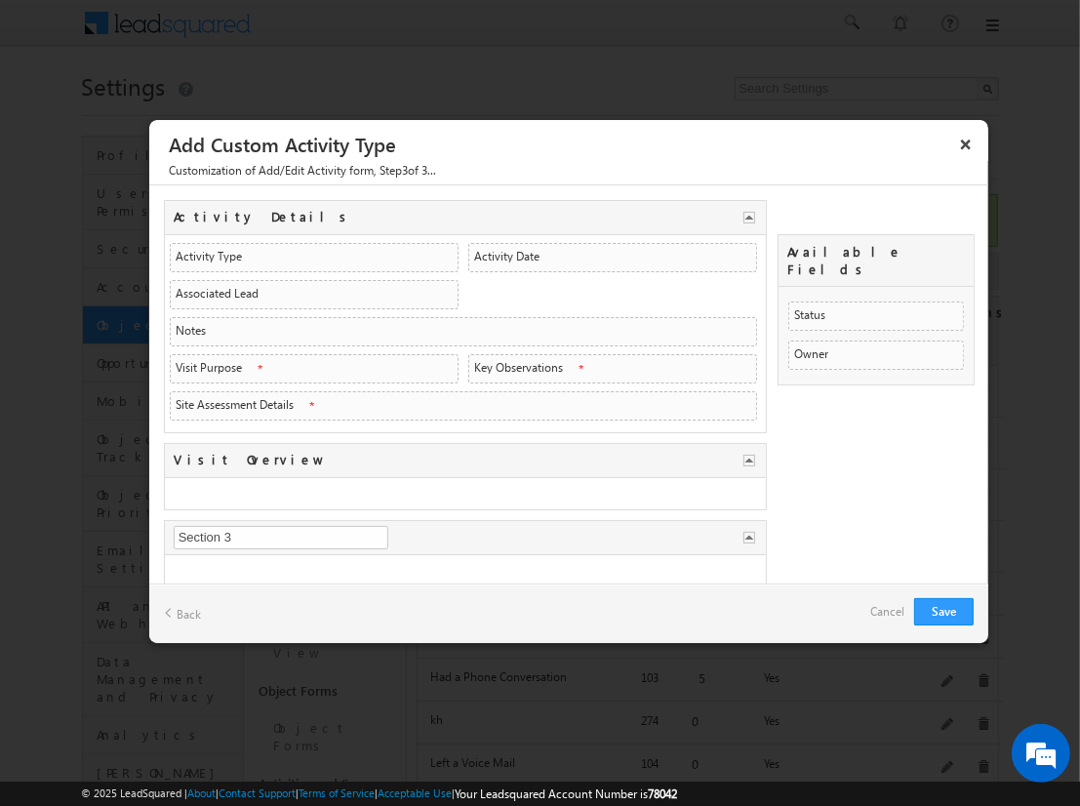
type input "Assessment Data"
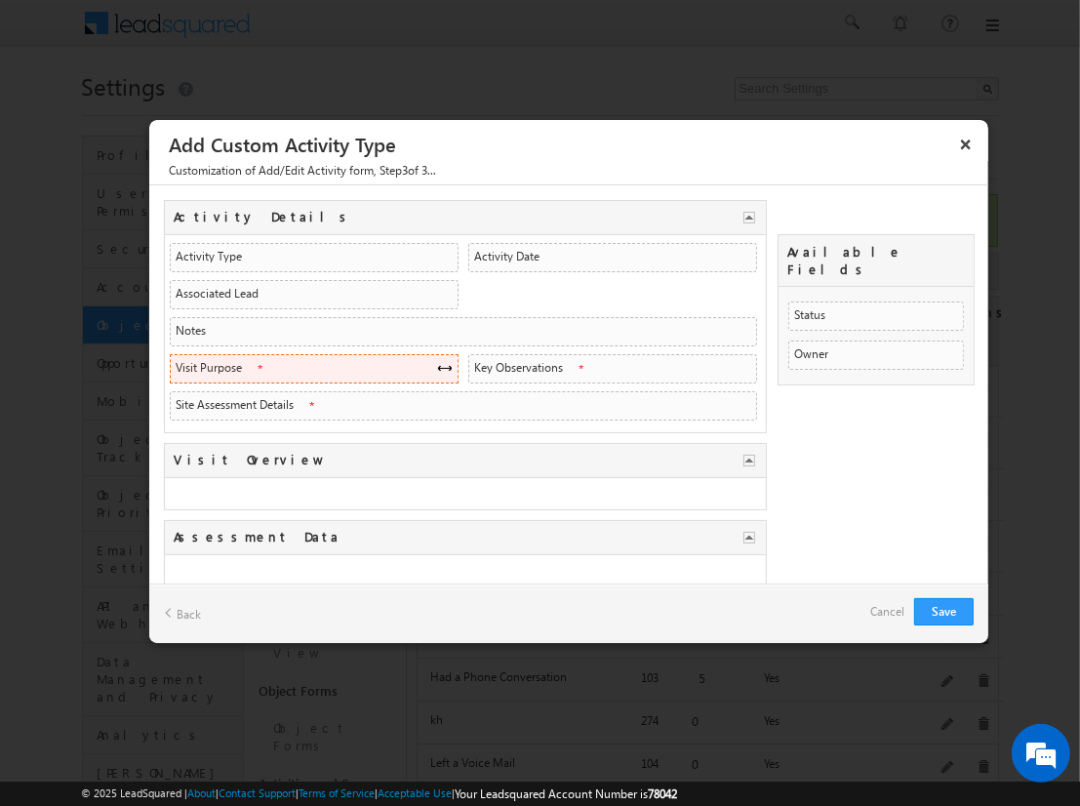
click at [438, 364] on span at bounding box center [445, 368] width 16 height 16
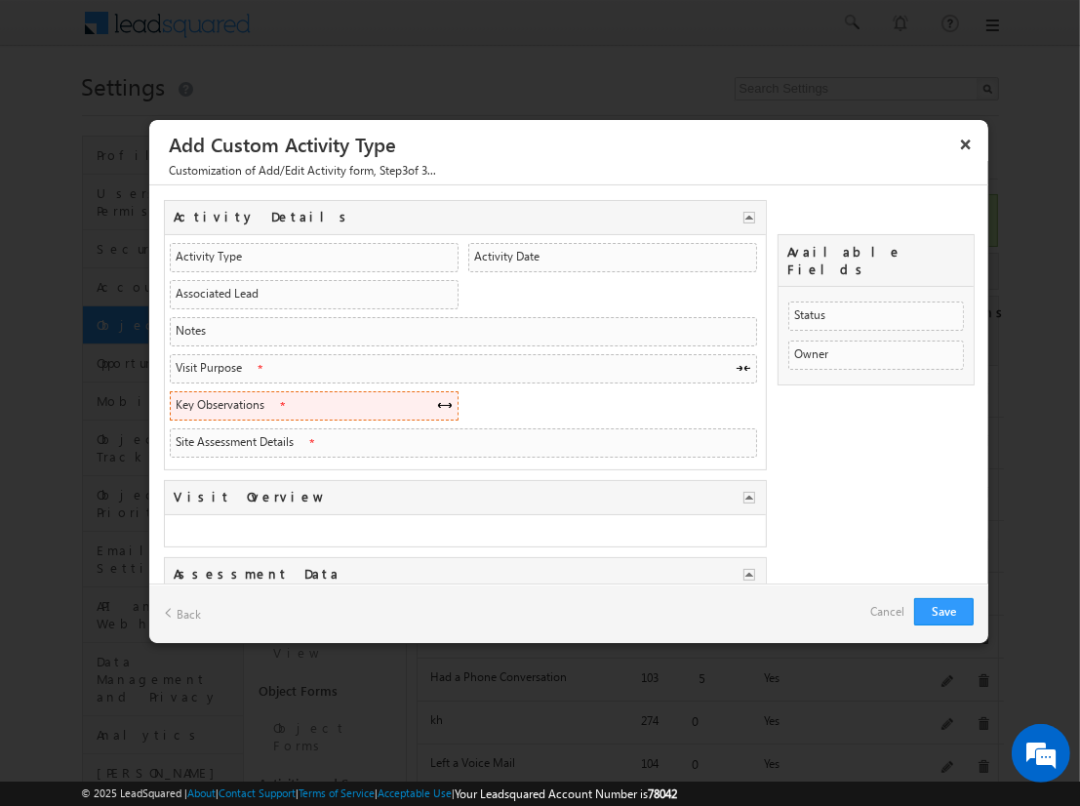
click at [438, 401] on span at bounding box center [445, 405] width 16 height 16
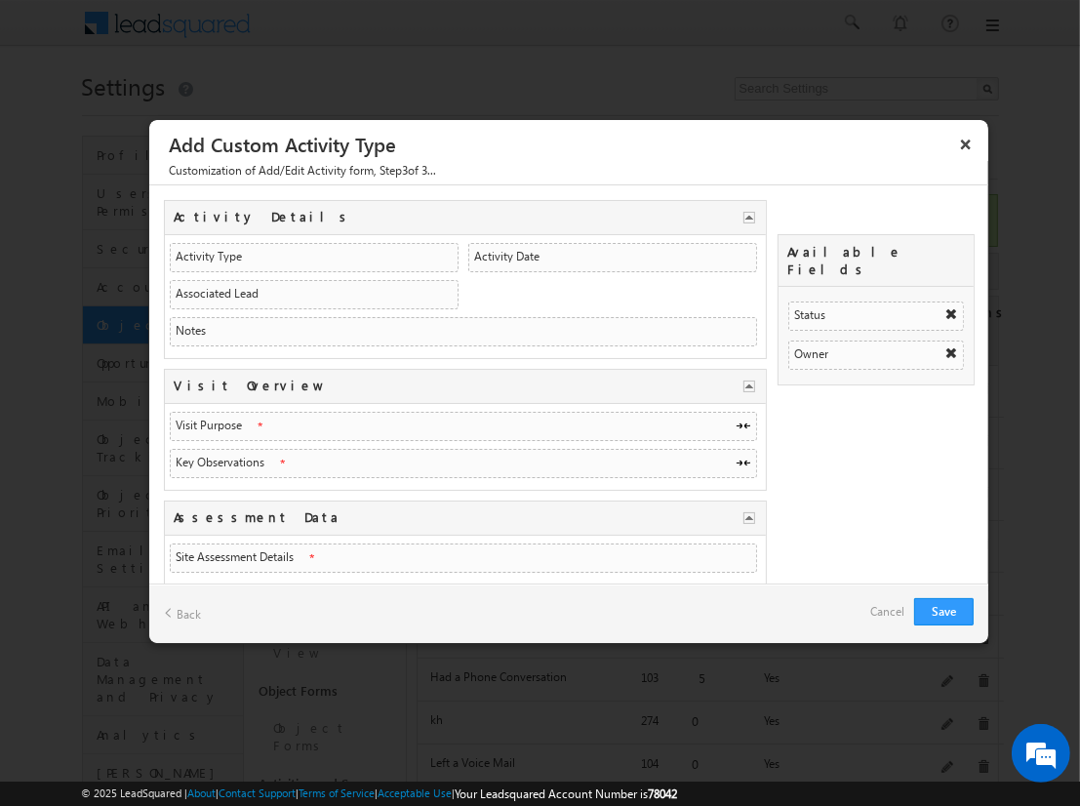
click at [875, 610] on link "Cancel" at bounding box center [887, 611] width 34 height 27
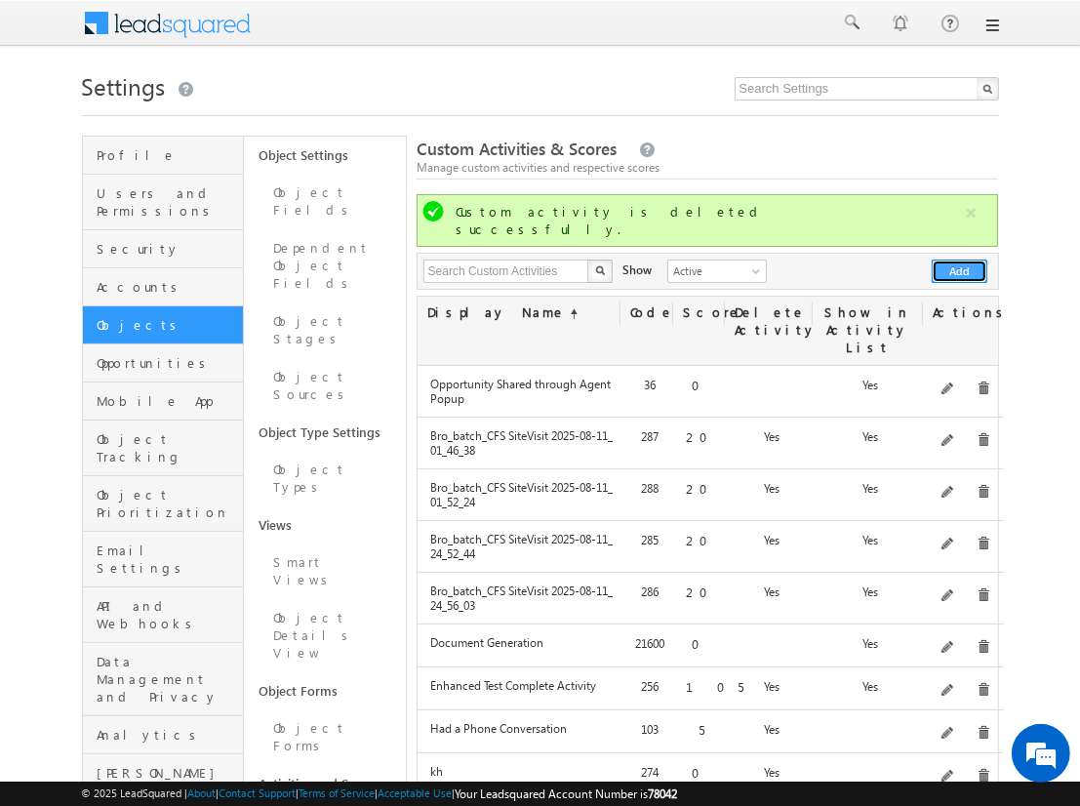
click at [960, 260] on button "Add" at bounding box center [960, 271] width 56 height 23
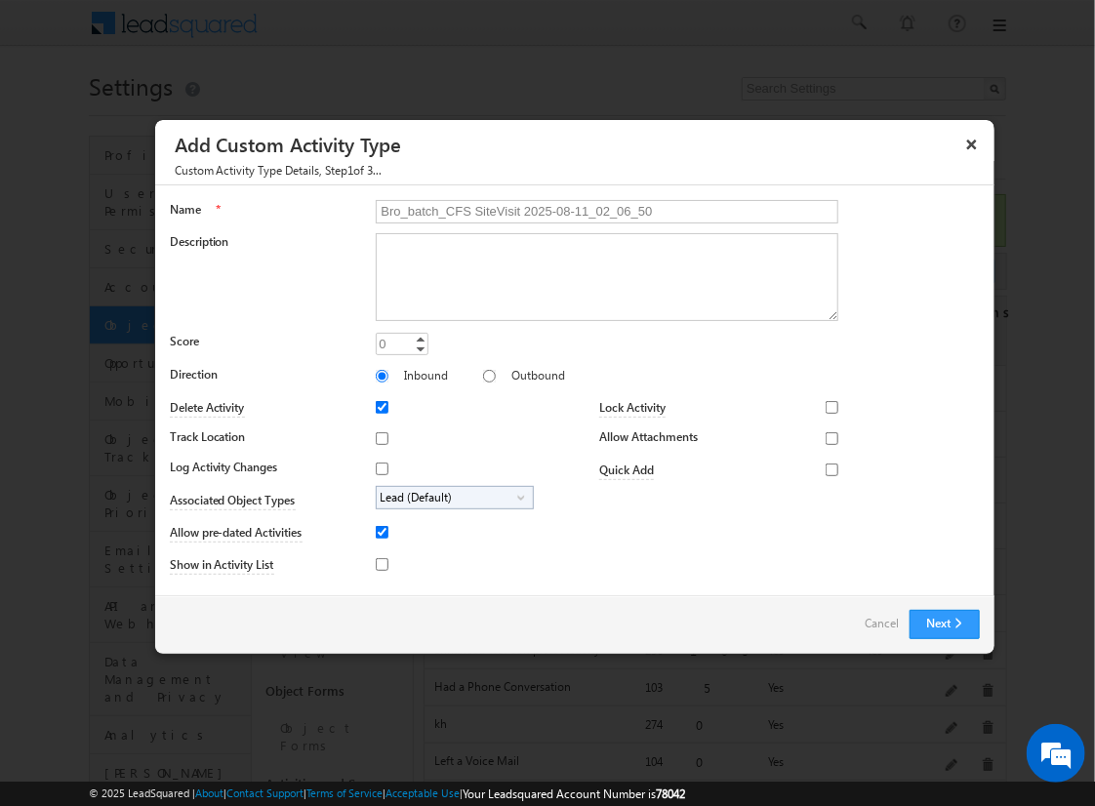
type input "Bro_batch_CFS SiteVisit 2025-08-11_02_06_50"
type textarea "On-site visit activity with CFS sub-field types testing - Created on 20250810_2…"
type input "20"
click at [379, 437] on input "Track Location" at bounding box center [382, 438] width 13 height 13
checkbox input "true"
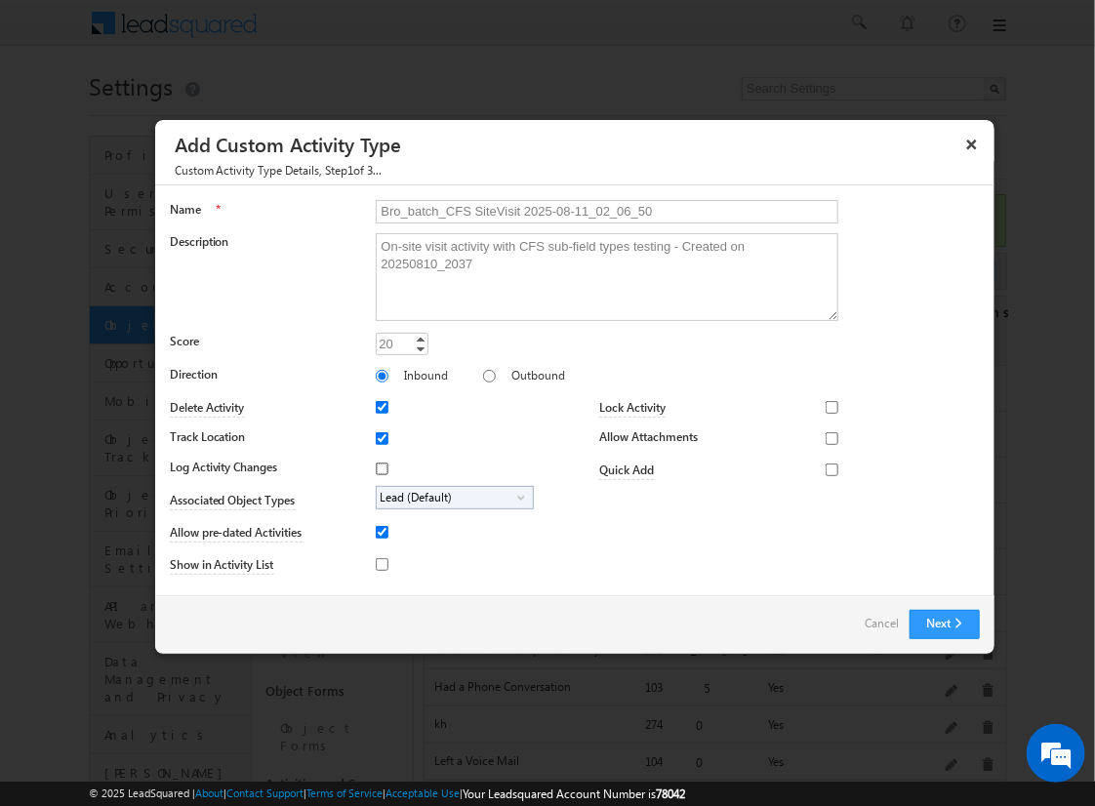
click at [379, 467] on input "Log Activity Changes" at bounding box center [382, 469] width 13 height 13
checkbox input "true"
click at [379, 563] on input "Show in Activity List" at bounding box center [382, 564] width 13 height 13
checkbox input "true"
click at [826, 437] on input "Allow Attachments" at bounding box center [832, 438] width 13 height 13
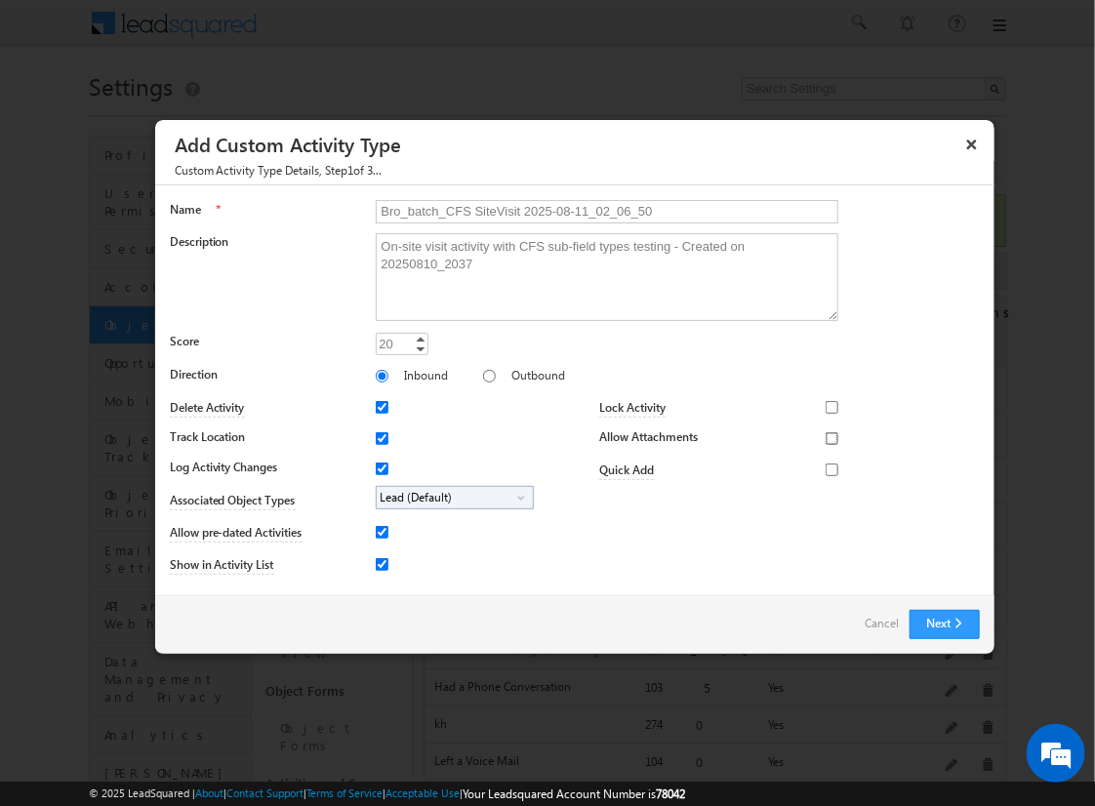
checkbox input "true"
click at [451, 496] on span "Lead (Default)" at bounding box center [447, 498] width 141 height 22
click at [390, 551] on input "Student" at bounding box center [394, 552] width 13 height 13
checkbox input "true"
click at [598, 210] on input "Bro_batch_CFS SiteVisit 2025-08-11_02_06_50" at bounding box center [607, 211] width 463 height 23
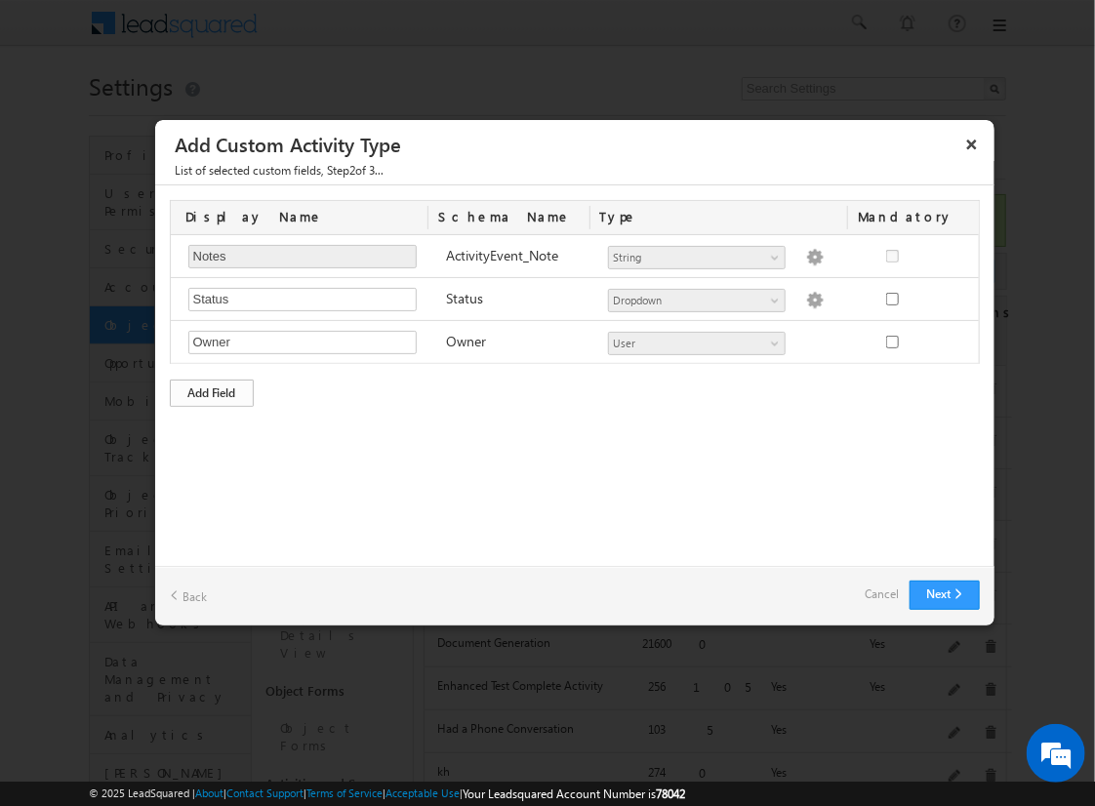
click at [212, 390] on div "Add Field" at bounding box center [212, 393] width 84 height 27
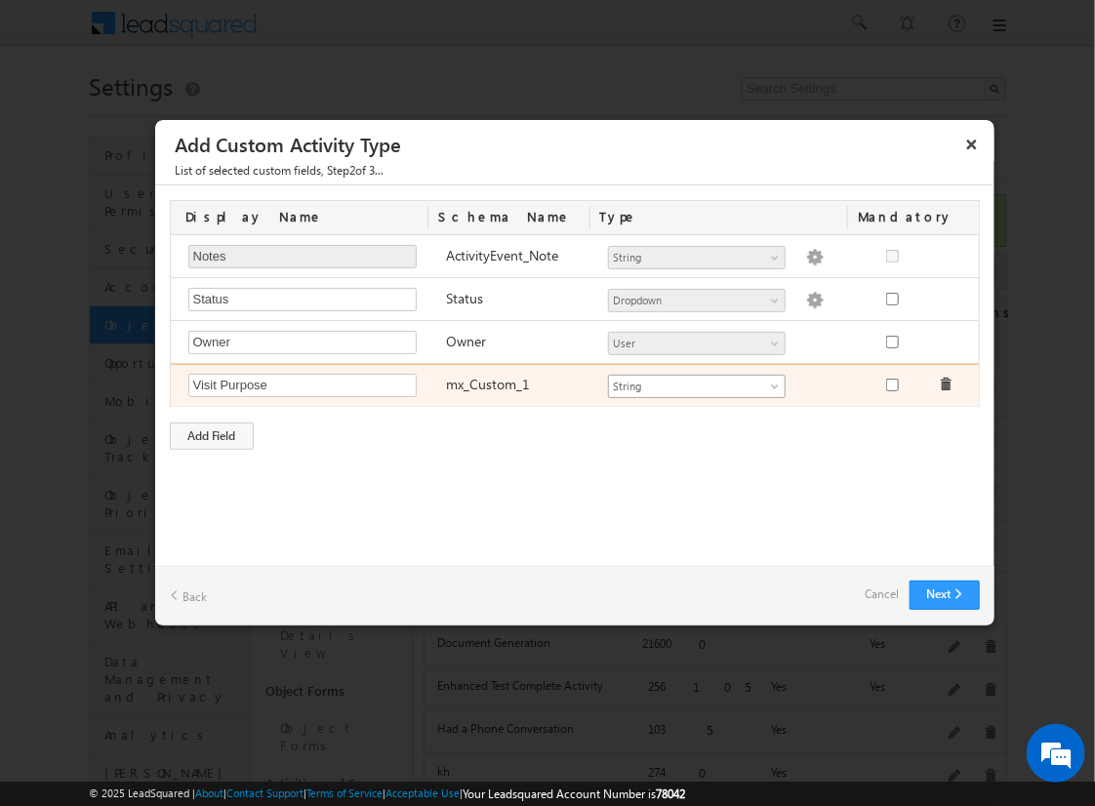
type input "Visit Purpose"
click at [696, 383] on span "String" at bounding box center [688, 387] width 159 height 18
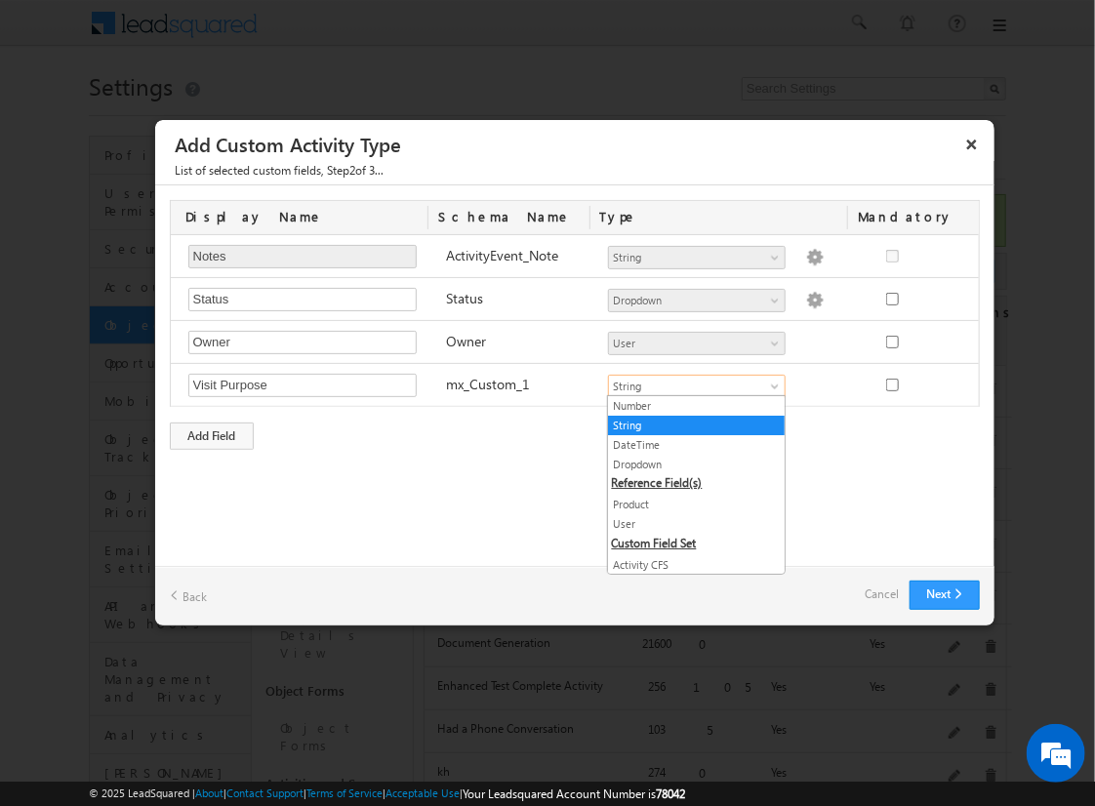
click at [689, 424] on link "String" at bounding box center [696, 426] width 177 height 18
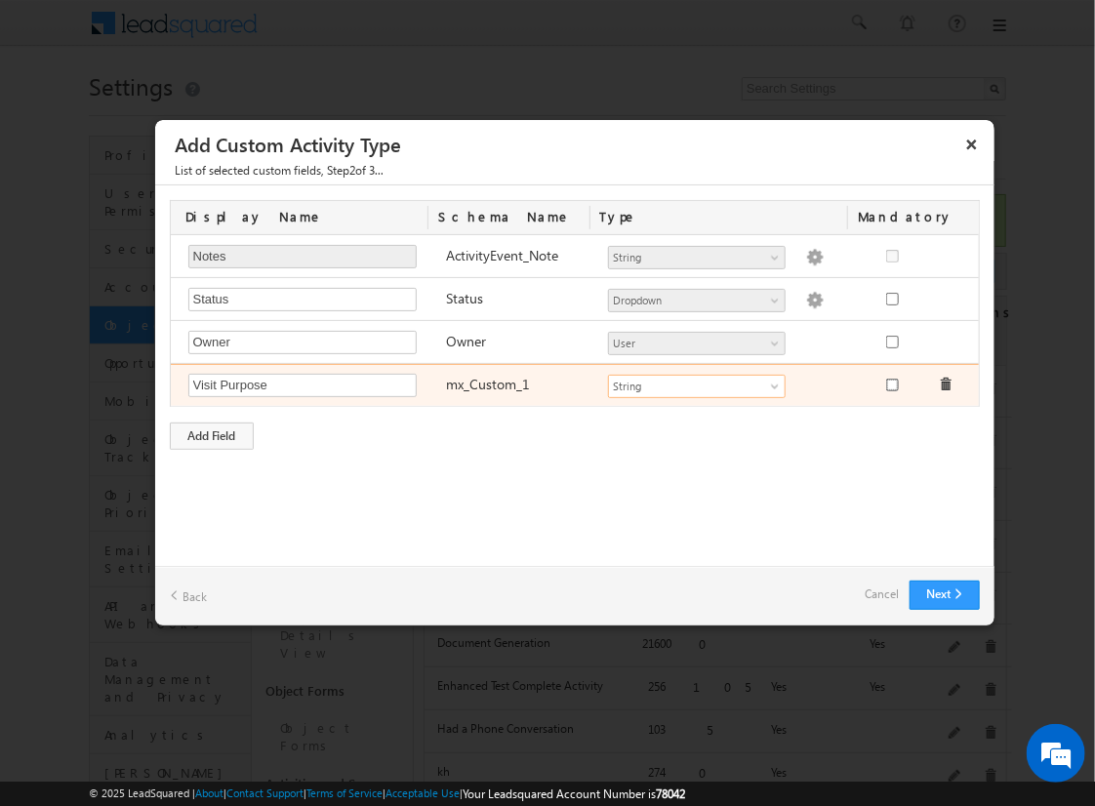
click at [891, 383] on input "checkbox" at bounding box center [892, 385] width 13 height 13
checkbox input "true"
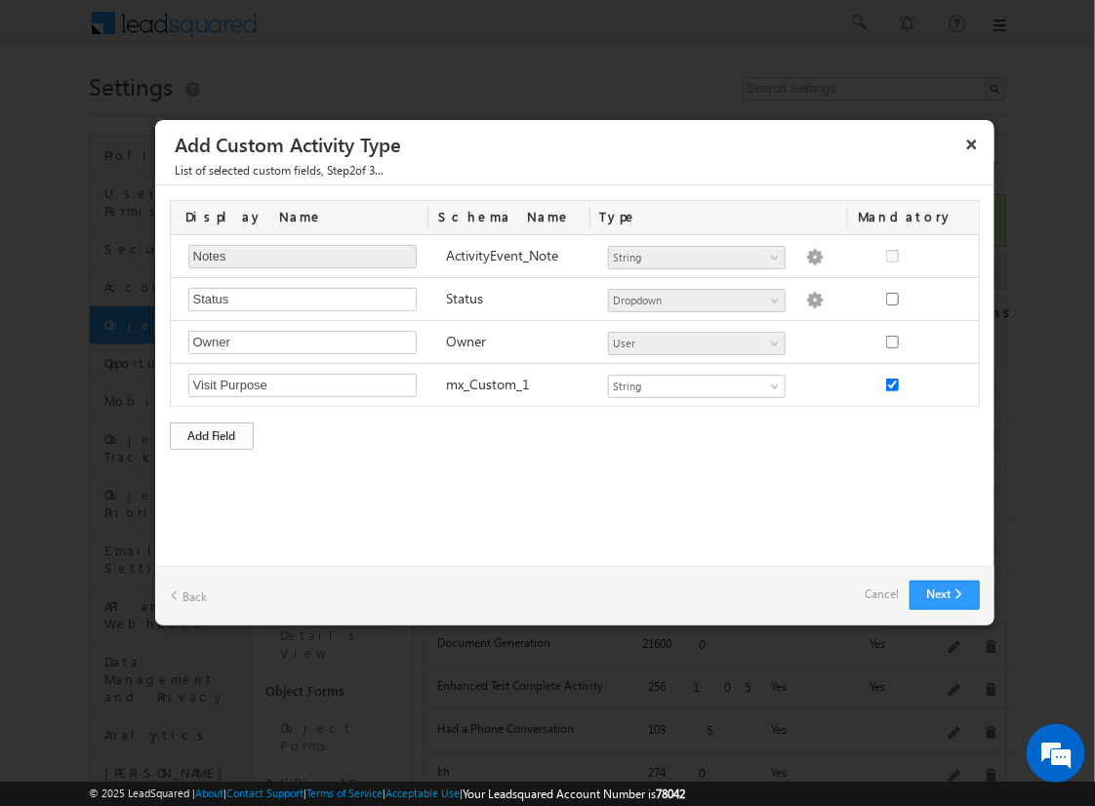
click at [212, 432] on div "Add Field" at bounding box center [212, 436] width 84 height 27
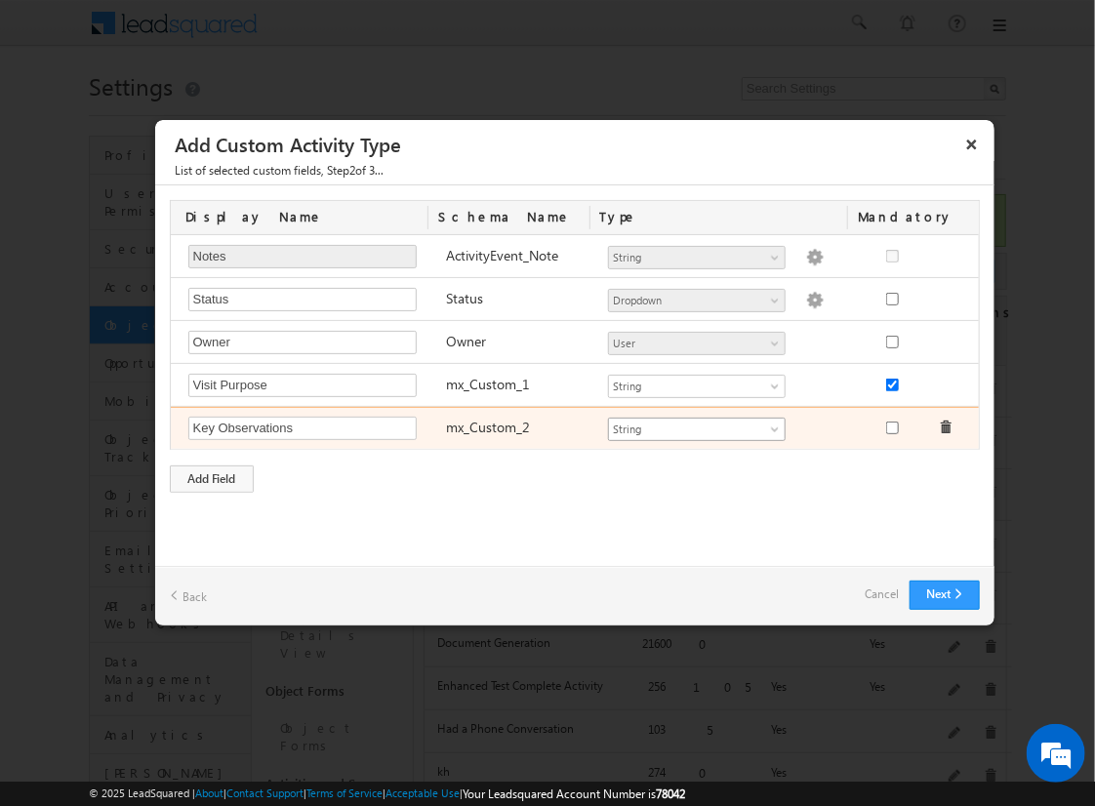
type input "Key Observations"
click at [696, 425] on span "String" at bounding box center [688, 430] width 159 height 18
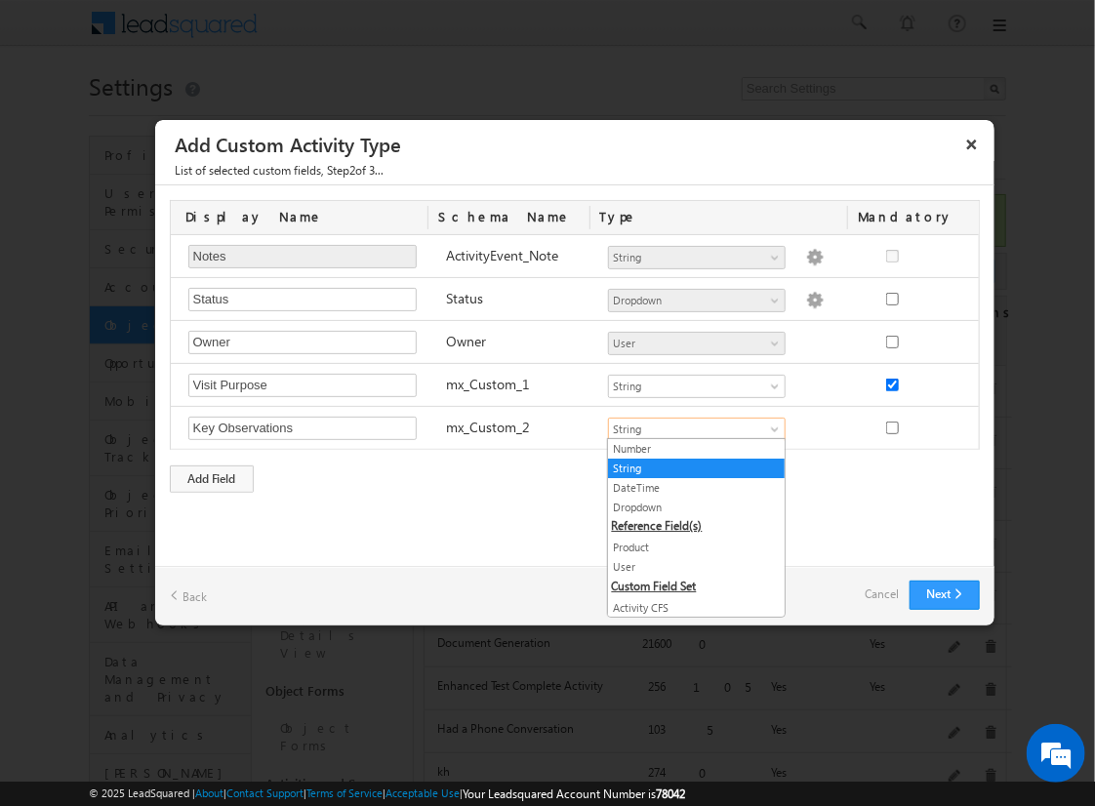
click at [689, 466] on link "String" at bounding box center [696, 469] width 177 height 18
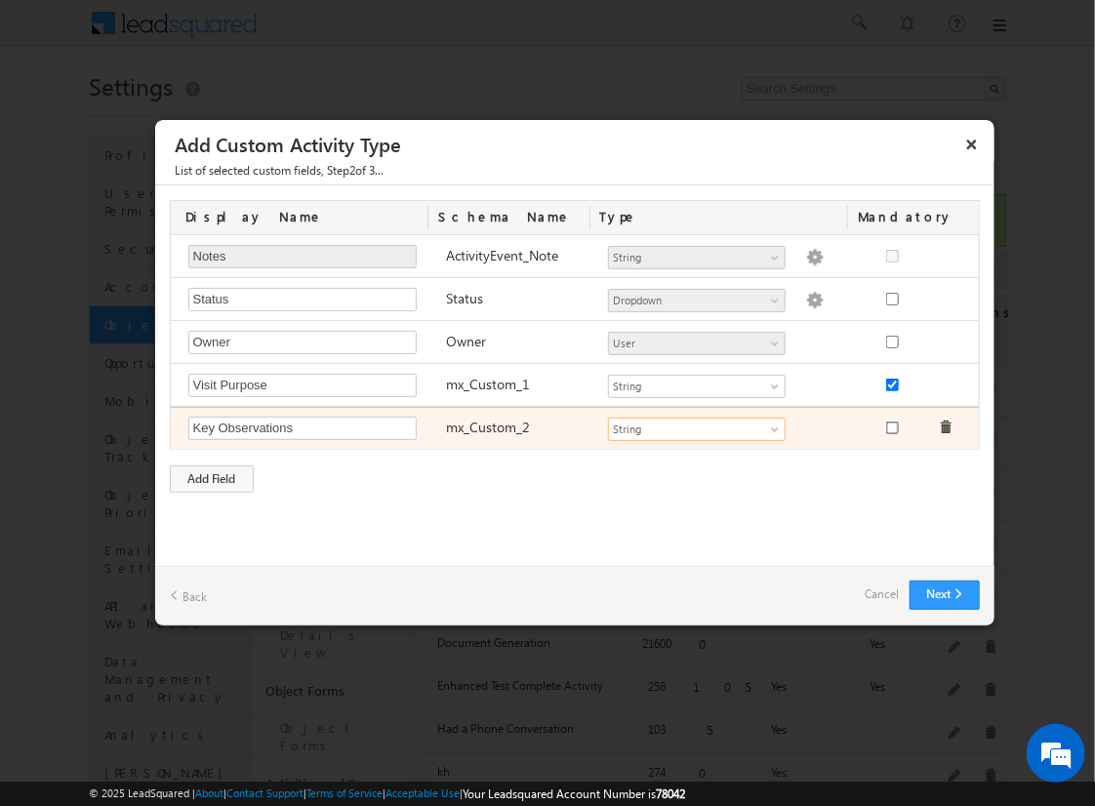
click at [891, 424] on input "checkbox" at bounding box center [892, 428] width 13 height 13
checkbox input "true"
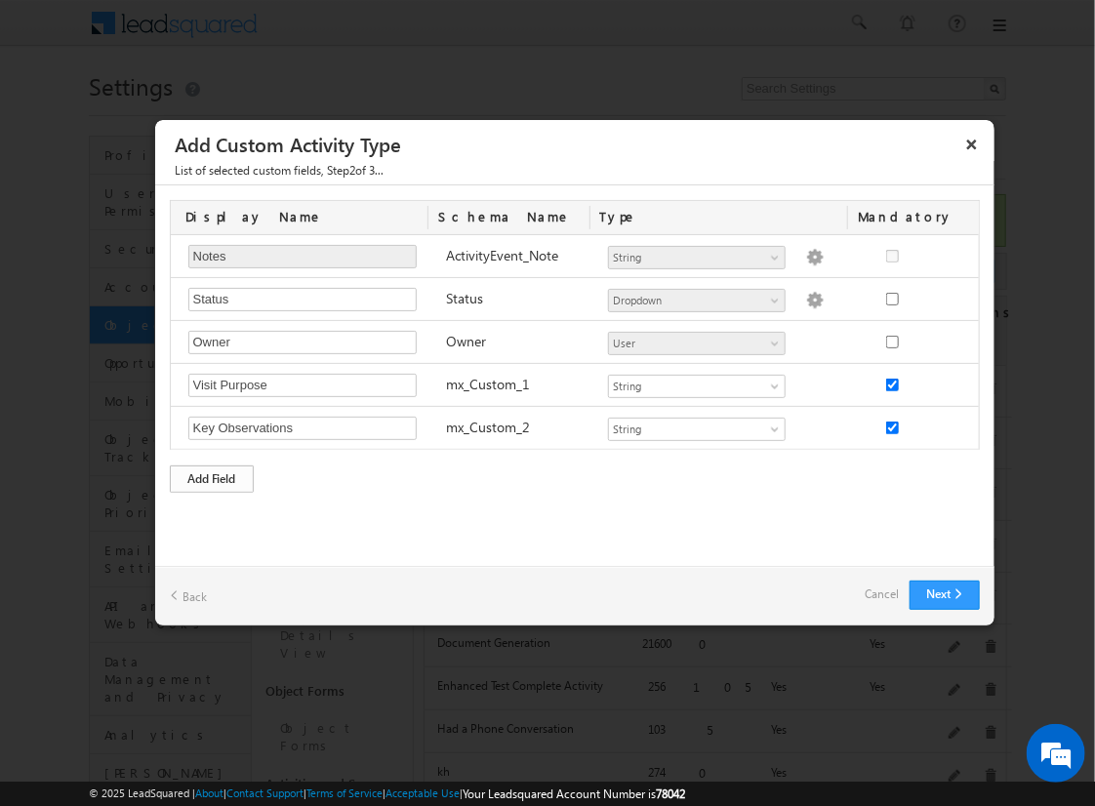
click at [212, 475] on div "Add Field" at bounding box center [212, 478] width 84 height 27
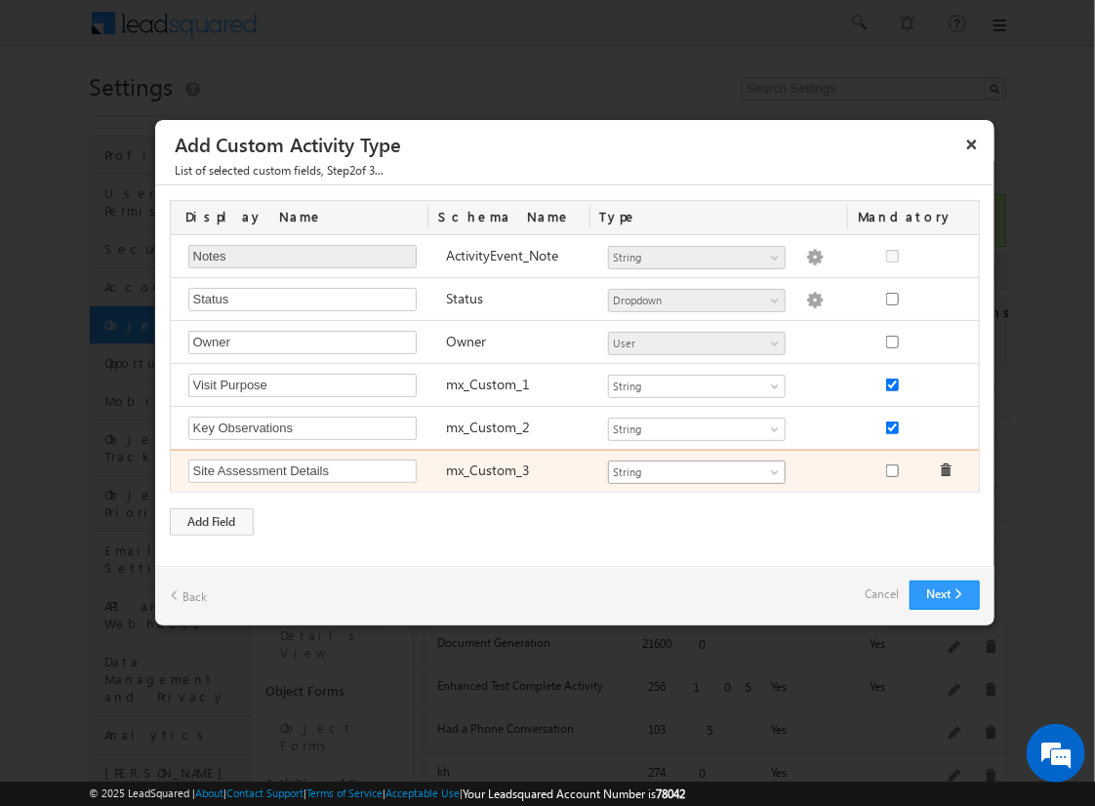
type input "Site Assessment Details"
click at [696, 468] on span "String" at bounding box center [688, 473] width 159 height 18
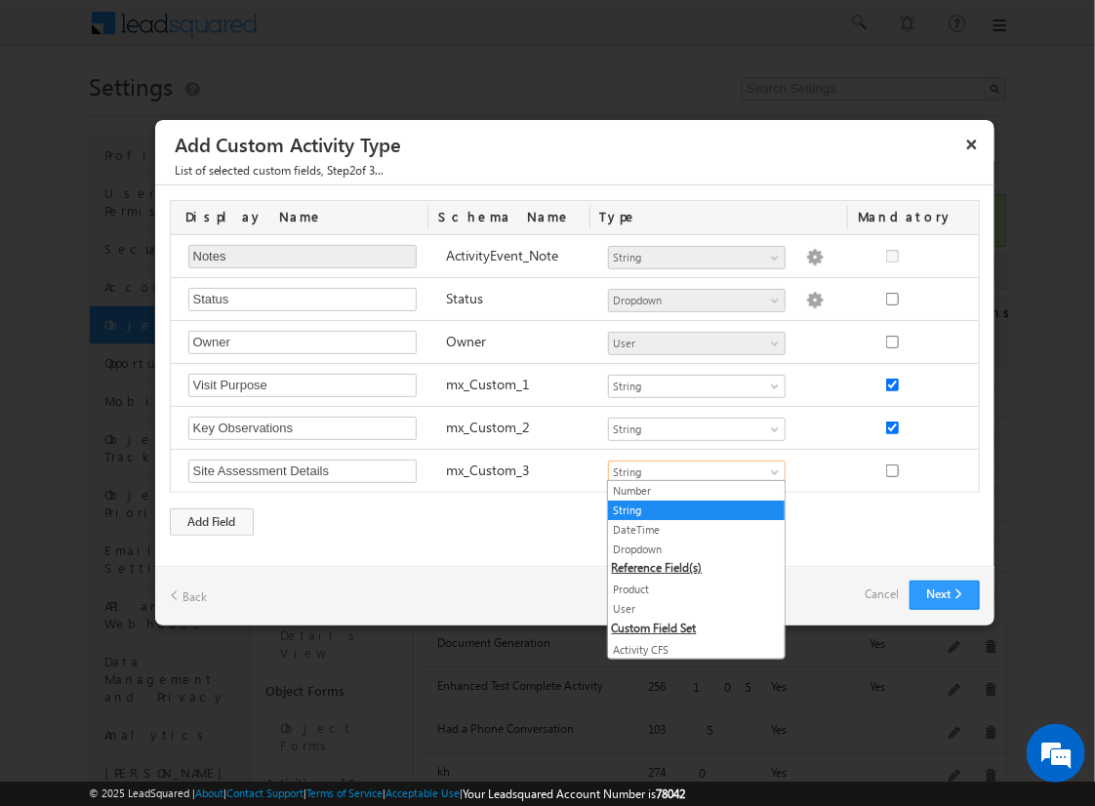
click at [689, 680] on link "Geolocation" at bounding box center [696, 689] width 177 height 18
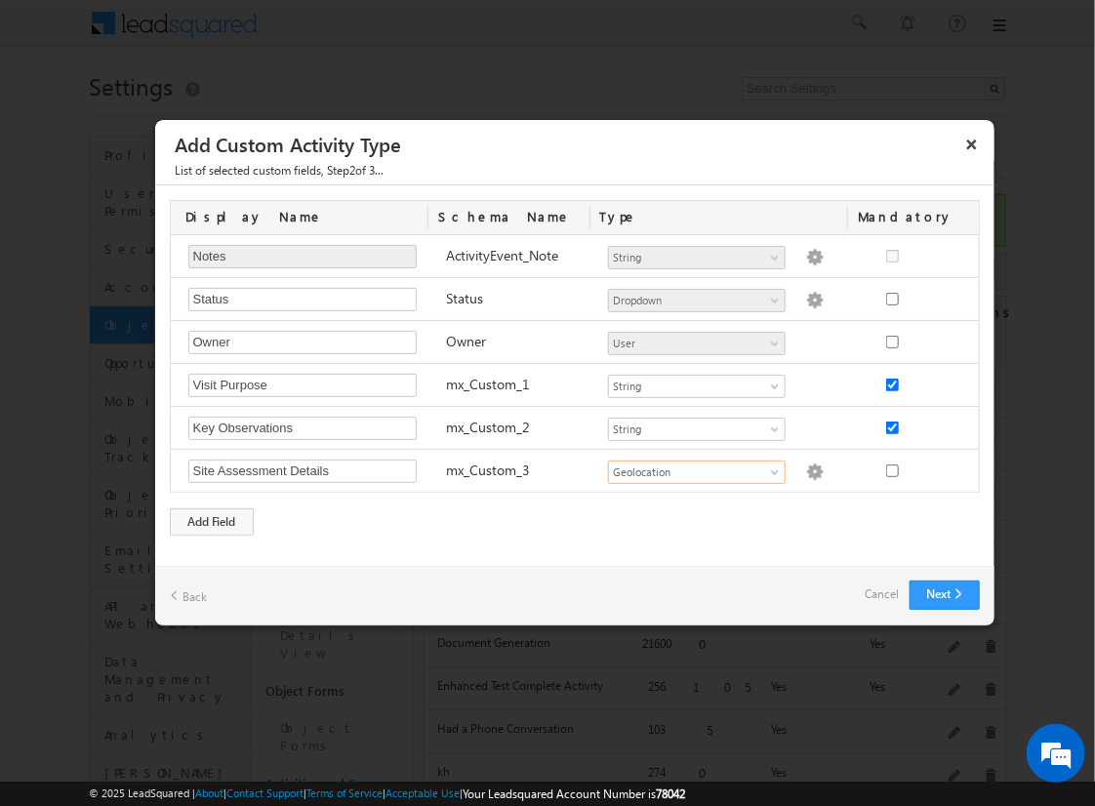
scroll to position [0, 0]
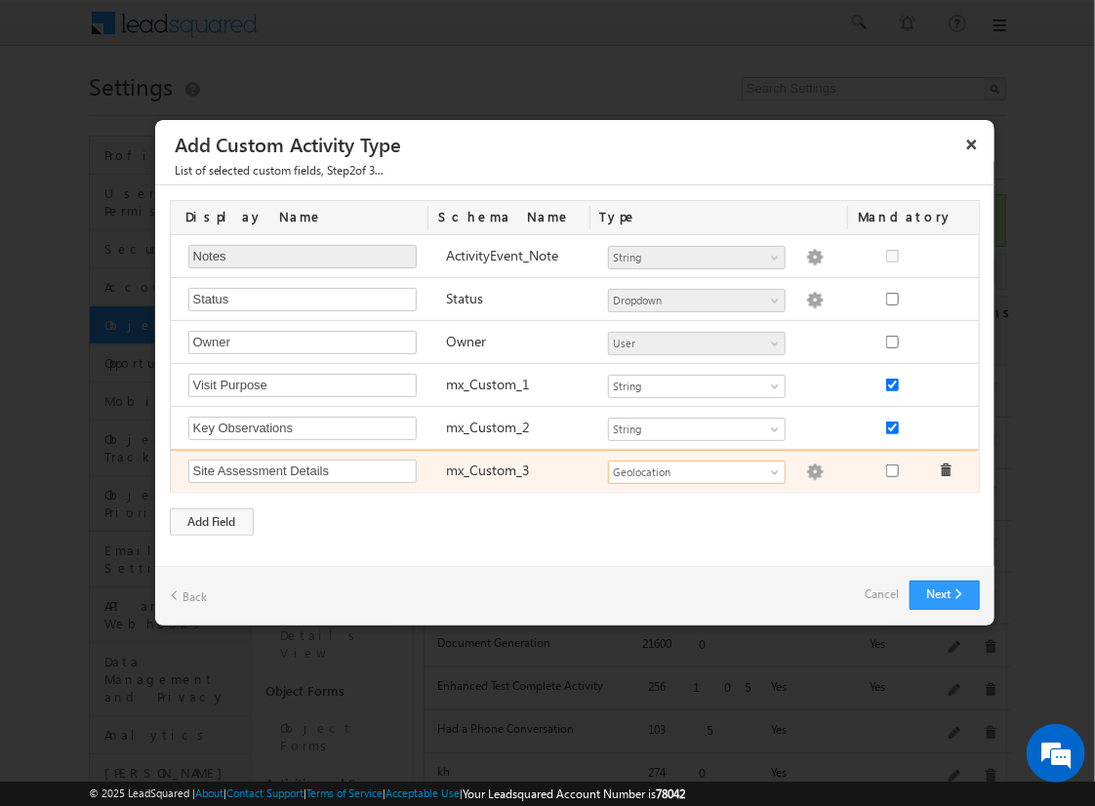
click at [806, 468] on img at bounding box center [815, 473] width 18 height 18
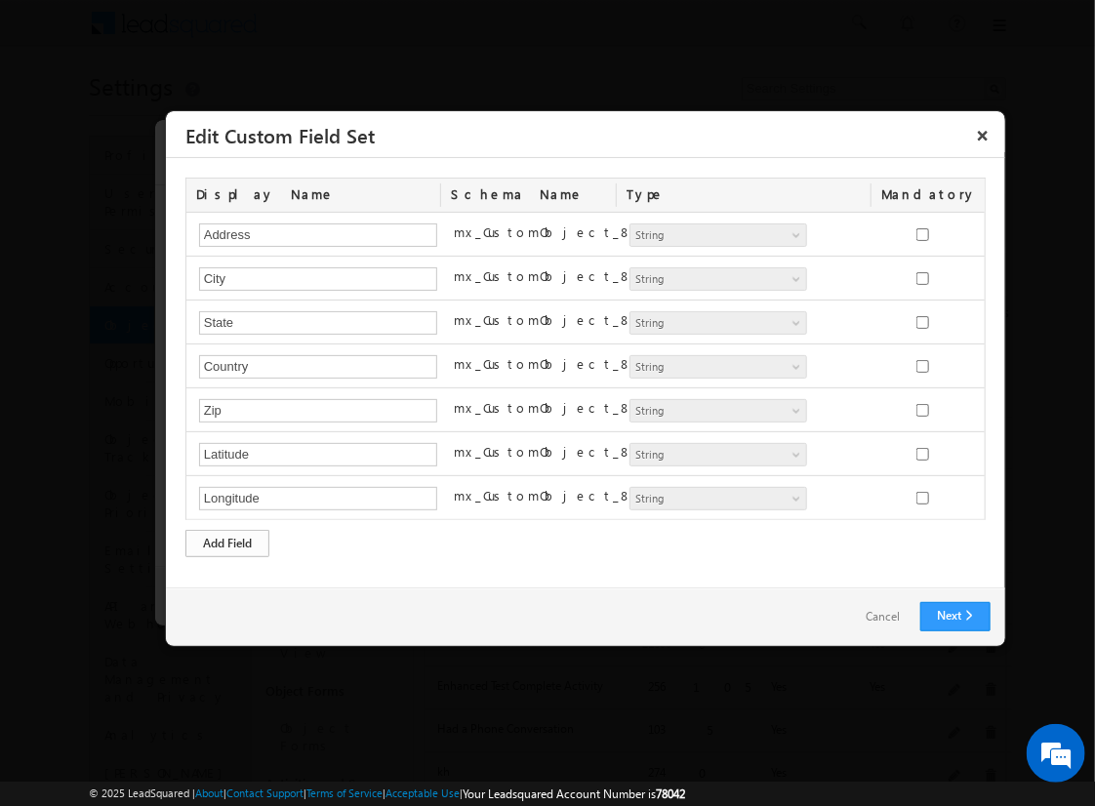
click at [227, 540] on div "Add Field" at bounding box center [227, 543] width 84 height 27
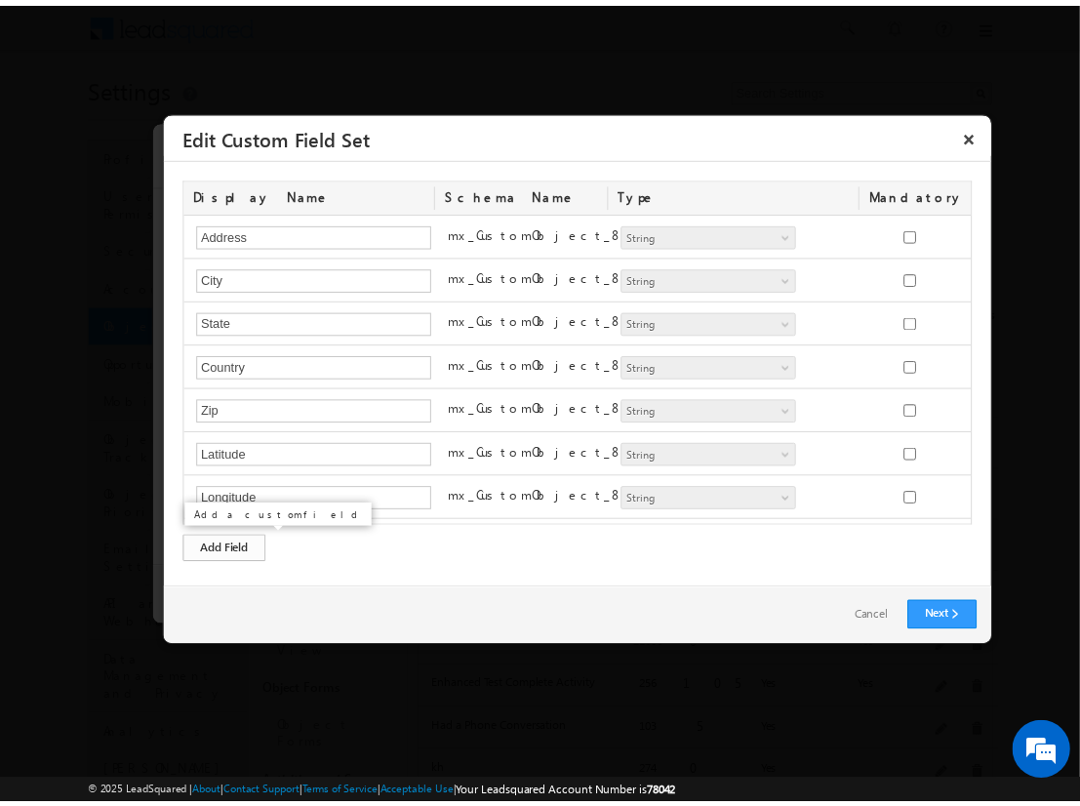
scroll to position [35, 0]
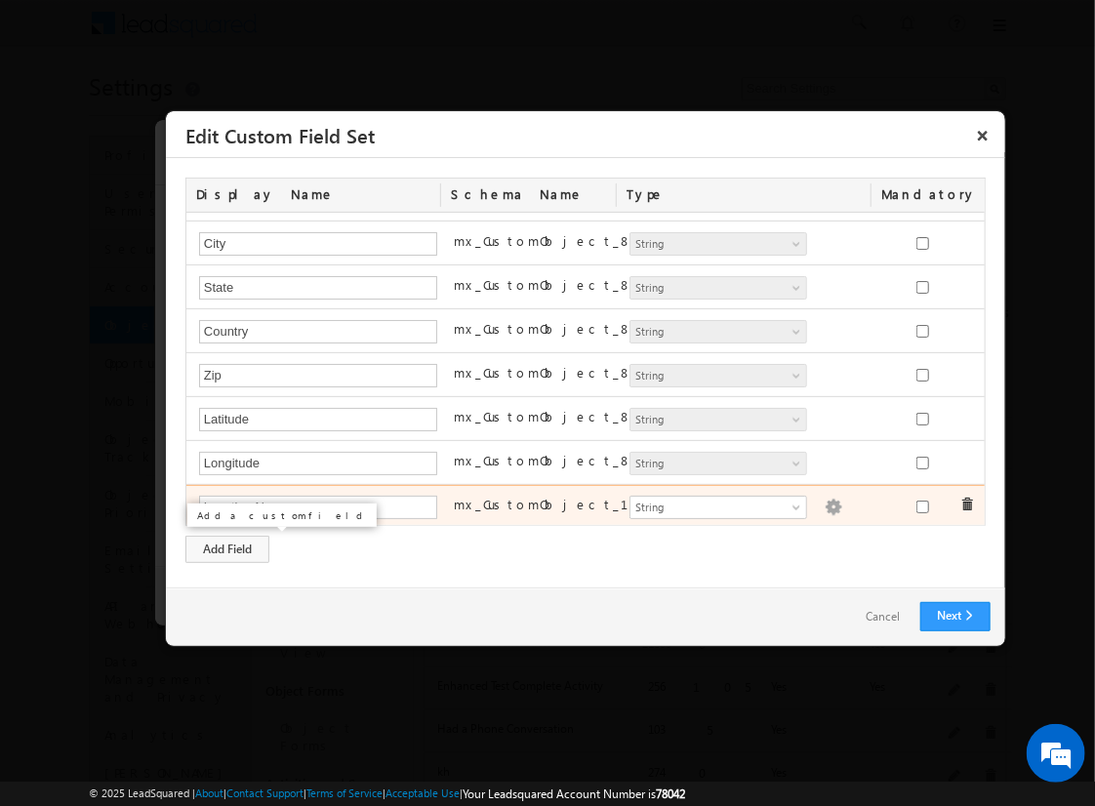
type input "Location Name"
click at [825, 503] on img at bounding box center [834, 508] width 18 height 18
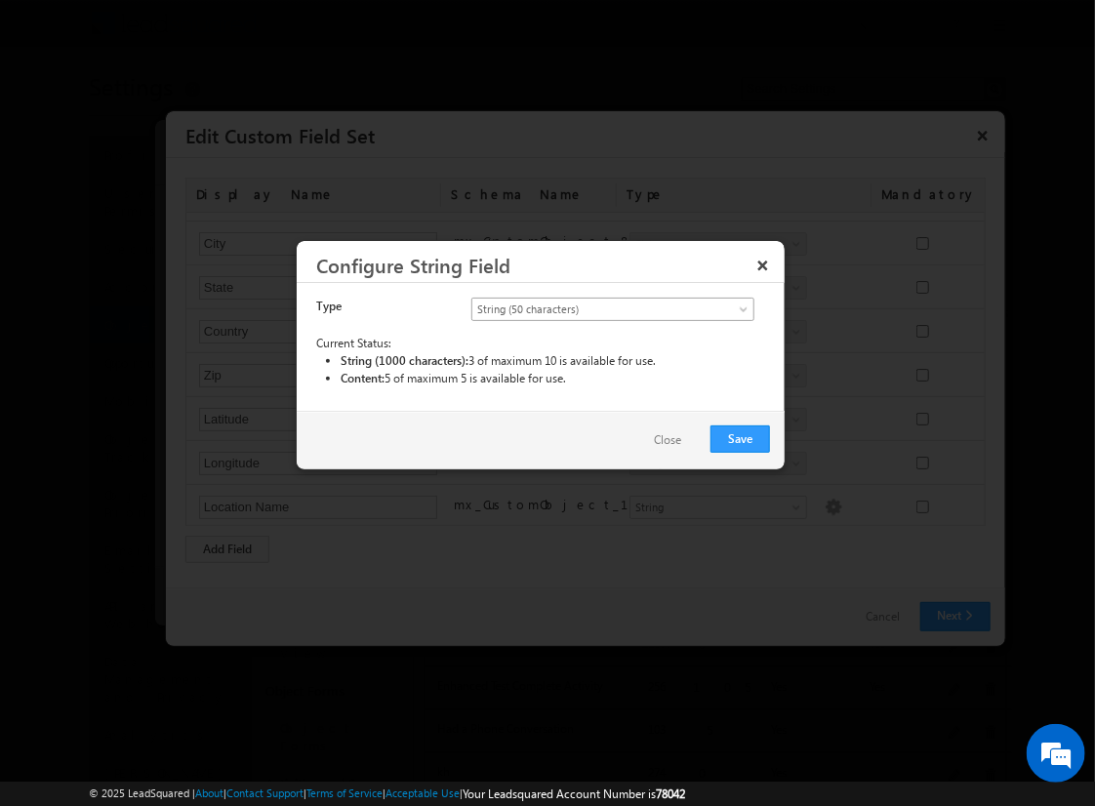
click at [612, 307] on span "String (50 characters)" at bounding box center [596, 310] width 249 height 18
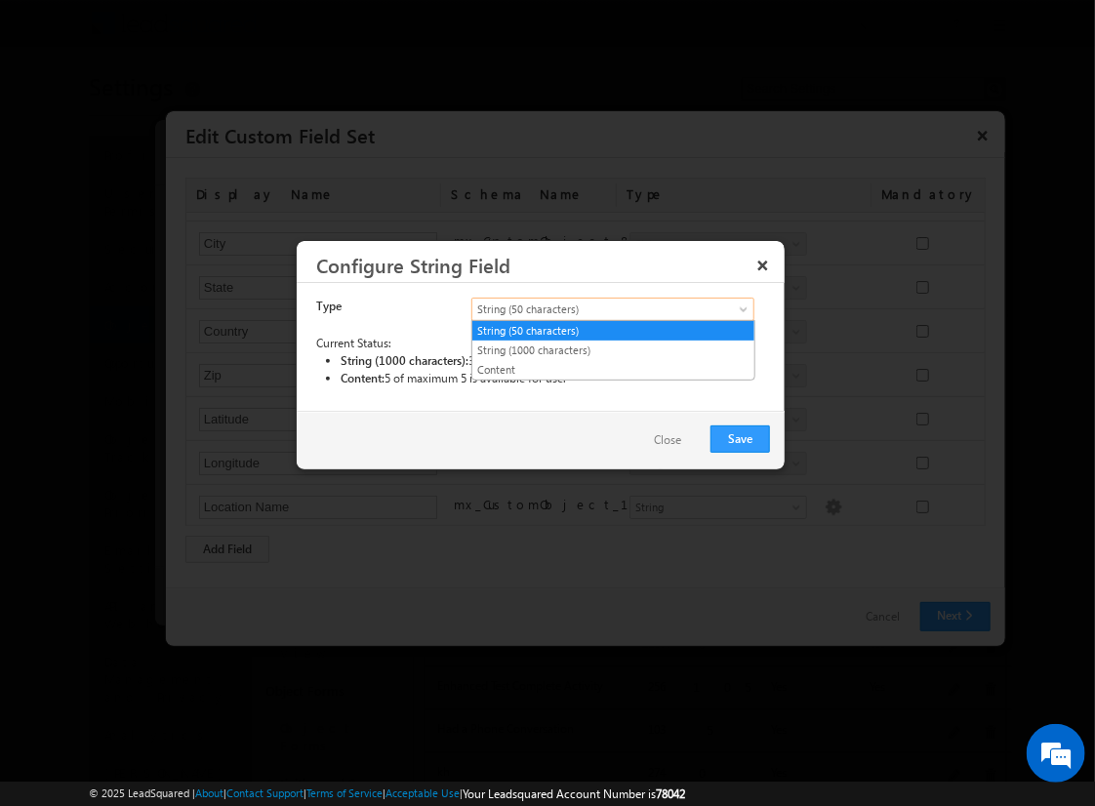
click at [613, 330] on link "String (50 characters)" at bounding box center [613, 331] width 282 height 18
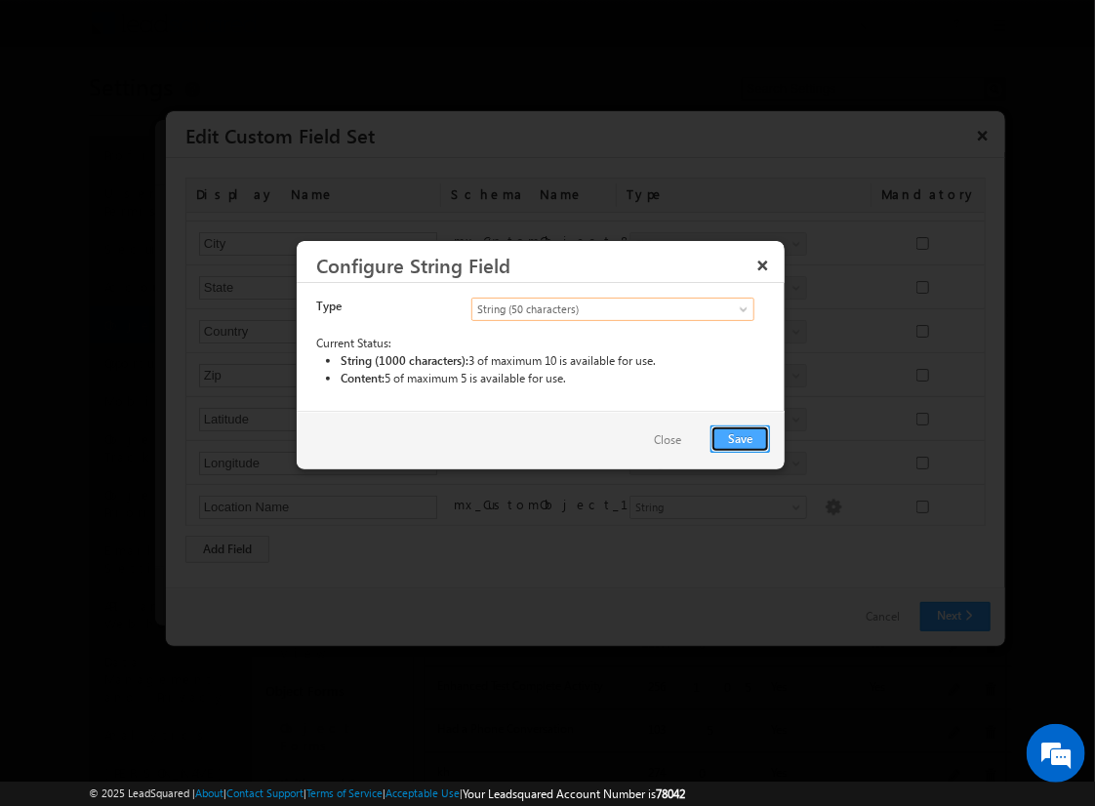
click at [741, 437] on button "Save" at bounding box center [740, 438] width 60 height 27
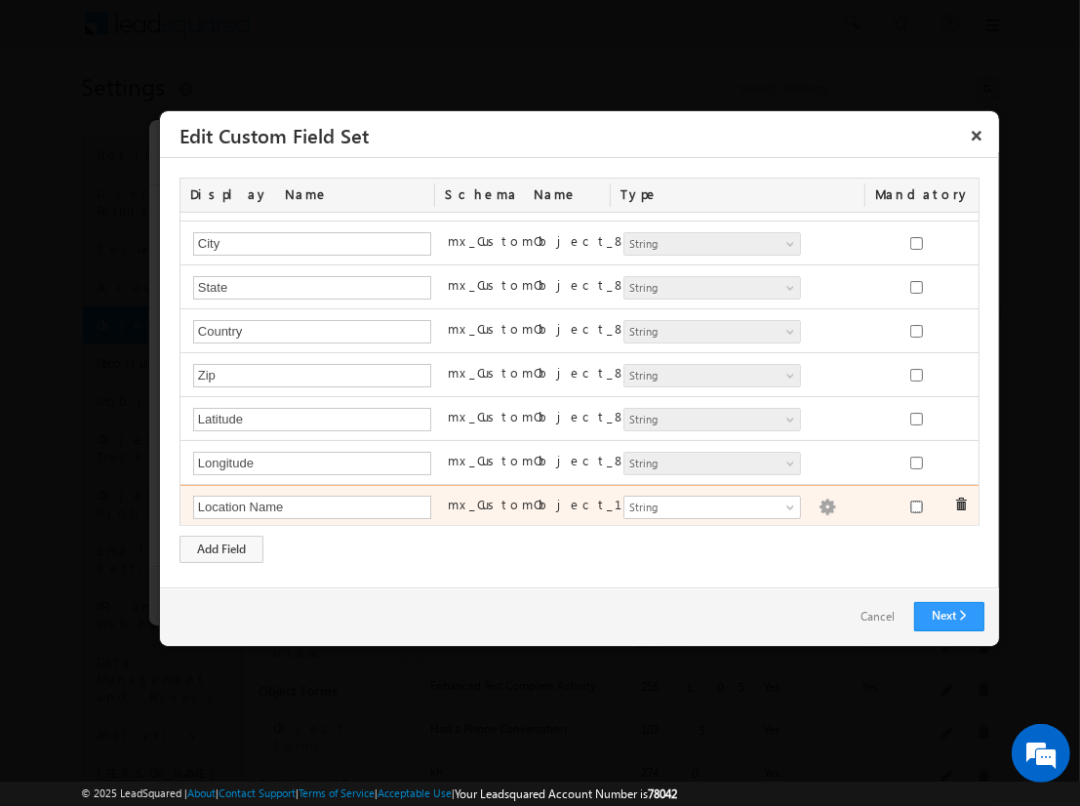
click at [910, 503] on input "checkbox" at bounding box center [916, 507] width 13 height 13
checkbox input "true"
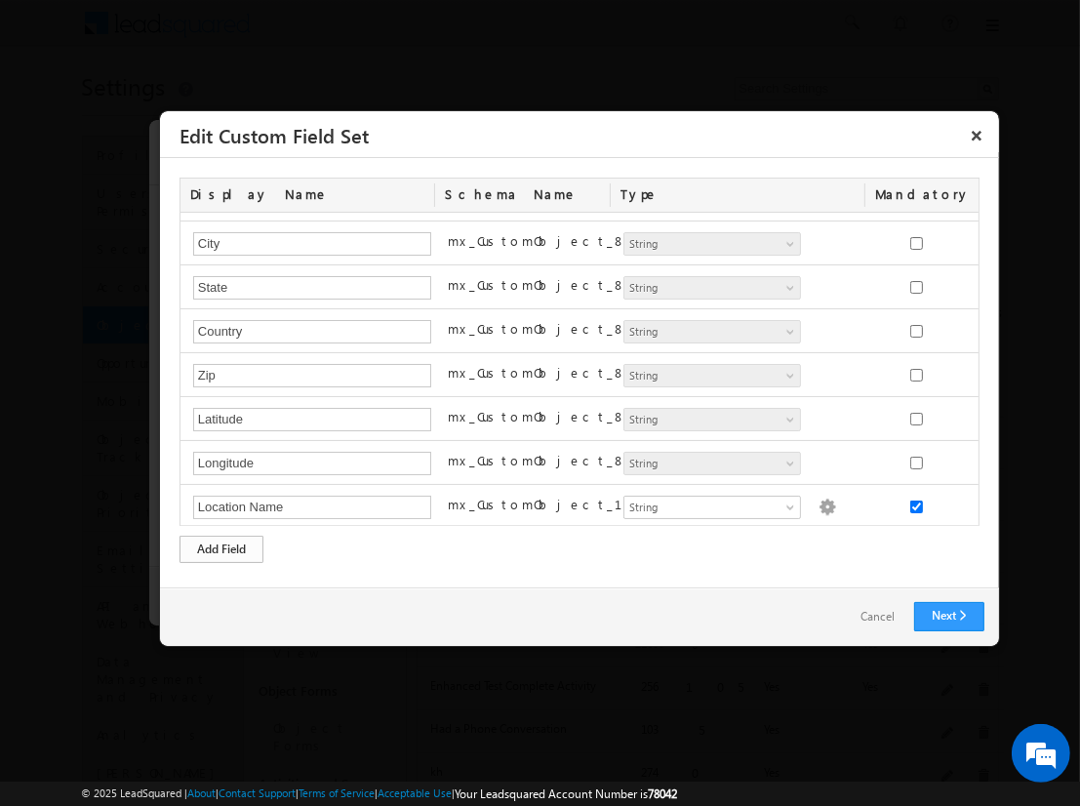
click at [222, 548] on div "Add Field" at bounding box center [222, 549] width 84 height 27
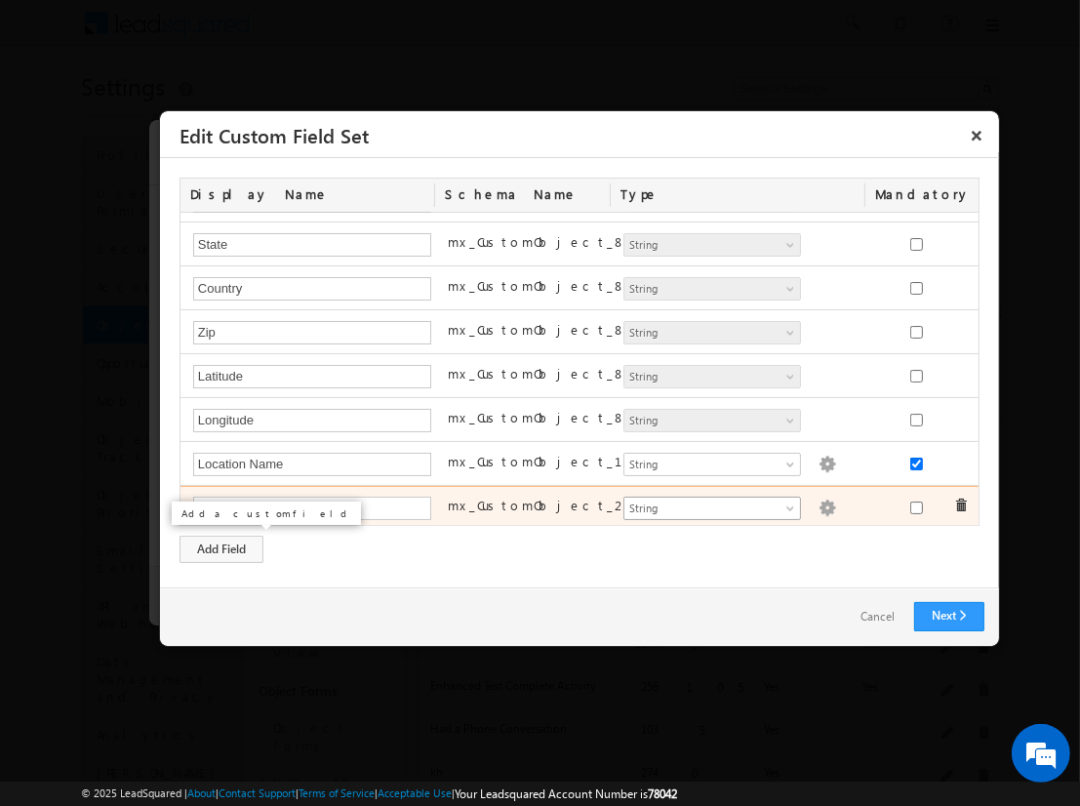
type input "Assessment Start Time"
click at [704, 504] on span "String" at bounding box center [704, 509] width 159 height 18
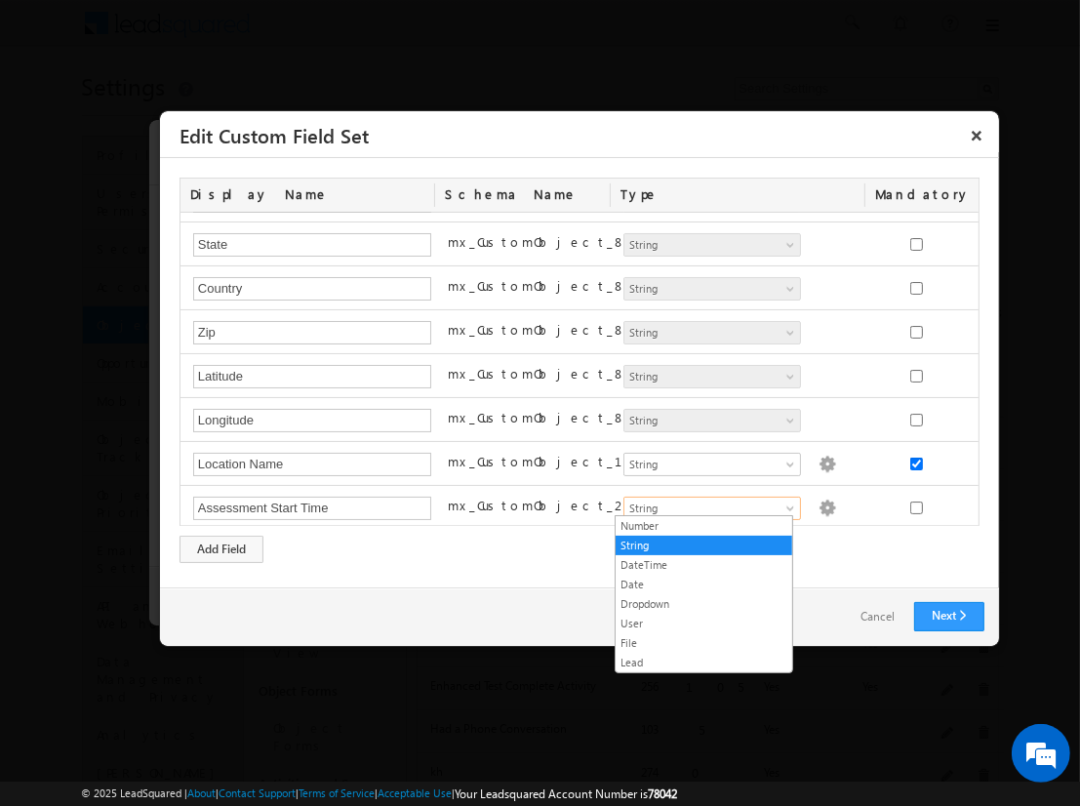
click at [704, 564] on link "DateTime" at bounding box center [704, 565] width 177 height 18
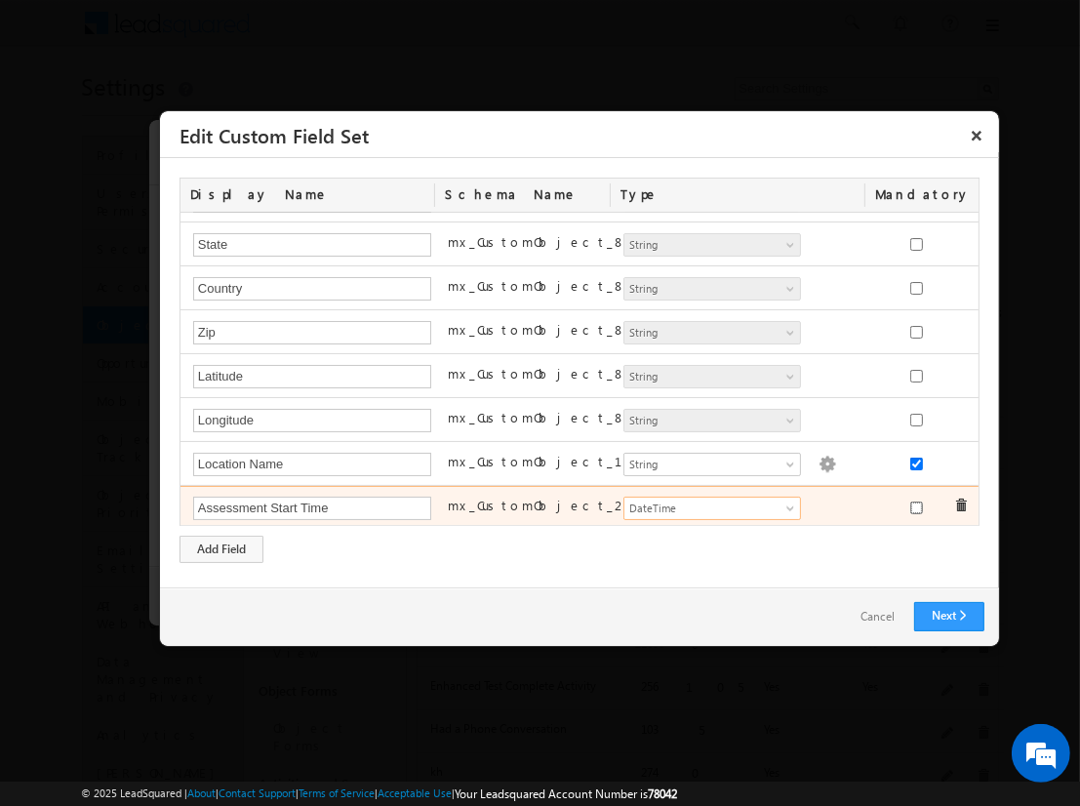
click at [910, 503] on input "checkbox" at bounding box center [916, 508] width 13 height 13
checkbox input "true"
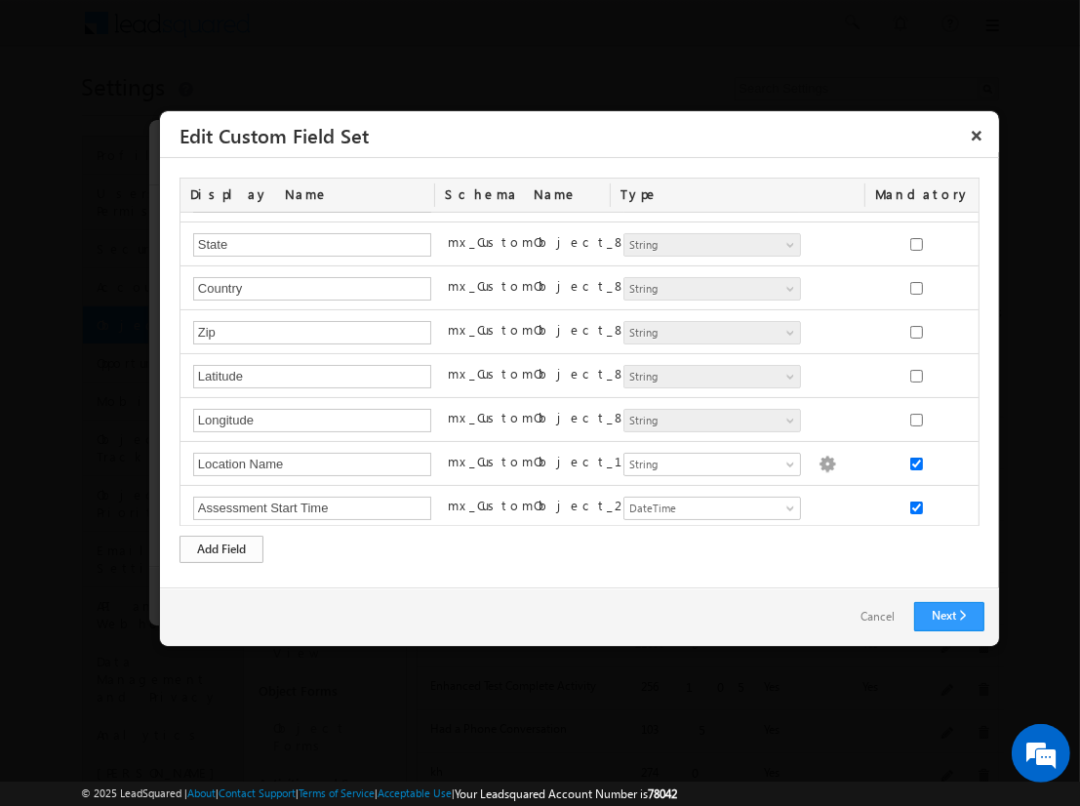
click at [222, 548] on div "Add Field" at bounding box center [222, 549] width 84 height 27
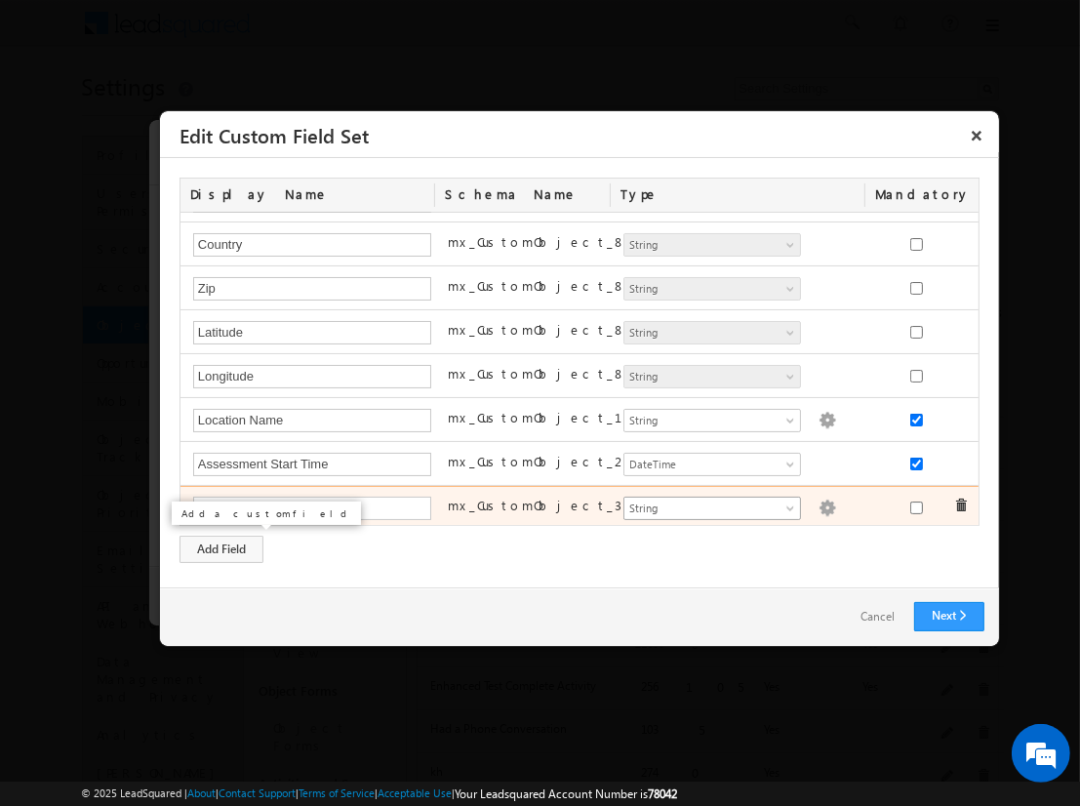
type input "Assessment Score"
click at [704, 503] on span "String" at bounding box center [704, 509] width 159 height 18
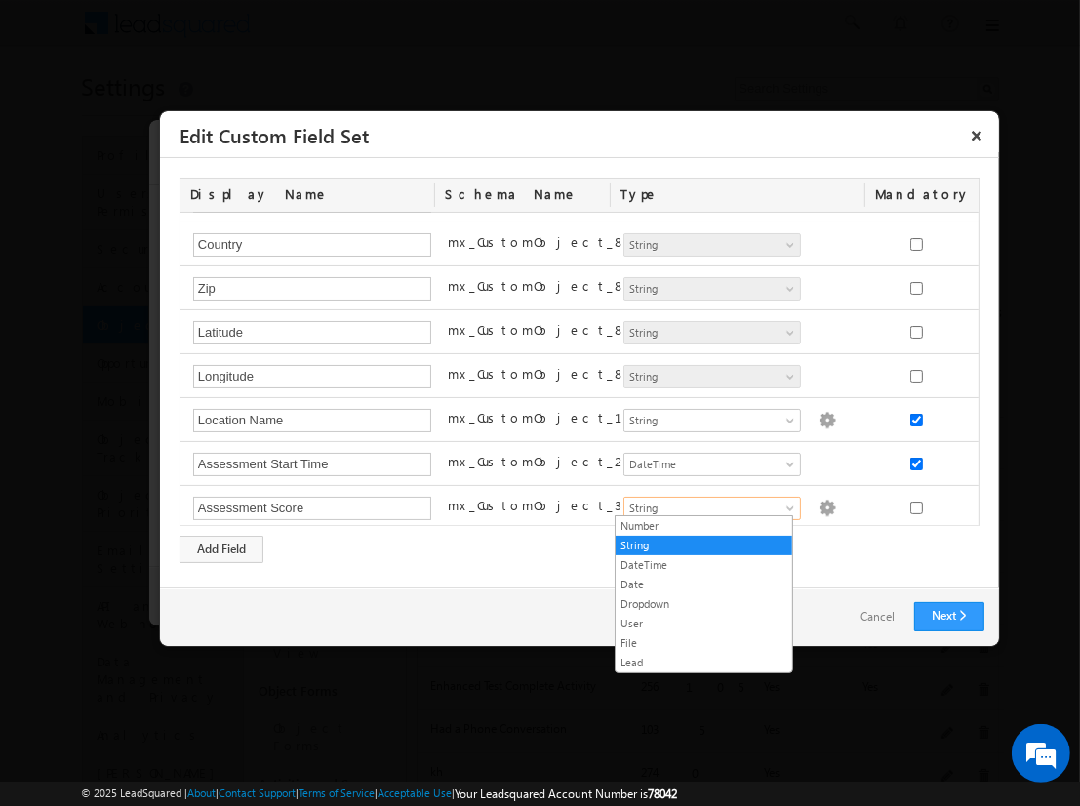
click at [704, 525] on link "Number" at bounding box center [704, 526] width 177 height 18
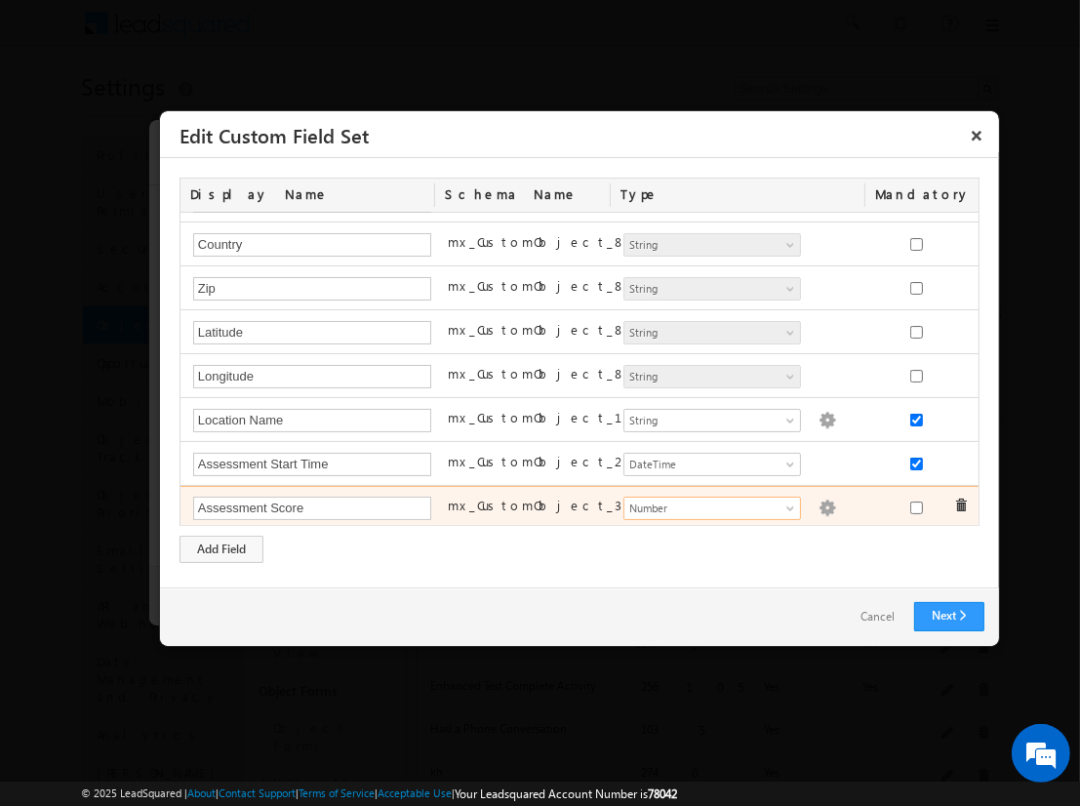
click at [819, 503] on img at bounding box center [828, 509] width 18 height 18
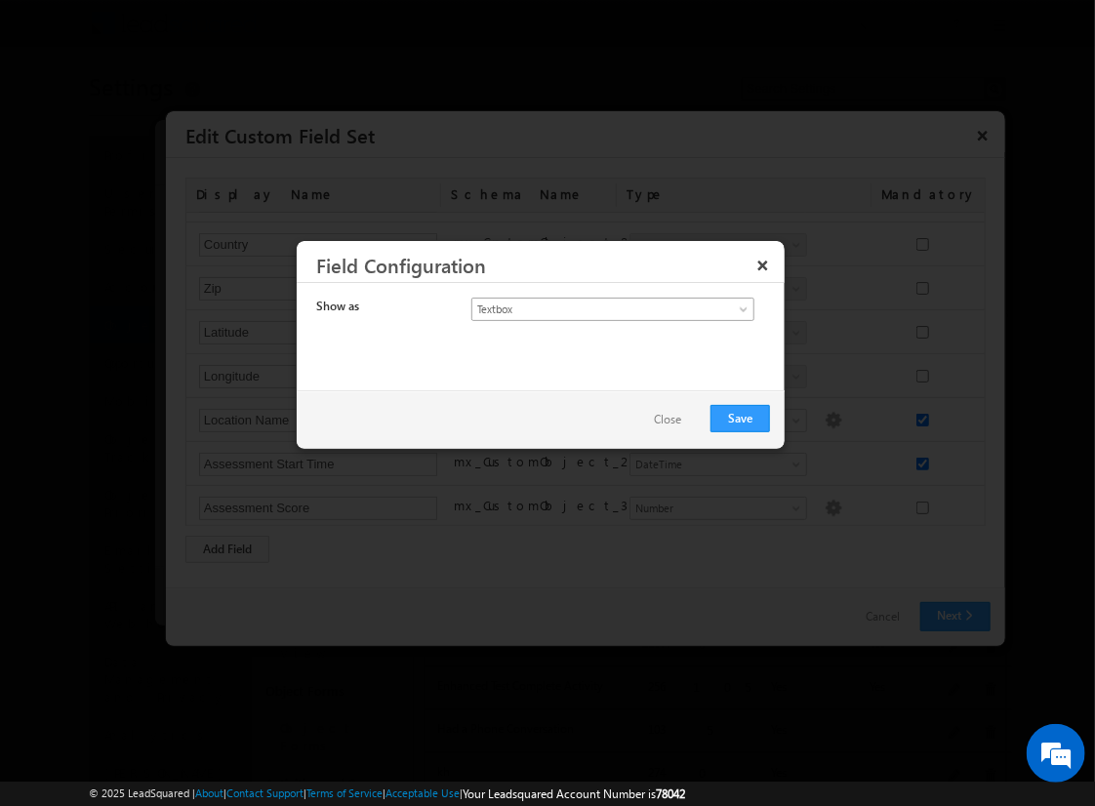
click at [595, 307] on span "Textbox" at bounding box center [596, 310] width 249 height 18
click at [613, 349] on link "Currency" at bounding box center [613, 351] width 282 height 18
click at [741, 417] on button "Save" at bounding box center [740, 418] width 60 height 27
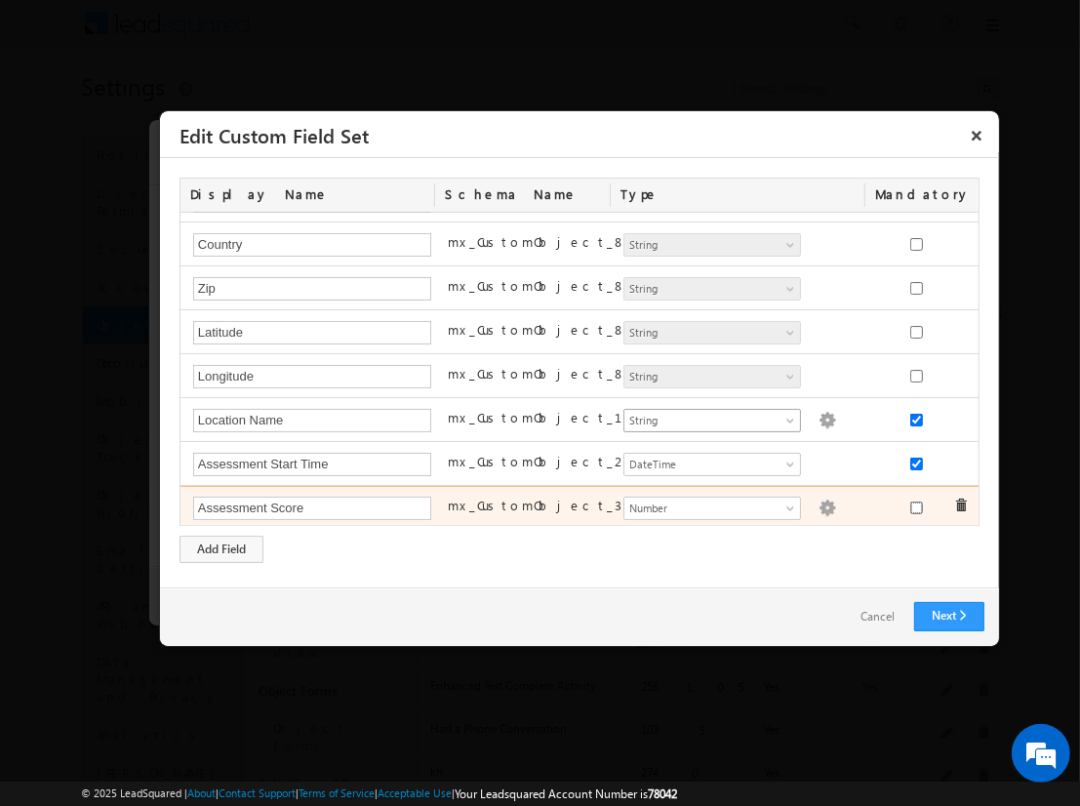
click at [910, 503] on input "checkbox" at bounding box center [916, 508] width 13 height 13
checkbox input "true"
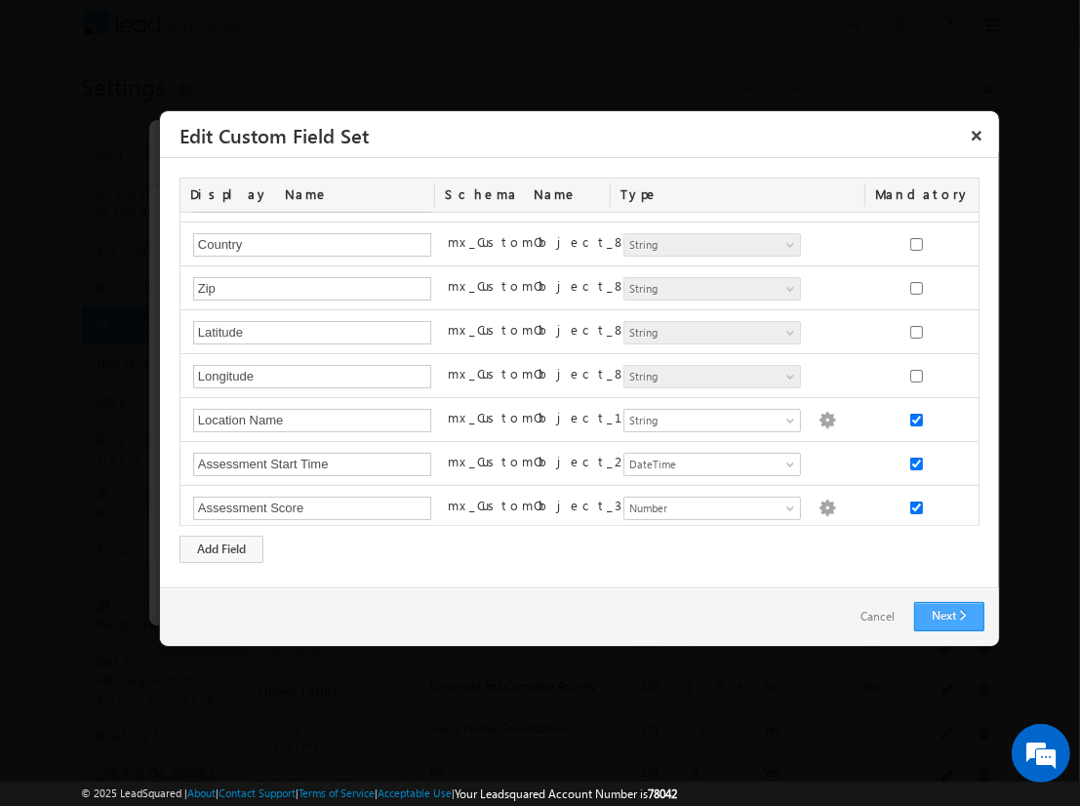
click at [949, 616] on link "Next" at bounding box center [949, 616] width 70 height 29
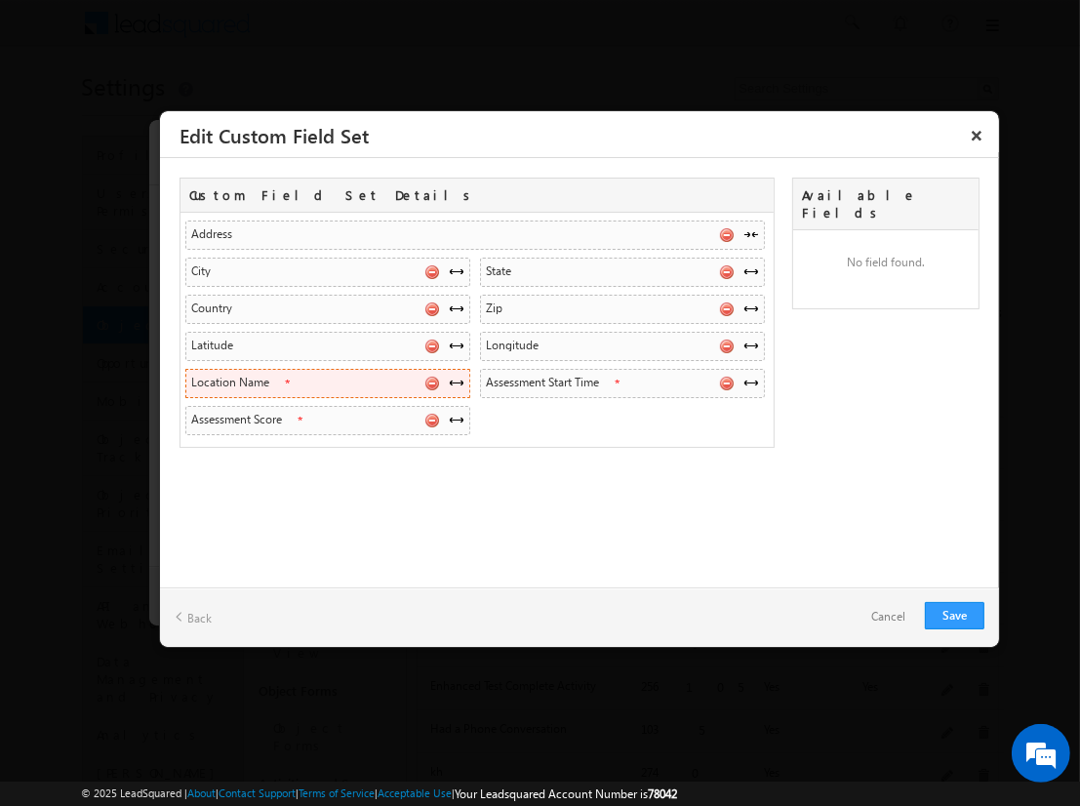
click at [456, 380] on span at bounding box center [457, 383] width 16 height 16
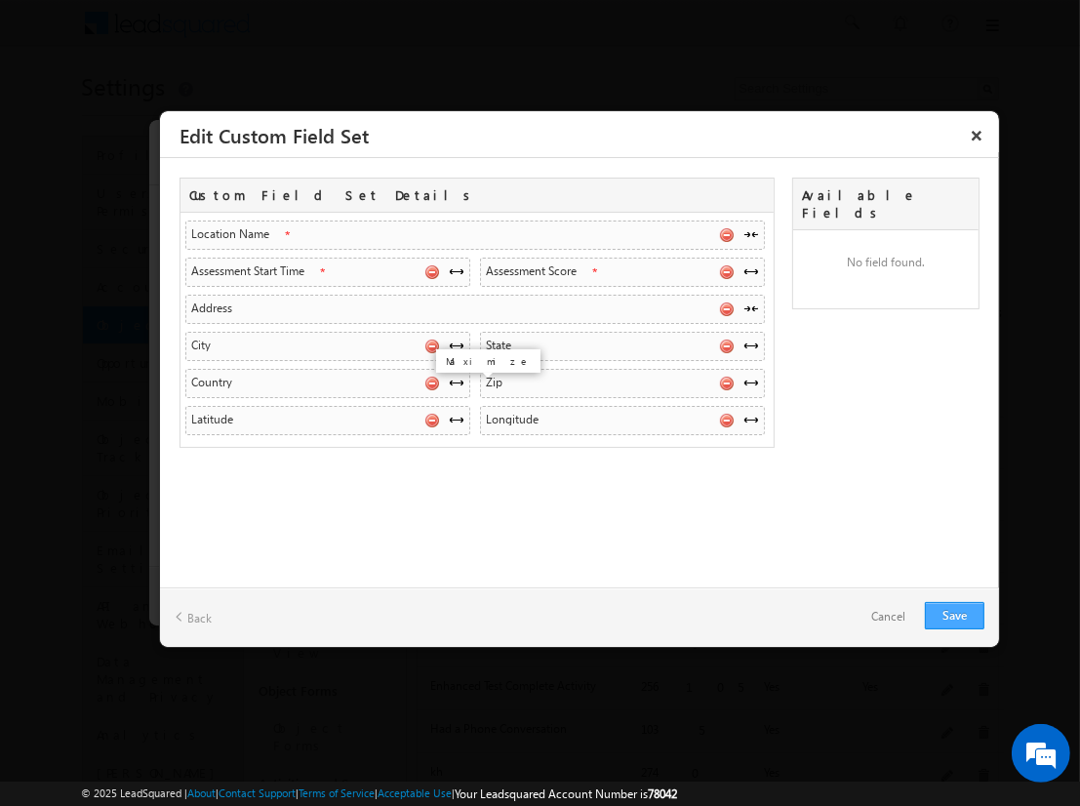
click at [954, 615] on link "Save" at bounding box center [955, 615] width 60 height 27
checkbox input "true"
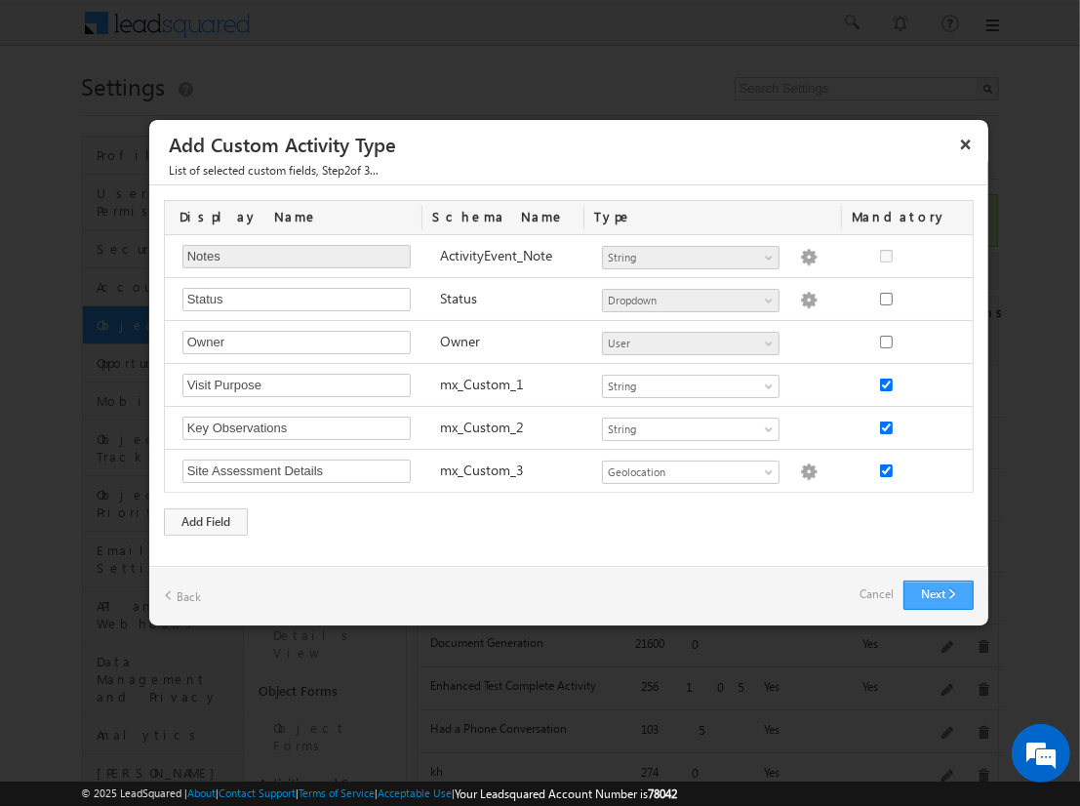
click at [938, 593] on button "Next" at bounding box center [939, 595] width 70 height 29
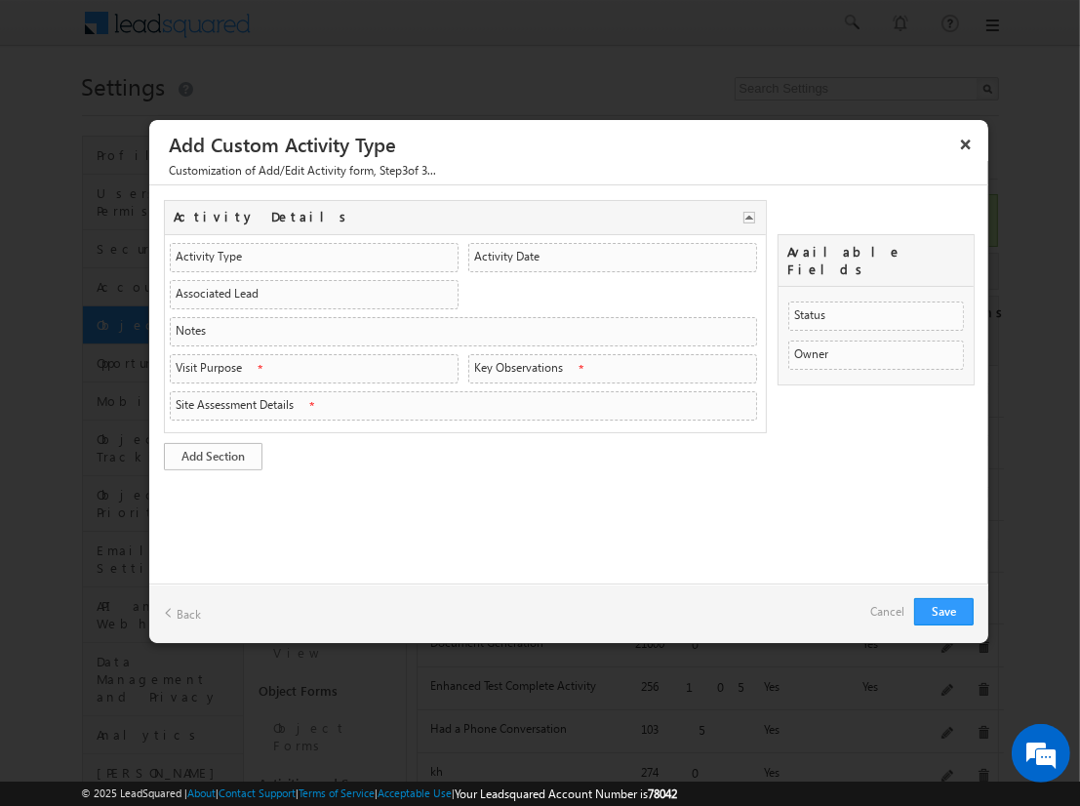
click at [213, 452] on link "Add Section" at bounding box center [213, 456] width 99 height 27
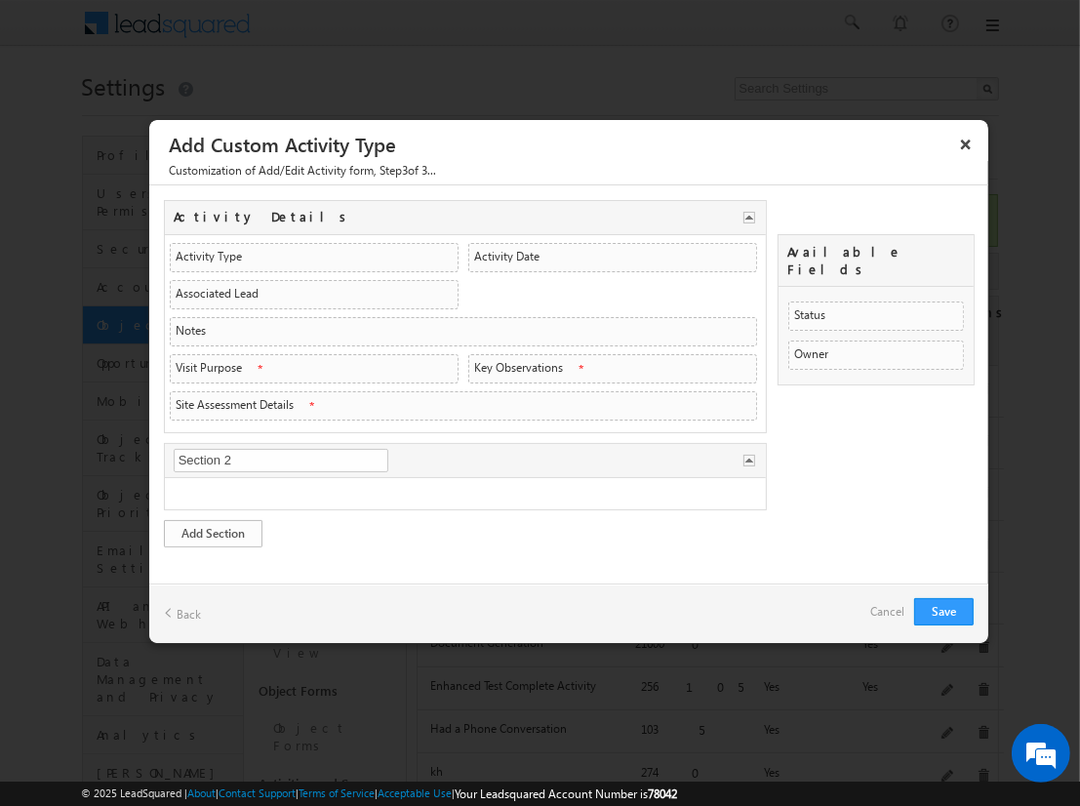
type input "Visit Overview"
click at [213, 528] on link "Add Section" at bounding box center [213, 533] width 99 height 27
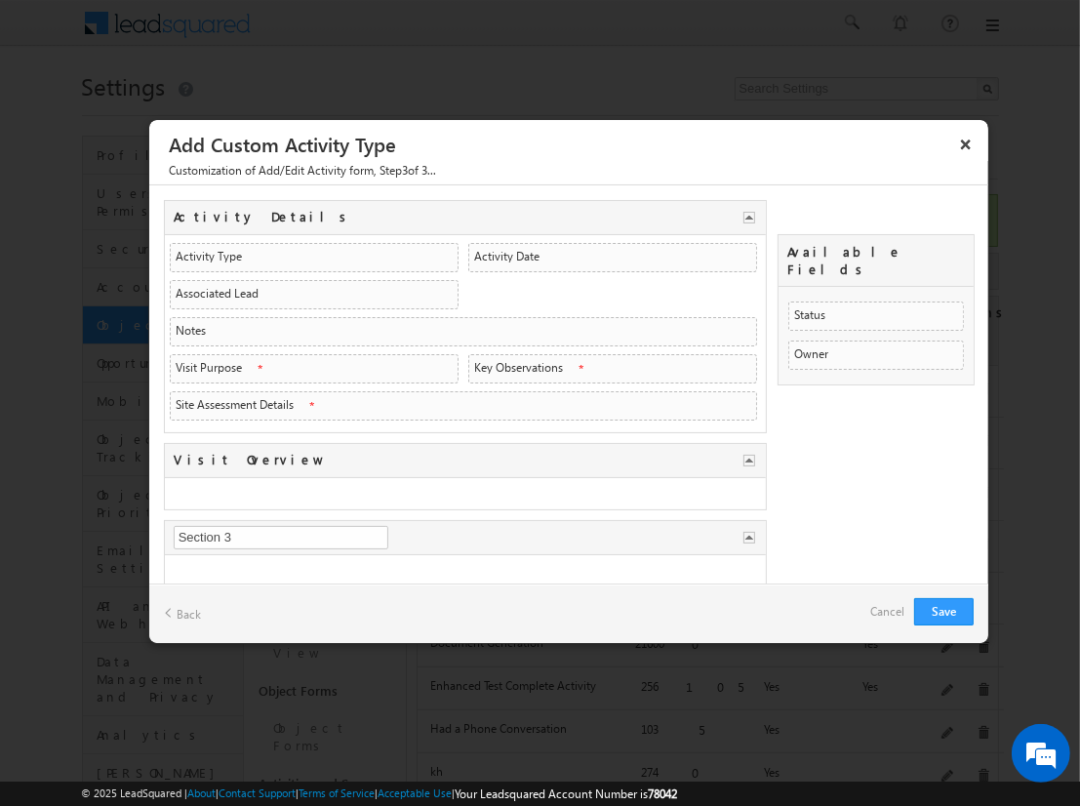
type input "Assessment Data"
click at [896, 614] on link "Cancel" at bounding box center [887, 611] width 34 height 27
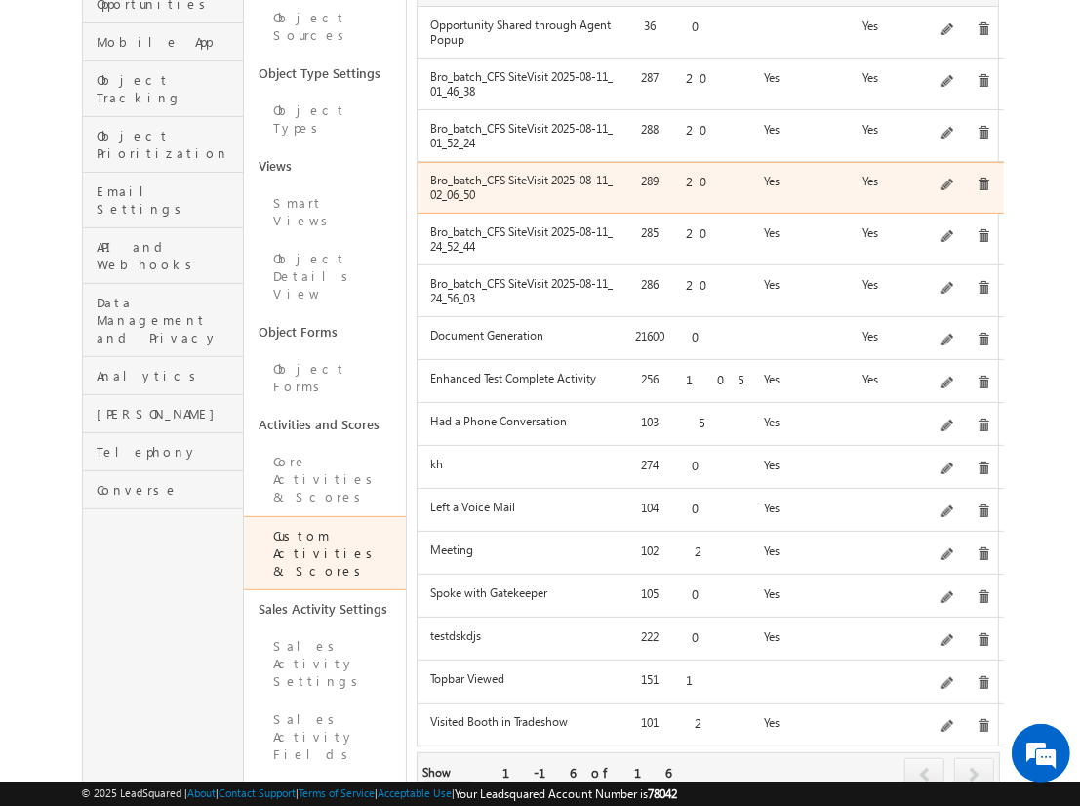
scroll to position [566, 0]
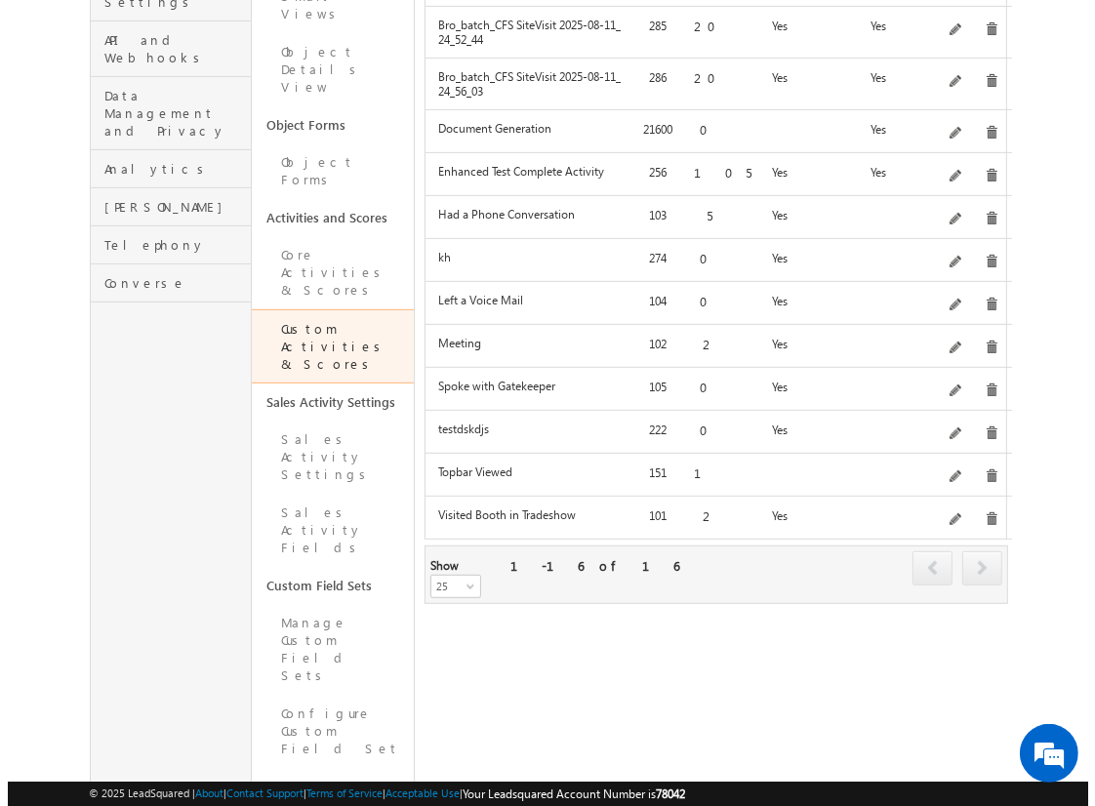
scroll to position [0, 0]
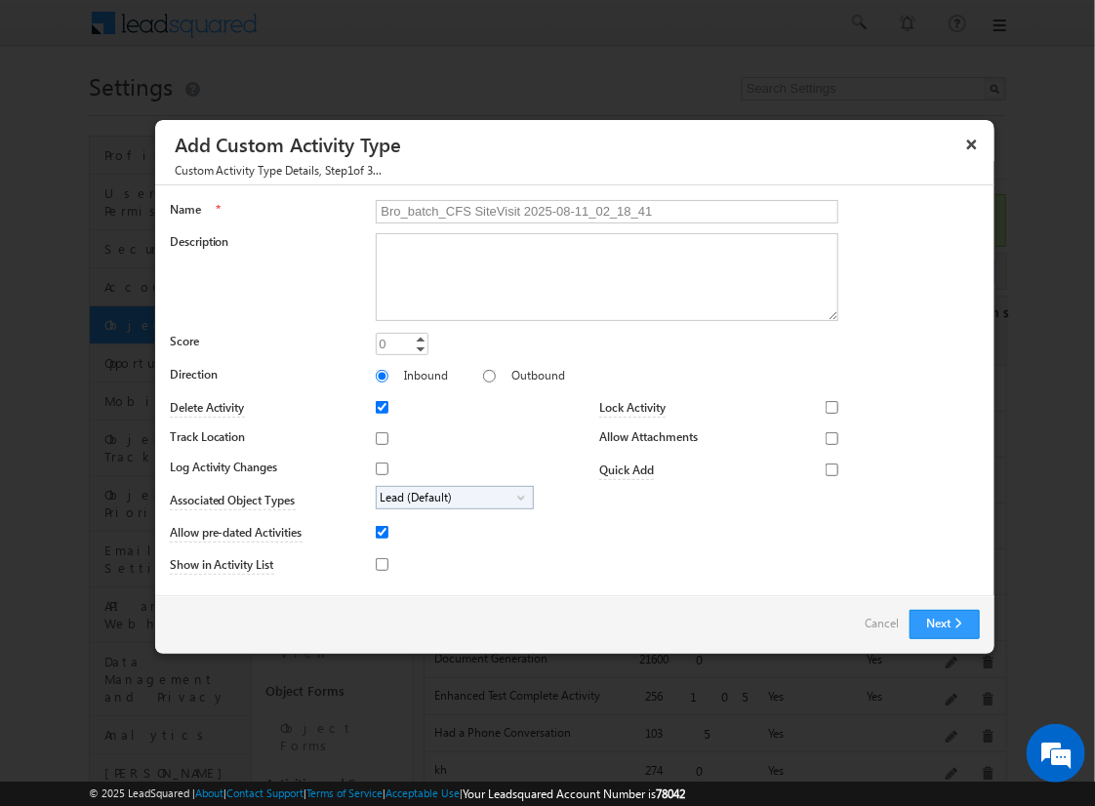
type input "Bro_batch_CFS SiteVisit 2025-08-11_02_18_41"
type textarea "On-site visit activity with CFS sub-field types testing - Created on 20250810_2…"
type input "20"
click at [379, 437] on input "Track Location" at bounding box center [382, 438] width 13 height 13
checkbox input "true"
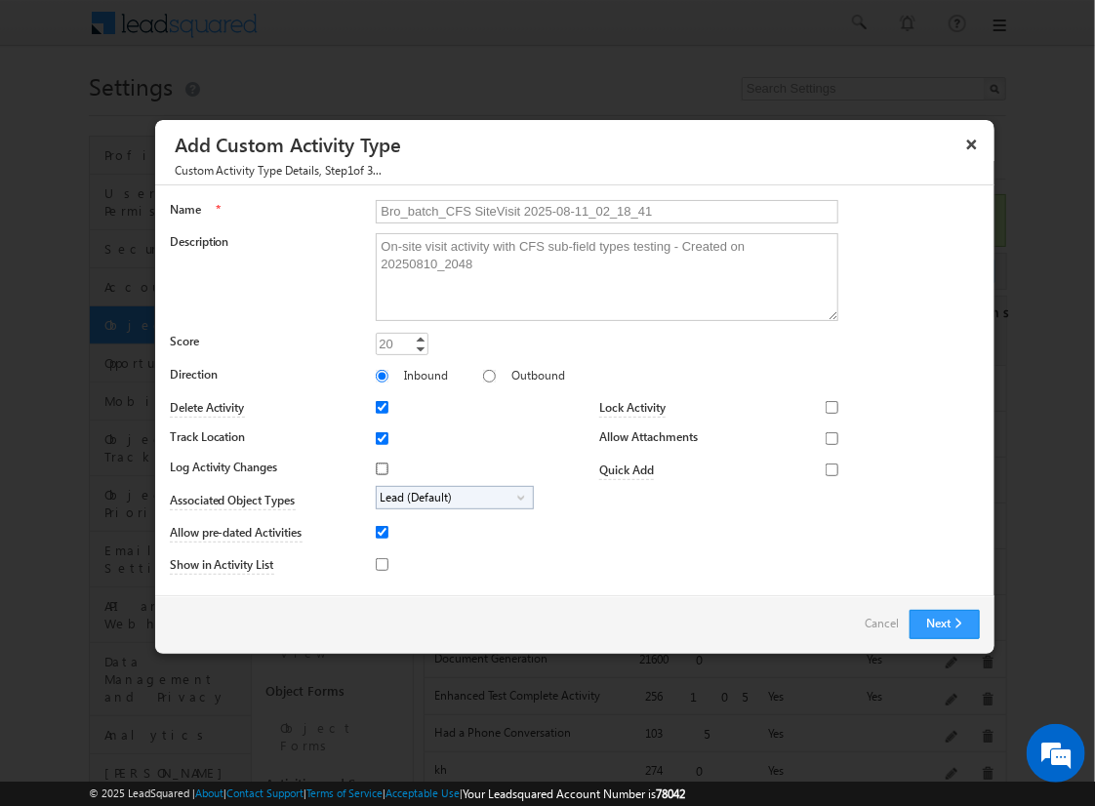
click at [379, 467] on input "Log Activity Changes" at bounding box center [382, 469] width 13 height 13
checkbox input "true"
click at [379, 563] on input "Show in Activity List" at bounding box center [382, 564] width 13 height 13
checkbox input "true"
click at [826, 437] on input "Allow Attachments" at bounding box center [832, 438] width 13 height 13
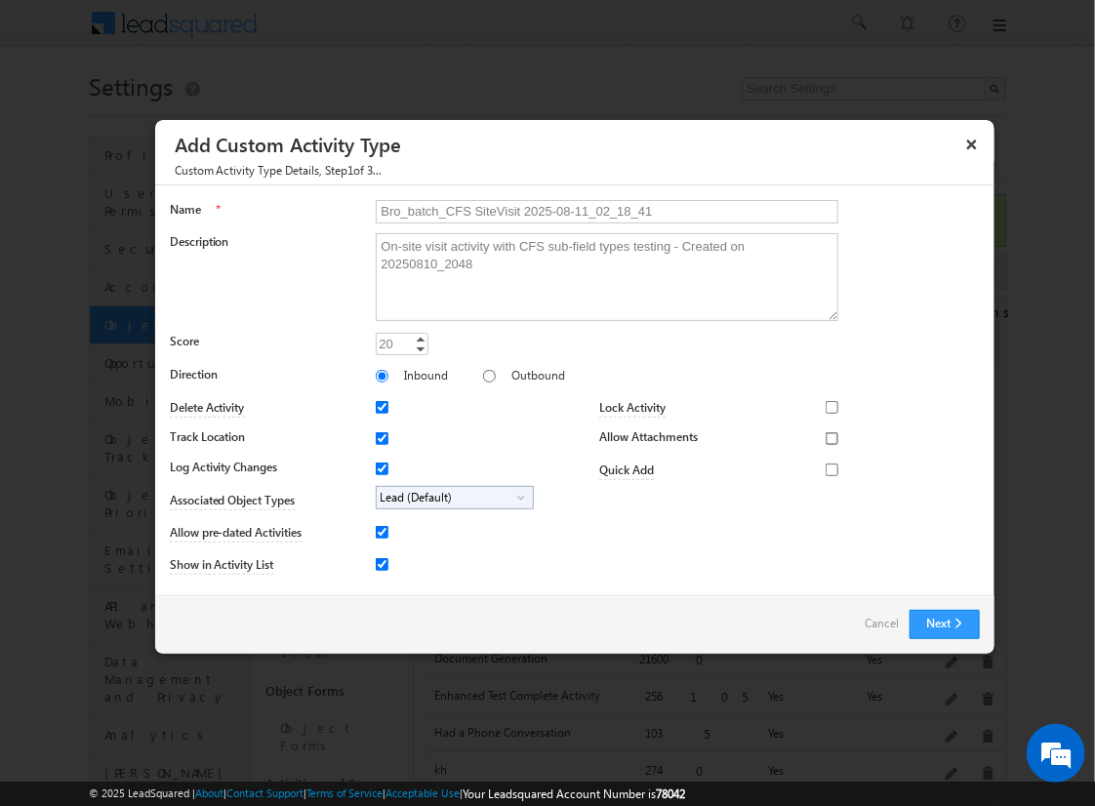
checkbox input "true"
click at [451, 496] on span "Lead (Default)" at bounding box center [447, 498] width 141 height 22
click at [390, 551] on input "Student" at bounding box center [394, 552] width 13 height 13
checkbox input "true"
click at [598, 210] on input "Bro_batch_CFS SiteVisit 2025-08-11_02_18_41" at bounding box center [607, 211] width 463 height 23
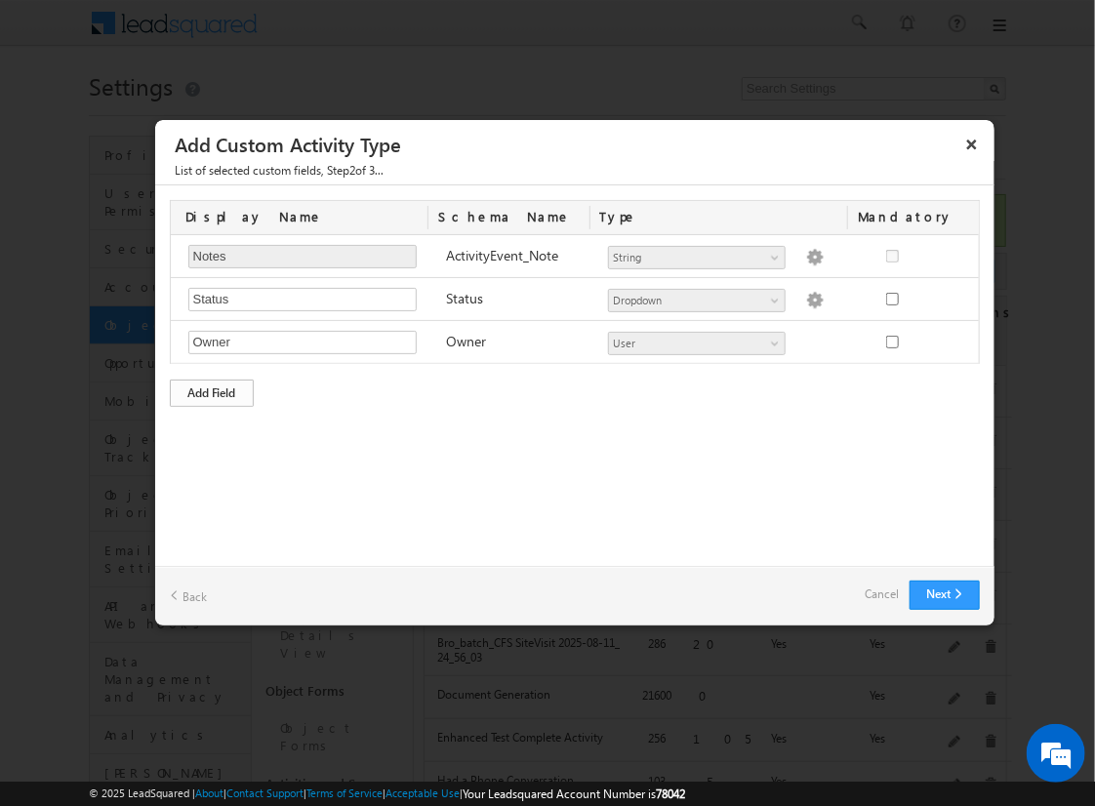
click at [212, 390] on div "Add Field" at bounding box center [212, 393] width 84 height 27
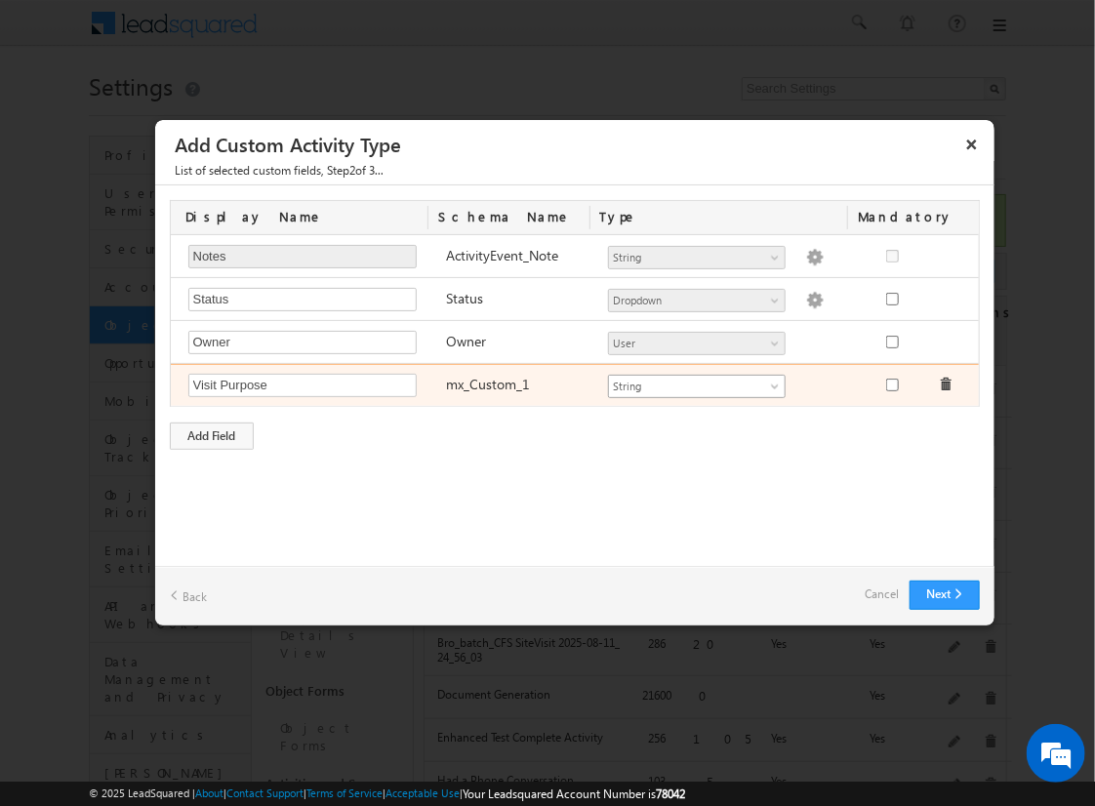
type input "Visit Purpose"
click at [696, 383] on span "String" at bounding box center [688, 387] width 159 height 18
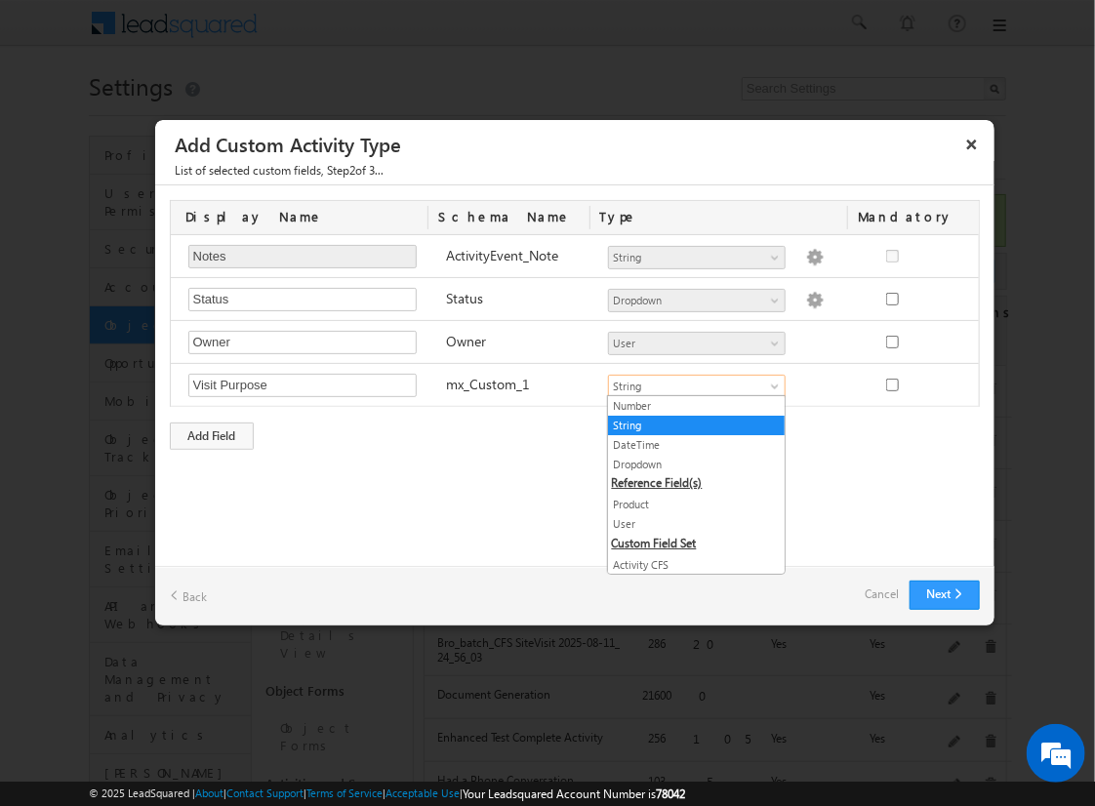
click at [689, 424] on link "String" at bounding box center [696, 426] width 177 height 18
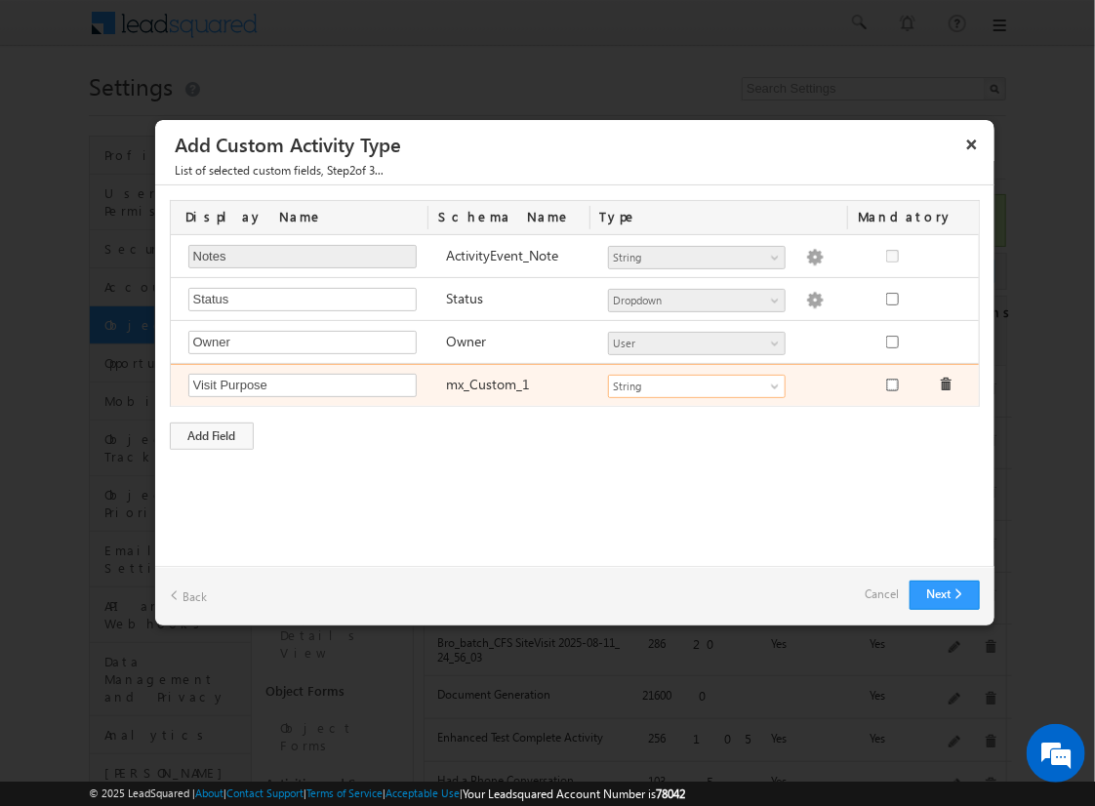
click at [891, 383] on input "checkbox" at bounding box center [892, 385] width 13 height 13
checkbox input "true"
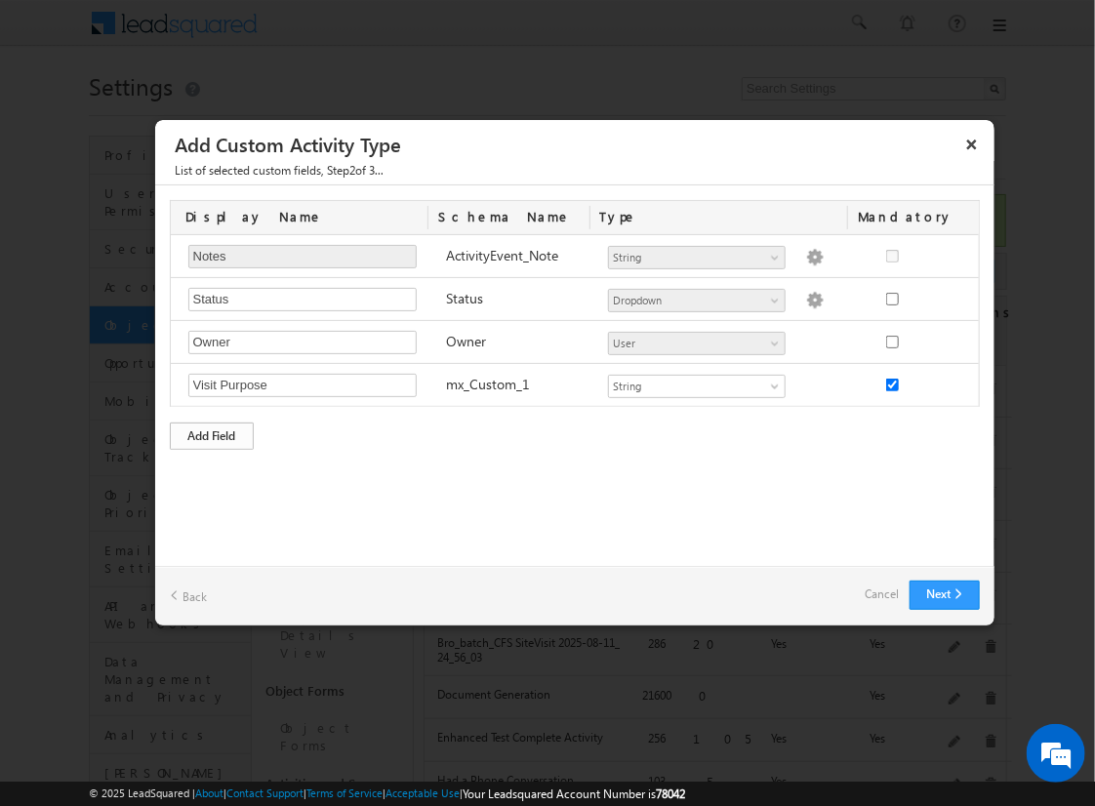
click at [212, 432] on div "Add Field" at bounding box center [212, 436] width 84 height 27
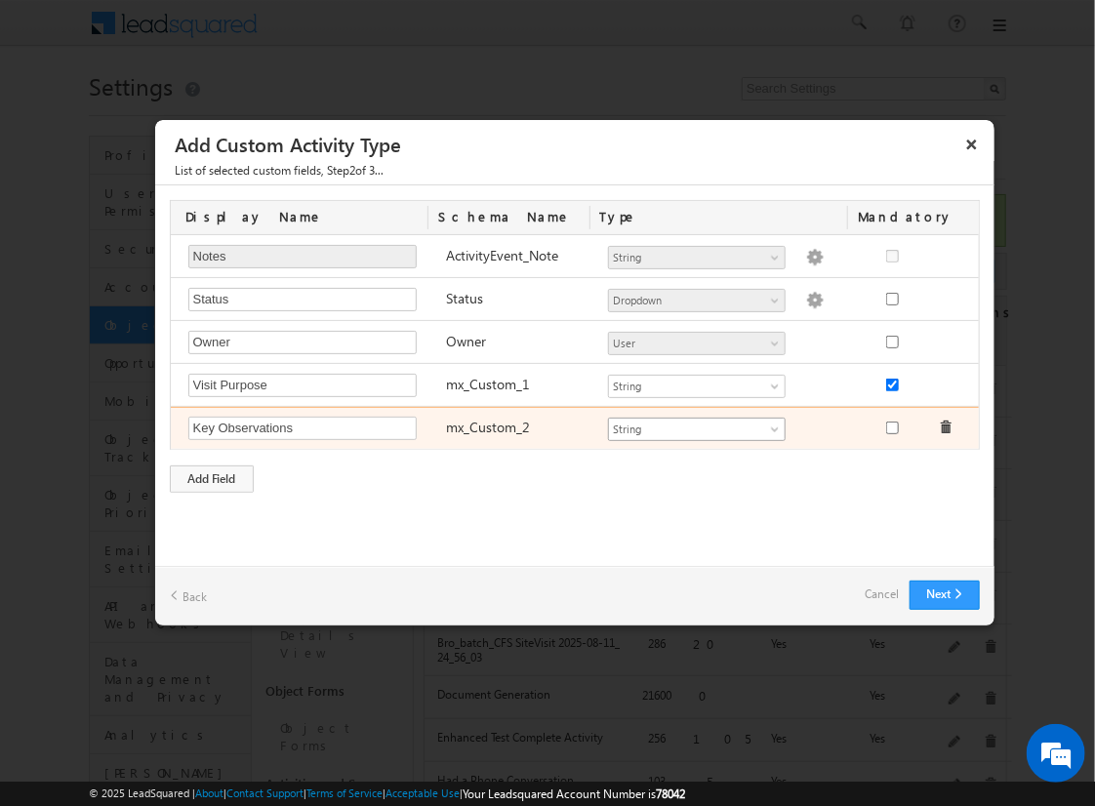
type input "Key Observations"
click at [696, 425] on span "String" at bounding box center [688, 430] width 159 height 18
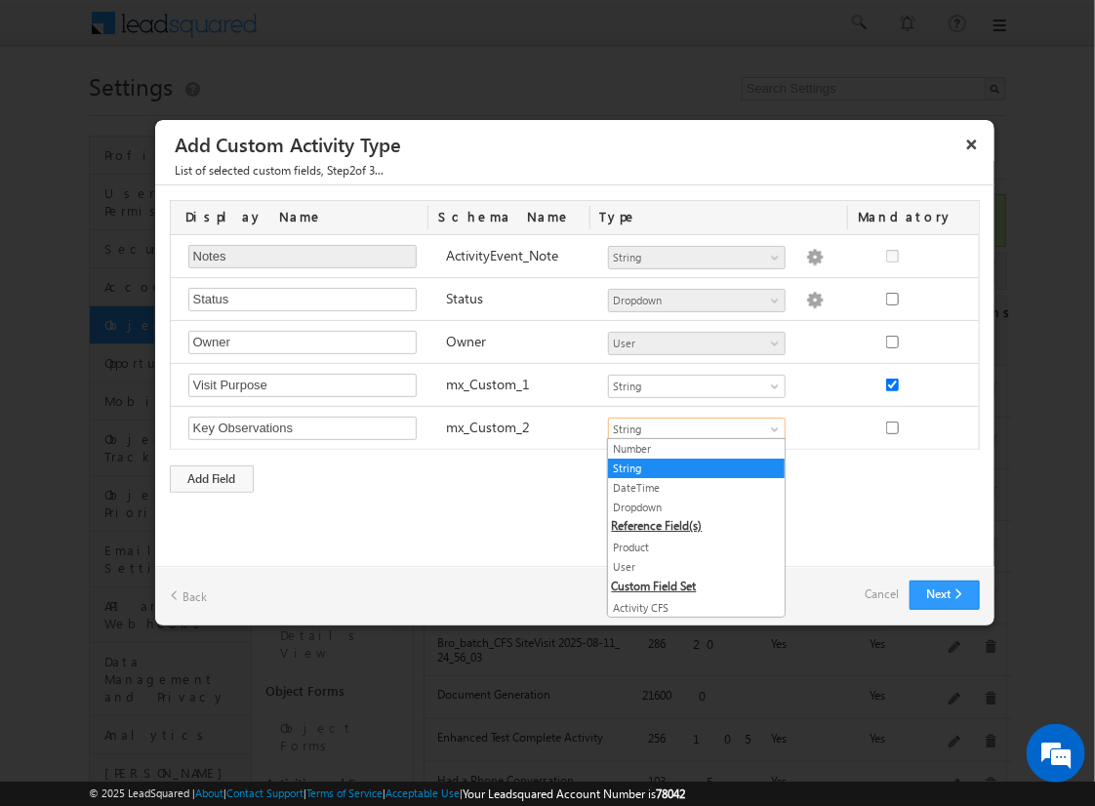
click at [689, 466] on link "String" at bounding box center [696, 469] width 177 height 18
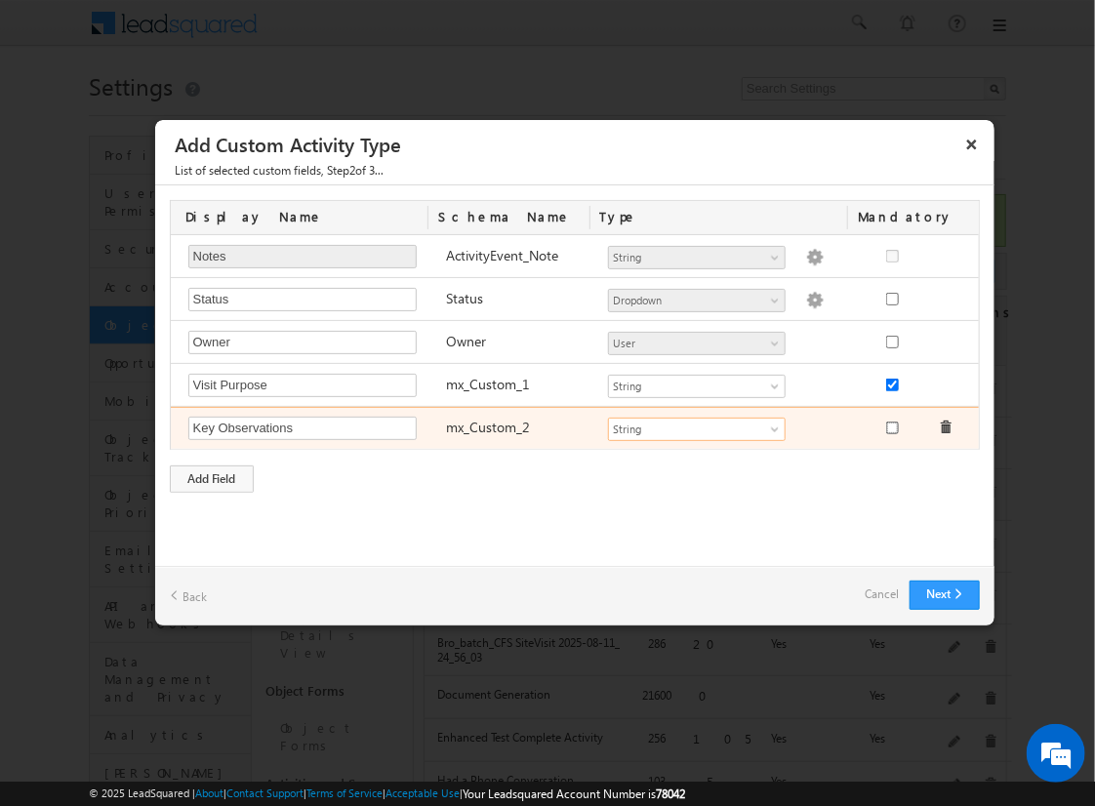
click at [891, 424] on input "checkbox" at bounding box center [892, 428] width 13 height 13
checkbox input "true"
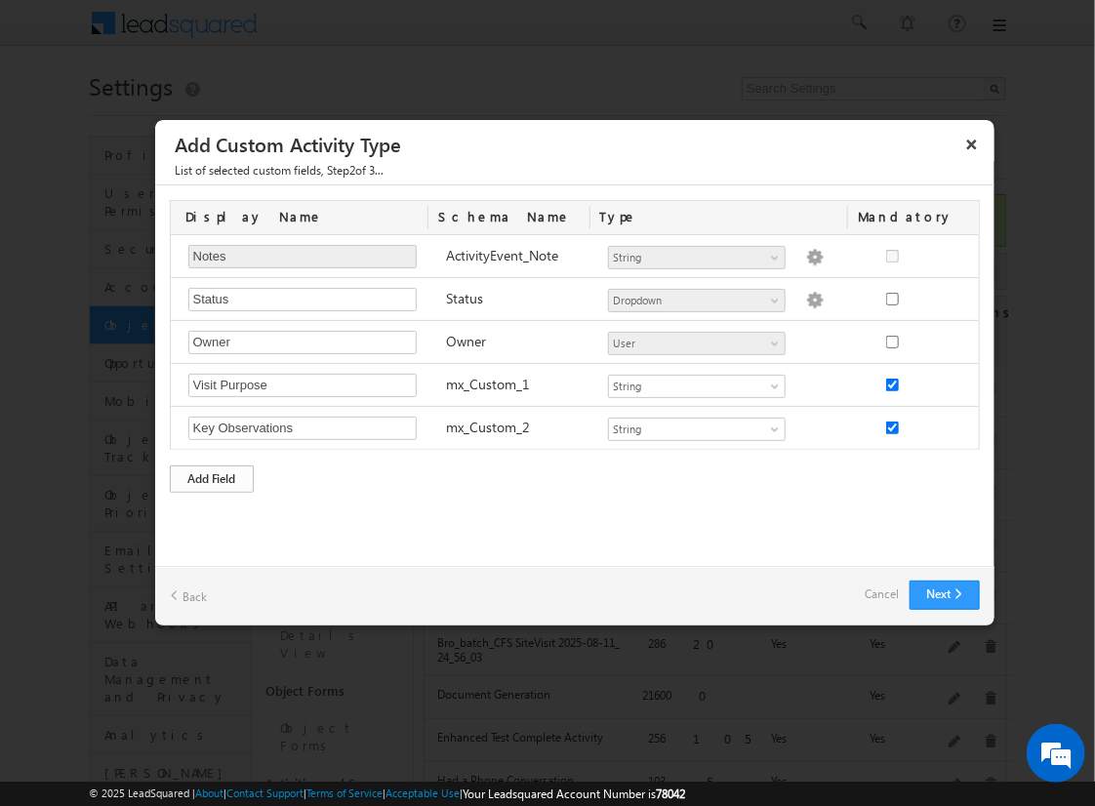
click at [212, 475] on div "Add Field" at bounding box center [212, 478] width 84 height 27
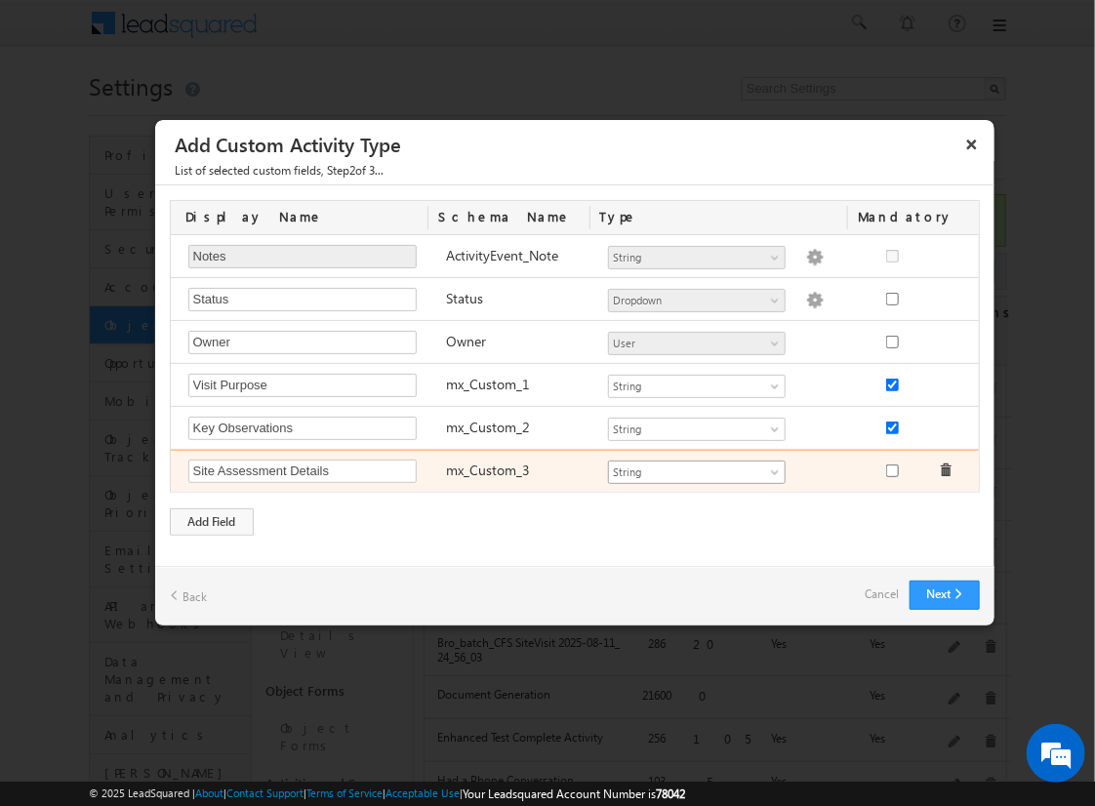
type input "Site Assessment Details"
click at [696, 468] on span "String" at bounding box center [688, 473] width 159 height 18
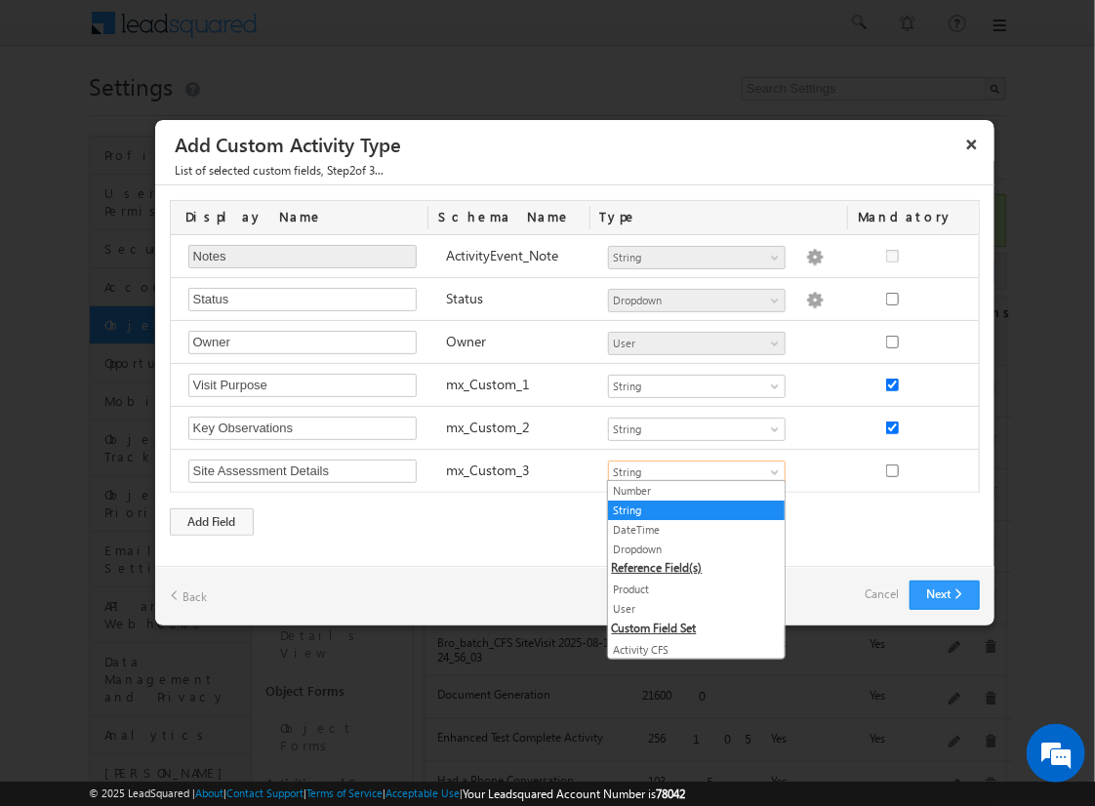
click at [689, 680] on link "Geolocation" at bounding box center [696, 689] width 177 height 18
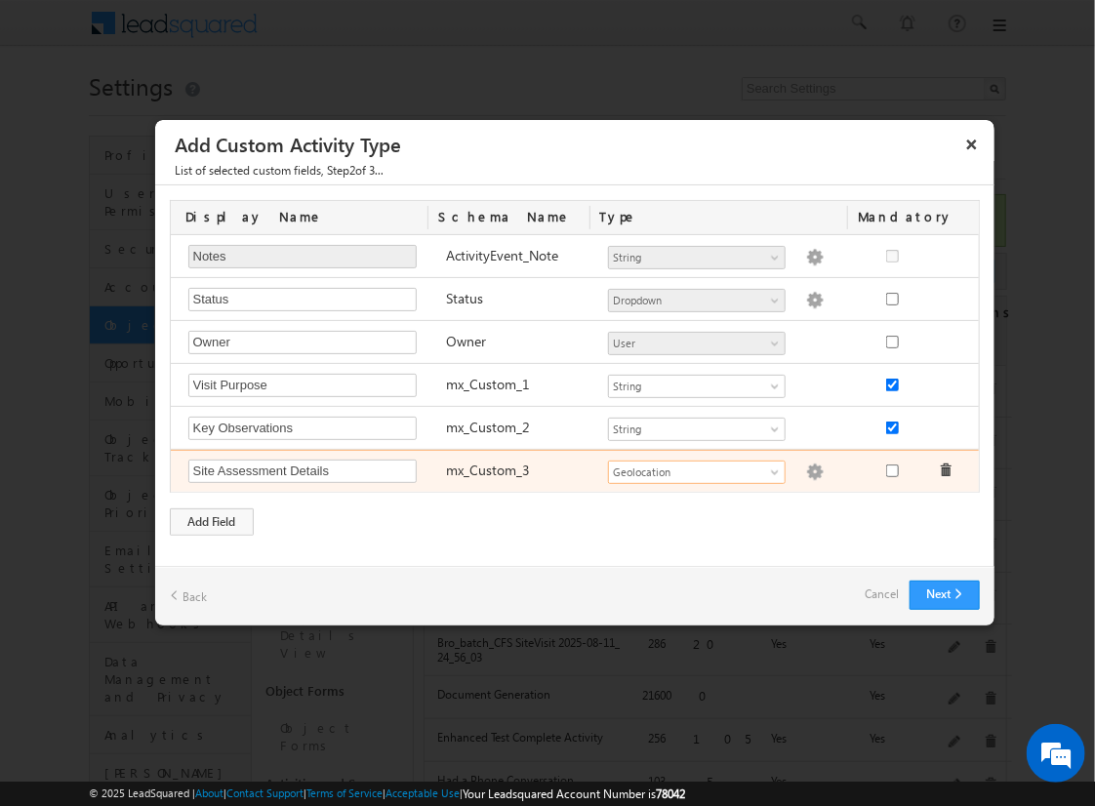
click at [806, 468] on img at bounding box center [815, 473] width 18 height 18
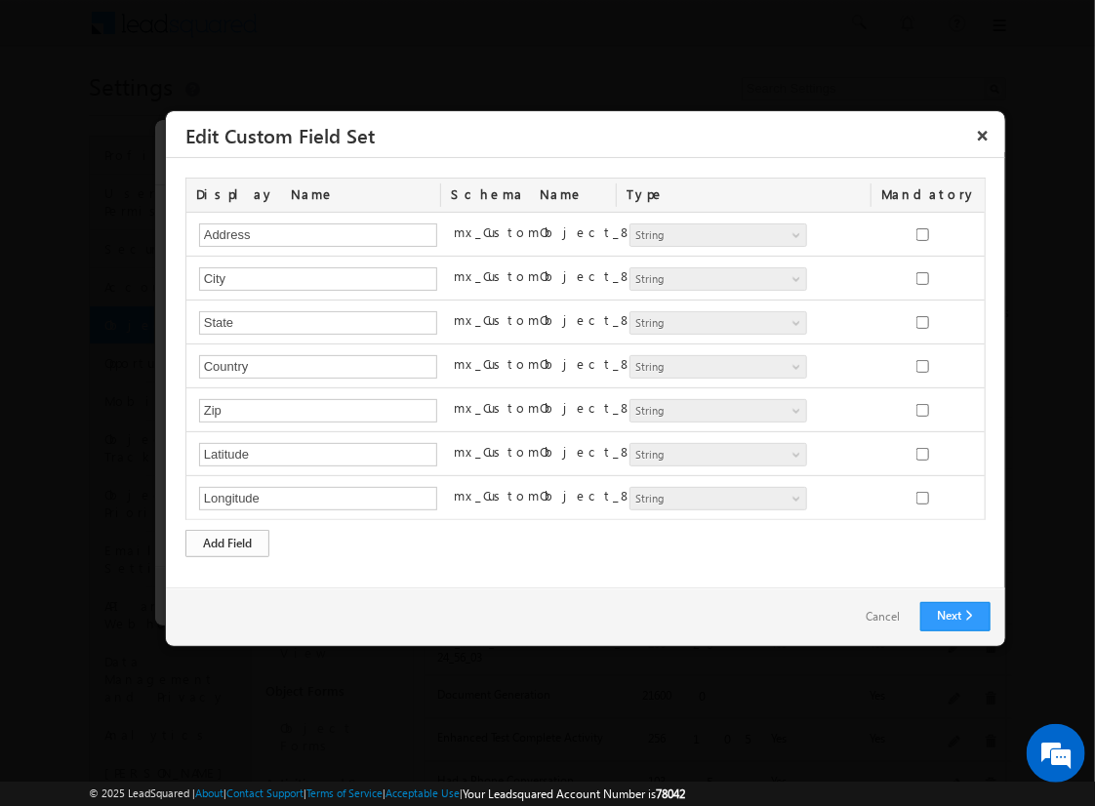
click at [227, 540] on div "Add Field" at bounding box center [227, 543] width 84 height 27
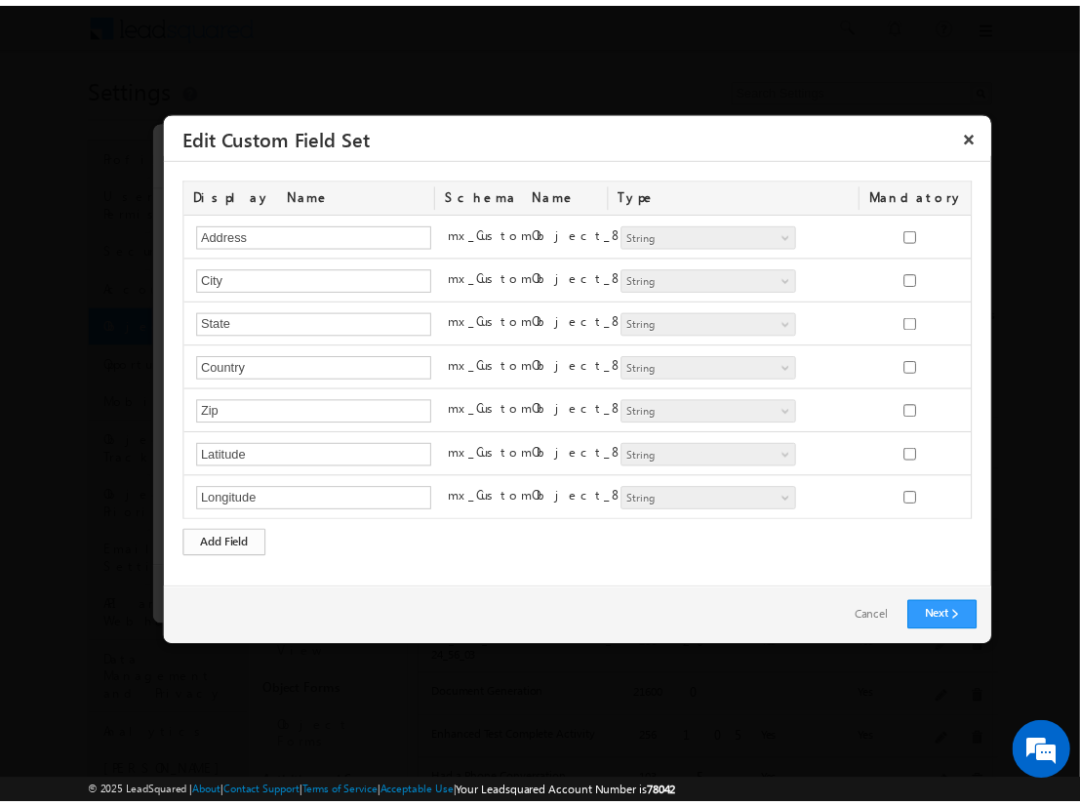
scroll to position [35, 0]
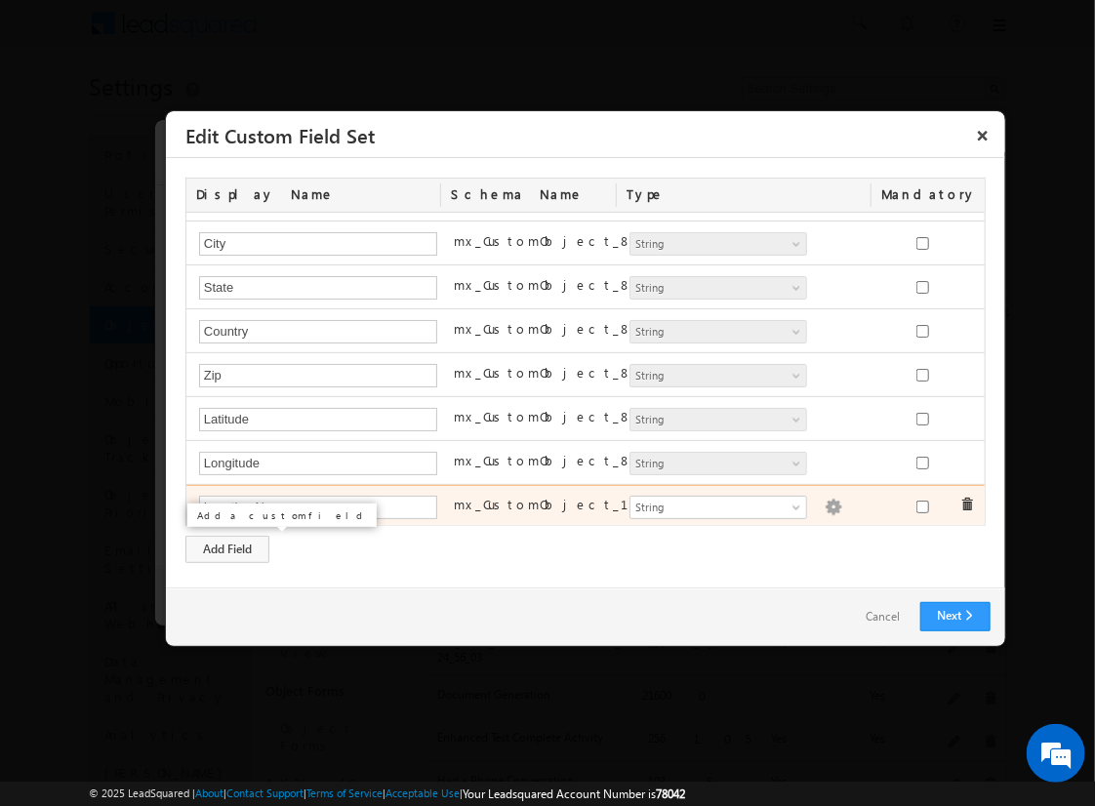
type input "Location Name"
click at [825, 503] on img at bounding box center [834, 508] width 18 height 18
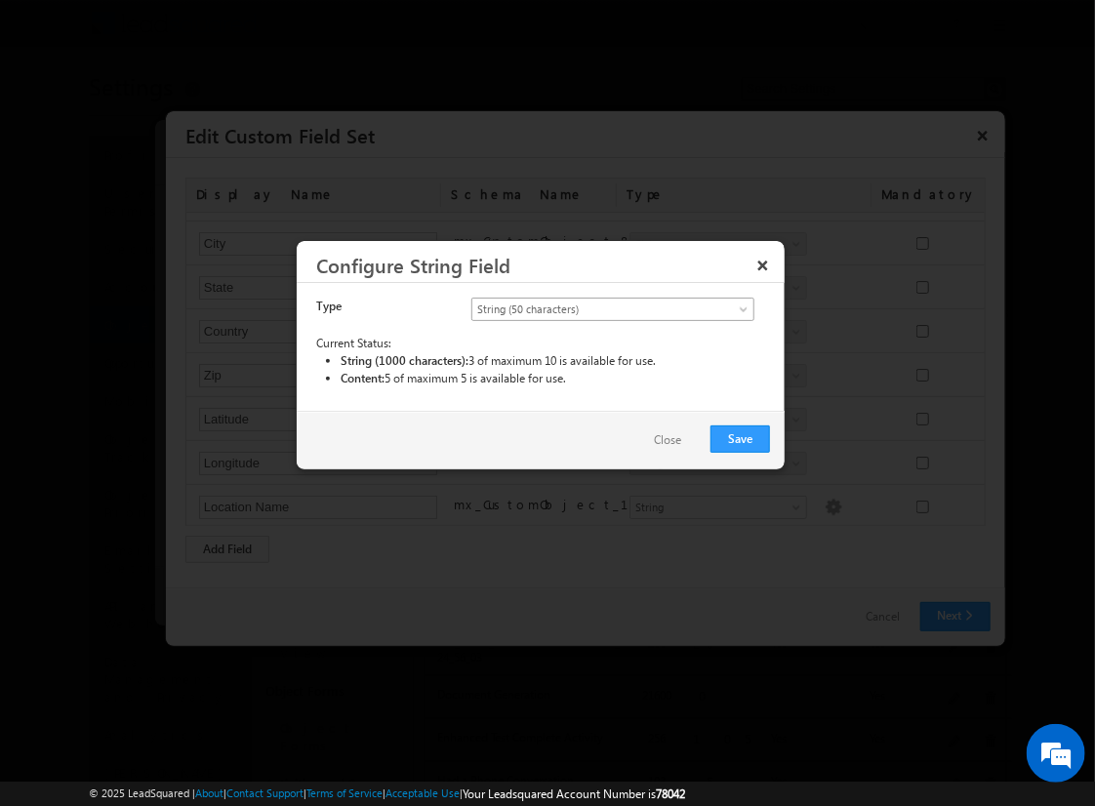
click at [612, 307] on span "String (50 characters)" at bounding box center [596, 310] width 249 height 18
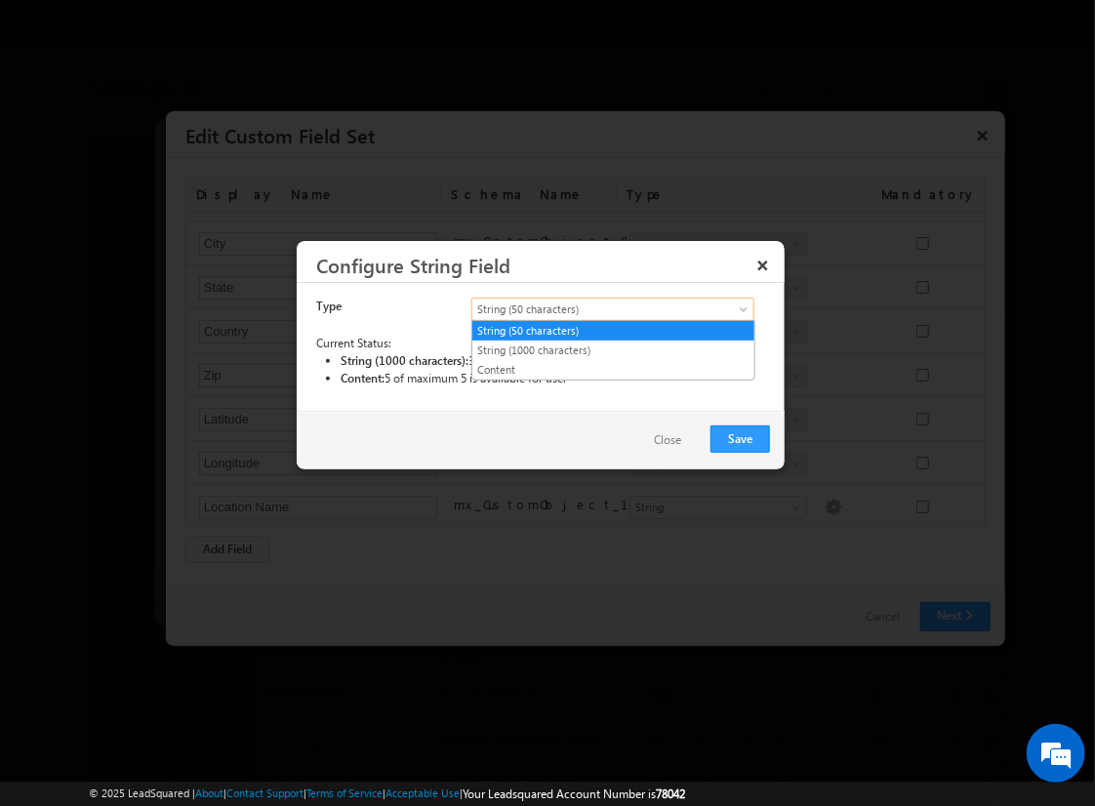
click at [613, 330] on link "String (50 characters)" at bounding box center [613, 331] width 282 height 18
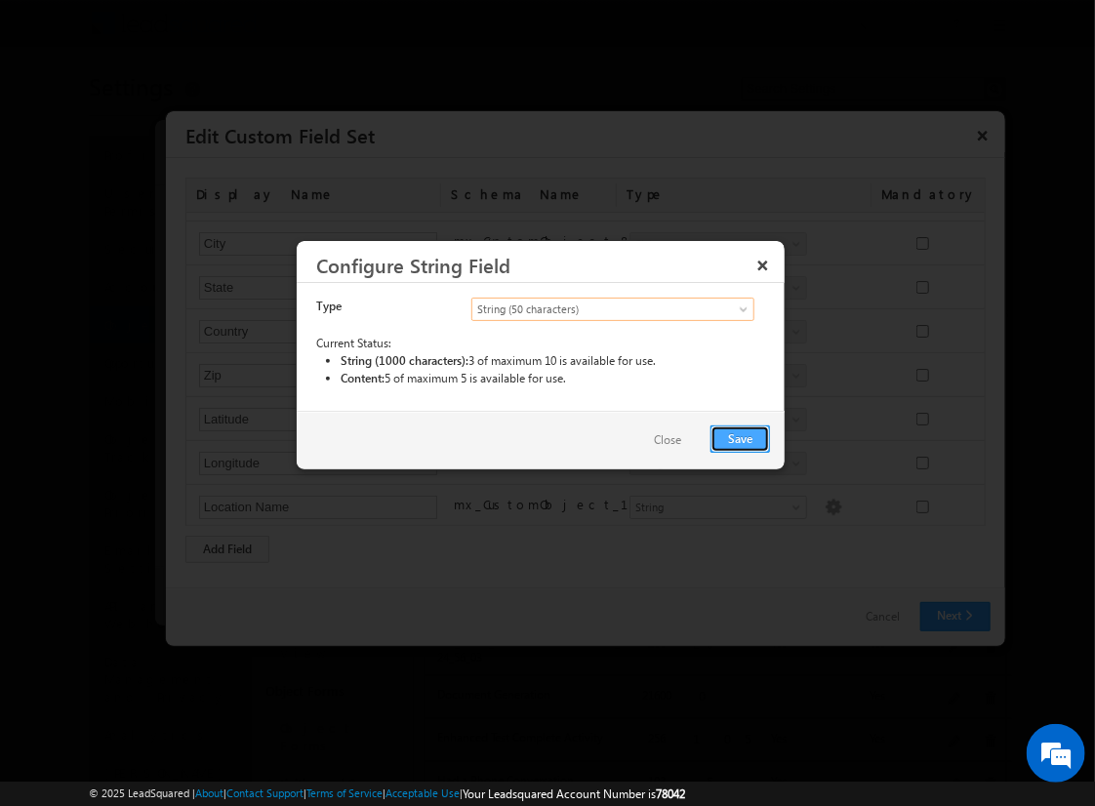
click at [741, 437] on button "Save" at bounding box center [740, 438] width 60 height 27
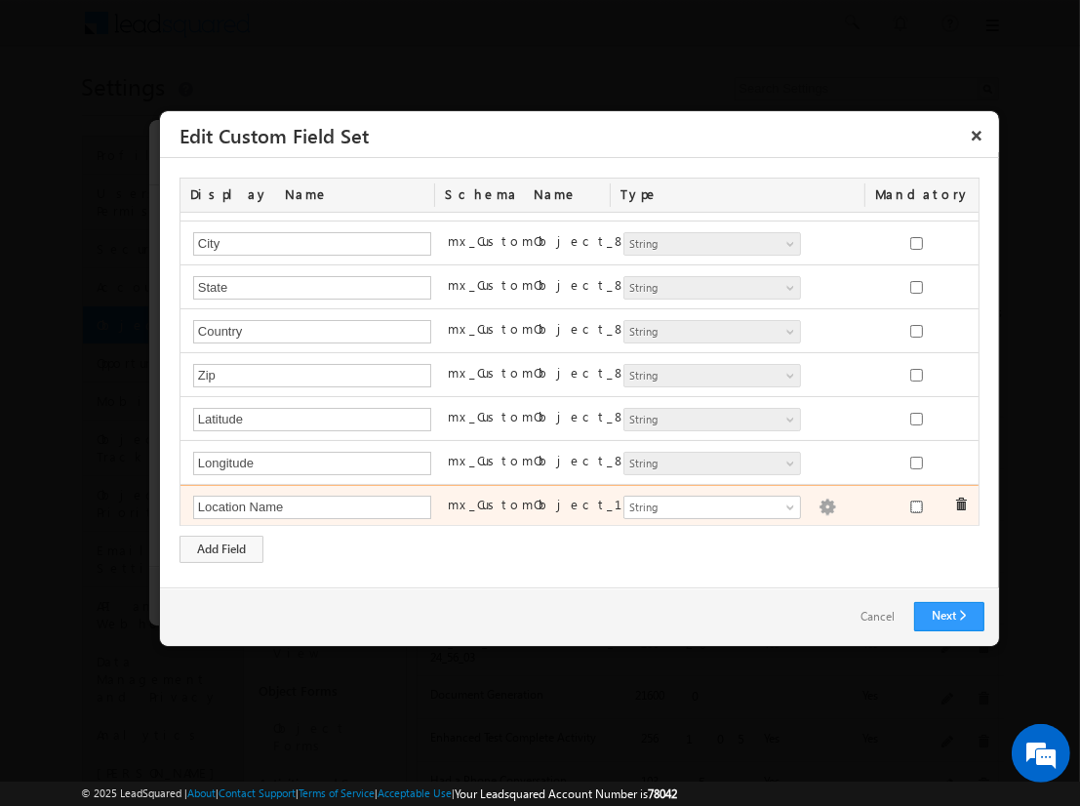
click at [910, 503] on input "checkbox" at bounding box center [916, 507] width 13 height 13
checkbox input "true"
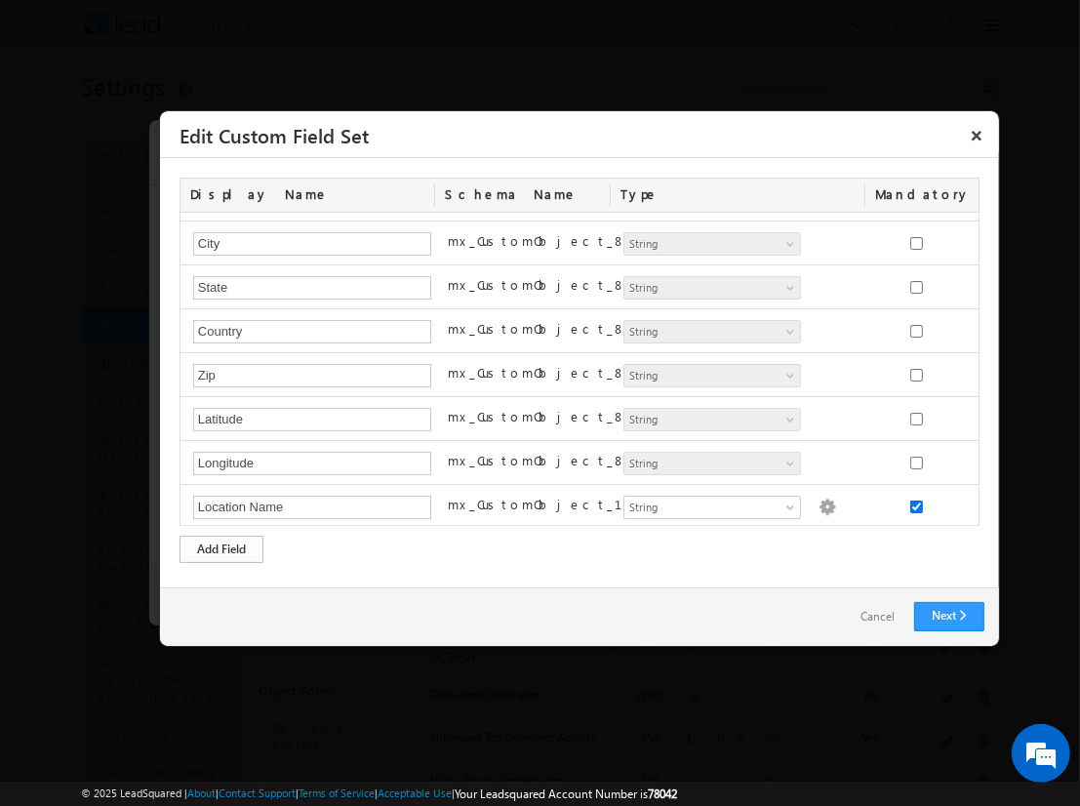
click at [222, 548] on div "Add Field" at bounding box center [222, 549] width 84 height 27
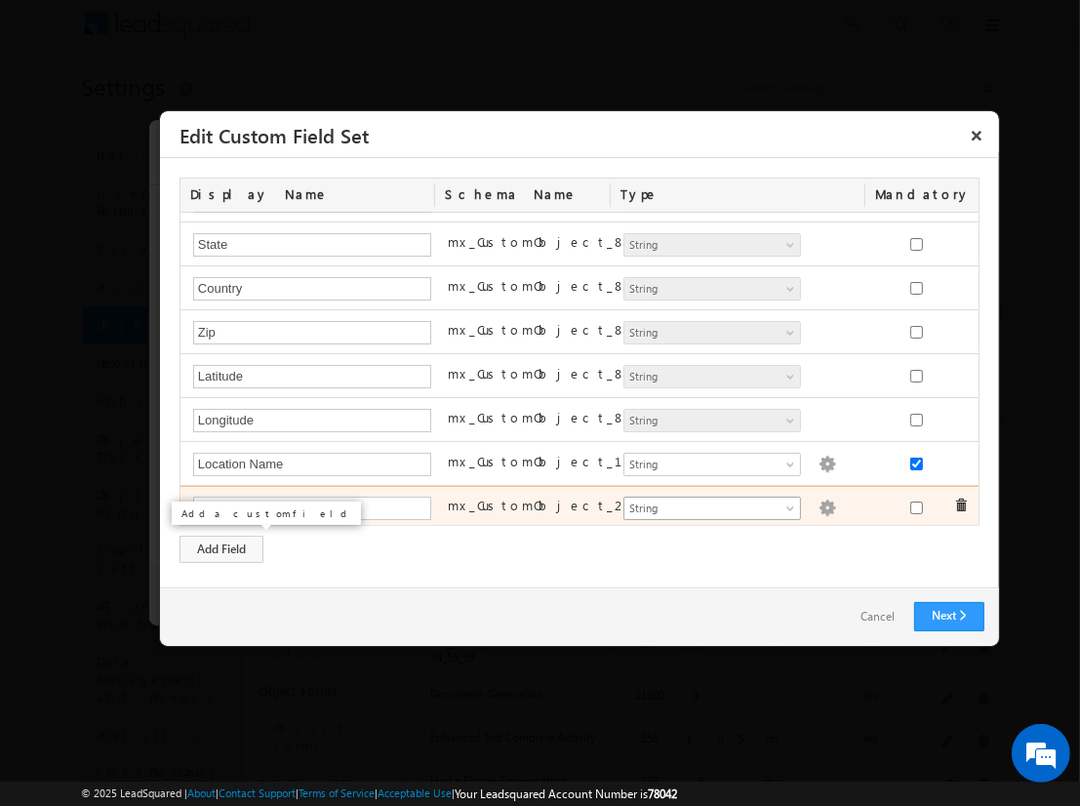
type input "Assessment Start Time"
click at [704, 504] on span "String" at bounding box center [704, 509] width 159 height 18
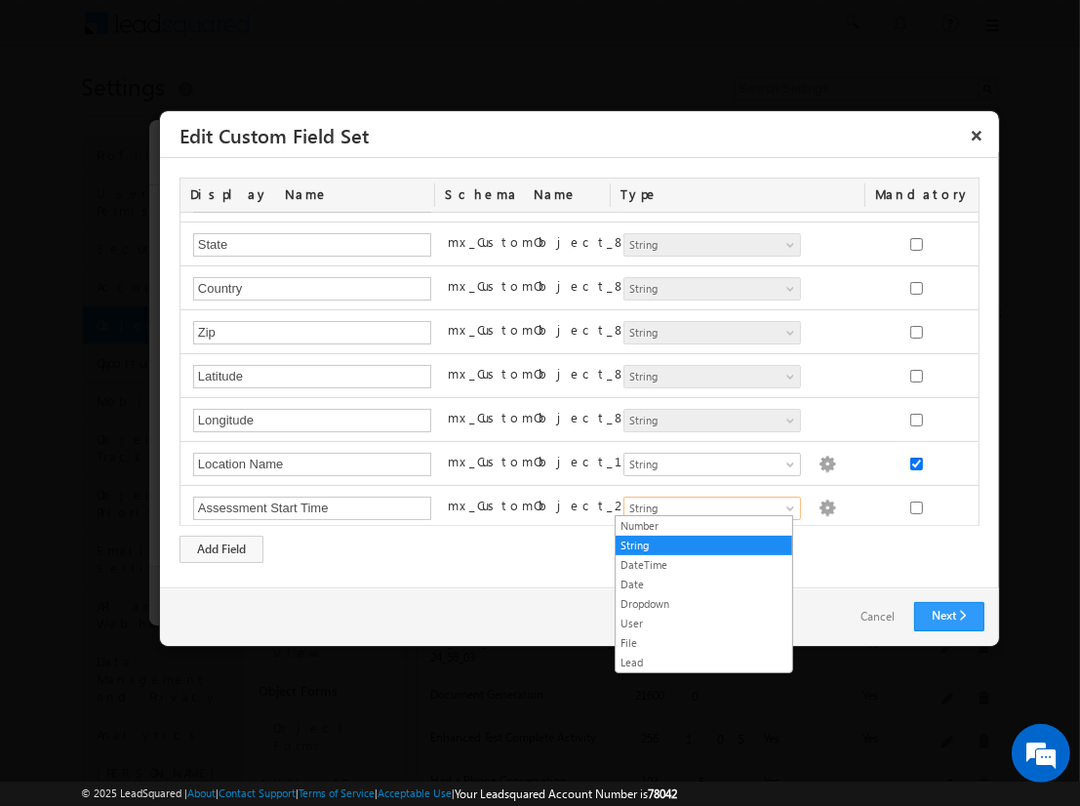
click at [704, 564] on link "DateTime" at bounding box center [704, 565] width 177 height 18
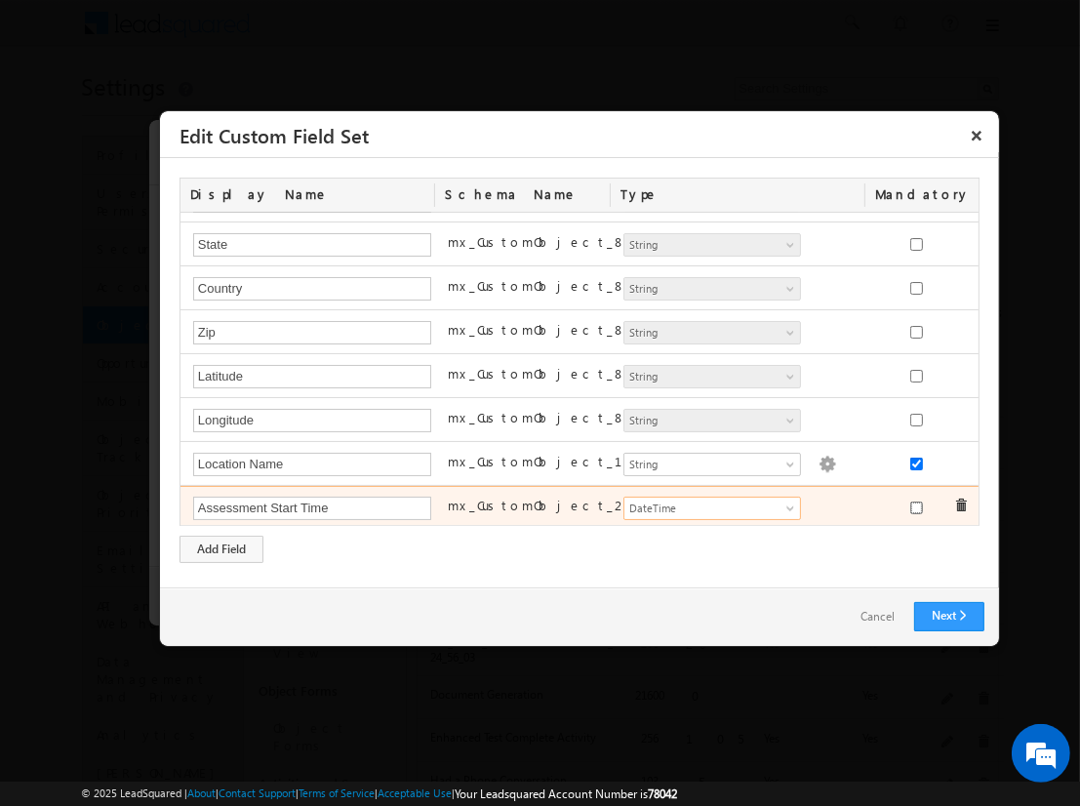
click at [910, 503] on input "checkbox" at bounding box center [916, 508] width 13 height 13
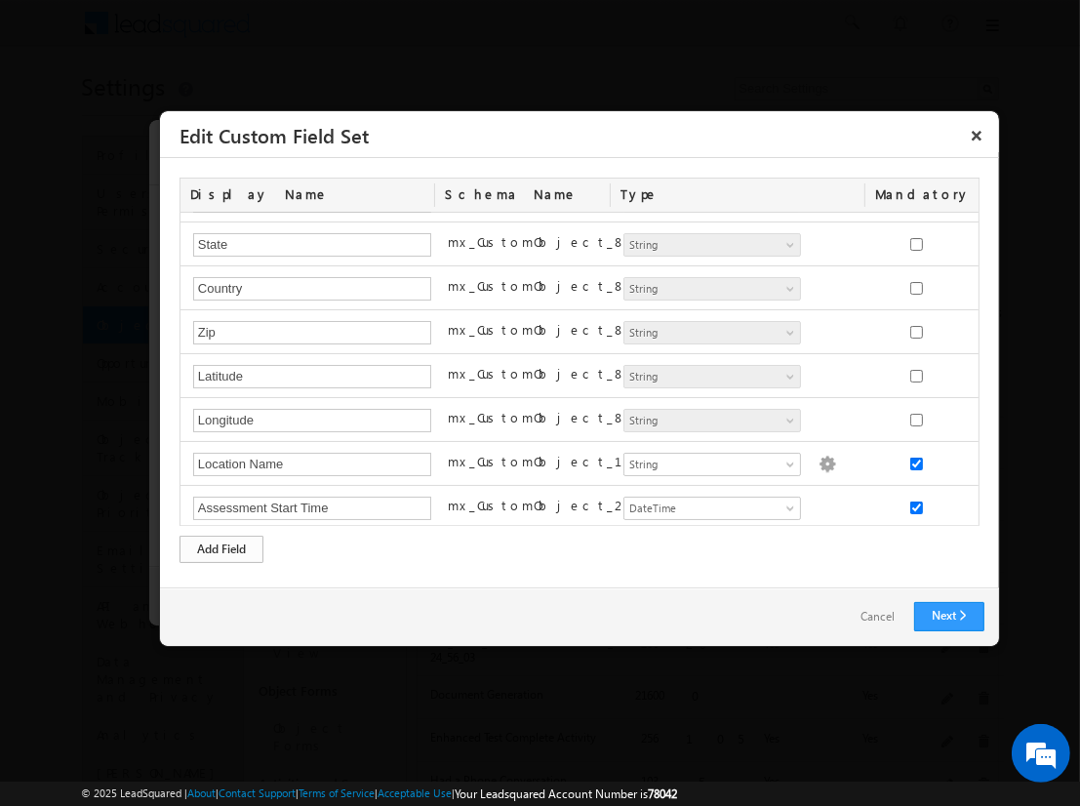
click at [222, 548] on div "Add Field" at bounding box center [222, 549] width 84 height 27
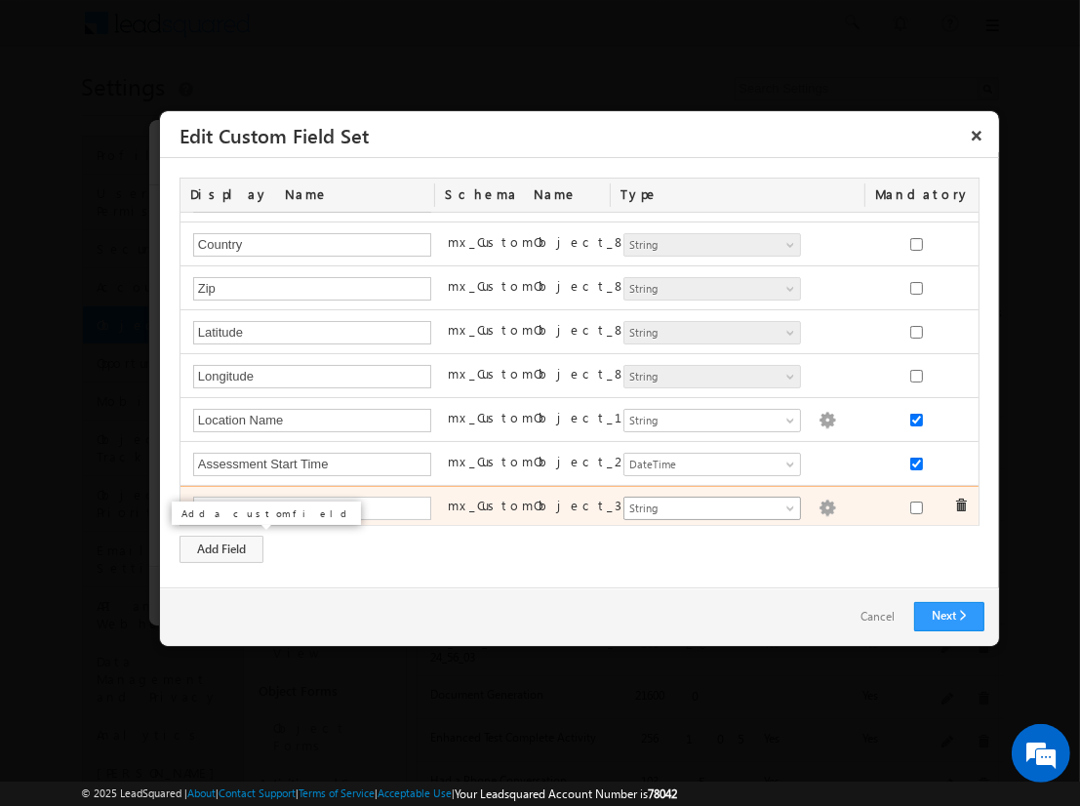
click at [704, 503] on span "String" at bounding box center [704, 509] width 159 height 18
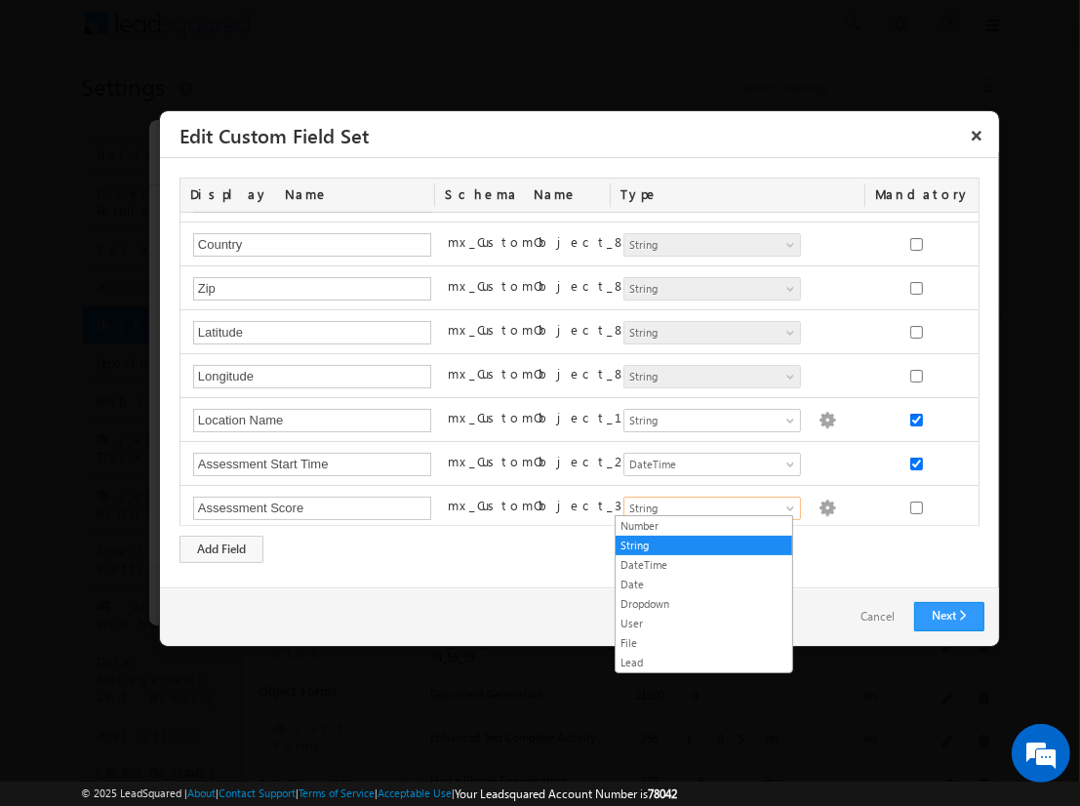
click at [704, 525] on link "Number" at bounding box center [704, 526] width 177 height 18
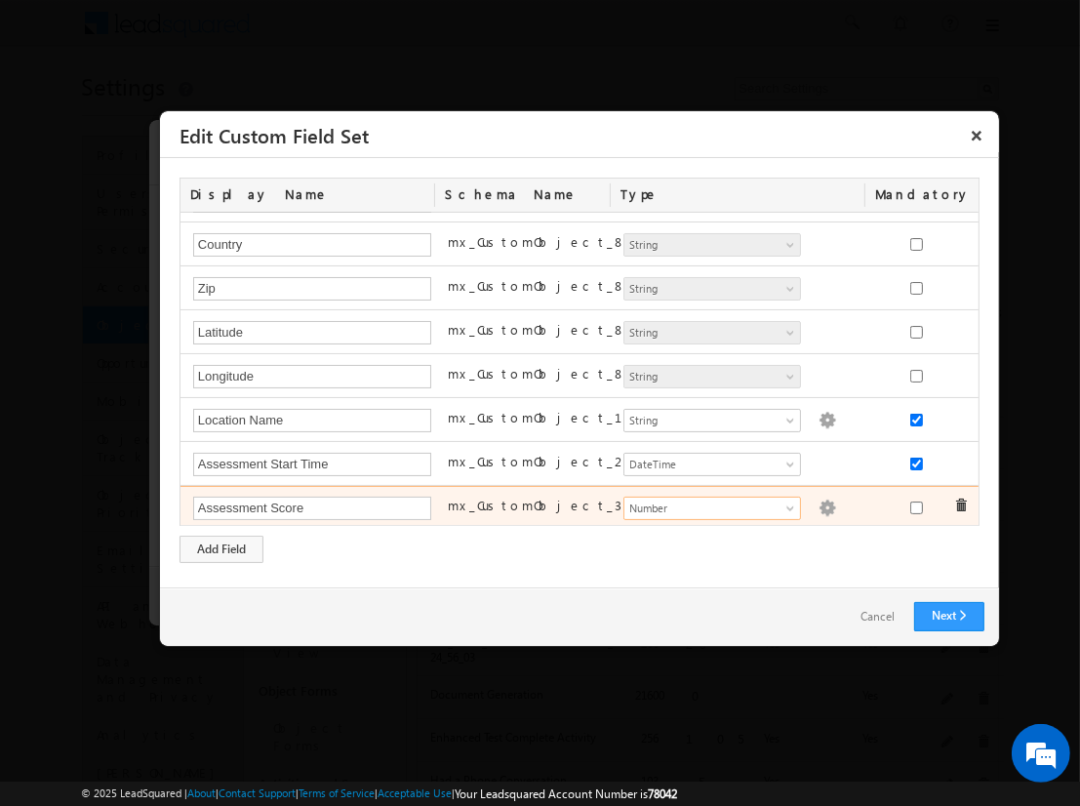
click at [819, 503] on img at bounding box center [828, 509] width 18 height 18
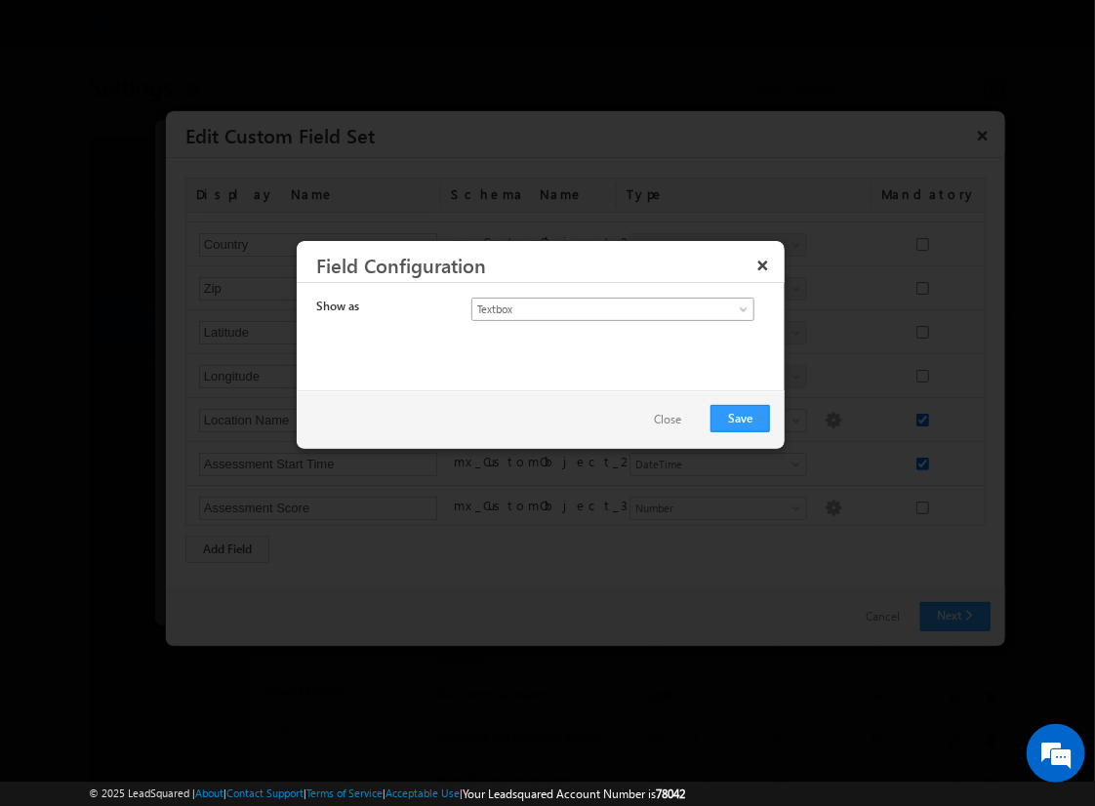
click at [595, 307] on span "Textbox" at bounding box center [596, 310] width 249 height 18
click at [613, 349] on link "Currency" at bounding box center [613, 351] width 282 height 18
click at [741, 417] on button "Save" at bounding box center [740, 418] width 60 height 27
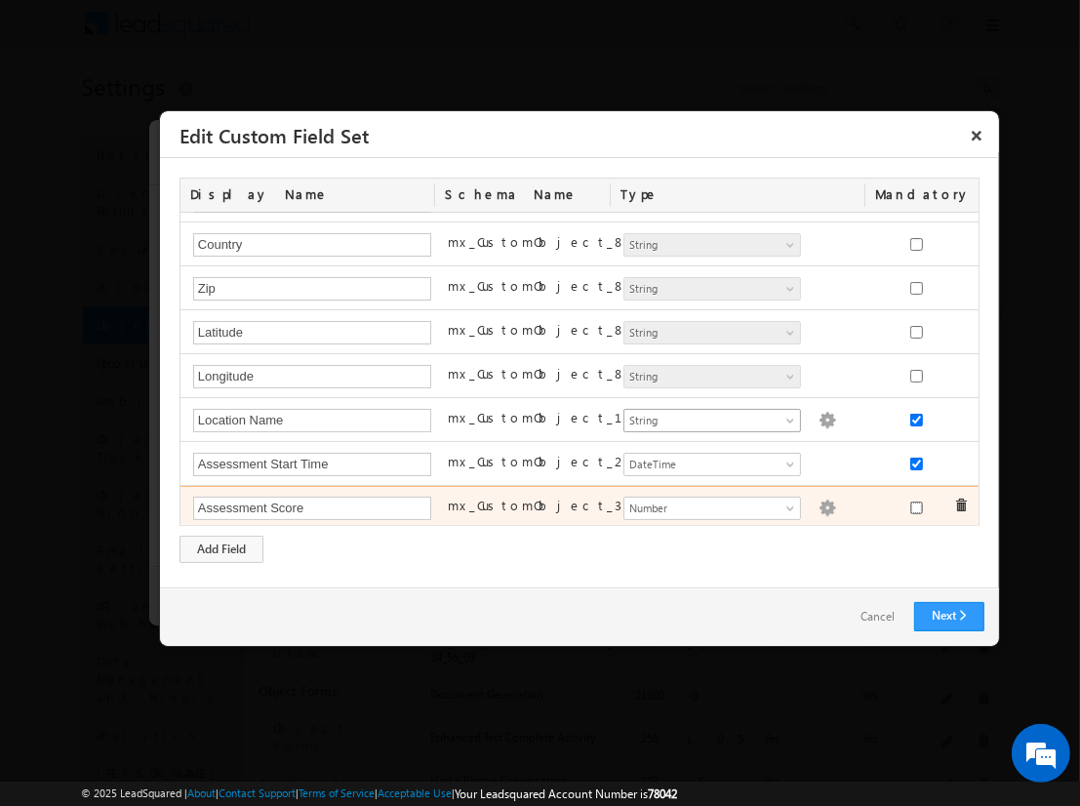
click at [910, 503] on input "checkbox" at bounding box center [916, 508] width 13 height 13
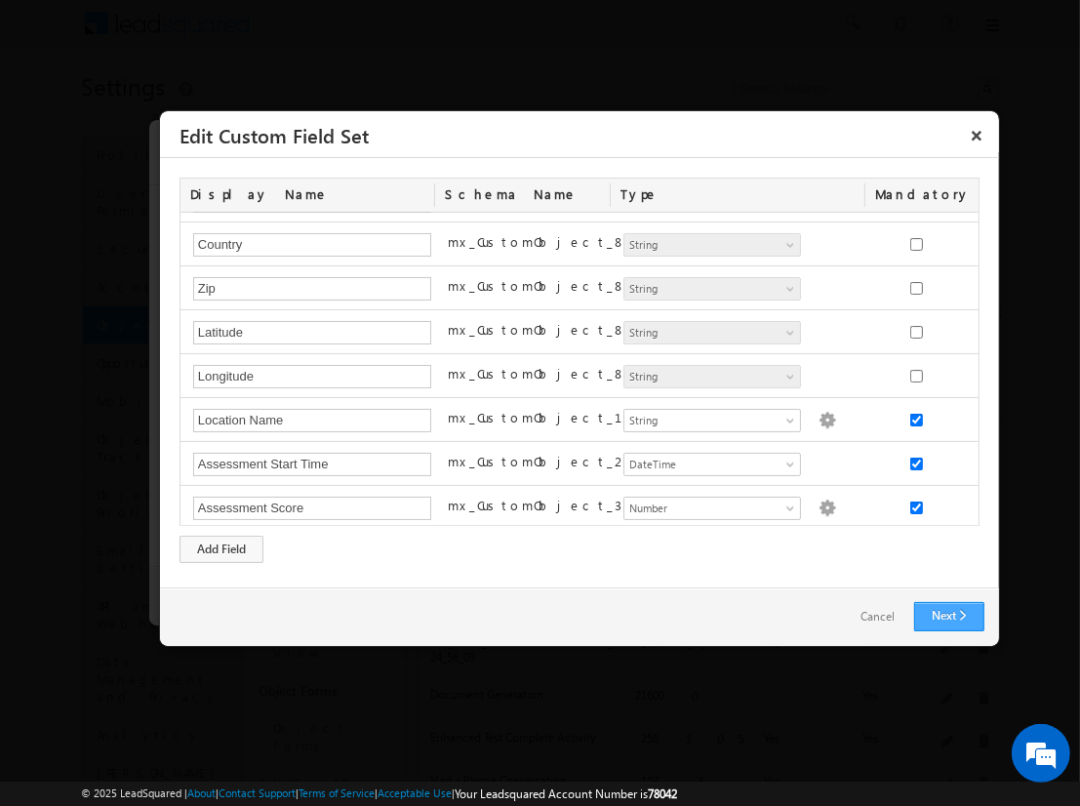
click at [949, 616] on link "Next" at bounding box center [949, 616] width 70 height 29
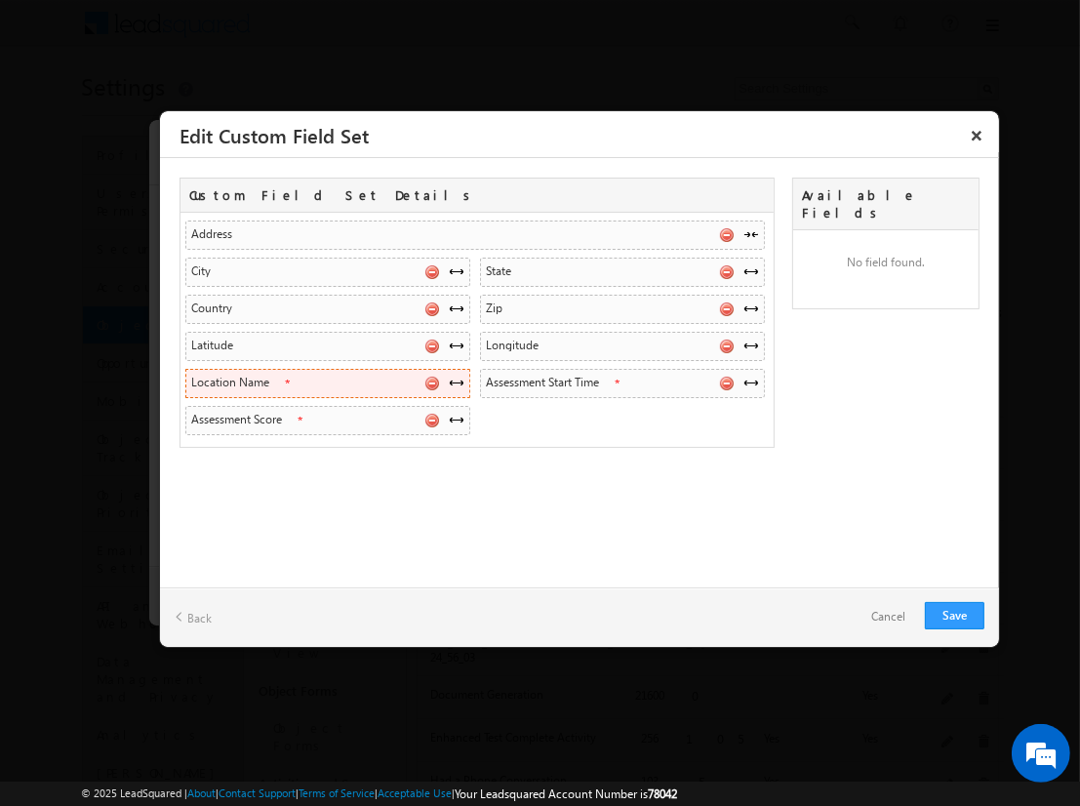
click at [456, 380] on span at bounding box center [457, 383] width 16 height 16
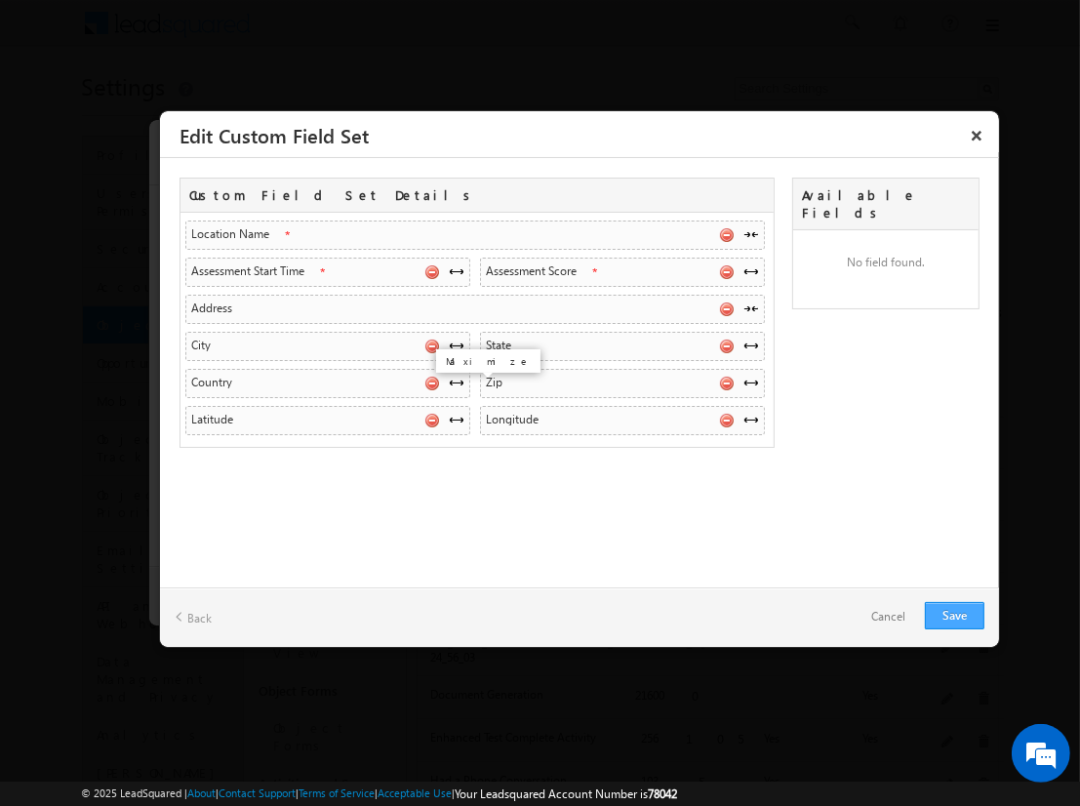
click at [954, 615] on link "Save" at bounding box center [955, 615] width 60 height 27
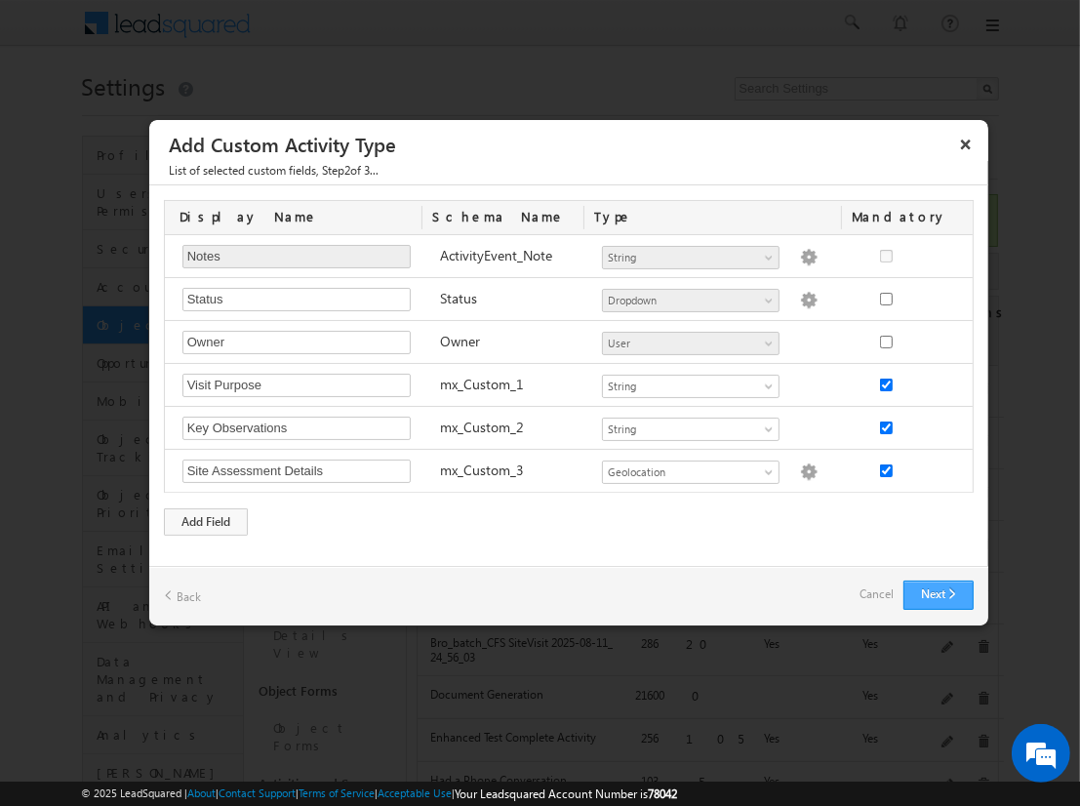
click at [938, 593] on button "Next" at bounding box center [939, 595] width 70 height 29
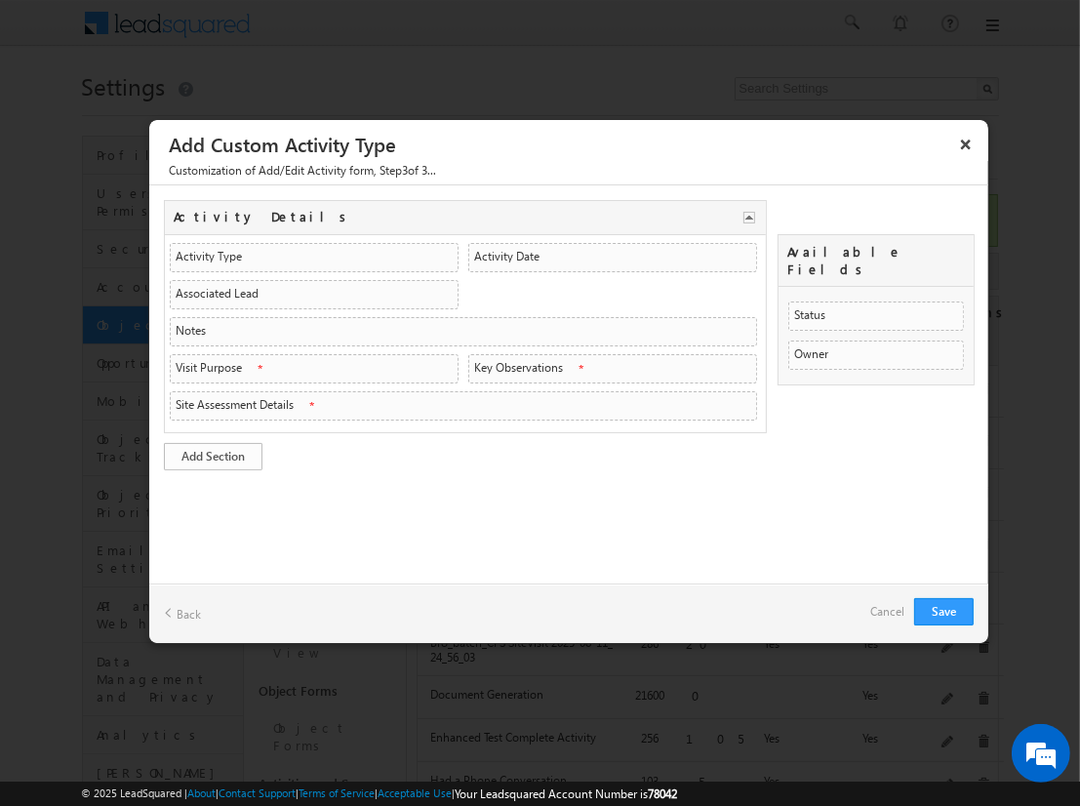
click at [213, 452] on link "Add Section" at bounding box center [213, 456] width 99 height 27
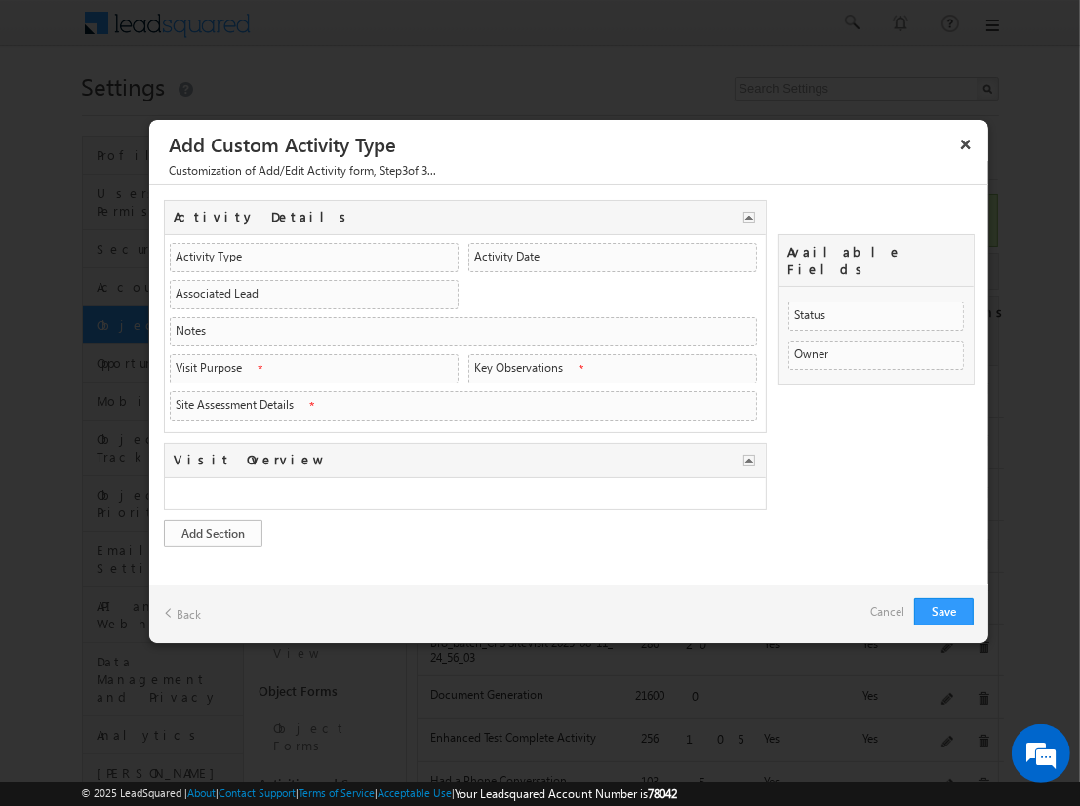
click at [213, 528] on link "Add Section" at bounding box center [213, 533] width 99 height 27
click at [892, 611] on link "Cancel" at bounding box center [887, 611] width 34 height 27
